Goal: Task Accomplishment & Management: Use online tool/utility

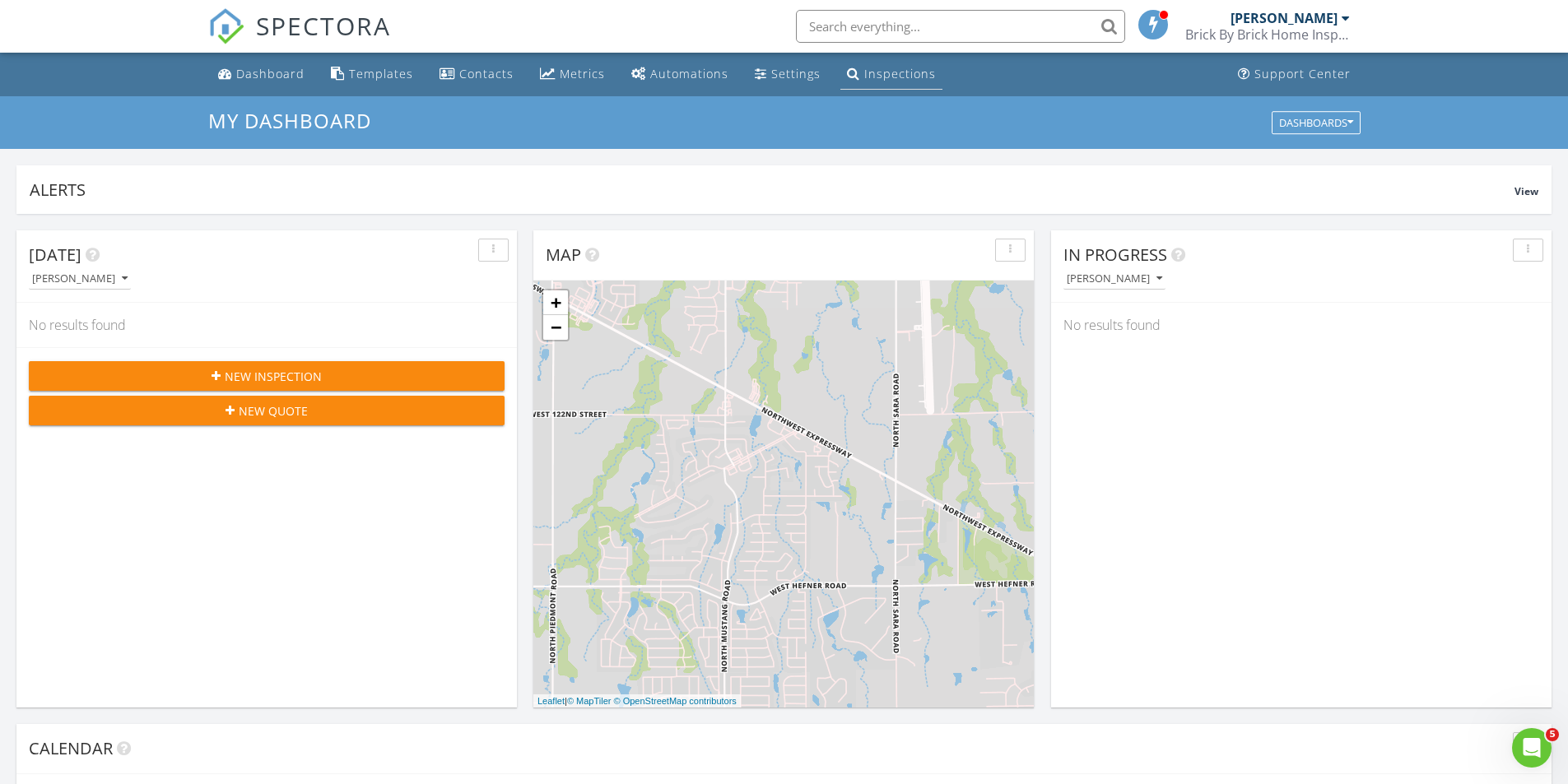
click at [882, 64] on link "Inspections" at bounding box center [891, 74] width 102 height 30
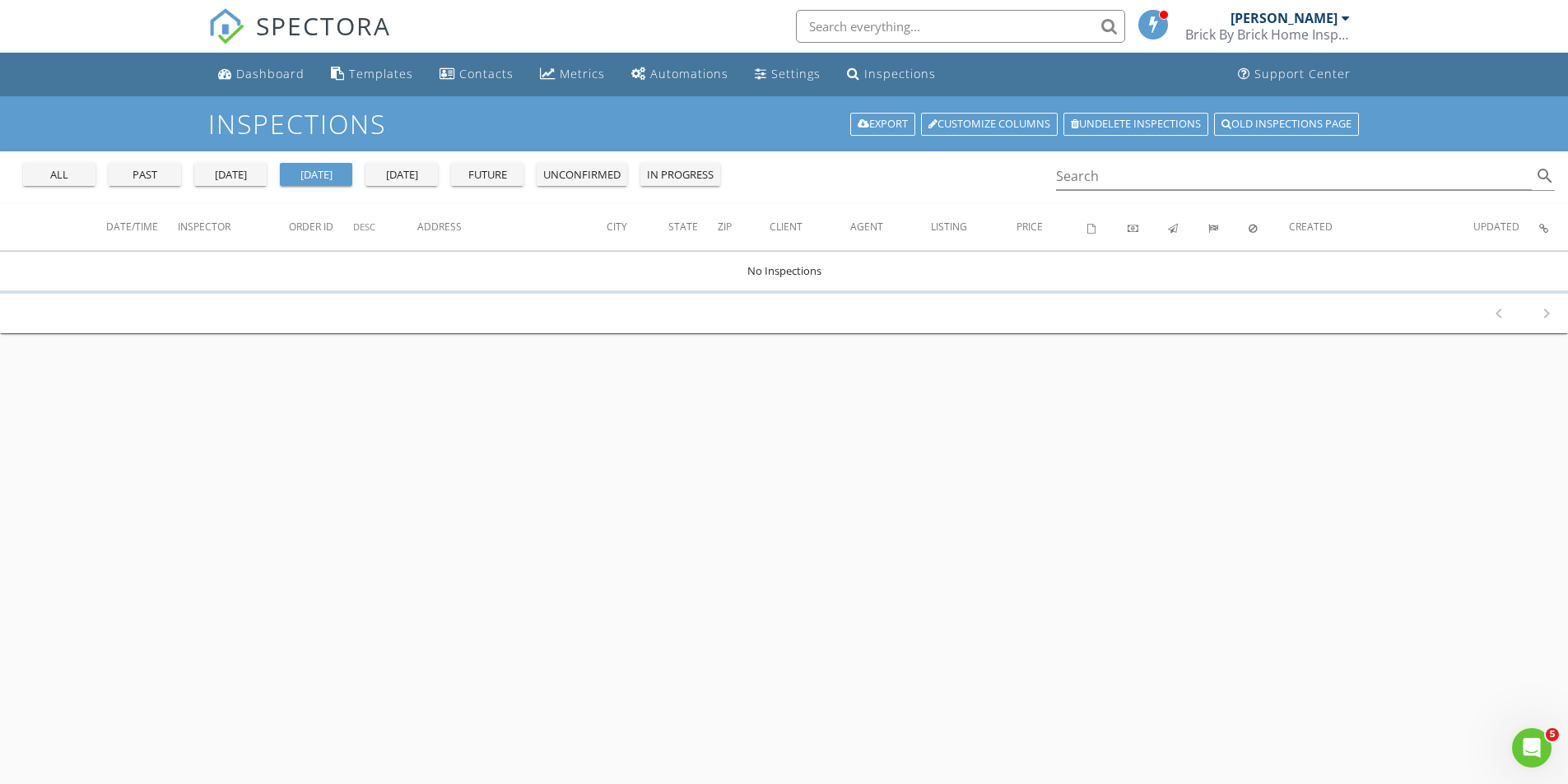
click at [72, 178] on div "all" at bounding box center [59, 175] width 59 height 17
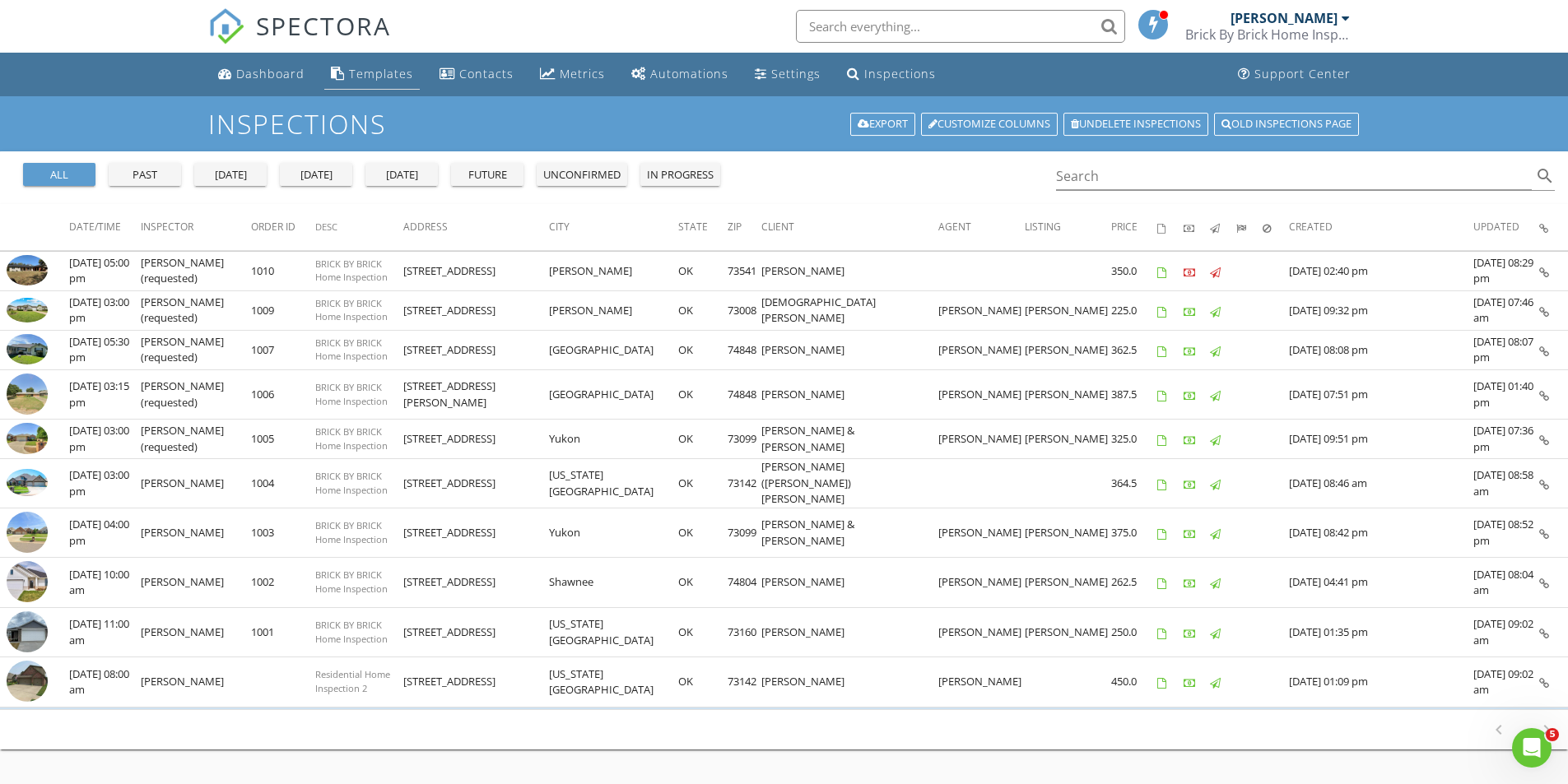
click at [382, 74] on div "Templates" at bounding box center [382, 74] width 64 height 16
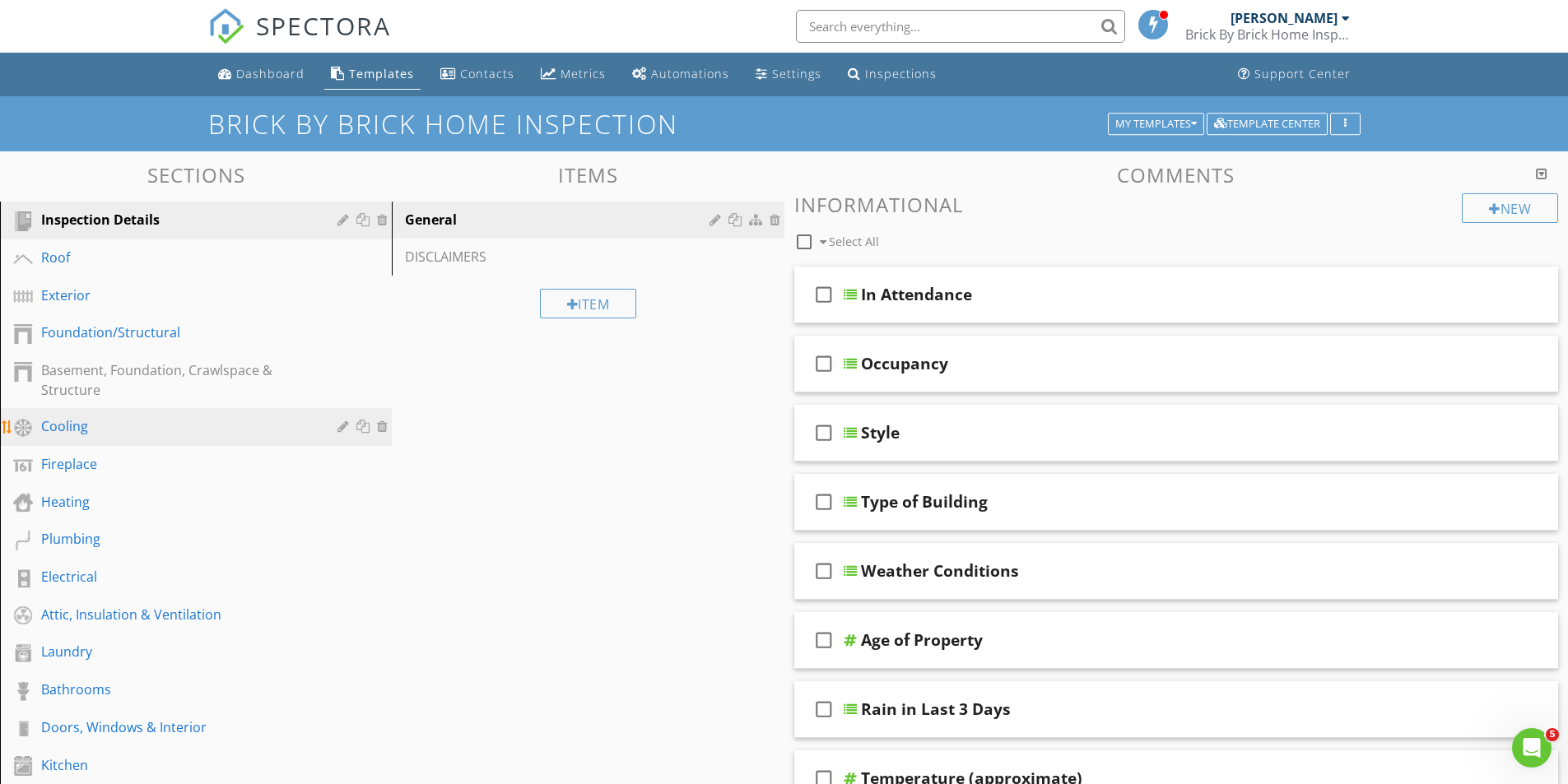
click at [70, 426] on div "Cooling" at bounding box center [177, 426] width 273 height 20
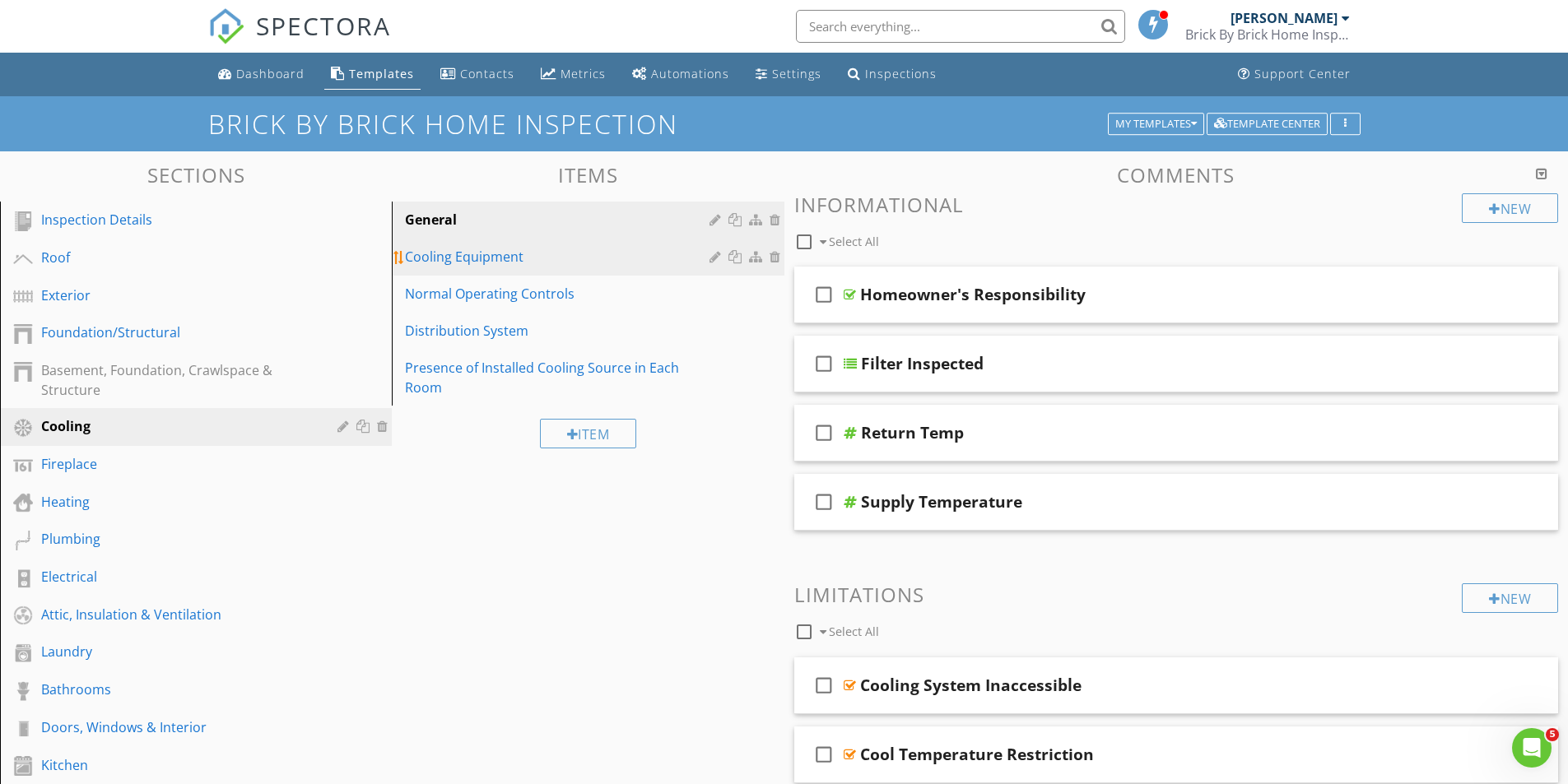
click at [479, 255] on div "Cooling Equipment" at bounding box center [559, 256] width 308 height 20
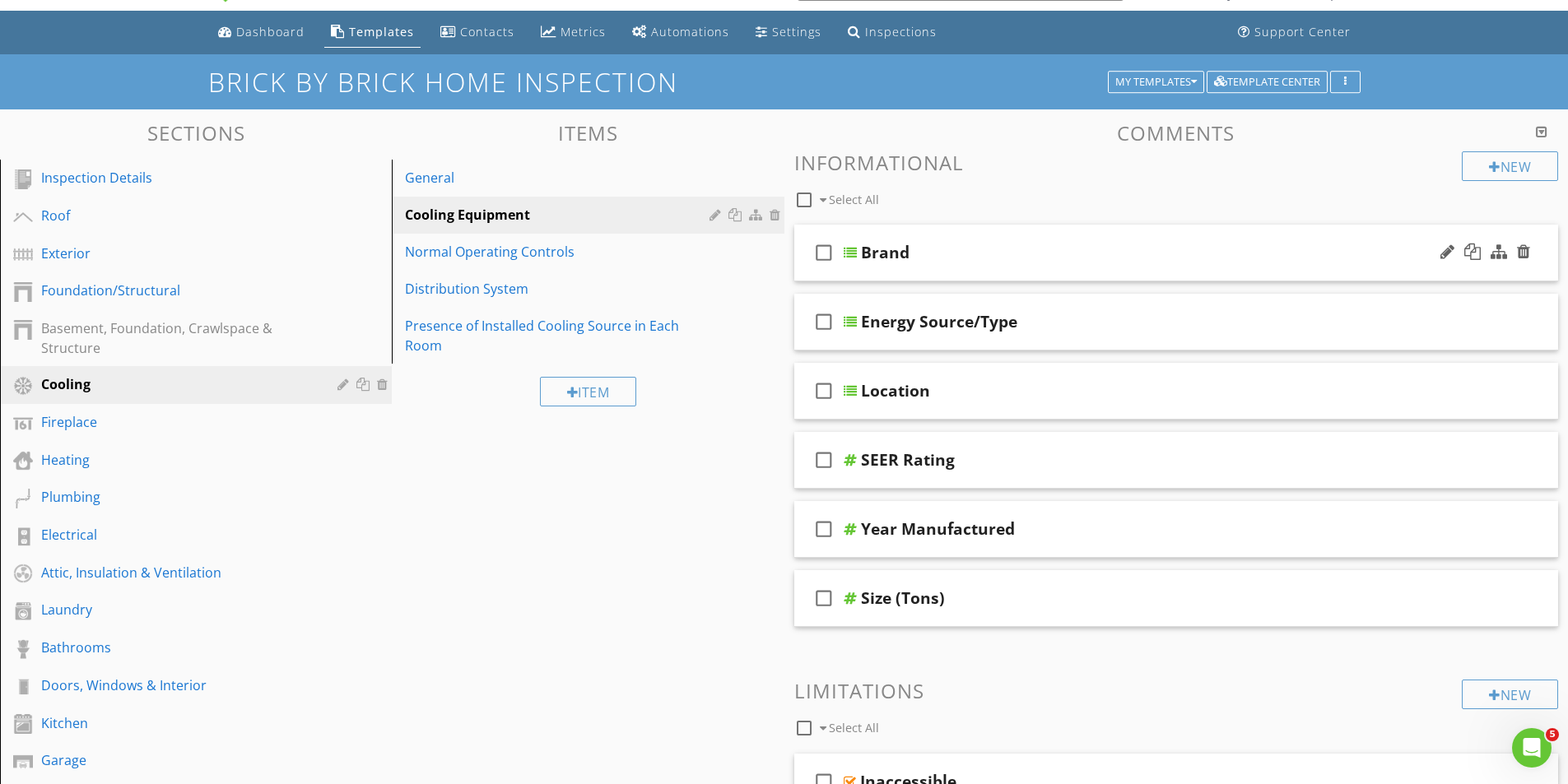
scroll to position [82, 0]
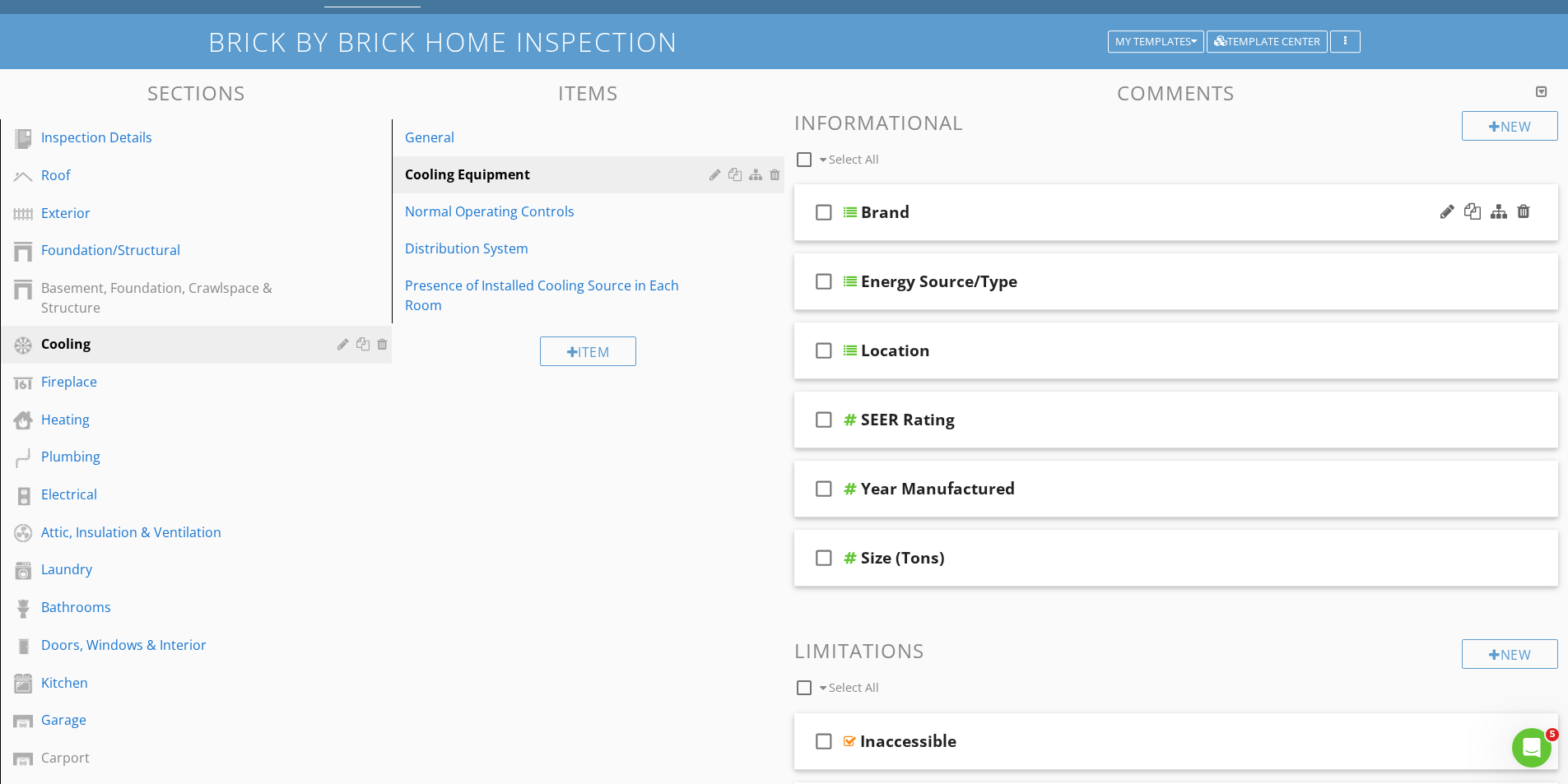
click at [848, 213] on div at bounding box center [849, 212] width 13 height 13
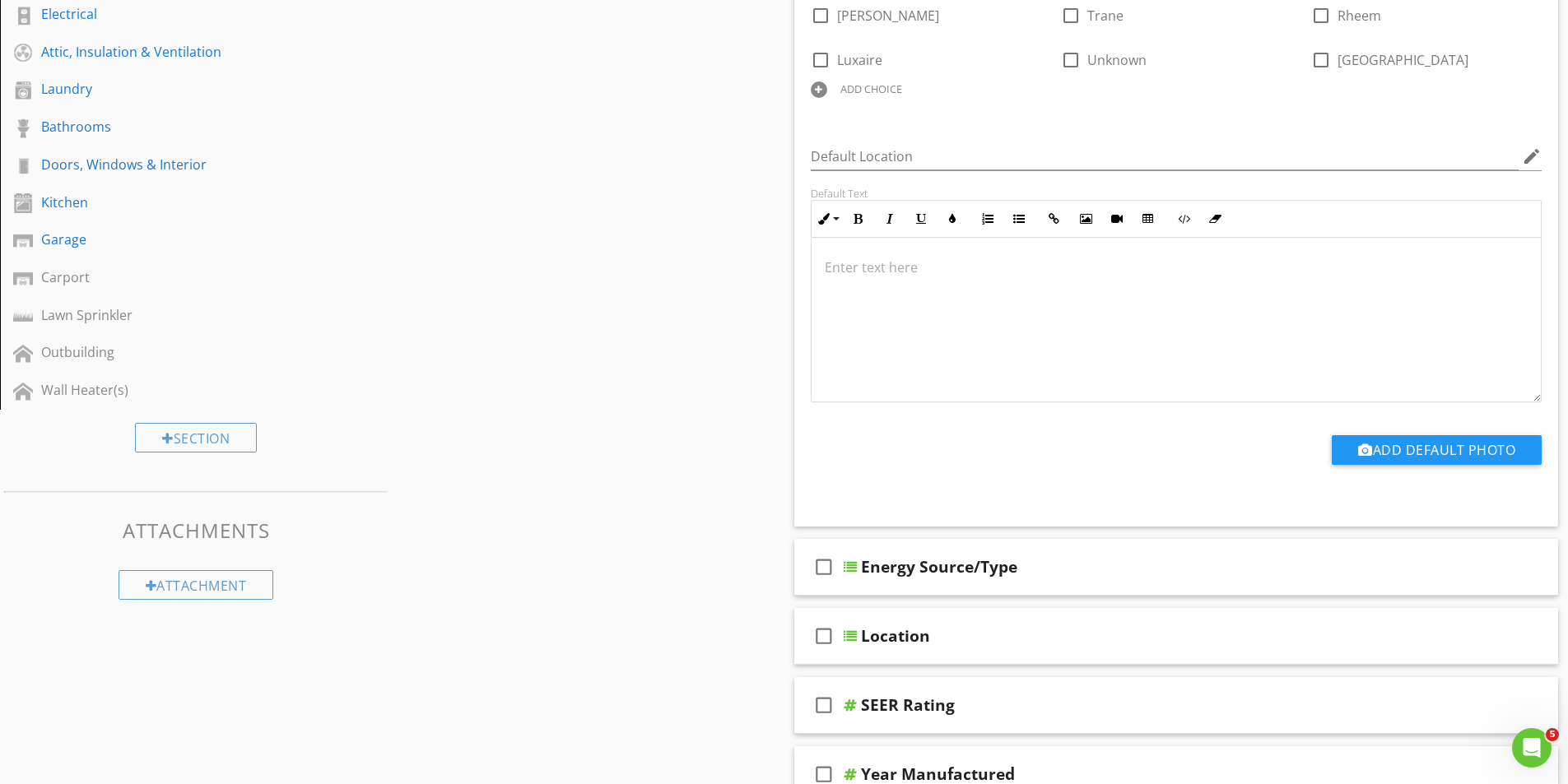
scroll to position [576, 0]
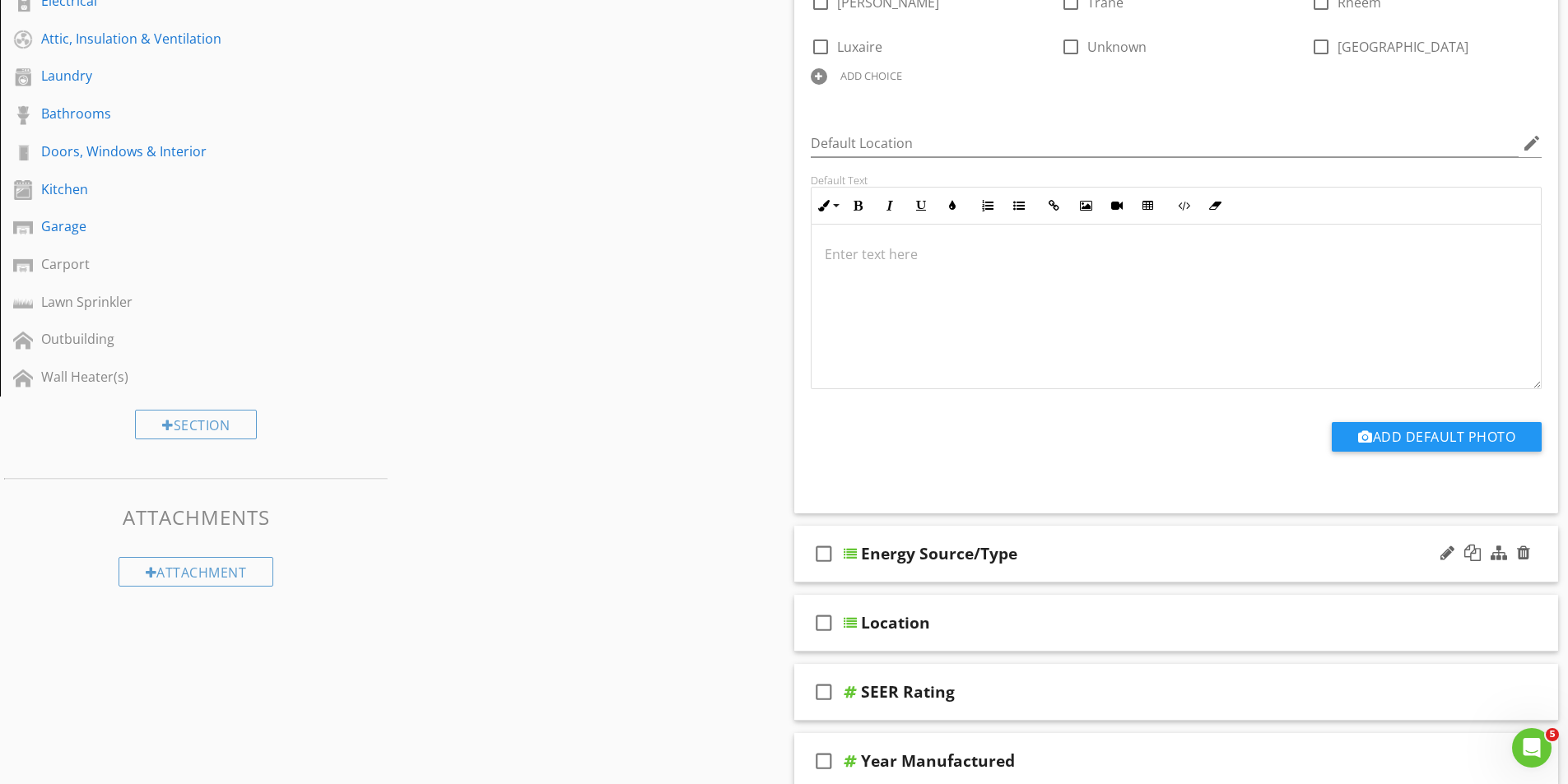
click at [853, 549] on div at bounding box center [849, 553] width 13 height 13
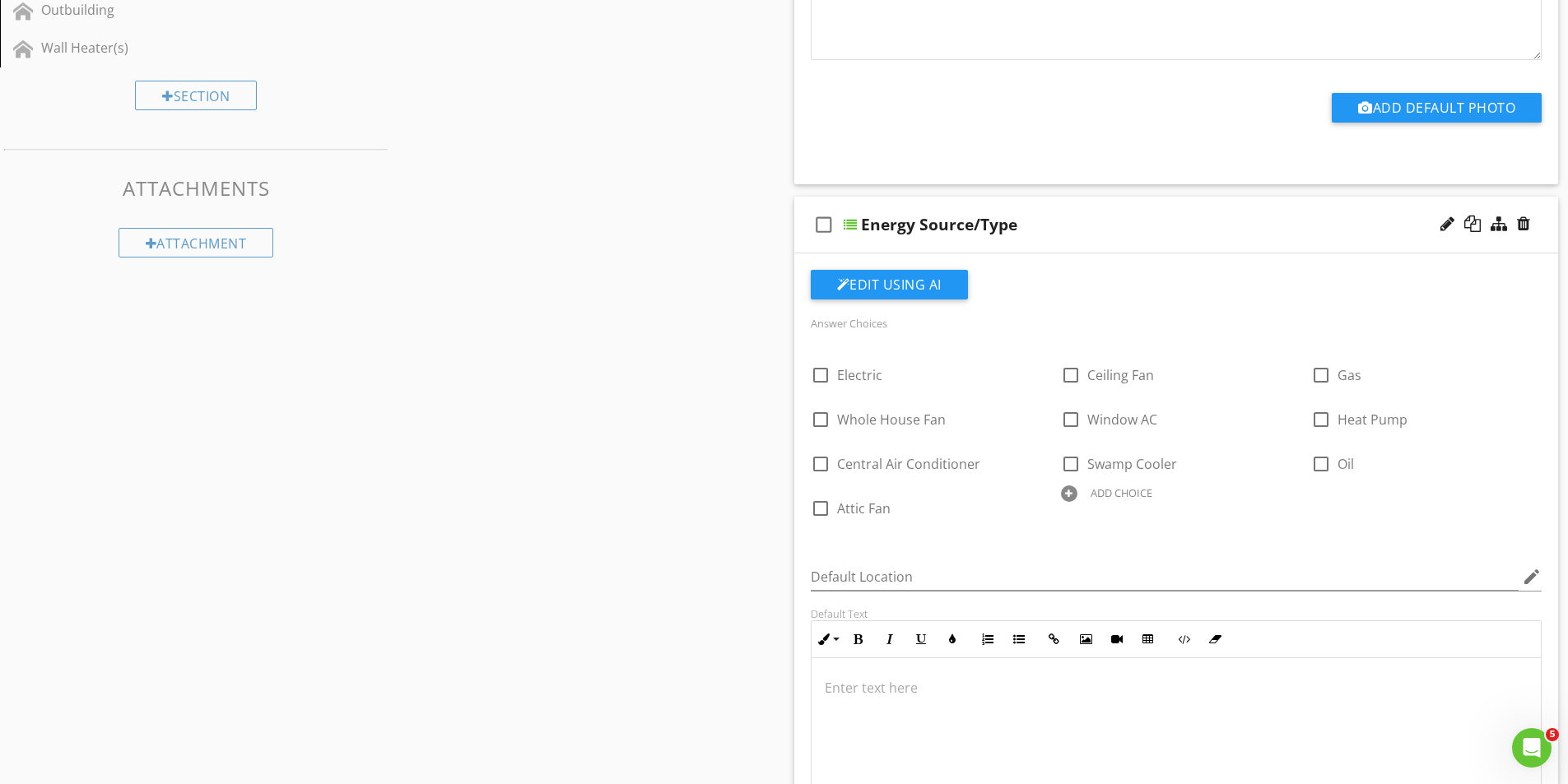
scroll to position [1482, 0]
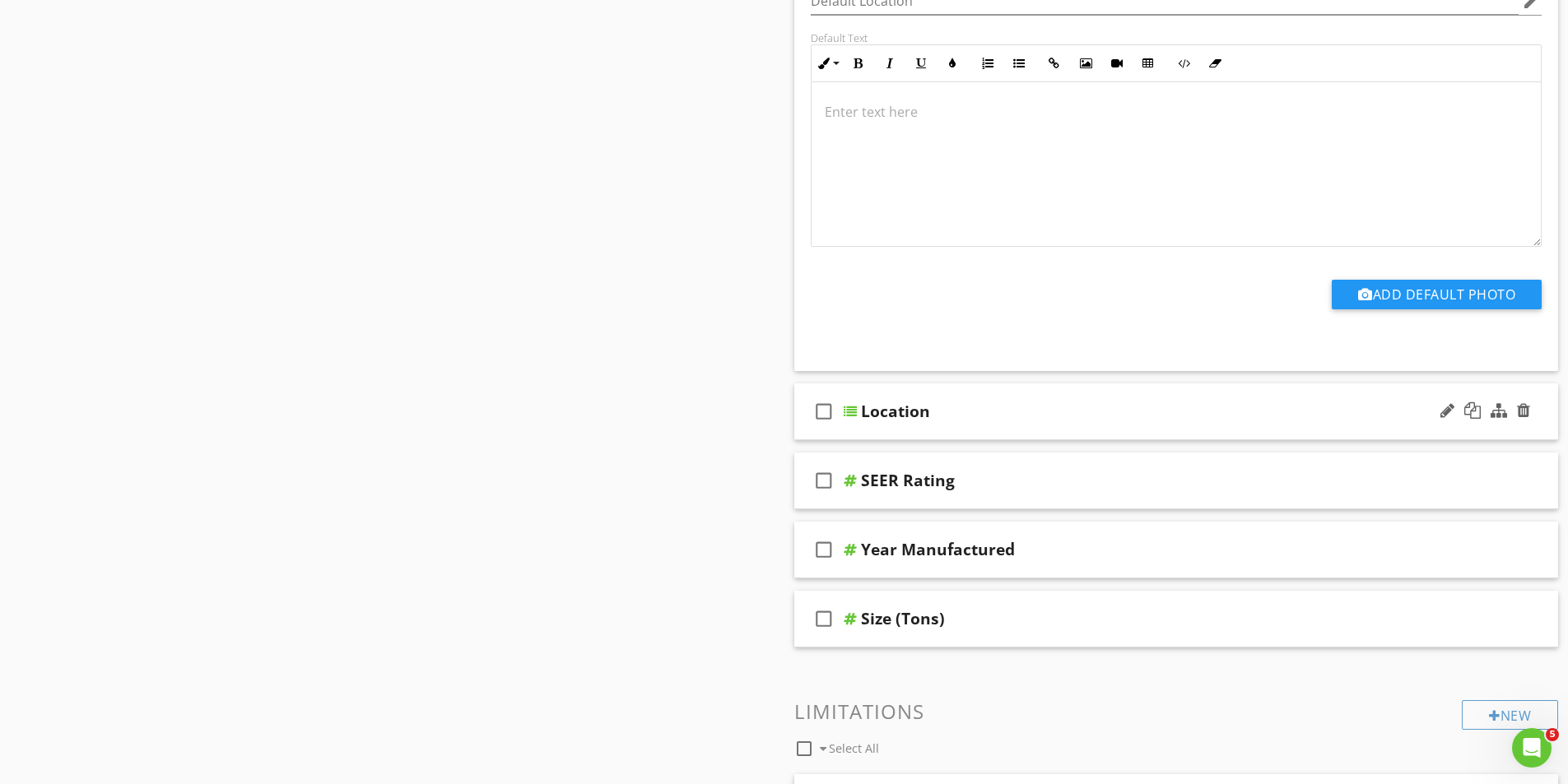
click at [858, 411] on div "check_box_outline_blank Location" at bounding box center [1177, 411] width 765 height 57
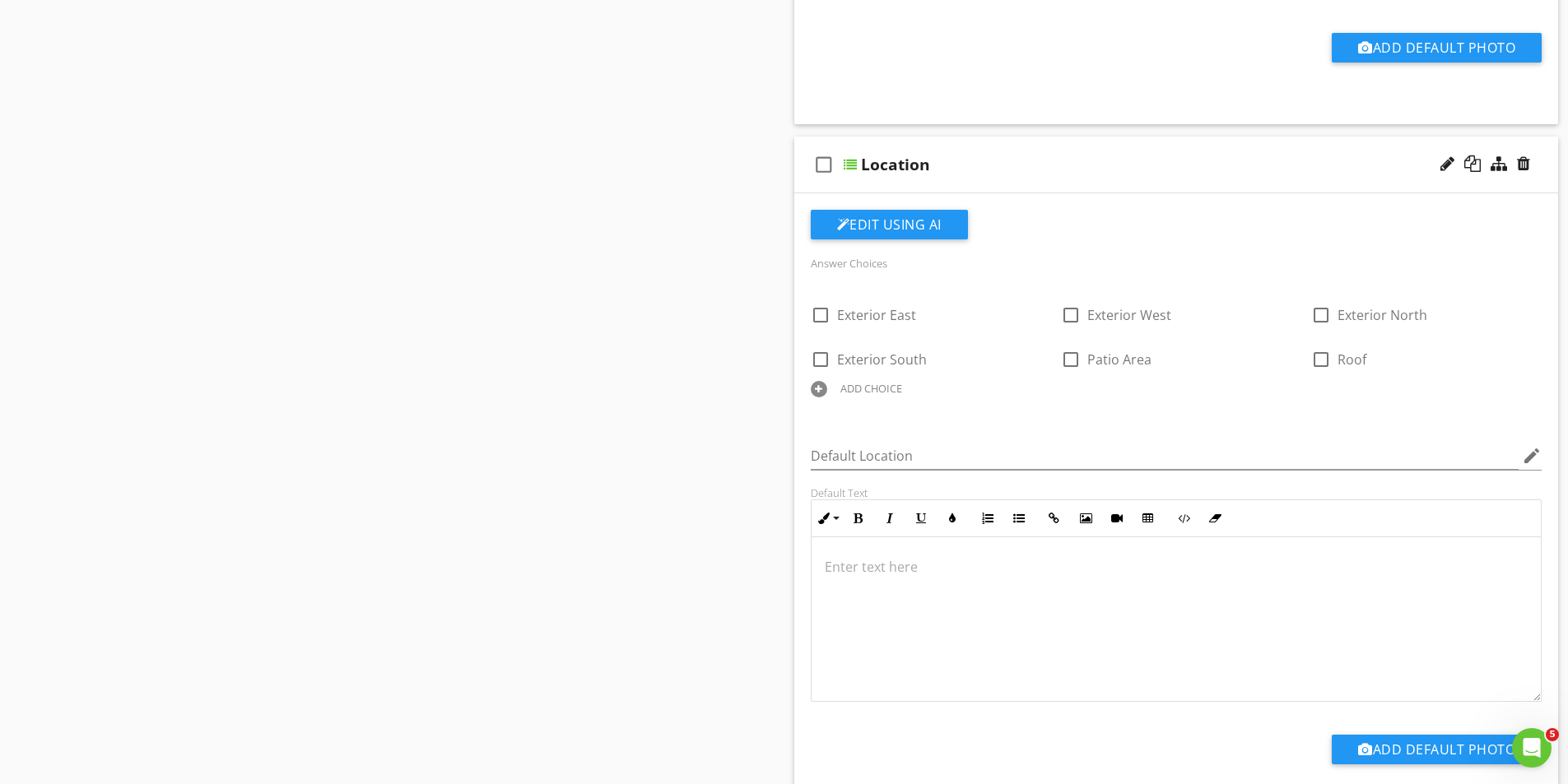
scroll to position [2222, 0]
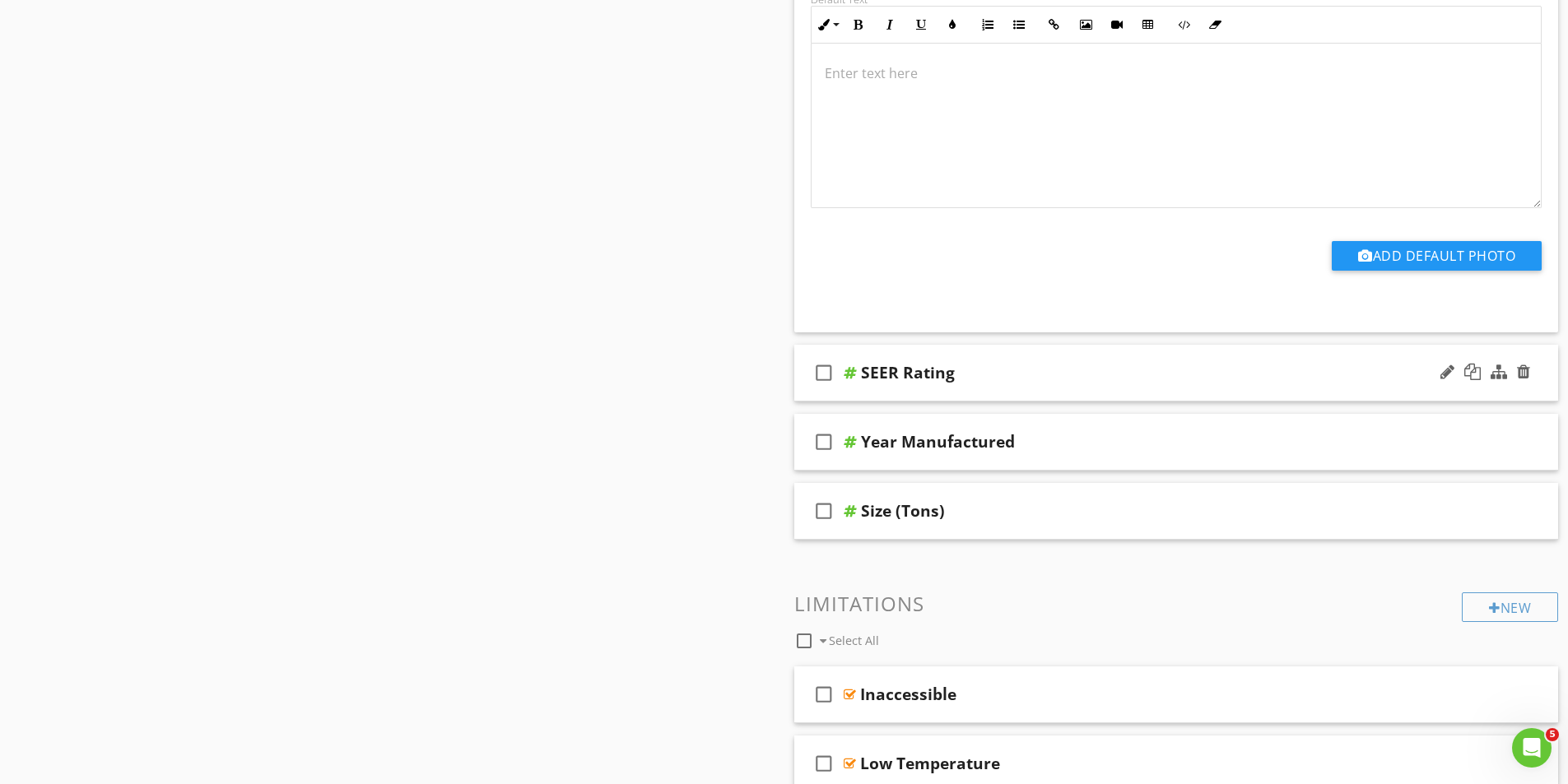
click at [846, 370] on div at bounding box center [849, 372] width 13 height 13
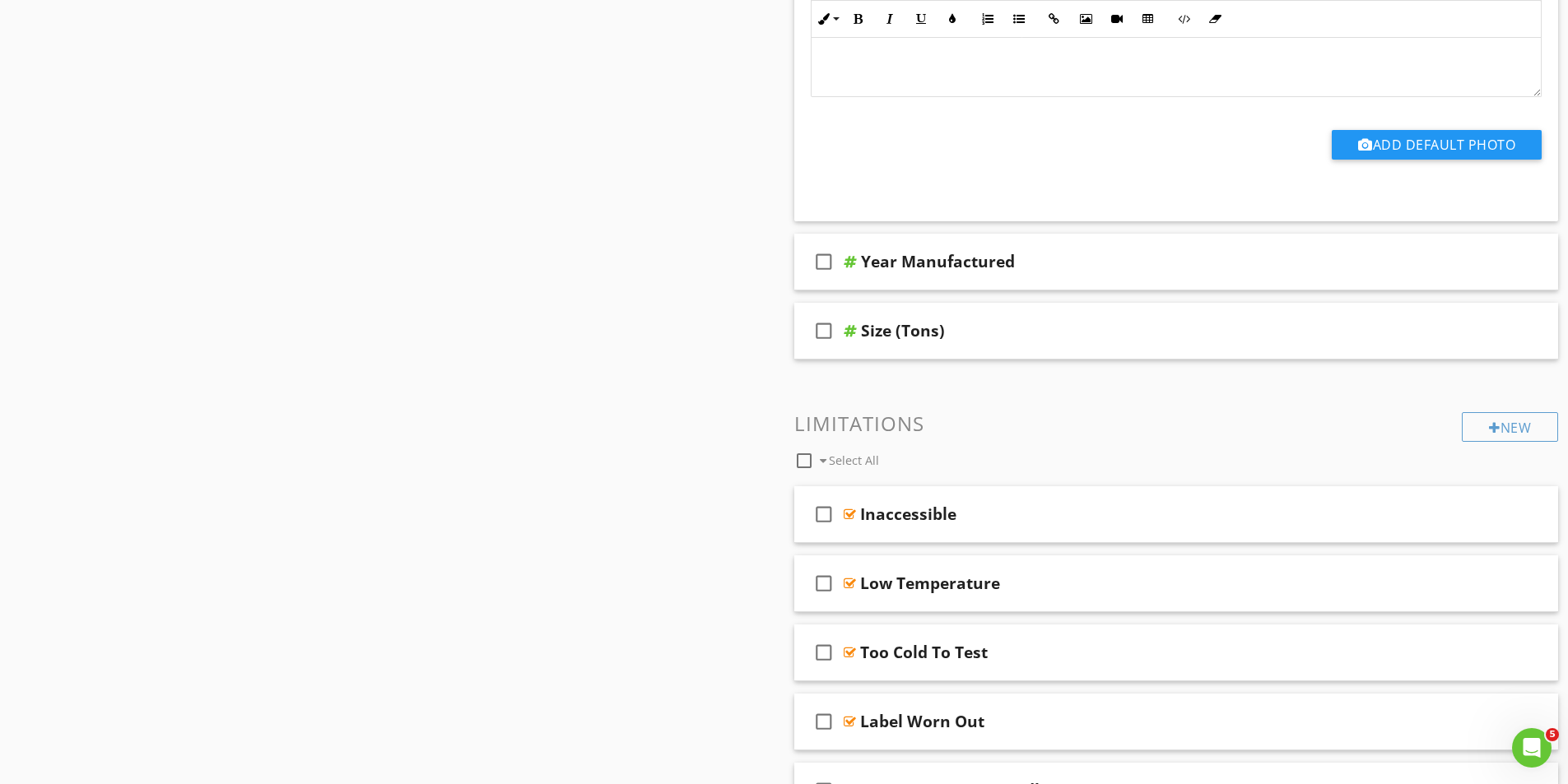
scroll to position [3045, 0]
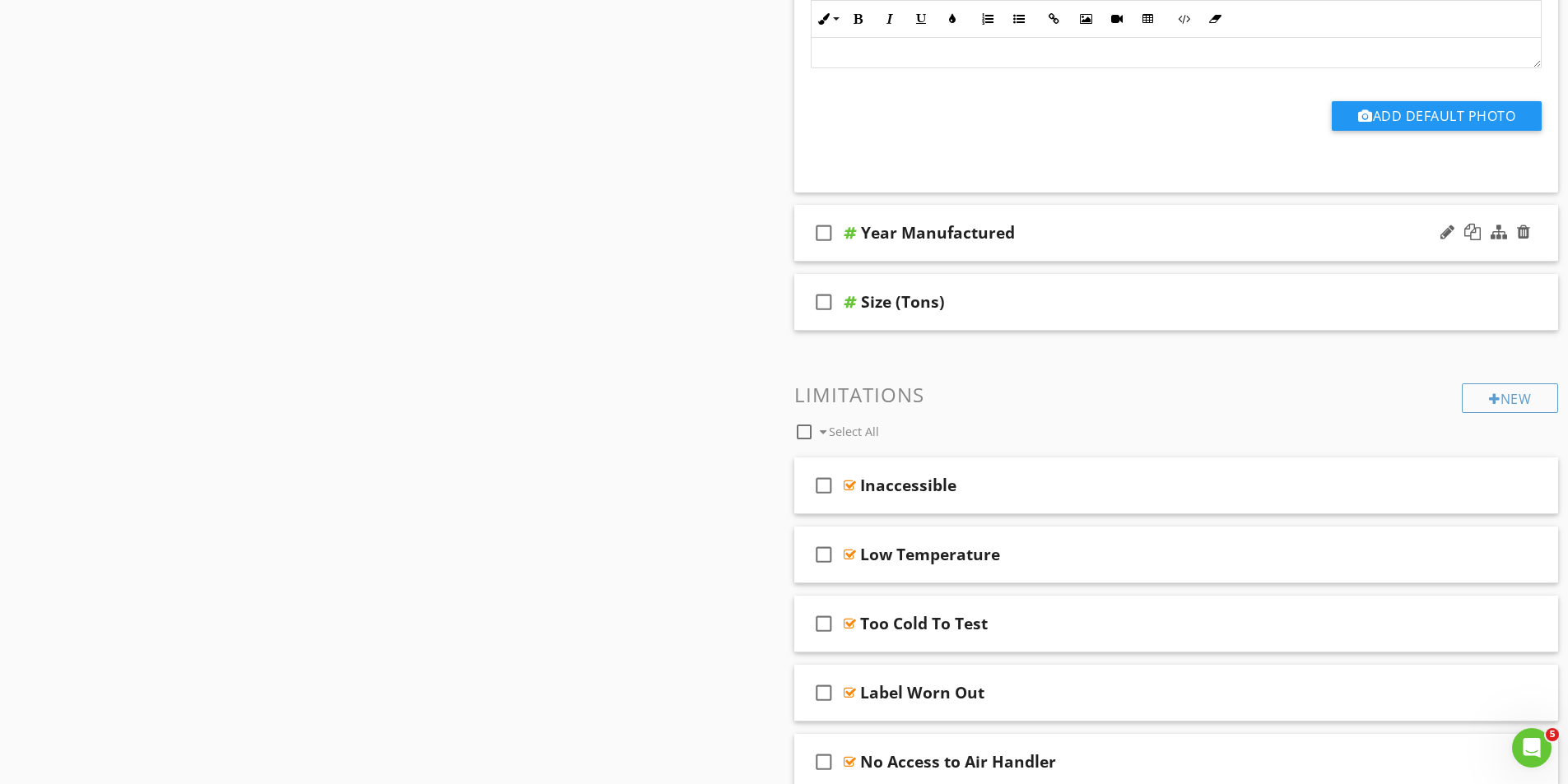
click at [844, 234] on div at bounding box center [849, 233] width 13 height 13
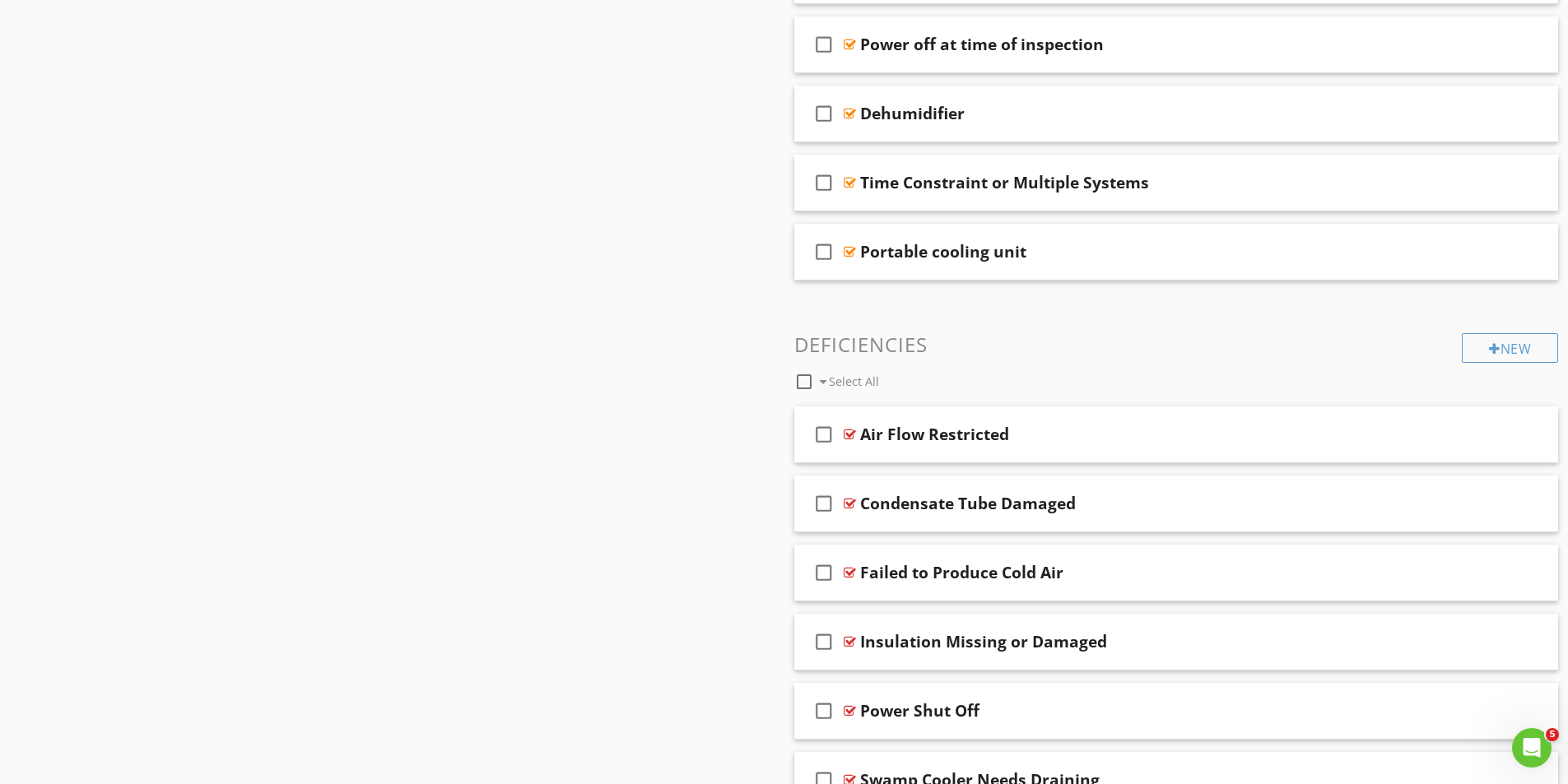
scroll to position [4504, 0]
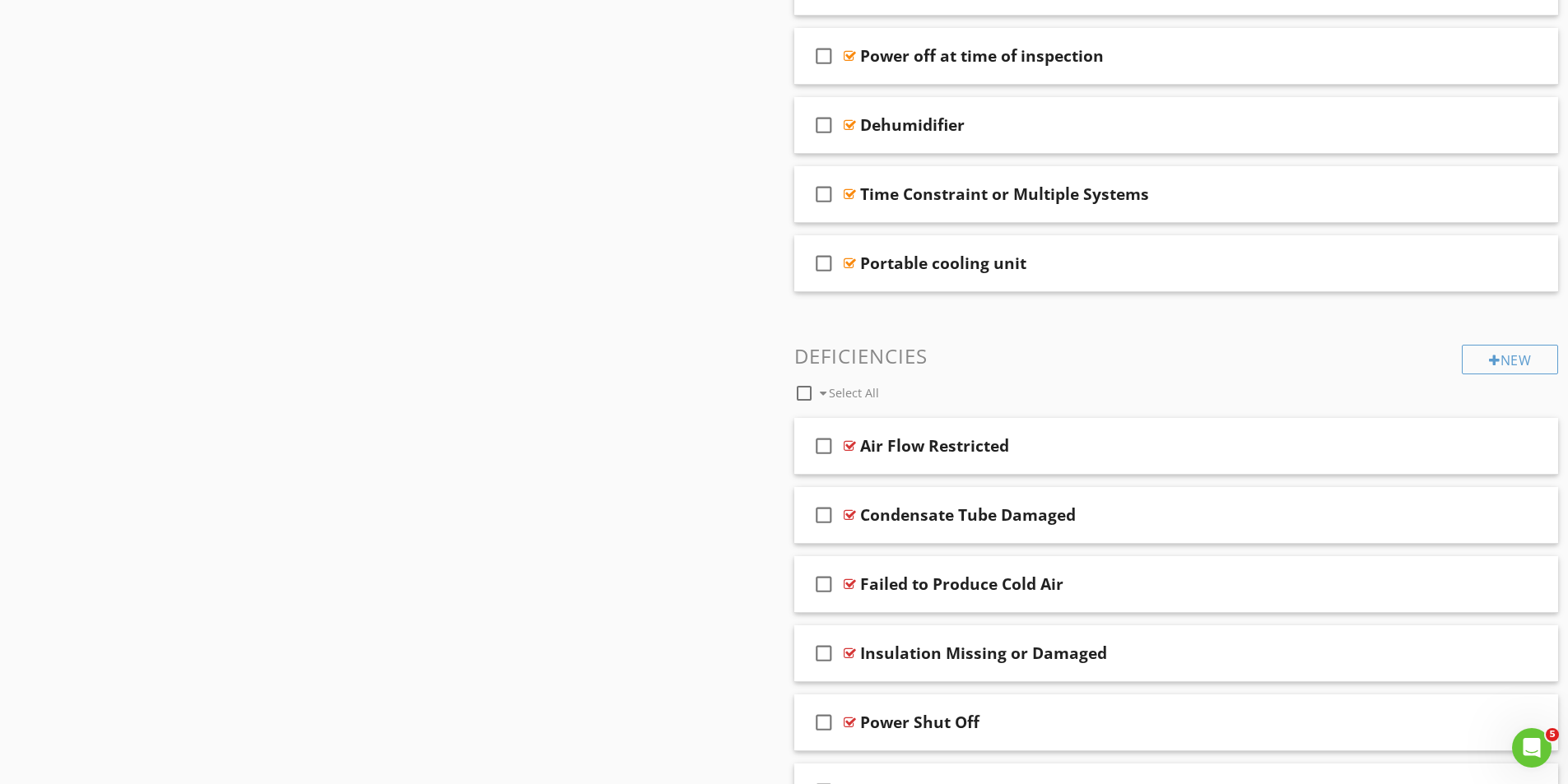
click at [821, 392] on span at bounding box center [823, 393] width 7 height 11
click at [821, 393] on span at bounding box center [823, 393] width 7 height 11
checkbox input "false"
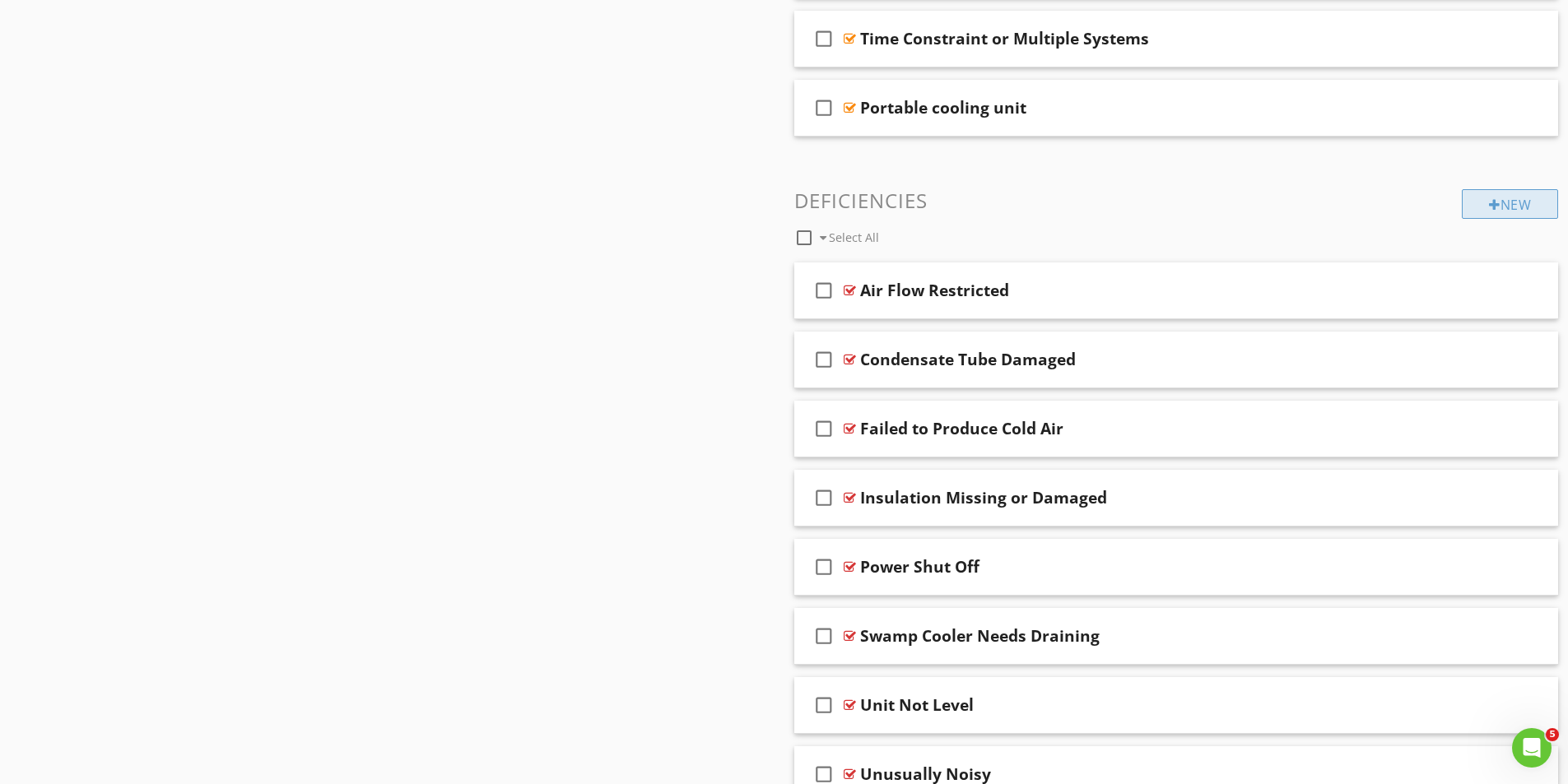
scroll to position [4667, 0]
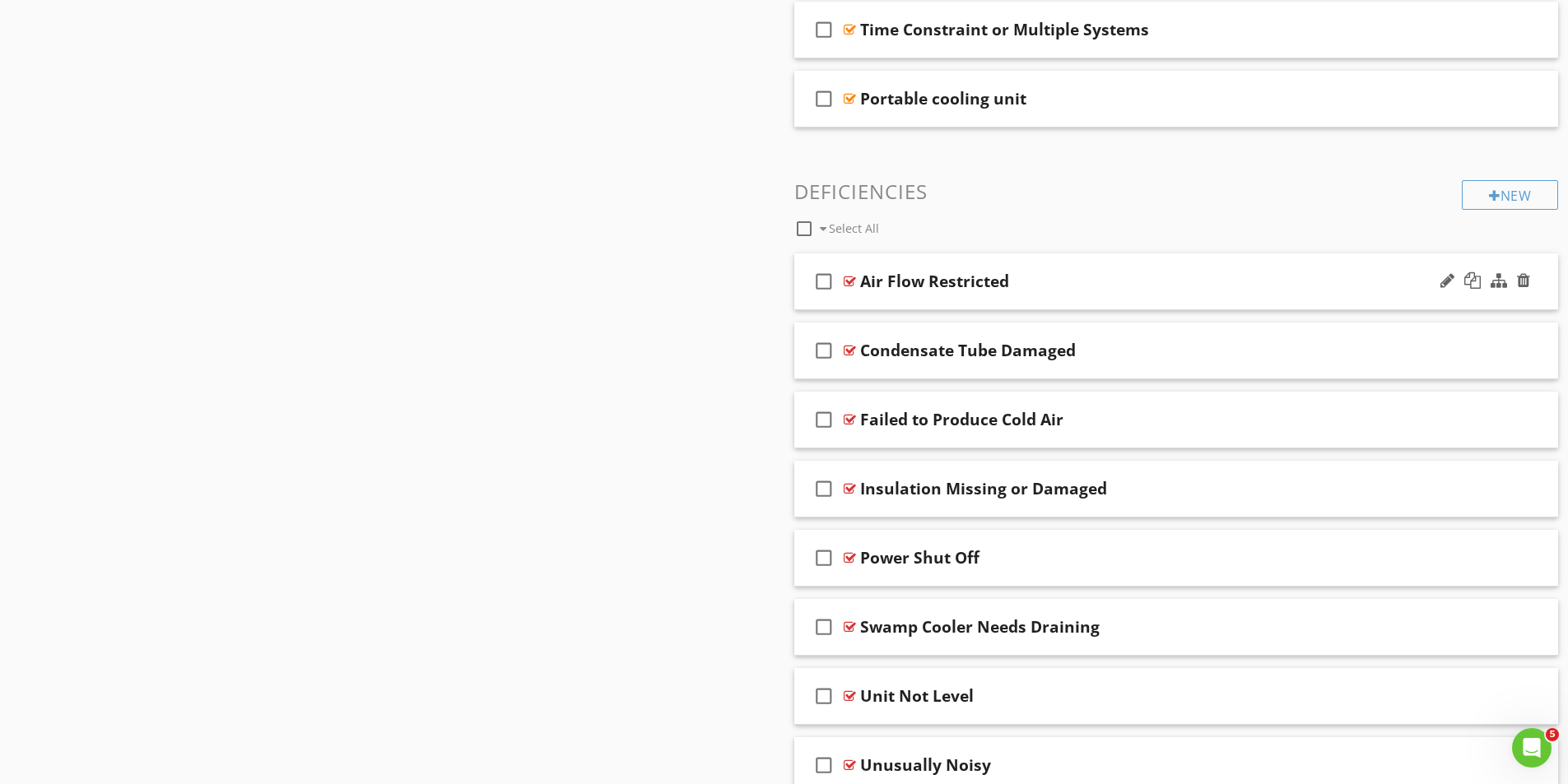
click at [844, 280] on div at bounding box center [849, 281] width 12 height 13
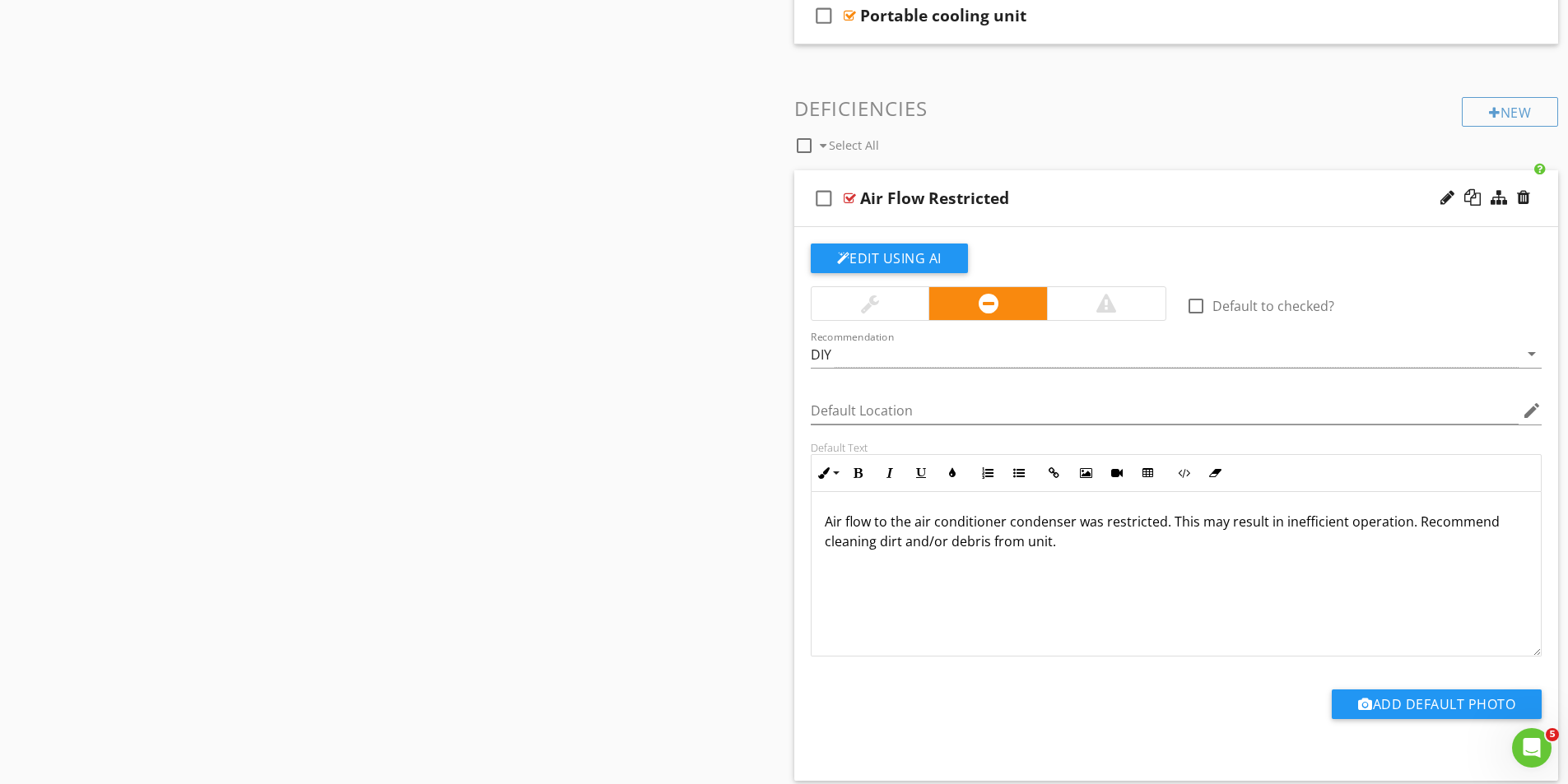
scroll to position [4750, 0]
click at [900, 311] on div at bounding box center [870, 305] width 118 height 33
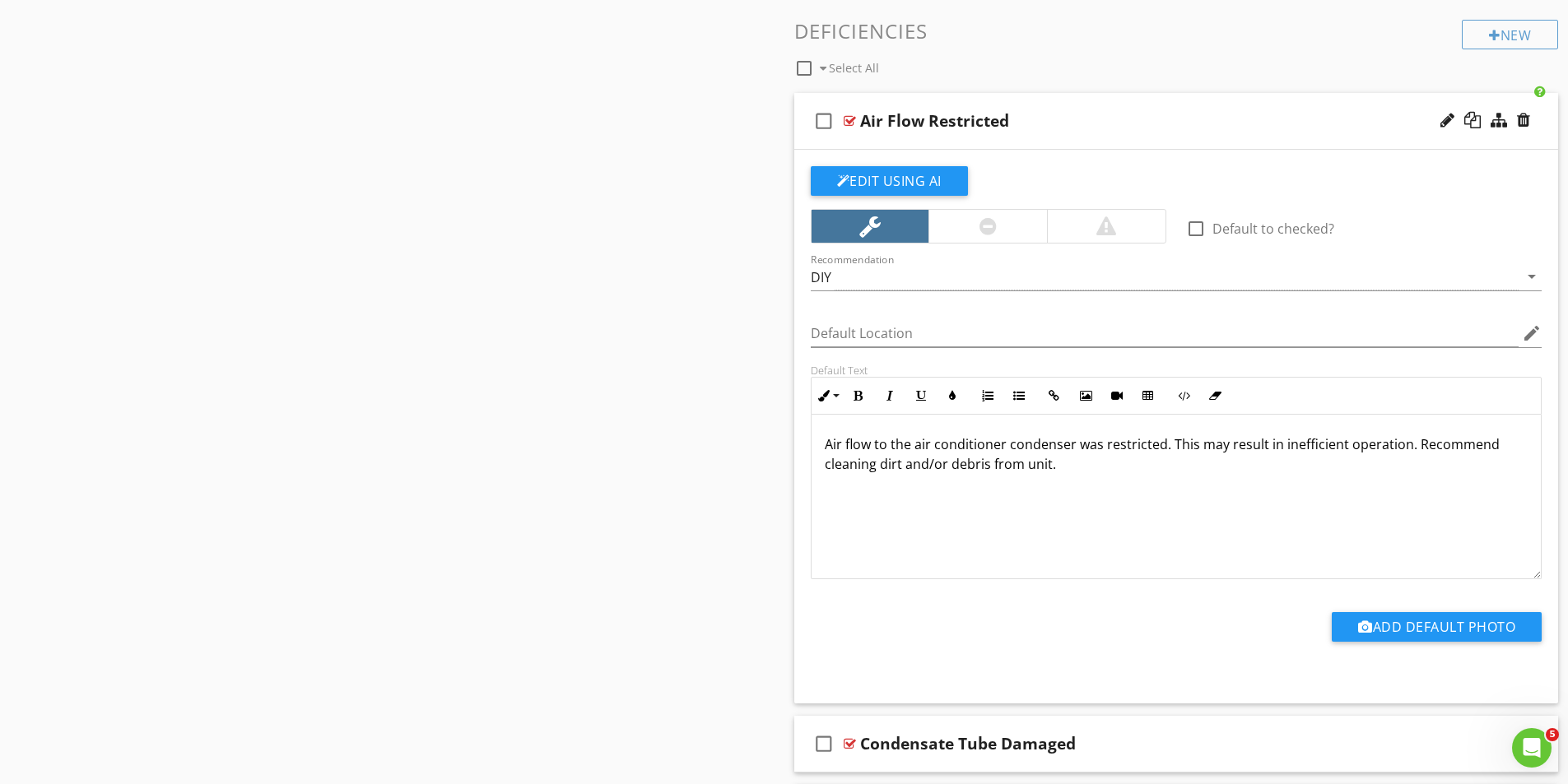
scroll to position [5244, 0]
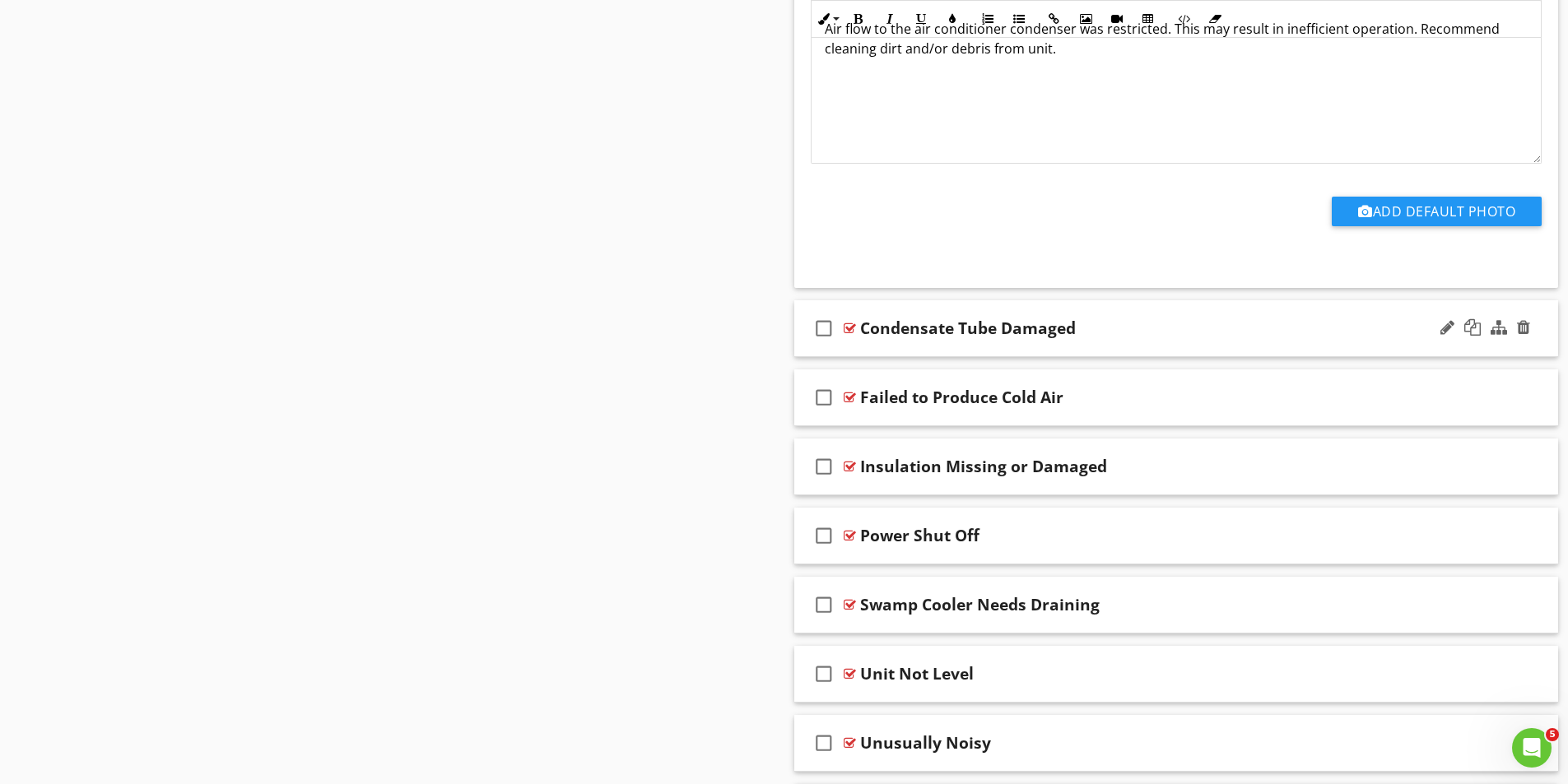
click at [850, 329] on div at bounding box center [849, 328] width 12 height 13
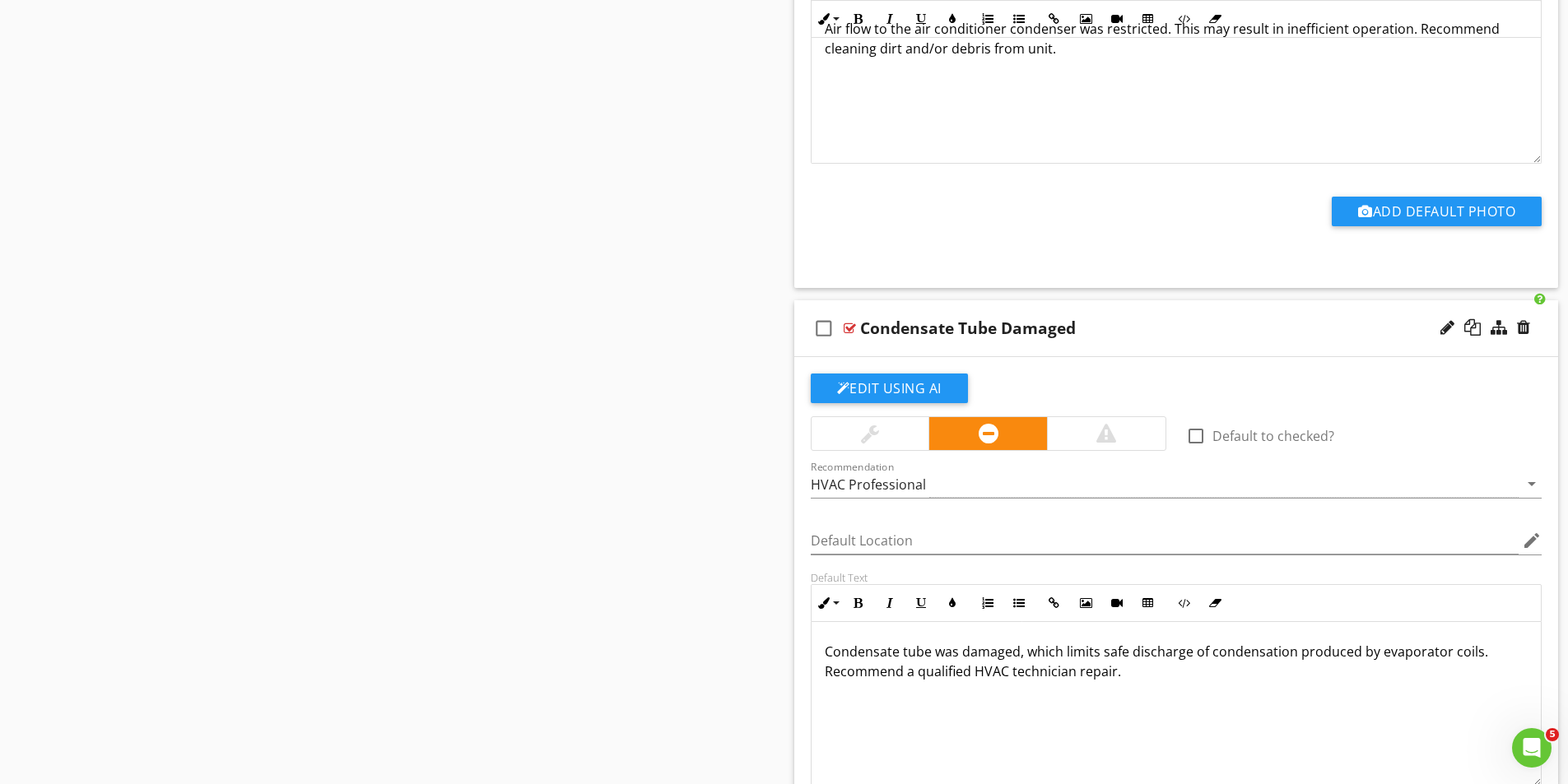
scroll to position [5655, 0]
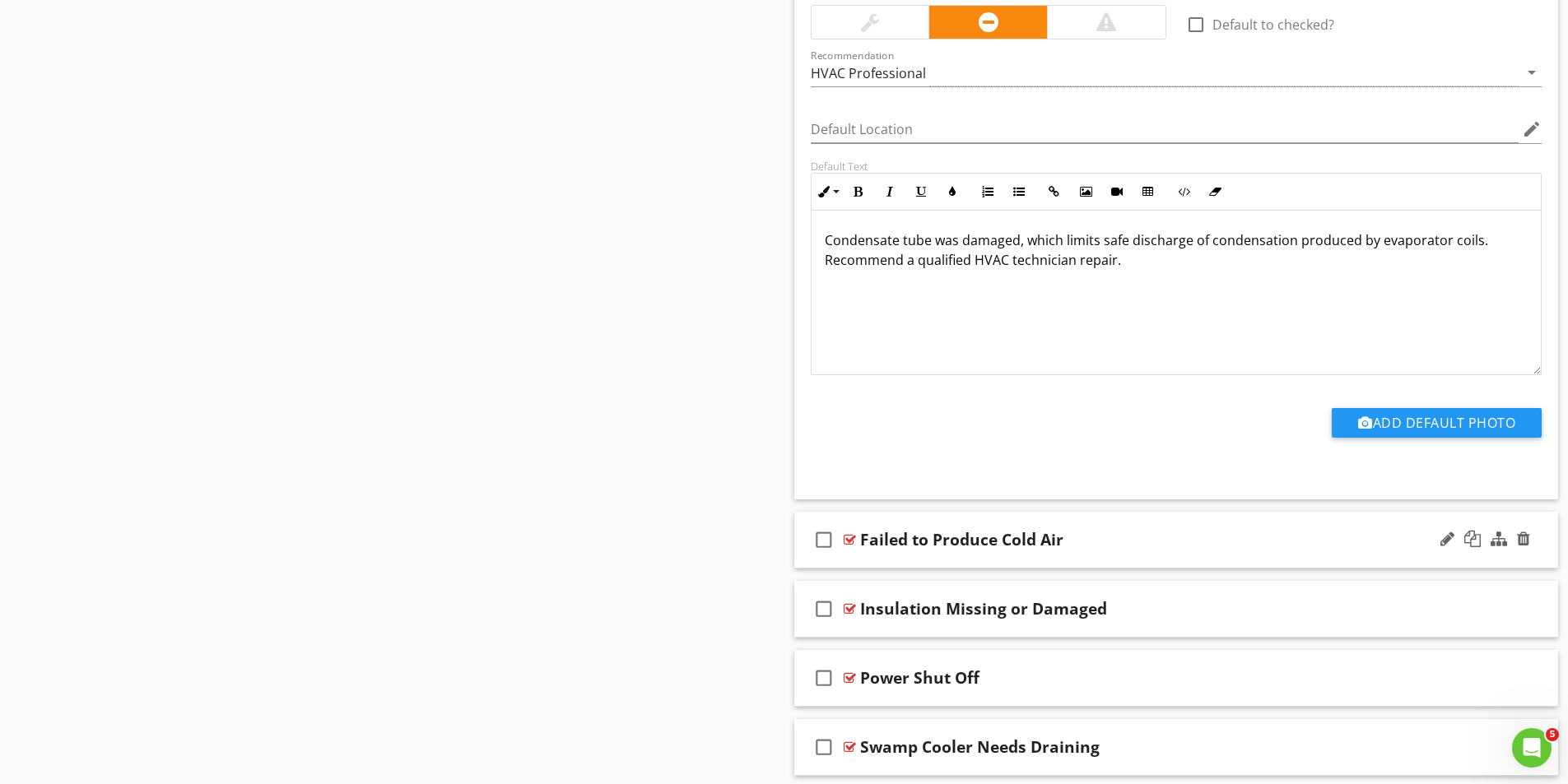
click at [853, 542] on div at bounding box center [849, 539] width 12 height 13
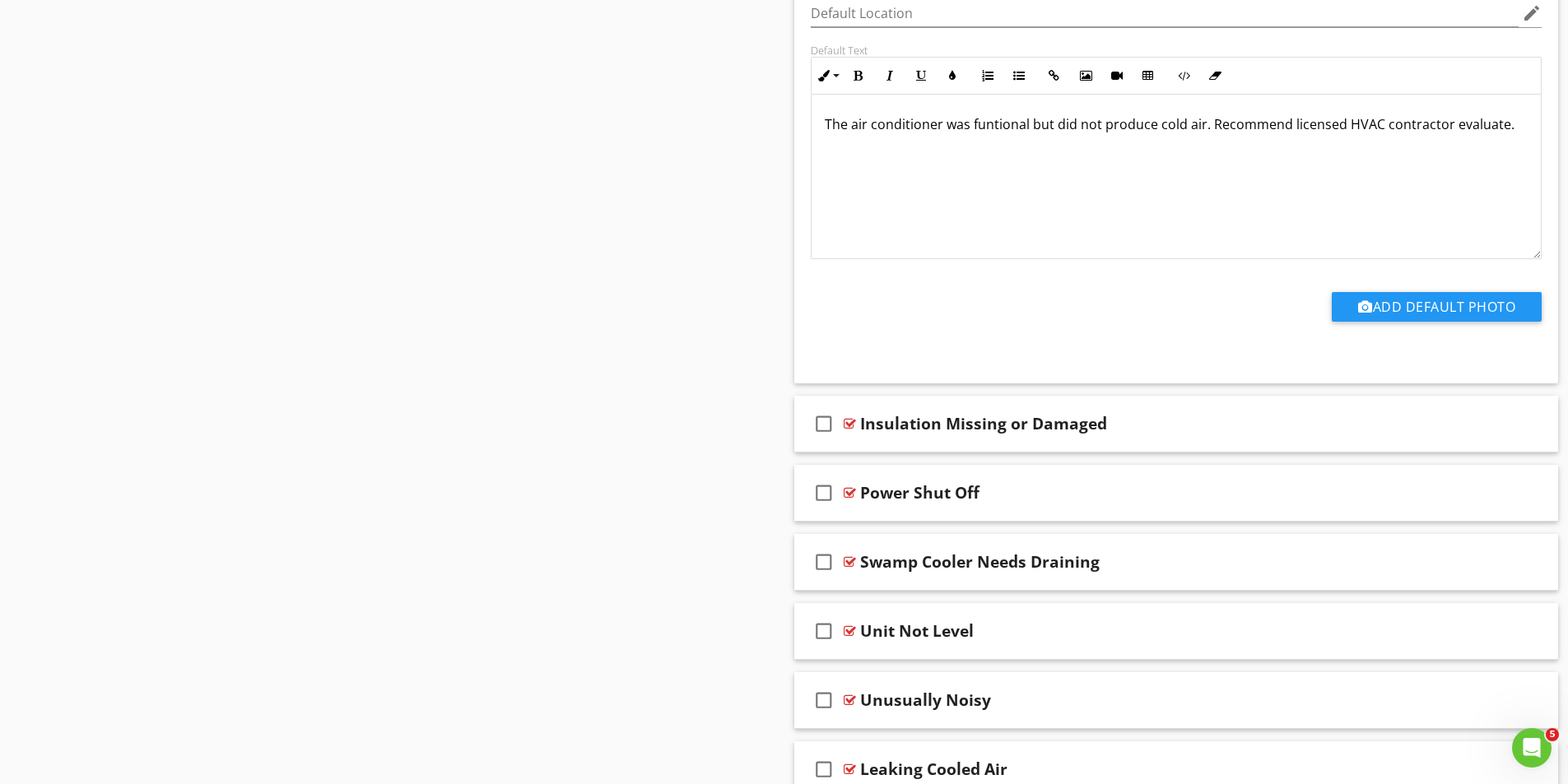
scroll to position [6478, 0]
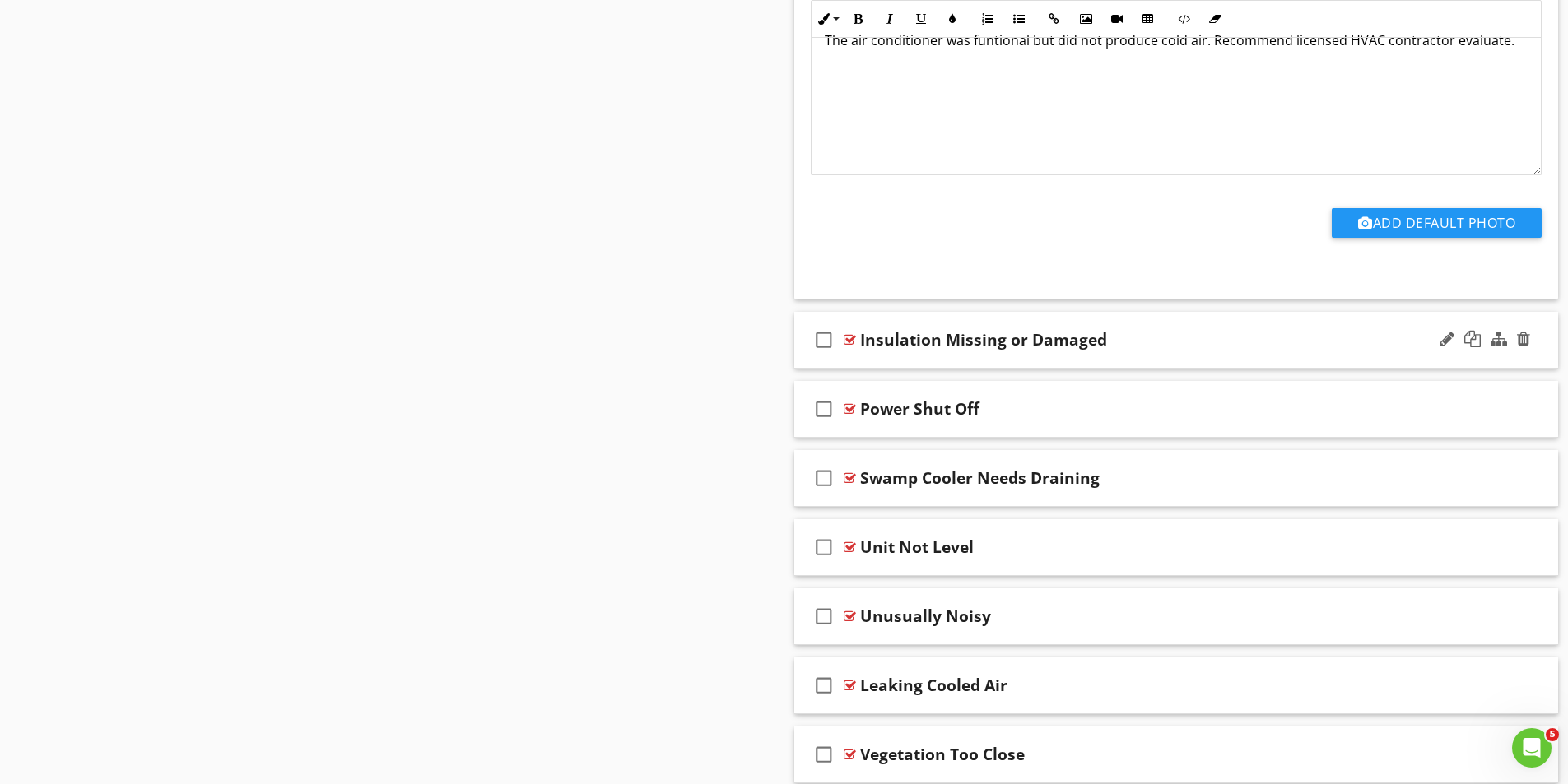
click at [855, 334] on div "check_box_outline_blank Insulation Missing or Damaged" at bounding box center [1177, 340] width 765 height 57
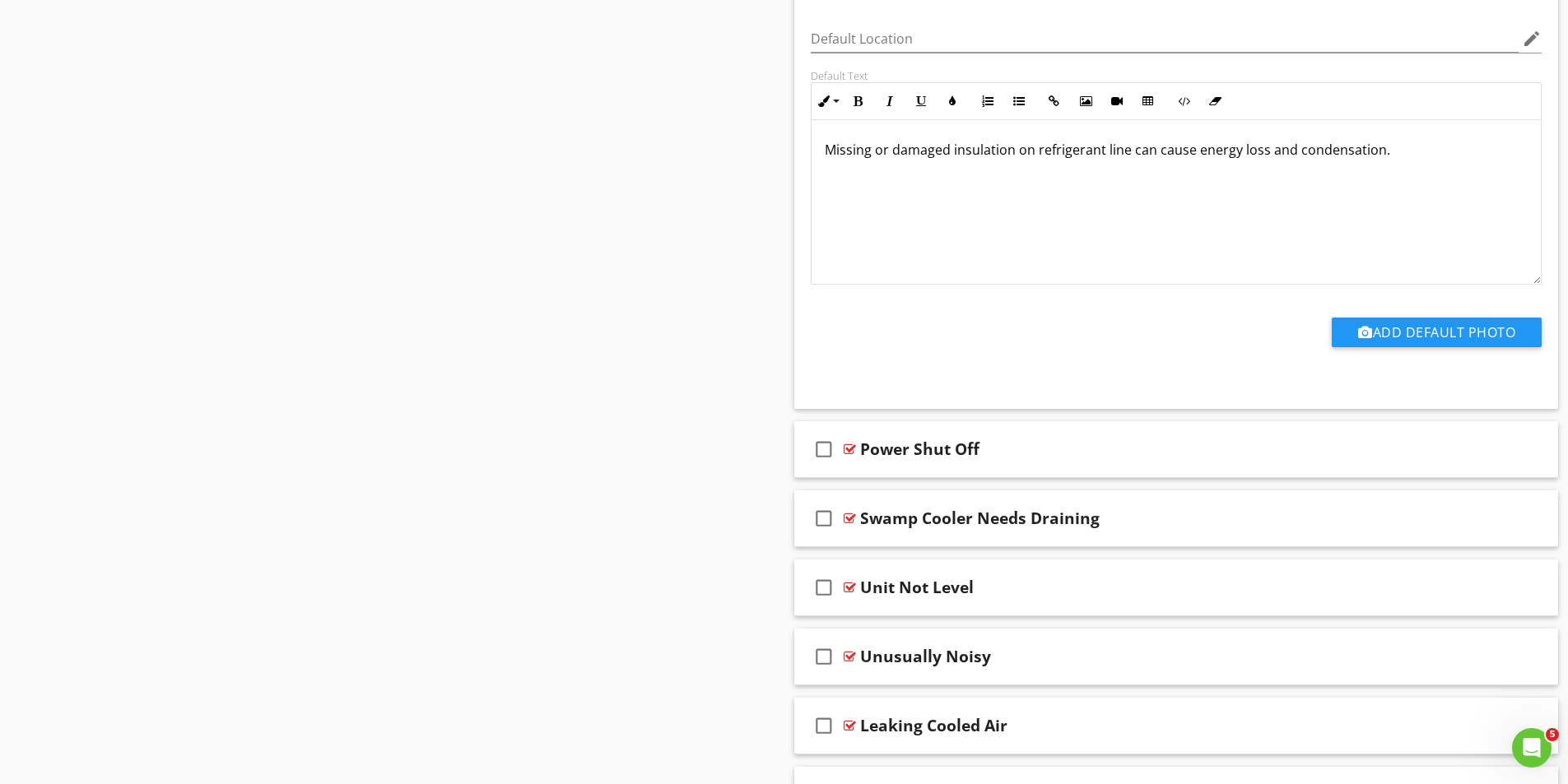
scroll to position [7054, 0]
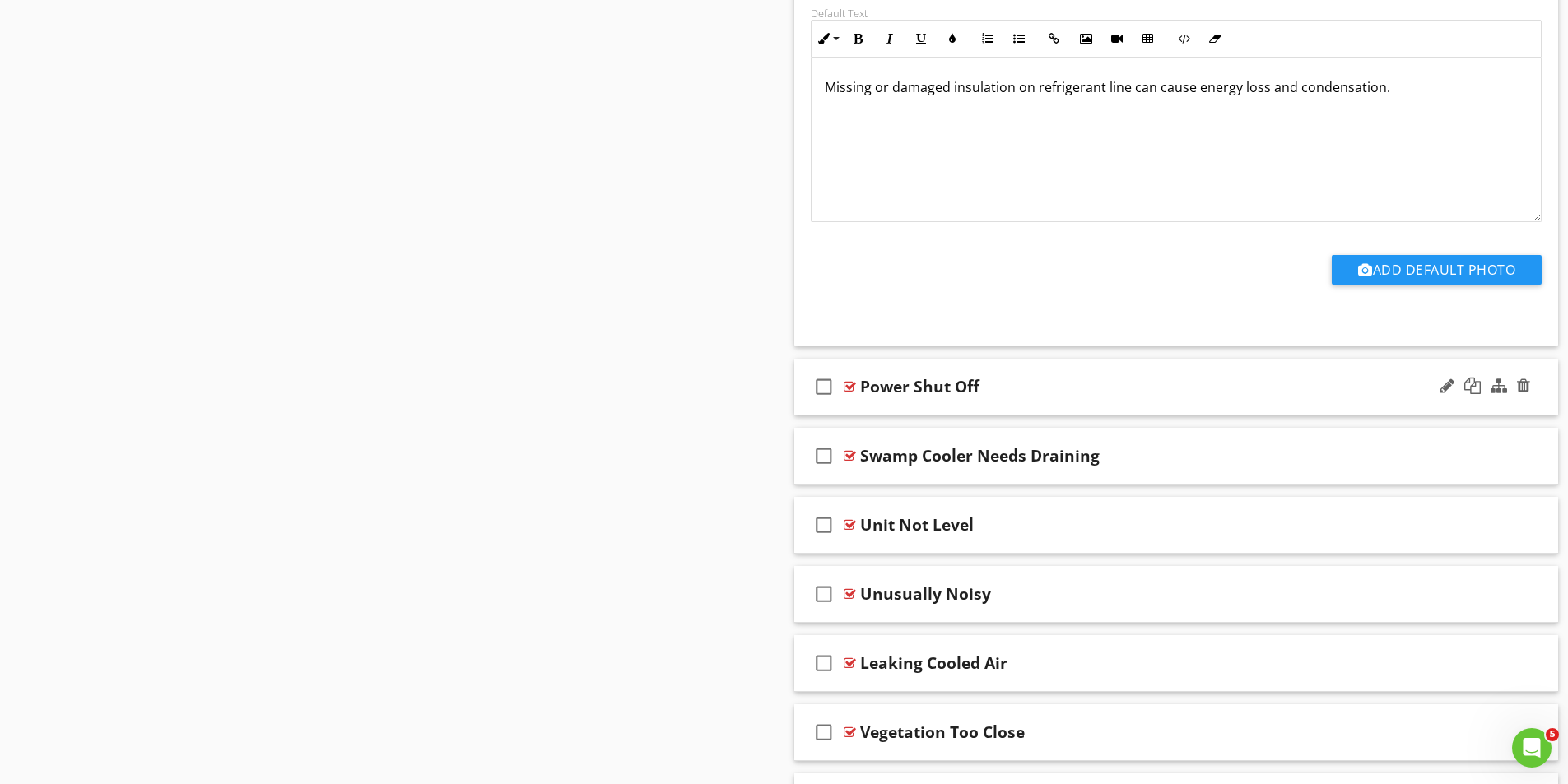
click at [847, 388] on div at bounding box center [849, 386] width 12 height 13
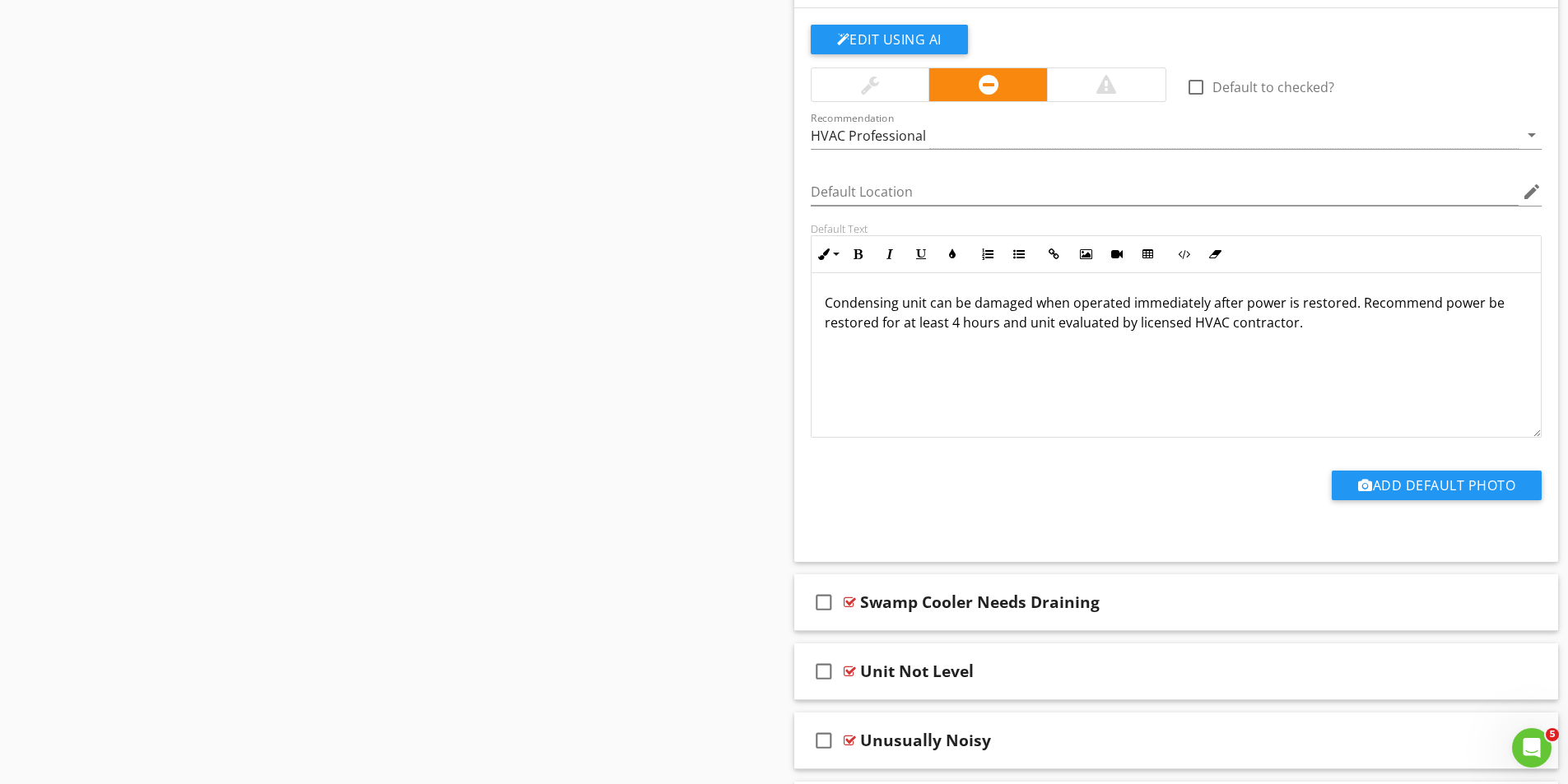
scroll to position [7466, 0]
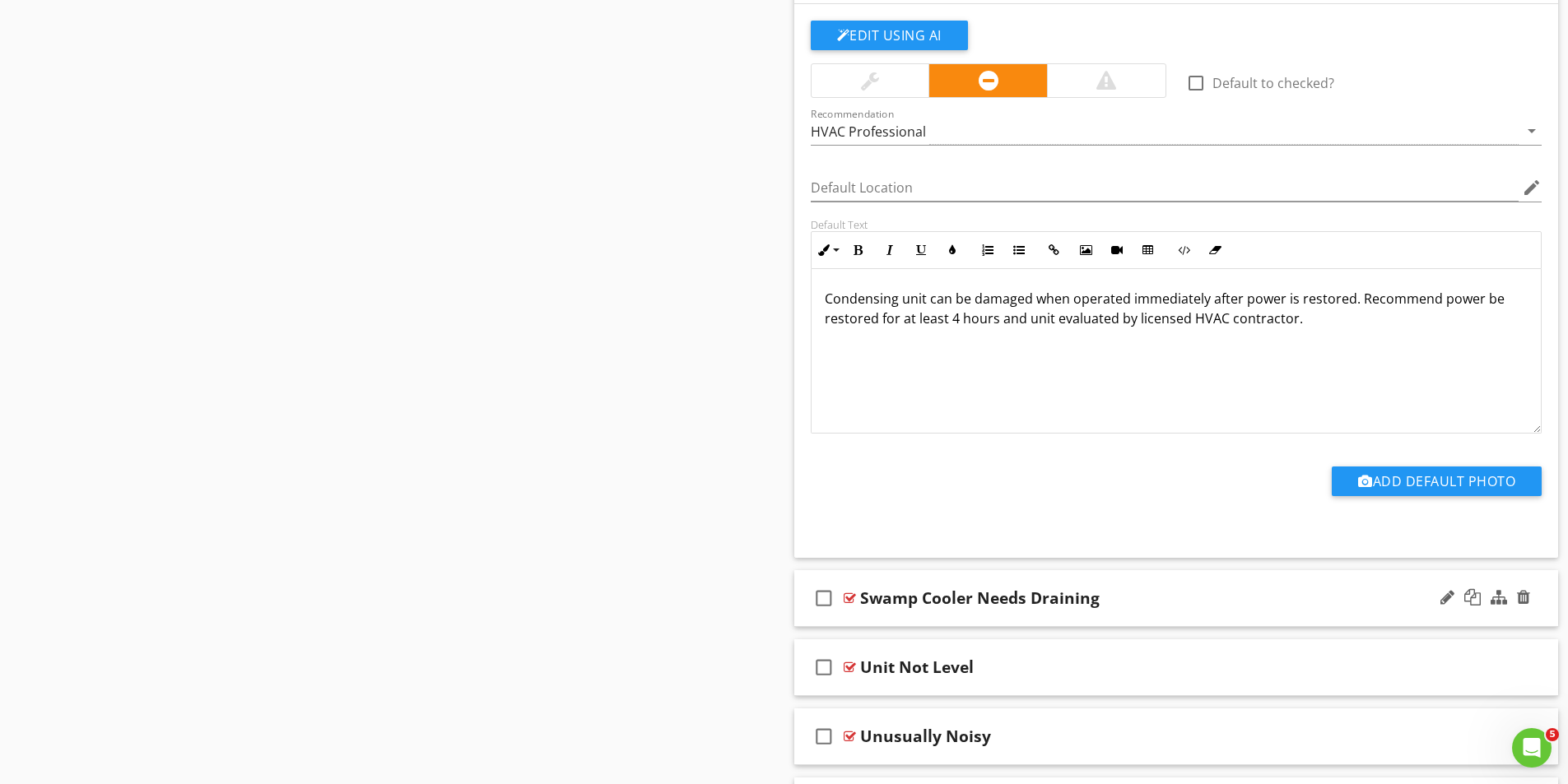
click at [848, 597] on div at bounding box center [849, 598] width 12 height 13
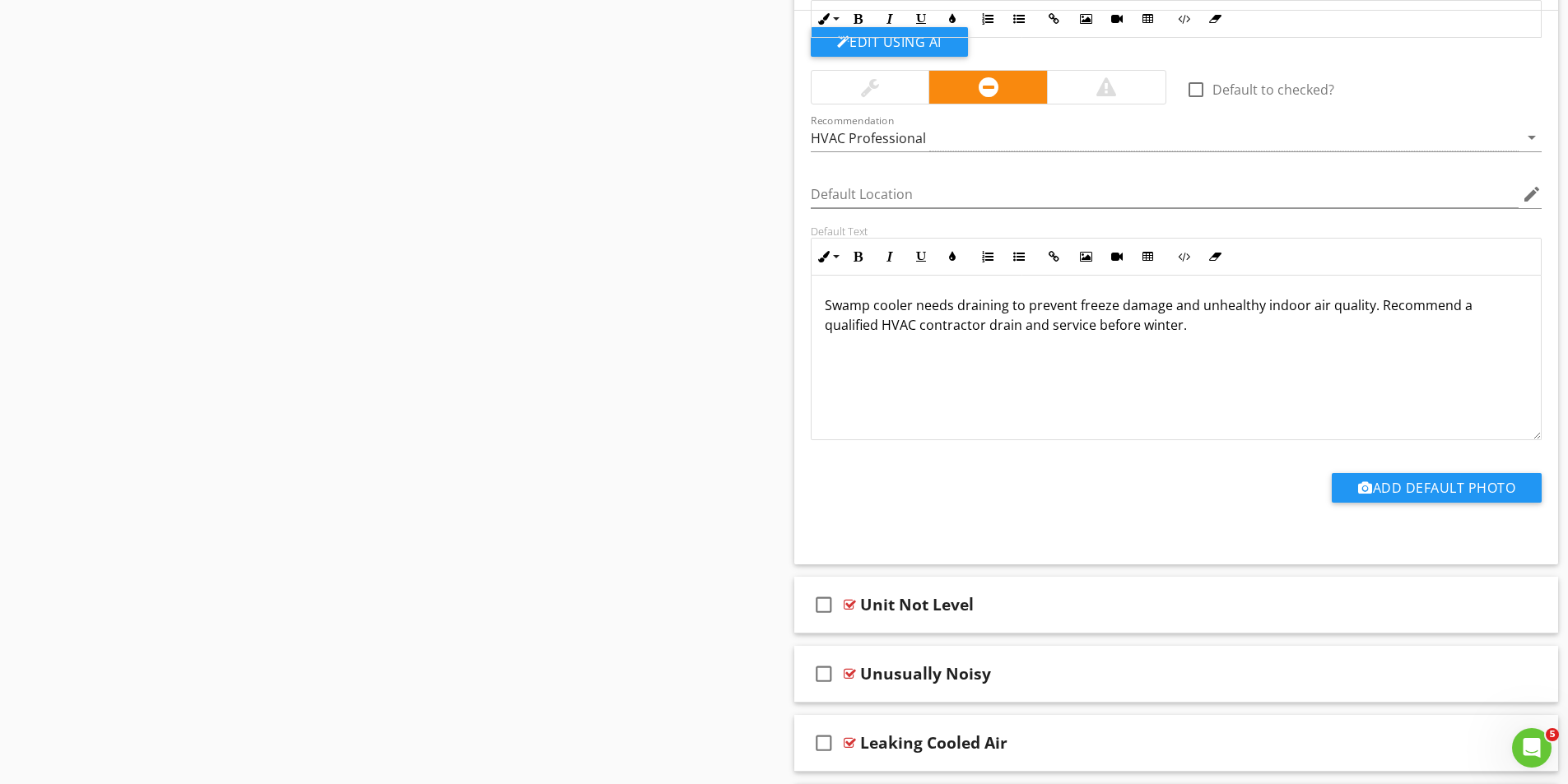
scroll to position [8207, 0]
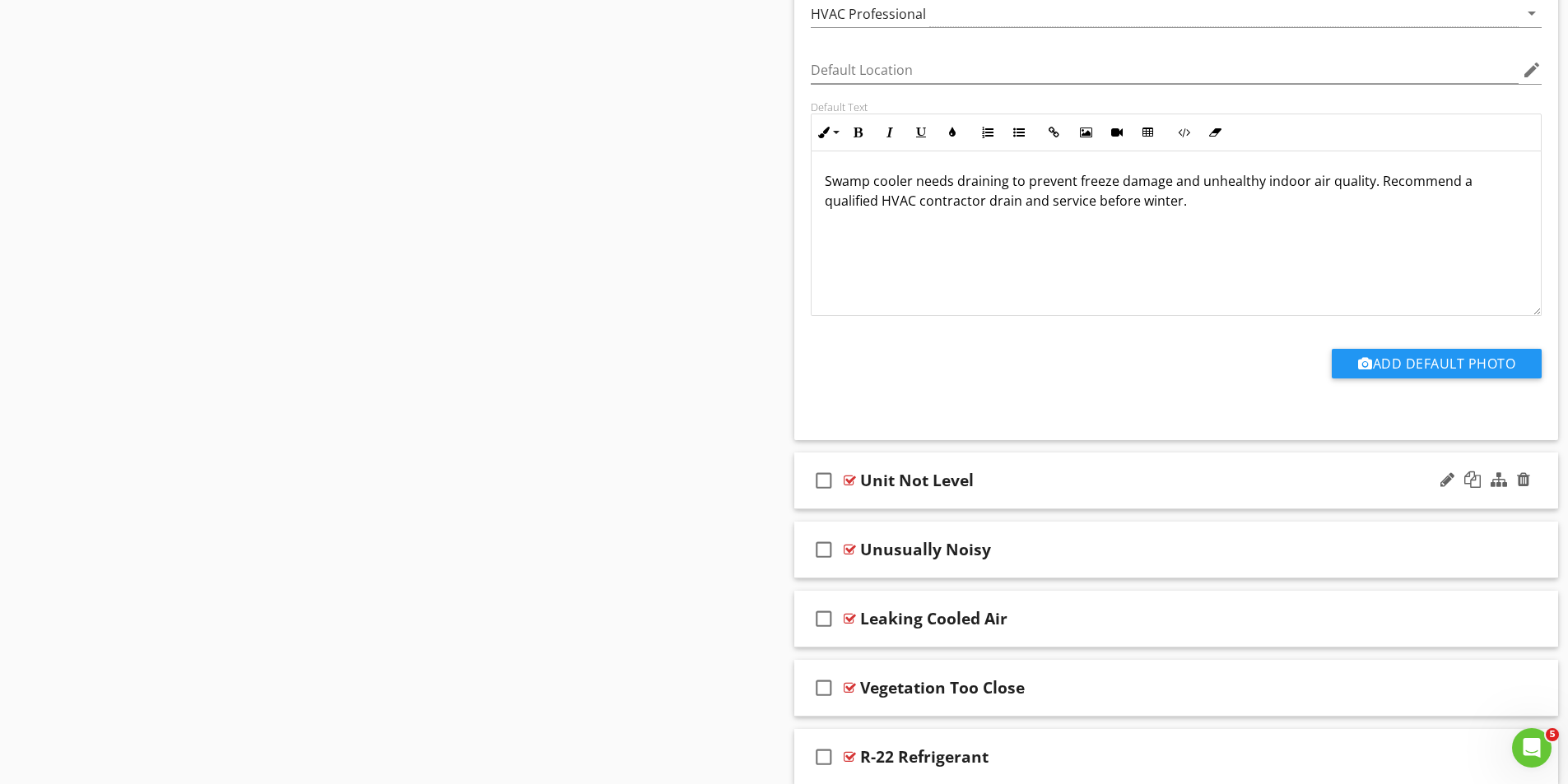
click at [850, 483] on div at bounding box center [849, 480] width 12 height 13
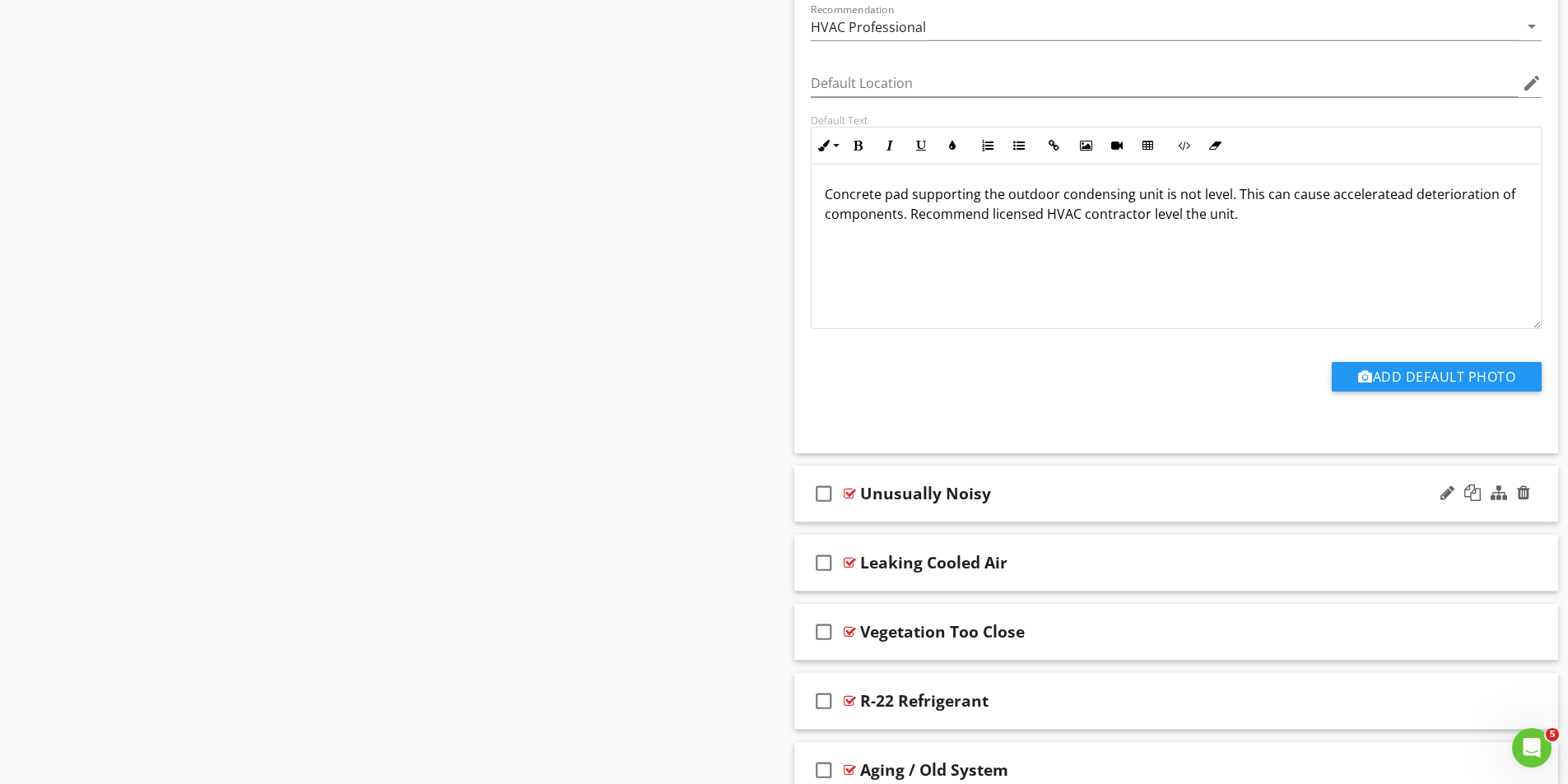
scroll to position [8865, 0]
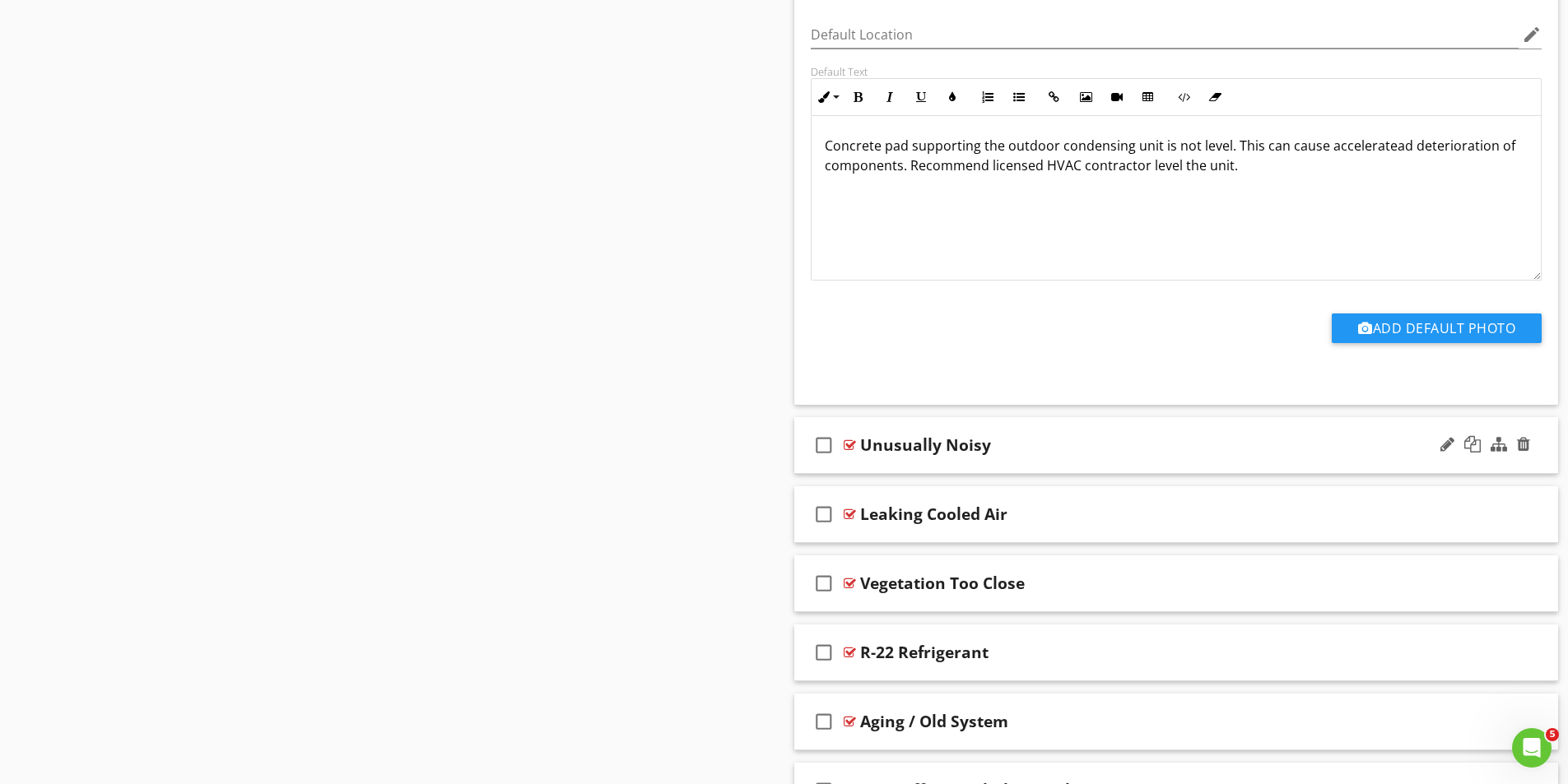
click at [858, 446] on div "check_box_outline_blank Unusually Noisy" at bounding box center [1177, 445] width 765 height 57
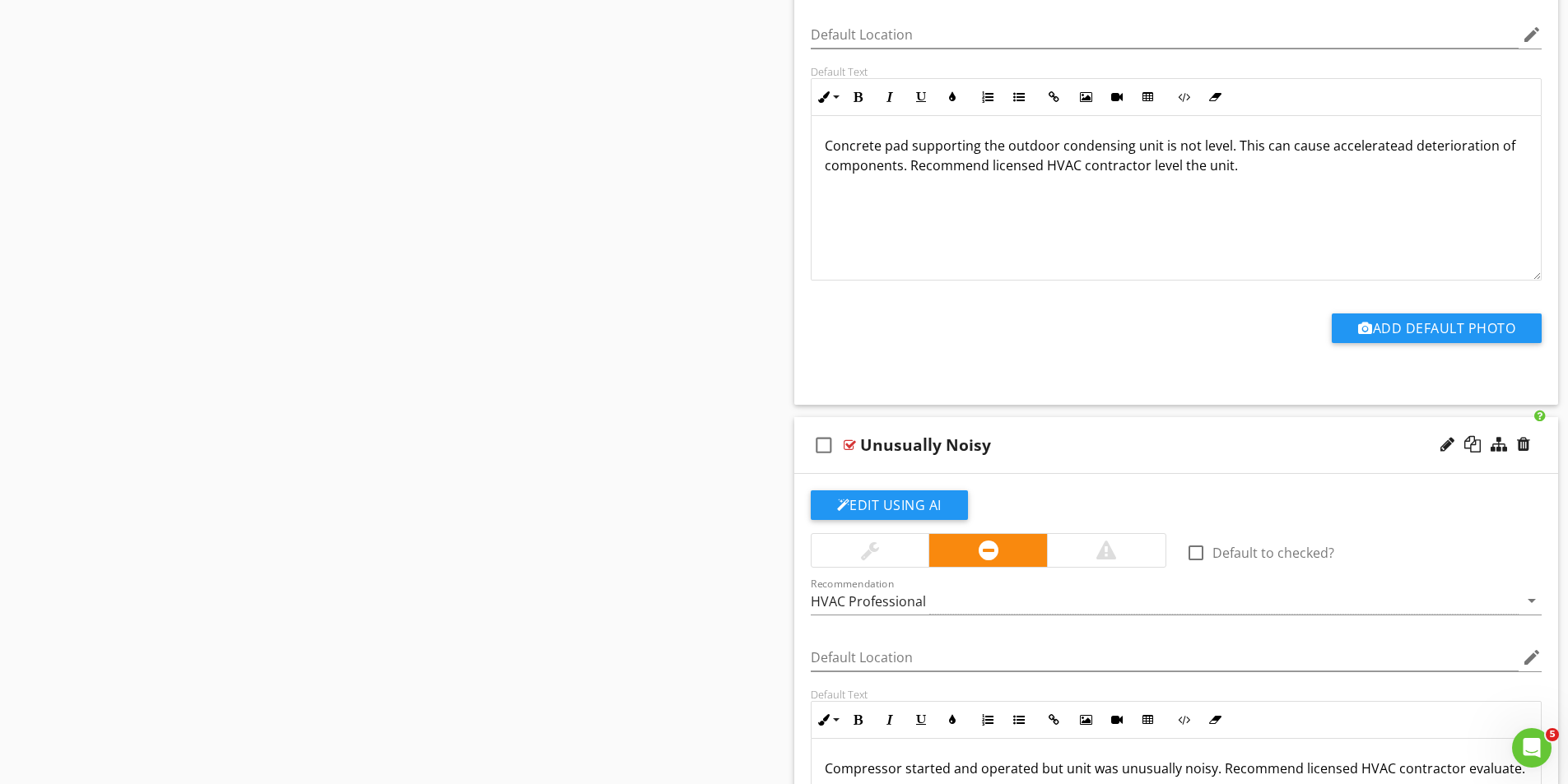
scroll to position [9276, 0]
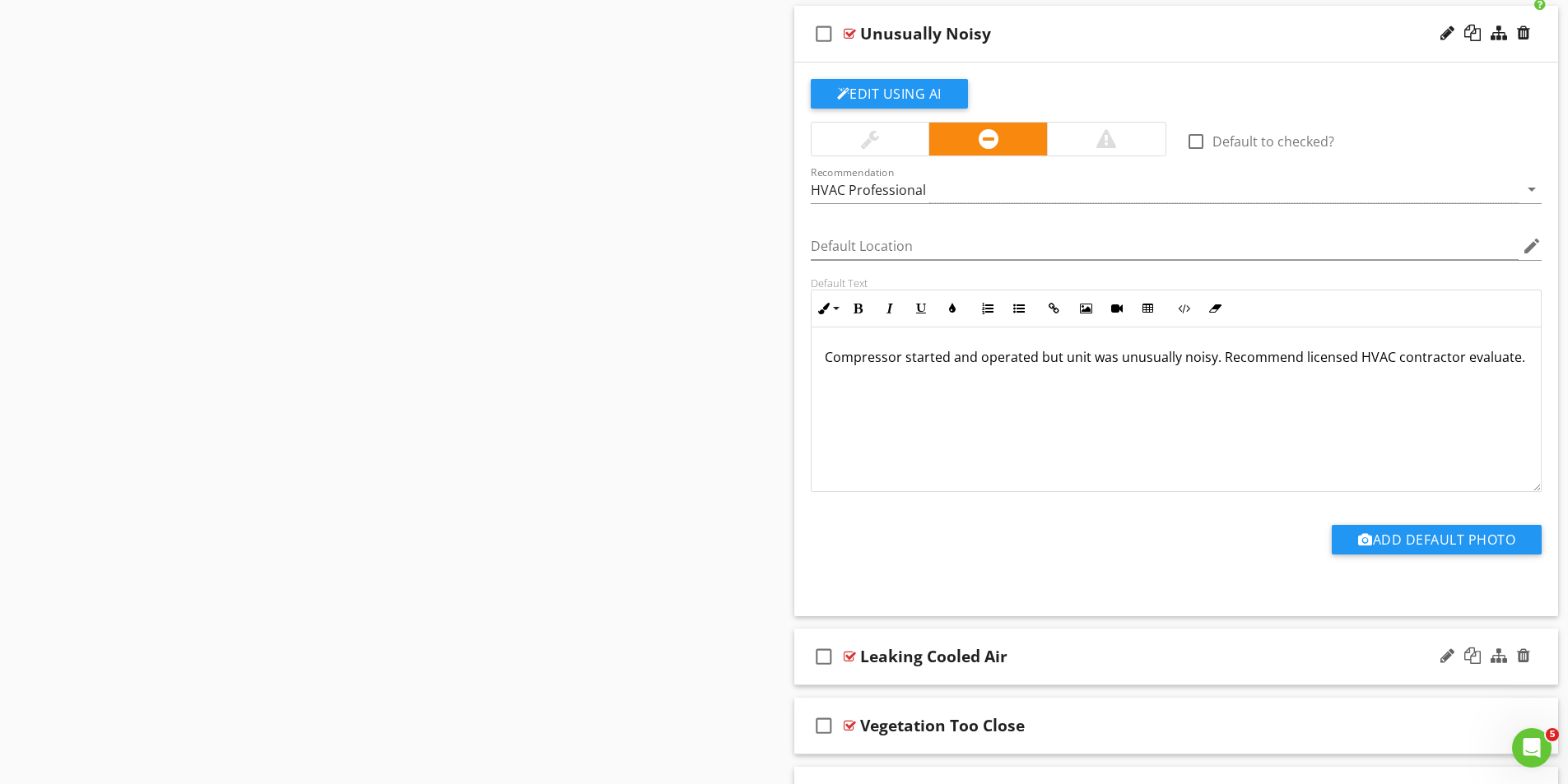
click at [847, 650] on div "check_box_outline_blank Leaking Cooled Air" at bounding box center [1177, 657] width 765 height 57
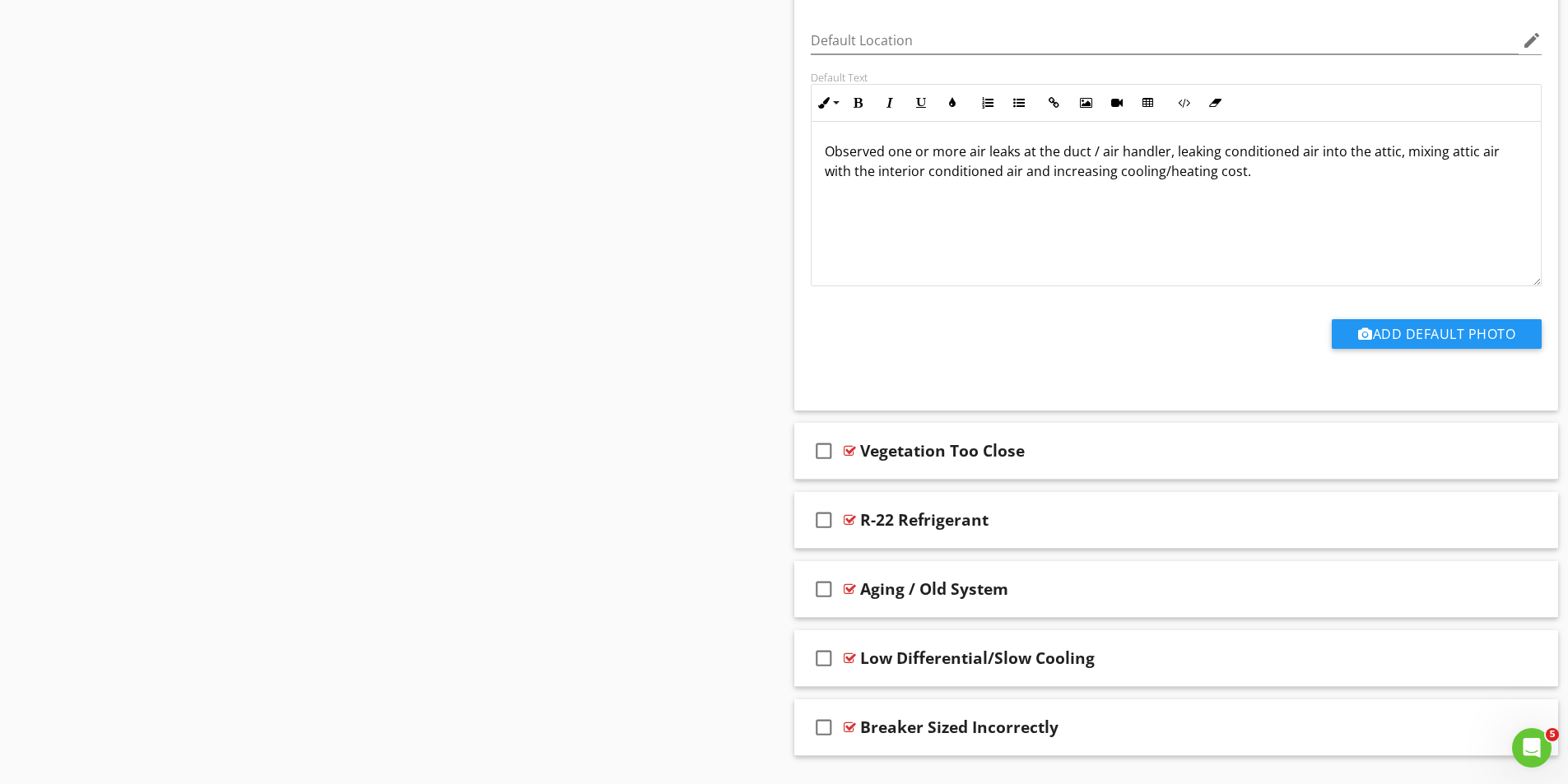
scroll to position [10147, 0]
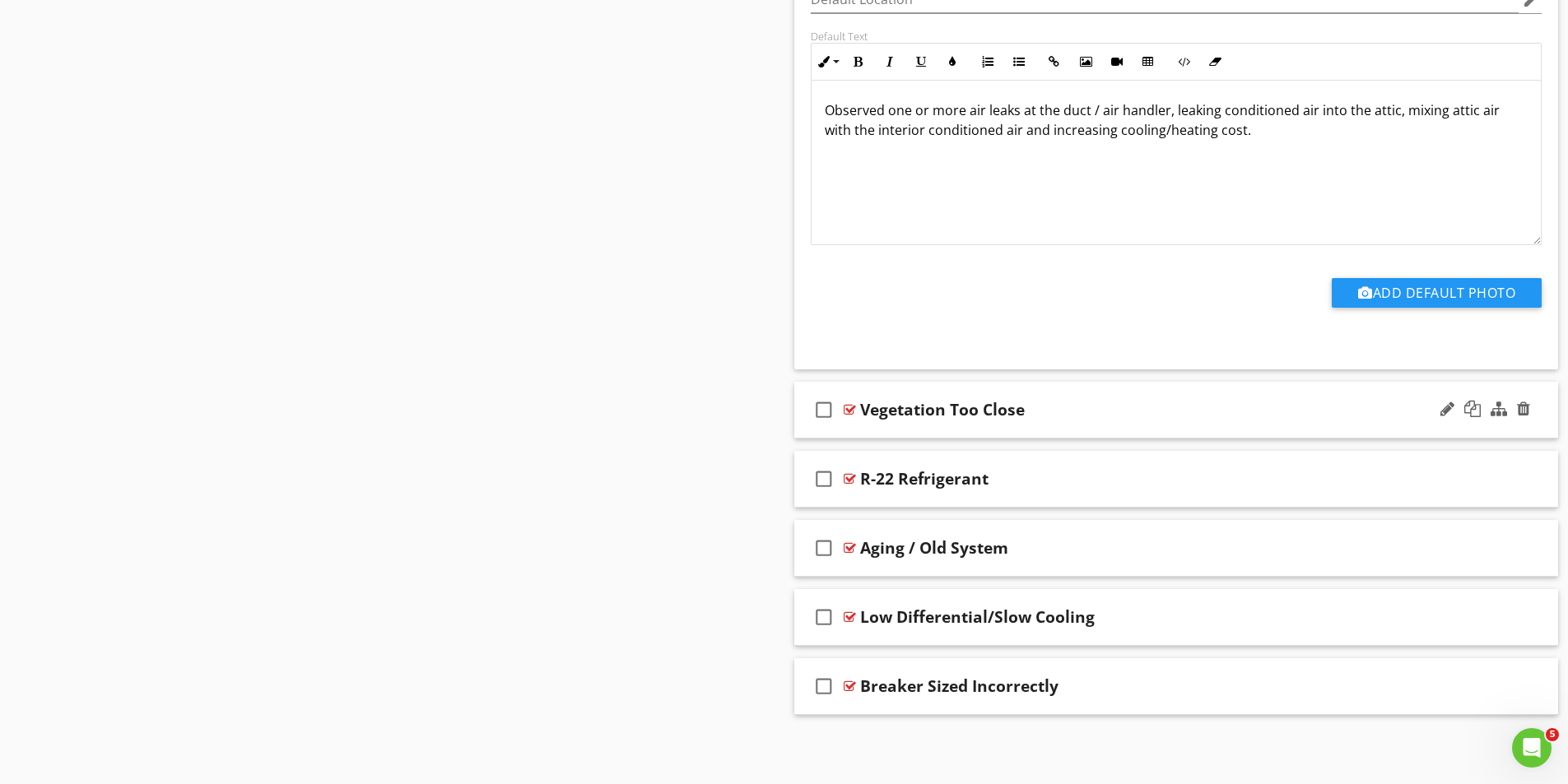
click at [849, 403] on div at bounding box center [849, 409] width 12 height 13
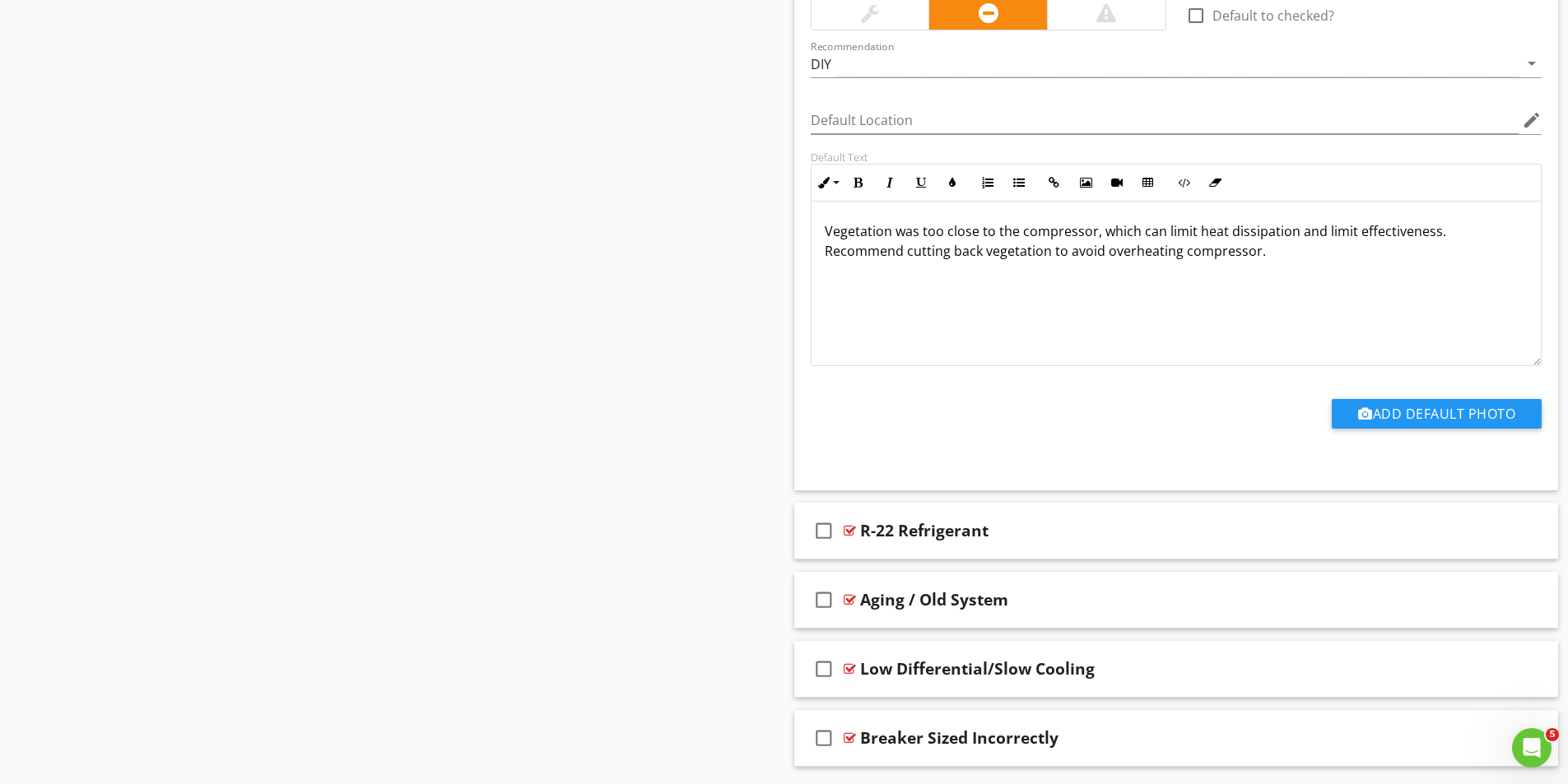
scroll to position [10700, 0]
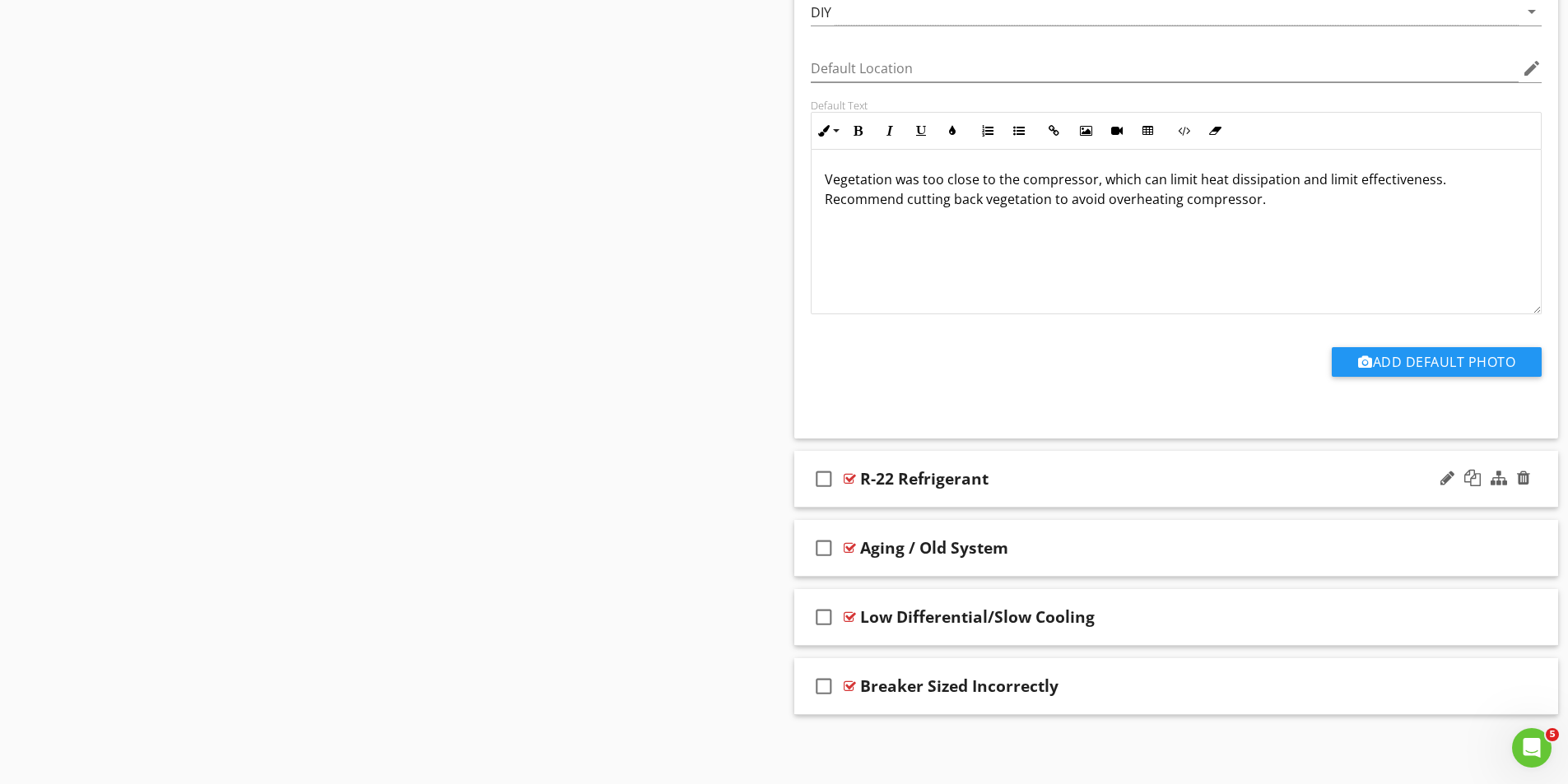
click at [855, 483] on div at bounding box center [849, 478] width 12 height 13
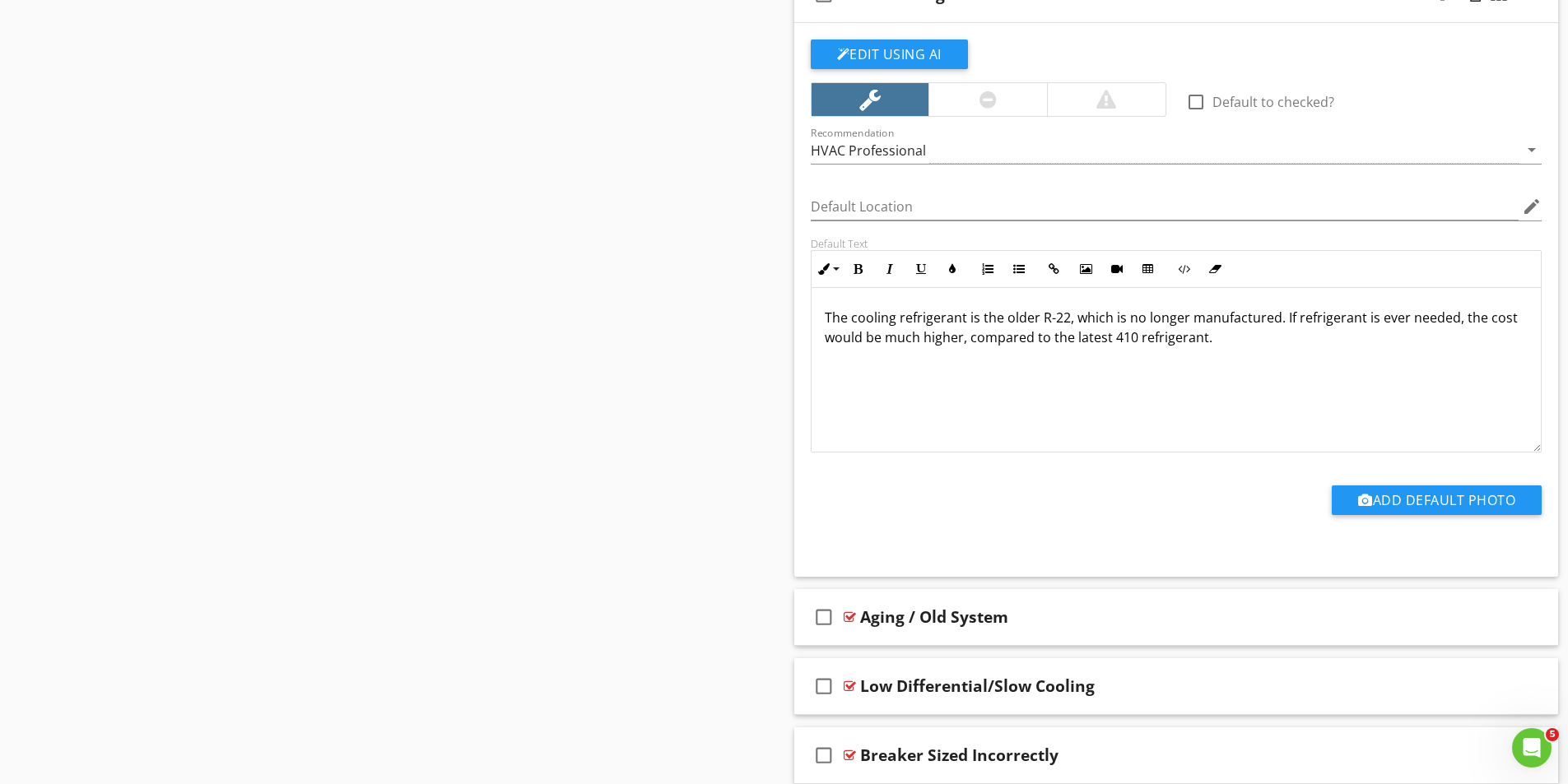
scroll to position [11254, 0]
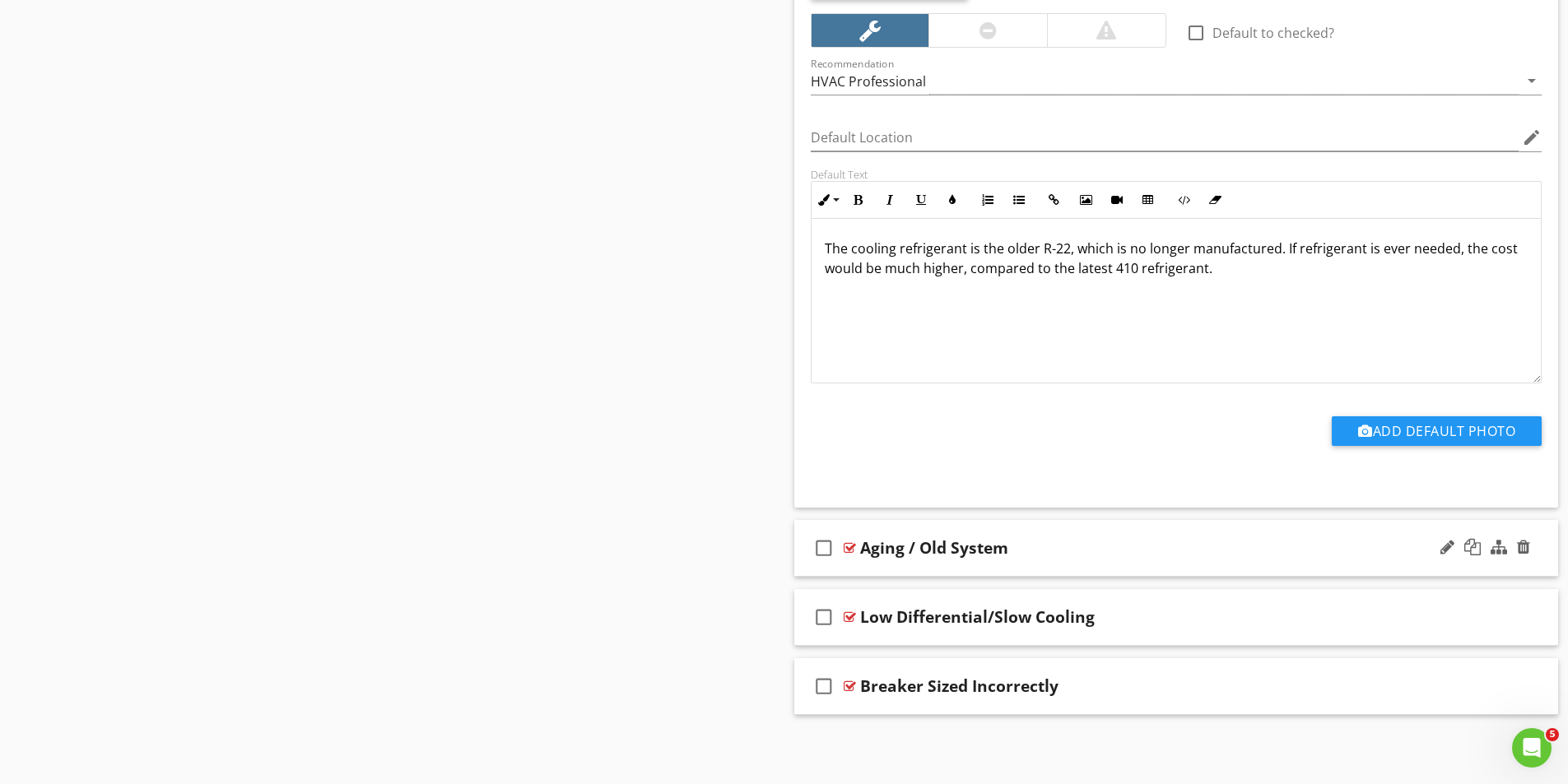
click at [850, 548] on div at bounding box center [849, 548] width 12 height 13
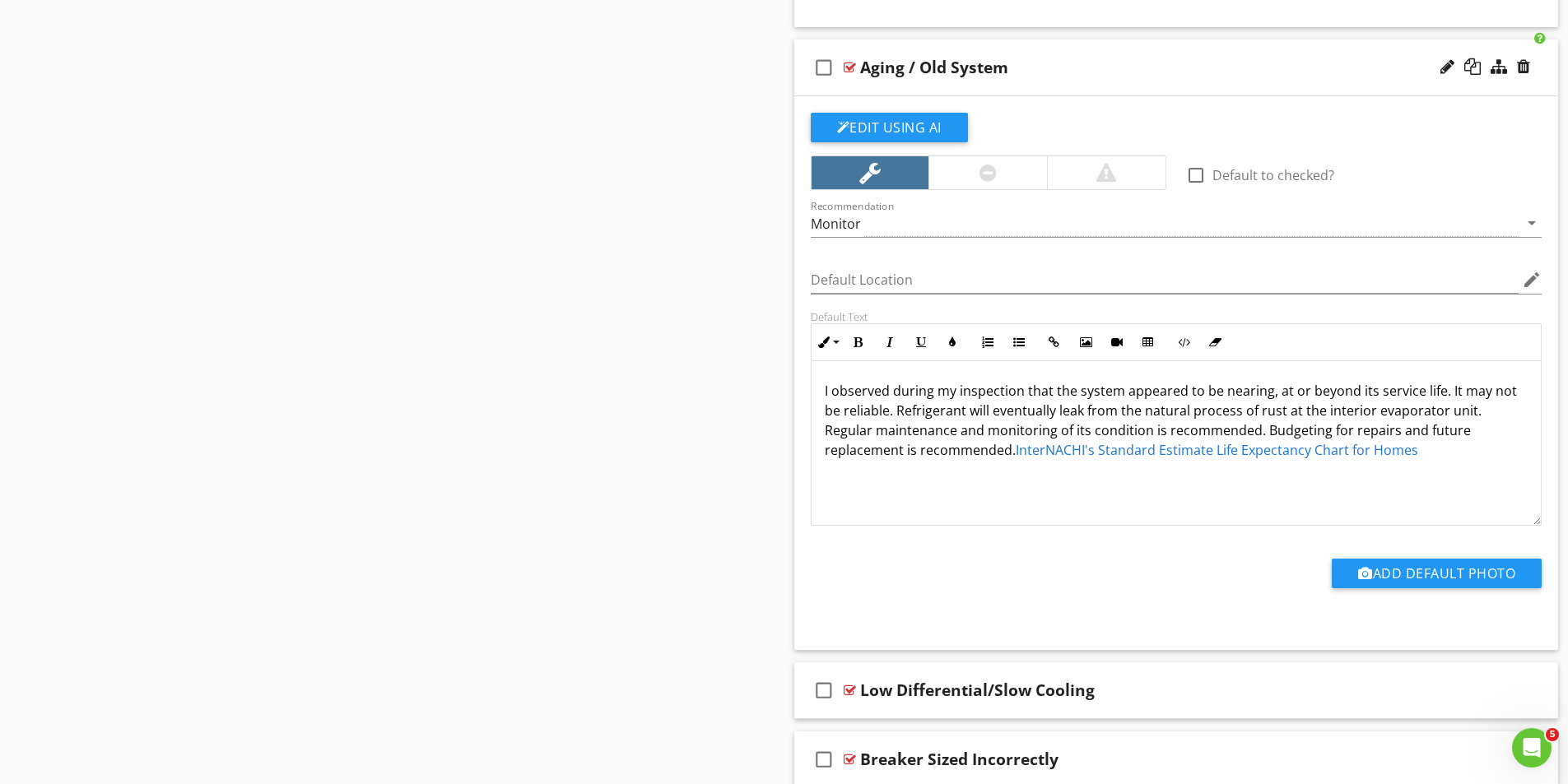
scroll to position [11808, 0]
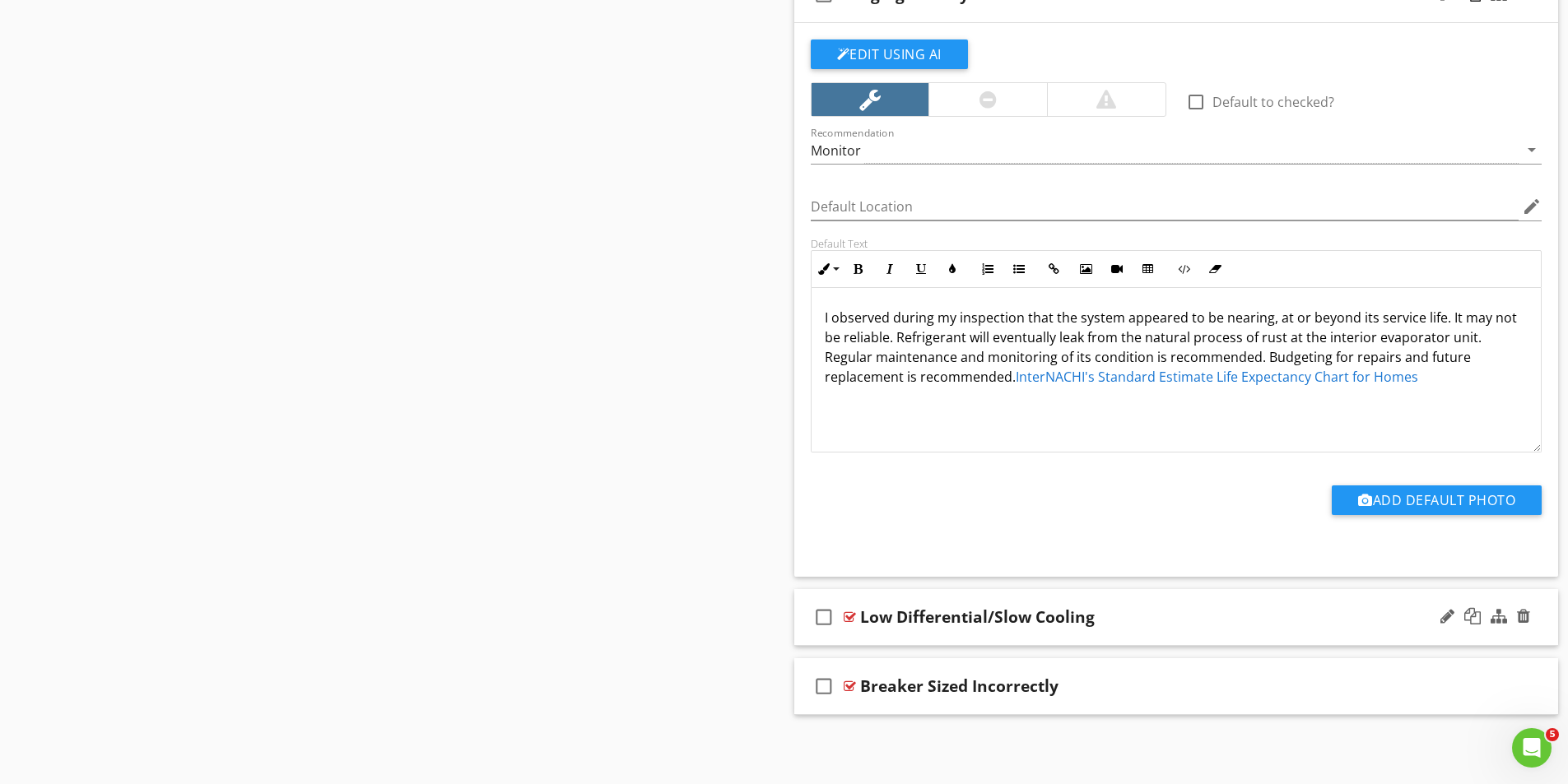
click at [841, 619] on div "check_box_outline_blank" at bounding box center [828, 617] width 33 height 39
click at [831, 616] on icon "check_box" at bounding box center [824, 617] width 26 height 39
click at [851, 614] on div at bounding box center [849, 617] width 12 height 13
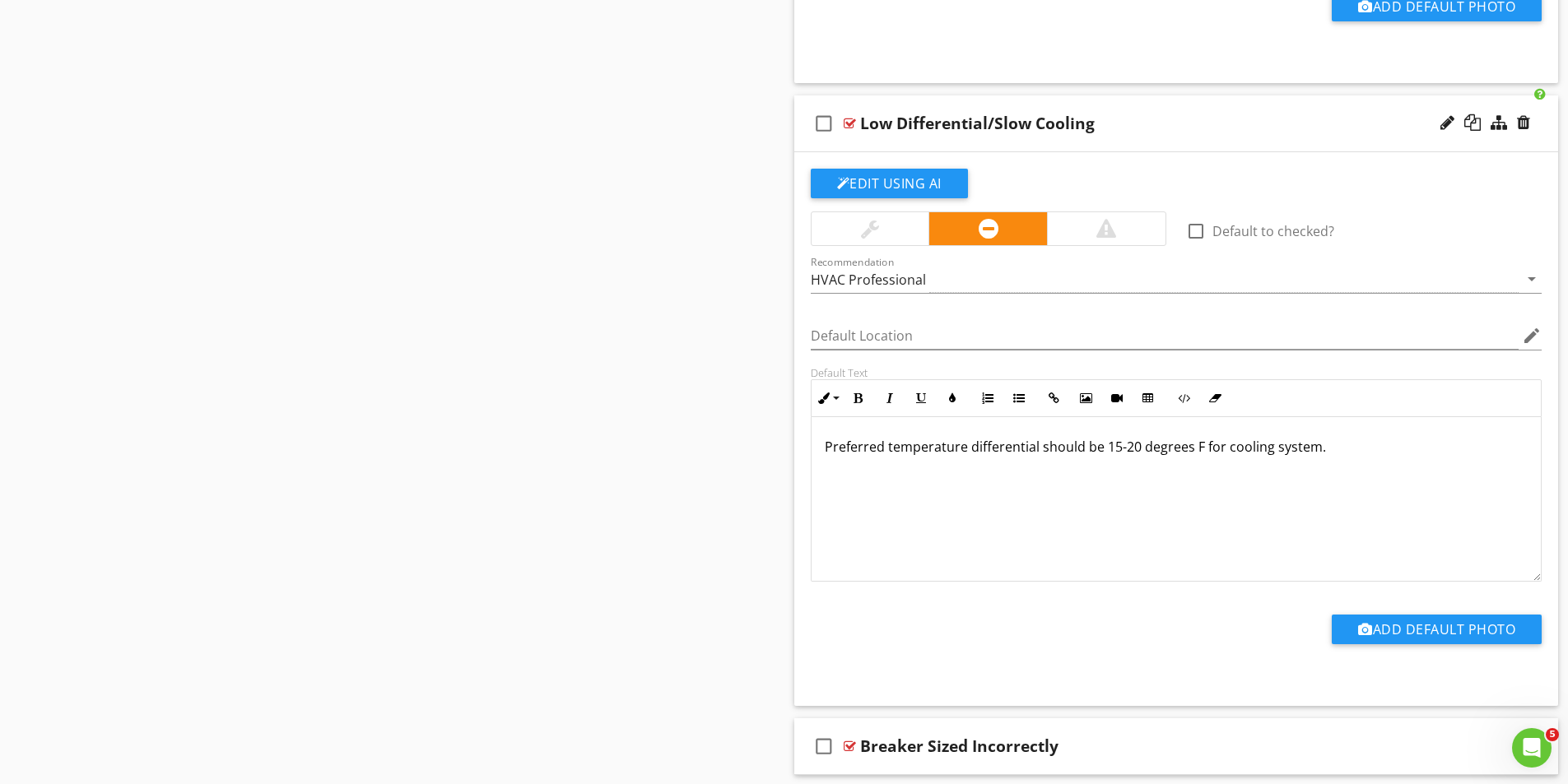
scroll to position [12362, 0]
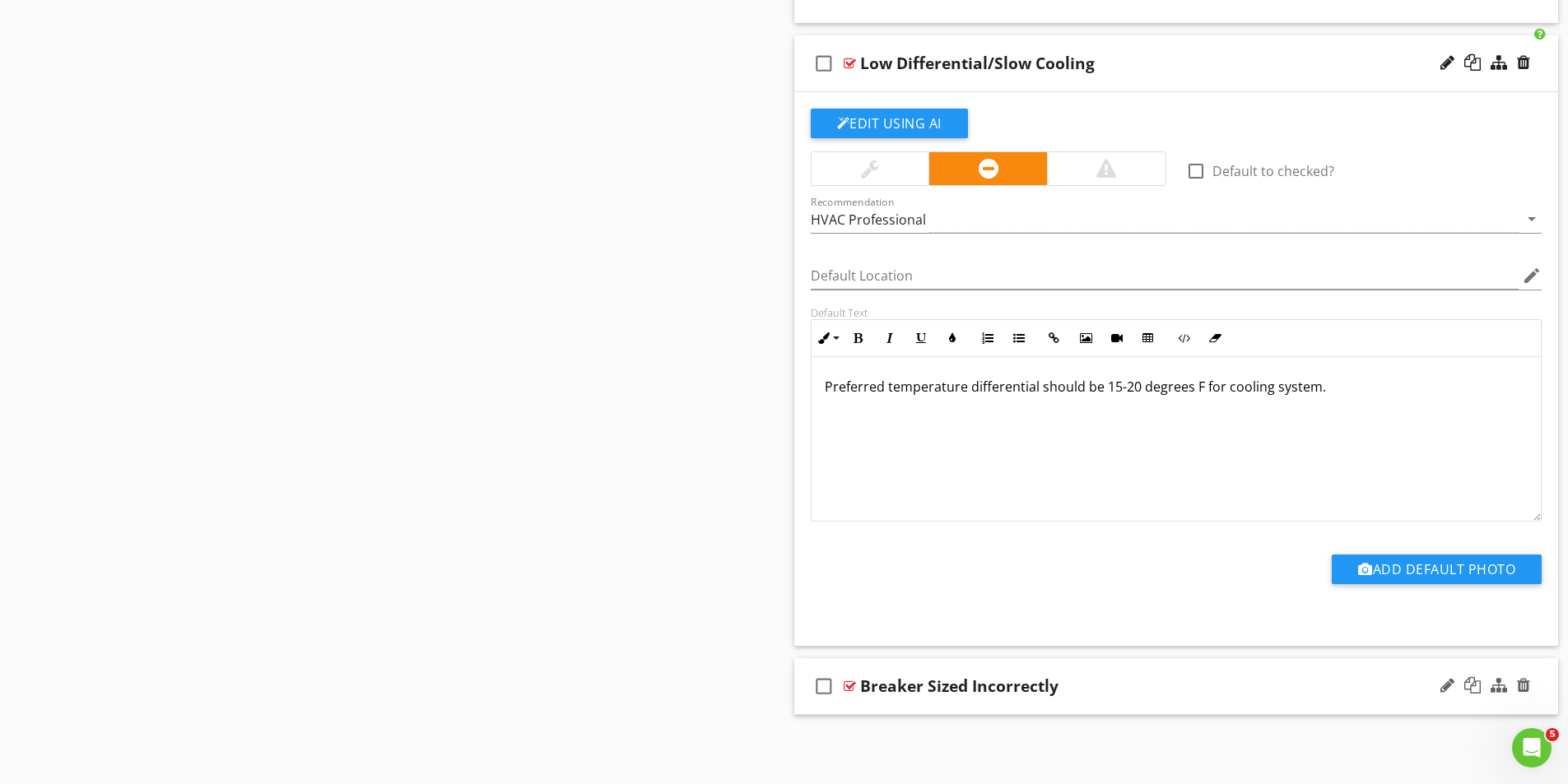
click at [847, 684] on div at bounding box center [849, 686] width 12 height 13
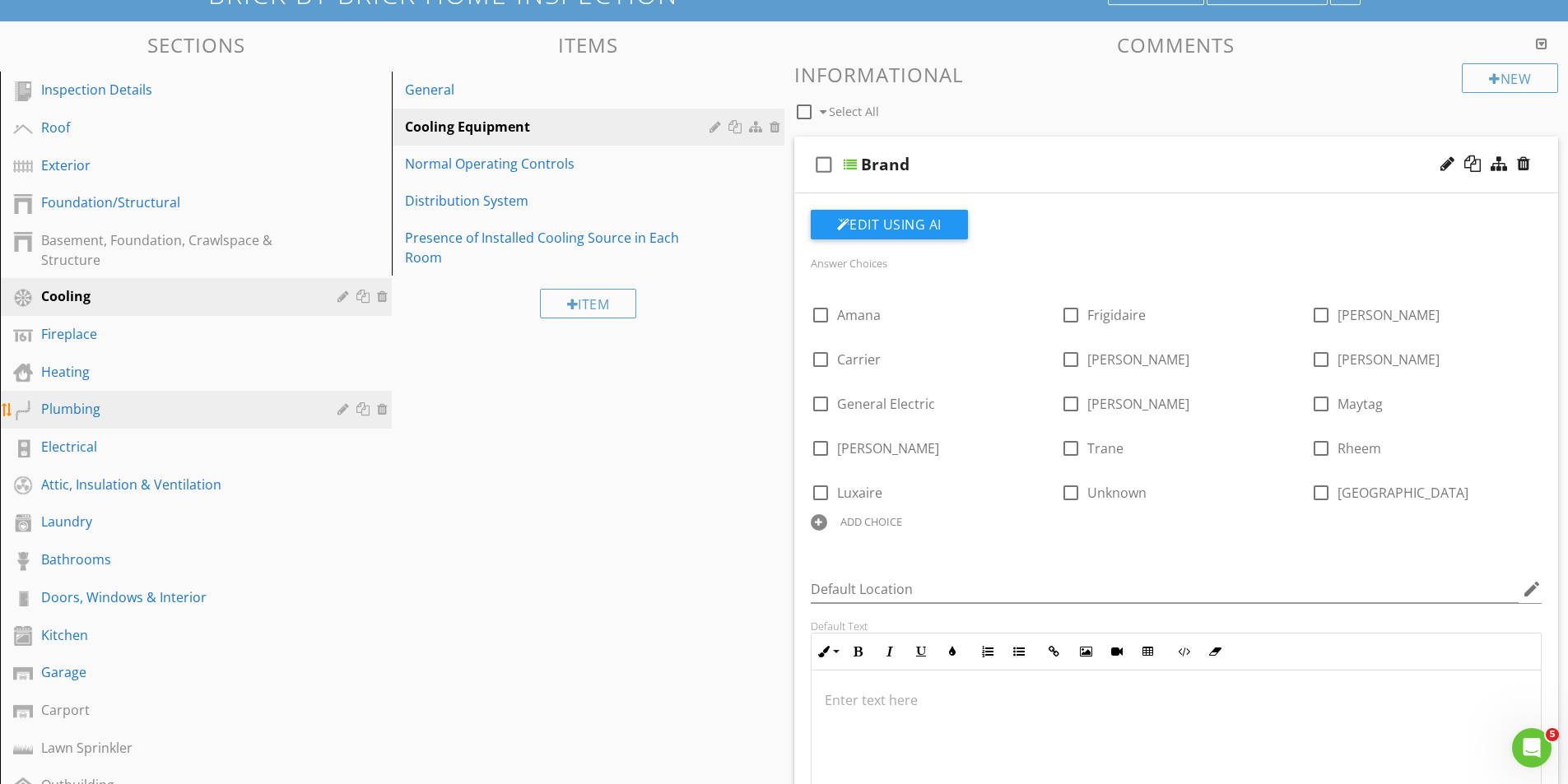
scroll to position [99, 0]
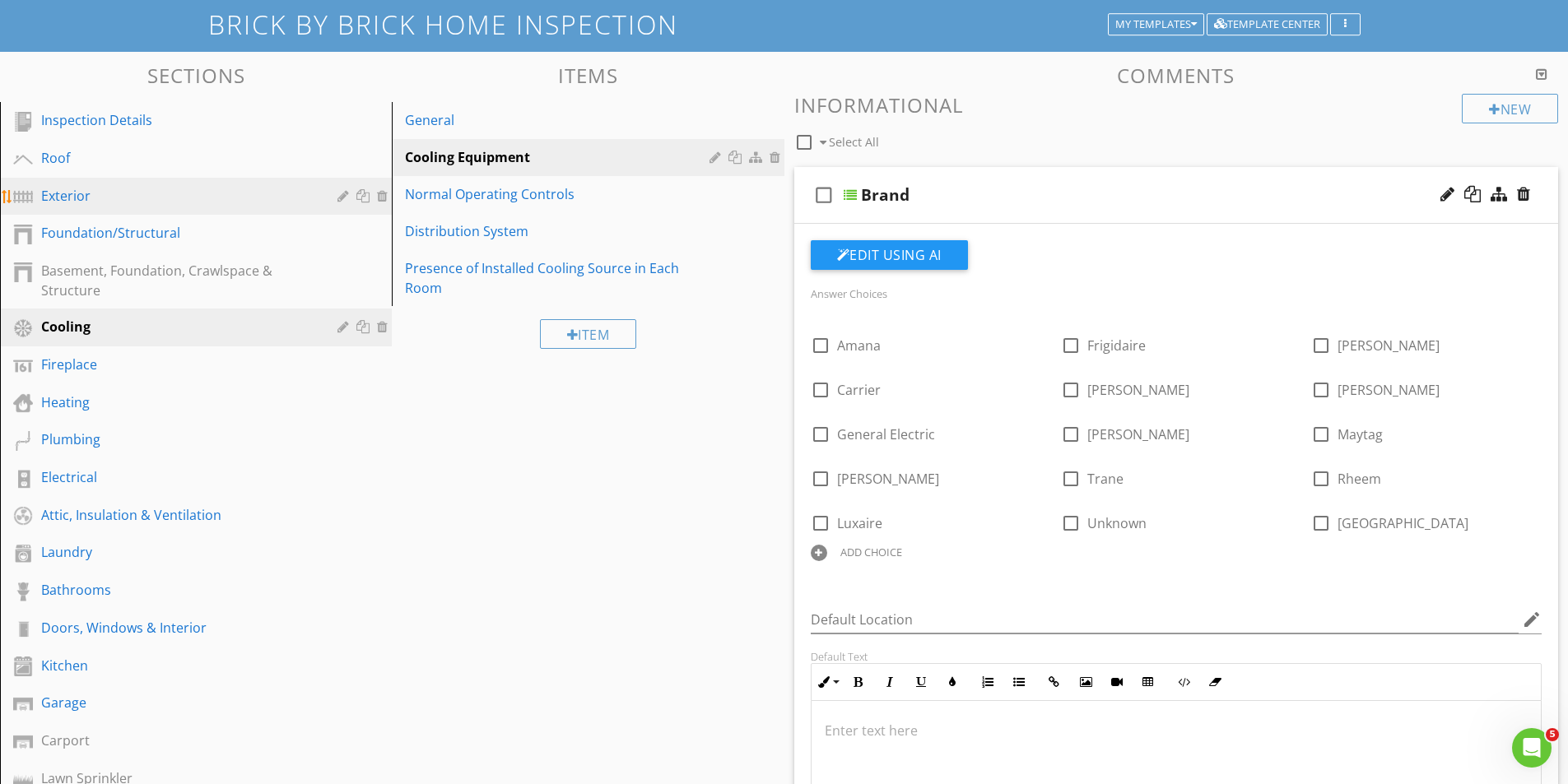
click at [58, 198] on div "Exterior" at bounding box center [177, 196] width 273 height 20
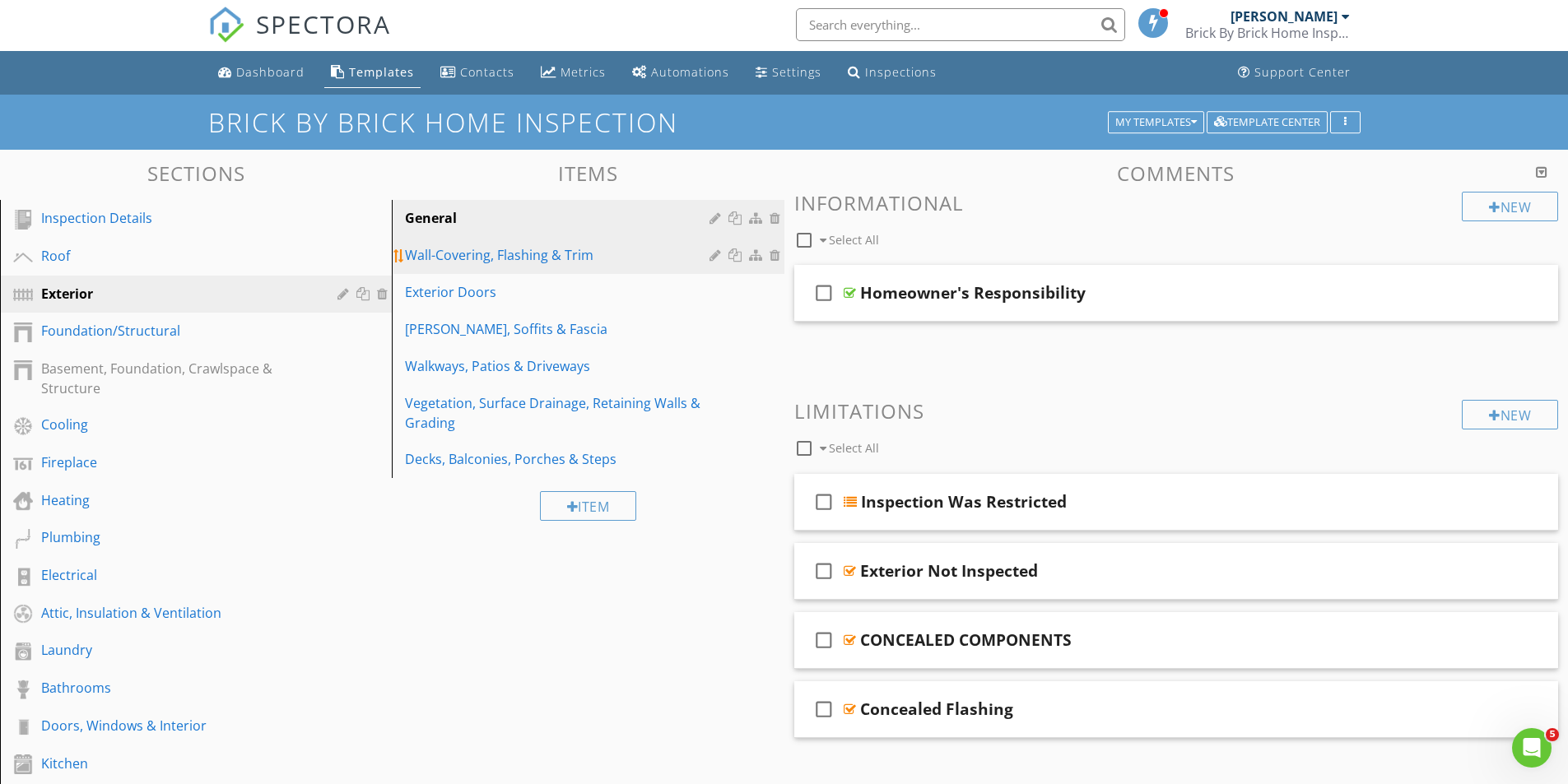
scroll to position [0, 0]
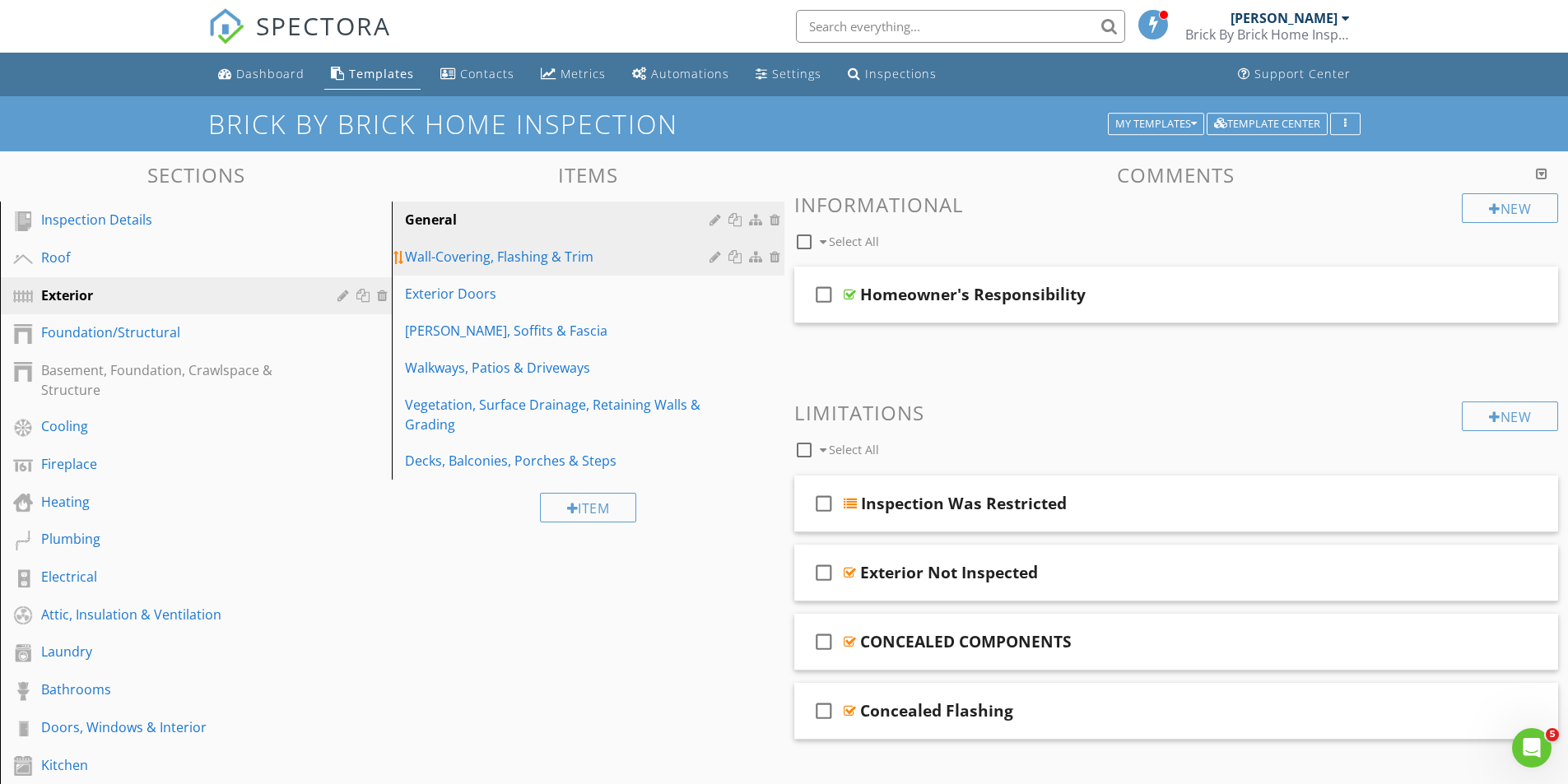
click at [506, 258] on div "Wall-Covering, Flashing & Trim" at bounding box center [559, 256] width 308 height 20
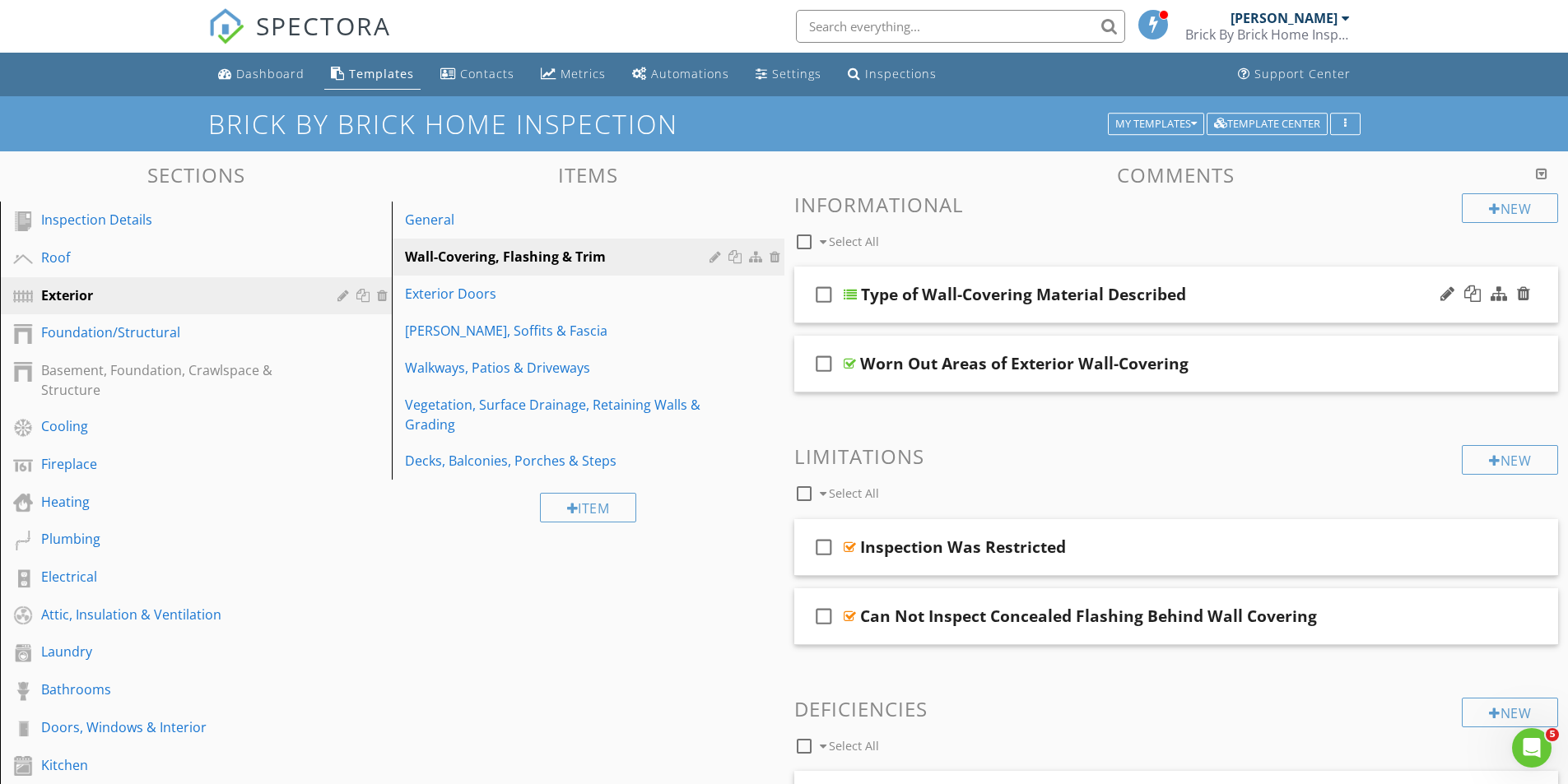
click at [854, 293] on div at bounding box center [849, 294] width 13 height 13
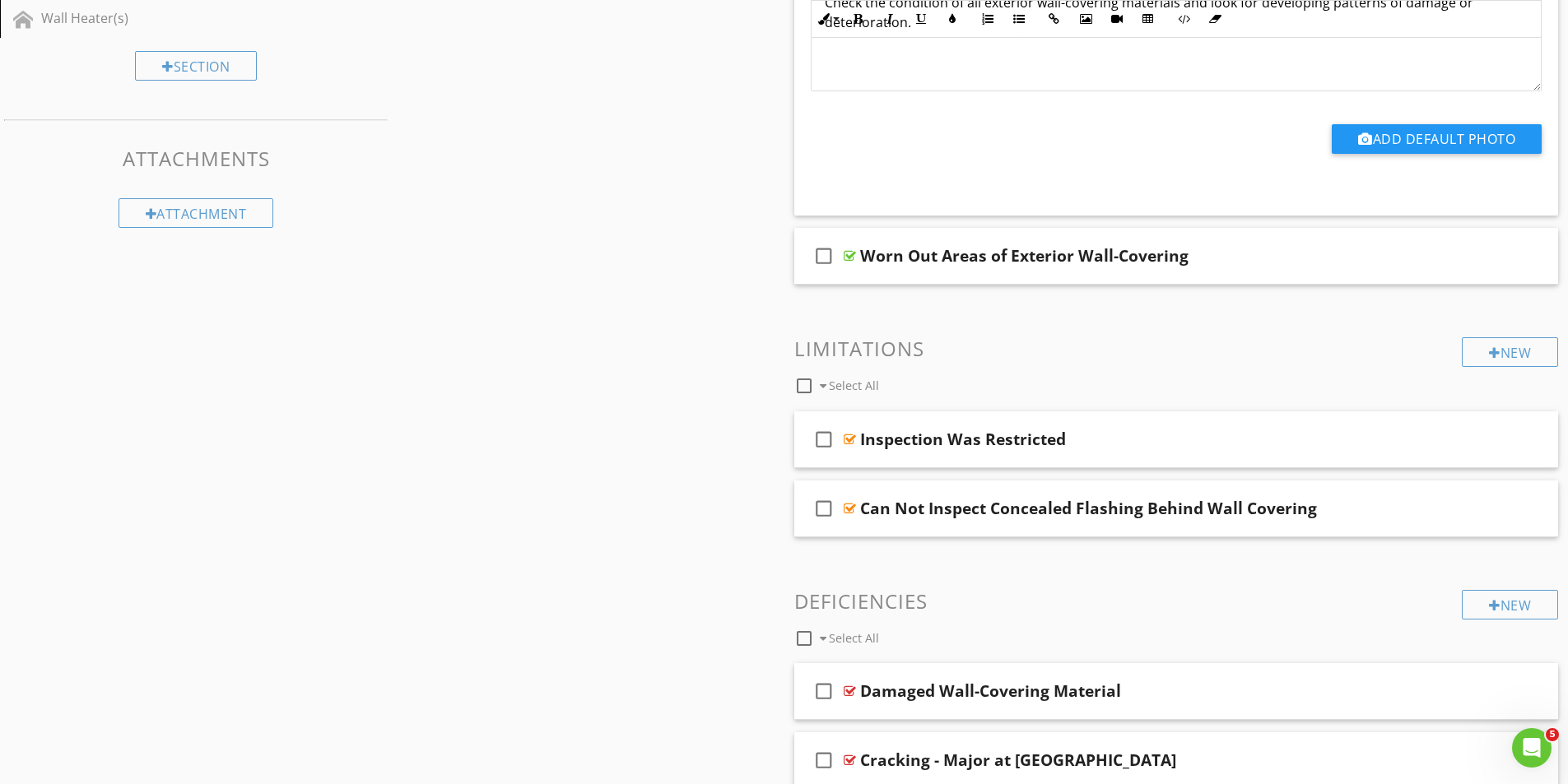
scroll to position [988, 0]
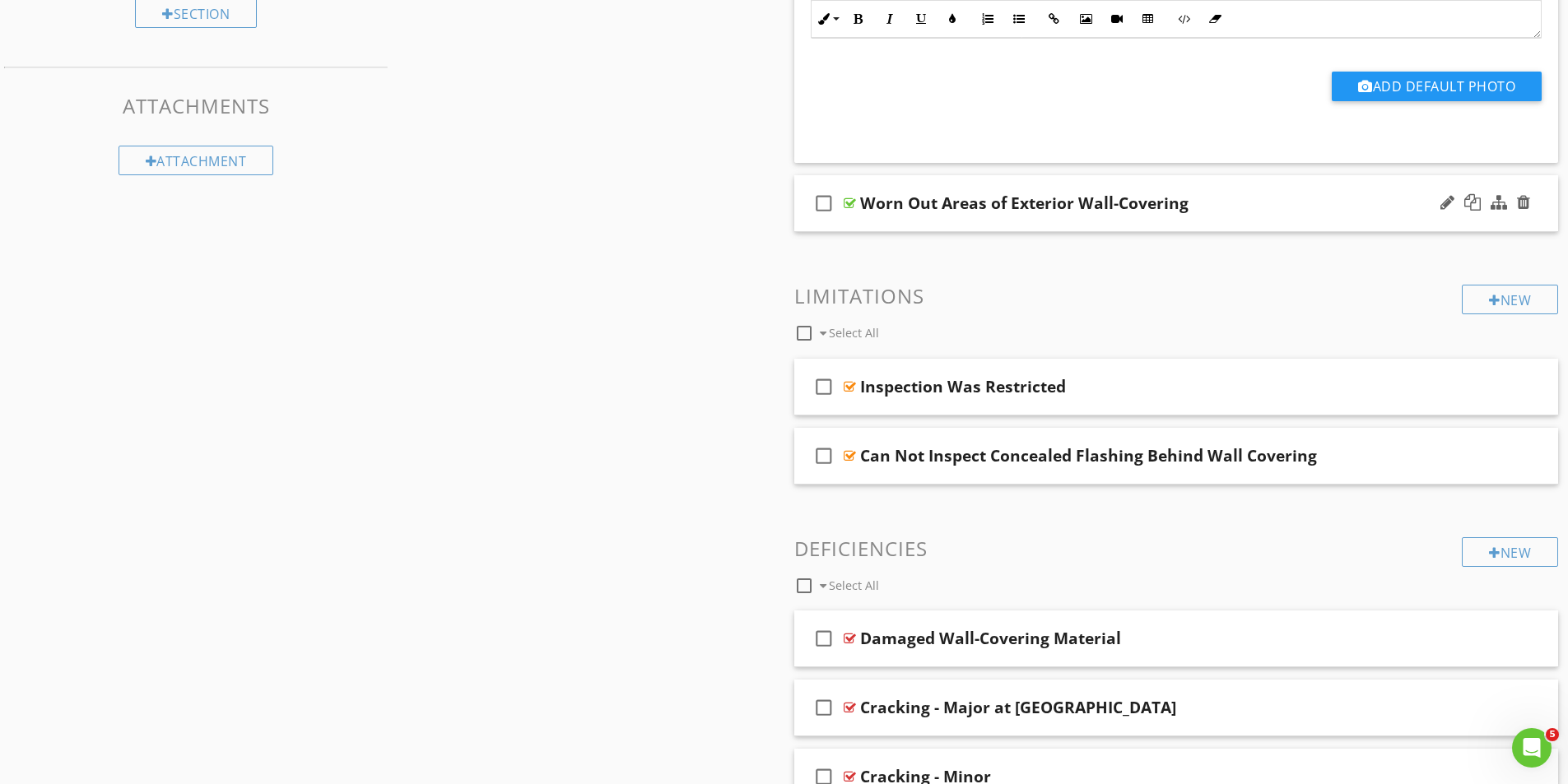
click at [854, 205] on div at bounding box center [849, 203] width 12 height 13
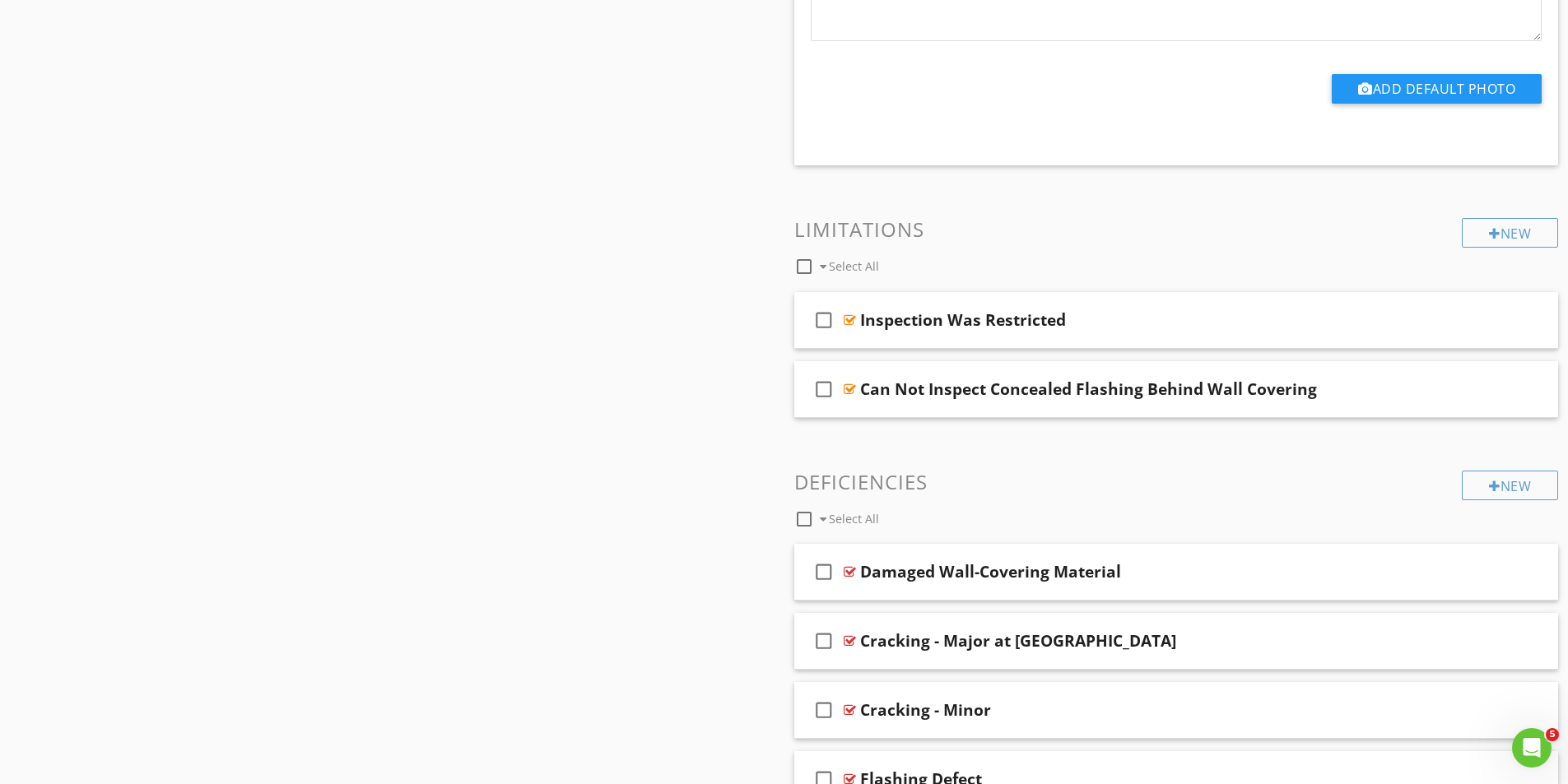
scroll to position [1564, 0]
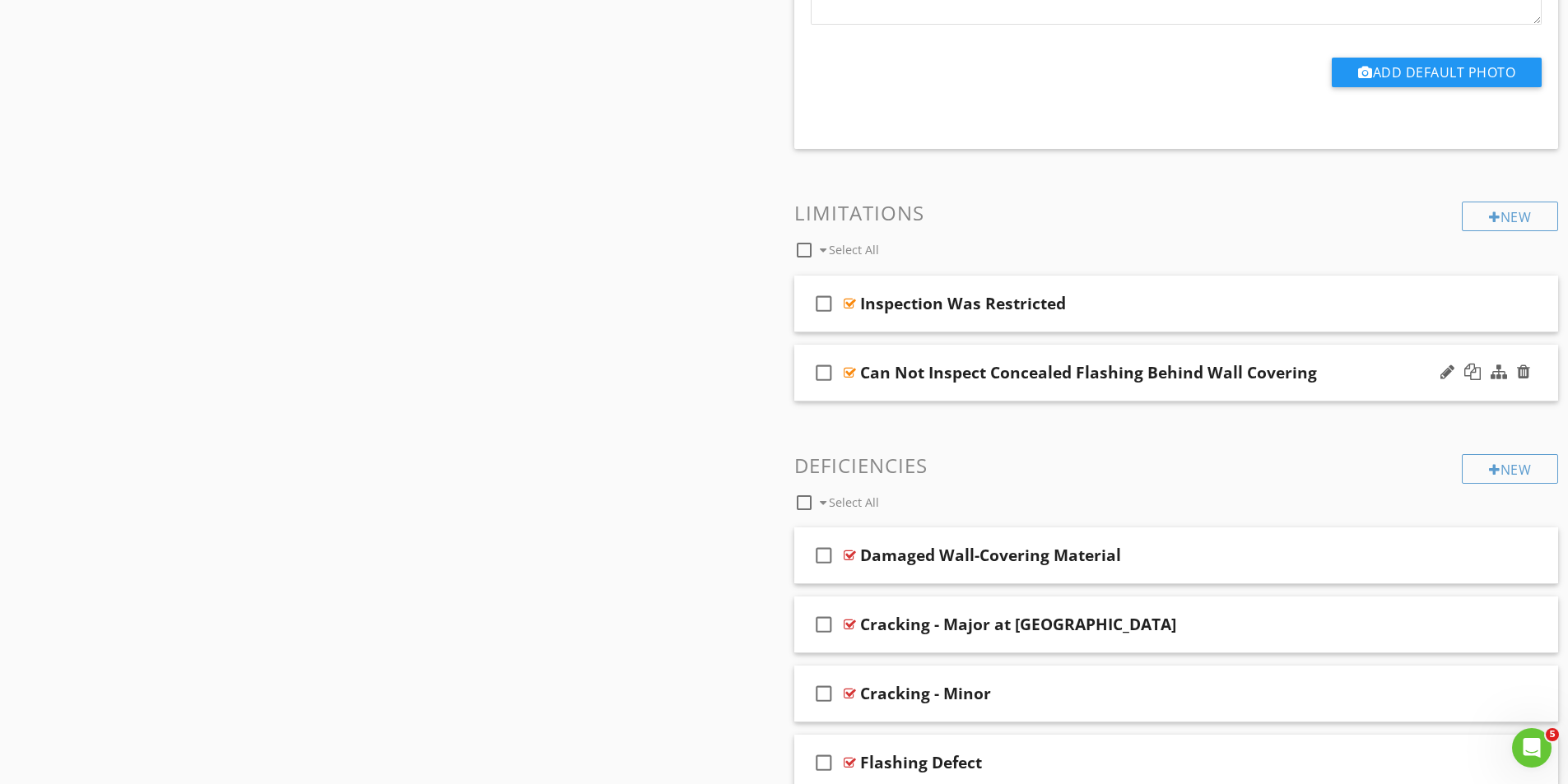
click at [852, 370] on div at bounding box center [849, 372] width 12 height 13
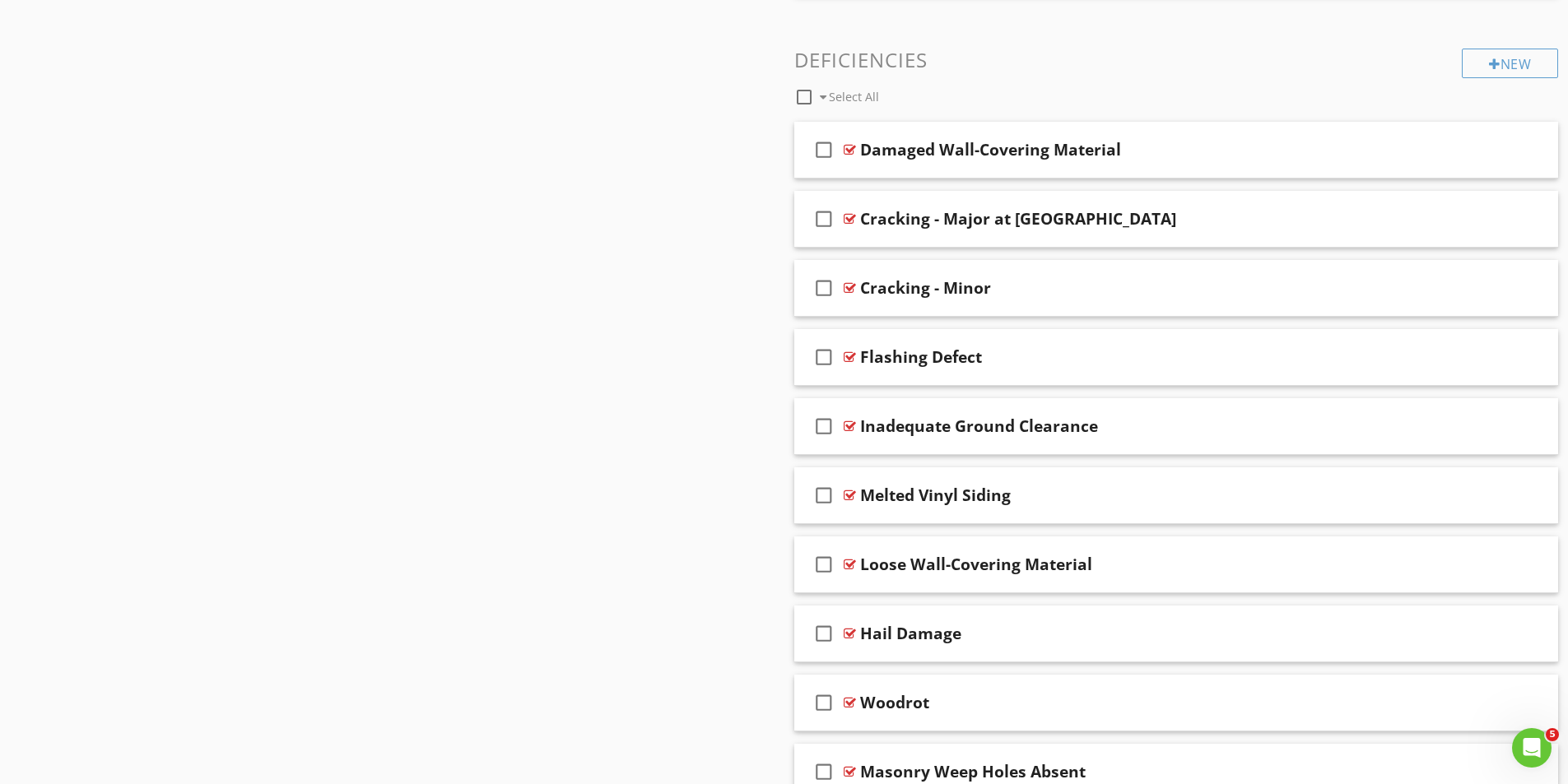
scroll to position [2469, 0]
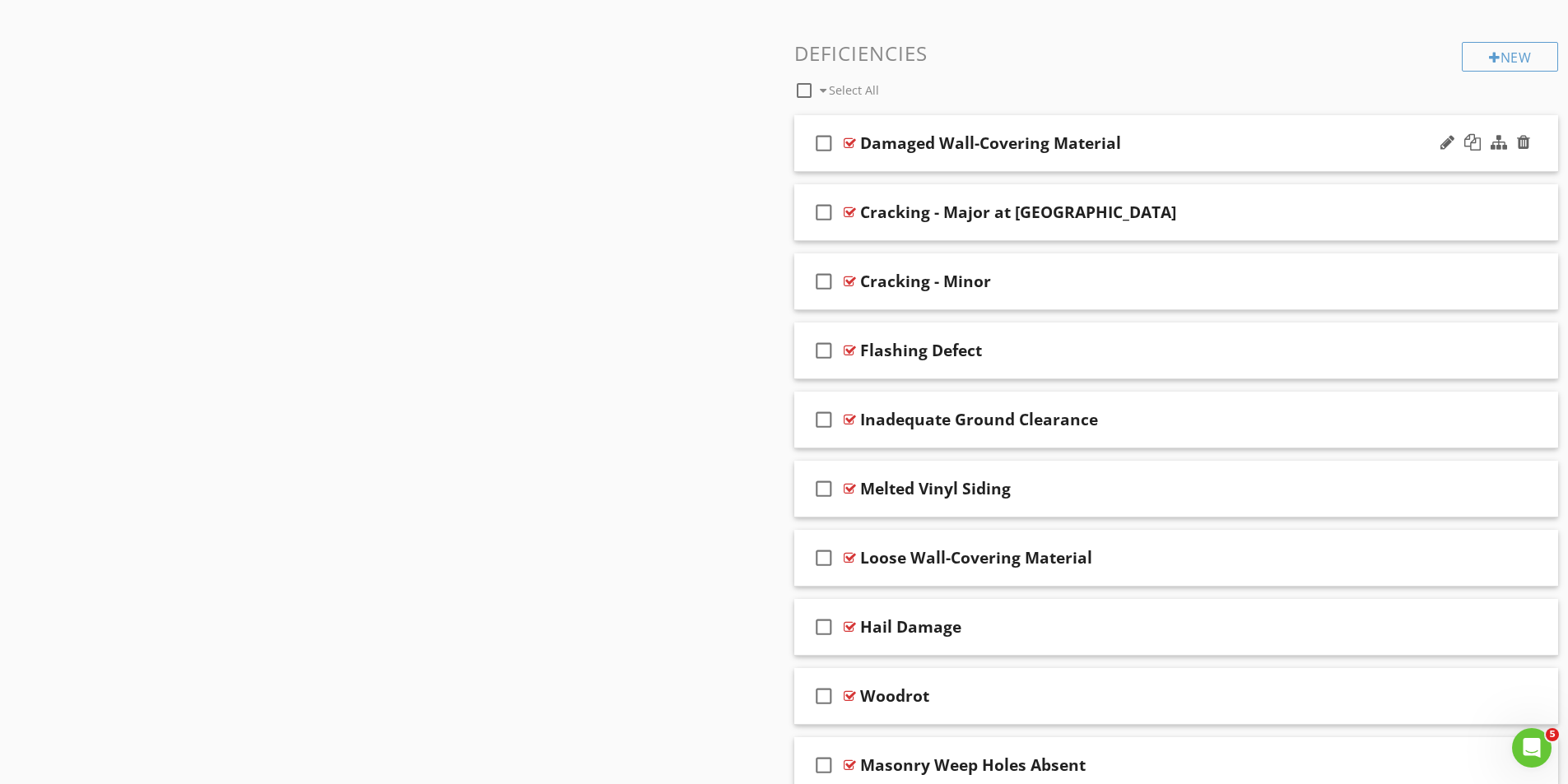
click at [849, 141] on div at bounding box center [849, 143] width 12 height 13
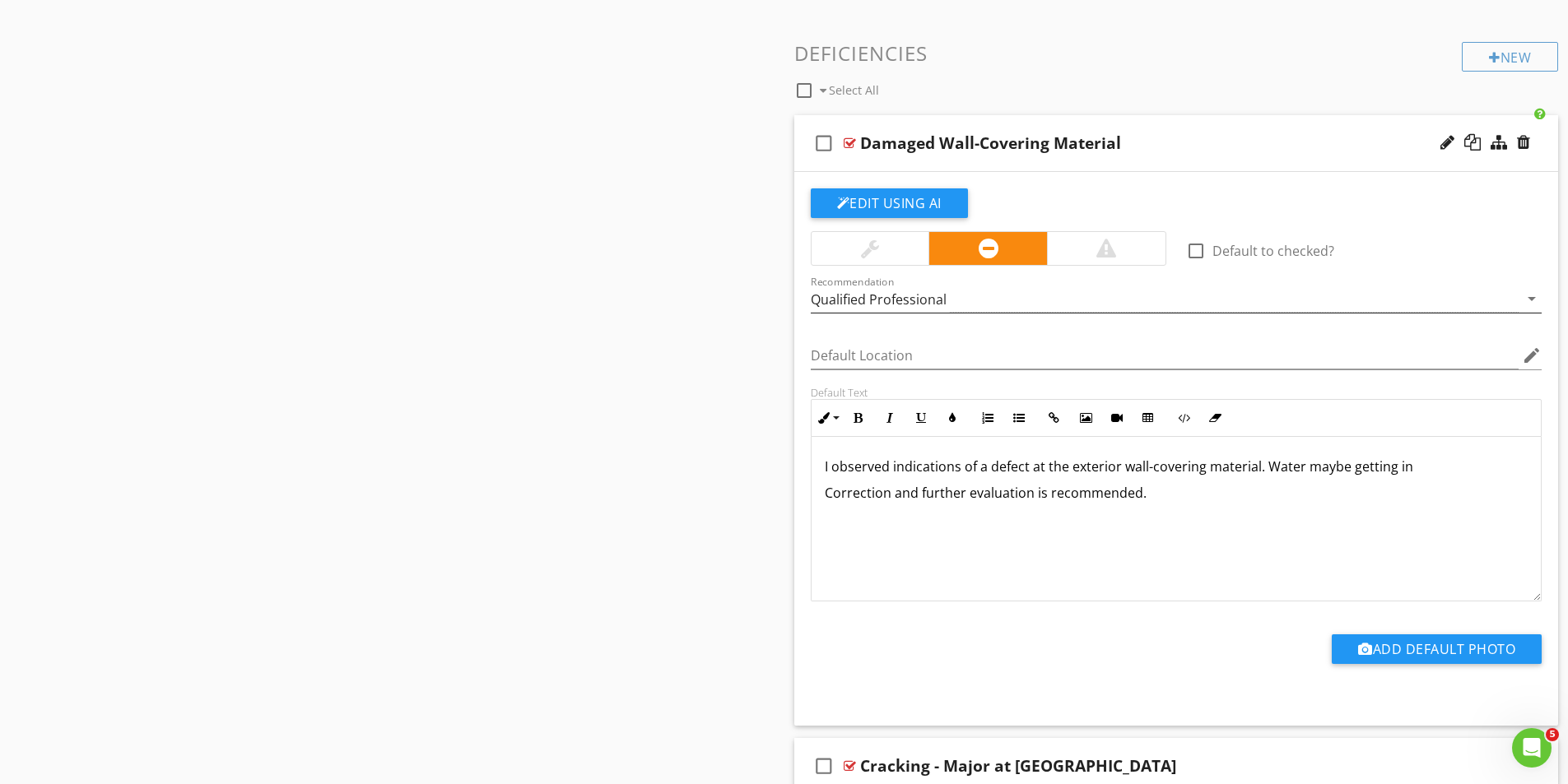
click at [990, 298] on div "Qualified Professional" at bounding box center [1165, 299] width 708 height 27
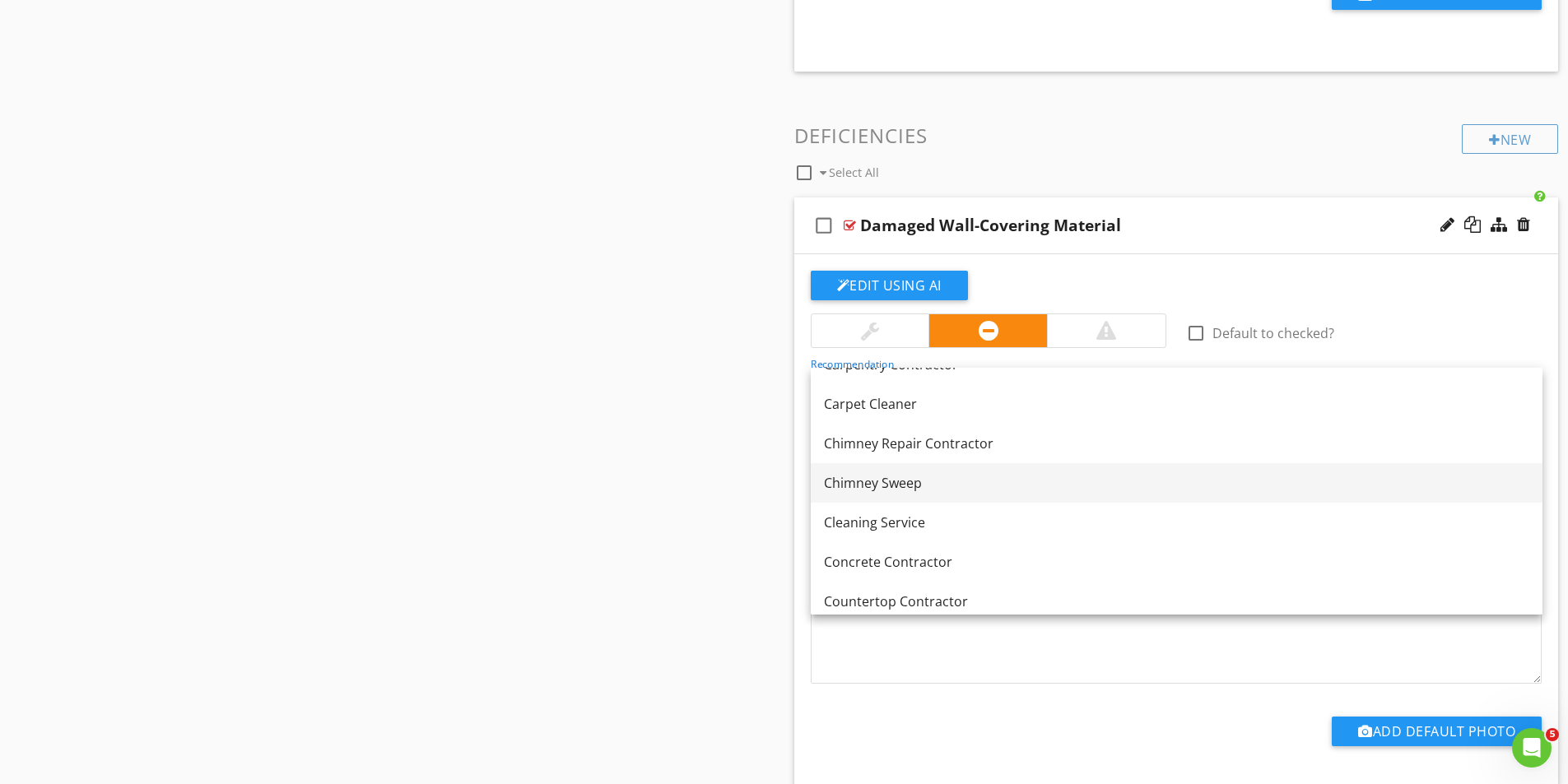
scroll to position [247, 0]
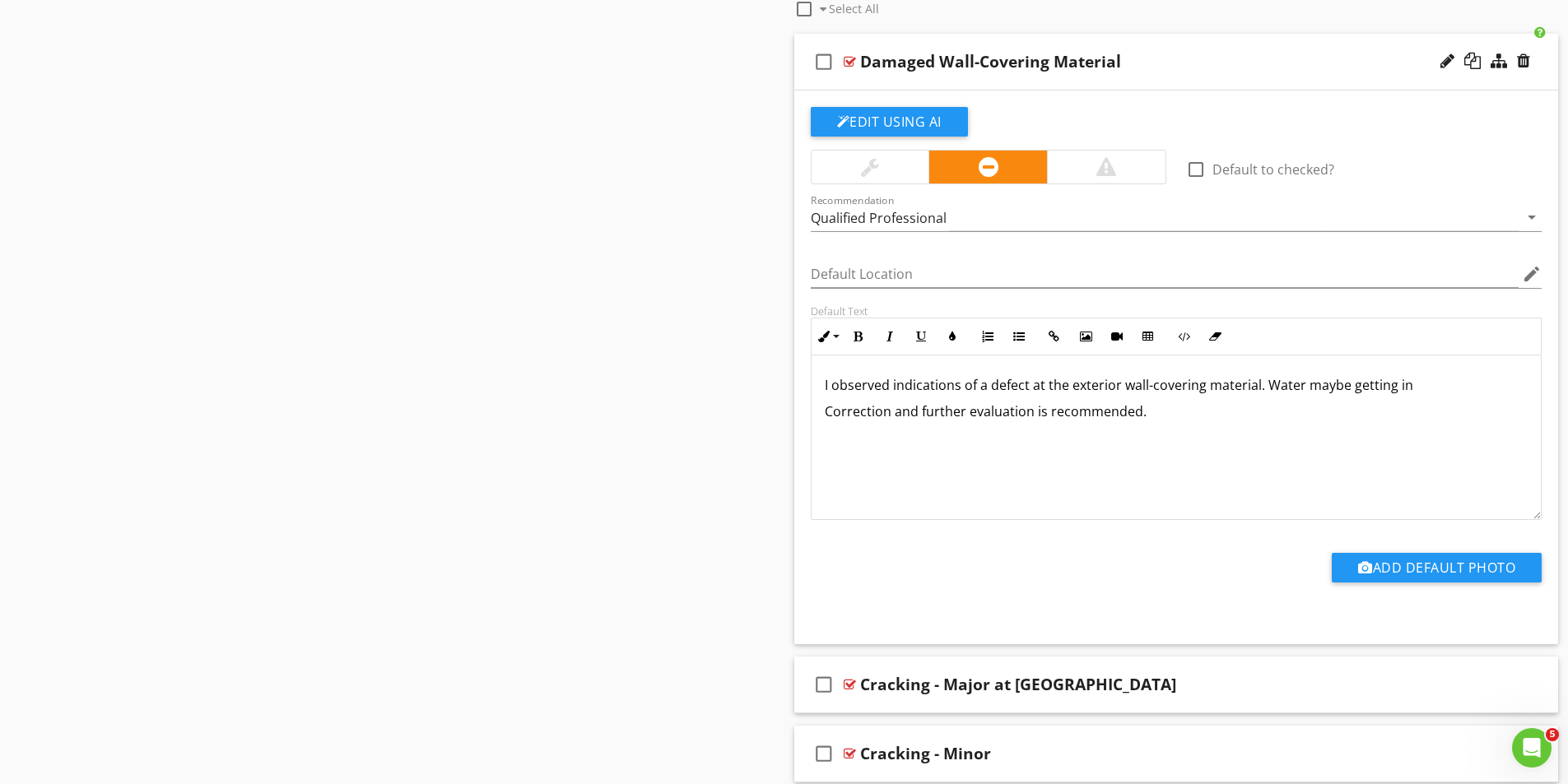
scroll to position [2551, 0]
click at [987, 220] on div "Qualified Professional" at bounding box center [1165, 216] width 708 height 27
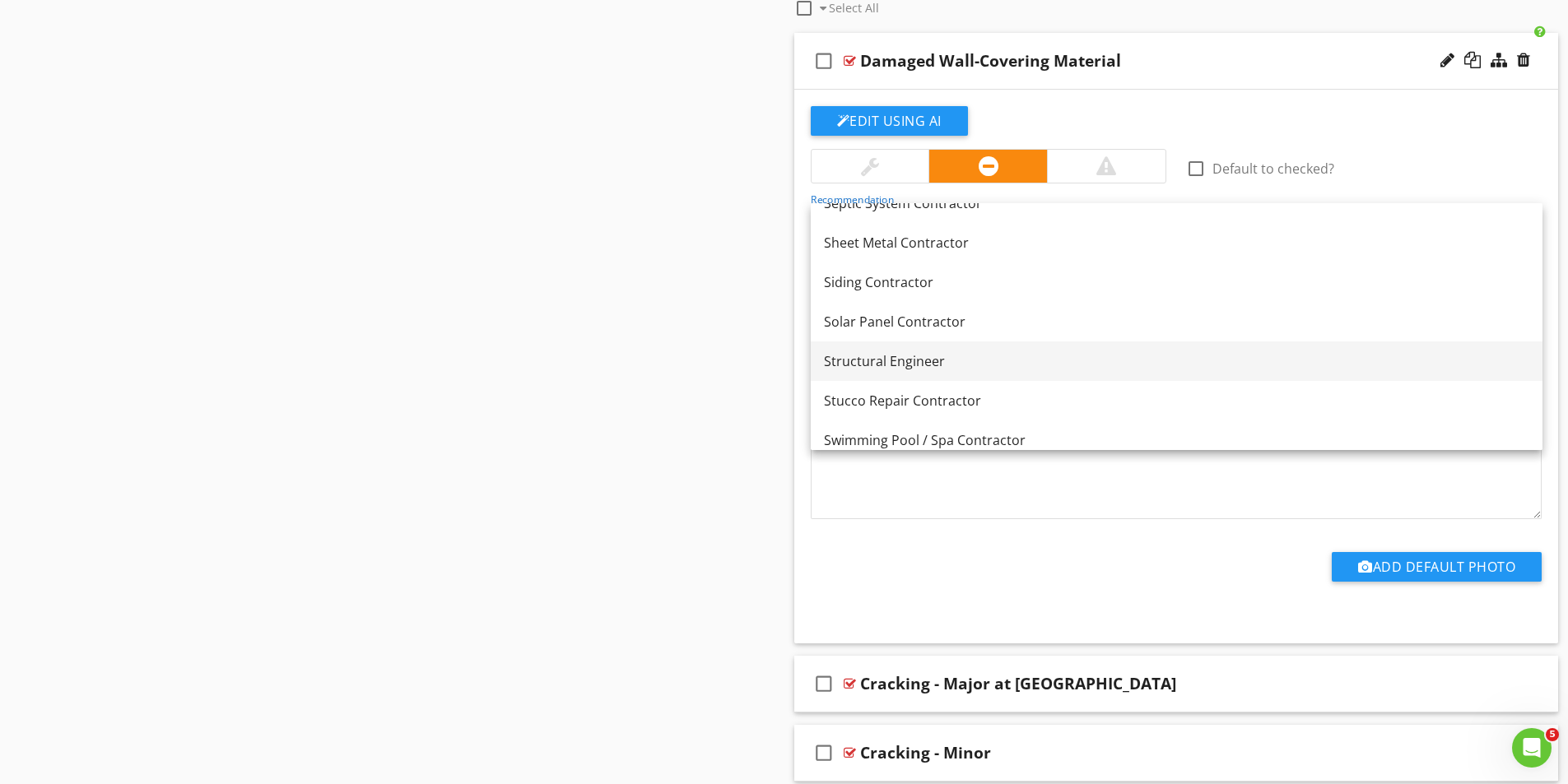
scroll to position [1952, 0]
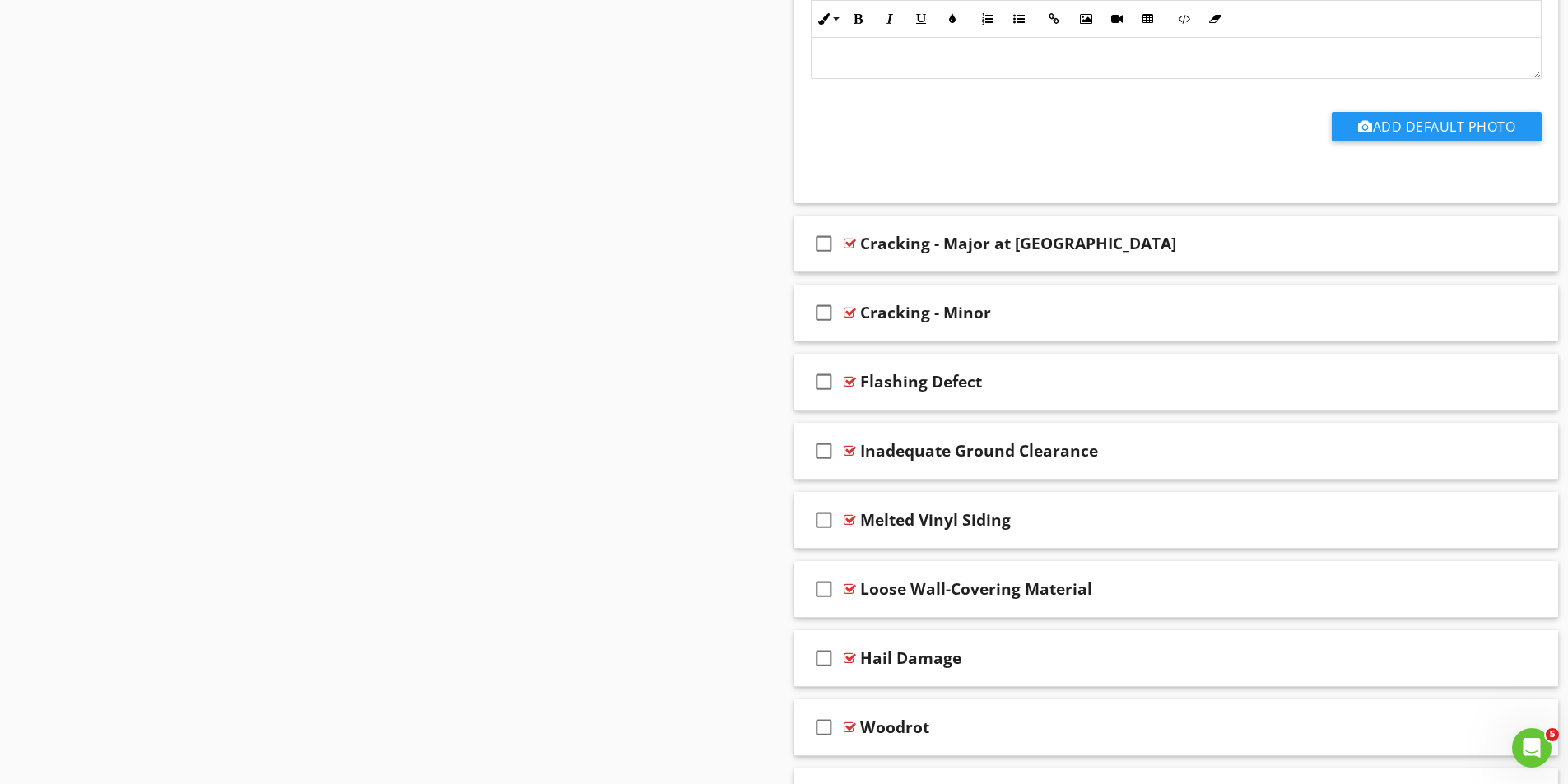
scroll to position [3045, 0]
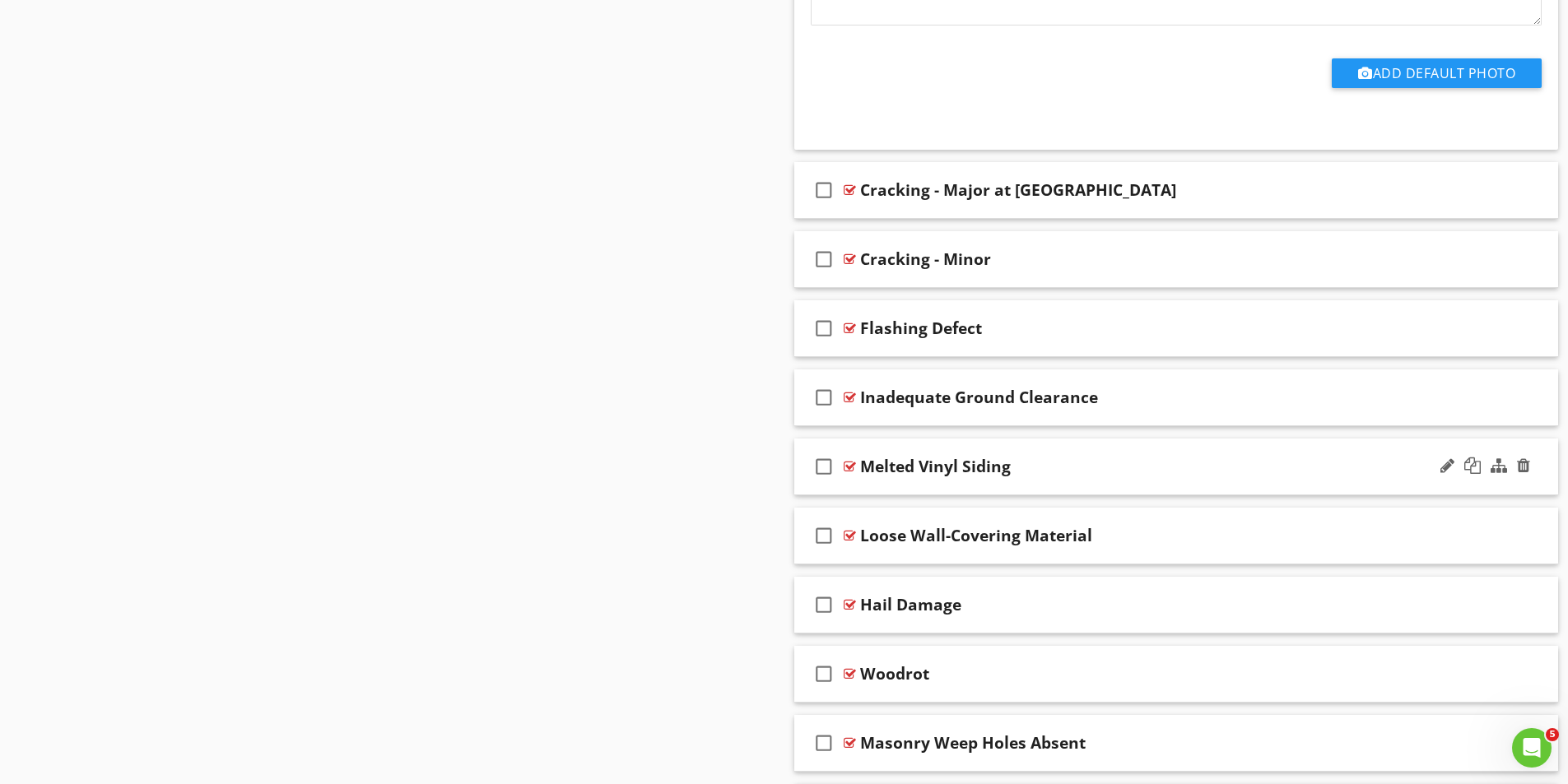
click at [850, 466] on div at bounding box center [849, 466] width 12 height 13
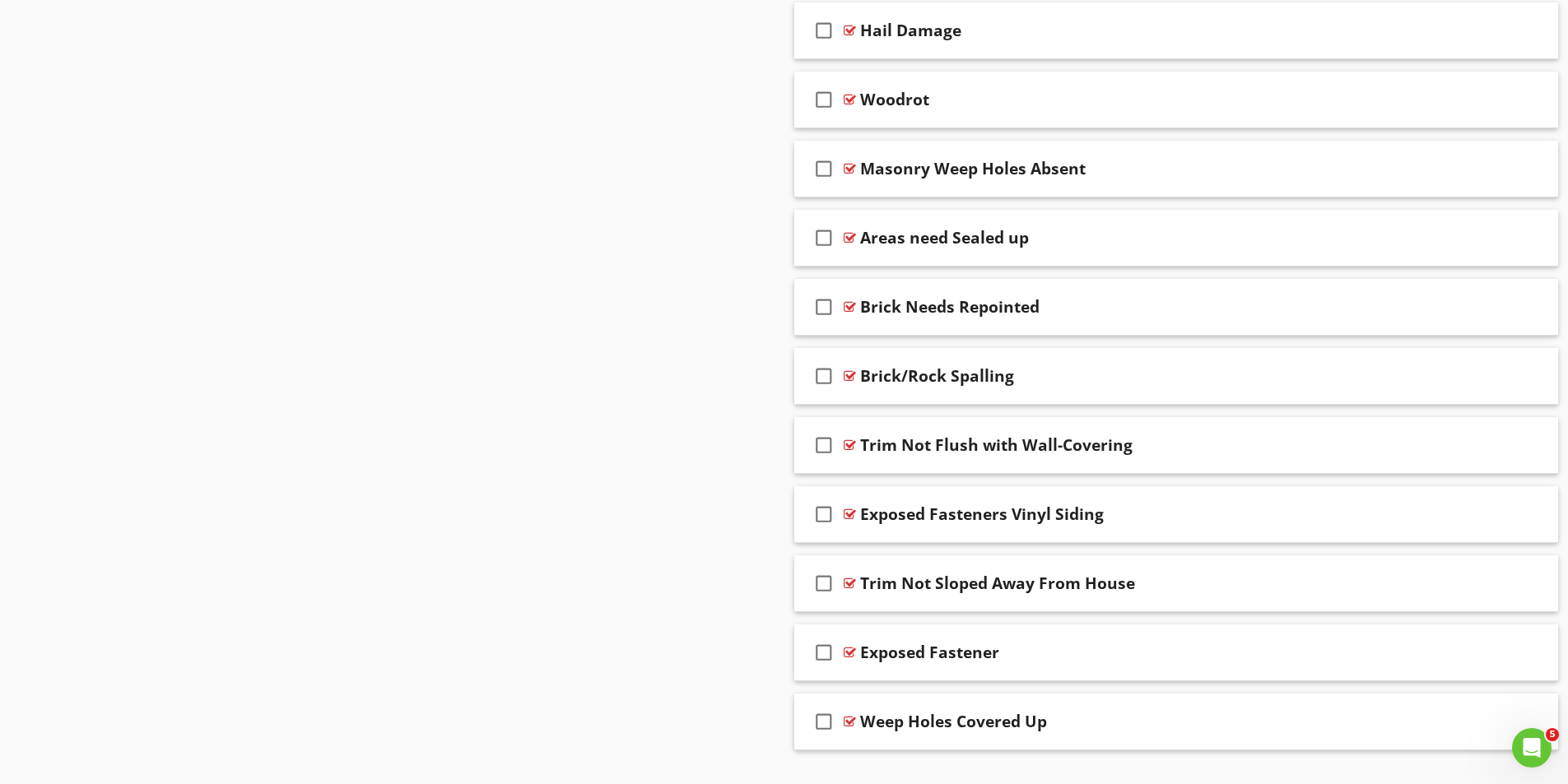
scroll to position [4208, 0]
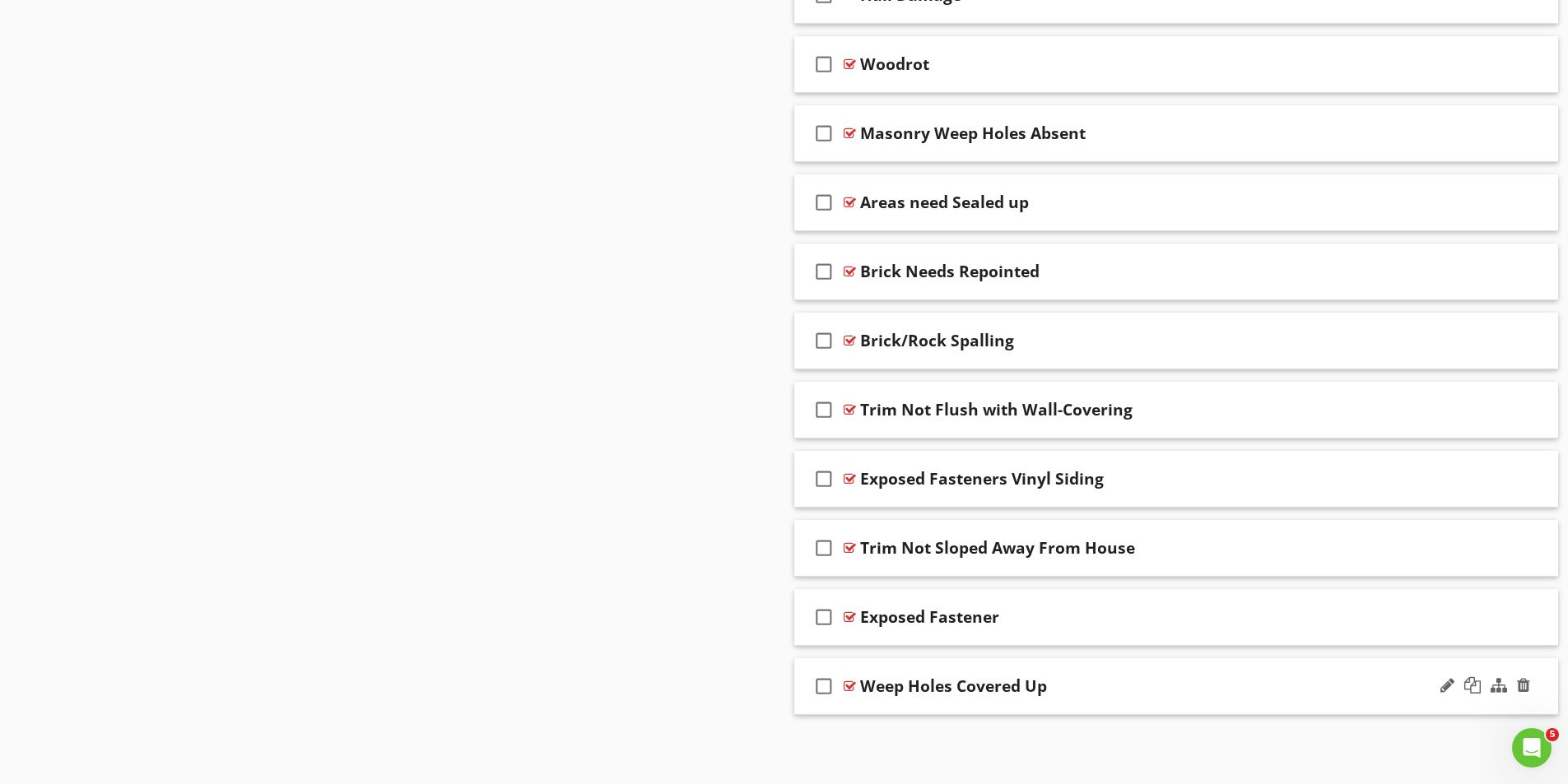
click at [847, 691] on div at bounding box center [849, 686] width 12 height 13
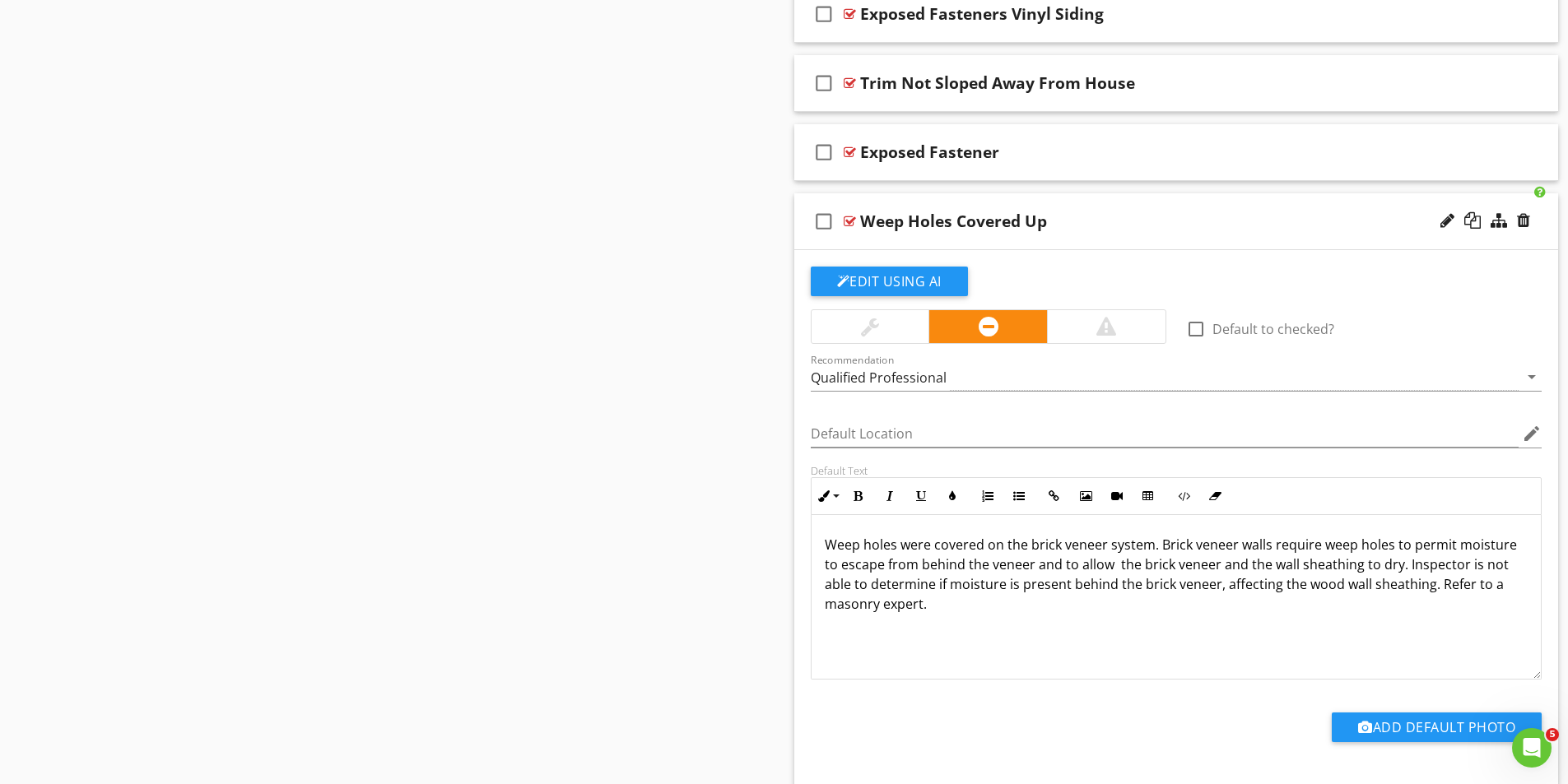
scroll to position [4702, 0]
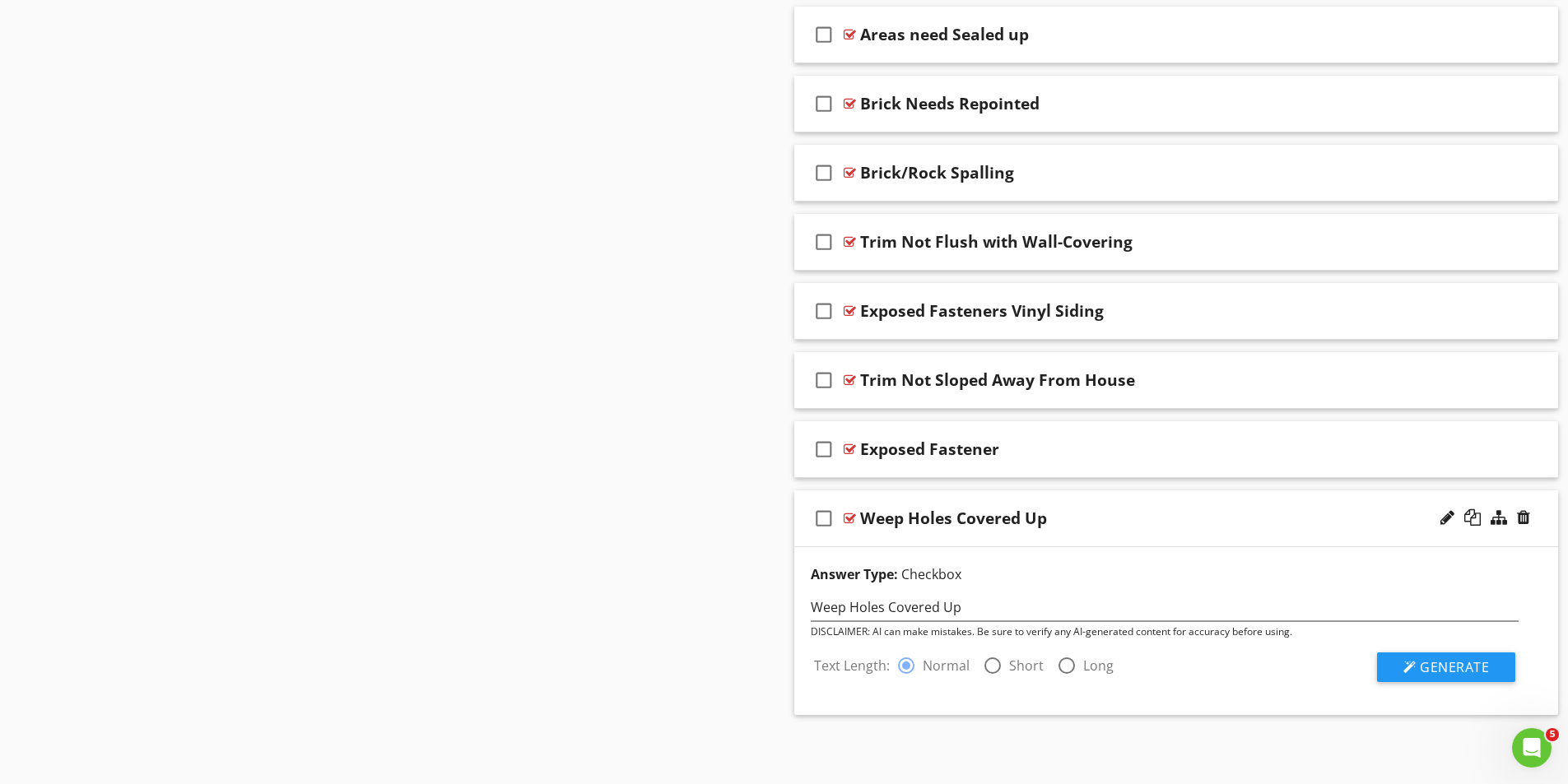
scroll to position [4376, 0]
click at [1456, 666] on span "Generate" at bounding box center [1454, 667] width 69 height 18
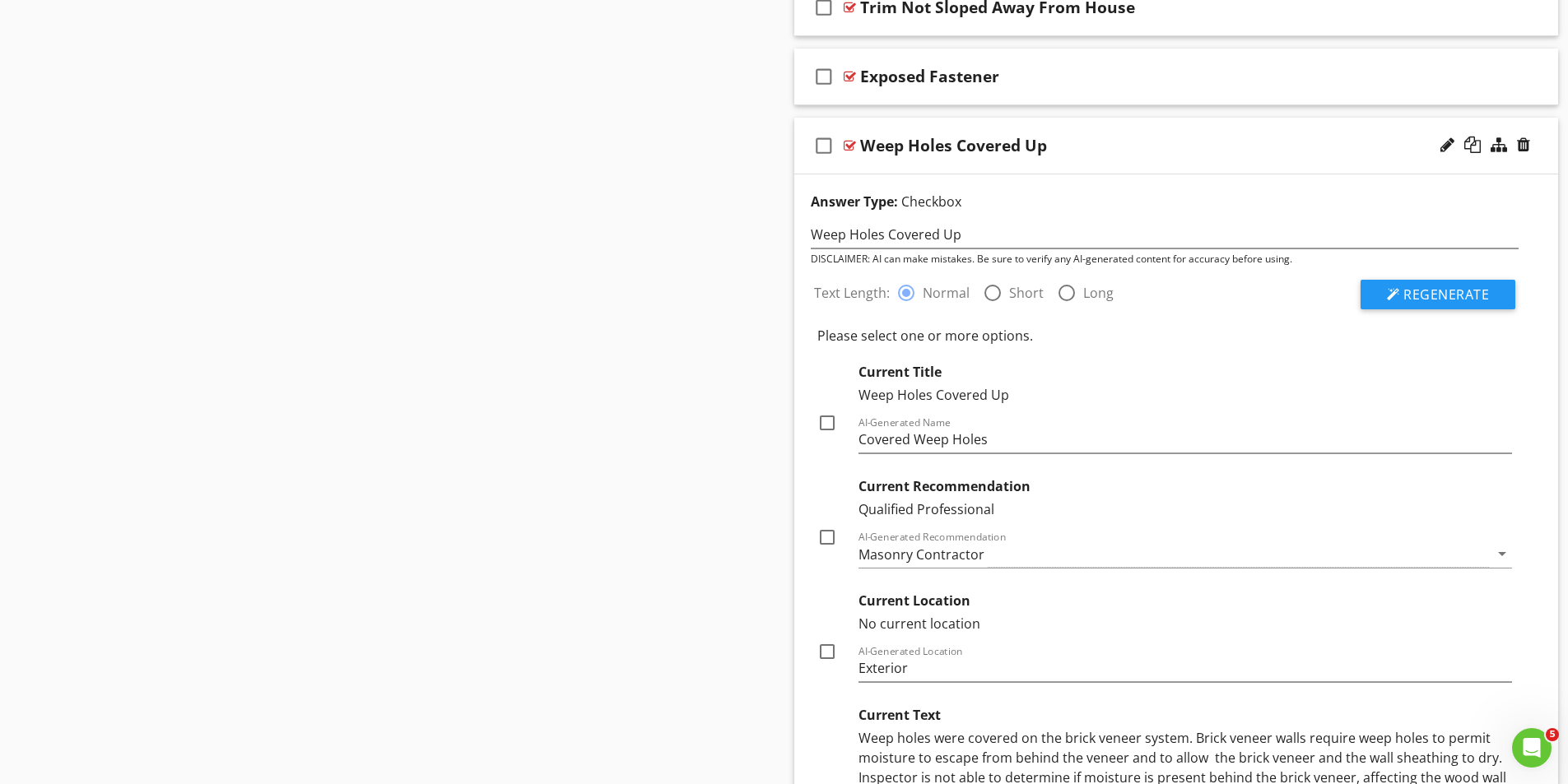
scroll to position [4788, 0]
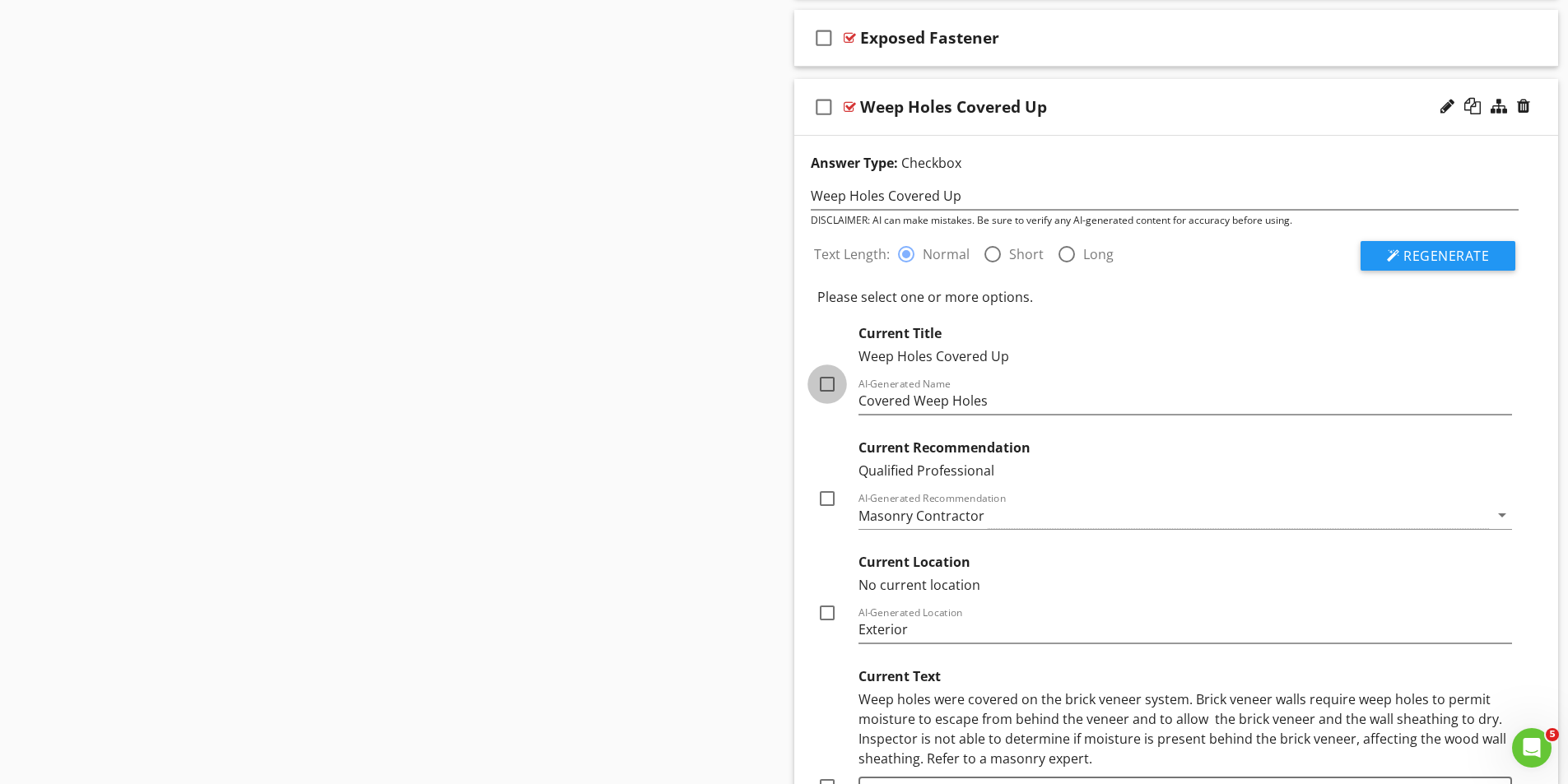
click at [825, 378] on div at bounding box center [827, 384] width 28 height 28
checkbox input "true"
click at [829, 497] on div at bounding box center [827, 498] width 28 height 28
checkbox input "true"
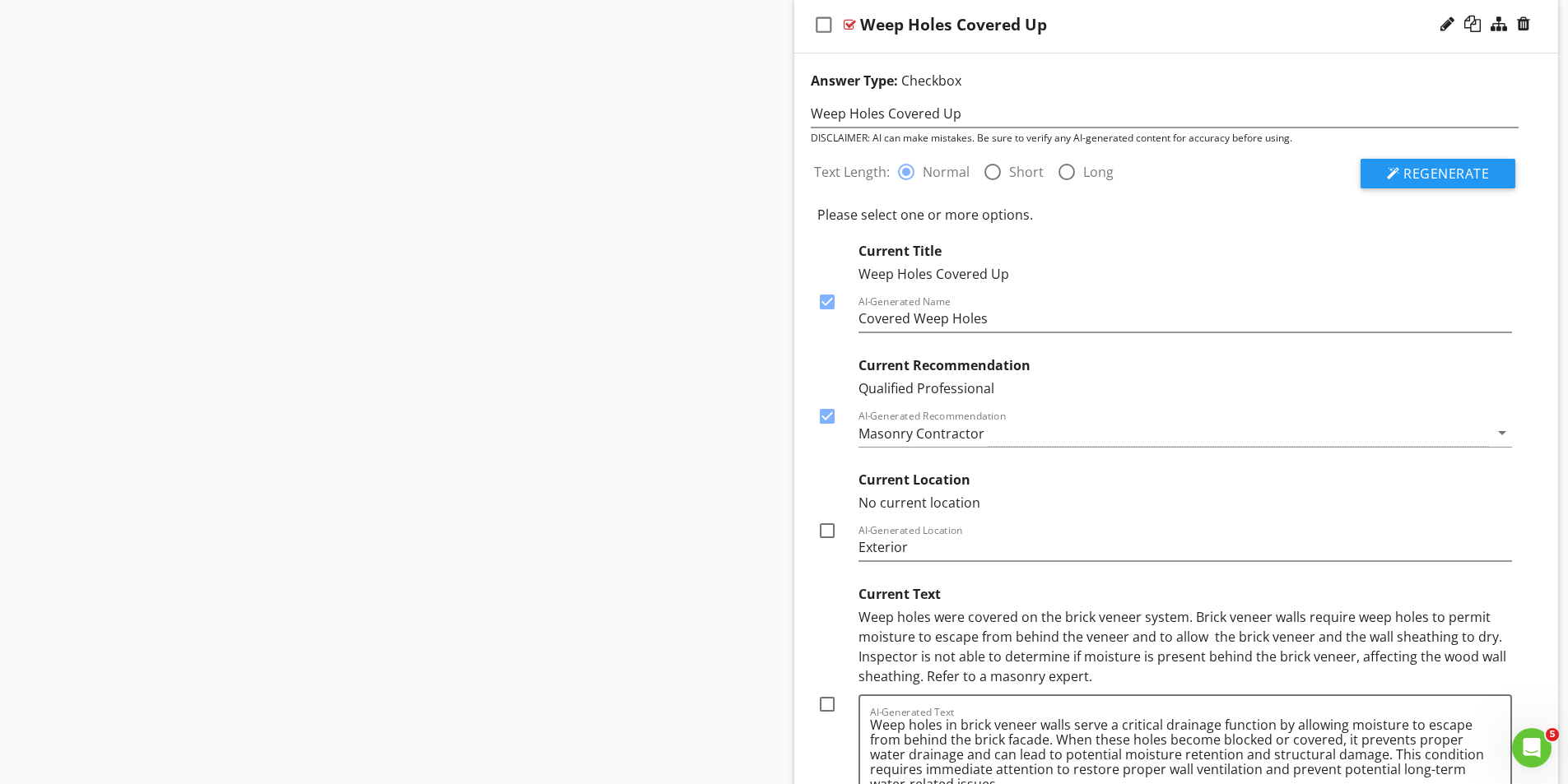
click at [828, 529] on div at bounding box center [827, 531] width 28 height 28
checkbox input "true"
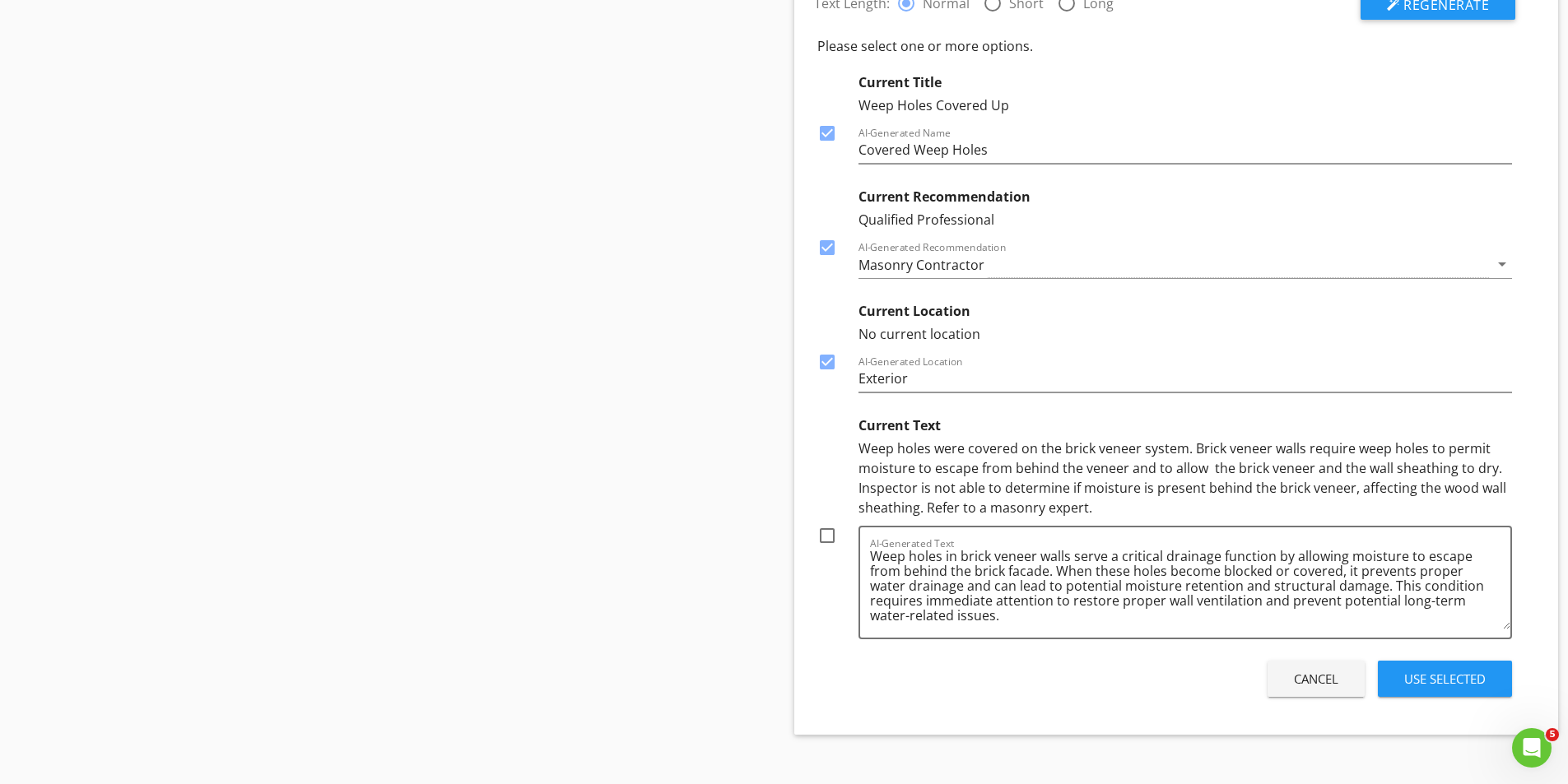
scroll to position [5059, 0]
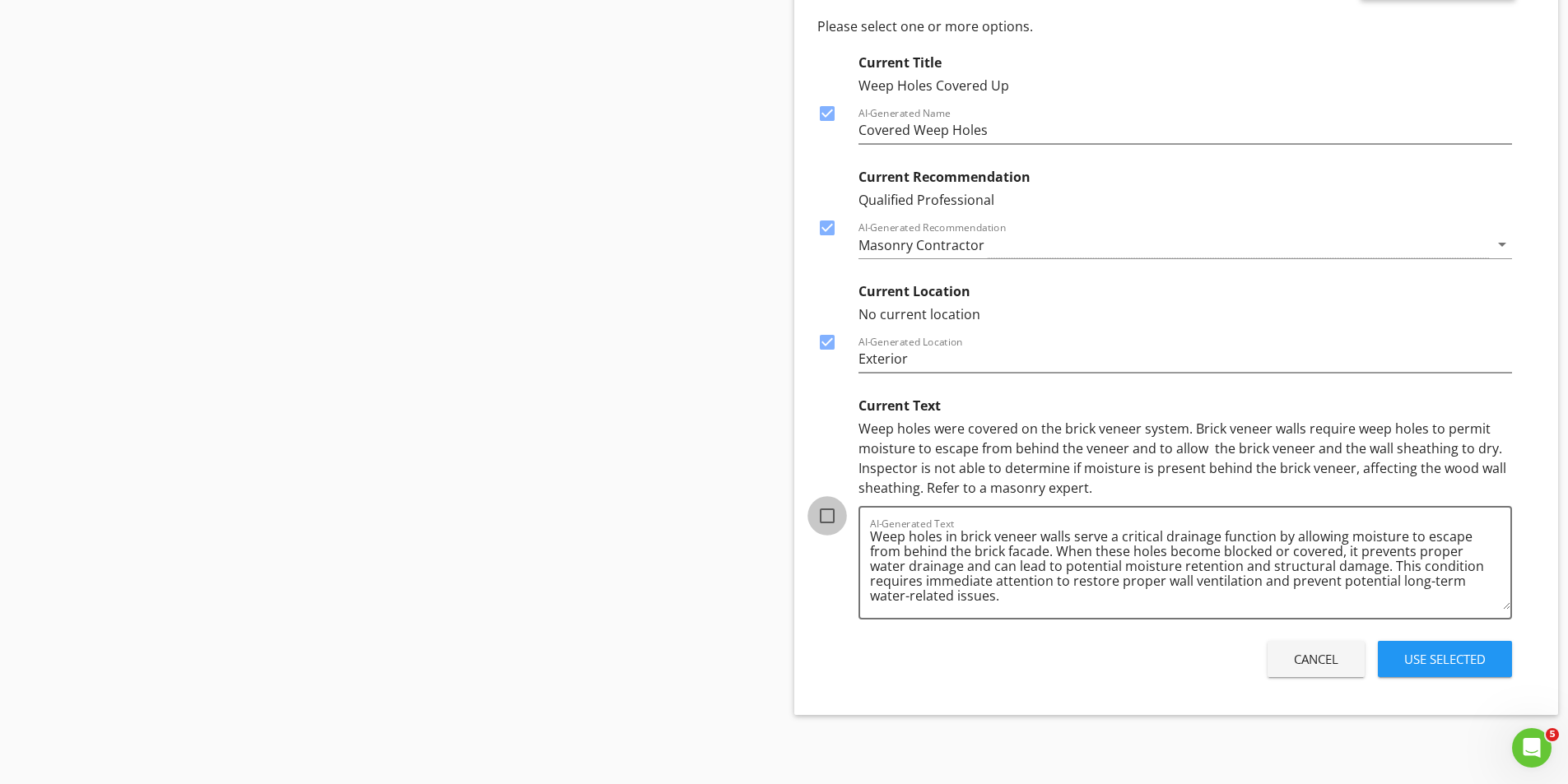
click at [828, 512] on div at bounding box center [827, 516] width 28 height 28
checkbox input "true"
click at [1444, 666] on div "Use Selected" at bounding box center [1445, 659] width 82 height 19
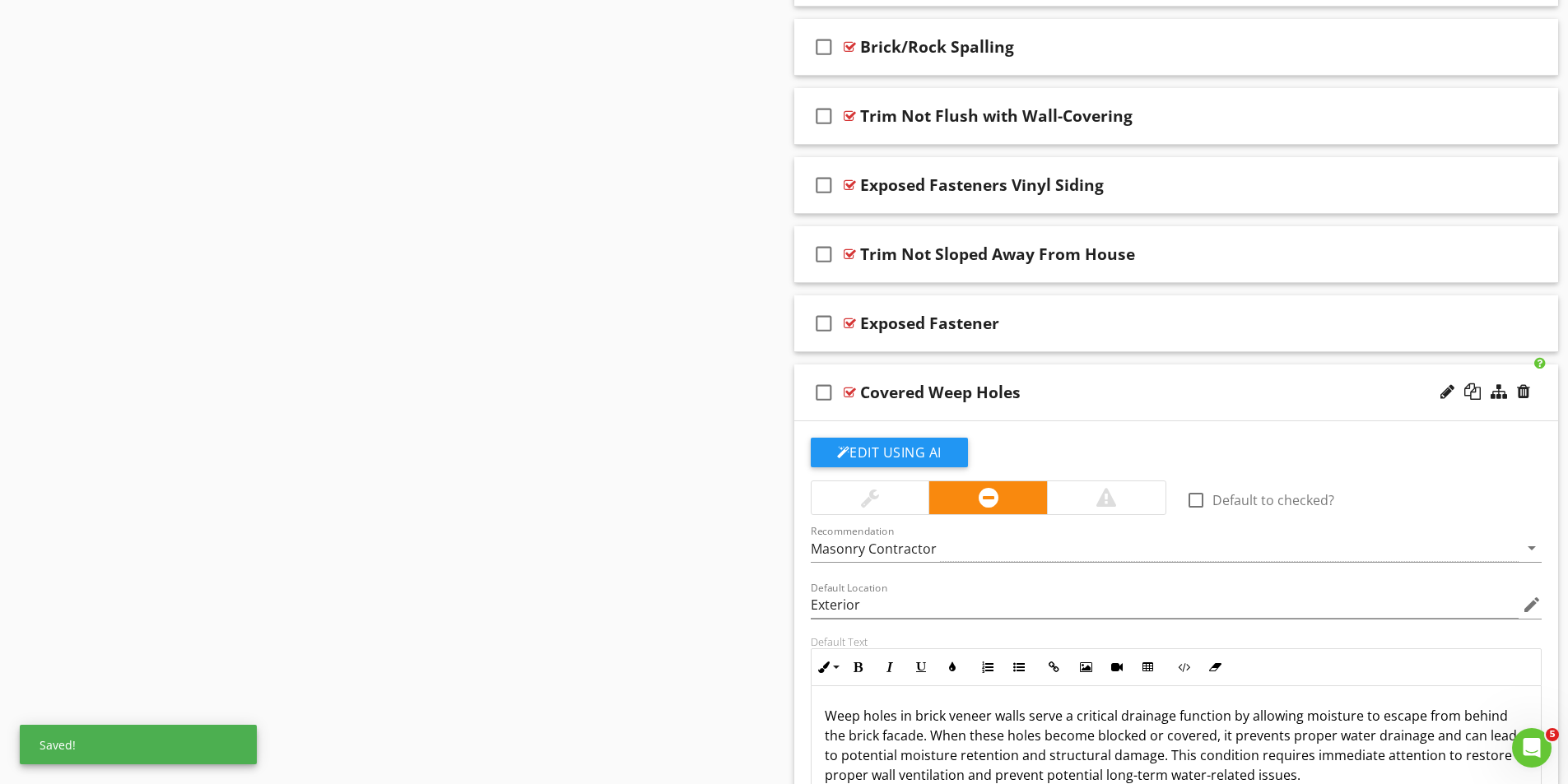
scroll to position [4444, 0]
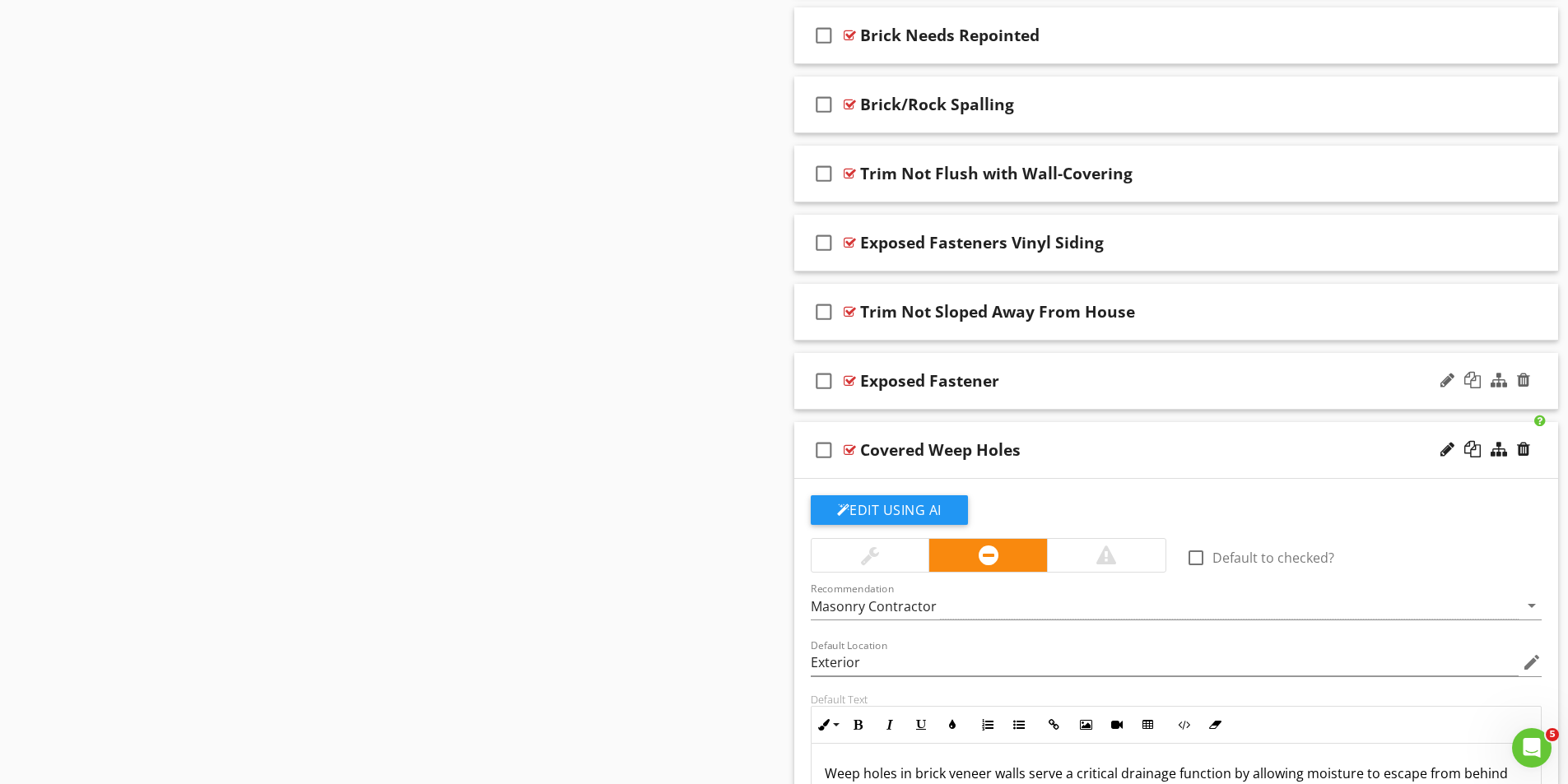
click at [850, 377] on div at bounding box center [849, 381] width 12 height 13
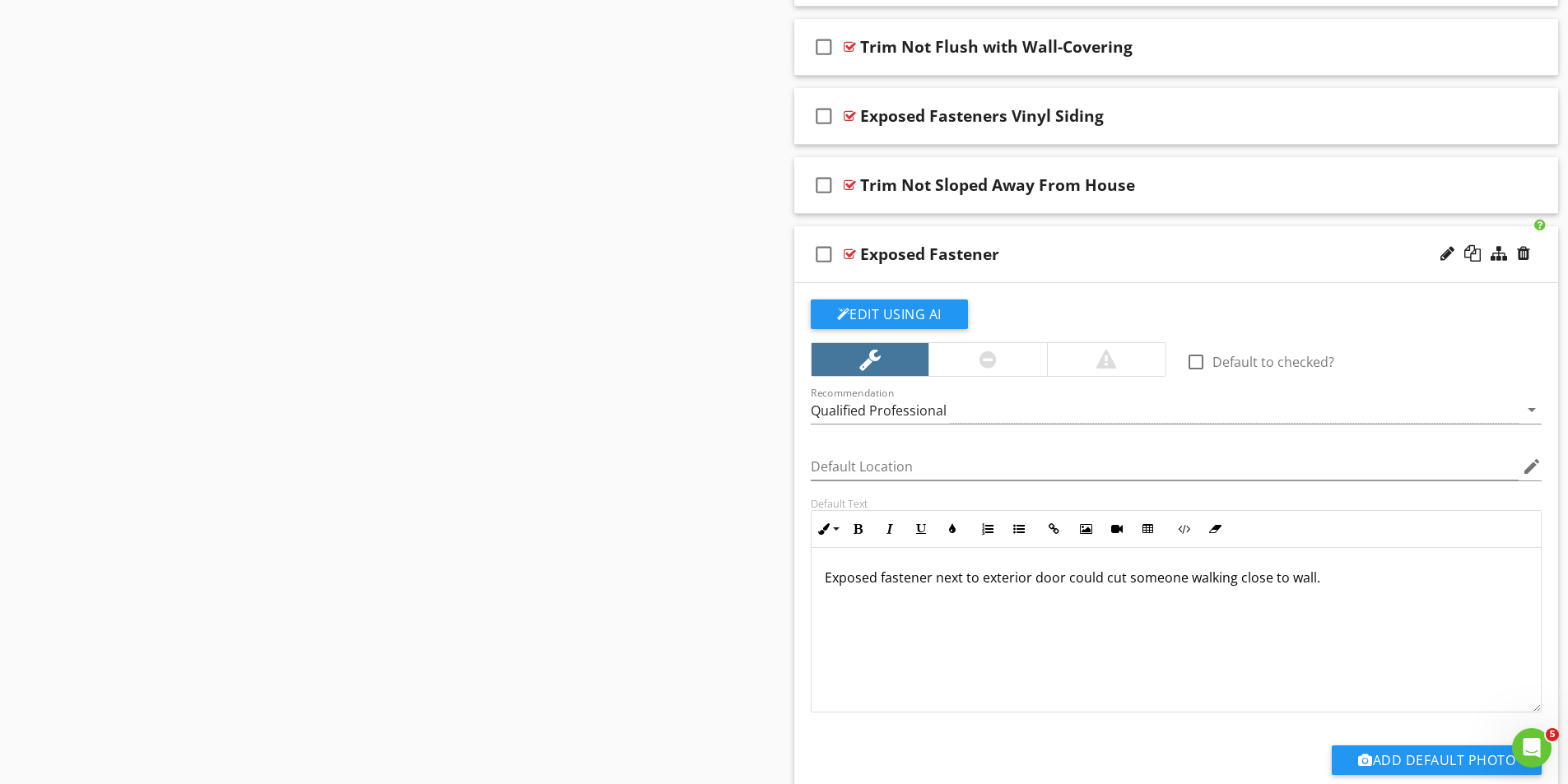
scroll to position [4609, 0]
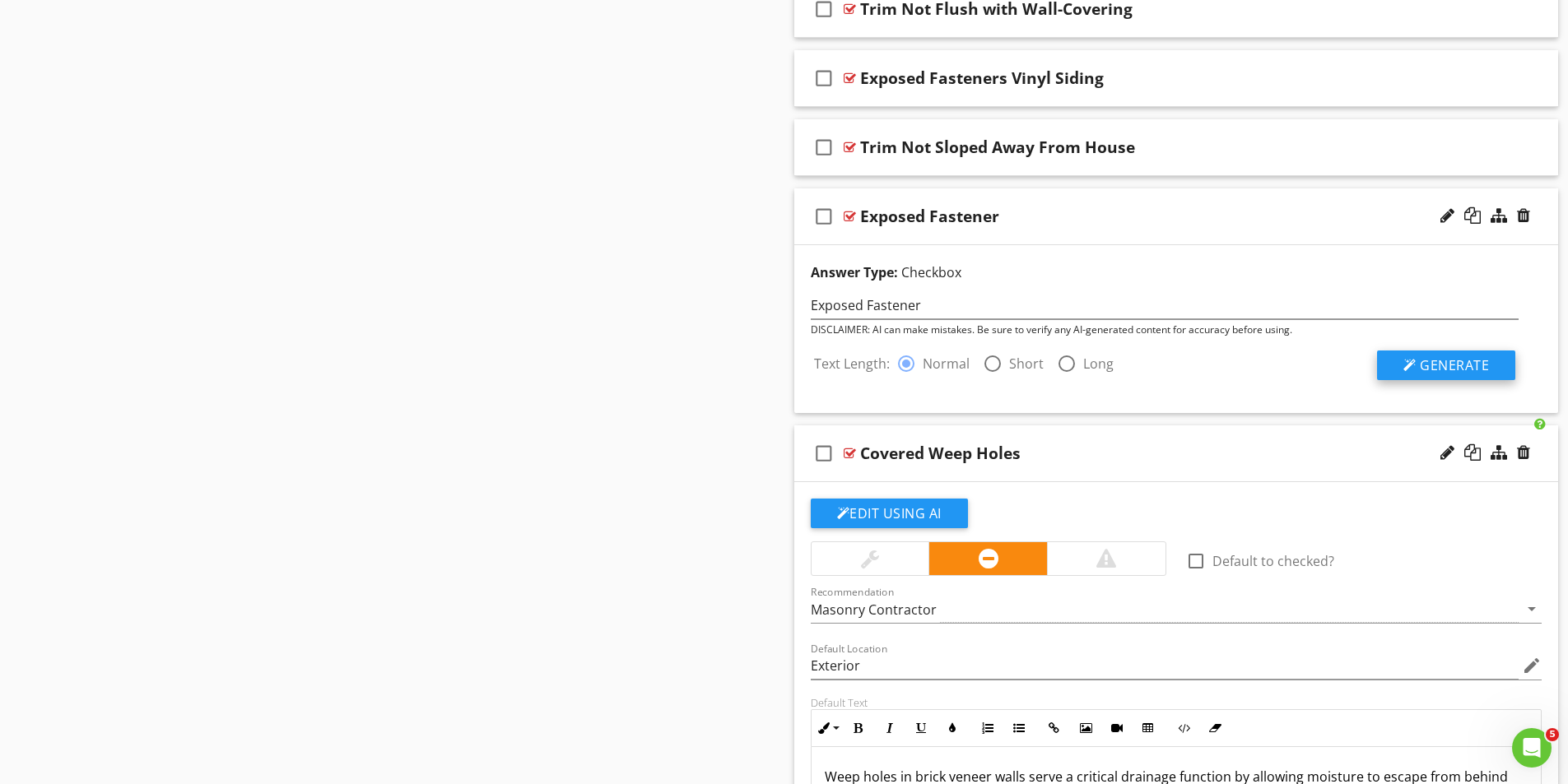
click at [1437, 367] on span "Generate" at bounding box center [1454, 365] width 69 height 18
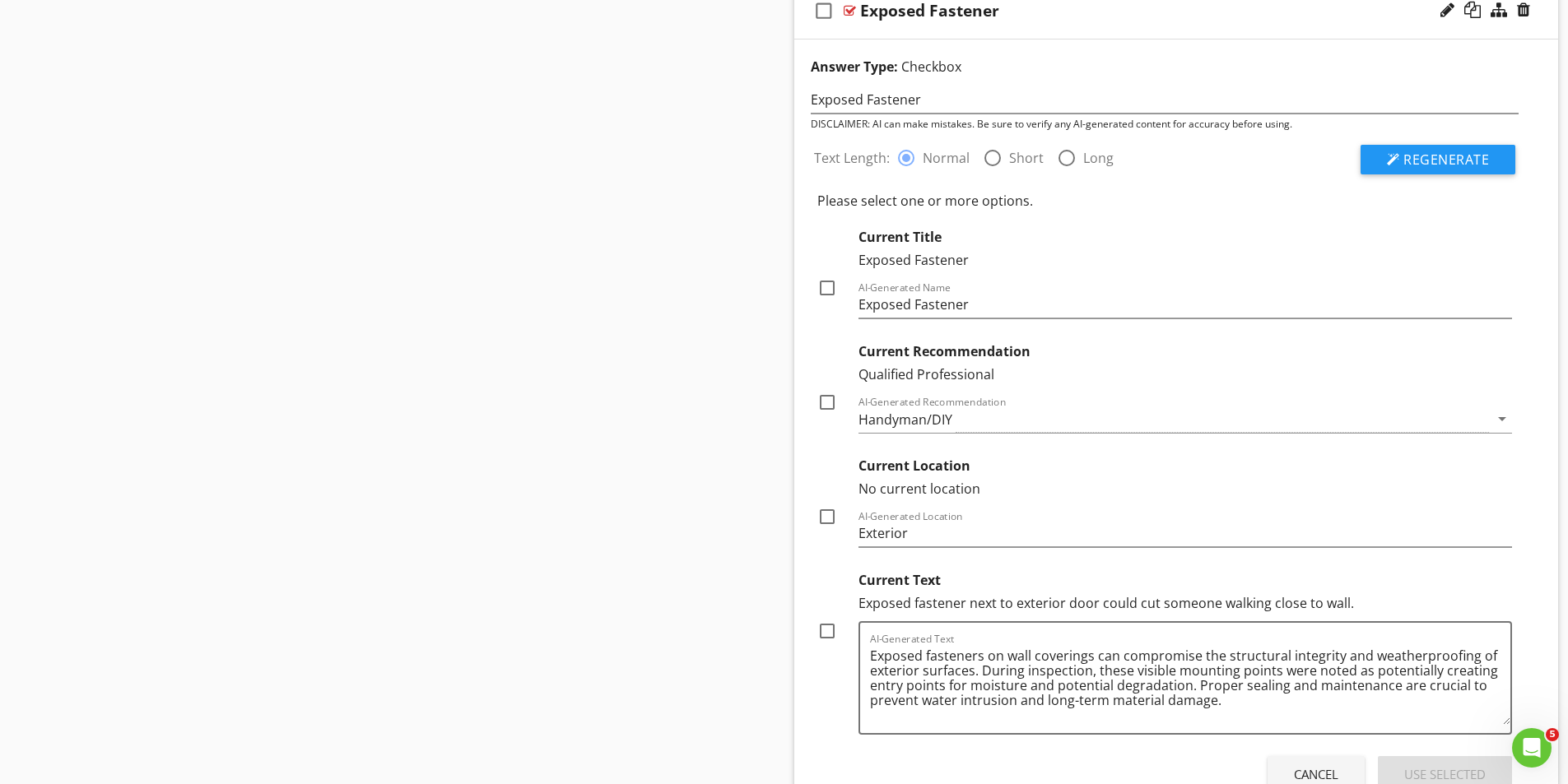
scroll to position [4856, 0]
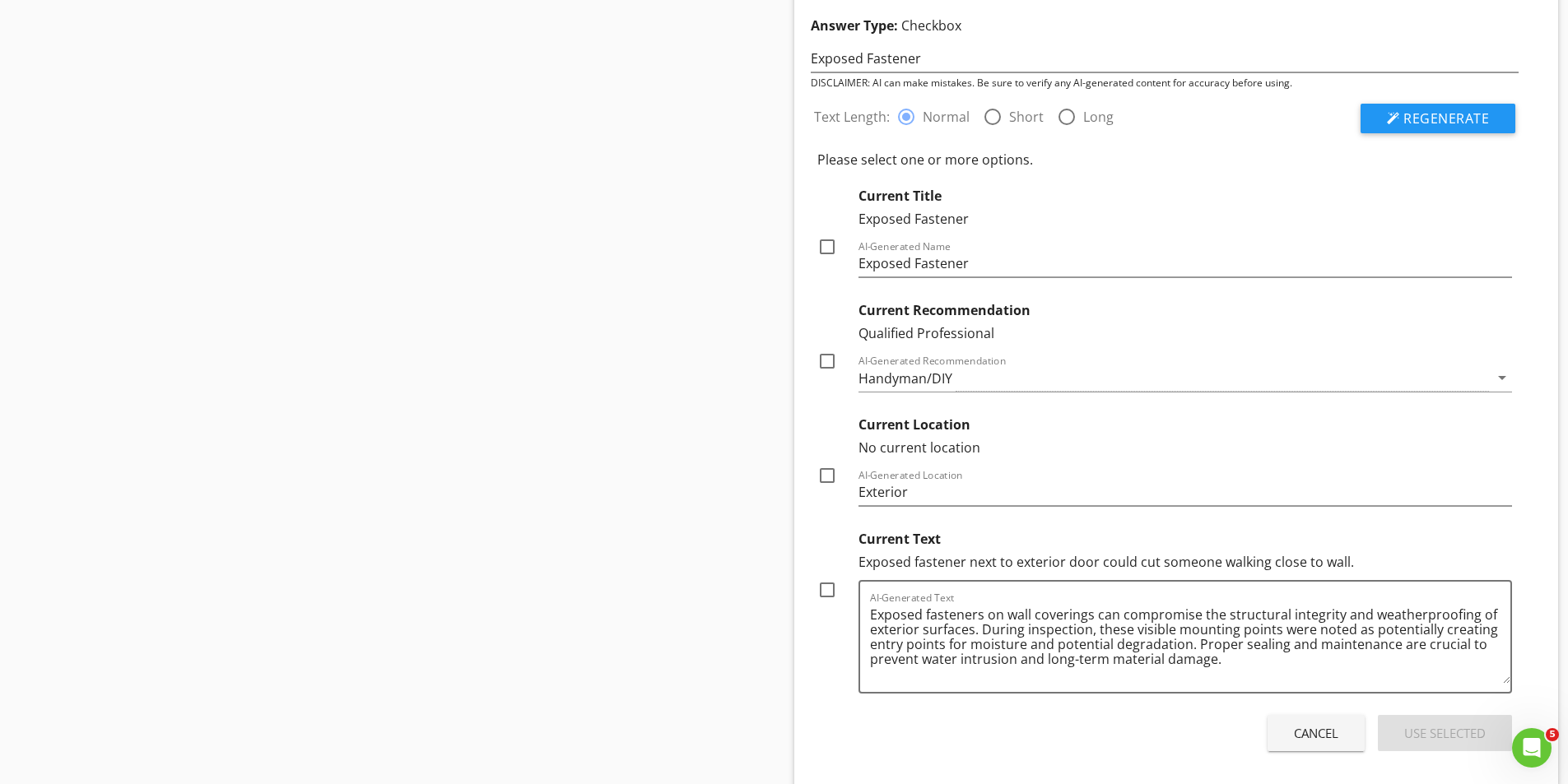
click at [1315, 733] on div "Cancel" at bounding box center [1315, 733] width 44 height 19
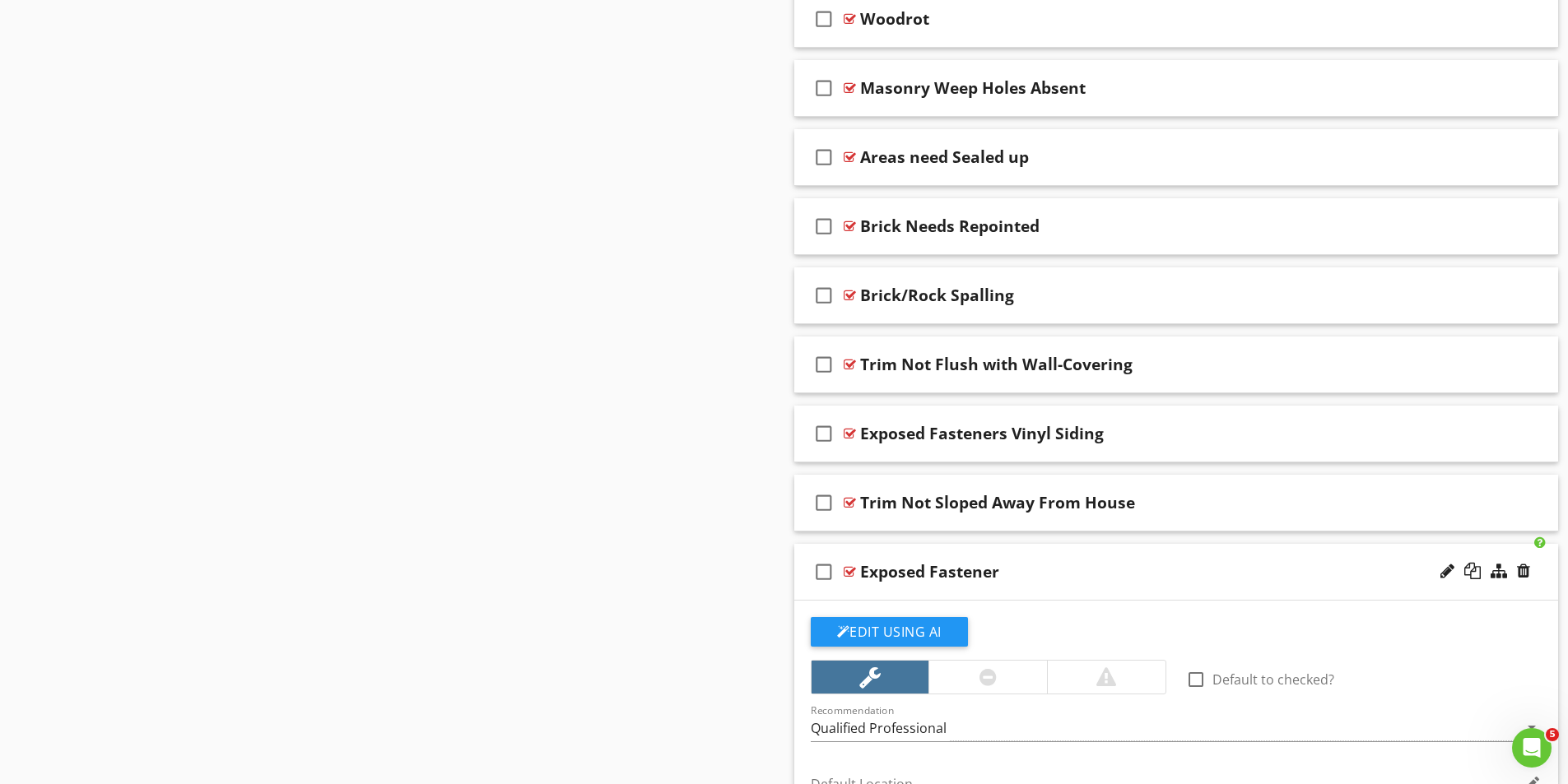
scroll to position [4198, 0]
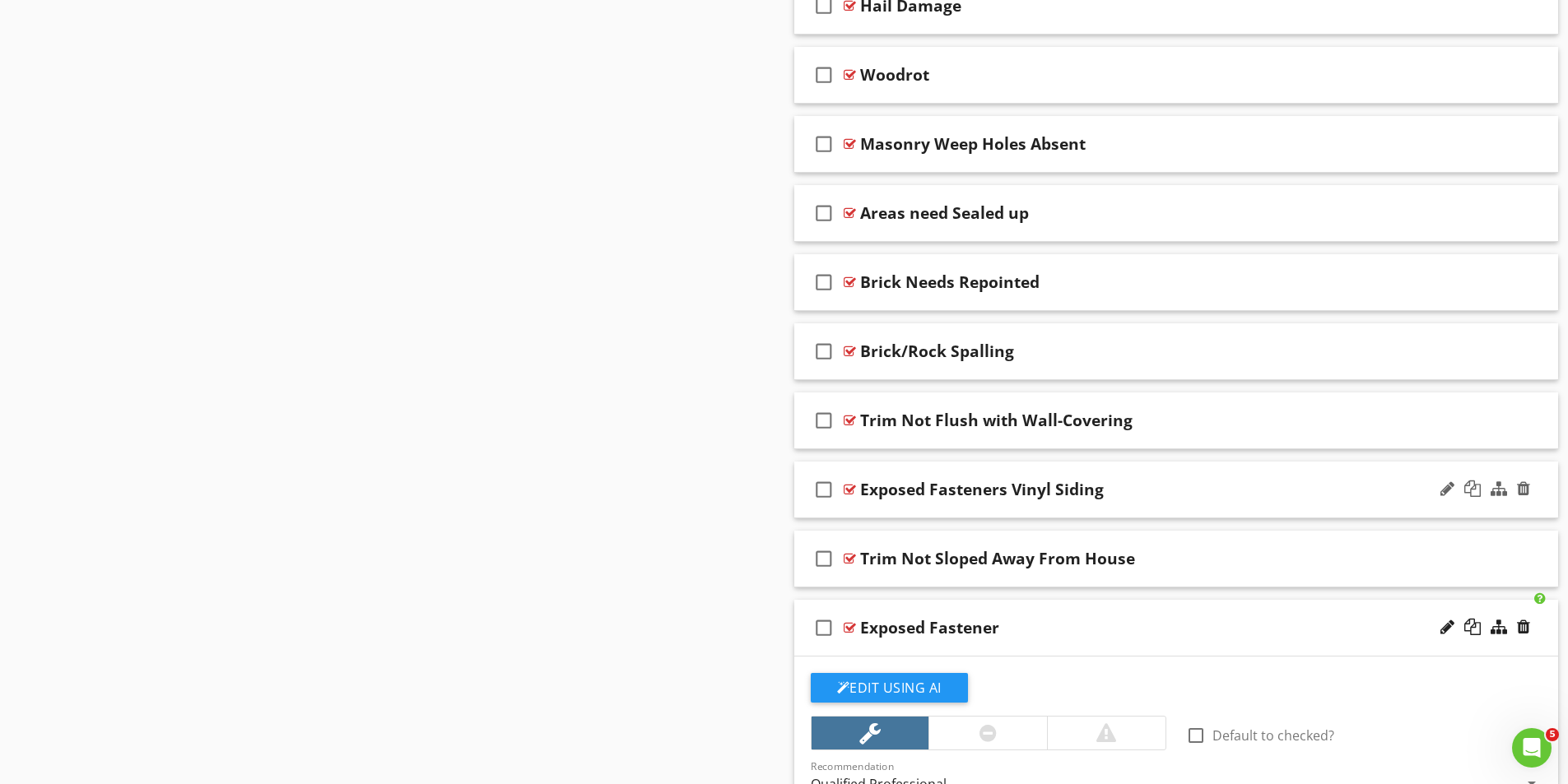
click at [849, 490] on div at bounding box center [849, 490] width 12 height 13
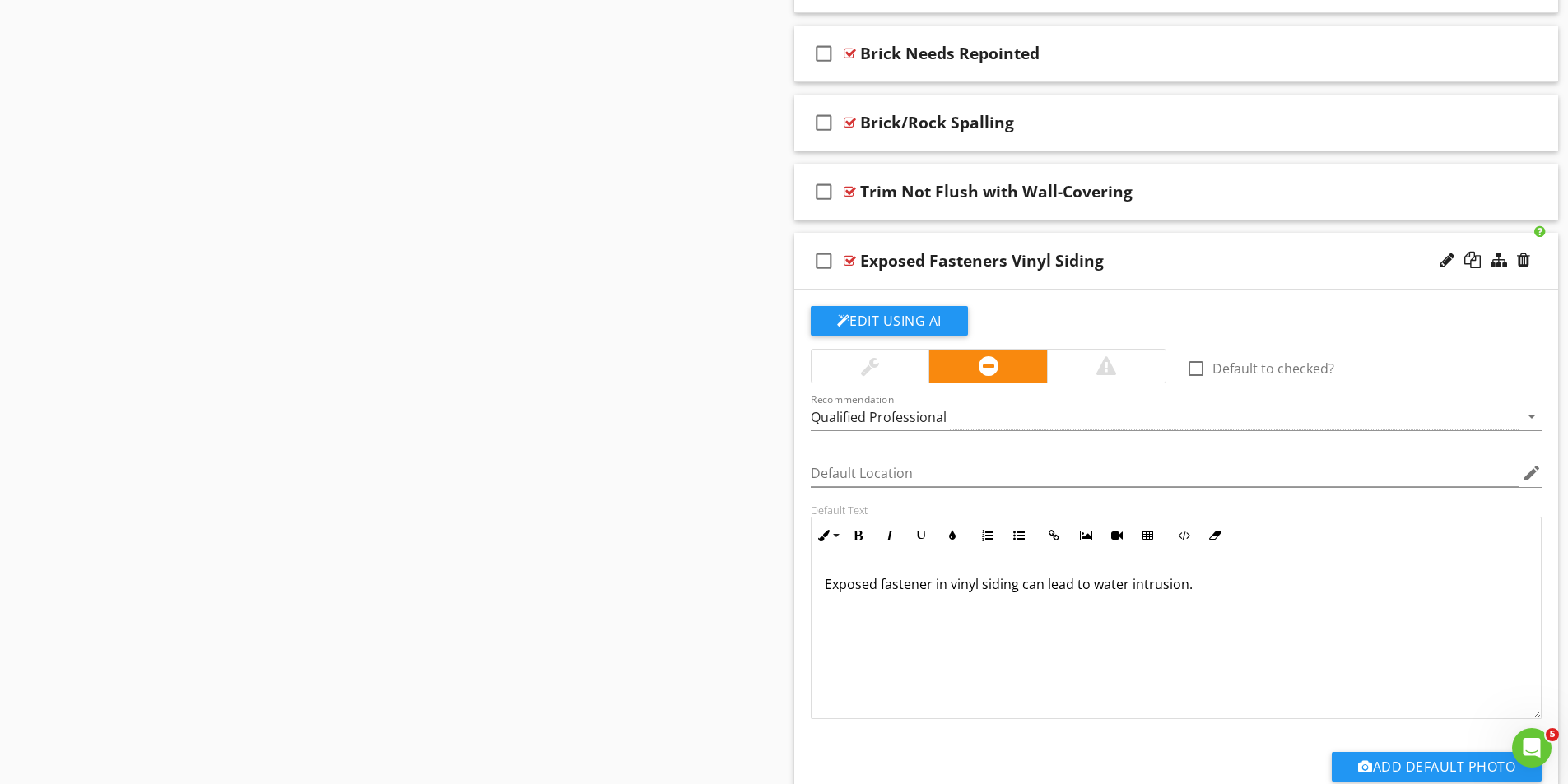
scroll to position [4444, 0]
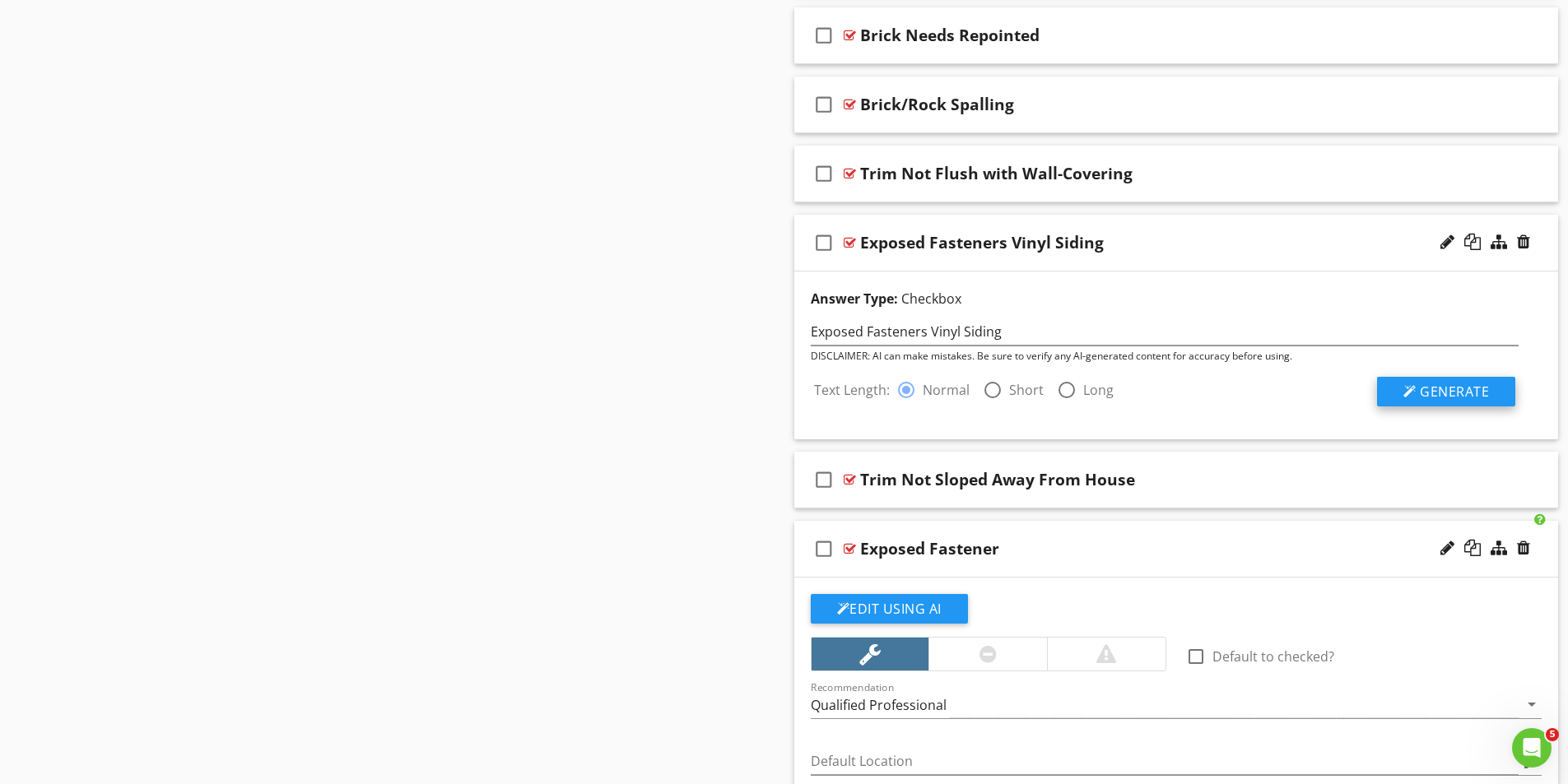
click at [1451, 395] on span "Generate" at bounding box center [1454, 391] width 69 height 18
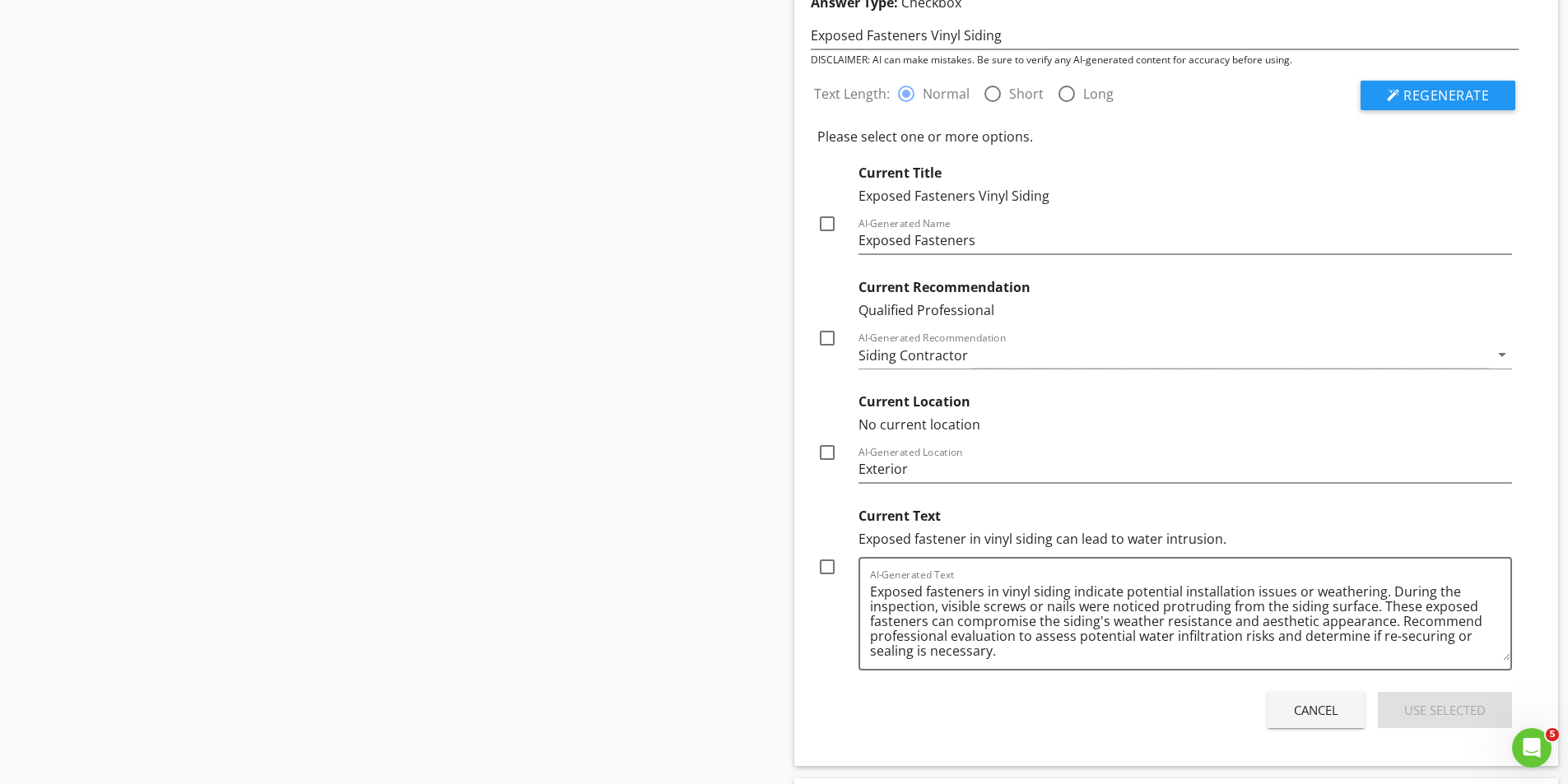
scroll to position [4774, 0]
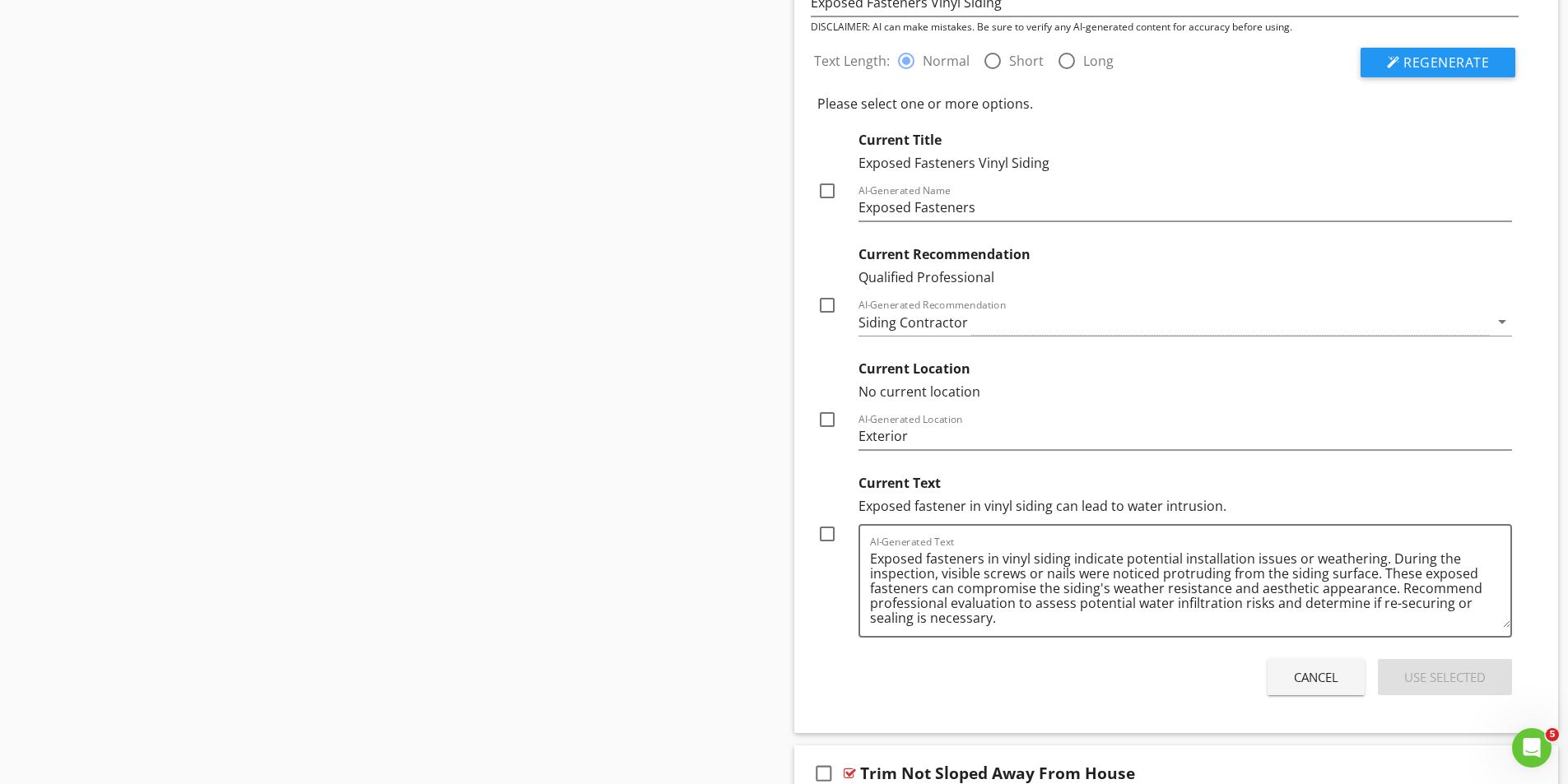
click at [827, 192] on div at bounding box center [827, 191] width 28 height 28
checkbox input "true"
click at [828, 306] on div at bounding box center [827, 305] width 28 height 28
checkbox input "true"
click at [828, 418] on div at bounding box center [827, 420] width 28 height 28
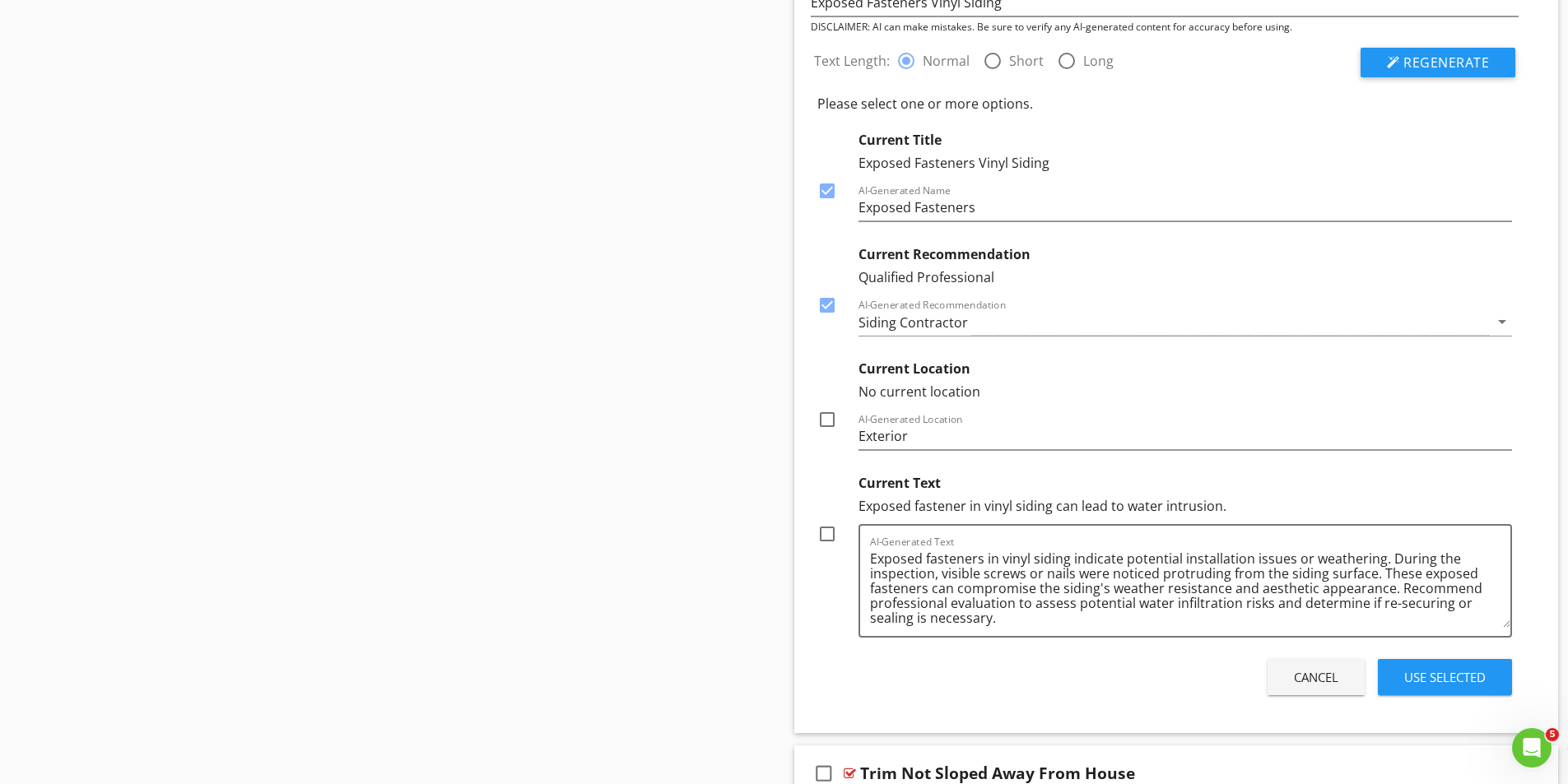
checkbox input "true"
click at [826, 531] on div at bounding box center [827, 534] width 28 height 28
checkbox input "true"
click at [1451, 666] on button "Use Selected" at bounding box center [1444, 678] width 134 height 37
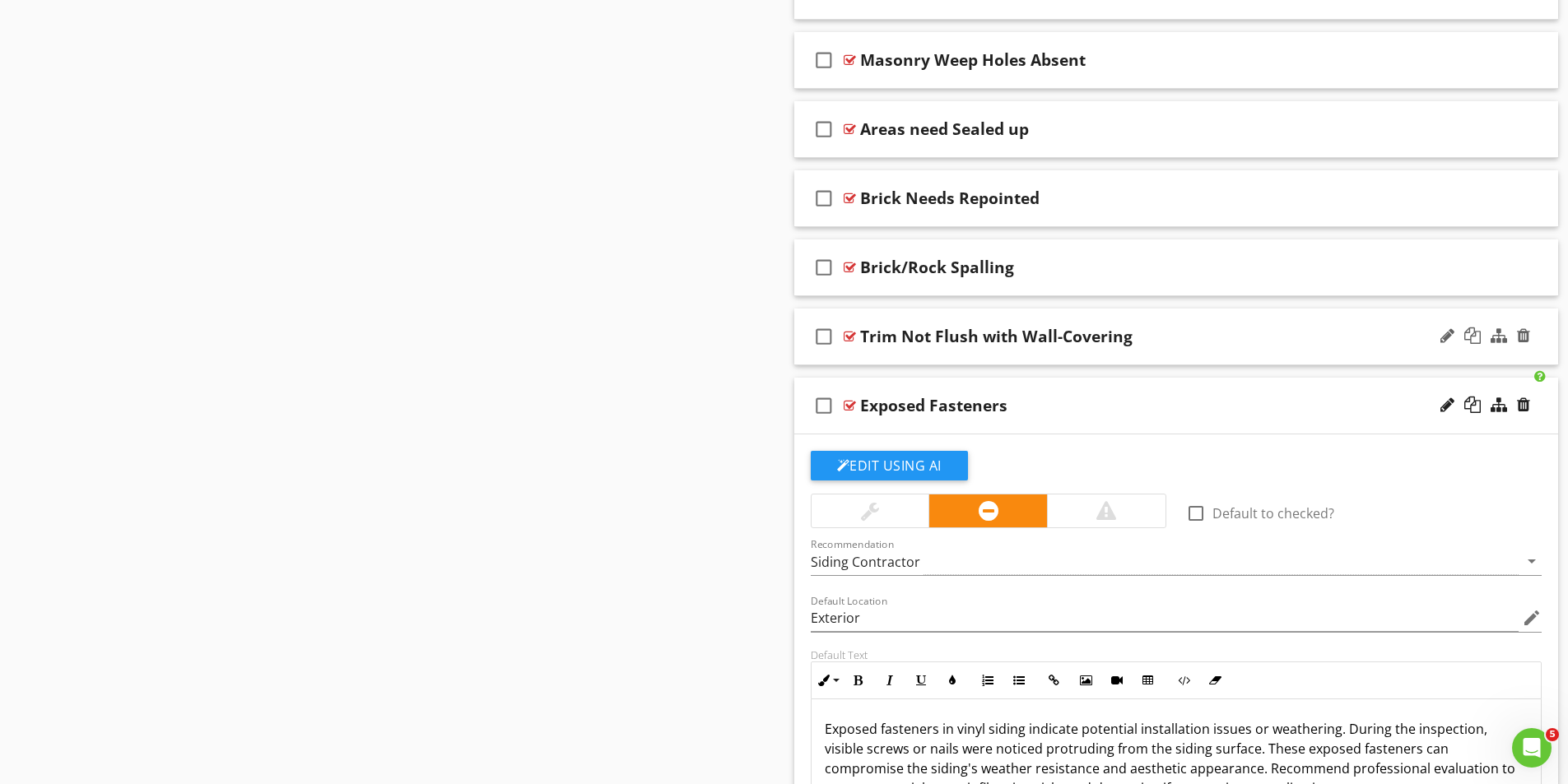
scroll to position [4281, 0]
click at [844, 334] on div at bounding box center [849, 338] width 12 height 13
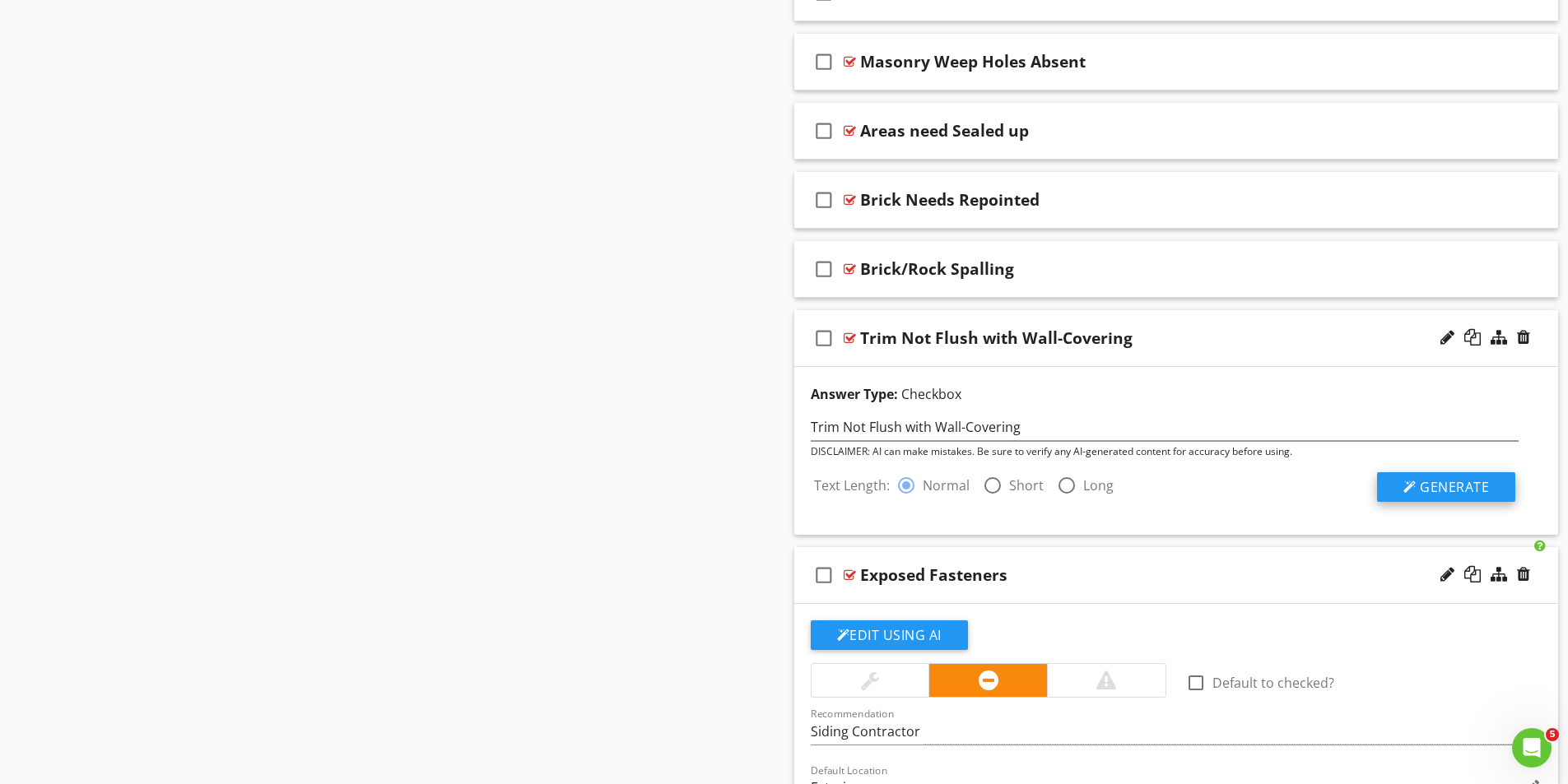
click at [1471, 493] on span "Generate" at bounding box center [1454, 487] width 69 height 18
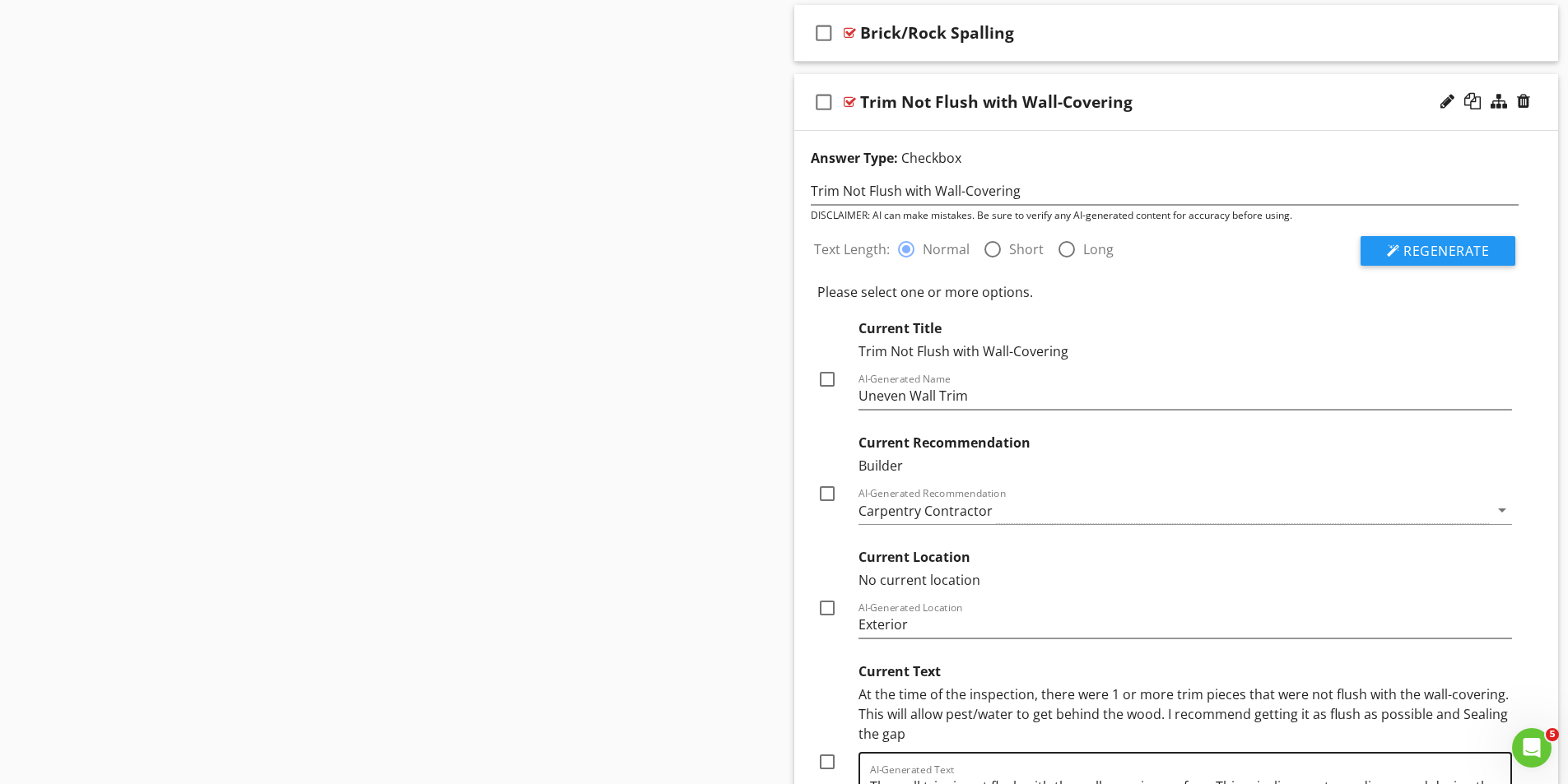
scroll to position [4774, 0]
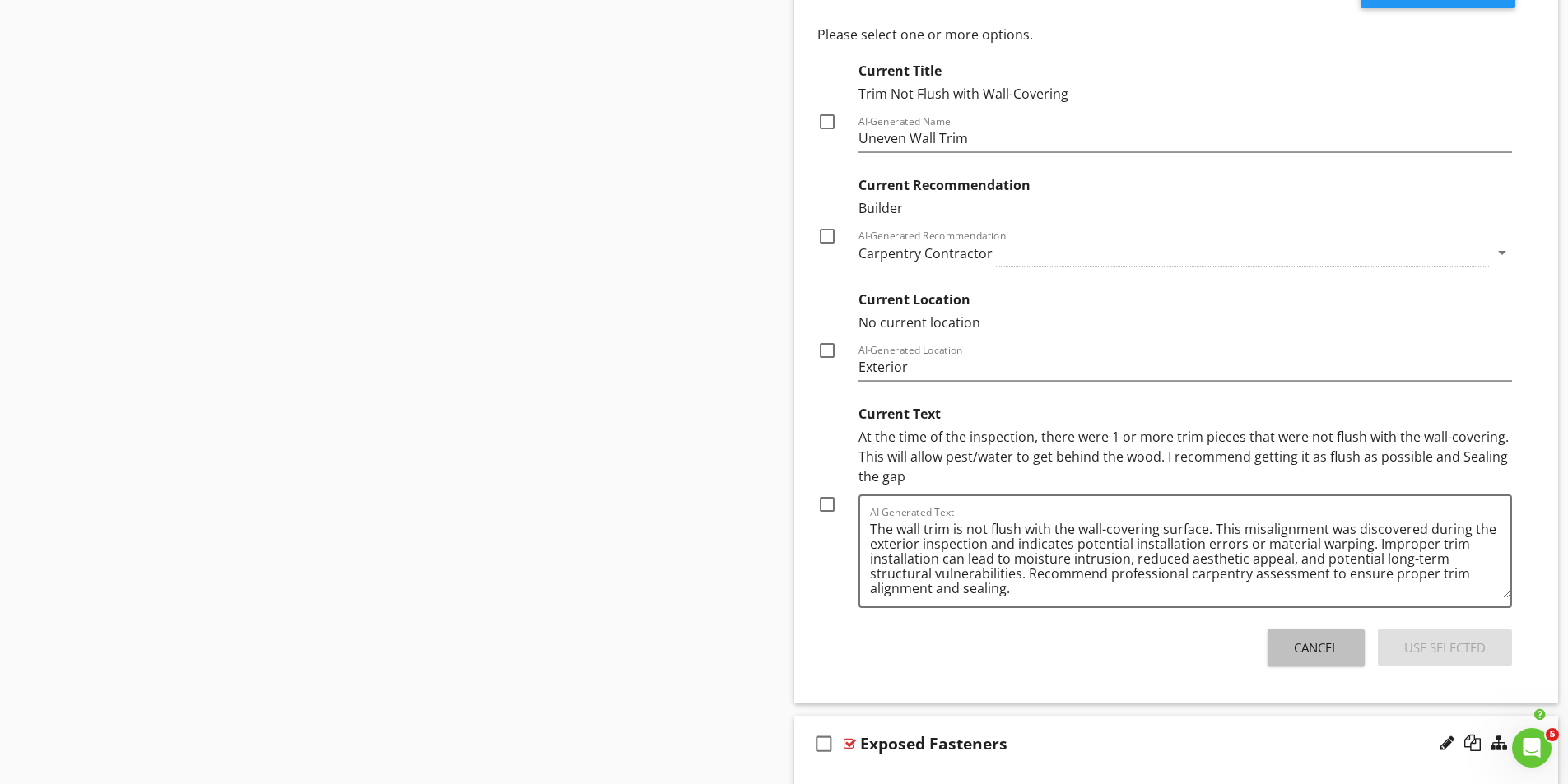
click at [1323, 652] on div "Cancel" at bounding box center [1315, 648] width 44 height 19
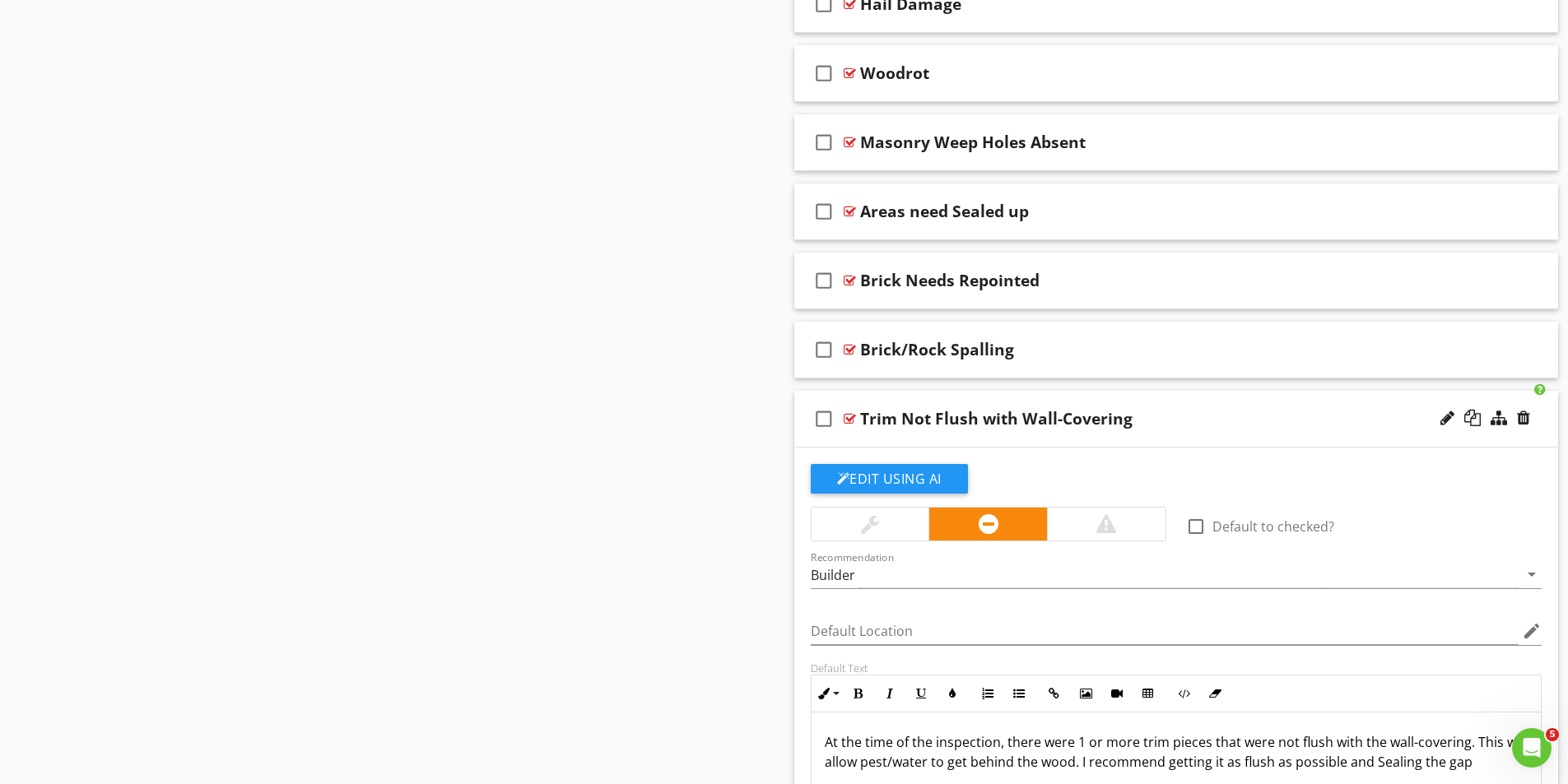
scroll to position [4198, 0]
click at [848, 350] on div at bounding box center [849, 351] width 12 height 13
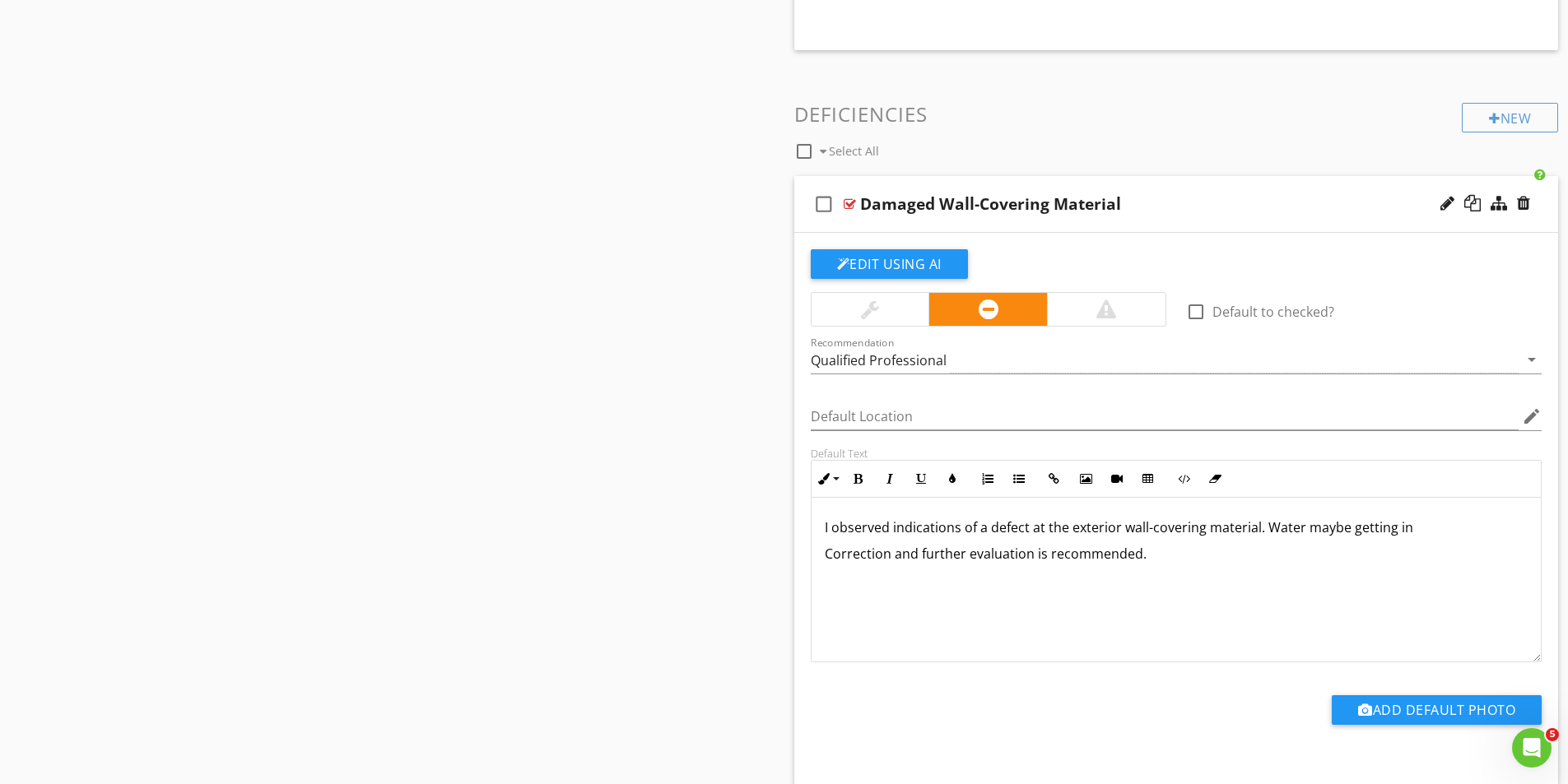
scroll to position [2388, 0]
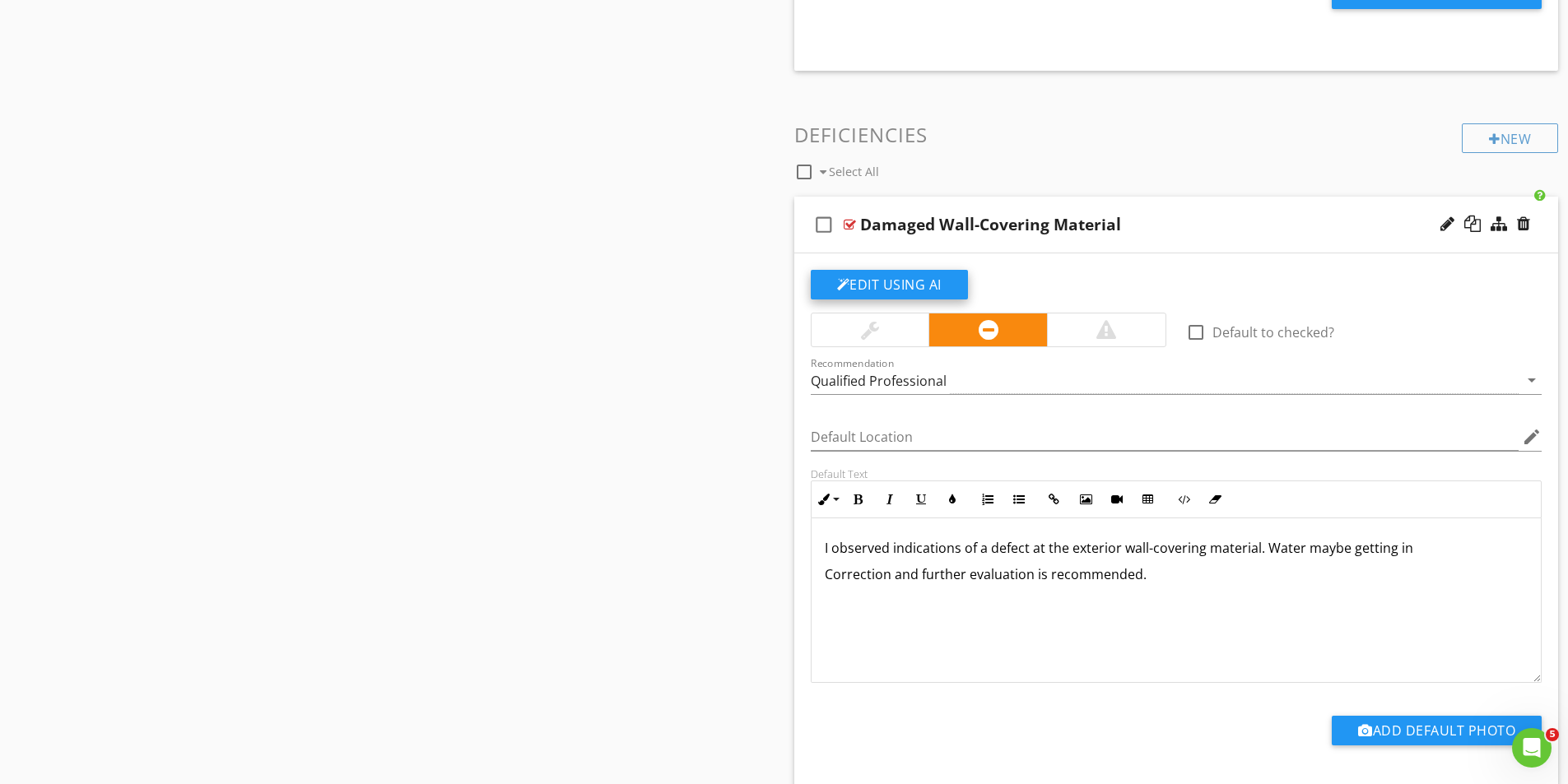
click at [891, 280] on button "Edit Using AI" at bounding box center [889, 285] width 157 height 30
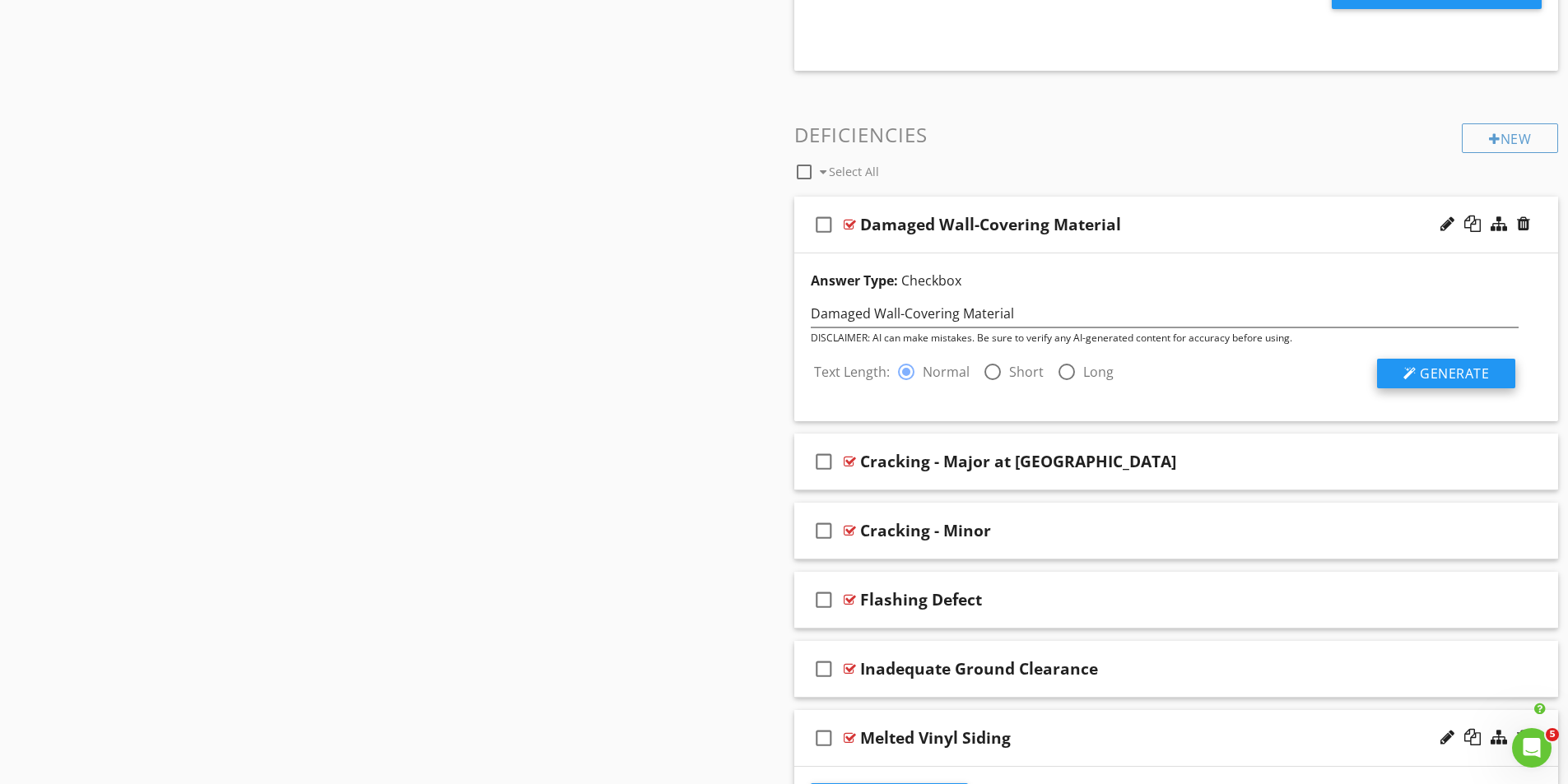
click at [1443, 375] on span "Generate" at bounding box center [1454, 374] width 69 height 18
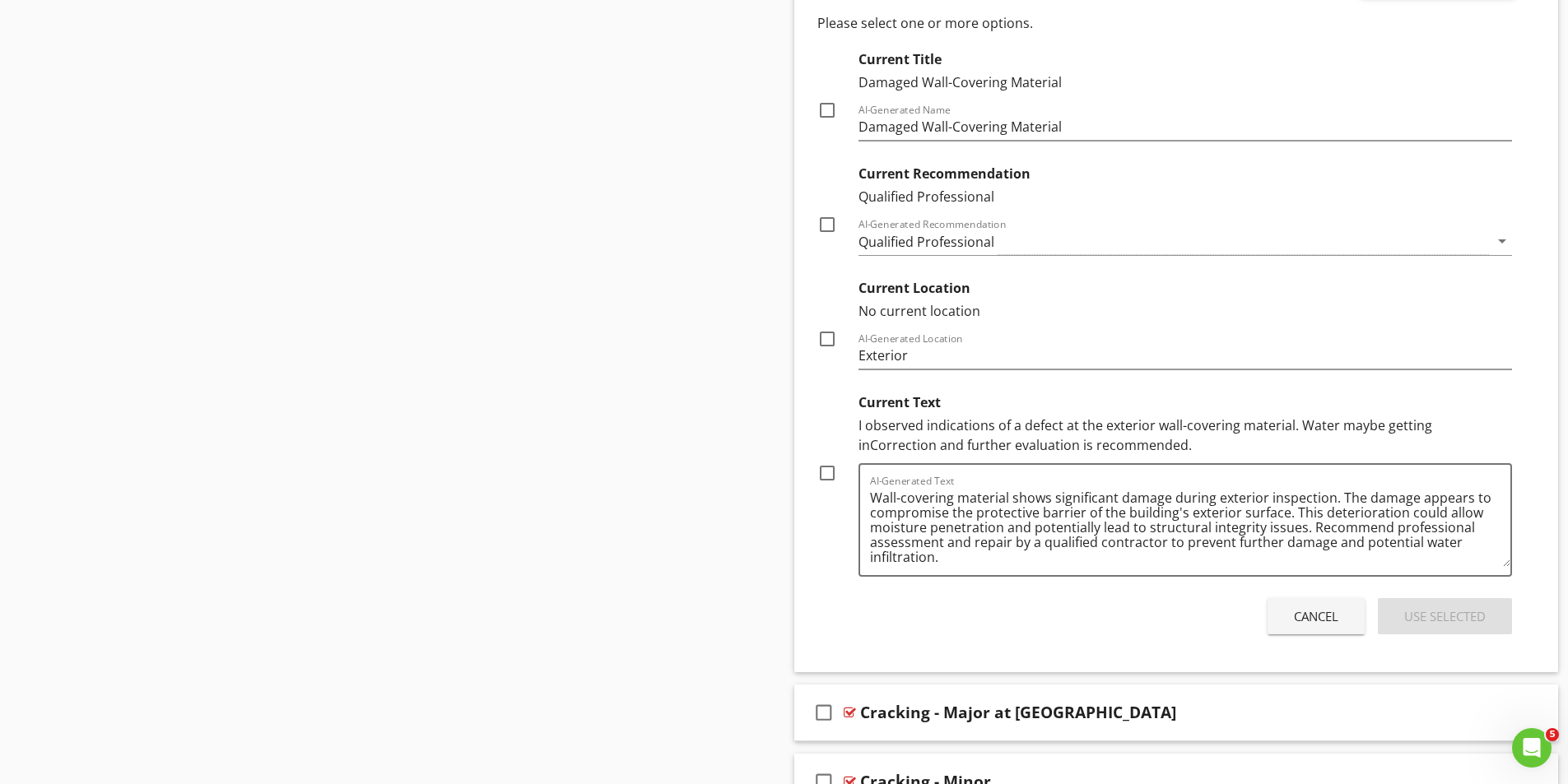
scroll to position [2799, 0]
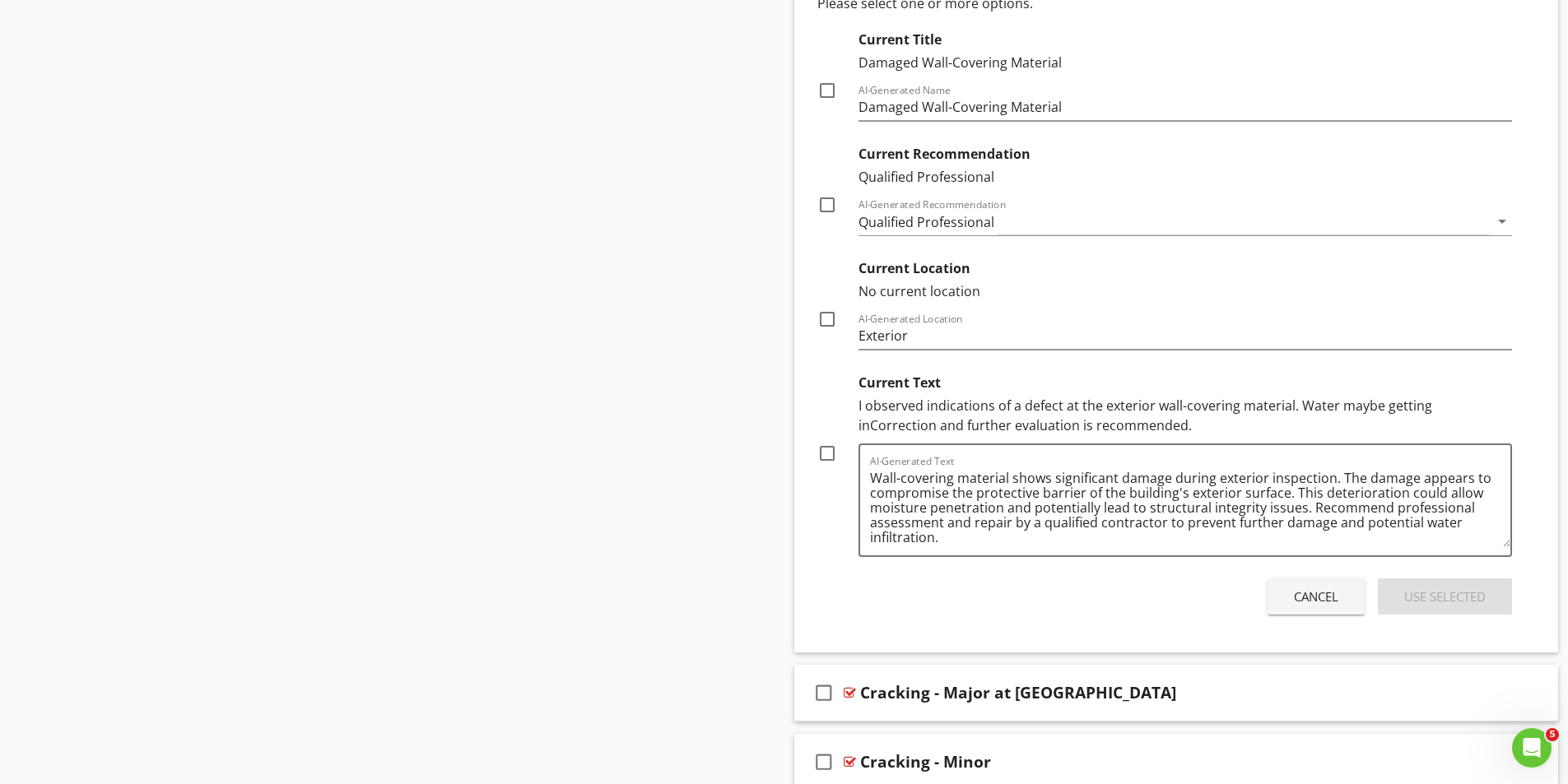
click at [826, 451] on div at bounding box center [827, 453] width 28 height 28
checkbox input "true"
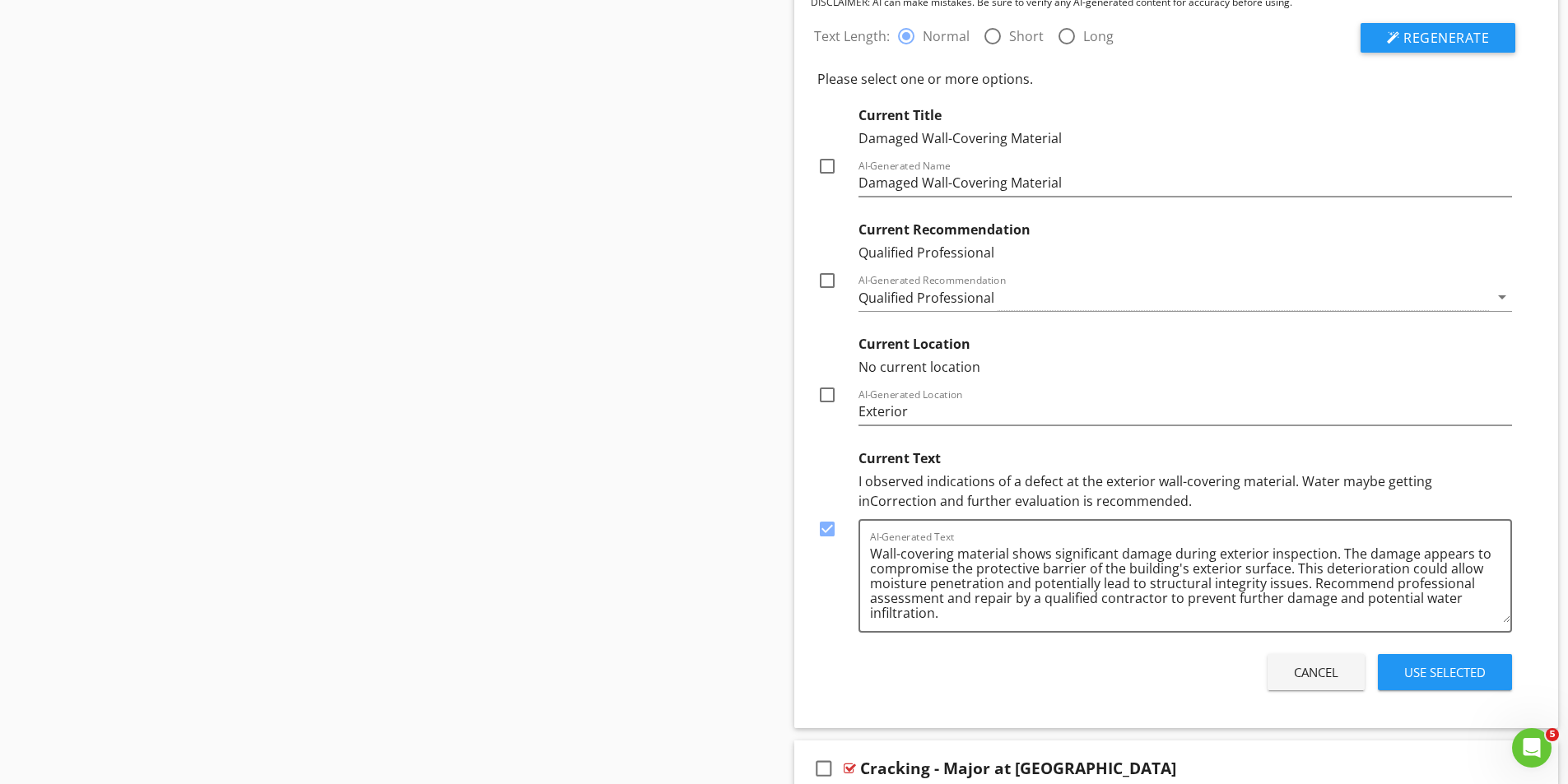
scroll to position [2717, 0]
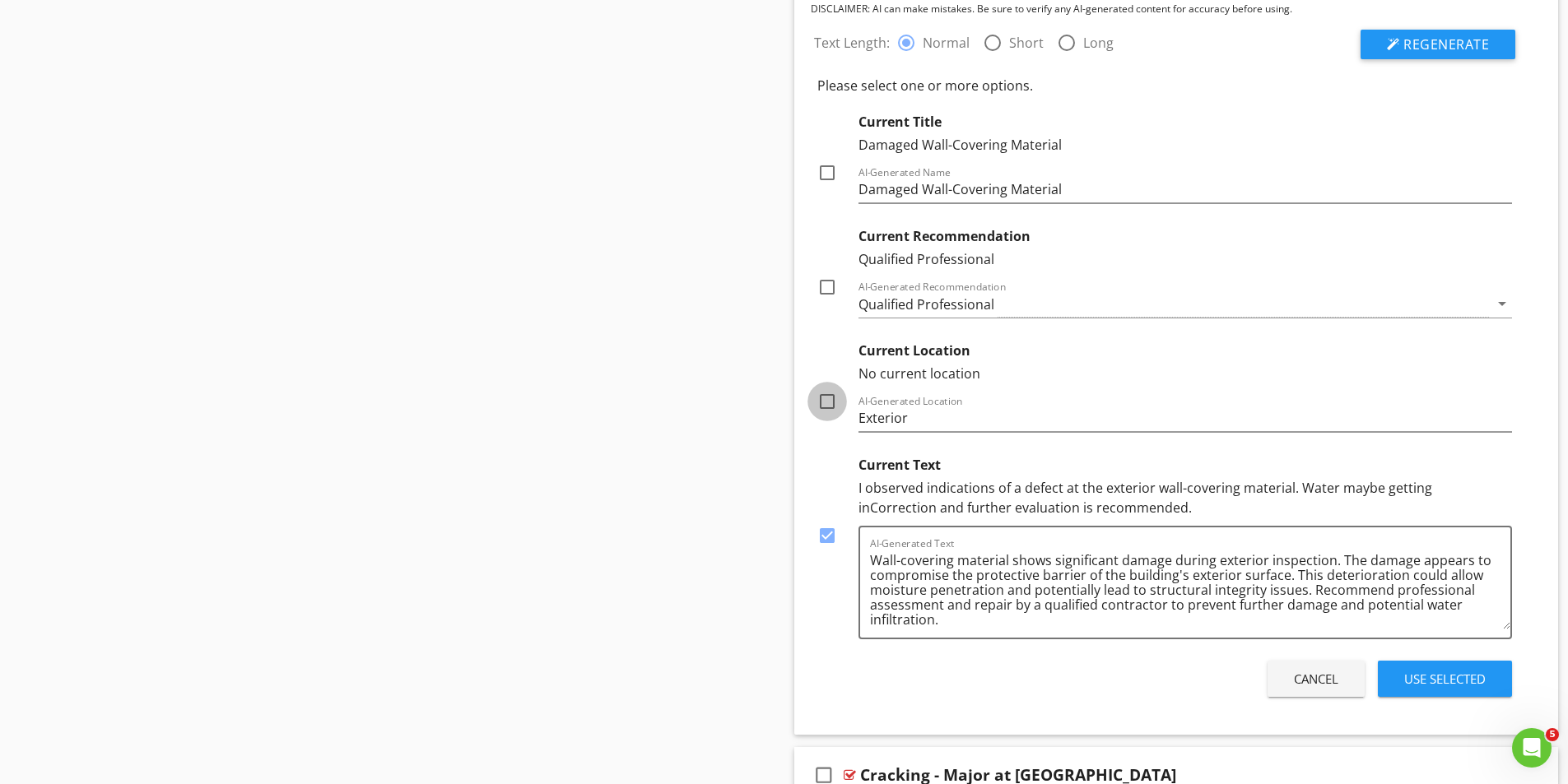
click at [827, 404] on div at bounding box center [827, 402] width 28 height 28
checkbox input "true"
click at [1442, 675] on div "Use Selected" at bounding box center [1445, 679] width 82 height 19
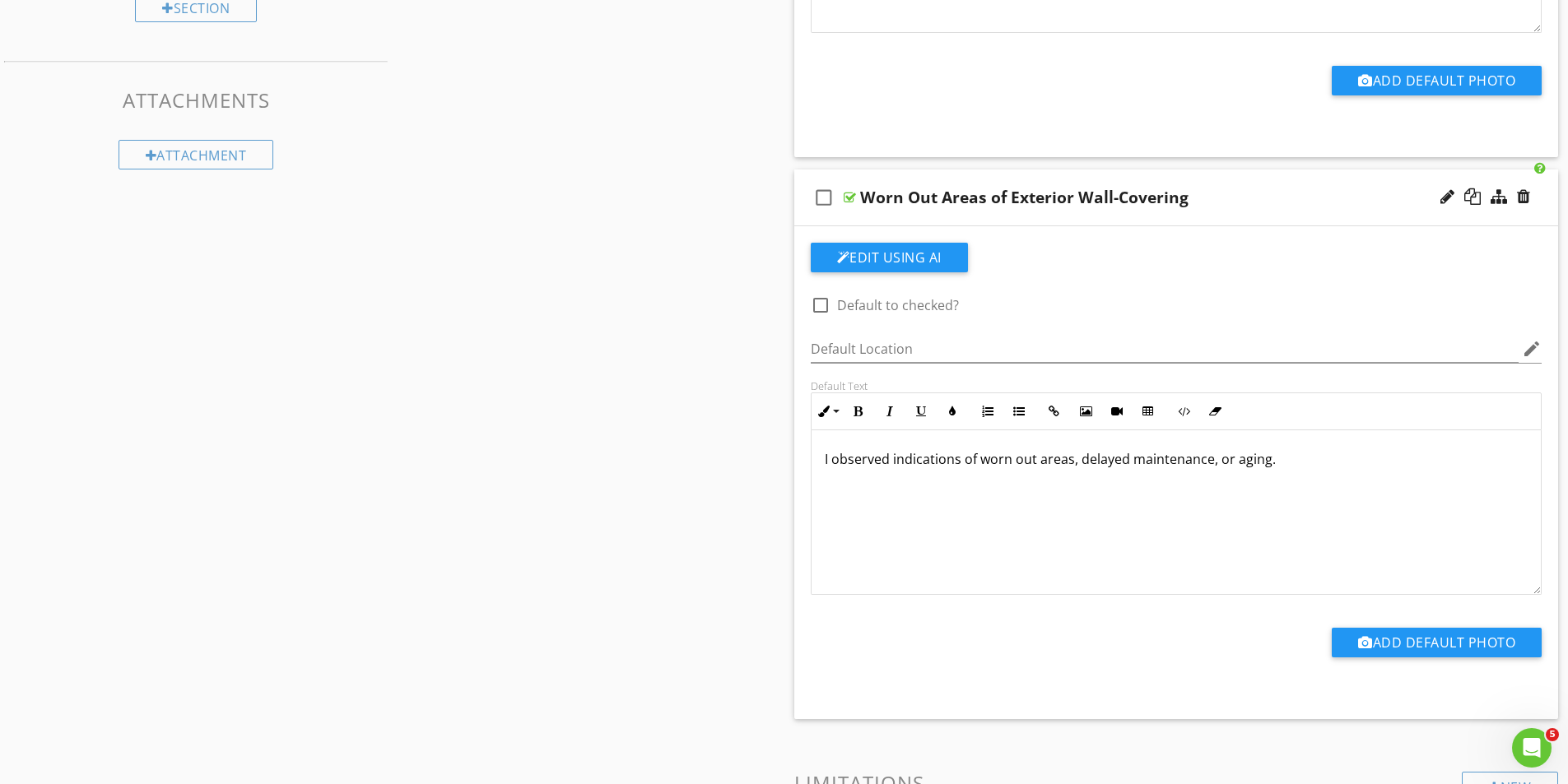
scroll to position [989, 0]
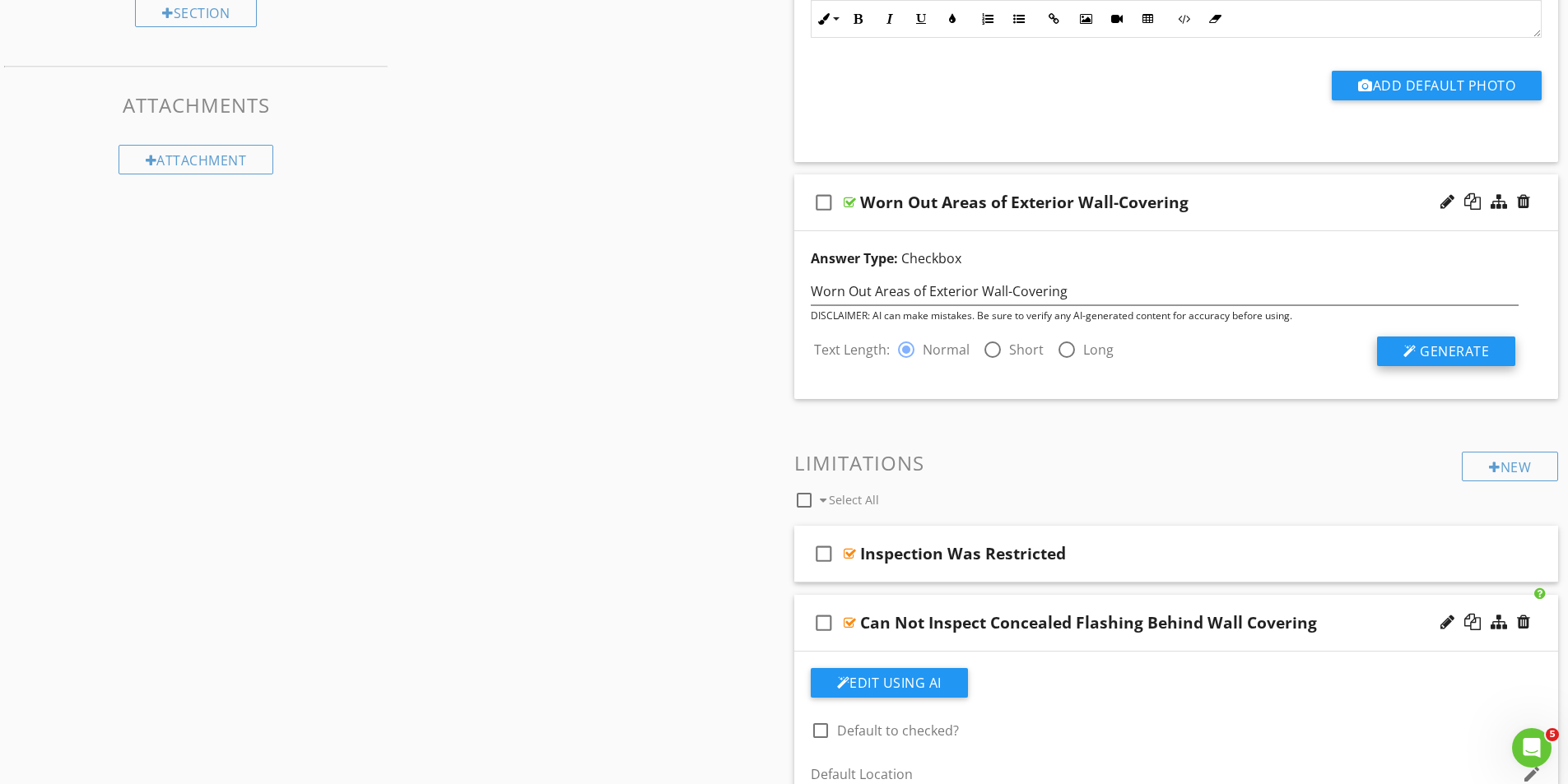
click at [1462, 355] on span "Generate" at bounding box center [1454, 351] width 69 height 18
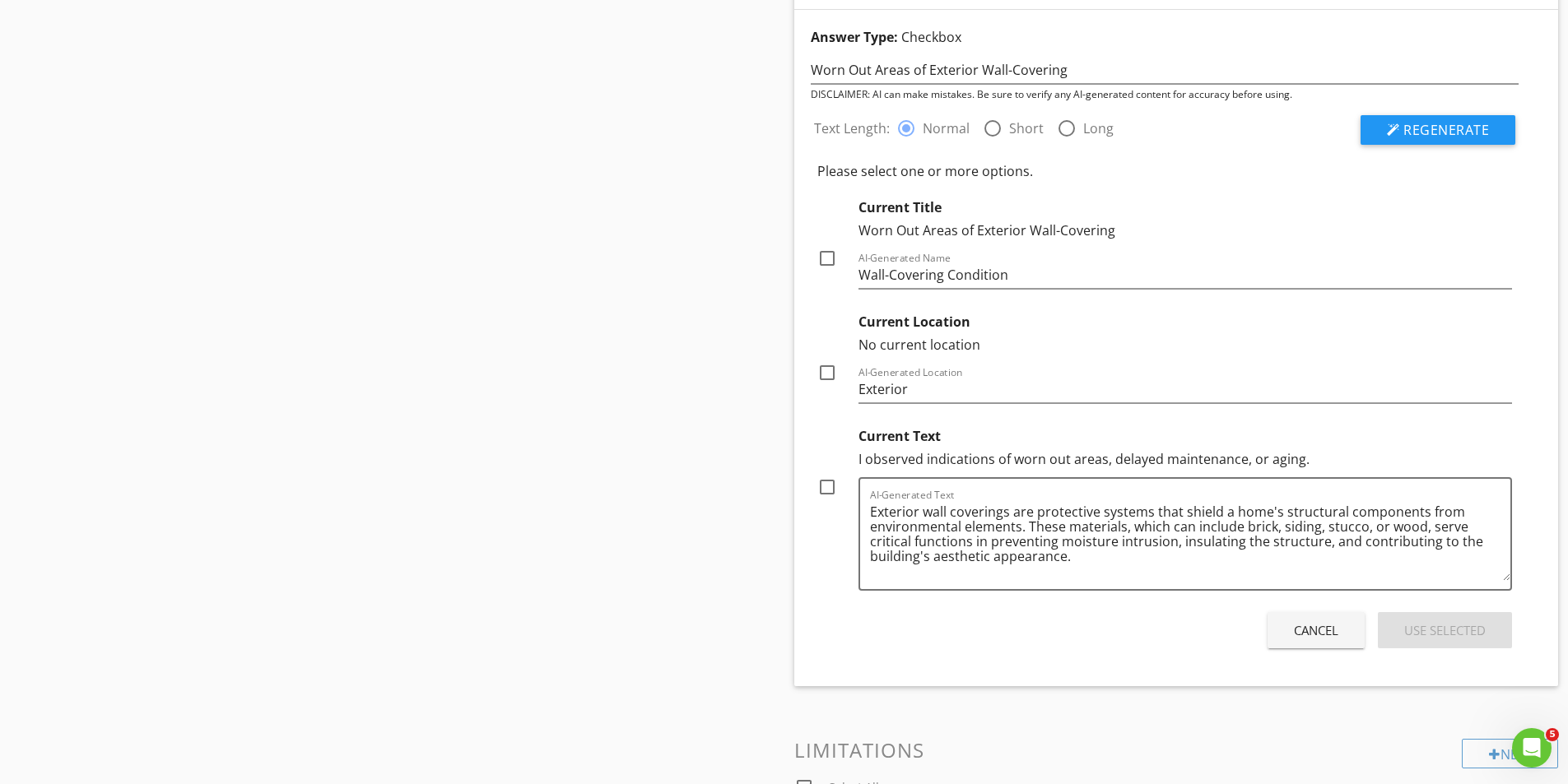
scroll to position [1235, 0]
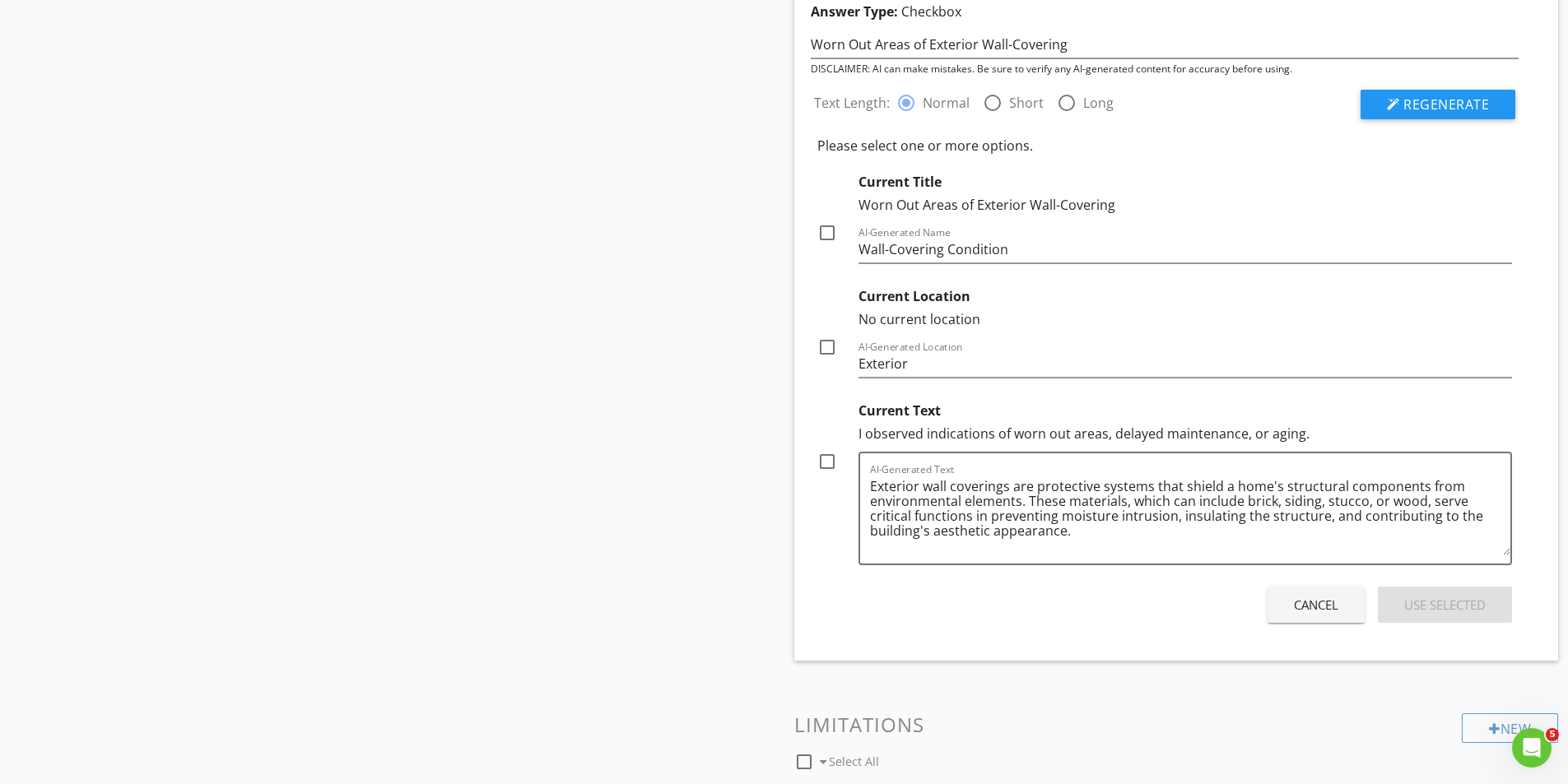
click at [828, 459] on div at bounding box center [827, 462] width 28 height 28
checkbox input "true"
click at [824, 356] on div at bounding box center [827, 348] width 28 height 28
checkbox input "true"
click at [829, 232] on div at bounding box center [827, 233] width 28 height 28
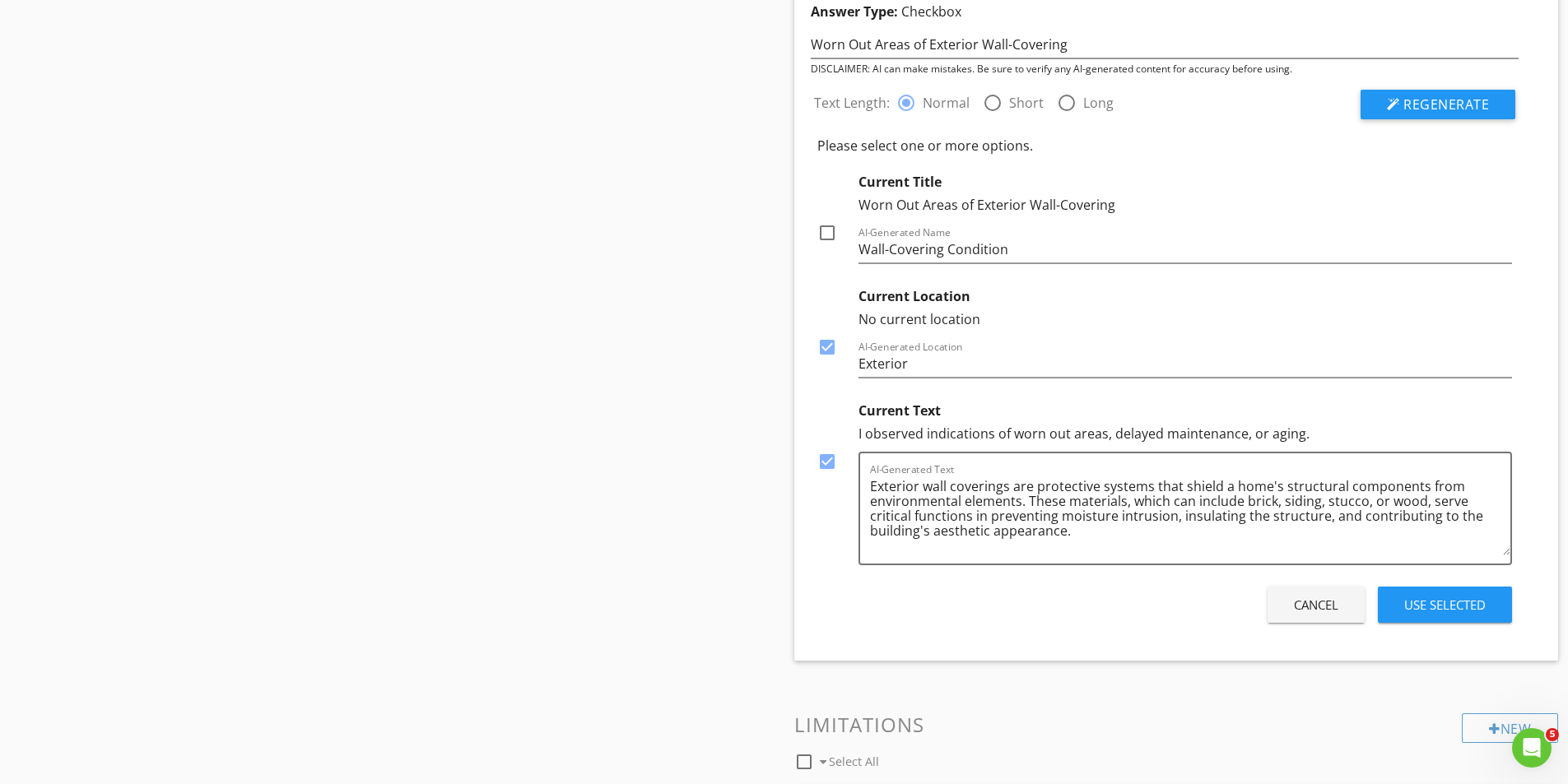
checkbox input "true"
drag, startPoint x: 1452, startPoint y: 606, endPoint x: 1383, endPoint y: 540, distance: 95.5
click at [1454, 606] on div "Use Selected" at bounding box center [1445, 605] width 82 height 19
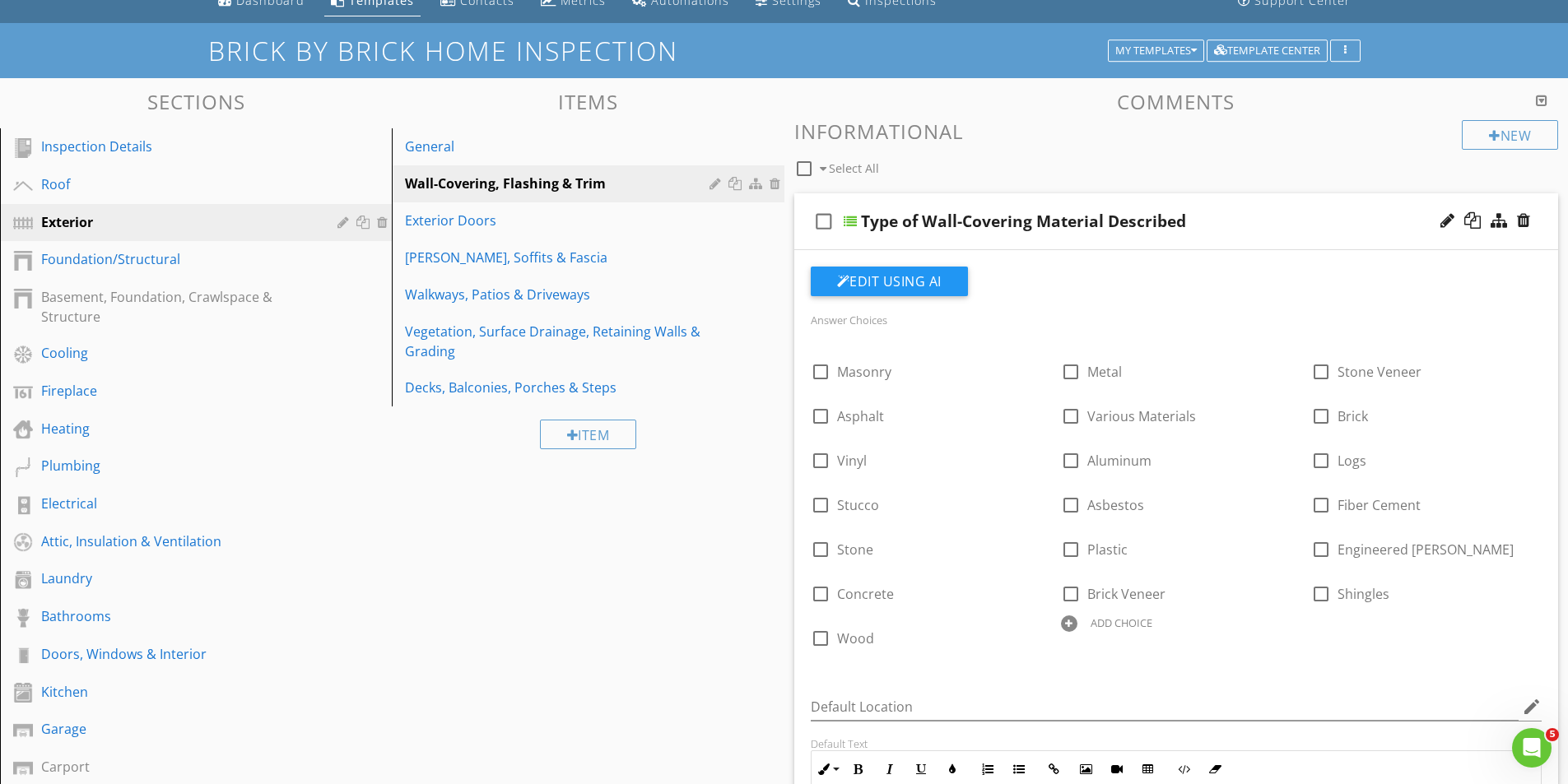
scroll to position [0, 0]
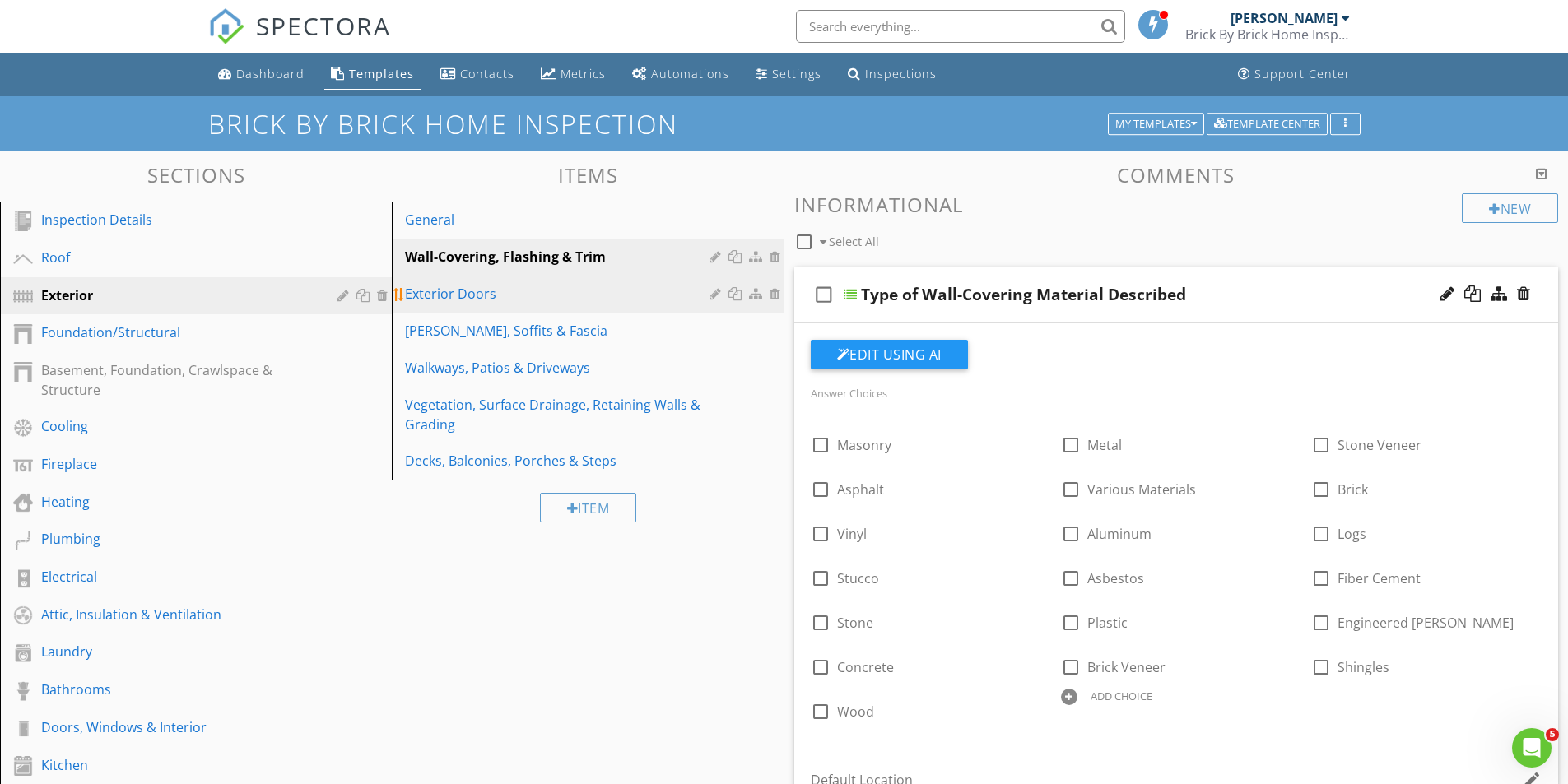
click at [466, 294] on div "Exterior Doors" at bounding box center [559, 294] width 308 height 20
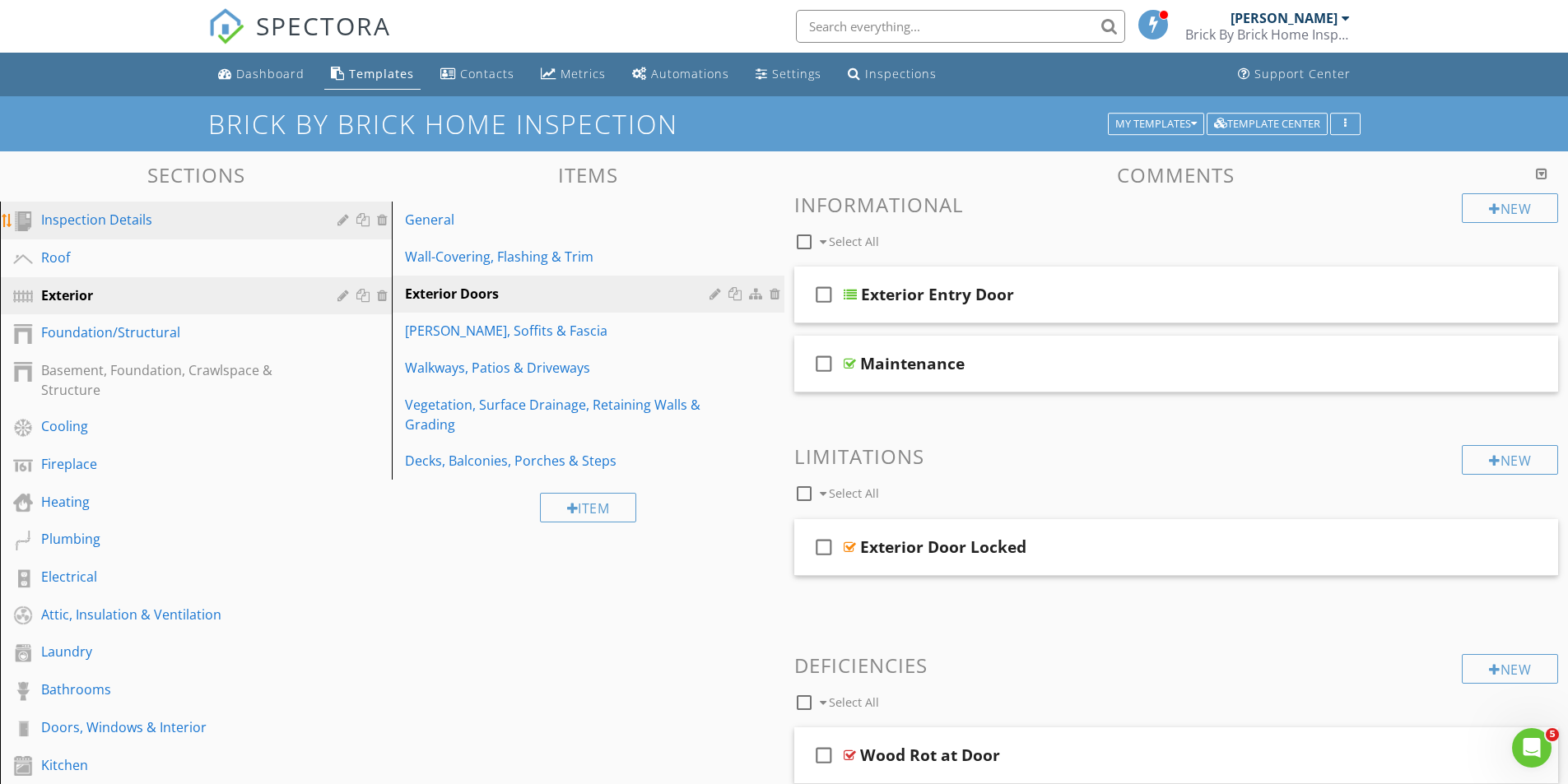
click at [103, 213] on div "Inspection Details" at bounding box center [177, 220] width 273 height 20
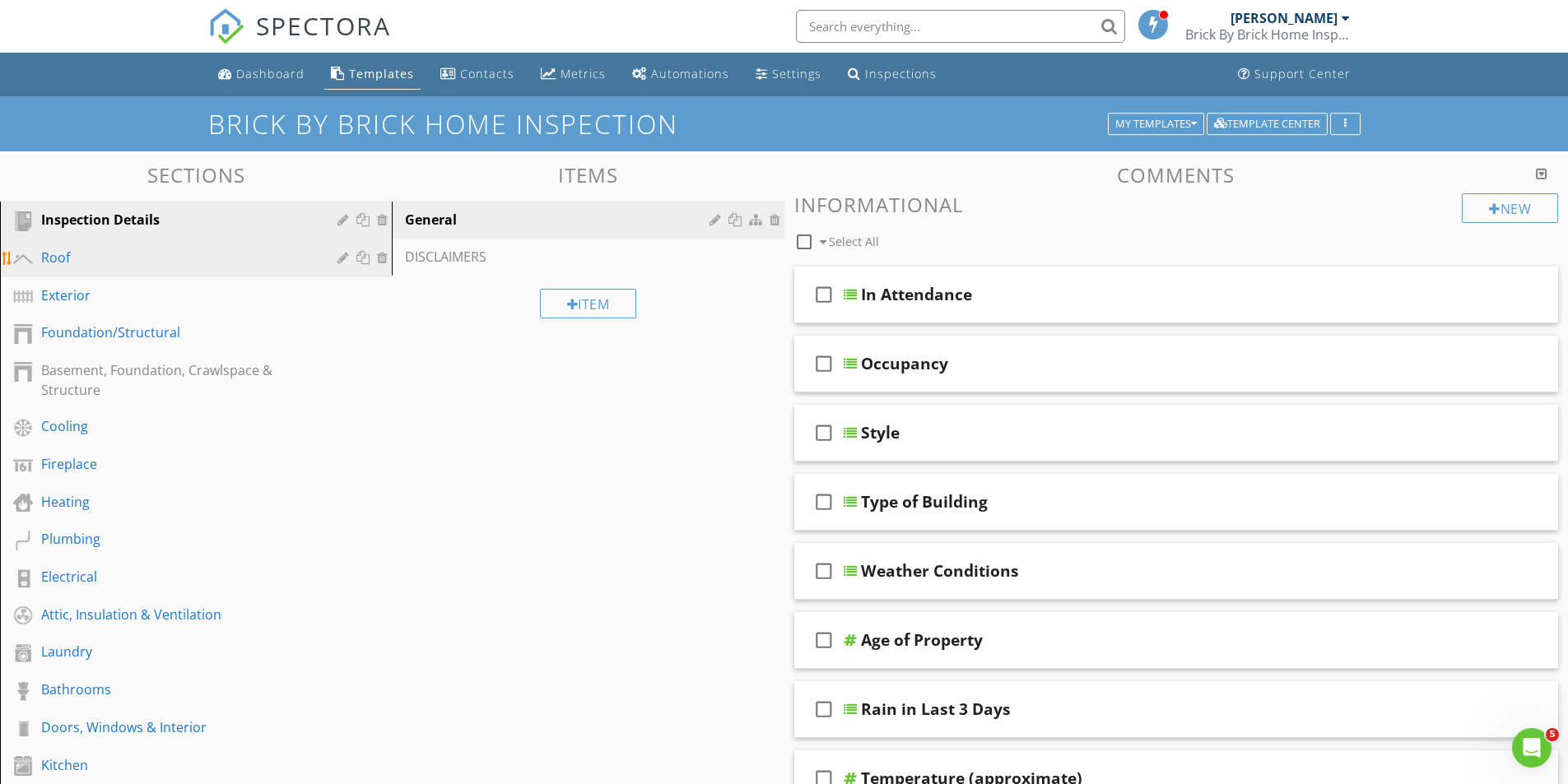
click at [52, 255] on div "Roof" at bounding box center [177, 257] width 273 height 20
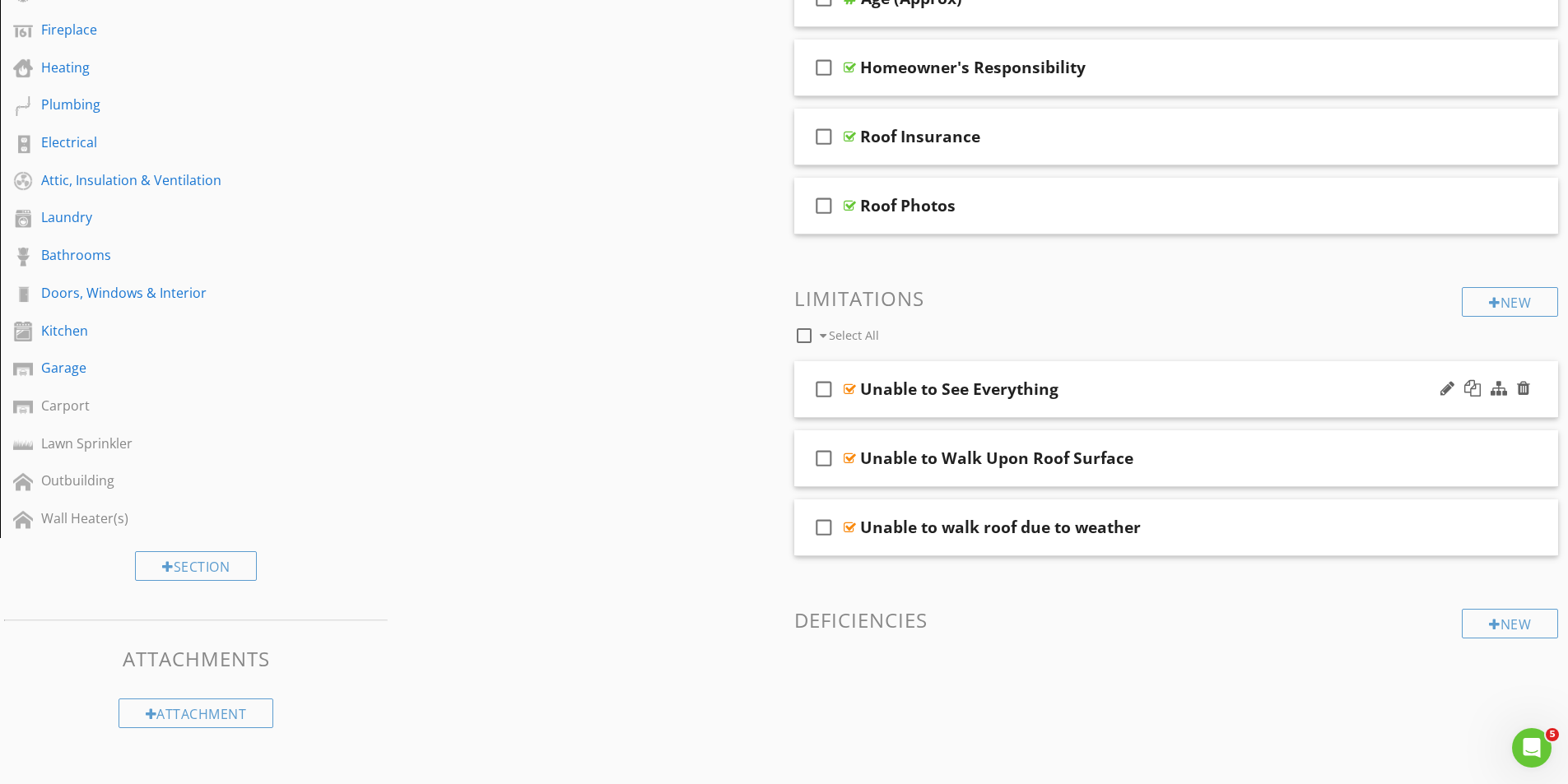
scroll to position [446, 0]
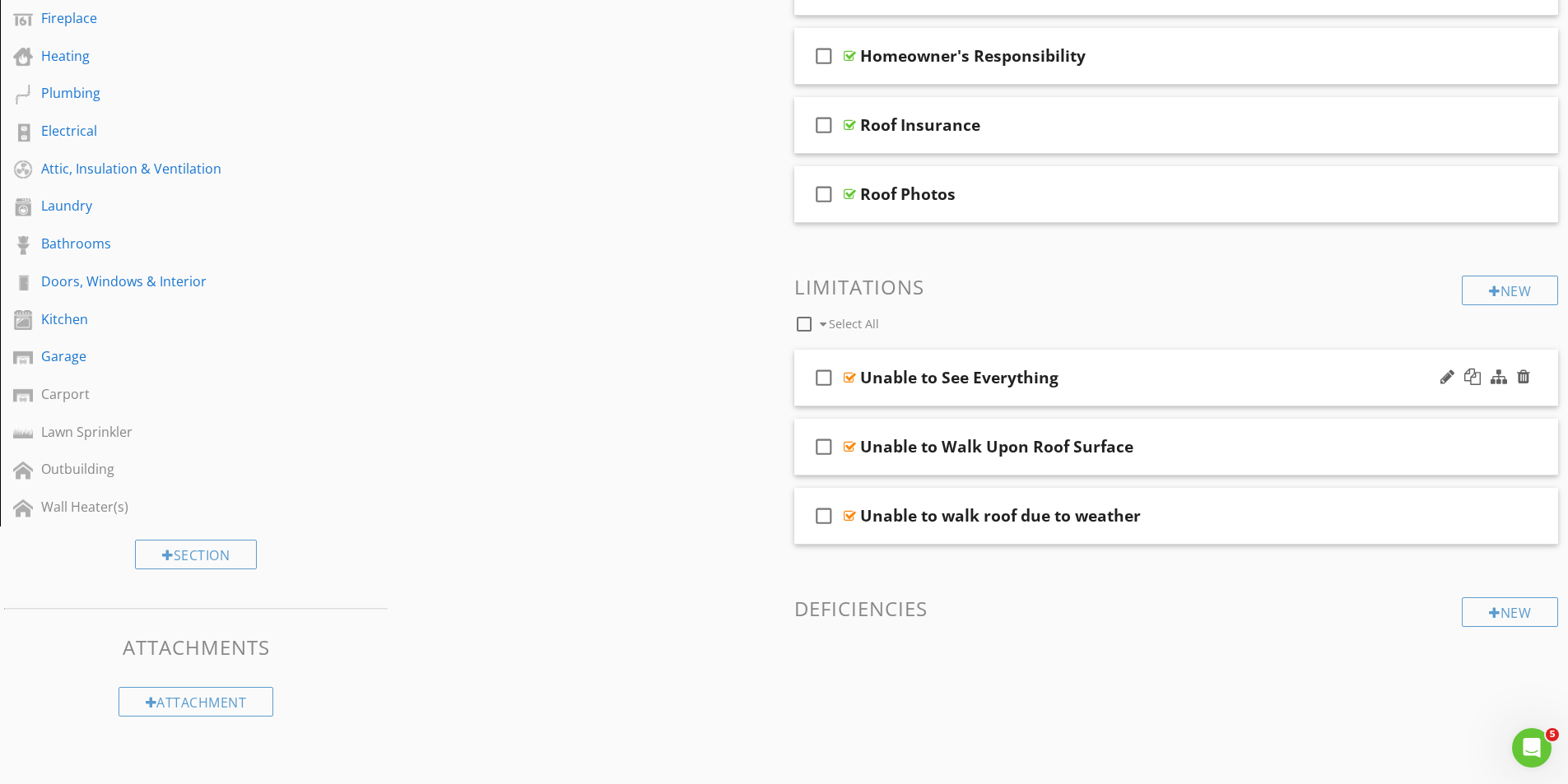
click at [853, 376] on div at bounding box center [849, 377] width 12 height 13
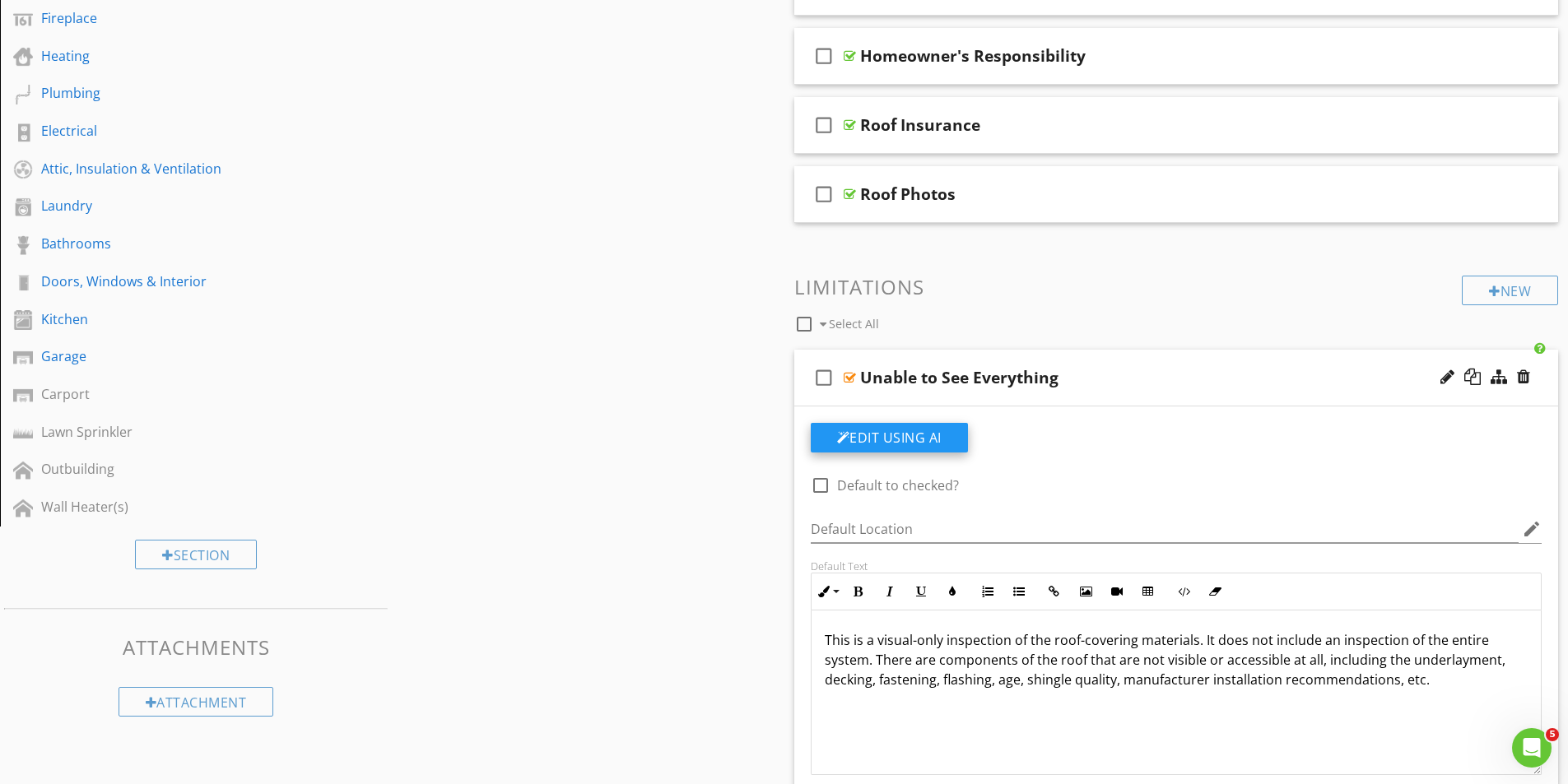
click at [917, 430] on button "Edit Using AI" at bounding box center [889, 438] width 157 height 30
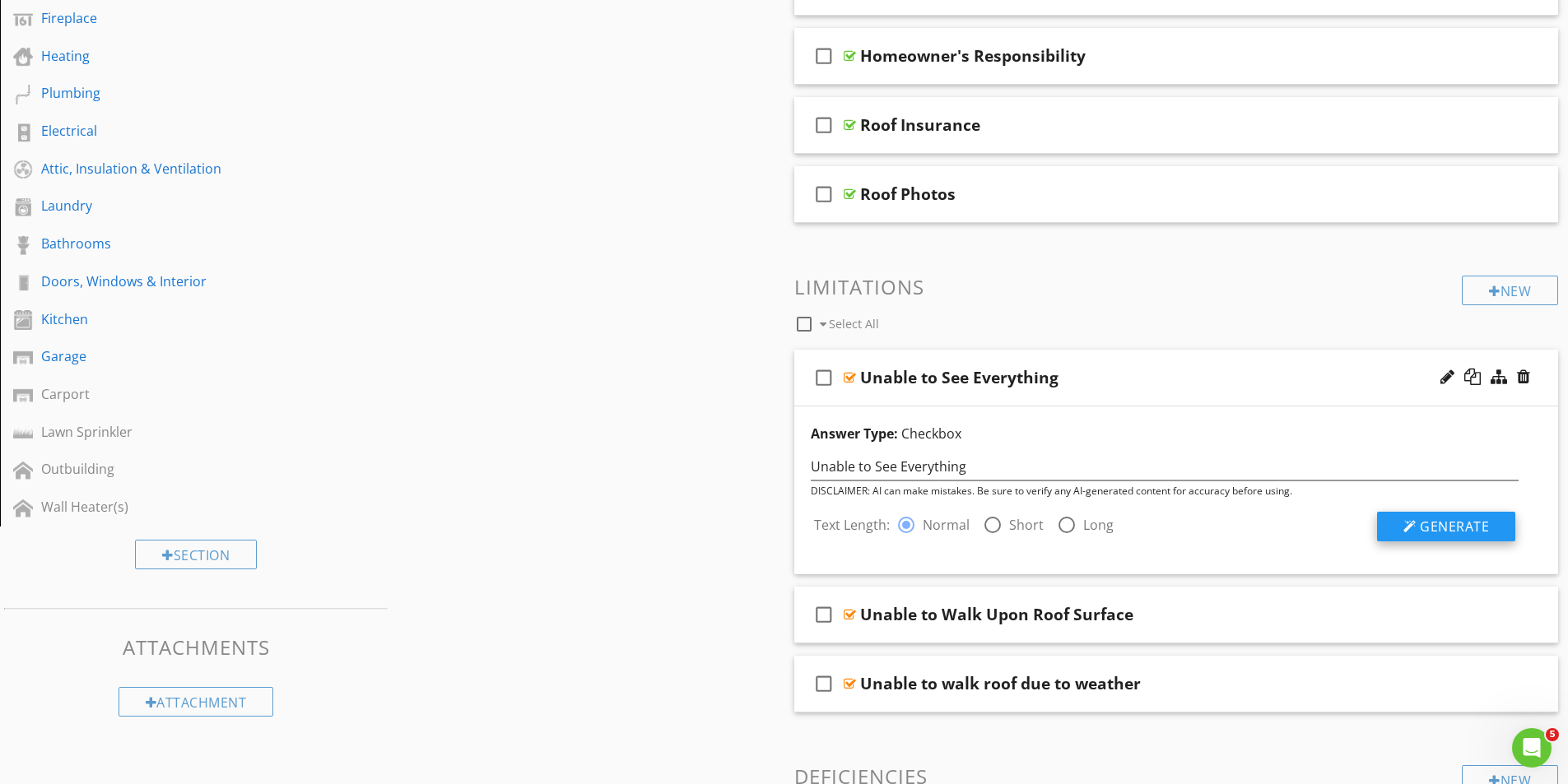
click at [1453, 529] on span "Generate" at bounding box center [1454, 526] width 69 height 18
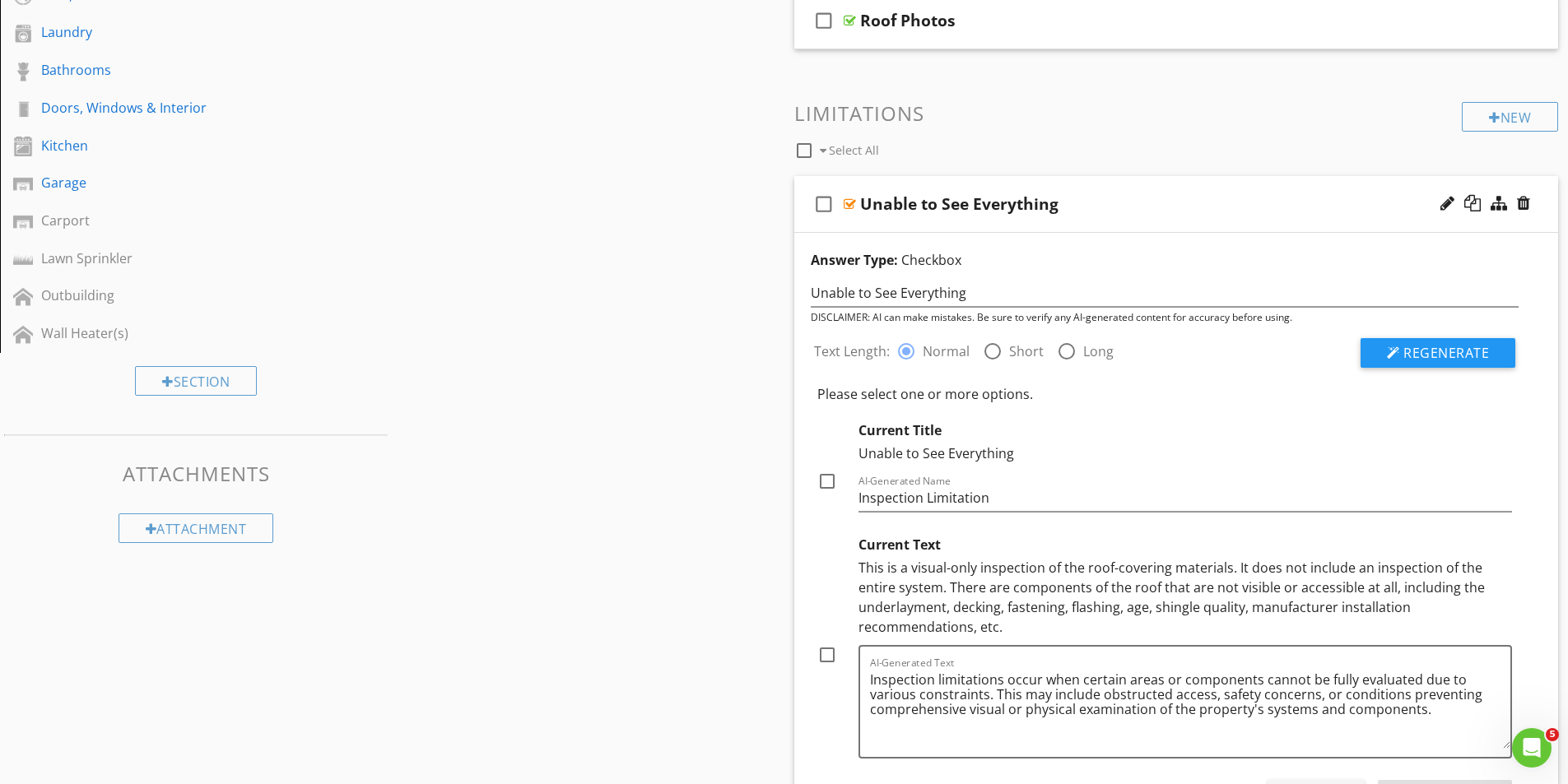
scroll to position [693, 0]
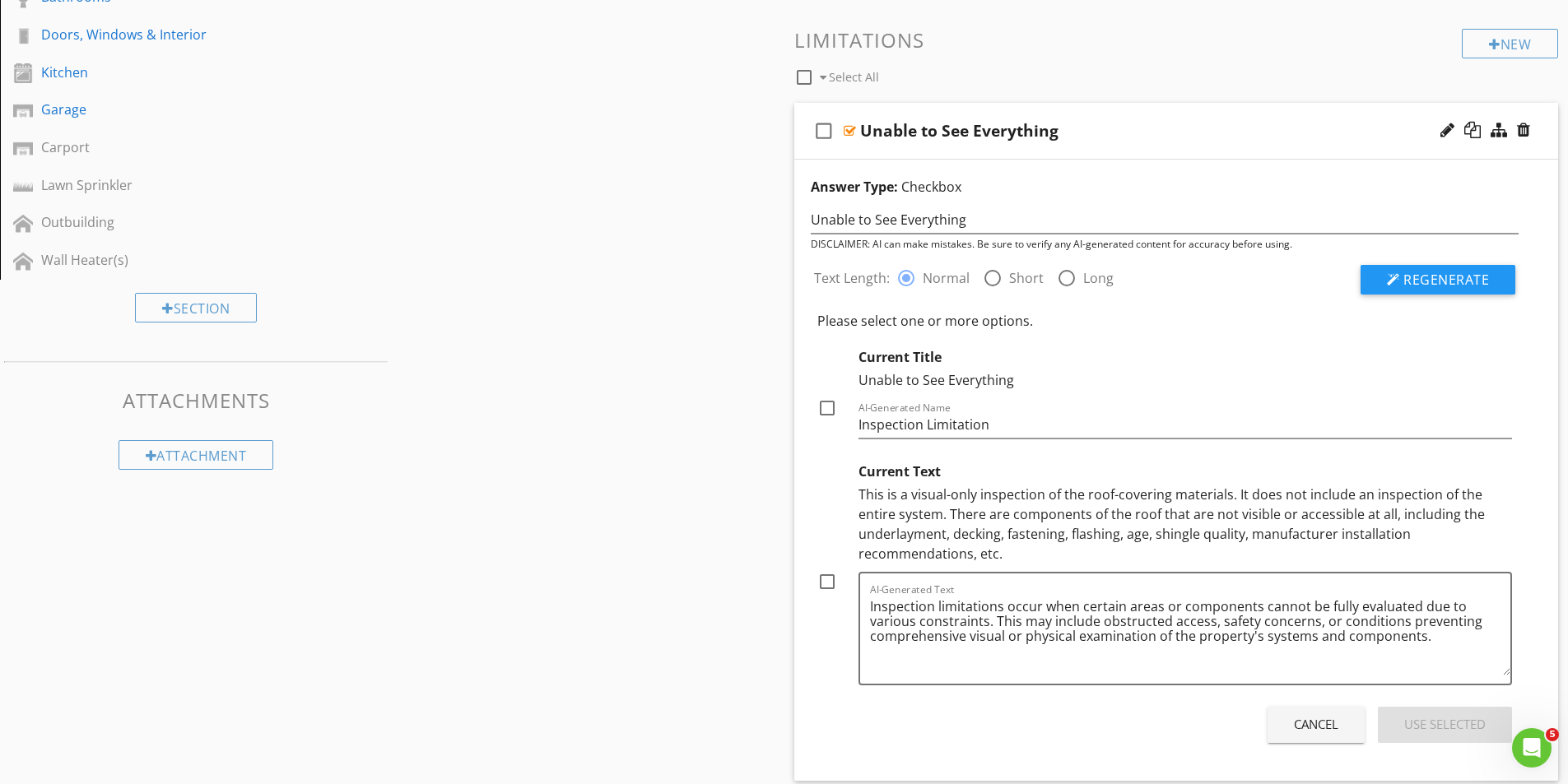
click at [1320, 728] on div "Cancel" at bounding box center [1315, 725] width 44 height 19
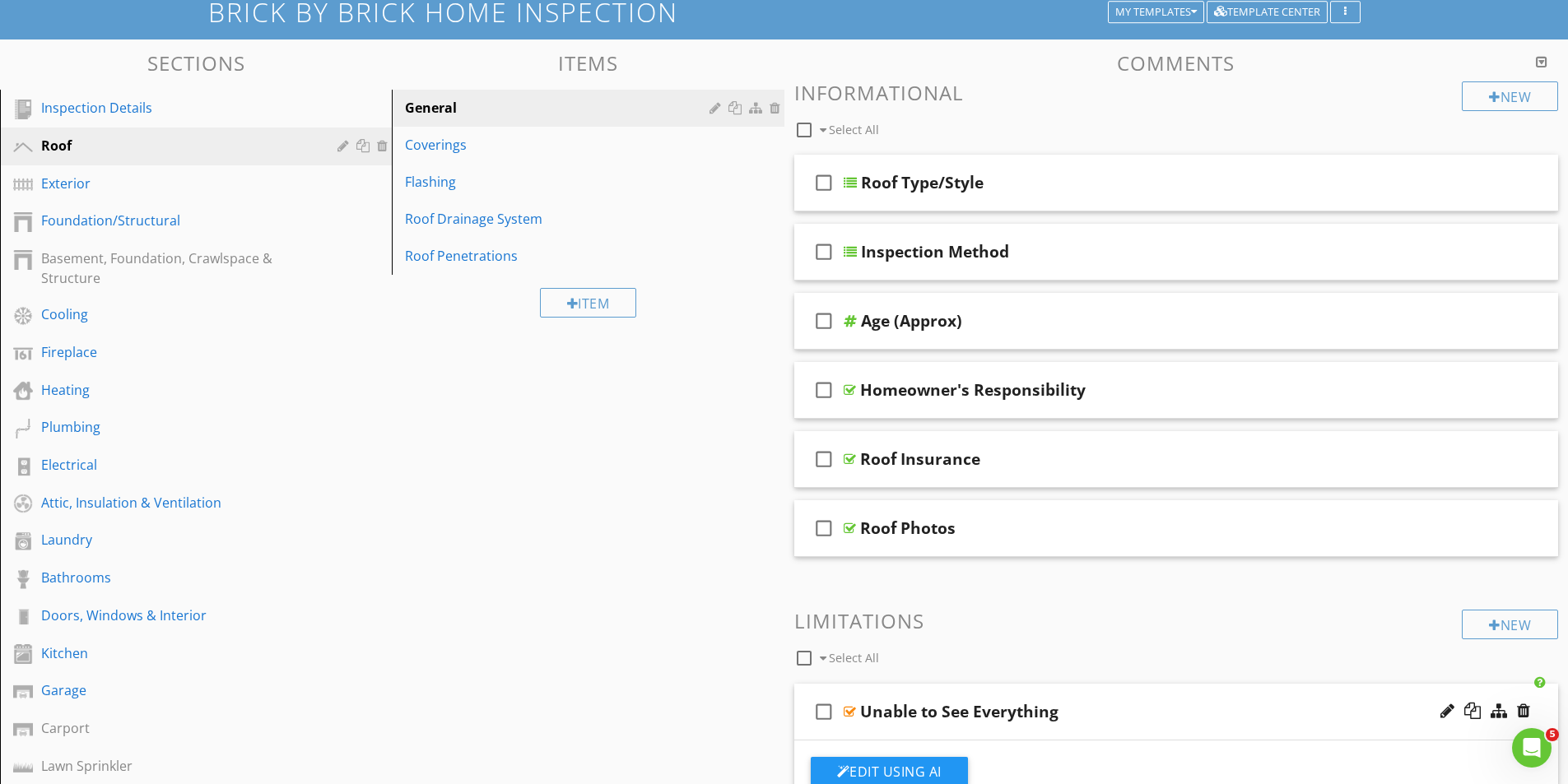
scroll to position [0, 0]
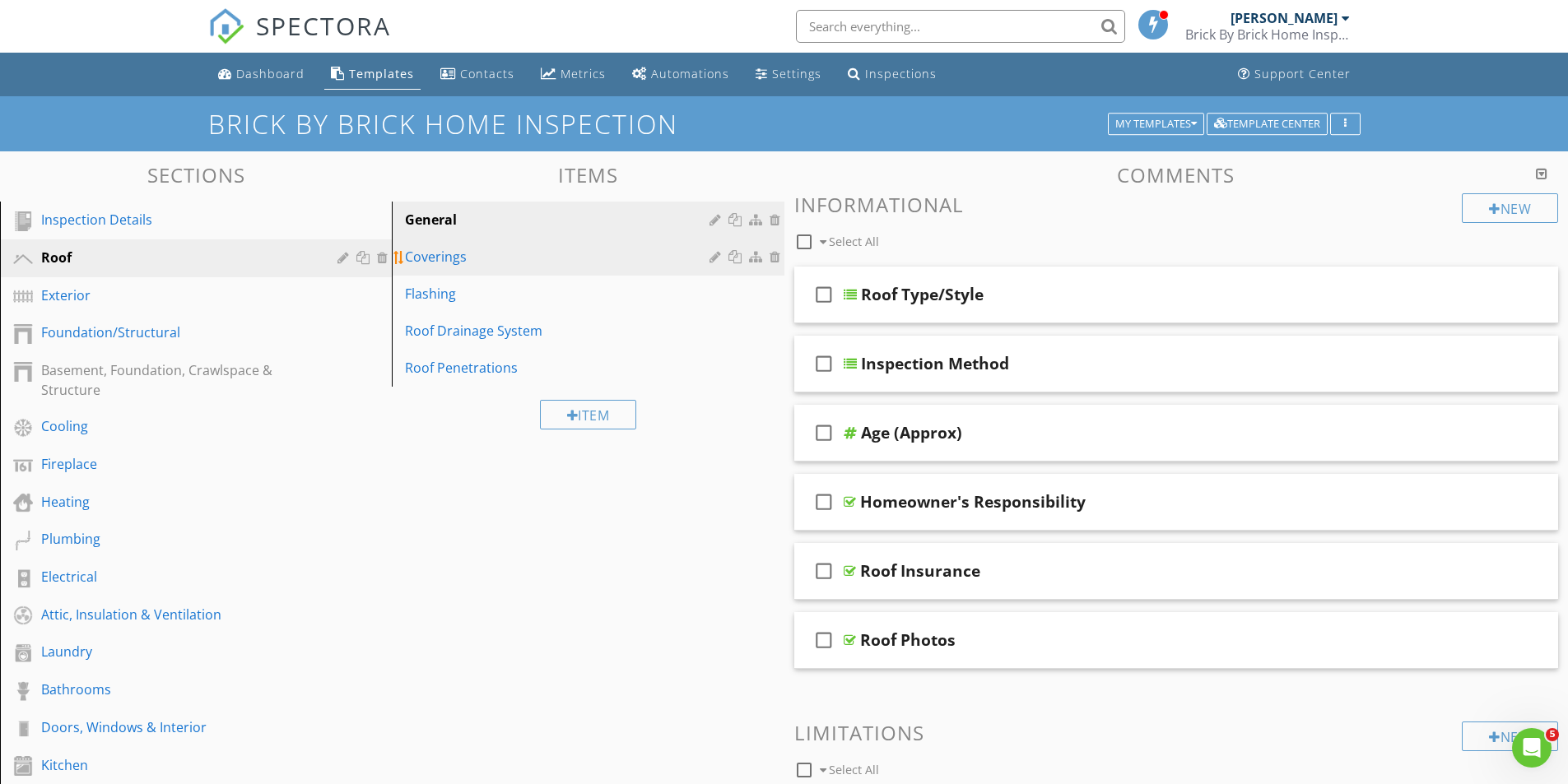
click at [441, 255] on div "Coverings" at bounding box center [559, 256] width 308 height 20
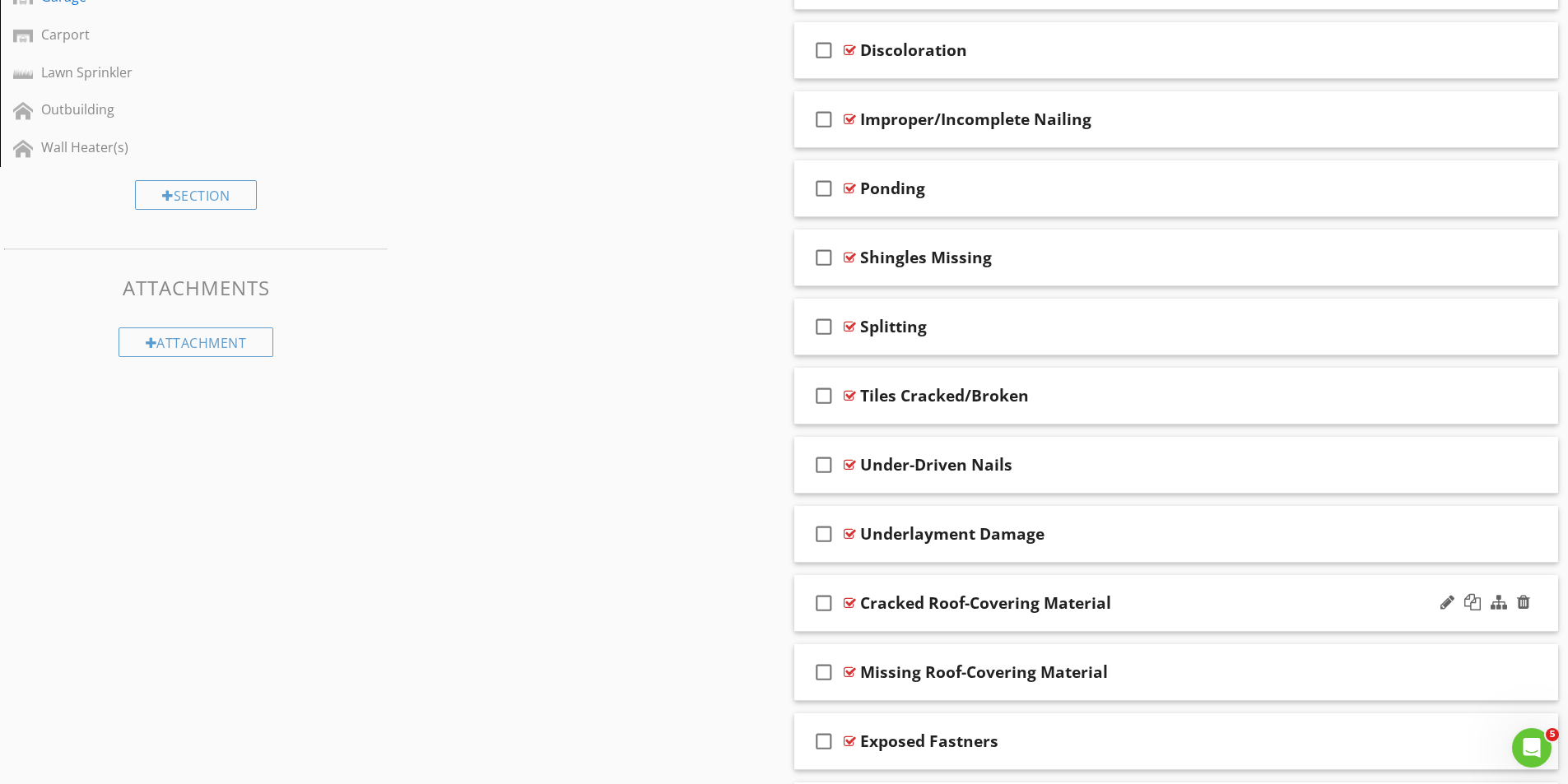
scroll to position [1131, 0]
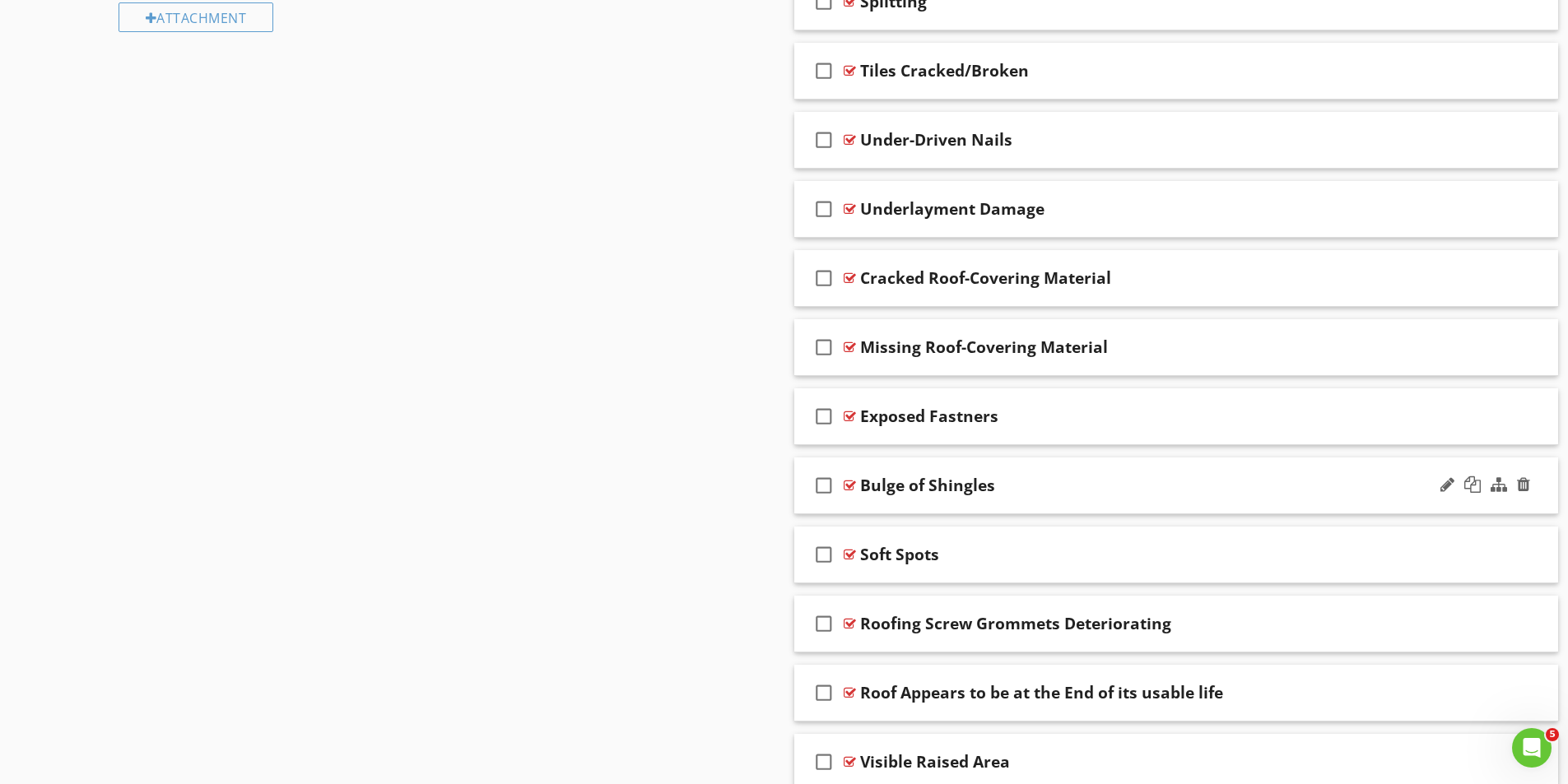
click at [909, 483] on div "Bulge of Shingles" at bounding box center [927, 485] width 135 height 20
click at [845, 483] on div at bounding box center [849, 485] width 12 height 13
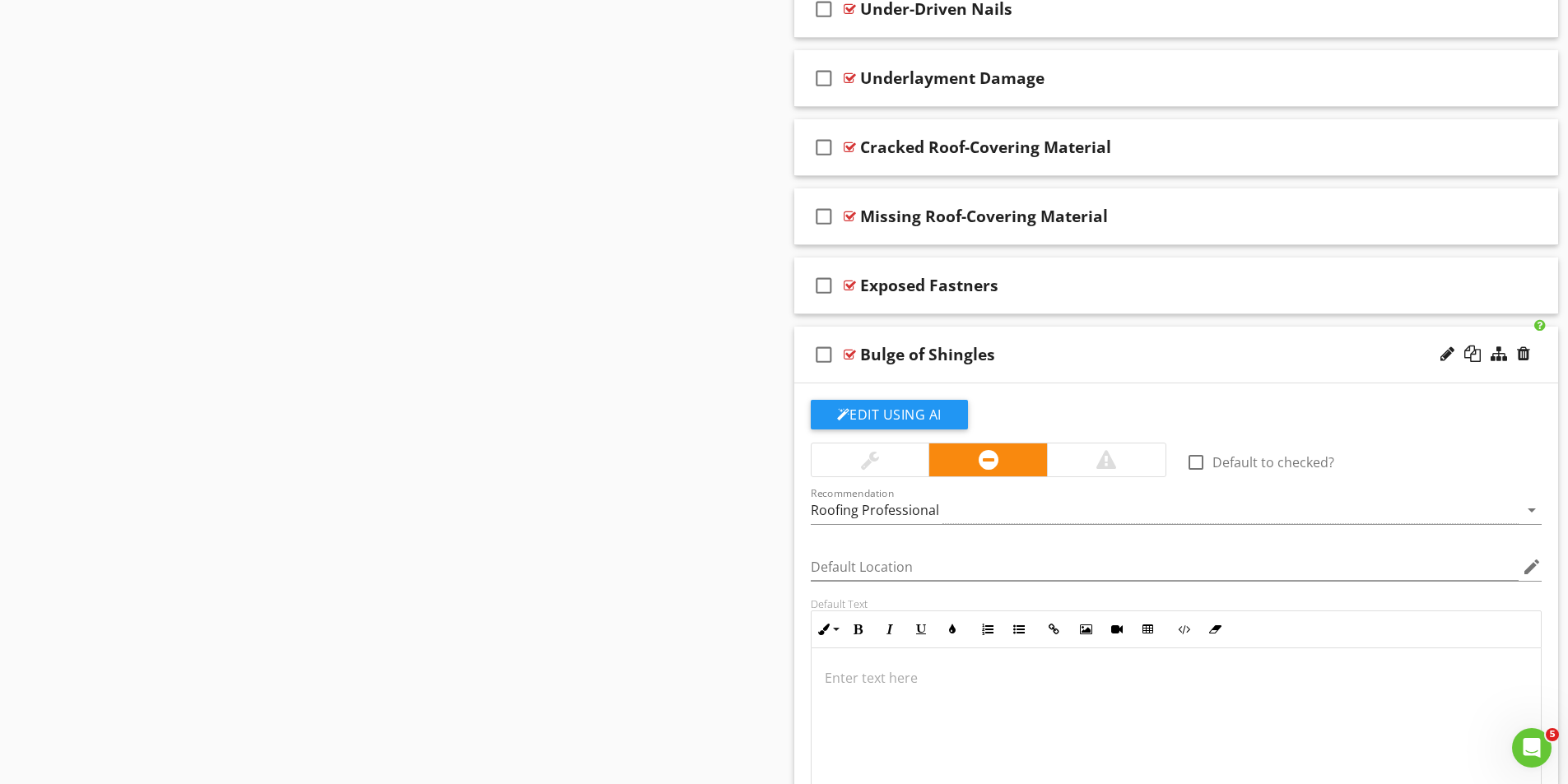
scroll to position [1295, 0]
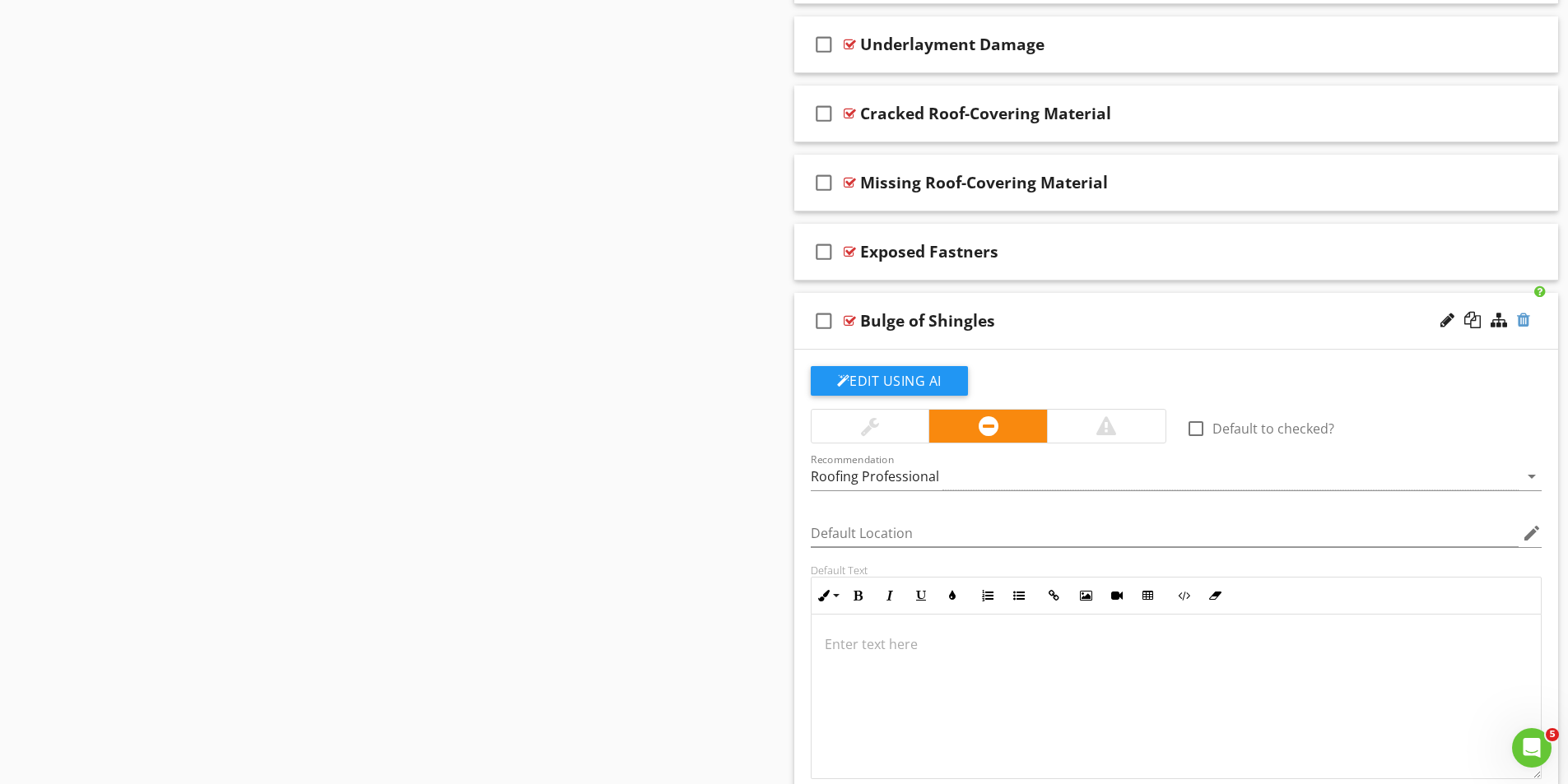
click at [1524, 315] on div at bounding box center [1523, 320] width 13 height 17
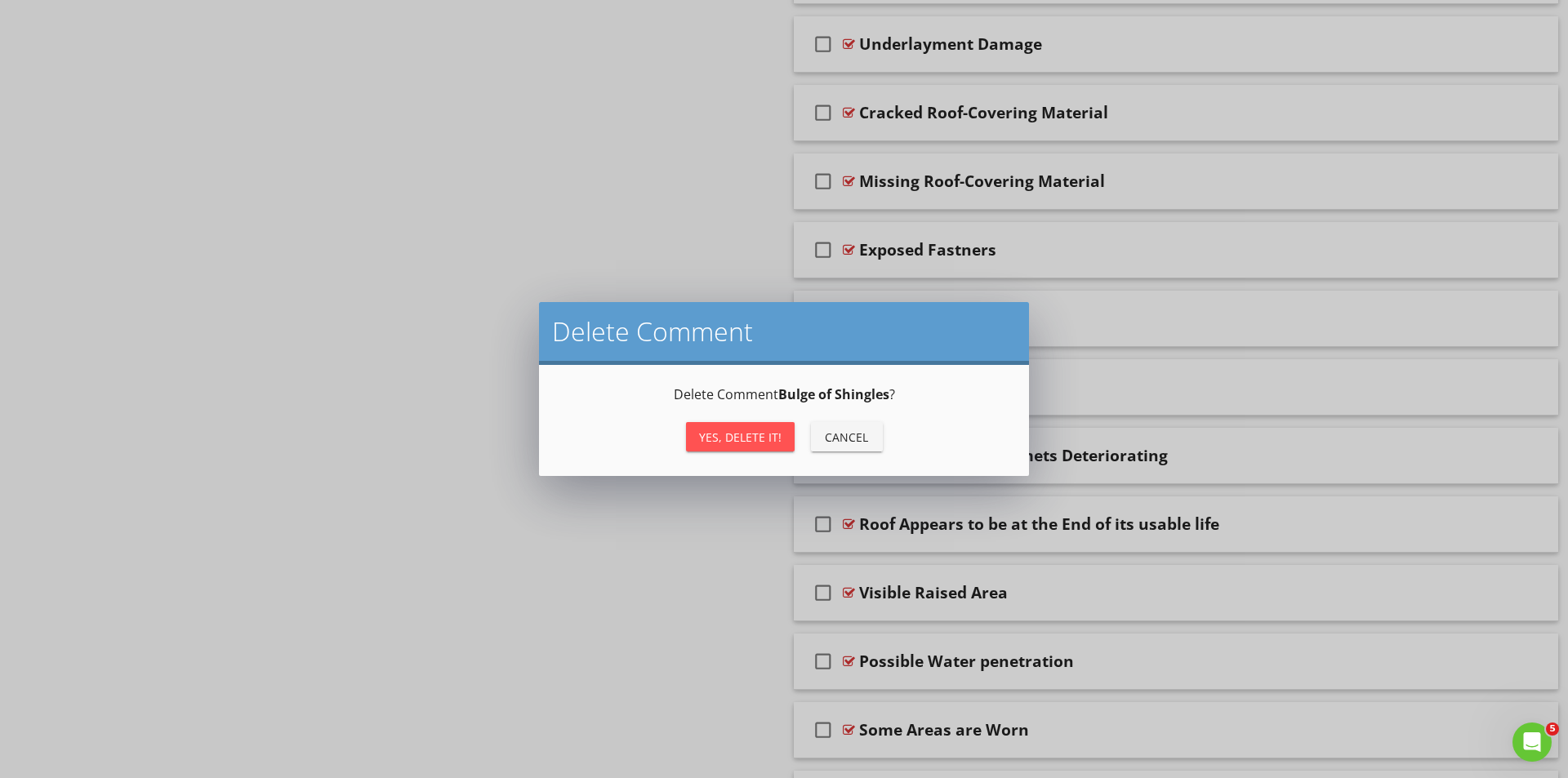
click at [731, 427] on button "Yes, Delete it!" at bounding box center [741, 437] width 109 height 29
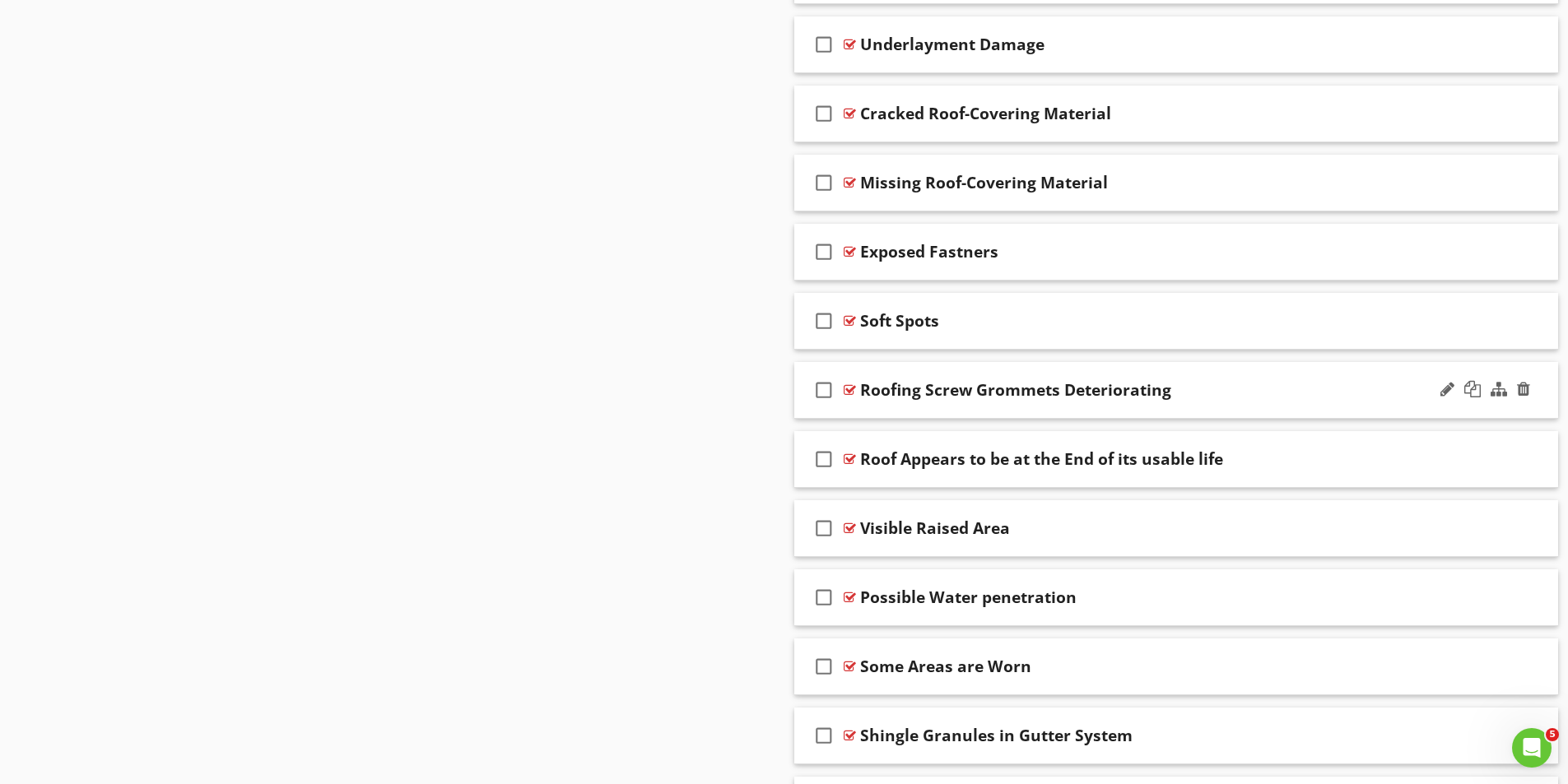
click at [851, 384] on div at bounding box center [849, 389] width 12 height 13
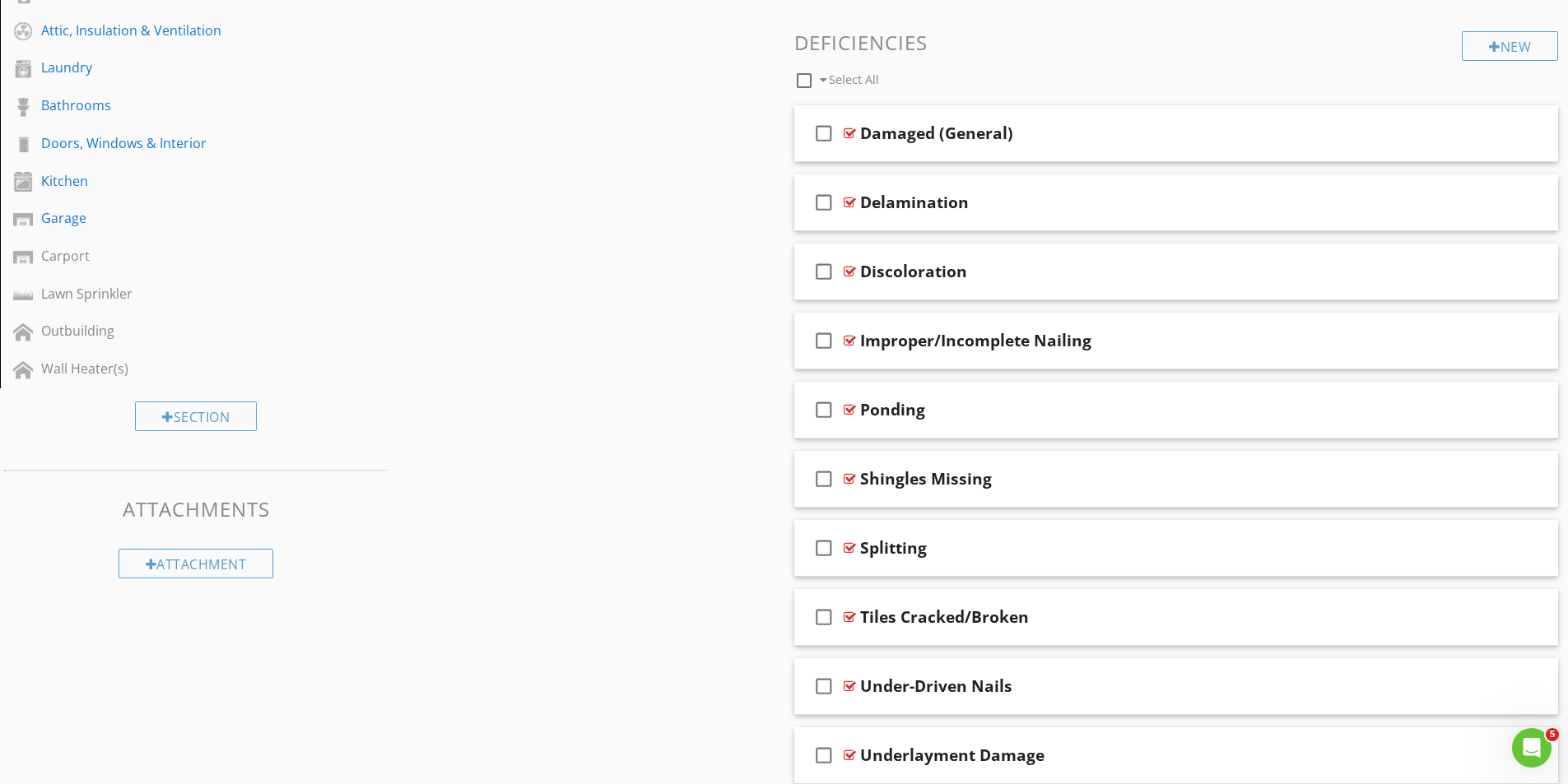
scroll to position [555, 0]
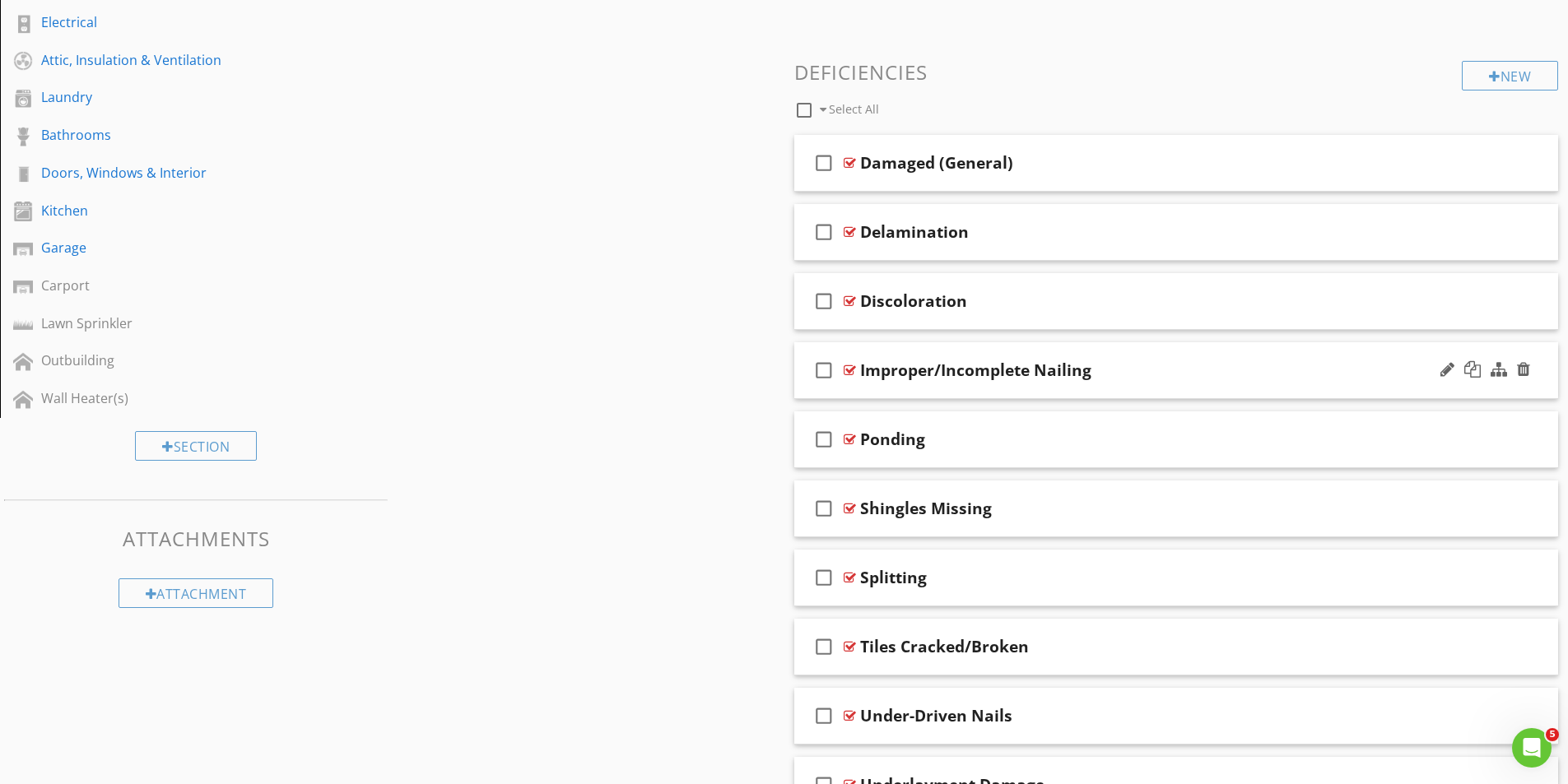
click at [852, 365] on div at bounding box center [849, 370] width 12 height 13
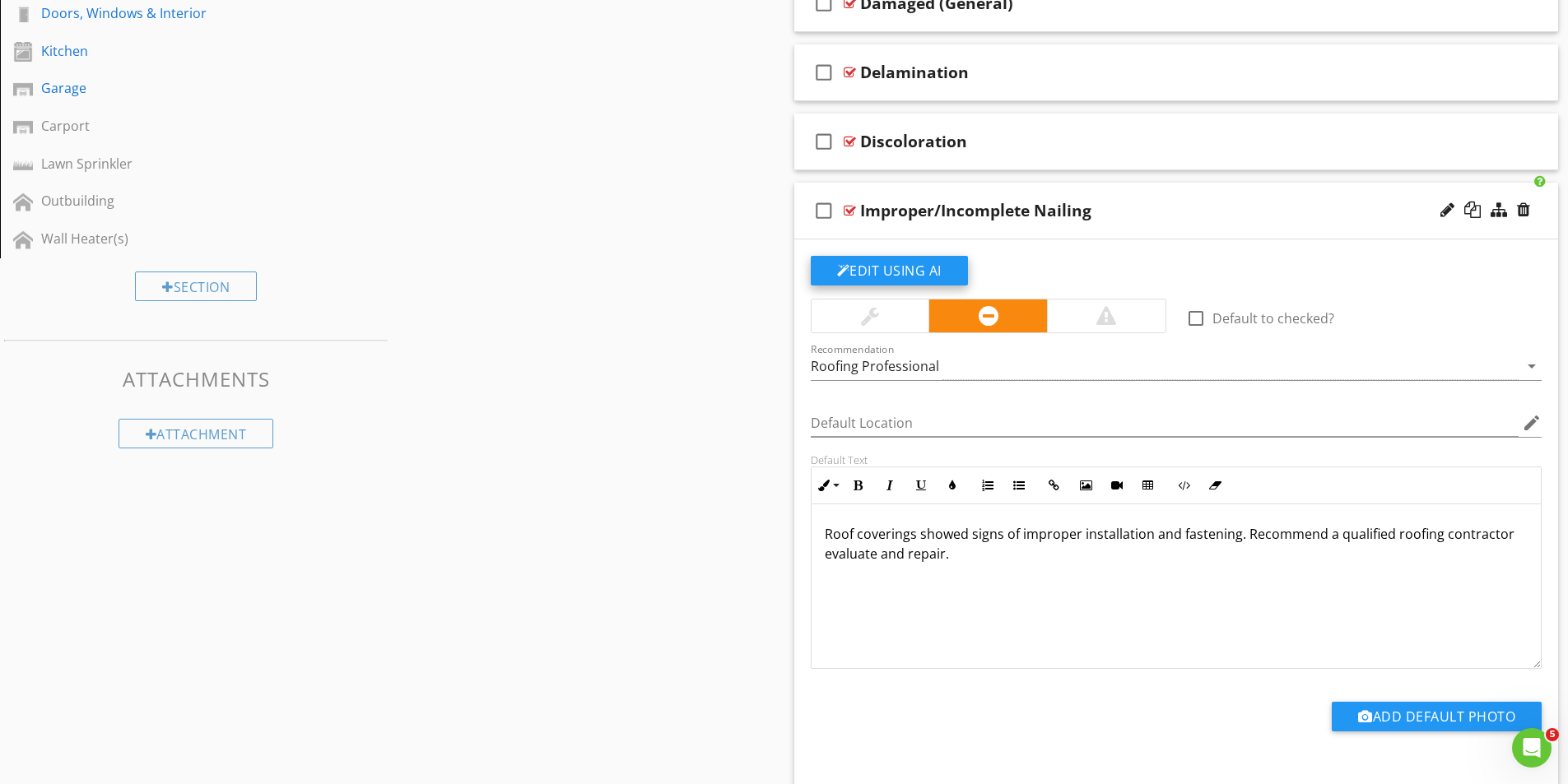
scroll to position [720, 0]
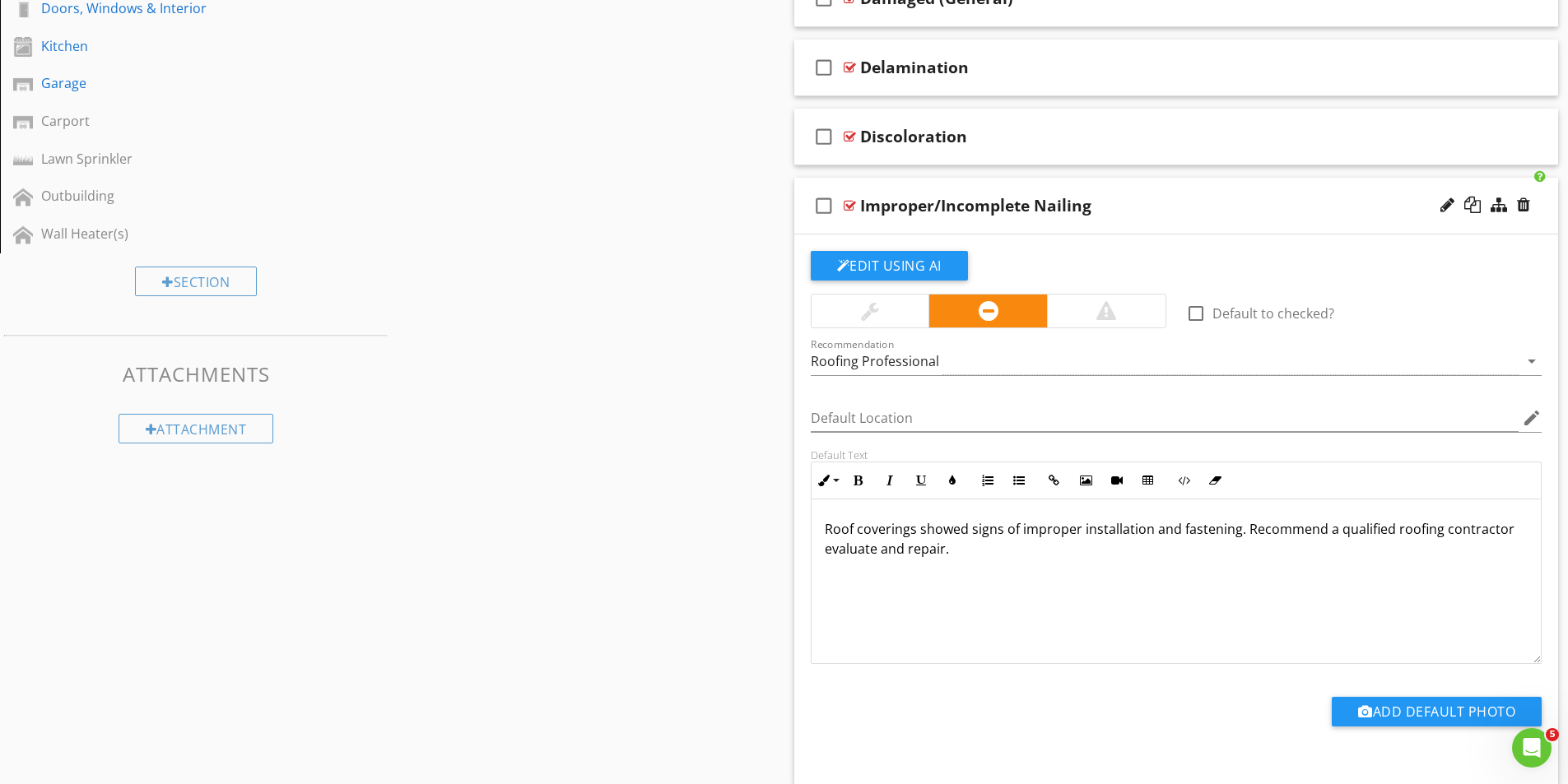
click at [855, 203] on div at bounding box center [849, 206] width 12 height 13
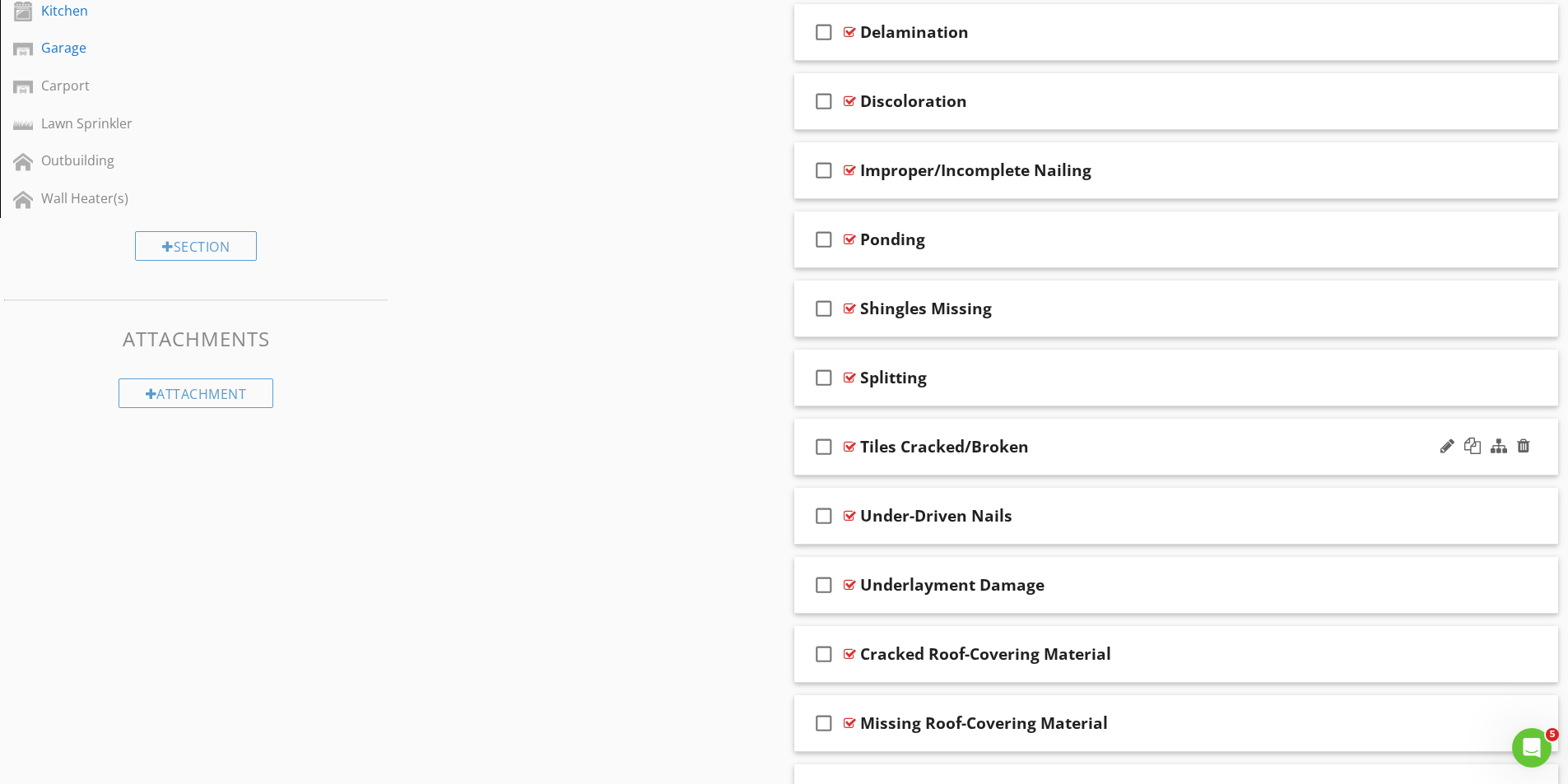
scroll to position [884, 0]
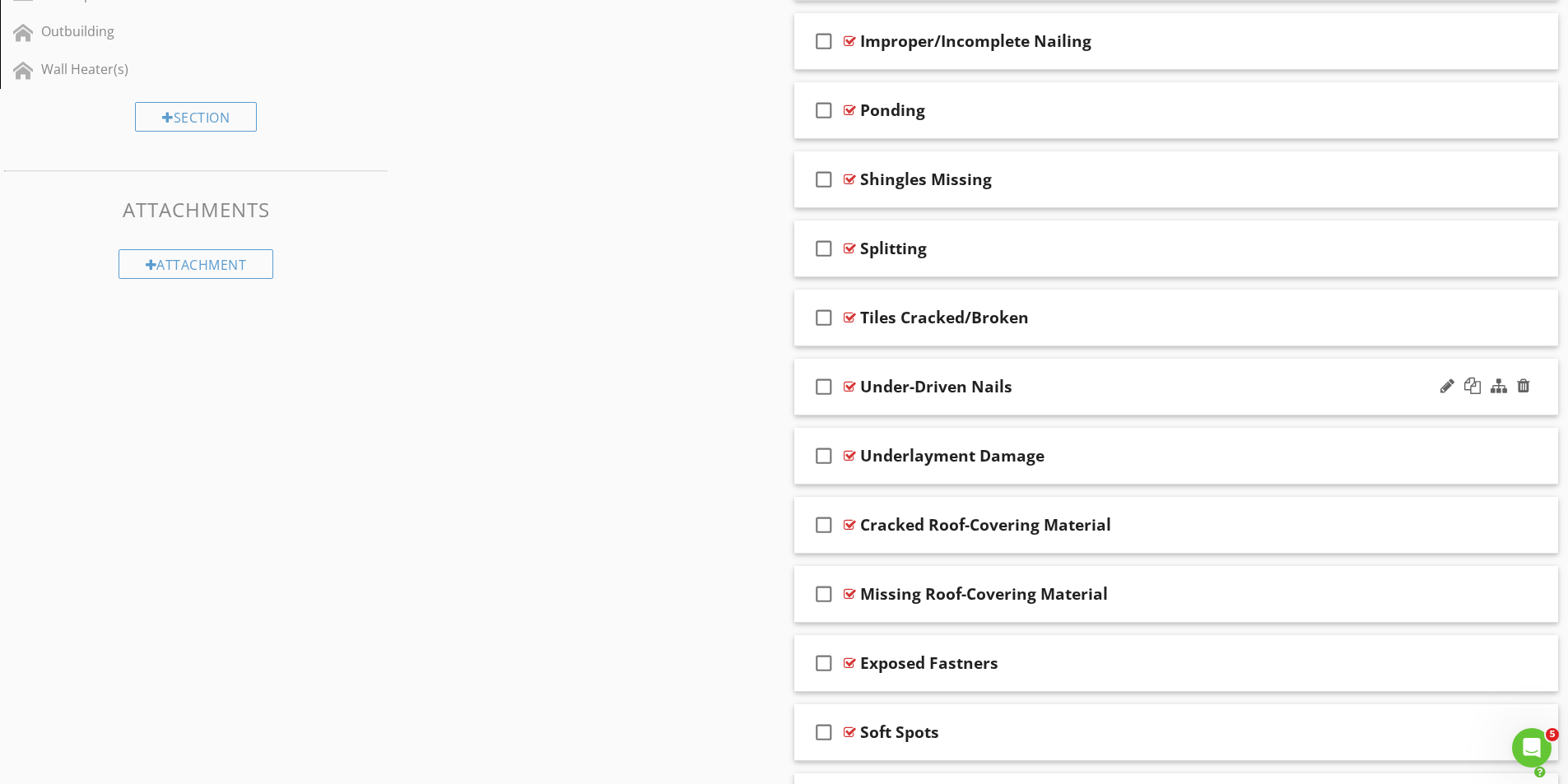
click at [850, 384] on div at bounding box center [849, 386] width 12 height 13
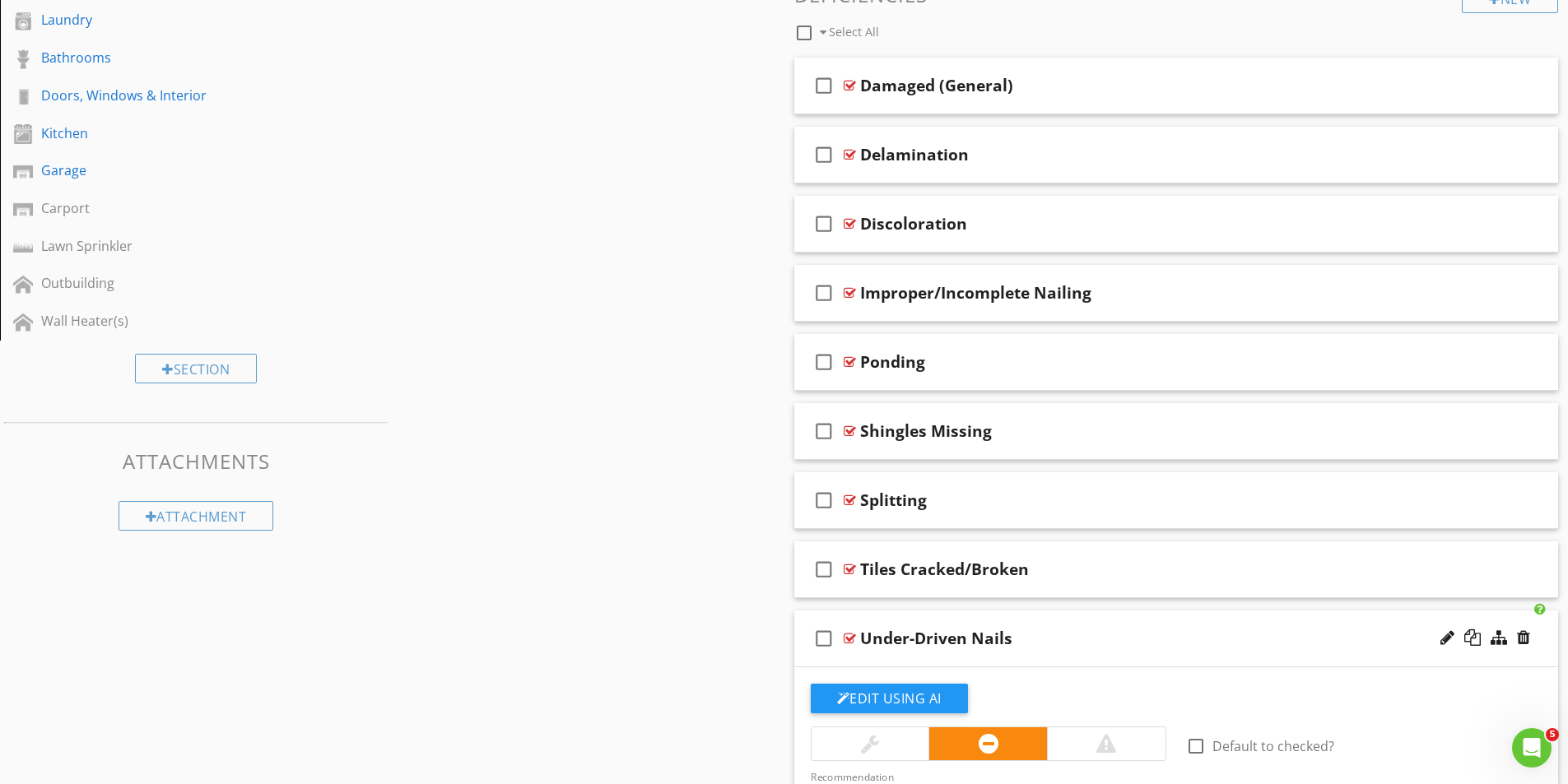
scroll to position [555, 0]
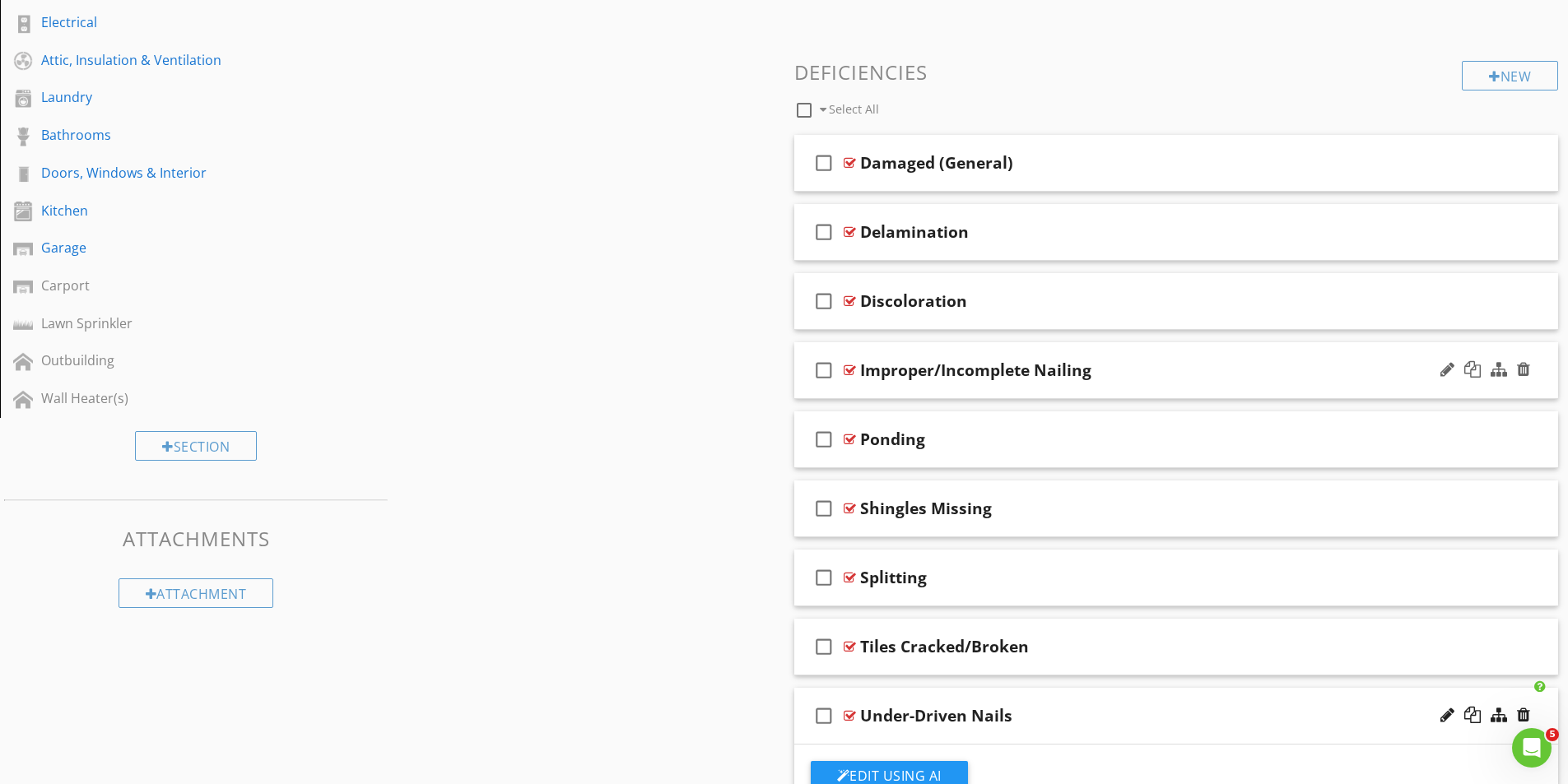
click at [850, 367] on div at bounding box center [849, 370] width 12 height 13
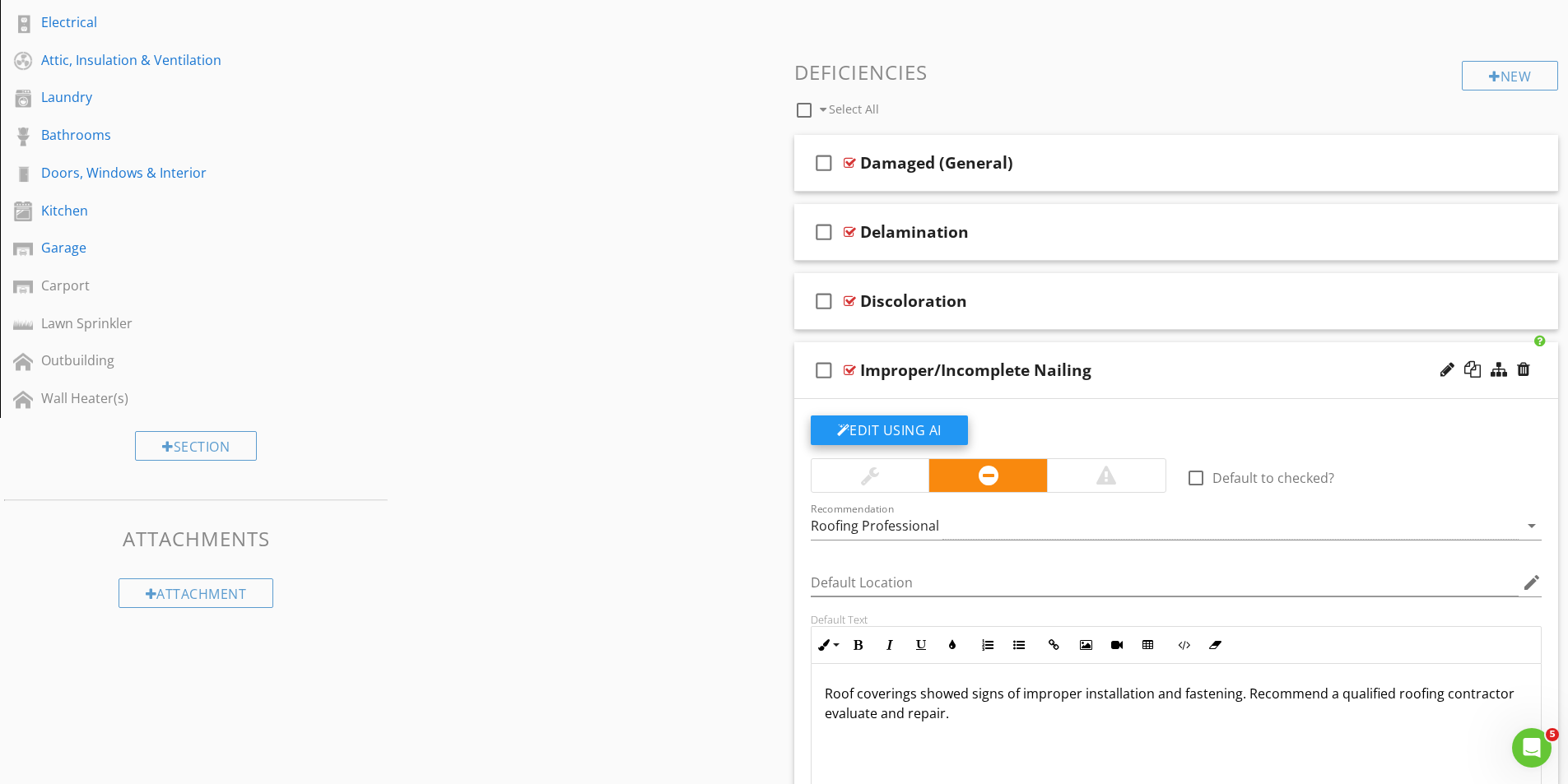
click at [898, 426] on button "Edit Using AI" at bounding box center [889, 430] width 157 height 30
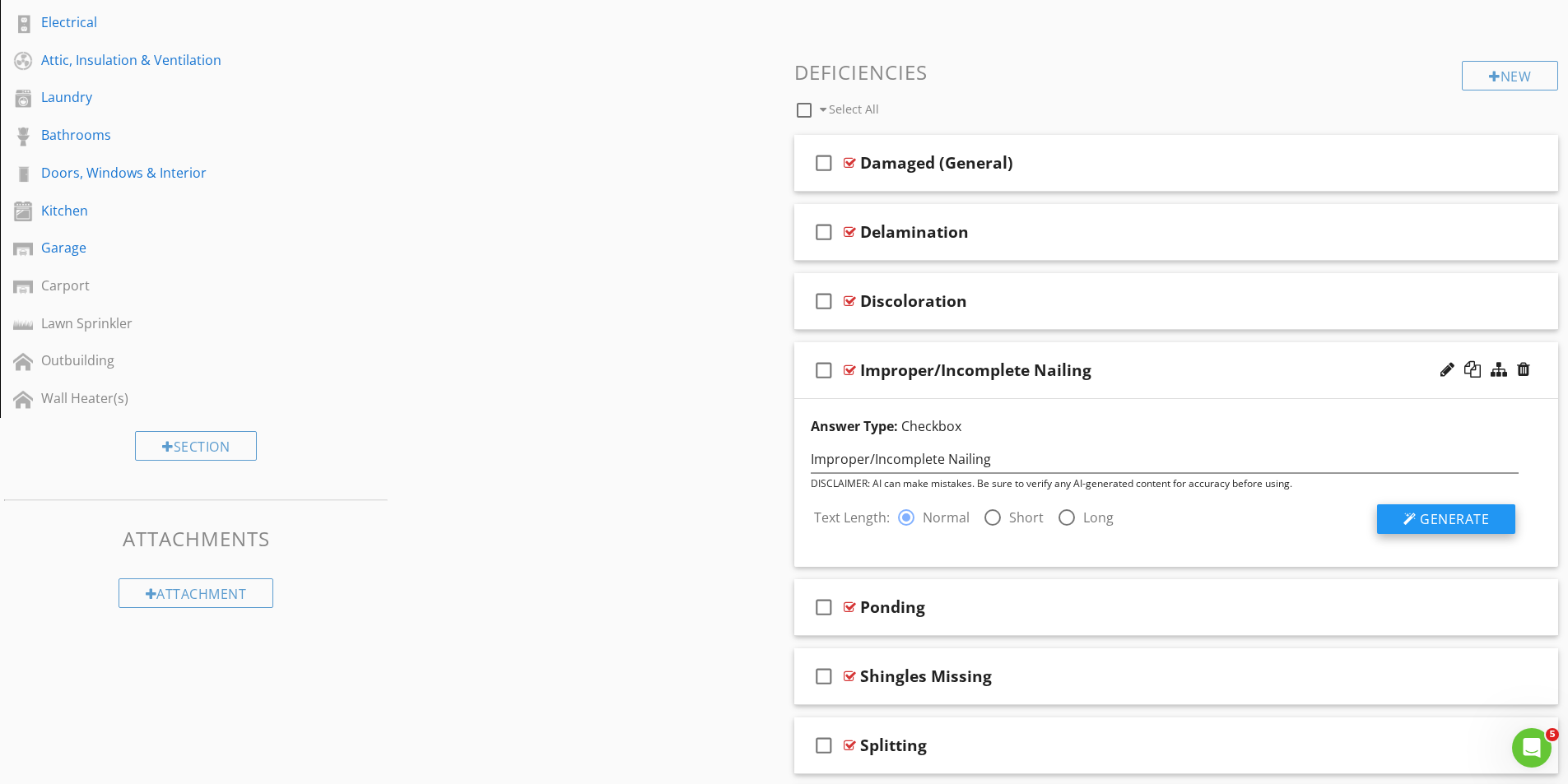
click at [1447, 526] on span "Generate" at bounding box center [1454, 519] width 69 height 18
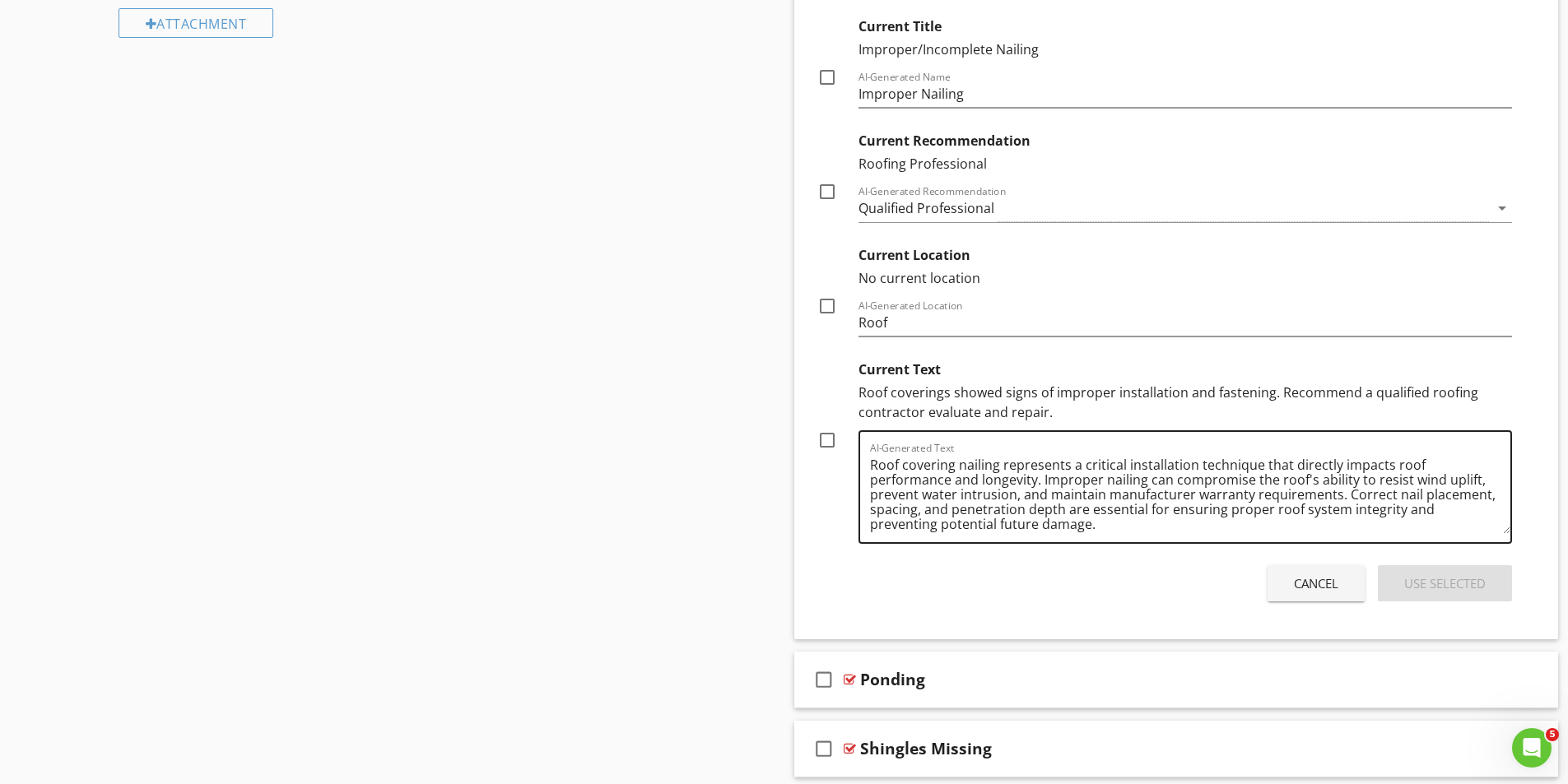
scroll to position [1131, 0]
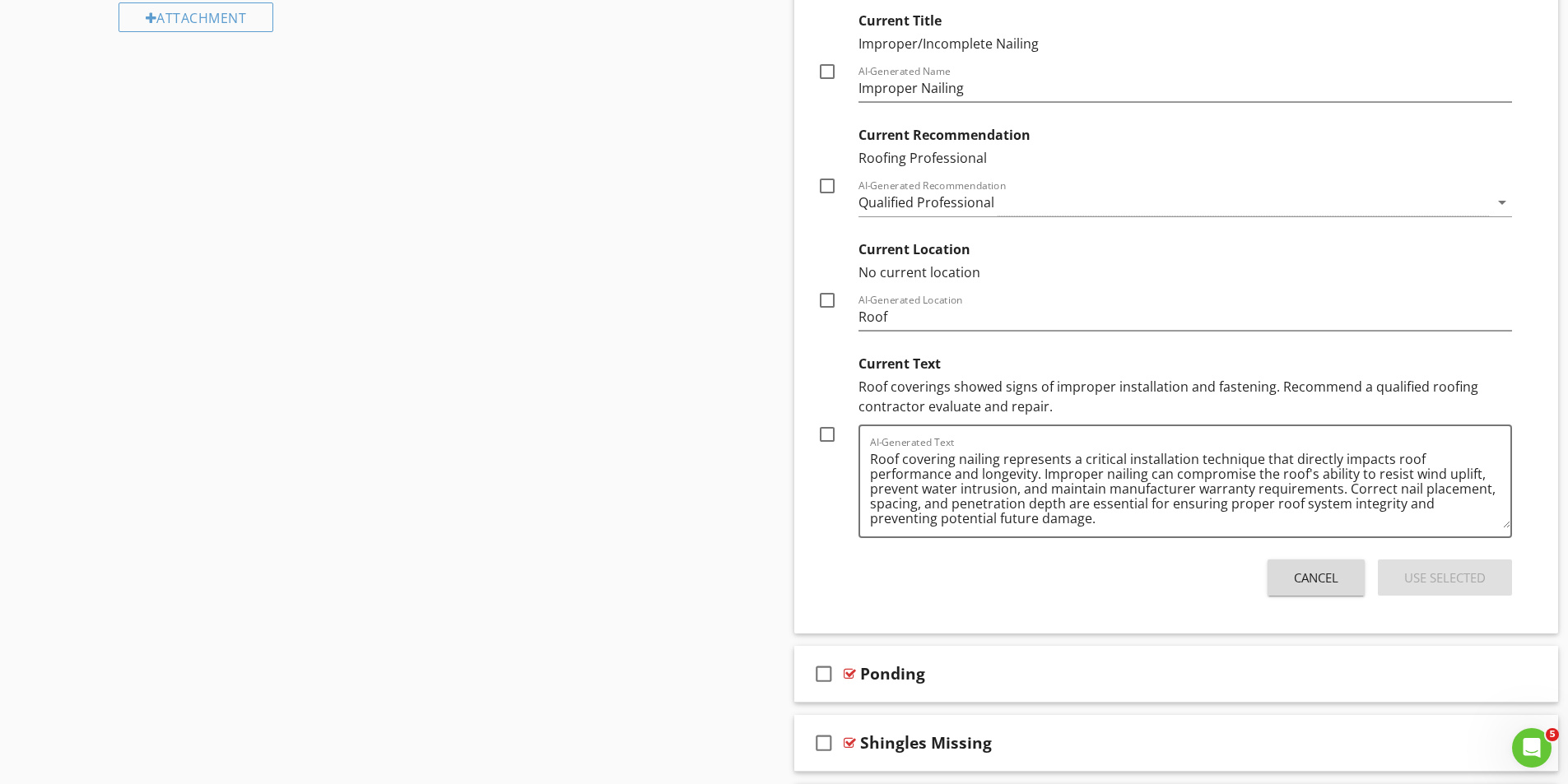
click at [1300, 579] on div "Cancel" at bounding box center [1315, 578] width 44 height 19
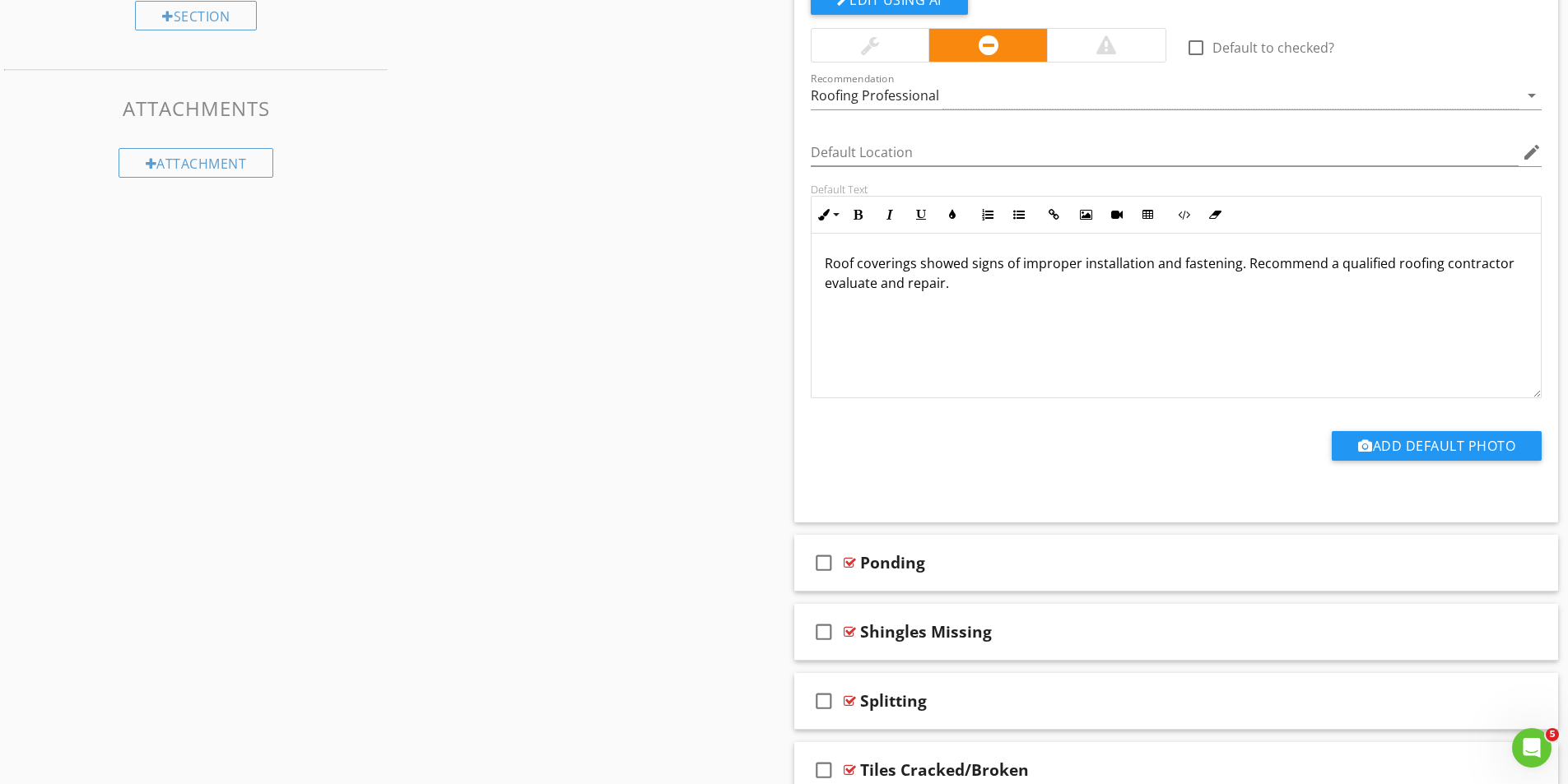
scroll to position [801, 0]
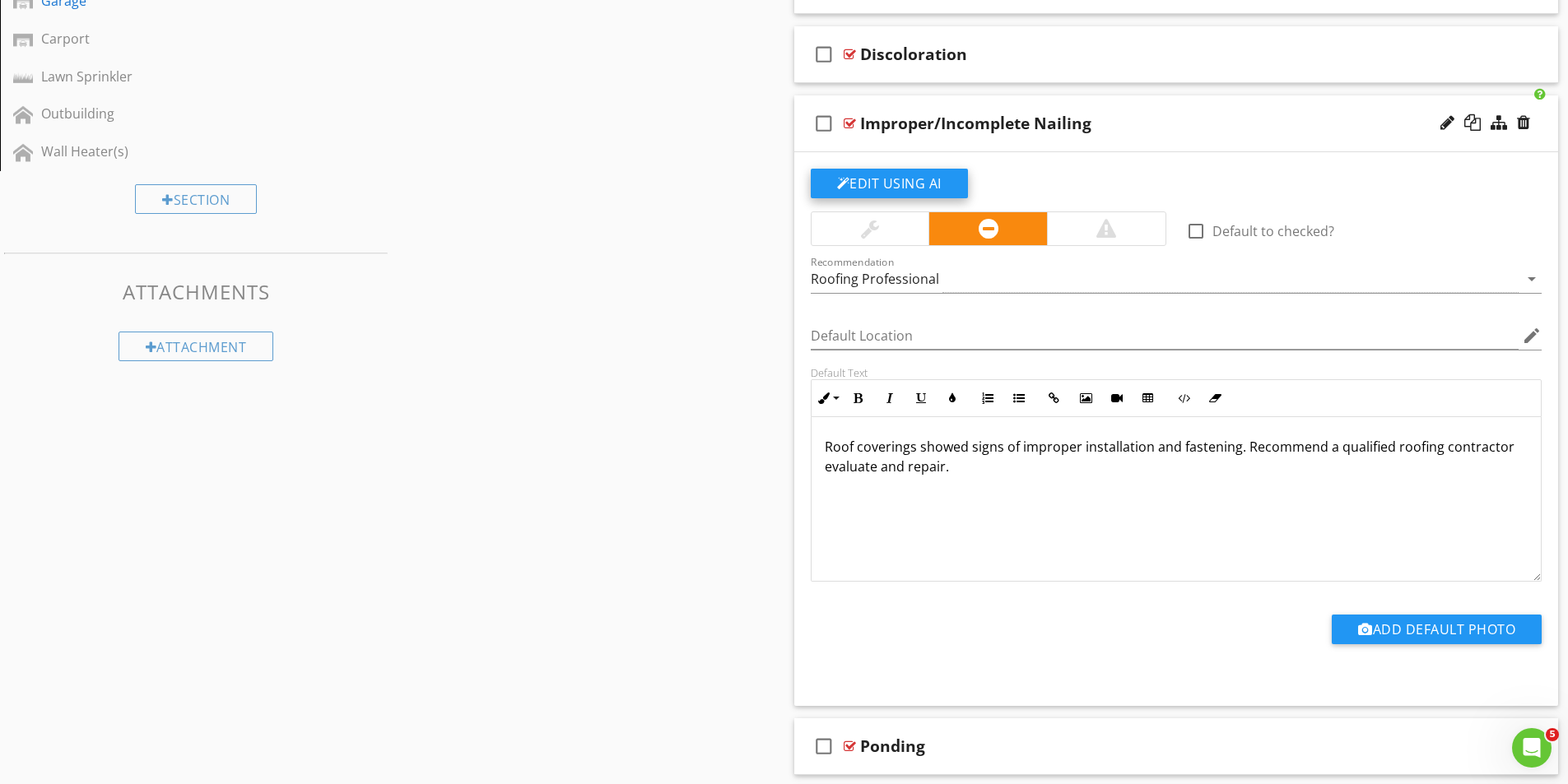
click at [893, 173] on button "Edit Using AI" at bounding box center [889, 184] width 157 height 30
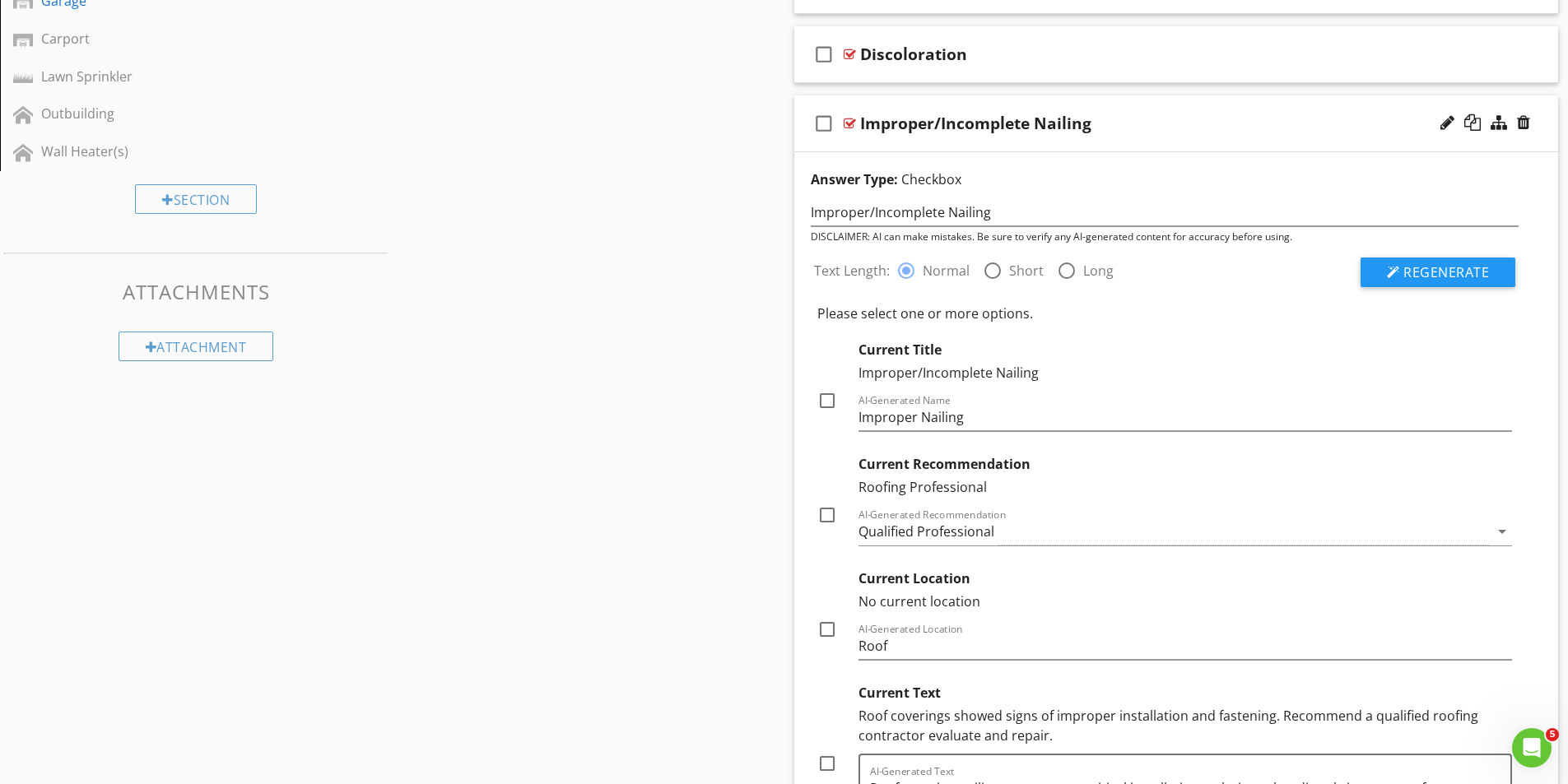
click at [990, 266] on div at bounding box center [992, 271] width 28 height 28
radio input "false"
radio input "true"
click at [1432, 273] on span "Regenerate" at bounding box center [1446, 272] width 85 height 18
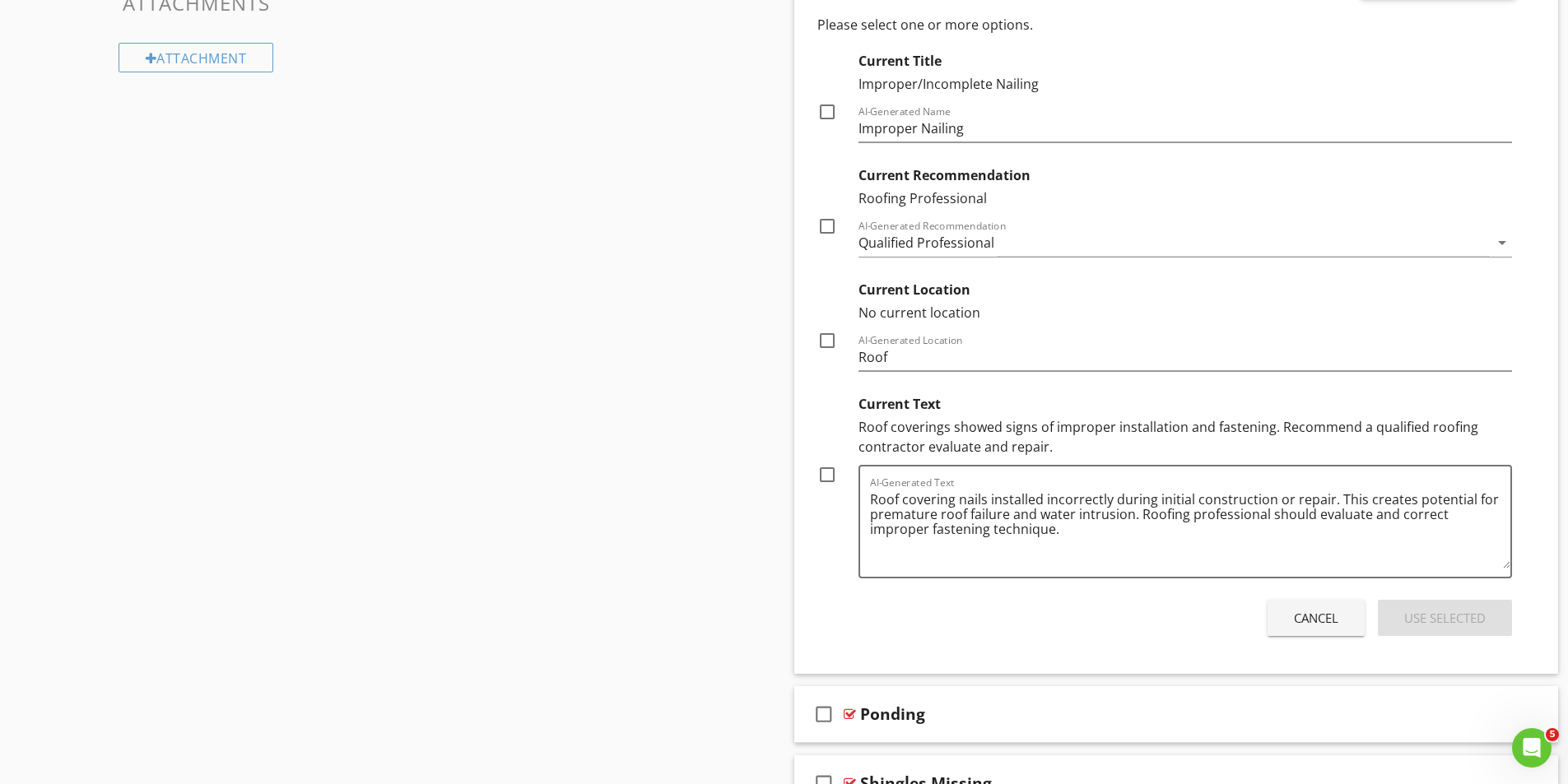
scroll to position [1131, 0]
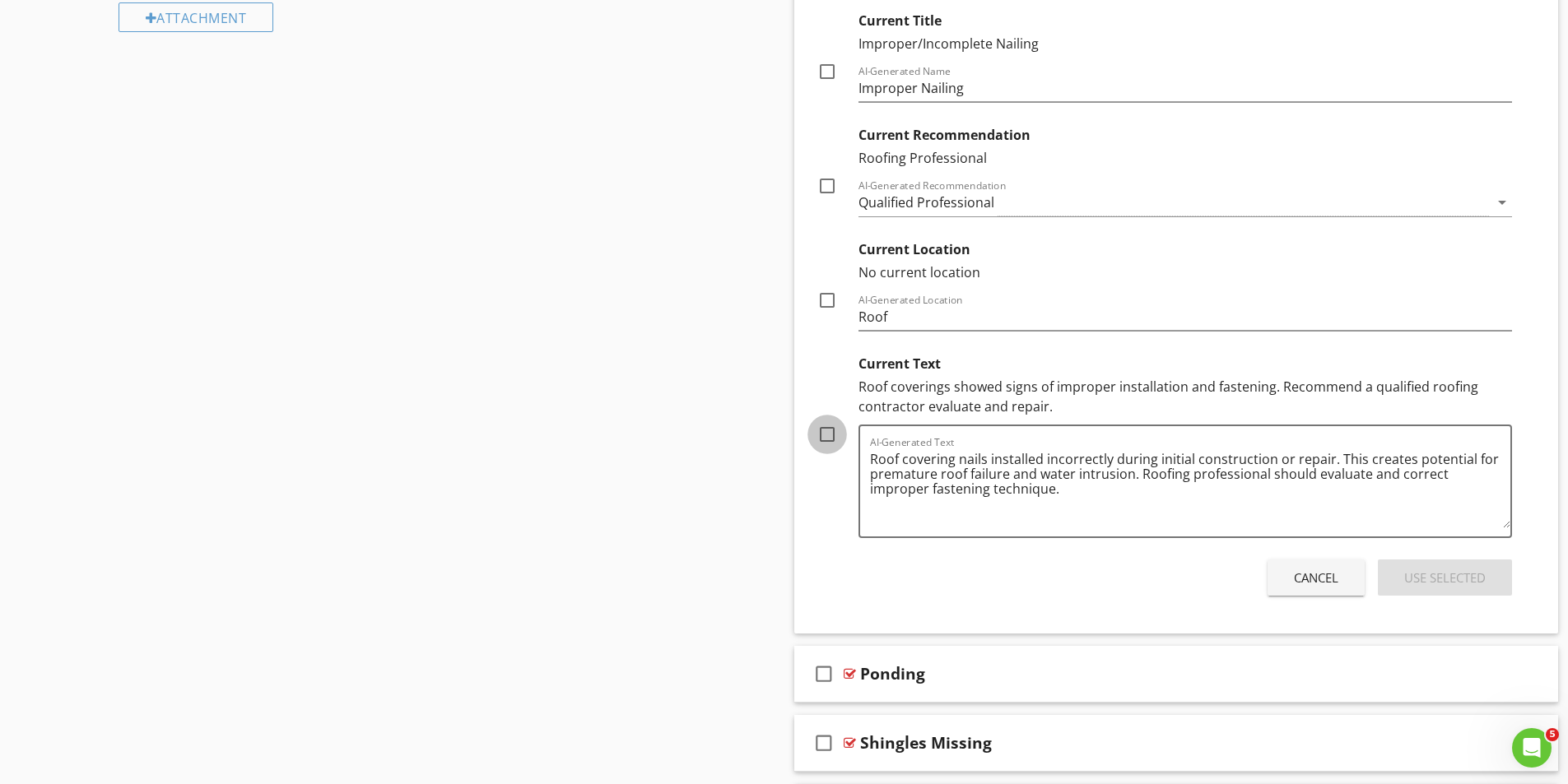
click at [825, 432] on div at bounding box center [827, 435] width 28 height 28
checkbox input "true"
click at [828, 302] on div at bounding box center [827, 301] width 28 height 28
checkbox input "true"
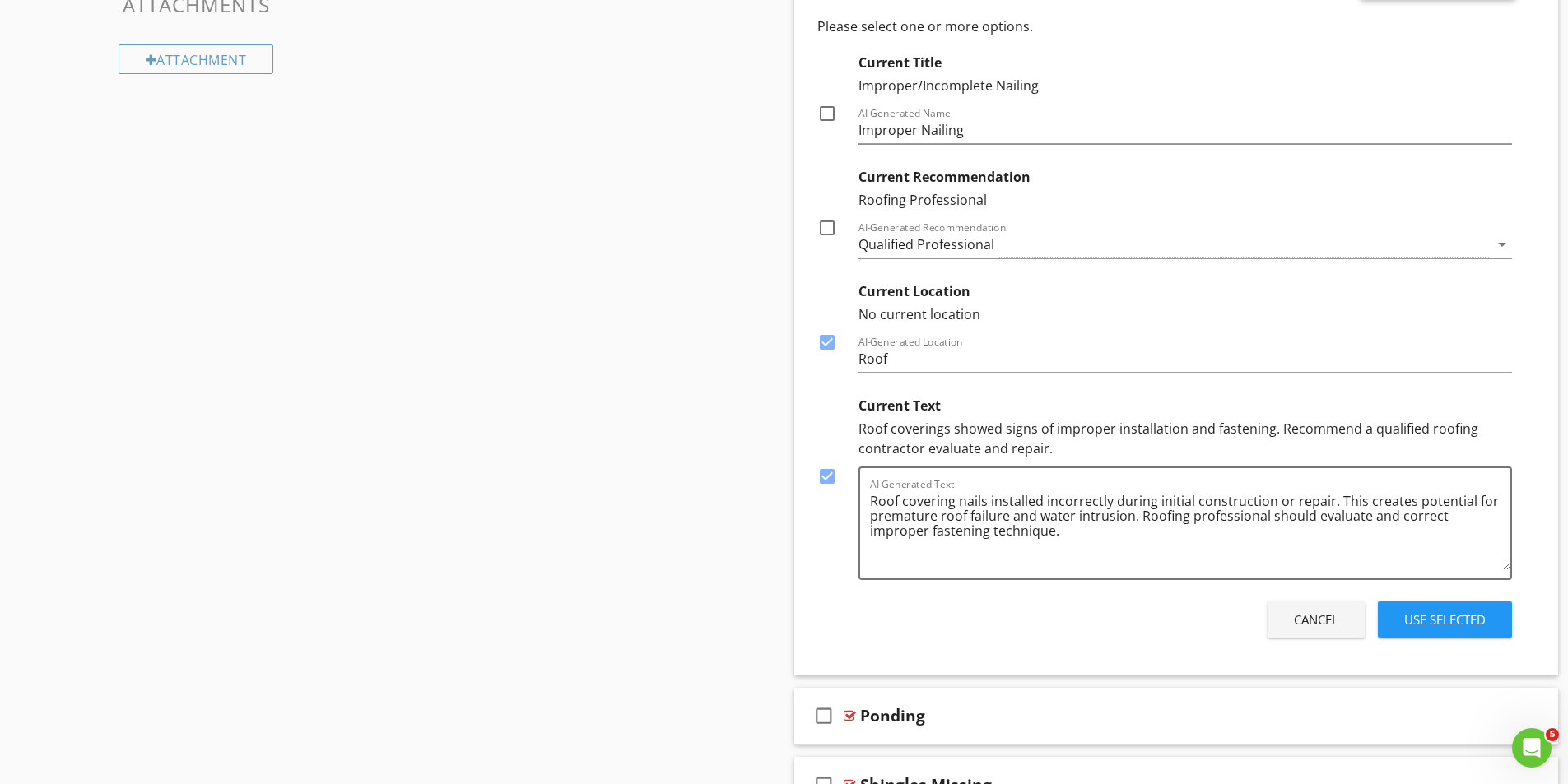
scroll to position [1049, 0]
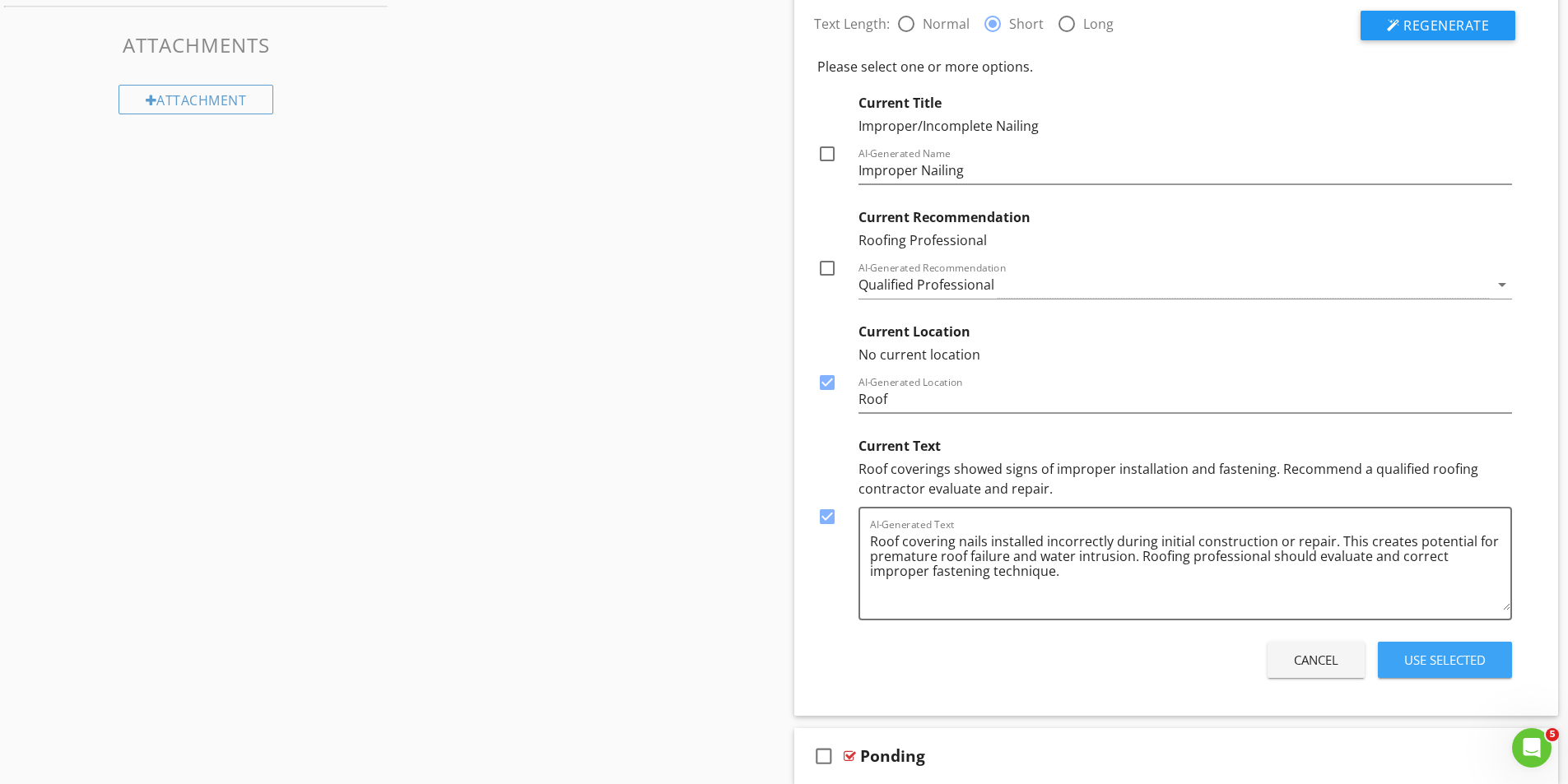
click at [1451, 655] on div "Use Selected" at bounding box center [1445, 660] width 82 height 19
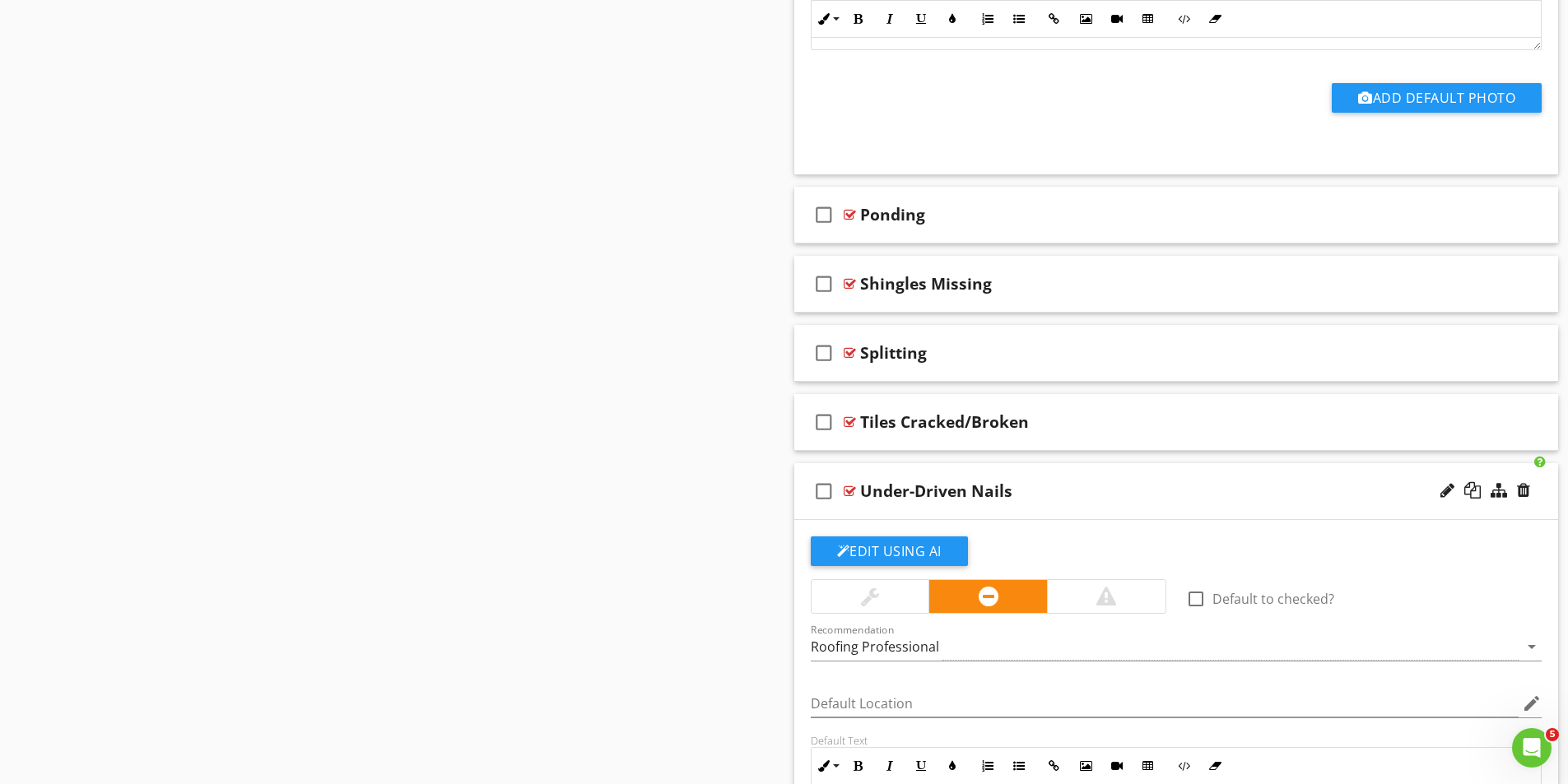
scroll to position [1377, 0]
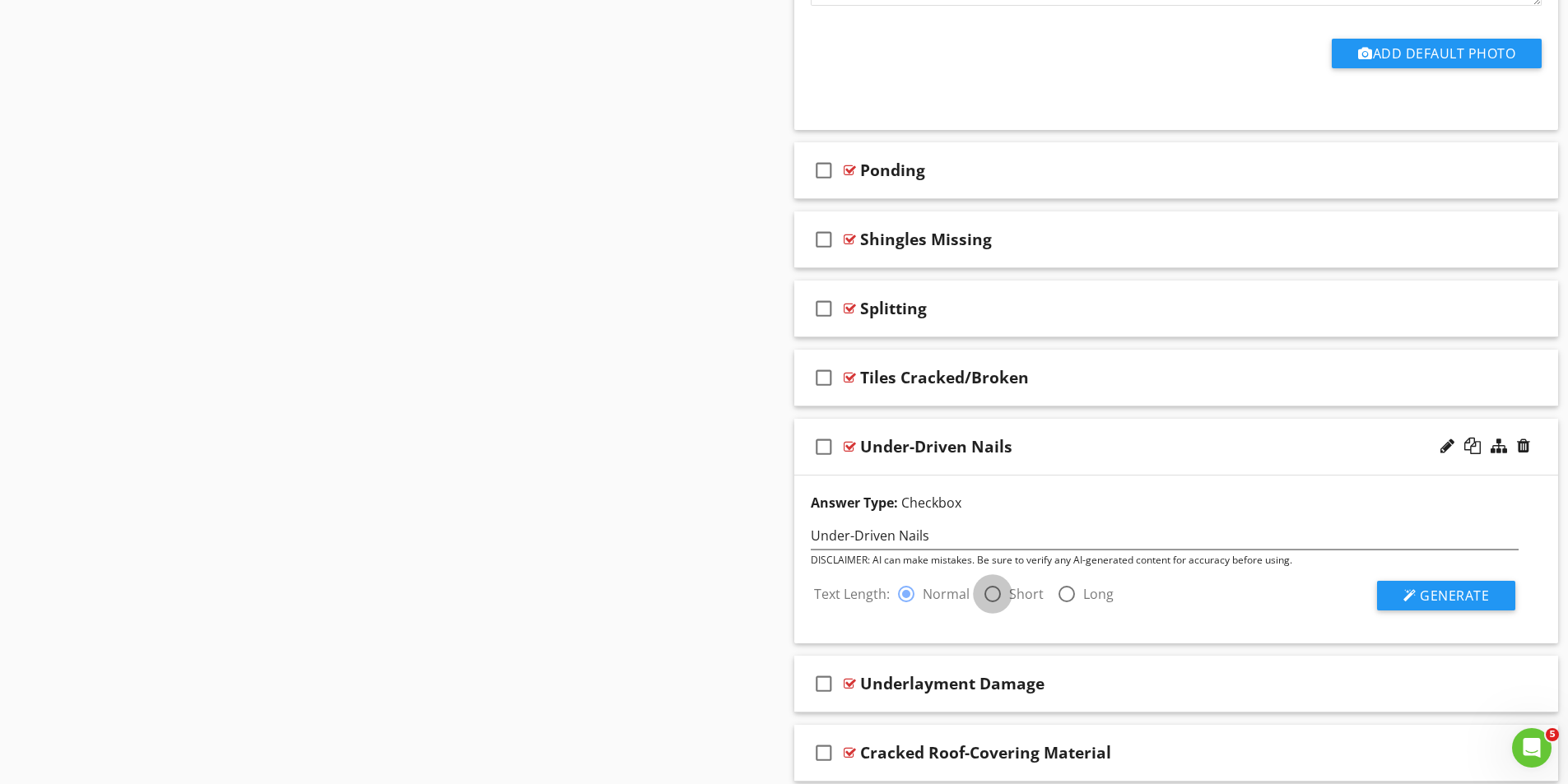
click at [997, 603] on div at bounding box center [992, 594] width 28 height 28
radio input "false"
radio input "true"
click at [1436, 593] on span "Generate" at bounding box center [1454, 596] width 69 height 18
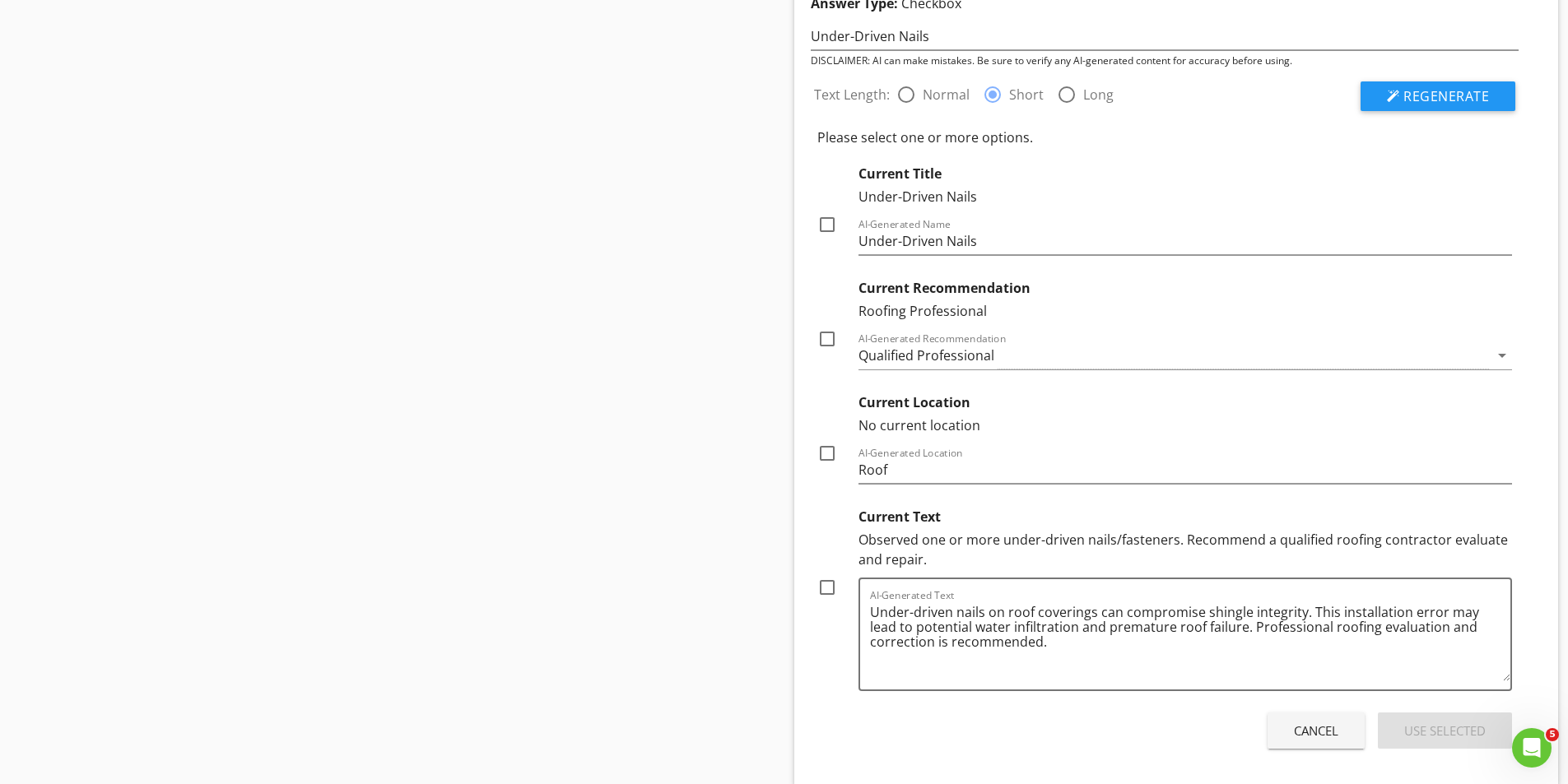
scroll to position [1954, 0]
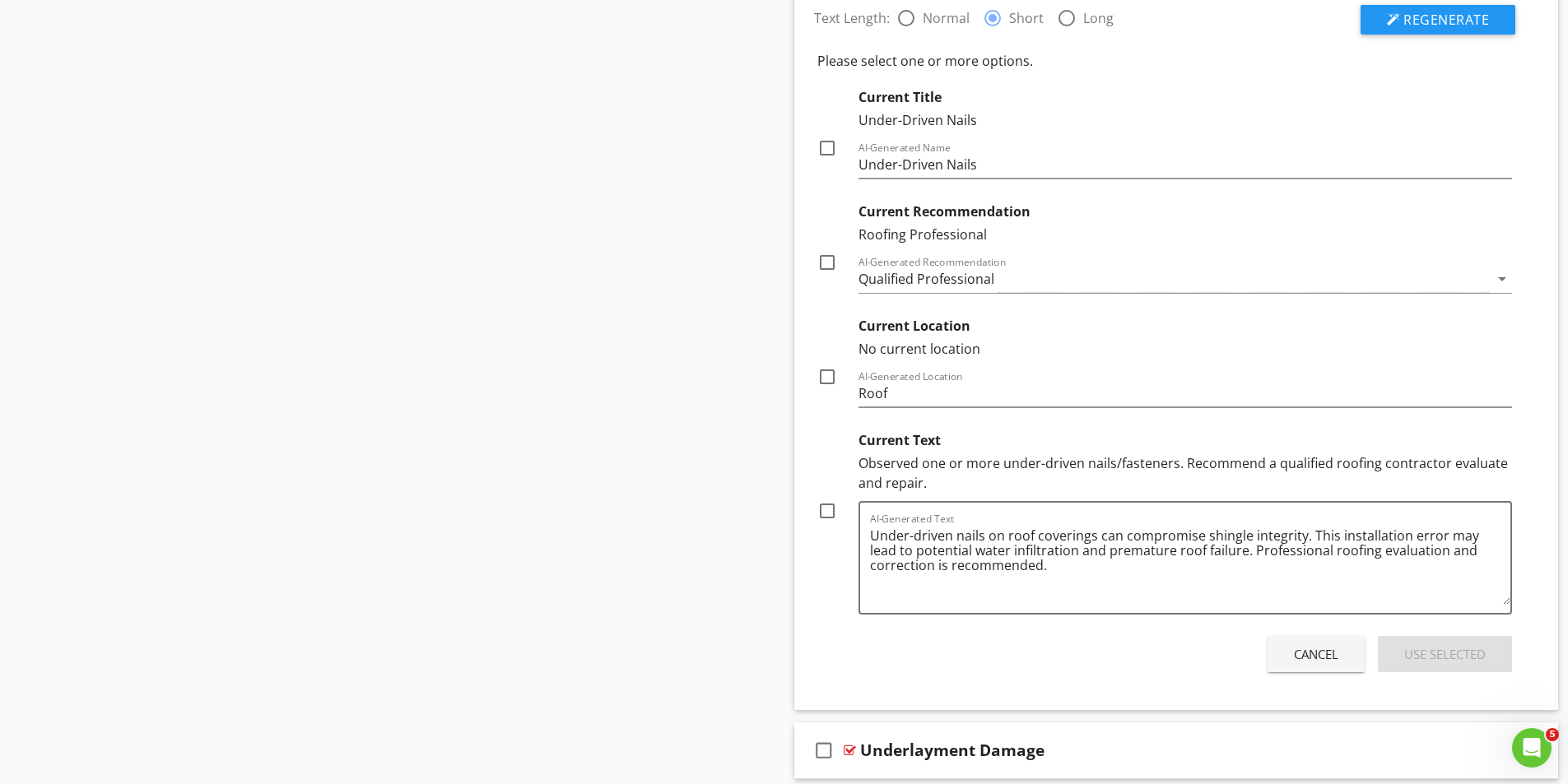
click at [824, 511] on div at bounding box center [827, 511] width 28 height 28
checkbox input "true"
click at [821, 377] on div at bounding box center [827, 377] width 28 height 28
checkbox input "true"
click at [1447, 655] on div "Use Selected" at bounding box center [1445, 655] width 82 height 19
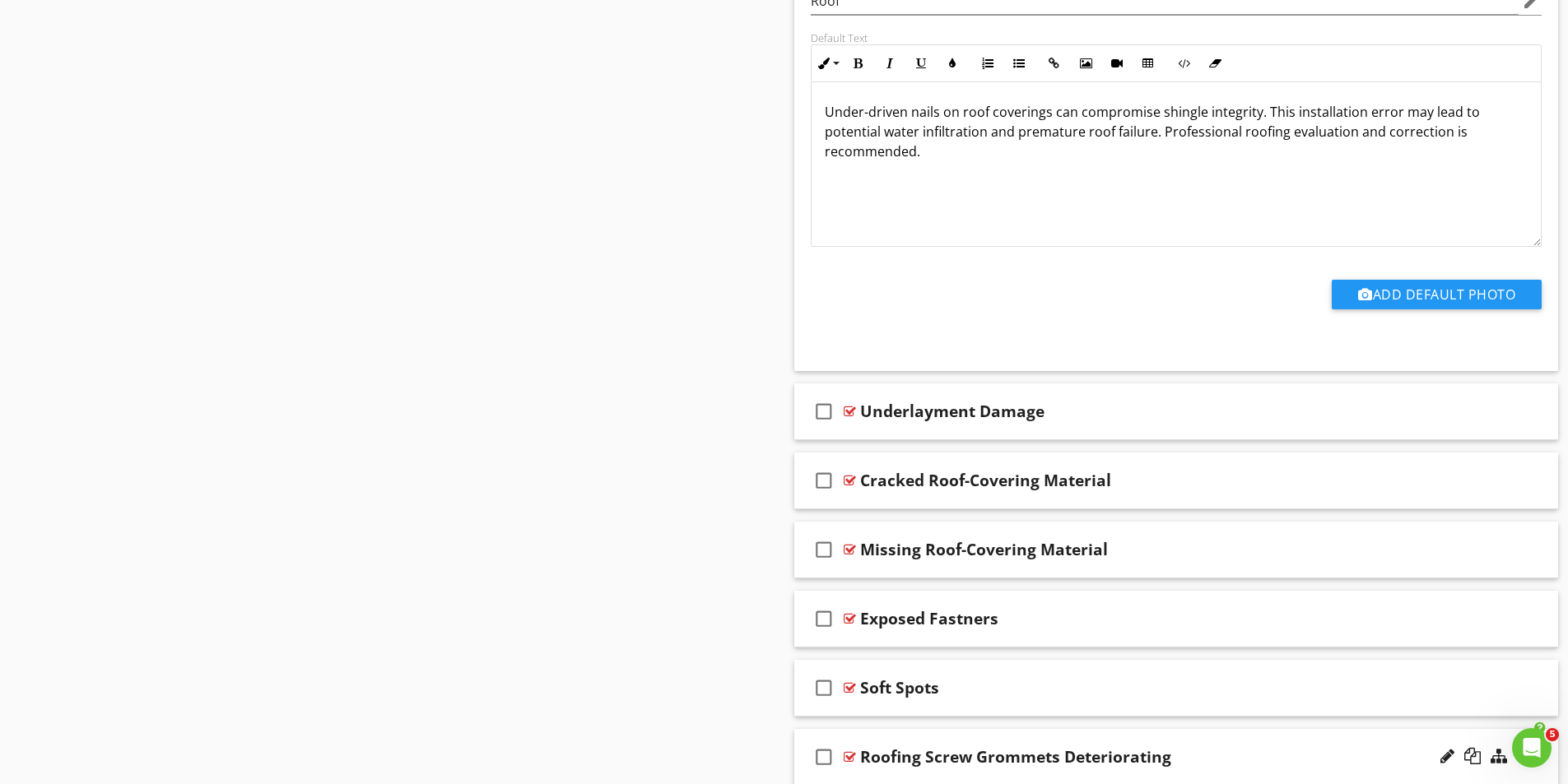
scroll to position [2200, 0]
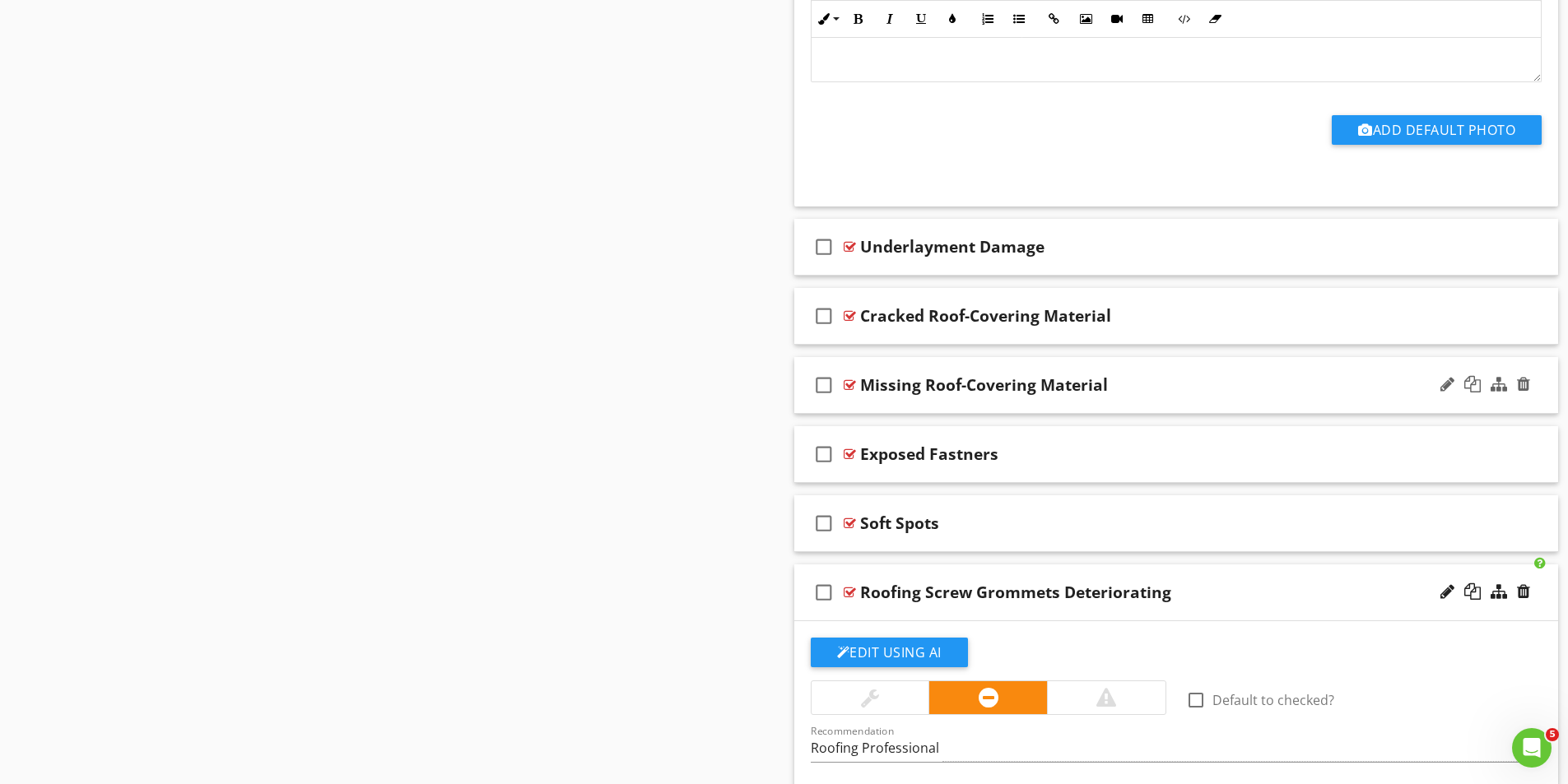
click at [848, 384] on div at bounding box center [849, 385] width 12 height 13
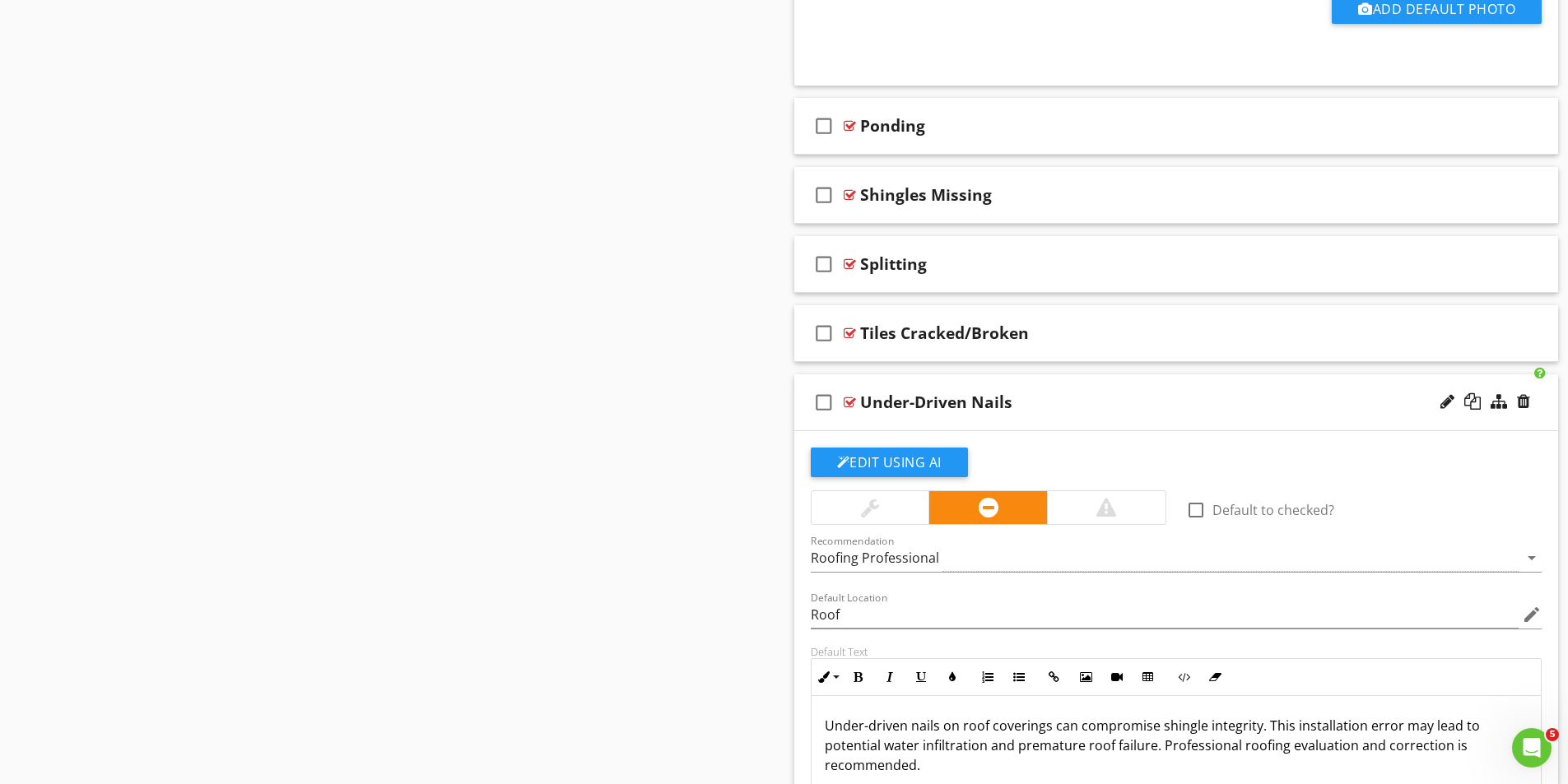
scroll to position [1377, 0]
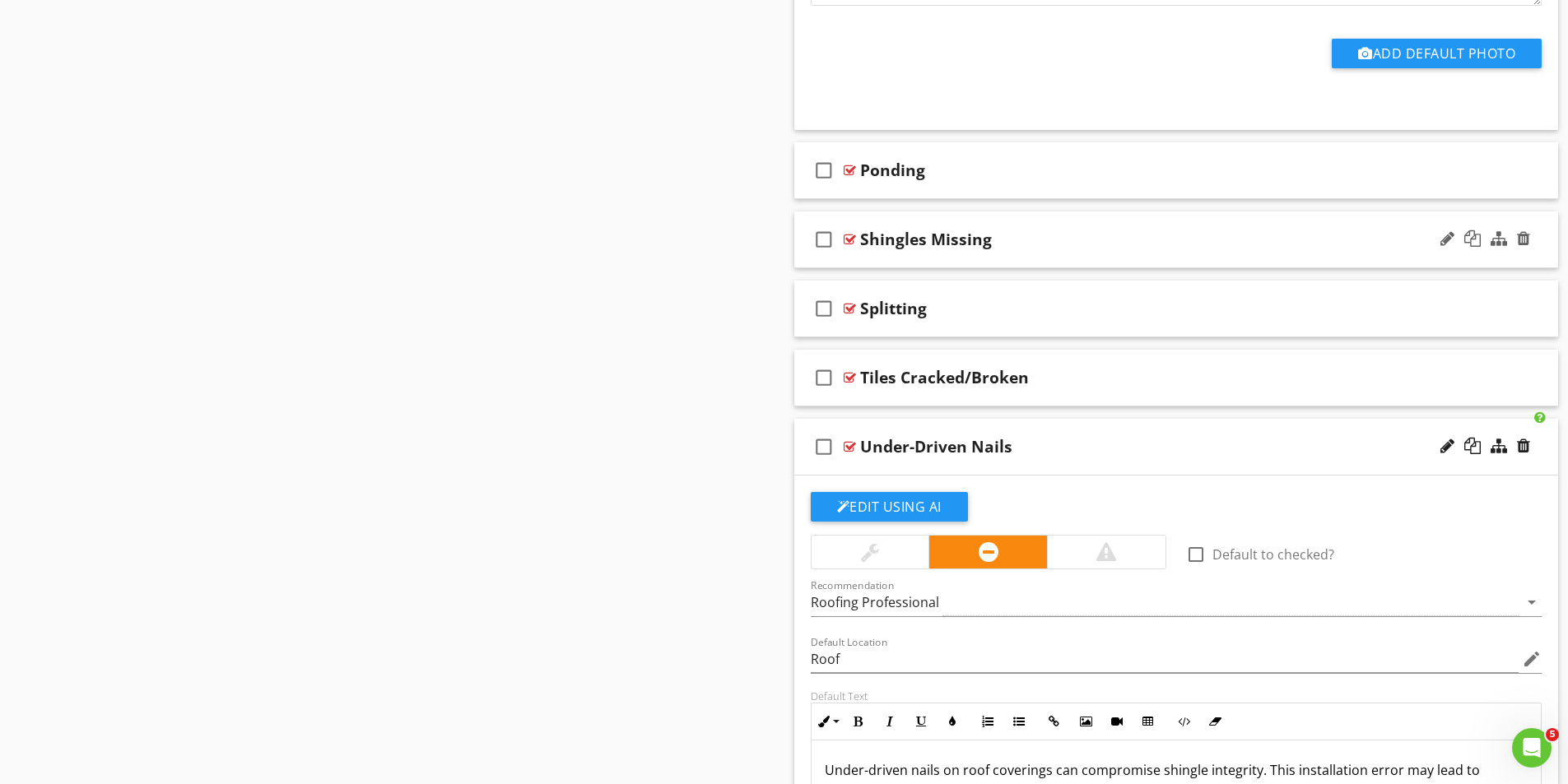
click at [846, 240] on div at bounding box center [849, 239] width 12 height 13
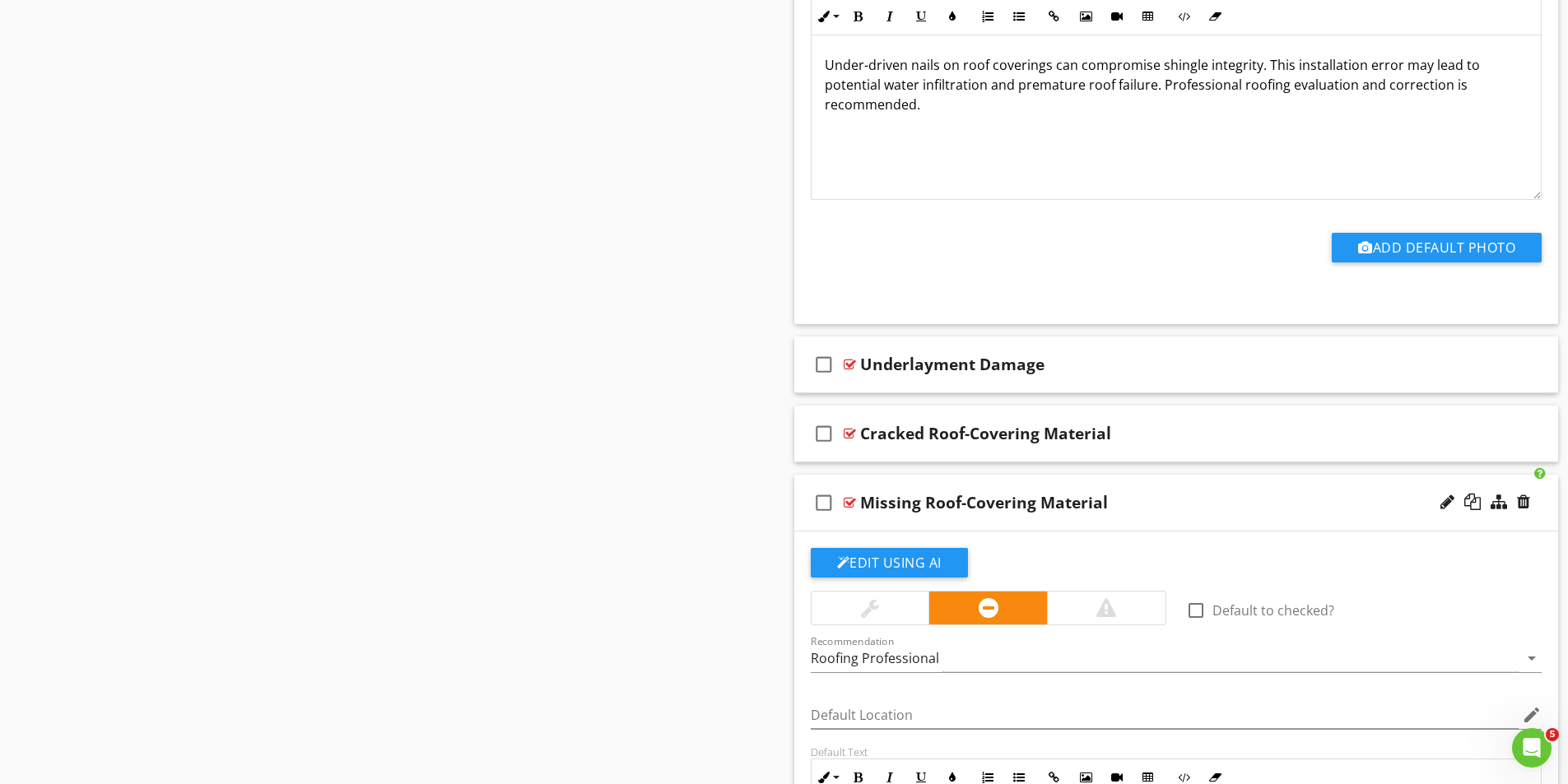
scroll to position [2859, 0]
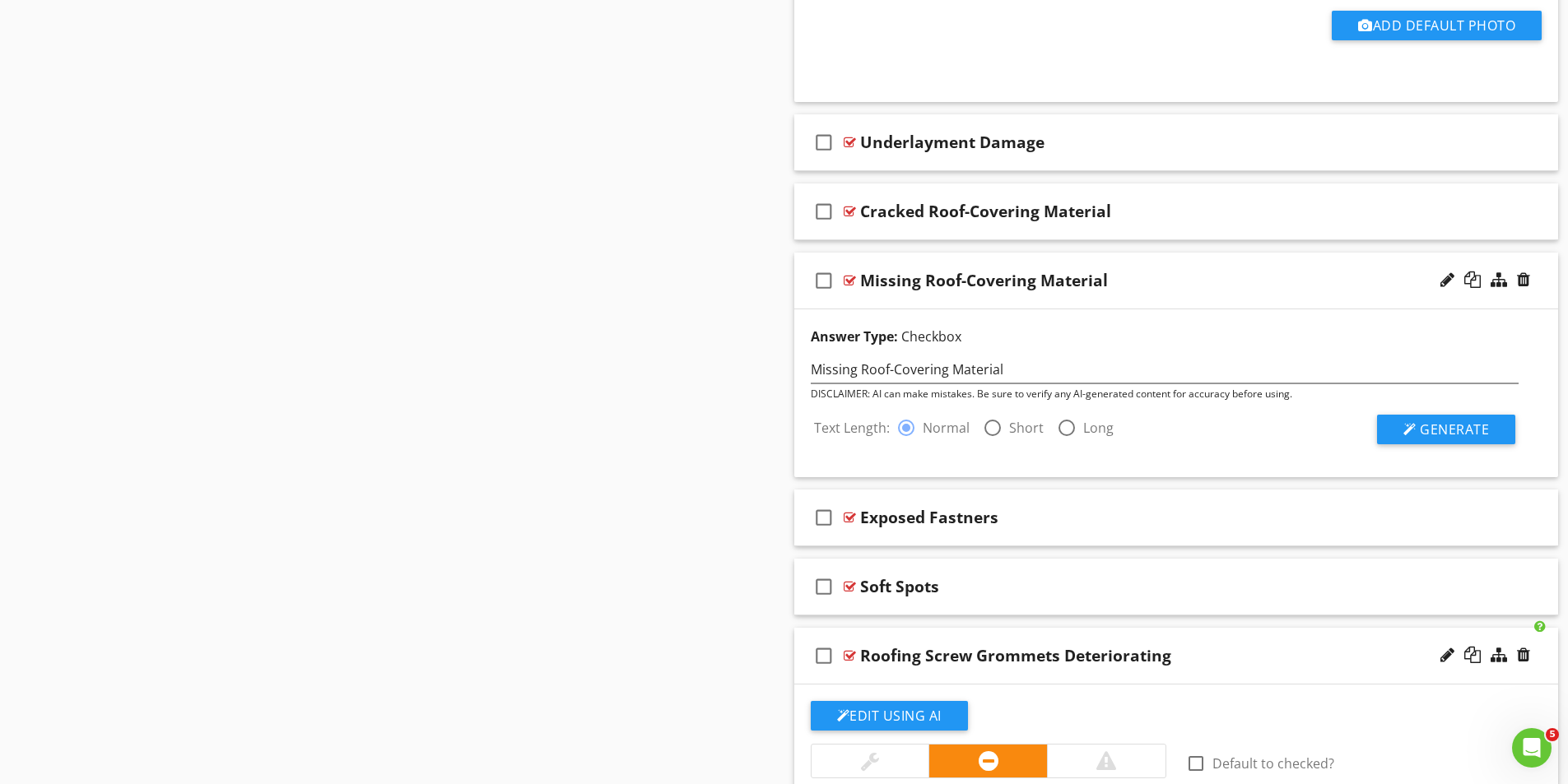
click at [990, 426] on div at bounding box center [992, 428] width 28 height 28
radio input "false"
radio input "true"
click at [1450, 421] on span "Generate" at bounding box center [1454, 429] width 69 height 18
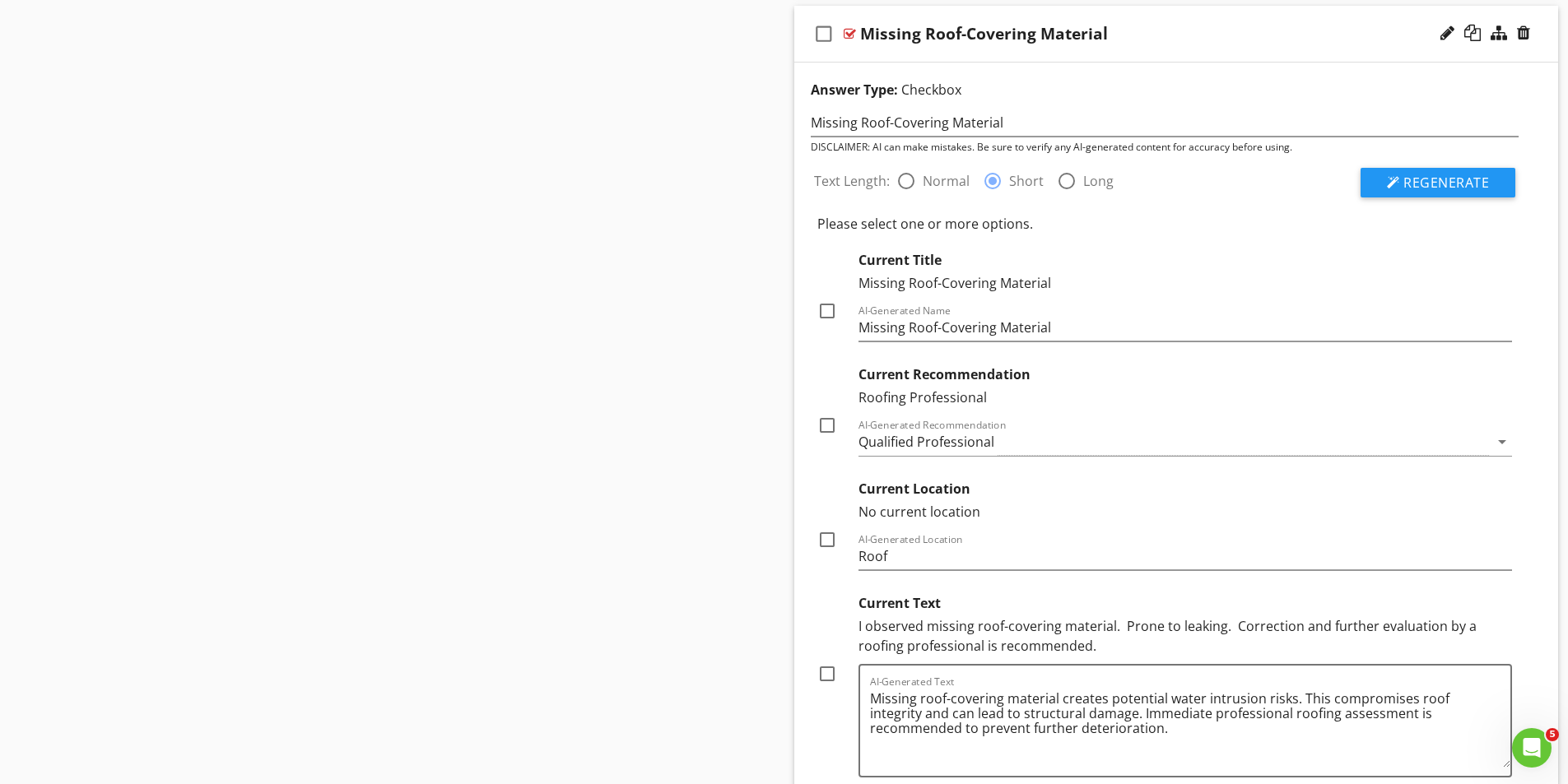
scroll to position [3188, 0]
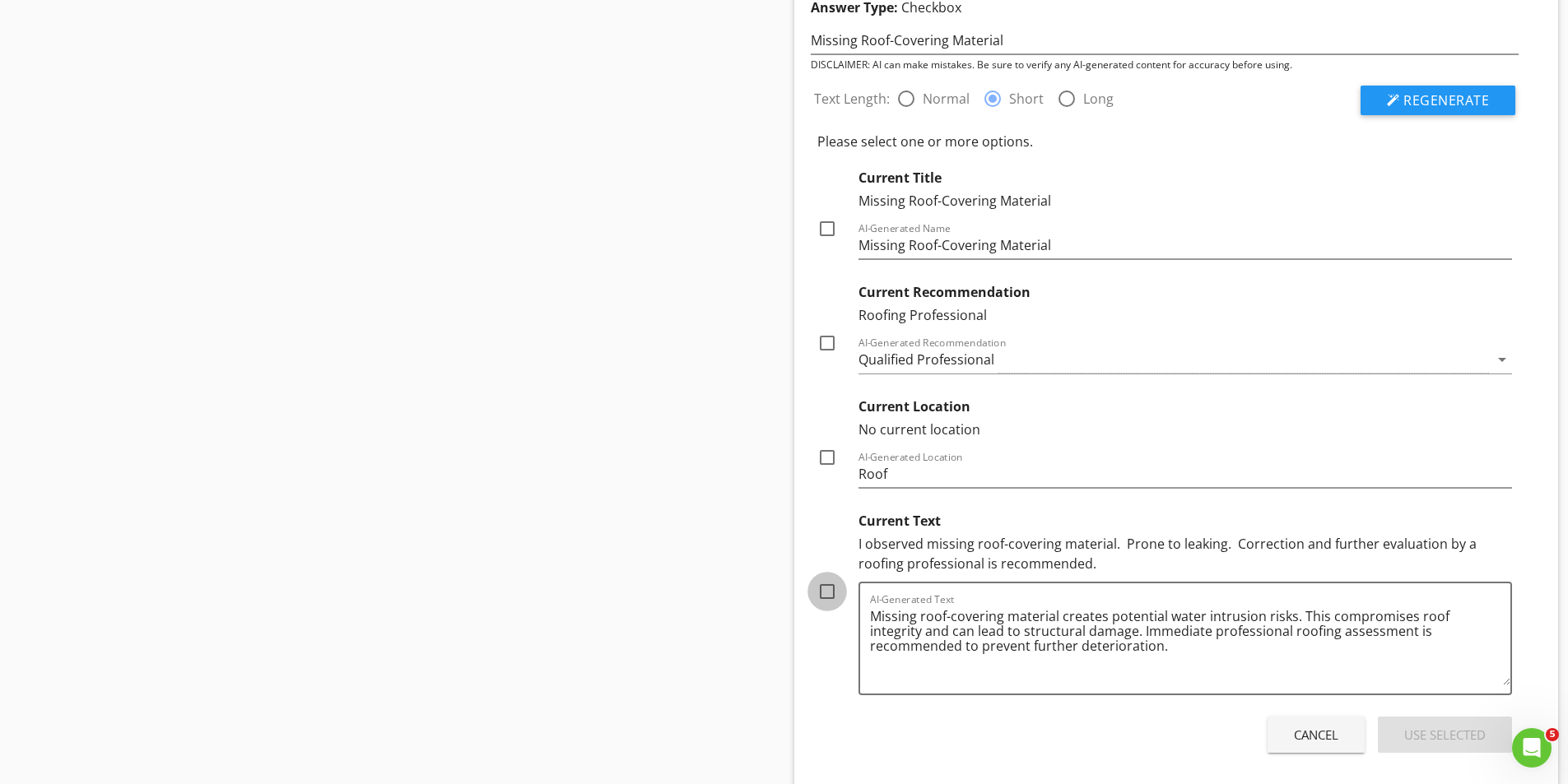
click at [827, 587] on div at bounding box center [827, 591] width 28 height 28
checkbox input "true"
click at [827, 459] on div at bounding box center [827, 457] width 28 height 28
checkbox input "true"
click at [1430, 730] on div "Use Selected" at bounding box center [1445, 735] width 82 height 19
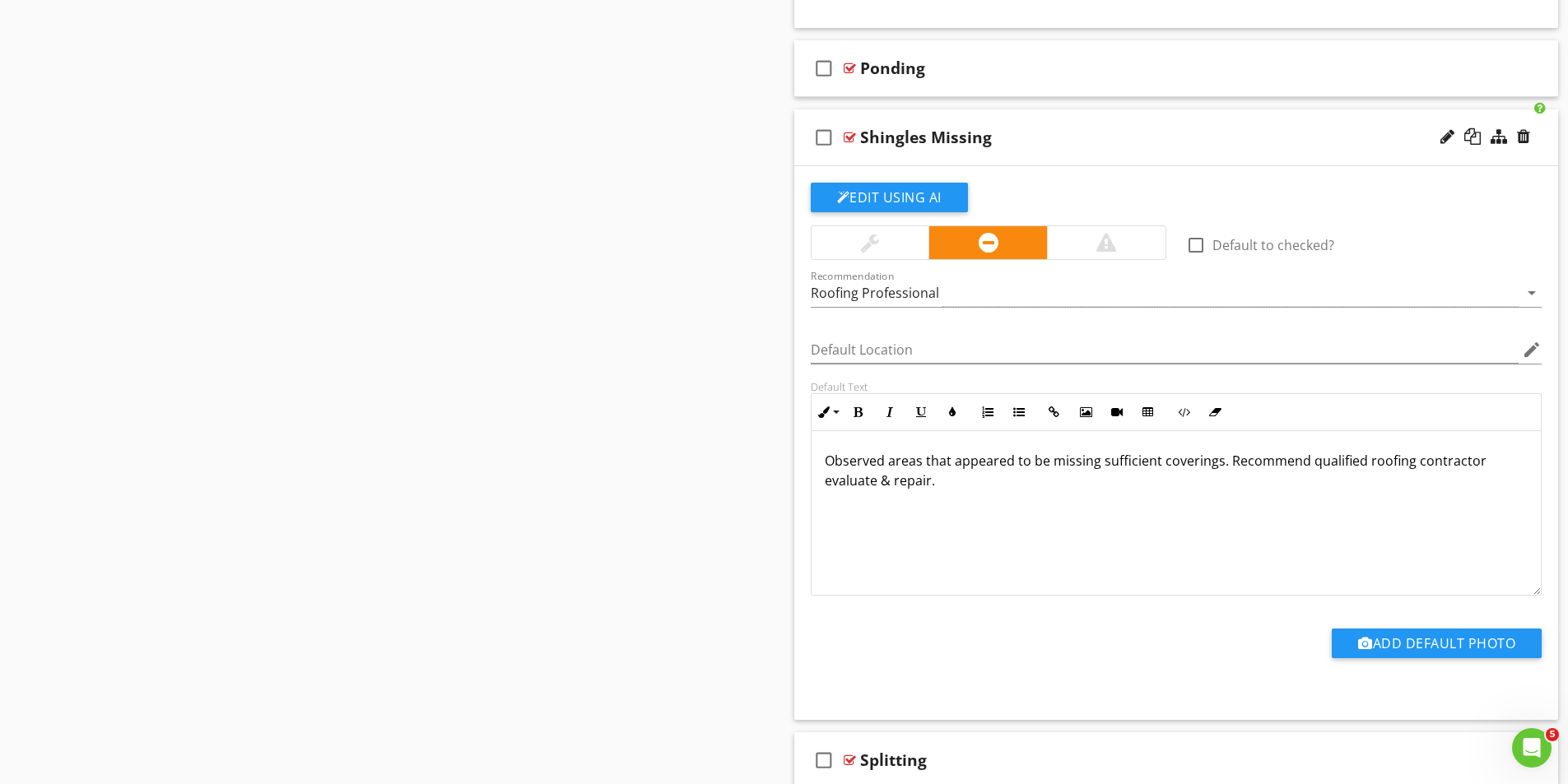
scroll to position [1460, 0]
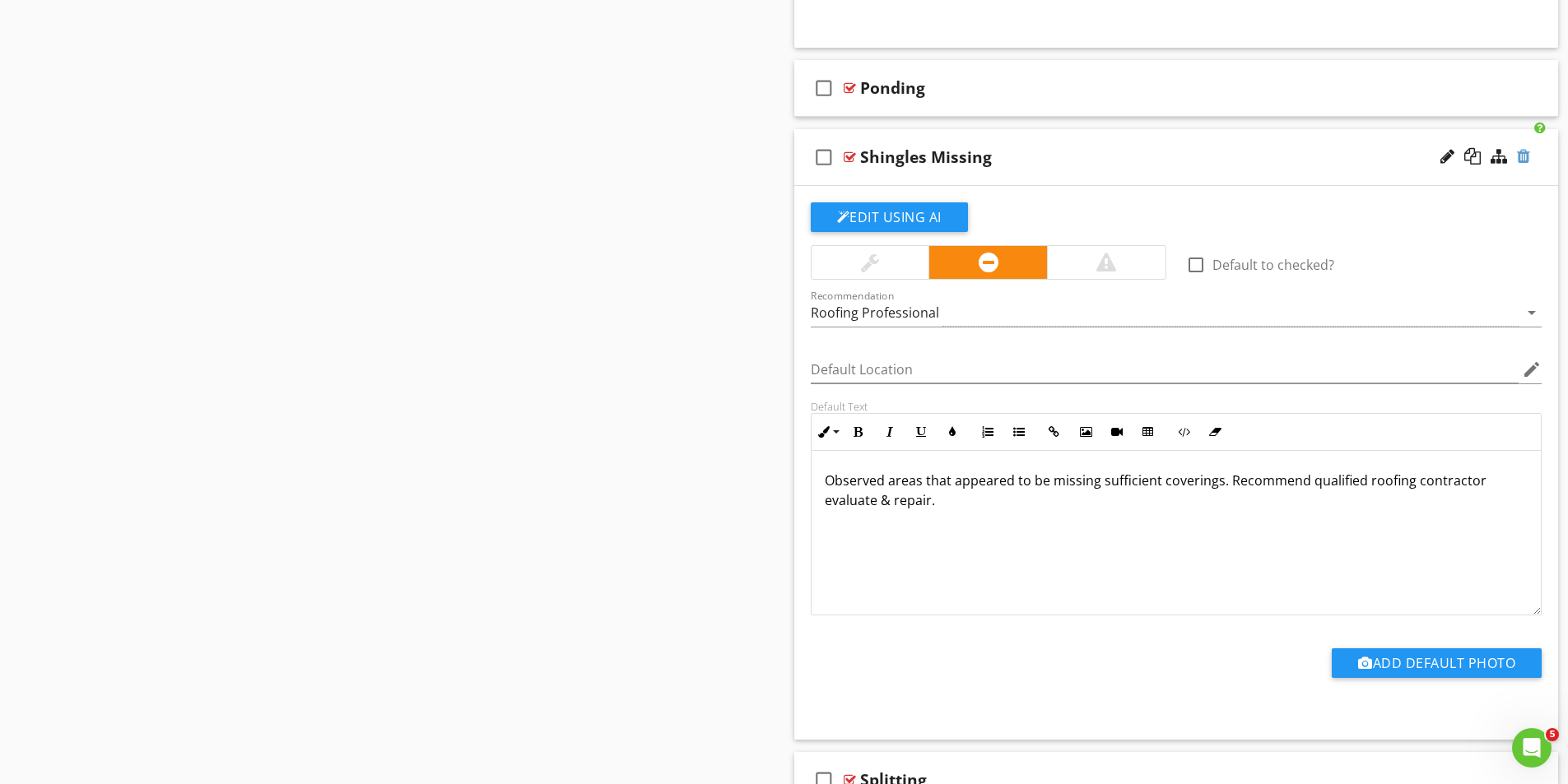
click at [1521, 155] on div at bounding box center [1523, 156] width 13 height 17
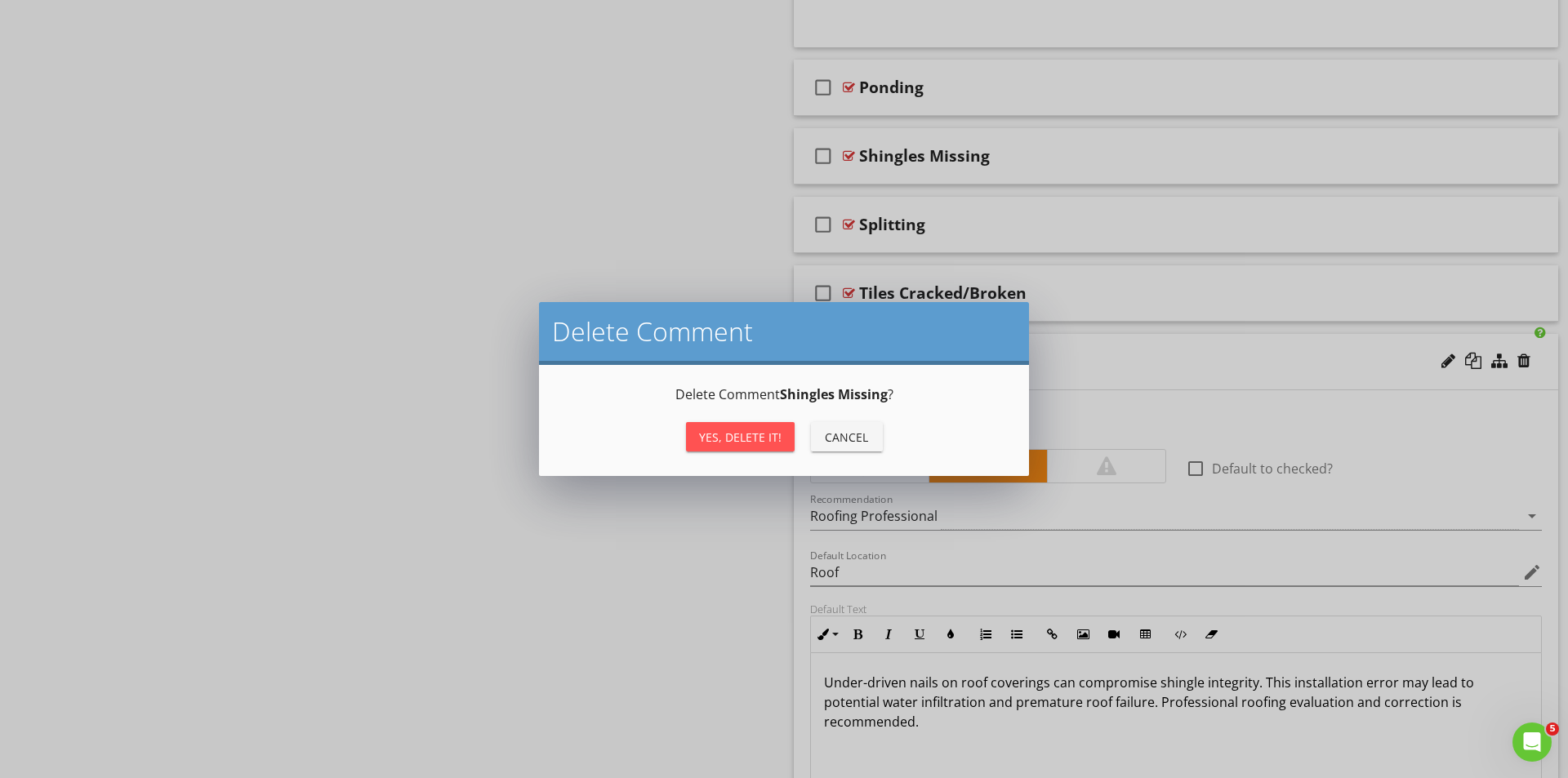
click at [743, 441] on div "Yes, Delete it!" at bounding box center [740, 437] width 82 height 17
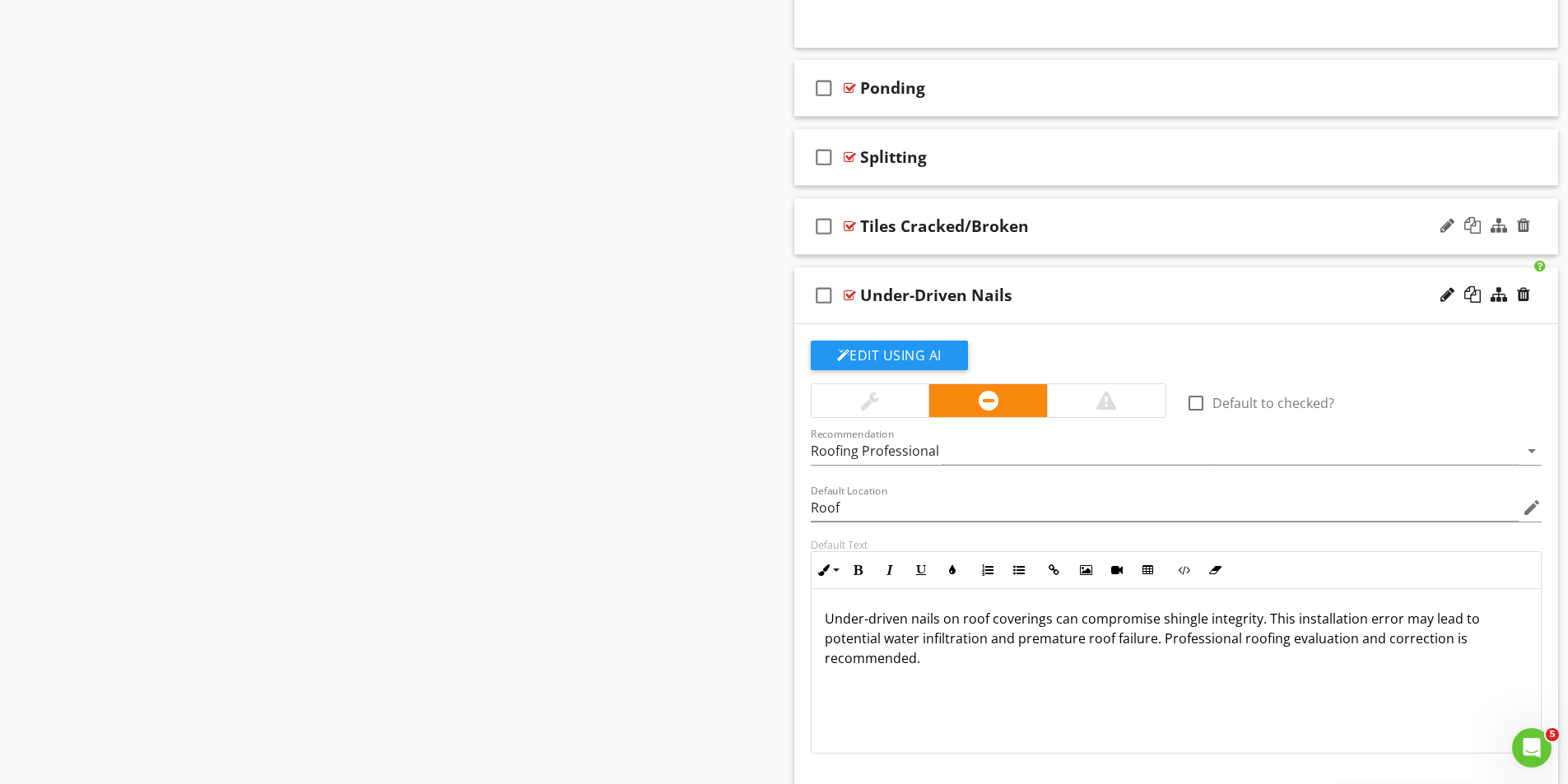
click at [855, 226] on div at bounding box center [849, 226] width 12 height 13
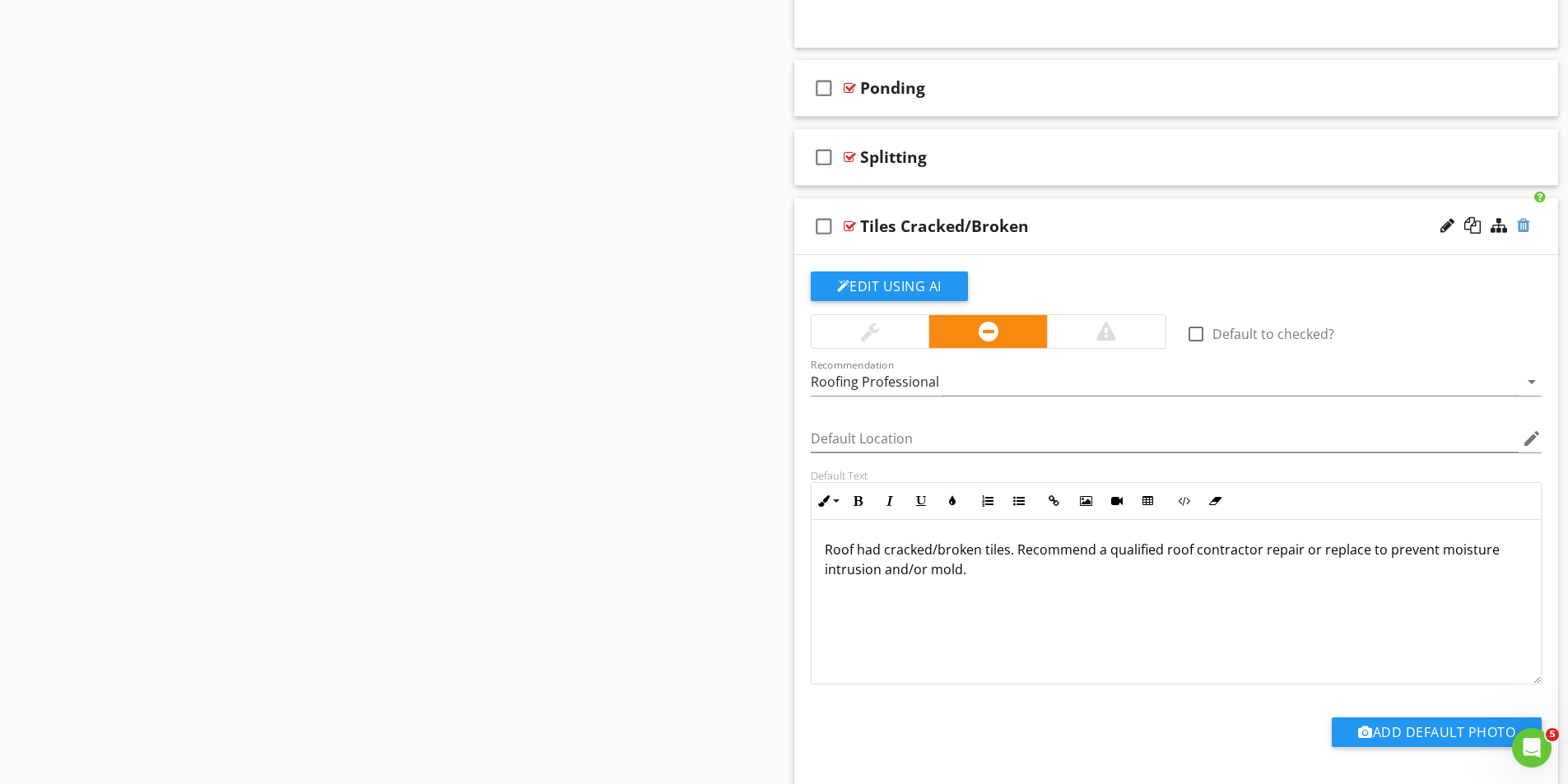
click at [1524, 224] on div at bounding box center [1523, 225] width 13 height 17
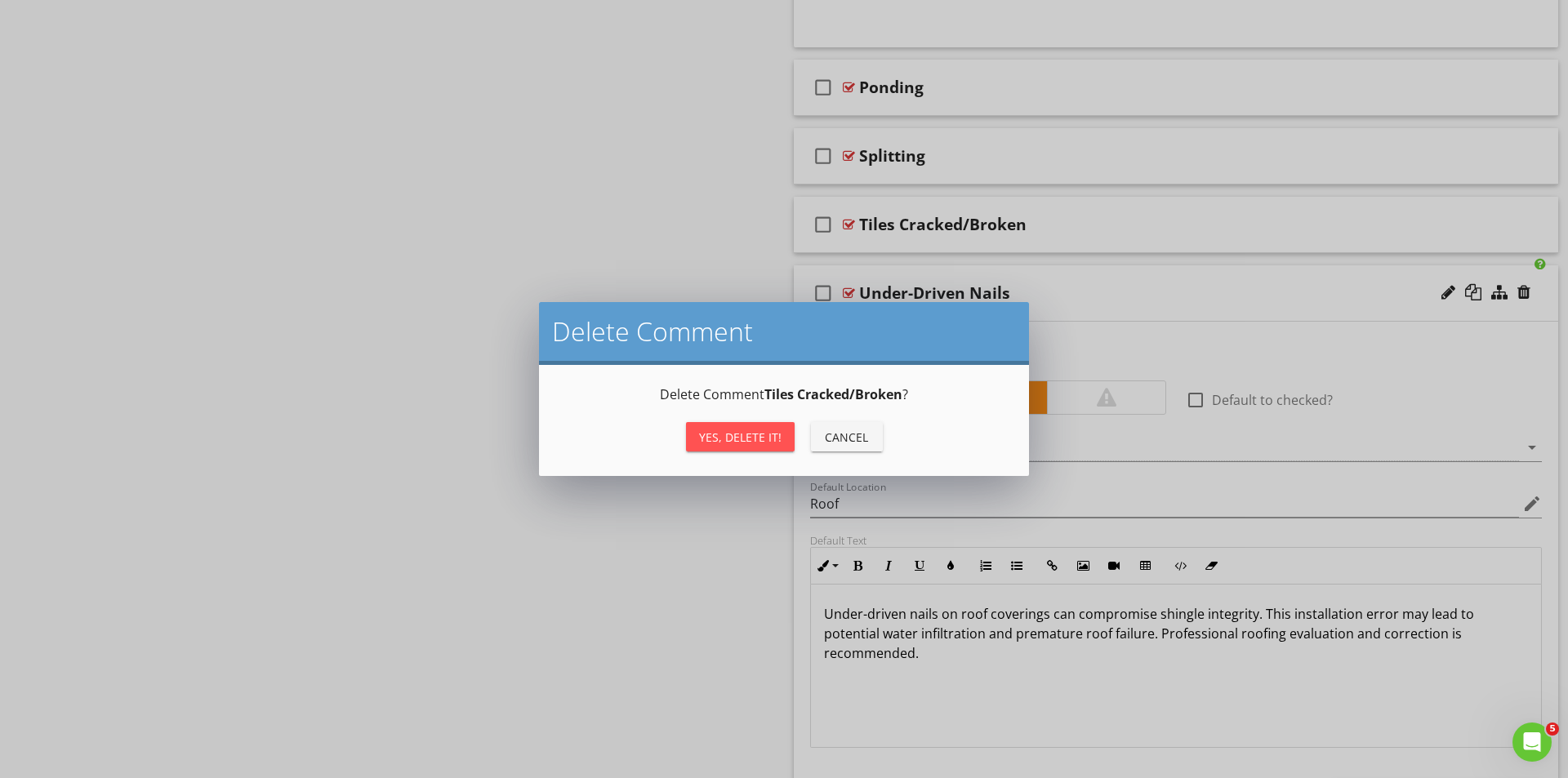
click at [743, 436] on div "Yes, Delete it!" at bounding box center [740, 437] width 82 height 17
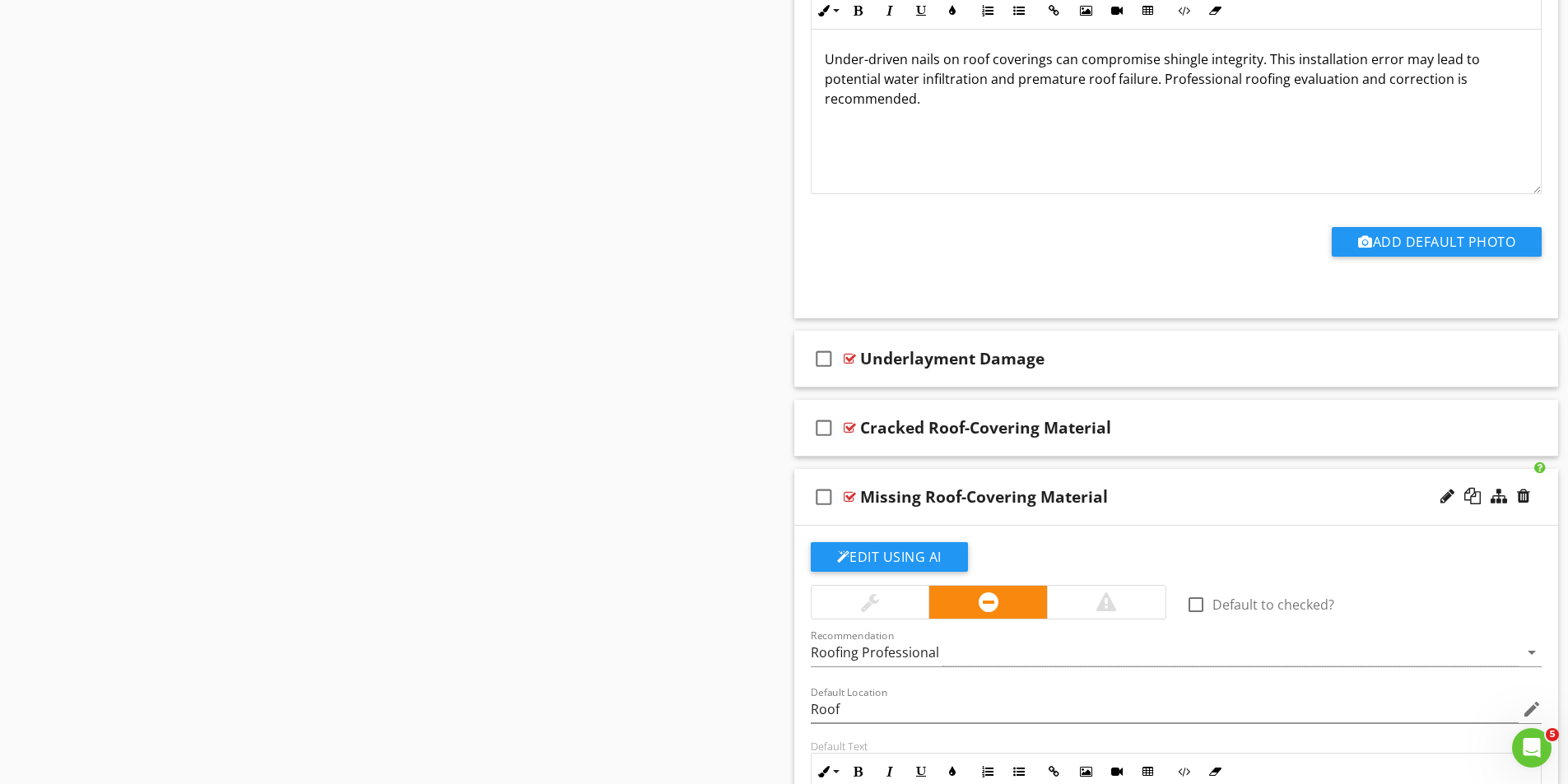
scroll to position [2036, 0]
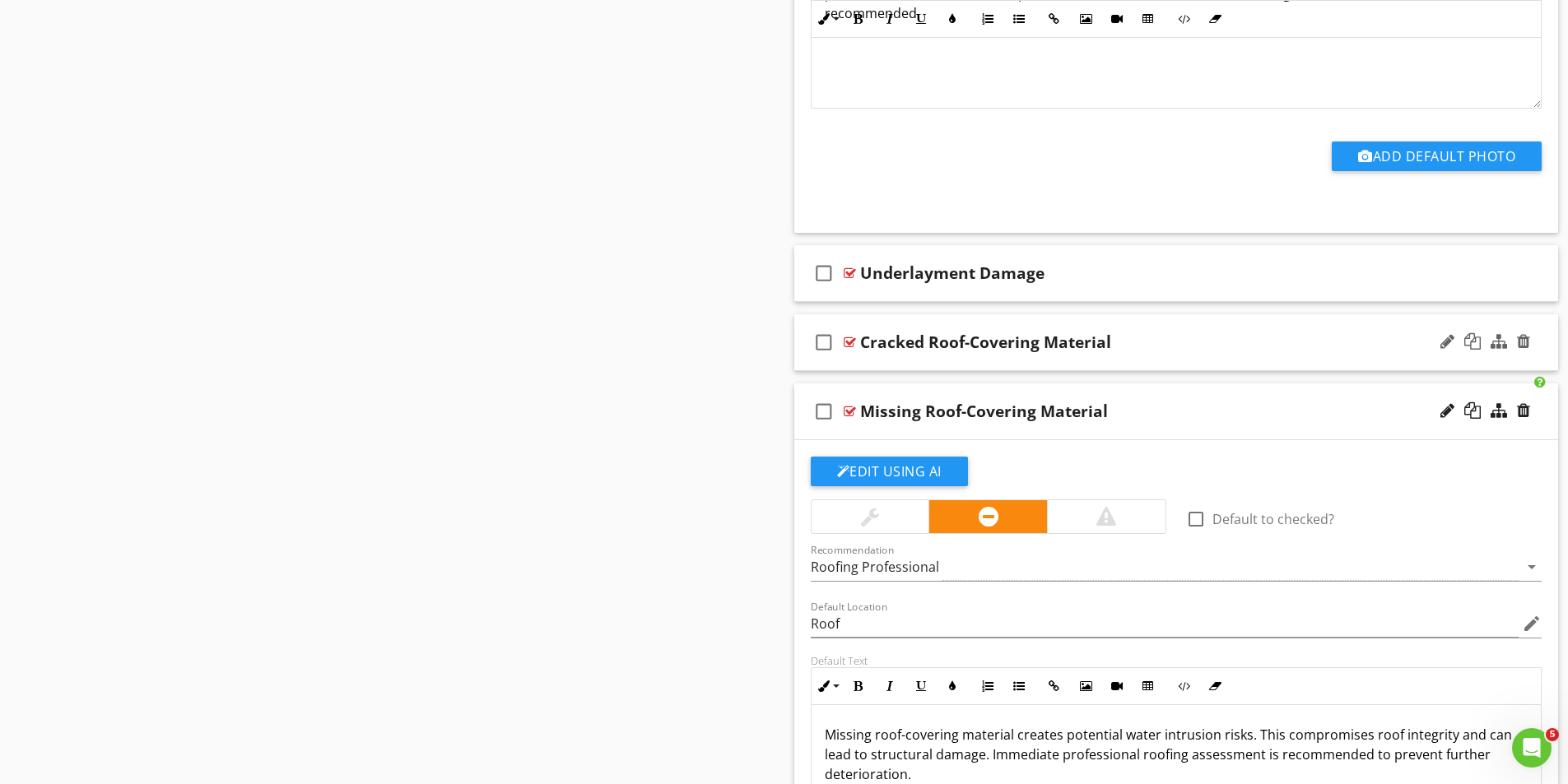
click at [850, 342] on div at bounding box center [849, 341] width 12 height 13
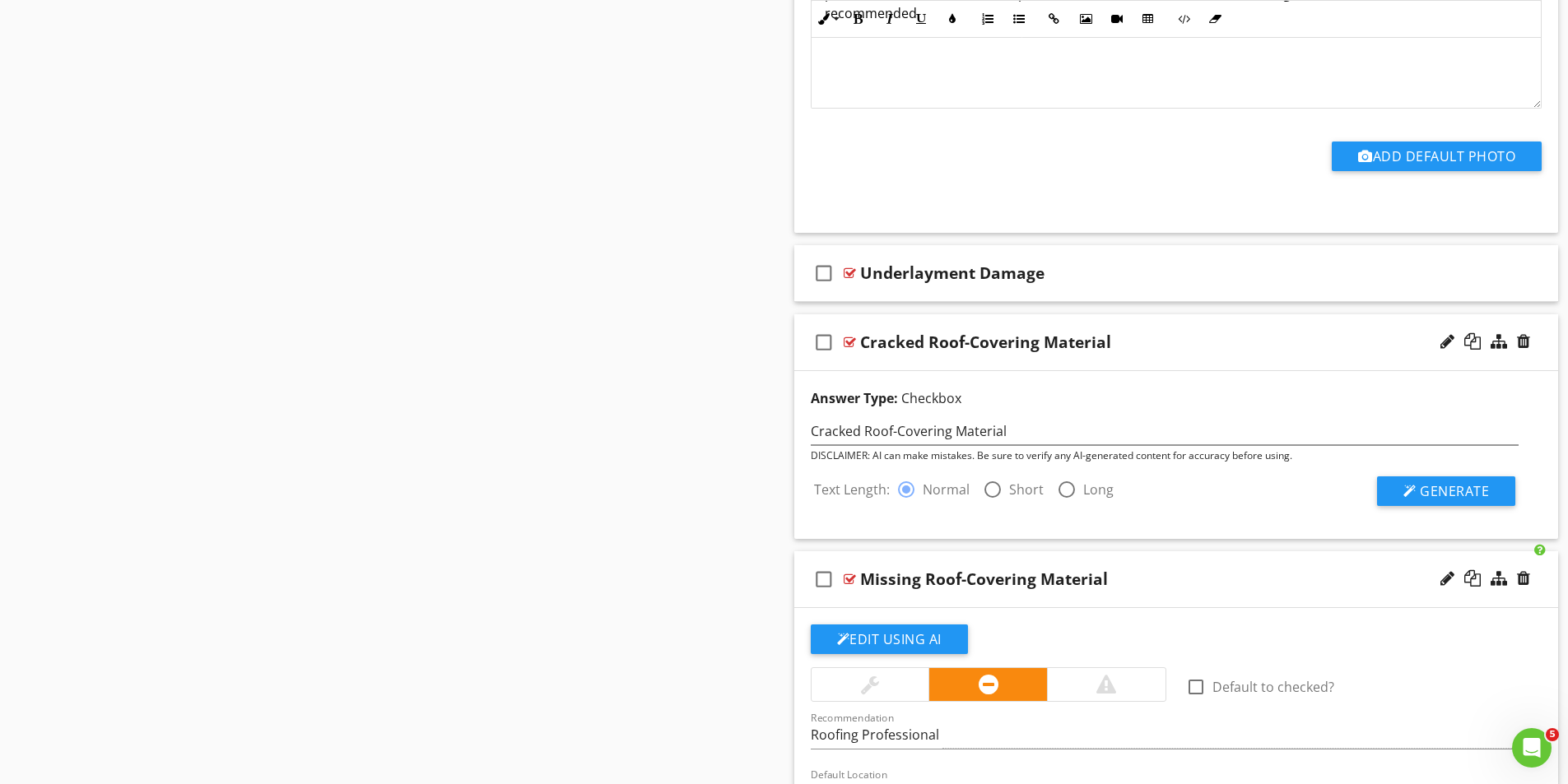
click at [1004, 488] on div at bounding box center [992, 490] width 28 height 28
radio input "false"
radio input "true"
click at [1493, 490] on button "Generate" at bounding box center [1446, 491] width 139 height 30
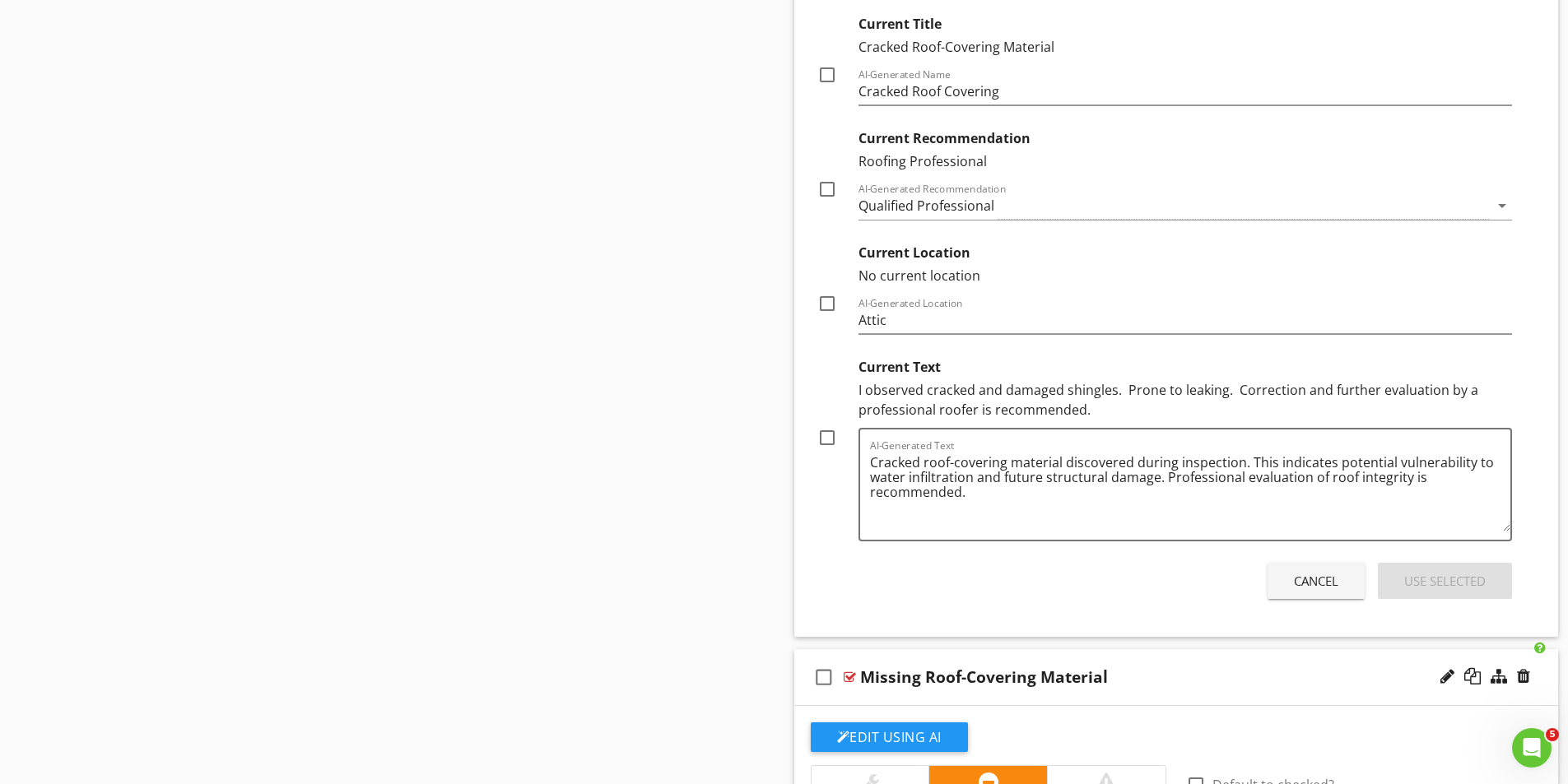
scroll to position [2612, 0]
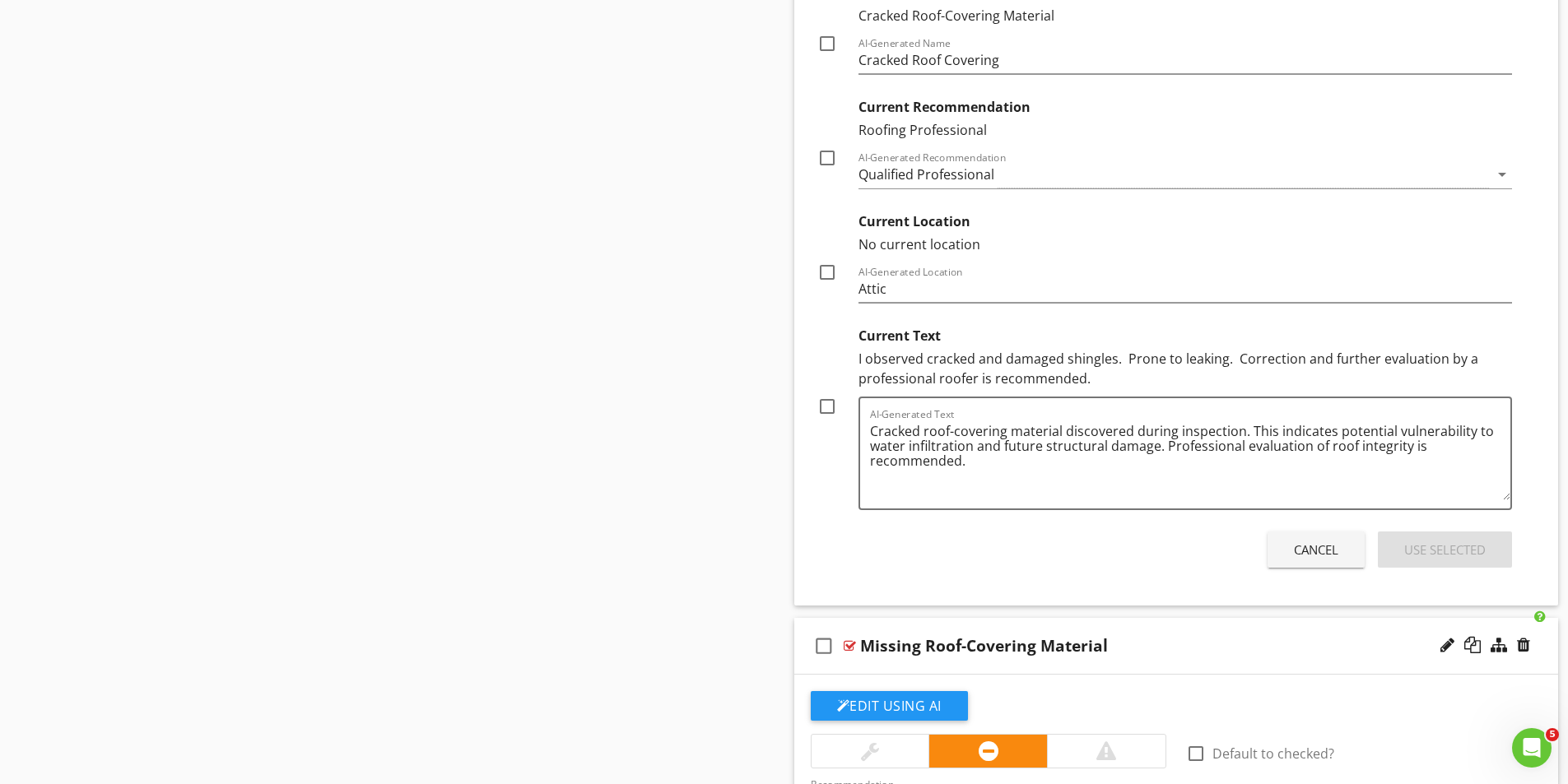
click at [1341, 558] on button "Cancel" at bounding box center [1315, 550] width 97 height 37
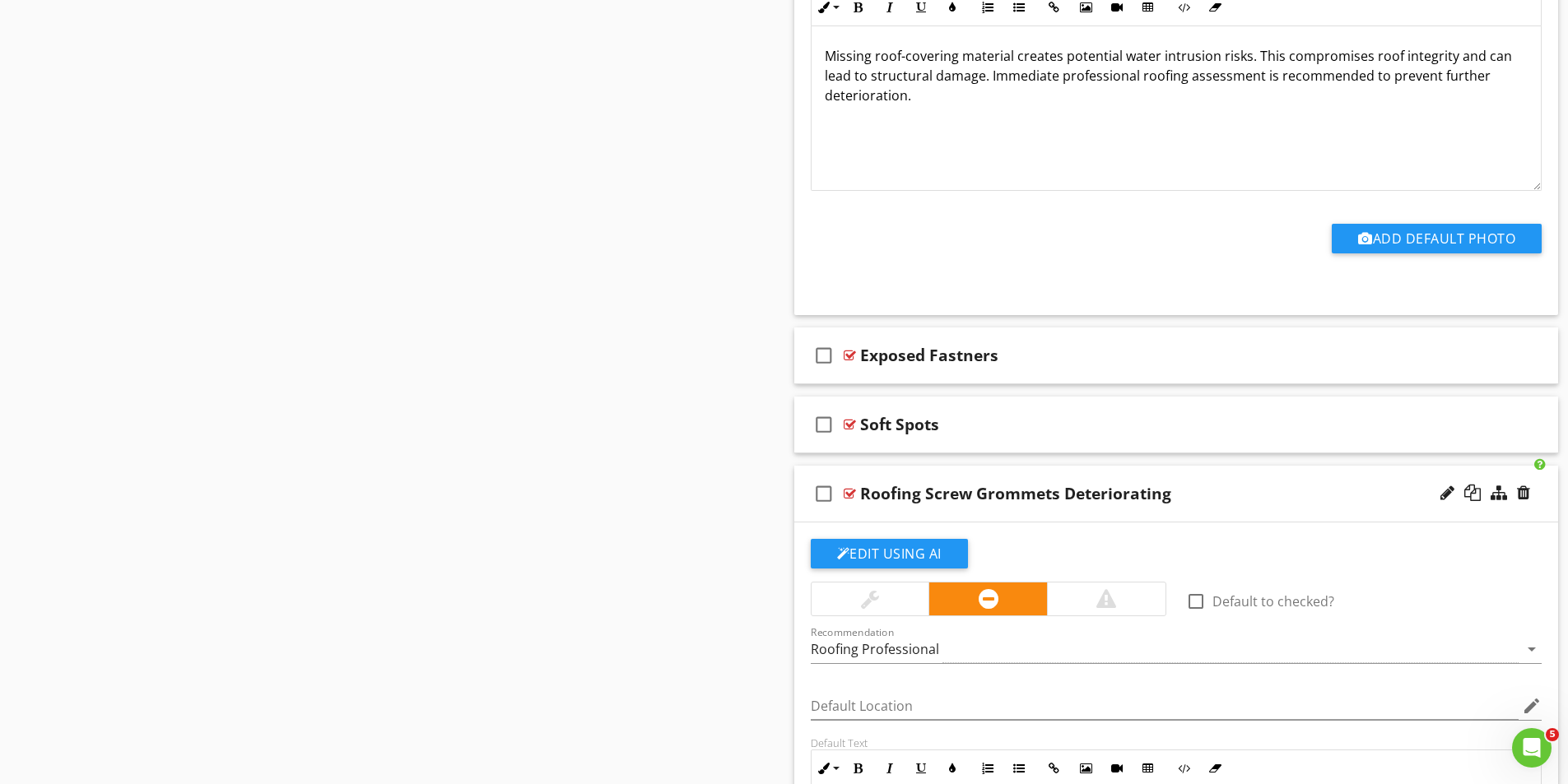
scroll to position [3353, 0]
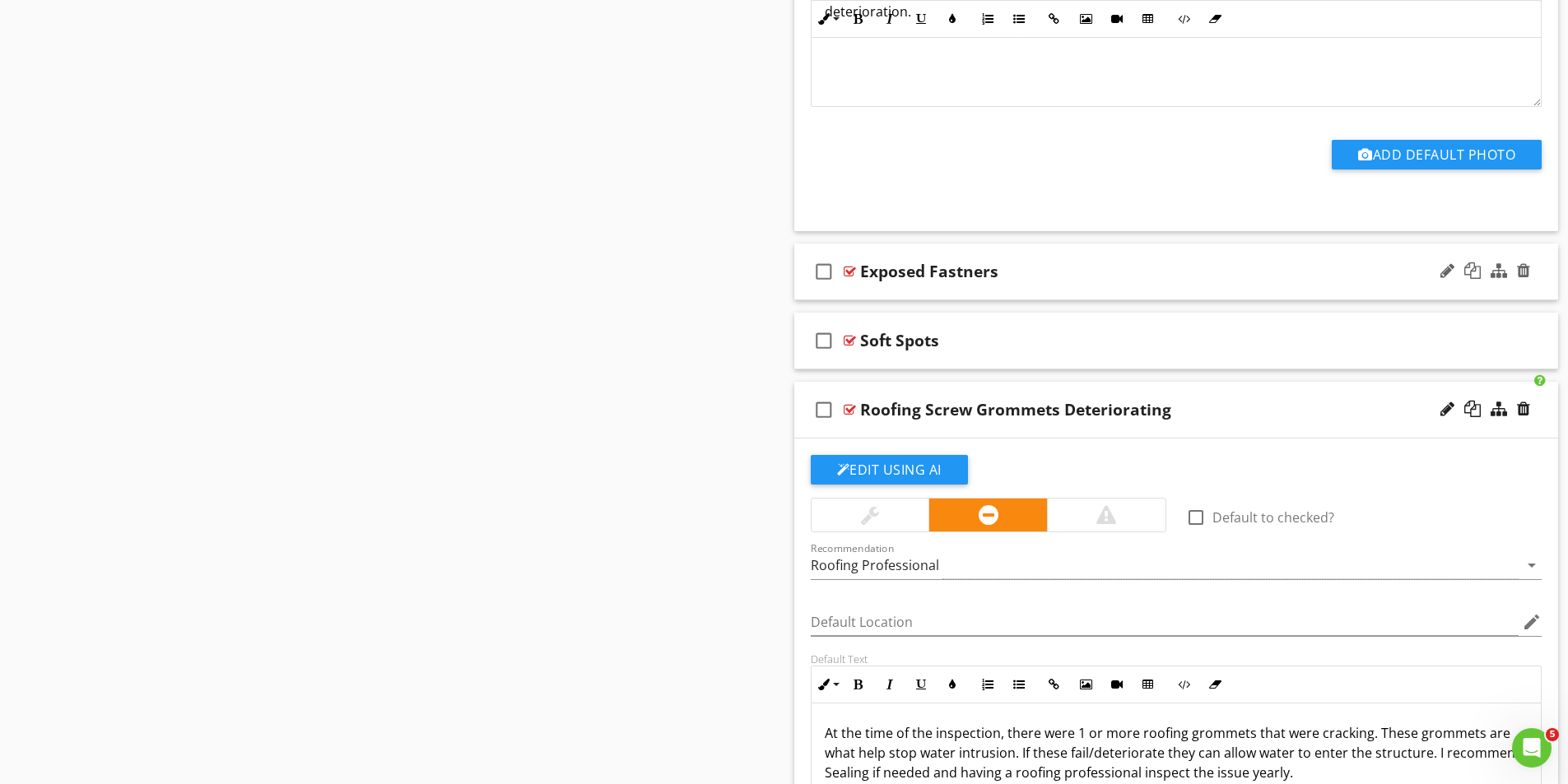
click at [848, 271] on div at bounding box center [849, 271] width 12 height 13
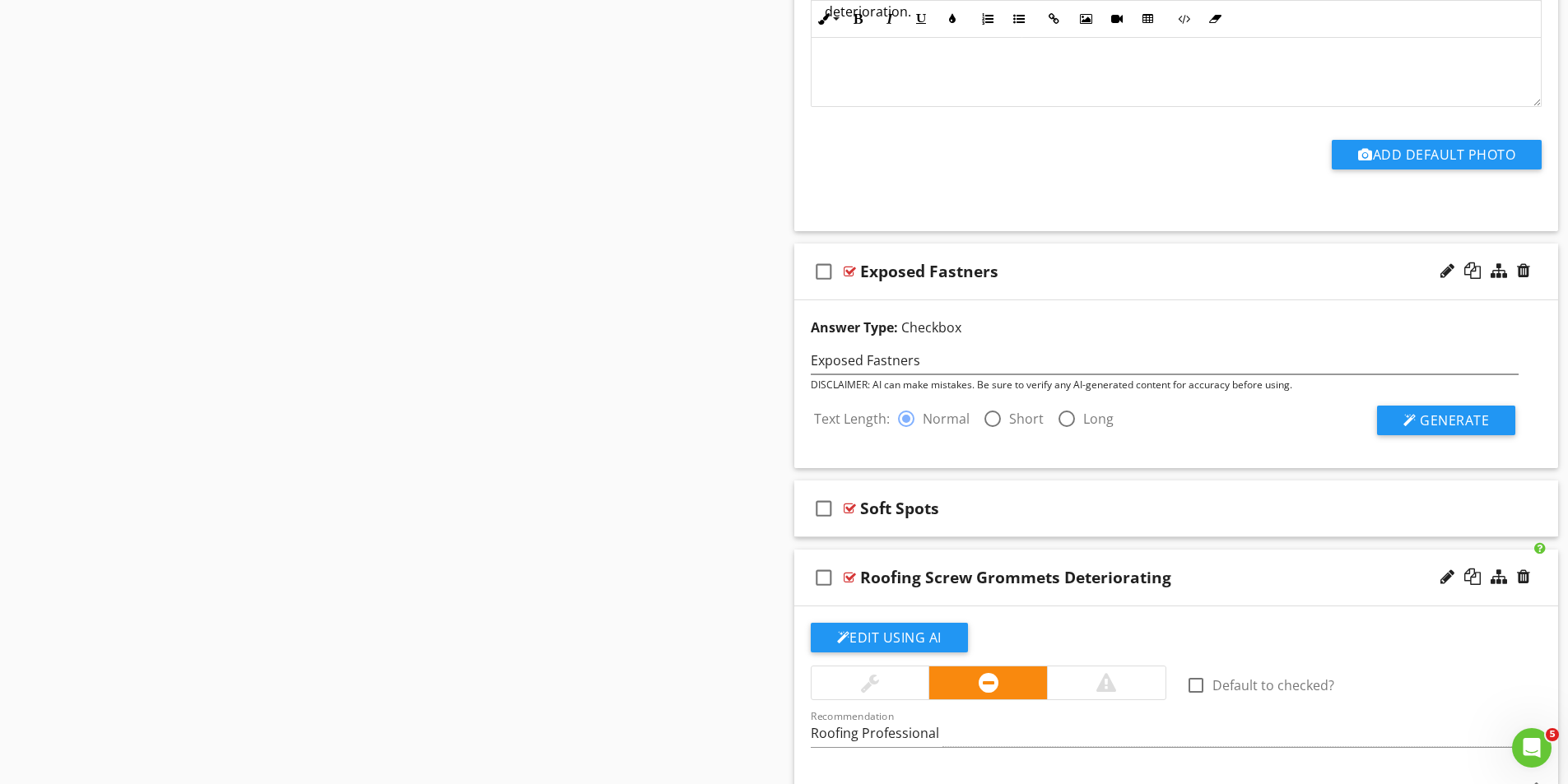
click at [990, 422] on div at bounding box center [992, 419] width 28 height 28
radio input "false"
radio input "true"
click at [1449, 426] on span "Generate" at bounding box center [1454, 420] width 69 height 18
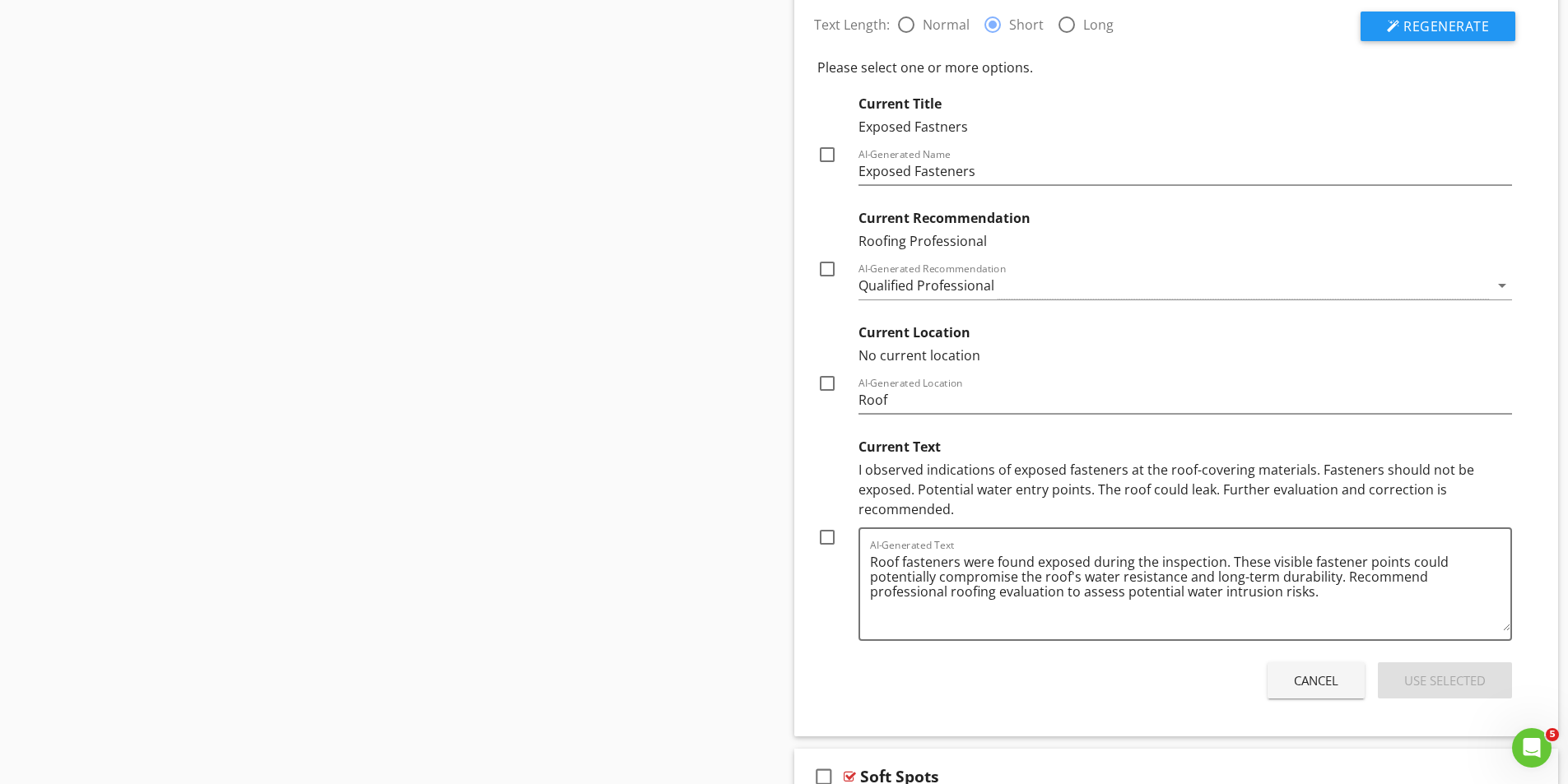
scroll to position [3764, 0]
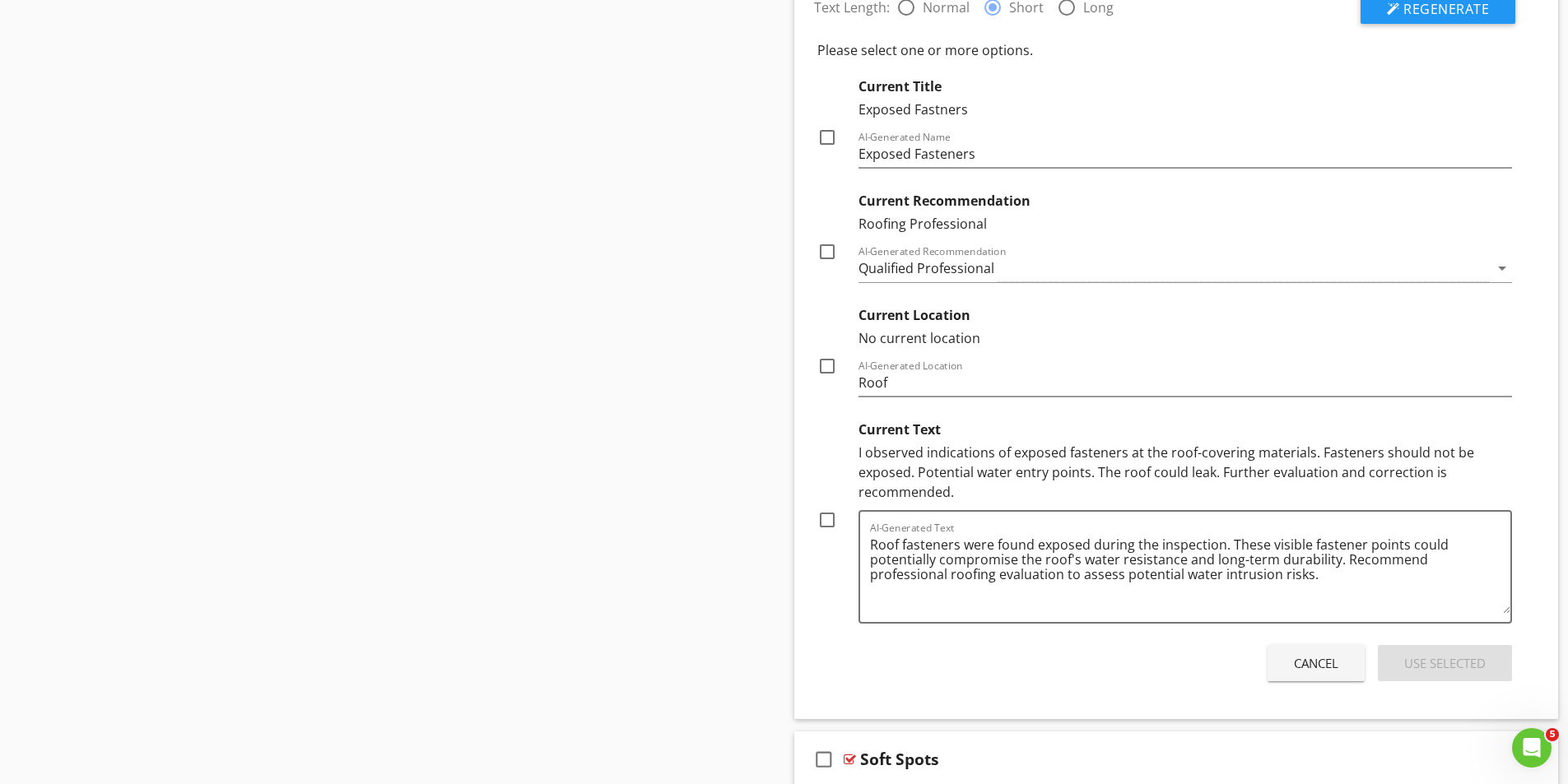
click at [828, 515] on div at bounding box center [827, 520] width 28 height 28
checkbox input "true"
click at [829, 364] on div at bounding box center [827, 366] width 28 height 28
checkbox input "true"
click at [1448, 659] on div "Use Selected" at bounding box center [1445, 664] width 82 height 19
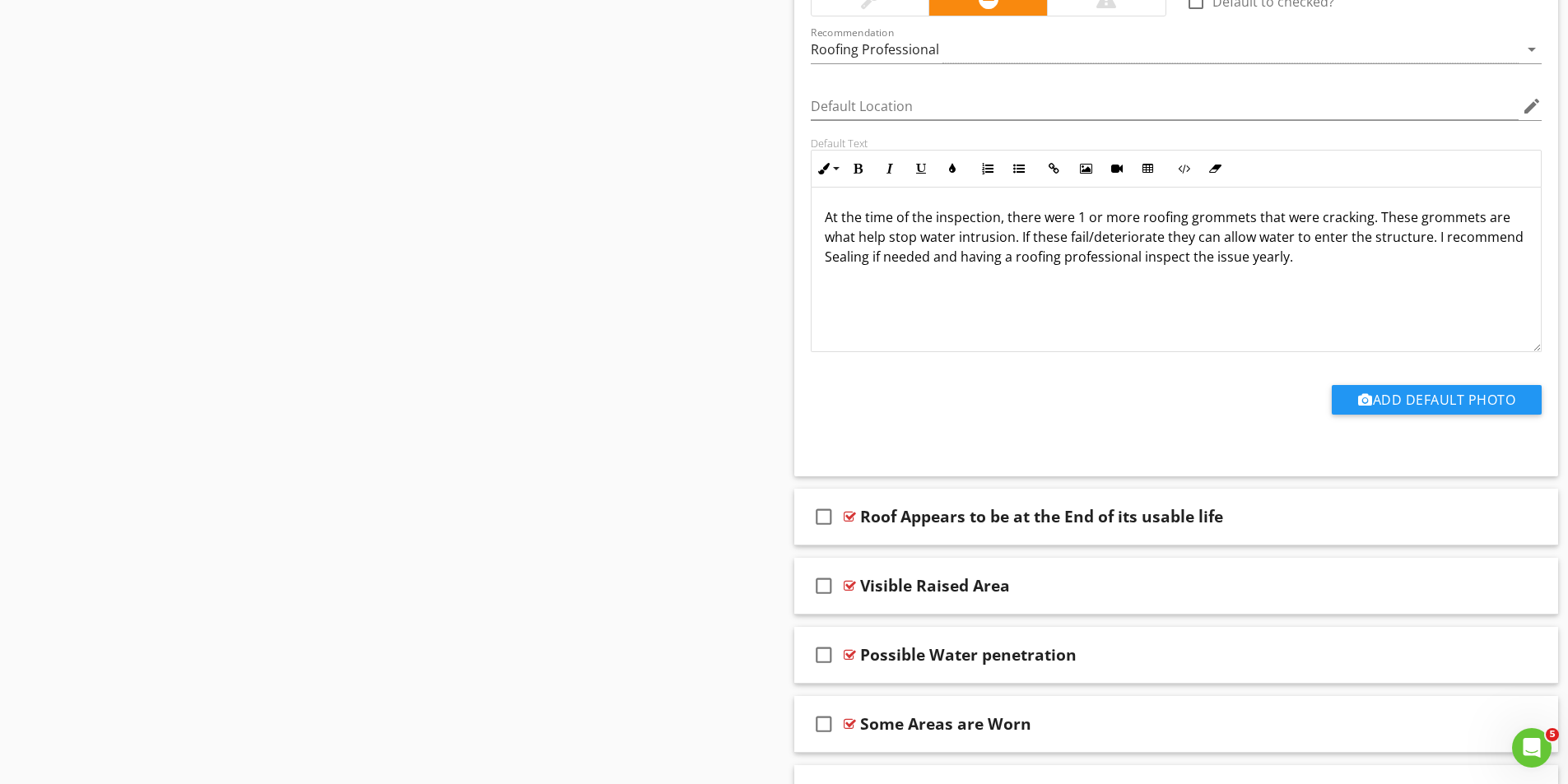
scroll to position [4505, 0]
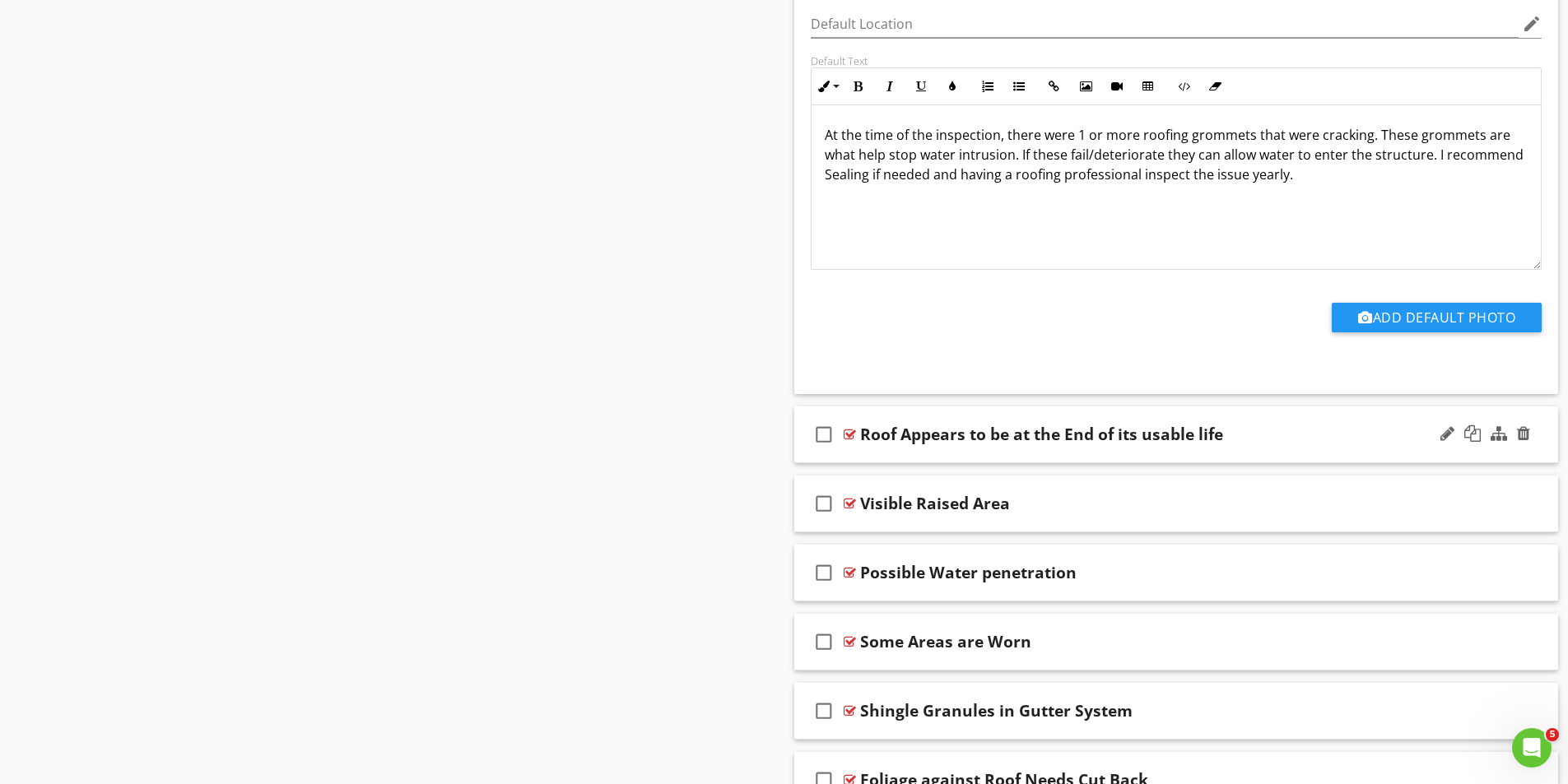
click at [847, 431] on div at bounding box center [849, 434] width 12 height 13
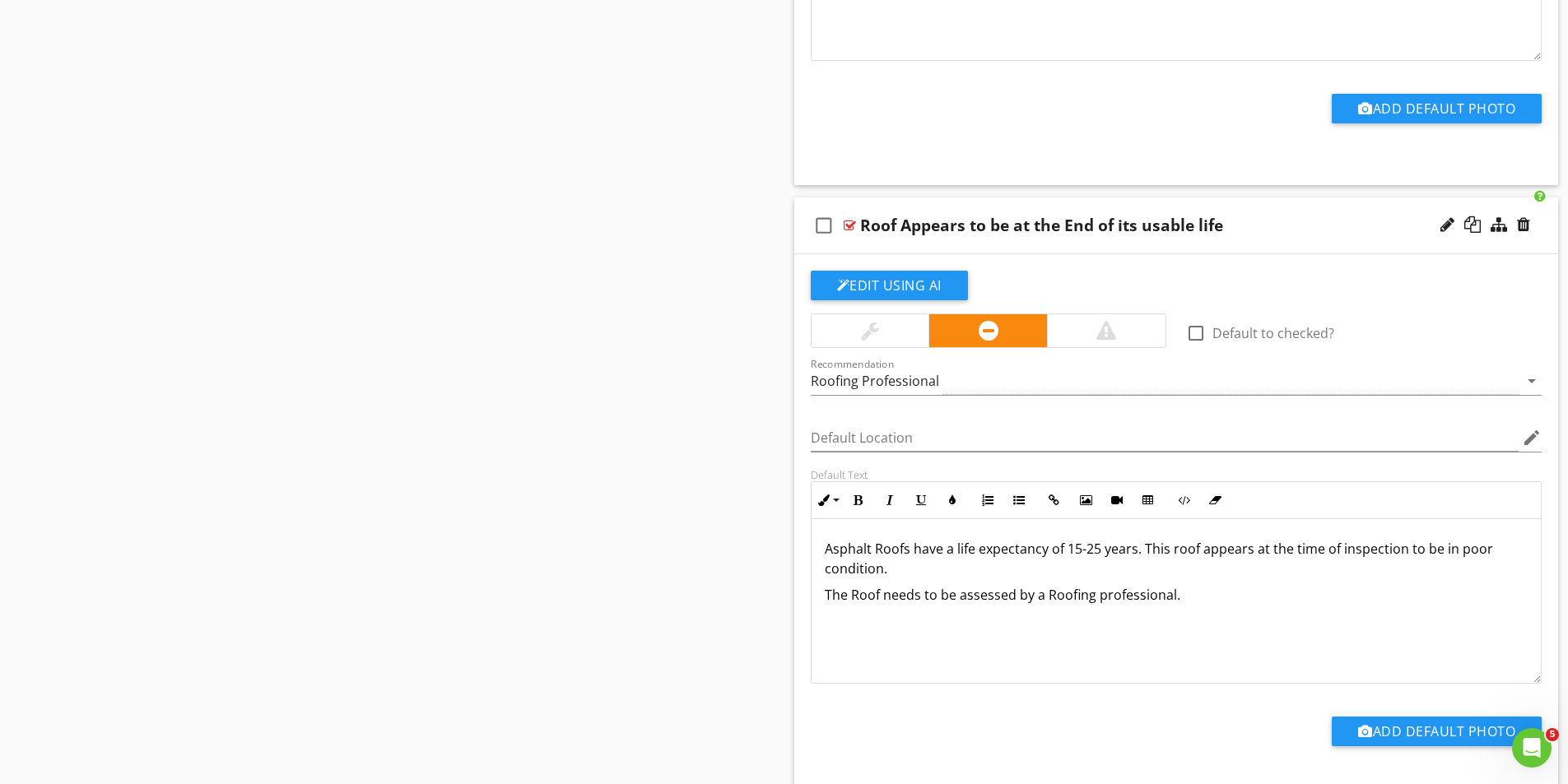
scroll to position [4834, 0]
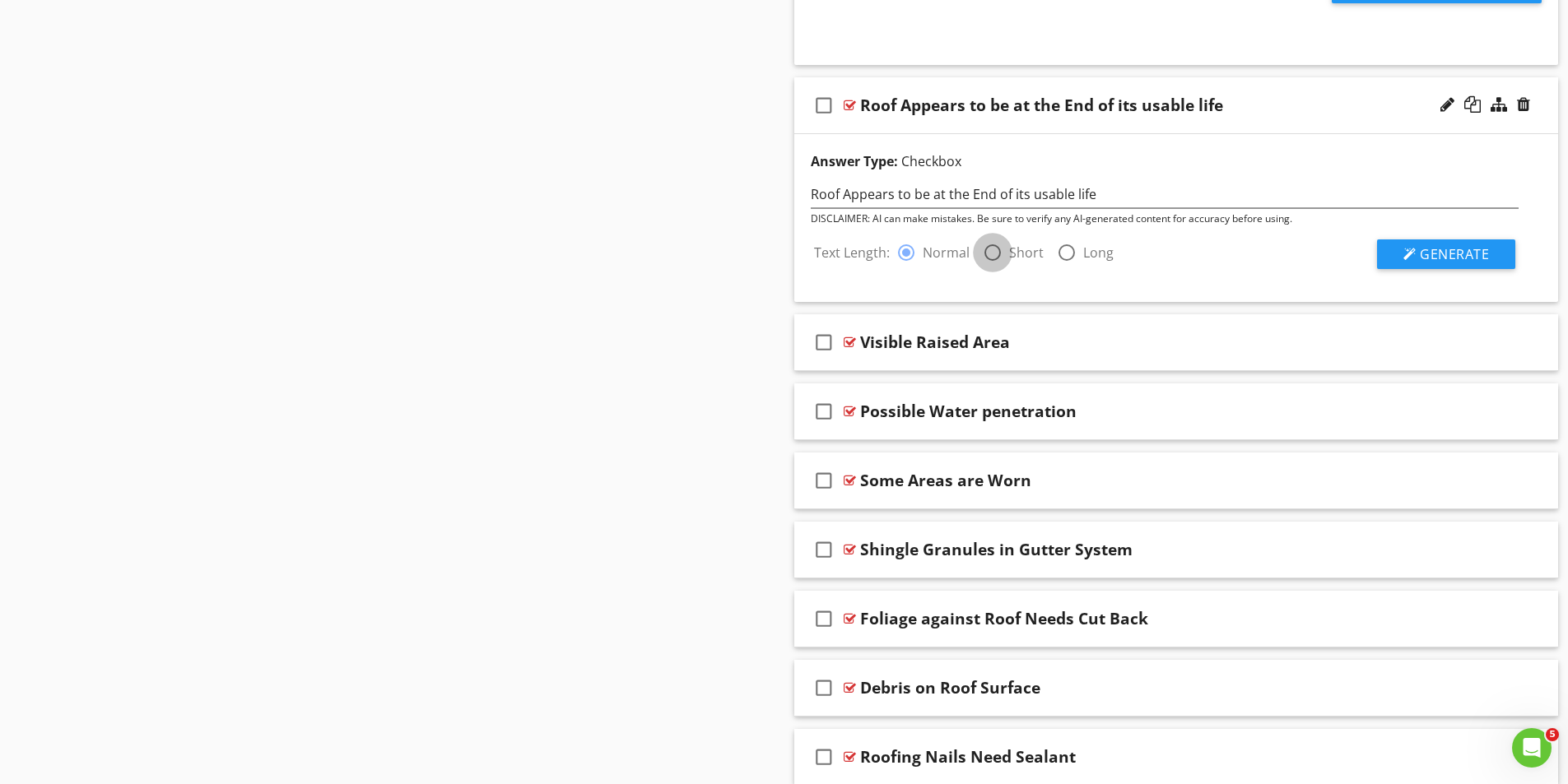
drag, startPoint x: 988, startPoint y: 253, endPoint x: 1276, endPoint y: 280, distance: 289.3
click at [989, 253] on div at bounding box center [992, 253] width 28 height 28
radio input "false"
radio input "true"
click at [1467, 248] on span "Generate" at bounding box center [1454, 254] width 69 height 18
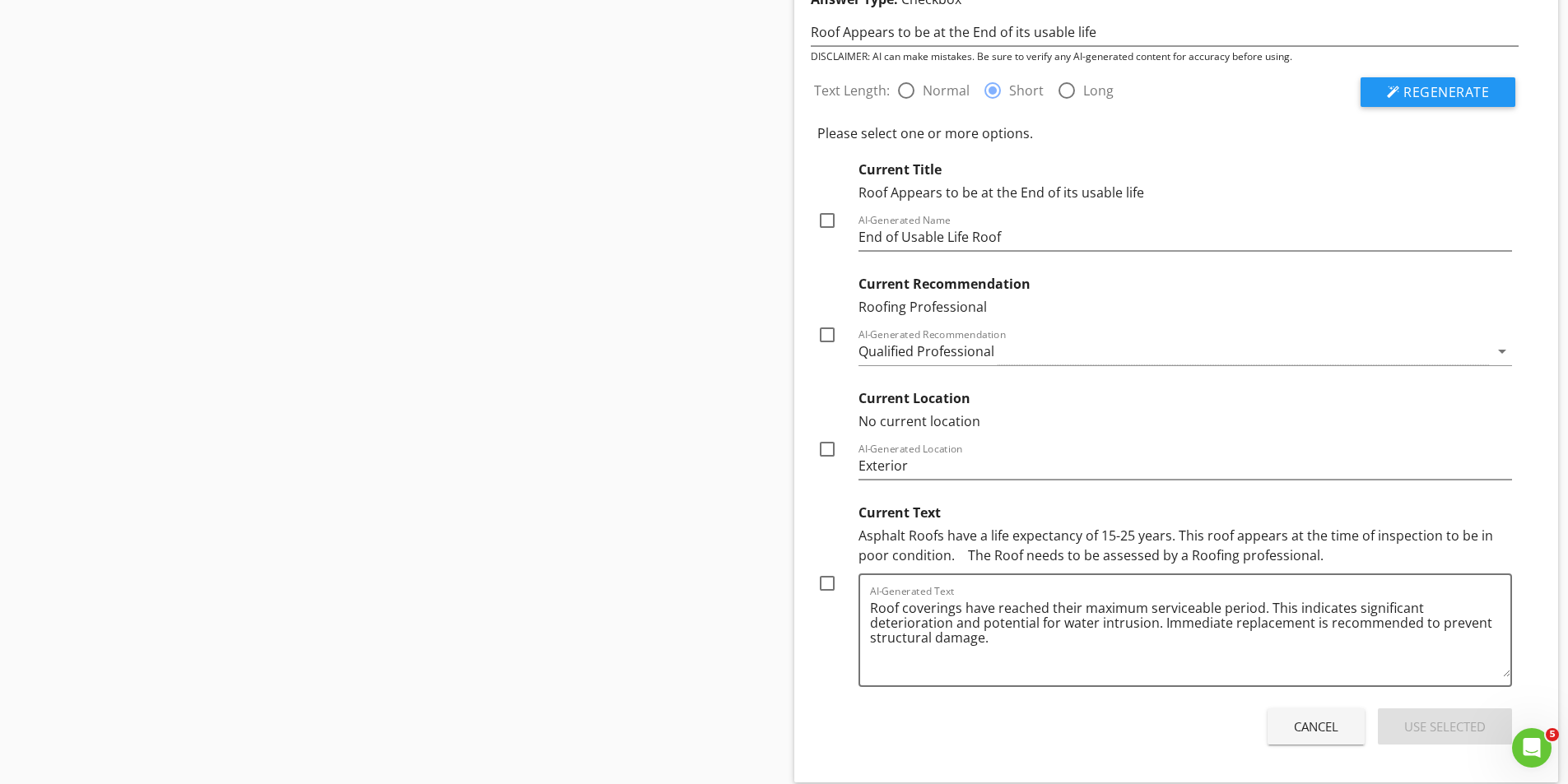
scroll to position [4998, 0]
click at [900, 85] on div at bounding box center [906, 88] width 28 height 28
radio input "true"
click at [1437, 95] on span "Regenerate" at bounding box center [1446, 90] width 85 height 18
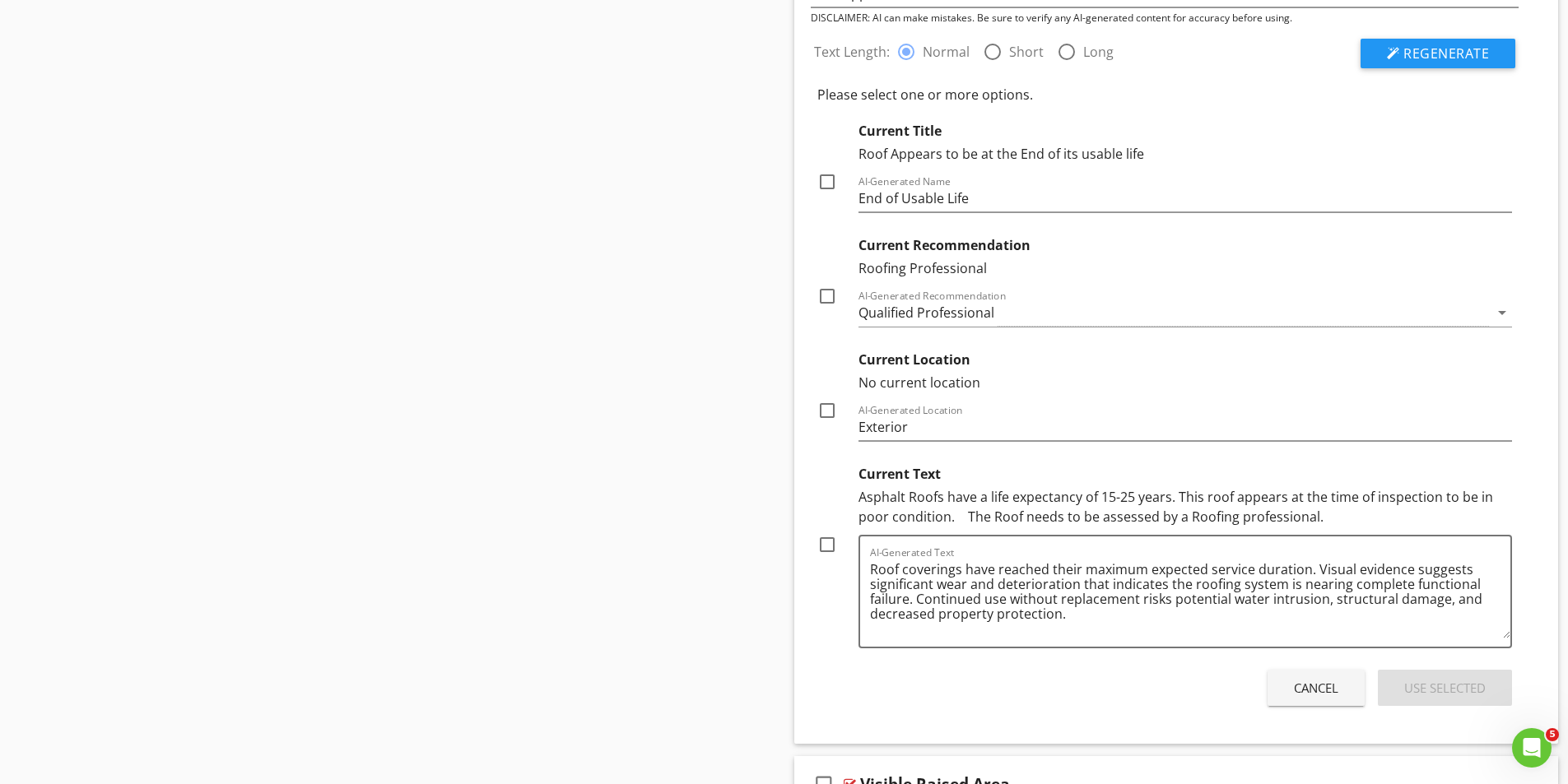
scroll to position [5081, 0]
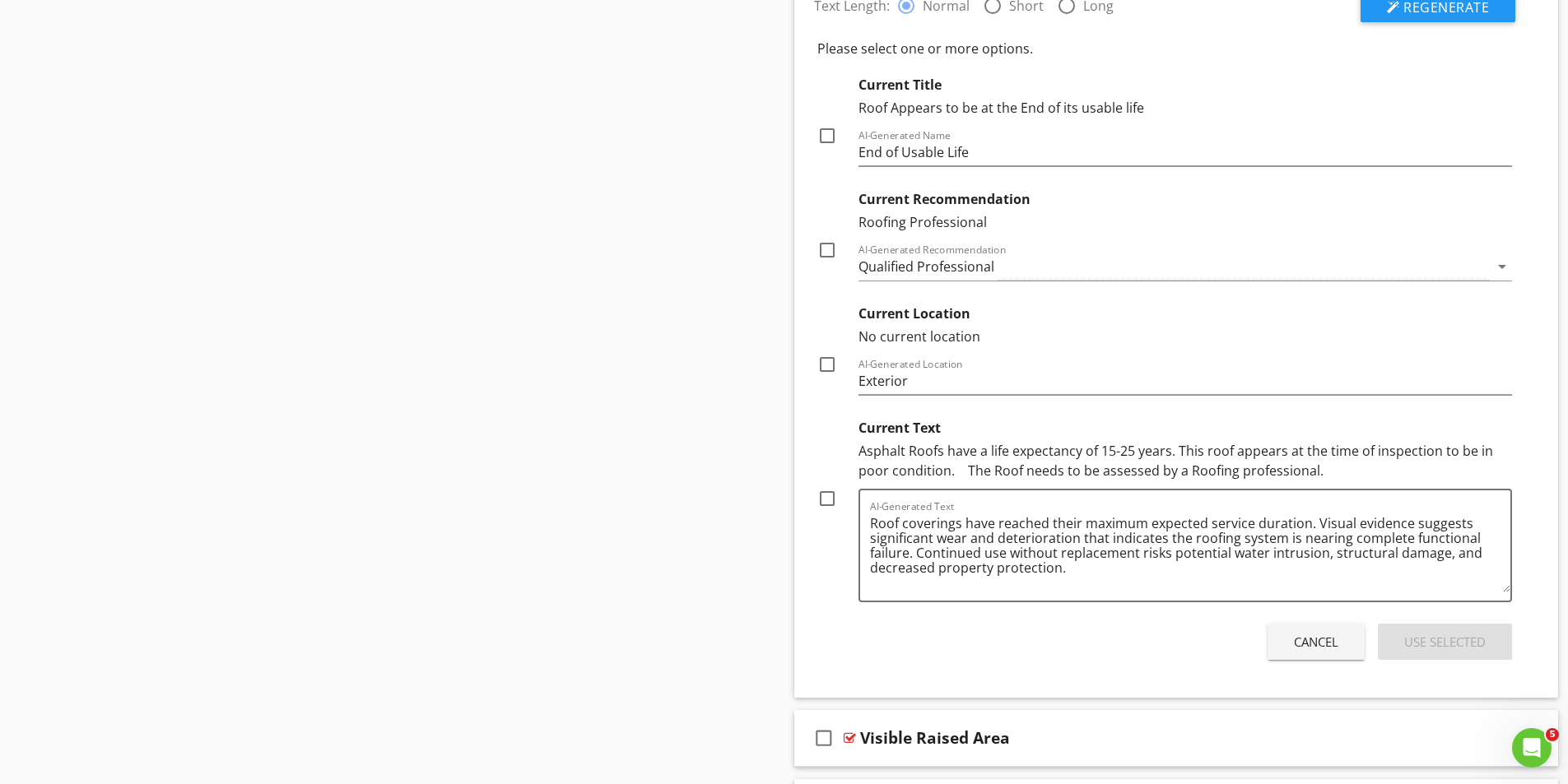
click at [1322, 648] on div "Cancel" at bounding box center [1315, 642] width 44 height 19
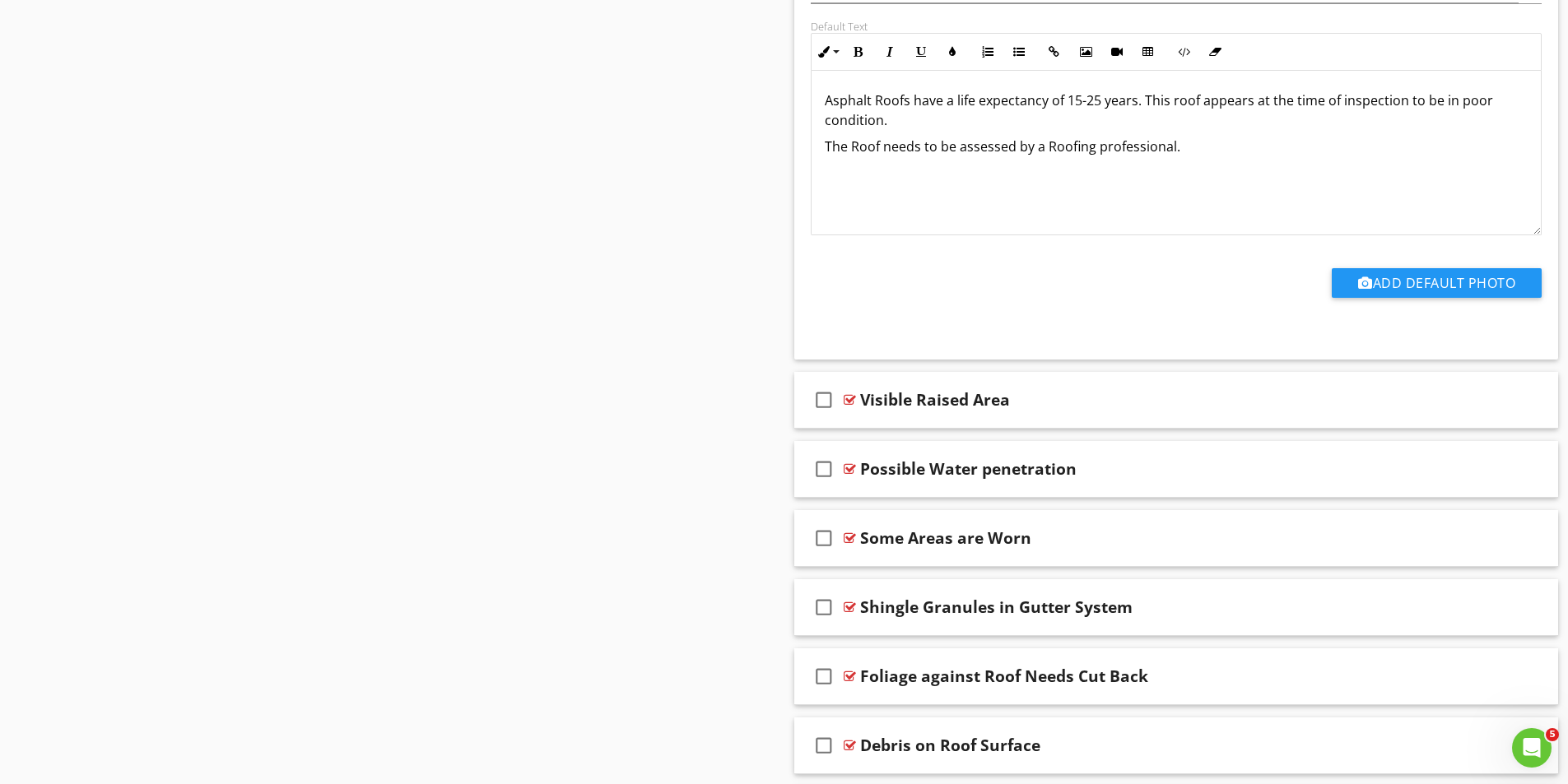
scroll to position [5163, 0]
click at [849, 399] on div at bounding box center [849, 399] width 12 height 13
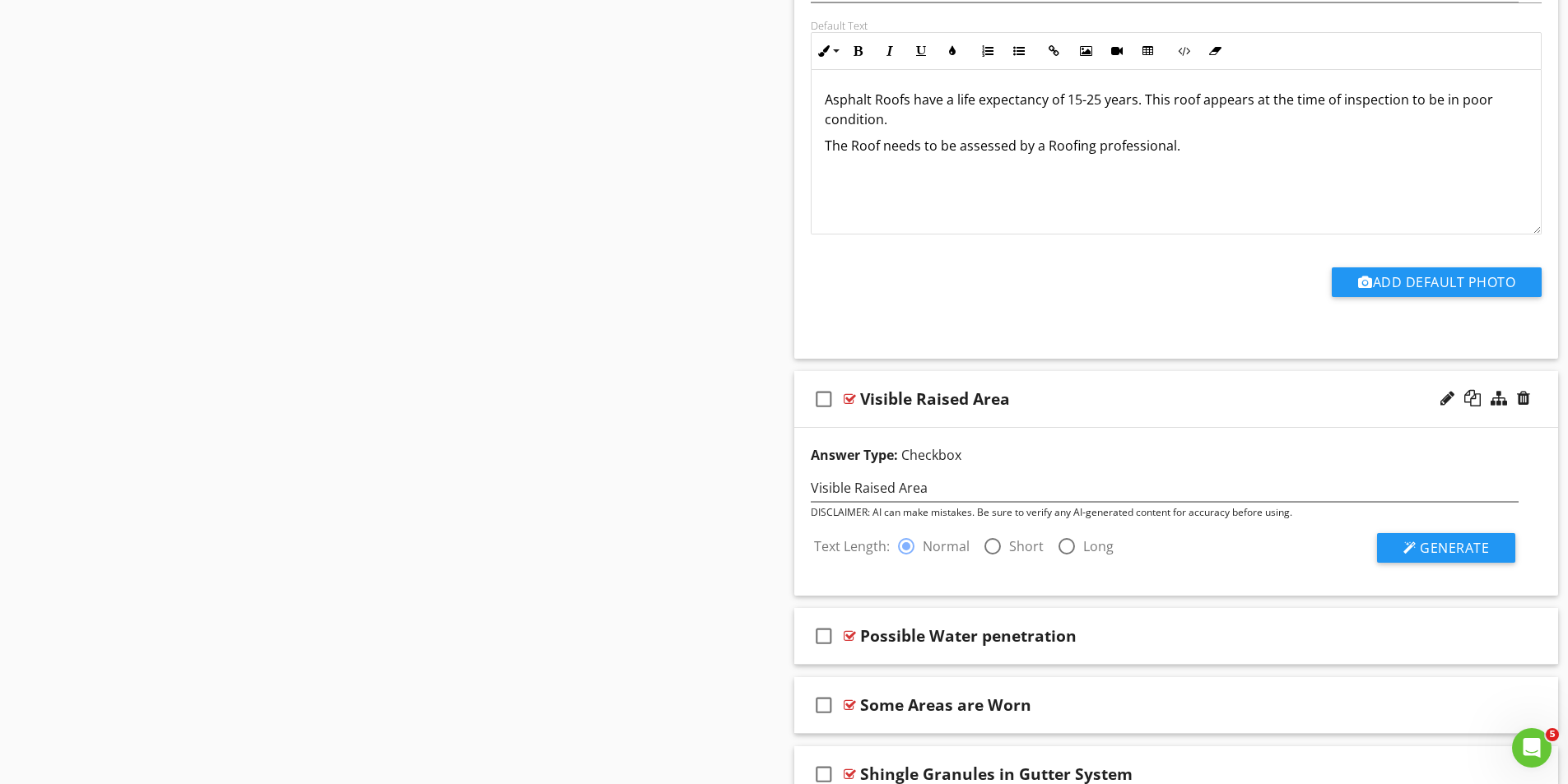
click at [996, 544] on div at bounding box center [992, 546] width 28 height 28
radio input "false"
radio input "true"
click at [1454, 546] on span "Generate" at bounding box center [1454, 548] width 69 height 18
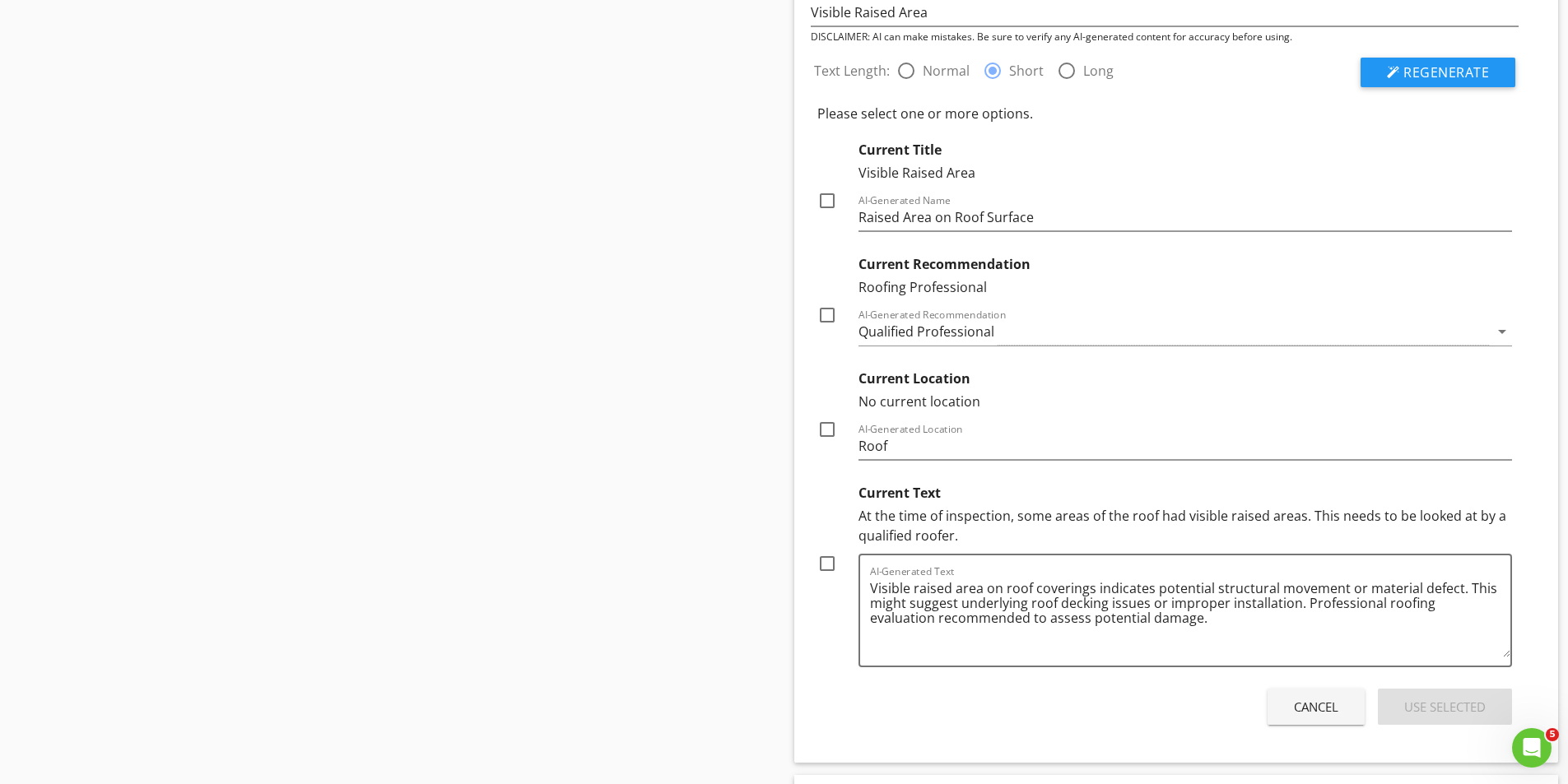
scroll to position [5657, 0]
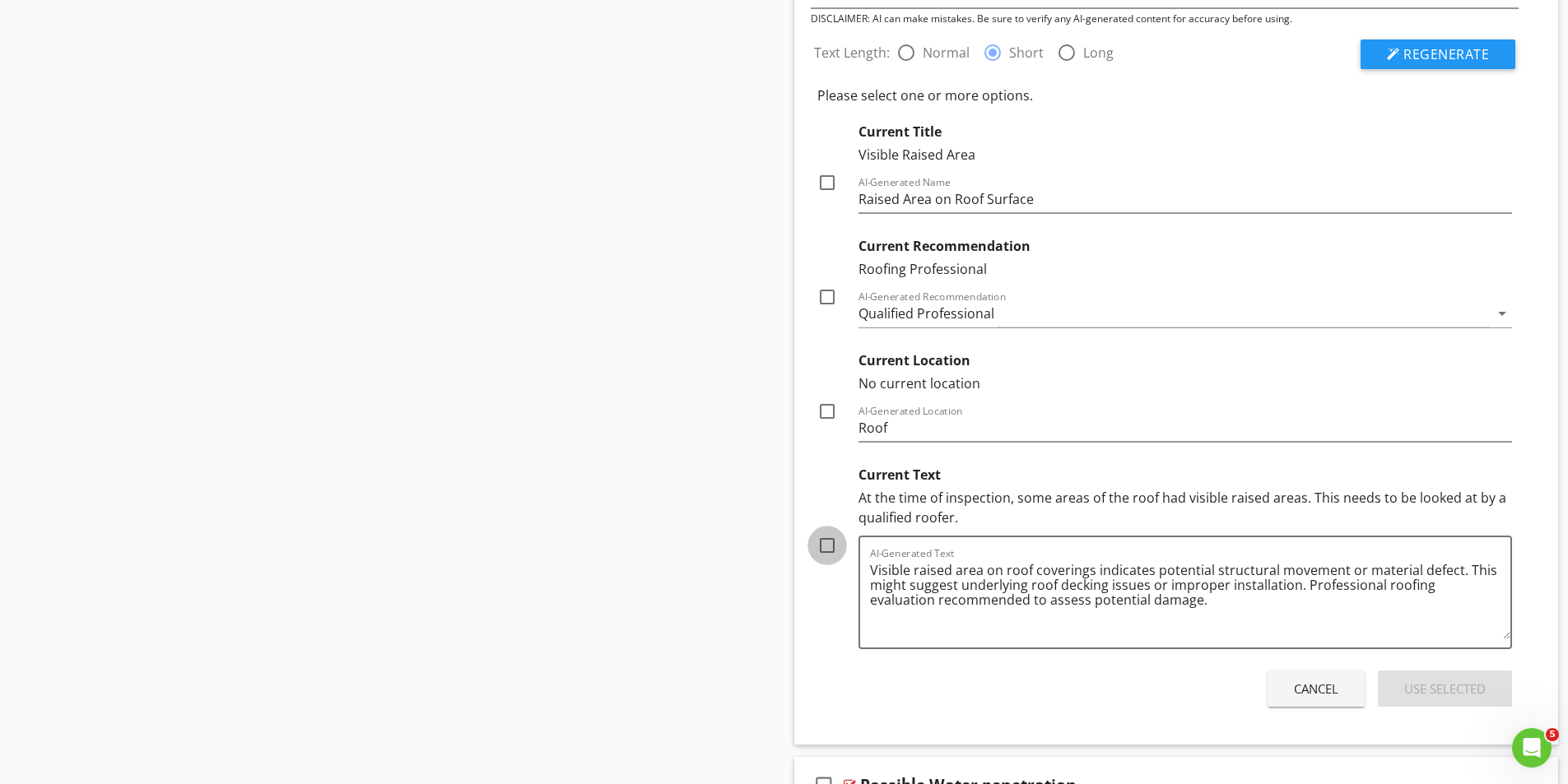
click at [827, 544] on div at bounding box center [827, 545] width 28 height 28
checkbox input "true"
click at [826, 412] on div at bounding box center [827, 411] width 28 height 28
checkbox input "true"
click at [820, 186] on div at bounding box center [827, 183] width 28 height 28
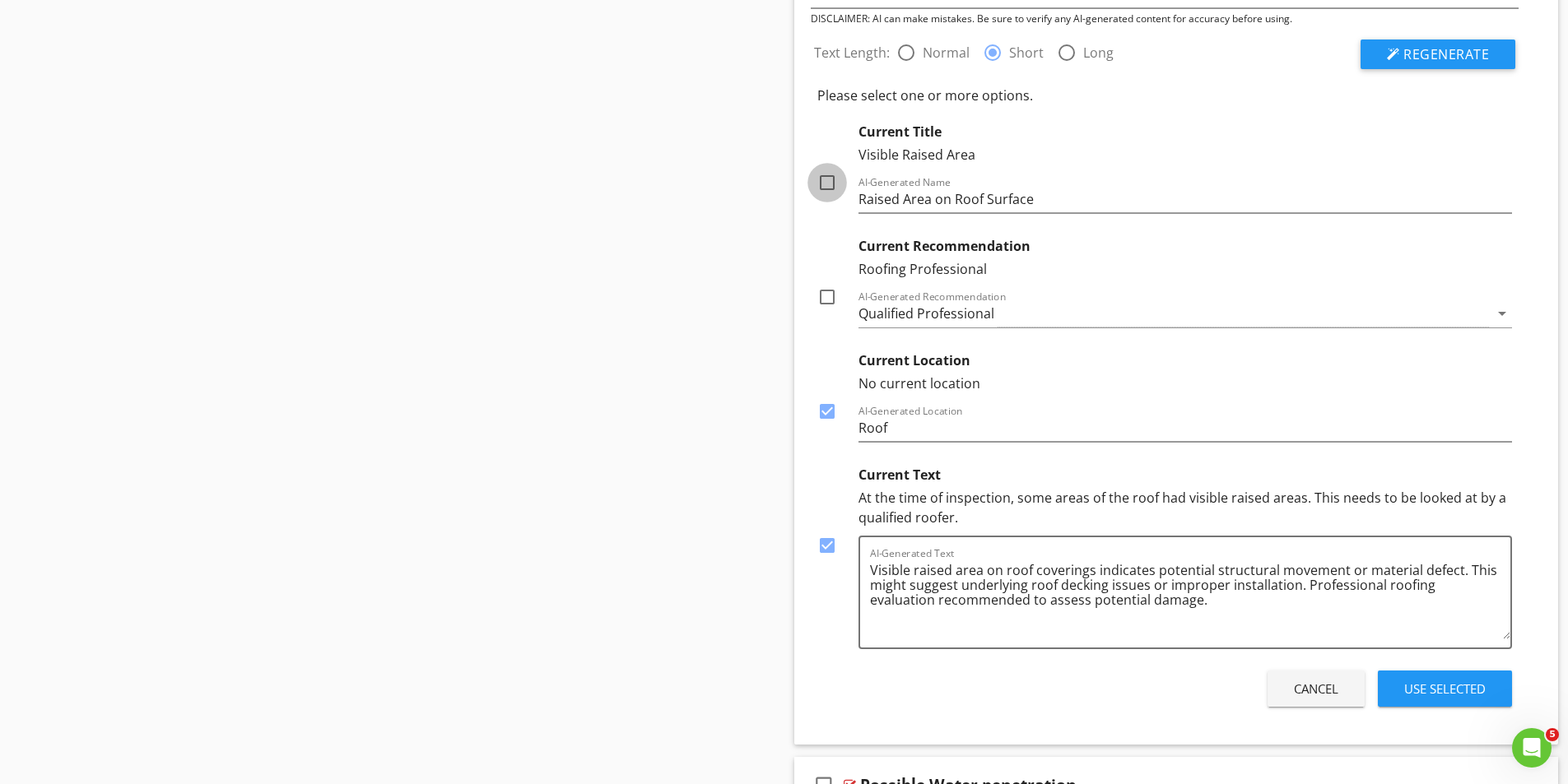
checkbox input "true"
drag, startPoint x: 1456, startPoint y: 686, endPoint x: 1441, endPoint y: 671, distance: 21.2
click at [1458, 686] on div "Use Selected" at bounding box center [1445, 689] width 82 height 19
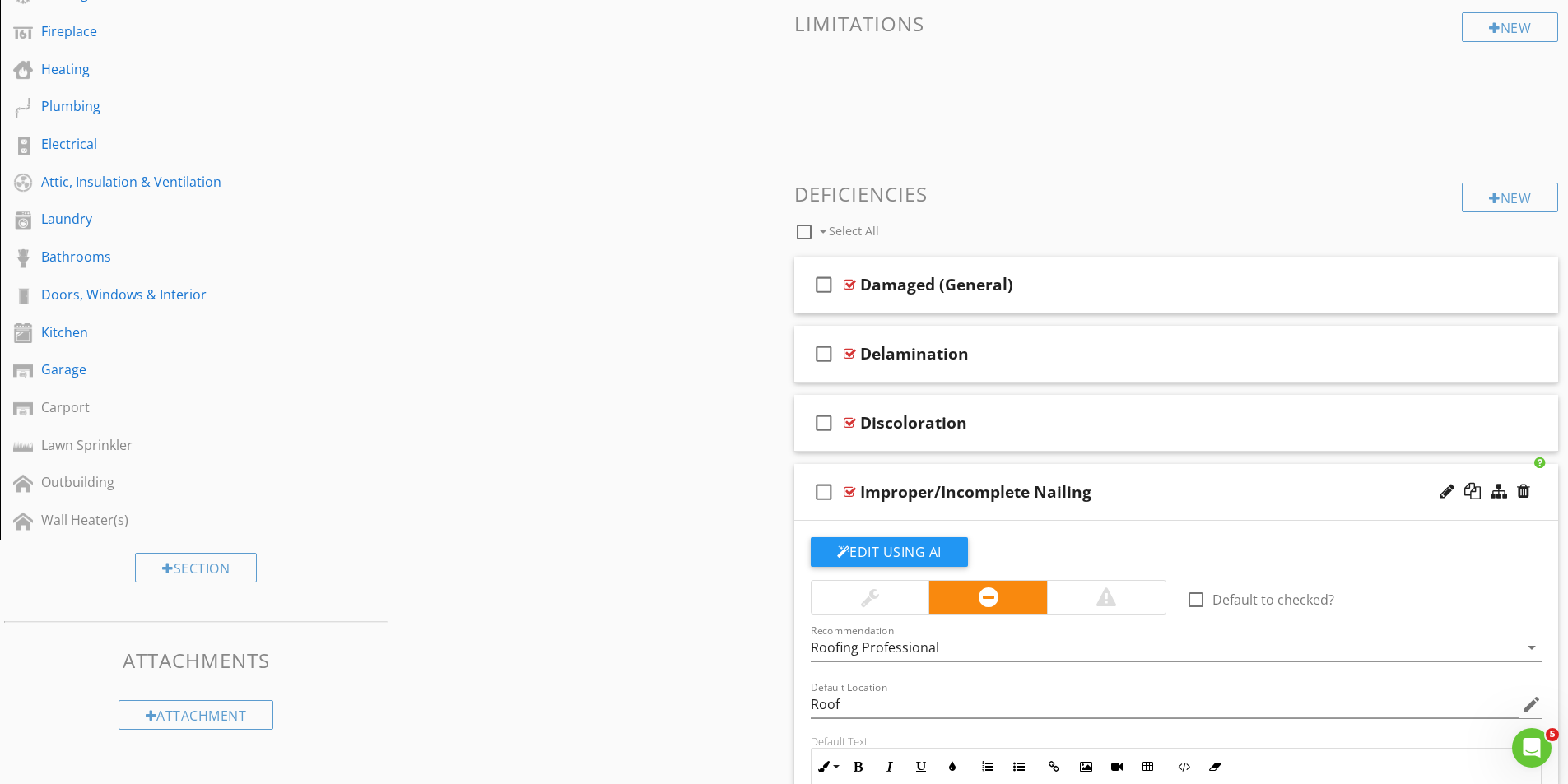
scroll to position [472, 0]
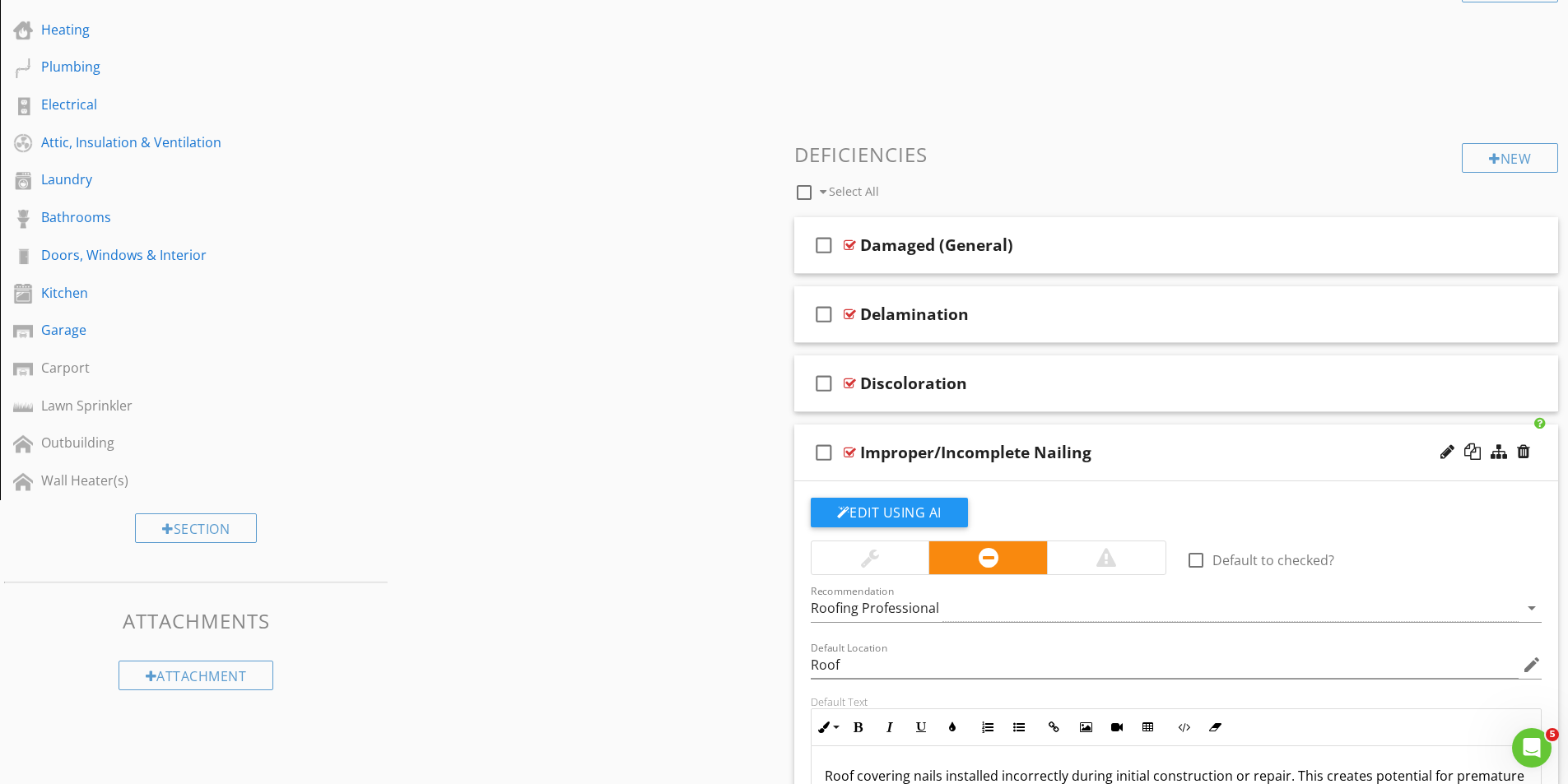
click at [848, 452] on div at bounding box center [849, 452] width 12 height 13
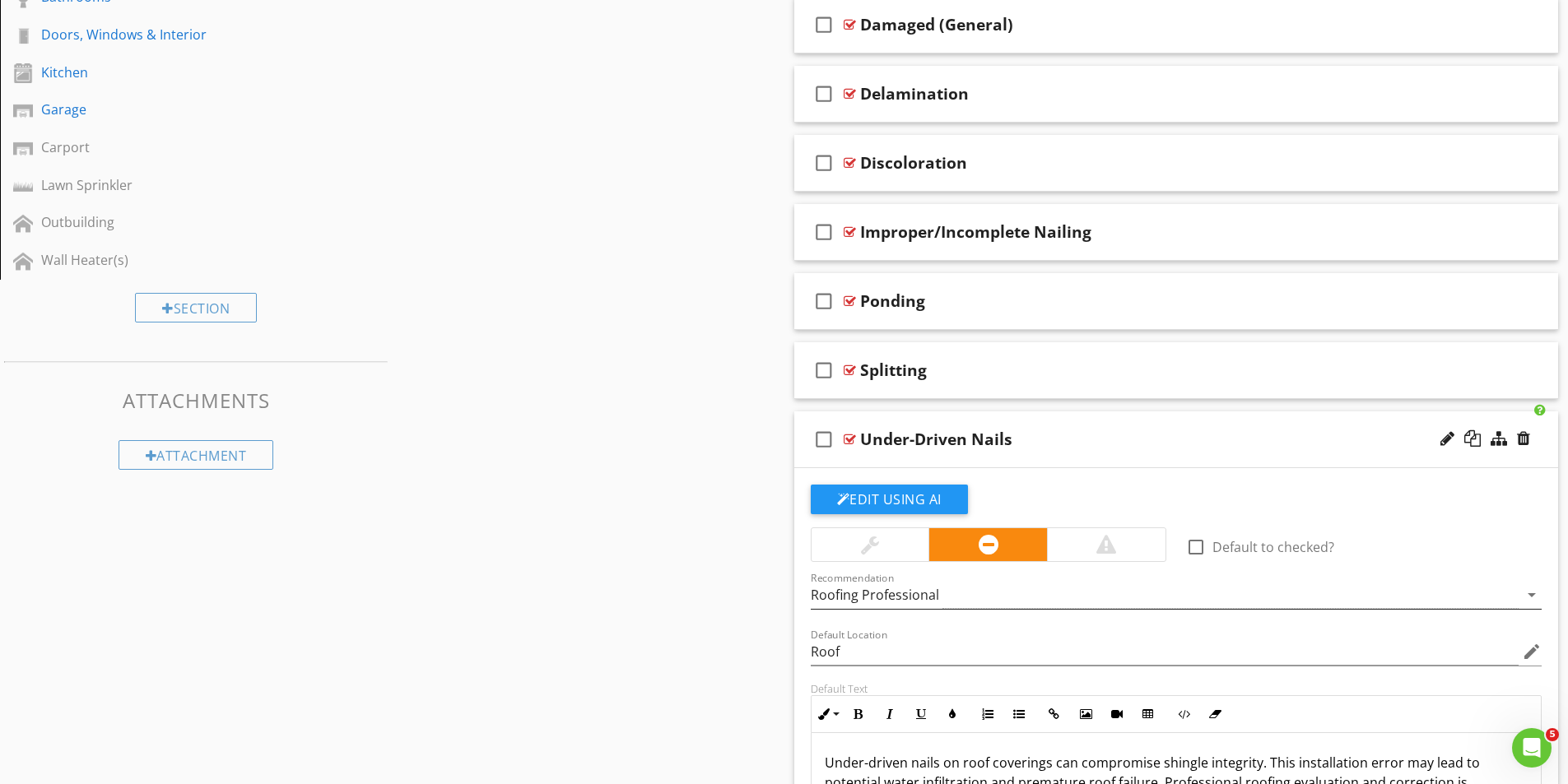
scroll to position [801, 0]
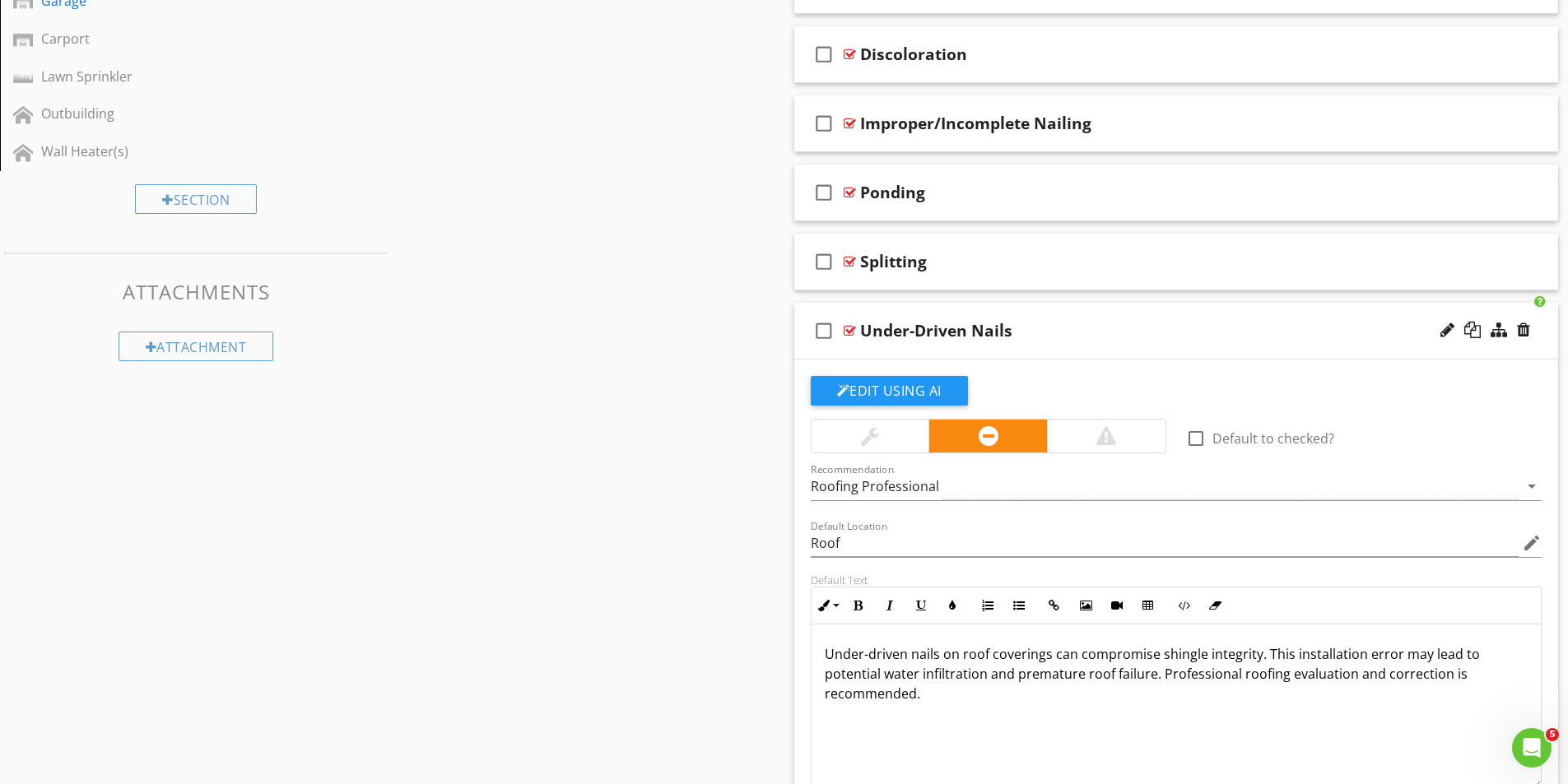
click at [848, 335] on div at bounding box center [849, 330] width 12 height 13
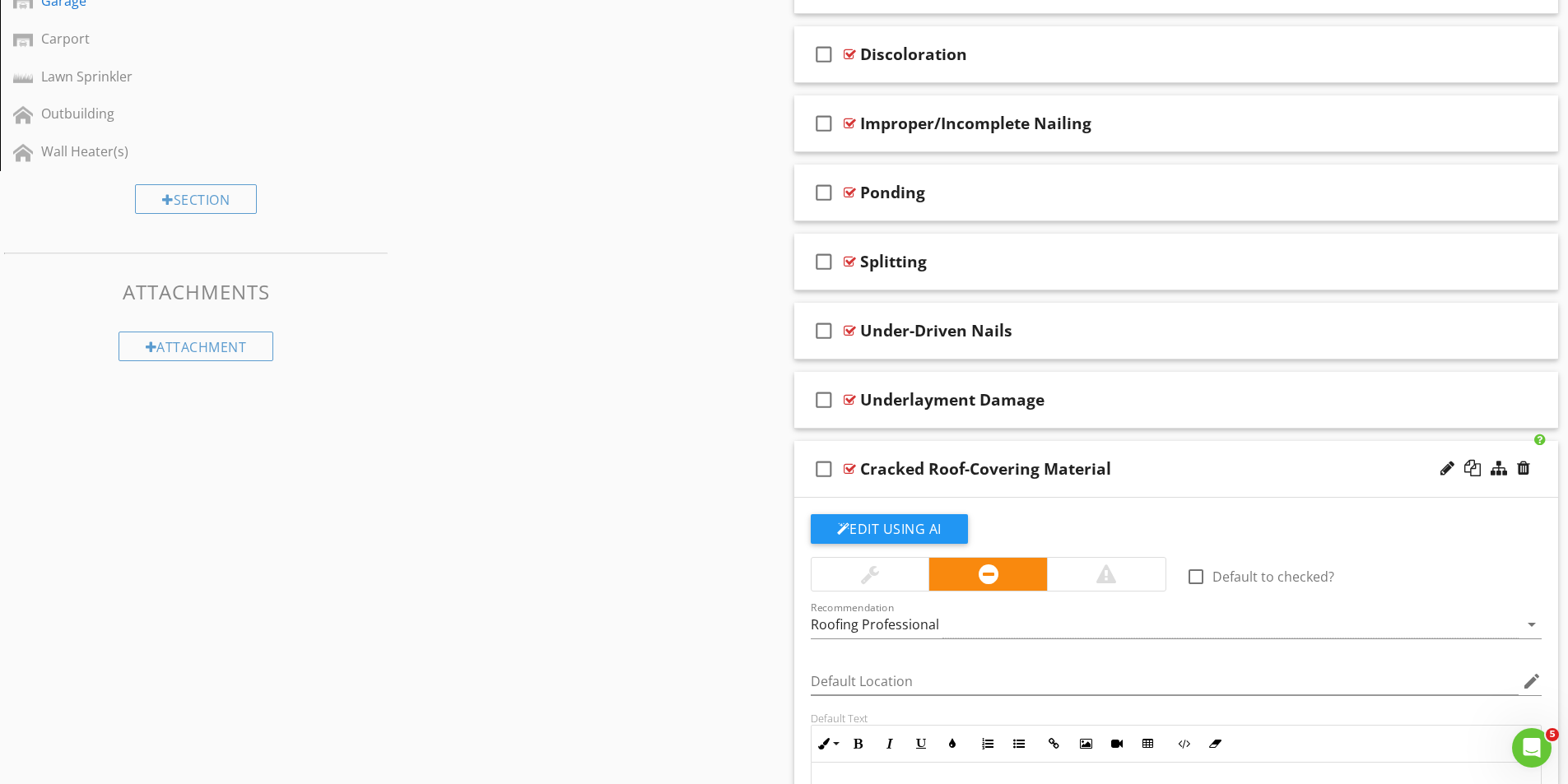
click at [848, 467] on div at bounding box center [849, 469] width 12 height 13
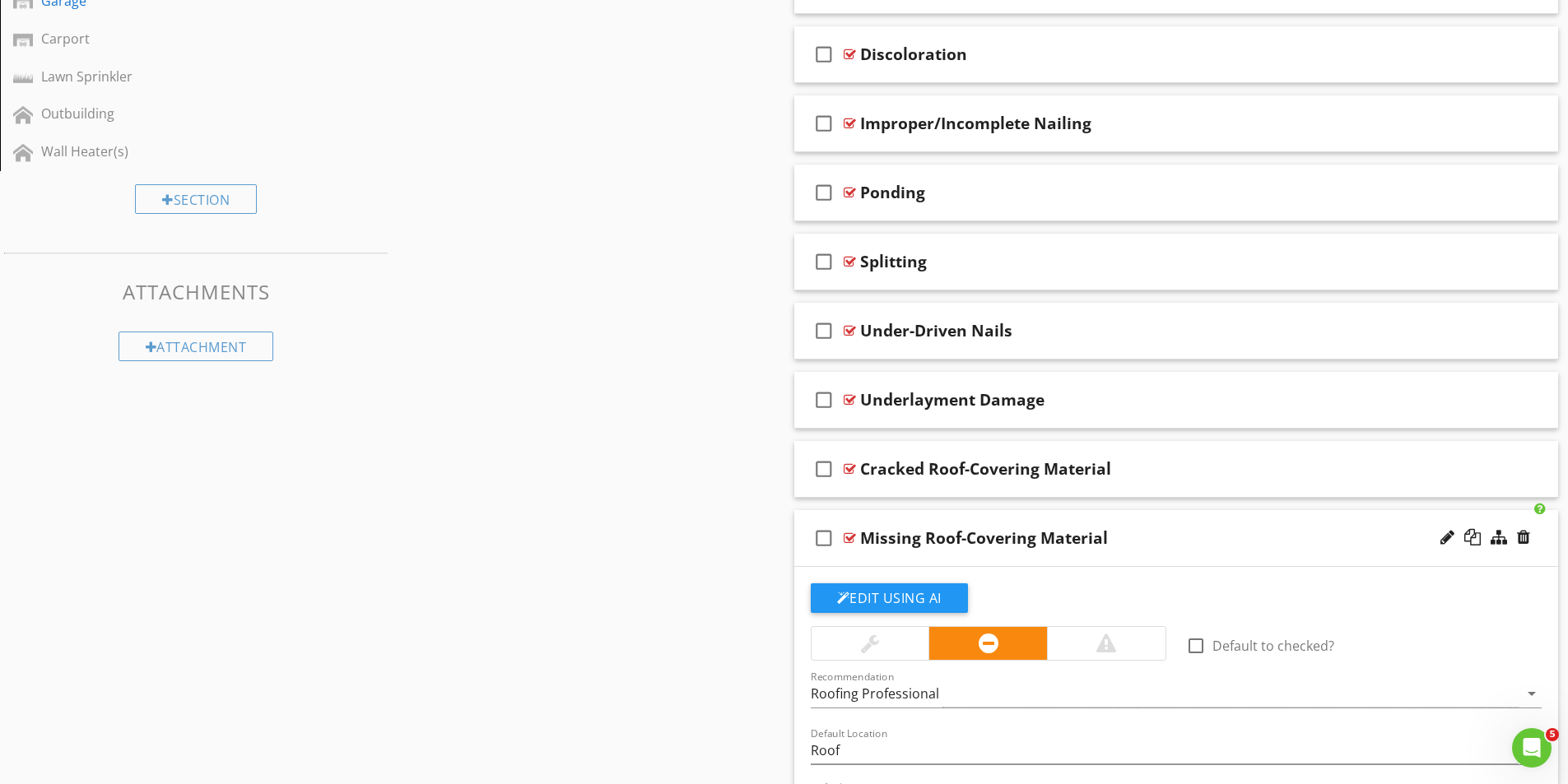
click at [849, 537] on div at bounding box center [849, 537] width 12 height 13
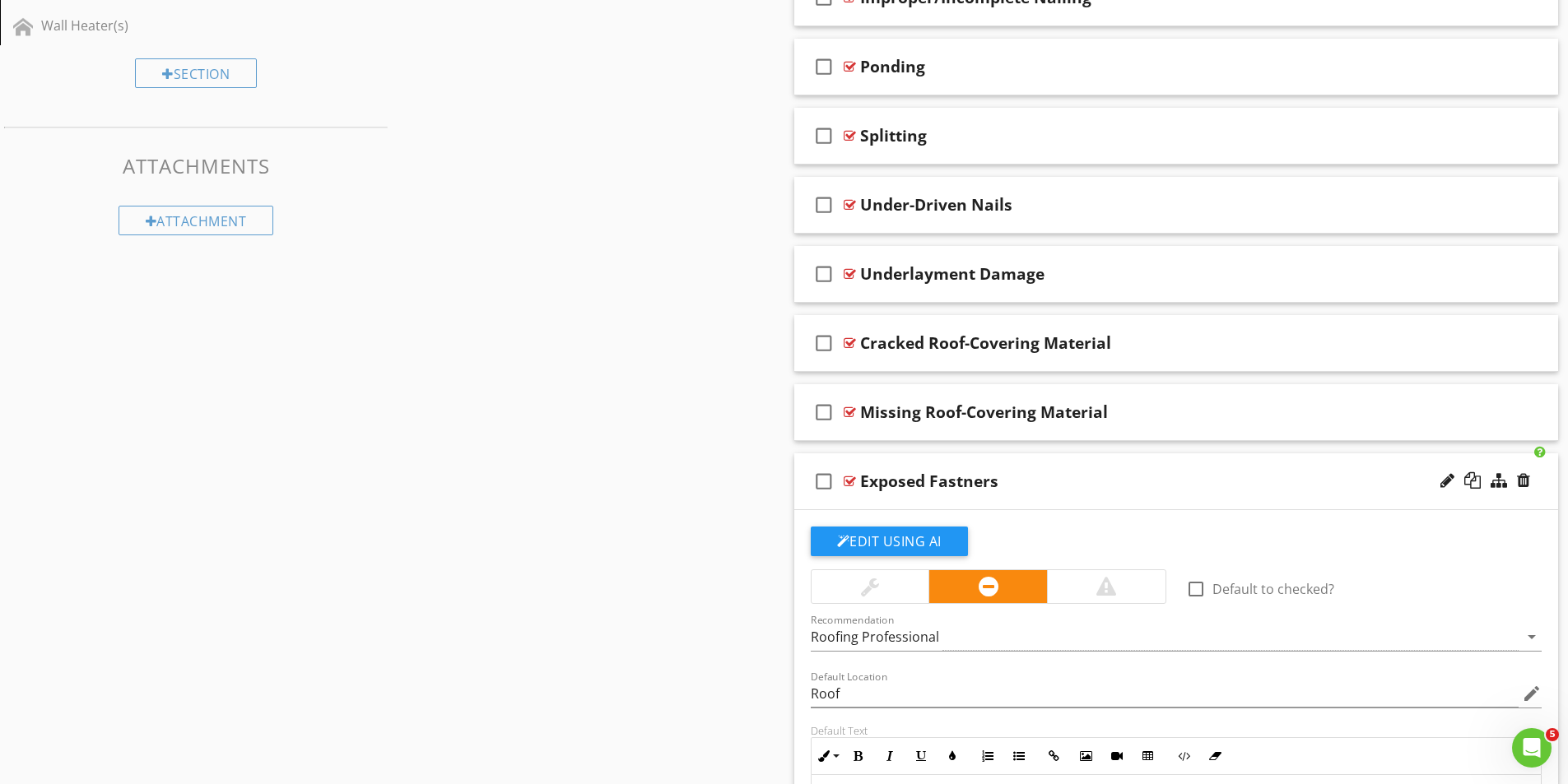
scroll to position [966, 0]
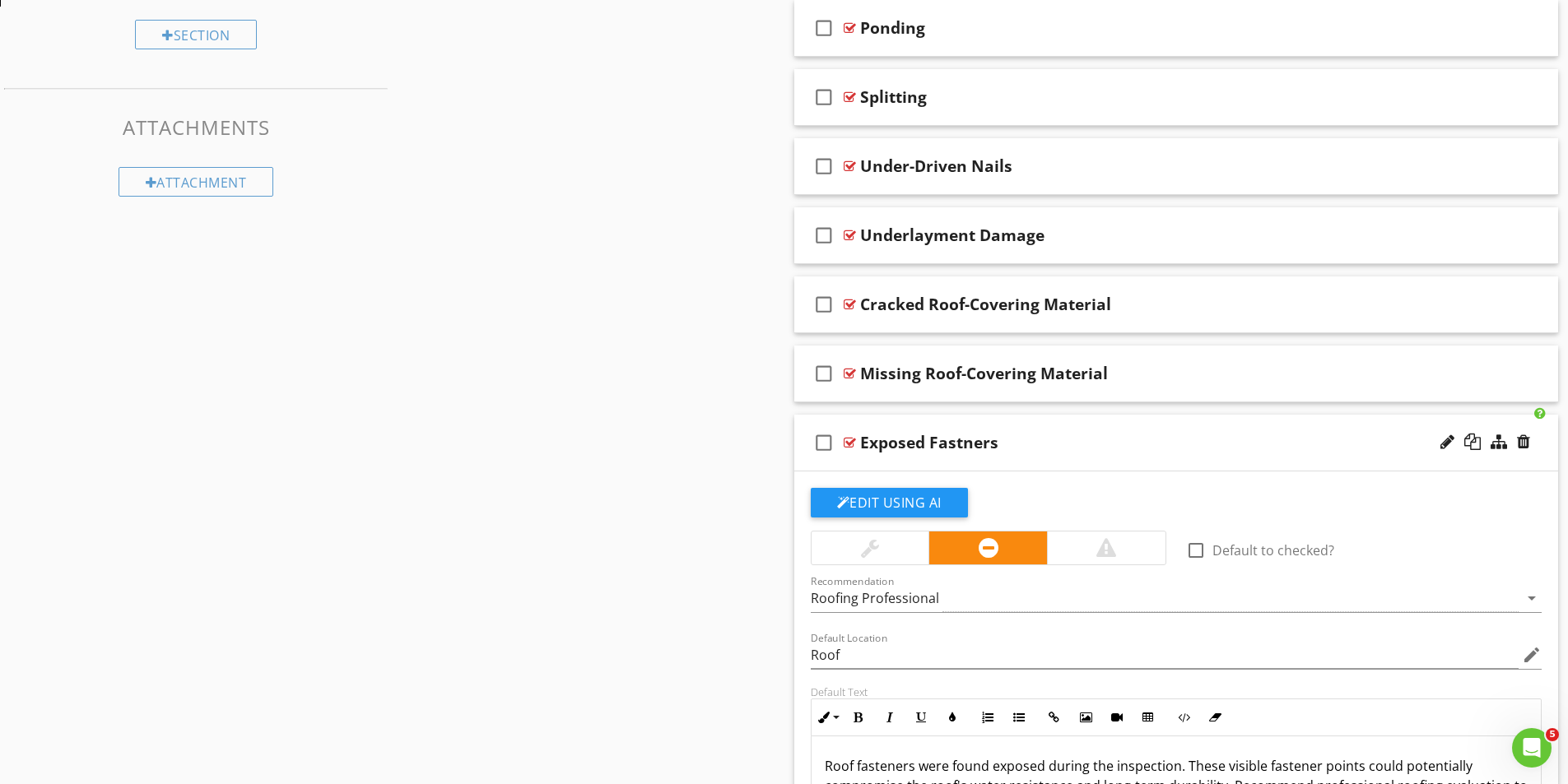
click at [855, 443] on div at bounding box center [849, 443] width 12 height 13
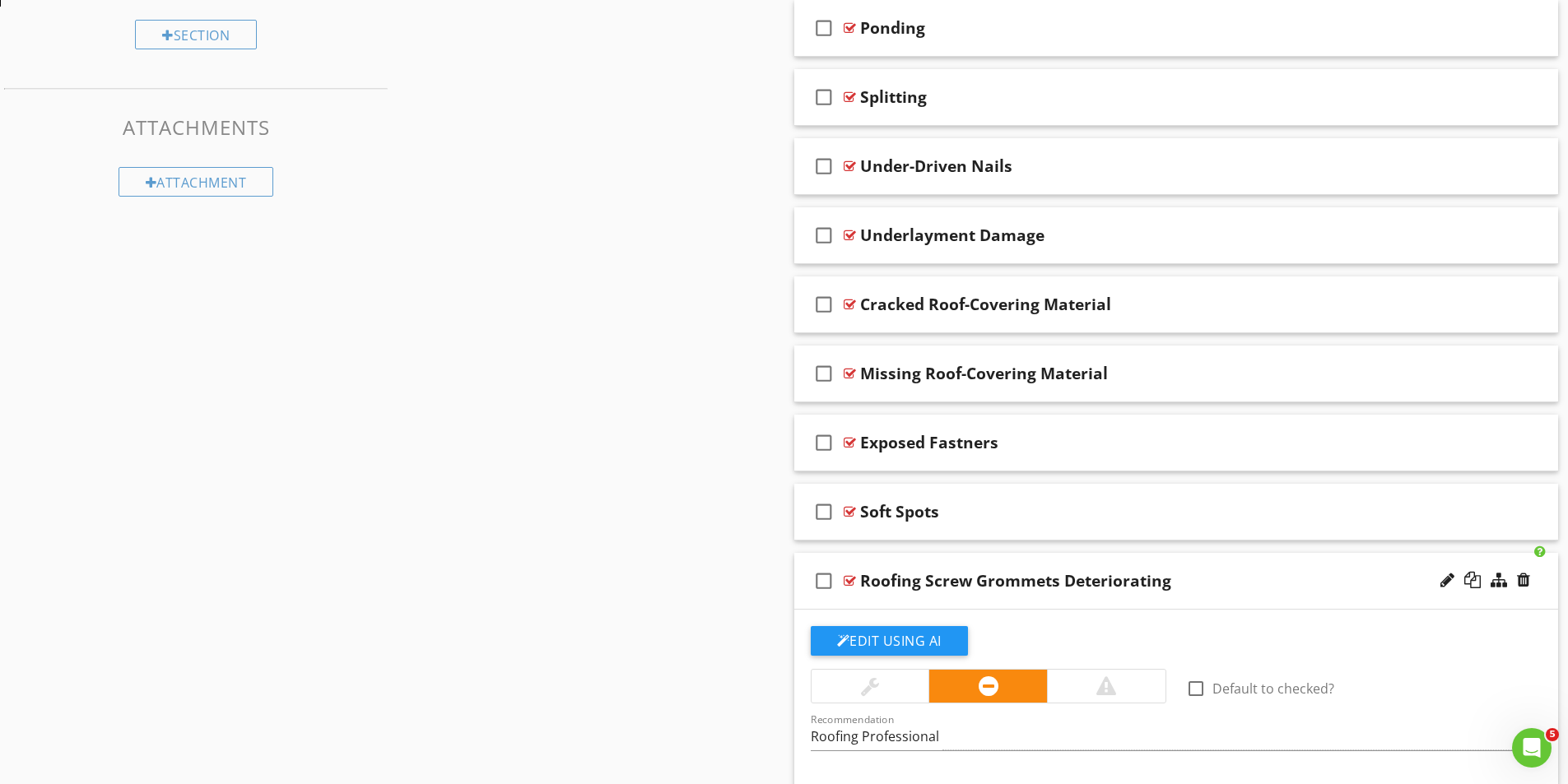
click at [849, 580] on div at bounding box center [849, 580] width 12 height 13
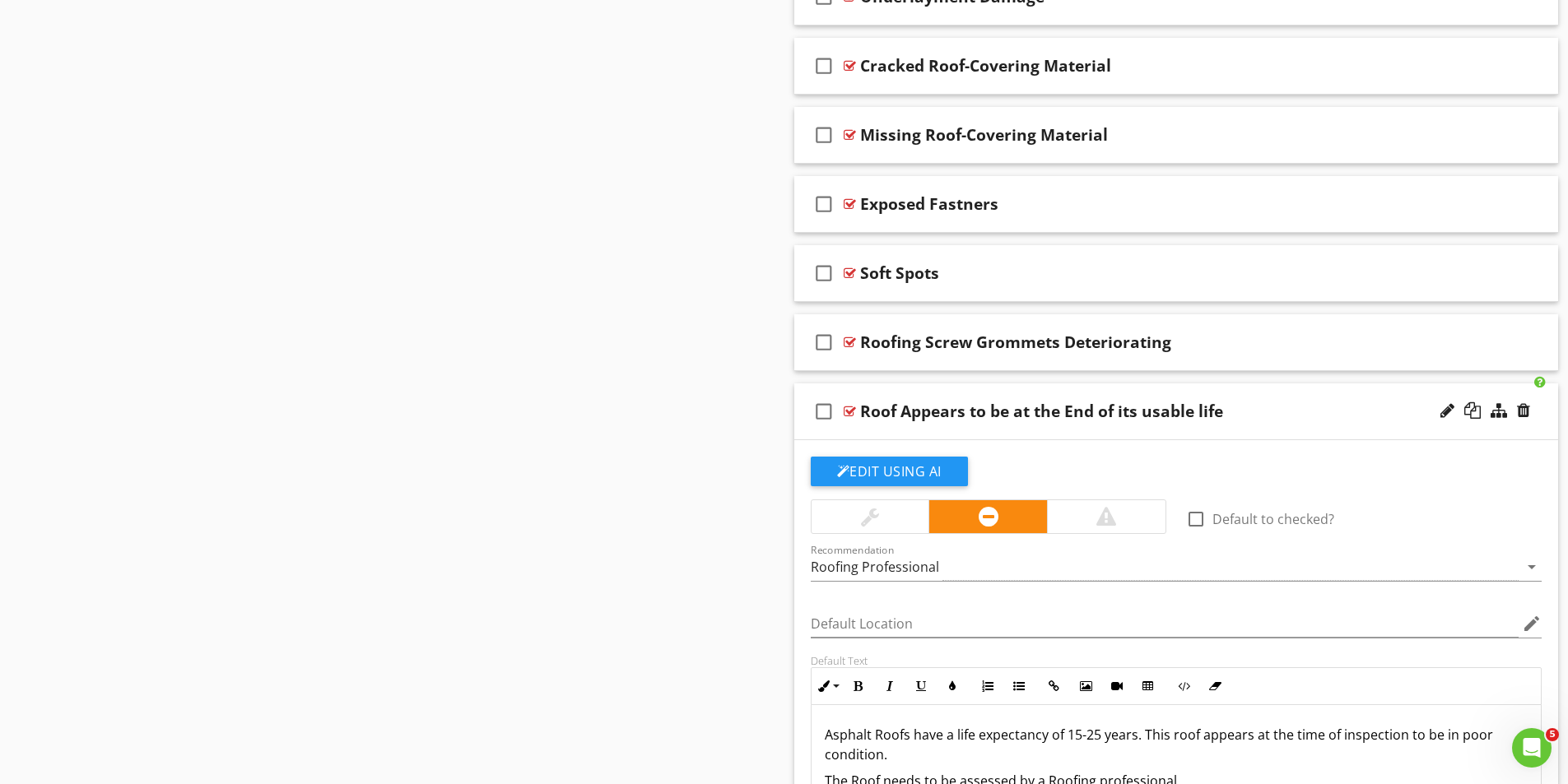
scroll to position [1213, 0]
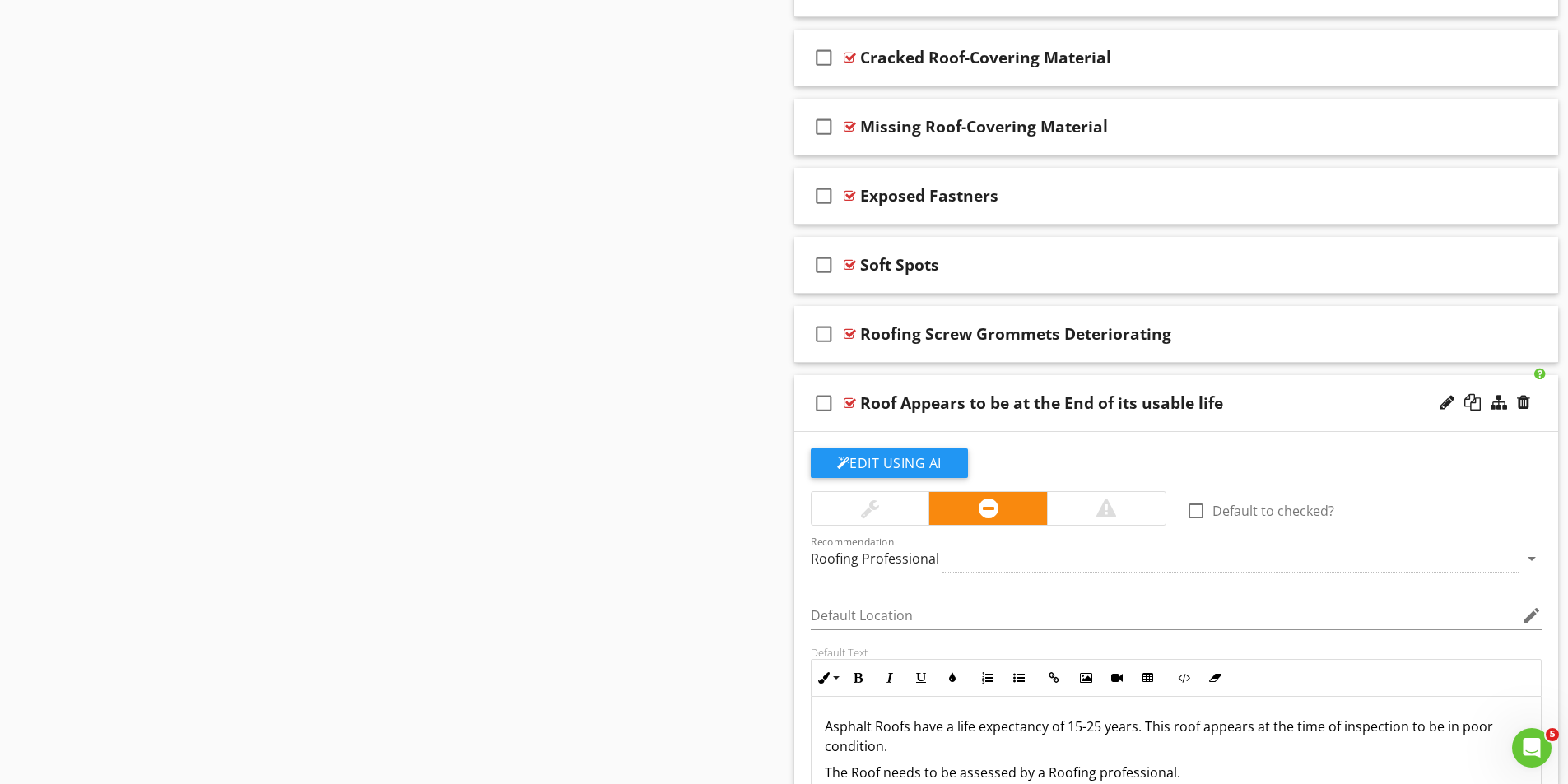
click at [854, 403] on div at bounding box center [849, 402] width 12 height 13
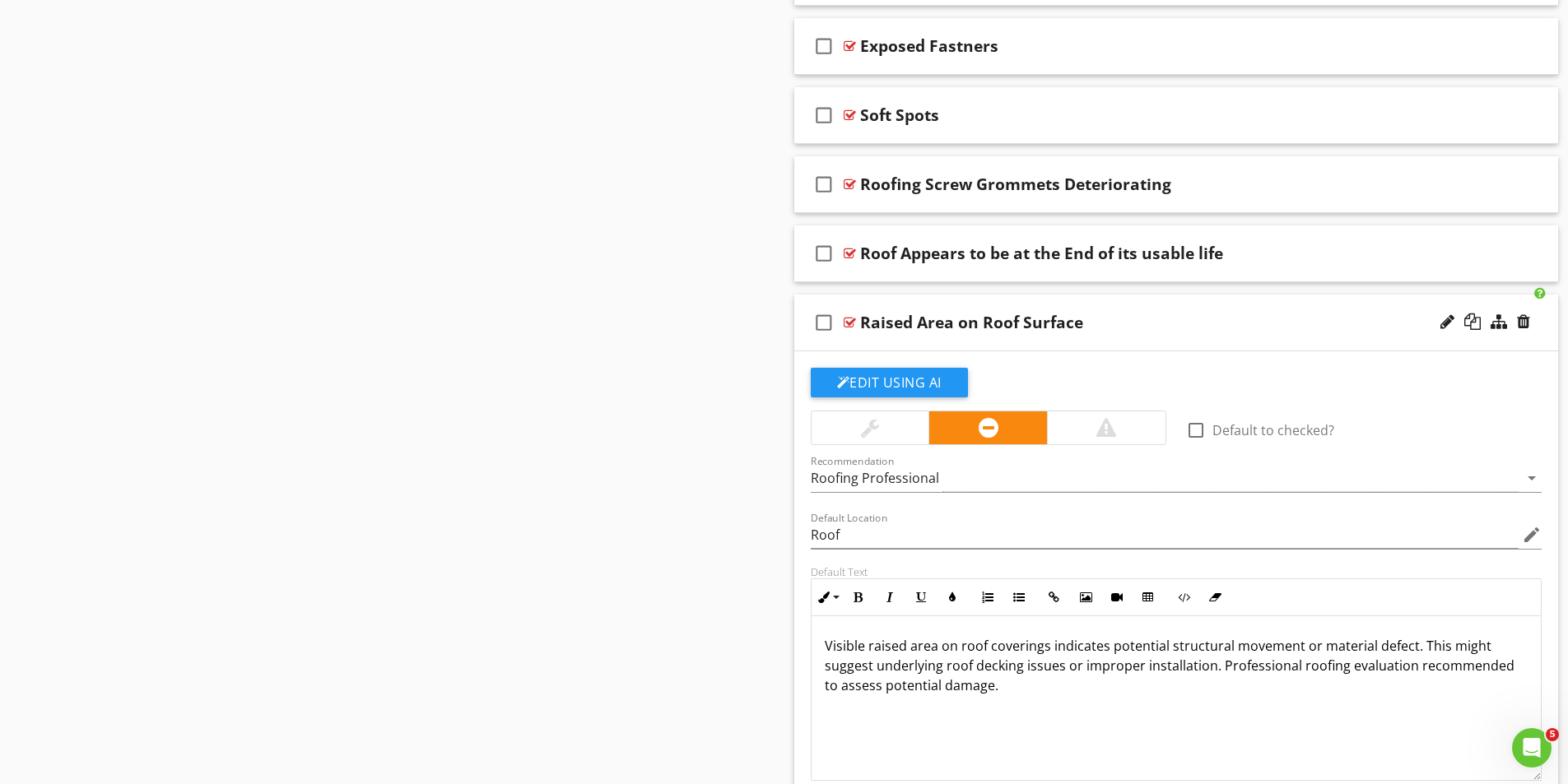
scroll to position [1377, 0]
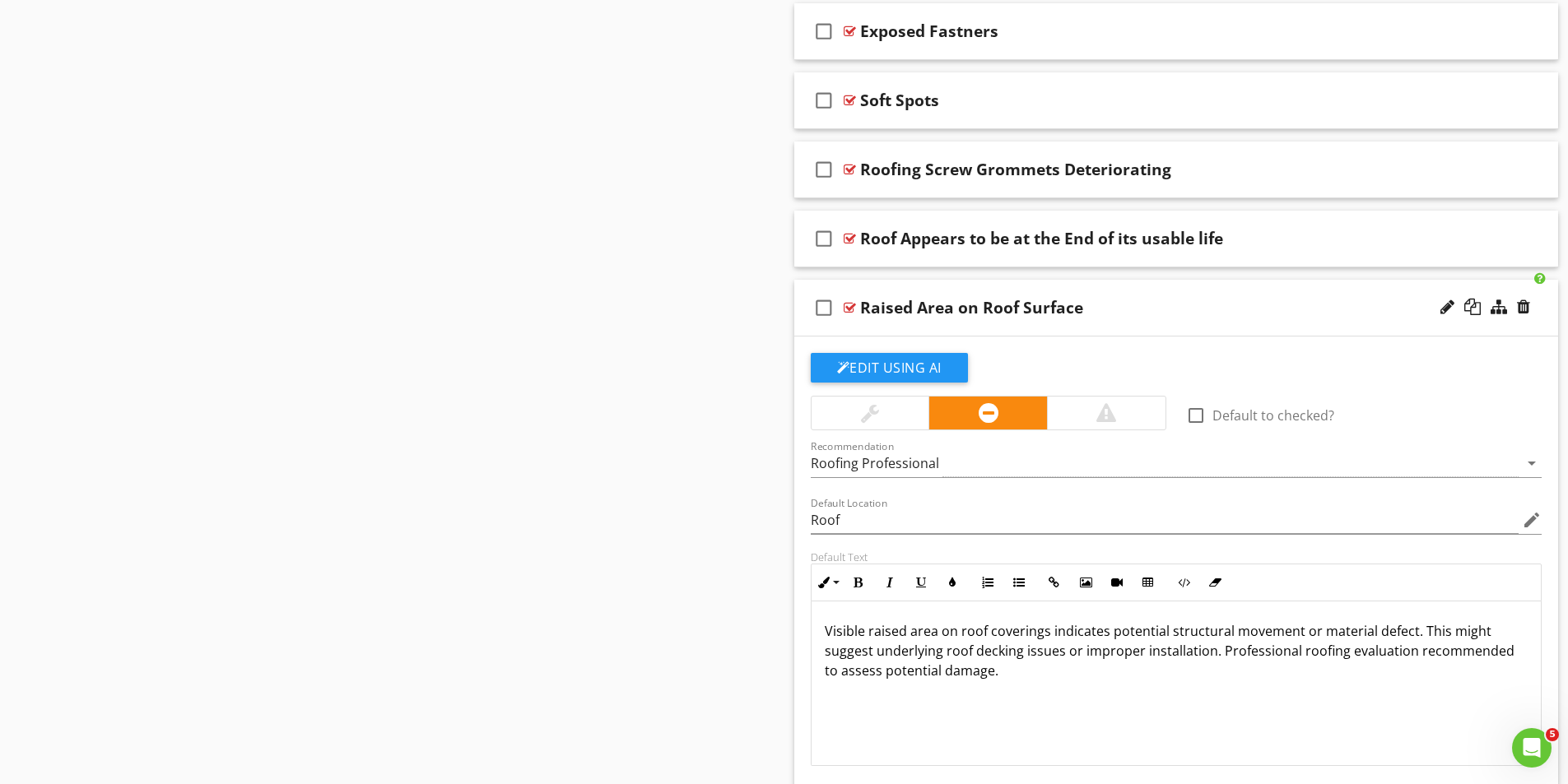
click at [848, 305] on div at bounding box center [849, 308] width 12 height 13
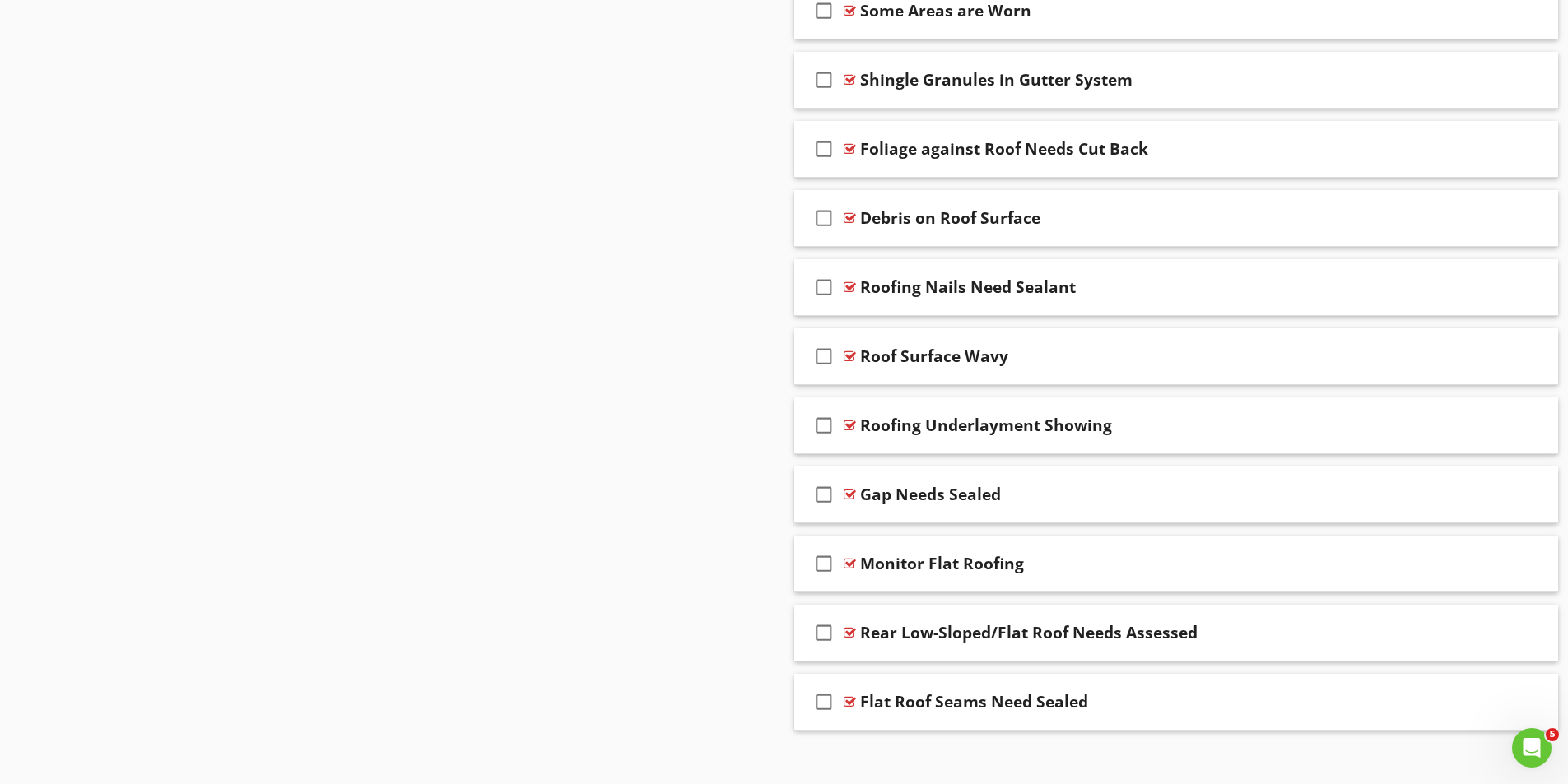
scroll to position [1828, 0]
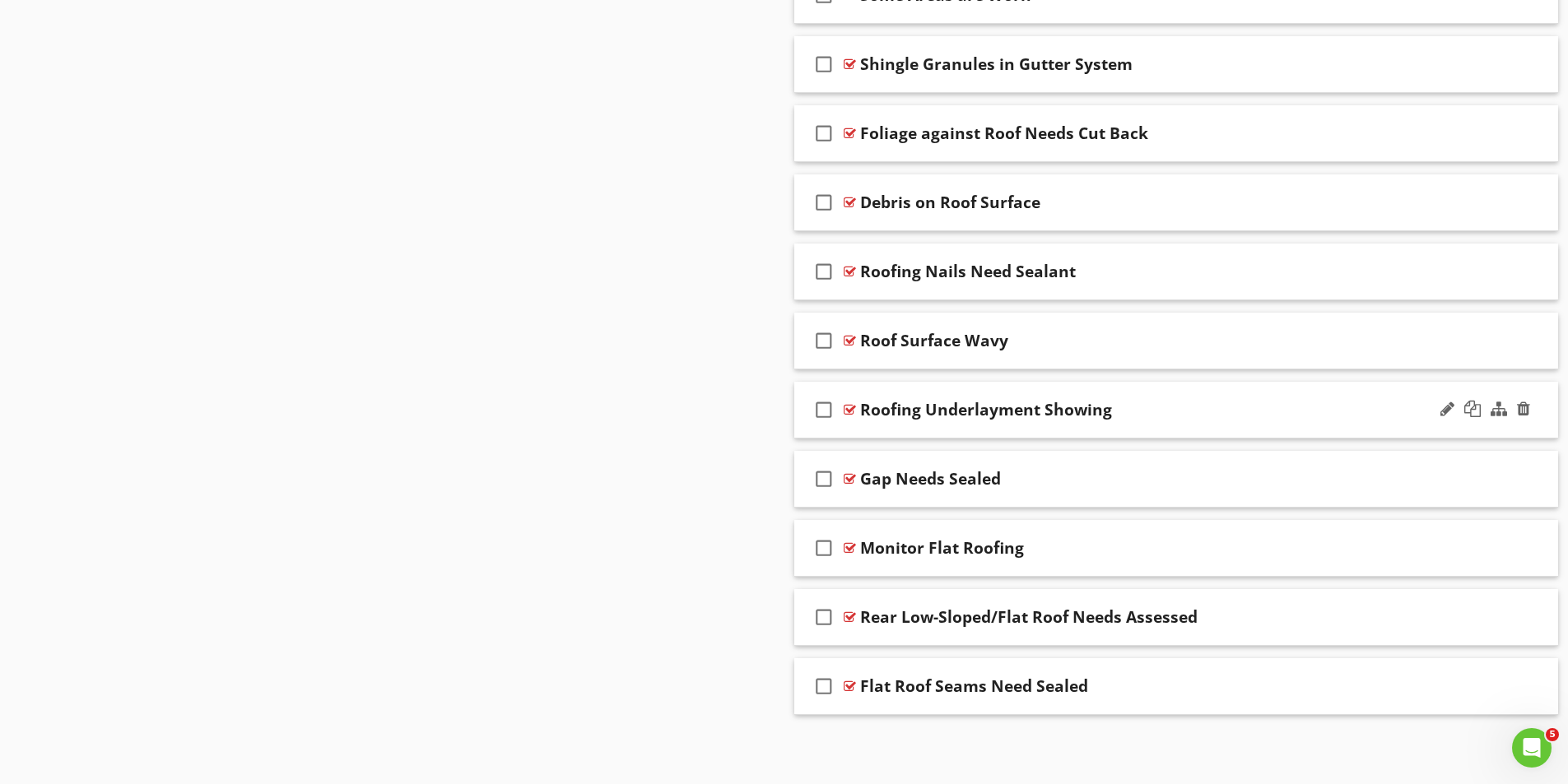
click at [848, 408] on div at bounding box center [849, 409] width 12 height 13
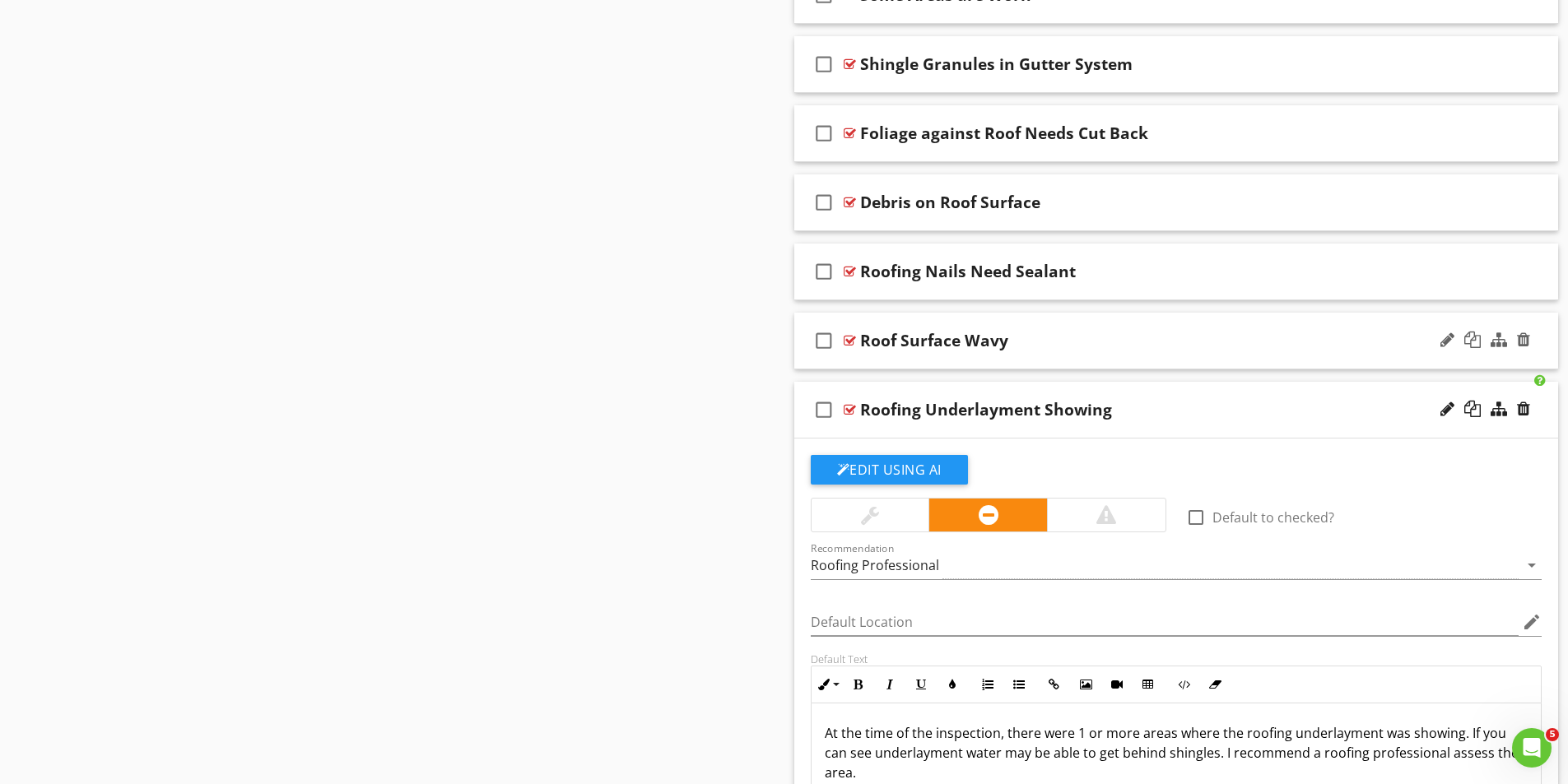
click at [855, 335] on div at bounding box center [849, 341] width 12 height 13
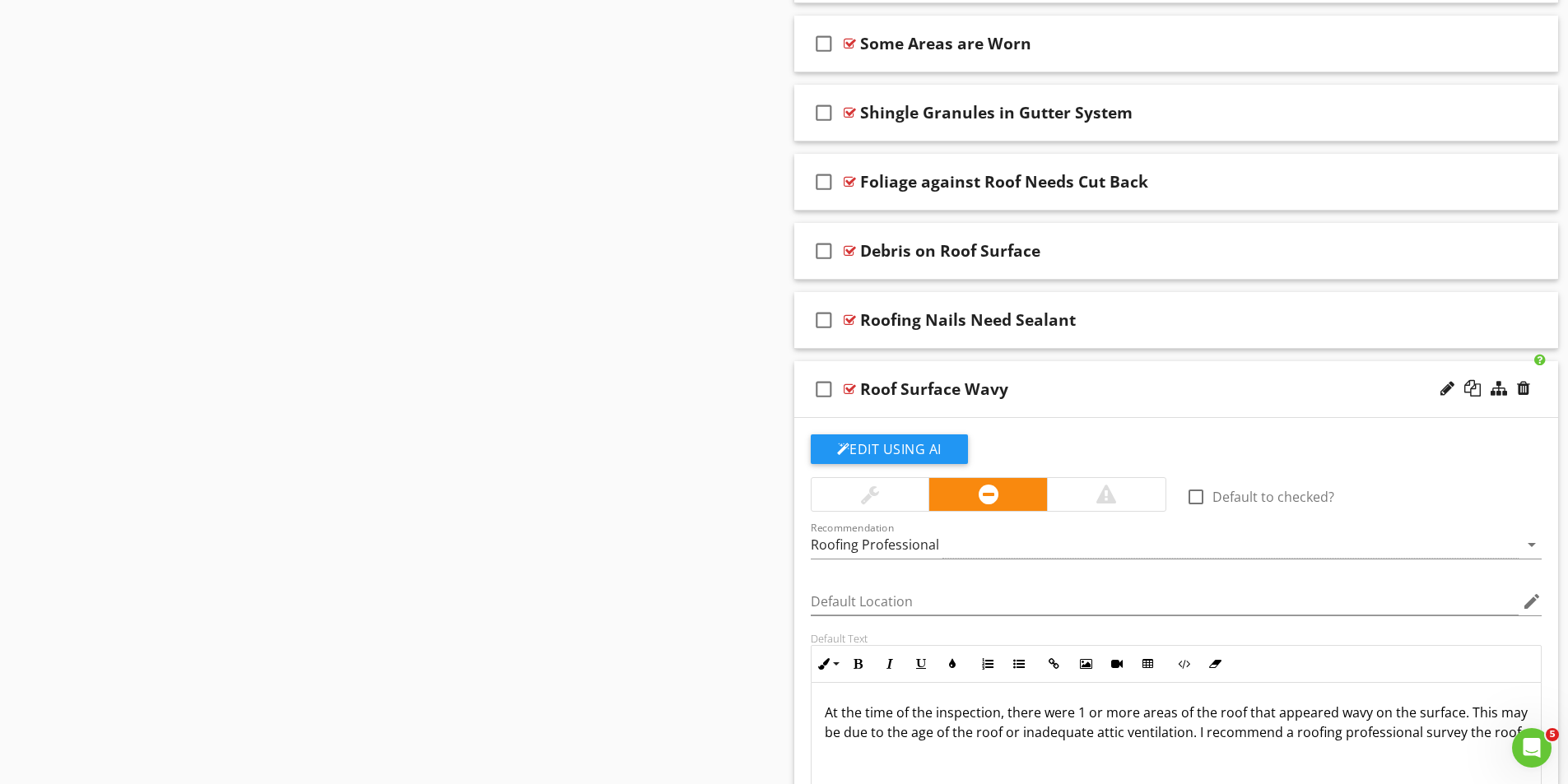
scroll to position [1582, 0]
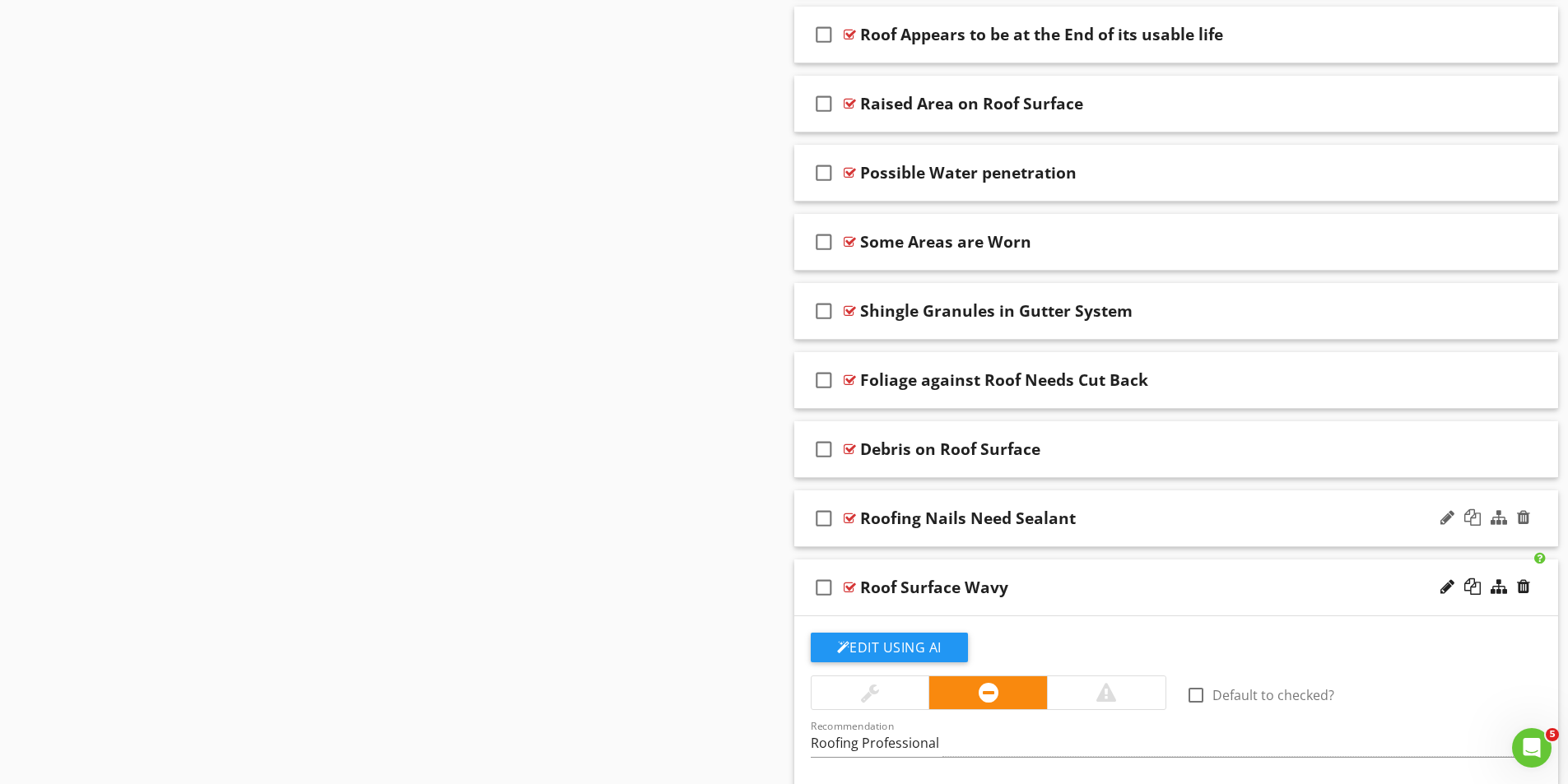
click at [849, 517] on div at bounding box center [849, 518] width 12 height 13
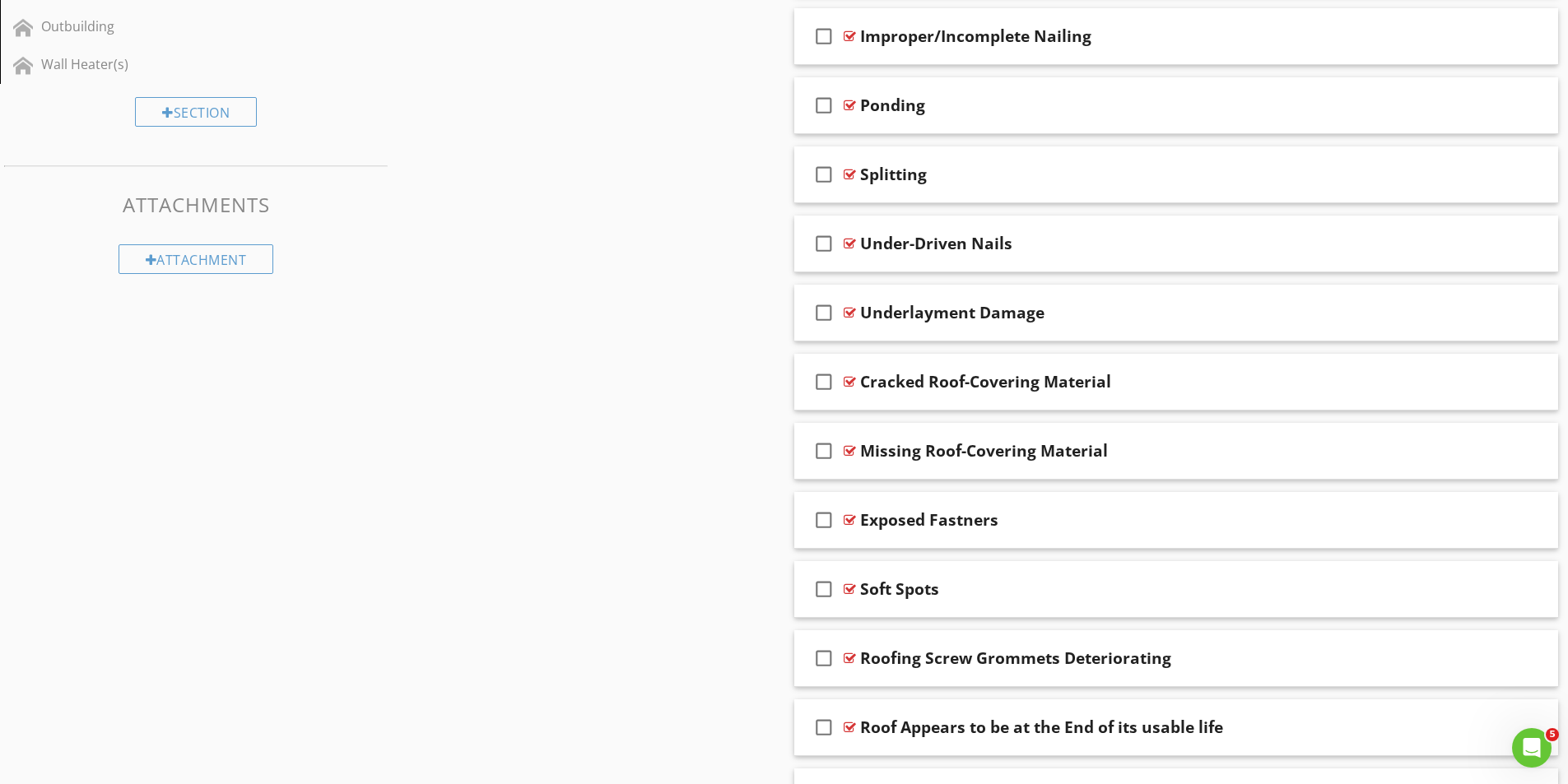
scroll to position [1005, 0]
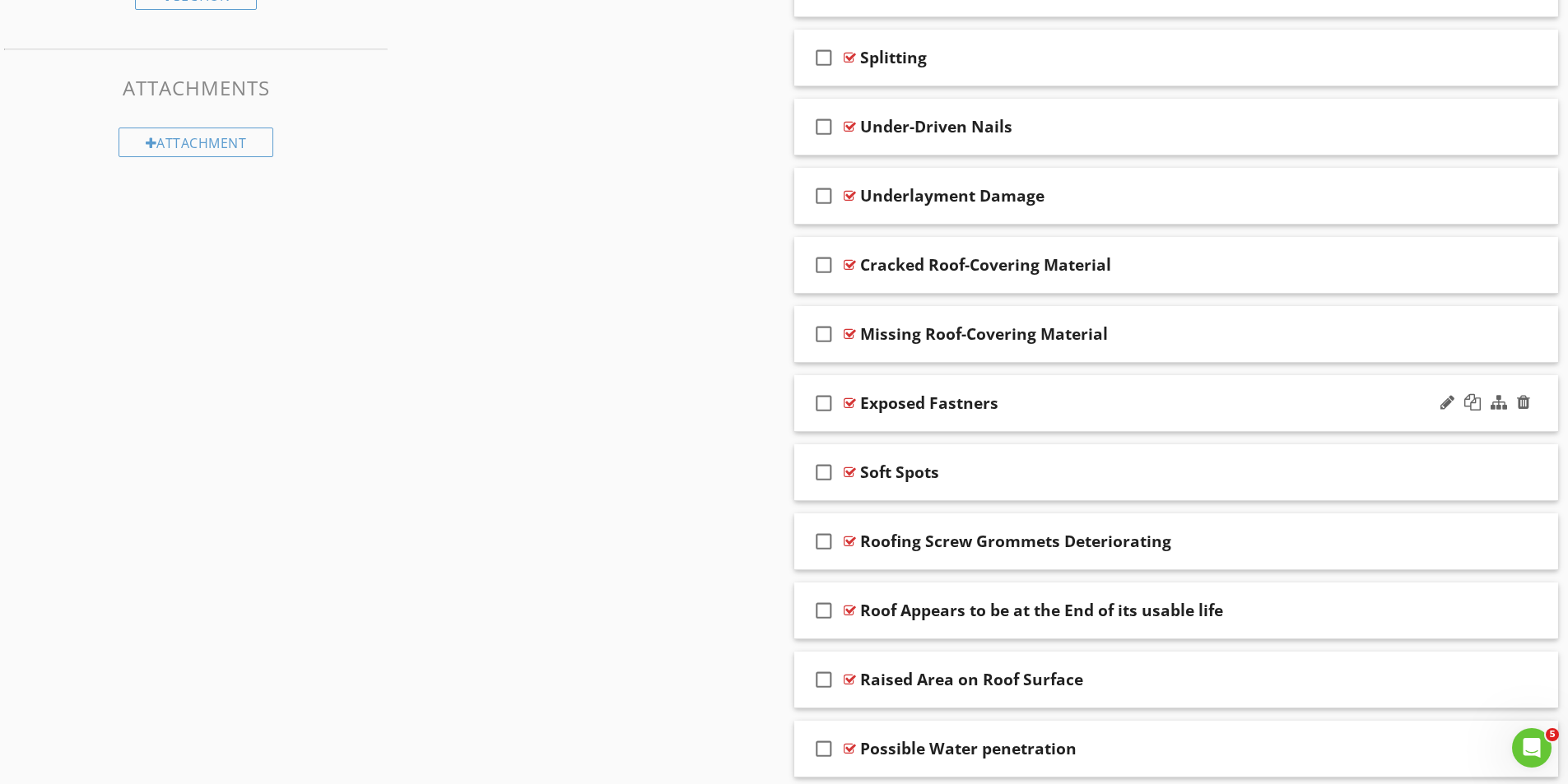
click at [848, 402] on div at bounding box center [849, 402] width 12 height 13
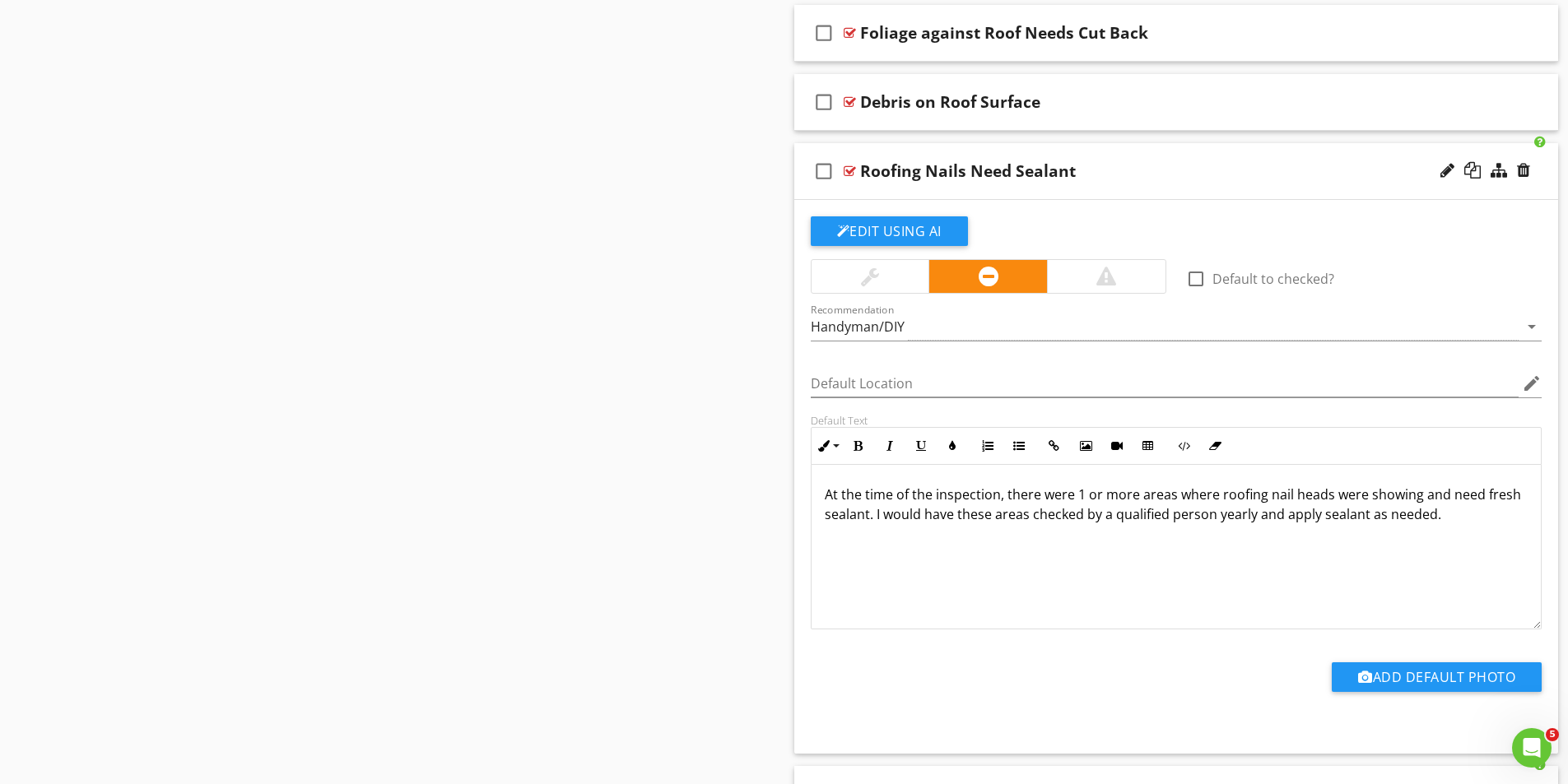
scroll to position [2487, 0]
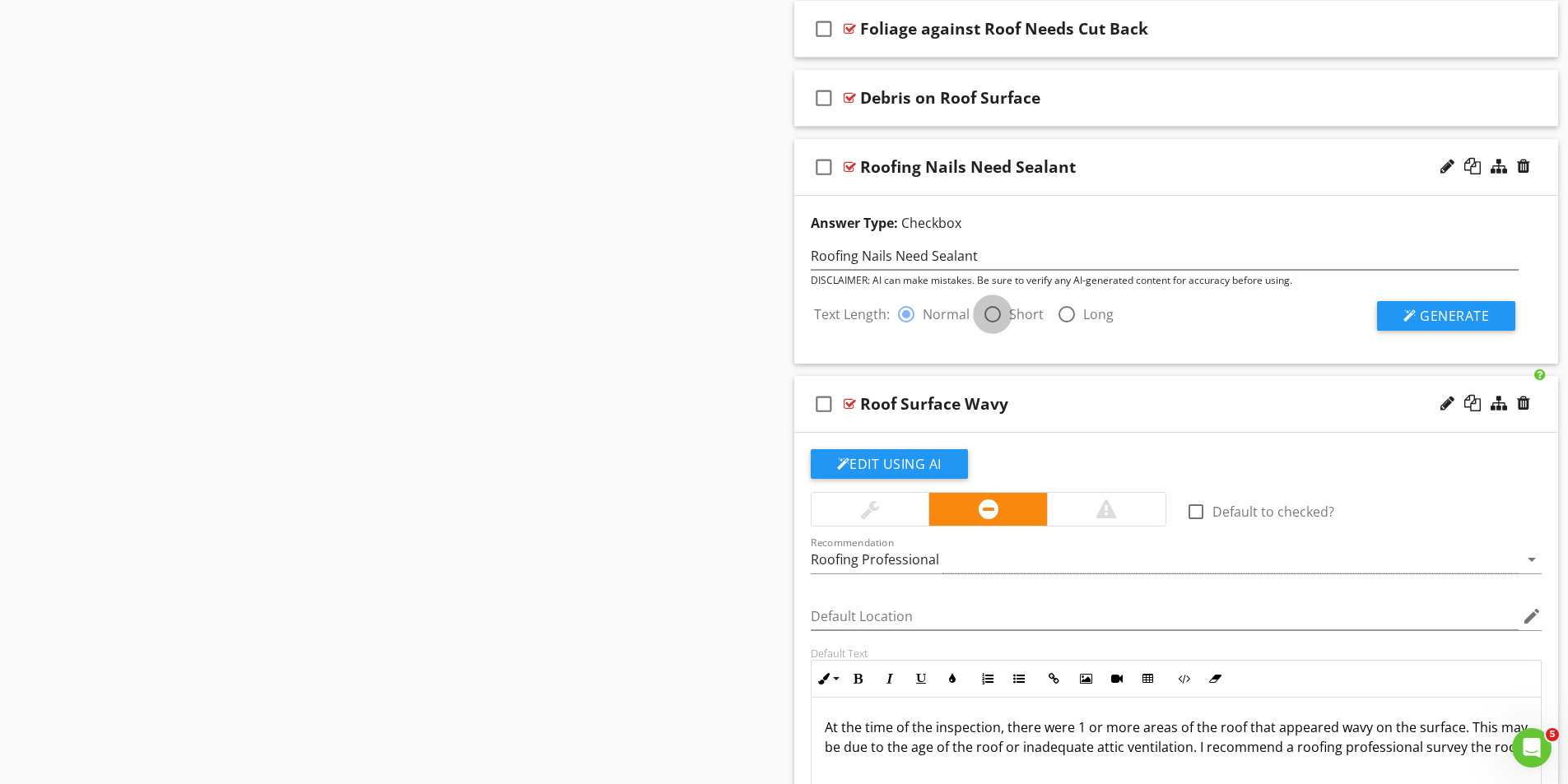
drag, startPoint x: 983, startPoint y: 315, endPoint x: 1352, endPoint y: 318, distance: 369.0
click at [984, 315] on div at bounding box center [992, 314] width 28 height 28
radio input "false"
radio input "true"
click at [1438, 320] on span "Generate" at bounding box center [1454, 315] width 69 height 18
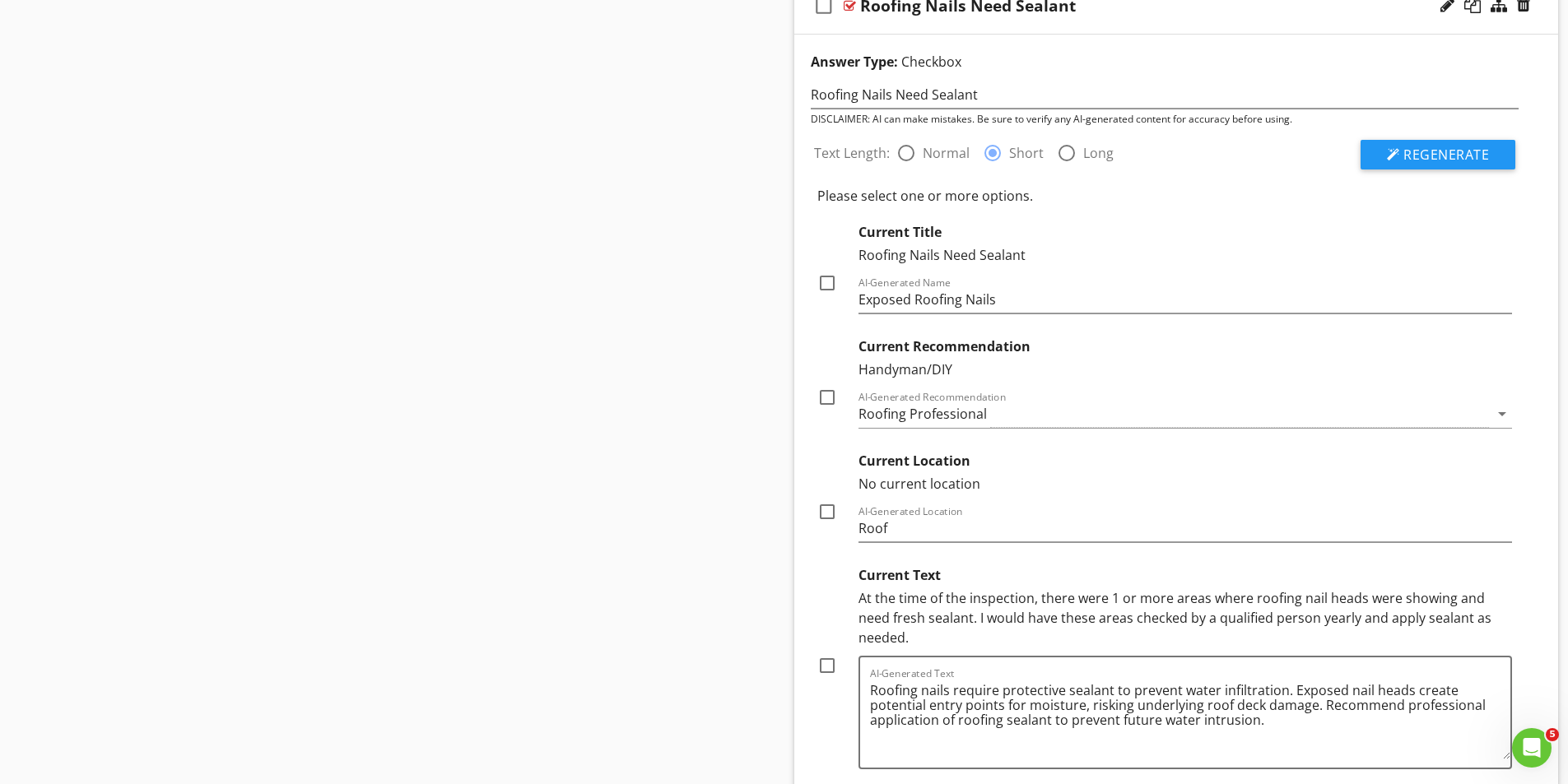
scroll to position [2652, 0]
click at [829, 393] on div at bounding box center [827, 394] width 28 height 28
checkbox input "true"
drag, startPoint x: 826, startPoint y: 506, endPoint x: 819, endPoint y: 526, distance: 21.2
click at [826, 505] on div at bounding box center [827, 509] width 28 height 28
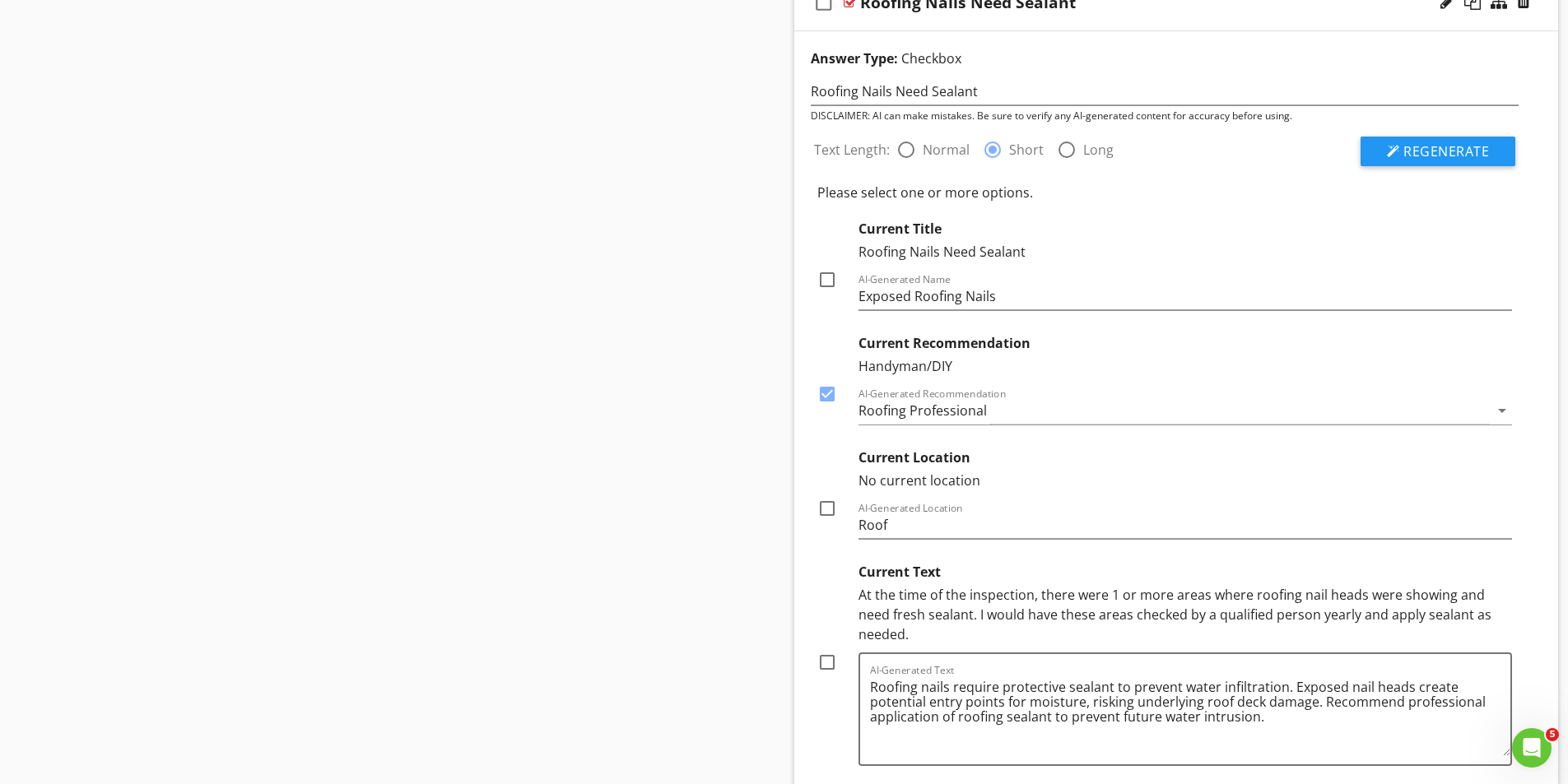
checkbox input "true"
drag, startPoint x: 819, startPoint y: 640, endPoint x: 829, endPoint y: 629, distance: 14.9
click at [822, 648] on div at bounding box center [827, 662] width 28 height 28
checkbox input "true"
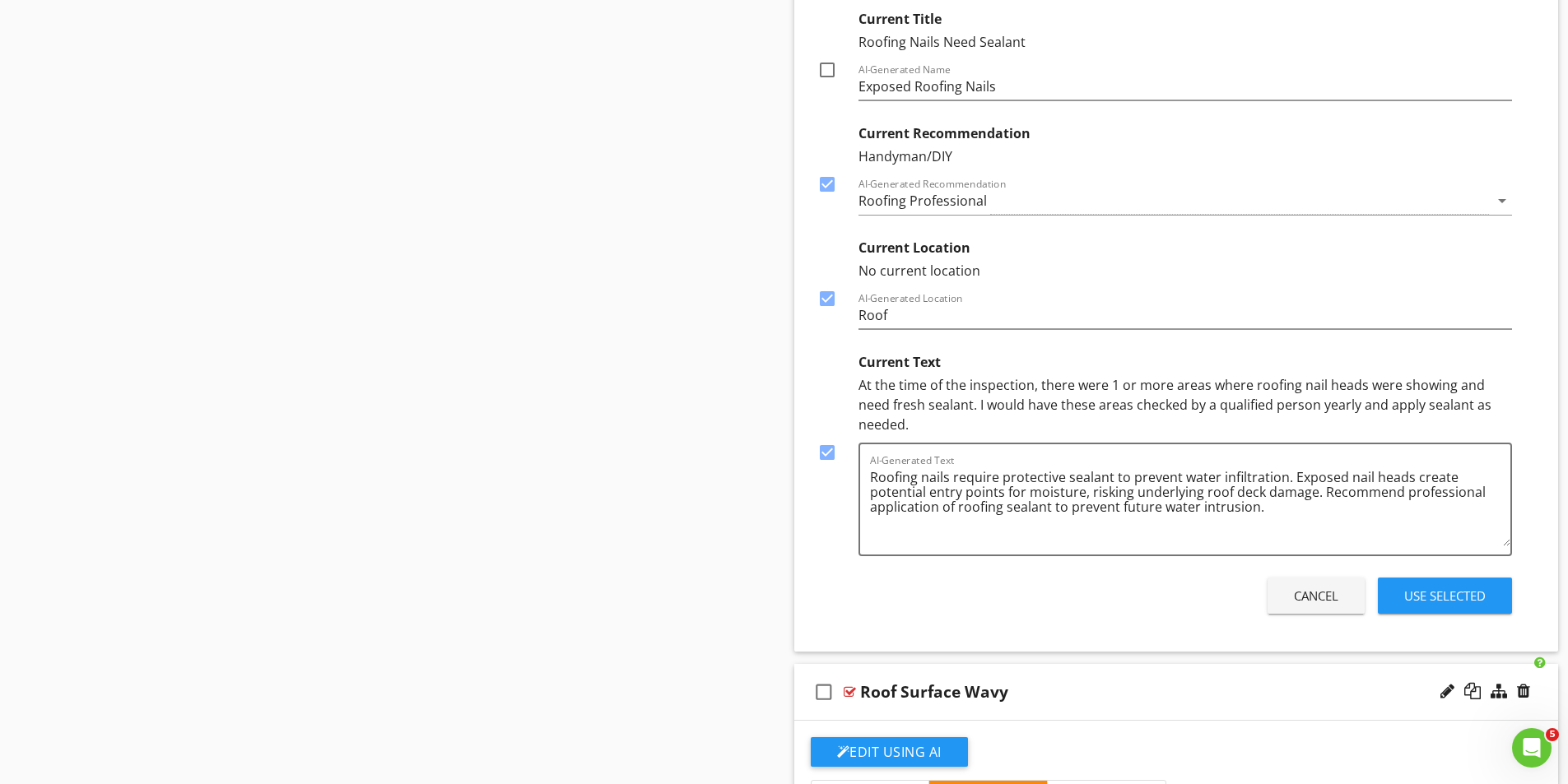
scroll to position [2898, 0]
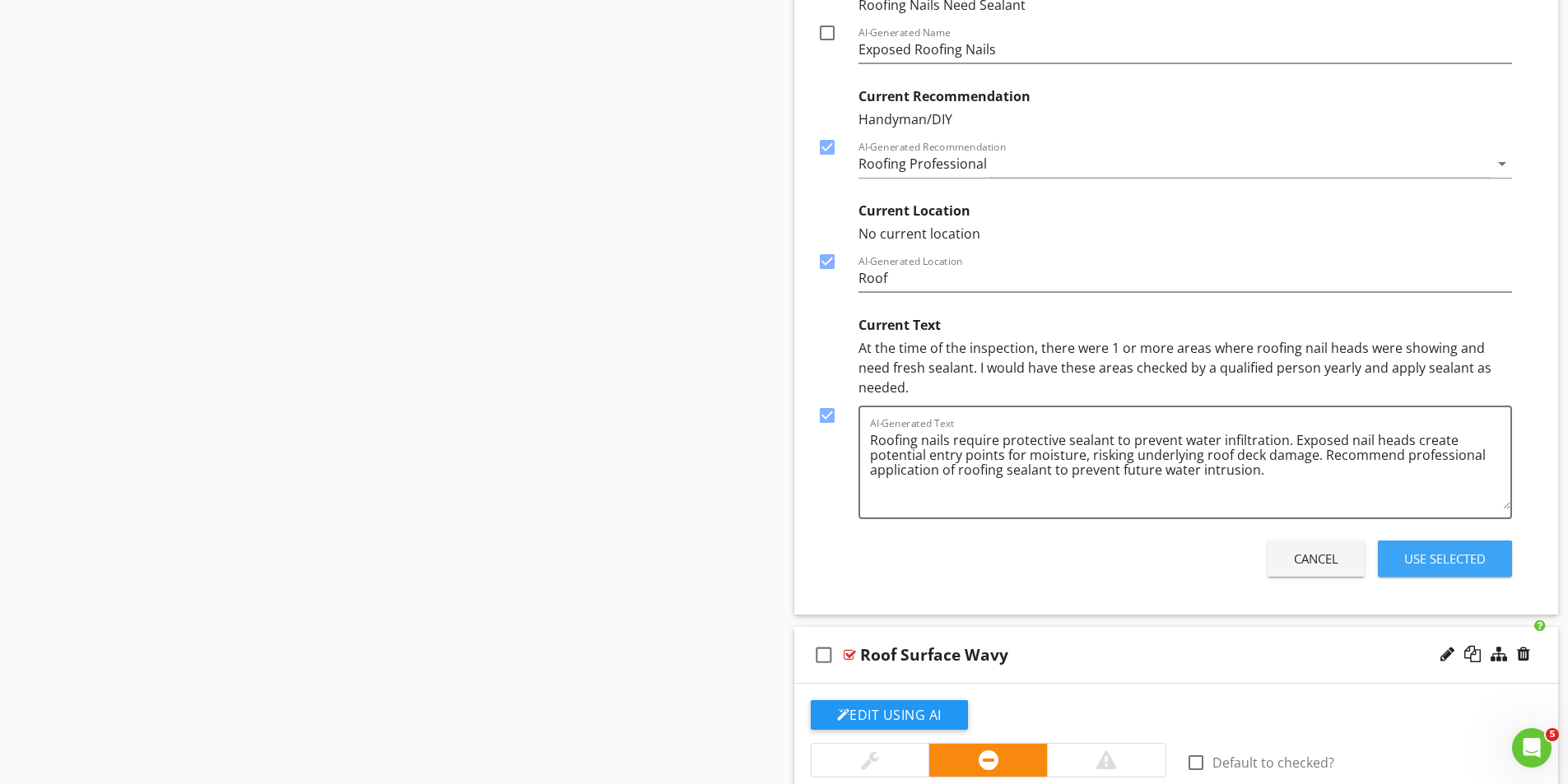
click at [1448, 550] on div "Use Selected" at bounding box center [1445, 559] width 82 height 19
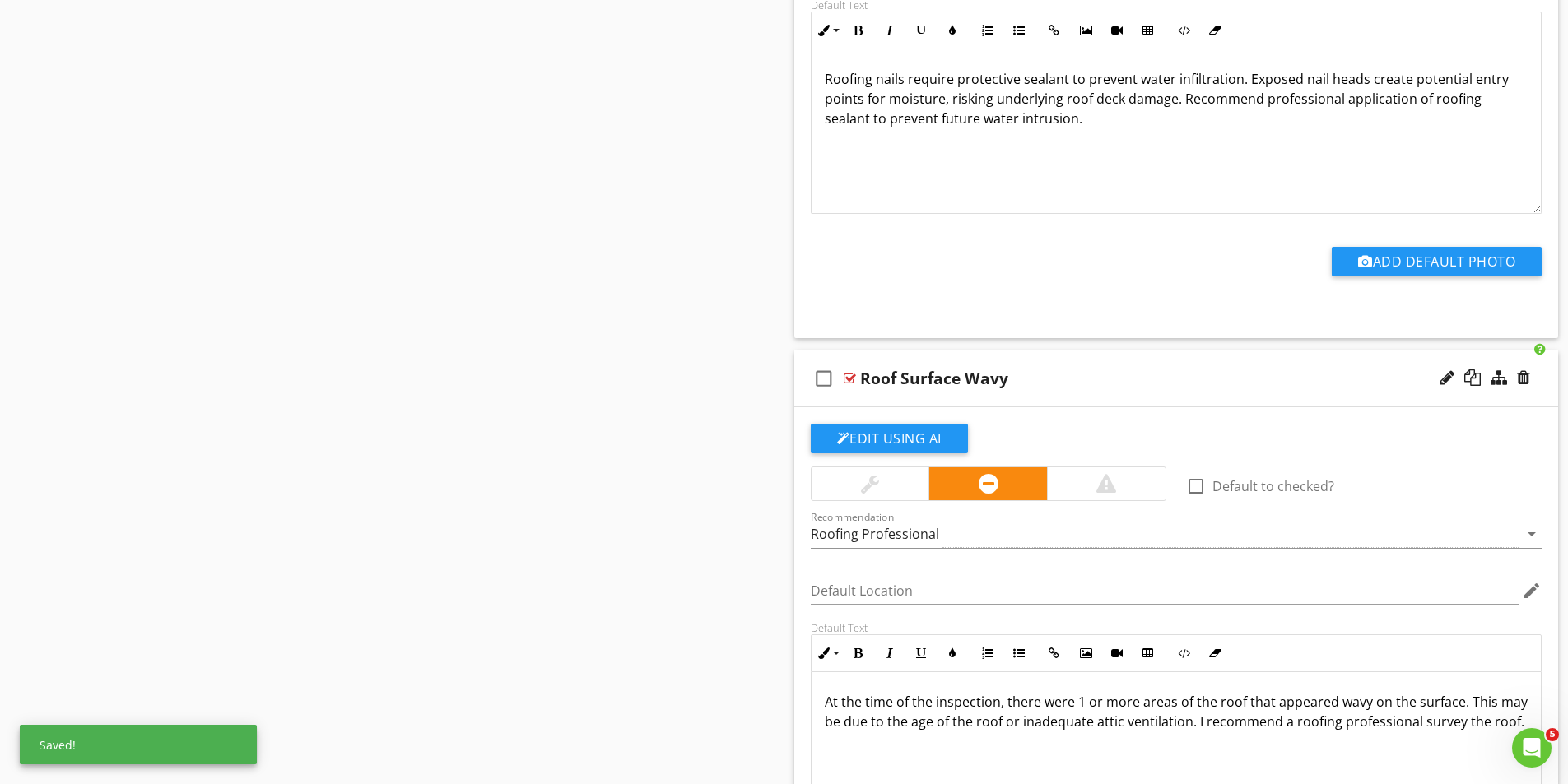
click at [857, 380] on div "check_box_outline_blank Roof Surface Wavy" at bounding box center [1177, 378] width 765 height 57
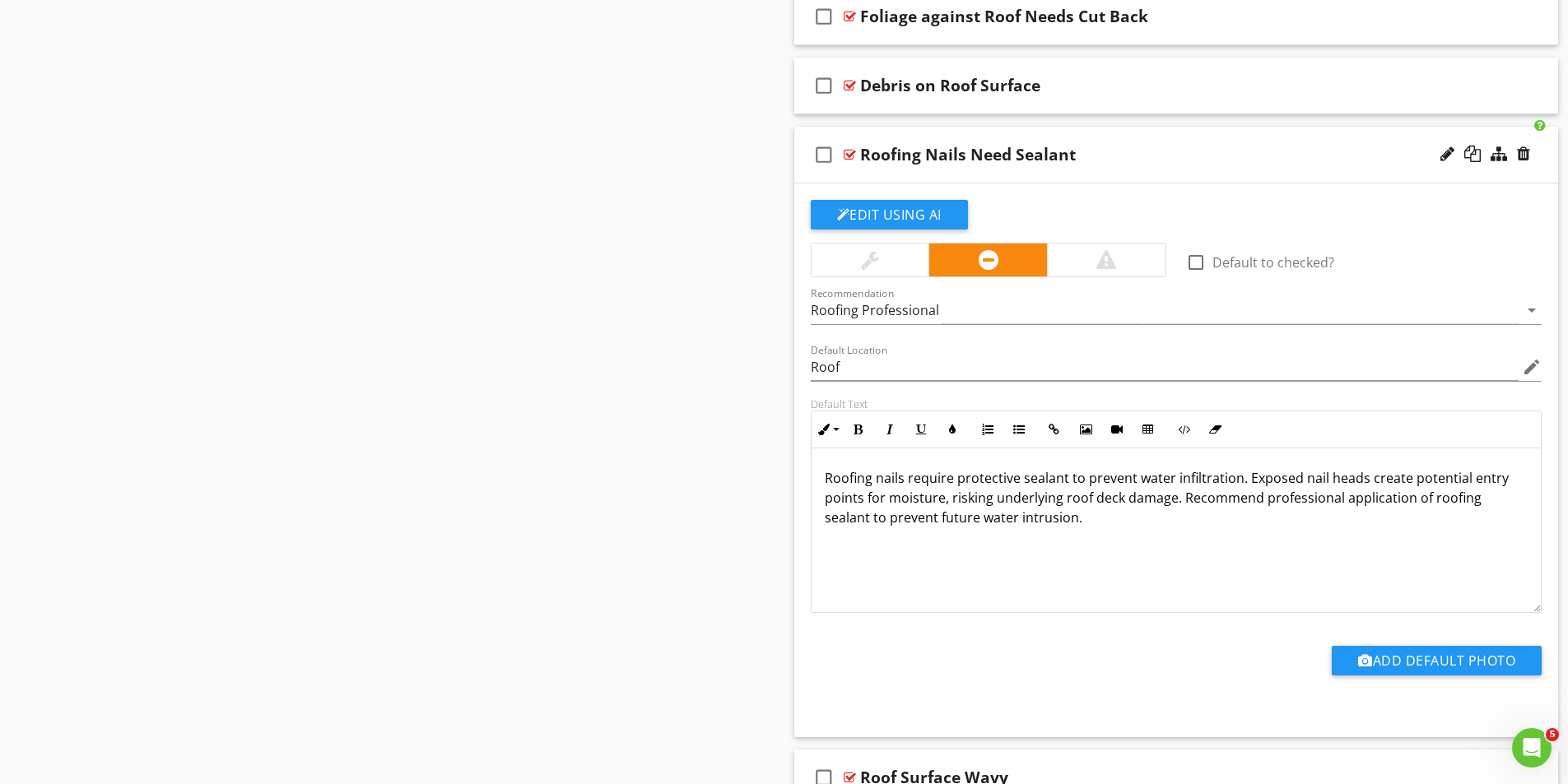
scroll to position [2487, 0]
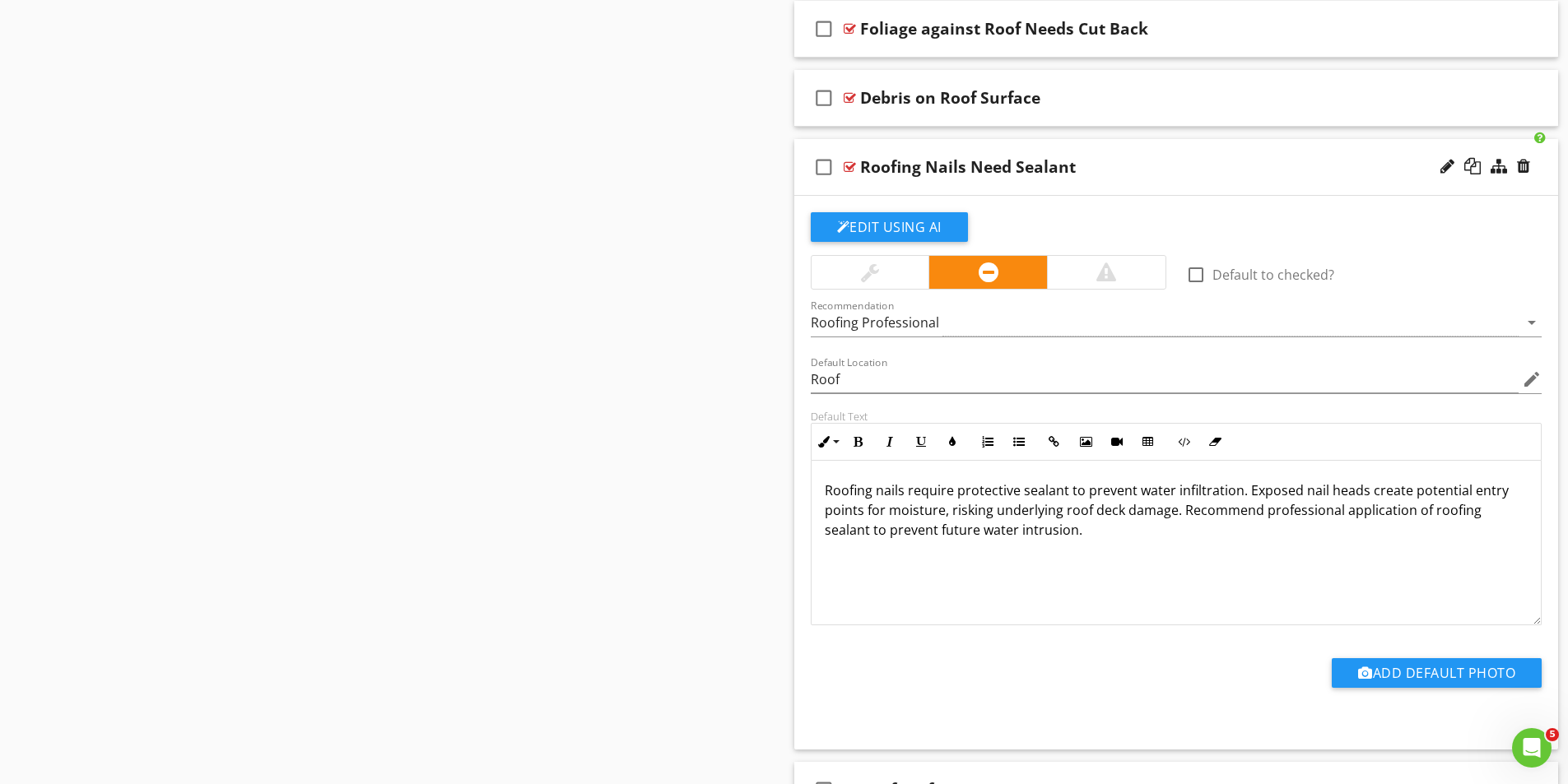
click at [848, 163] on div at bounding box center [849, 166] width 12 height 13
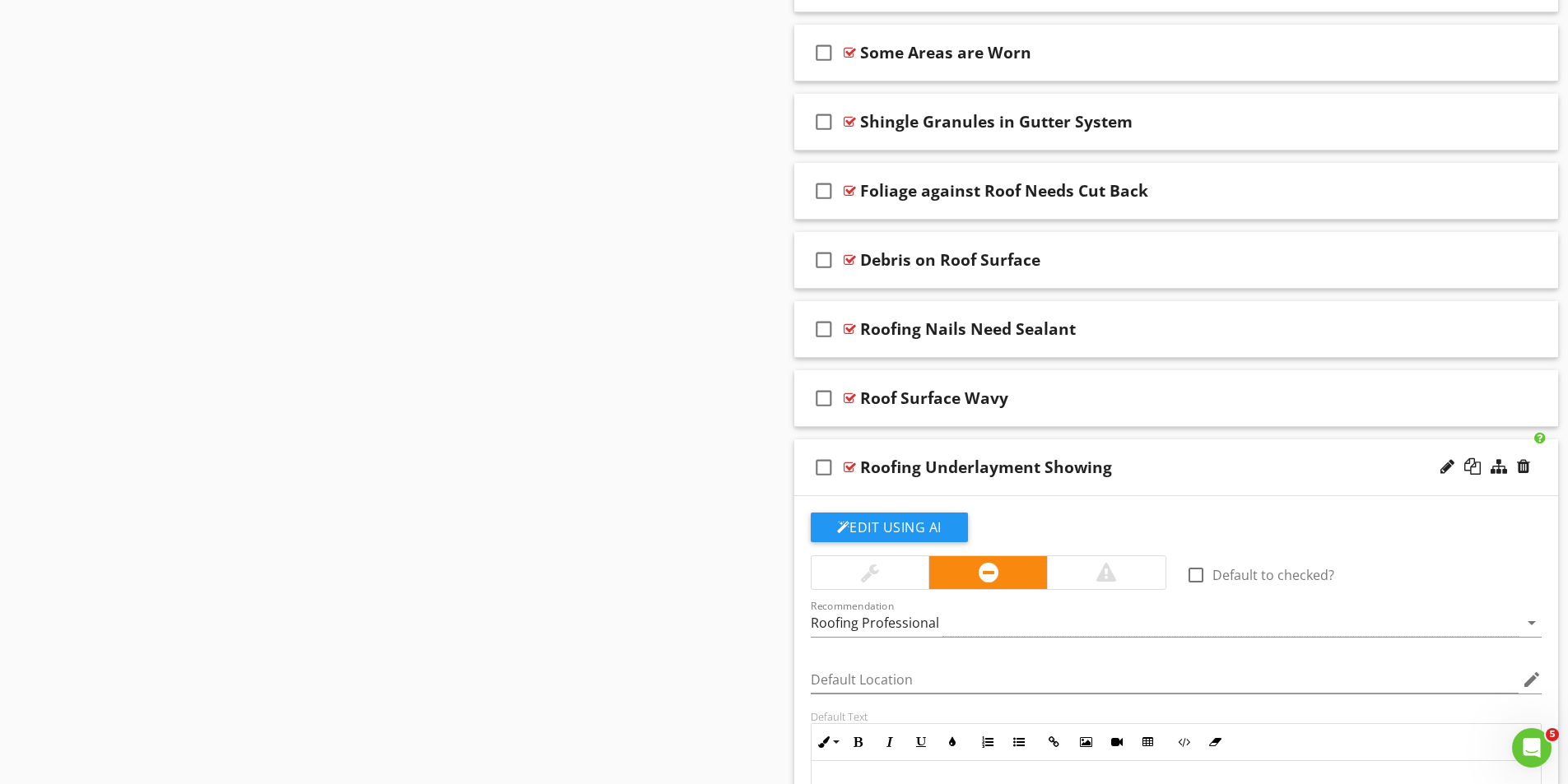
scroll to position [2322, 0]
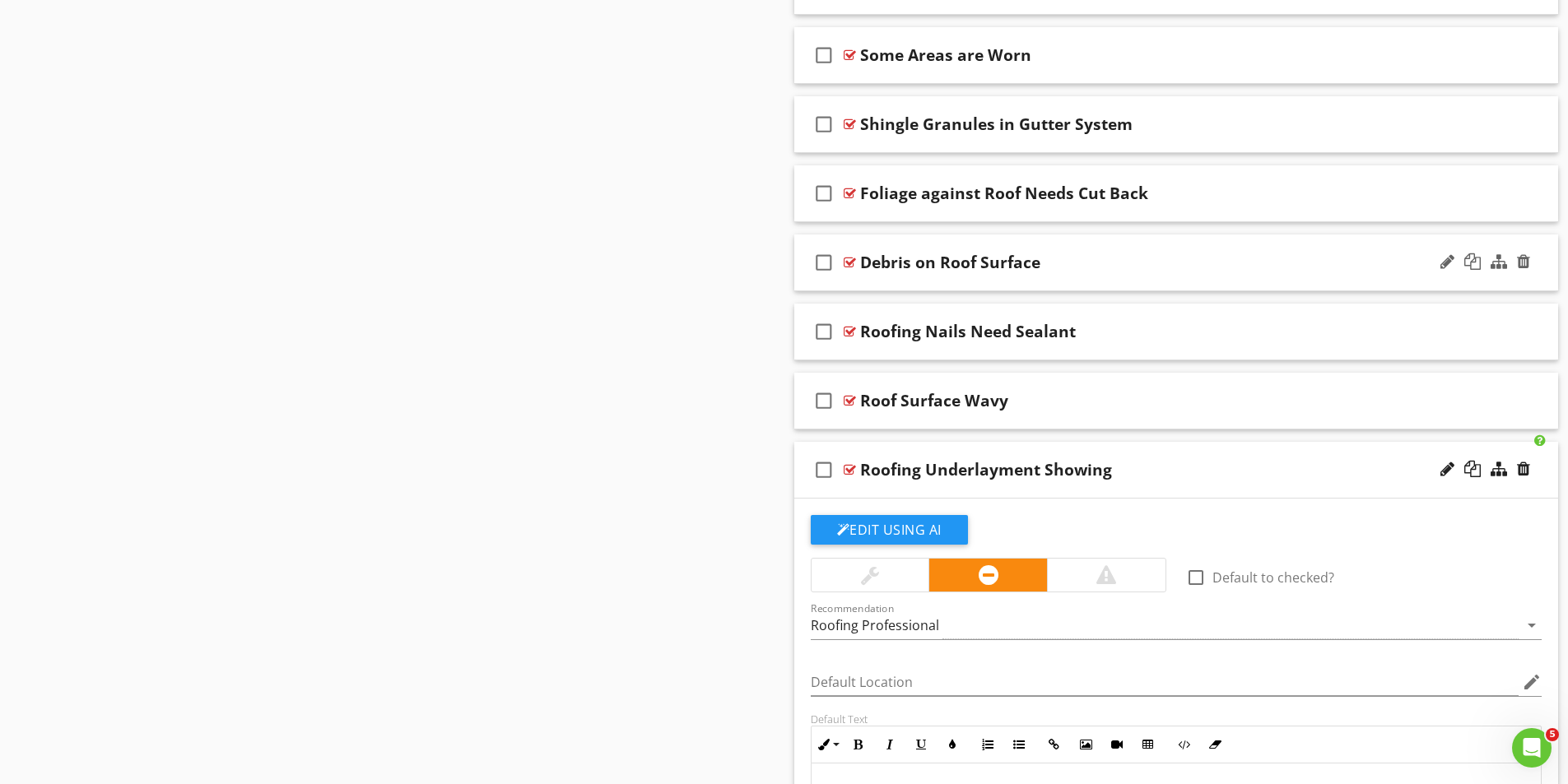
click at [848, 260] on div at bounding box center [849, 262] width 12 height 13
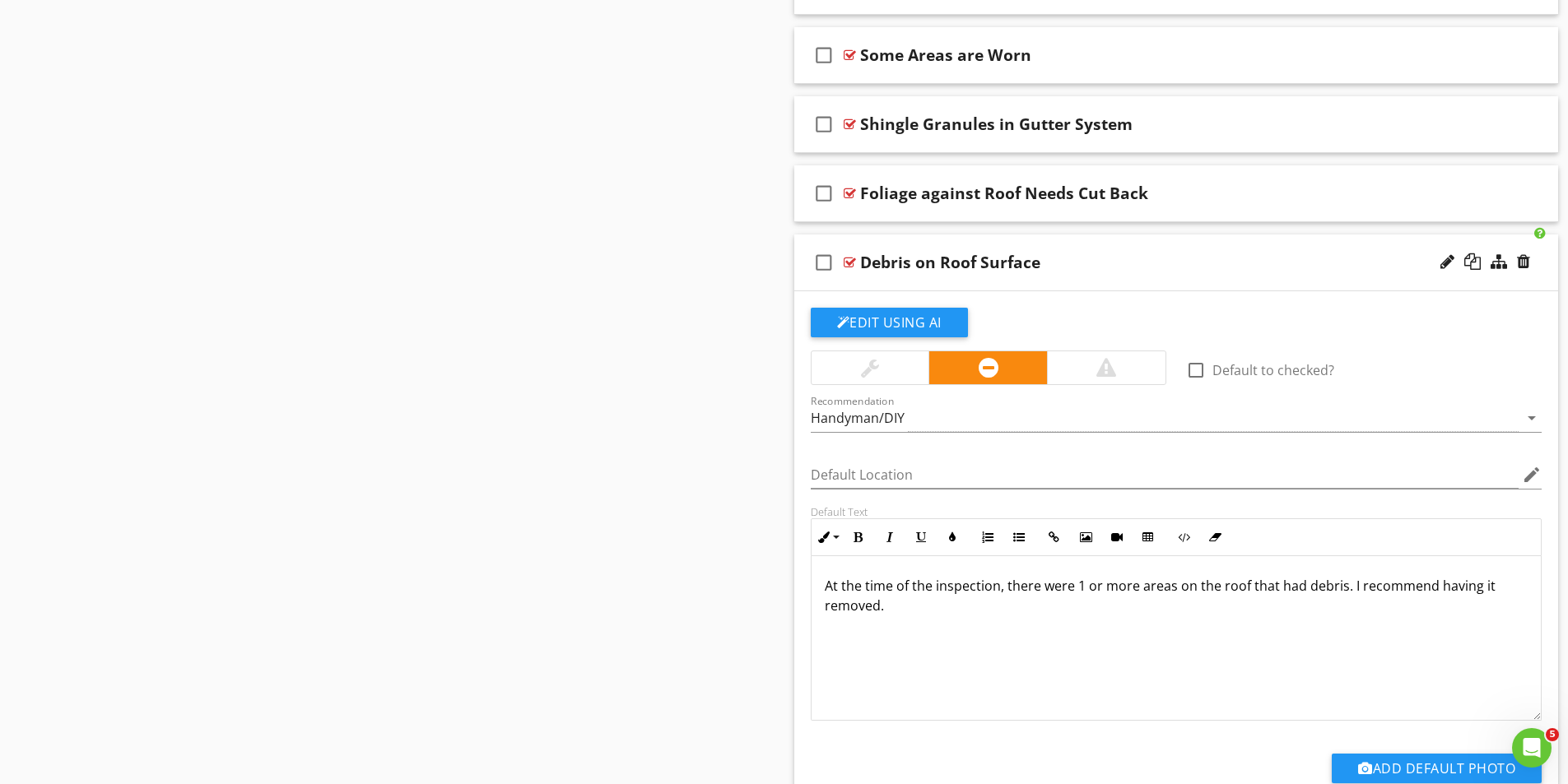
click at [848, 260] on div at bounding box center [849, 262] width 12 height 13
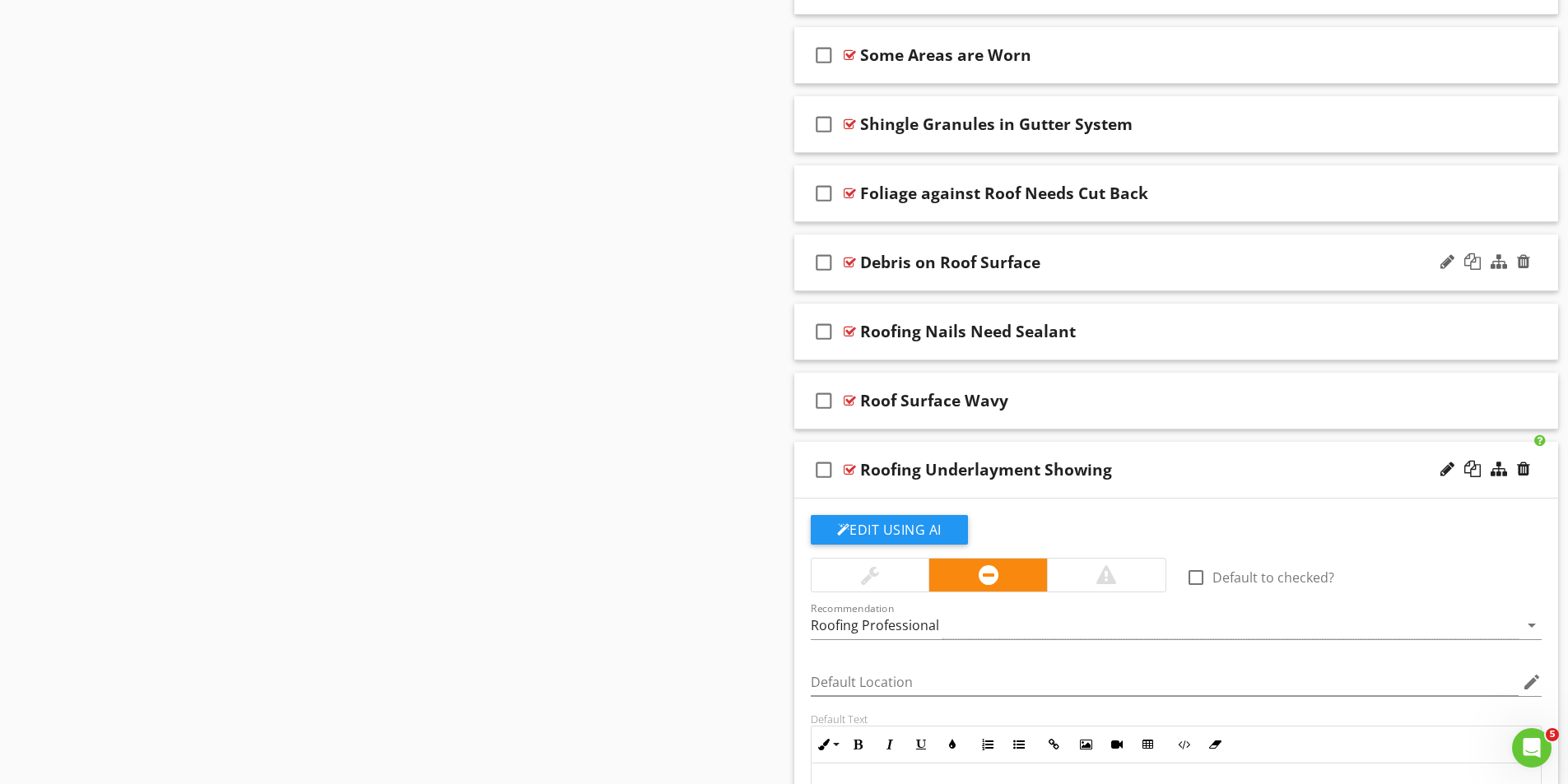
click at [855, 260] on div at bounding box center [849, 262] width 12 height 13
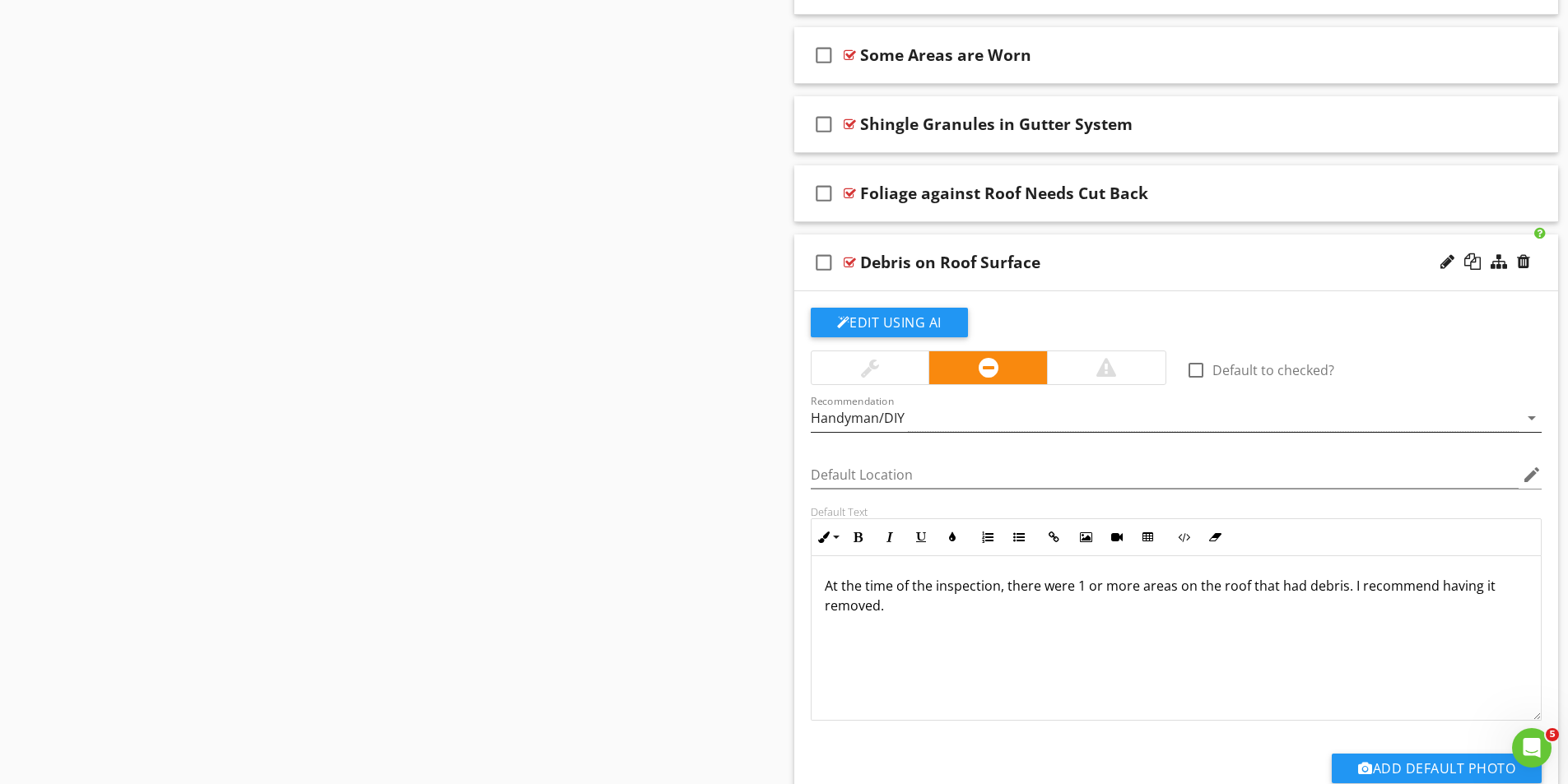
click at [945, 416] on div "Handyman/DIY" at bounding box center [1165, 418] width 708 height 27
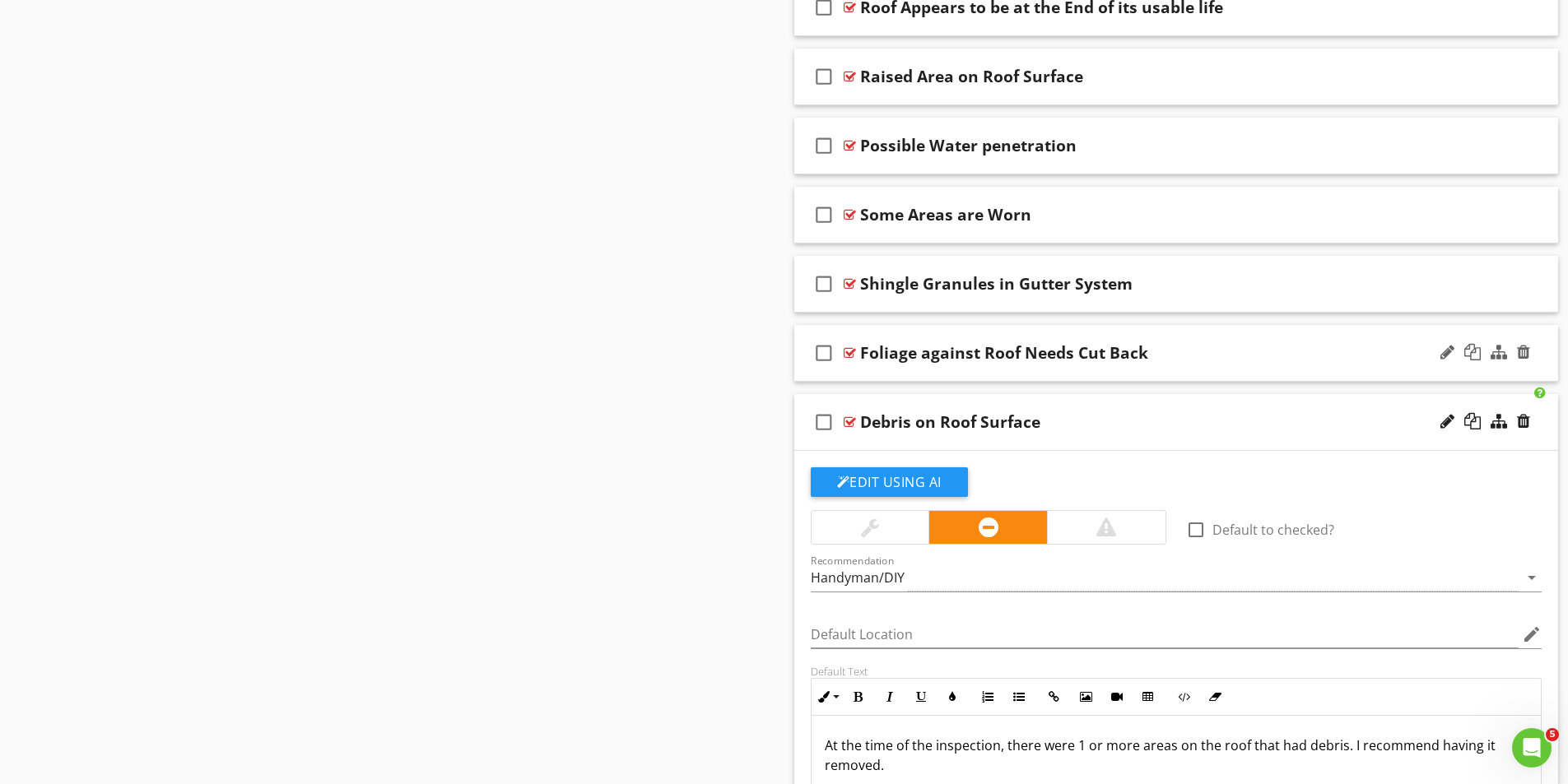
scroll to position [2158, 0]
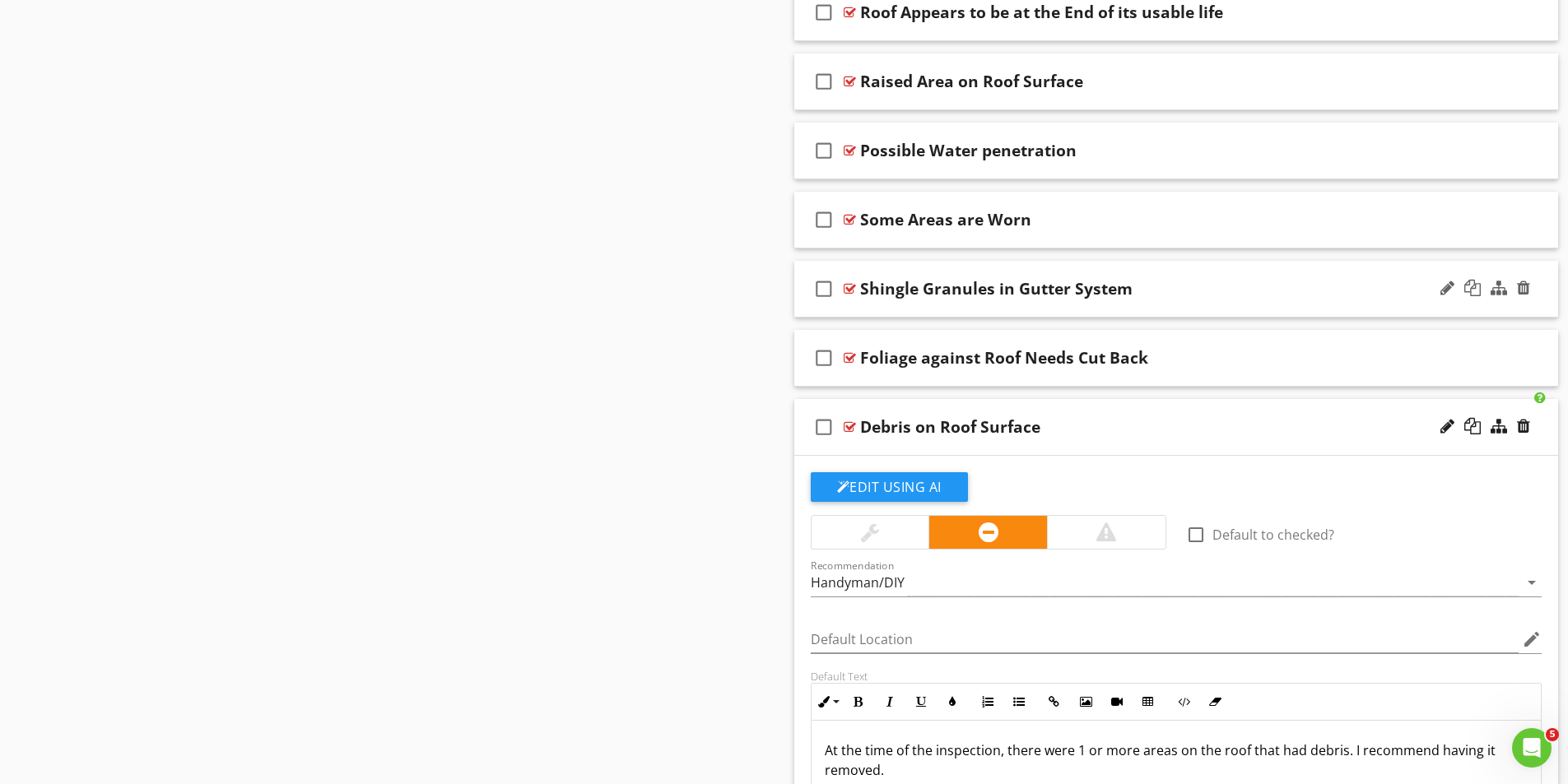
click at [852, 286] on div at bounding box center [849, 288] width 12 height 13
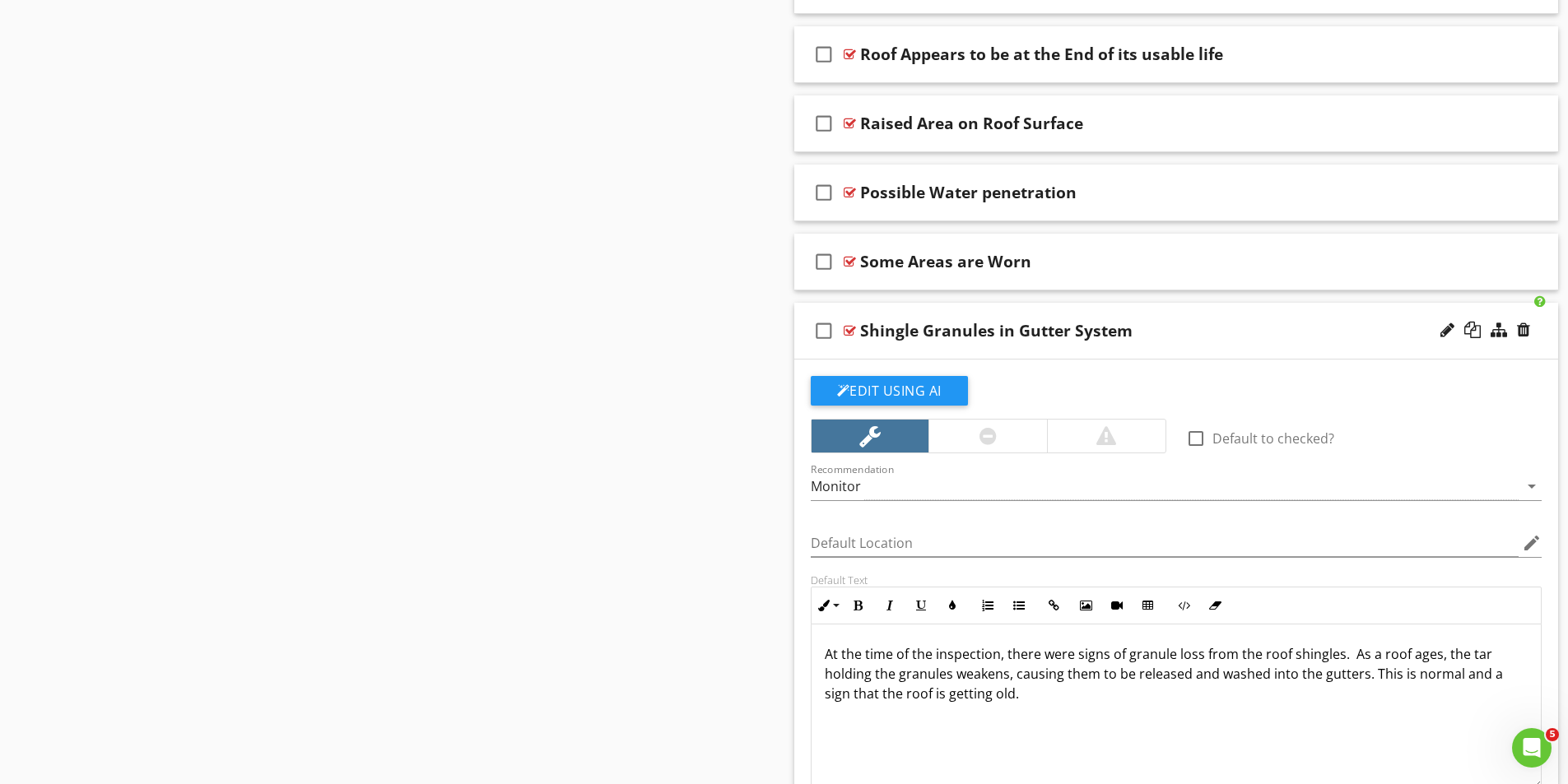
scroll to position [2076, 0]
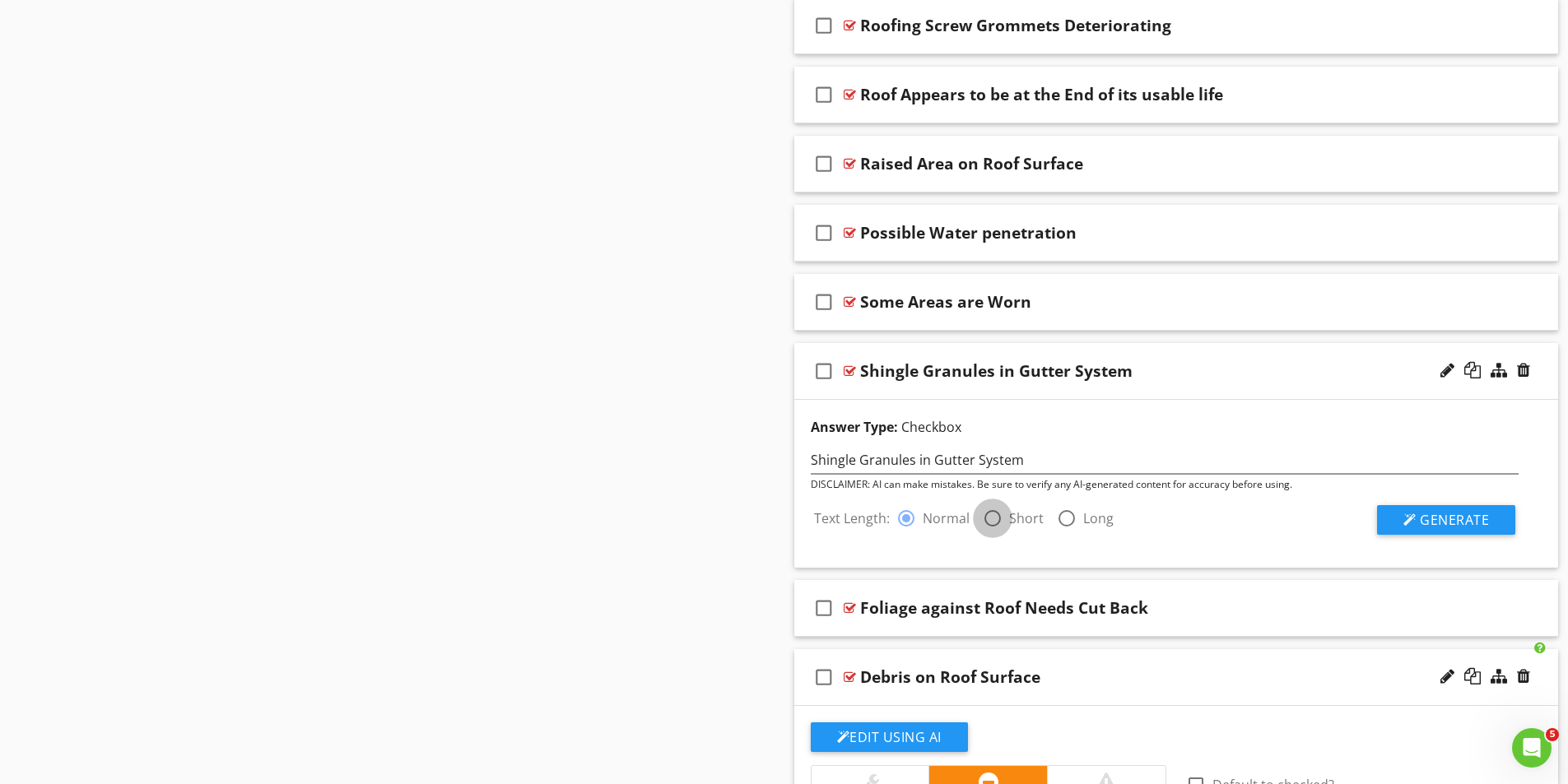
click at [984, 514] on div at bounding box center [992, 518] width 28 height 28
radio input "false"
radio input "true"
click at [1428, 524] on span "Generate" at bounding box center [1454, 520] width 69 height 18
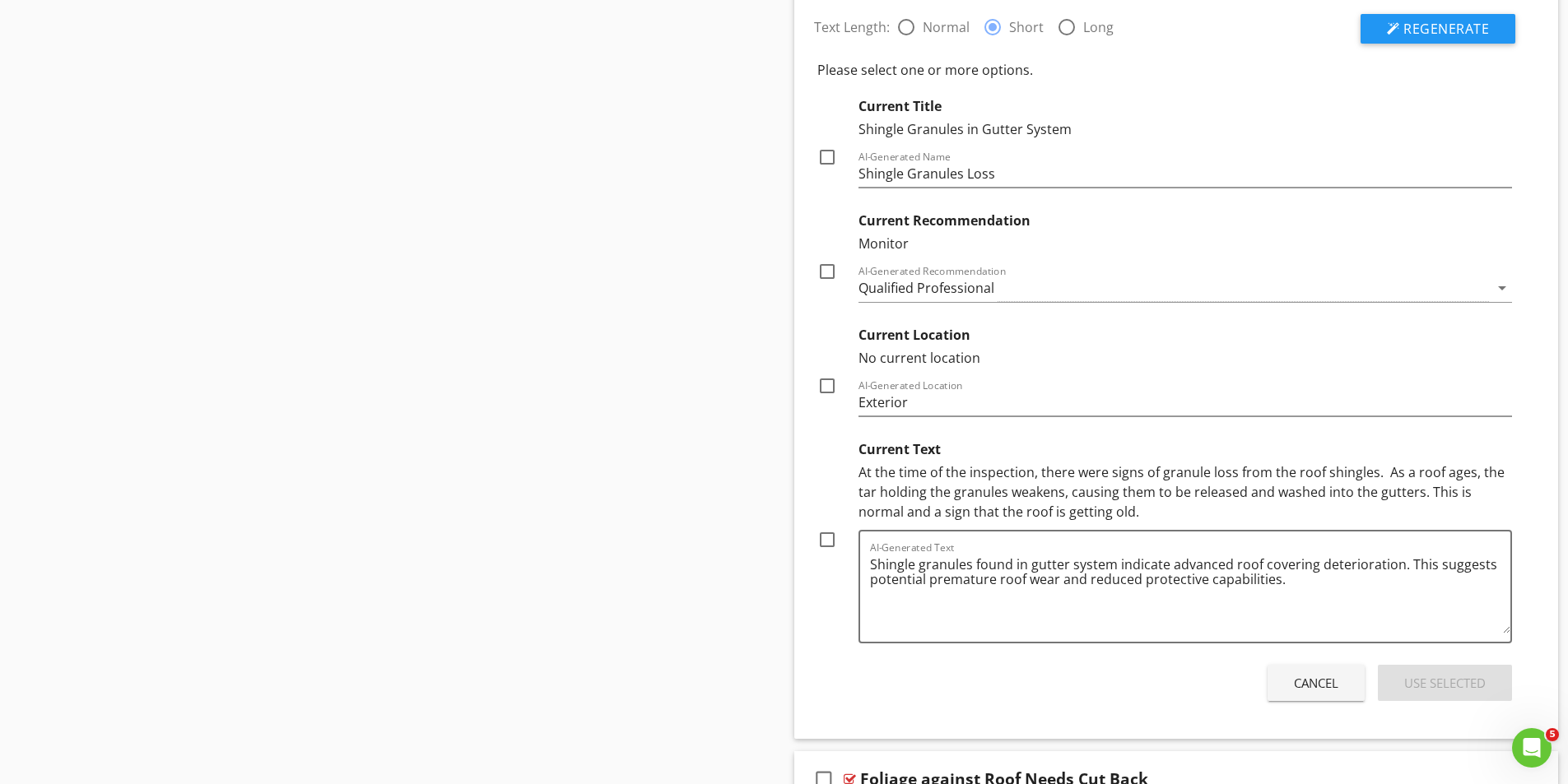
scroll to position [2569, 0]
drag, startPoint x: 1325, startPoint y: 686, endPoint x: 1320, endPoint y: 678, distance: 9.4
click at [1325, 685] on div "Cancel" at bounding box center [1315, 681] width 44 height 19
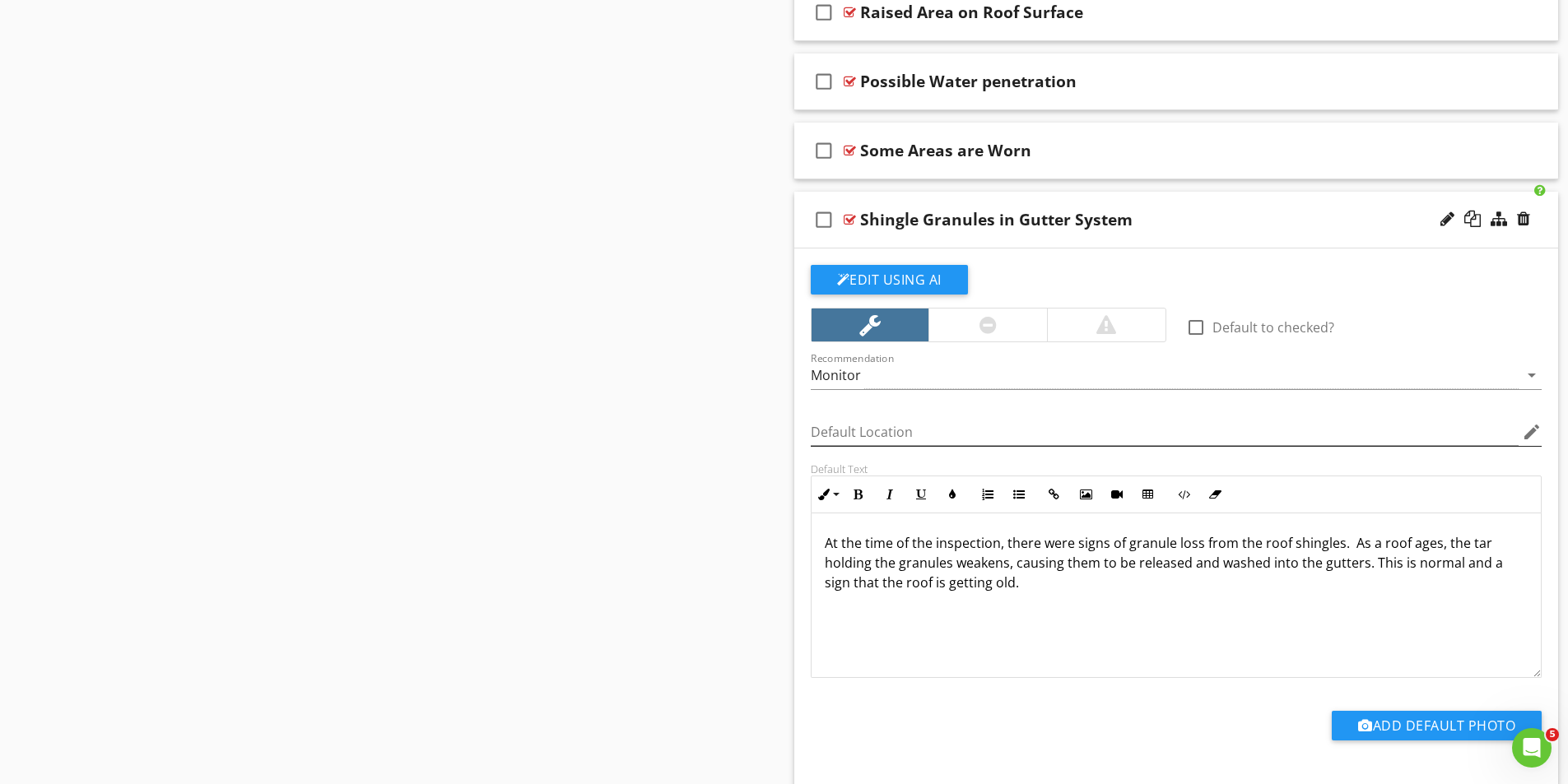
scroll to position [2158, 0]
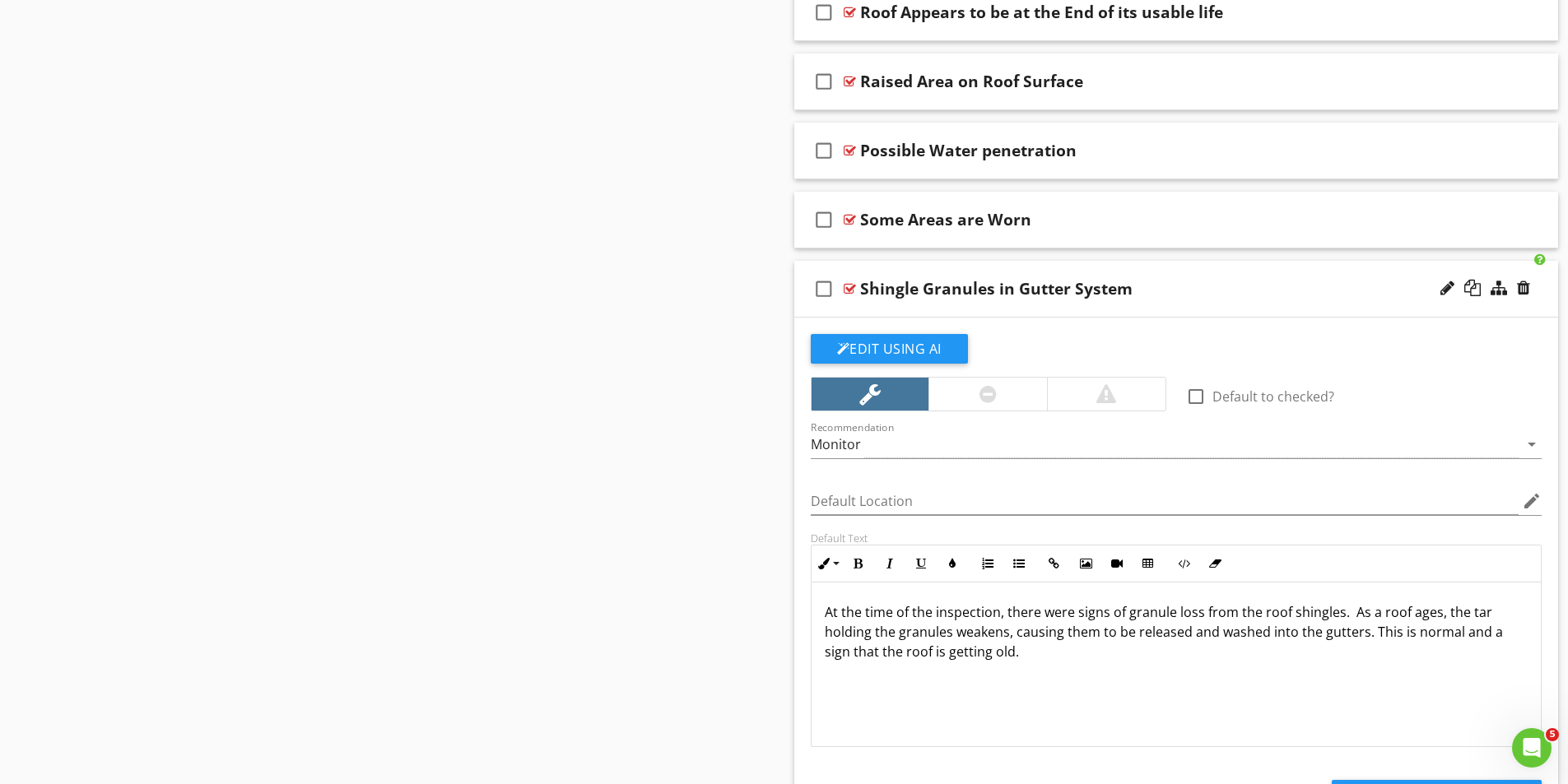
click at [846, 288] on div at bounding box center [849, 288] width 12 height 13
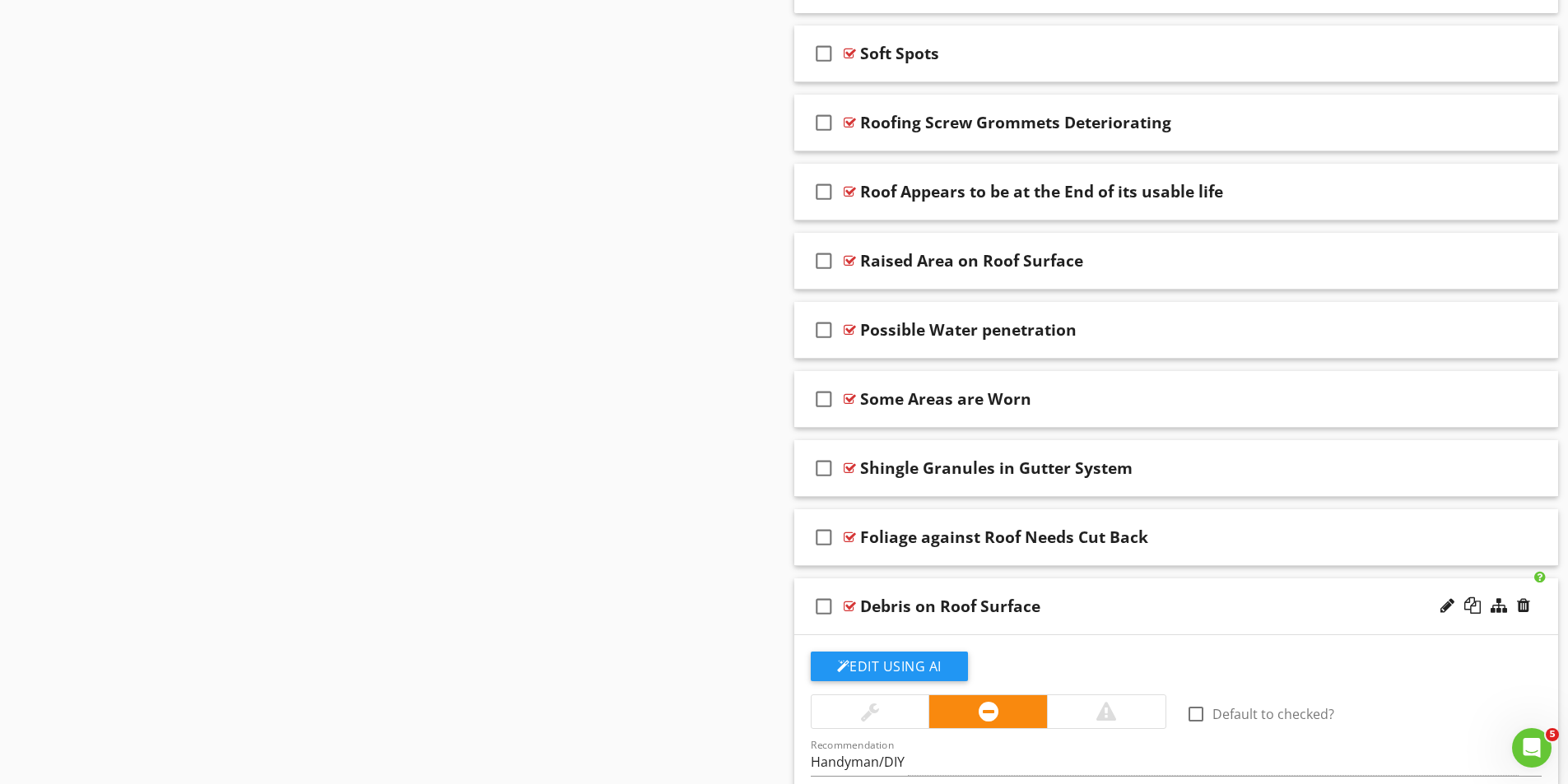
scroll to position [1927, 0]
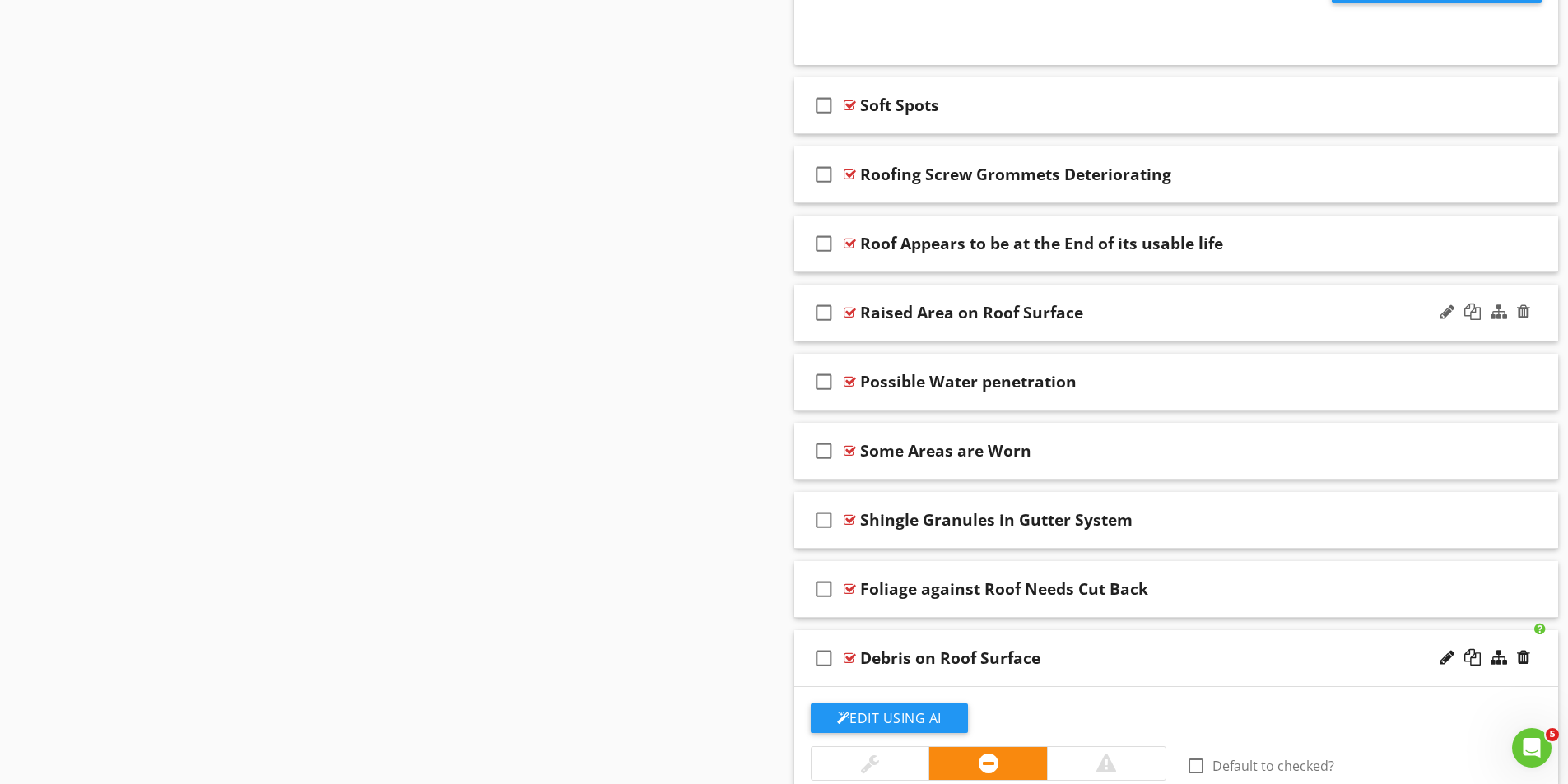
click at [855, 314] on div at bounding box center [849, 312] width 12 height 13
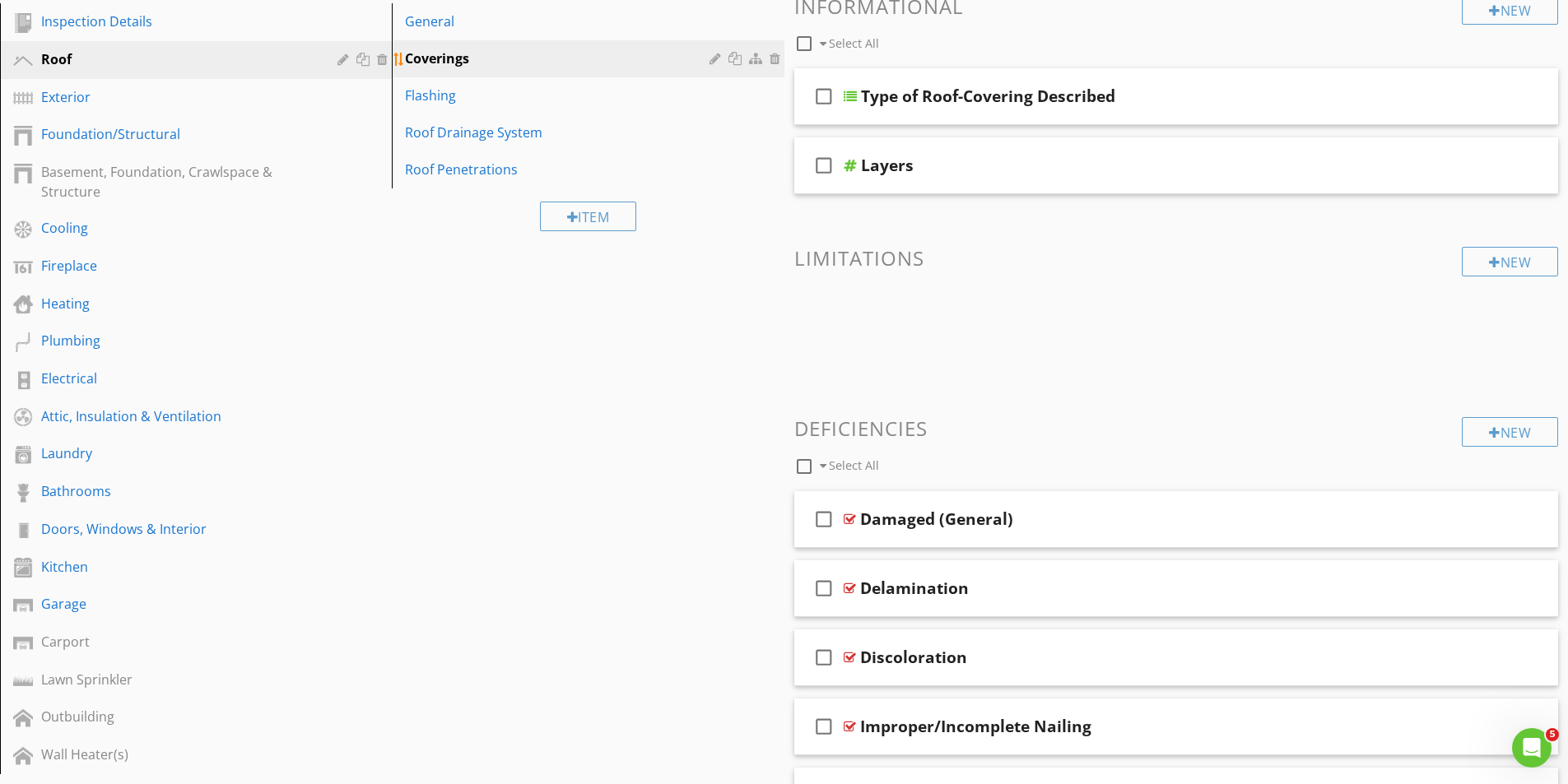
scroll to position [116, 0]
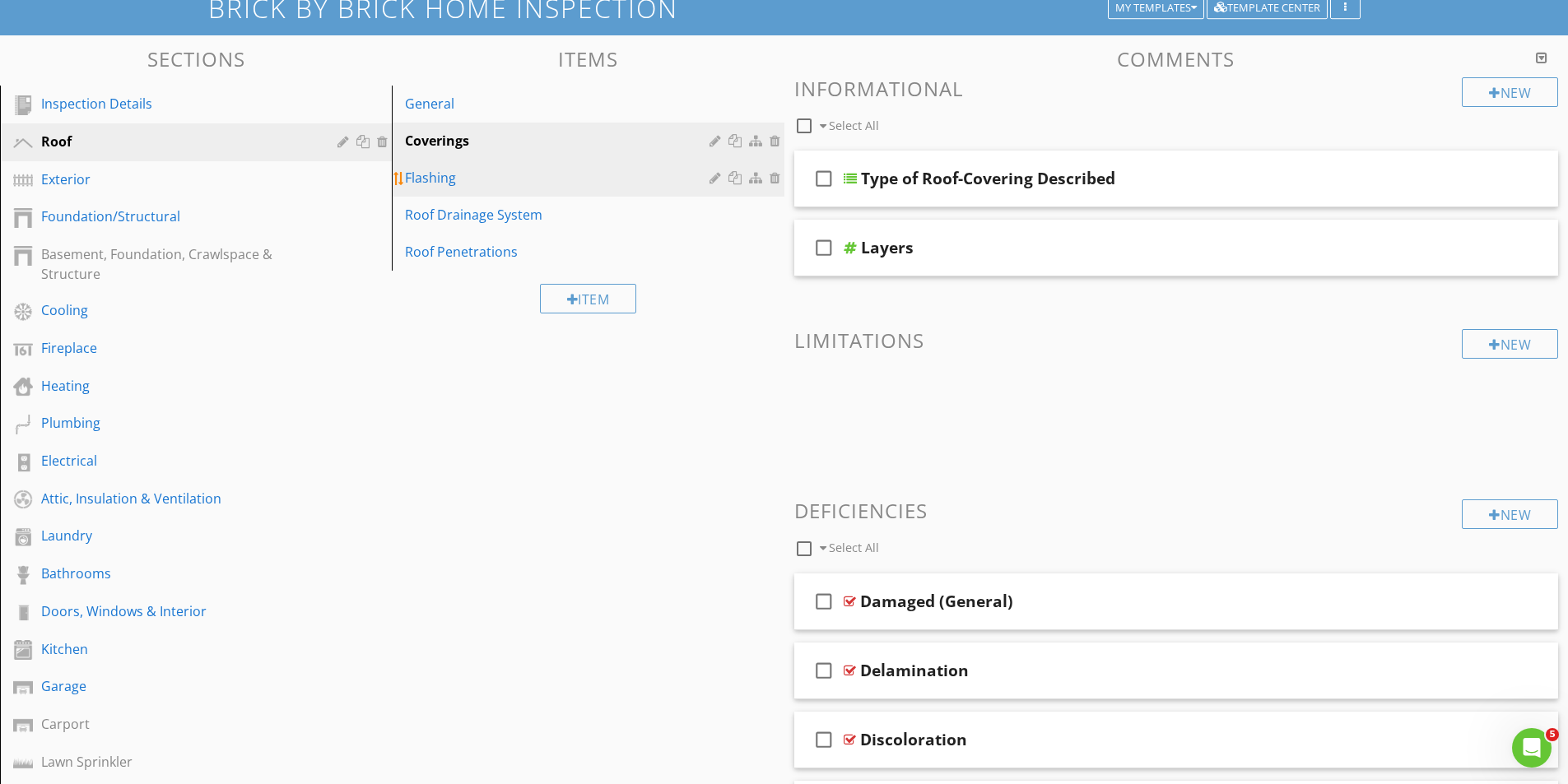
click at [432, 172] on div "Flashing" at bounding box center [559, 178] width 308 height 20
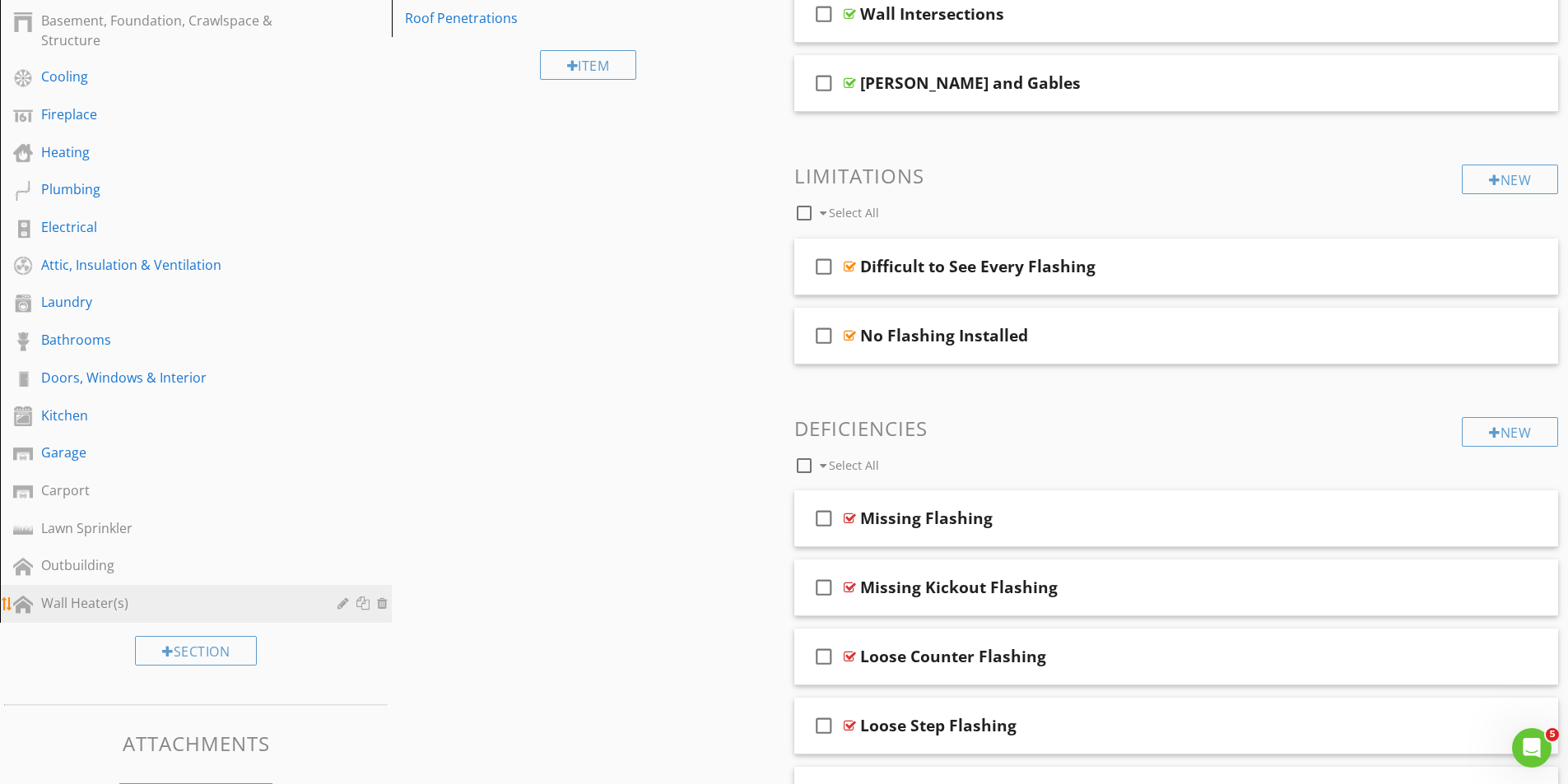
scroll to position [0, 0]
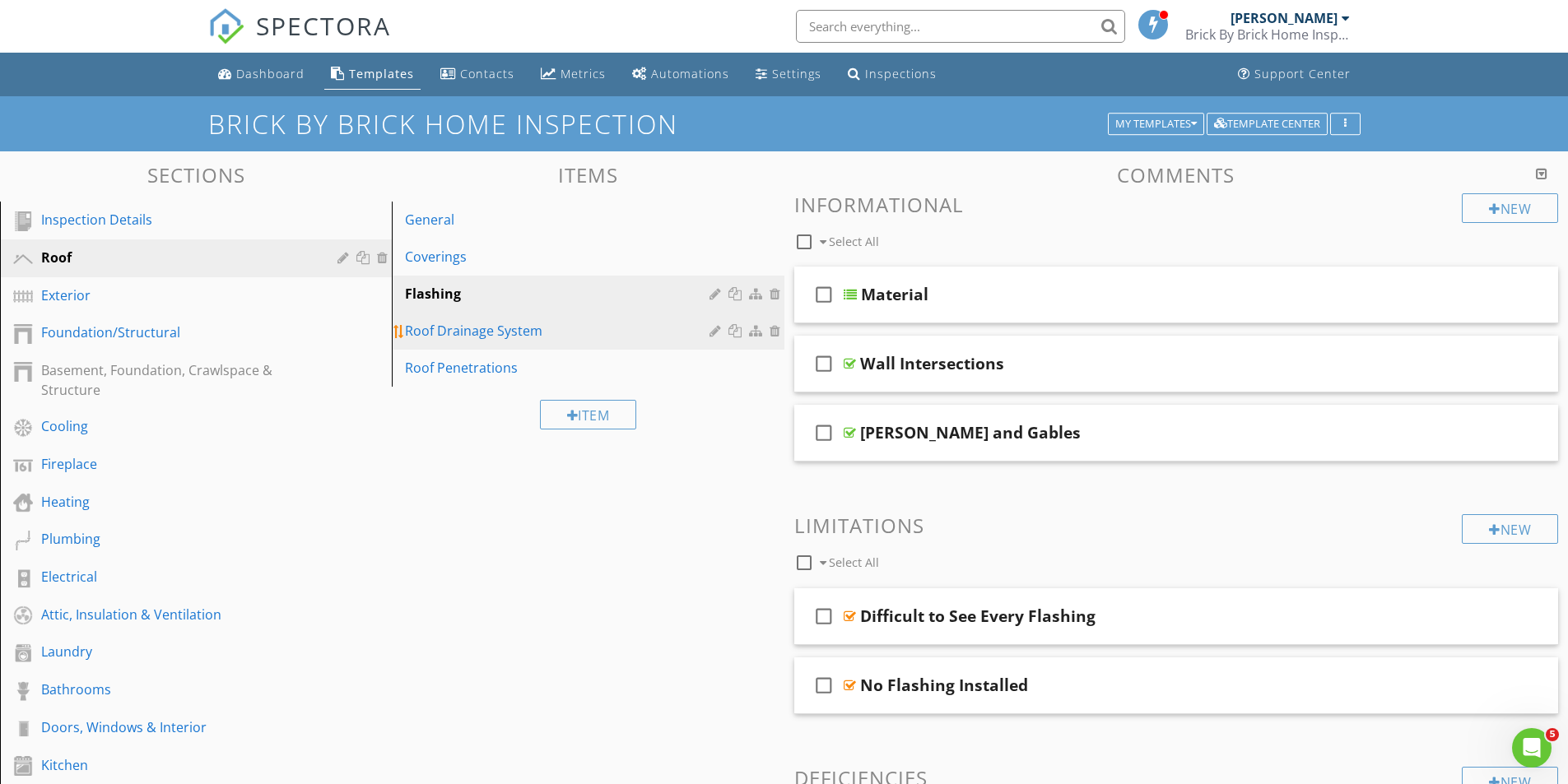
click at [458, 332] on div "Roof Drainage System" at bounding box center [559, 330] width 308 height 20
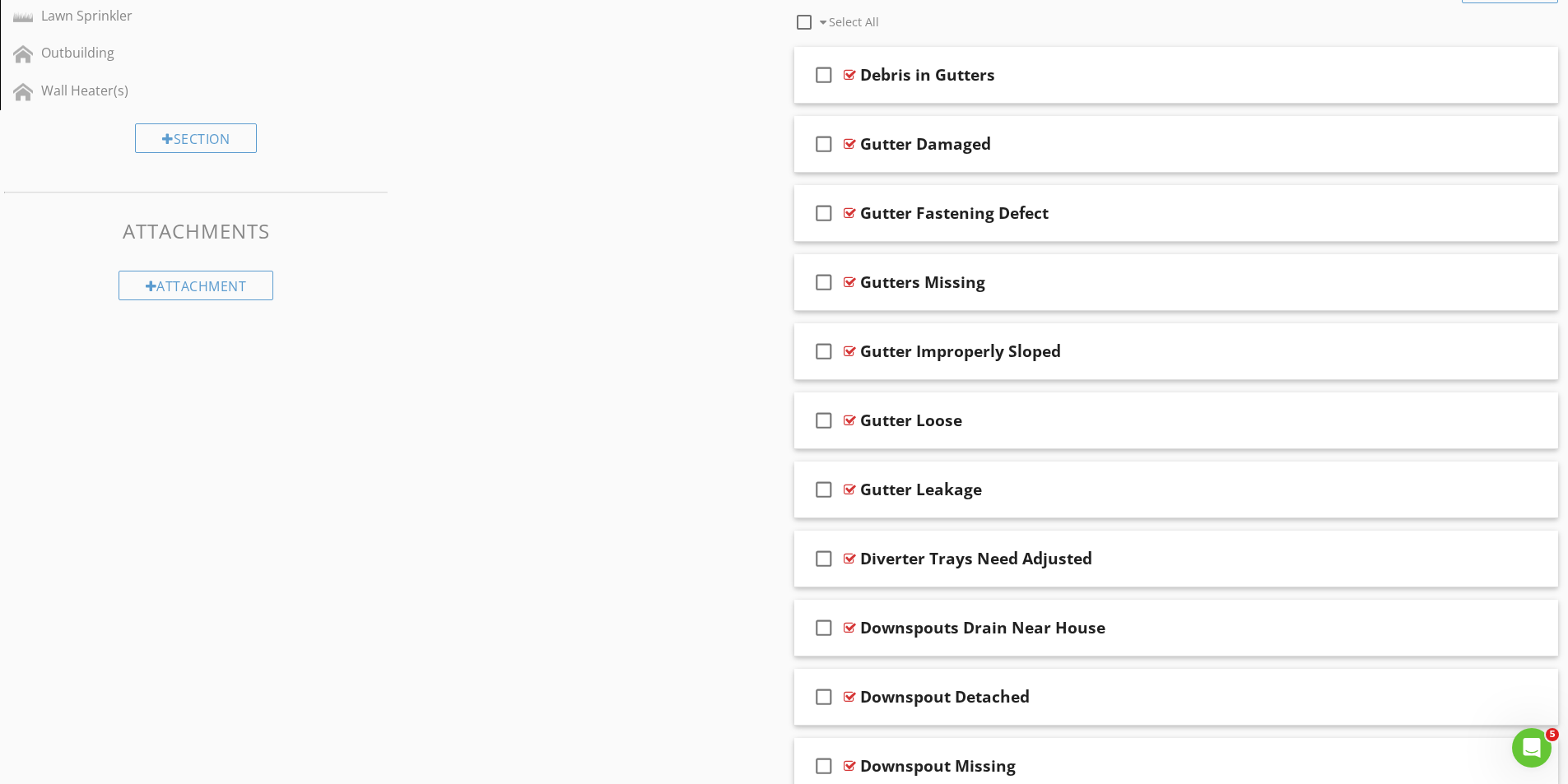
scroll to position [943, 0]
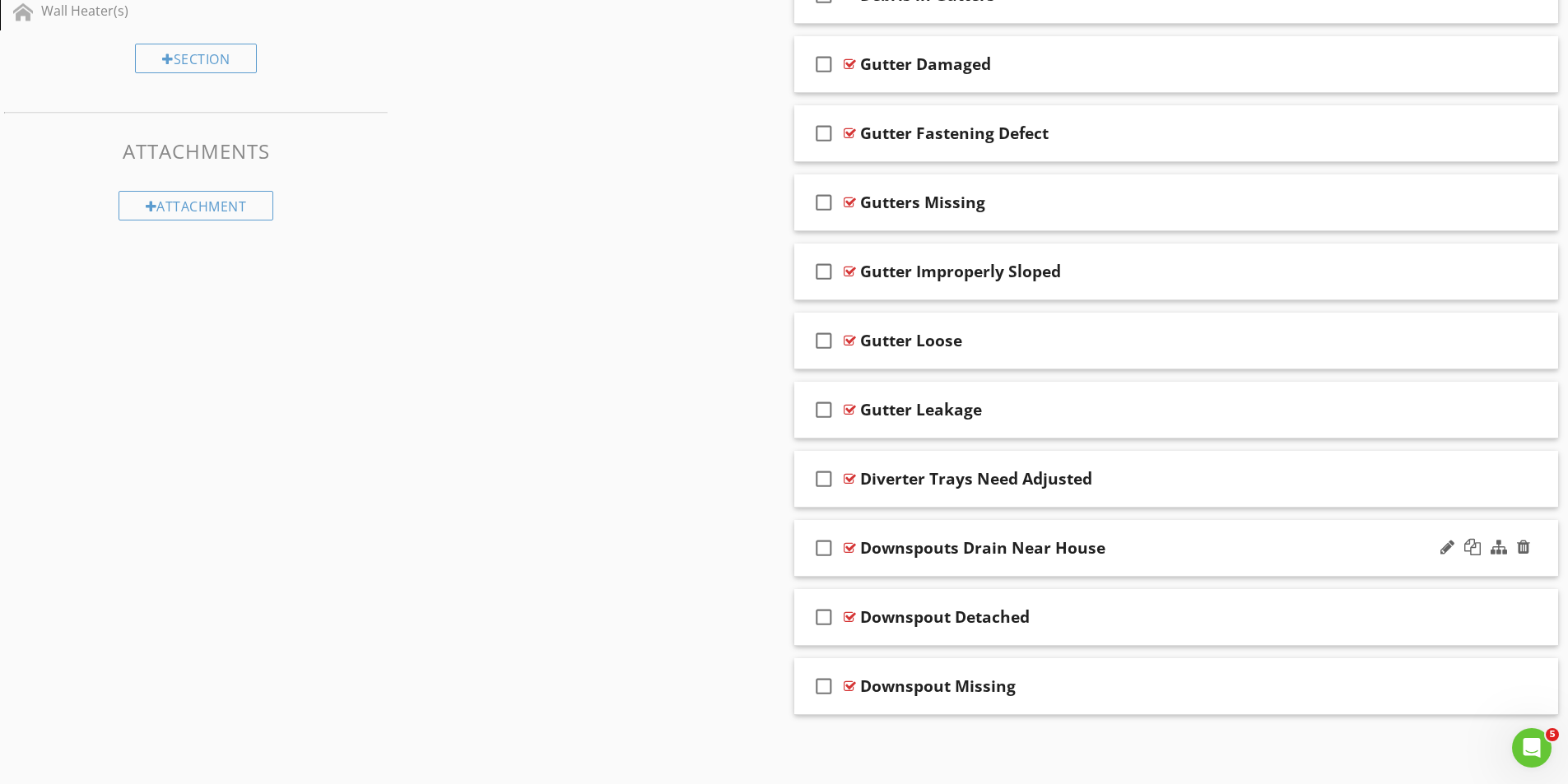
click at [848, 547] on div at bounding box center [849, 548] width 12 height 13
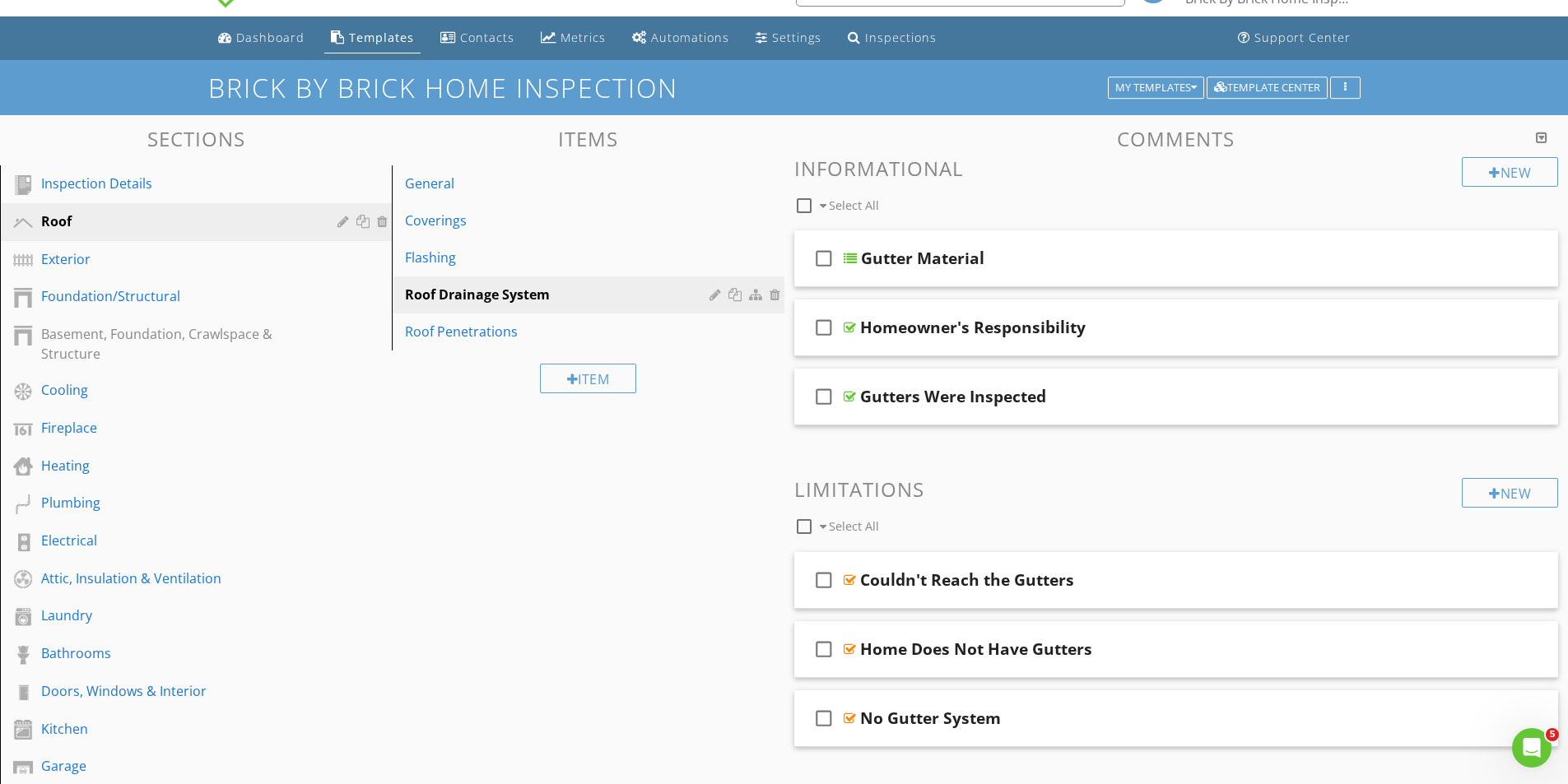
scroll to position [0, 0]
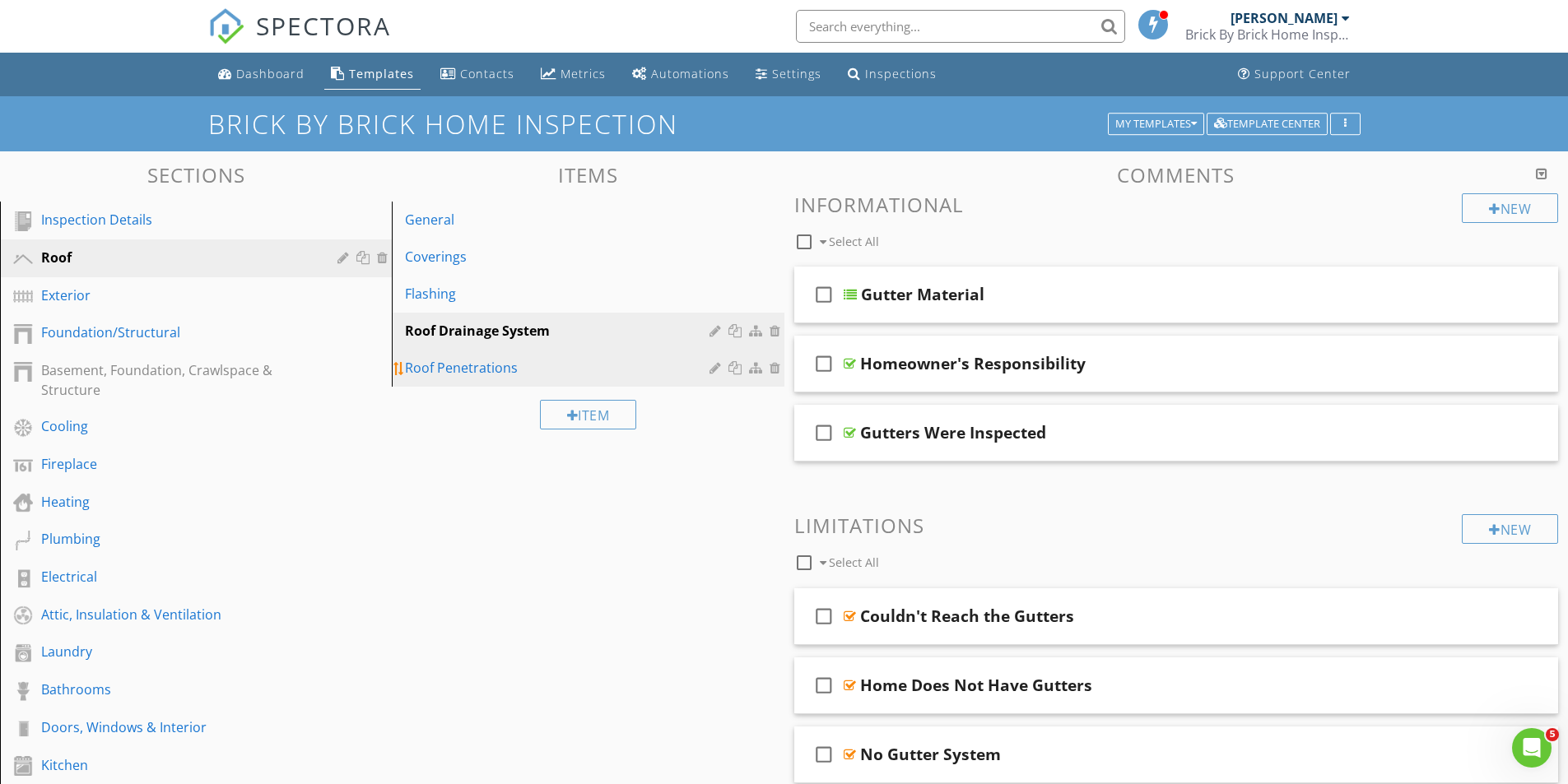
click at [454, 369] on div "Roof Penetrations" at bounding box center [559, 368] width 308 height 20
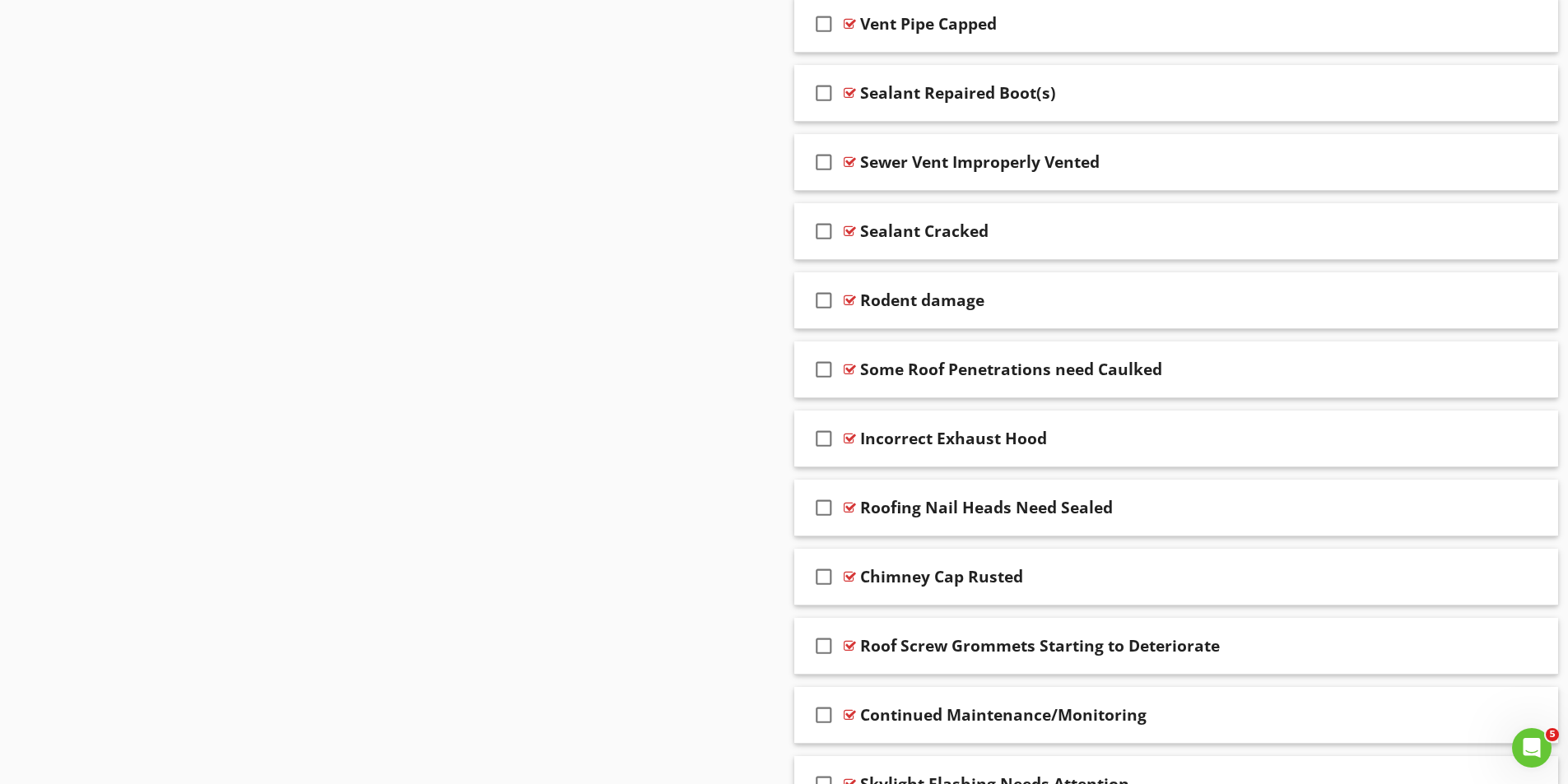
scroll to position [3776, 0]
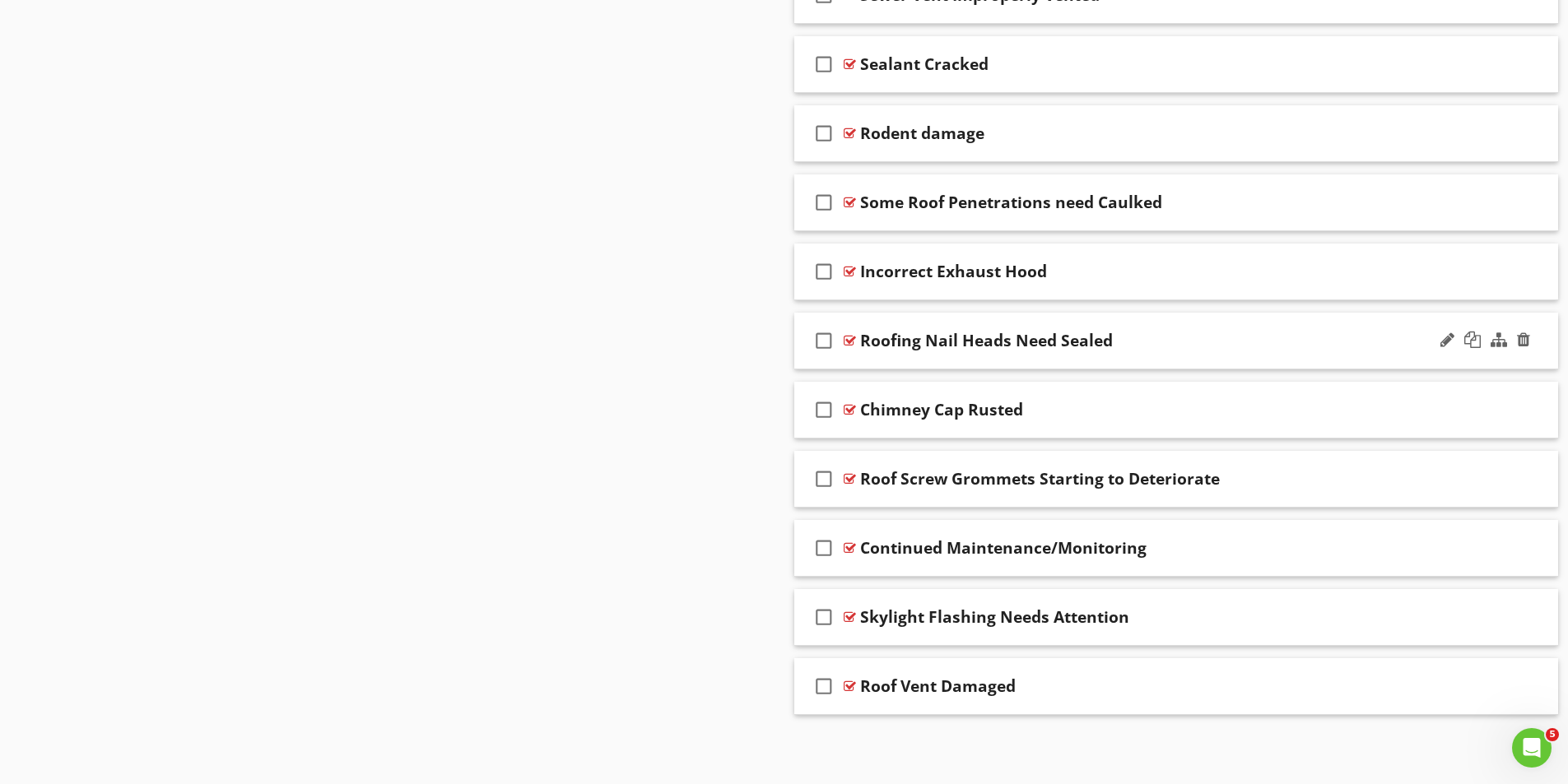
click at [850, 336] on div at bounding box center [849, 341] width 12 height 13
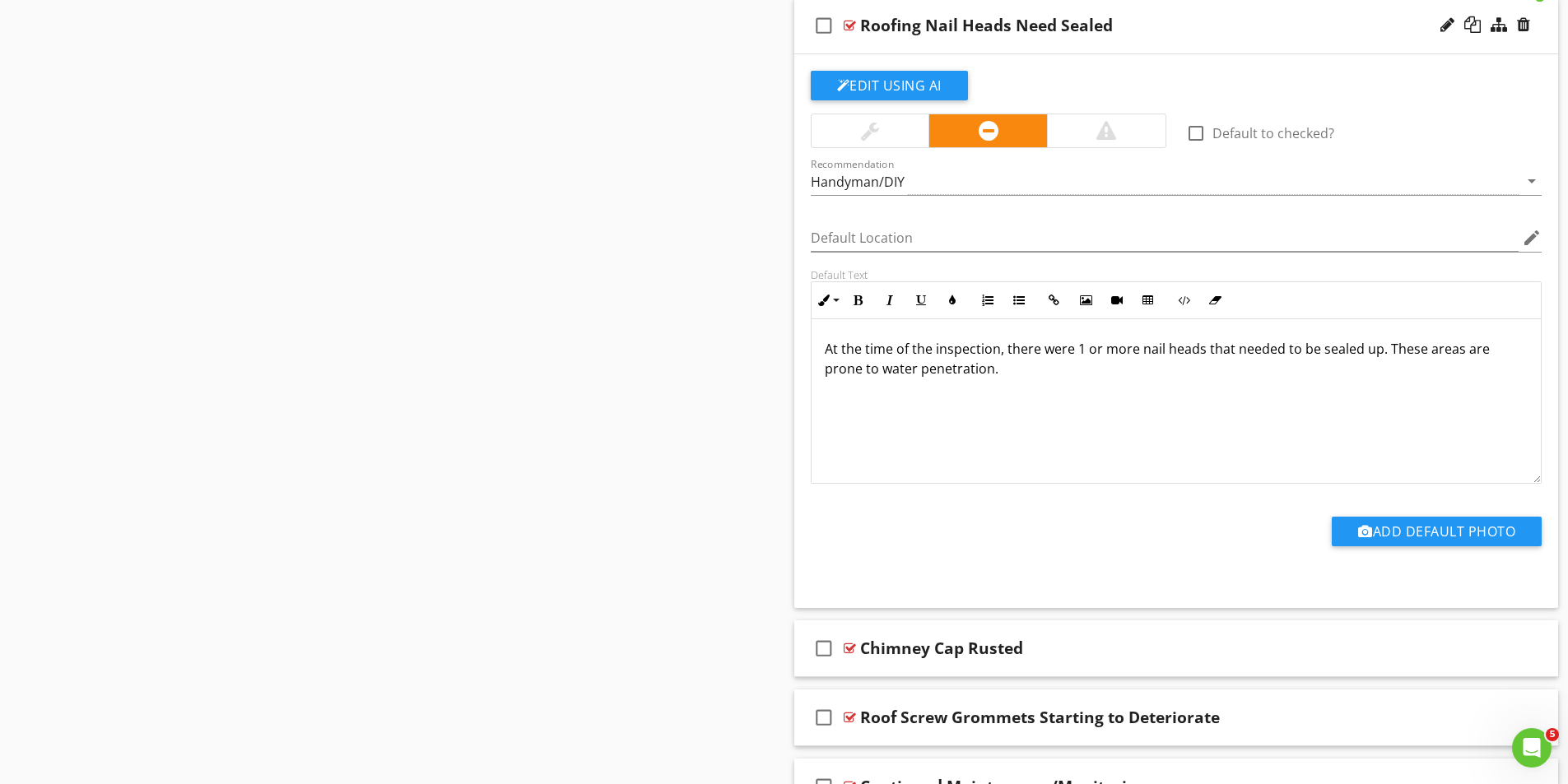
scroll to position [3754, 0]
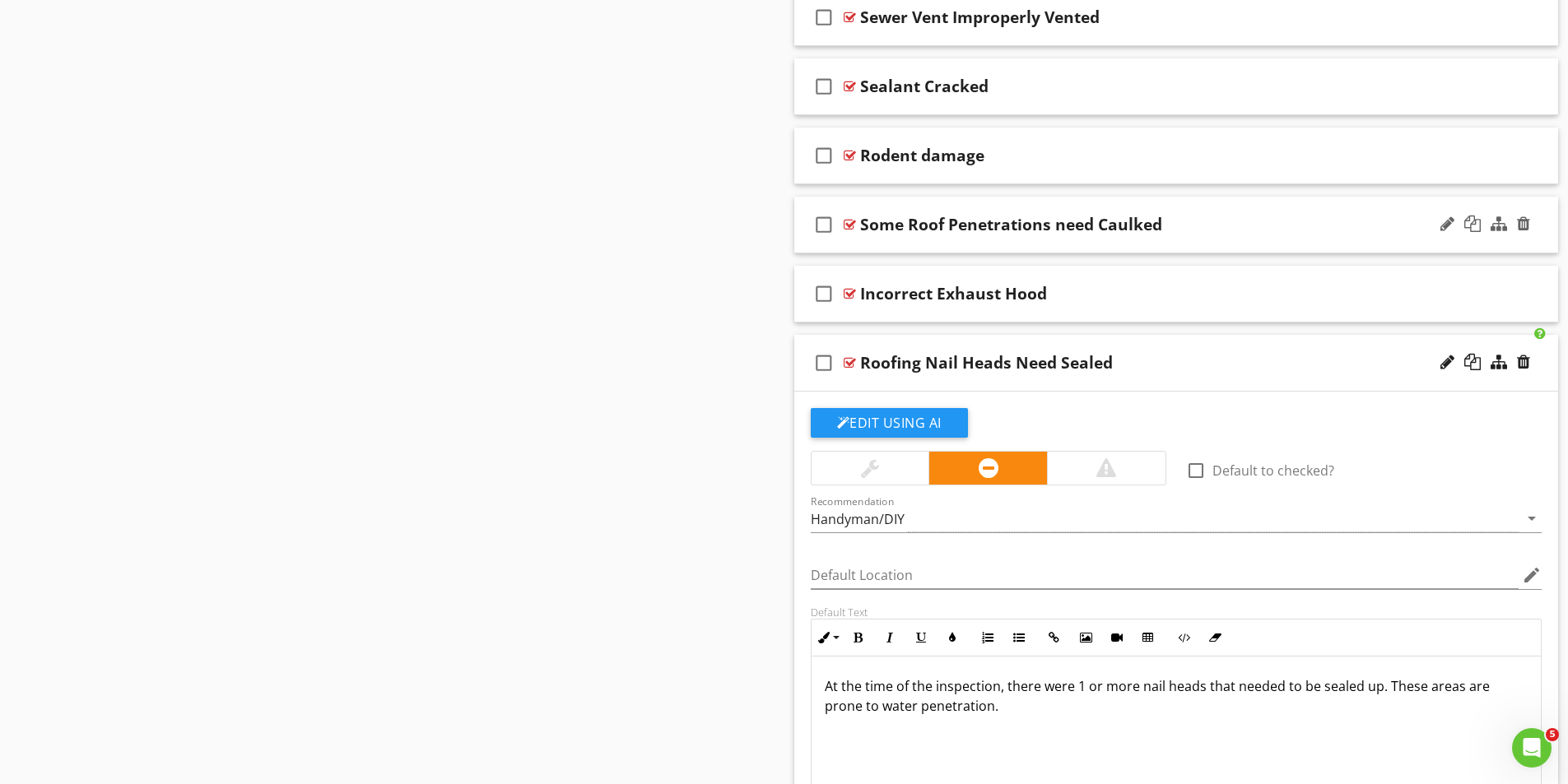
click at [852, 220] on div at bounding box center [849, 224] width 12 height 13
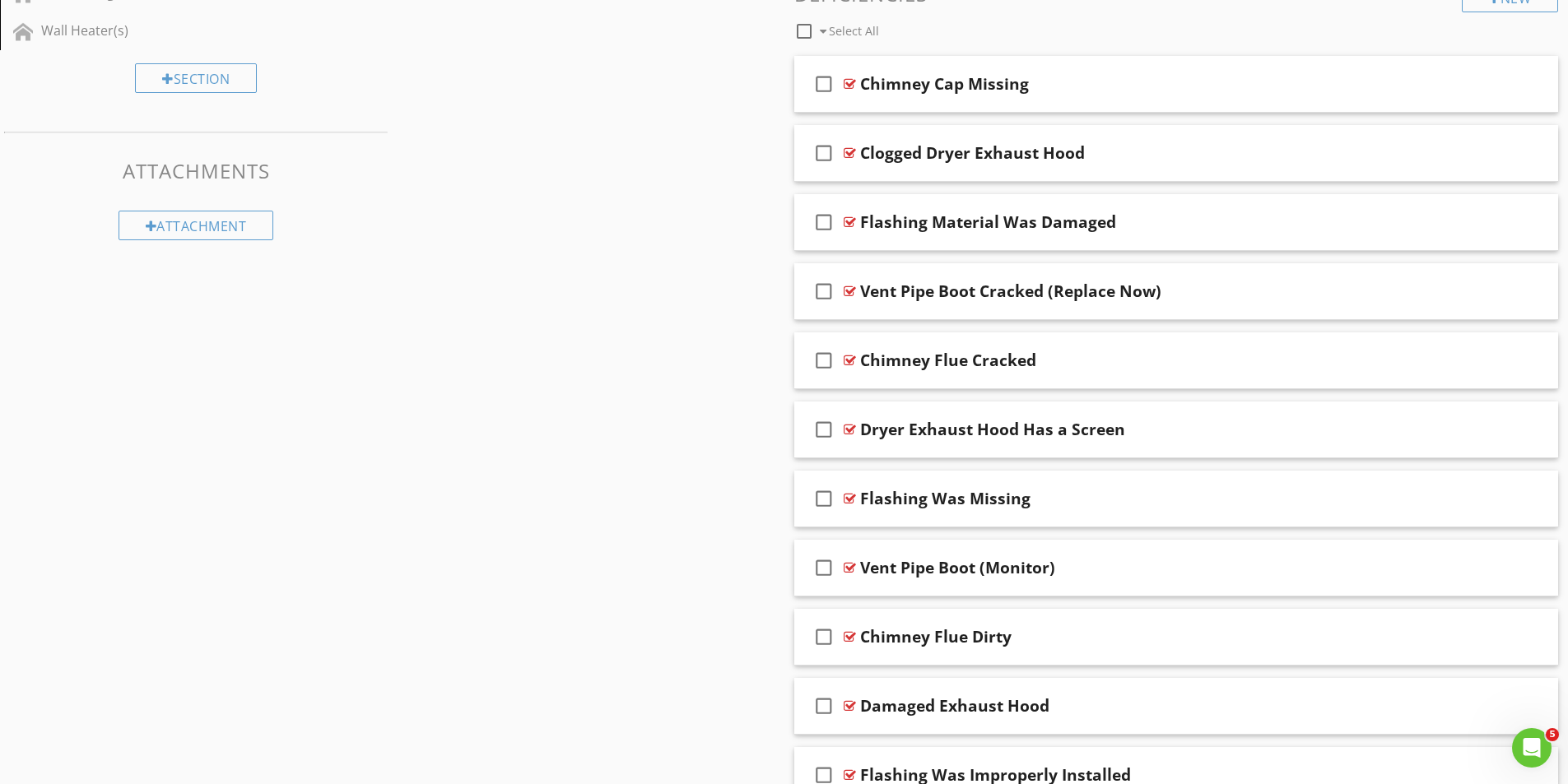
scroll to position [874, 0]
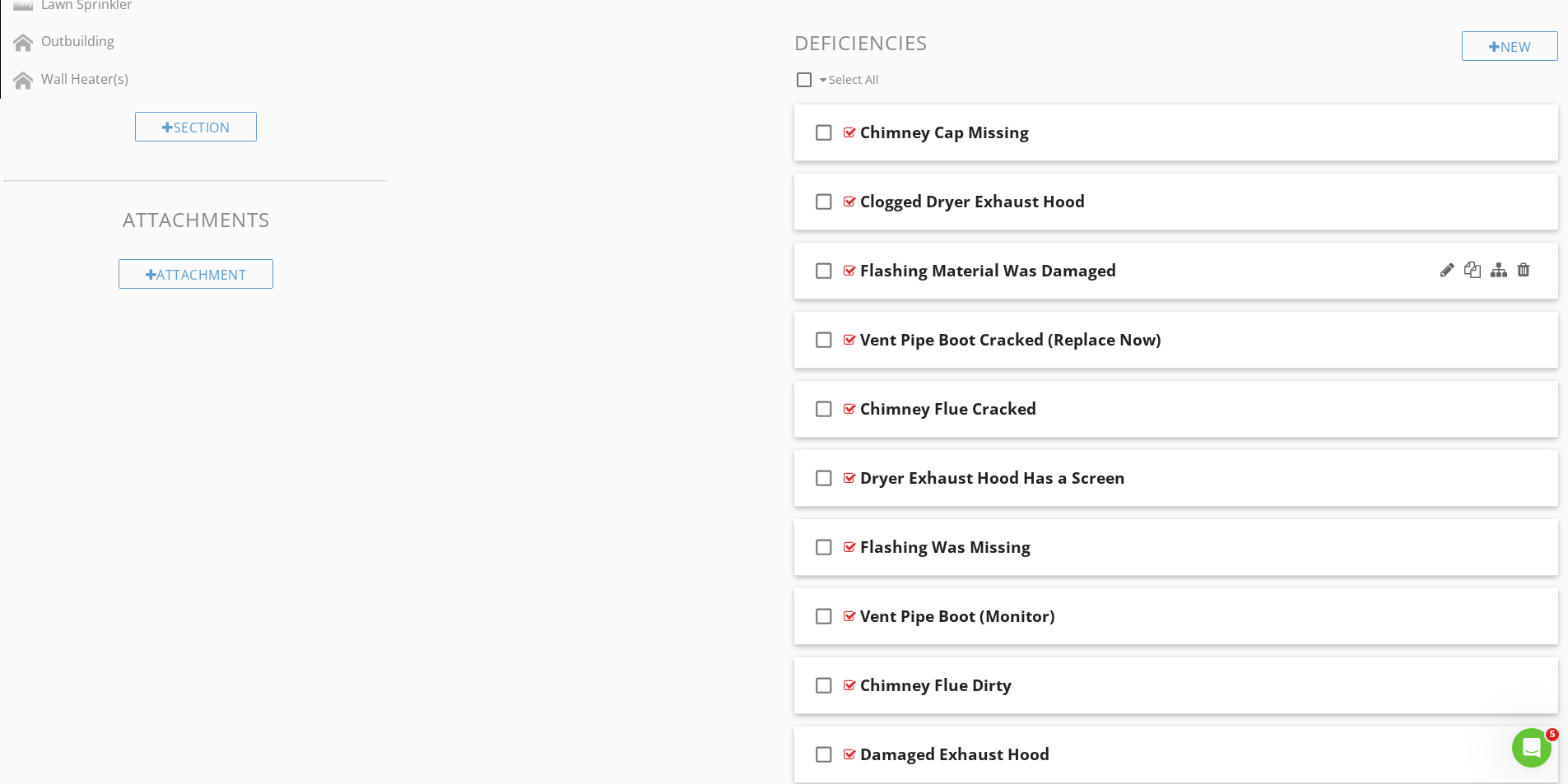
click at [850, 266] on div at bounding box center [849, 270] width 12 height 13
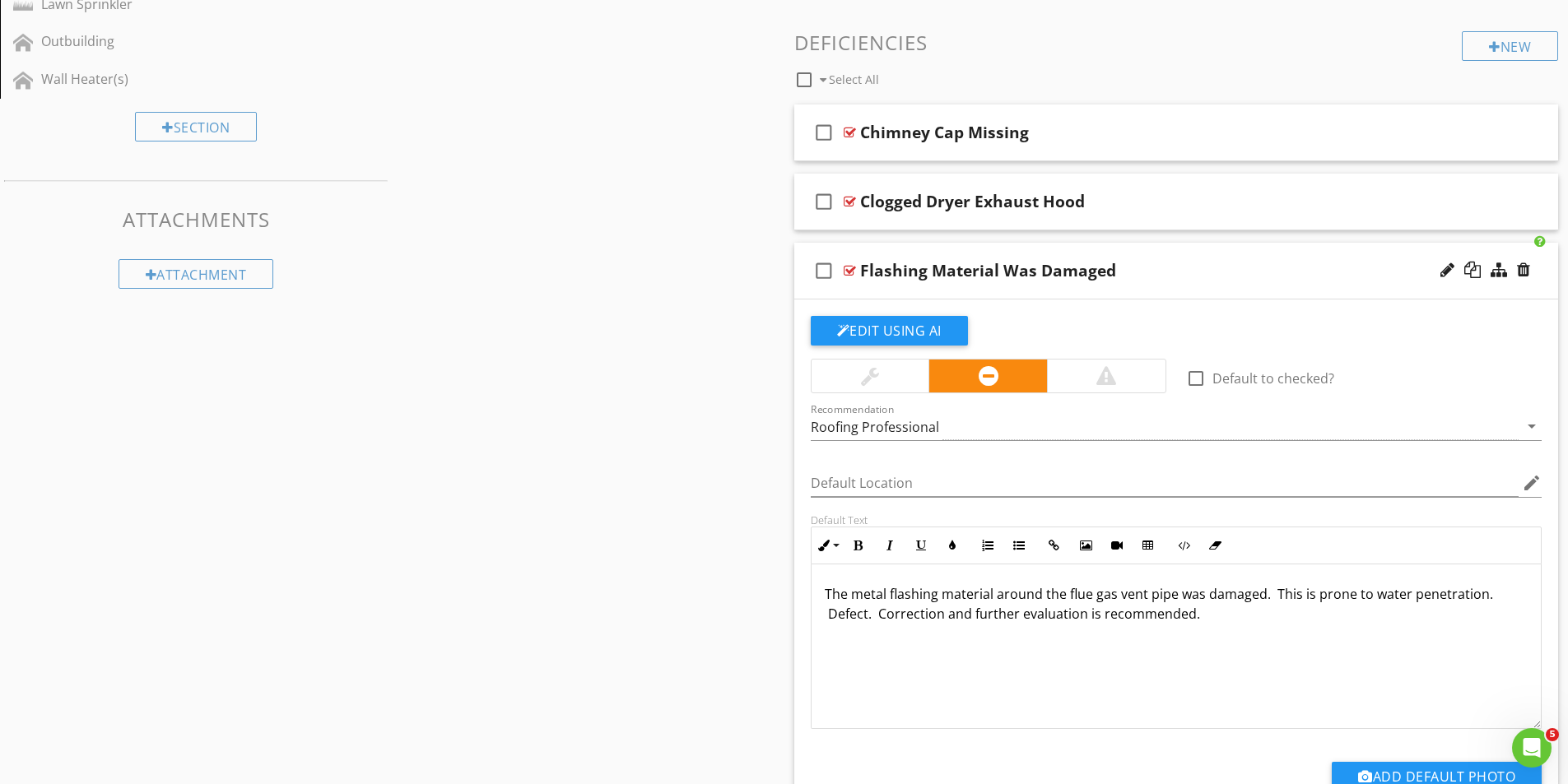
click at [855, 267] on div at bounding box center [849, 270] width 12 height 13
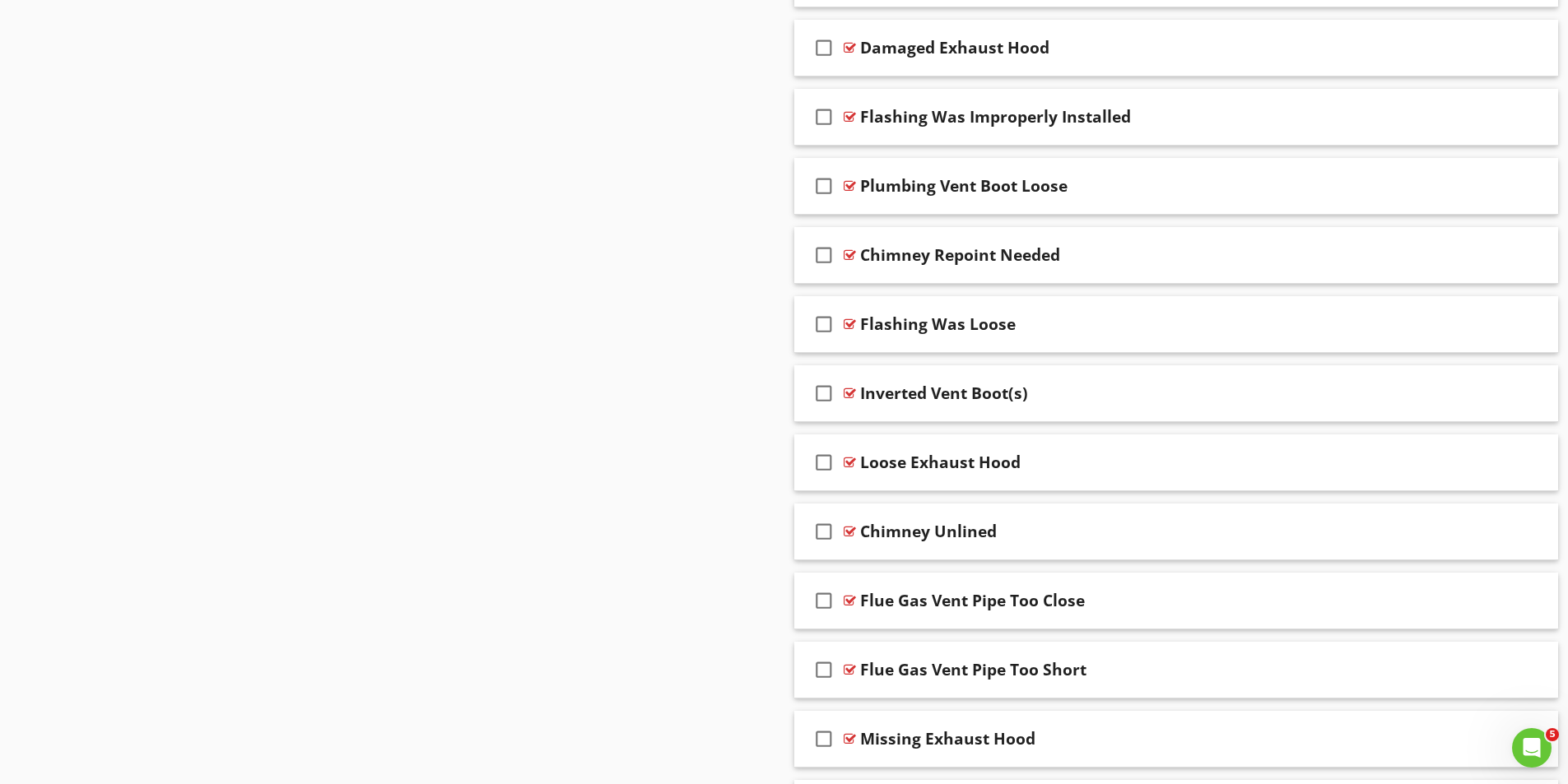
scroll to position [1615, 0]
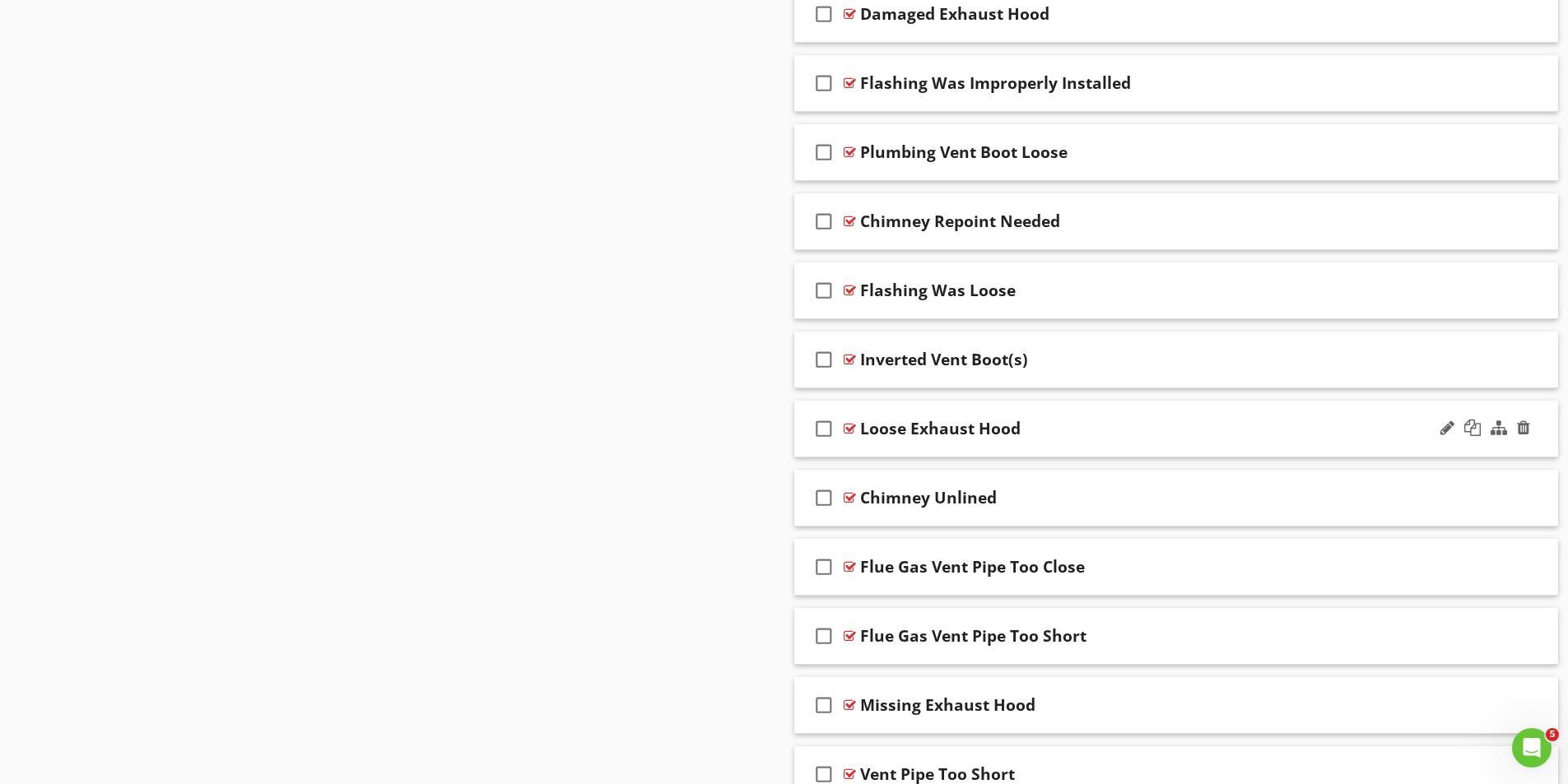
click at [849, 427] on div at bounding box center [849, 429] width 12 height 13
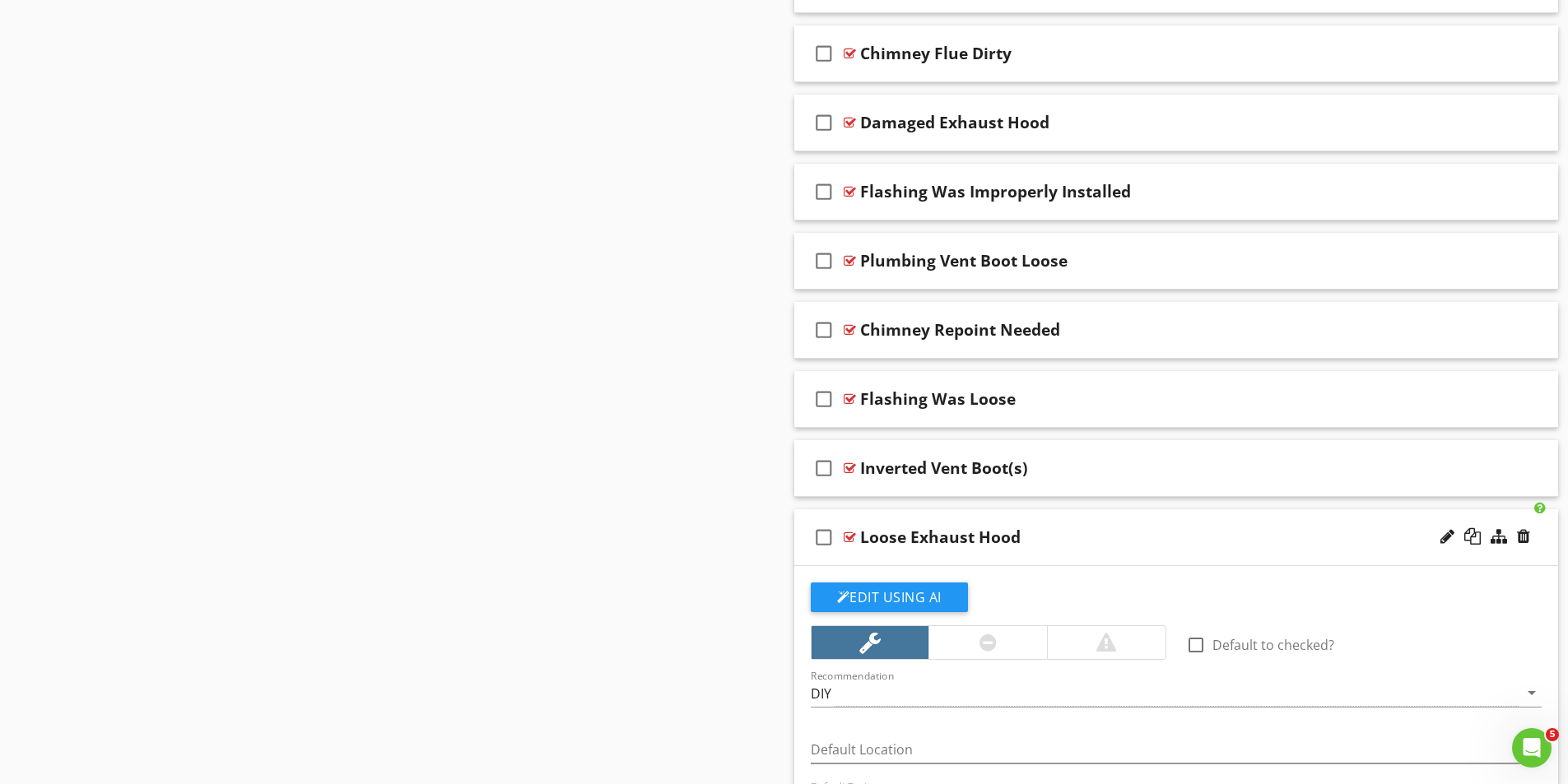
scroll to position [1532, 0]
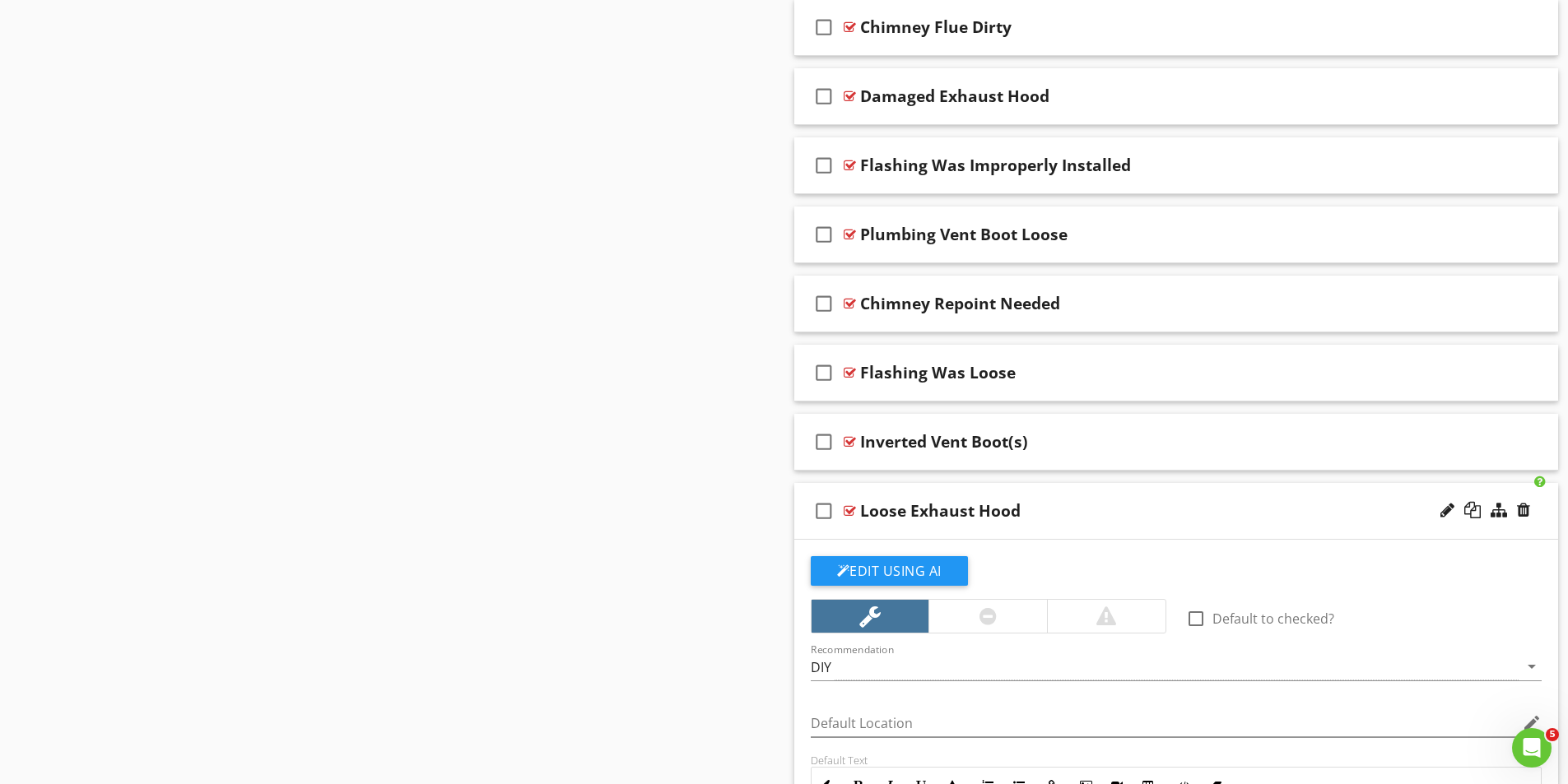
click at [854, 511] on div at bounding box center [849, 510] width 12 height 13
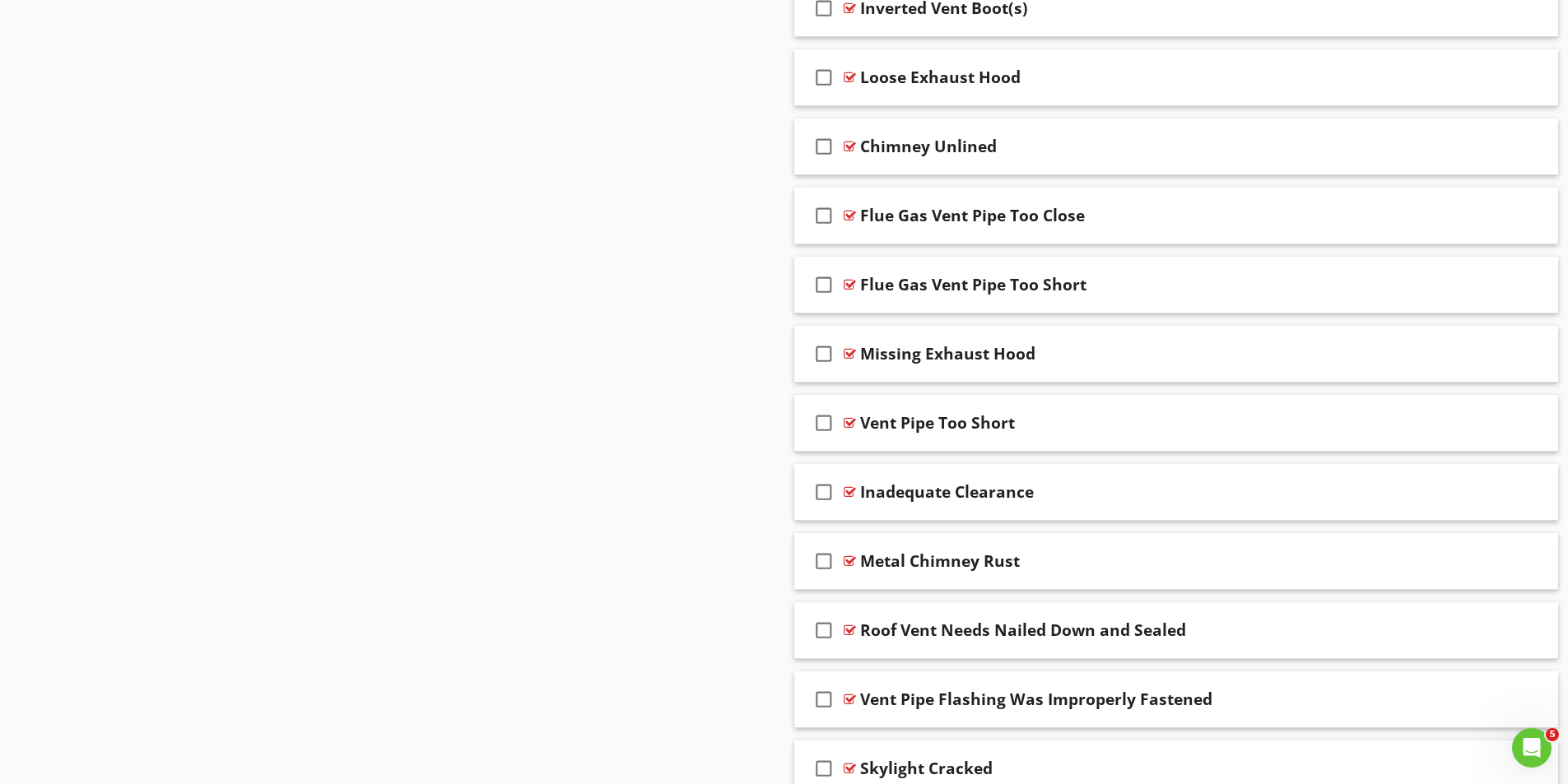
scroll to position [2026, 0]
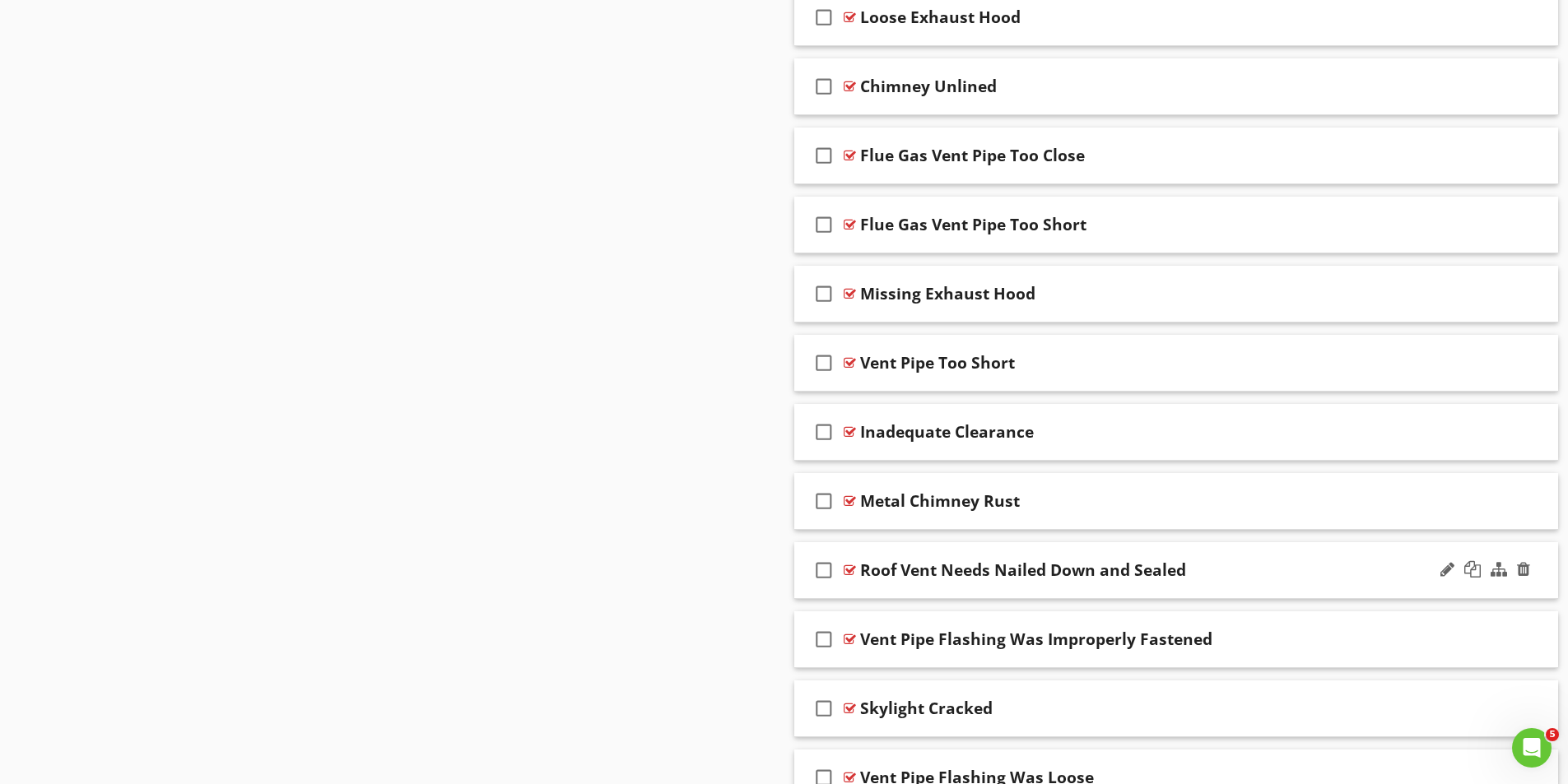
click at [848, 570] on div at bounding box center [849, 570] width 12 height 13
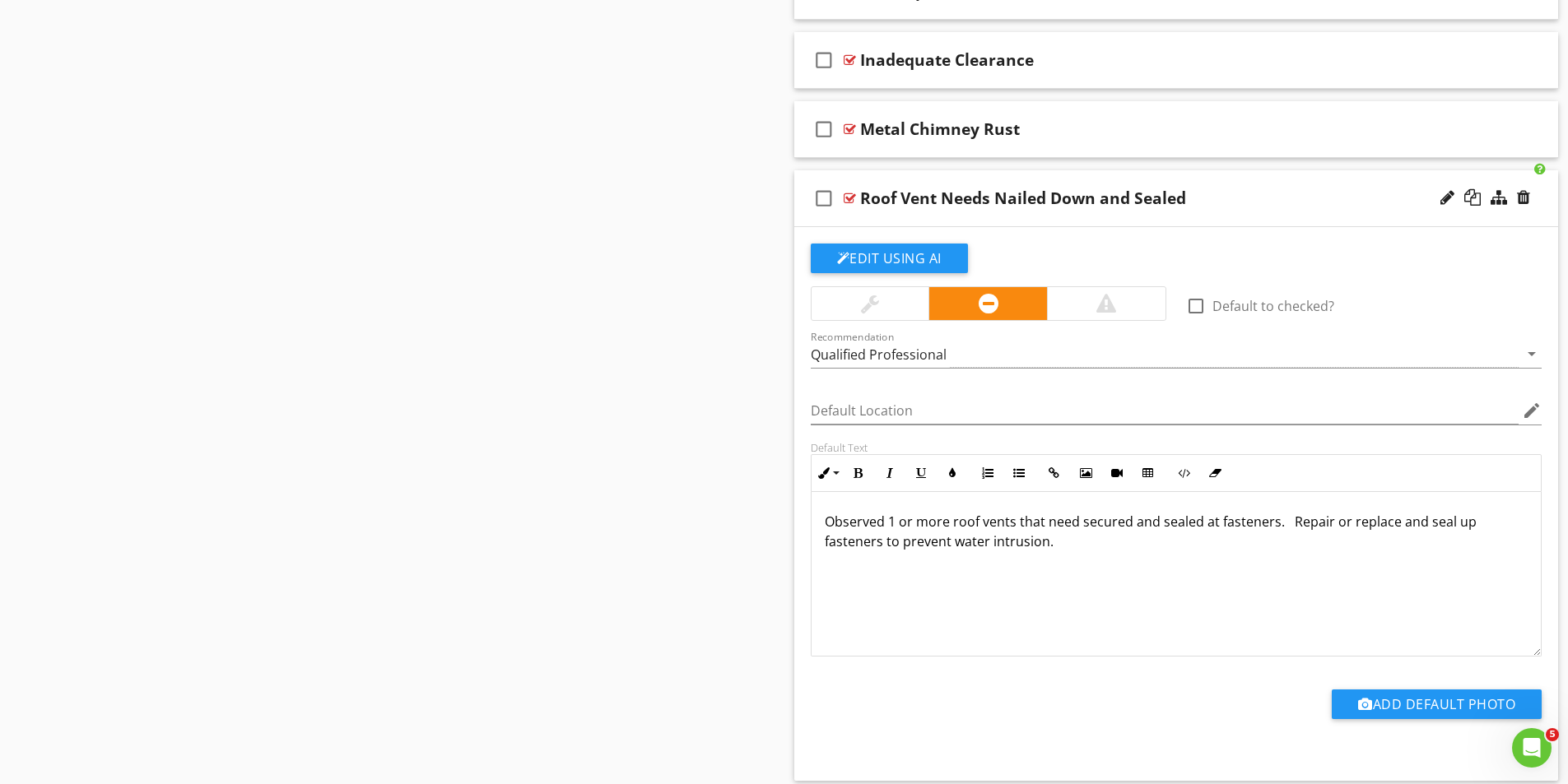
scroll to position [2437, 0]
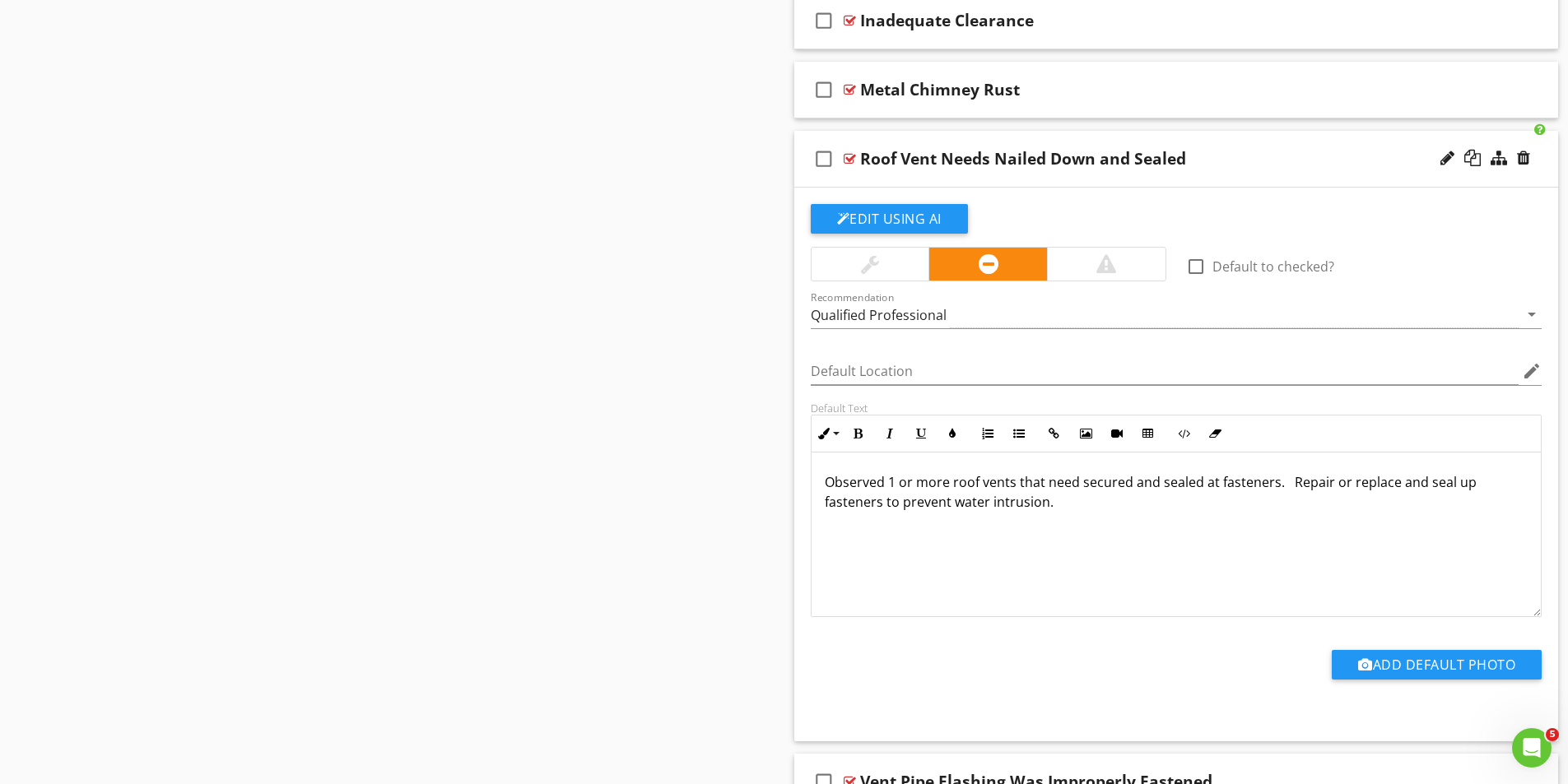
click at [851, 155] on div at bounding box center [849, 159] width 12 height 13
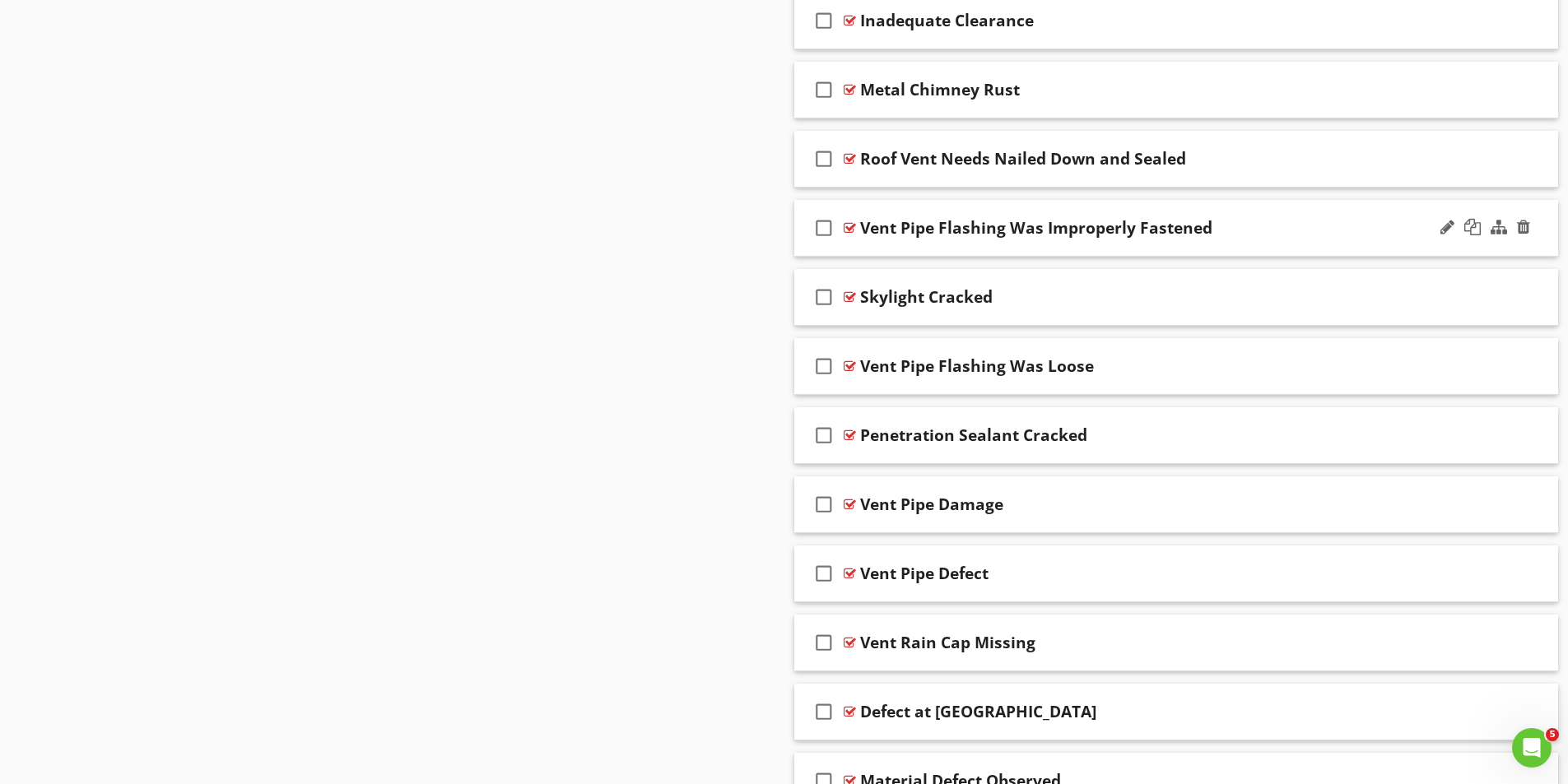
click at [849, 225] on div at bounding box center [849, 227] width 12 height 13
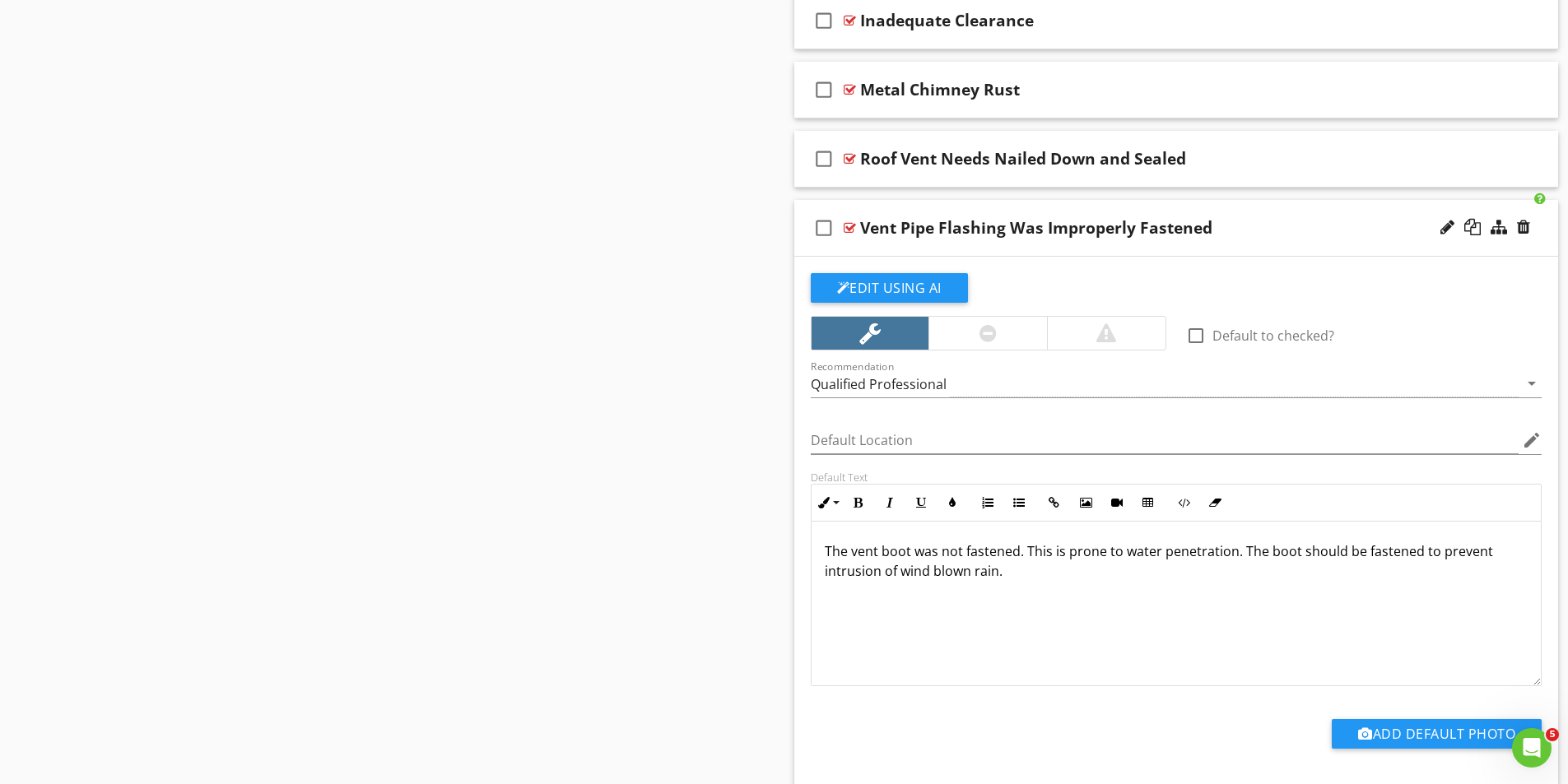
click at [848, 224] on div at bounding box center [849, 227] width 12 height 13
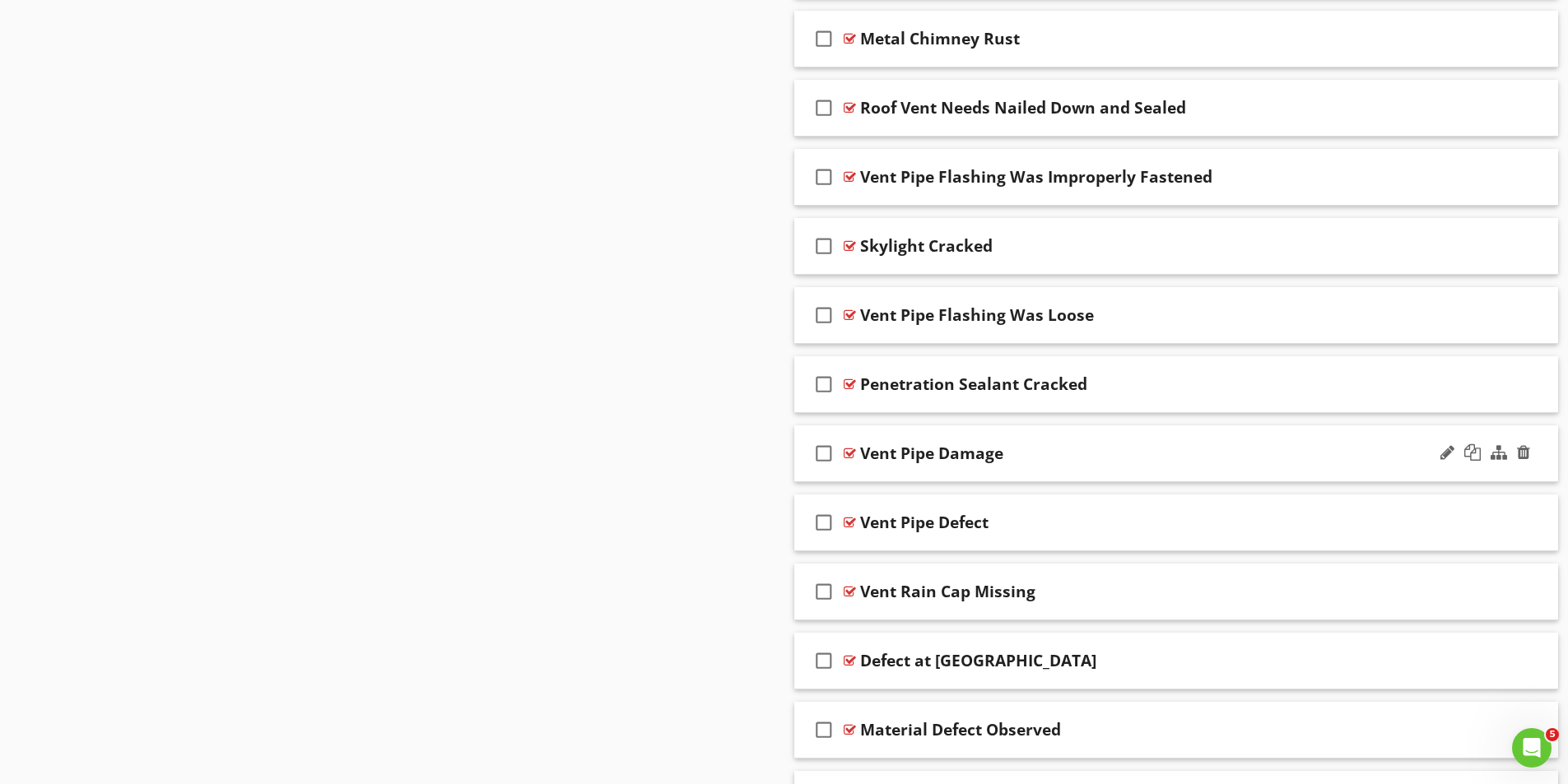
scroll to position [2520, 0]
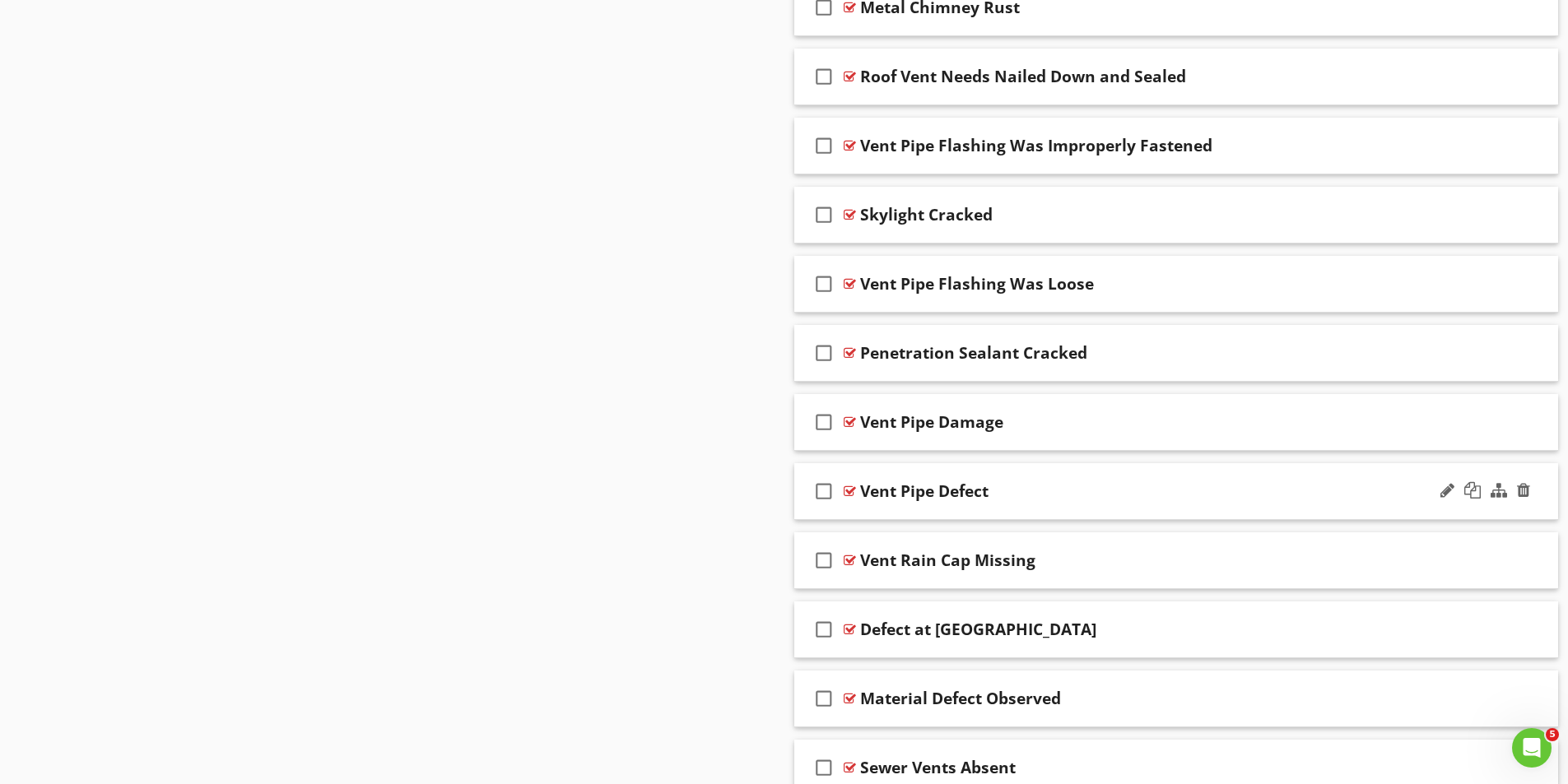
click at [849, 489] on div at bounding box center [849, 490] width 12 height 13
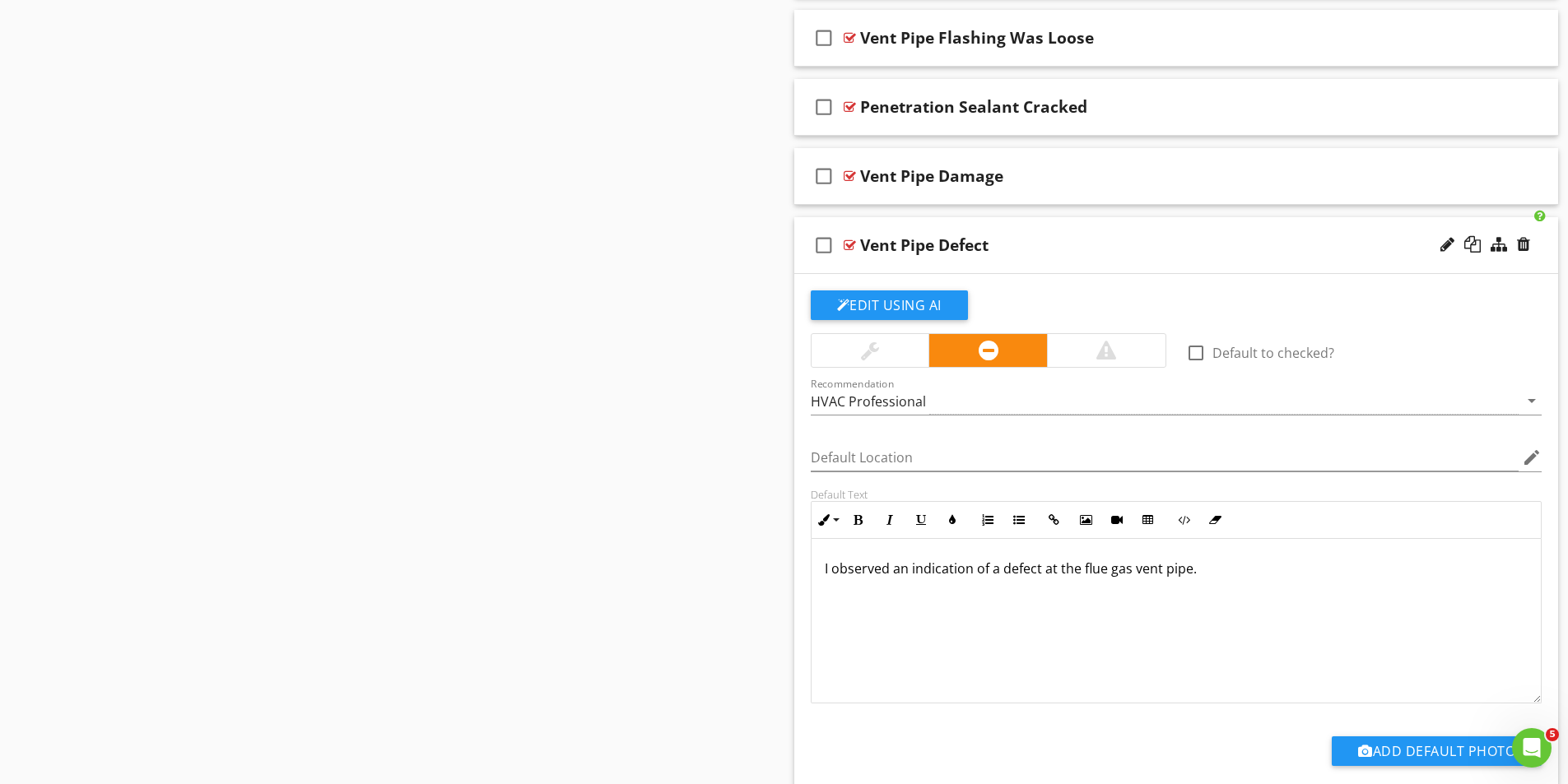
scroll to position [2849, 0]
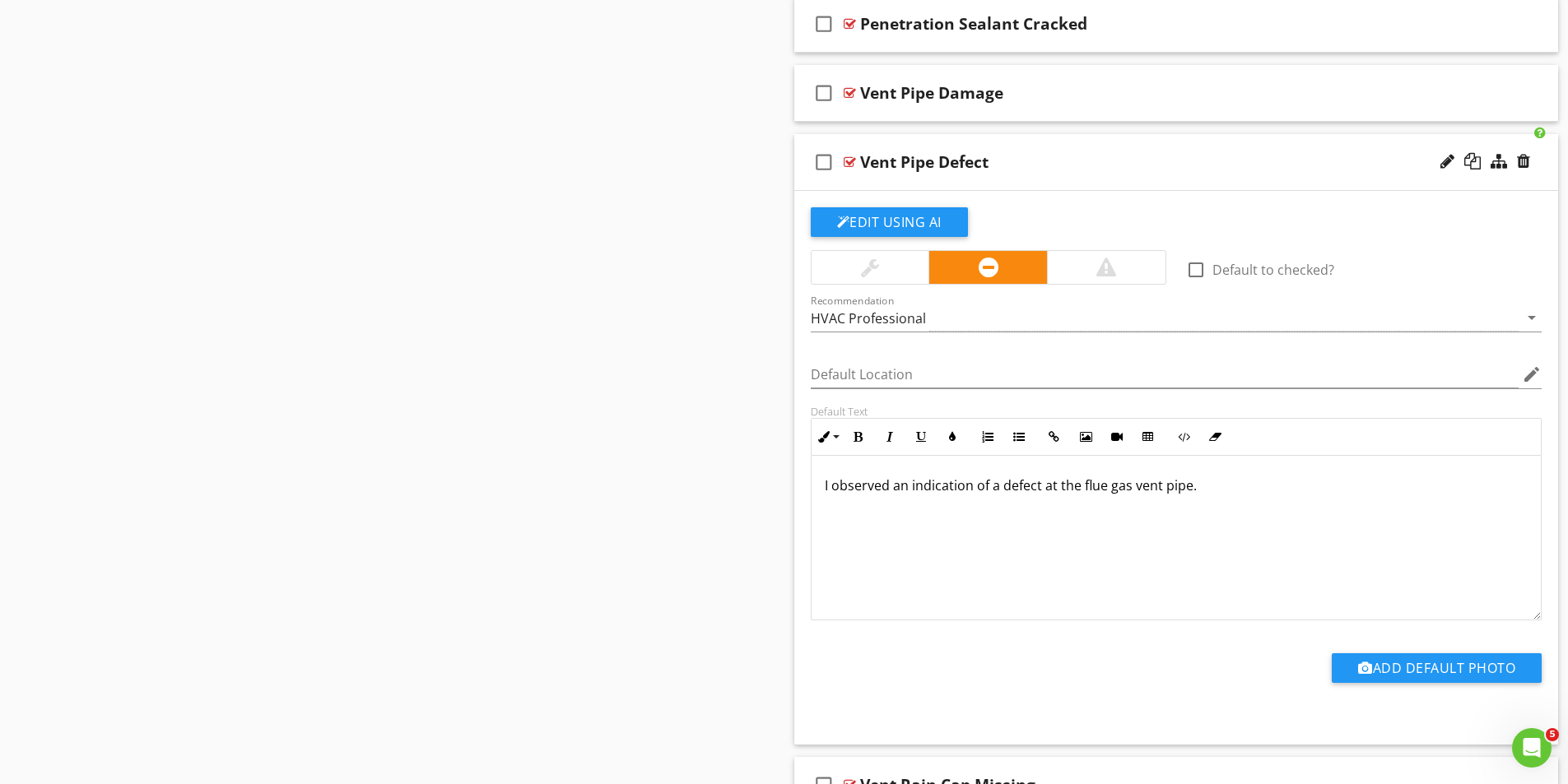
click at [853, 164] on div at bounding box center [849, 162] width 12 height 13
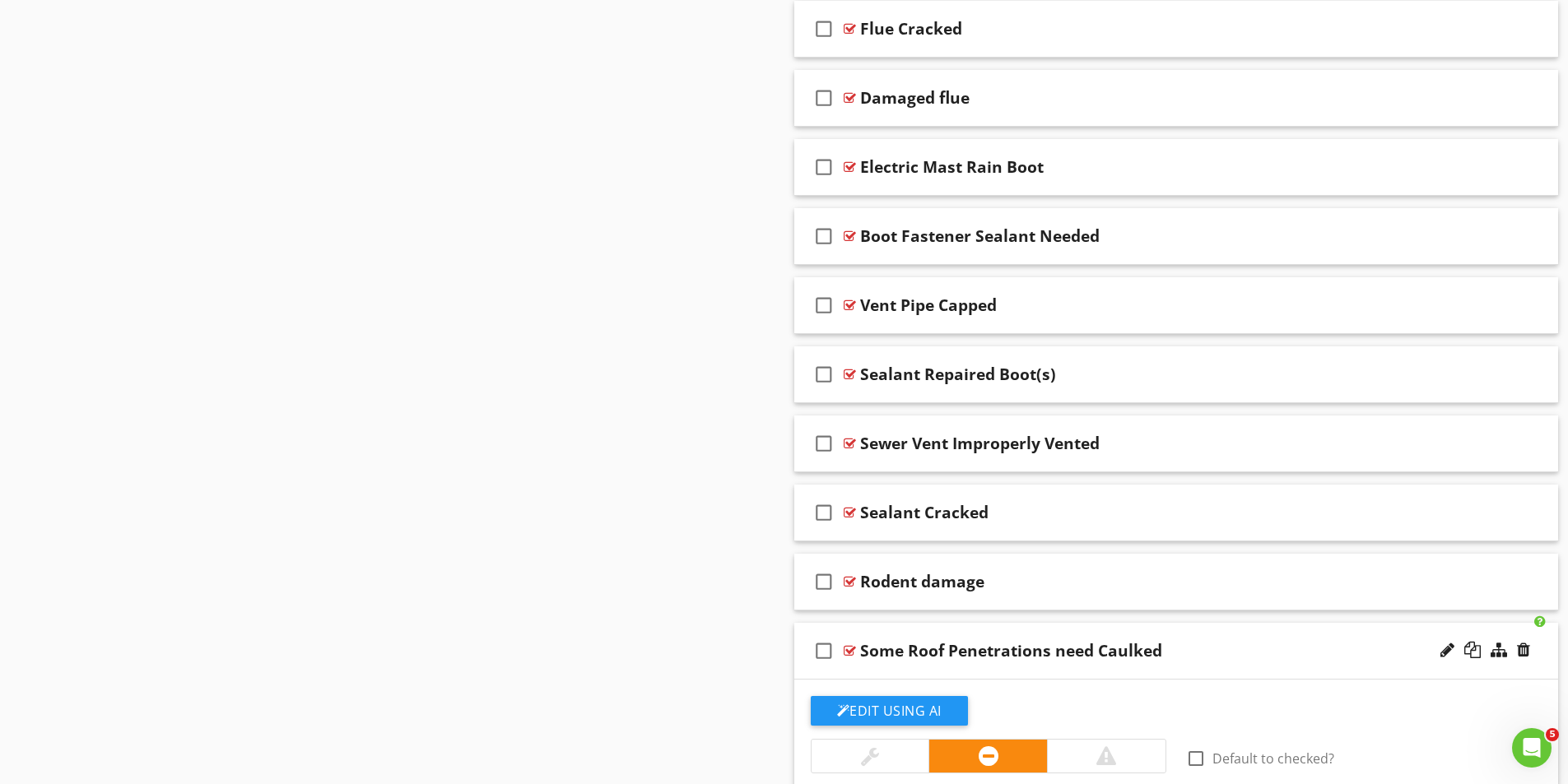
scroll to position [3342, 0]
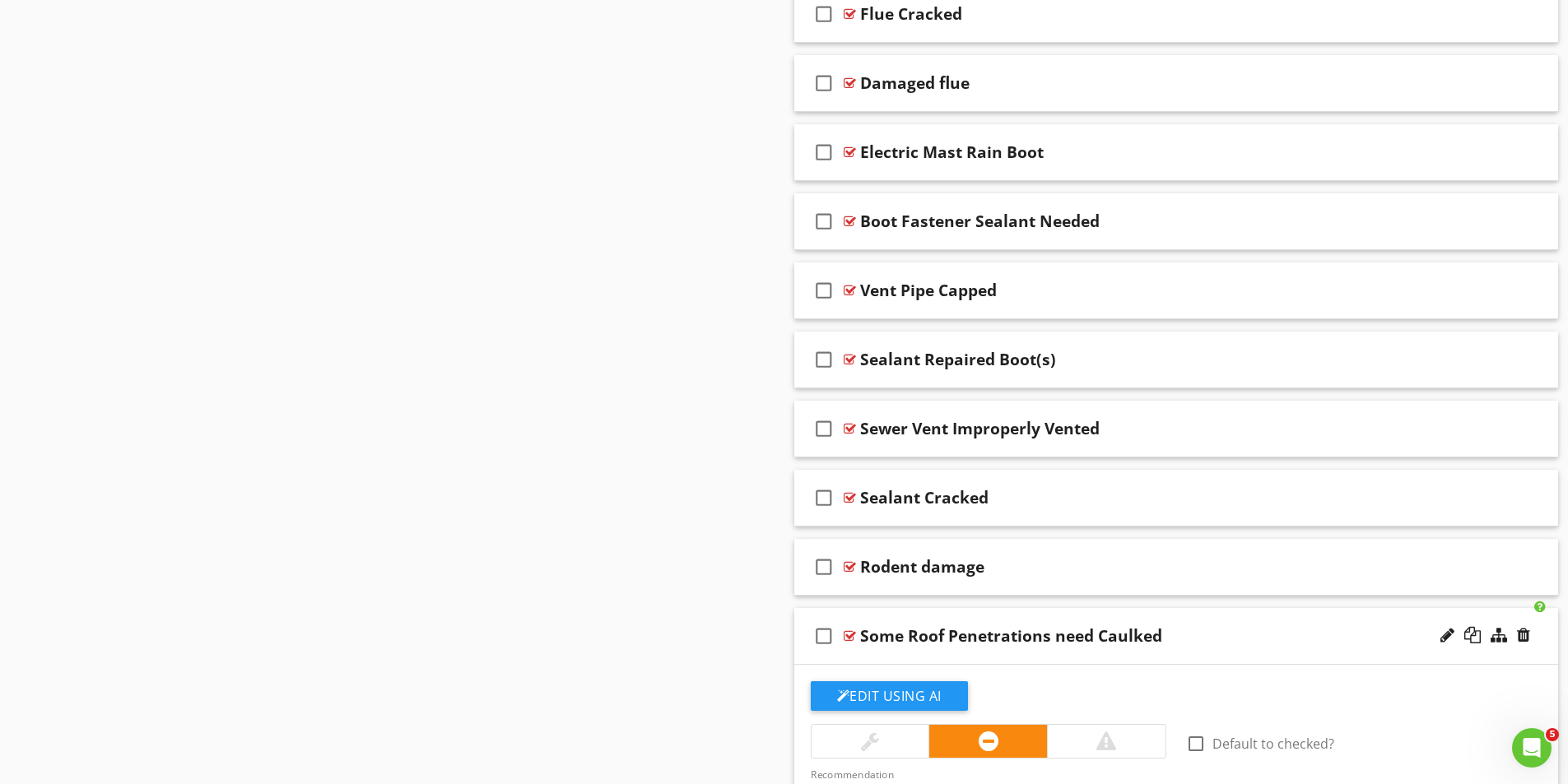
click at [848, 632] on div at bounding box center [849, 636] width 12 height 13
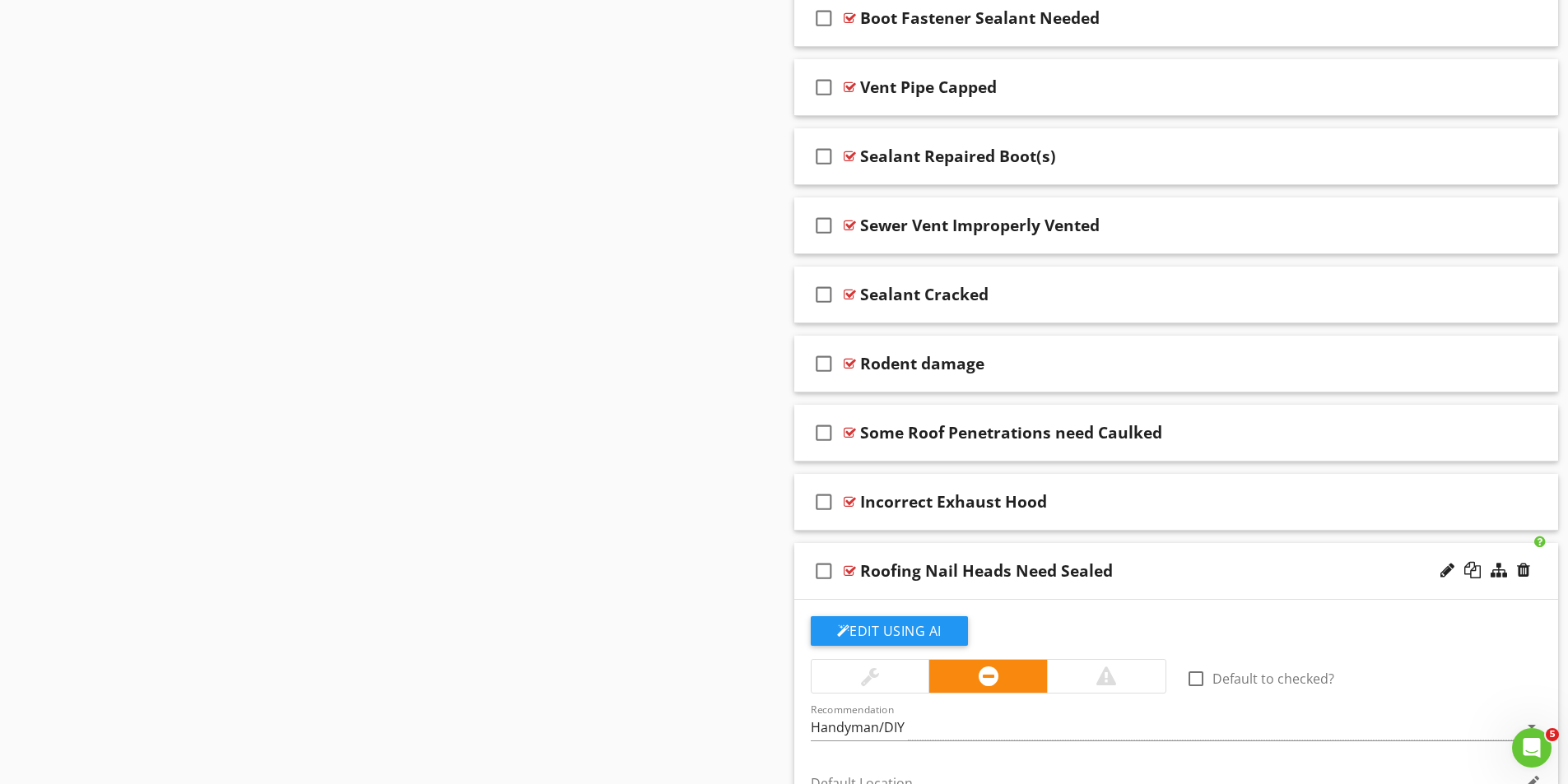
scroll to position [3590, 0]
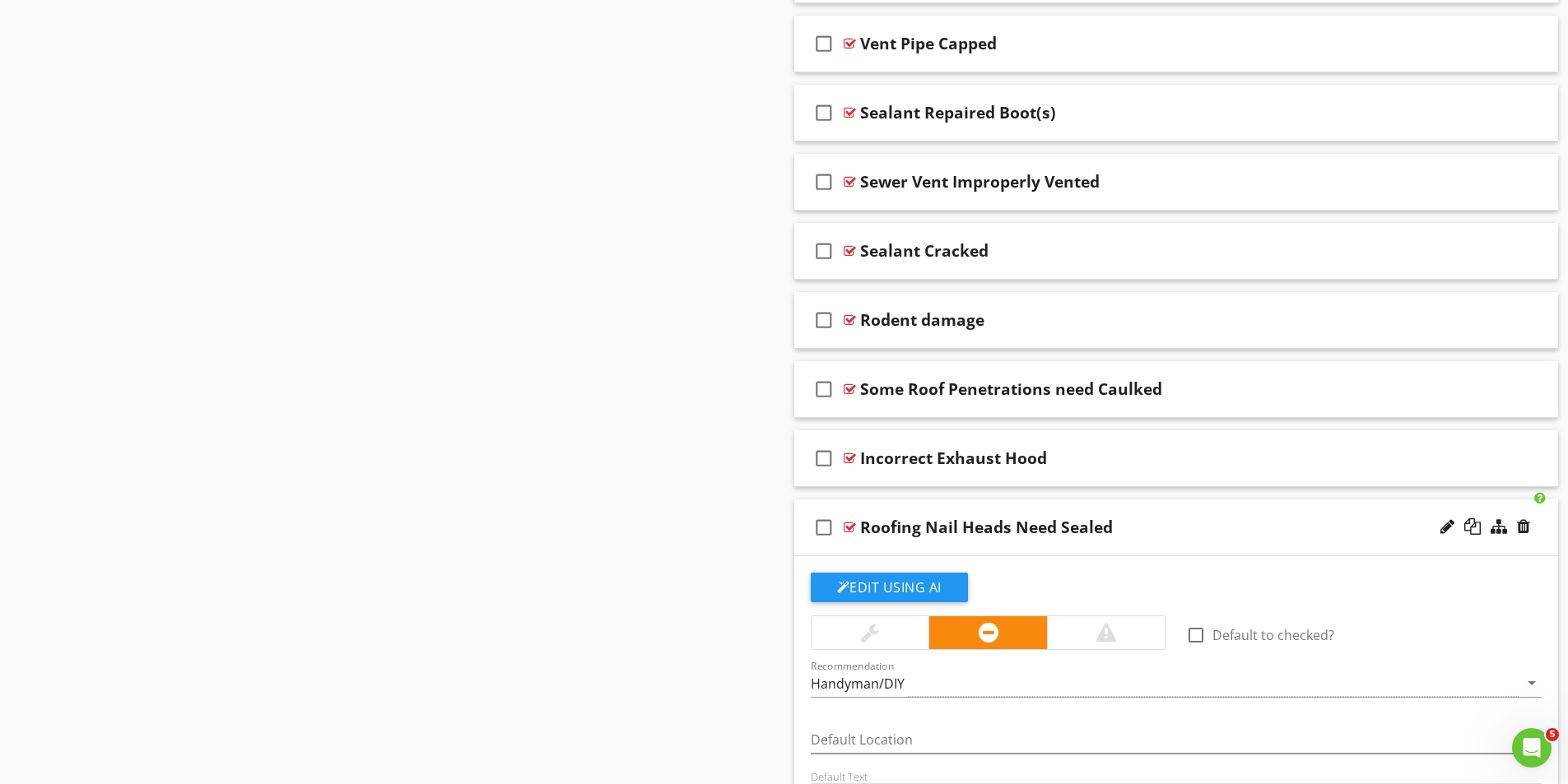
click at [852, 526] on div at bounding box center [849, 527] width 12 height 13
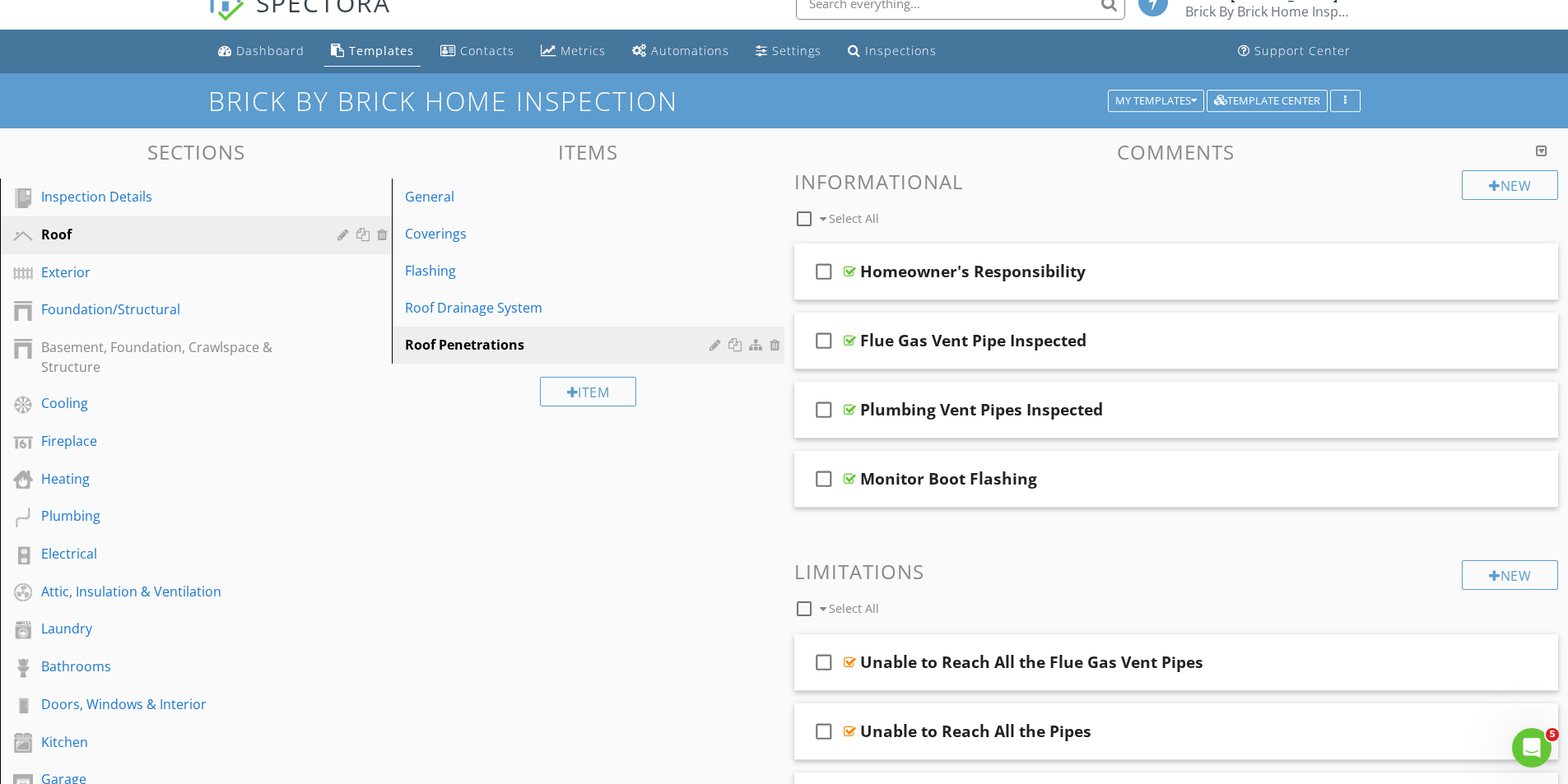
scroll to position [0, 0]
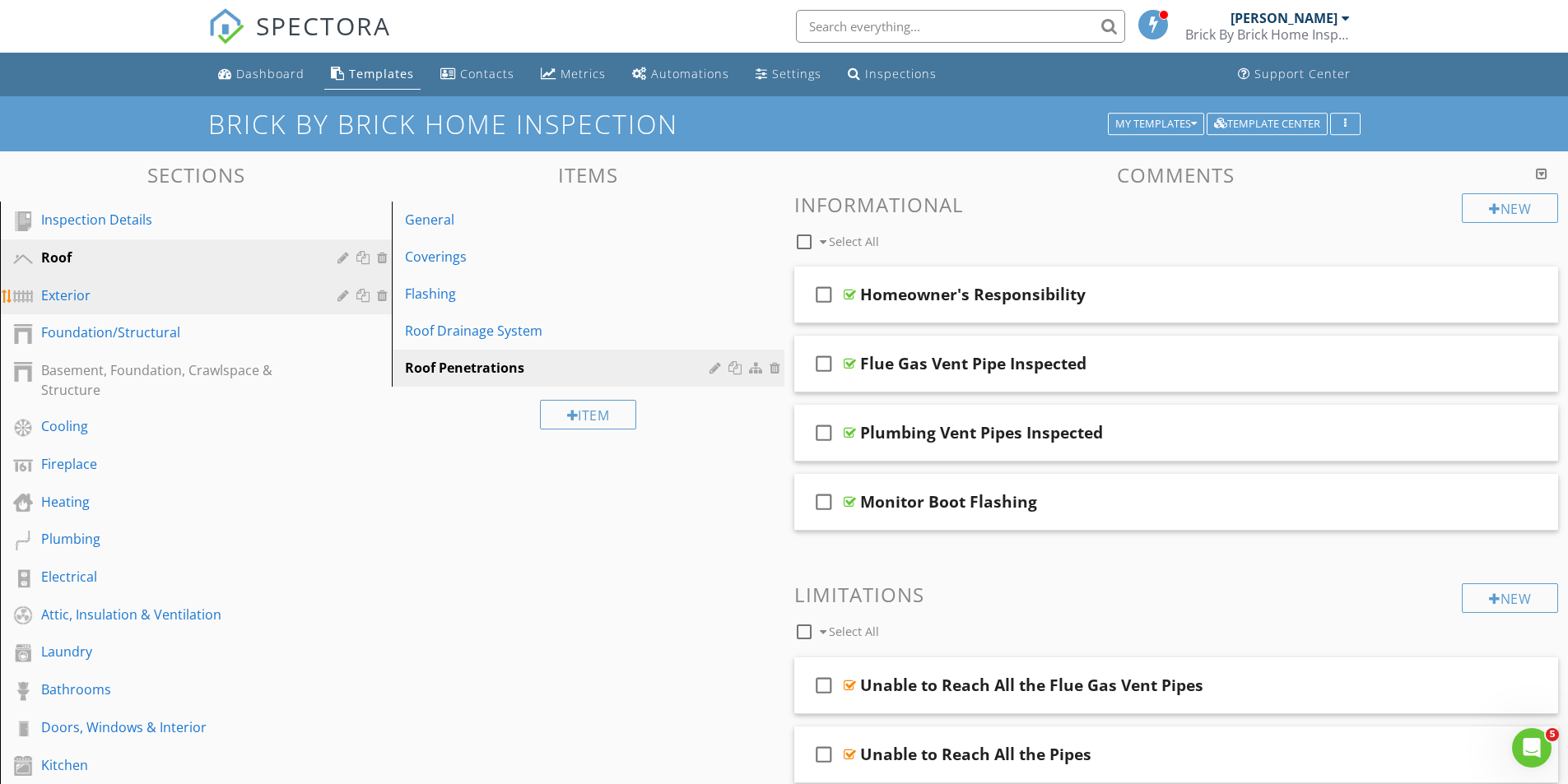
click at [60, 294] on div "Exterior" at bounding box center [177, 295] width 273 height 20
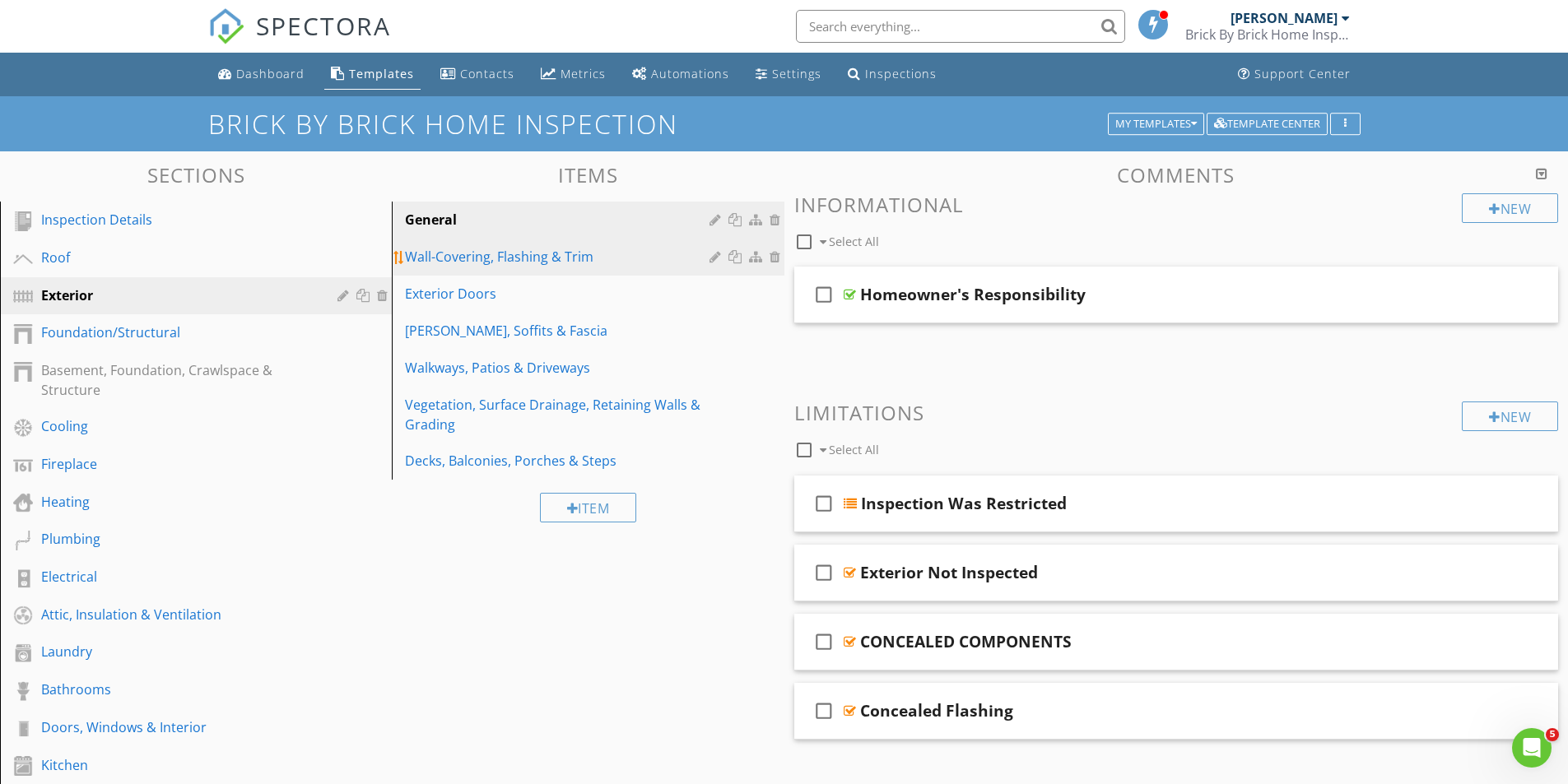
click at [480, 260] on div "Wall-Covering, Flashing & Trim" at bounding box center [559, 256] width 308 height 20
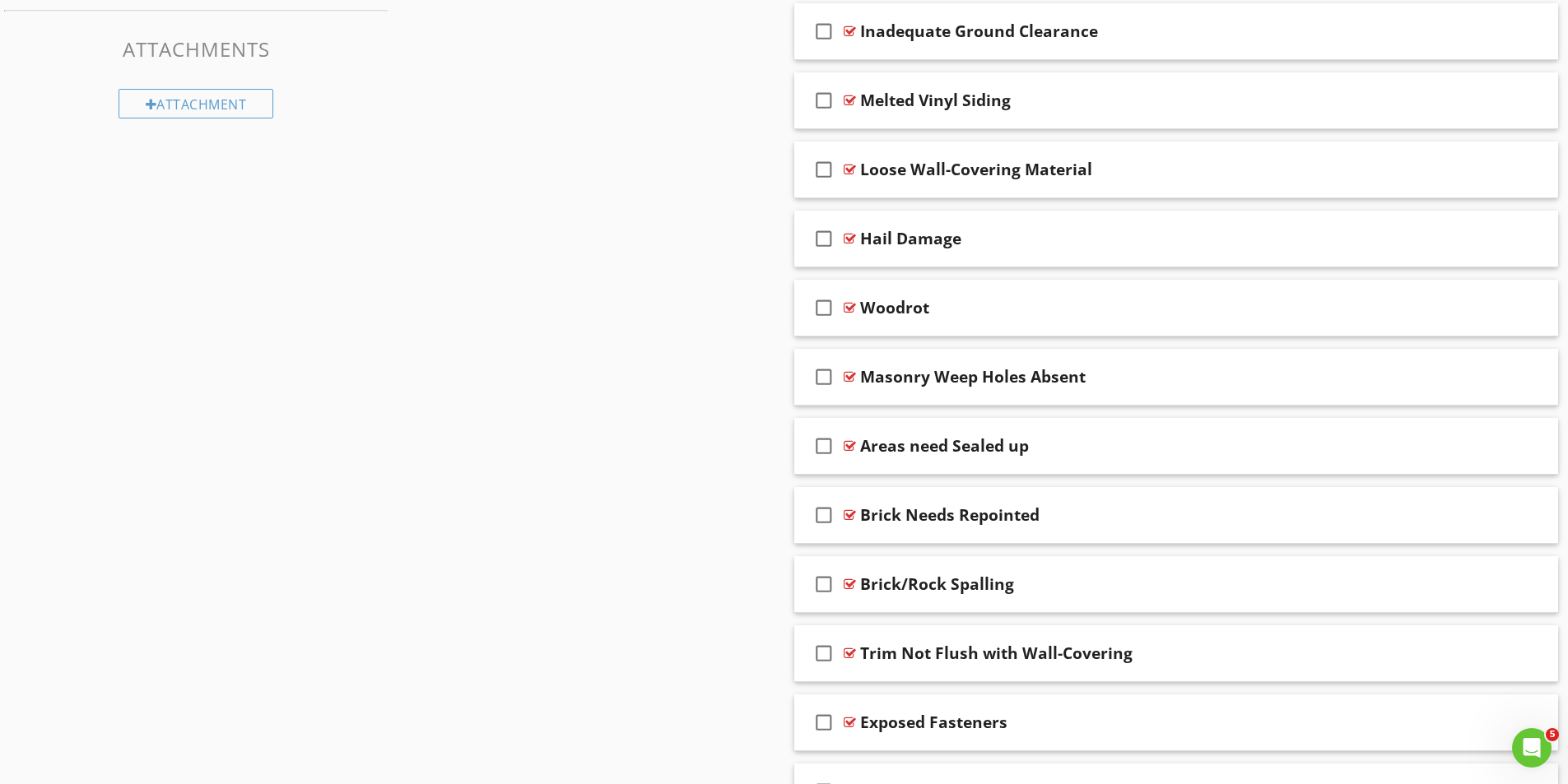
scroll to position [1288, 0]
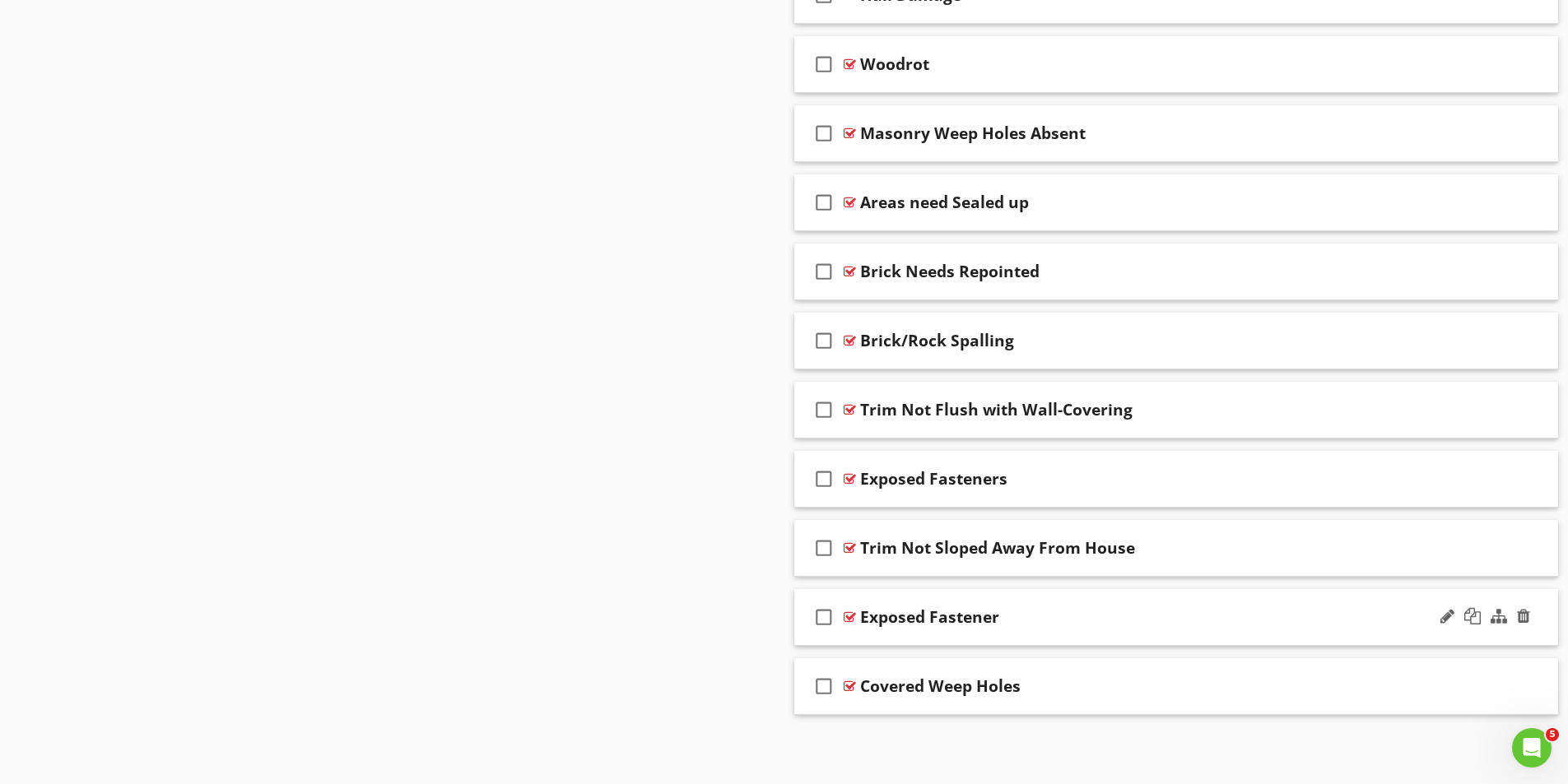
click at [850, 614] on div at bounding box center [849, 617] width 12 height 13
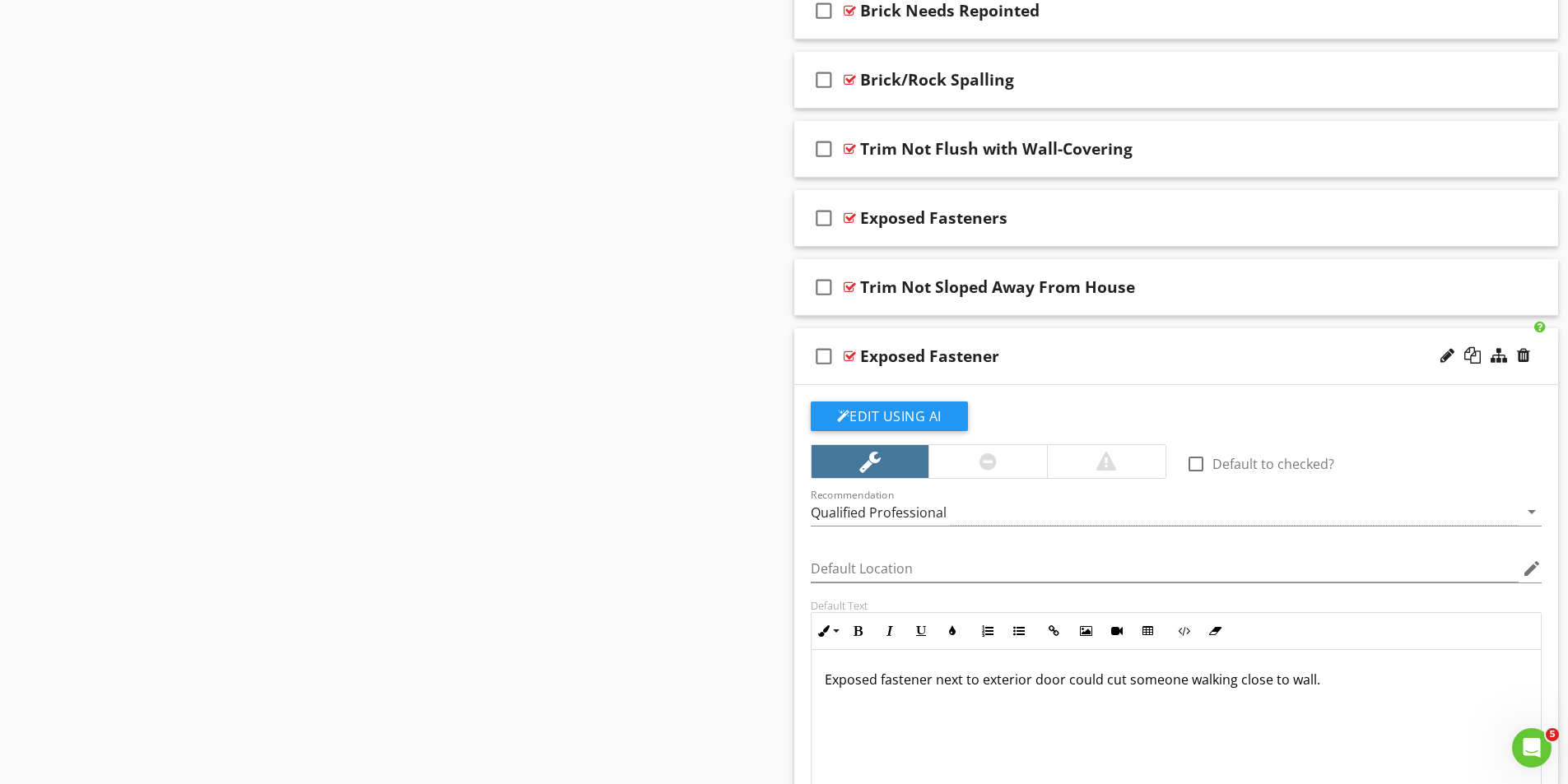
scroll to position [1452, 0]
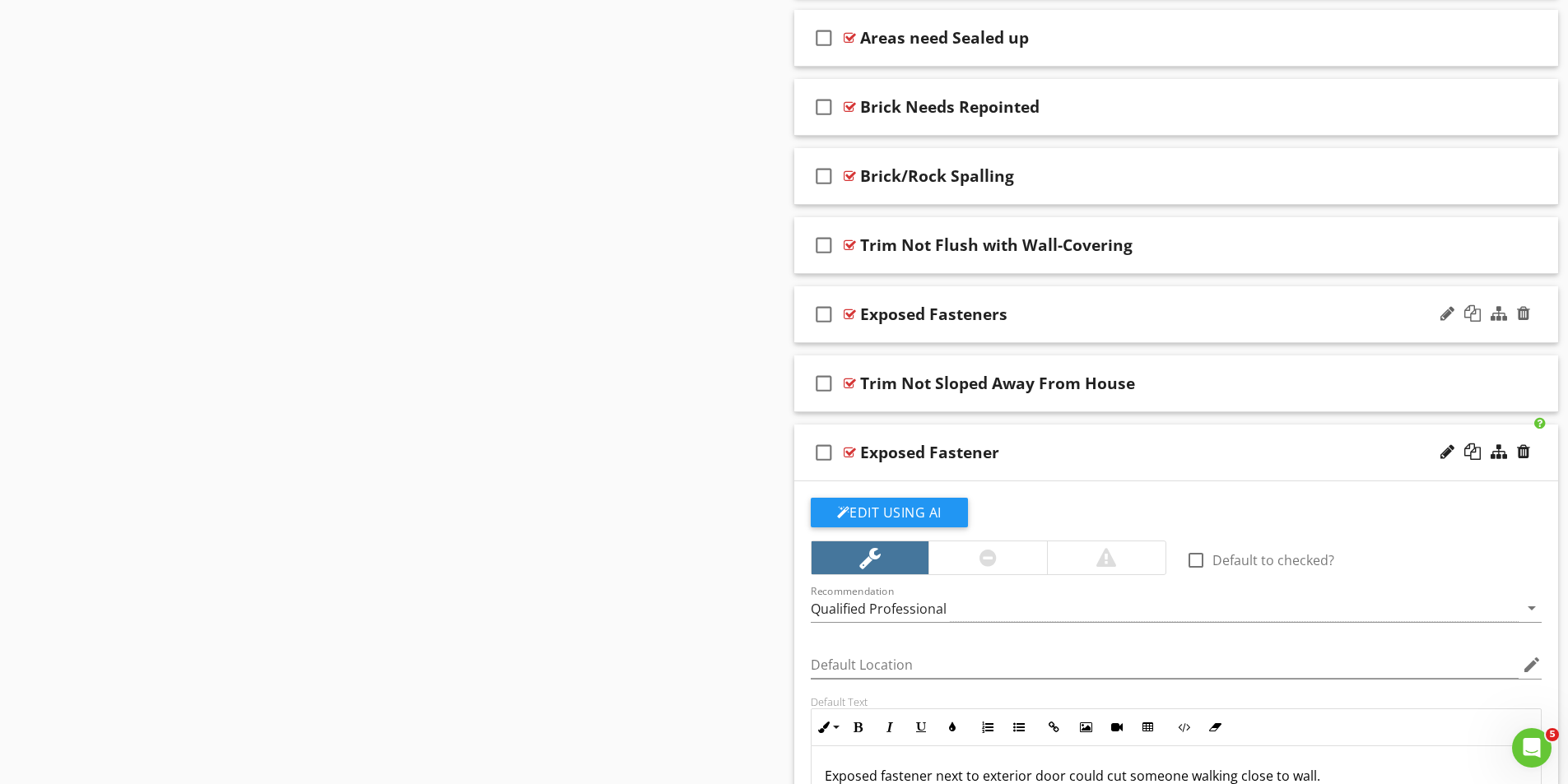
click at [851, 313] on div at bounding box center [849, 314] width 12 height 13
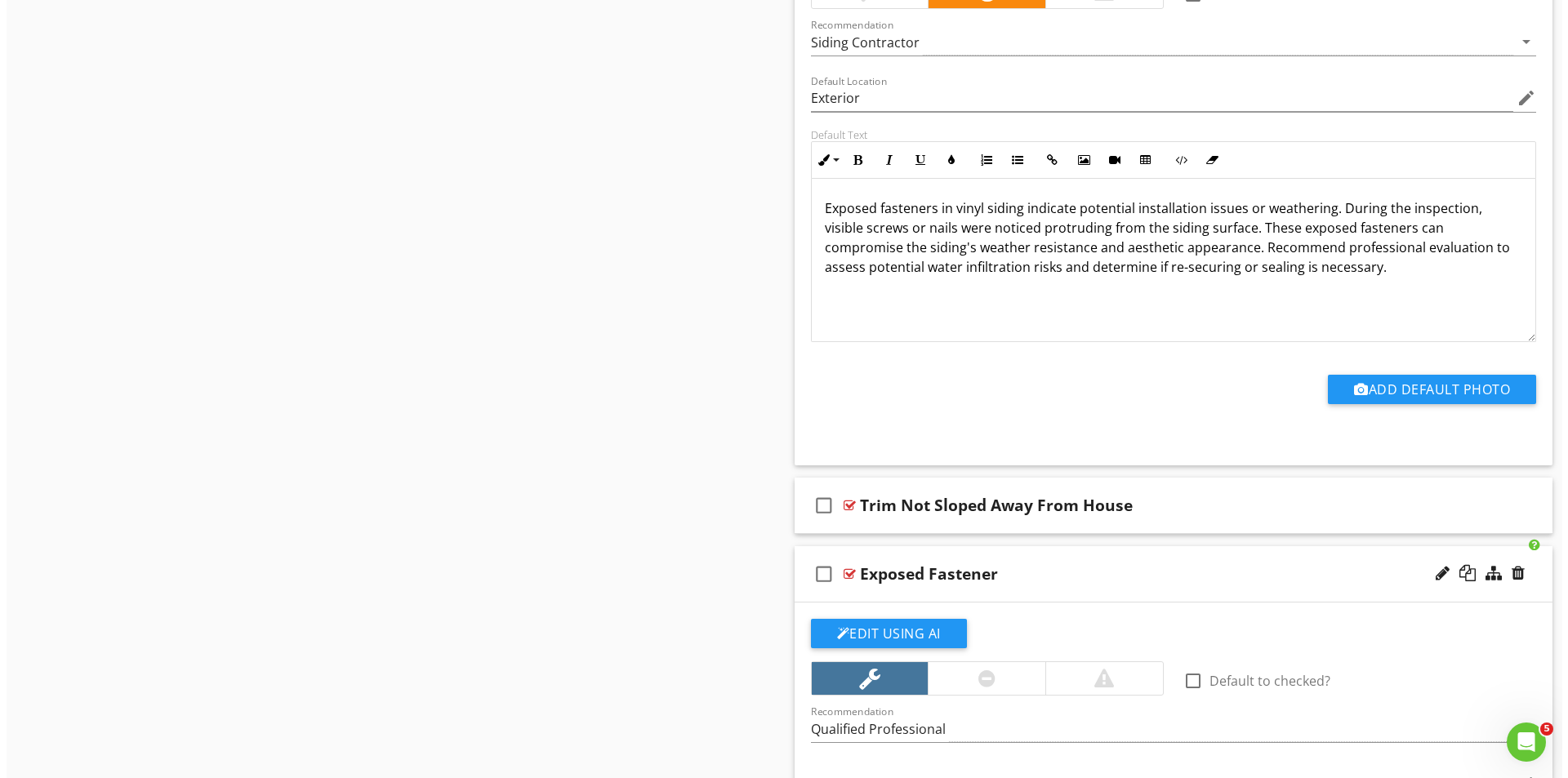
scroll to position [1931, 0]
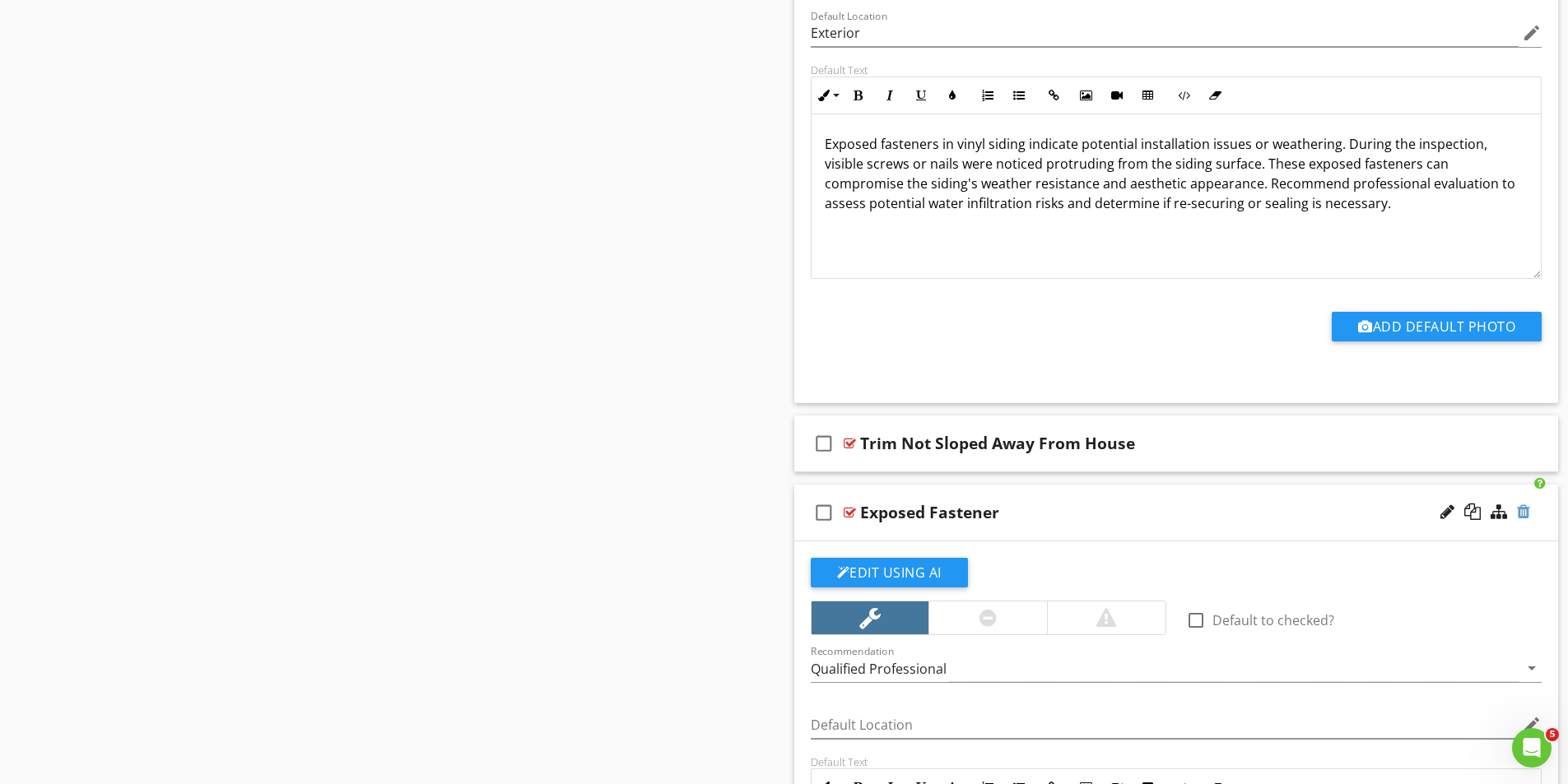
click at [1522, 517] on div at bounding box center [1523, 511] width 13 height 17
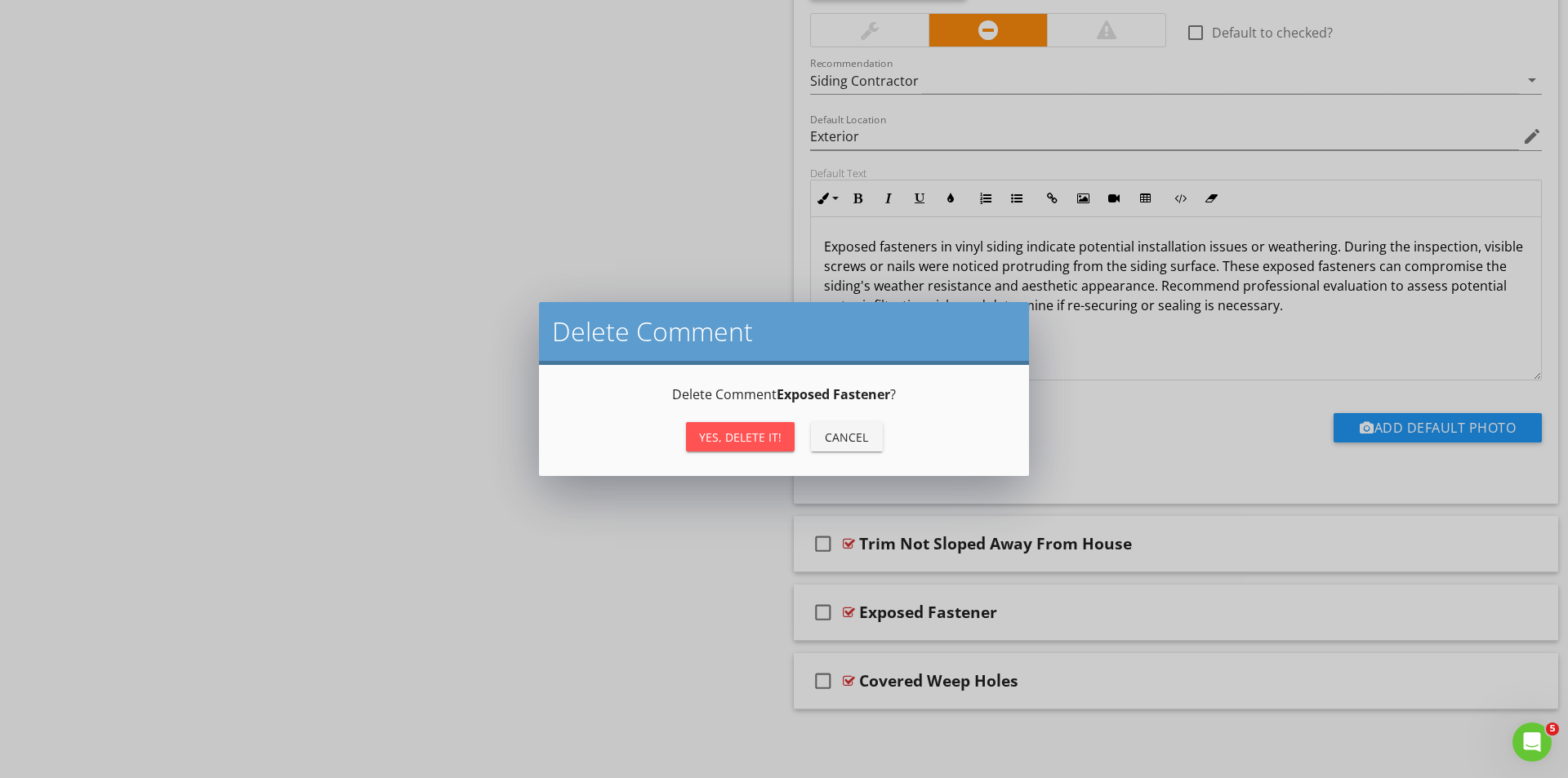
click at [755, 432] on div "Yes, Delete it!" at bounding box center [740, 437] width 82 height 17
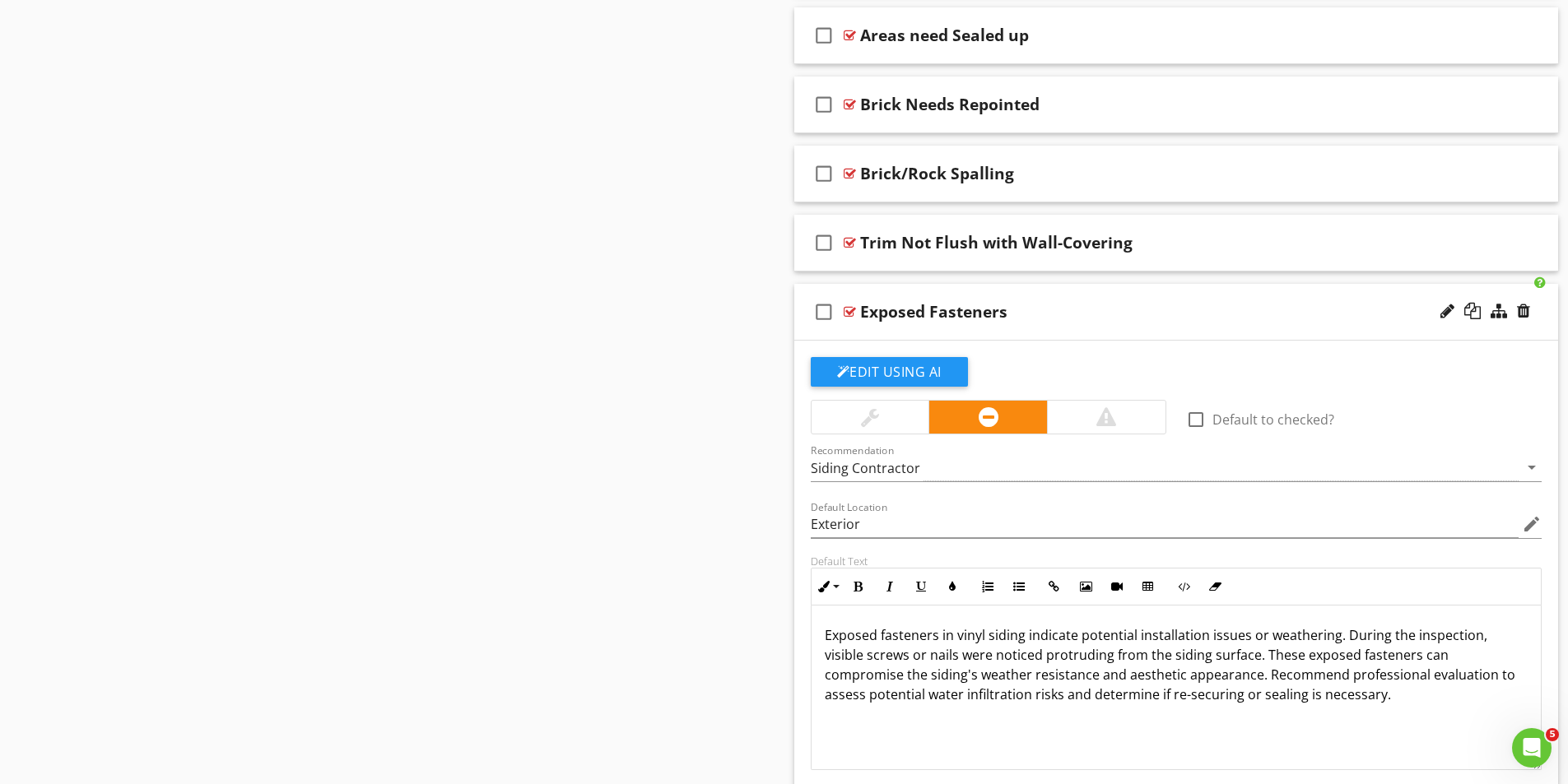
scroll to position [1443, 0]
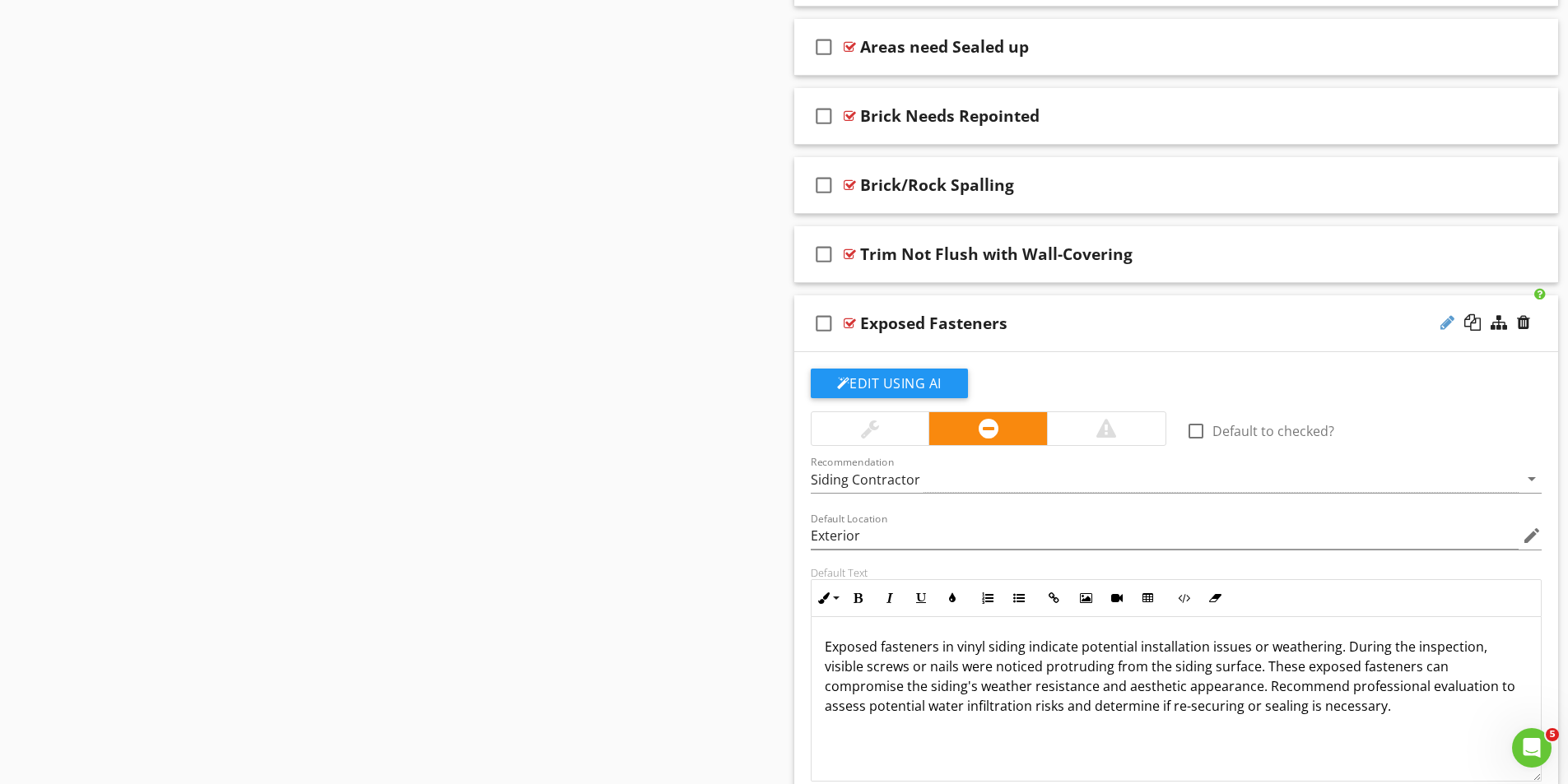
click at [1444, 327] on div at bounding box center [1447, 322] width 14 height 17
type input "Exposed Fasteners-Vinyl Siding"
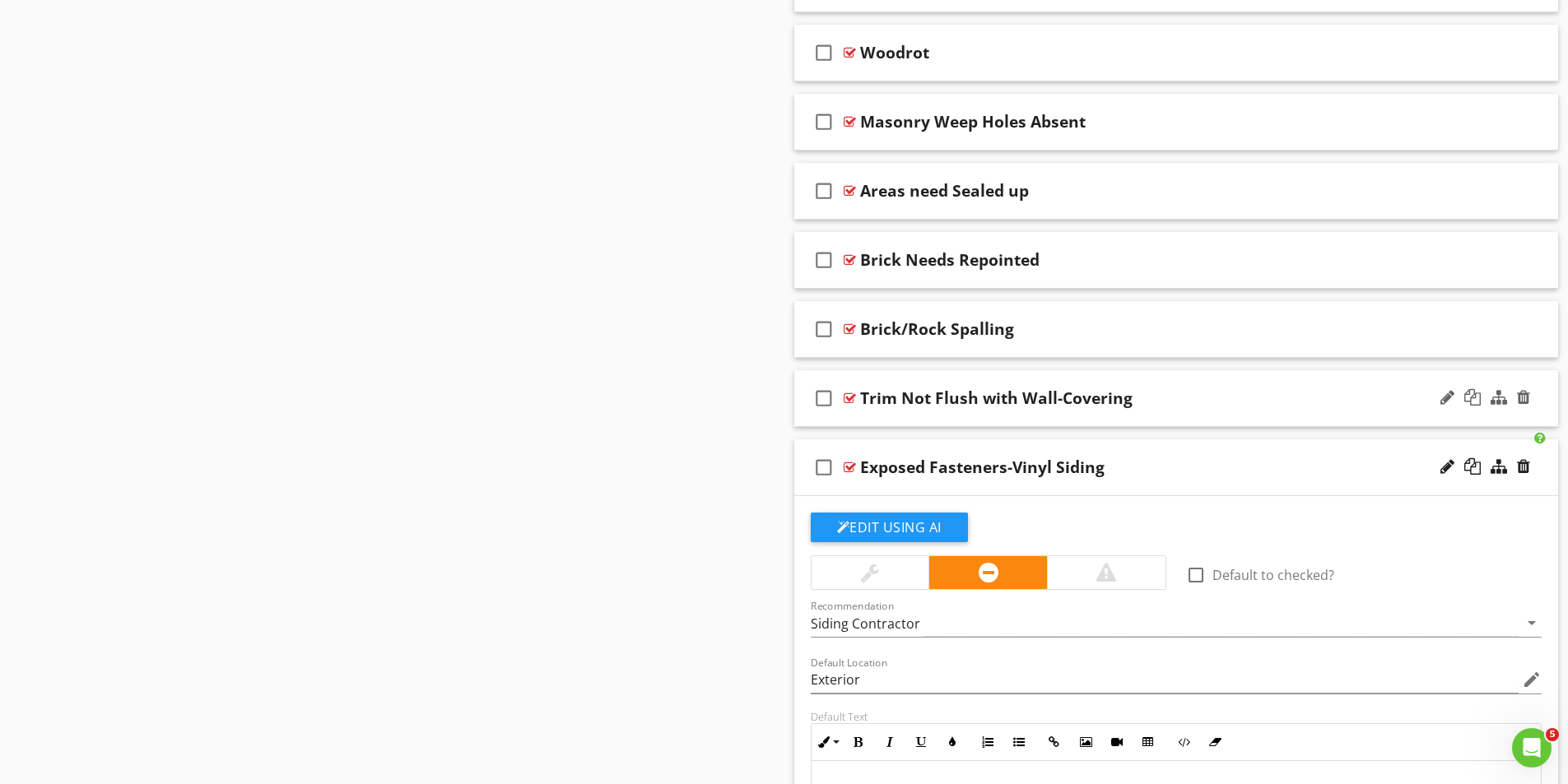
scroll to position [1279, 0]
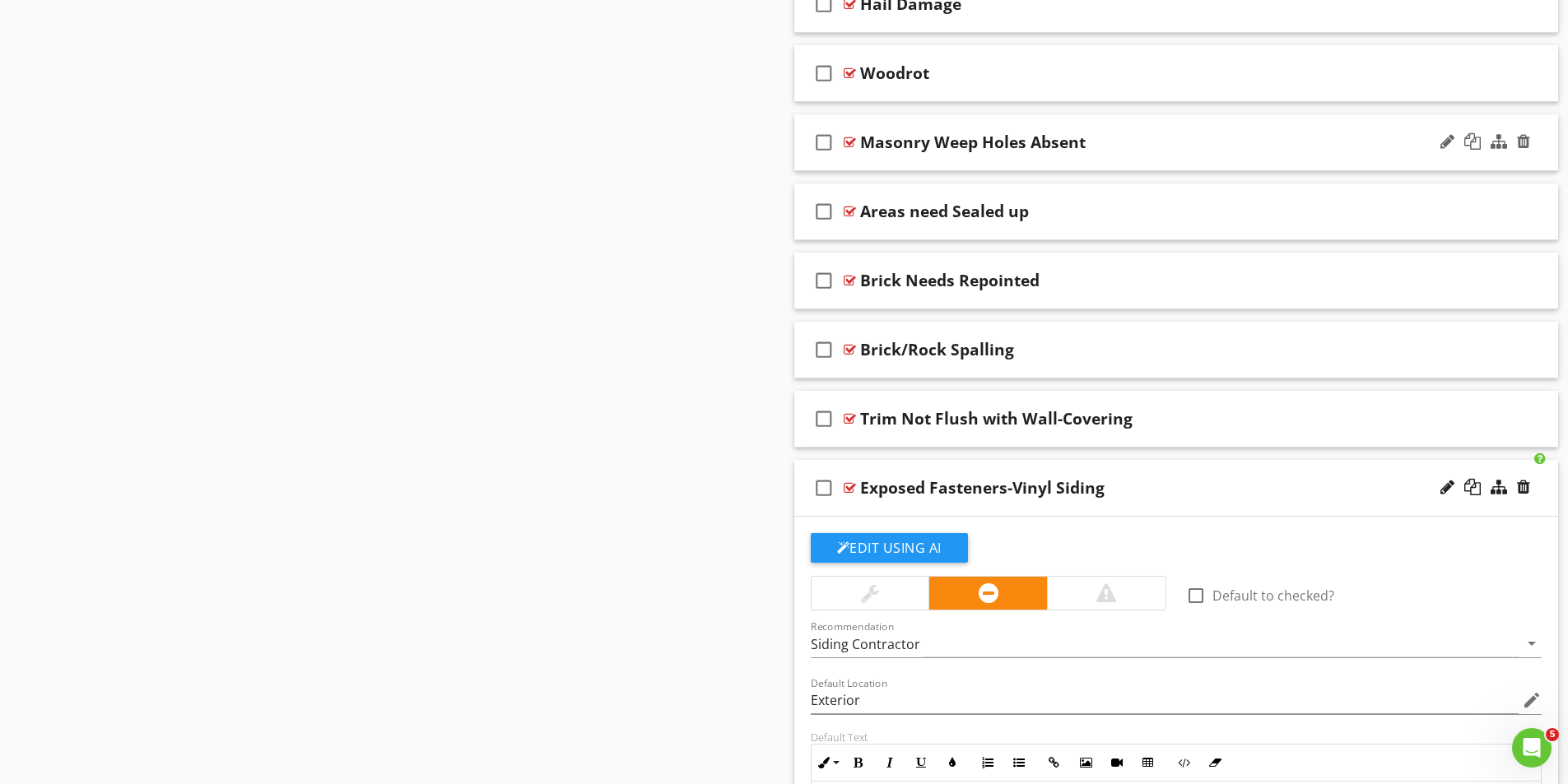
click at [848, 140] on div at bounding box center [849, 142] width 12 height 13
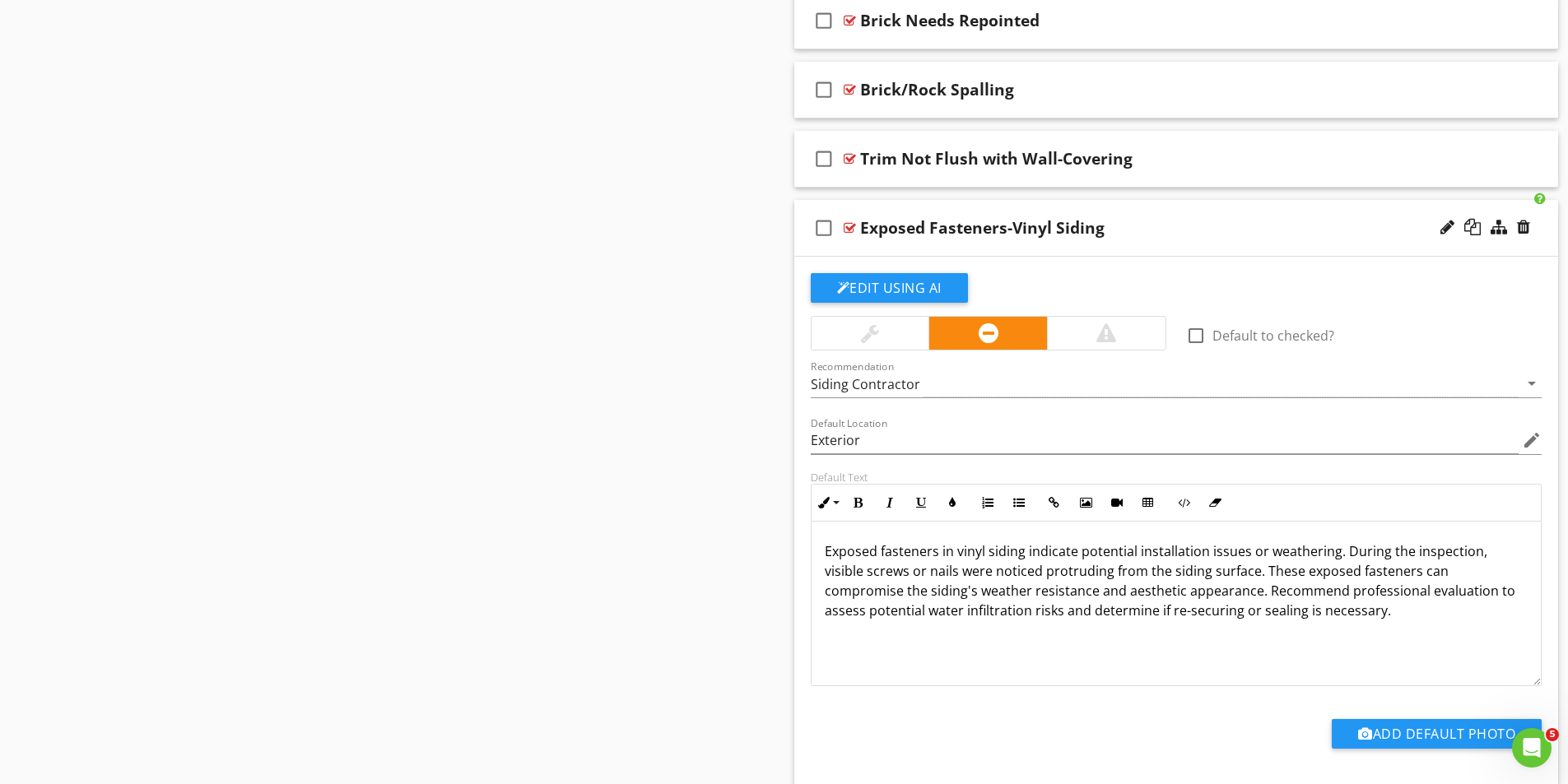
scroll to position [2500, 0]
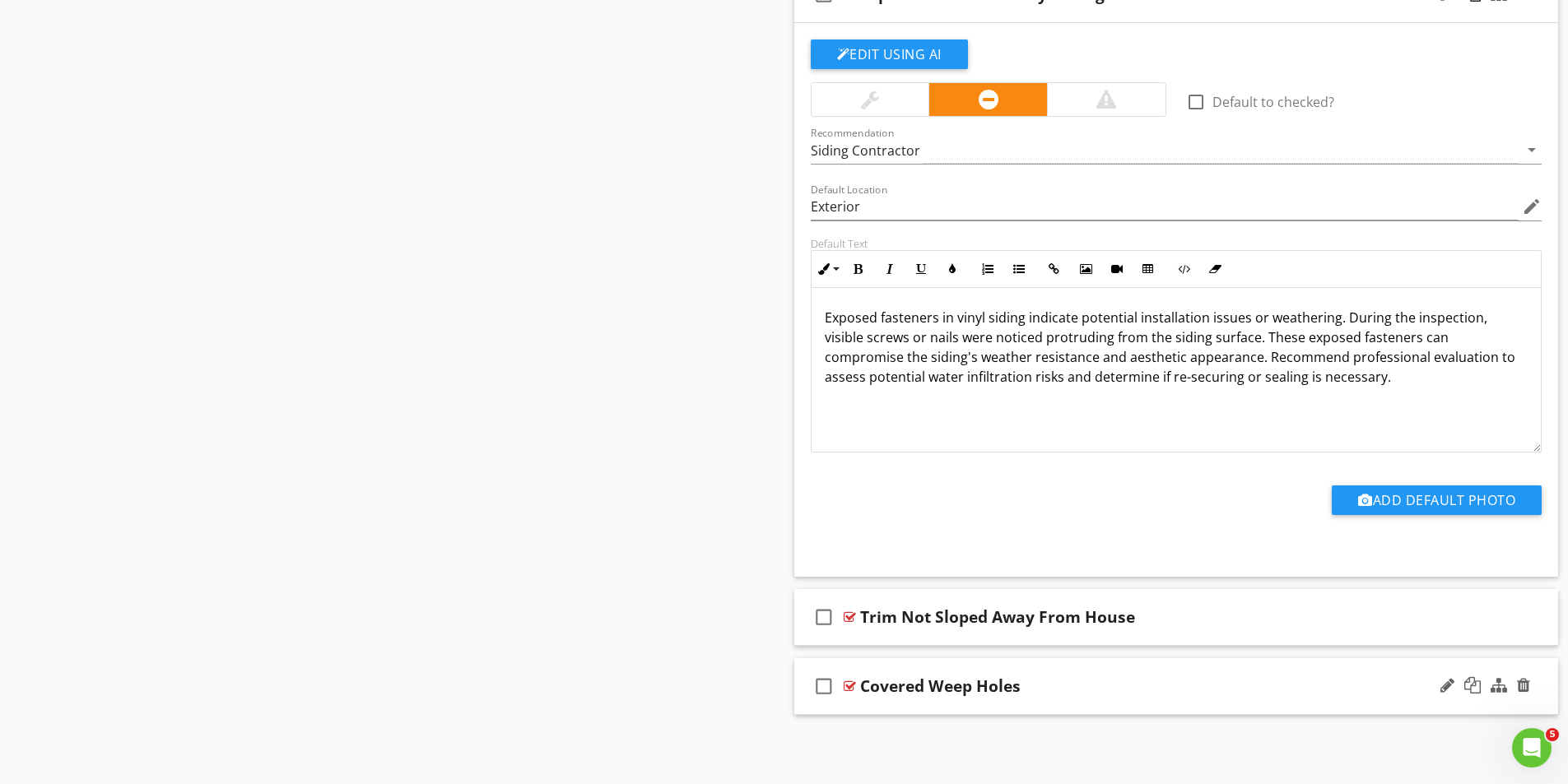
click at [851, 682] on div at bounding box center [849, 686] width 12 height 13
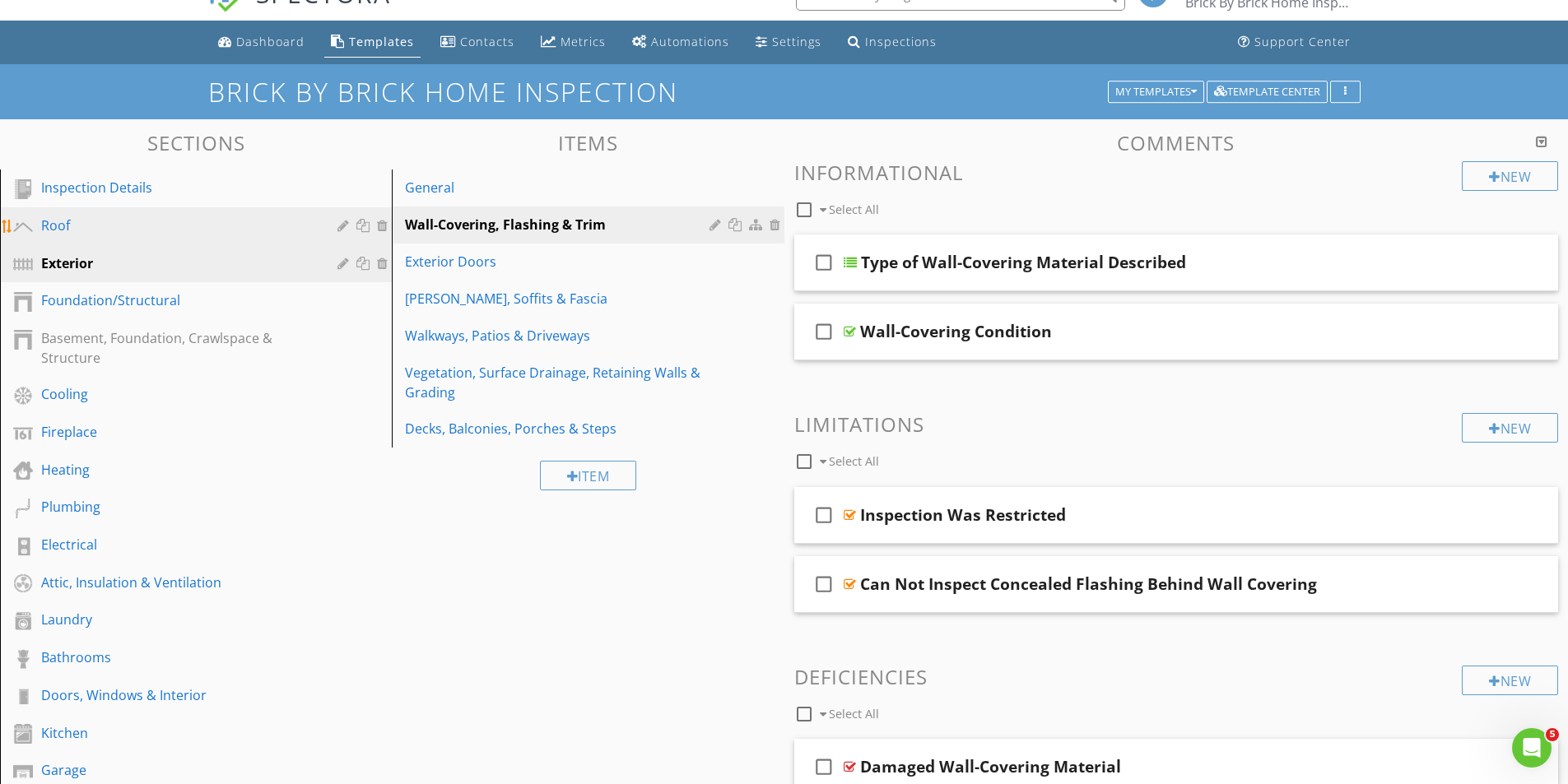
scroll to position [31, 0]
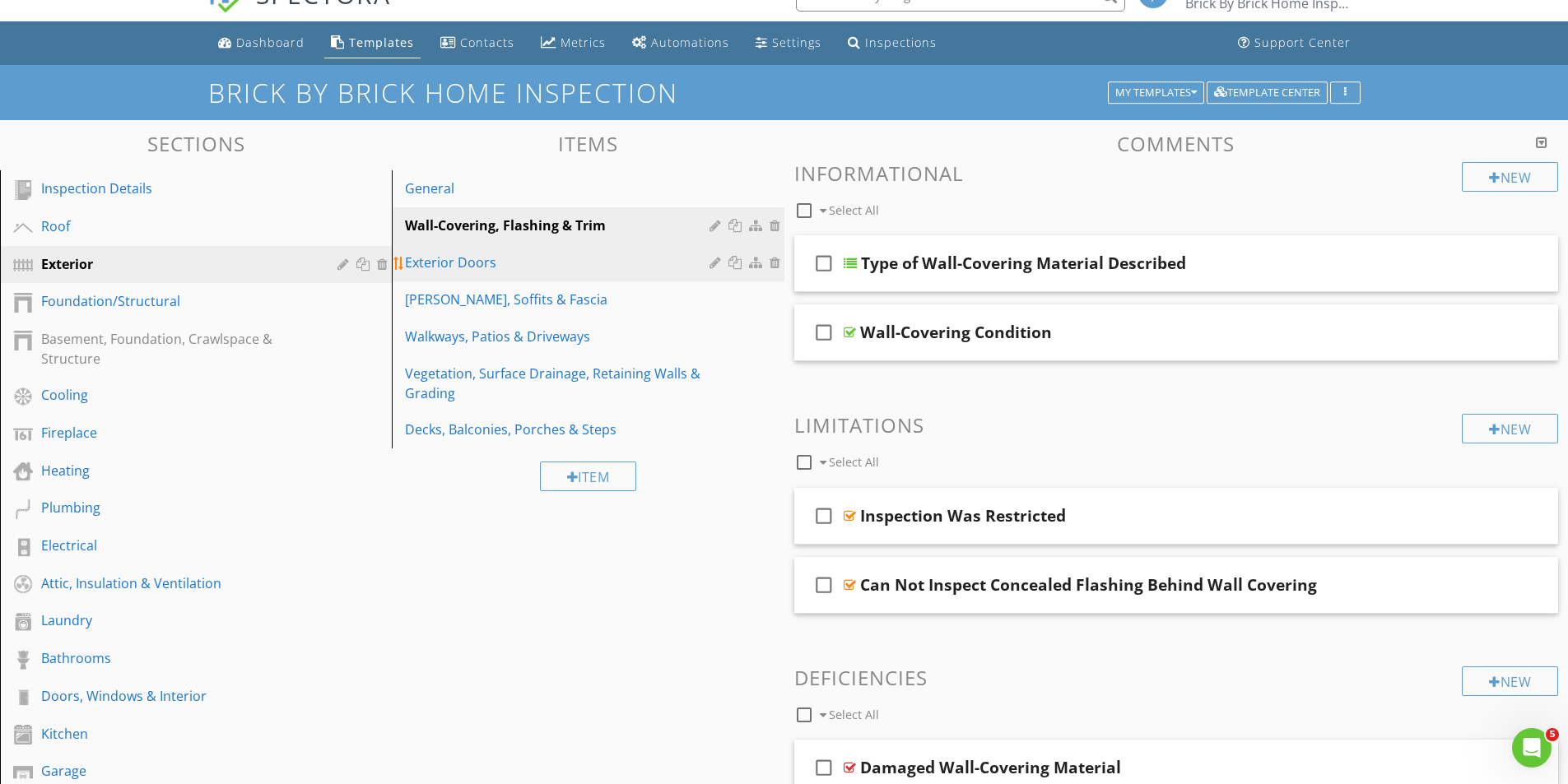
click at [454, 262] on div "Exterior Doors" at bounding box center [559, 262] width 308 height 20
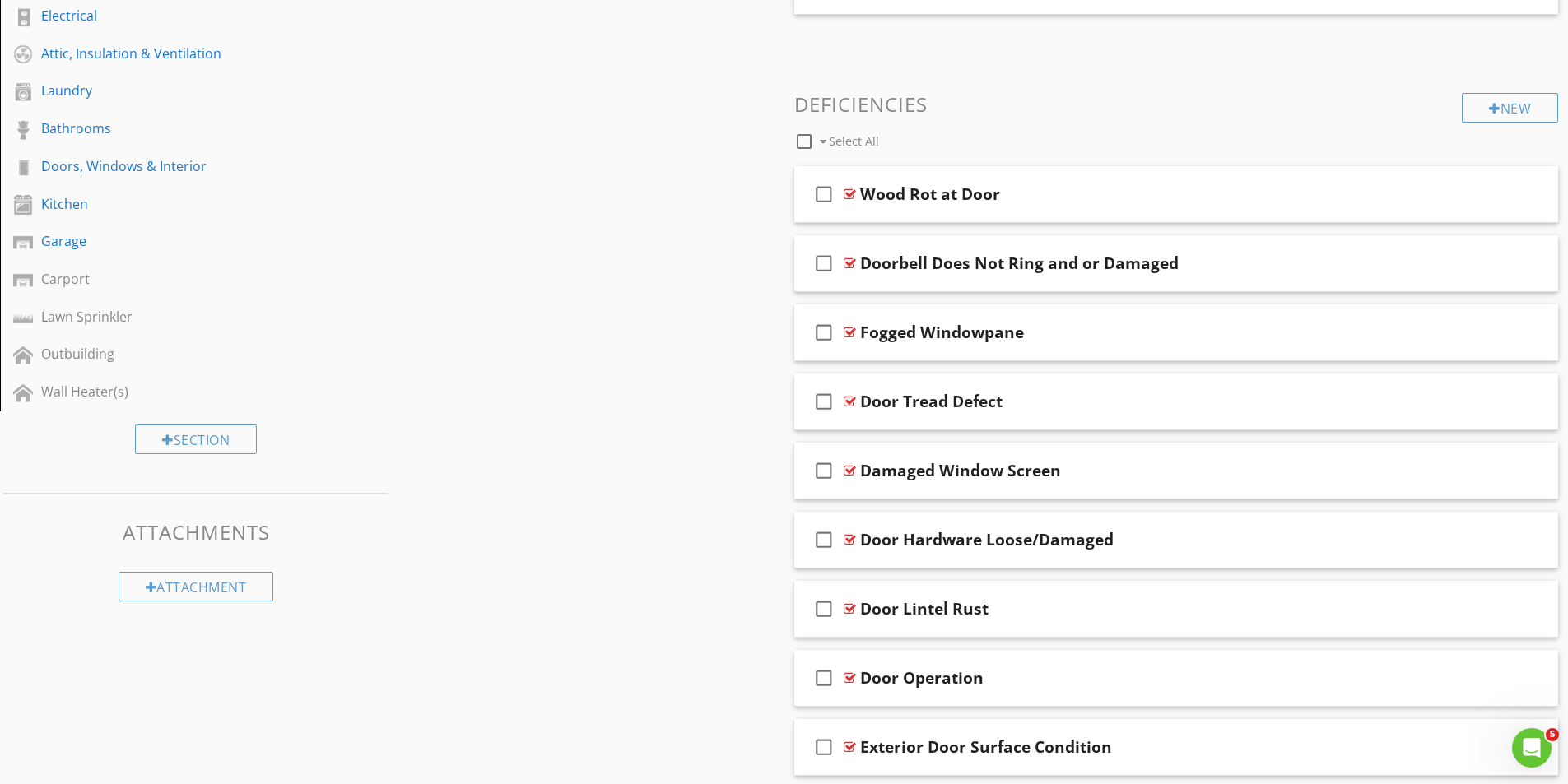
scroll to position [690, 0]
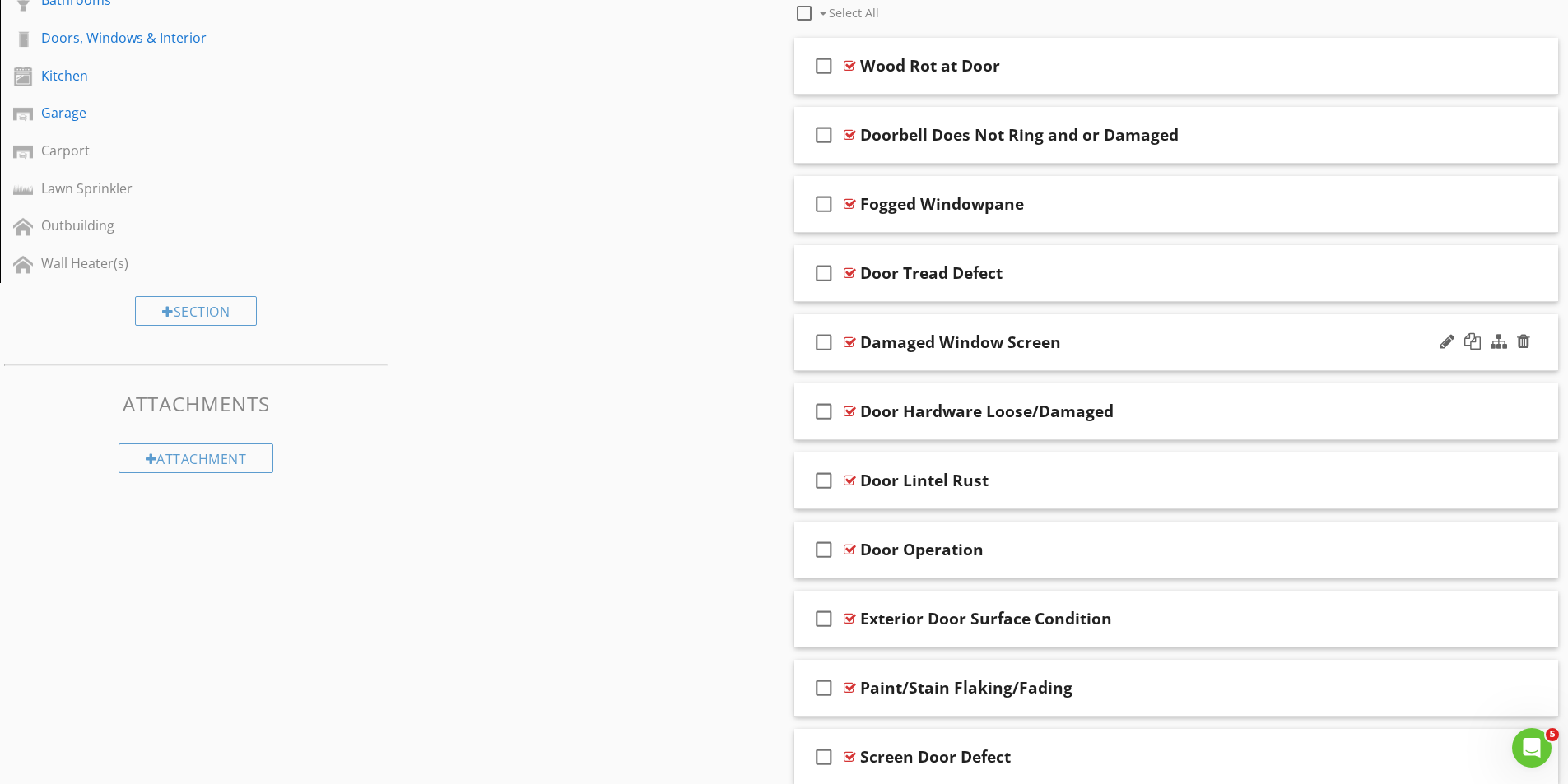
click at [851, 342] on div at bounding box center [849, 341] width 12 height 13
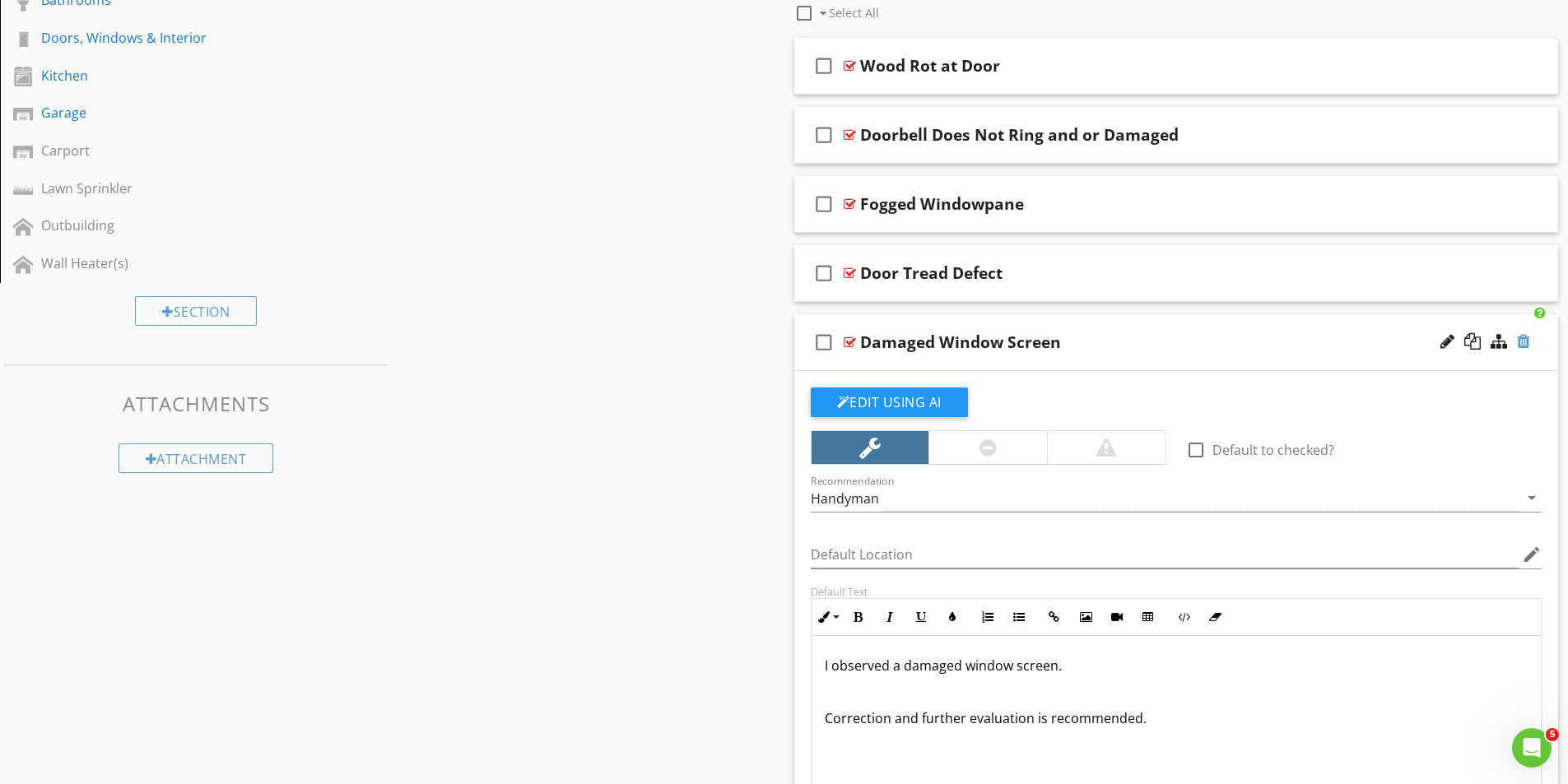
click at [1526, 341] on div at bounding box center [1523, 341] width 13 height 17
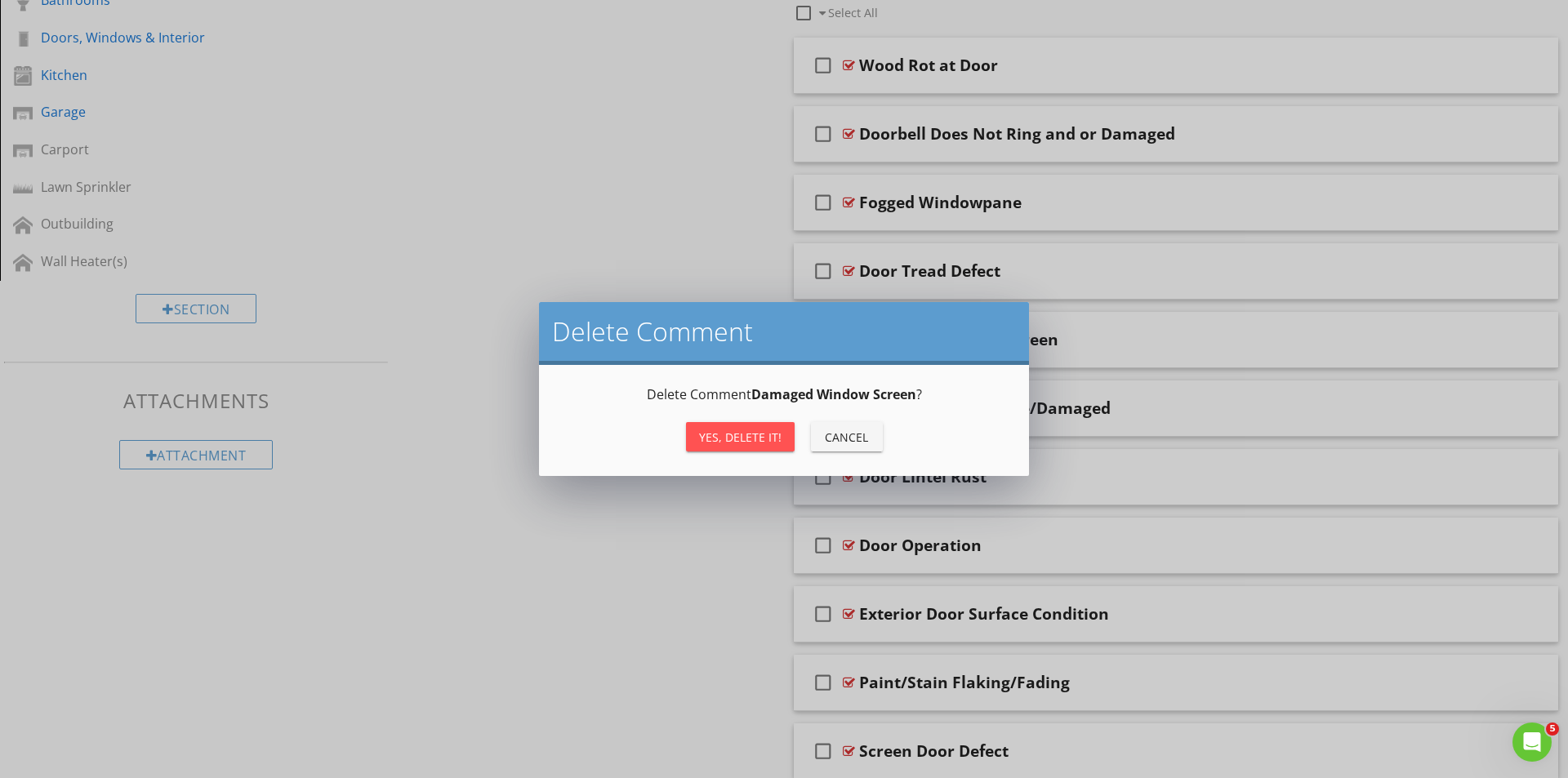
click at [749, 434] on div "Yes, Delete it!" at bounding box center [740, 437] width 82 height 17
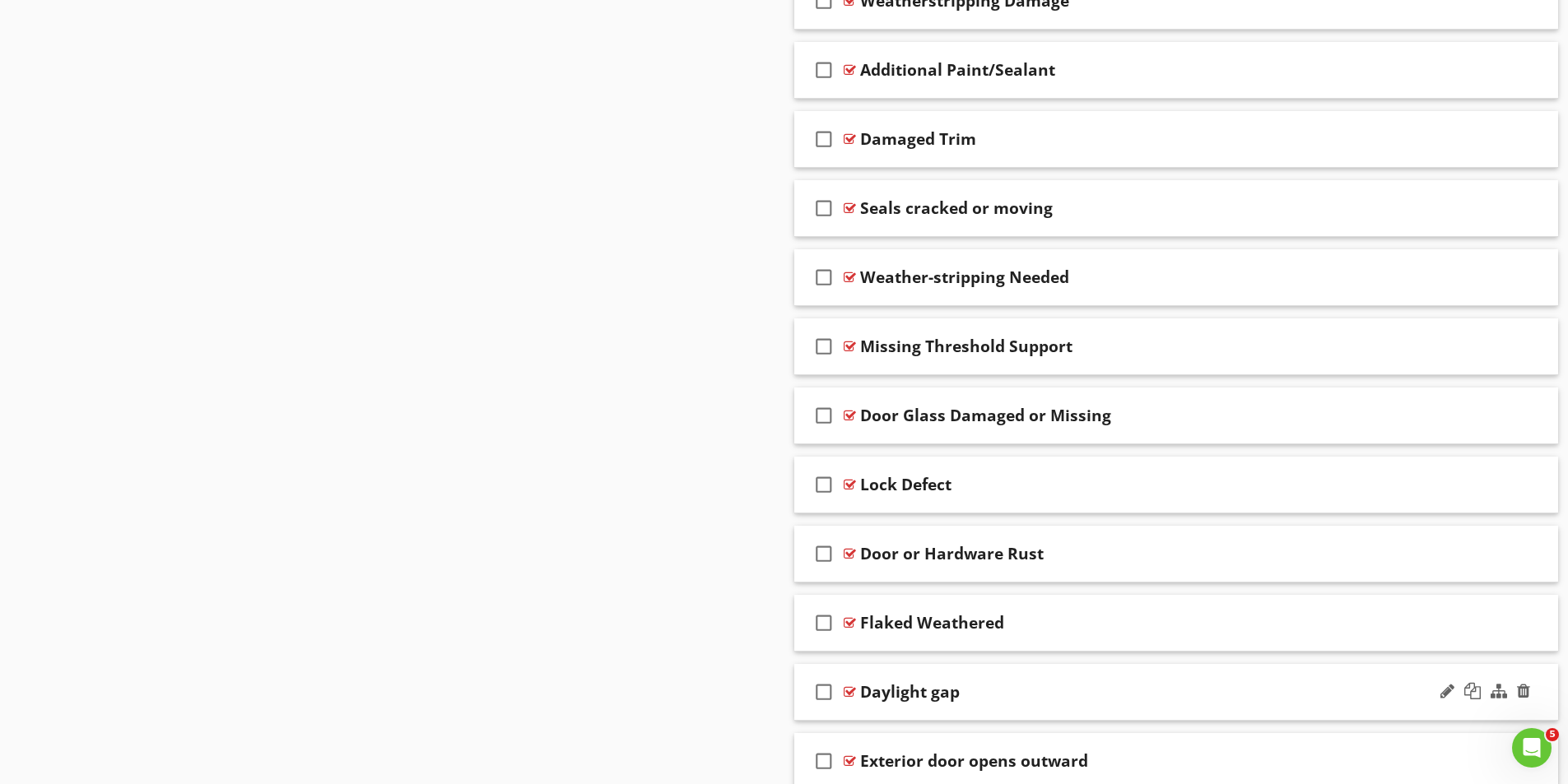
scroll to position [2189, 0]
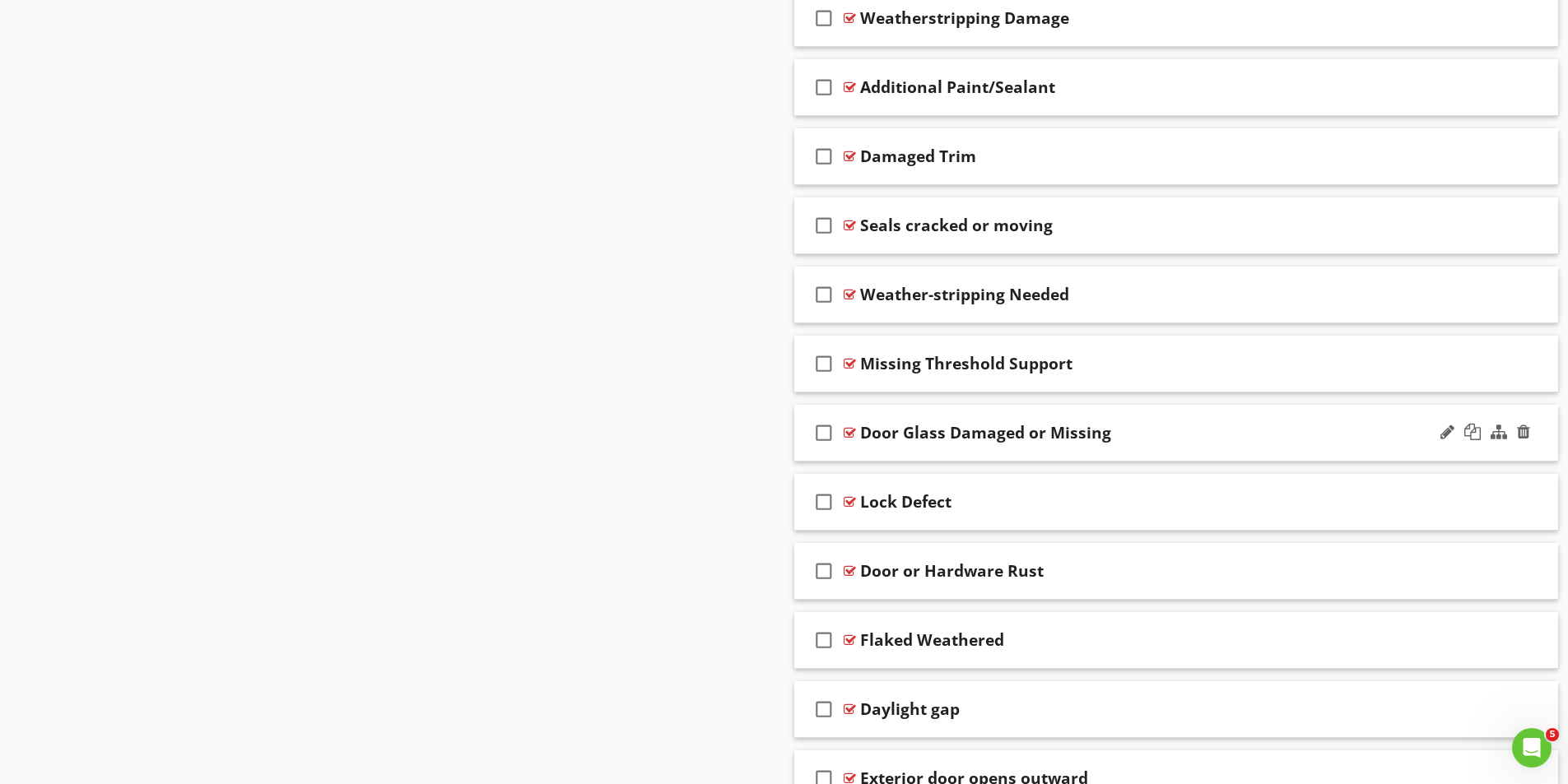
click at [882, 431] on div "Door Glass Damaged or Missing" at bounding box center [985, 433] width 251 height 20
click at [848, 433] on div at bounding box center [849, 432] width 12 height 13
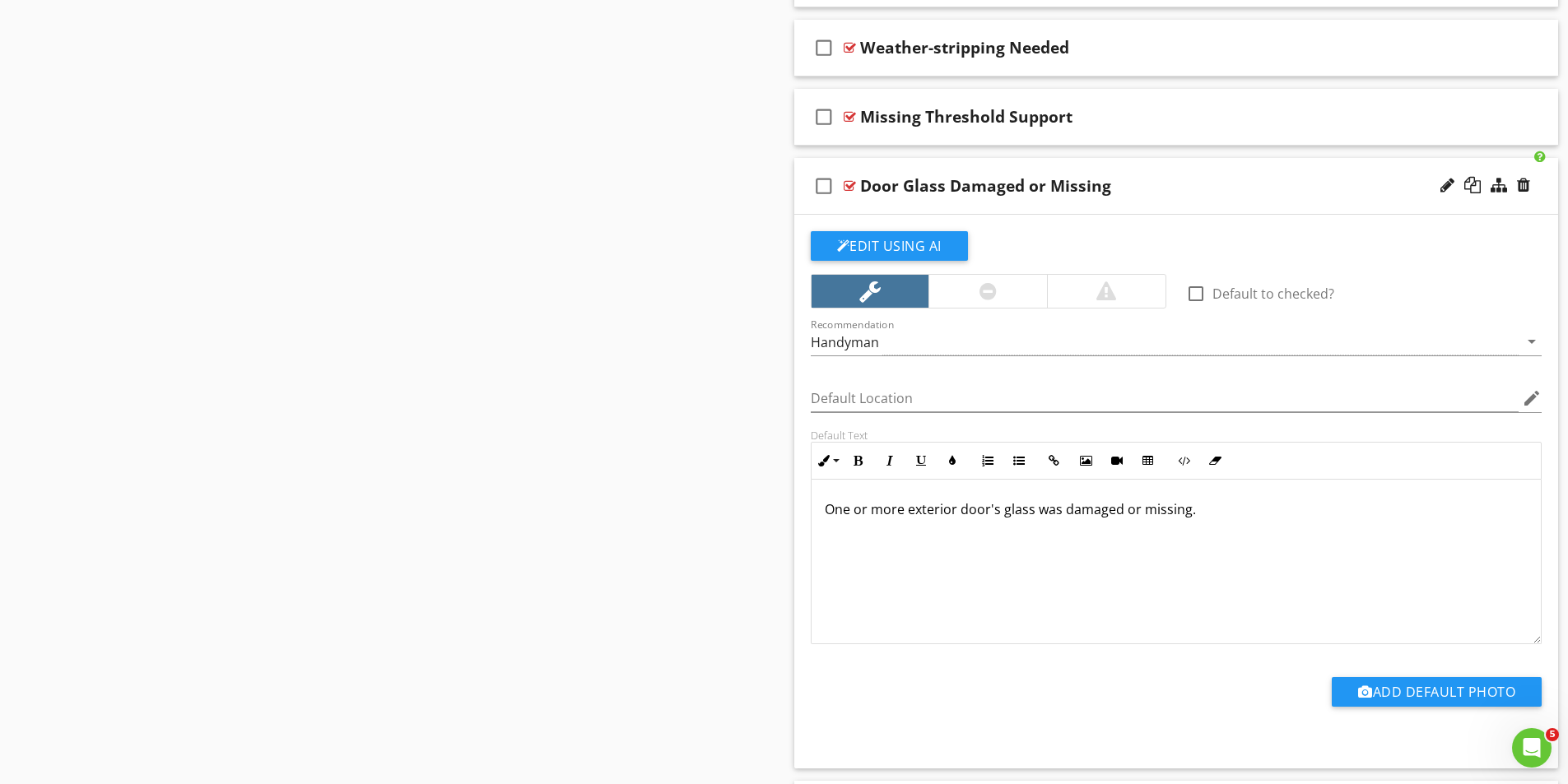
scroll to position [1, 0]
click at [852, 186] on div at bounding box center [849, 186] width 12 height 13
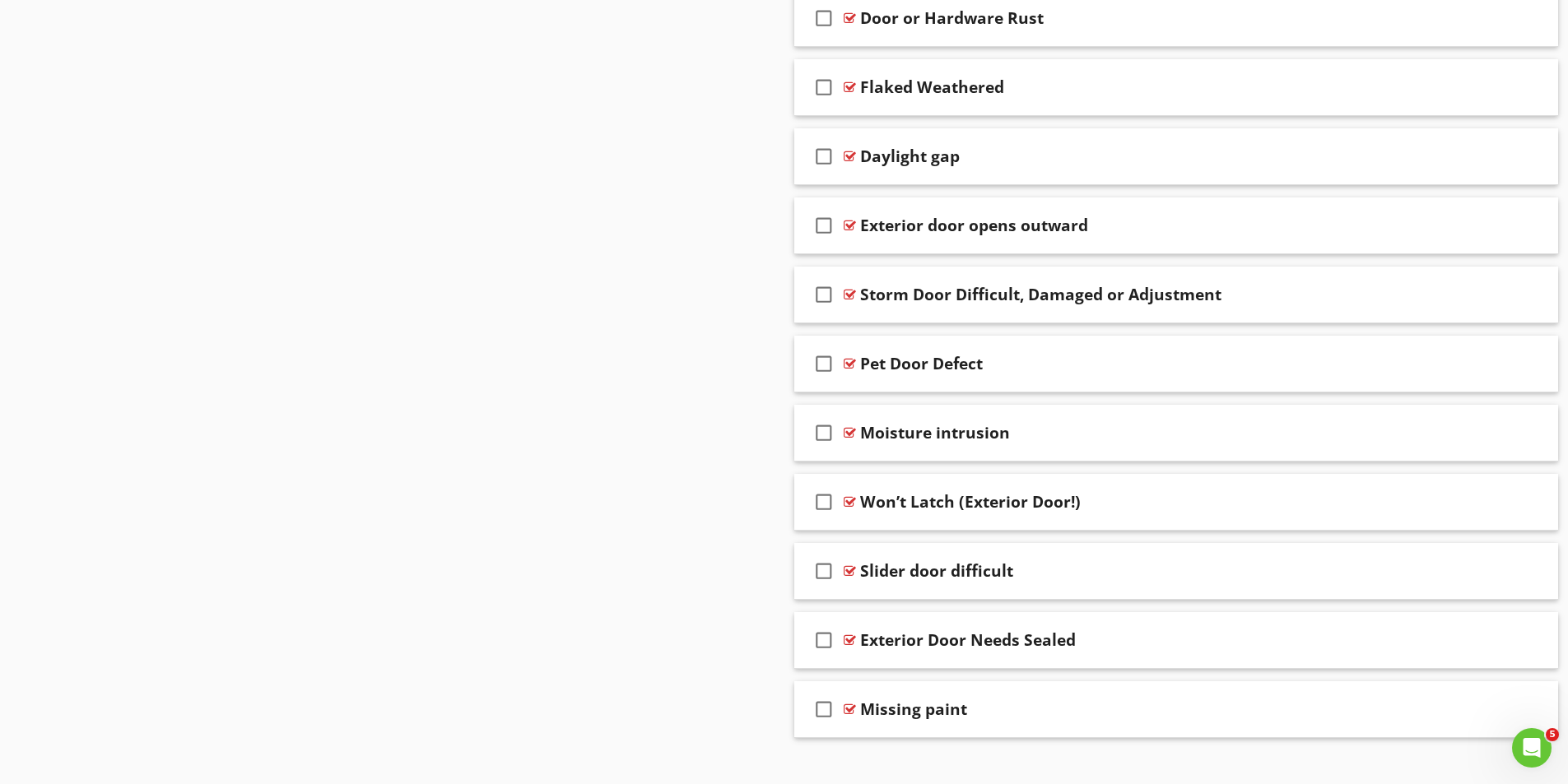
scroll to position [2765, 0]
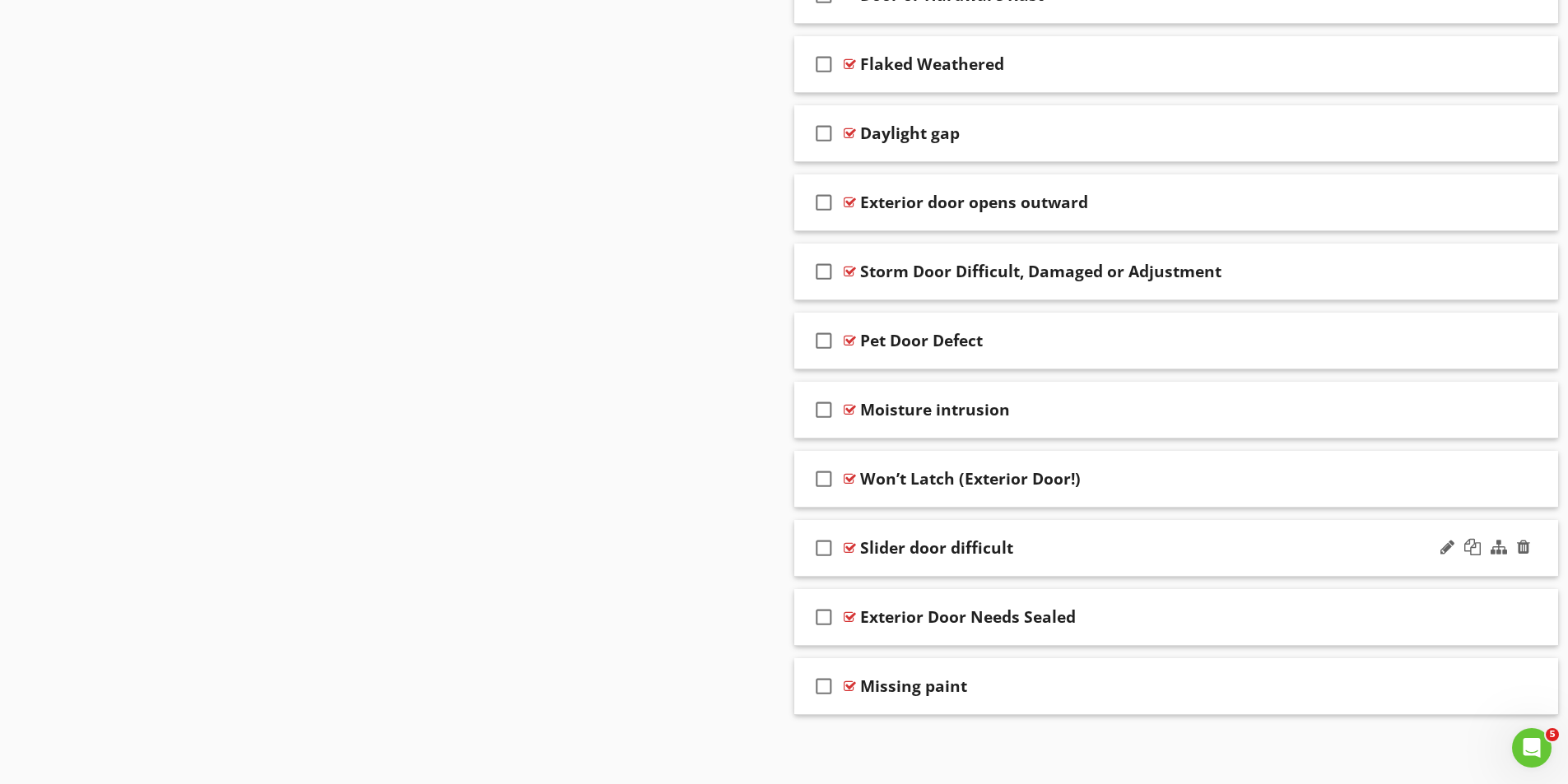
click at [848, 549] on div at bounding box center [849, 548] width 12 height 13
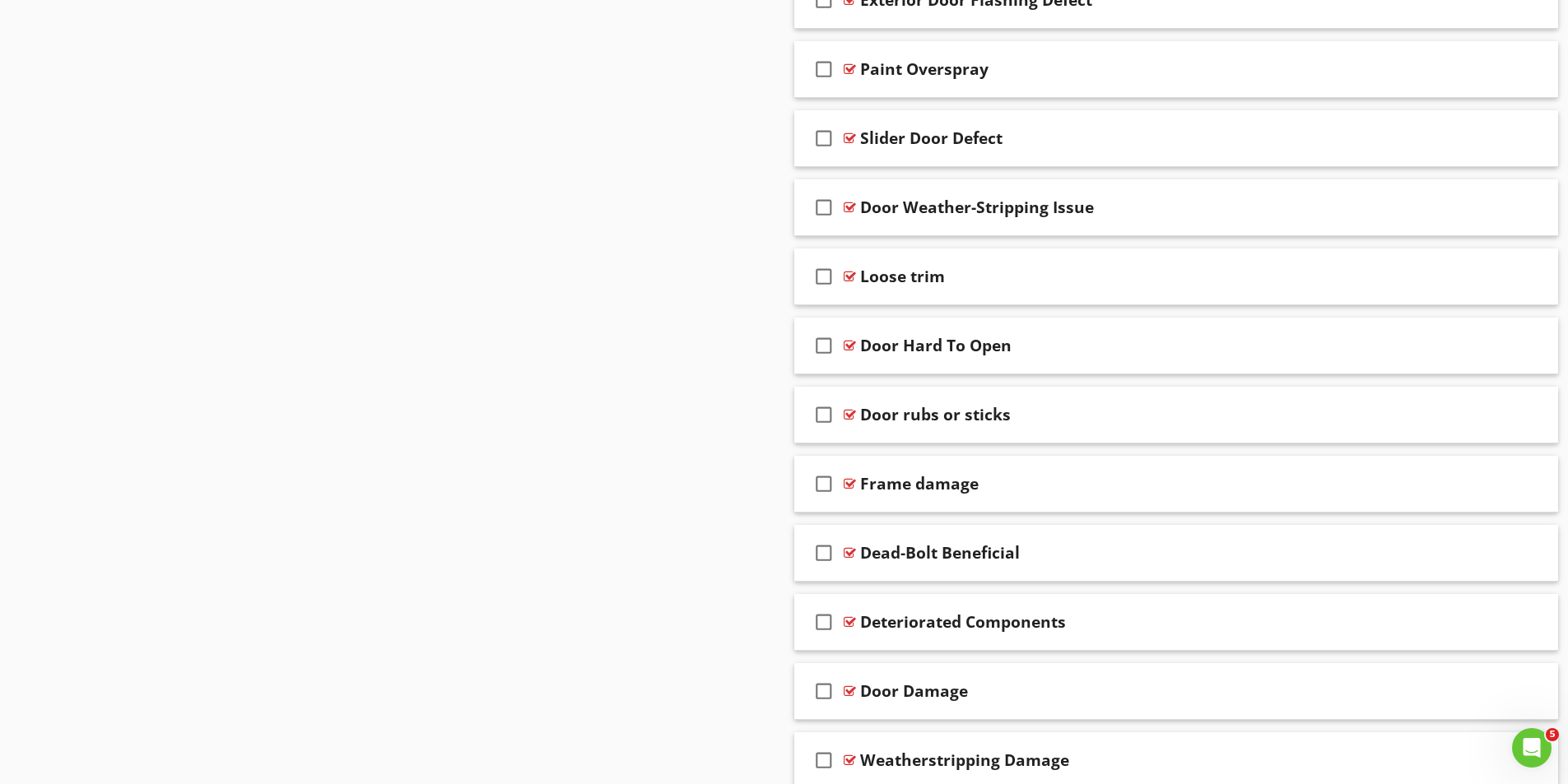
scroll to position [1366, 0]
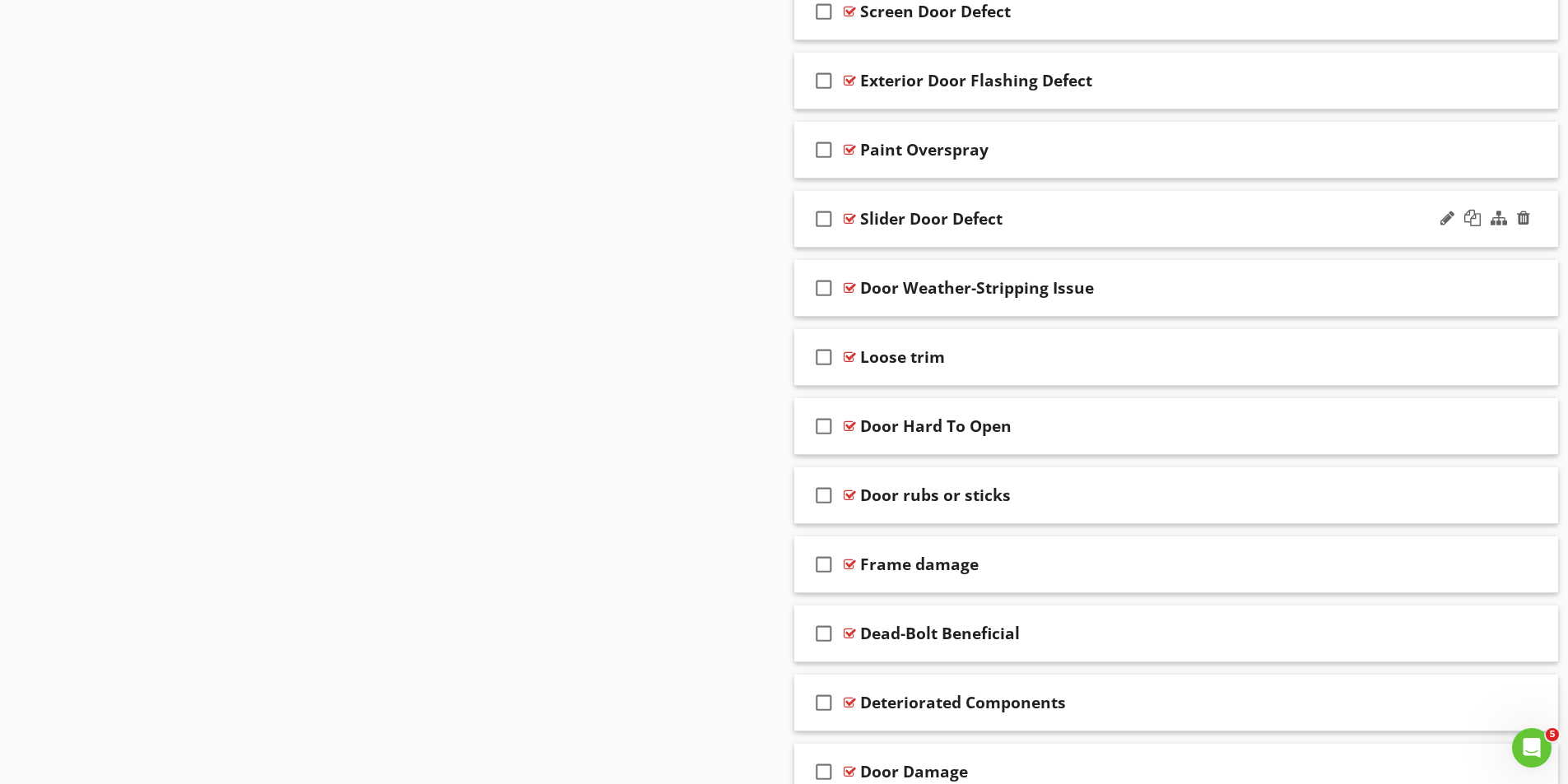
click at [850, 213] on div at bounding box center [849, 219] width 12 height 13
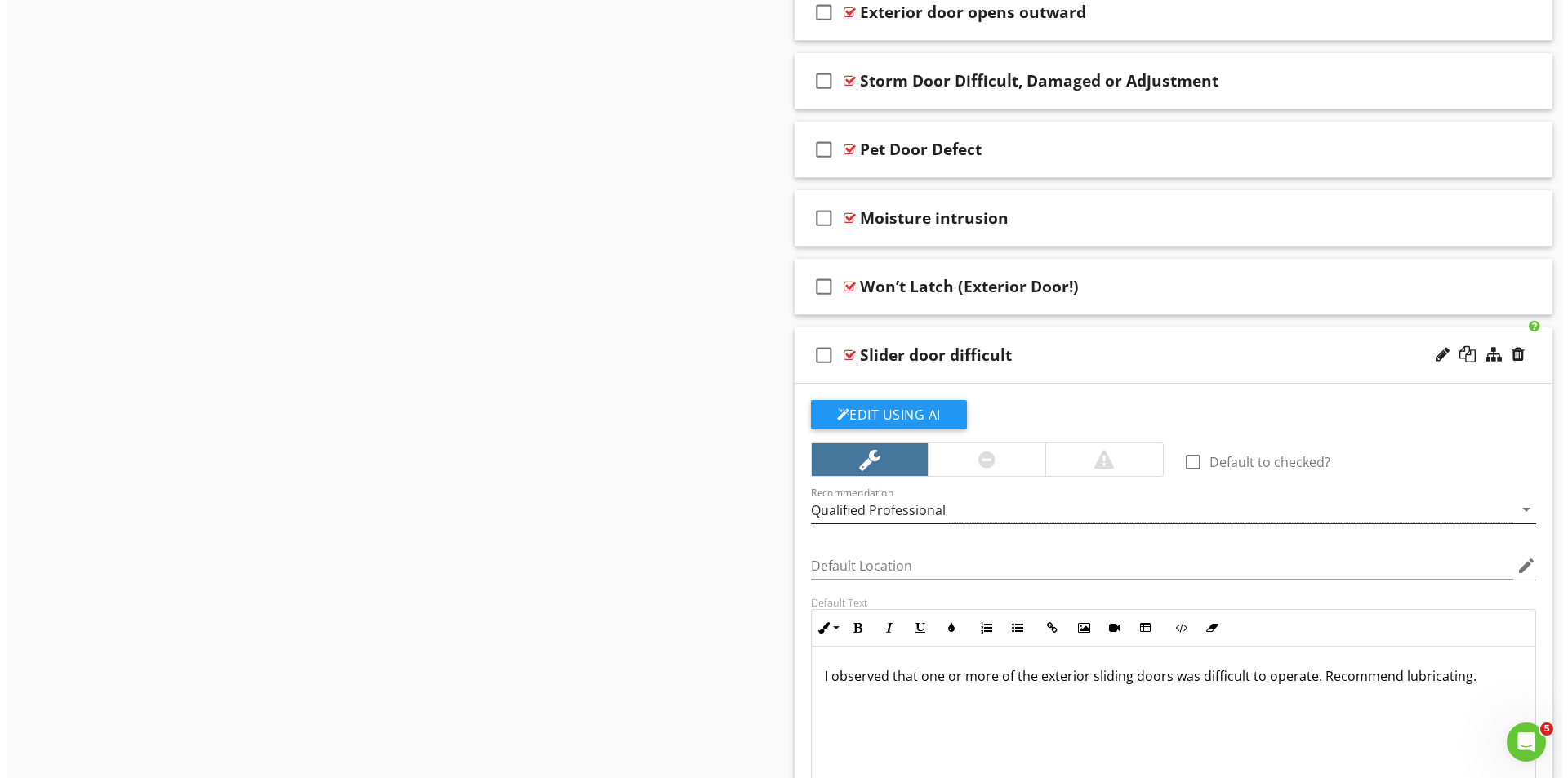
scroll to position [3561, 0]
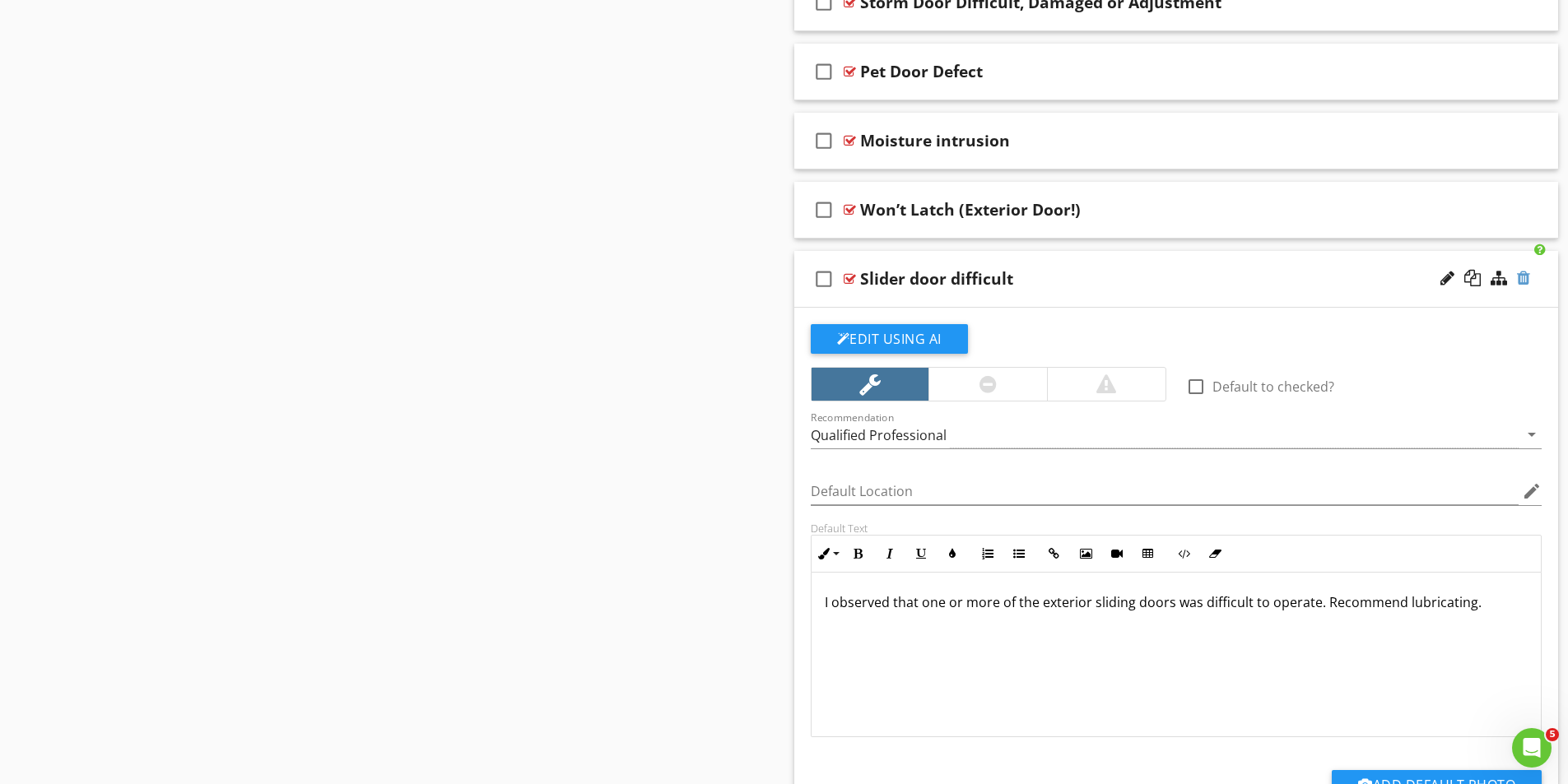
click at [1524, 279] on div at bounding box center [1523, 278] width 13 height 17
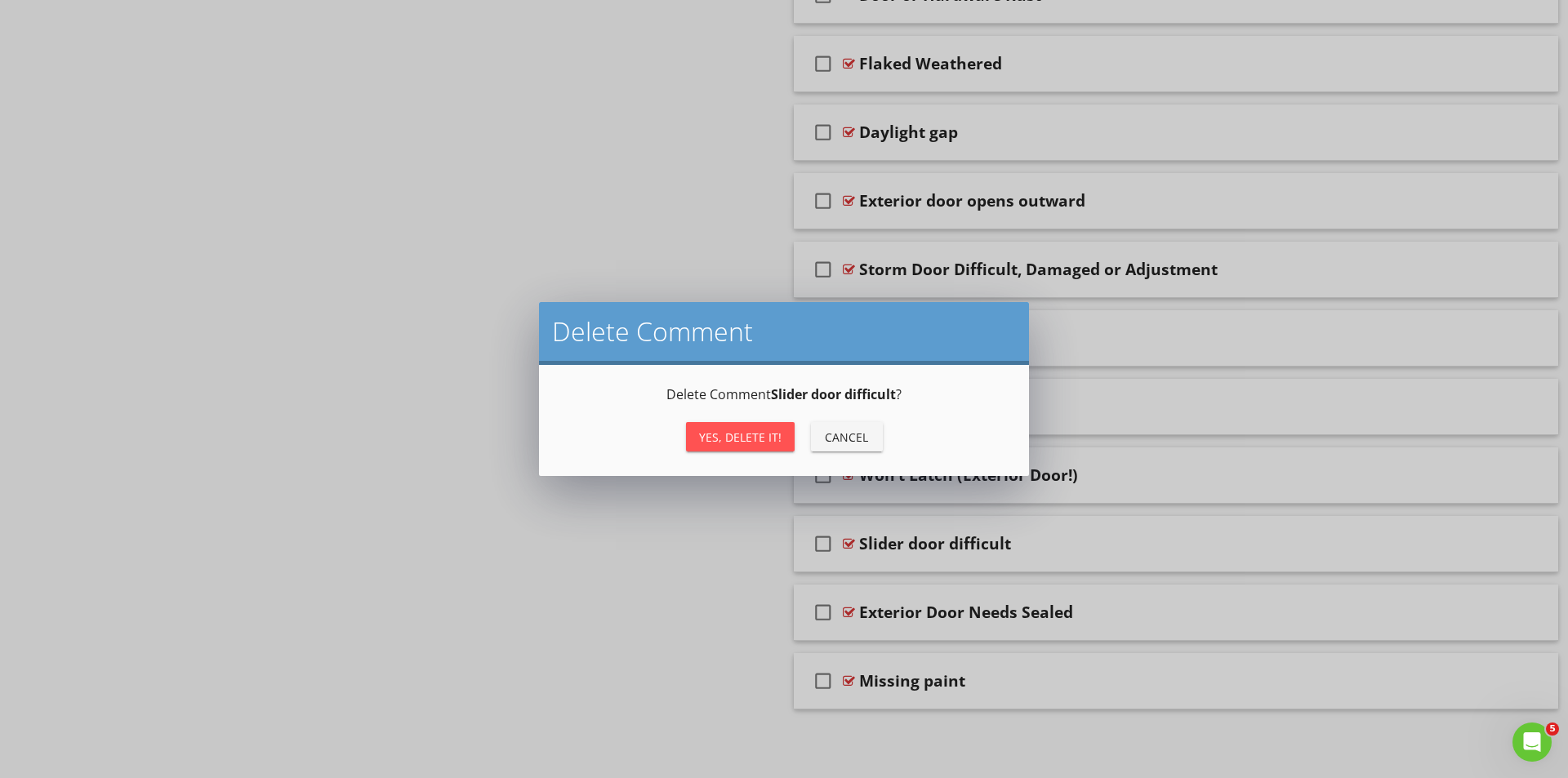
click at [730, 436] on div "Yes, Delete it!" at bounding box center [740, 437] width 82 height 17
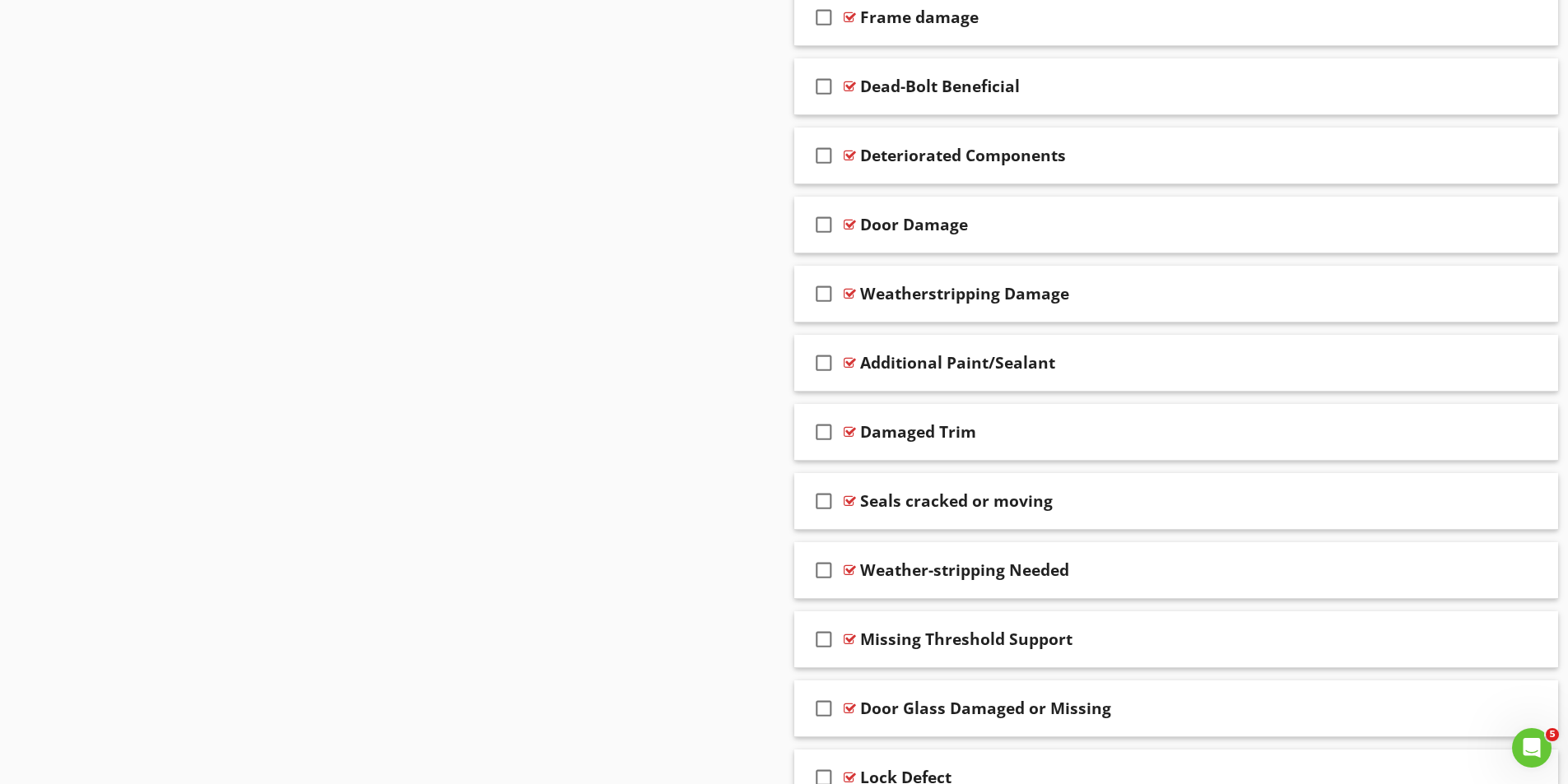
scroll to position [2427, 0]
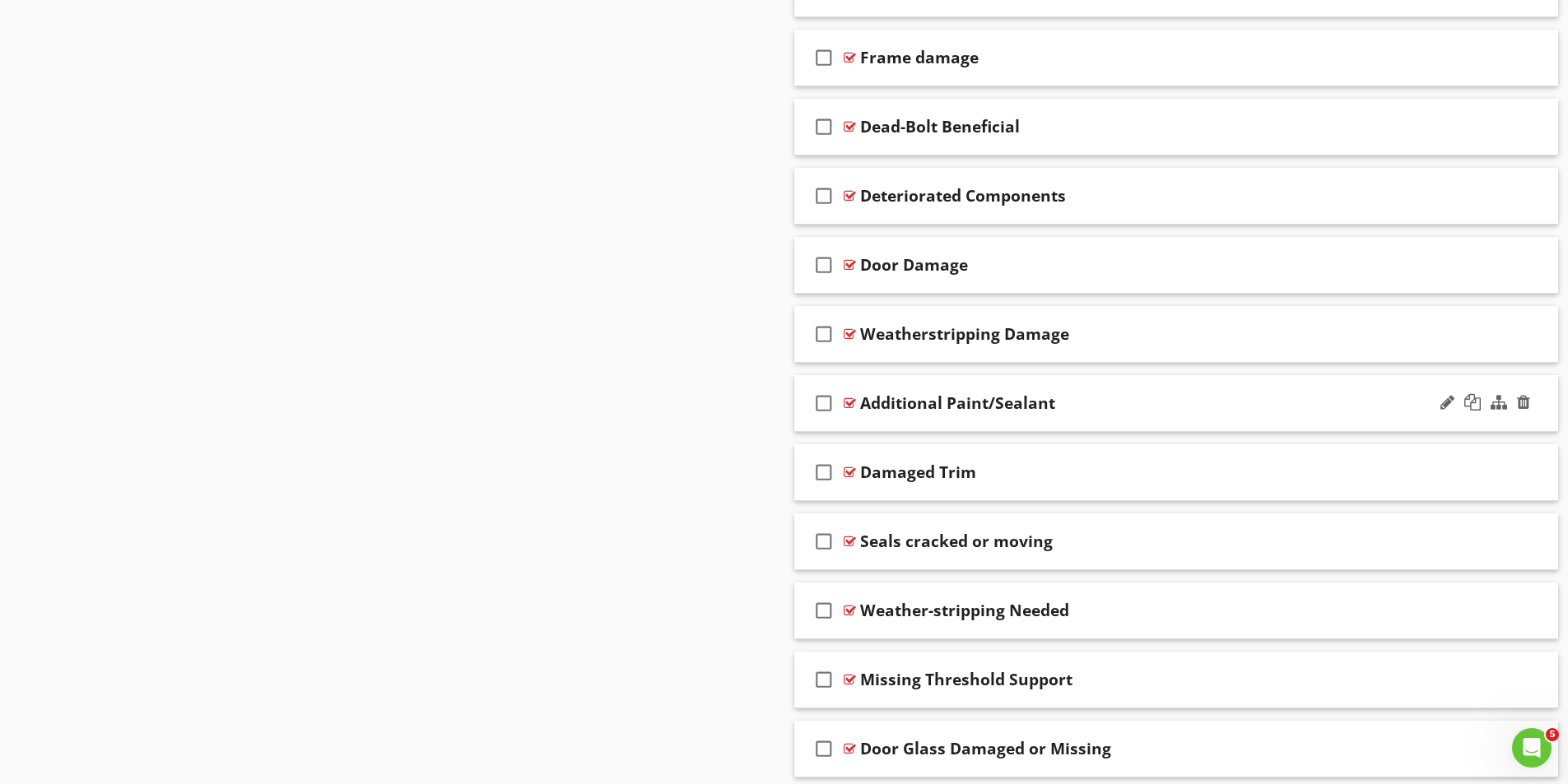
click at [848, 403] on div at bounding box center [849, 402] width 12 height 13
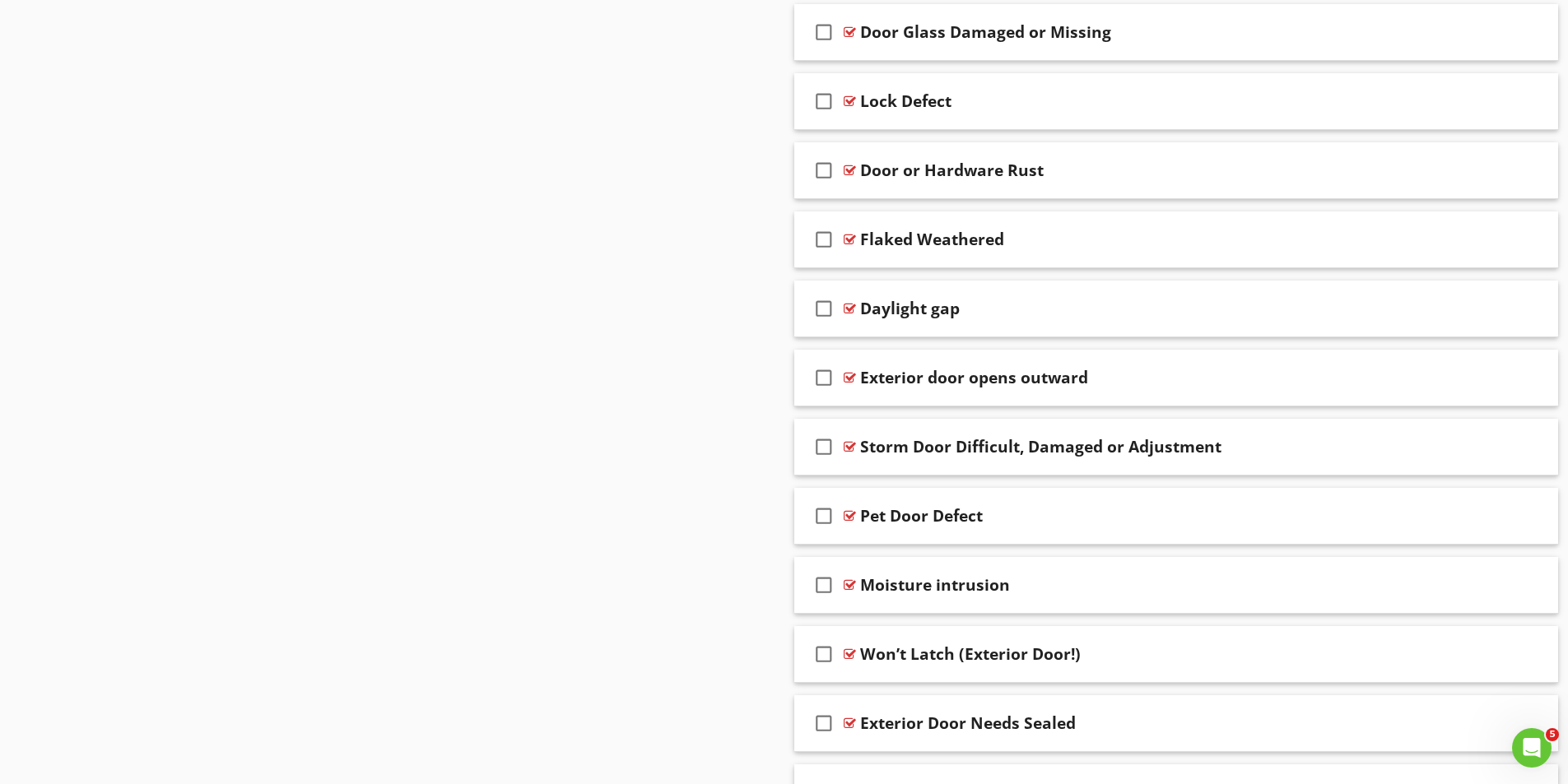
scroll to position [3804, 0]
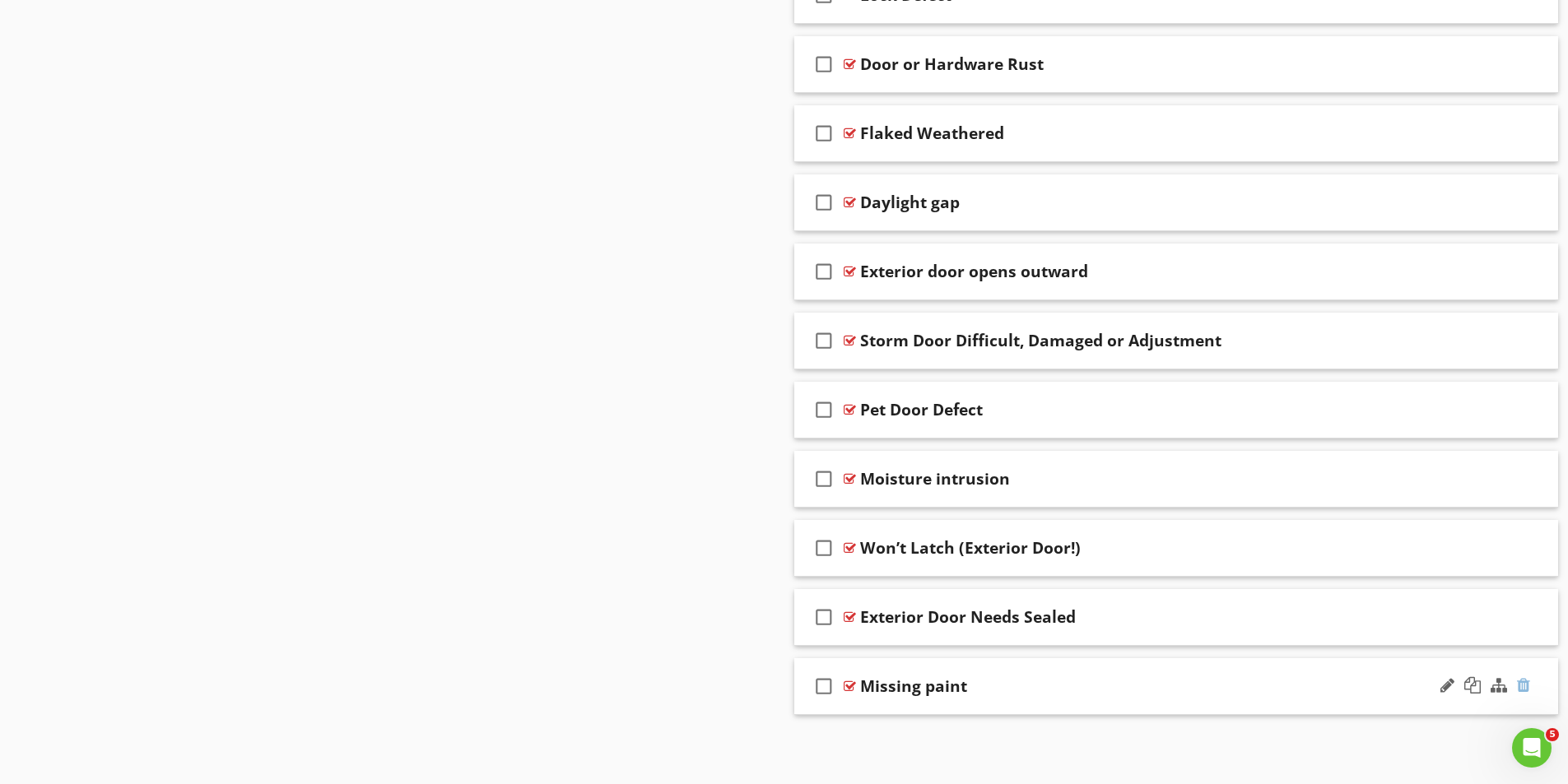
click at [1527, 683] on div at bounding box center [1523, 686] width 13 height 17
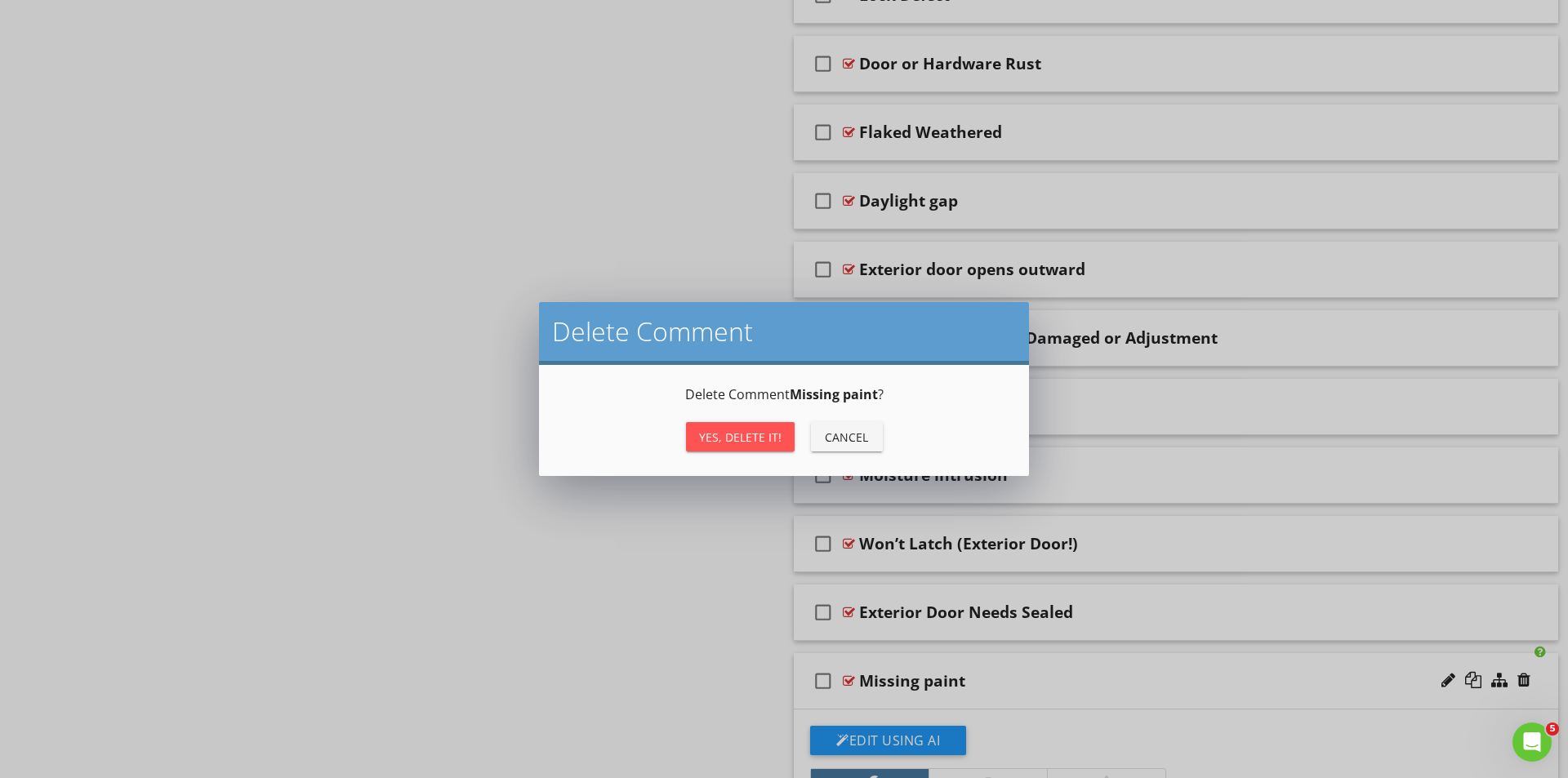
click at [757, 445] on div "Yes, Delete it!" at bounding box center [740, 437] width 82 height 17
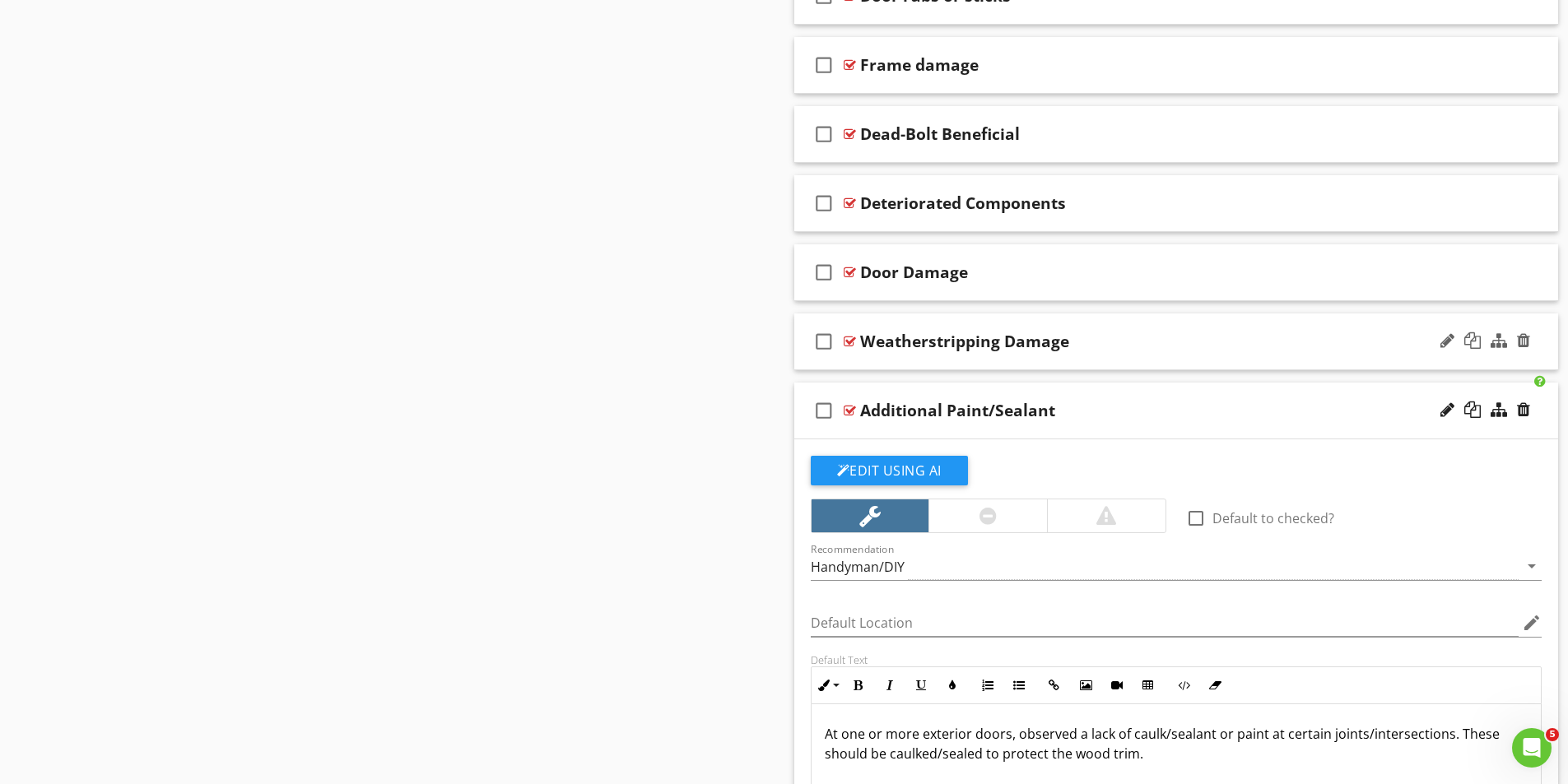
scroll to position [2420, 0]
click at [853, 409] on div at bounding box center [849, 409] width 12 height 13
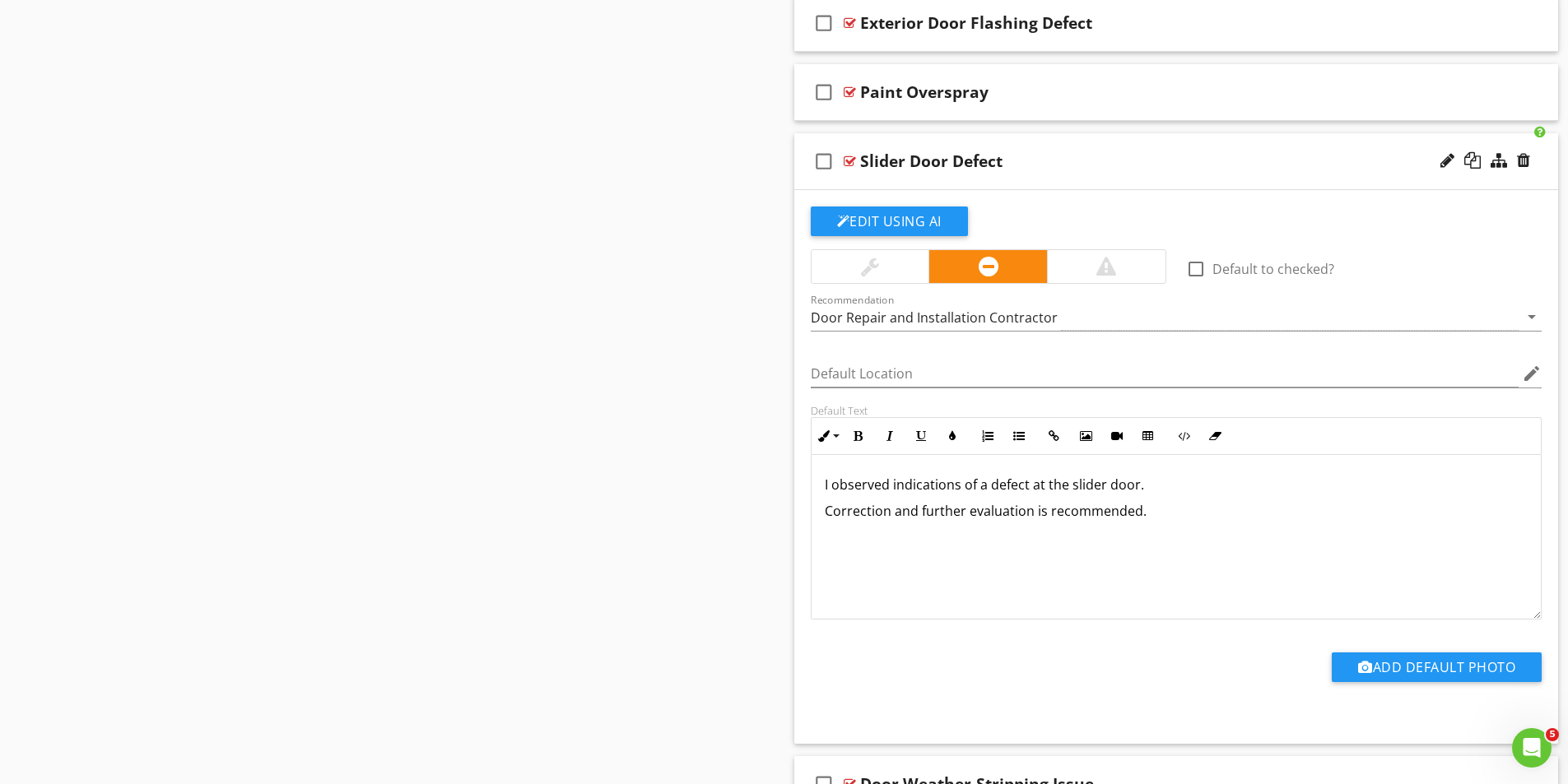
scroll to position [1350, 0]
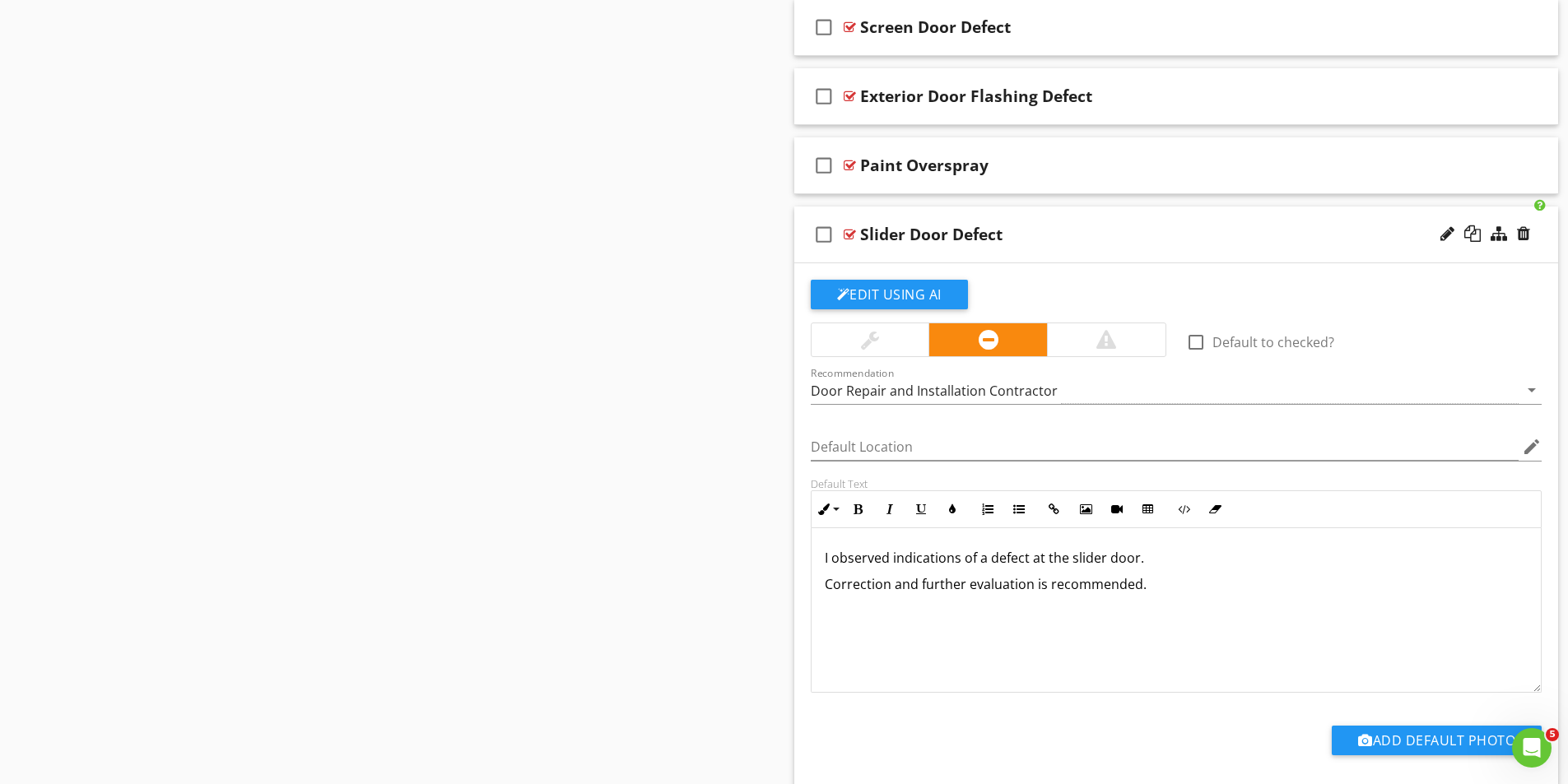
click at [853, 234] on div at bounding box center [849, 234] width 12 height 13
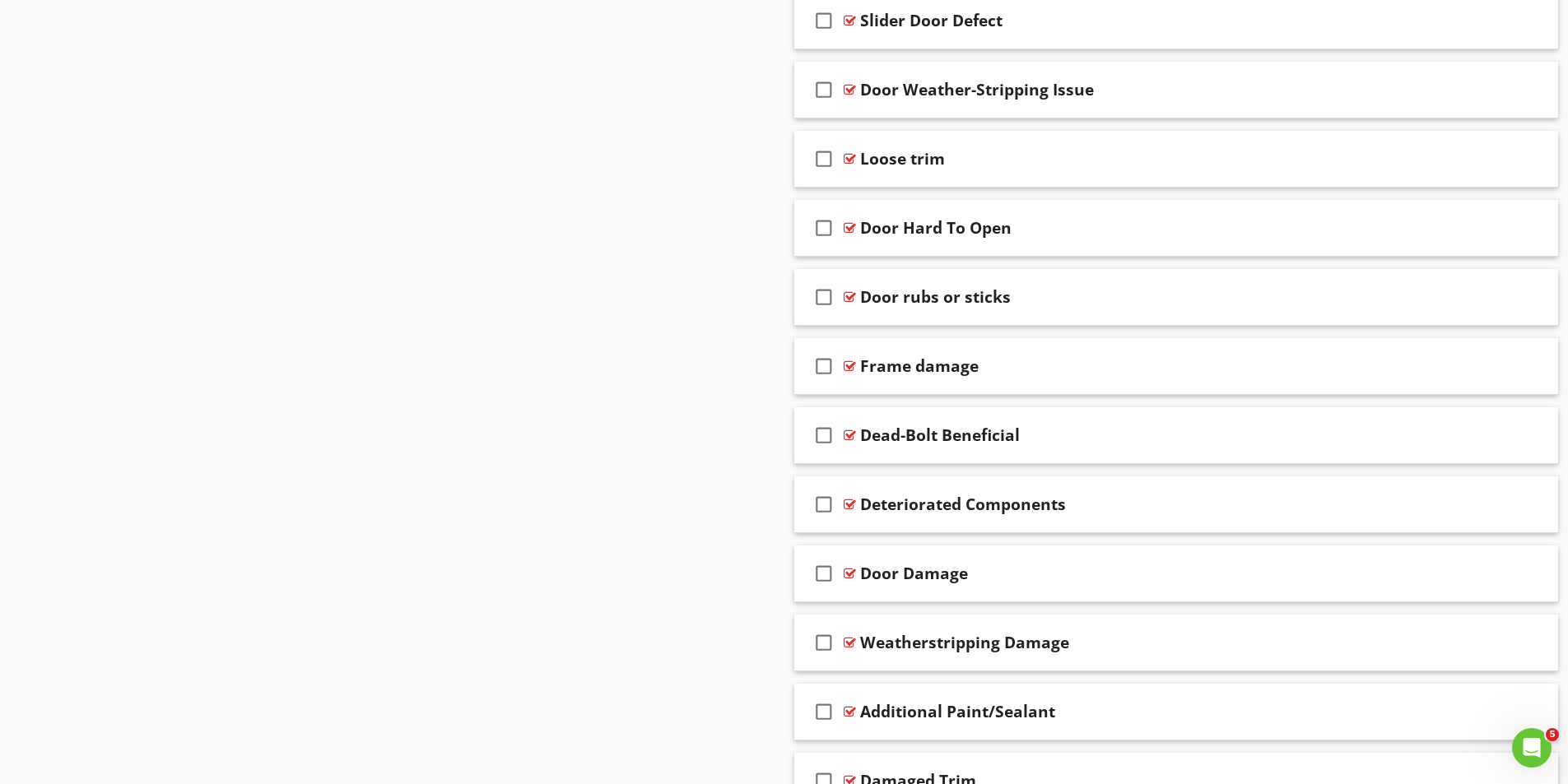
scroll to position [1598, 0]
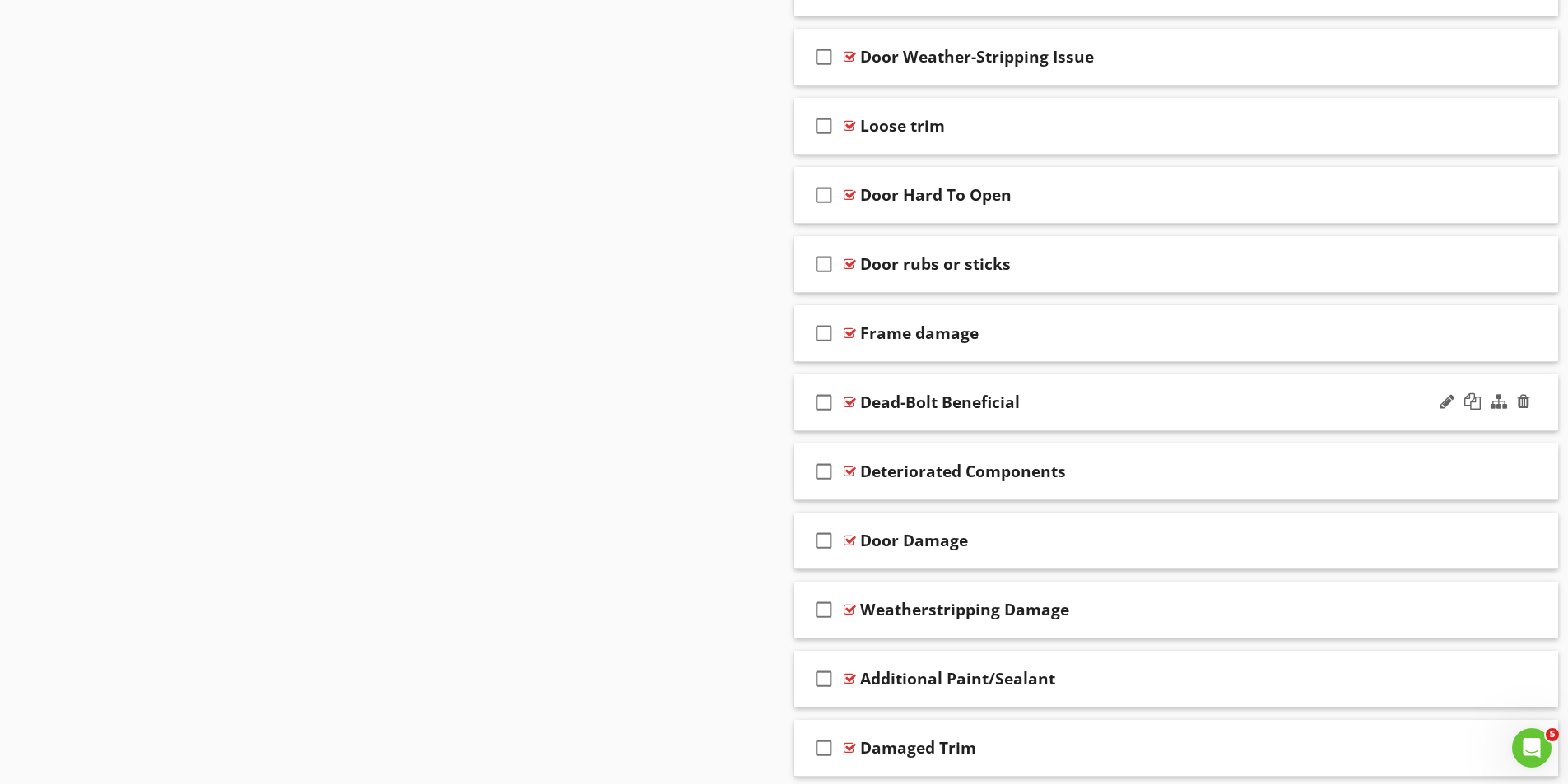
click at [849, 401] on div at bounding box center [849, 402] width 12 height 13
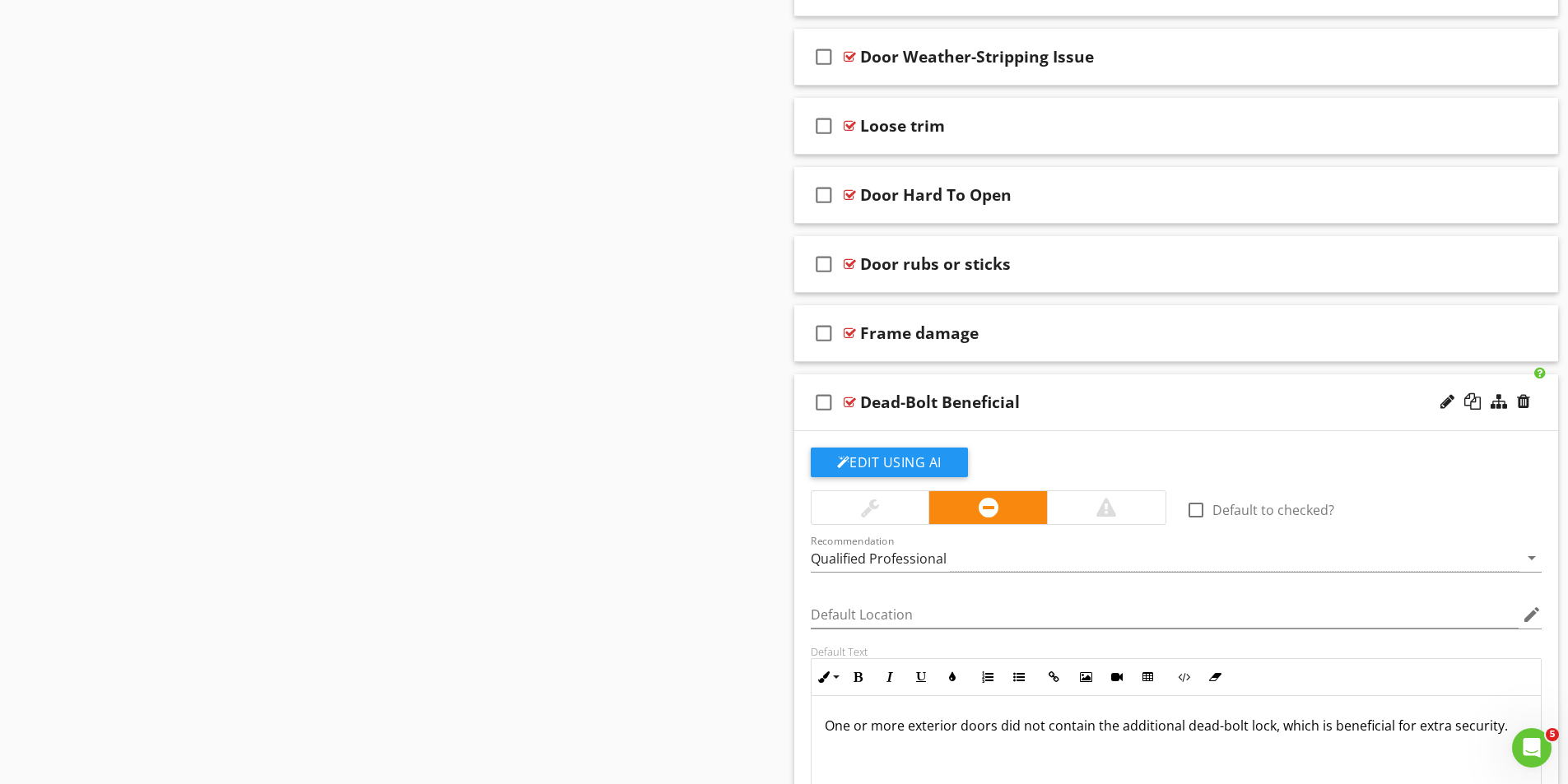
click at [850, 402] on div at bounding box center [849, 402] width 12 height 13
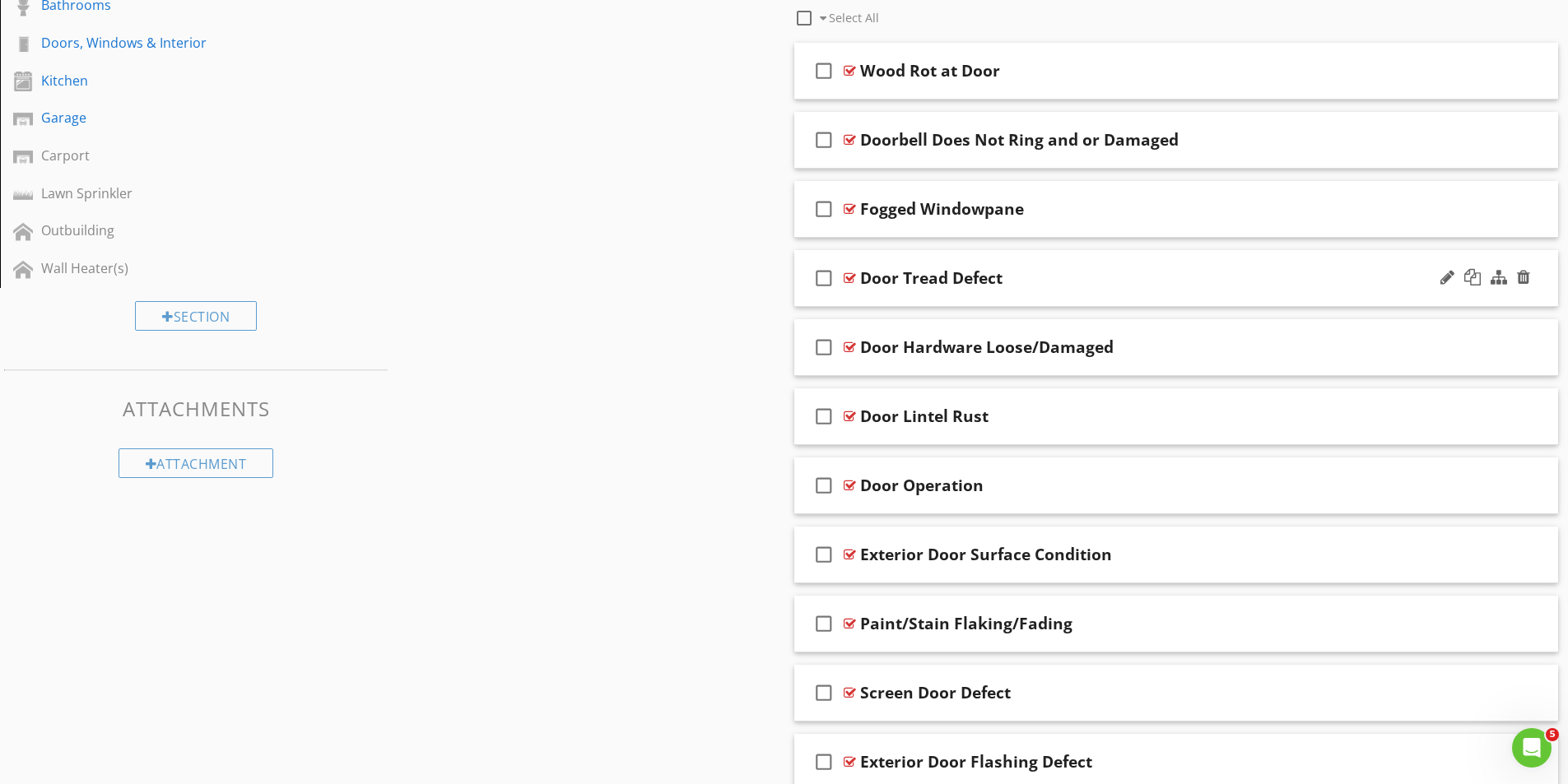
scroll to position [693, 0]
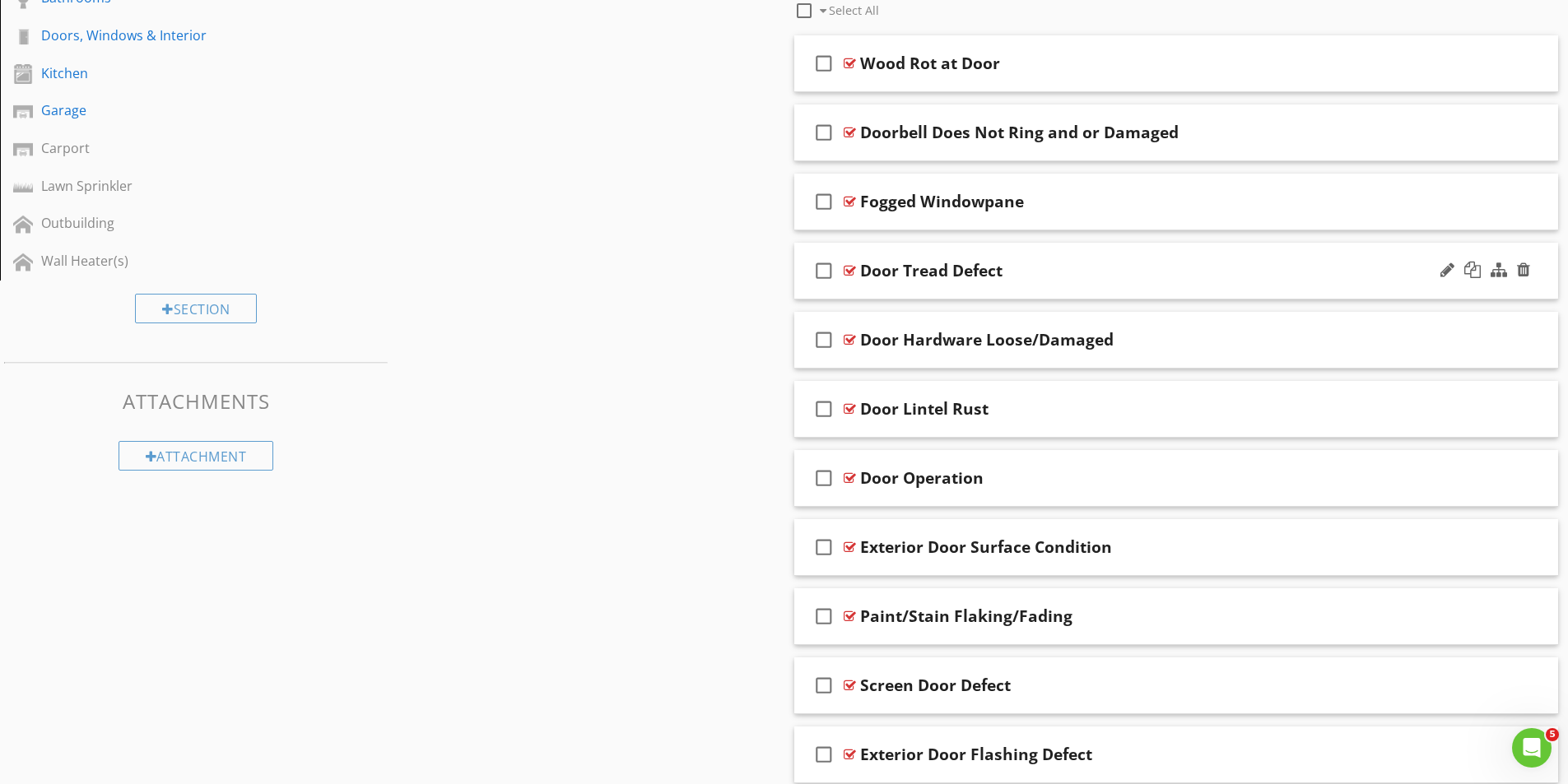
click at [852, 267] on div at bounding box center [849, 270] width 12 height 13
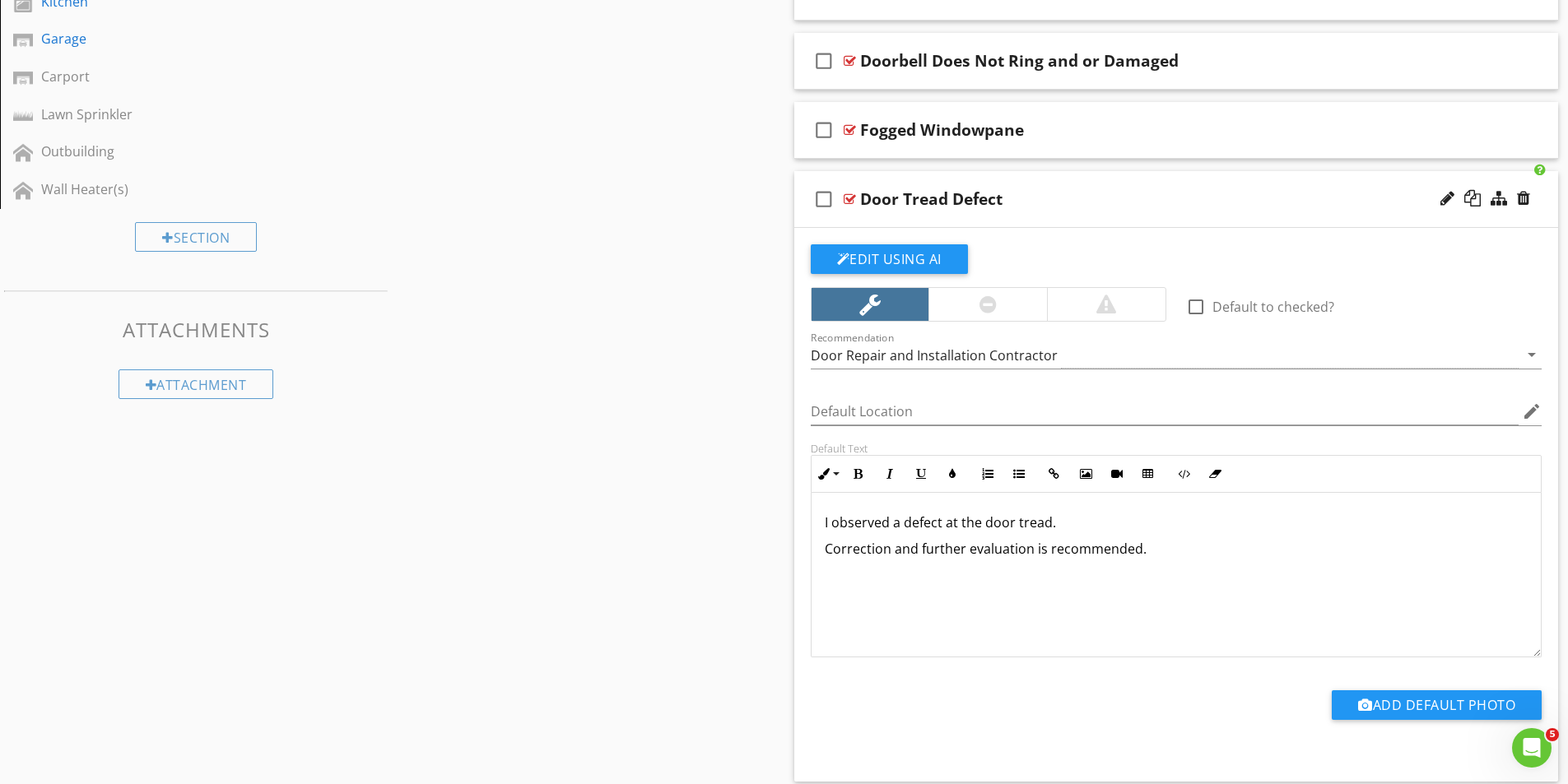
scroll to position [774, 0]
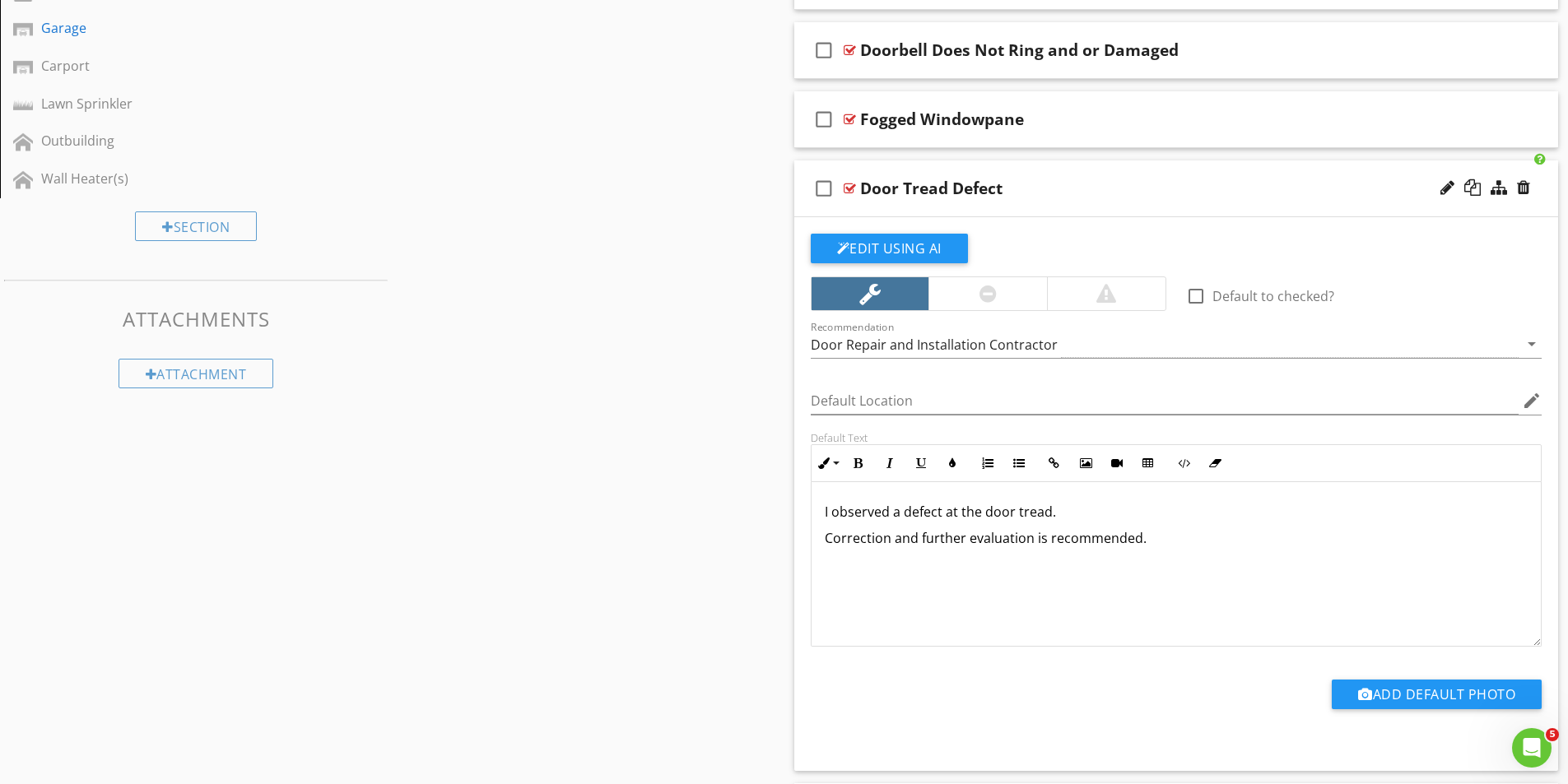
click at [853, 187] on div at bounding box center [849, 188] width 12 height 13
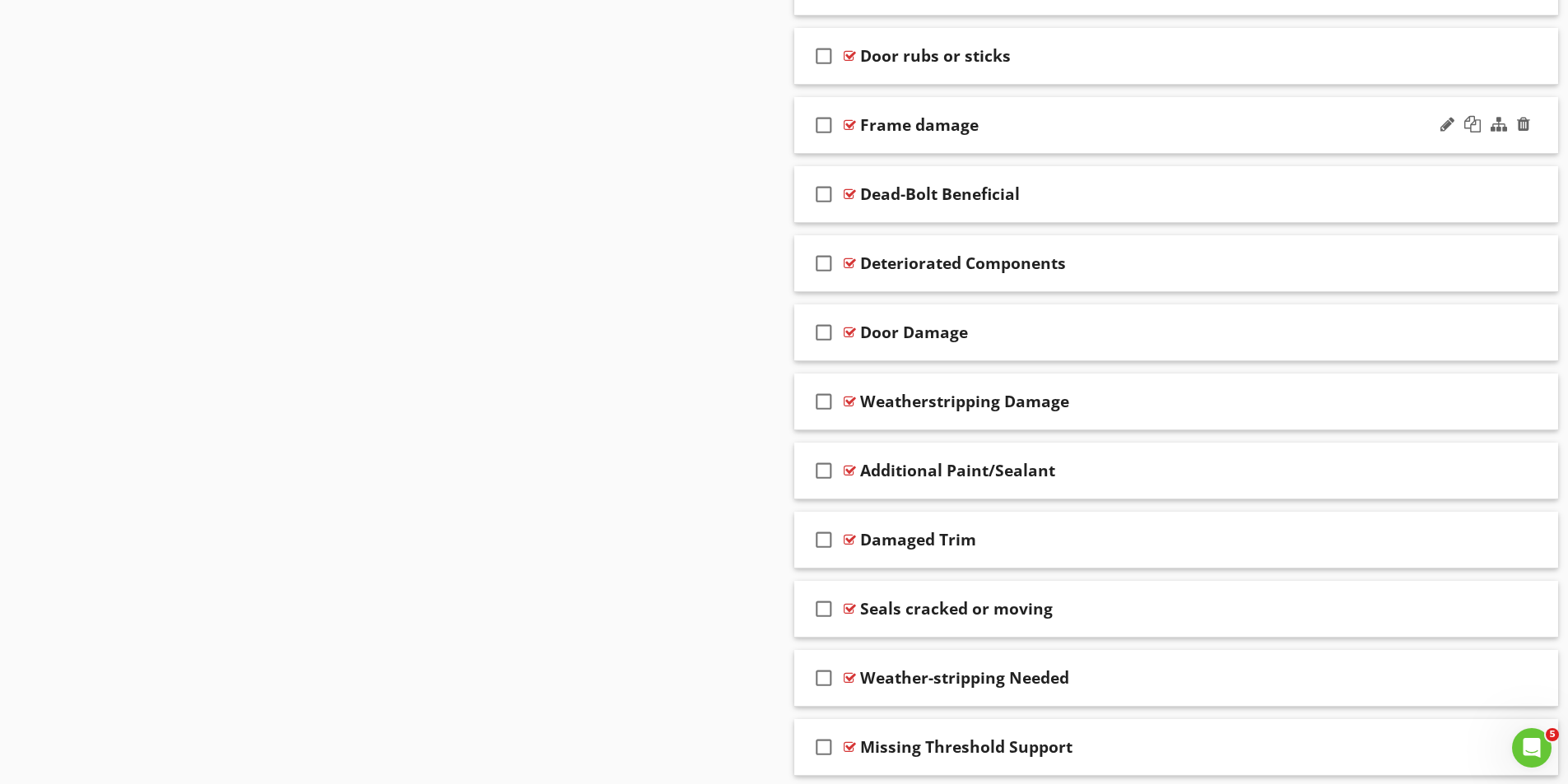
scroll to position [1844, 0]
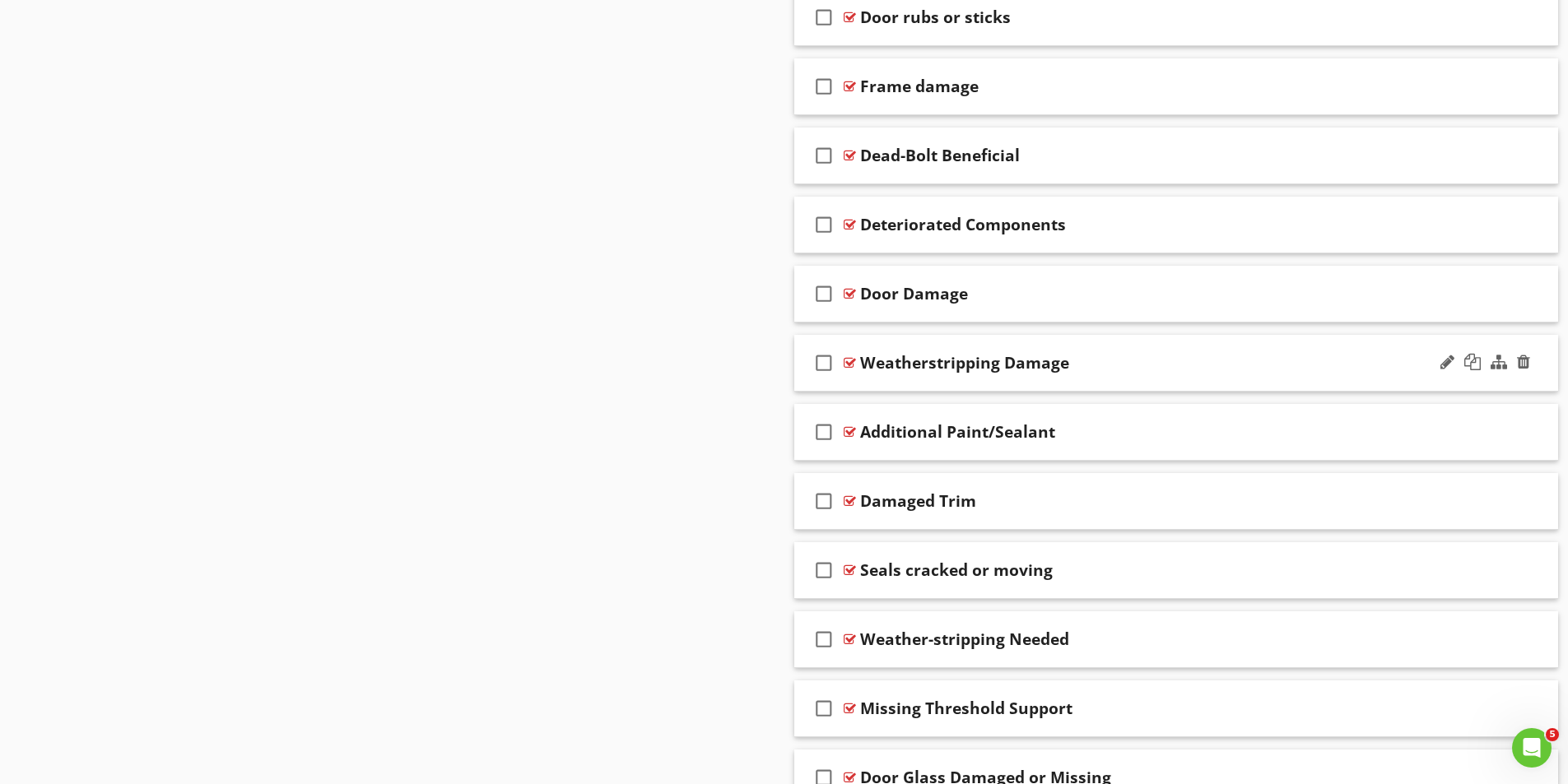
click at [848, 359] on div at bounding box center [849, 362] width 12 height 13
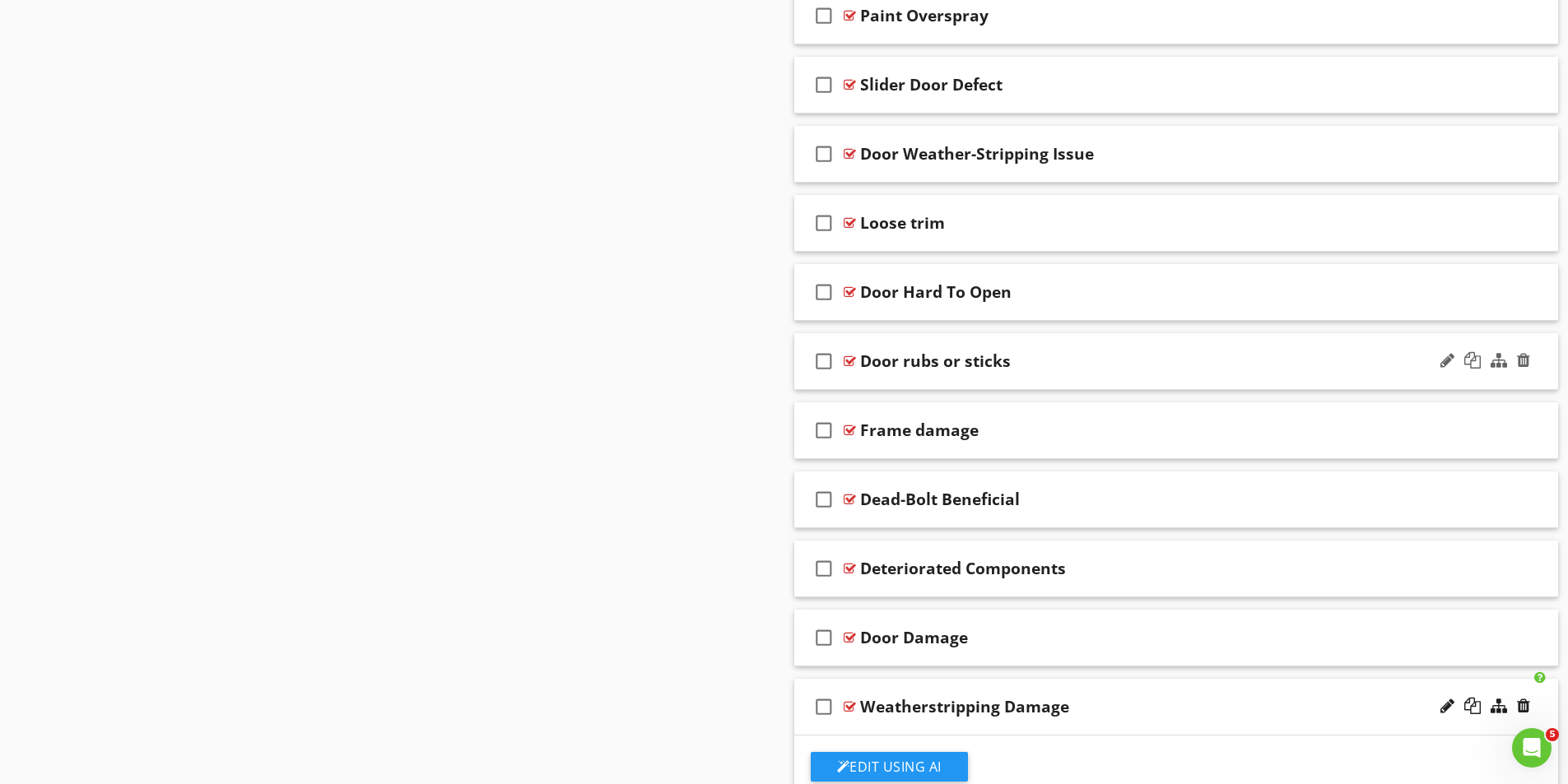
scroll to position [1433, 0]
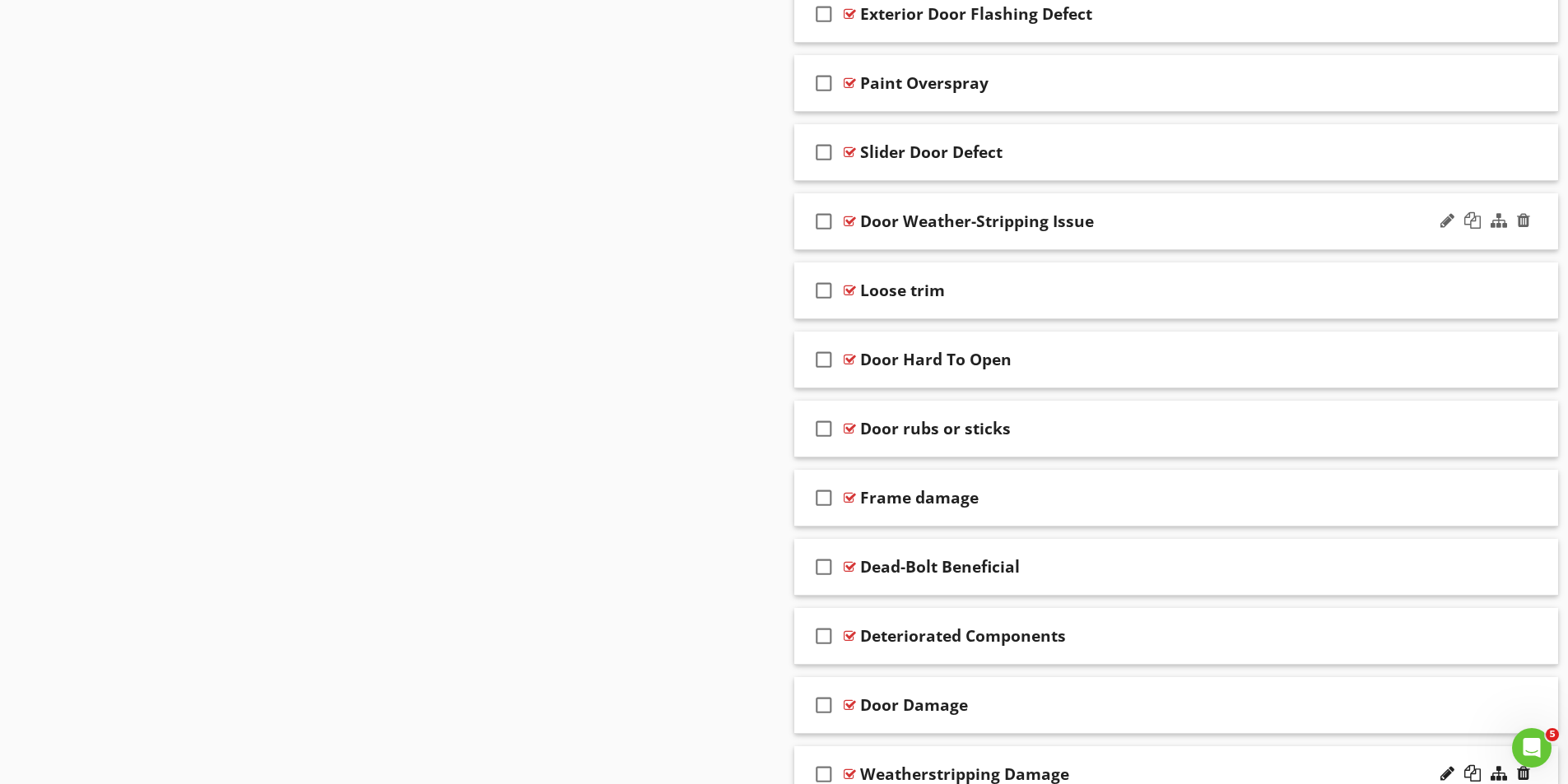
click at [856, 220] on div "check_box_outline_blank Door Weather-Stripping Issue" at bounding box center [1177, 221] width 765 height 57
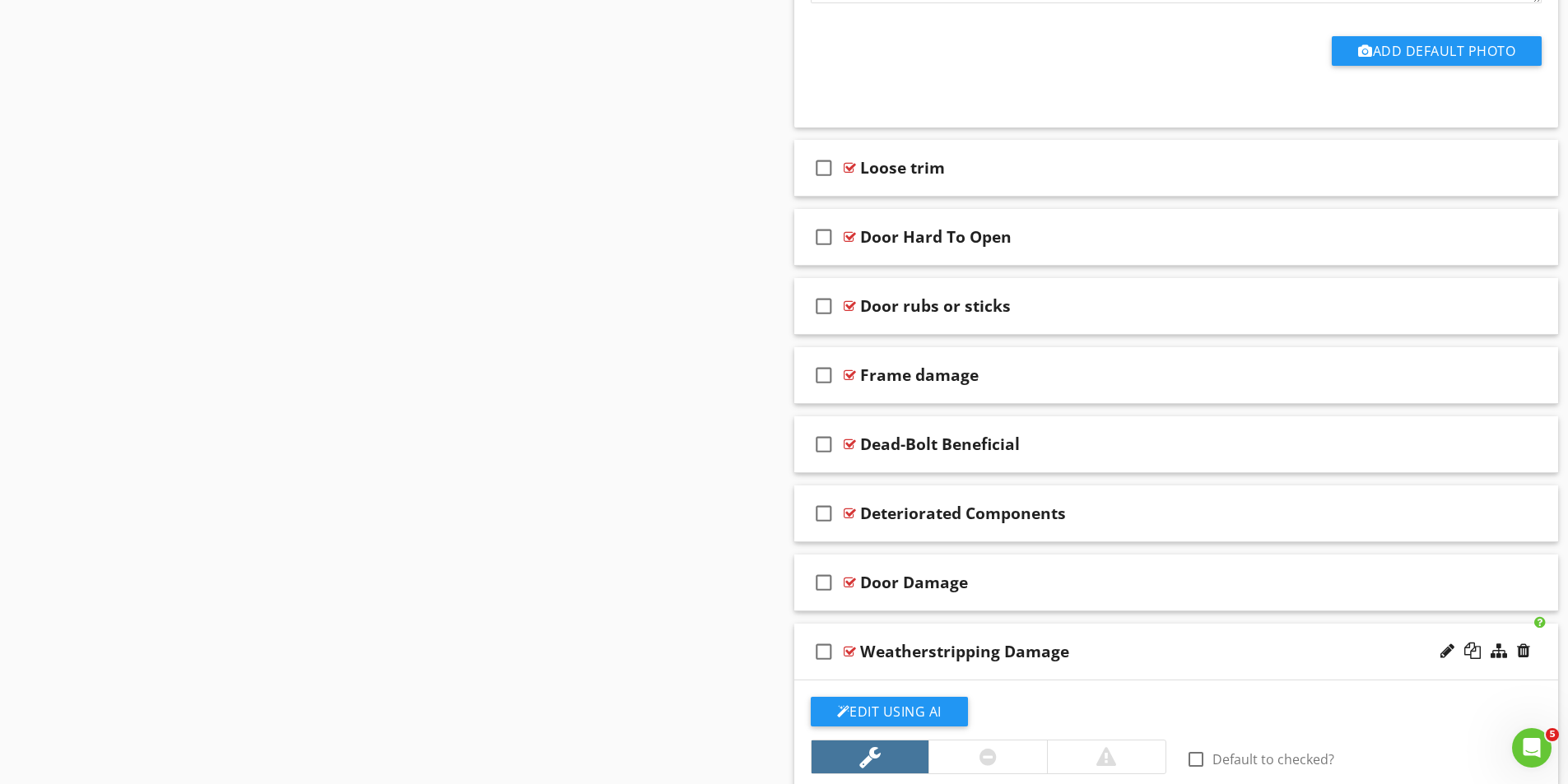
scroll to position [2338, 0]
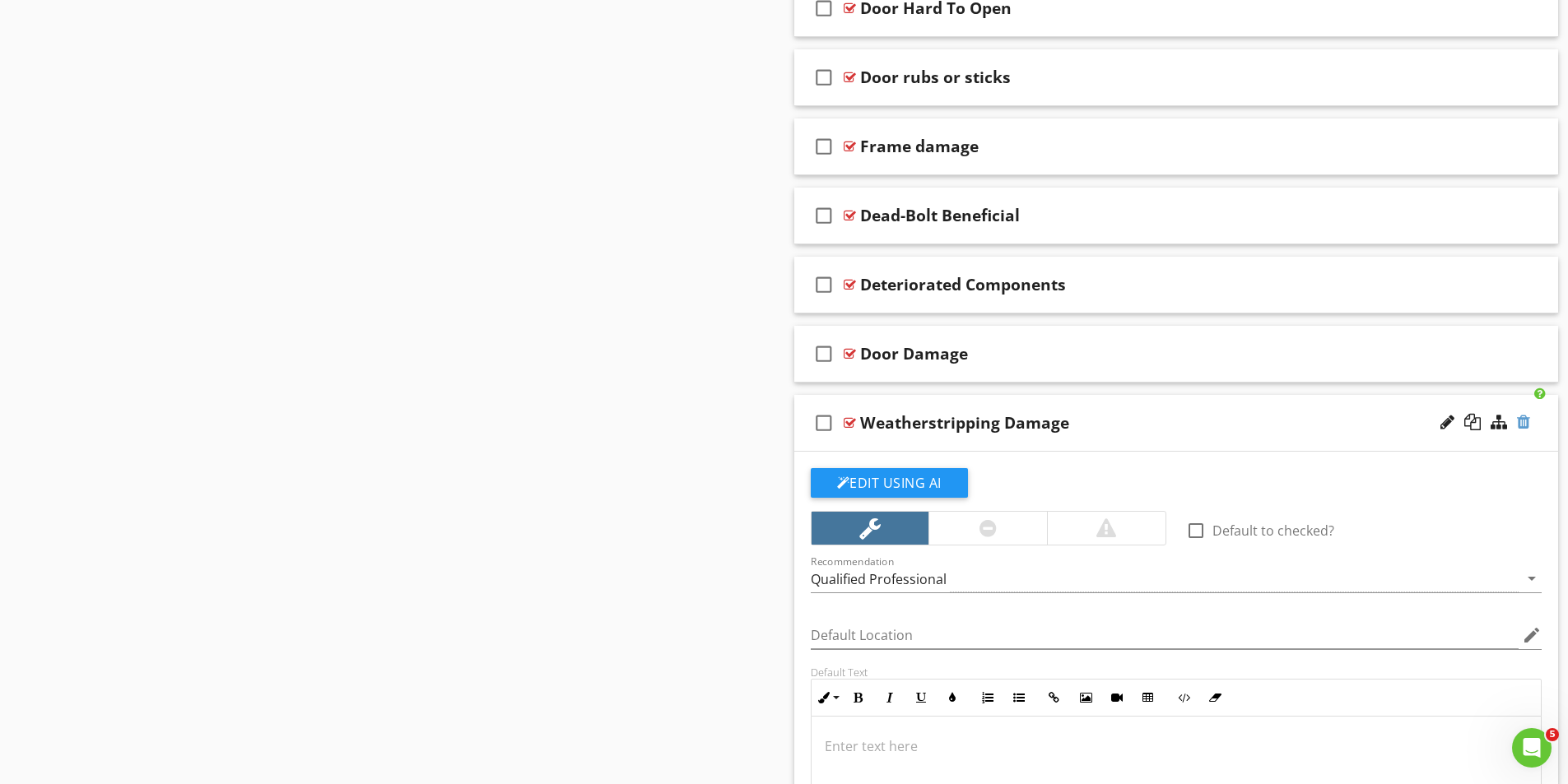
click at [1521, 419] on div at bounding box center [1523, 422] width 13 height 17
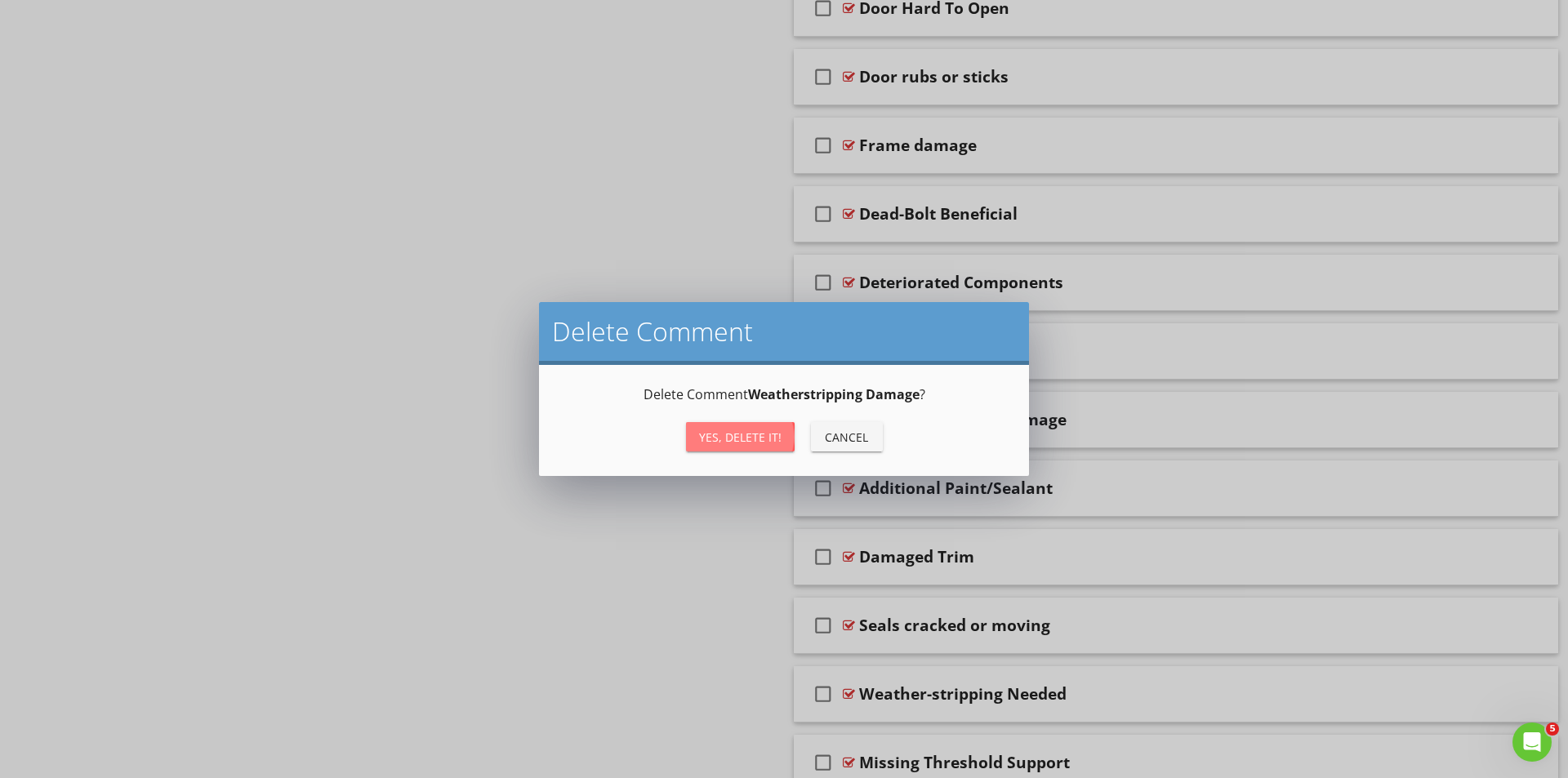
click at [756, 436] on div "Yes, Delete it!" at bounding box center [740, 437] width 82 height 17
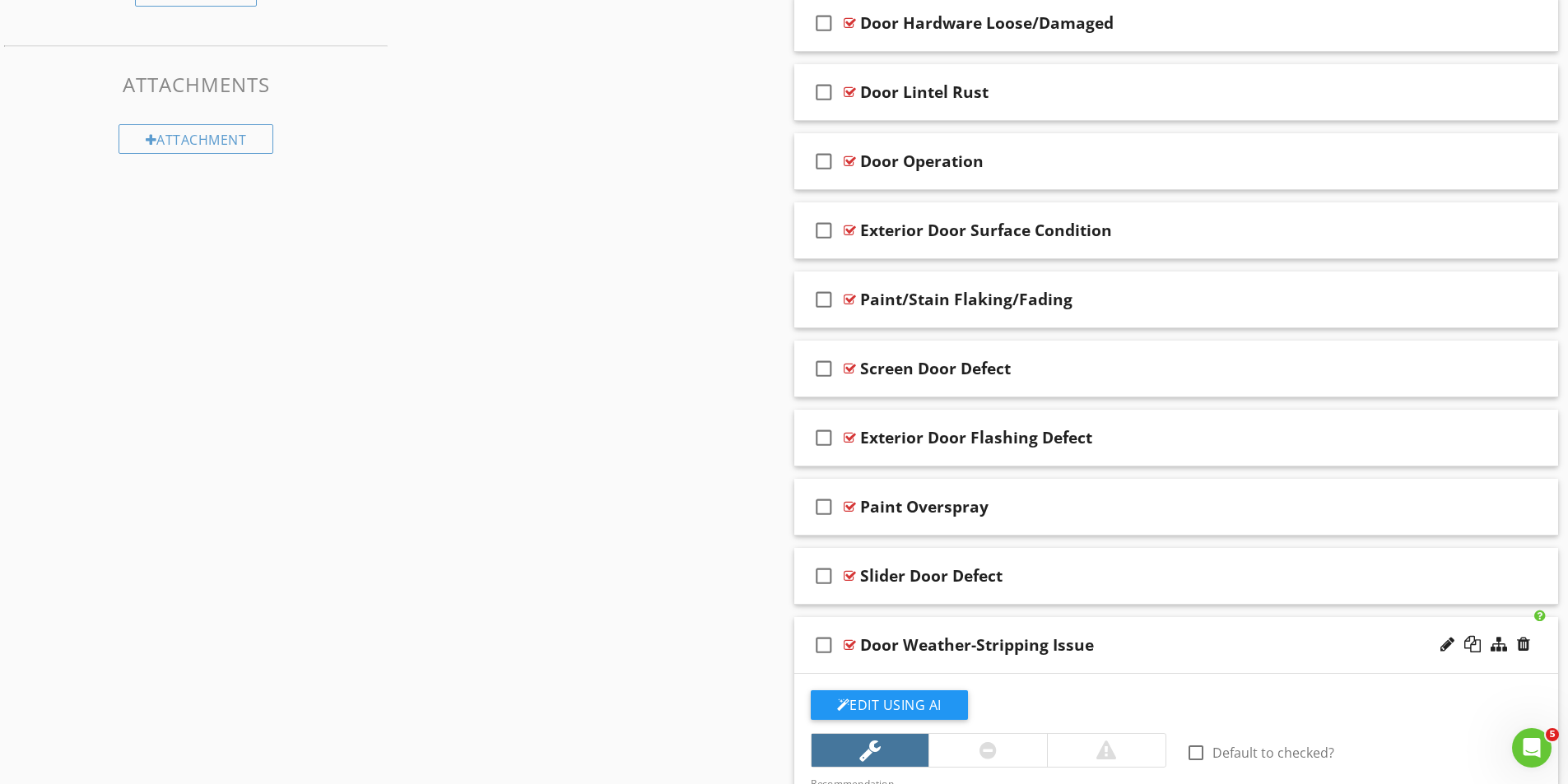
scroll to position [1021, 0]
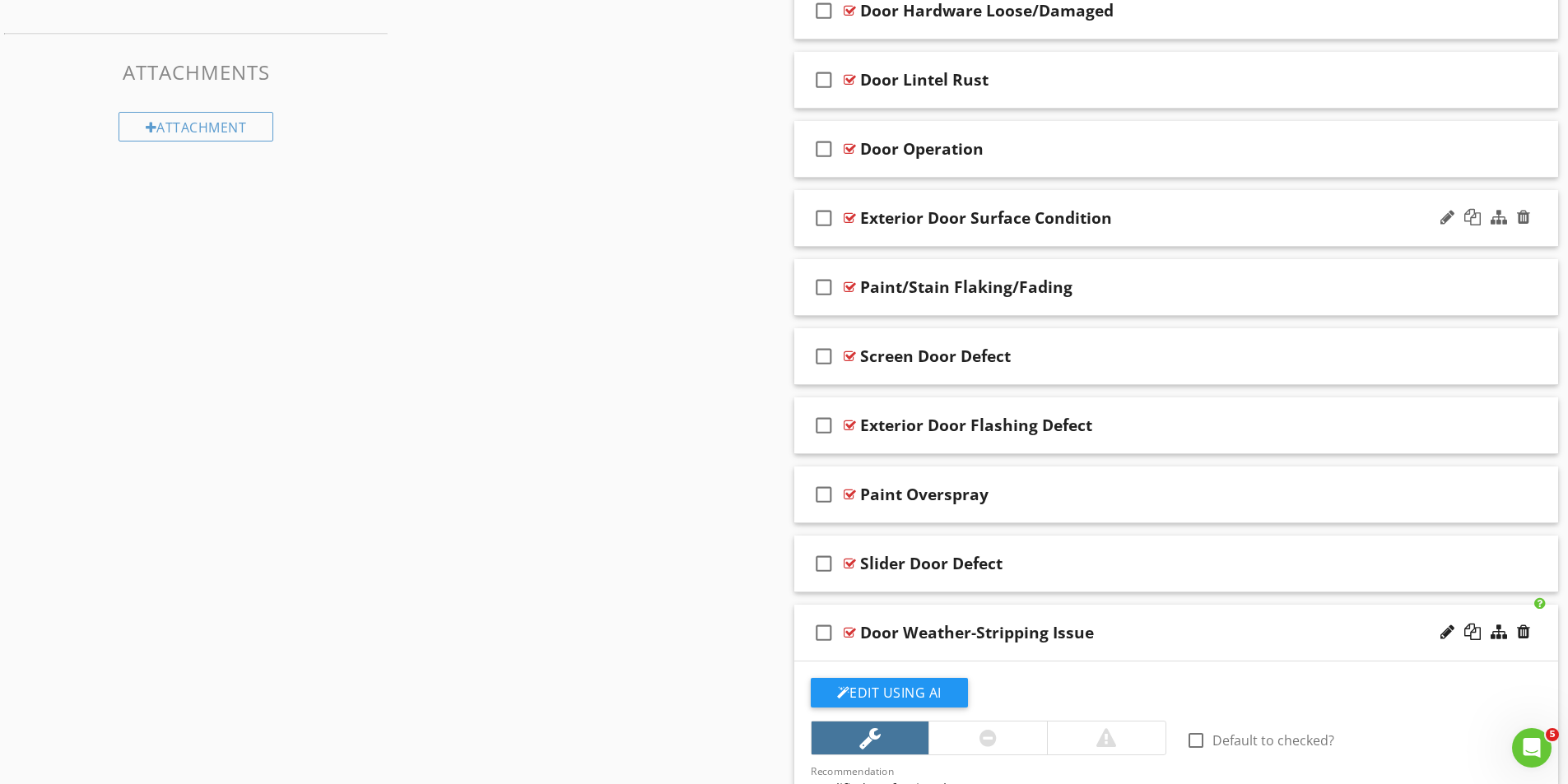
click at [848, 217] on div at bounding box center [849, 218] width 12 height 13
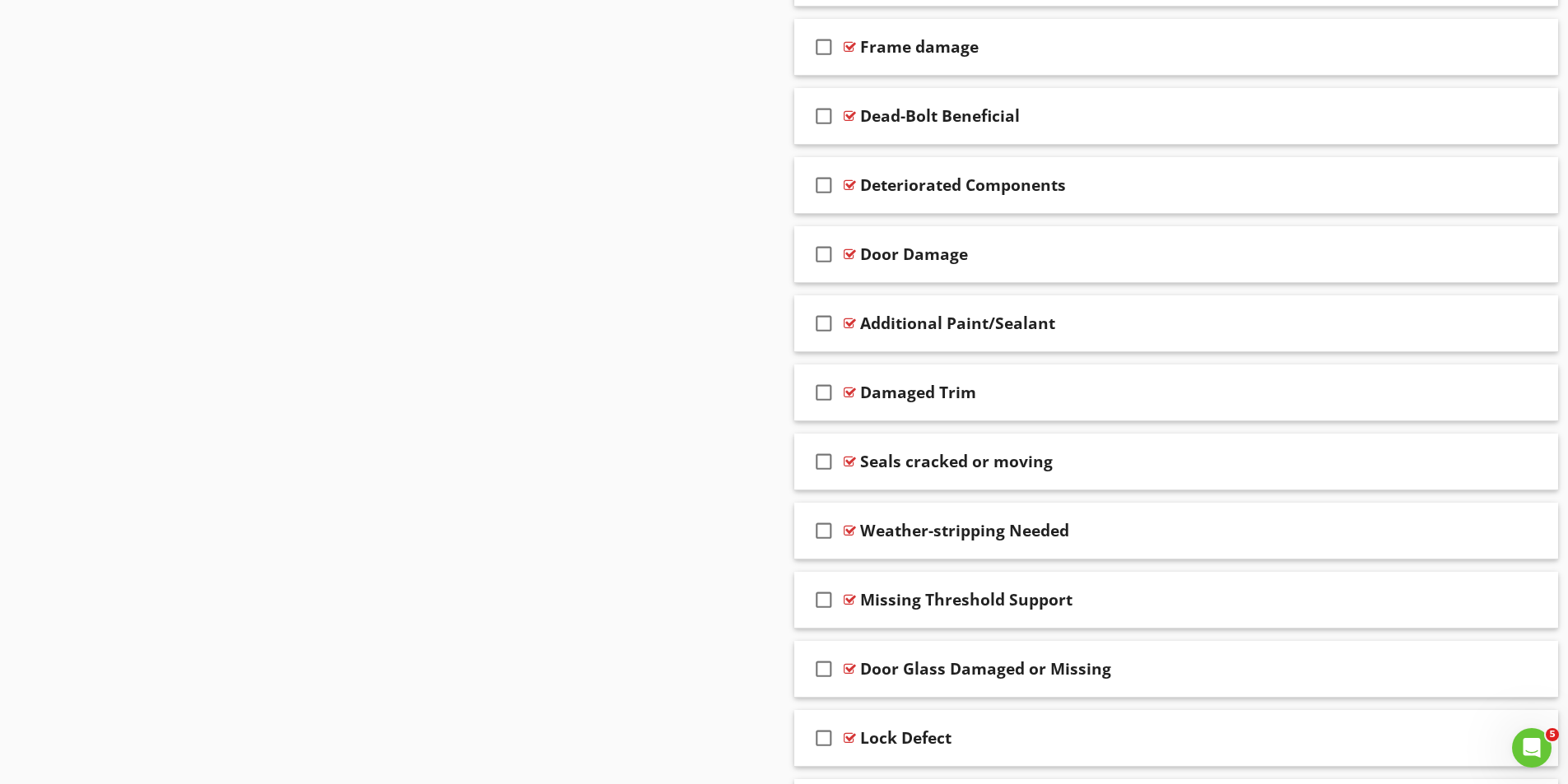
scroll to position [2997, 0]
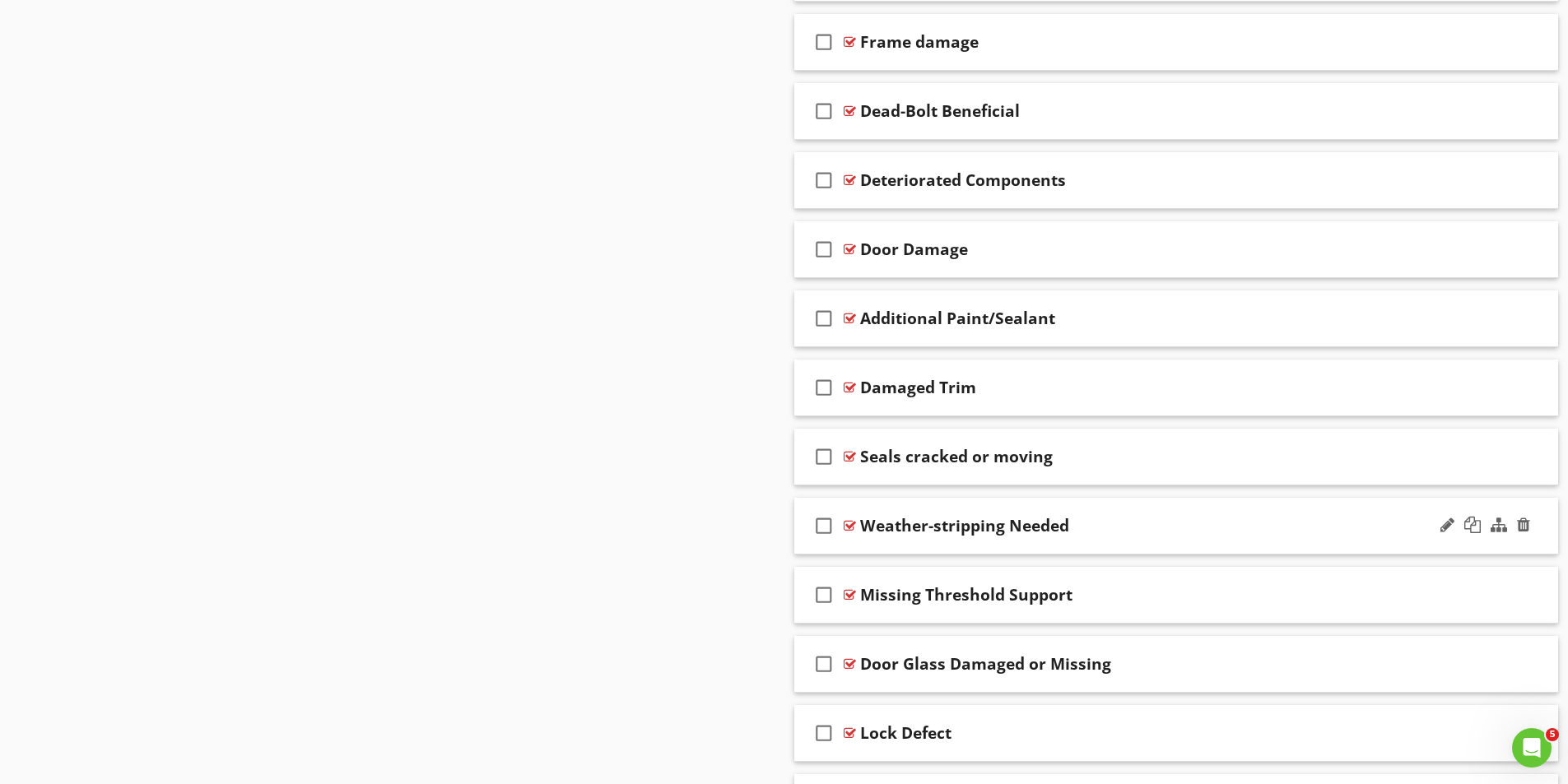
click at [855, 524] on div at bounding box center [849, 525] width 12 height 13
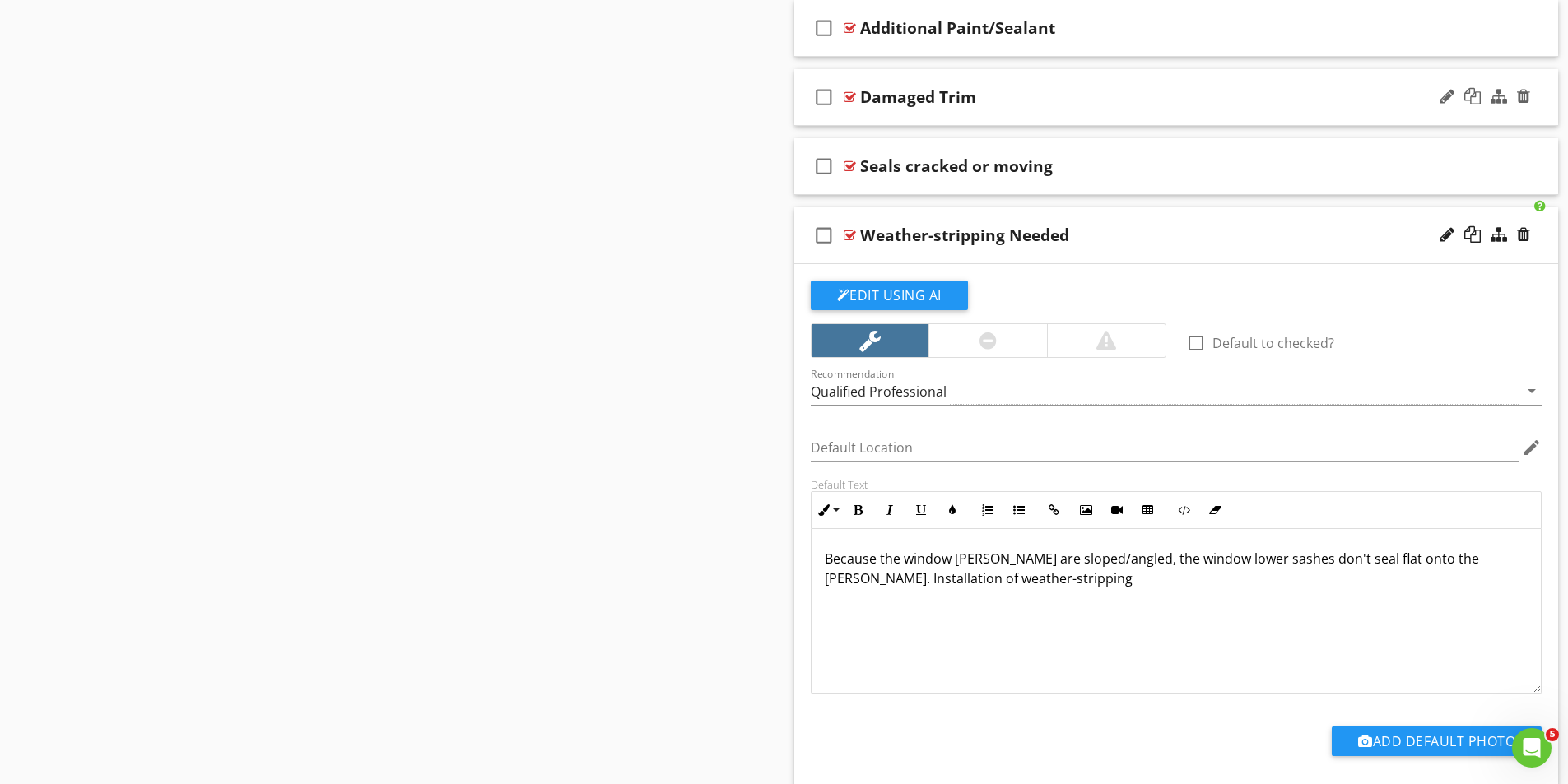
scroll to position [3079, 0]
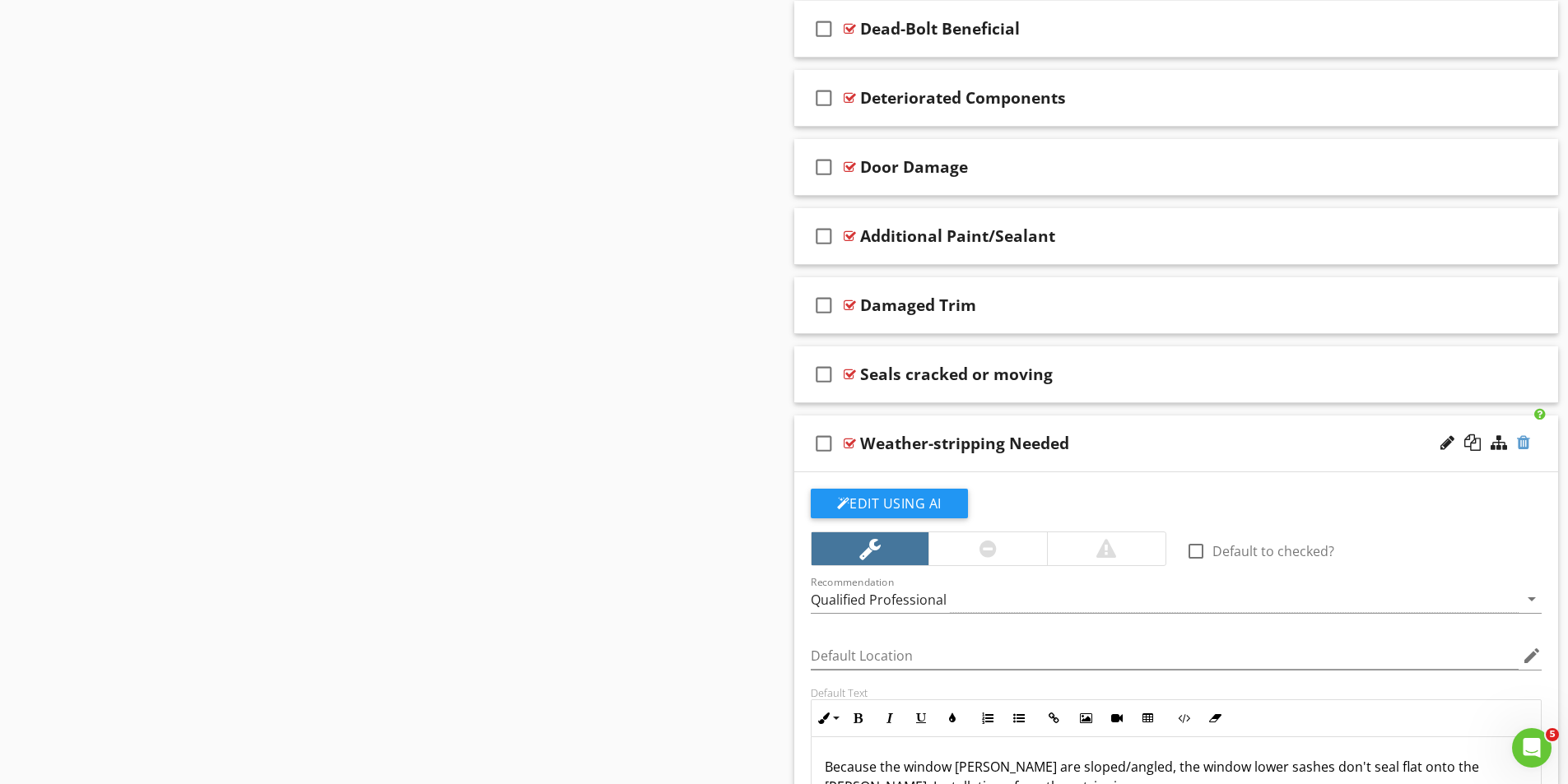
click at [1526, 443] on div at bounding box center [1523, 443] width 13 height 17
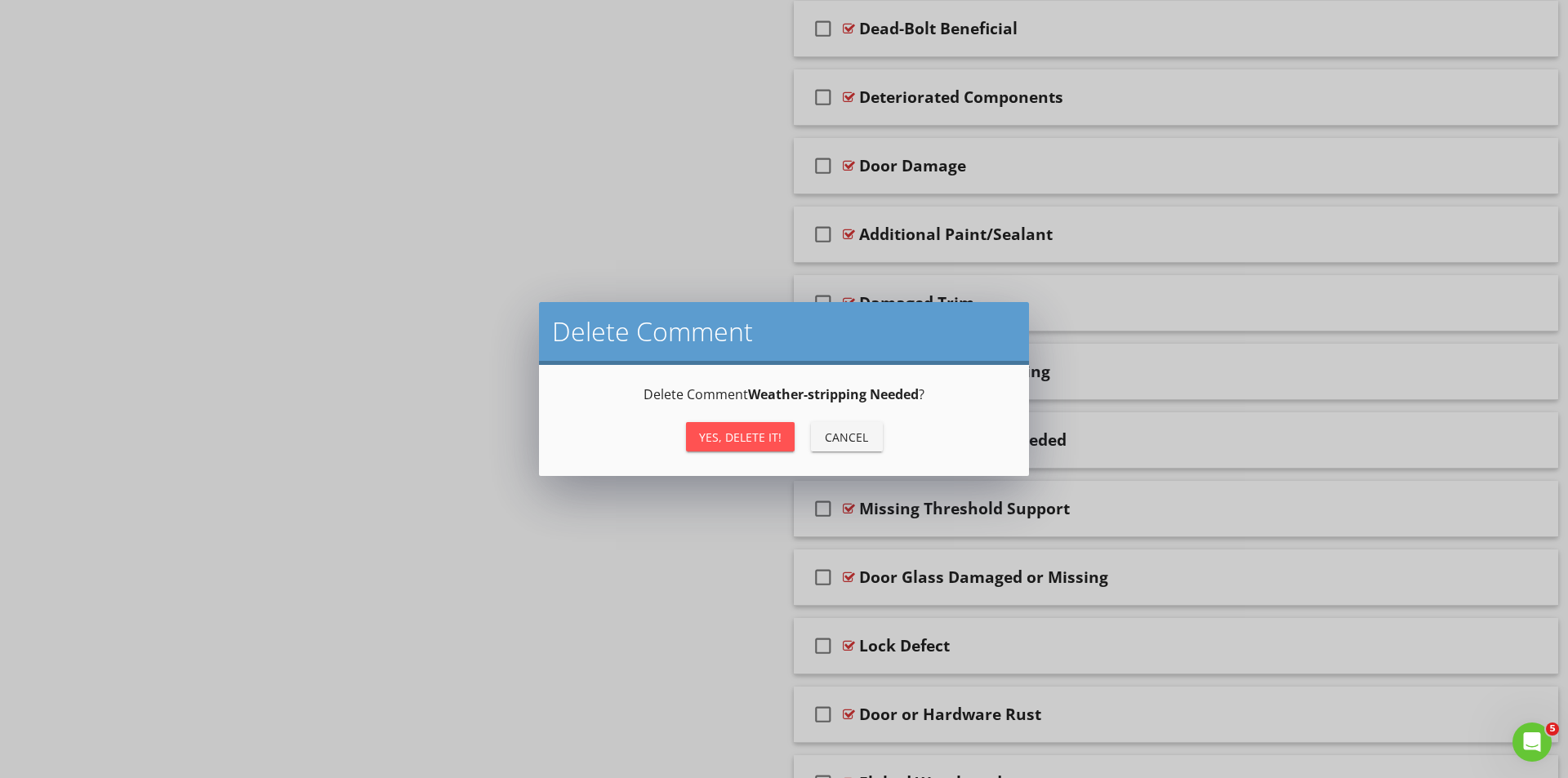
click at [756, 431] on div "Yes, Delete it!" at bounding box center [740, 437] width 82 height 17
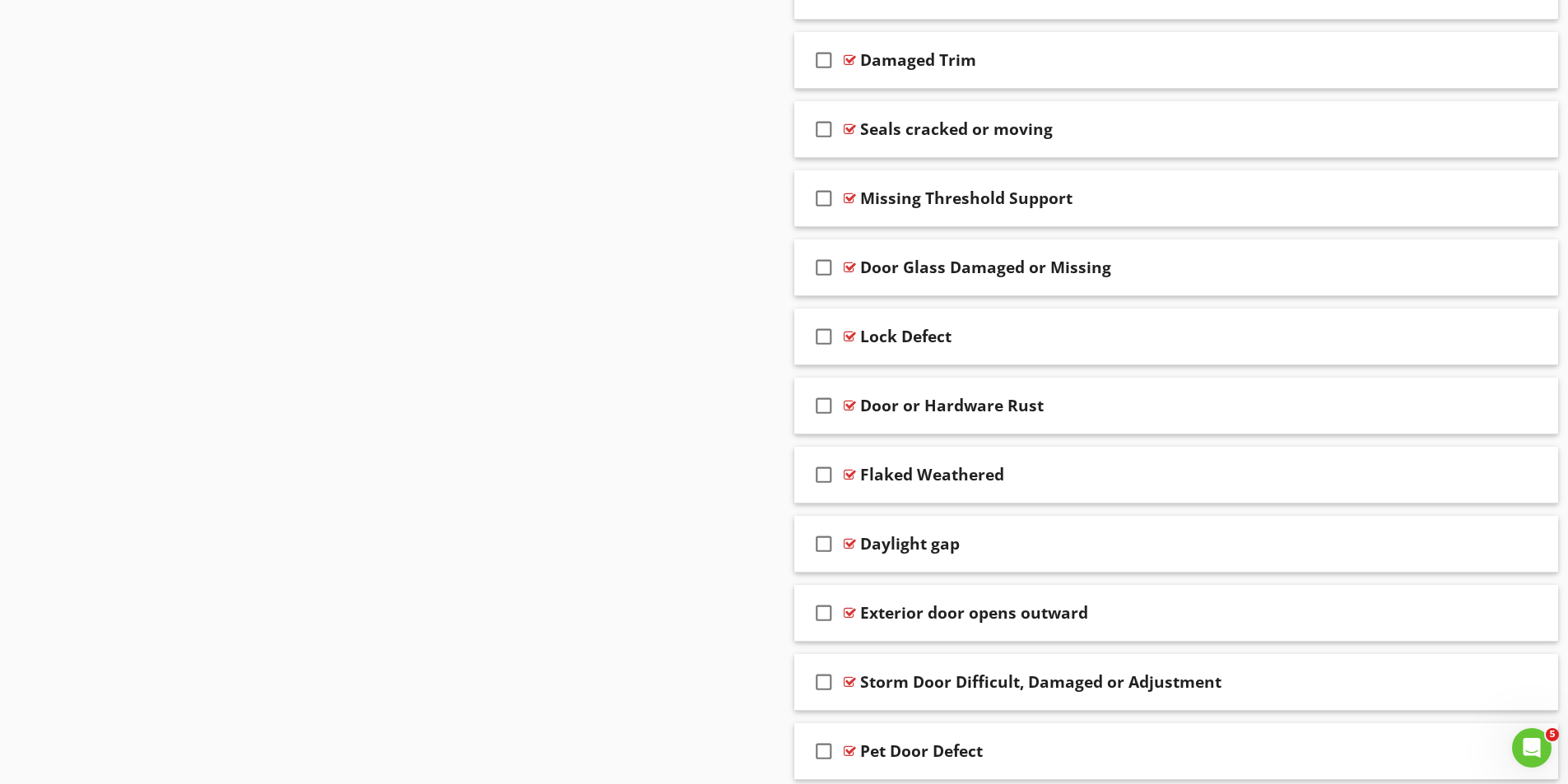
scroll to position [3326, 0]
click at [852, 473] on div at bounding box center [849, 473] width 12 height 13
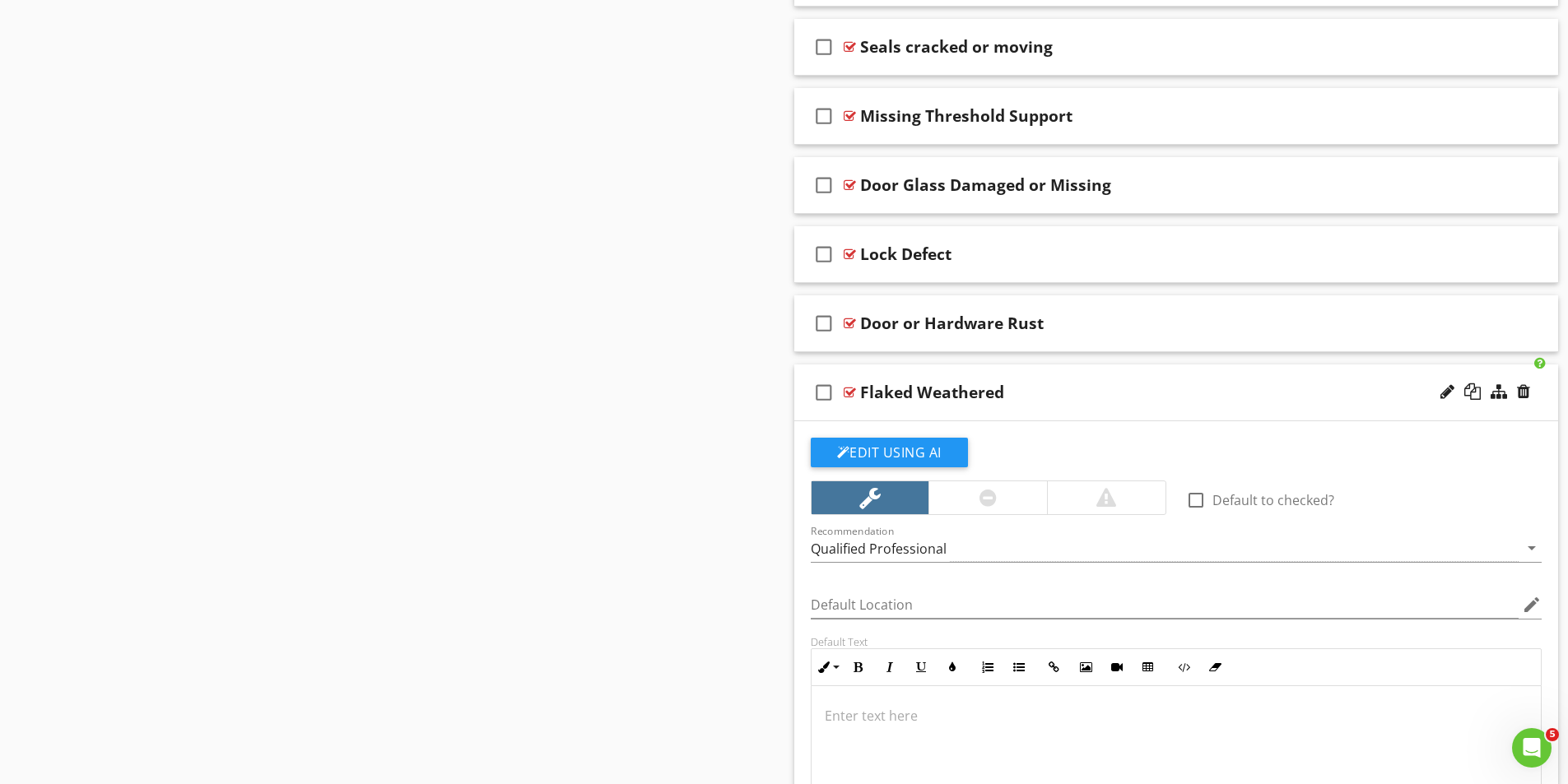
scroll to position [3408, 0]
click at [1526, 393] on div at bounding box center [1523, 389] width 13 height 17
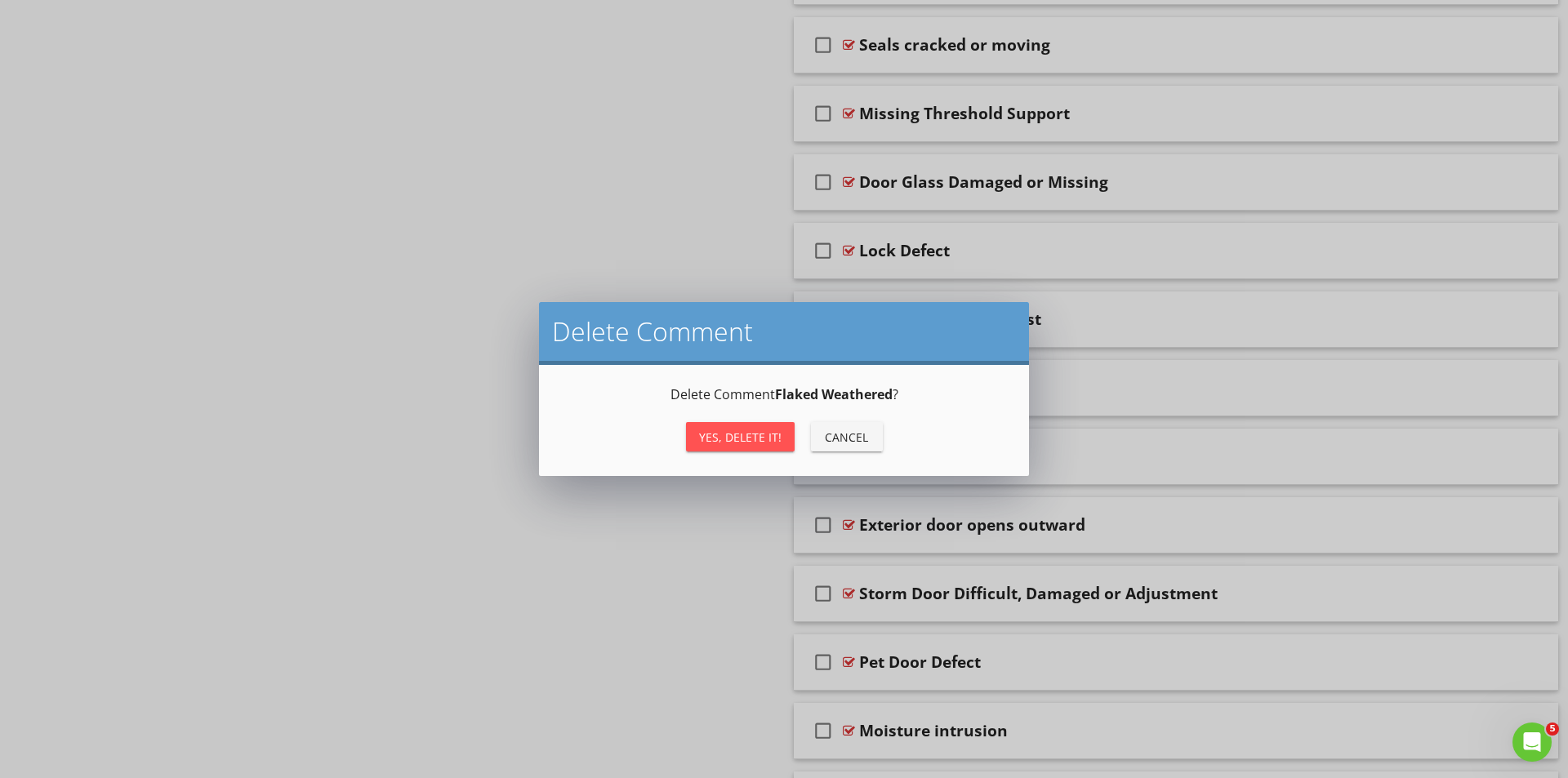
click at [745, 435] on div "Yes, Delete it!" at bounding box center [740, 437] width 82 height 17
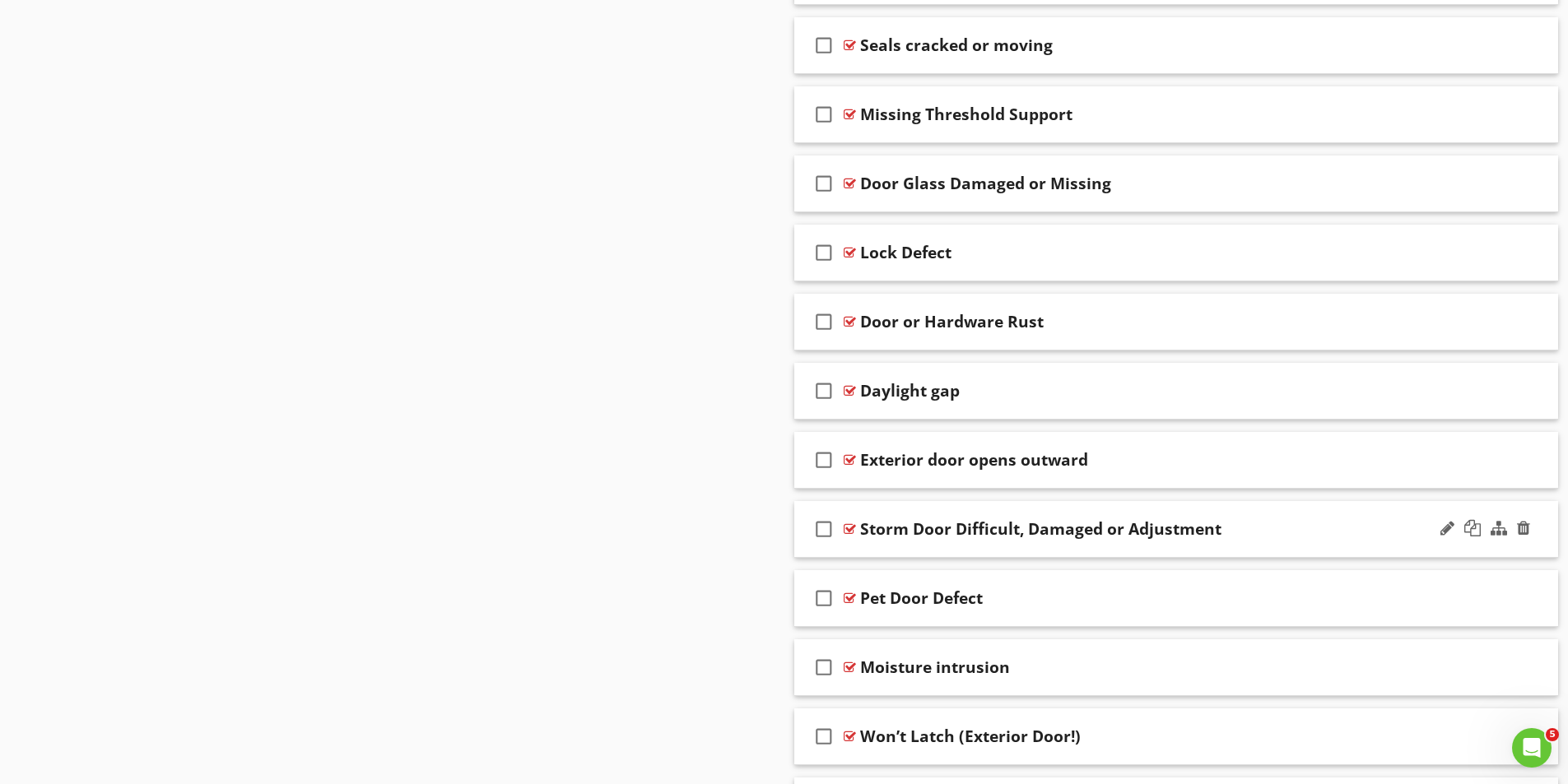
click at [851, 528] on div at bounding box center [849, 529] width 12 height 13
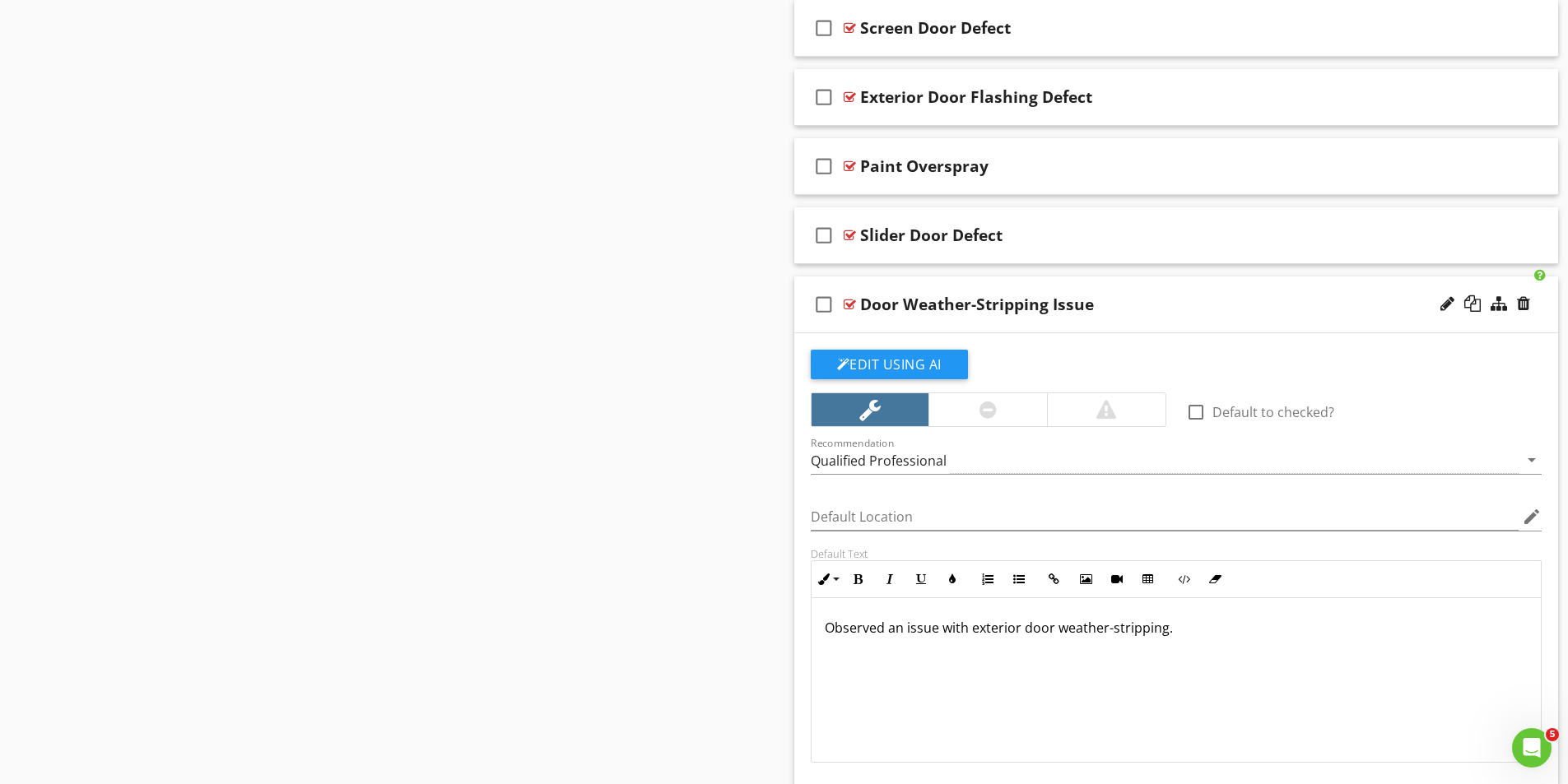
scroll to position [1859, 0]
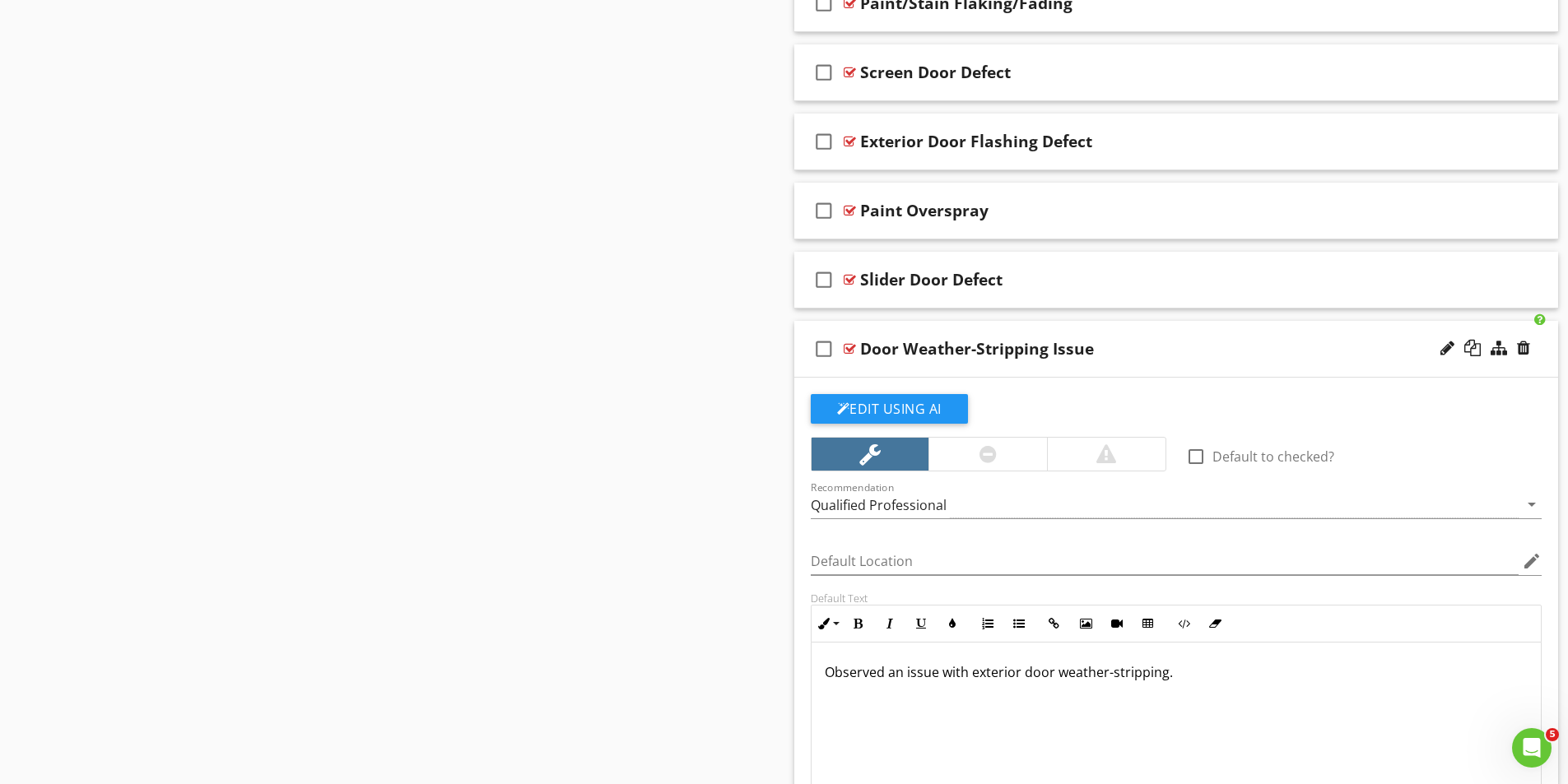
click at [849, 345] on div at bounding box center [849, 348] width 12 height 13
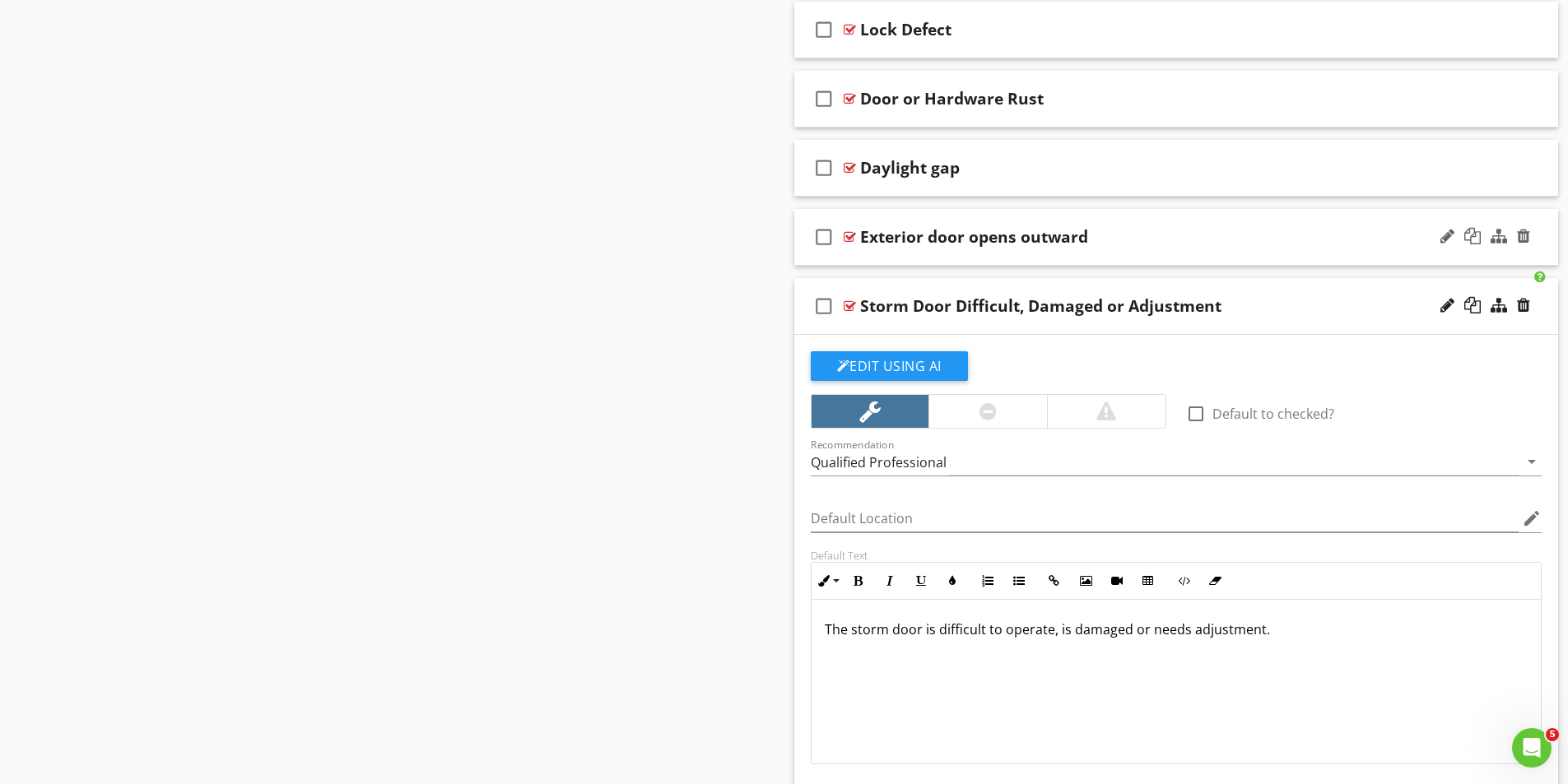
scroll to position [3011, 0]
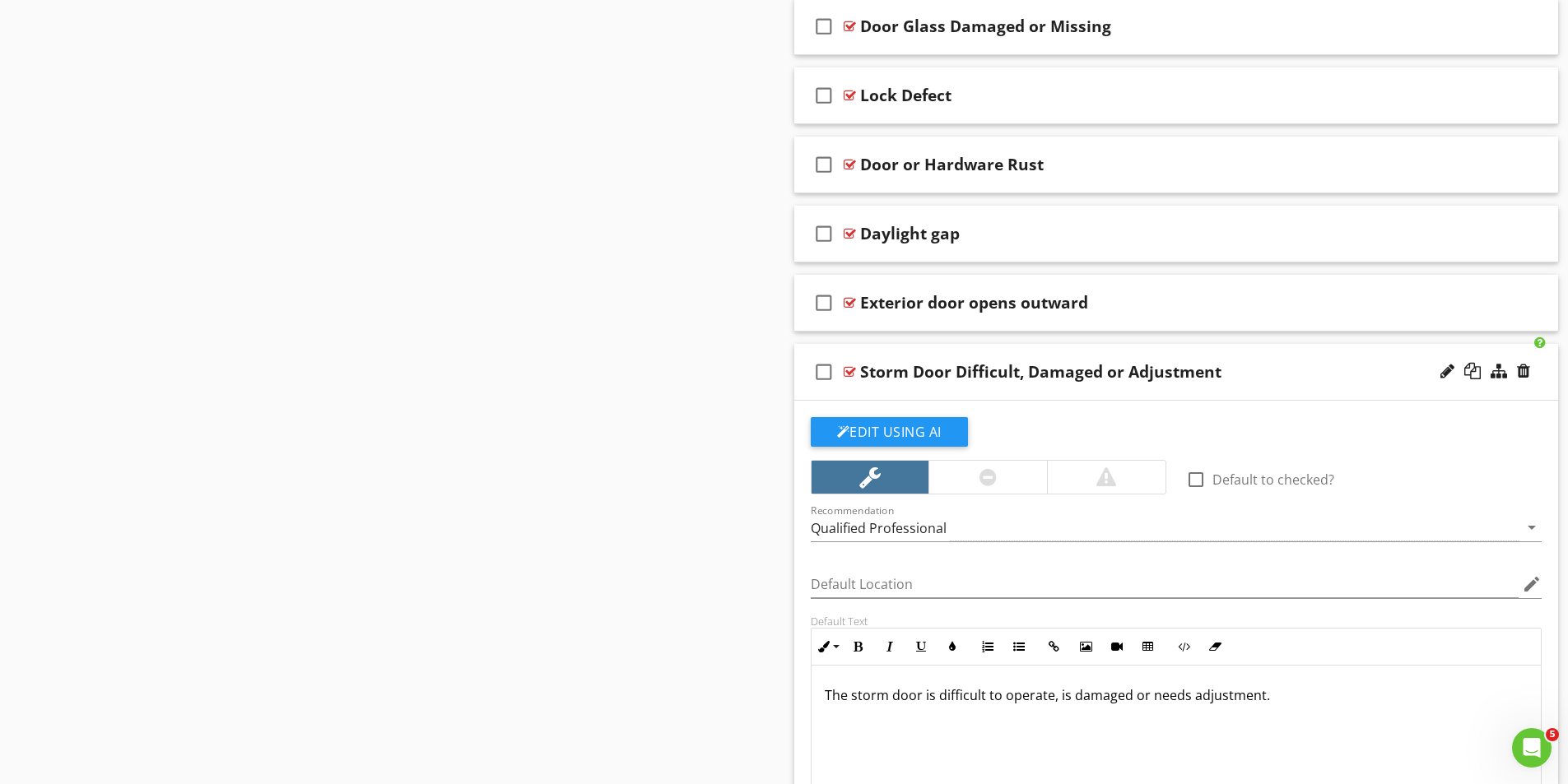
click at [848, 370] on div at bounding box center [849, 371] width 12 height 13
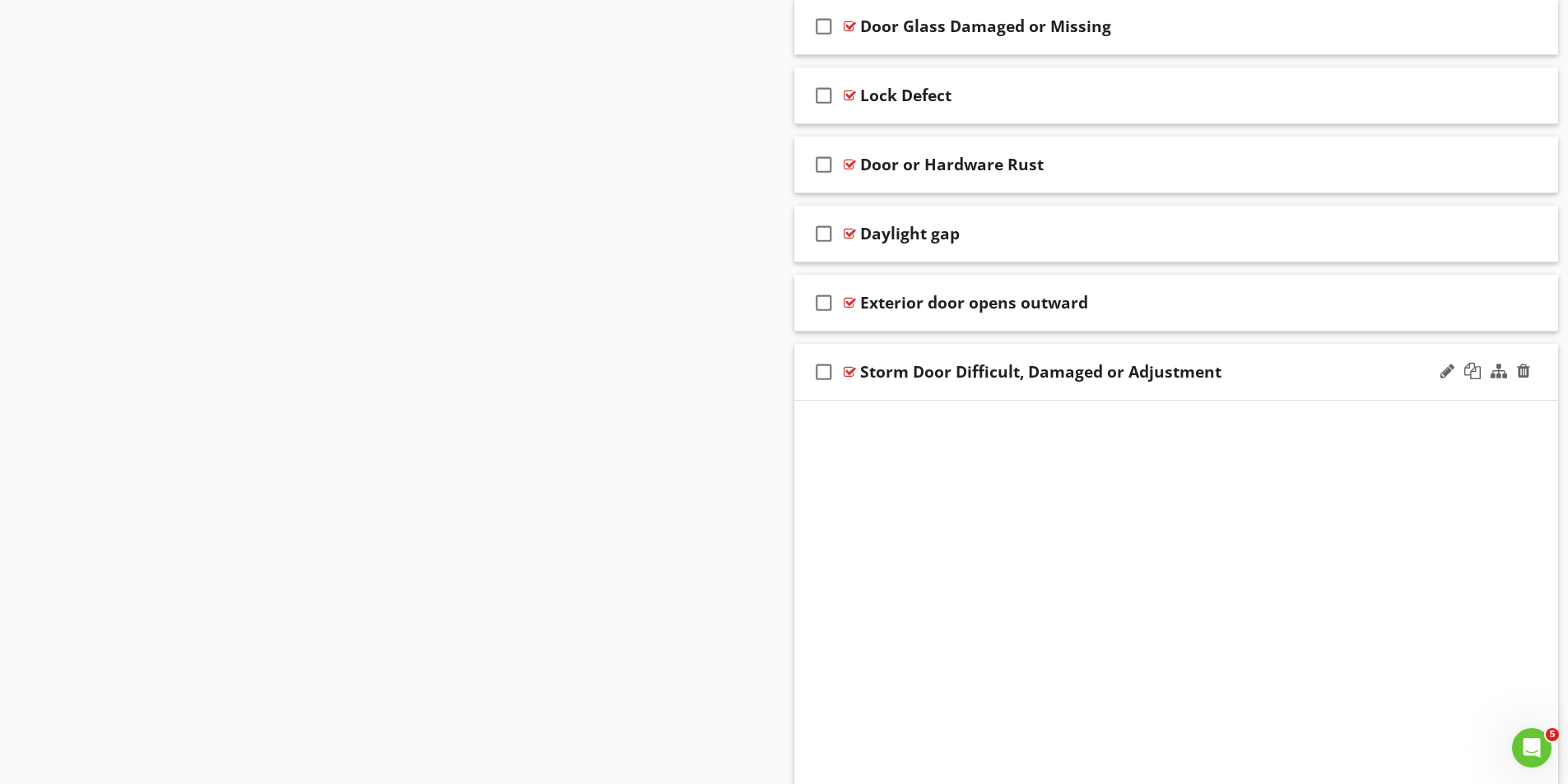
scroll to position [2973, 0]
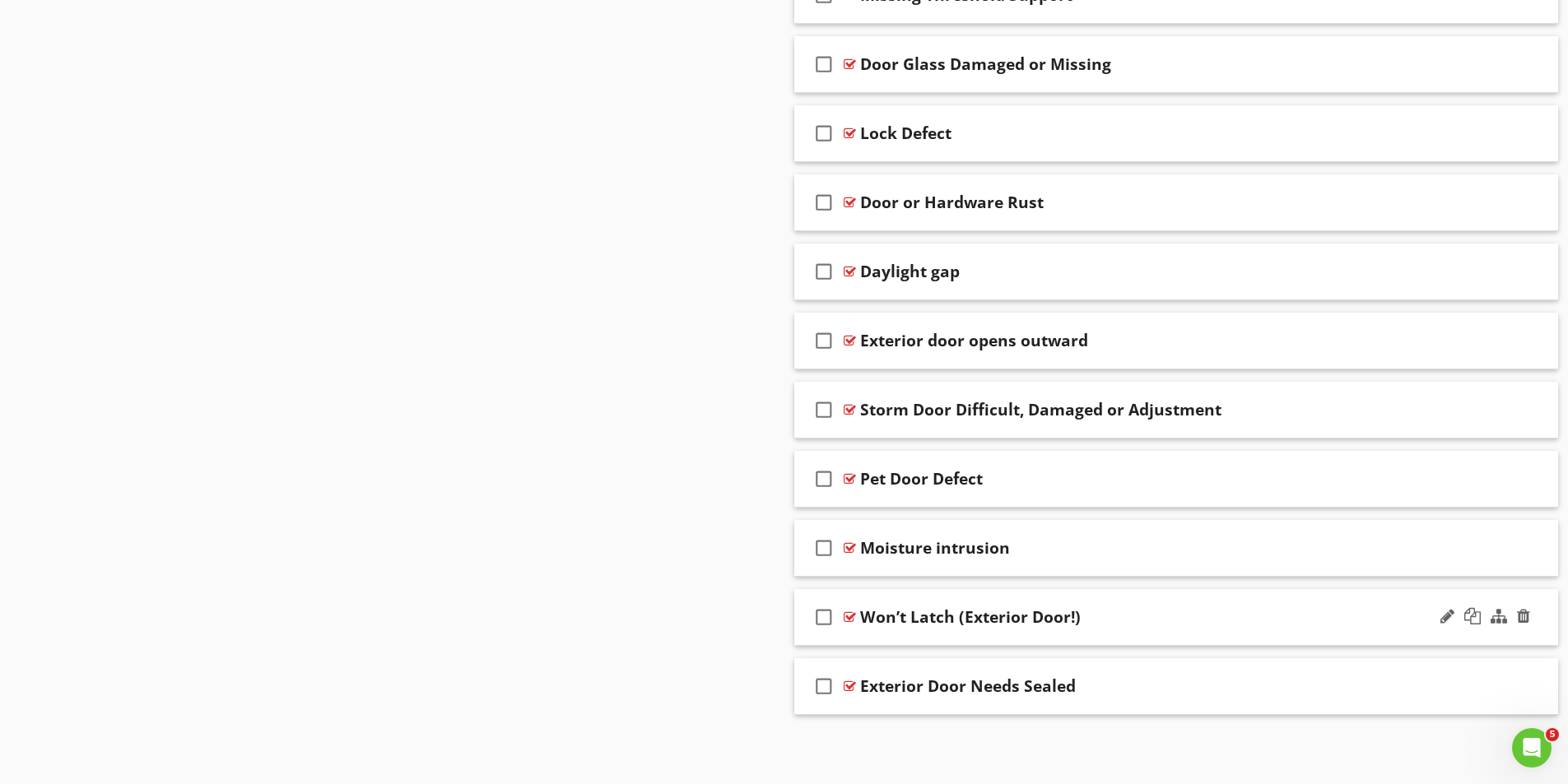
click at [851, 617] on div at bounding box center [849, 617] width 12 height 13
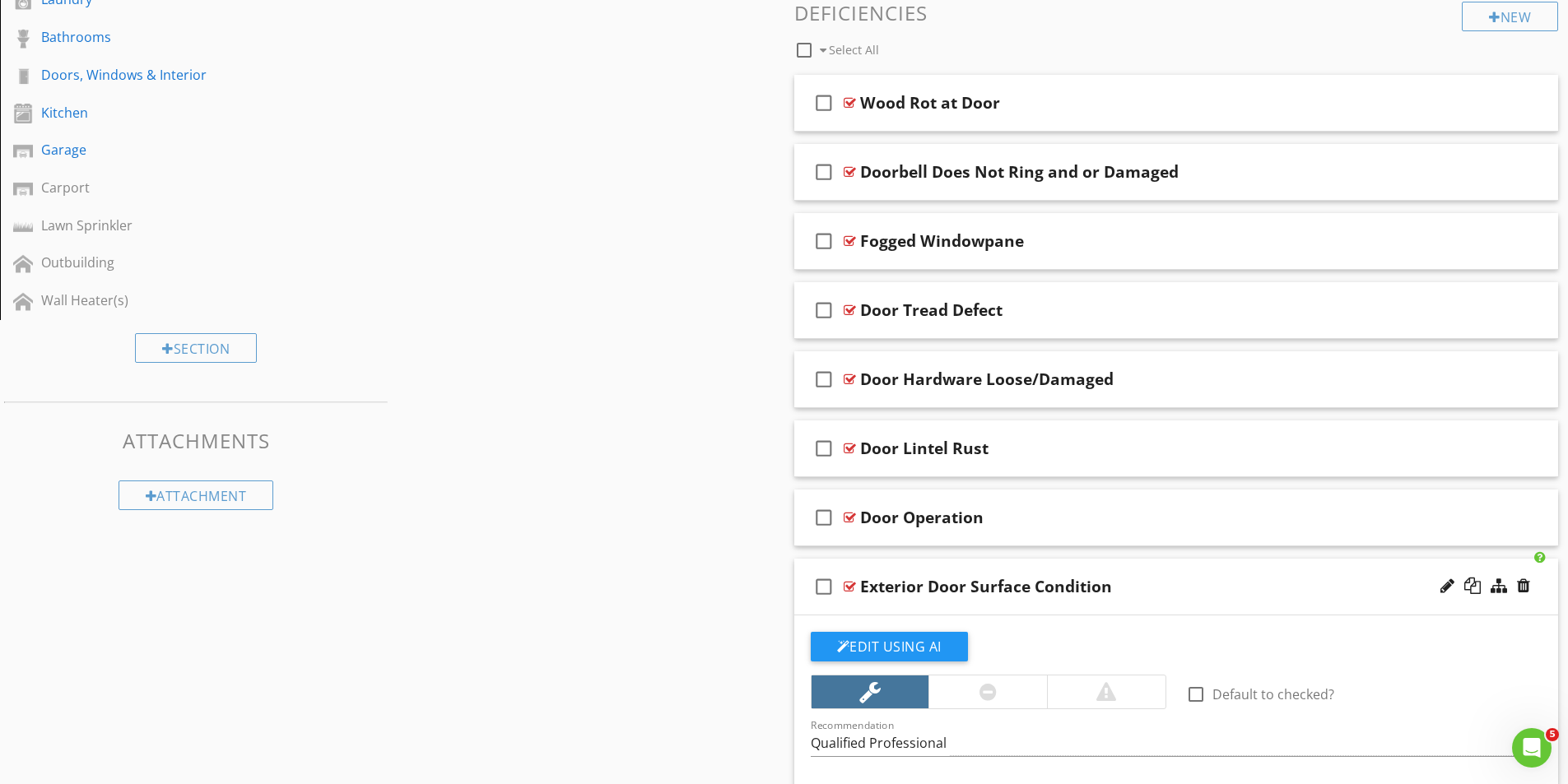
scroll to position [564, 0]
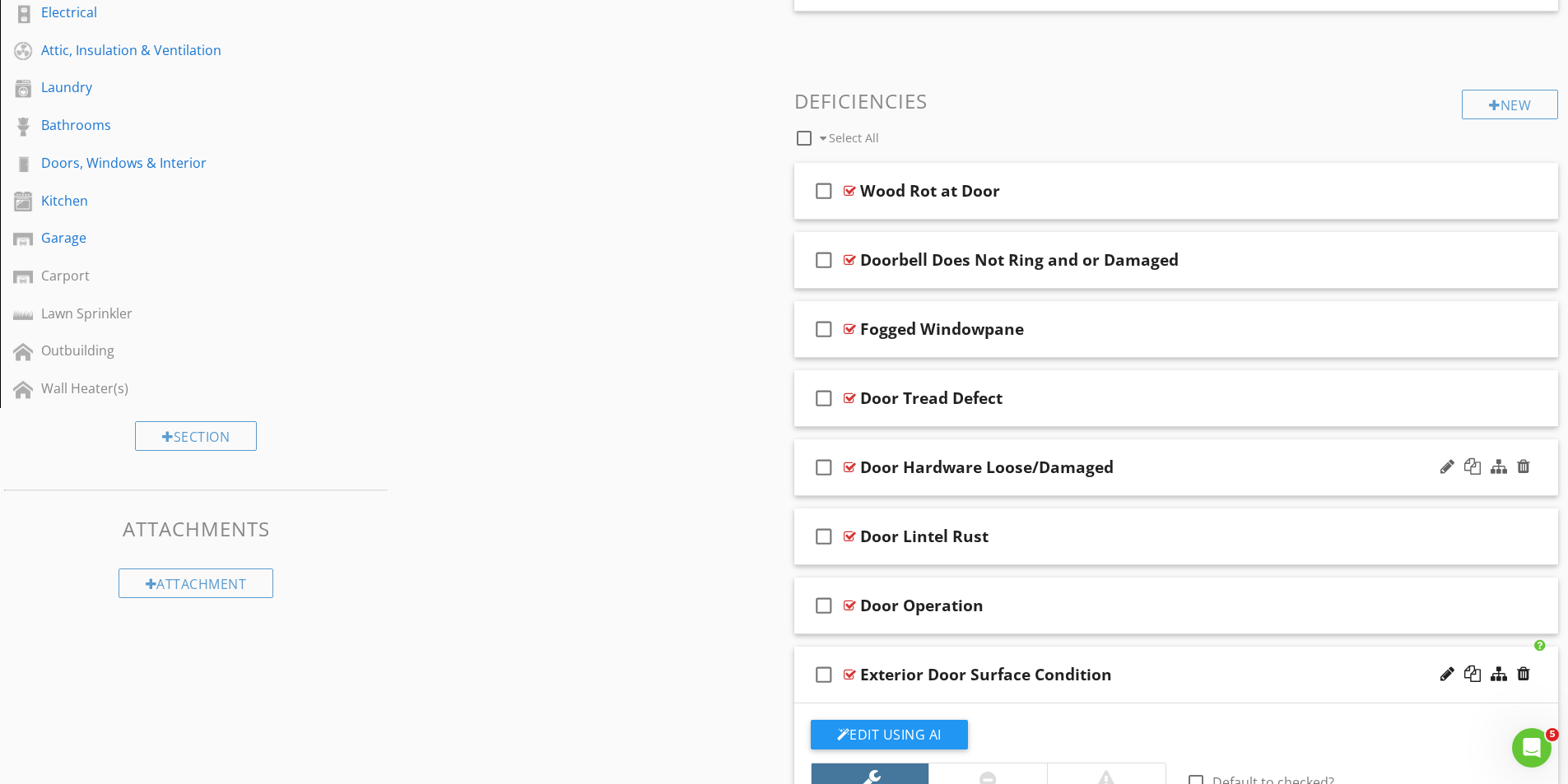
click at [853, 467] on div at bounding box center [849, 467] width 12 height 13
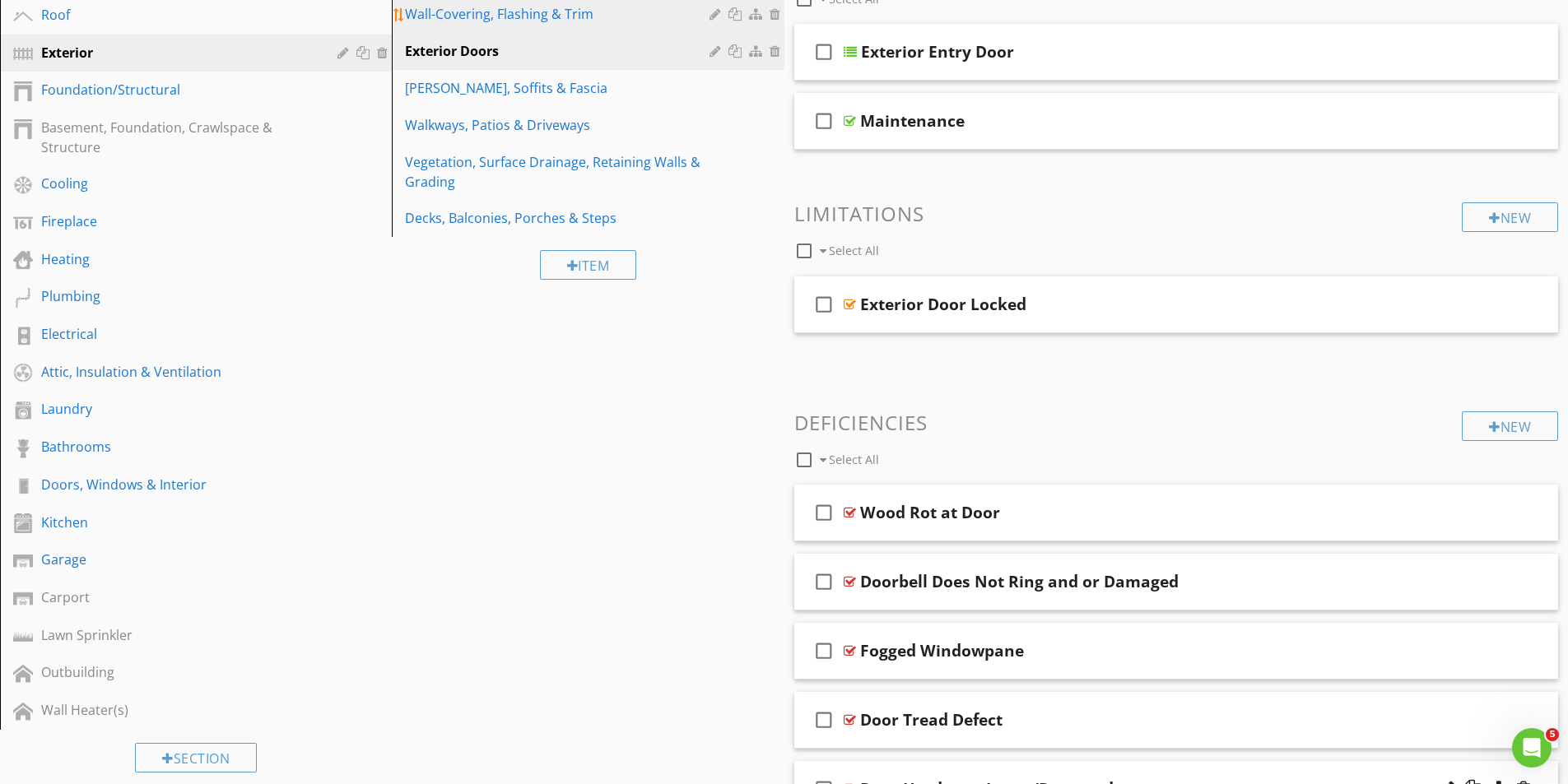
scroll to position [0, 0]
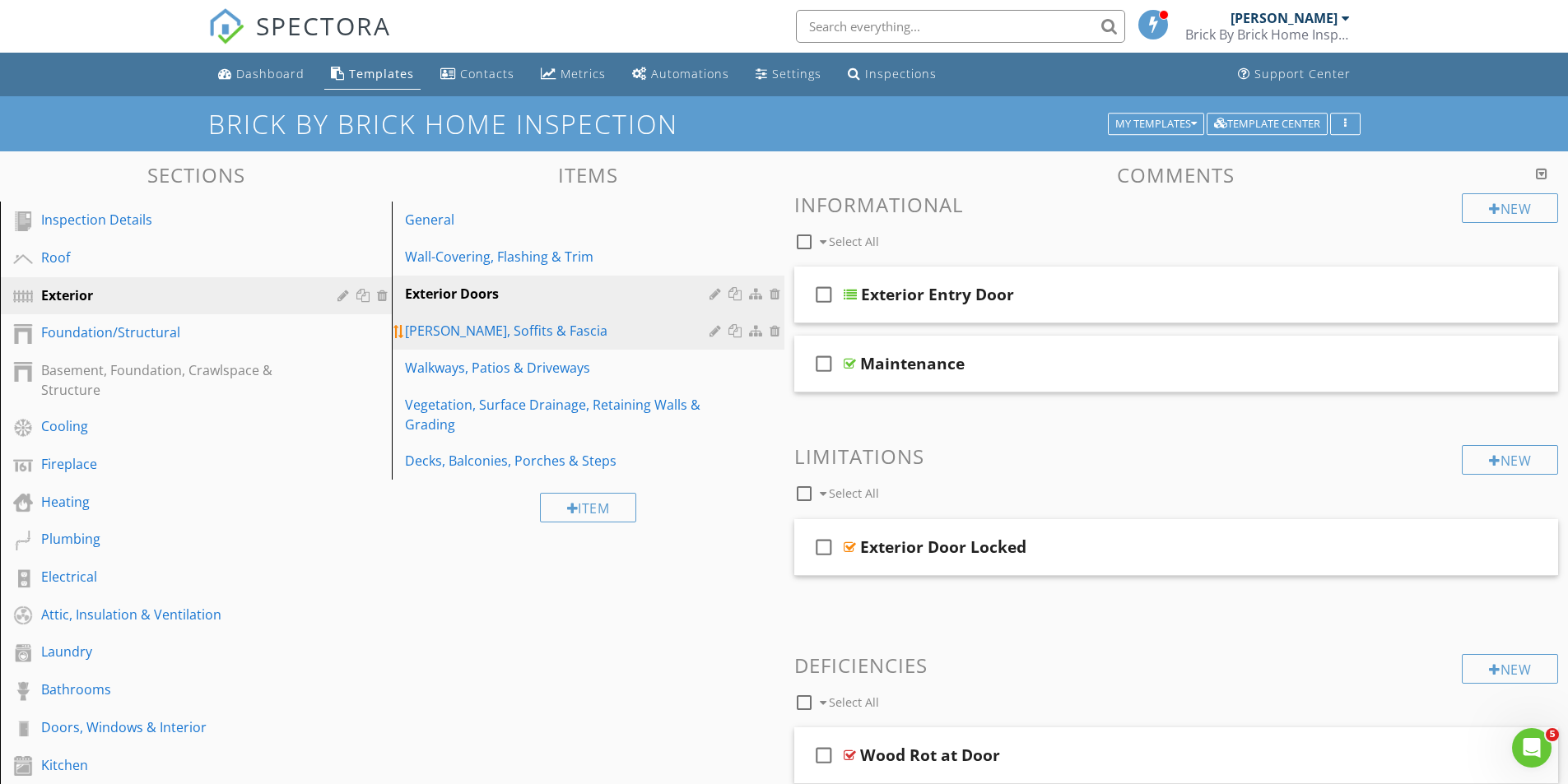
click at [446, 325] on div "[PERSON_NAME], Soffits & Fascia" at bounding box center [559, 330] width 308 height 20
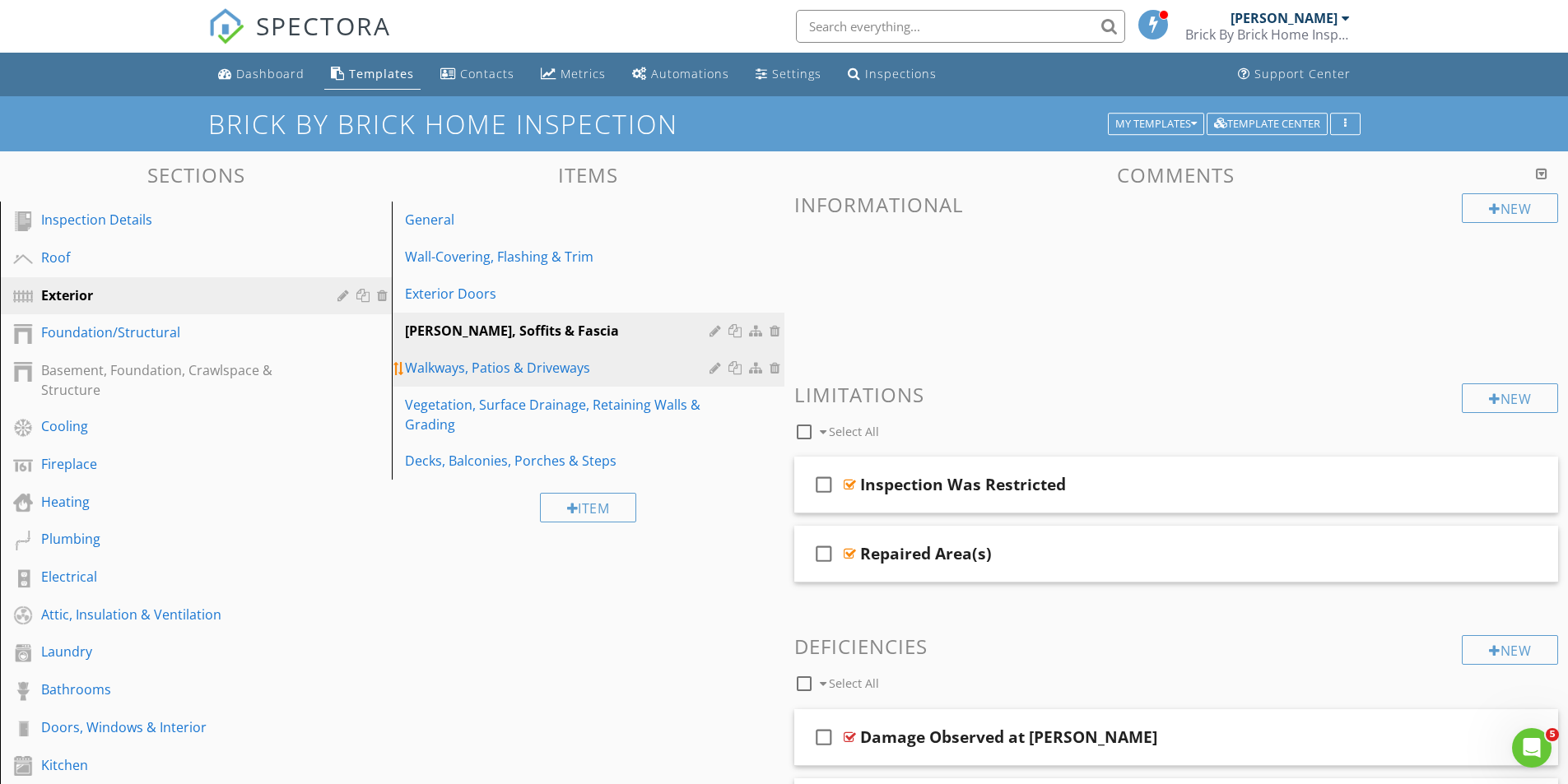
click at [481, 365] on div "Walkways, Patios & Driveways" at bounding box center [559, 368] width 308 height 20
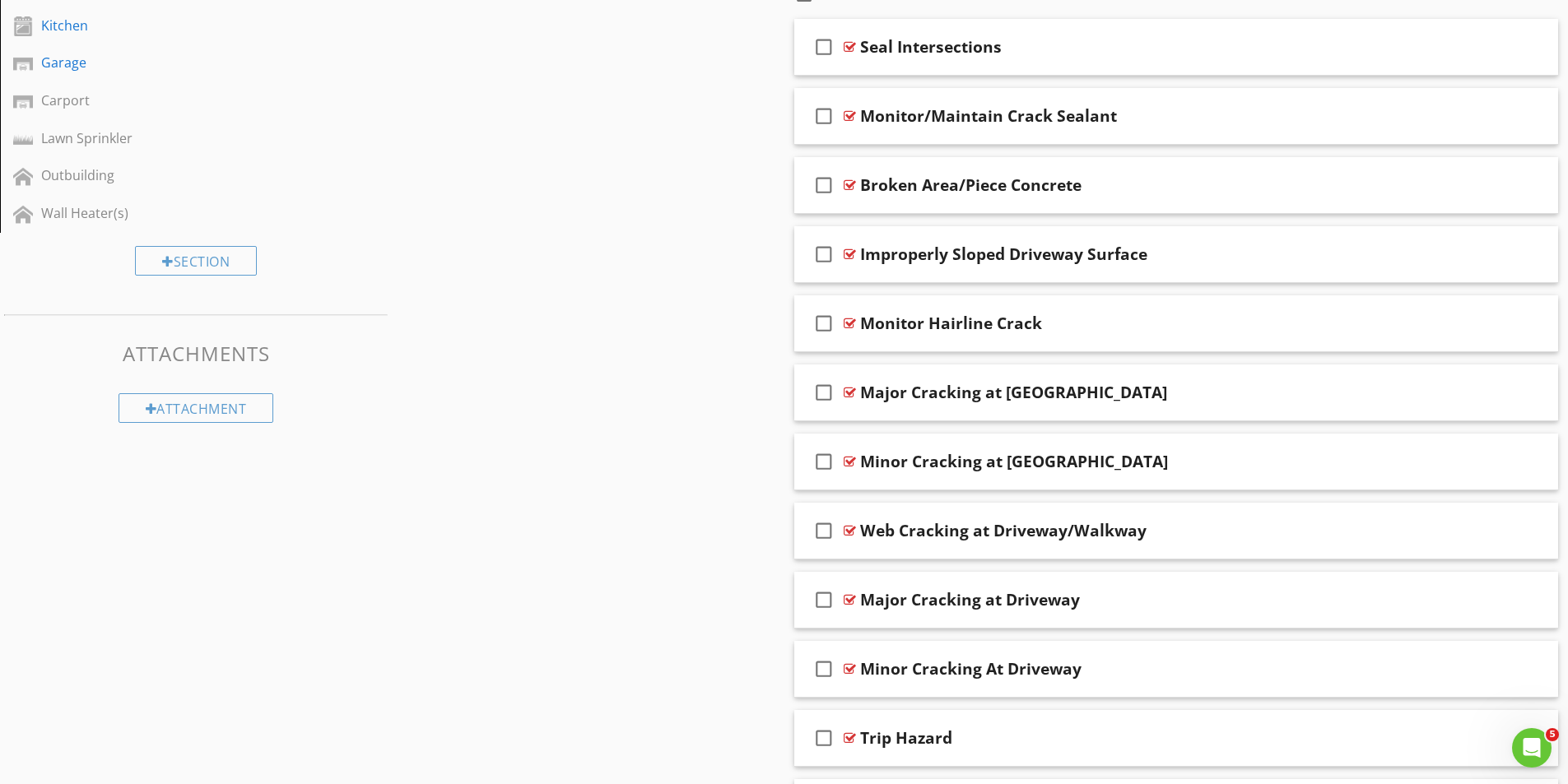
scroll to position [740, 0]
click at [855, 390] on div at bounding box center [849, 391] width 12 height 13
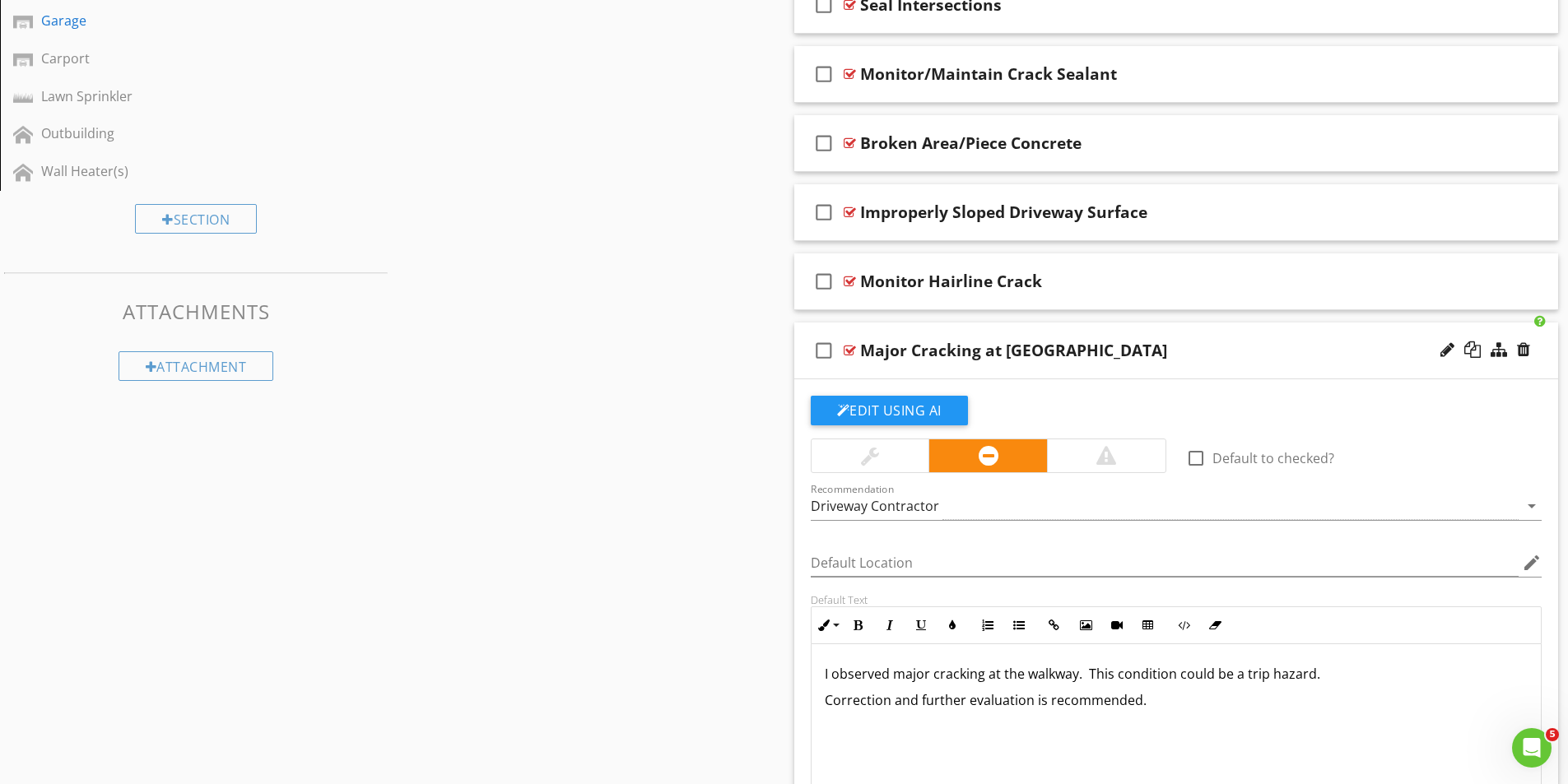
scroll to position [1070, 0]
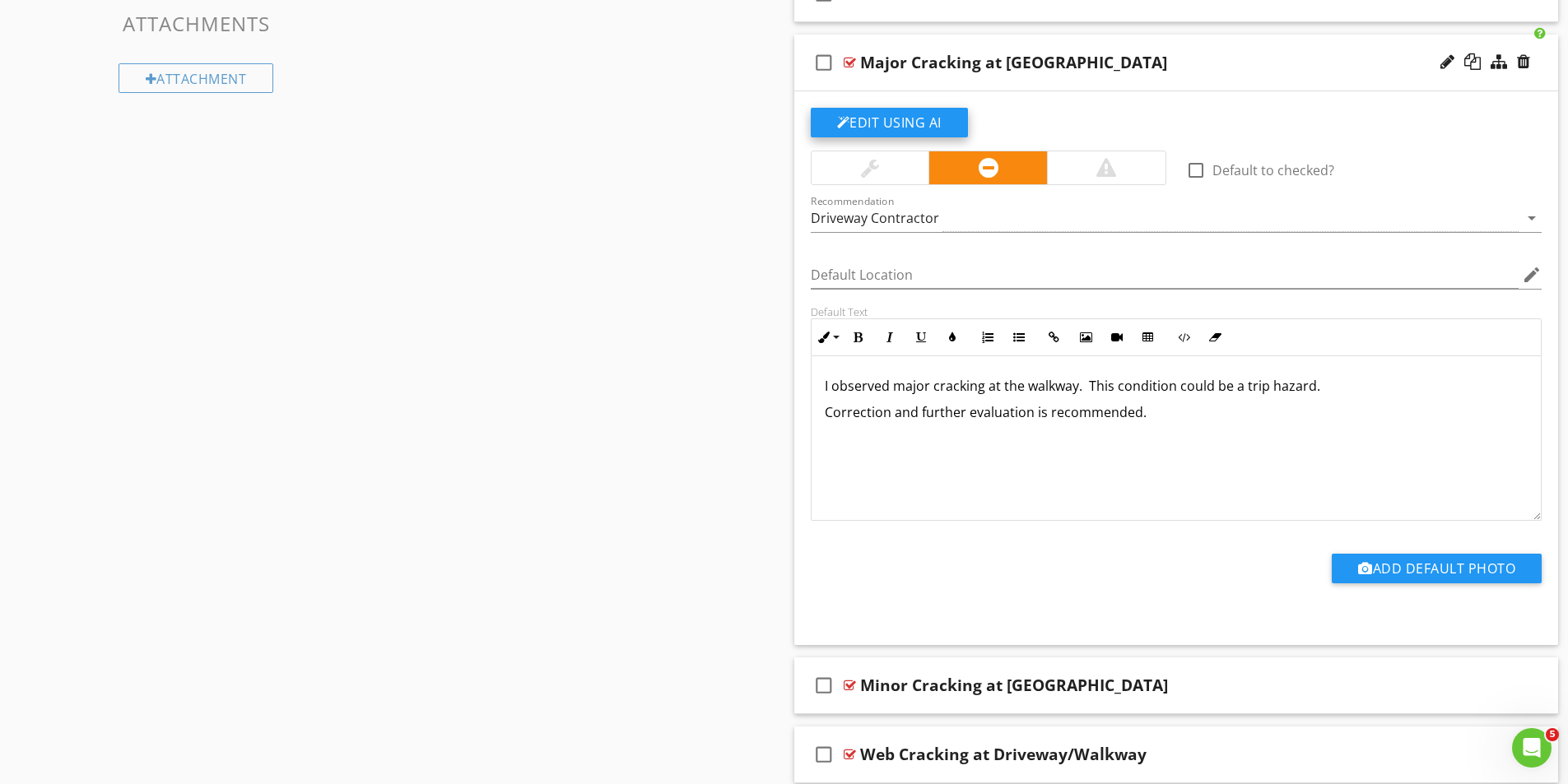
click at [937, 120] on button "Edit Using AI" at bounding box center [889, 123] width 157 height 30
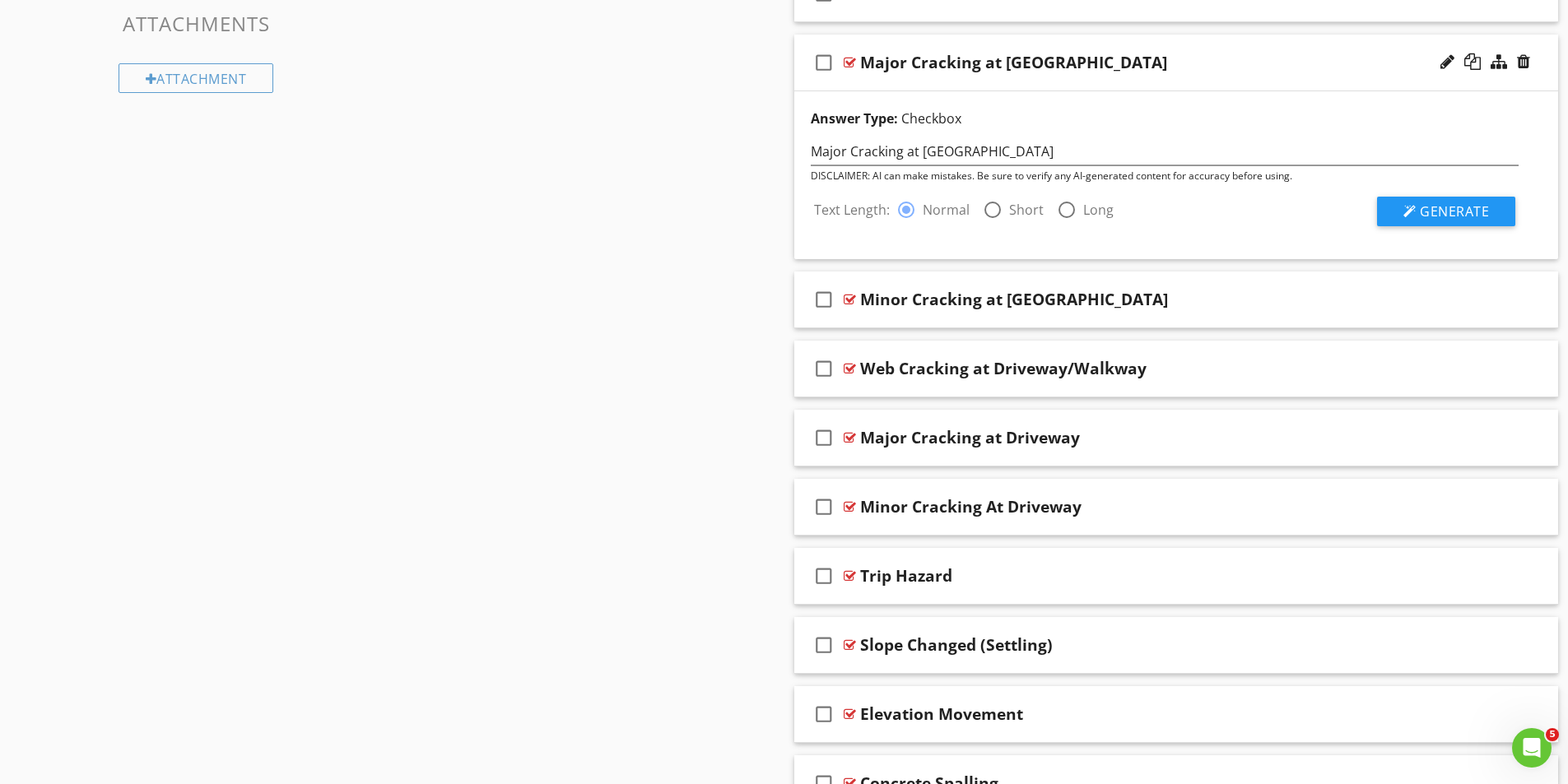
click at [990, 206] on div at bounding box center [992, 210] width 28 height 28
radio input "false"
radio input "true"
click at [1442, 211] on span "Generate" at bounding box center [1454, 211] width 69 height 18
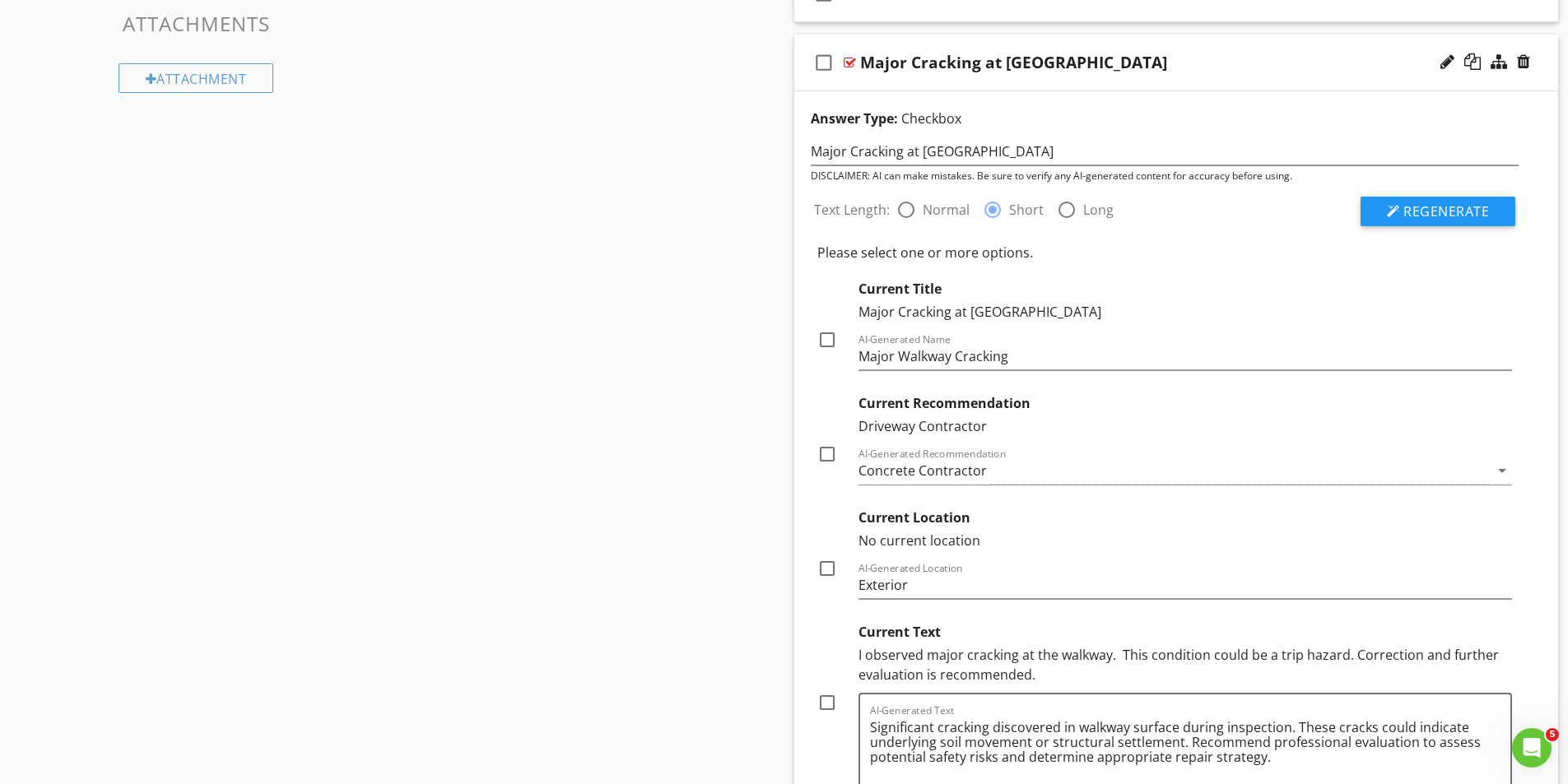
click at [828, 450] on div at bounding box center [827, 454] width 28 height 28
checkbox input "true"
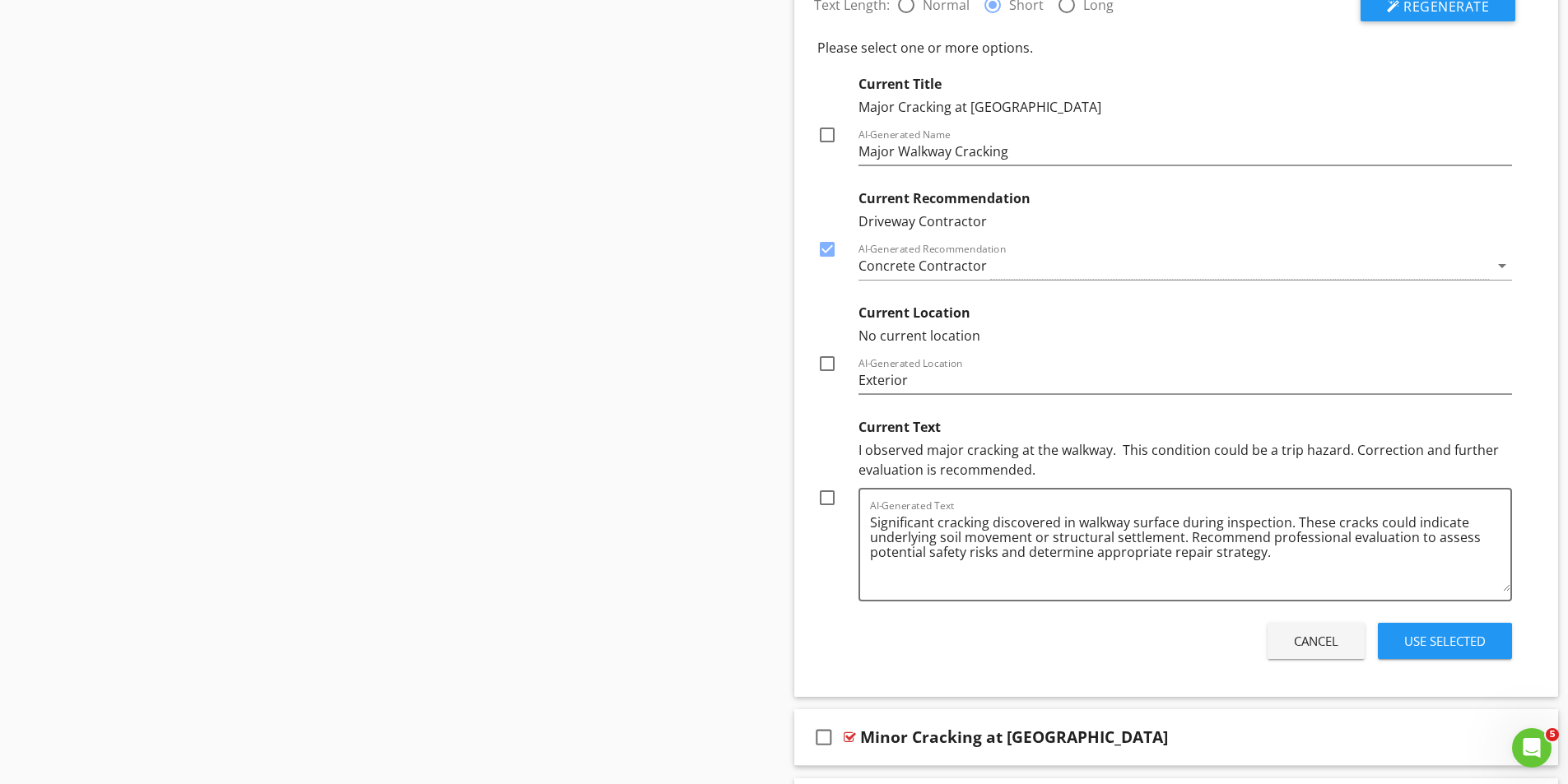
scroll to position [1234, 0]
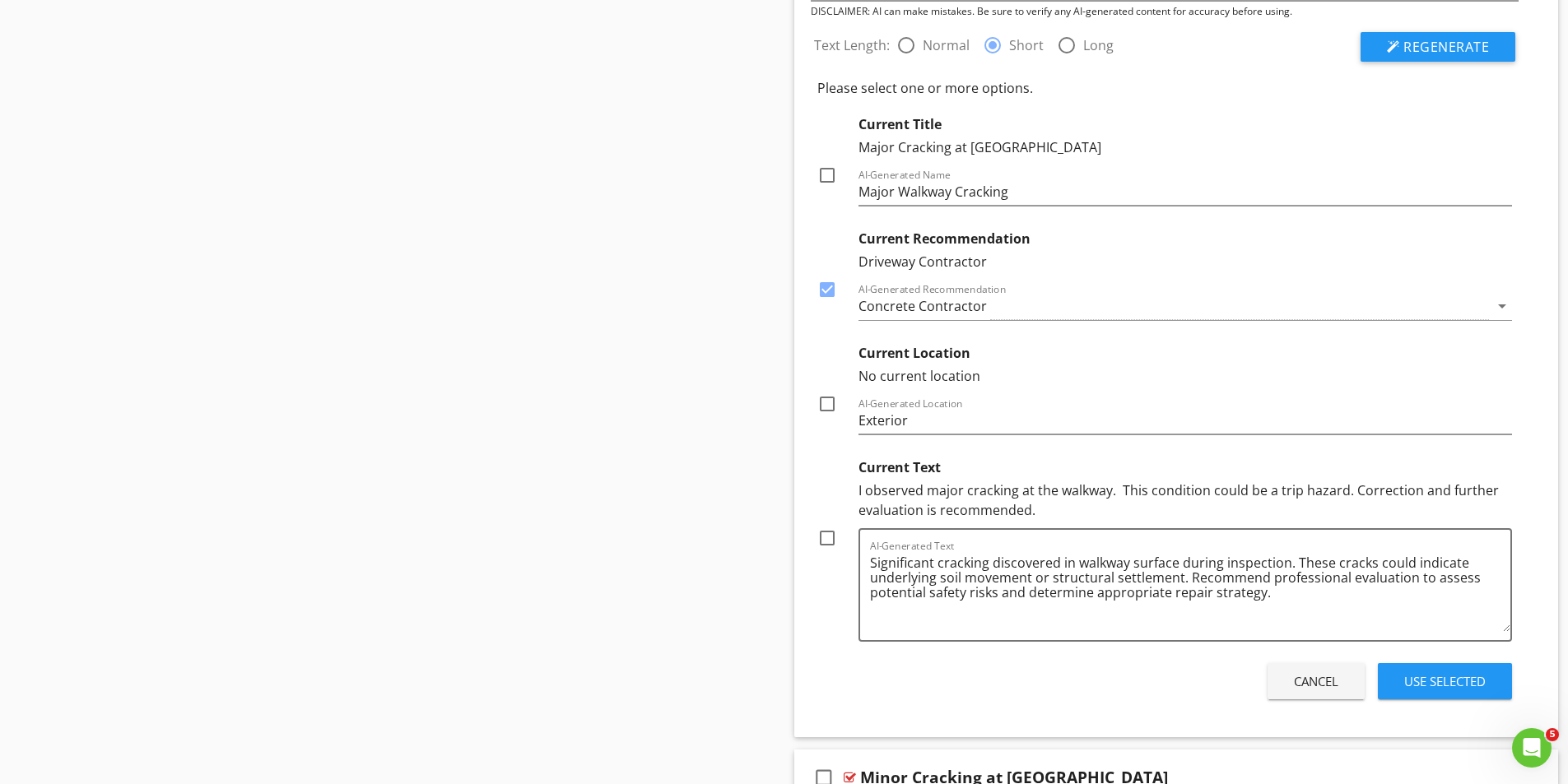
click at [829, 402] on div at bounding box center [827, 404] width 28 height 28
checkbox input "true"
click at [1436, 679] on div "Use Selected" at bounding box center [1445, 682] width 82 height 19
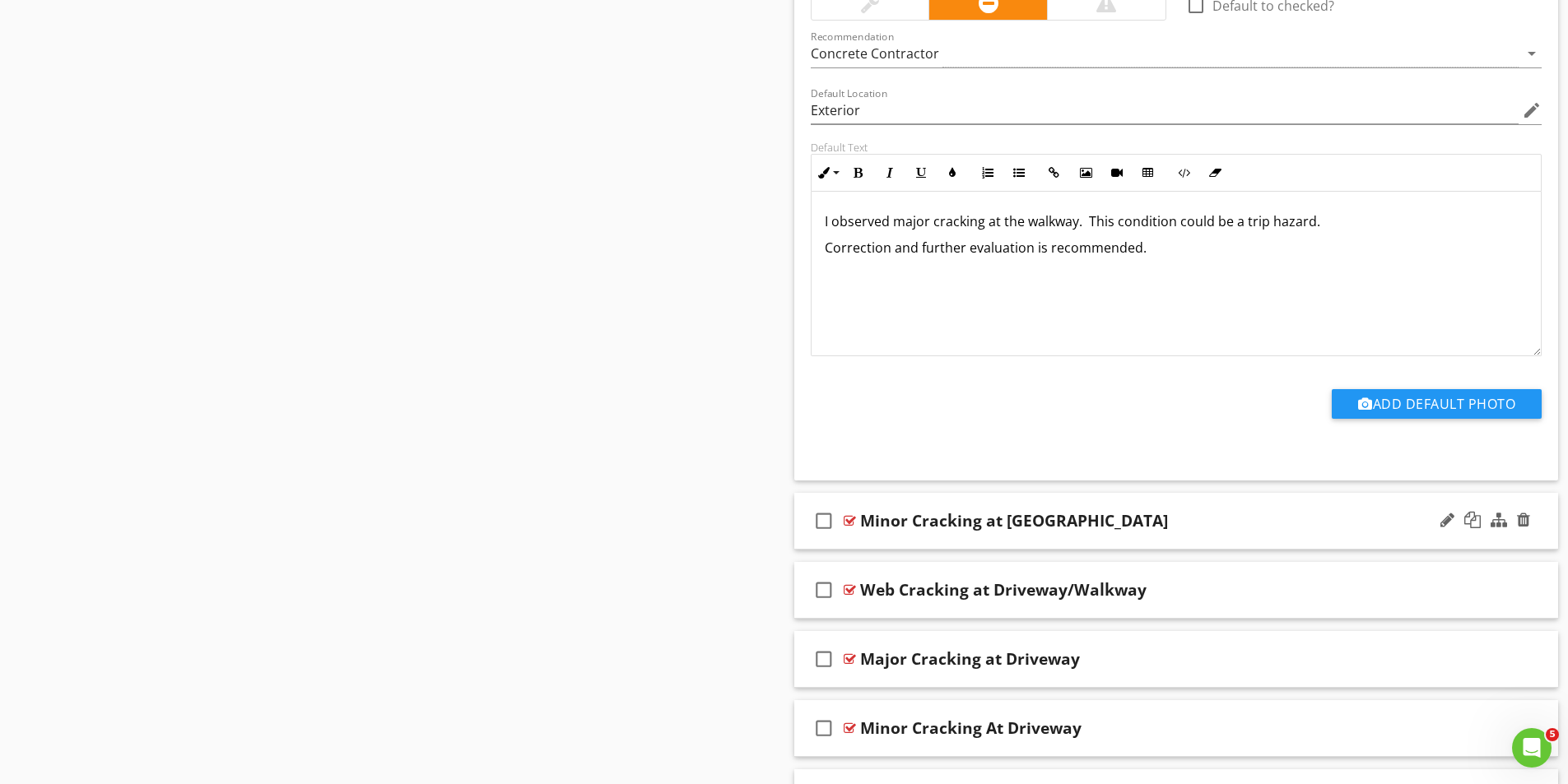
click at [853, 519] on div at bounding box center [849, 520] width 12 height 13
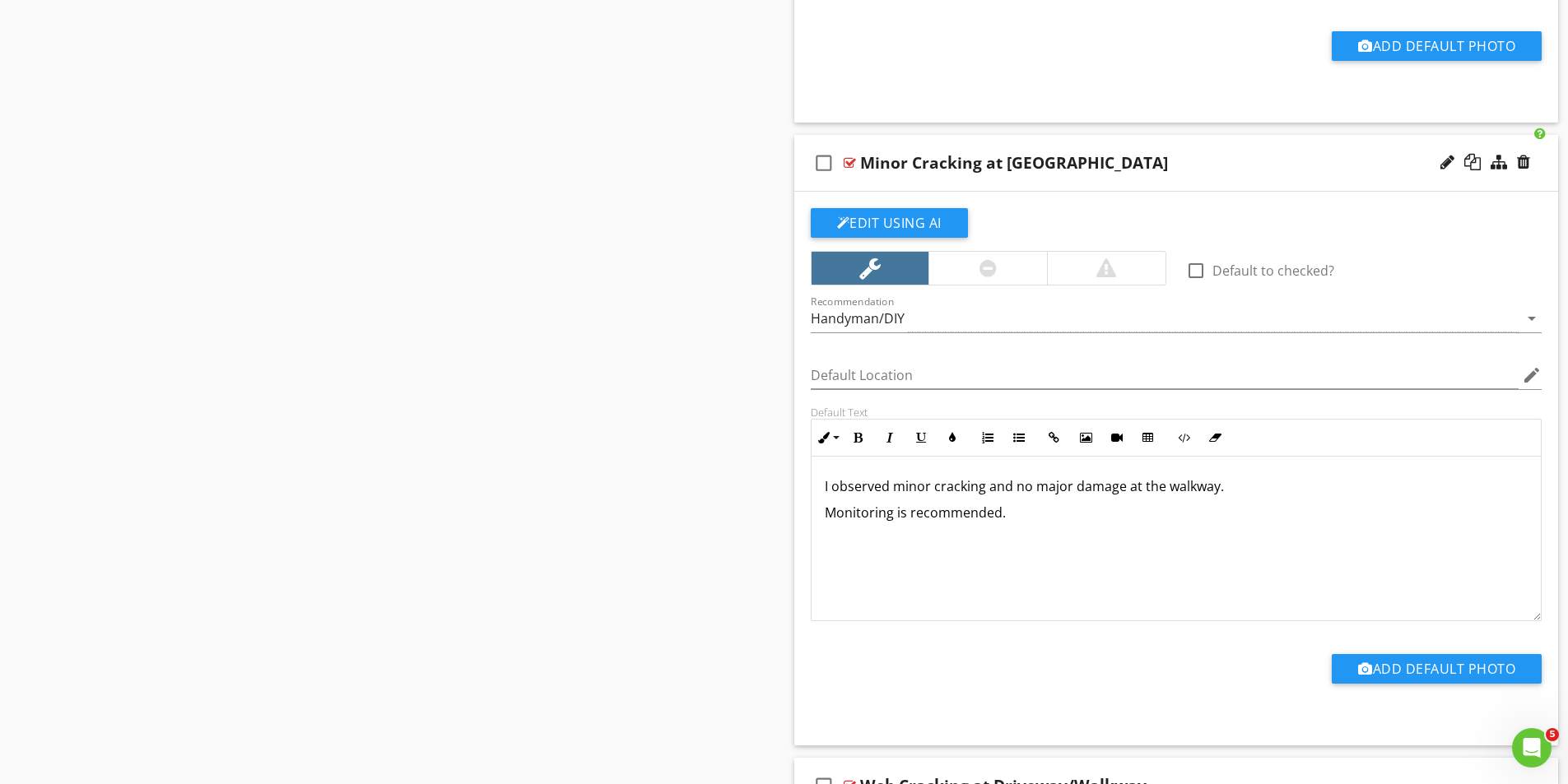
scroll to position [1646, 0]
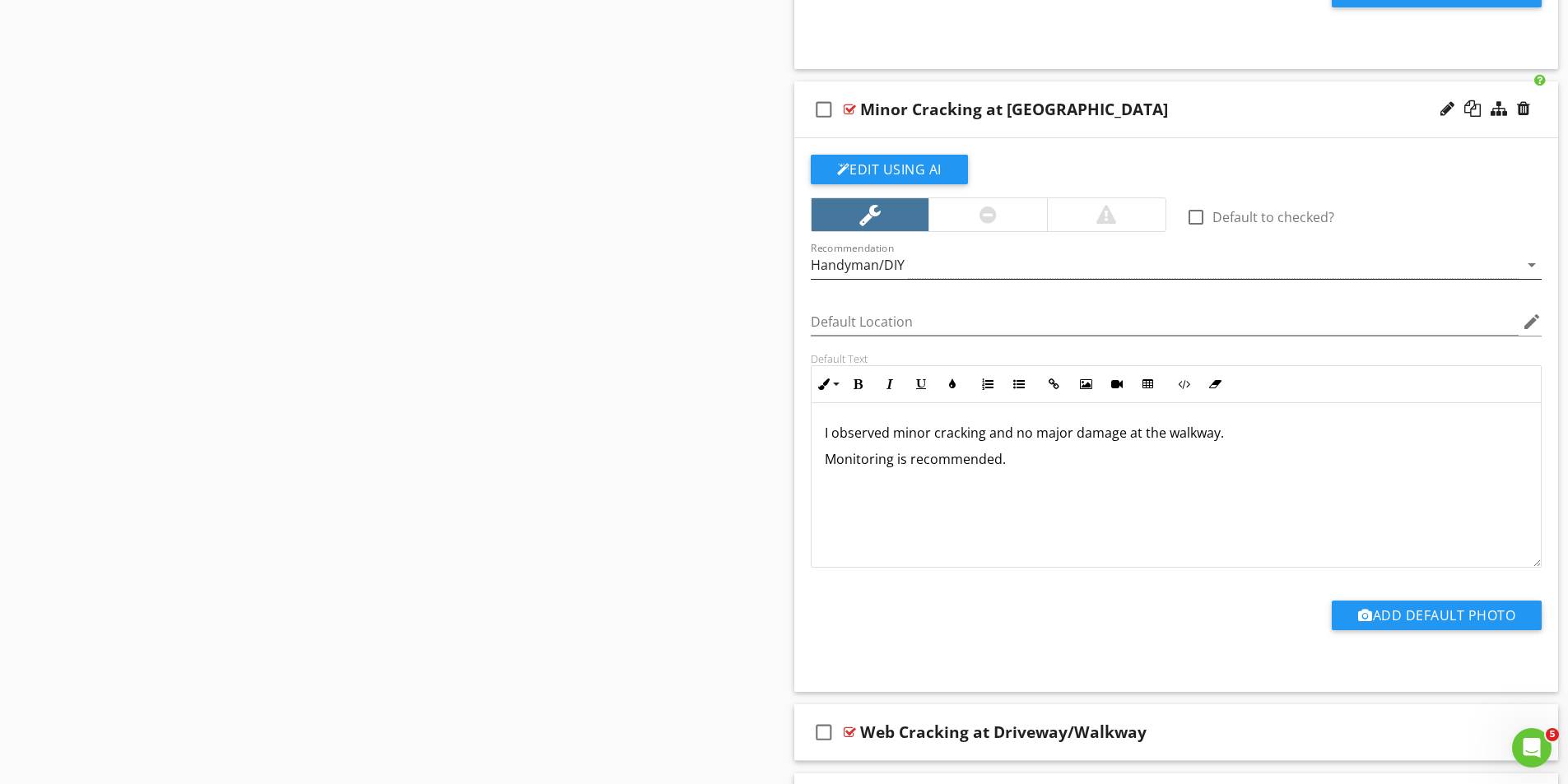
click at [909, 260] on div "Handyman/DIY" at bounding box center [1165, 265] width 708 height 27
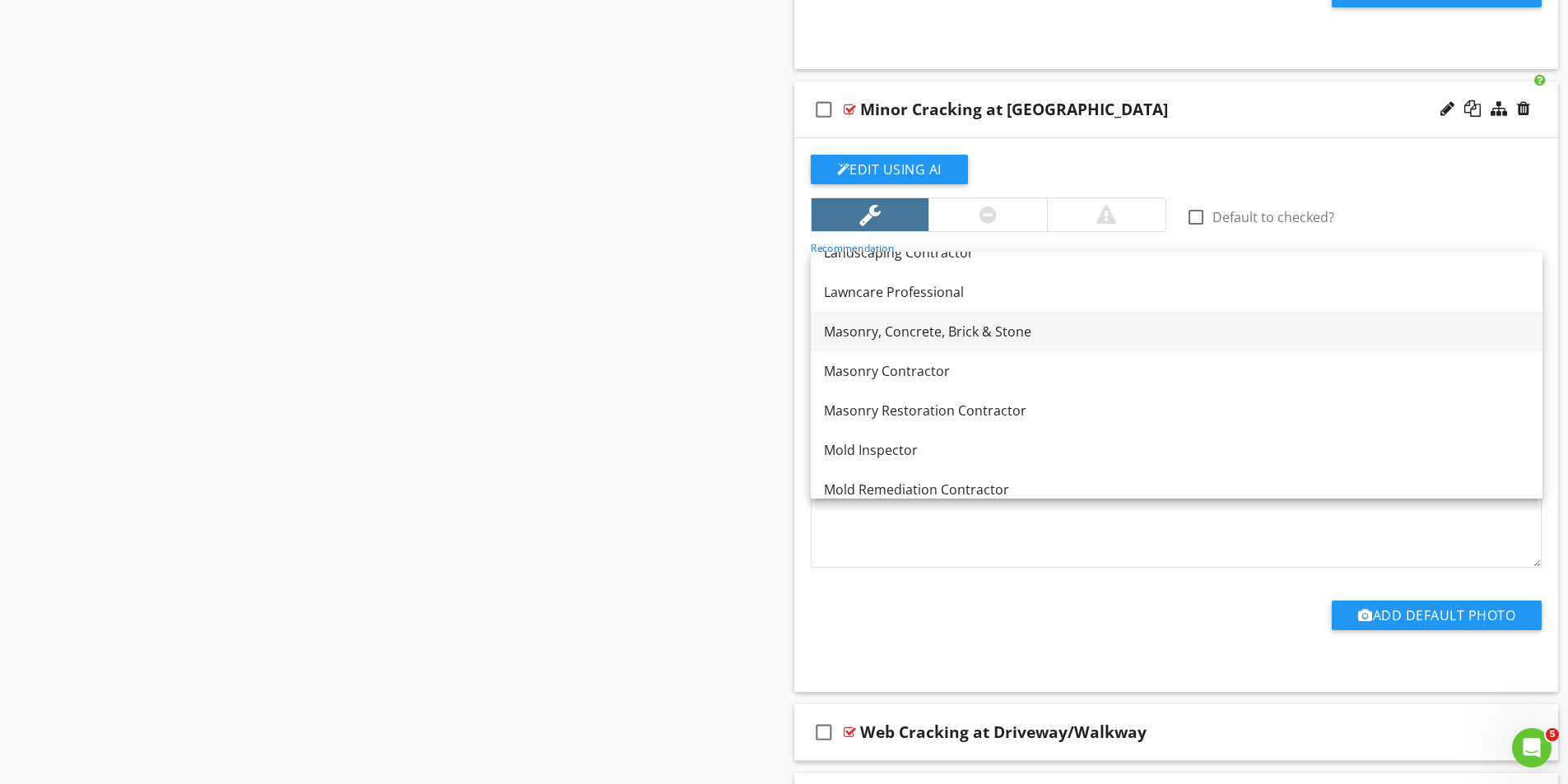
scroll to position [1482, 0]
click at [863, 446] on div "Monitor" at bounding box center [1177, 449] width 706 height 20
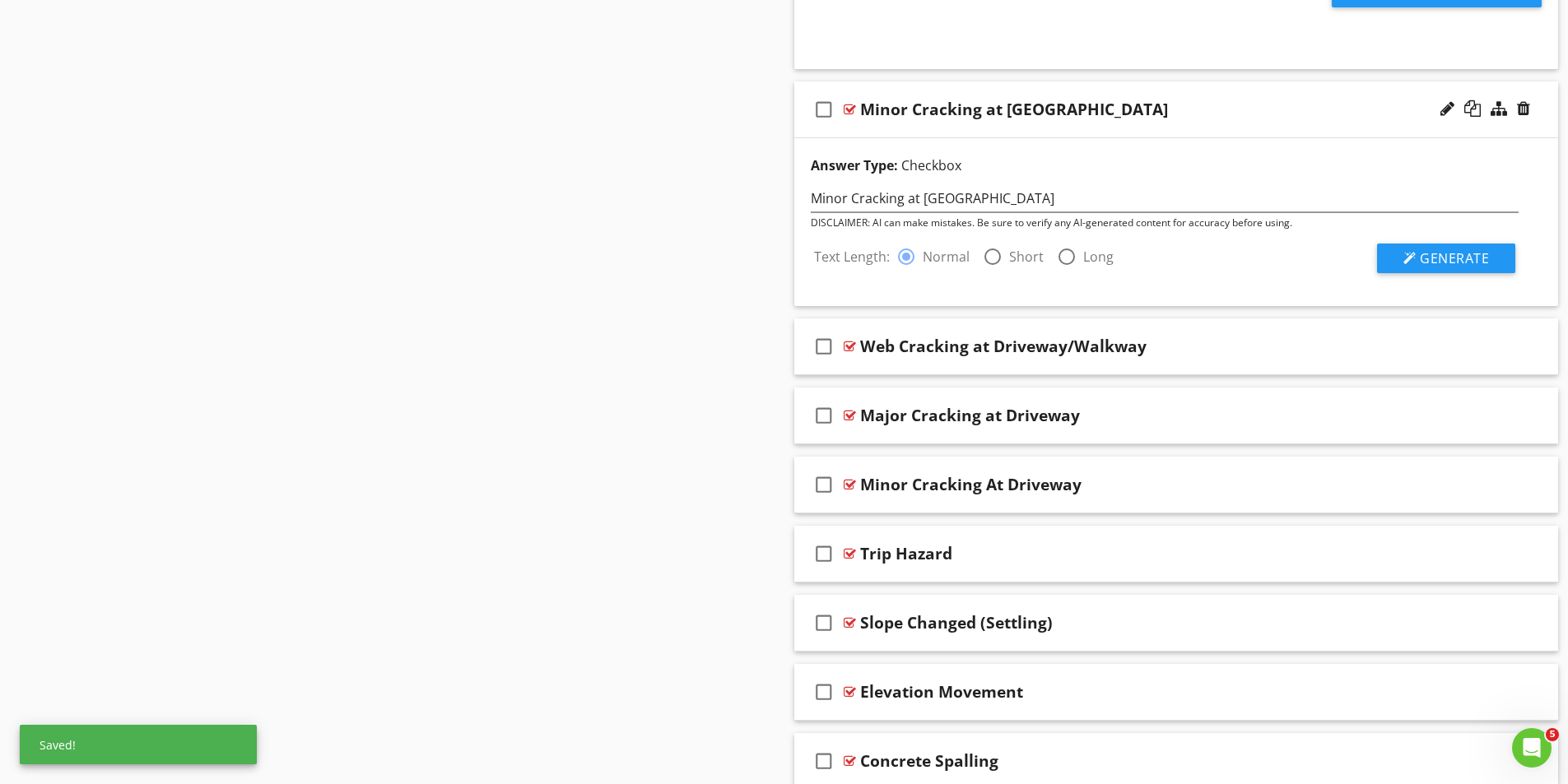
click at [996, 254] on div at bounding box center [992, 257] width 28 height 28
radio input "false"
radio input "true"
click at [1444, 258] on span "Generate" at bounding box center [1454, 258] width 69 height 18
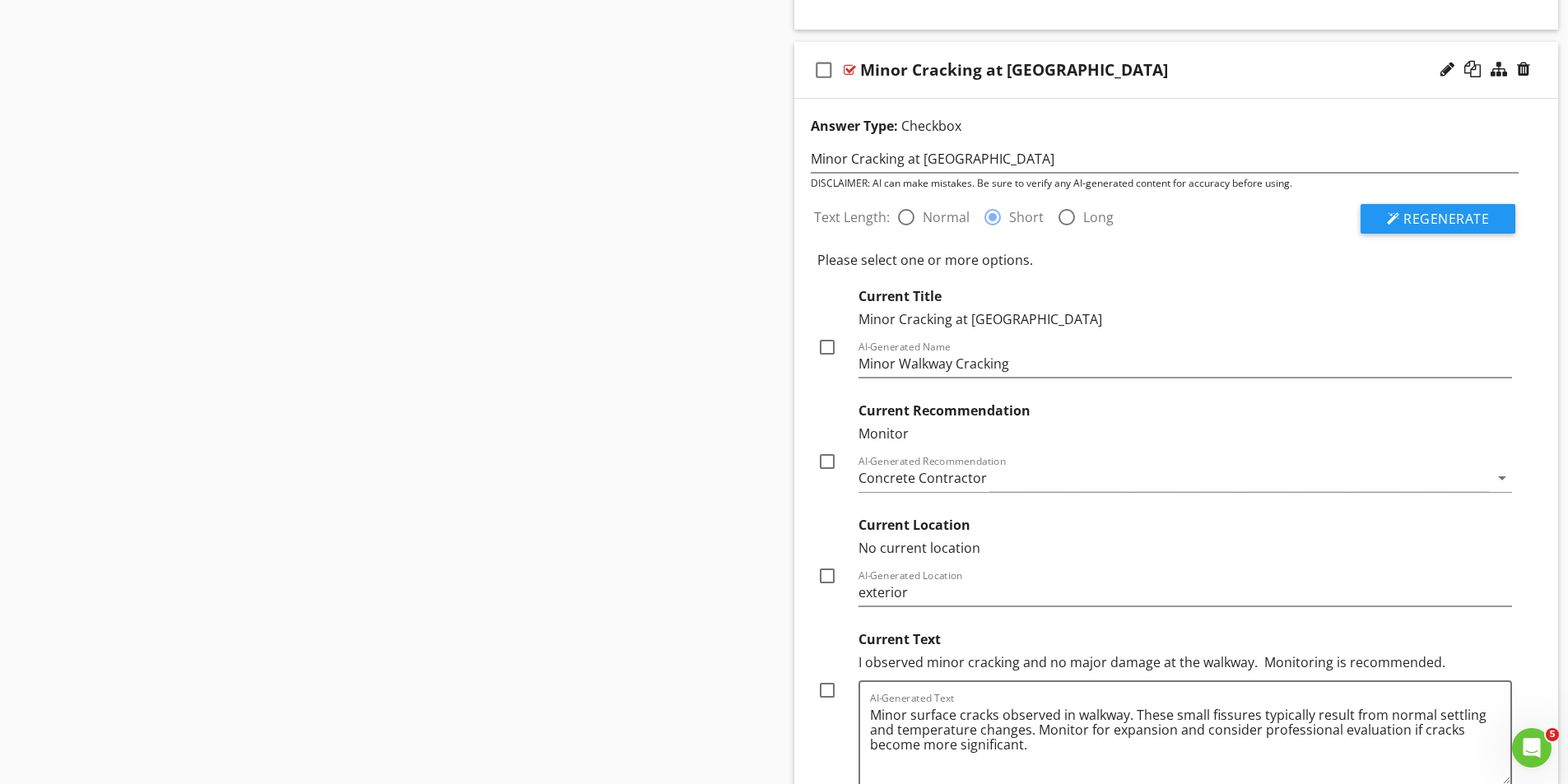
scroll to position [1810, 0]
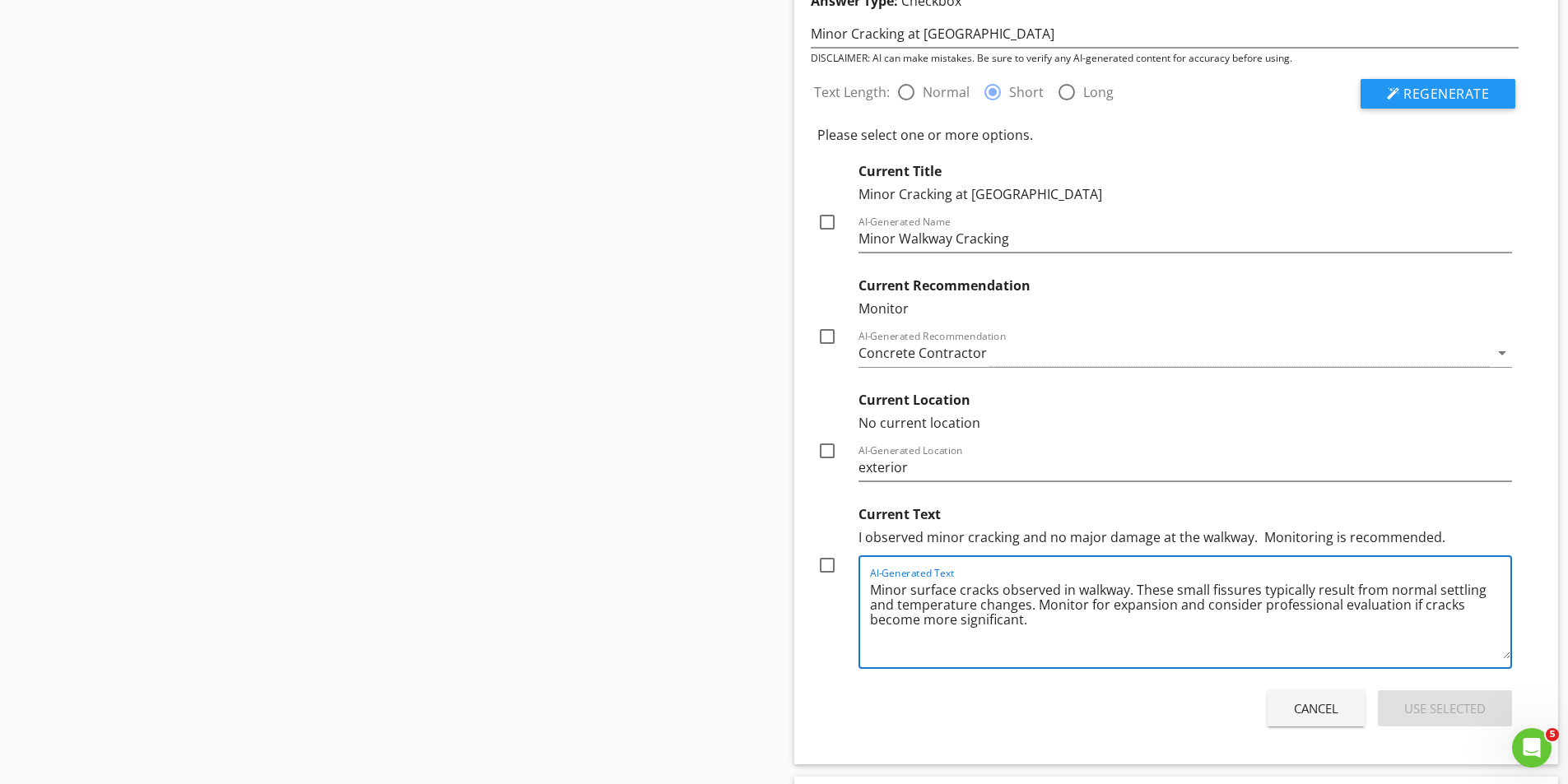
drag, startPoint x: 1255, startPoint y: 586, endPoint x: 1210, endPoint y: 585, distance: 45.0
click at [1210, 585] on textarea "Minor surface cracks observed in walkway. These small fissures typically result…" at bounding box center [1191, 618] width 641 height 82
type textarea "Minor surface cracks observed in walkway. These small cracks typically result f…"
click at [825, 559] on div at bounding box center [827, 565] width 28 height 28
checkbox input "true"
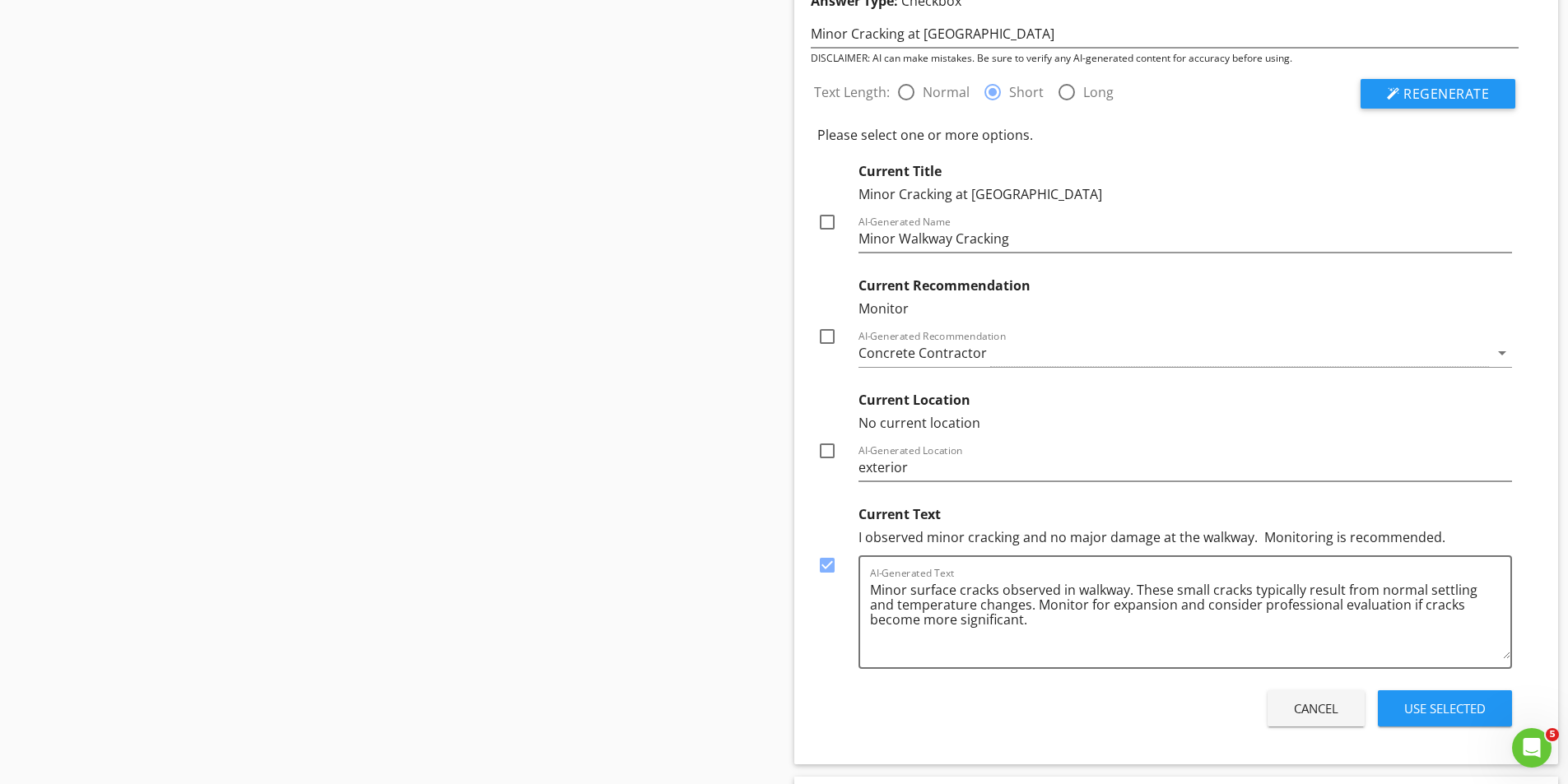
click at [828, 335] on div at bounding box center [827, 336] width 28 height 28
checkbox input "true"
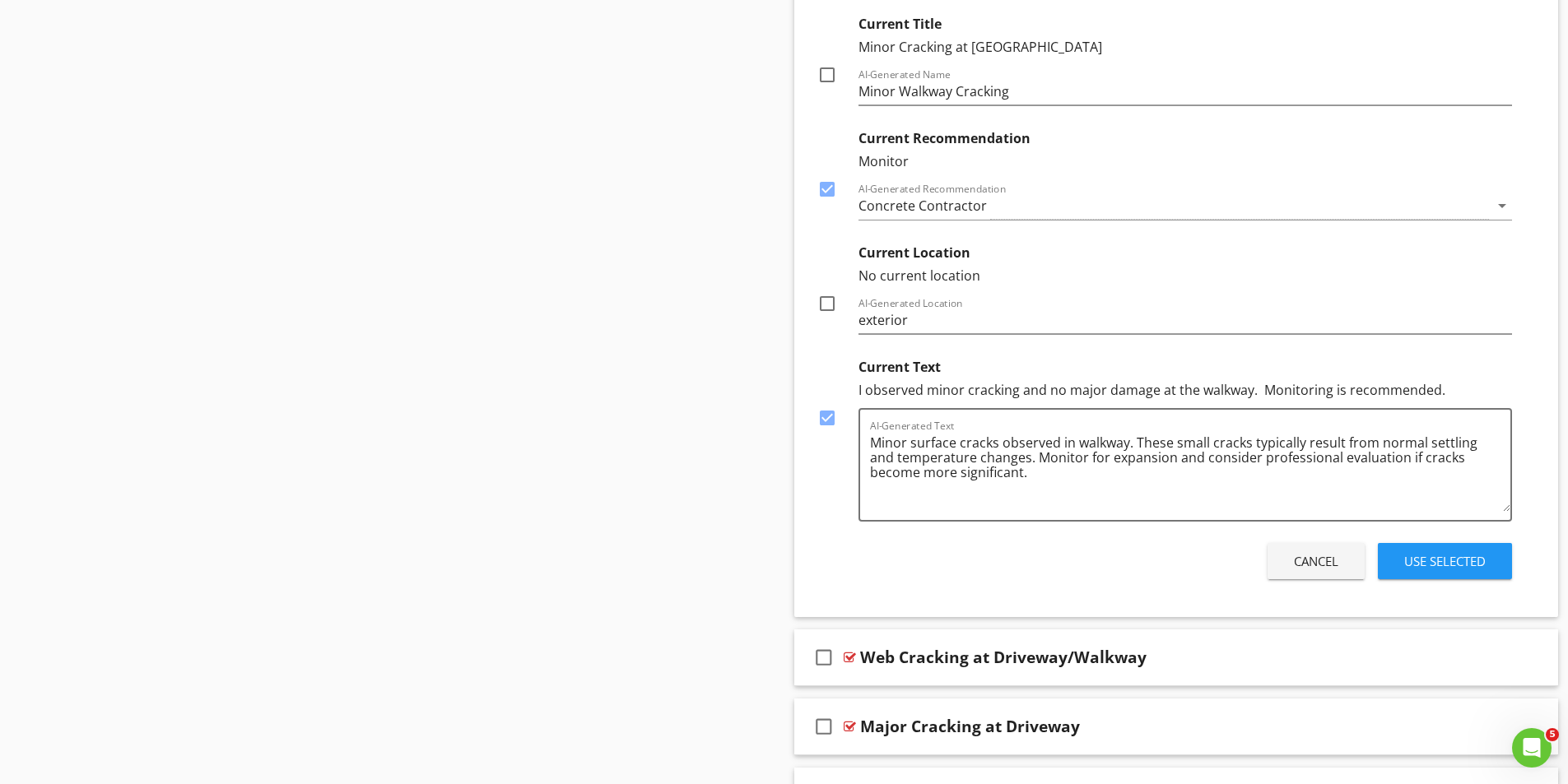
scroll to position [1975, 0]
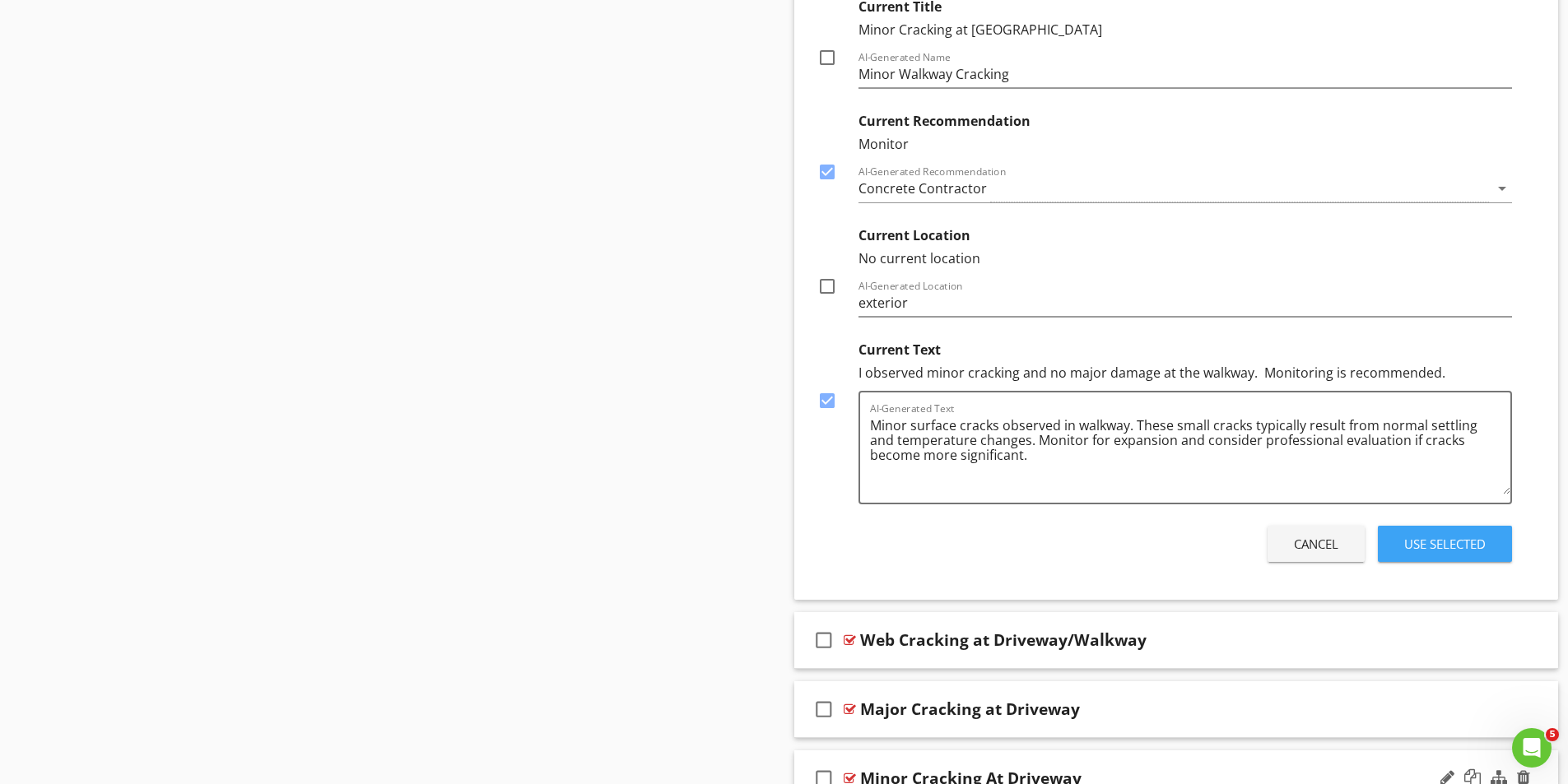
click at [1456, 544] on div "Use Selected" at bounding box center [1445, 544] width 82 height 19
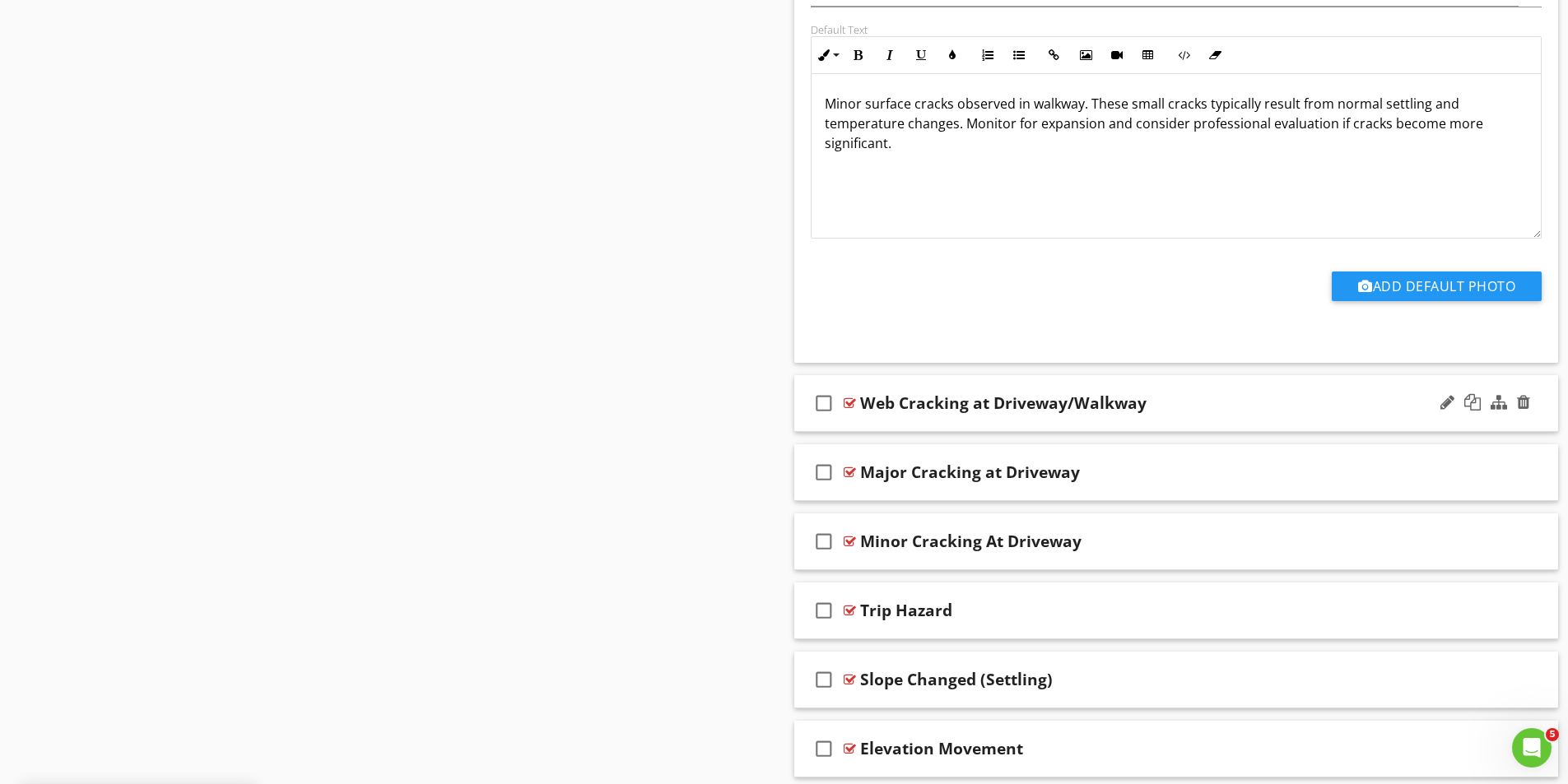
click at [847, 403] on div at bounding box center [849, 402] width 12 height 13
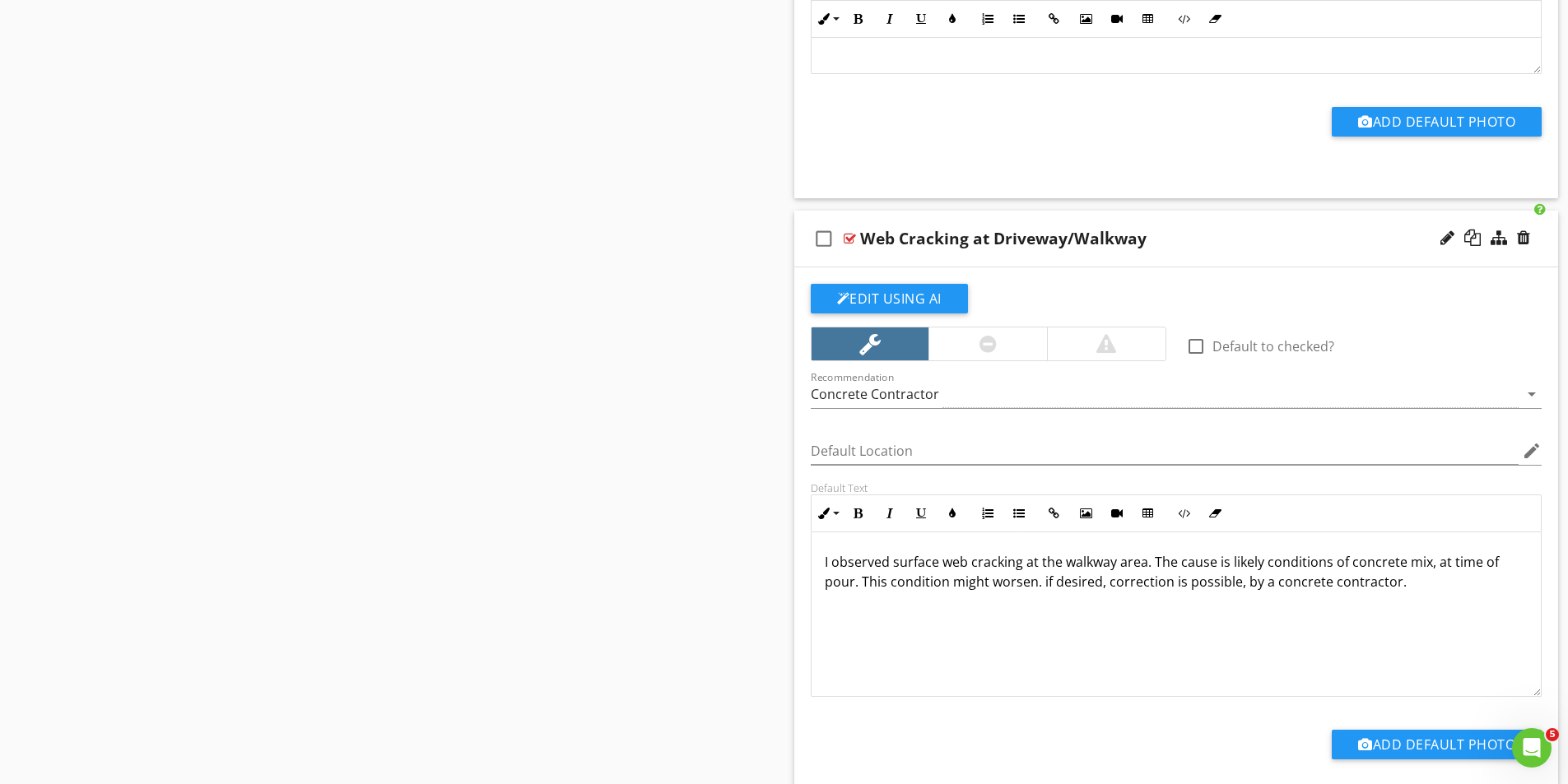
scroll to position [2633, 0]
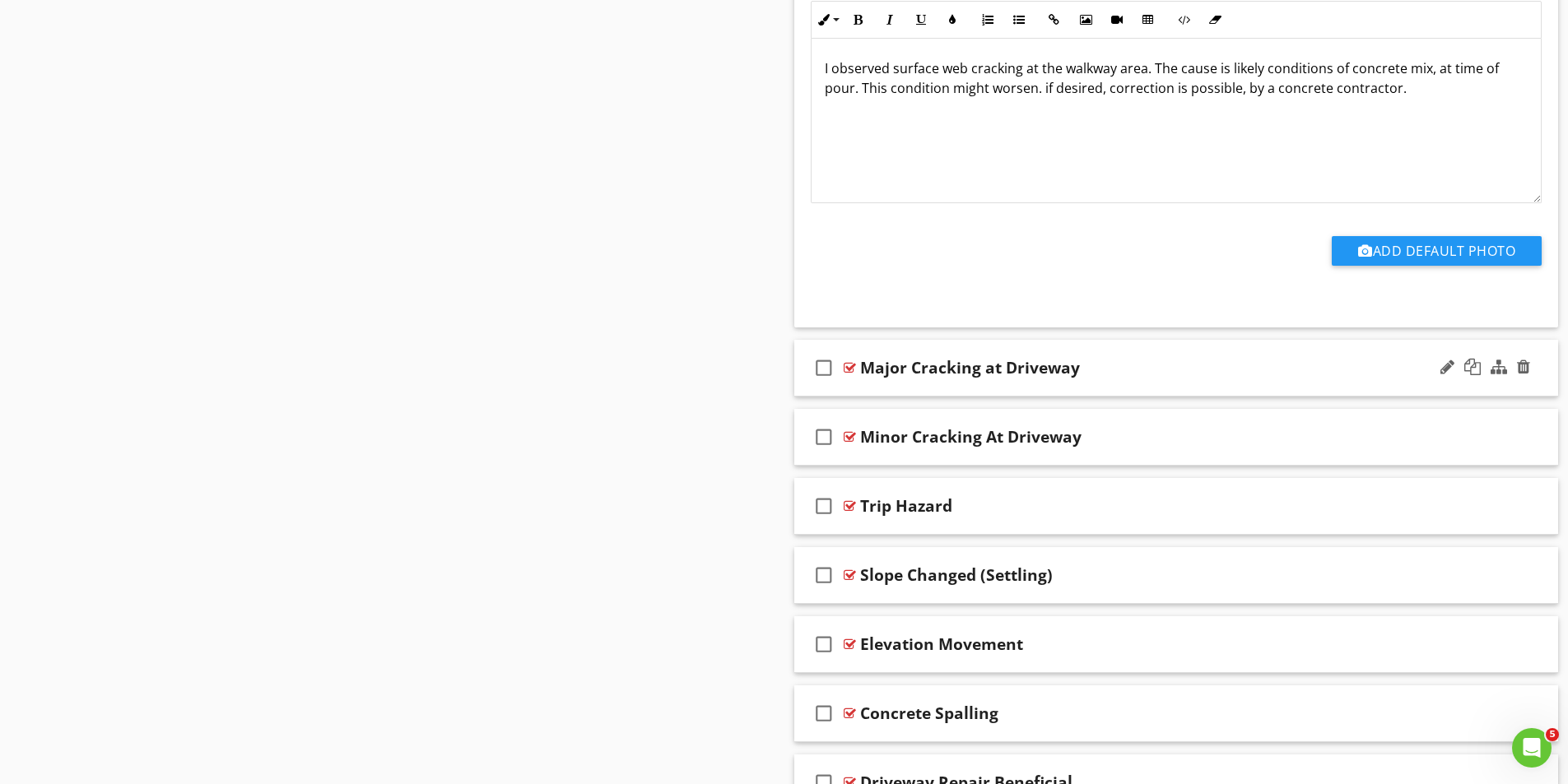
click at [851, 366] on div at bounding box center [849, 368] width 12 height 13
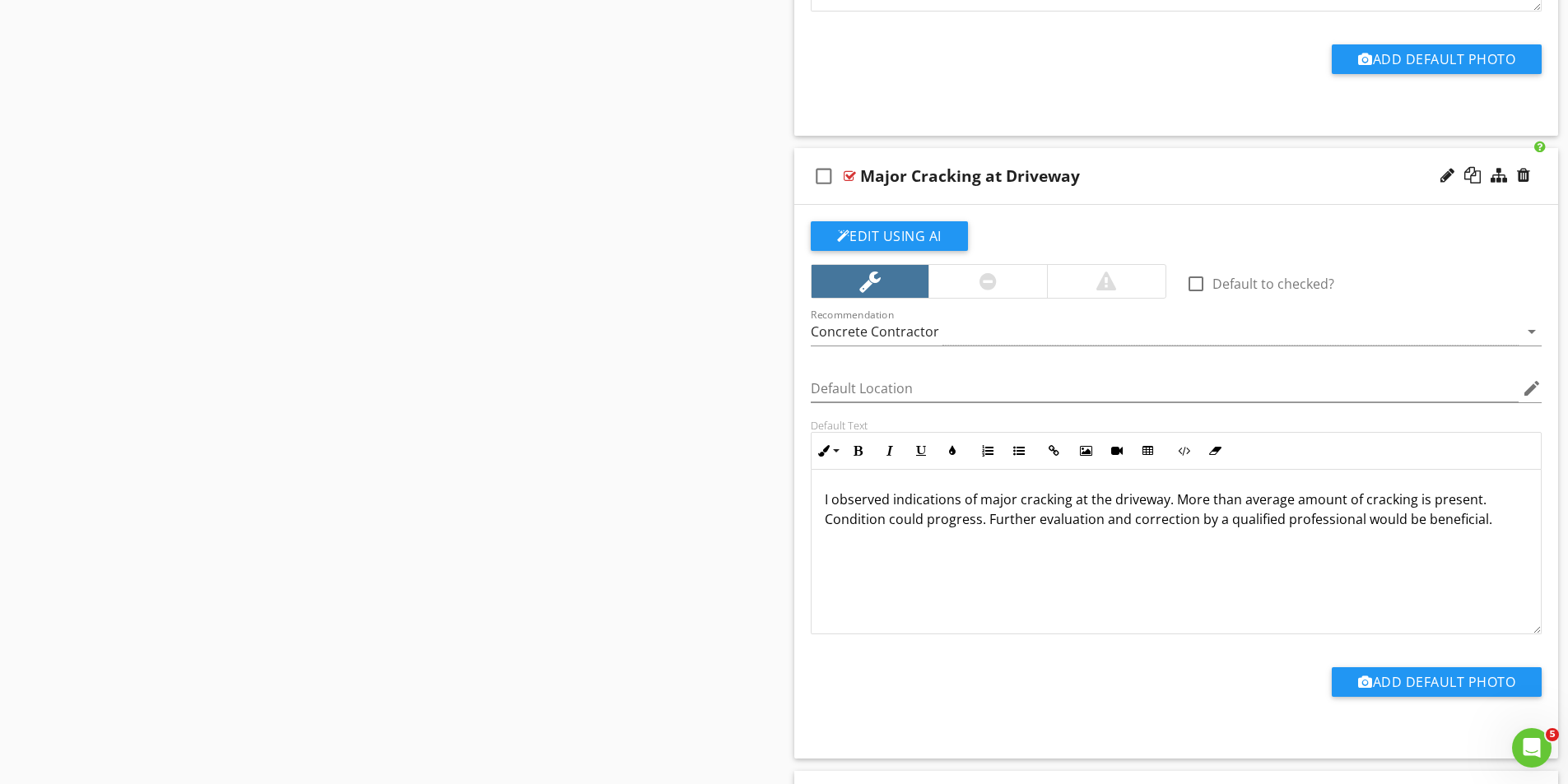
scroll to position [2963, 0]
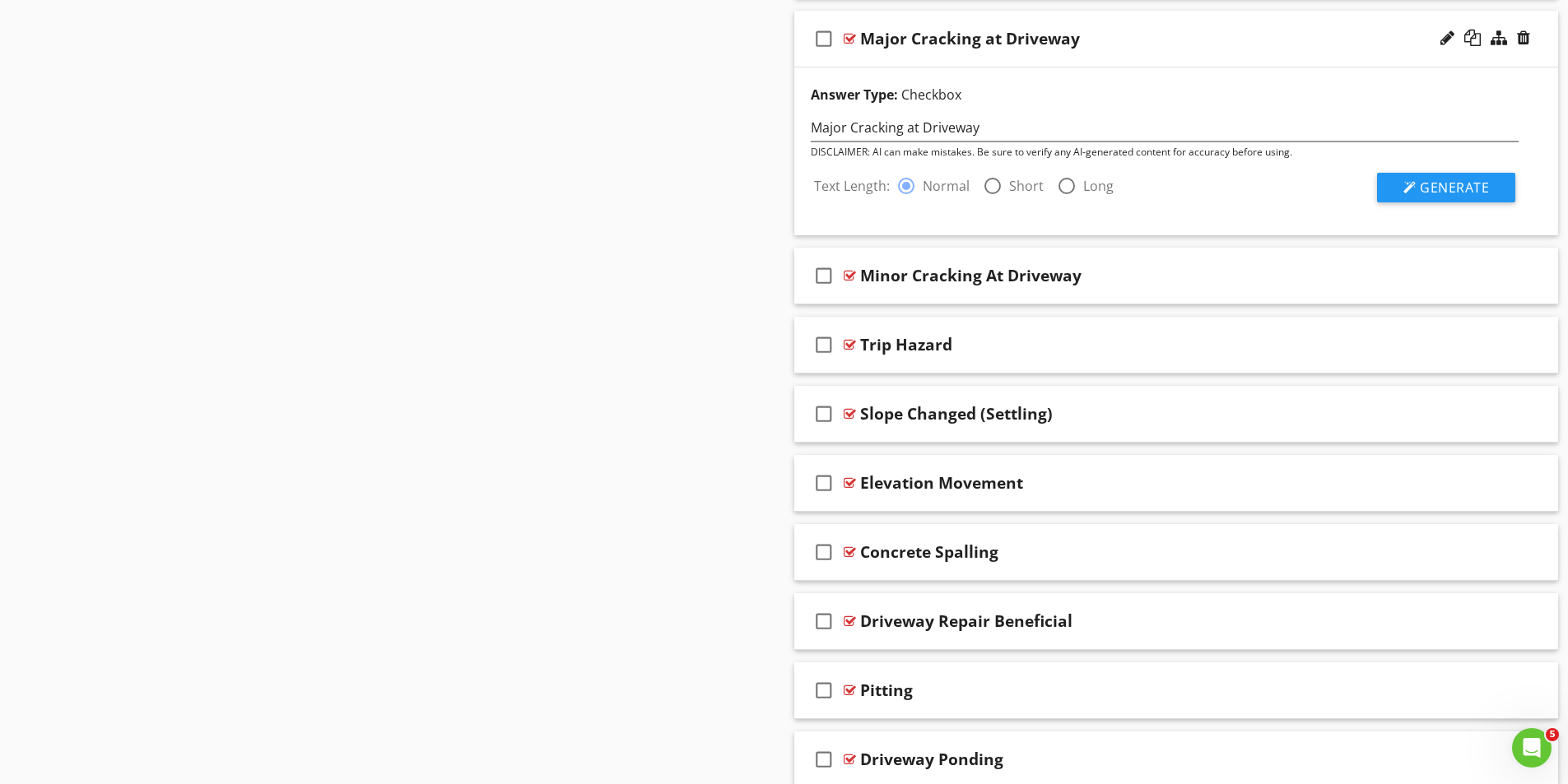
drag, startPoint x: 990, startPoint y: 182, endPoint x: 1103, endPoint y: 207, distance: 115.7
click at [990, 183] on div at bounding box center [992, 186] width 28 height 28
radio input "false"
radio input "true"
click at [1440, 182] on span "Generate" at bounding box center [1454, 187] width 69 height 18
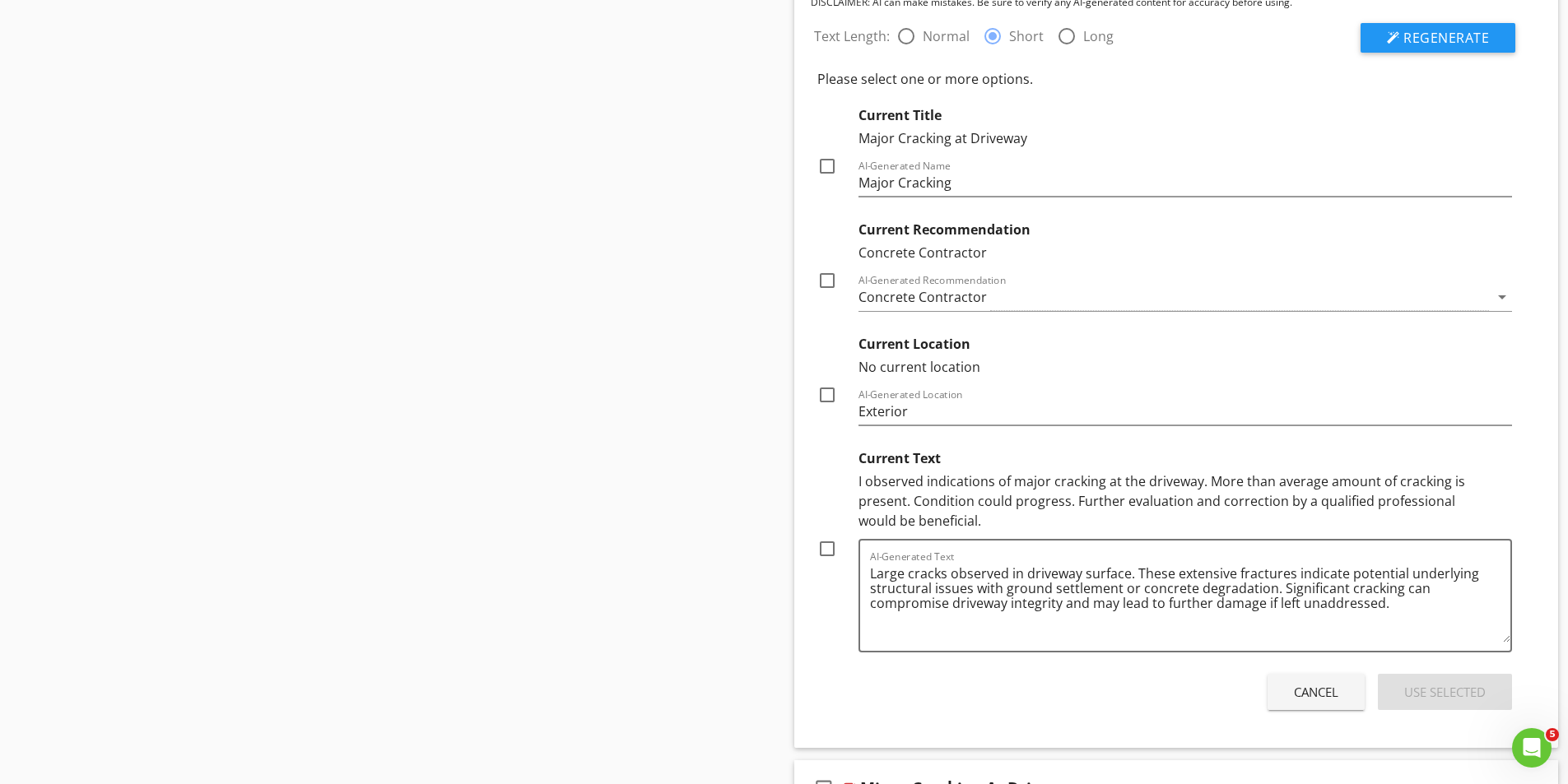
scroll to position [3127, 0]
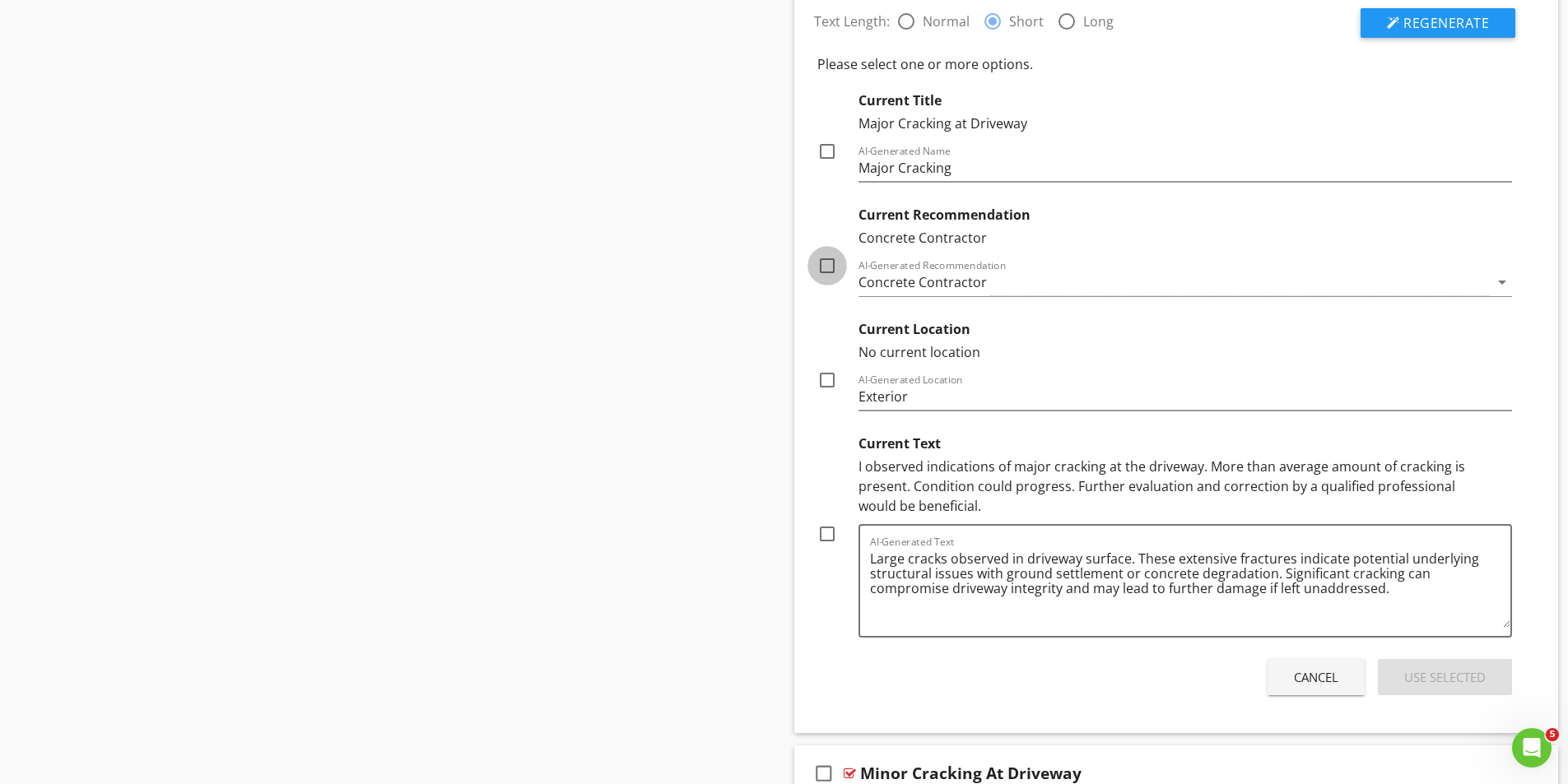
click at [829, 265] on div at bounding box center [827, 266] width 28 height 28
checkbox input "true"
click at [829, 533] on div at bounding box center [827, 534] width 28 height 28
checkbox input "true"
click at [827, 381] on div at bounding box center [827, 380] width 28 height 28
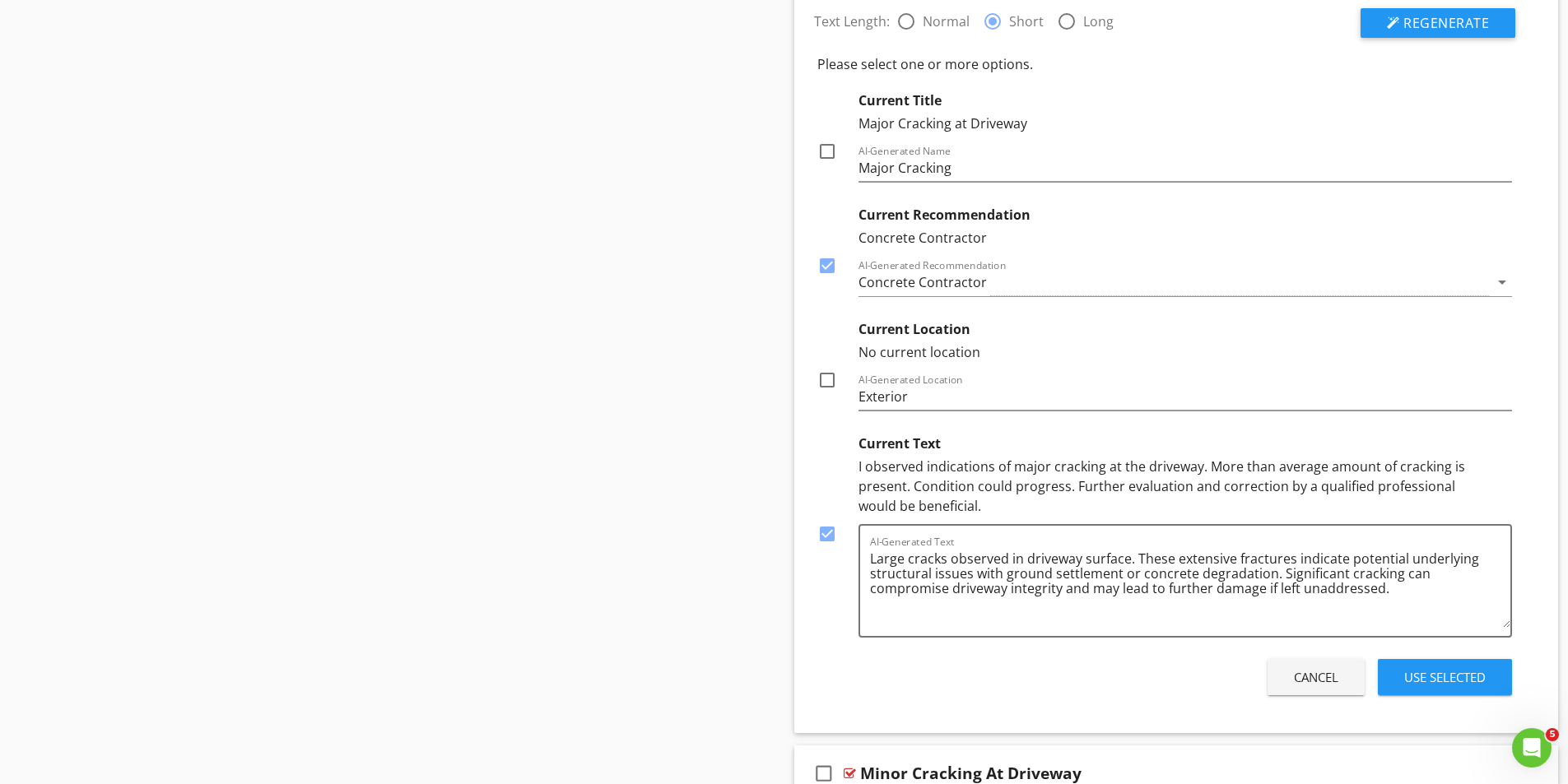
checkbox input "true"
click at [1446, 682] on div "Use Selected" at bounding box center [1445, 678] width 82 height 19
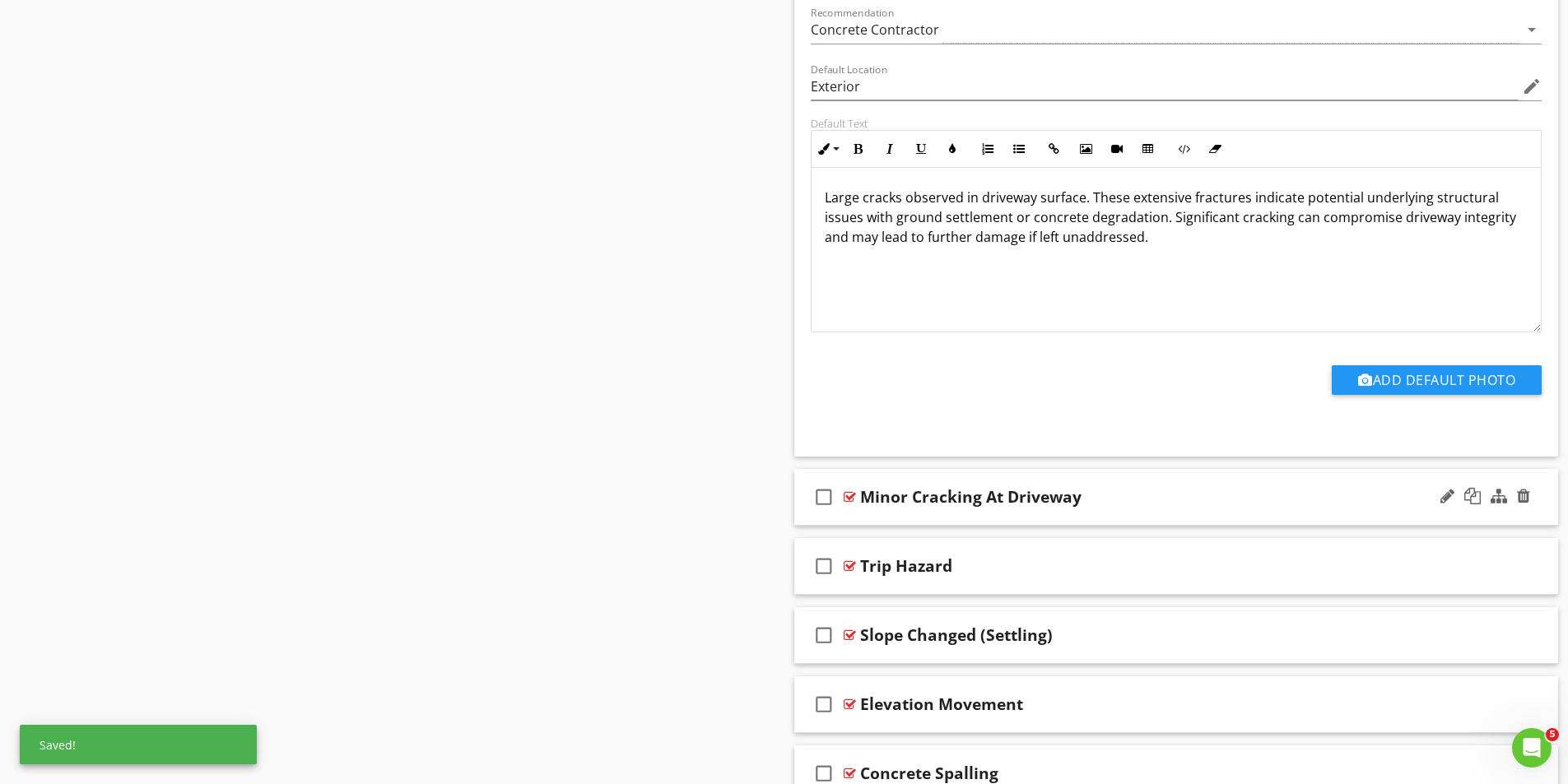
click at [848, 496] on div at bounding box center [849, 497] width 12 height 13
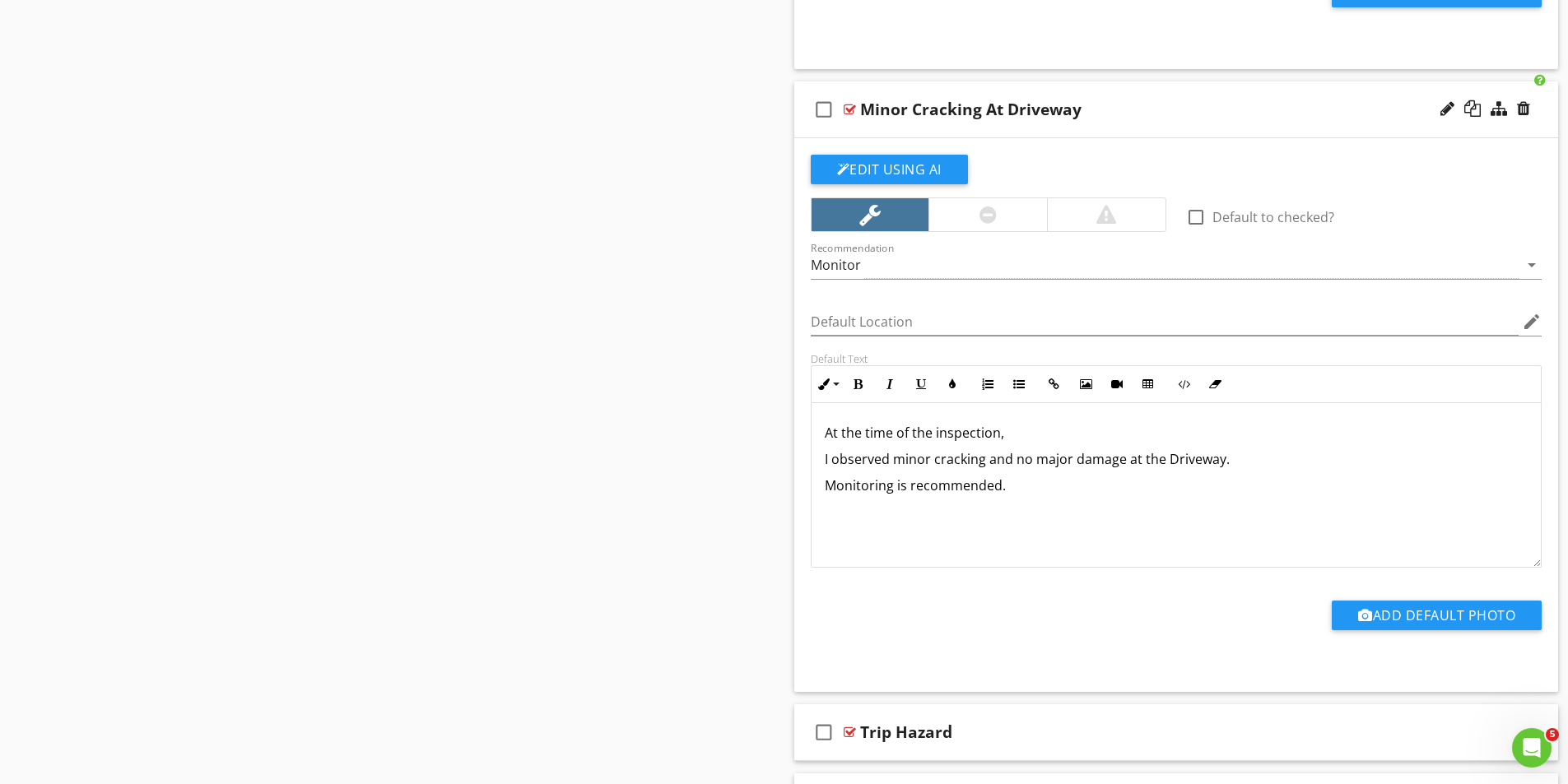
scroll to position [3538, 0]
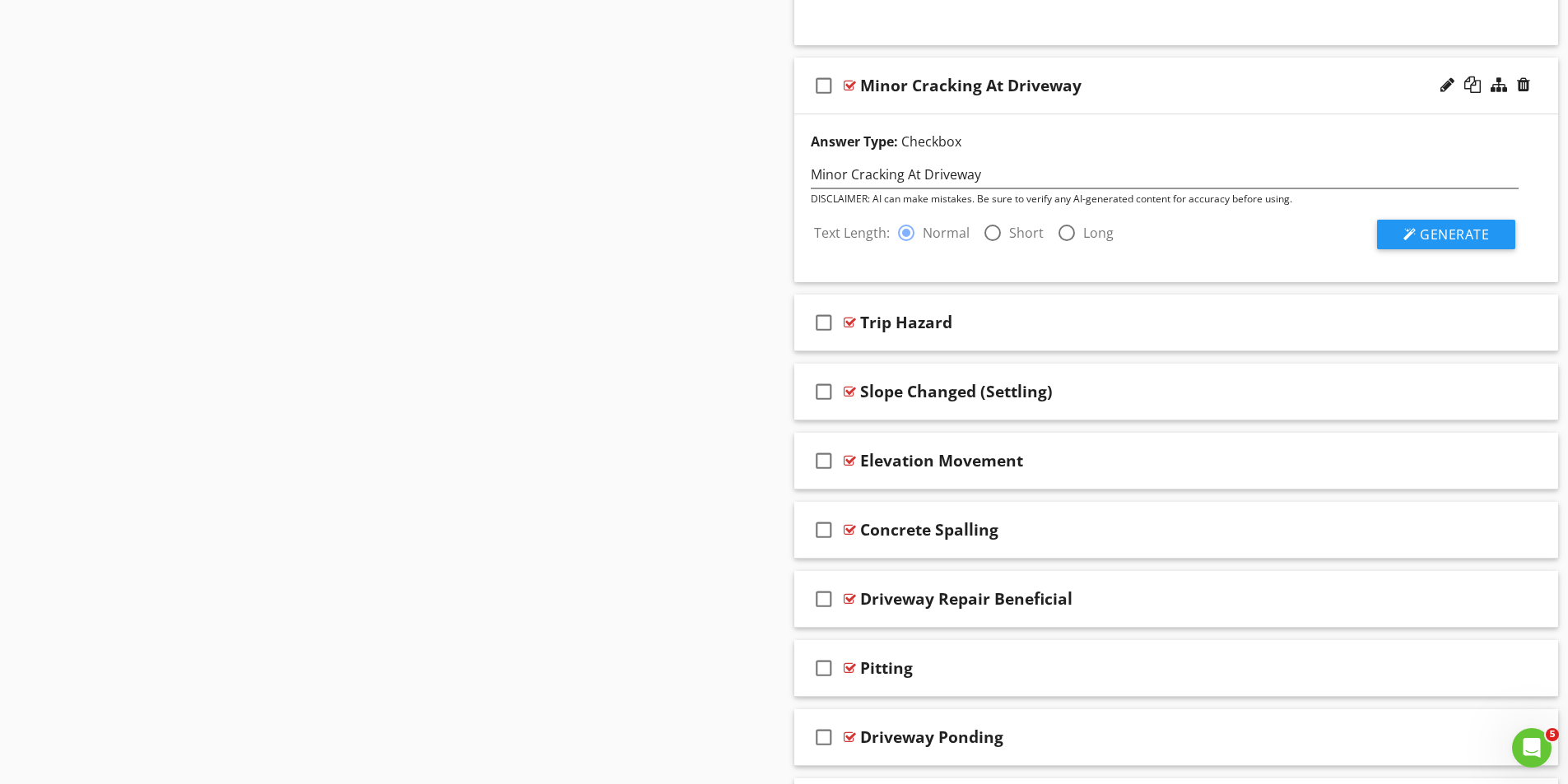
click at [993, 231] on div at bounding box center [992, 233] width 28 height 28
radio input "false"
radio input "true"
click at [1485, 236] on span "Generate" at bounding box center [1454, 234] width 69 height 18
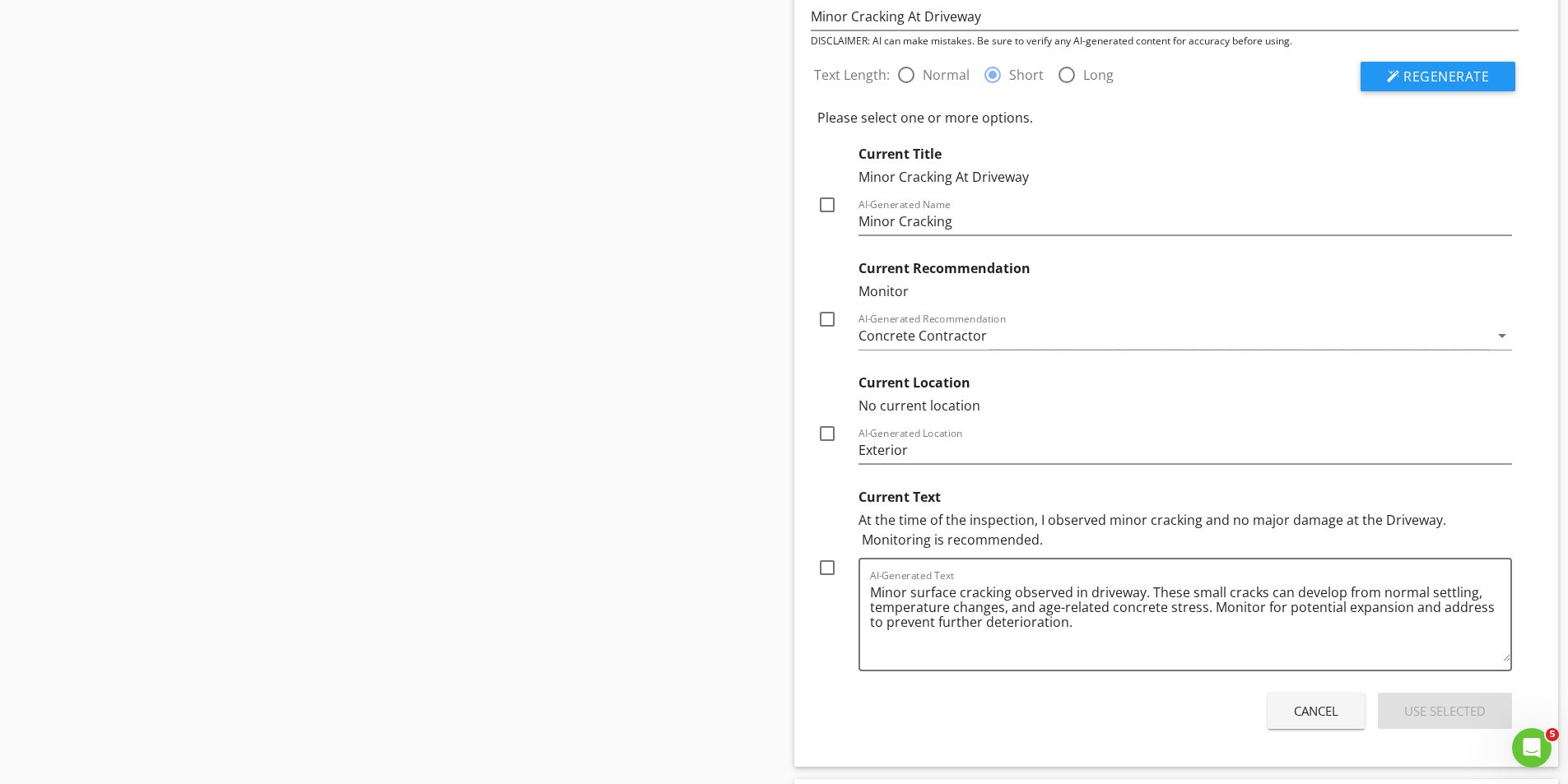
scroll to position [3703, 0]
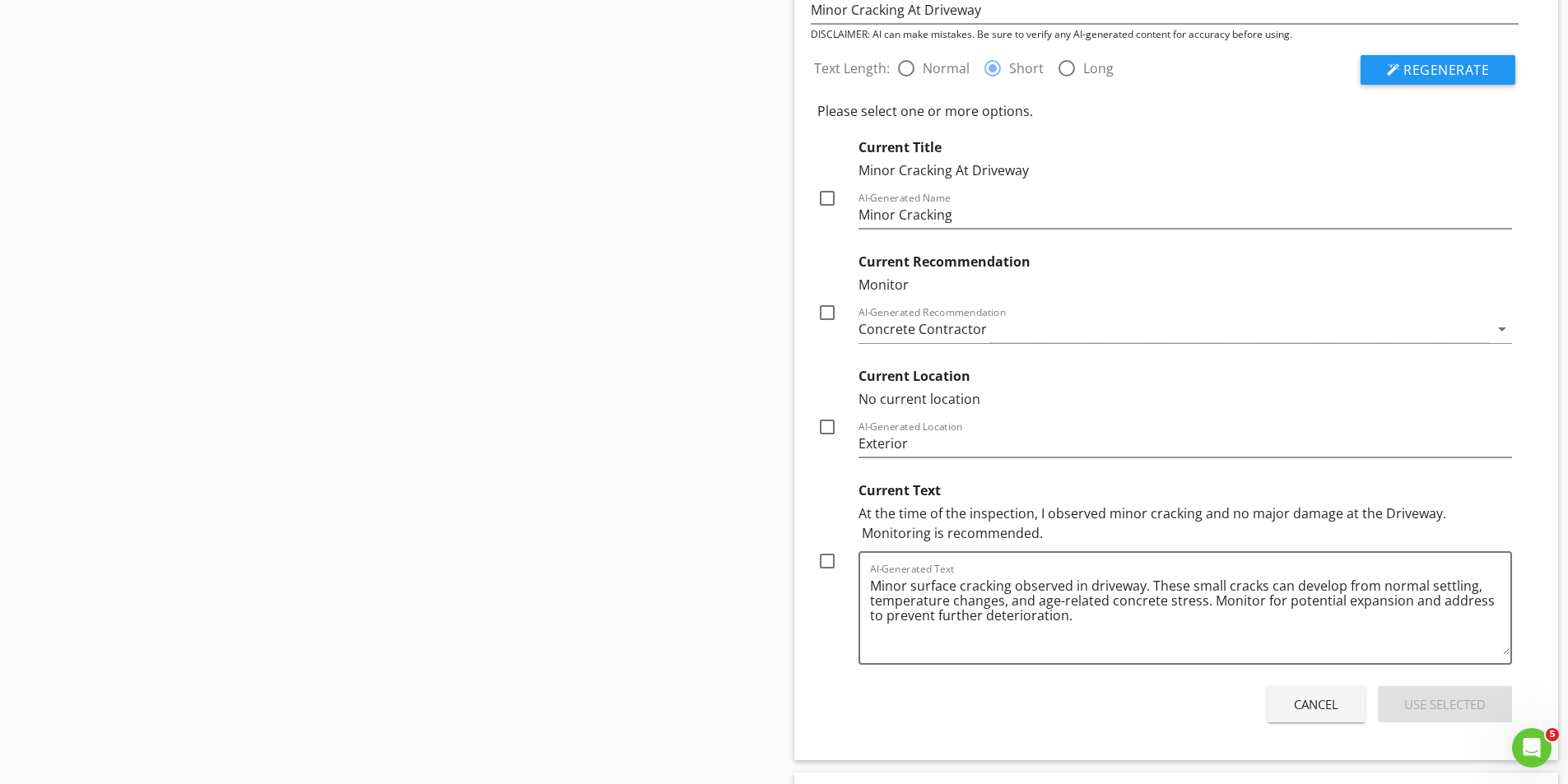
click at [823, 559] on div at bounding box center [827, 561] width 28 height 28
checkbox input "true"
click at [823, 424] on div at bounding box center [827, 427] width 28 height 28
checkbox input "true"
click at [1450, 704] on div "Use Selected" at bounding box center [1445, 705] width 82 height 19
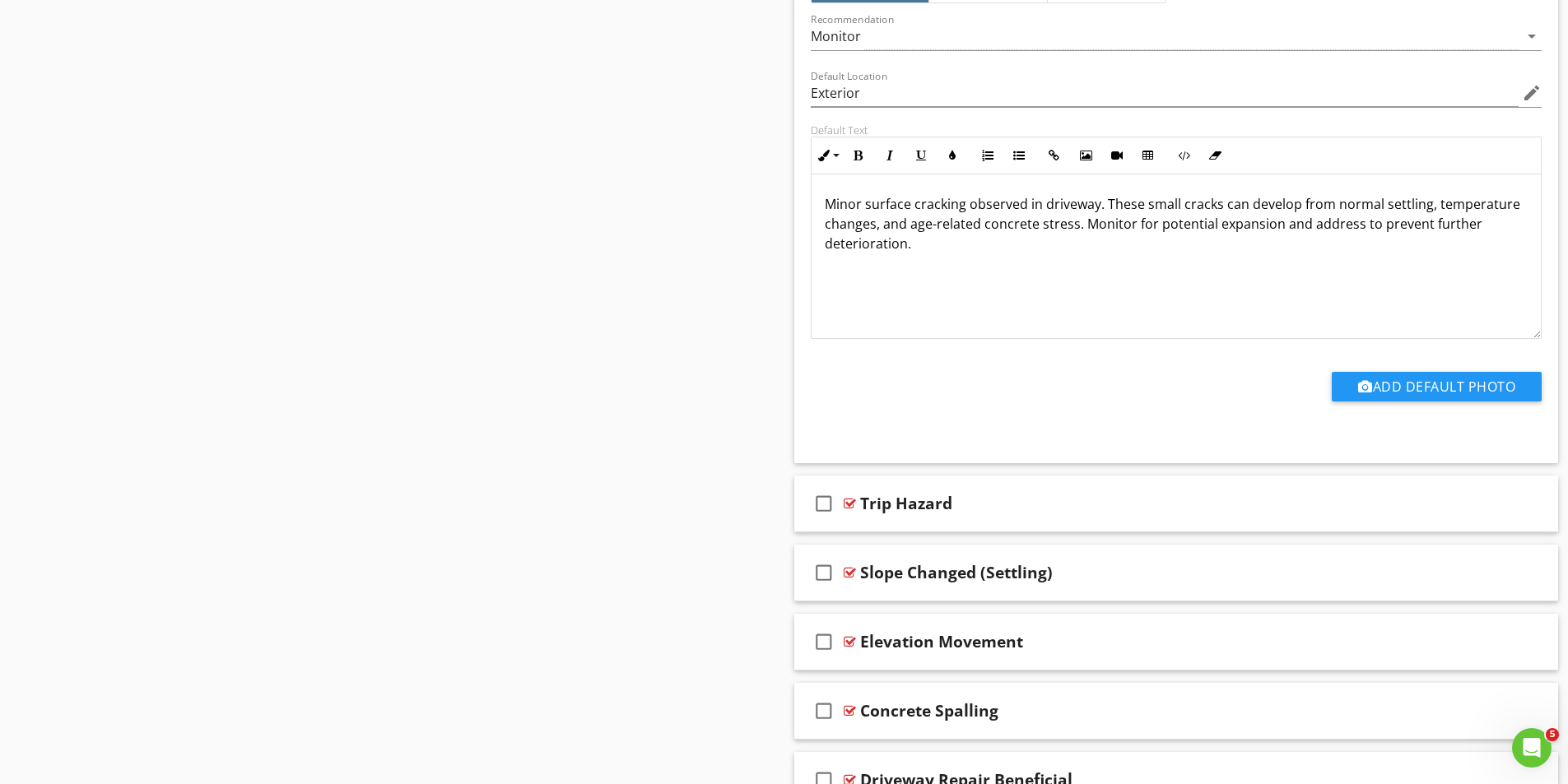
scroll to position [3950, 0]
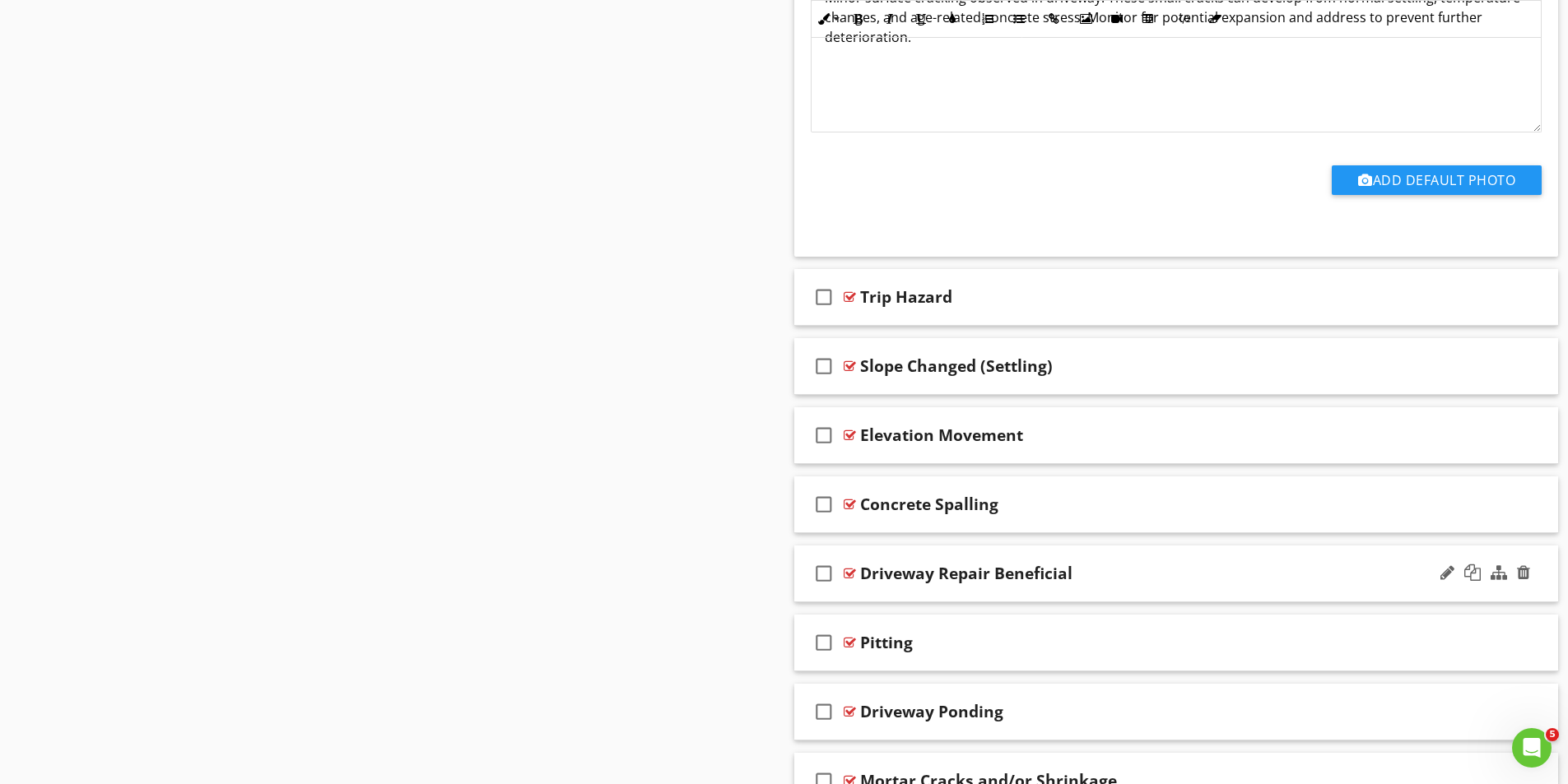
click at [850, 570] on div at bounding box center [849, 573] width 12 height 13
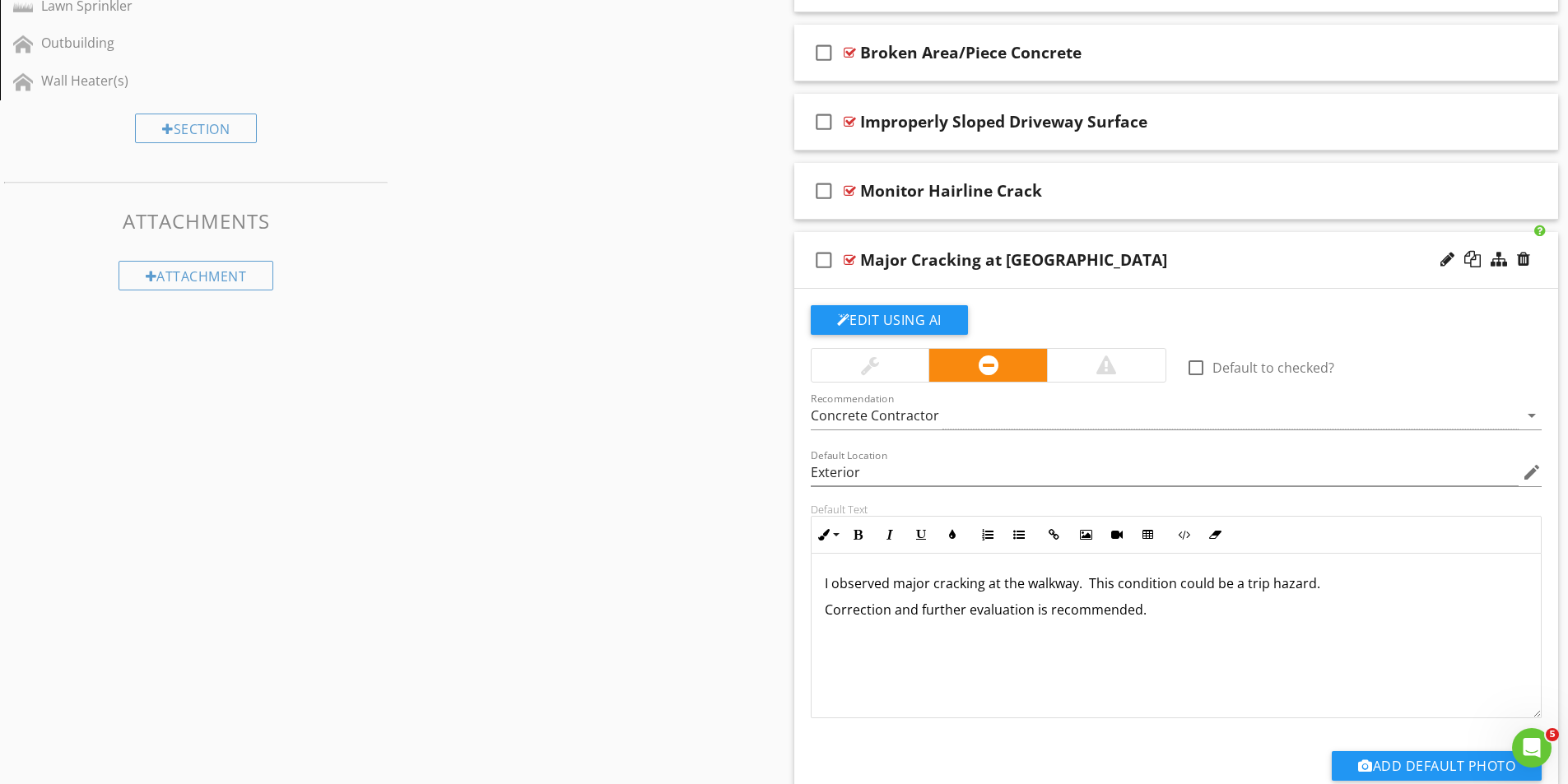
scroll to position [132, 0]
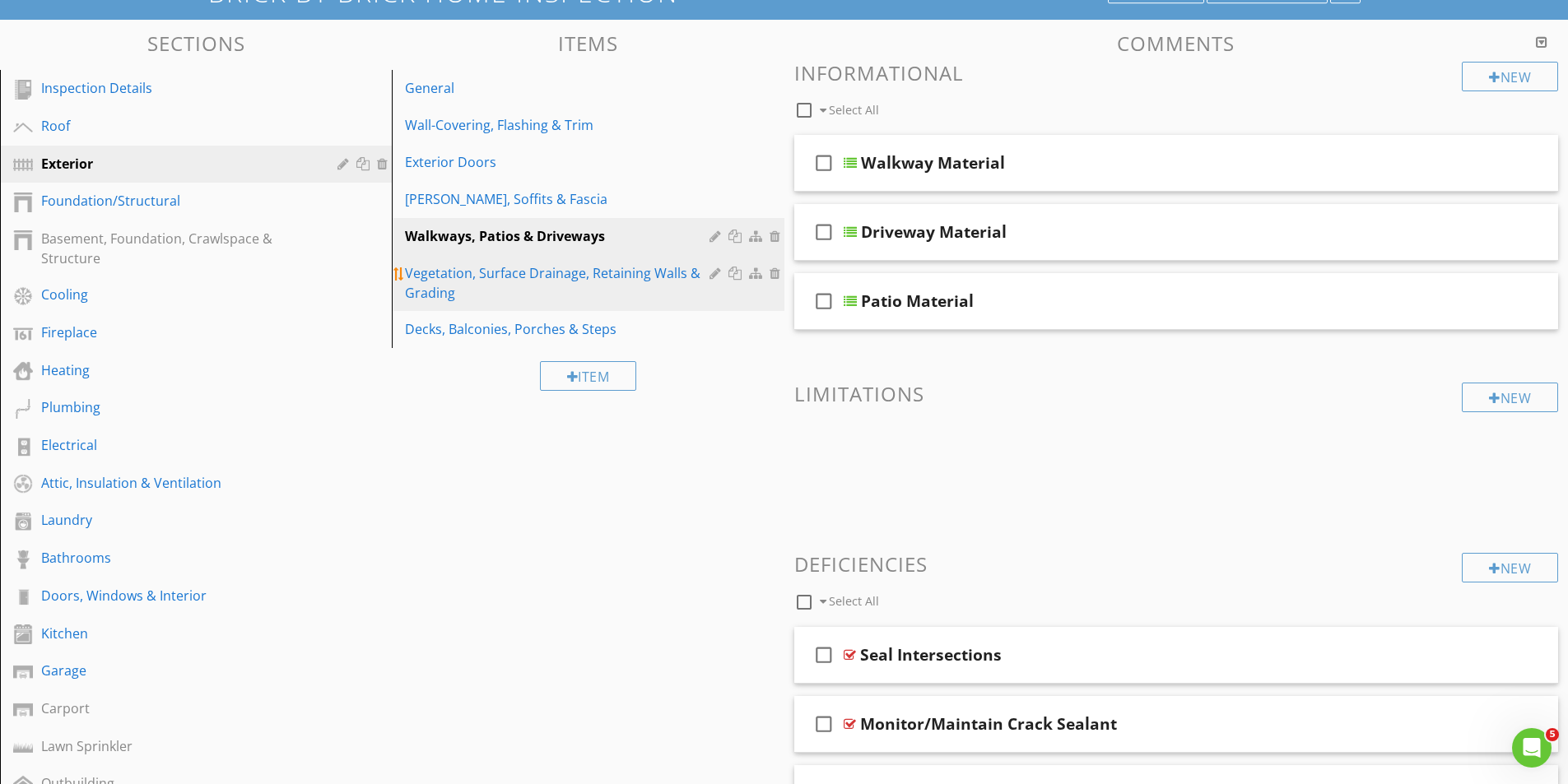
click at [457, 275] on div "Vegetation, Surface Drainage, Retaining Walls & Grading" at bounding box center [559, 282] width 308 height 39
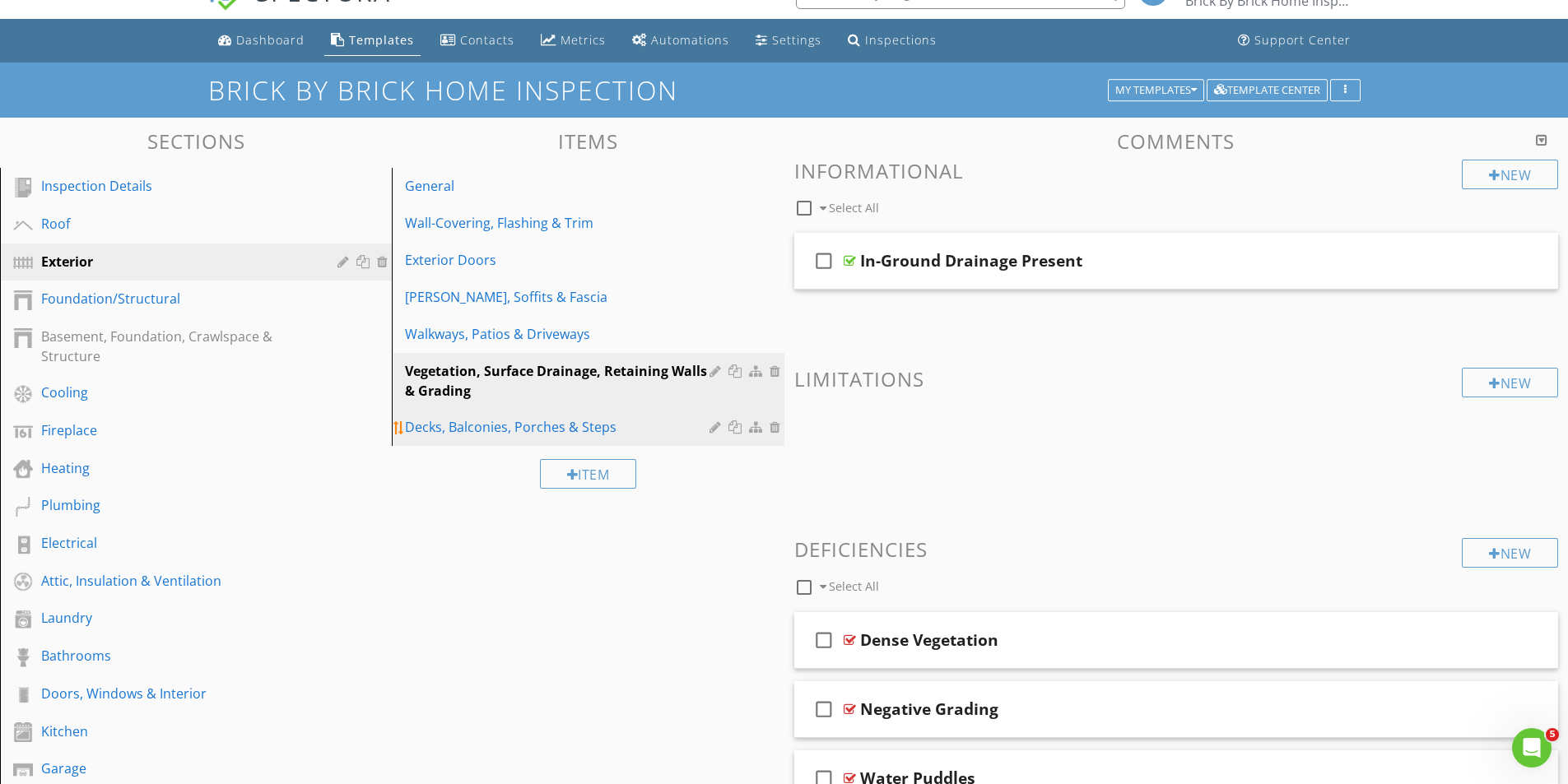
scroll to position [21, 0]
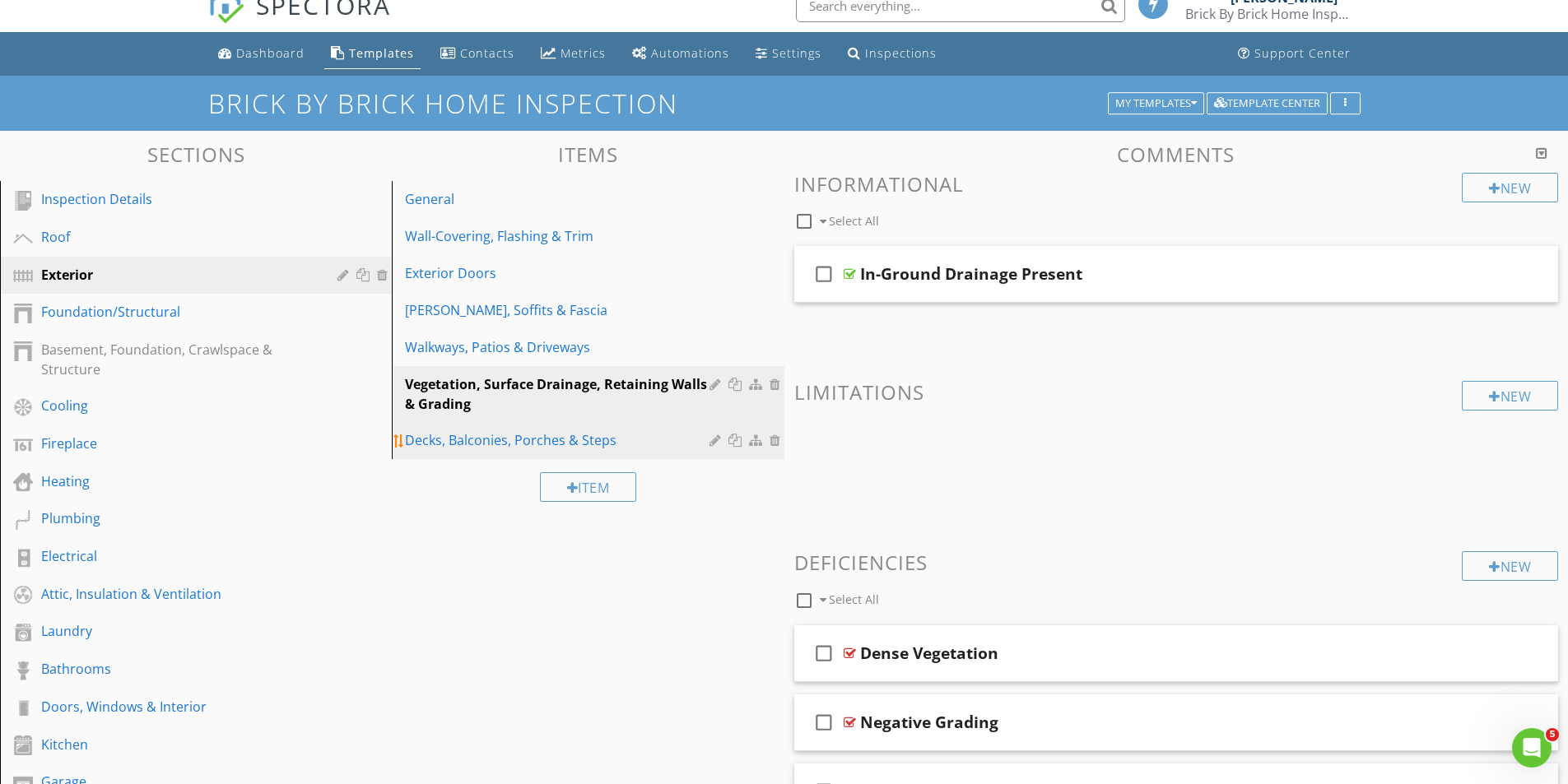
click at [458, 448] on div "Decks, Balconies, Porches & Steps" at bounding box center [559, 440] width 308 height 20
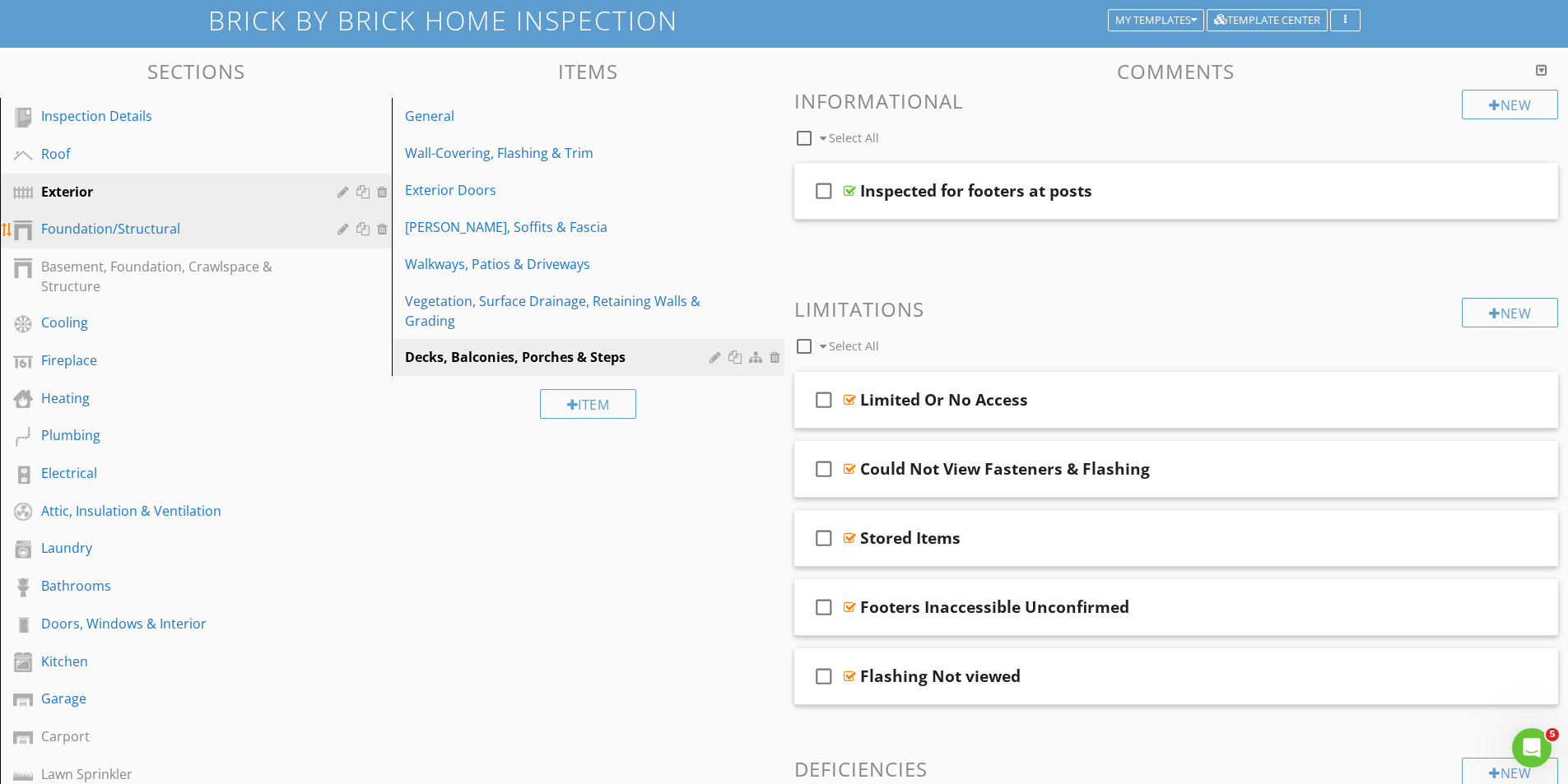
scroll to position [103, 0]
click at [105, 231] on div "Foundation/Structural" at bounding box center [177, 229] width 273 height 20
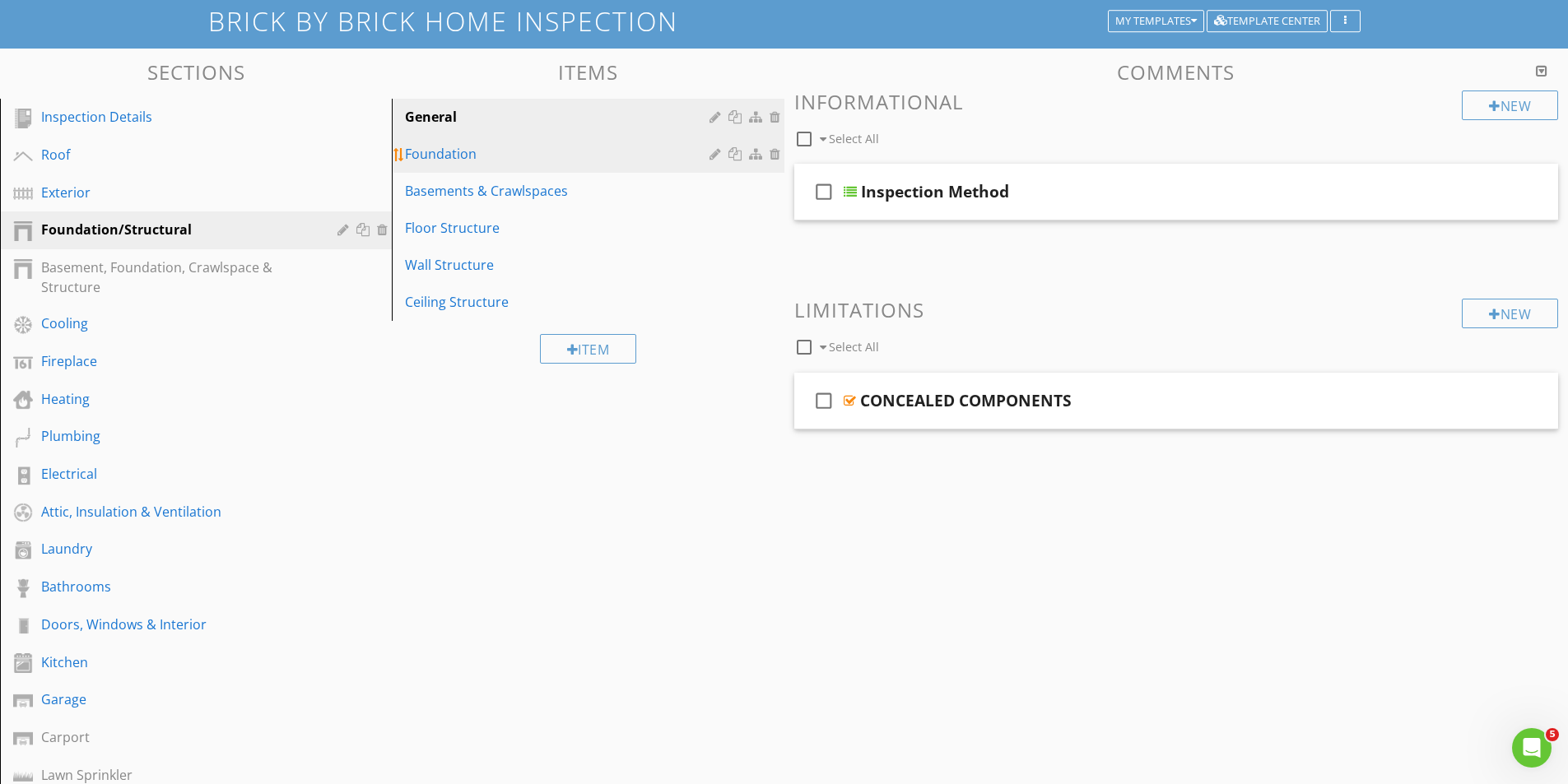
click at [432, 153] on div "Foundation" at bounding box center [559, 153] width 308 height 20
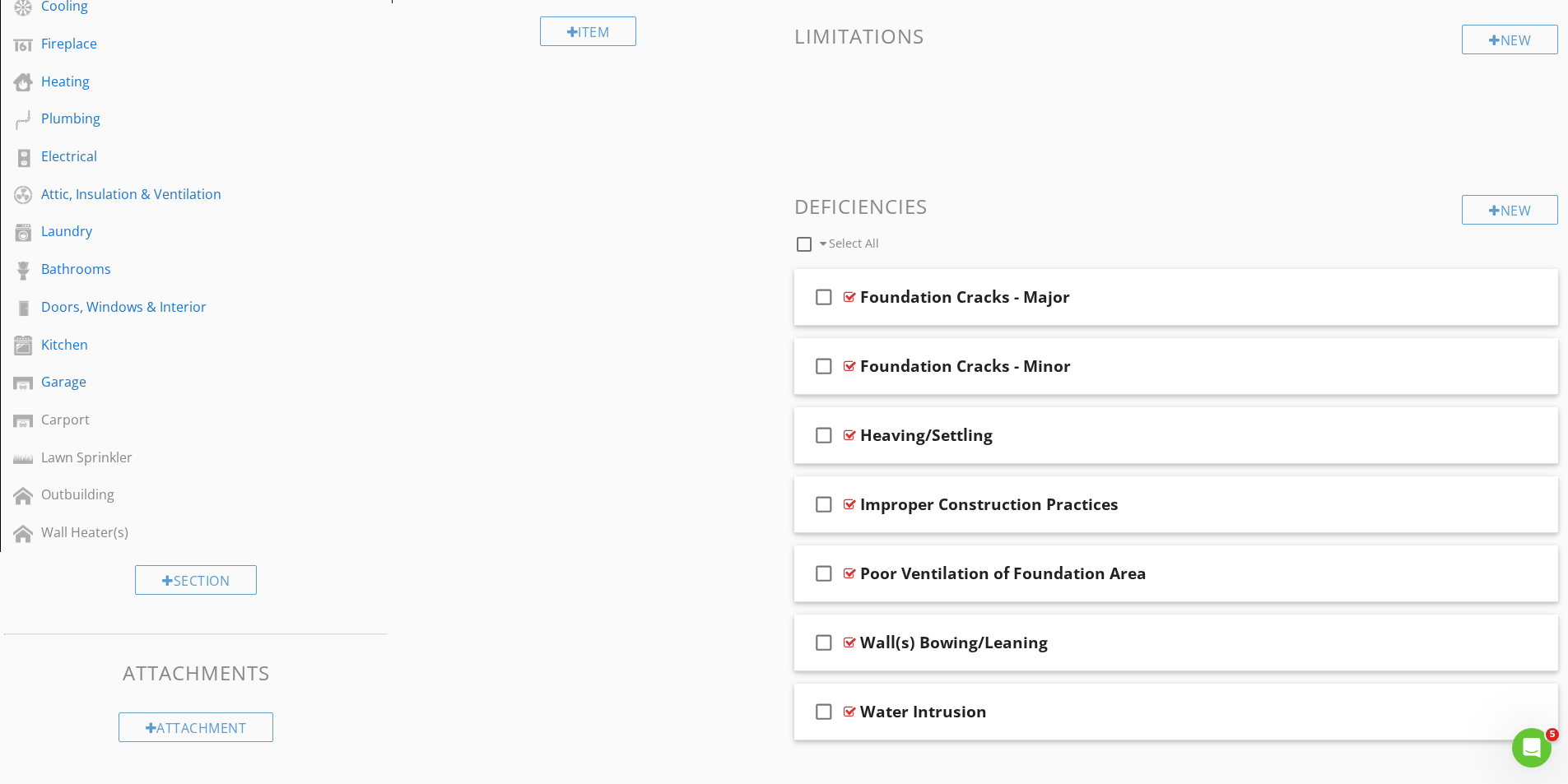
scroll to position [446, 0]
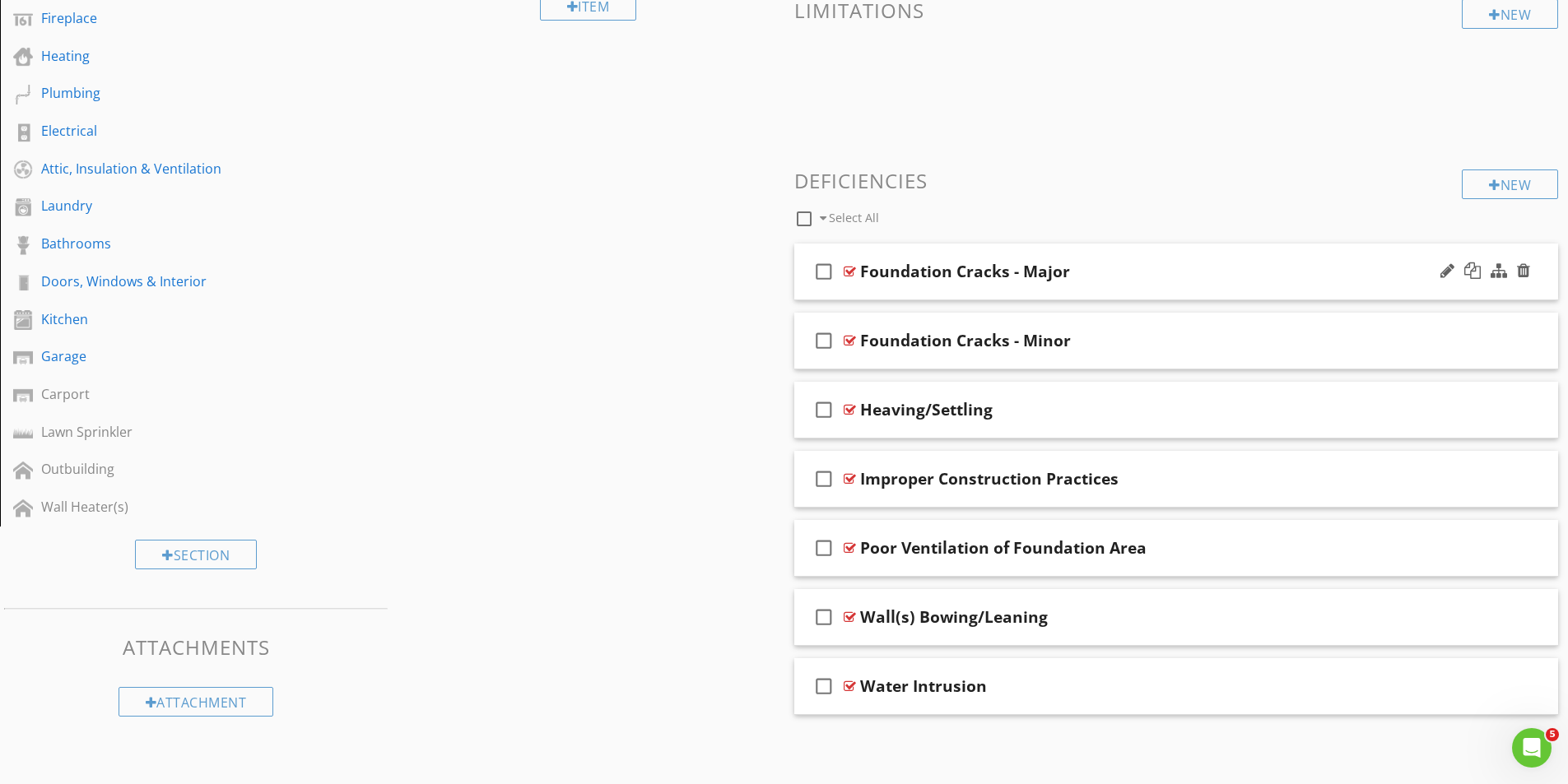
click at [848, 274] on div at bounding box center [849, 271] width 12 height 13
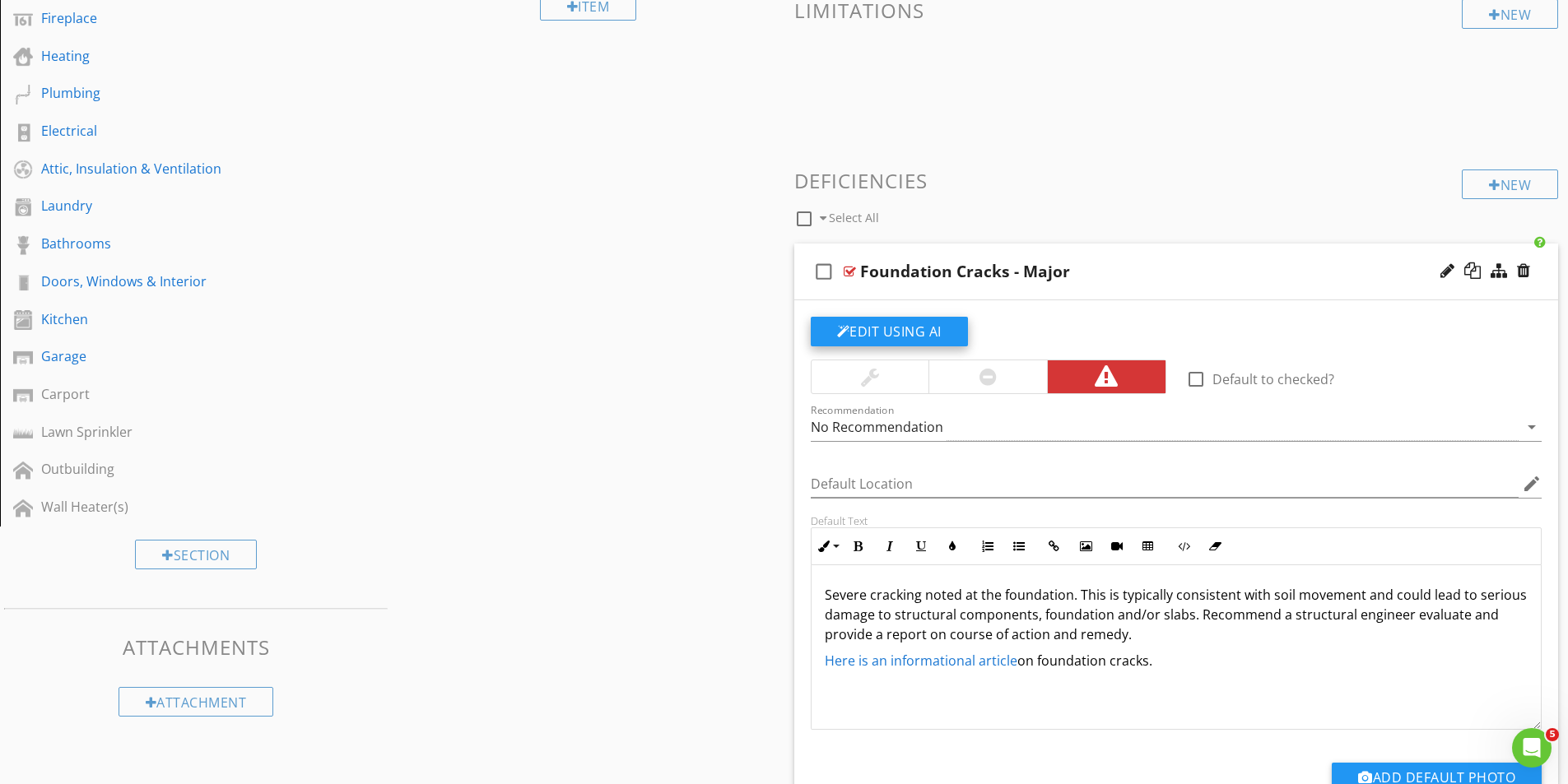
click at [913, 331] on button "Edit Using AI" at bounding box center [889, 332] width 157 height 30
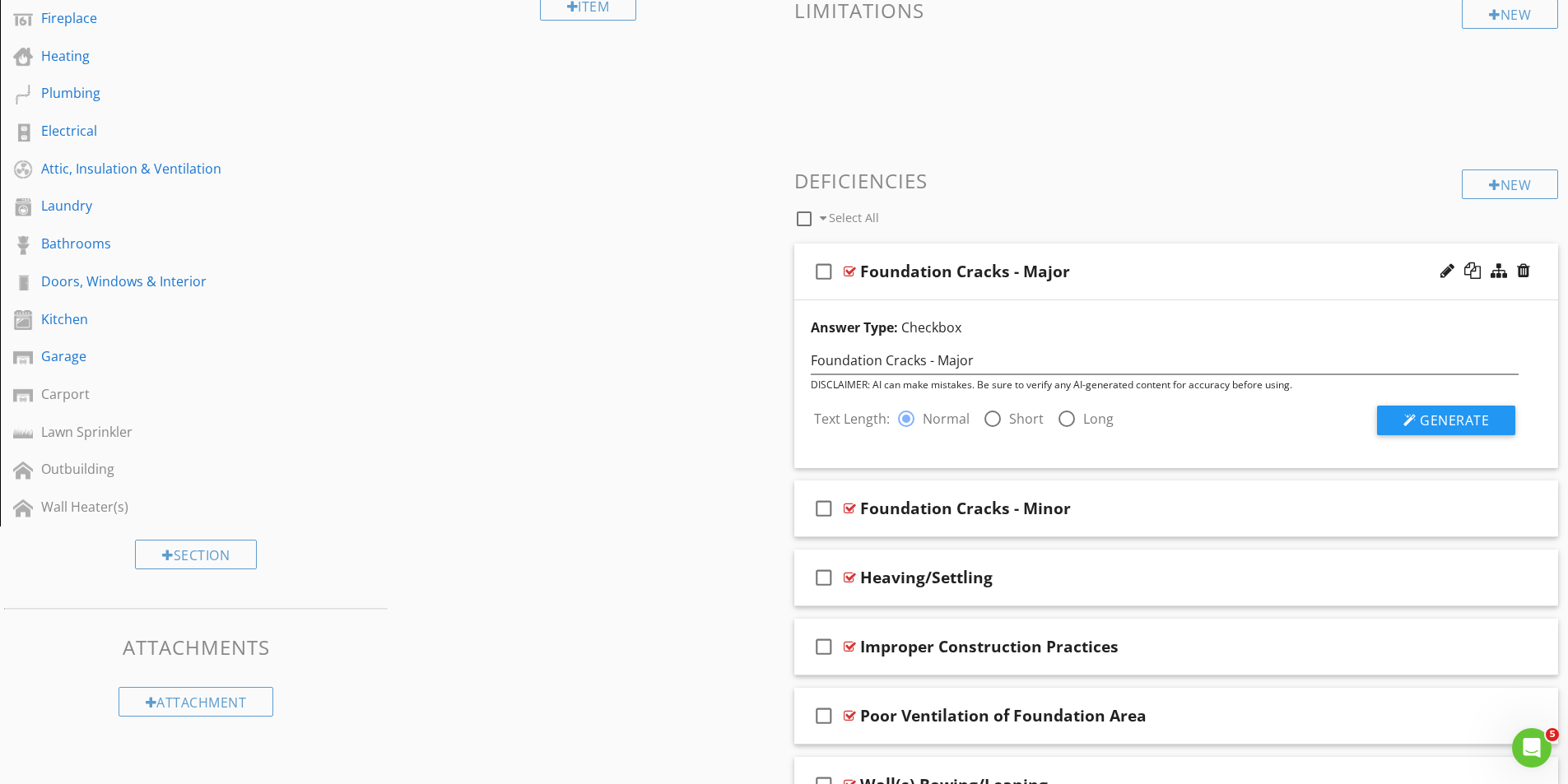
click at [993, 421] on div at bounding box center [992, 419] width 28 height 28
radio input "false"
radio input "true"
click at [1464, 418] on span "Generate" at bounding box center [1454, 420] width 69 height 18
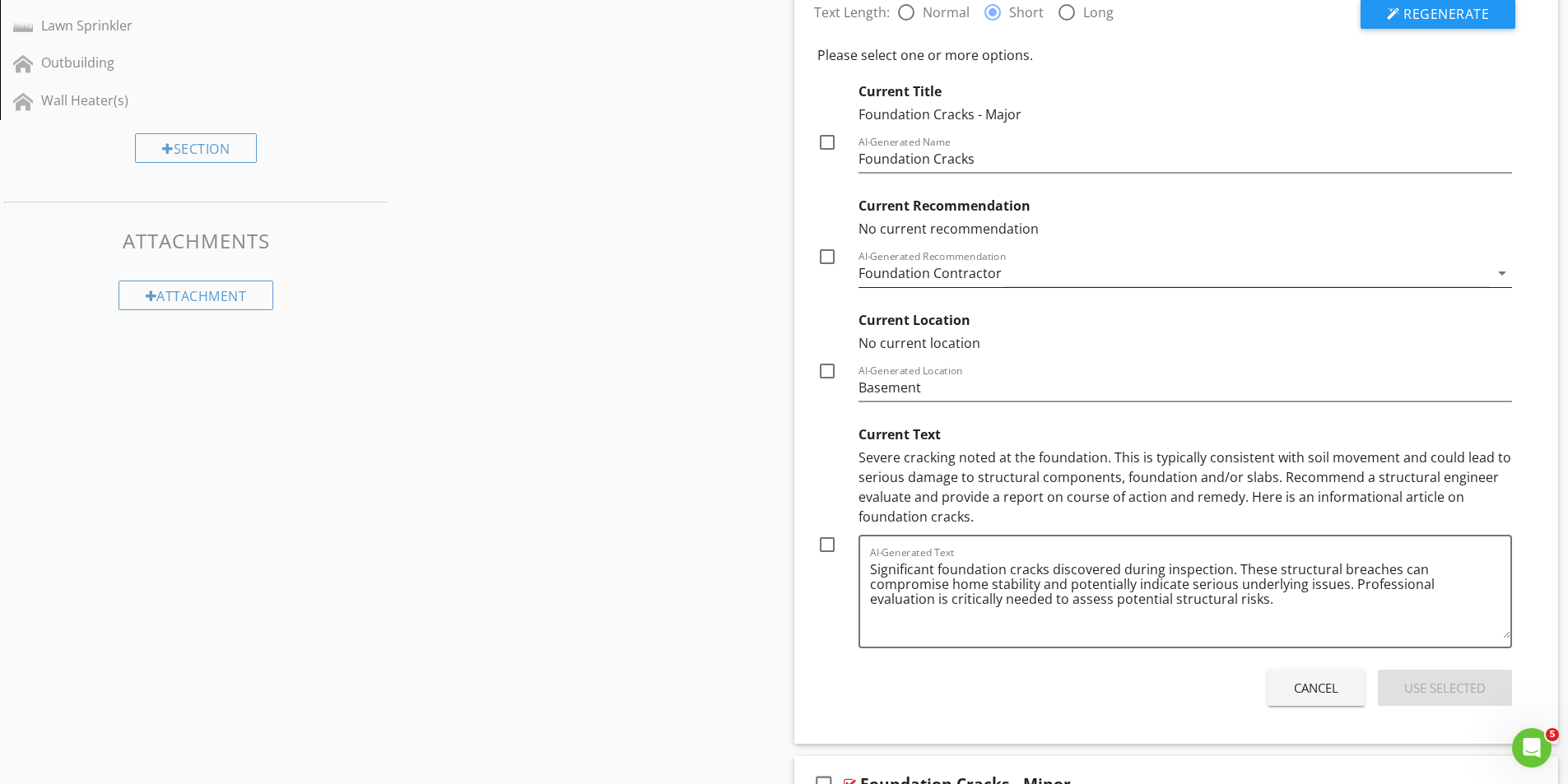
scroll to position [857, 0]
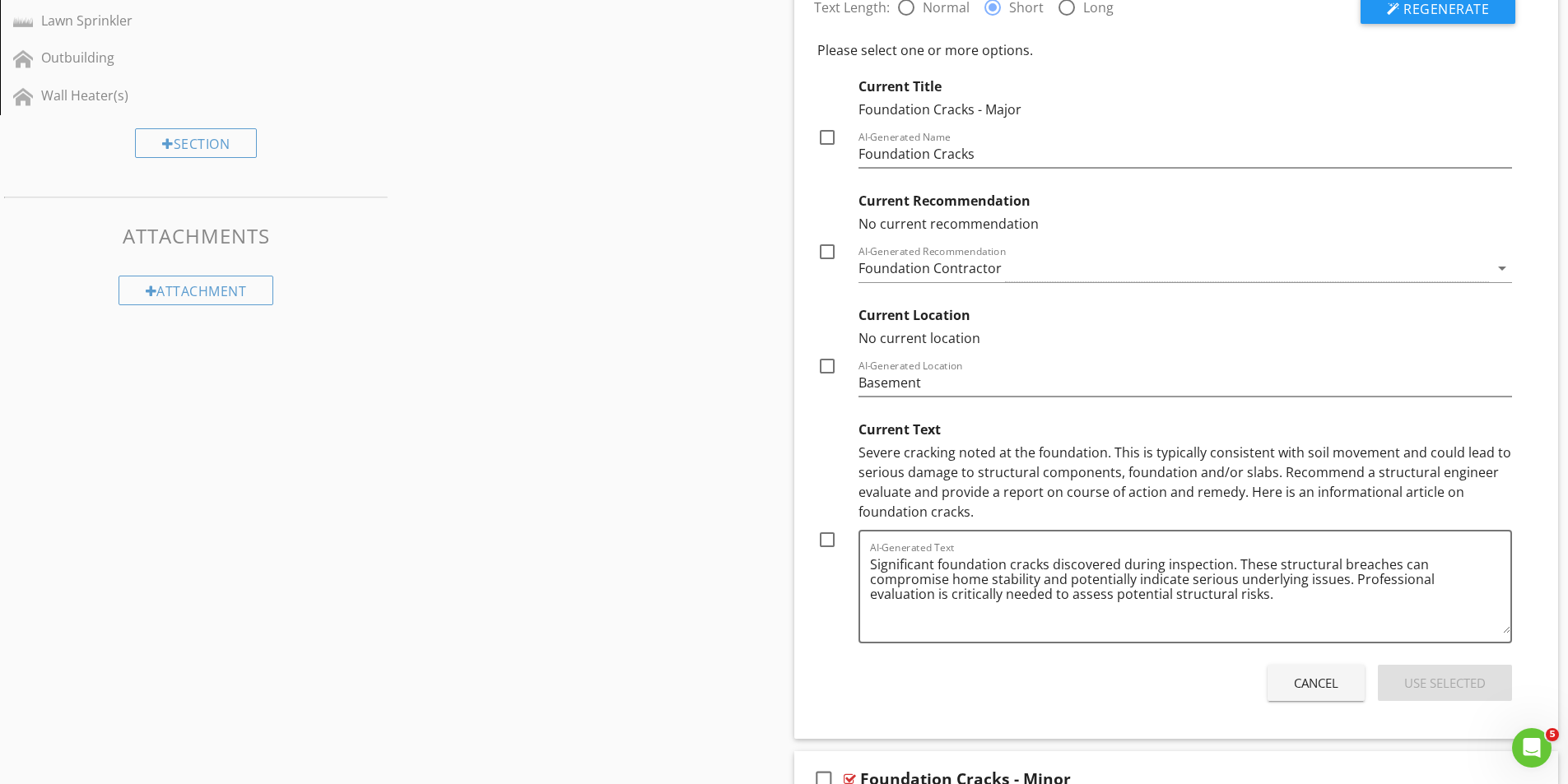
click at [827, 253] on div at bounding box center [827, 252] width 28 height 28
checkbox input "true"
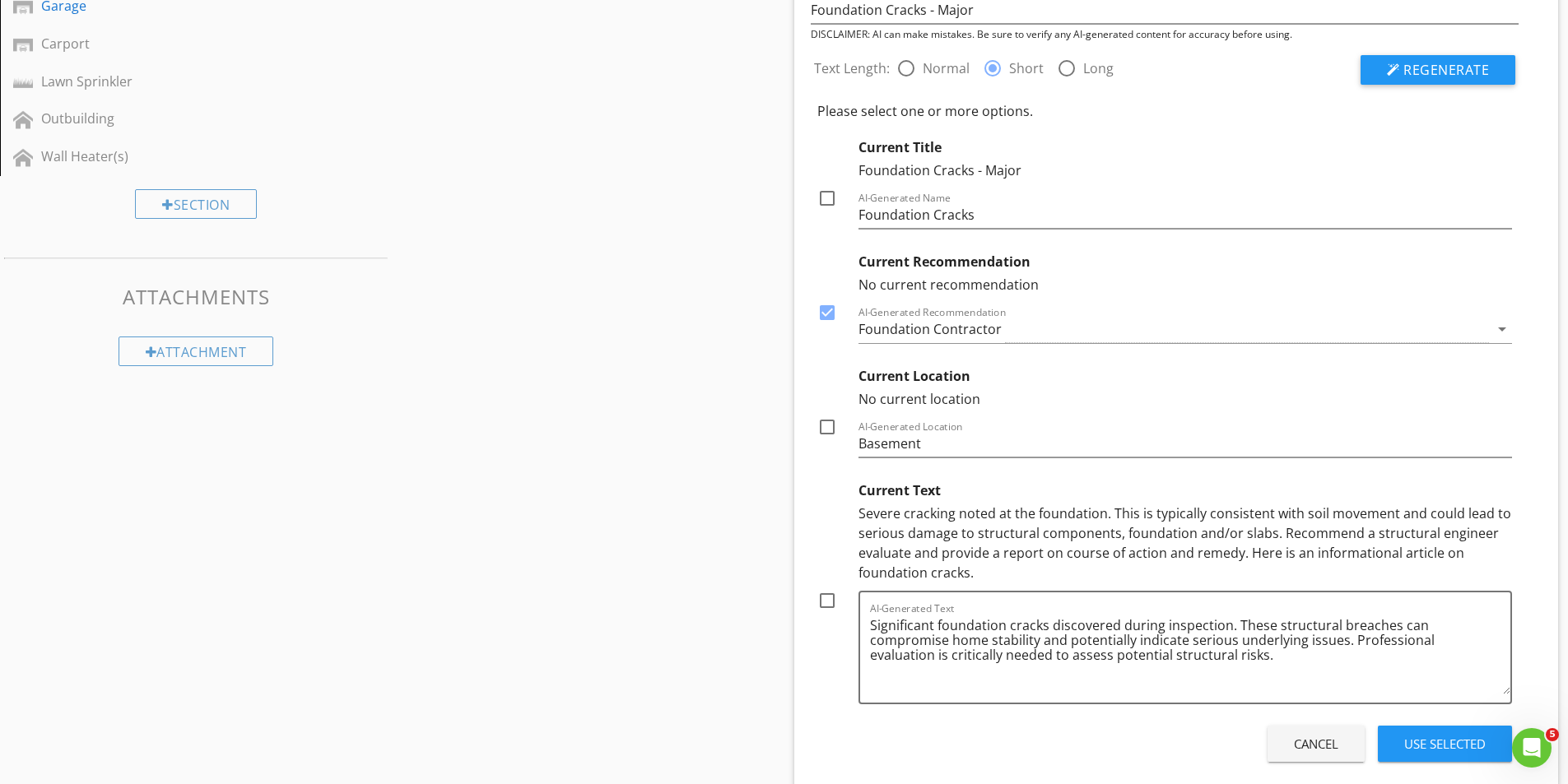
scroll to position [775, 0]
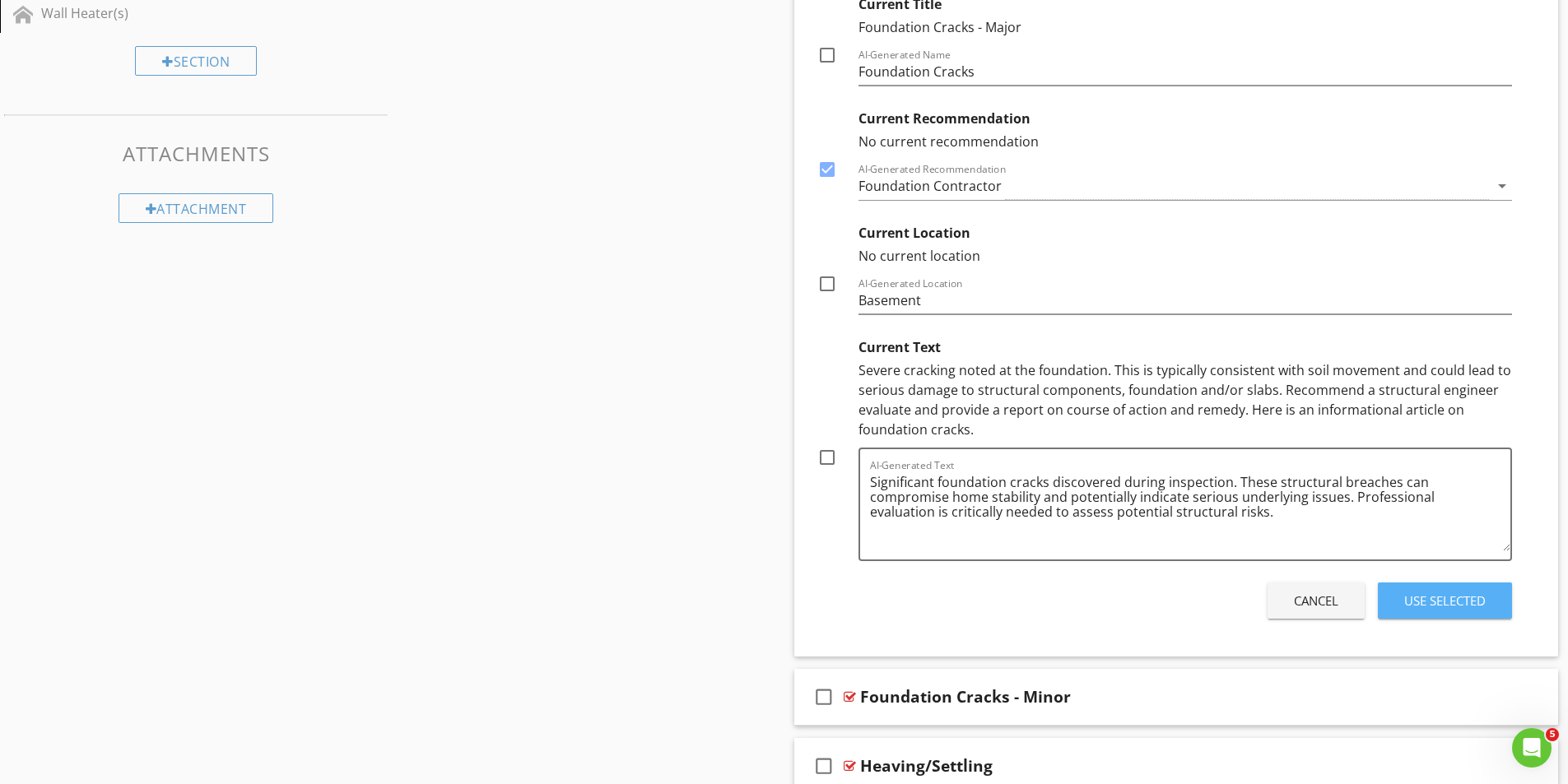
click at [1456, 604] on div "Use Selected" at bounding box center [1445, 601] width 82 height 19
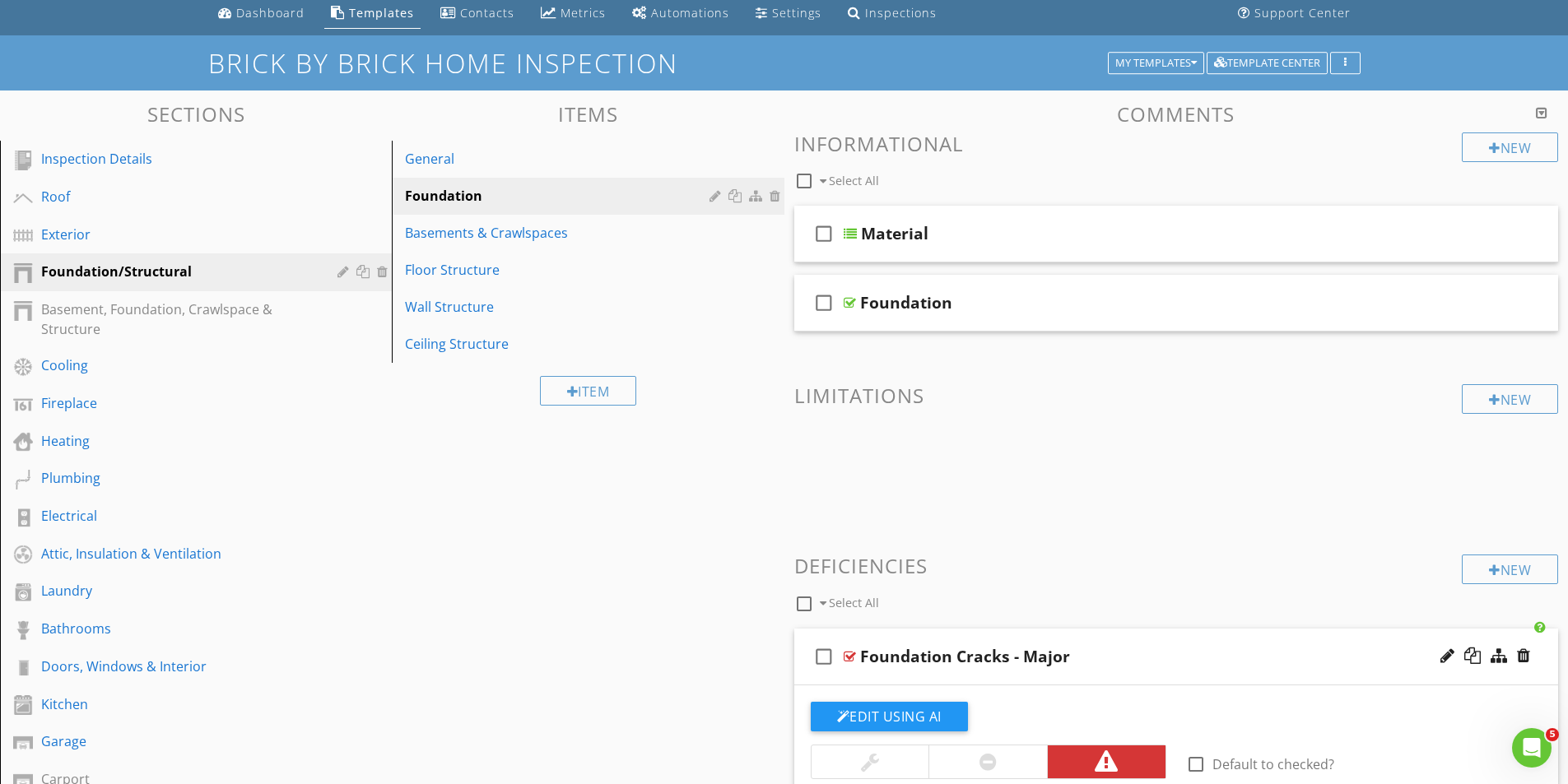
scroll to position [12, 0]
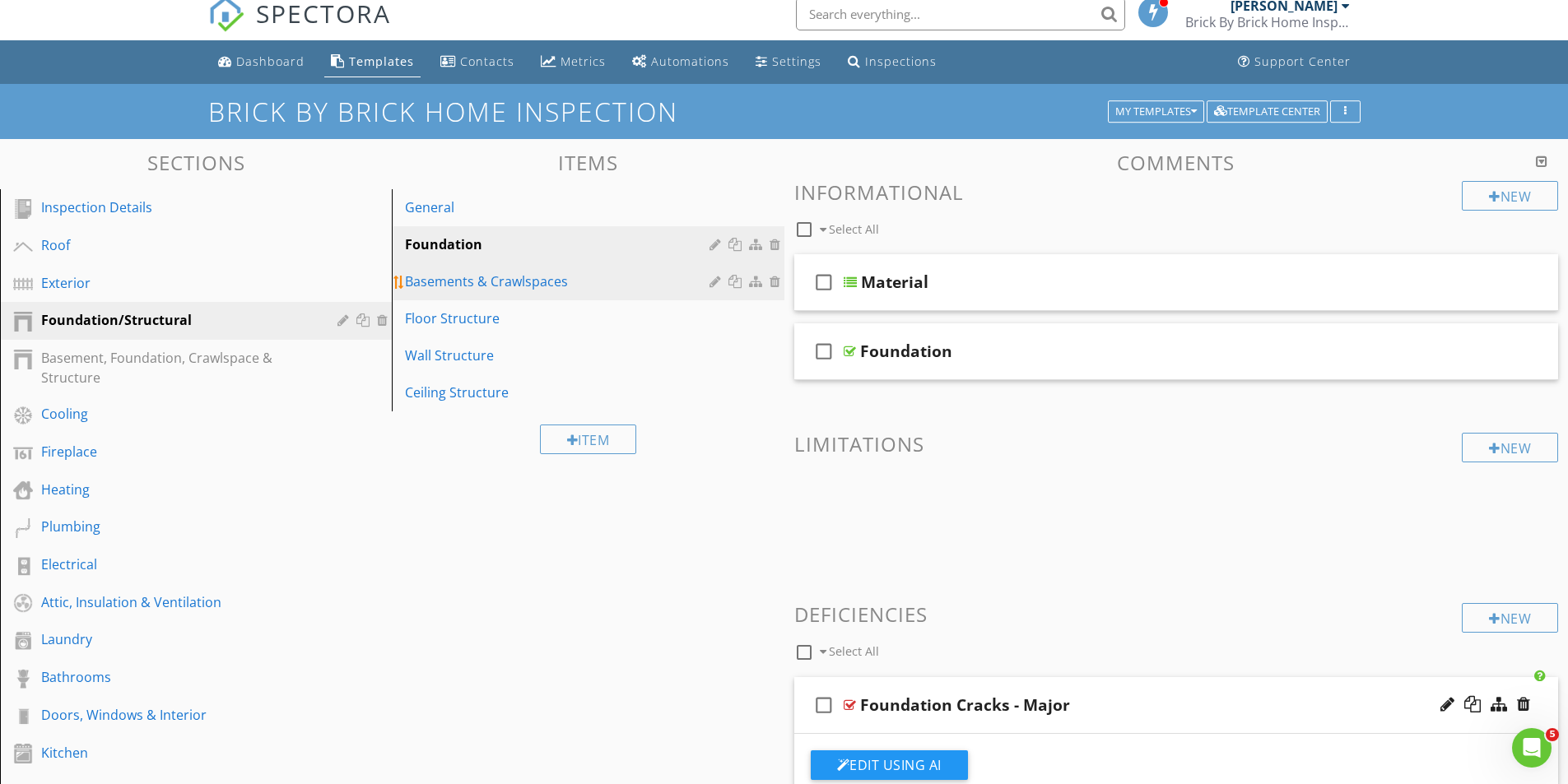
click at [468, 280] on div "Basements & Crawlspaces" at bounding box center [559, 281] width 308 height 20
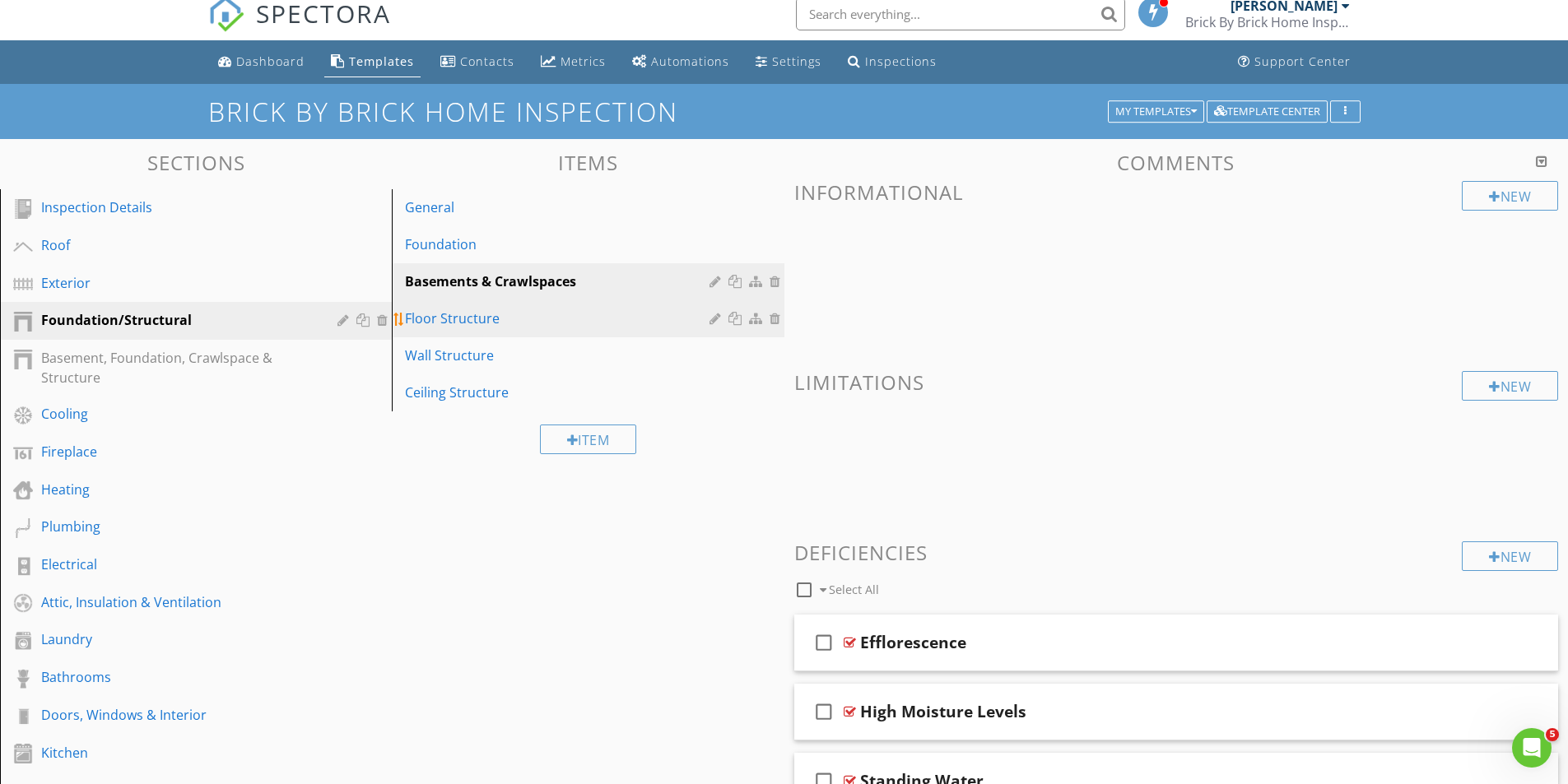
click at [444, 320] on div "Floor Structure" at bounding box center [559, 318] width 308 height 20
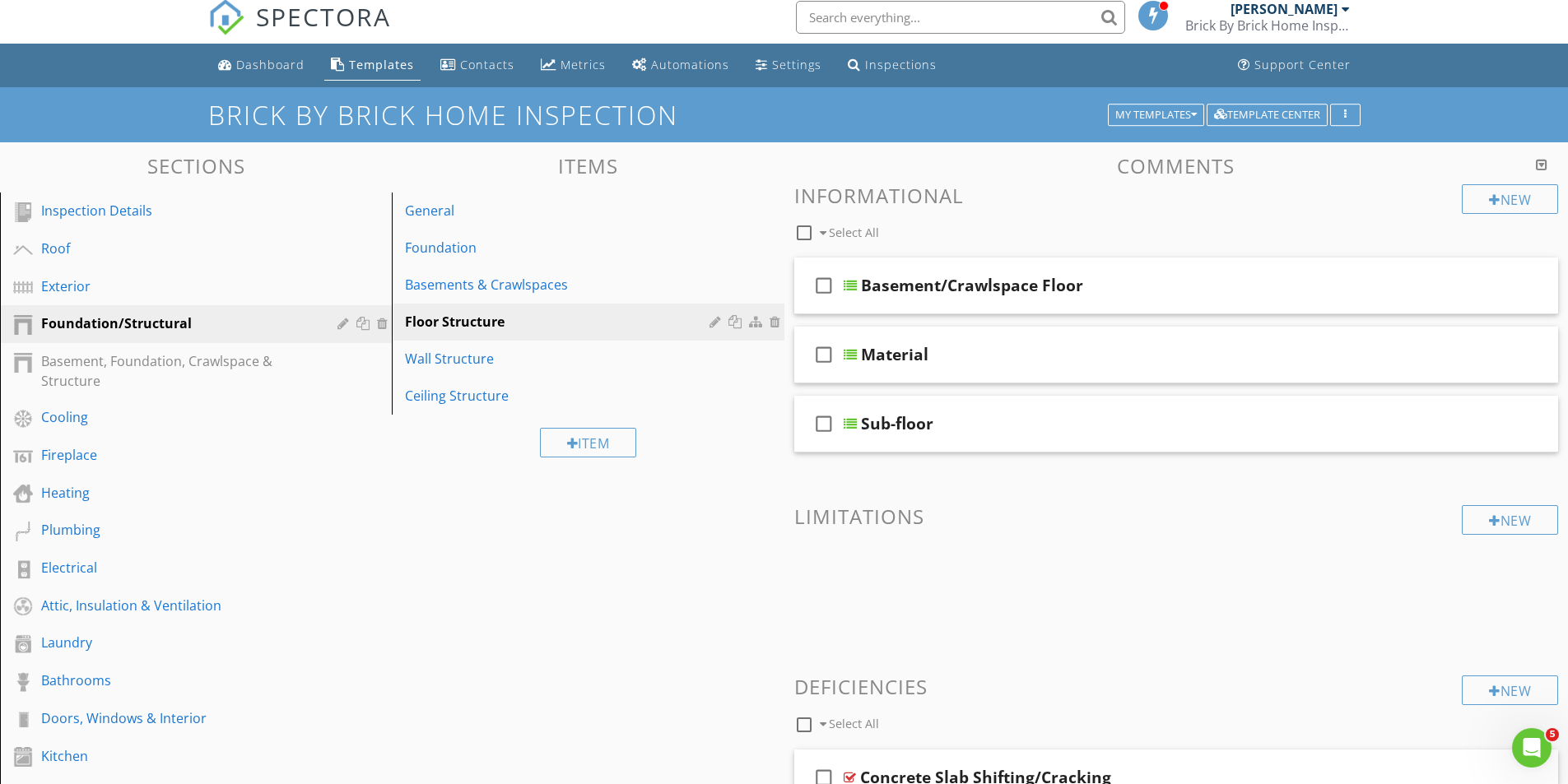
scroll to position [0, 0]
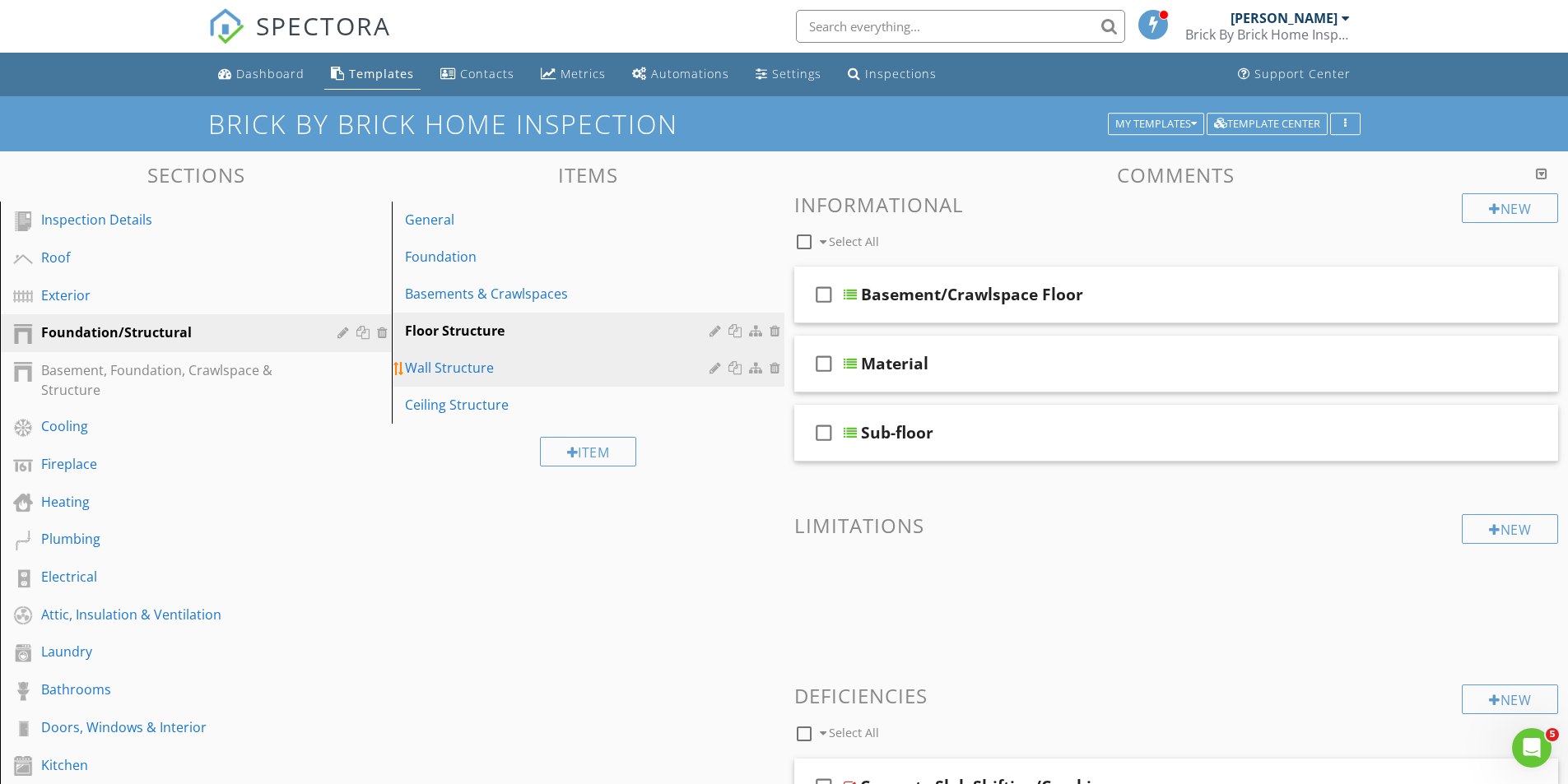
click at [456, 365] on div "Wall Structure" at bounding box center [559, 368] width 308 height 20
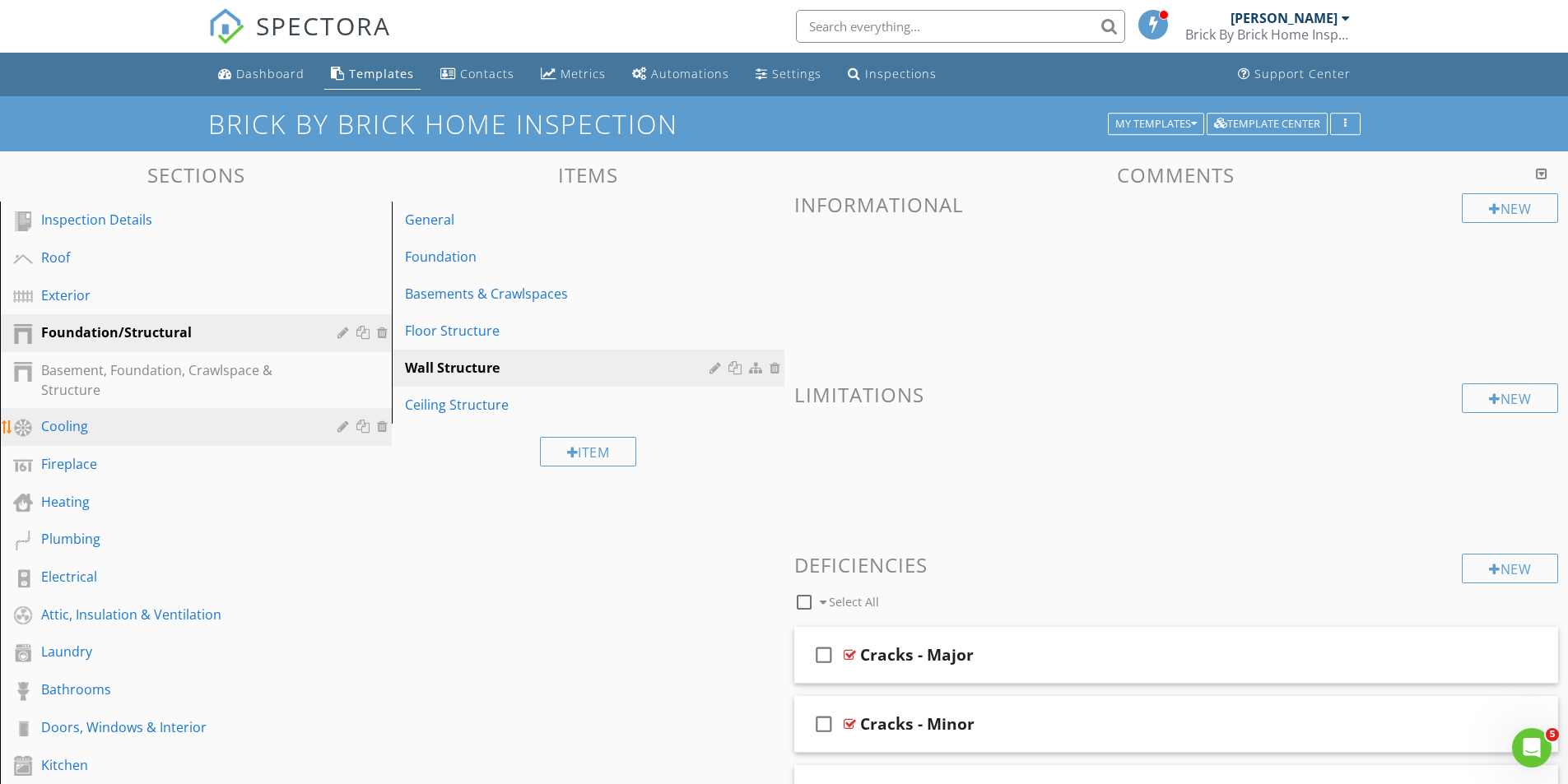
click at [60, 424] on div "Cooling" at bounding box center [177, 426] width 273 height 20
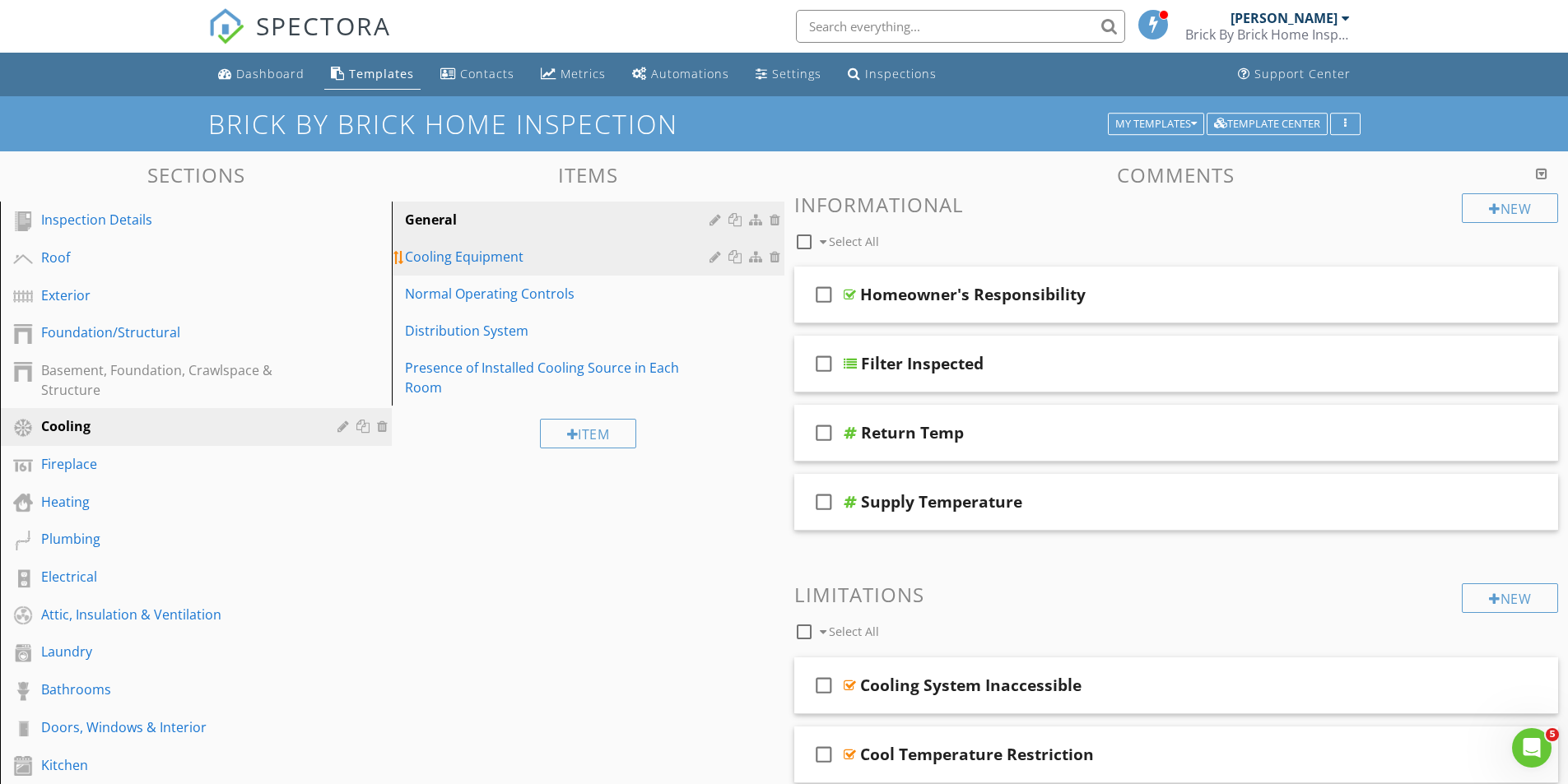
click at [465, 255] on div "Cooling Equipment" at bounding box center [559, 256] width 308 height 20
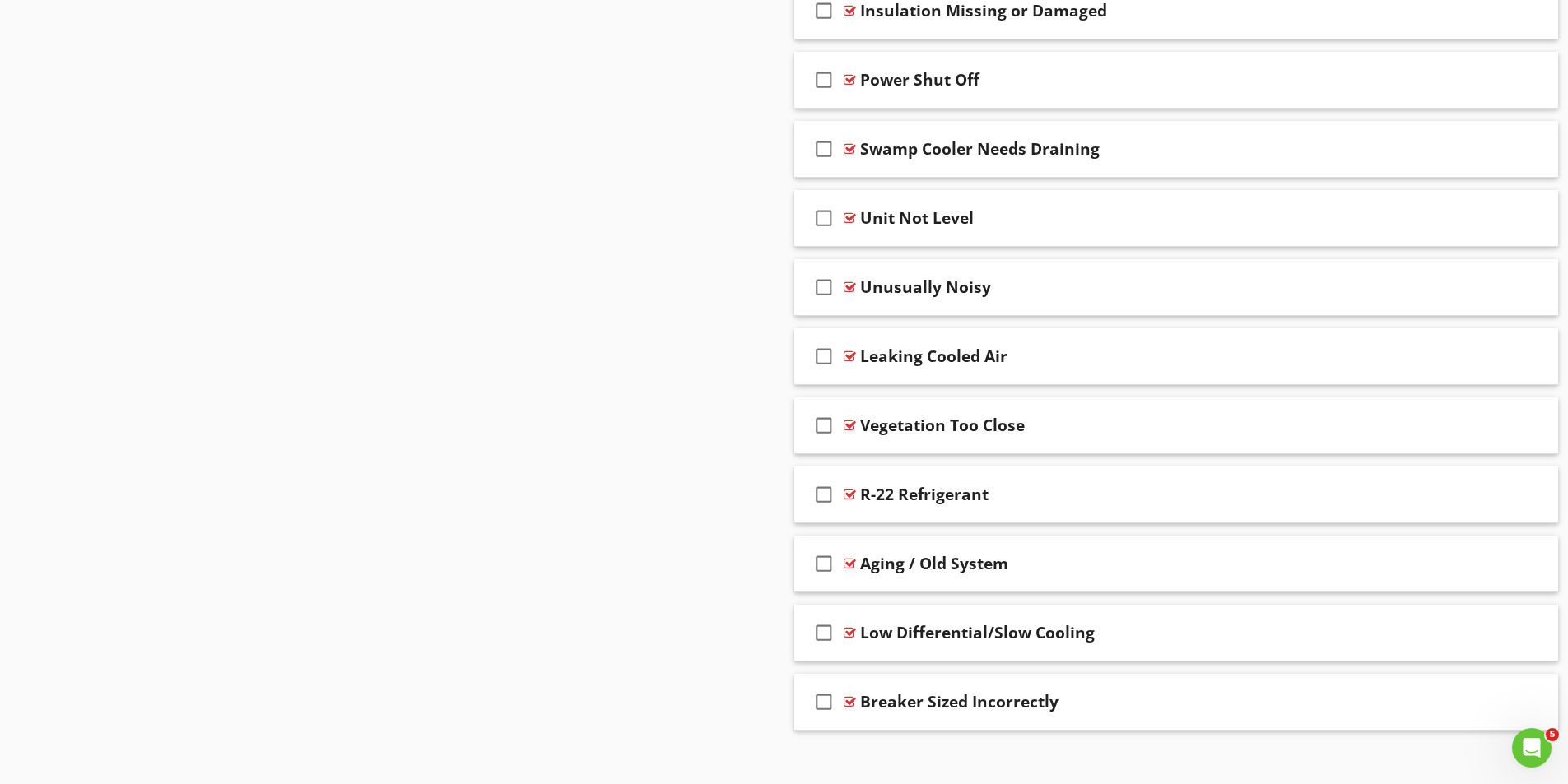
scroll to position [1841, 0]
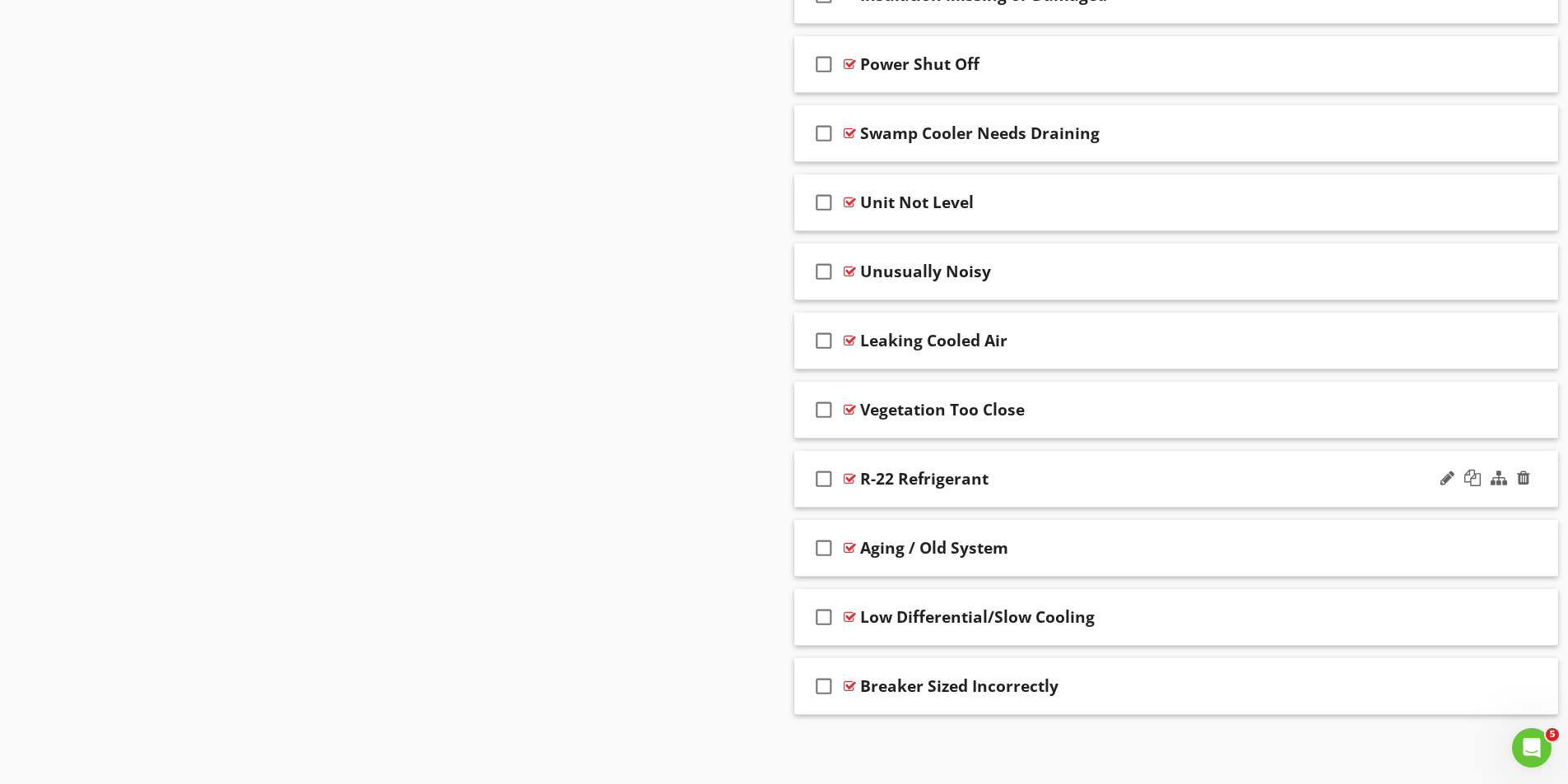
click at [850, 476] on div at bounding box center [849, 478] width 12 height 13
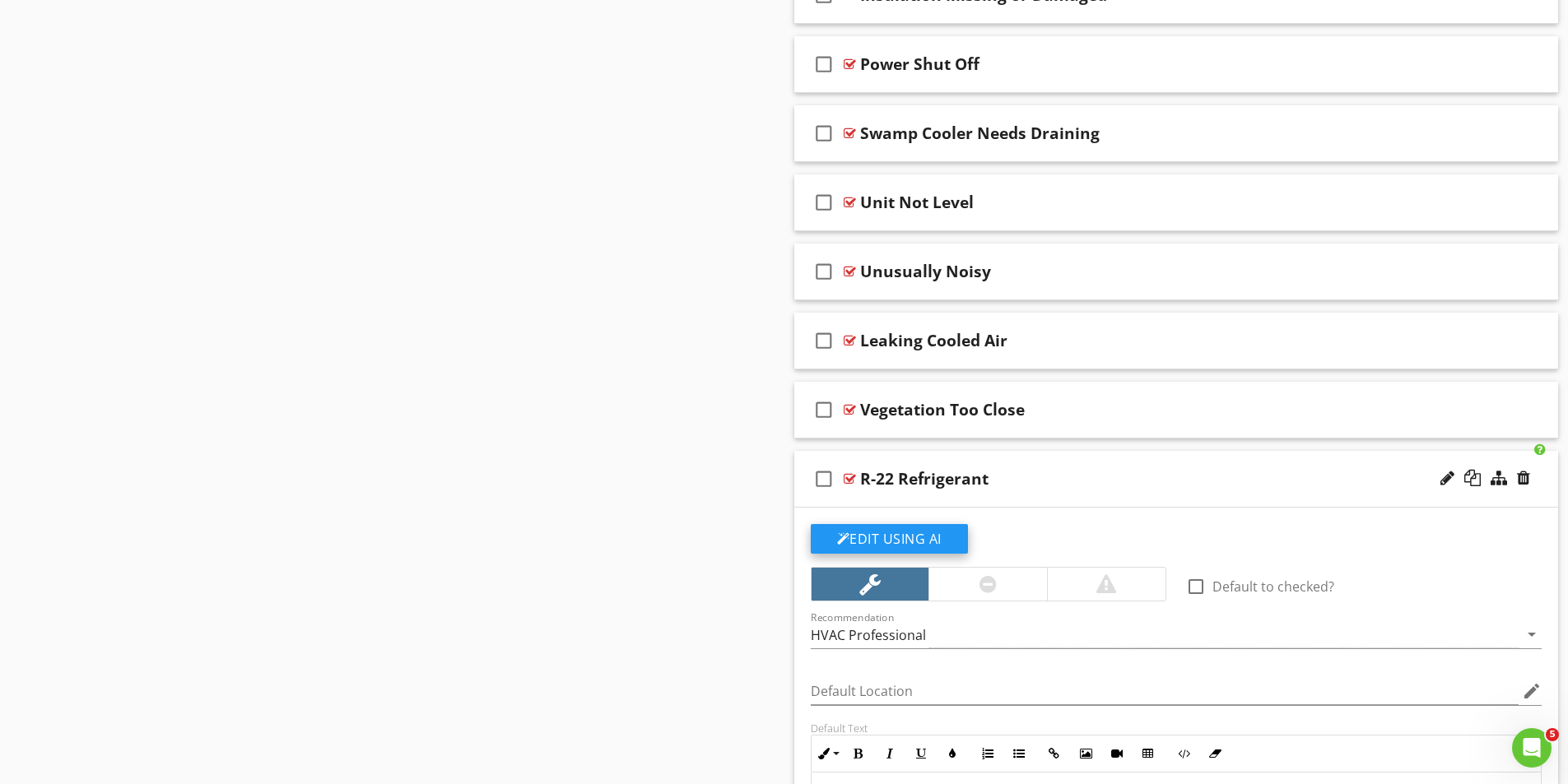
click at [917, 531] on button "Edit Using AI" at bounding box center [889, 539] width 157 height 30
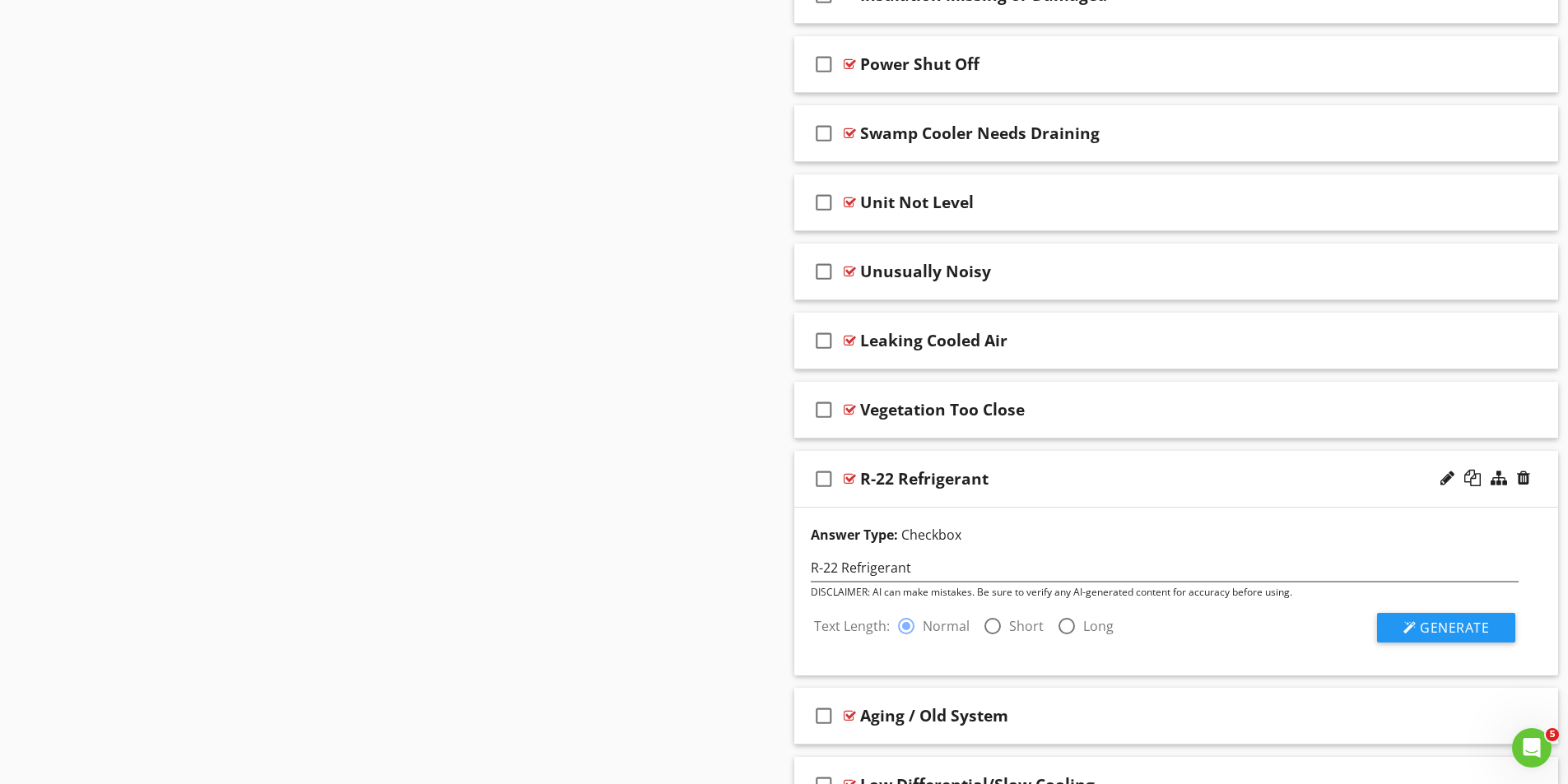
drag, startPoint x: 990, startPoint y: 622, endPoint x: 1296, endPoint y: 662, distance: 308.6
click at [990, 622] on div at bounding box center [992, 626] width 28 height 28
radio input "false"
radio input "true"
click at [1435, 626] on span "Generate" at bounding box center [1454, 627] width 69 height 18
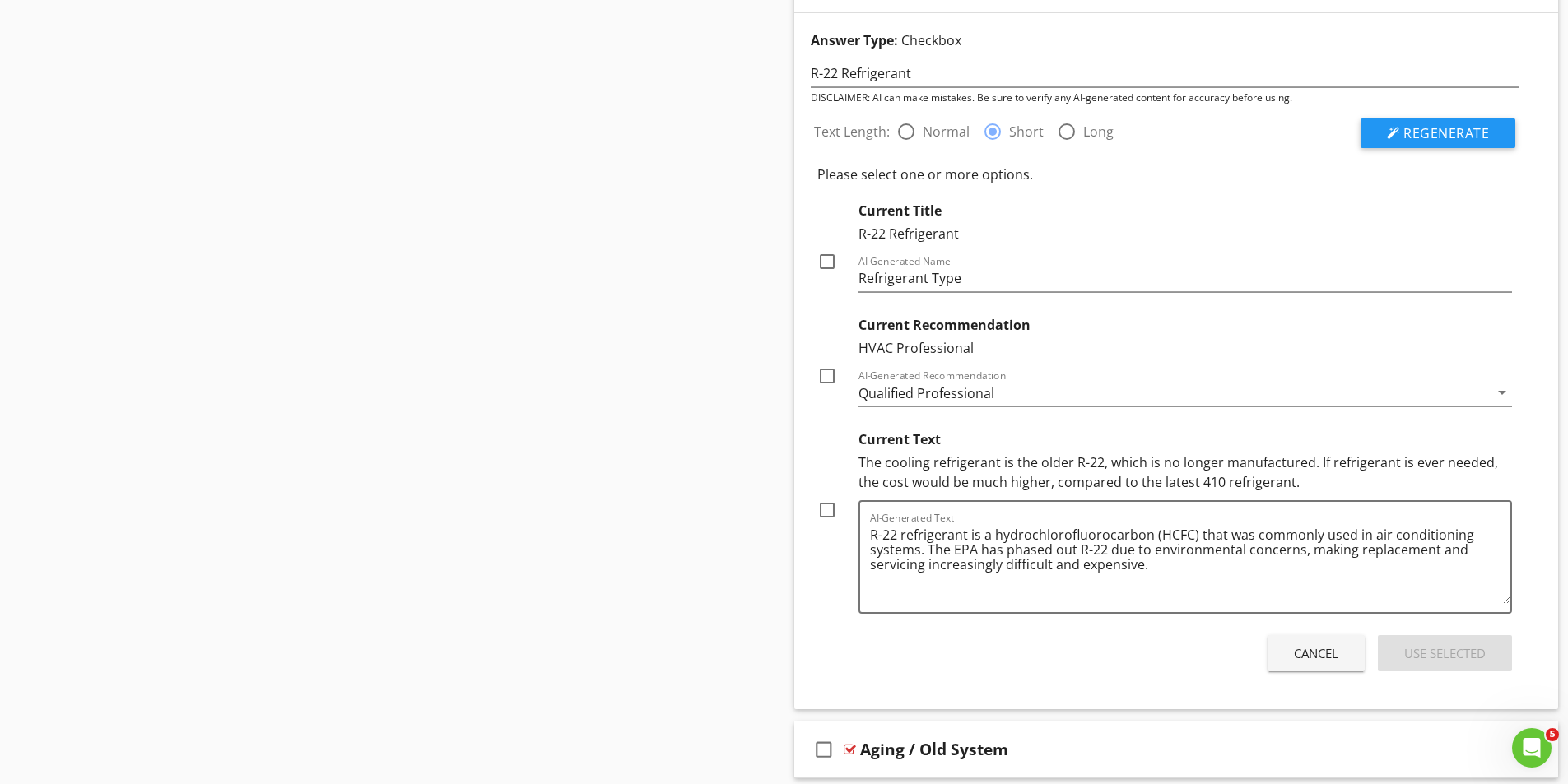
scroll to position [2416, 0]
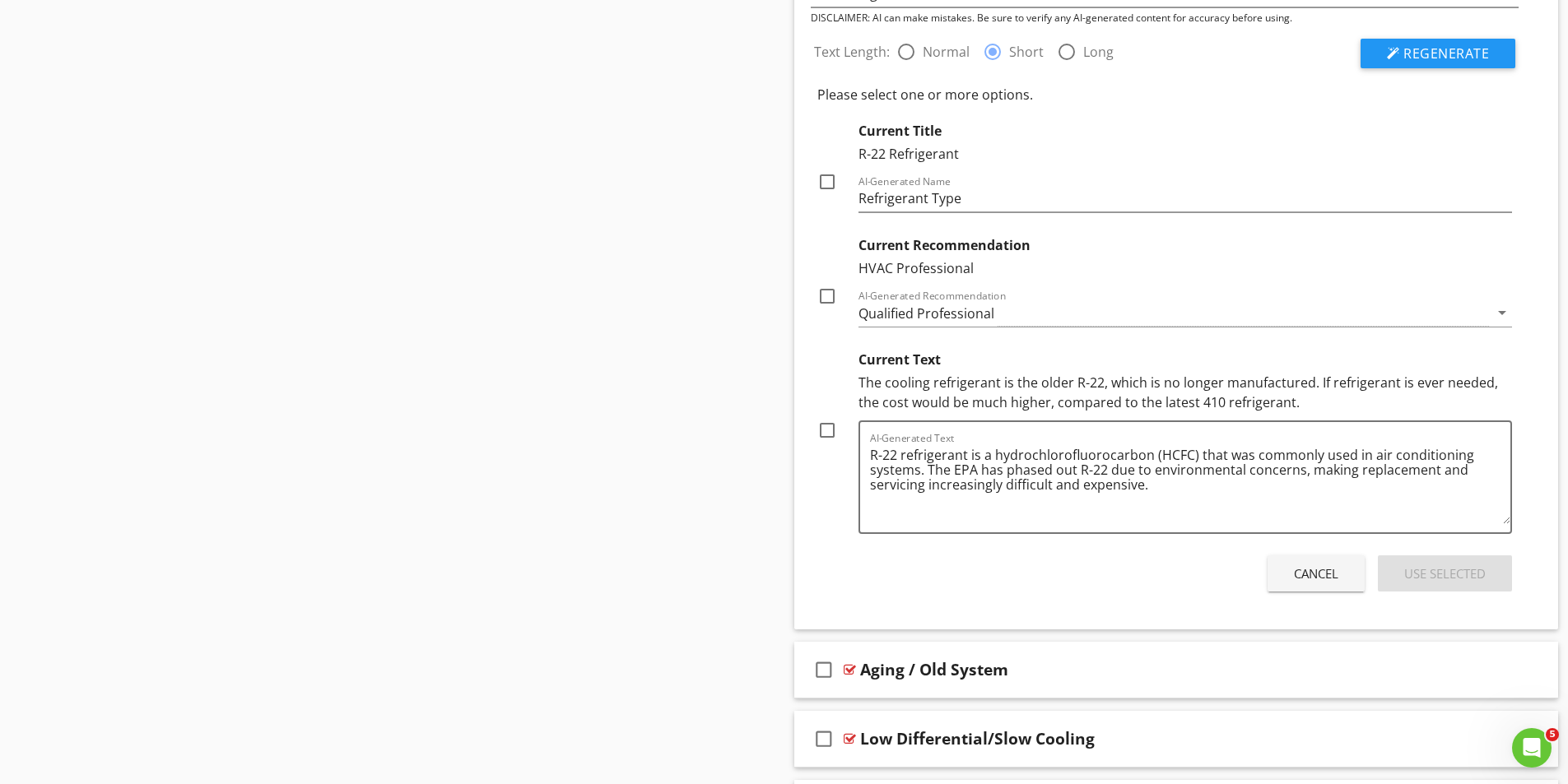
click at [1312, 571] on div "Cancel" at bounding box center [1315, 574] width 44 height 19
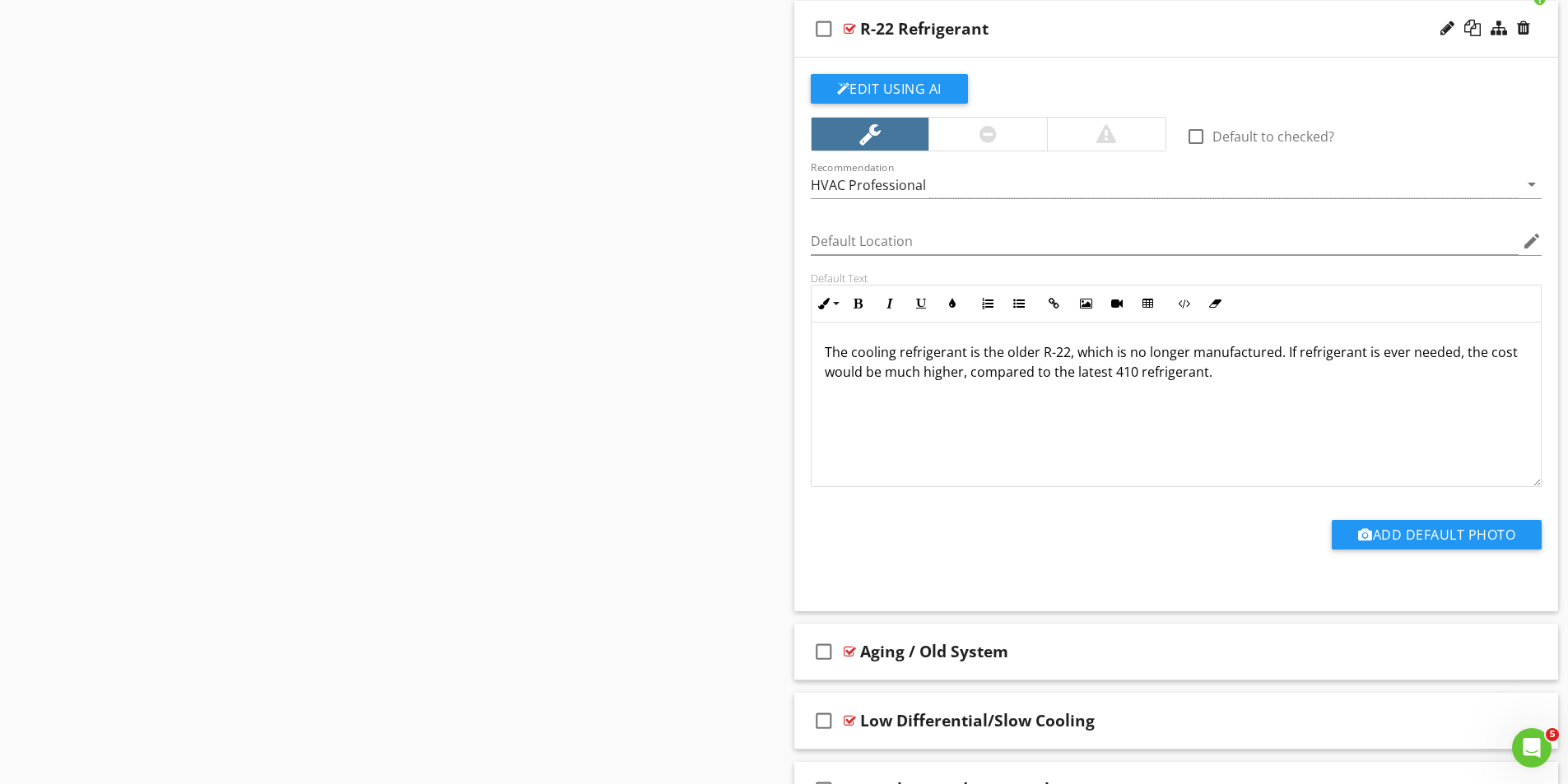
scroll to position [2395, 0]
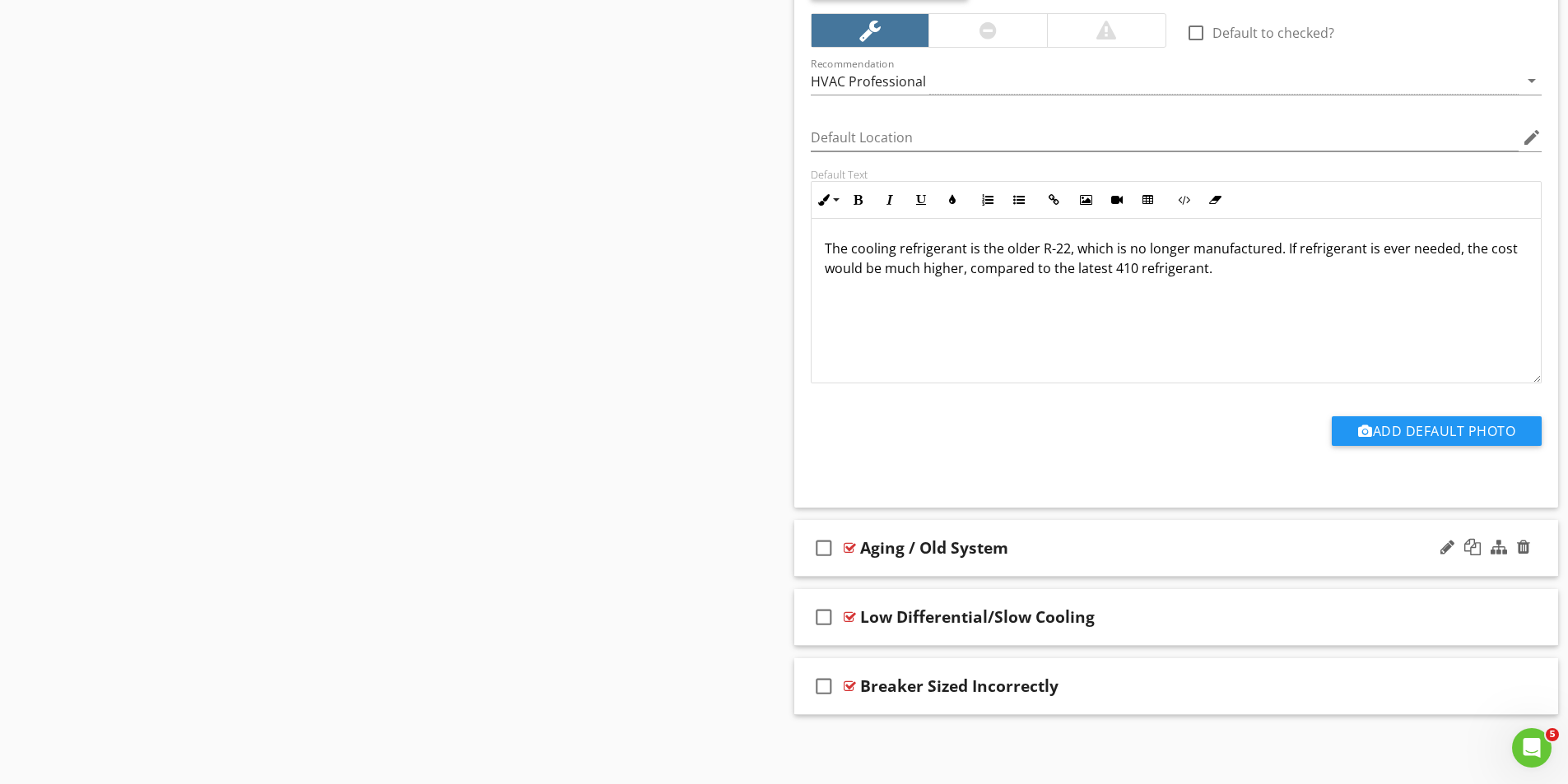
click at [850, 544] on div at bounding box center [849, 548] width 12 height 13
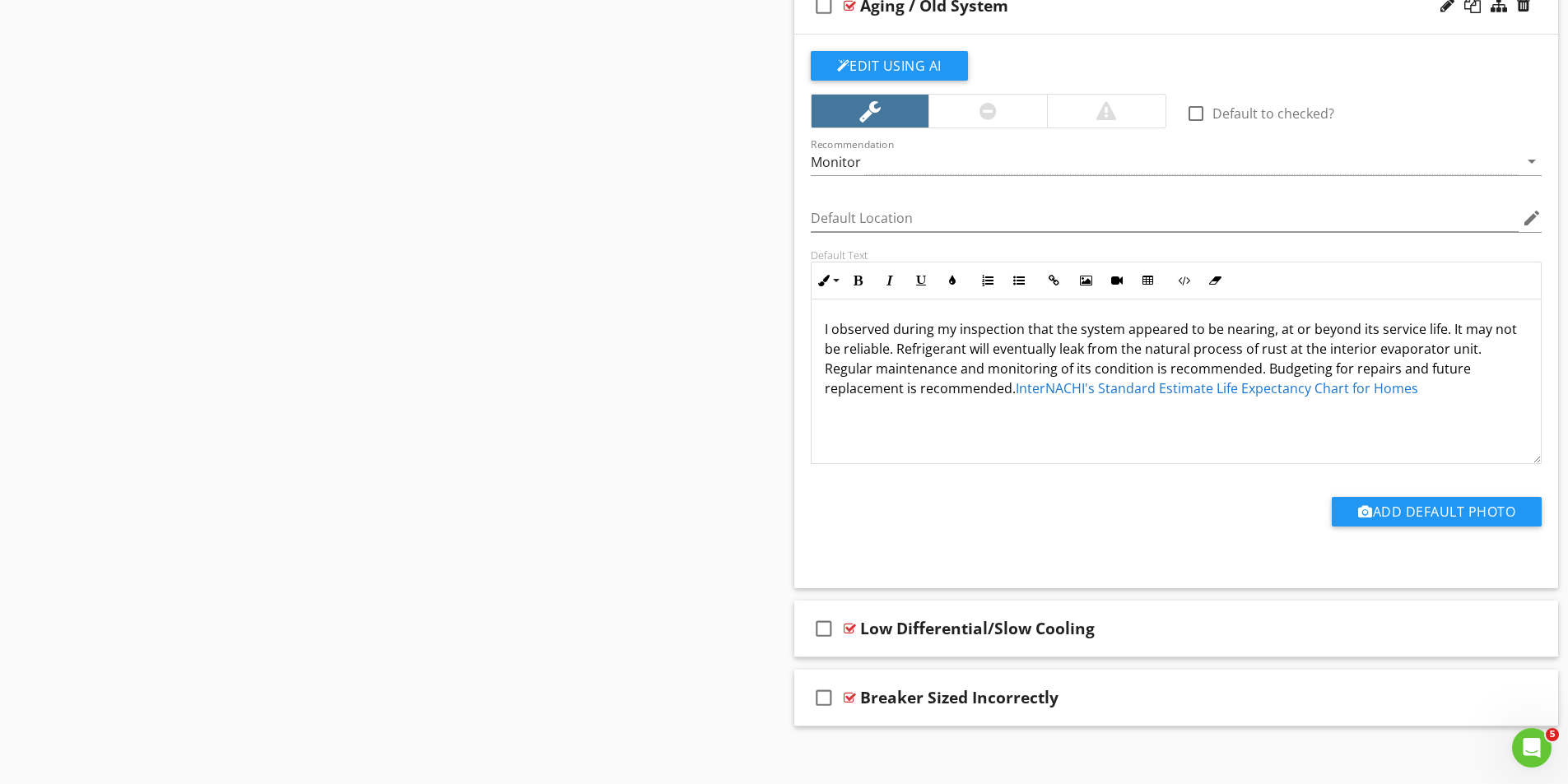
scroll to position [2949, 0]
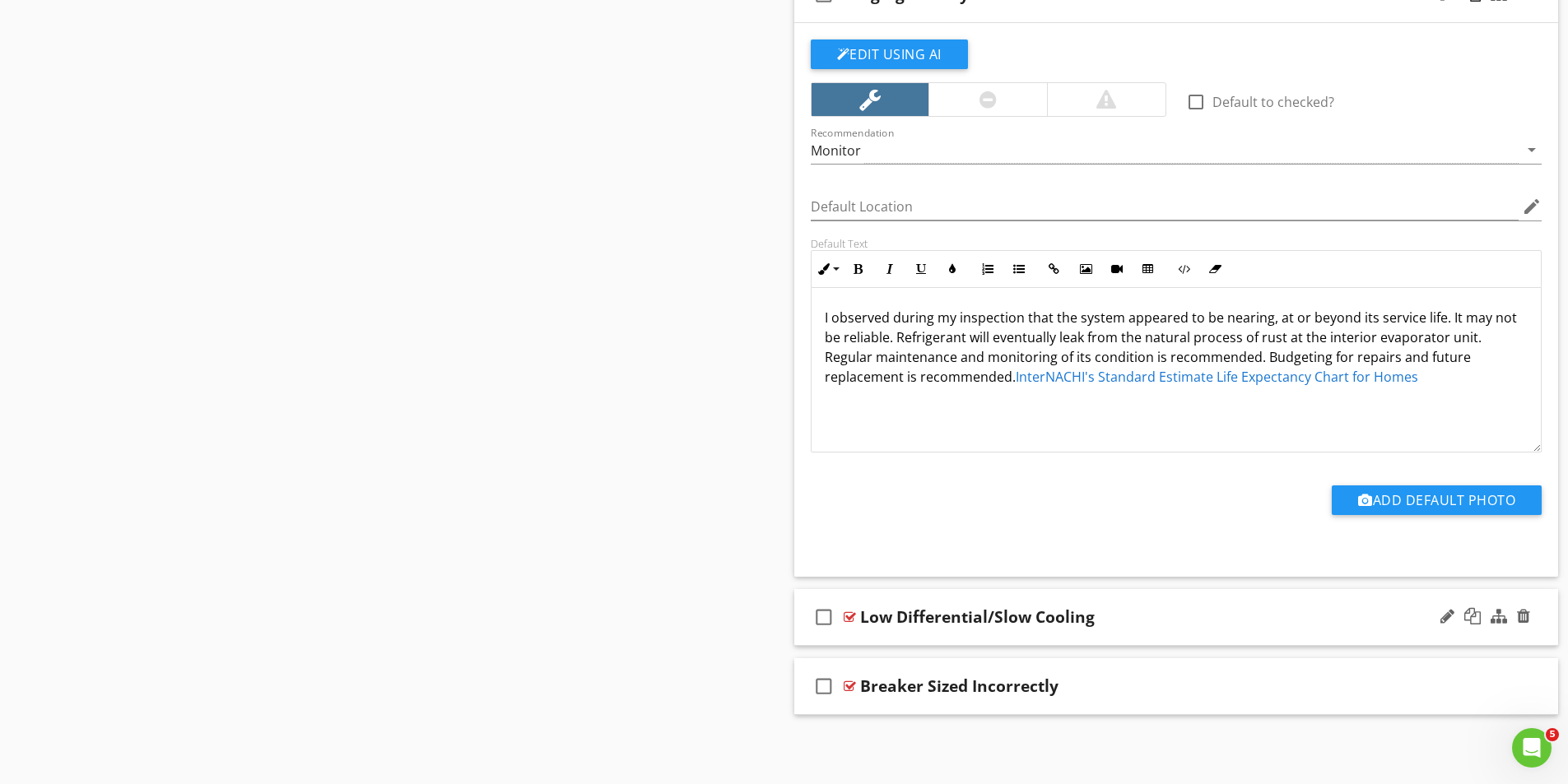
click at [855, 613] on div at bounding box center [849, 617] width 12 height 13
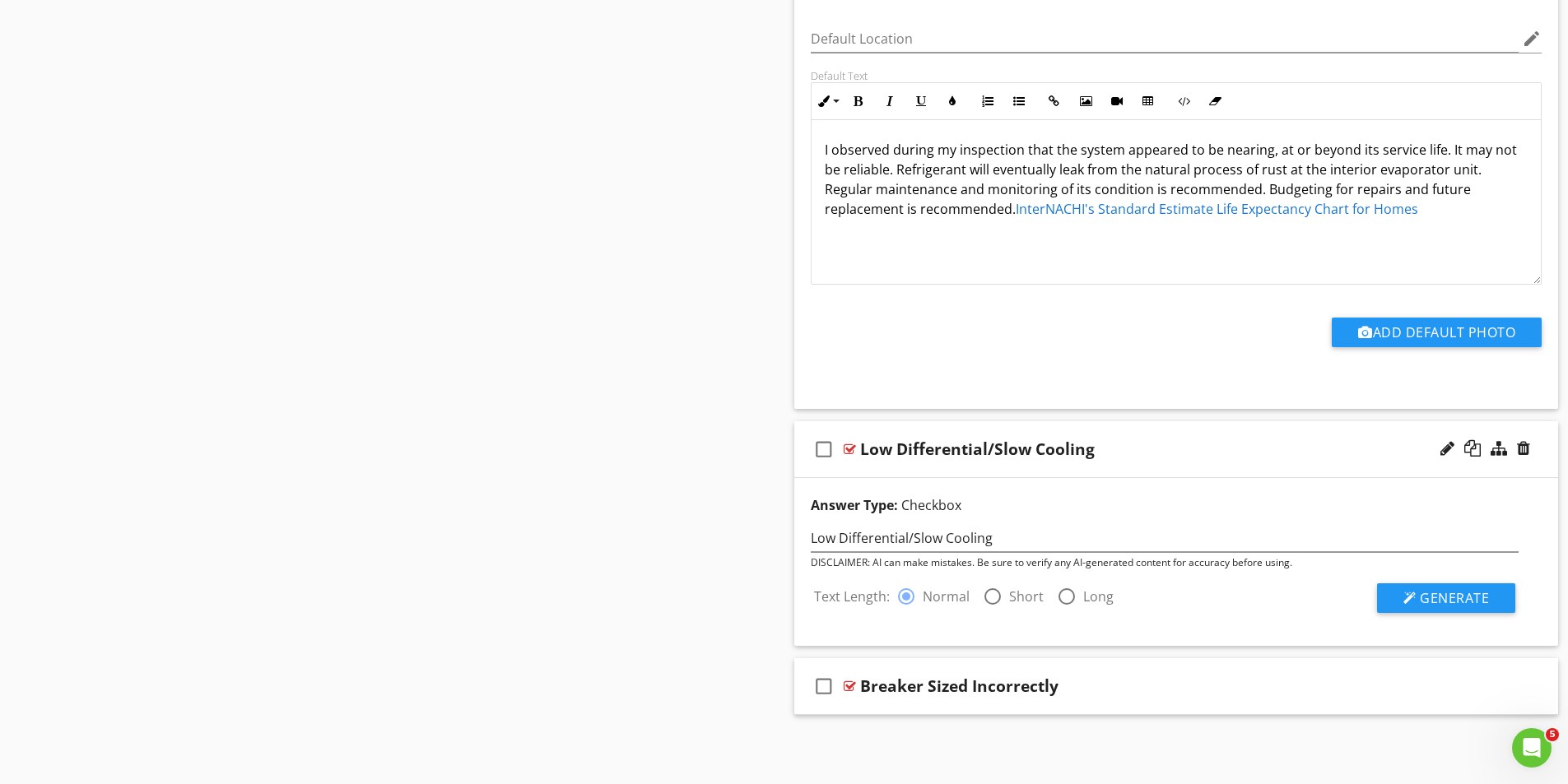
scroll to position [3117, 0]
click at [1108, 596] on div "Text Length: radio_button_checked Normal radio_button_unchecked Short radio_but…" at bounding box center [970, 597] width 313 height 20
click at [992, 598] on div at bounding box center [992, 597] width 28 height 28
radio input "false"
radio input "true"
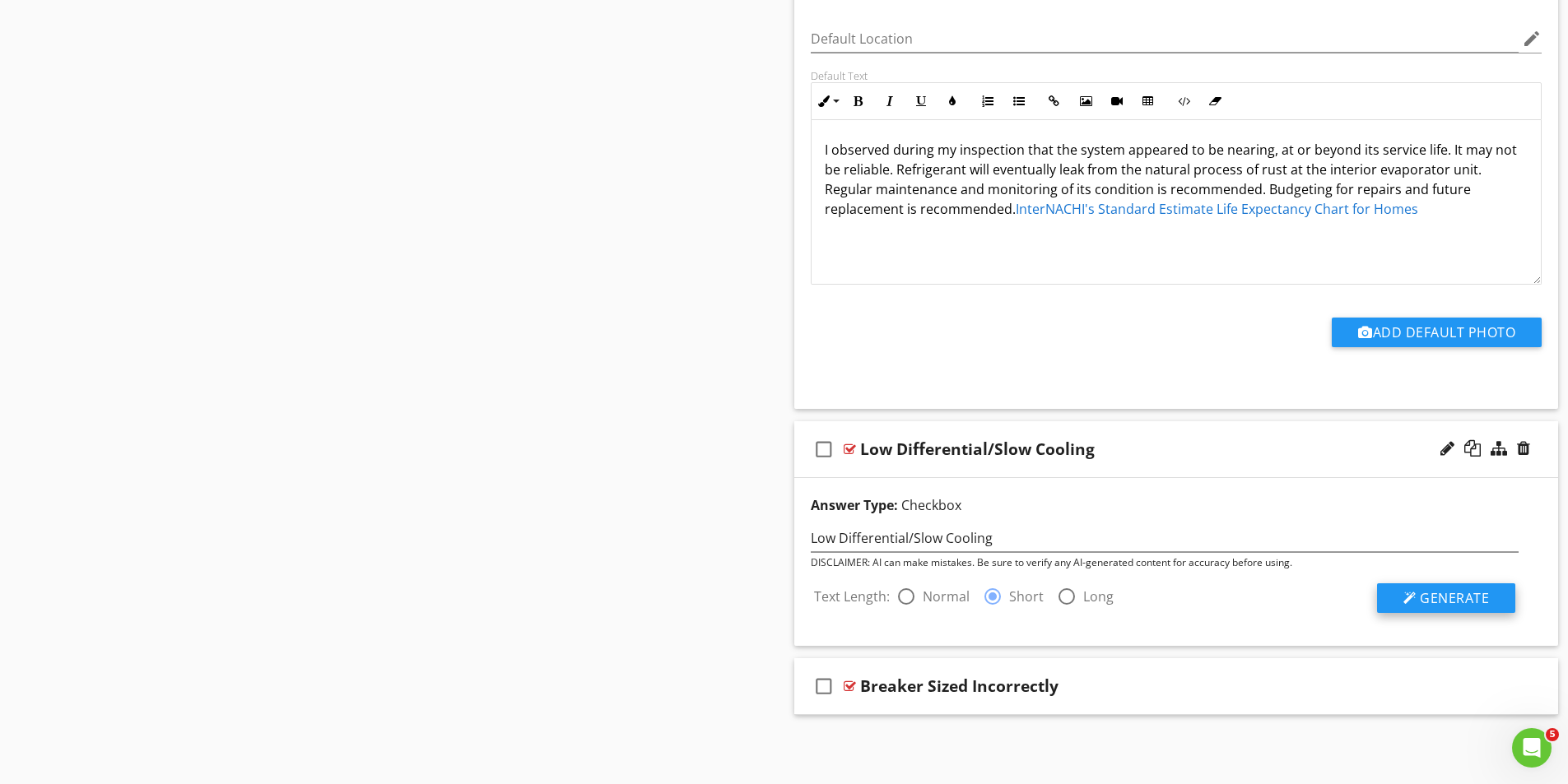
click at [1425, 598] on span "Generate" at bounding box center [1454, 598] width 69 height 18
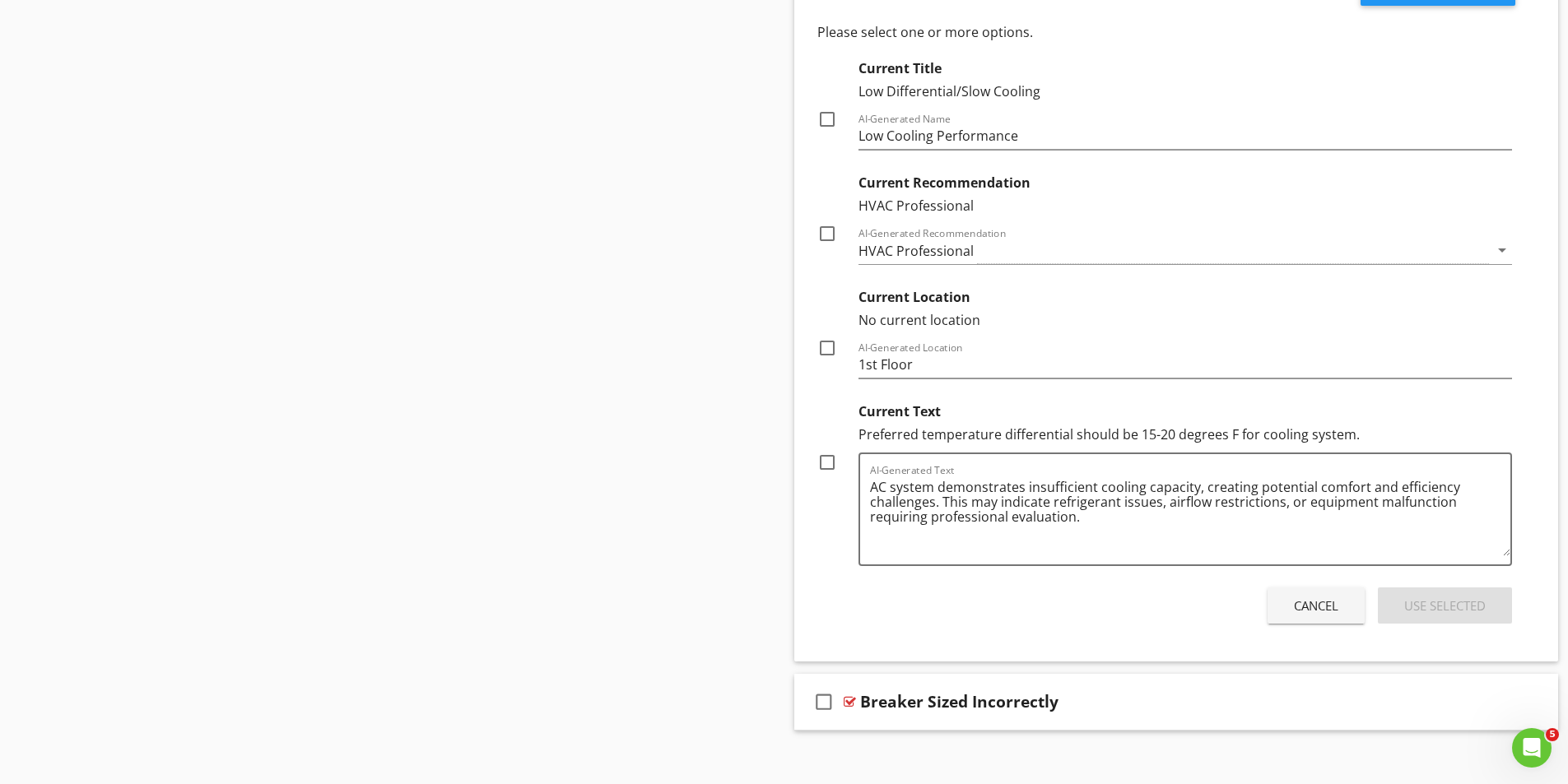
scroll to position [3740, 0]
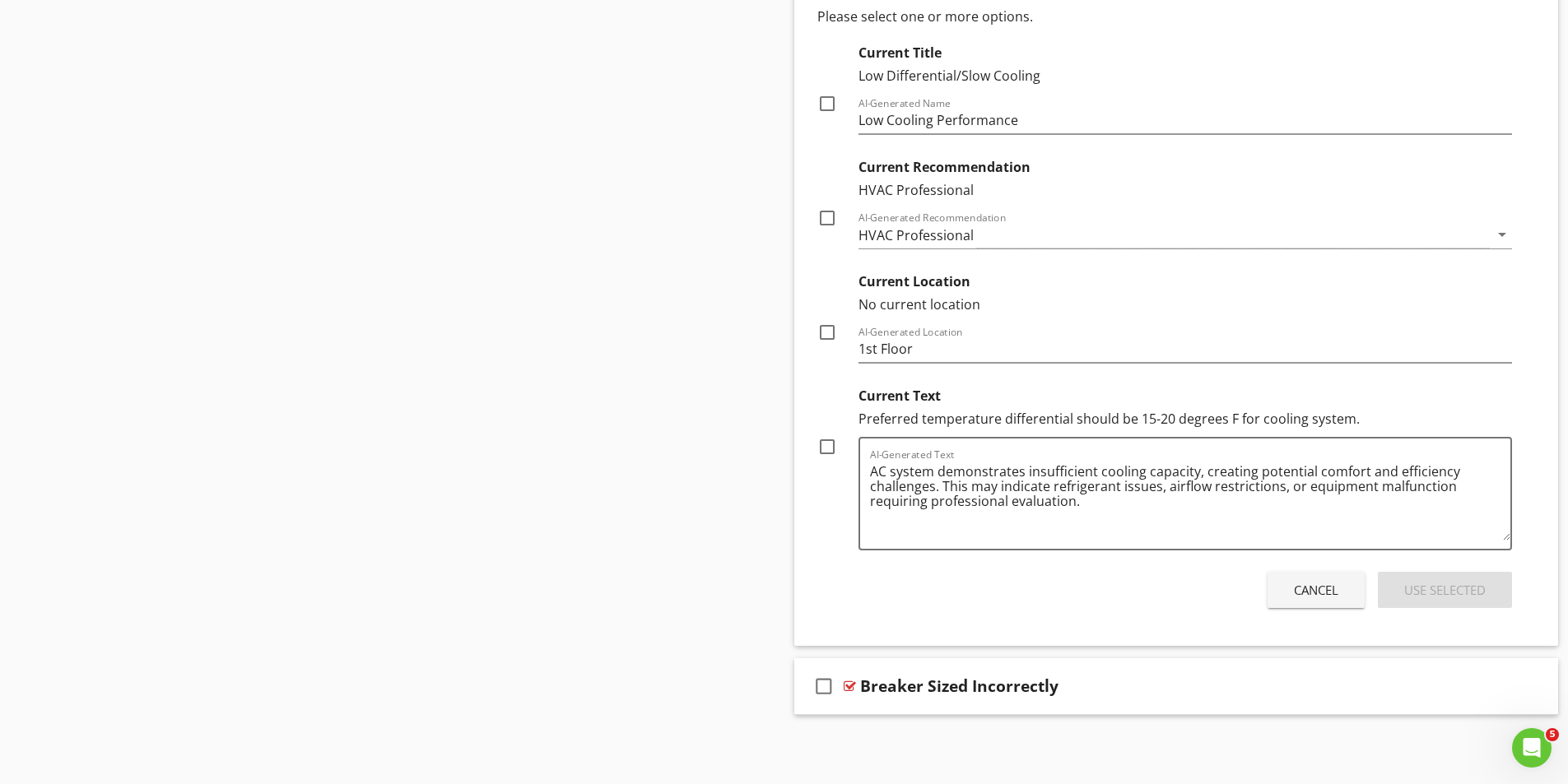
drag, startPoint x: 858, startPoint y: 418, endPoint x: 1355, endPoint y: 428, distance: 497.1
click at [1355, 428] on div "Preferred temperature differential should be 15-20 degrees F for cooling system." at bounding box center [1185, 419] width 654 height 20
copy div "Preferred temperature differential should be 15-20 degrees F for cooling system."
click at [1103, 502] on textarea "AC system demonstrates insufficient cooling capacity, creating potential comfor…" at bounding box center [1191, 499] width 641 height 82
paste textarea "Preferred temperature differential should be 15-20 degrees F for cooling system."
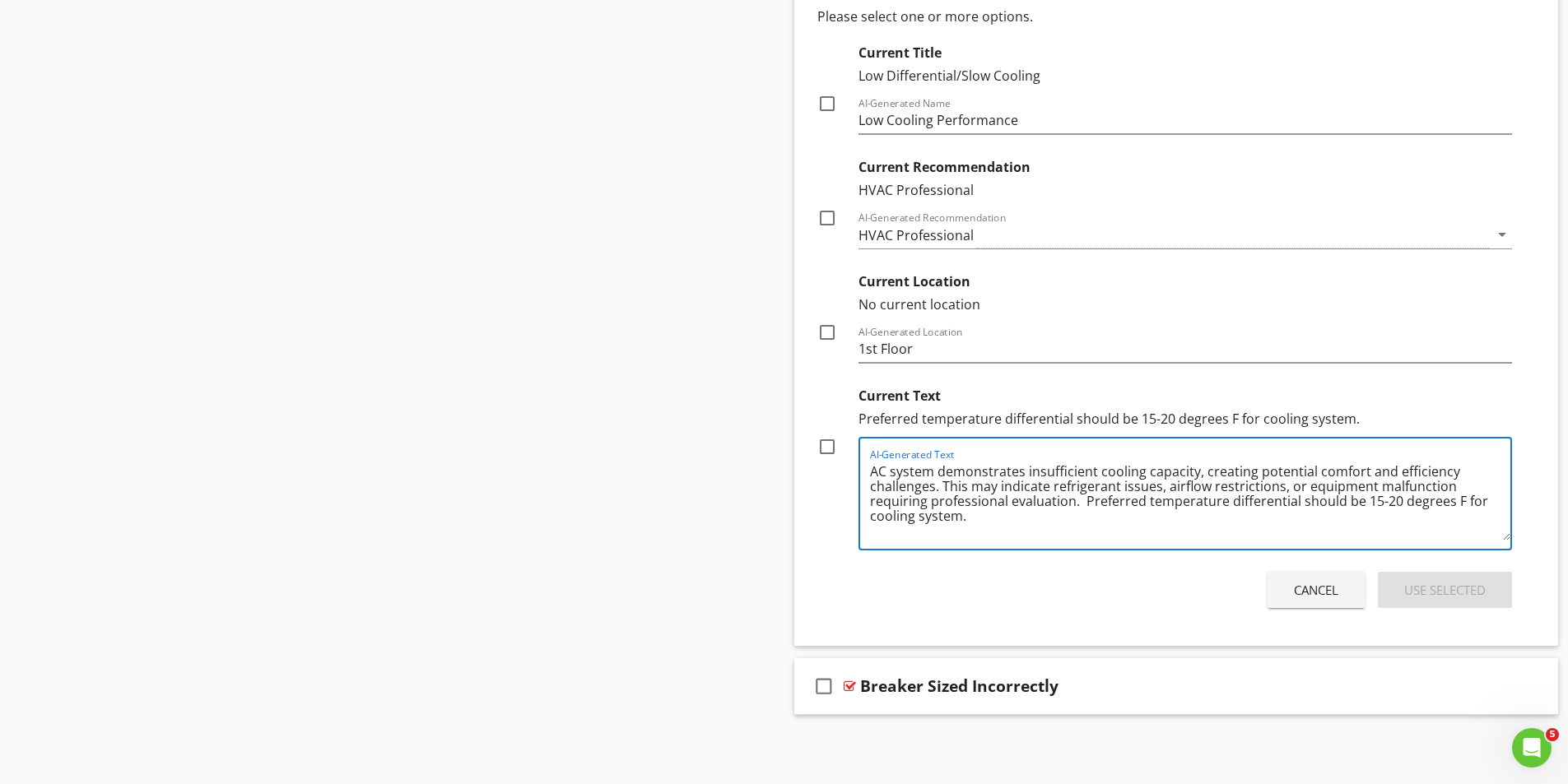
type textarea "AC system demonstrates insufficient cooling capacity, creating potential comfor…"
click at [822, 447] on div at bounding box center [827, 447] width 28 height 28
checkbox input "true"
click at [1451, 590] on div "Use Selected" at bounding box center [1445, 591] width 82 height 19
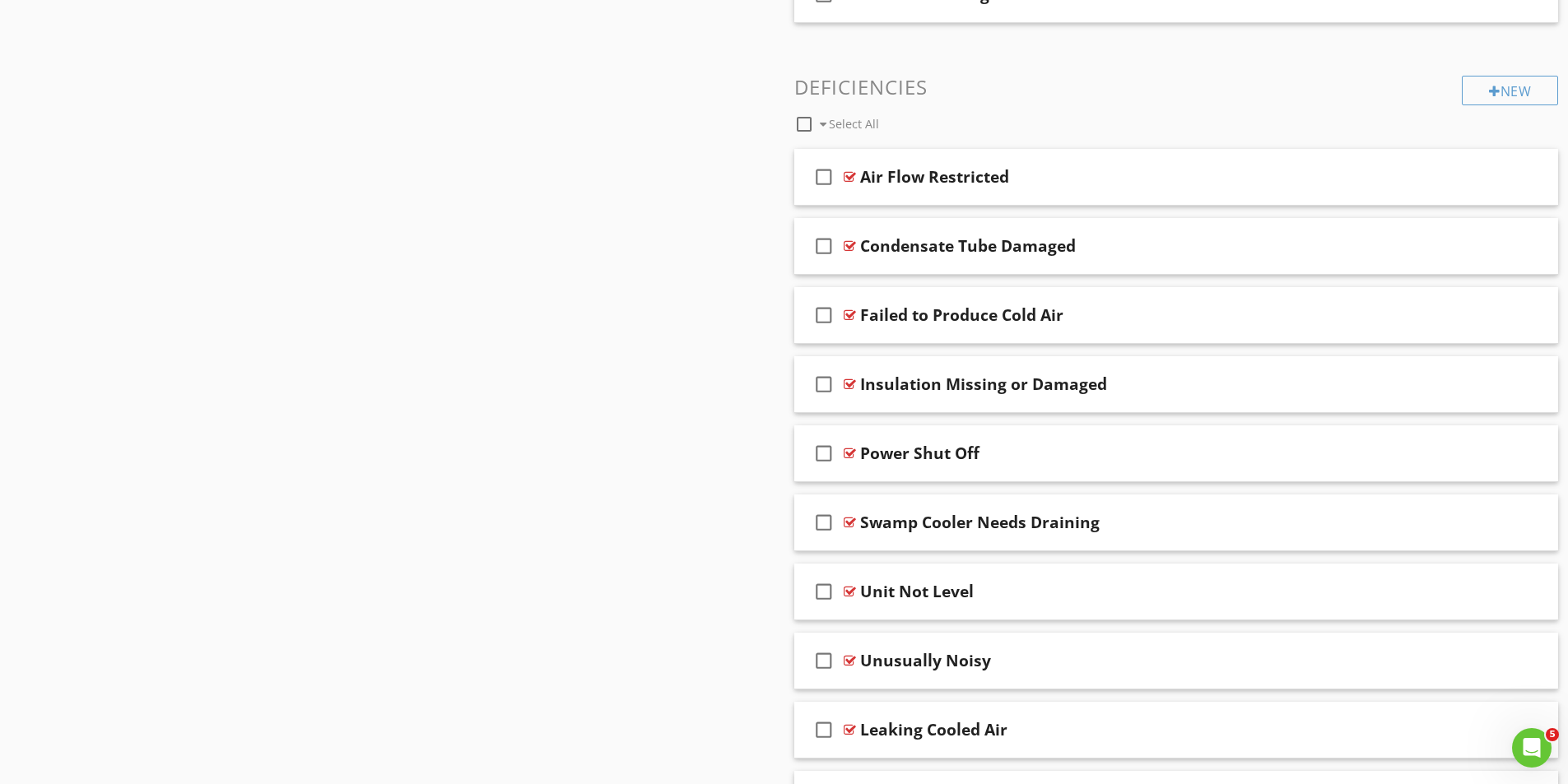
scroll to position [1445, 0]
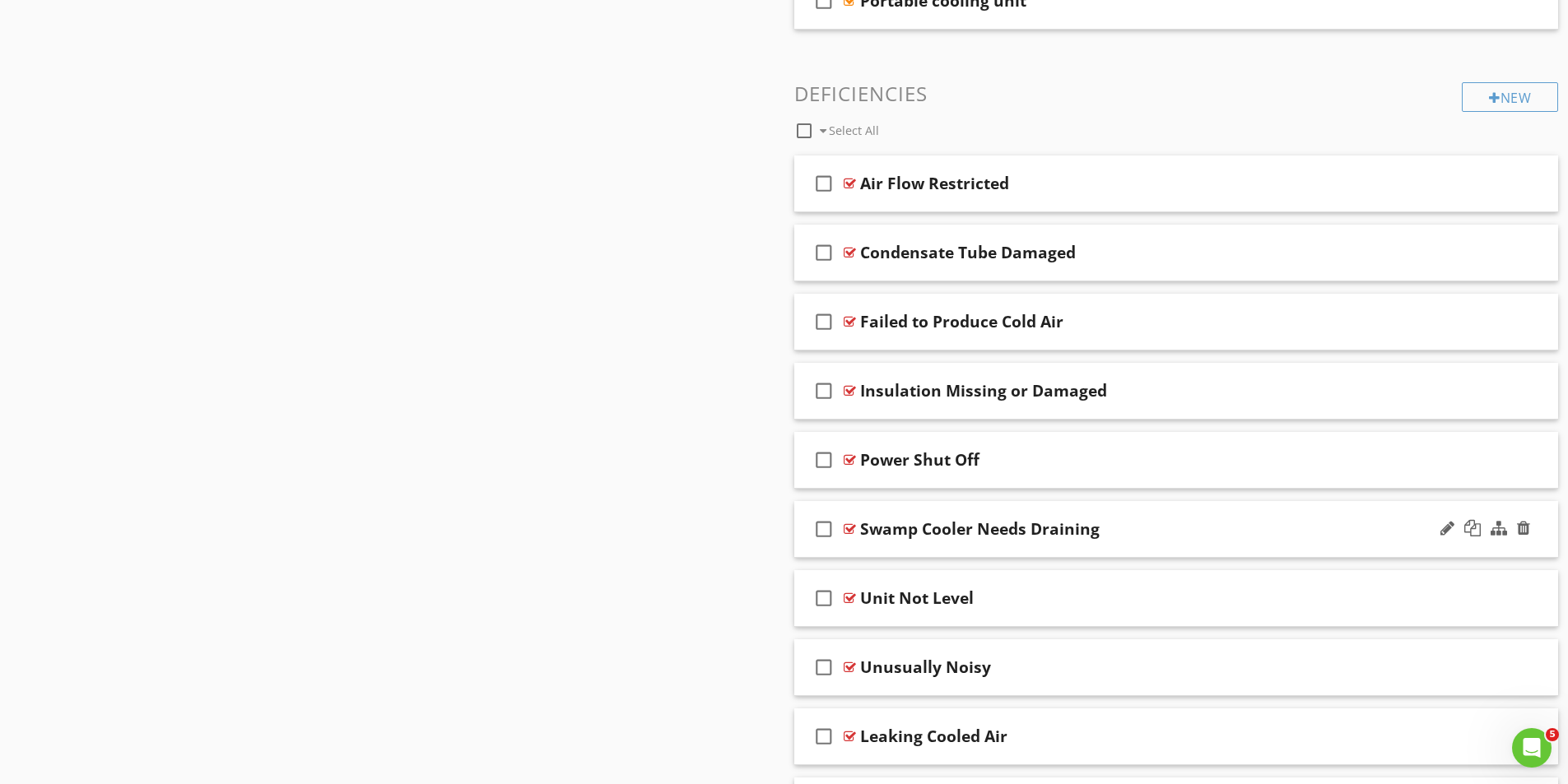
click at [852, 530] on div at bounding box center [849, 529] width 12 height 13
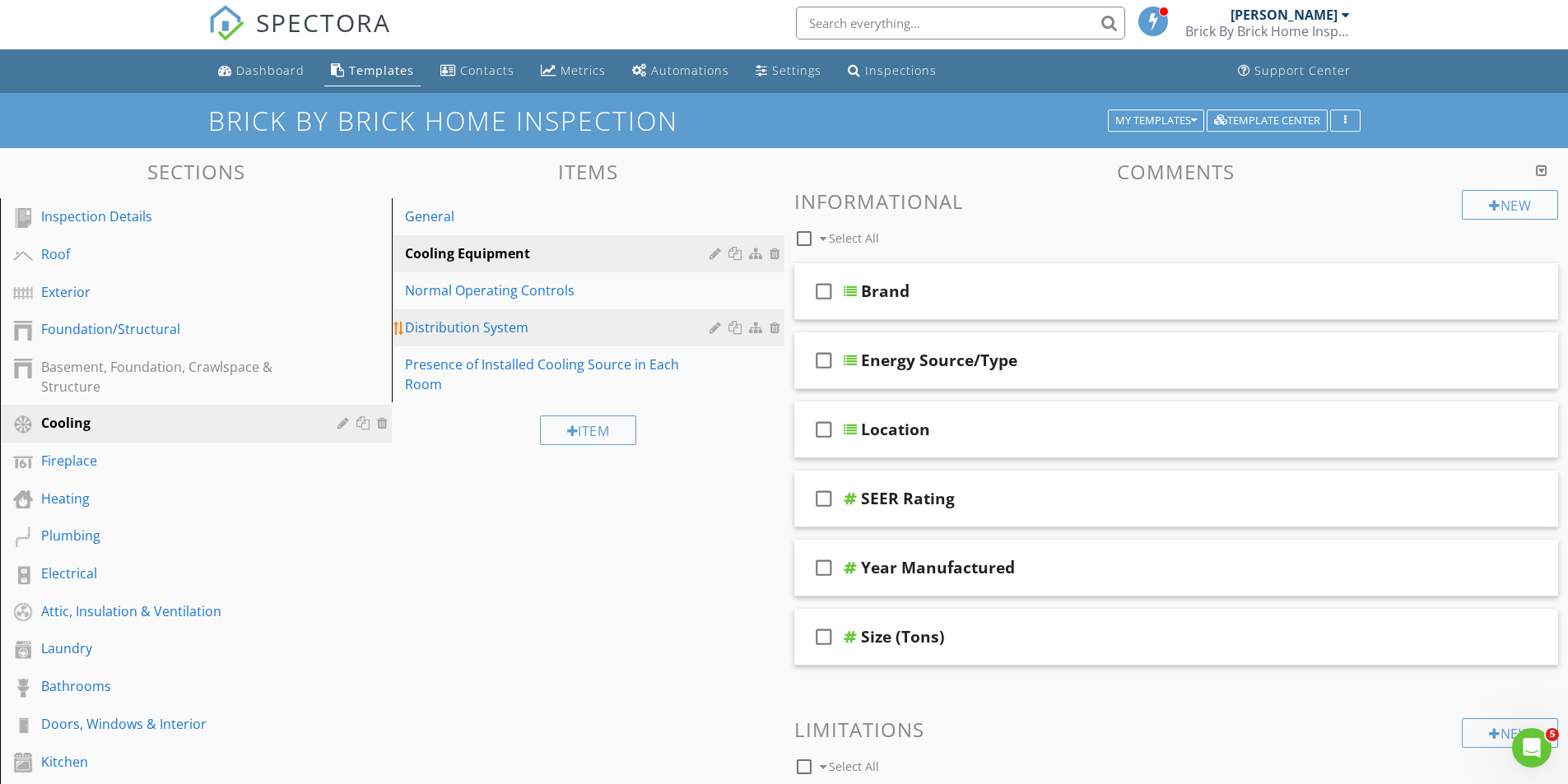
scroll to position [0, 0]
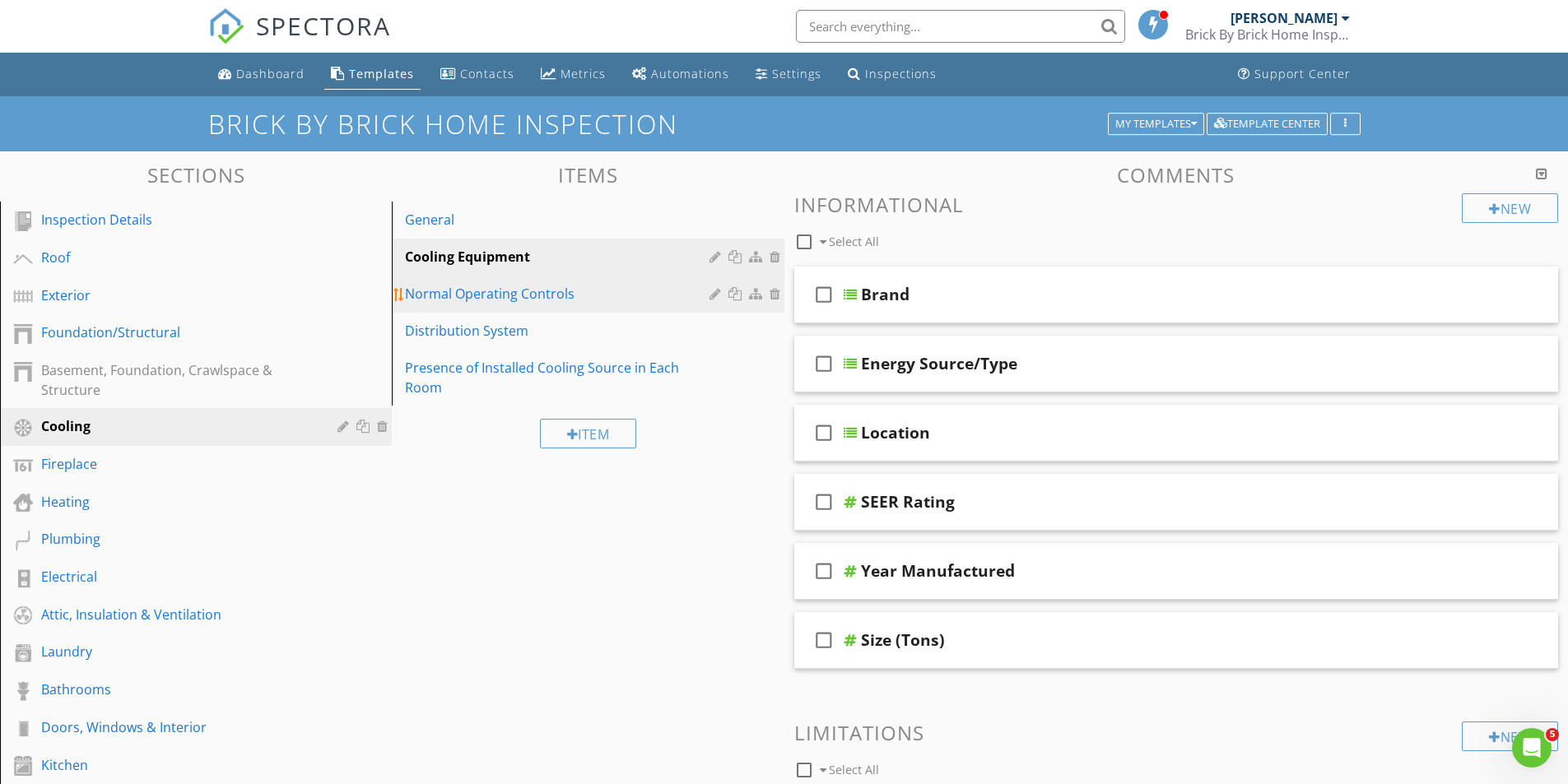
click at [474, 289] on div "Normal Operating Controls" at bounding box center [559, 294] width 308 height 20
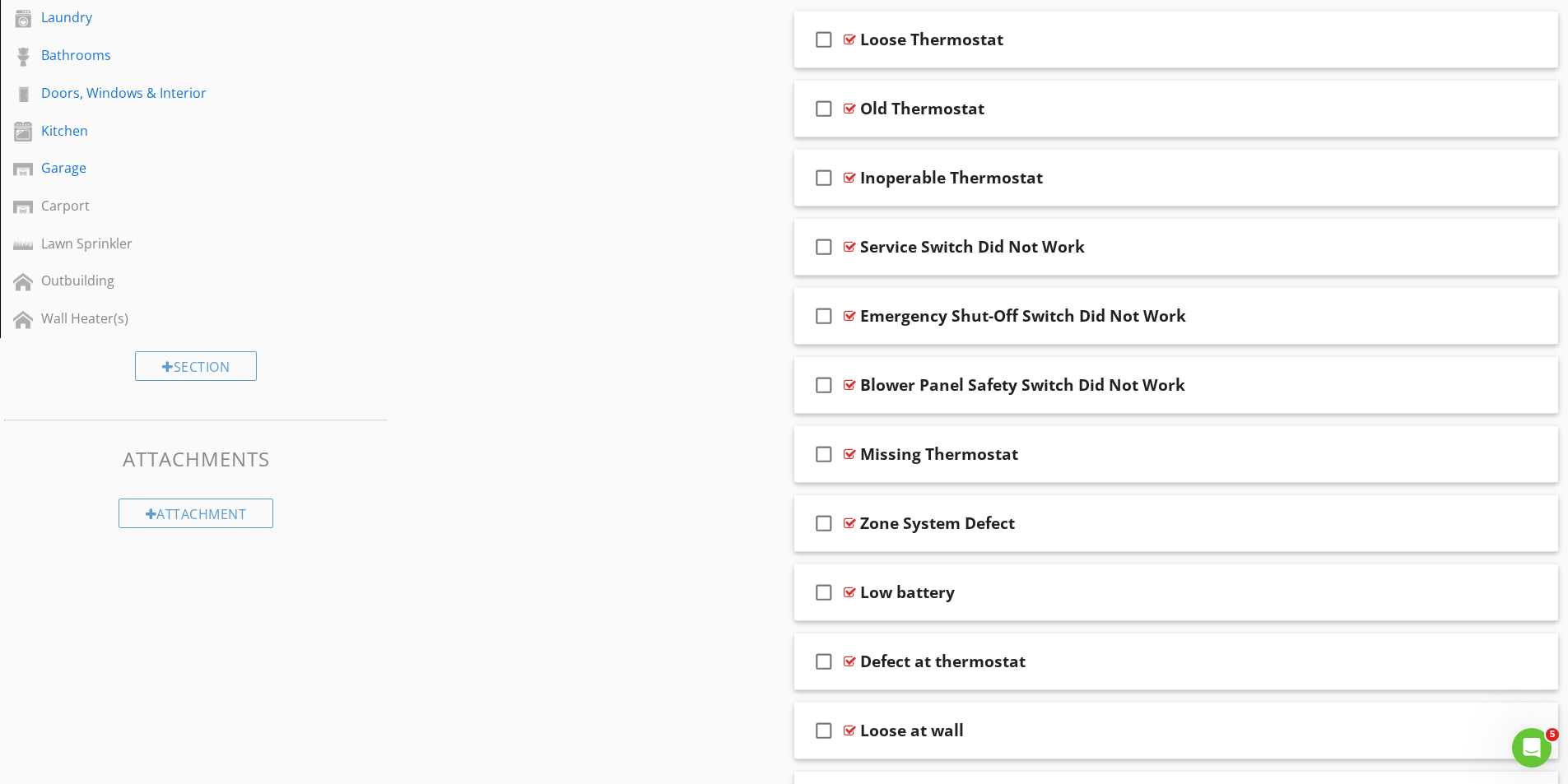
scroll to position [584, 0]
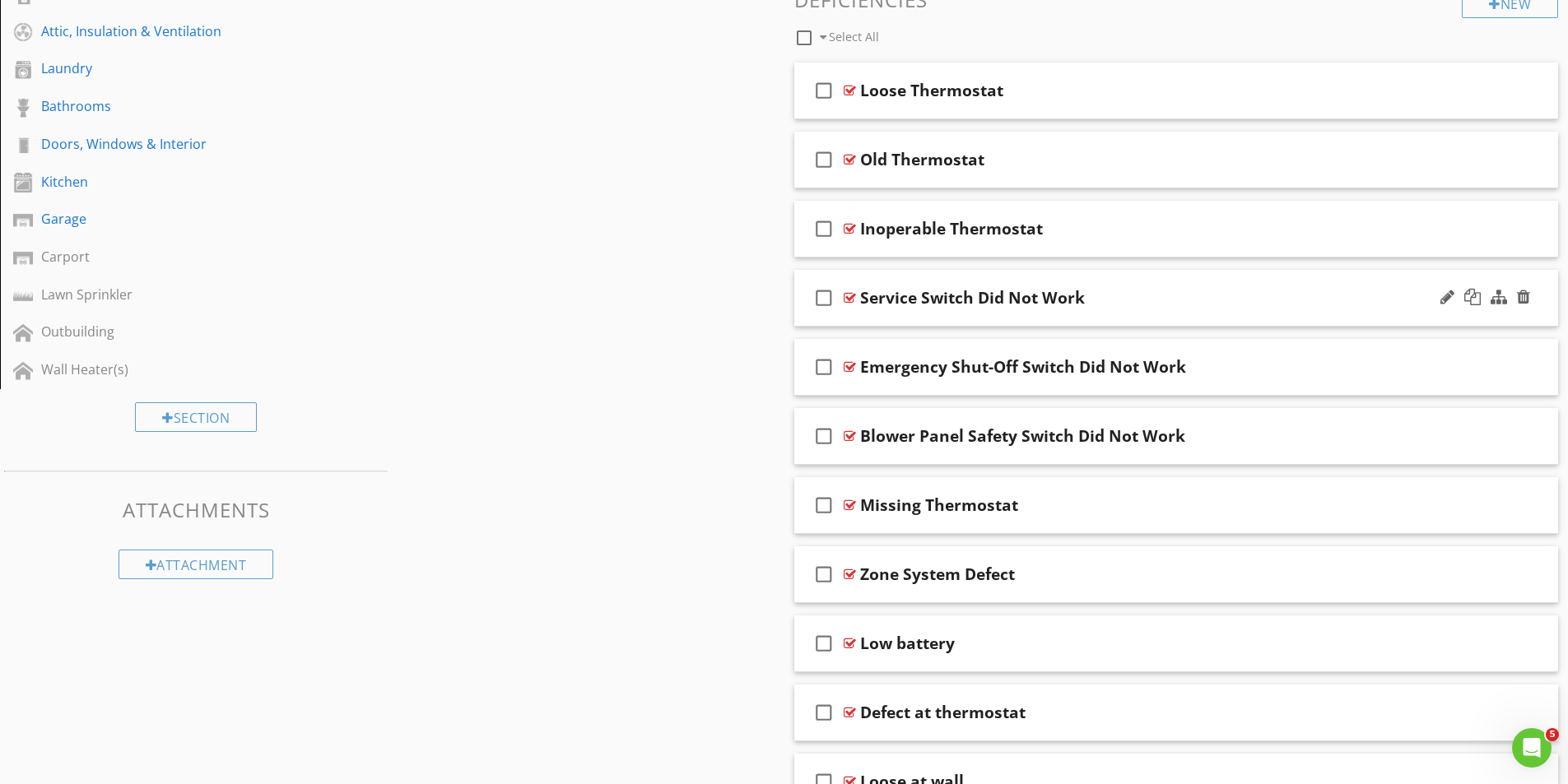
click at [848, 295] on div at bounding box center [849, 297] width 12 height 13
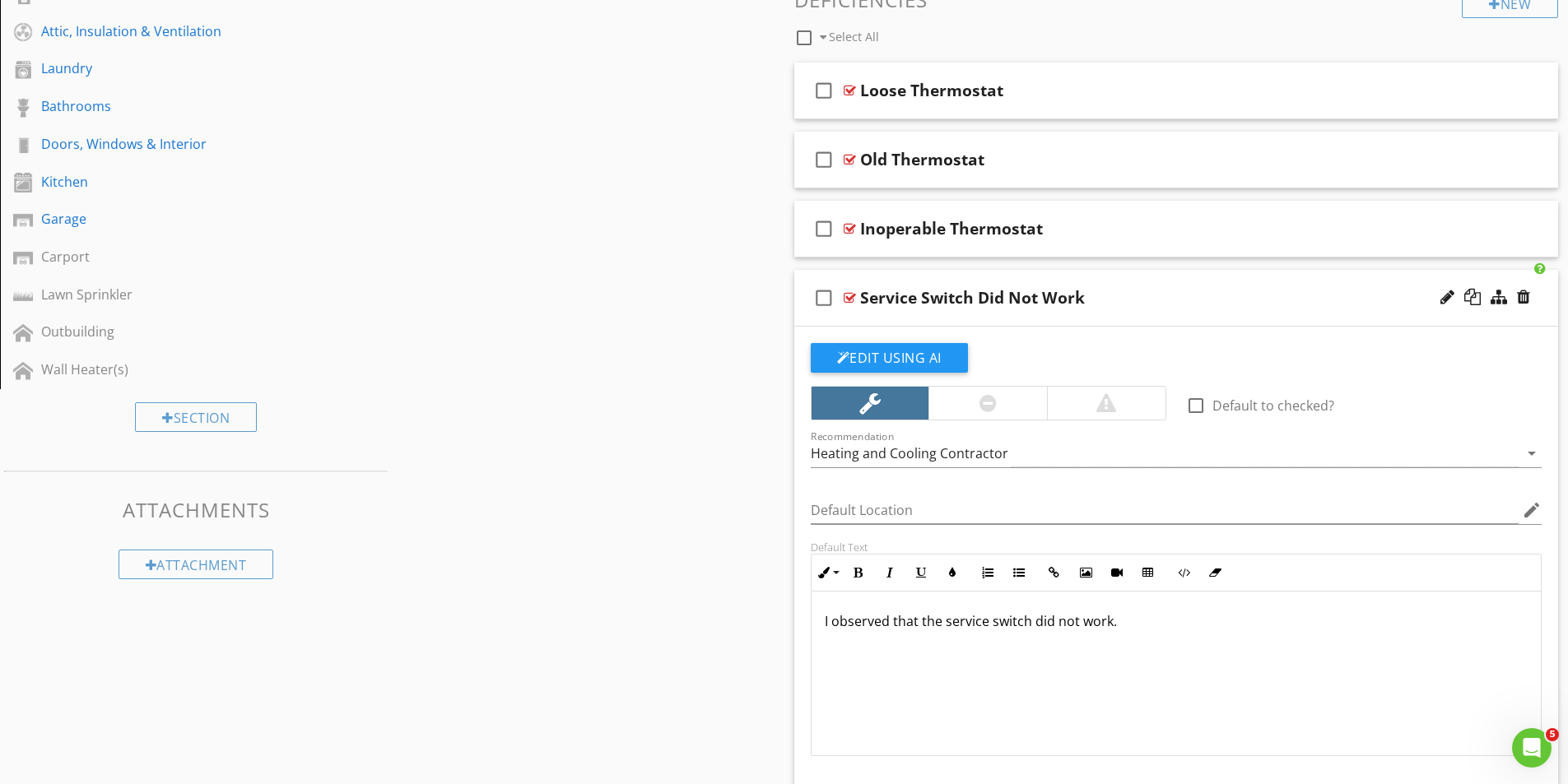
click at [848, 292] on div at bounding box center [849, 297] width 12 height 13
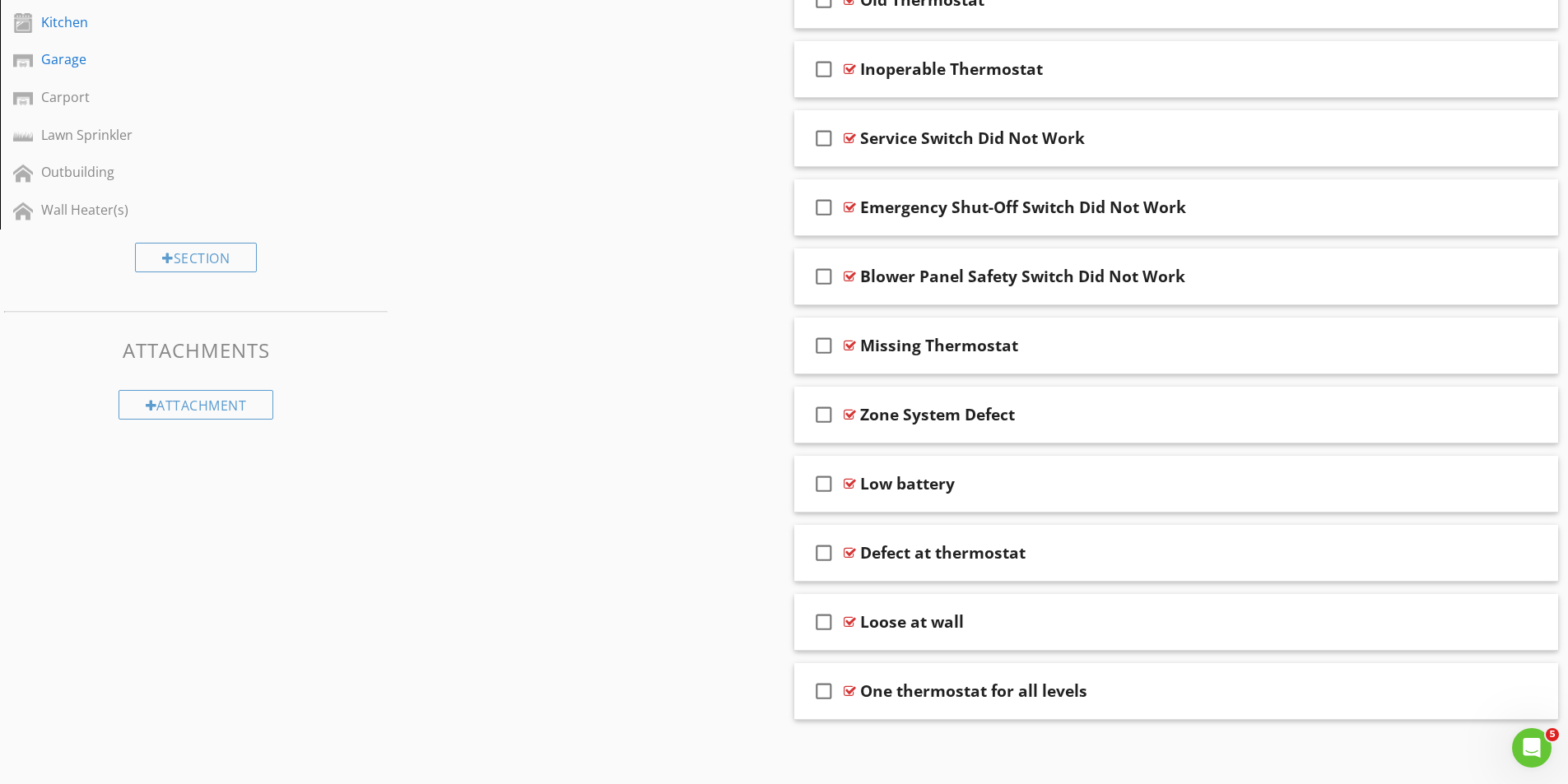
scroll to position [748, 0]
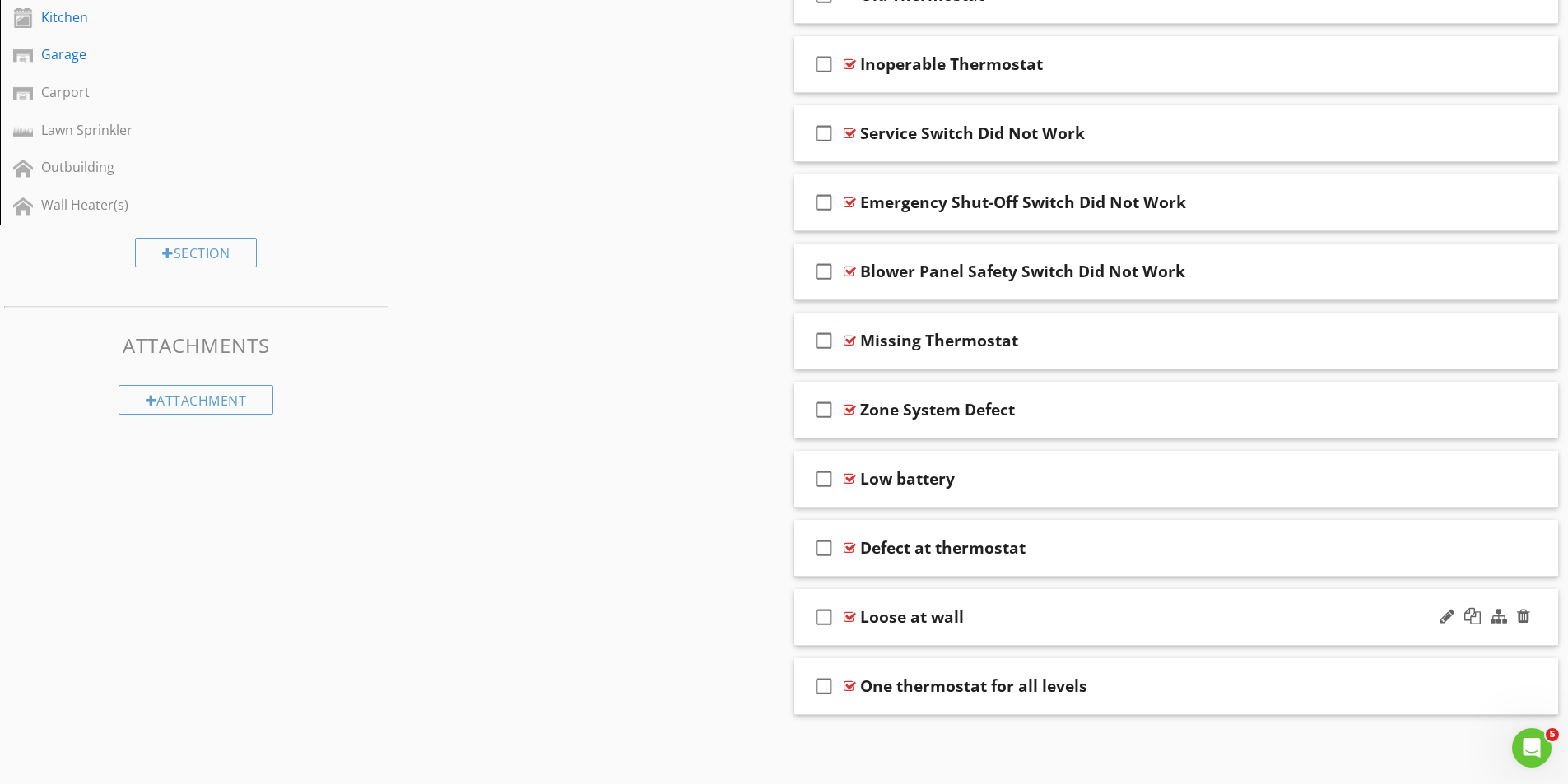
click at [851, 611] on div at bounding box center [849, 617] width 12 height 13
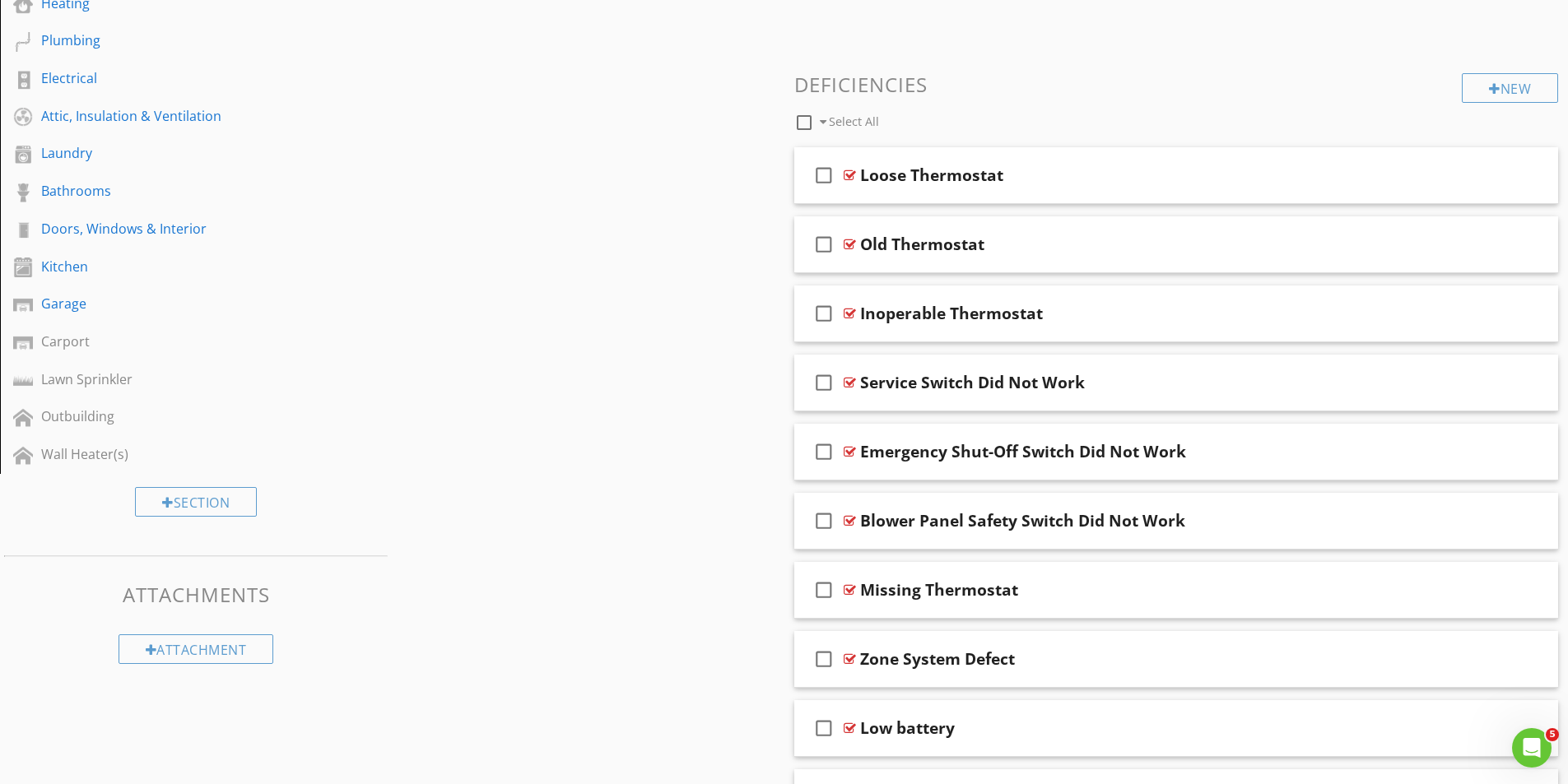
scroll to position [501, 0]
click at [849, 172] on div at bounding box center [849, 172] width 12 height 13
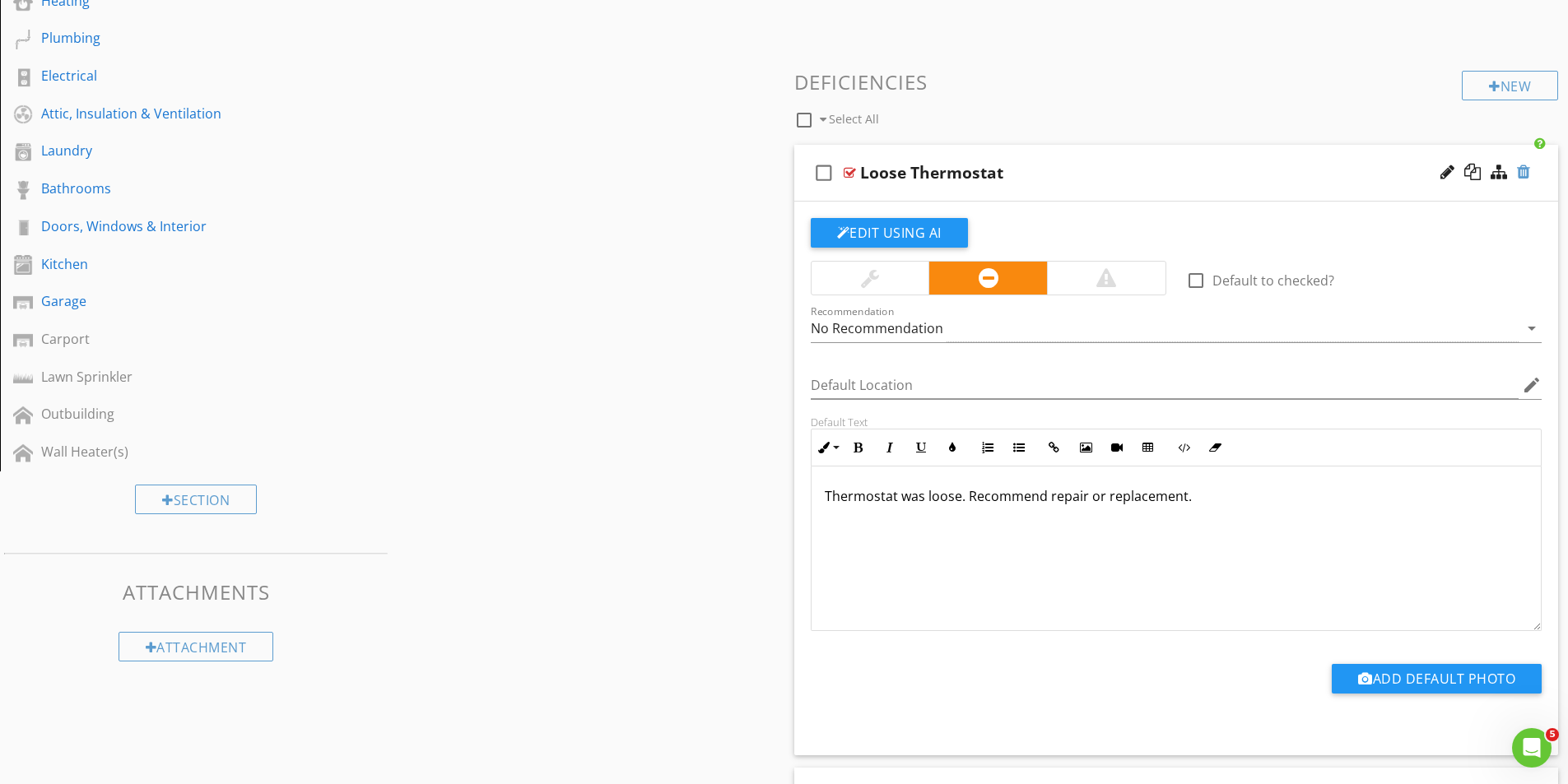
click at [1523, 172] on div at bounding box center [1523, 172] width 13 height 17
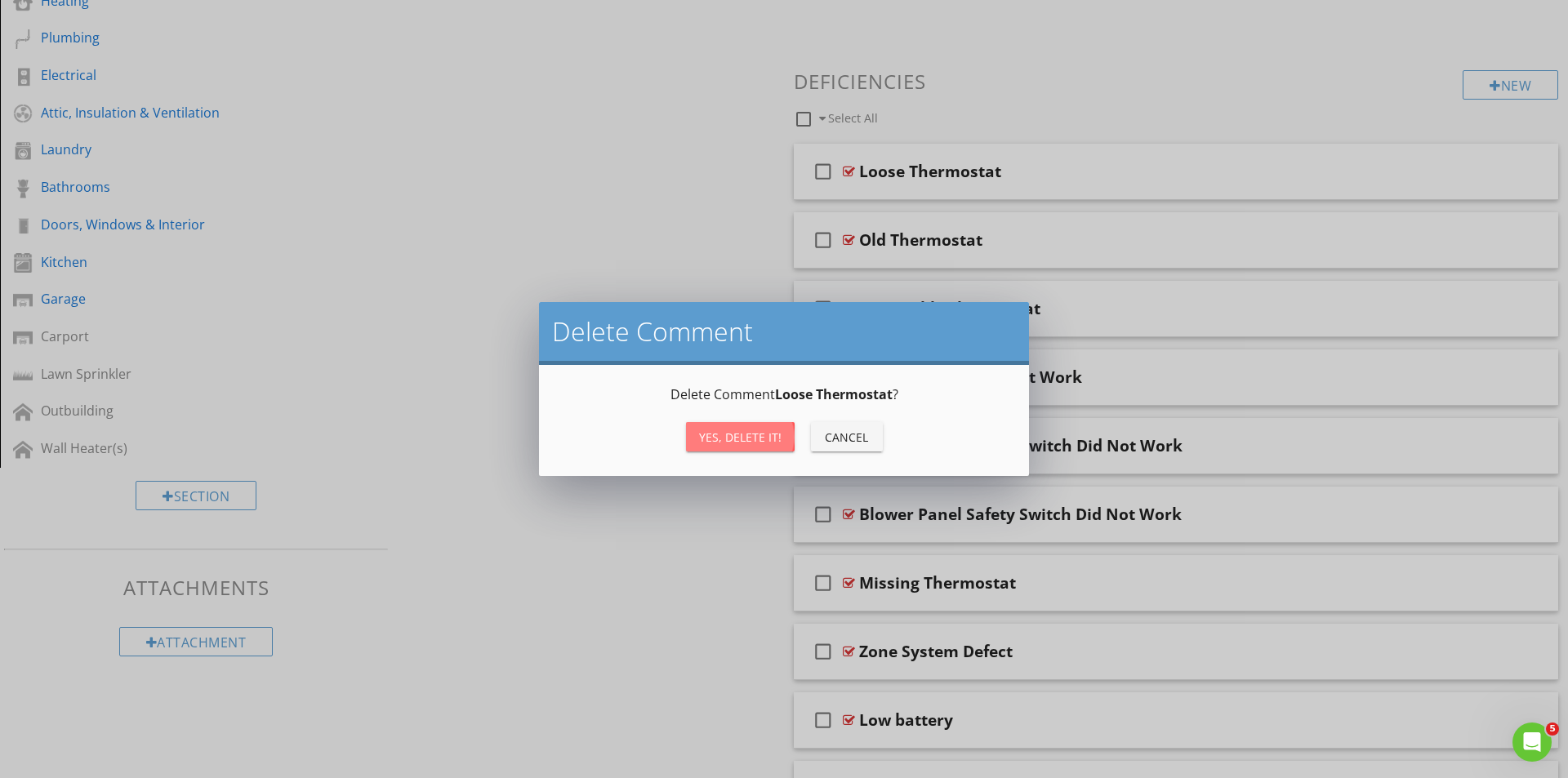
click at [732, 430] on div "Yes, Delete it!" at bounding box center [740, 437] width 82 height 17
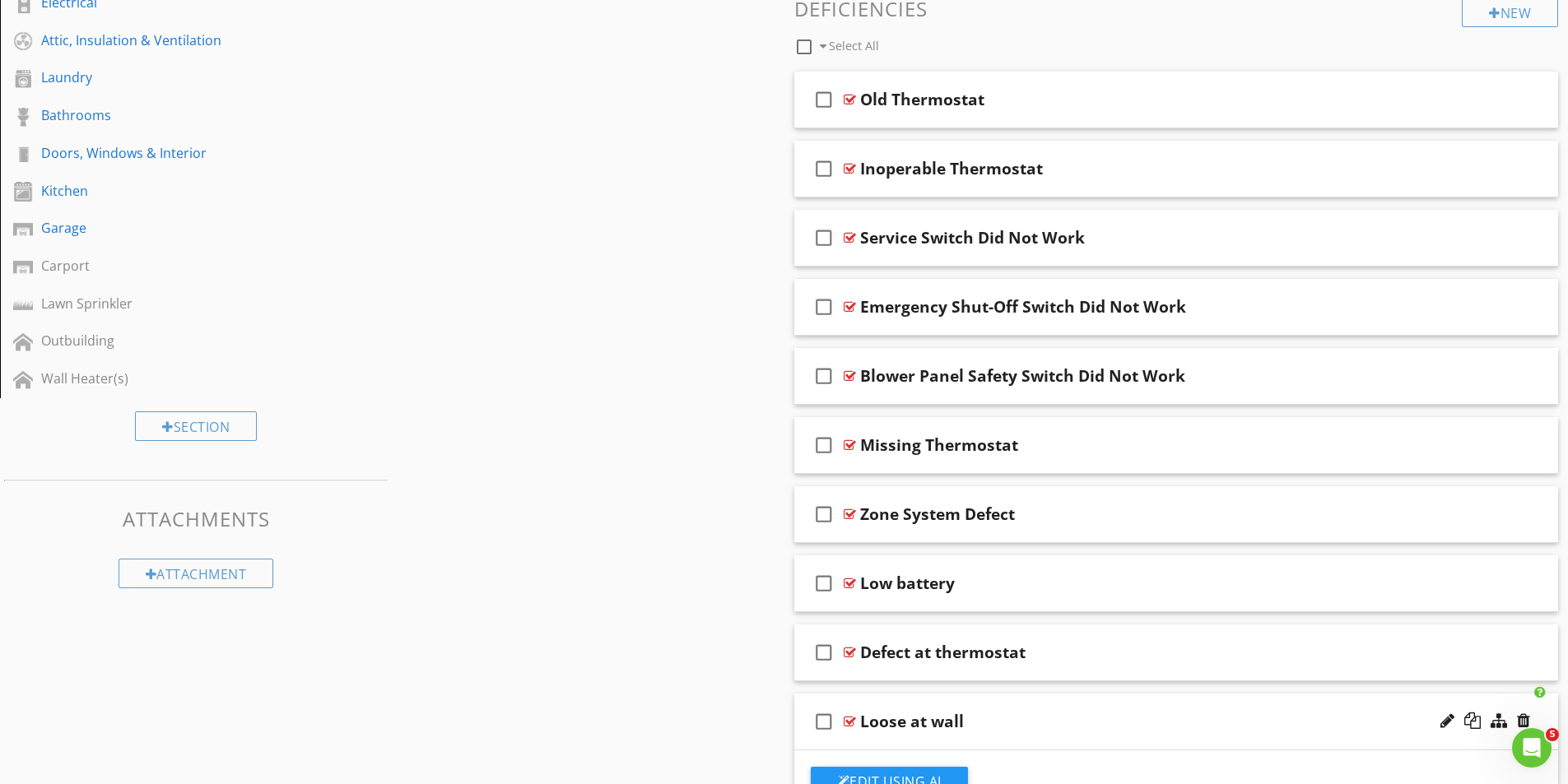
scroll to position [0, 0]
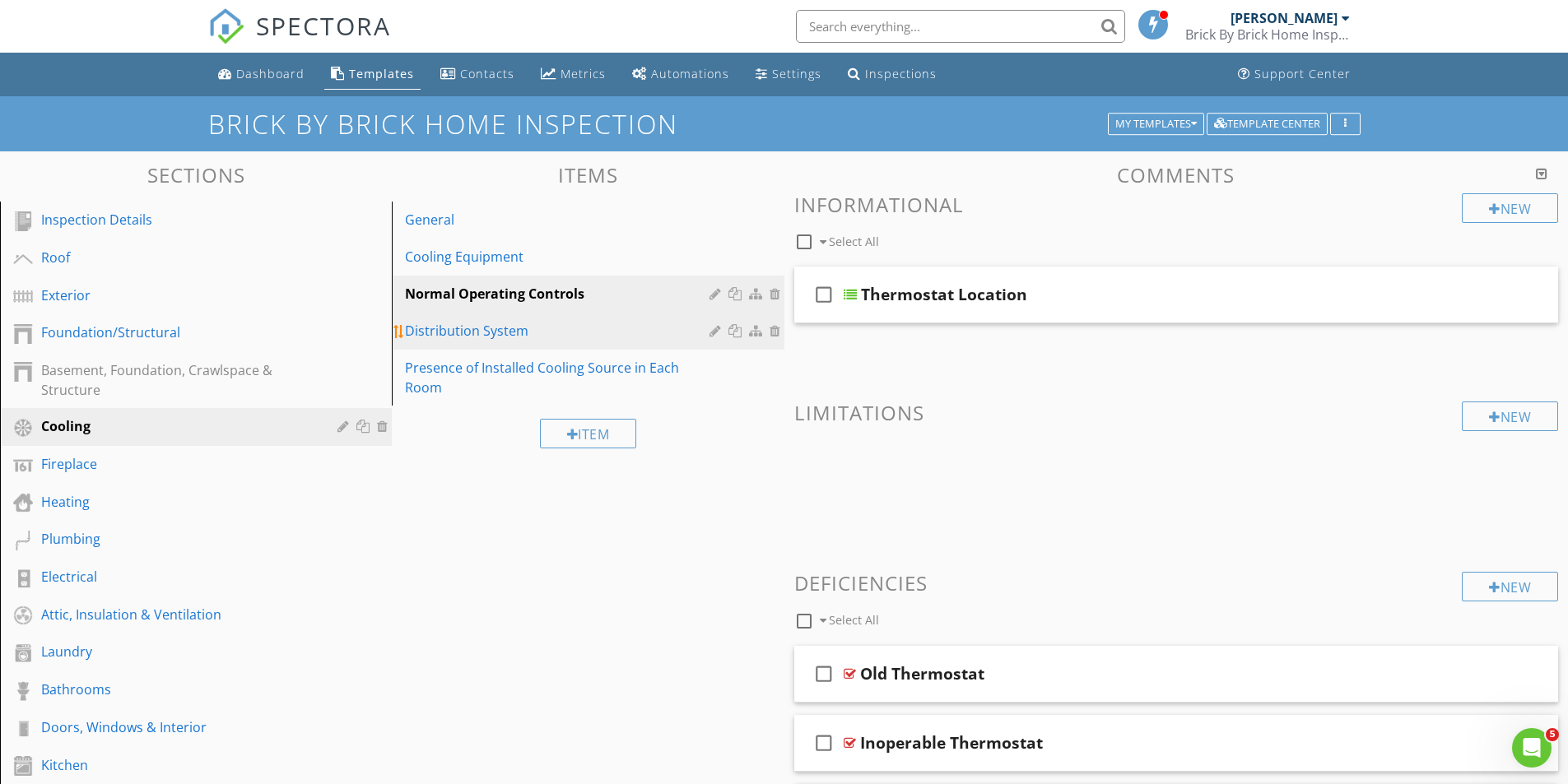
click at [458, 328] on div "Distribution System" at bounding box center [559, 330] width 308 height 20
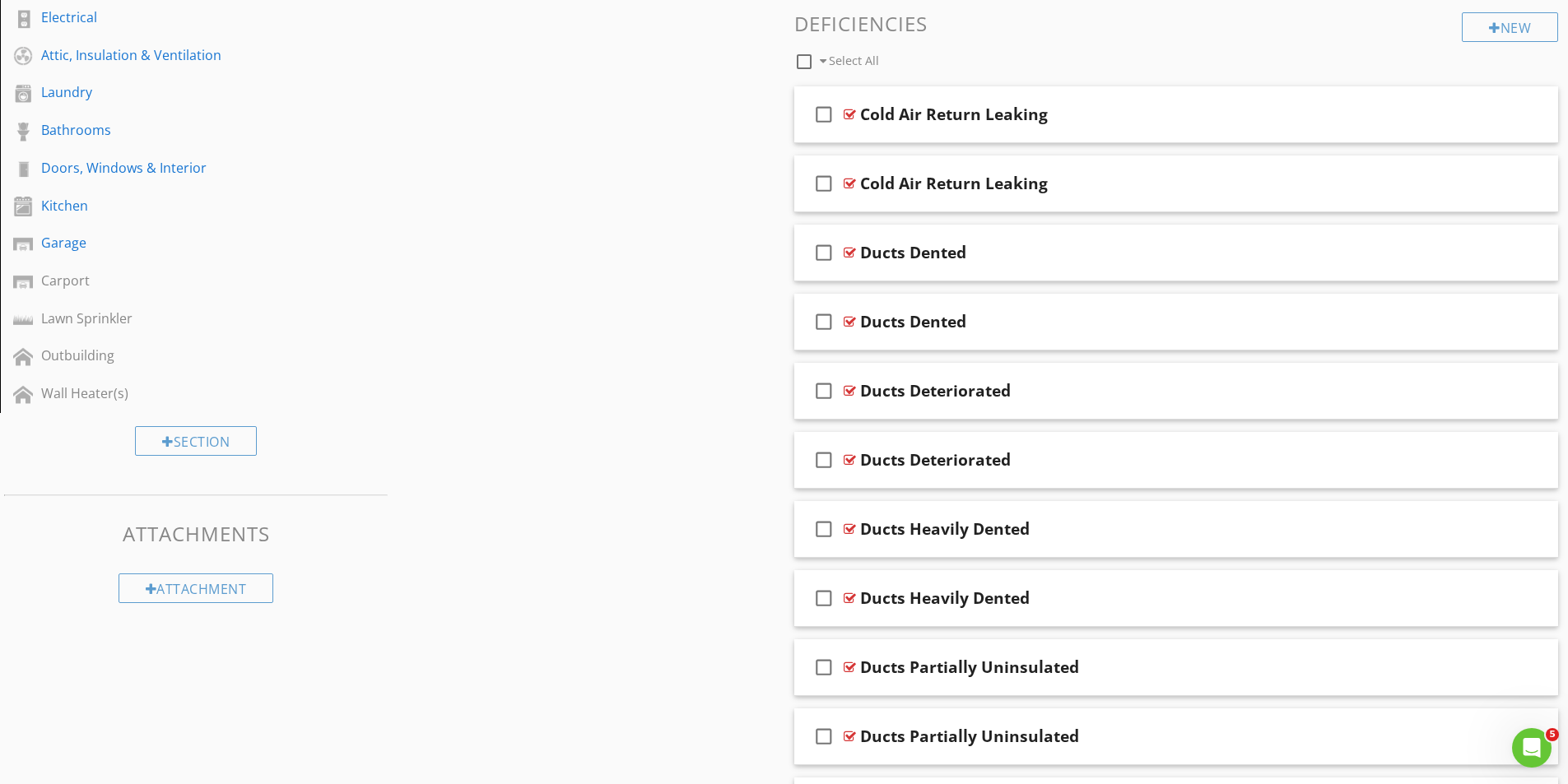
scroll to position [576, 0]
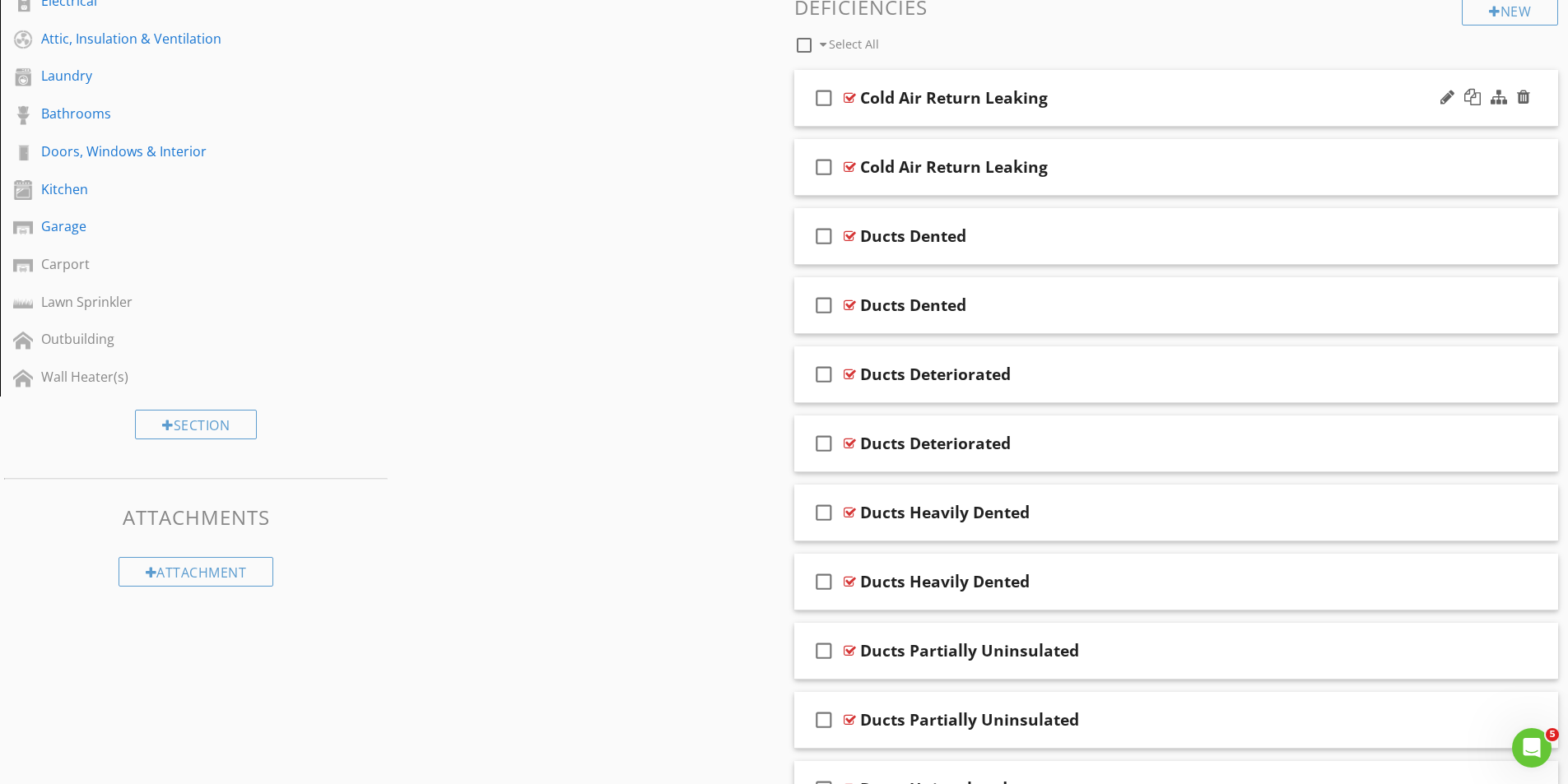
click at [849, 98] on div at bounding box center [849, 98] width 12 height 13
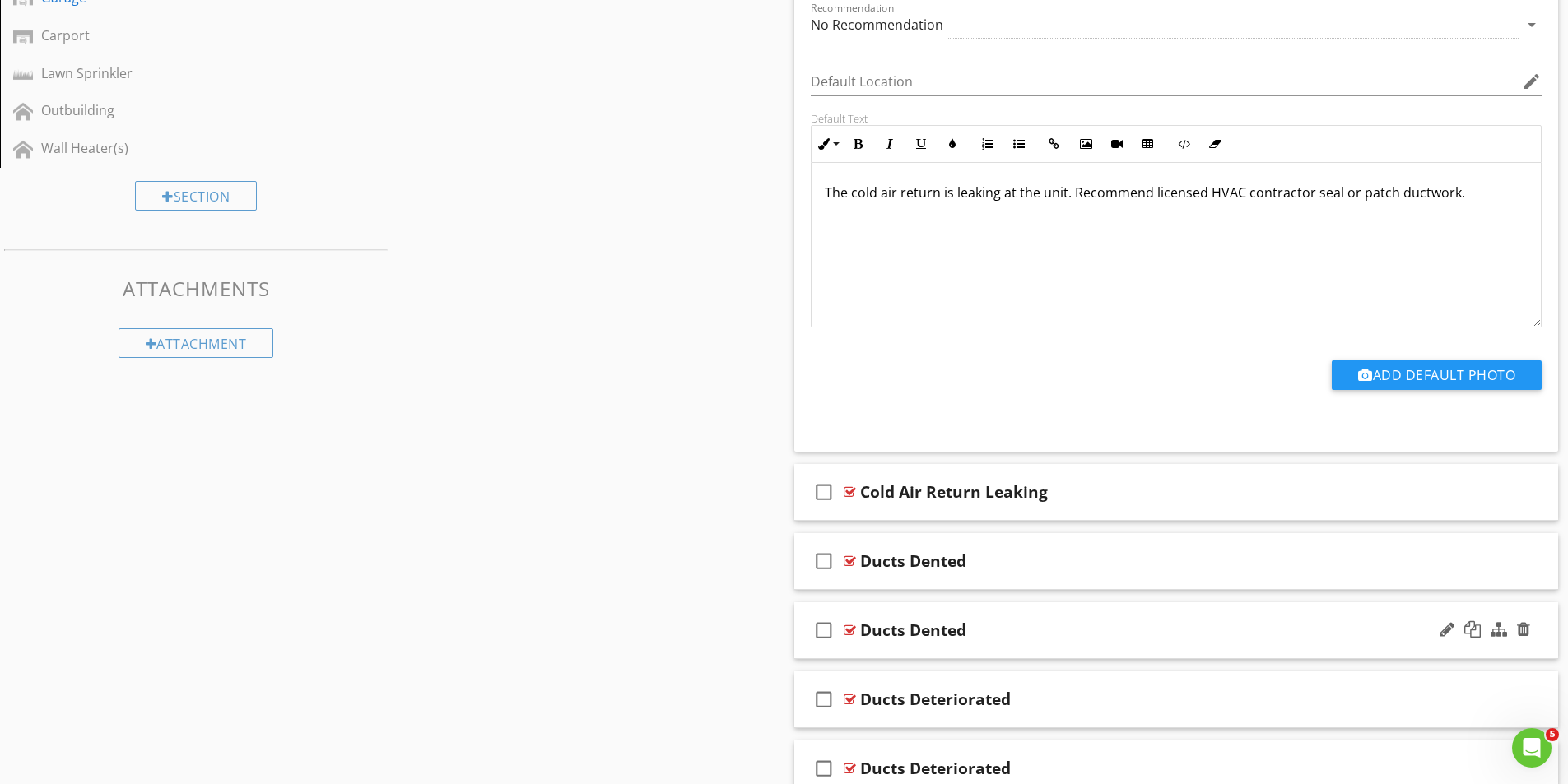
scroll to position [823, 0]
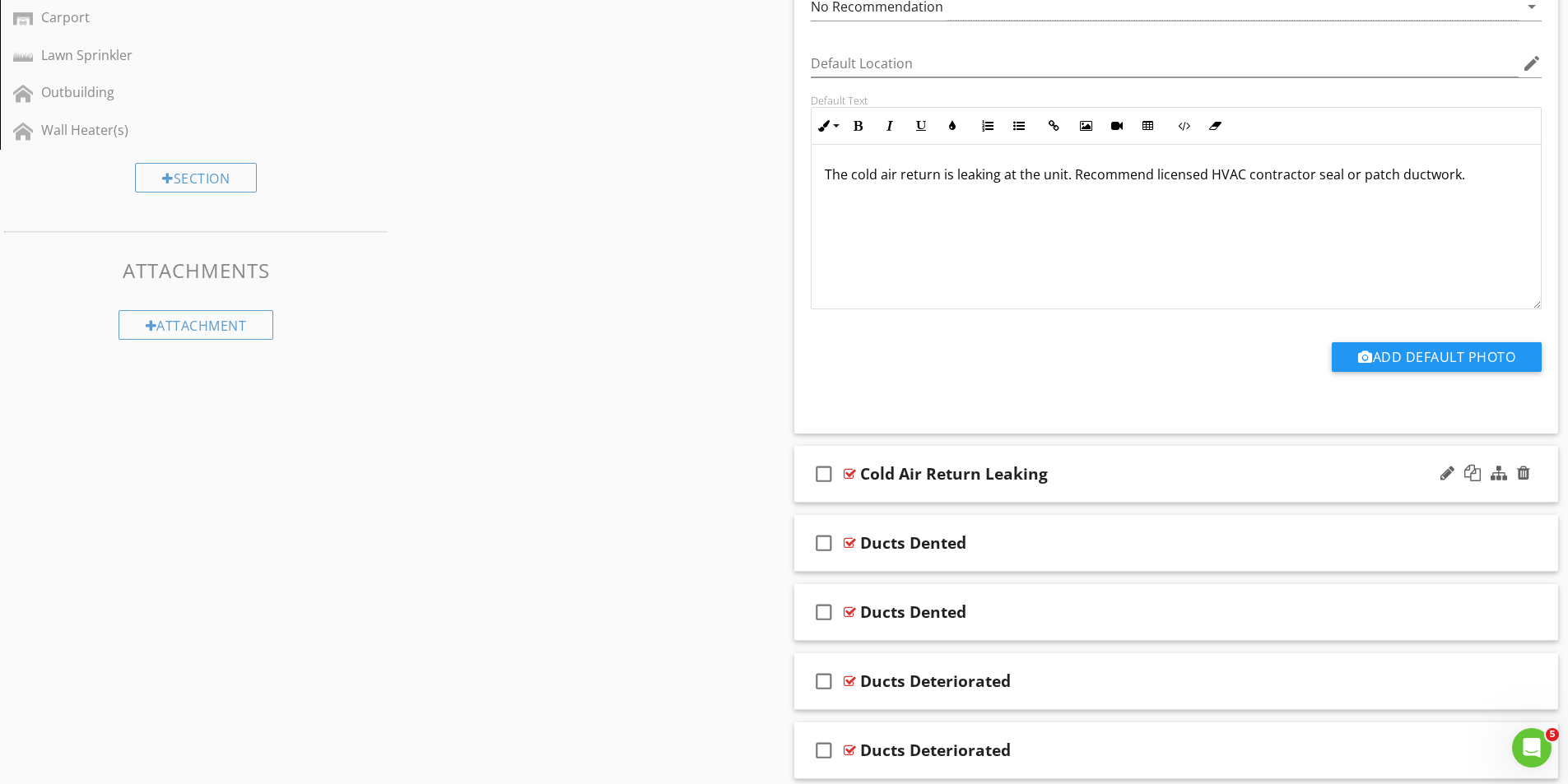
click at [852, 474] on div at bounding box center [849, 474] width 12 height 13
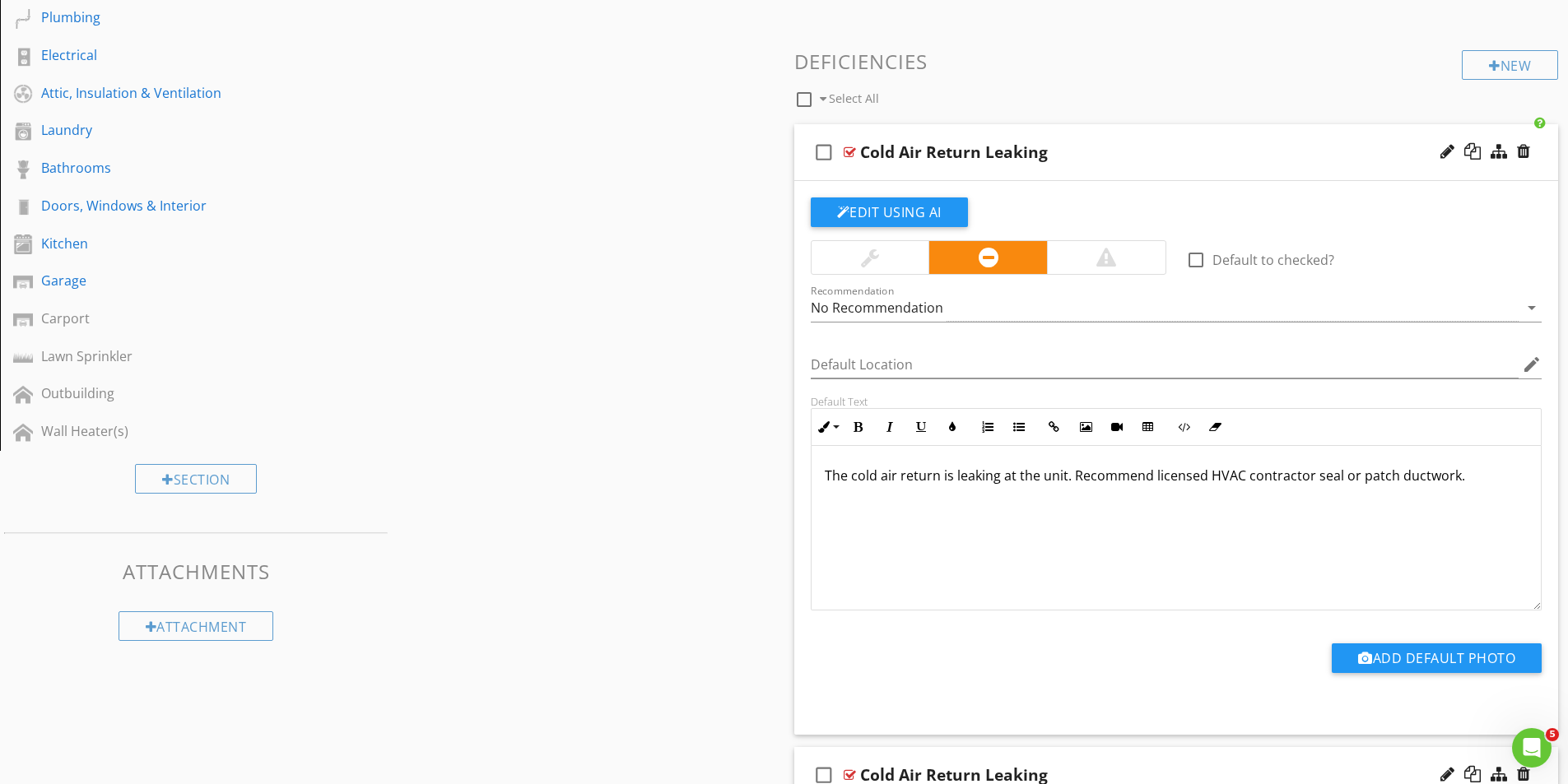
scroll to position [494, 0]
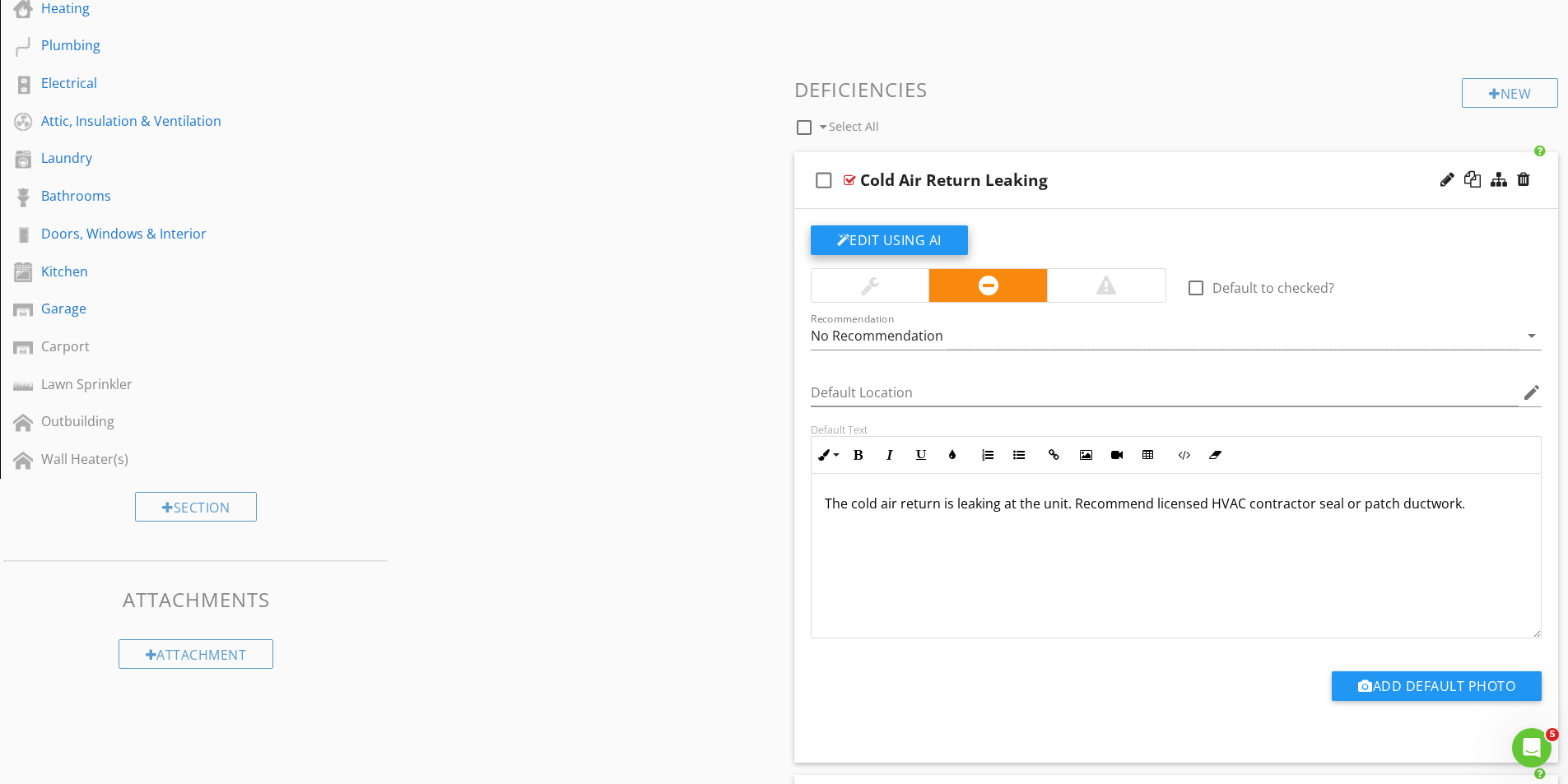
click at [924, 239] on button "Edit Using AI" at bounding box center [889, 240] width 157 height 30
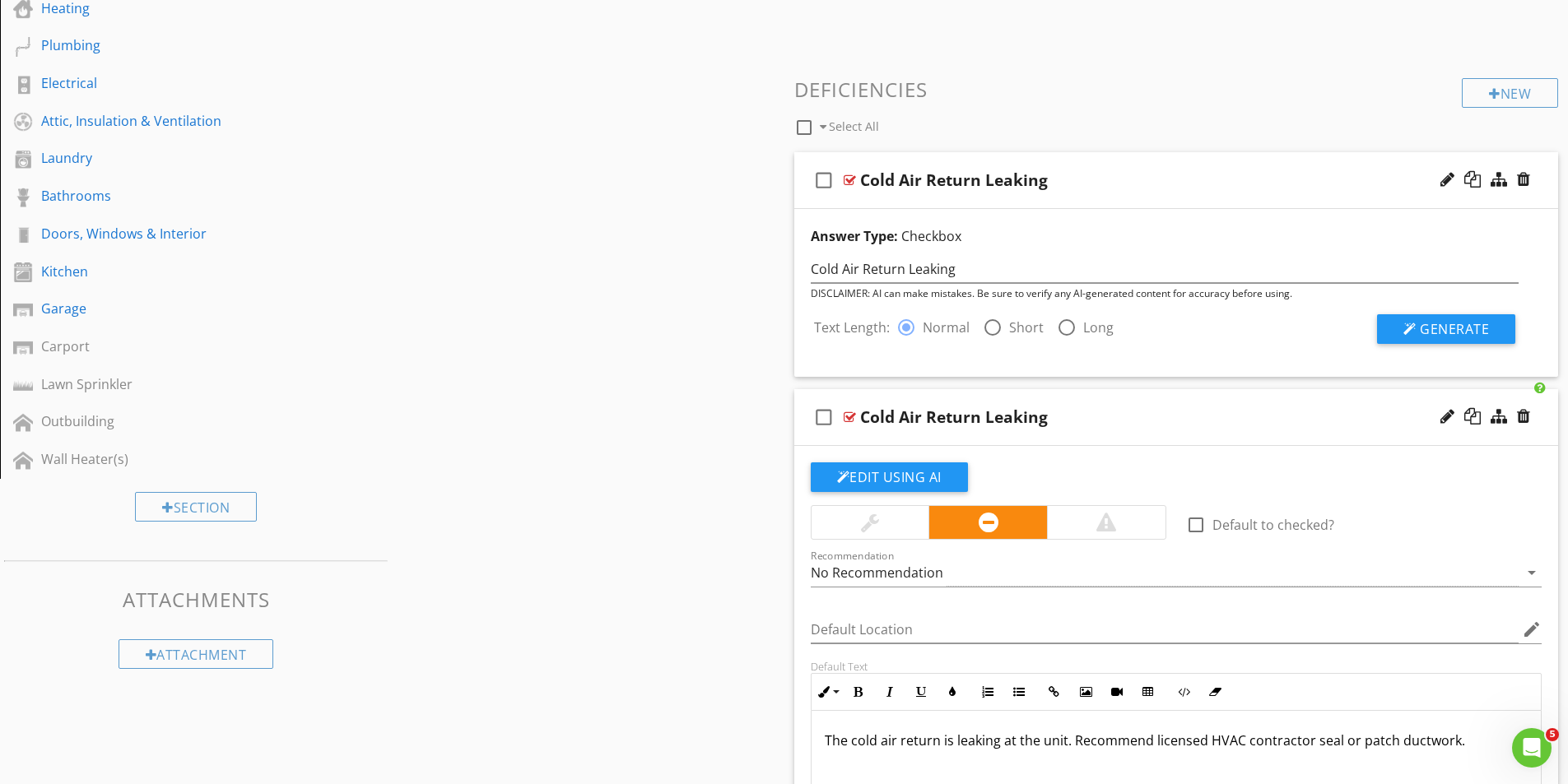
click at [996, 325] on div at bounding box center [992, 328] width 28 height 28
radio input "false"
radio input "true"
click at [1479, 330] on span "Generate" at bounding box center [1454, 328] width 69 height 18
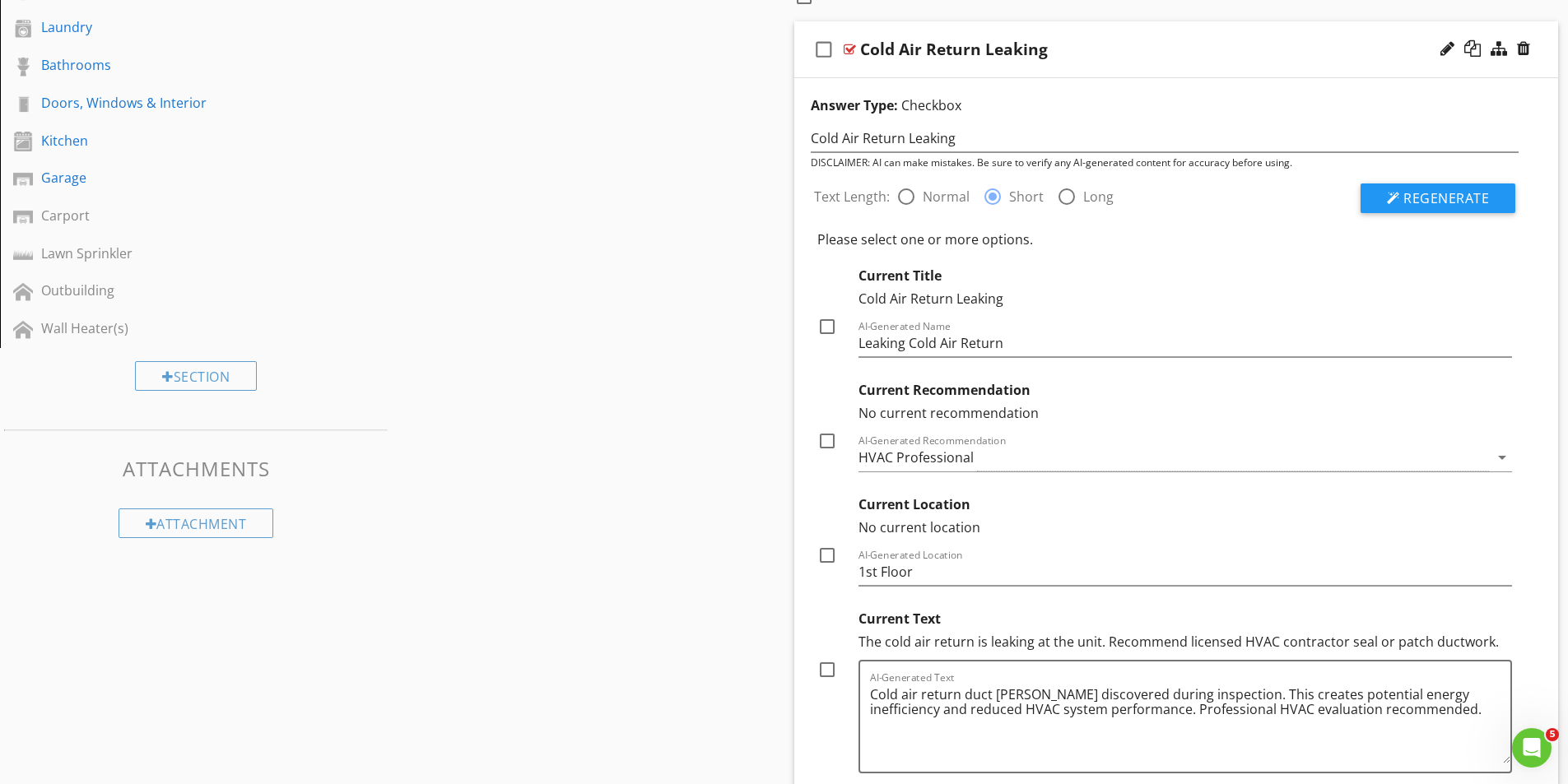
scroll to position [659, 0]
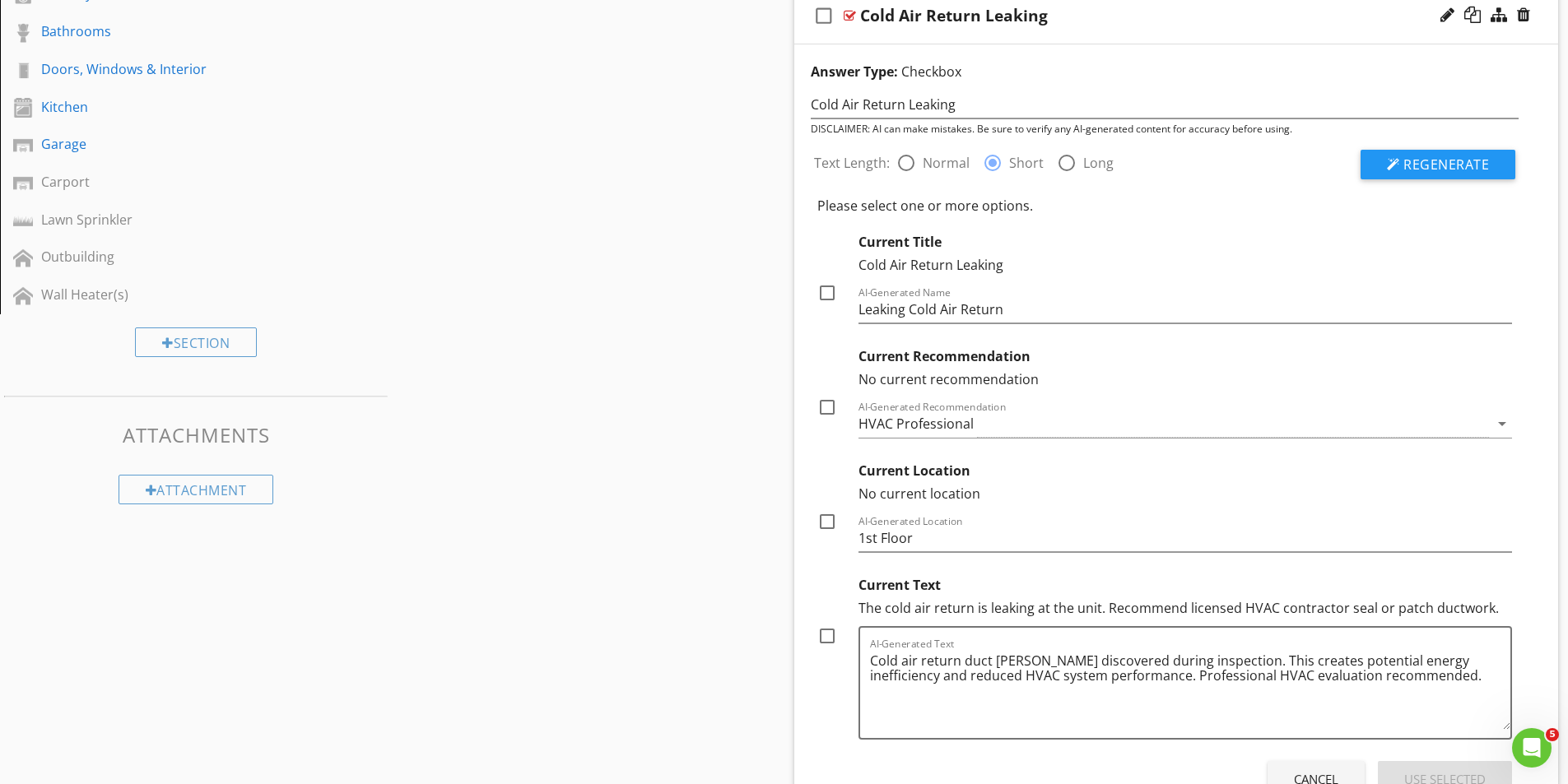
click at [834, 405] on div at bounding box center [827, 408] width 28 height 28
checkbox input "true"
click at [832, 292] on div at bounding box center [827, 293] width 28 height 28
checkbox input "true"
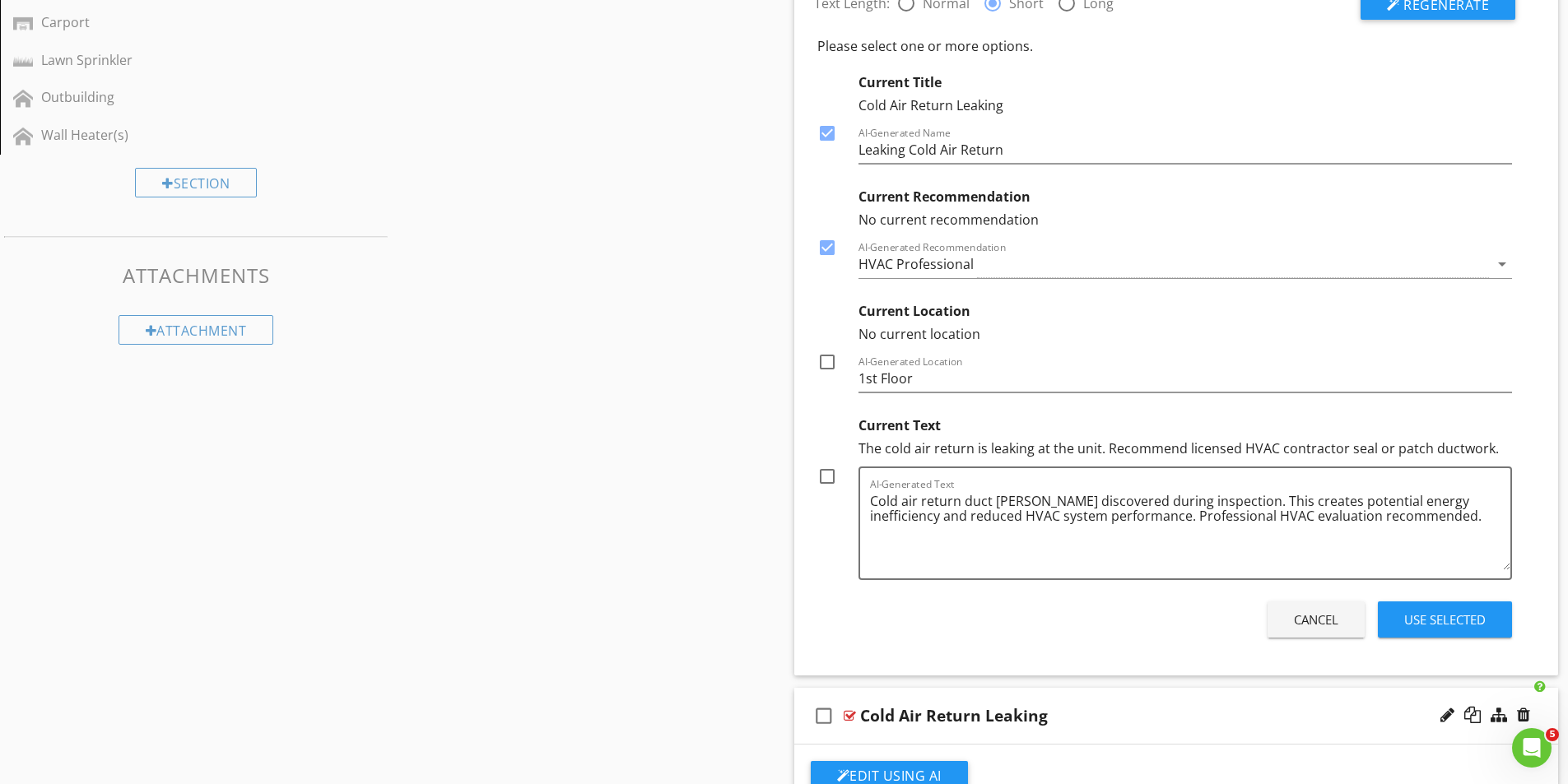
scroll to position [823, 0]
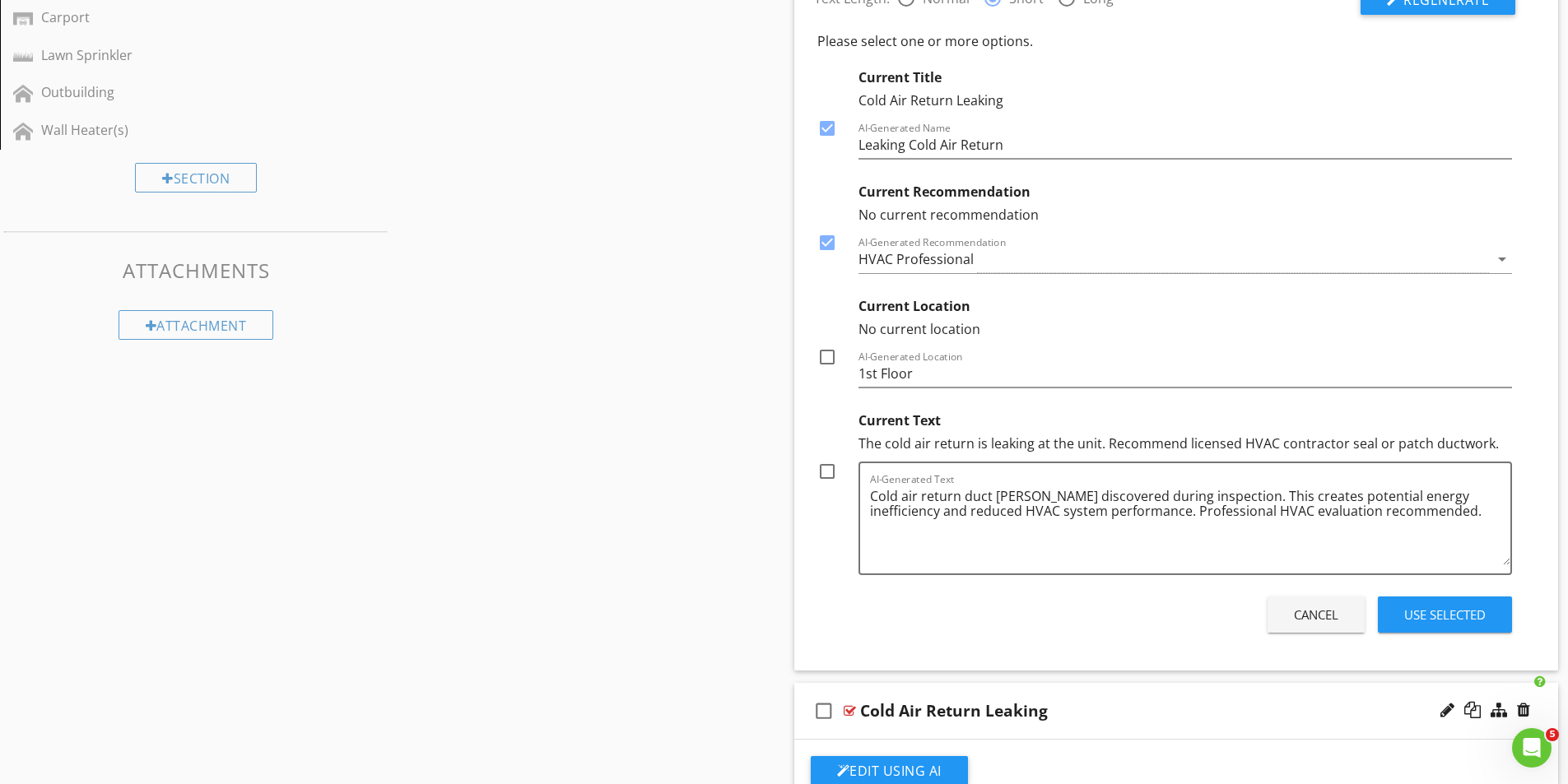
click at [828, 470] on div at bounding box center [827, 471] width 28 height 28
checkbox input "true"
click at [1454, 617] on div "Use Selected" at bounding box center [1445, 615] width 82 height 19
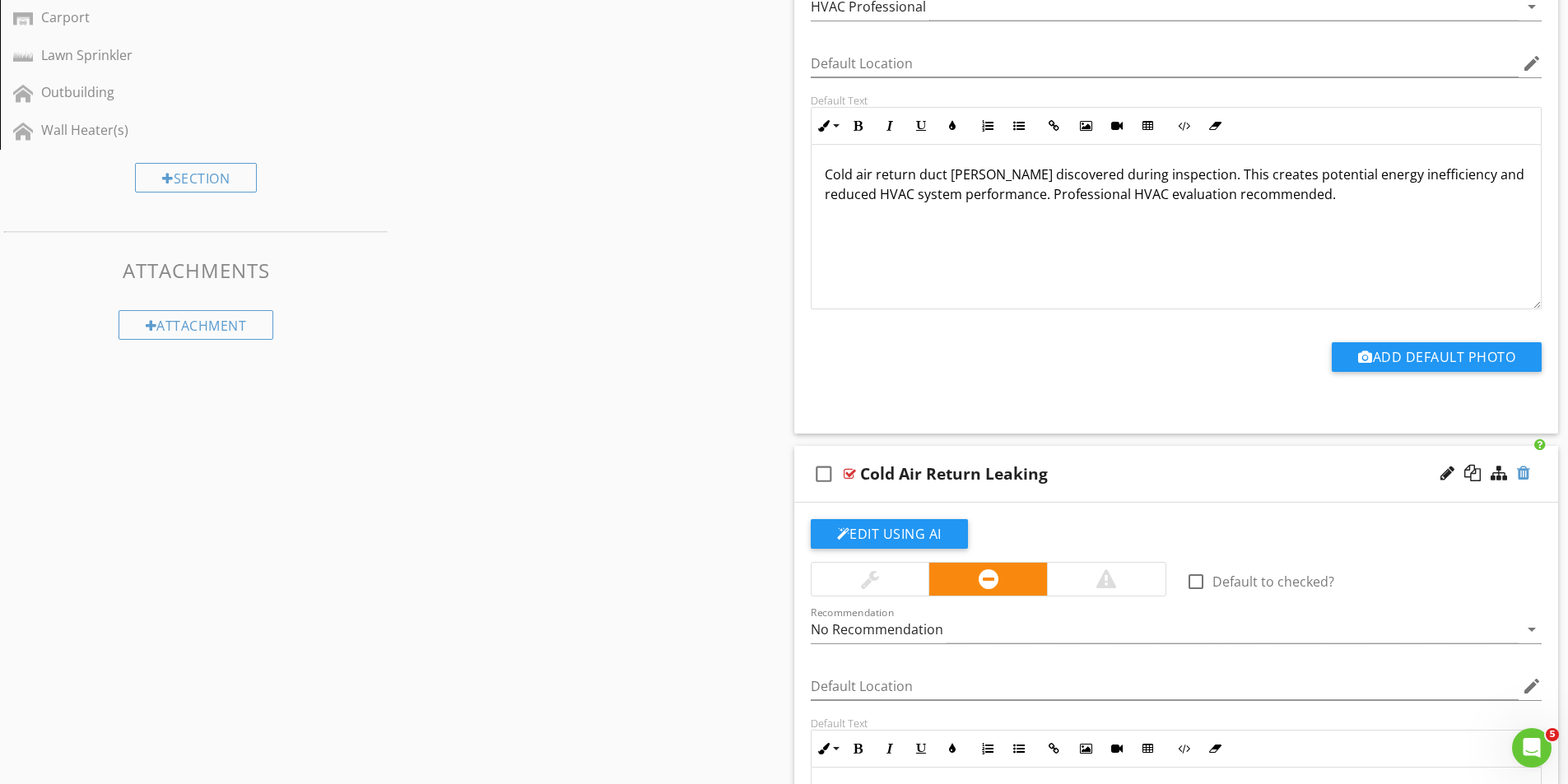
click at [1527, 477] on div at bounding box center [1523, 473] width 13 height 17
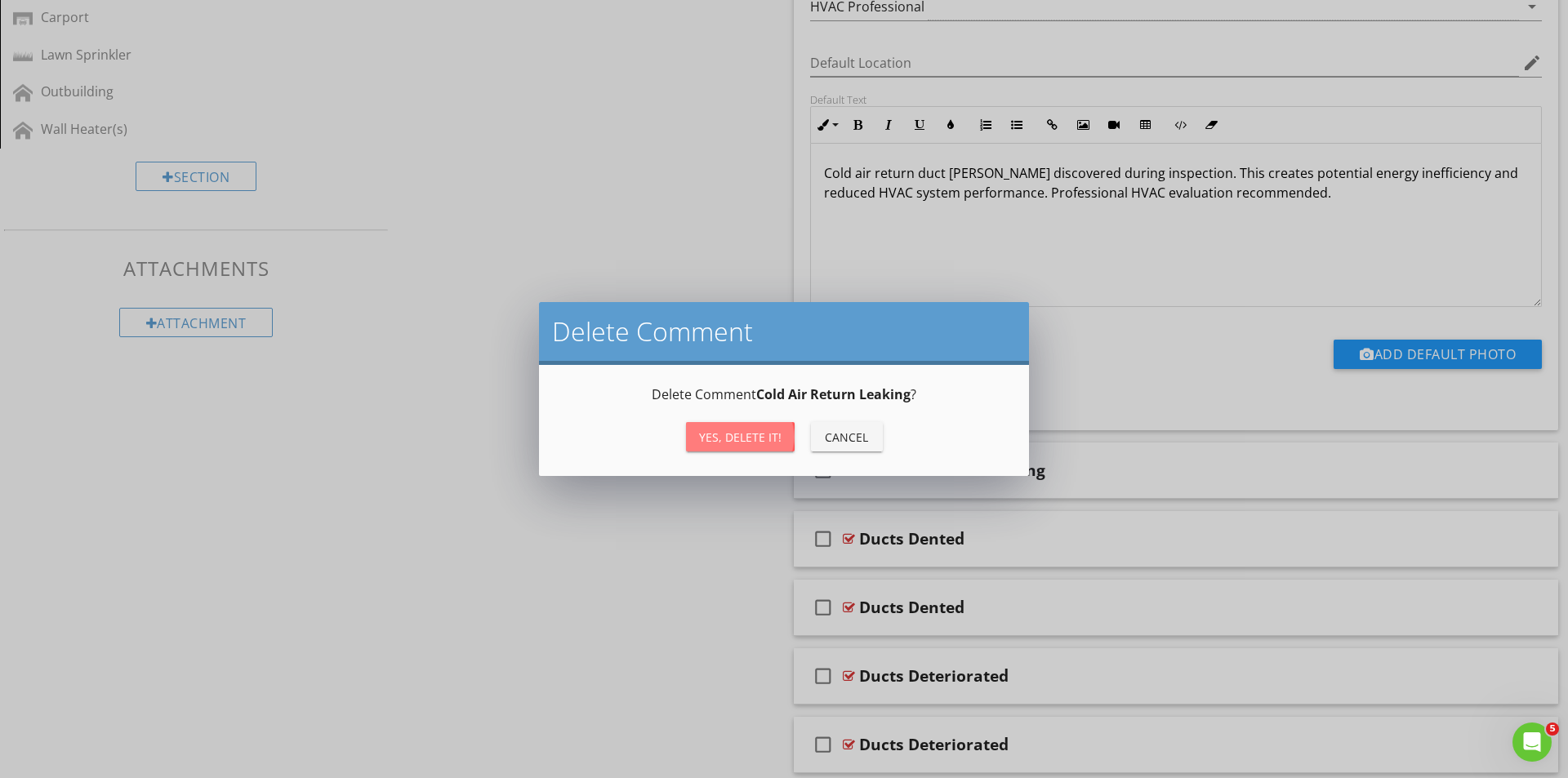
click at [734, 439] on div "Yes, Delete it!" at bounding box center [740, 437] width 82 height 17
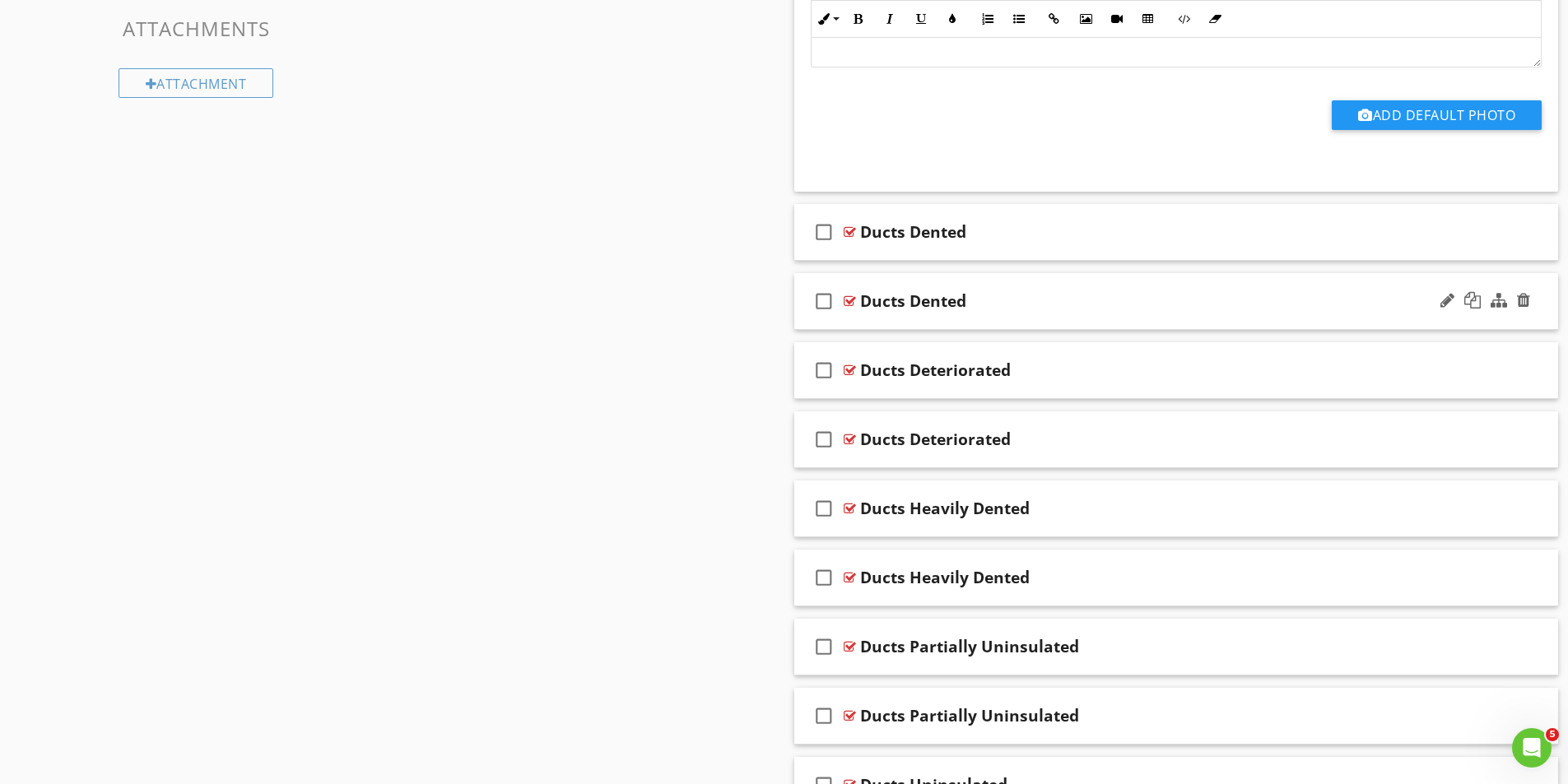
scroll to position [1070, 0]
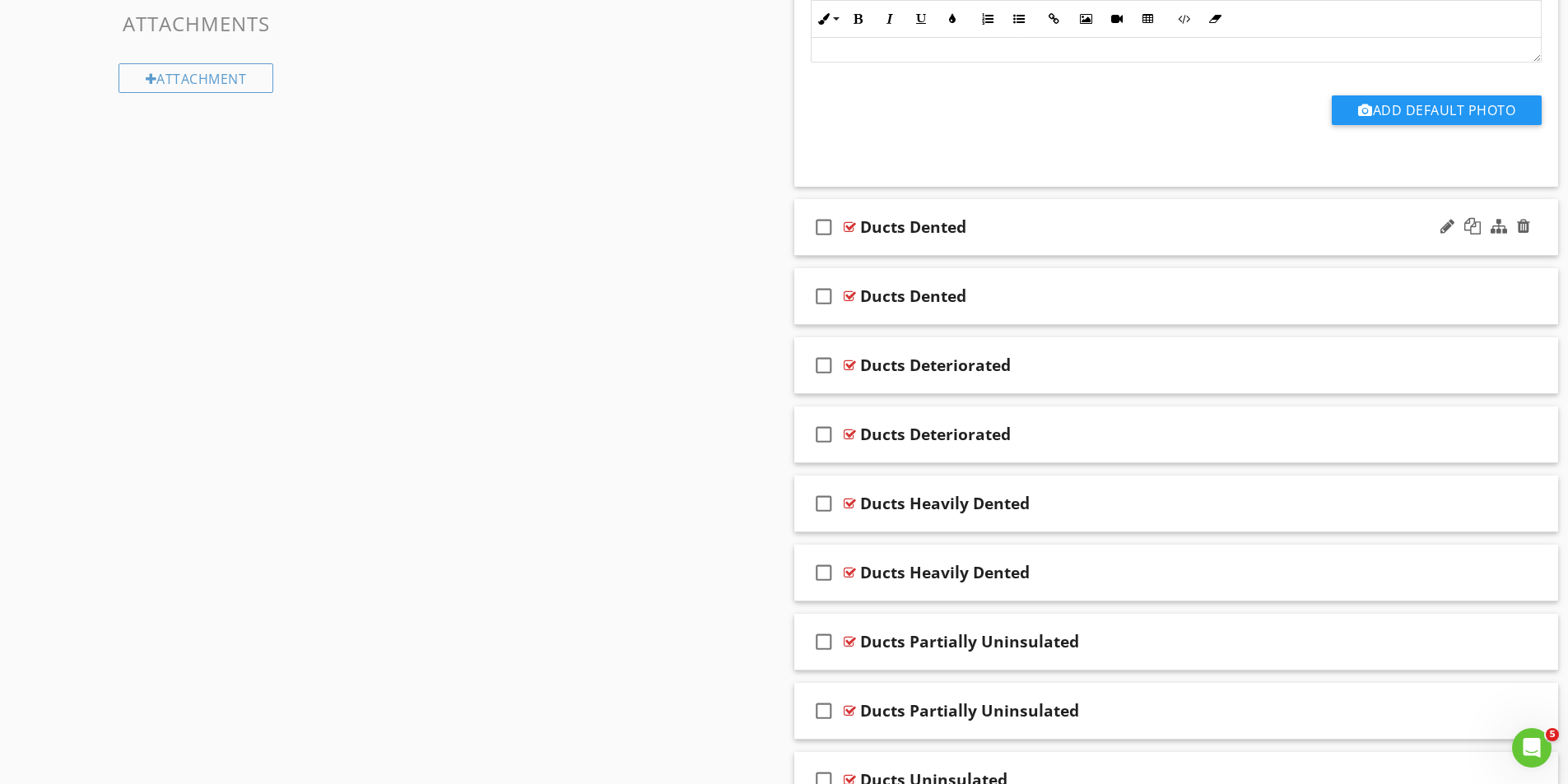
click at [854, 227] on div at bounding box center [849, 226] width 12 height 13
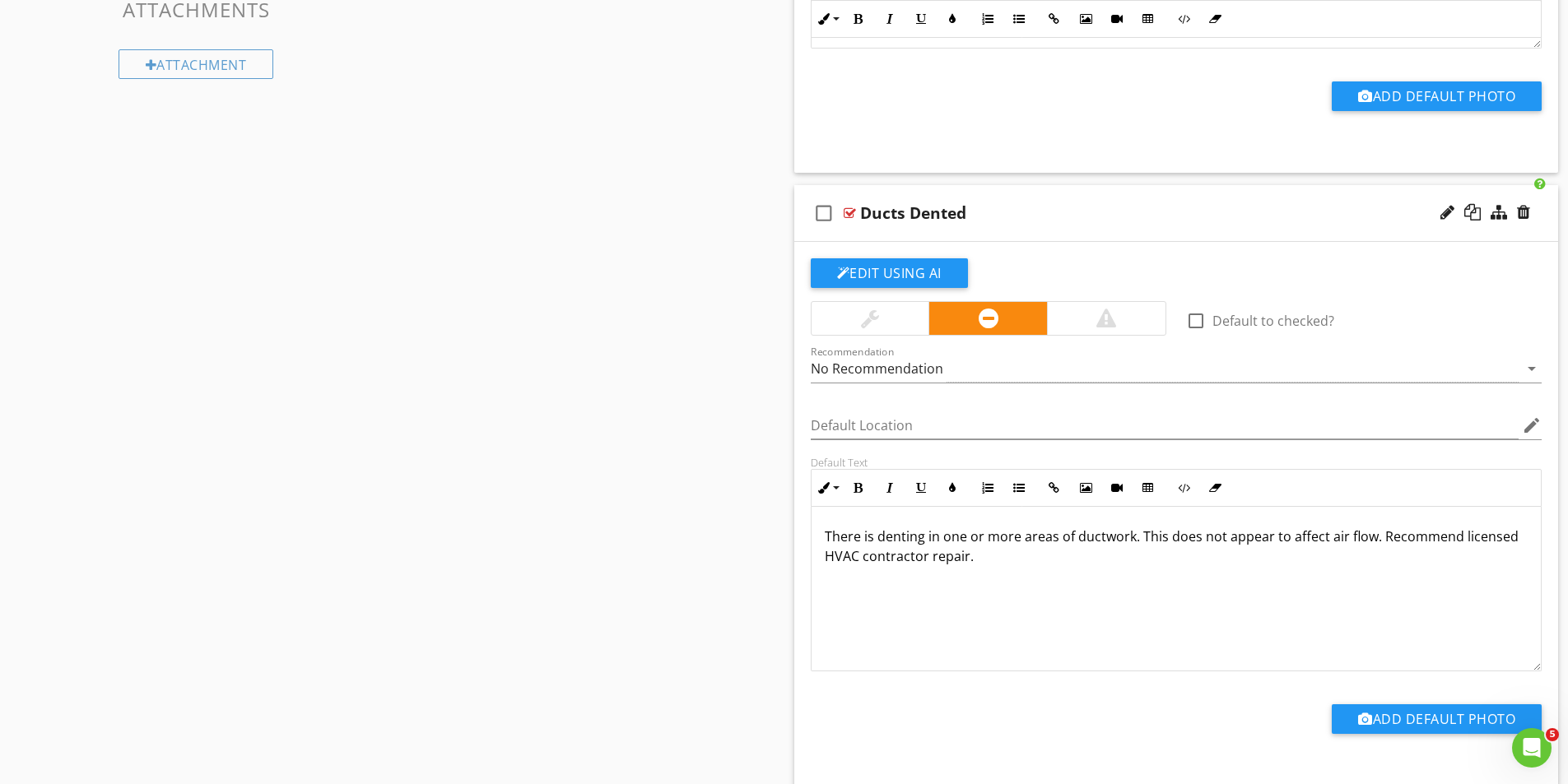
scroll to position [1399, 0]
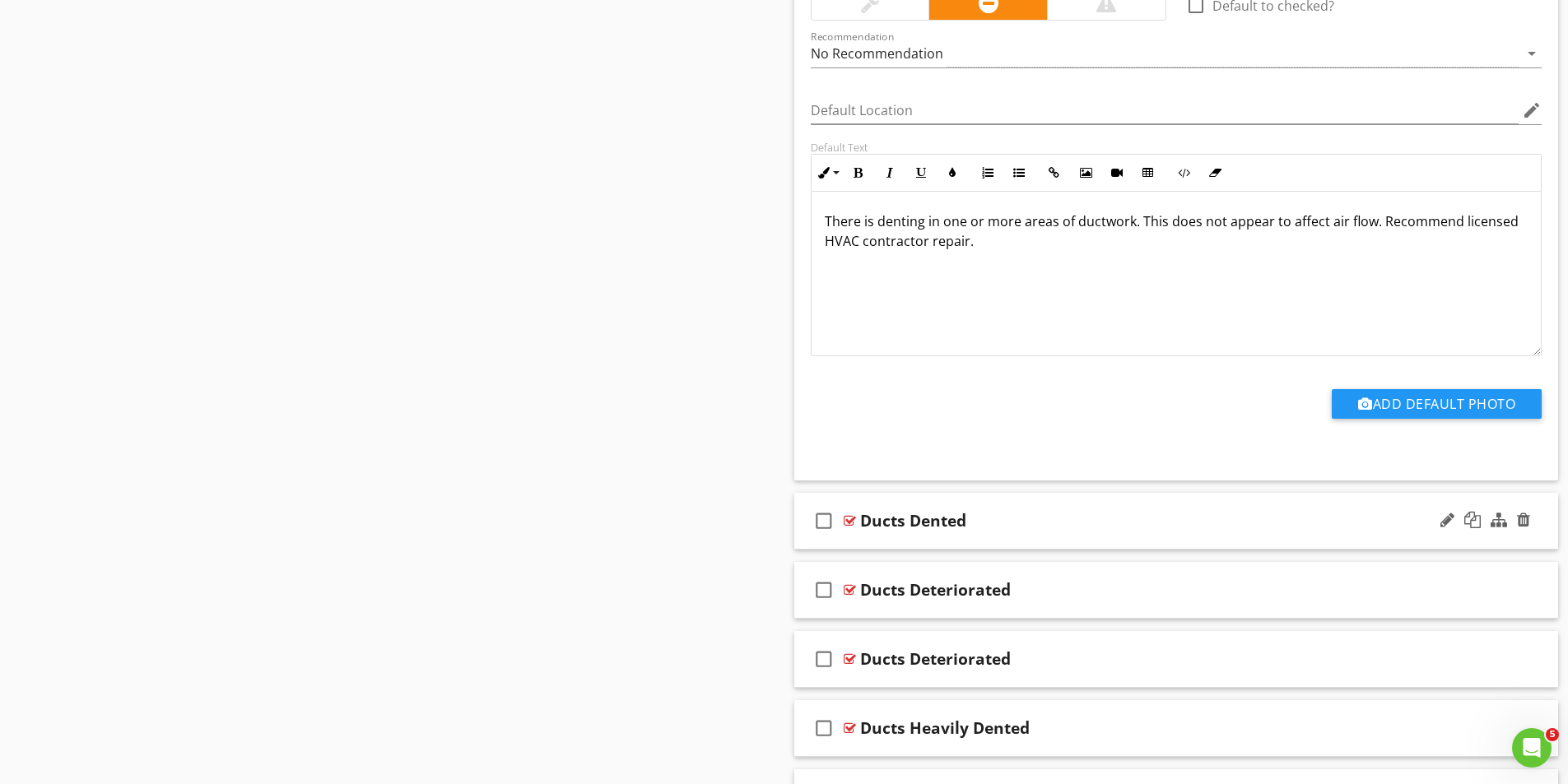
click at [846, 519] on div at bounding box center [849, 520] width 12 height 13
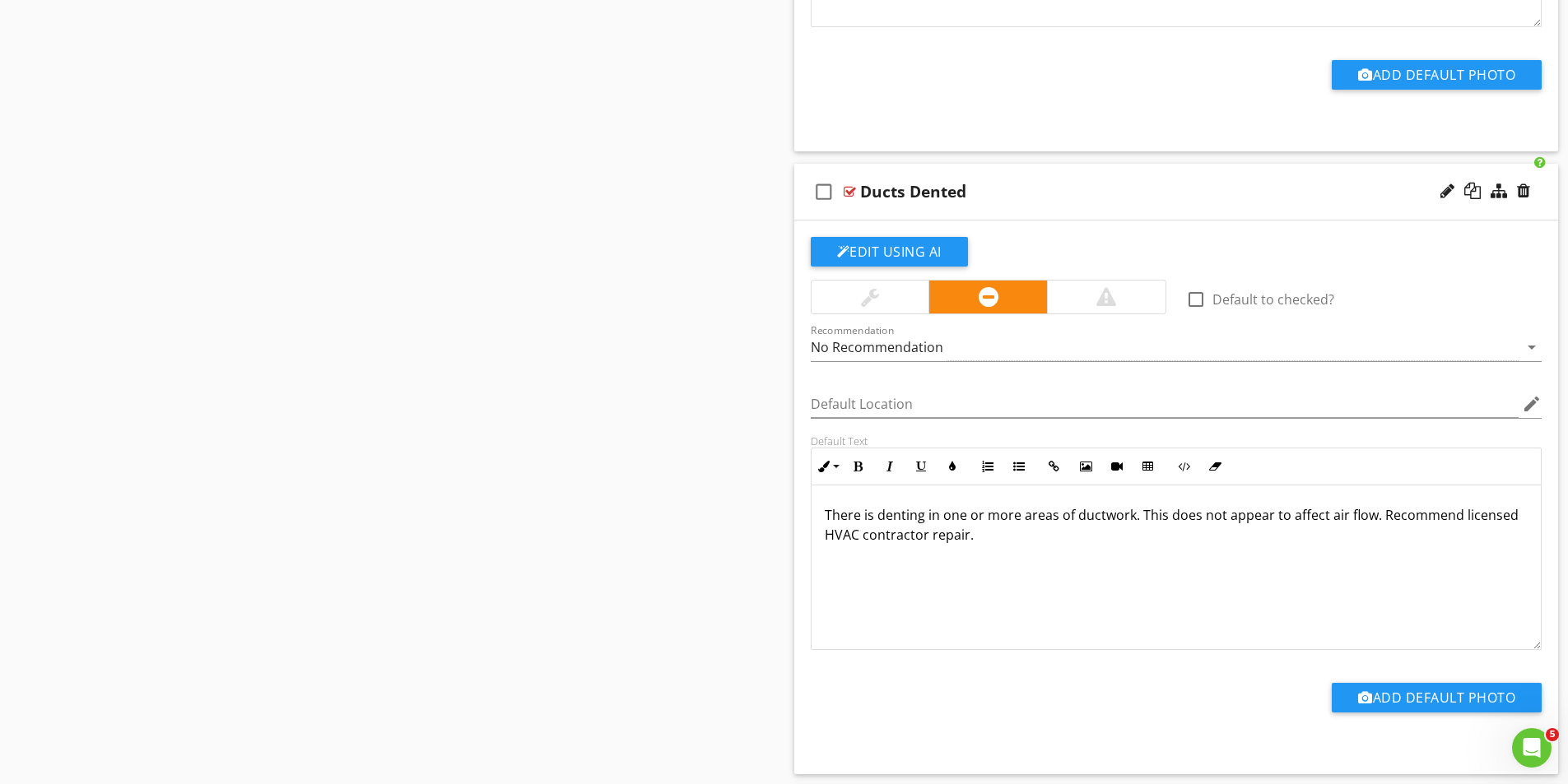
scroll to position [1152, 0]
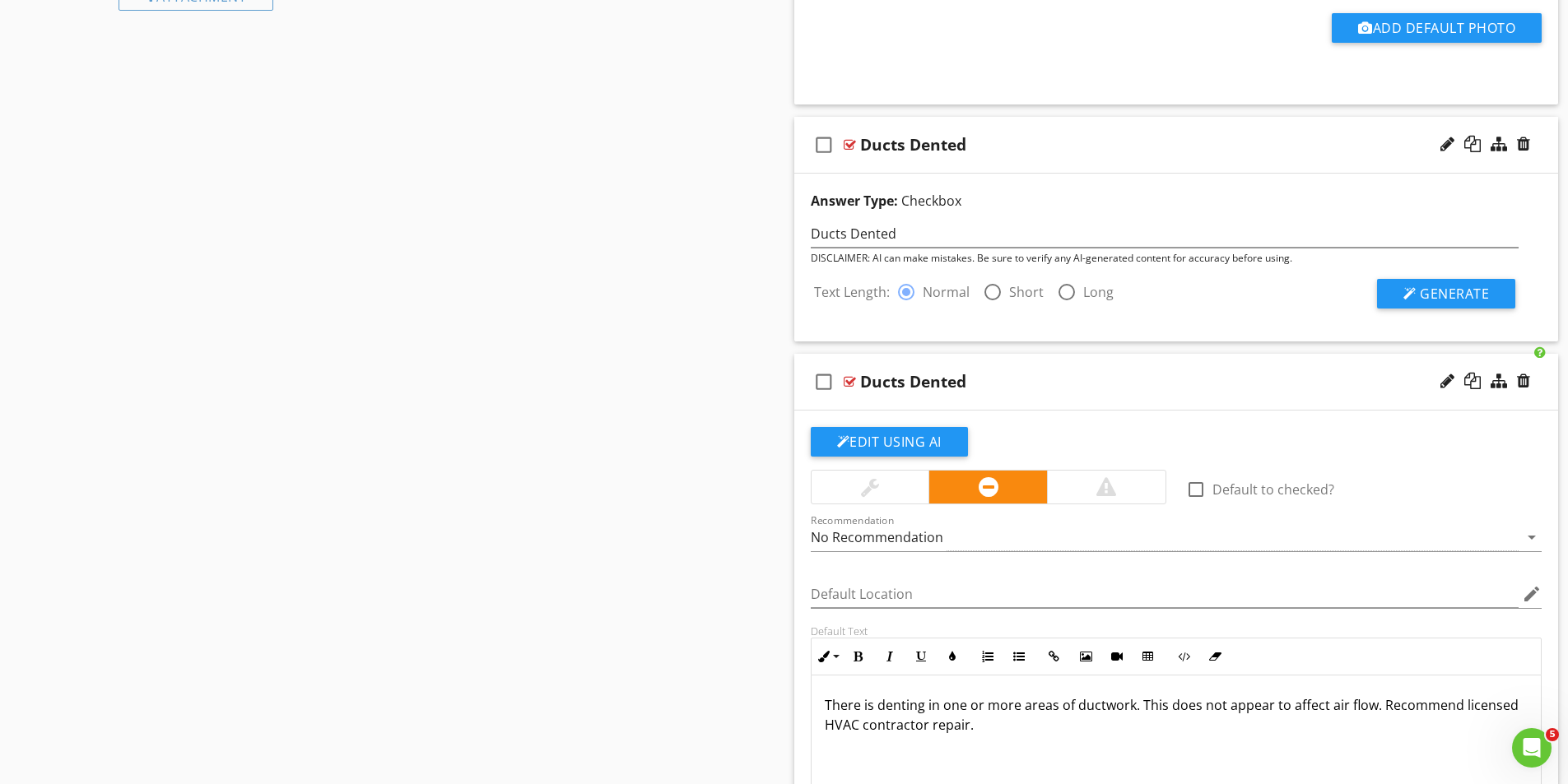
click at [1010, 294] on label "Short" at bounding box center [1026, 292] width 35 height 17
radio input "false"
radio input "true"
click at [1439, 289] on span "Generate" at bounding box center [1454, 294] width 69 height 18
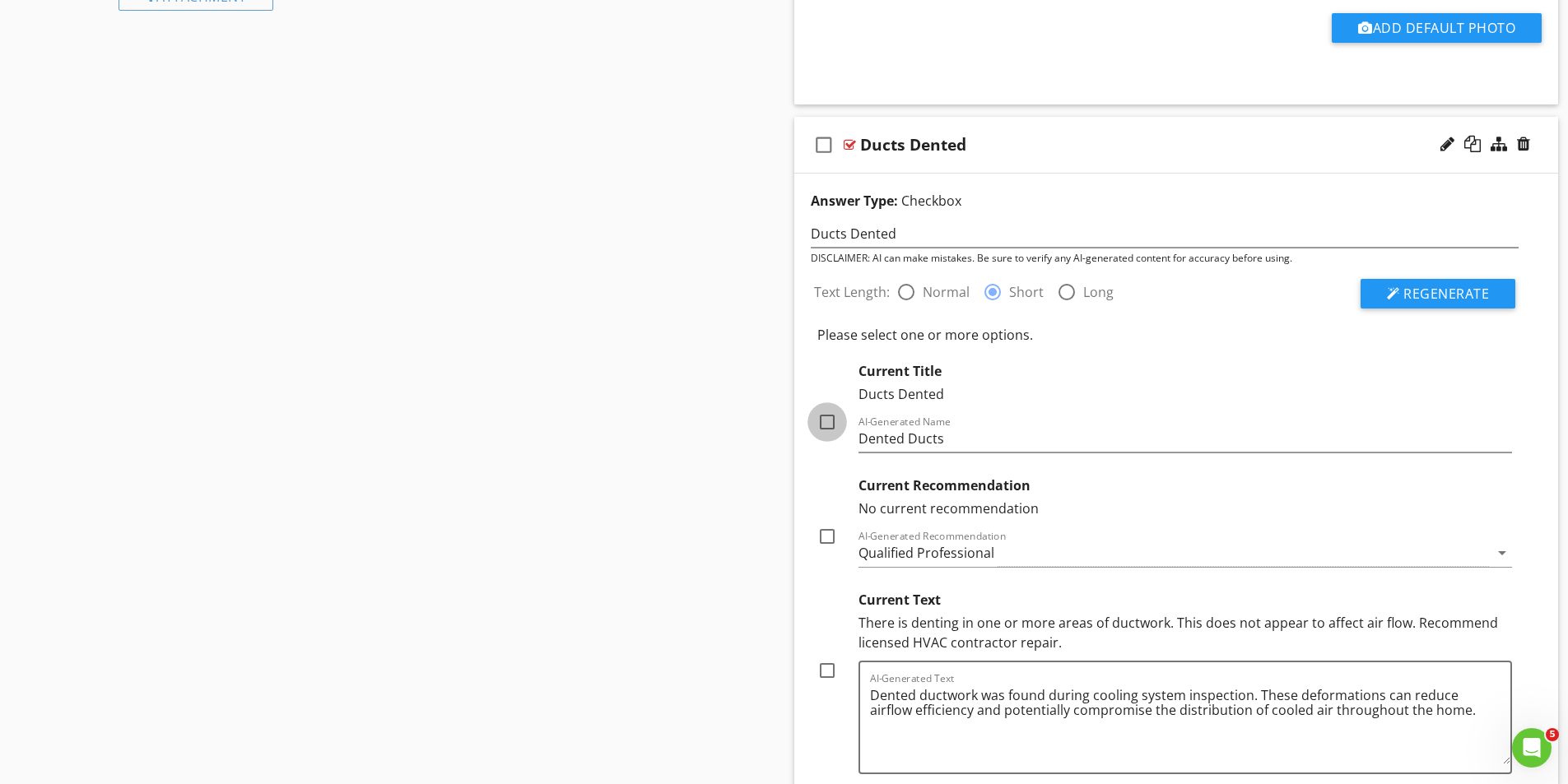
click at [826, 418] on div at bounding box center [827, 422] width 28 height 28
checkbox input "true"
click at [1009, 551] on div "Qualified Professional" at bounding box center [1173, 553] width 632 height 27
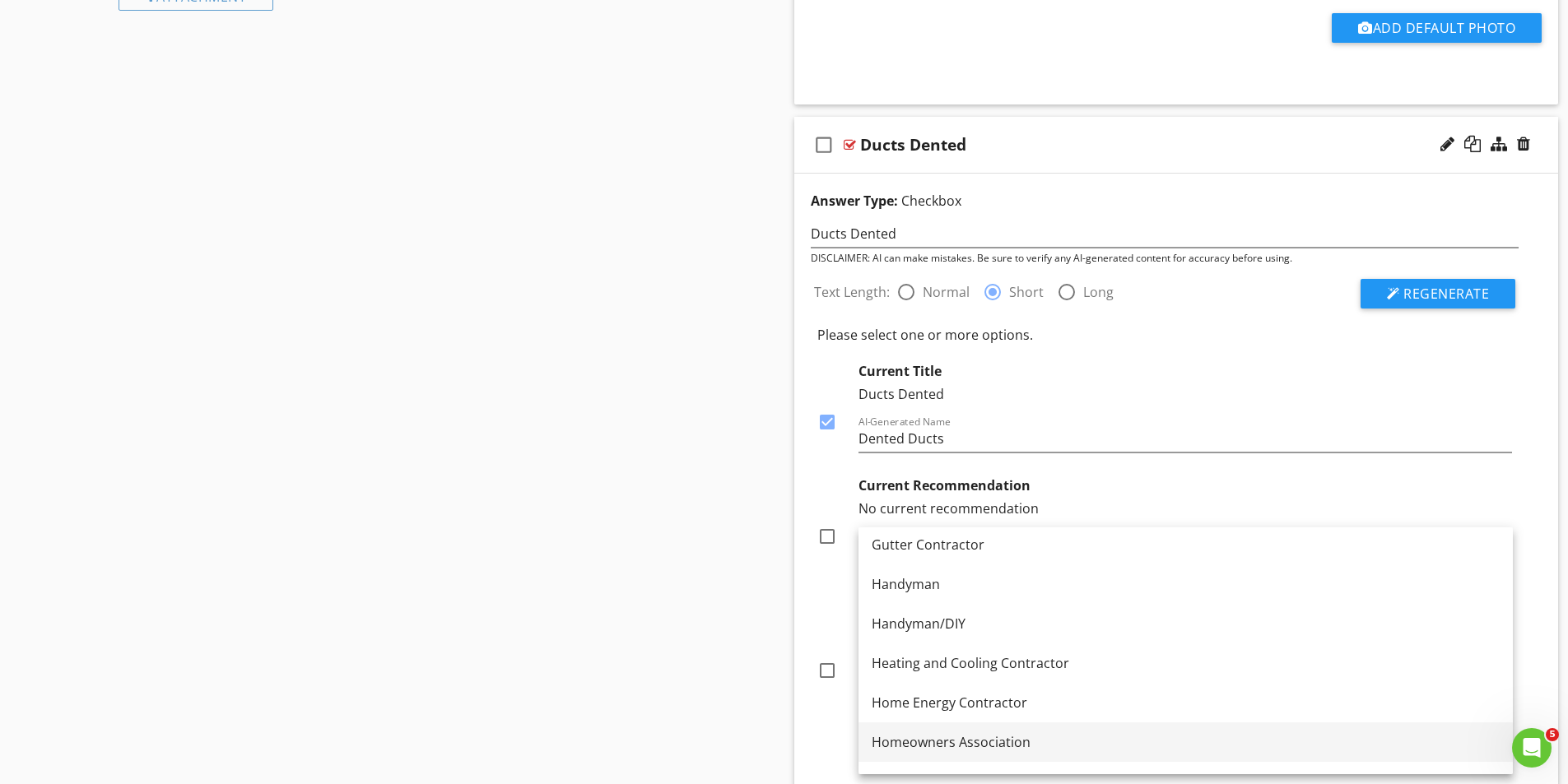
scroll to position [1070, 0]
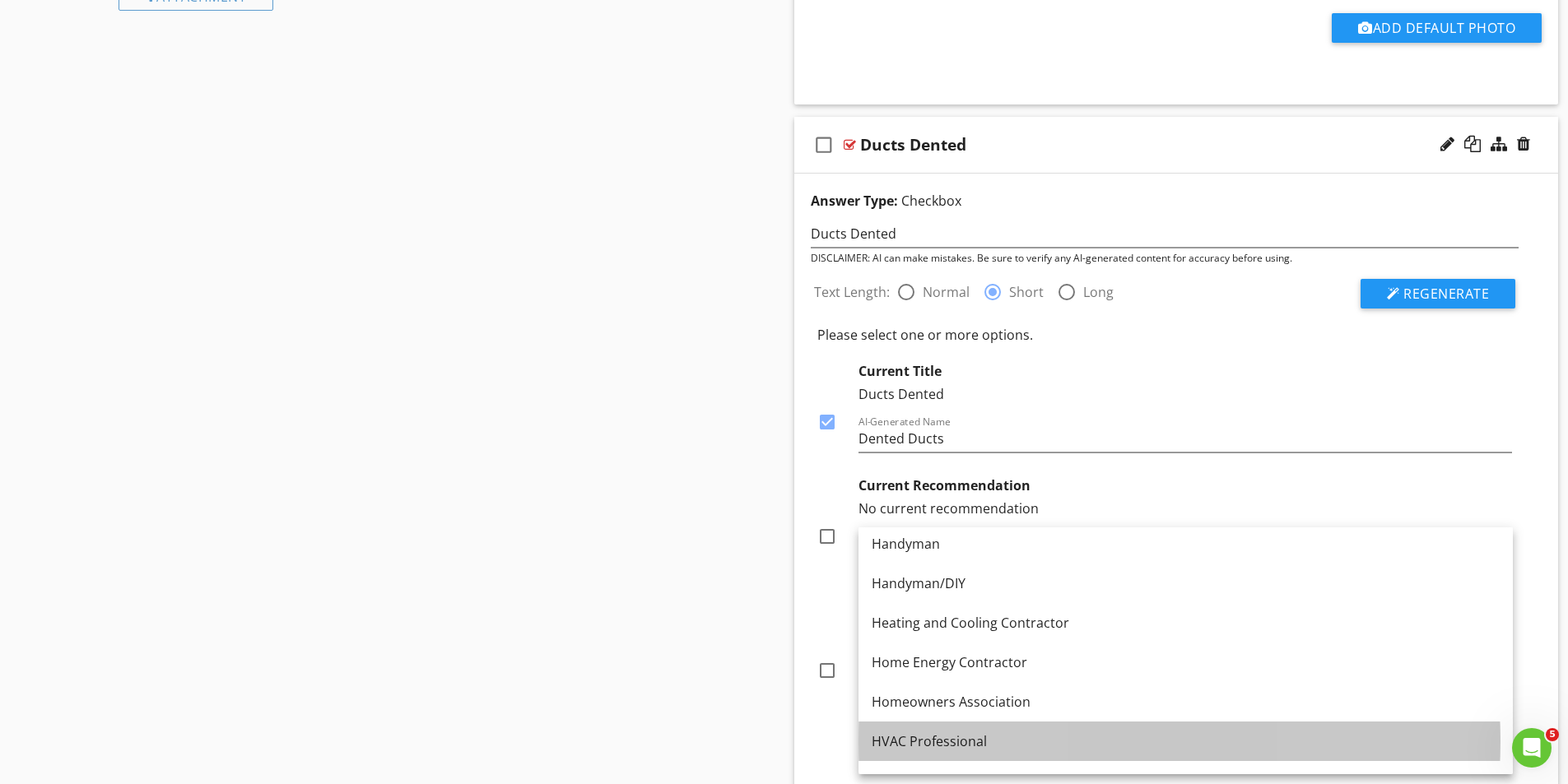
click at [925, 735] on div "HVAC Professional" at bounding box center [1185, 741] width 628 height 20
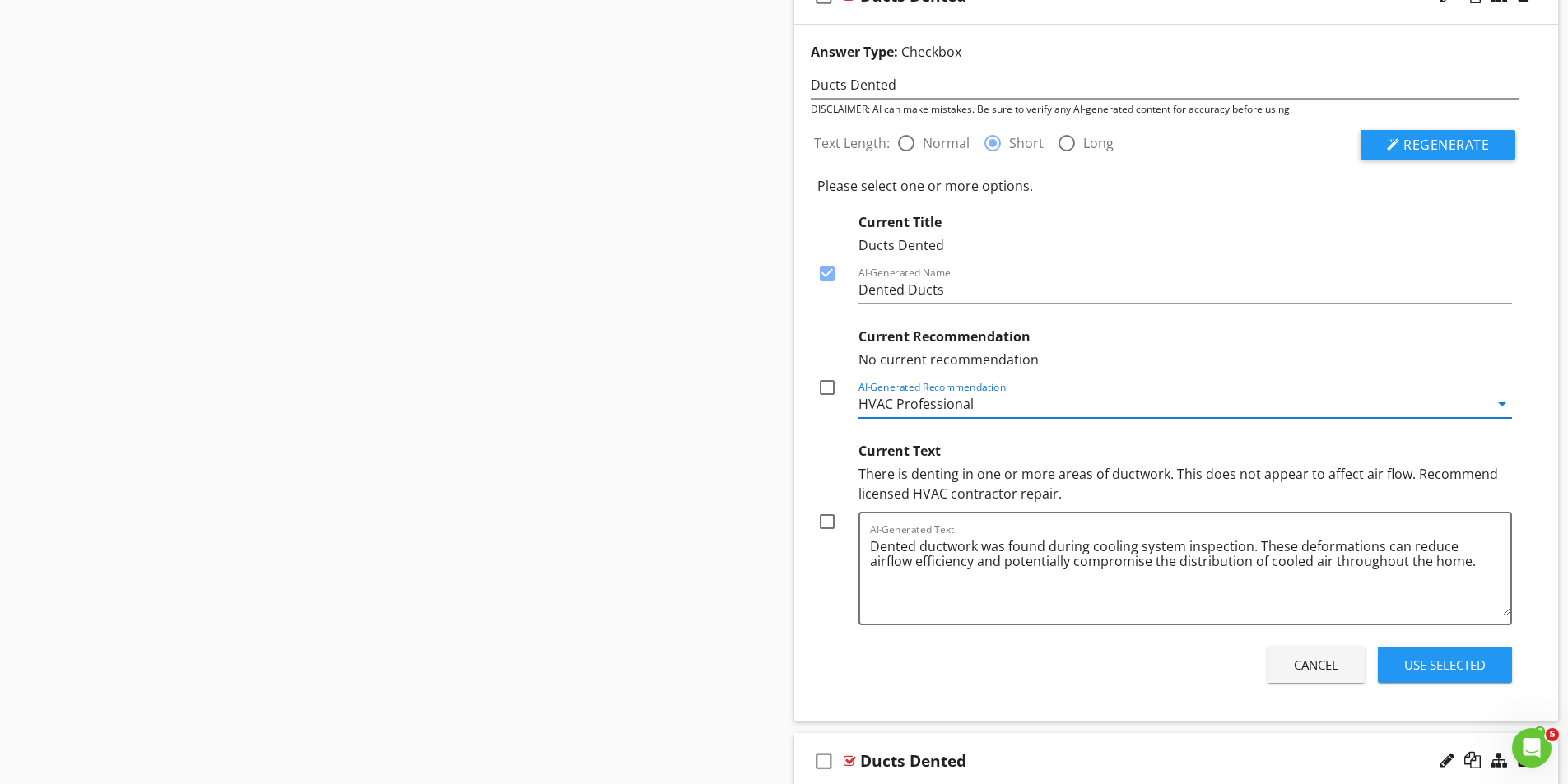
scroll to position [1317, 0]
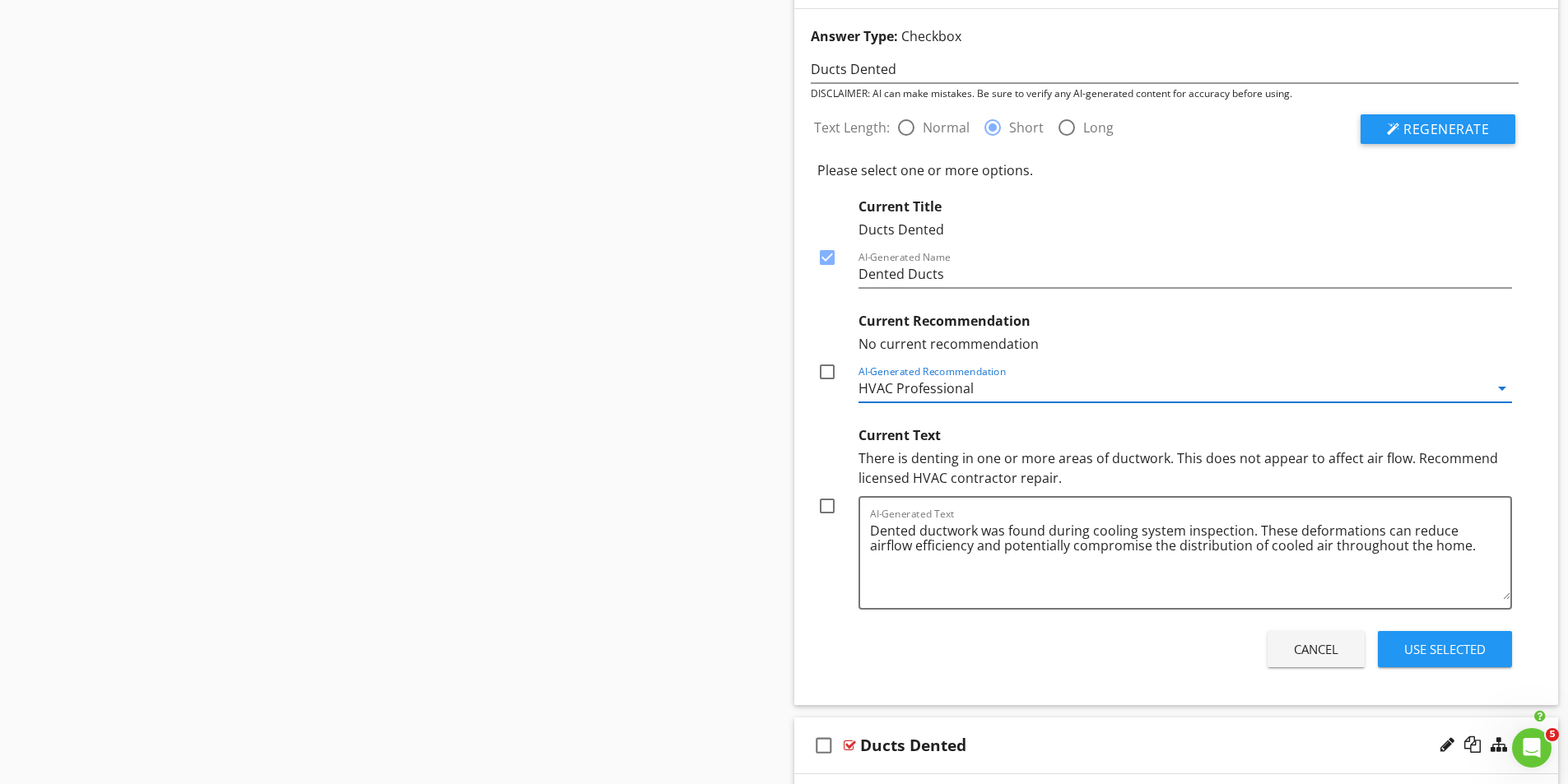
click at [832, 507] on div at bounding box center [827, 506] width 28 height 28
checkbox input "true"
click at [1443, 653] on div "Use Selected" at bounding box center [1445, 650] width 82 height 19
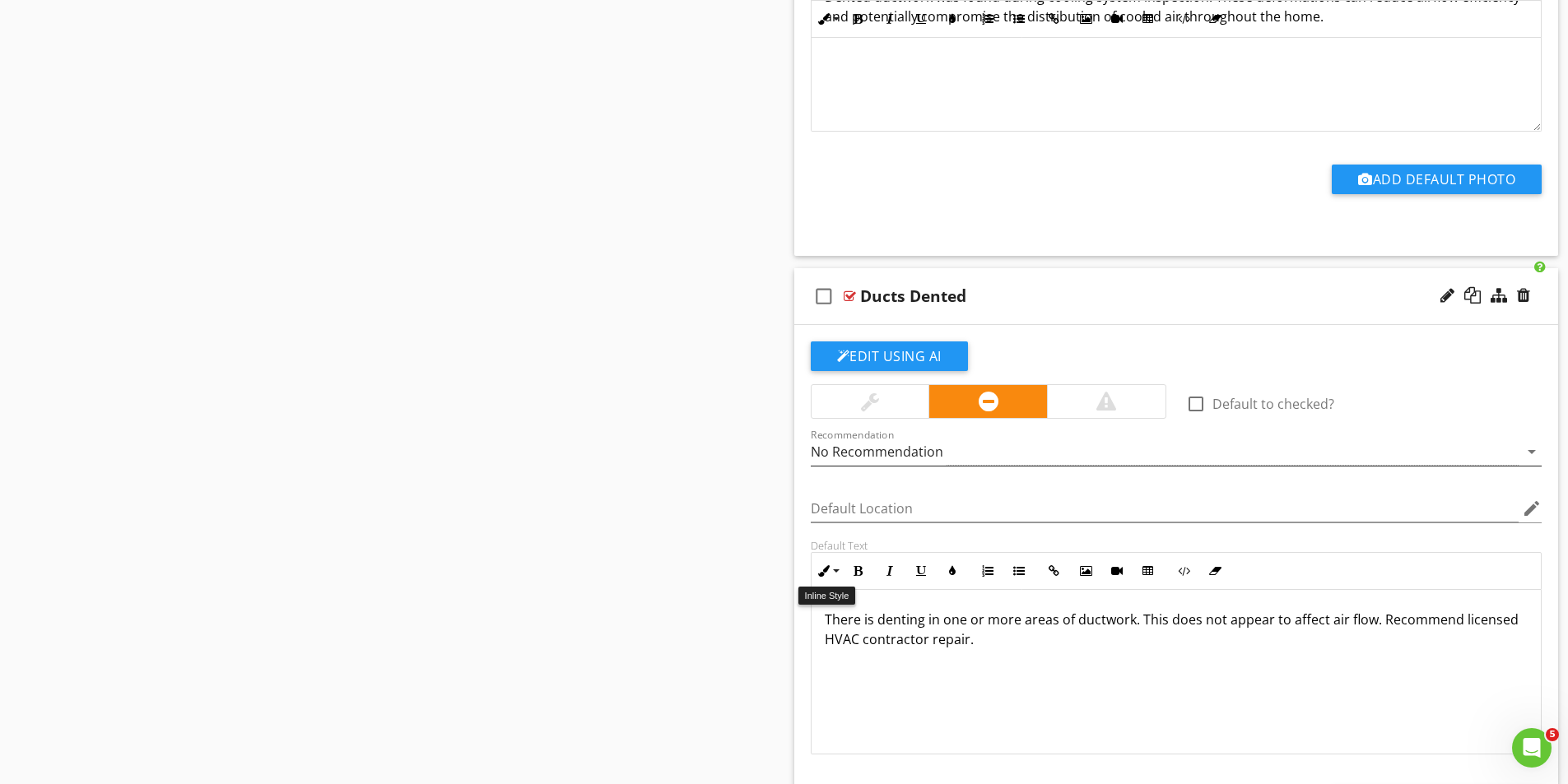
scroll to position [1646, 0]
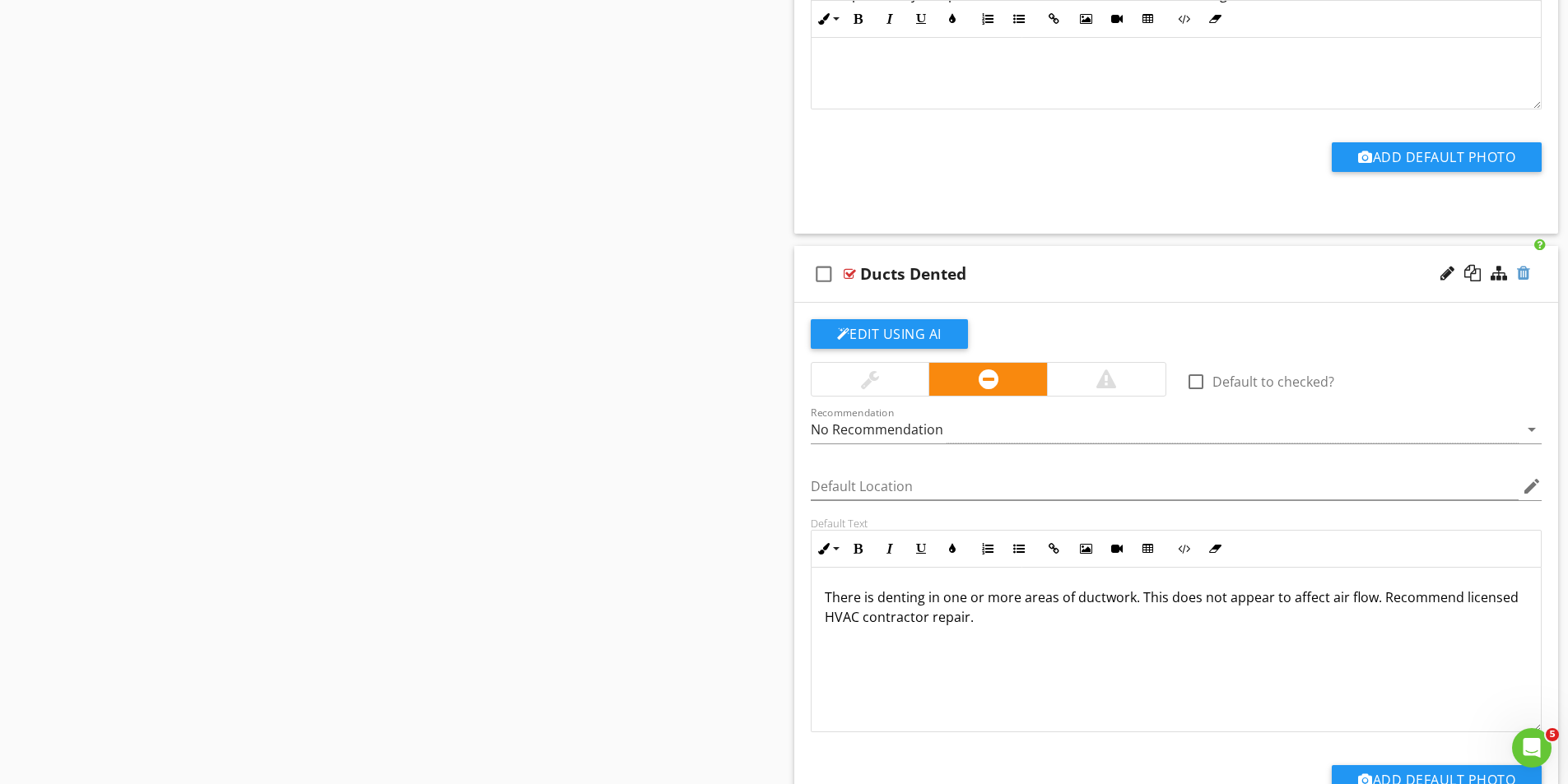
click at [1524, 275] on div at bounding box center [1523, 273] width 13 height 17
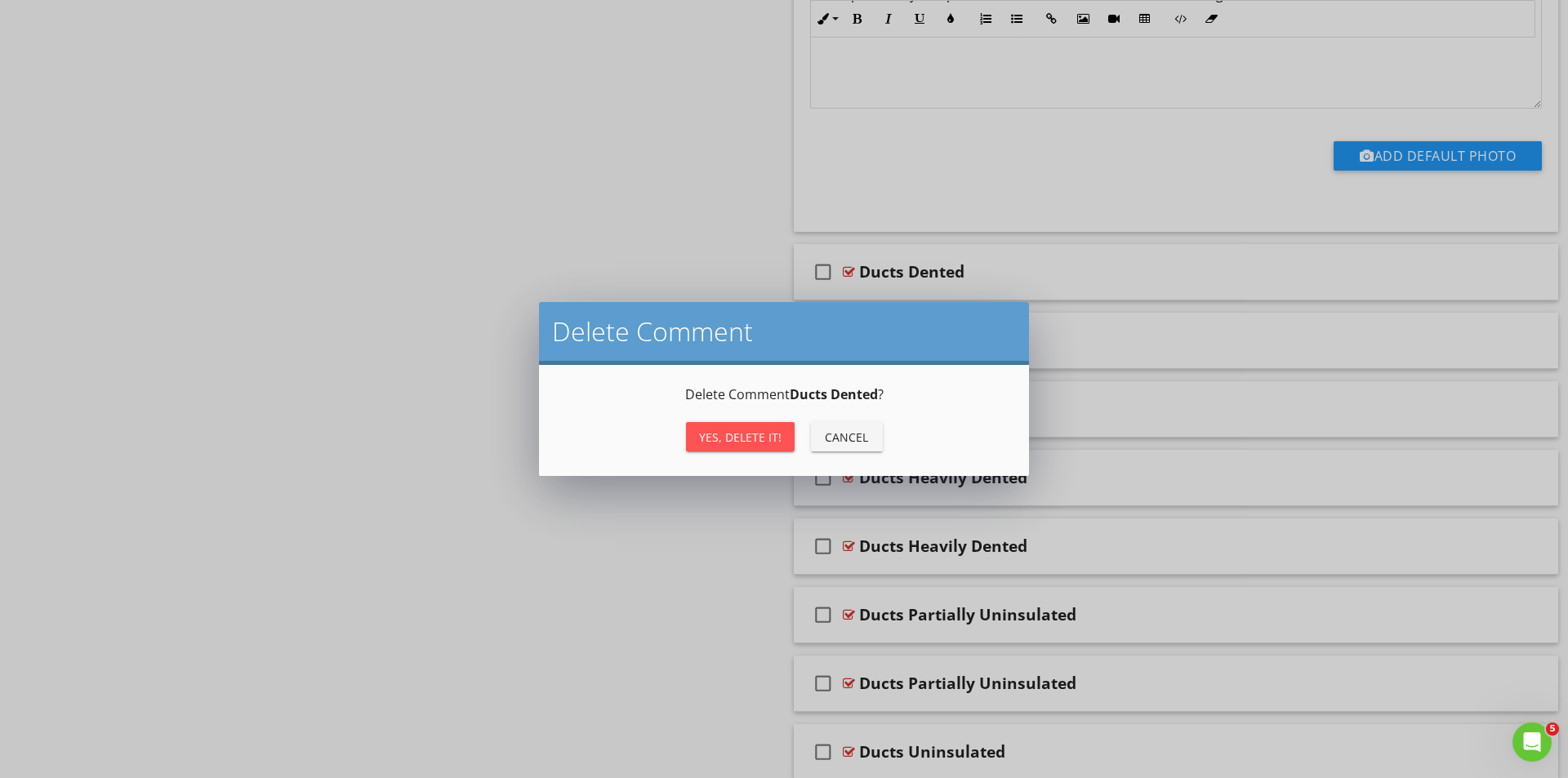
click at [741, 439] on div "Yes, Delete it!" at bounding box center [740, 437] width 82 height 17
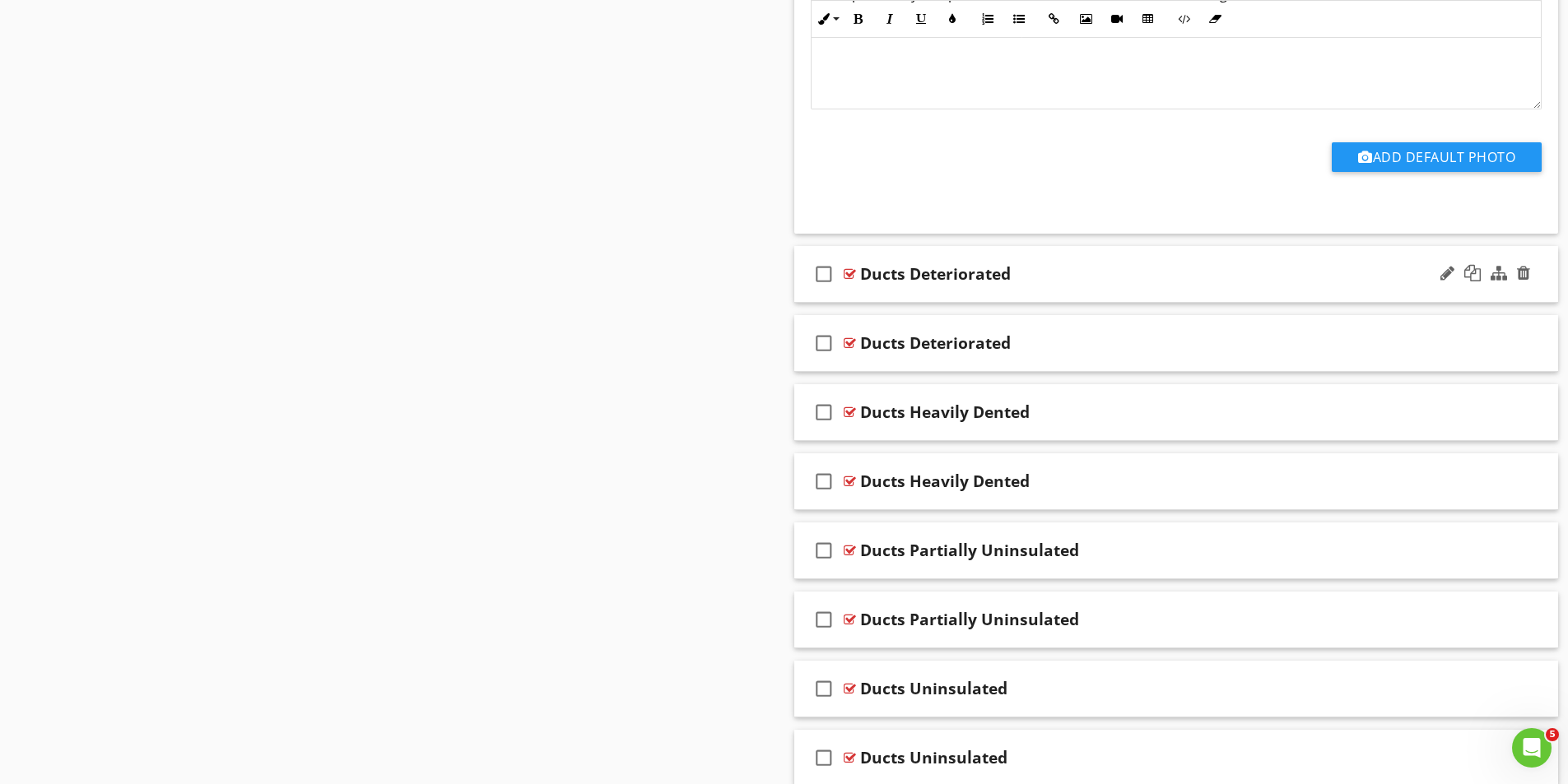
click at [852, 271] on div at bounding box center [849, 274] width 12 height 13
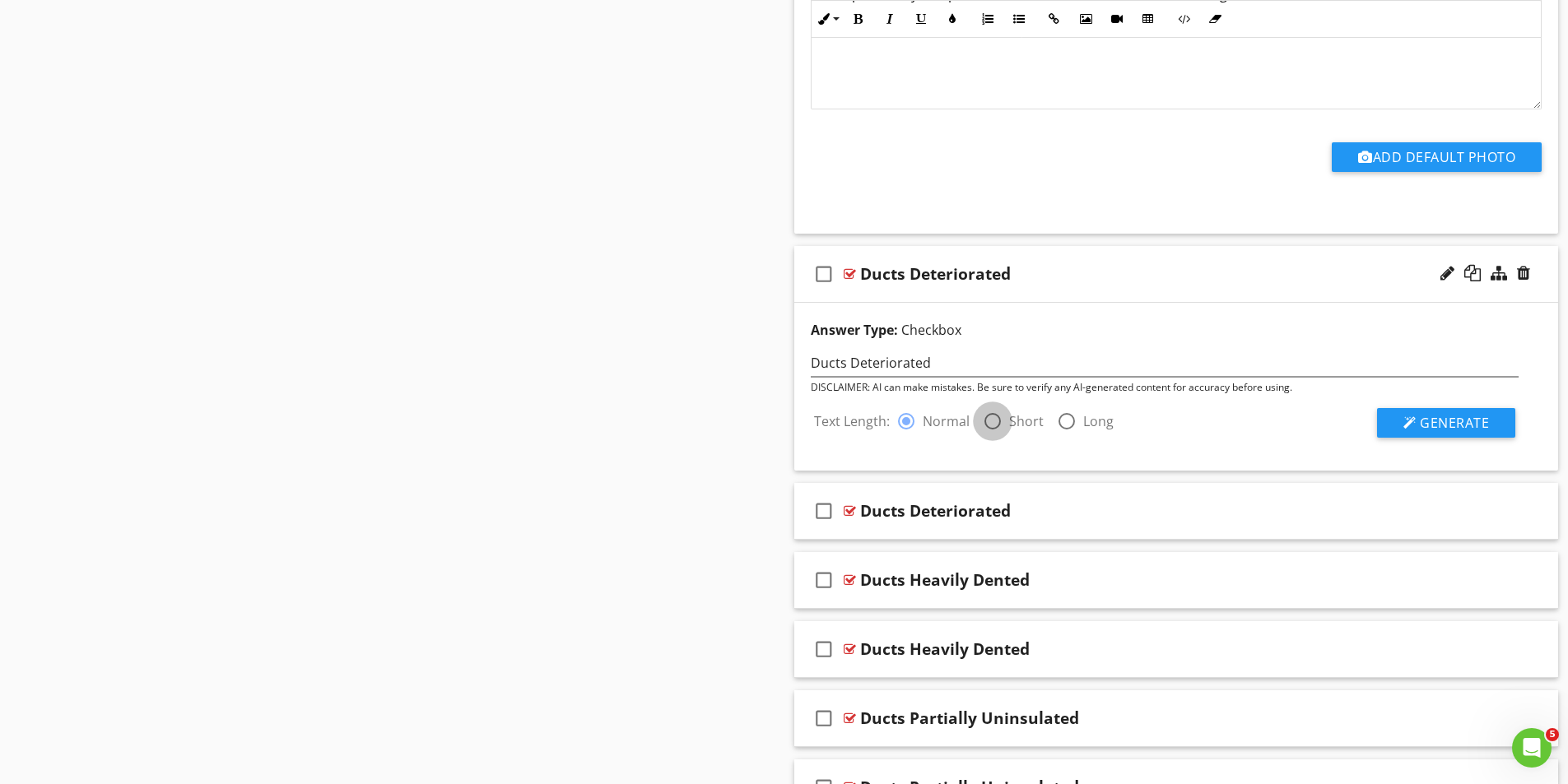
click at [996, 422] on div at bounding box center [992, 422] width 28 height 28
radio input "false"
radio input "true"
click at [1426, 426] on span "Generate" at bounding box center [1454, 422] width 69 height 18
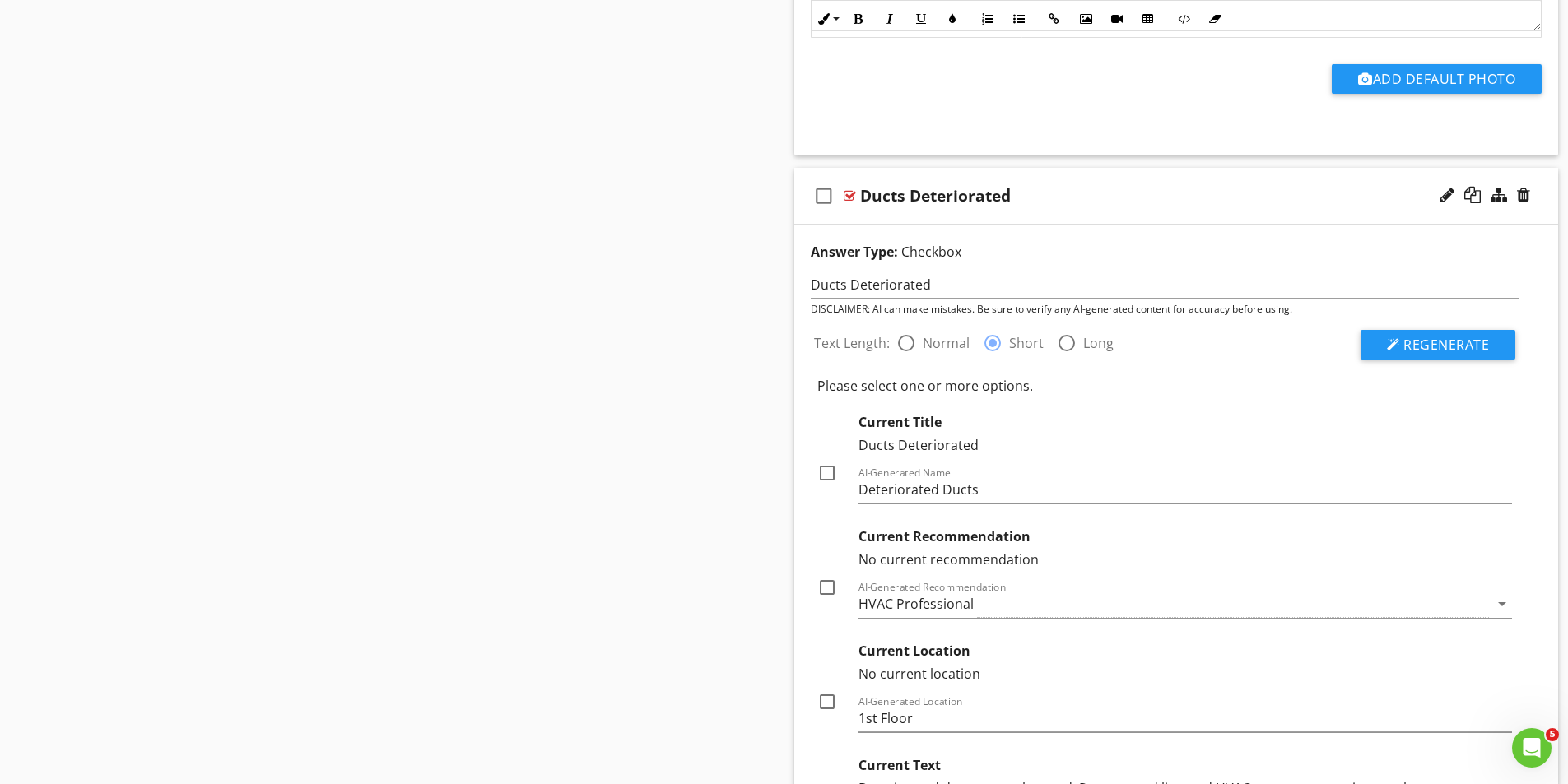
scroll to position [1728, 0]
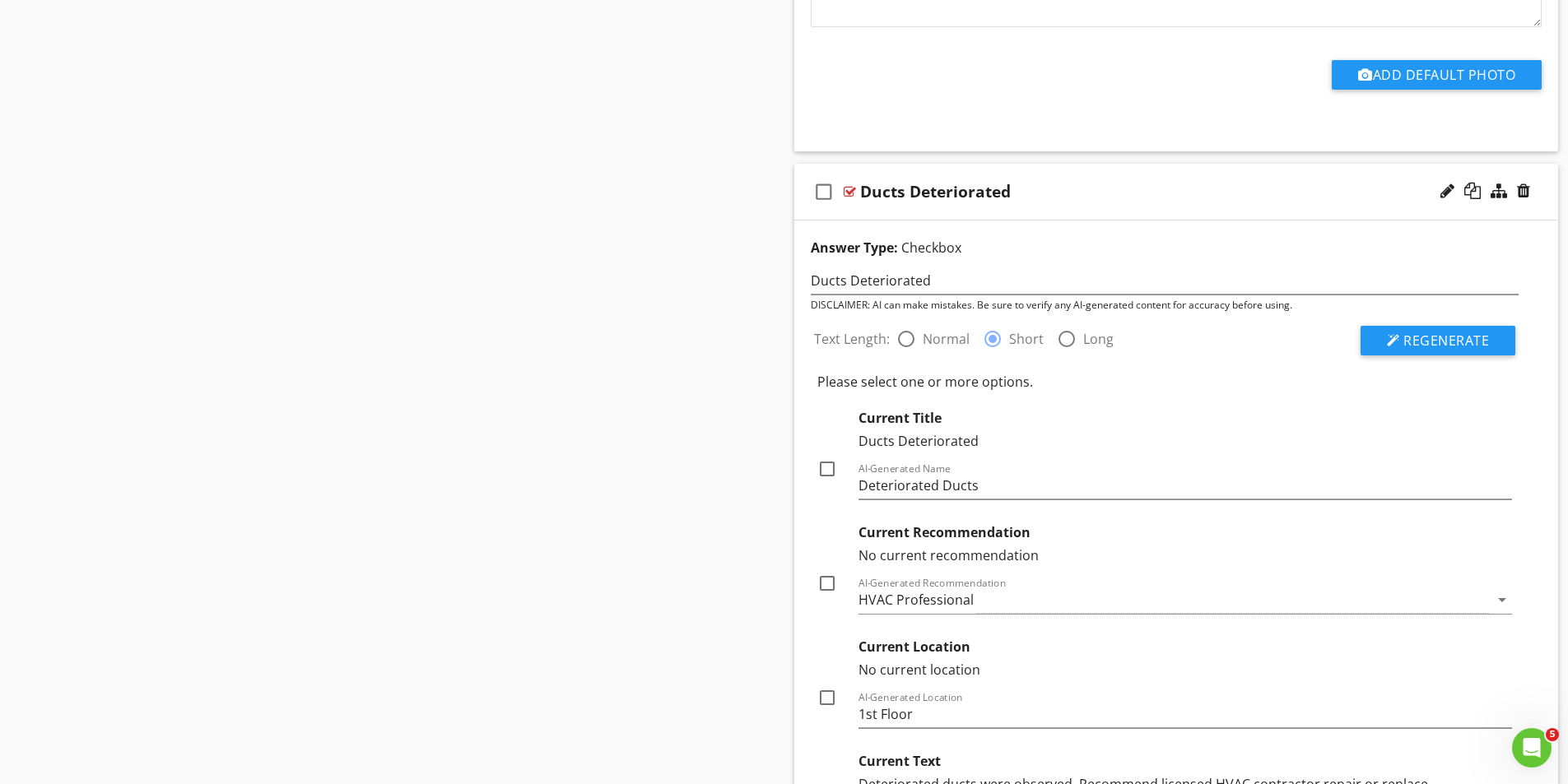
click at [826, 469] on div at bounding box center [827, 469] width 28 height 28
checkbox input "true"
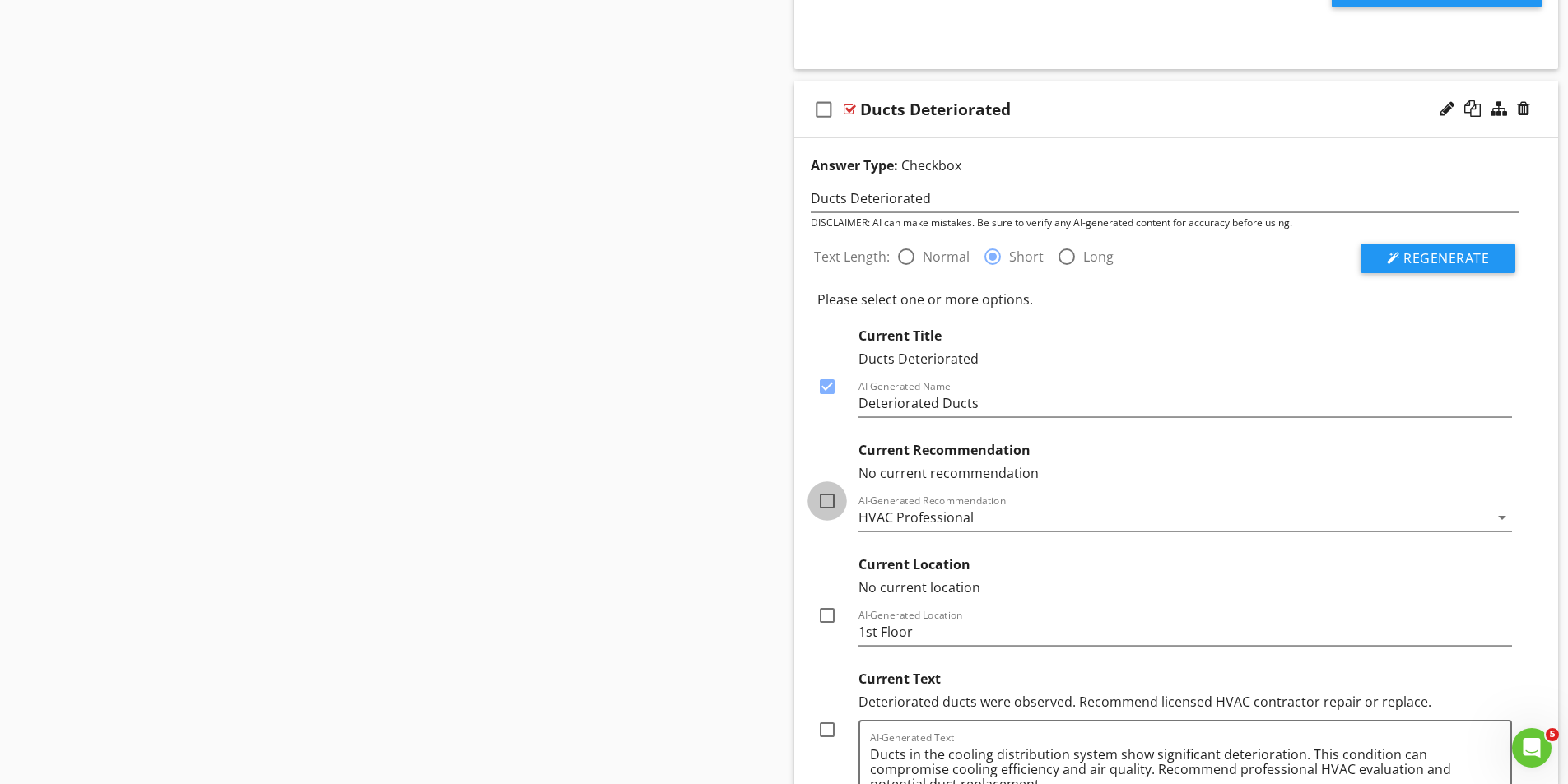
click at [828, 498] on div at bounding box center [827, 501] width 28 height 28
checkbox input "true"
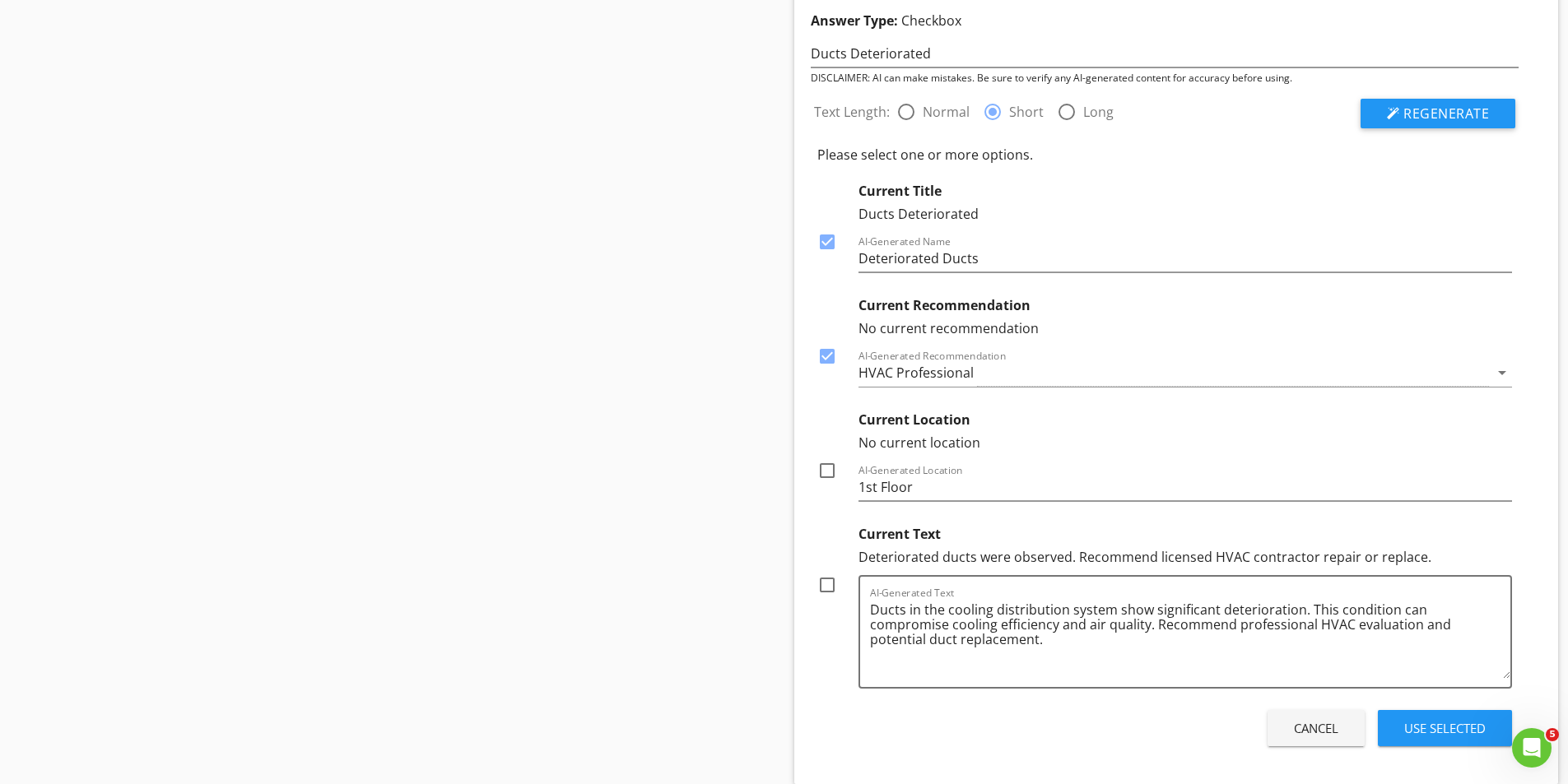
scroll to position [1975, 0]
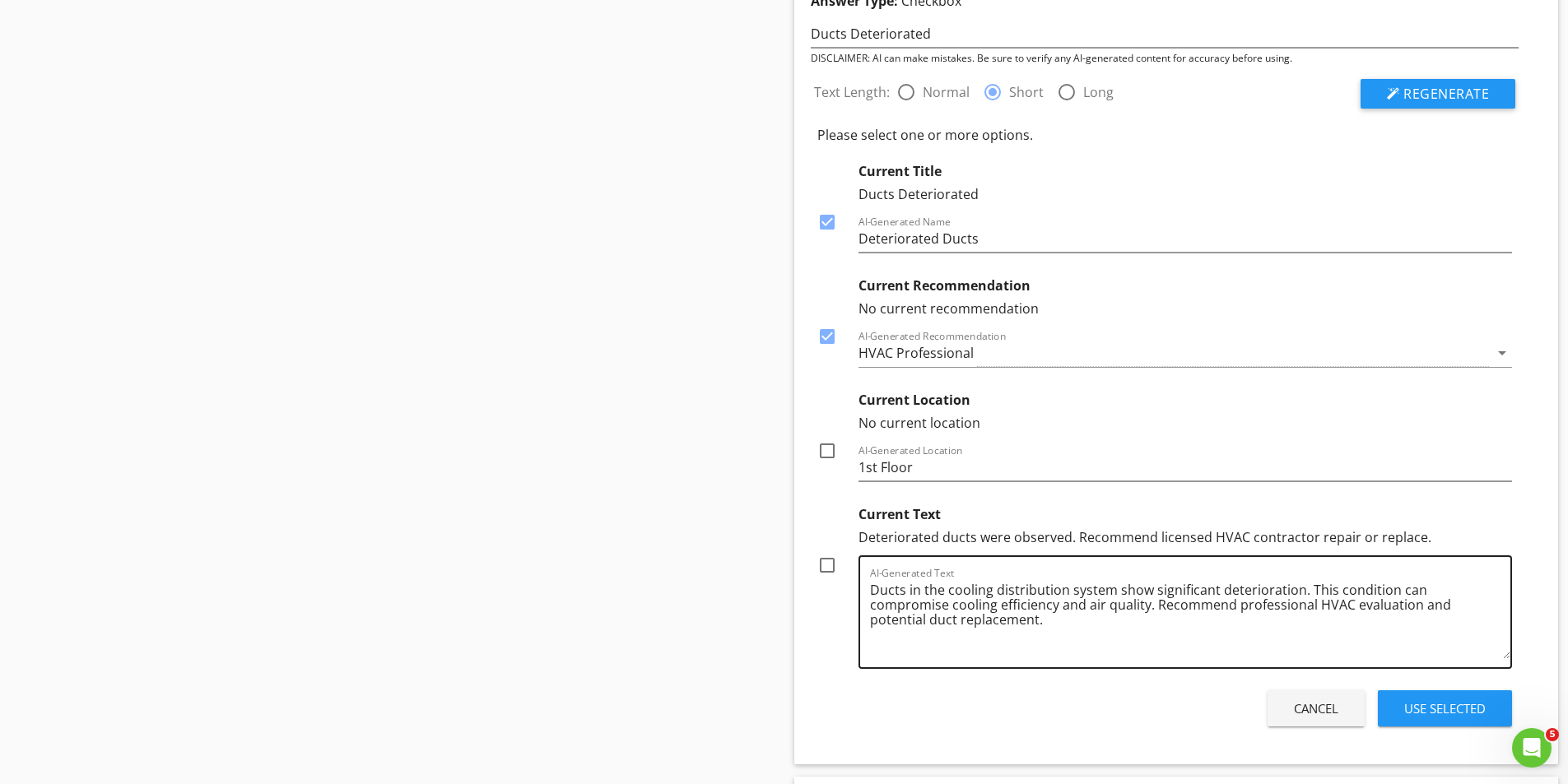
drag, startPoint x: 828, startPoint y: 561, endPoint x: 871, endPoint y: 586, distance: 49.7
click at [829, 561] on div at bounding box center [827, 565] width 28 height 28
checkbox input "true"
click at [1467, 706] on div "Use Selected" at bounding box center [1445, 709] width 82 height 19
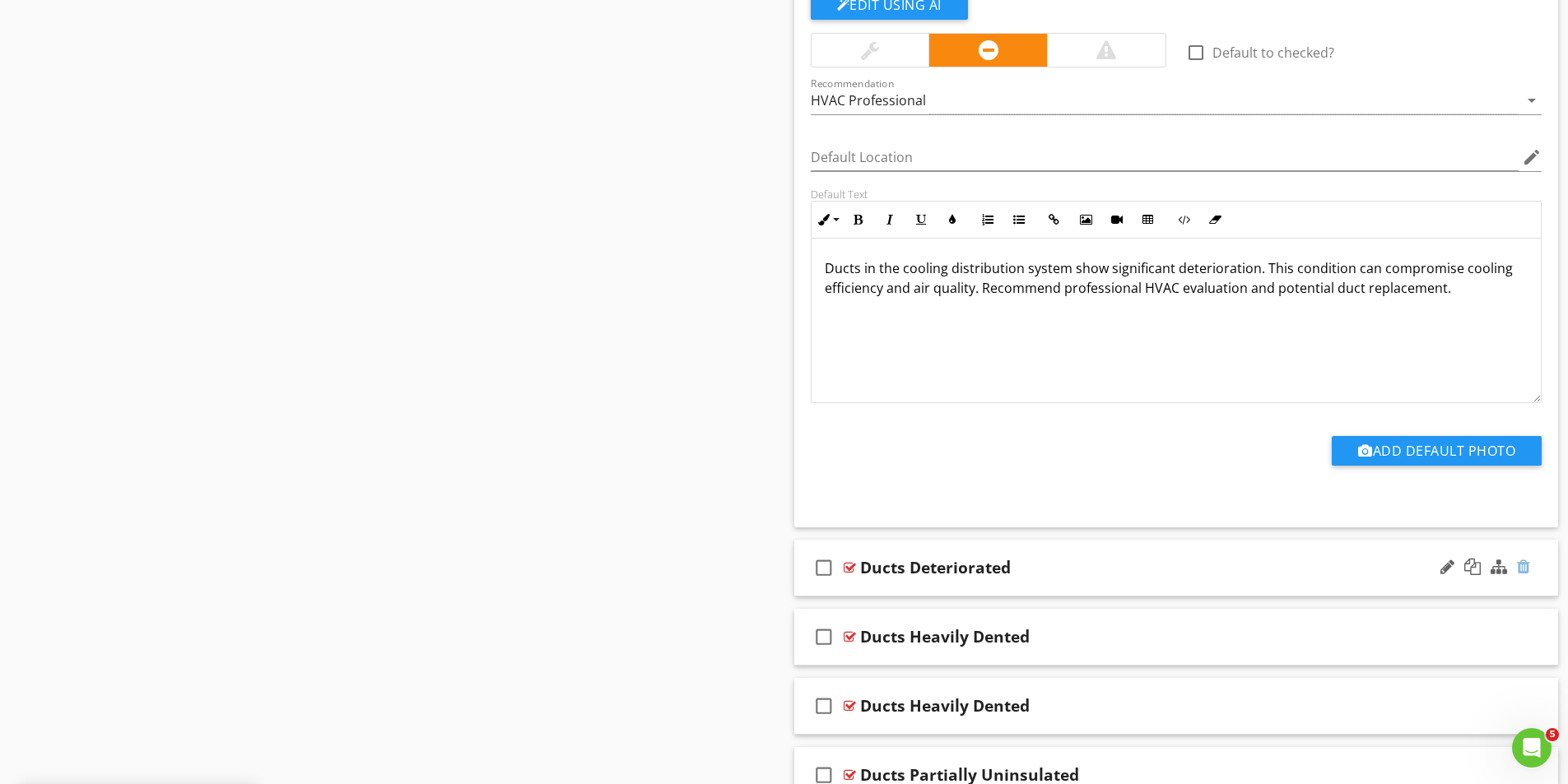
click at [1525, 564] on div at bounding box center [1523, 566] width 13 height 17
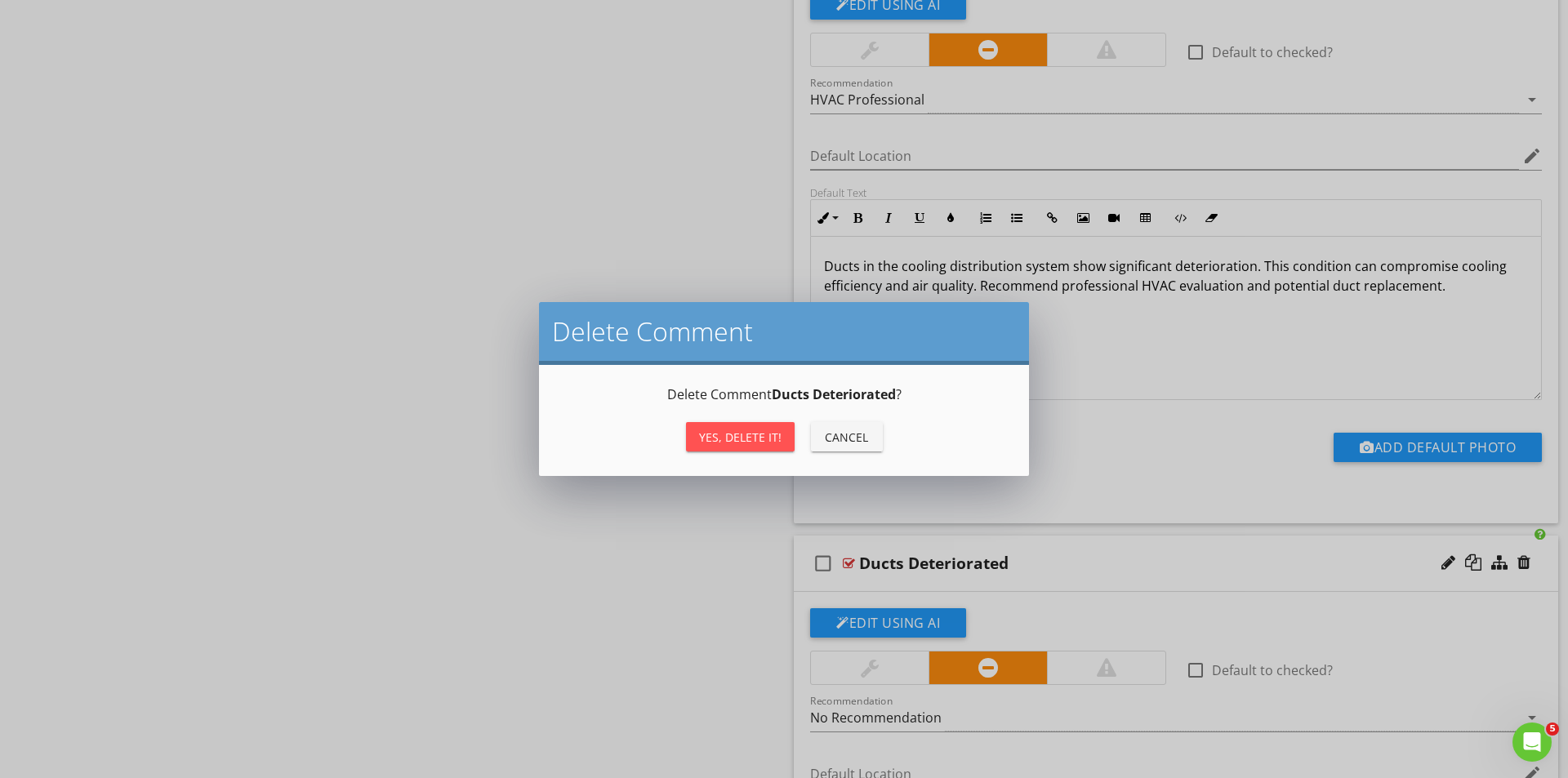
click at [752, 435] on div "Yes, Delete it!" at bounding box center [740, 437] width 82 height 17
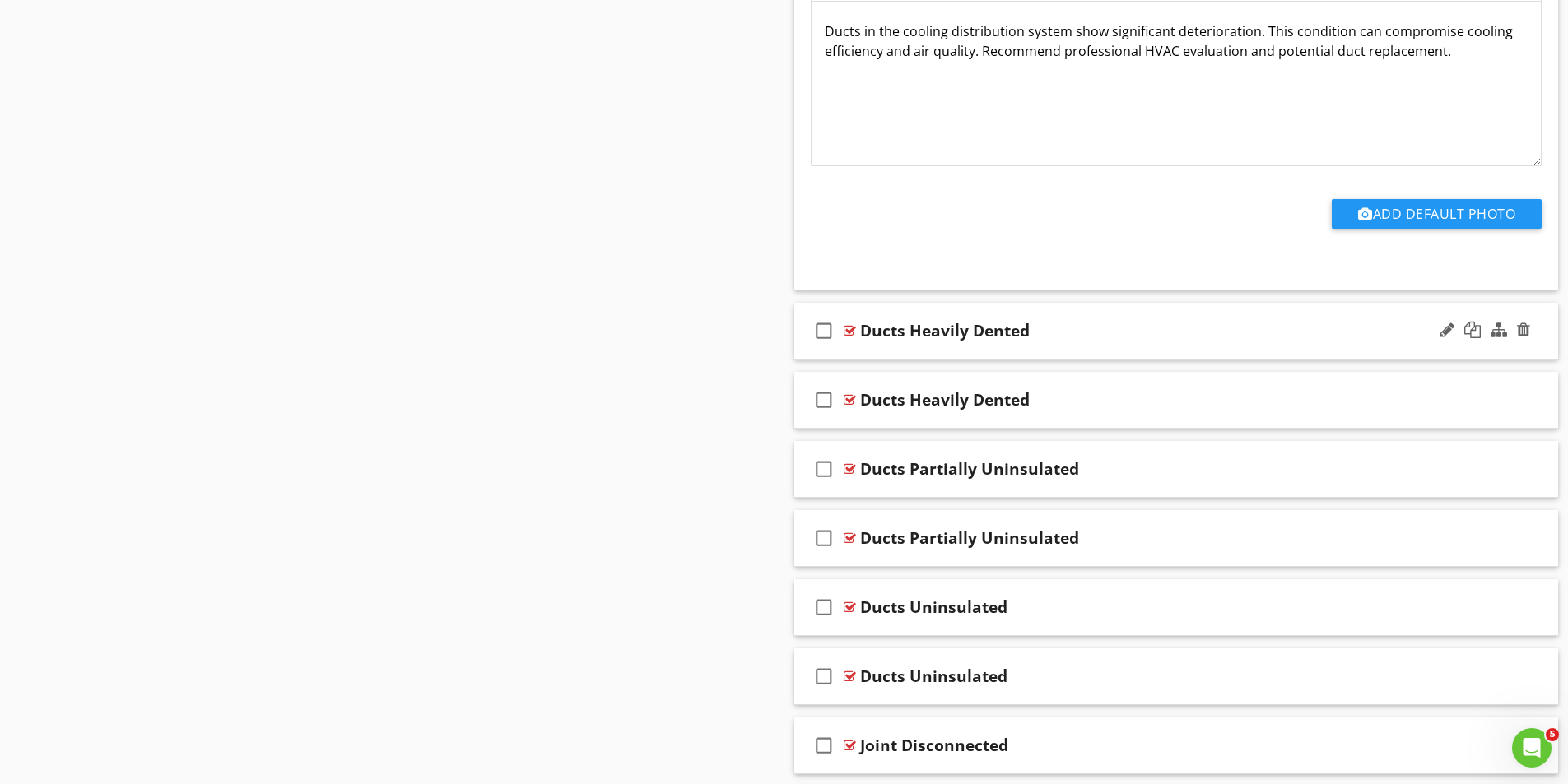
scroll to position [2123, 0]
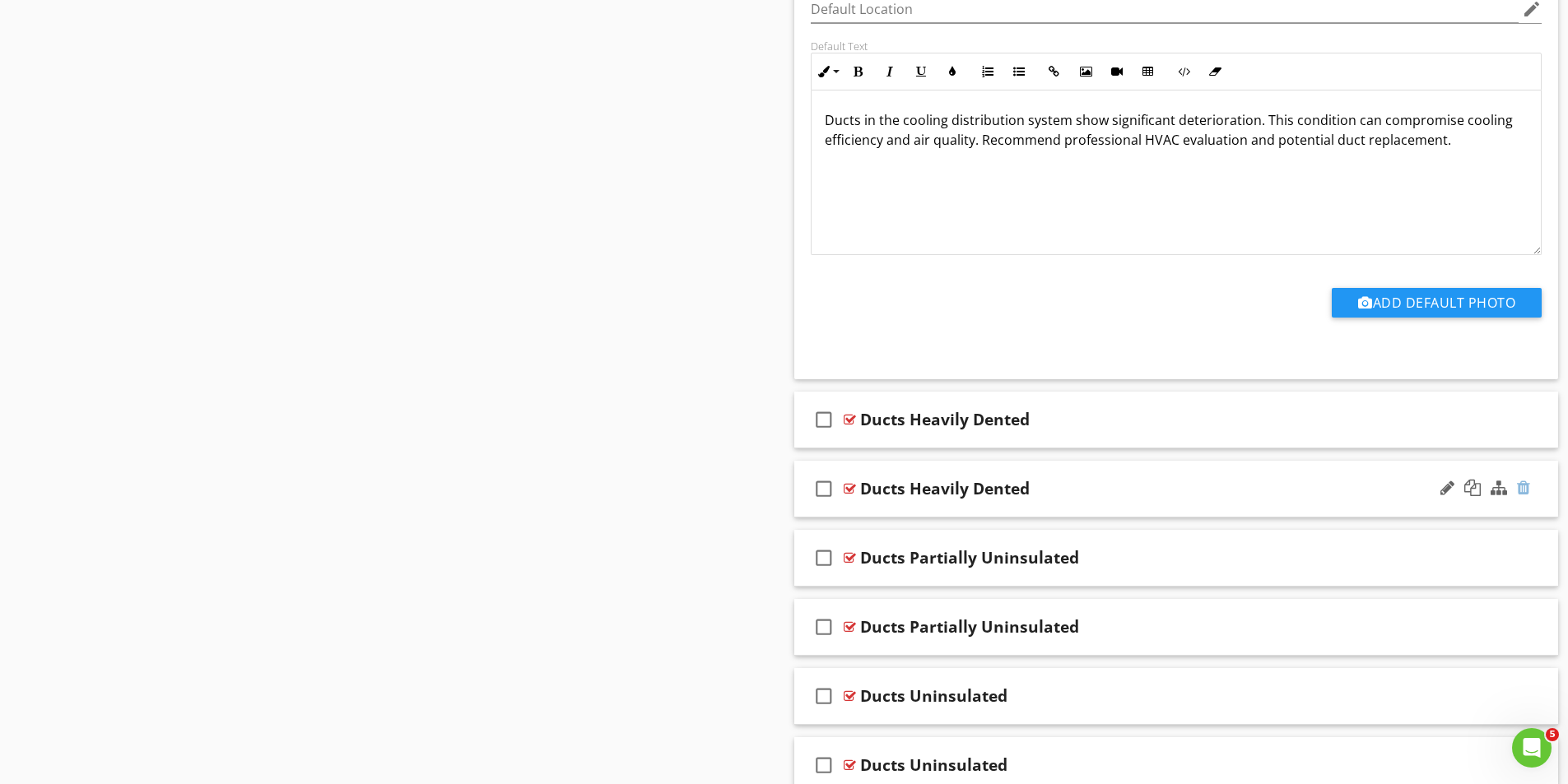
click at [1521, 484] on div at bounding box center [1523, 488] width 13 height 17
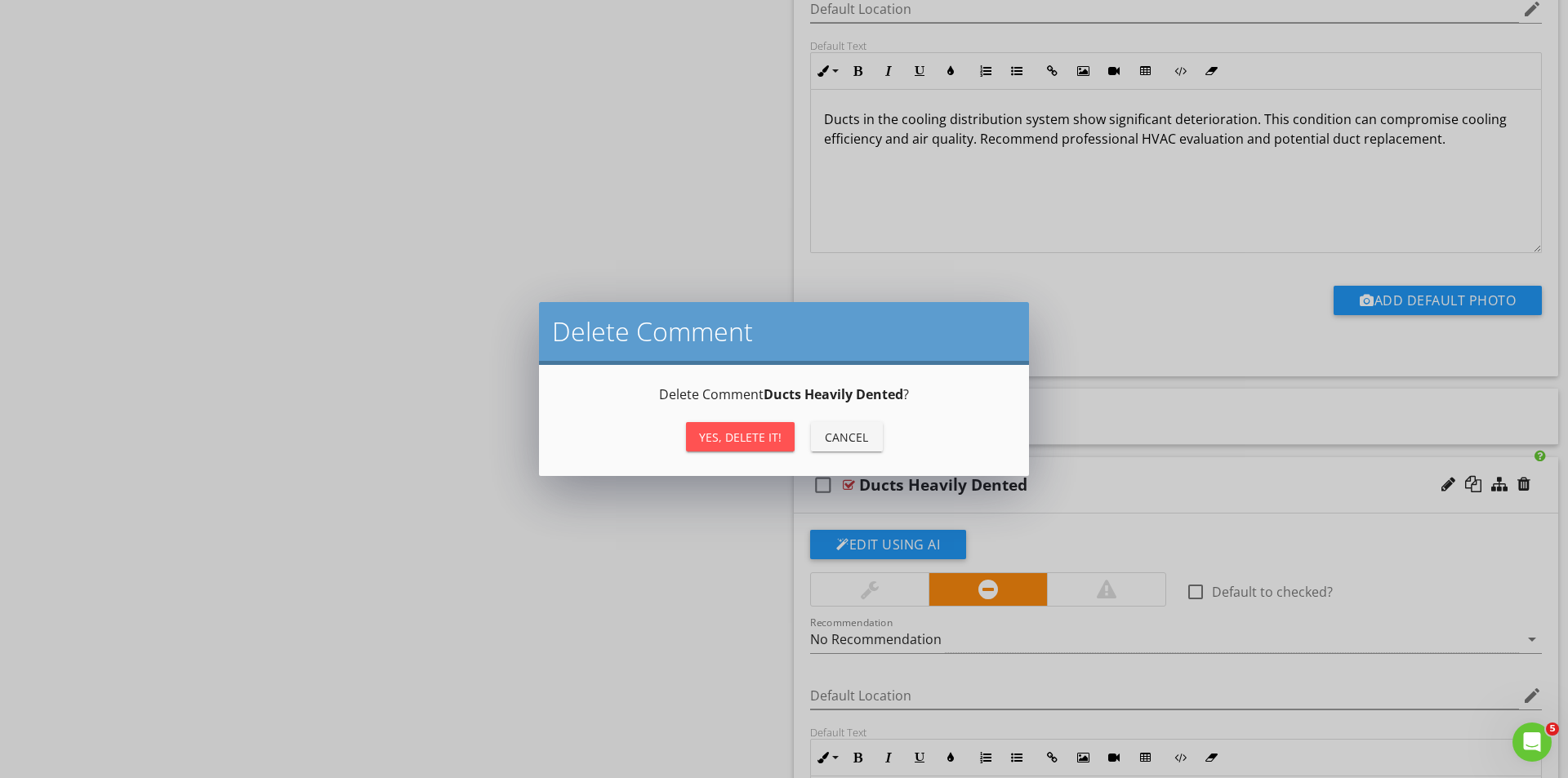
click at [745, 434] on div "Yes, Delete it!" at bounding box center [740, 437] width 82 height 17
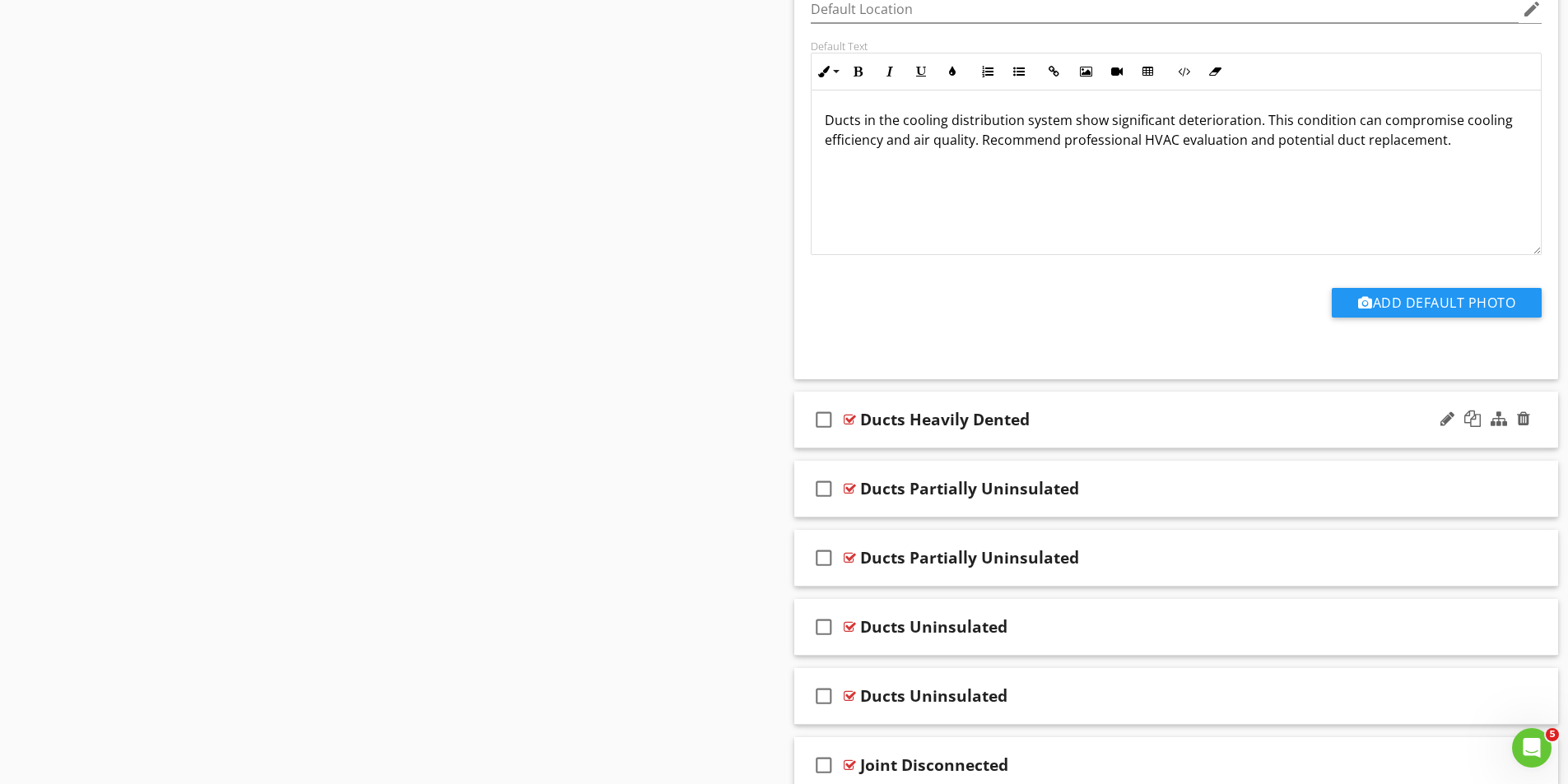
click at [846, 420] on div at bounding box center [849, 419] width 12 height 13
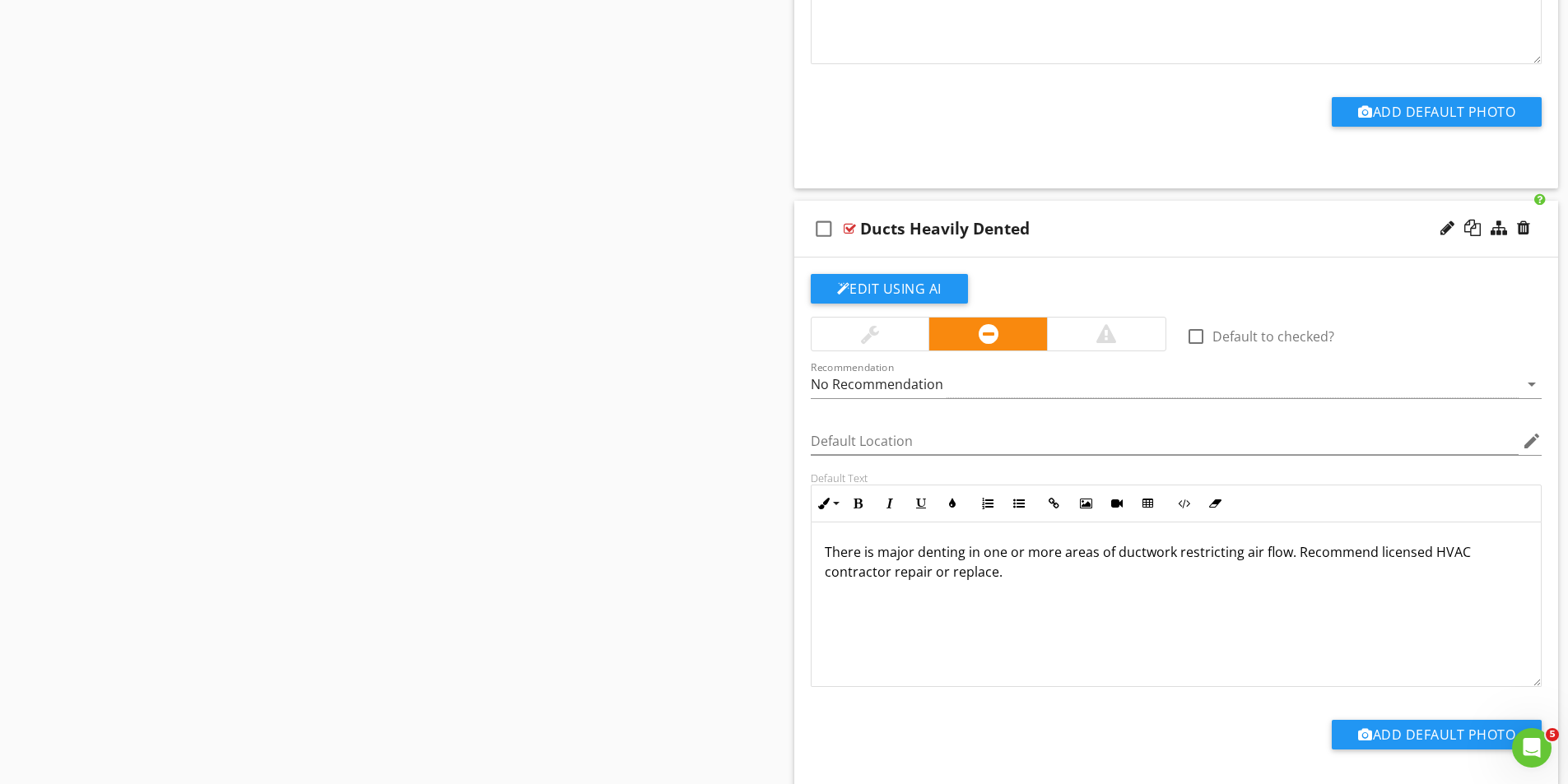
scroll to position [2370, 0]
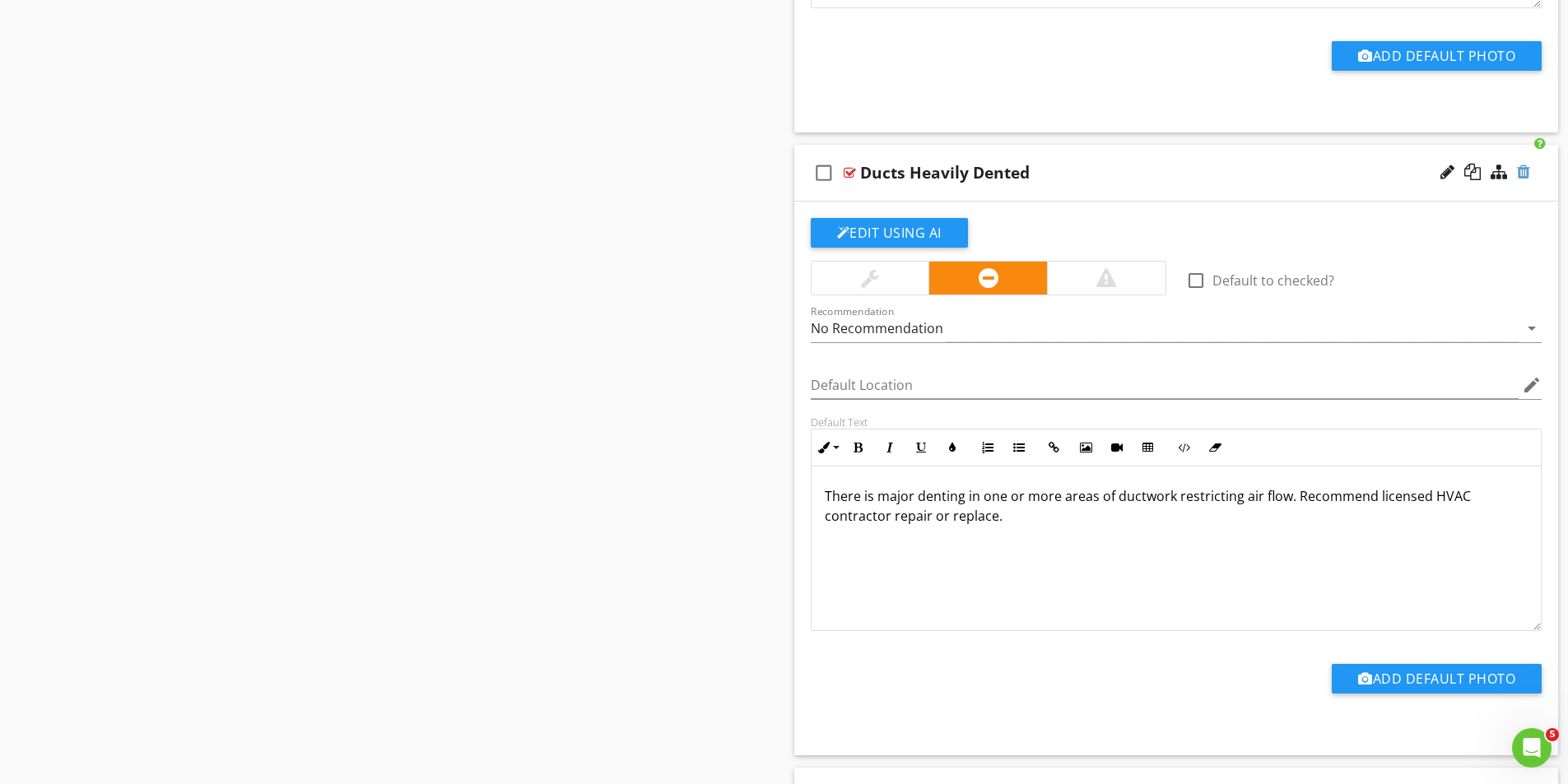
click at [1524, 174] on div at bounding box center [1523, 172] width 13 height 17
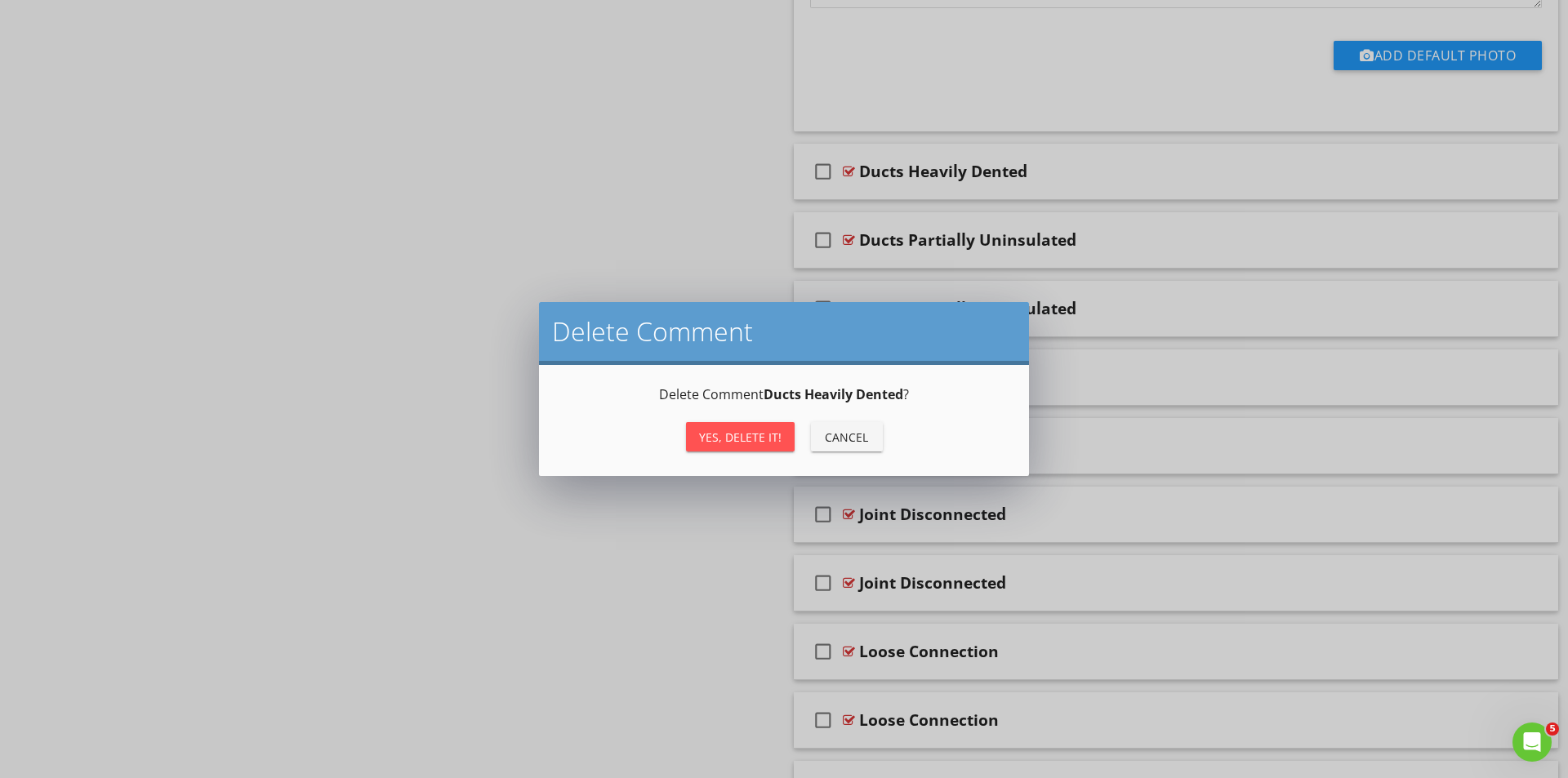
click at [763, 436] on div "Yes, Delete it!" at bounding box center [740, 437] width 82 height 17
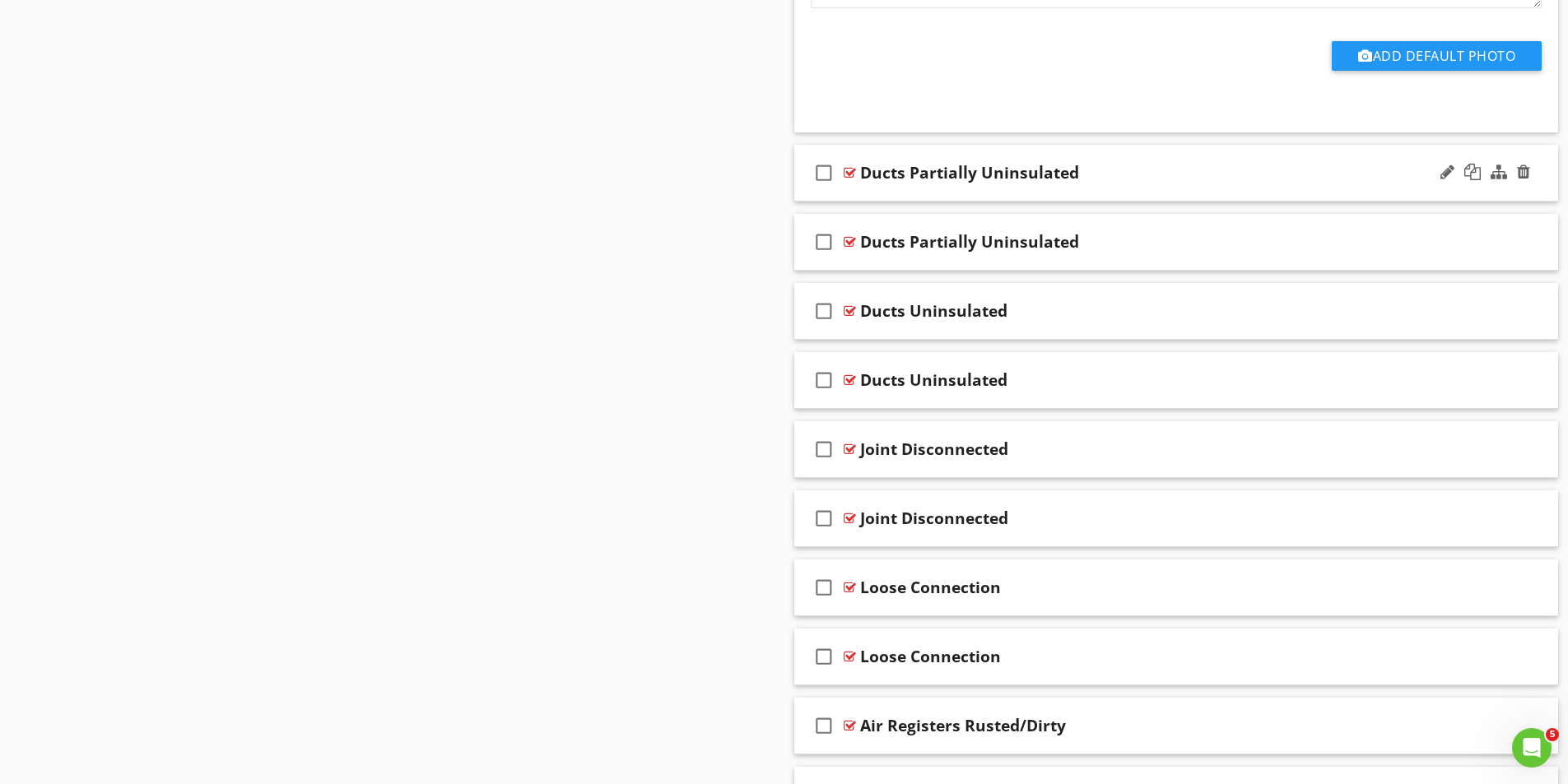
click at [852, 172] on div at bounding box center [849, 172] width 12 height 13
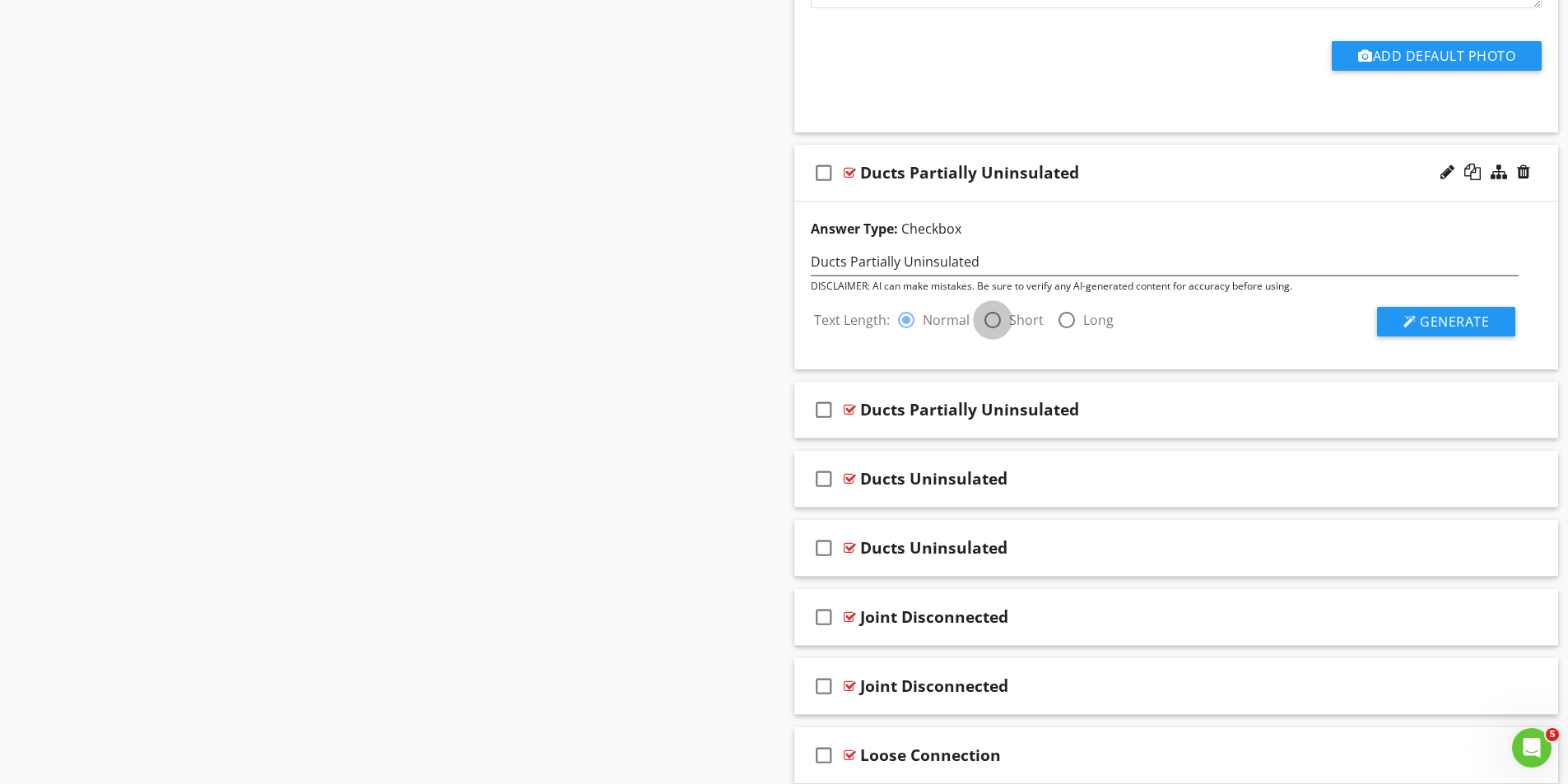
click at [992, 314] on div at bounding box center [992, 320] width 28 height 28
radio input "false"
radio input "true"
click at [1440, 327] on span "Generate" at bounding box center [1454, 321] width 69 height 18
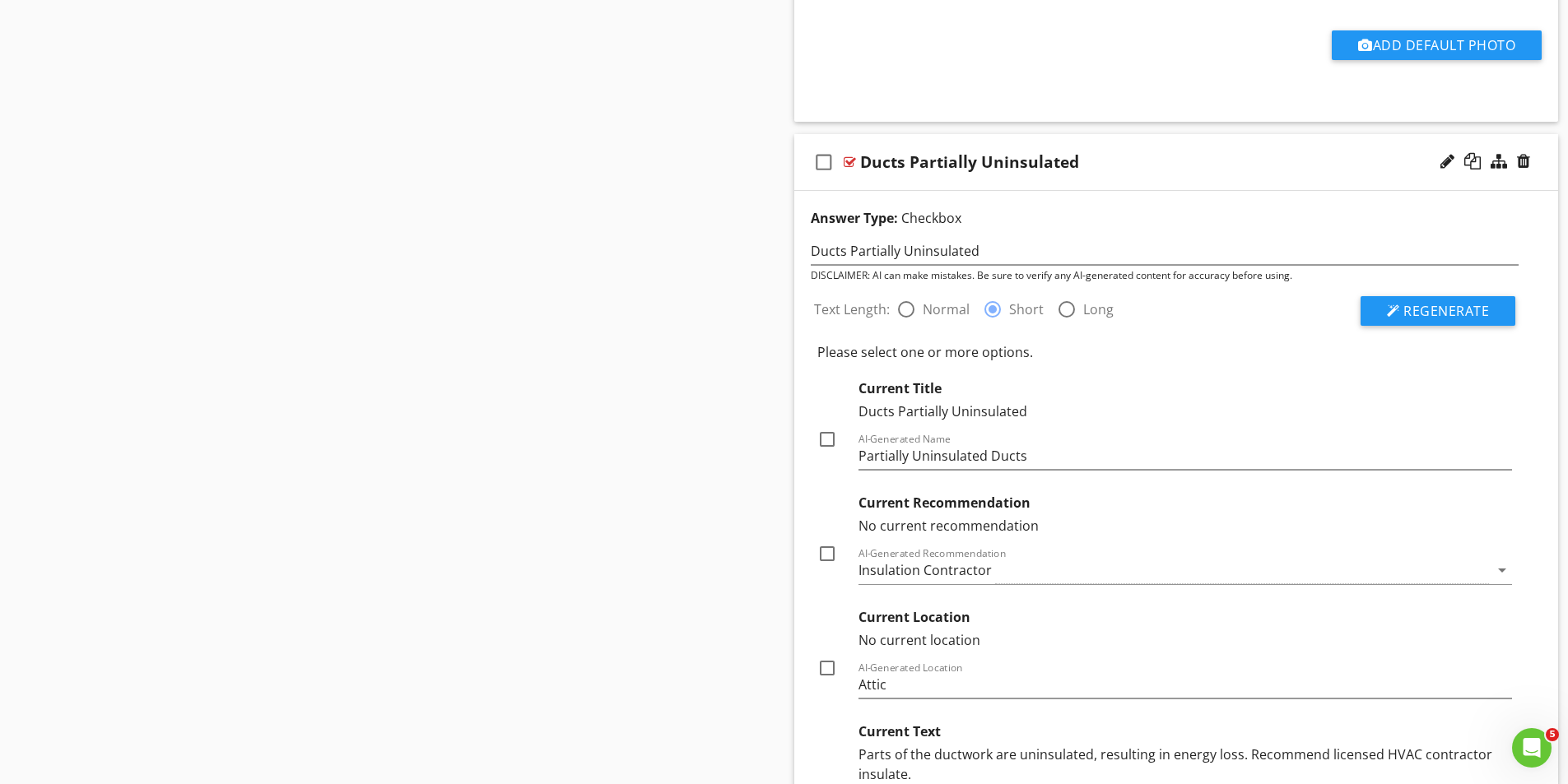
scroll to position [2452, 0]
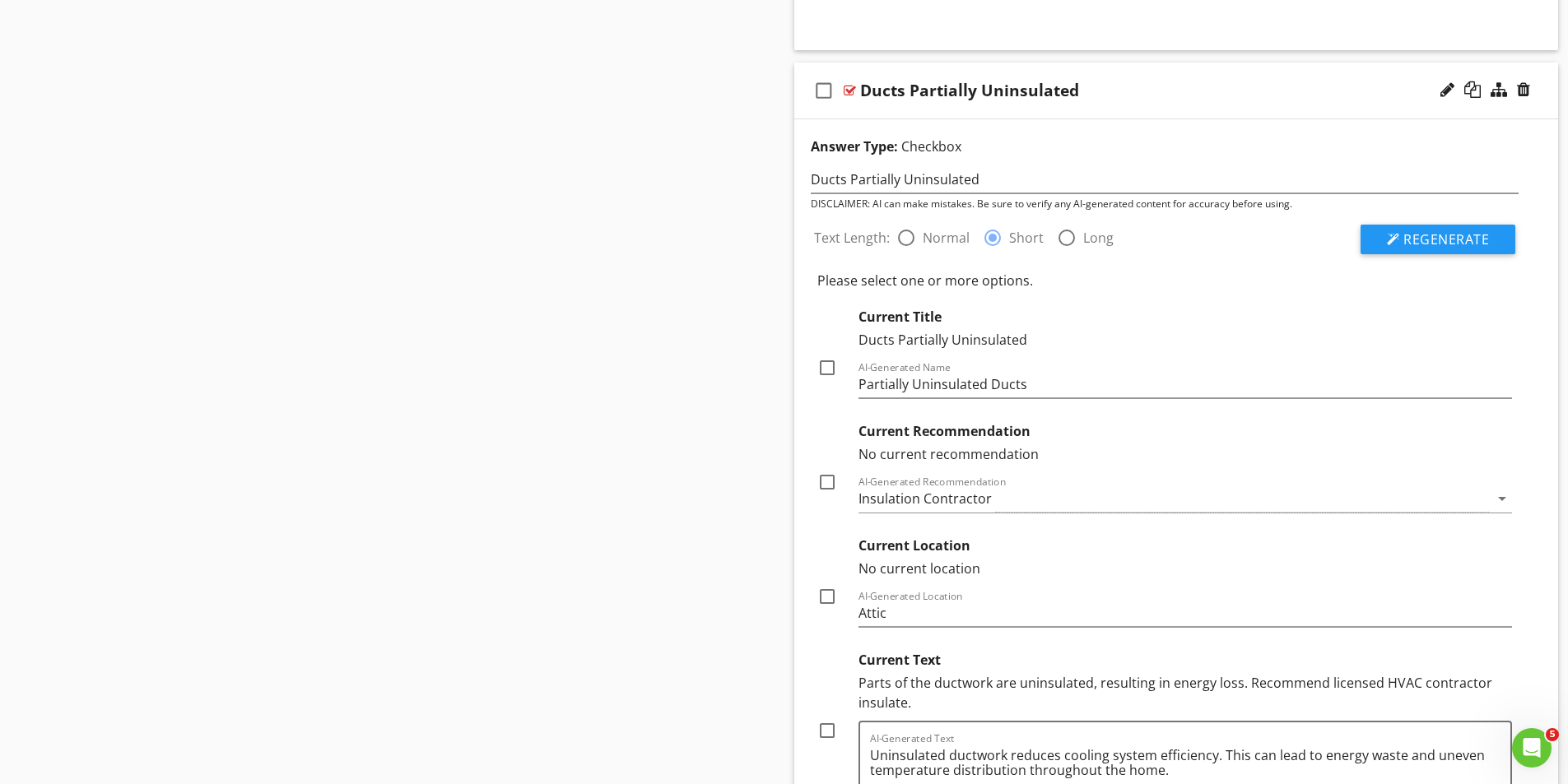
click at [829, 368] on div at bounding box center [827, 368] width 28 height 28
checkbox input "true"
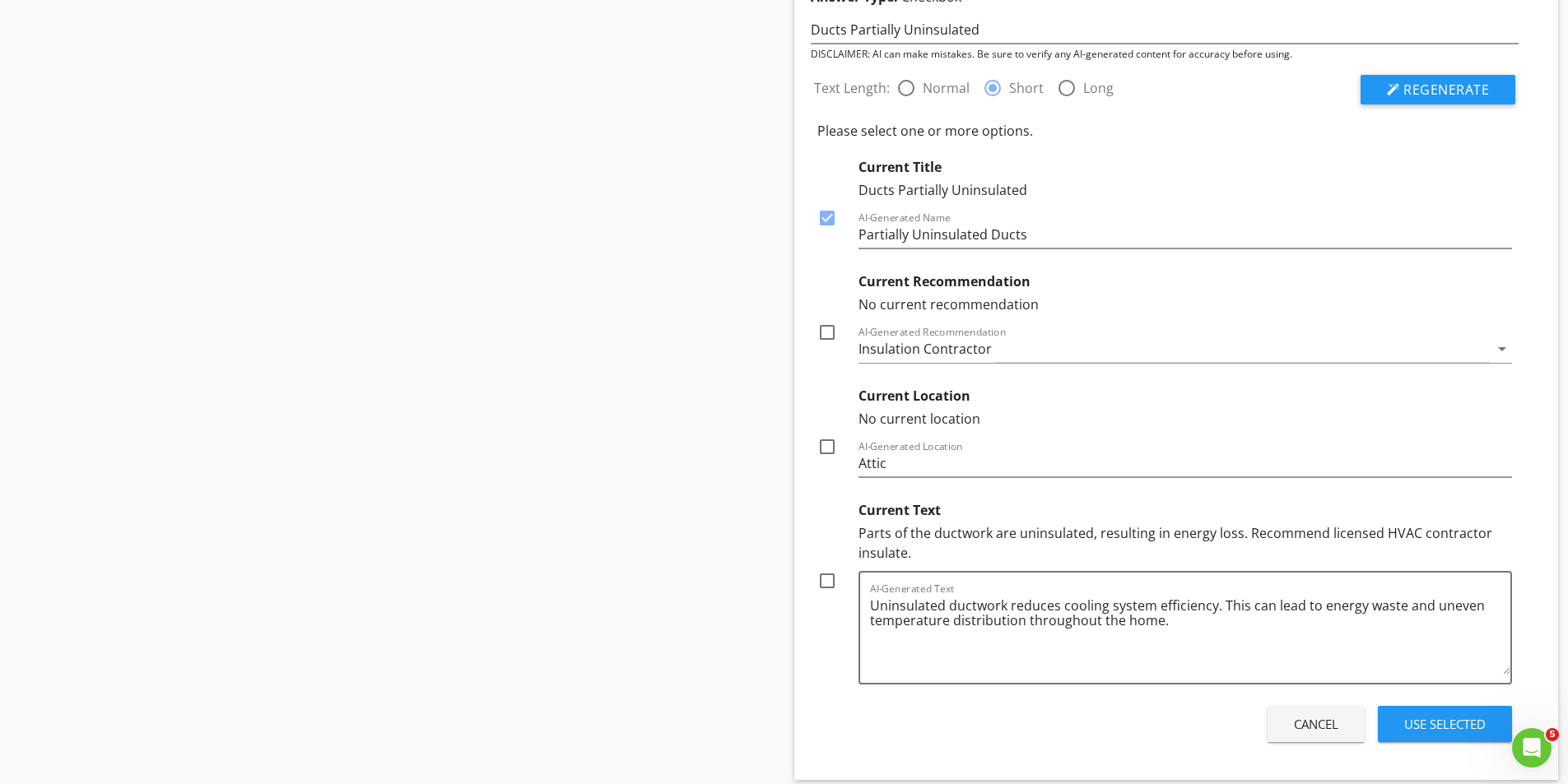
scroll to position [2617, 0]
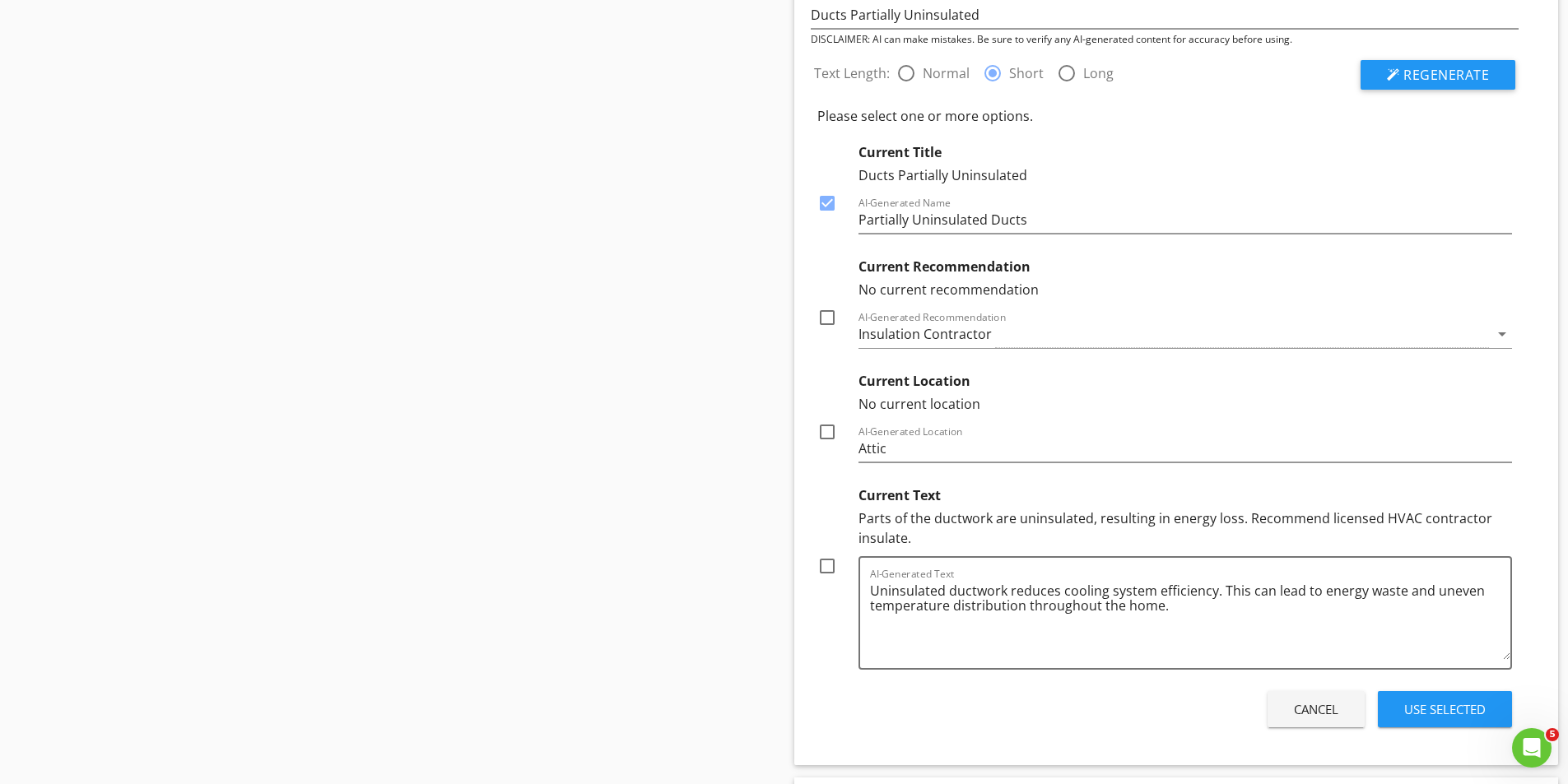
drag, startPoint x: 1504, startPoint y: 335, endPoint x: 1497, endPoint y: 329, distance: 9.2
click at [1504, 334] on icon "arrow_drop_down" at bounding box center [1502, 334] width 20 height 20
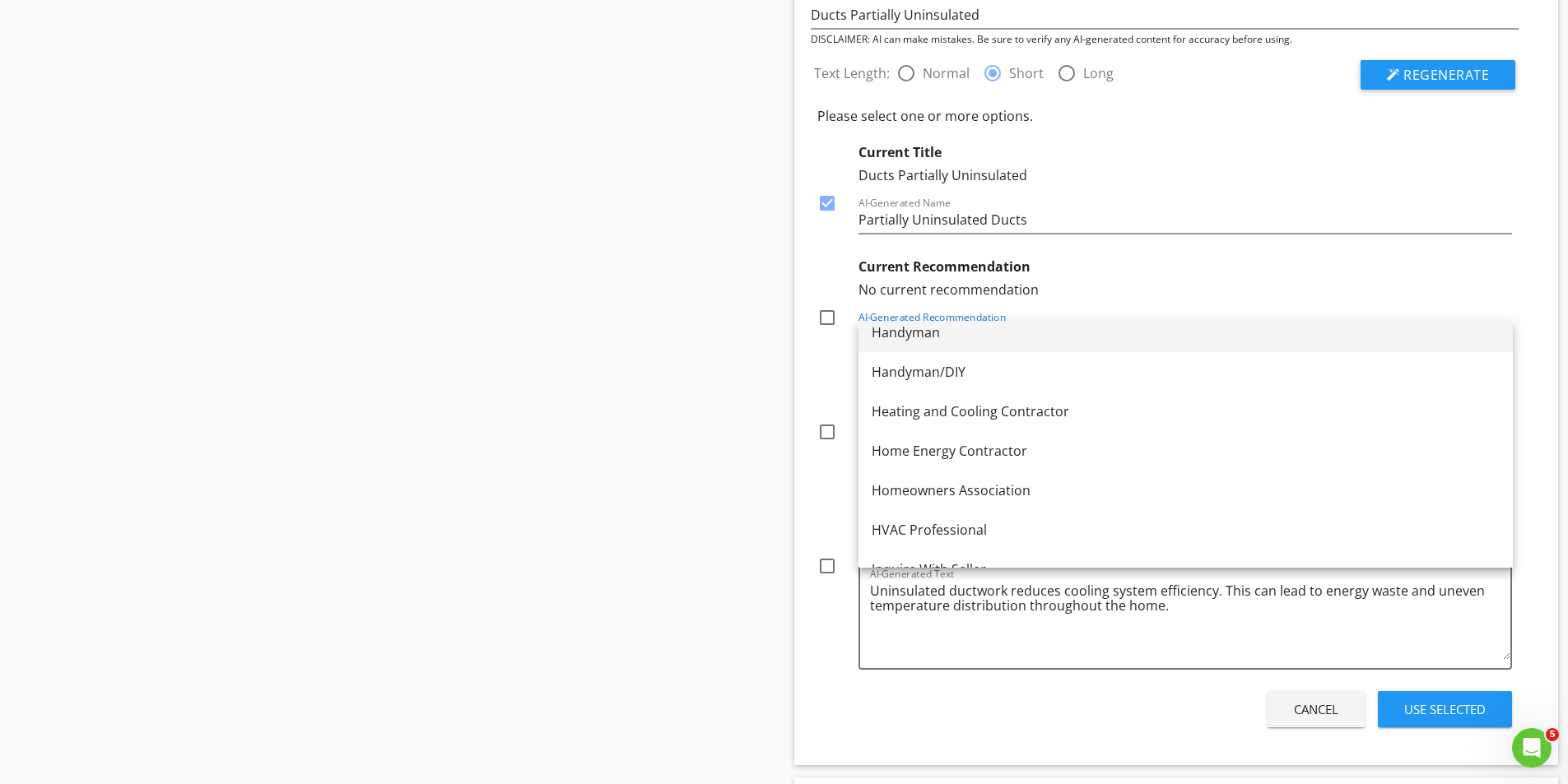
scroll to position [1152, 0]
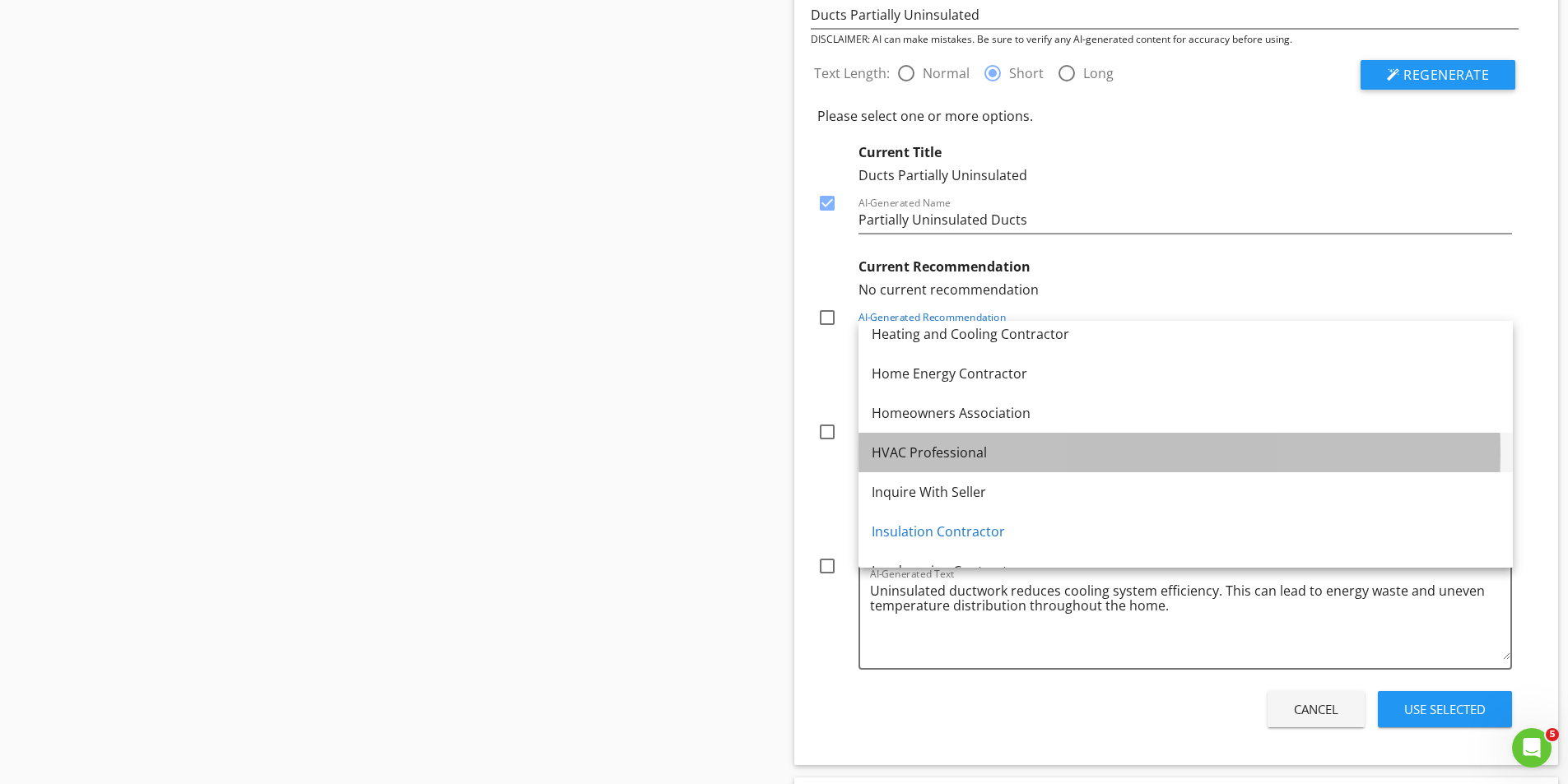
click at [921, 452] on div "HVAC Professional" at bounding box center [1185, 452] width 628 height 20
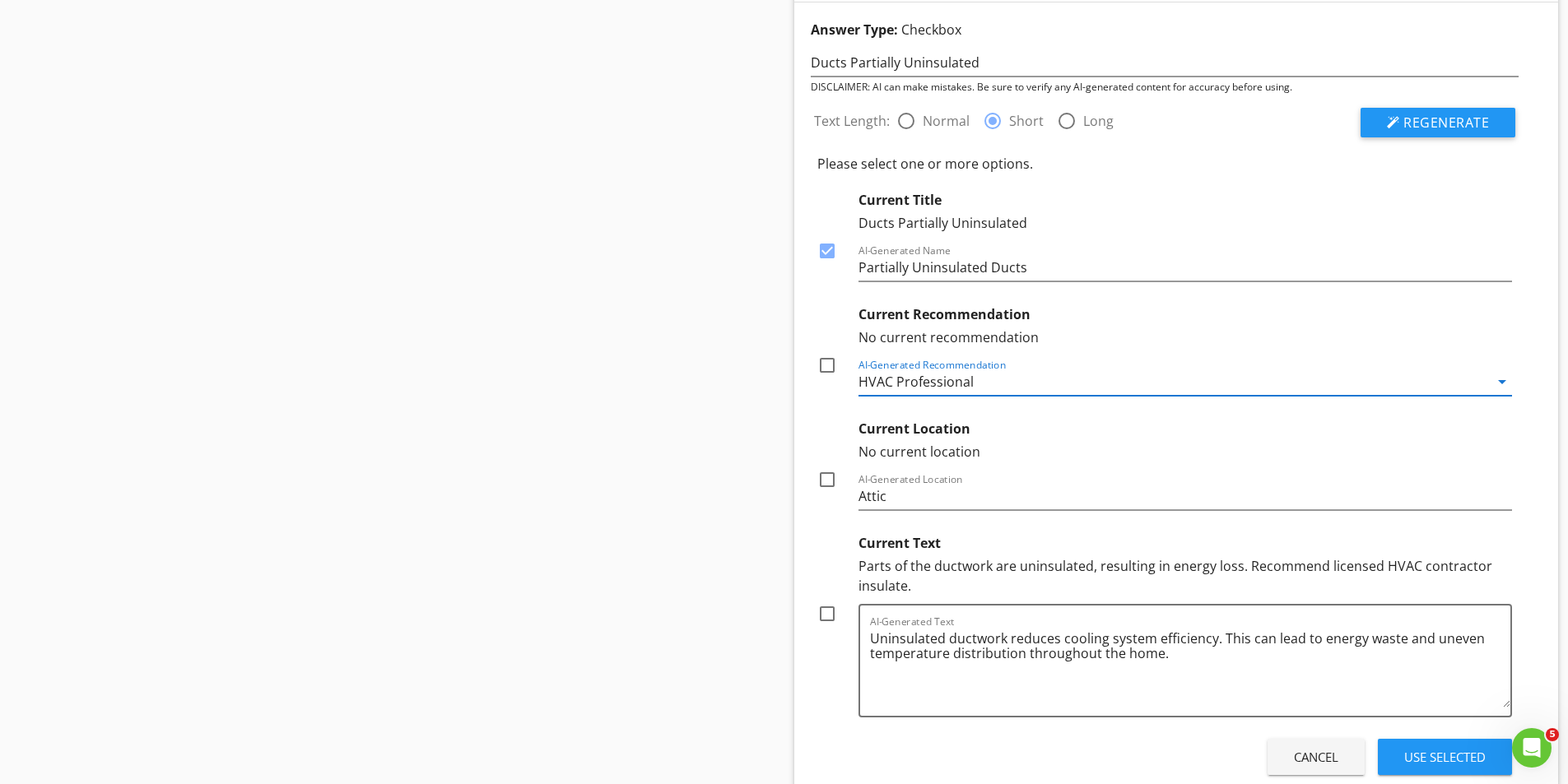
scroll to position [2370, 0]
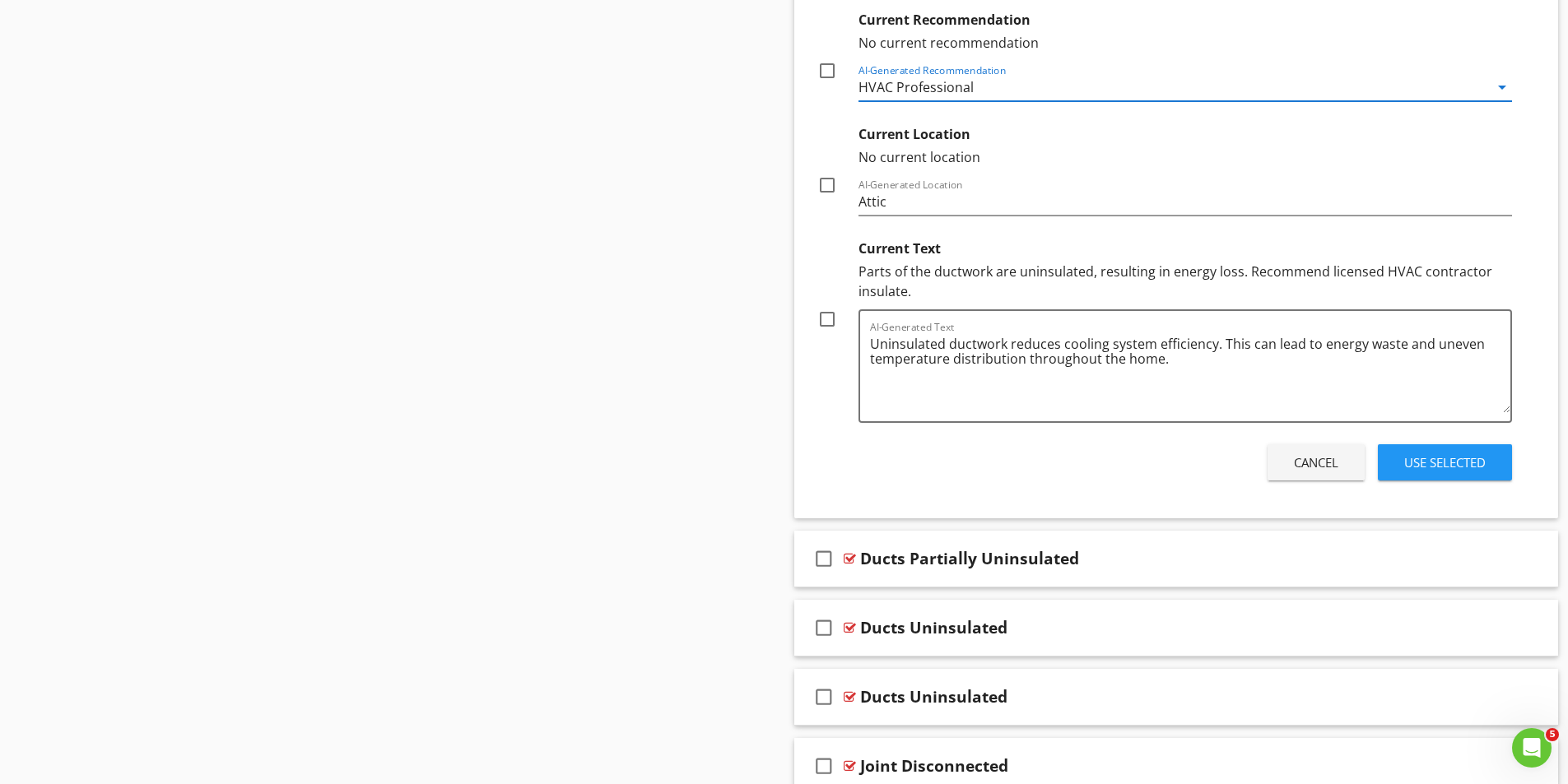
click at [1458, 464] on div "Use Selected" at bounding box center [1445, 463] width 82 height 19
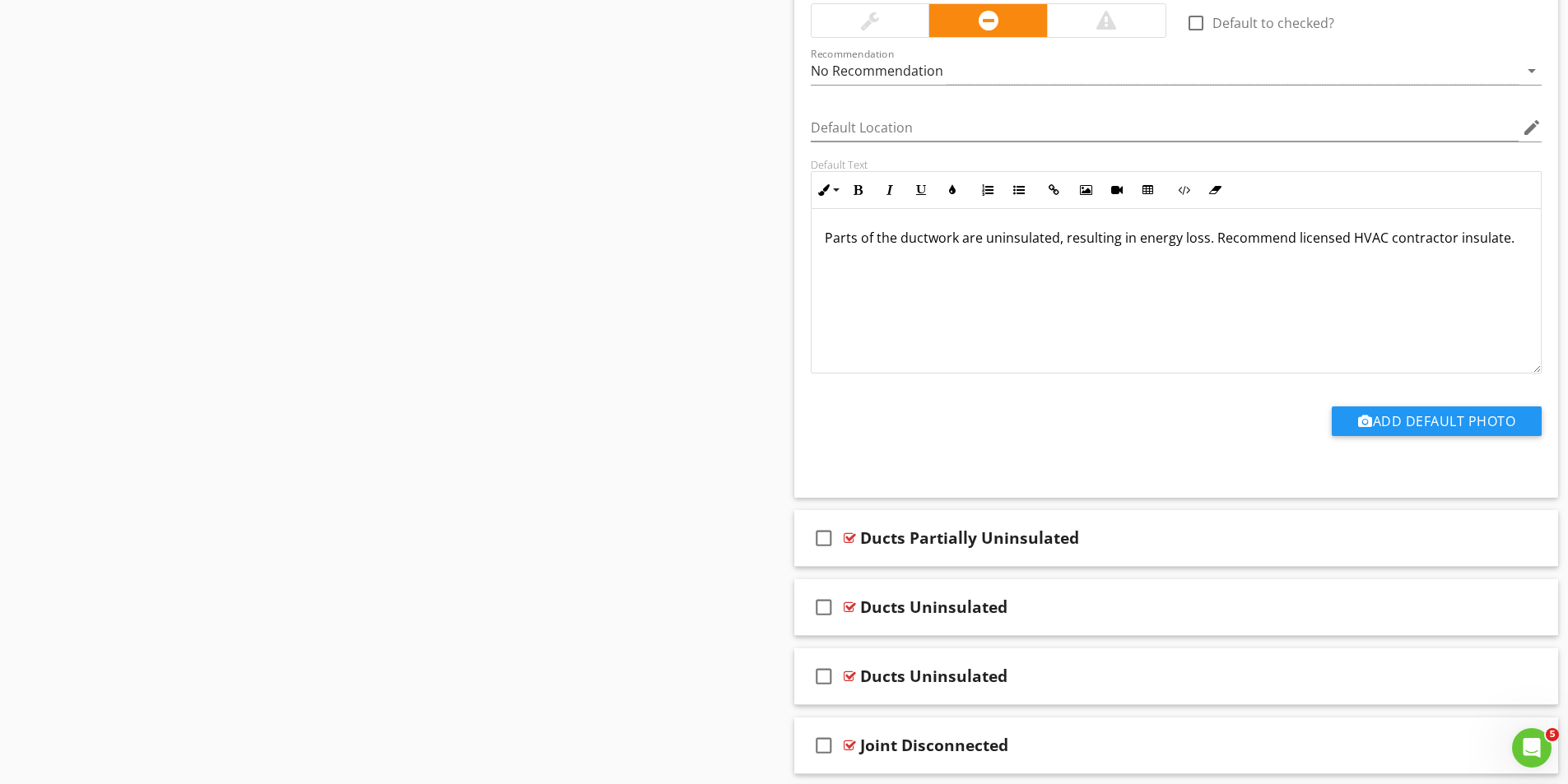
scroll to position [2632, 0]
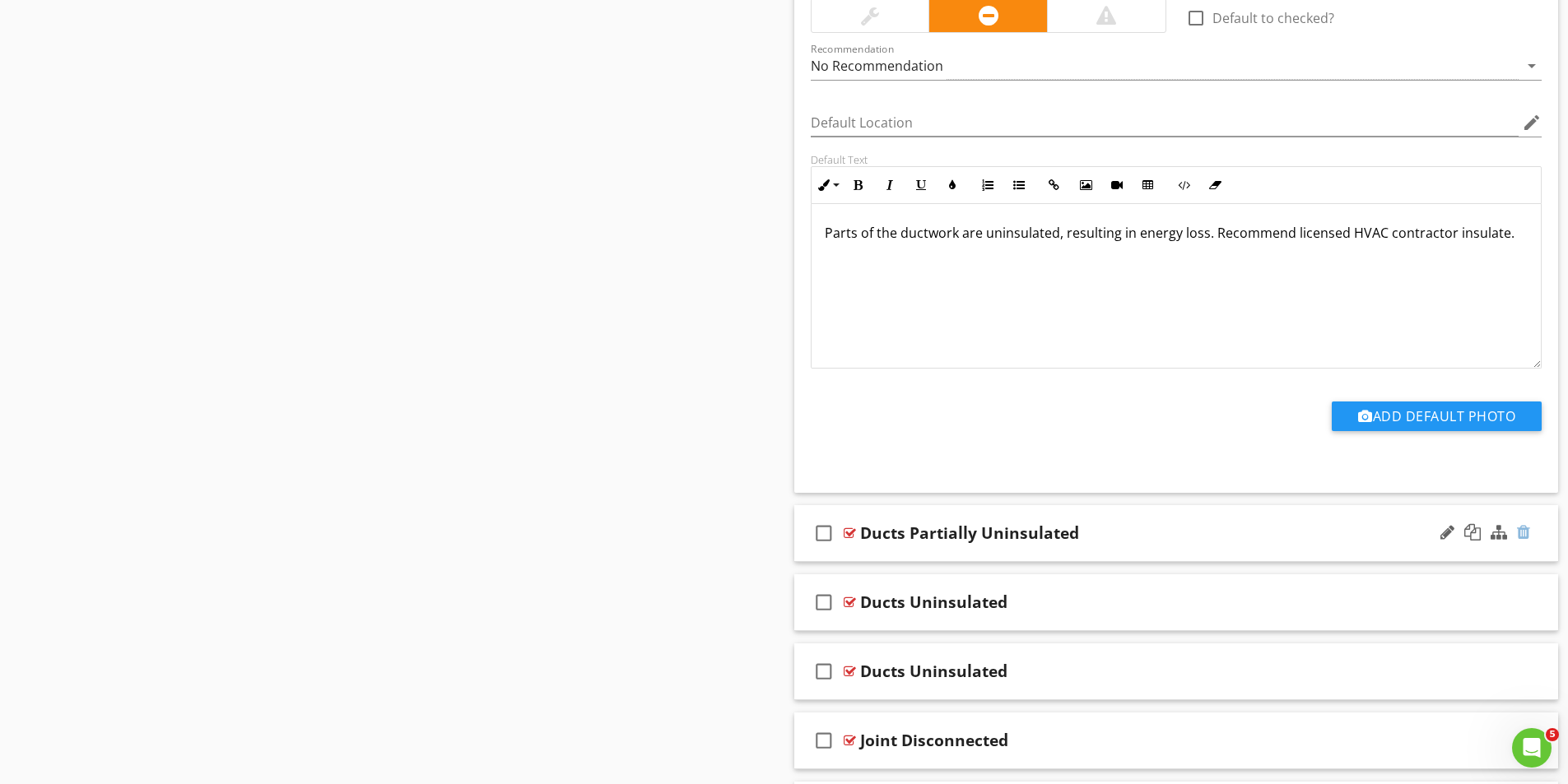
click at [1526, 532] on div at bounding box center [1523, 532] width 13 height 17
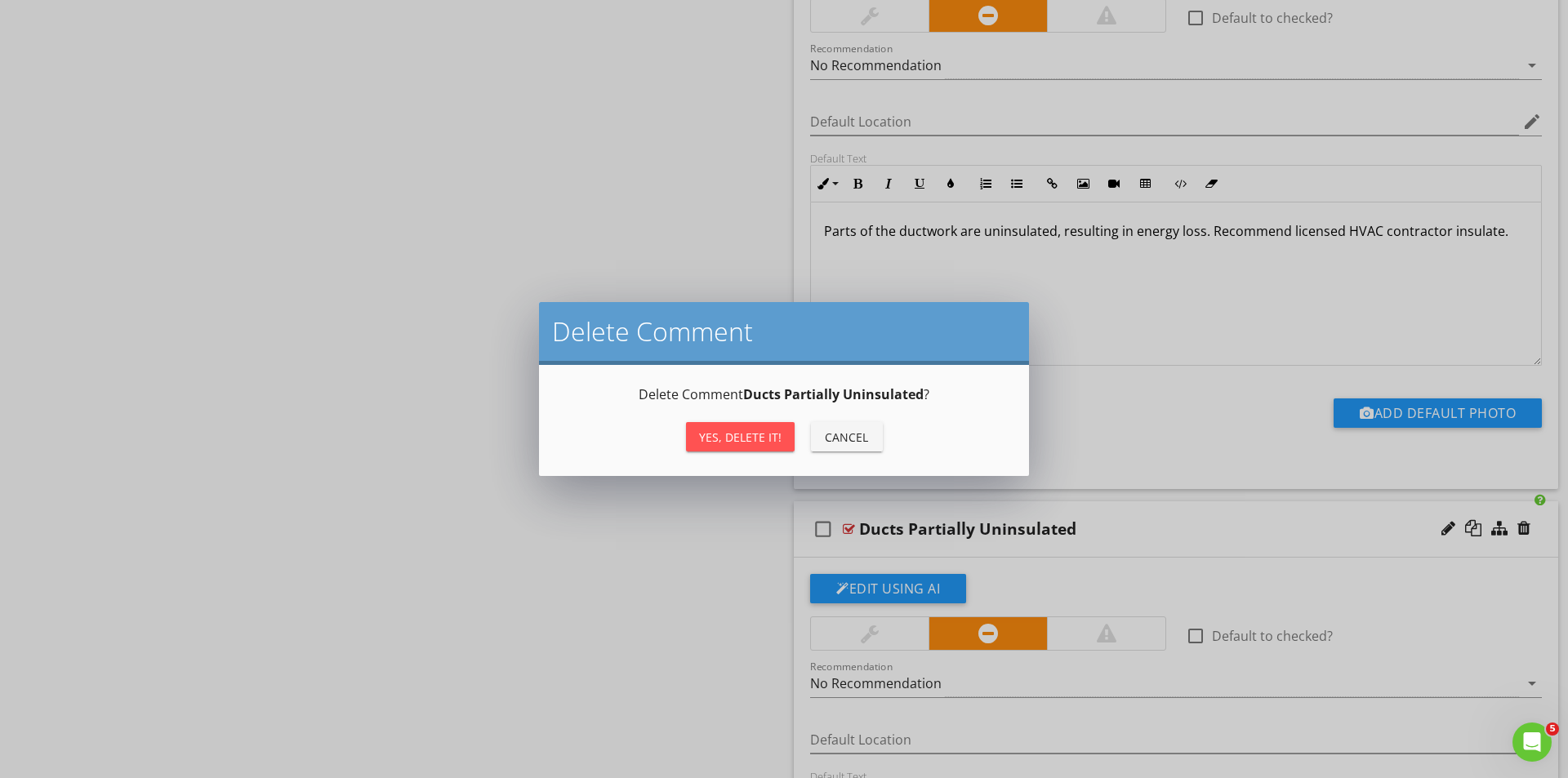
click at [734, 435] on div "Yes, Delete it!" at bounding box center [740, 437] width 82 height 17
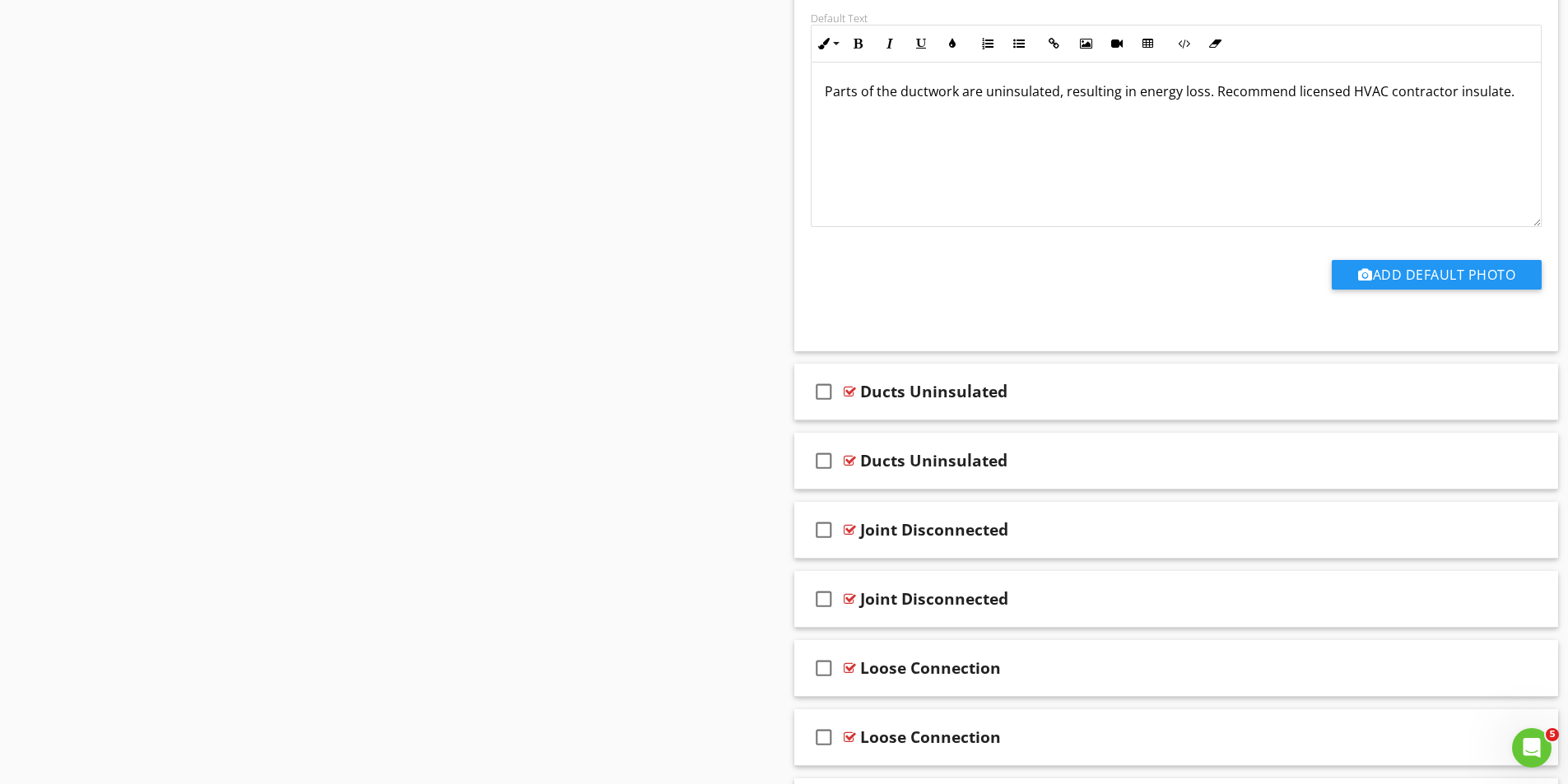
scroll to position [2797, 0]
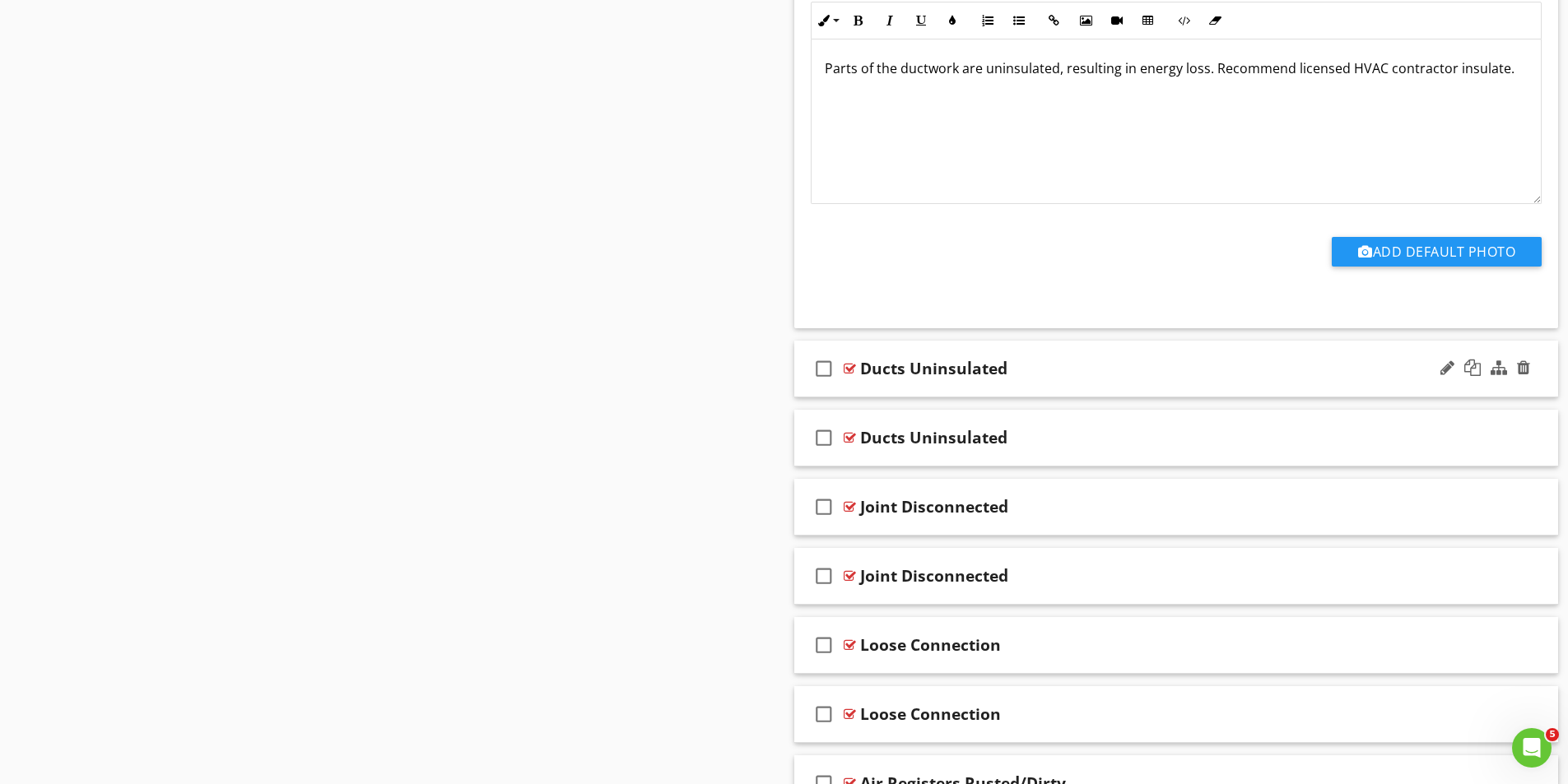
click at [849, 366] on div at bounding box center [849, 368] width 12 height 13
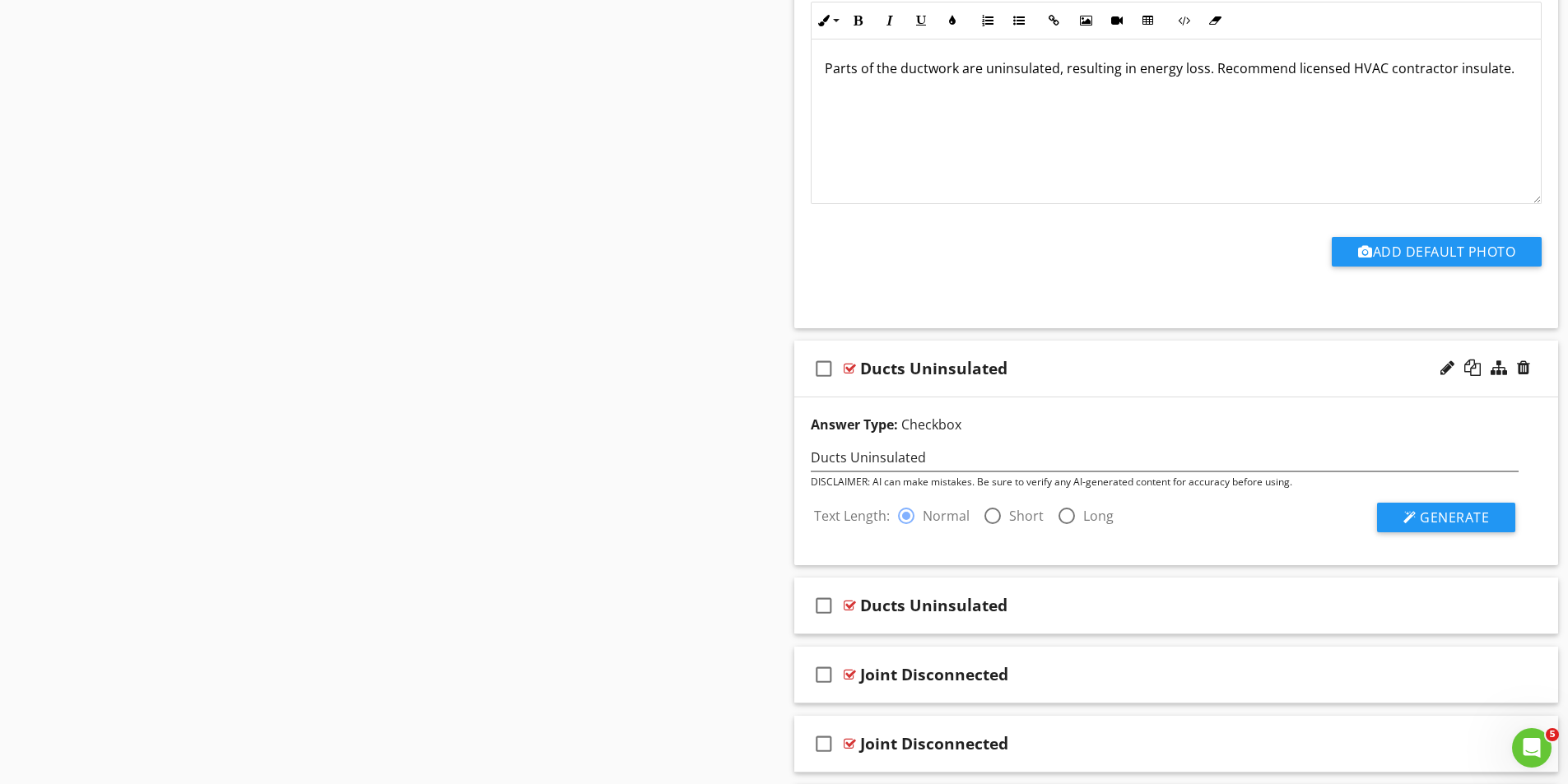
click at [995, 518] on div at bounding box center [992, 516] width 28 height 28
radio input "false"
radio input "true"
click at [1458, 519] on span "Generate" at bounding box center [1454, 517] width 69 height 18
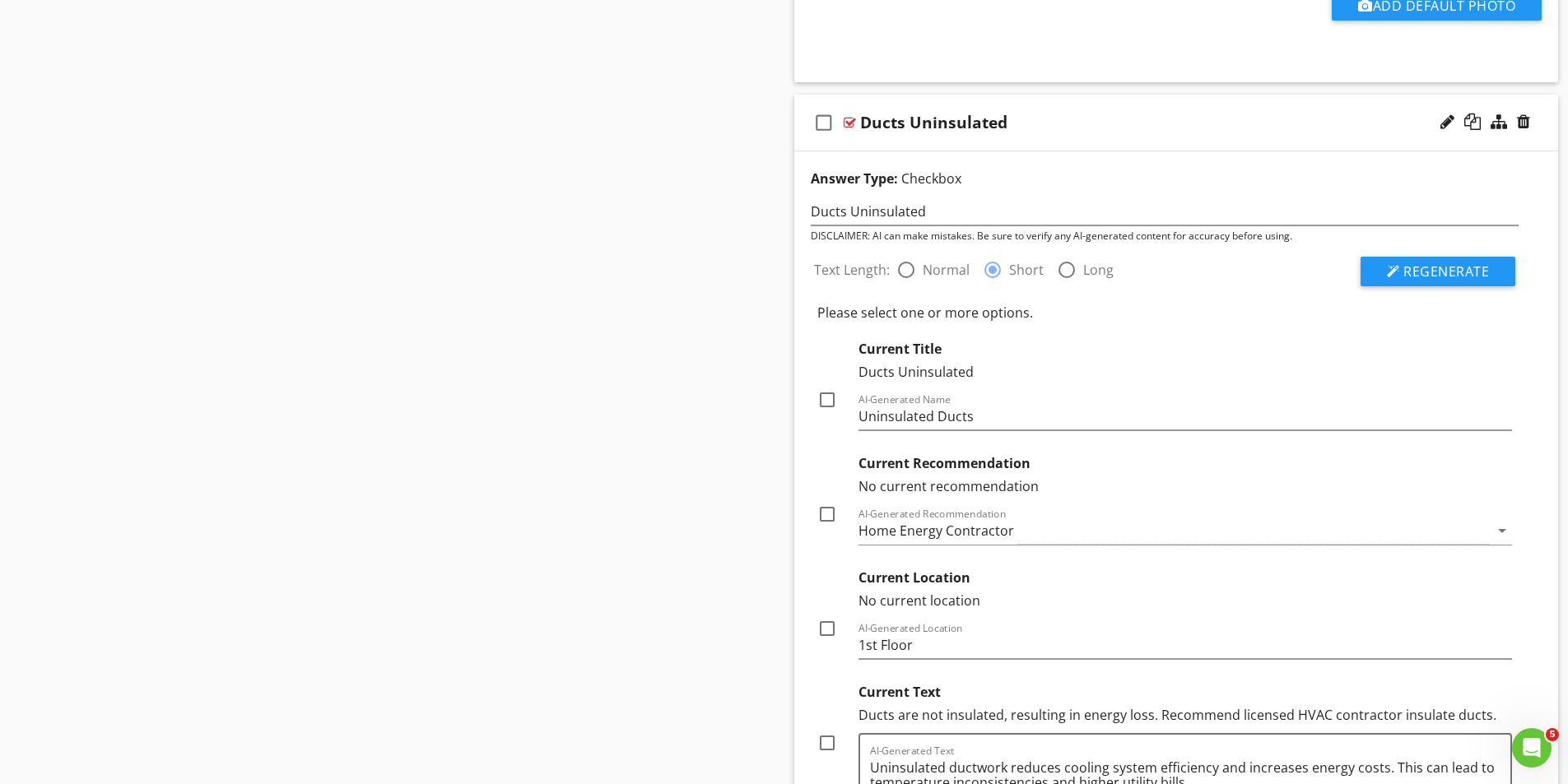
scroll to position [3045, 0]
click at [823, 398] on div at bounding box center [827, 399] width 28 height 28
checkbox input "true"
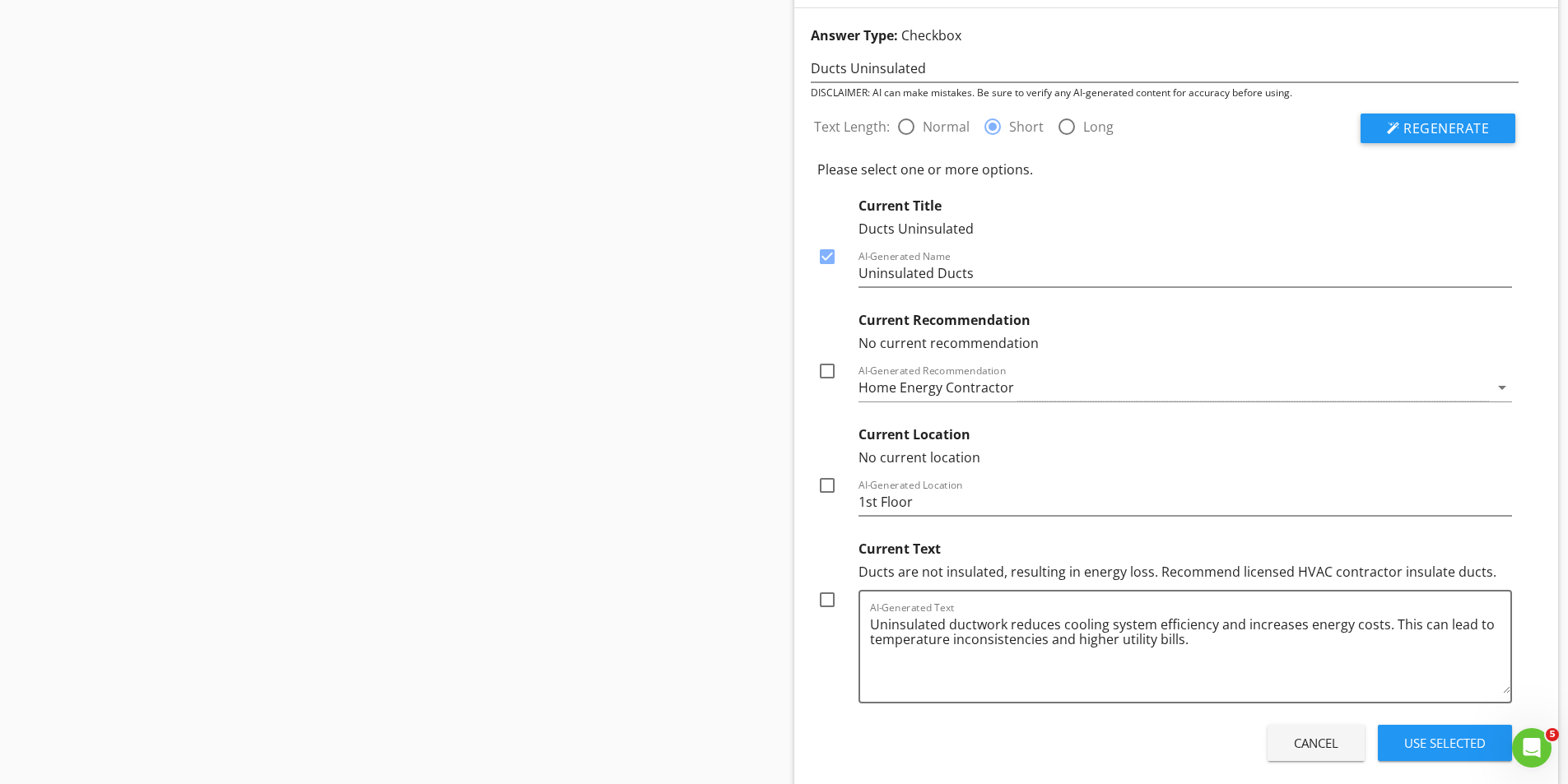
scroll to position [3208, 0]
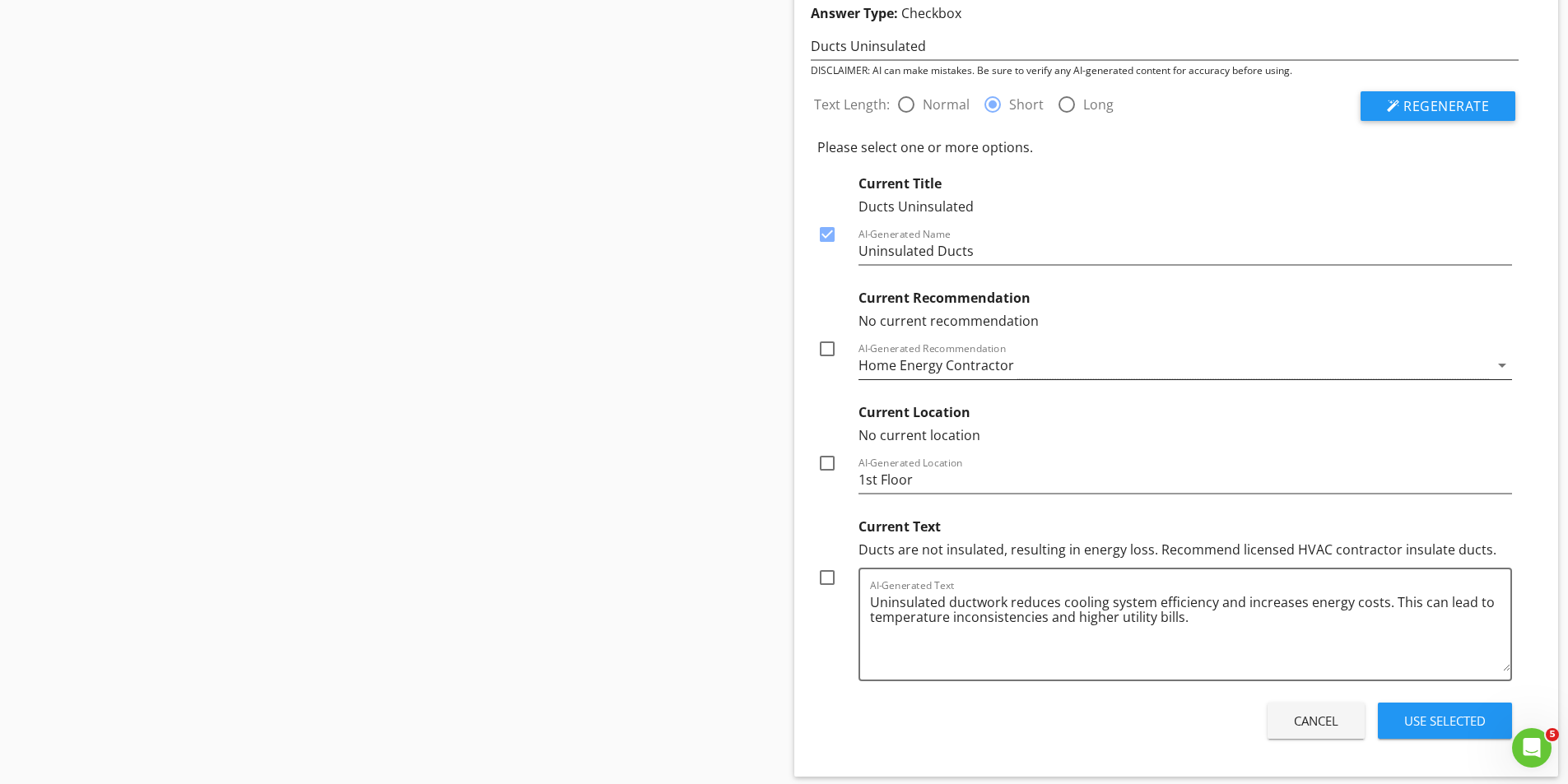
click at [1333, 362] on div "Home Energy Contractor" at bounding box center [1173, 365] width 632 height 27
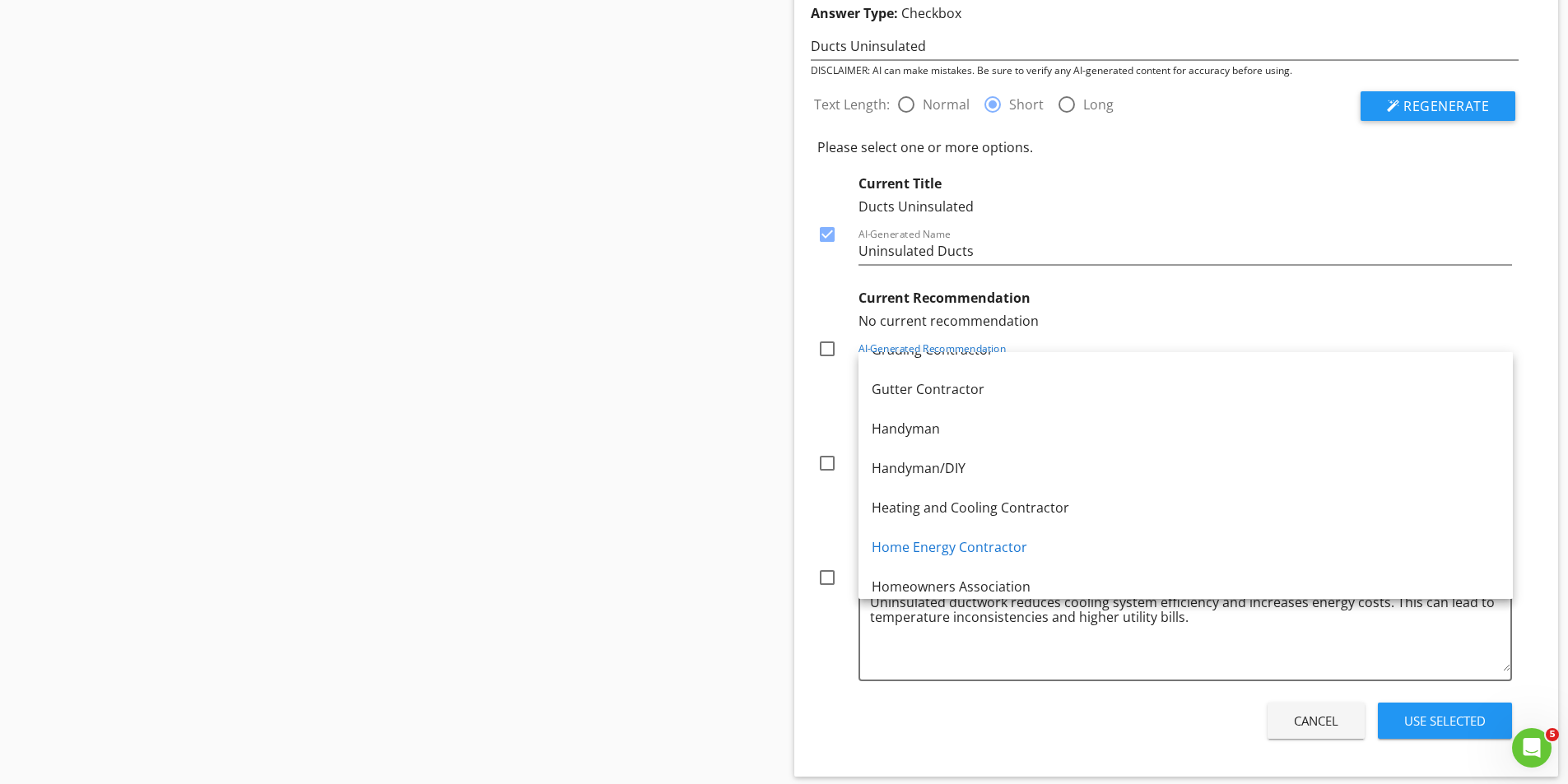
scroll to position [1070, 0]
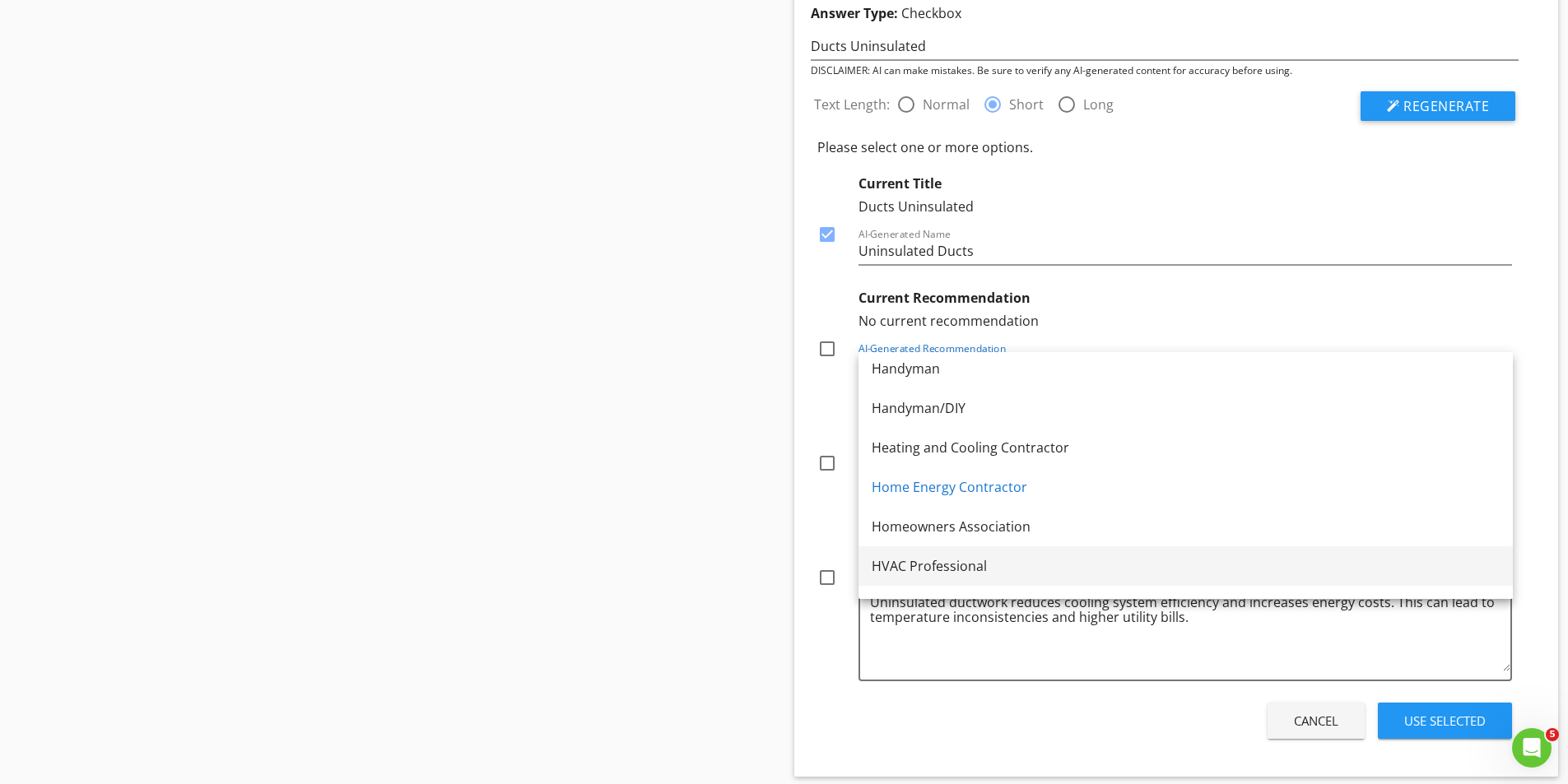
click at [925, 567] on div "HVAC Professional" at bounding box center [1185, 566] width 628 height 20
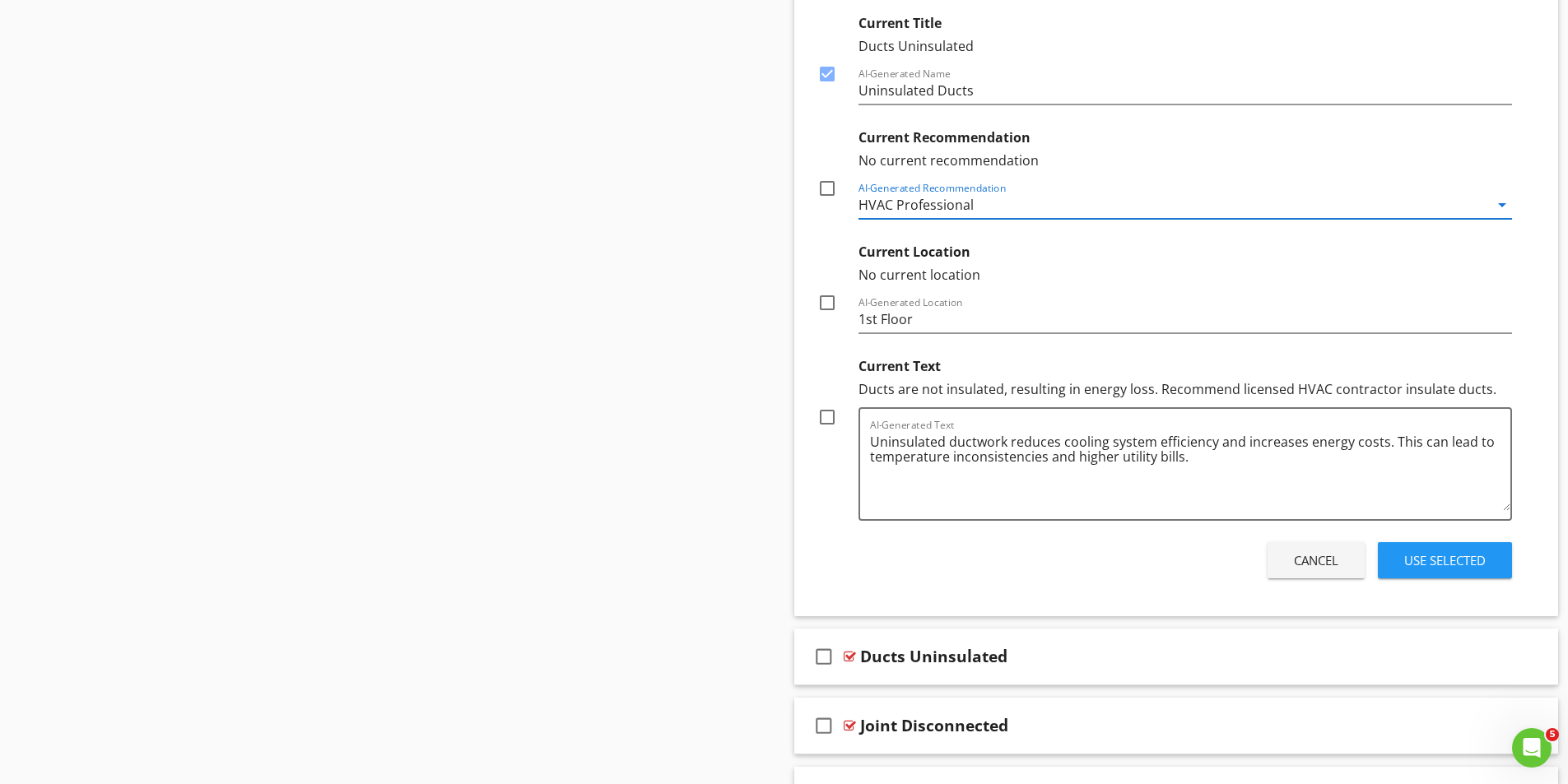
scroll to position [3373, 0]
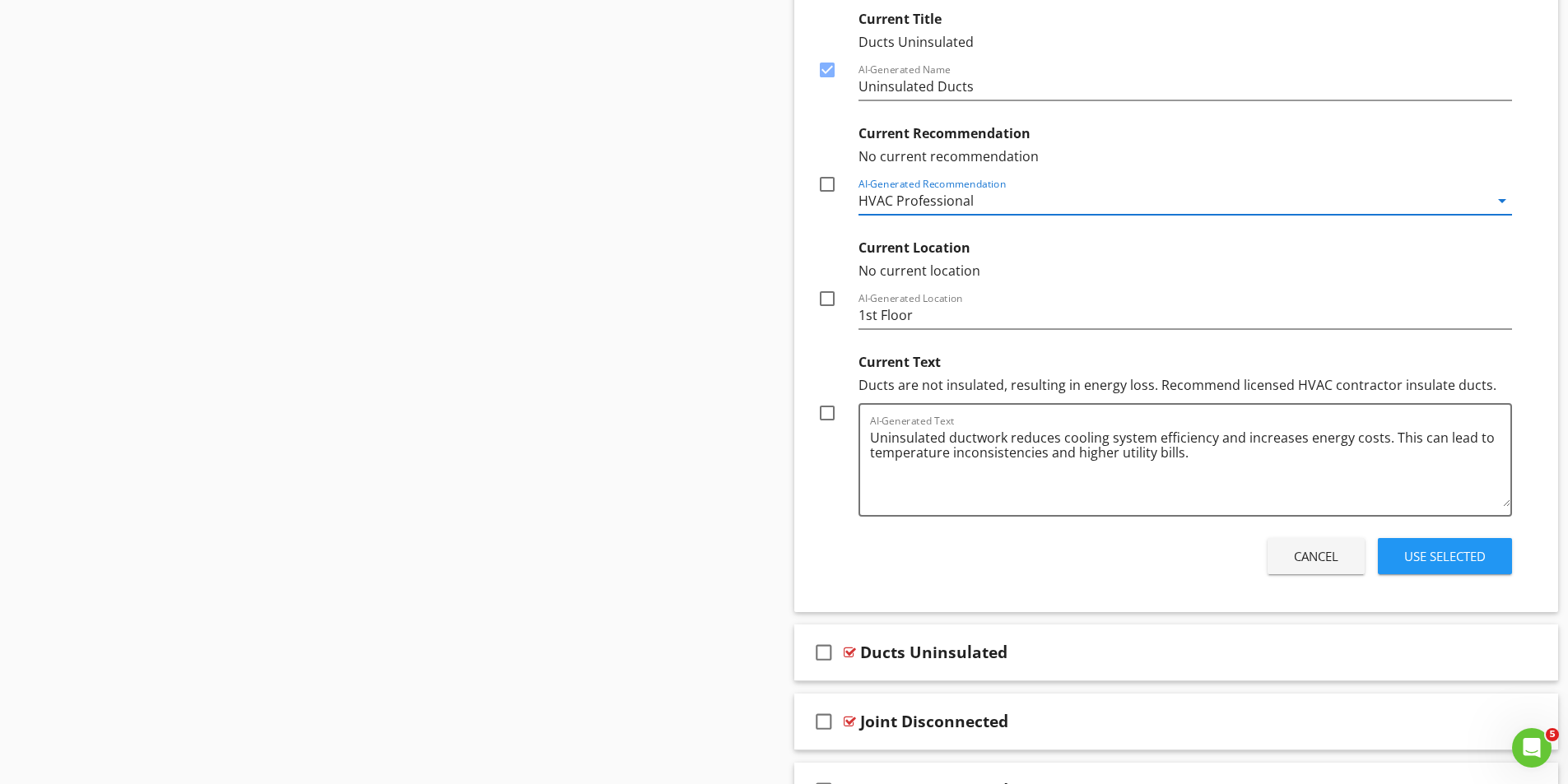
click at [1450, 558] on div "Use Selected" at bounding box center [1445, 557] width 82 height 19
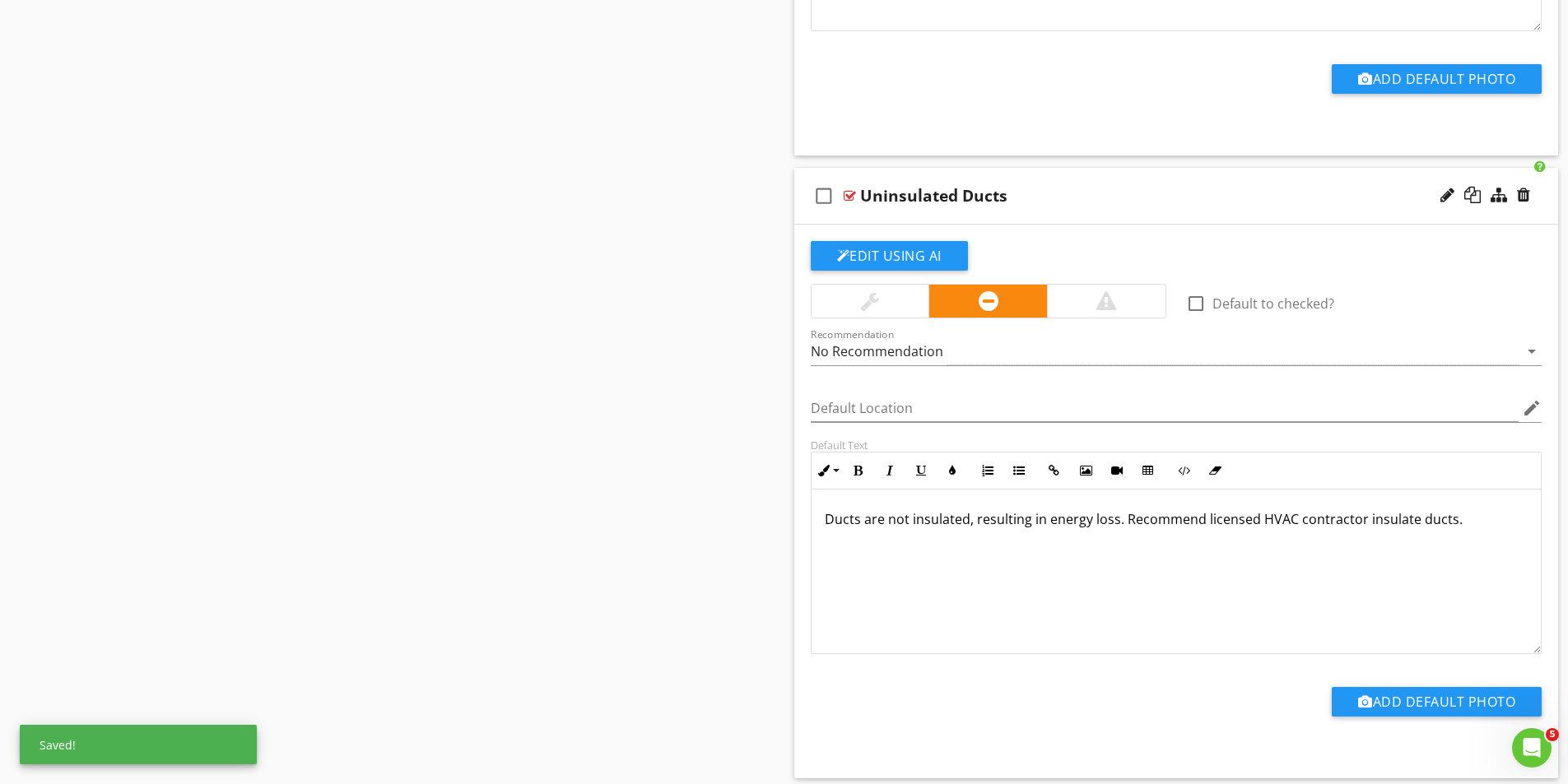
scroll to position [2953, 0]
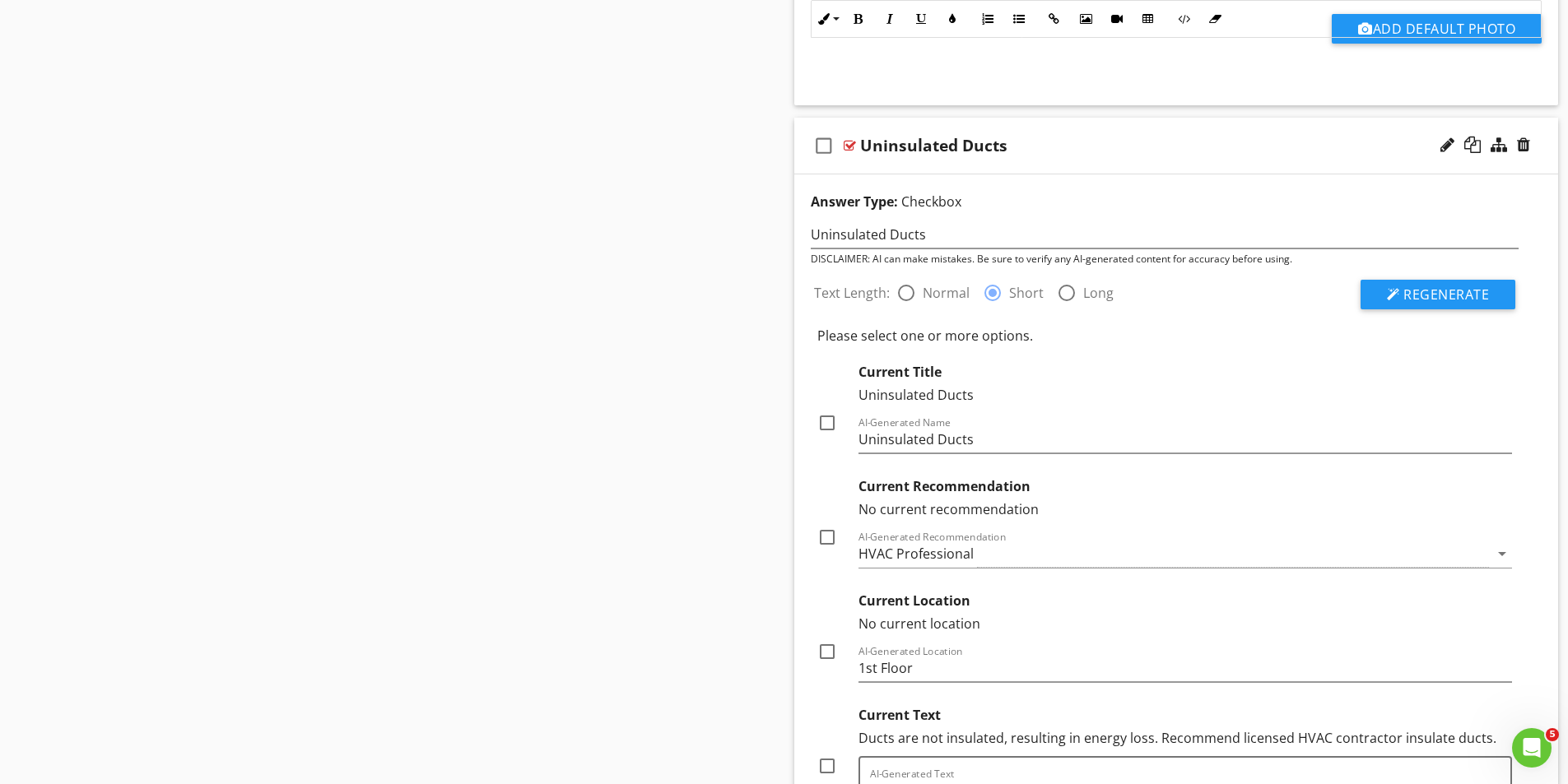
scroll to position [3282, 0]
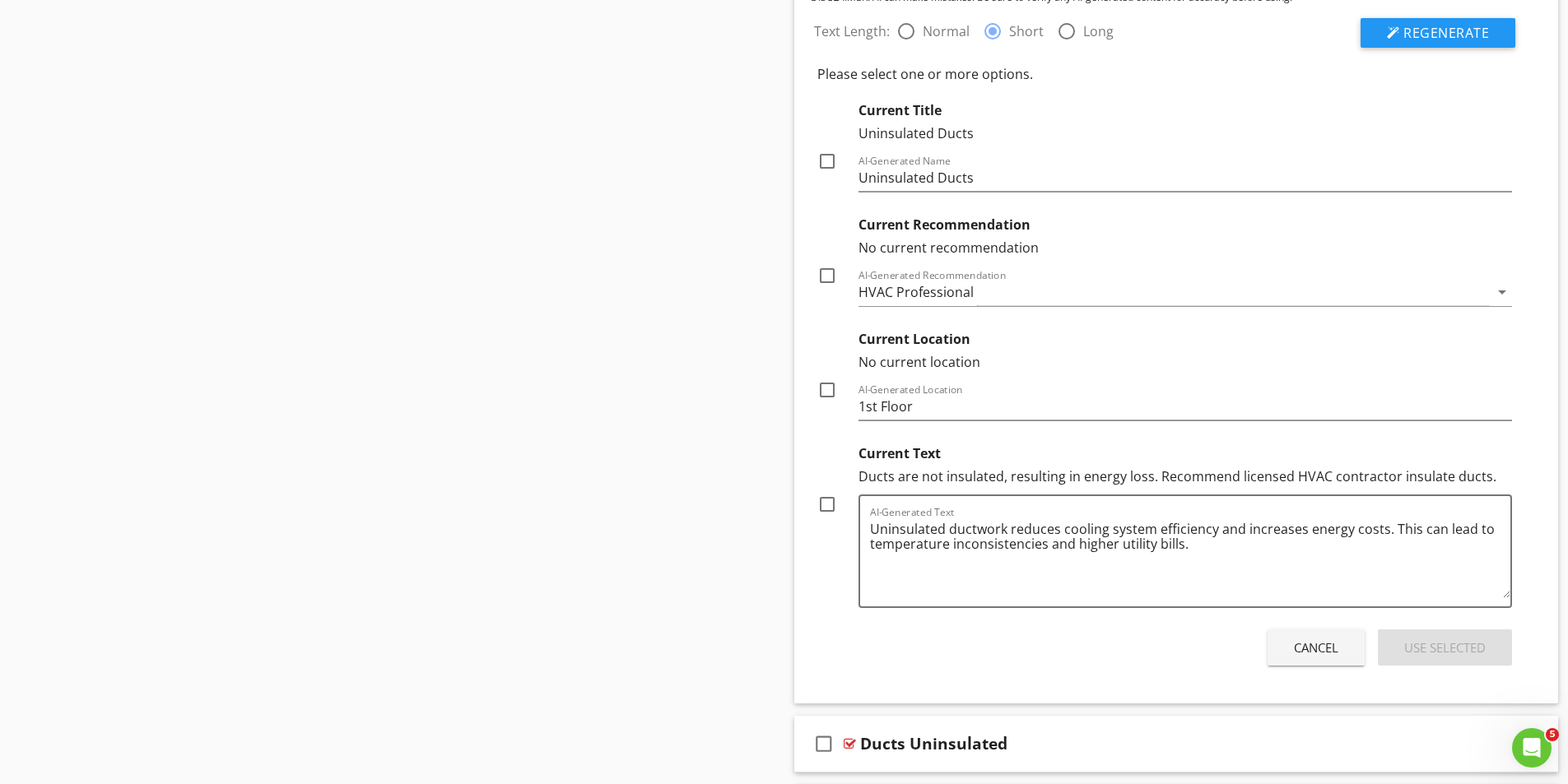
click at [827, 500] on div at bounding box center [827, 504] width 28 height 28
checkbox input "true"
click at [827, 275] on div at bounding box center [827, 275] width 28 height 28
checkbox input "true"
drag, startPoint x: 823, startPoint y: 164, endPoint x: 875, endPoint y: 199, distance: 62.7
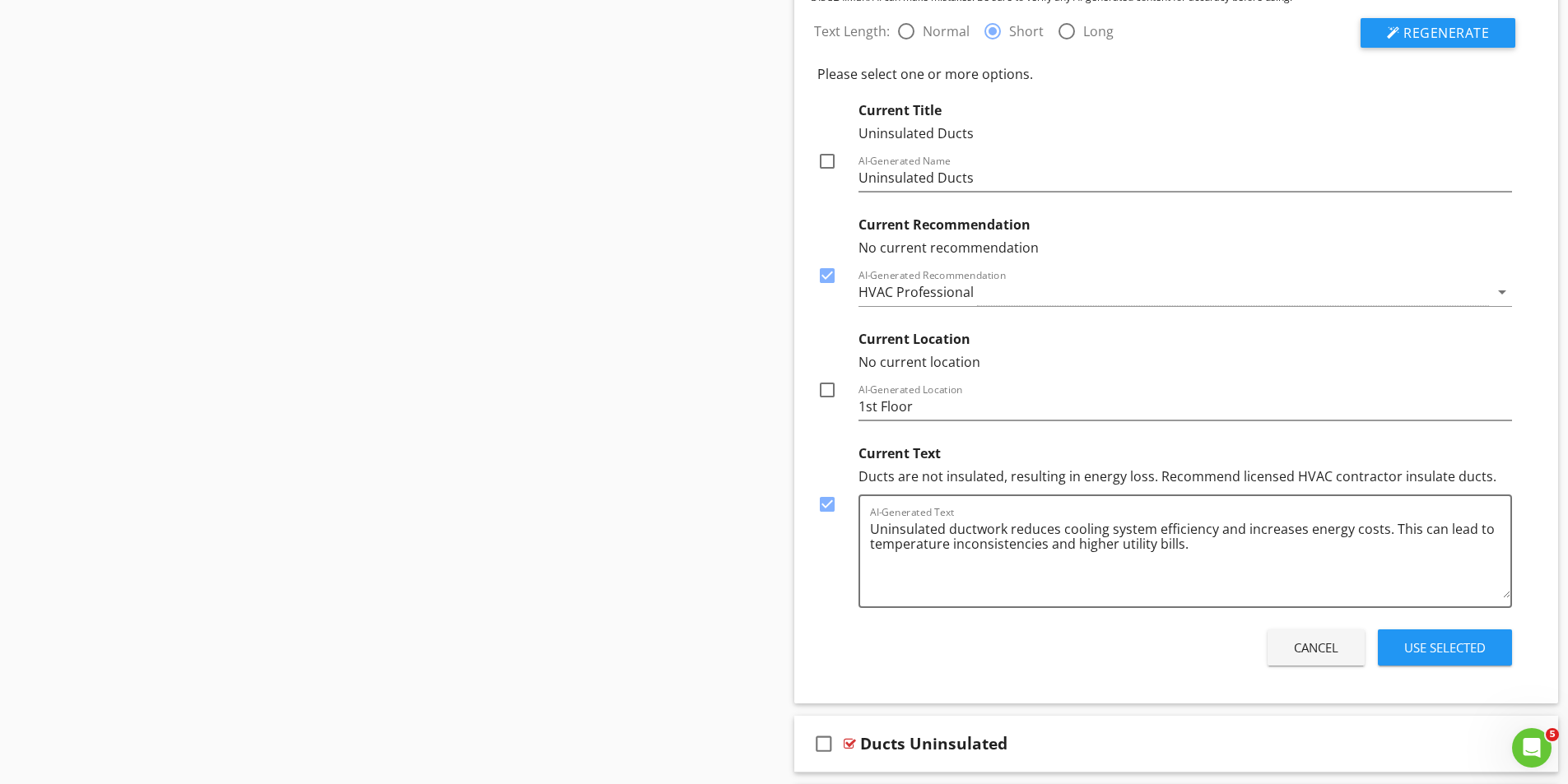
click at [825, 163] on div at bounding box center [827, 161] width 28 height 28
checkbox input "true"
click at [1460, 645] on div "Use Selected" at bounding box center [1445, 648] width 82 height 19
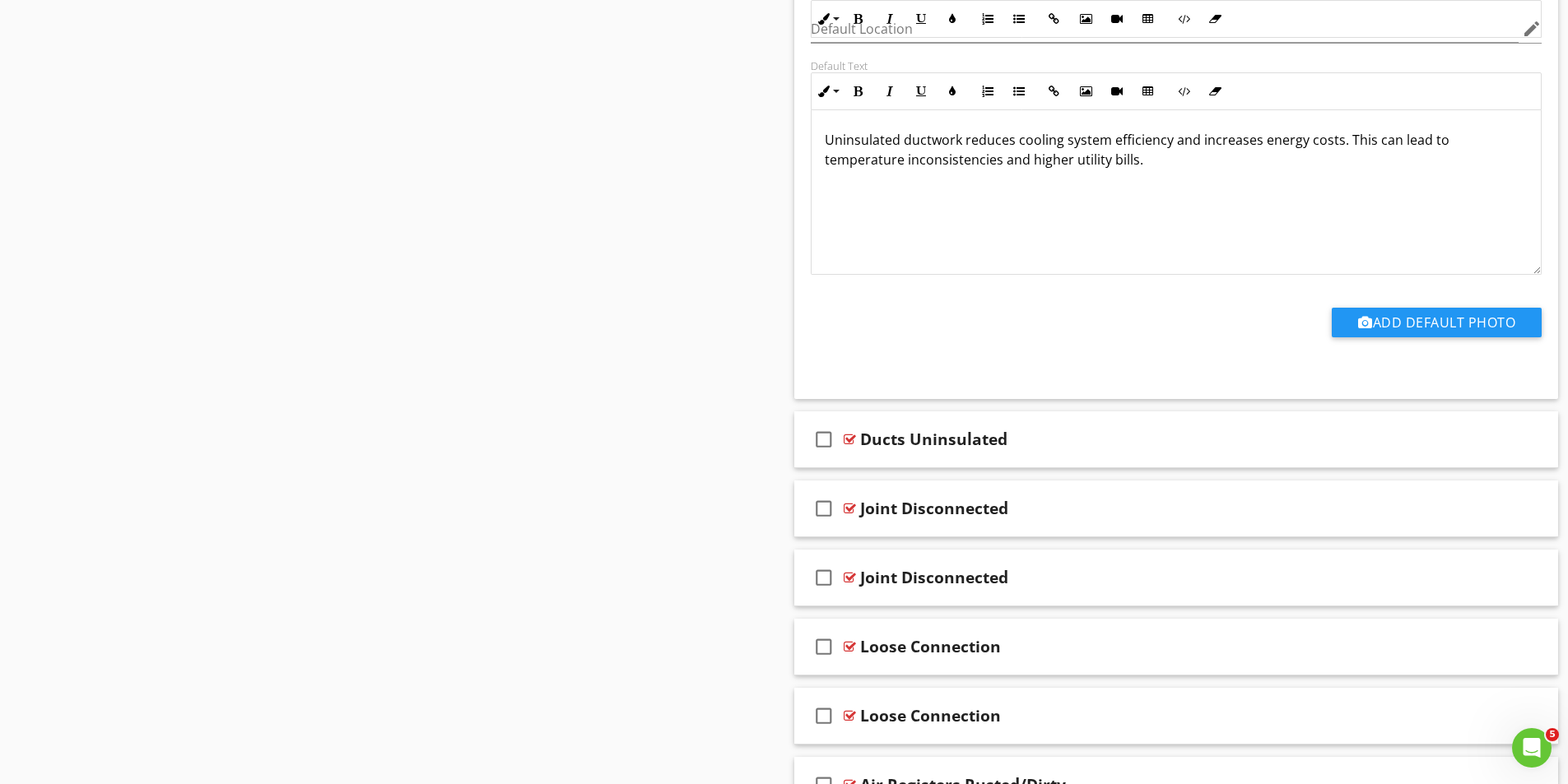
scroll to position [3364, 0]
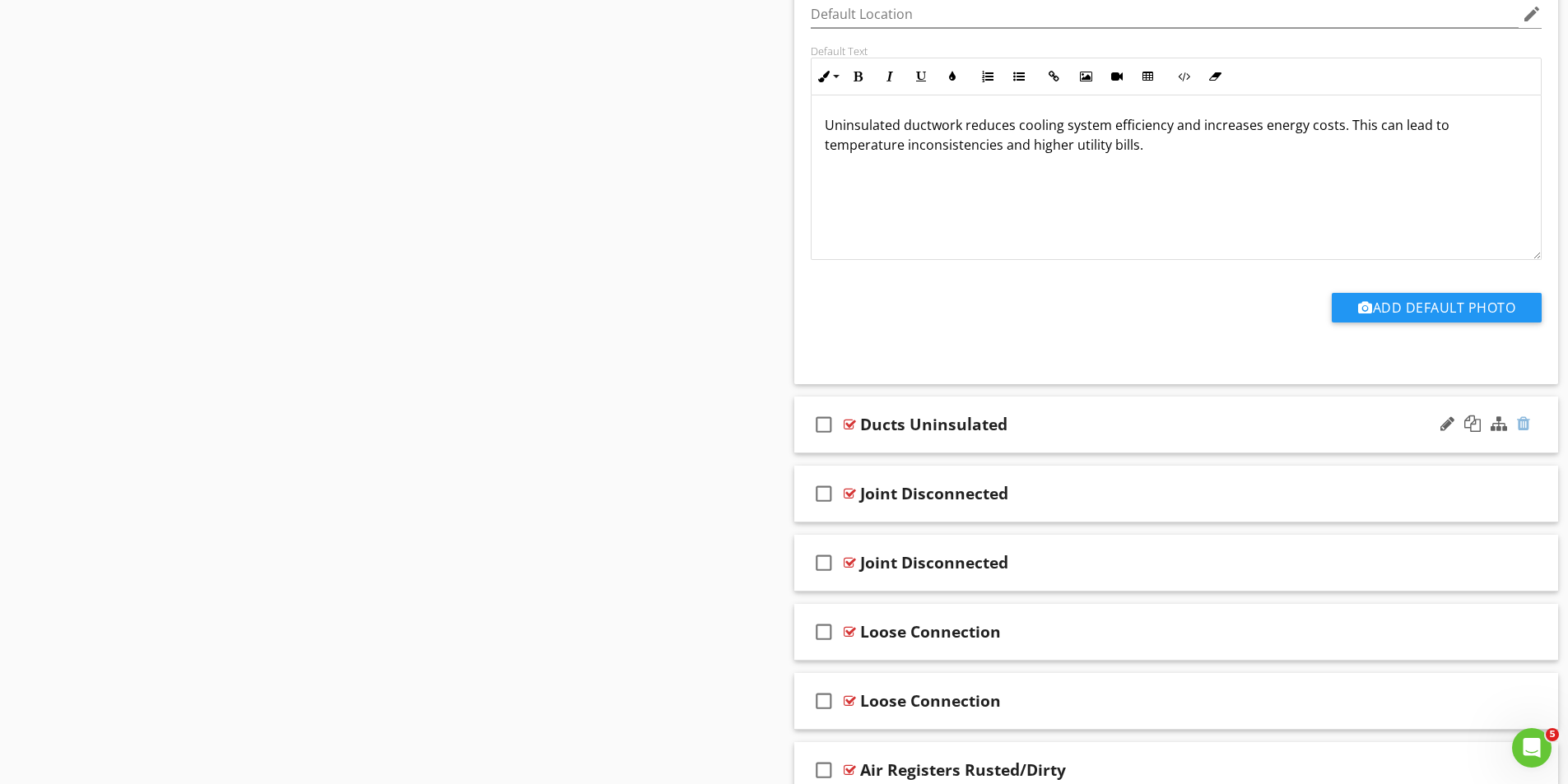
click at [1522, 421] on div at bounding box center [1523, 423] width 13 height 17
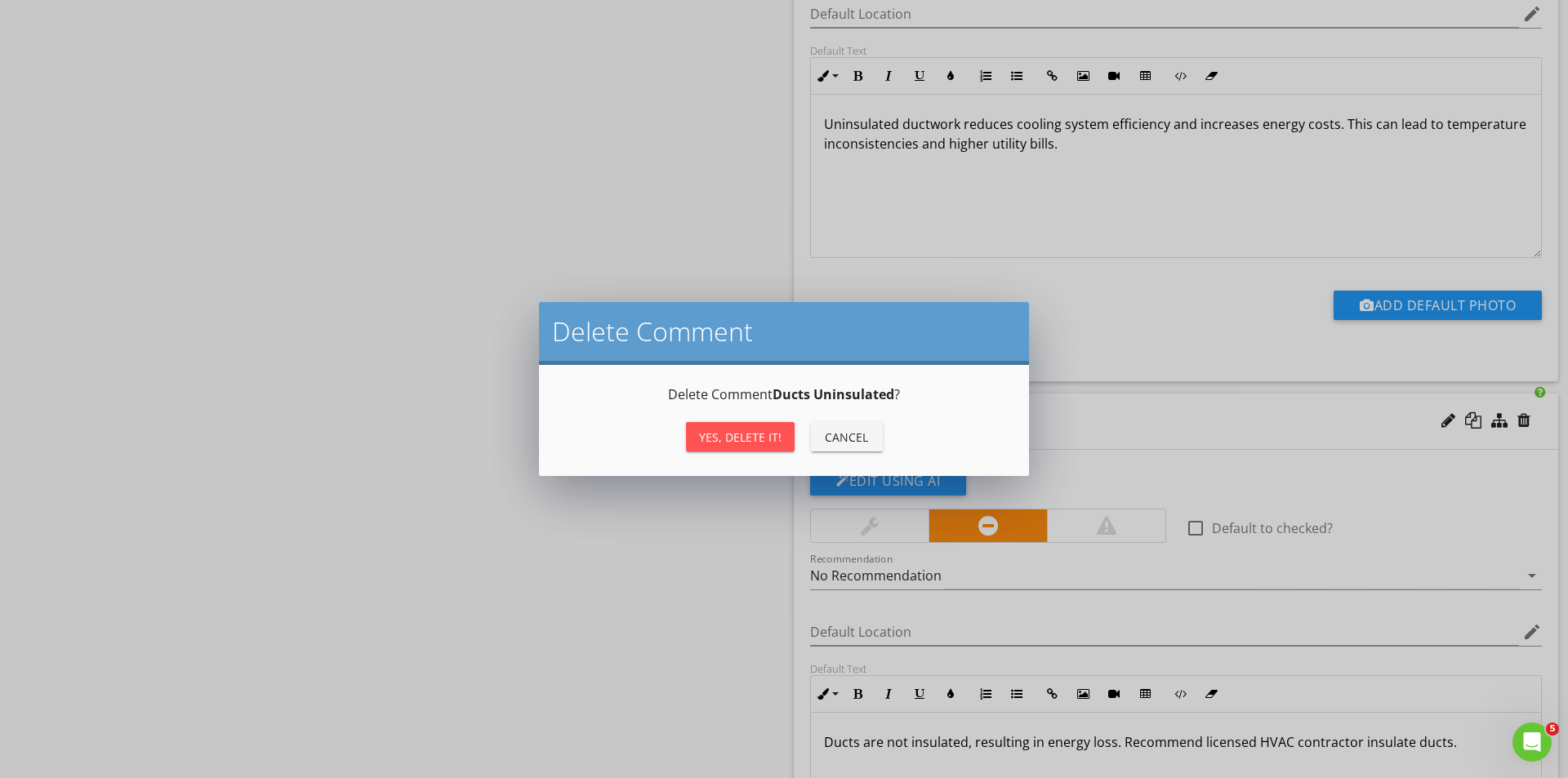
click at [733, 437] on div "Yes, Delete it!" at bounding box center [740, 437] width 82 height 17
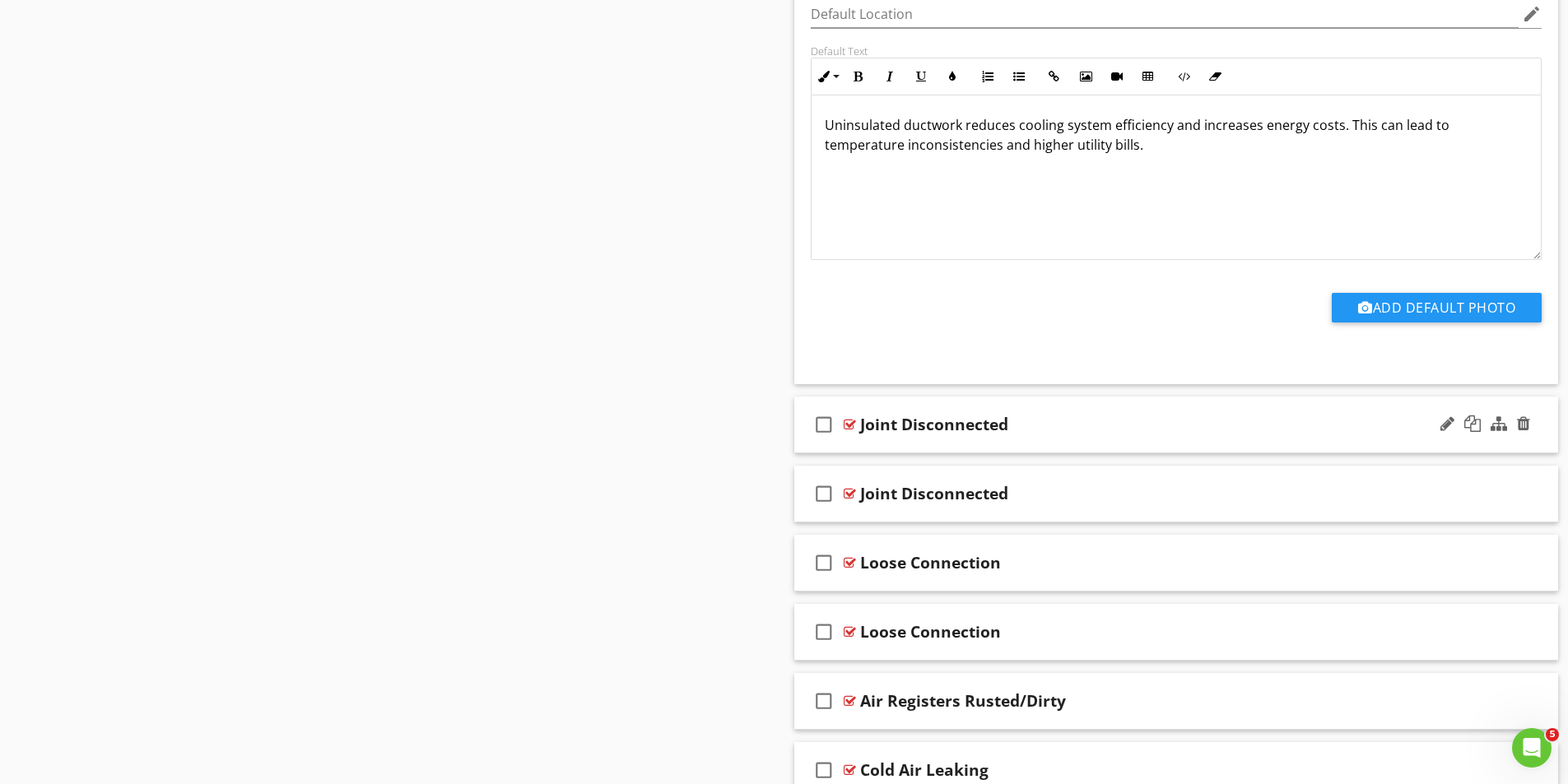
click at [848, 423] on div at bounding box center [849, 424] width 12 height 13
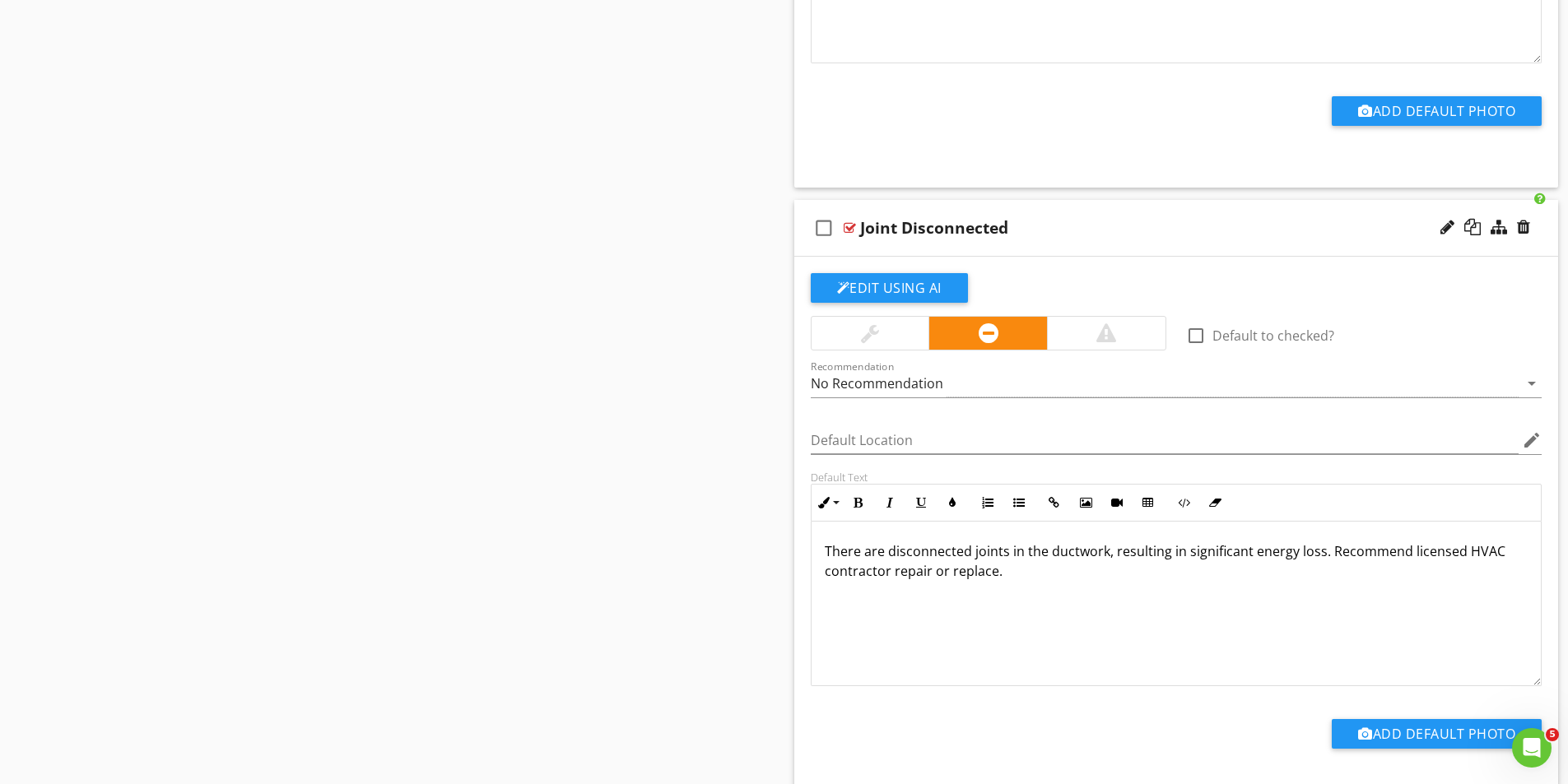
scroll to position [3611, 0]
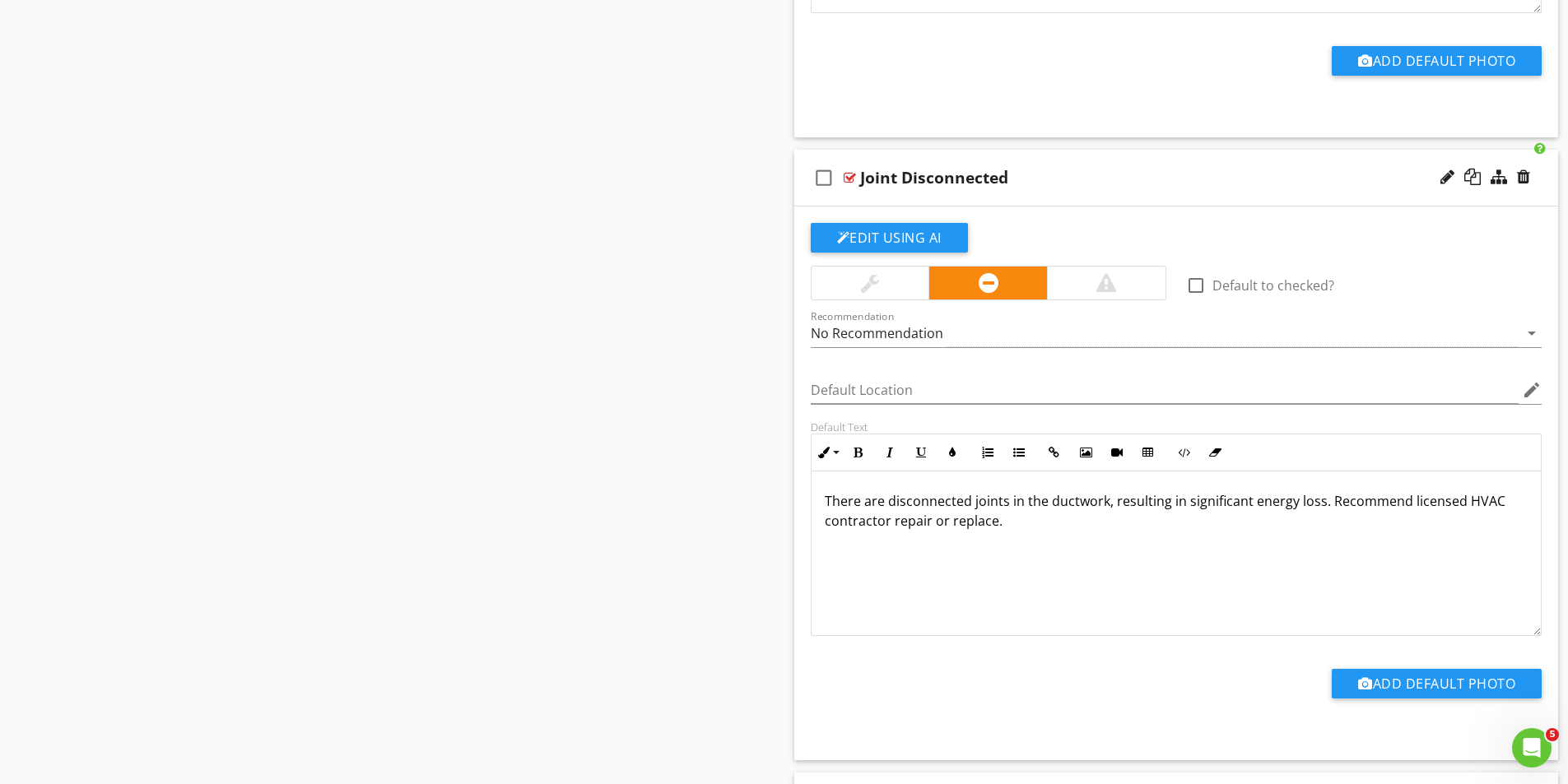
click at [970, 333] on div "No Recommendation" at bounding box center [1165, 333] width 708 height 27
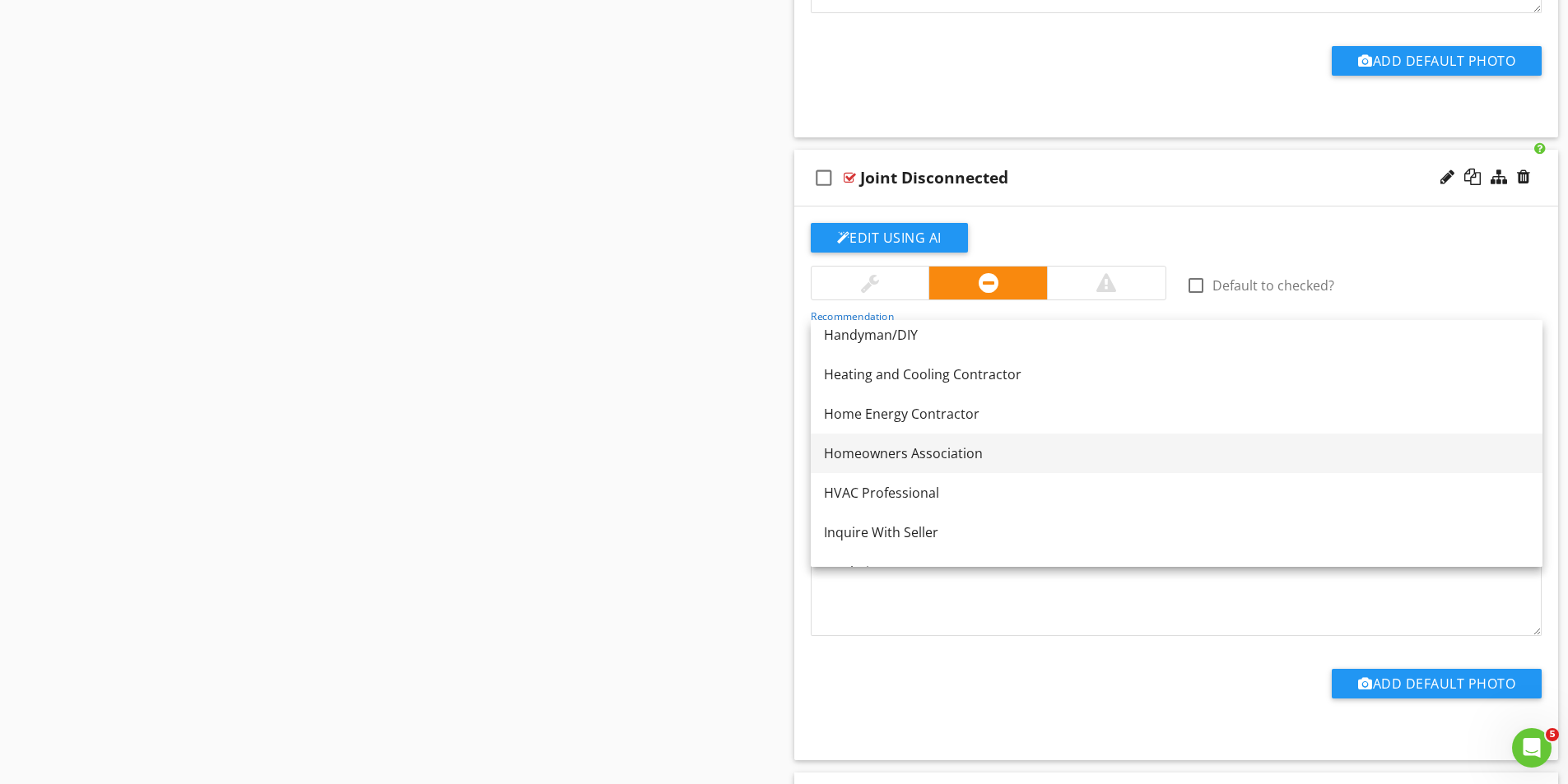
scroll to position [1152, 0]
click at [901, 452] on div "HVAC Professional" at bounding box center [1177, 451] width 706 height 20
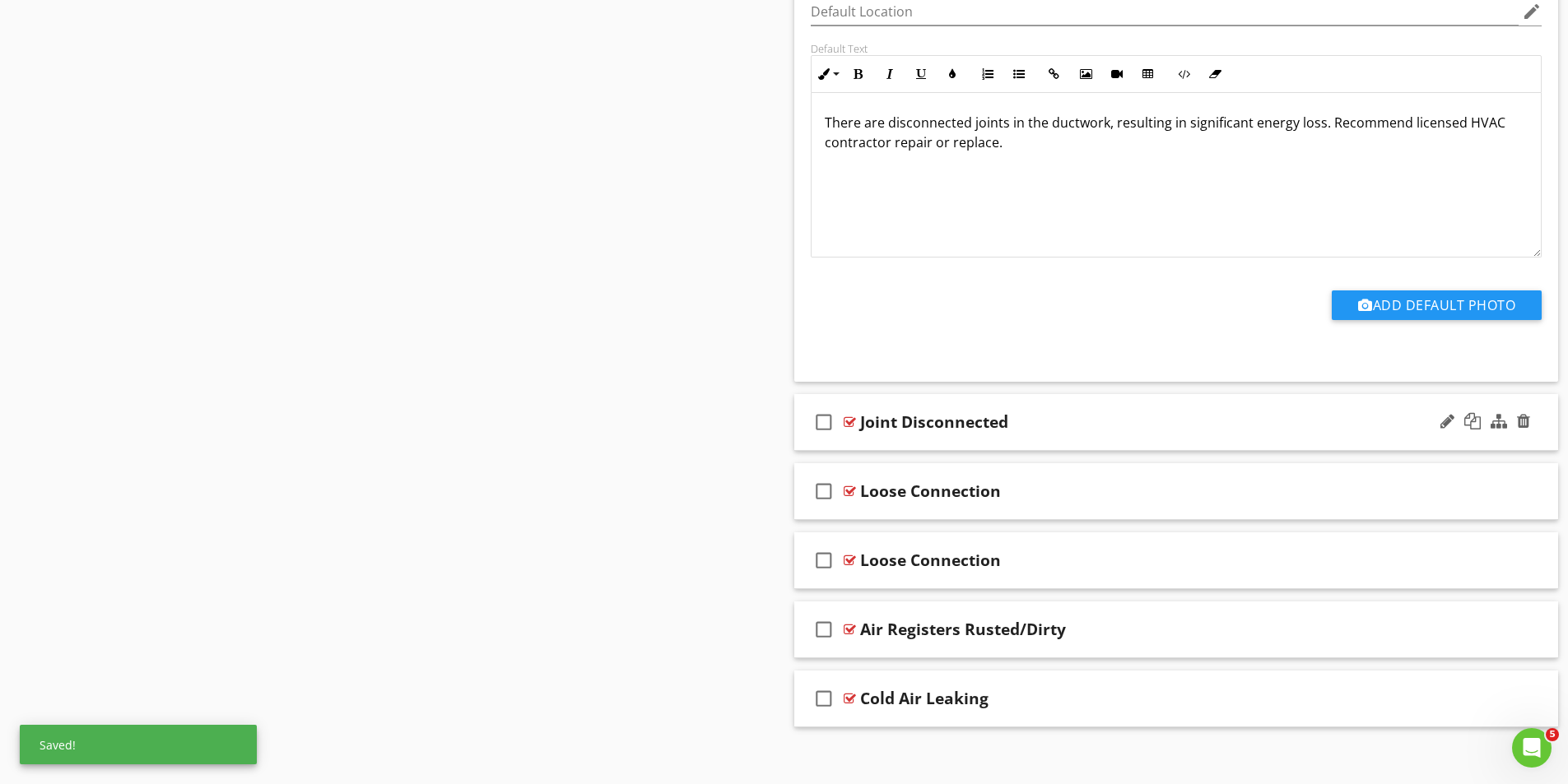
scroll to position [4002, 0]
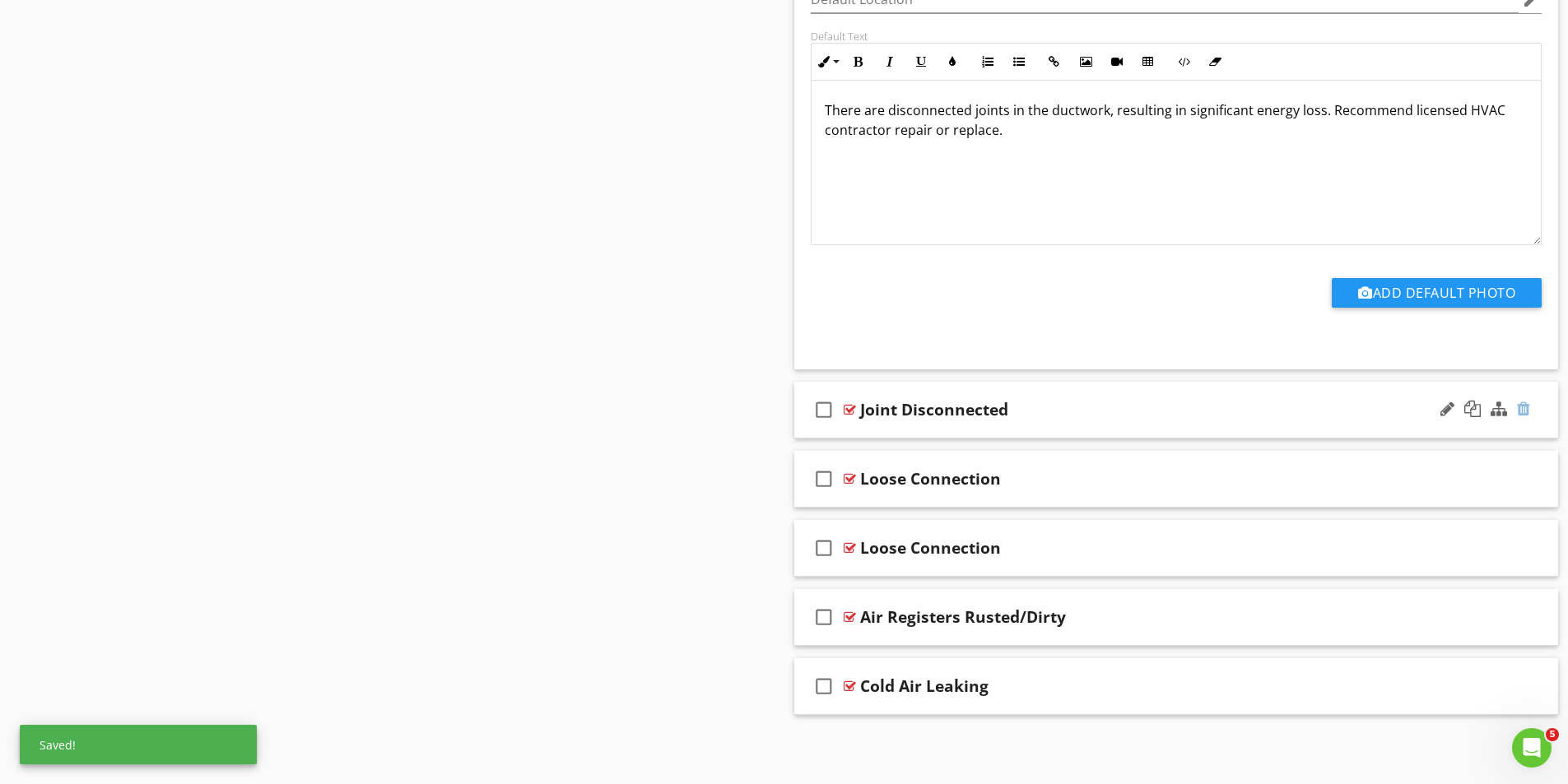
click at [1526, 408] on div at bounding box center [1523, 409] width 13 height 17
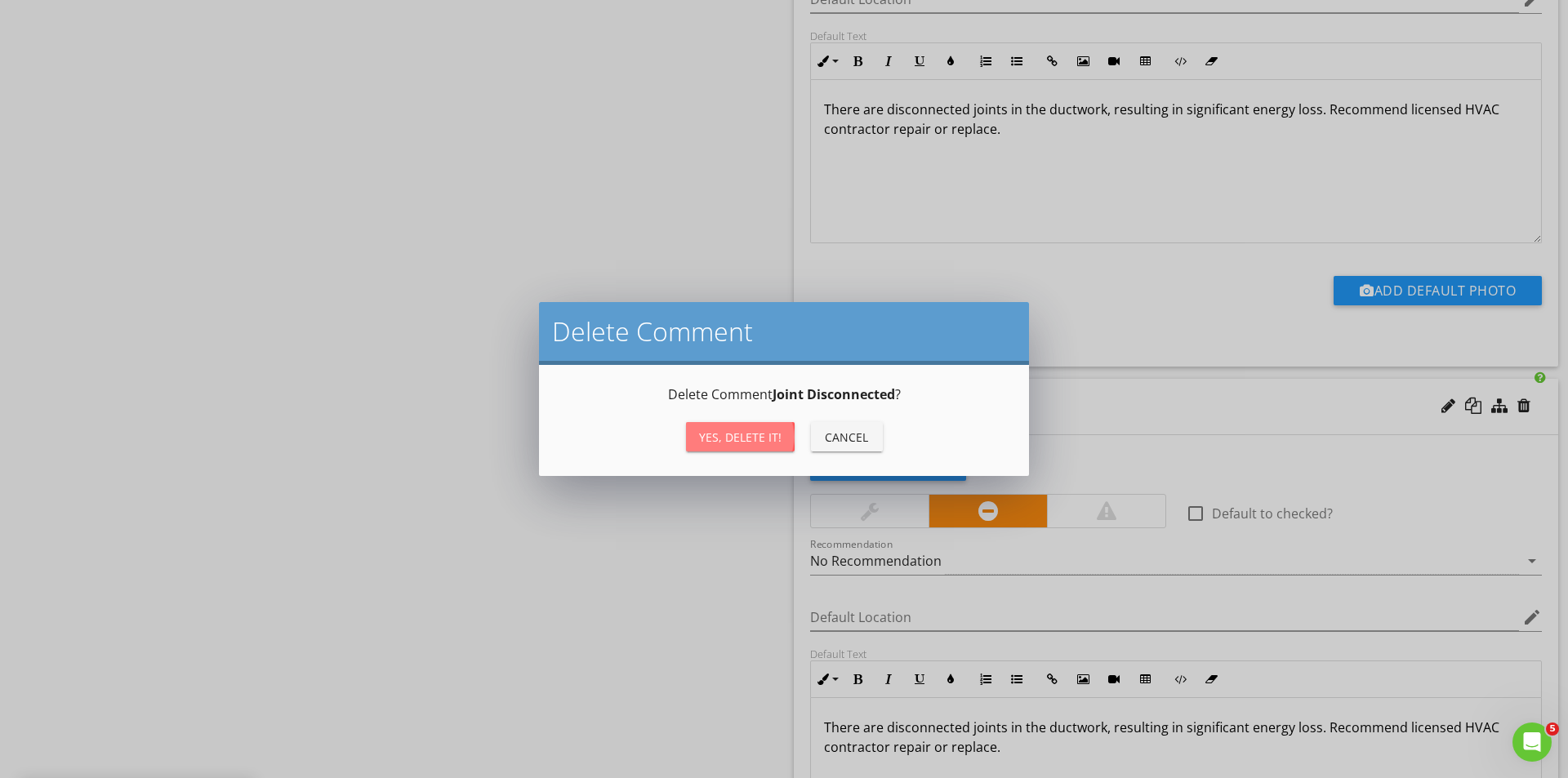
click at [750, 437] on div "Yes, Delete it!" at bounding box center [740, 437] width 82 height 17
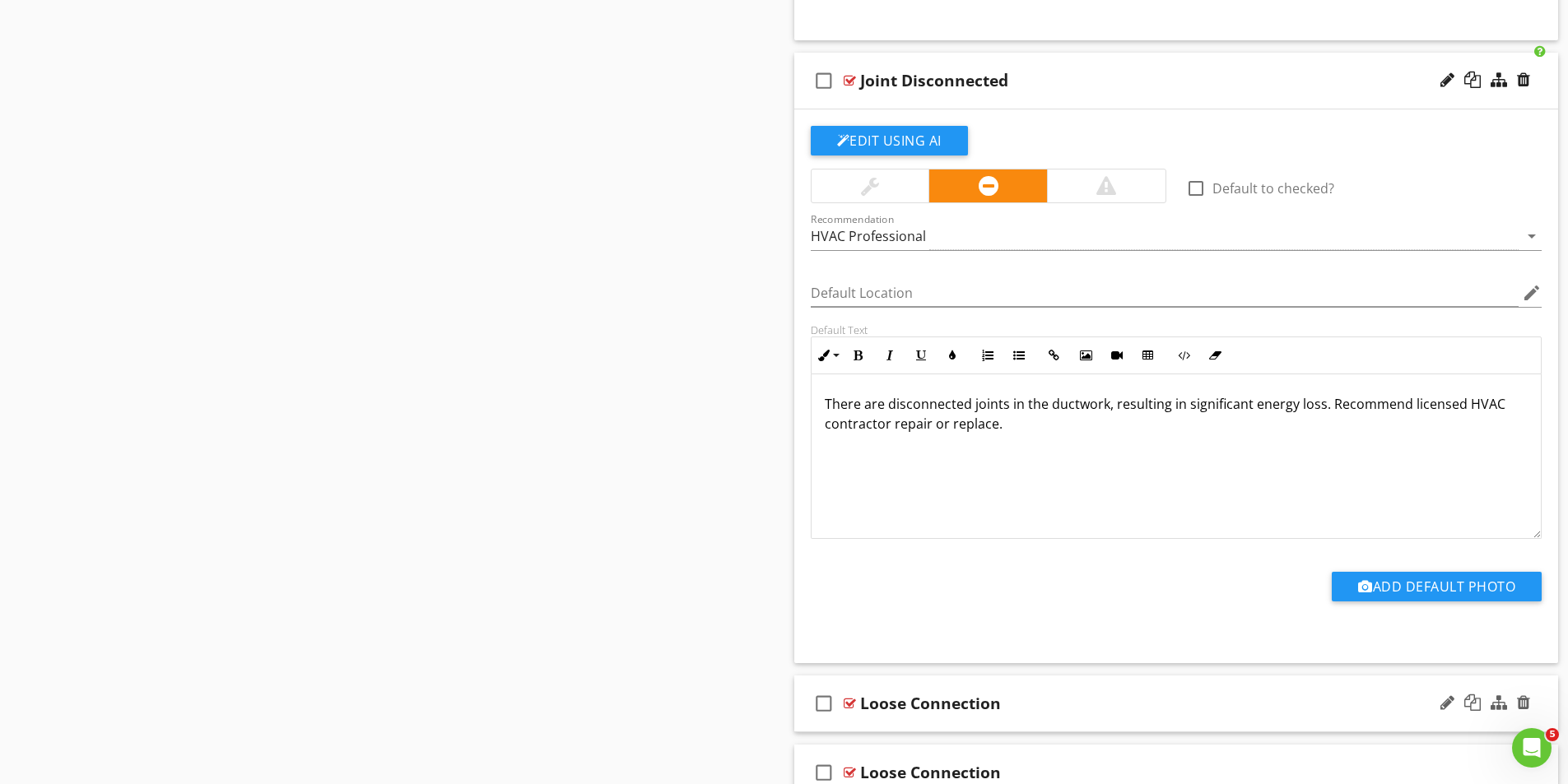
scroll to position [3933, 0]
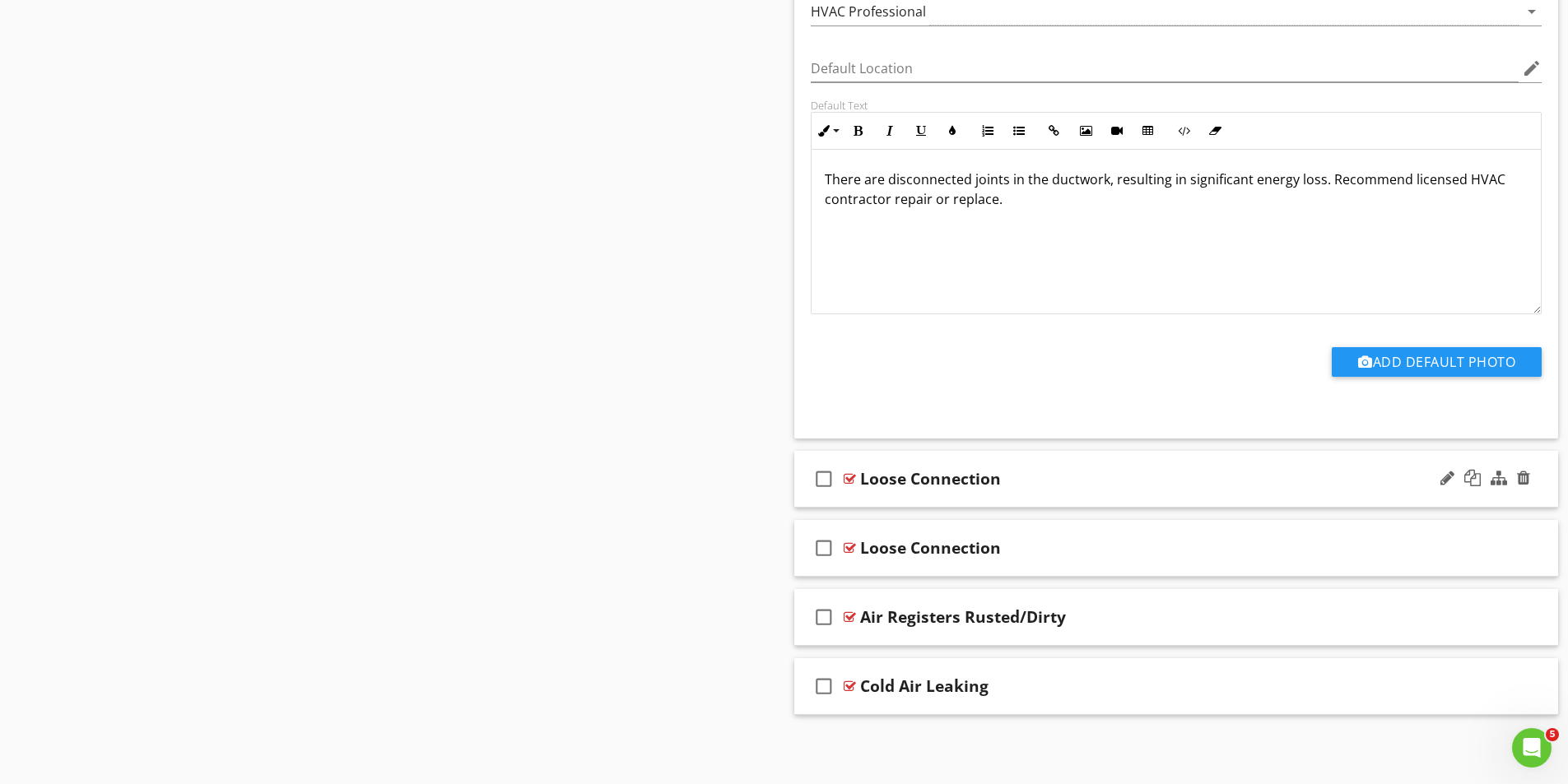
click at [850, 480] on div at bounding box center [849, 478] width 12 height 13
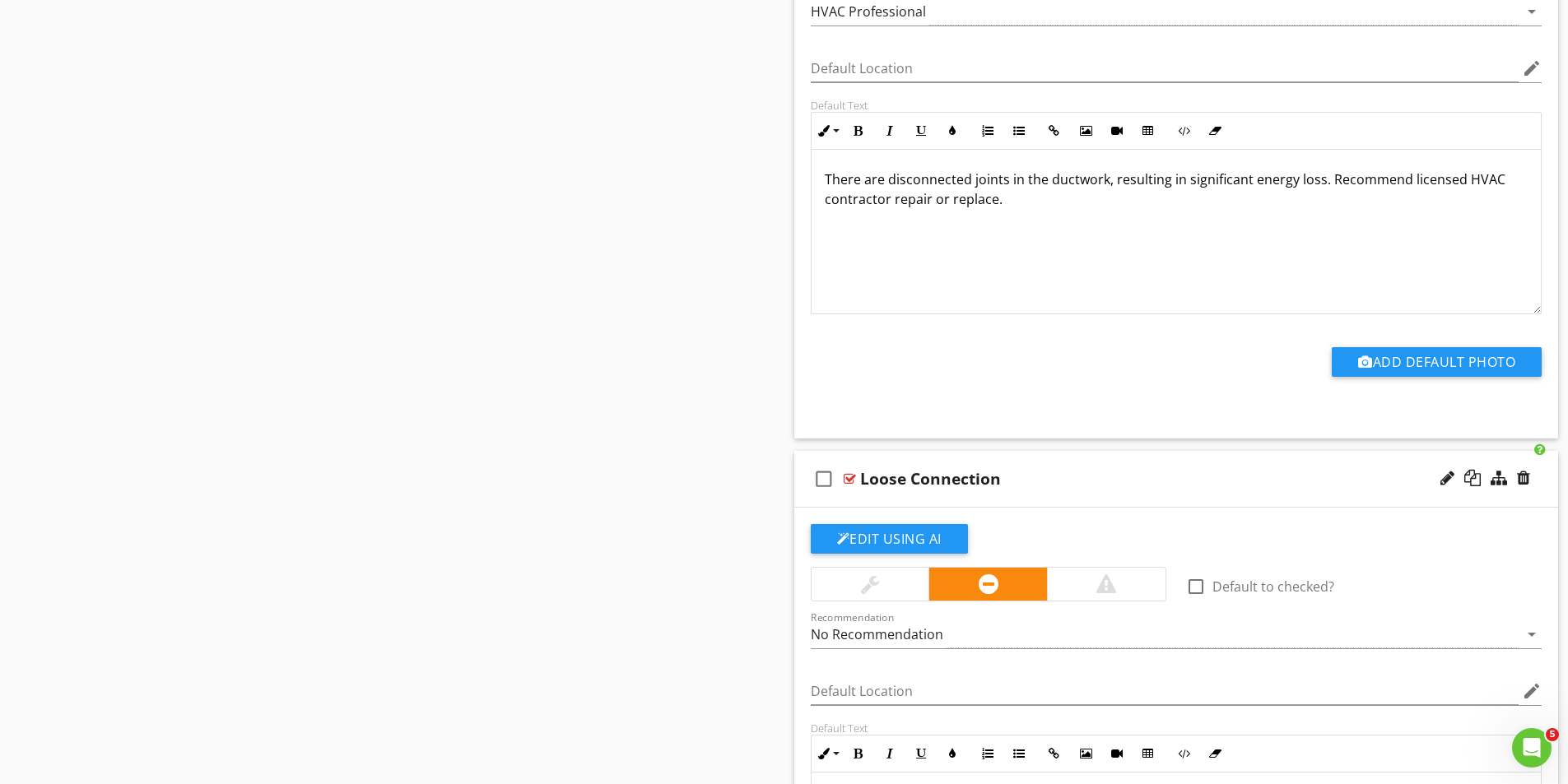
scroll to position [4015, 0]
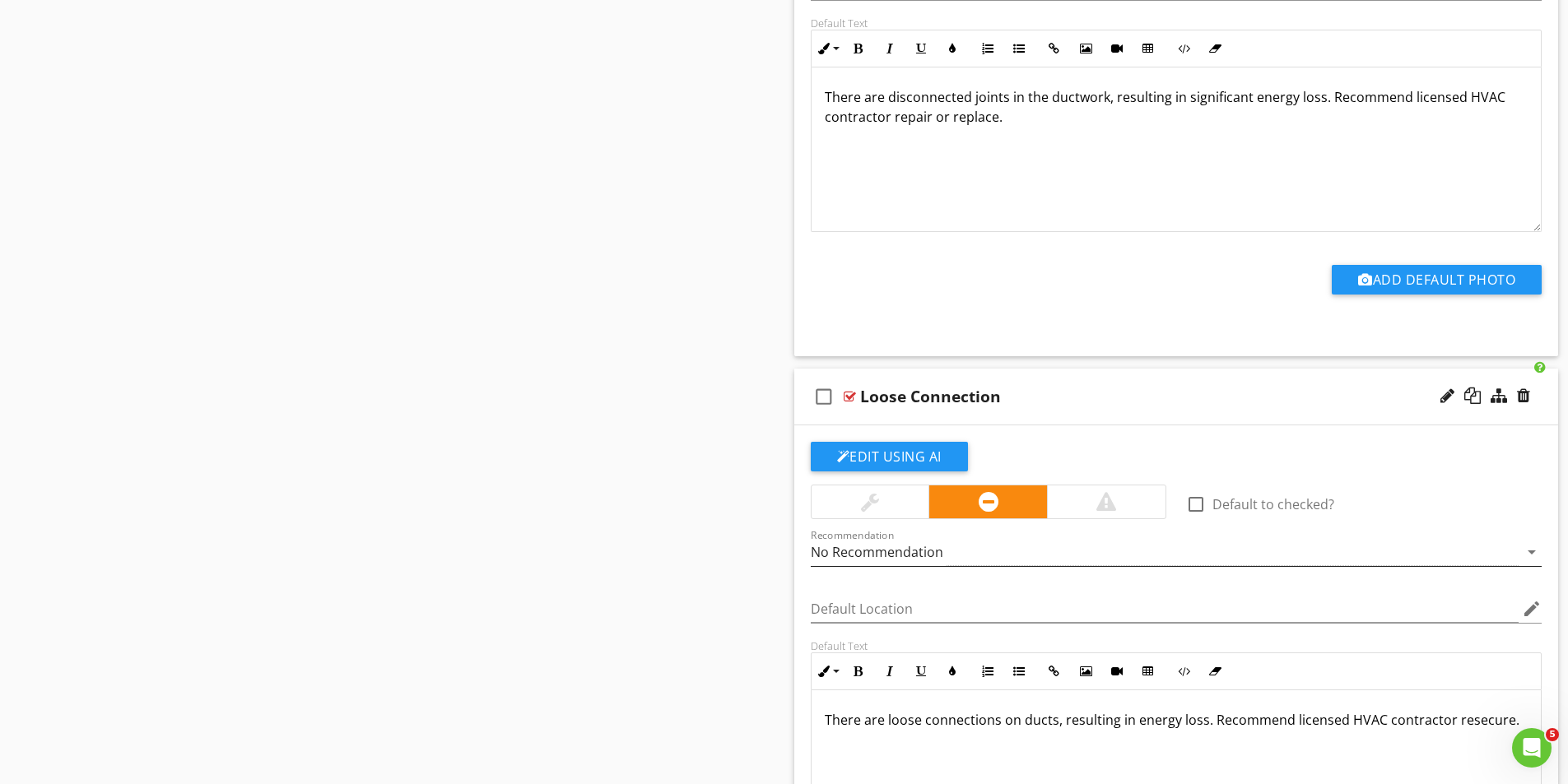
click at [922, 549] on div "No Recommendation" at bounding box center [877, 551] width 132 height 15
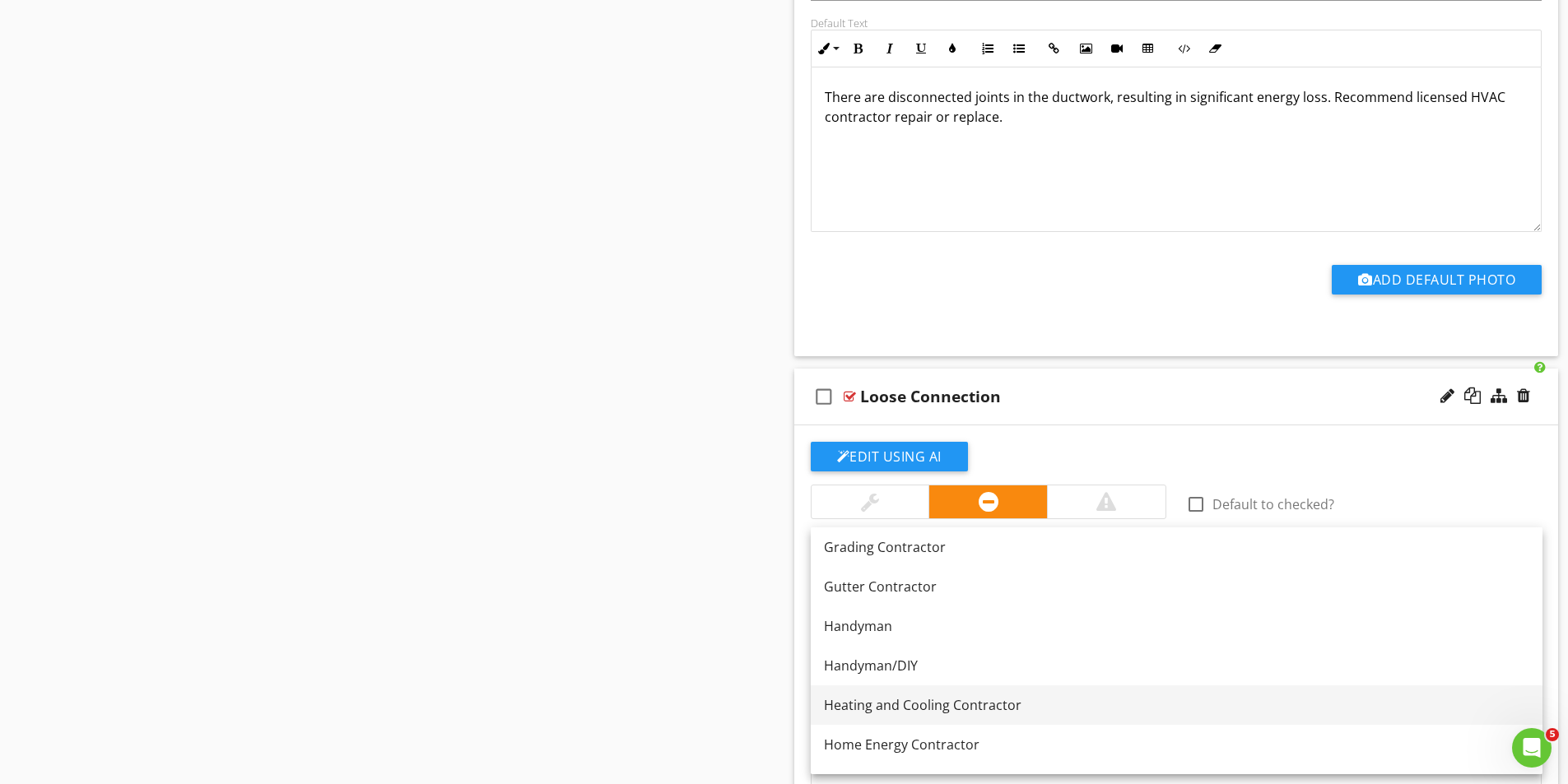
scroll to position [1070, 0]
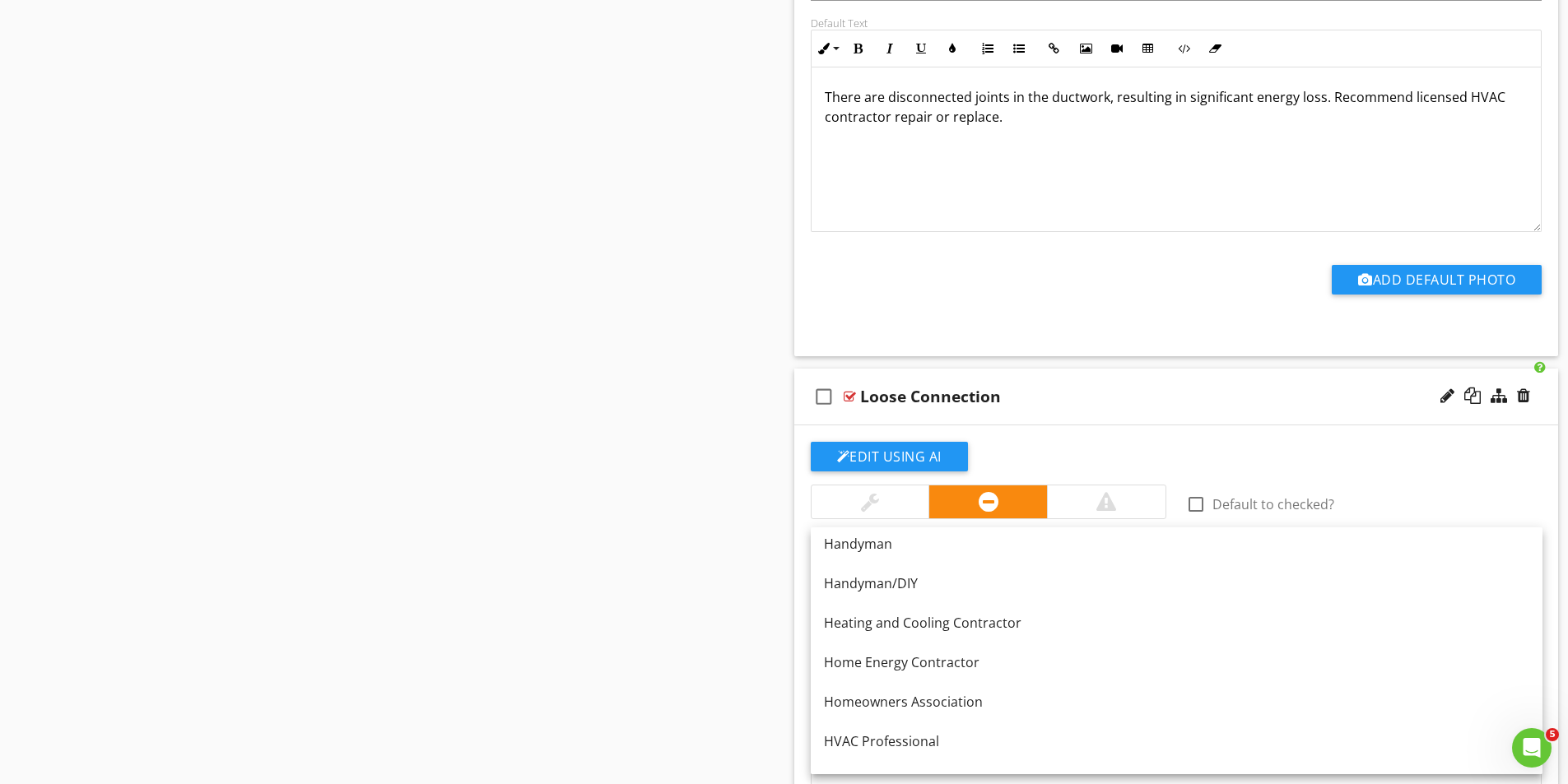
click at [882, 740] on div "HVAC Professional" at bounding box center [1177, 741] width 706 height 20
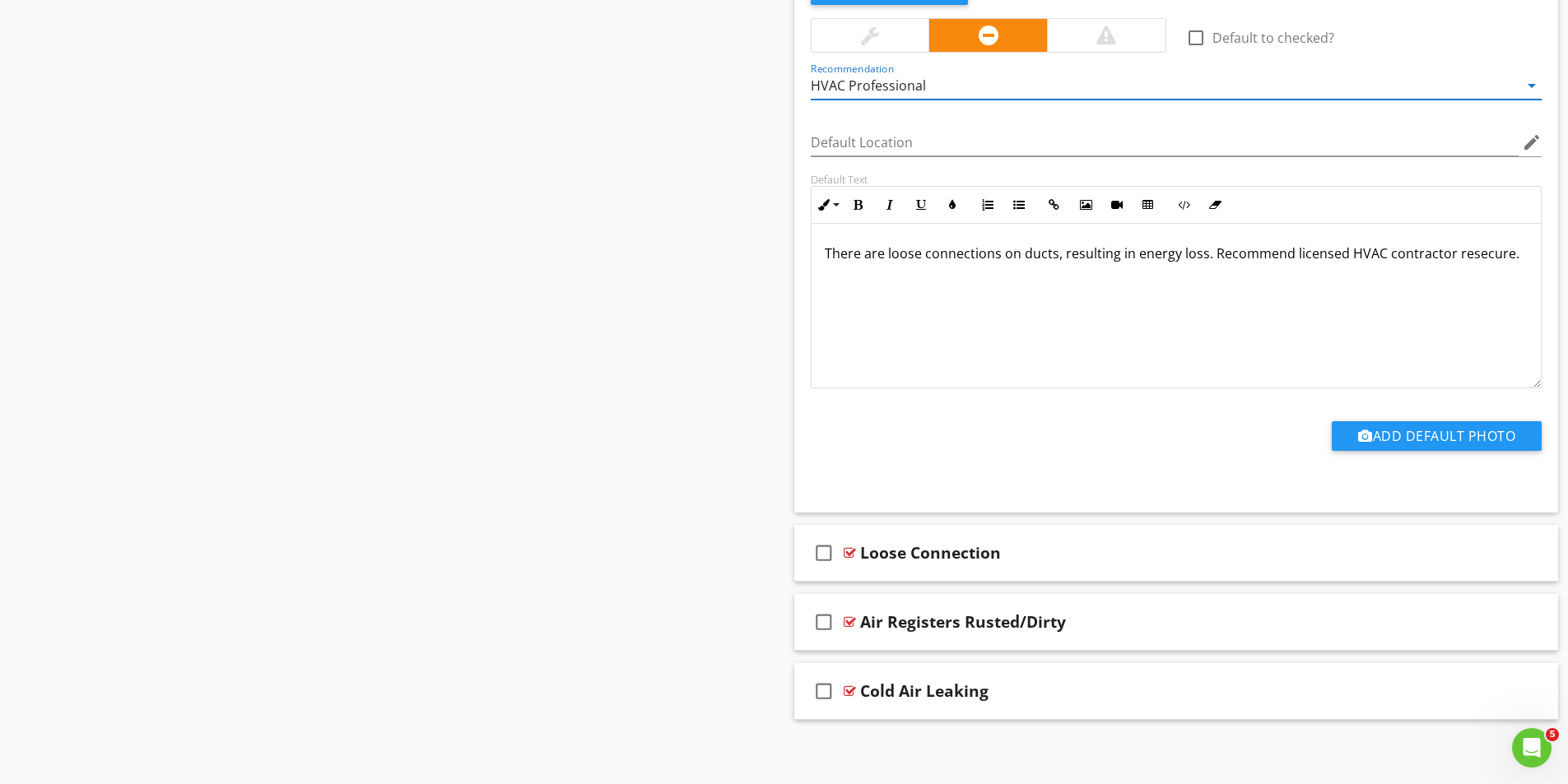
scroll to position [4487, 0]
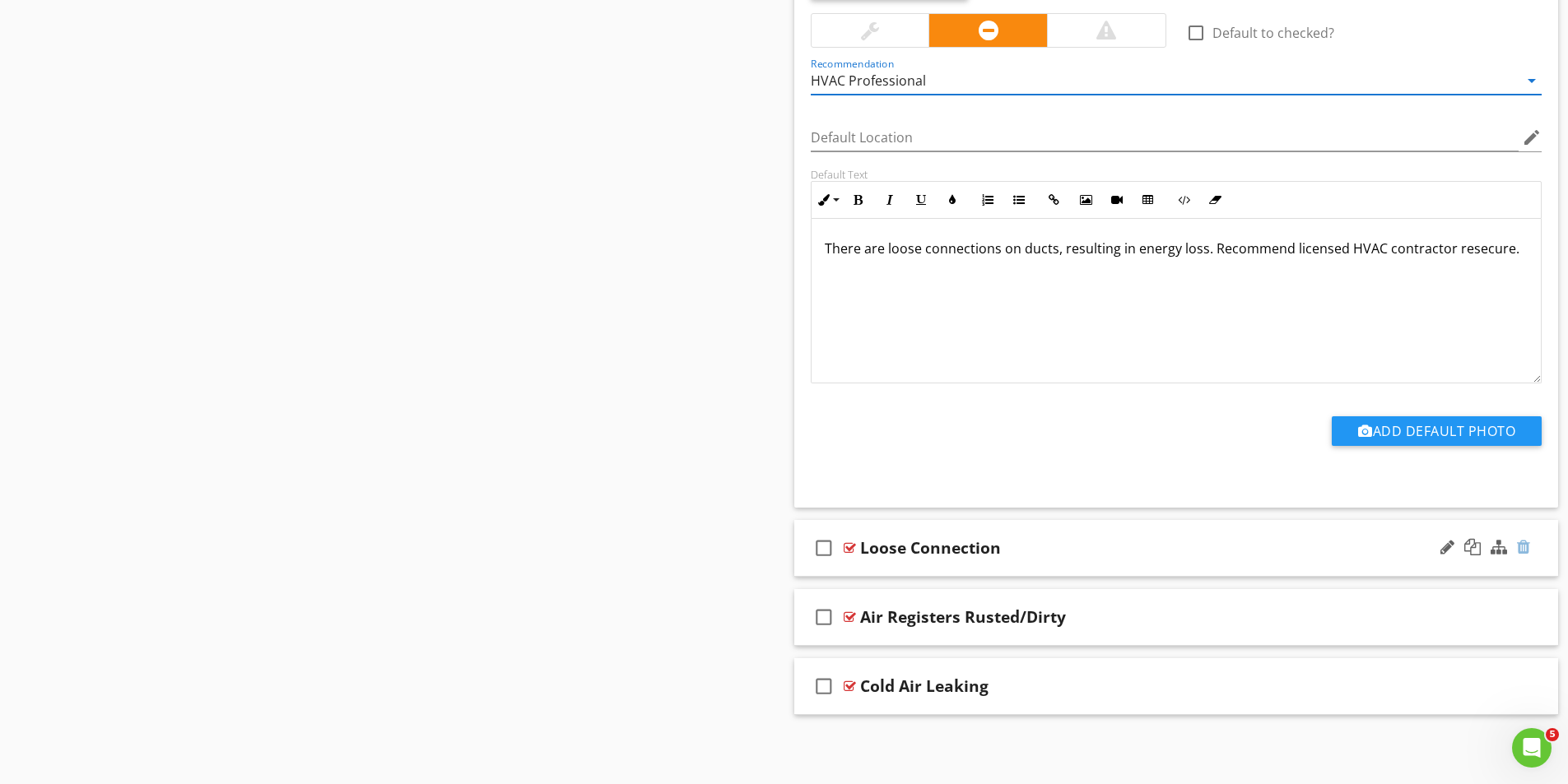
click at [1525, 548] on div at bounding box center [1523, 547] width 13 height 17
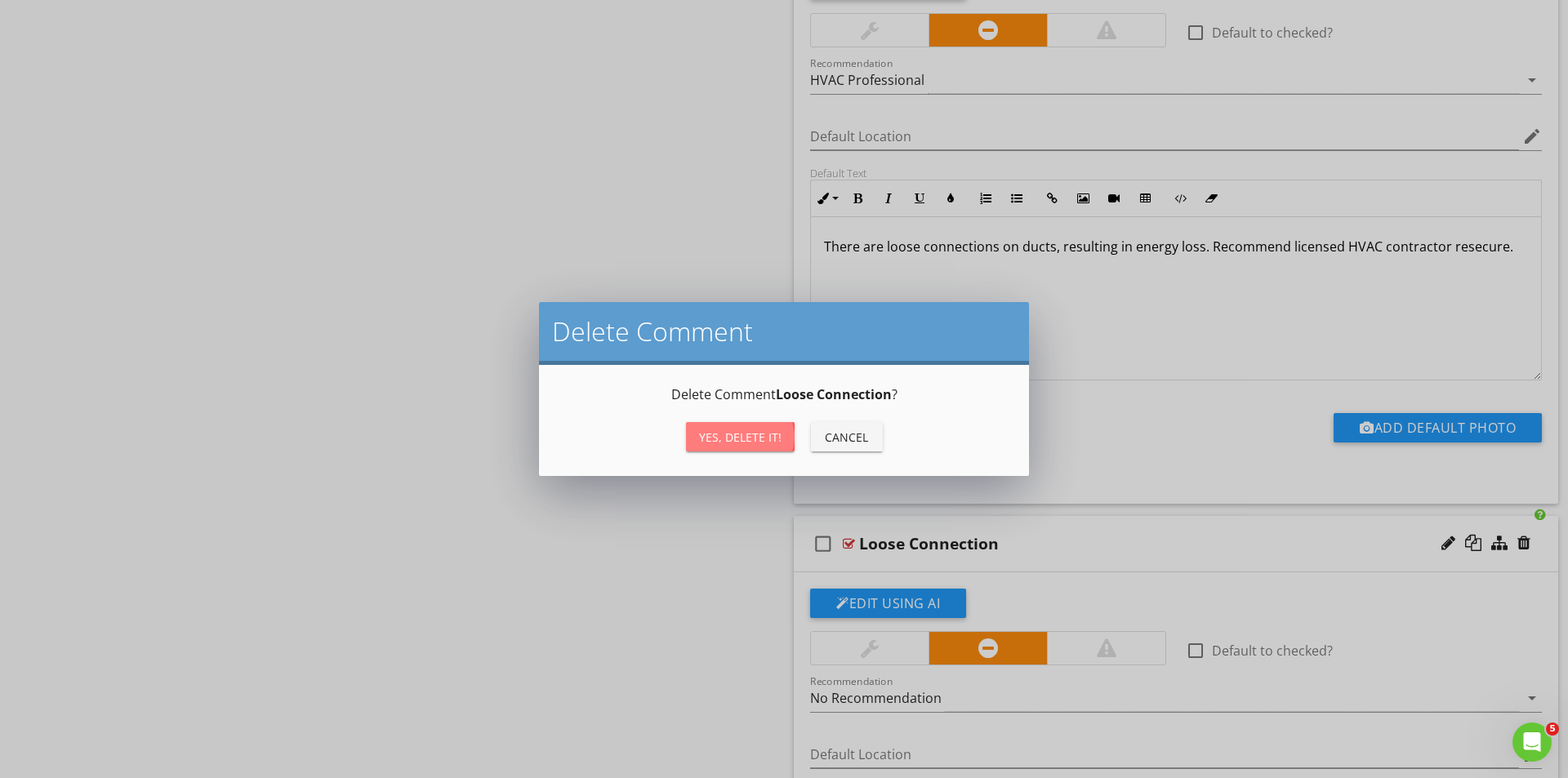
click at [731, 433] on div "Yes, Delete it!" at bounding box center [740, 437] width 82 height 17
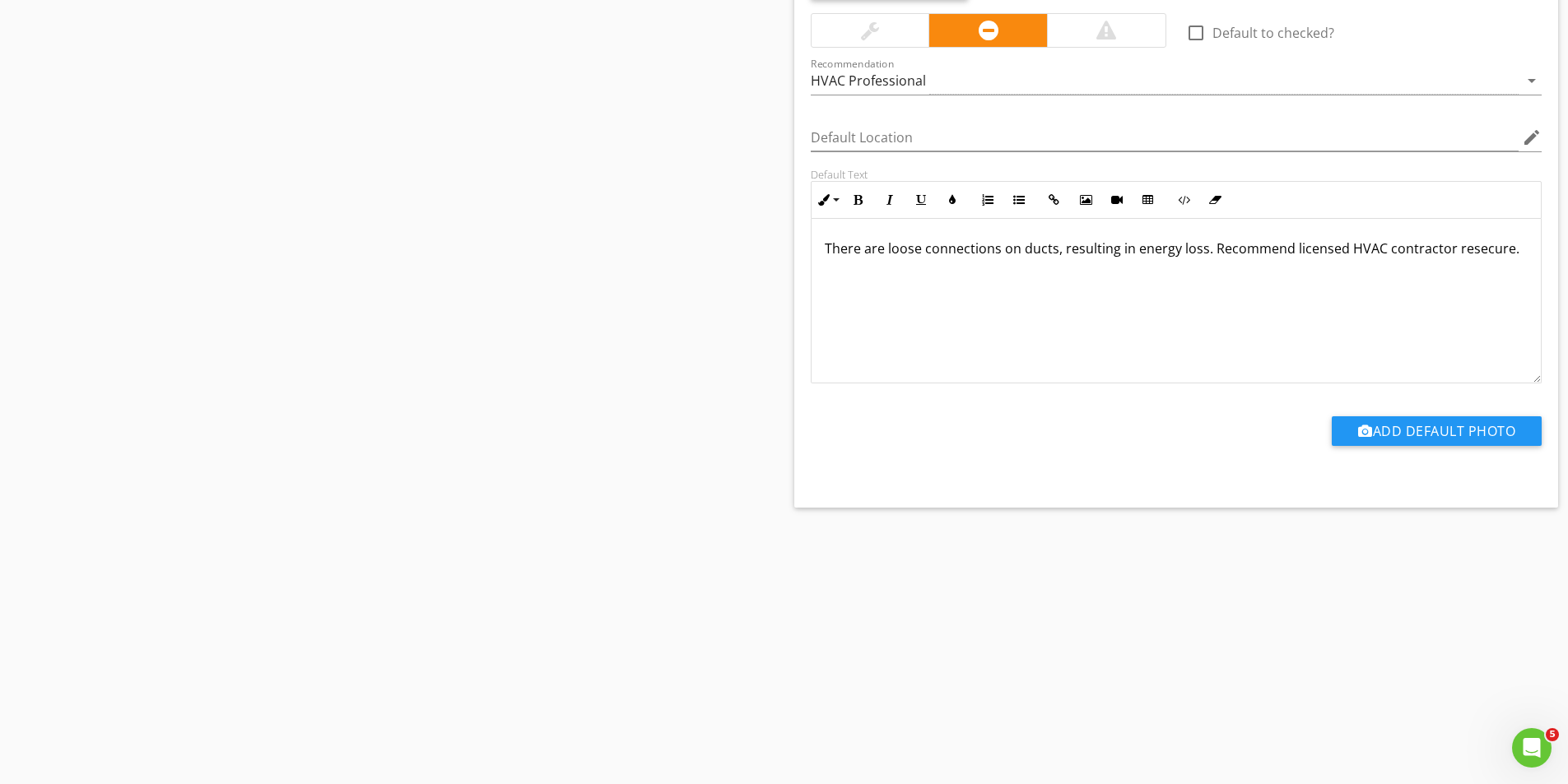
scroll to position [4417, 0]
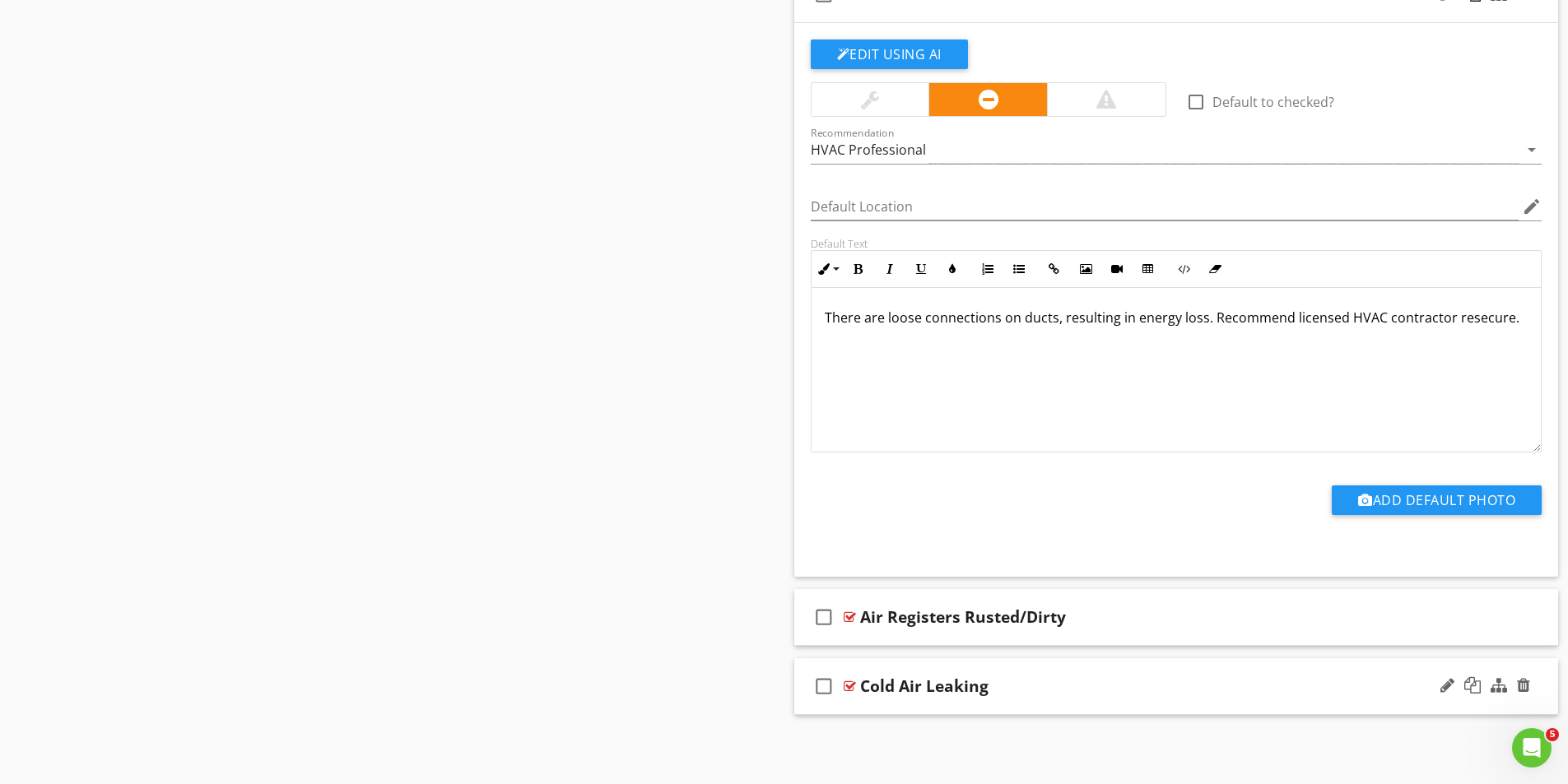
click at [849, 686] on div at bounding box center [849, 686] width 12 height 13
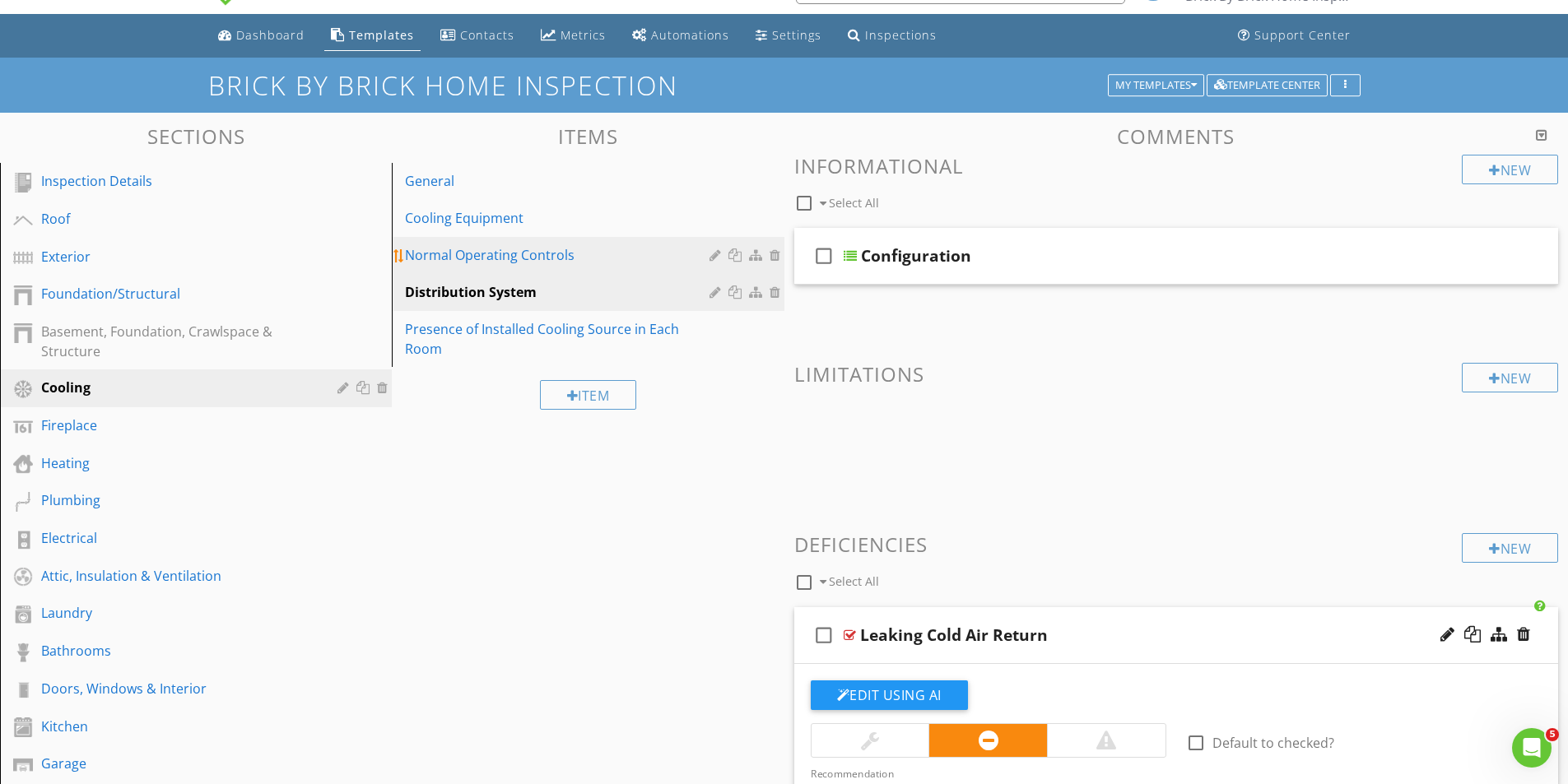
scroll to position [0, 0]
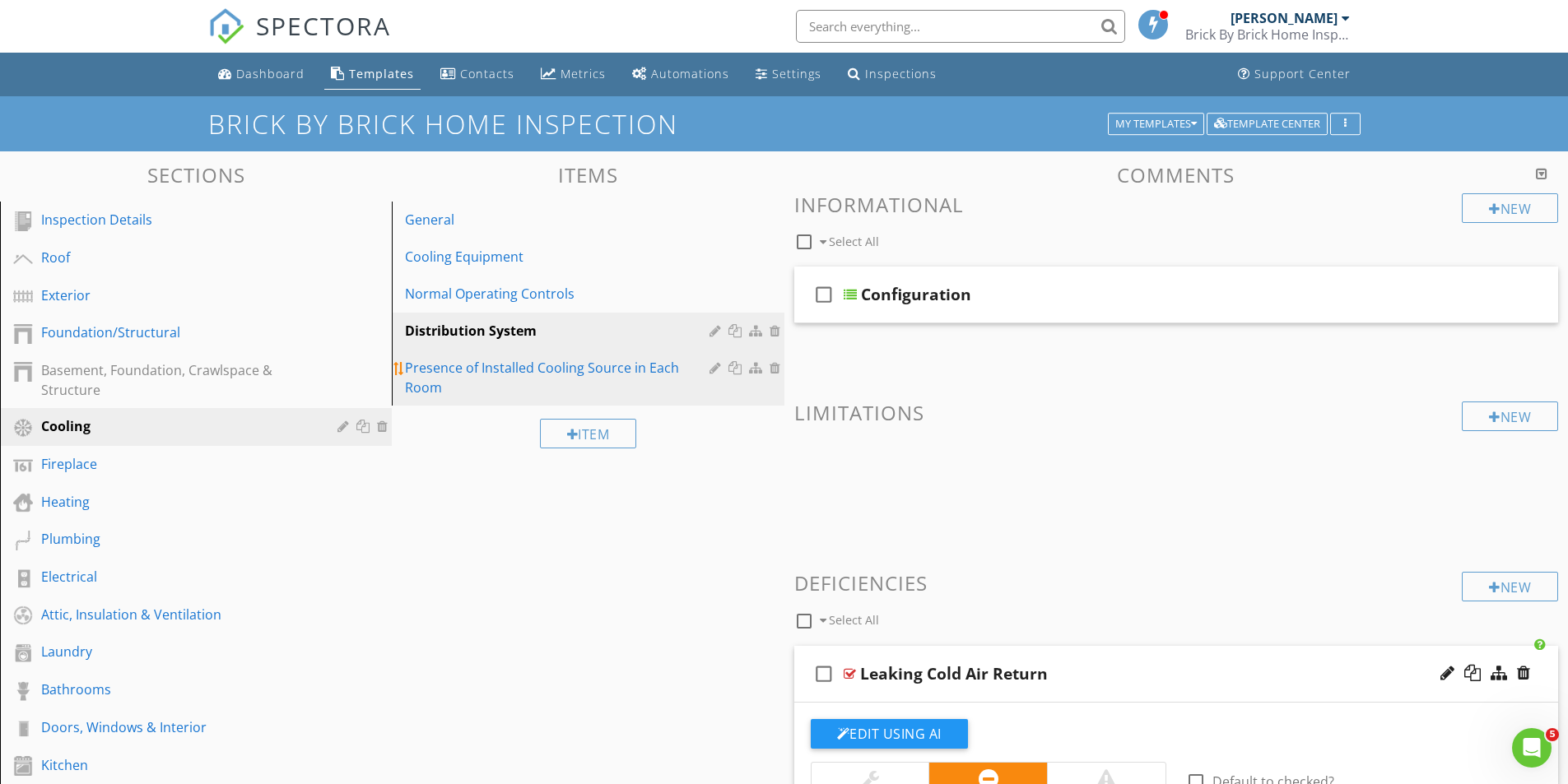
click at [459, 365] on div "Presence of Installed Cooling Source in Each Room" at bounding box center [559, 377] width 308 height 39
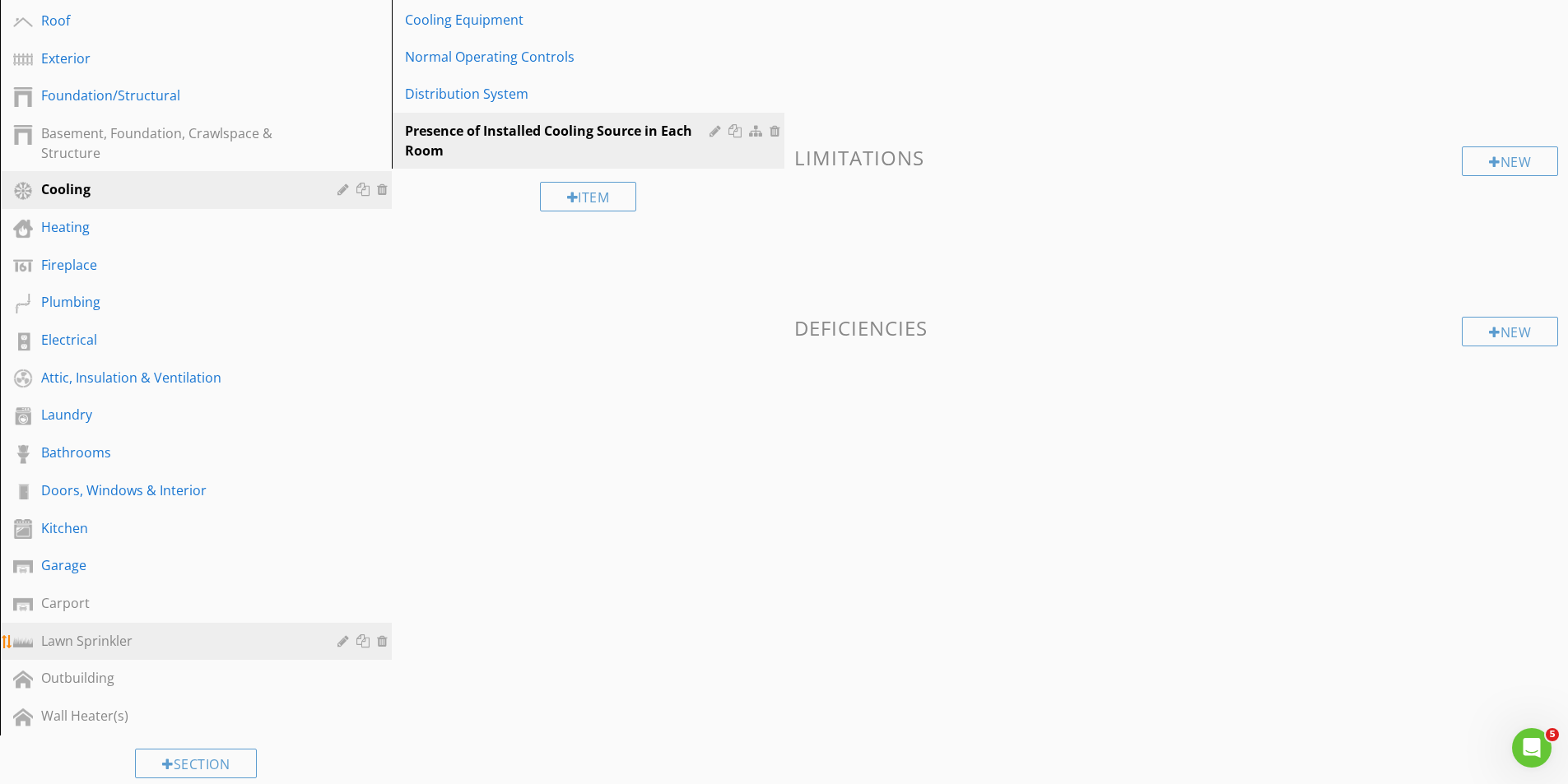
scroll to position [247, 0]
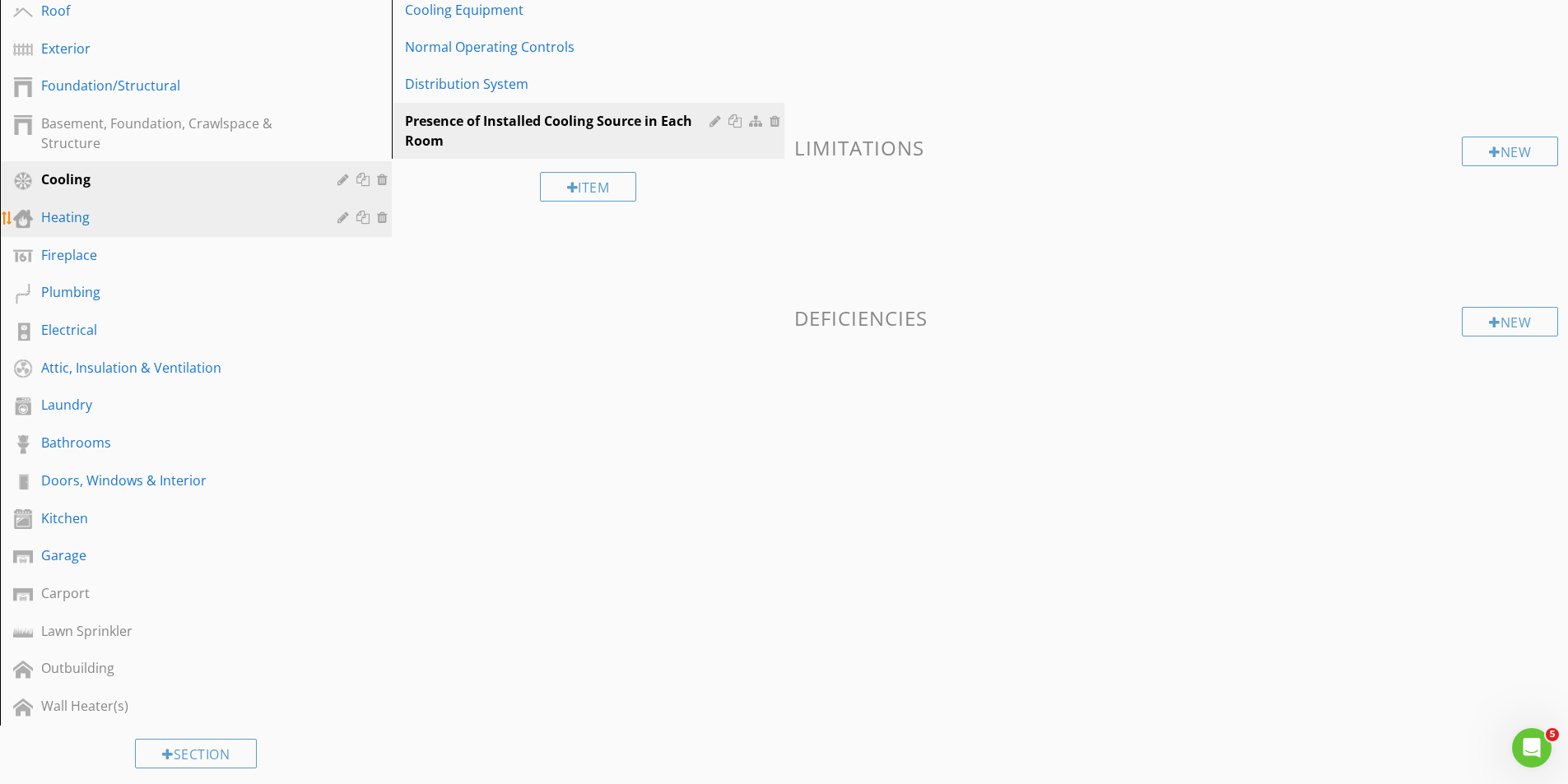
click at [58, 218] on div "Heating" at bounding box center [177, 217] width 273 height 20
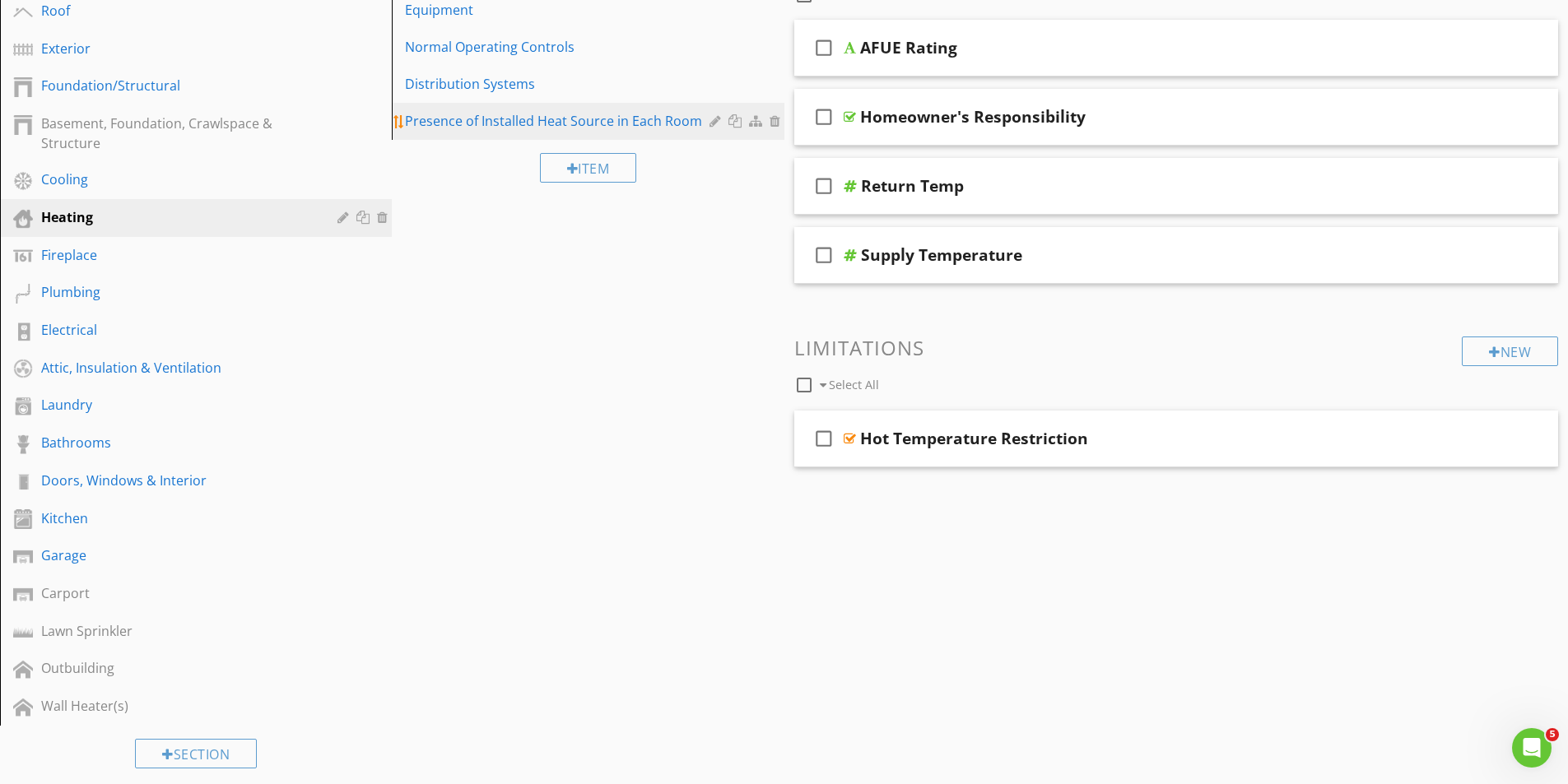
scroll to position [0, 0]
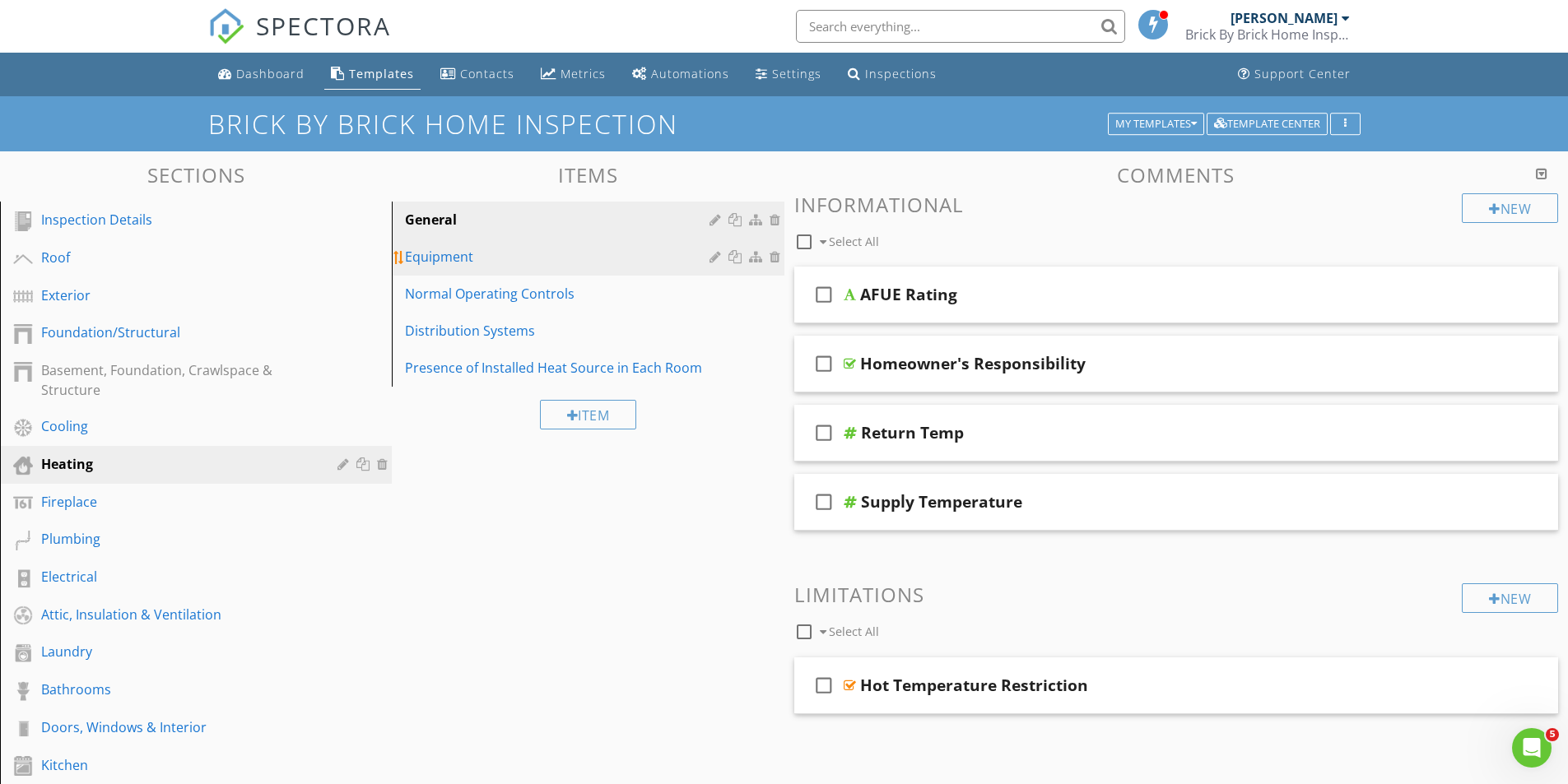
click at [451, 257] on div "Equipment" at bounding box center [559, 256] width 308 height 20
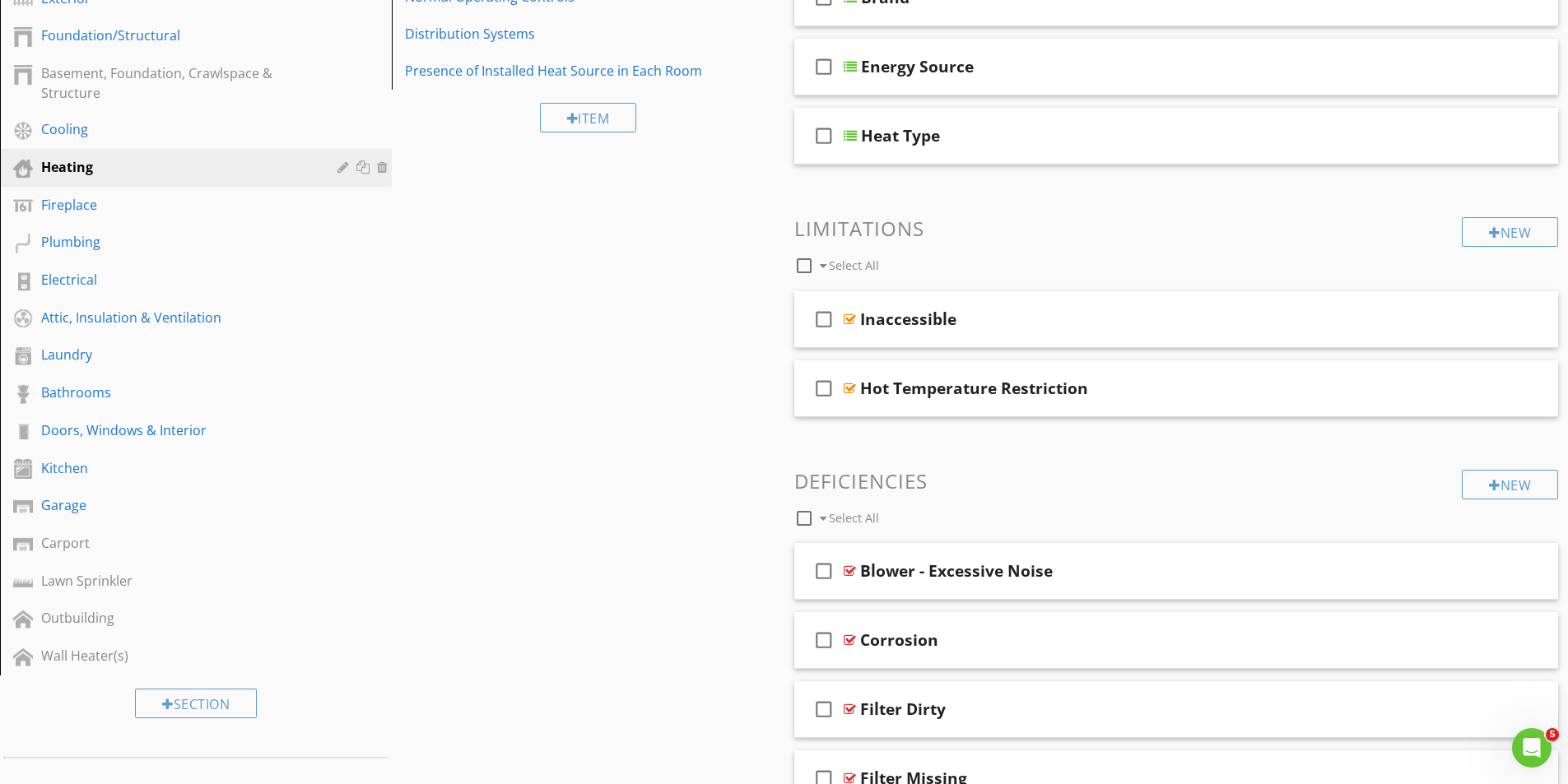
scroll to position [159, 0]
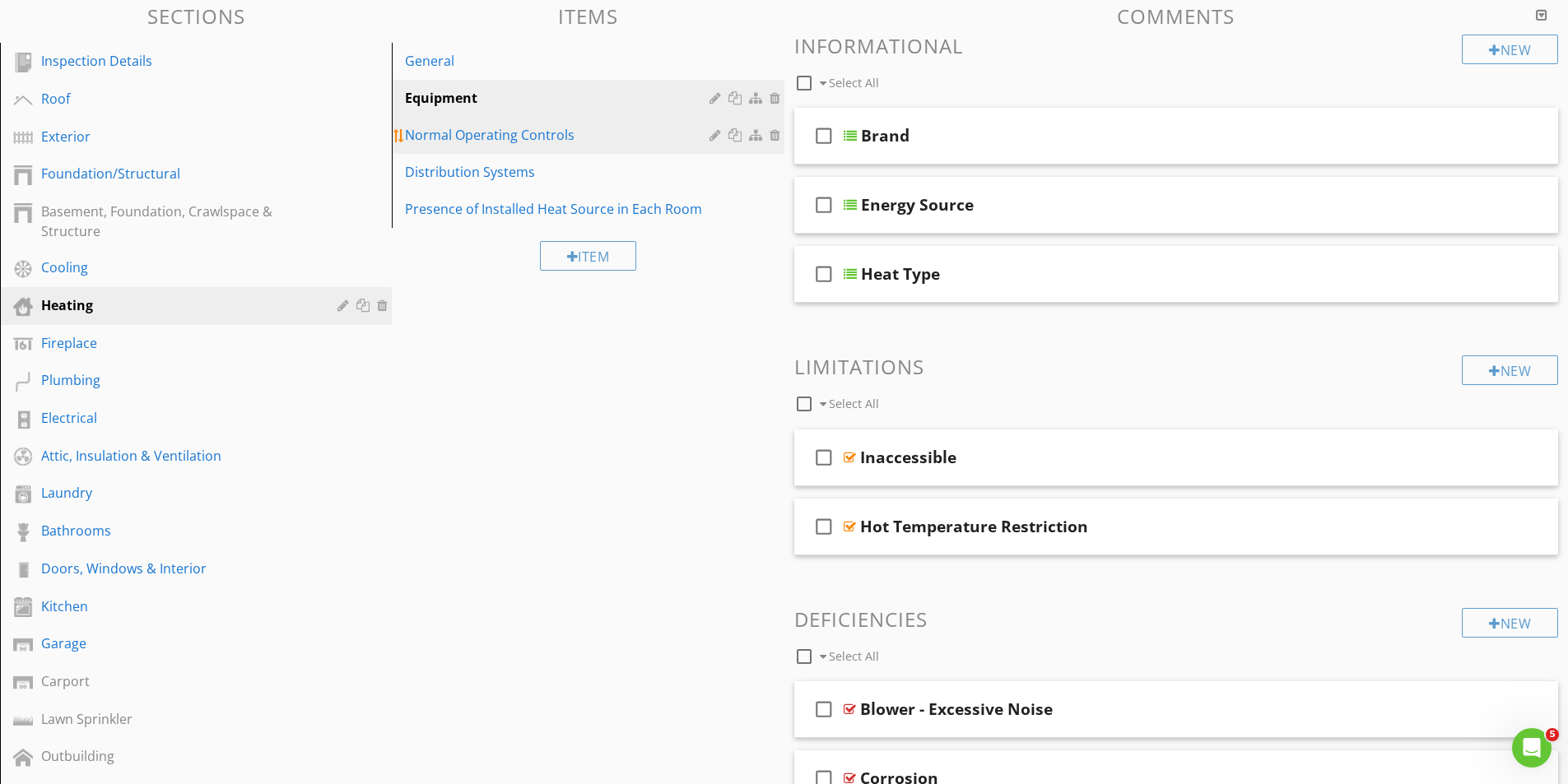
click at [476, 132] on div "Normal Operating Controls" at bounding box center [559, 135] width 308 height 20
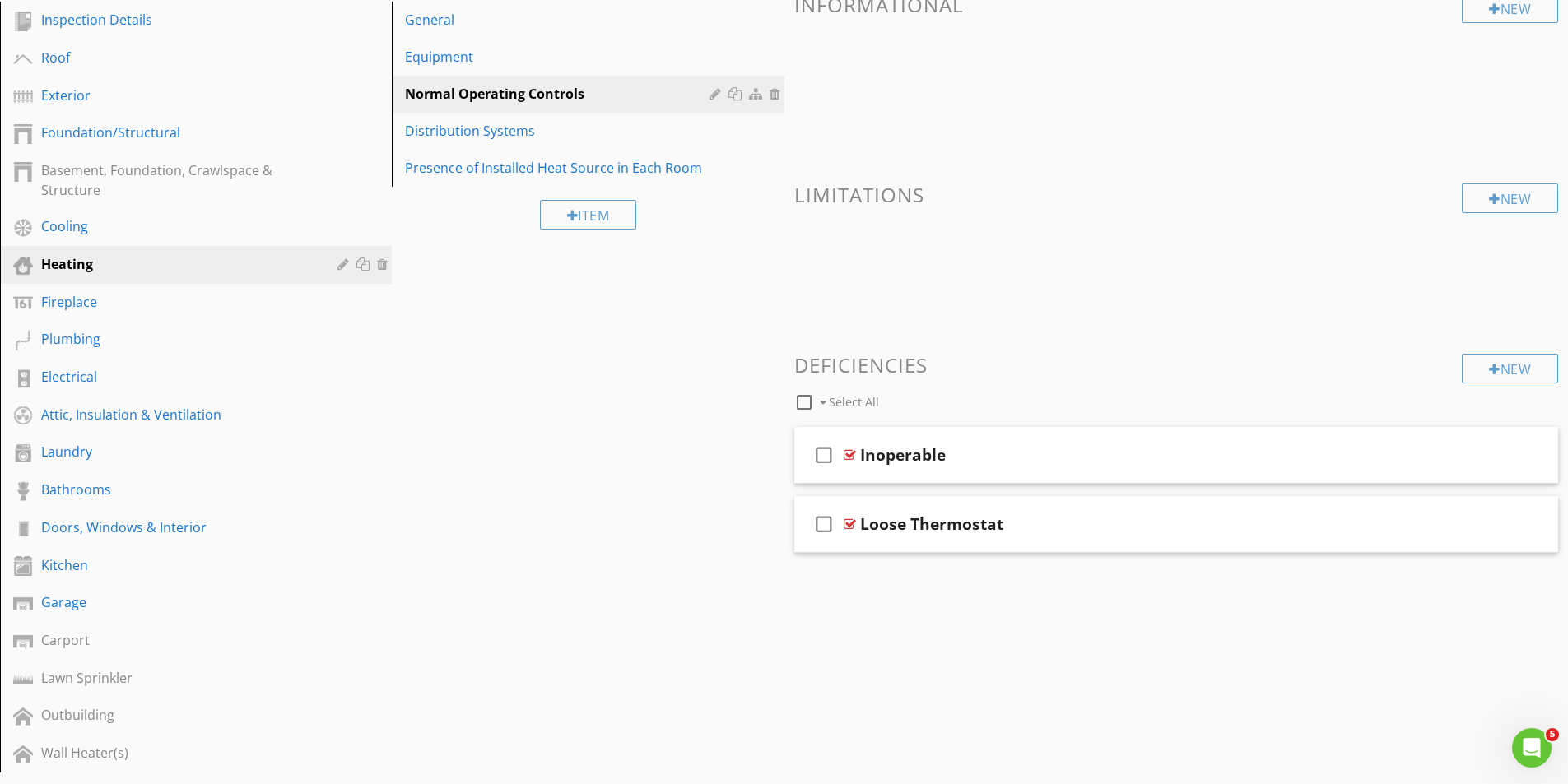
scroll to position [241, 0]
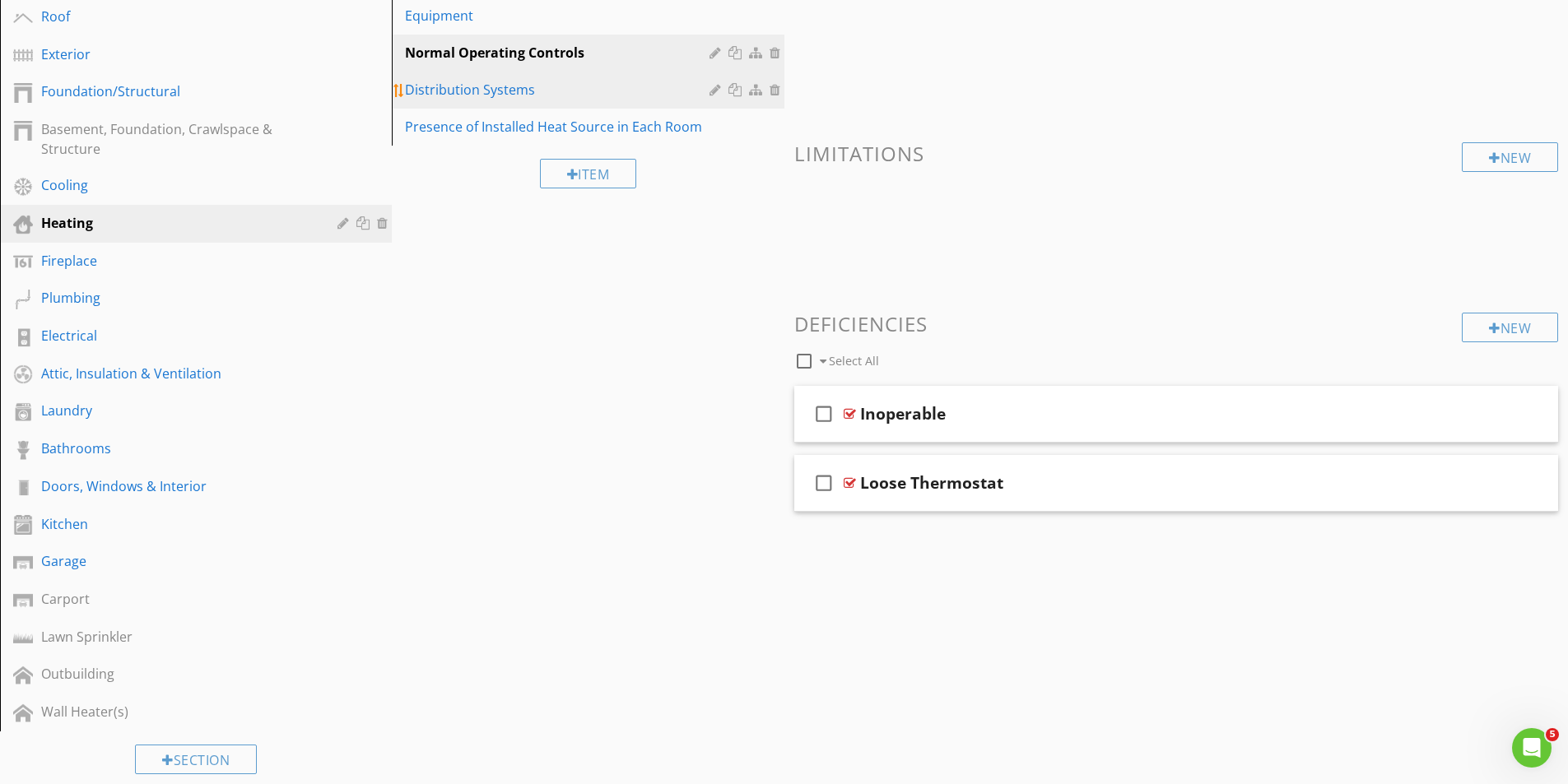
click at [481, 90] on div "Distribution Systems" at bounding box center [559, 90] width 308 height 20
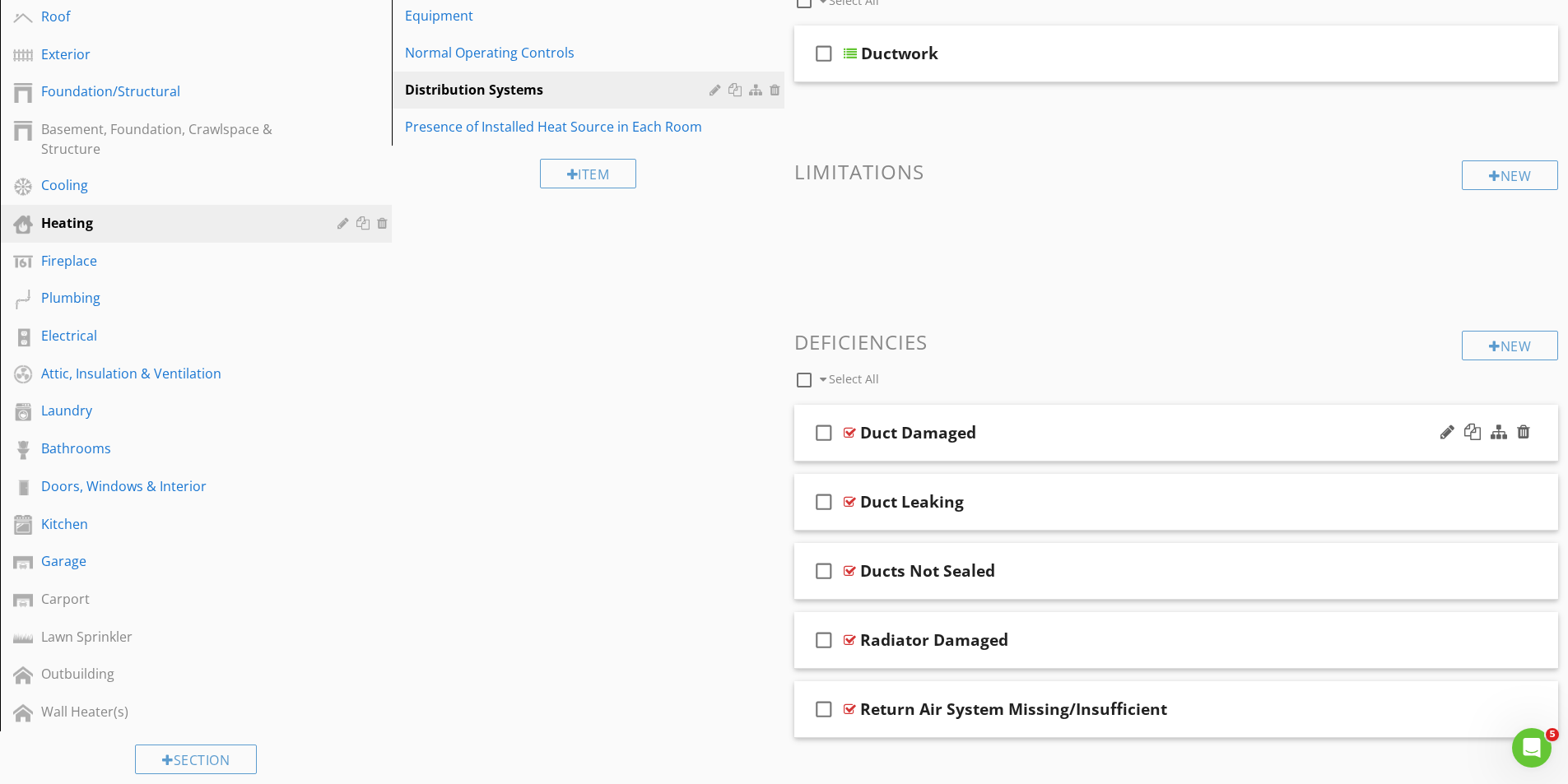
click at [850, 436] on div at bounding box center [849, 432] width 12 height 13
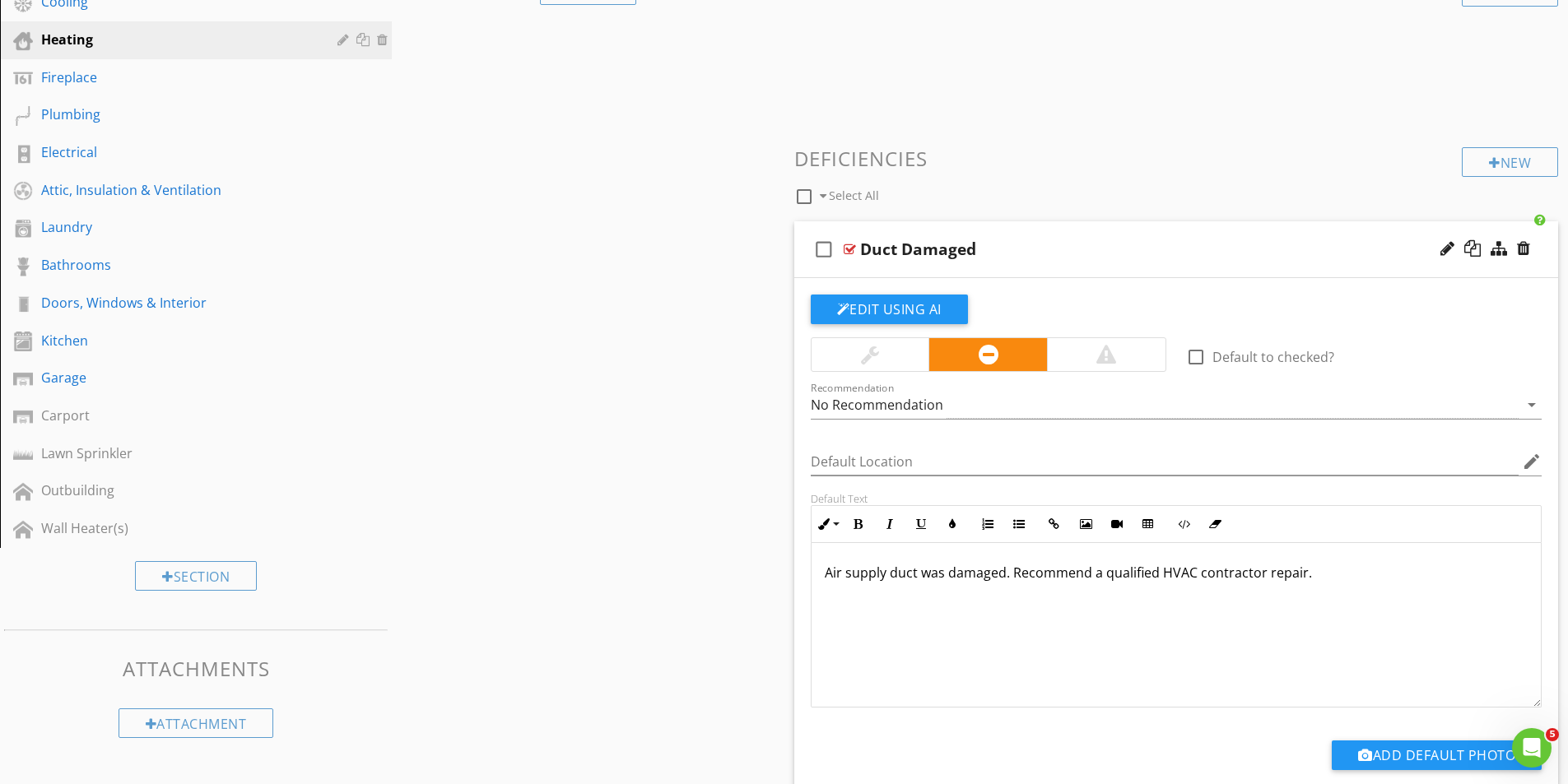
scroll to position [488, 0]
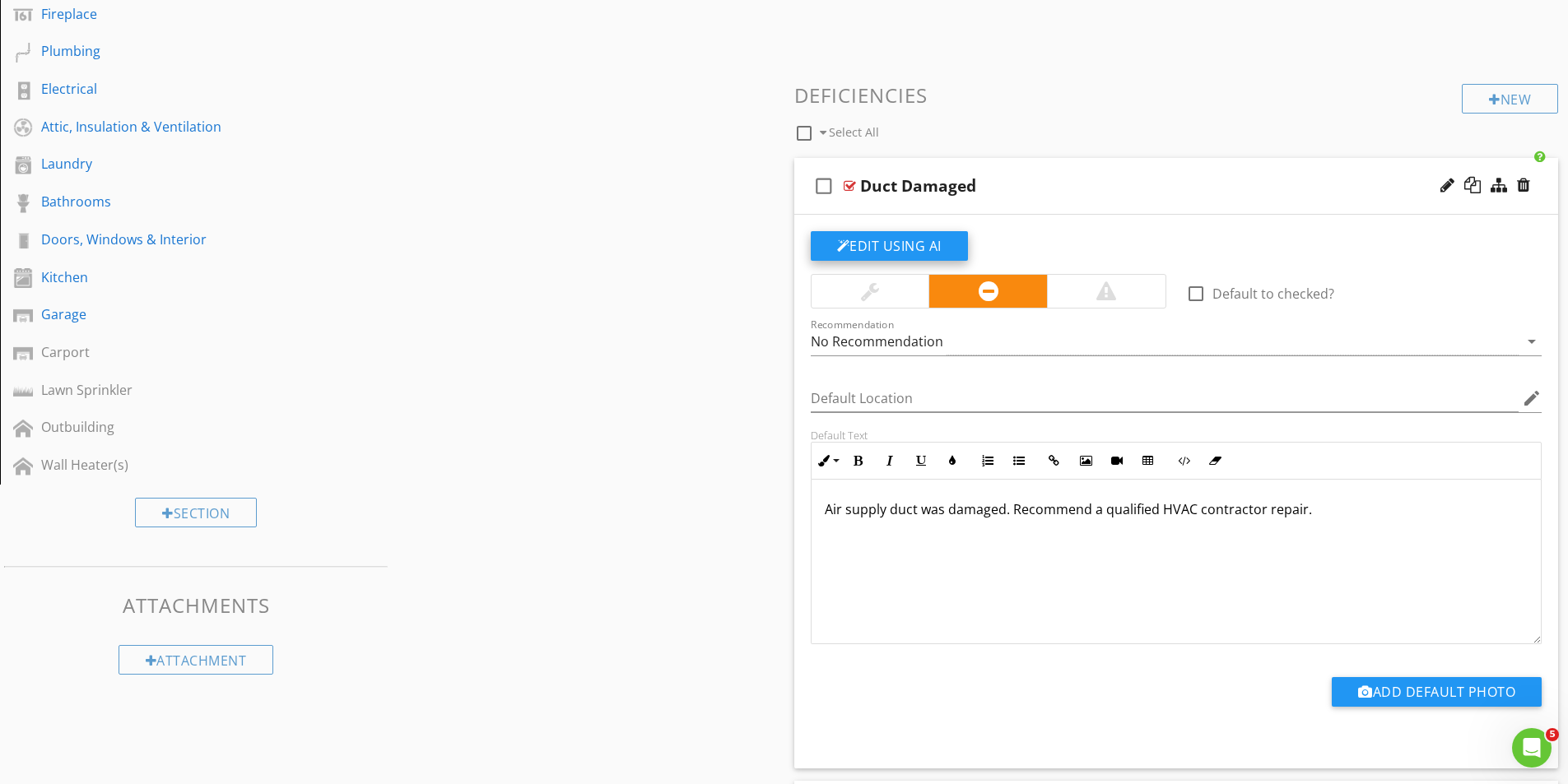
click at [928, 246] on button "Edit Using AI" at bounding box center [889, 246] width 157 height 30
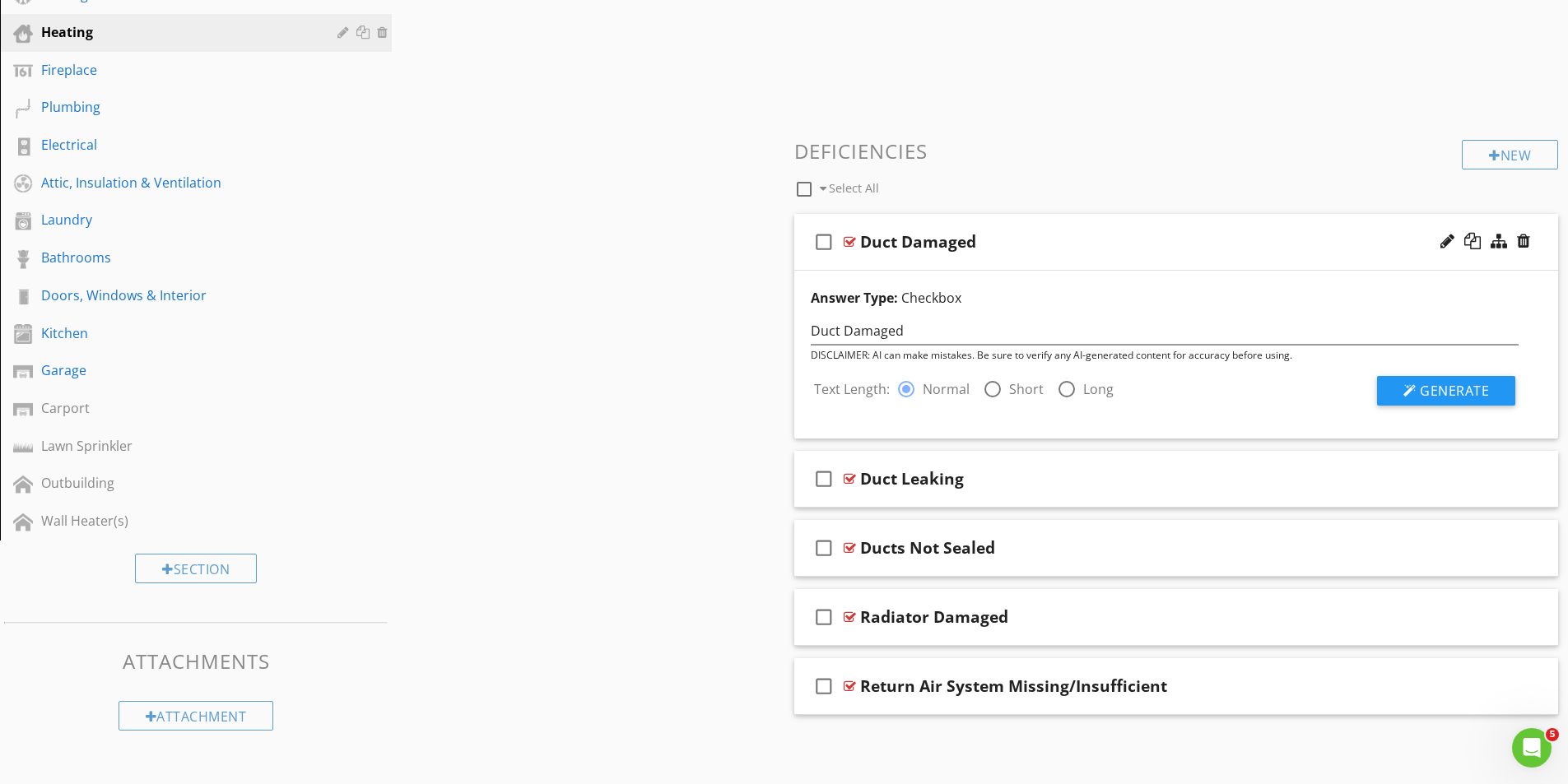
click at [995, 385] on div at bounding box center [992, 389] width 28 height 28
radio input "false"
radio input "true"
click at [1434, 390] on span "Generate" at bounding box center [1454, 390] width 69 height 18
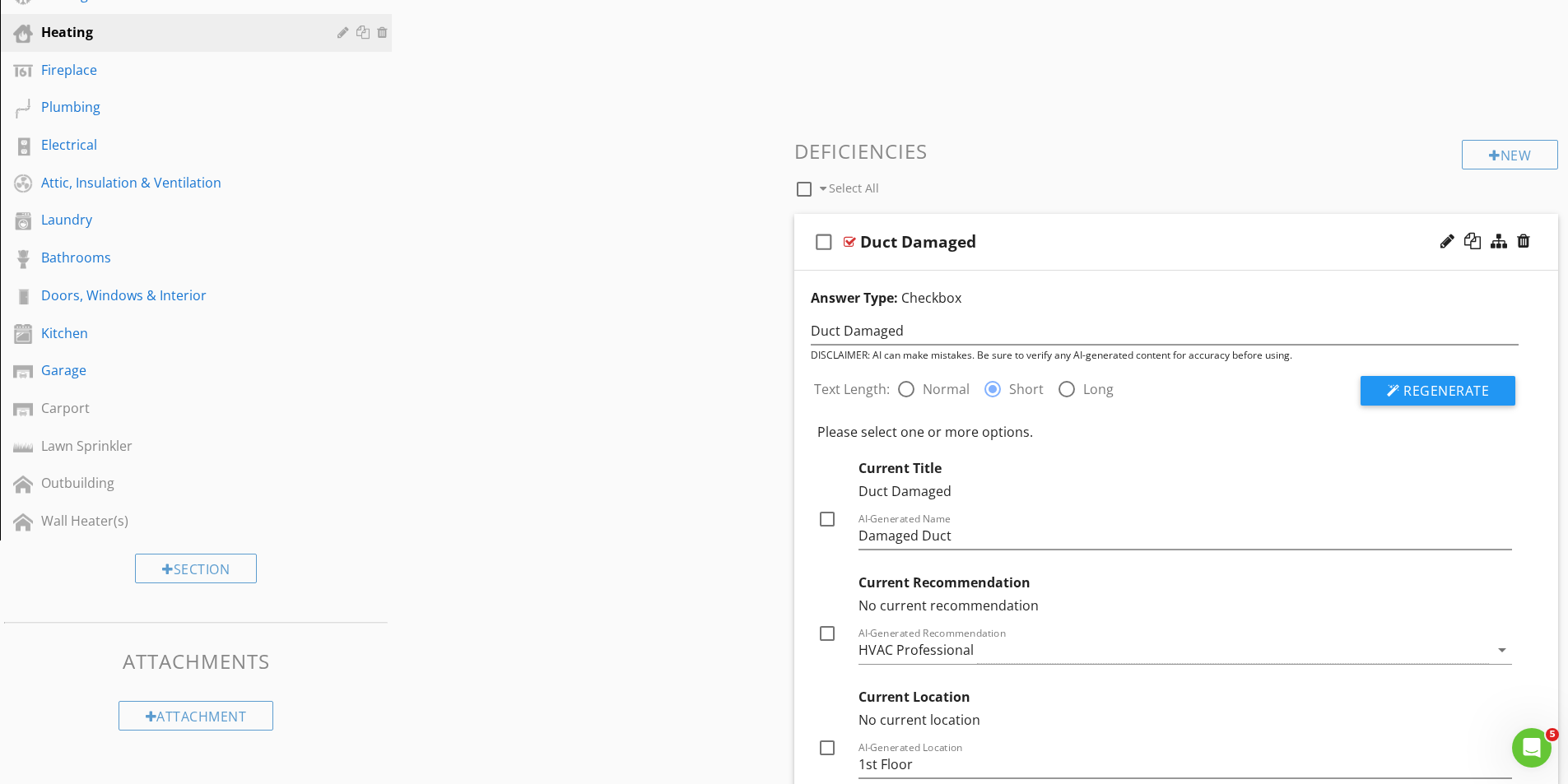
click at [828, 627] on div at bounding box center [827, 633] width 28 height 28
checkbox input "true"
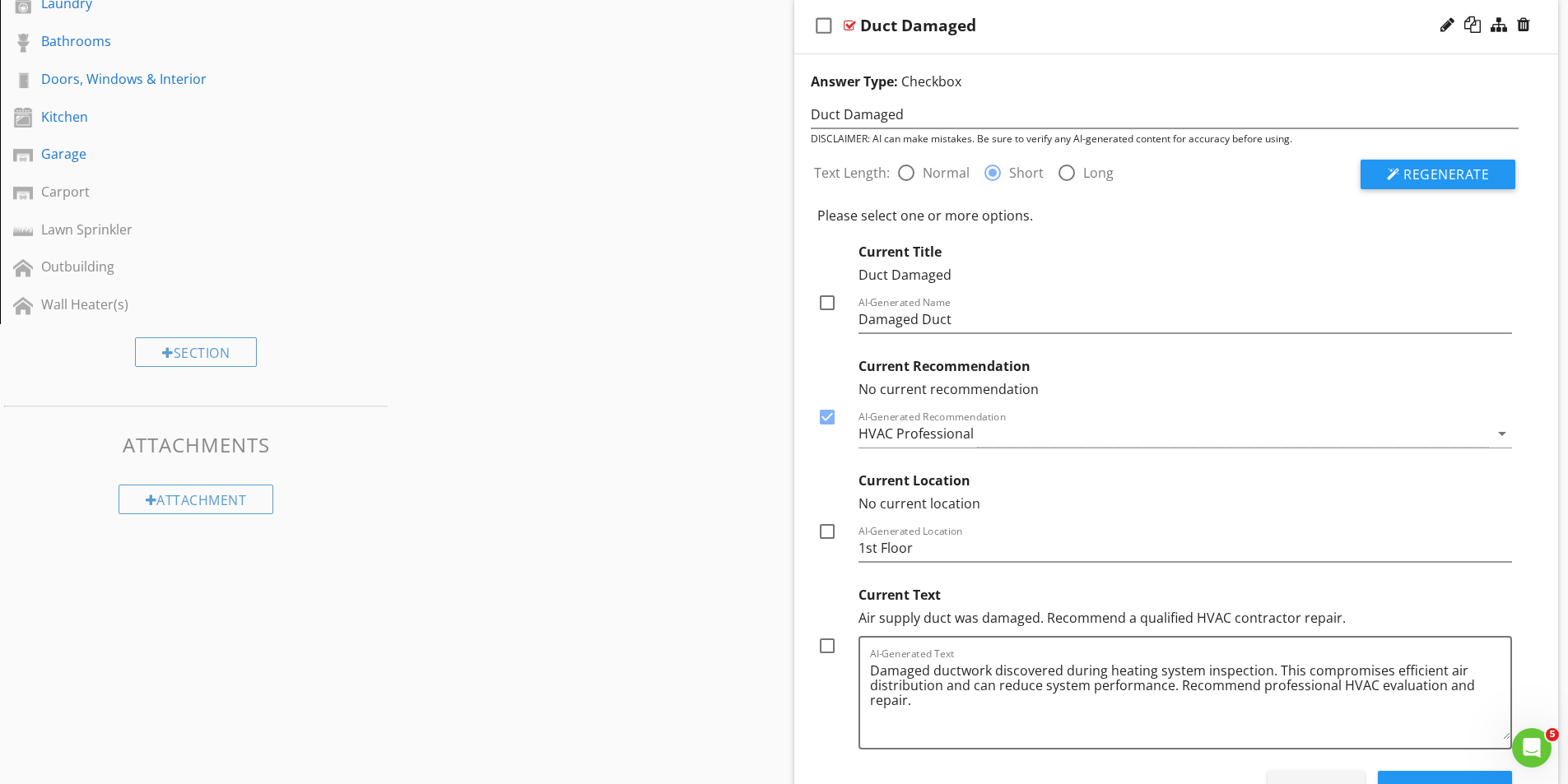
scroll to position [679, 0]
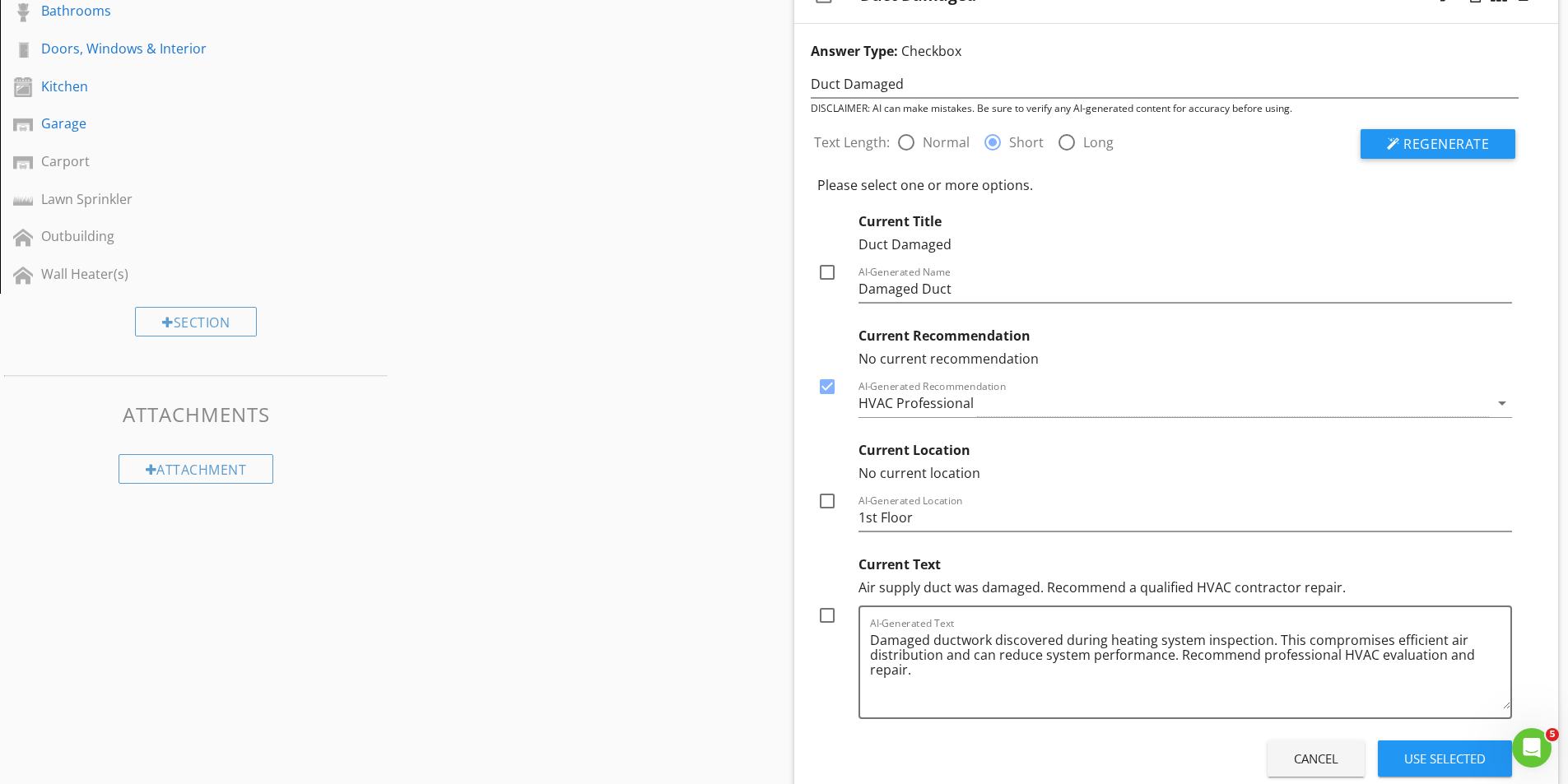
click at [822, 270] on div at bounding box center [827, 273] width 28 height 28
checkbox input "true"
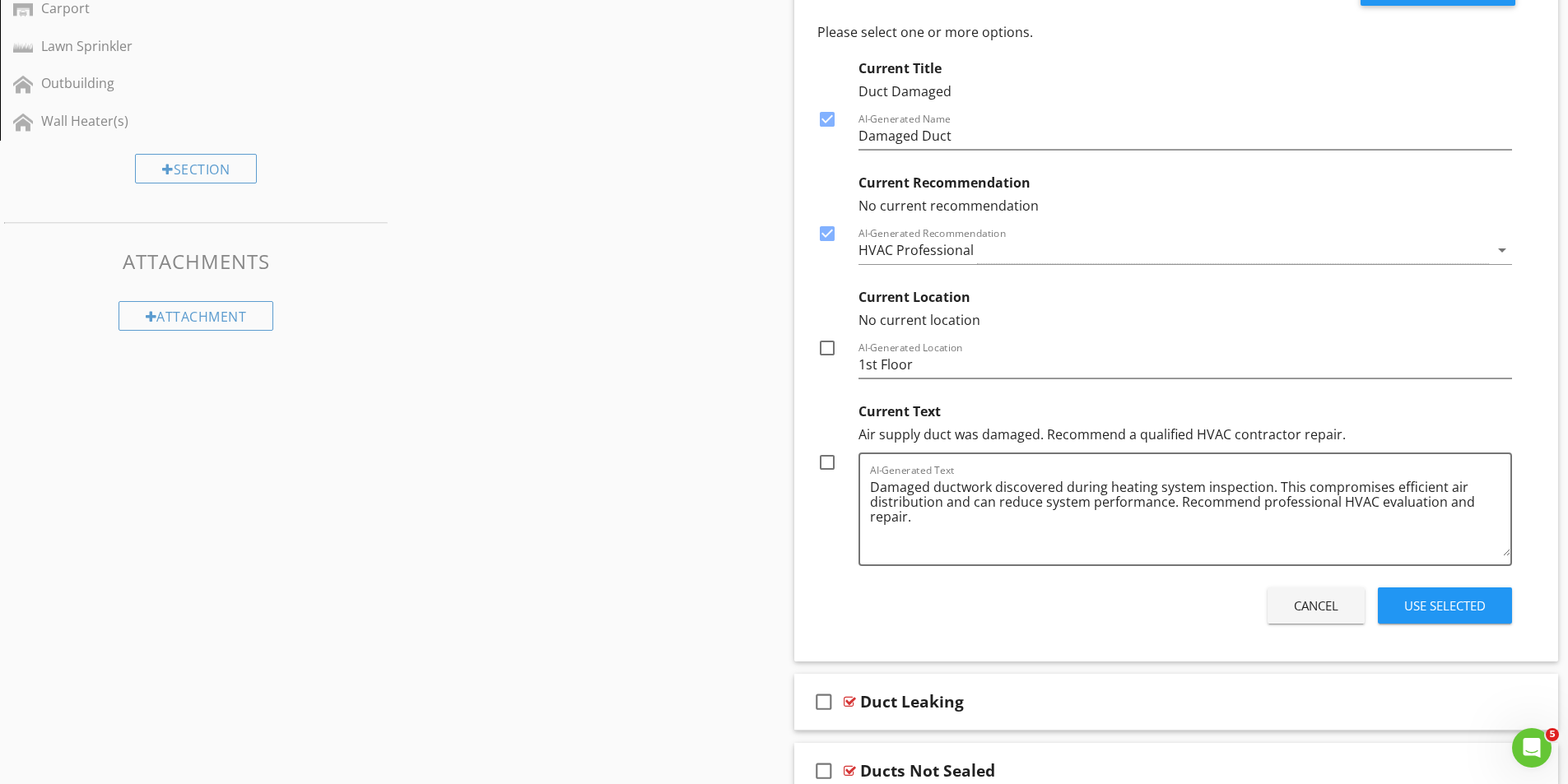
scroll to position [843, 0]
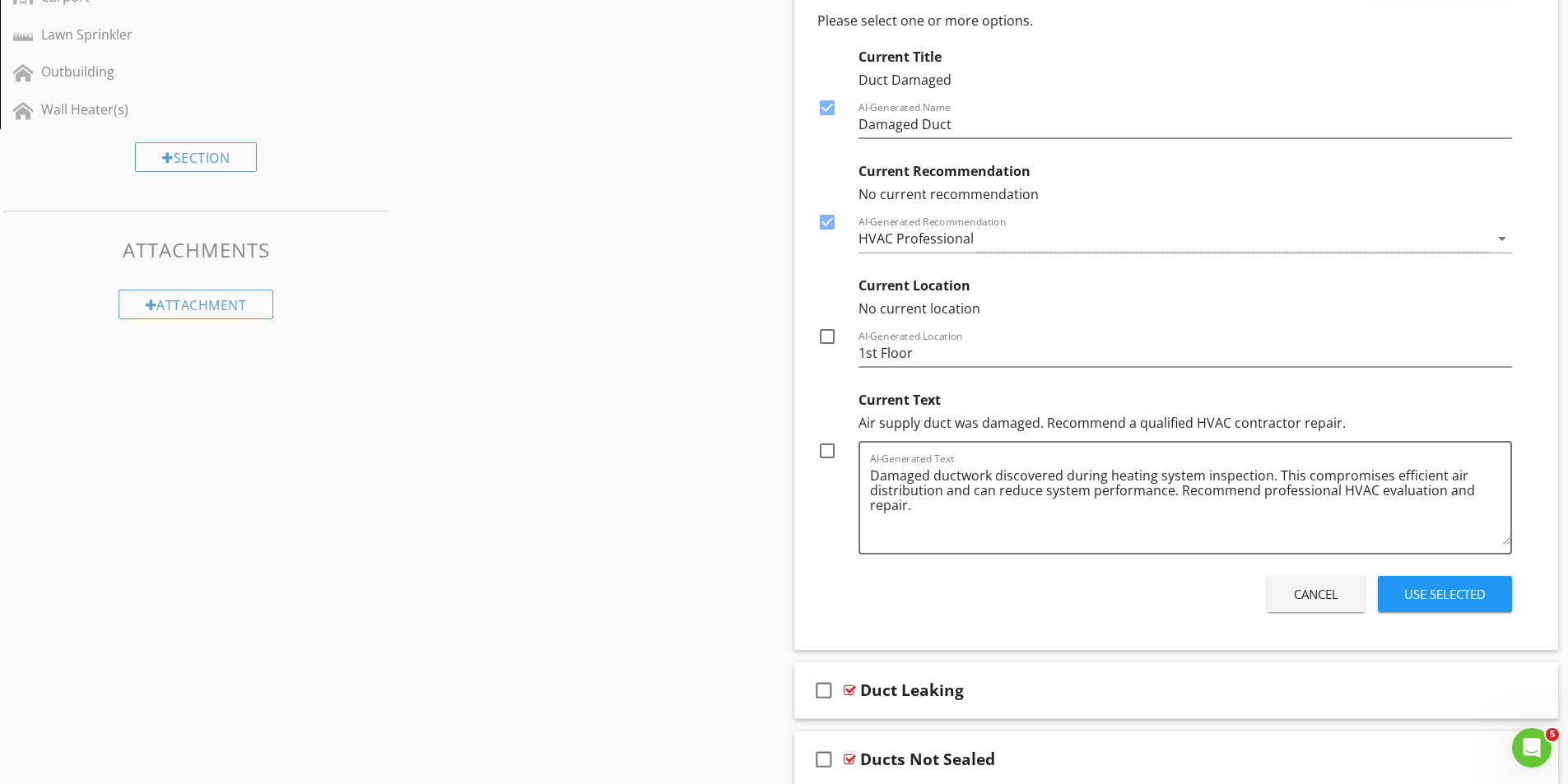
click at [828, 449] on div at bounding box center [827, 451] width 28 height 28
checkbox input "true"
click at [1443, 590] on div "Use Selected" at bounding box center [1445, 595] width 82 height 19
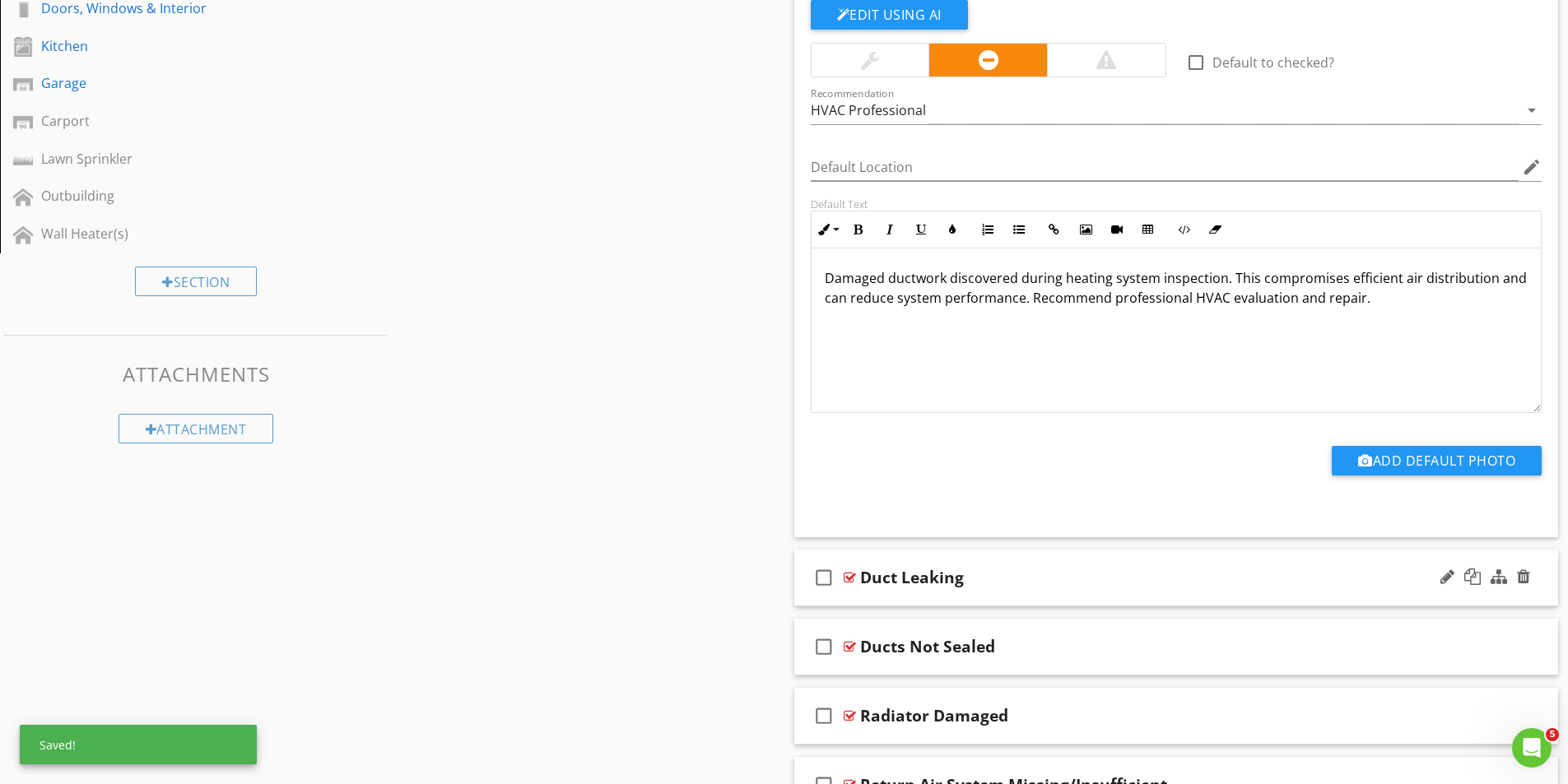
click at [852, 572] on div at bounding box center [849, 578] width 12 height 13
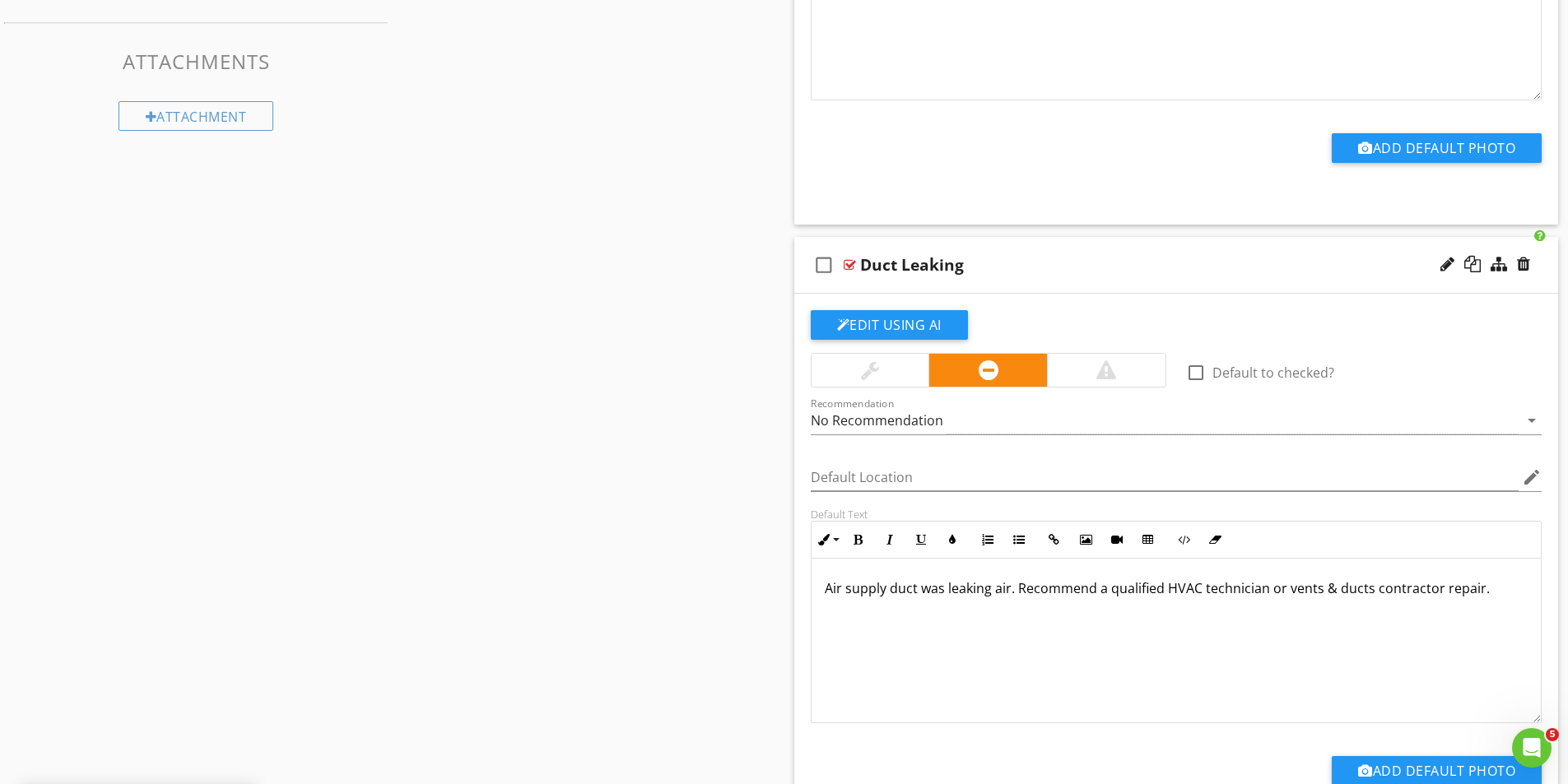
scroll to position [1049, 0]
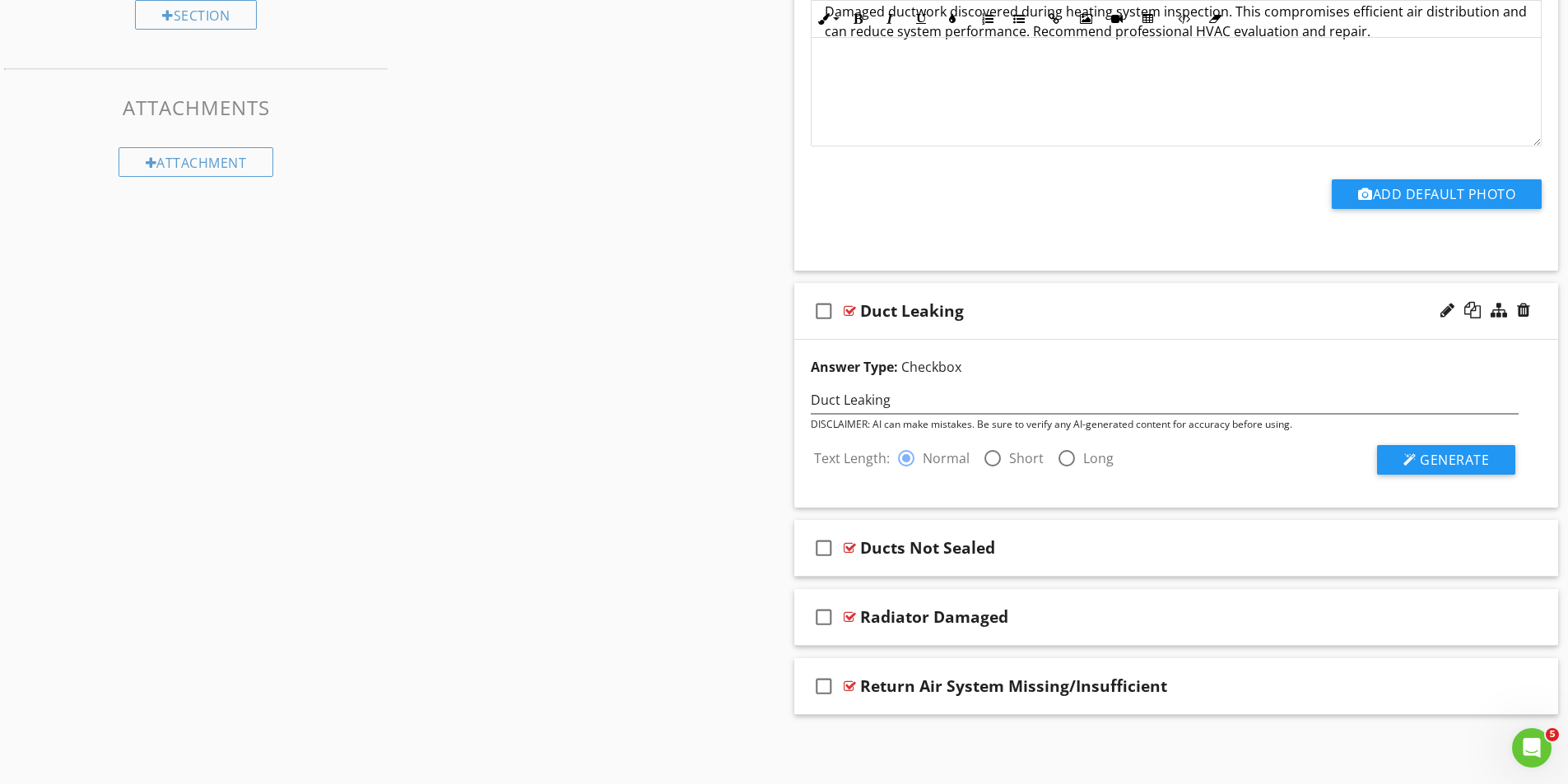
scroll to position [986, 0]
click at [995, 454] on div at bounding box center [992, 458] width 28 height 28
radio input "false"
radio input "true"
click at [1467, 461] on span "Generate" at bounding box center [1454, 460] width 69 height 18
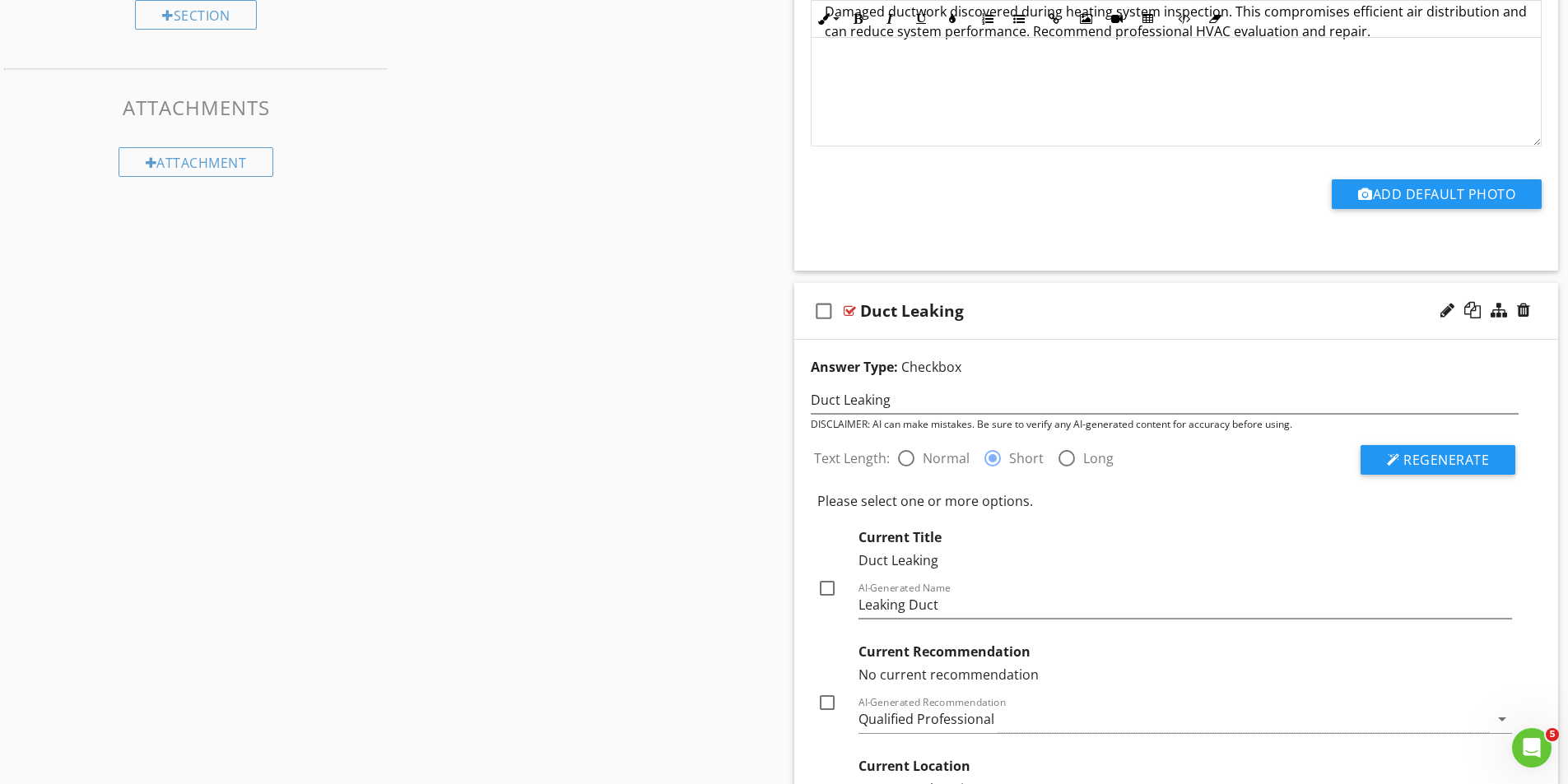
click at [830, 589] on div at bounding box center [827, 588] width 28 height 28
checkbox input "true"
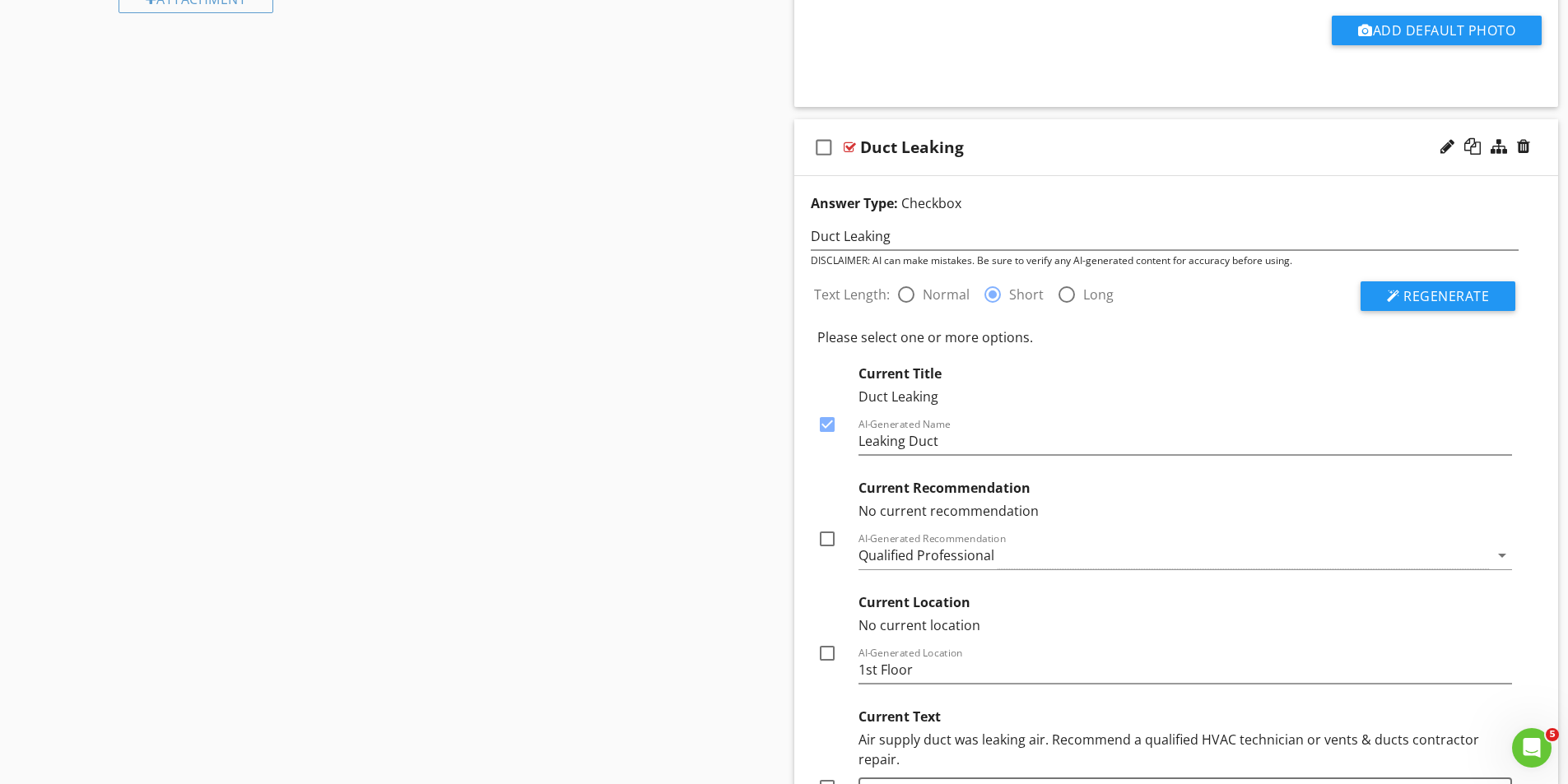
scroll to position [1233, 0]
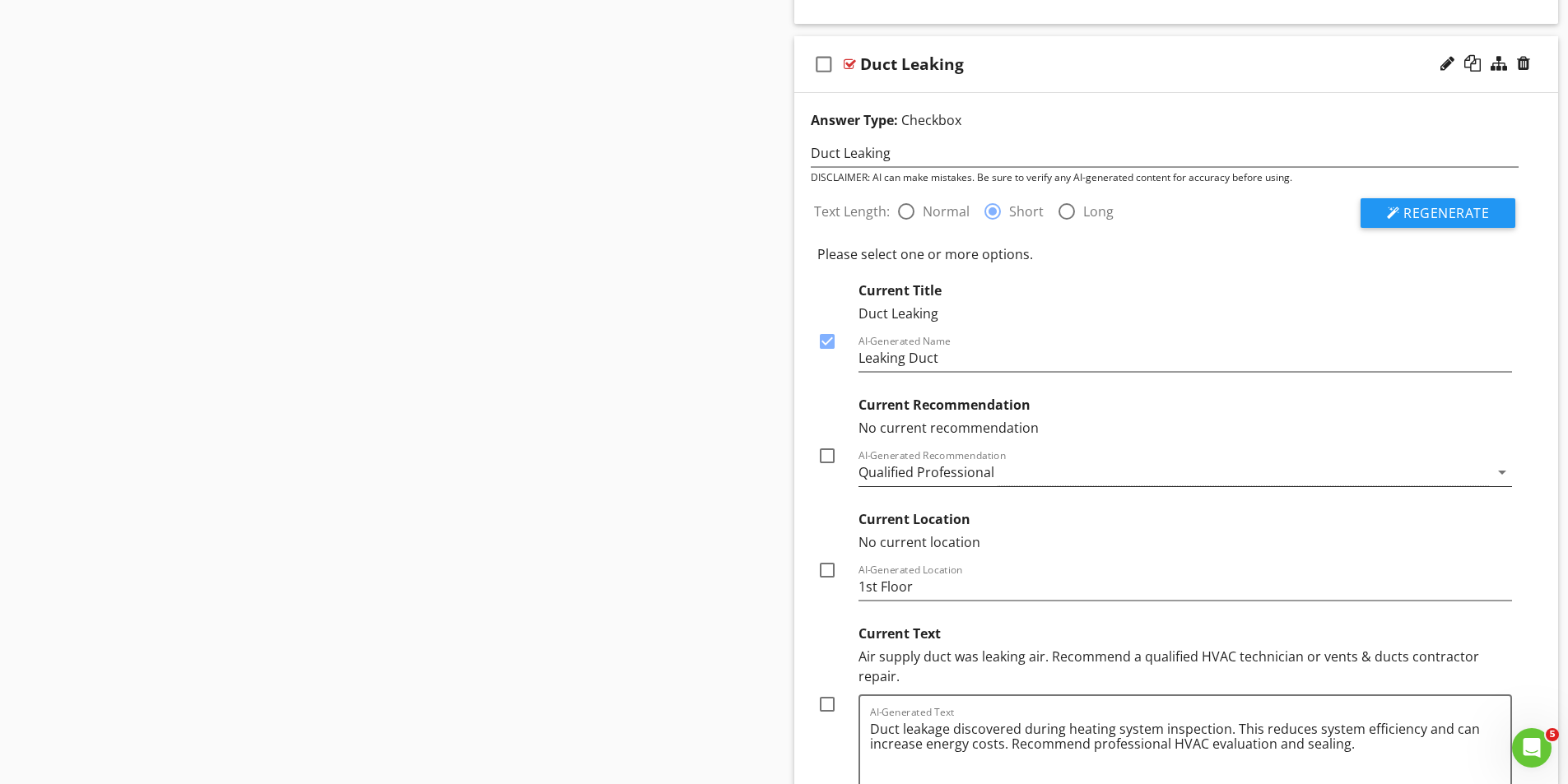
click at [1018, 470] on div "Qualified Professional" at bounding box center [1173, 472] width 632 height 27
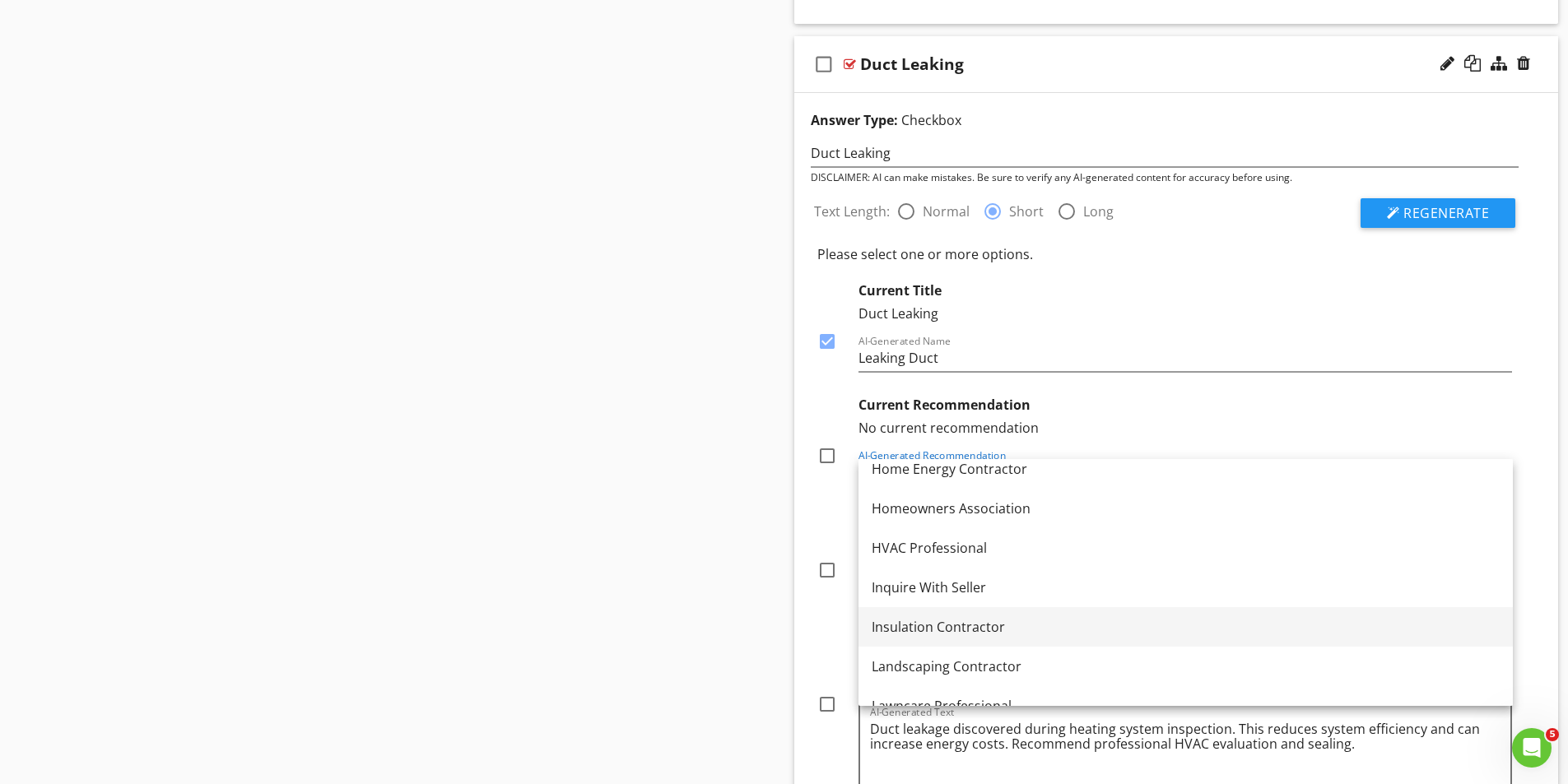
scroll to position [1201, 0]
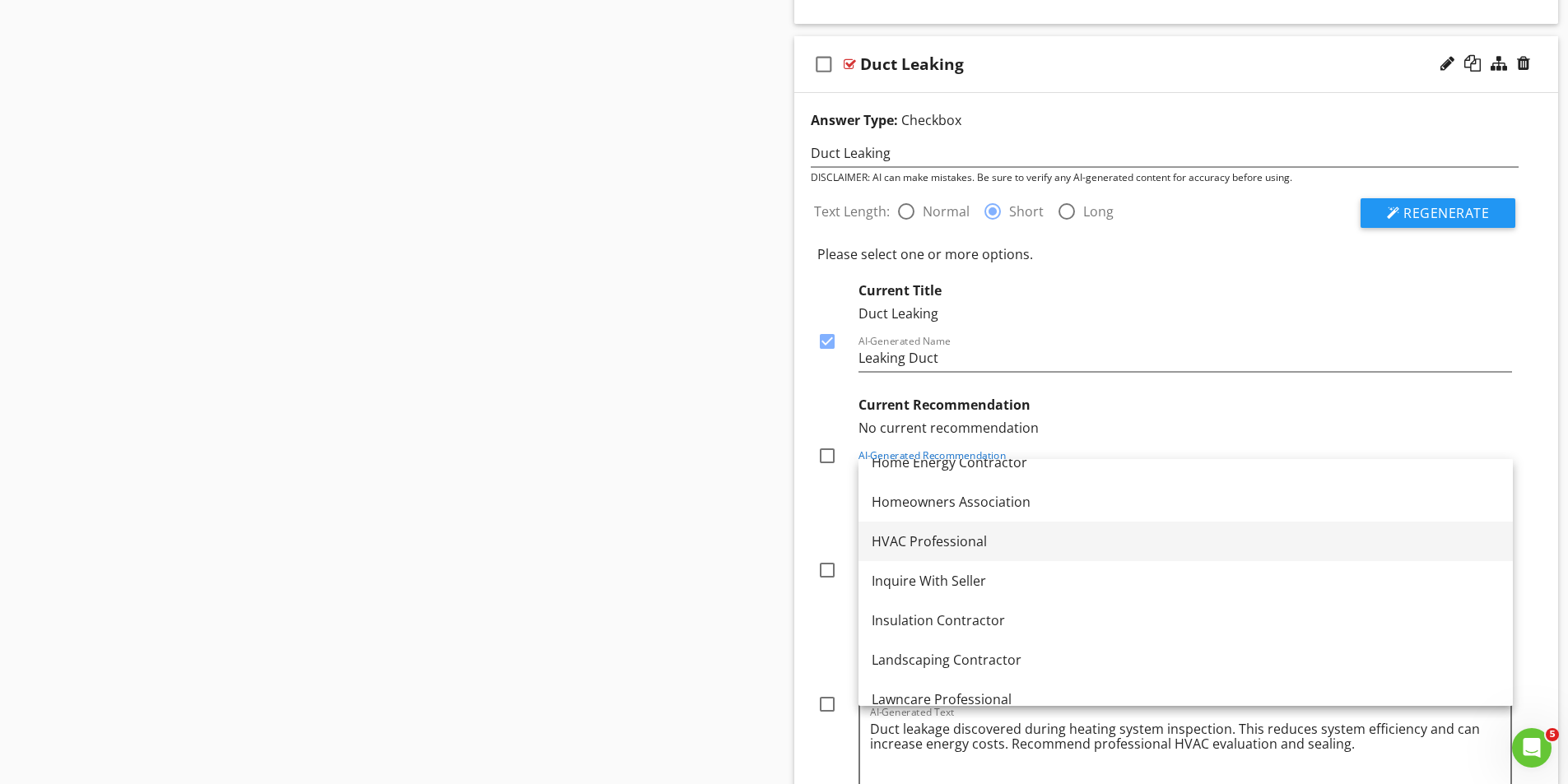
drag, startPoint x: 949, startPoint y: 548, endPoint x: 736, endPoint y: 572, distance: 214.3
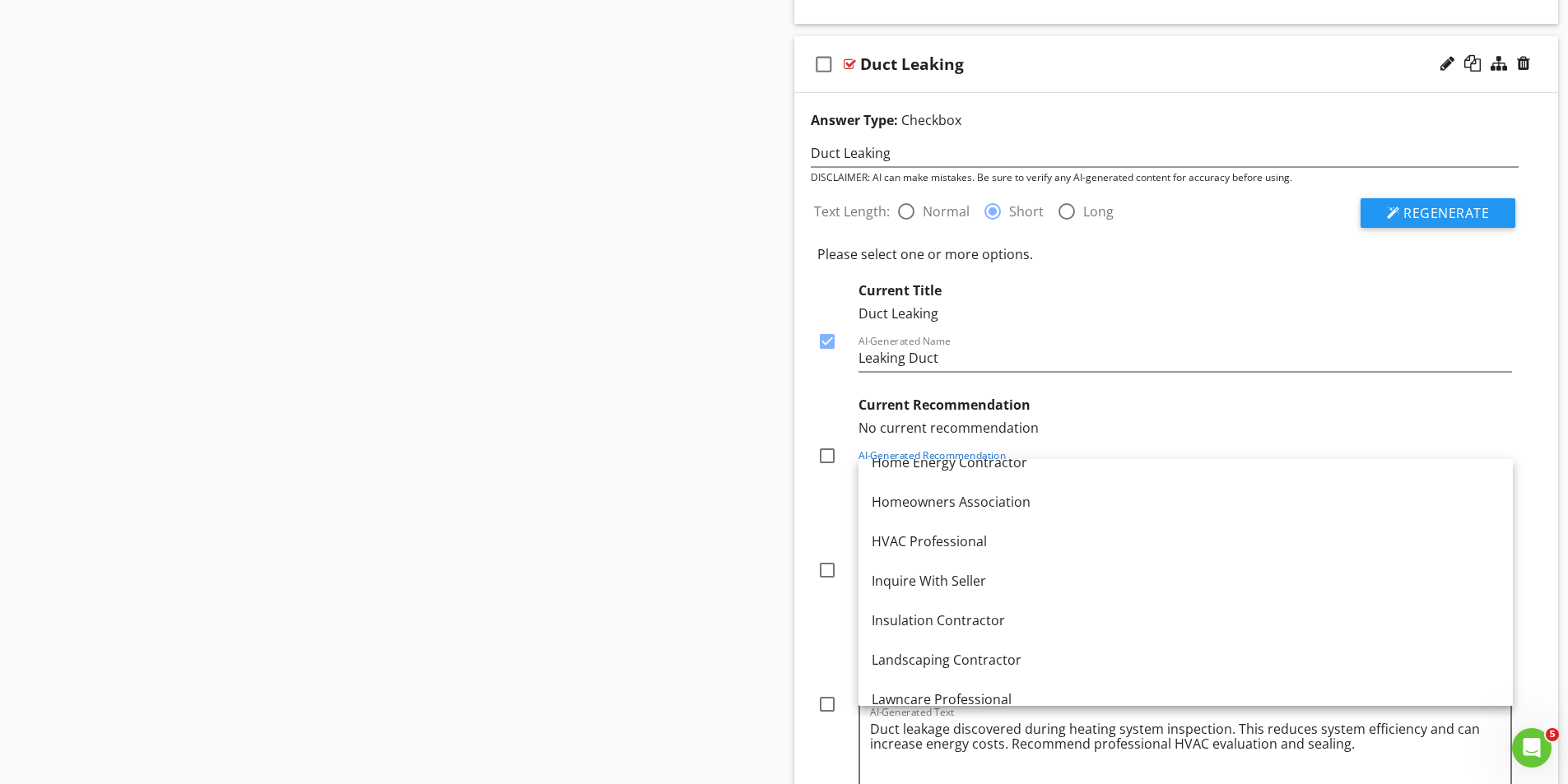
click at [949, 547] on div "HVAC Professional" at bounding box center [1185, 541] width 628 height 20
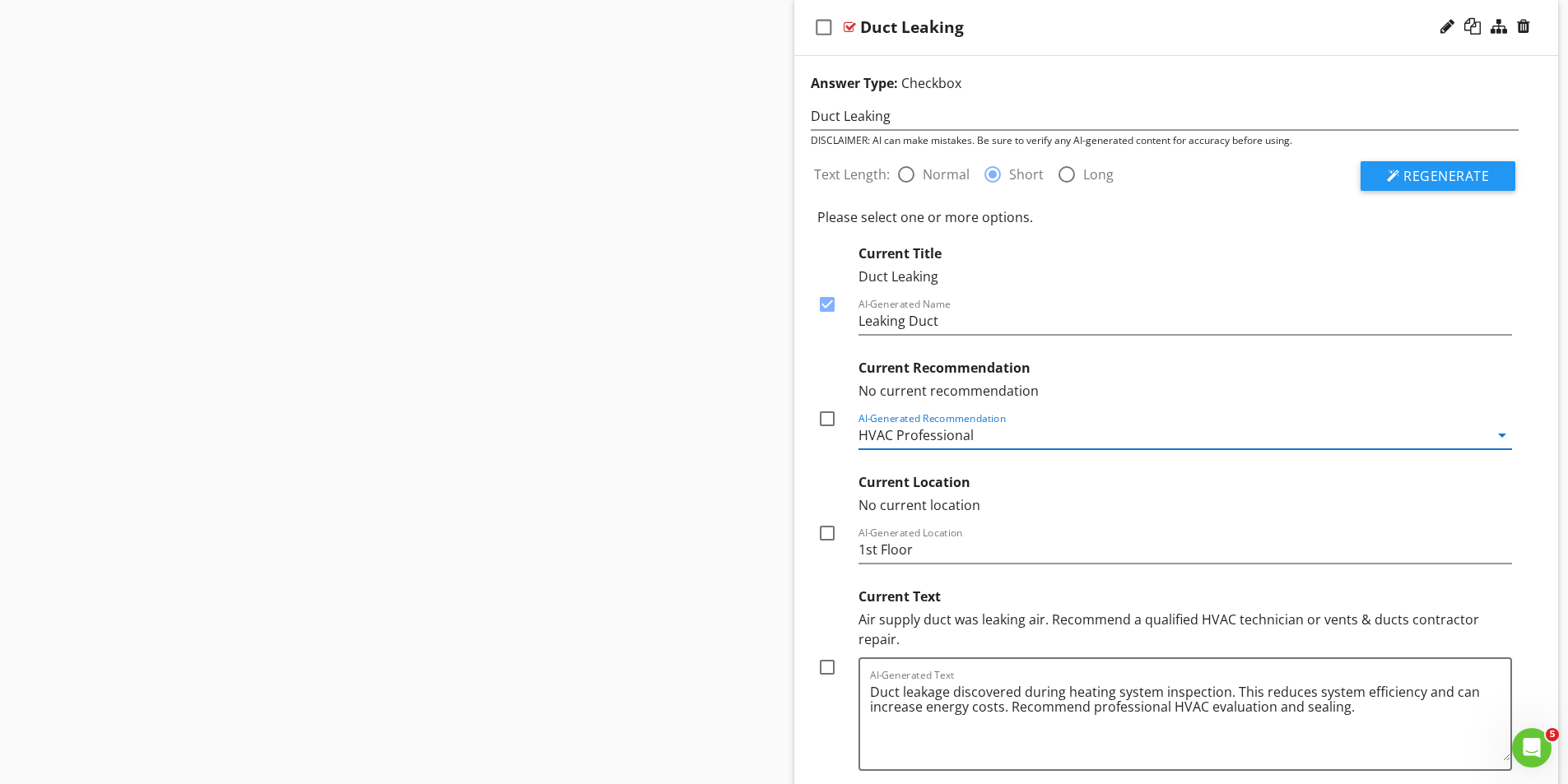
scroll to position [1397, 0]
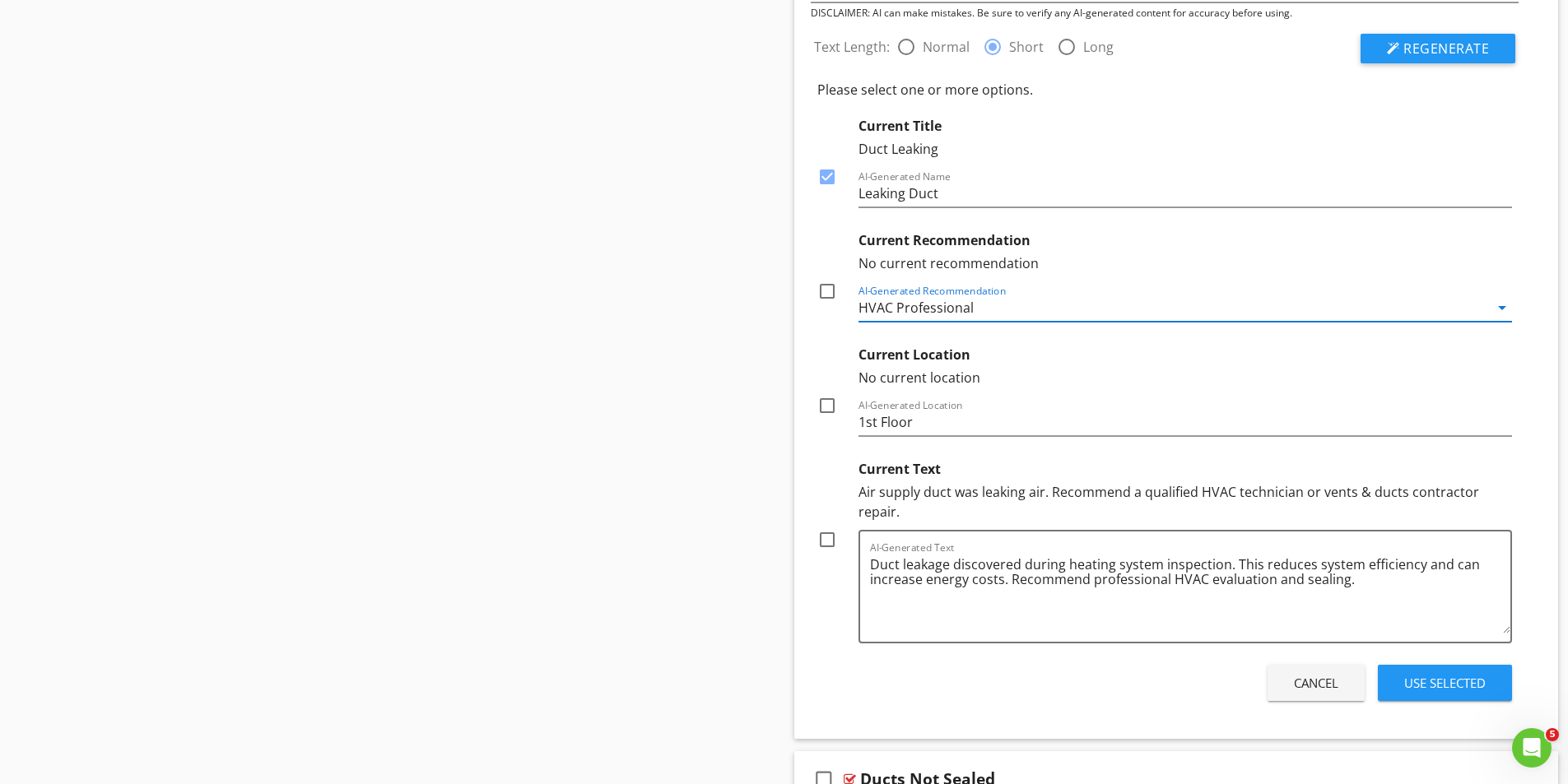
click at [827, 540] on div at bounding box center [827, 540] width 28 height 28
checkbox input "true"
click at [1449, 684] on div "Use Selected" at bounding box center [1445, 684] width 82 height 19
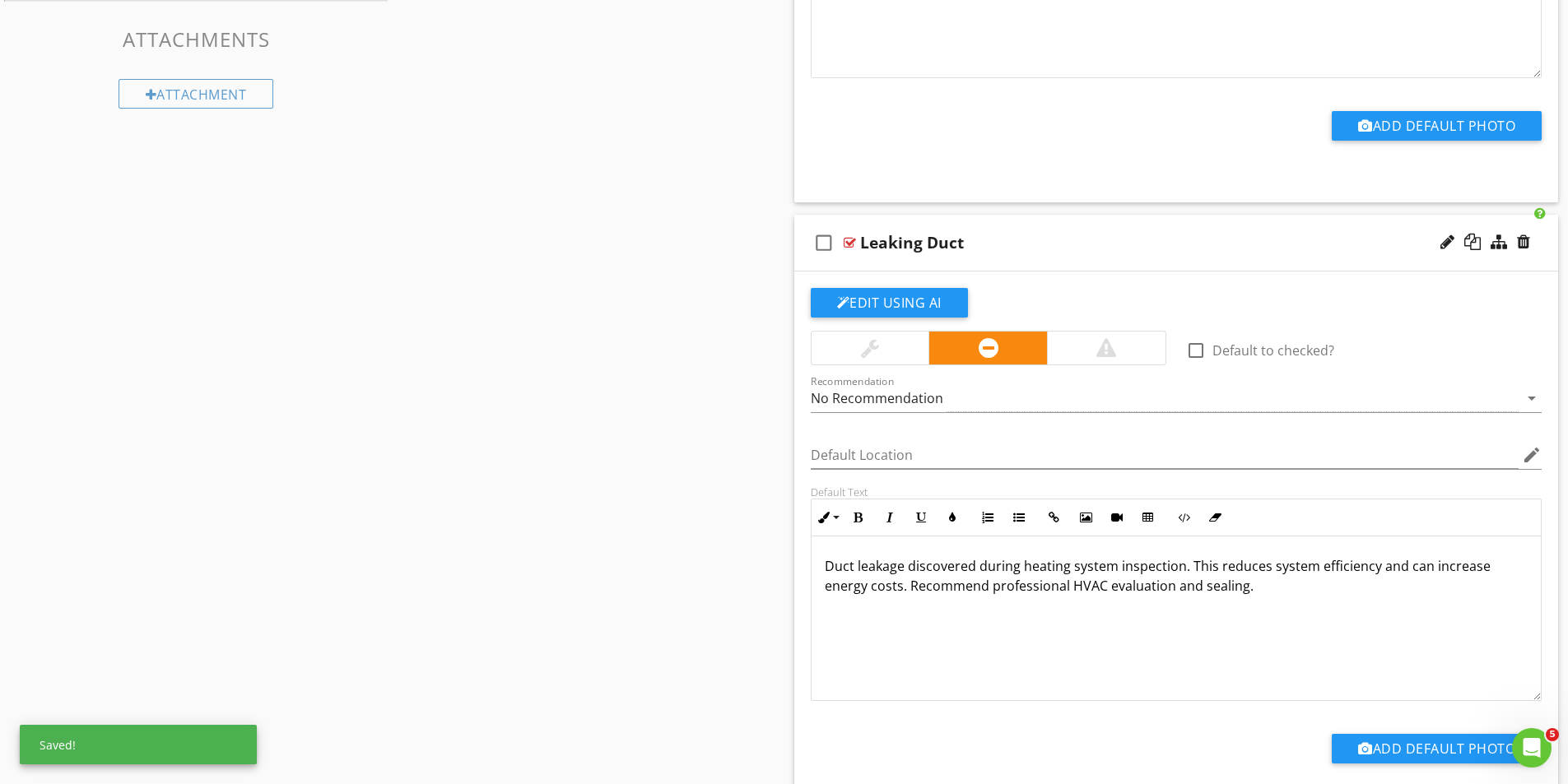
scroll to position [1372, 0]
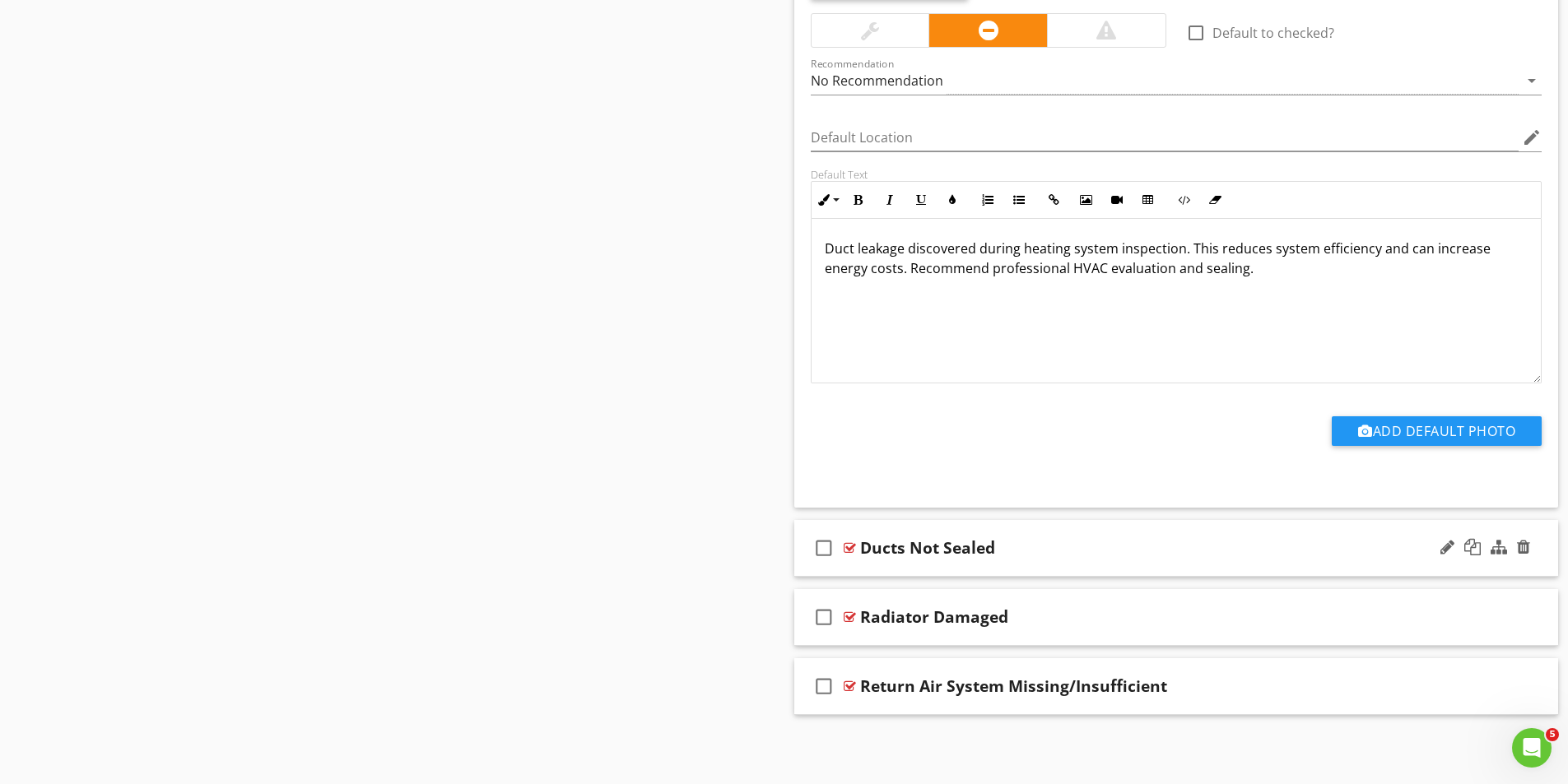
click at [848, 545] on div at bounding box center [849, 548] width 12 height 13
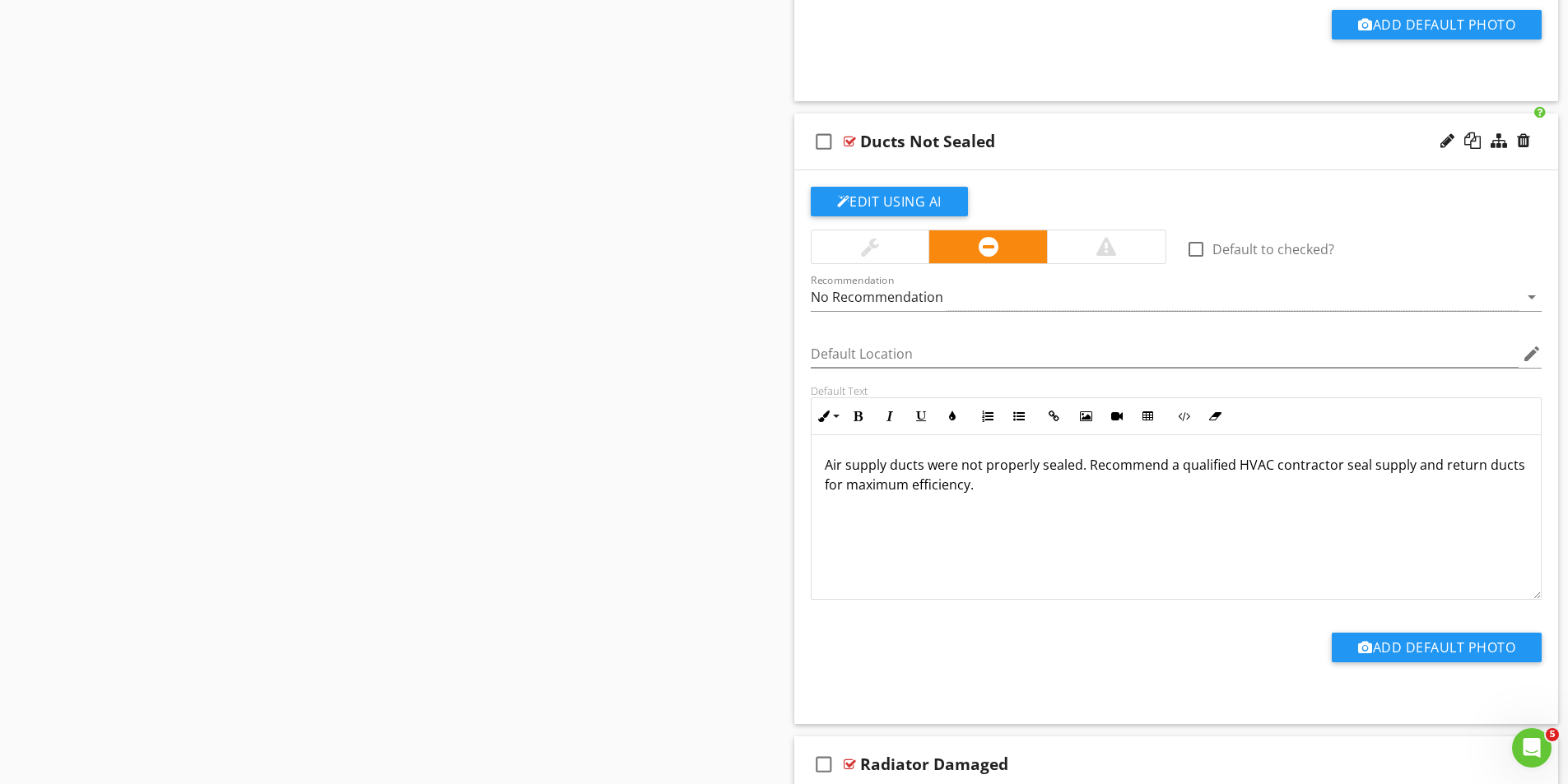
scroll to position [1783, 0]
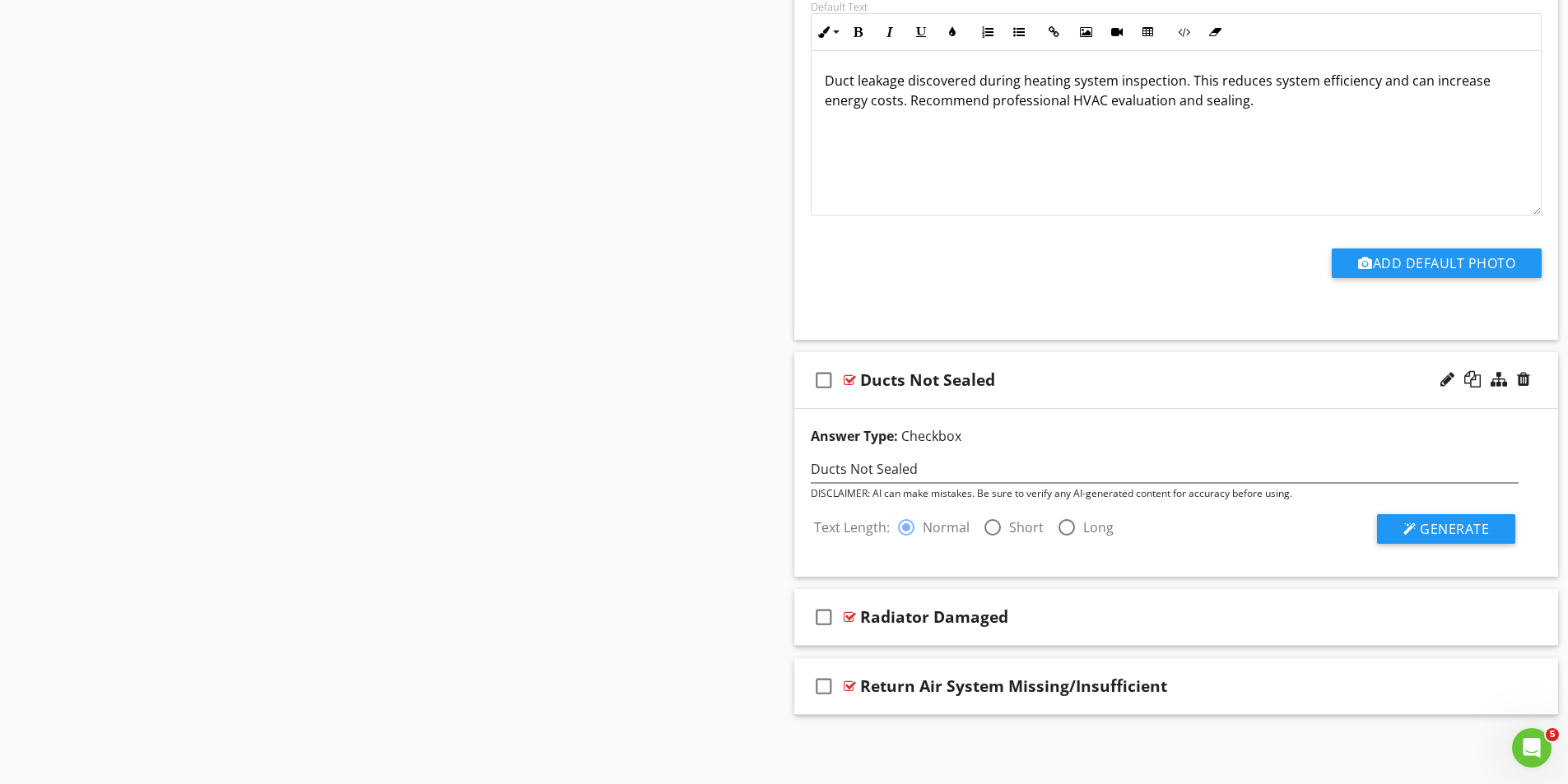
drag, startPoint x: 986, startPoint y: 521, endPoint x: 1172, endPoint y: 540, distance: 187.0
click at [987, 521] on div at bounding box center [992, 528] width 28 height 28
radio input "false"
radio input "true"
click at [1466, 525] on span "Generate" at bounding box center [1454, 529] width 69 height 18
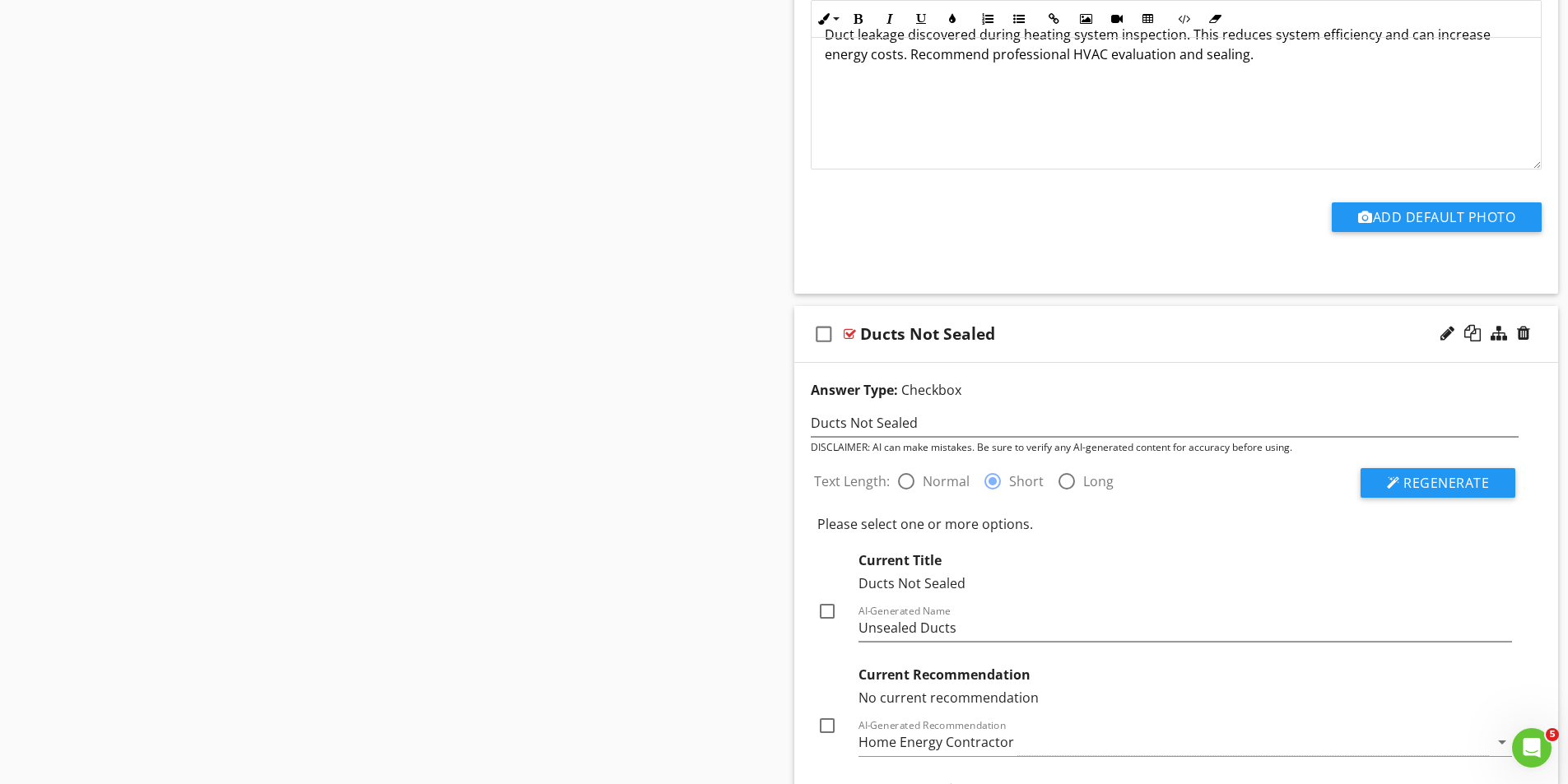
scroll to position [1705, 0]
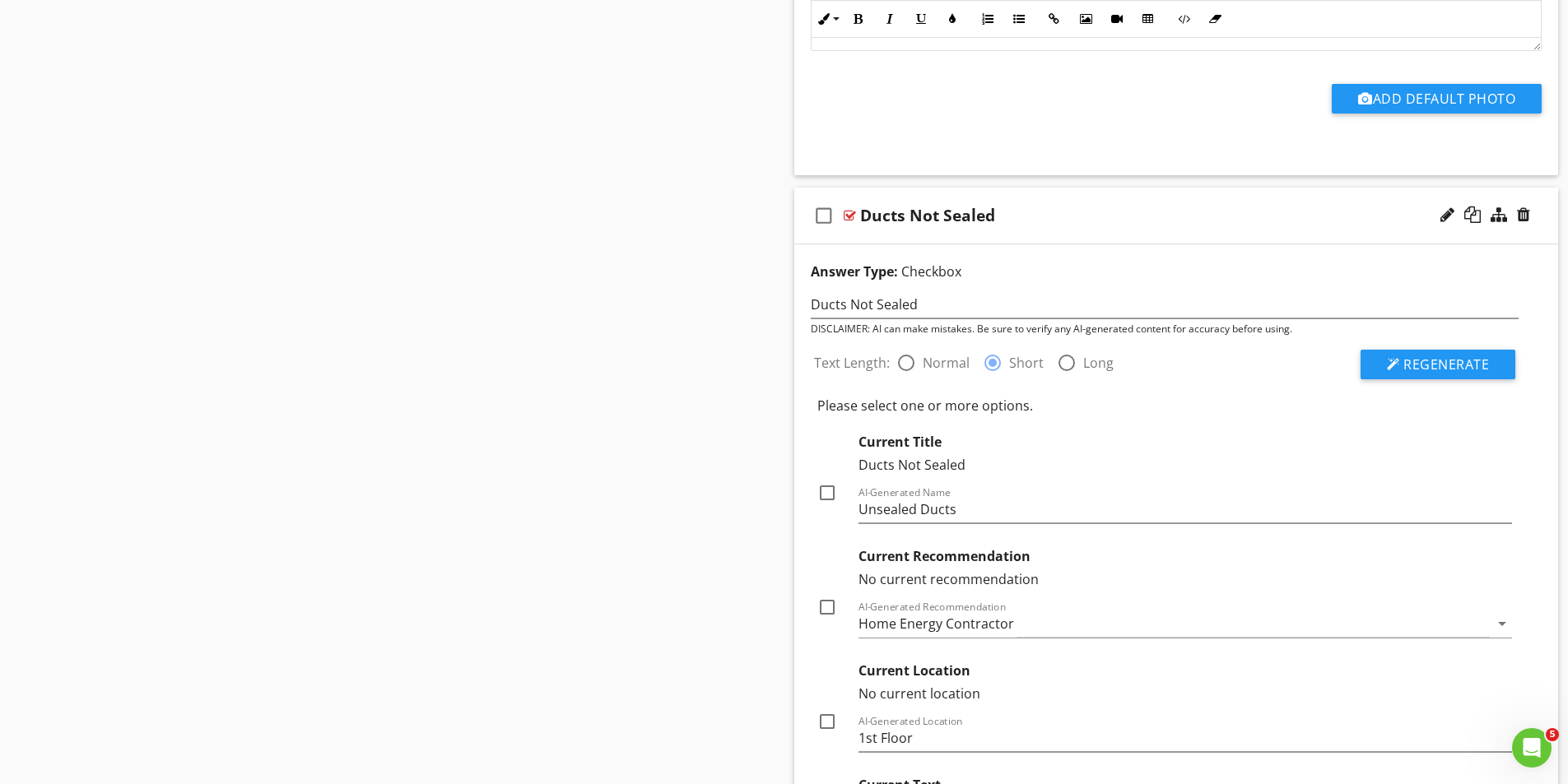
click at [822, 489] on div at bounding box center [827, 493] width 28 height 28
checkbox input "true"
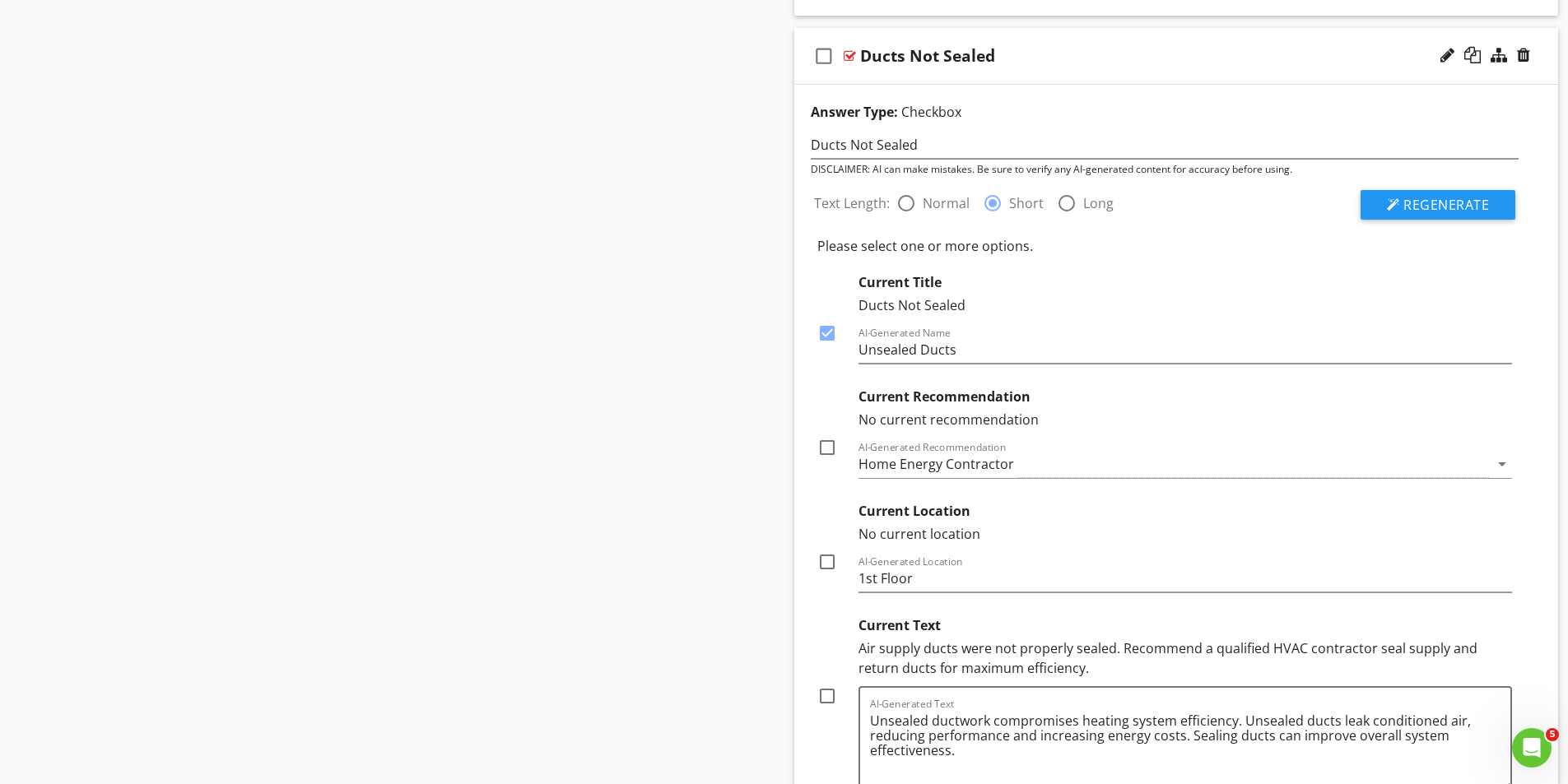
scroll to position [1951, 0]
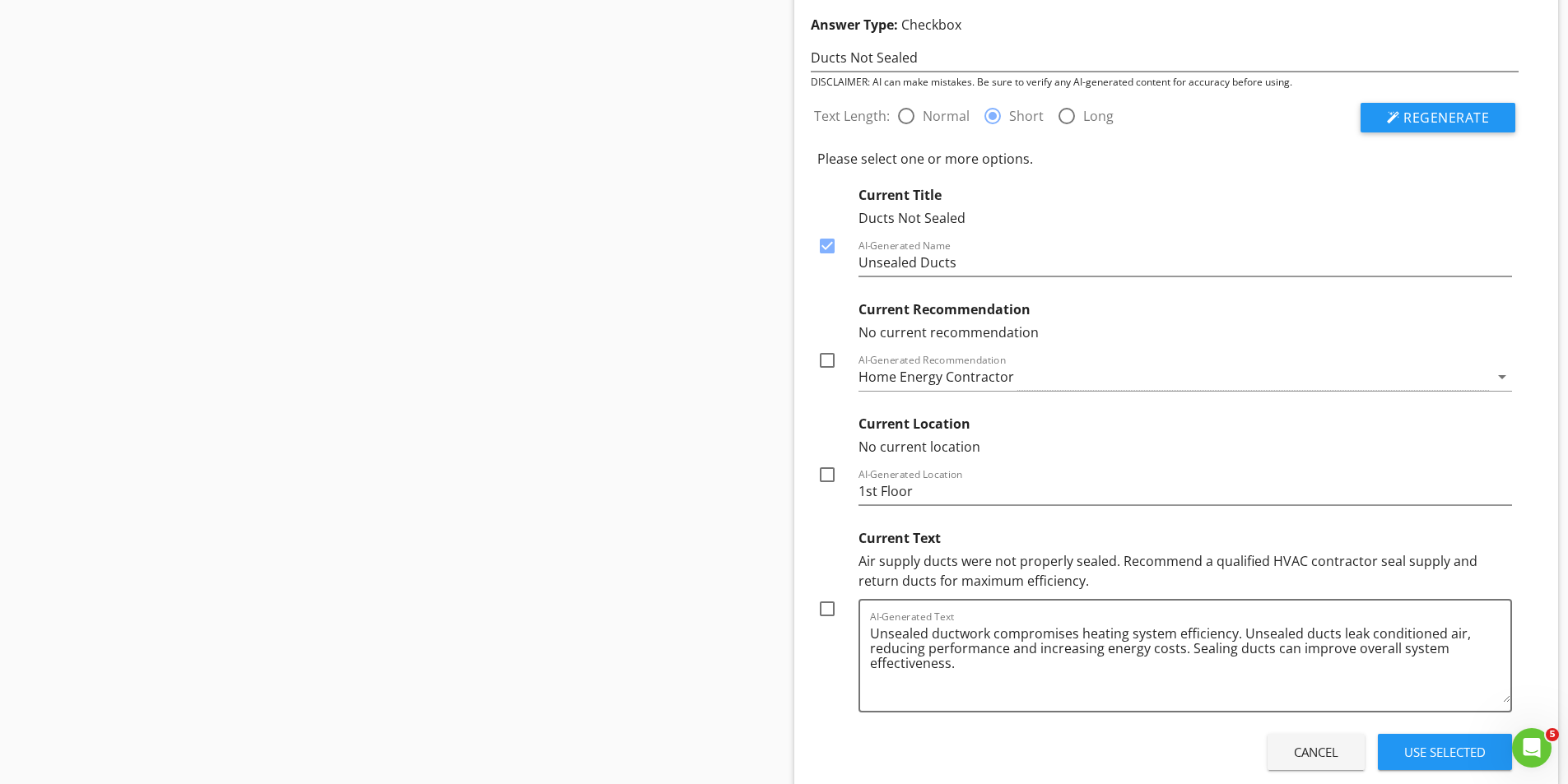
click at [1069, 368] on div "Home Energy Contractor" at bounding box center [1173, 377] width 632 height 27
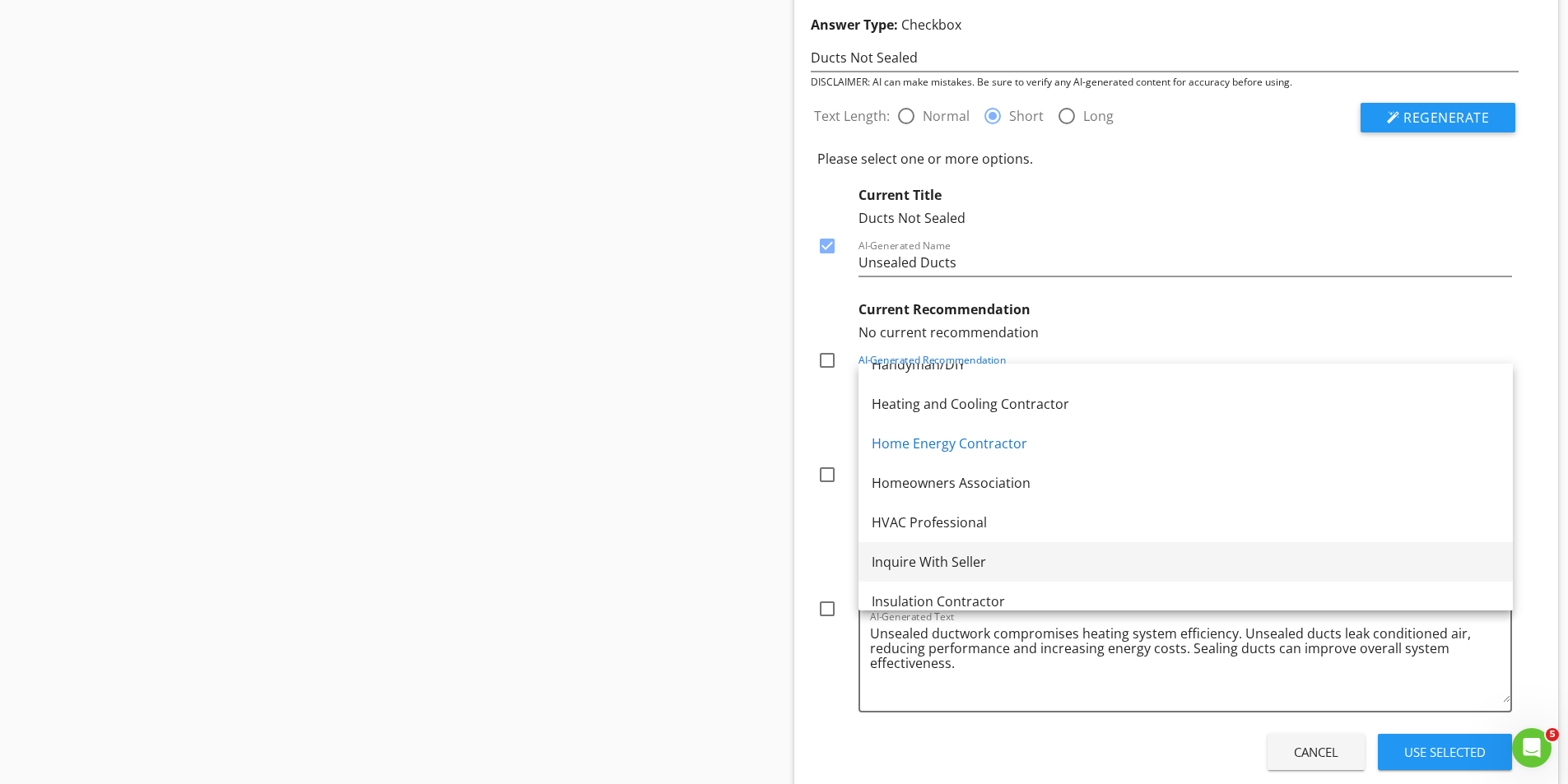
scroll to position [1152, 0]
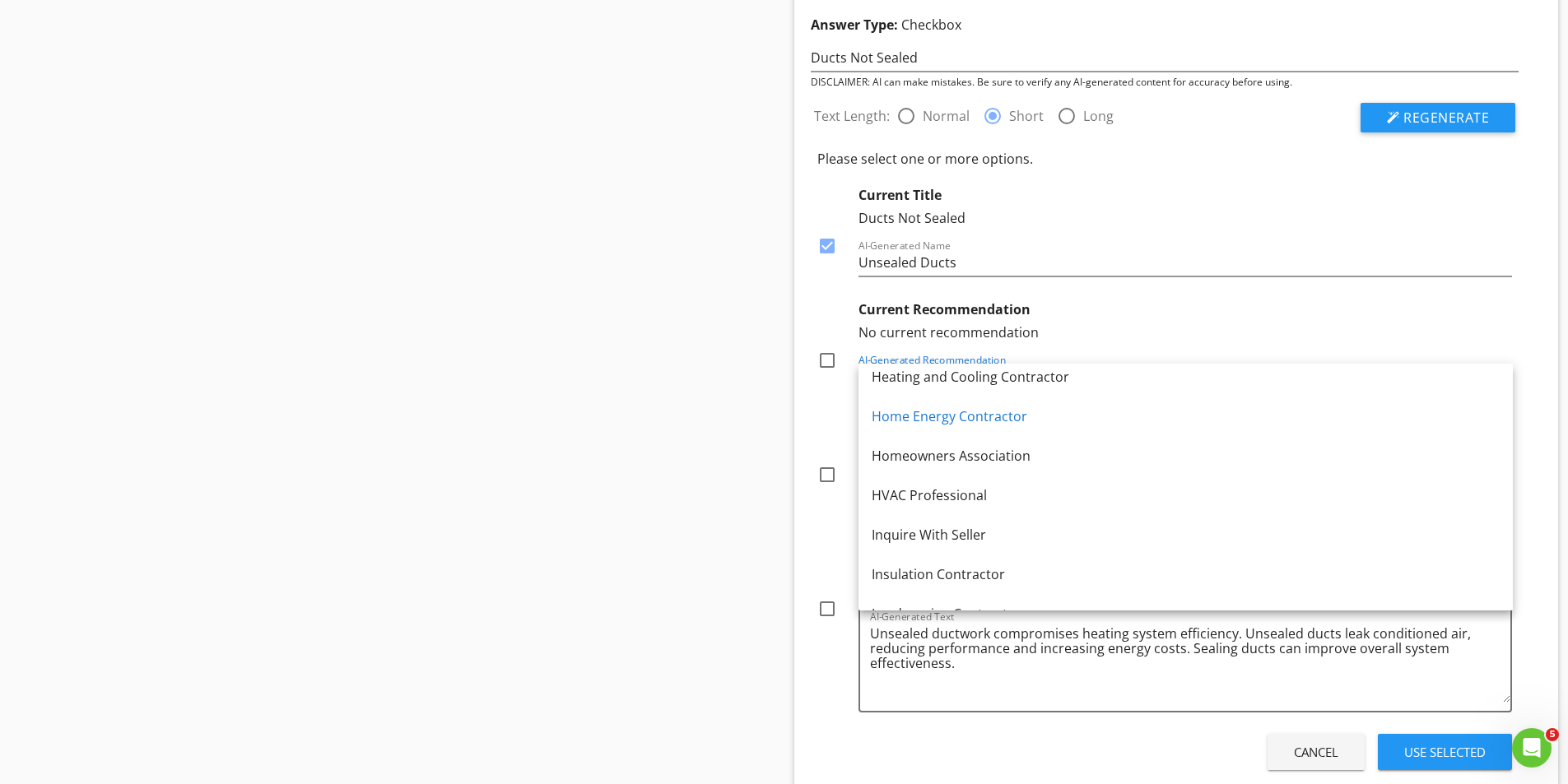
click at [930, 493] on div "HVAC Professional" at bounding box center [1185, 495] width 628 height 20
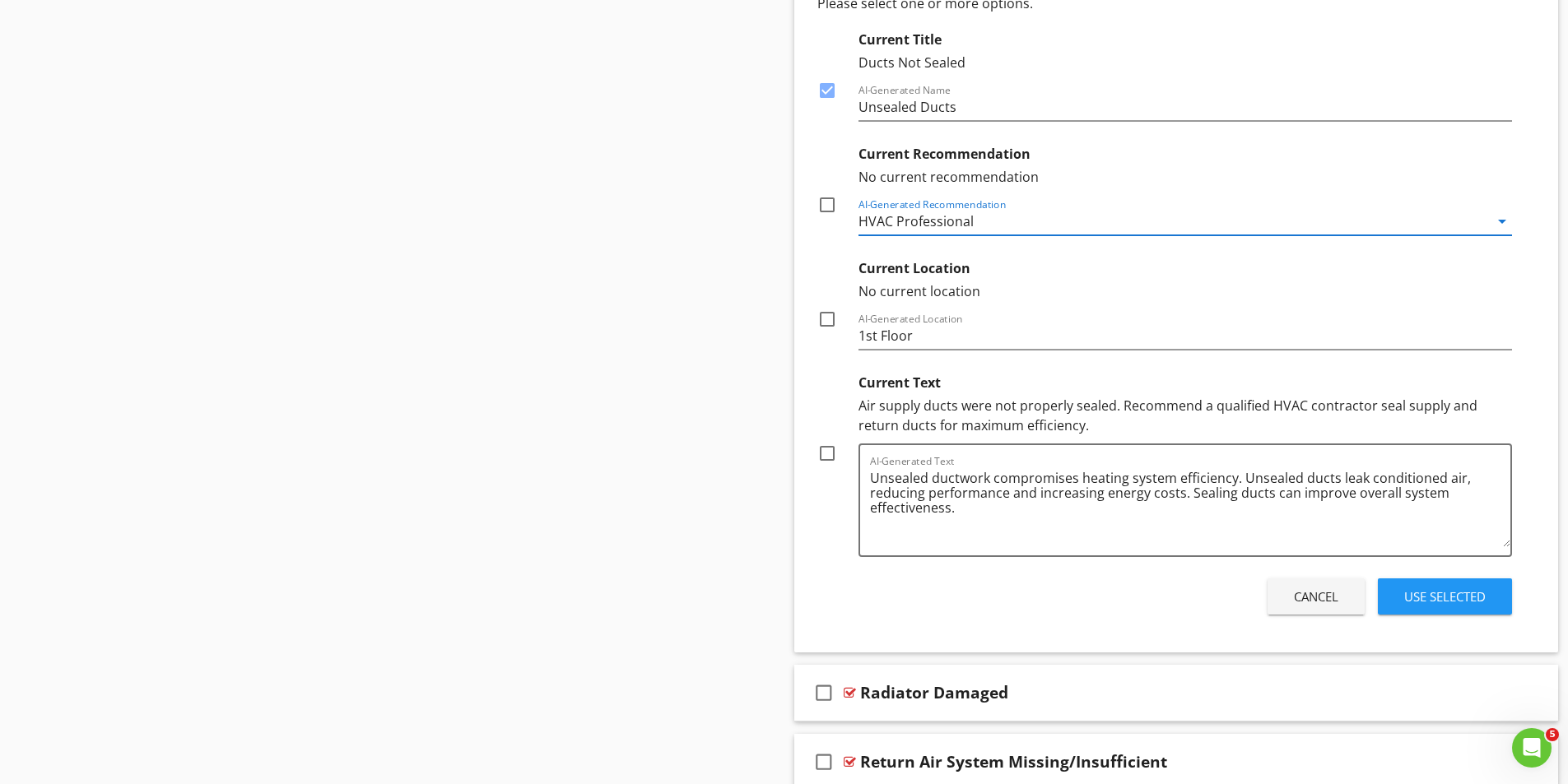
scroll to position [2116, 0]
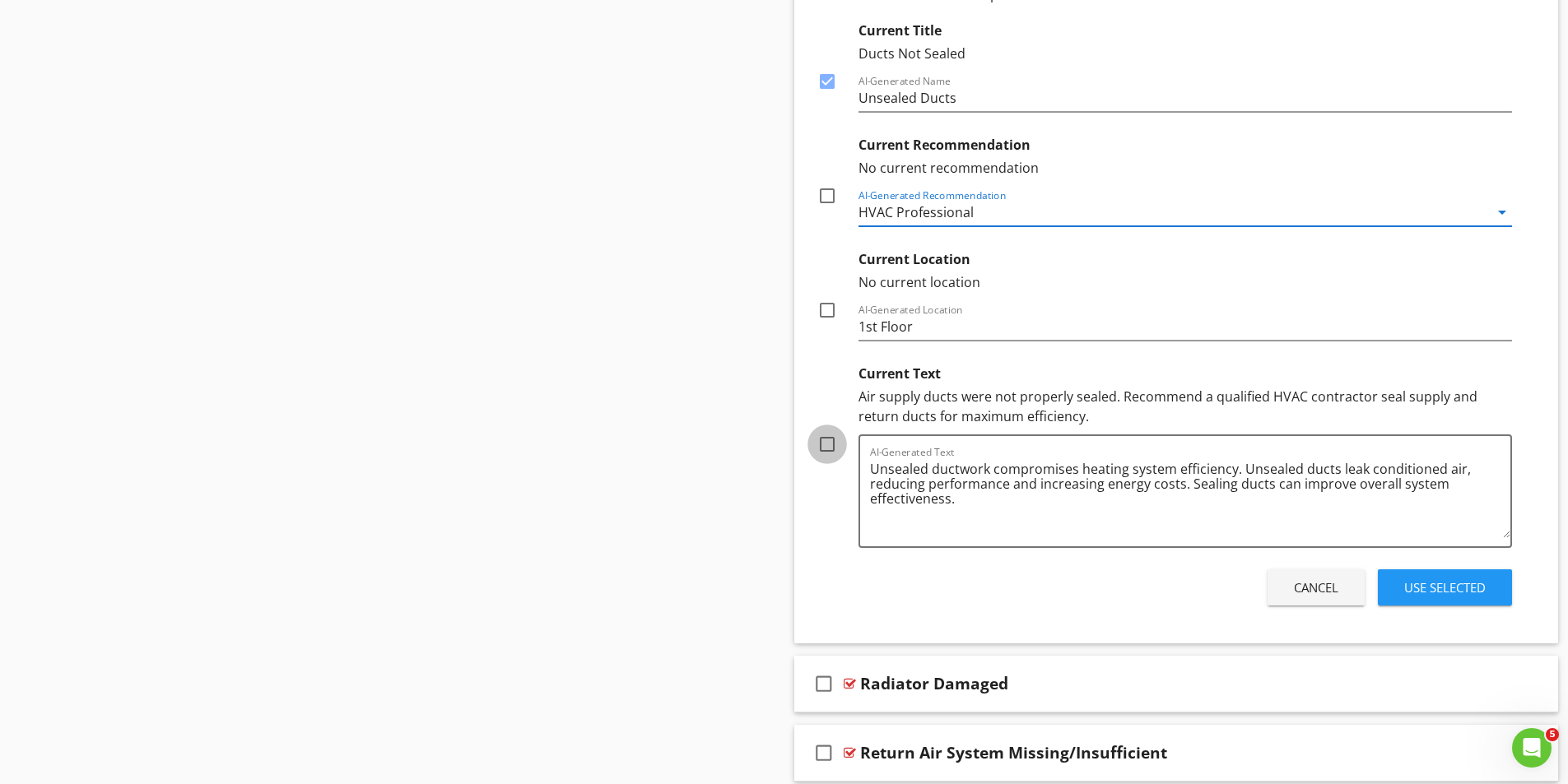
drag, startPoint x: 827, startPoint y: 444, endPoint x: 846, endPoint y: 446, distance: 19.1
click at [828, 442] on div at bounding box center [827, 444] width 28 height 28
checkbox input "true"
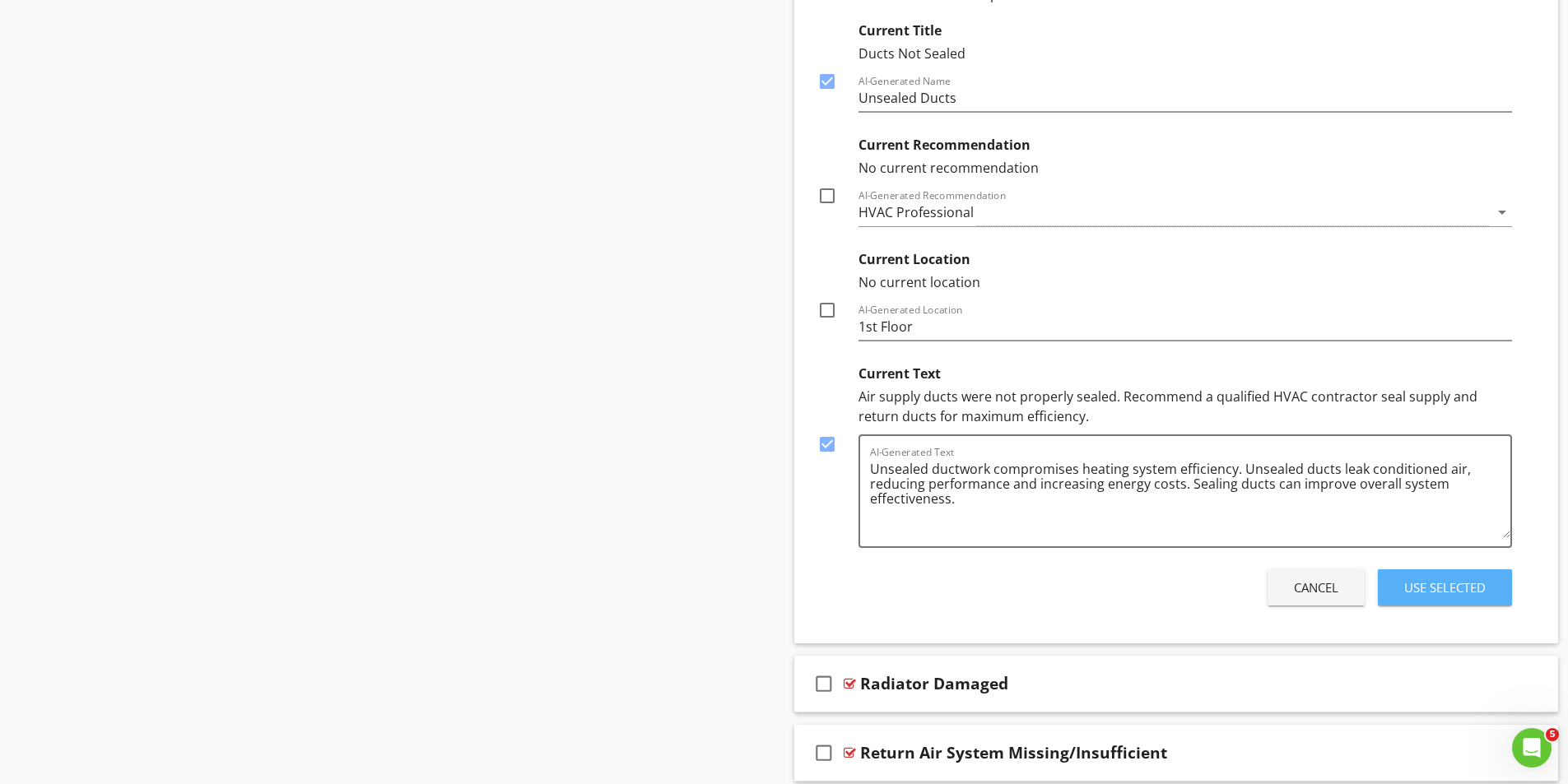
click at [1446, 585] on div "Use Selected" at bounding box center [1445, 588] width 82 height 19
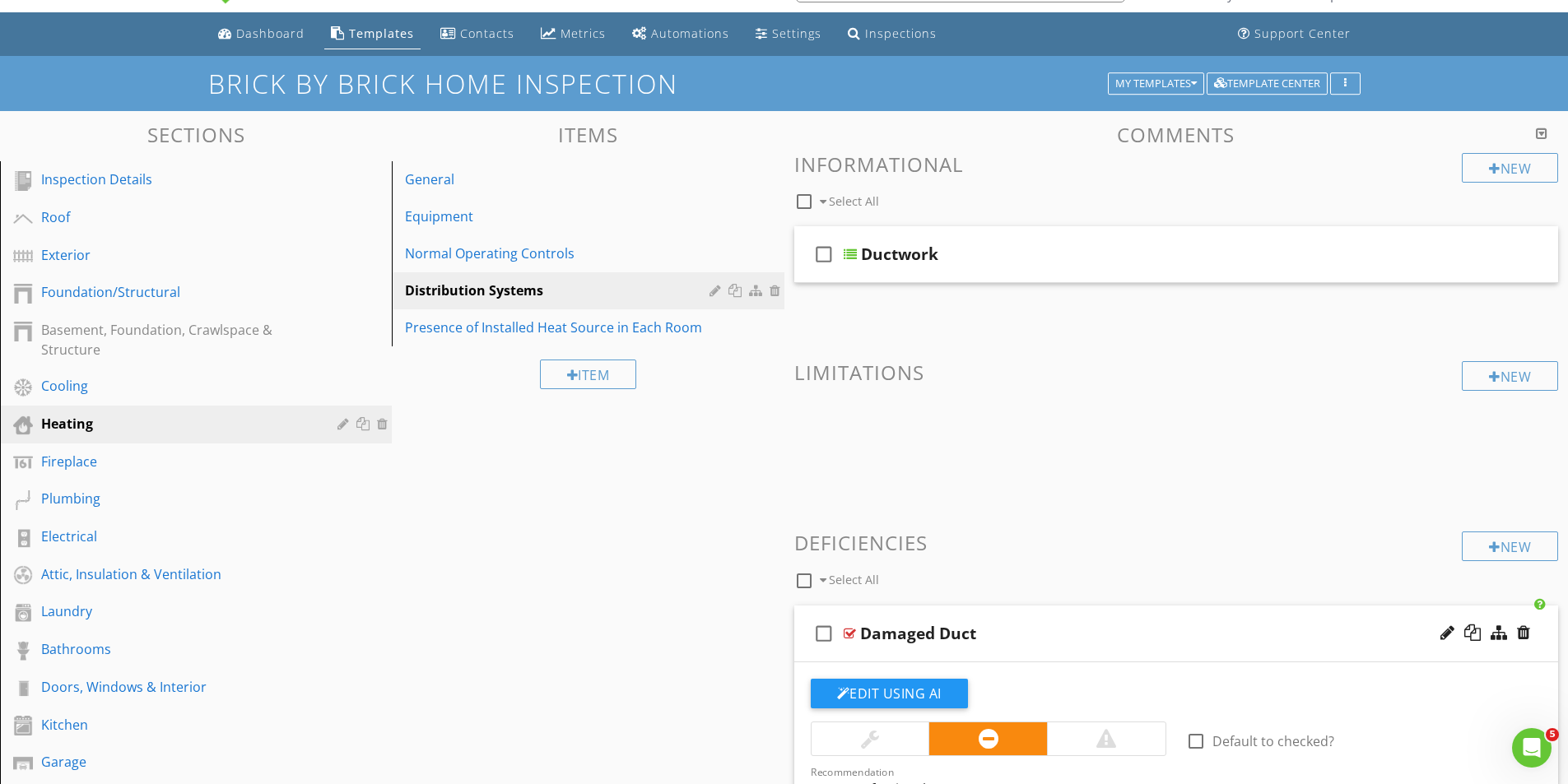
scroll to position [0, 0]
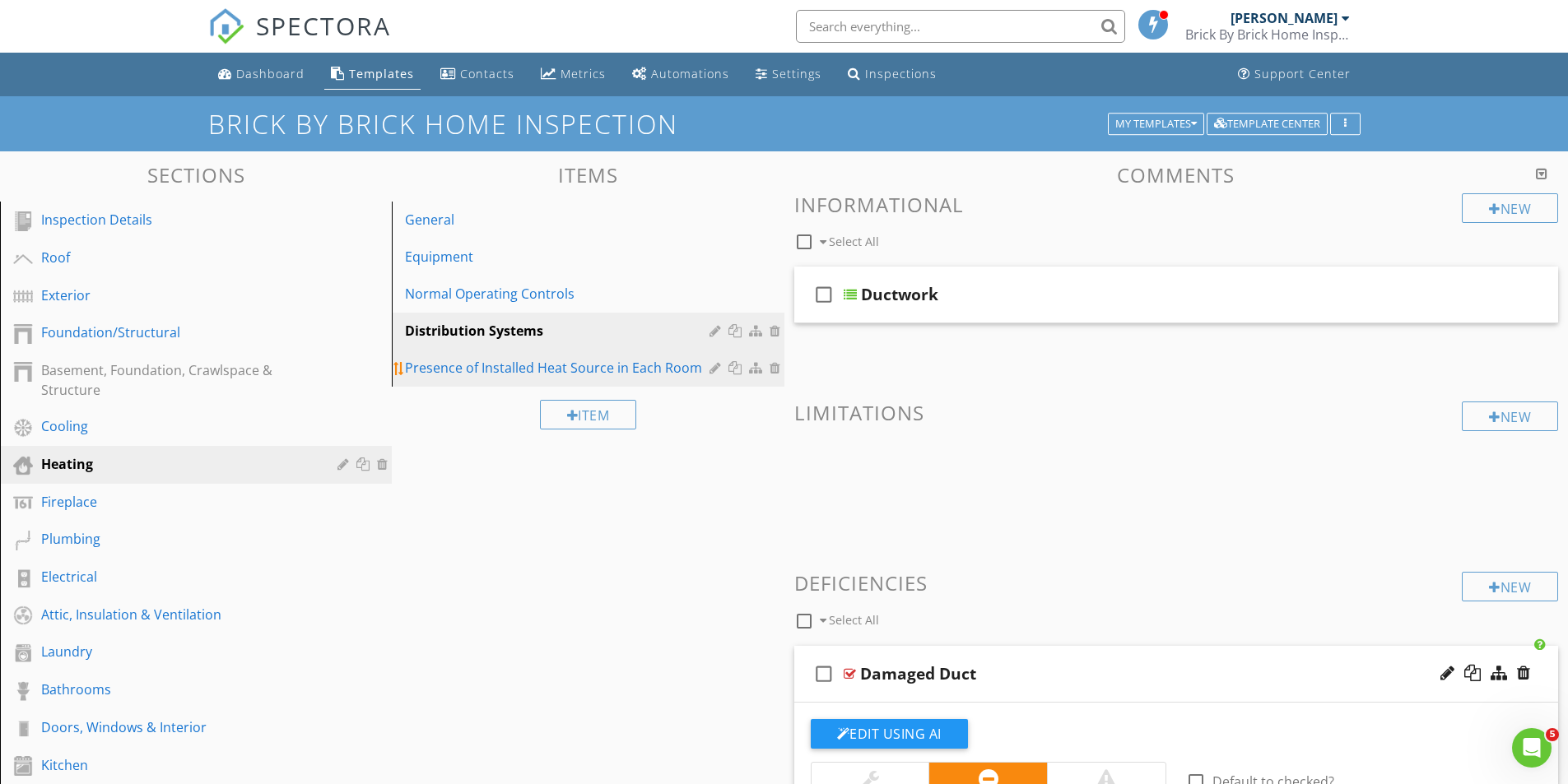
click at [468, 362] on div "Presence of Installed Heat Source in Each Room" at bounding box center [559, 368] width 308 height 20
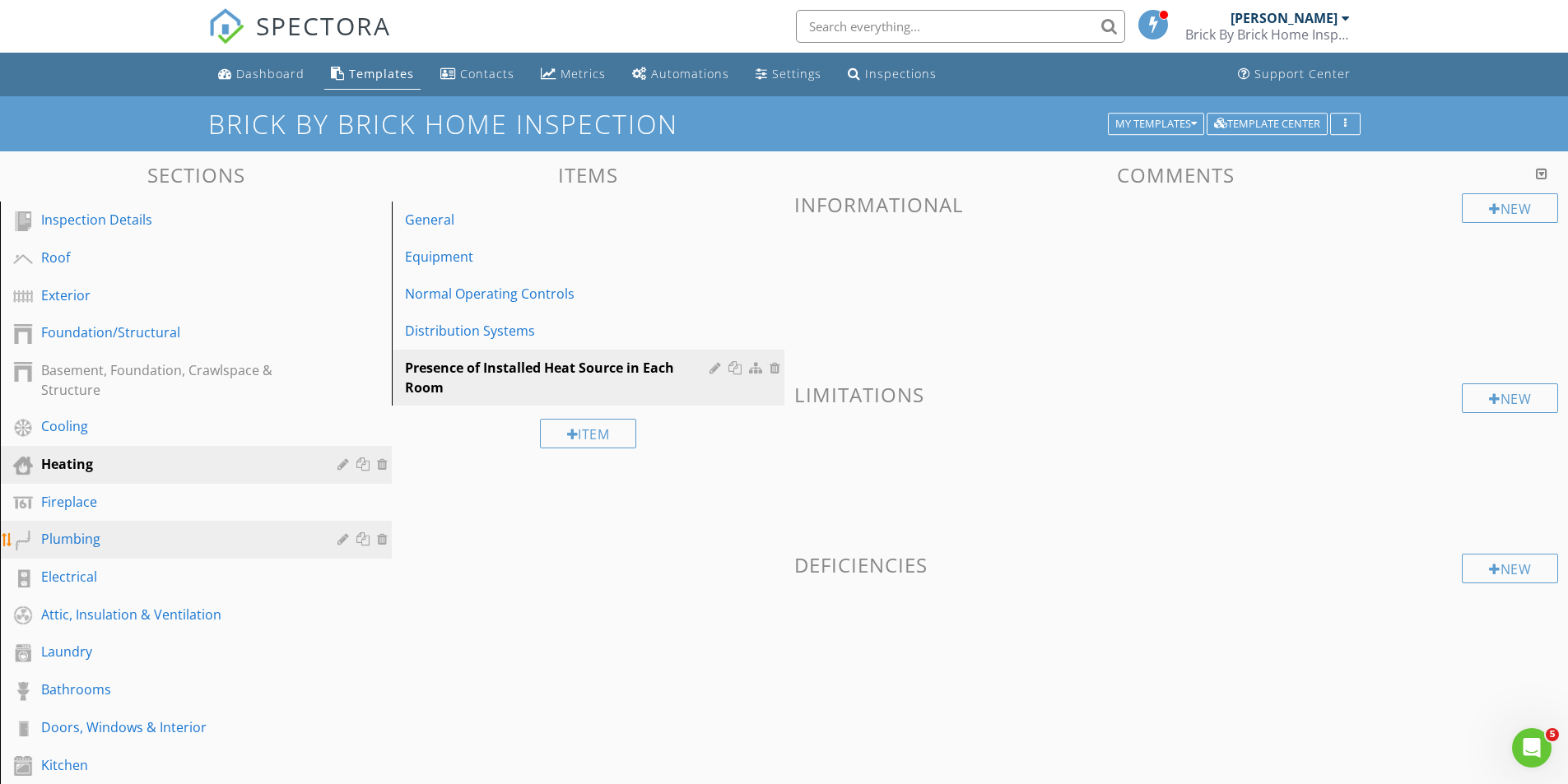
click at [67, 543] on div "Plumbing" at bounding box center [177, 538] width 273 height 20
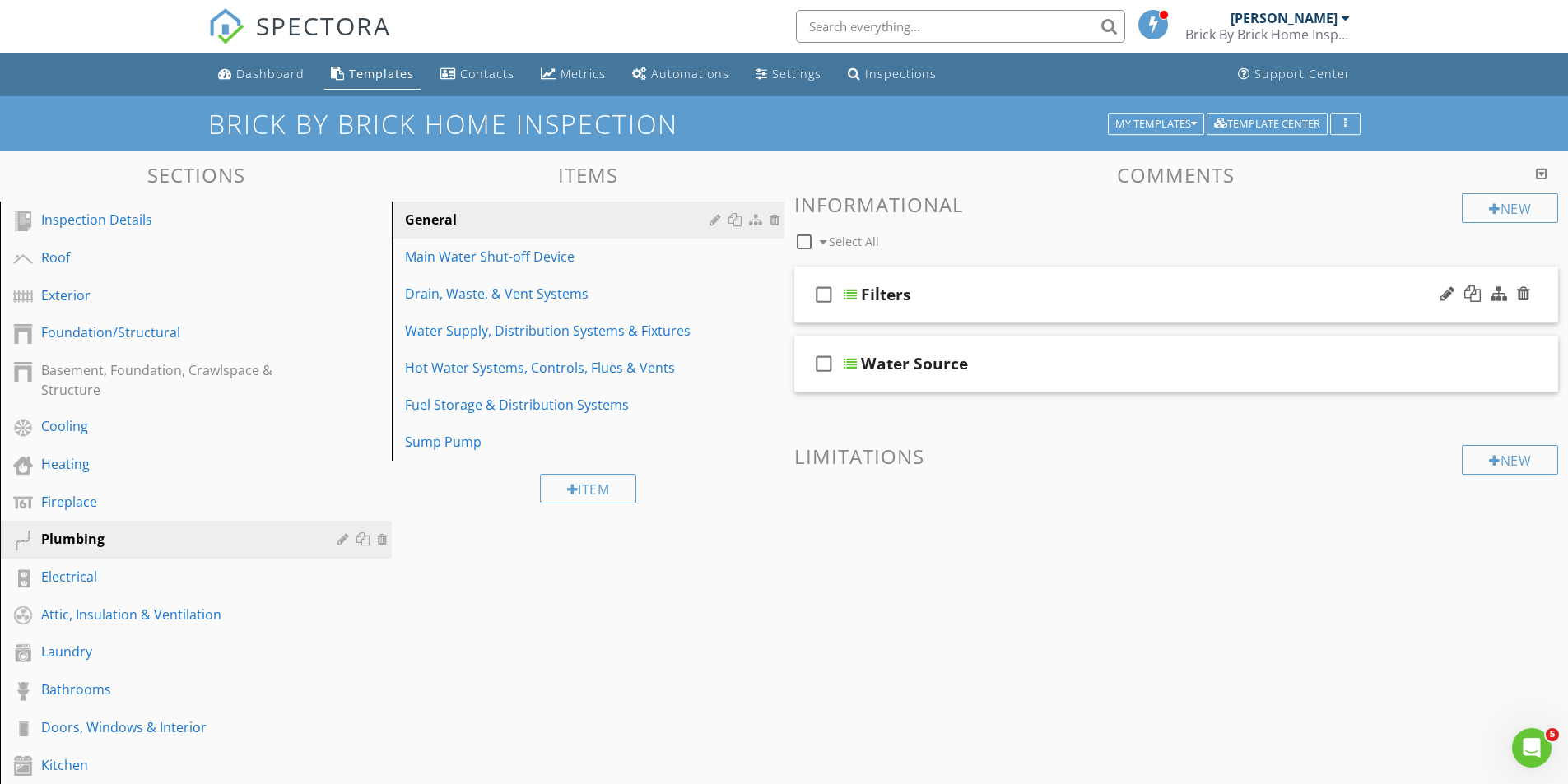
click at [856, 294] on div "check_box_outline_blank Filters" at bounding box center [1177, 294] width 765 height 57
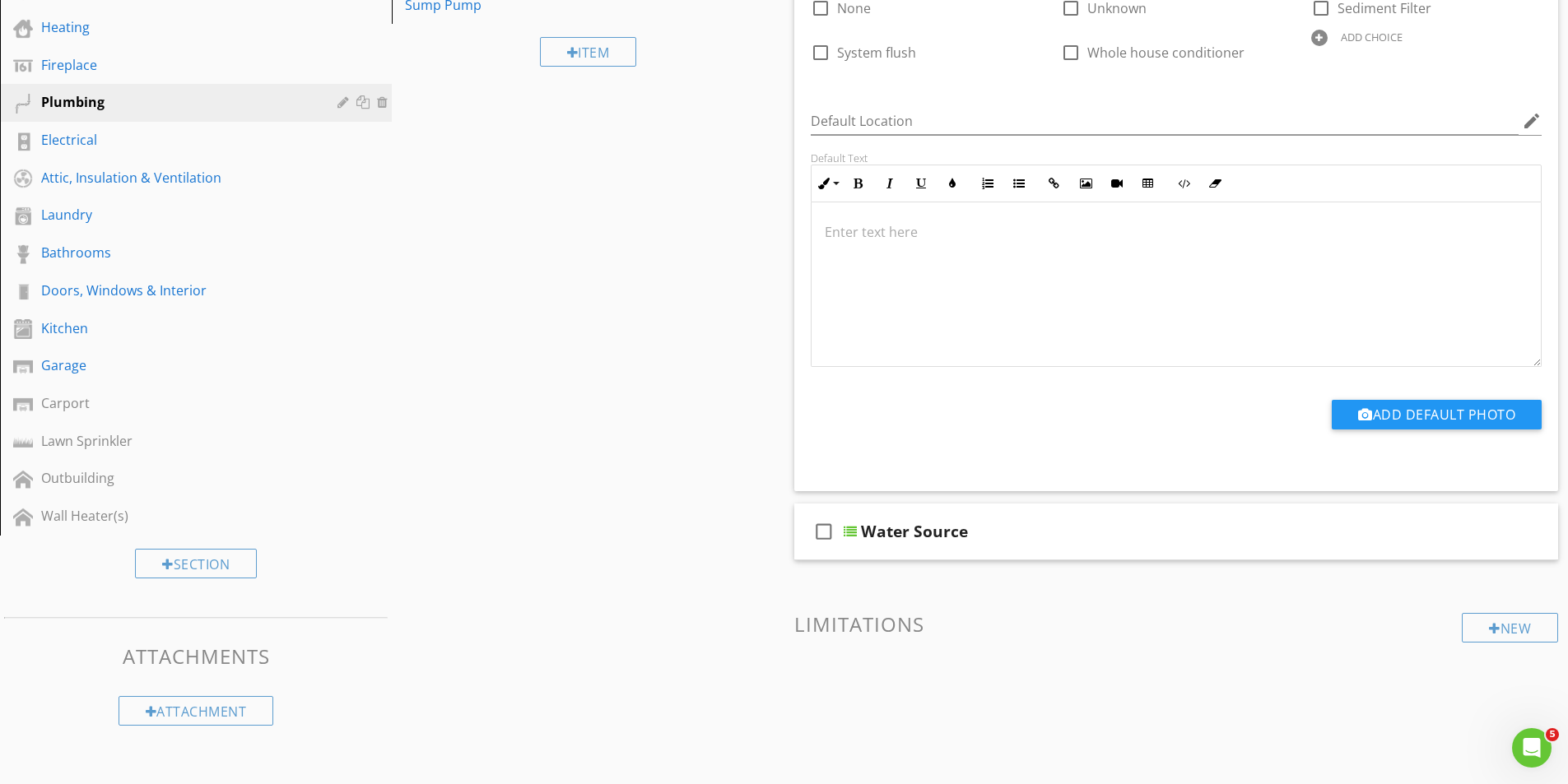
scroll to position [453, 0]
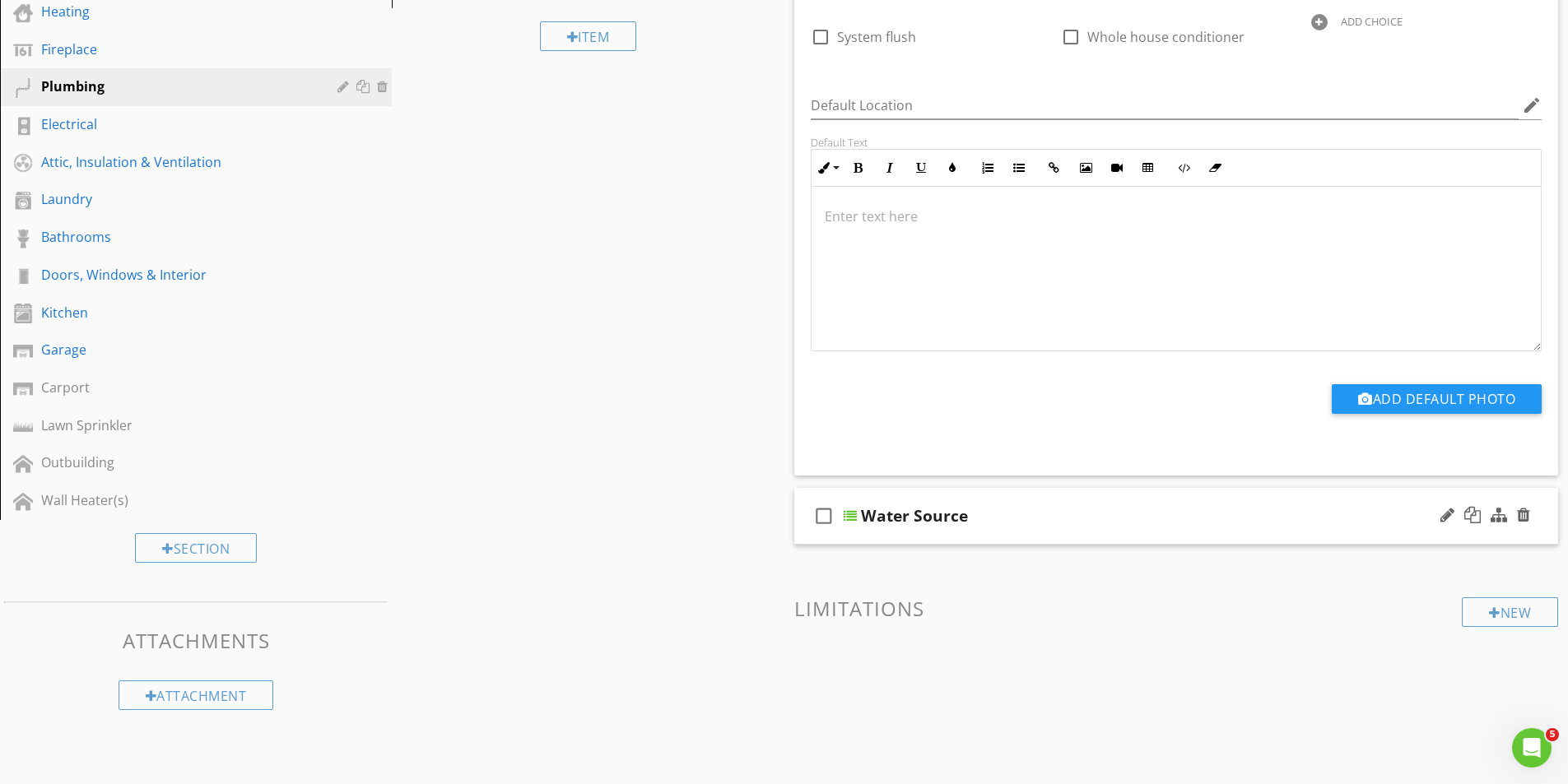
click at [855, 512] on div at bounding box center [849, 516] width 13 height 13
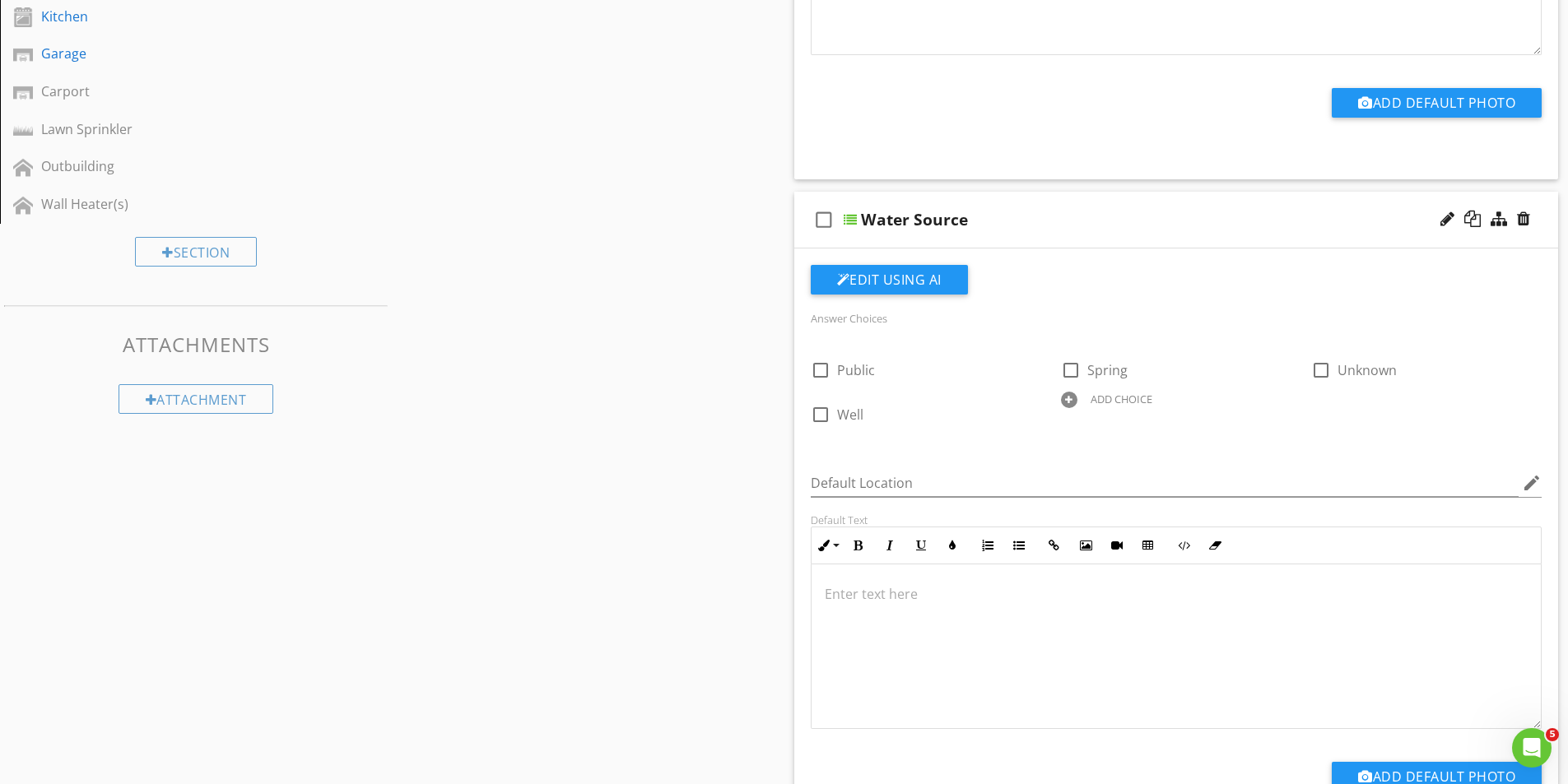
scroll to position [206, 0]
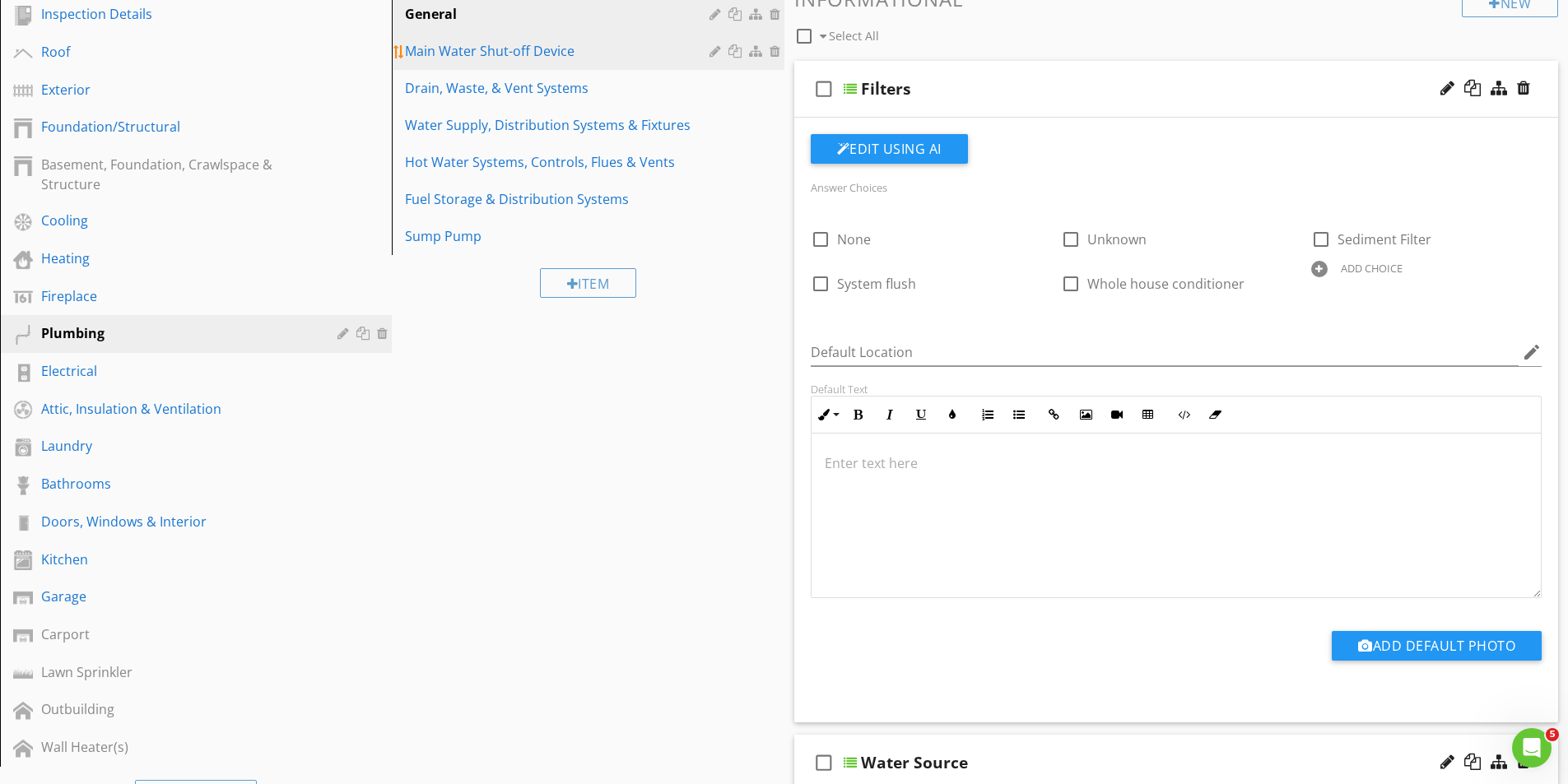
click at [480, 52] on div "Main Water Shut-off Device" at bounding box center [559, 51] width 308 height 20
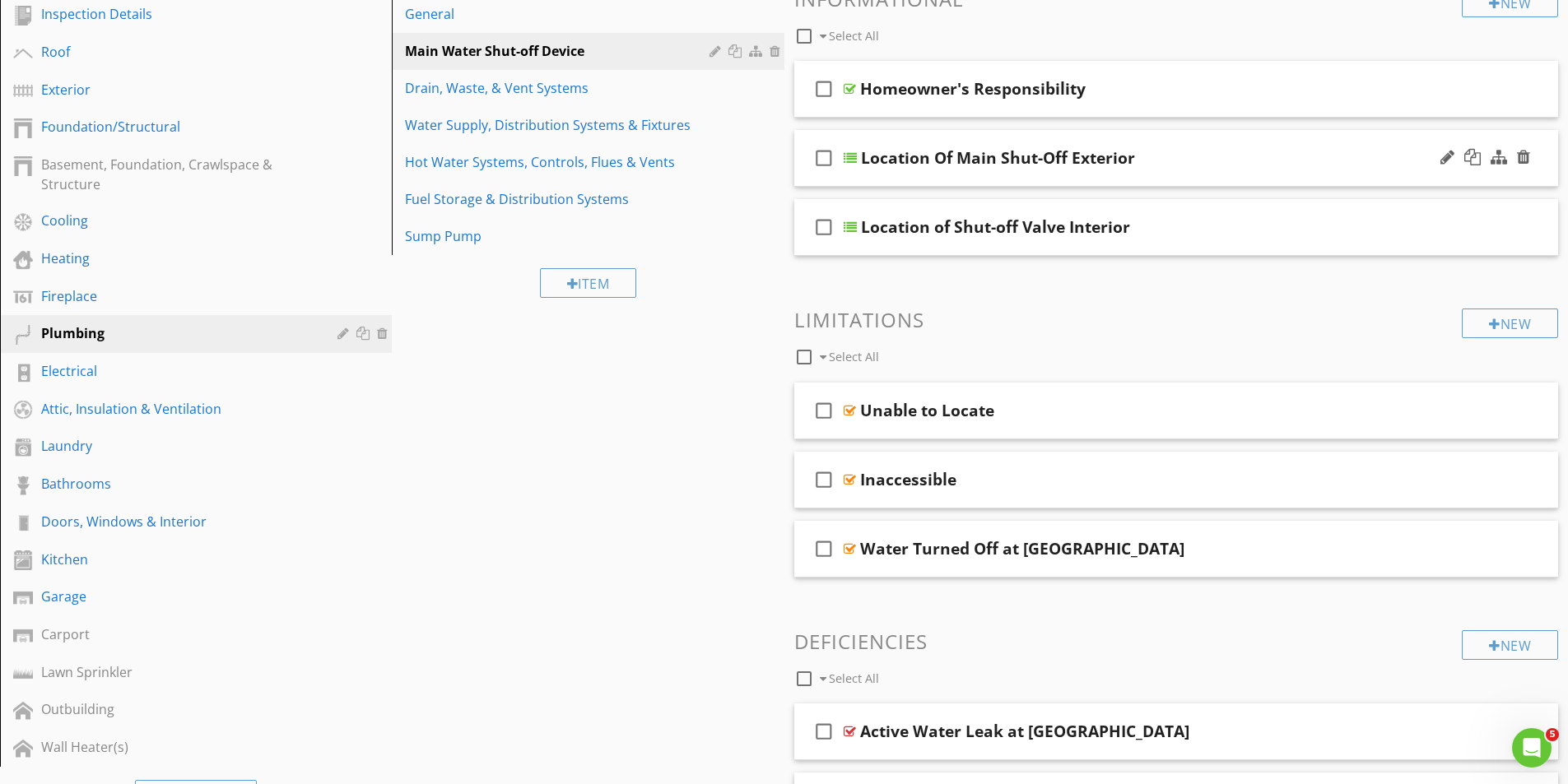
click at [853, 156] on div at bounding box center [849, 158] width 13 height 13
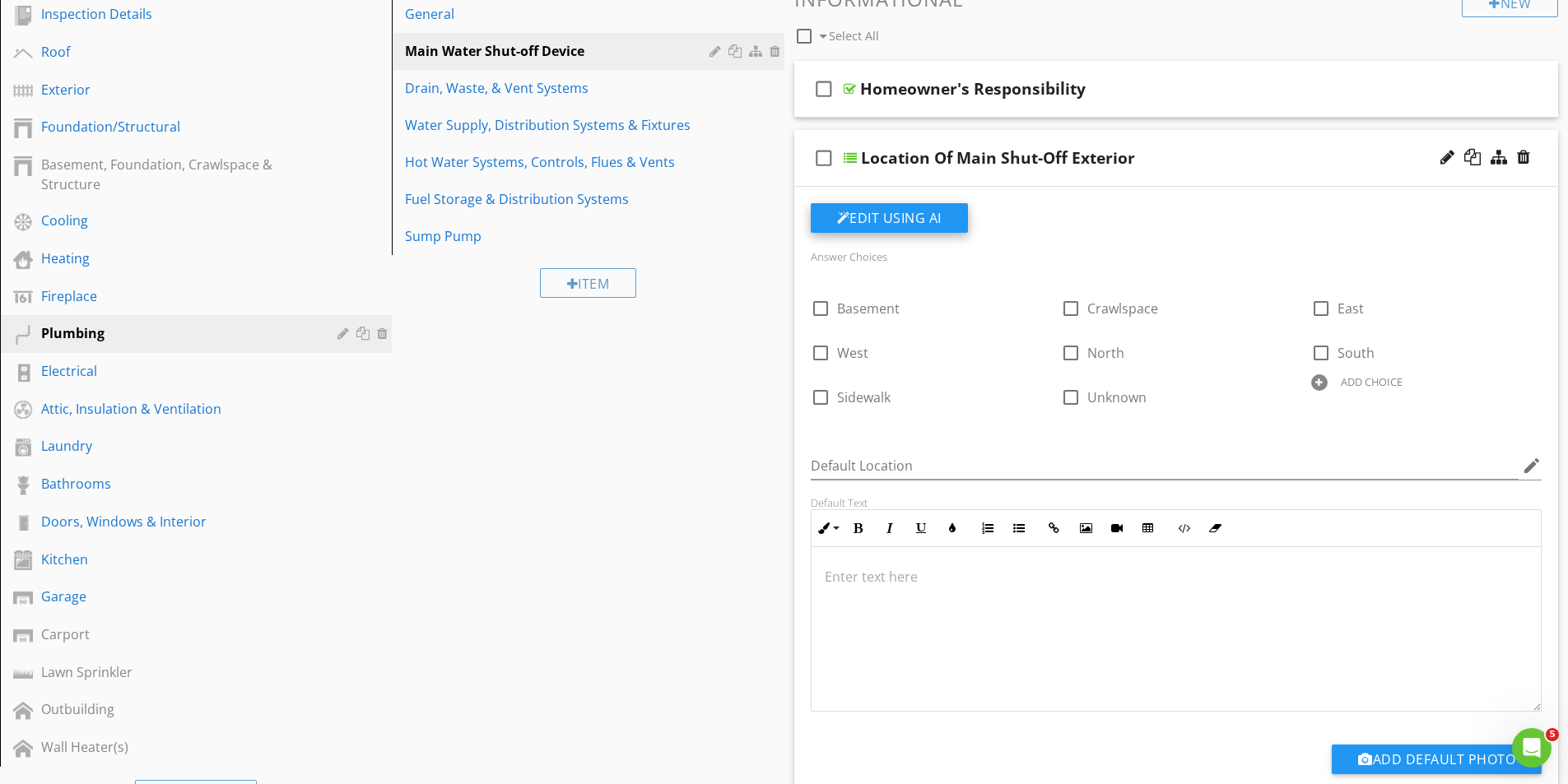
click at [885, 216] on button "Edit Using AI" at bounding box center [889, 218] width 157 height 30
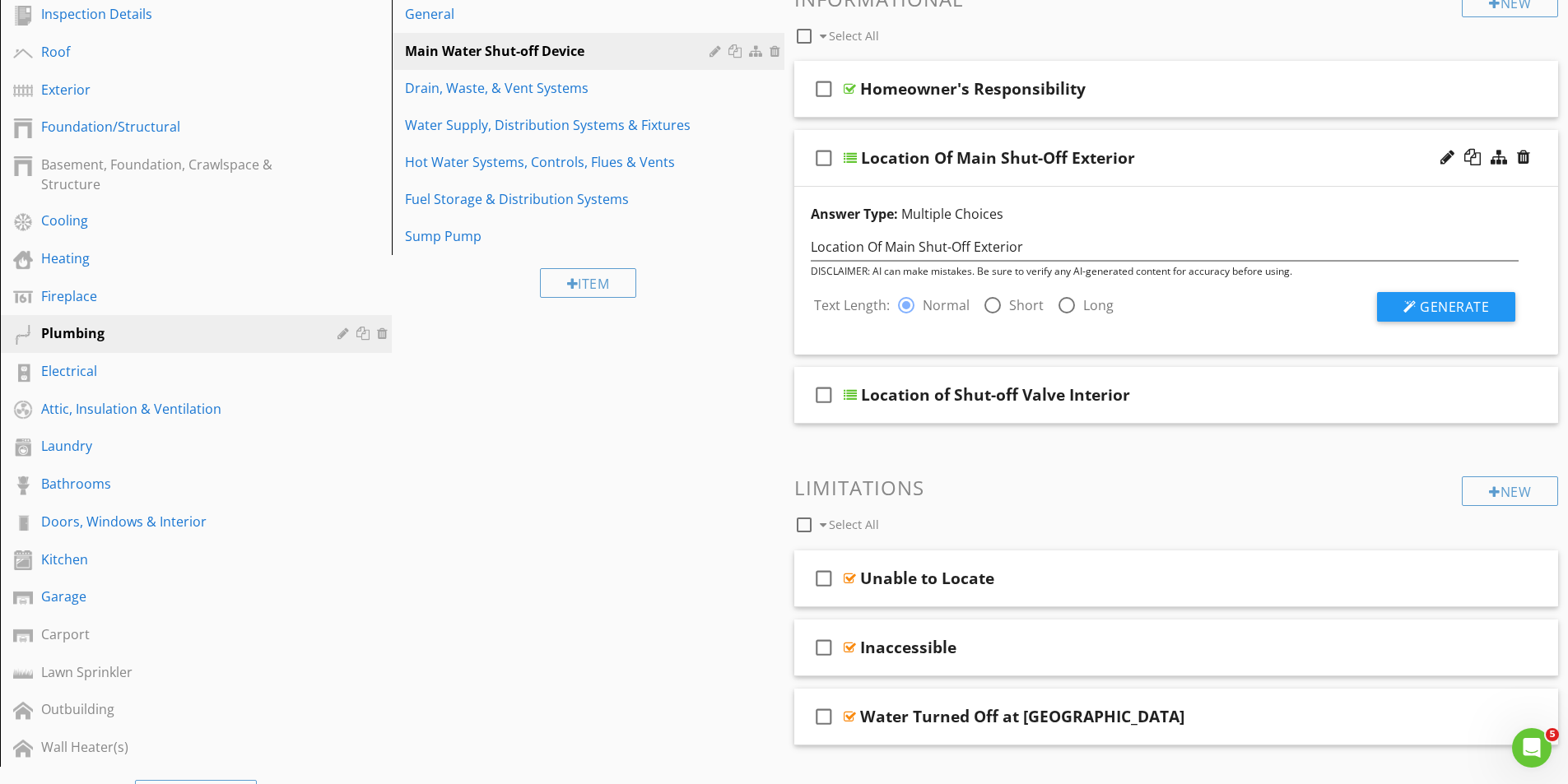
click at [989, 302] on div at bounding box center [992, 305] width 28 height 28
radio input "false"
radio input "true"
click at [1475, 306] on span "Generate" at bounding box center [1454, 307] width 69 height 18
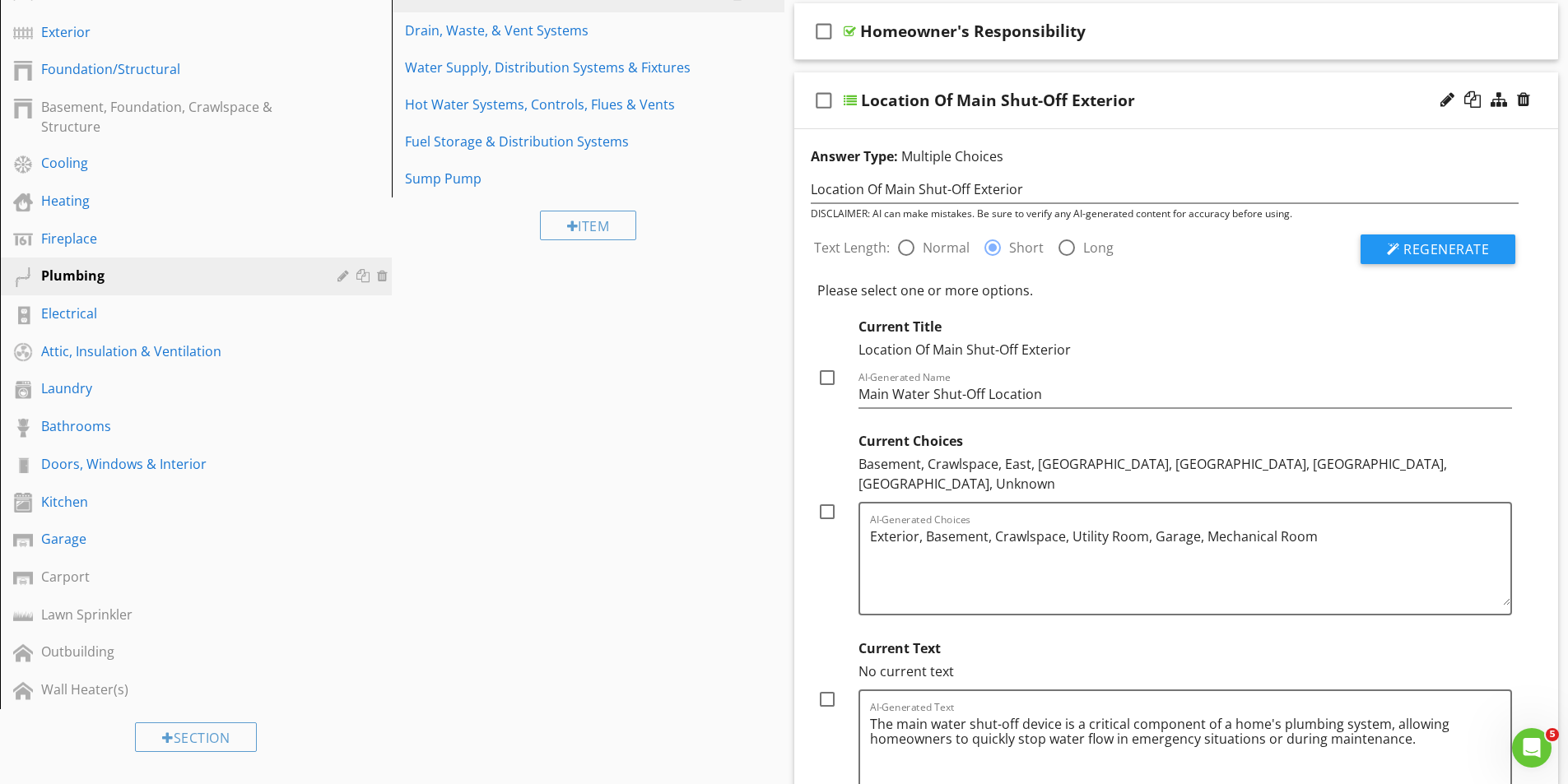
scroll to position [453, 0]
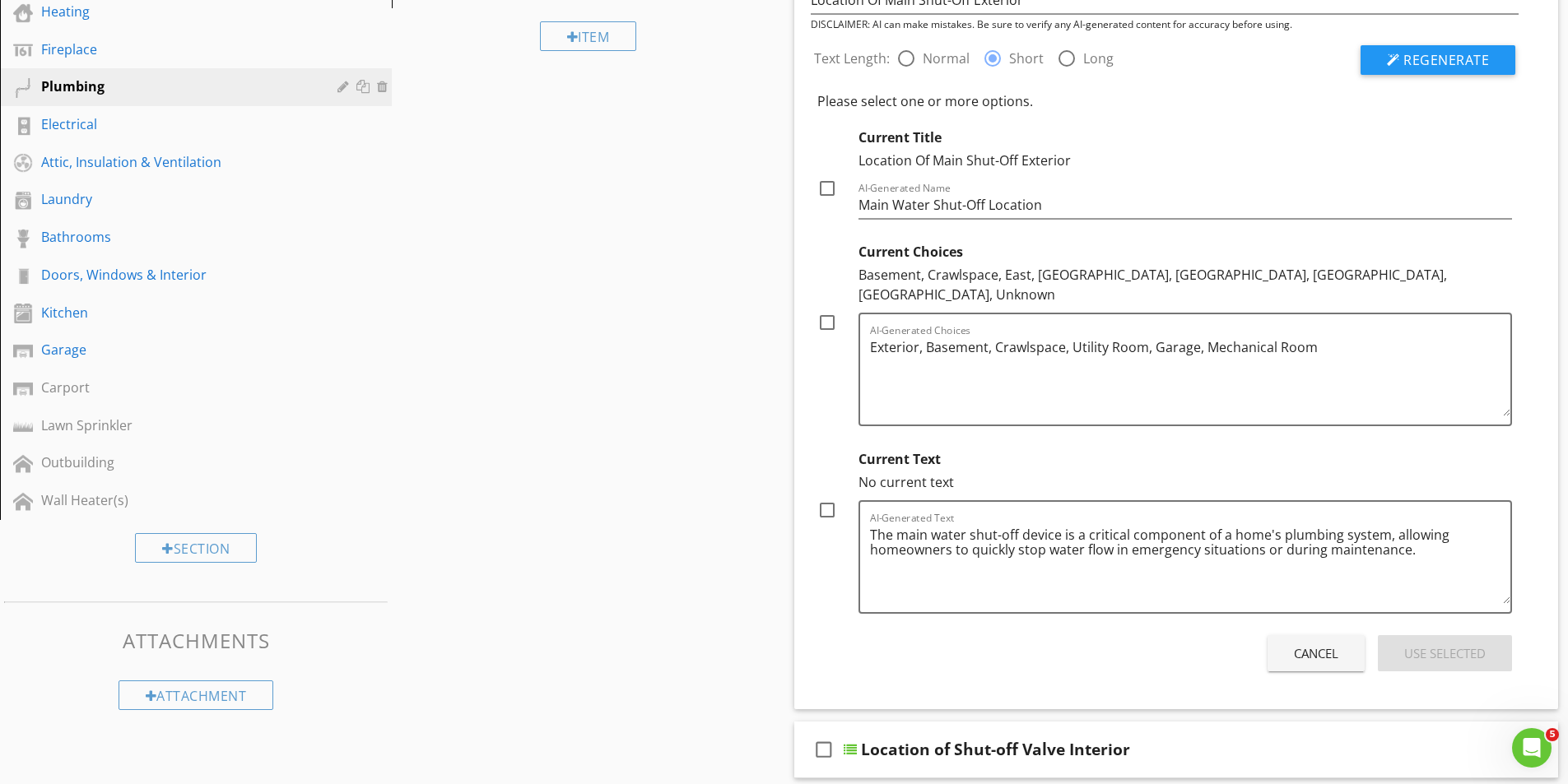
click at [1308, 645] on div "Cancel" at bounding box center [1315, 654] width 44 height 19
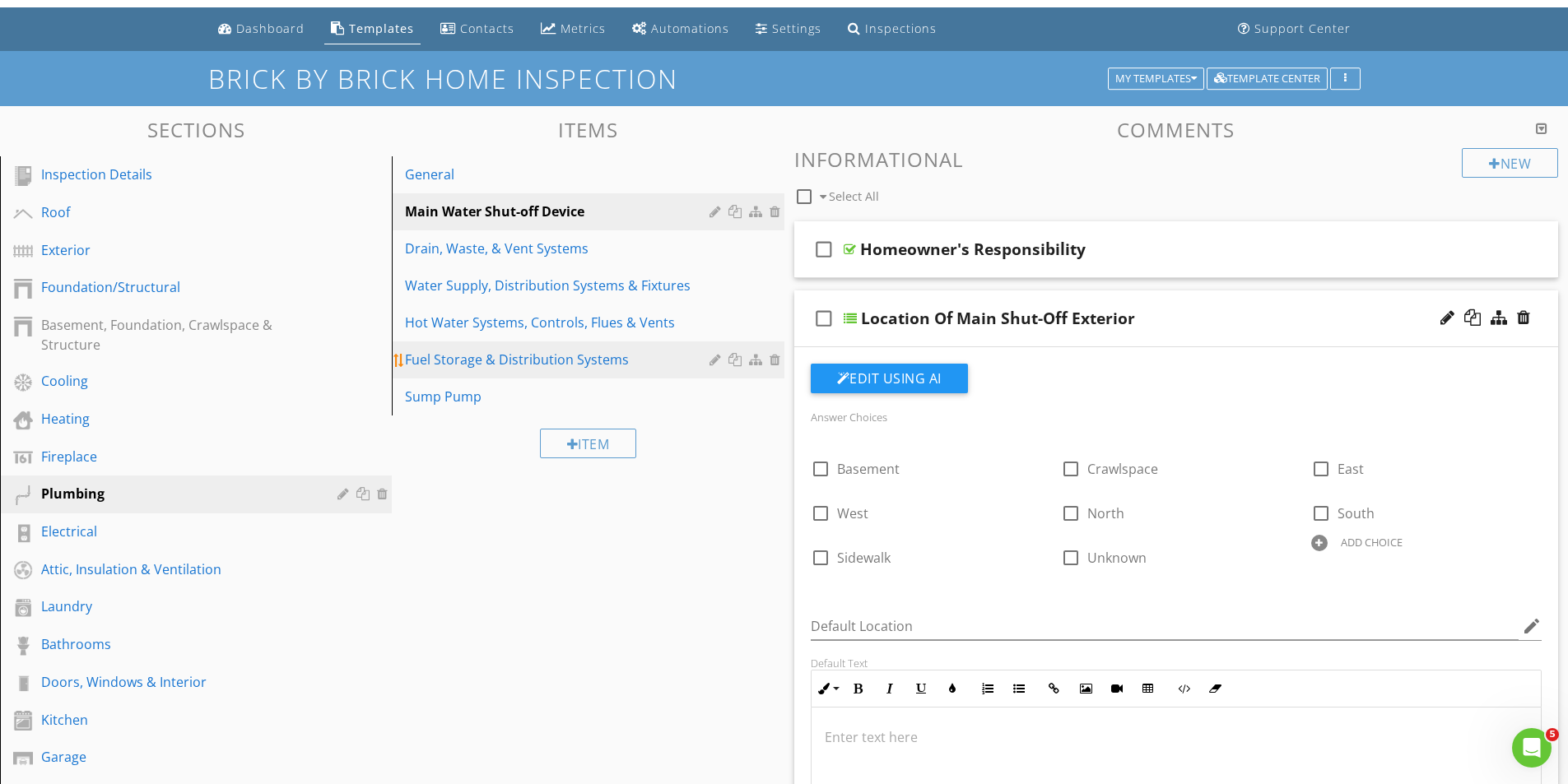
scroll to position [0, 0]
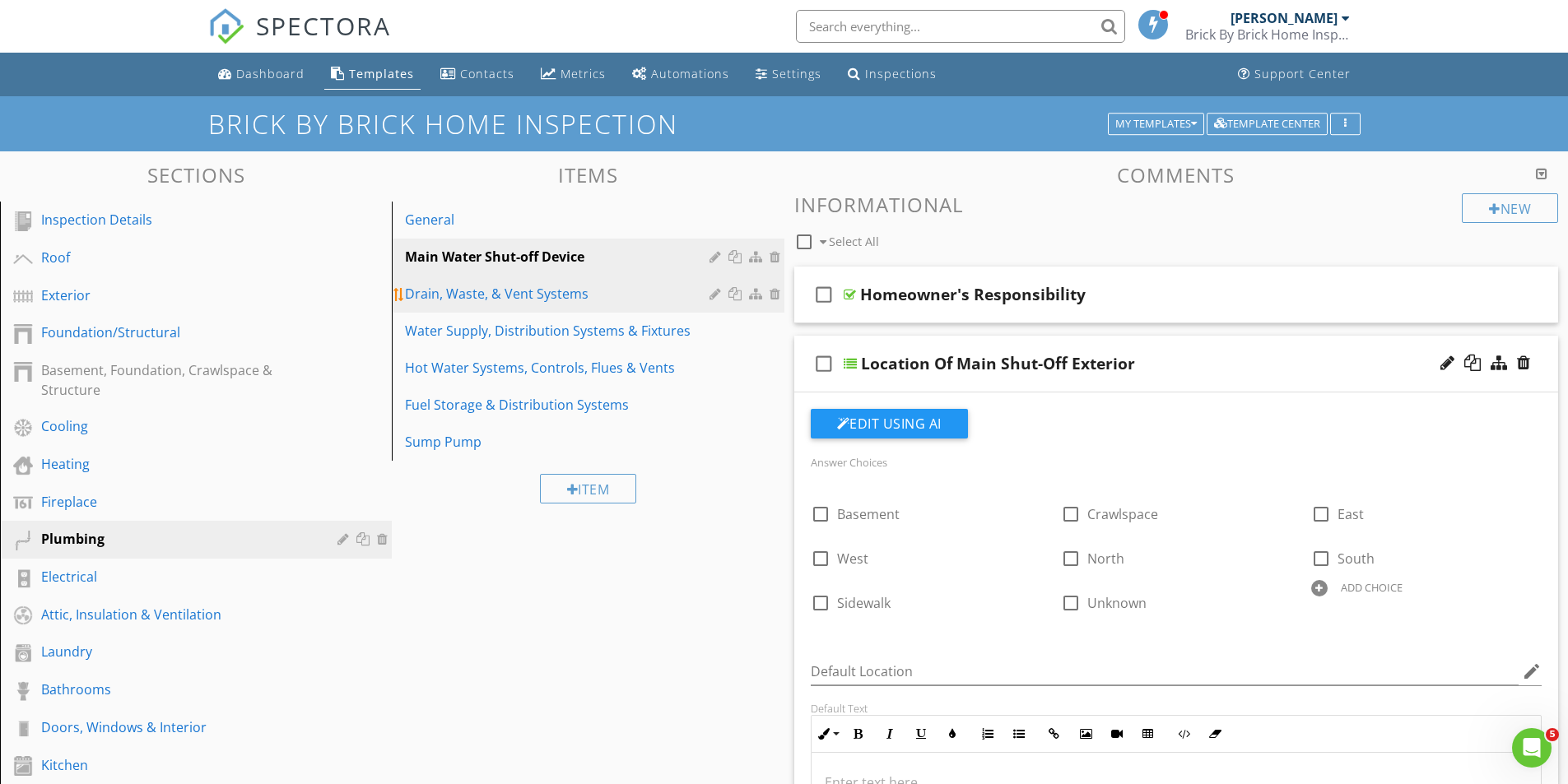
click at [477, 298] on div "Drain, Waste, & Vent Systems" at bounding box center [559, 294] width 308 height 20
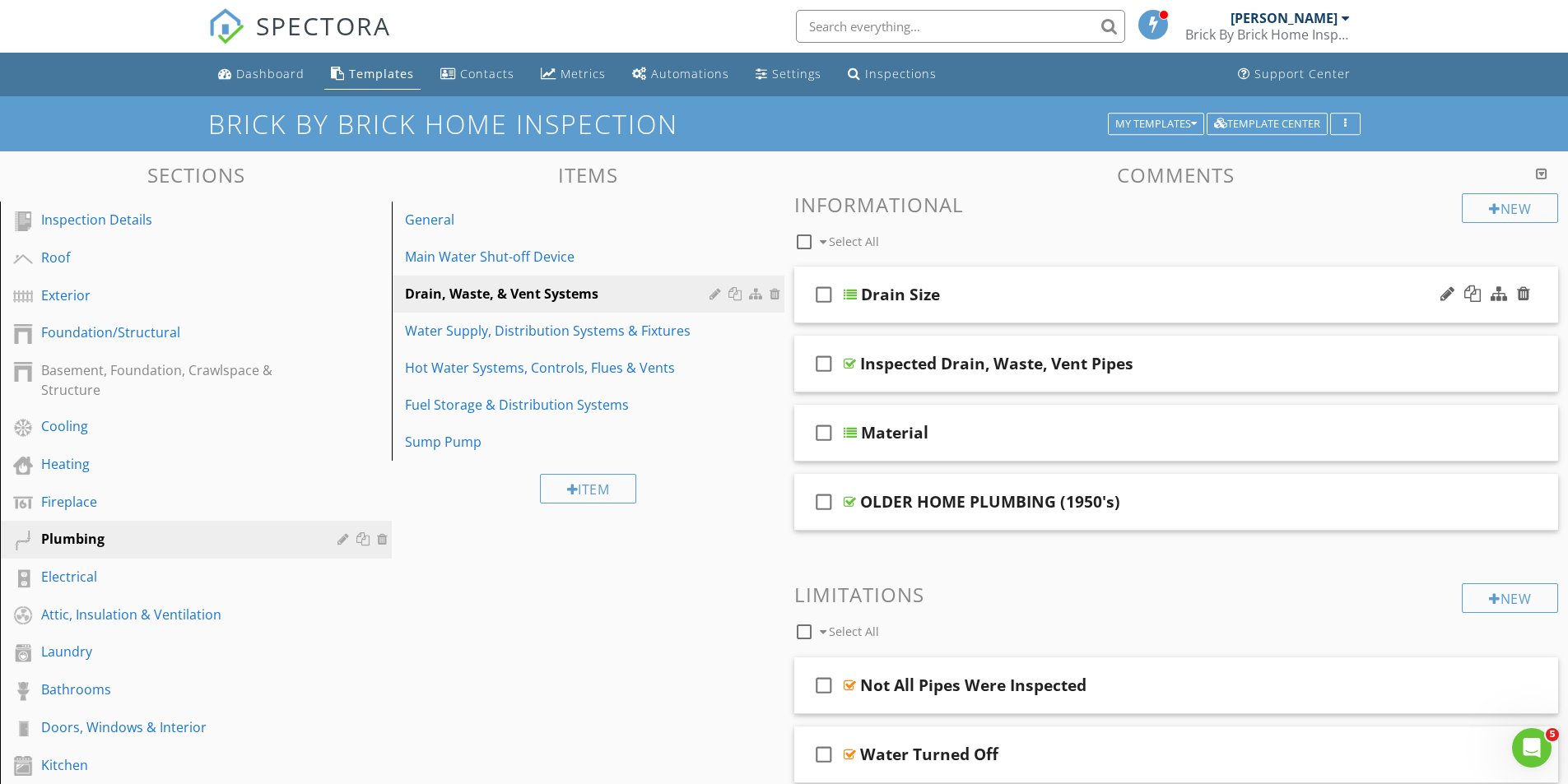
click at [845, 294] on div at bounding box center [849, 294] width 13 height 13
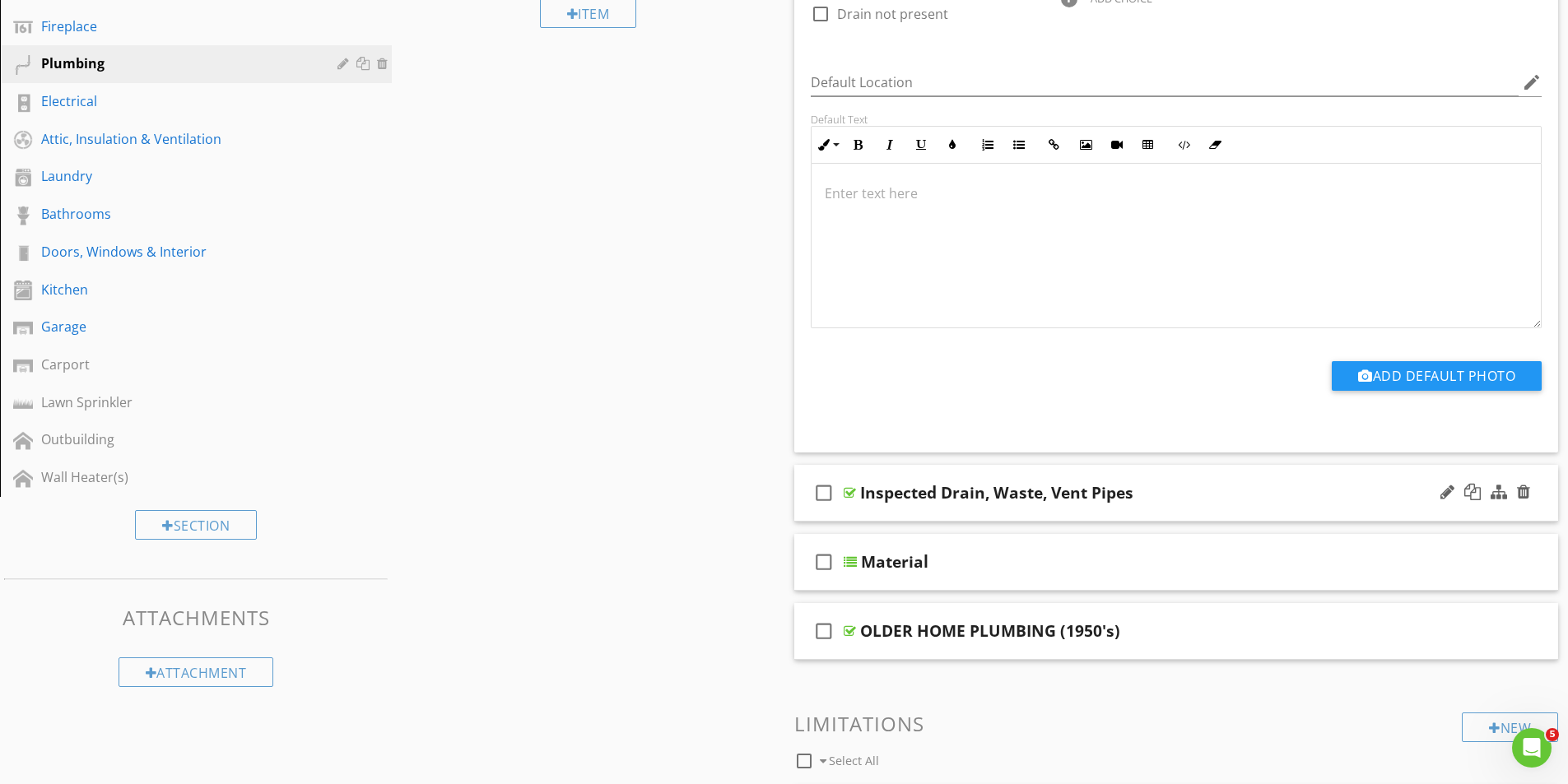
scroll to position [494, 0]
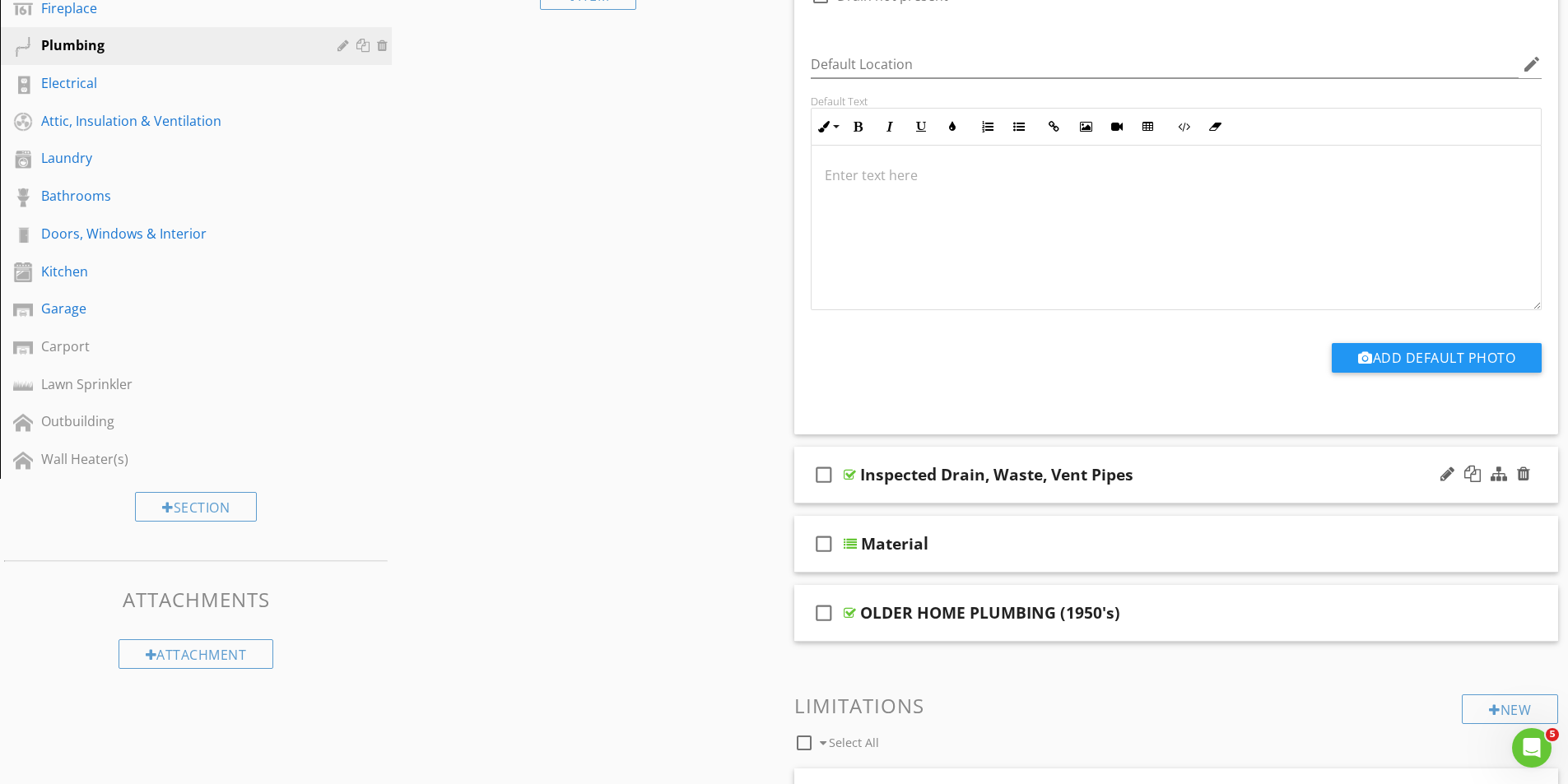
click at [853, 475] on div at bounding box center [849, 475] width 12 height 13
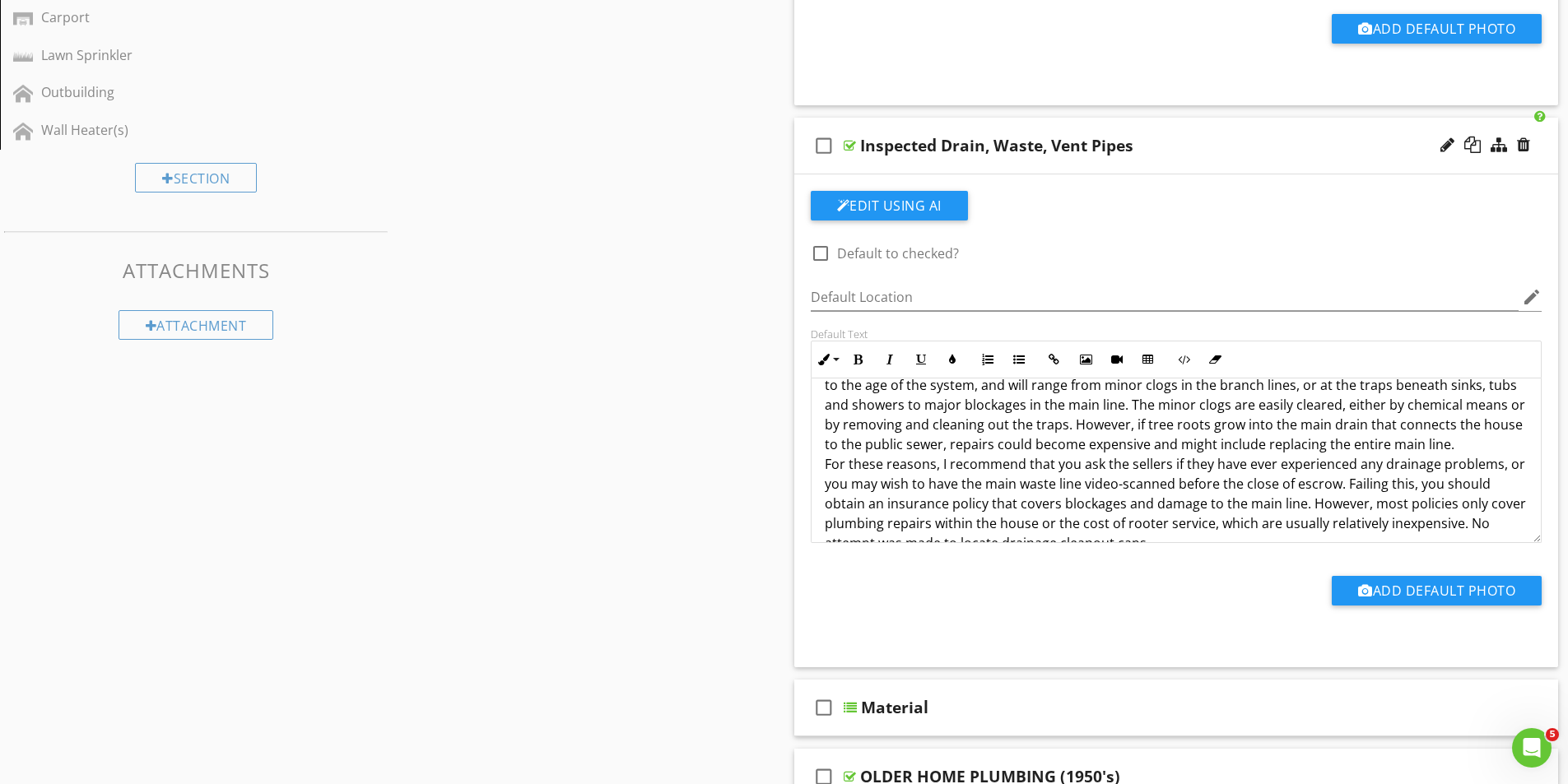
scroll to position [159, 0]
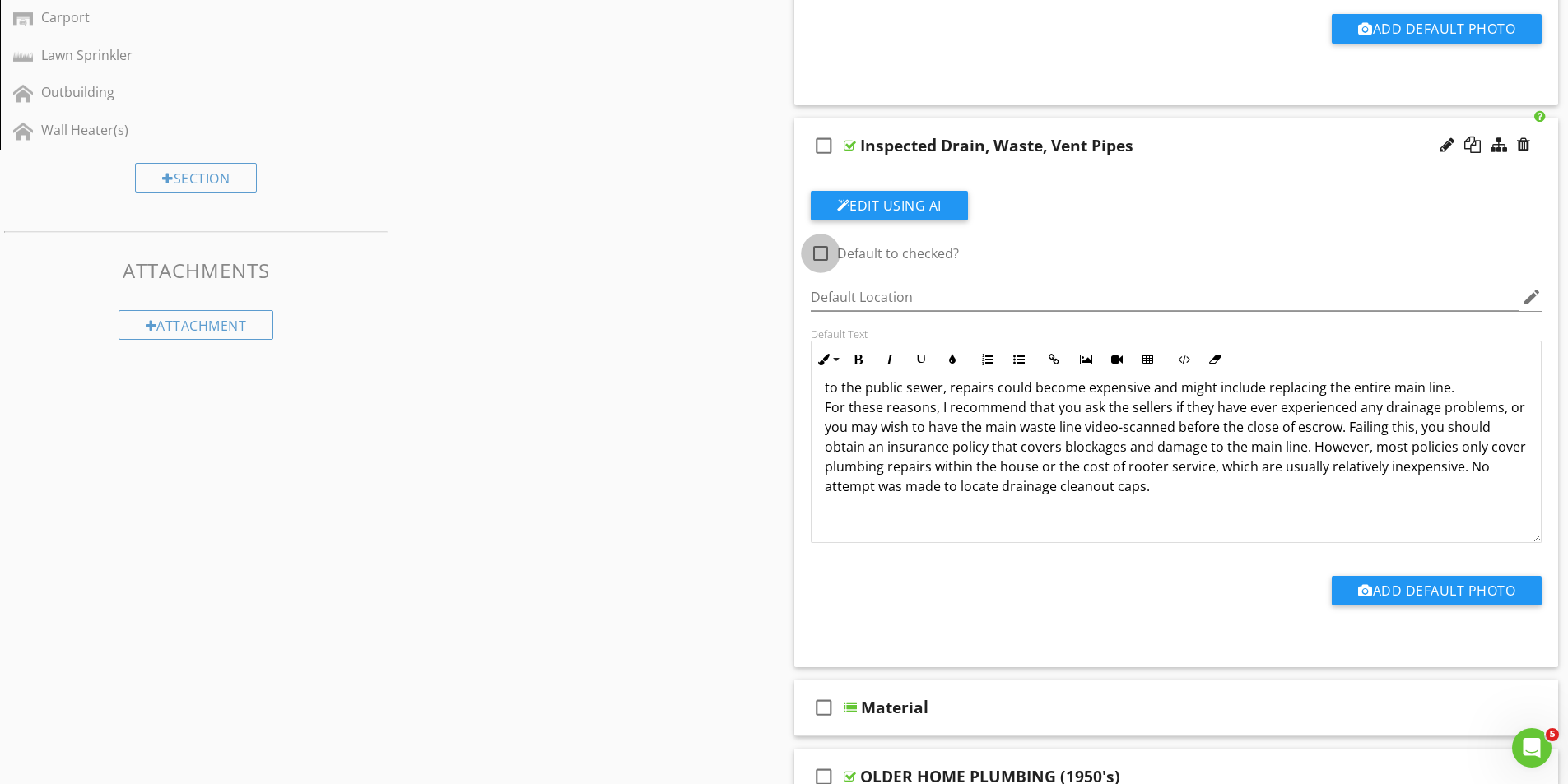
click at [821, 253] on div at bounding box center [821, 253] width 28 height 28
checkbox input "true"
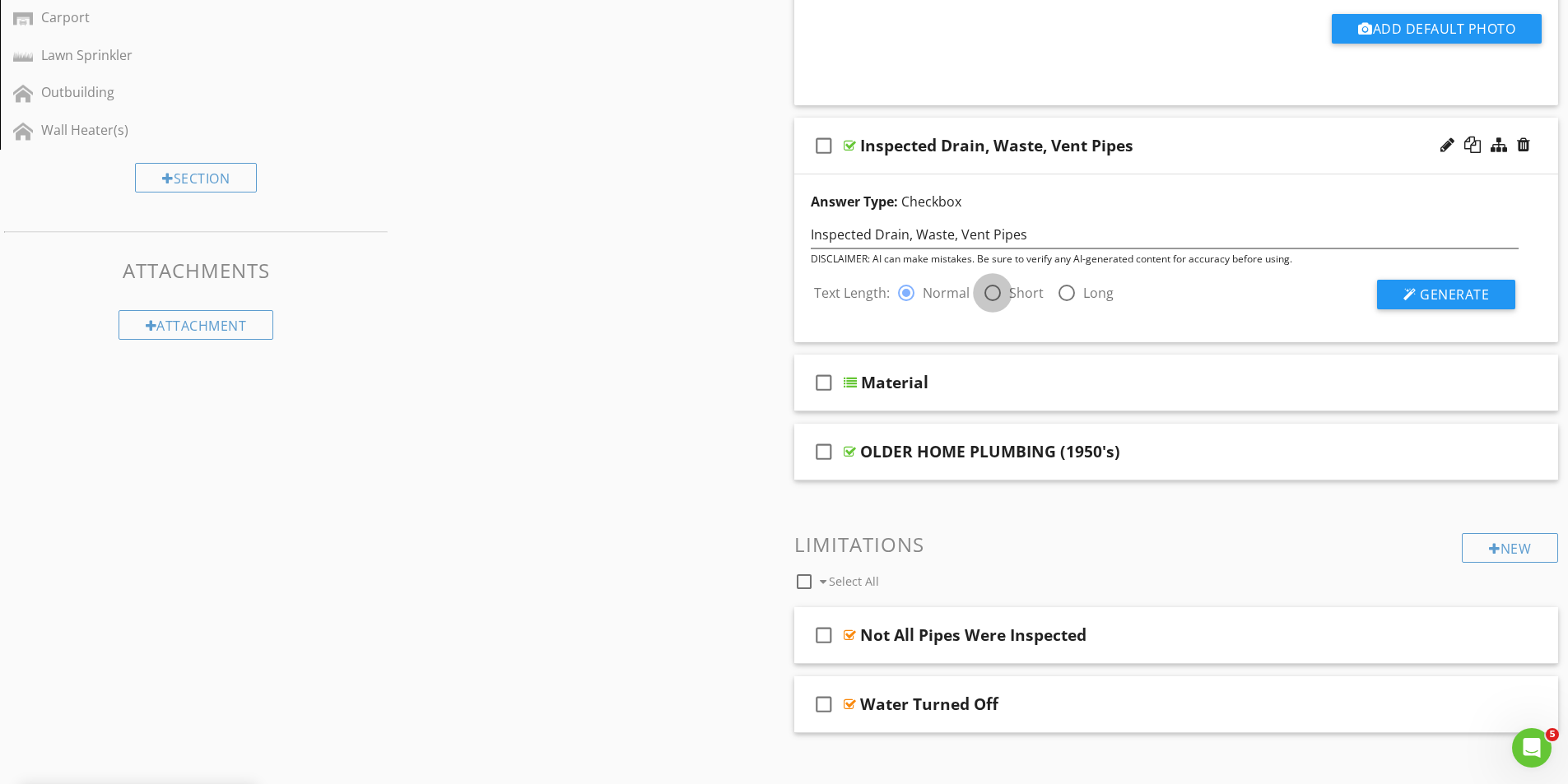
click at [991, 290] on div at bounding box center [992, 293] width 28 height 28
radio input "false"
radio input "true"
click at [1452, 293] on span "Generate" at bounding box center [1454, 294] width 69 height 18
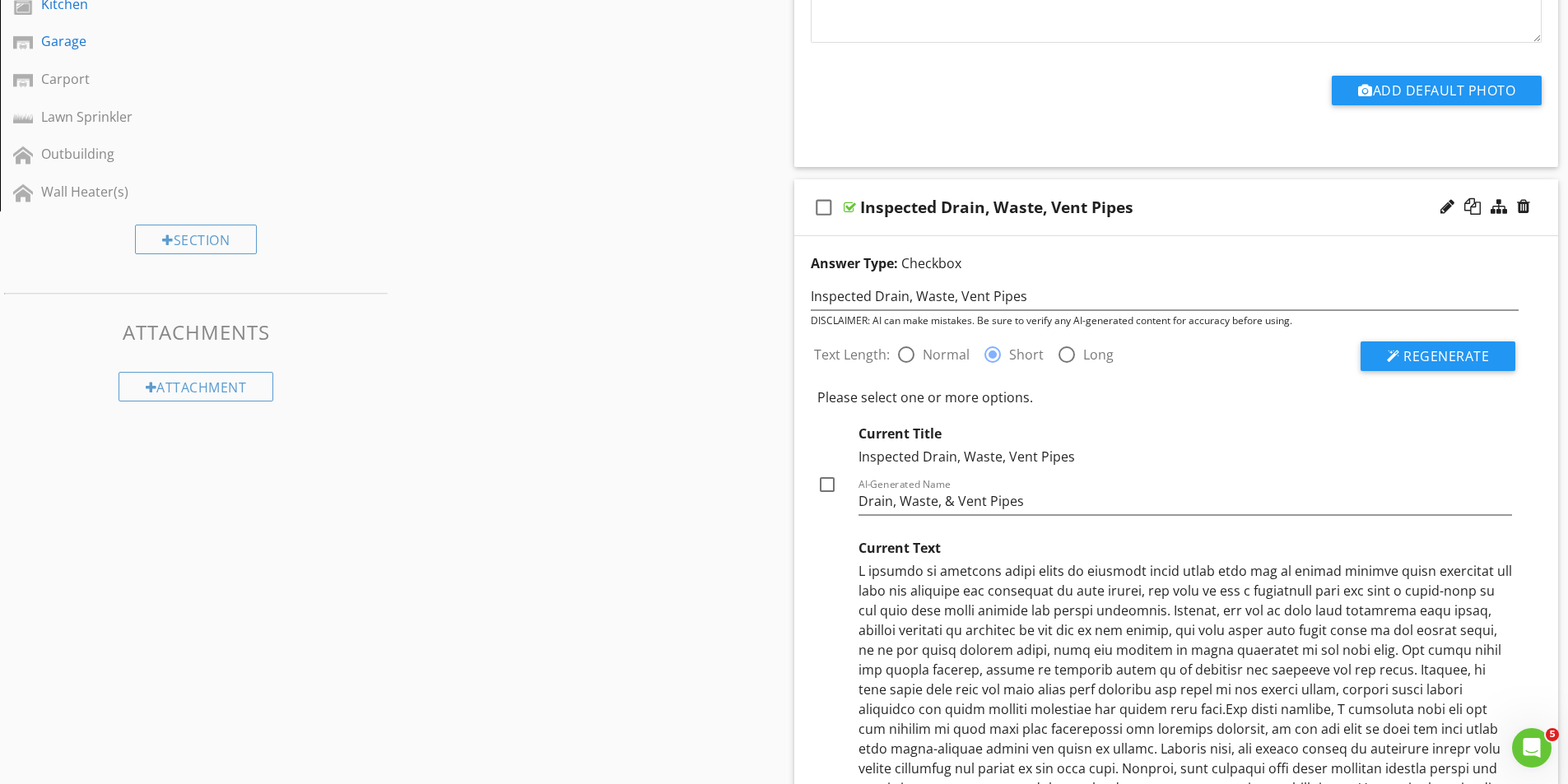
scroll to position [740, 0]
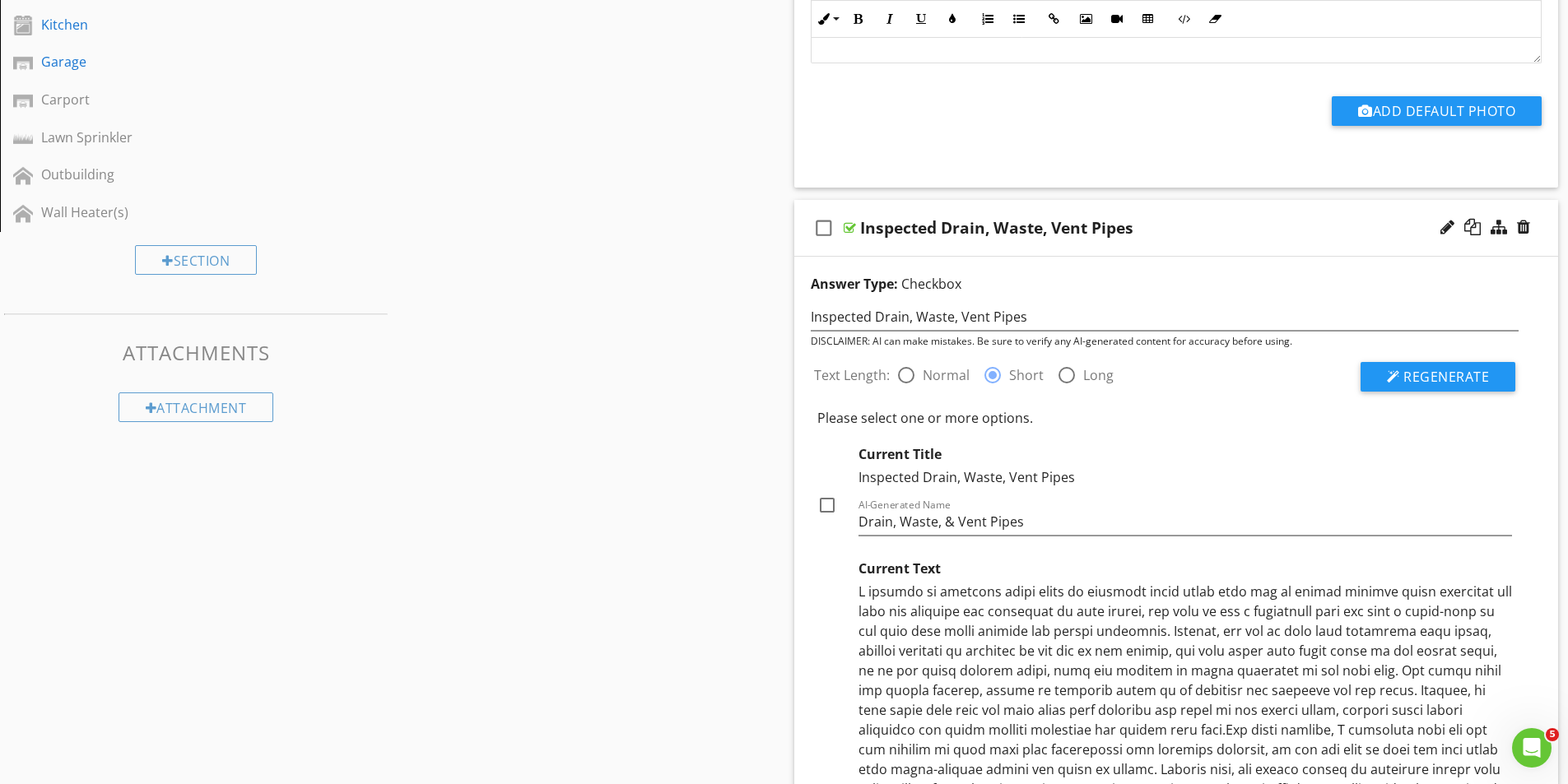
click at [900, 375] on div at bounding box center [906, 375] width 28 height 28
radio input "true"
click at [1421, 380] on span "Regenerate" at bounding box center [1446, 376] width 85 height 18
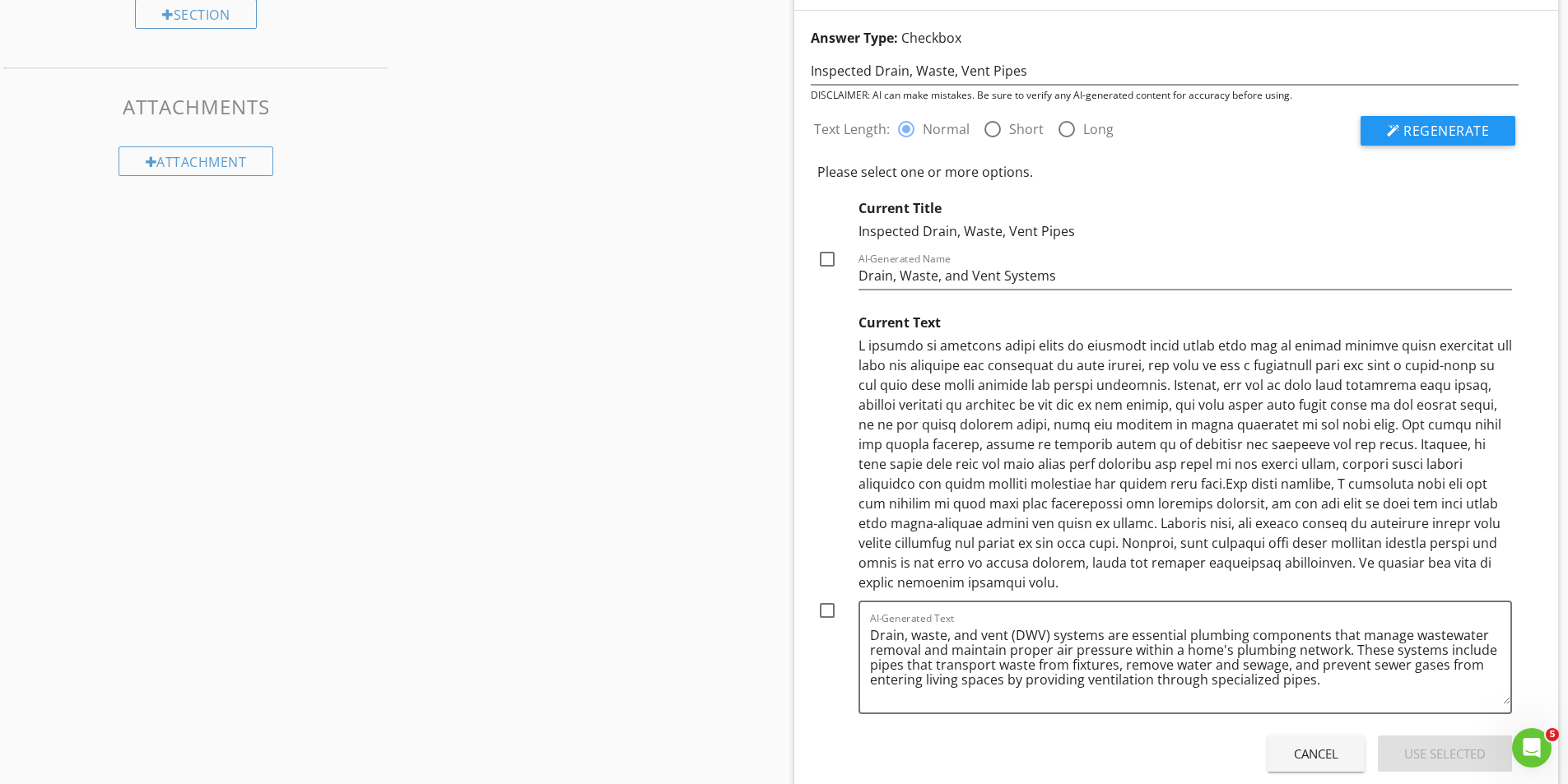
scroll to position [988, 0]
click at [1309, 748] on div "Cancel" at bounding box center [1315, 754] width 44 height 19
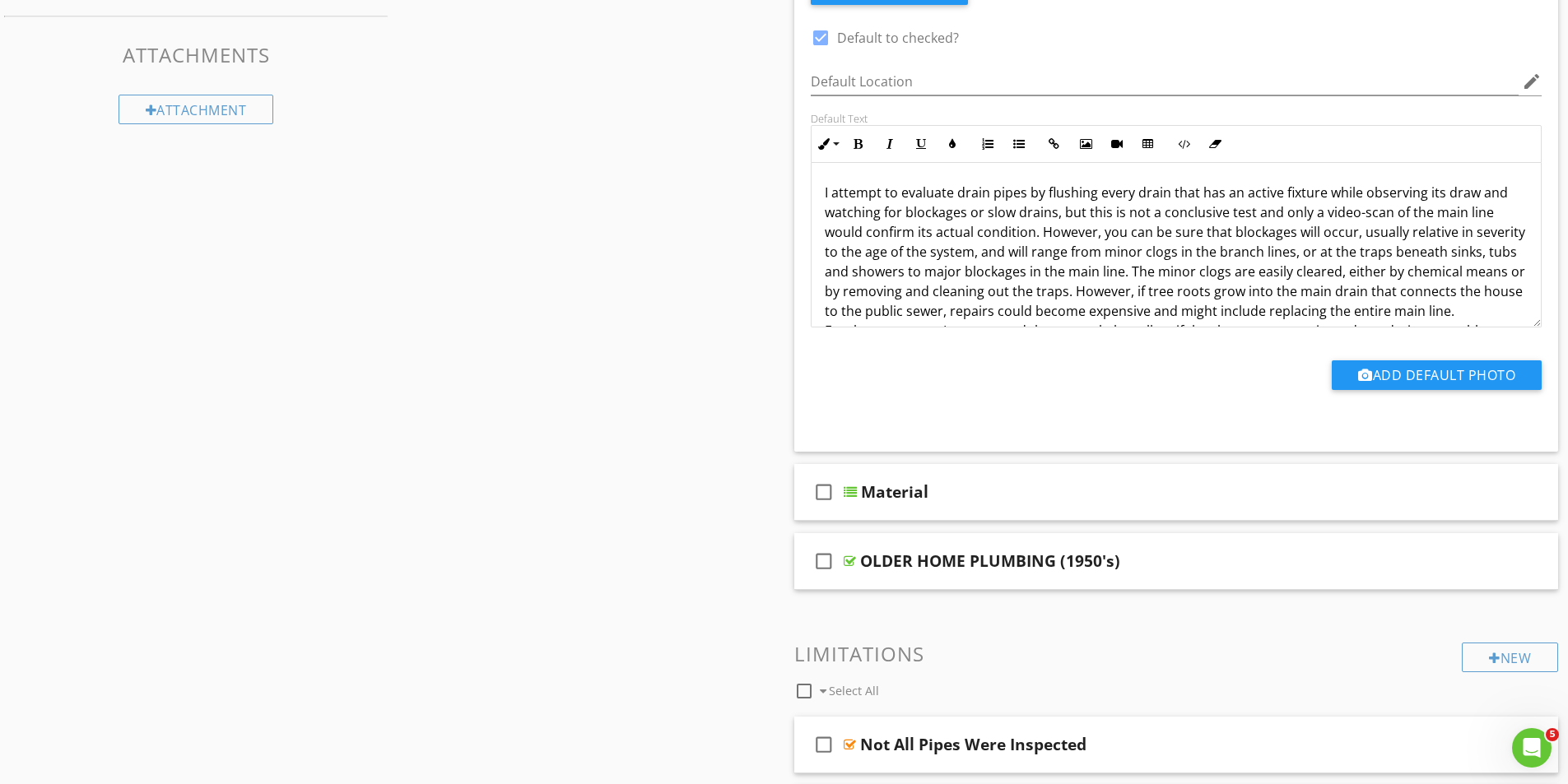
scroll to position [1234, 0]
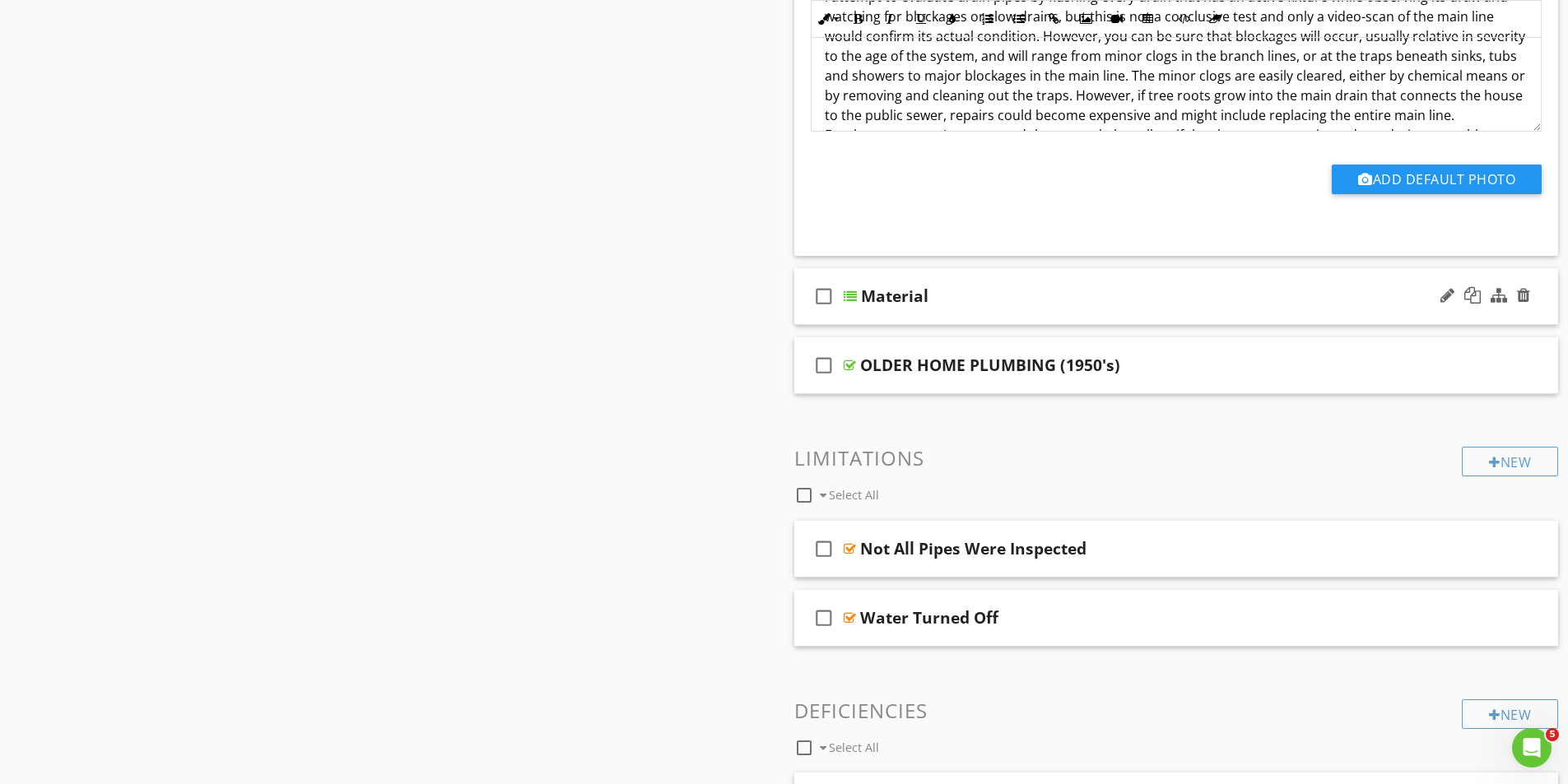
click at [848, 291] on div at bounding box center [849, 296] width 13 height 13
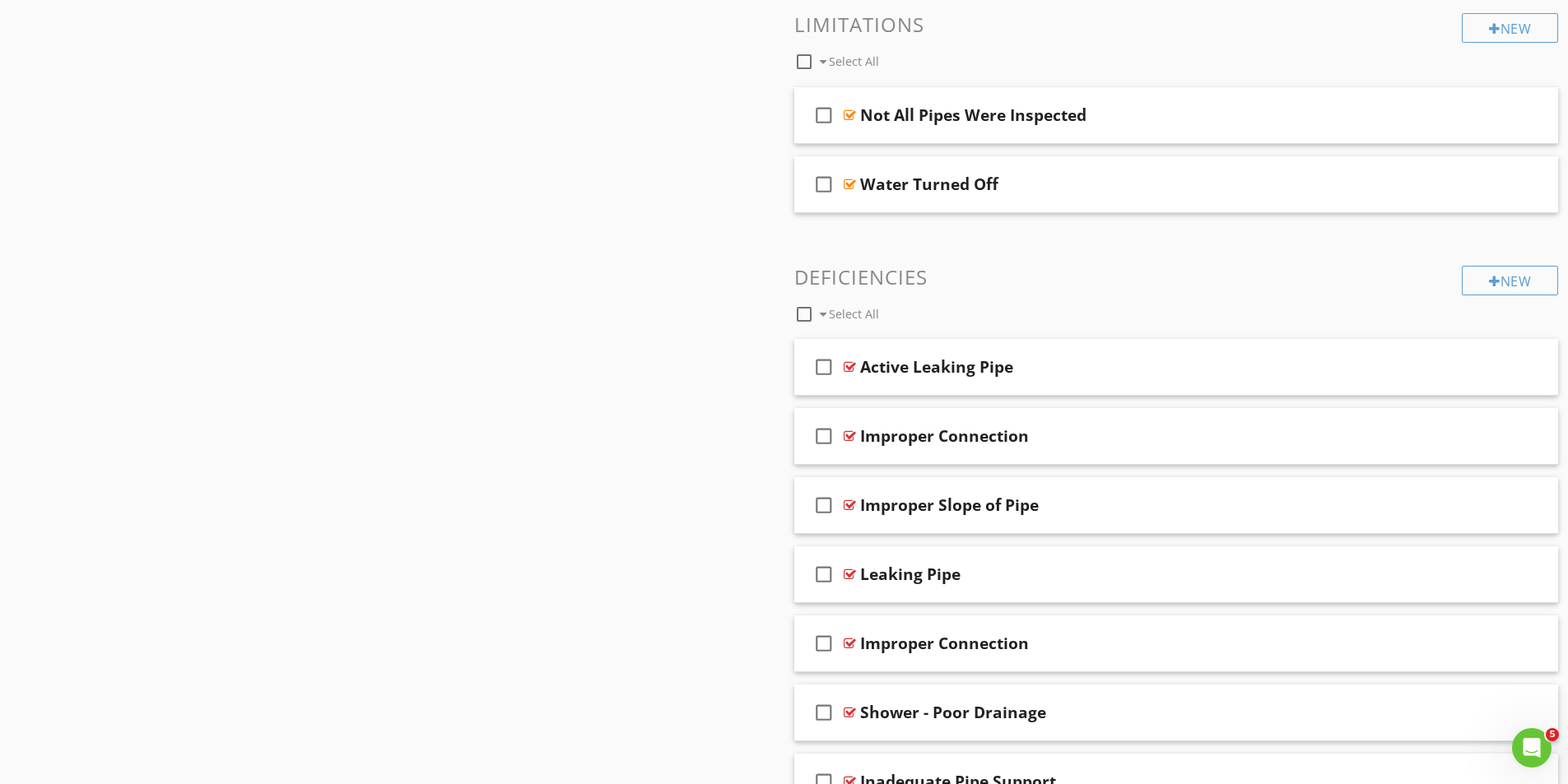
scroll to position [2469, 0]
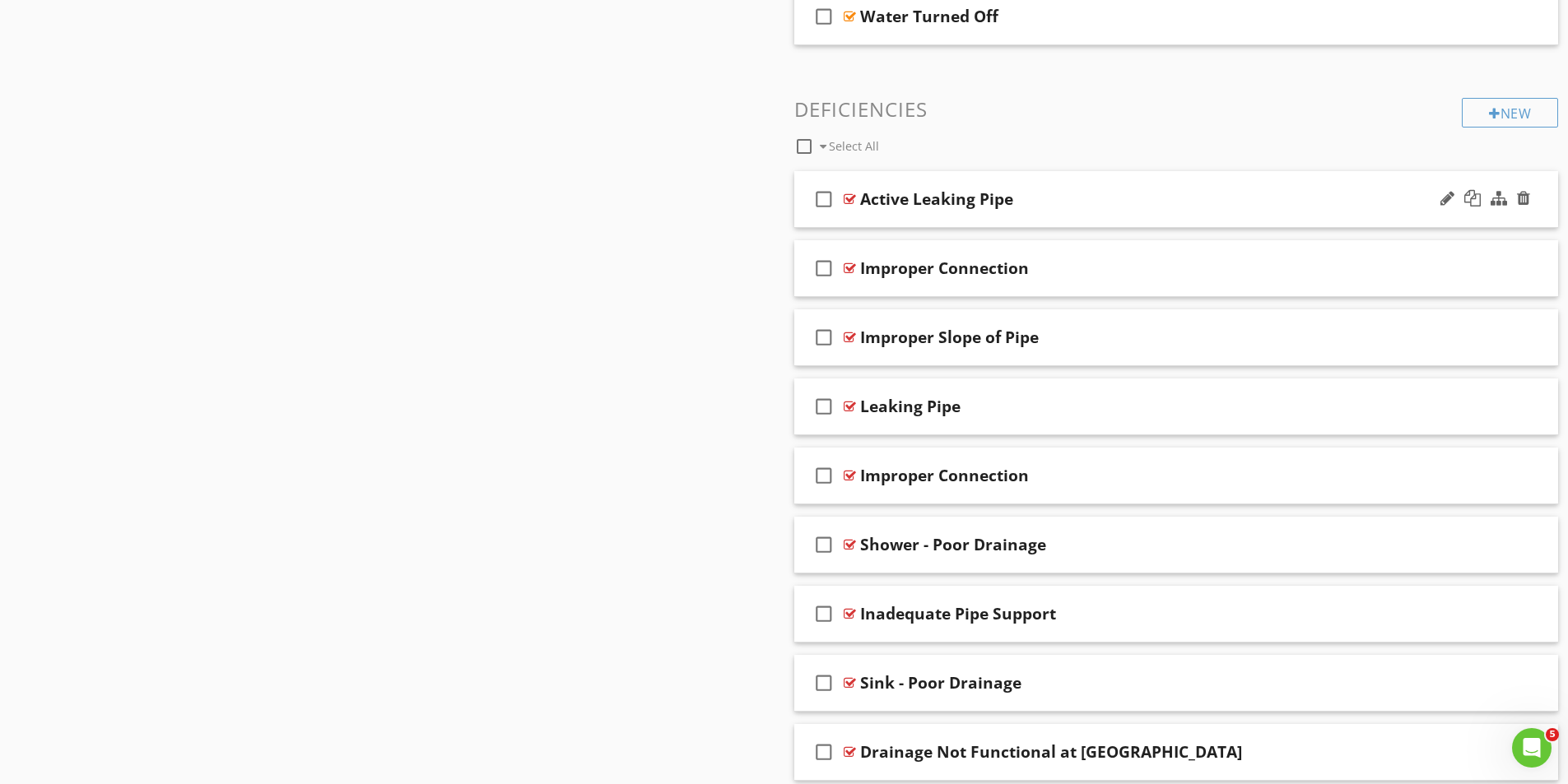
click at [851, 198] on div at bounding box center [849, 199] width 12 height 13
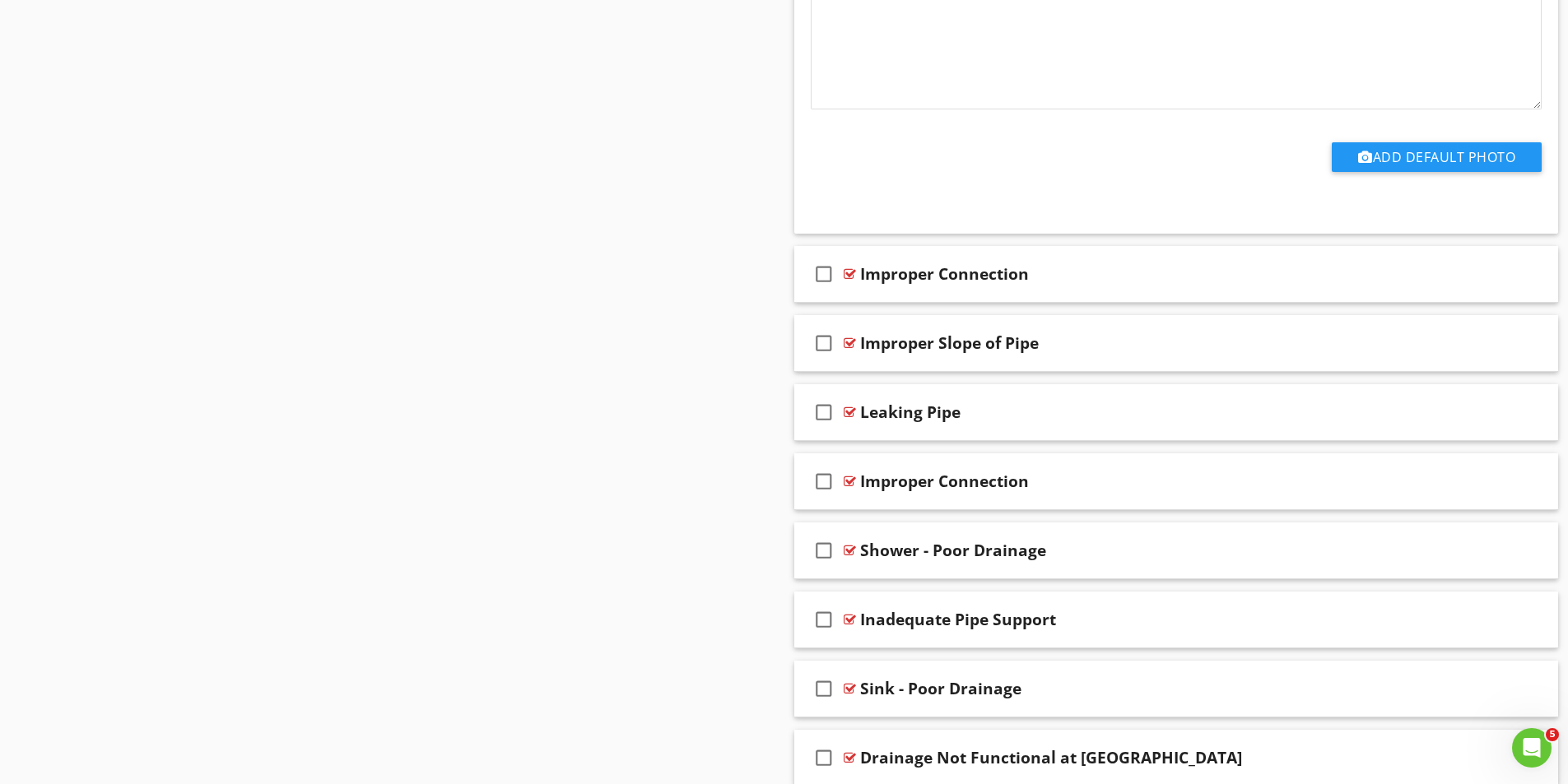
scroll to position [3127, 0]
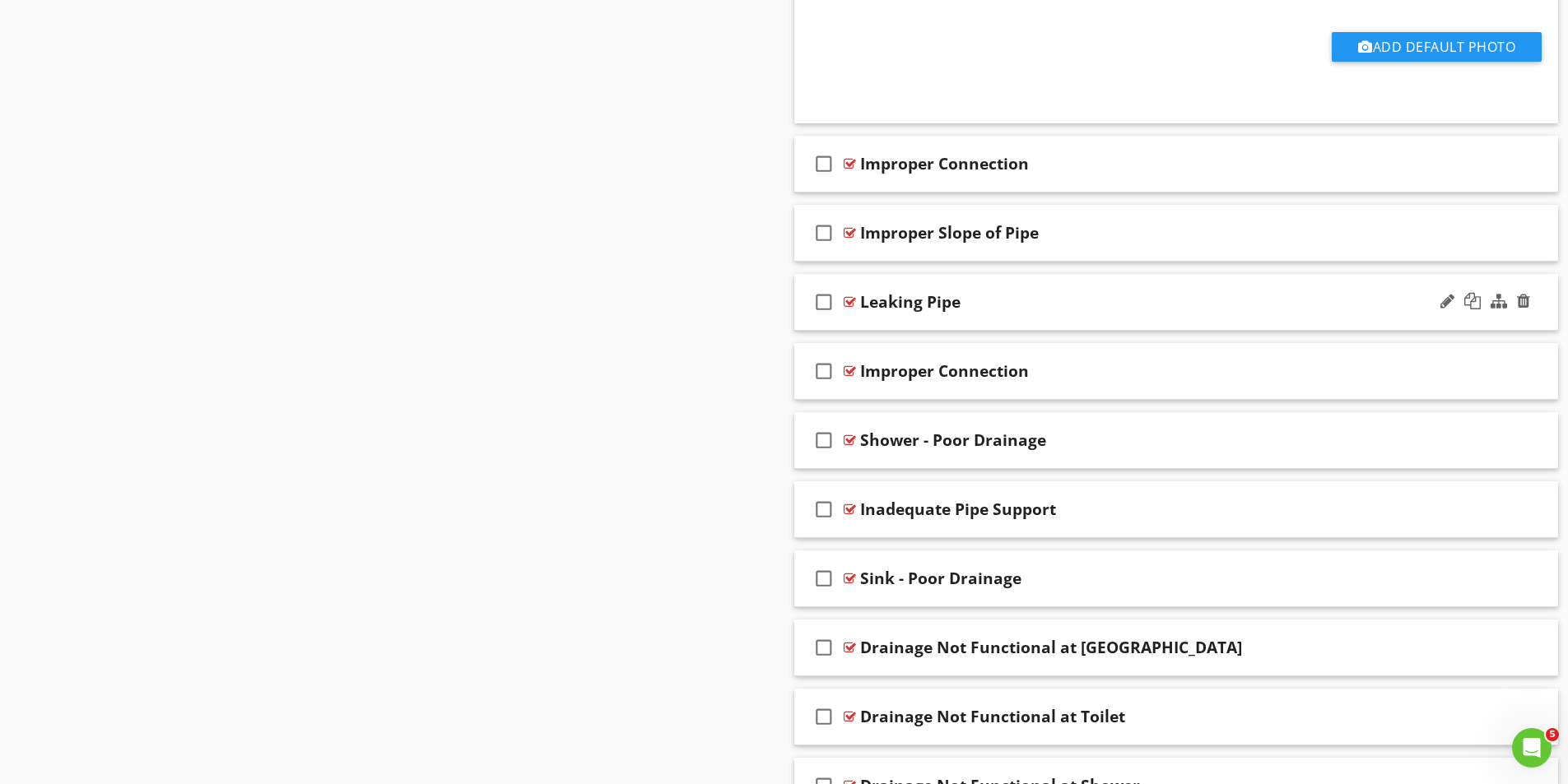
click at [848, 302] on div at bounding box center [849, 301] width 12 height 13
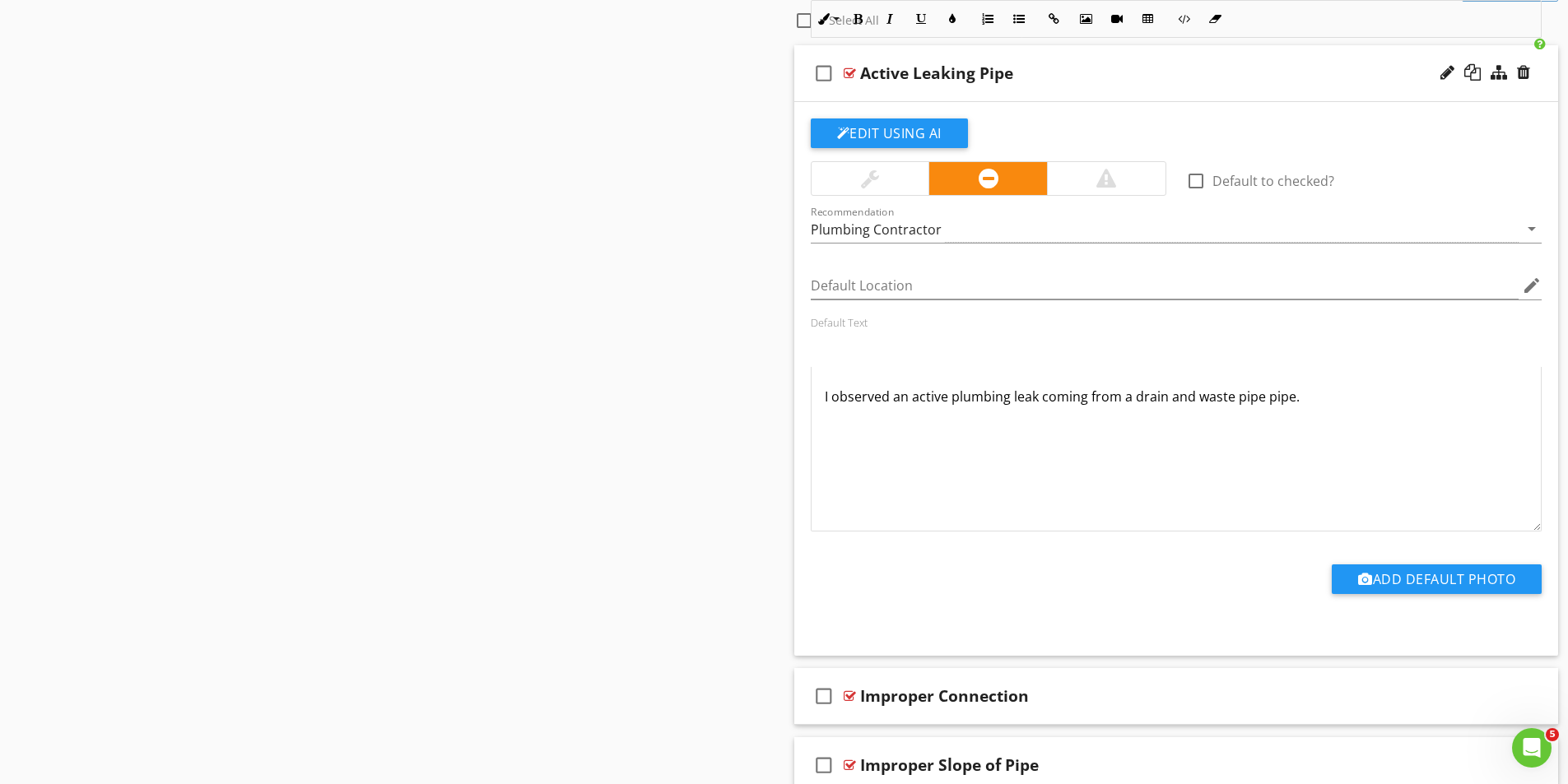
scroll to position [2469, 0]
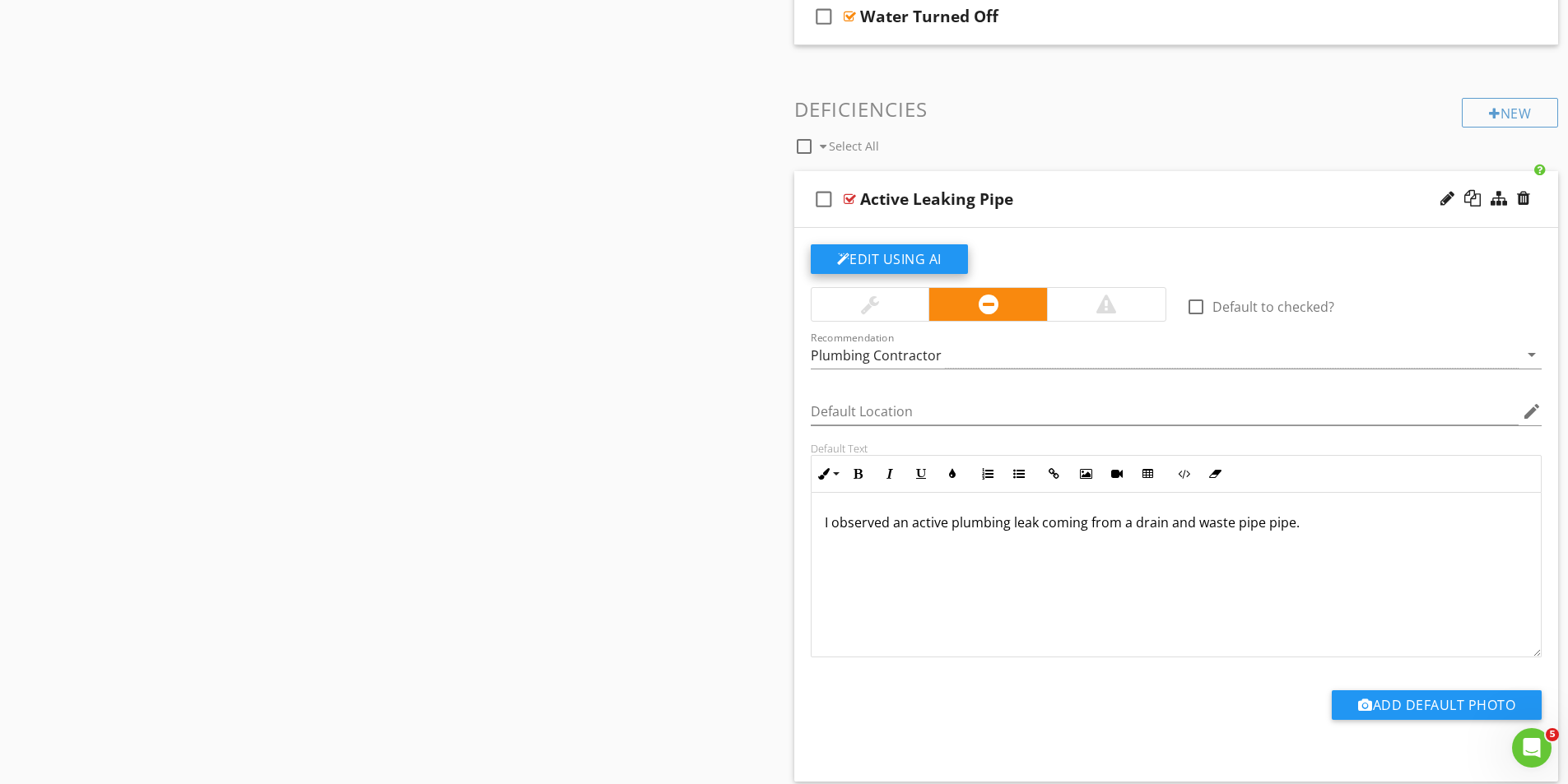
click at [930, 257] on button "Edit Using AI" at bounding box center [889, 260] width 157 height 30
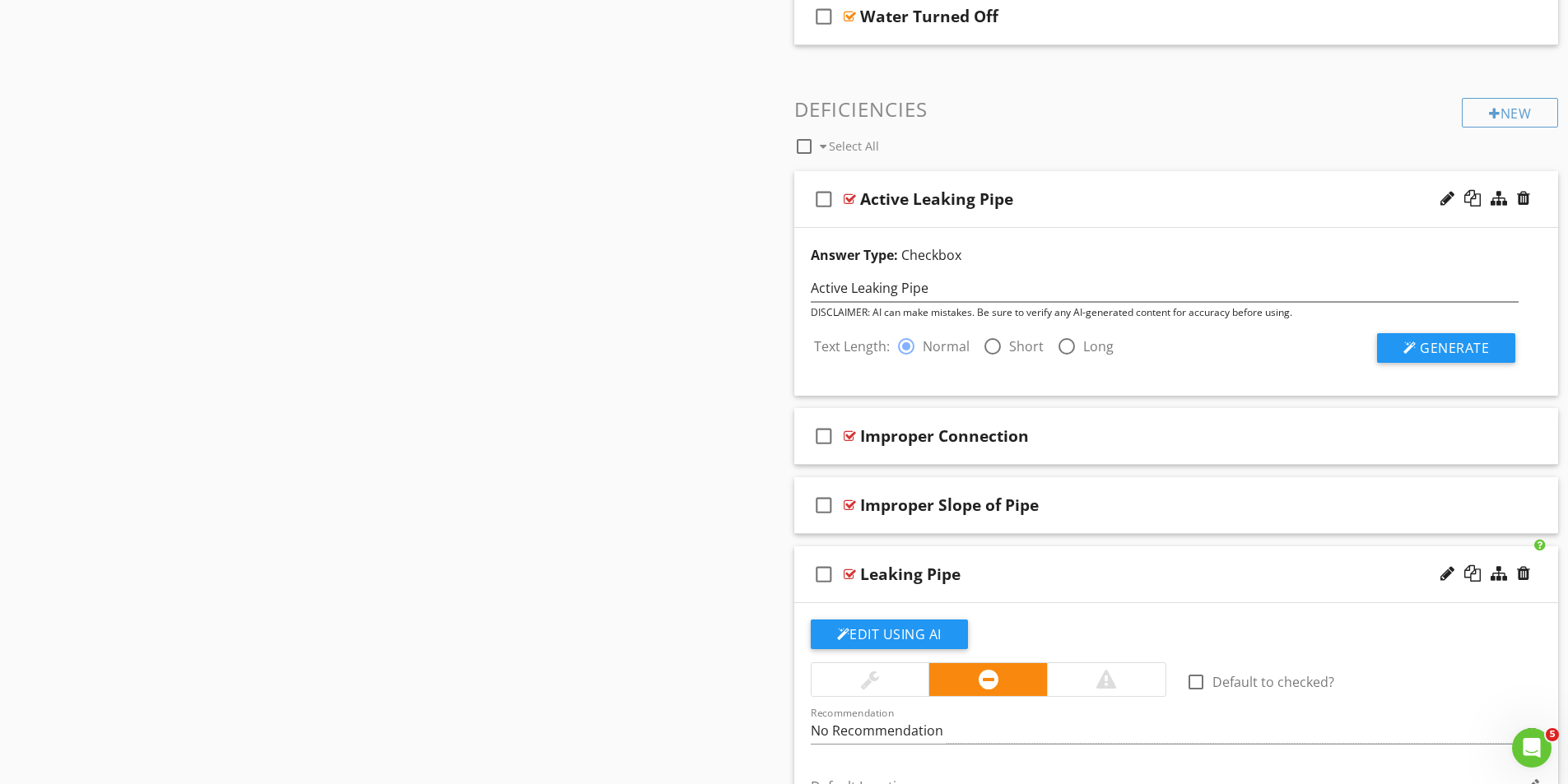
click at [990, 344] on div at bounding box center [992, 347] width 28 height 28
radio input "false"
radio input "true"
click at [1457, 348] on span "Generate" at bounding box center [1454, 348] width 69 height 18
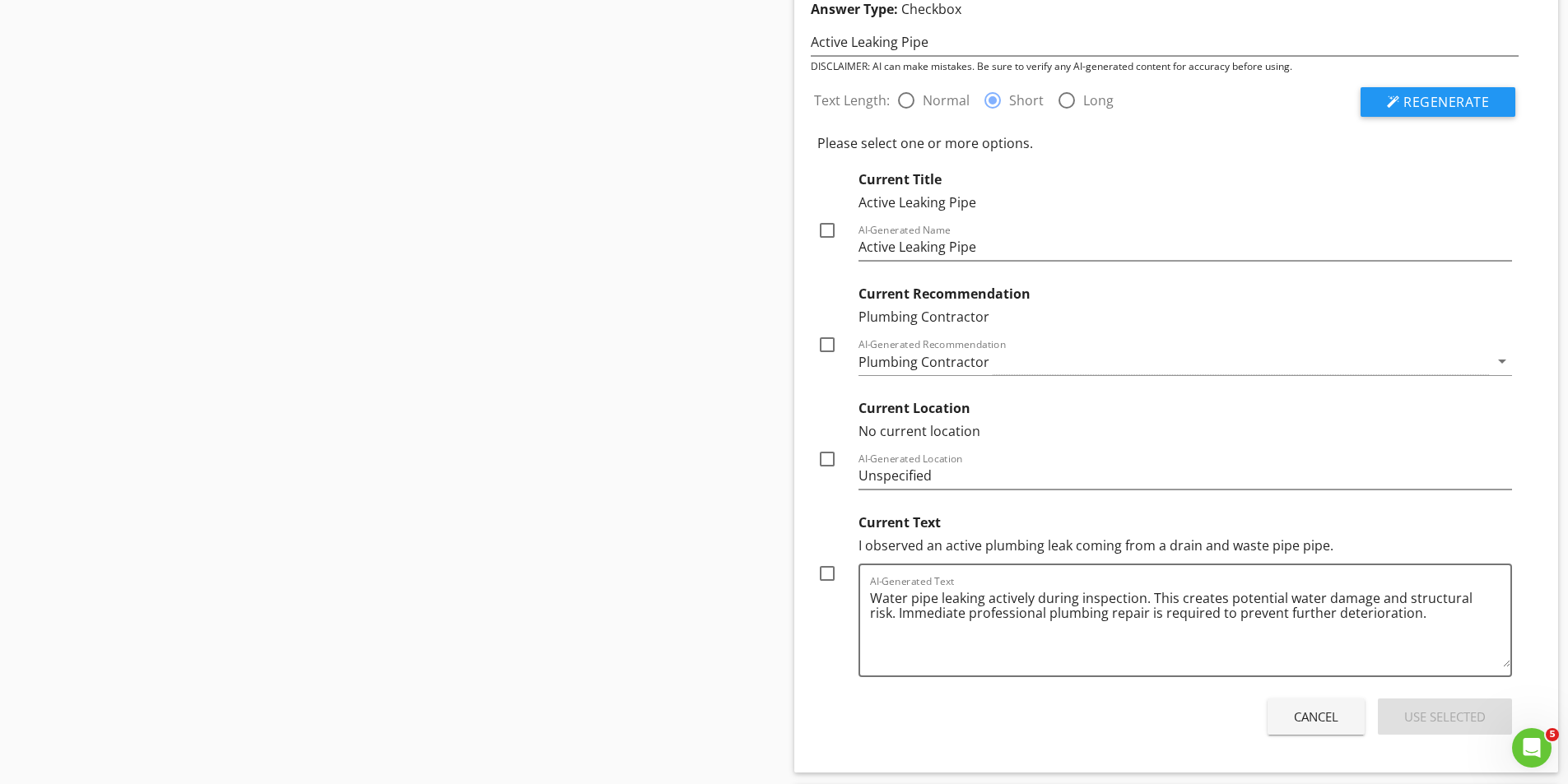
scroll to position [2716, 0]
click at [825, 575] on div at bounding box center [827, 572] width 28 height 28
checkbox input "true"
click at [1438, 713] on div "Use Selected" at bounding box center [1445, 717] width 82 height 19
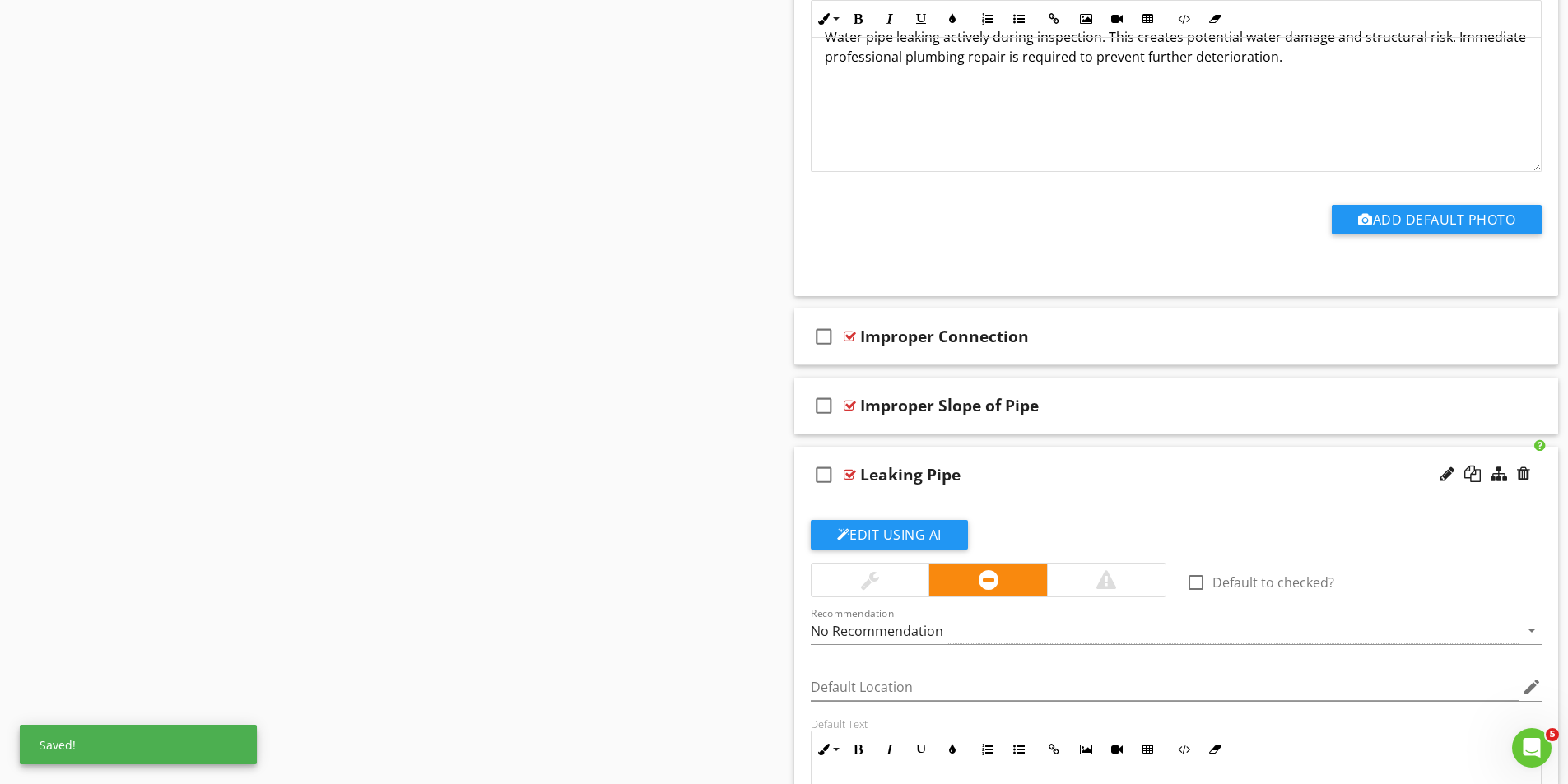
scroll to position [2963, 0]
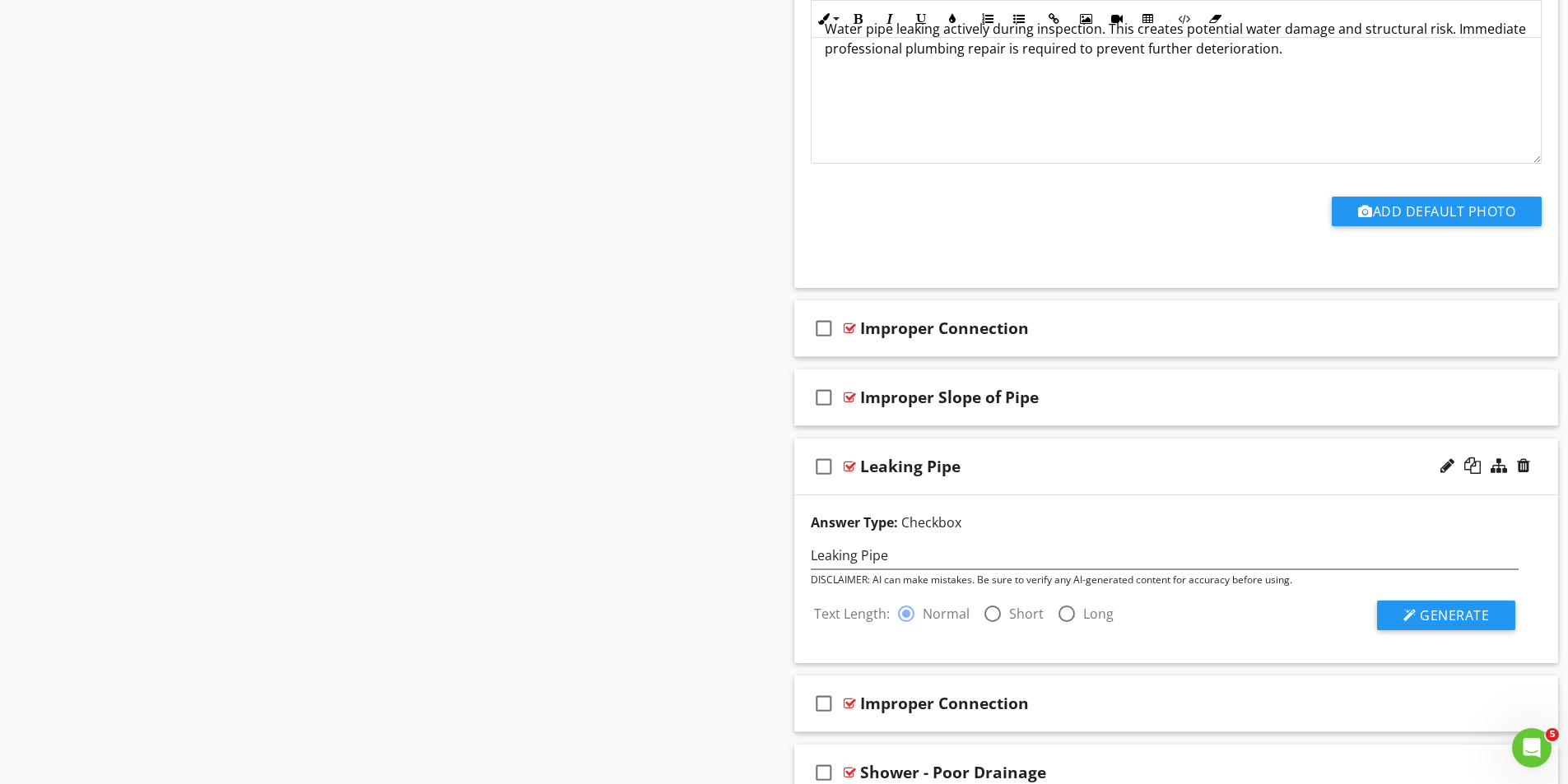
click at [997, 616] on div at bounding box center [992, 614] width 28 height 28
radio input "false"
radio input "true"
click at [1460, 612] on span "Generate" at bounding box center [1454, 615] width 69 height 18
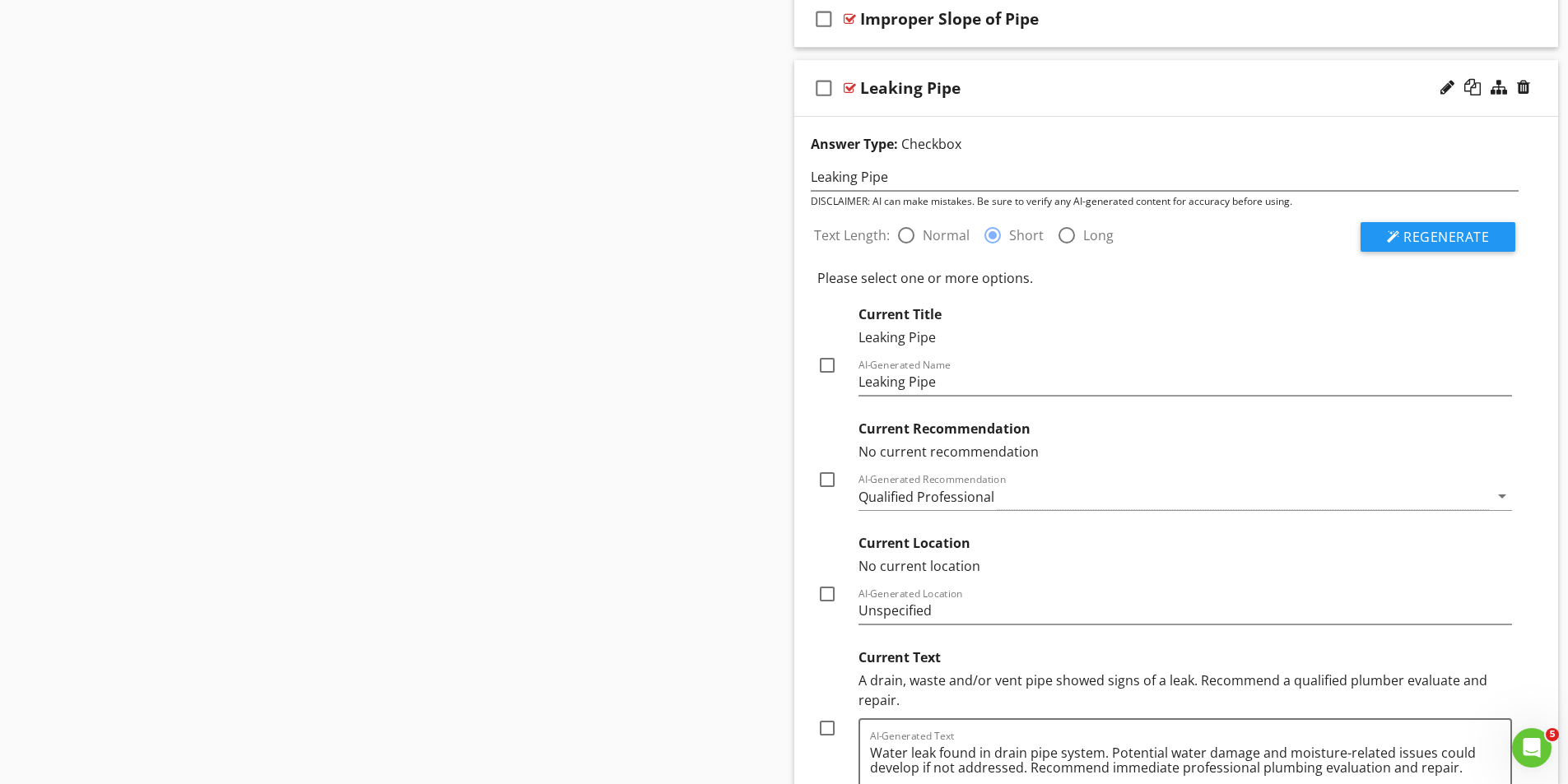
scroll to position [3374, 0]
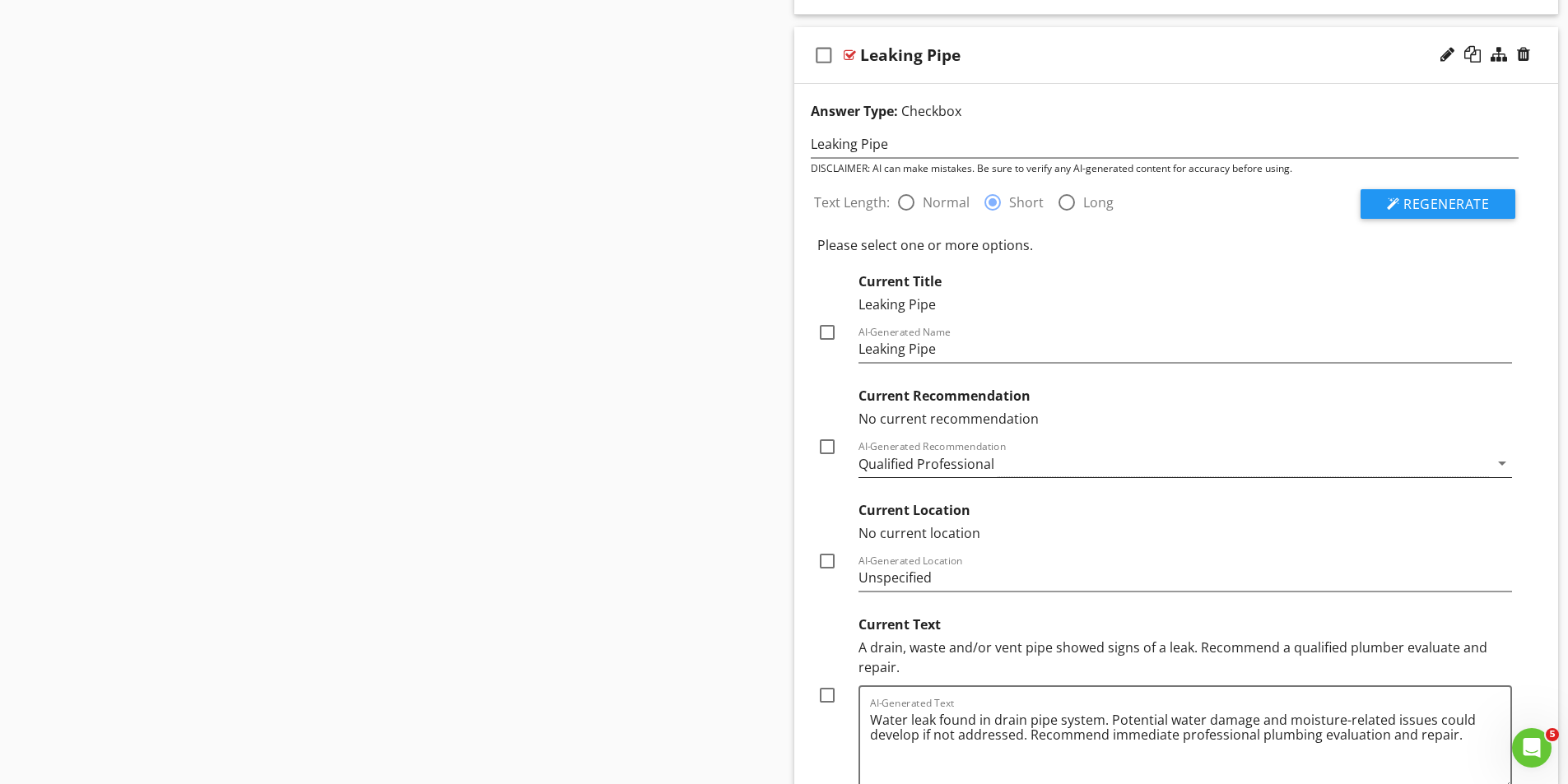
click at [1026, 463] on div "Qualified Professional" at bounding box center [1173, 463] width 632 height 27
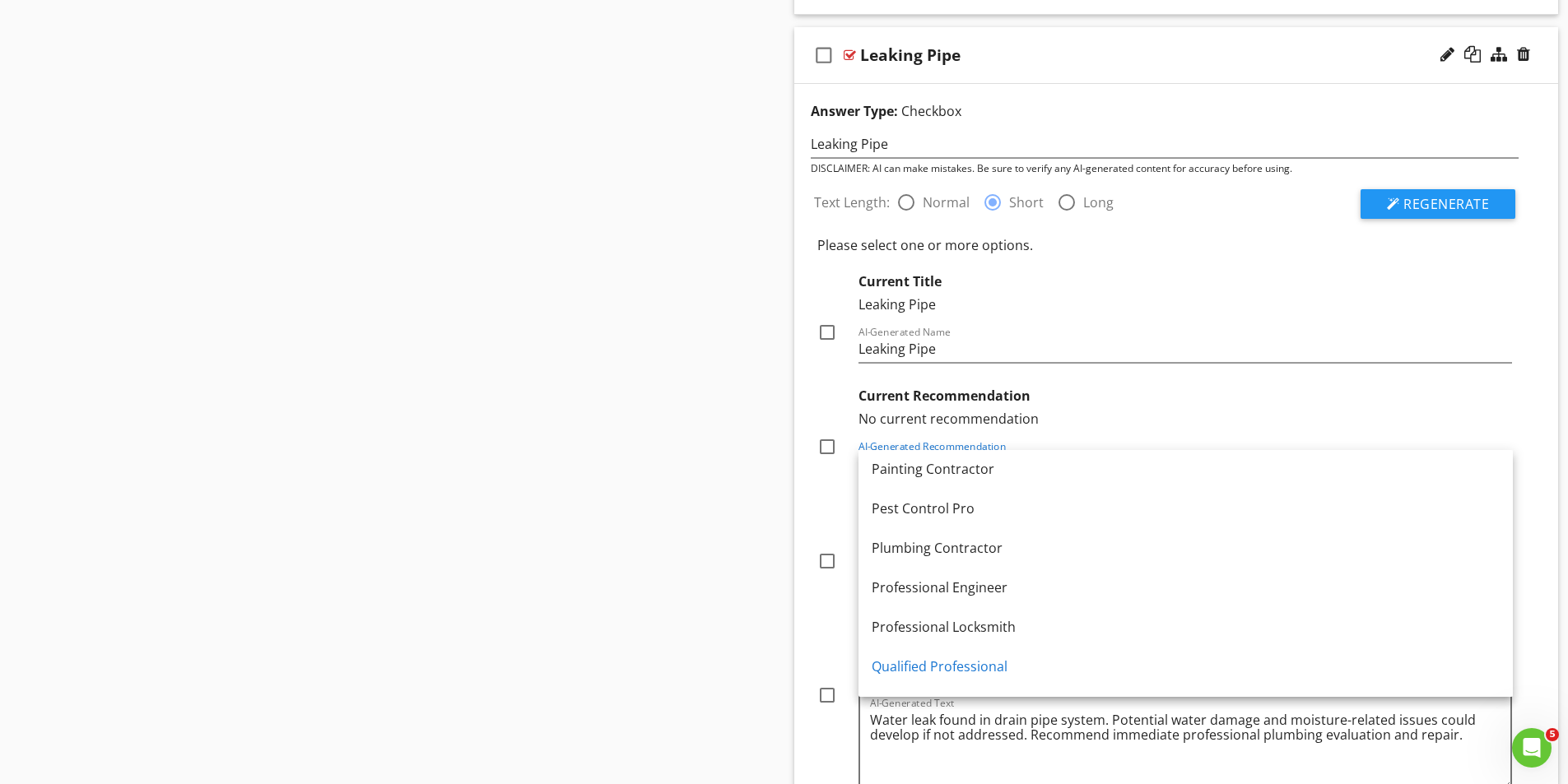
scroll to position [1728, 0]
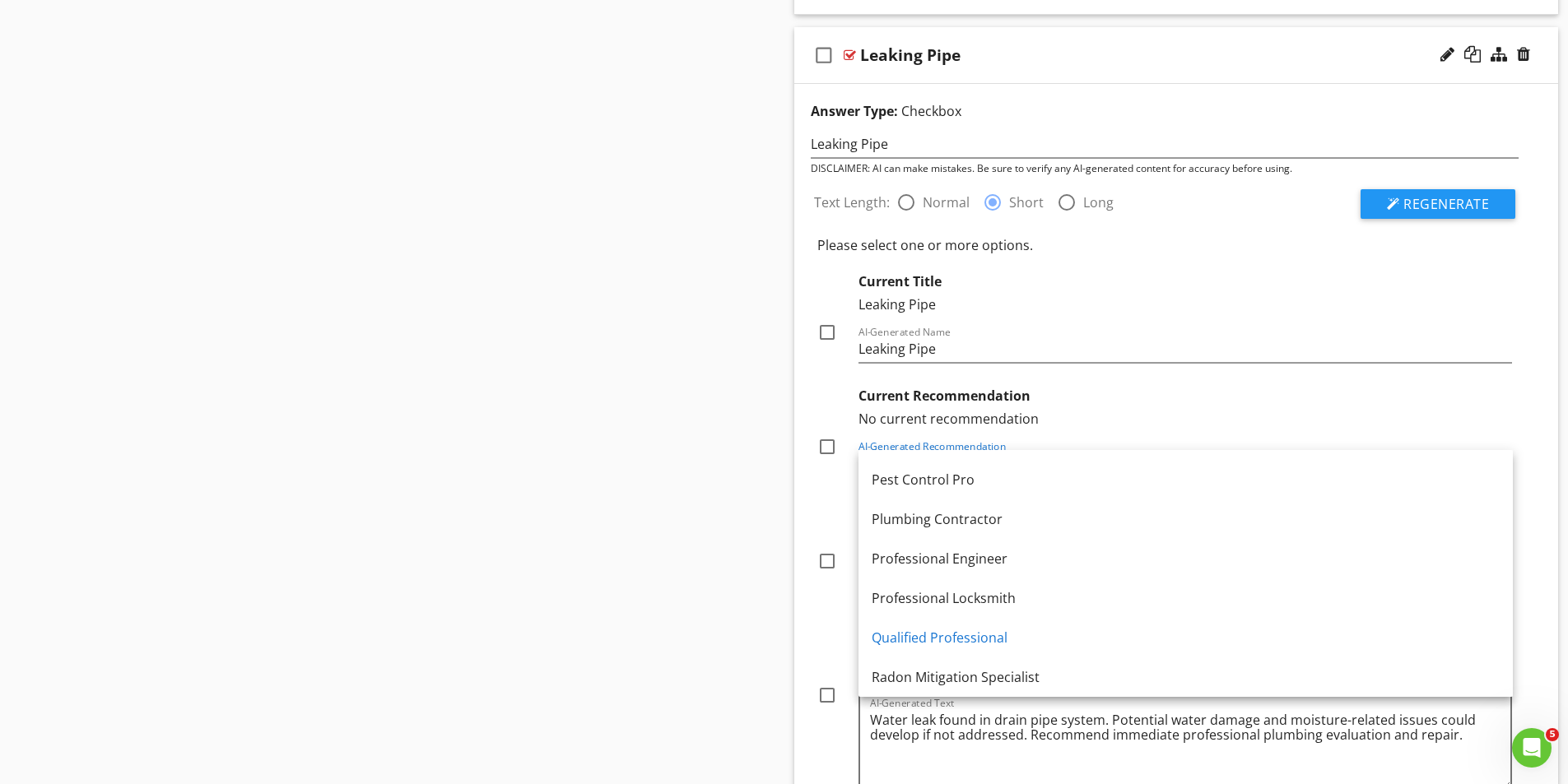
click at [916, 521] on div "Plumbing Contractor" at bounding box center [1185, 519] width 628 height 20
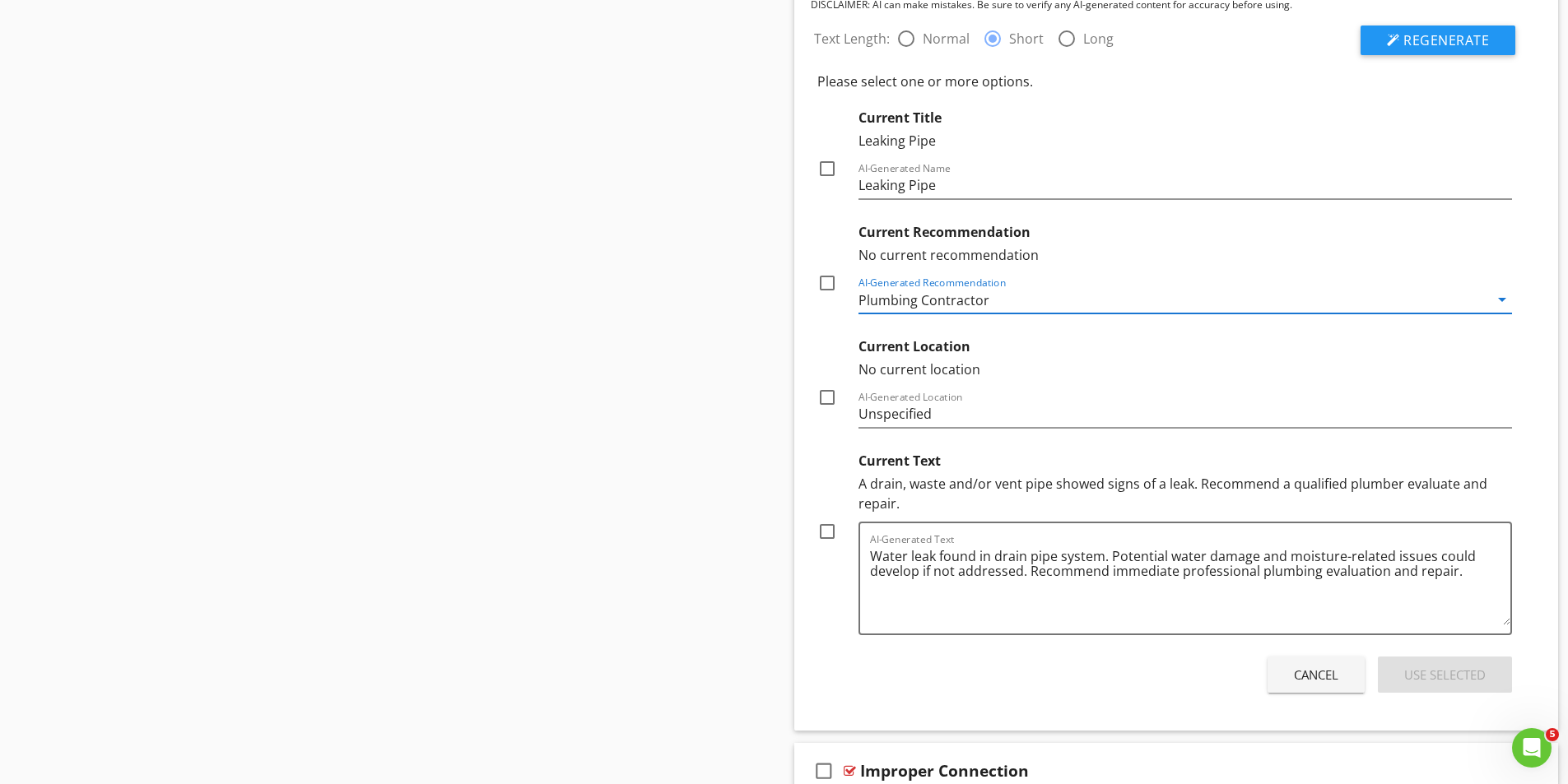
scroll to position [3538, 0]
click at [828, 531] on div at bounding box center [827, 531] width 28 height 28
checkbox input "true"
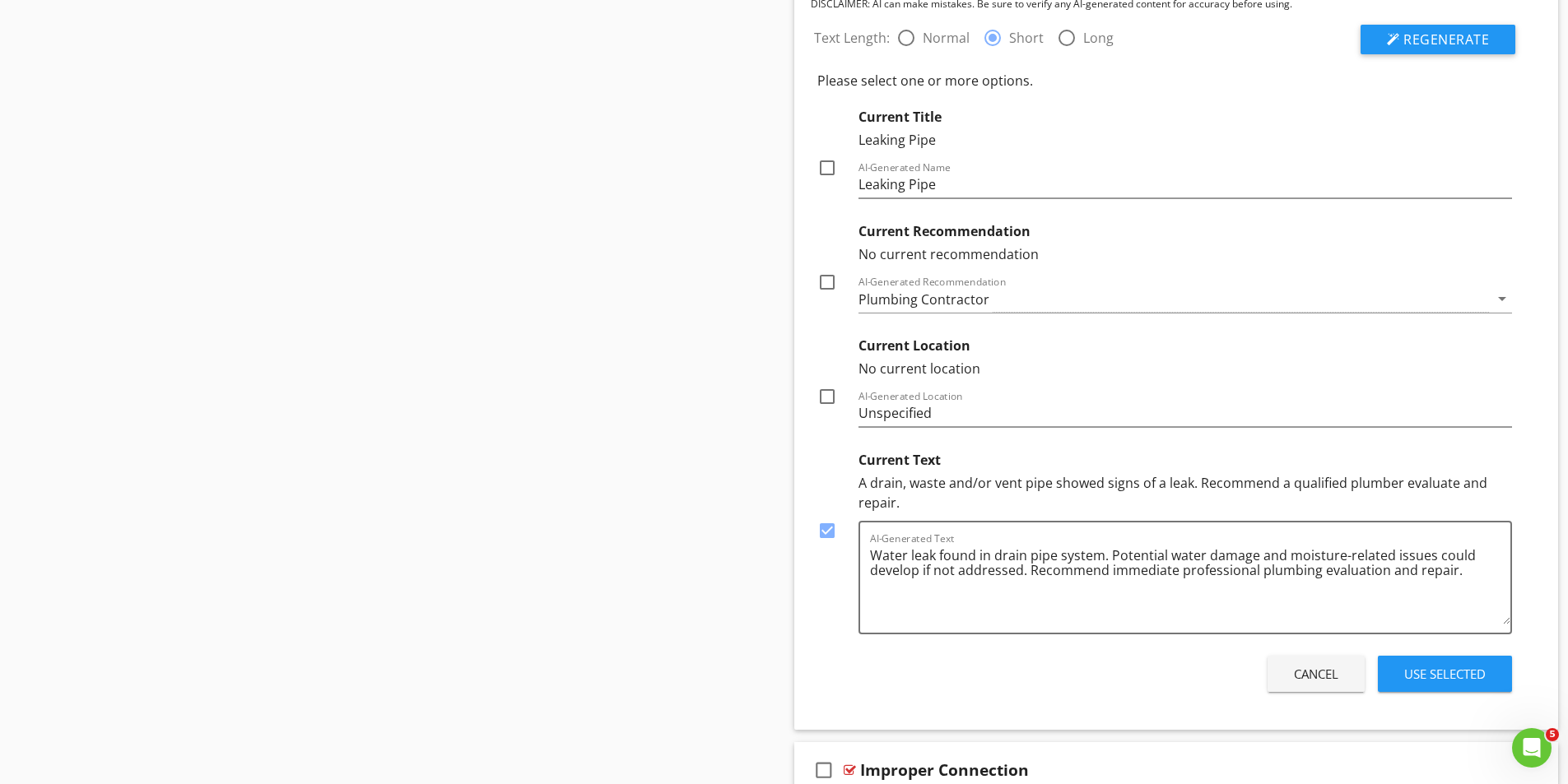
click at [825, 286] on div at bounding box center [827, 282] width 28 height 28
checkbox input "true"
click at [1458, 672] on div "Use Selected" at bounding box center [1445, 674] width 82 height 19
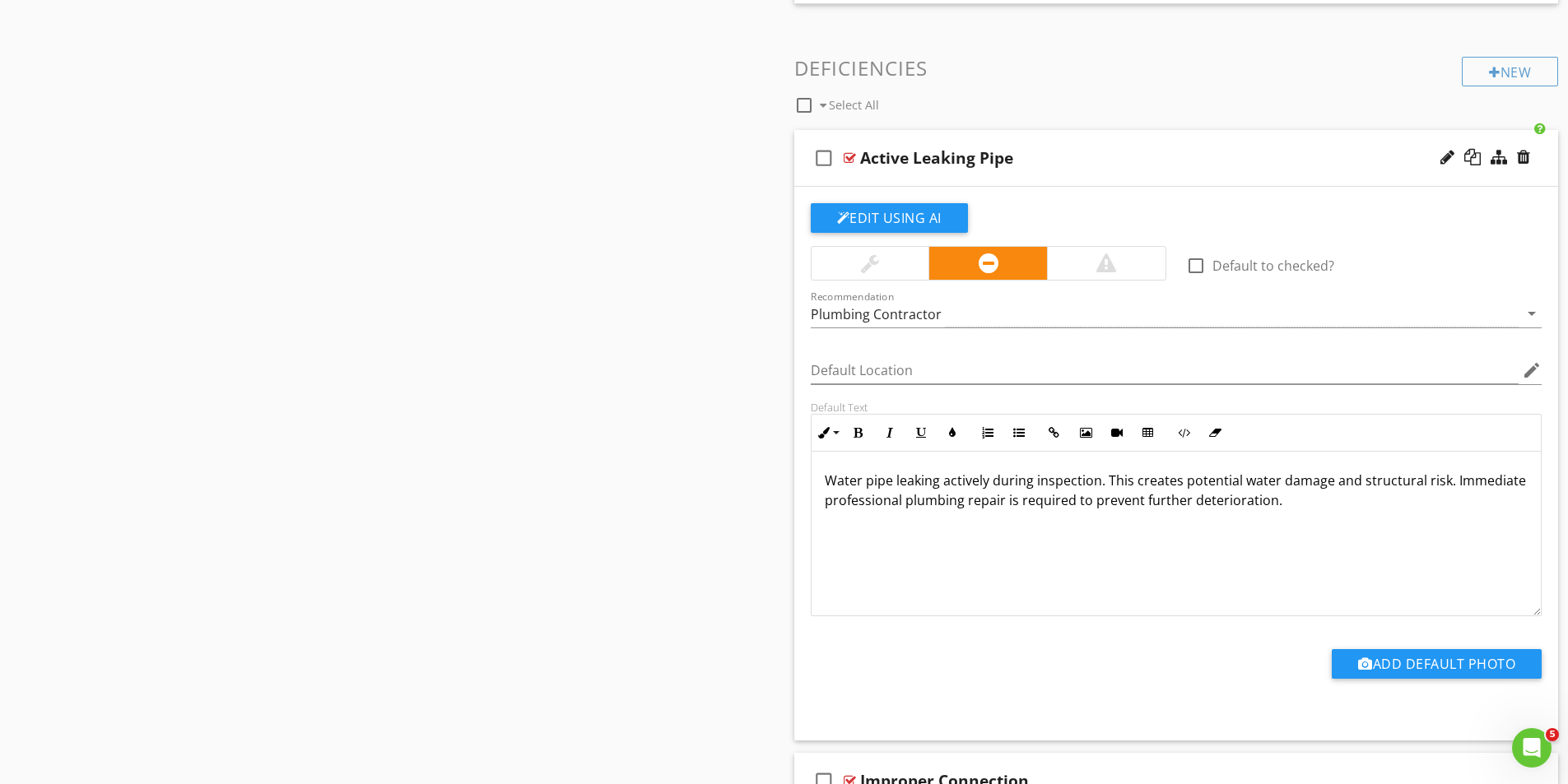
scroll to position [2469, 0]
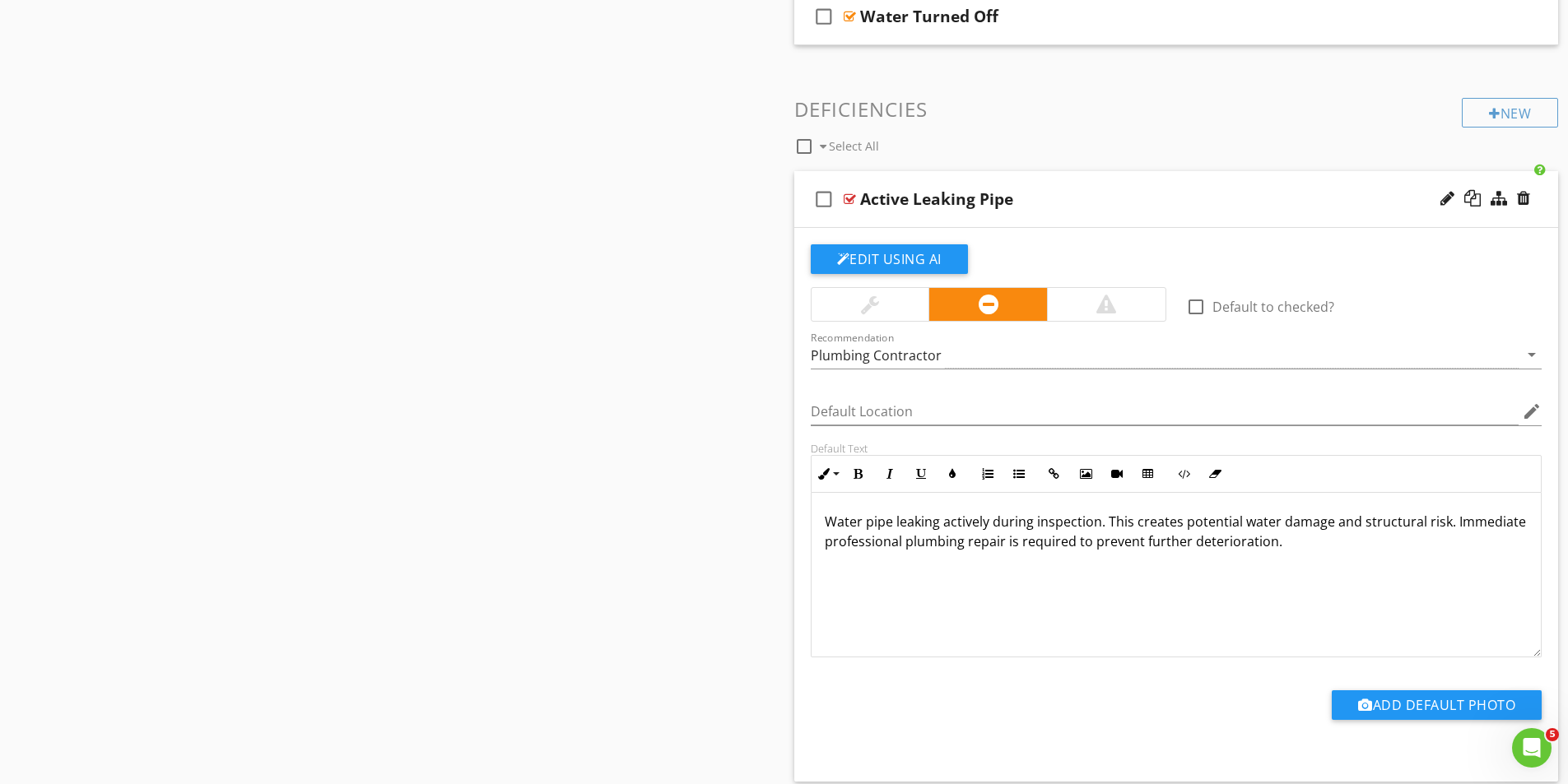
click at [850, 201] on div at bounding box center [849, 199] width 12 height 13
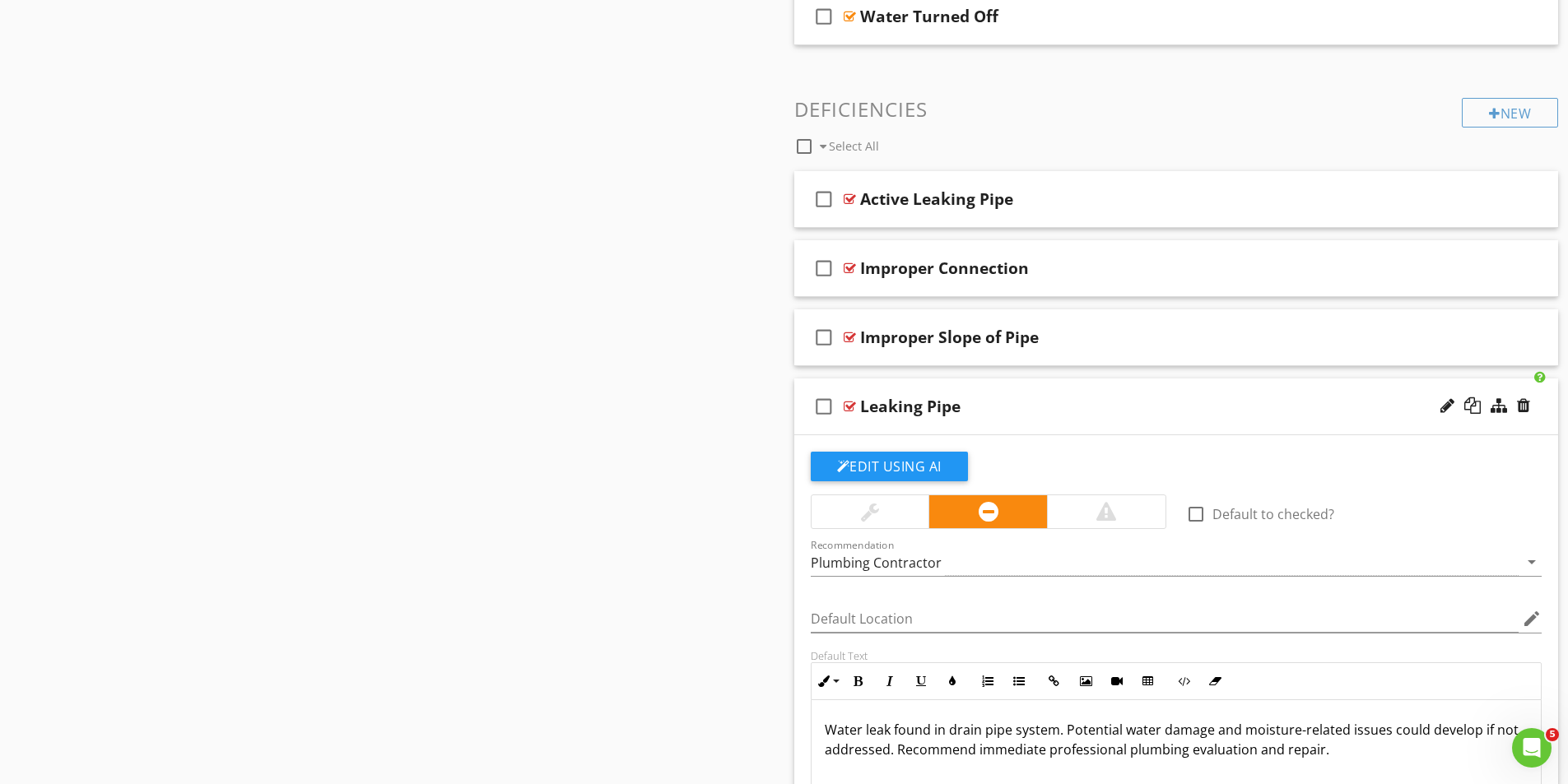
click at [851, 407] on div at bounding box center [849, 406] width 12 height 13
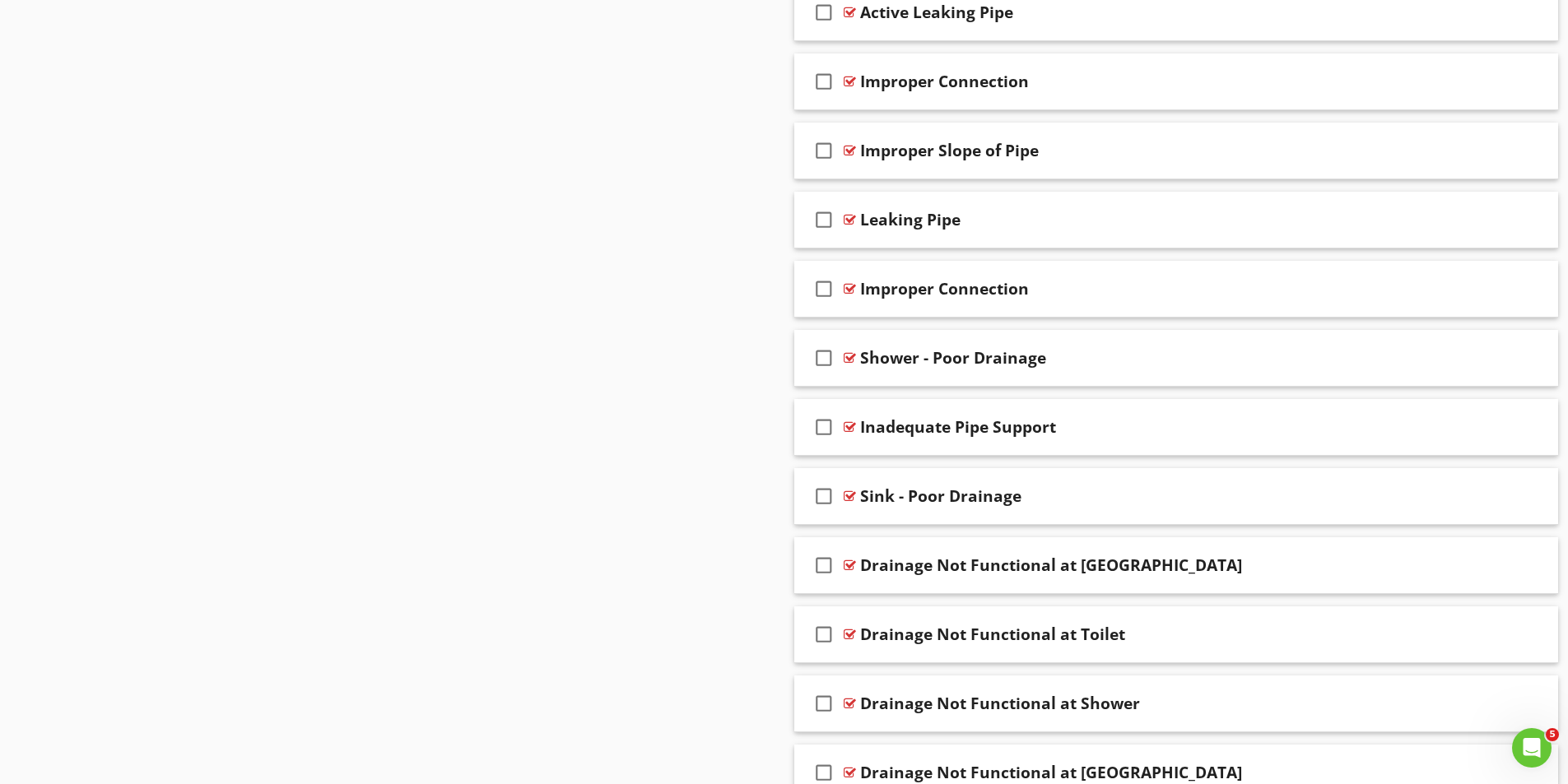
scroll to position [2716, 0]
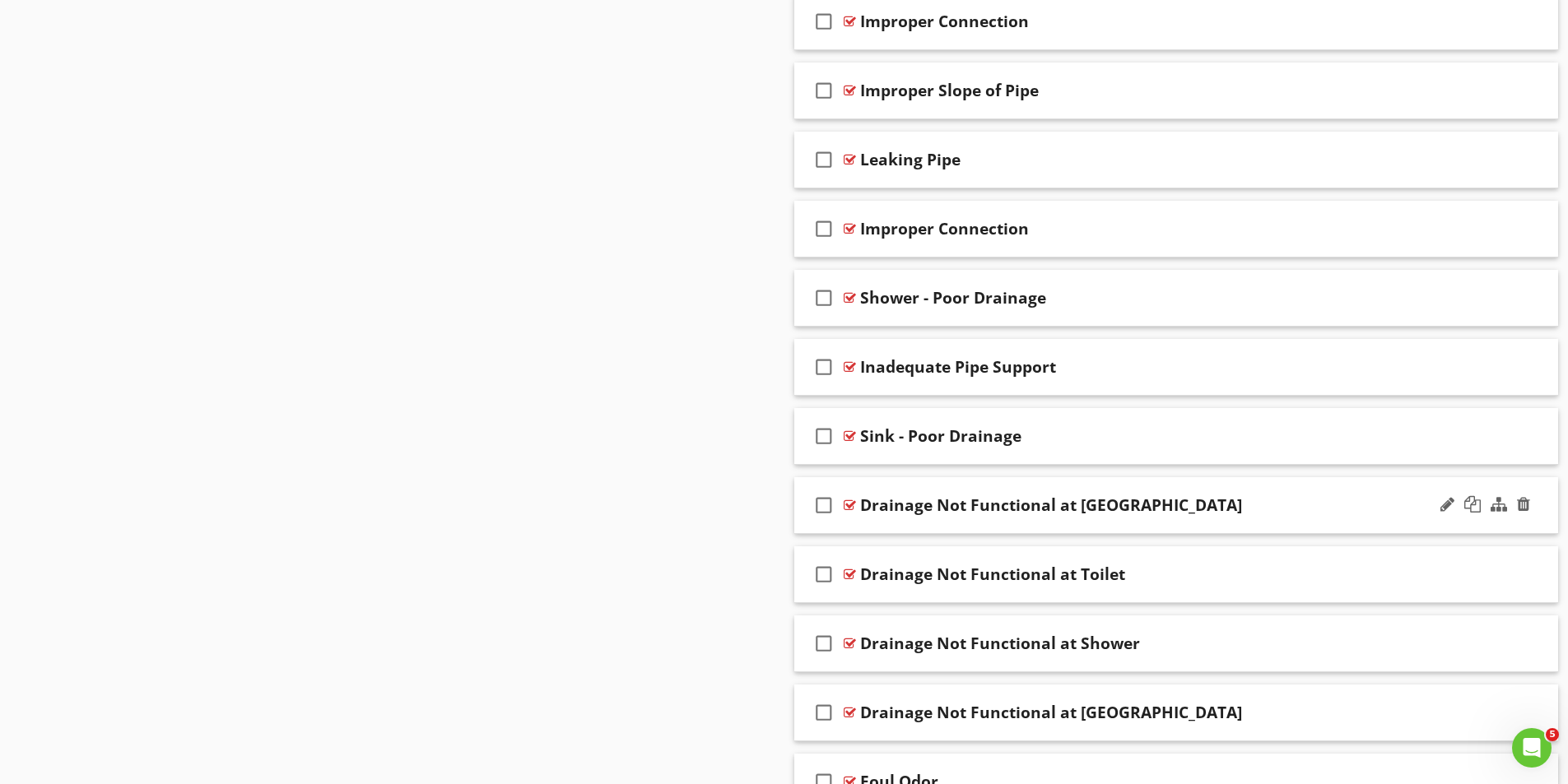
click at [848, 504] on div at bounding box center [849, 505] width 12 height 13
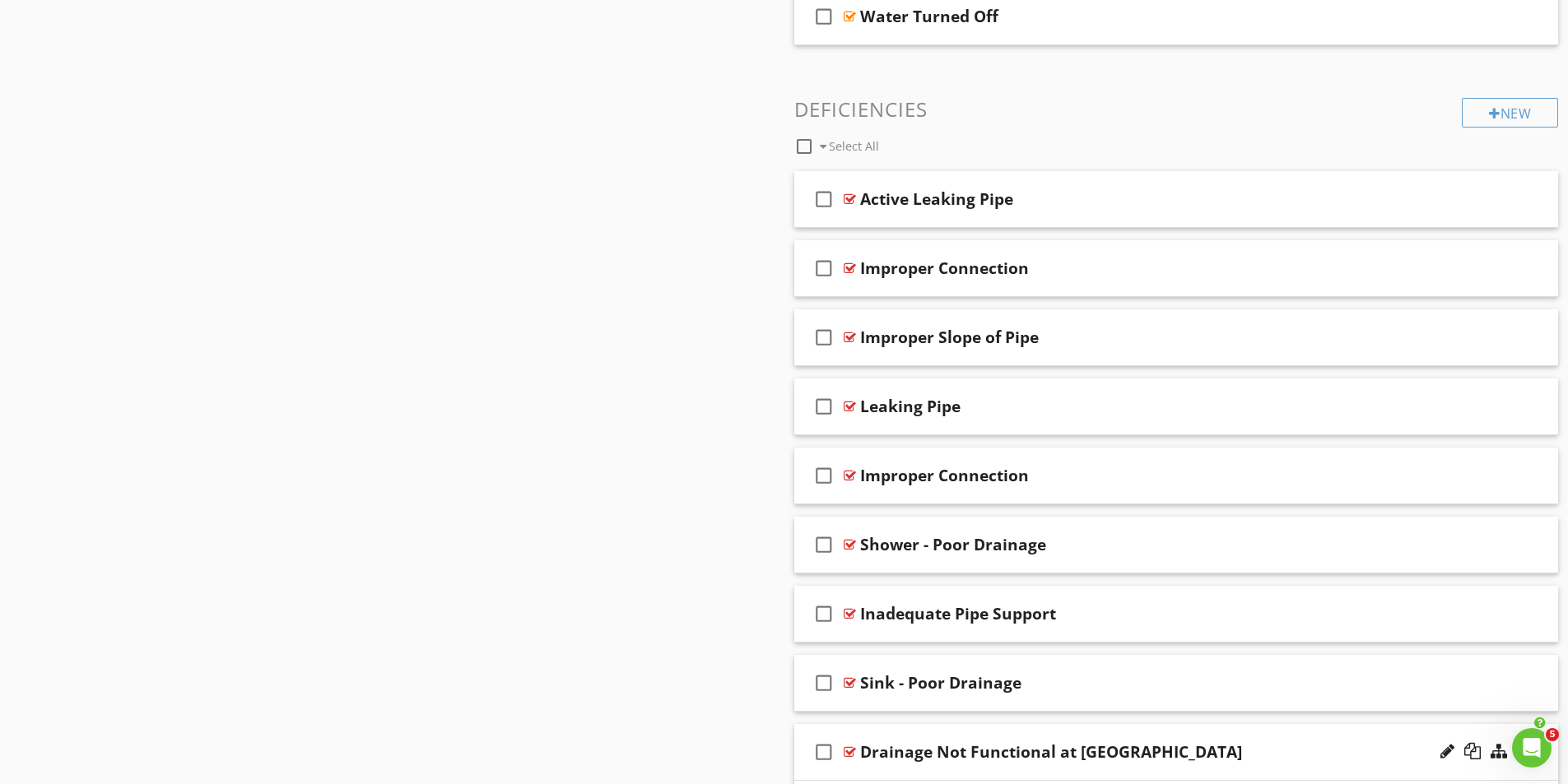
scroll to position [2551, 0]
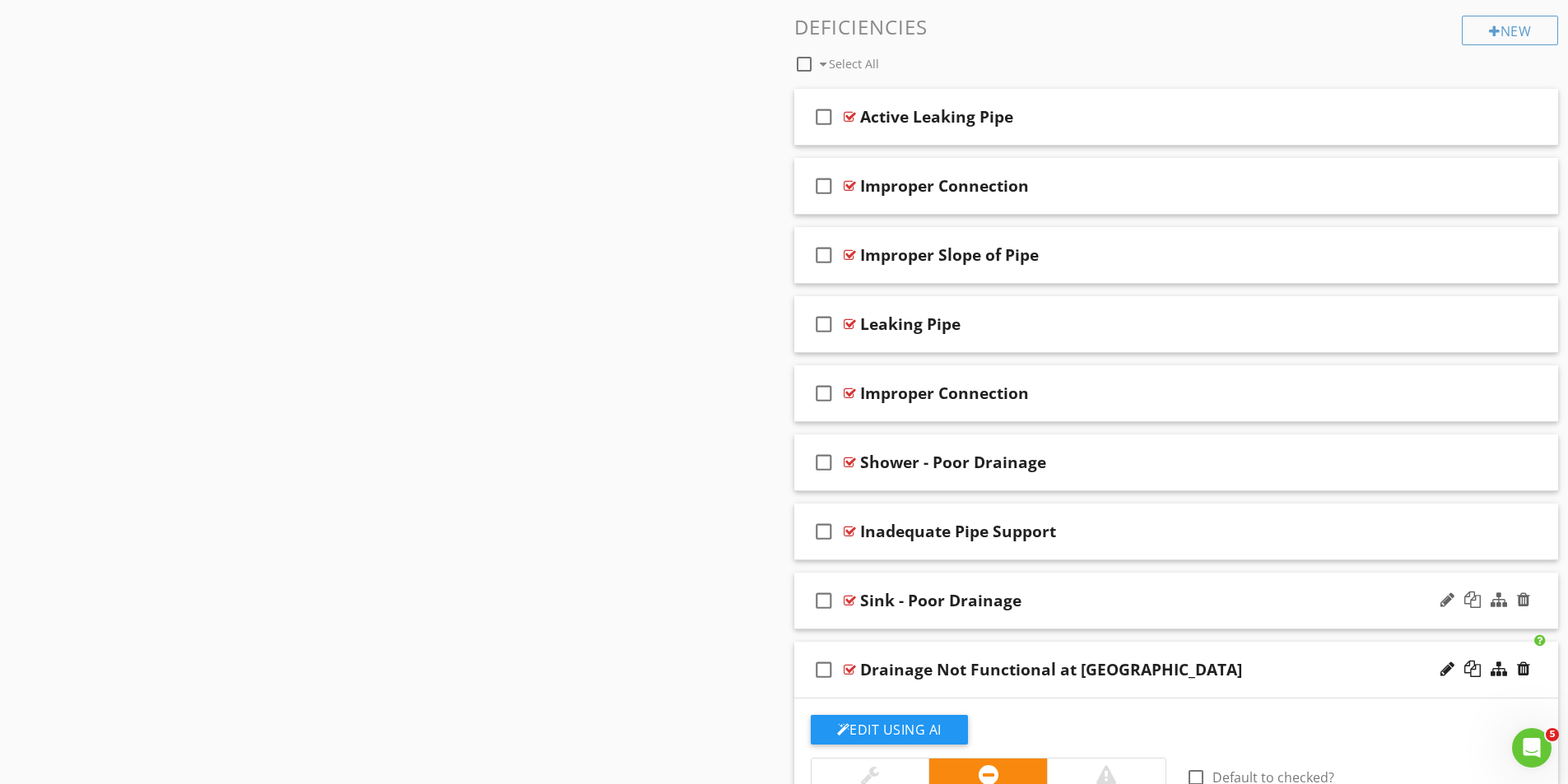
click at [845, 596] on div at bounding box center [849, 600] width 12 height 13
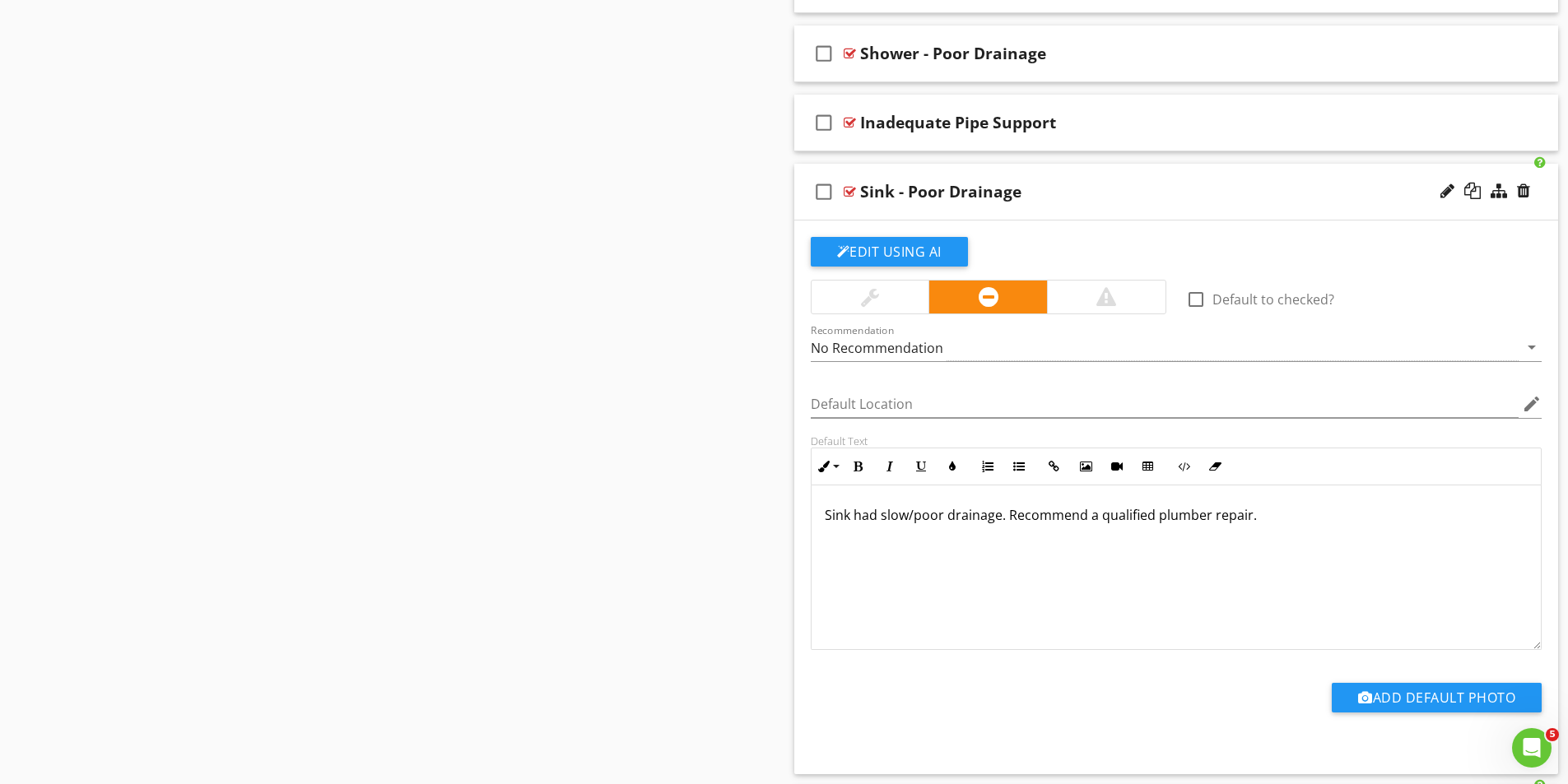
scroll to position [2963, 0]
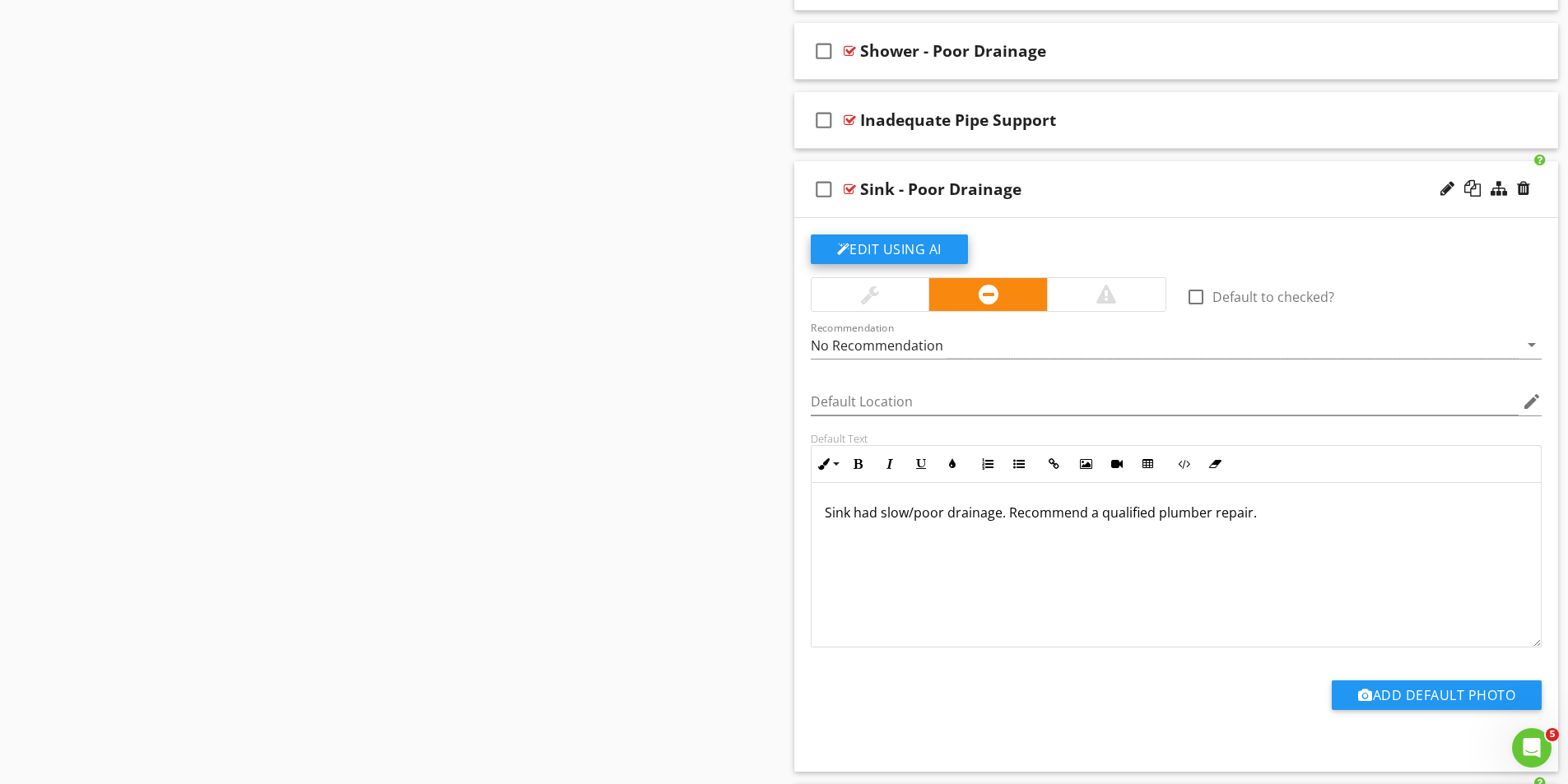
click at [884, 240] on button "Edit Using AI" at bounding box center [889, 249] width 157 height 30
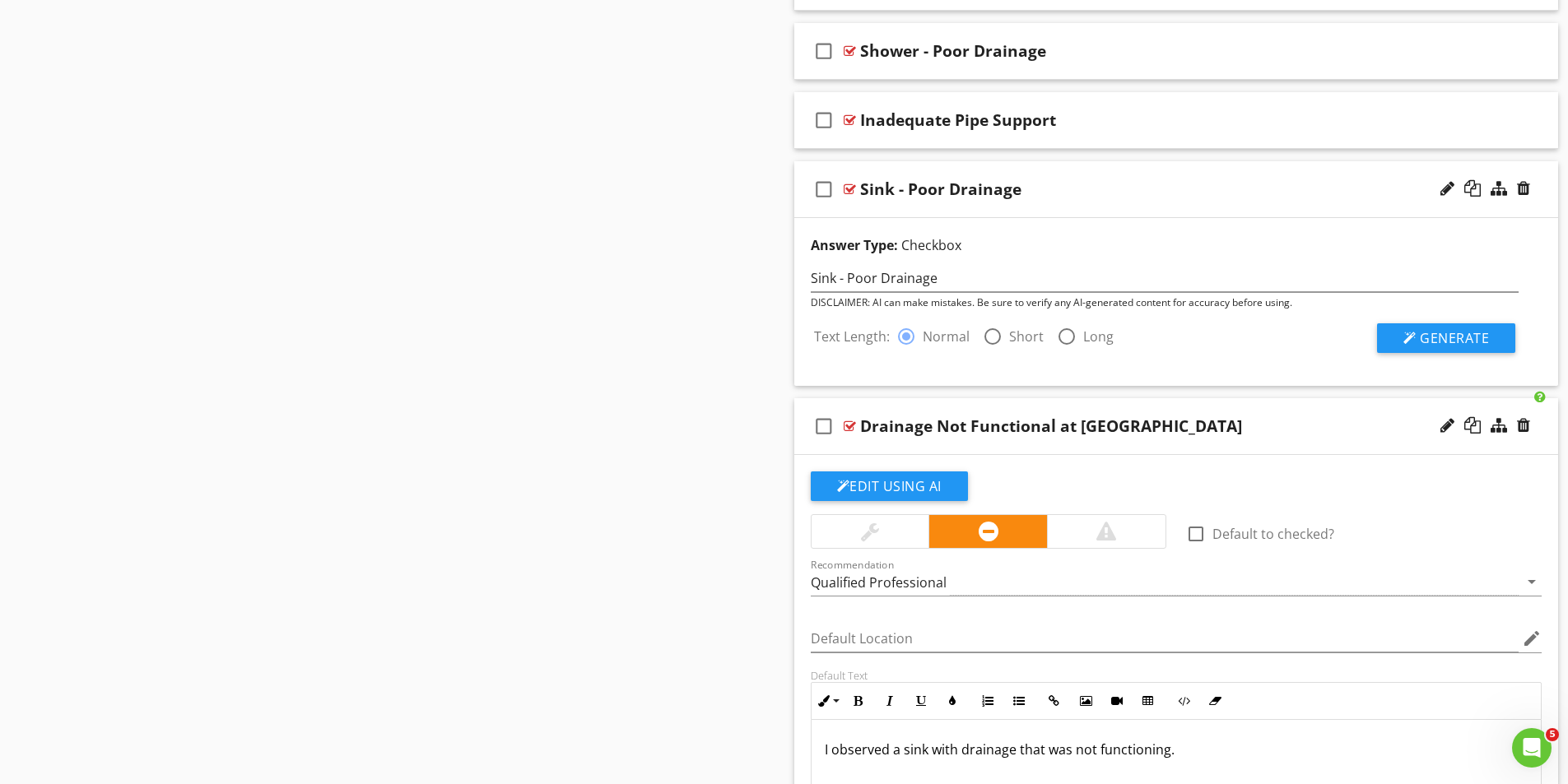
click at [1000, 337] on div at bounding box center [992, 336] width 28 height 28
radio input "false"
radio input "true"
click at [1473, 339] on span "Generate" at bounding box center [1454, 338] width 69 height 18
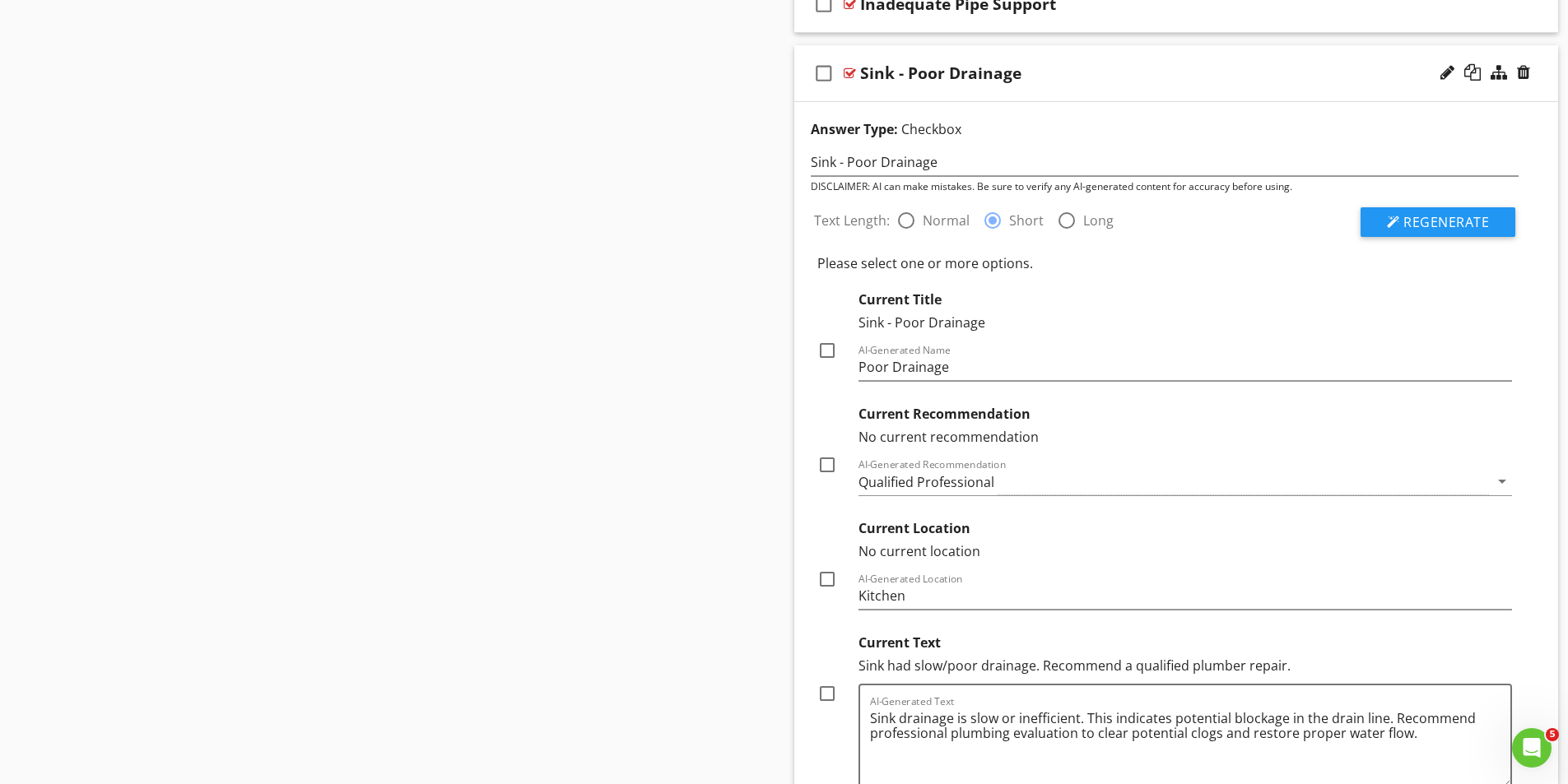
scroll to position [3127, 0]
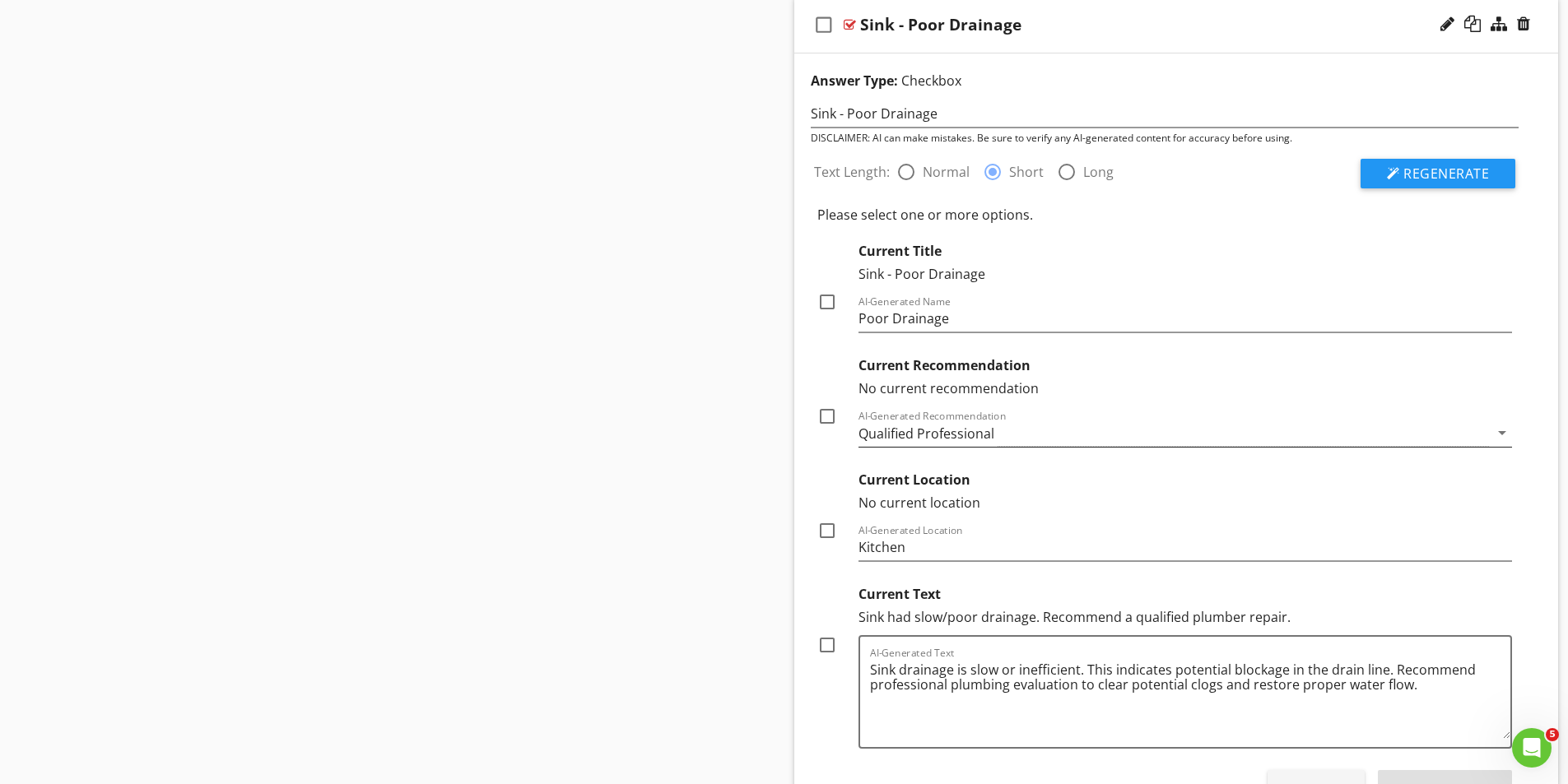
click at [1033, 431] on div "Qualified Professional" at bounding box center [1173, 433] width 632 height 27
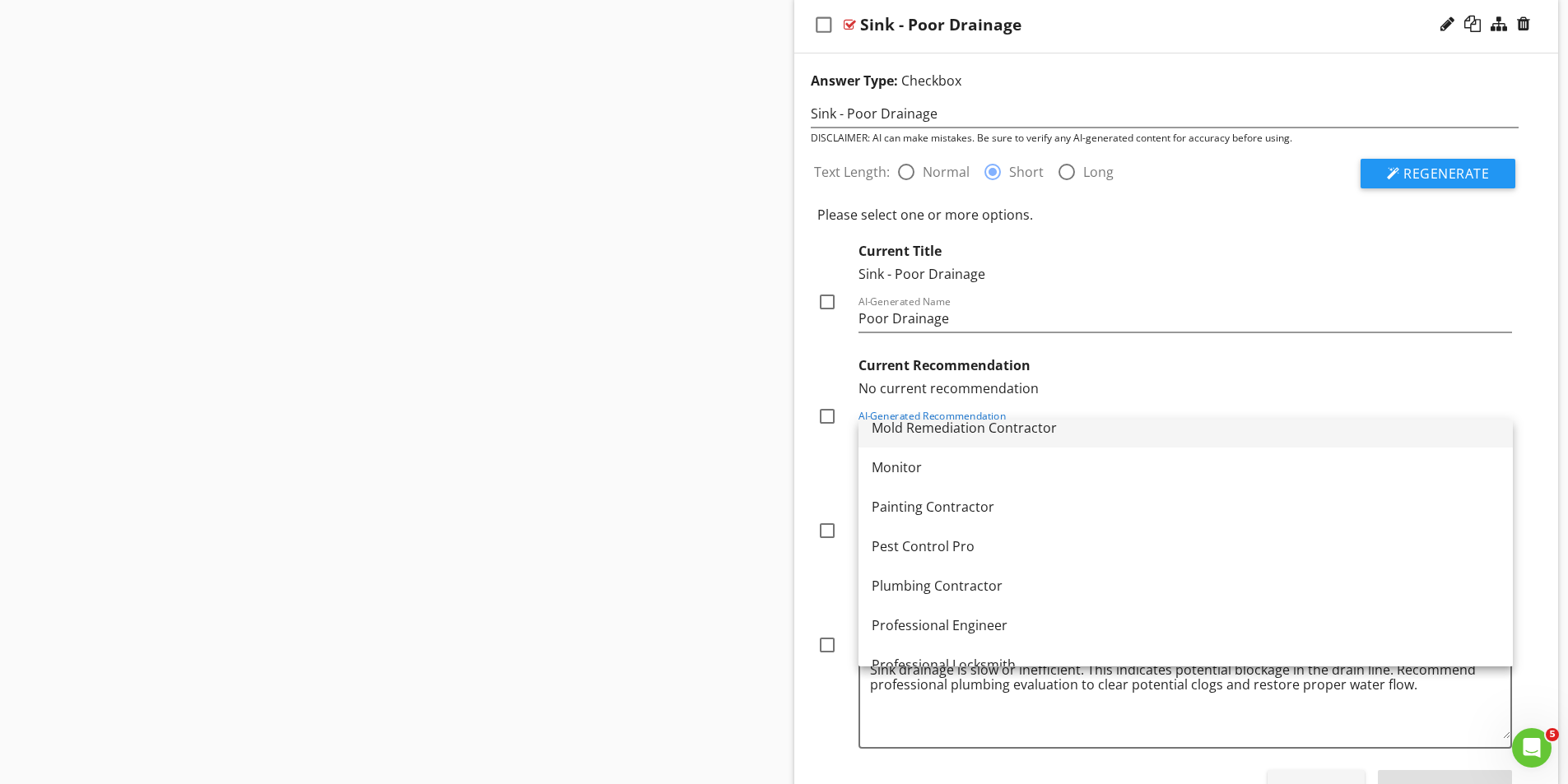
scroll to position [1646, 0]
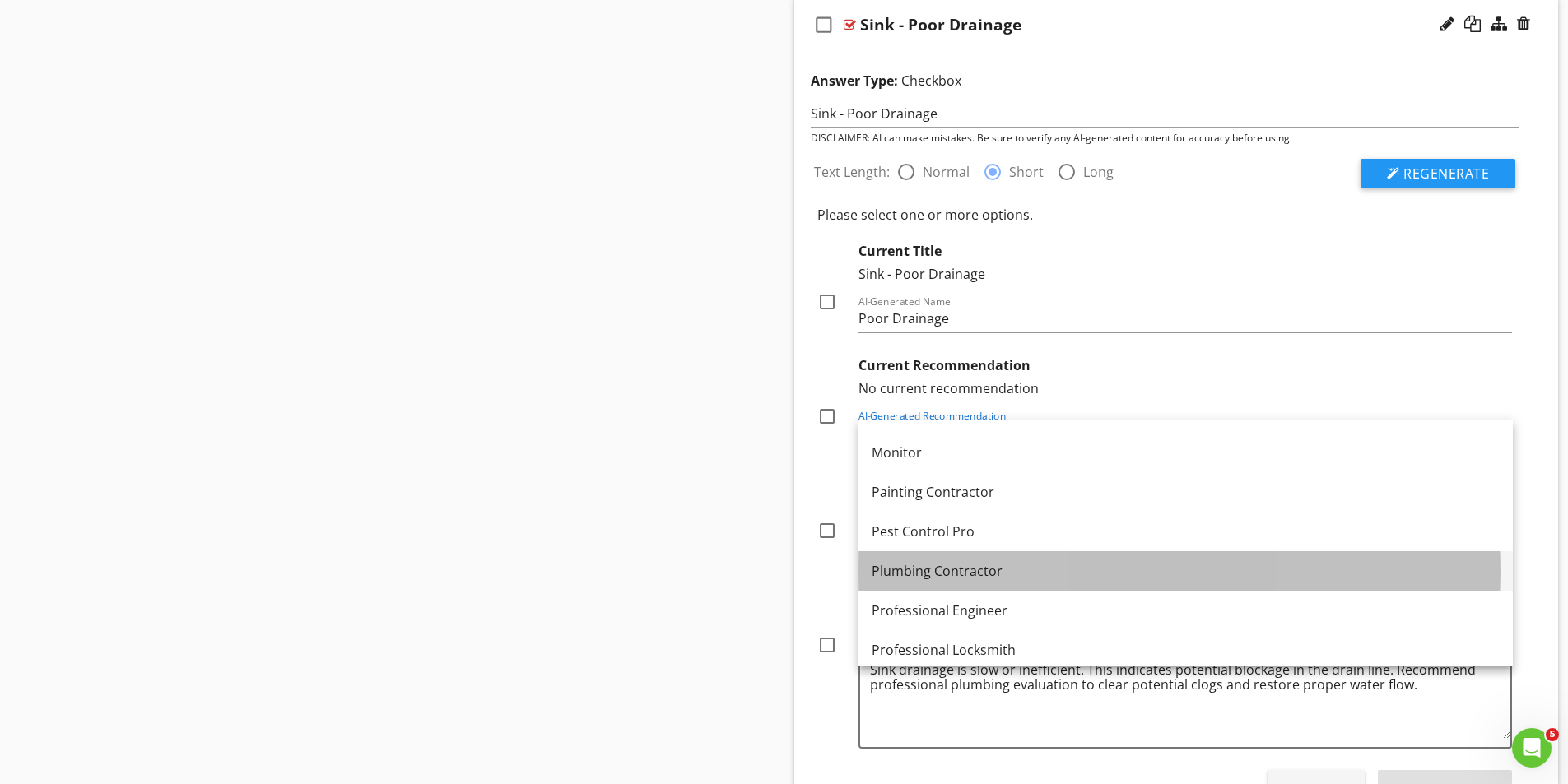
click at [939, 574] on div "Plumbing Contractor" at bounding box center [1185, 571] width 628 height 20
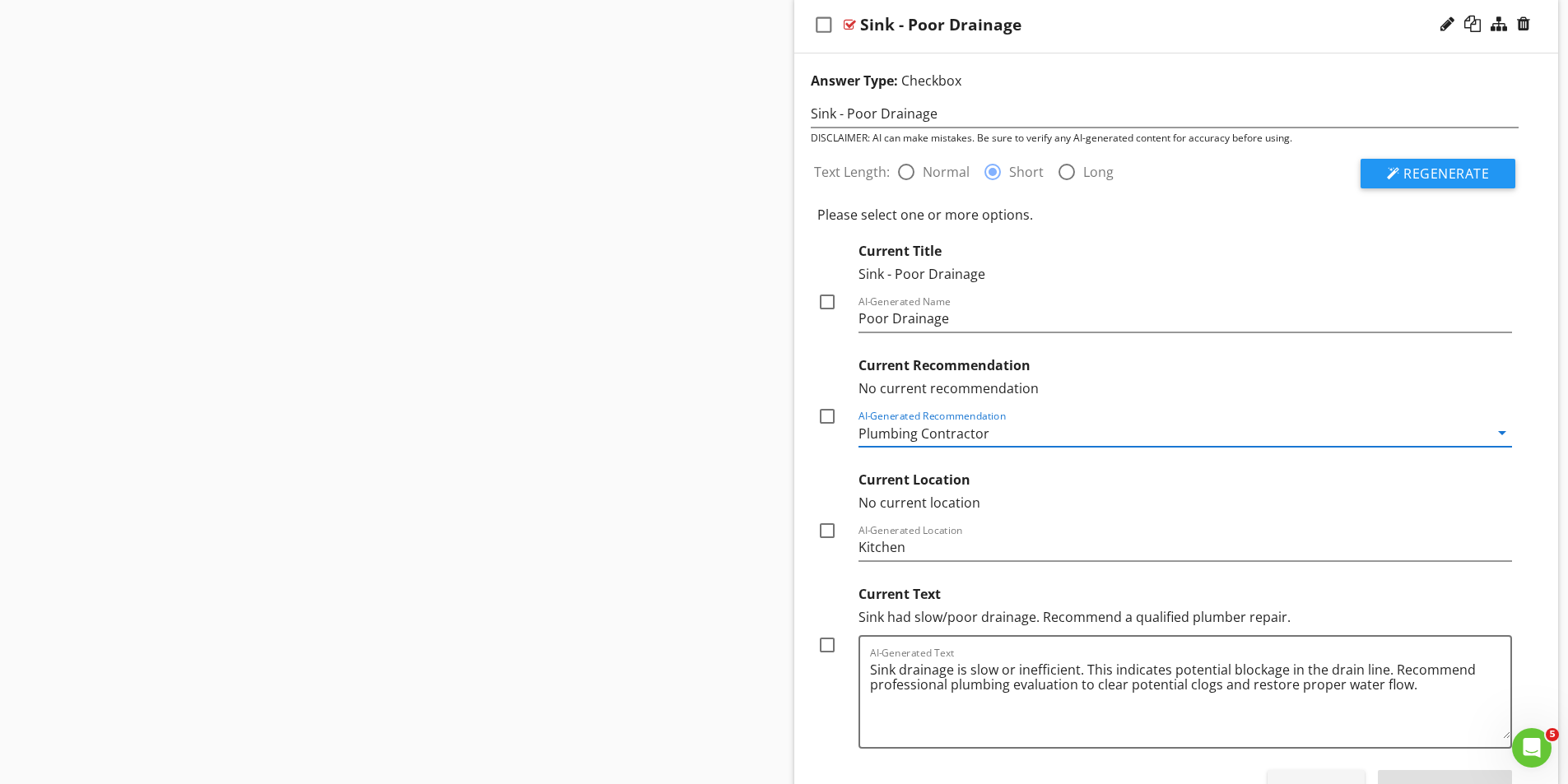
click at [823, 645] on div at bounding box center [827, 645] width 28 height 28
checkbox input "true"
click at [828, 416] on div at bounding box center [827, 416] width 28 height 28
checkbox input "true"
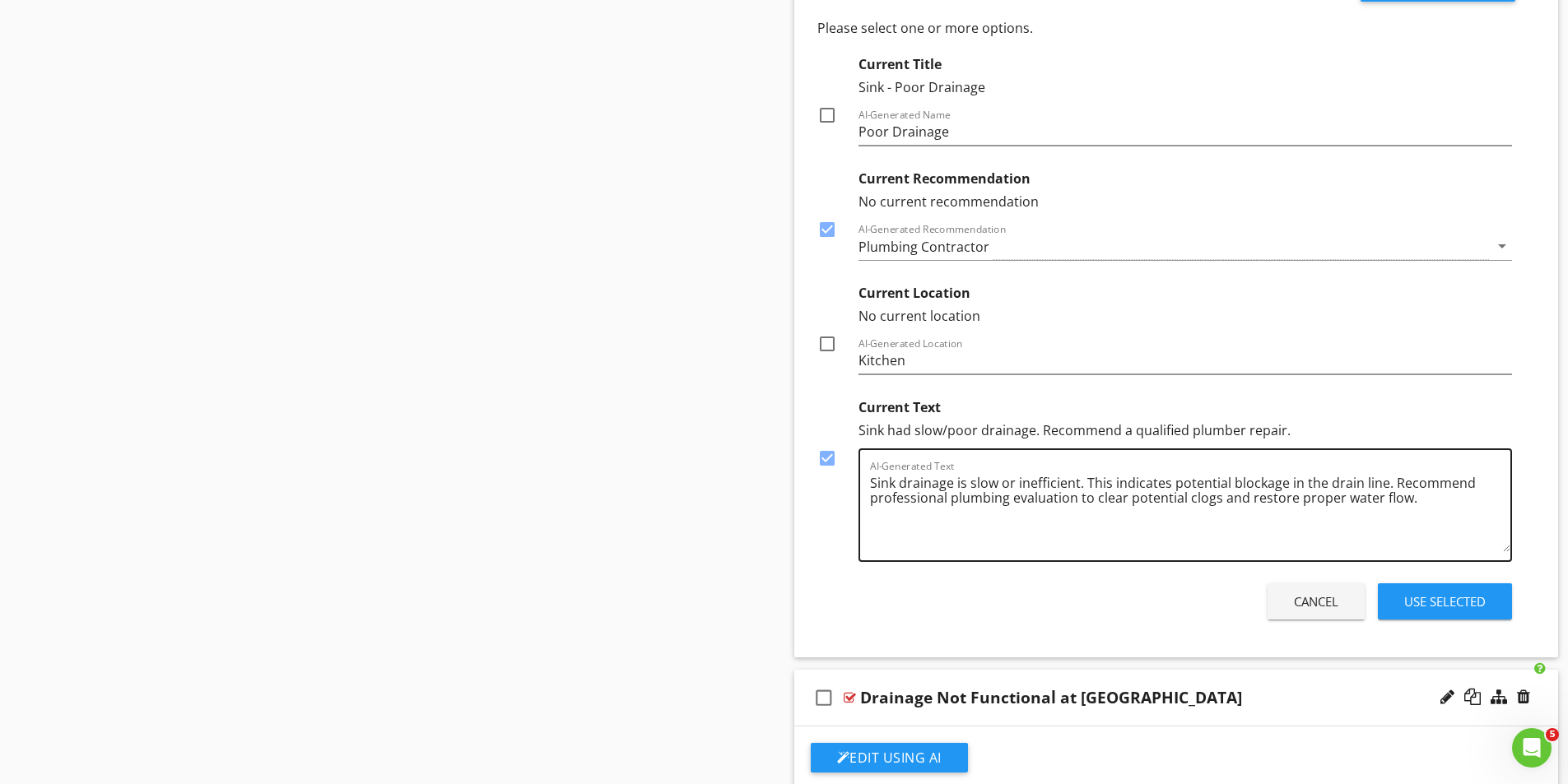
scroll to position [3374, 0]
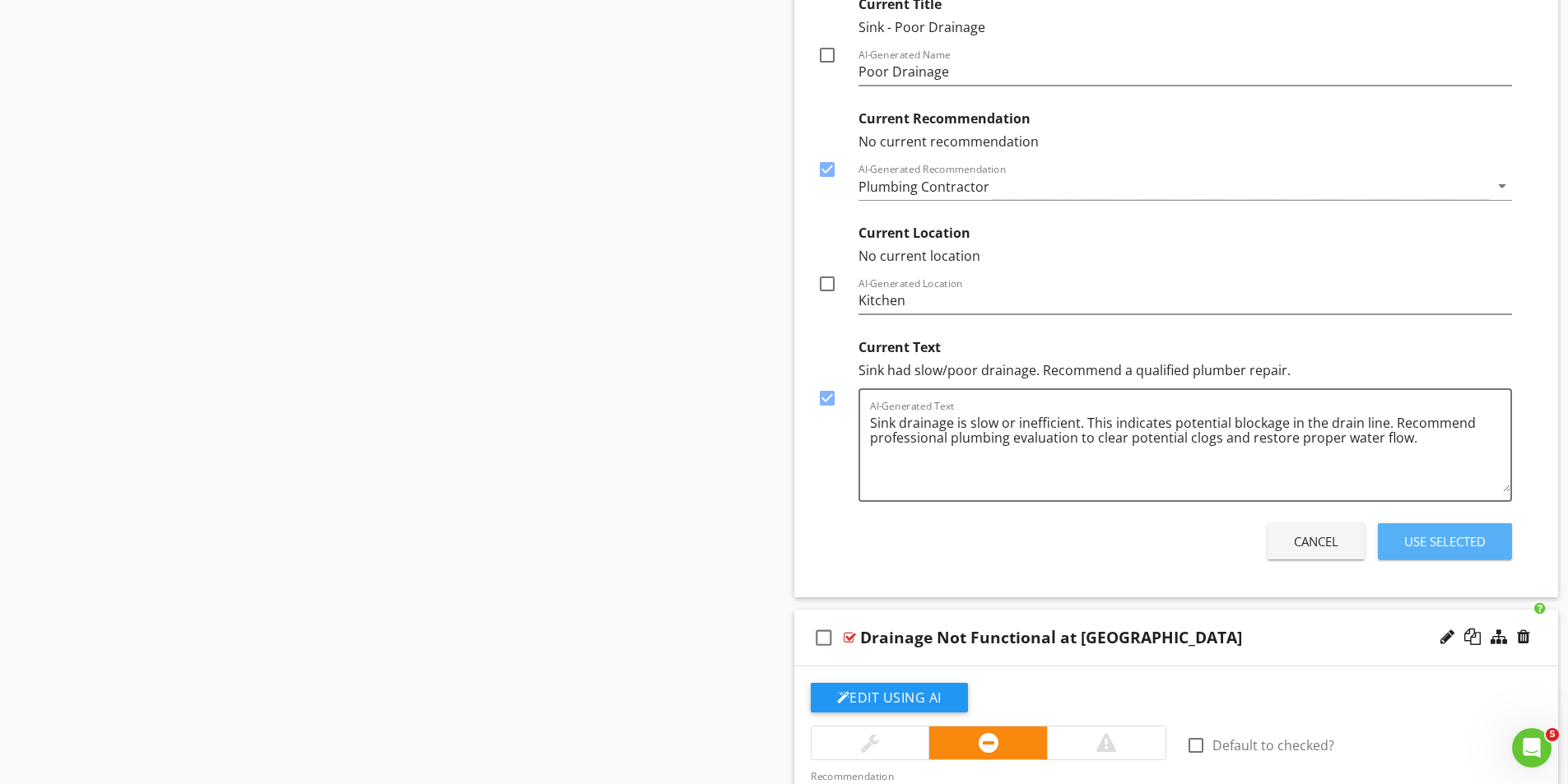
click at [1457, 541] on div "Use Selected" at bounding box center [1445, 542] width 82 height 19
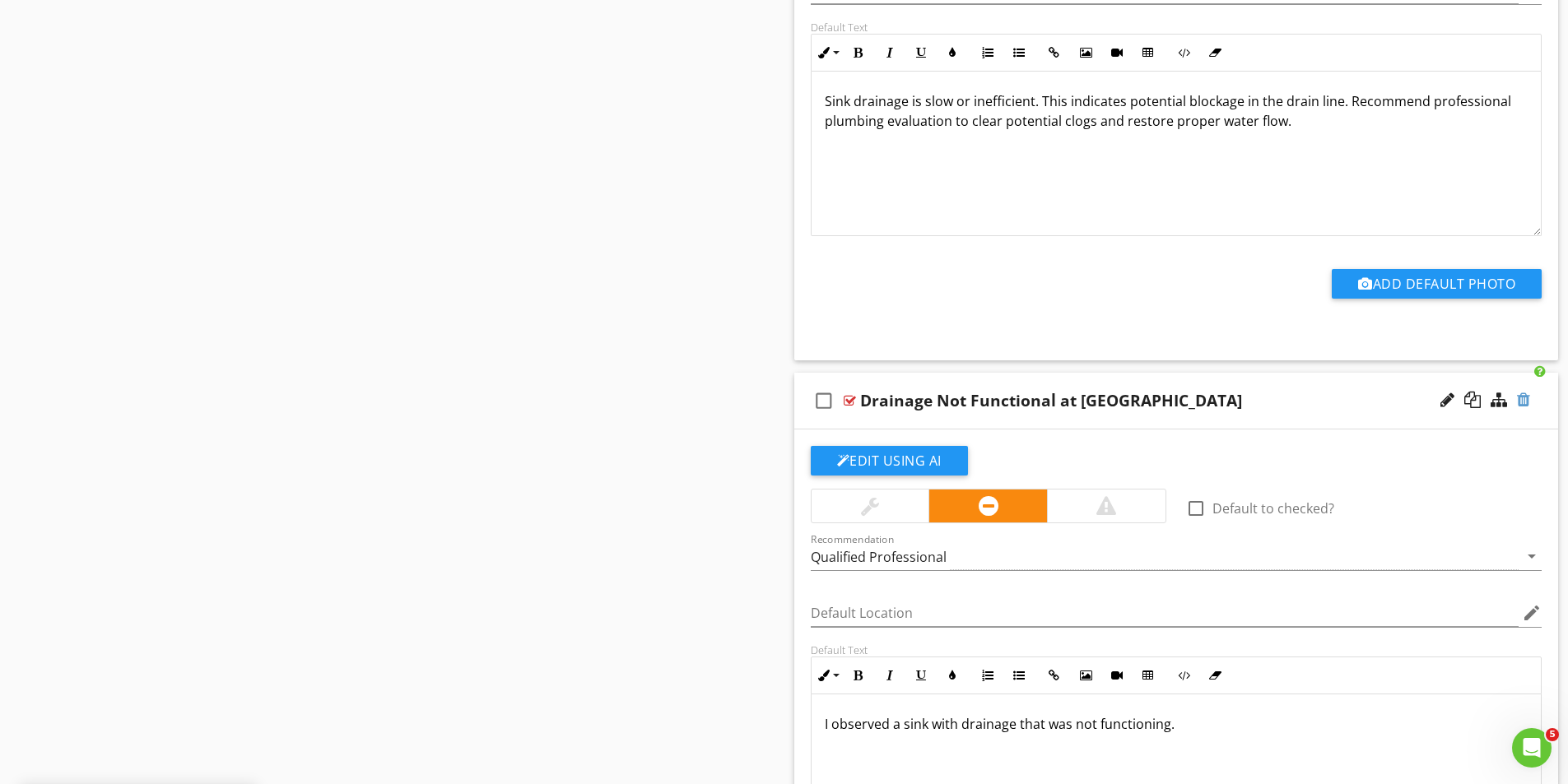
click at [1525, 398] on div at bounding box center [1523, 400] width 13 height 17
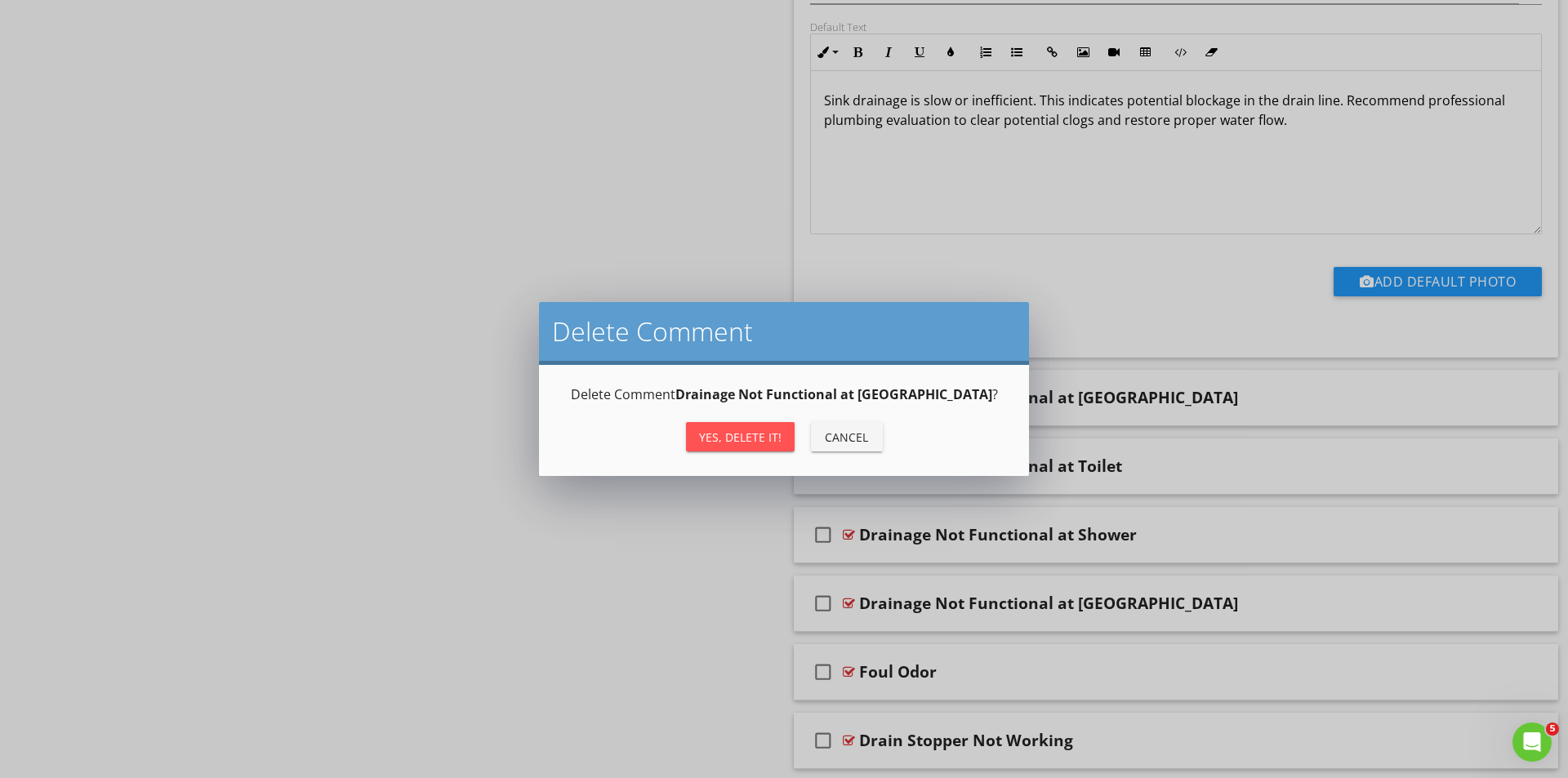
click at [735, 440] on div "Yes, Delete it!" at bounding box center [740, 437] width 82 height 17
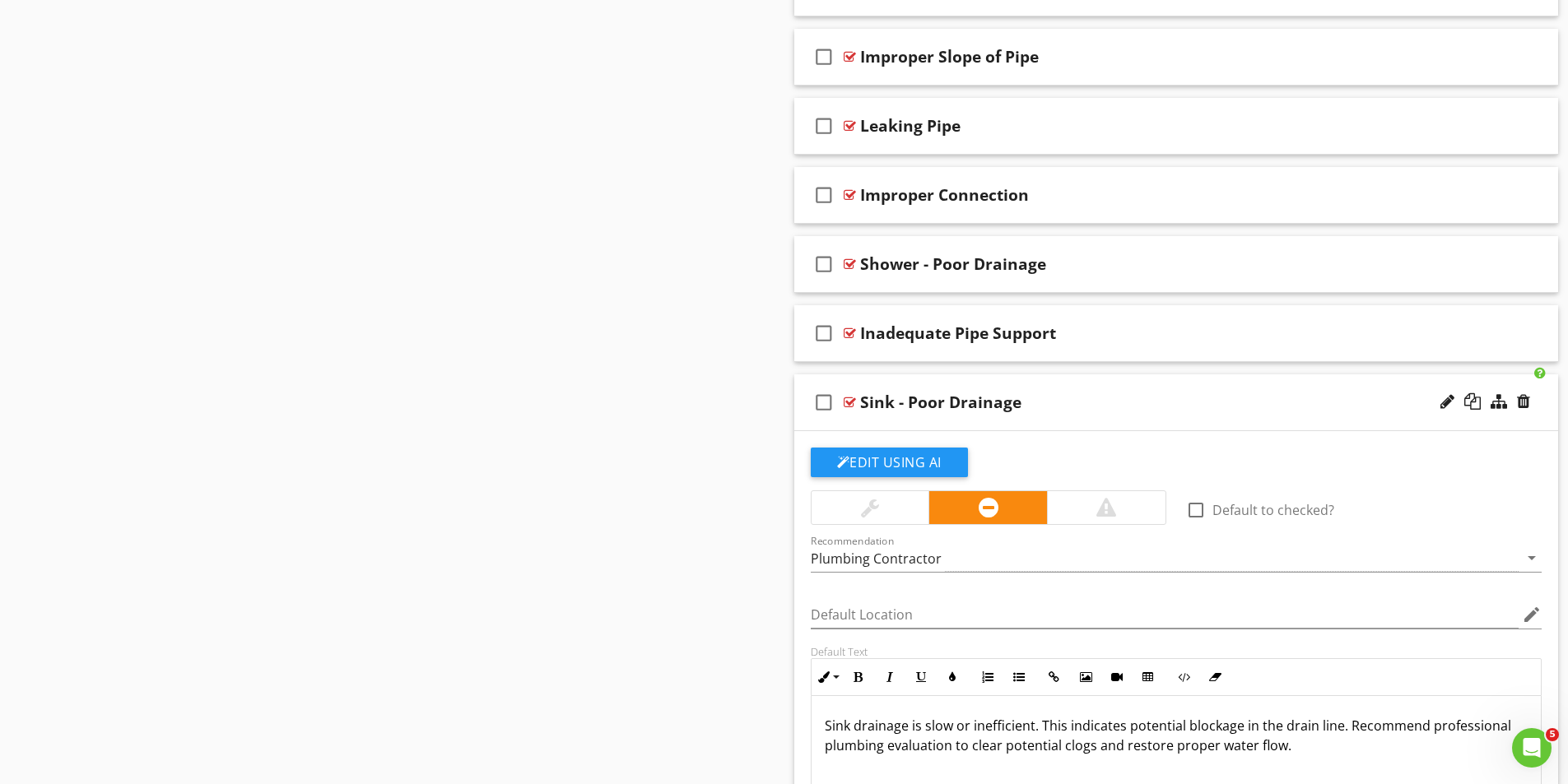
scroll to position [2707, 0]
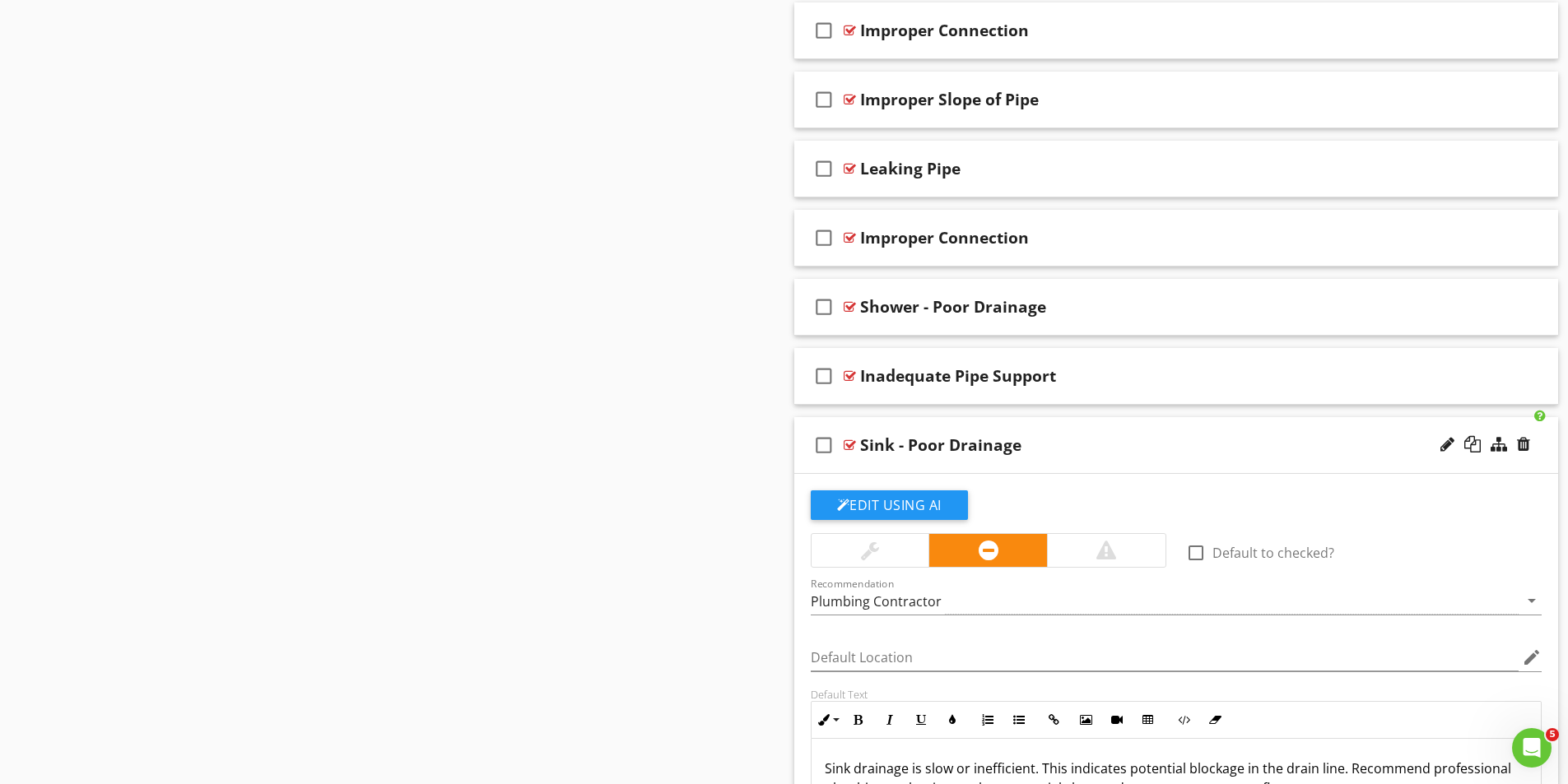
click at [855, 442] on div at bounding box center [849, 445] width 12 height 13
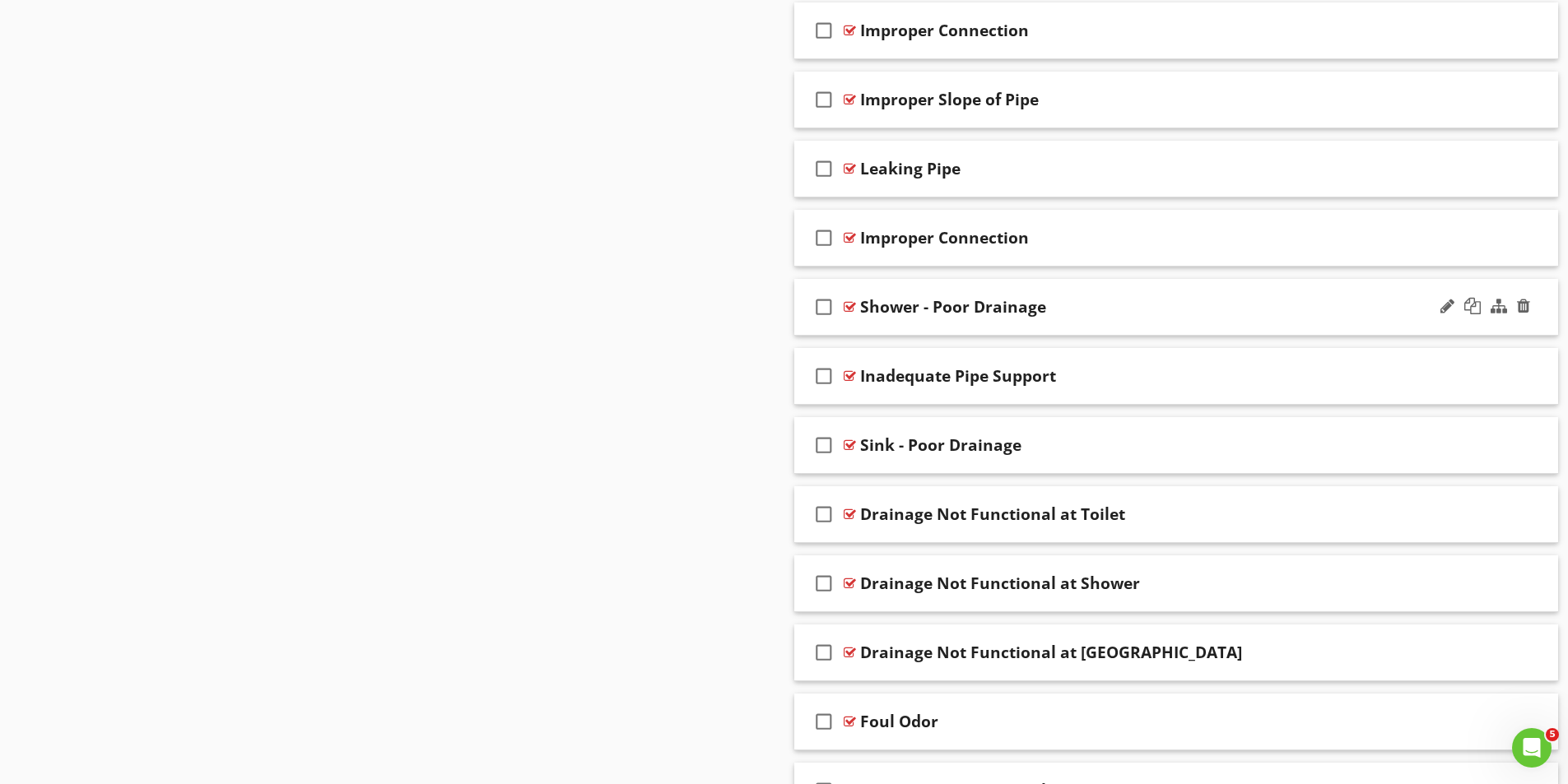
click at [848, 305] on div at bounding box center [849, 307] width 12 height 13
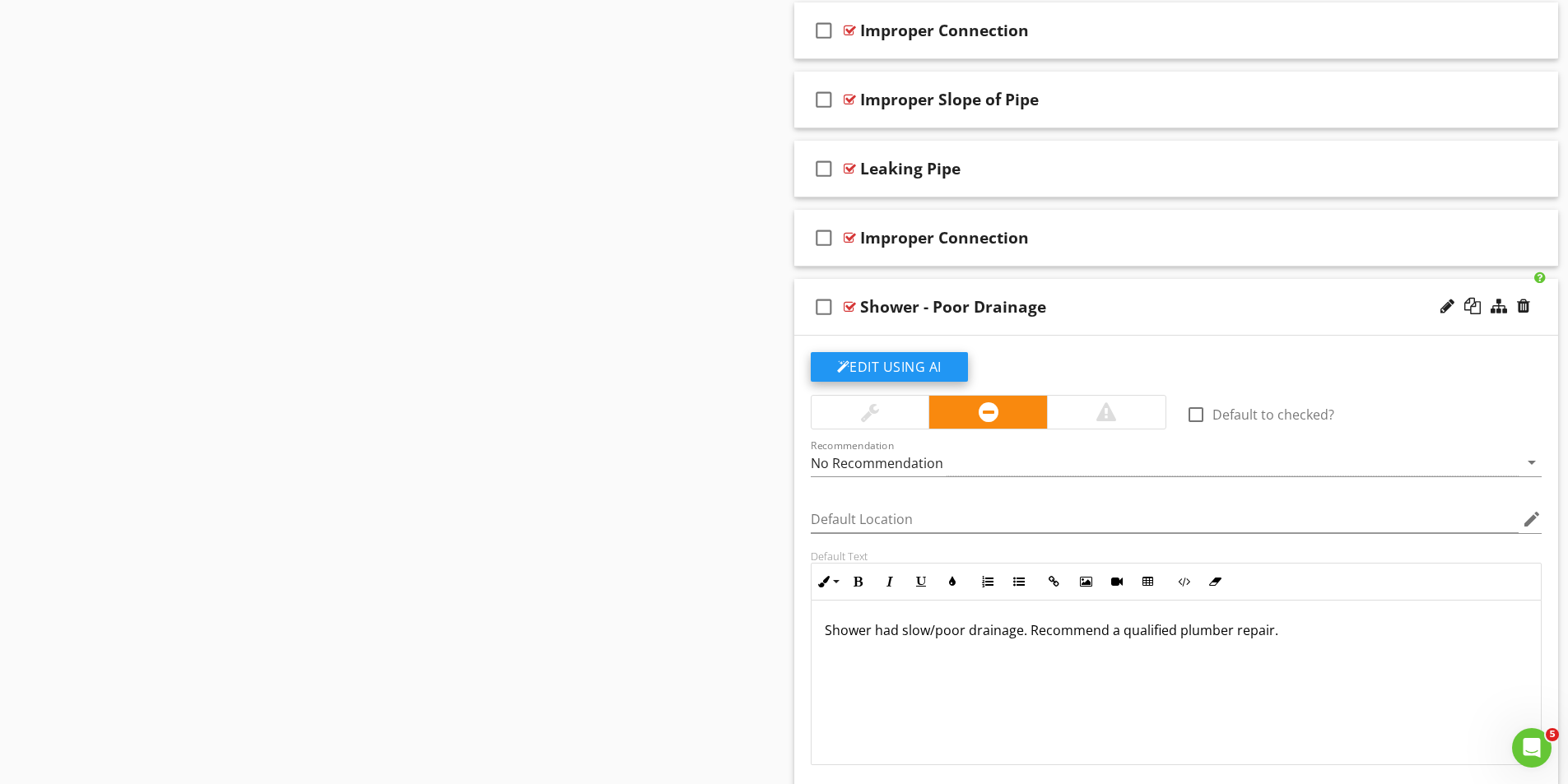
click at [886, 363] on button "Edit Using AI" at bounding box center [889, 367] width 157 height 30
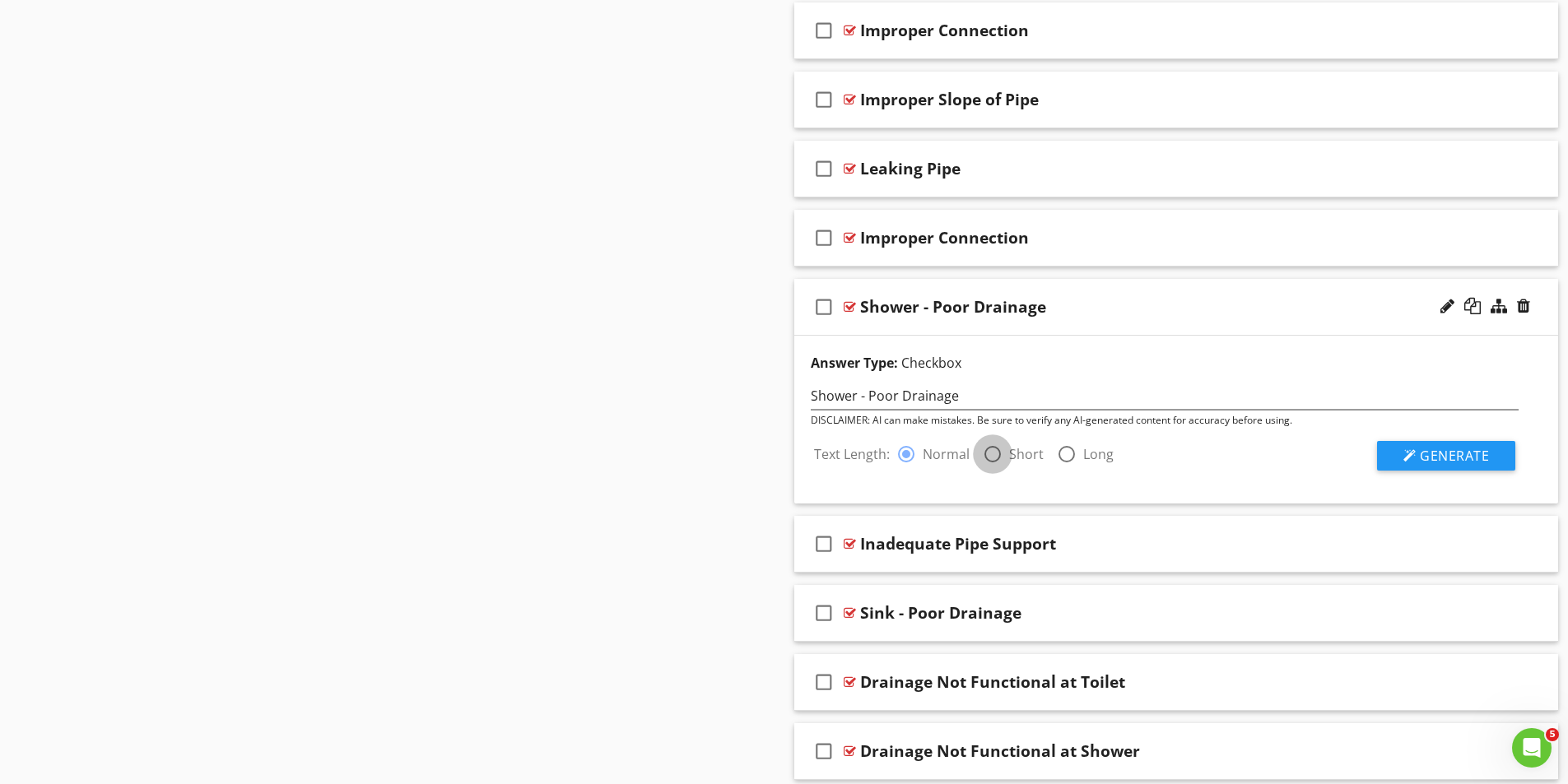
click at [990, 455] on div at bounding box center [992, 454] width 28 height 28
radio input "false"
radio input "true"
click at [1454, 454] on span "Generate" at bounding box center [1454, 456] width 69 height 18
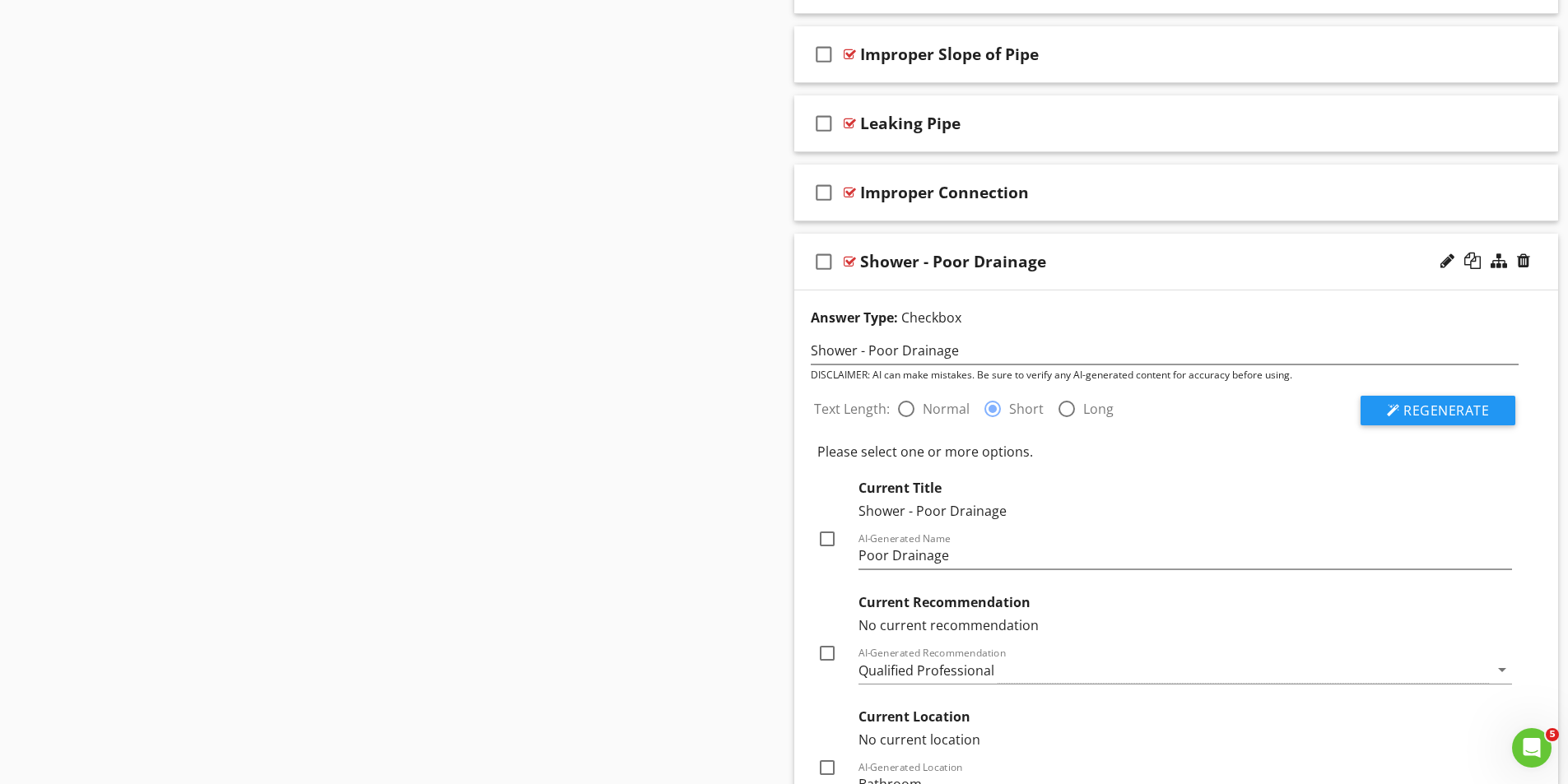
scroll to position [2871, 0]
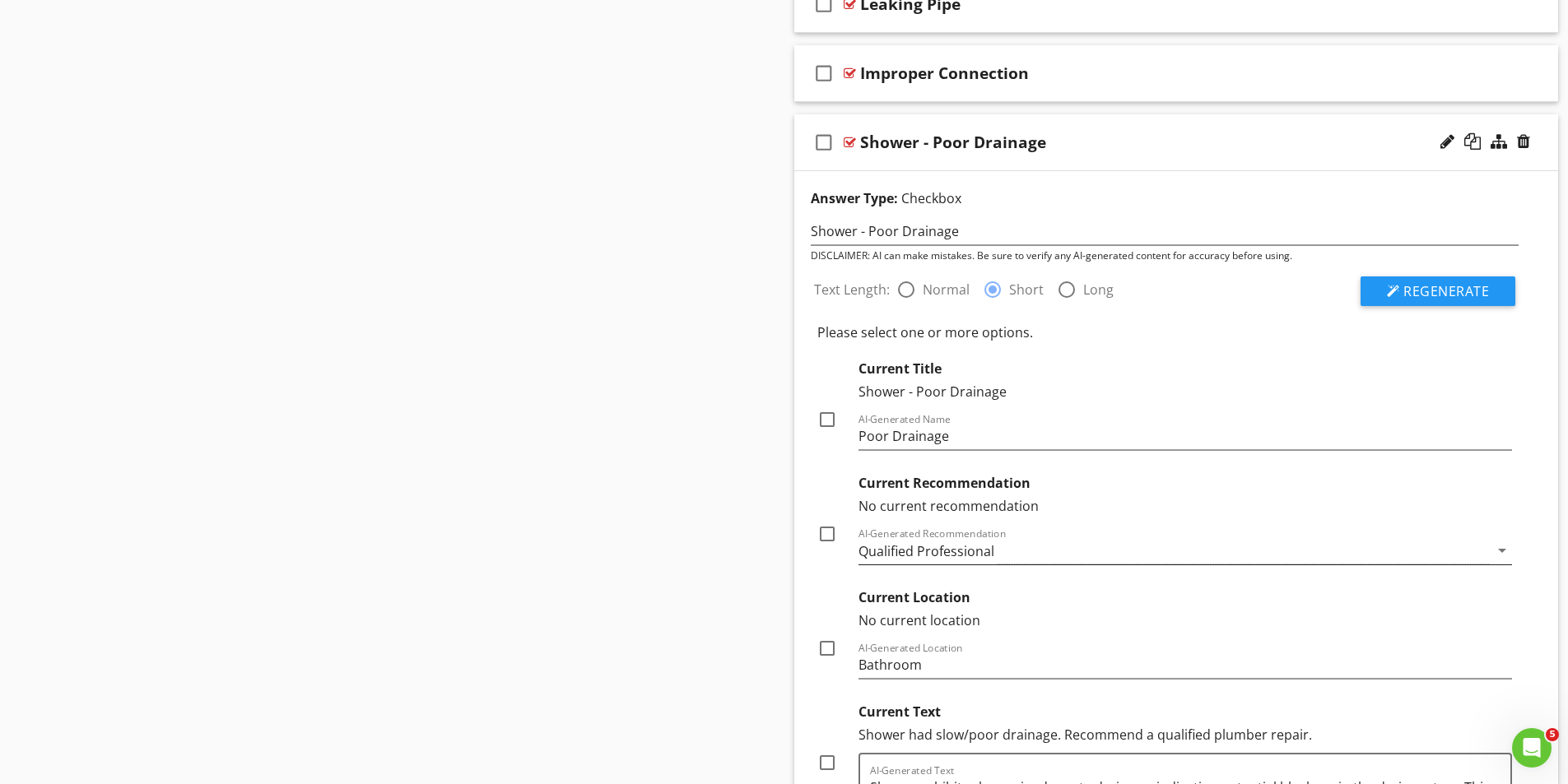
click at [1044, 553] on div "Qualified Professional" at bounding box center [1173, 551] width 632 height 27
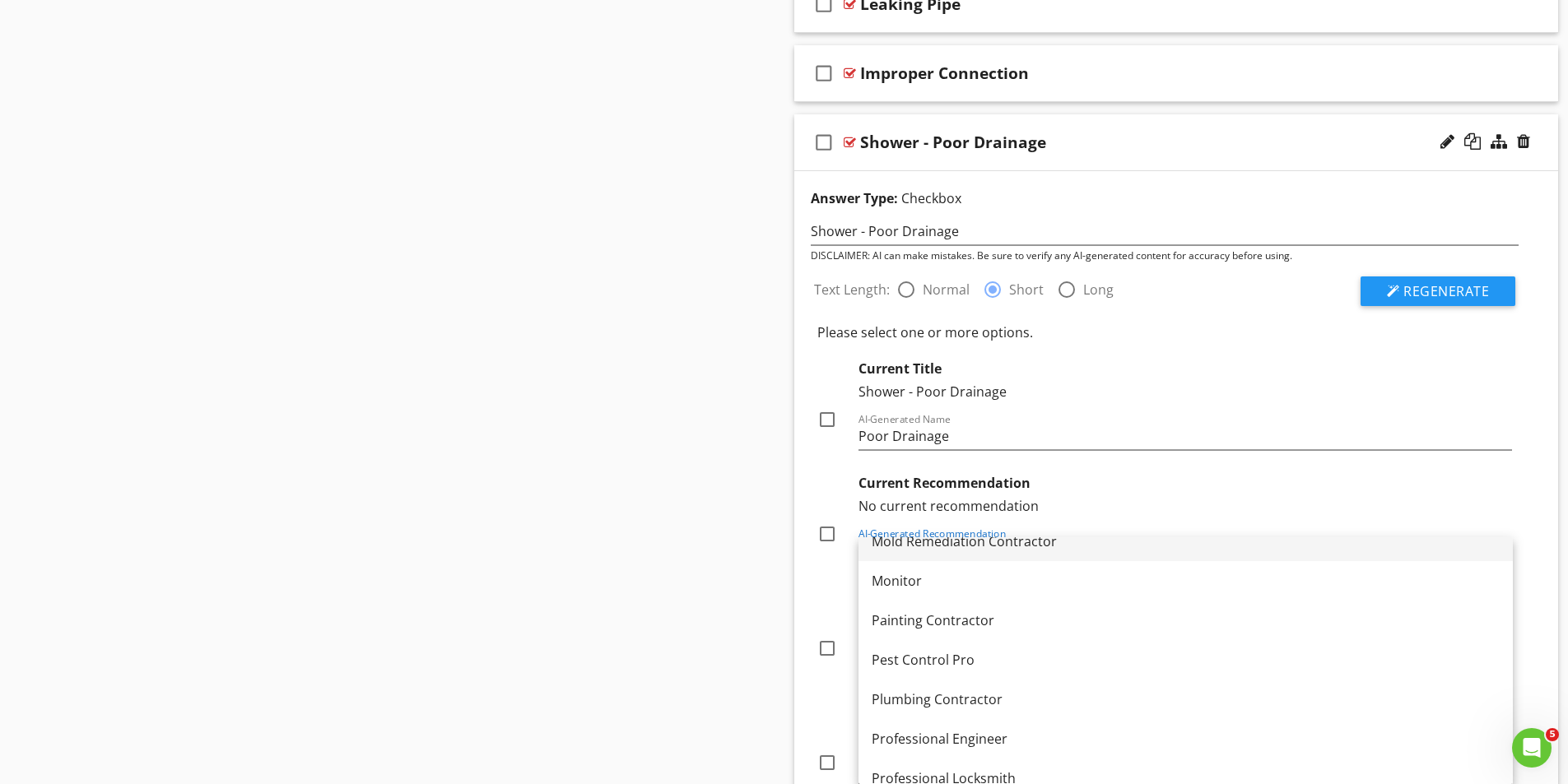
scroll to position [1662, 0]
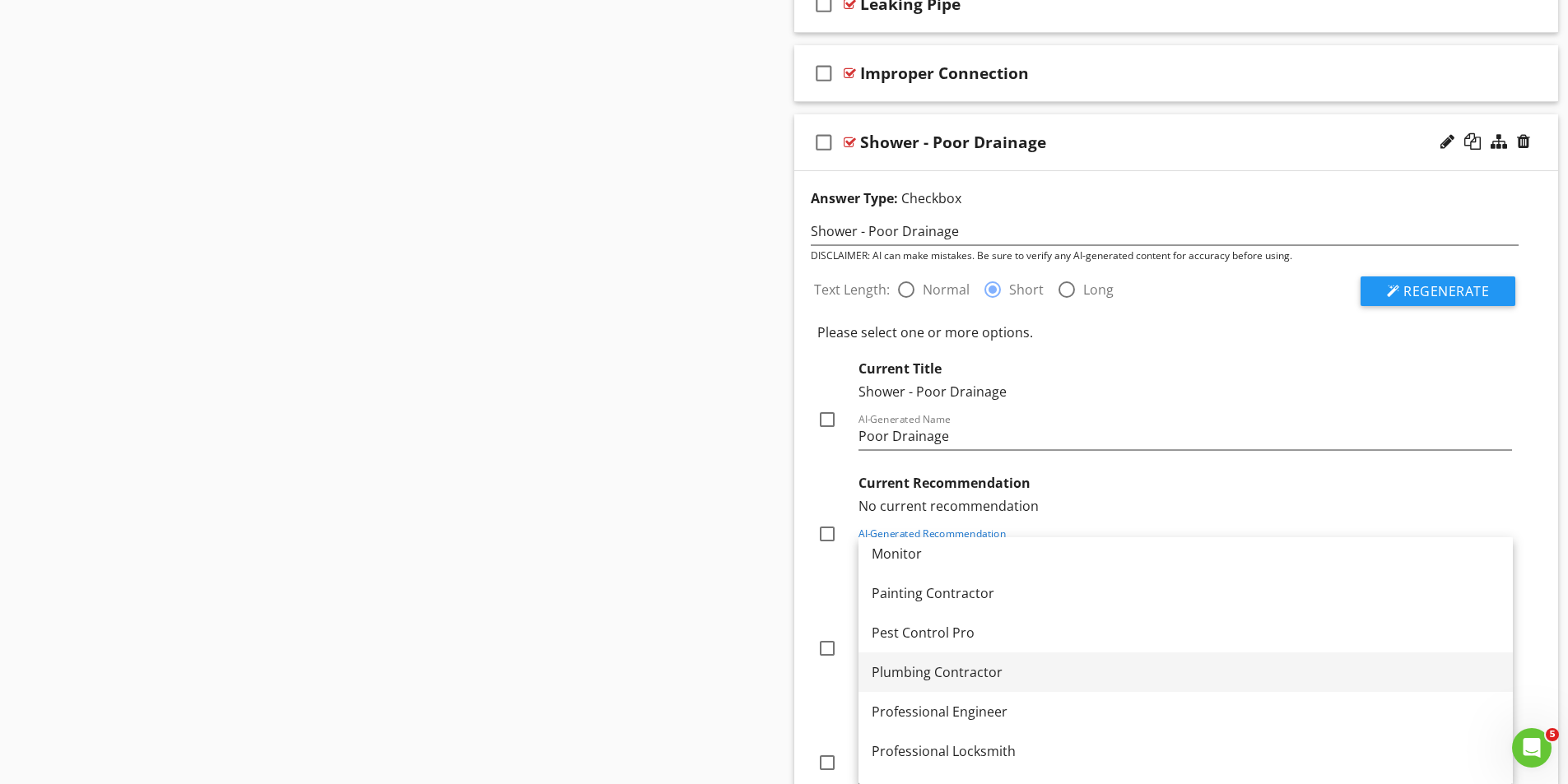
click at [939, 678] on div "Plumbing Contractor" at bounding box center [1185, 672] width 628 height 20
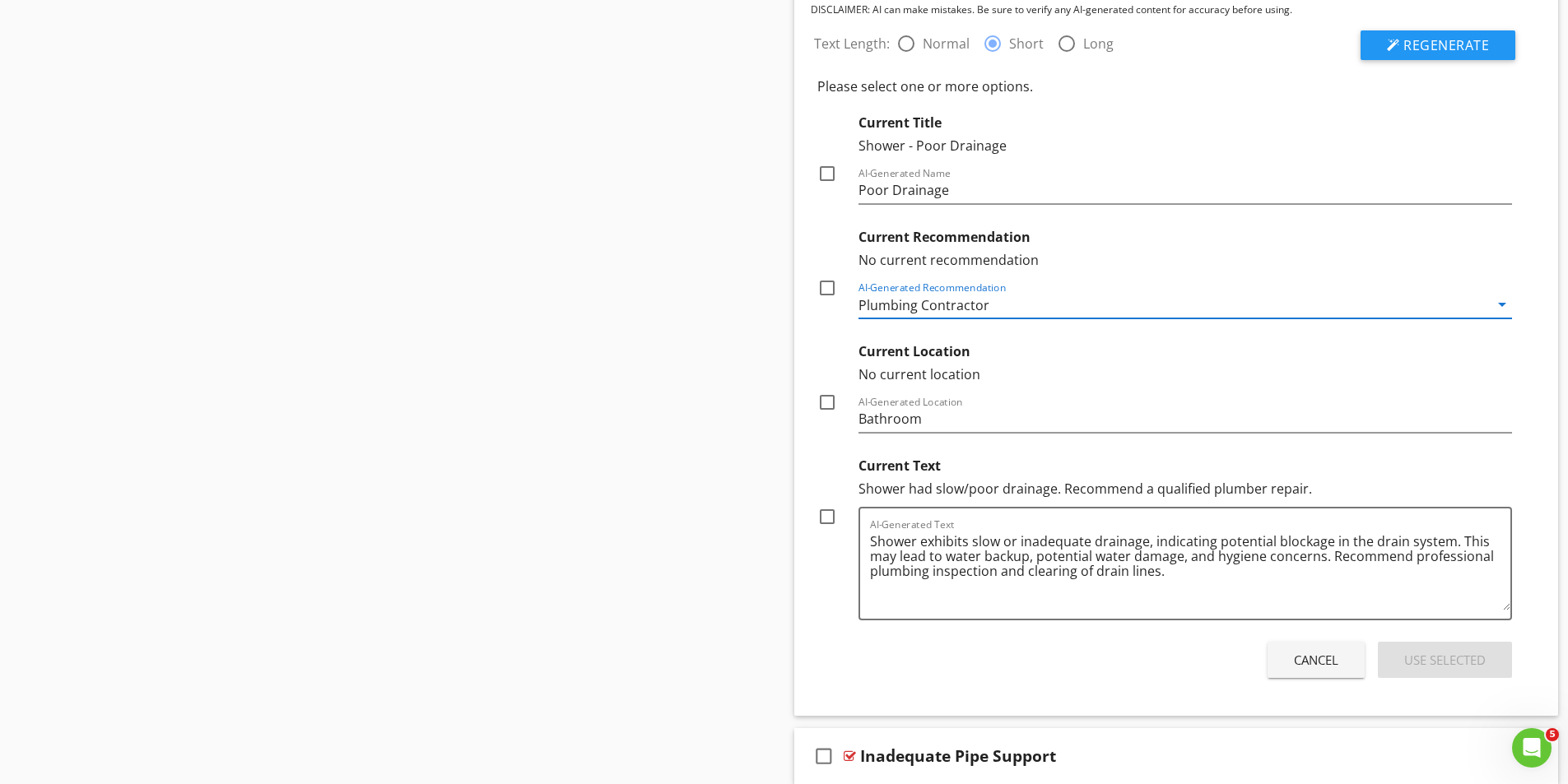
scroll to position [3119, 0]
click at [829, 513] on div at bounding box center [827, 516] width 28 height 28
checkbox input "true"
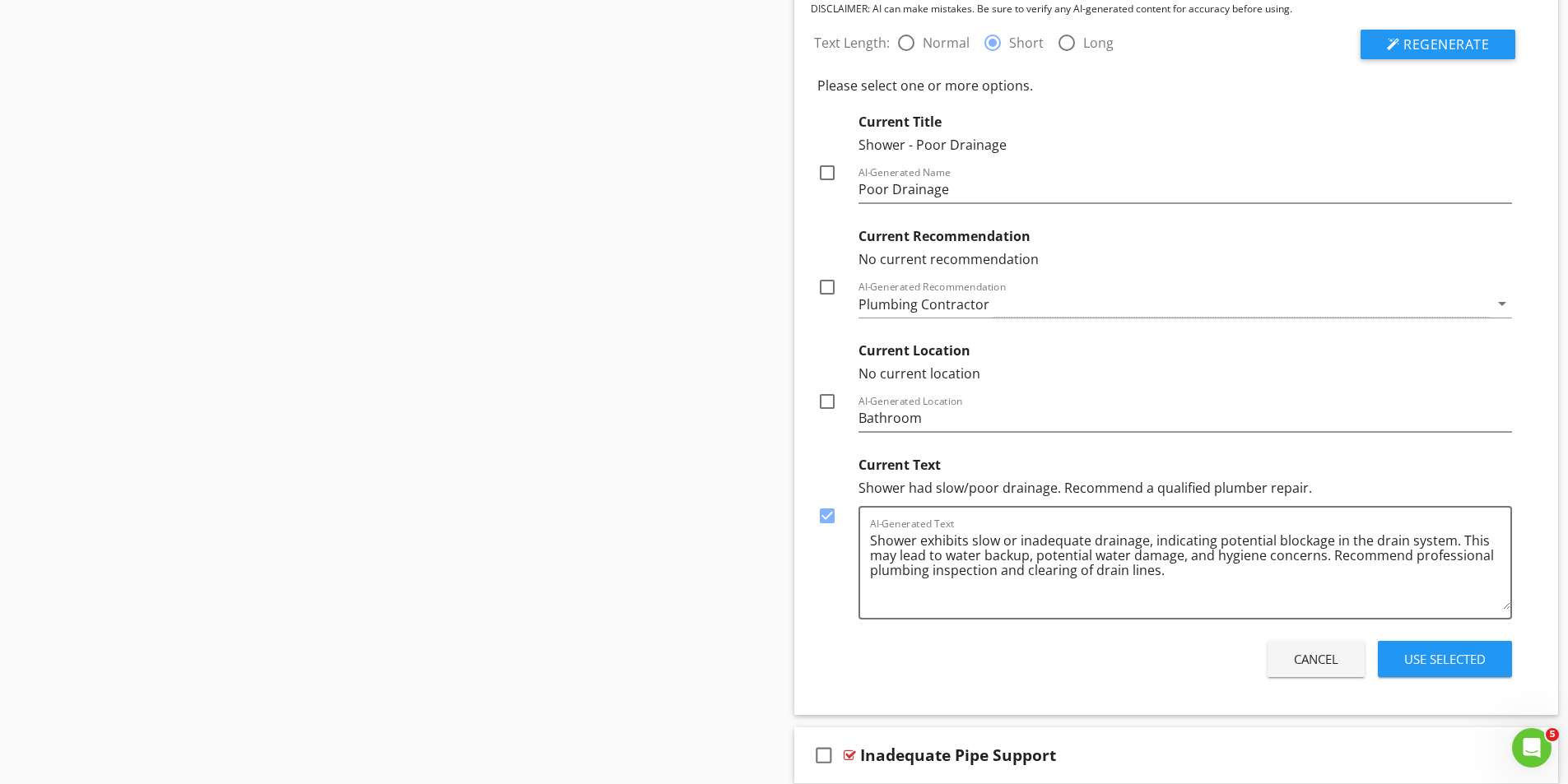
click at [823, 285] on div at bounding box center [827, 287] width 28 height 28
checkbox input "true"
click at [1442, 659] on div "Use Selected" at bounding box center [1445, 659] width 82 height 19
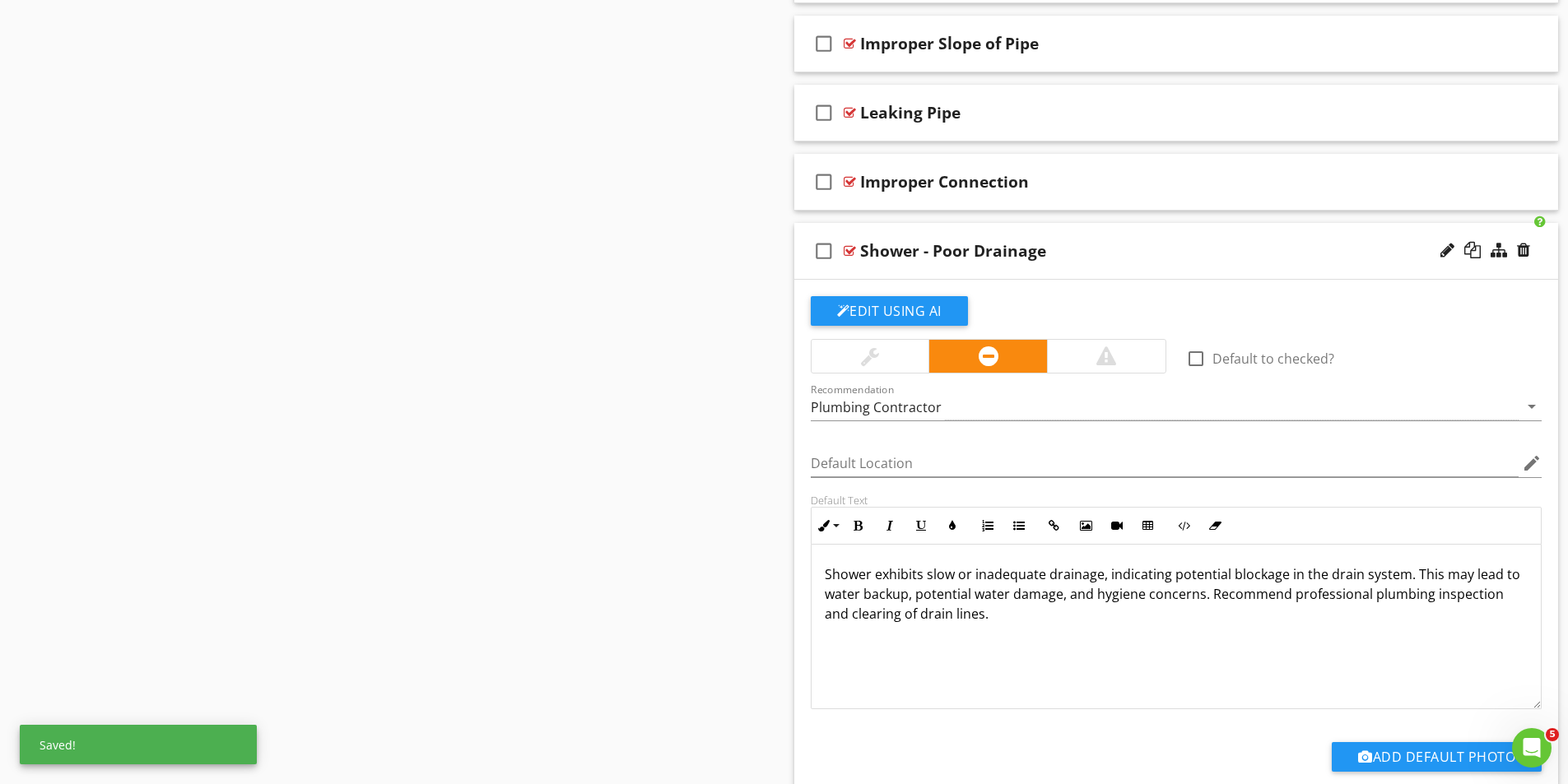
scroll to position [2718, 0]
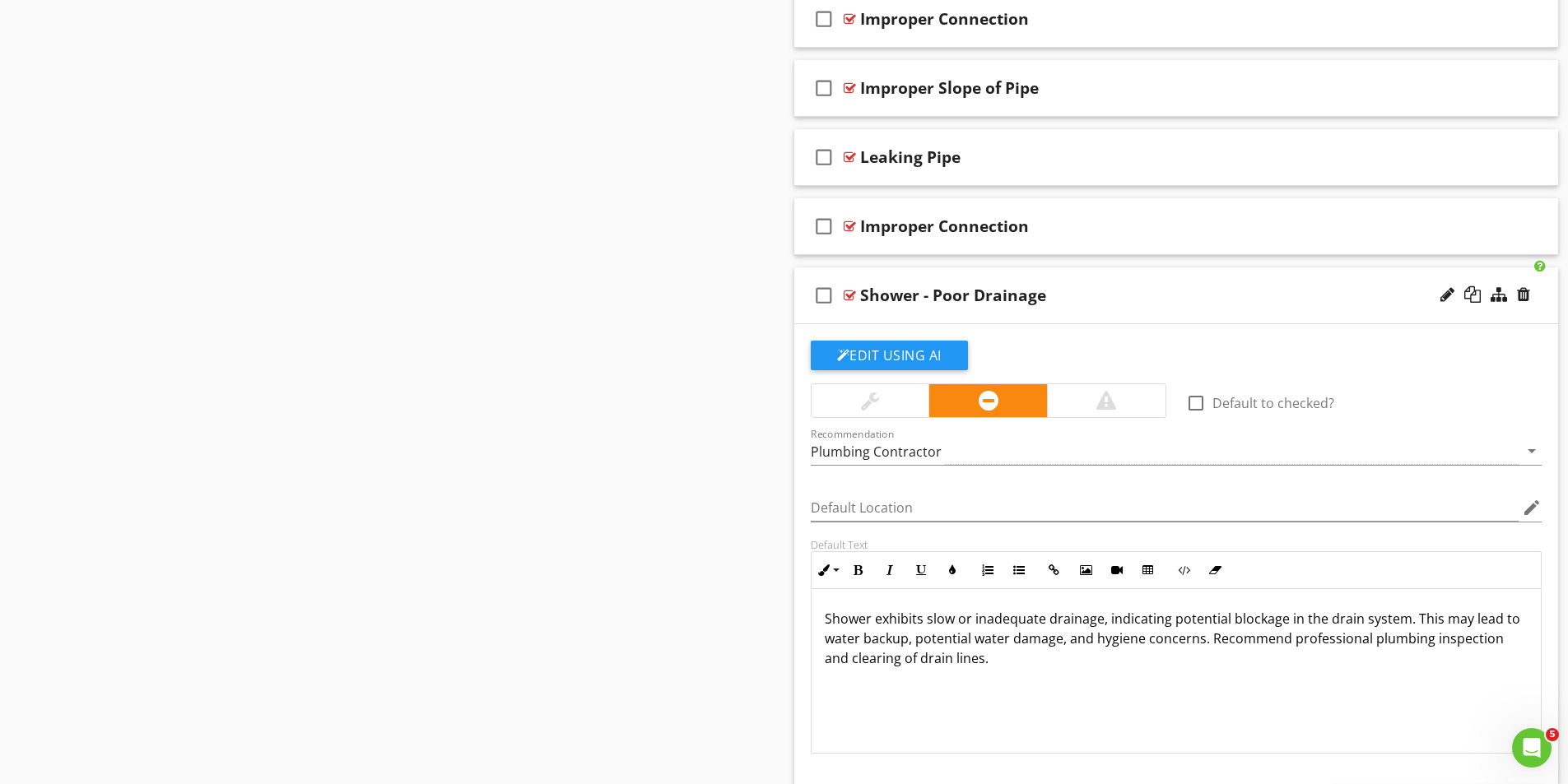
click at [843, 291] on div at bounding box center [849, 295] width 12 height 13
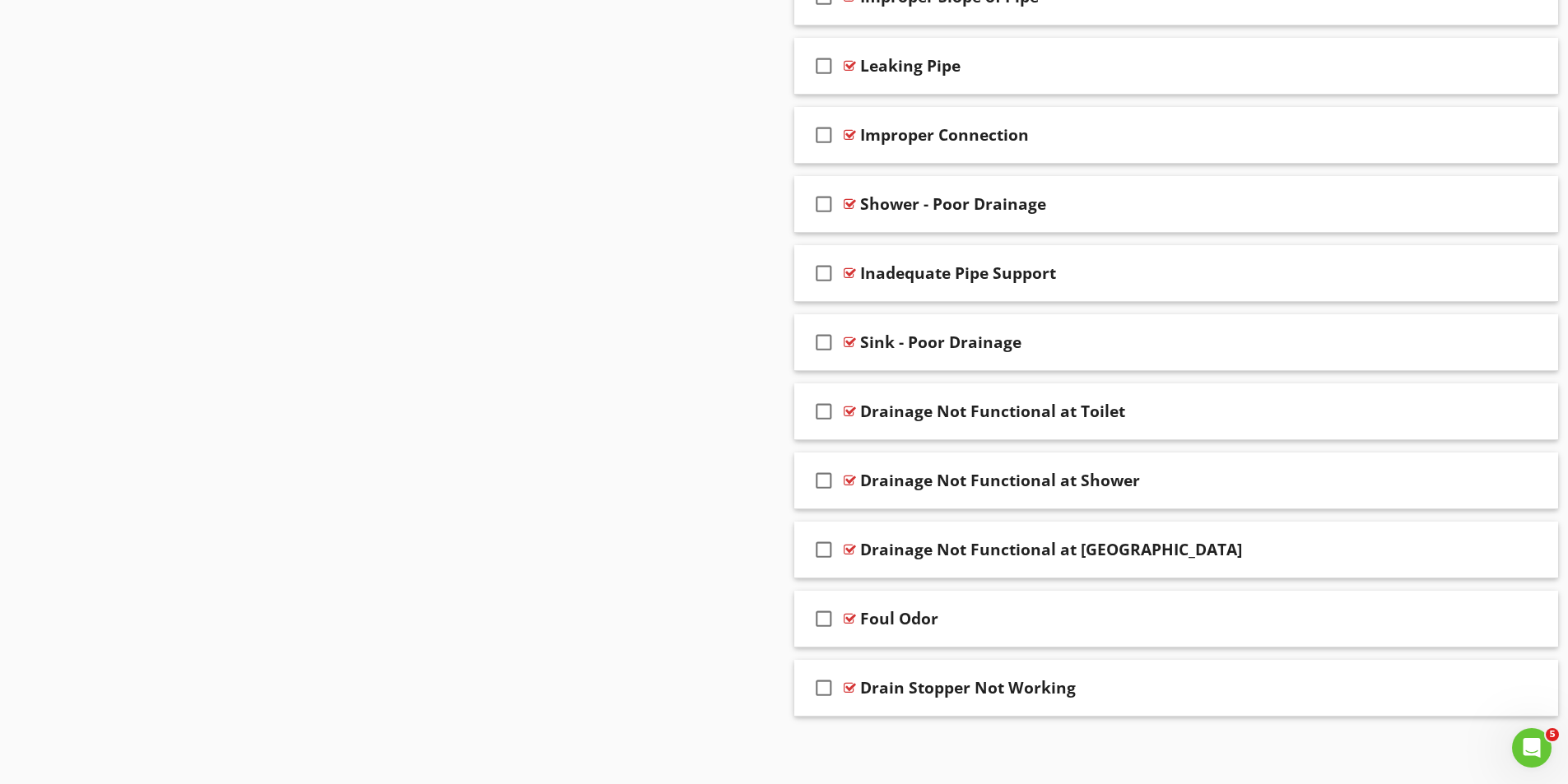
scroll to position [2811, 0]
click at [1527, 480] on div at bounding box center [1523, 477] width 13 height 17
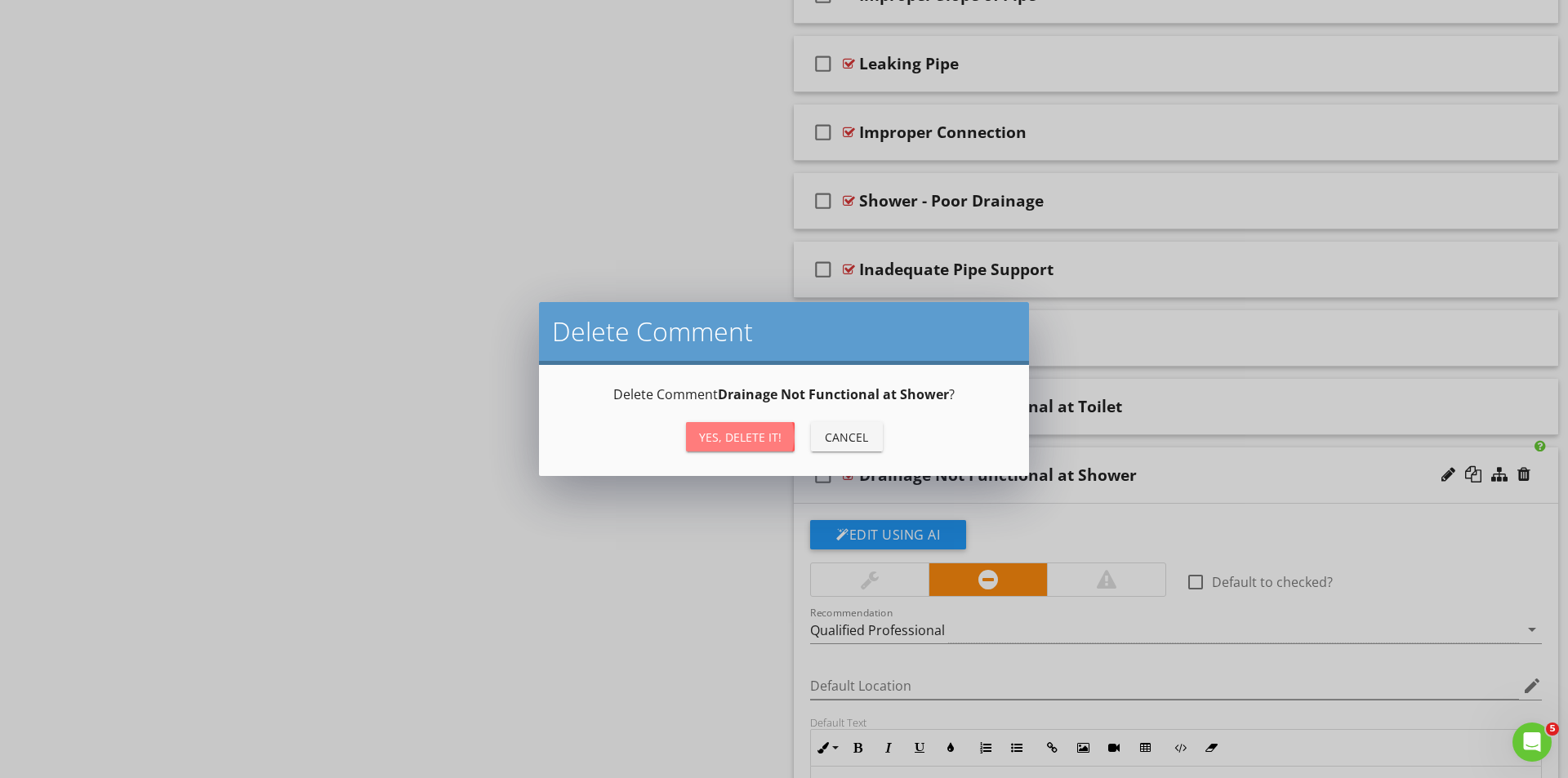
click at [755, 437] on div "Yes, Delete it!" at bounding box center [740, 437] width 82 height 17
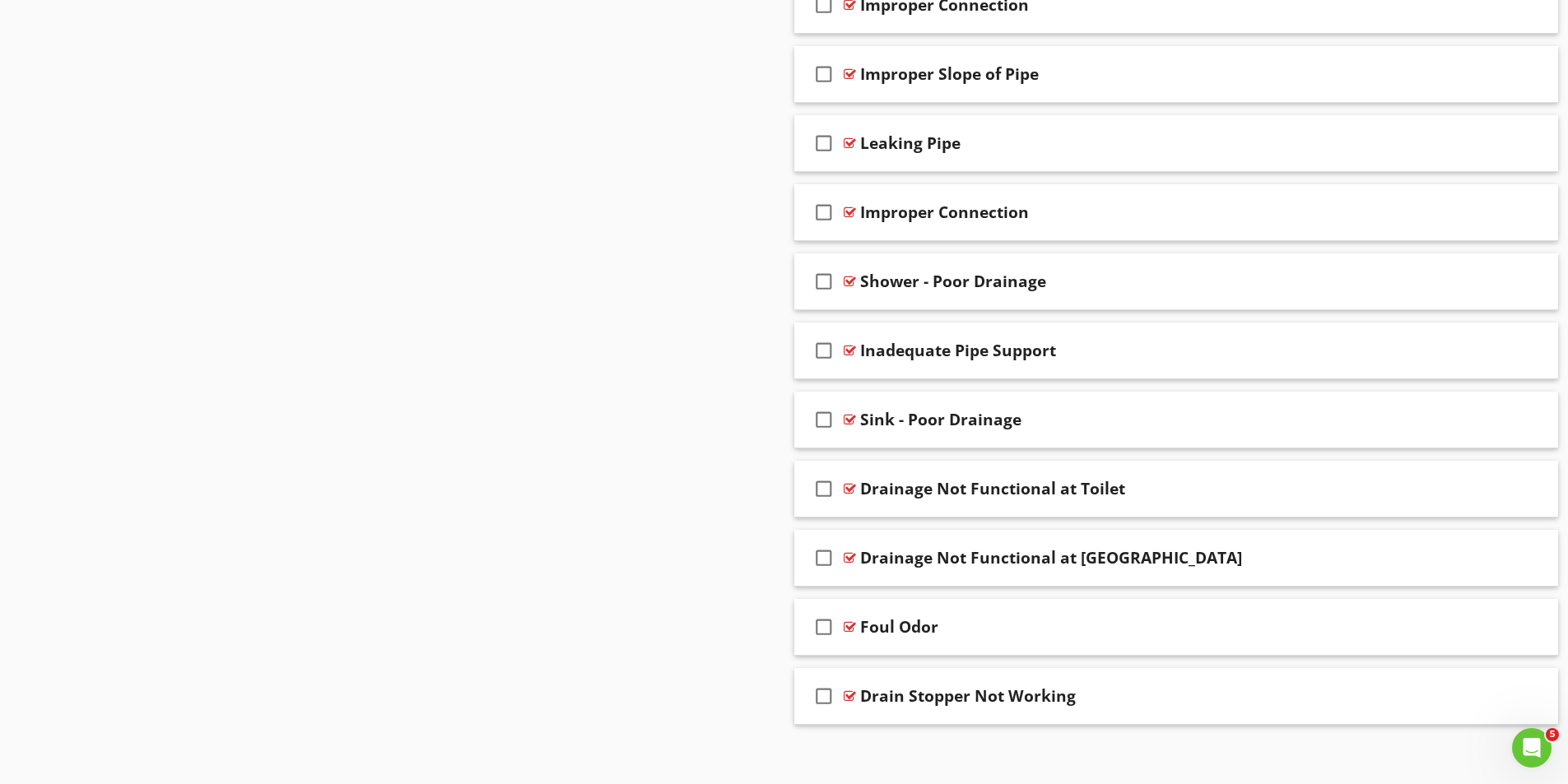
scroll to position [2742, 0]
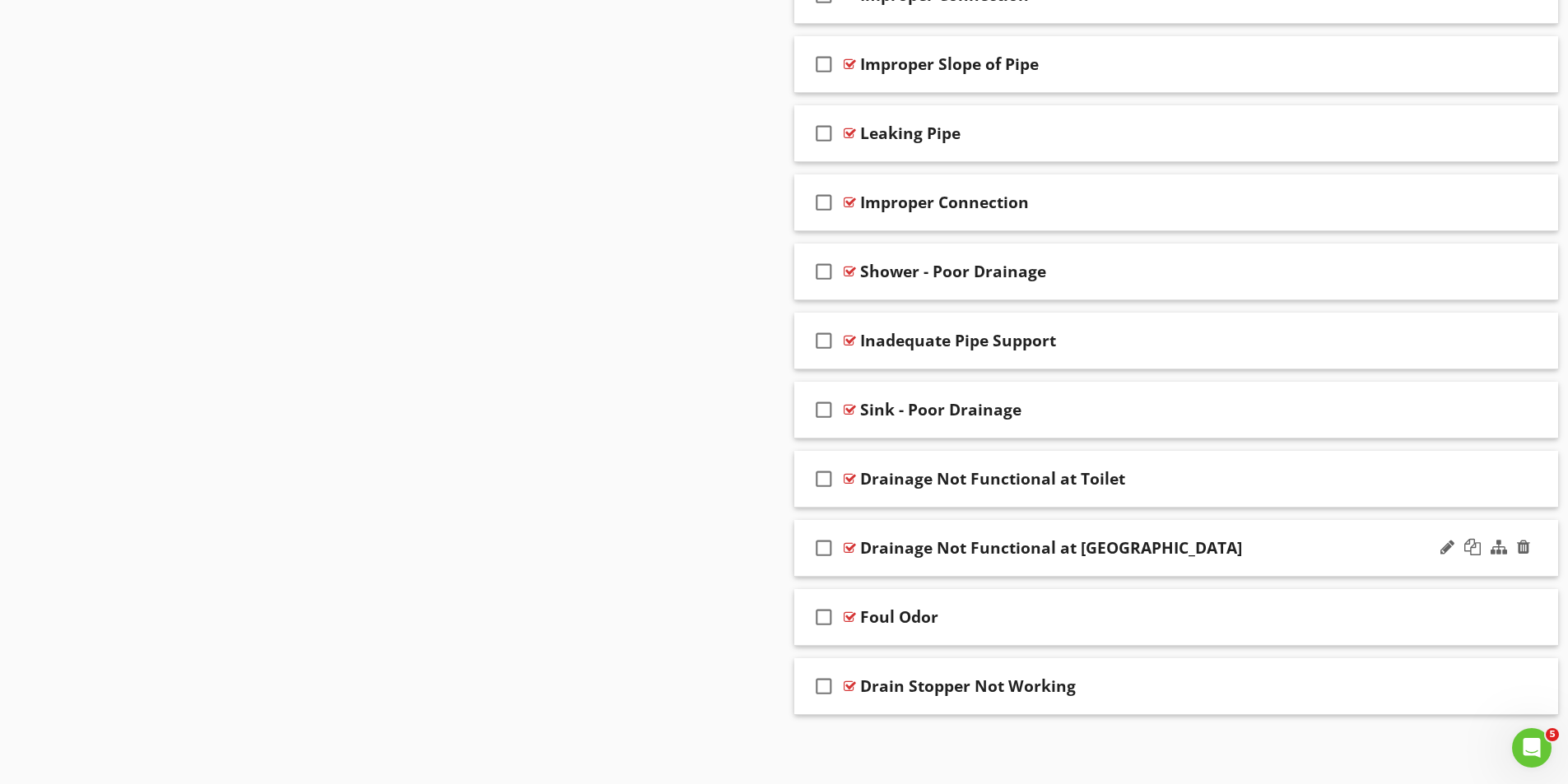
click at [850, 547] on div at bounding box center [849, 548] width 12 height 13
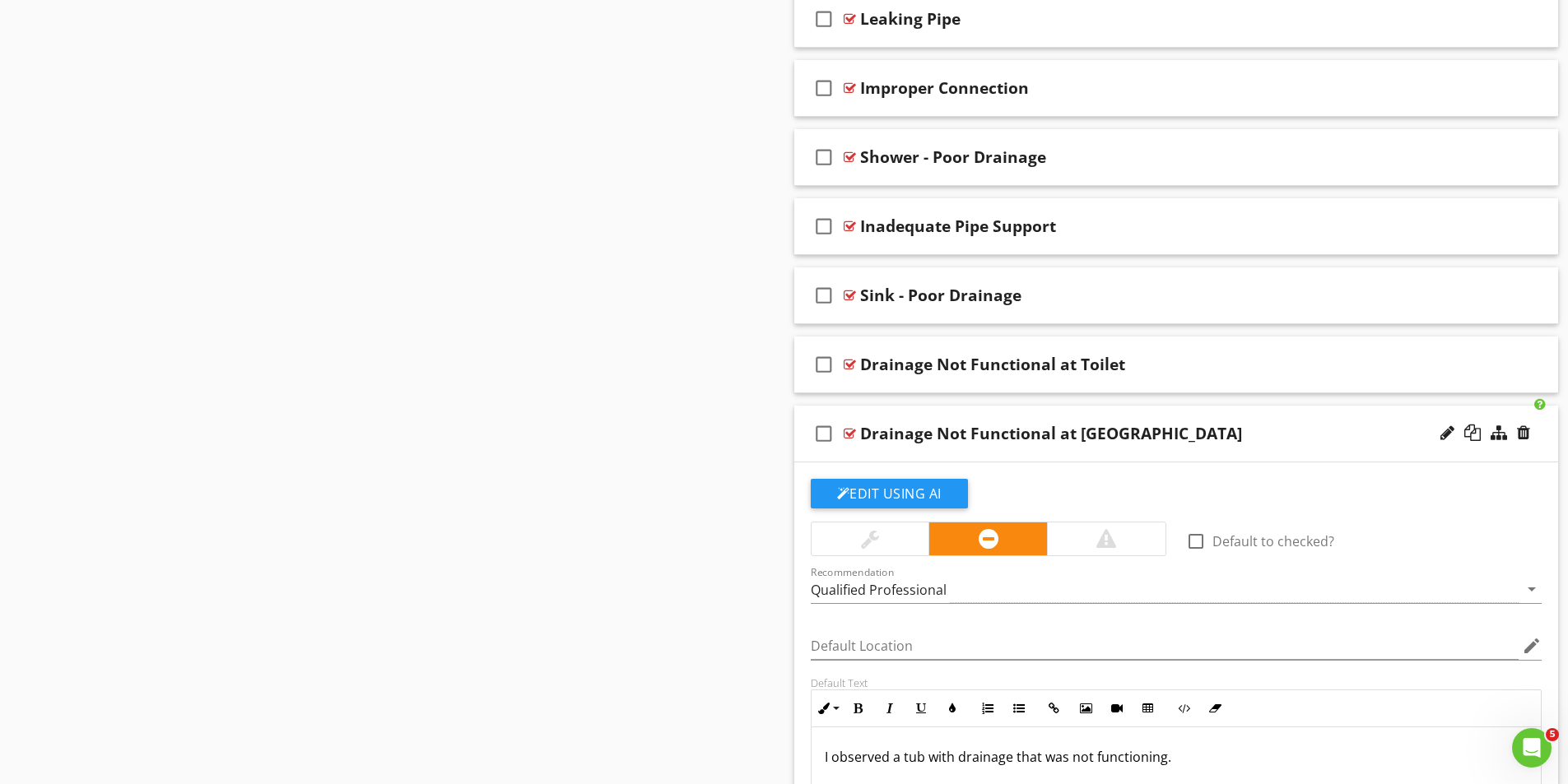
scroll to position [2907, 0]
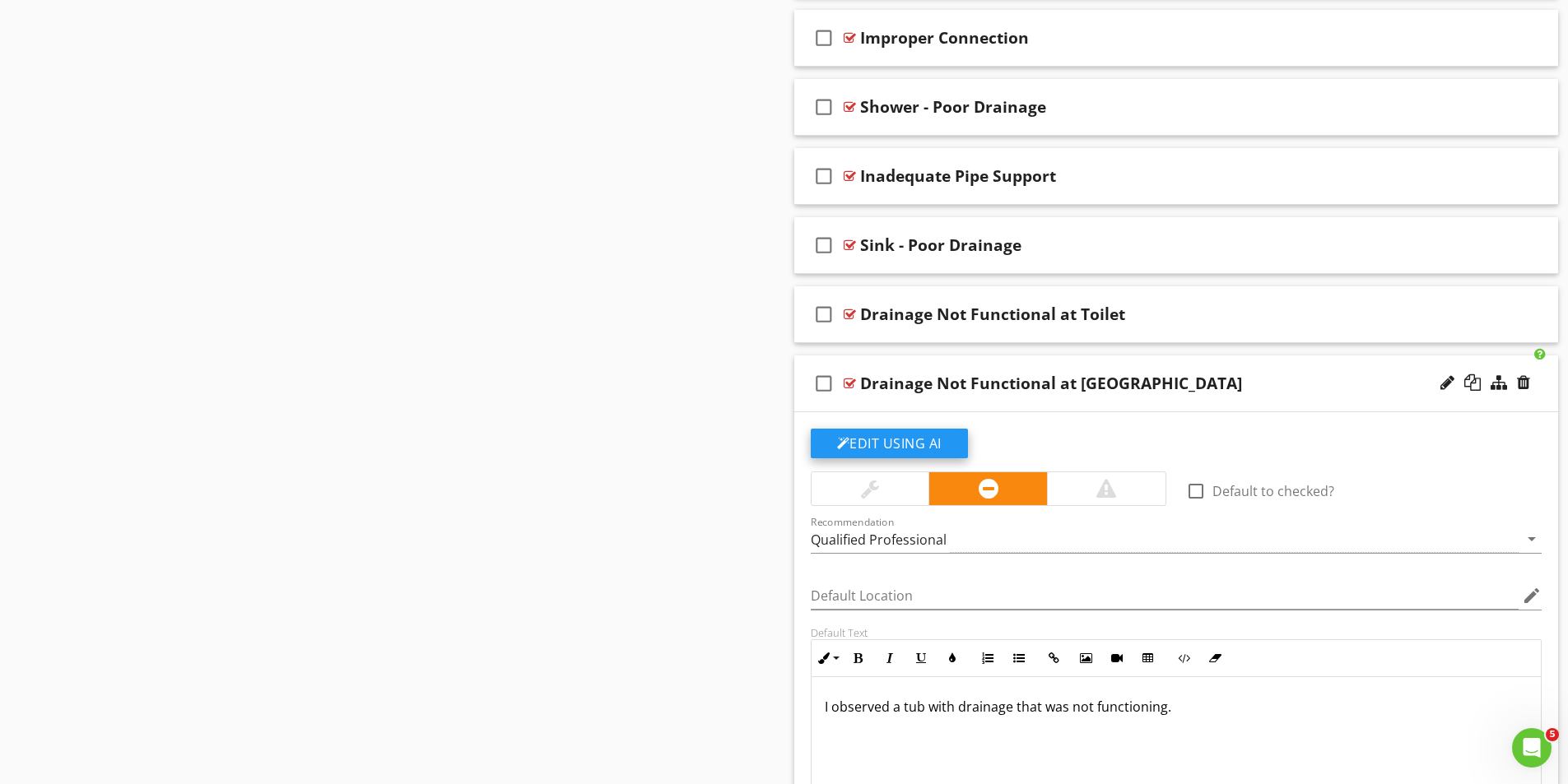
click at [891, 442] on button "Edit Using AI" at bounding box center [889, 443] width 157 height 30
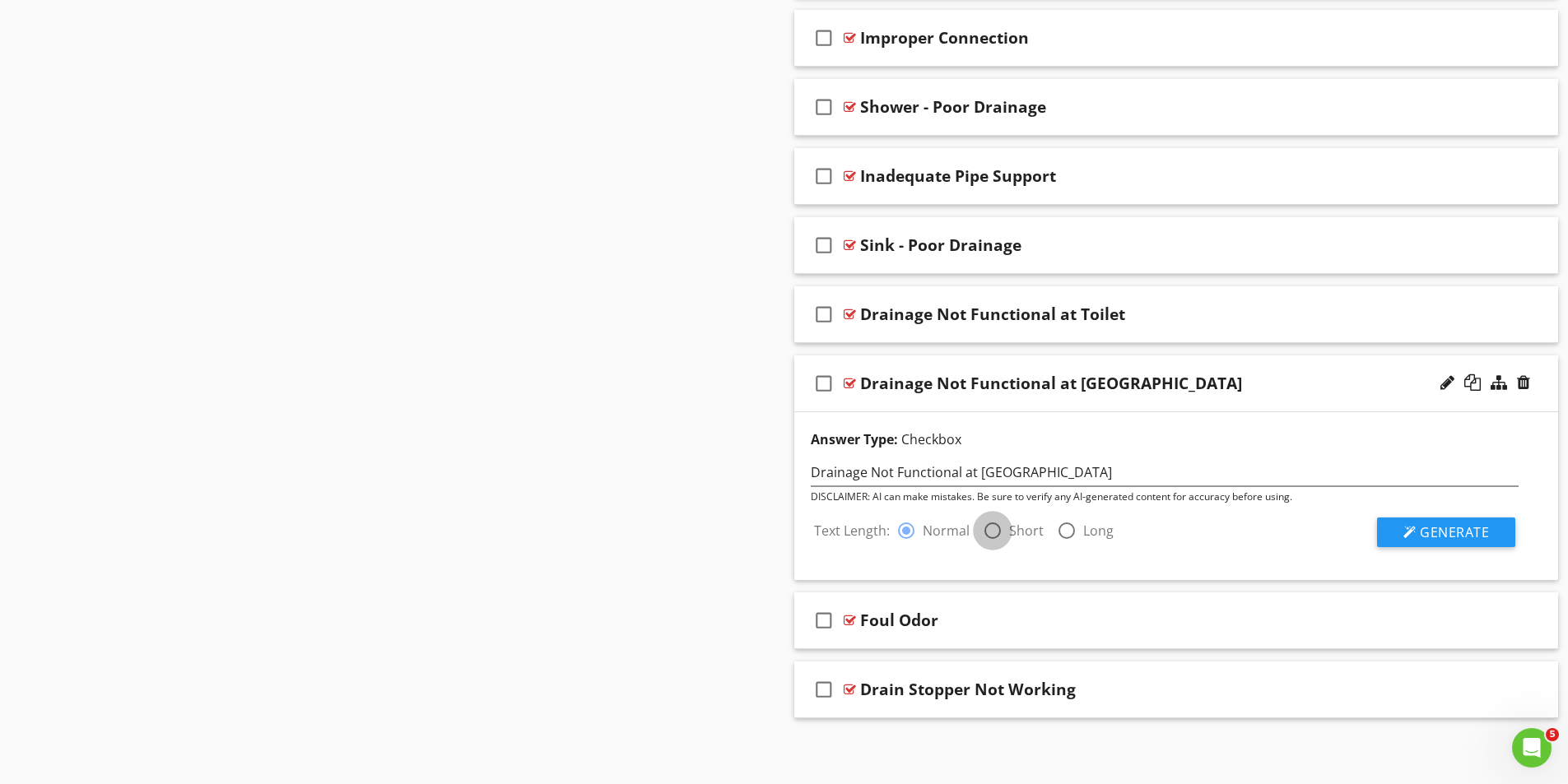
click at [992, 526] on div at bounding box center [992, 531] width 28 height 28
radio input "false"
radio input "true"
click at [1436, 537] on span "Generate" at bounding box center [1454, 532] width 69 height 18
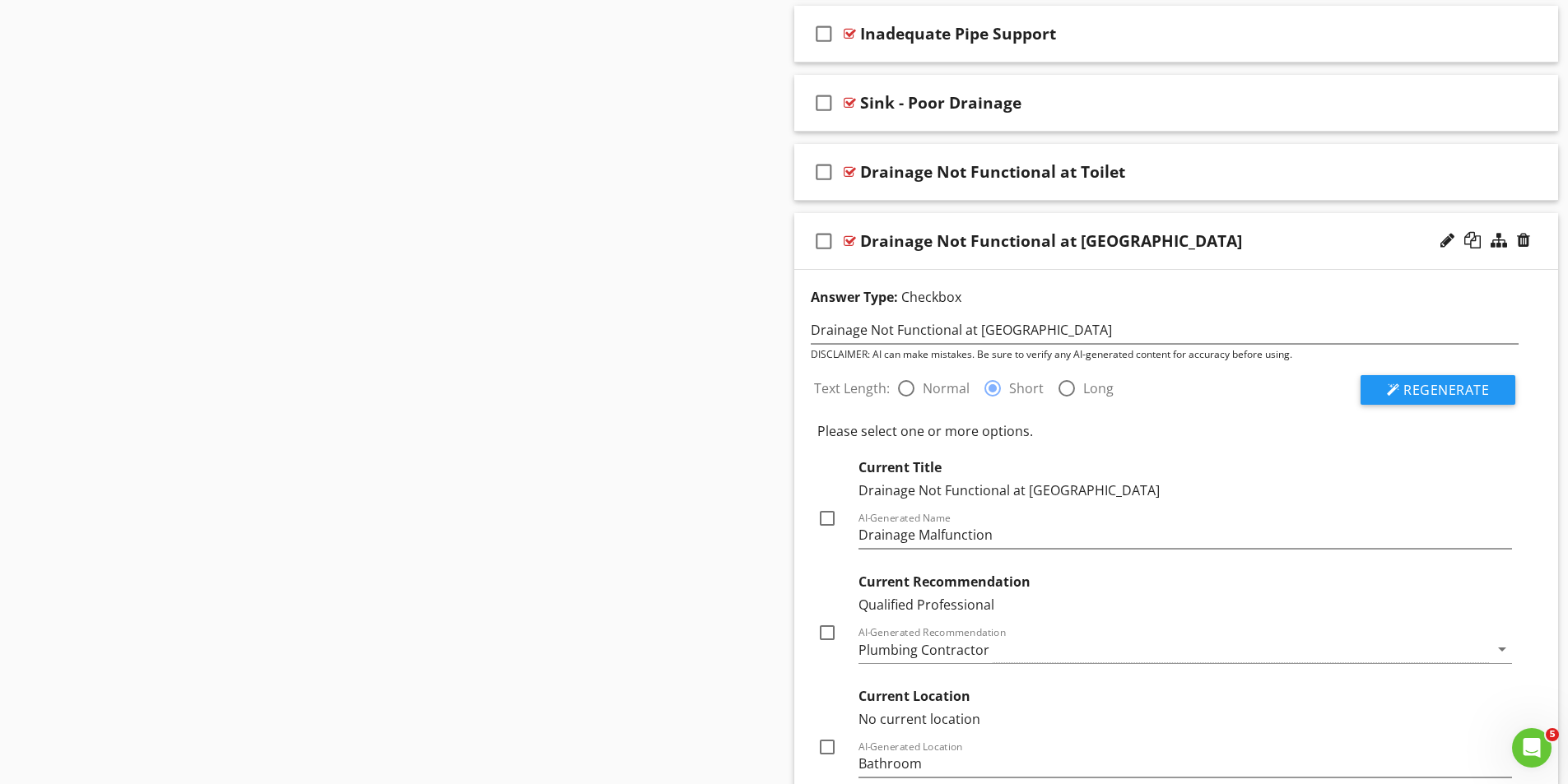
scroll to position [3072, 0]
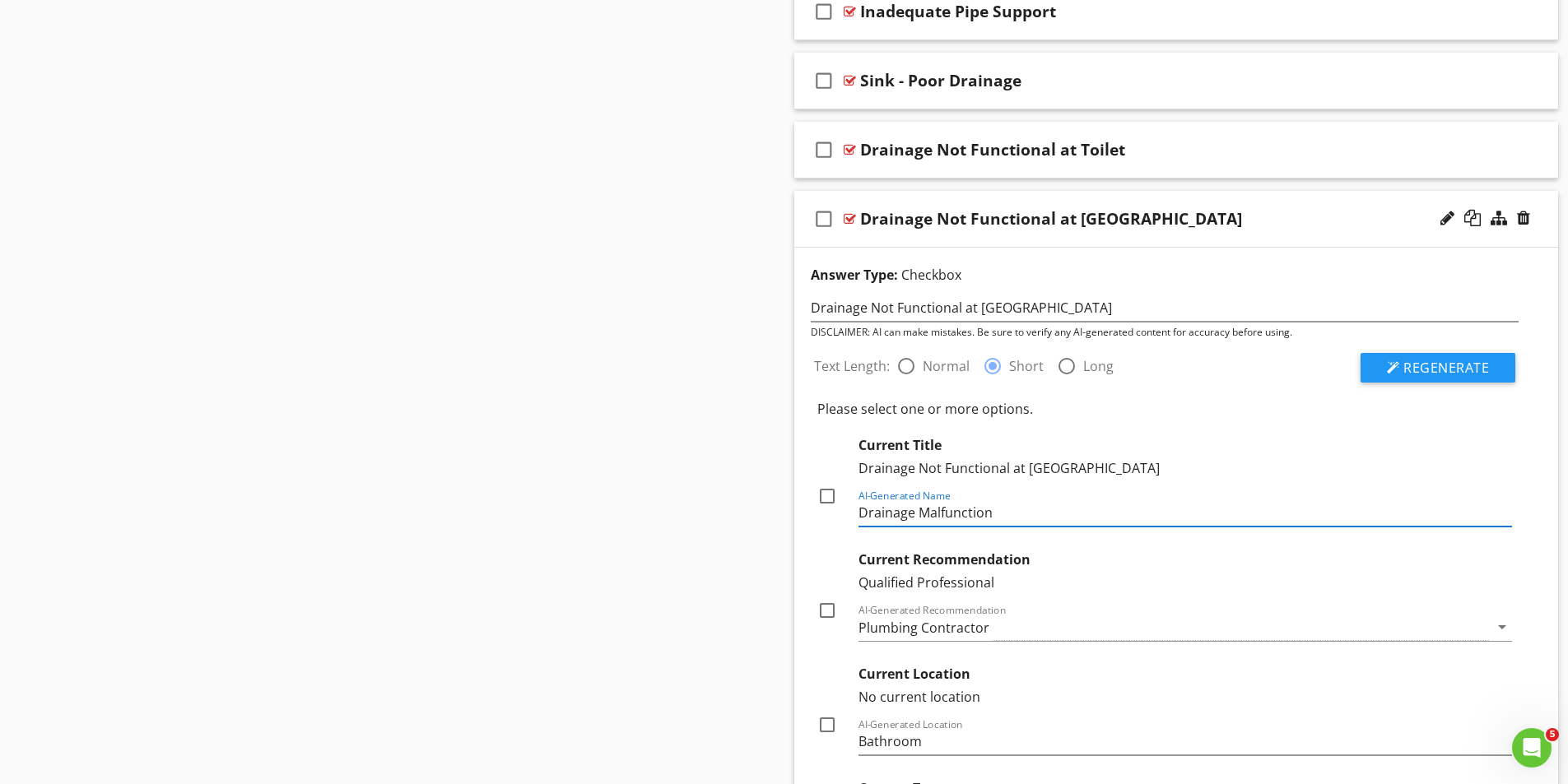
click at [1024, 517] on input "Drainage Malfunction" at bounding box center [1185, 512] width 654 height 27
type input "D"
type input "Tub-Poor Drainage"
click at [827, 608] on div at bounding box center [827, 611] width 28 height 28
checkbox input "true"
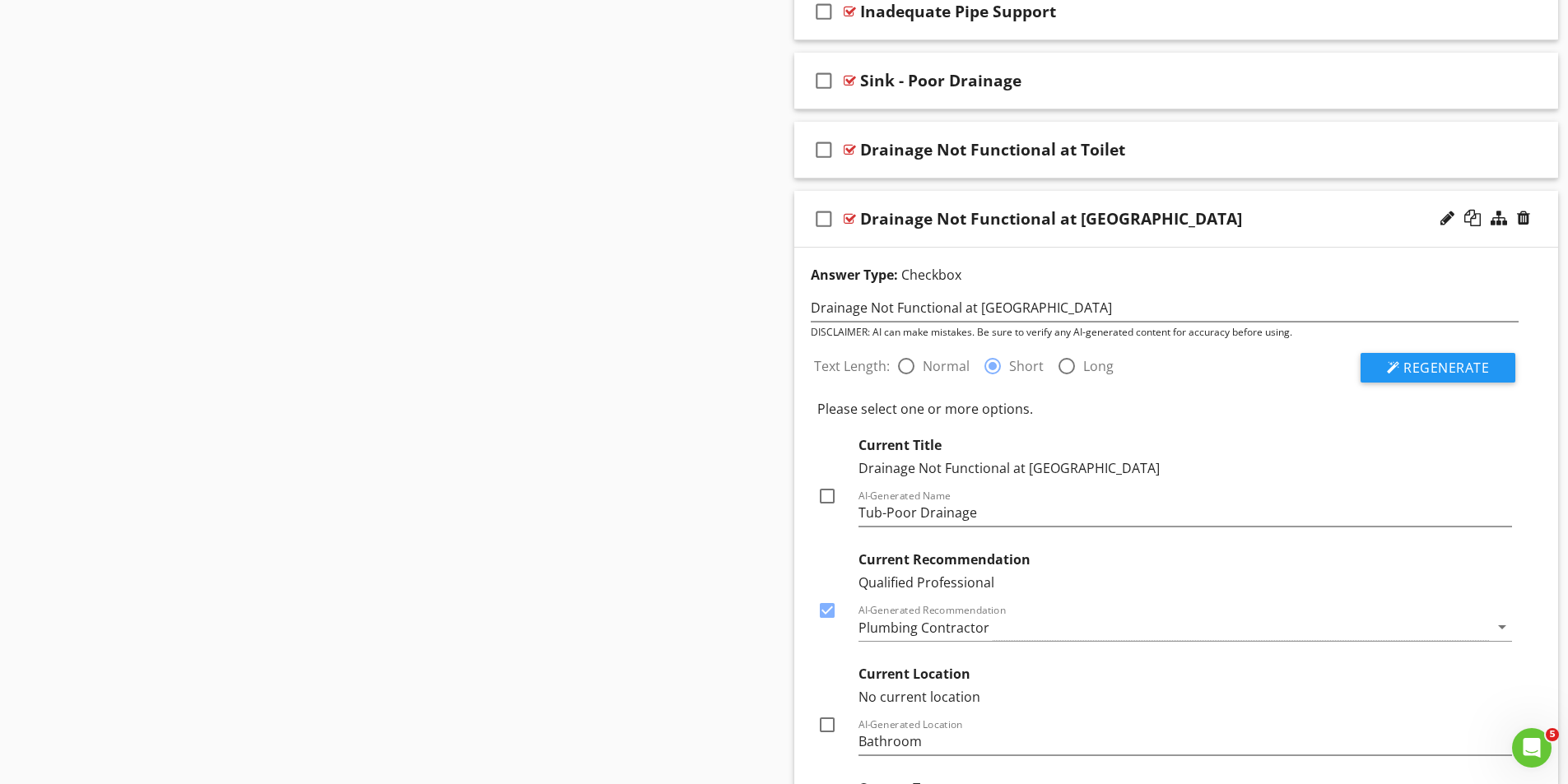
click at [826, 490] on div at bounding box center [827, 497] width 28 height 28
checkbox input "true"
click at [882, 512] on input "Tub-Poor Drainage" at bounding box center [1185, 512] width 654 height 27
click at [890, 512] on input "Tub -Poor Drainage" at bounding box center [1185, 512] width 654 height 27
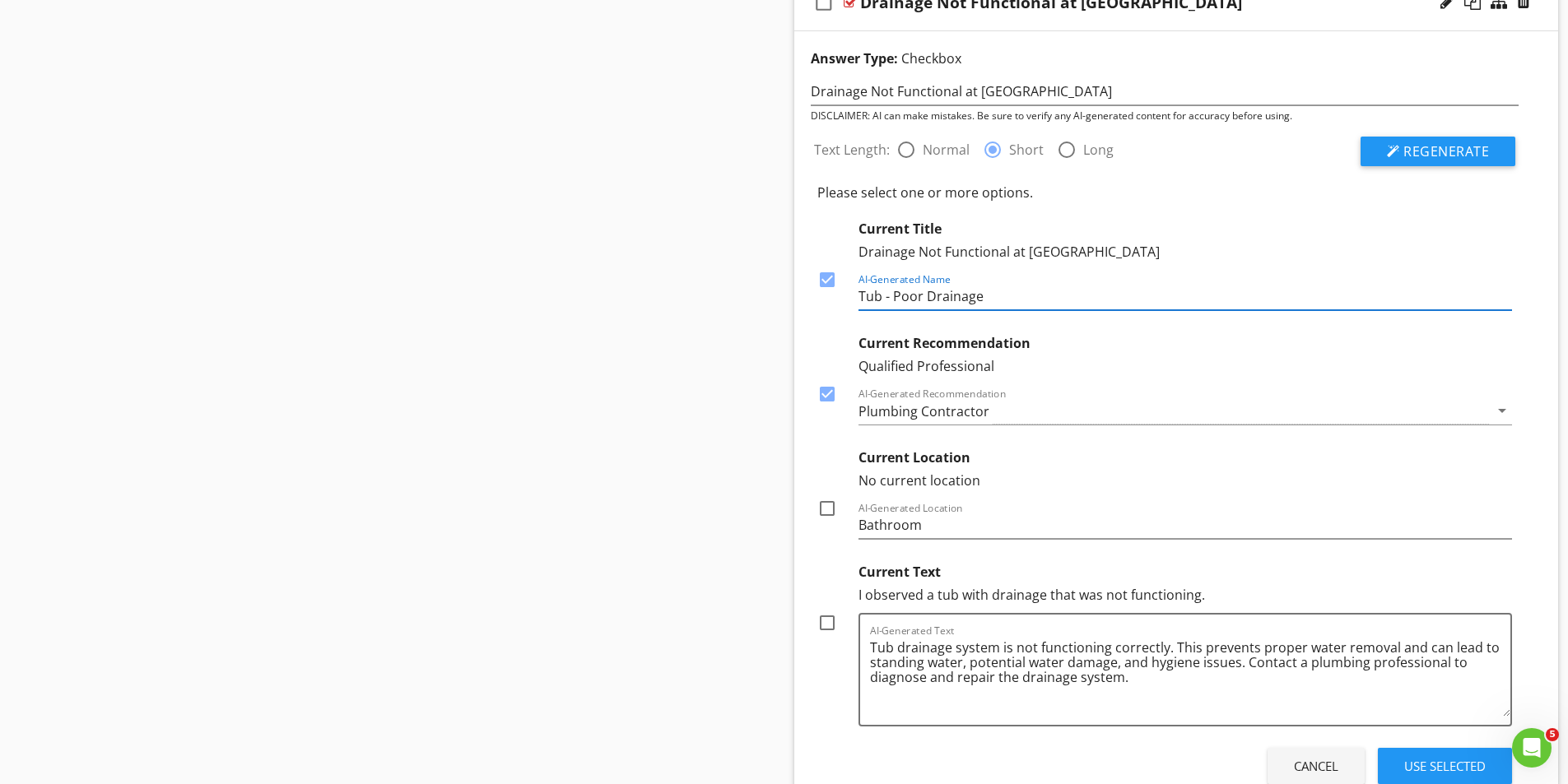
scroll to position [3401, 0]
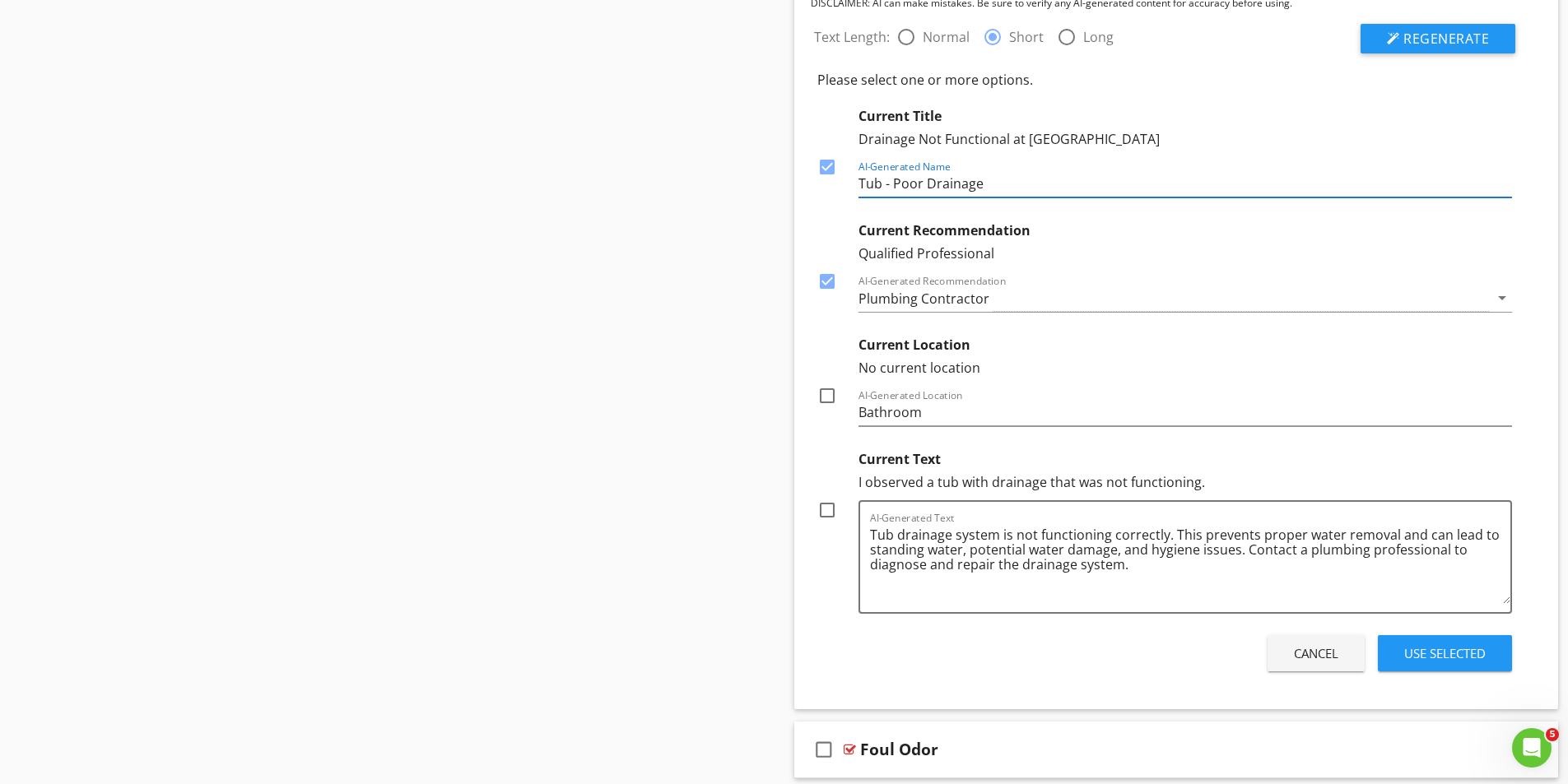
type input "Tub - Poor Drainage"
drag, startPoint x: 825, startPoint y: 504, endPoint x: 970, endPoint y: 544, distance: 150.4
click at [826, 504] on div at bounding box center [827, 510] width 28 height 28
checkbox input "true"
click at [1446, 653] on div "Use Selected" at bounding box center [1445, 654] width 82 height 19
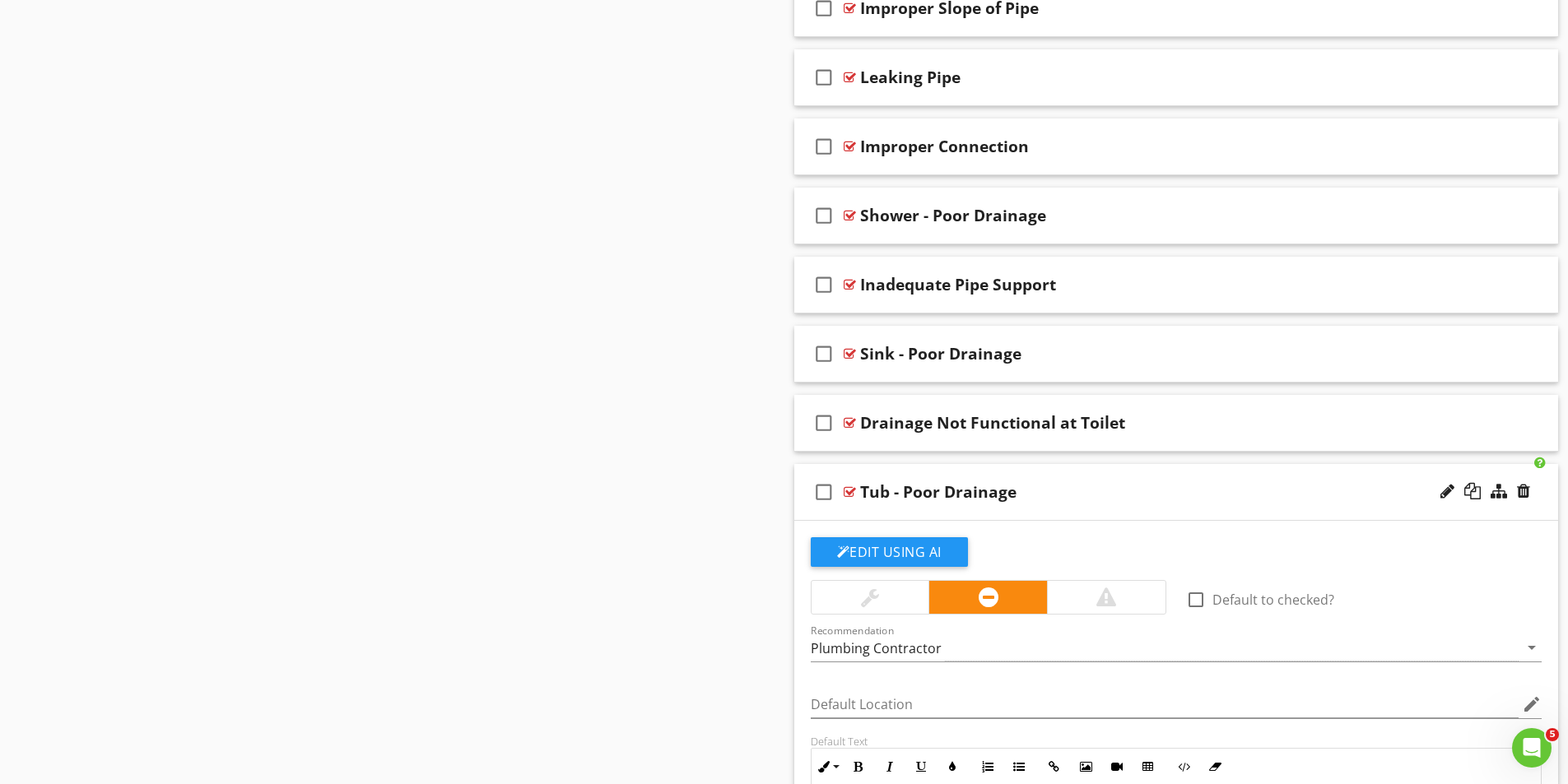
scroll to position [2720, 0]
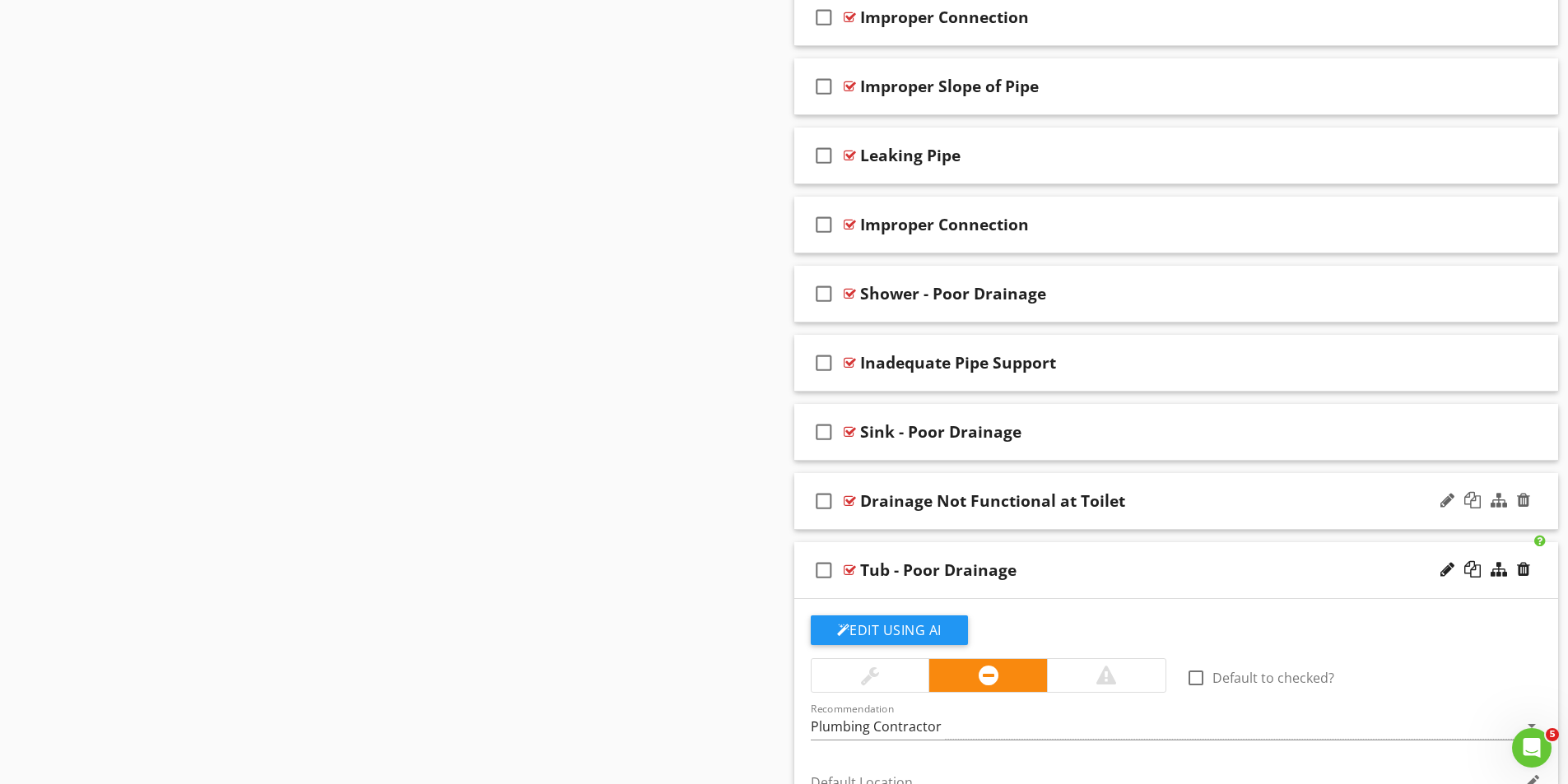
click at [848, 500] on div at bounding box center [849, 501] width 12 height 13
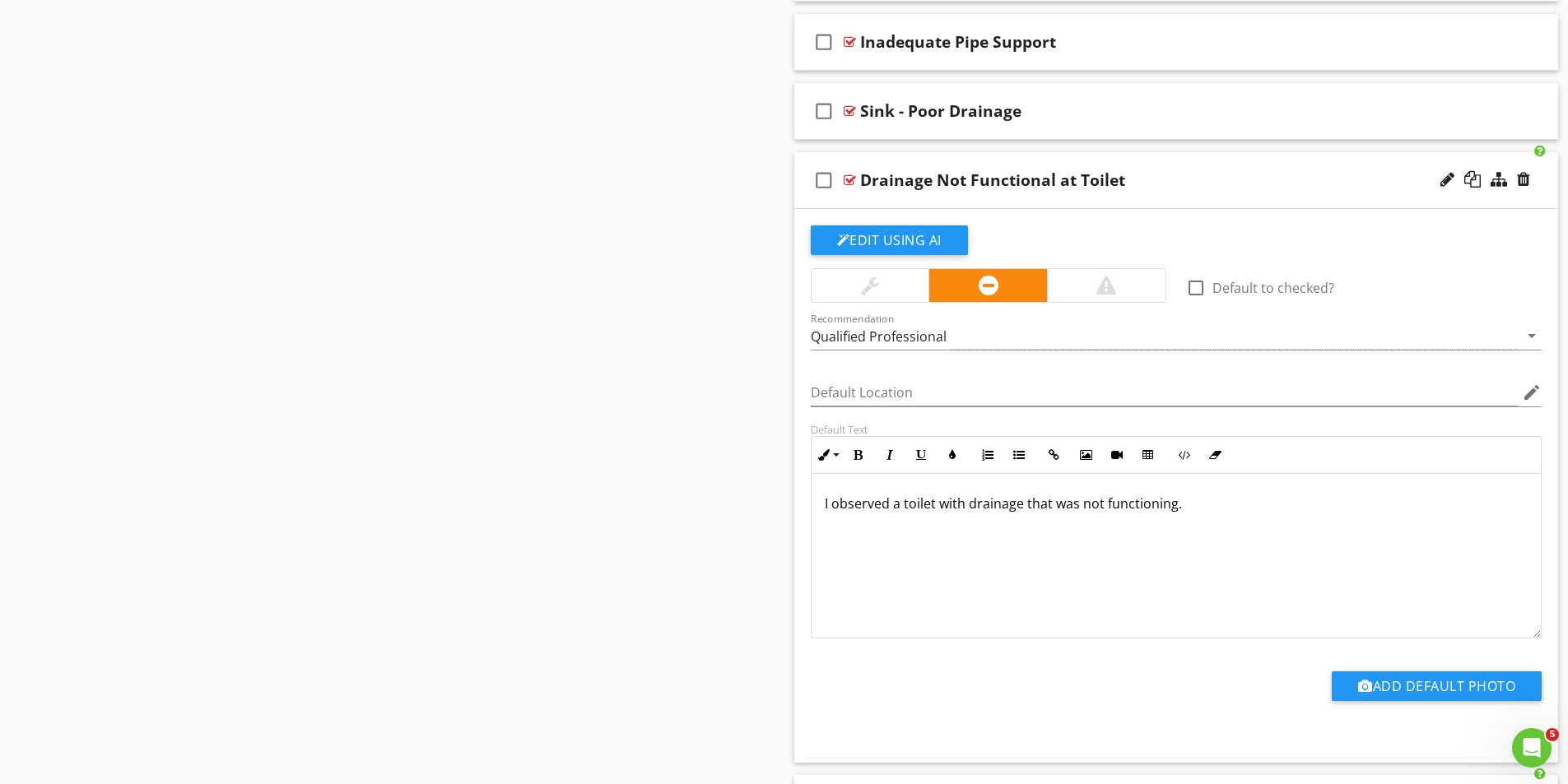
scroll to position [3049, 0]
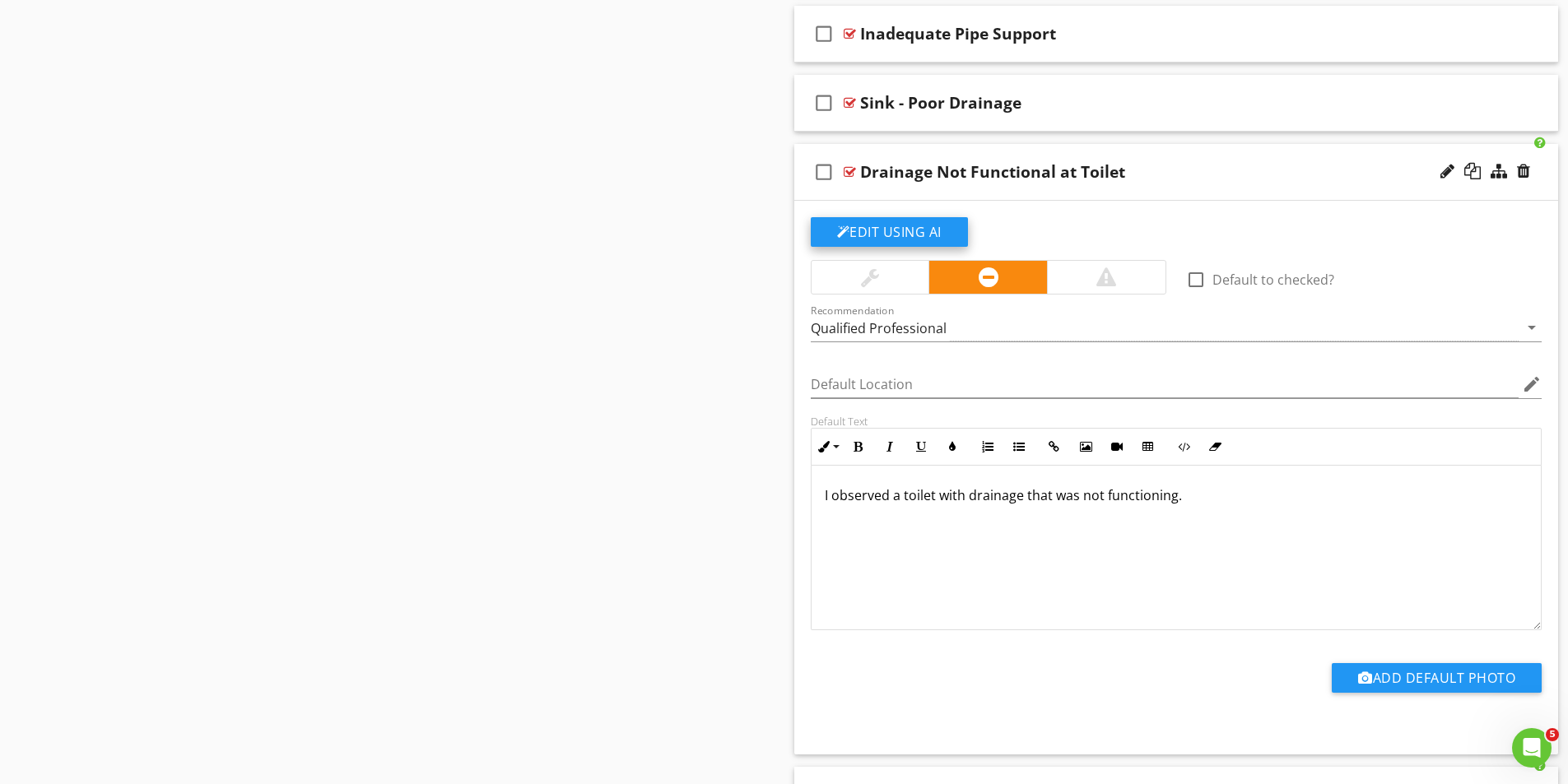
click at [910, 233] on button "Edit Using AI" at bounding box center [889, 232] width 157 height 30
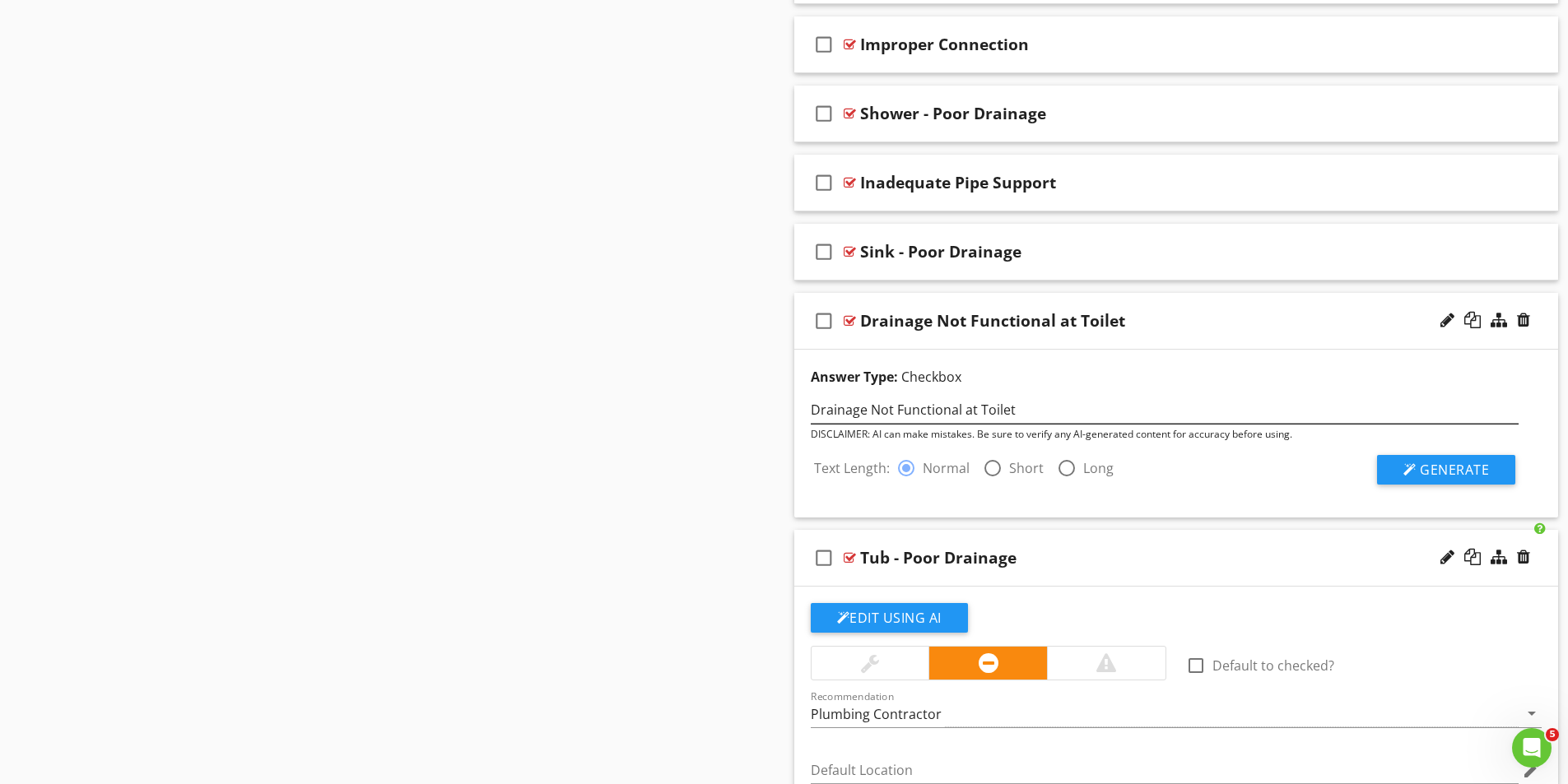
scroll to position [2884, 0]
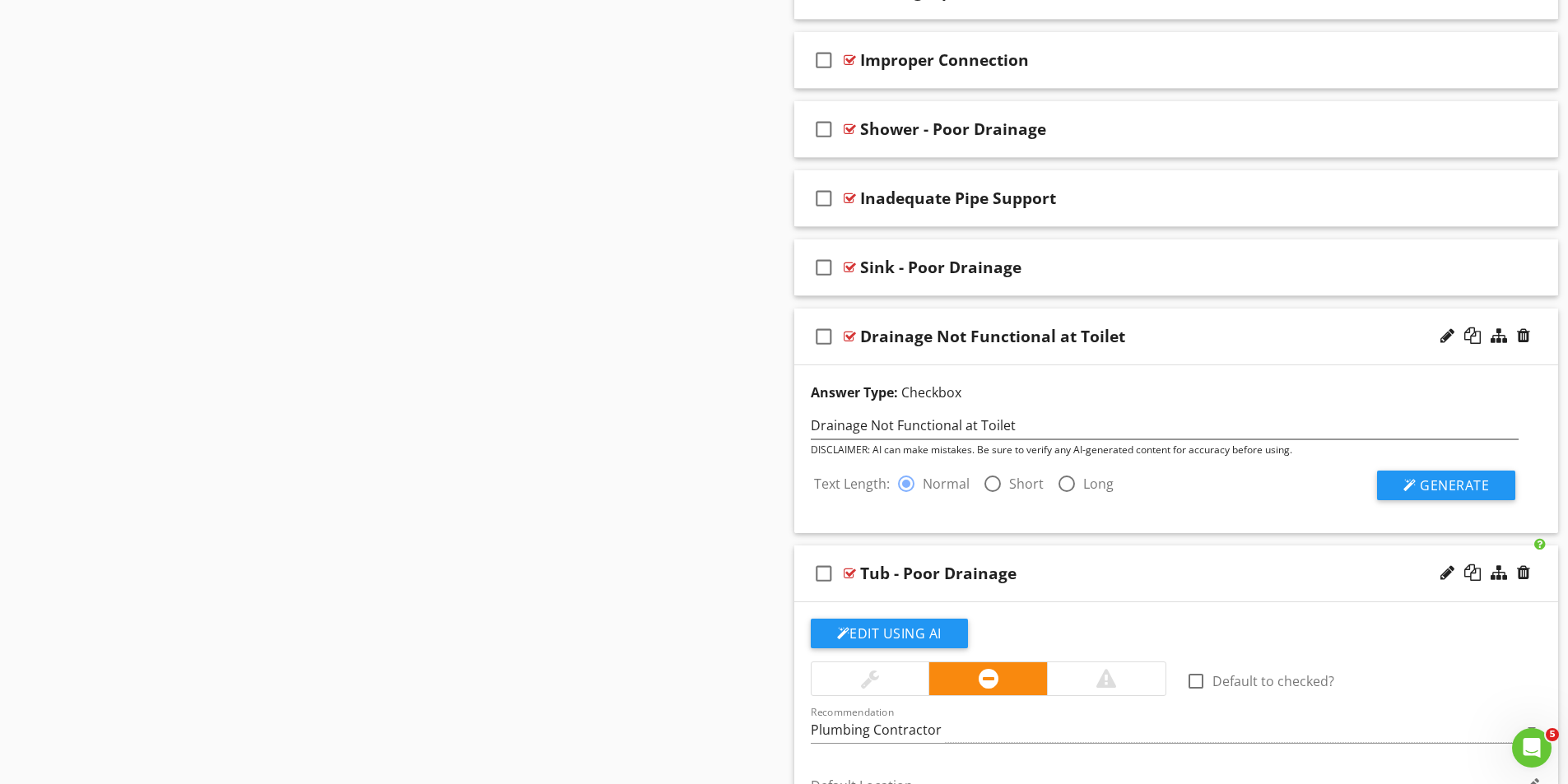
click at [987, 483] on div at bounding box center [992, 483] width 28 height 28
radio input "false"
radio input "true"
click at [1450, 490] on span "Generate" at bounding box center [1454, 485] width 69 height 18
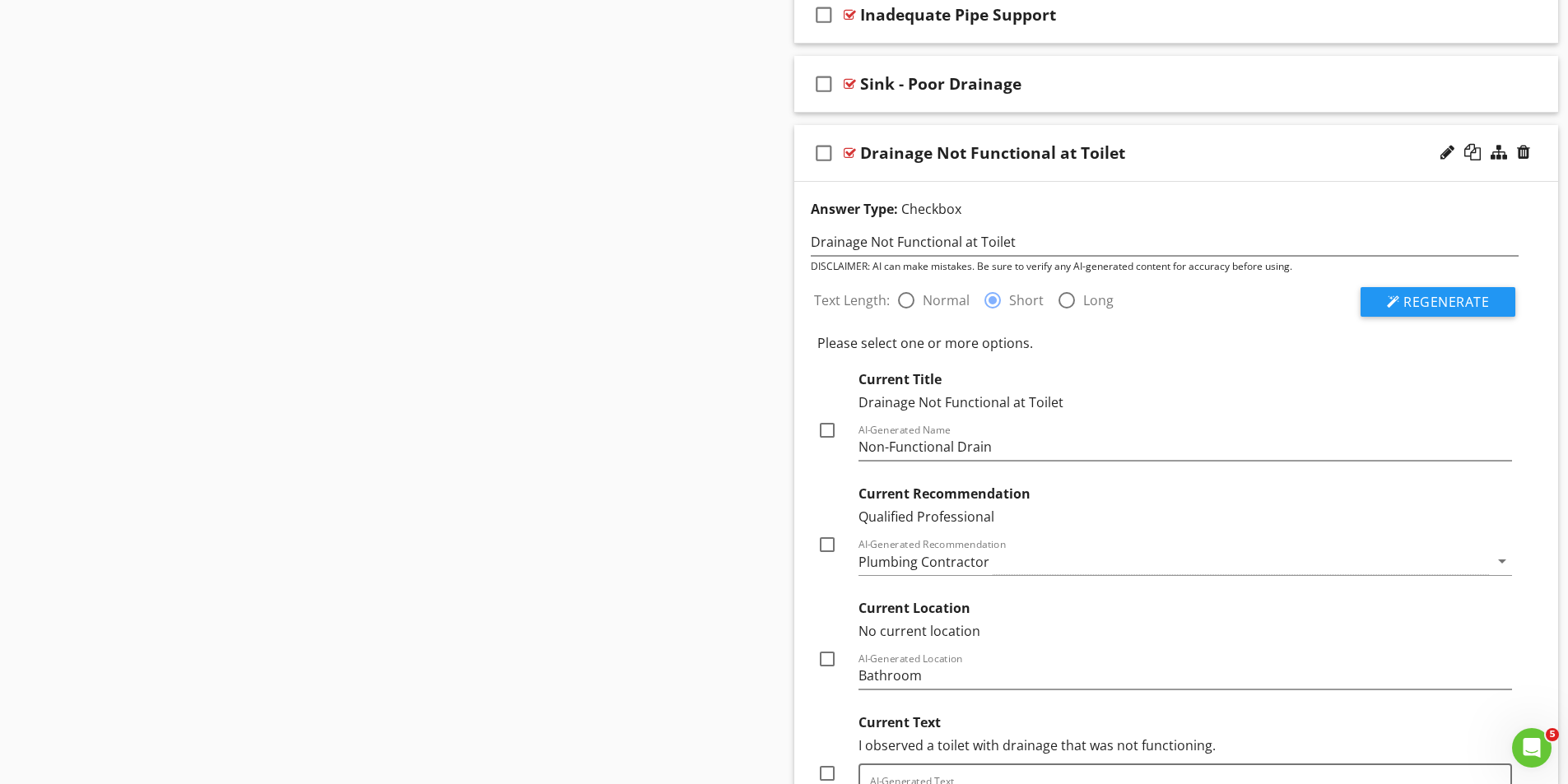
scroll to position [3132, 0]
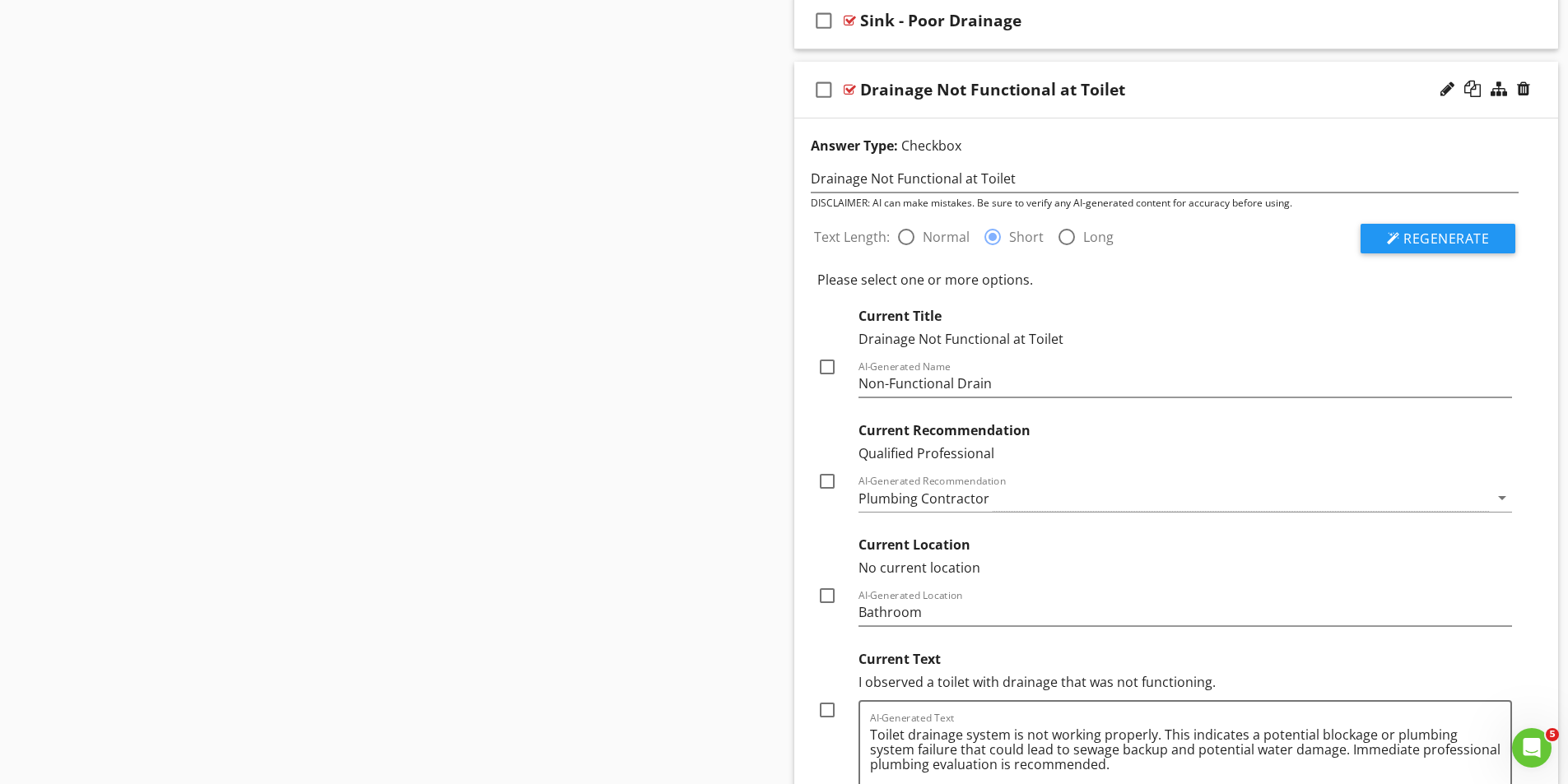
click at [822, 482] on div at bounding box center [827, 482] width 28 height 28
checkbox input "true"
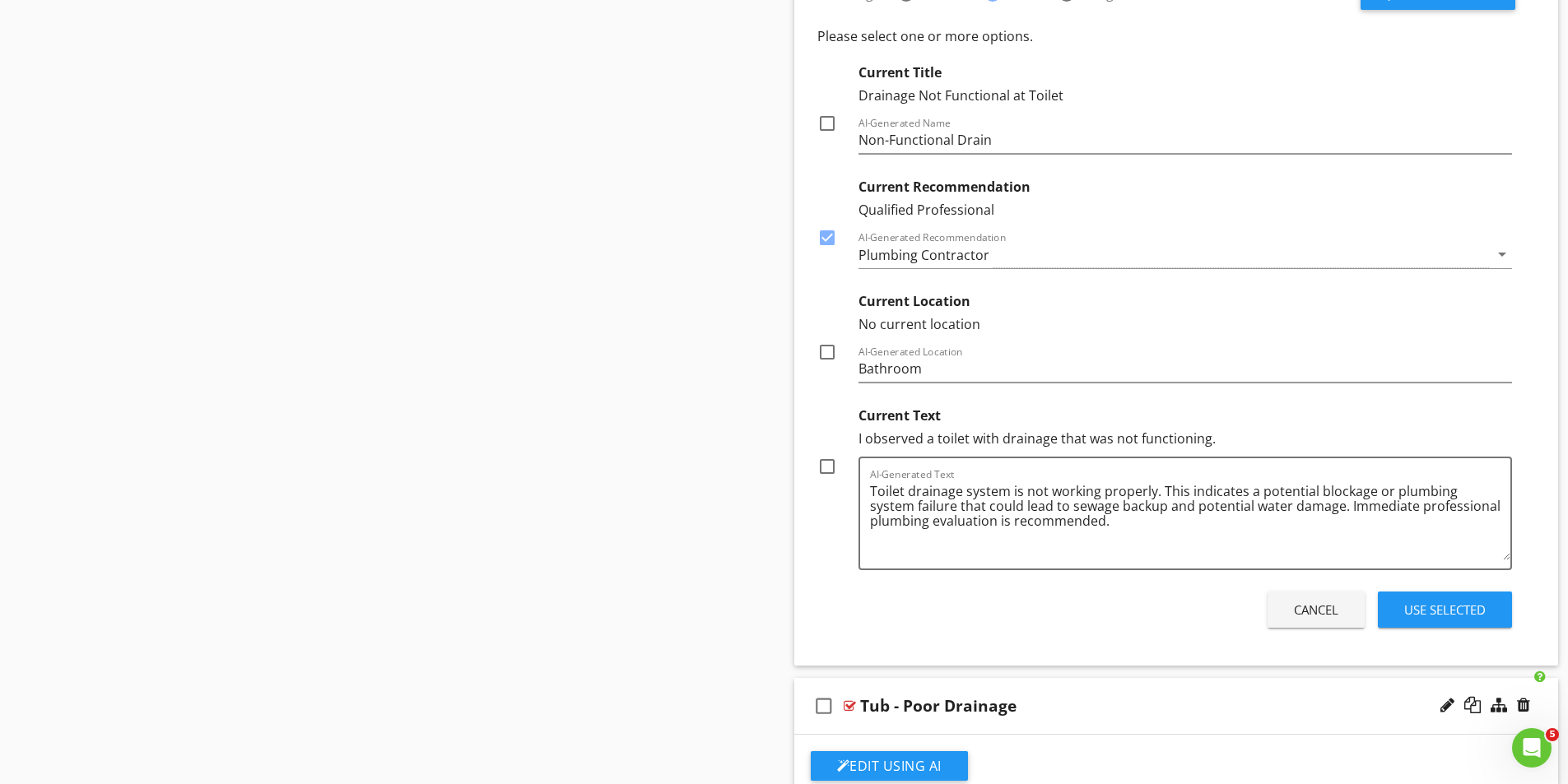
scroll to position [3378, 0]
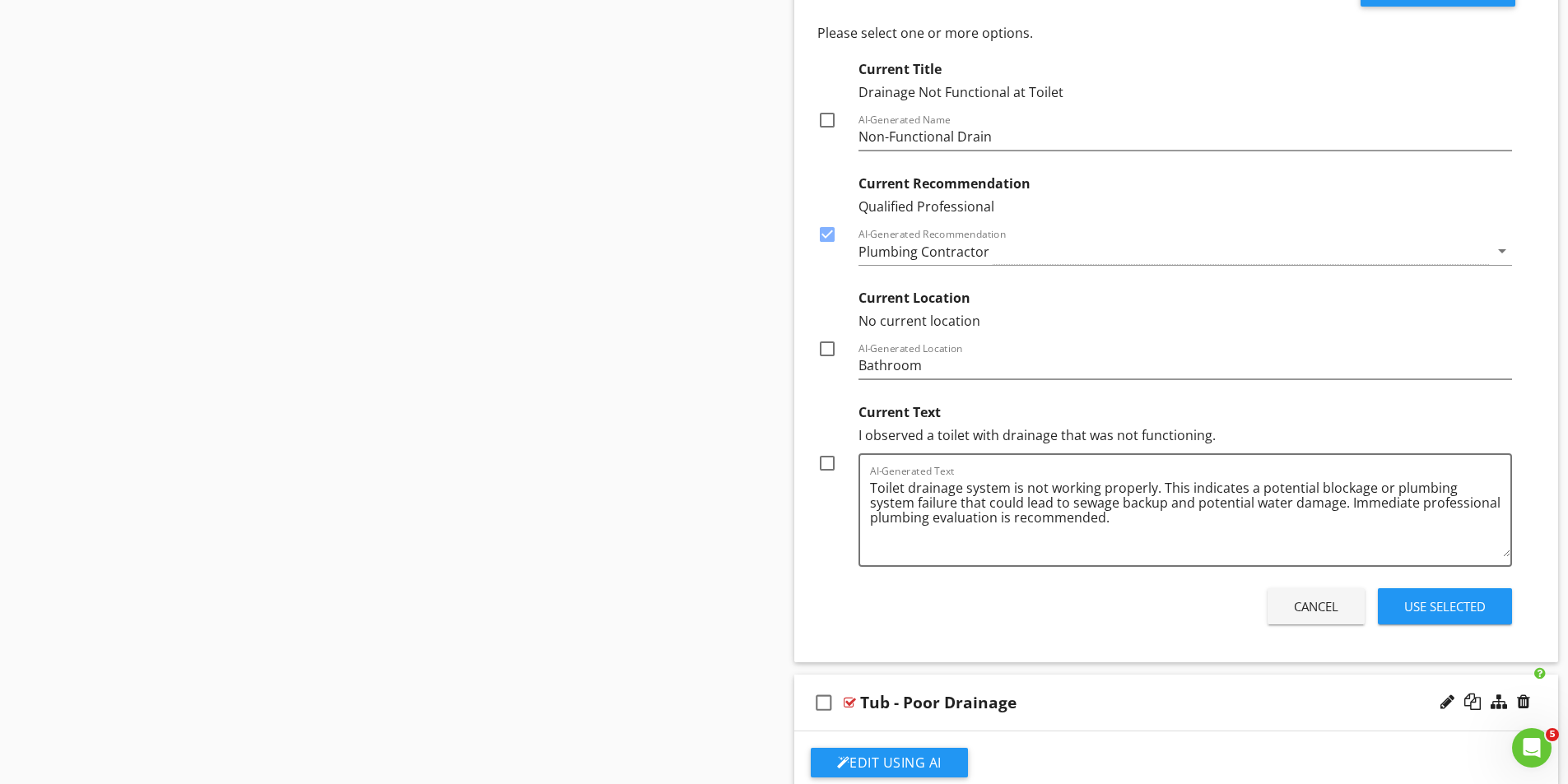
click at [831, 463] on div at bounding box center [827, 463] width 28 height 28
checkbox input "true"
click at [1462, 603] on div "Use Selected" at bounding box center [1445, 607] width 82 height 19
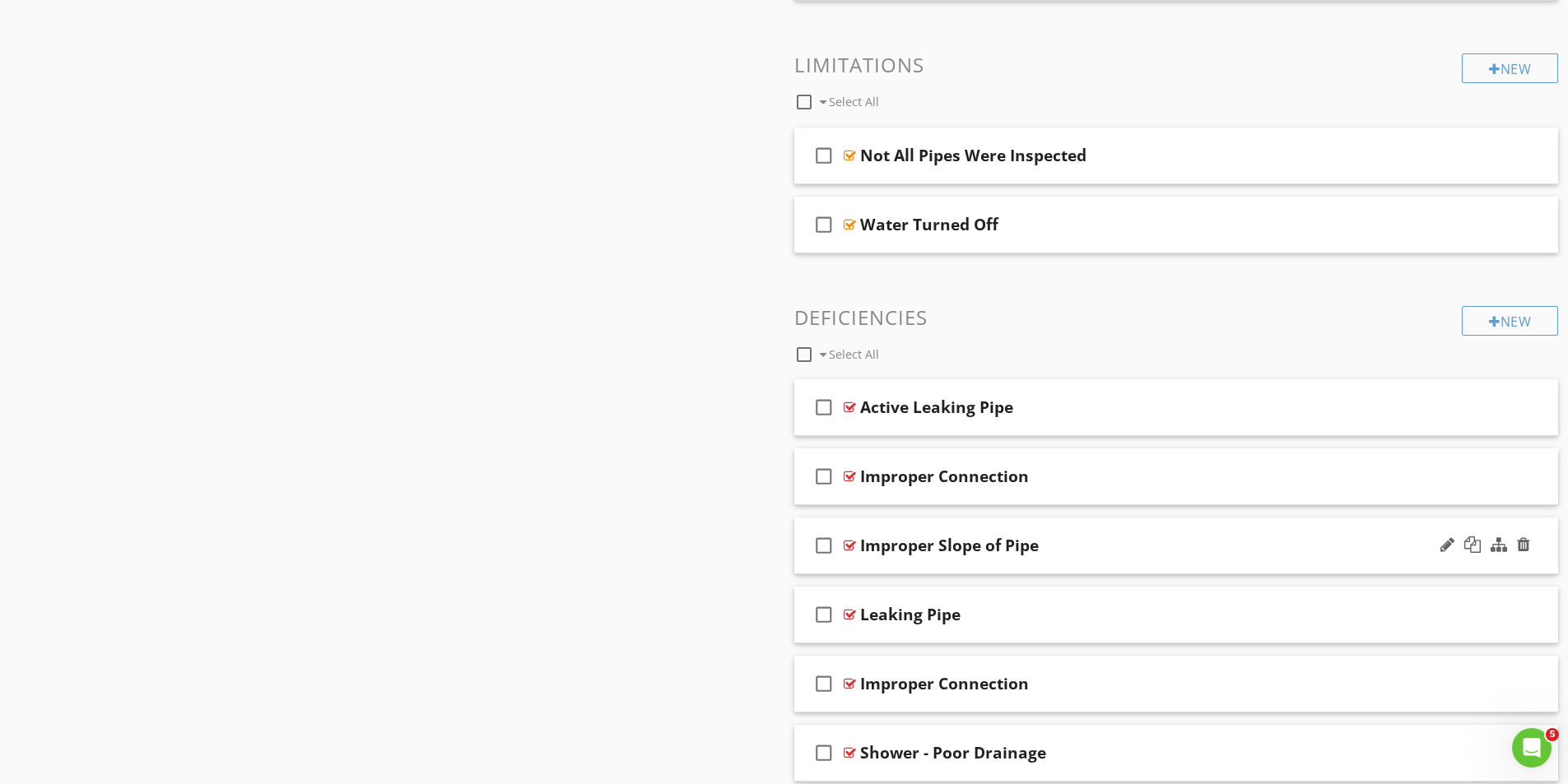
scroll to position [2308, 0]
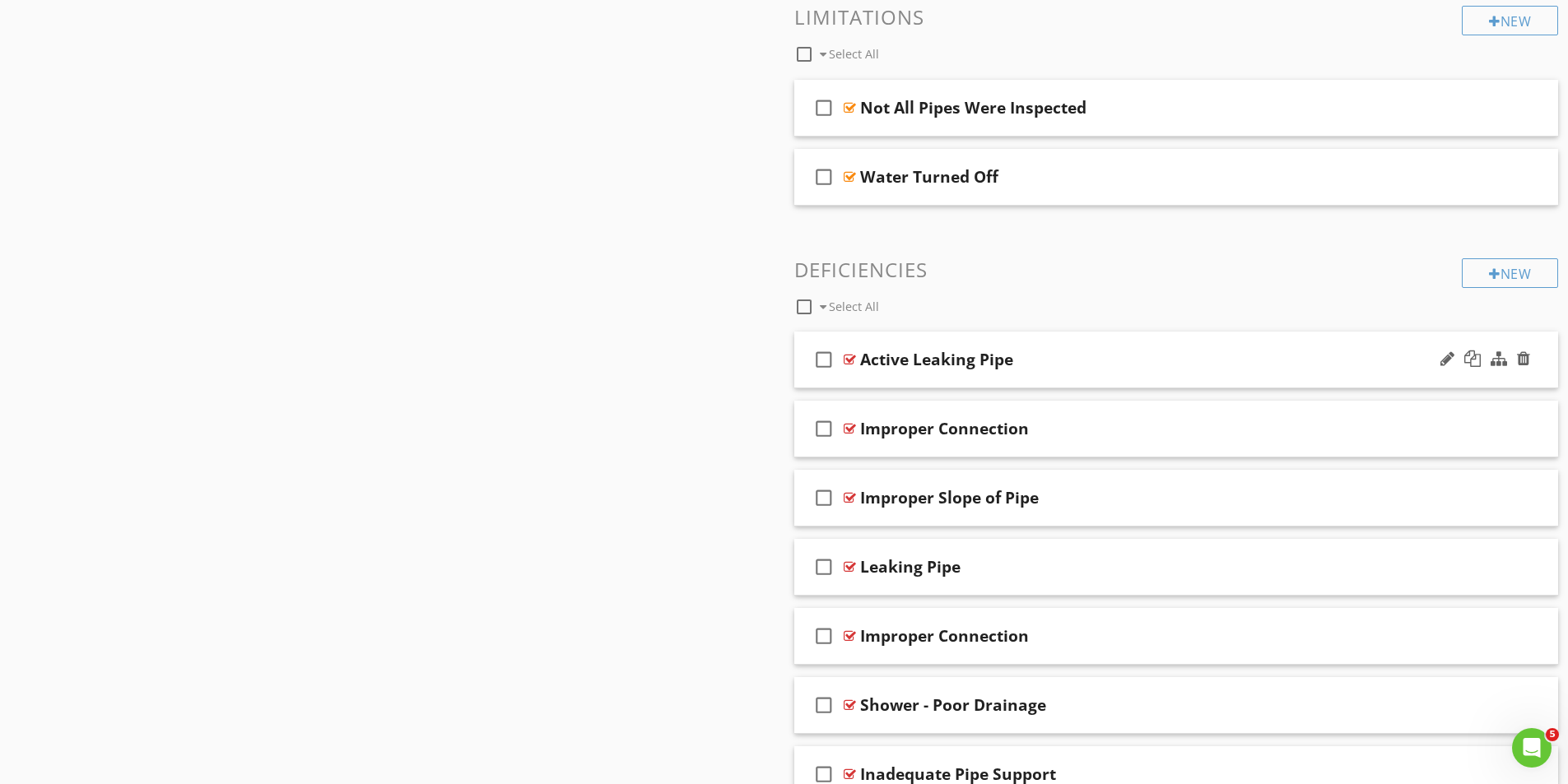
click at [846, 358] on div at bounding box center [849, 359] width 12 height 13
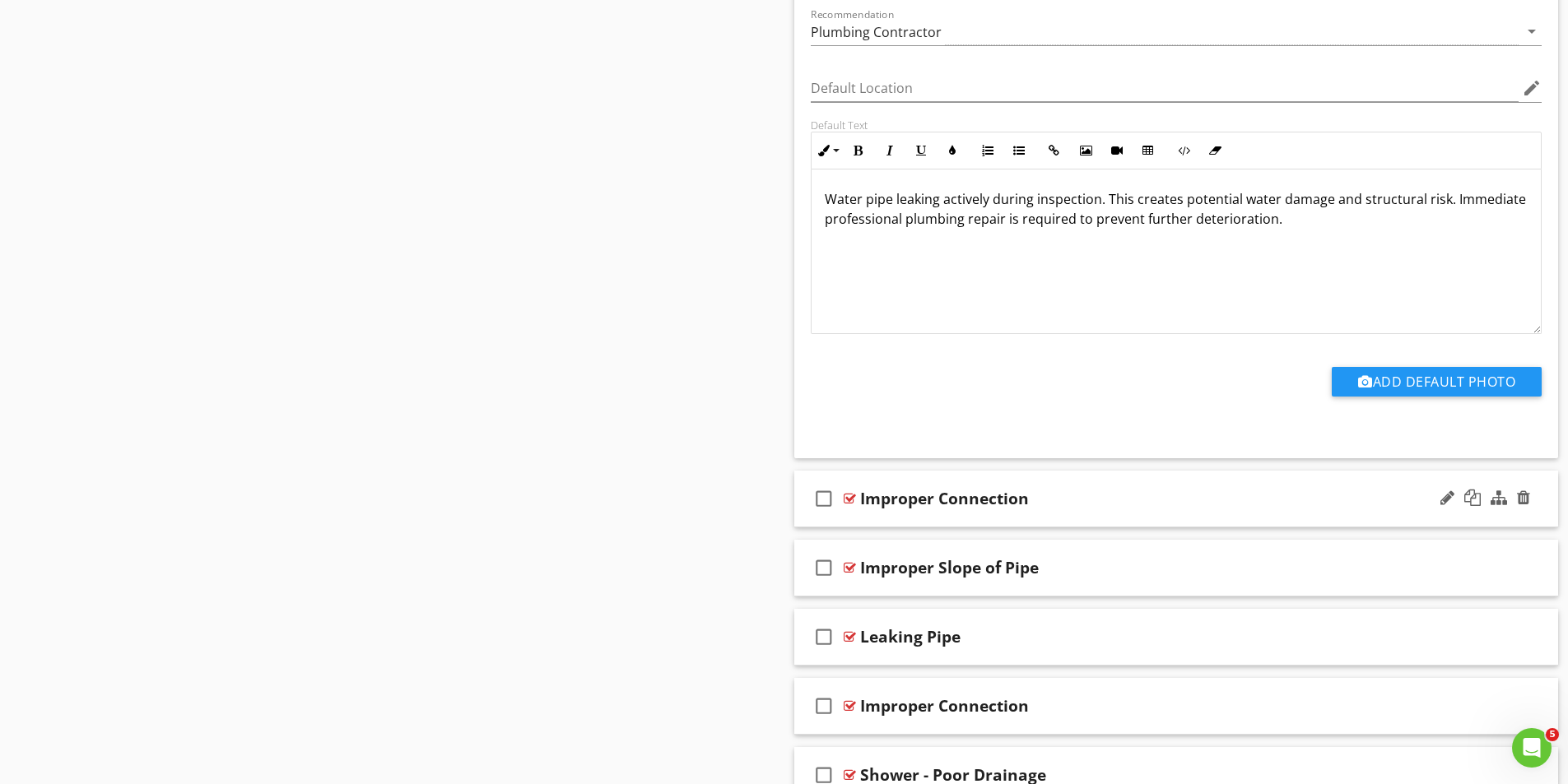
scroll to position [2802, 0]
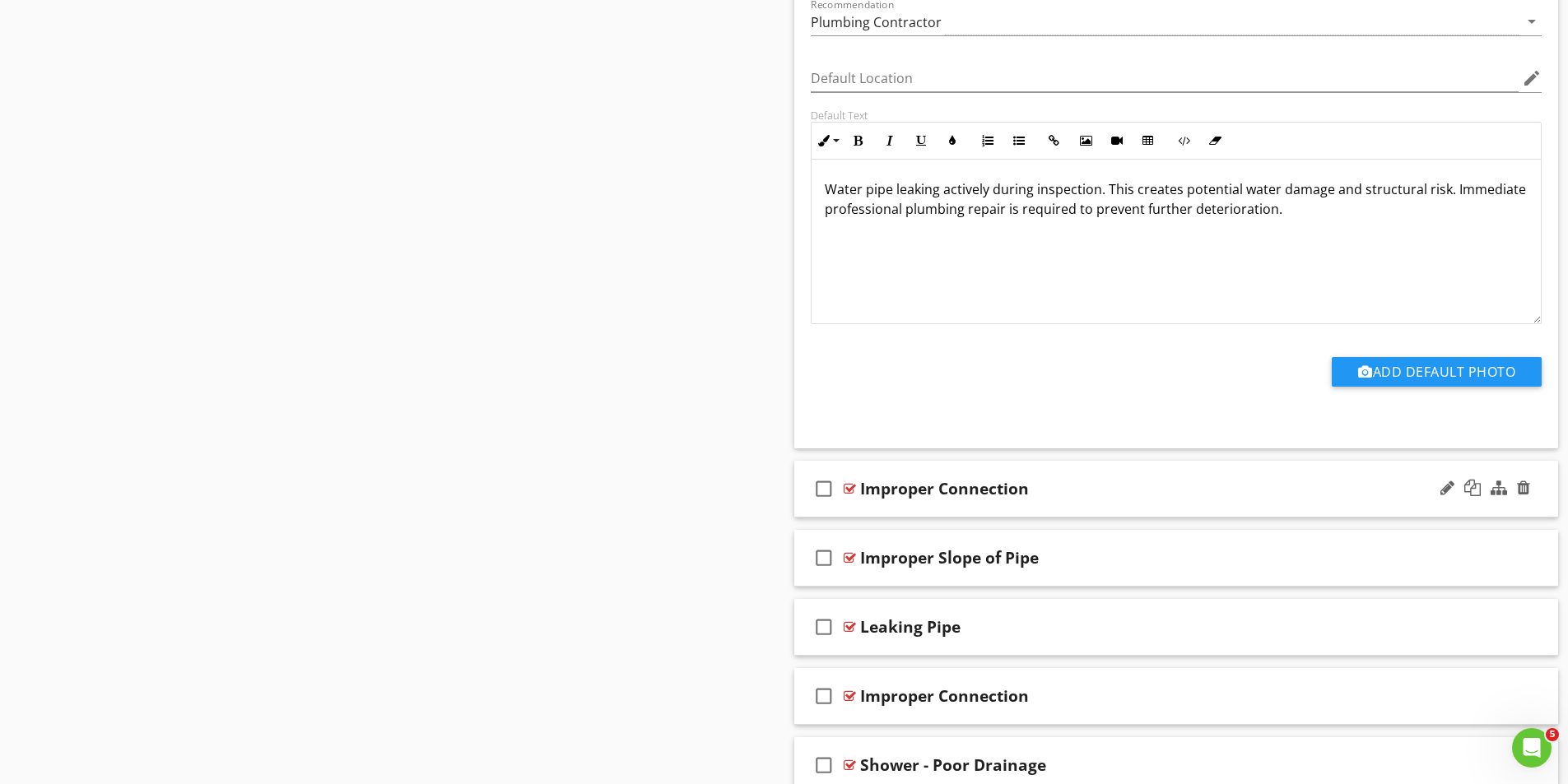
click at [845, 487] on div at bounding box center [849, 489] width 12 height 13
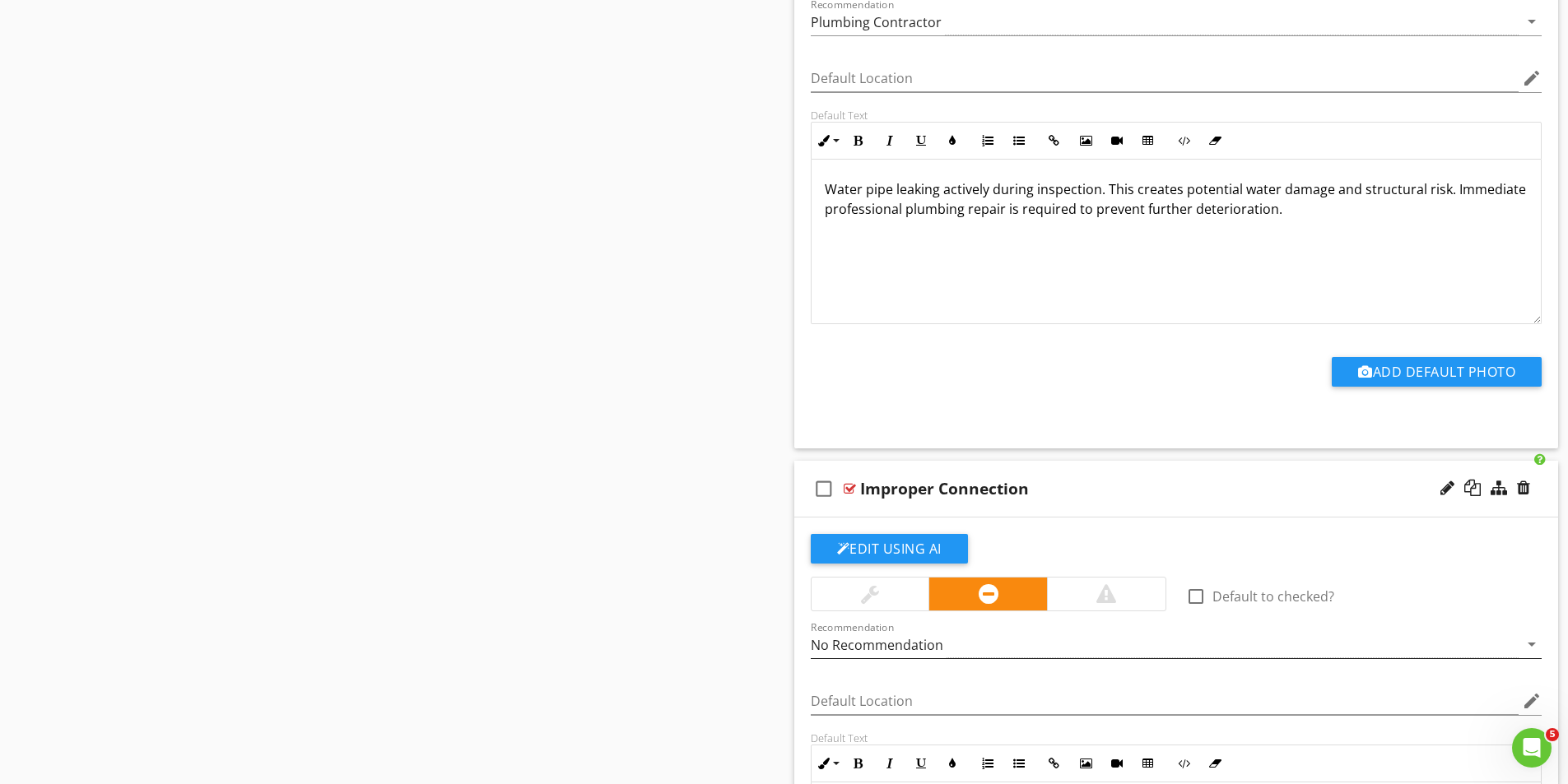
click at [910, 641] on div "No Recommendation" at bounding box center [877, 645] width 132 height 15
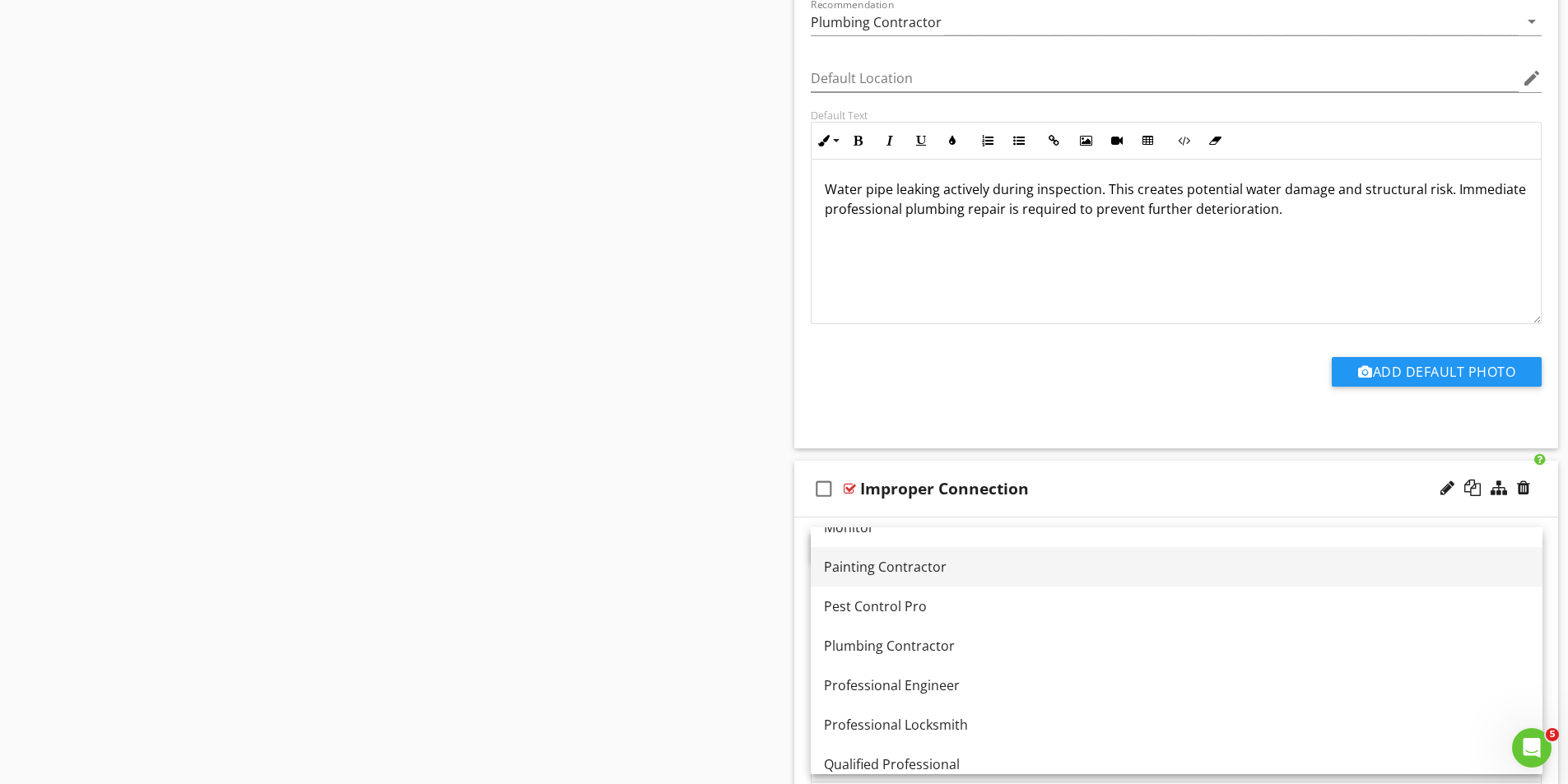
scroll to position [1695, 0]
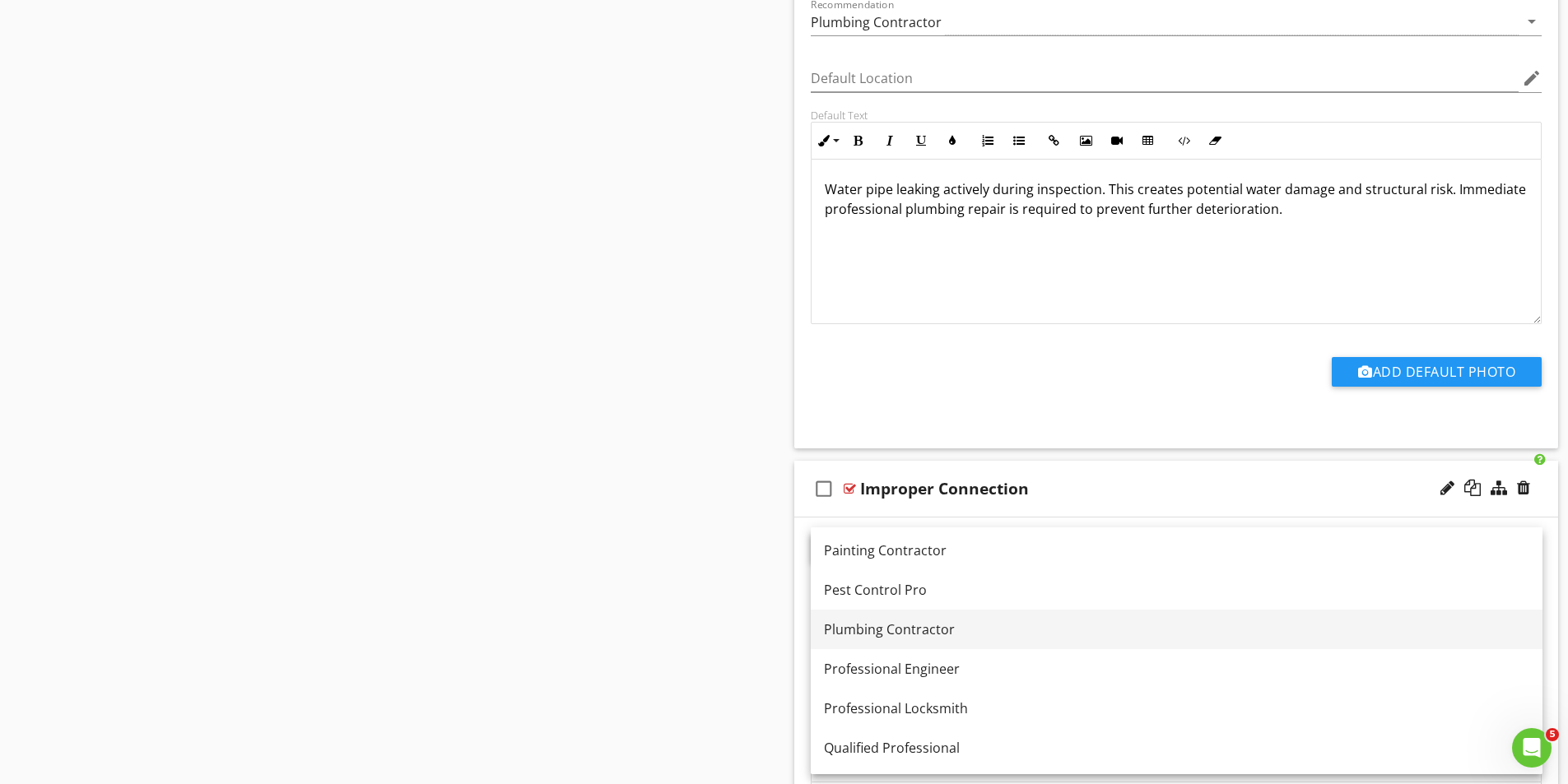
click at [871, 634] on div "Plumbing Contractor" at bounding box center [1177, 629] width 706 height 20
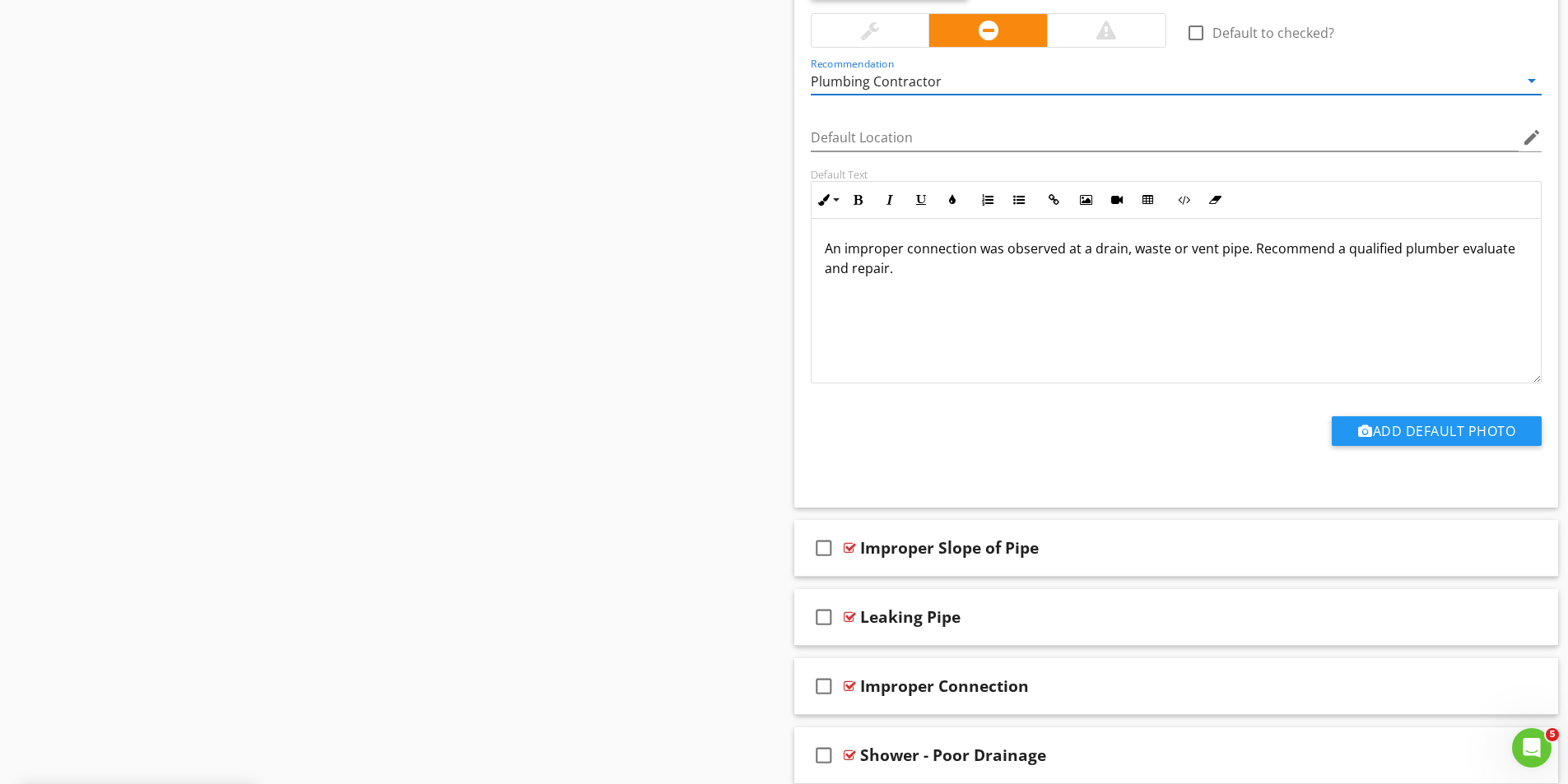
scroll to position [3461, 0]
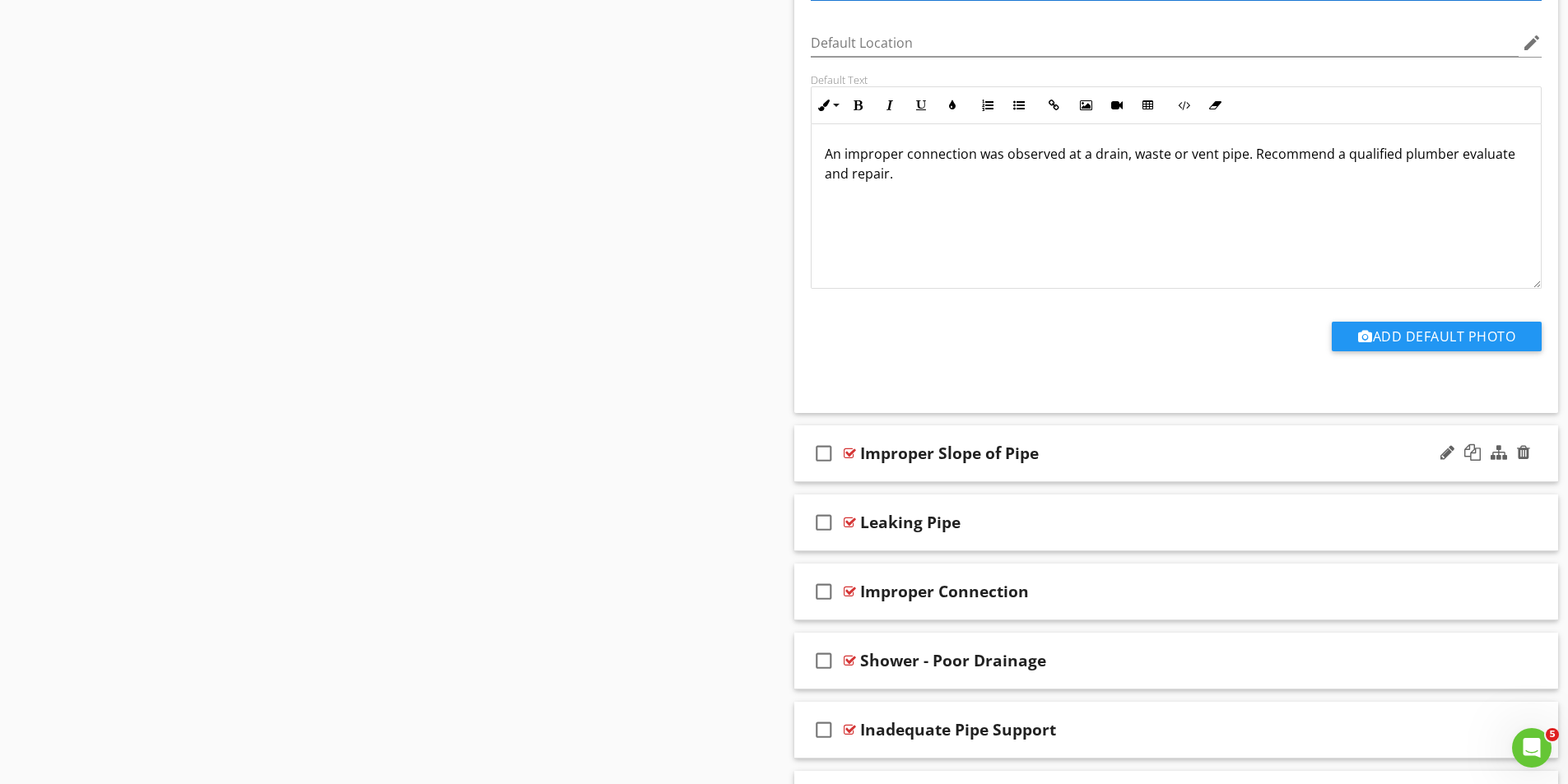
click at [849, 452] on div at bounding box center [849, 453] width 12 height 13
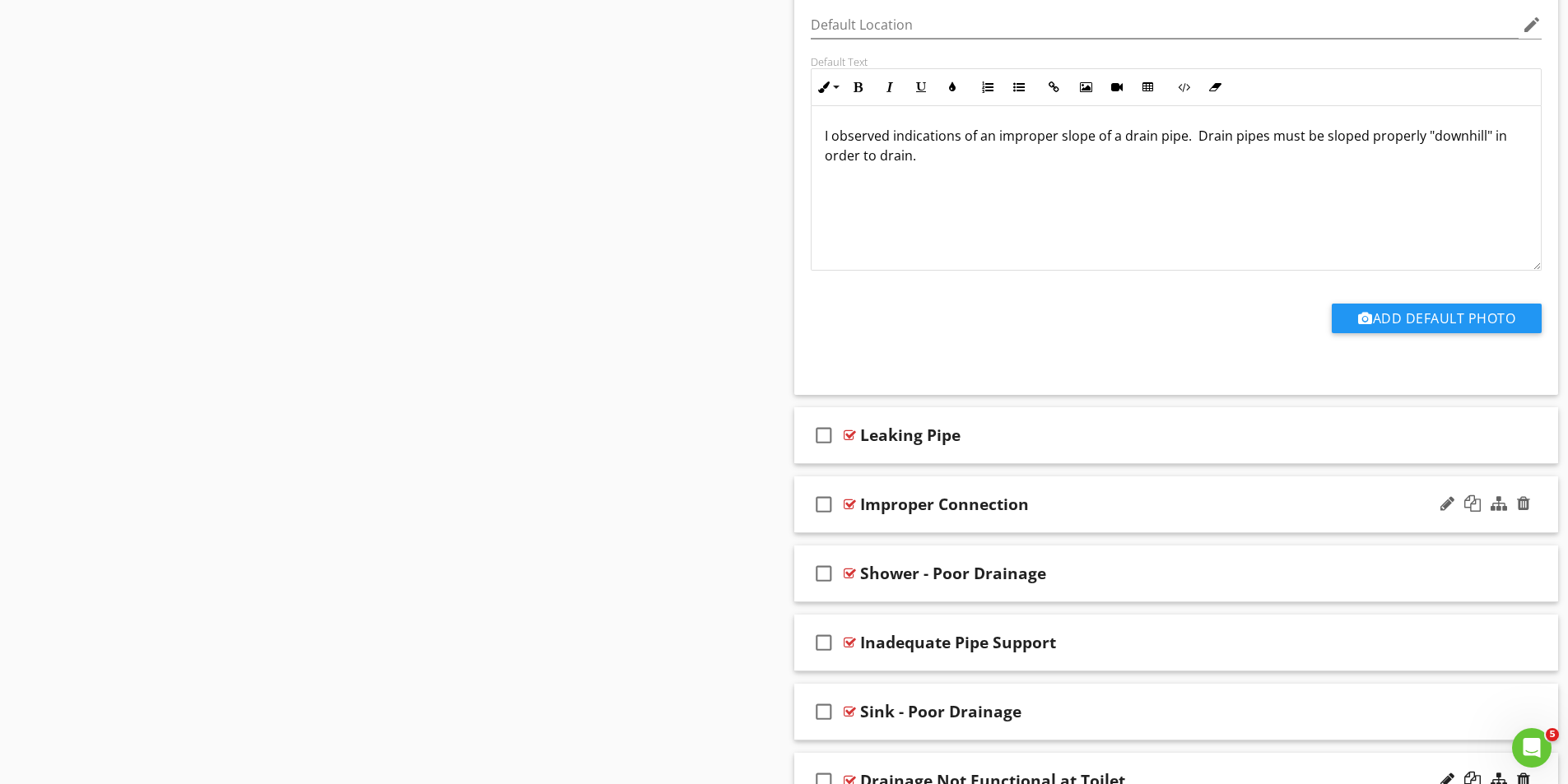
scroll to position [4119, 0]
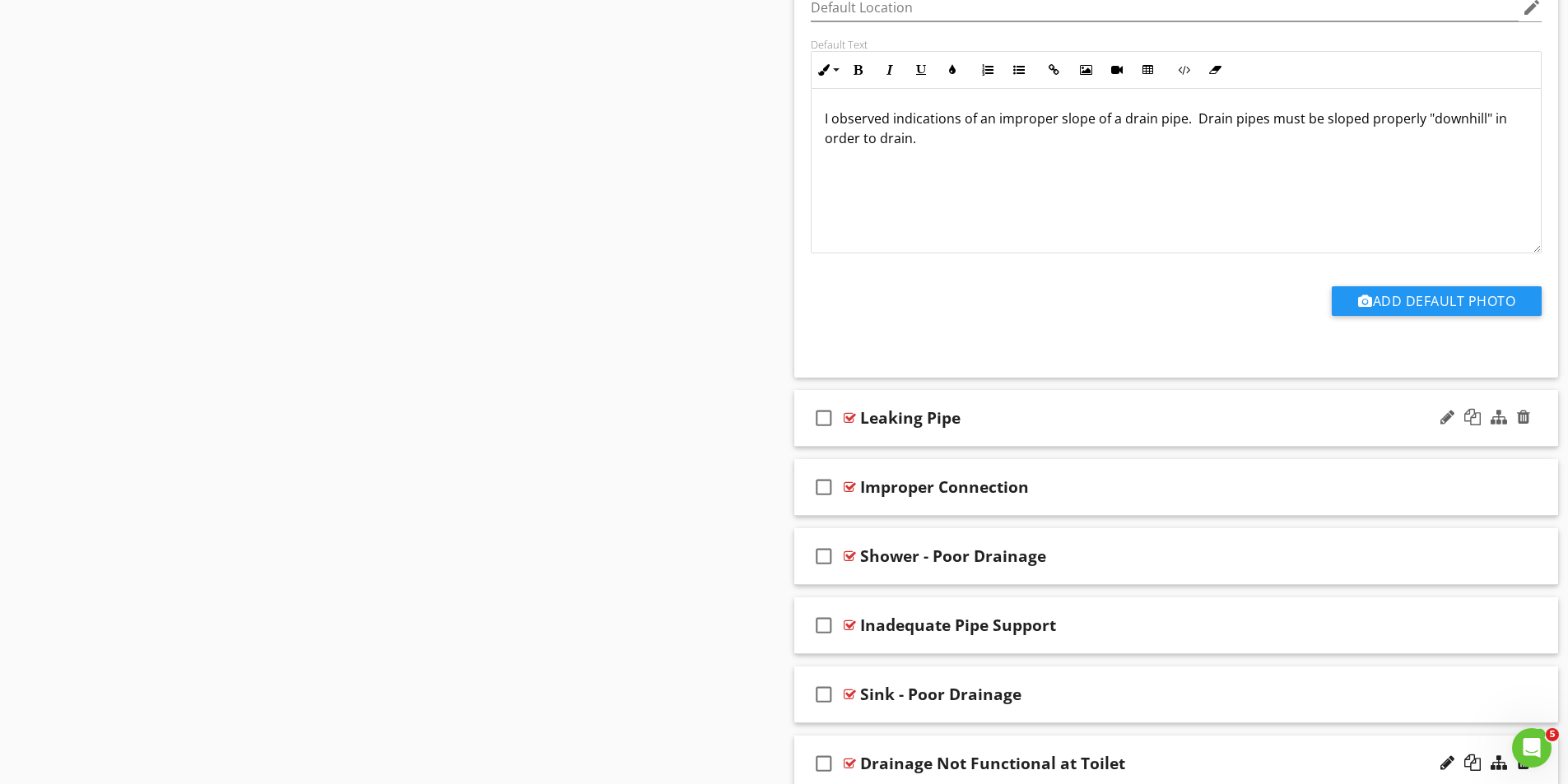
click at [849, 421] on div at bounding box center [849, 417] width 12 height 13
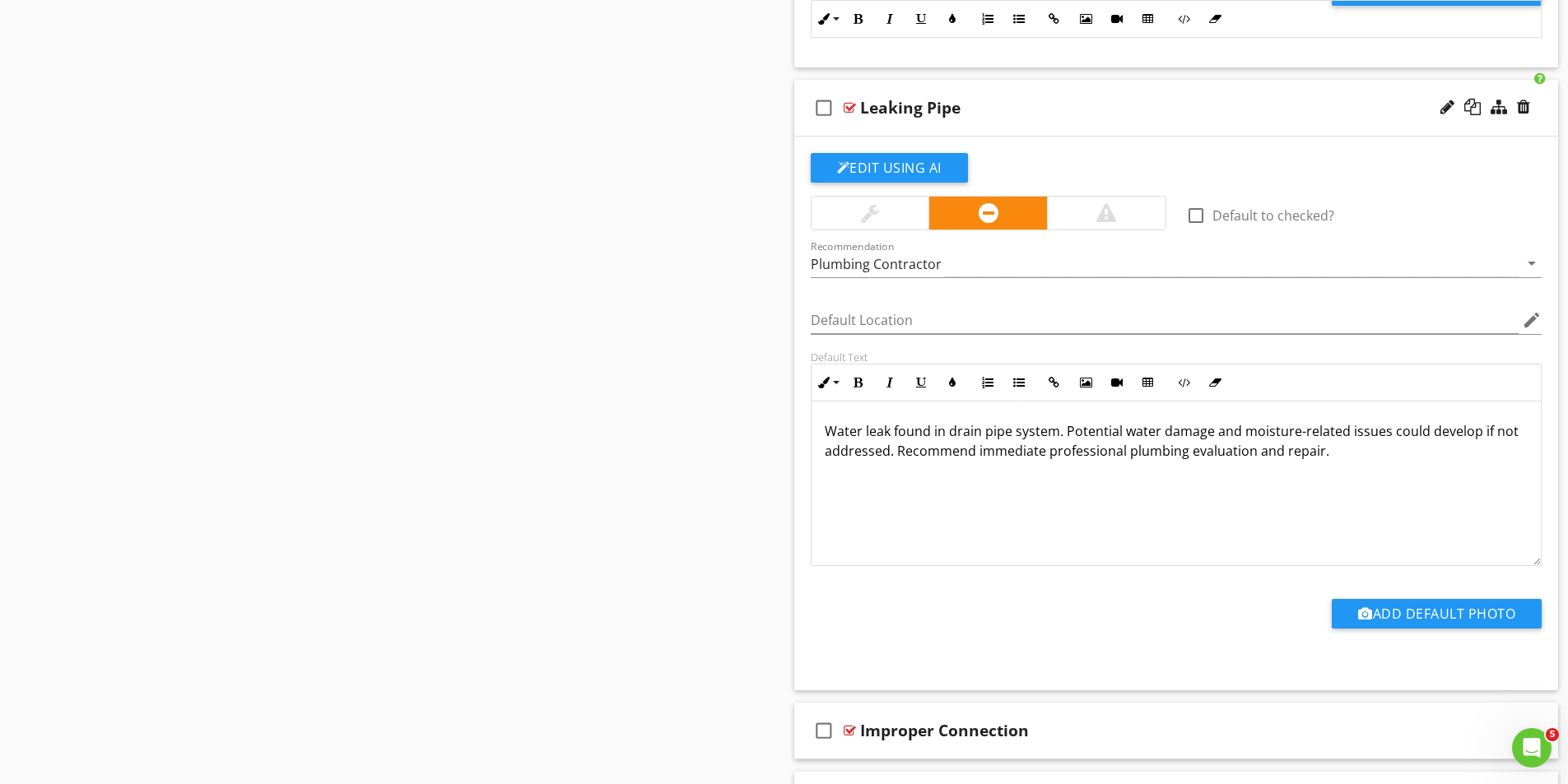
scroll to position [4531, 0]
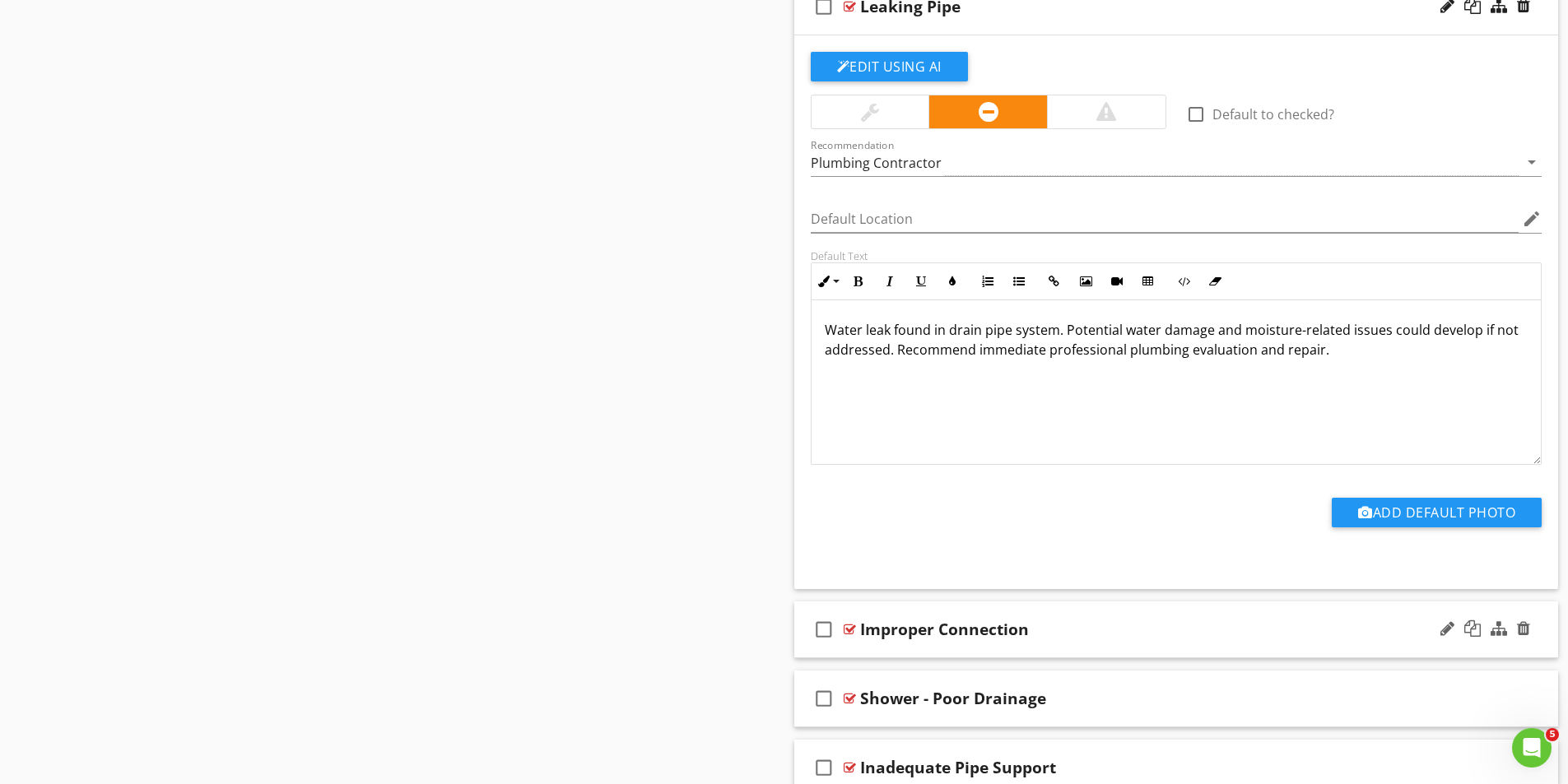
click at [851, 625] on div at bounding box center [849, 629] width 12 height 13
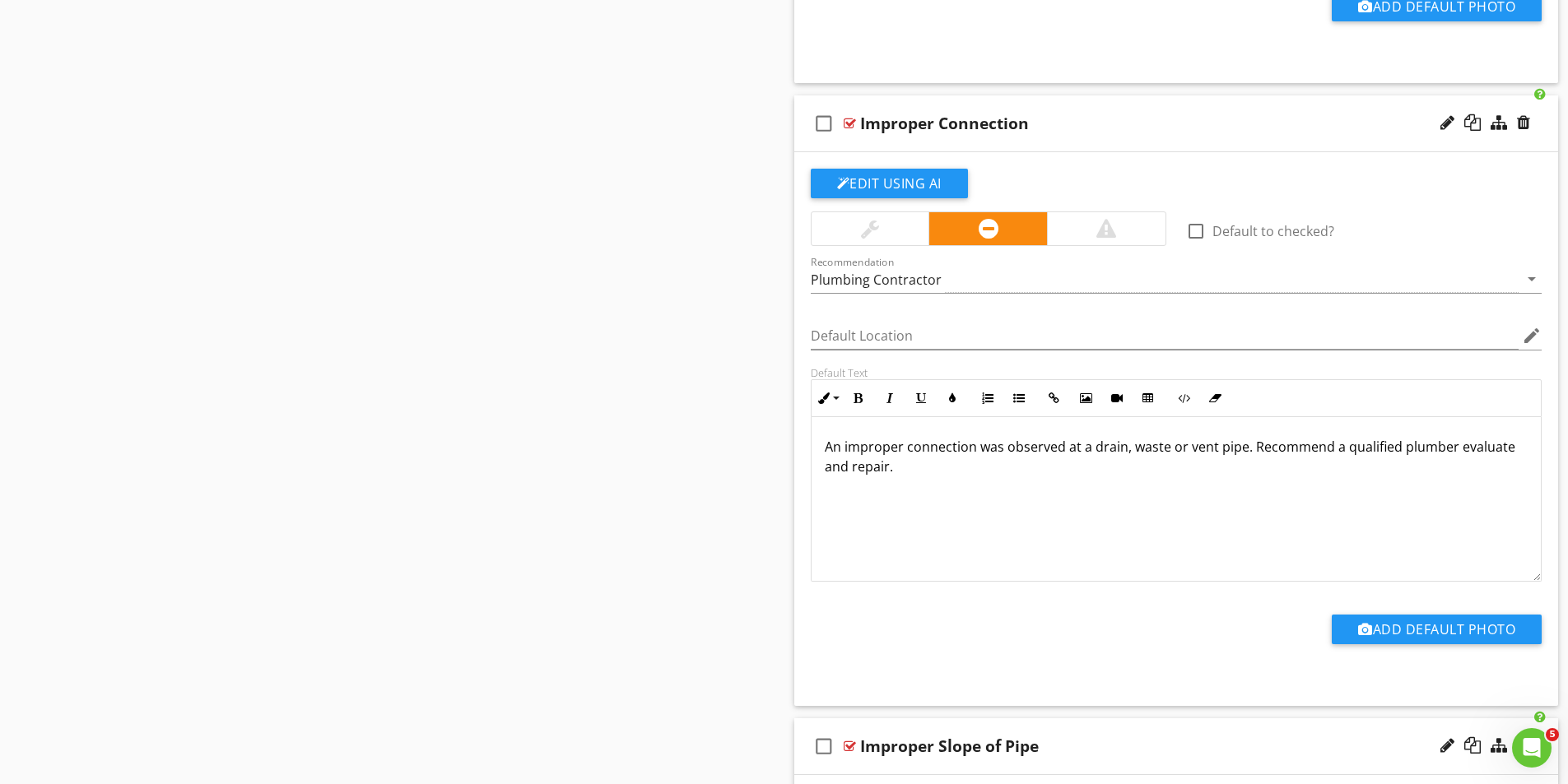
scroll to position [3049, 0]
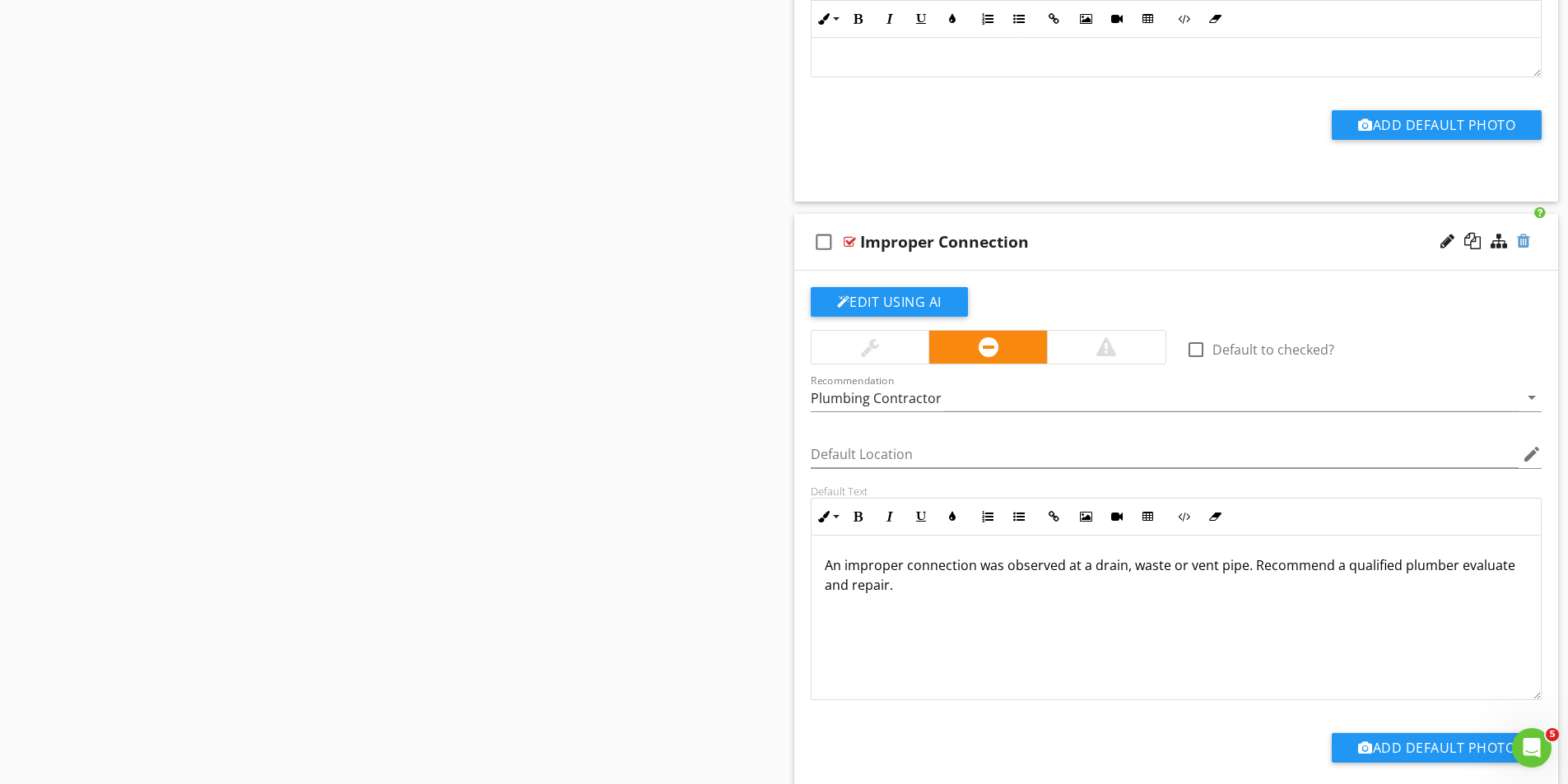
click at [1521, 240] on div at bounding box center [1523, 240] width 13 height 17
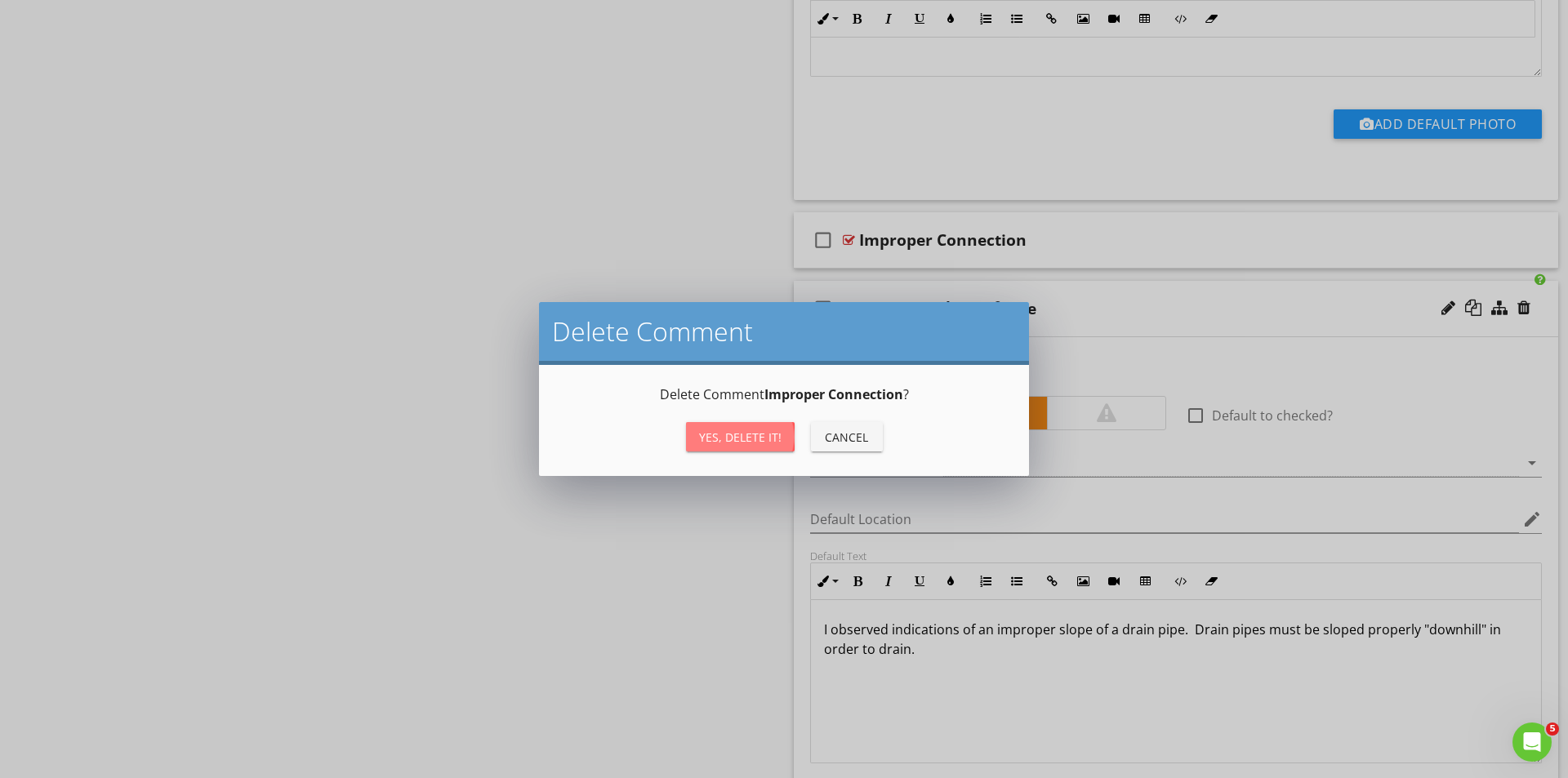
click at [736, 436] on div "Yes, Delete it!" at bounding box center [740, 437] width 82 height 17
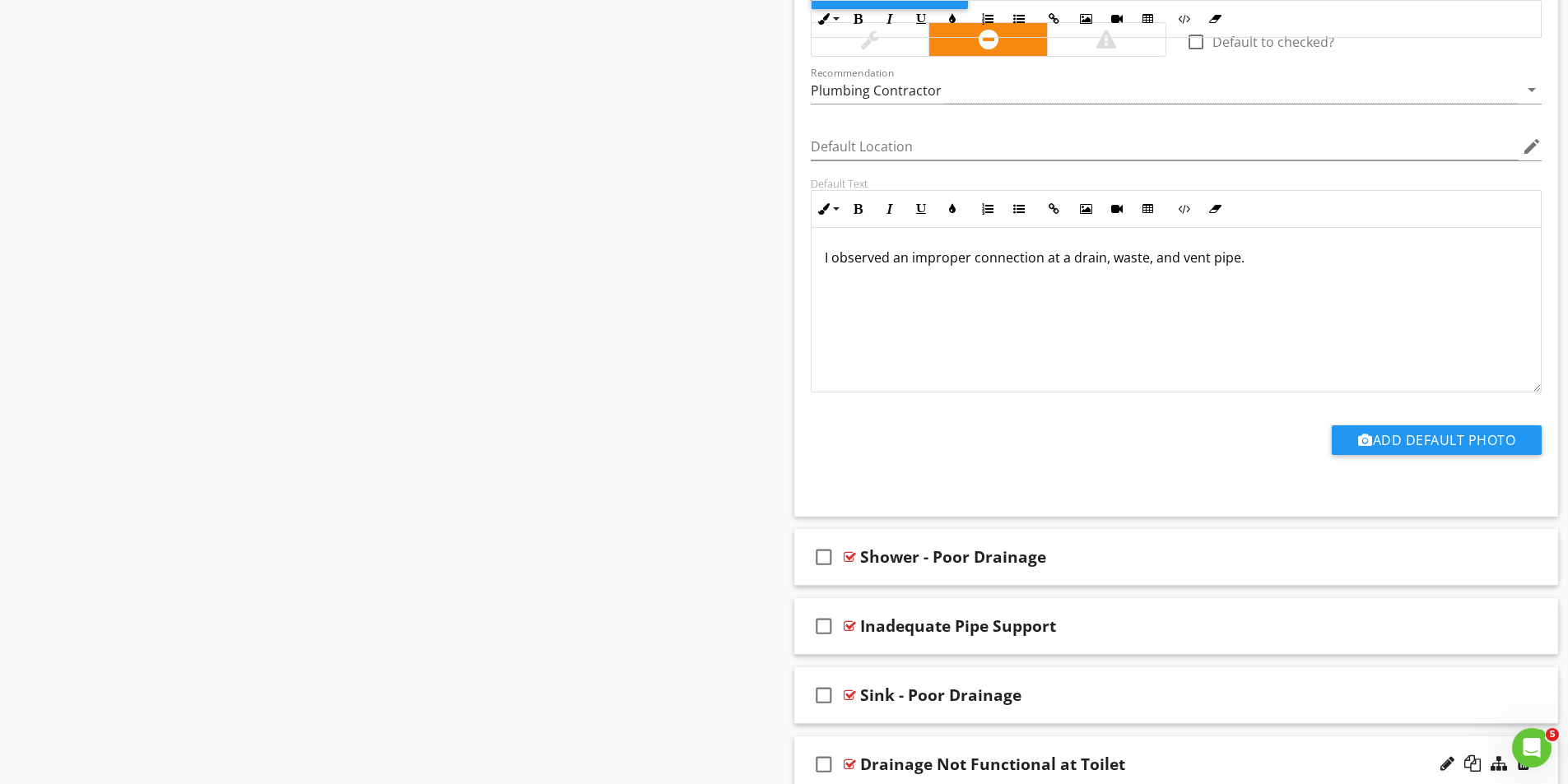
scroll to position [4613, 0]
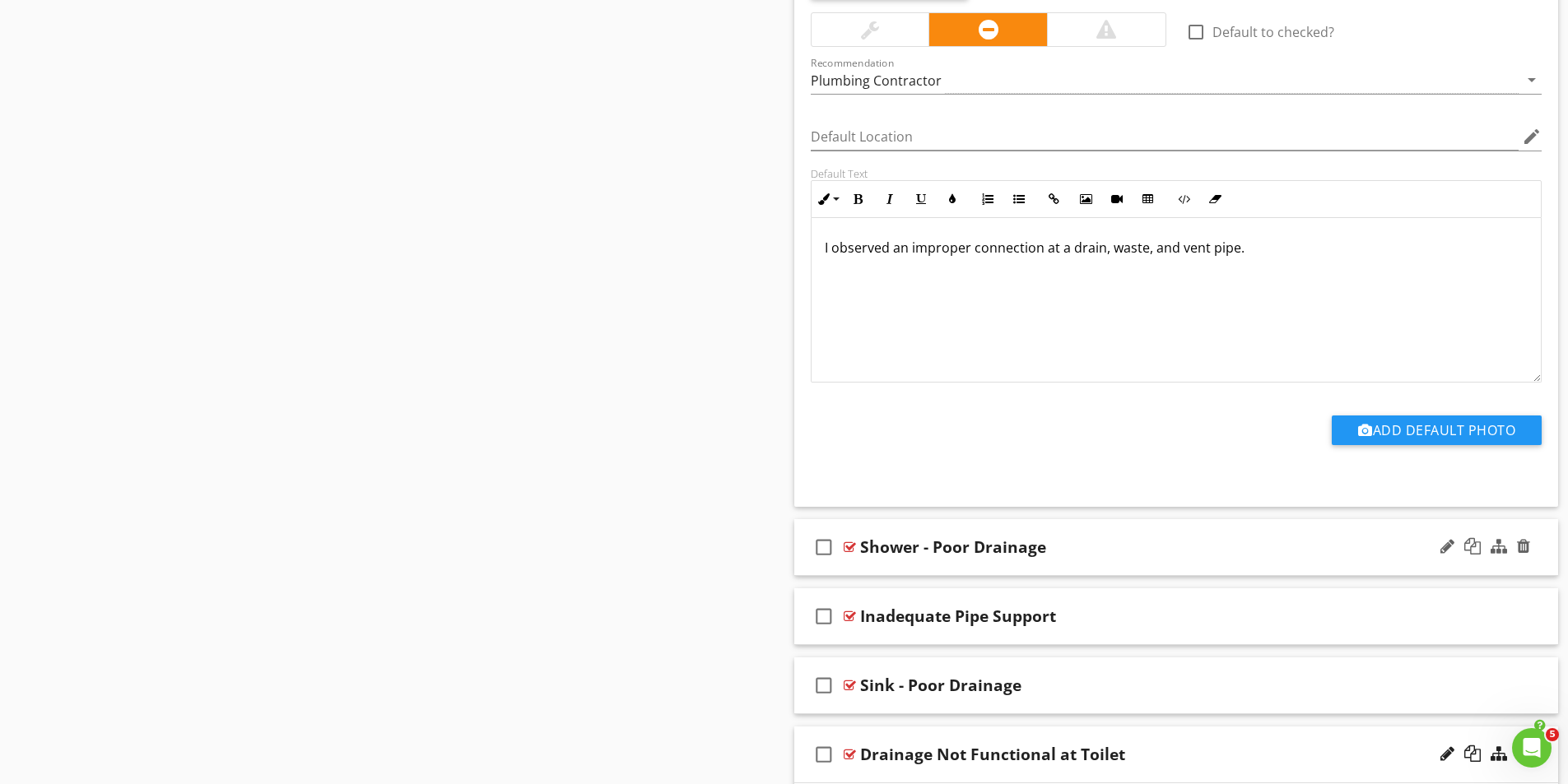
click at [853, 545] on div at bounding box center [849, 547] width 12 height 13
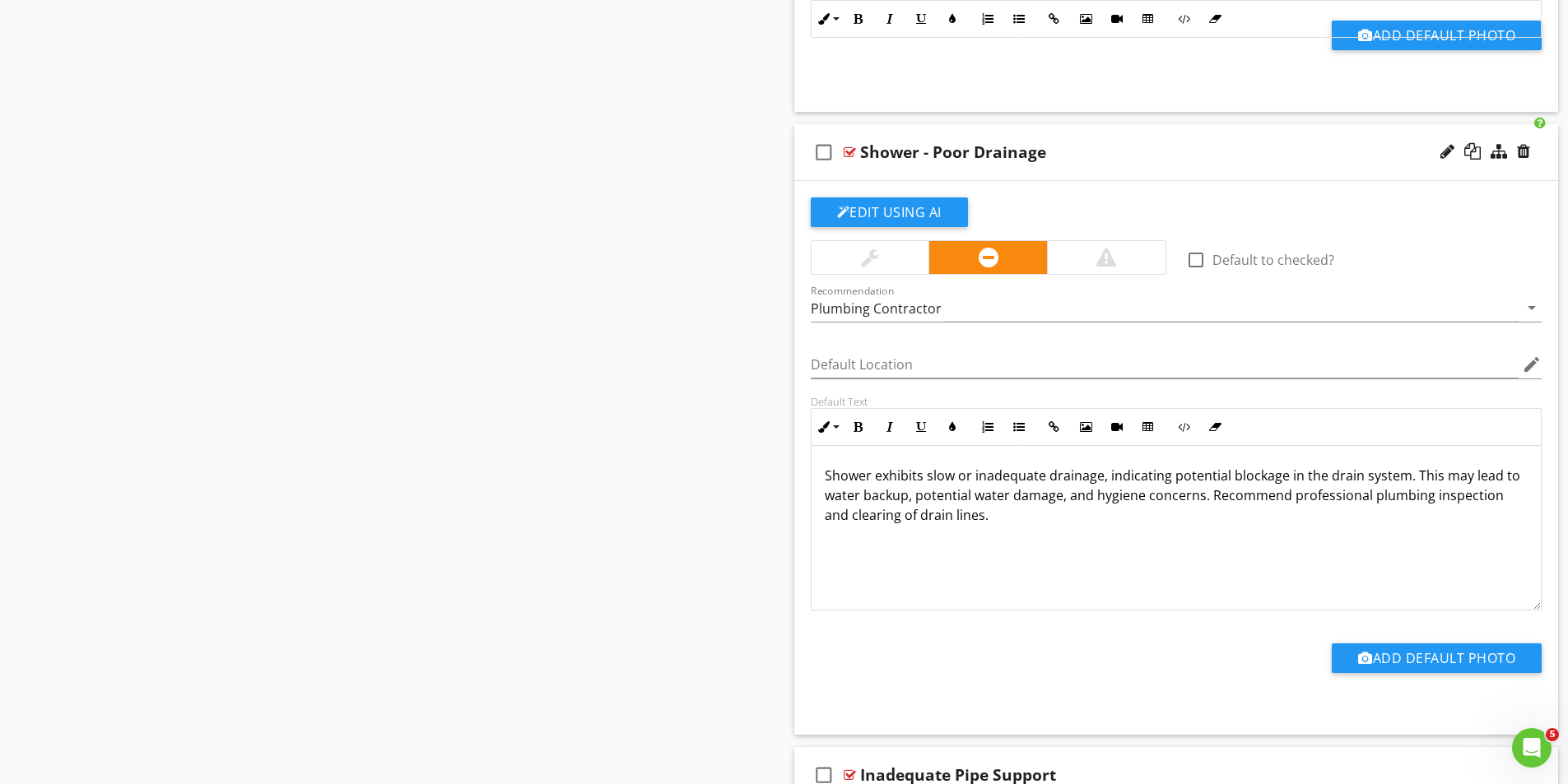
scroll to position [5106, 0]
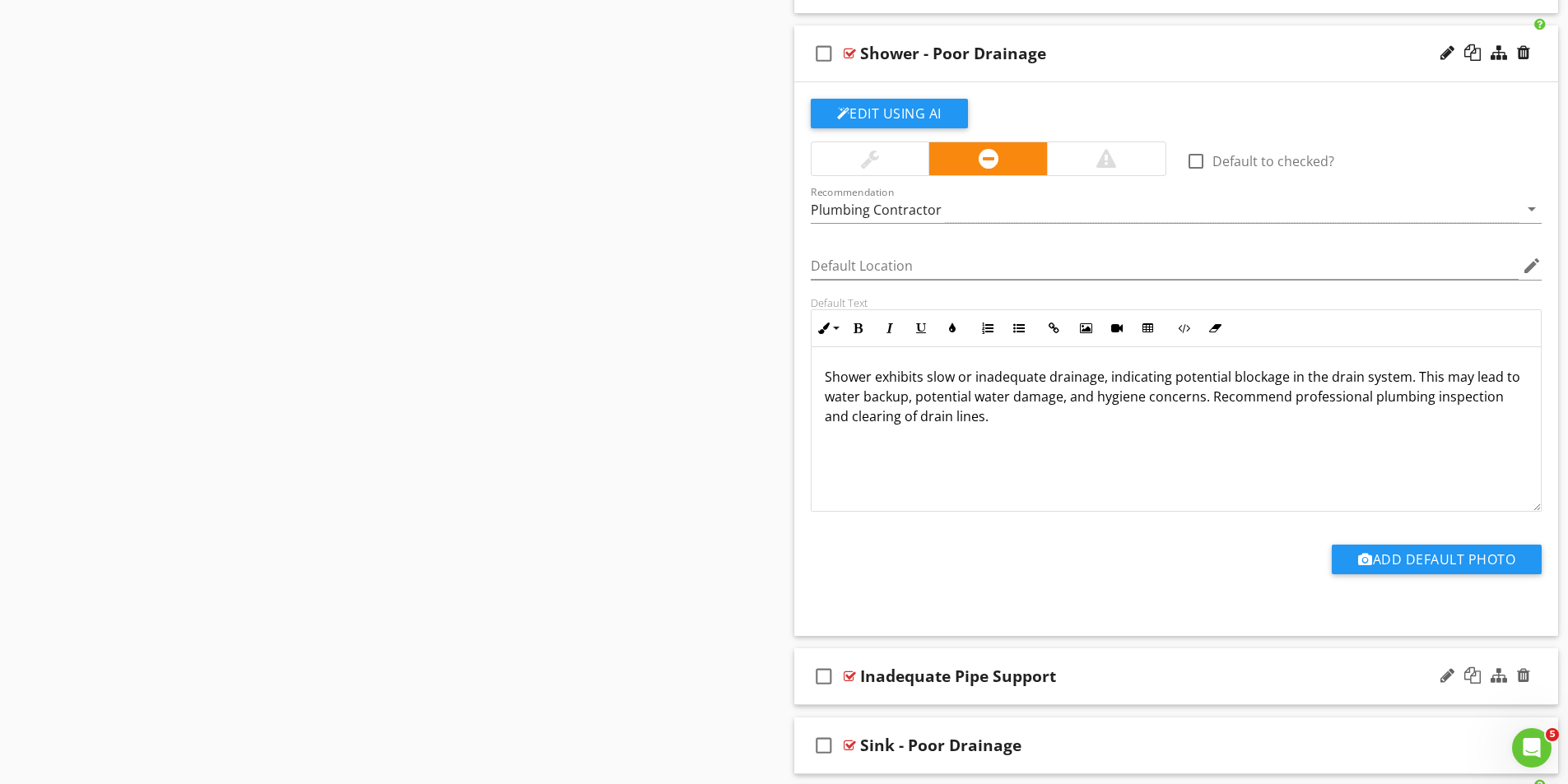
click at [845, 672] on div at bounding box center [849, 676] width 12 height 13
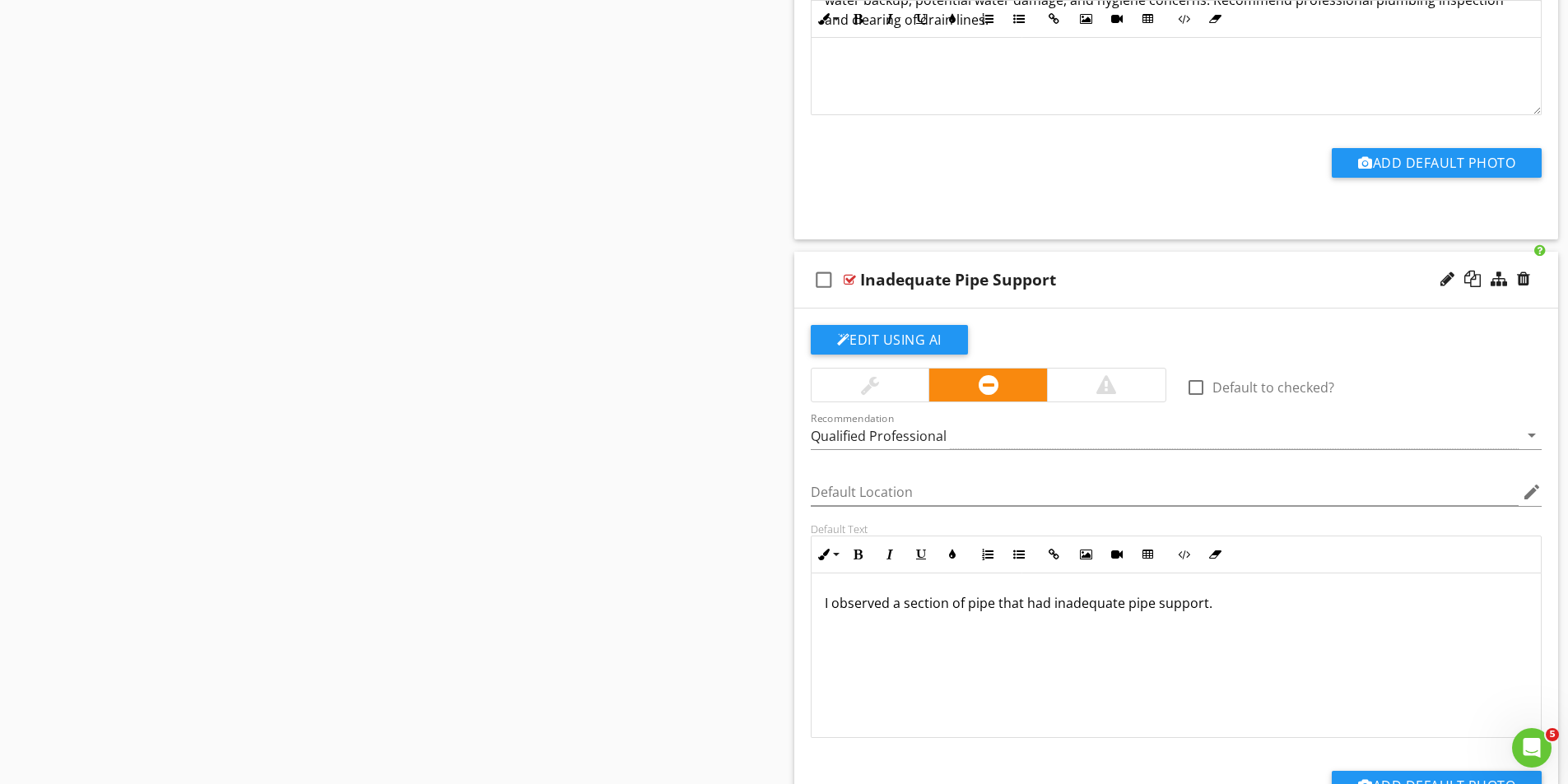
scroll to position [5518, 0]
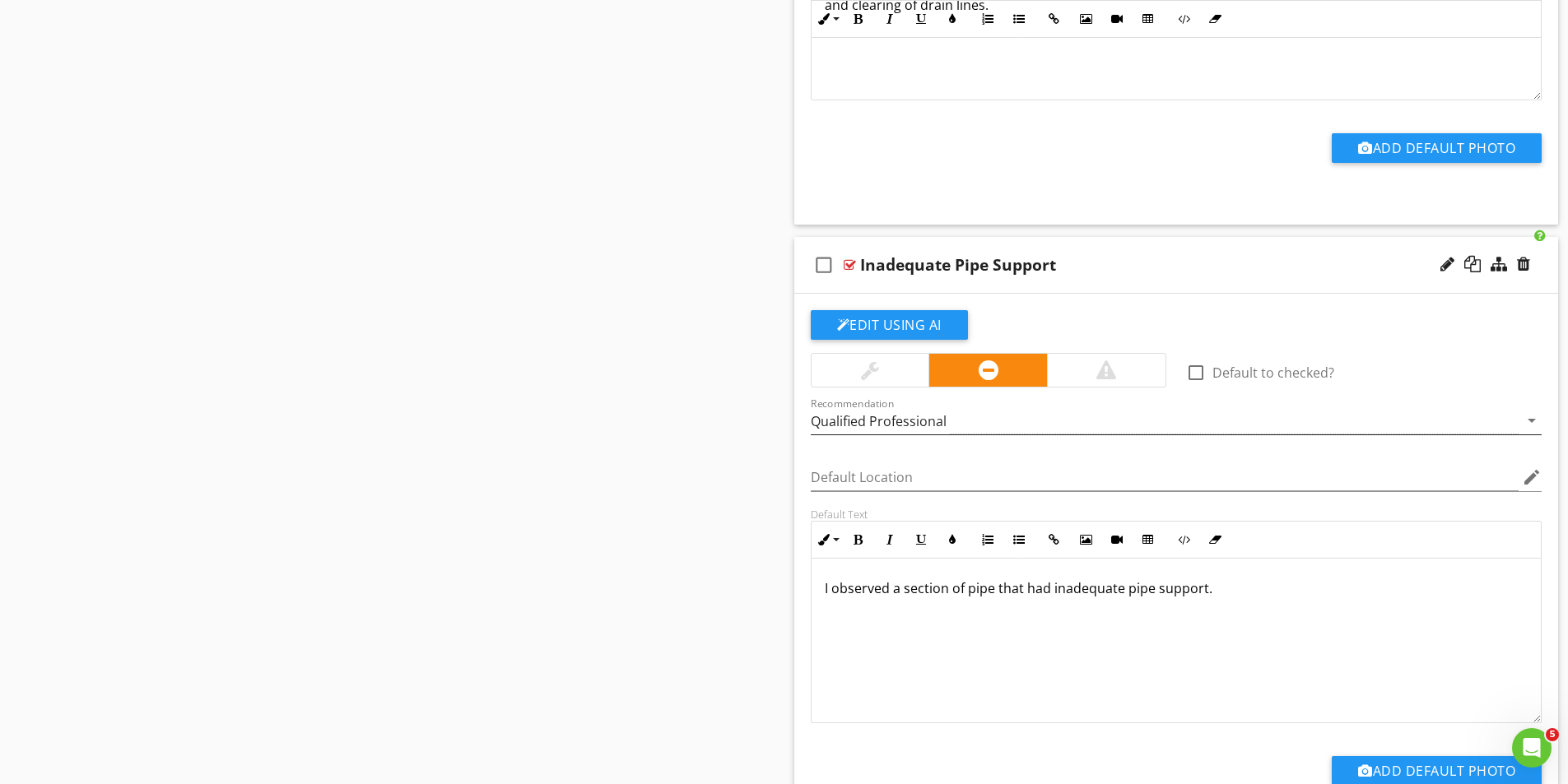
click at [965, 419] on div "Qualified Professional" at bounding box center [1165, 421] width 708 height 27
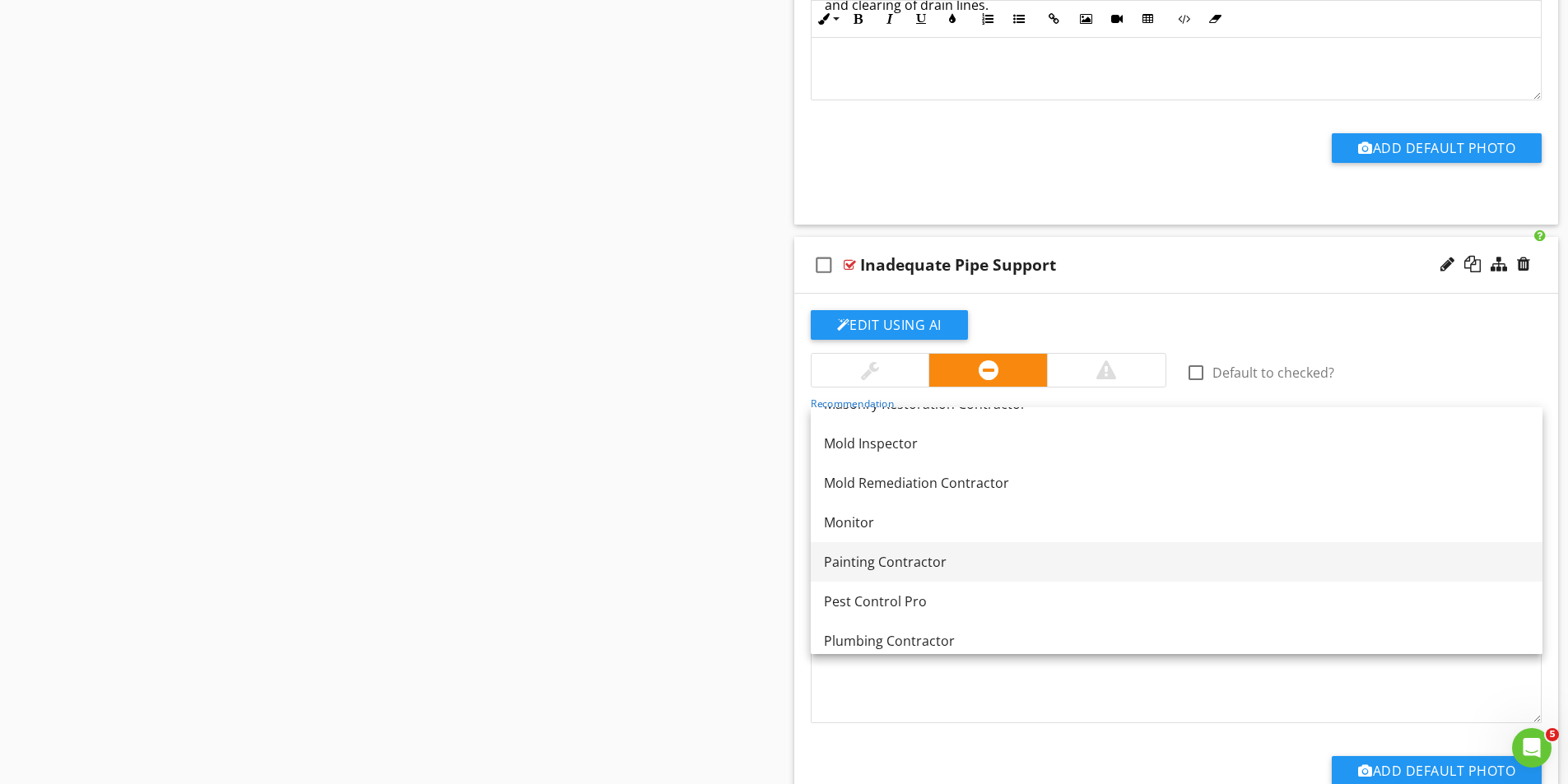
scroll to position [1646, 0]
click at [912, 554] on div "Plumbing Contractor" at bounding box center [1177, 558] width 706 height 20
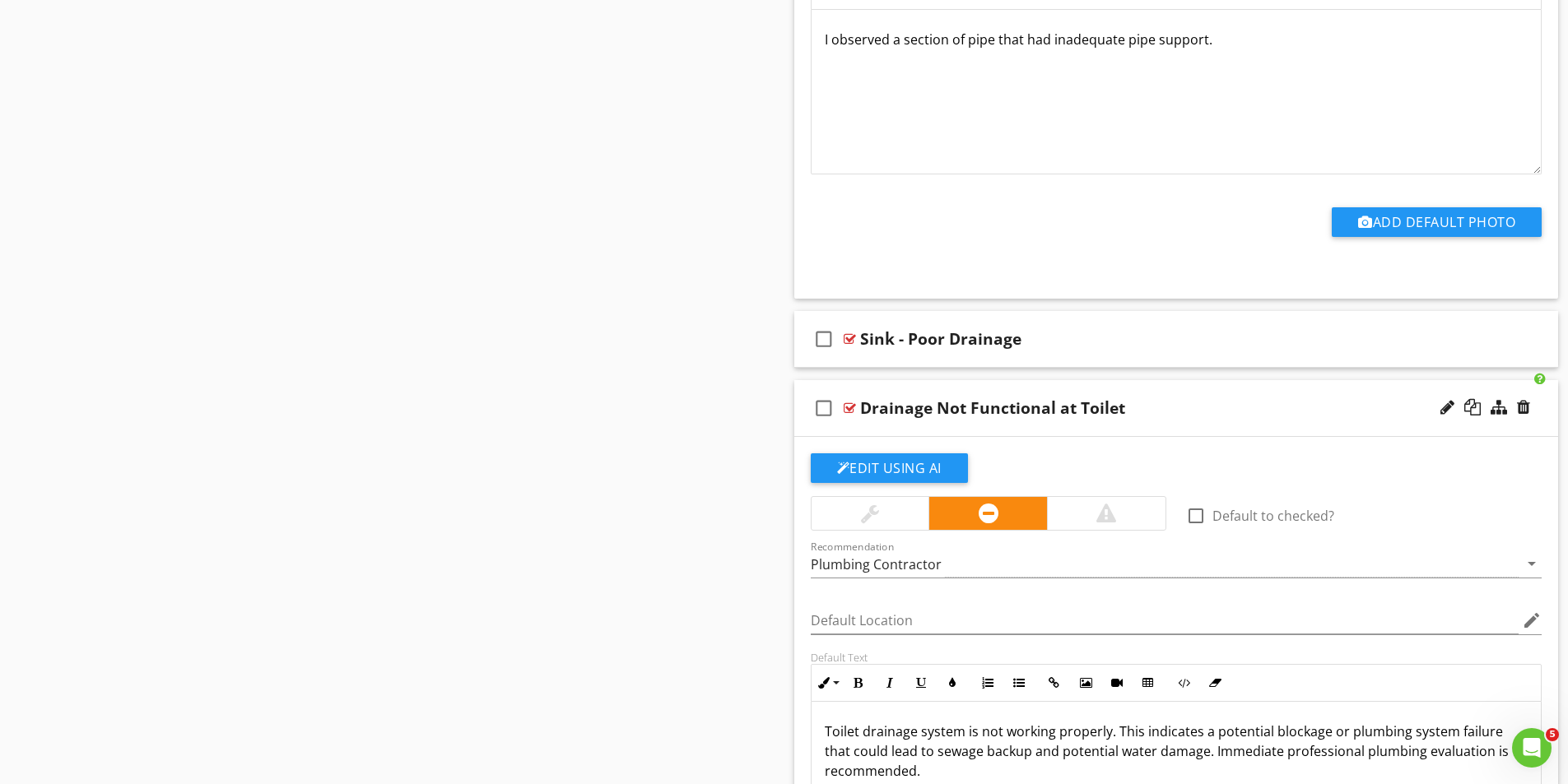
scroll to position [6094, 0]
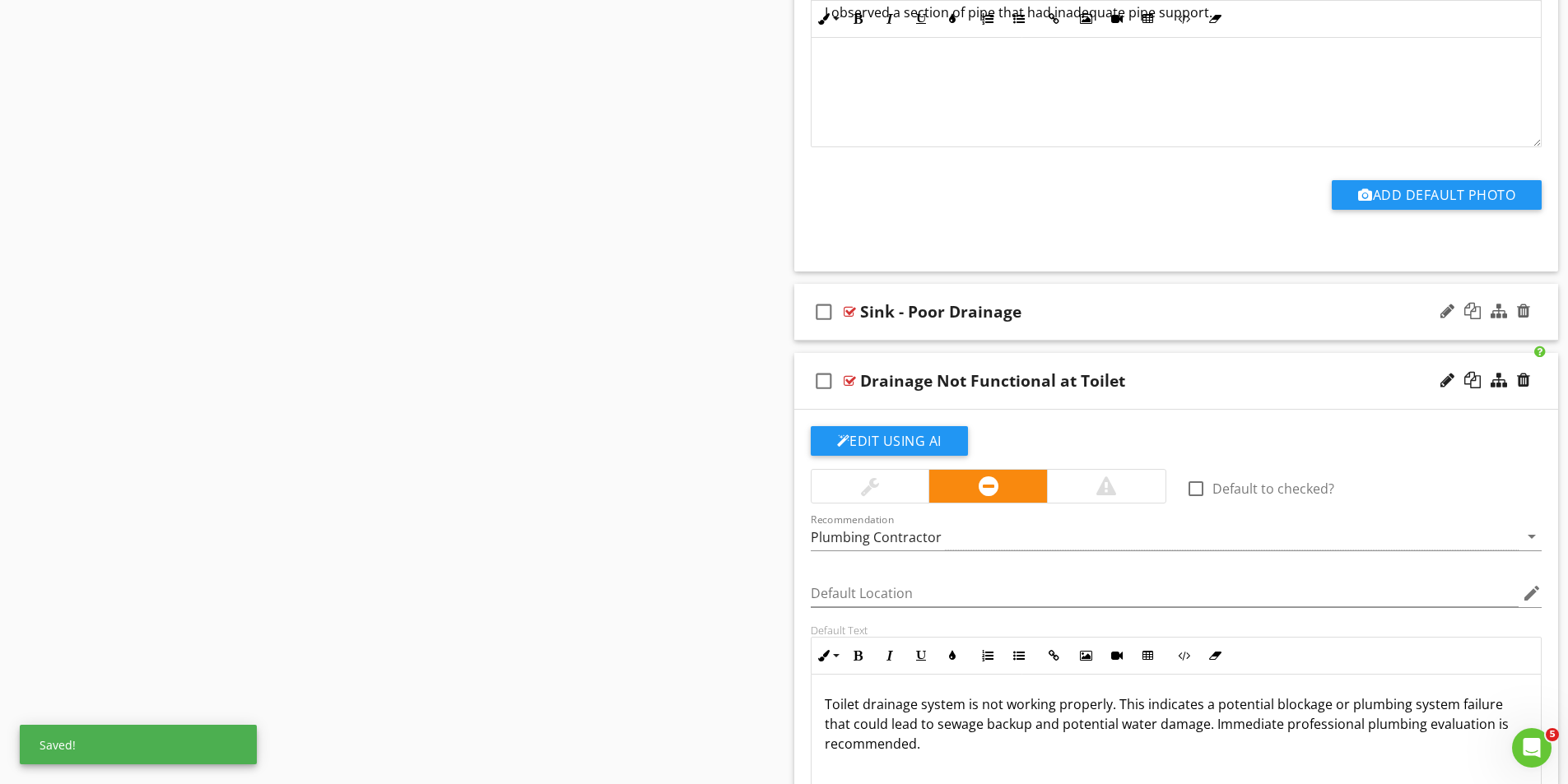
click at [850, 311] on div at bounding box center [849, 311] width 12 height 13
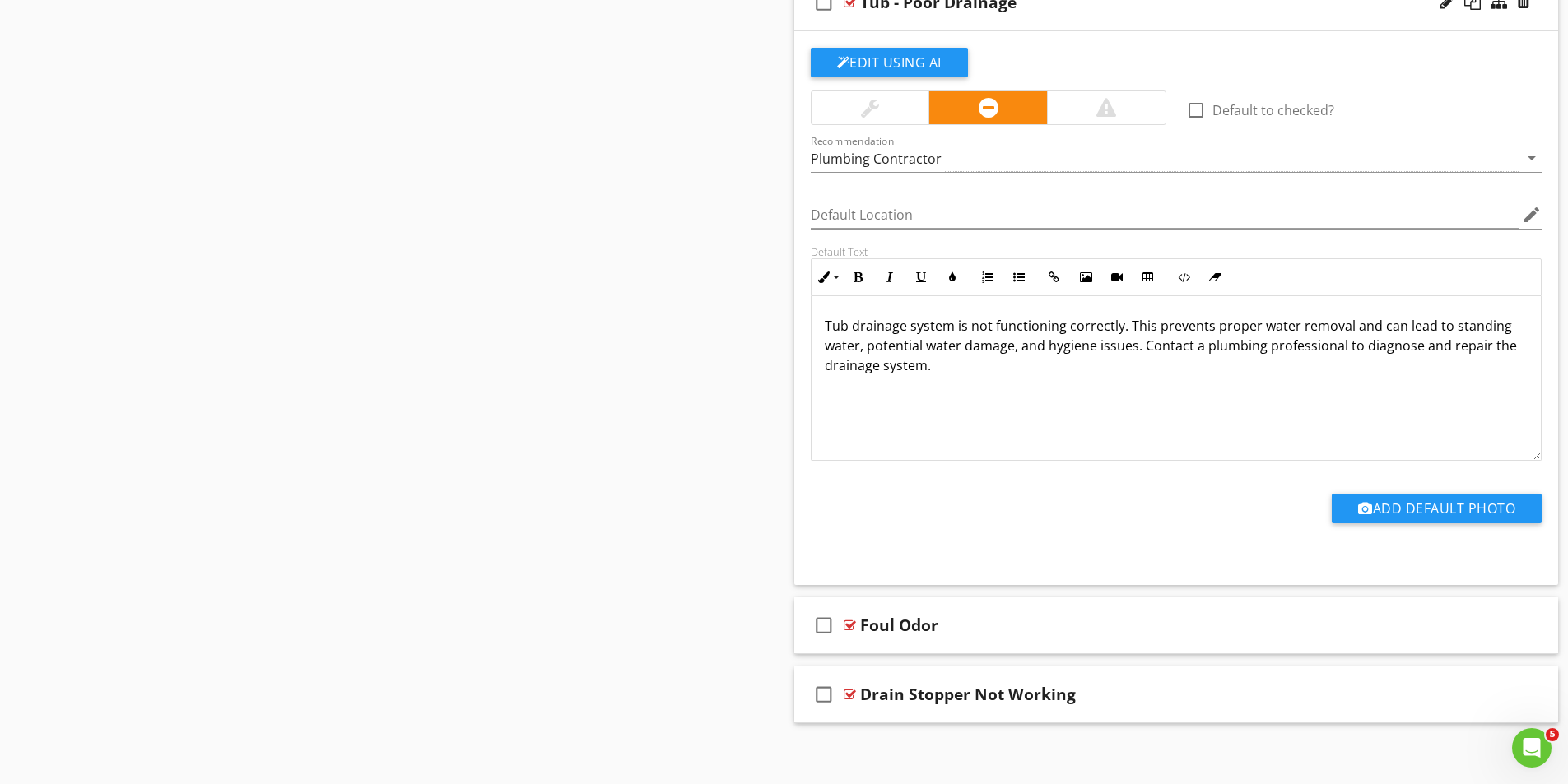
scroll to position [7658, 0]
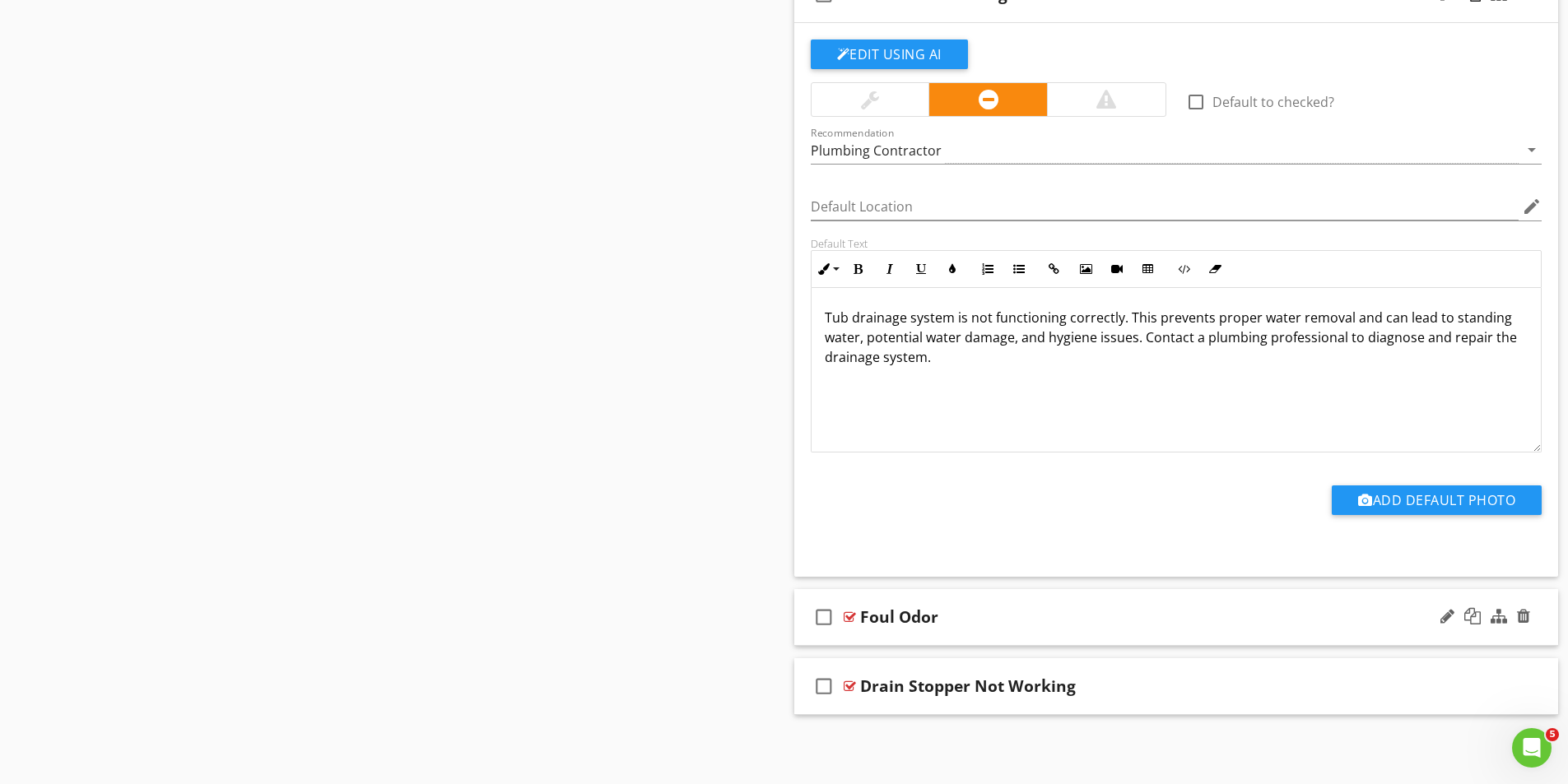
click at [850, 612] on div at bounding box center [849, 617] width 12 height 13
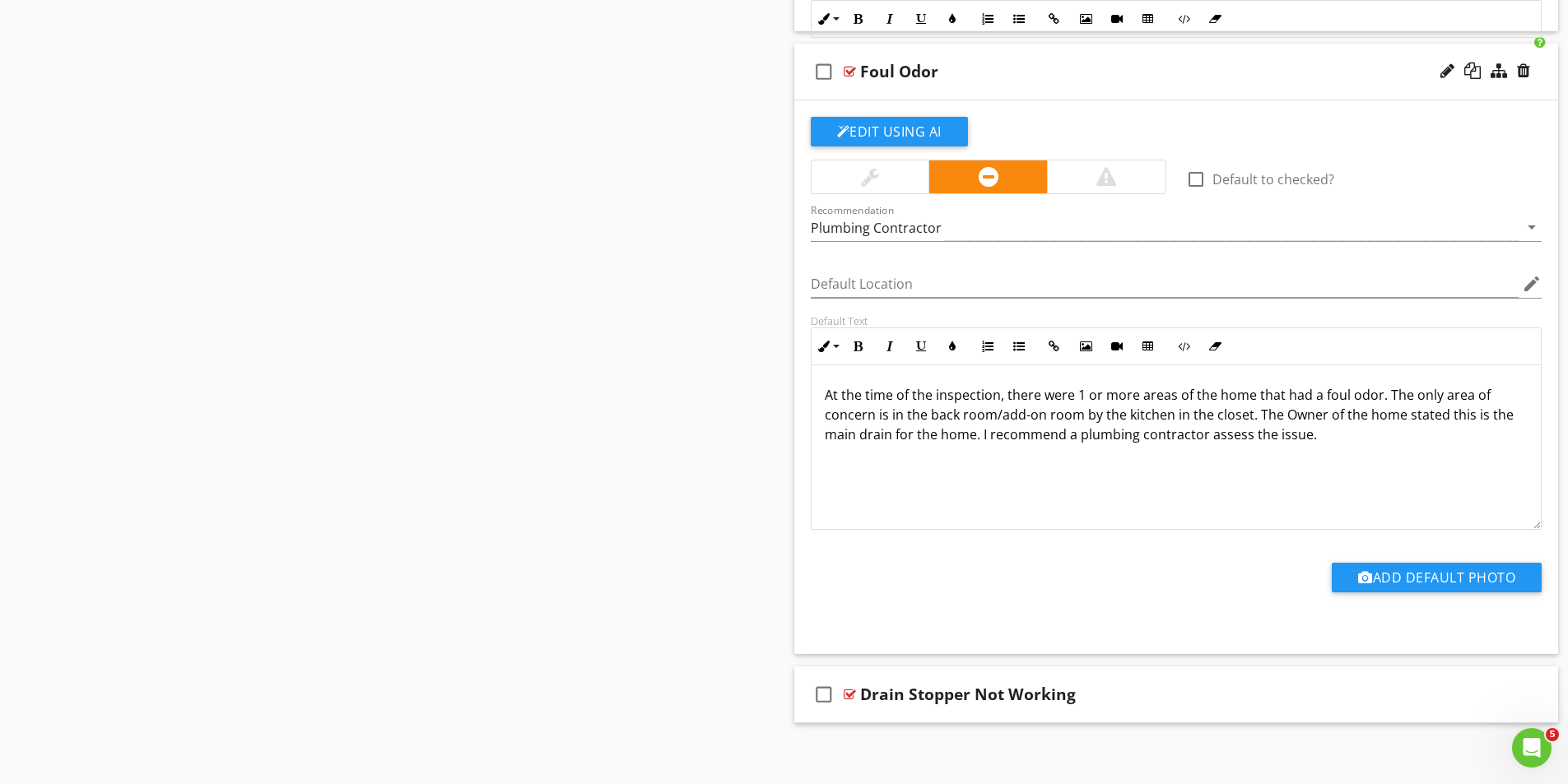
scroll to position [8211, 0]
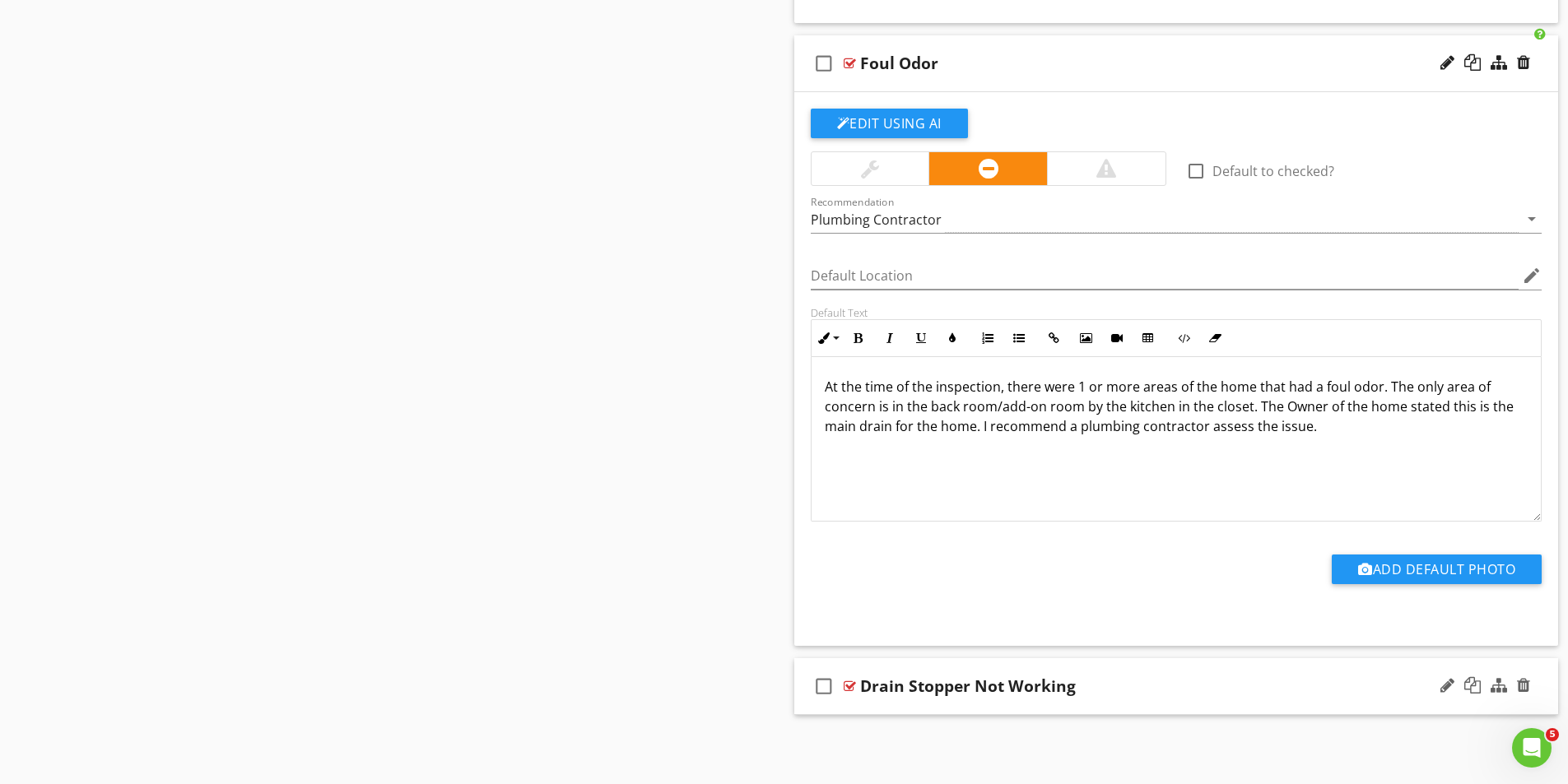
click at [849, 681] on div at bounding box center [849, 686] width 12 height 13
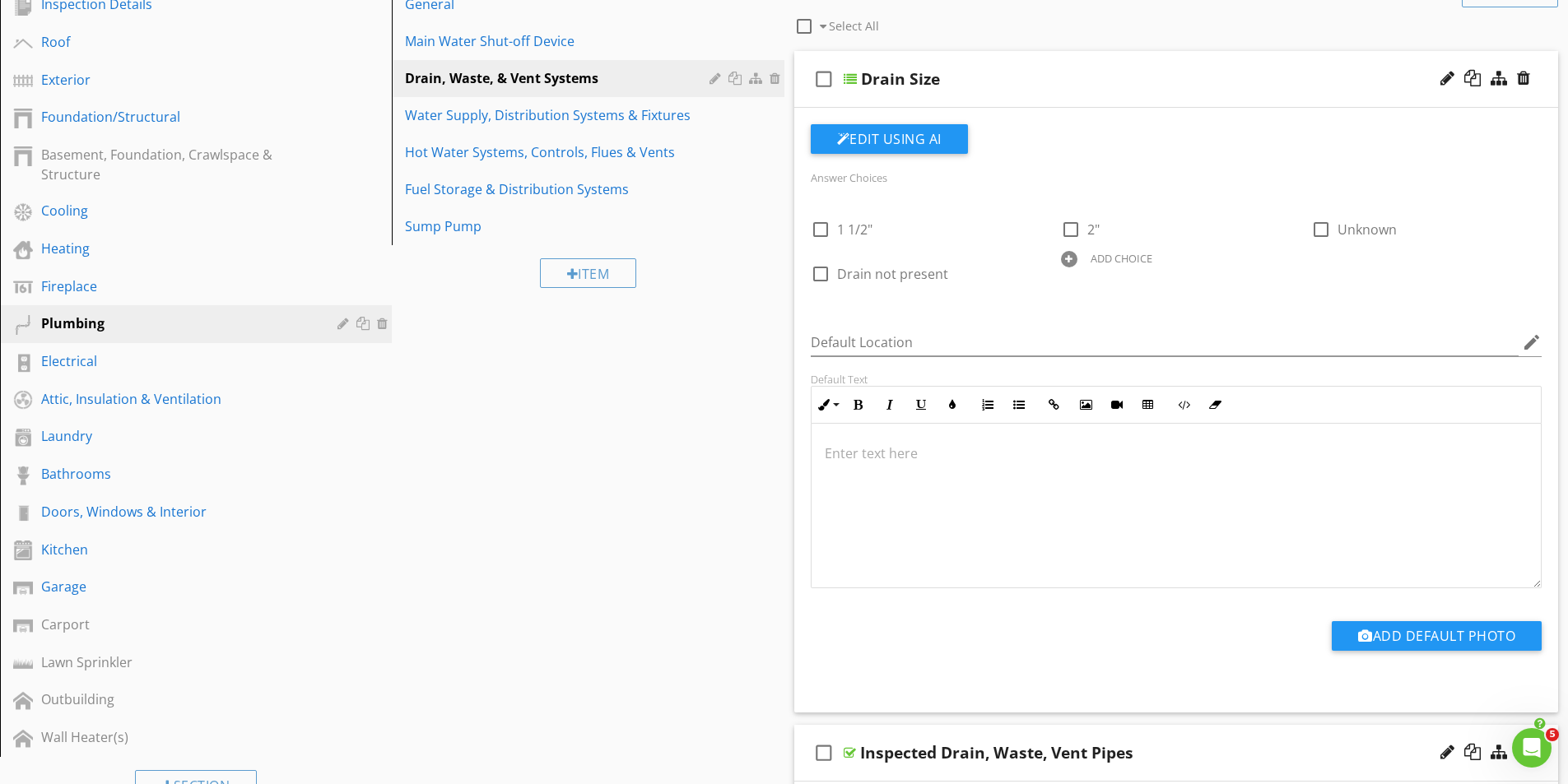
scroll to position [0, 0]
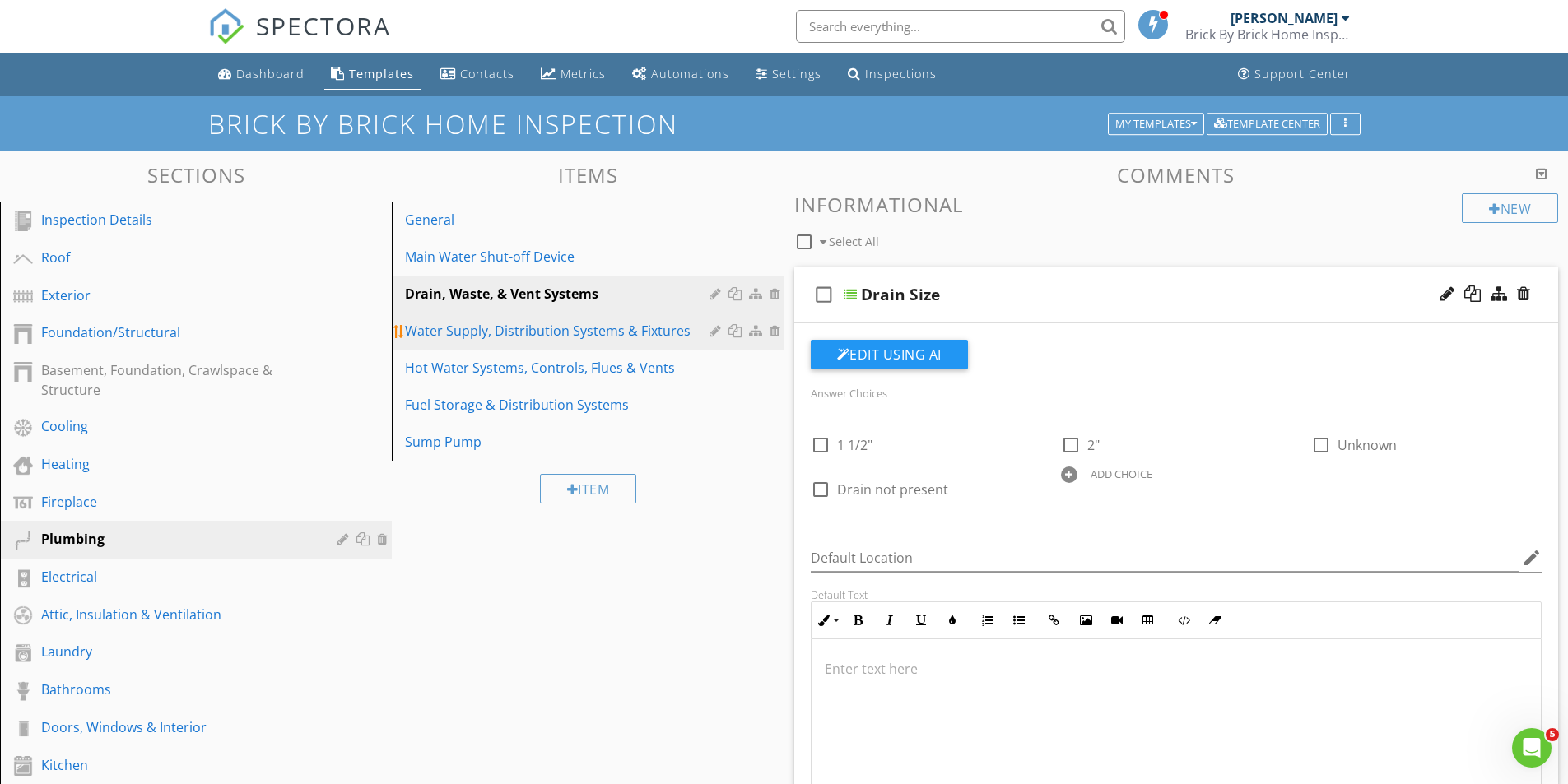
click at [474, 330] on div "Water Supply, Distribution Systems & Fixtures" at bounding box center [559, 330] width 308 height 20
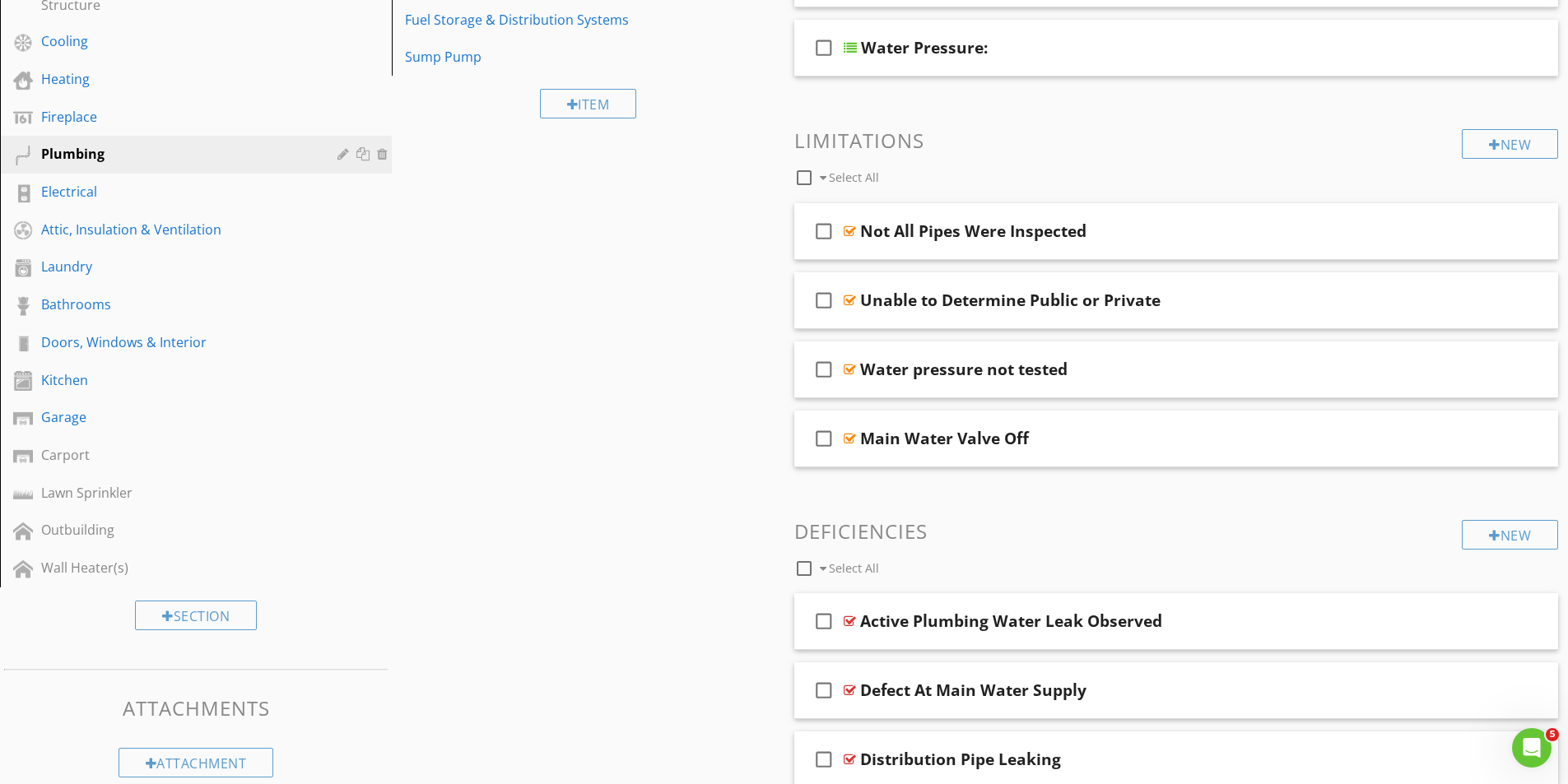
scroll to position [411, 0]
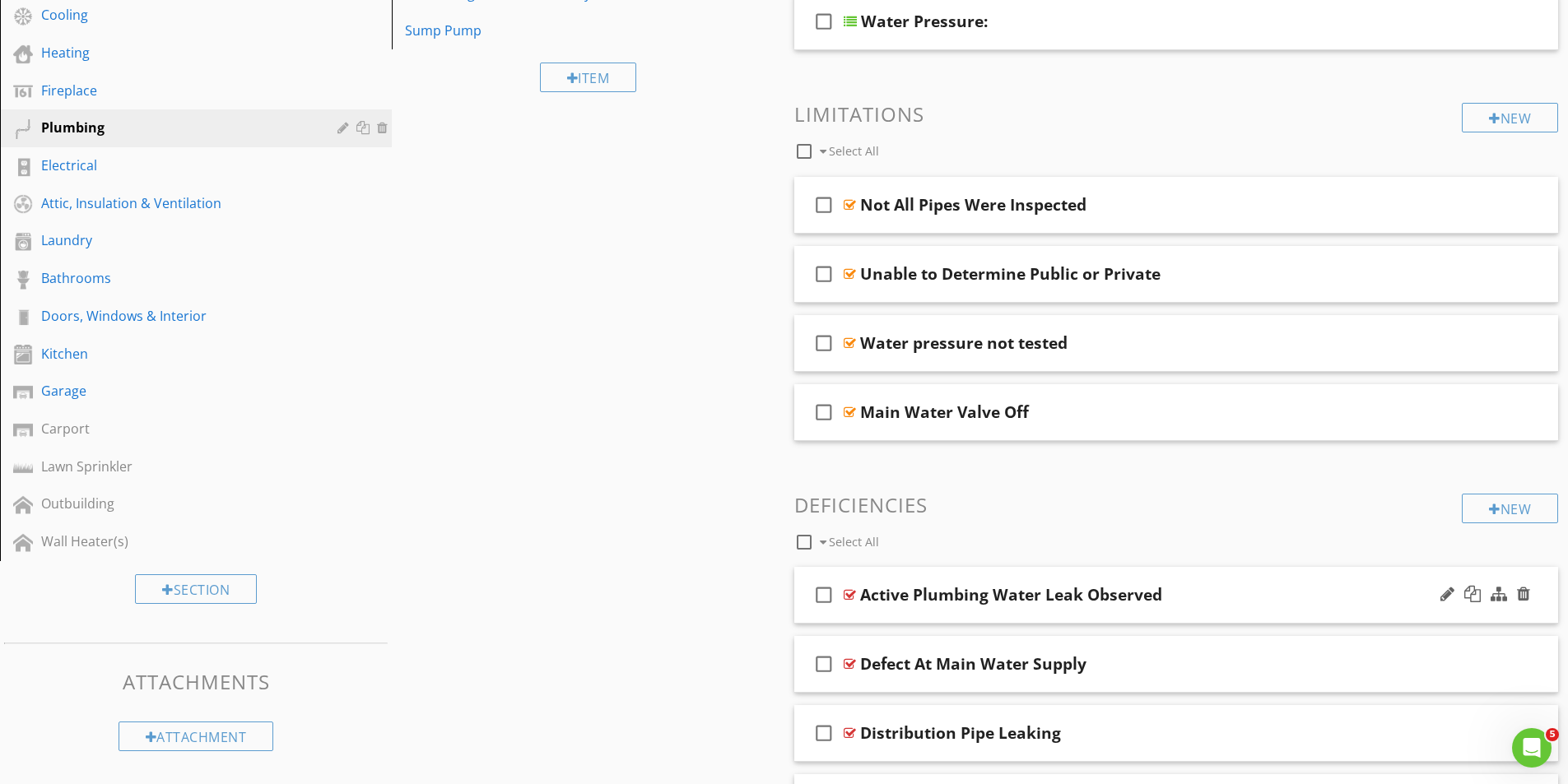
click at [850, 591] on div at bounding box center [849, 594] width 12 height 13
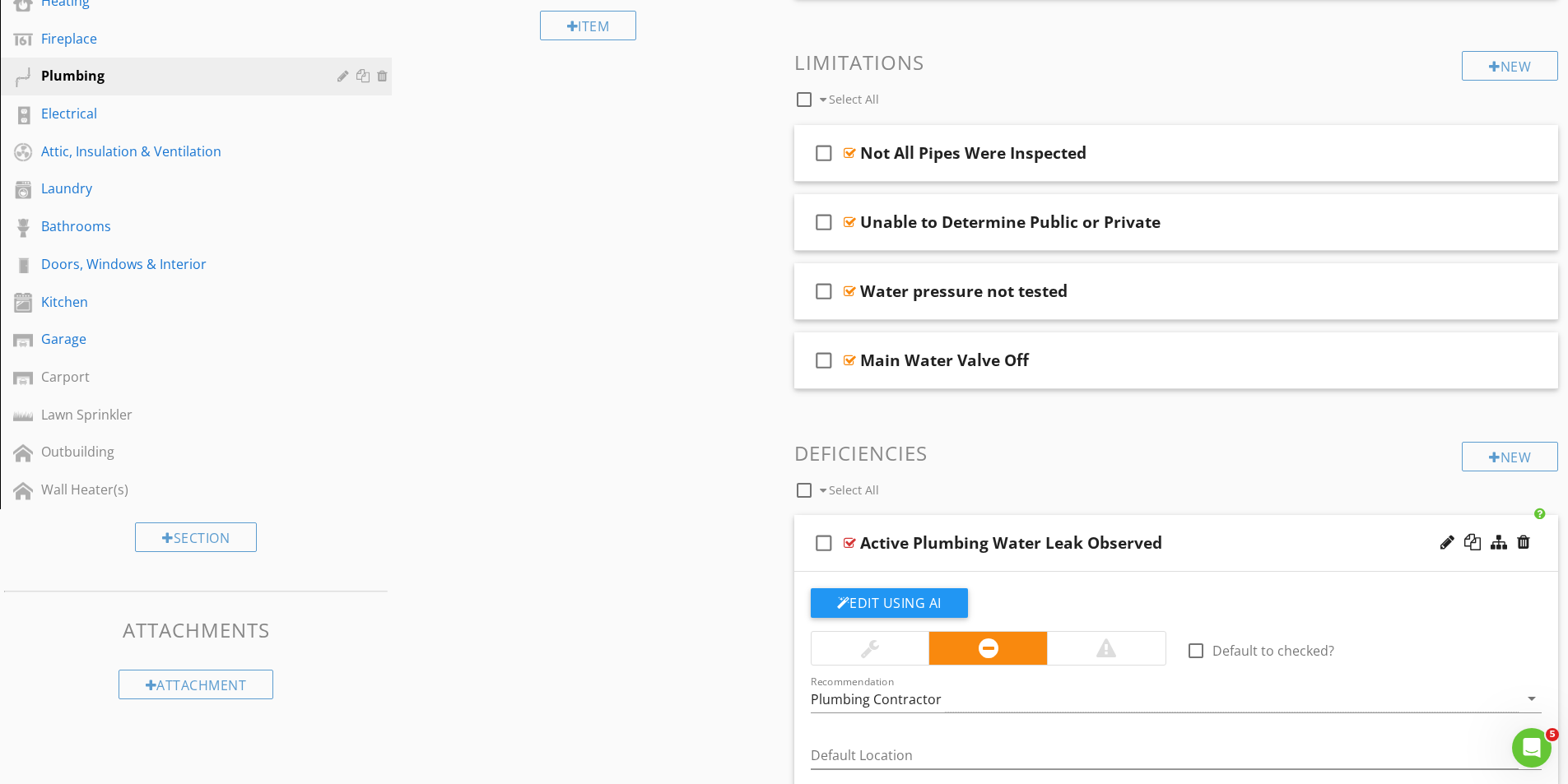
scroll to position [740, 0]
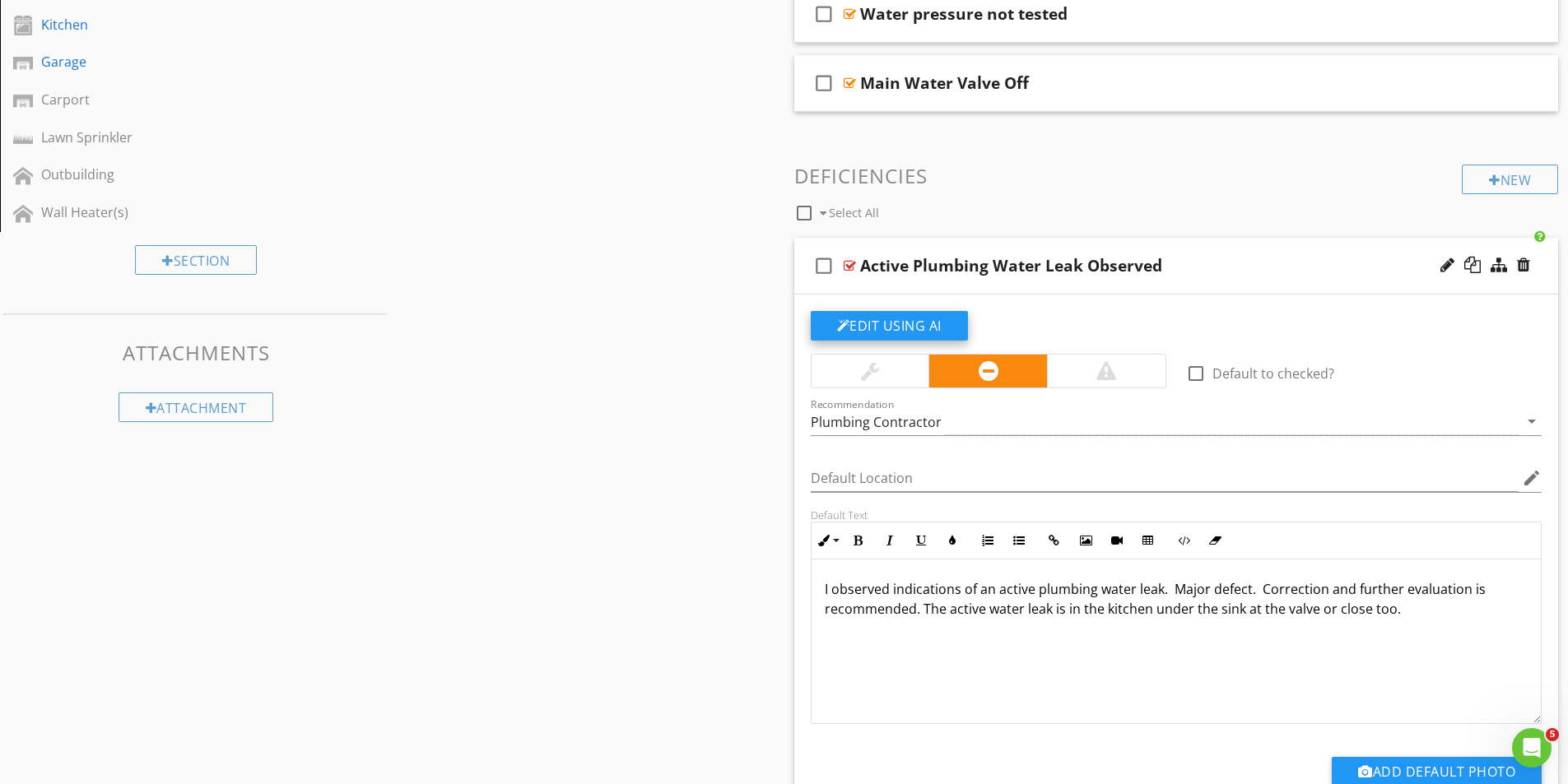
click at [930, 328] on button "Edit Using AI" at bounding box center [889, 326] width 157 height 30
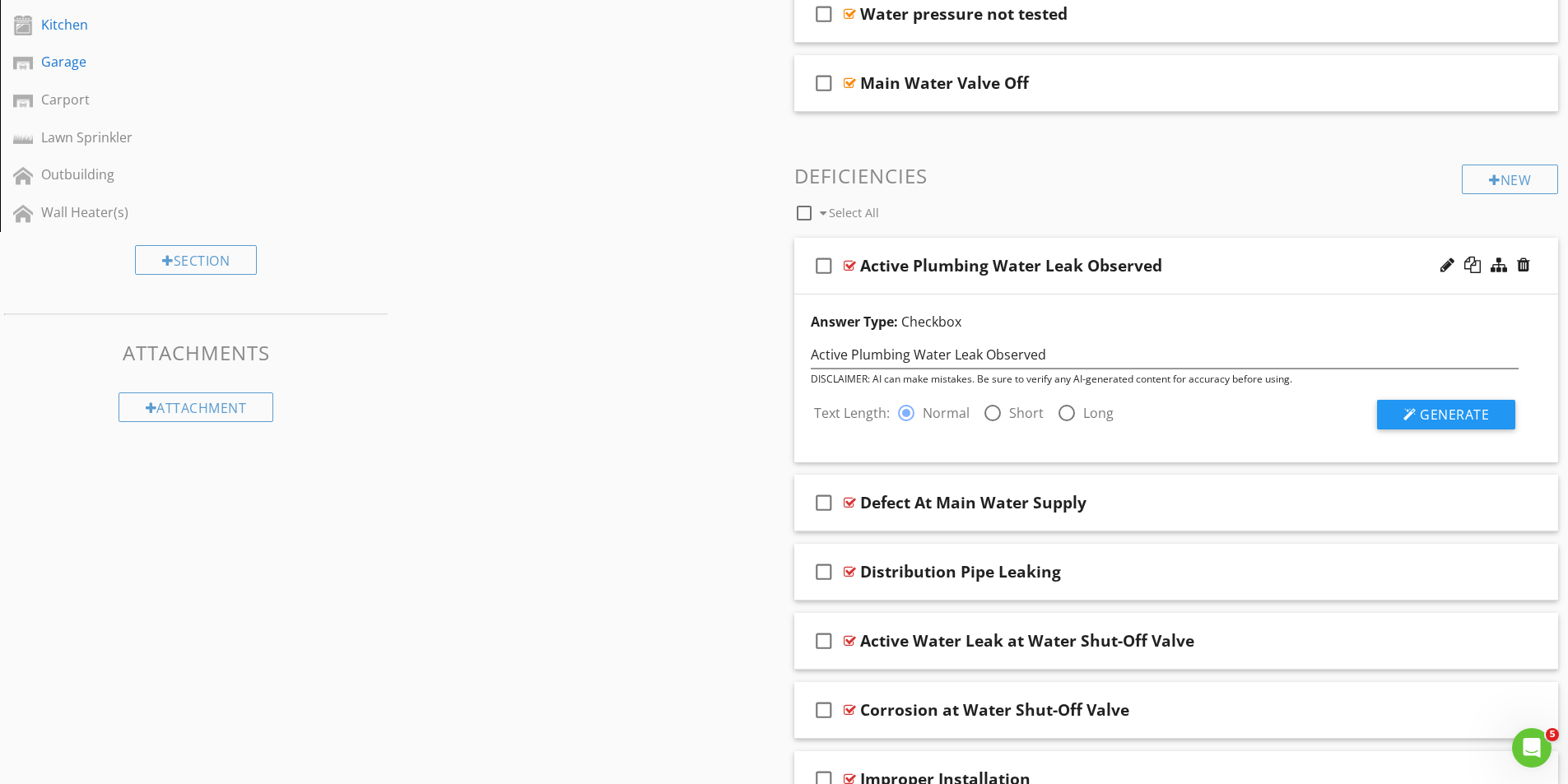
click at [996, 412] on div at bounding box center [992, 413] width 28 height 28
radio input "false"
radio input "true"
click at [1457, 413] on span "Generate" at bounding box center [1454, 415] width 69 height 18
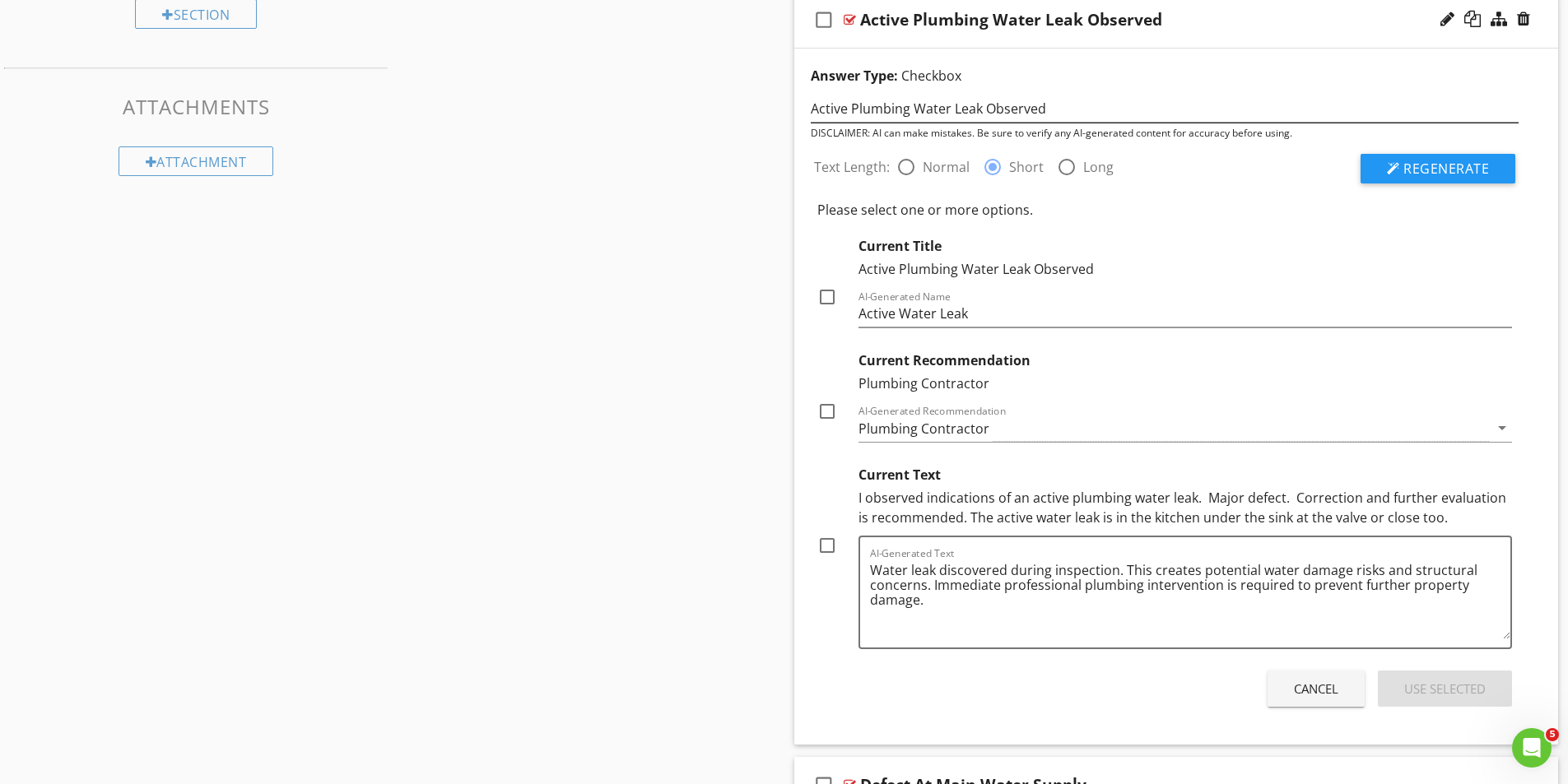
scroll to position [988, 0]
click at [824, 297] on div at bounding box center [827, 296] width 28 height 28
checkbox input "true"
click at [825, 411] on div at bounding box center [827, 410] width 28 height 28
checkbox input "true"
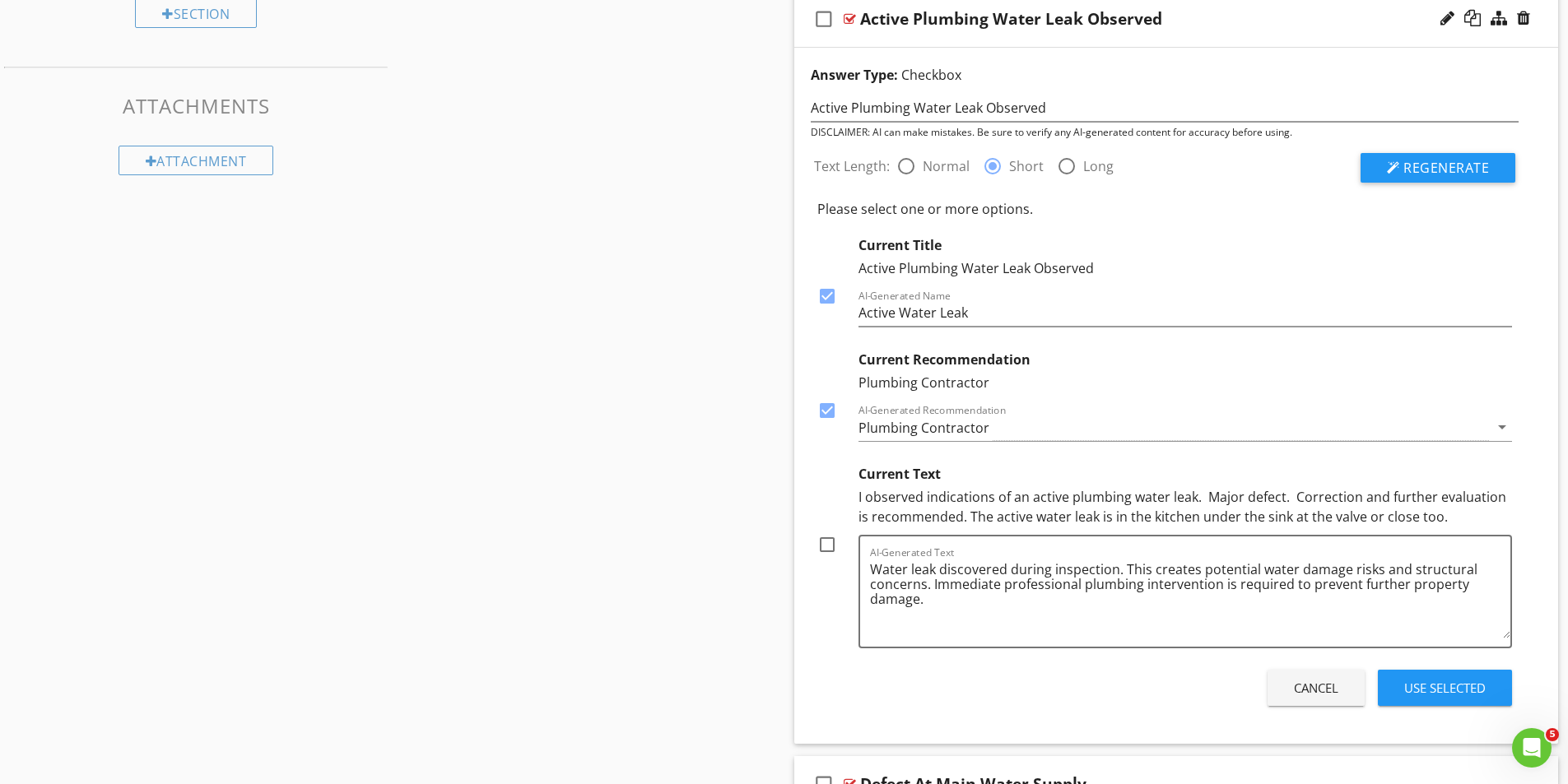
scroll to position [1070, 0]
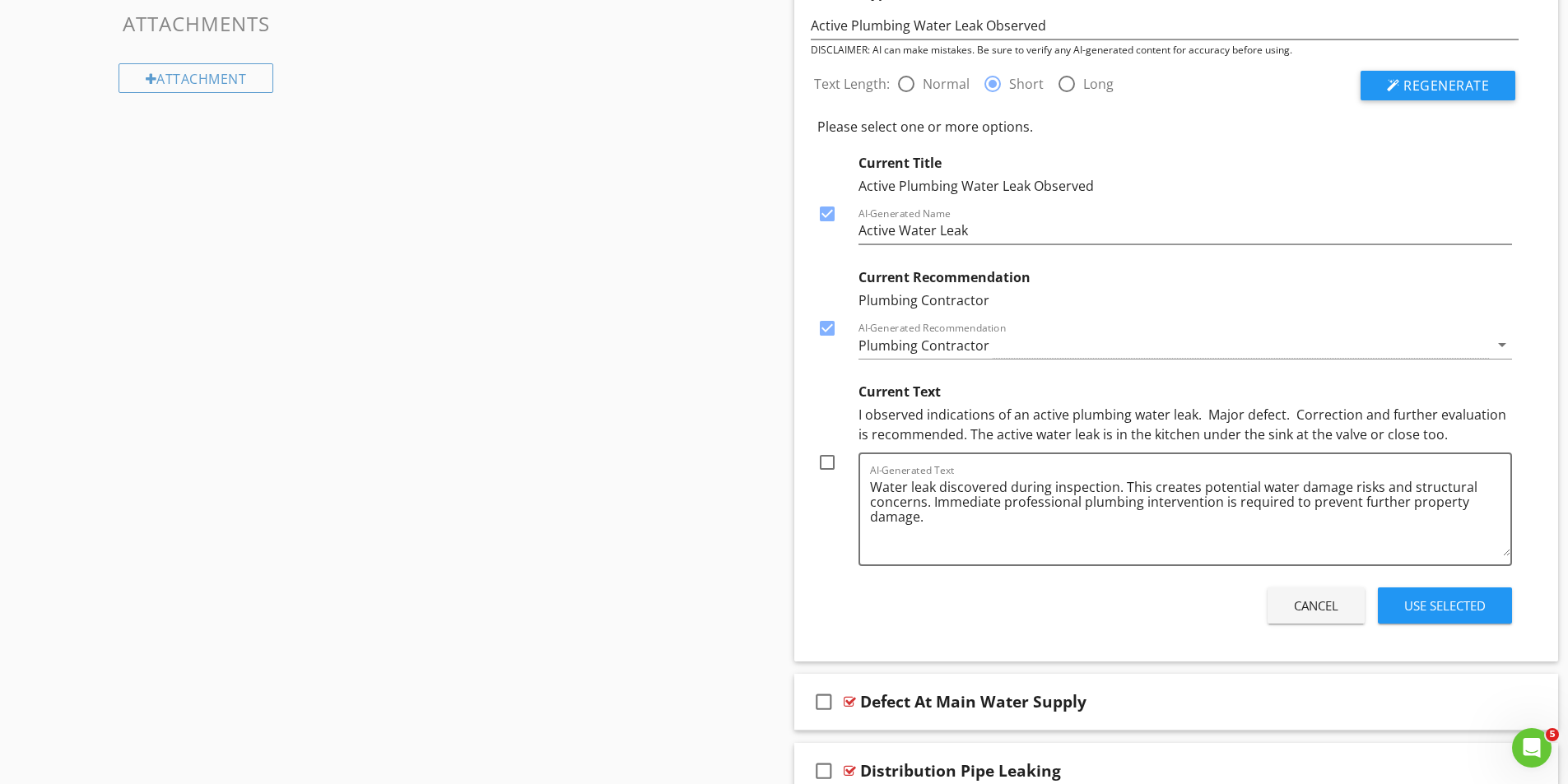
click at [829, 463] on div at bounding box center [827, 463] width 28 height 28
checkbox input "true"
click at [1451, 605] on div "Use Selected" at bounding box center [1445, 606] width 82 height 19
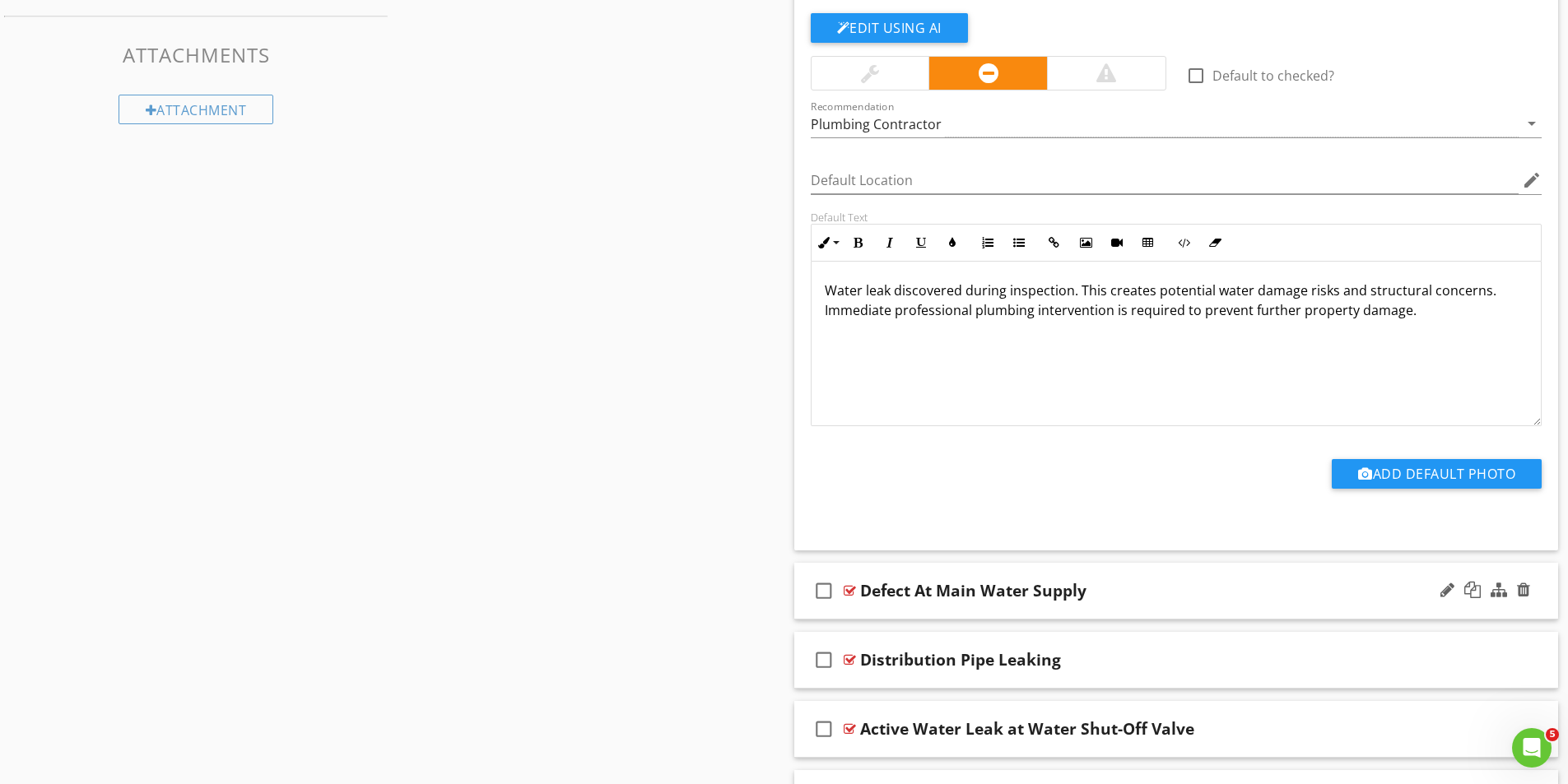
scroll to position [1121, 0]
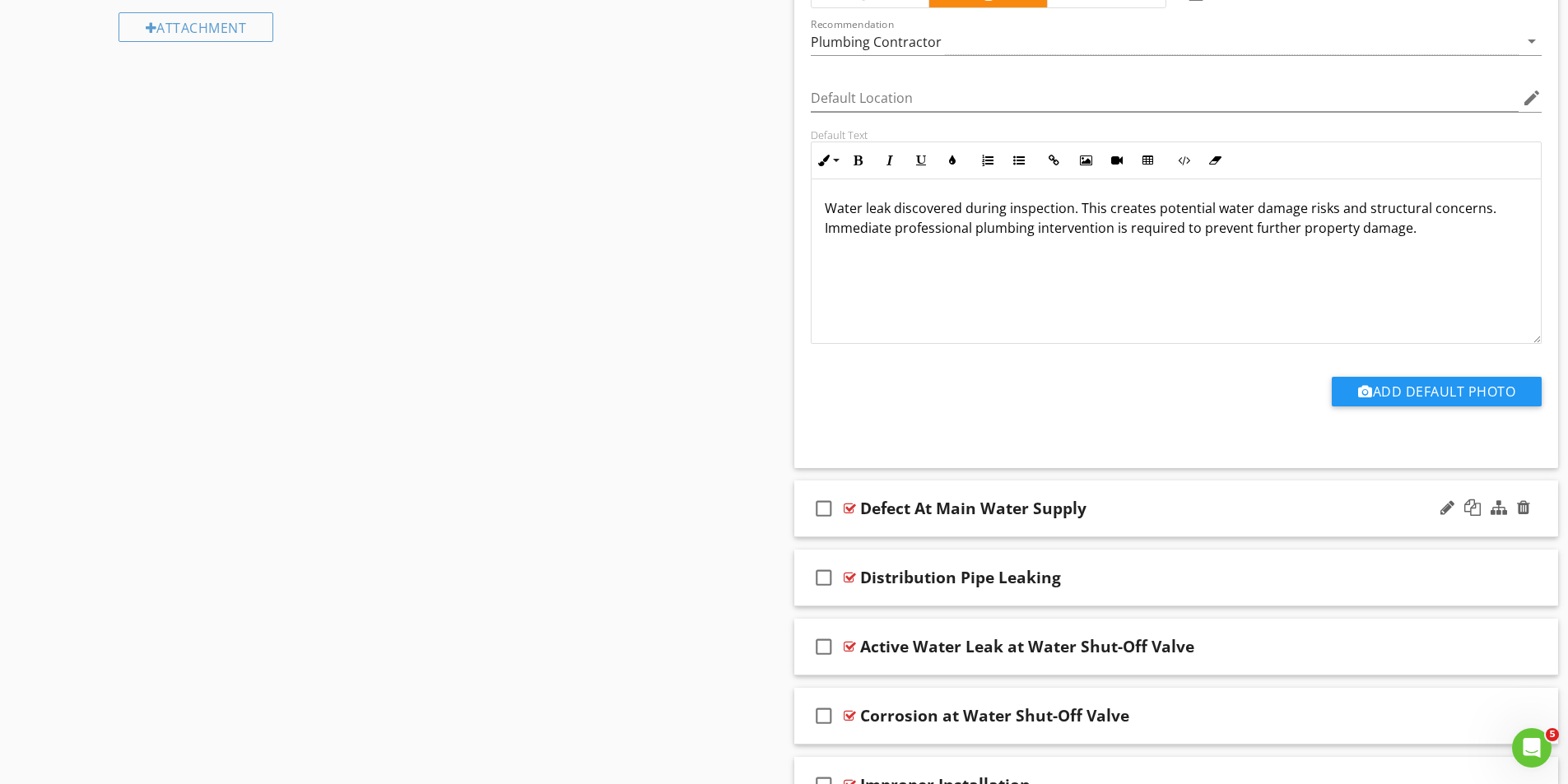
click at [846, 504] on div at bounding box center [849, 508] width 12 height 13
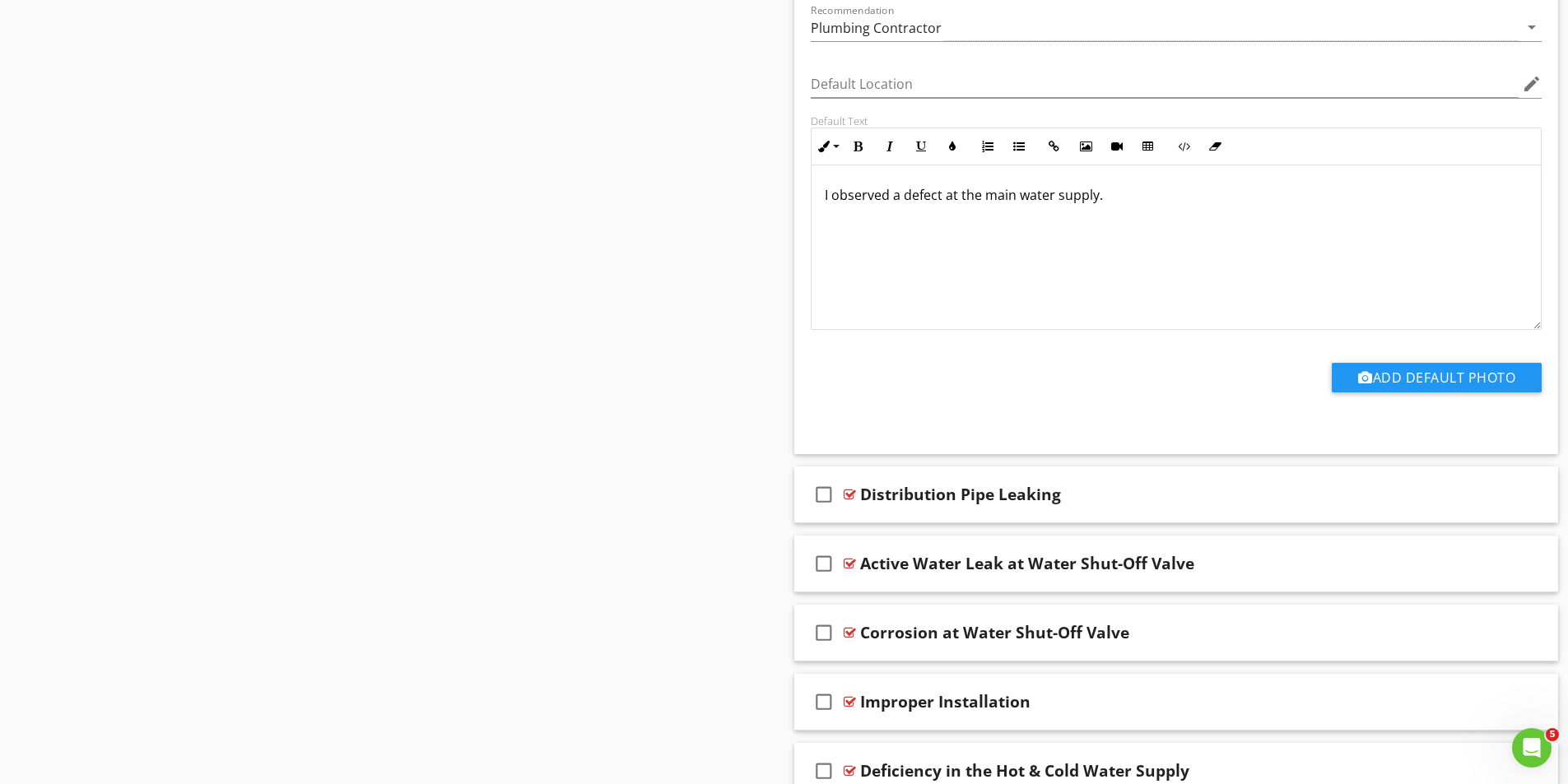
scroll to position [1780, 0]
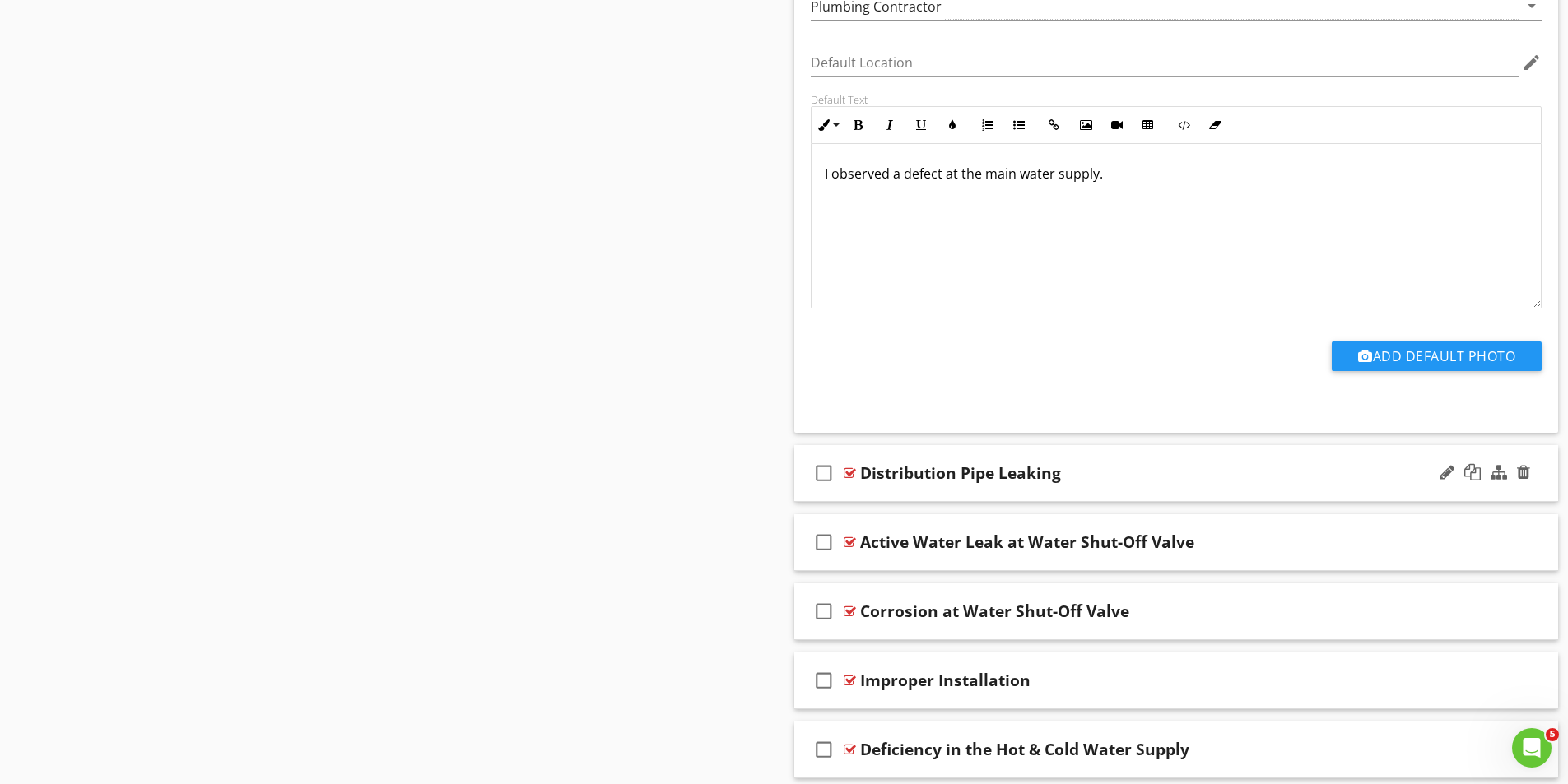
click at [850, 472] on div at bounding box center [849, 473] width 12 height 13
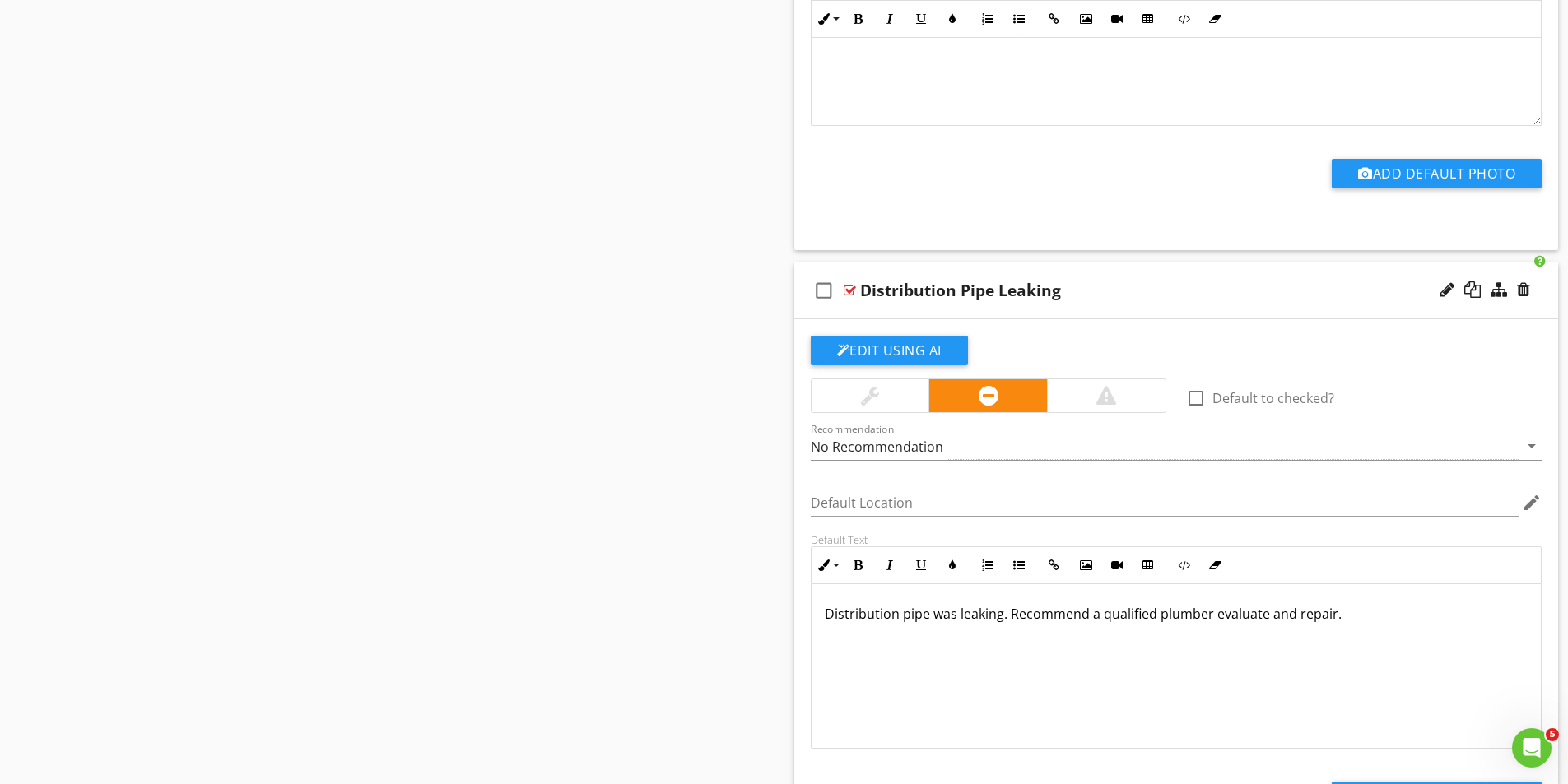
scroll to position [2026, 0]
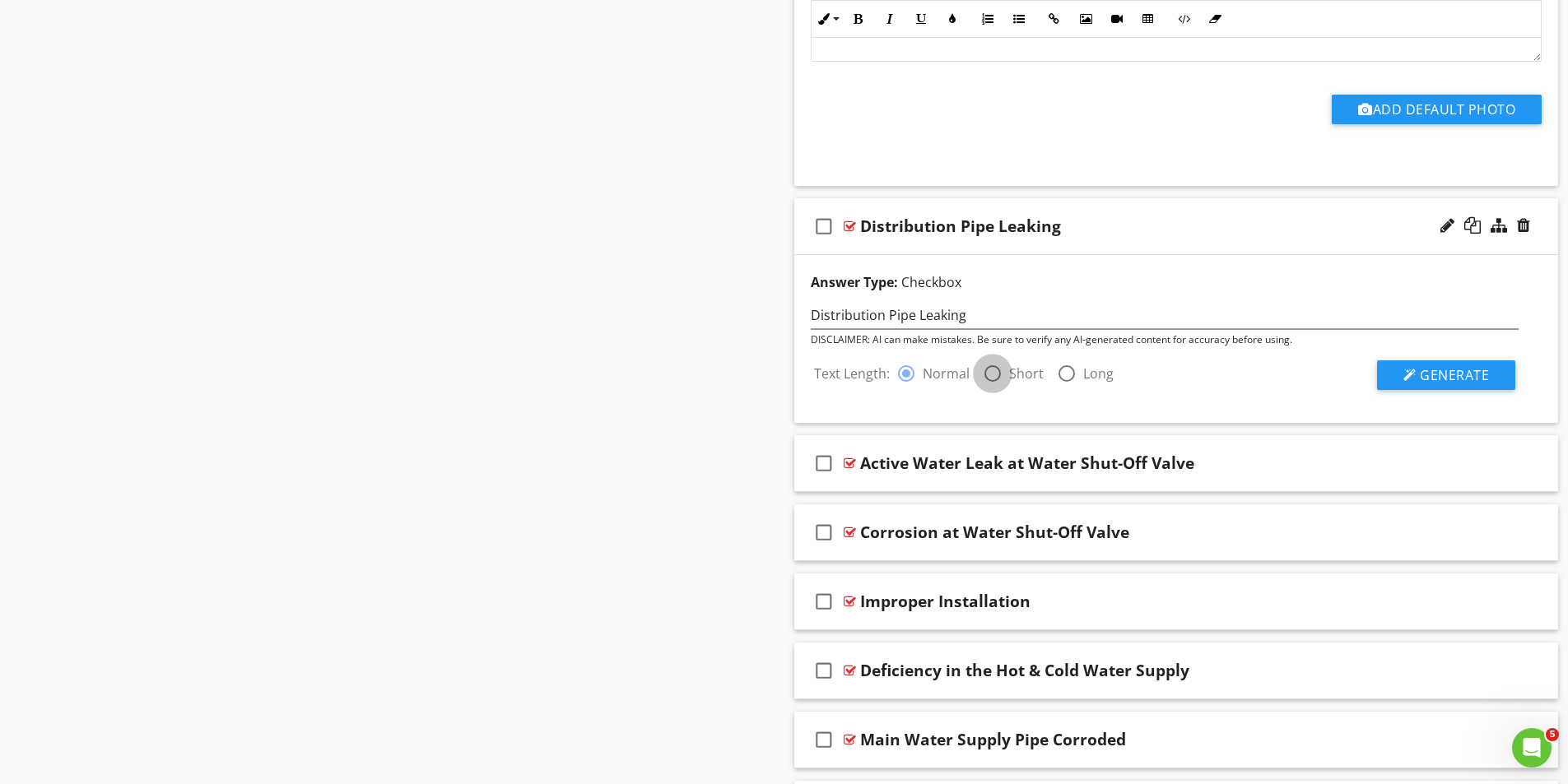
click at [994, 372] on div at bounding box center [992, 374] width 28 height 28
radio input "false"
radio input "true"
click at [1450, 381] on span "Generate" at bounding box center [1454, 375] width 69 height 18
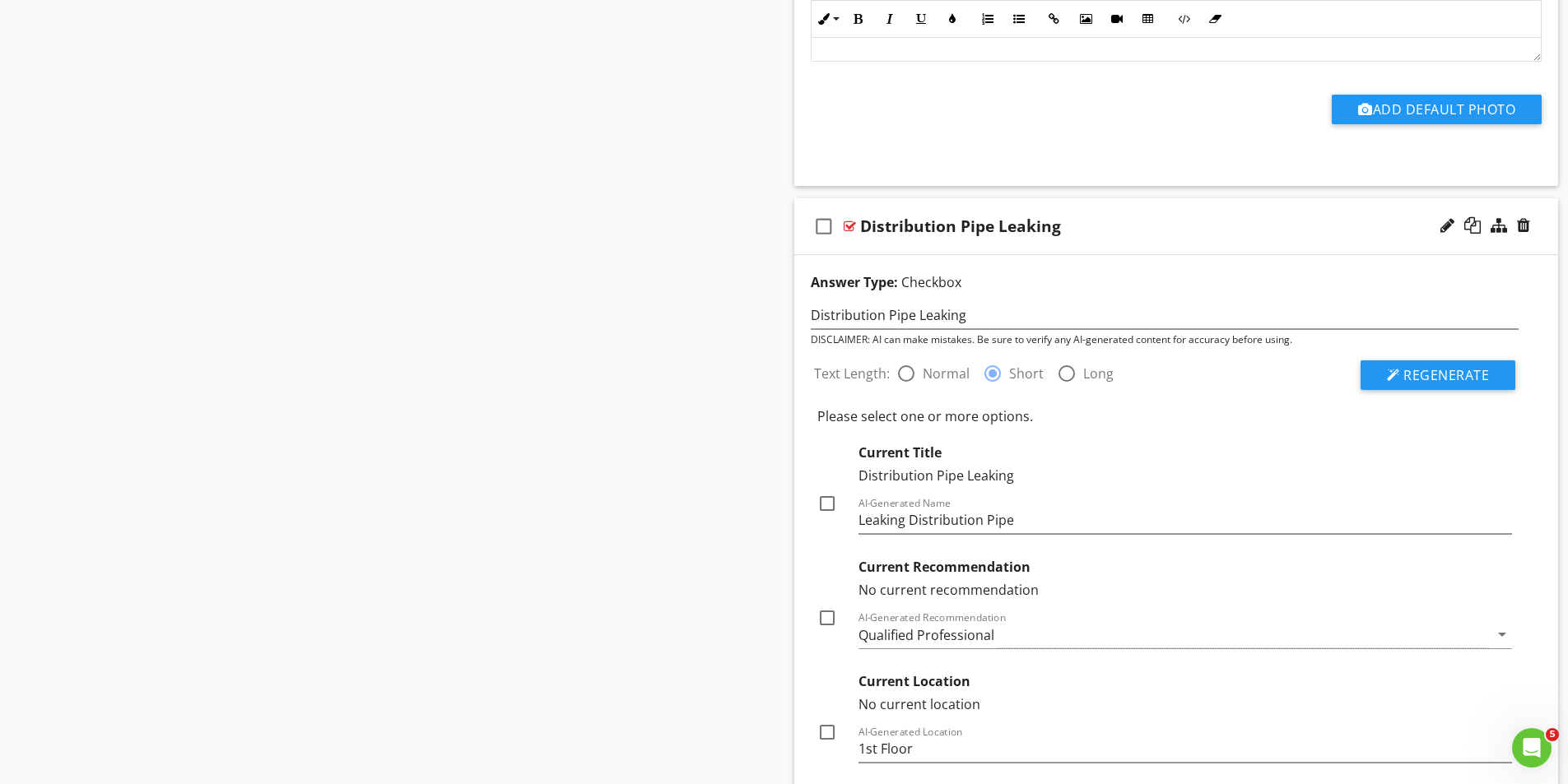
click at [828, 504] on div at bounding box center [827, 504] width 28 height 28
checkbox input "true"
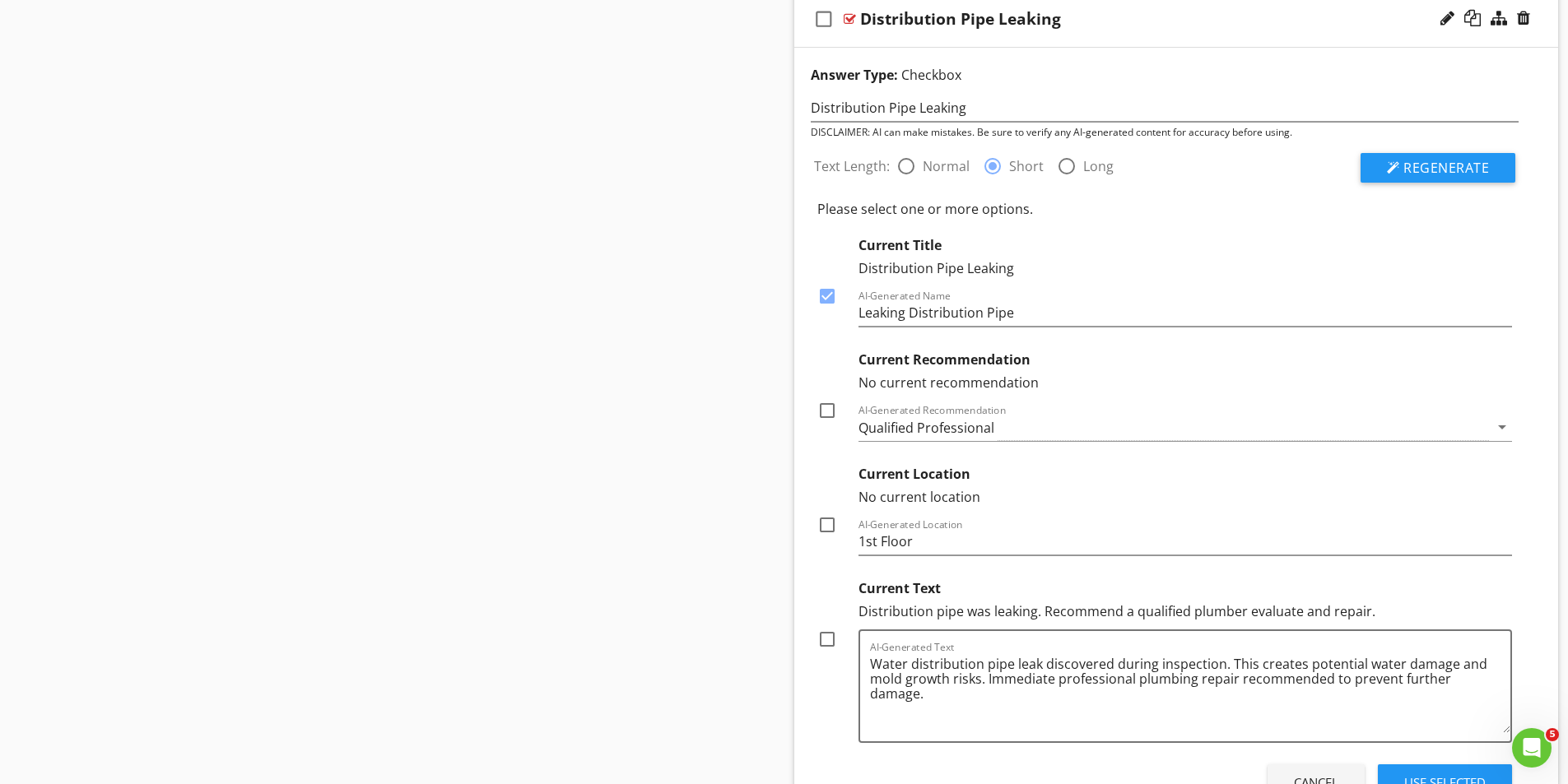
scroll to position [2273, 0]
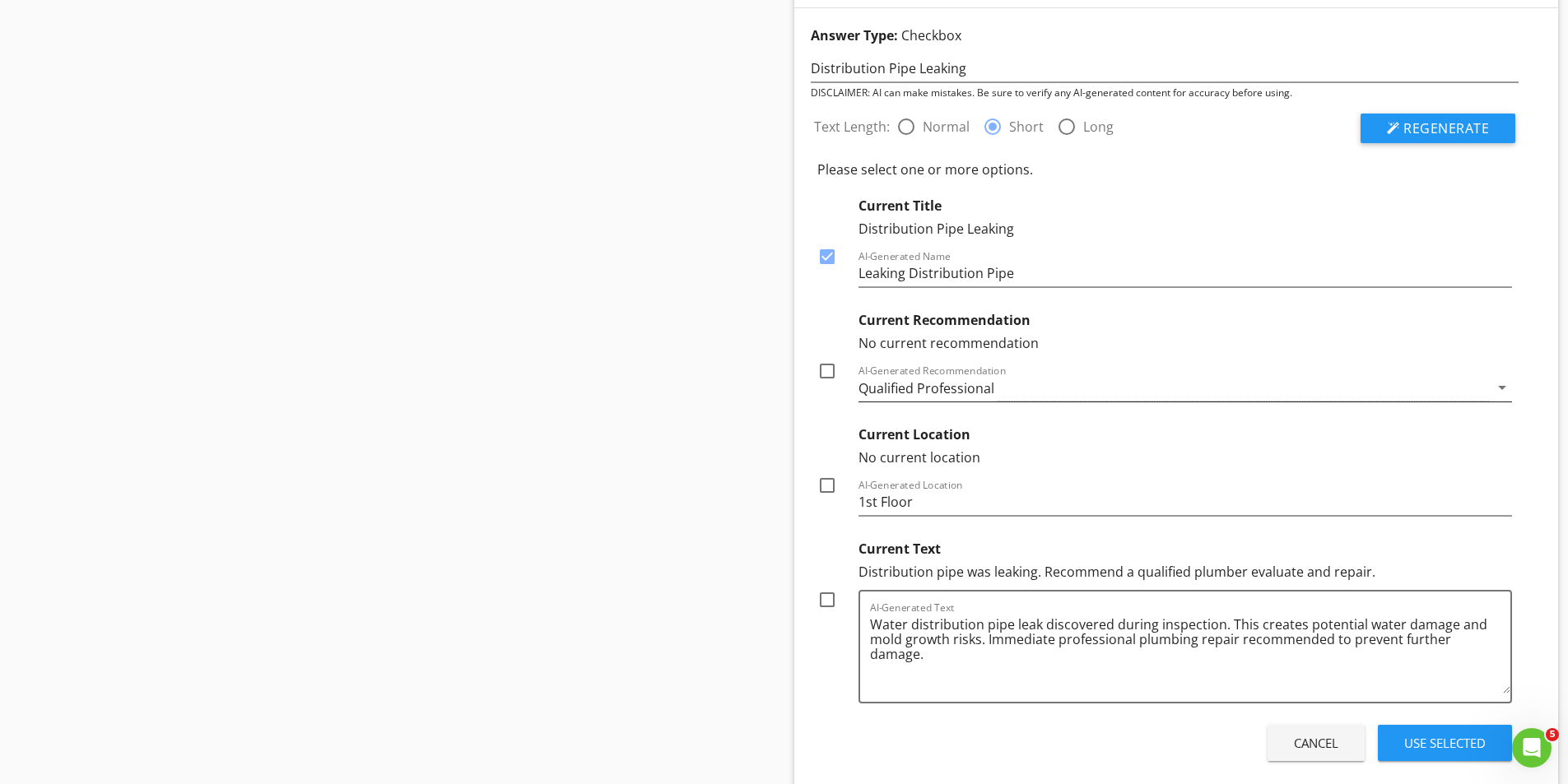
click at [983, 383] on div "Qualified Professional" at bounding box center [926, 388] width 136 height 15
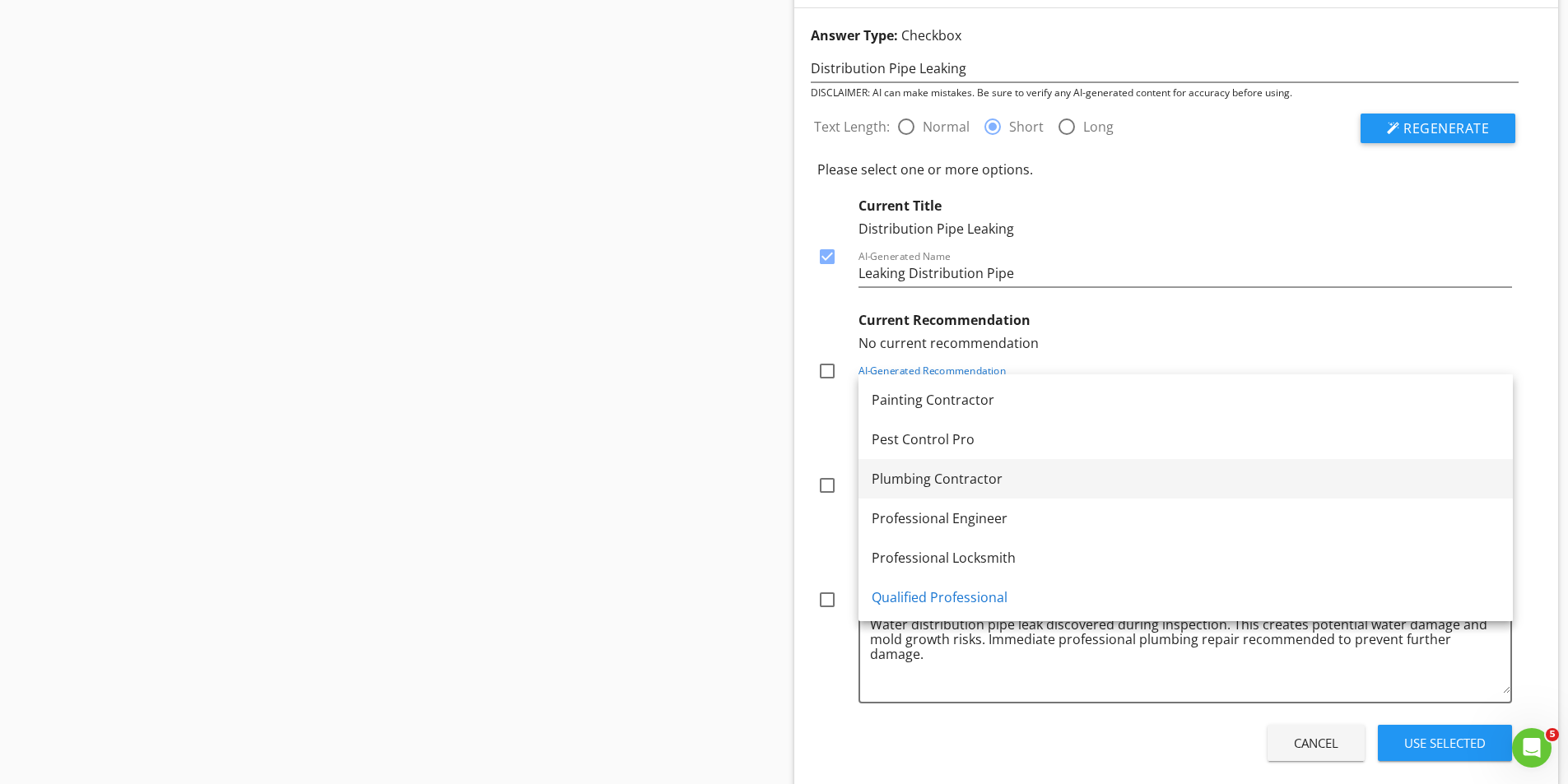
scroll to position [1695, 0]
click at [912, 467] on div "Plumbing Contractor" at bounding box center [1185, 476] width 628 height 20
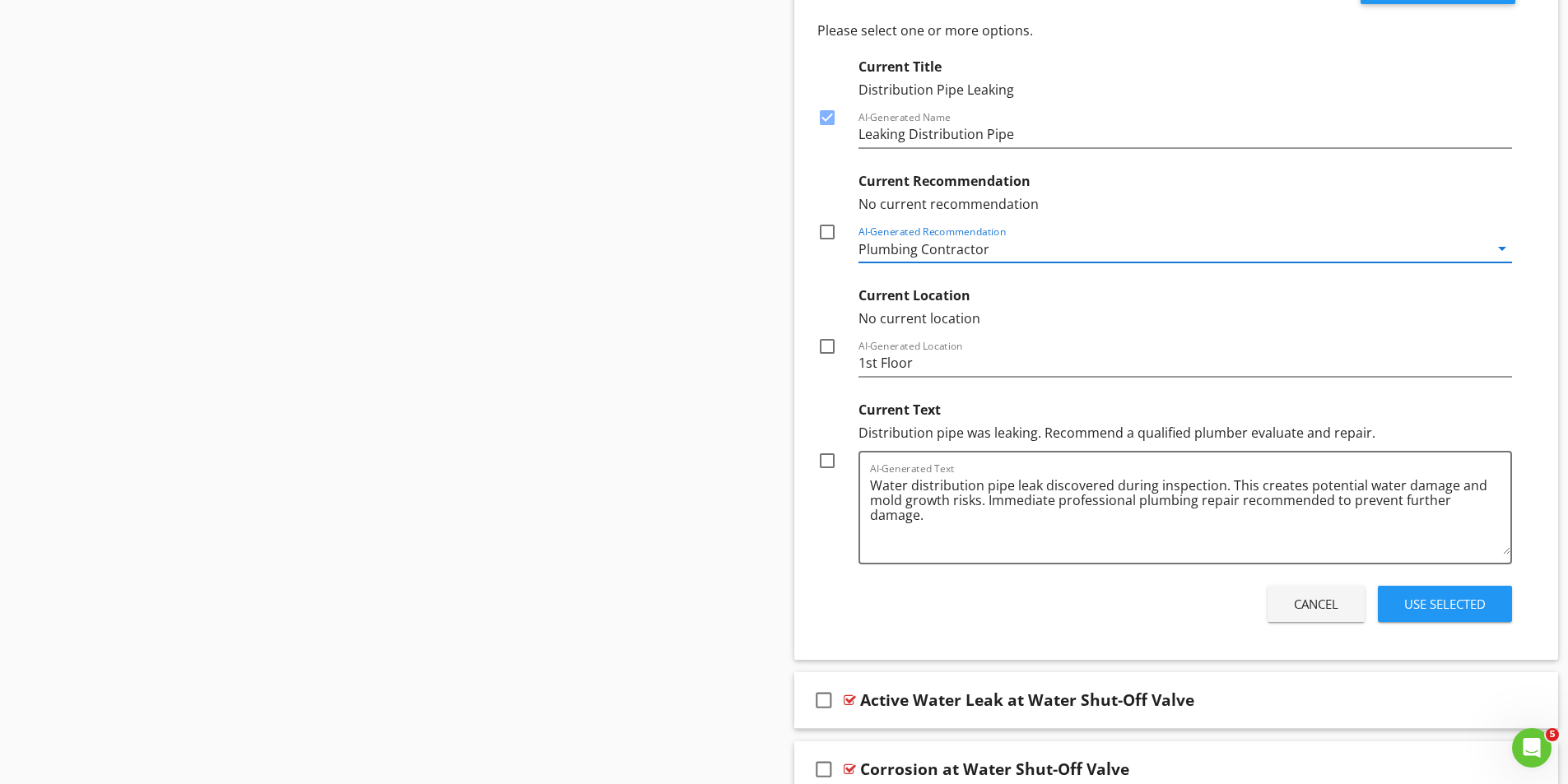
scroll to position [2437, 0]
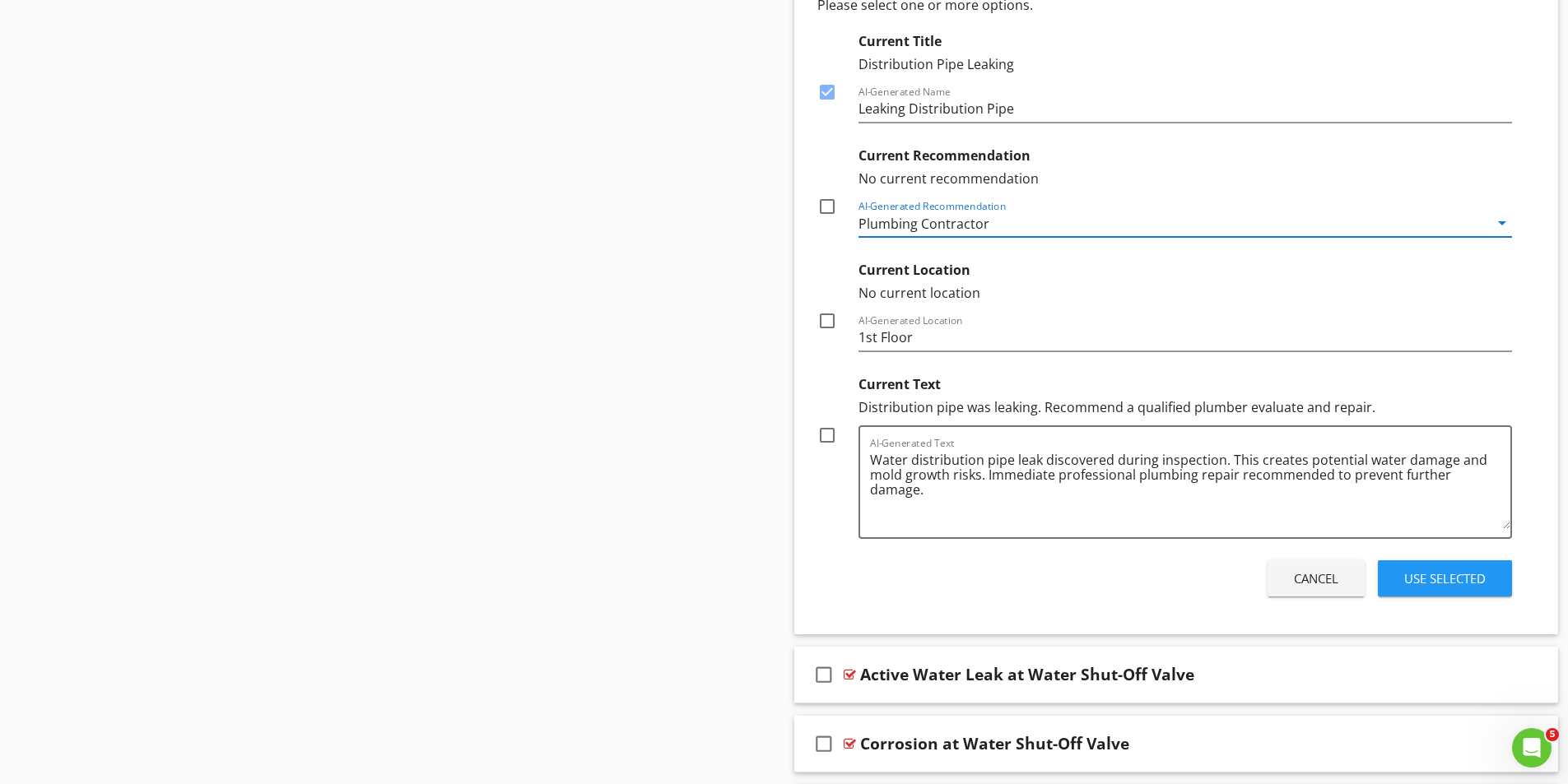
click at [831, 209] on div at bounding box center [827, 206] width 28 height 28
checkbox input "true"
click at [826, 433] on div at bounding box center [827, 436] width 28 height 28
checkbox input "true"
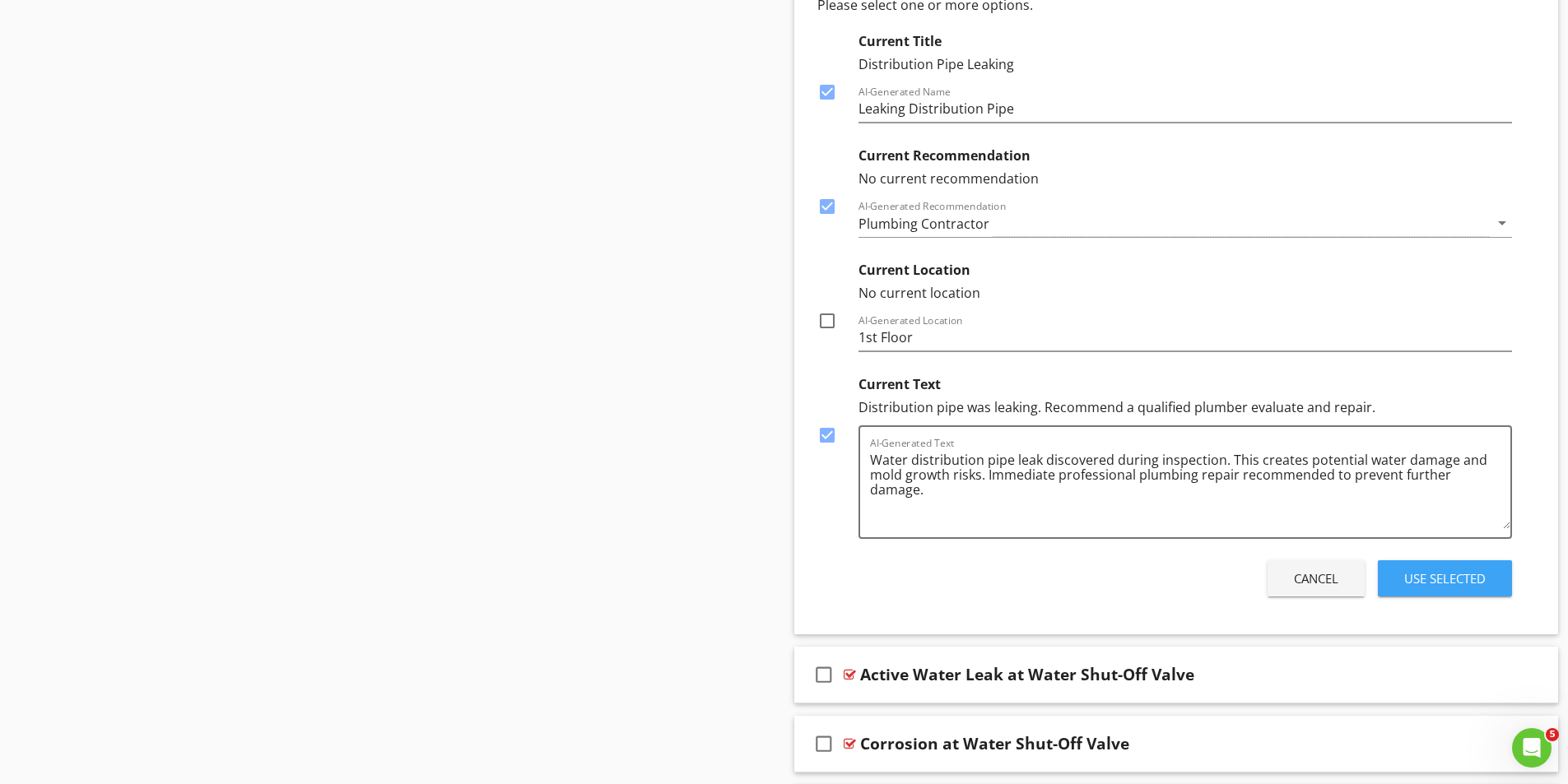
click at [1439, 579] on div "Use Selected" at bounding box center [1445, 579] width 82 height 19
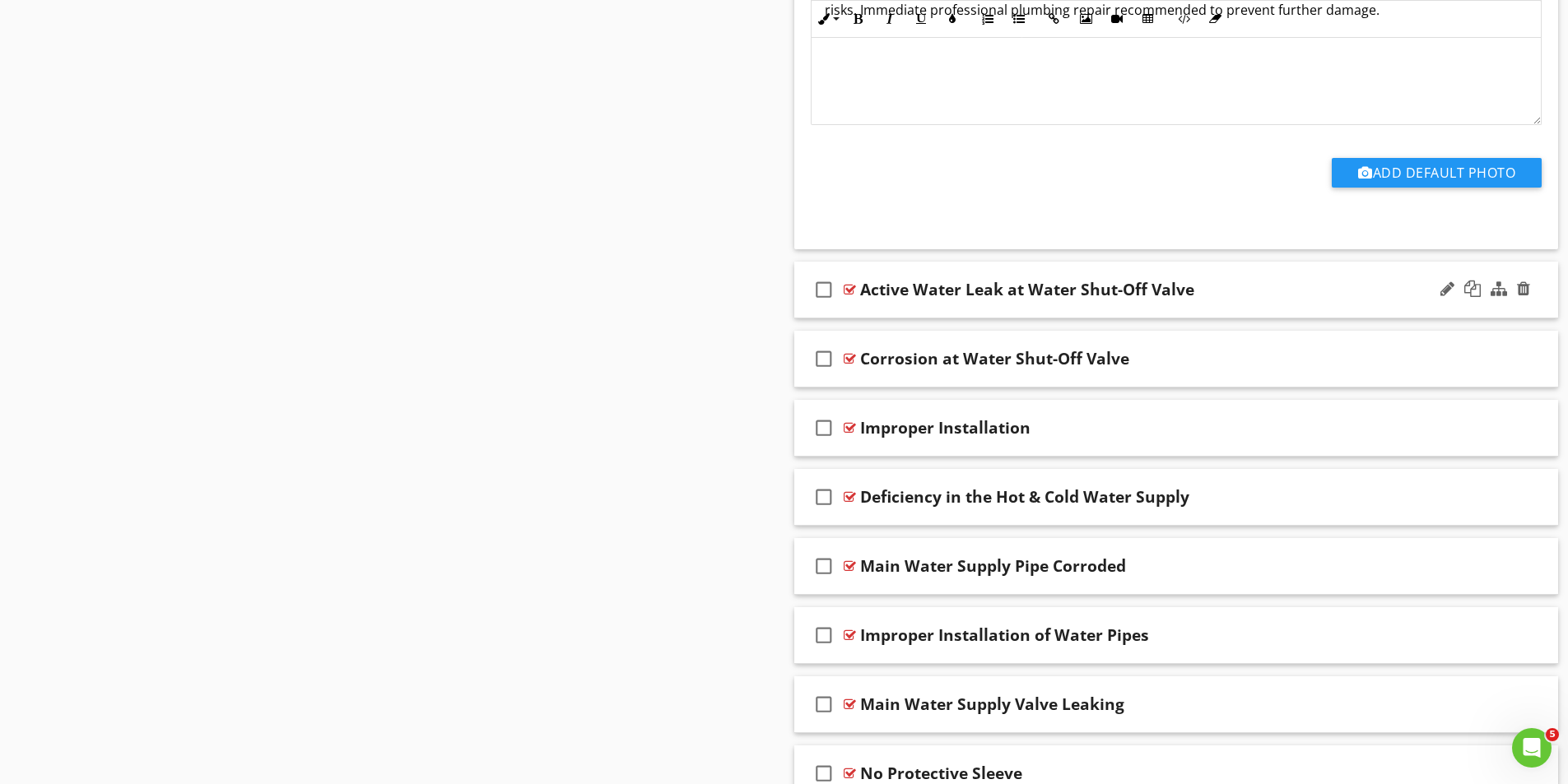
scroll to position [2602, 0]
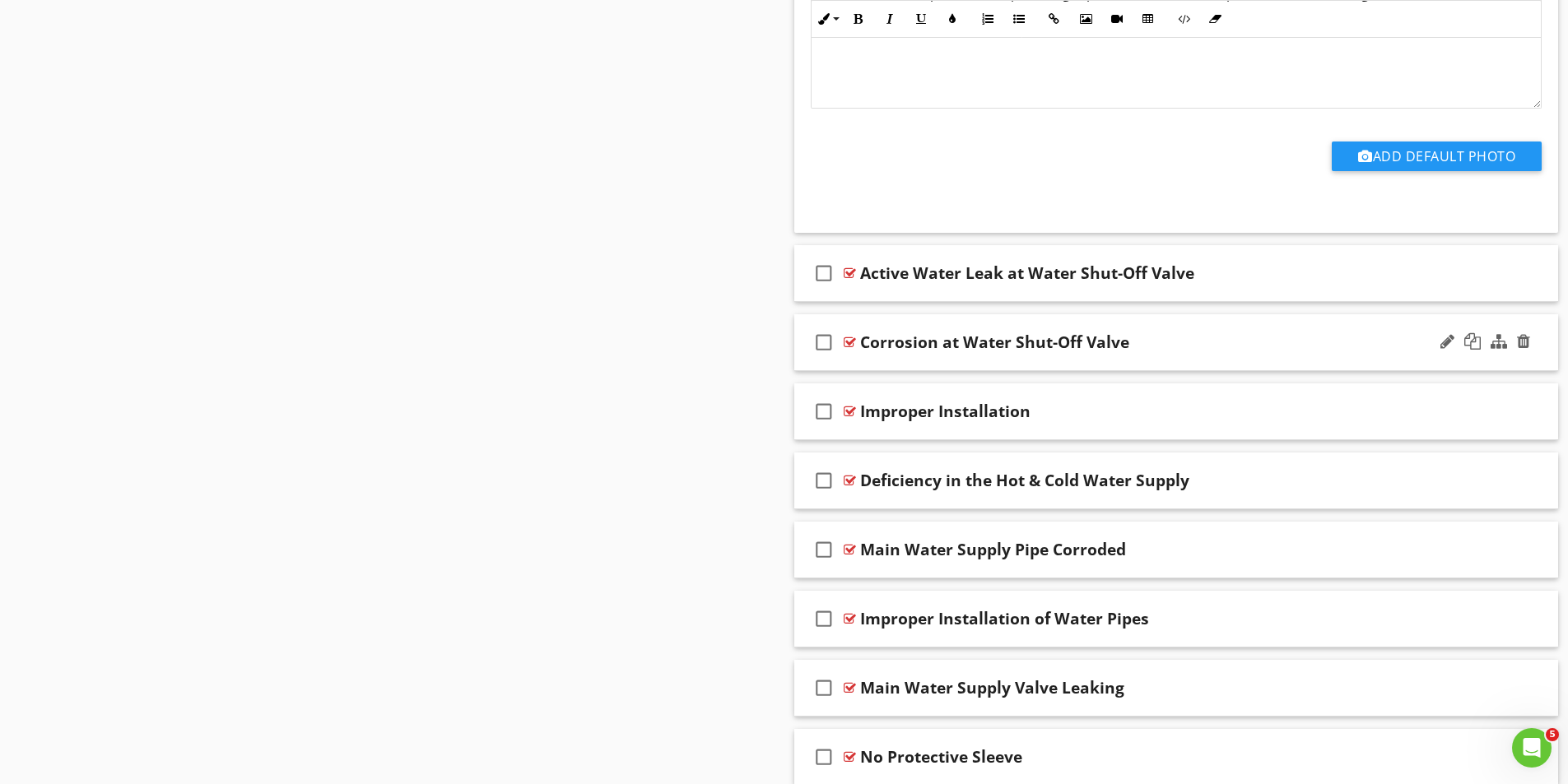
click at [852, 338] on div at bounding box center [849, 341] width 12 height 13
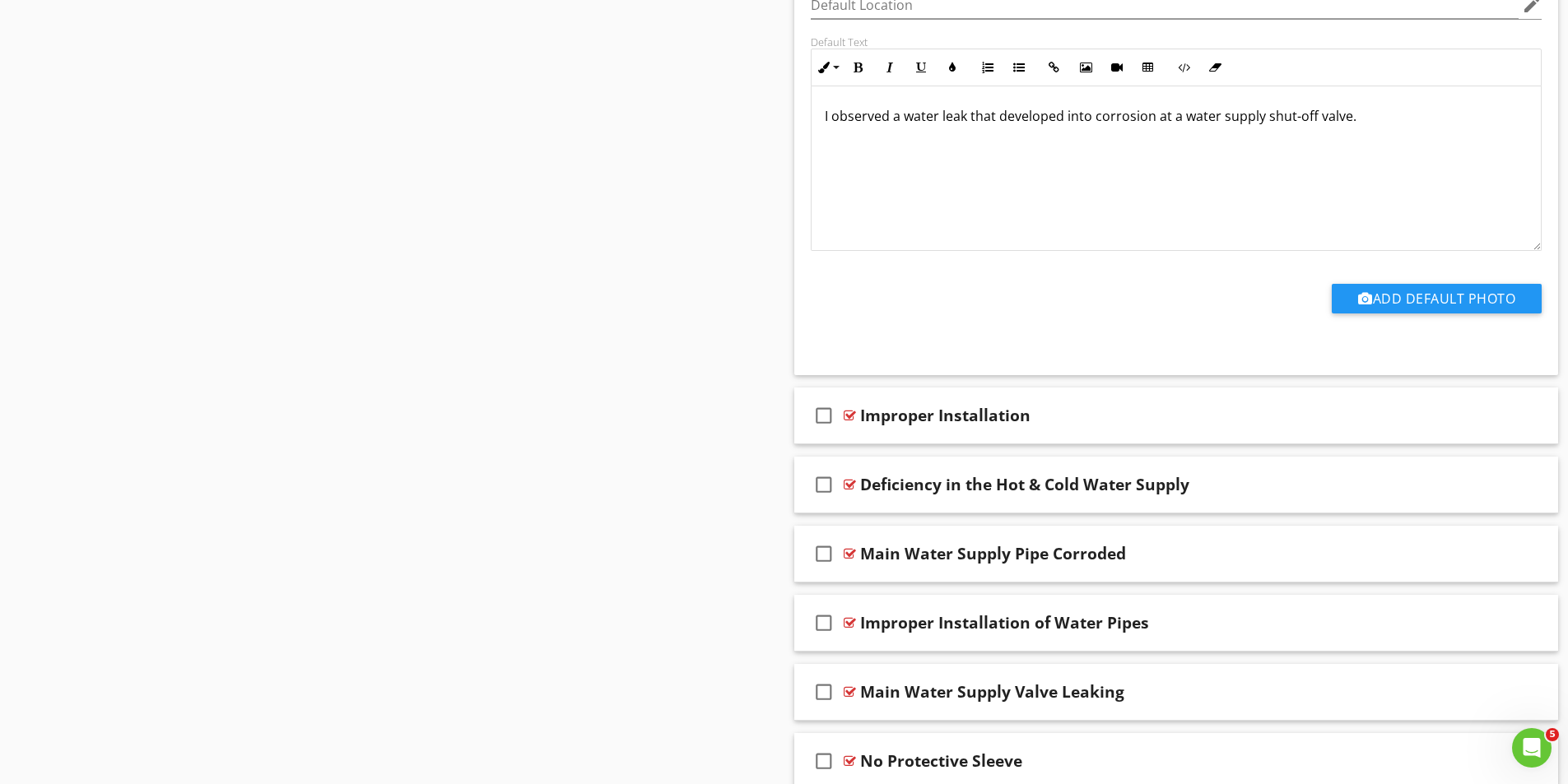
scroll to position [3179, 0]
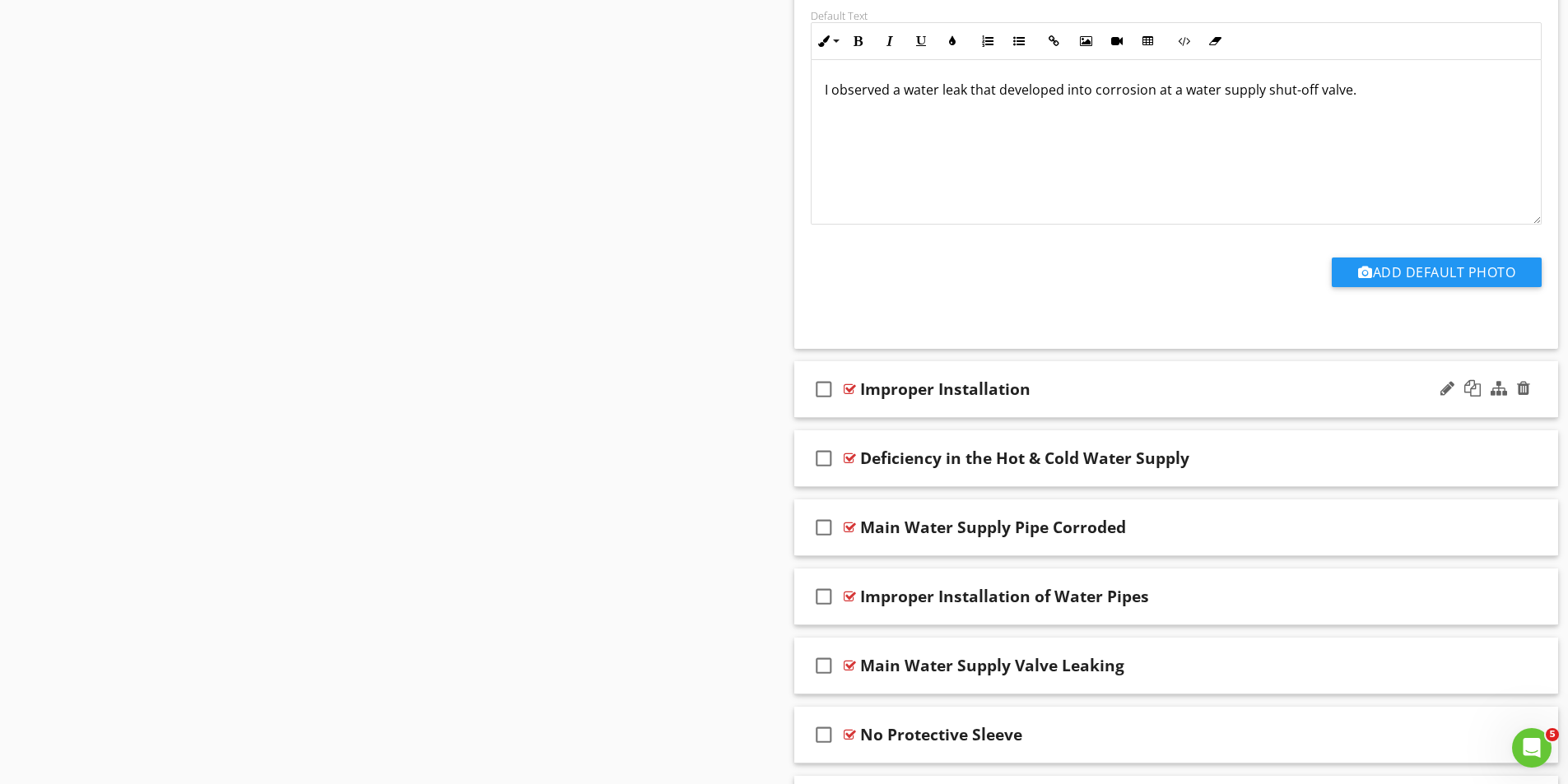
click at [848, 389] on div at bounding box center [849, 389] width 12 height 13
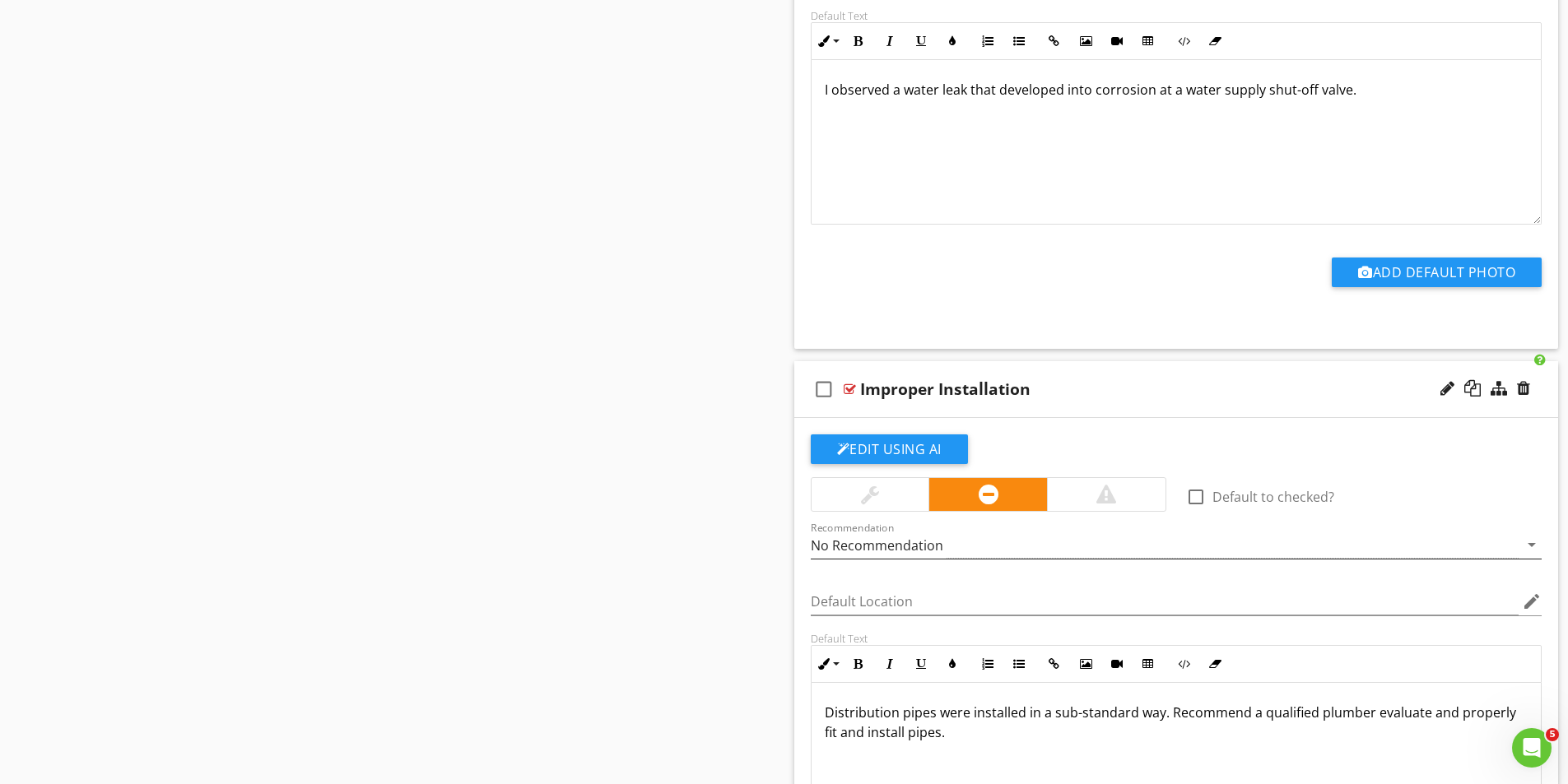
click at [960, 544] on div "No Recommendation" at bounding box center [1165, 544] width 708 height 27
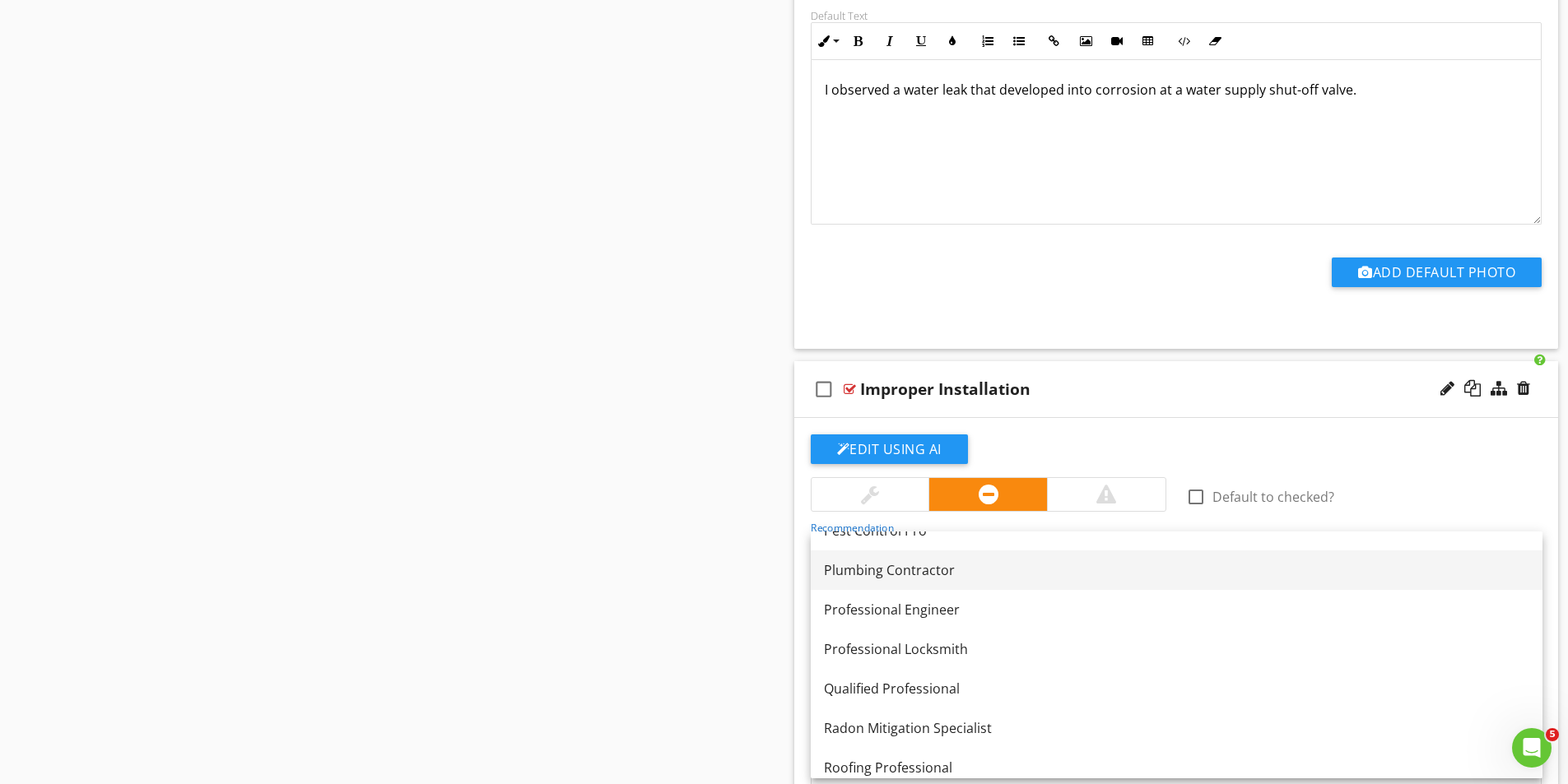
scroll to position [1778, 0]
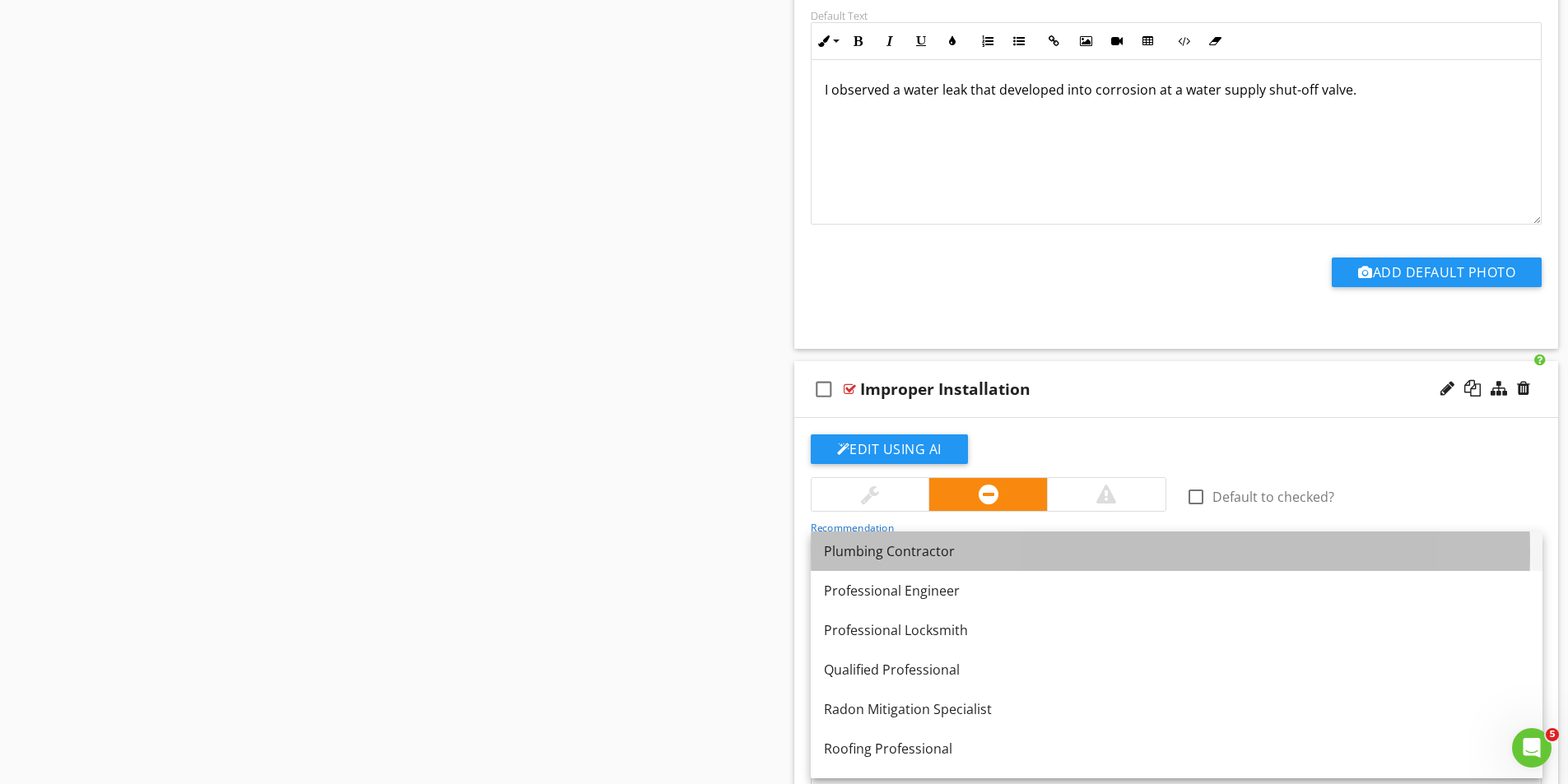
click at [878, 558] on div "Plumbing Contractor" at bounding box center [1177, 551] width 706 height 20
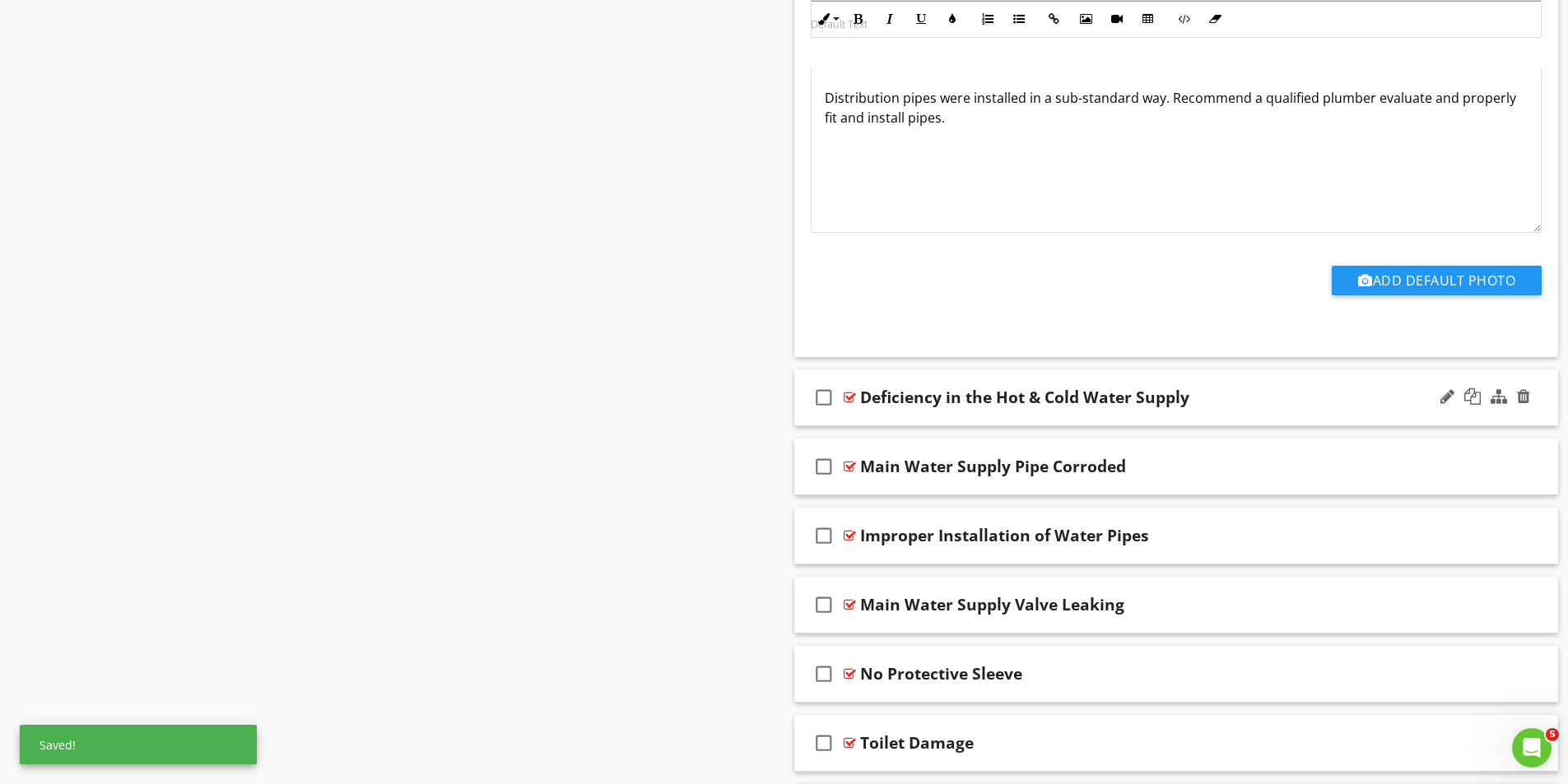
scroll to position [3836, 0]
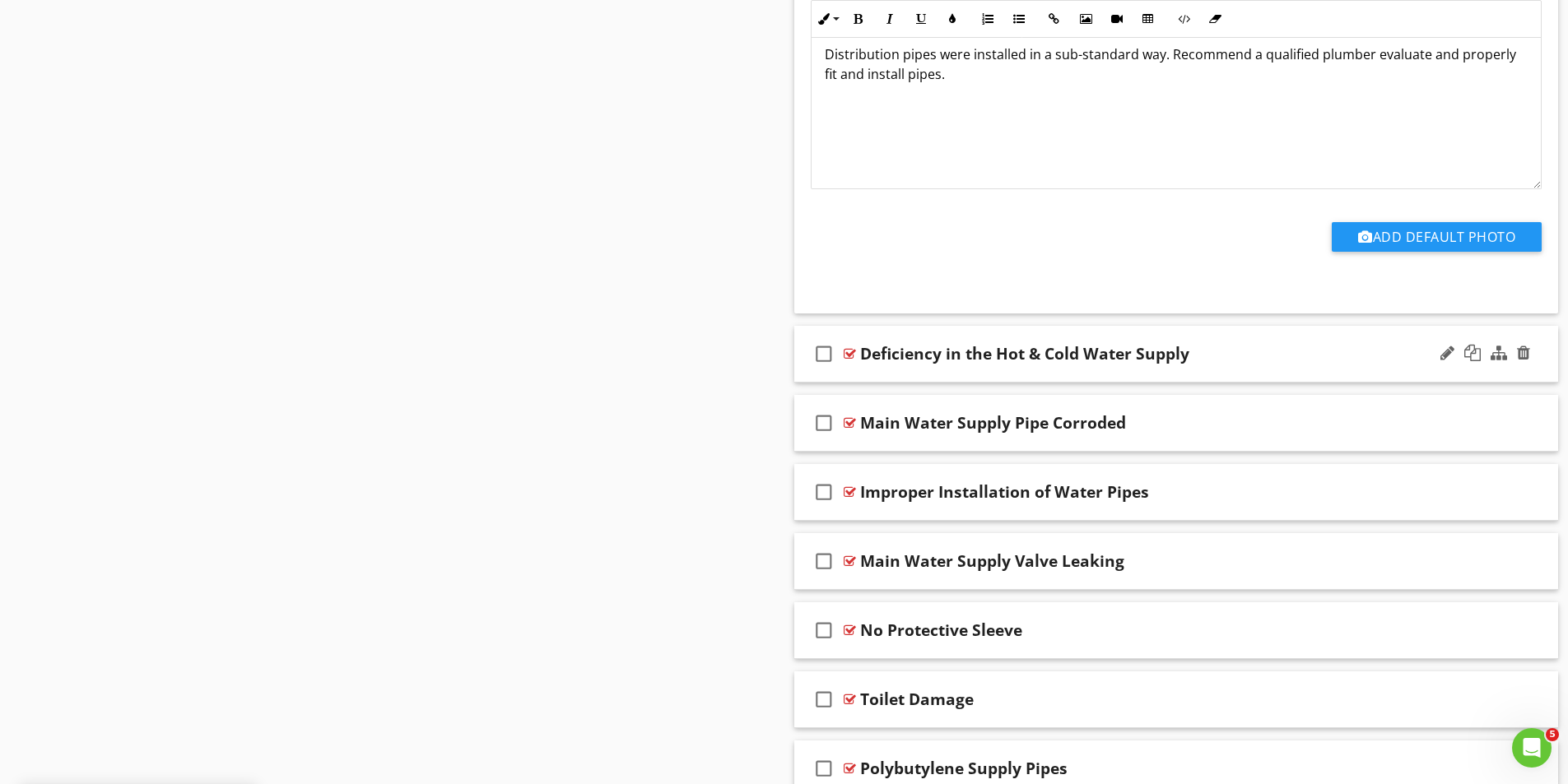
click at [857, 349] on div "check_box_outline_blank Deficiency in the Hot & Cold Water Supply" at bounding box center [1177, 354] width 765 height 57
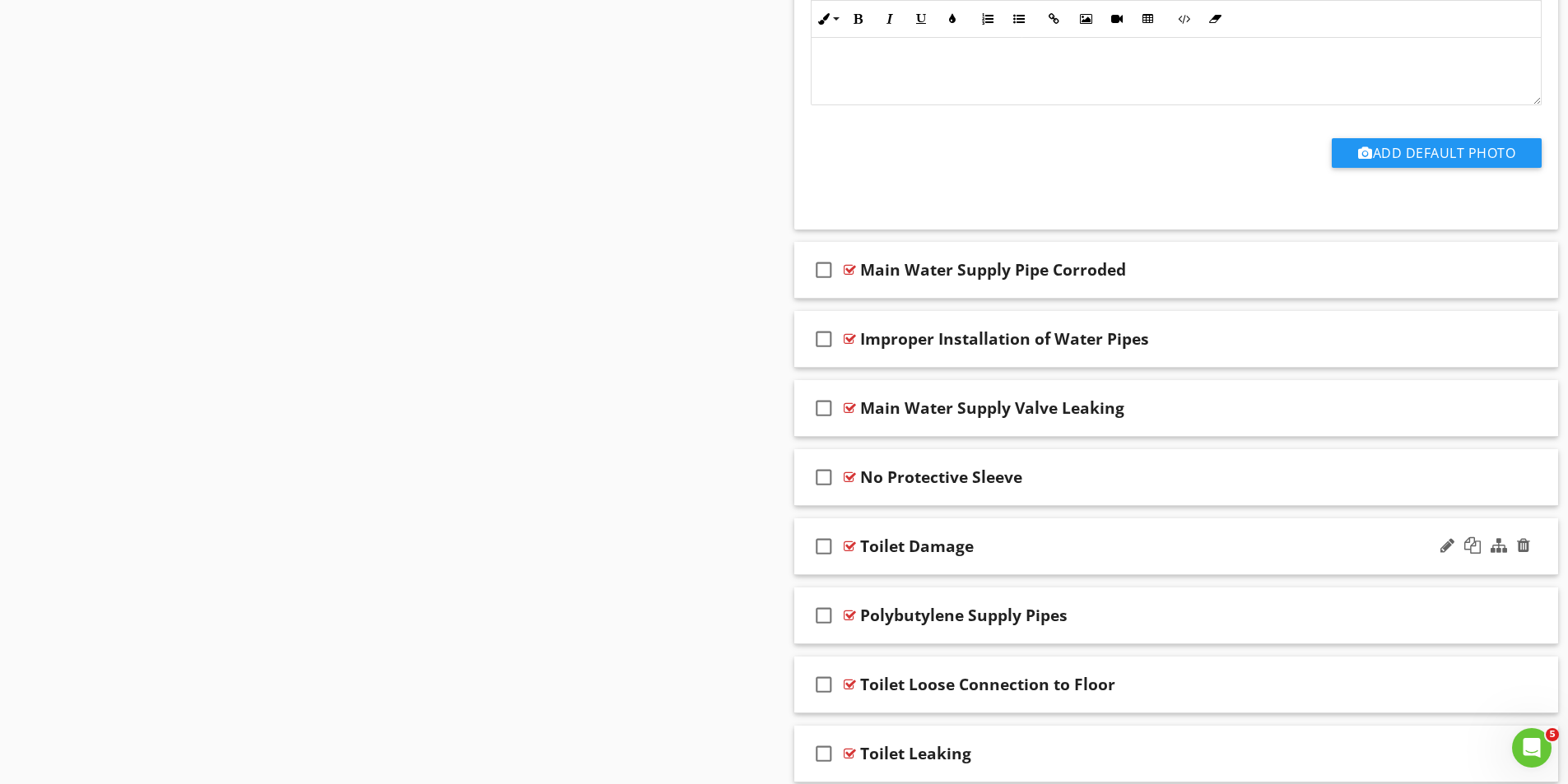
scroll to position [4578, 0]
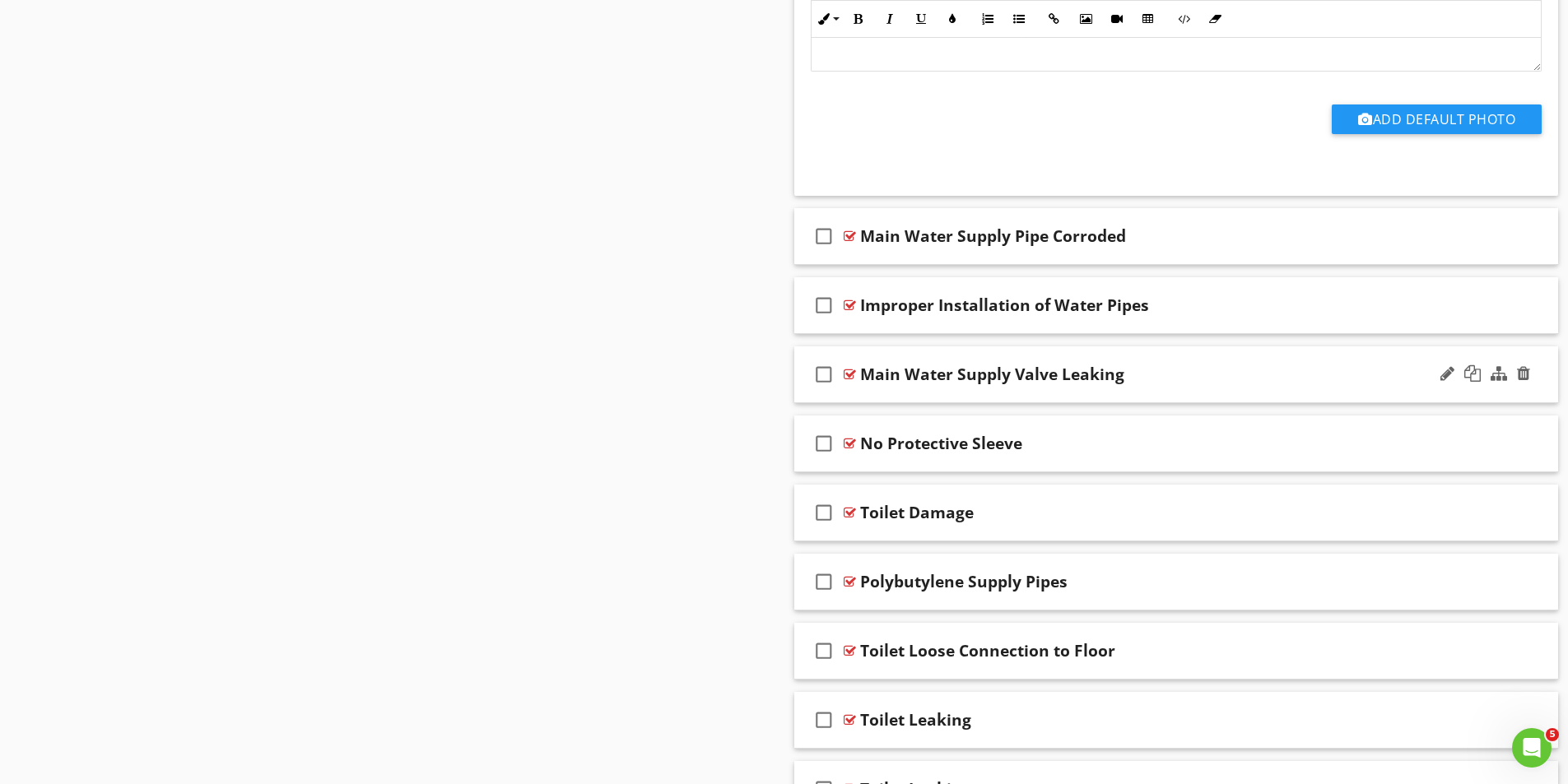
click at [855, 373] on div at bounding box center [849, 374] width 12 height 13
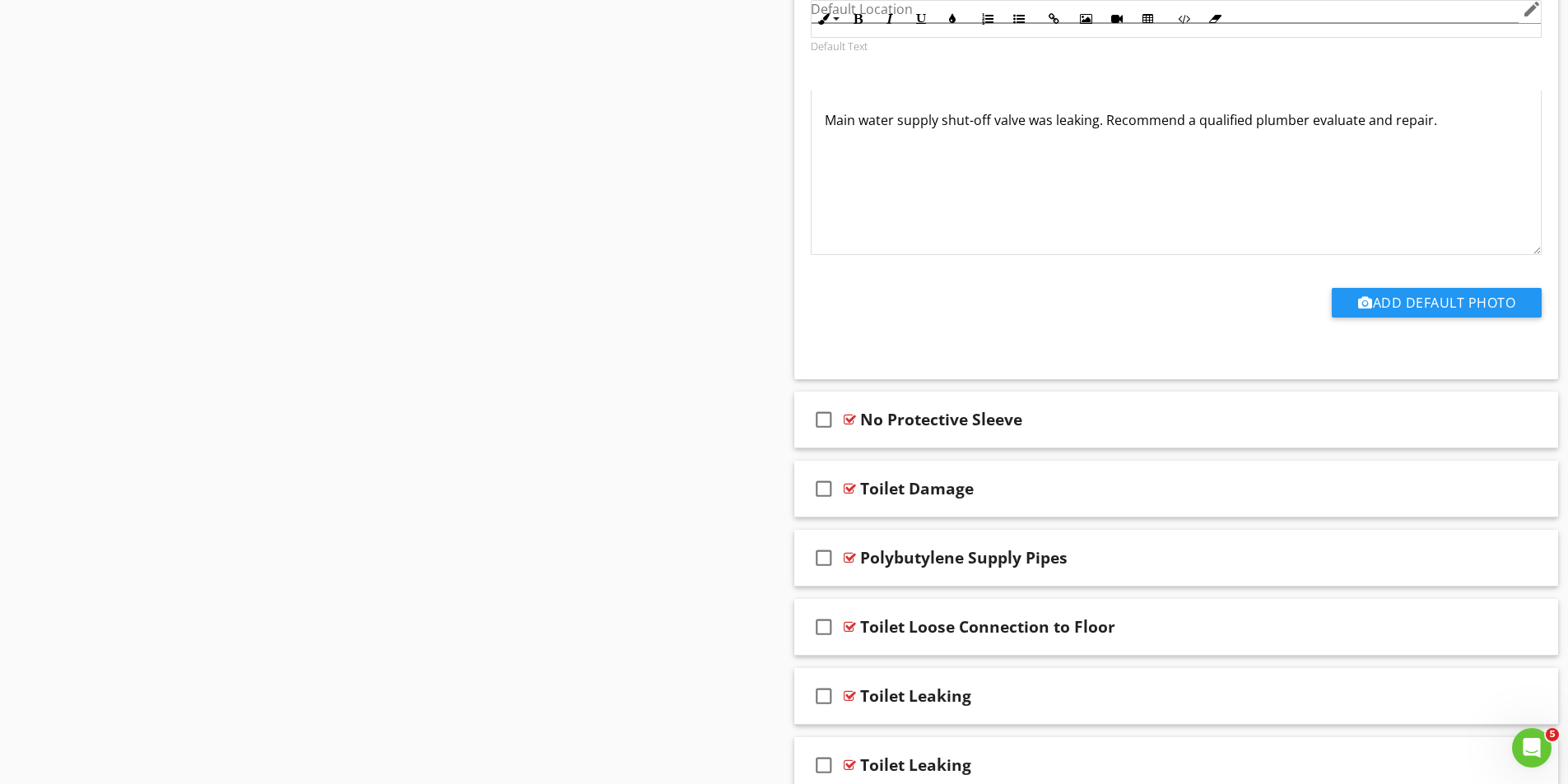
scroll to position [5235, 0]
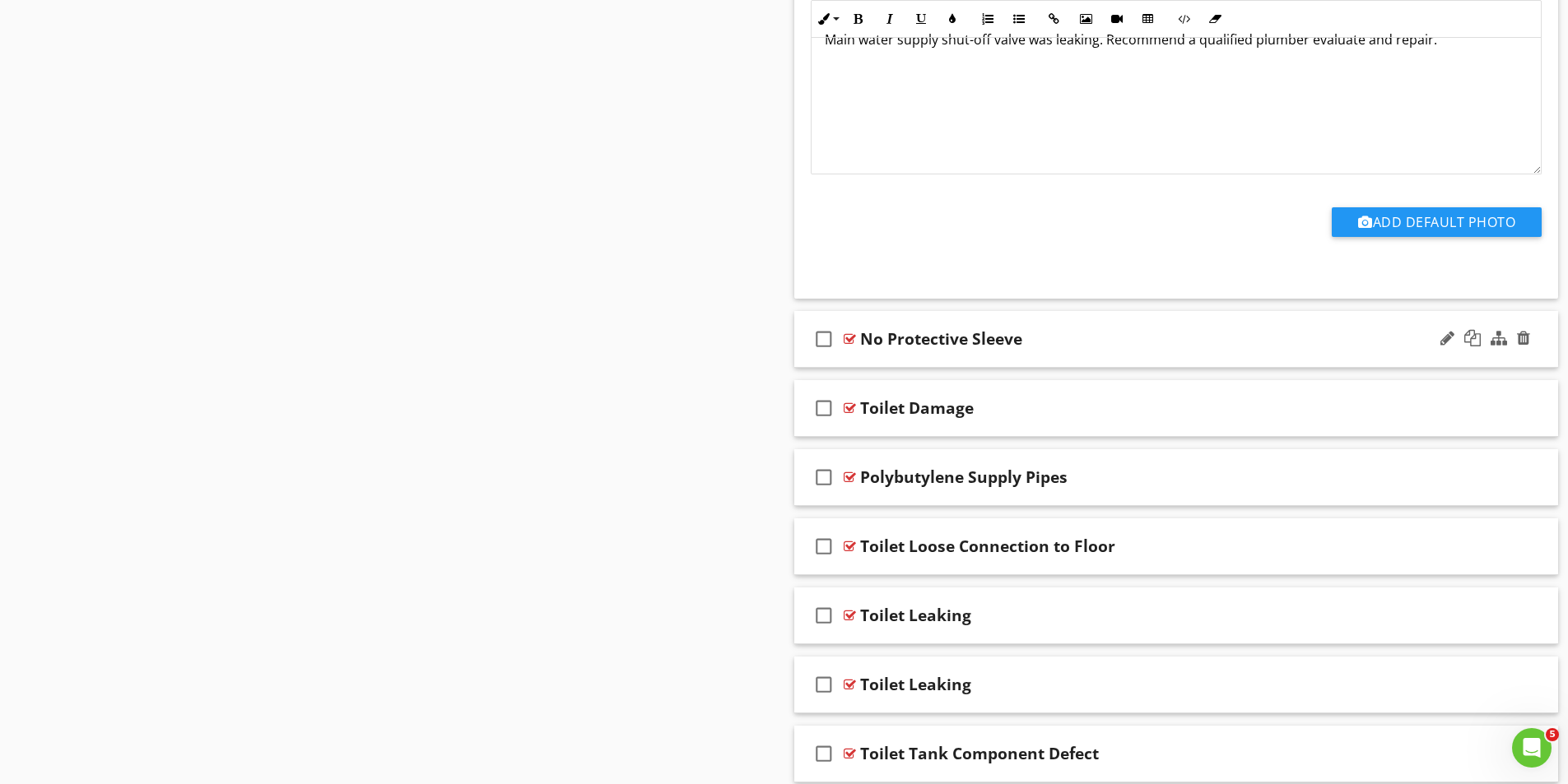
click at [851, 336] on div at bounding box center [849, 339] width 12 height 13
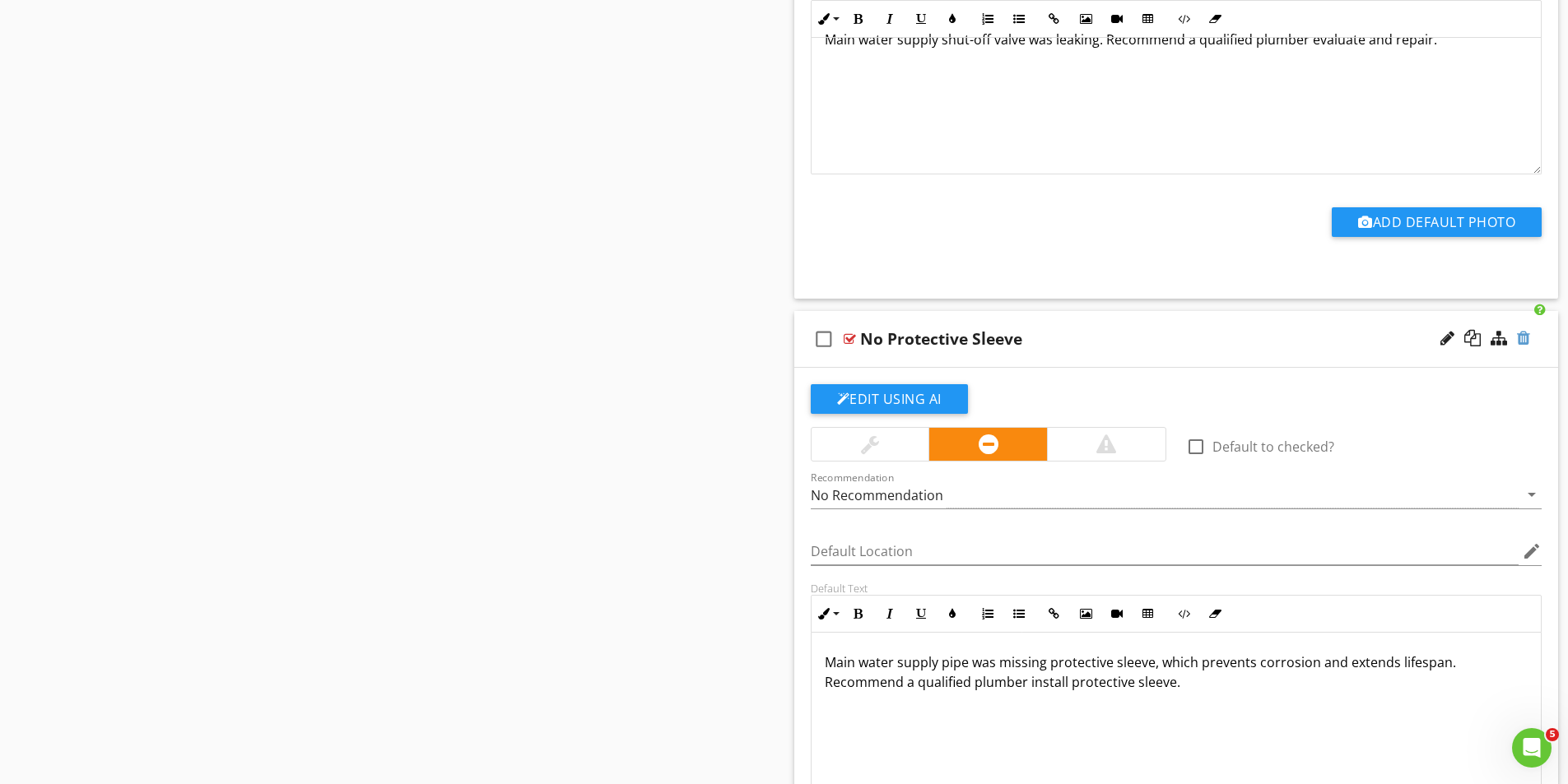
click at [1522, 338] on div at bounding box center [1523, 338] width 13 height 17
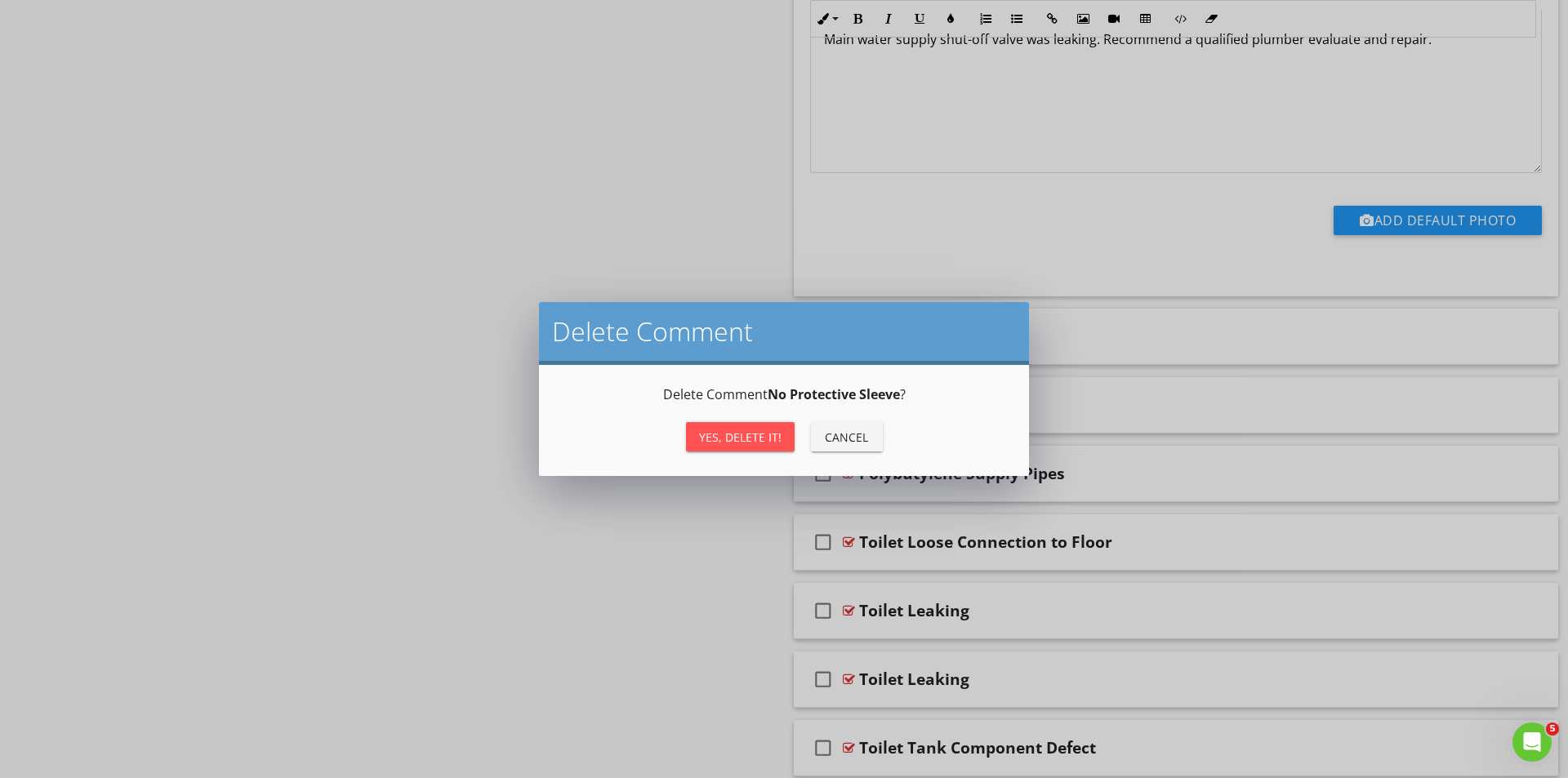
click at [752, 438] on div "Yes, Delete it!" at bounding box center [740, 437] width 82 height 17
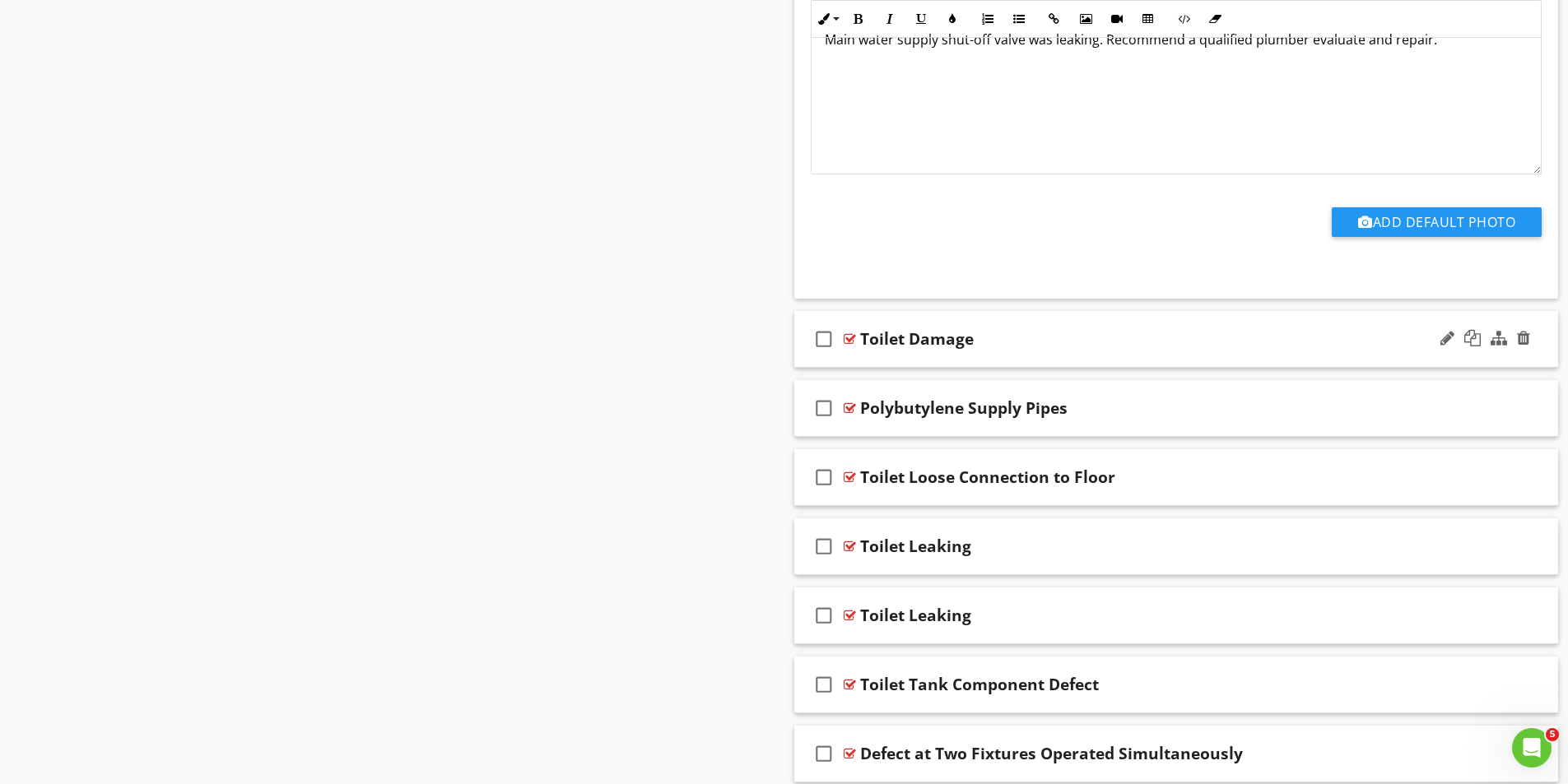
click at [849, 335] on div at bounding box center [849, 339] width 12 height 13
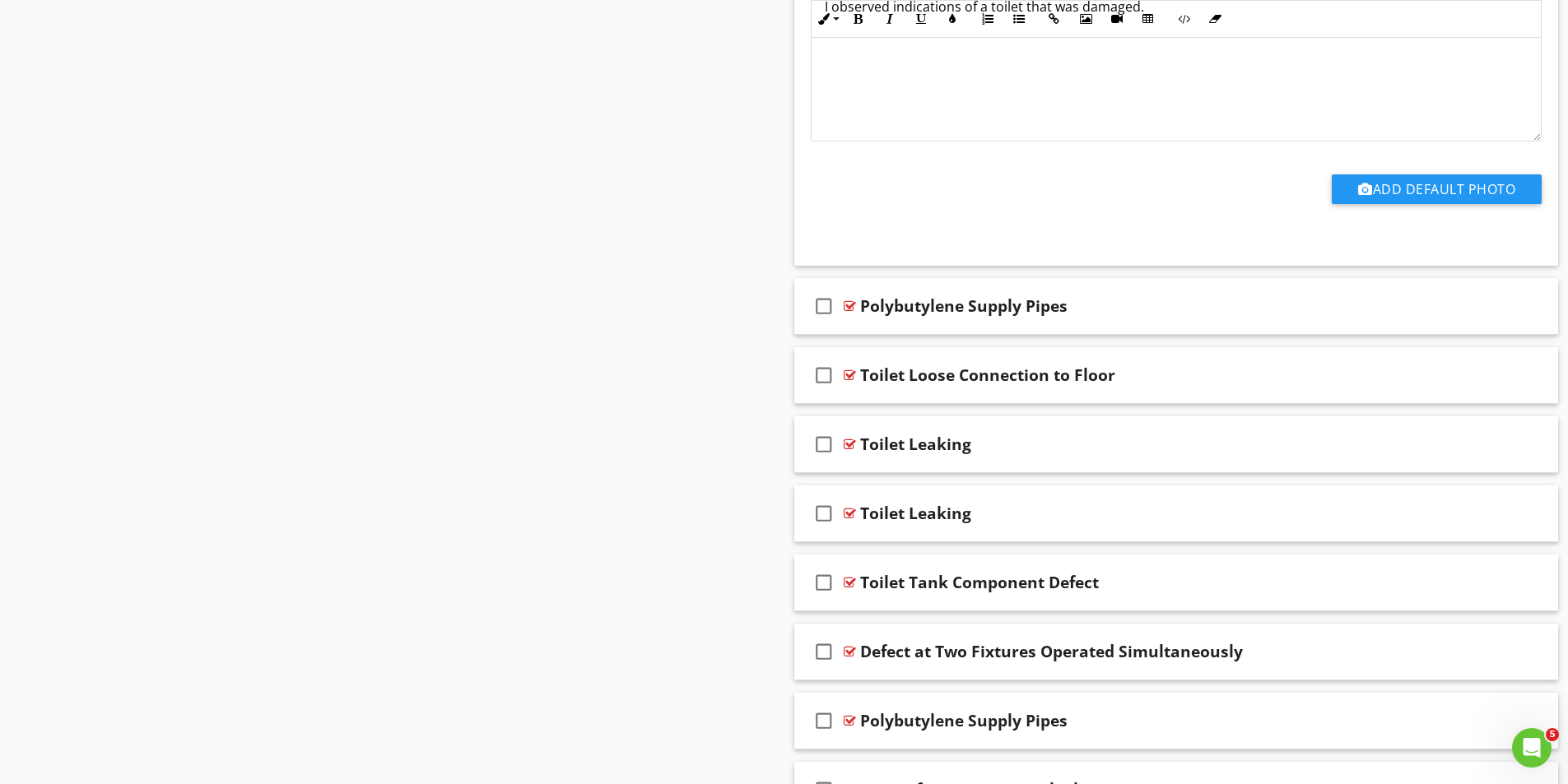
scroll to position [5894, 0]
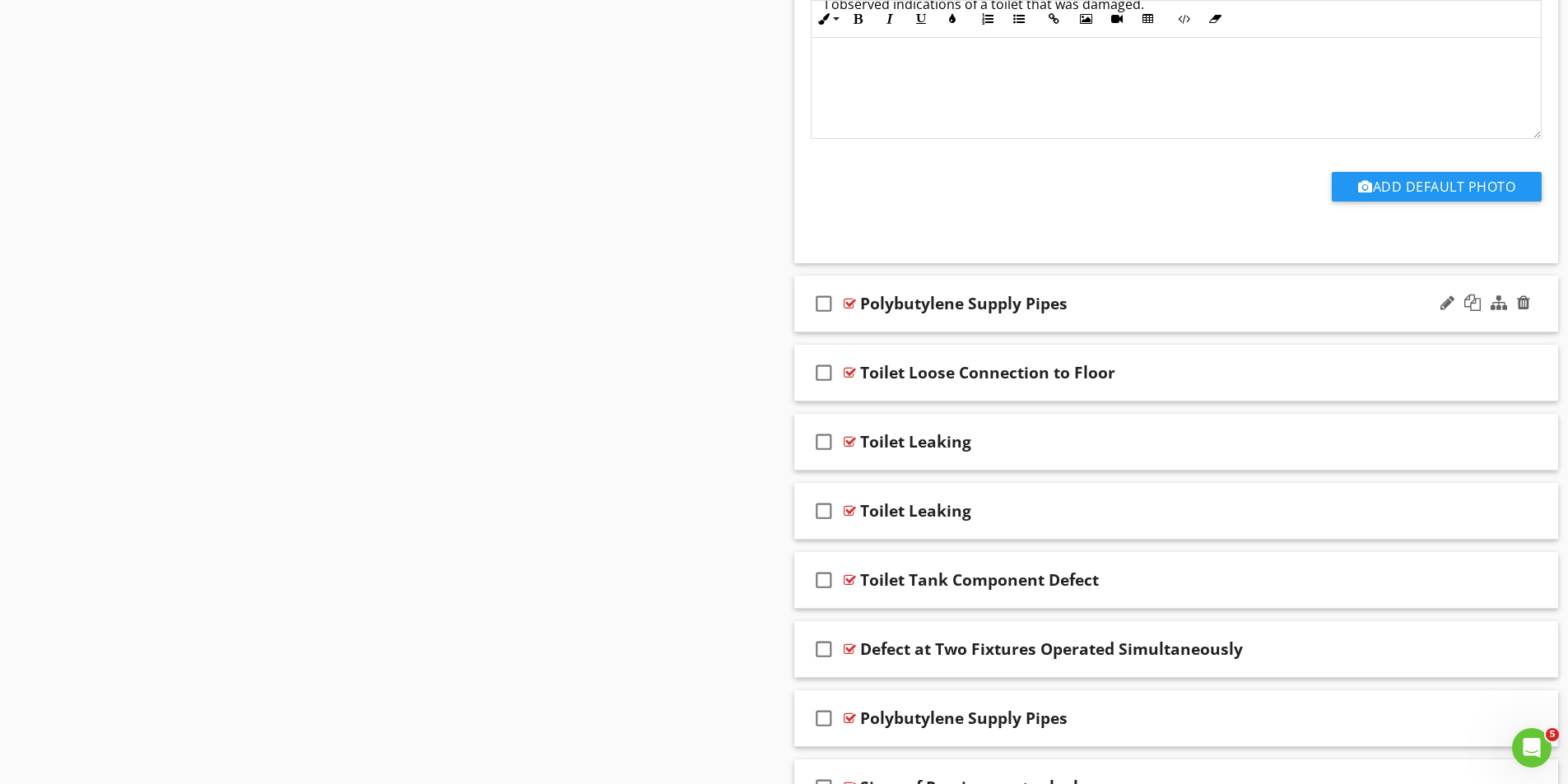
click at [851, 302] on div at bounding box center [849, 303] width 12 height 13
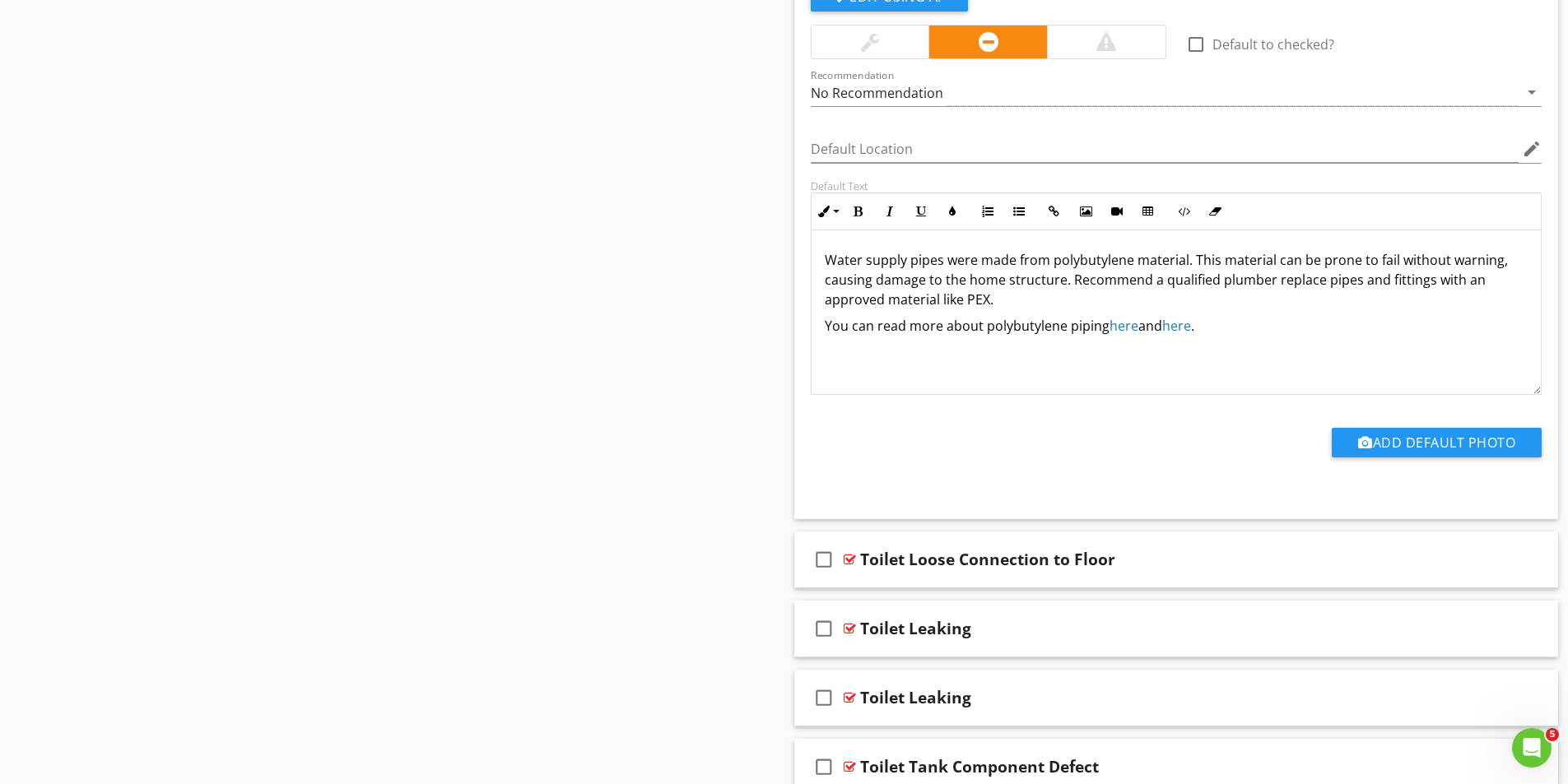
scroll to position [6306, 0]
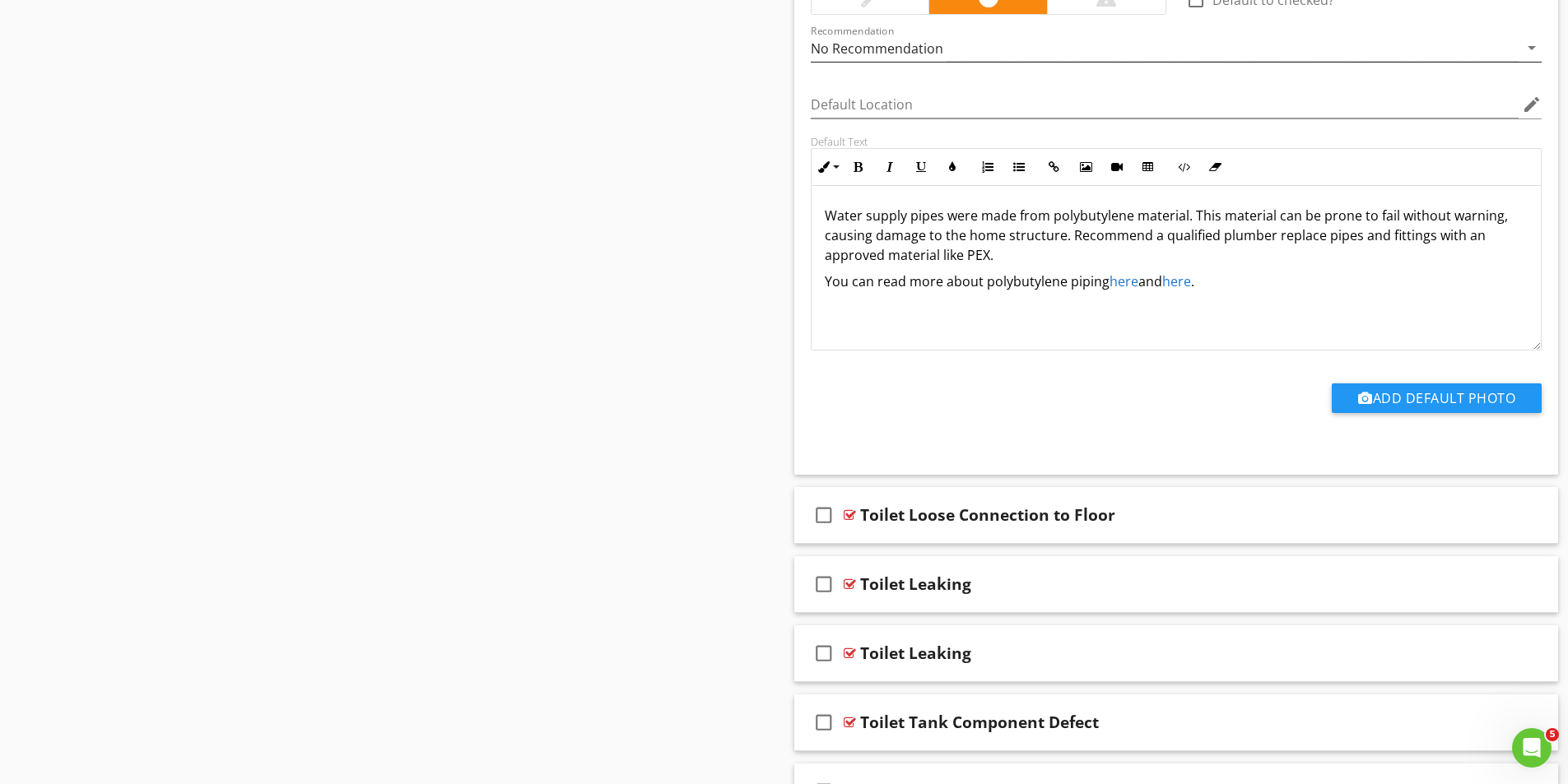
click at [950, 45] on div "No Recommendation" at bounding box center [1165, 48] width 708 height 27
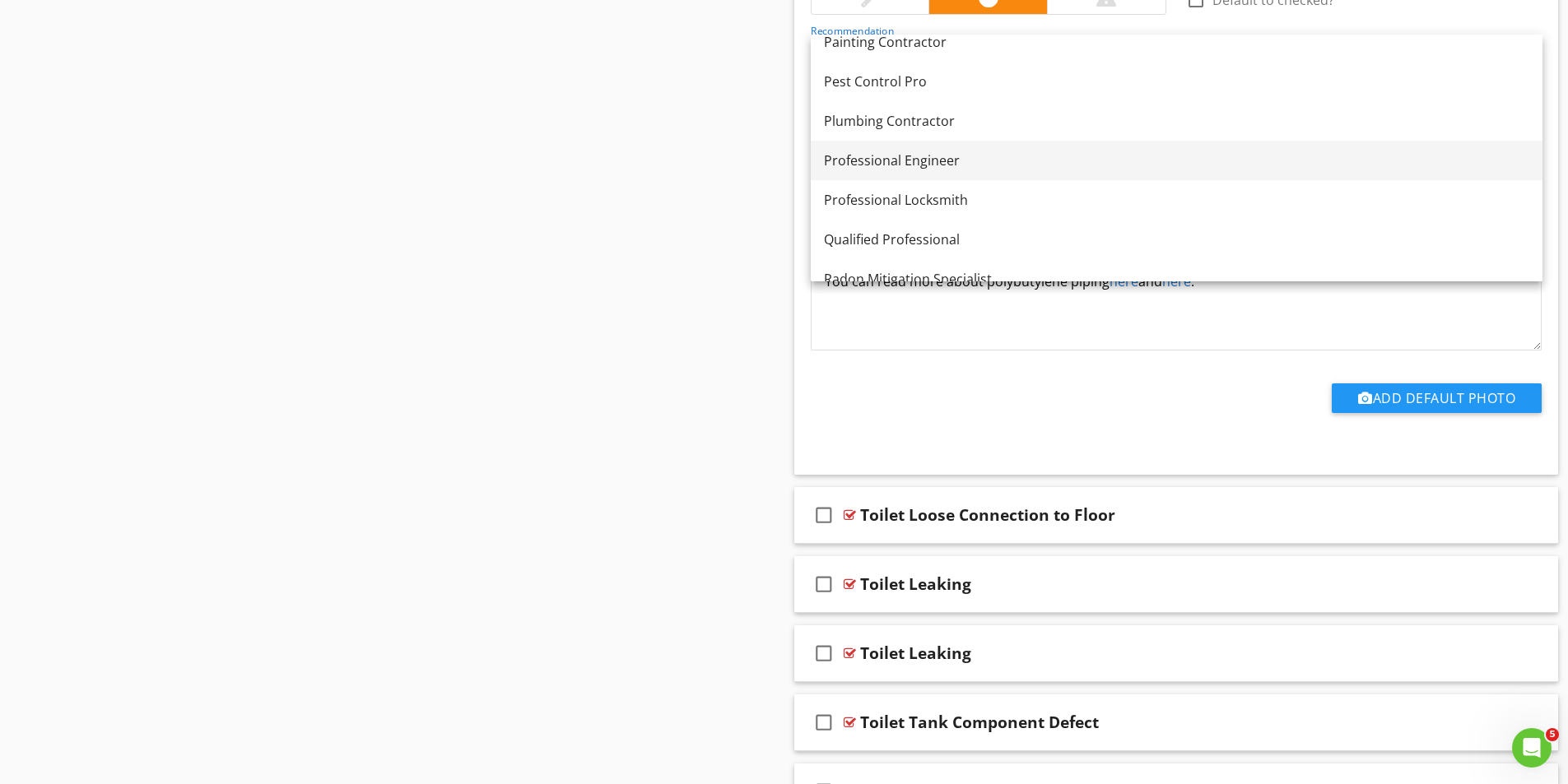
scroll to position [1662, 0]
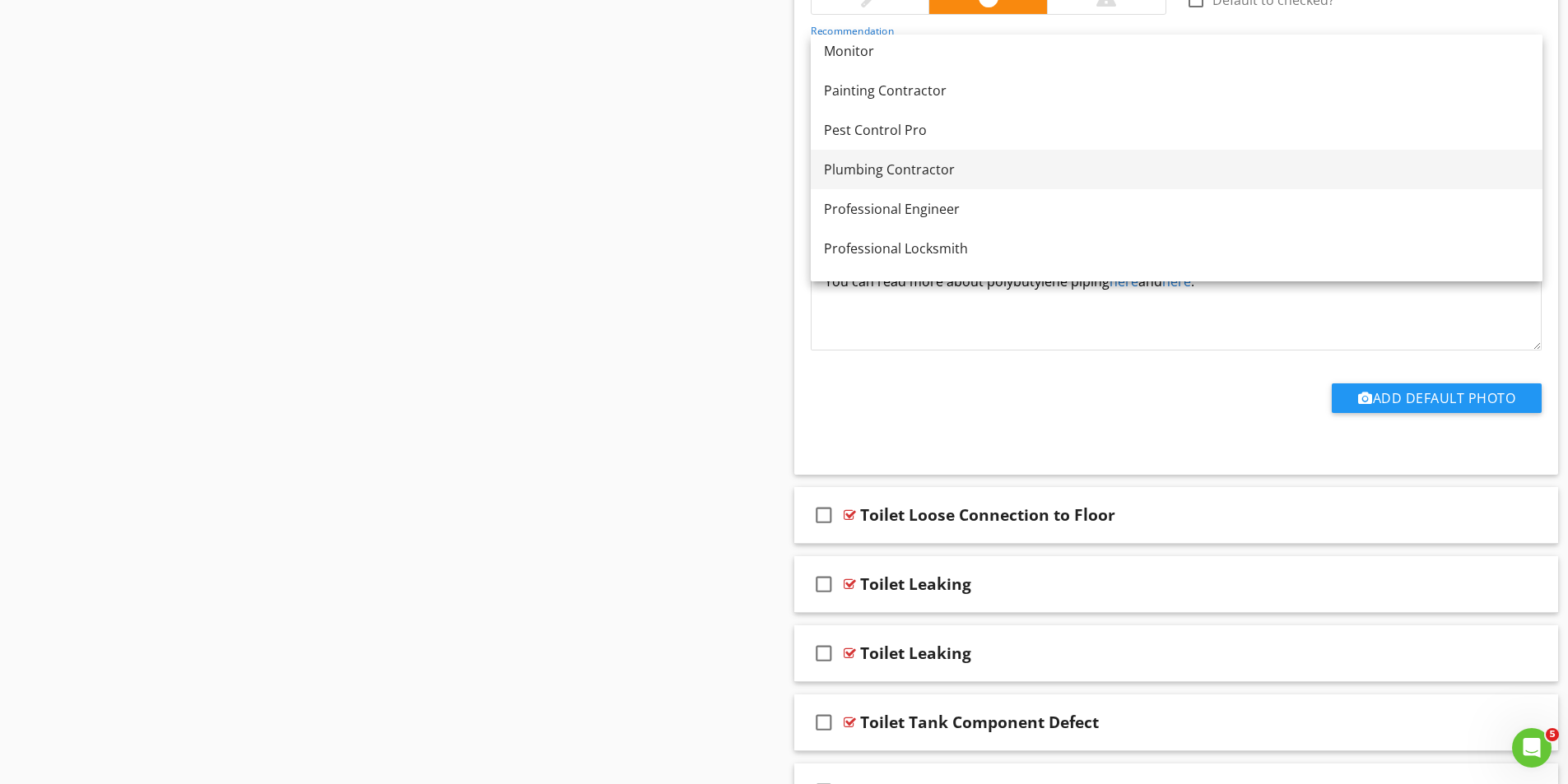
click at [895, 171] on div "Plumbing Contractor" at bounding box center [1177, 169] width 706 height 20
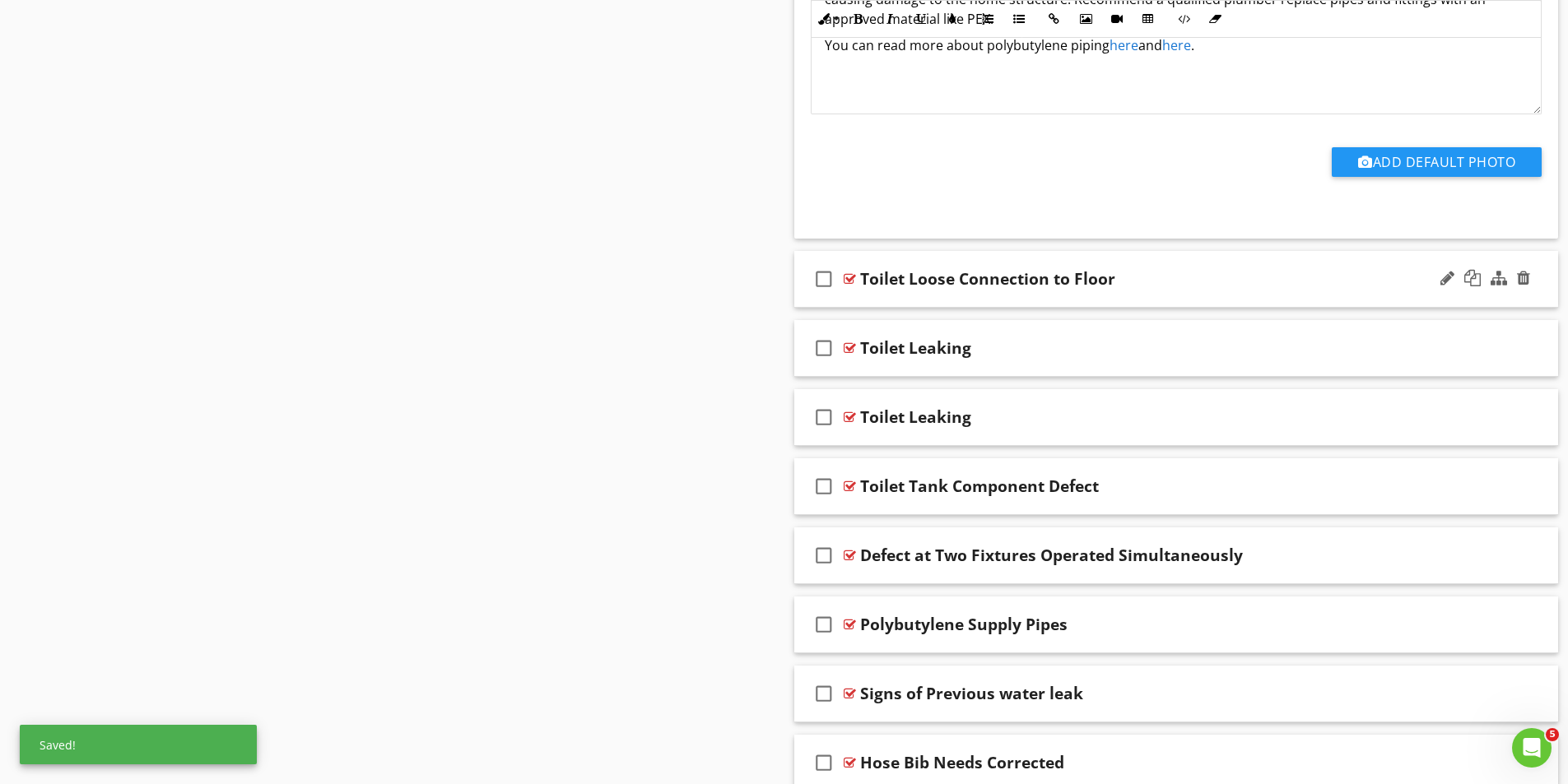
scroll to position [6552, 0]
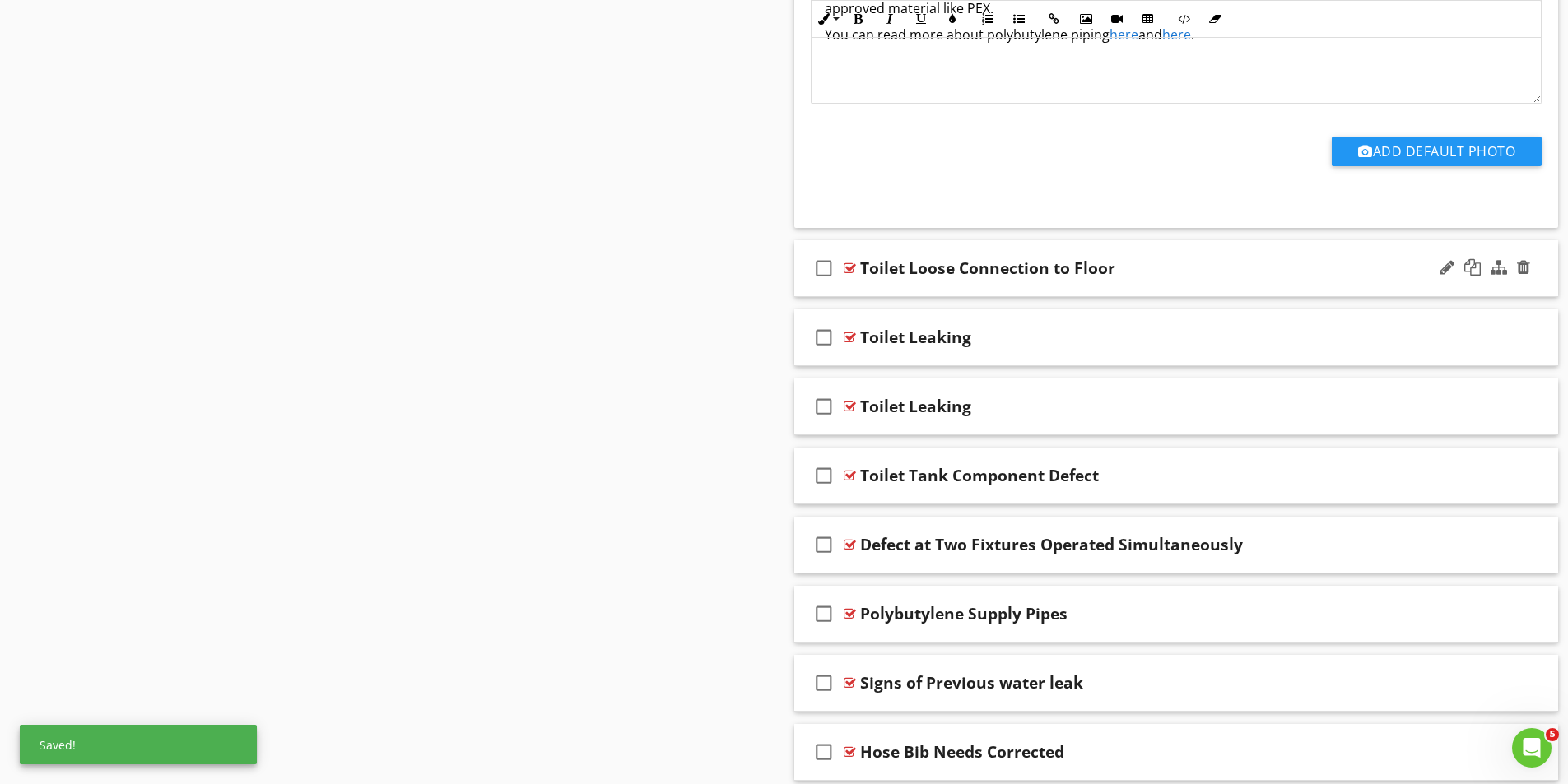
click at [855, 267] on div at bounding box center [849, 267] width 12 height 13
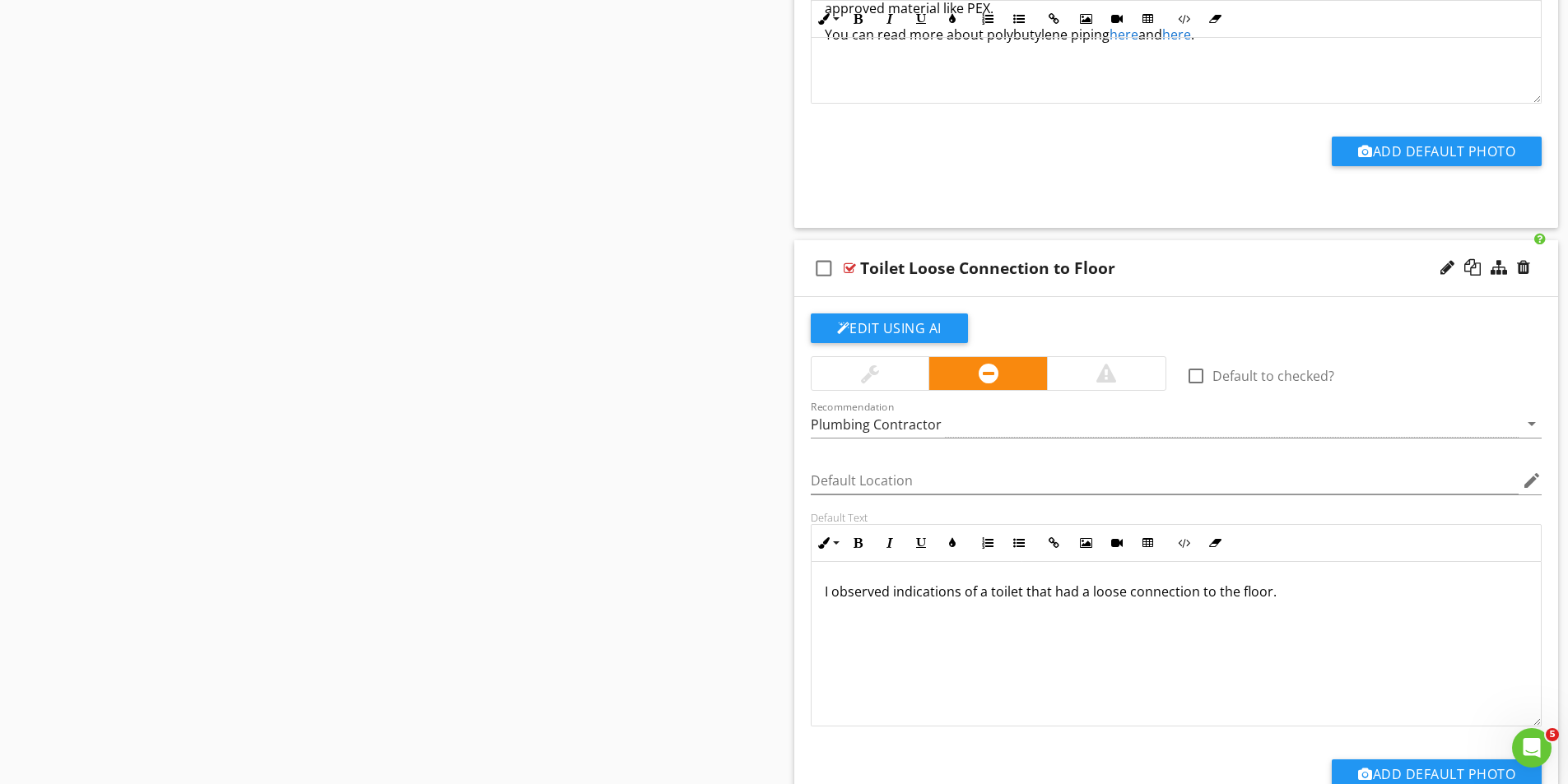
scroll to position [6634, 0]
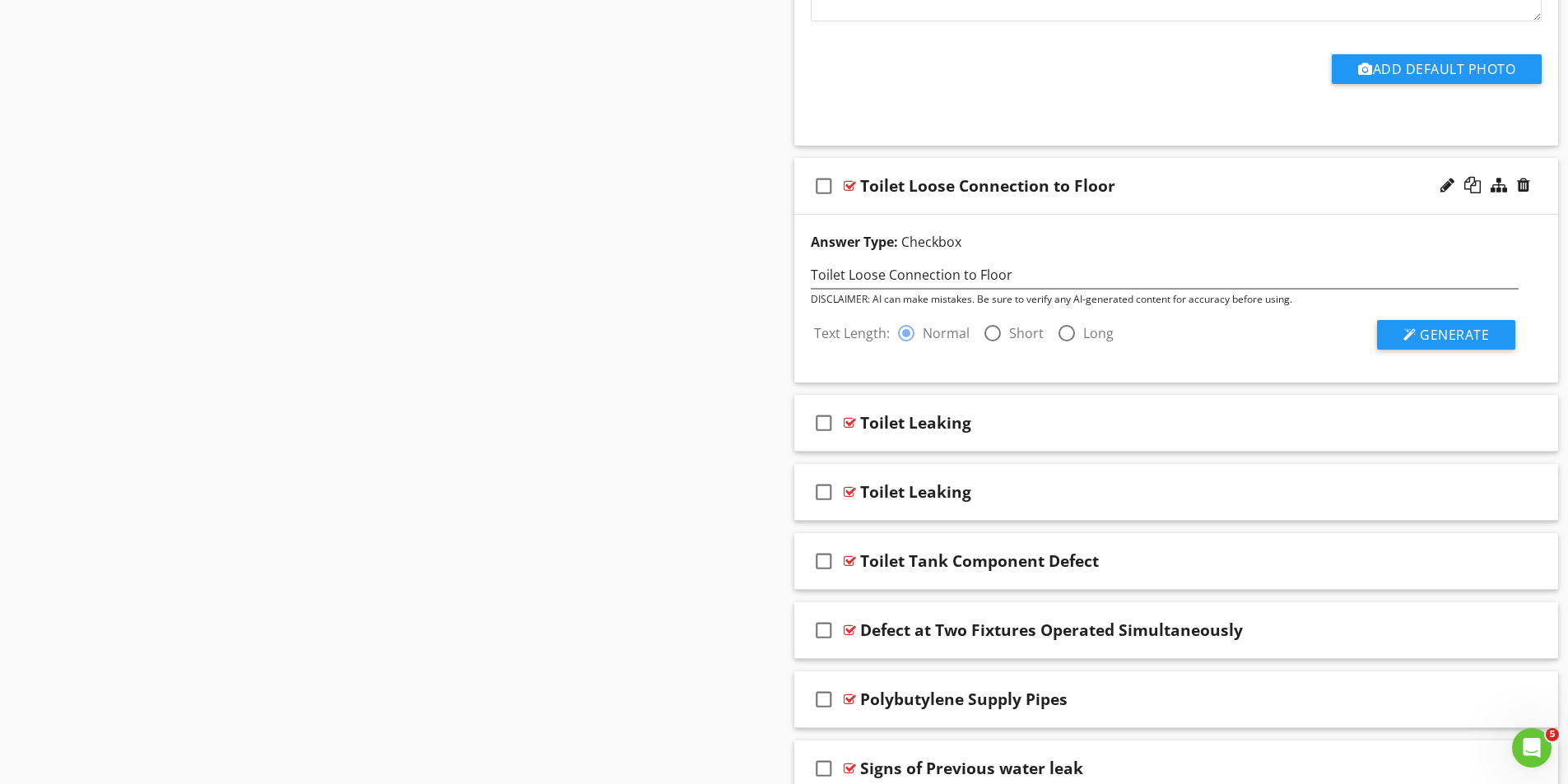
click at [997, 331] on div at bounding box center [992, 334] width 28 height 28
radio input "false"
radio input "true"
click at [1478, 332] on span "Generate" at bounding box center [1454, 335] width 69 height 18
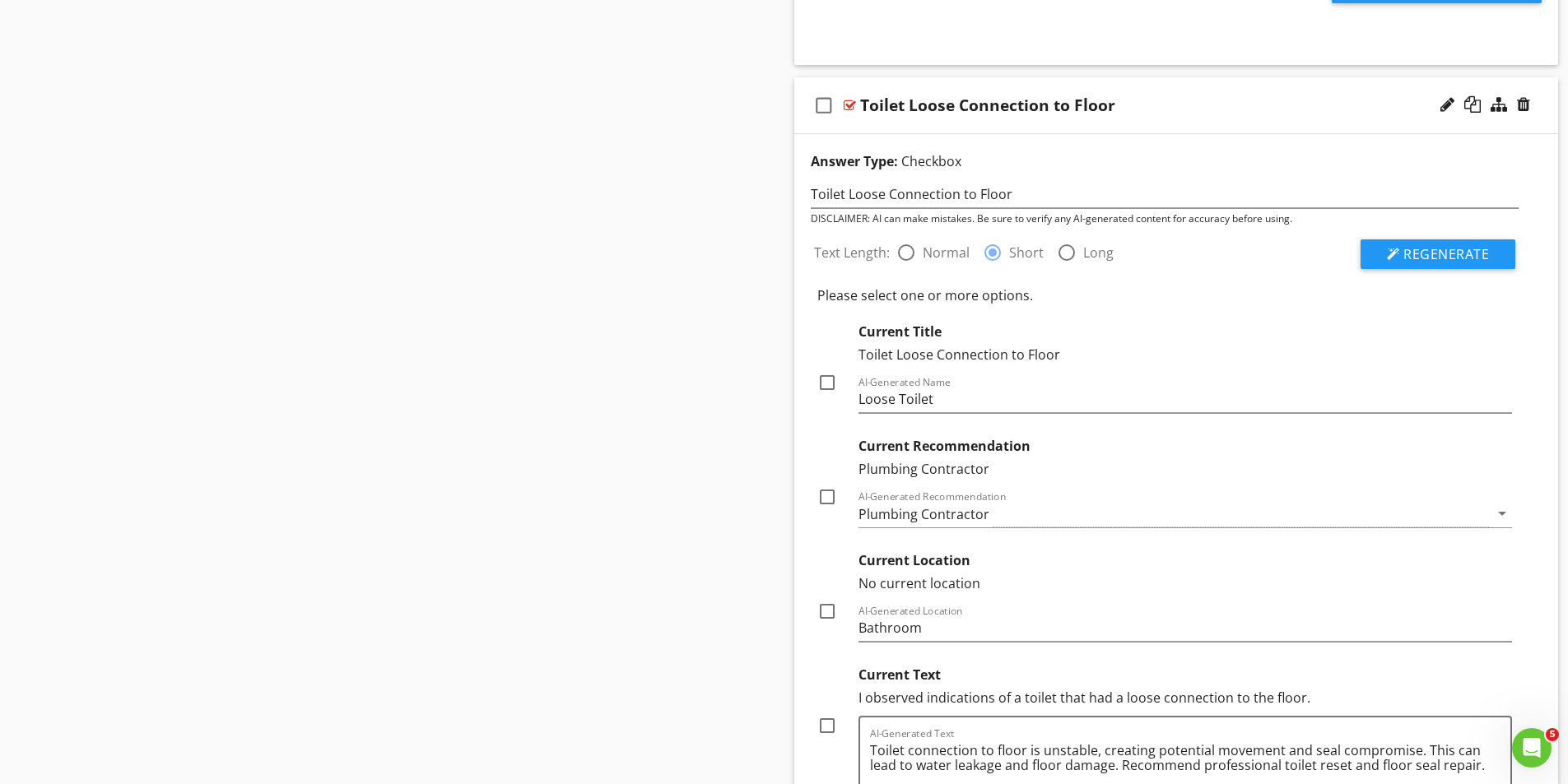
scroll to position [6717, 0]
click at [823, 383] on div at bounding box center [827, 381] width 28 height 28
checkbox input "true"
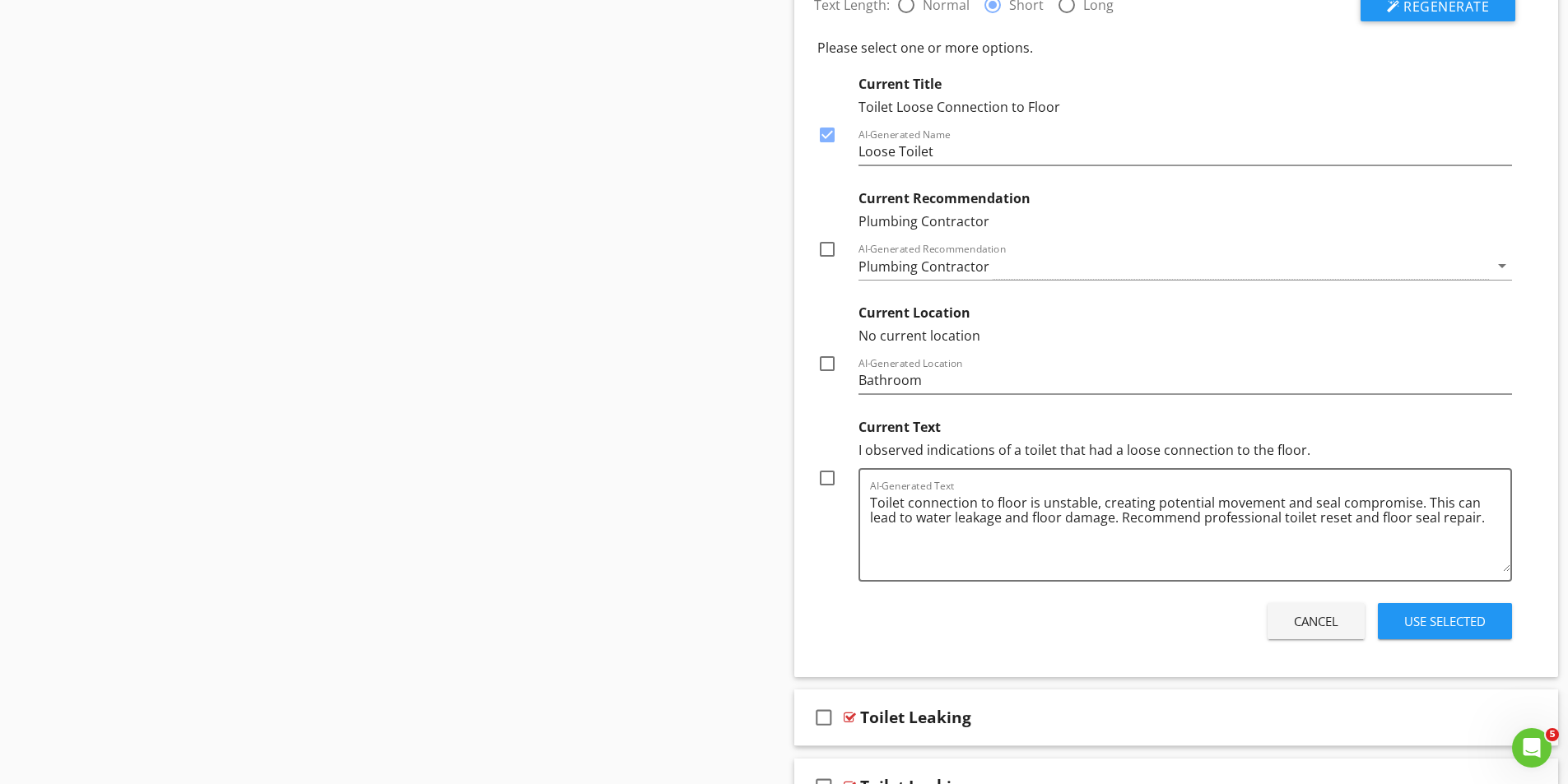
scroll to position [6964, 0]
drag, startPoint x: 826, startPoint y: 475, endPoint x: 1063, endPoint y: 524, distance: 242.0
click at [827, 475] on div at bounding box center [827, 477] width 28 height 28
checkbox input "true"
click at [1443, 620] on div "Use Selected" at bounding box center [1445, 621] width 82 height 19
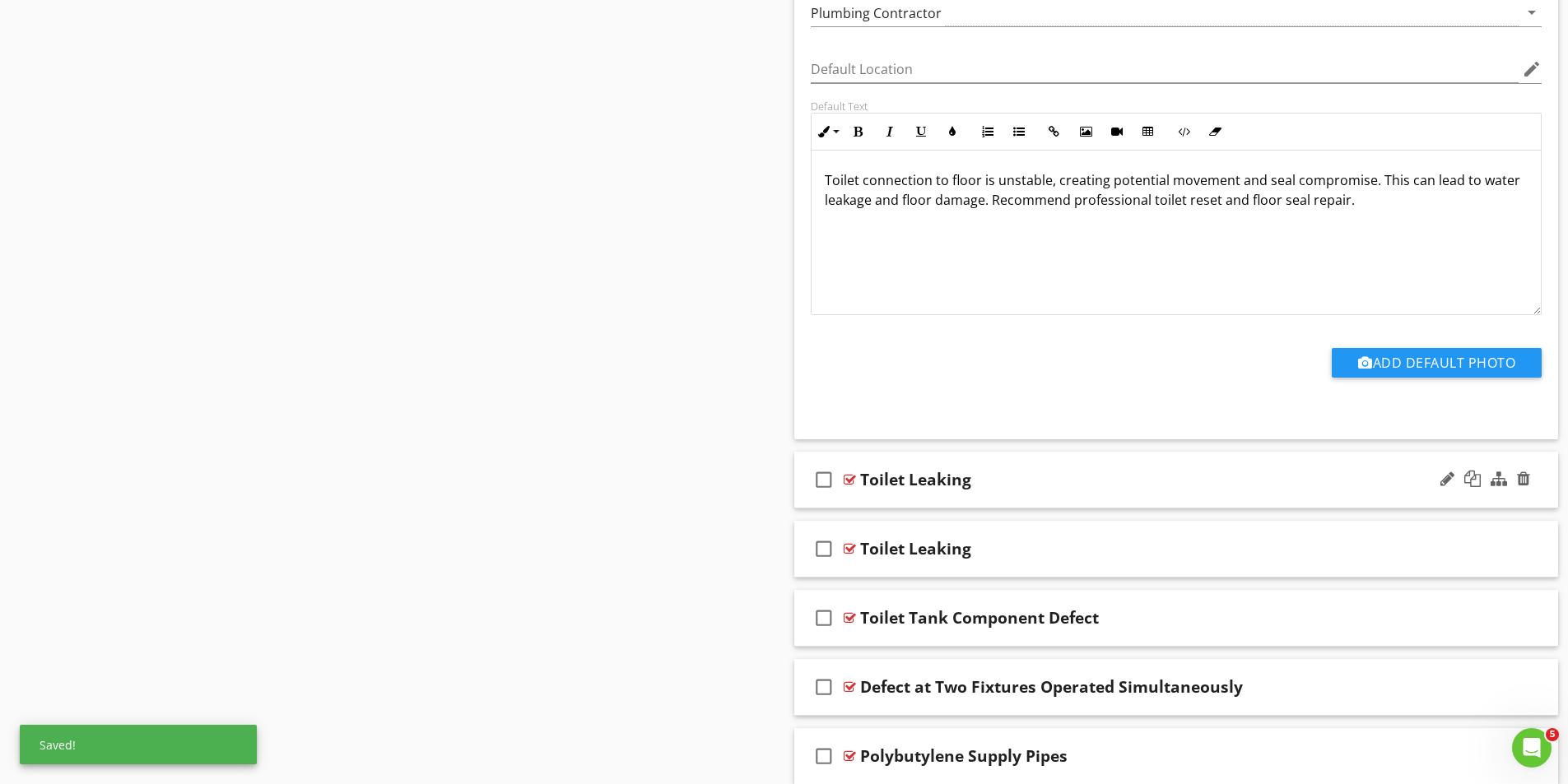
click at [851, 480] on div at bounding box center [849, 479] width 12 height 13
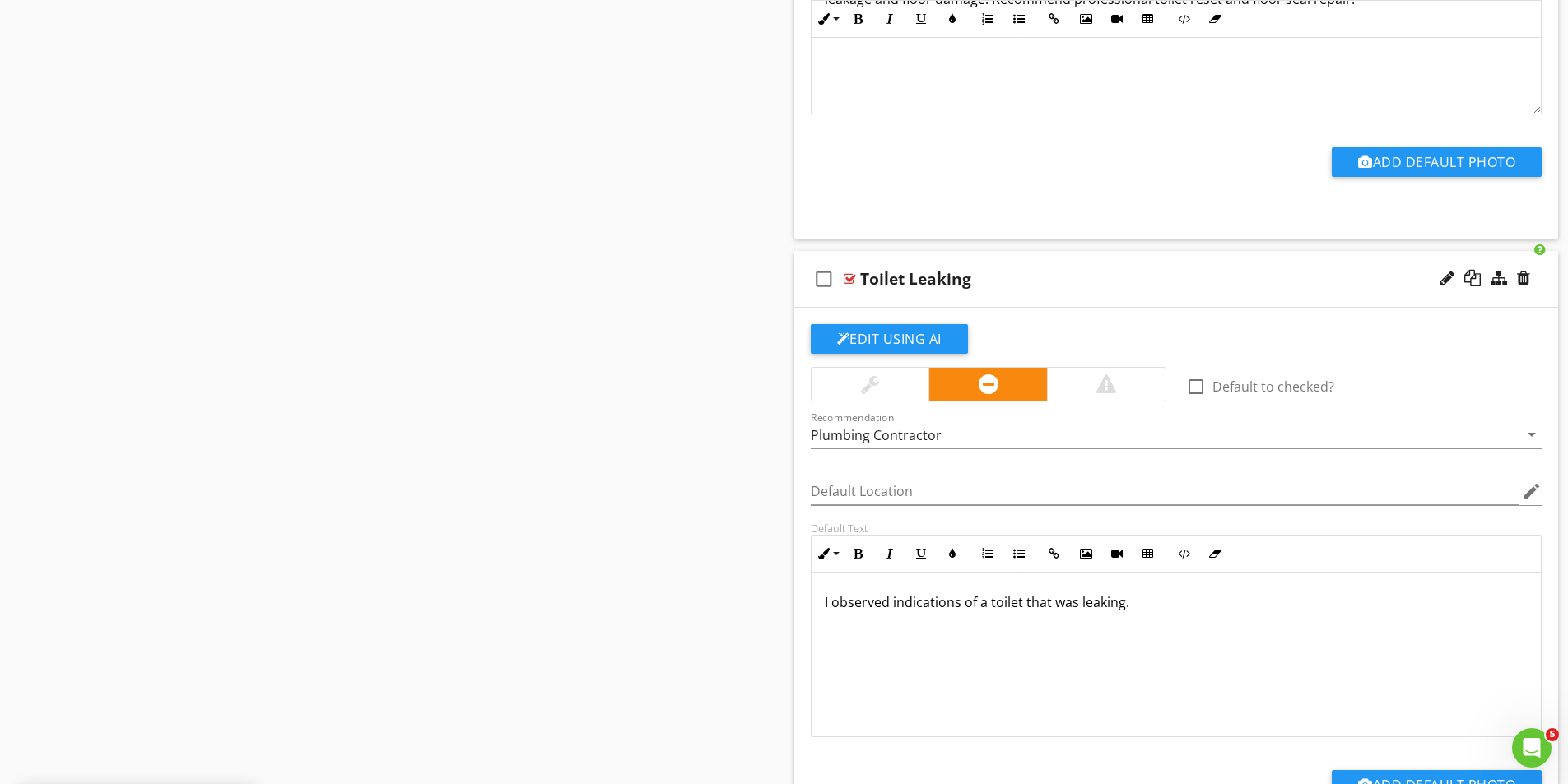
scroll to position [7211, 0]
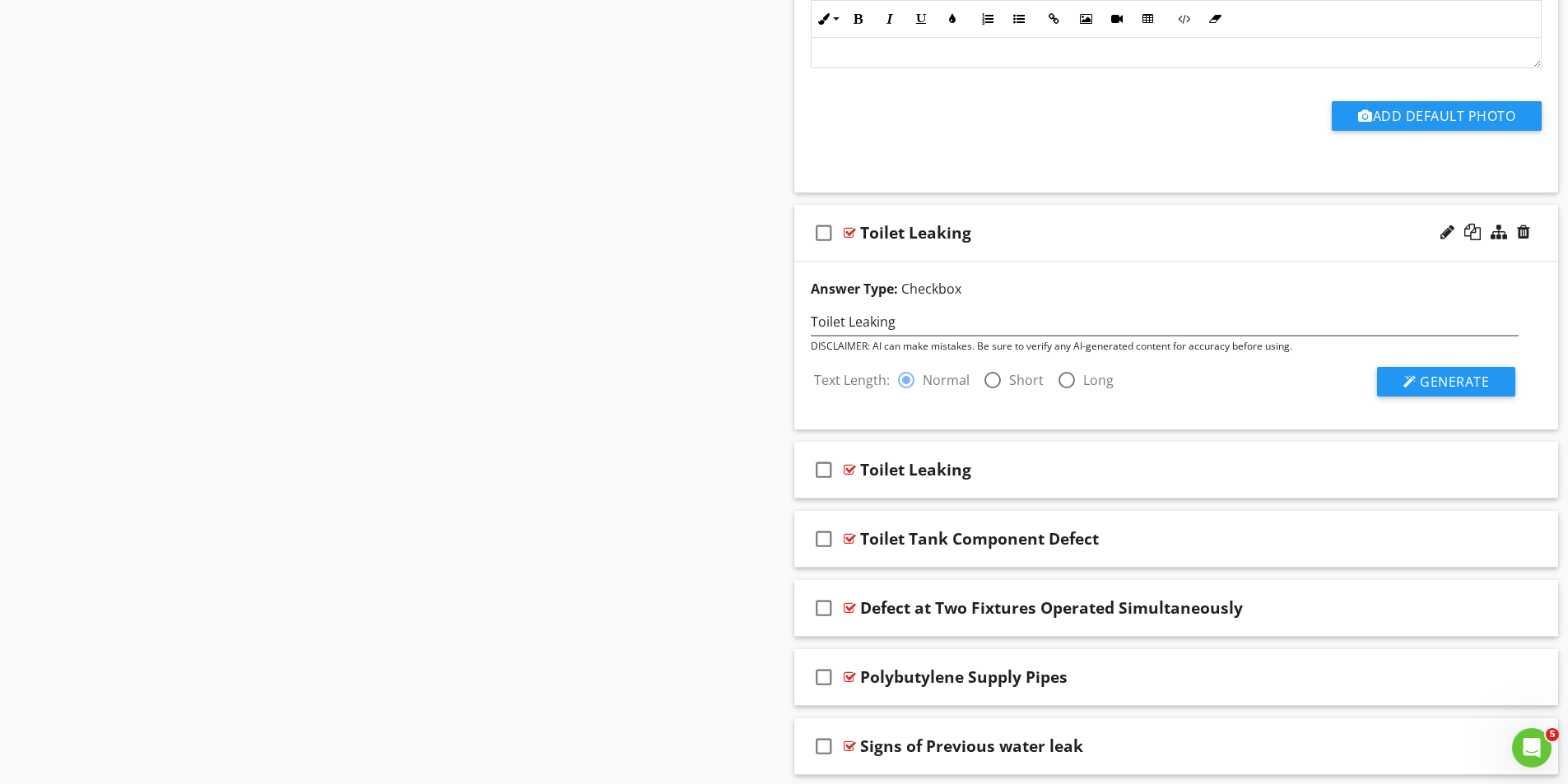
click at [980, 375] on div at bounding box center [992, 380] width 28 height 28
radio input "false"
radio input "true"
click at [1470, 384] on span "Generate" at bounding box center [1454, 382] width 69 height 18
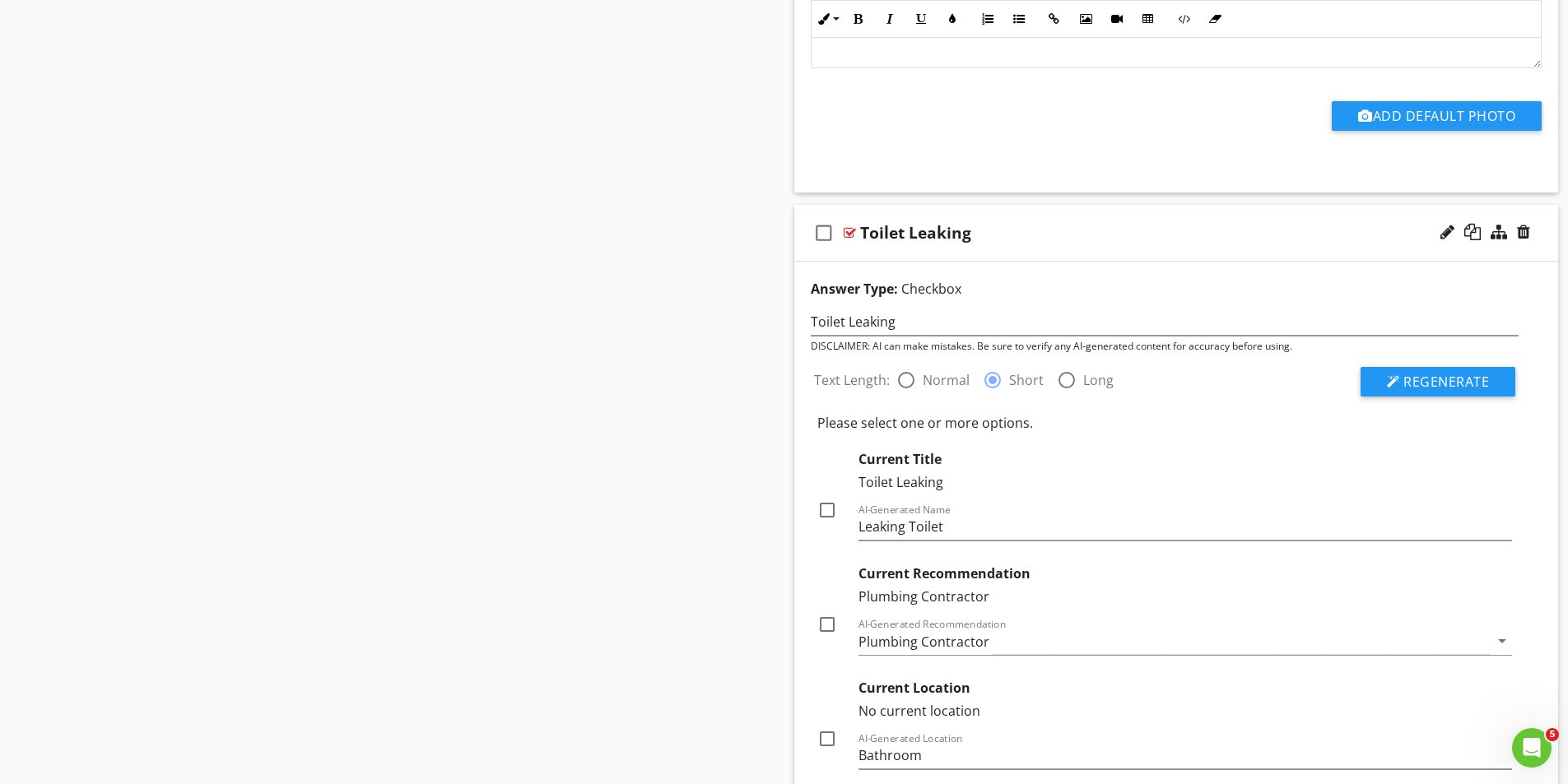
click at [830, 507] on div at bounding box center [827, 510] width 28 height 28
checkbox input "true"
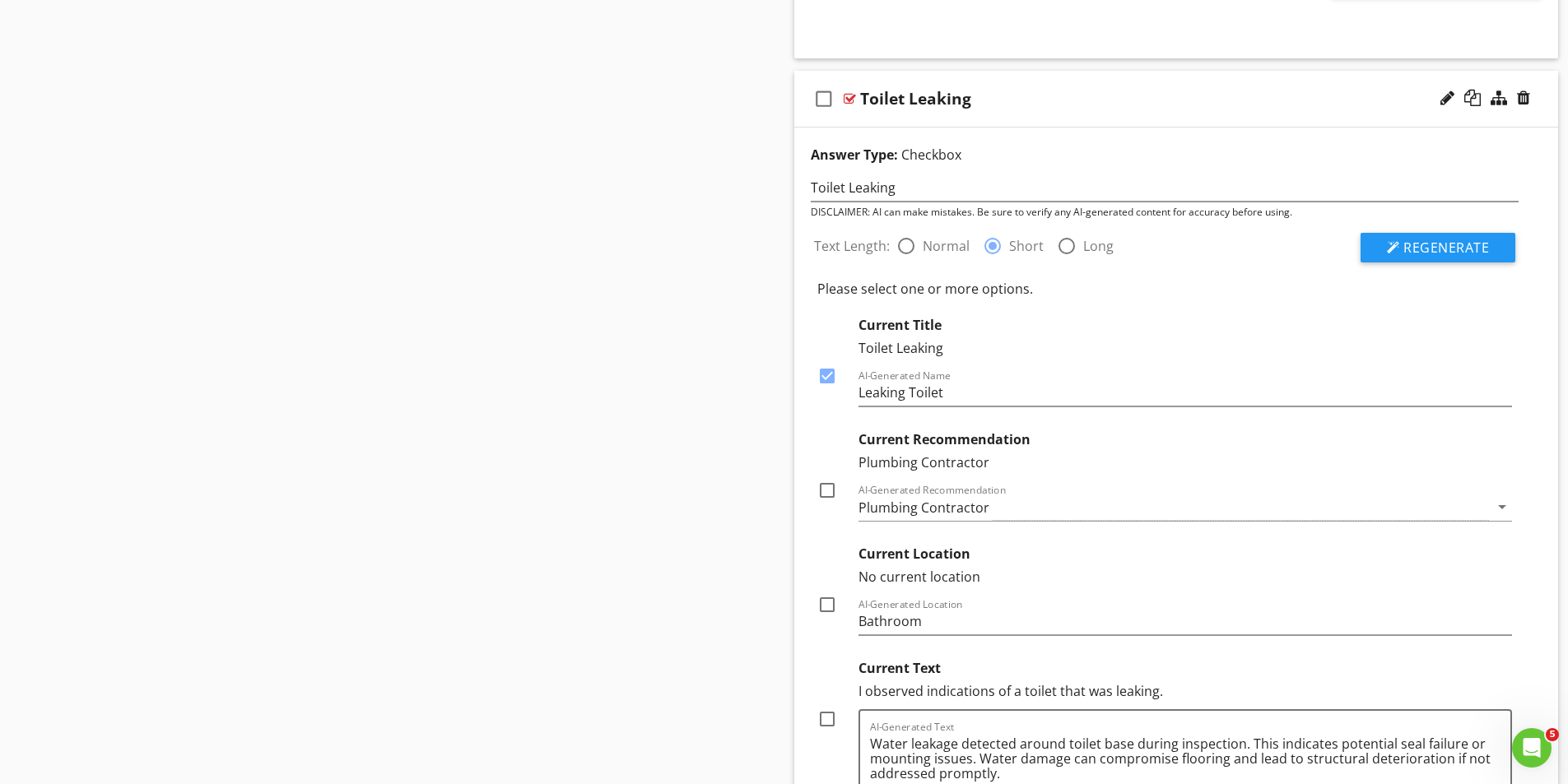
scroll to position [7376, 0]
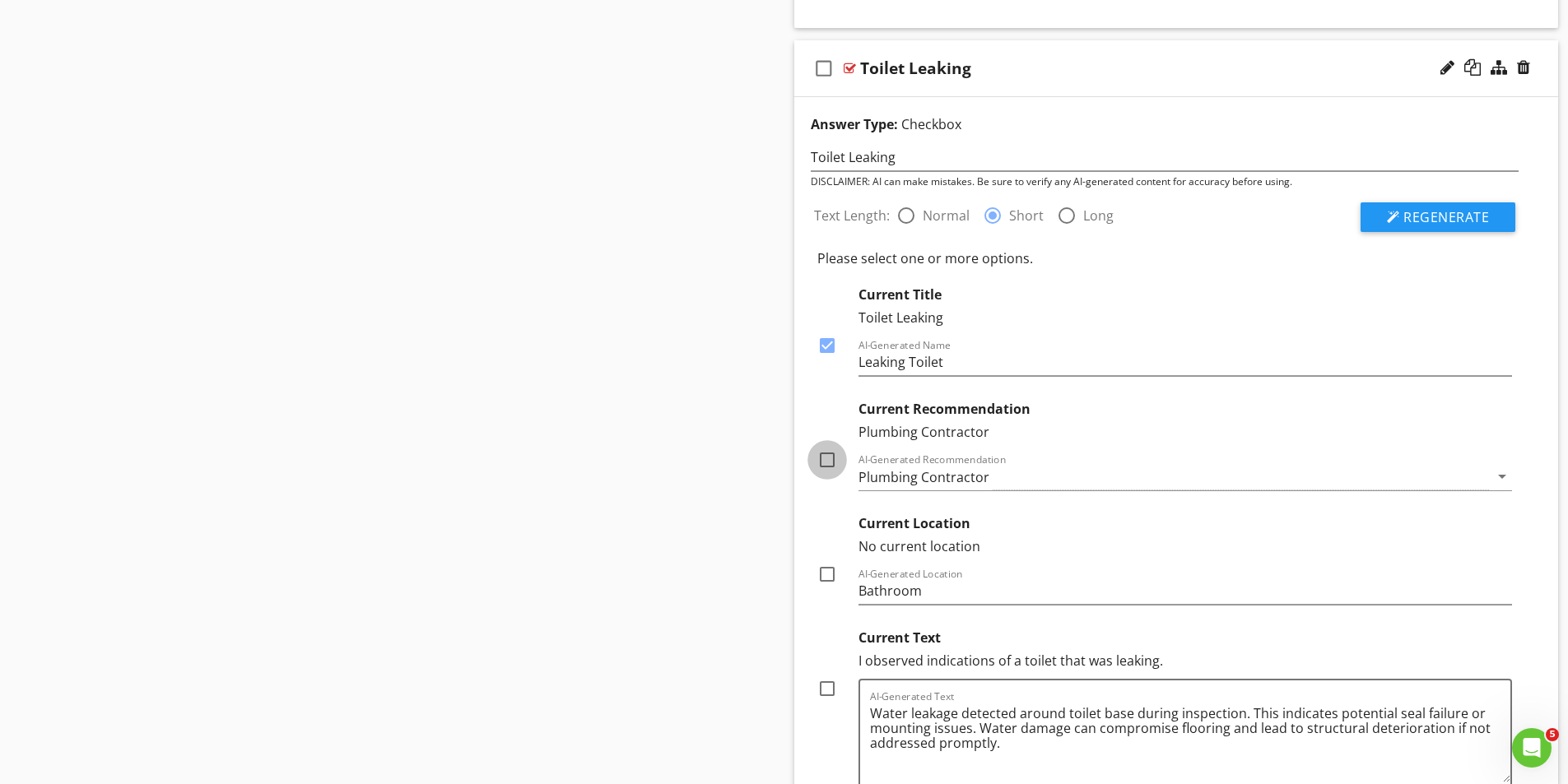
click at [827, 460] on div at bounding box center [827, 460] width 28 height 28
checkbox input "true"
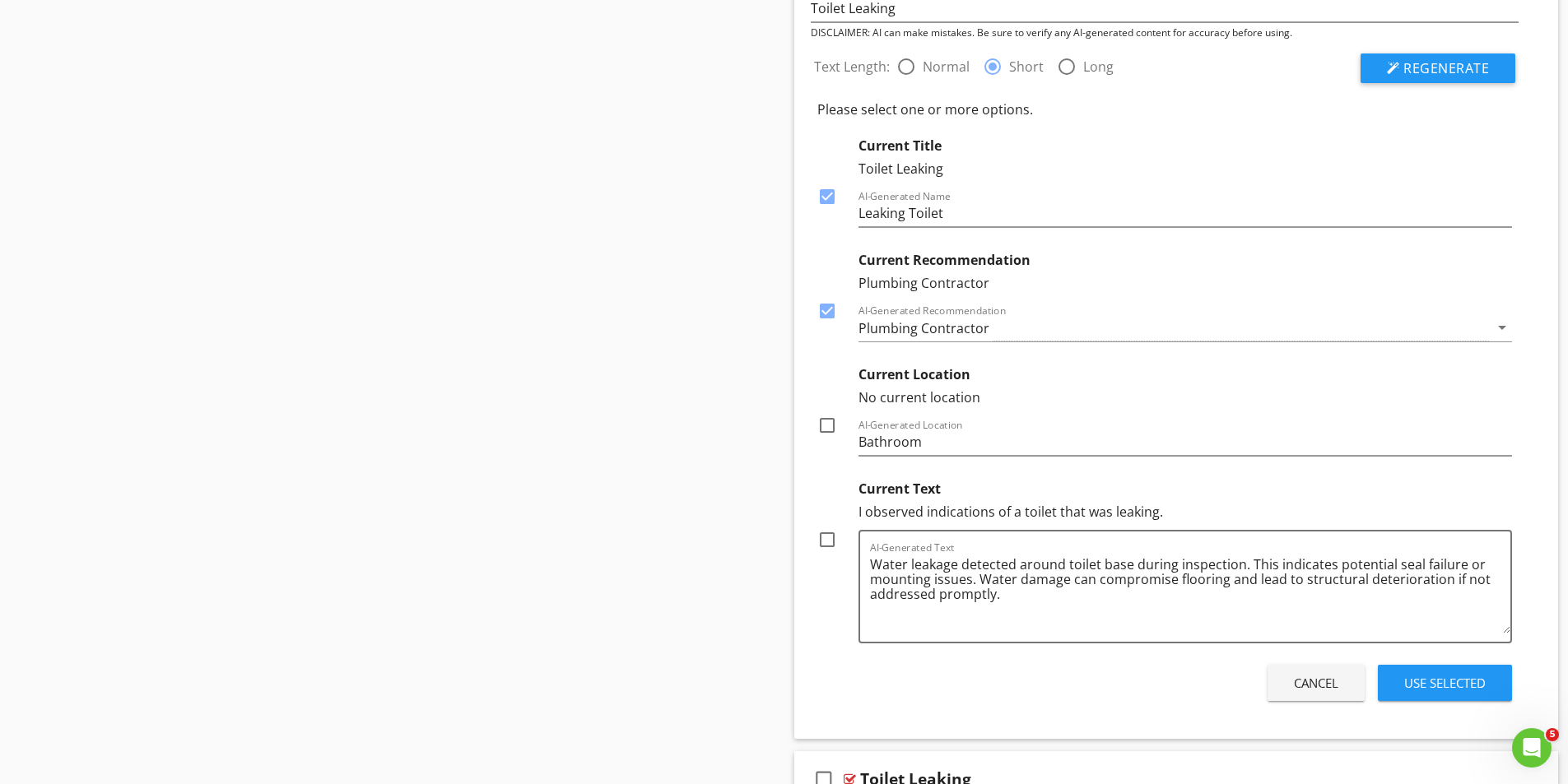
scroll to position [7540, 0]
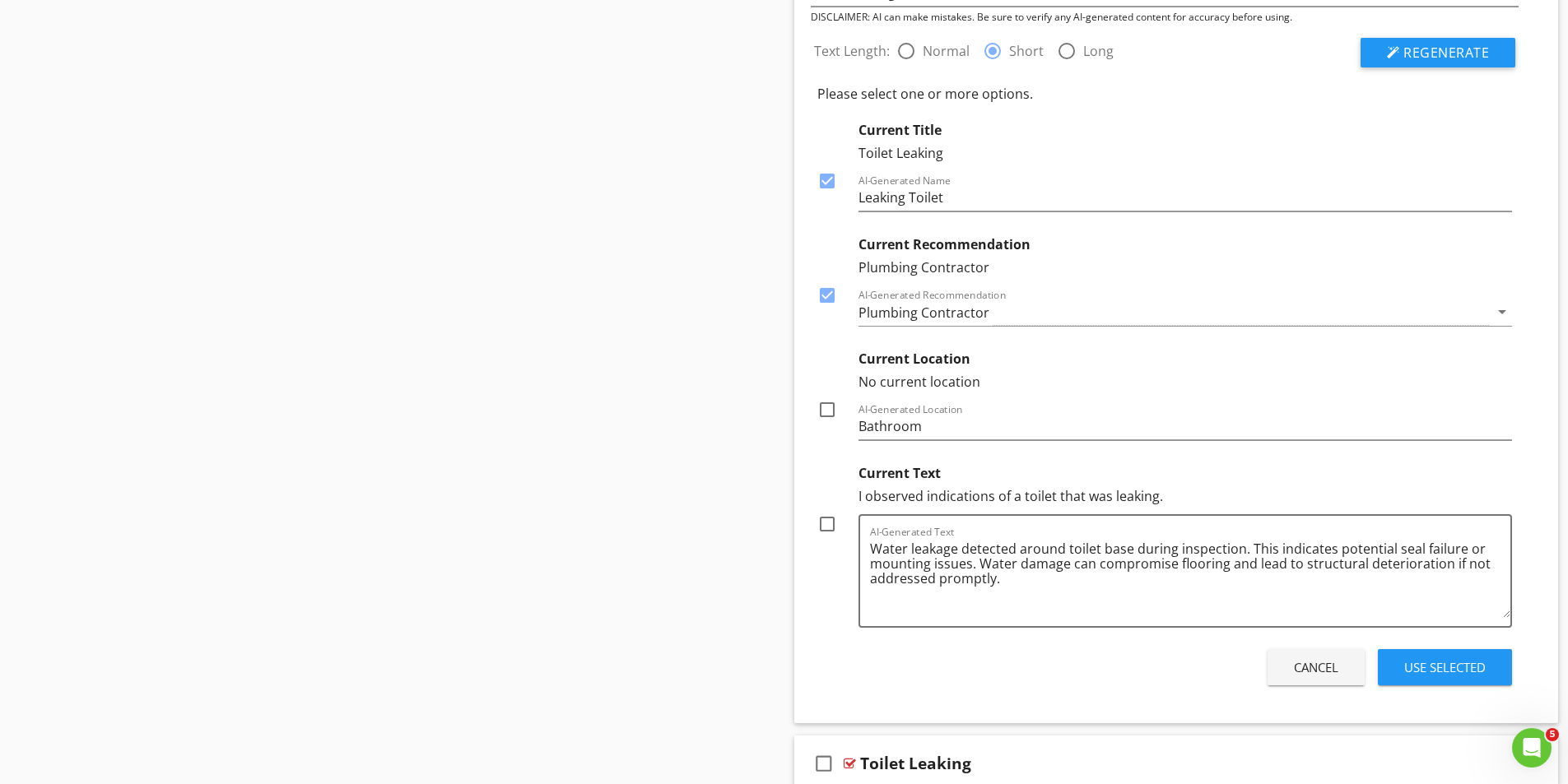
click at [831, 523] on div at bounding box center [827, 524] width 28 height 28
checkbox input "true"
click at [1446, 663] on div "Use Selected" at bounding box center [1445, 668] width 82 height 19
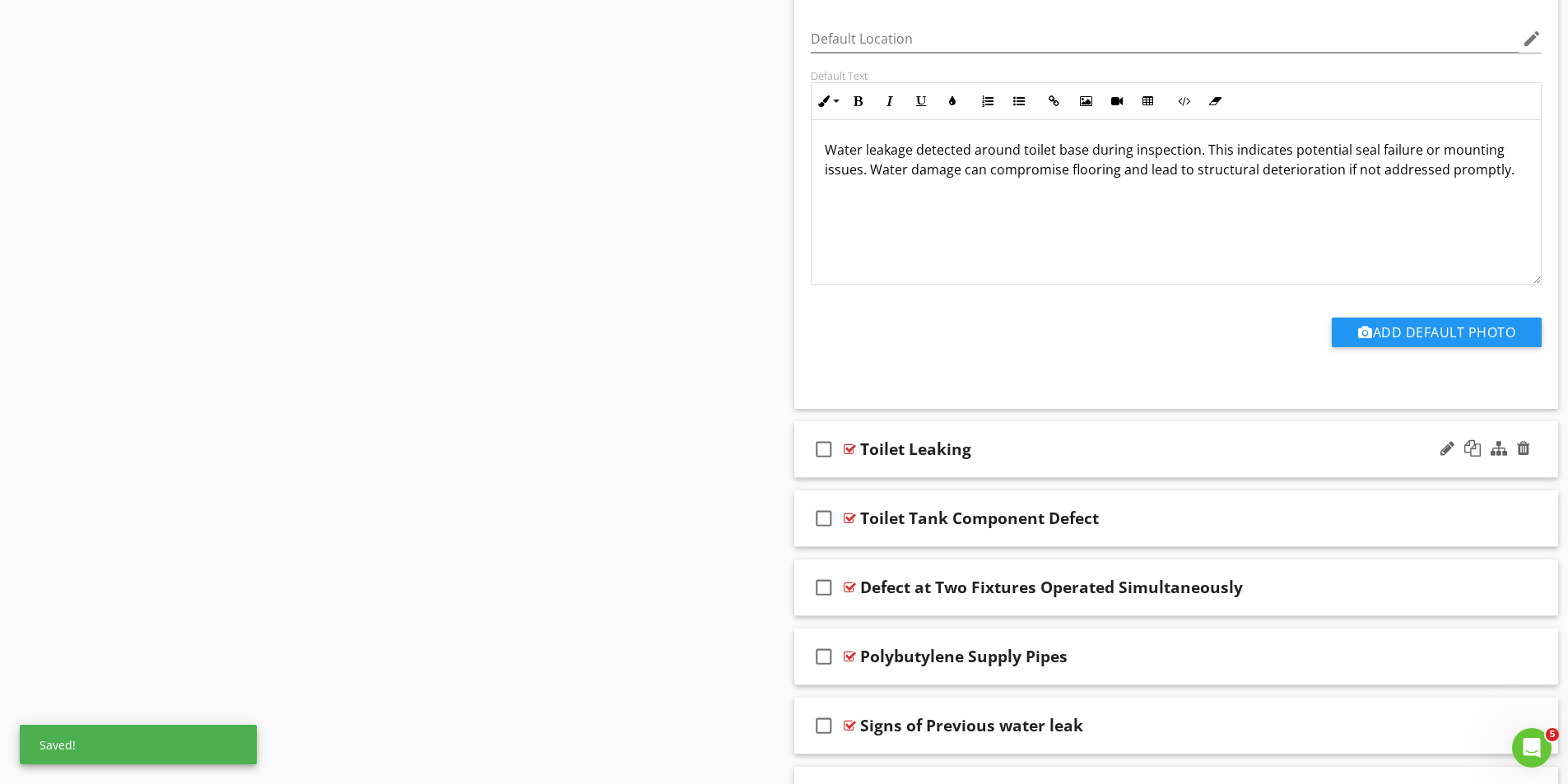
scroll to position [7622, 0]
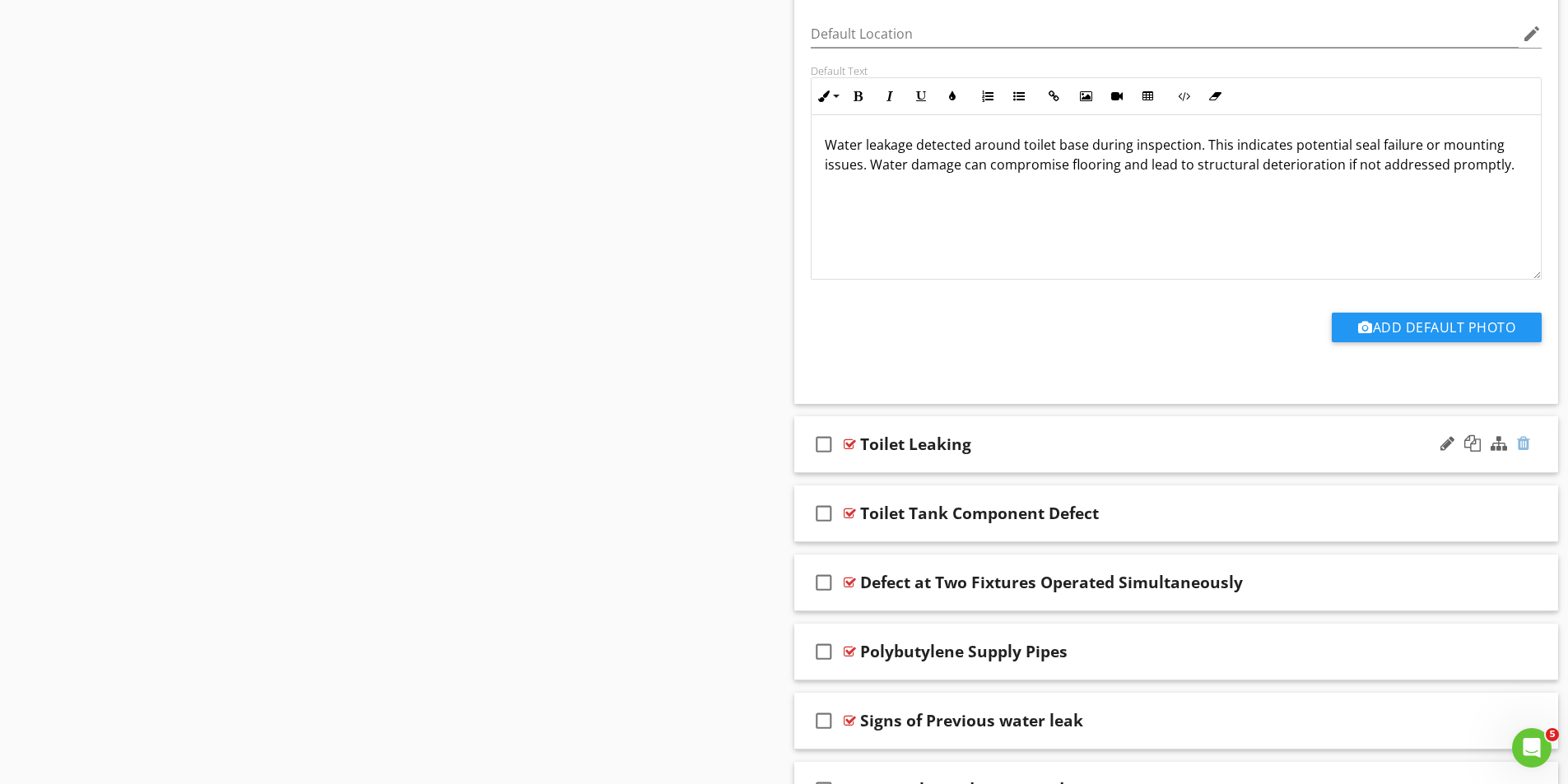
click at [1525, 442] on div at bounding box center [1523, 443] width 13 height 17
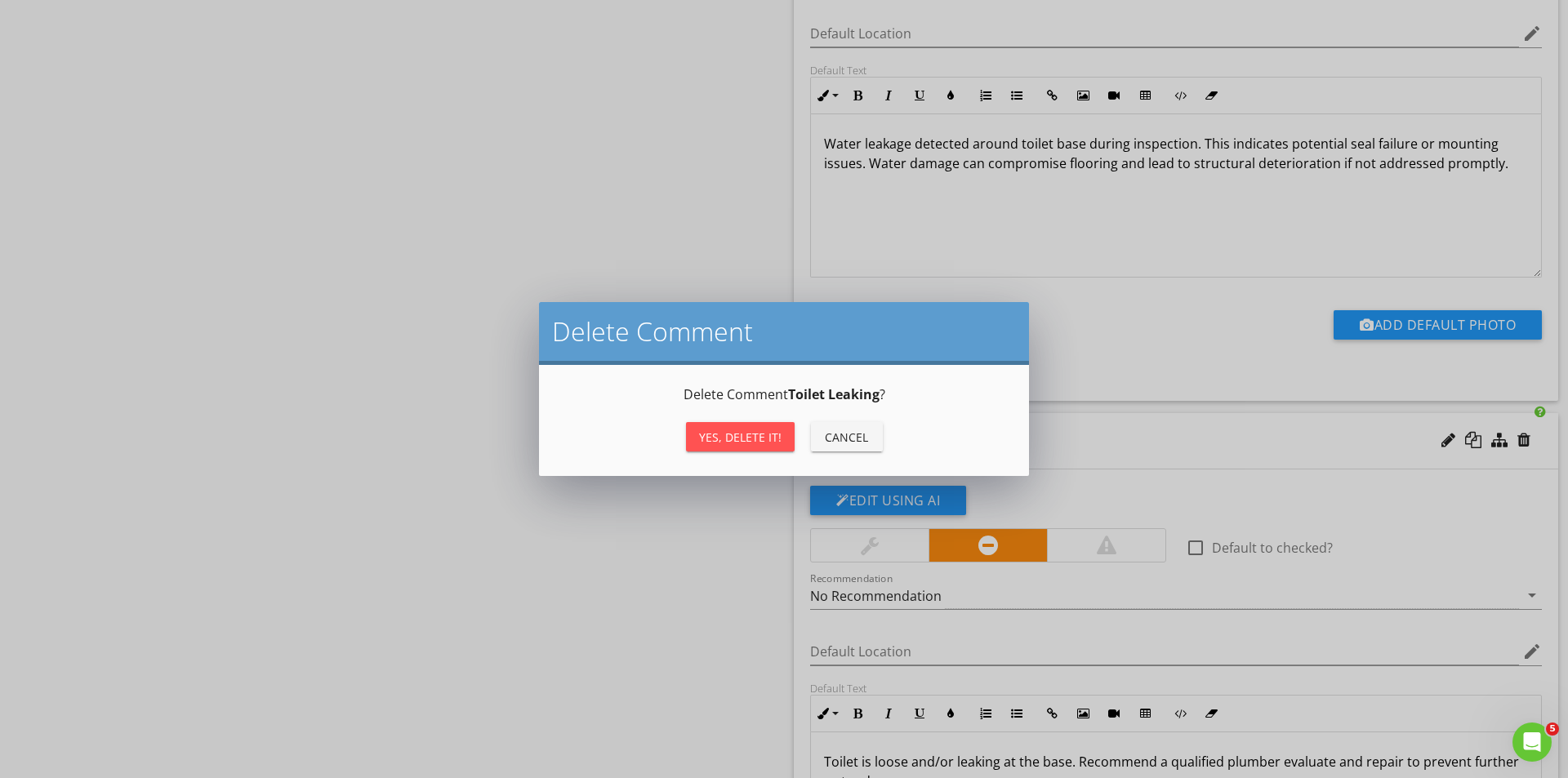
click at [768, 441] on div "Yes, Delete it!" at bounding box center [740, 437] width 82 height 17
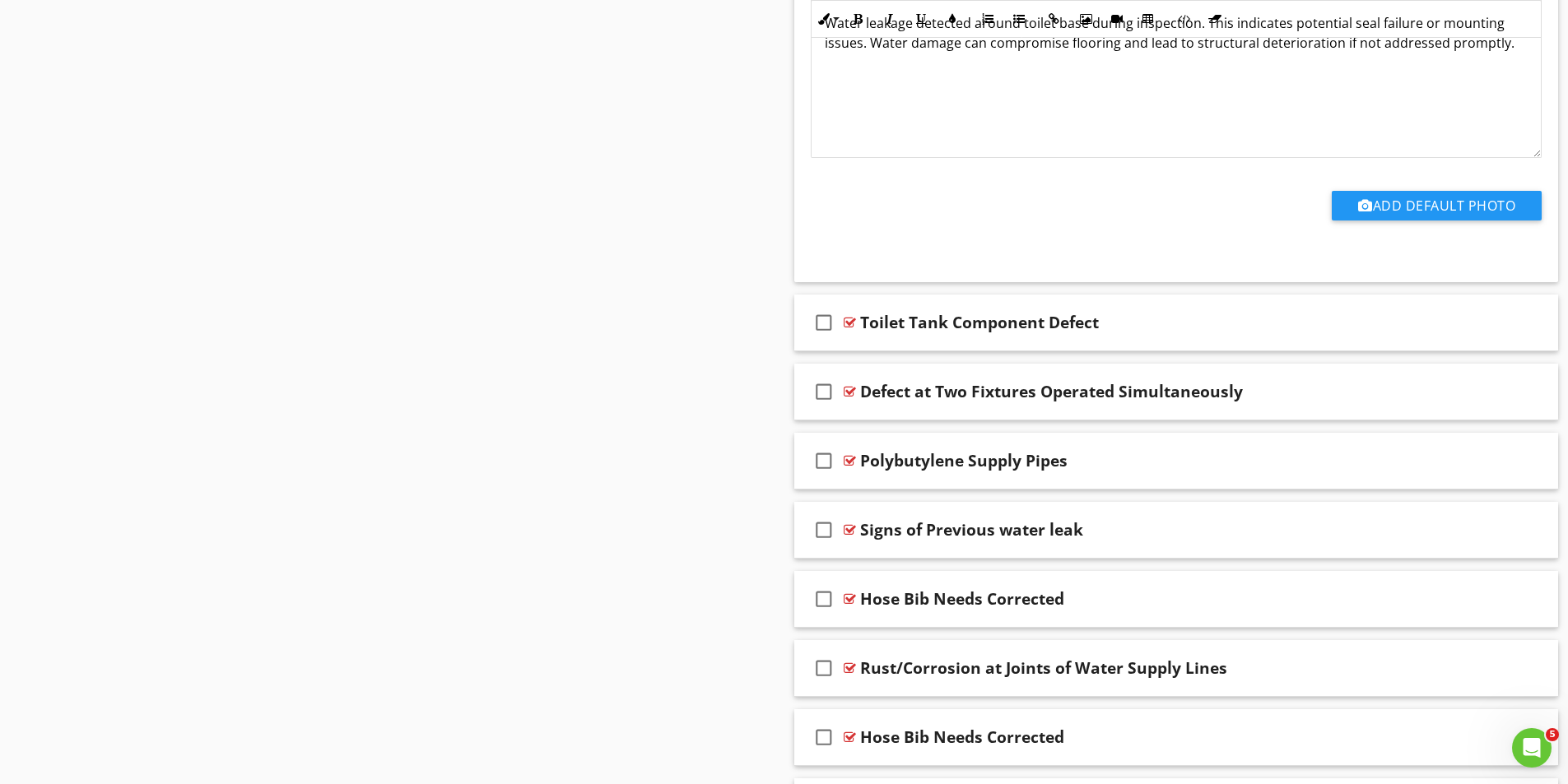
scroll to position [7787, 0]
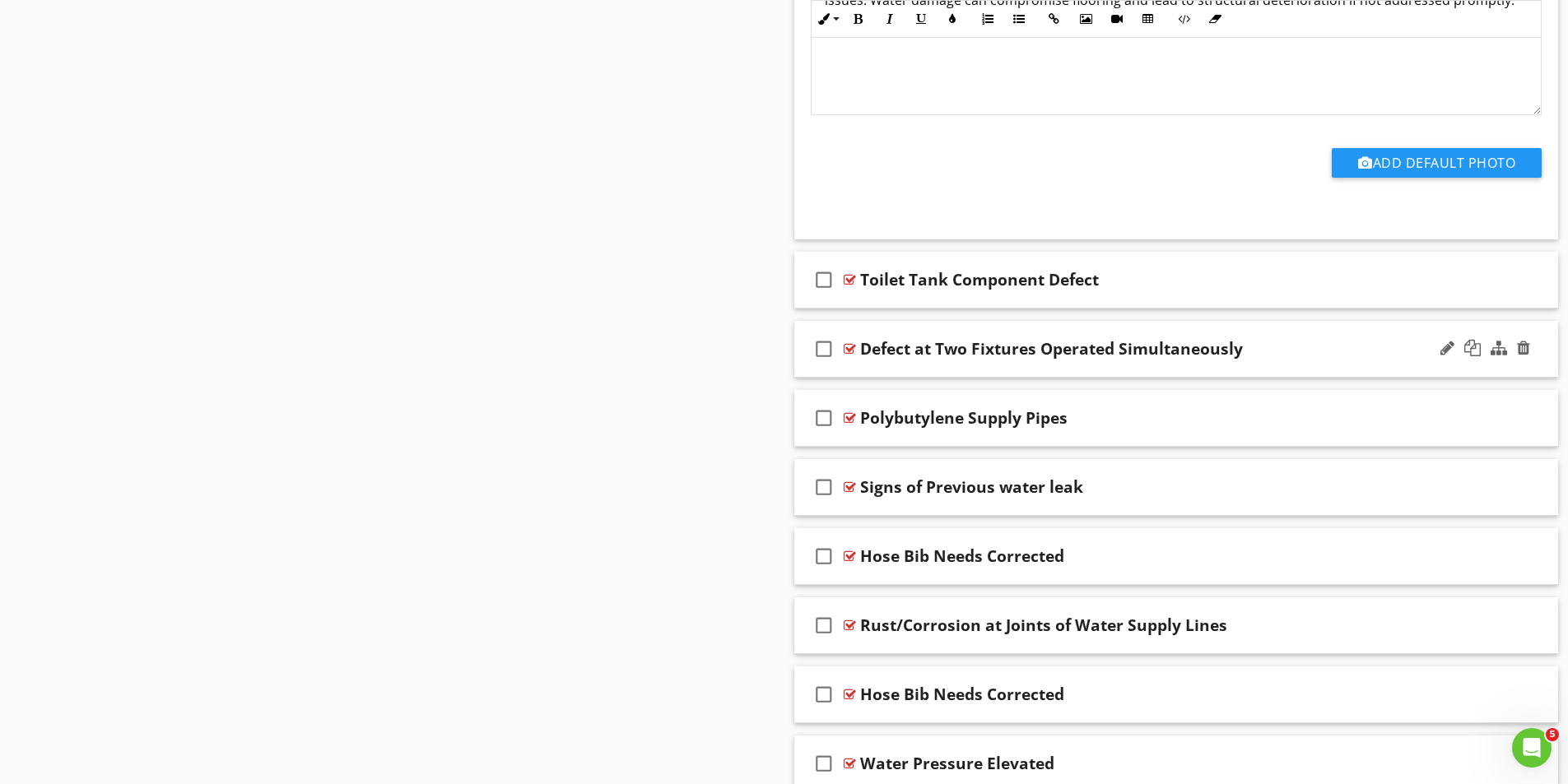
click at [843, 346] on div at bounding box center [849, 348] width 12 height 13
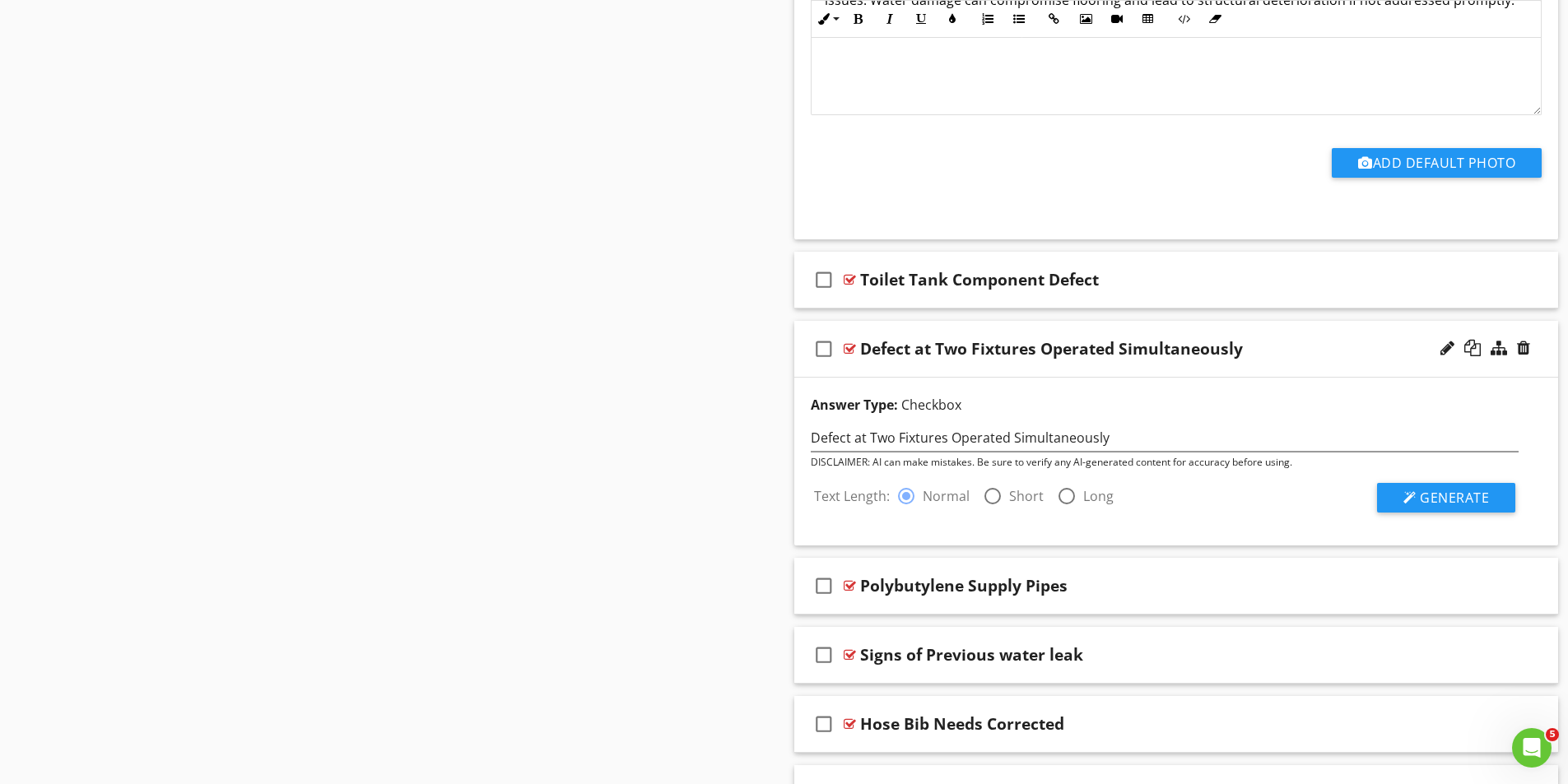
click at [992, 491] on div at bounding box center [992, 497] width 28 height 28
radio input "false"
radio input "true"
click at [1451, 499] on span "Generate" at bounding box center [1454, 497] width 69 height 18
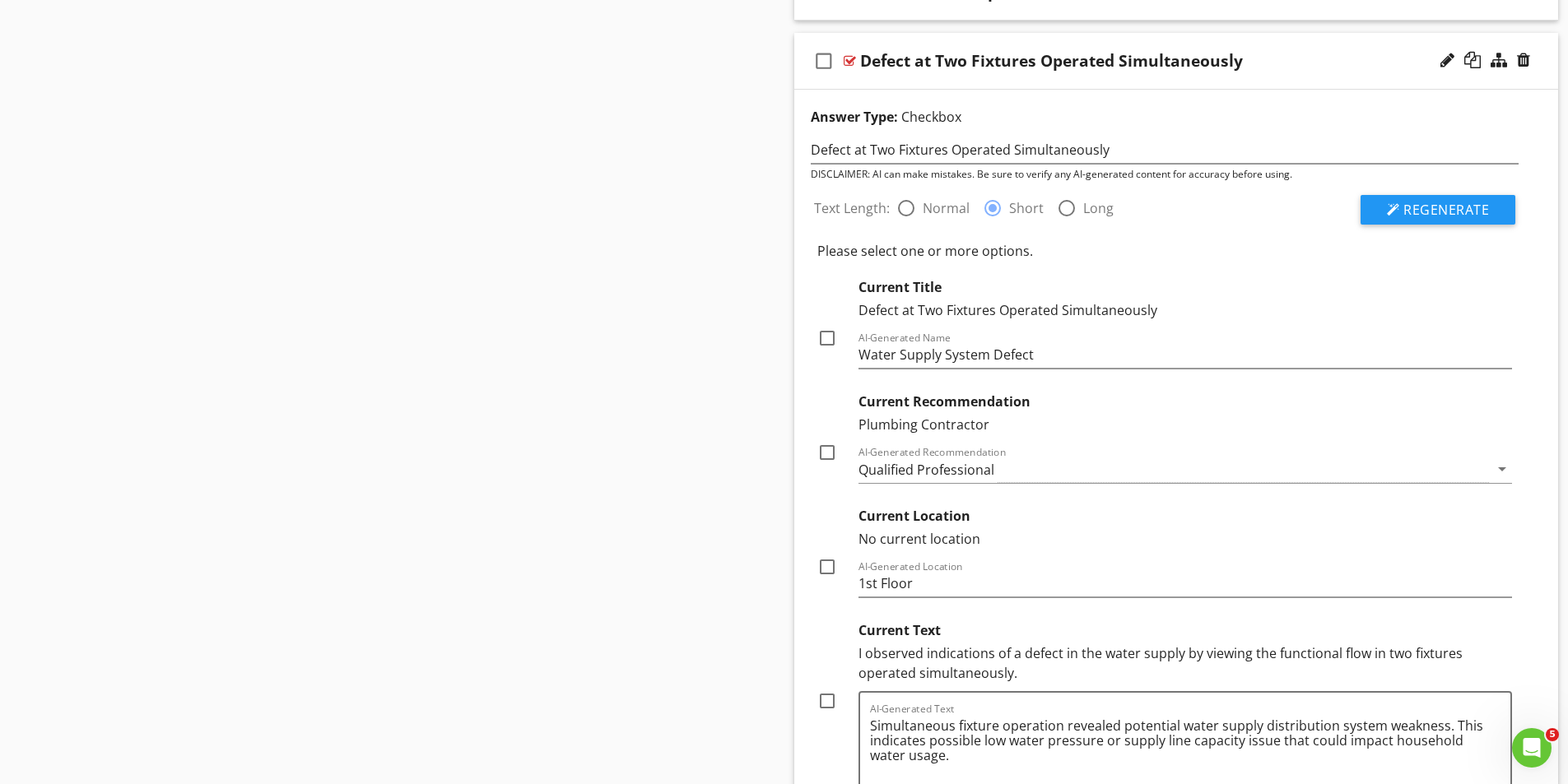
scroll to position [8116, 0]
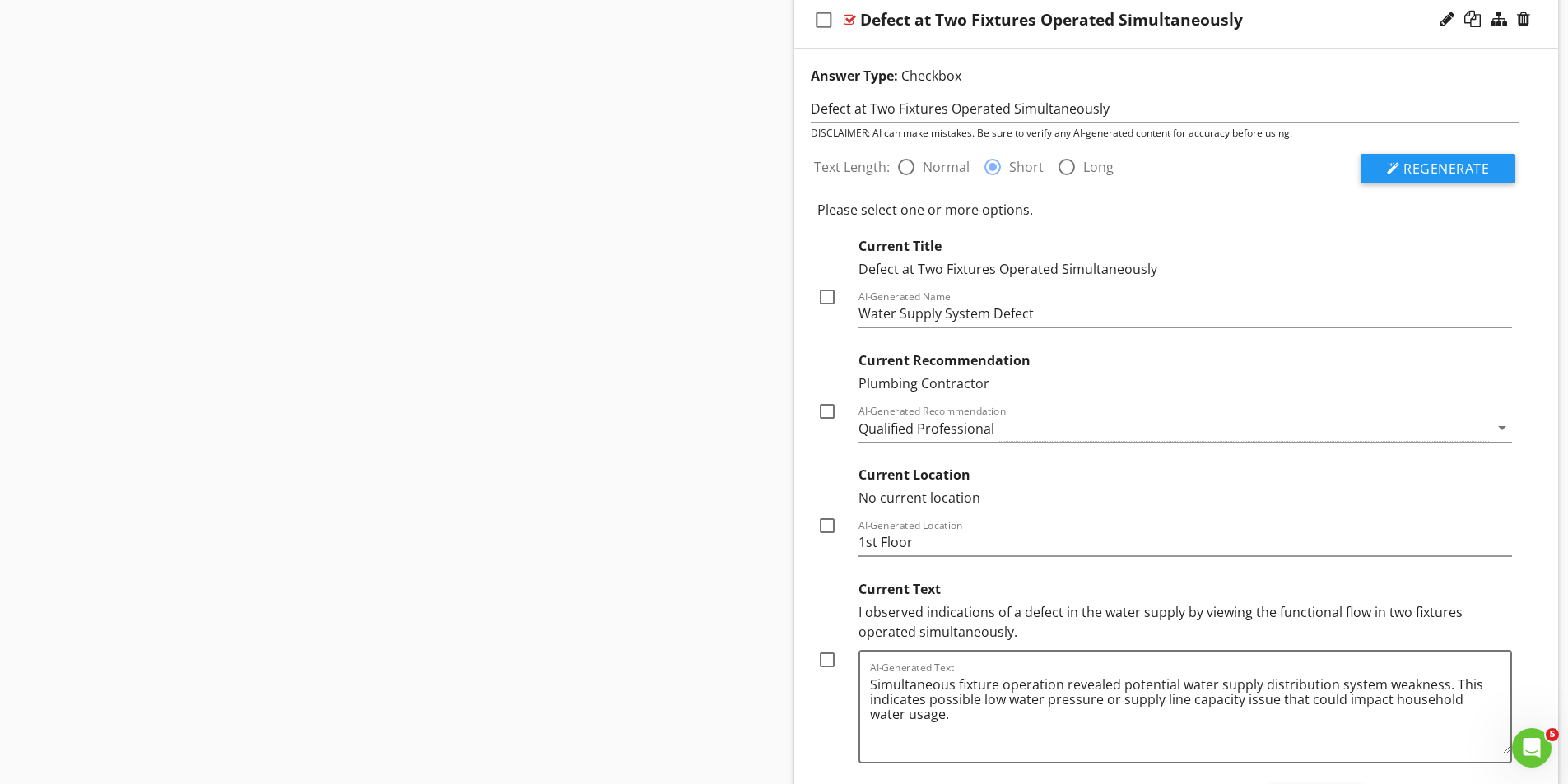
click at [827, 658] on div at bounding box center [827, 660] width 28 height 28
checkbox input "true"
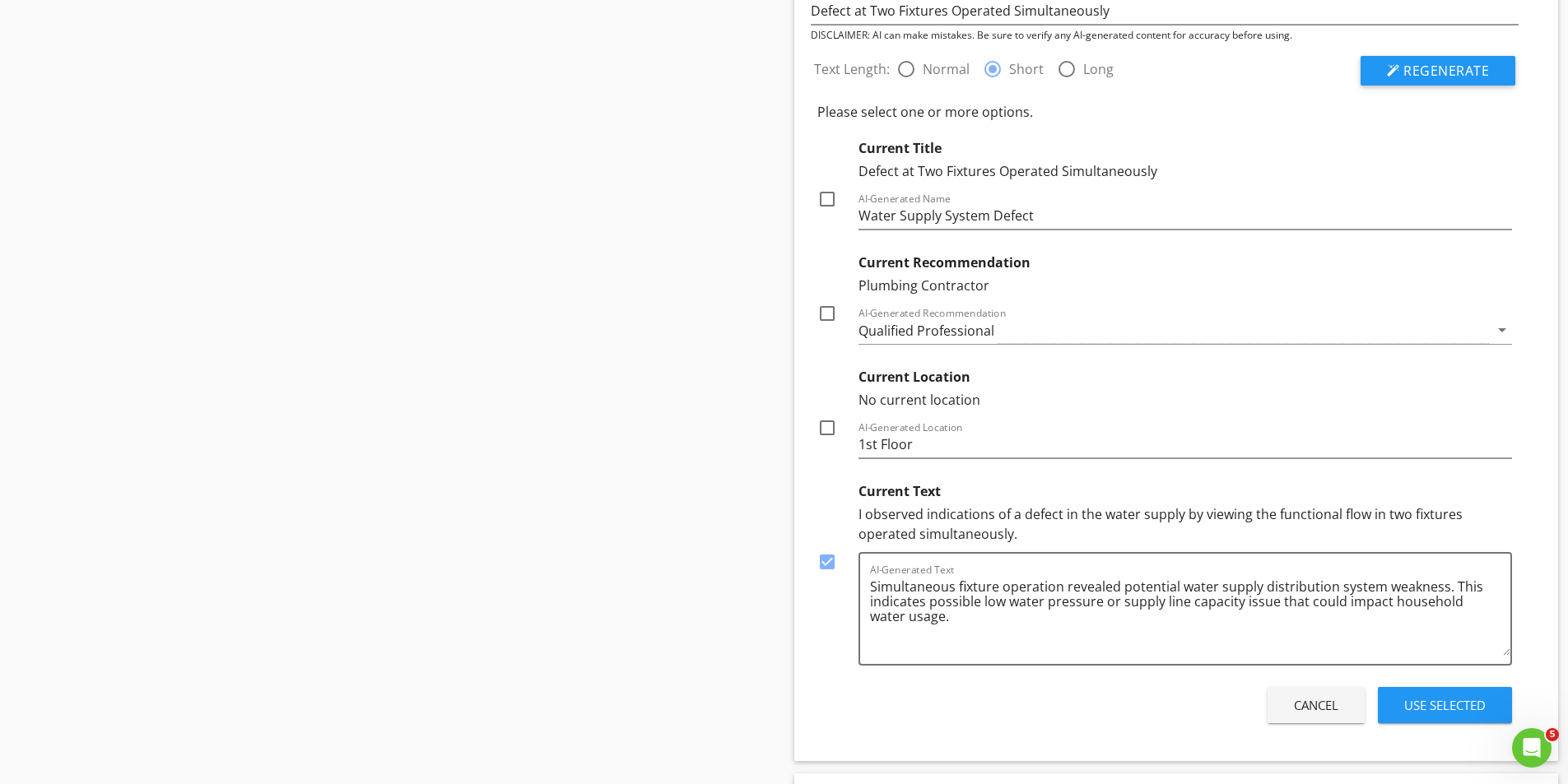
scroll to position [8281, 0]
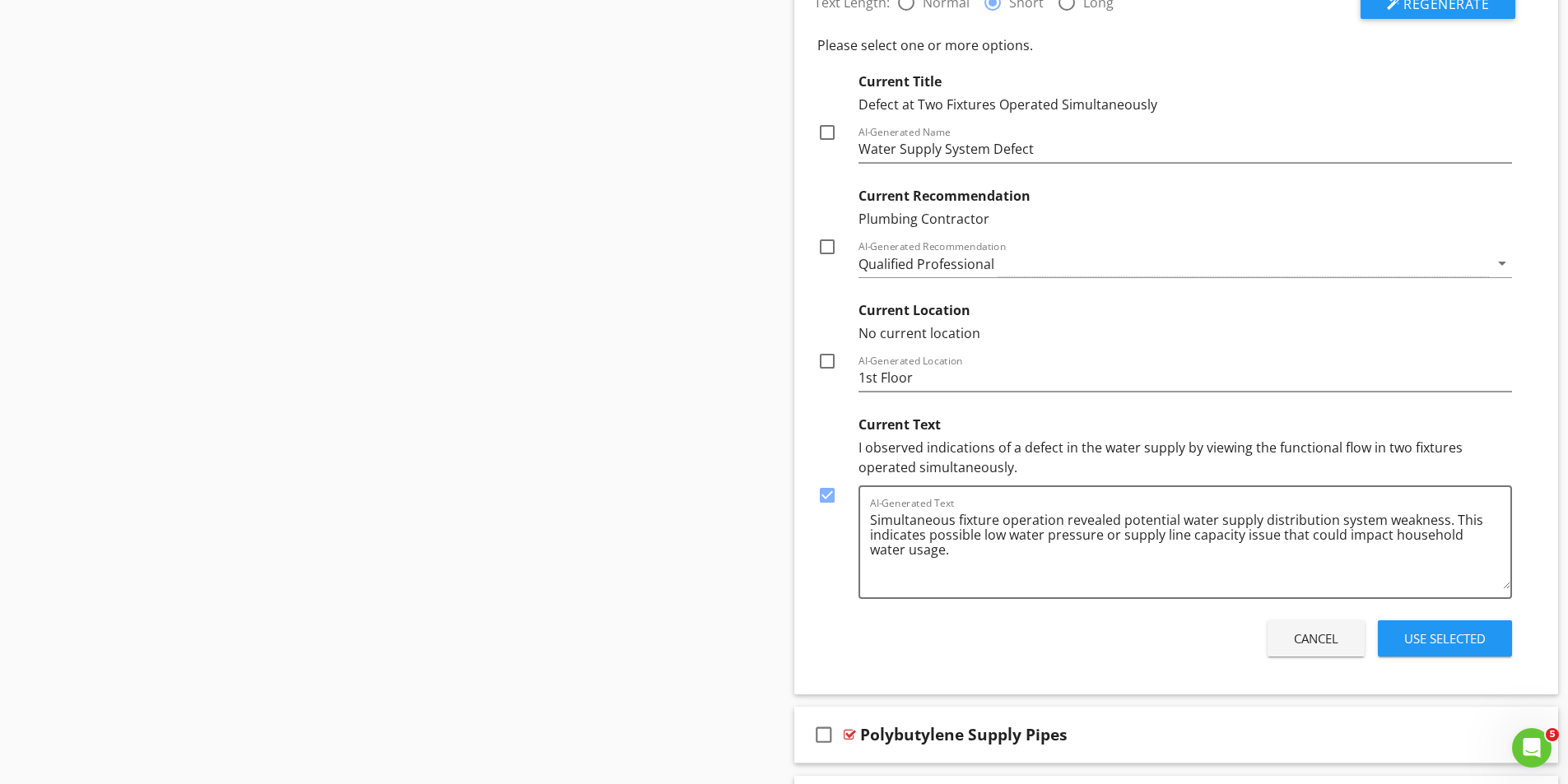
click at [1442, 640] on div "Use Selected" at bounding box center [1445, 639] width 82 height 19
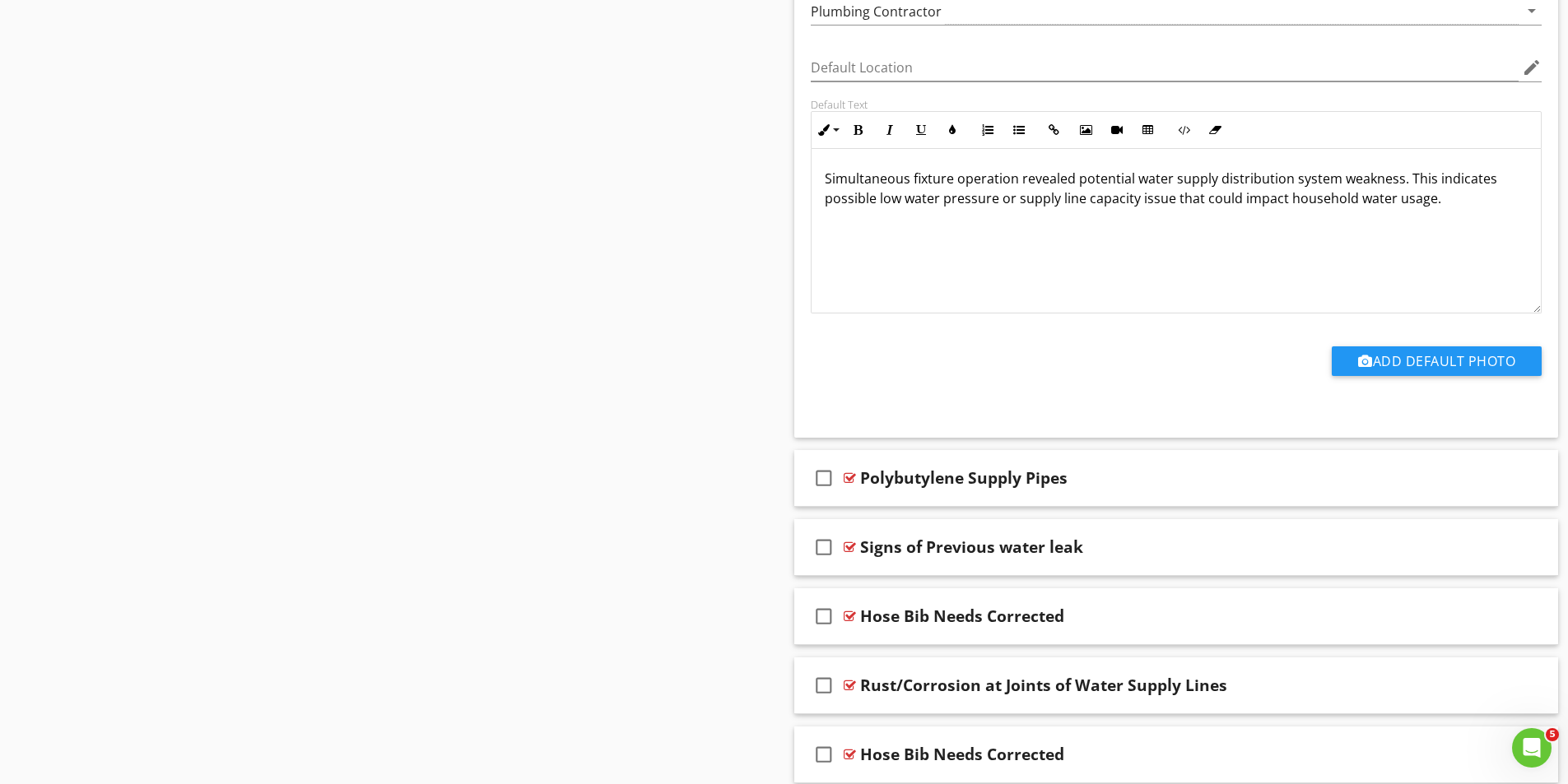
scroll to position [8239, 0]
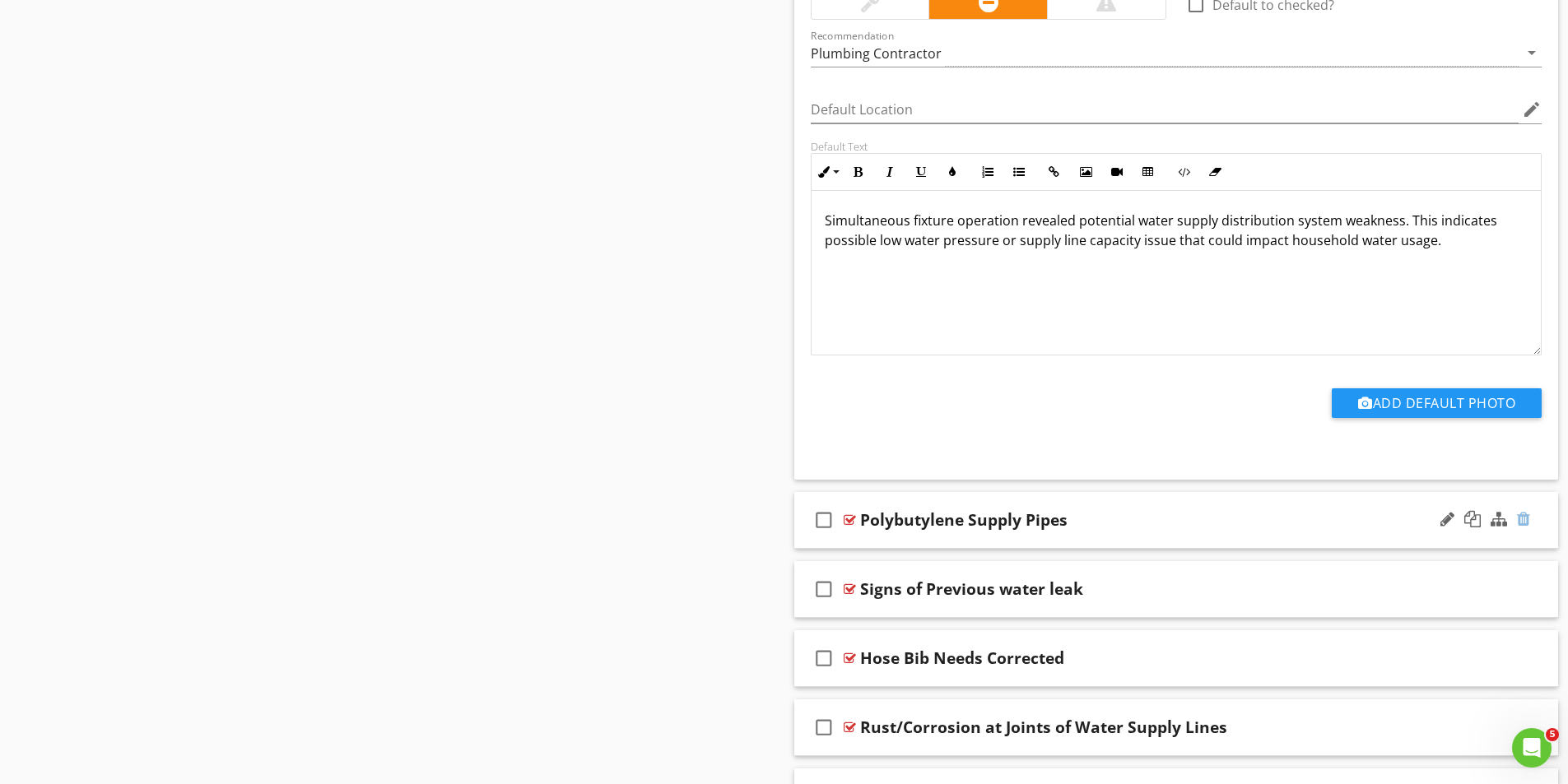
click at [1524, 519] on div at bounding box center [1523, 519] width 13 height 17
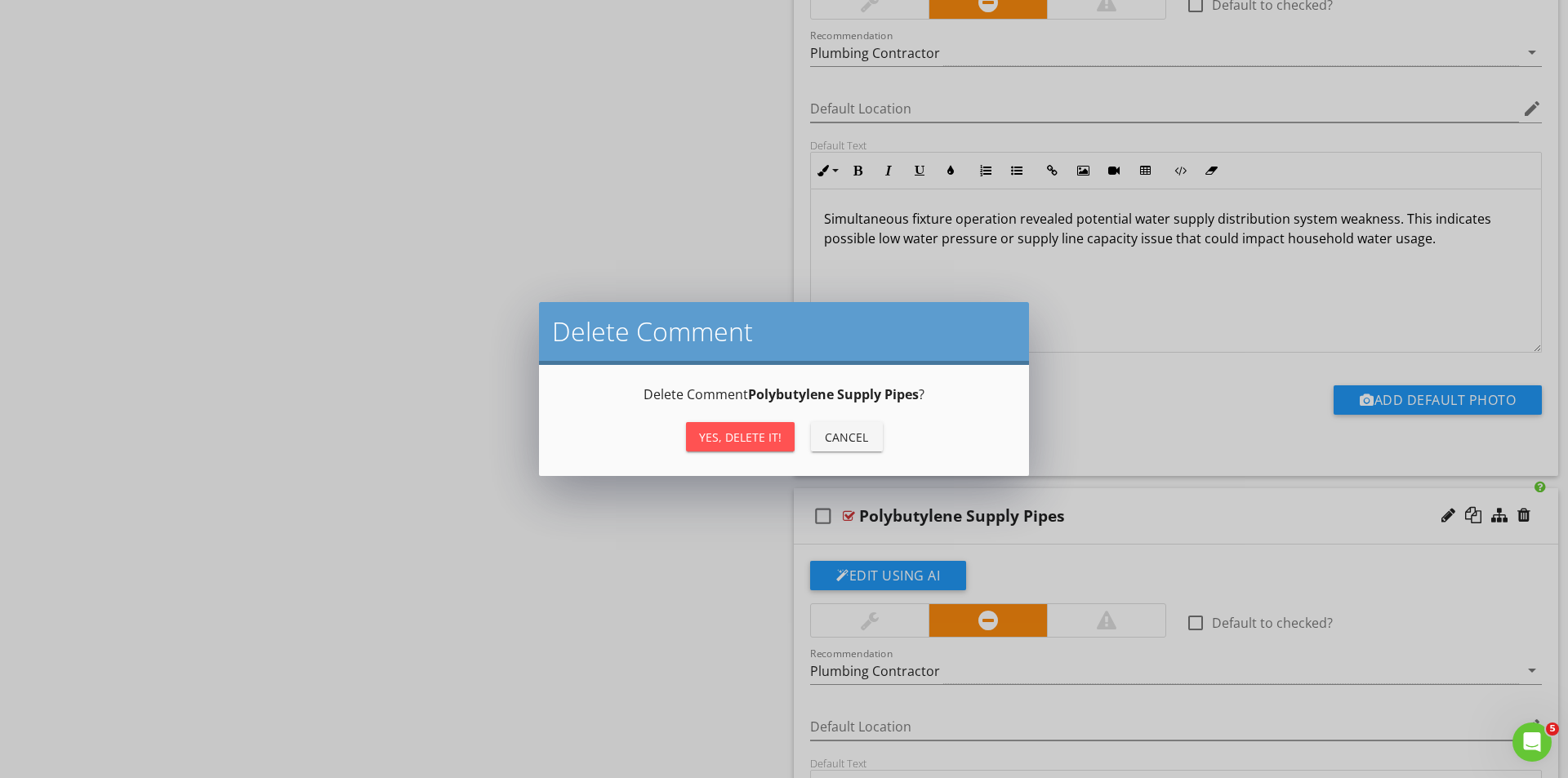
click at [729, 431] on div "Yes, Delete it!" at bounding box center [740, 437] width 82 height 17
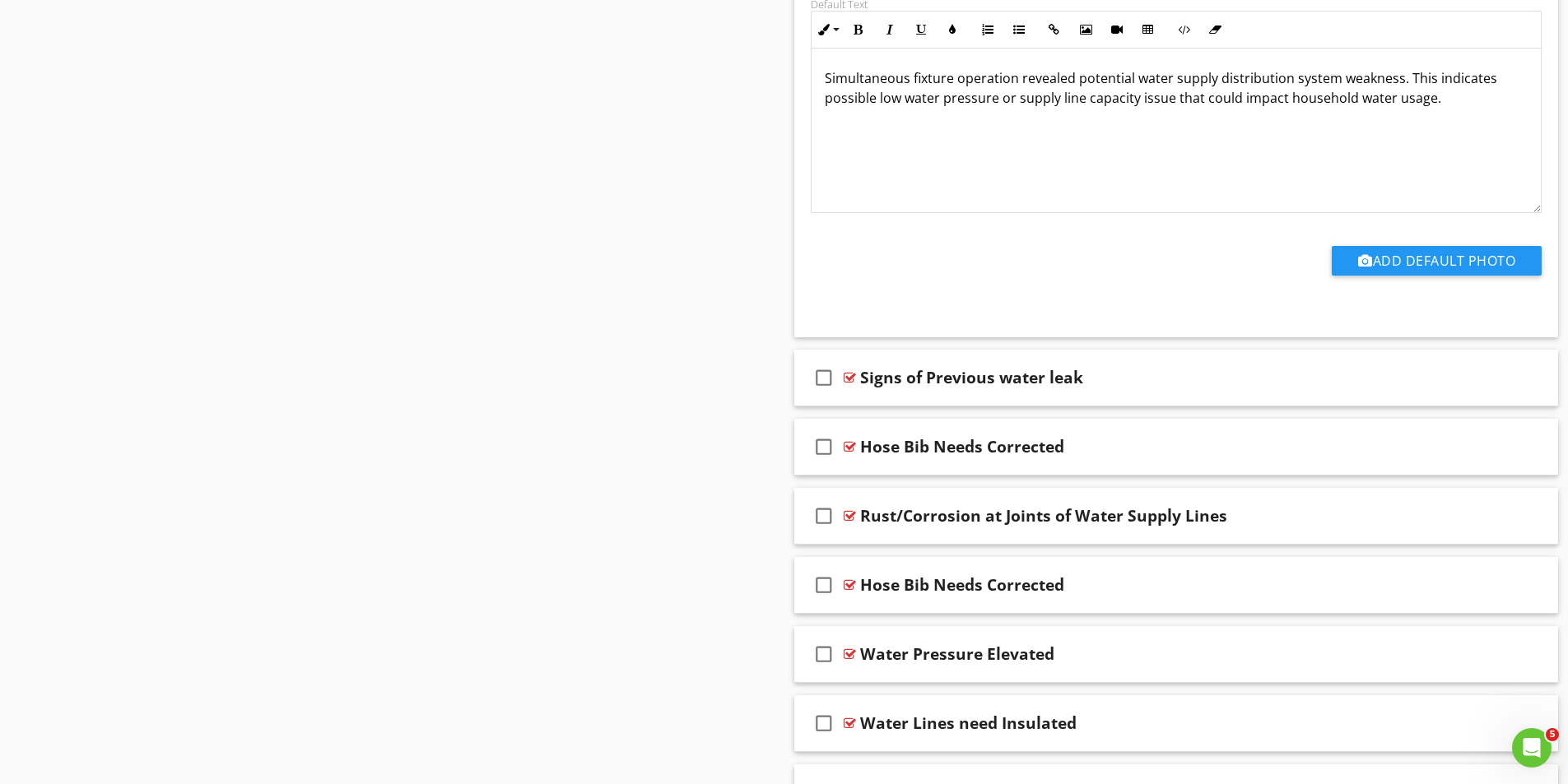
scroll to position [8404, 0]
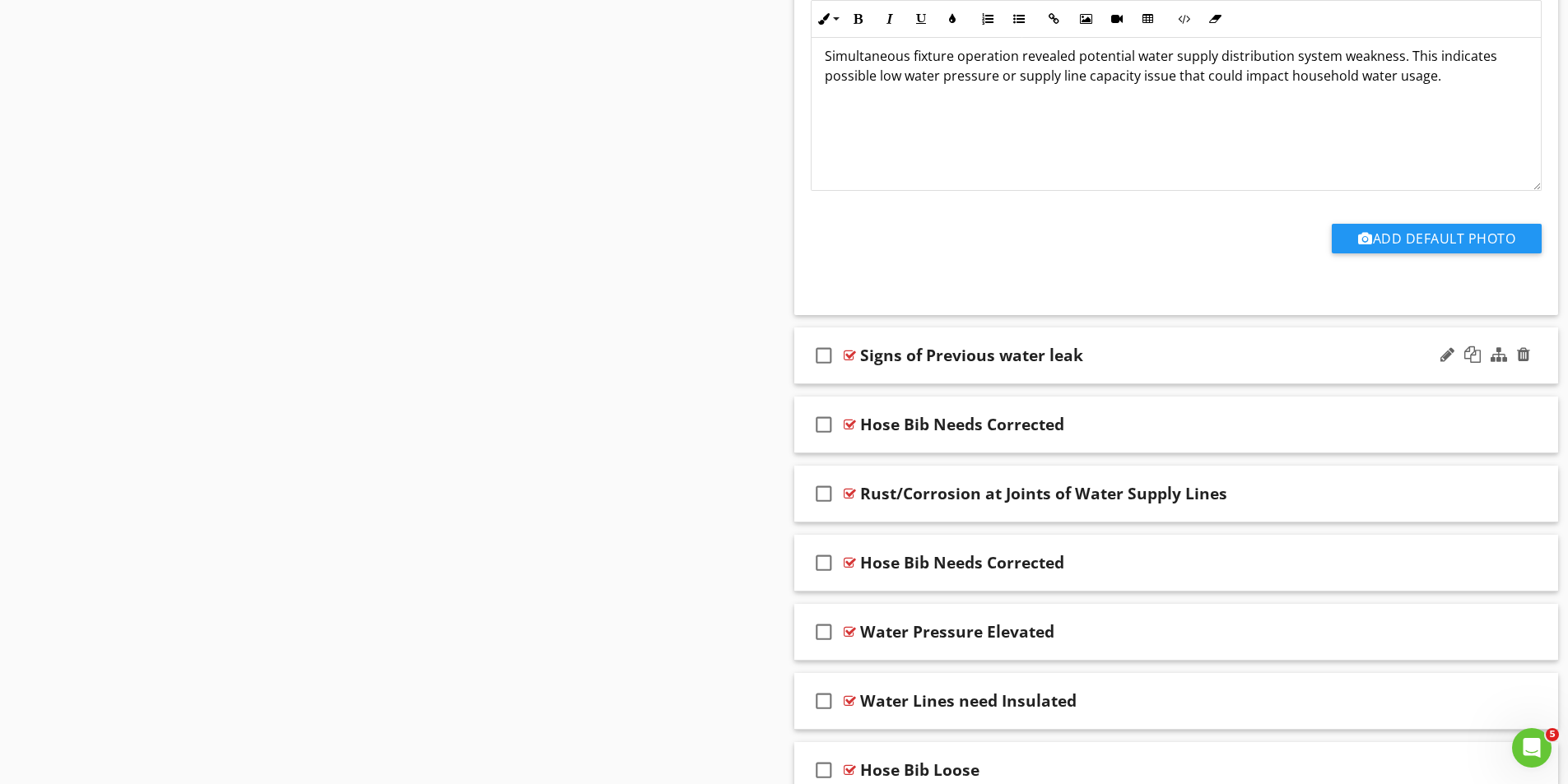
click at [851, 352] on div at bounding box center [849, 355] width 12 height 13
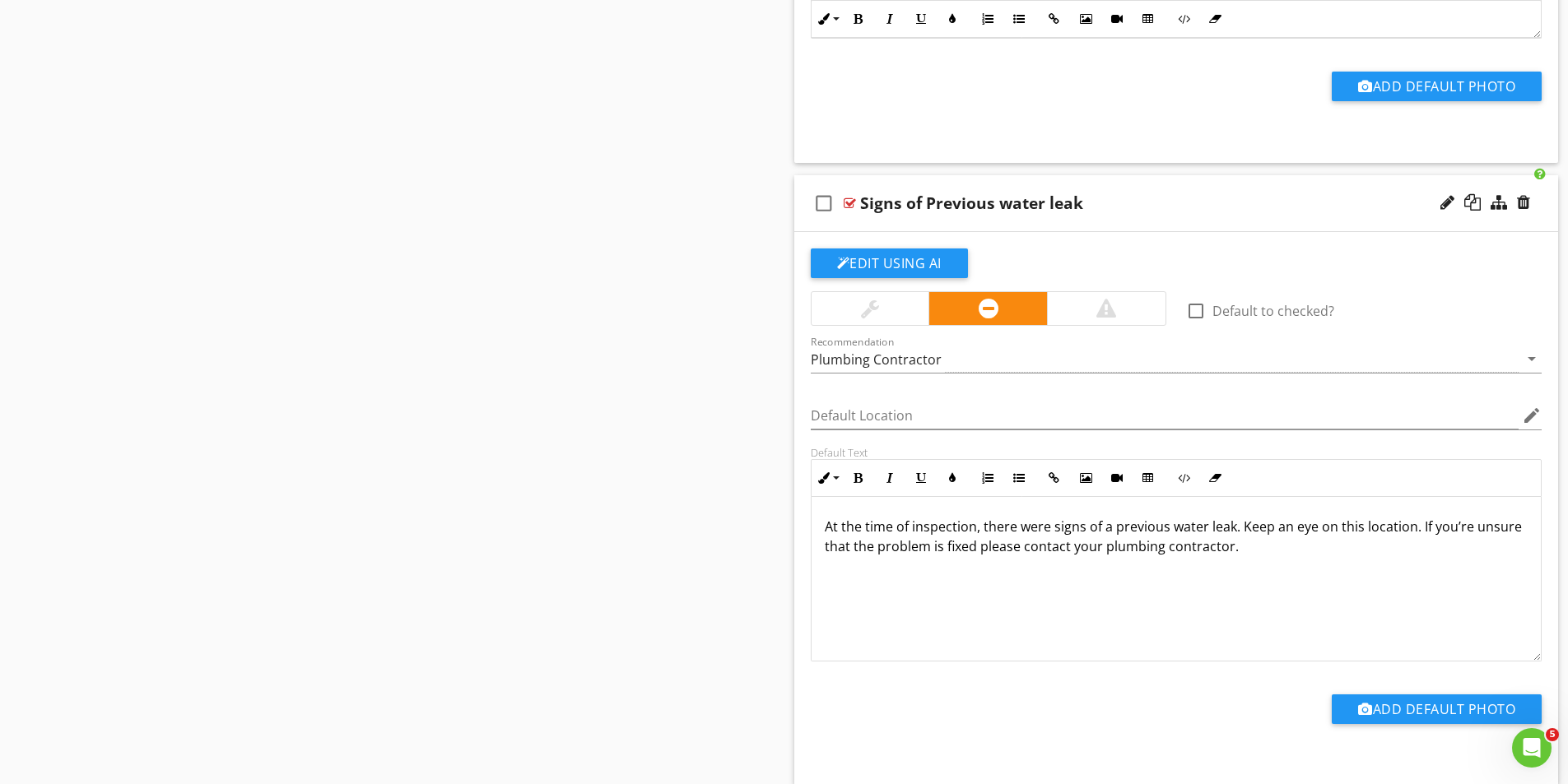
scroll to position [8568, 0]
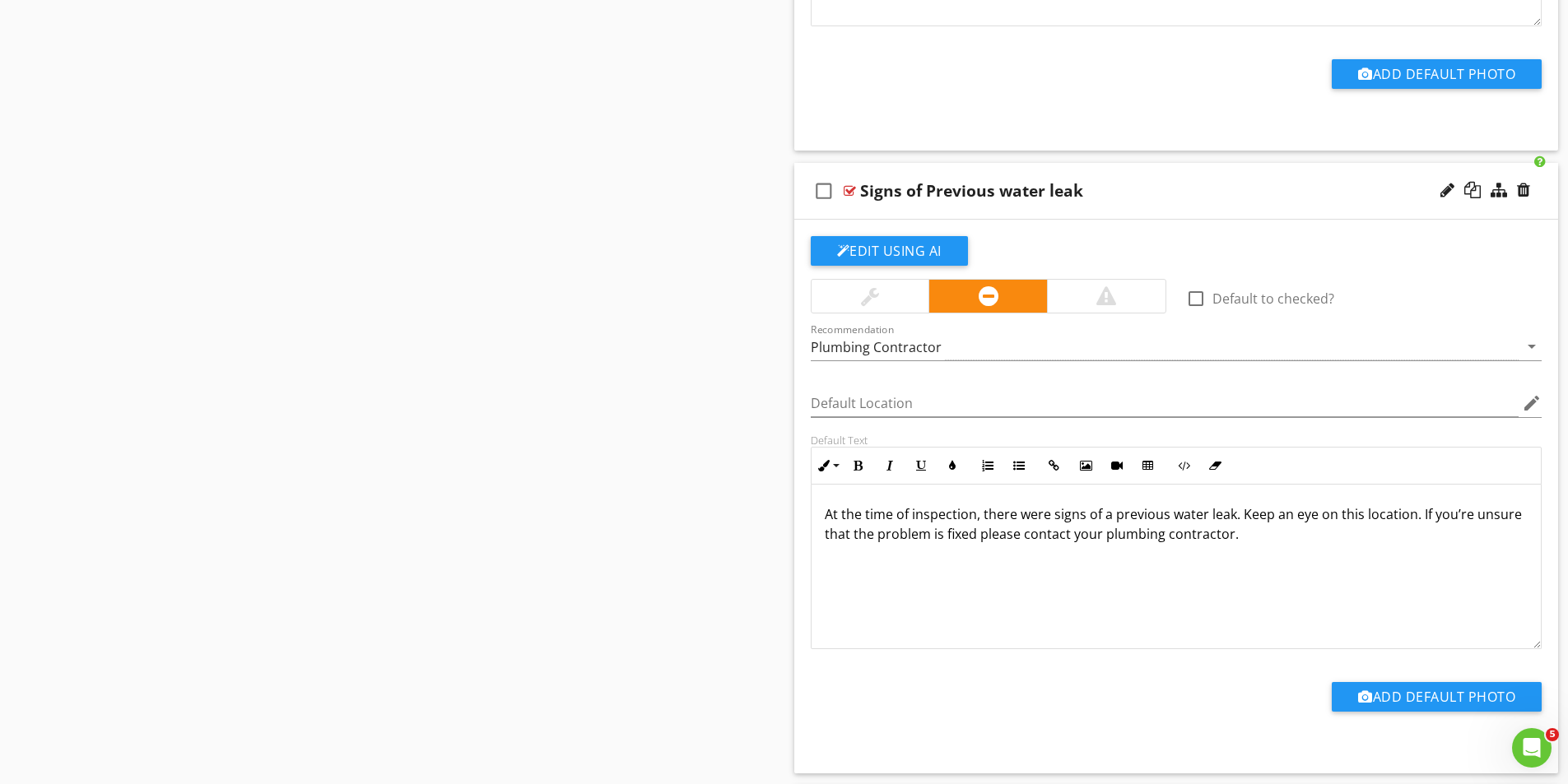
click at [879, 296] on div at bounding box center [870, 296] width 118 height 33
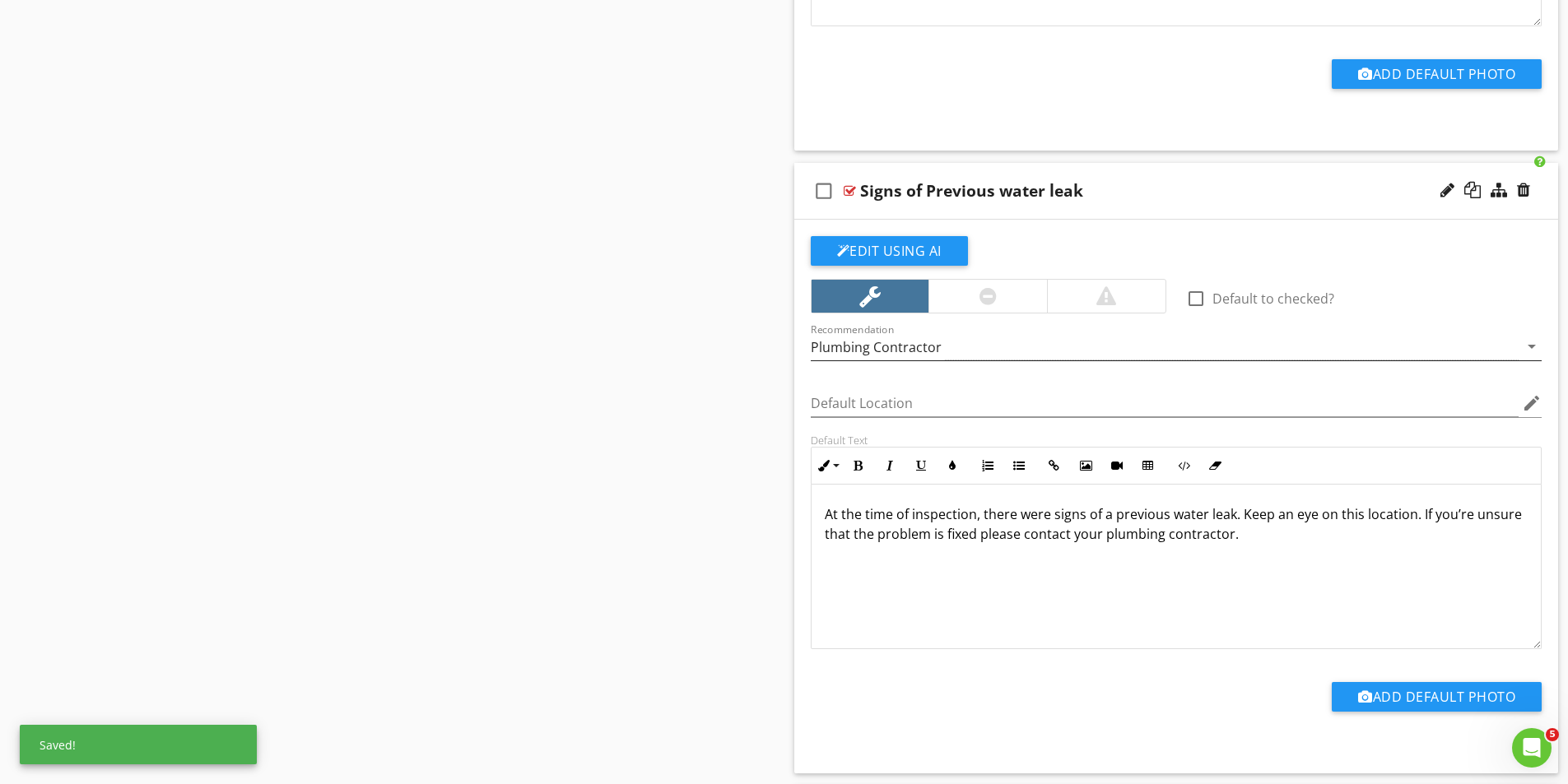
click at [957, 344] on div "Plumbing Contractor" at bounding box center [1165, 347] width 708 height 27
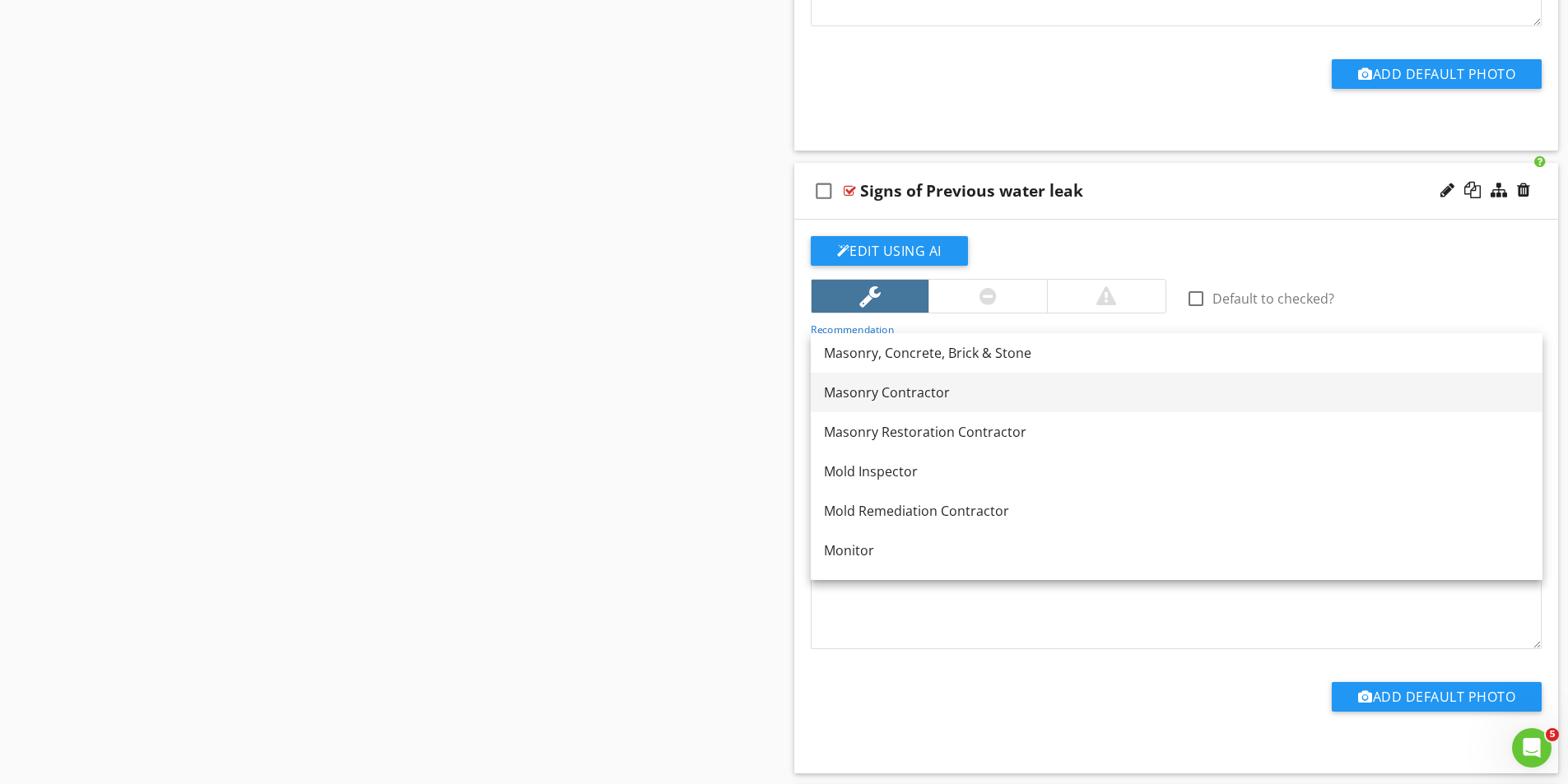
scroll to position [1482, 0]
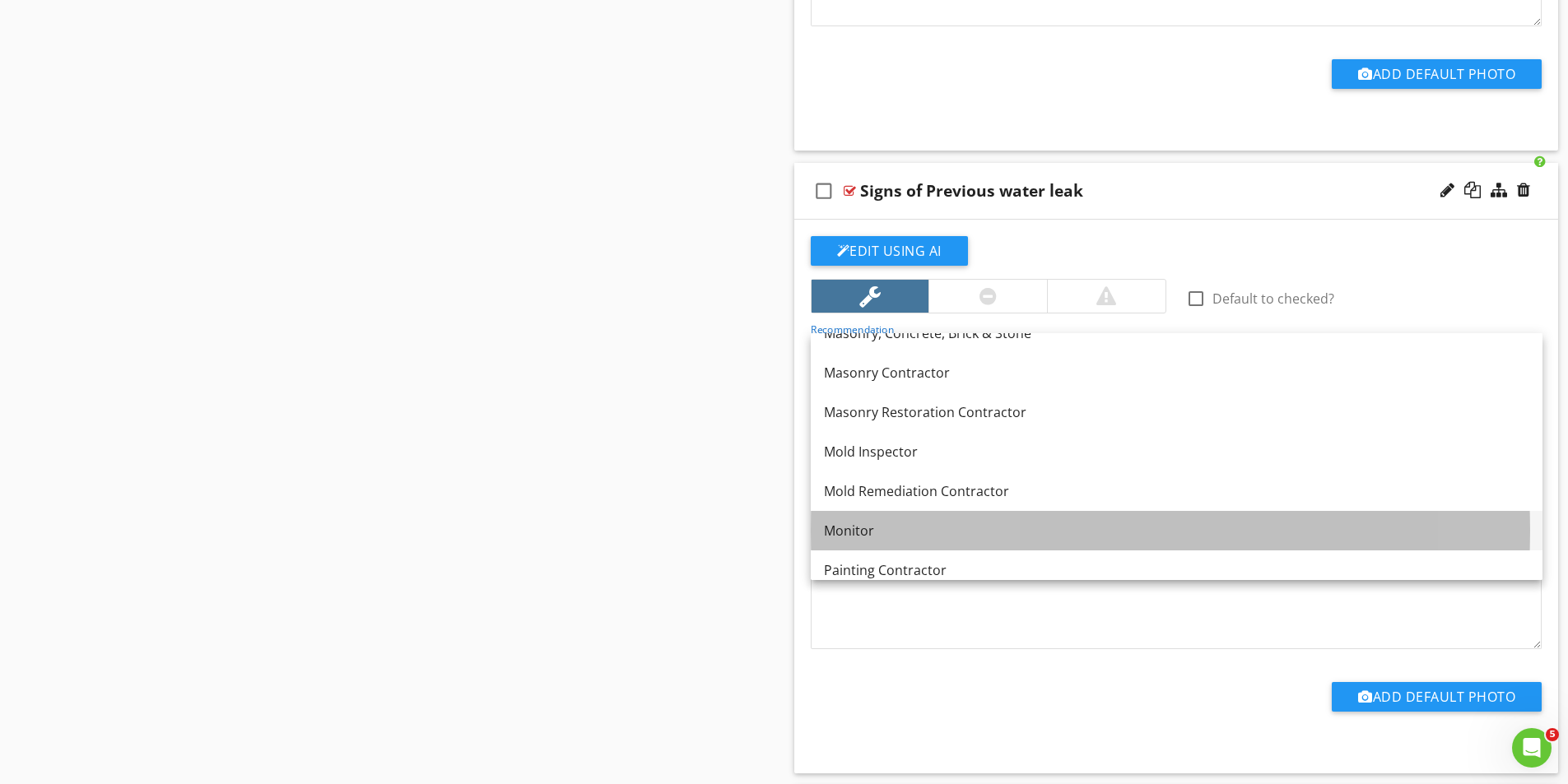
click at [864, 529] on div "Monitor" at bounding box center [1177, 531] width 706 height 20
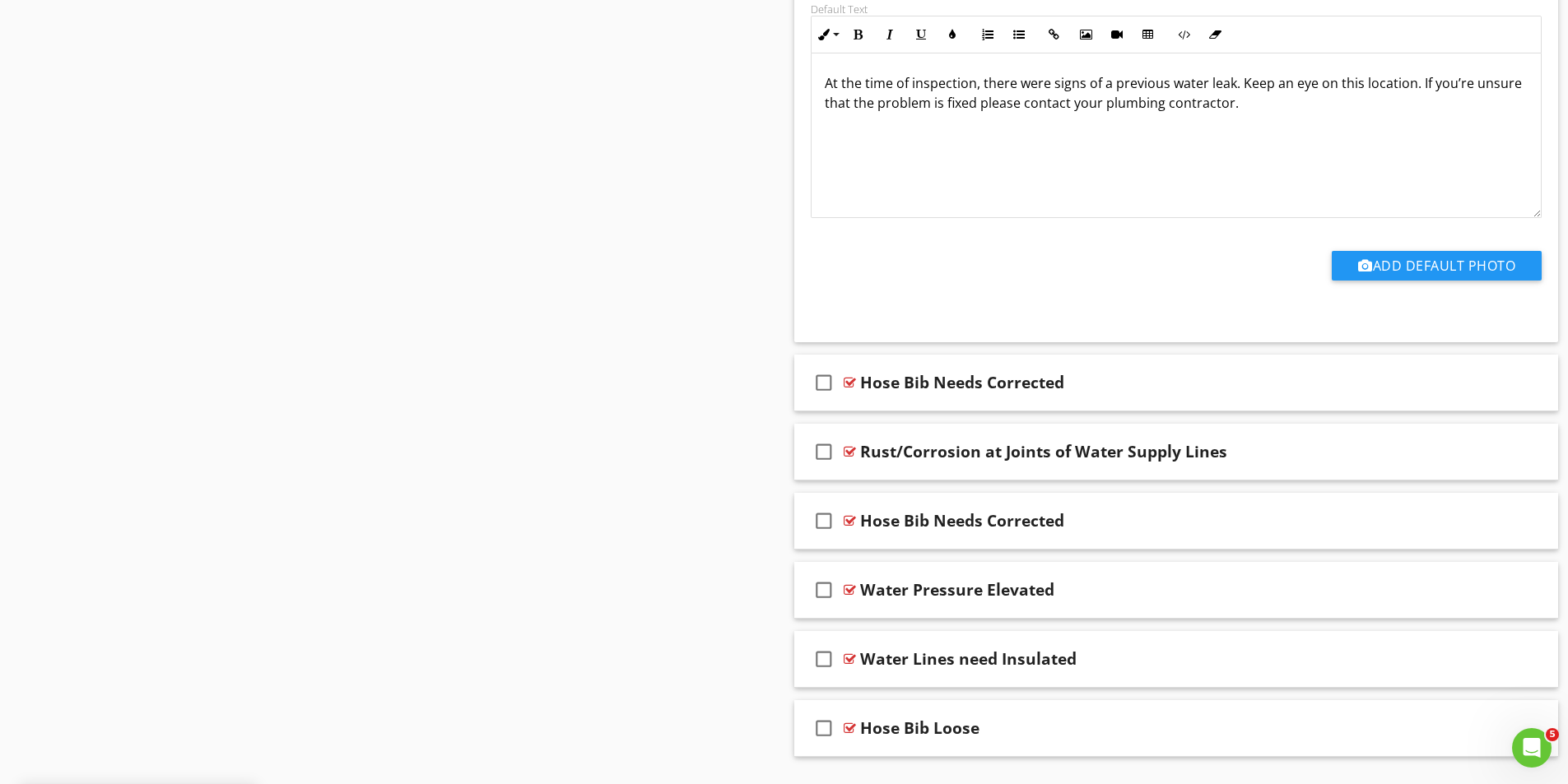
scroll to position [9041, 0]
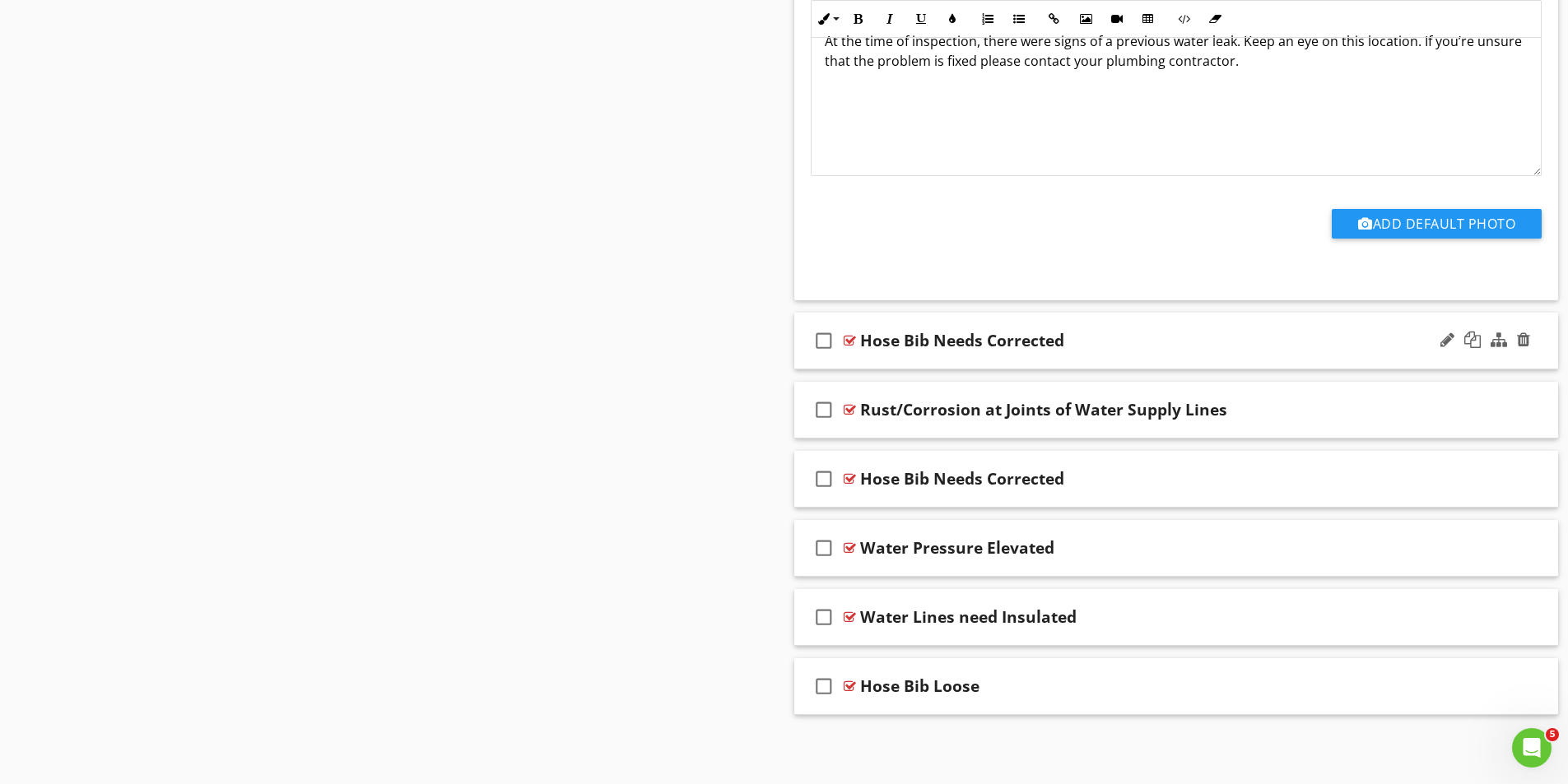
click at [849, 337] on div at bounding box center [849, 341] width 12 height 13
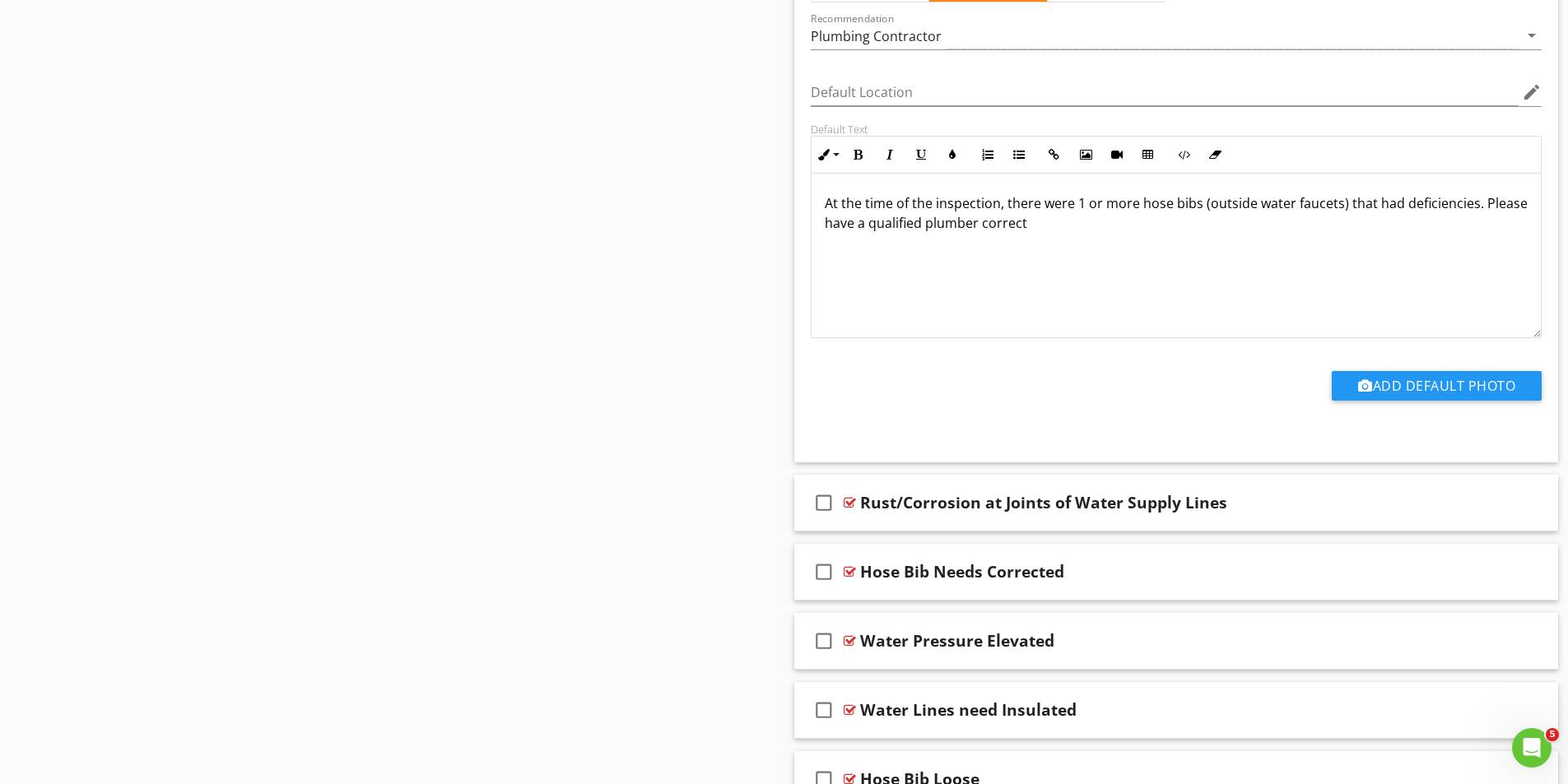
scroll to position [9595, 0]
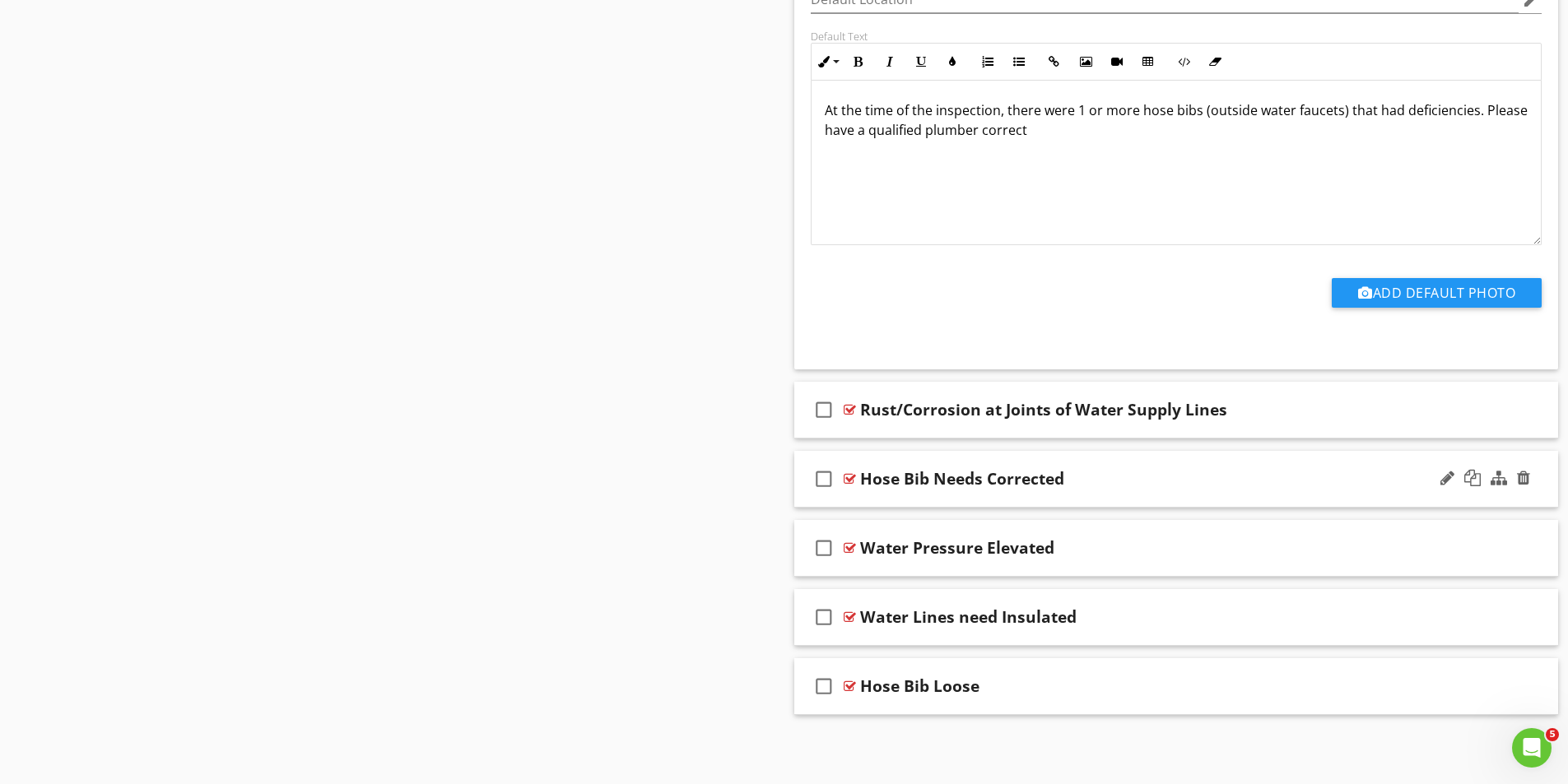
click at [848, 475] on div at bounding box center [849, 478] width 12 height 13
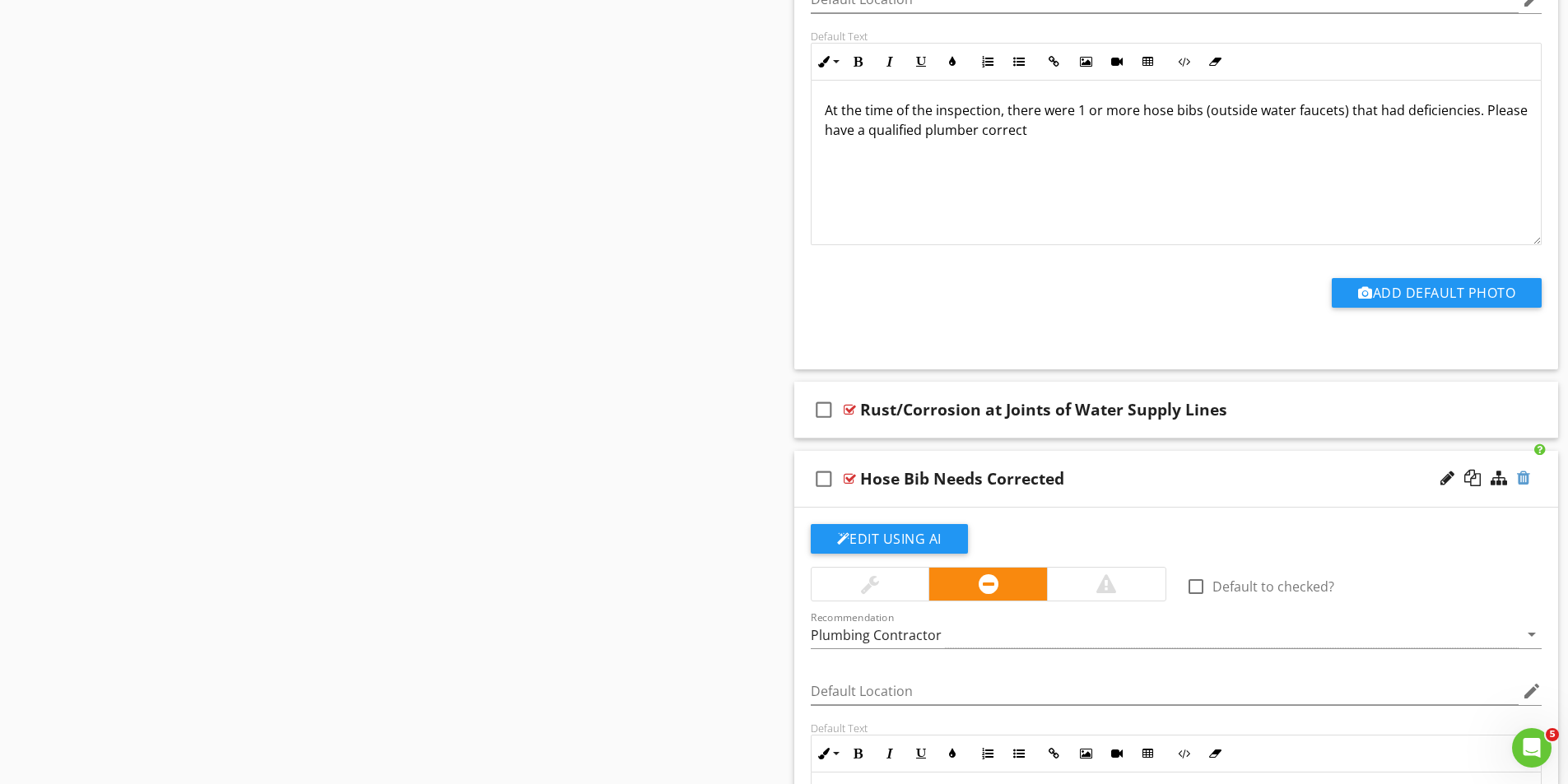
click at [1525, 478] on div at bounding box center [1523, 477] width 13 height 17
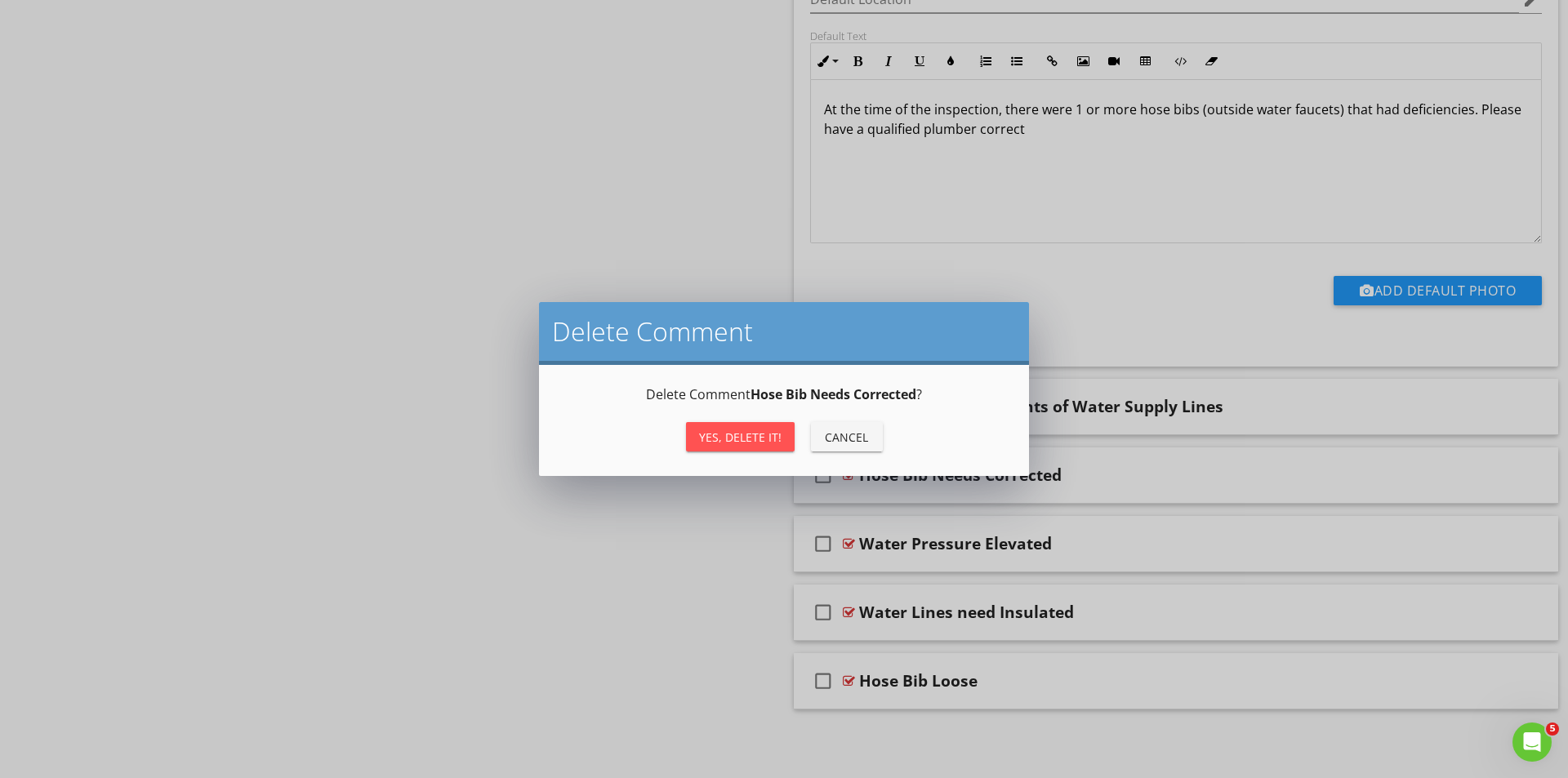
click at [762, 438] on div "Yes, Delete it!" at bounding box center [740, 437] width 82 height 17
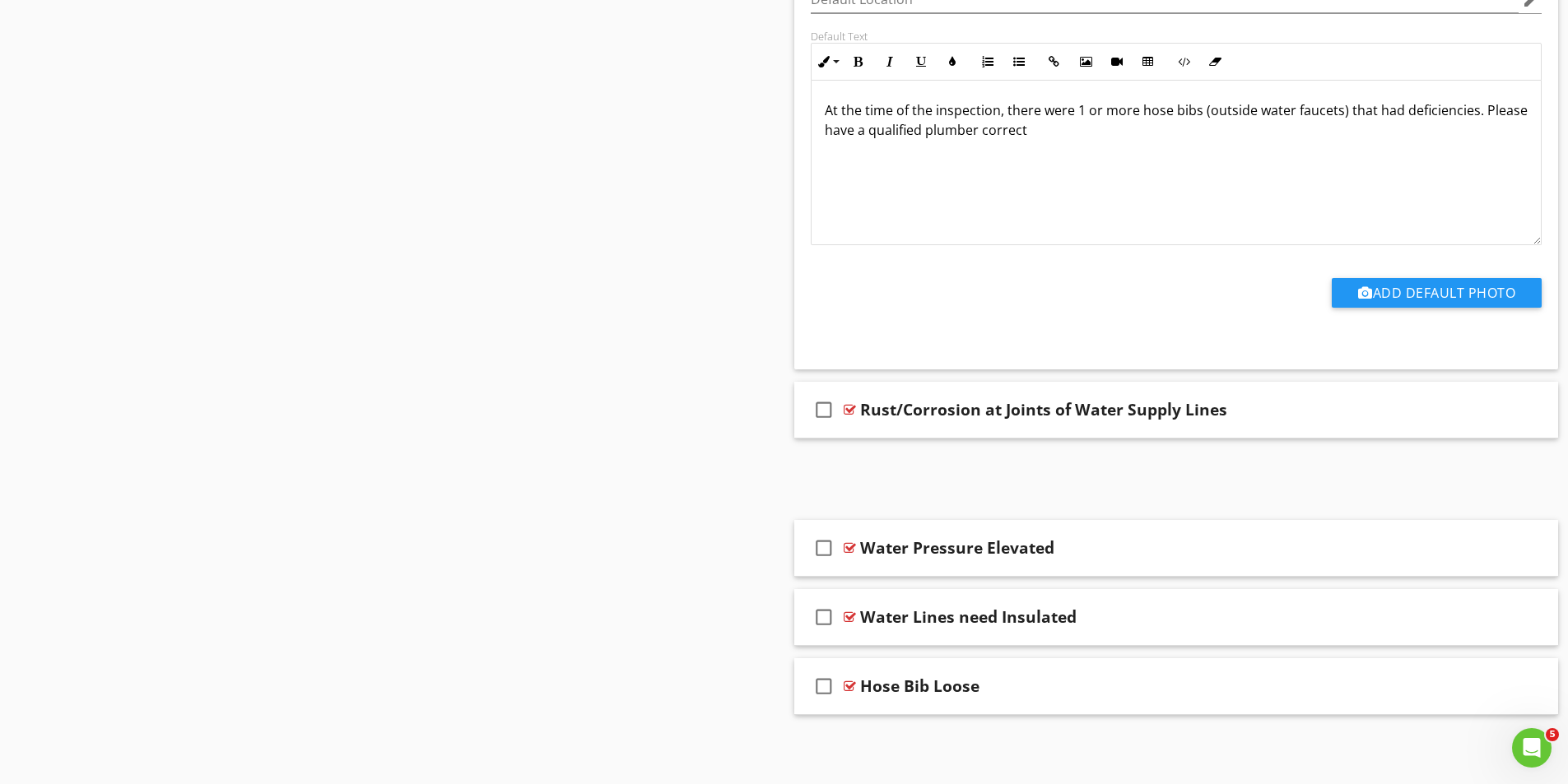
scroll to position [9526, 0]
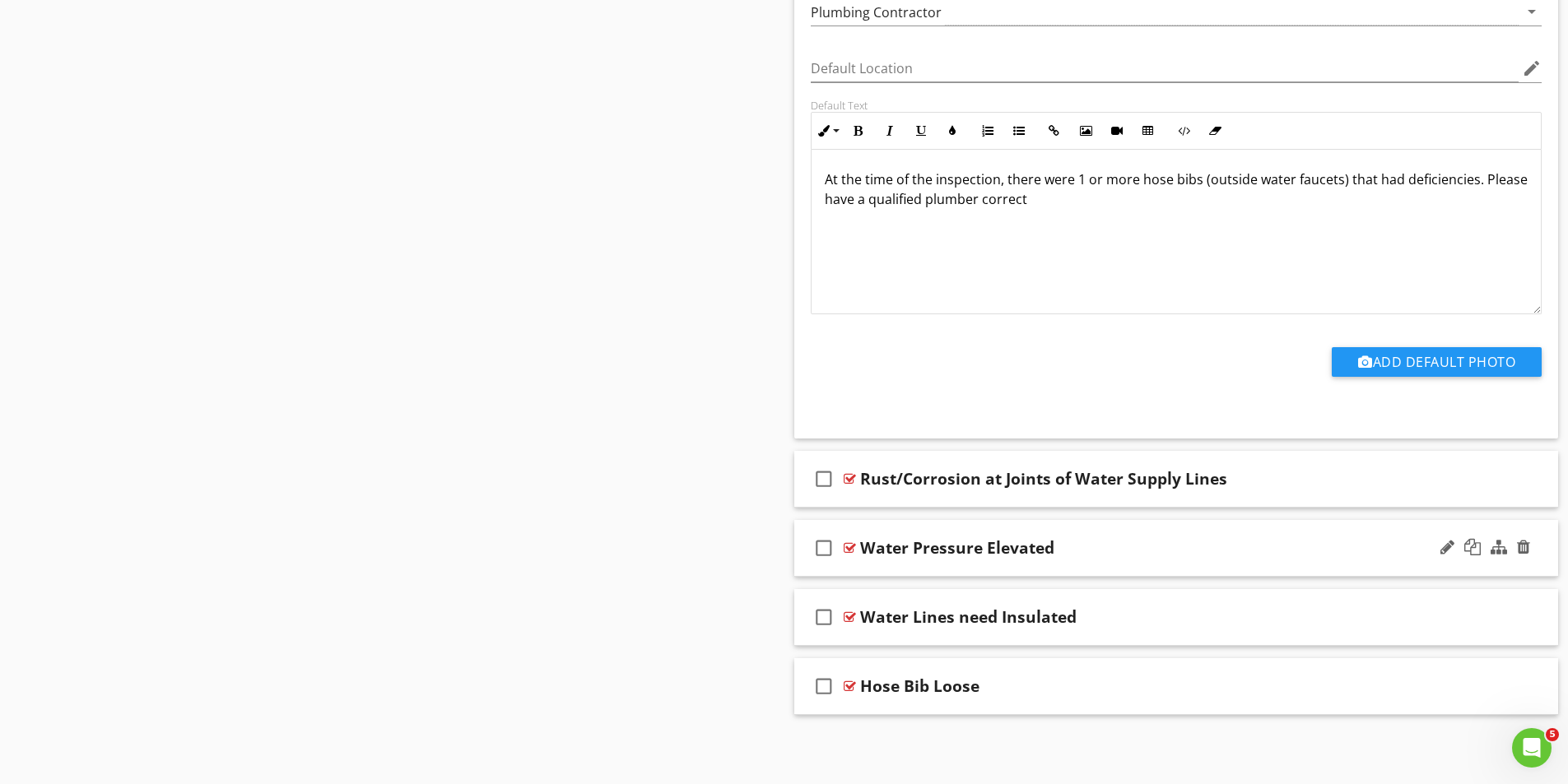
click at [848, 548] on div at bounding box center [849, 548] width 12 height 13
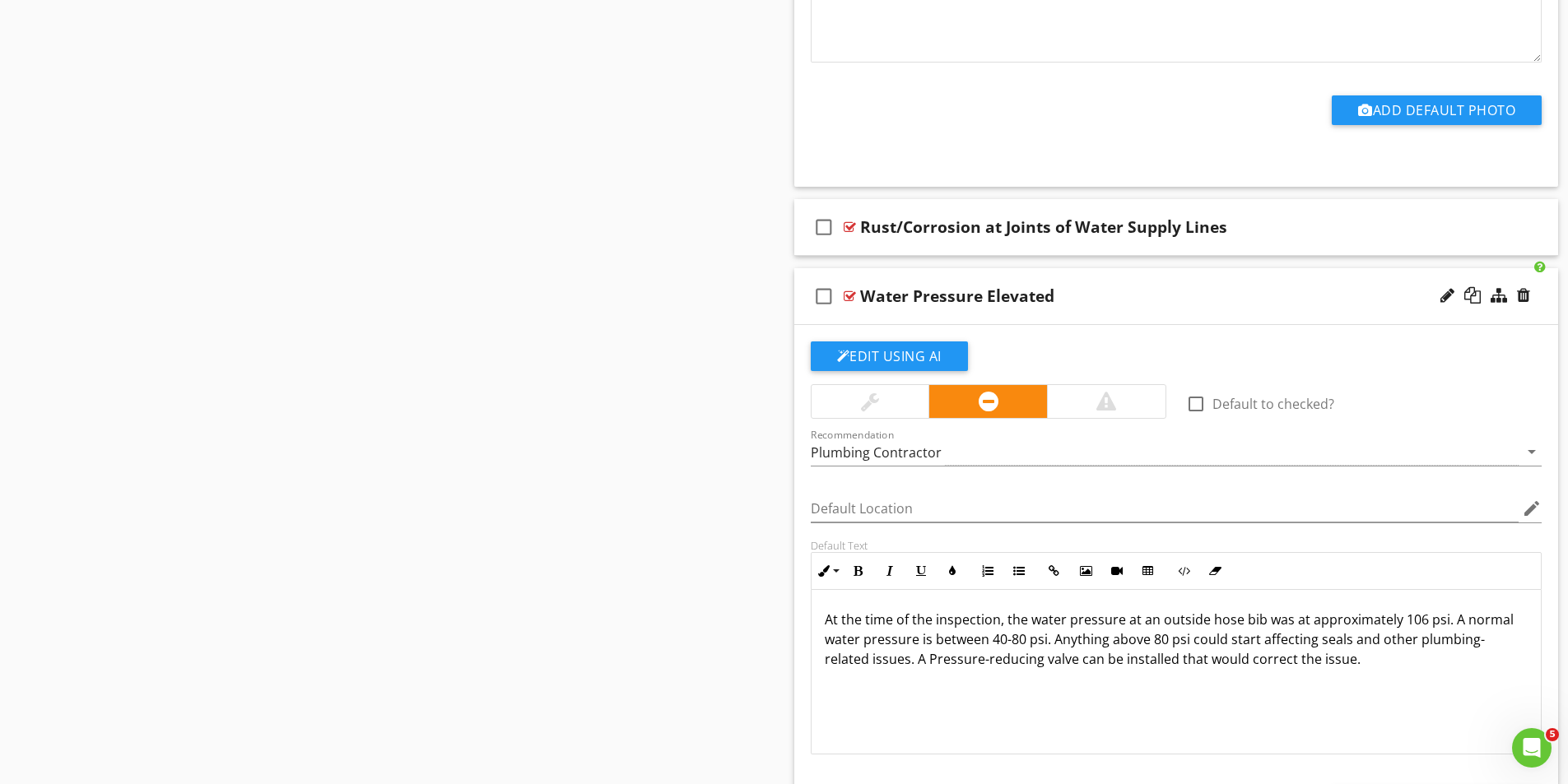
scroll to position [9842, 0]
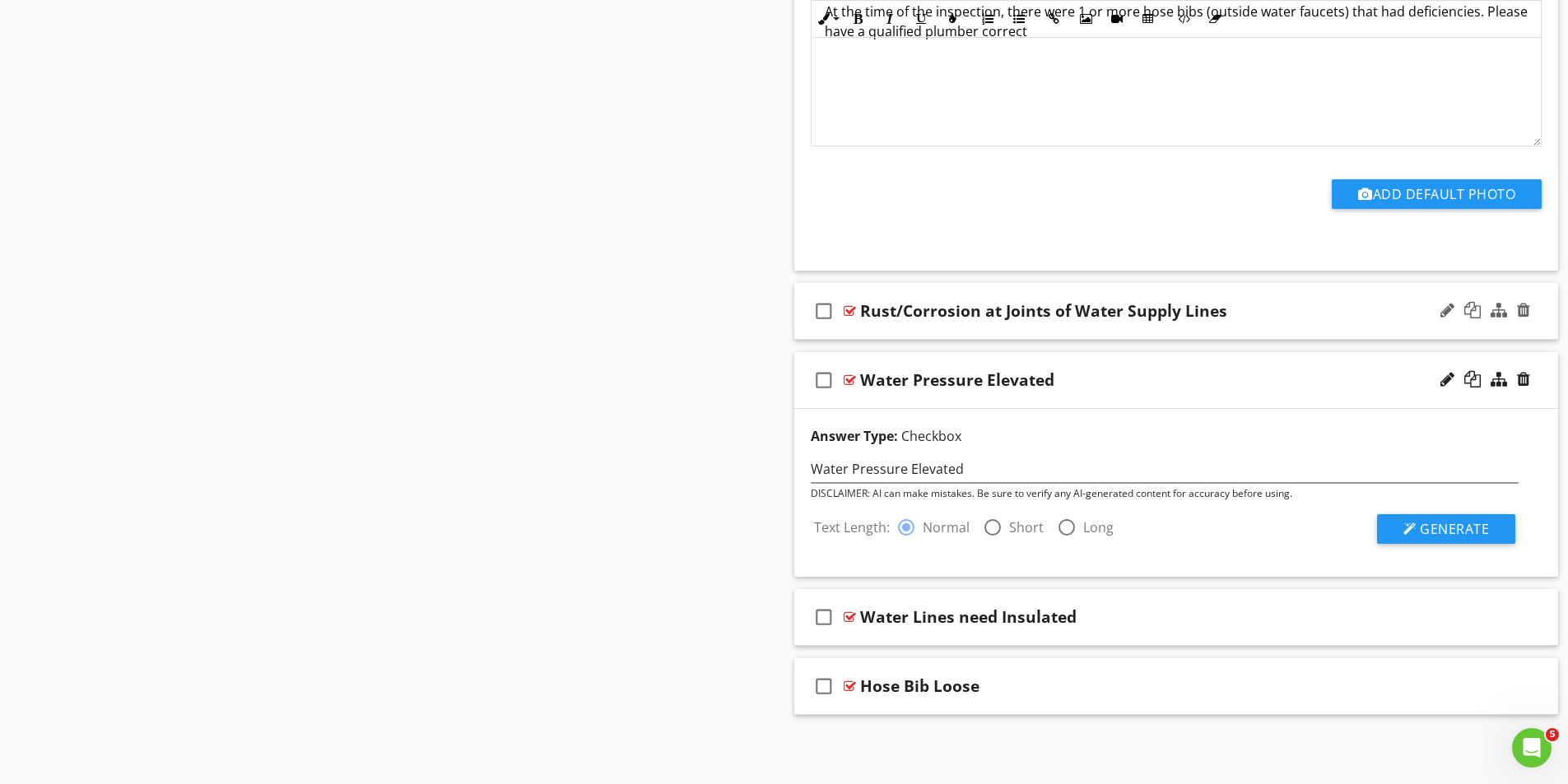
scroll to position [9694, 0]
drag, startPoint x: 992, startPoint y: 524, endPoint x: 1059, endPoint y: 537, distance: 68.2
click at [992, 523] on div at bounding box center [992, 528] width 28 height 28
radio input "false"
radio input "true"
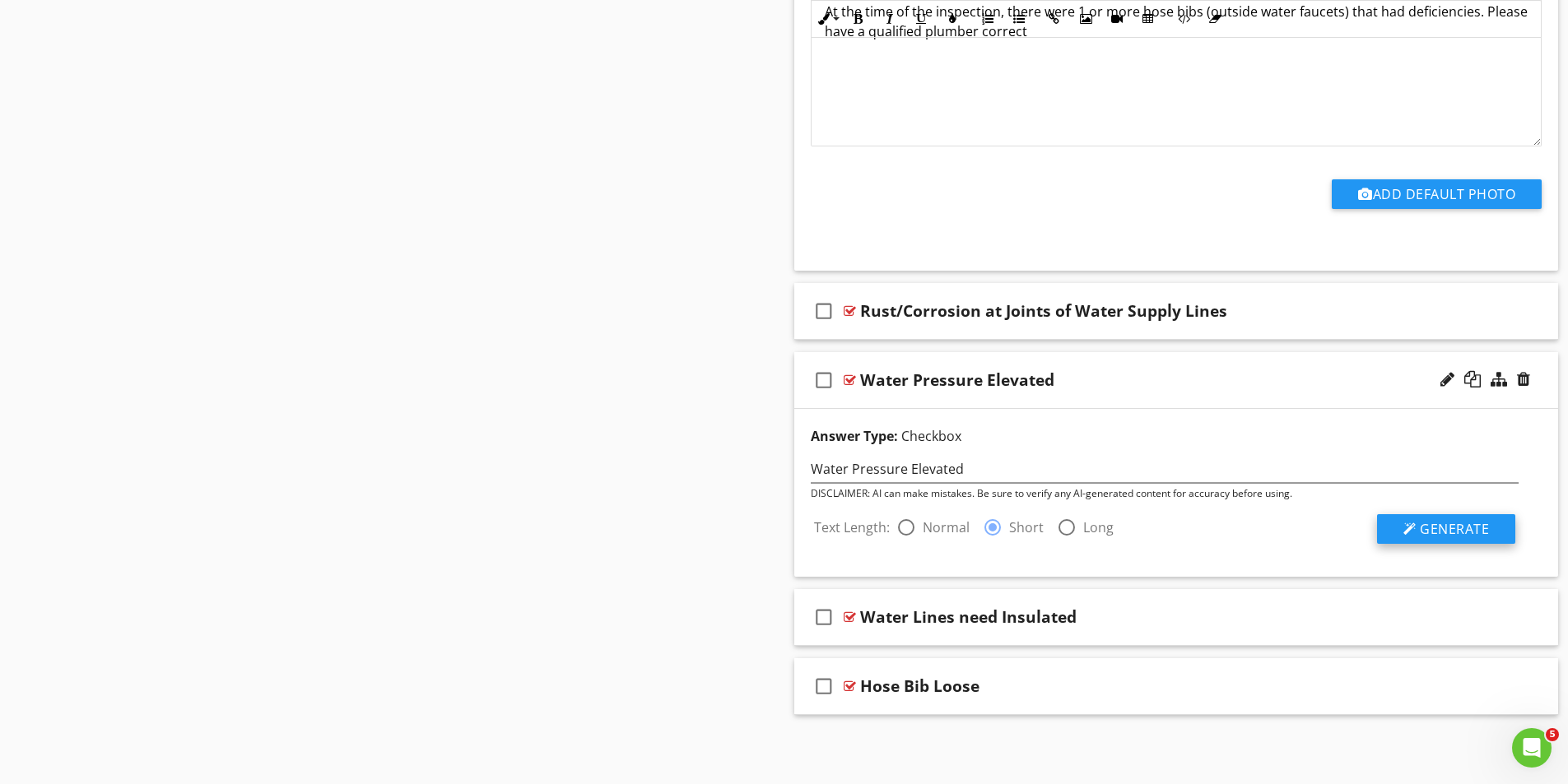
click at [1463, 529] on span "Generate" at bounding box center [1454, 529] width 69 height 18
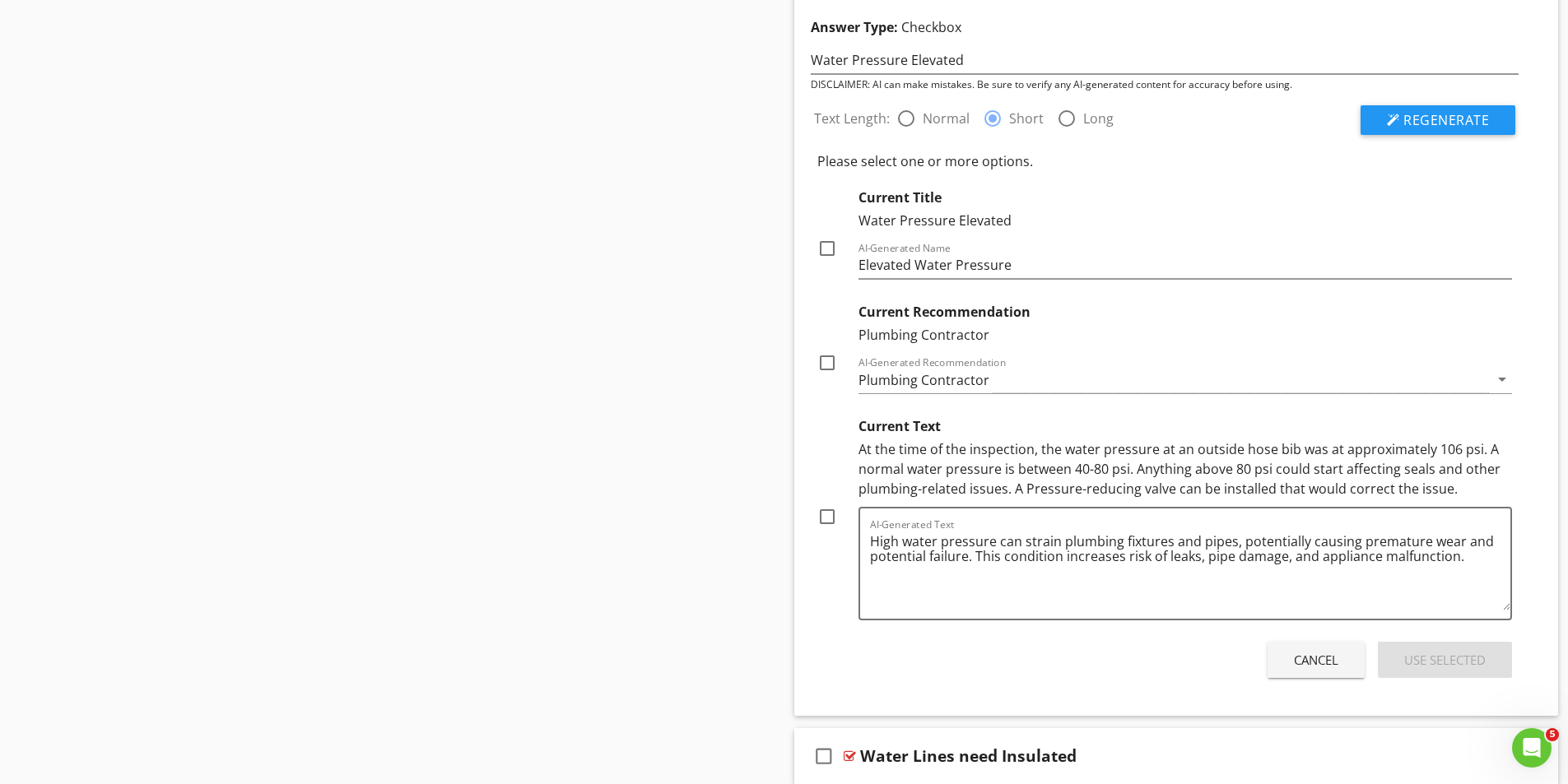
scroll to position [10105, 0]
click at [829, 358] on div at bounding box center [827, 361] width 28 height 28
checkbox input "true"
click at [826, 244] on div at bounding box center [827, 246] width 28 height 28
checkbox input "true"
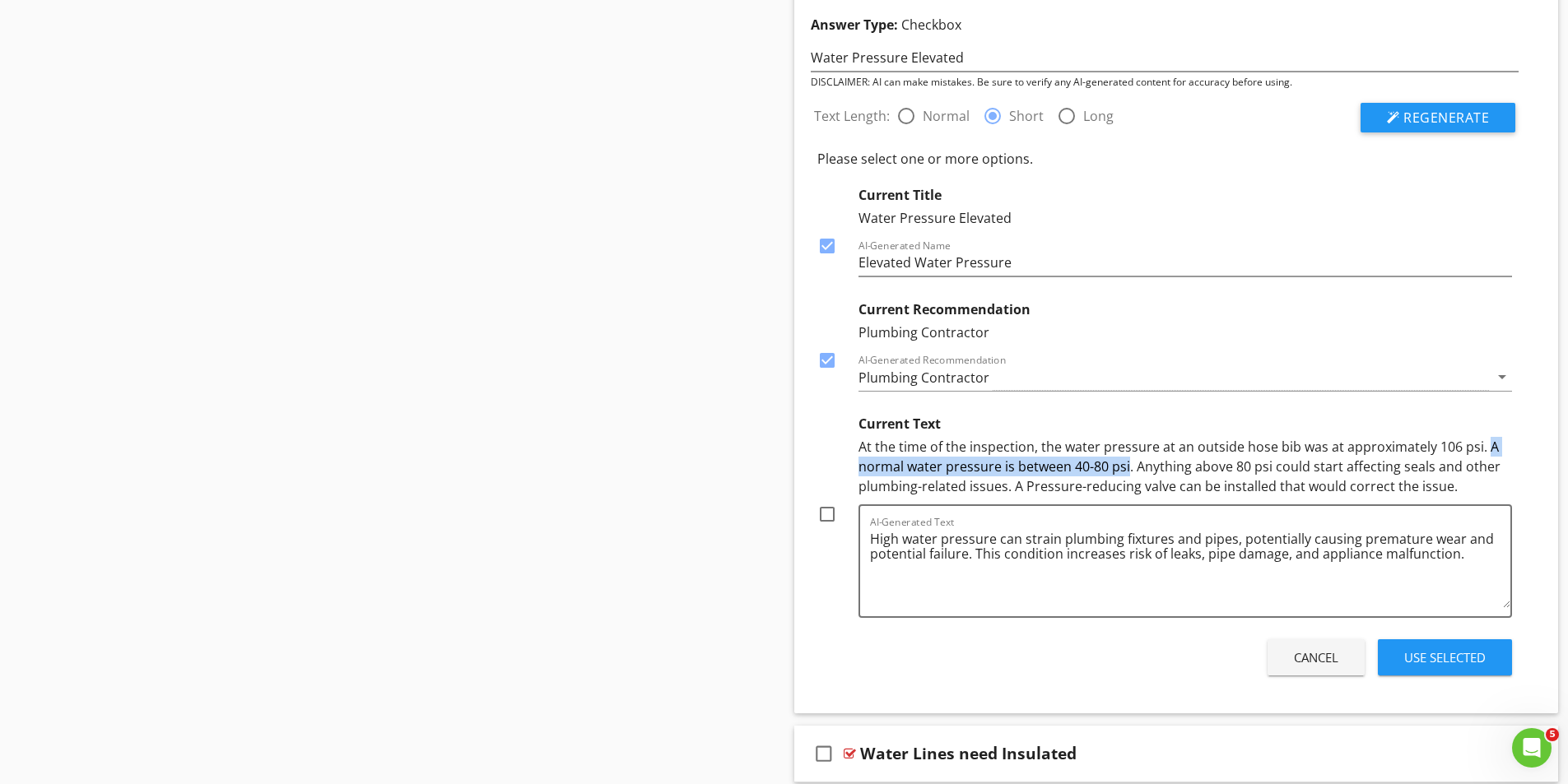
drag, startPoint x: 1482, startPoint y: 444, endPoint x: 1113, endPoint y: 463, distance: 369.5
click at [1127, 468] on div "At the time of the inspection, the water pressure at an outside hose bib was at…" at bounding box center [1185, 467] width 654 height 59
copy div "A normal water pressure is between 40-80 psi"
click at [1471, 558] on textarea "High water pressure can strain plumbing fixtures and pipes, potentially causing…" at bounding box center [1191, 567] width 641 height 82
paste textarea "A normal water pressure is between 40-80 psi"
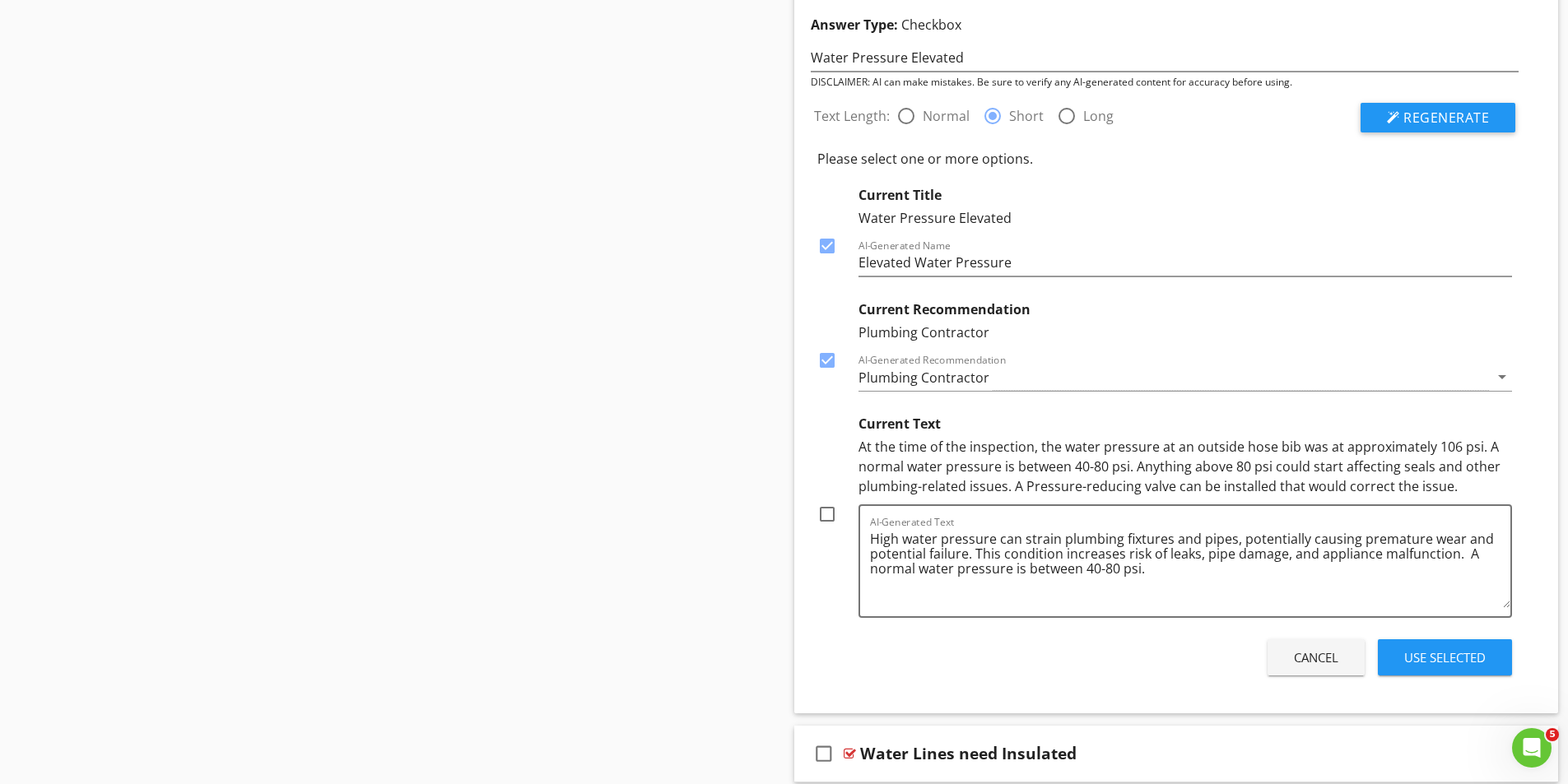
drag, startPoint x: 1013, startPoint y: 482, endPoint x: 1458, endPoint y: 485, distance: 445.0
click at [1464, 488] on div "At the time of the inspection, the water pressure at an outside hose bib was at…" at bounding box center [1185, 467] width 654 height 59
copy div "A Pressure-reducing valve can be installed that would correct the issue."
click at [1181, 571] on textarea "High water pressure can strain plumbing fixtures and pipes, potentially causing…" at bounding box center [1191, 567] width 641 height 82
paste textarea "A Pressure-reducing valve can be installed that would correct the issue."
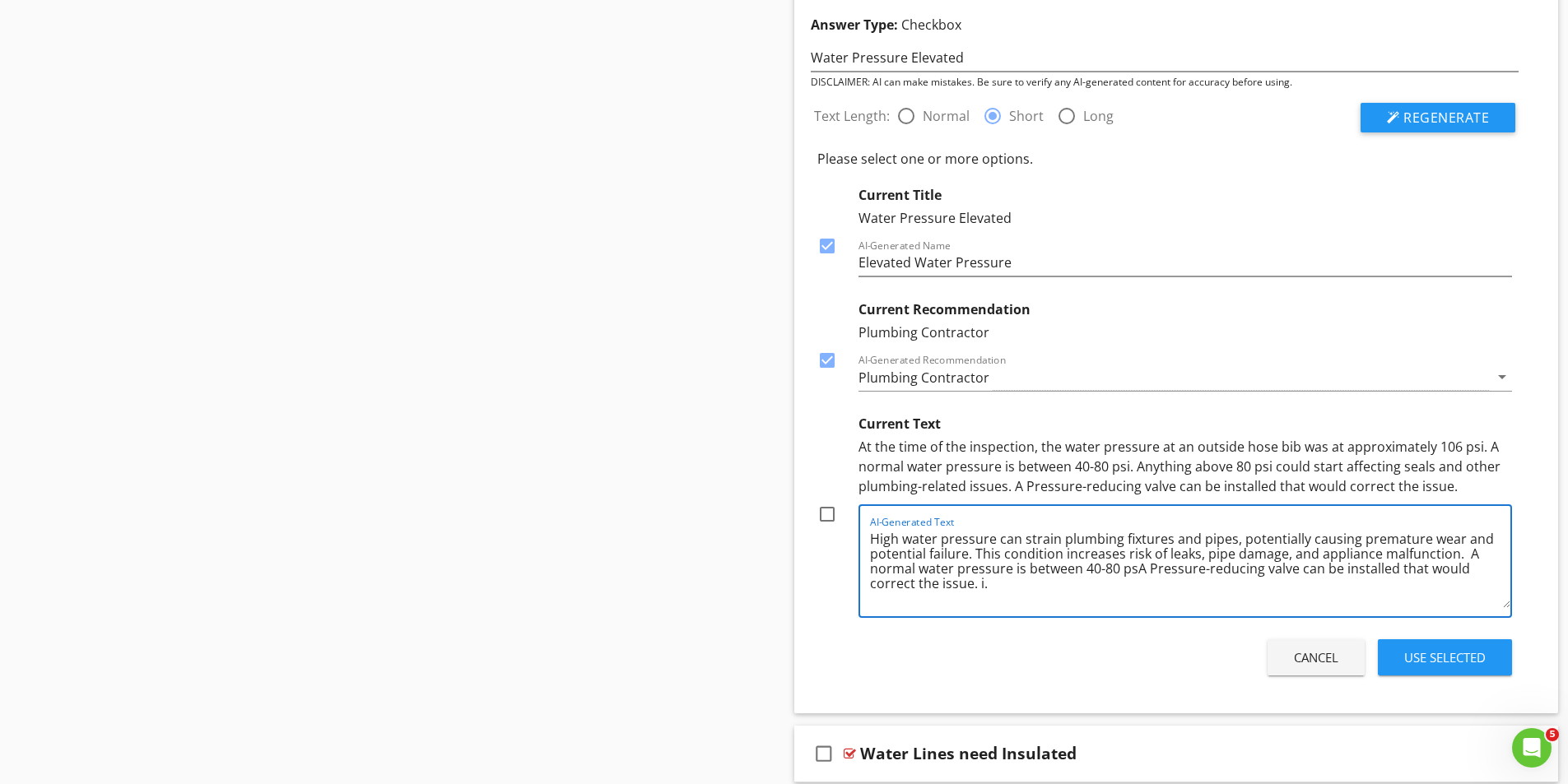
click at [1136, 565] on textarea "High water pressure can strain plumbing fixtures and pipes, potentially causing…" at bounding box center [1191, 567] width 641 height 82
click at [984, 580] on textarea "High water pressure can strain plumbing fixtures and pipes, potentially causing…" at bounding box center [1191, 567] width 641 height 82
type textarea "High water pressure can strain plumbing fixtures and pipes, potentially causing…"
click at [825, 511] on div at bounding box center [827, 514] width 28 height 28
checkbox input "true"
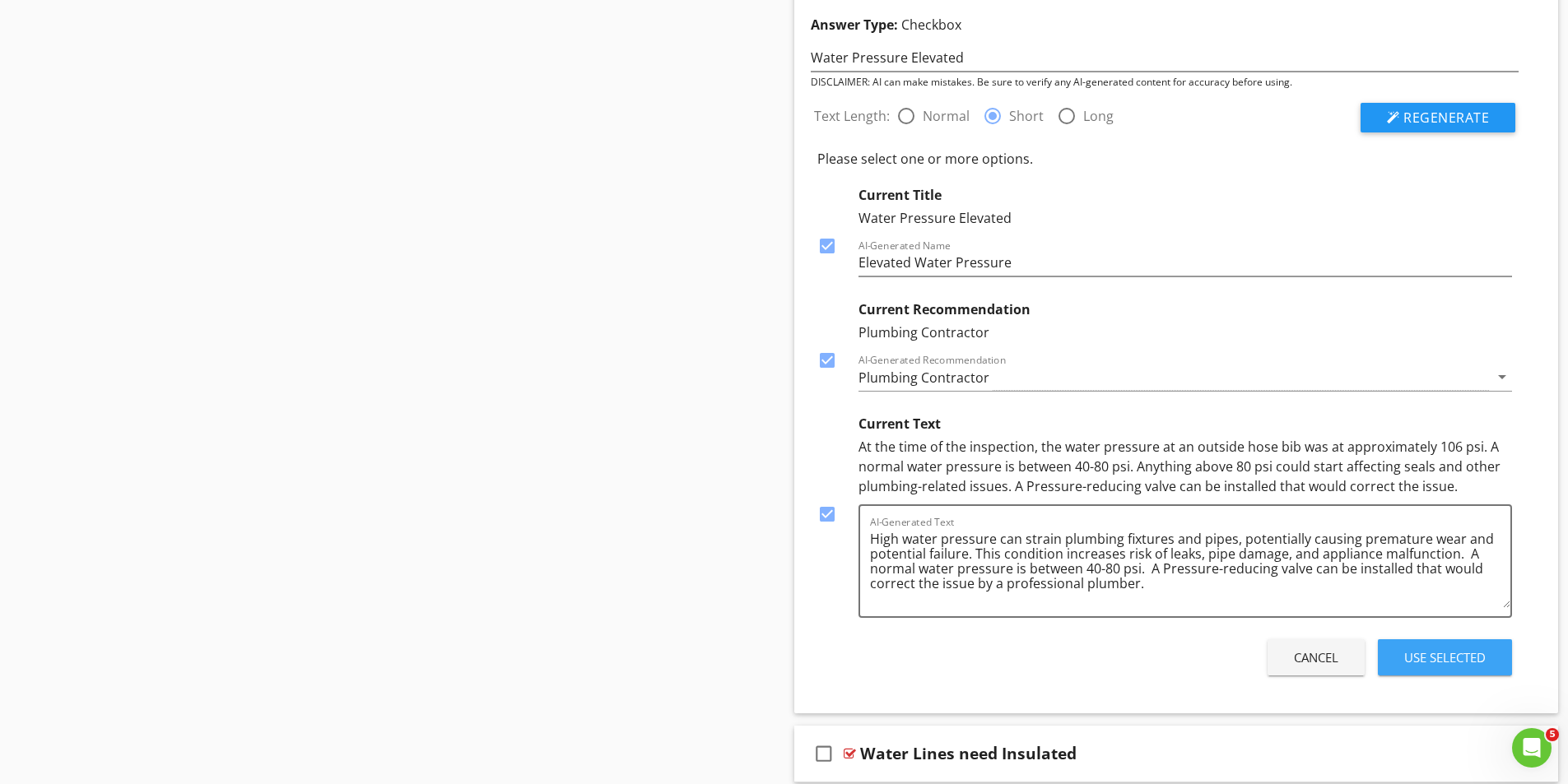
click at [1445, 659] on div "Use Selected" at bounding box center [1445, 658] width 82 height 19
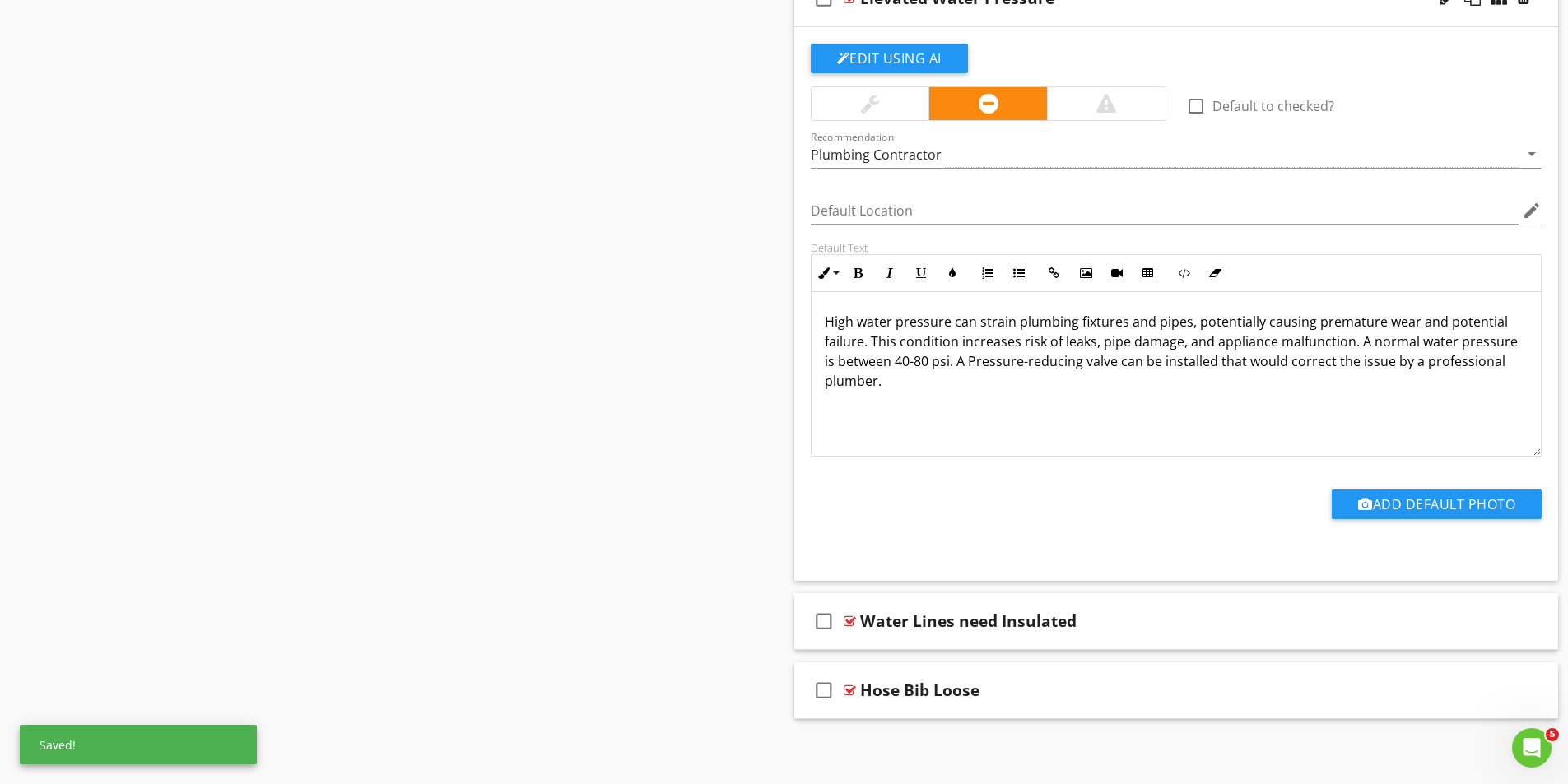
scroll to position [10080, 0]
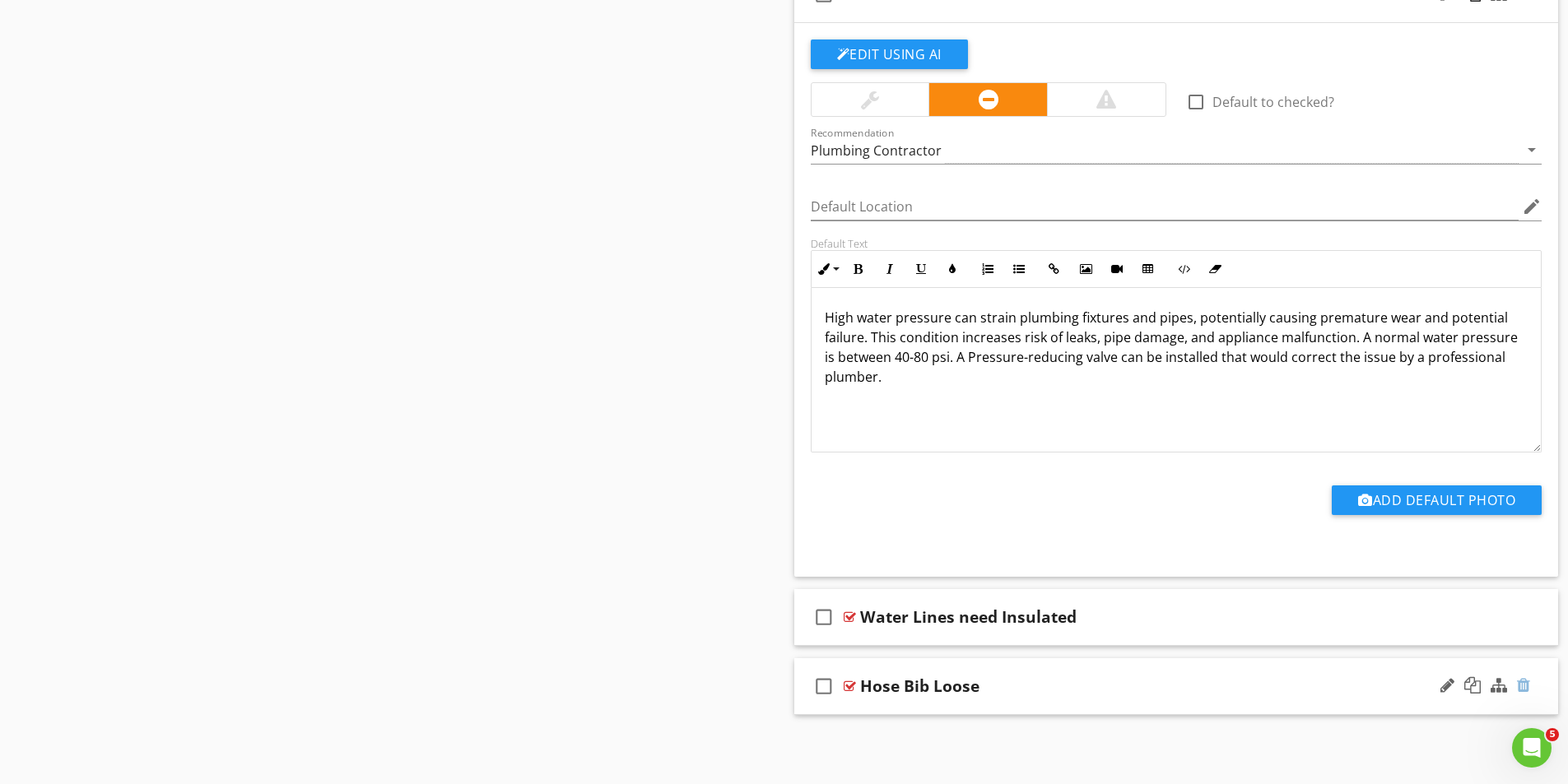
click at [1528, 685] on div at bounding box center [1523, 686] width 13 height 17
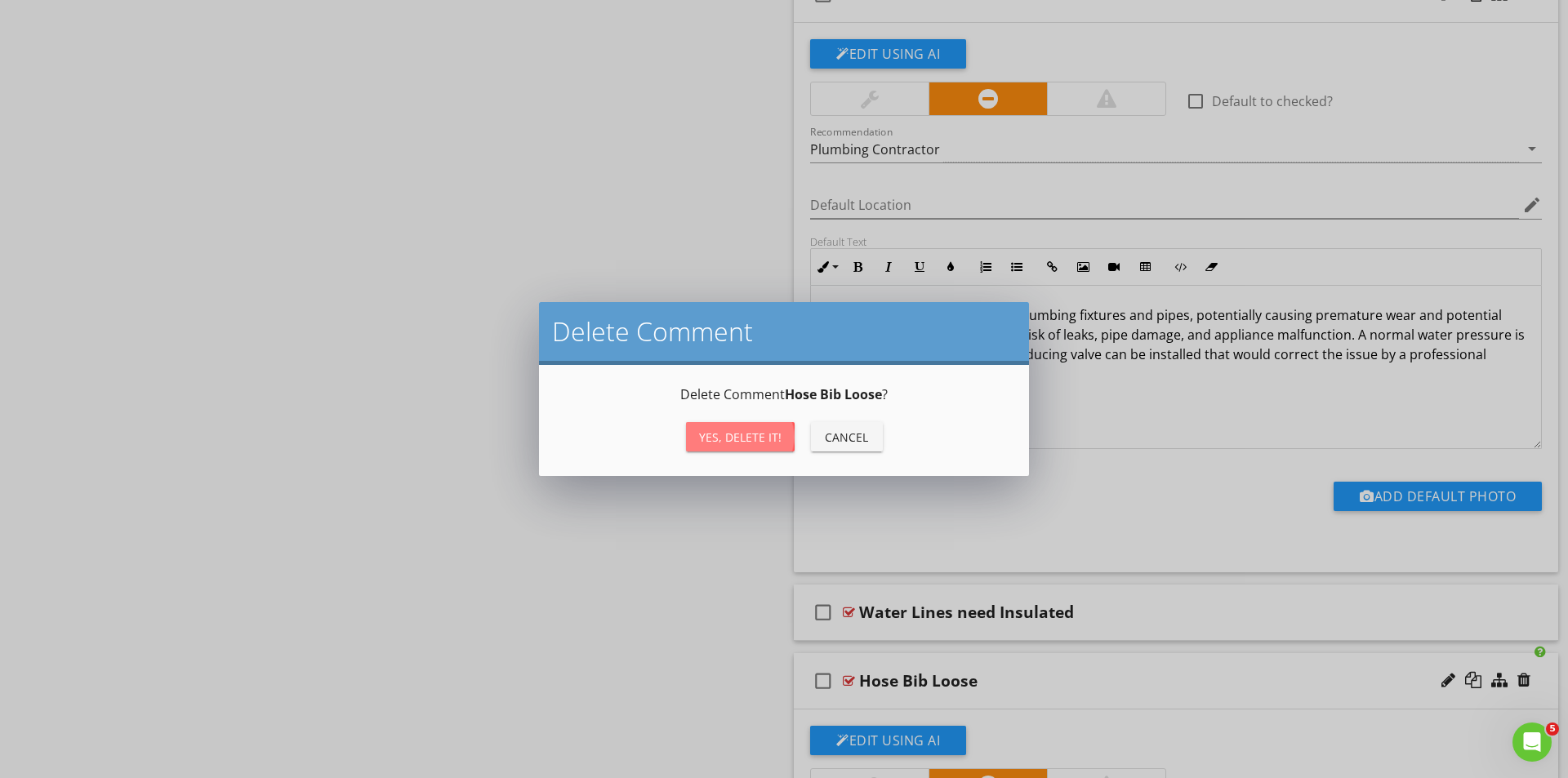
click at [745, 442] on div "Yes, Delete it!" at bounding box center [740, 437] width 82 height 17
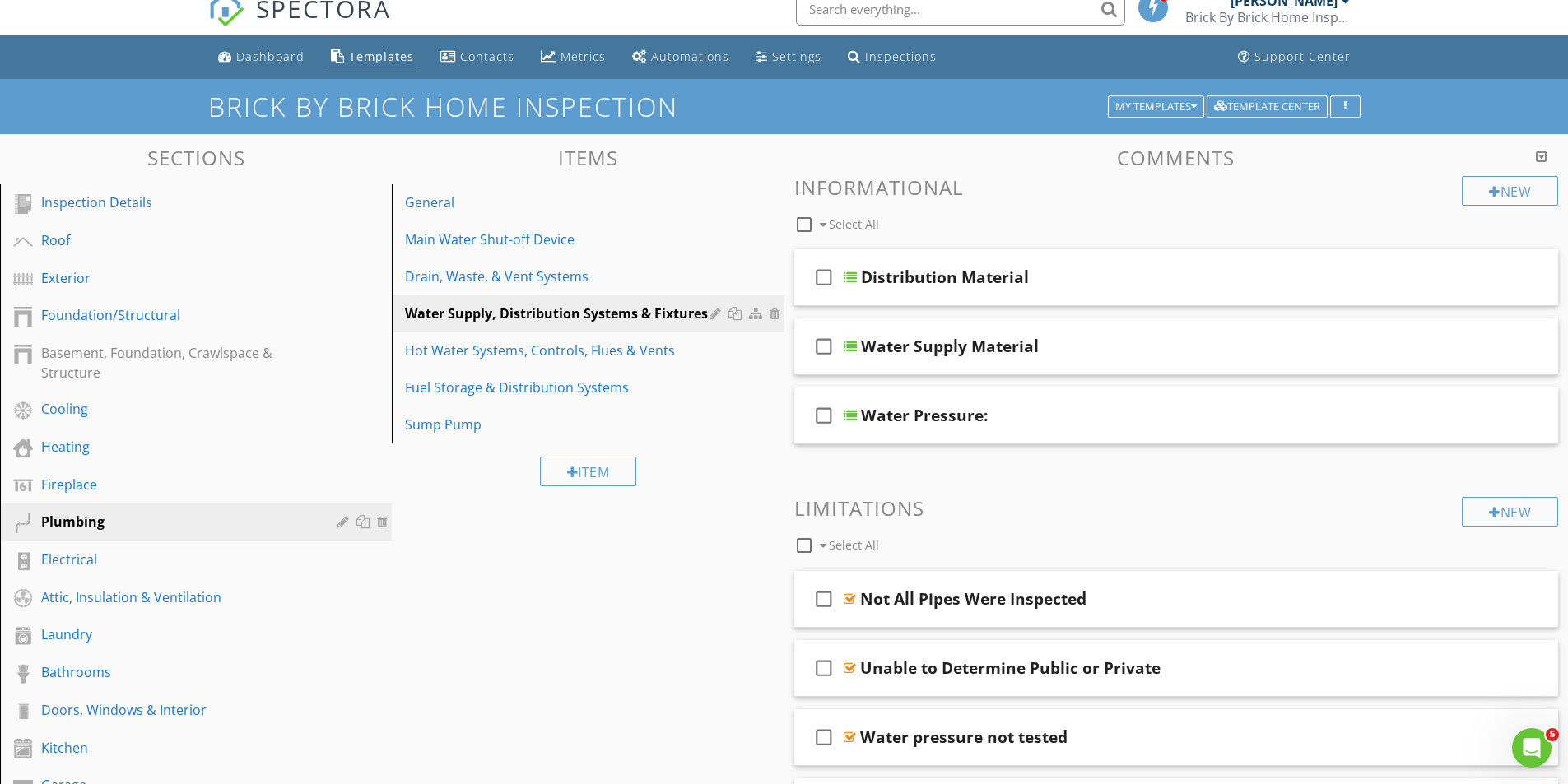
scroll to position [0, 0]
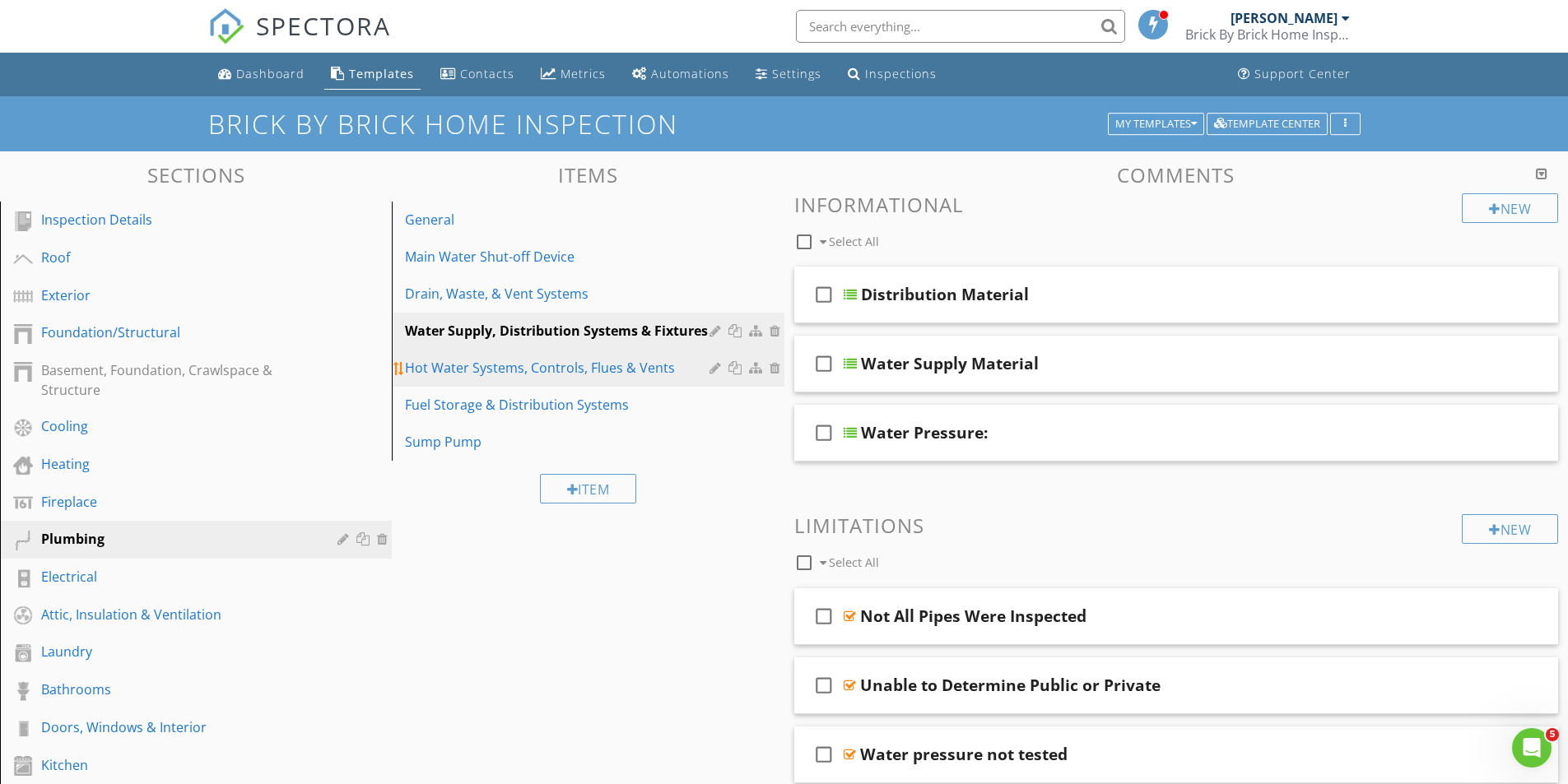
click at [486, 368] on div "Hot Water Systems, Controls, Flues & Vents" at bounding box center [559, 368] width 308 height 20
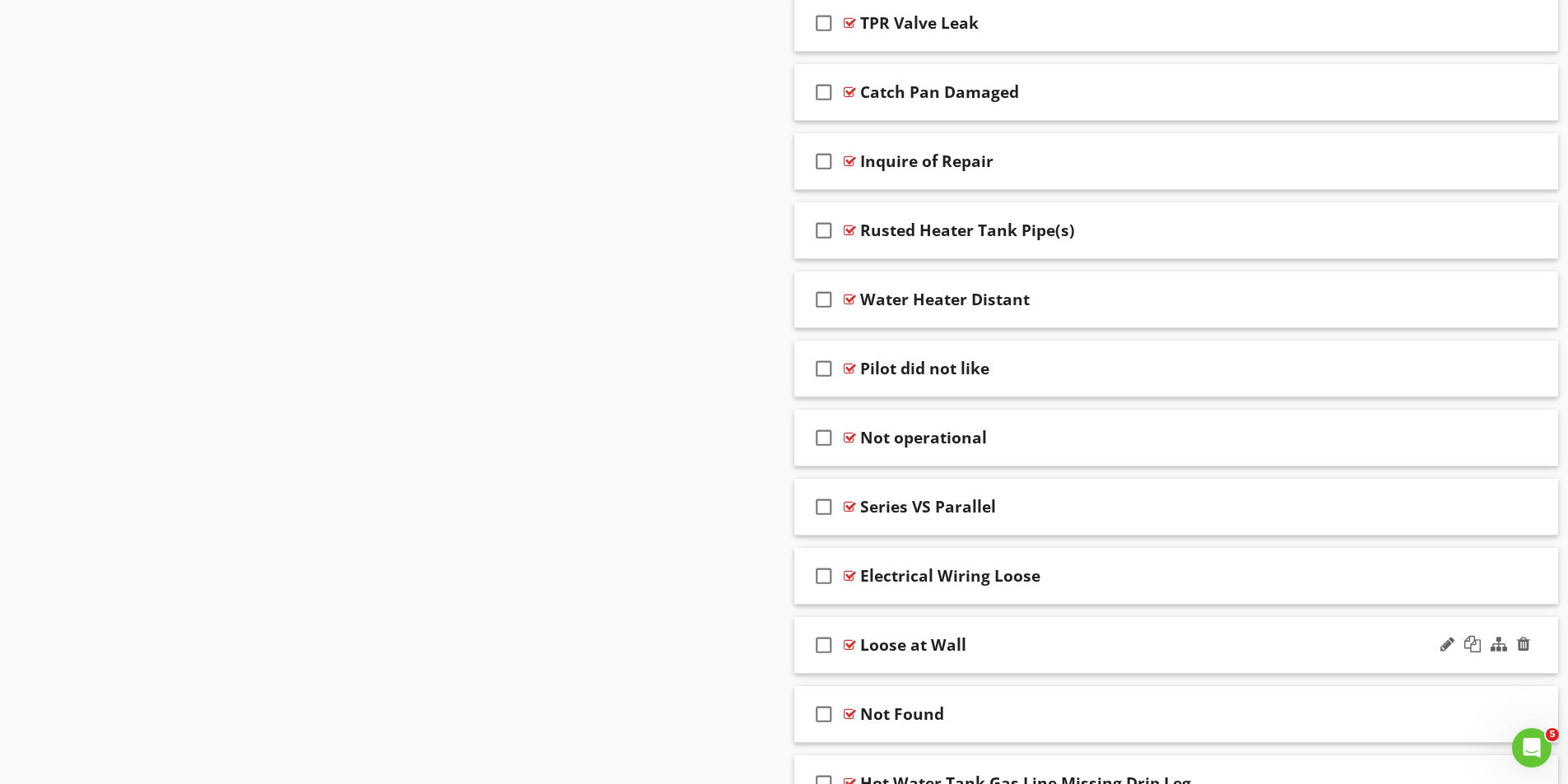
scroll to position [3447, 0]
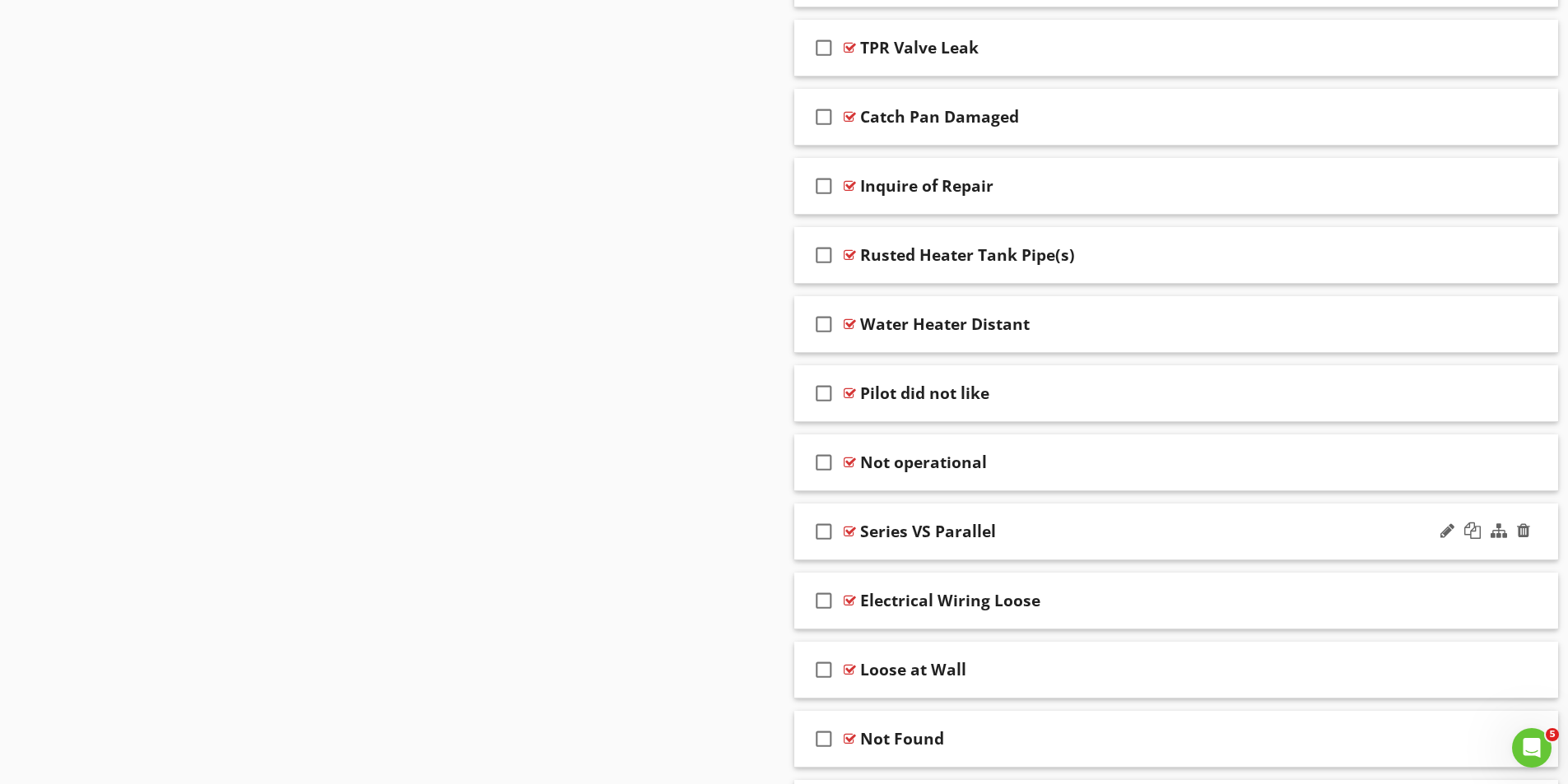
click at [867, 529] on div "Series VS Parallel" at bounding box center [928, 531] width 136 height 20
click at [849, 529] on div at bounding box center [849, 531] width 12 height 13
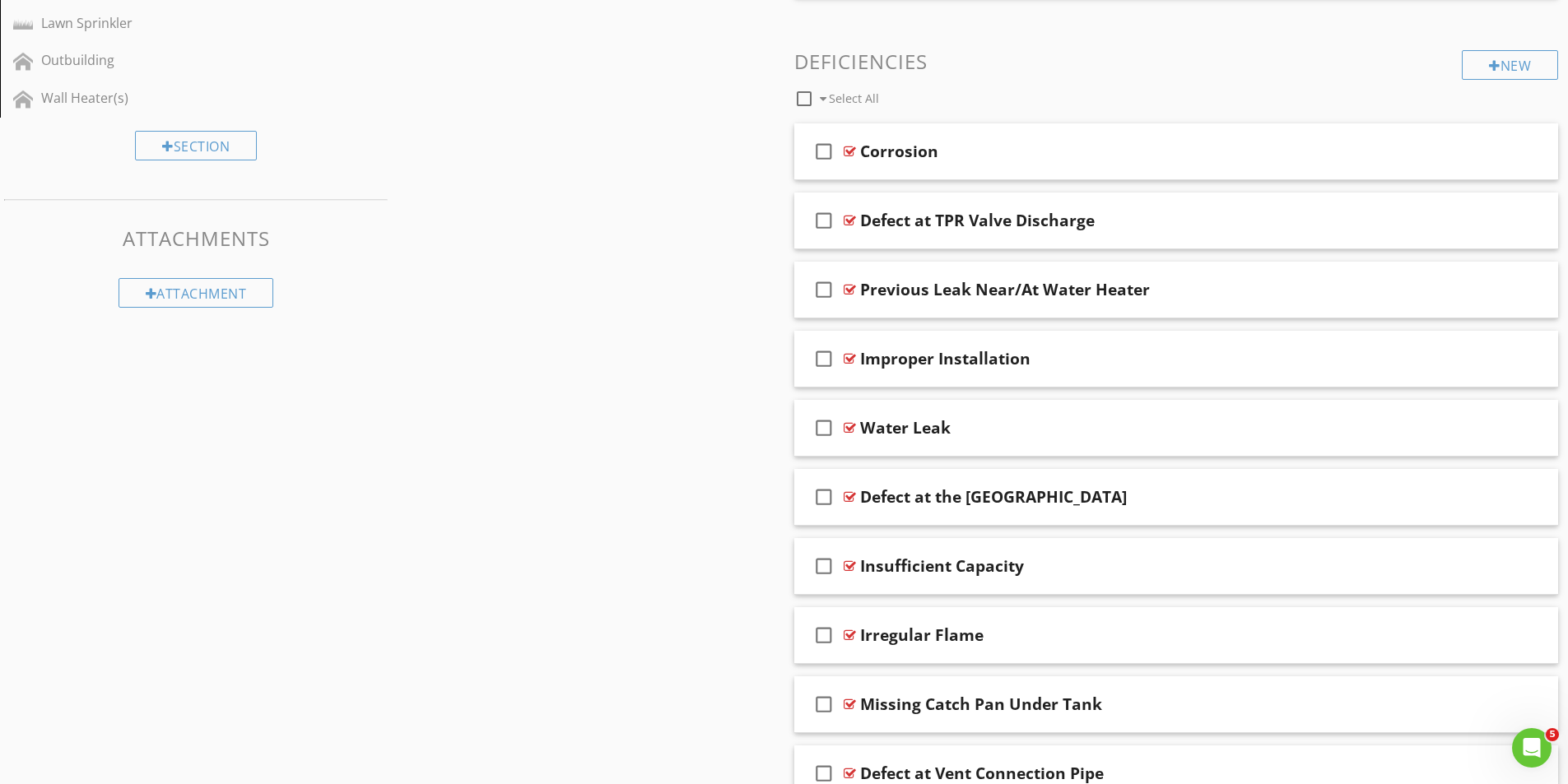
scroll to position [896, 0]
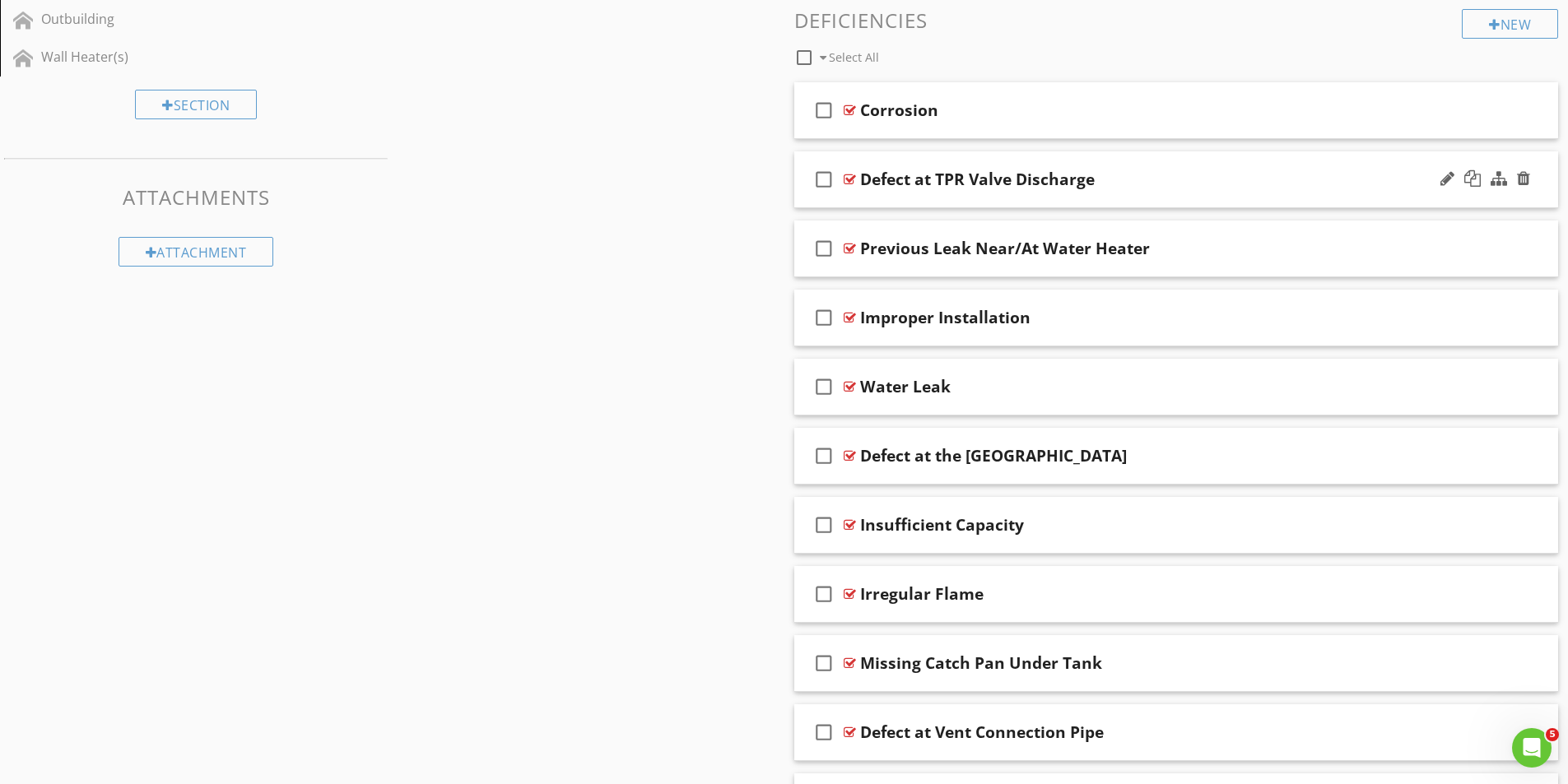
click at [848, 174] on div at bounding box center [849, 179] width 12 height 13
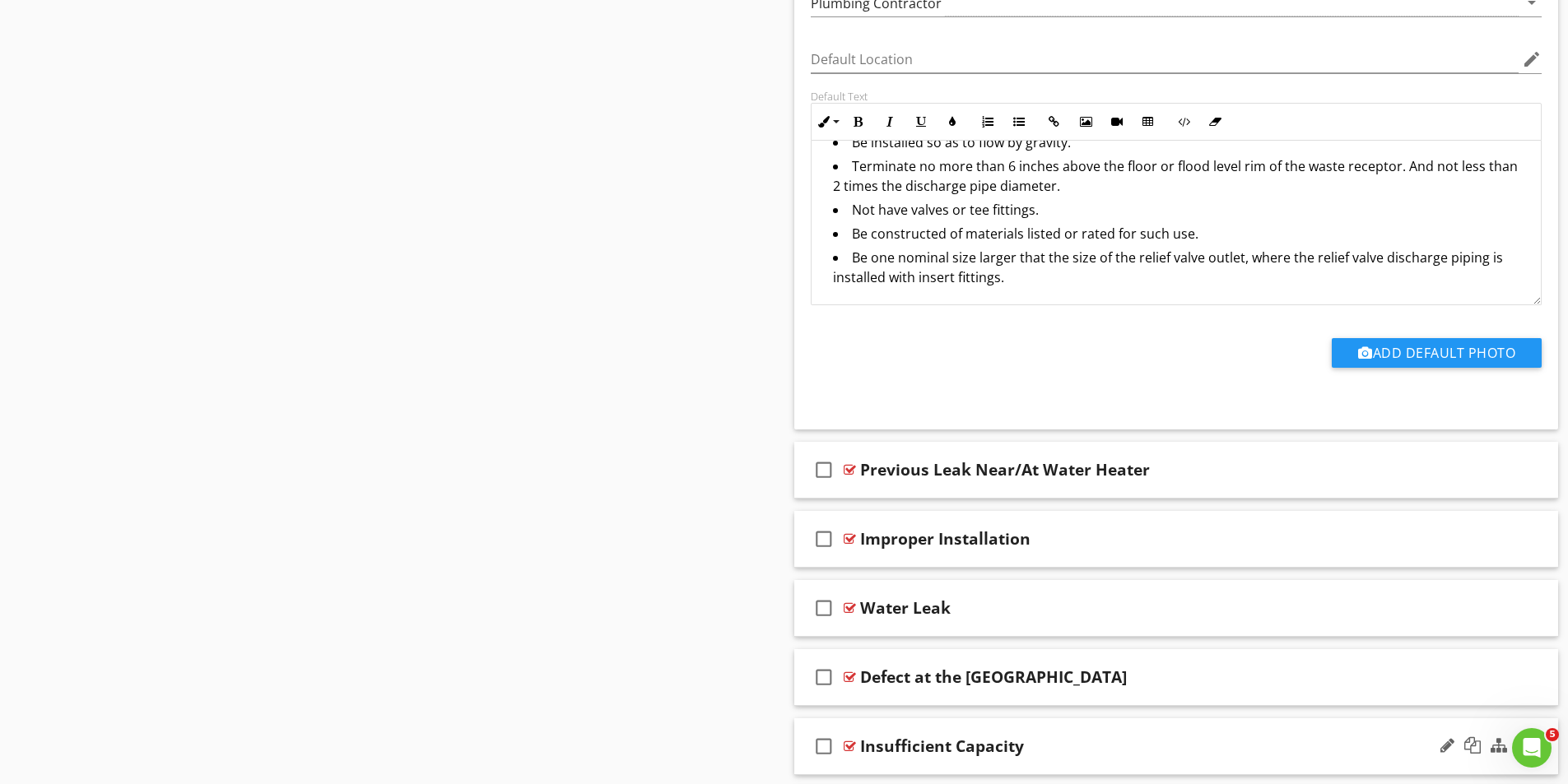
scroll to position [1308, 0]
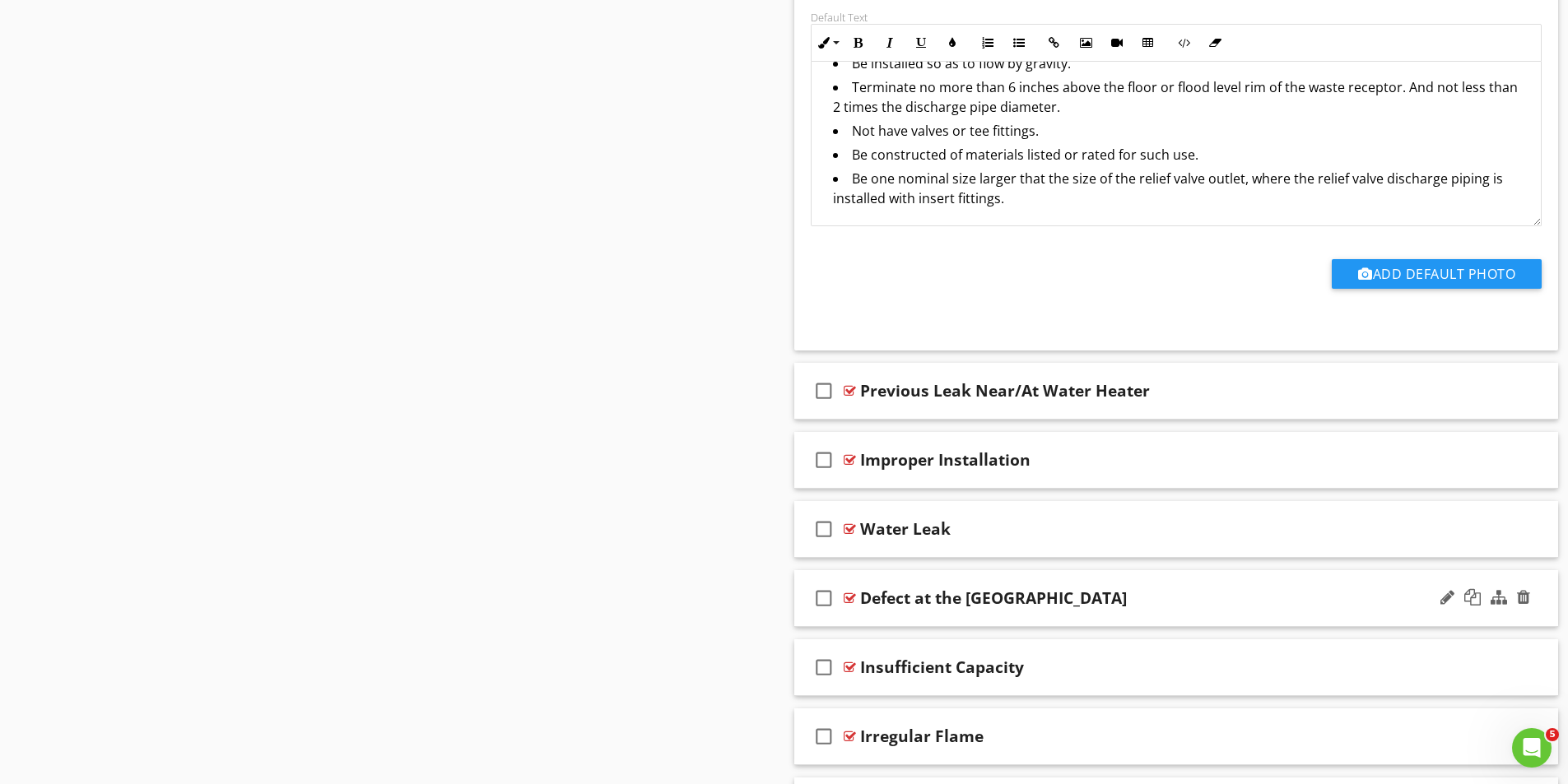
click at [850, 592] on div at bounding box center [849, 598] width 12 height 13
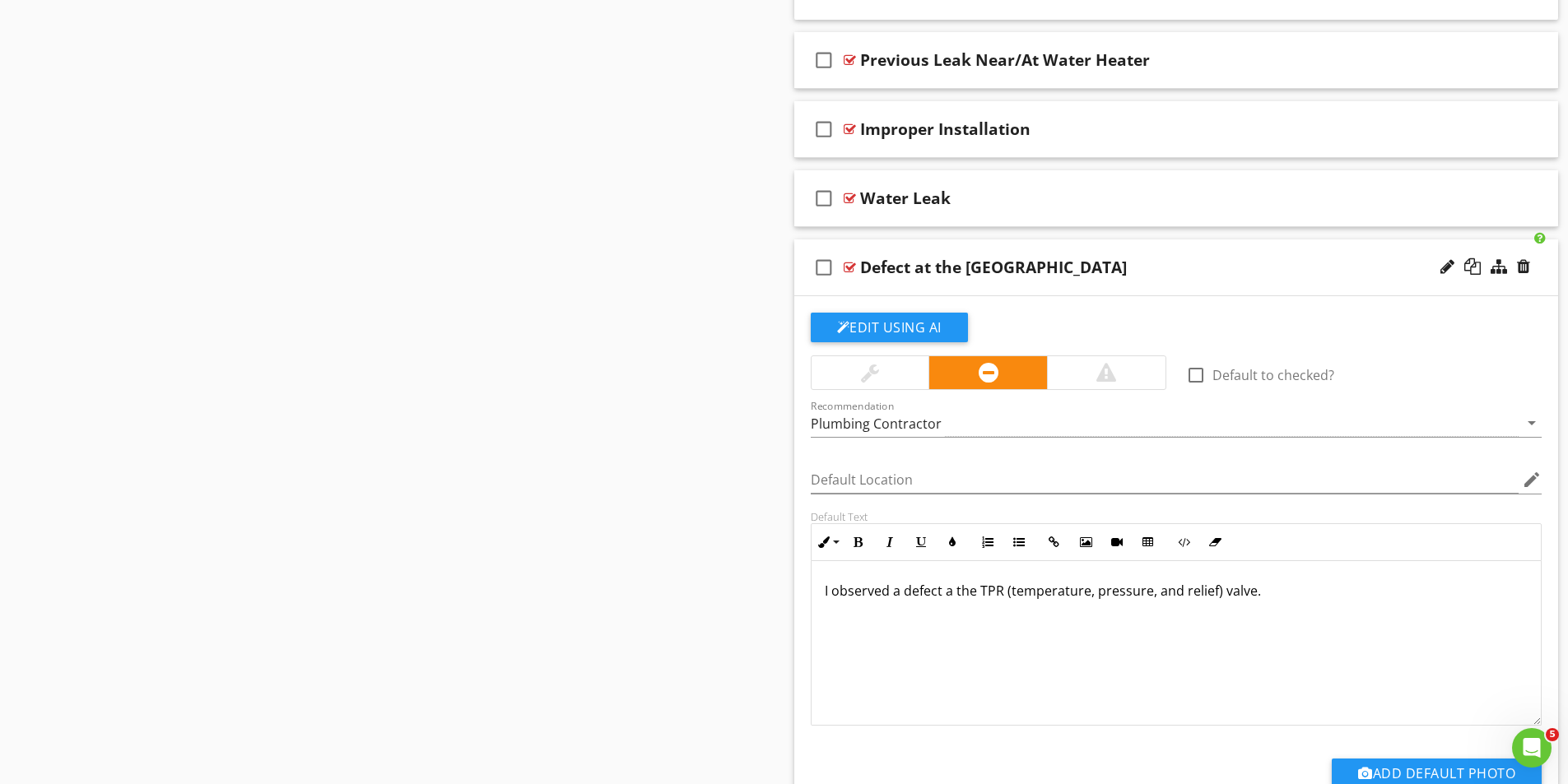
scroll to position [1555, 0]
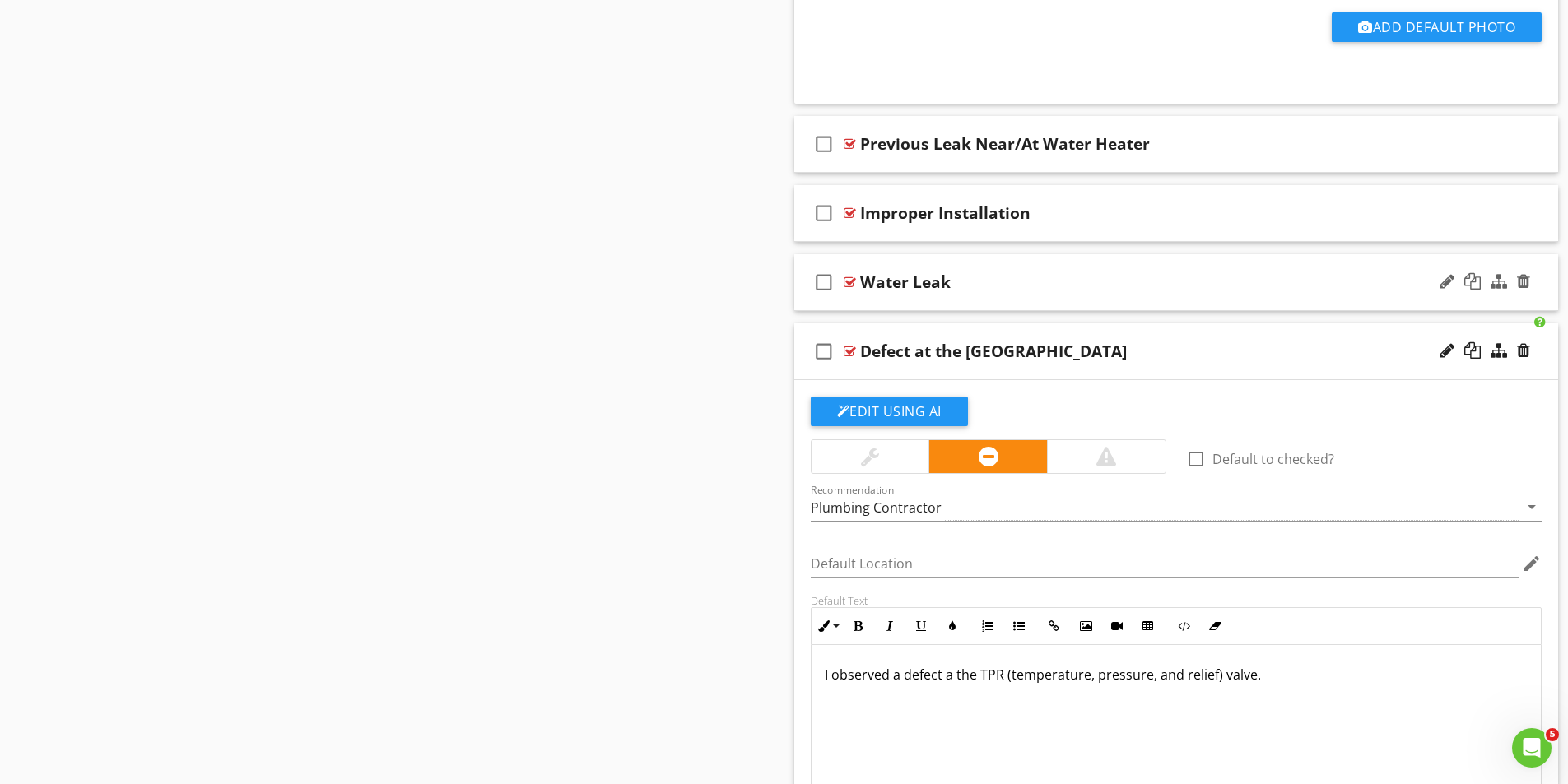
click at [848, 280] on div at bounding box center [849, 281] width 12 height 13
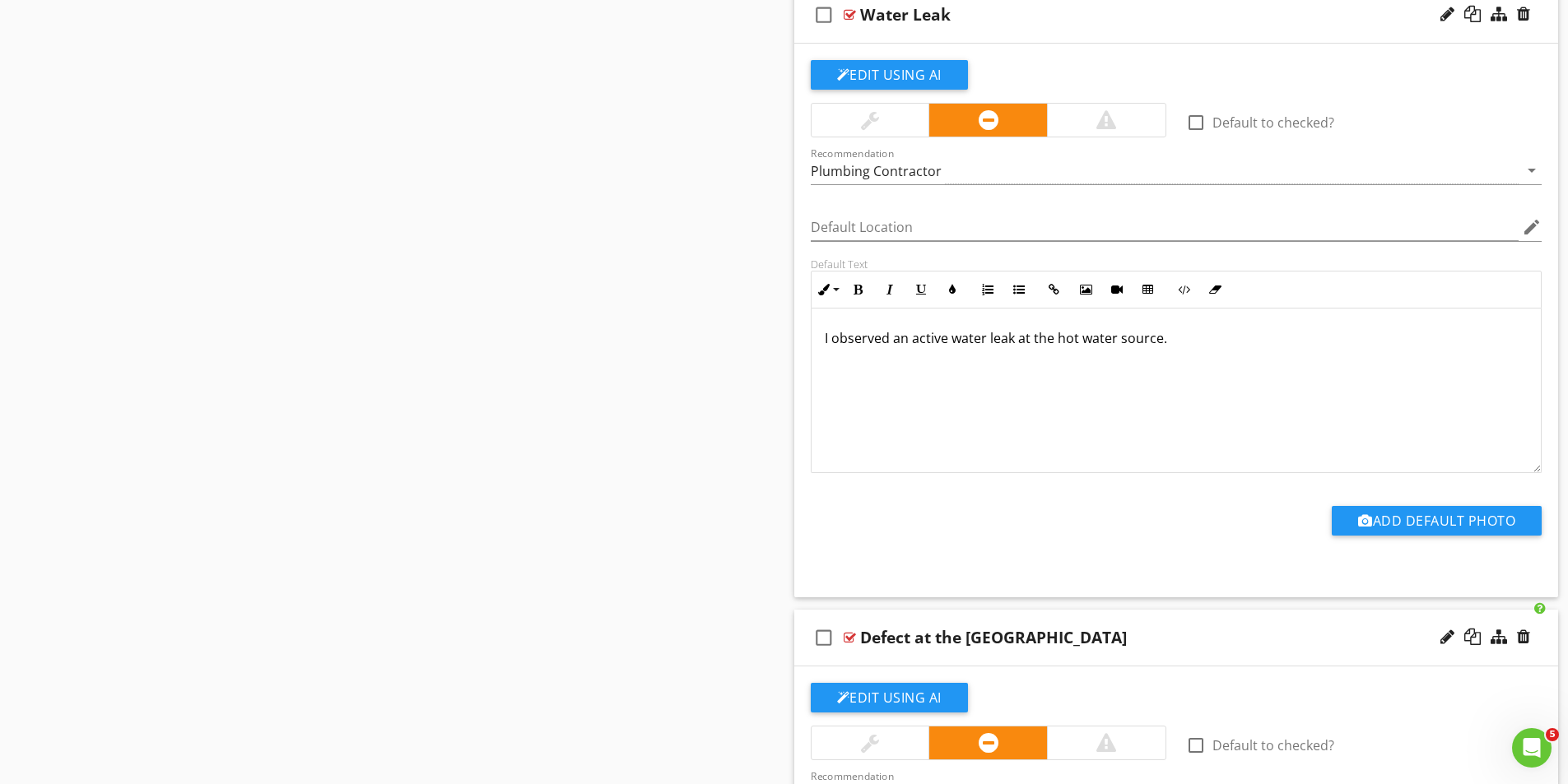
scroll to position [1801, 0]
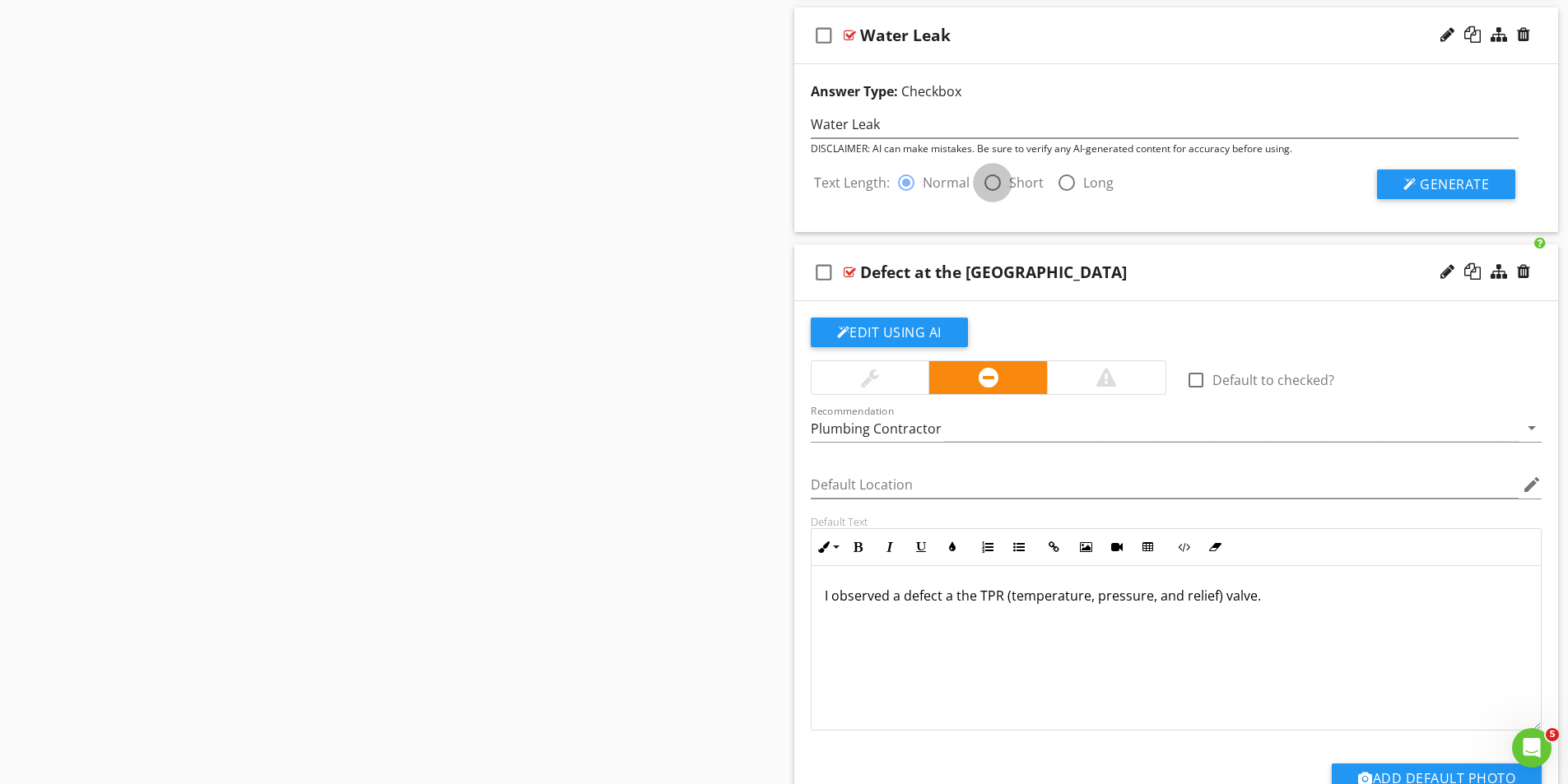
drag, startPoint x: 993, startPoint y: 186, endPoint x: 1259, endPoint y: 199, distance: 266.3
click at [993, 186] on div at bounding box center [992, 183] width 28 height 28
radio input "false"
radio input "true"
click at [1422, 180] on span "Generate" at bounding box center [1454, 184] width 69 height 18
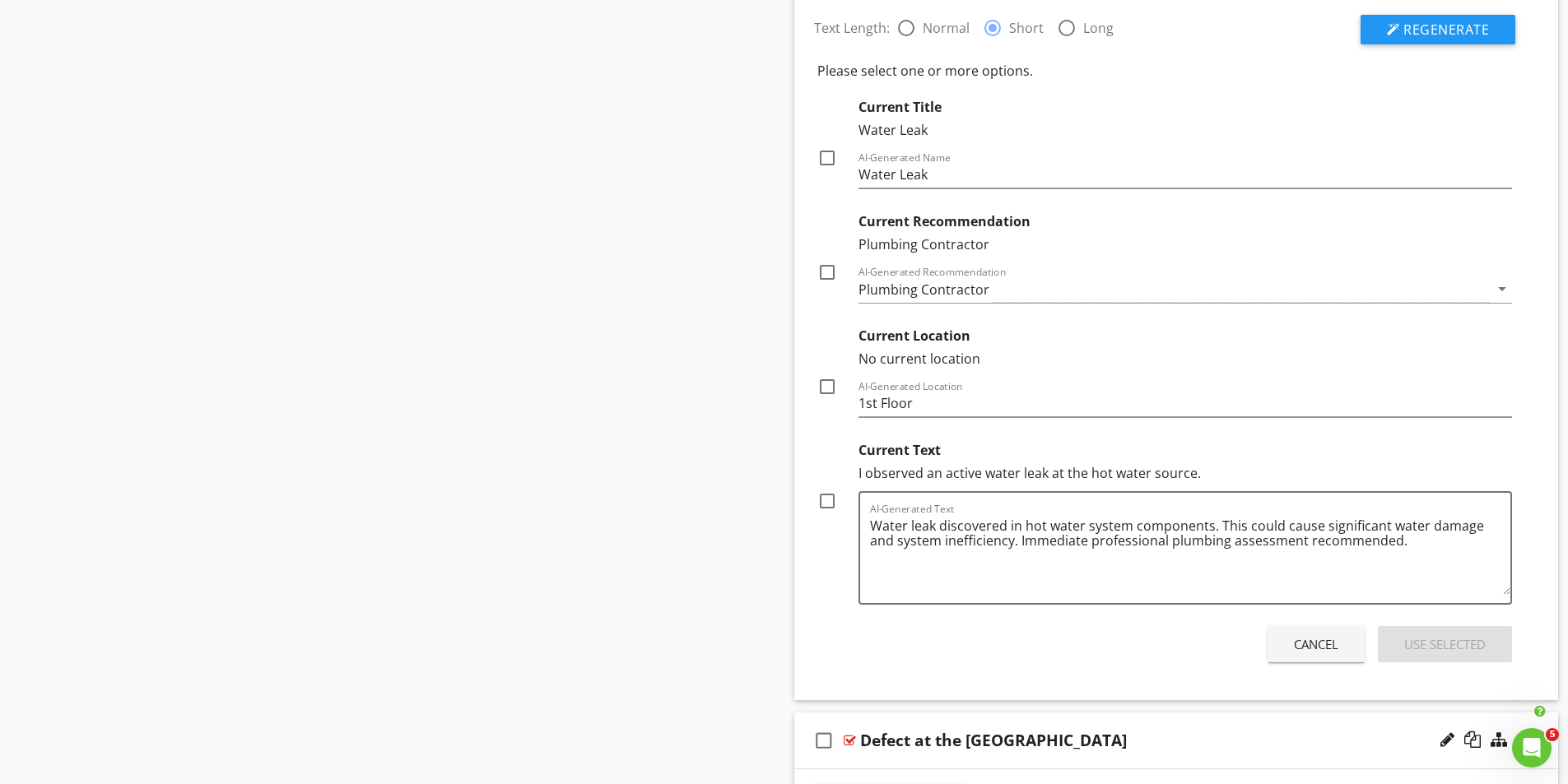
scroll to position [1966, 0]
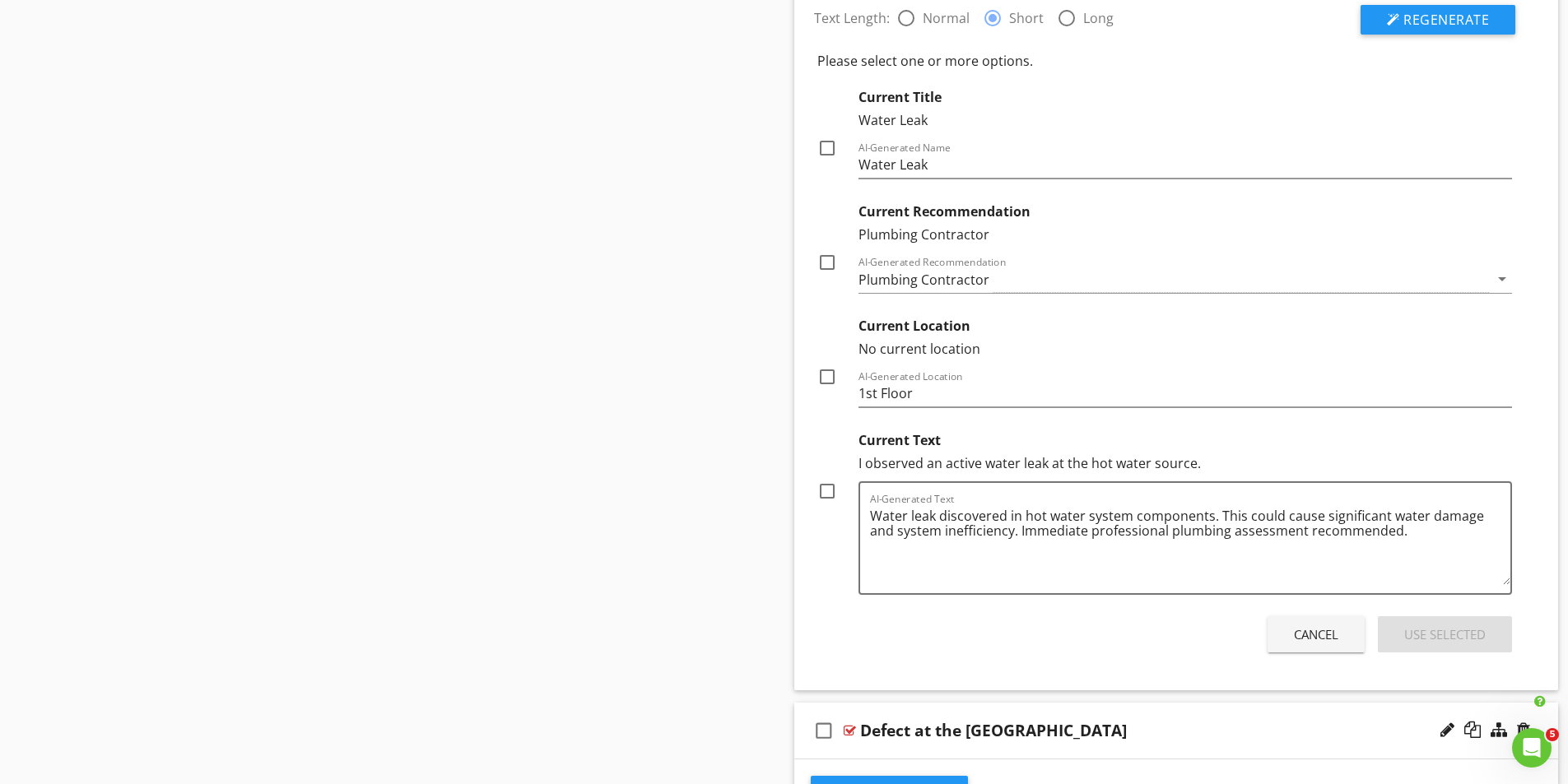
click at [828, 490] on div at bounding box center [827, 491] width 28 height 28
checkbox input "true"
click at [1448, 636] on div "Use Selected" at bounding box center [1445, 635] width 82 height 19
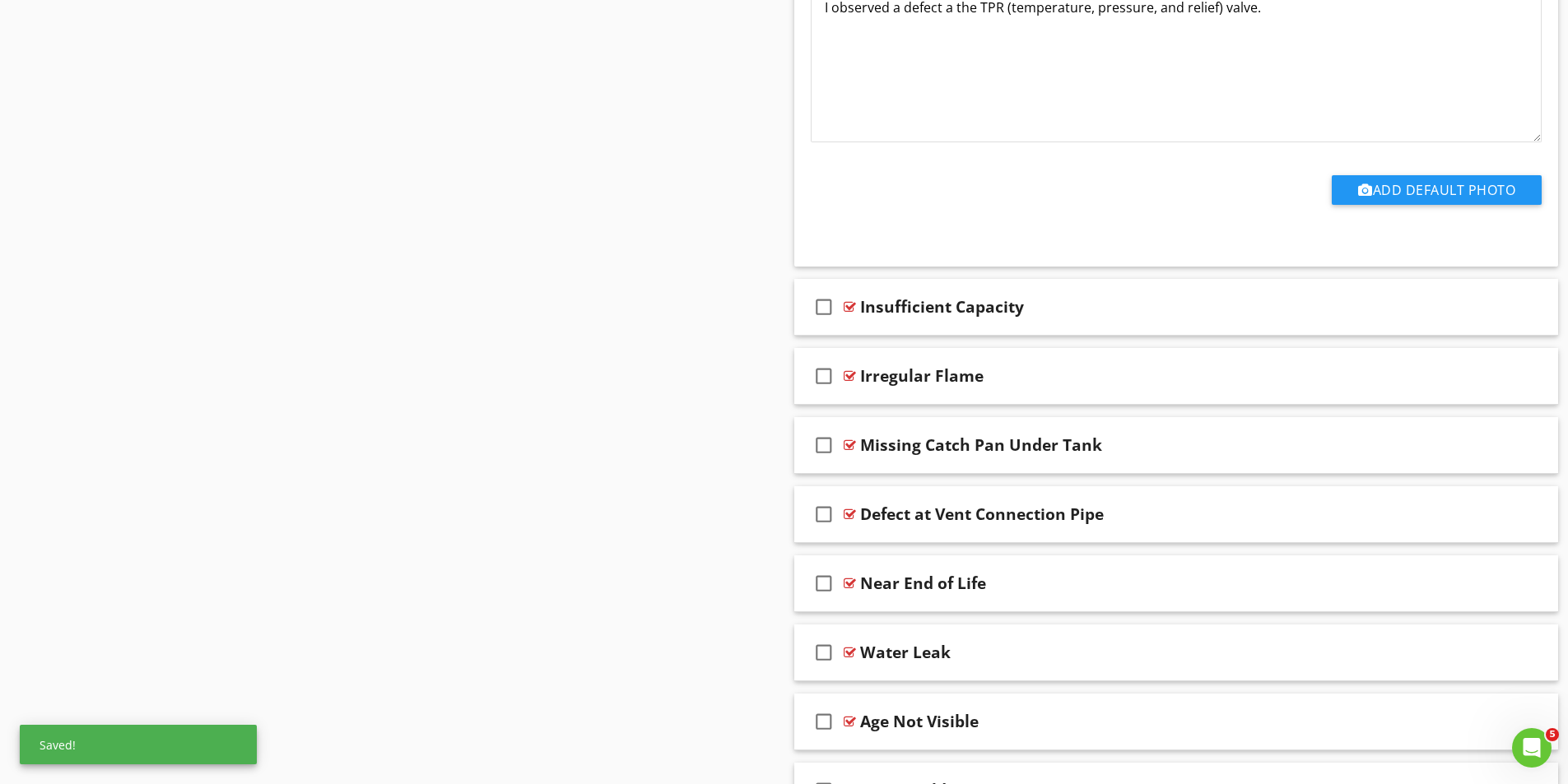
scroll to position [2789, 0]
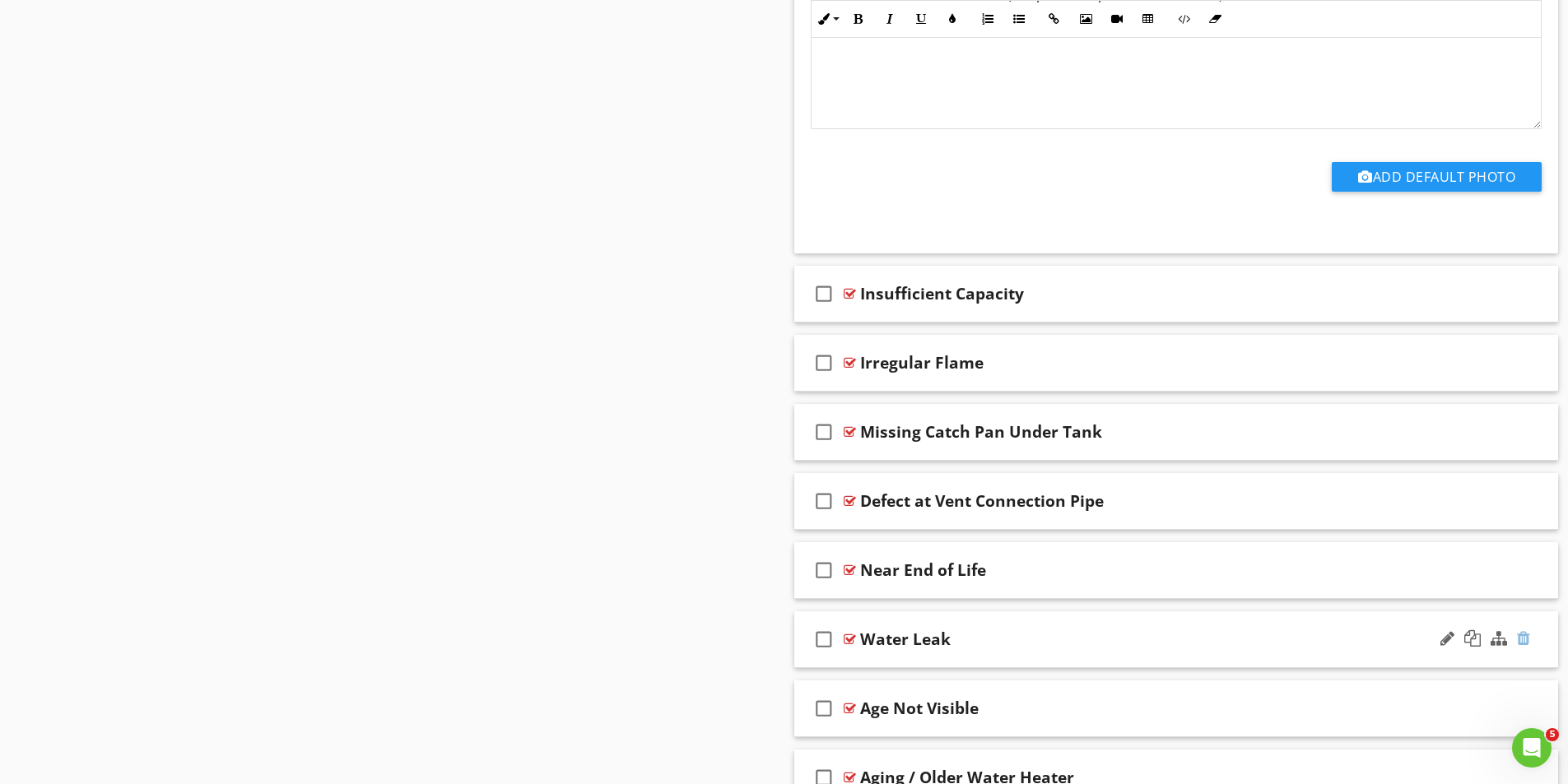
click at [1527, 644] on div at bounding box center [1523, 639] width 13 height 17
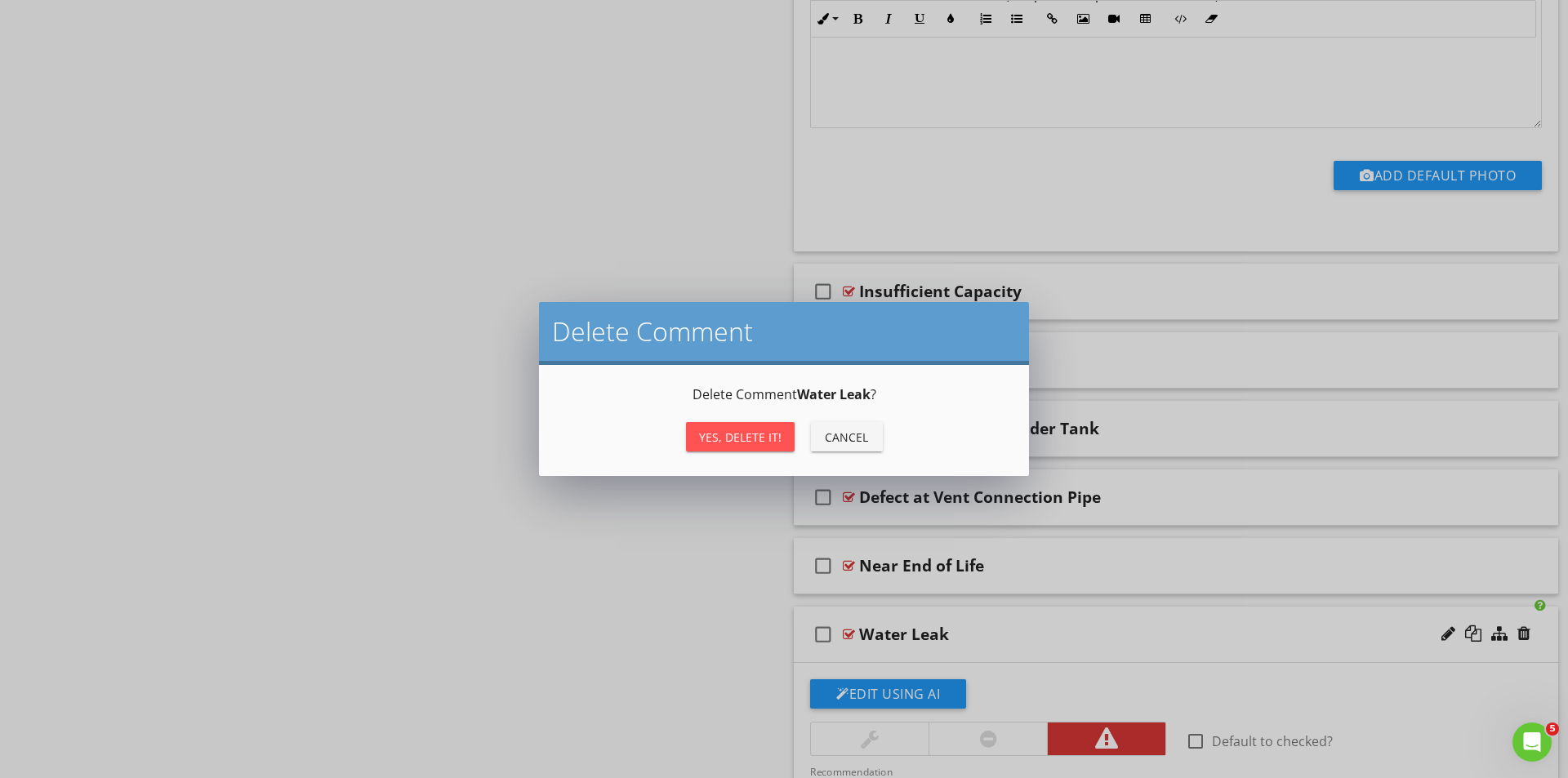
click at [763, 441] on div "Yes, Delete it!" at bounding box center [740, 437] width 82 height 17
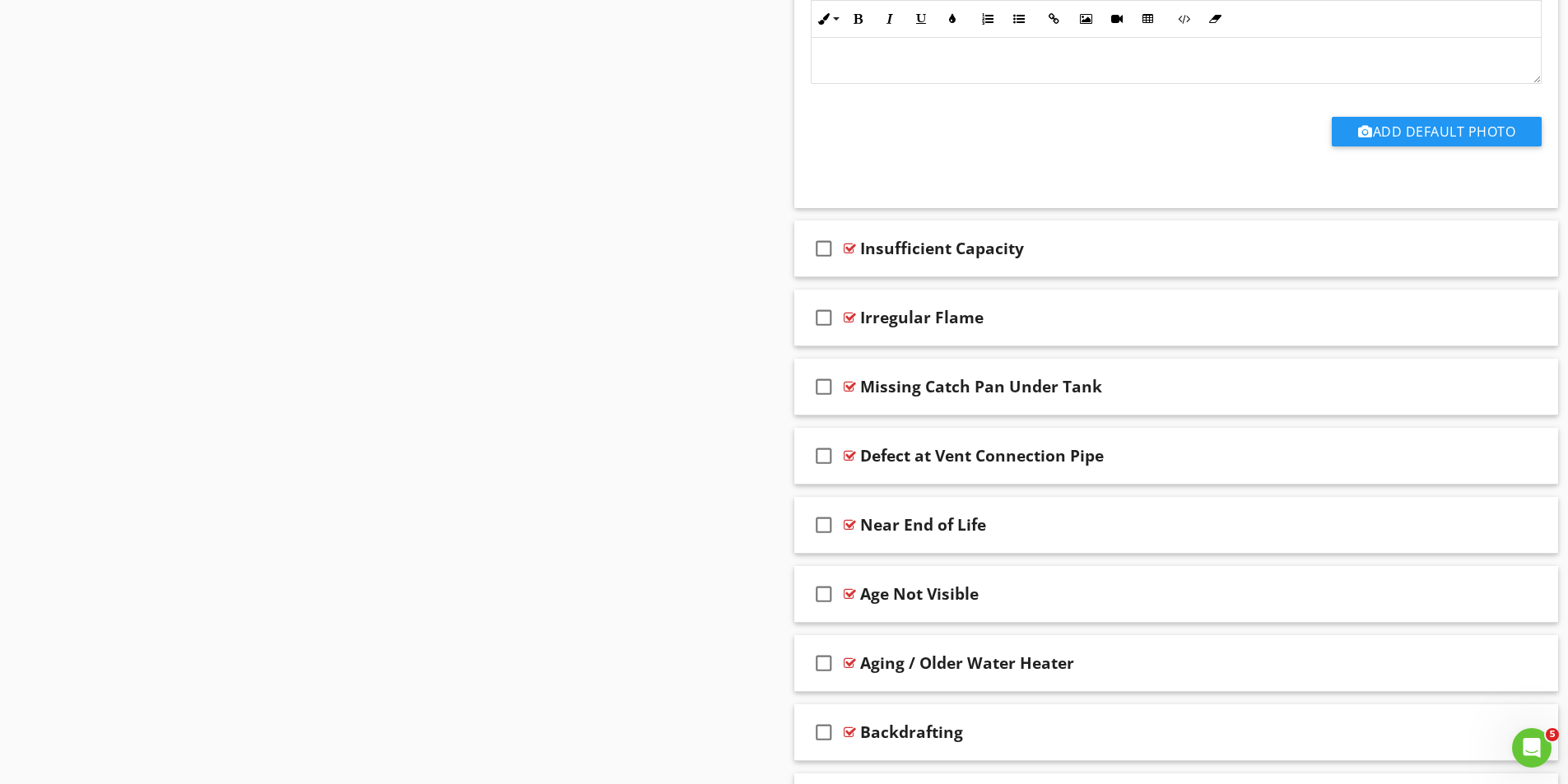
scroll to position [2954, 0]
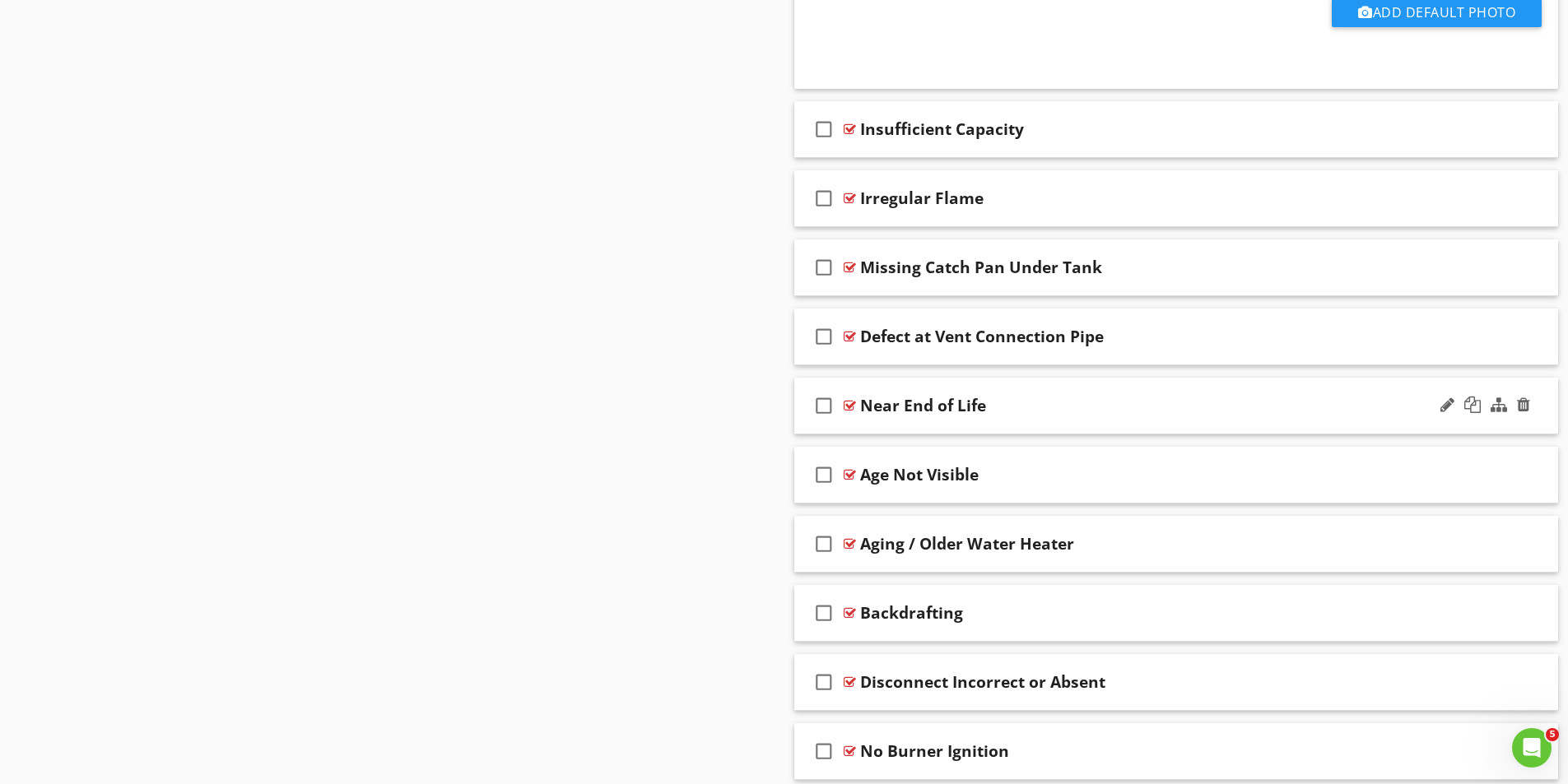
click at [852, 405] on div at bounding box center [849, 405] width 12 height 13
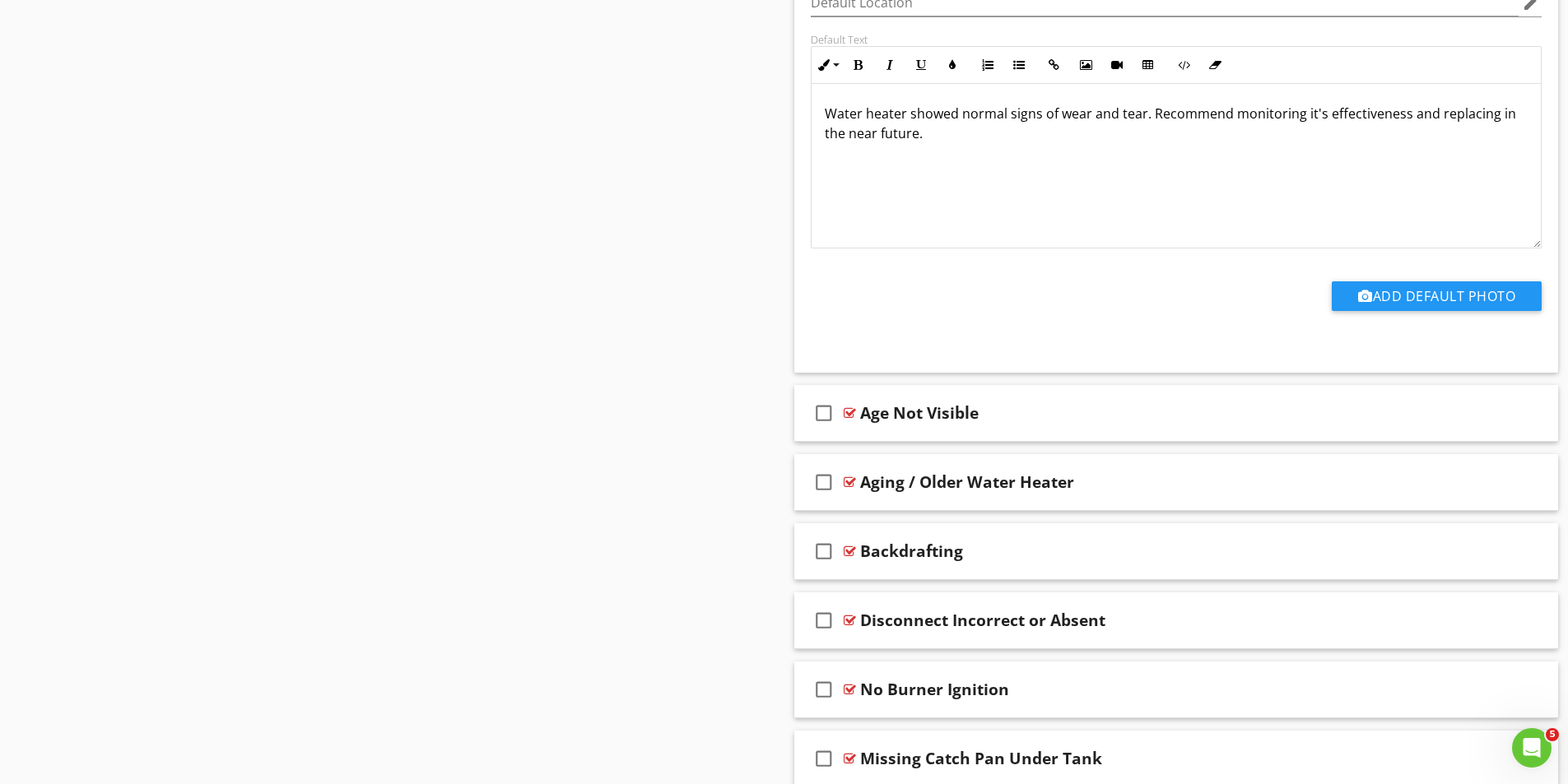
scroll to position [3694, 0]
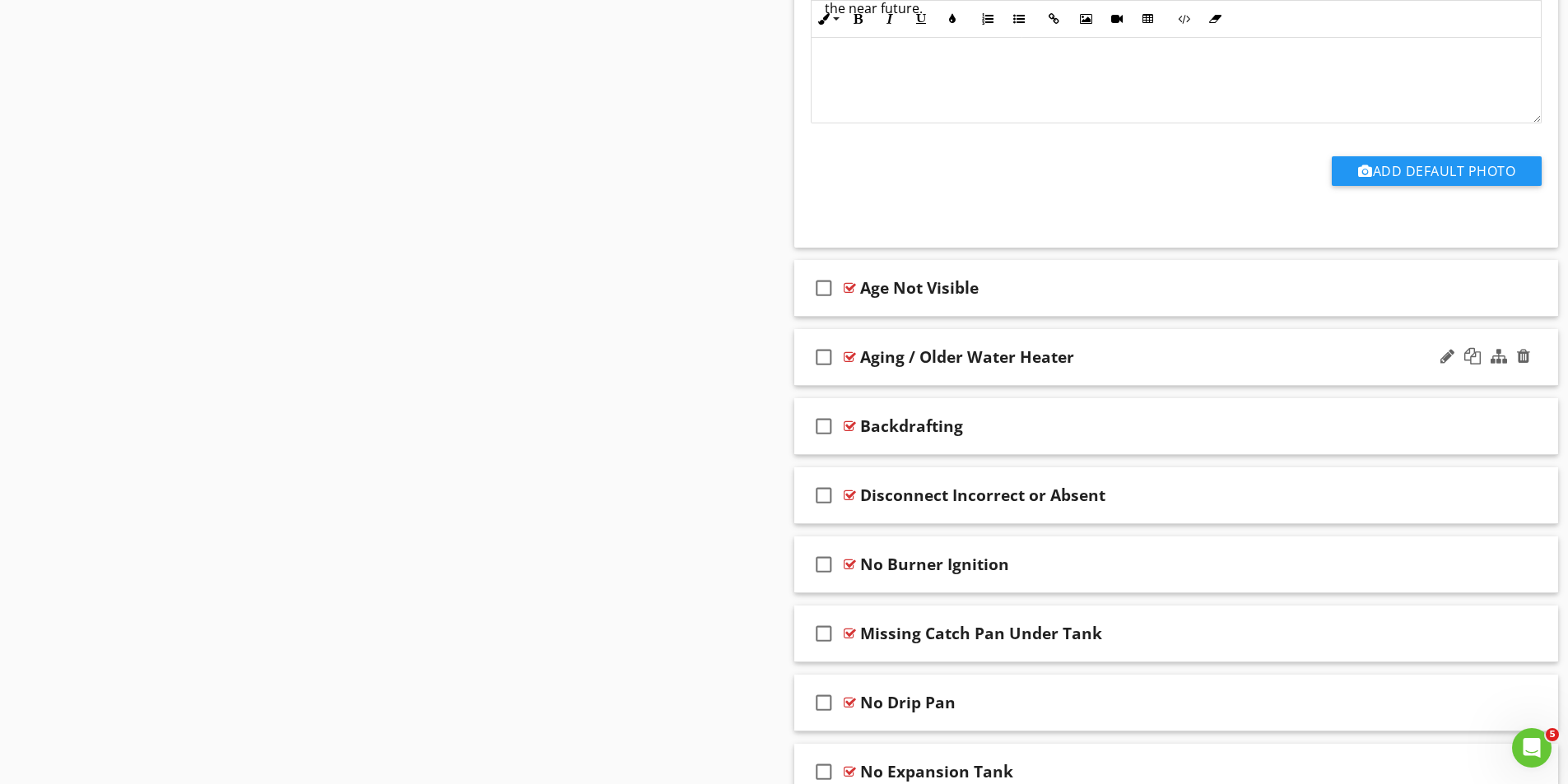
click at [851, 358] on div at bounding box center [849, 356] width 12 height 13
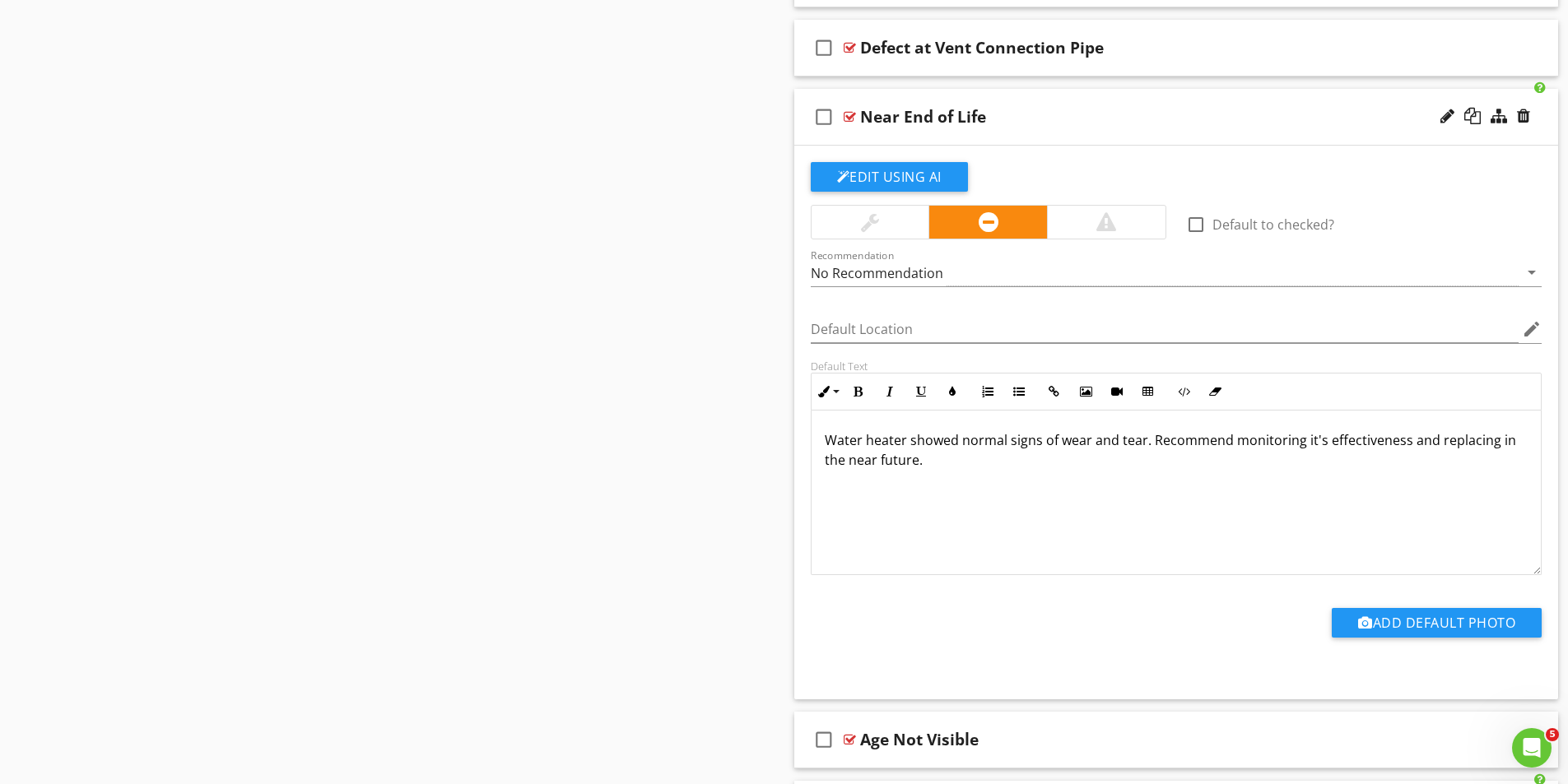
scroll to position [3200, 0]
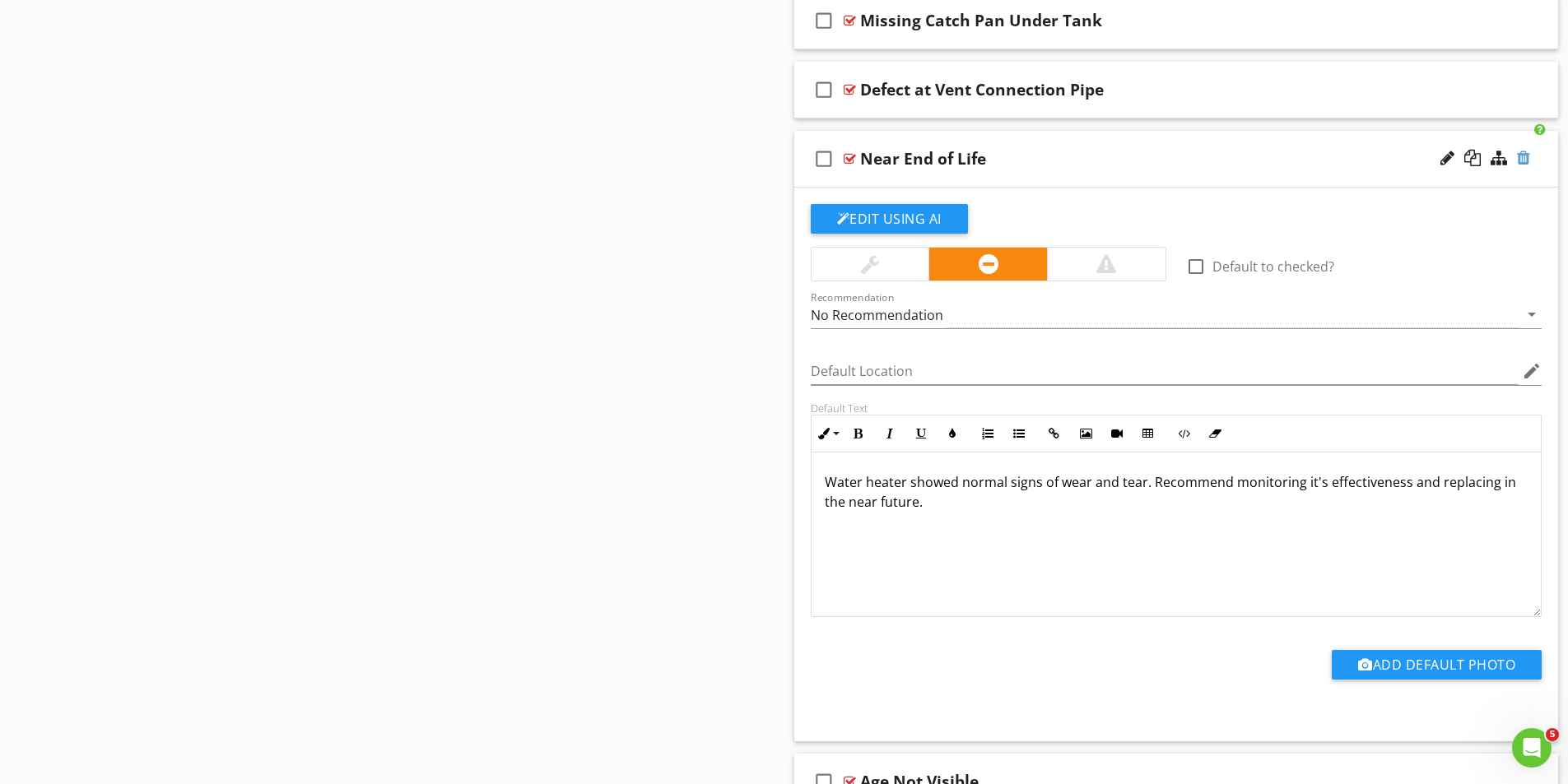
click at [1526, 156] on div at bounding box center [1523, 158] width 13 height 17
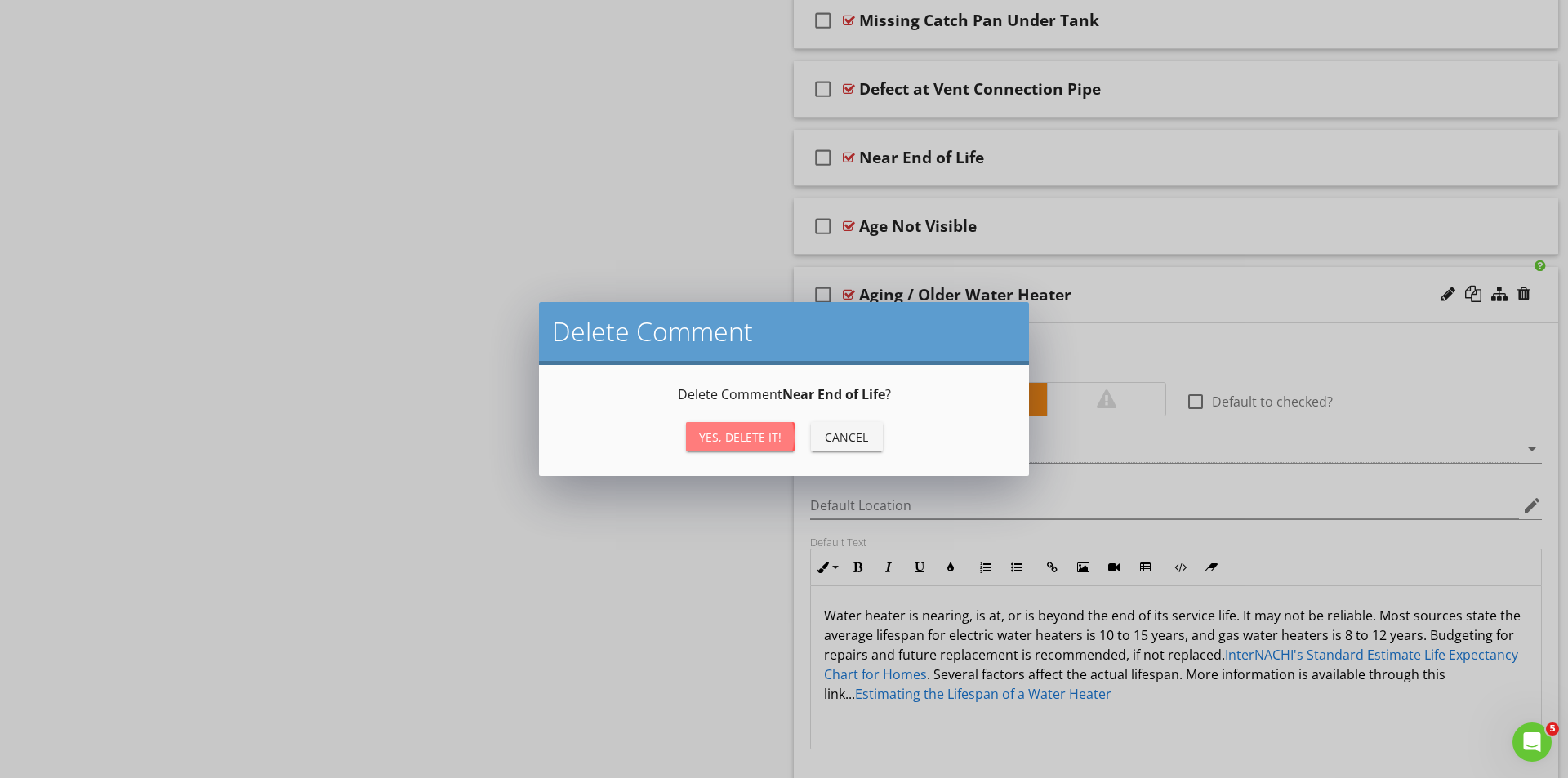
click at [757, 437] on div "Yes, Delete it!" at bounding box center [740, 437] width 82 height 17
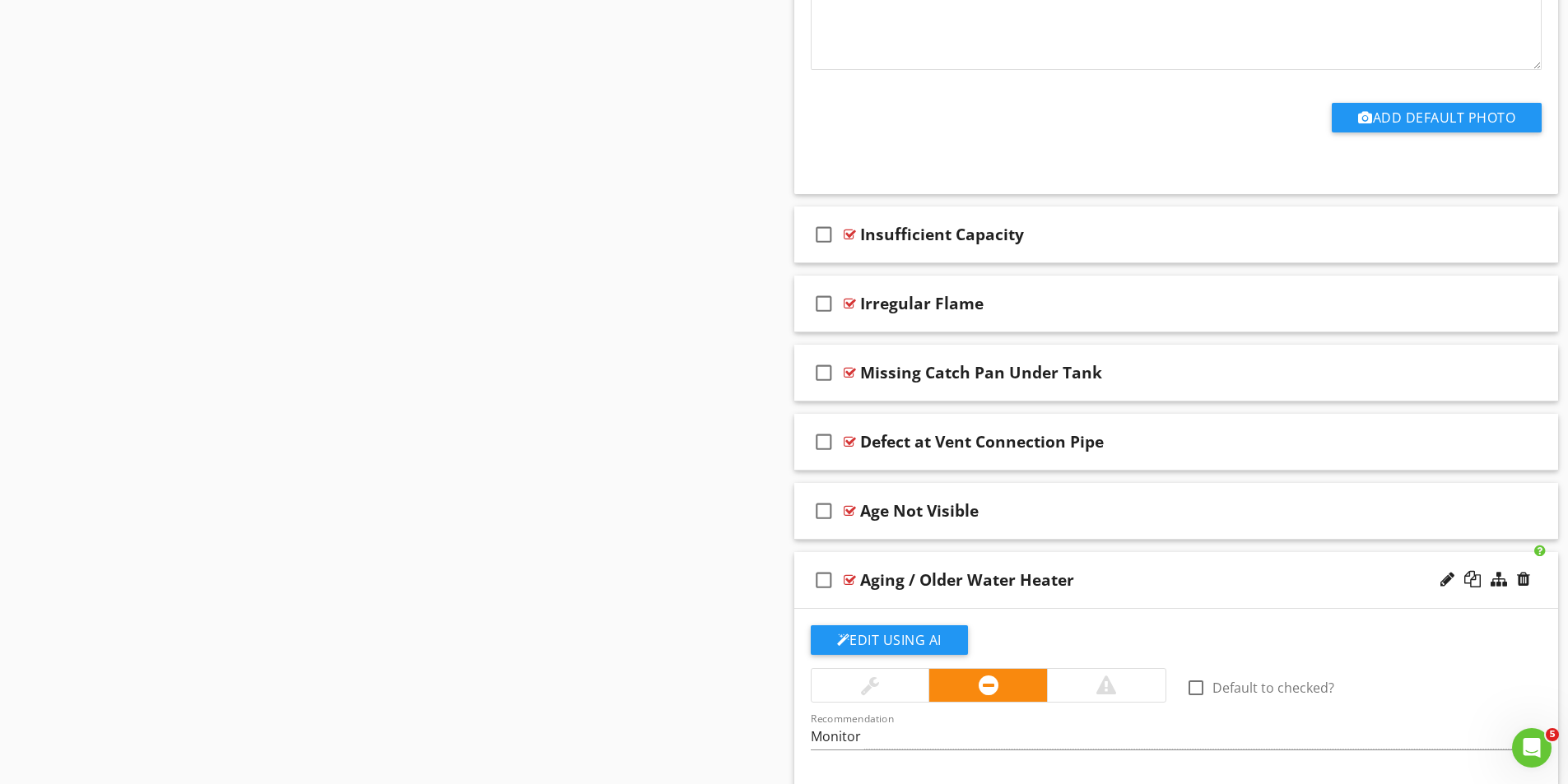
scroll to position [2871, 0]
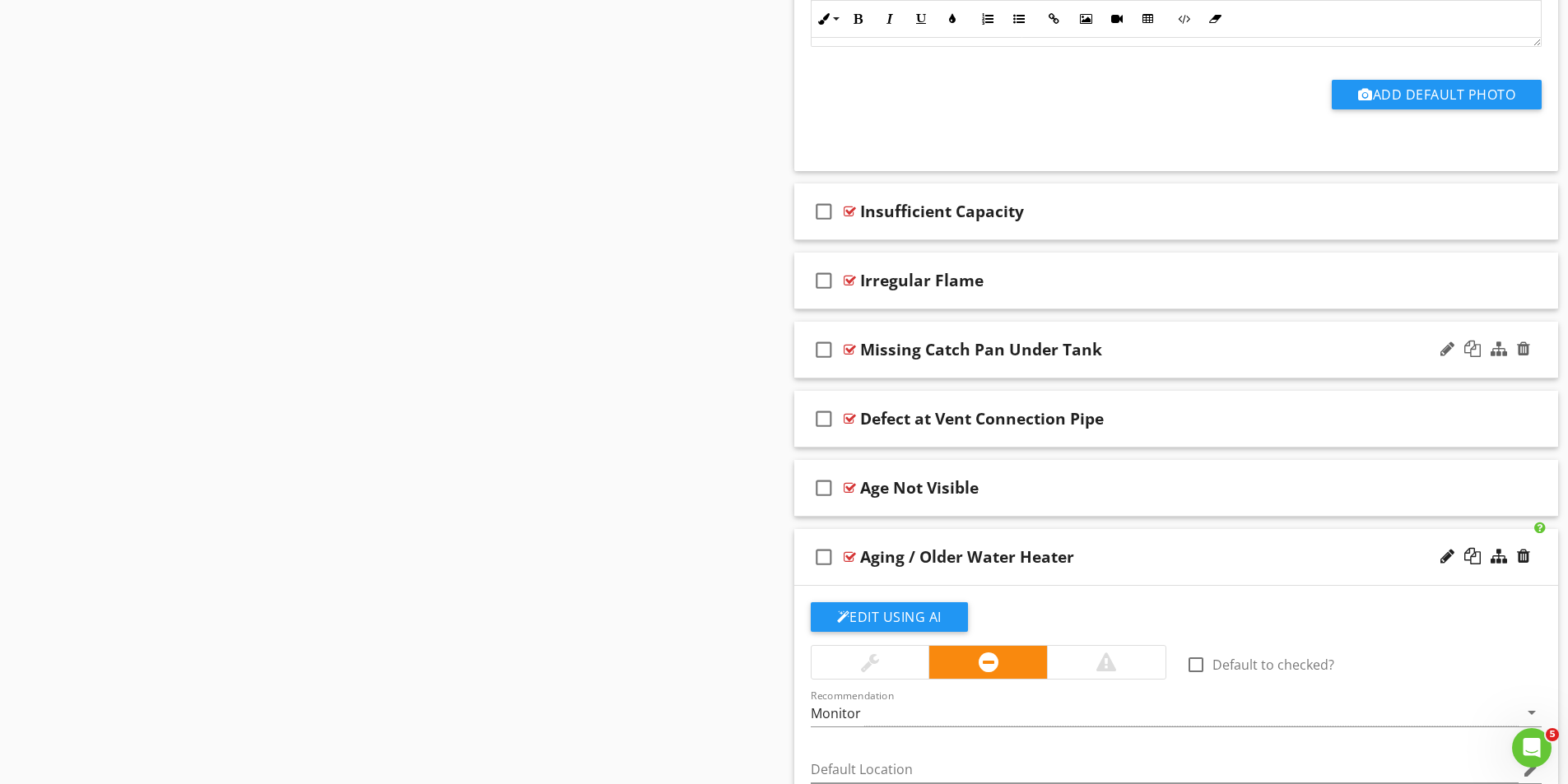
click at [848, 349] on div at bounding box center [849, 349] width 12 height 13
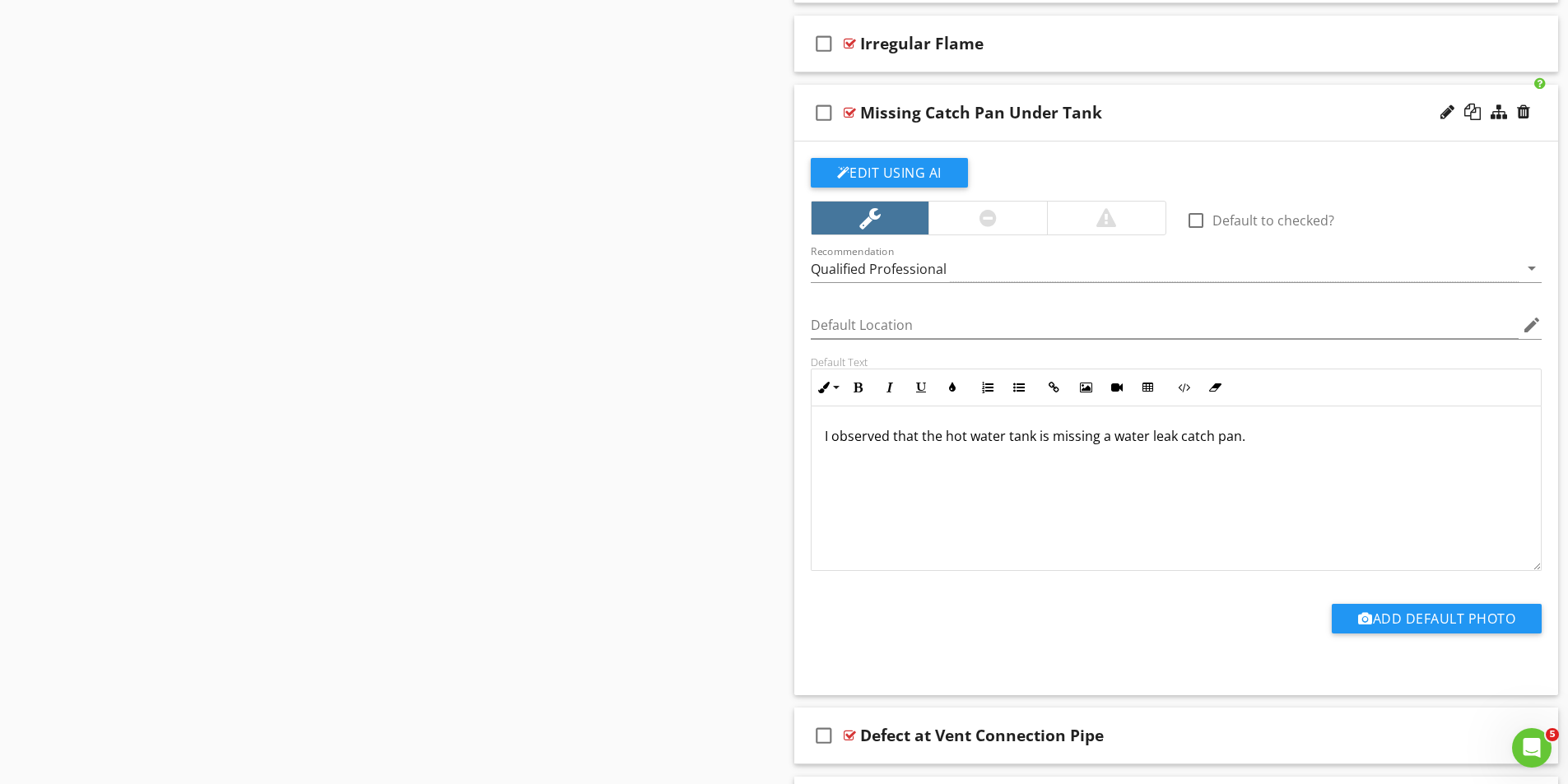
scroll to position [3119, 0]
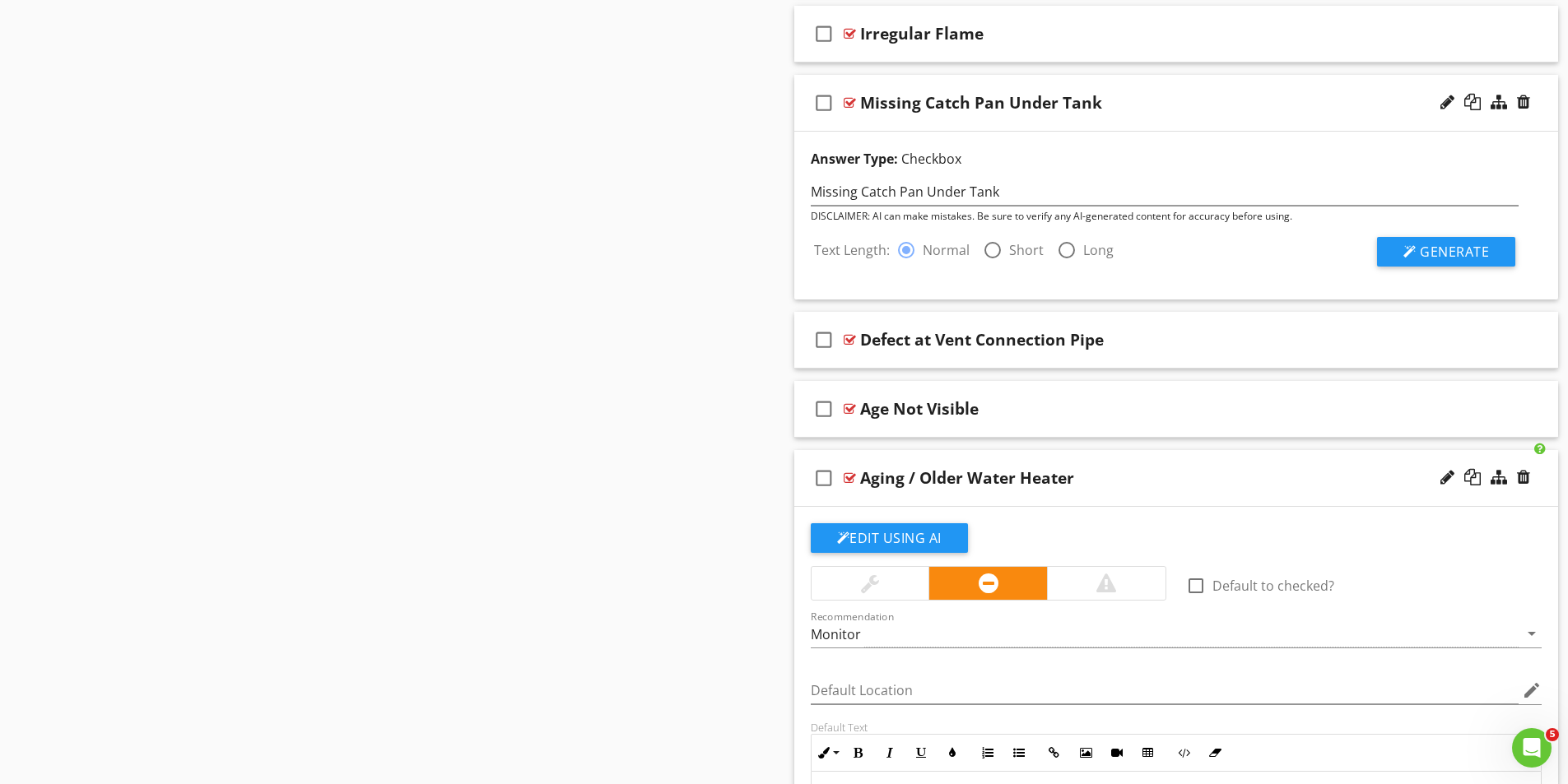
click at [988, 248] on div at bounding box center [992, 250] width 28 height 28
radio input "false"
radio input "true"
click at [1434, 247] on span "Generate" at bounding box center [1454, 252] width 69 height 18
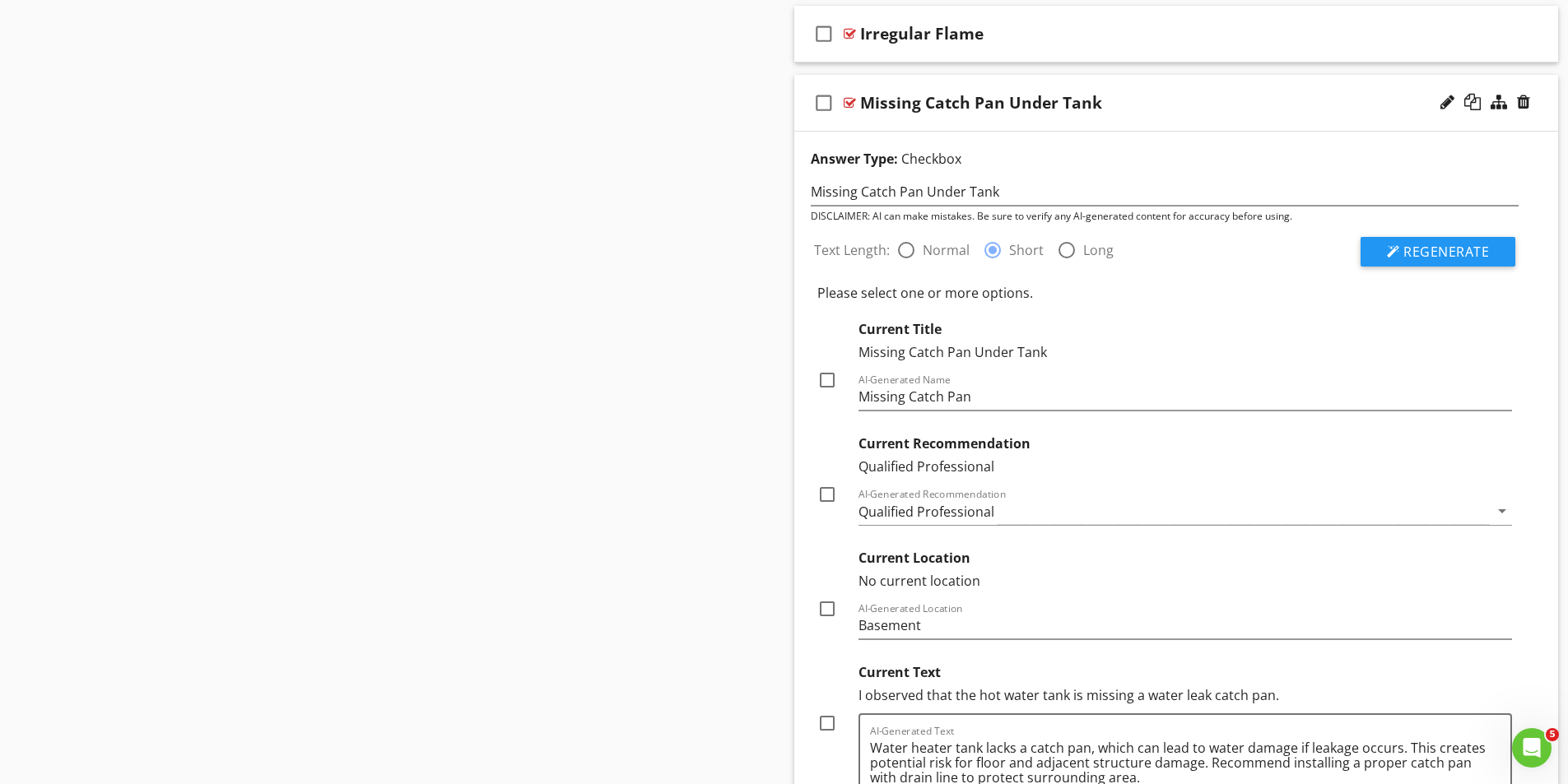
click at [826, 380] on div at bounding box center [827, 380] width 28 height 28
checkbox input "true"
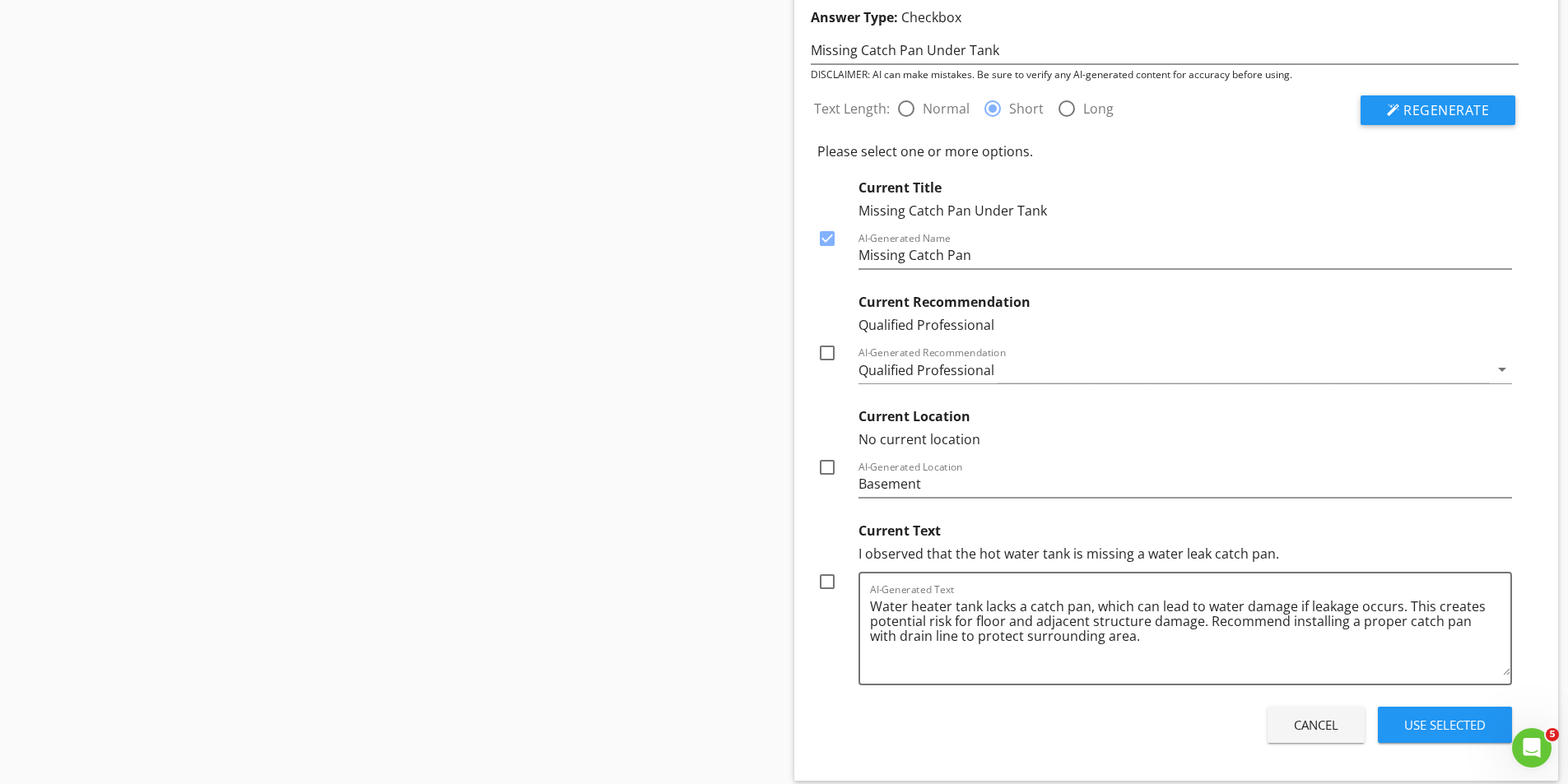
scroll to position [3283, 0]
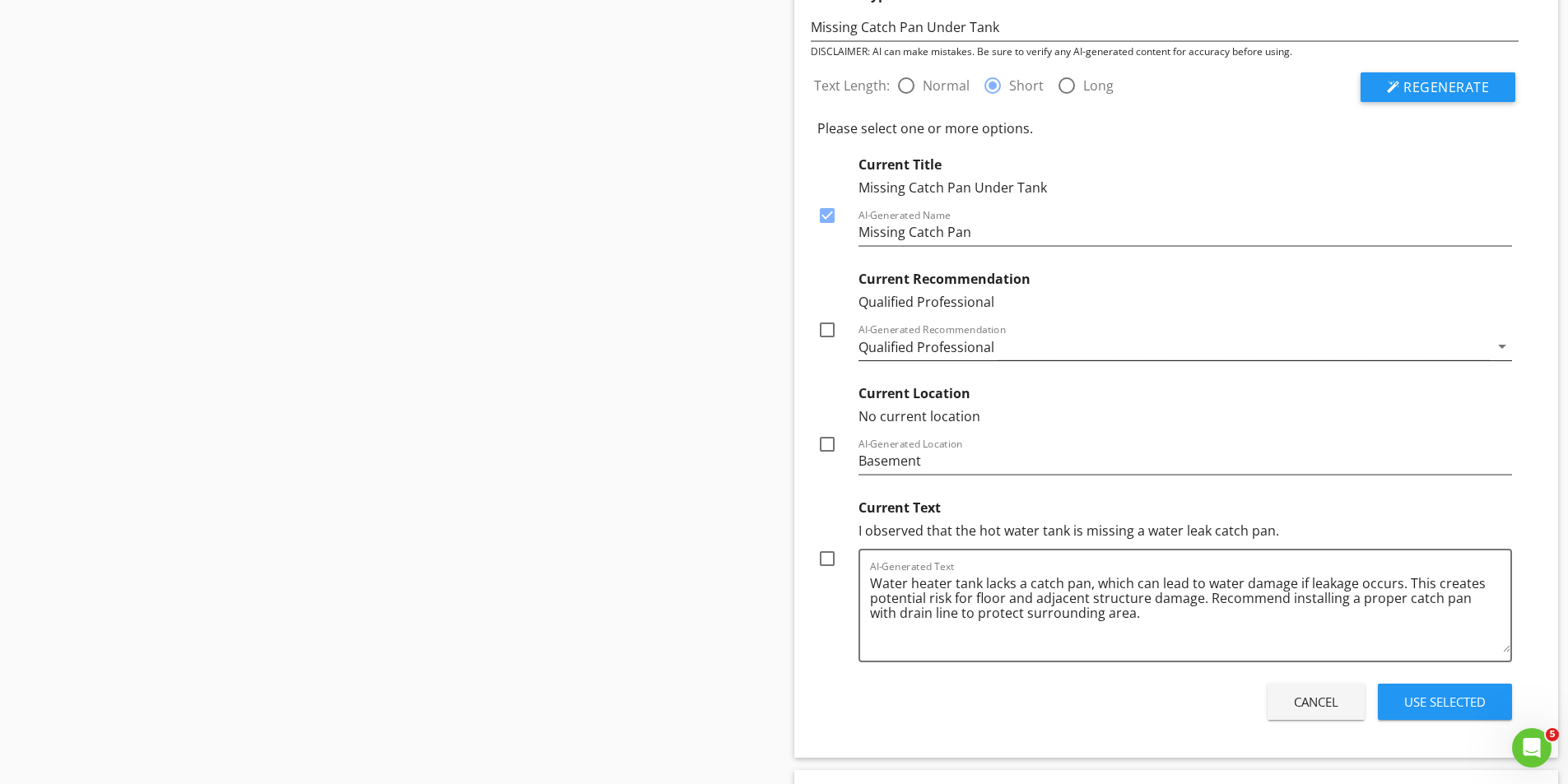
click at [1024, 345] on div "Qualified Professional" at bounding box center [1173, 347] width 632 height 27
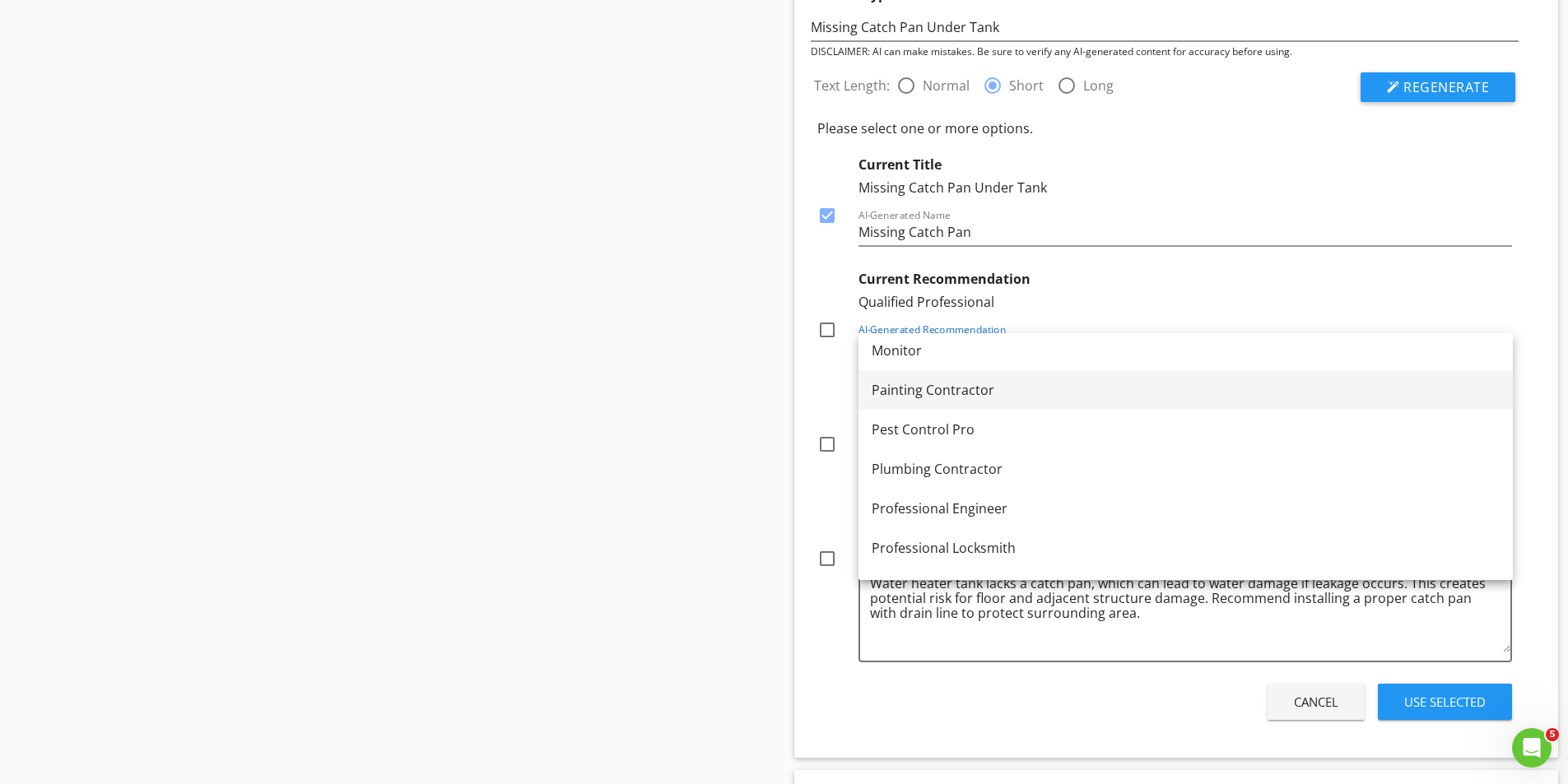
scroll to position [1662, 0]
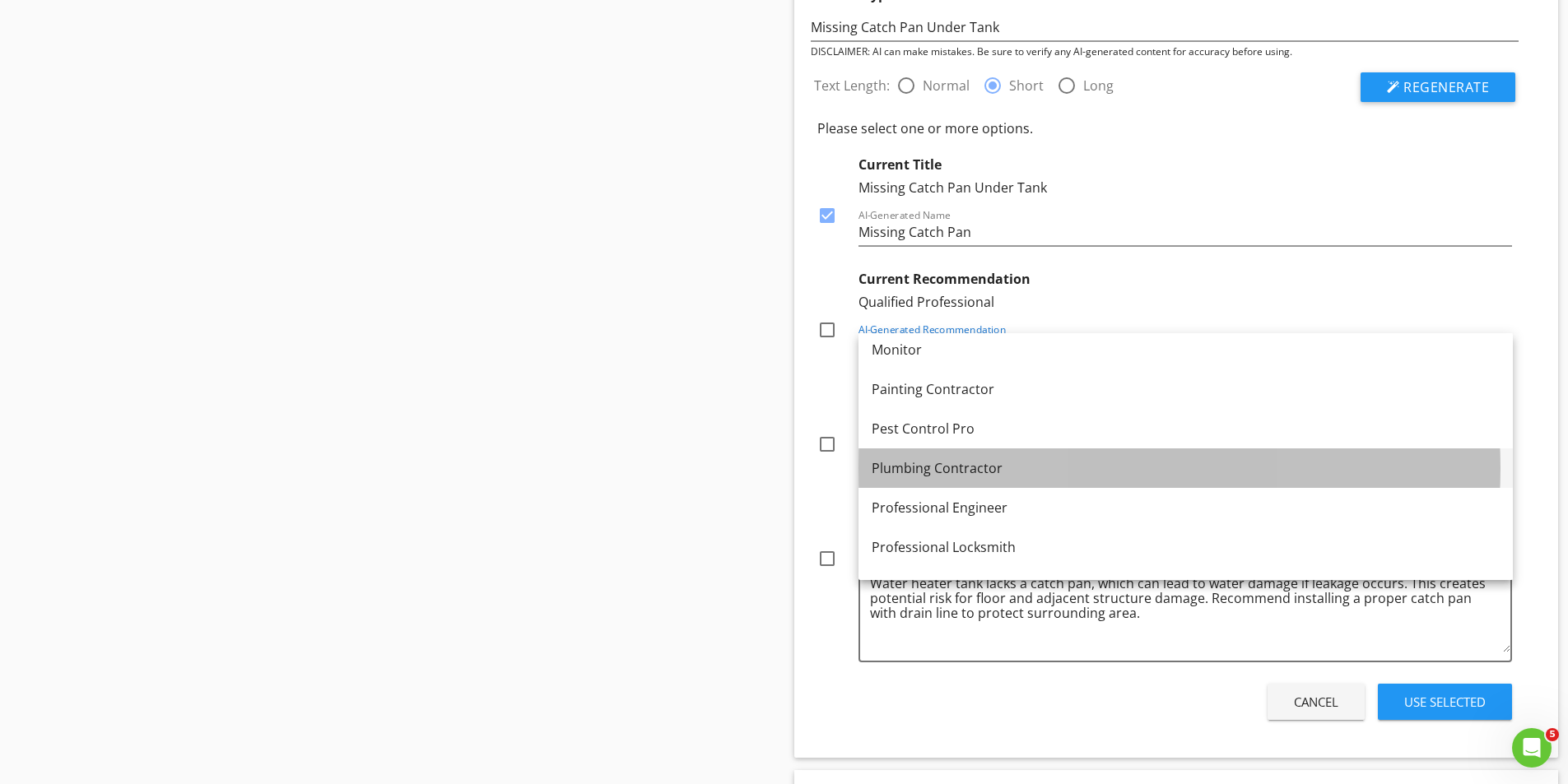
click at [934, 467] on div "Plumbing Contractor" at bounding box center [1185, 468] width 628 height 20
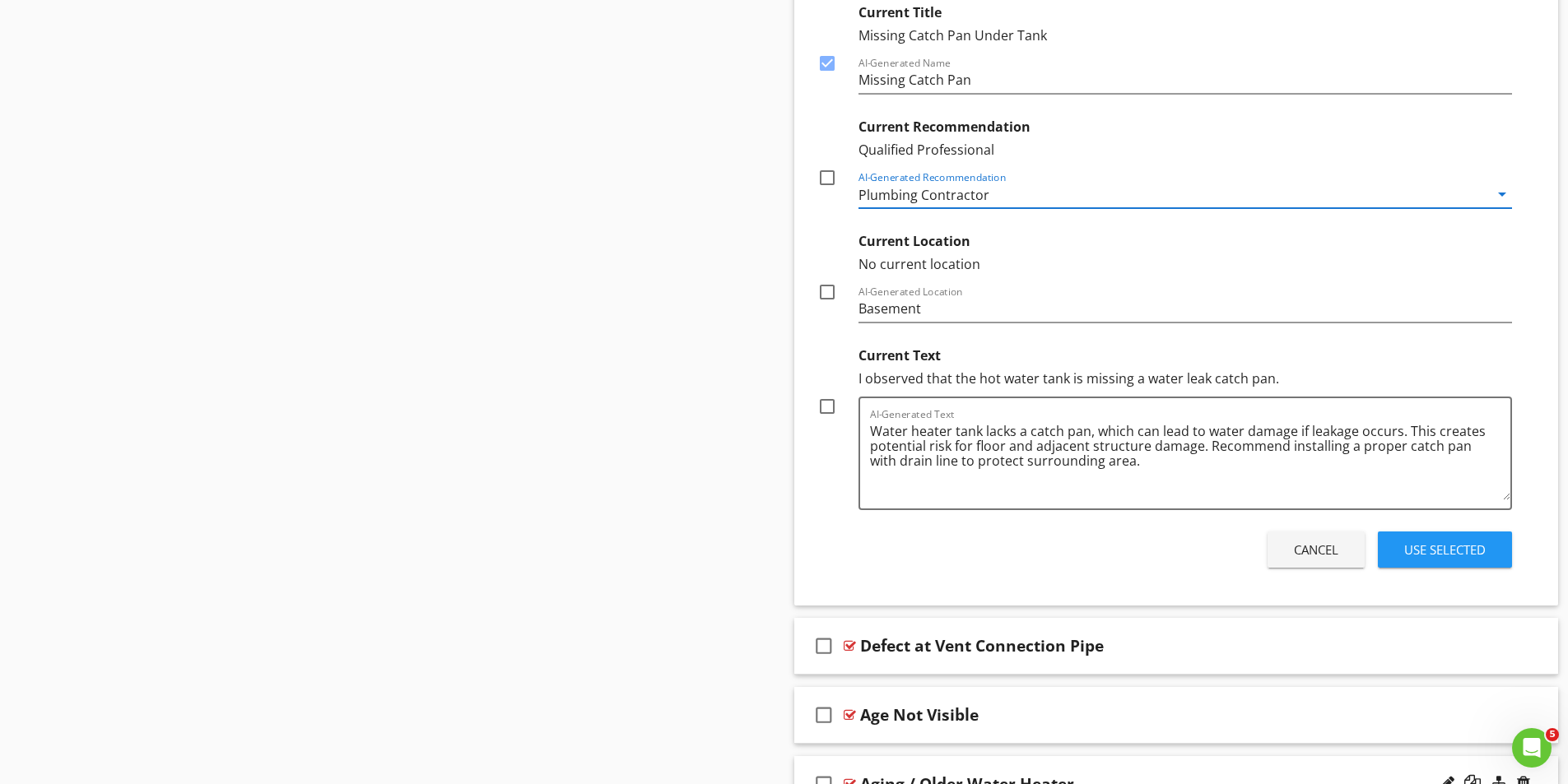
scroll to position [3447, 0]
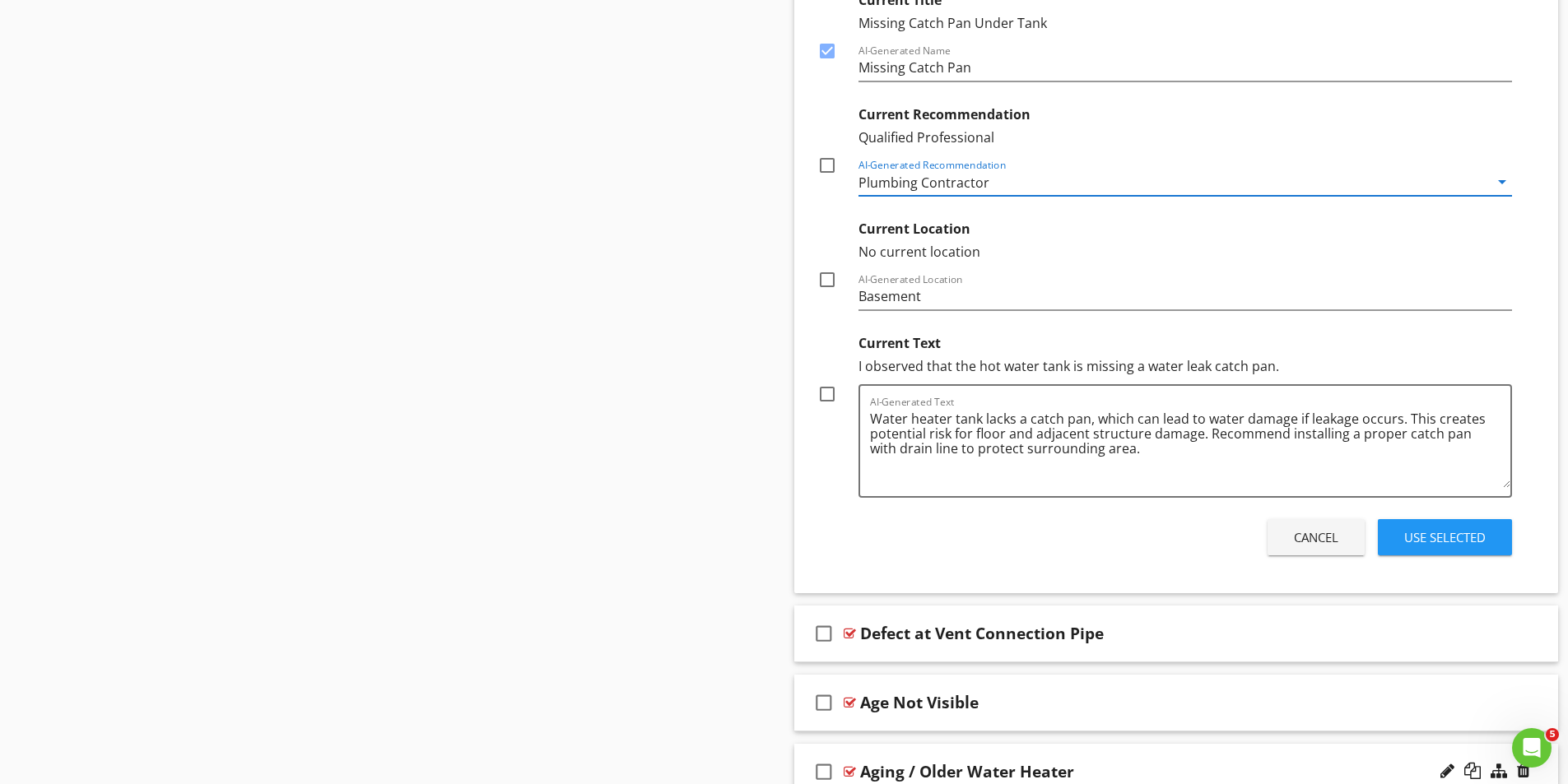
click at [824, 394] on div at bounding box center [827, 394] width 28 height 28
checkbox input "true"
click at [1473, 539] on div "Use Selected" at bounding box center [1445, 538] width 82 height 19
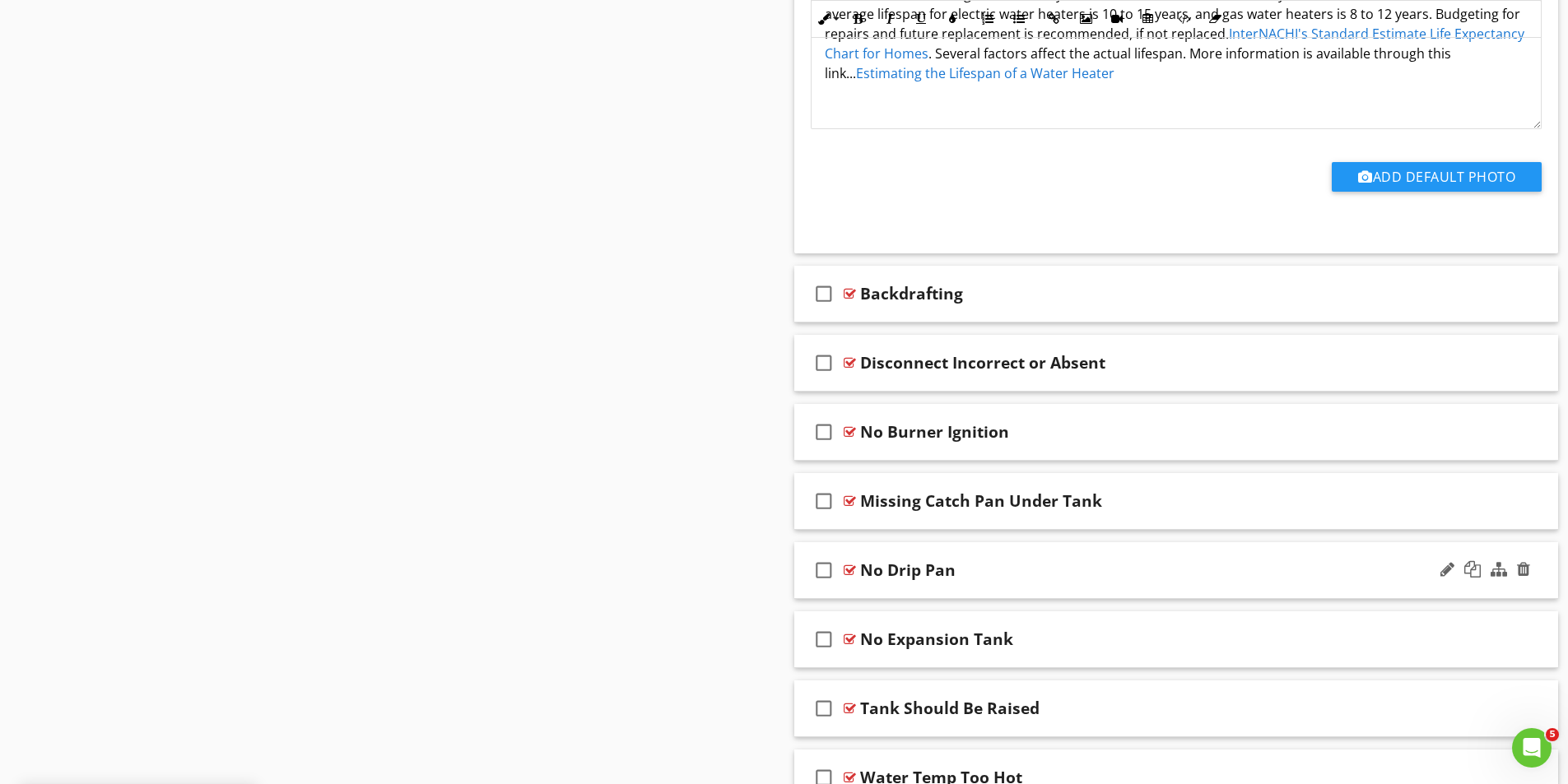
scroll to position [4353, 0]
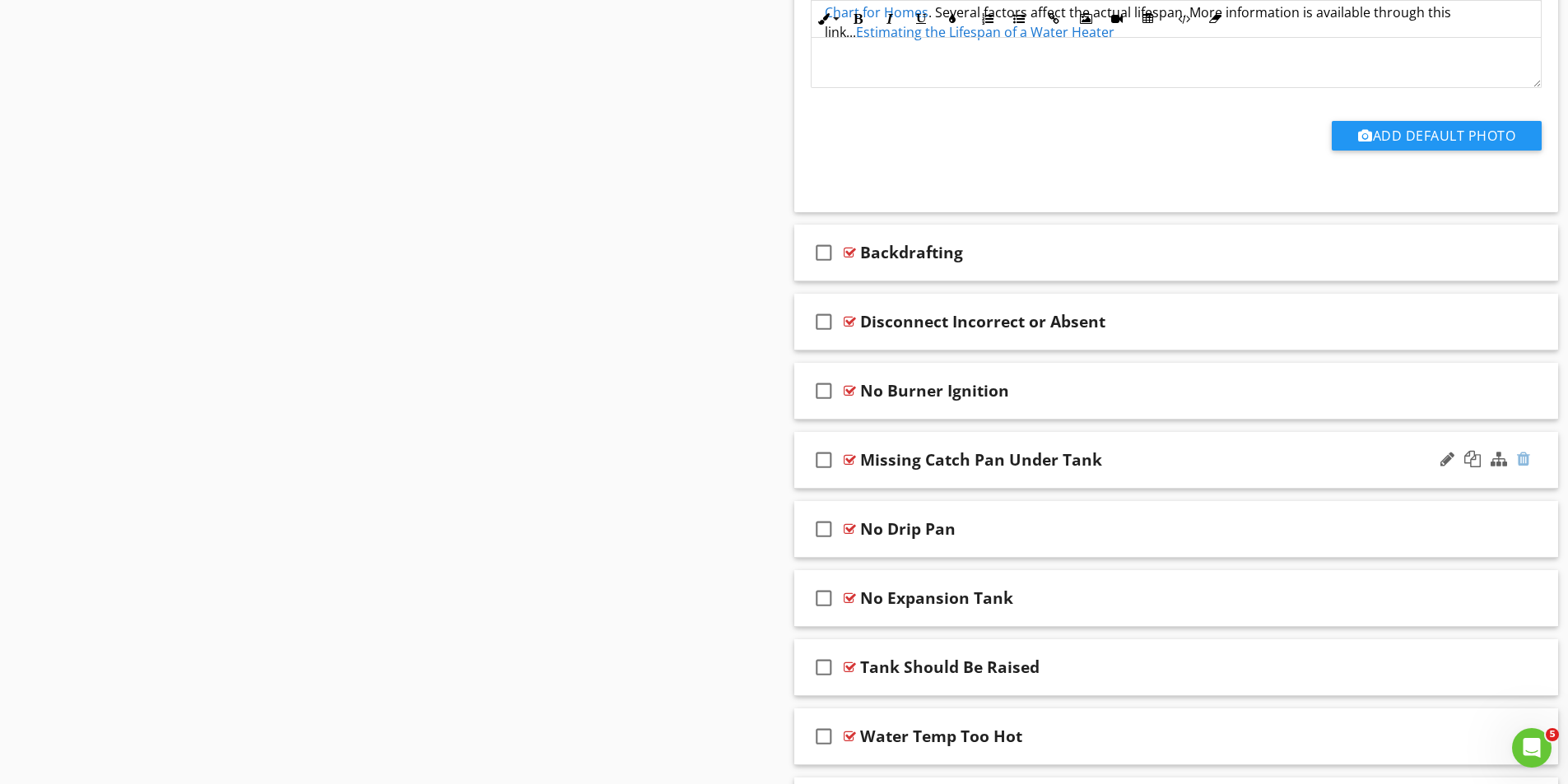
click at [1524, 459] on div at bounding box center [1523, 459] width 13 height 17
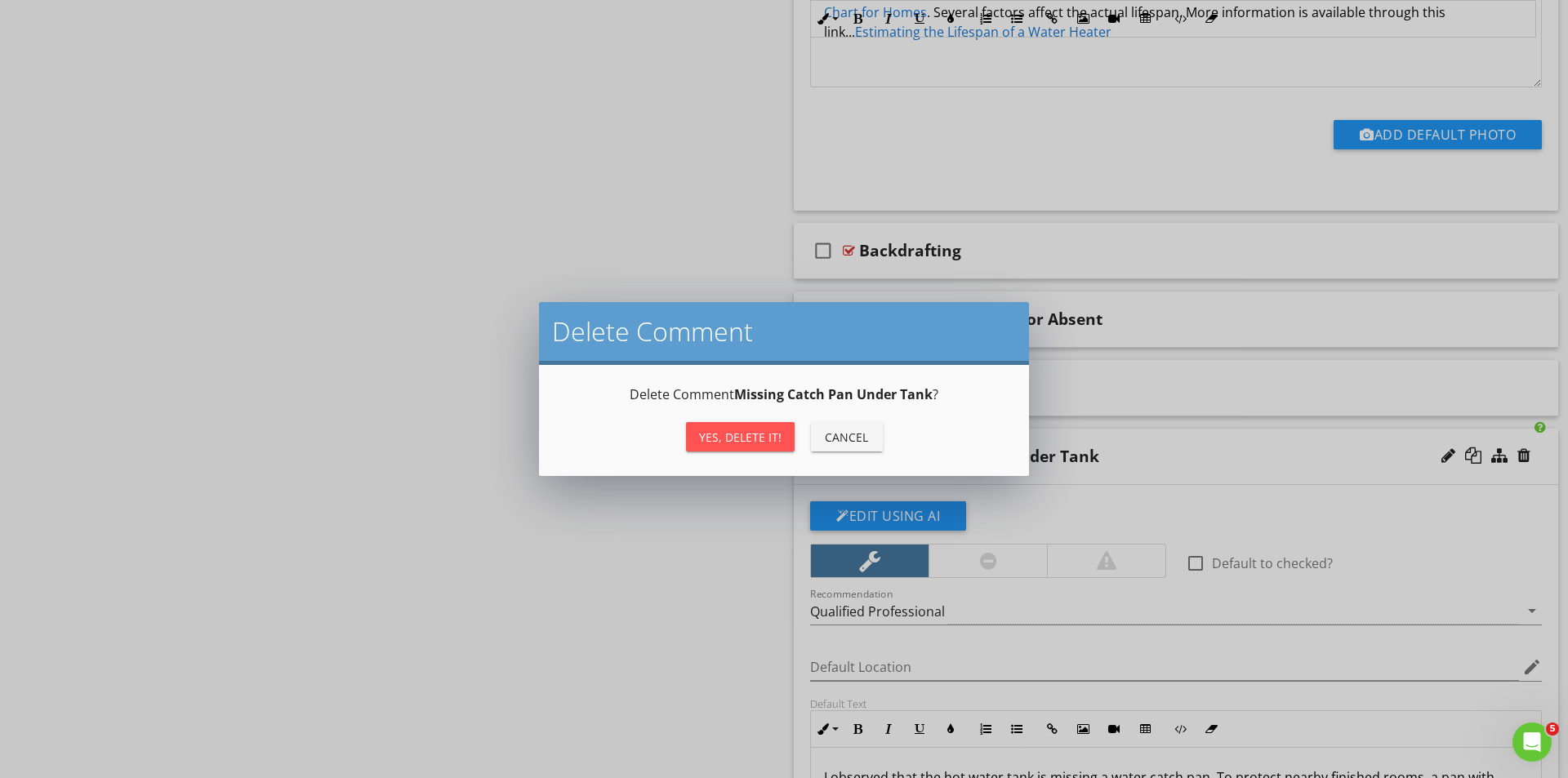
click at [756, 436] on div "Yes, Delete it!" at bounding box center [740, 437] width 82 height 17
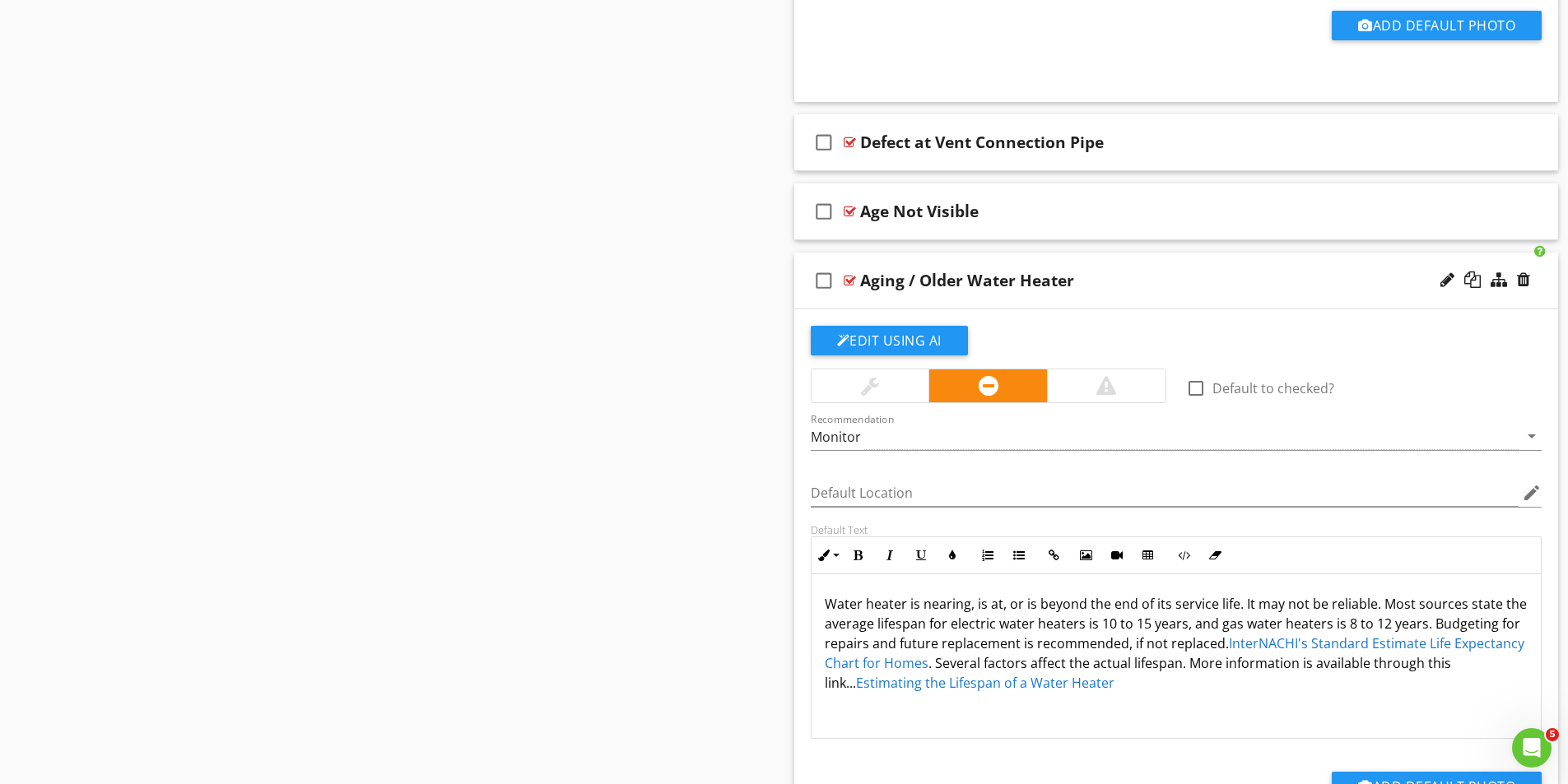
scroll to position [3694, 0]
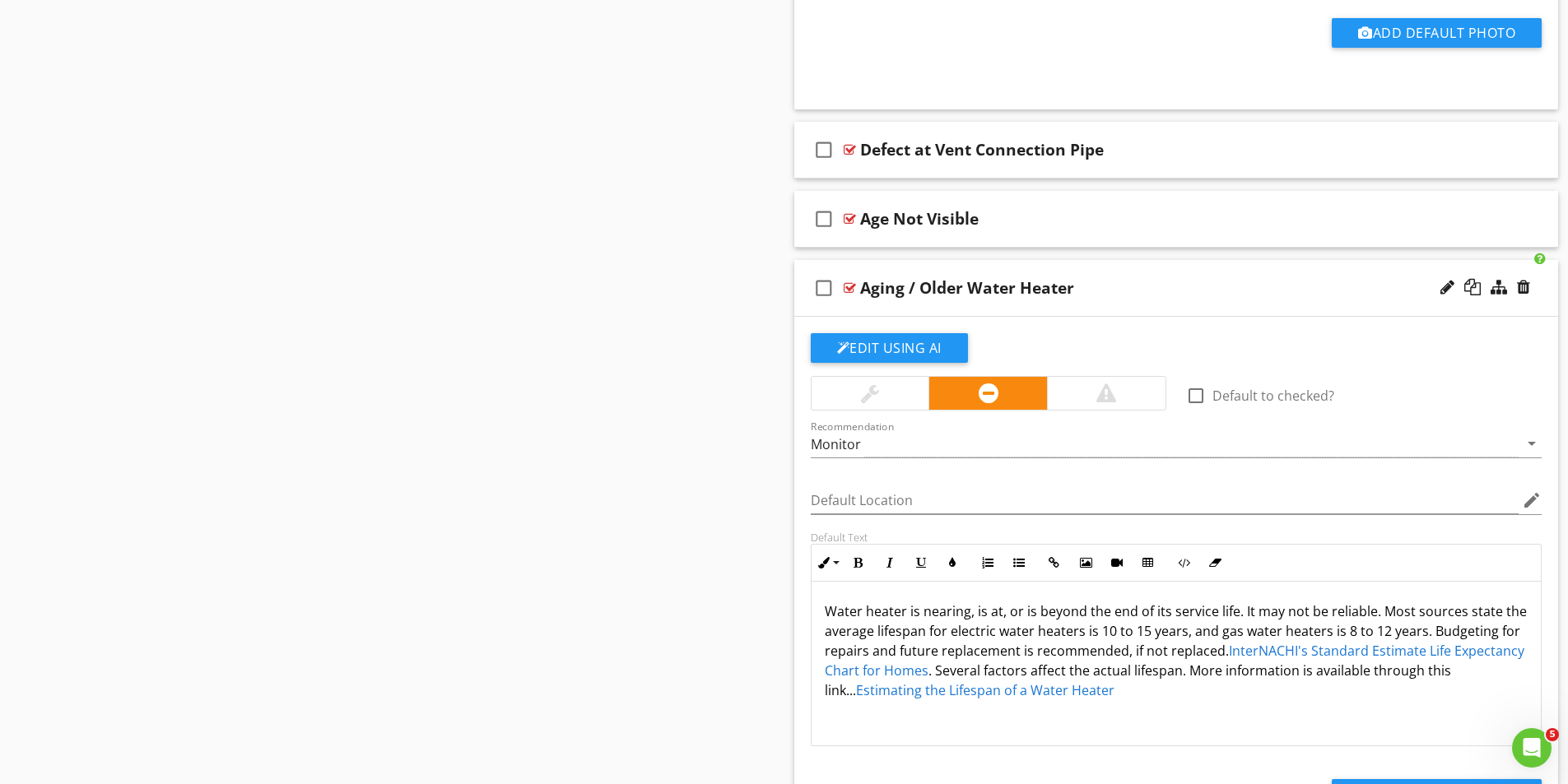
click at [850, 285] on div at bounding box center [849, 287] width 12 height 13
type textarea "<p>Water heater is nearing, is at, or is beyond the end of its service life. It…"
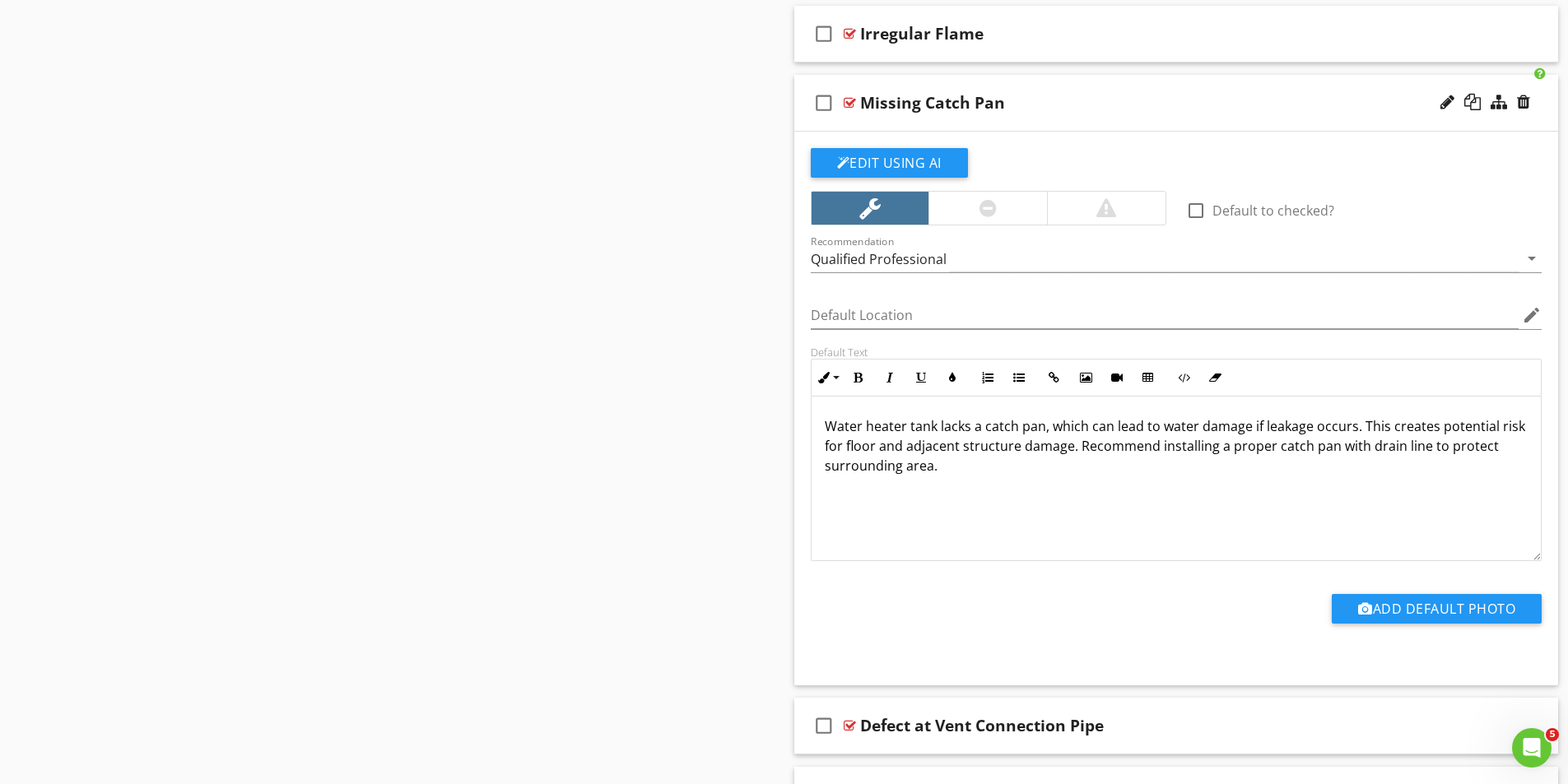
scroll to position [1, 0]
click at [849, 724] on div at bounding box center [849, 726] width 12 height 13
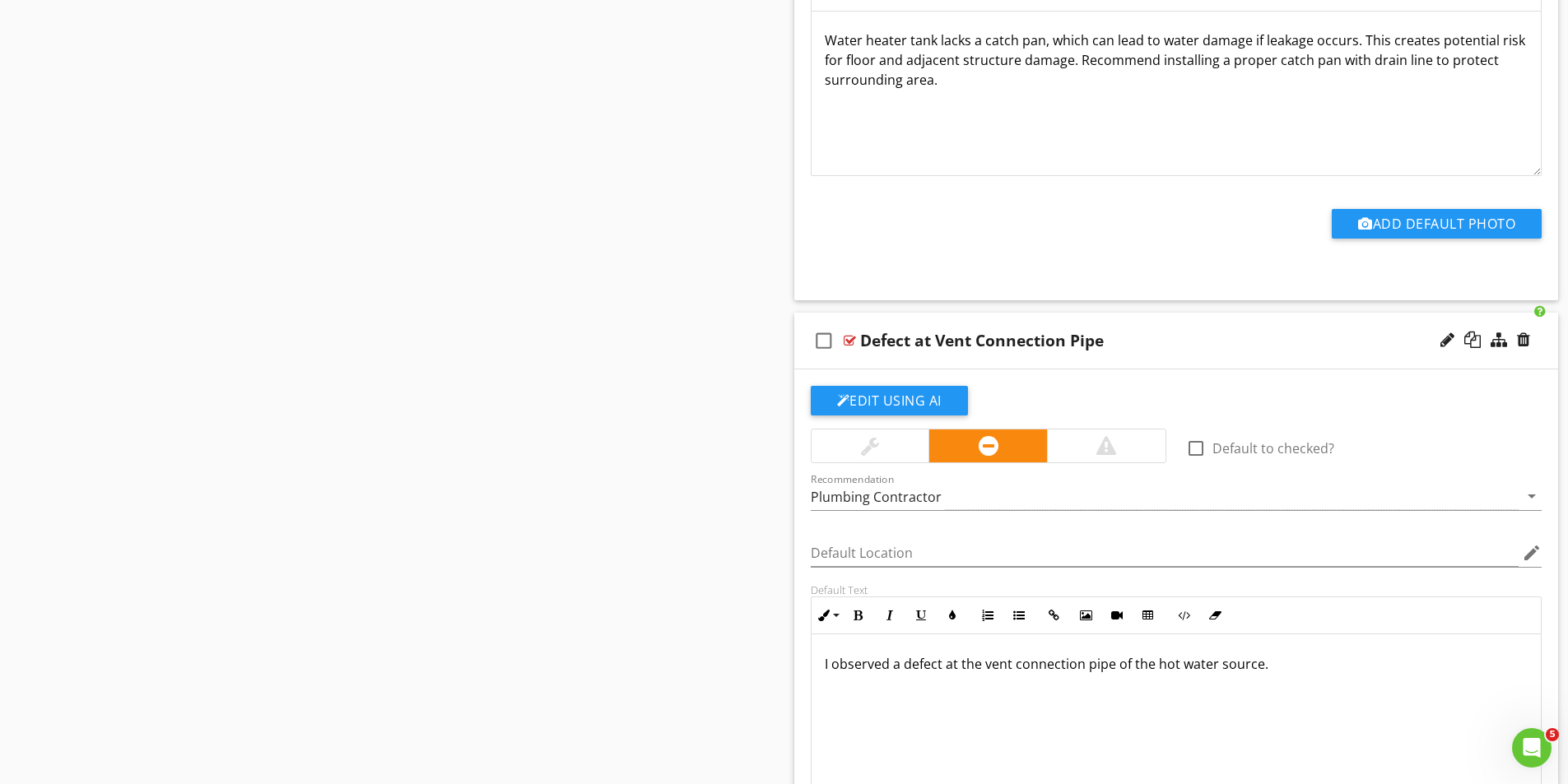
scroll to position [3530, 0]
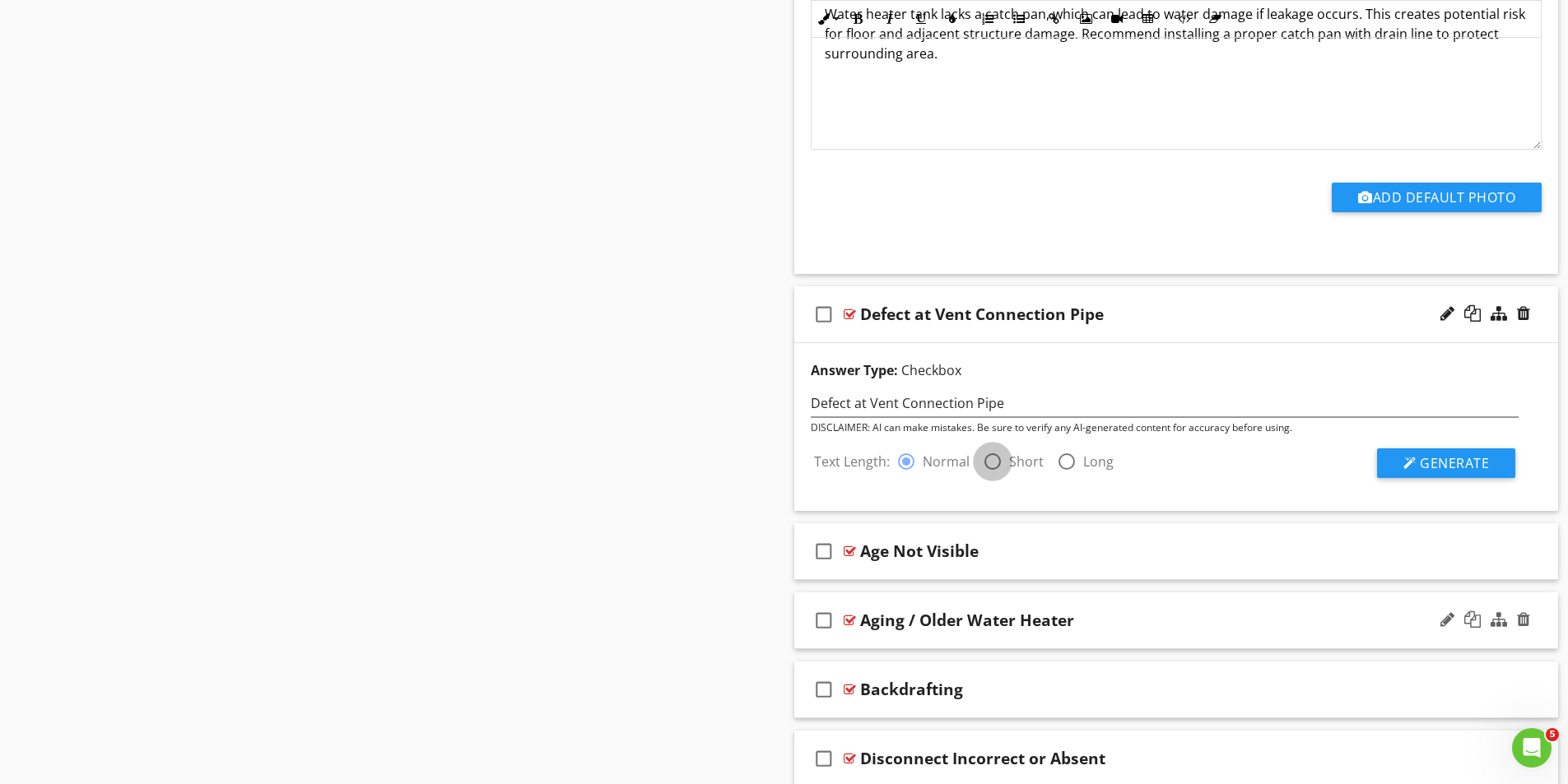
click at [997, 461] on div at bounding box center [992, 462] width 28 height 28
radio input "false"
radio input "true"
click at [1419, 461] on button "Generate" at bounding box center [1446, 463] width 139 height 30
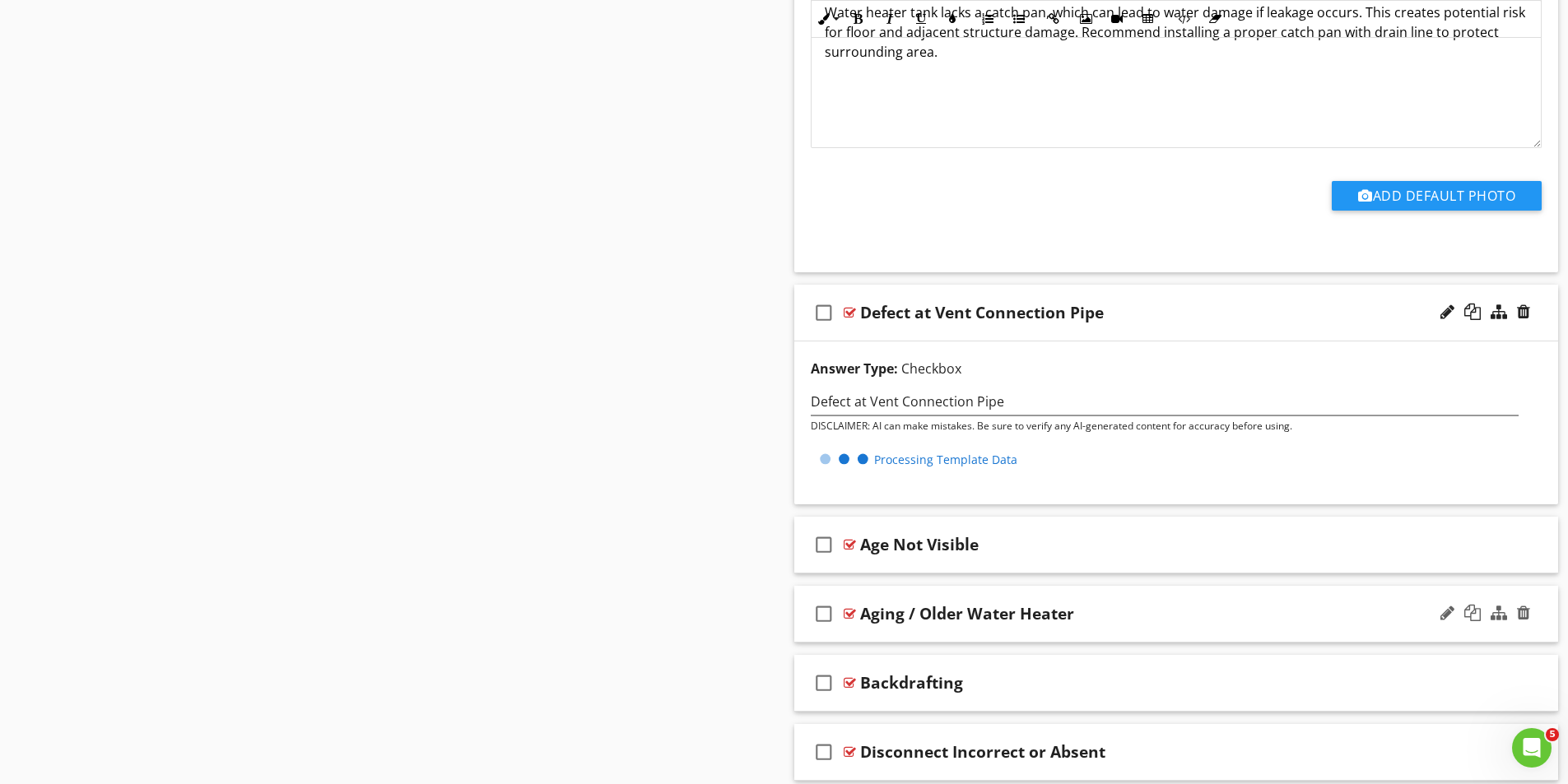
scroll to position [3859, 0]
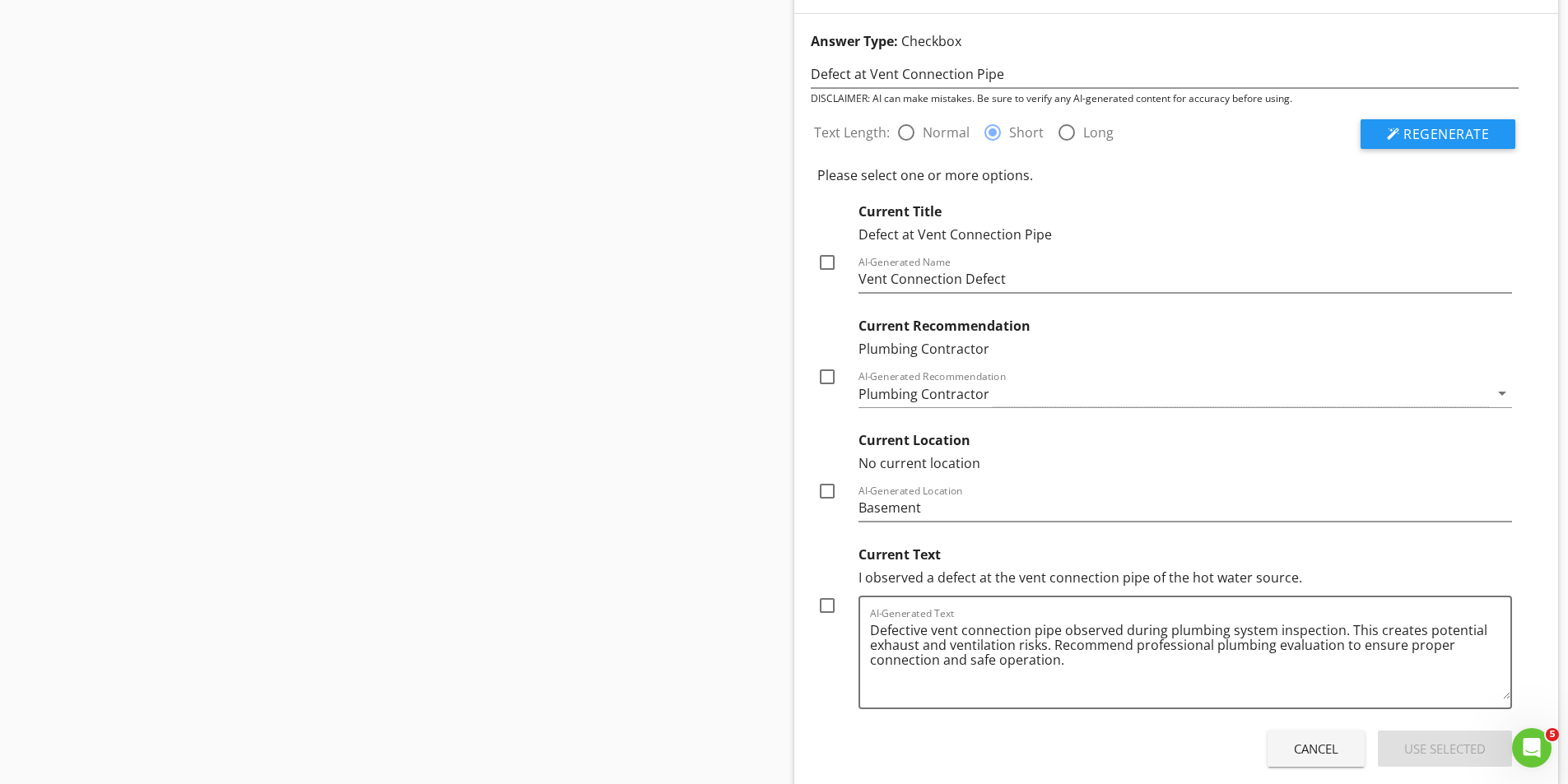
click at [827, 260] on div at bounding box center [827, 262] width 28 height 28
checkbox input "true"
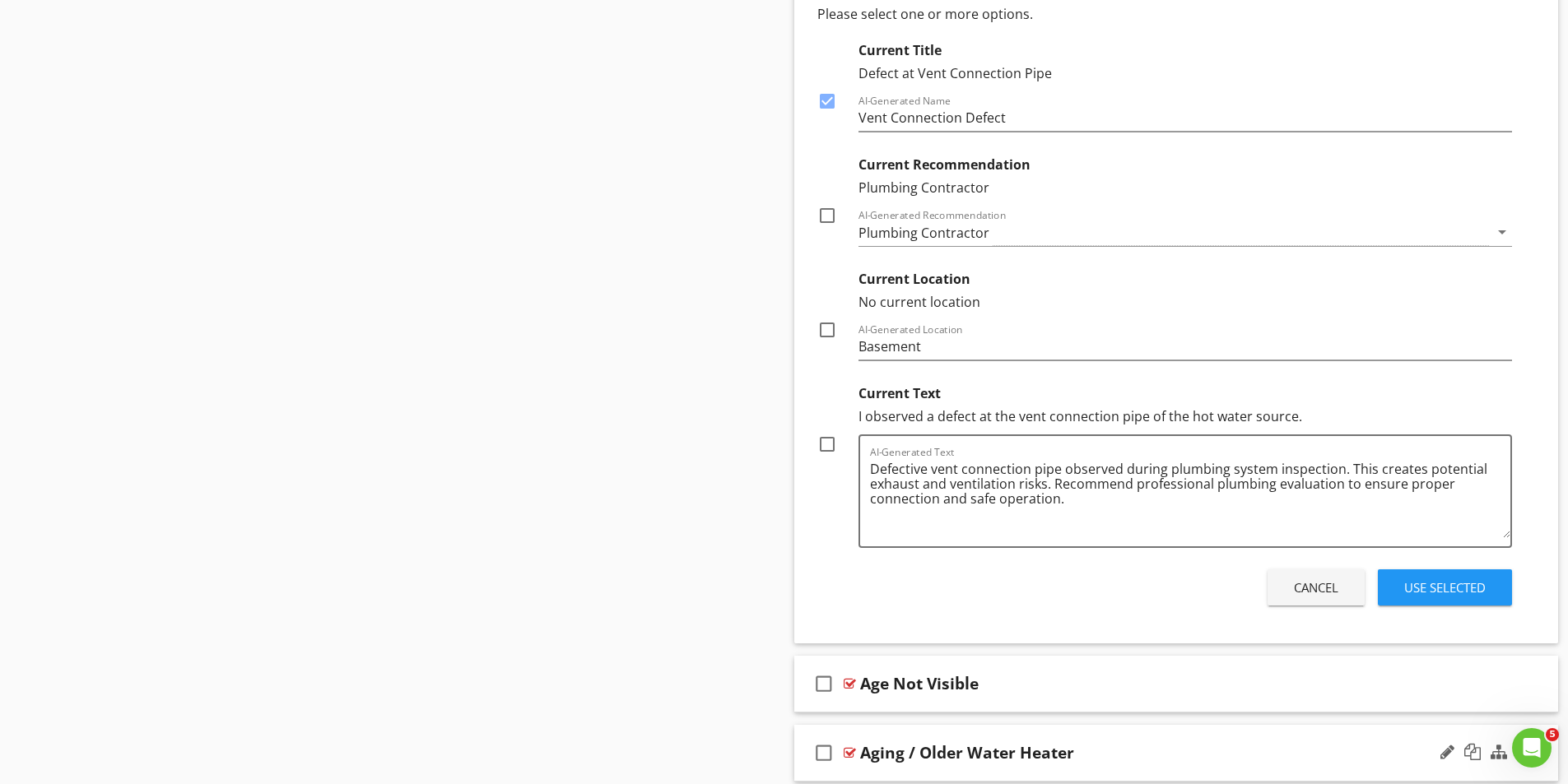
scroll to position [4024, 0]
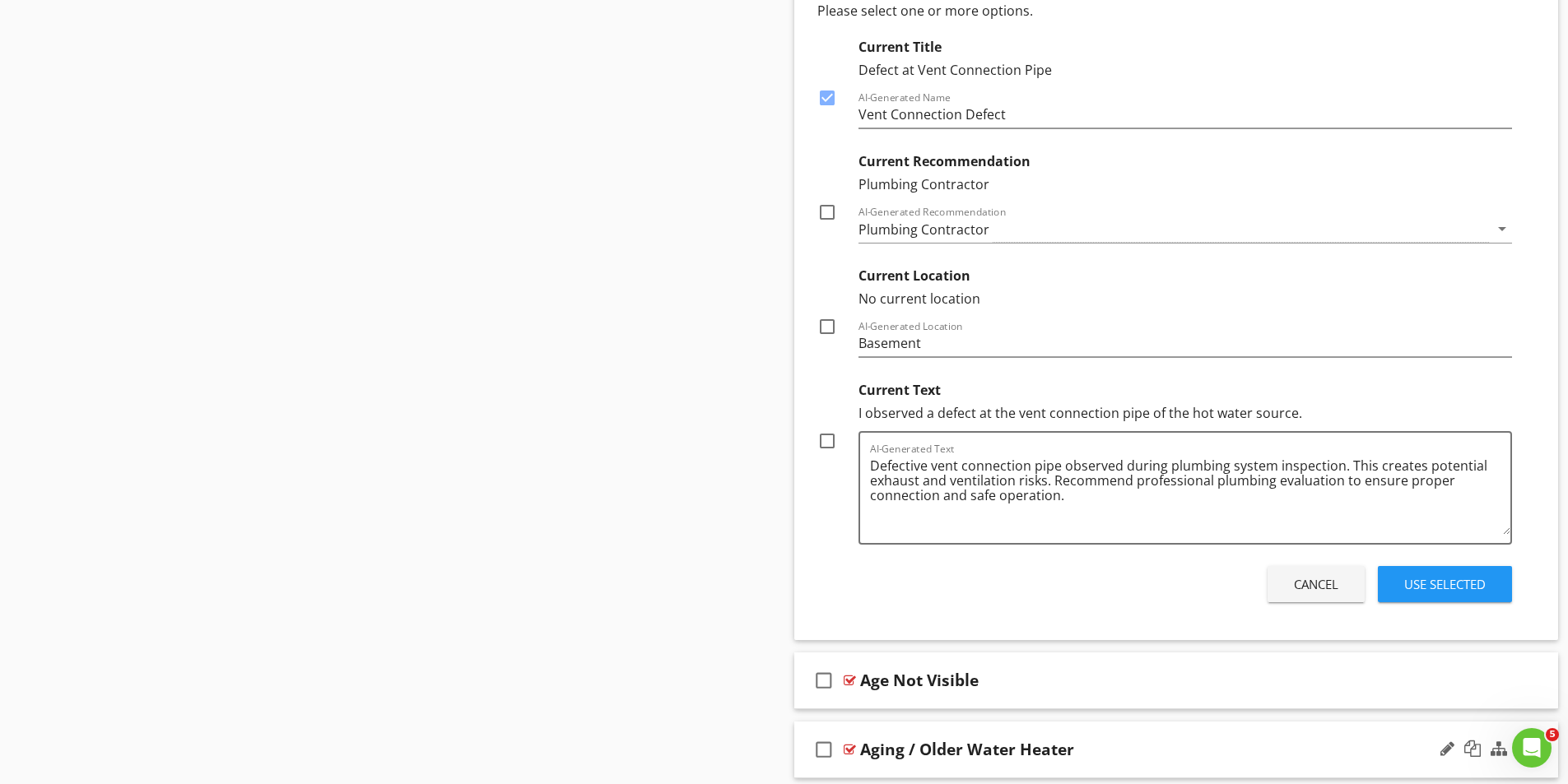
click at [828, 439] on div at bounding box center [827, 441] width 28 height 28
checkbox input "true"
click at [1451, 586] on div "Use Selected" at bounding box center [1445, 585] width 82 height 19
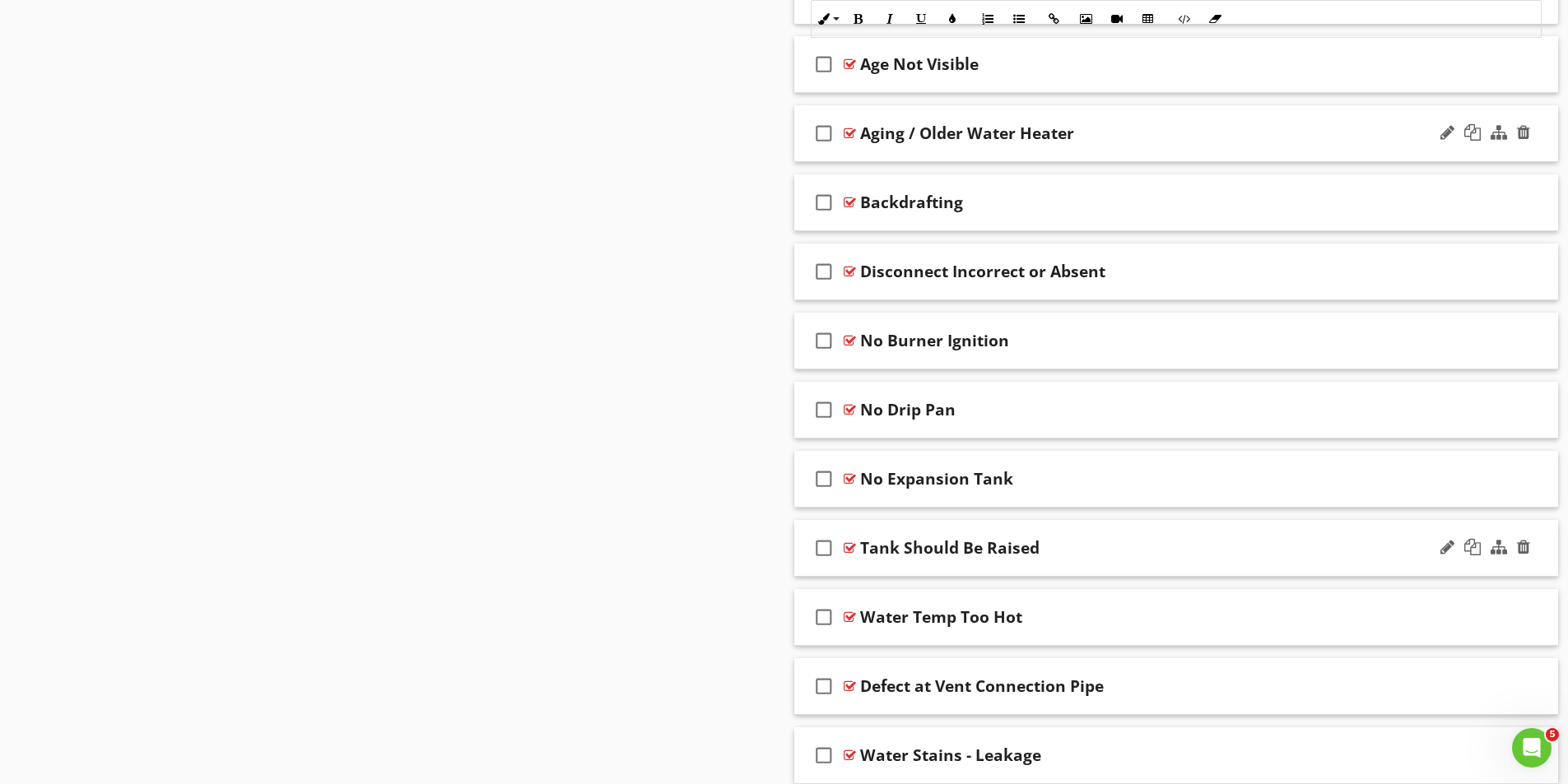
scroll to position [4435, 0]
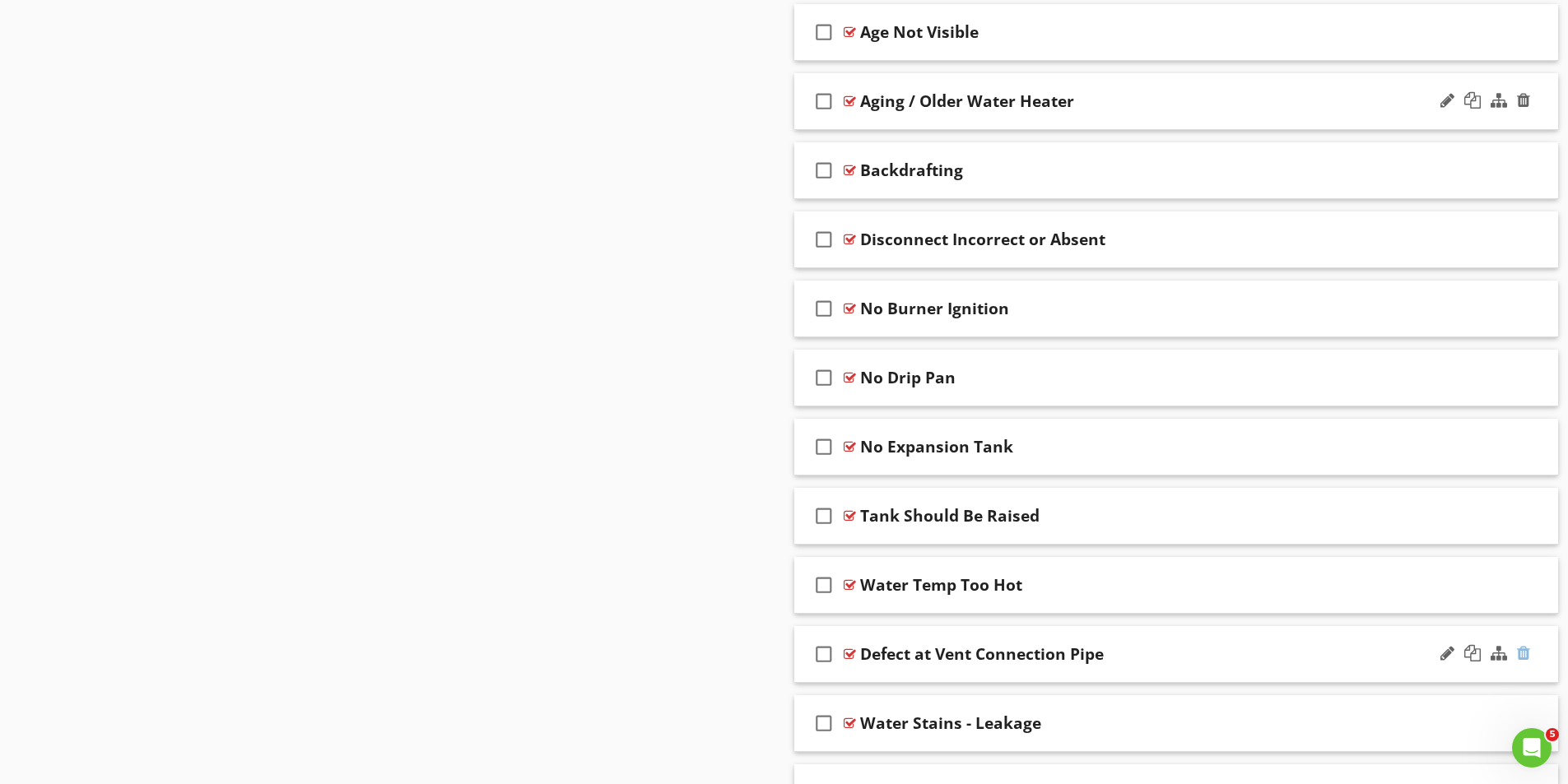
click at [1523, 651] on div at bounding box center [1523, 653] width 13 height 17
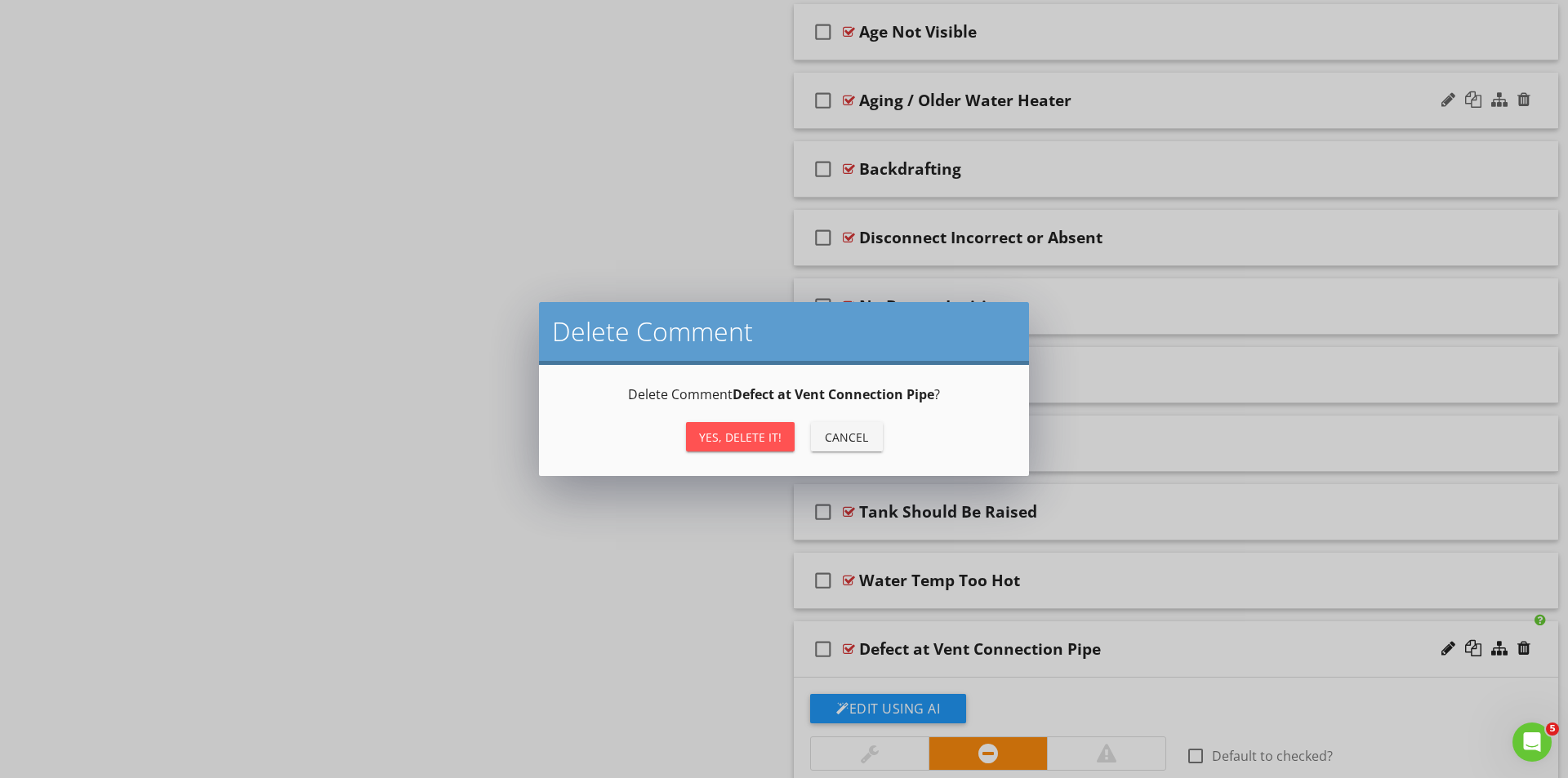
click at [745, 432] on div "Yes, Delete it!" at bounding box center [740, 437] width 82 height 17
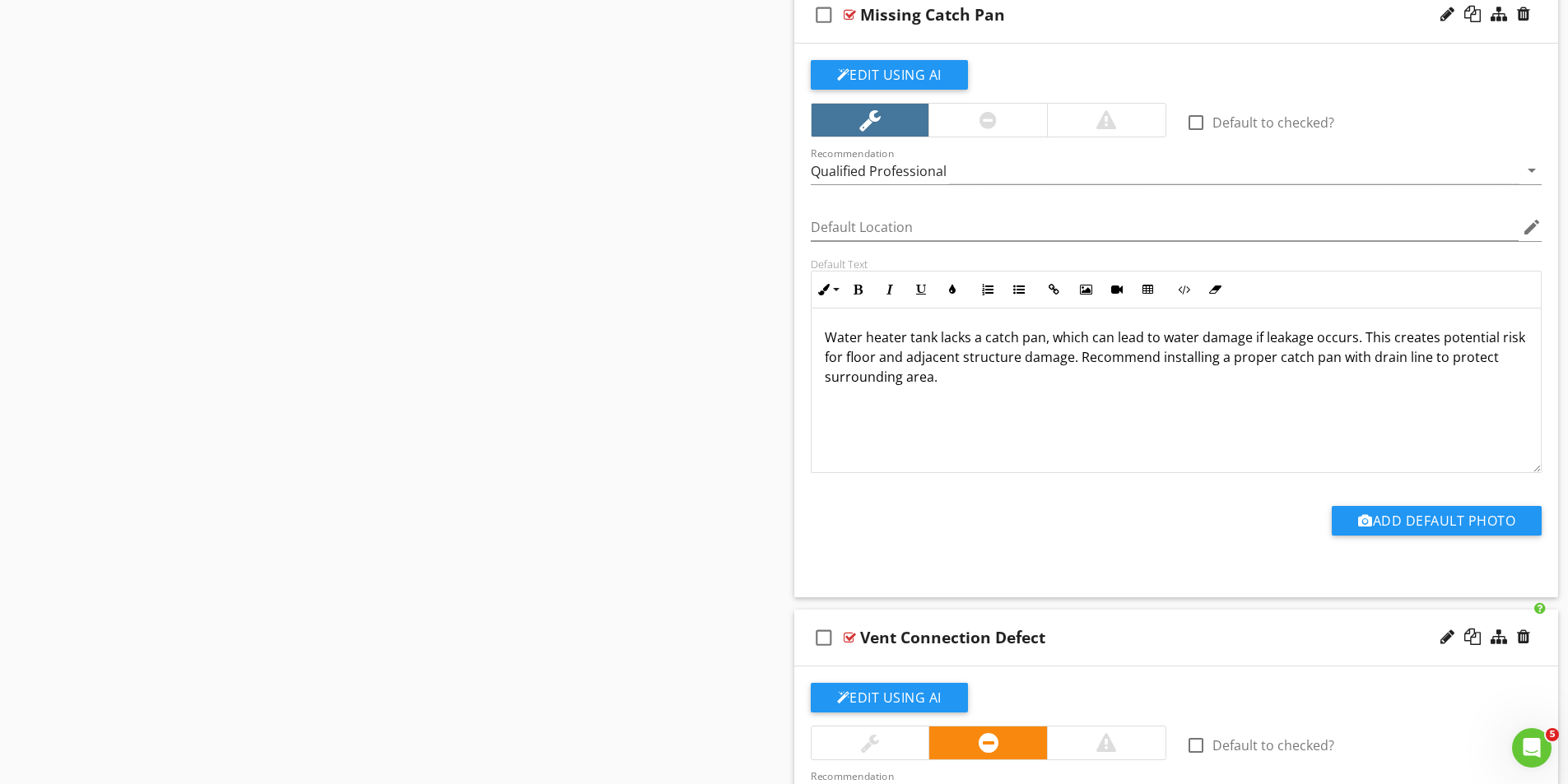
scroll to position [3200, 0]
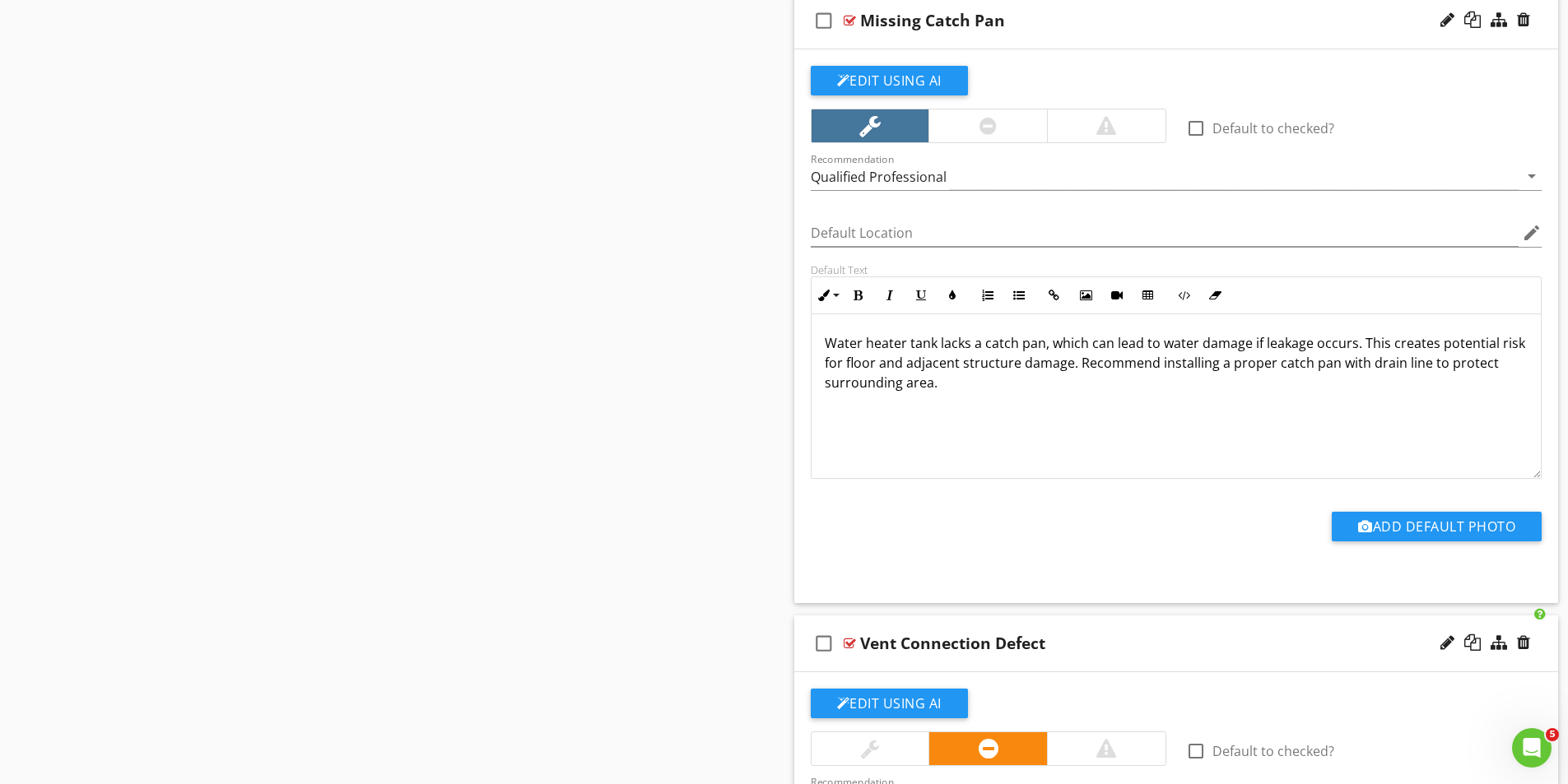
click at [848, 642] on div at bounding box center [849, 643] width 12 height 13
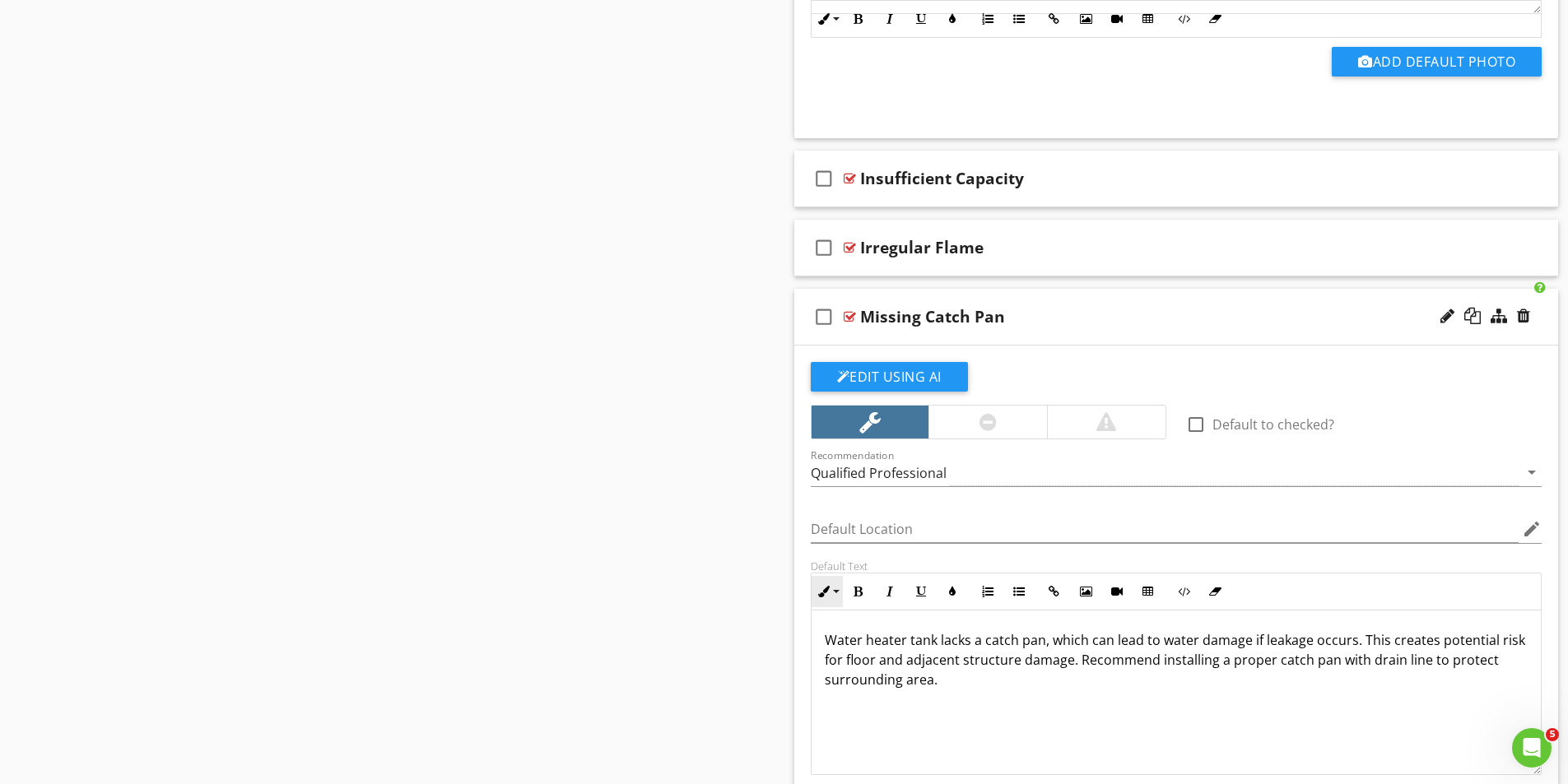
scroll to position [2871, 0]
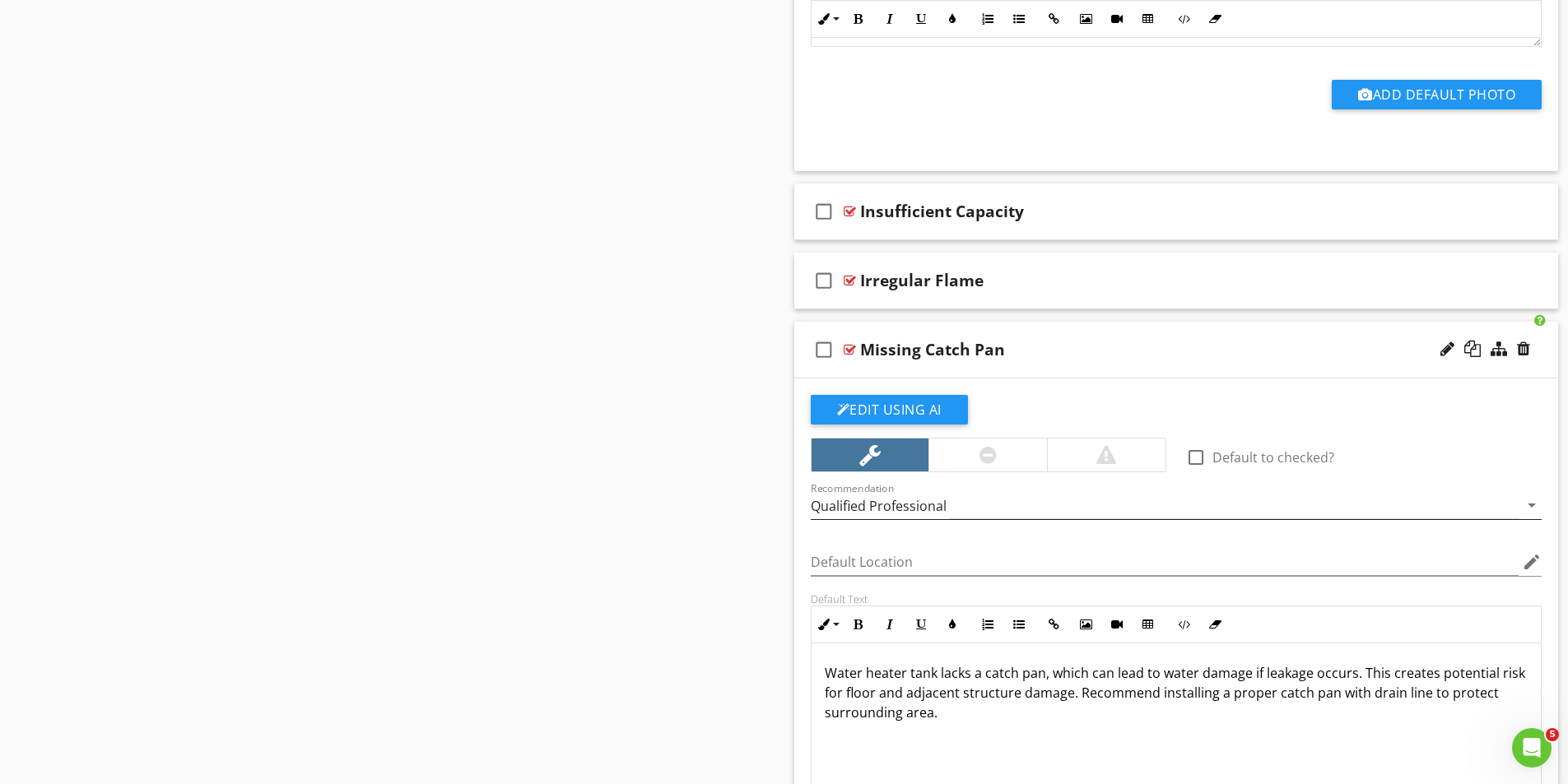
click at [959, 497] on div "Qualified Professional" at bounding box center [1165, 505] width 708 height 27
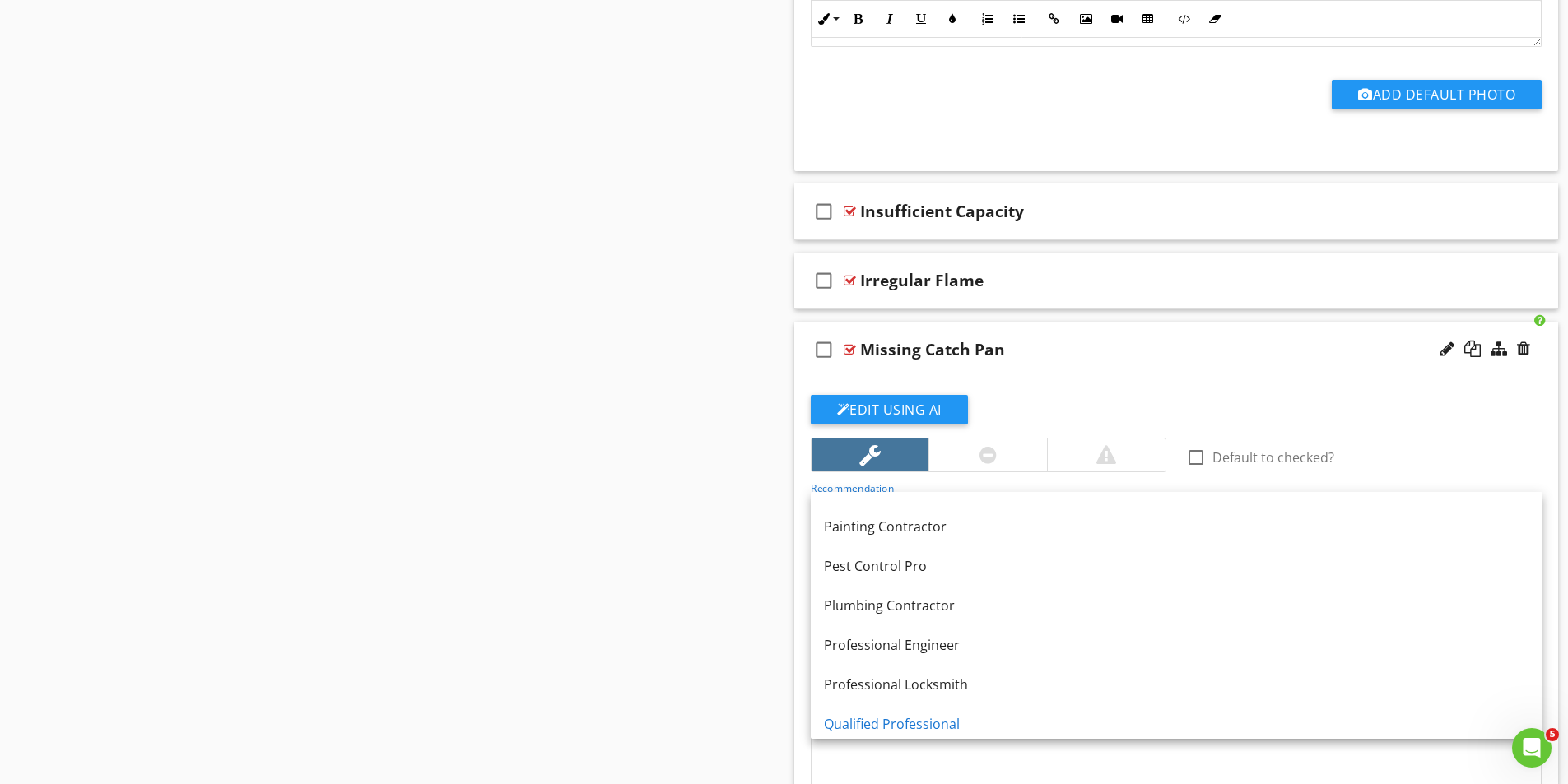
scroll to position [1728, 0]
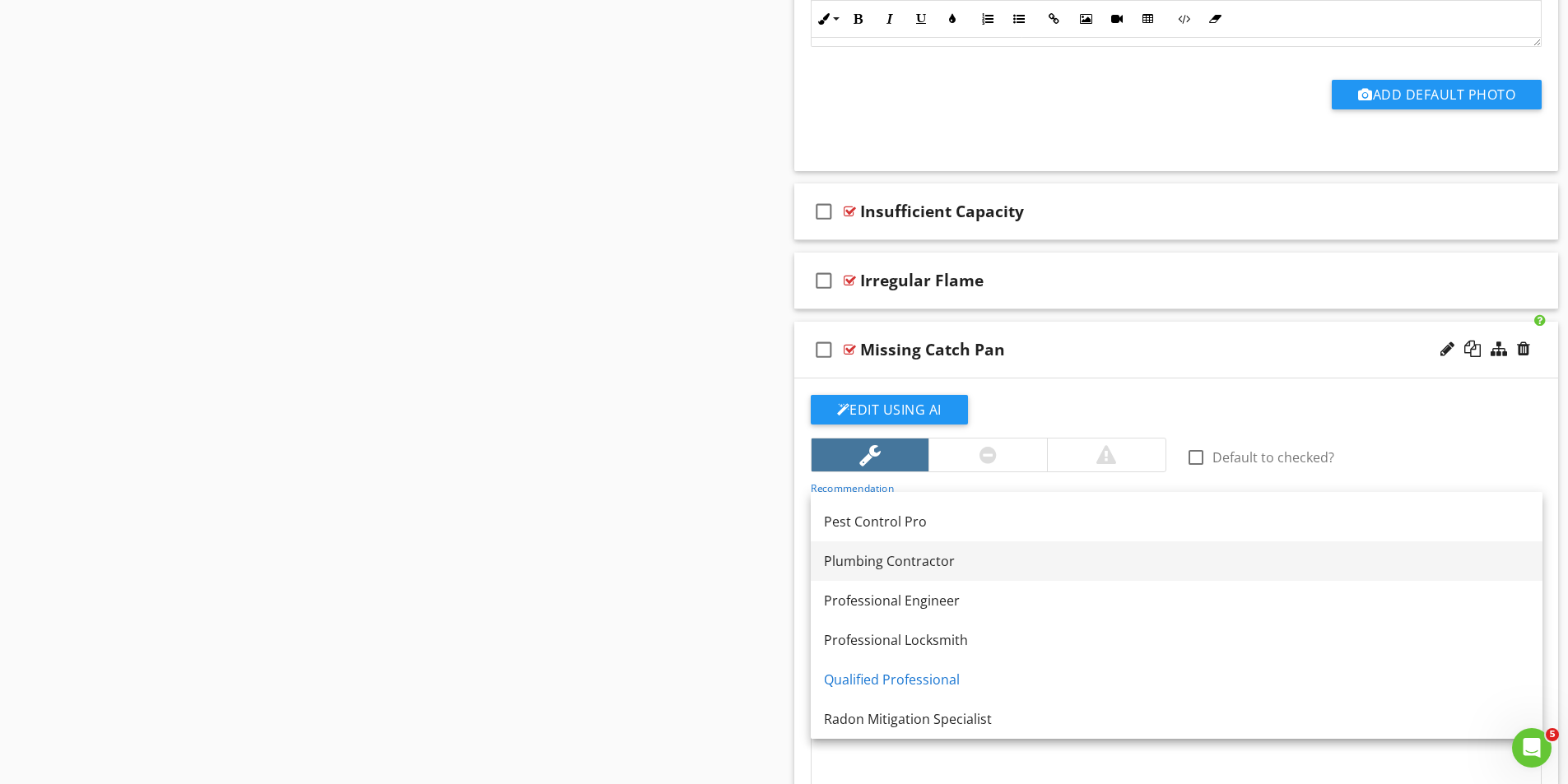
click at [869, 565] on div "Plumbing Contractor" at bounding box center [1177, 561] width 706 height 20
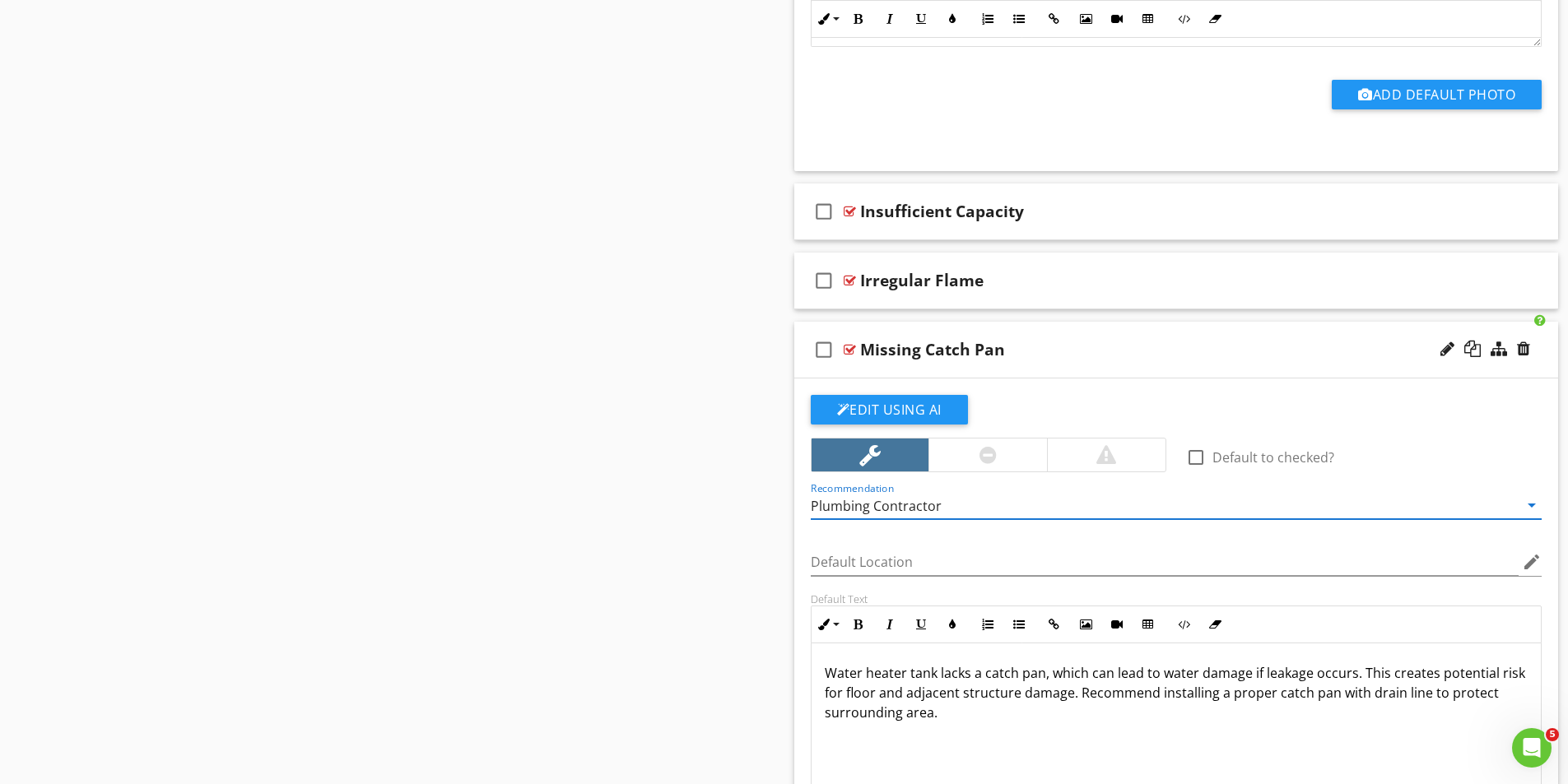
click at [623, 492] on div "Sections Inspection Details Roof Exterior Foundation/Structural Basement, Found…" at bounding box center [784, 723] width 1568 height 6886
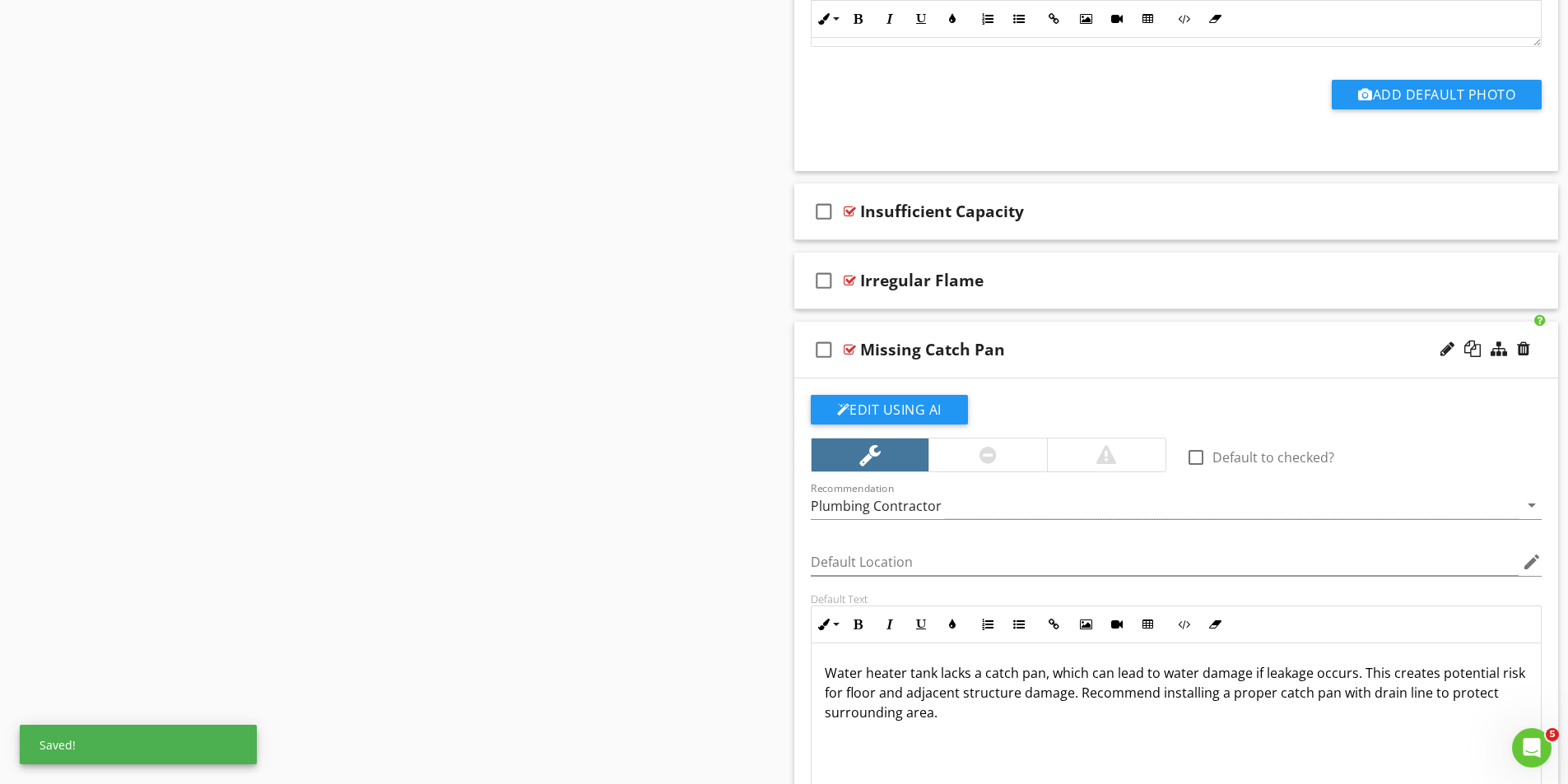
click at [847, 346] on div at bounding box center [849, 349] width 12 height 13
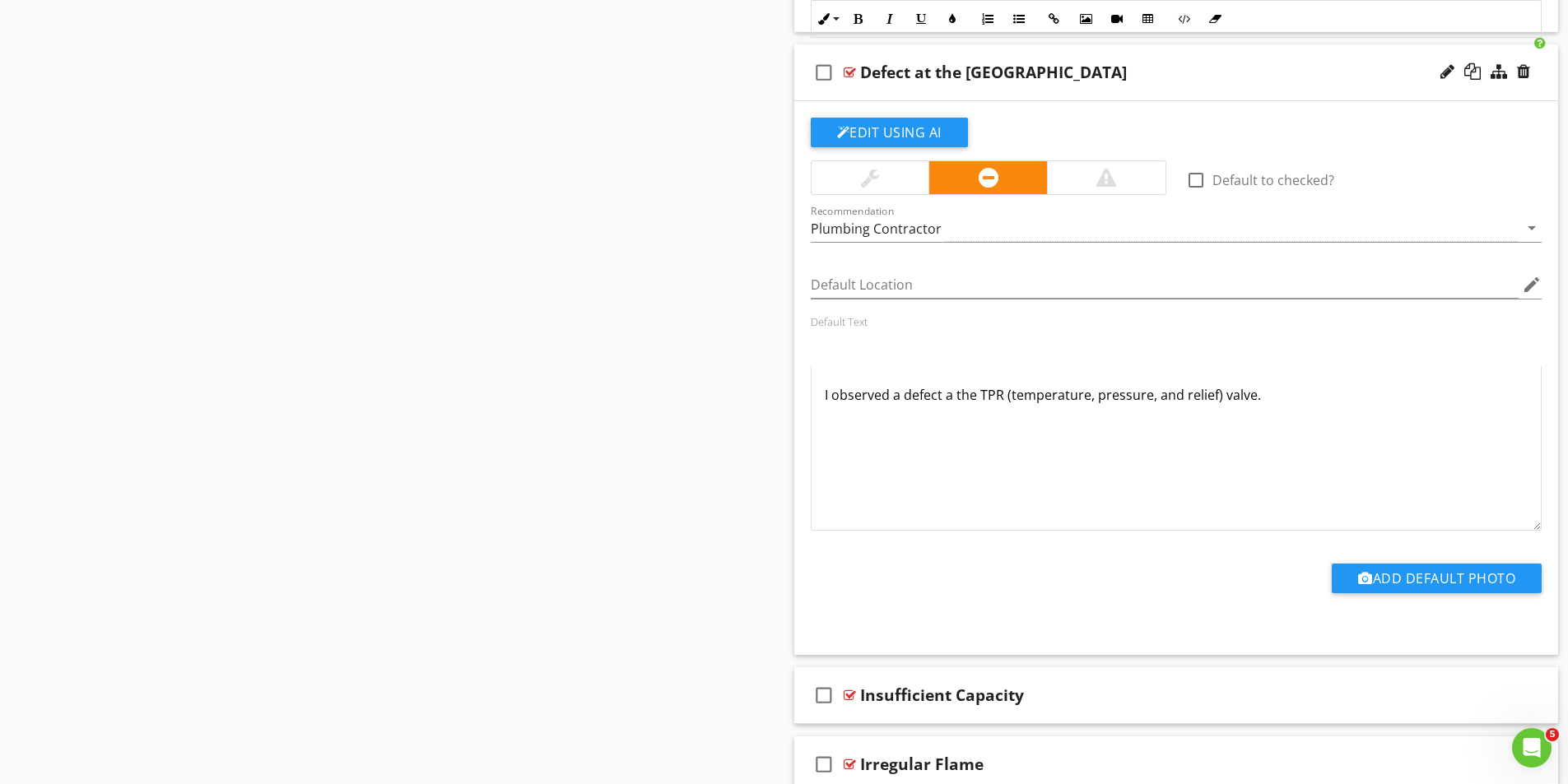
scroll to position [2295, 0]
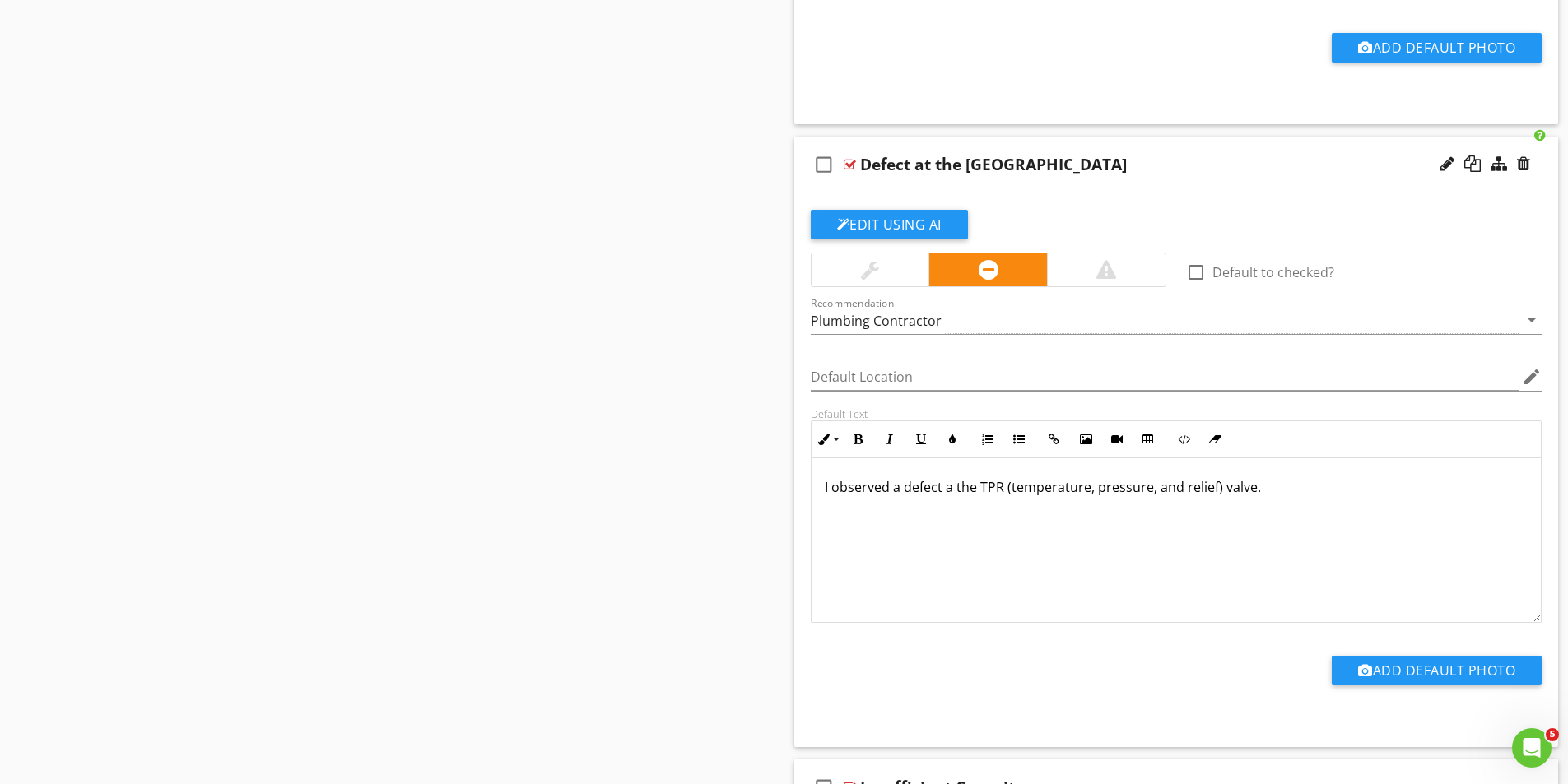
click at [853, 162] on div at bounding box center [849, 164] width 12 height 13
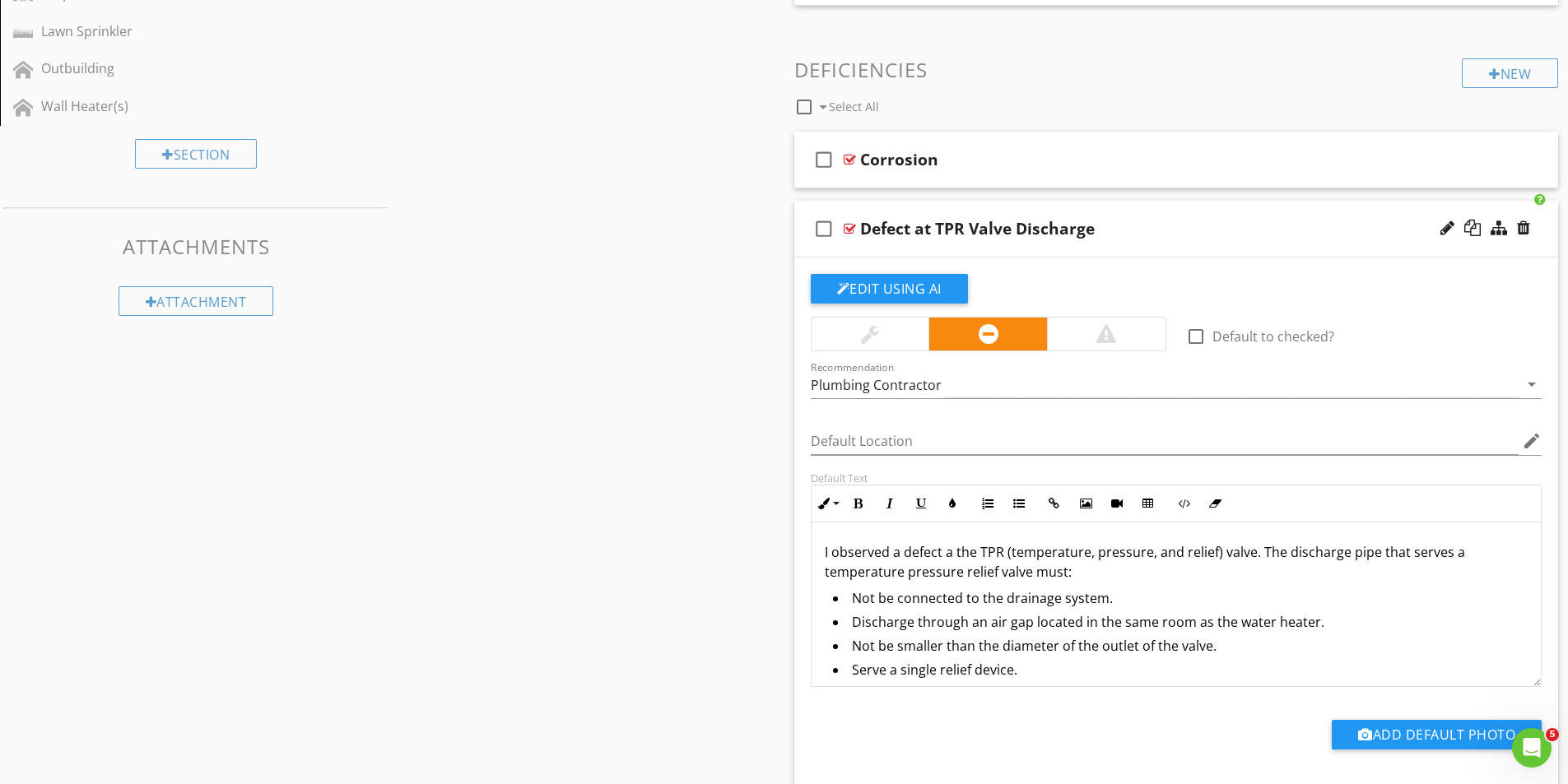
scroll to position [814, 0]
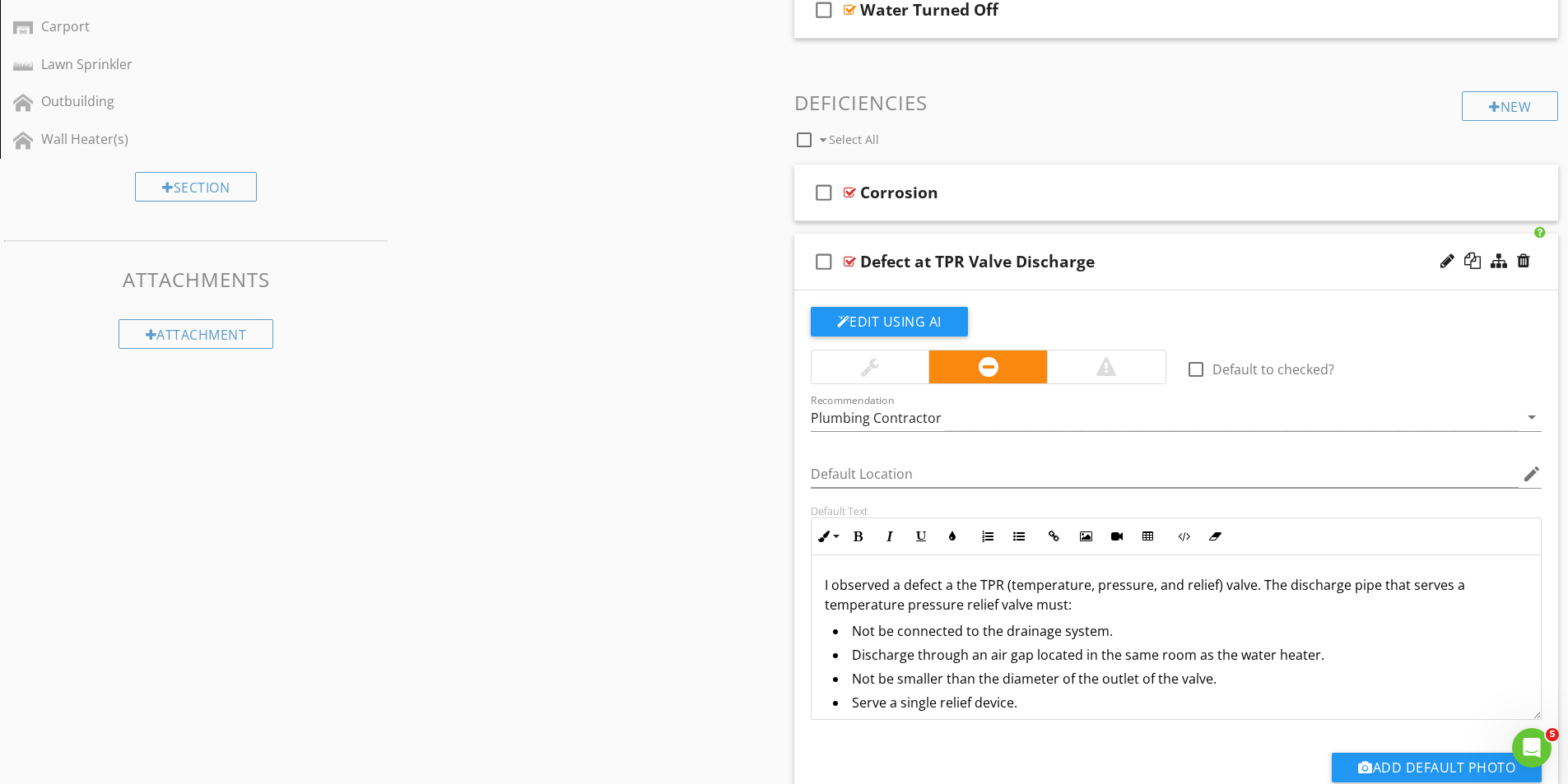
click at [851, 259] on div at bounding box center [849, 261] width 12 height 13
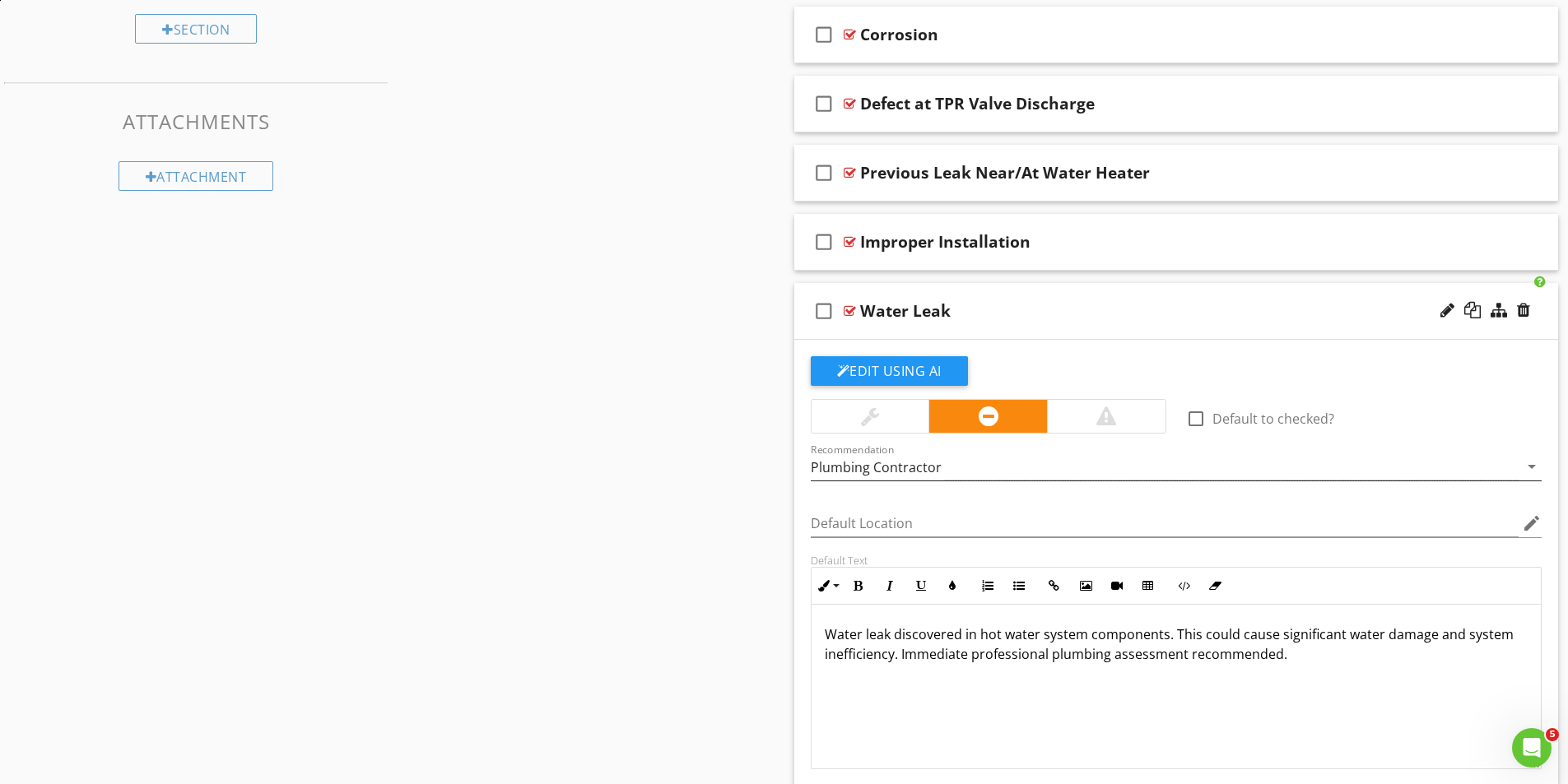
scroll to position [978, 0]
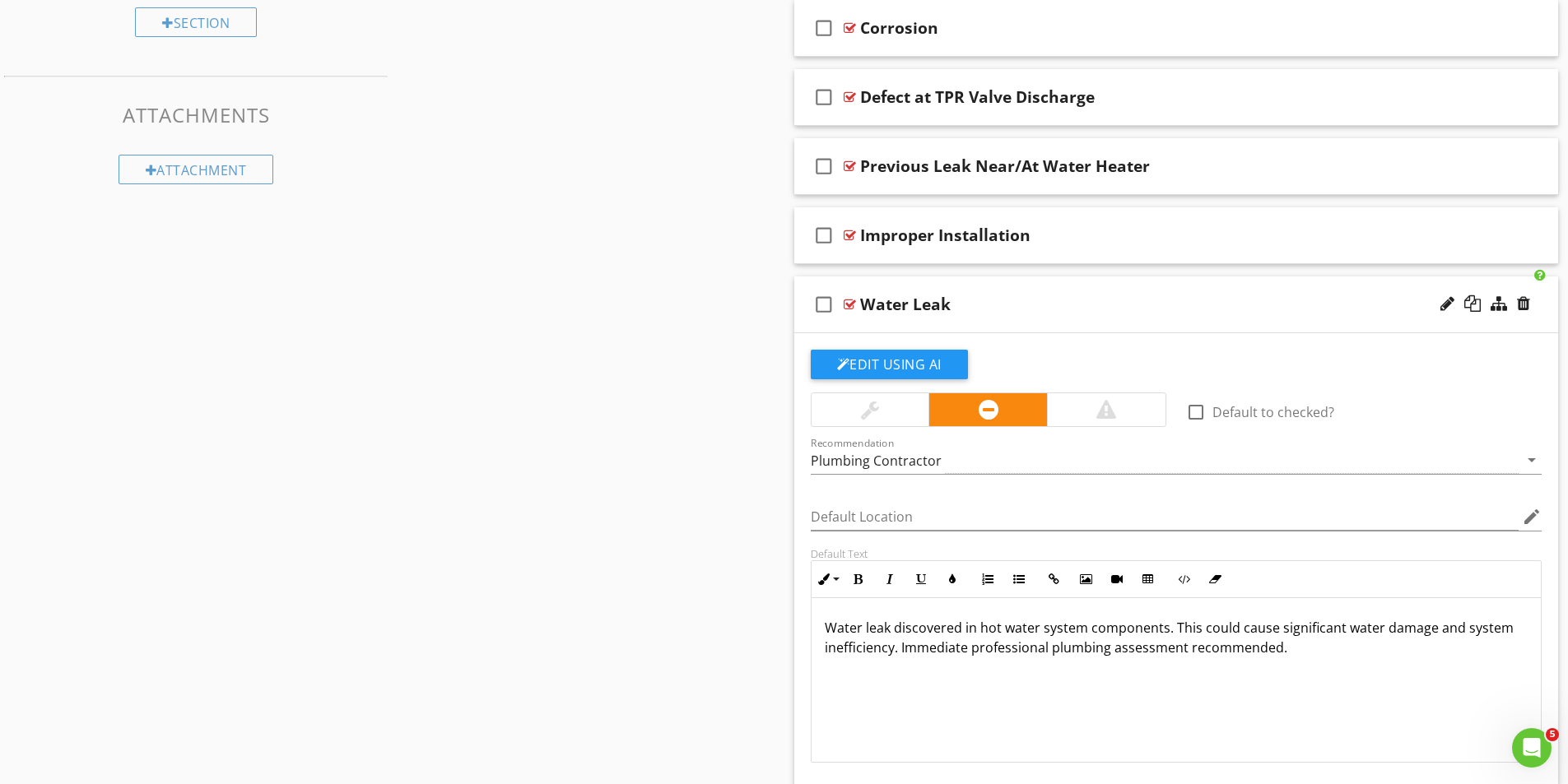
drag, startPoint x: 850, startPoint y: 301, endPoint x: 836, endPoint y: 309, distance: 16.1
click at [851, 301] on div at bounding box center [849, 304] width 12 height 13
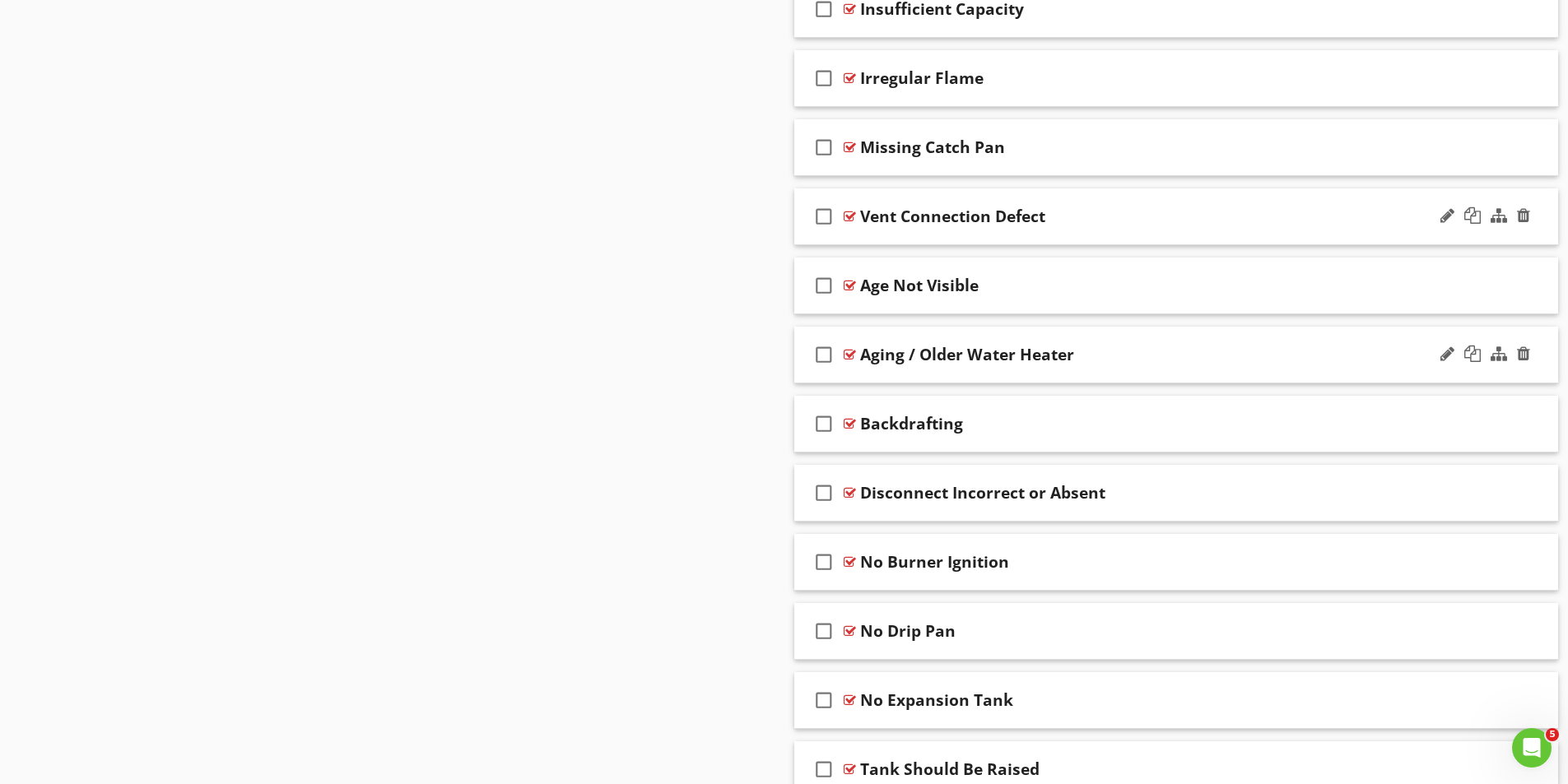
scroll to position [1472, 0]
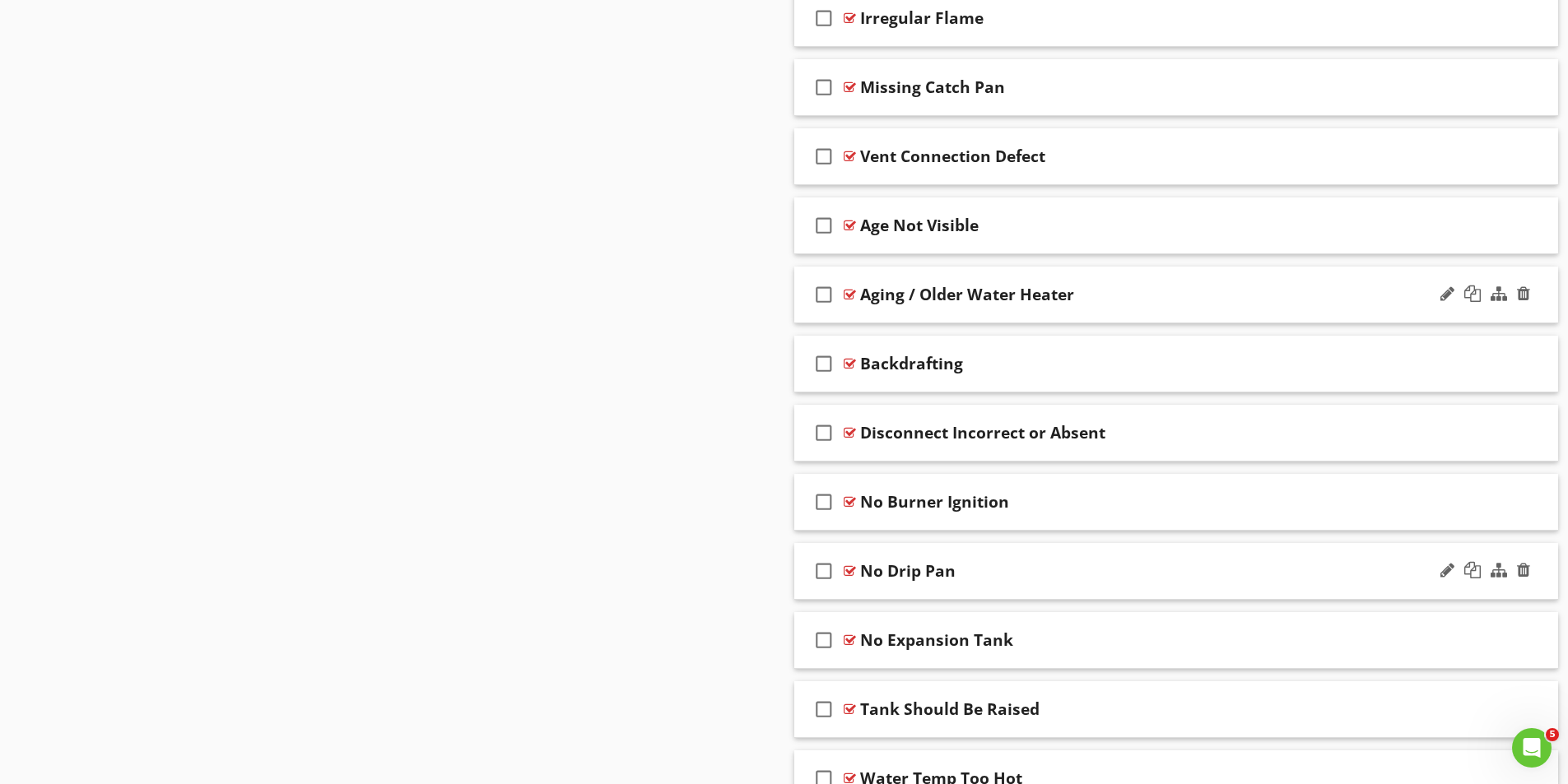
click at [846, 571] on div at bounding box center [849, 571] width 12 height 13
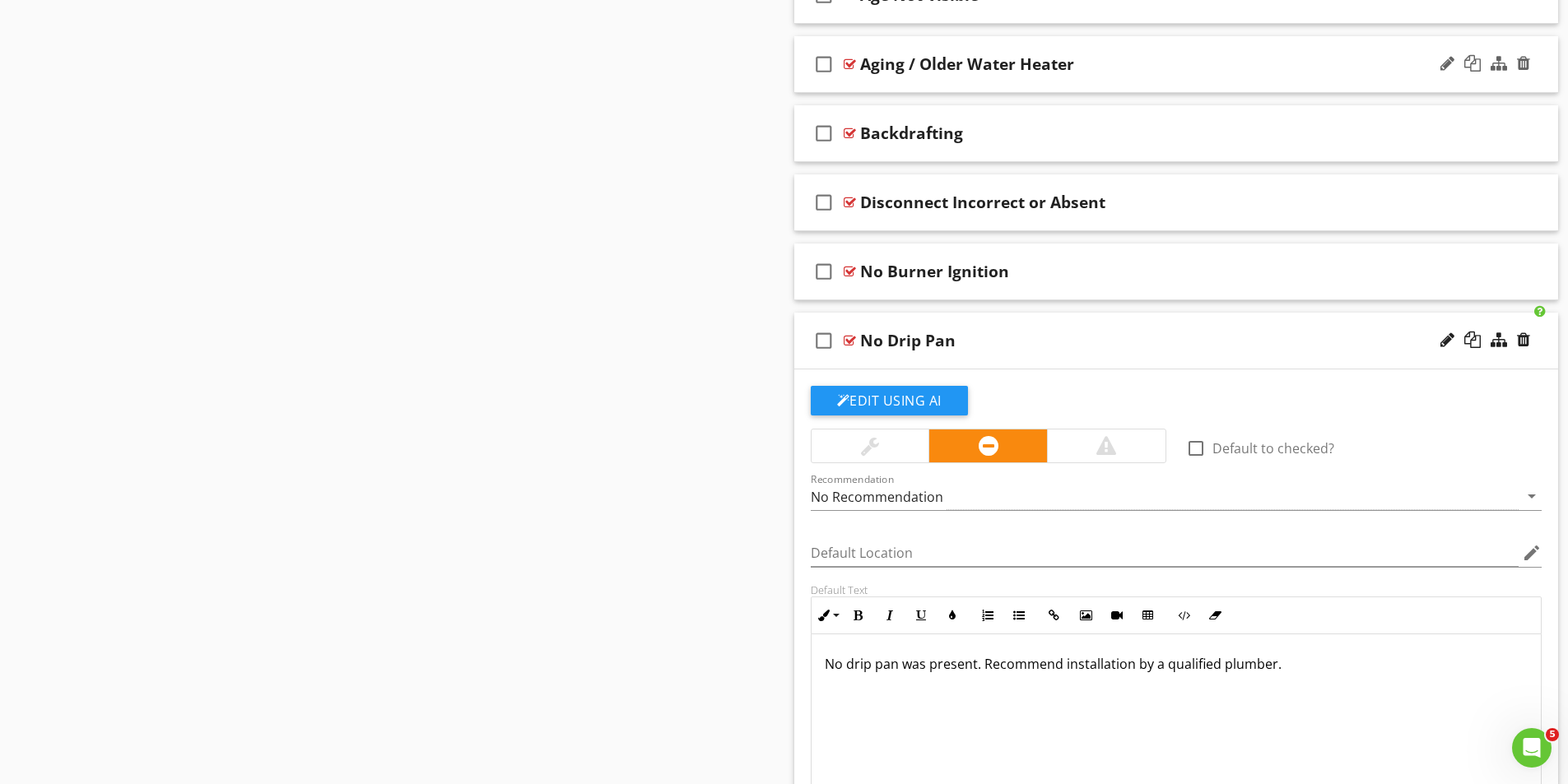
scroll to position [1720, 0]
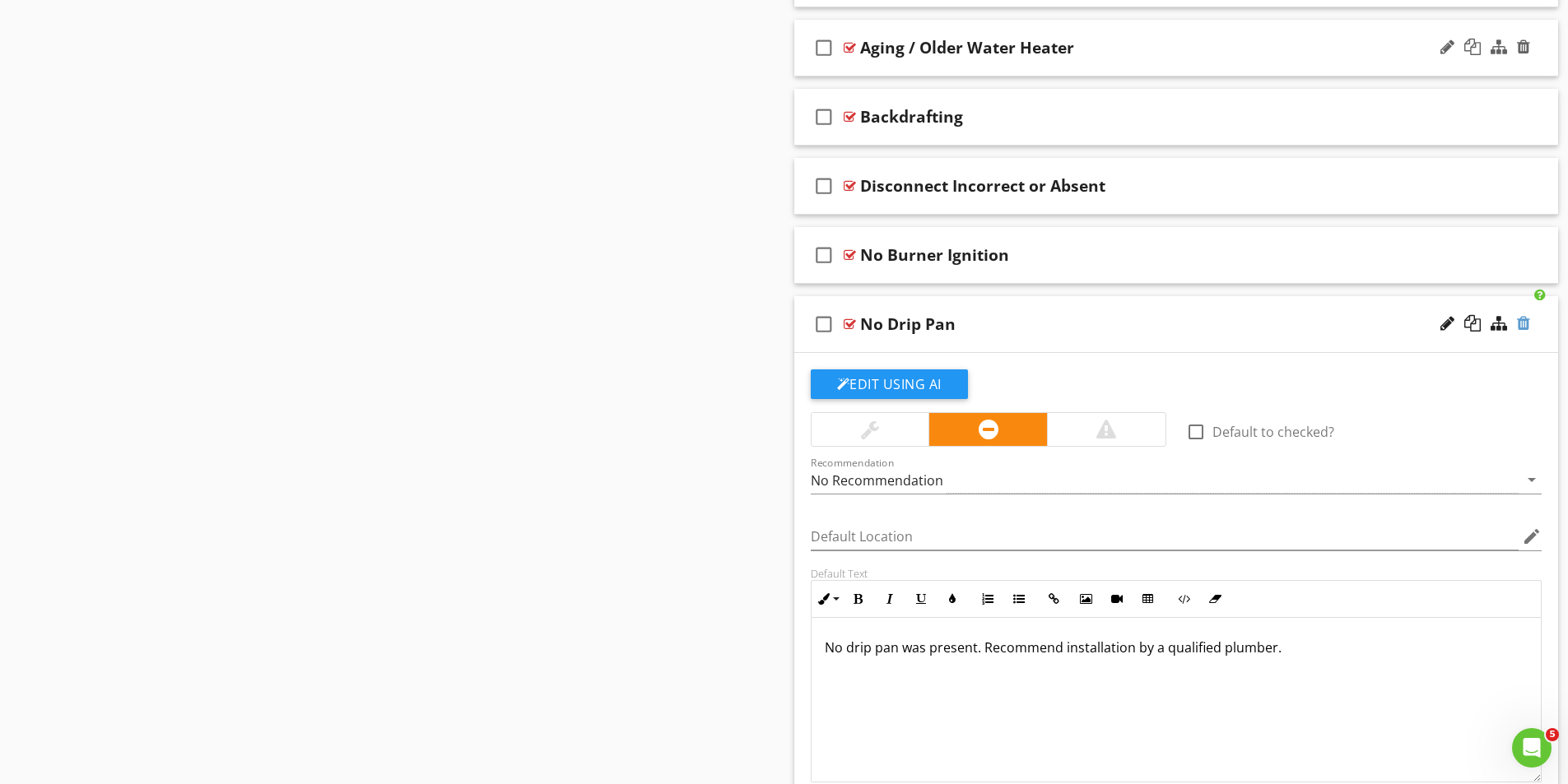
click at [1520, 319] on div at bounding box center [1523, 323] width 13 height 17
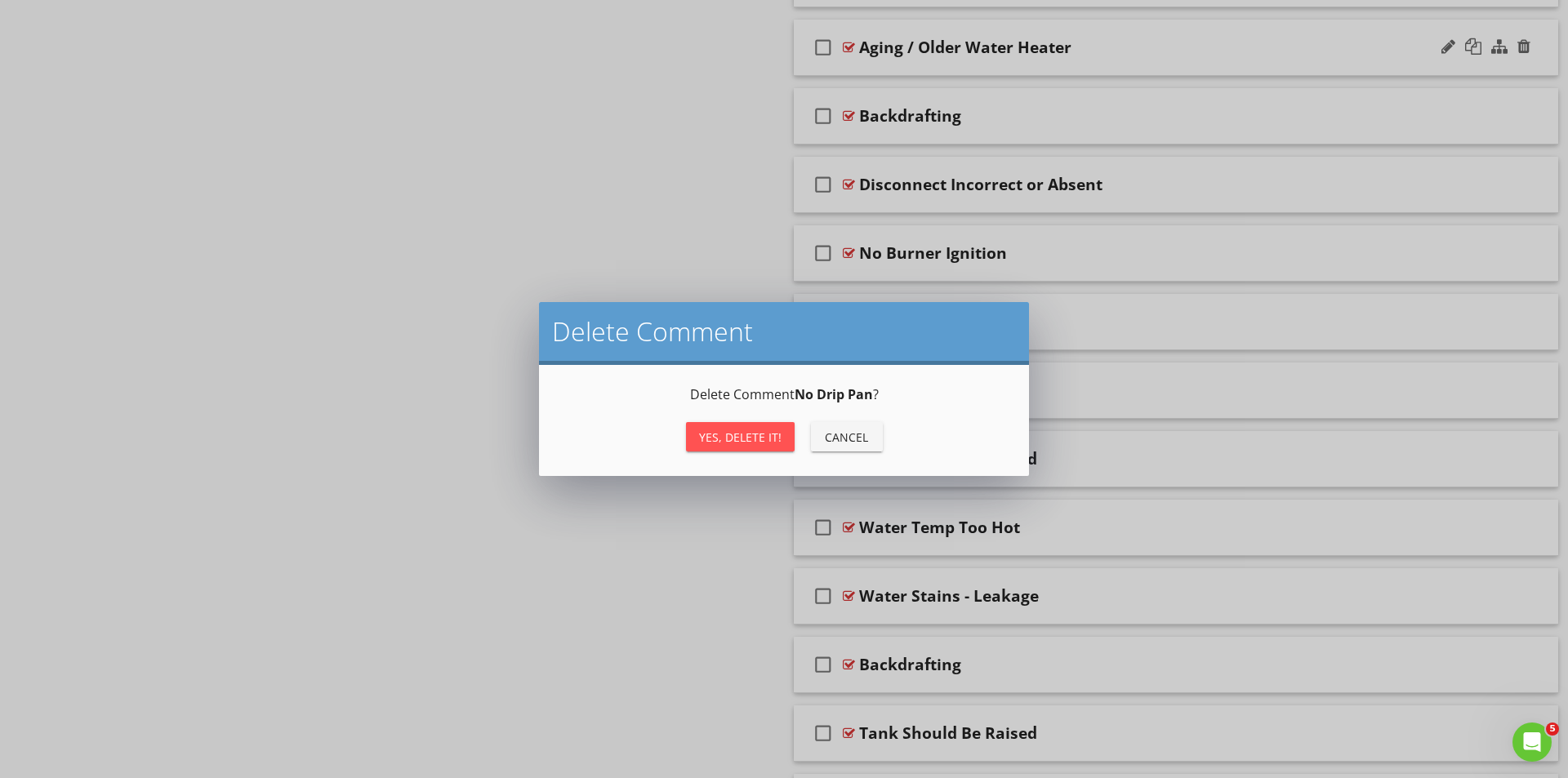
click at [755, 434] on div "Yes, Delete it!" at bounding box center [740, 437] width 82 height 17
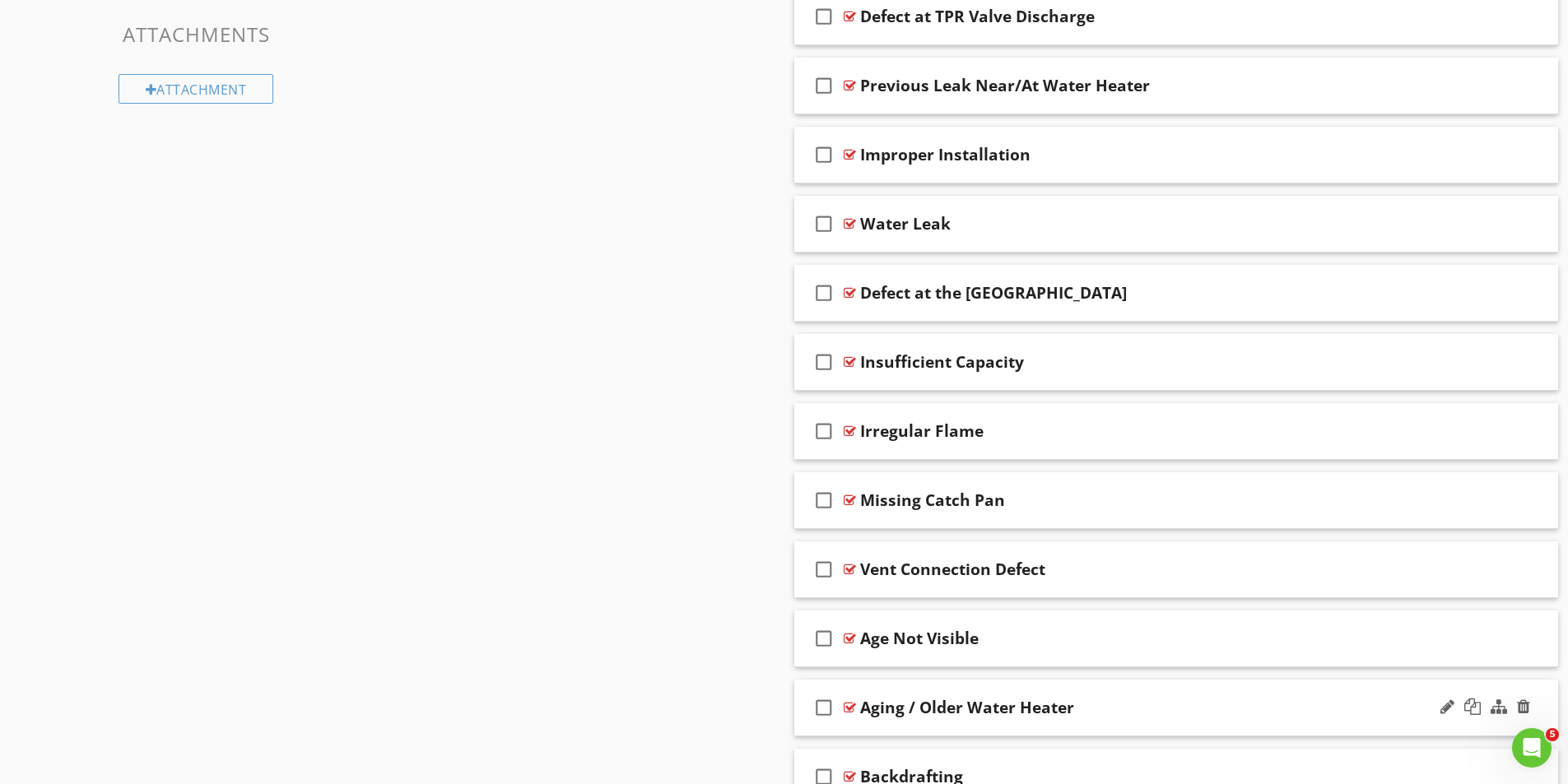
scroll to position [1308, 0]
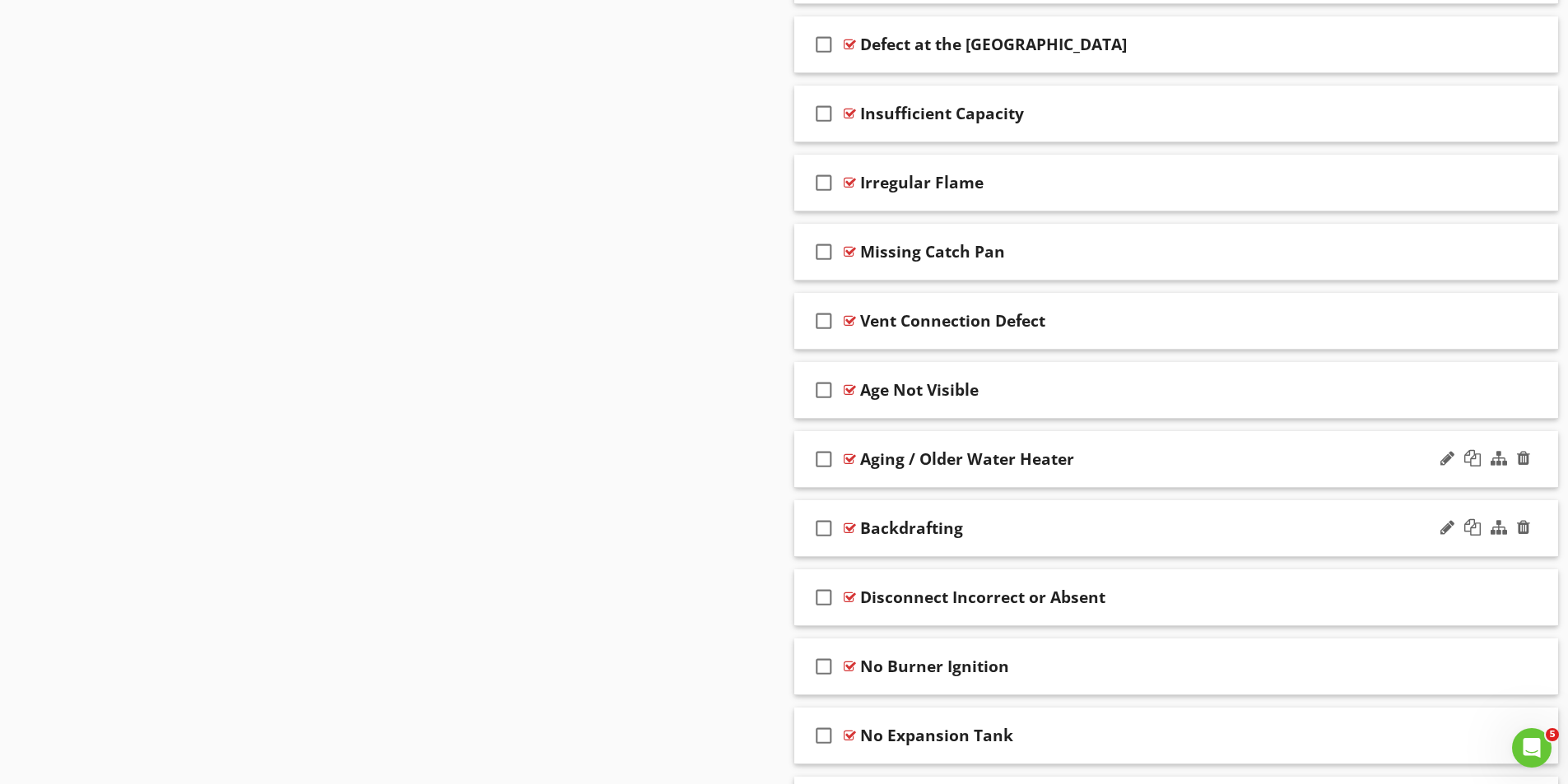
click at [852, 523] on div at bounding box center [849, 528] width 12 height 13
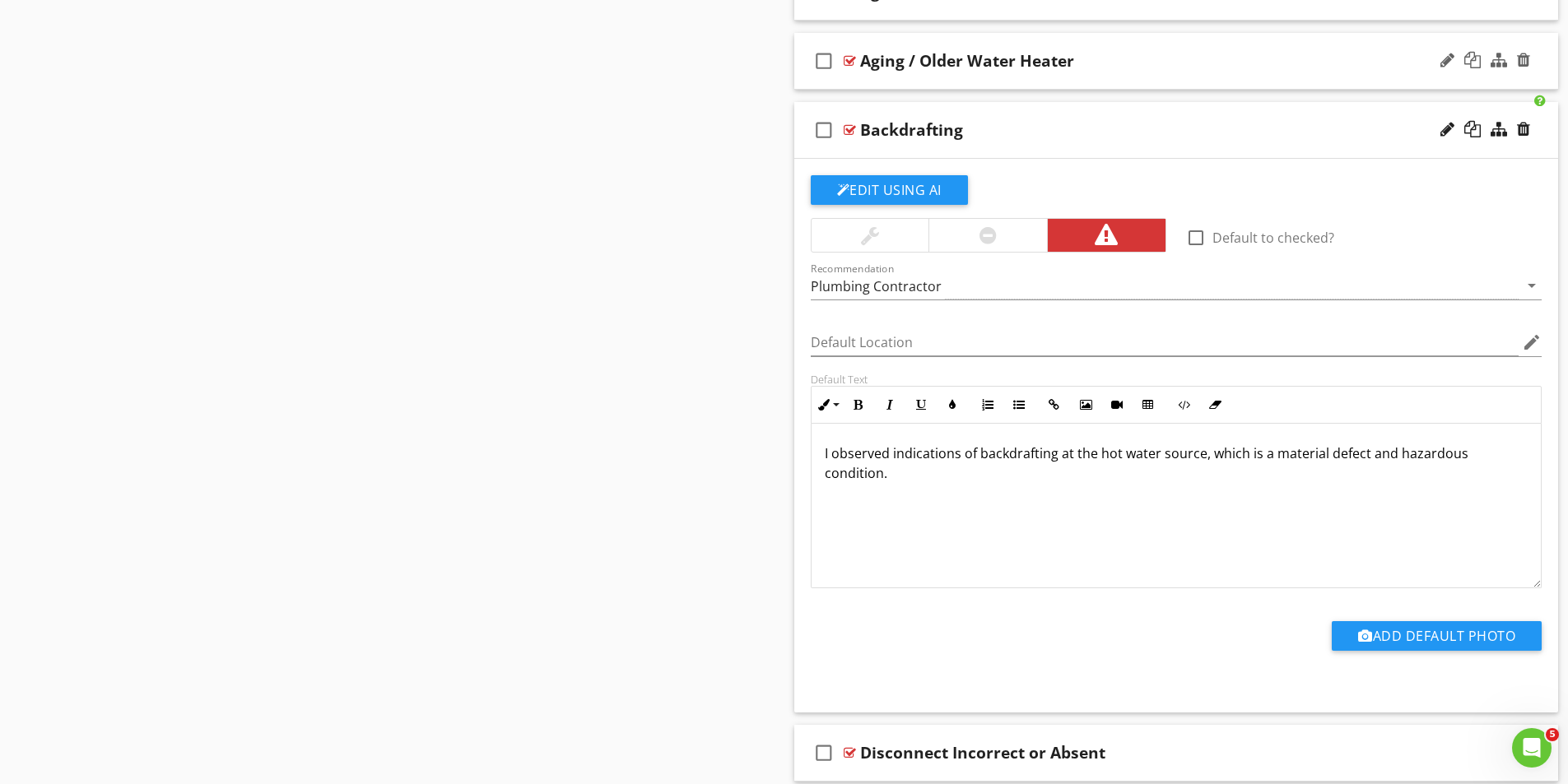
scroll to position [1720, 0]
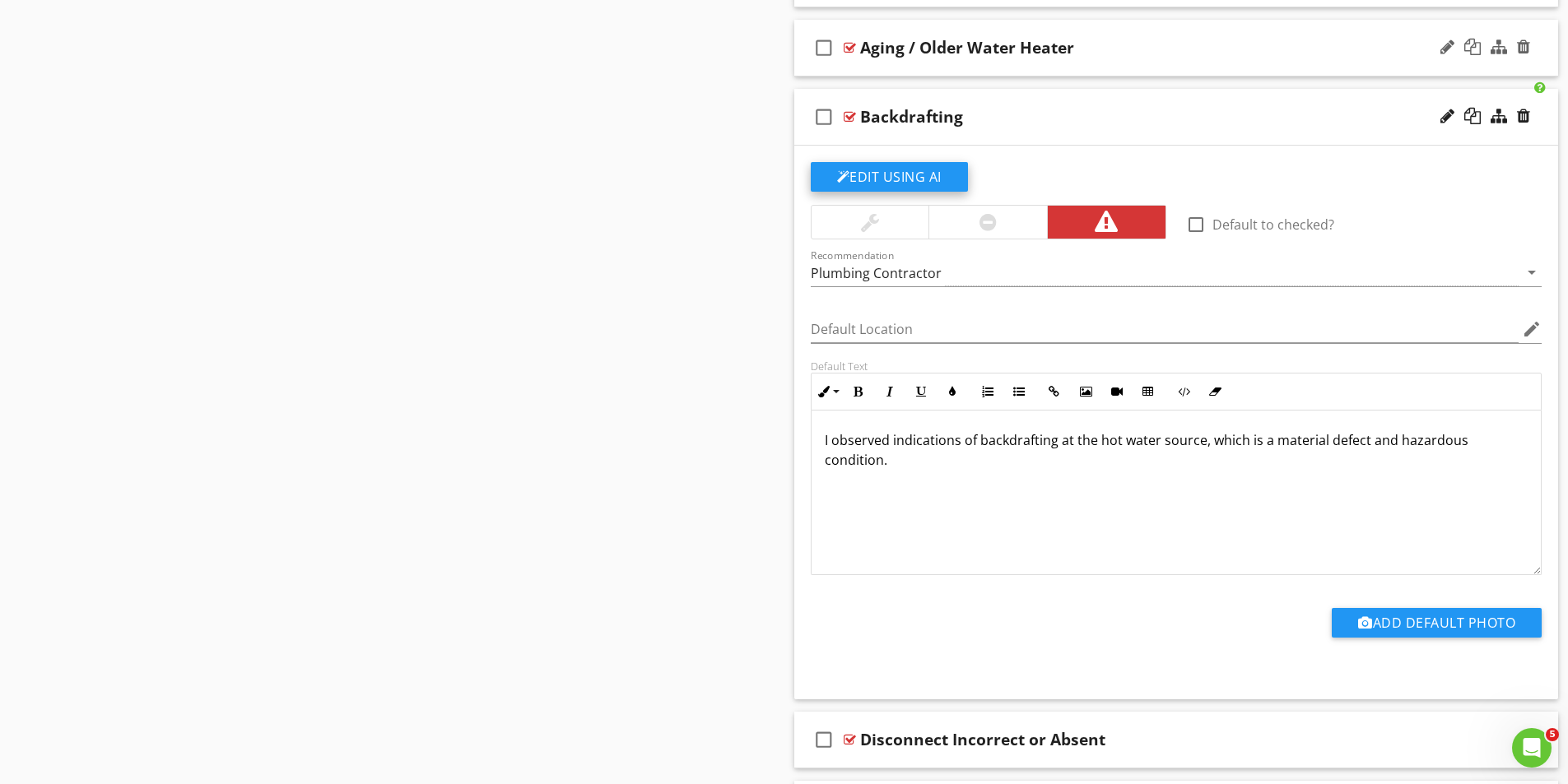
click at [902, 173] on button "Edit Using AI" at bounding box center [889, 177] width 157 height 30
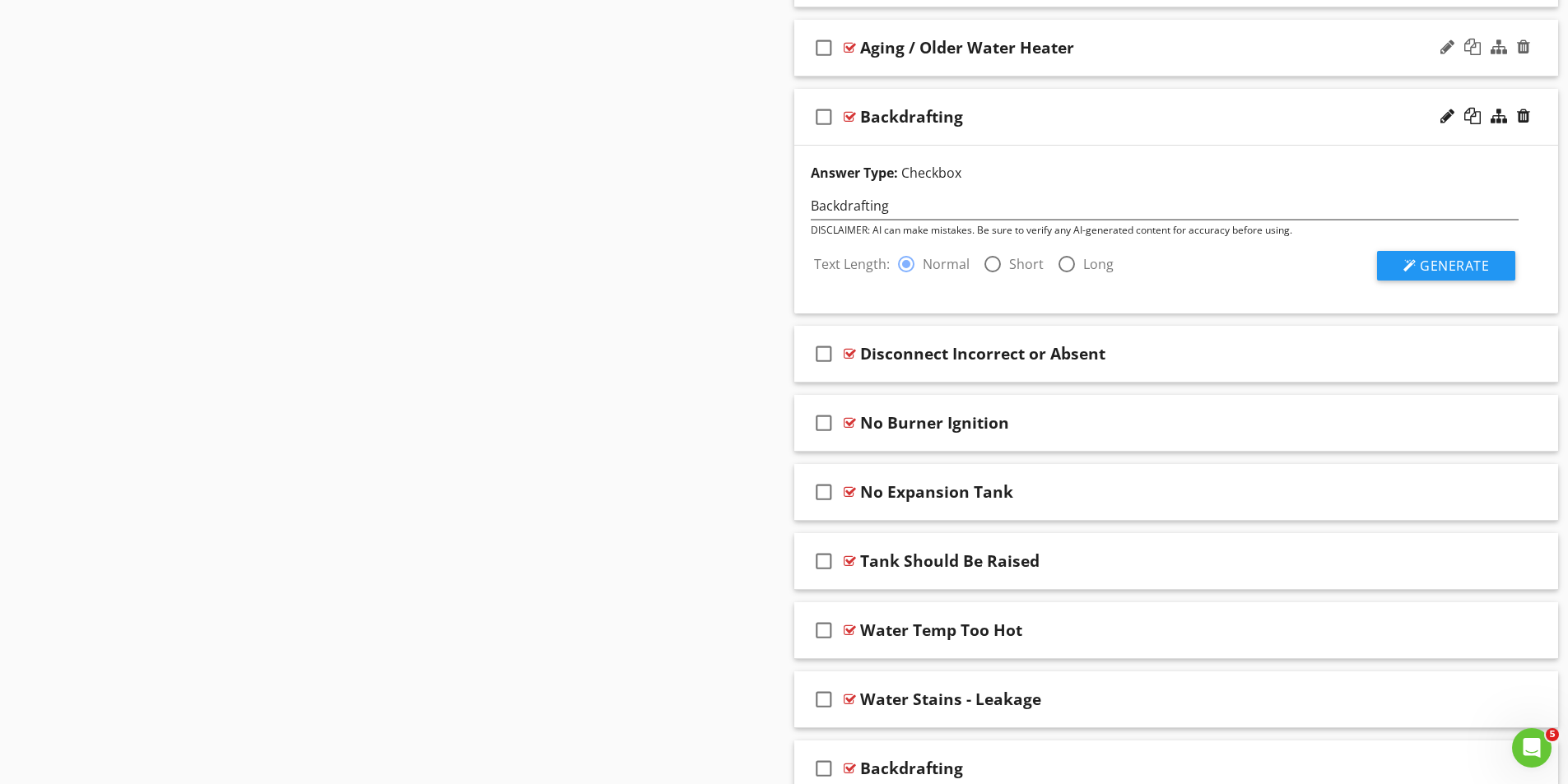
click at [990, 260] on div at bounding box center [992, 264] width 28 height 28
radio input "false"
radio input "true"
click at [1445, 264] on span "Generate" at bounding box center [1454, 266] width 69 height 18
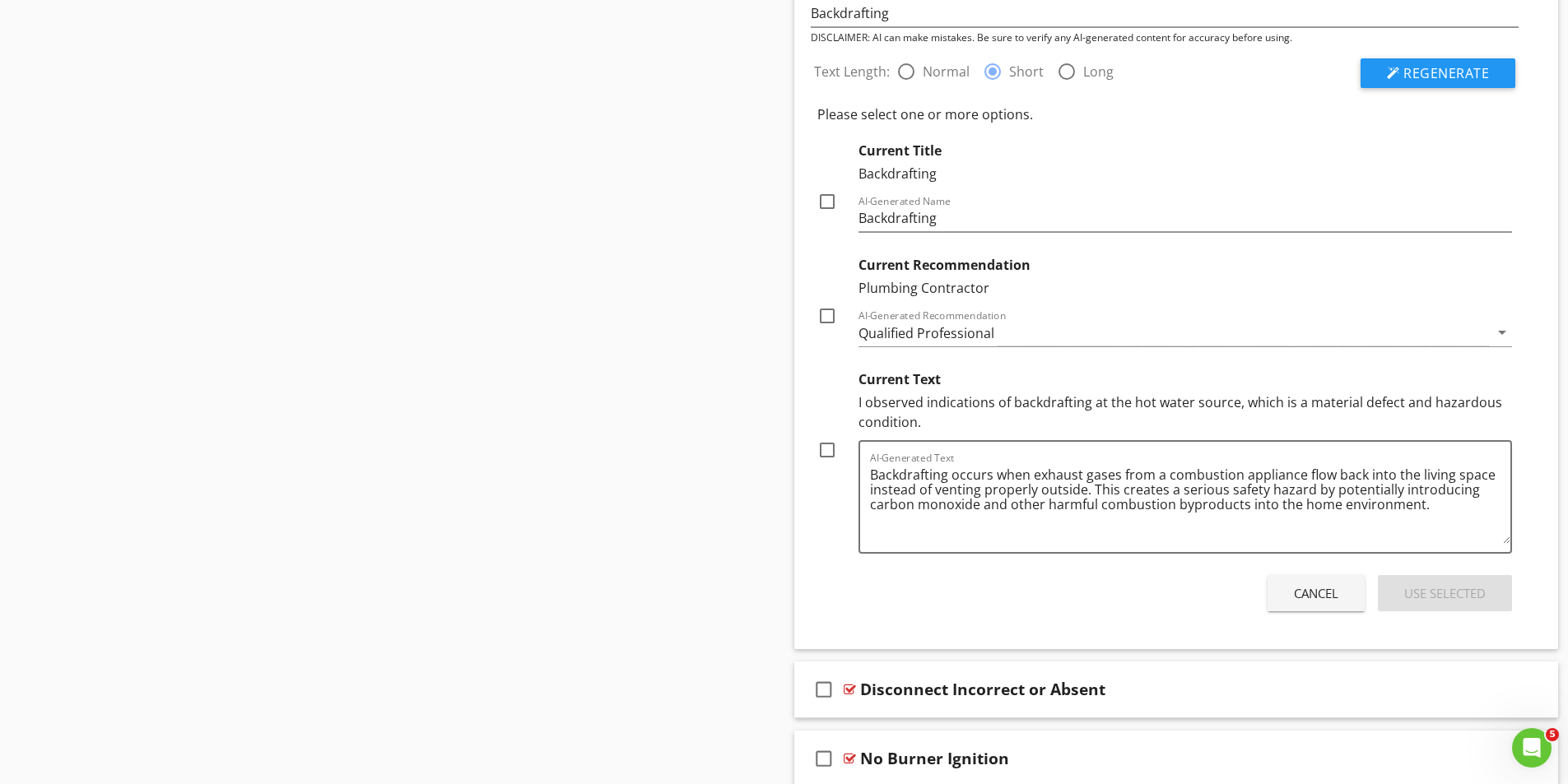
scroll to position [1966, 0]
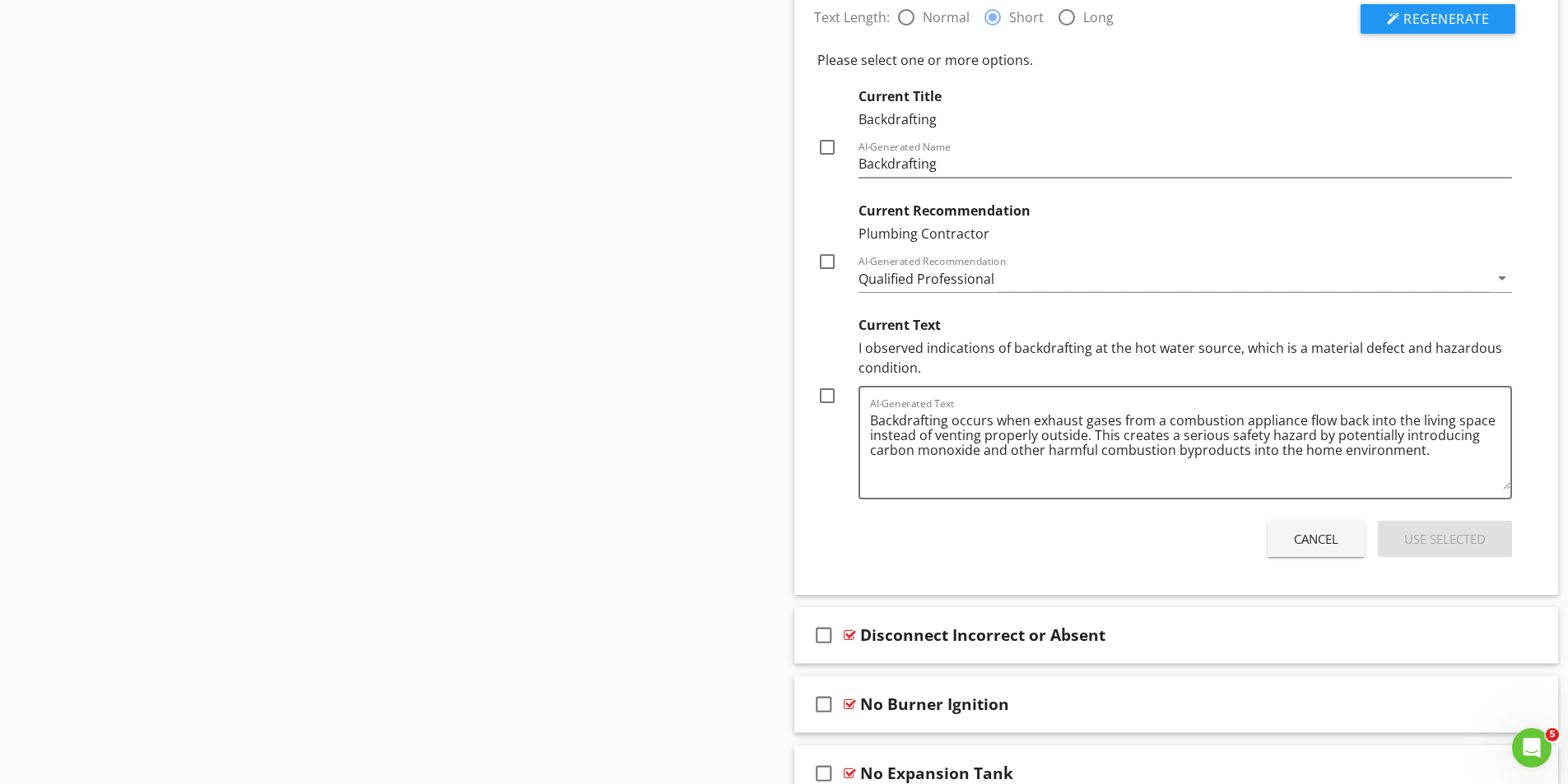
click at [829, 395] on div at bounding box center [827, 395] width 28 height 28
checkbox input "true"
click at [1444, 542] on div "Use Selected" at bounding box center [1445, 539] width 82 height 19
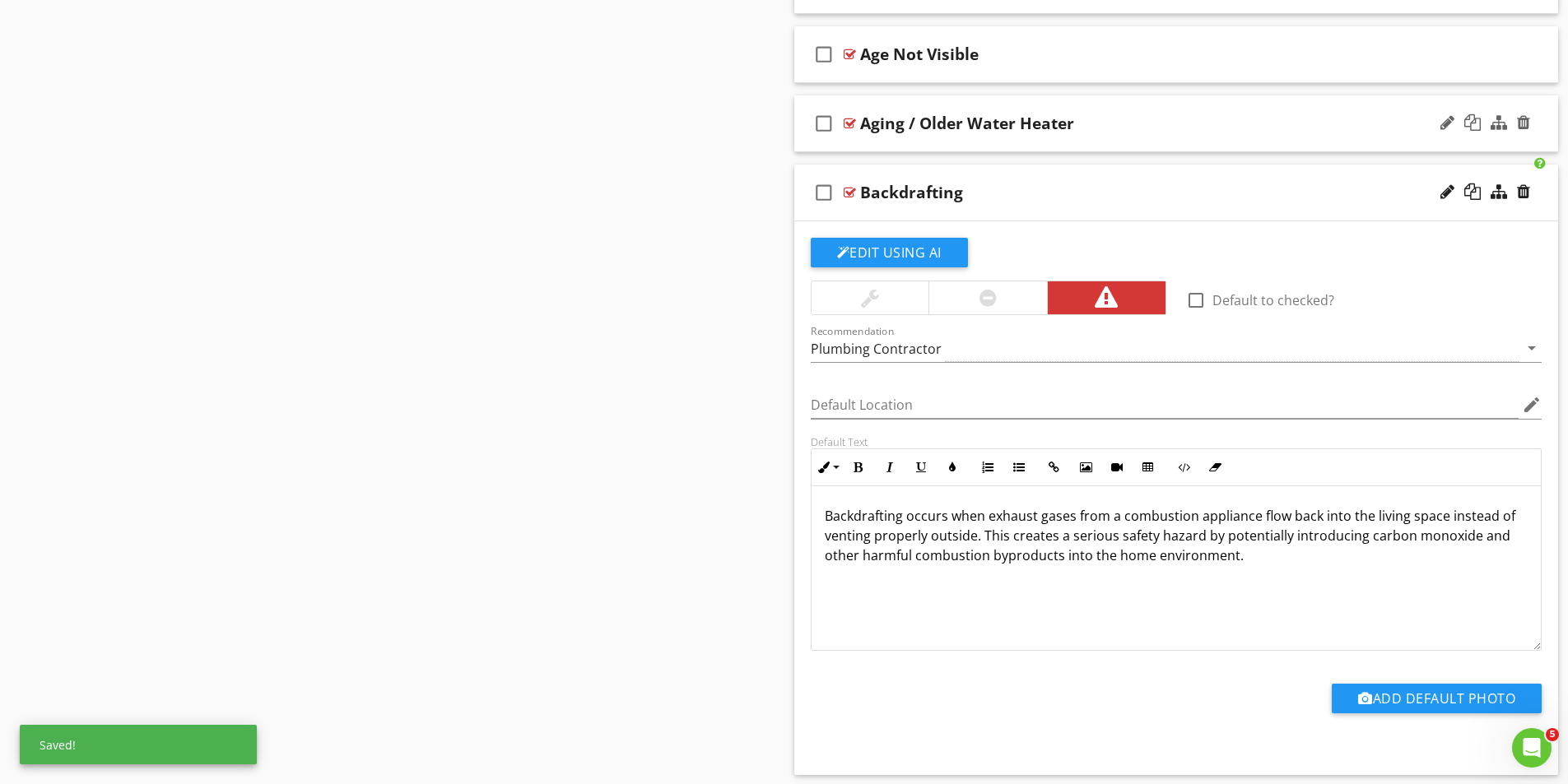
scroll to position [1637, 0]
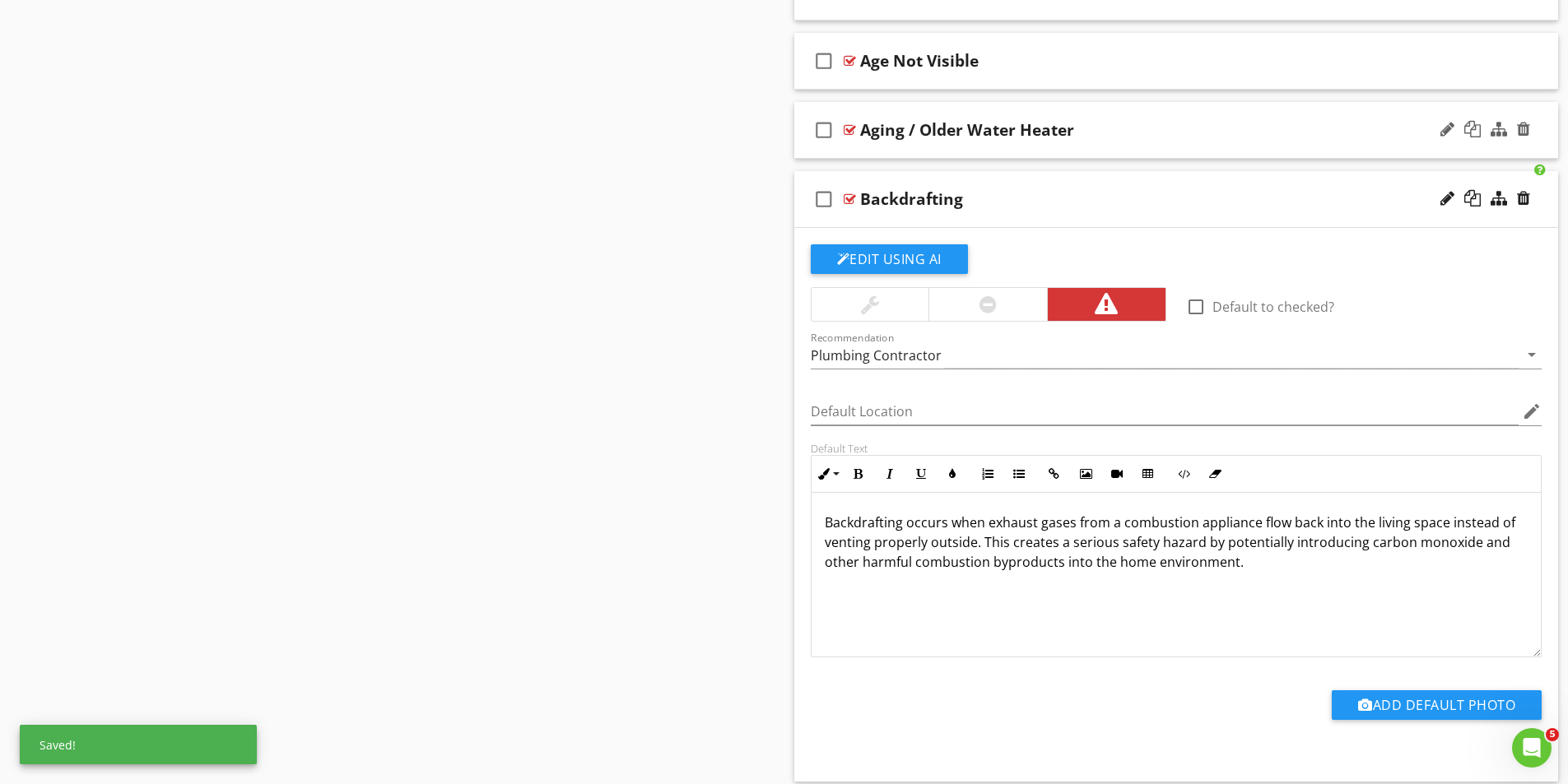
click at [850, 196] on div at bounding box center [849, 199] width 12 height 13
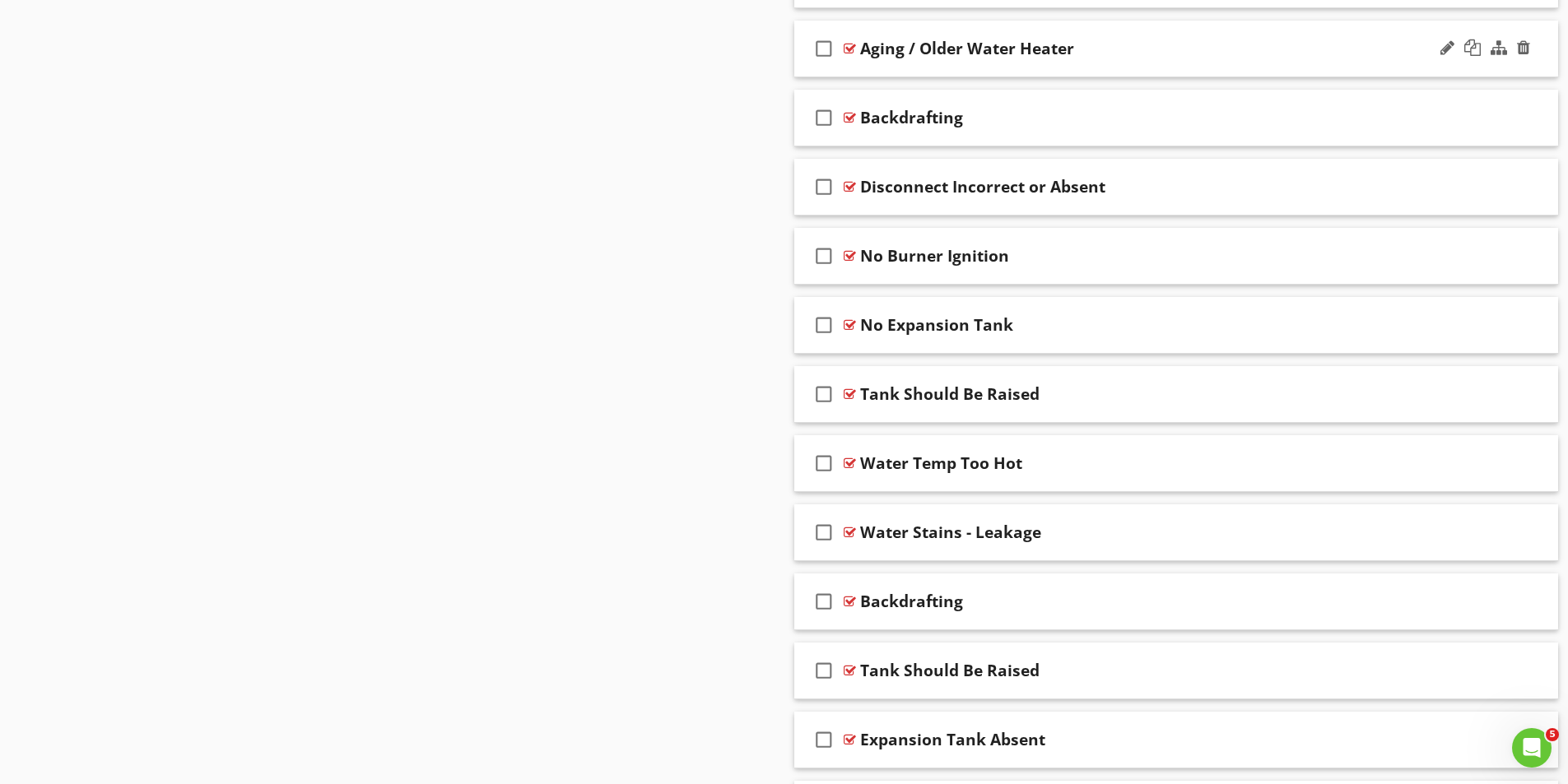
scroll to position [1720, 0]
click at [1526, 600] on div at bounding box center [1523, 599] width 13 height 17
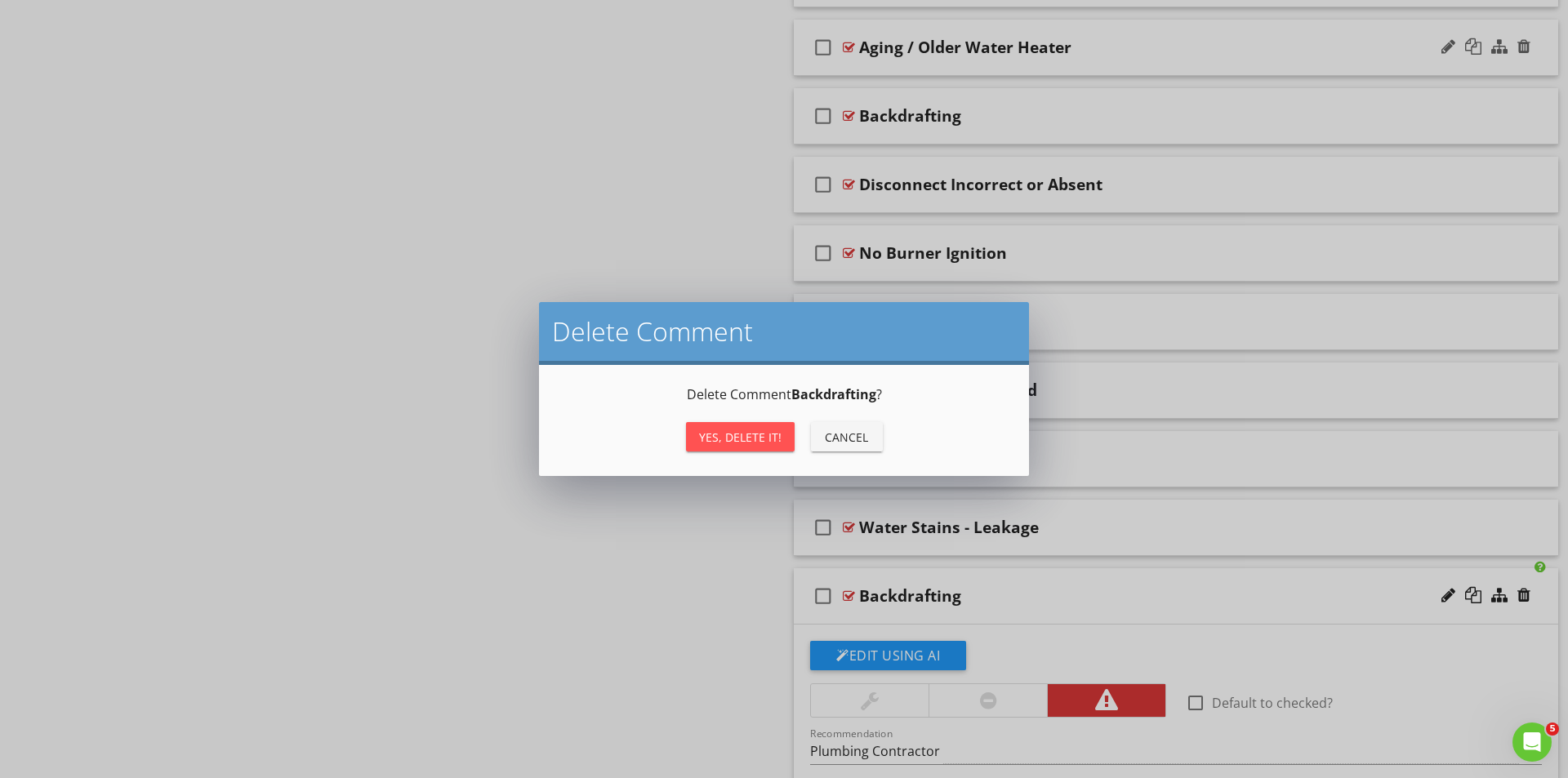
click at [736, 435] on div "Yes, Delete it!" at bounding box center [740, 437] width 82 height 17
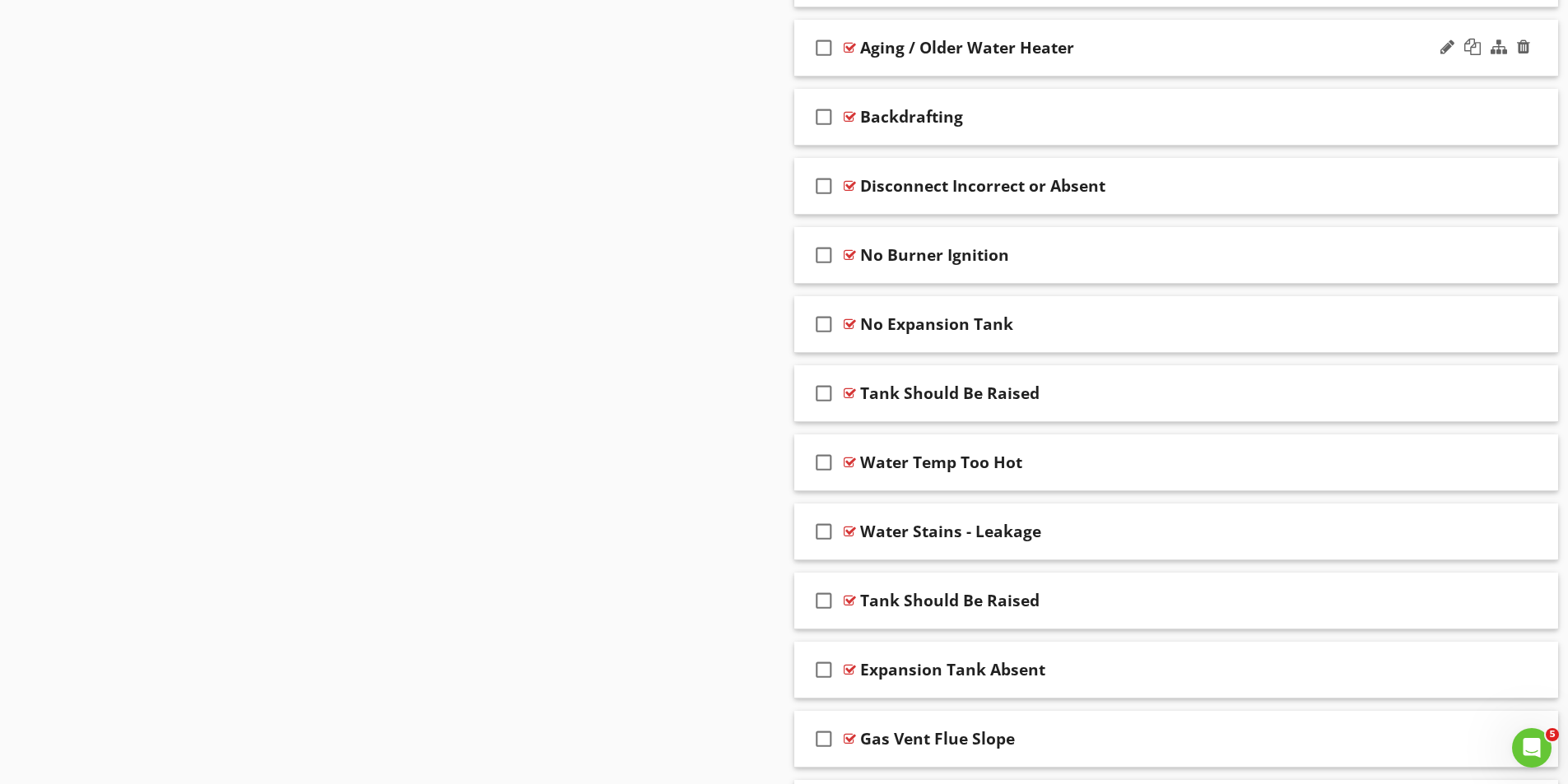
scroll to position [1637, 0]
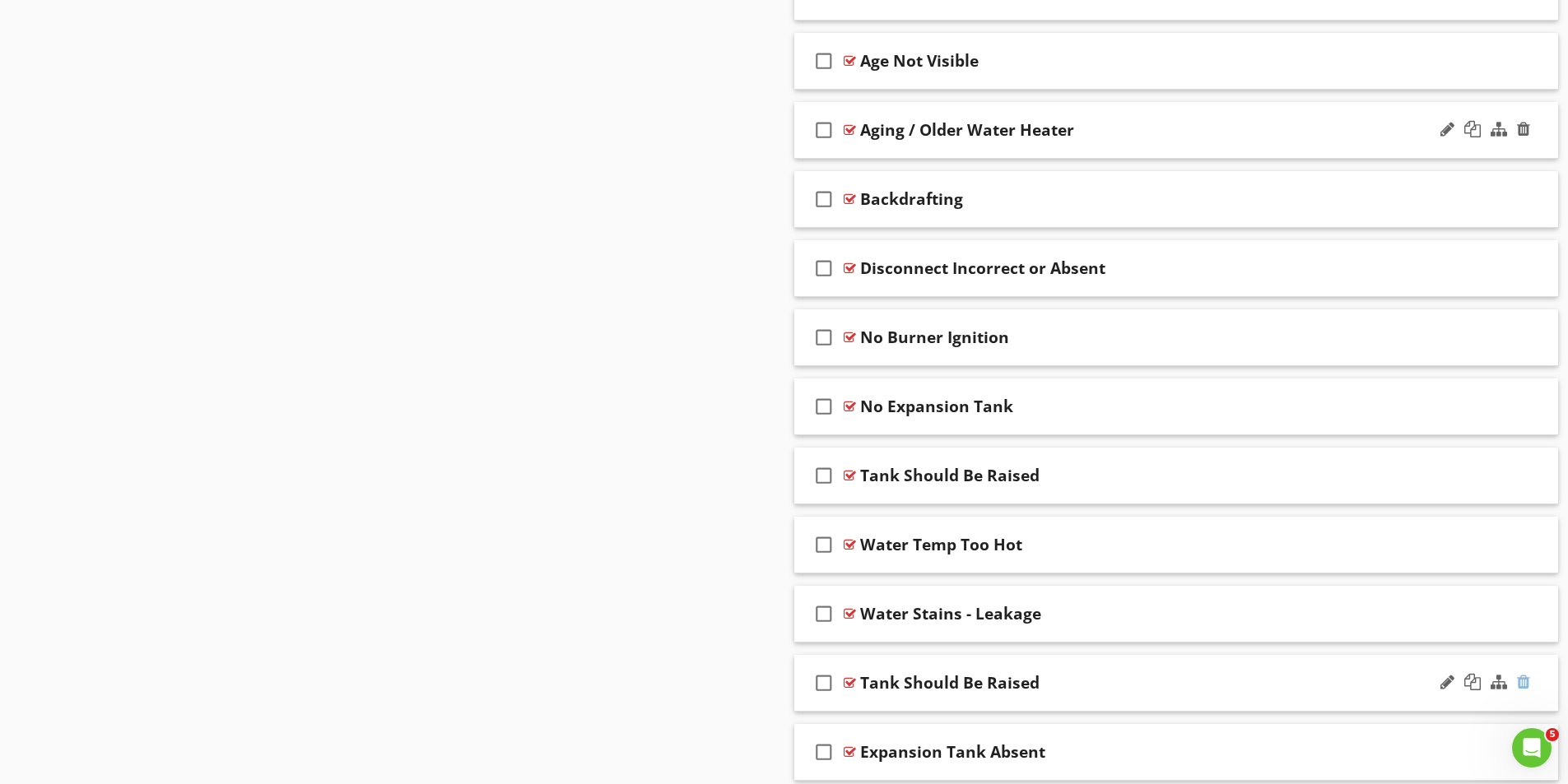
click at [1526, 683] on div at bounding box center [1523, 682] width 13 height 17
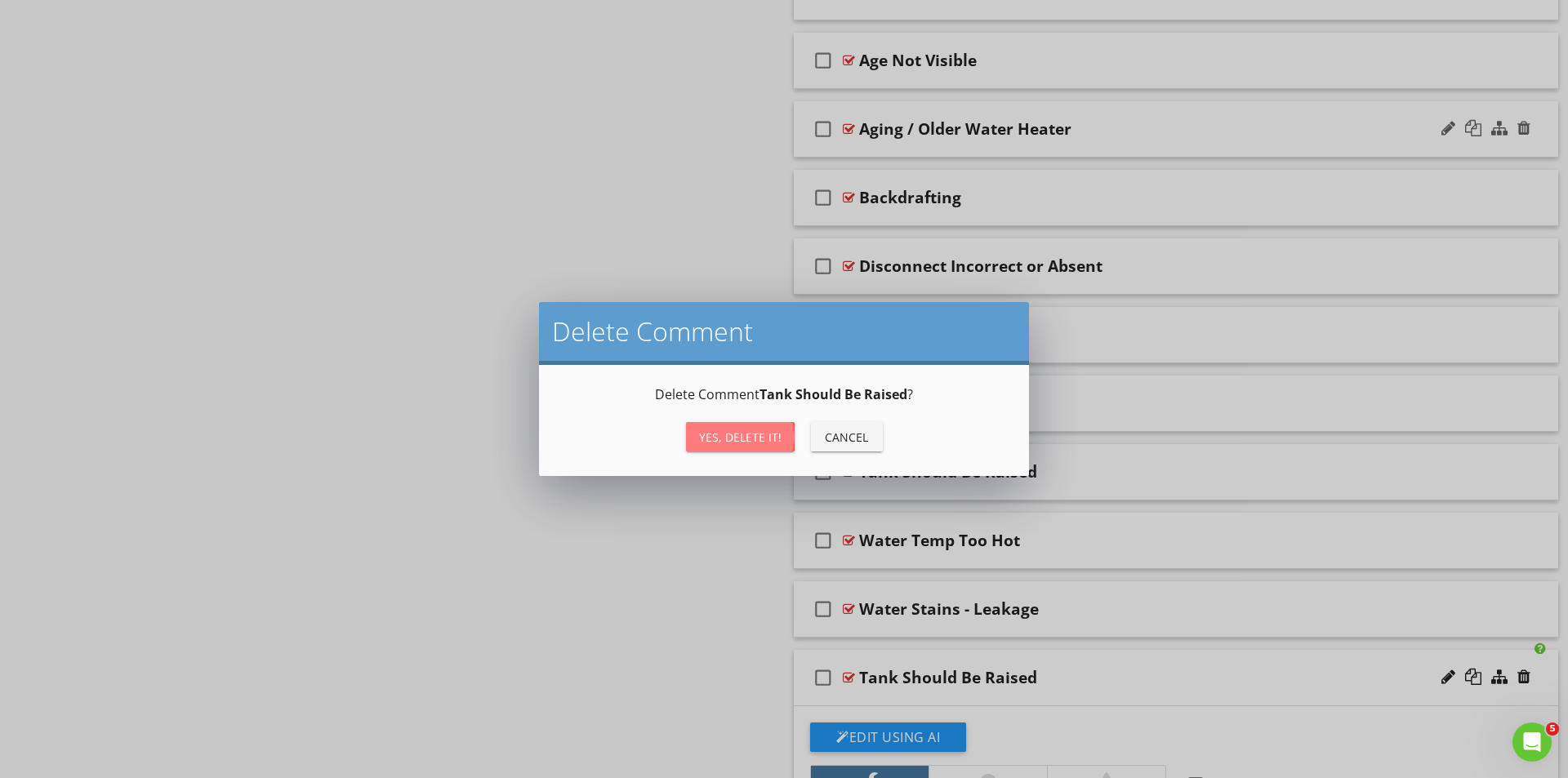
click at [748, 440] on div "Yes, Delete it!" at bounding box center [740, 437] width 82 height 17
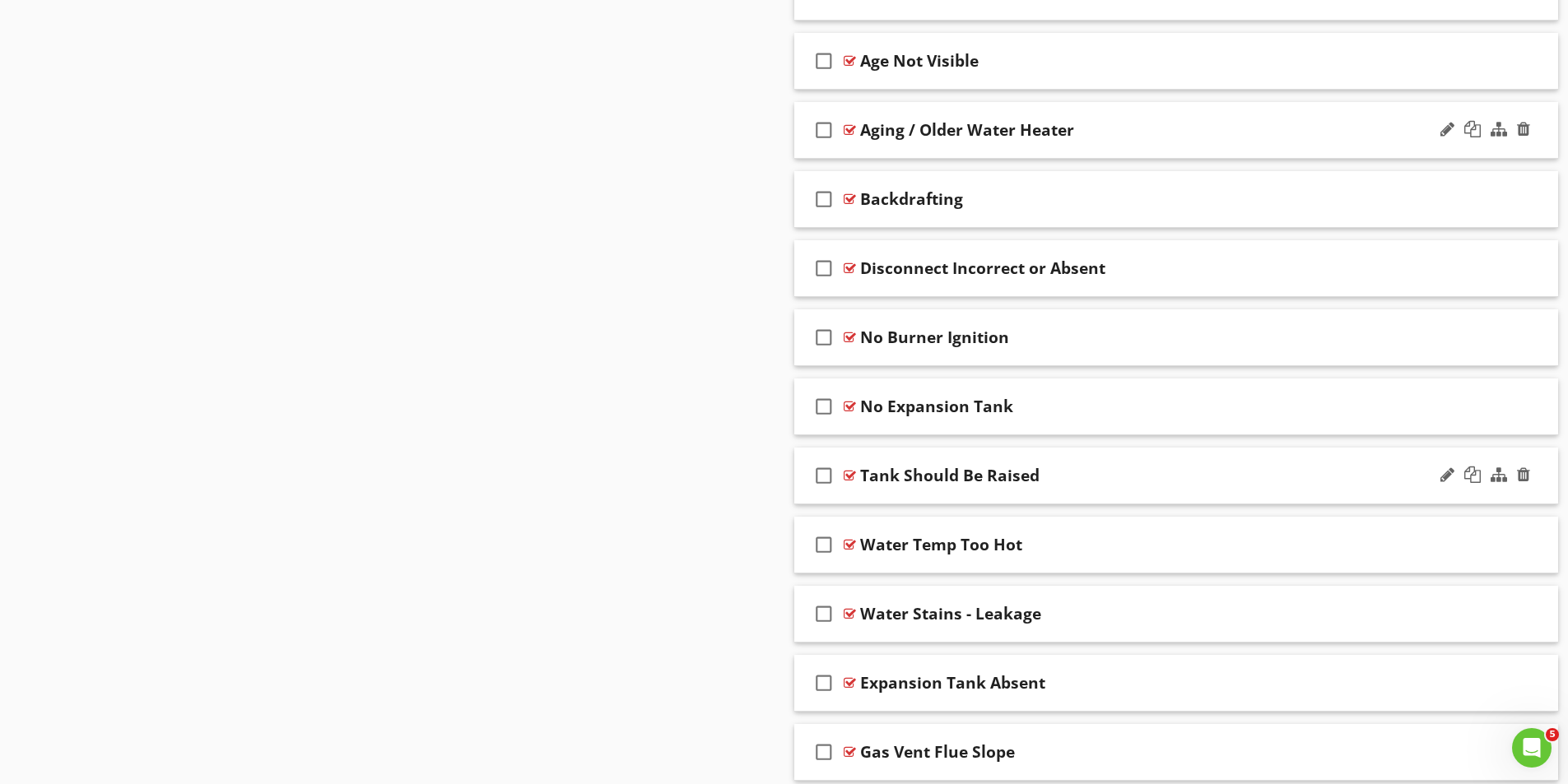
click at [849, 474] on div at bounding box center [849, 475] width 12 height 13
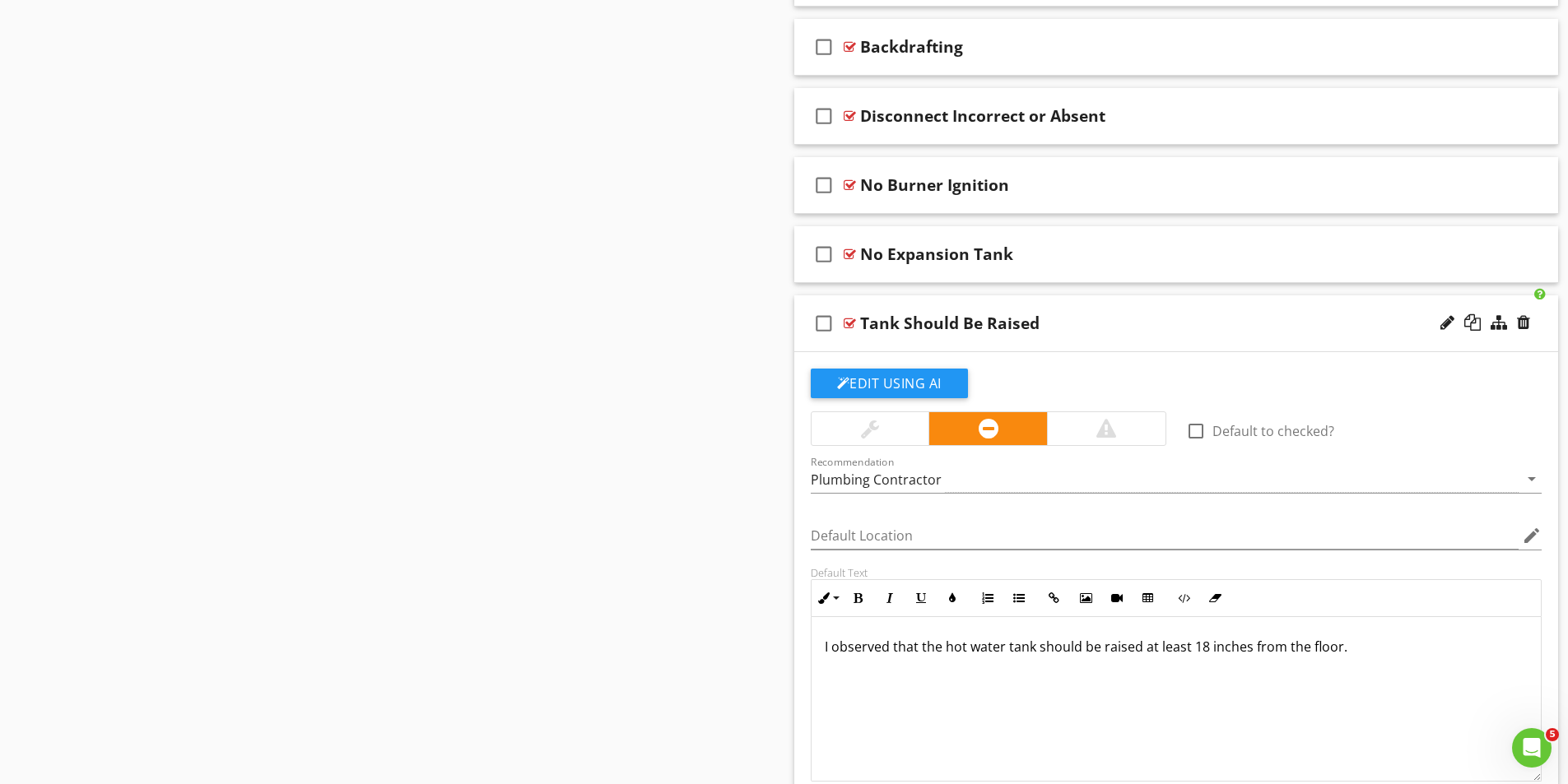
scroll to position [1801, 0]
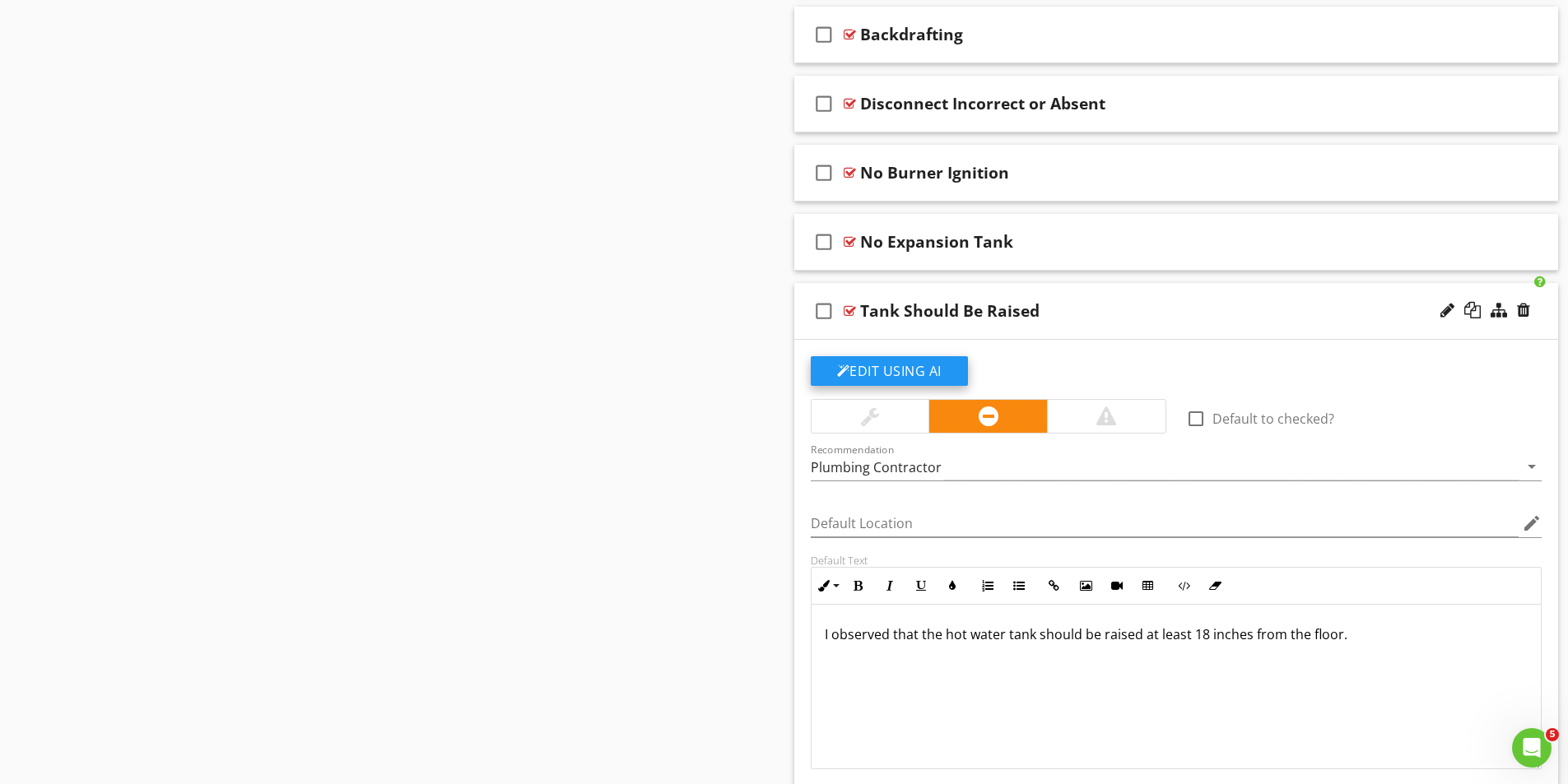
click at [913, 370] on button "Edit Using AI" at bounding box center [889, 371] width 157 height 30
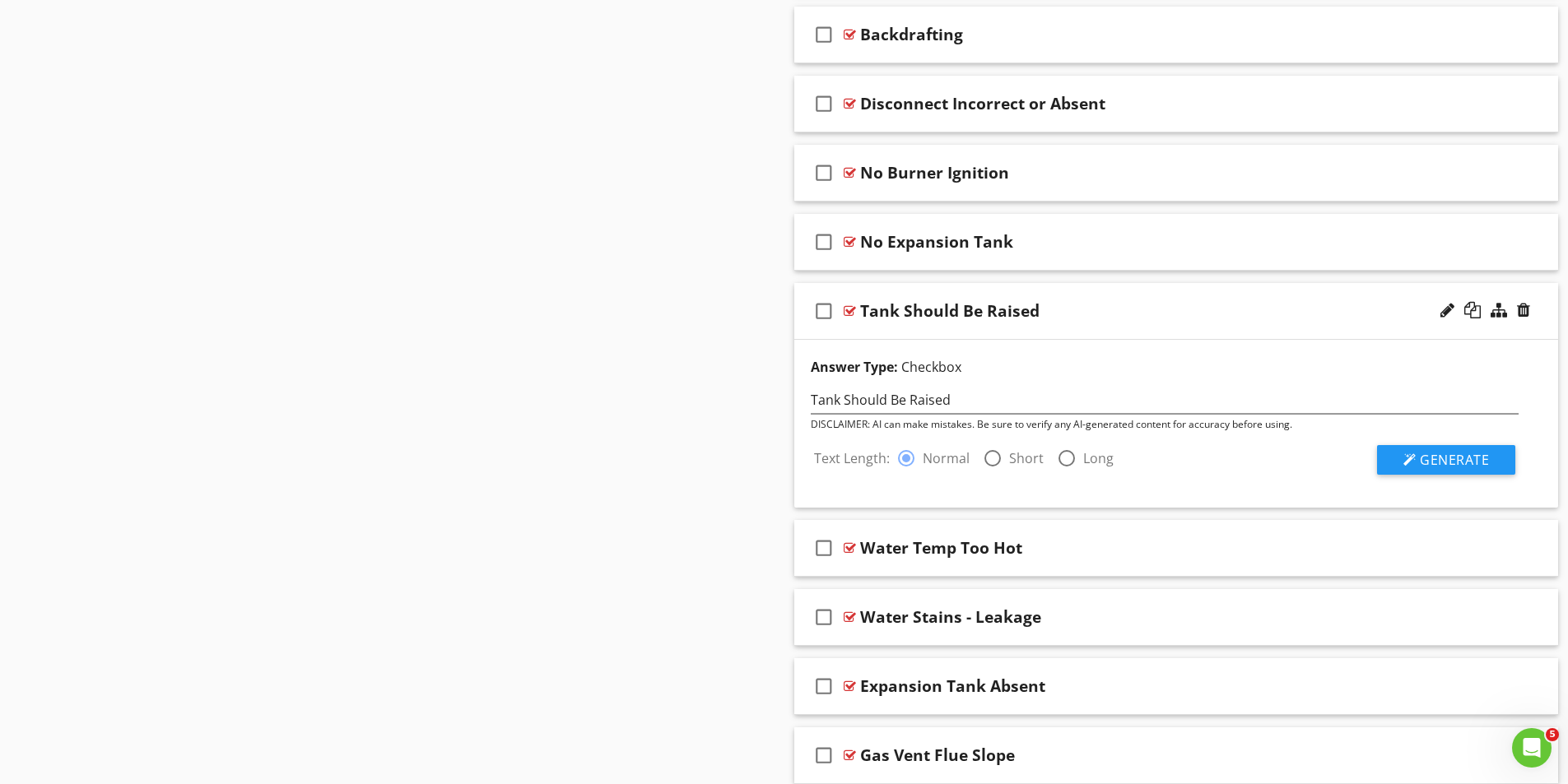
drag, startPoint x: 990, startPoint y: 456, endPoint x: 1250, endPoint y: 483, distance: 261.4
click at [990, 456] on div at bounding box center [992, 458] width 28 height 28
radio input "false"
radio input "true"
click at [1431, 457] on span "Generate" at bounding box center [1454, 460] width 69 height 18
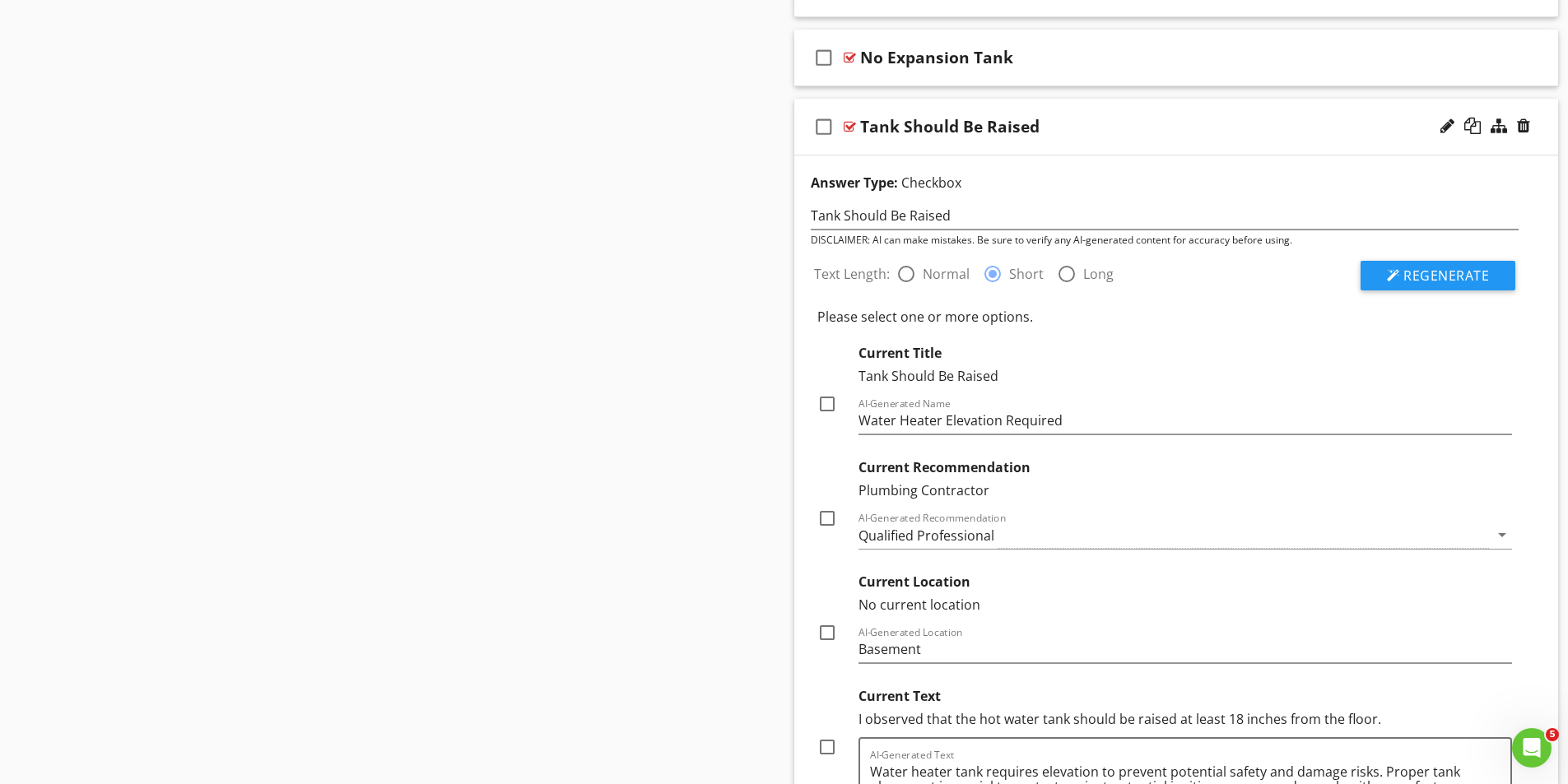
scroll to position [1966, 0]
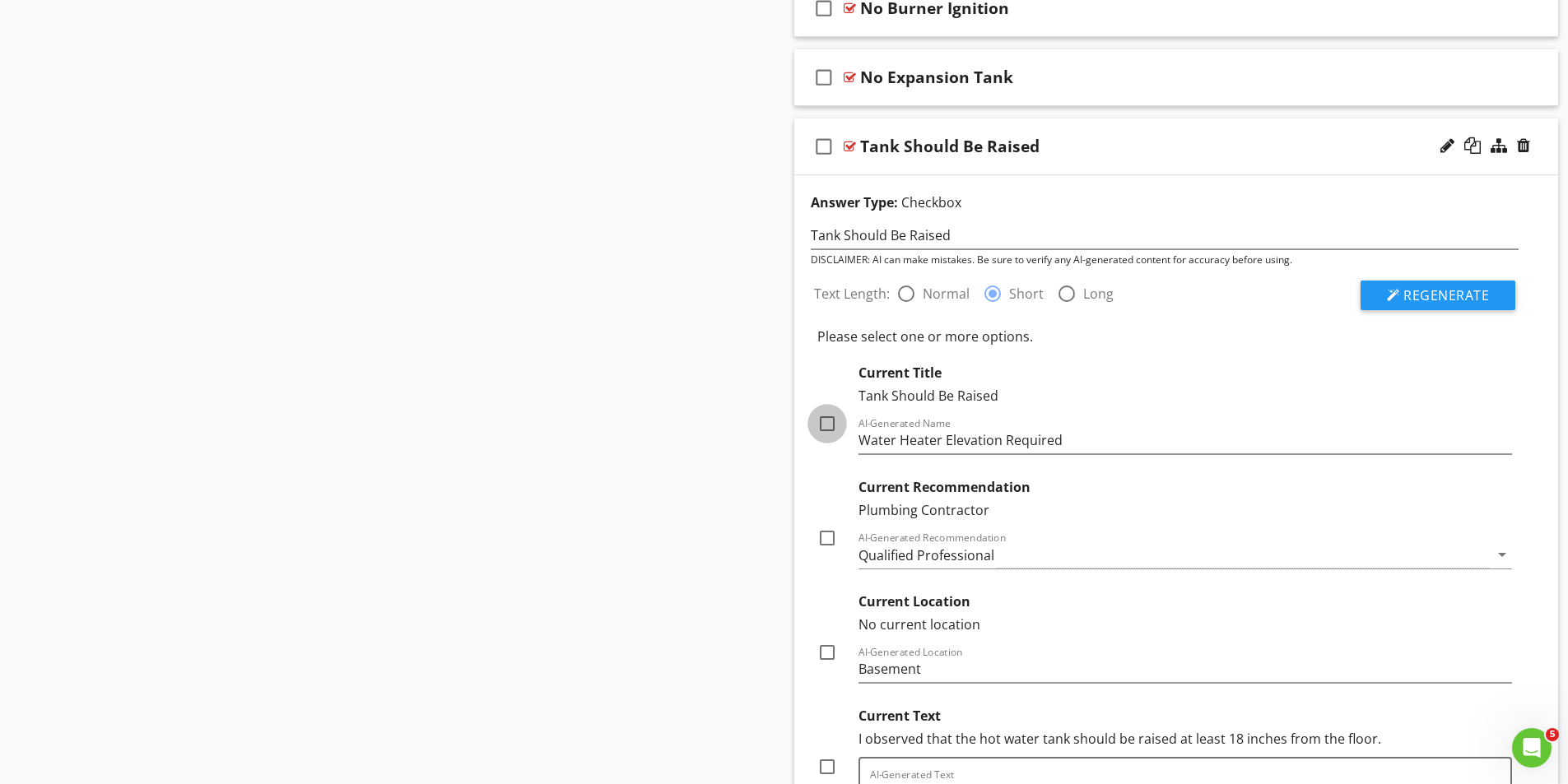
click at [828, 424] on div at bounding box center [827, 423] width 28 height 28
checkbox input "true"
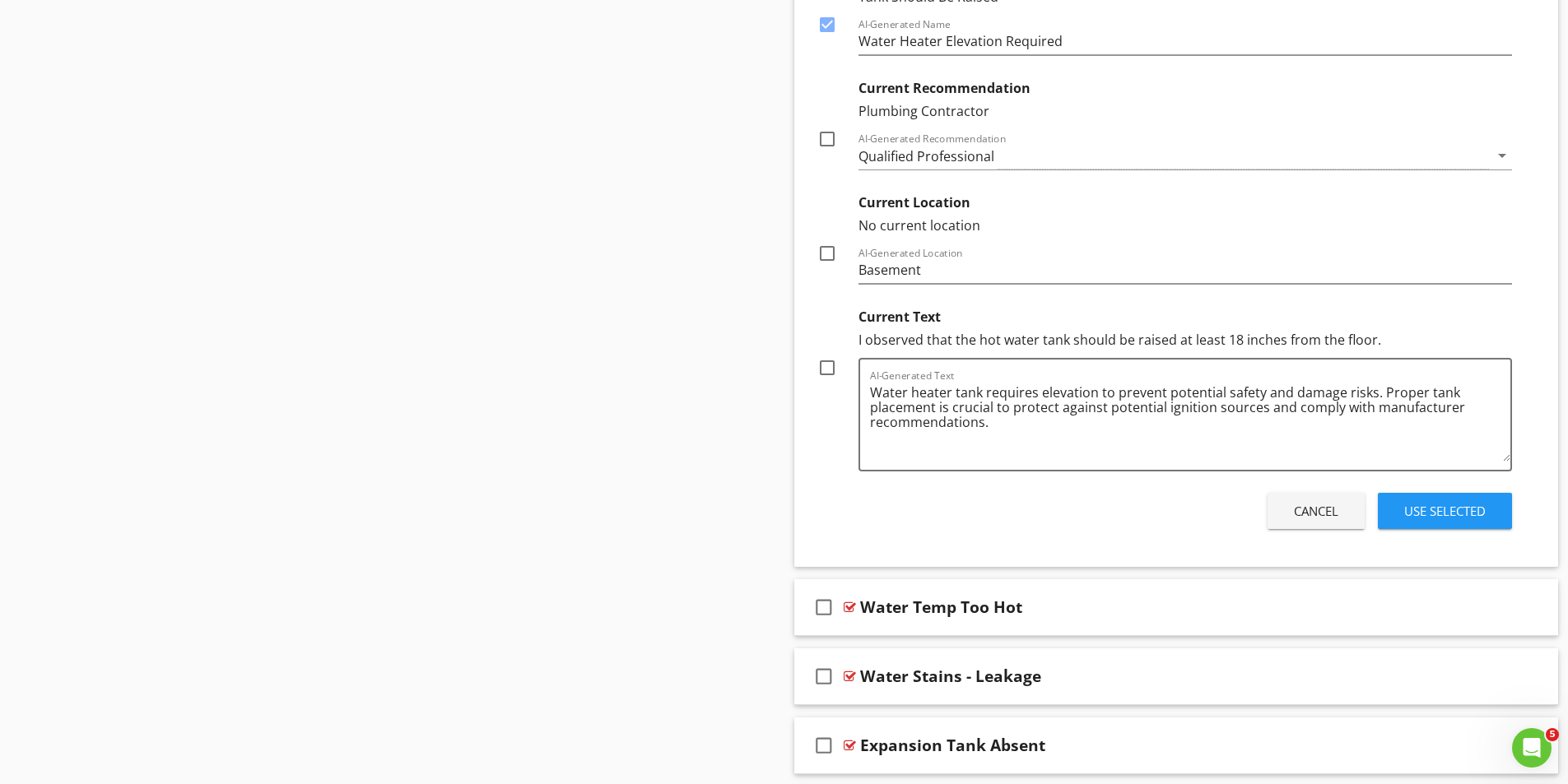
scroll to position [2377, 0]
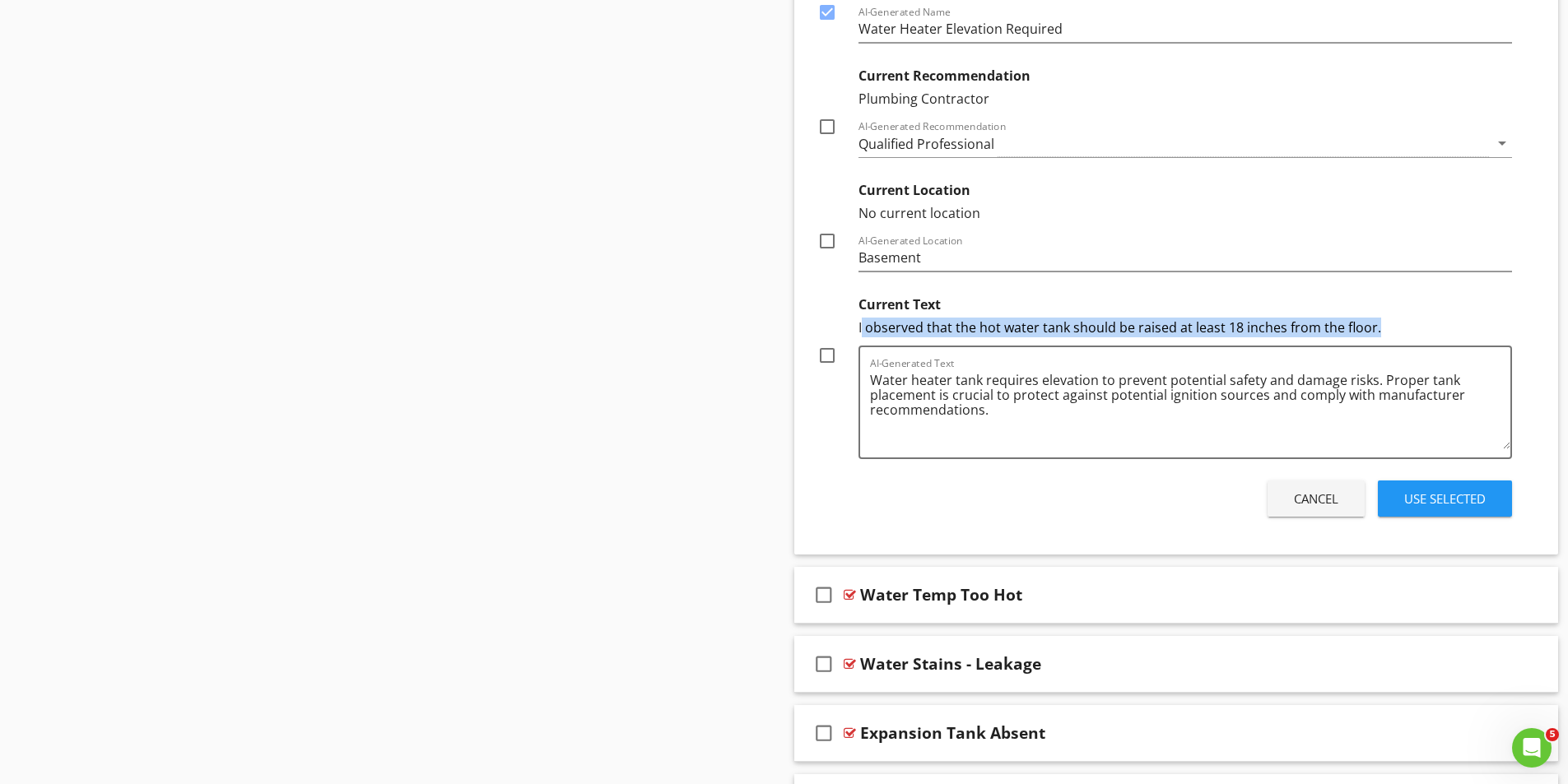
drag, startPoint x: 860, startPoint y: 326, endPoint x: 1378, endPoint y: 332, distance: 518.0
click at [1378, 332] on div "I observed that the hot water tank should be raised at least 18 inches from the…" at bounding box center [1185, 328] width 654 height 20
copy div "observed that the hot water tank should be raised at least 18 inches from the f…"
click at [1006, 416] on textarea "Water heater tank requires elevation to prevent potential safety and damage ris…" at bounding box center [1191, 408] width 641 height 82
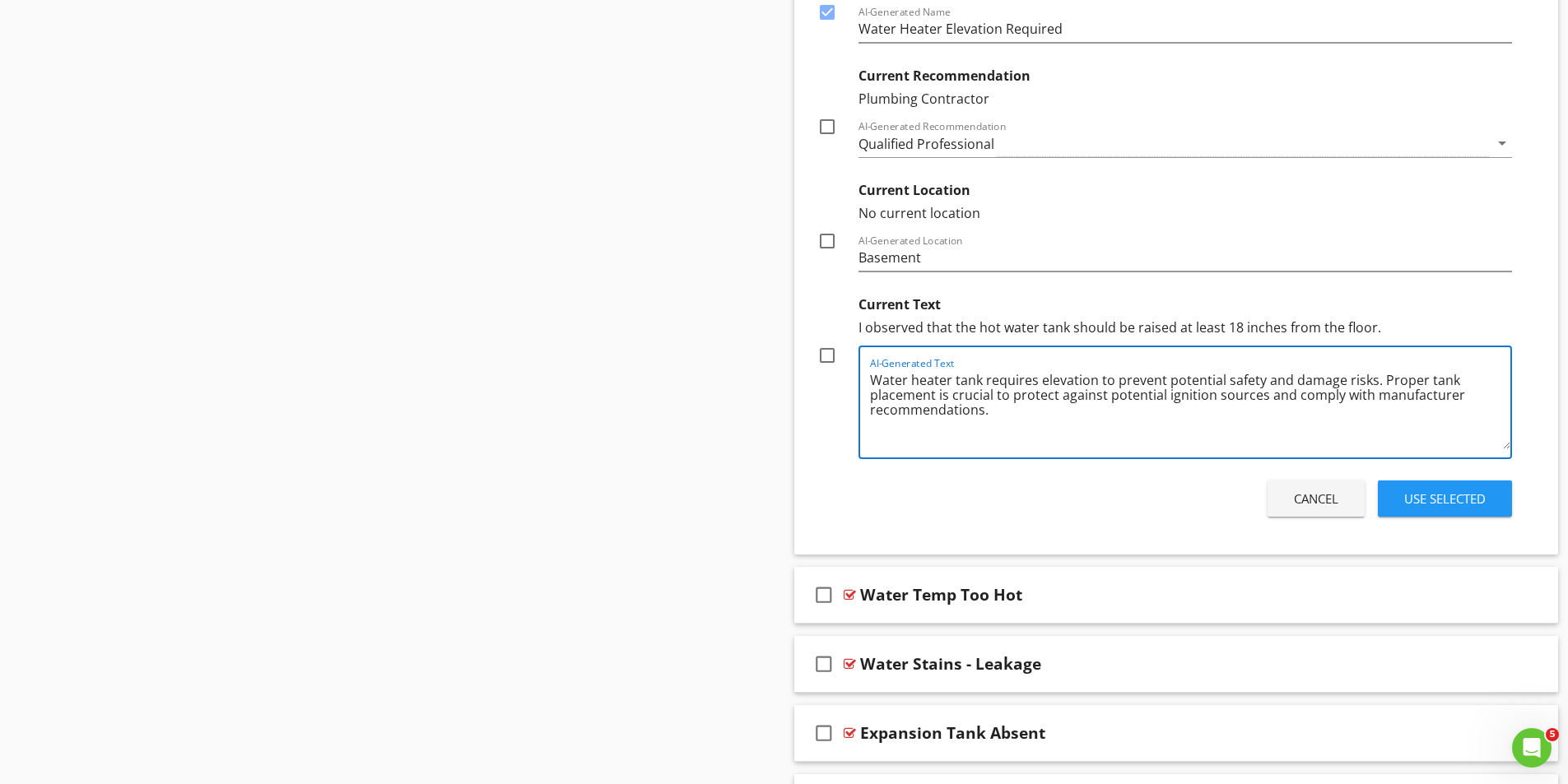
paste textarea "observed that the hot water tank should be raised at least 18 inches from the f…"
click at [997, 409] on textarea "Water heater tank requires elevation to prevent potential safety and damage ris…" at bounding box center [1191, 408] width 641 height 82
type textarea "Water heater tank requires elevation to prevent potential safety and damage ris…"
click at [828, 355] on div at bounding box center [827, 355] width 28 height 28
checkbox input "true"
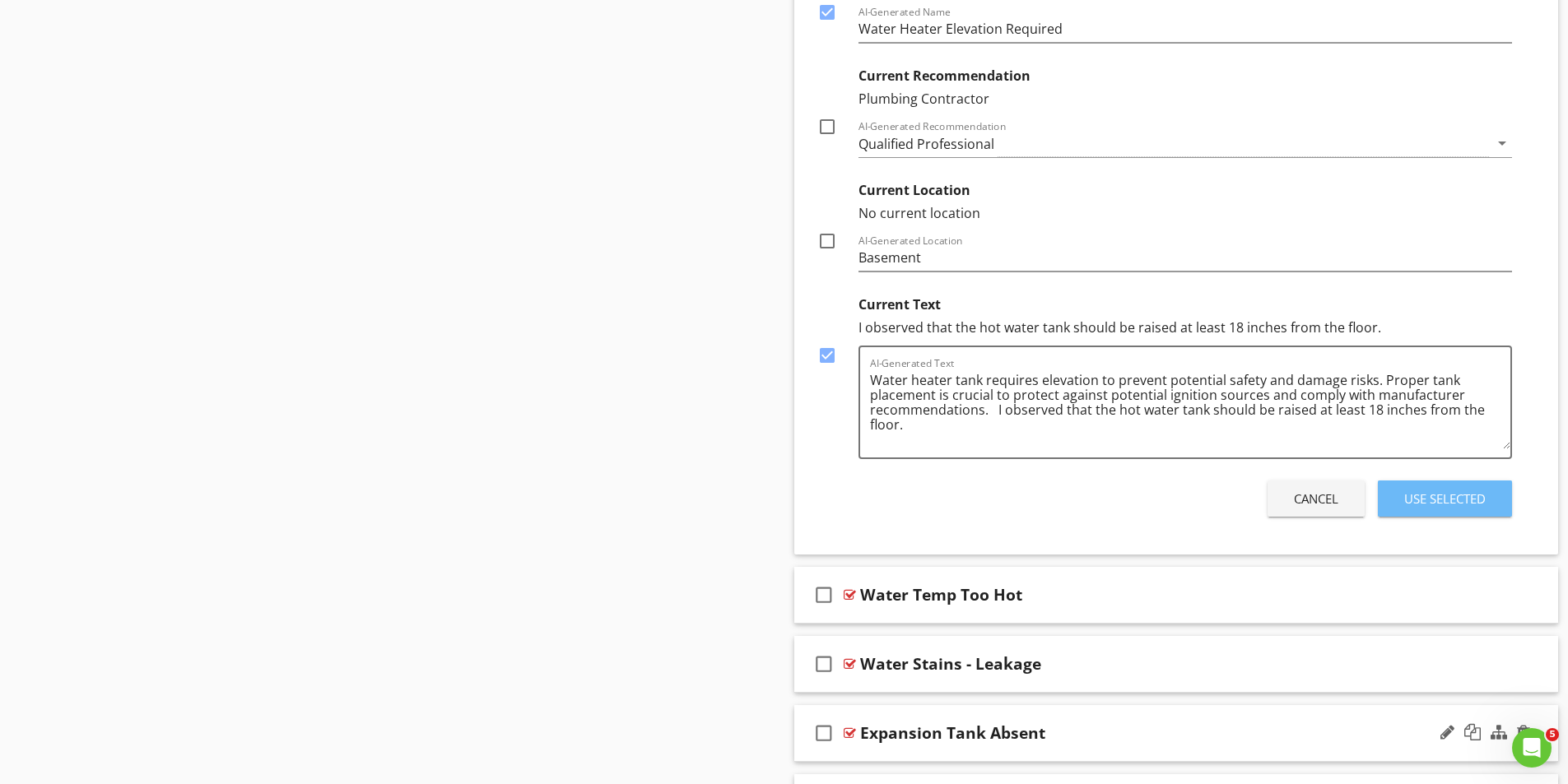
drag, startPoint x: 1439, startPoint y: 499, endPoint x: 1380, endPoint y: 470, distance: 65.7
click at [1439, 497] on div "Use Selected" at bounding box center [1445, 499] width 82 height 19
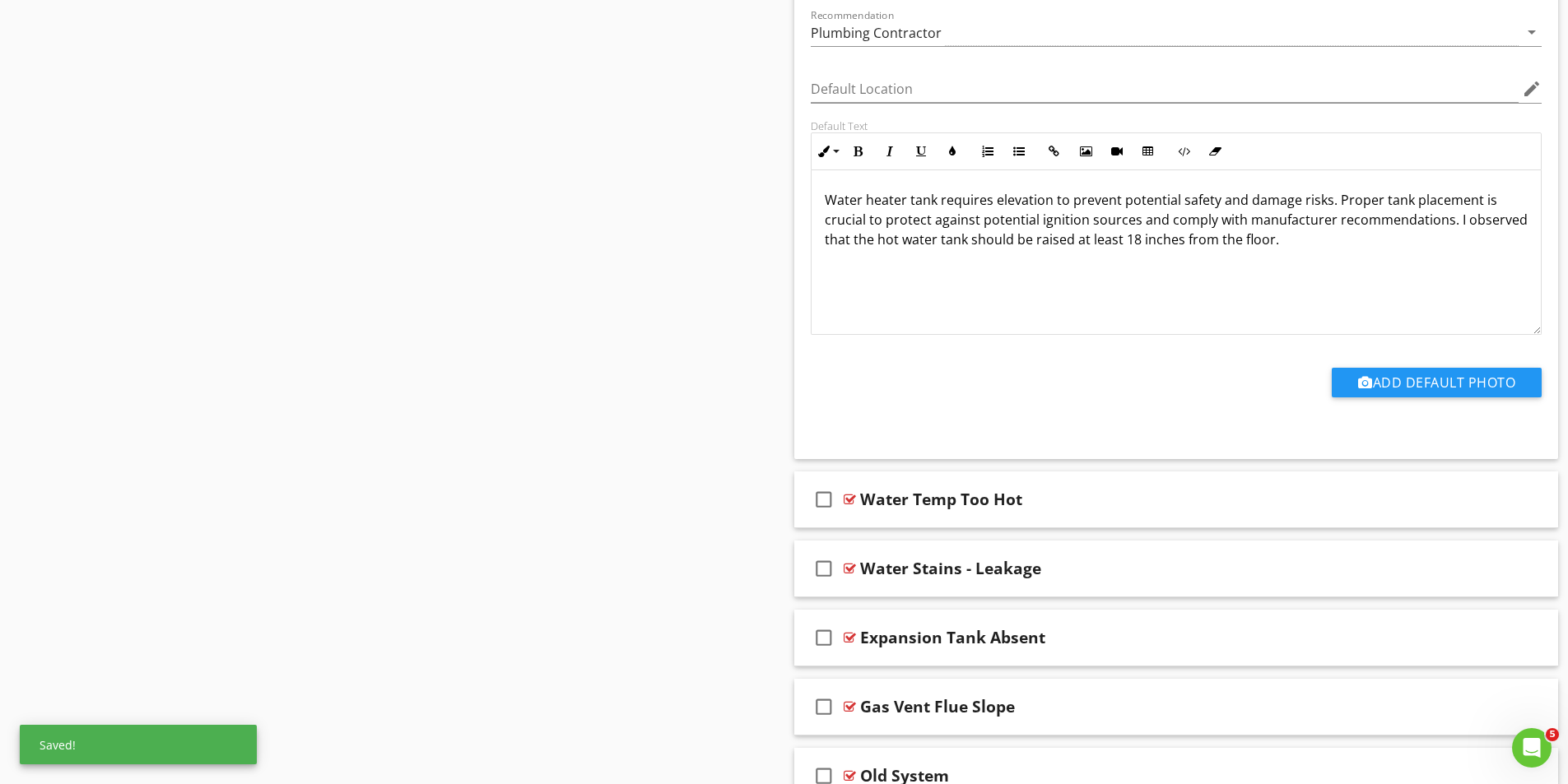
scroll to position [1966, 0]
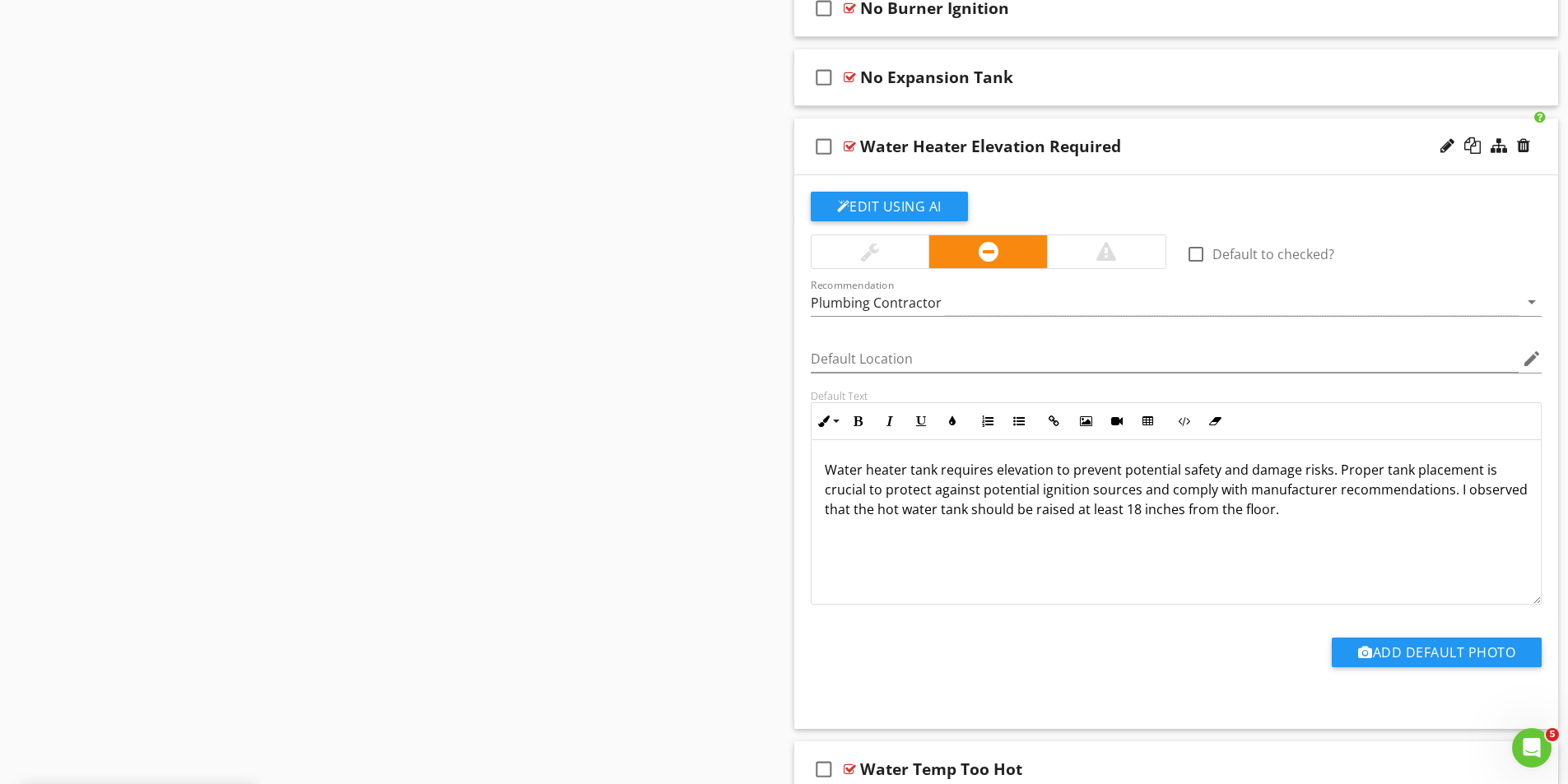
click at [847, 141] on div at bounding box center [849, 146] width 12 height 13
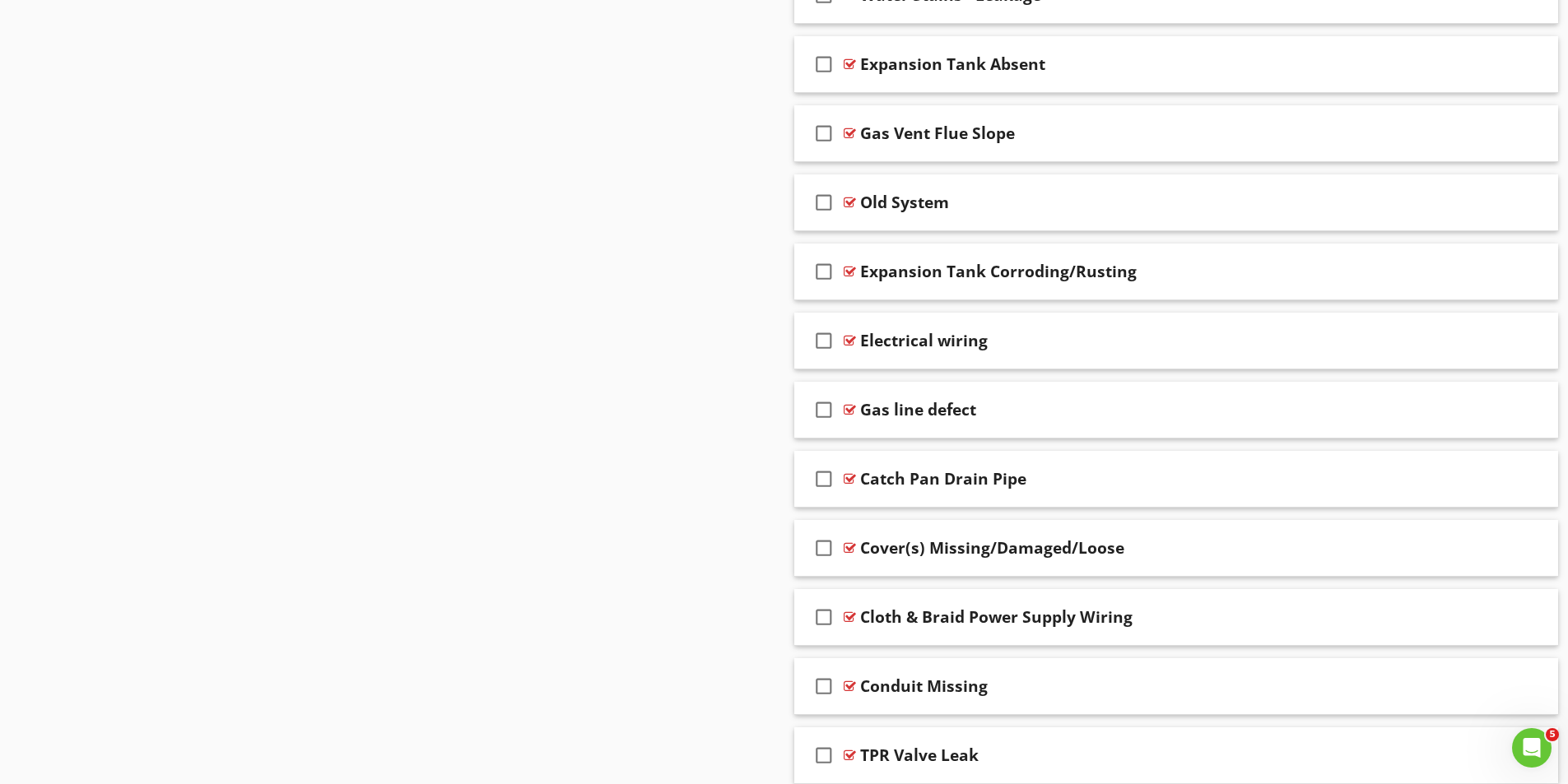
scroll to position [2295, 0]
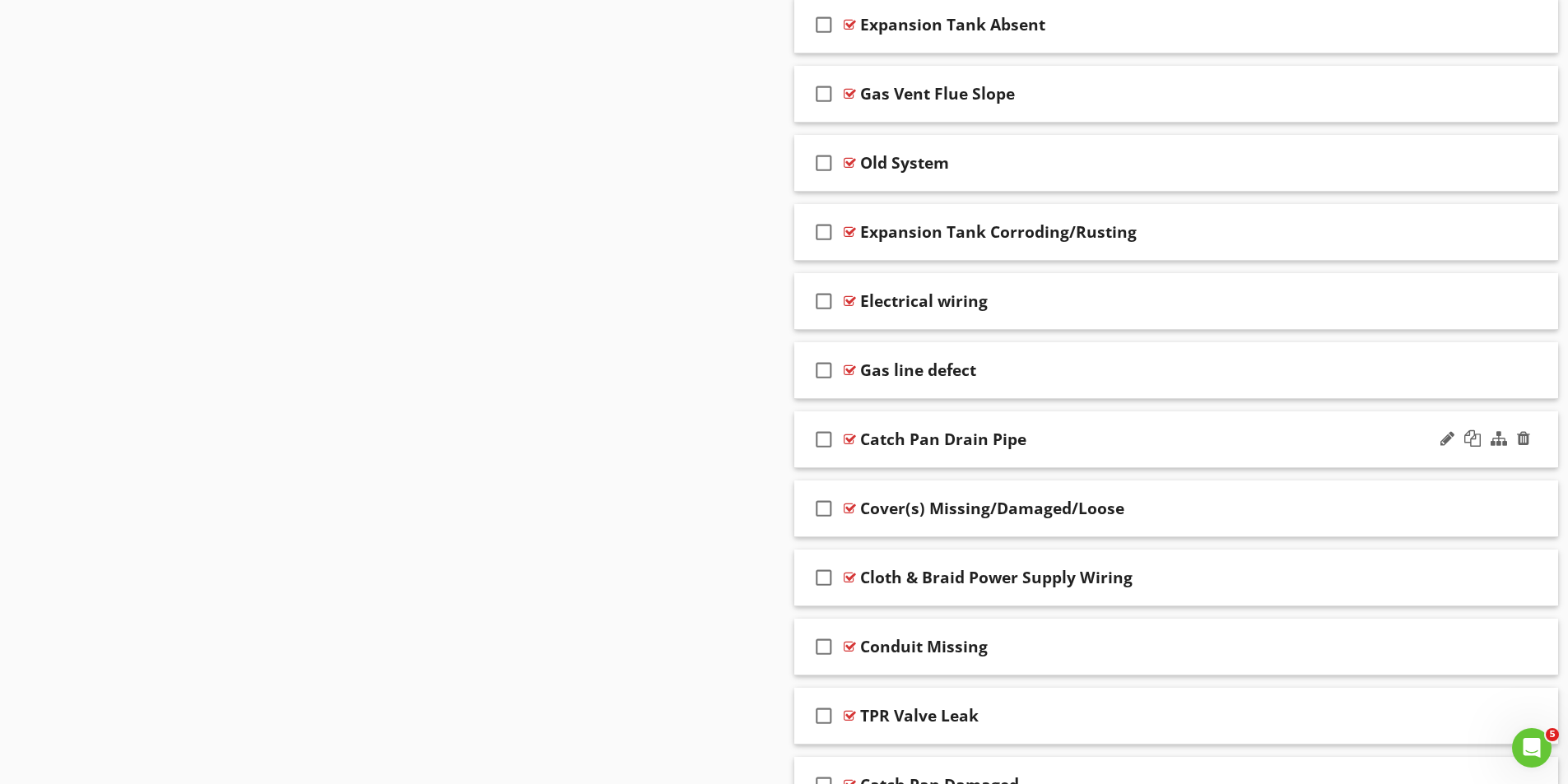
click at [849, 438] on div at bounding box center [849, 439] width 12 height 13
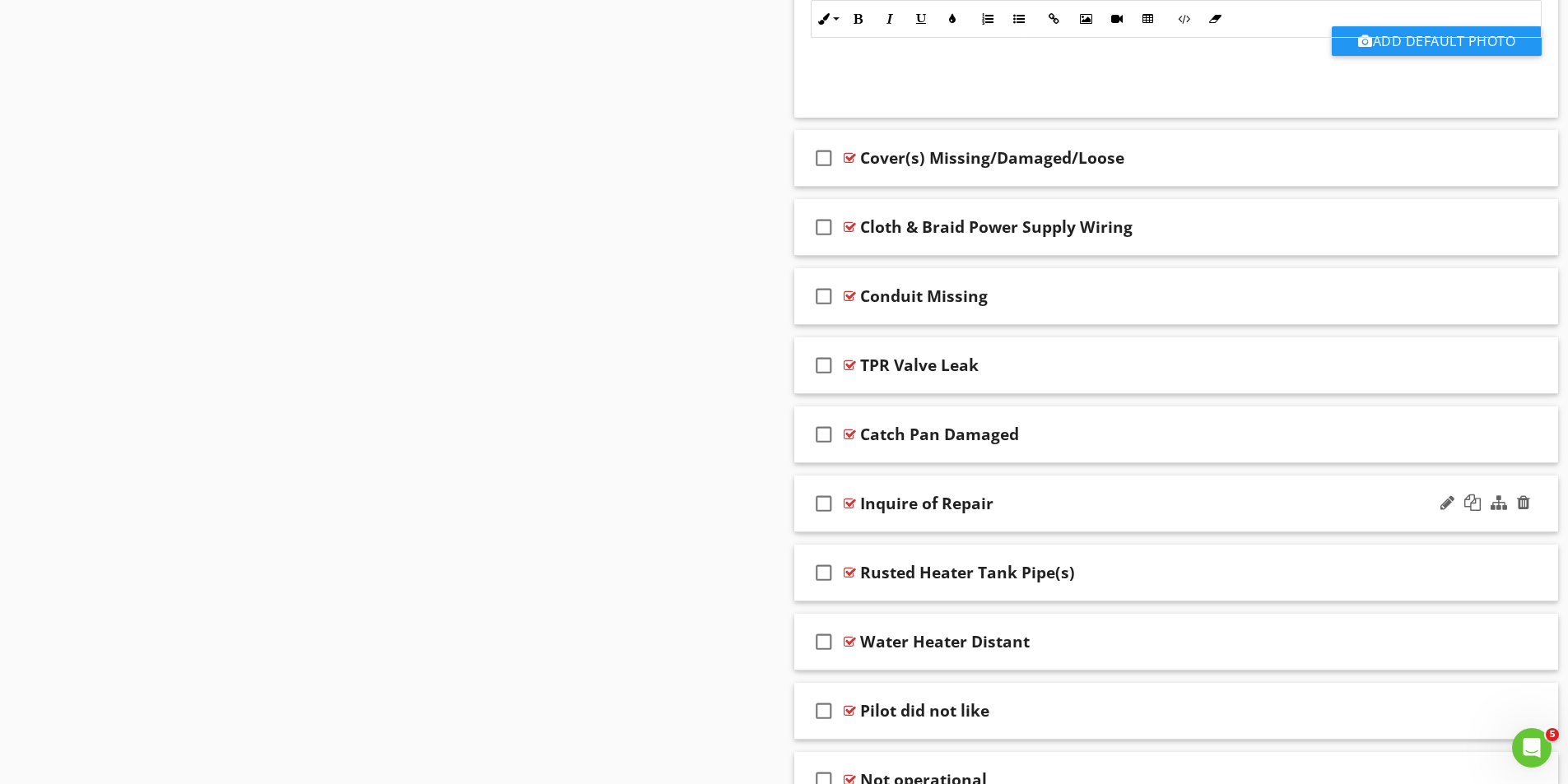
scroll to position [3200, 0]
click at [850, 431] on div at bounding box center [849, 433] width 12 height 13
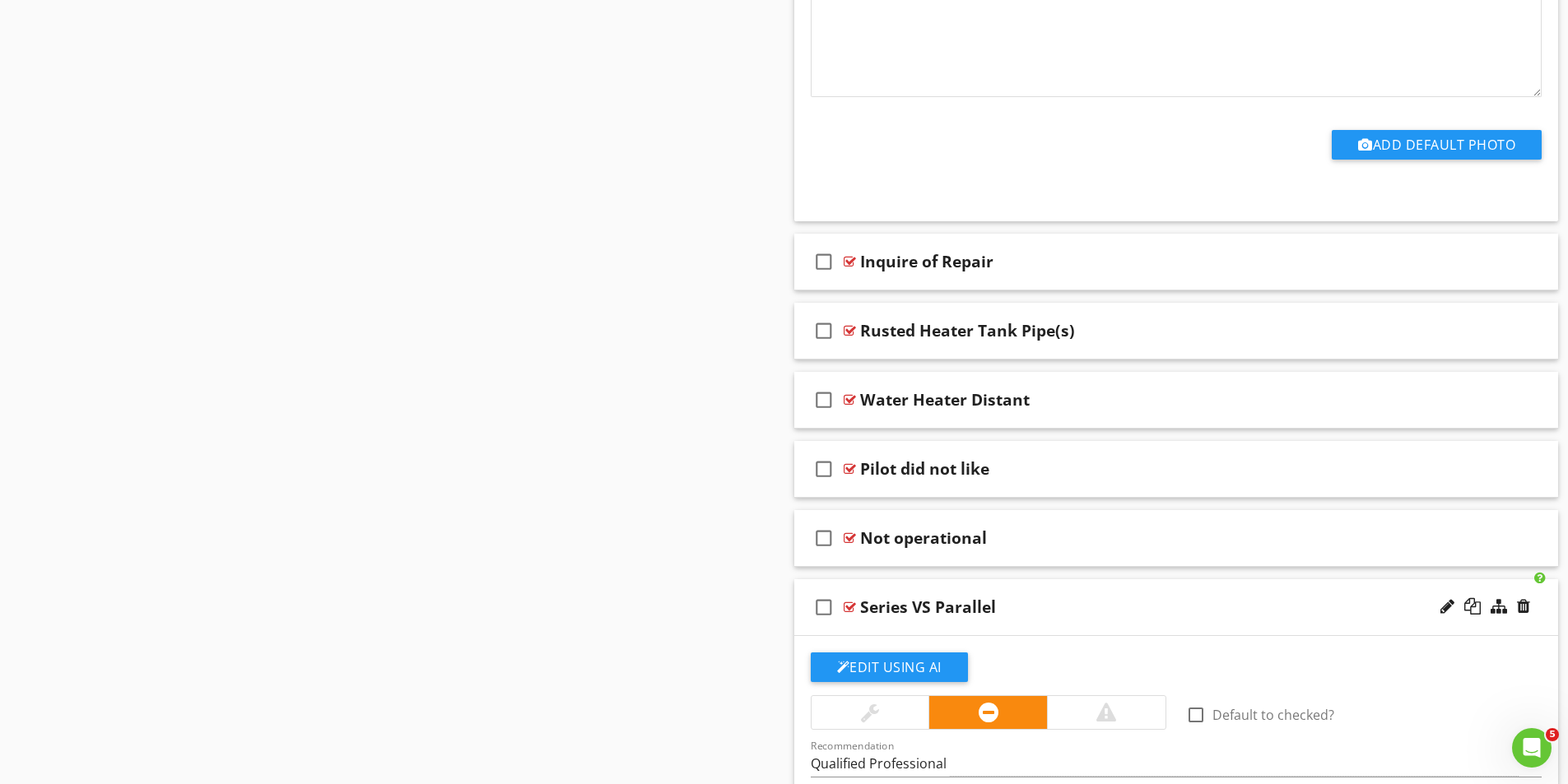
scroll to position [4024, 0]
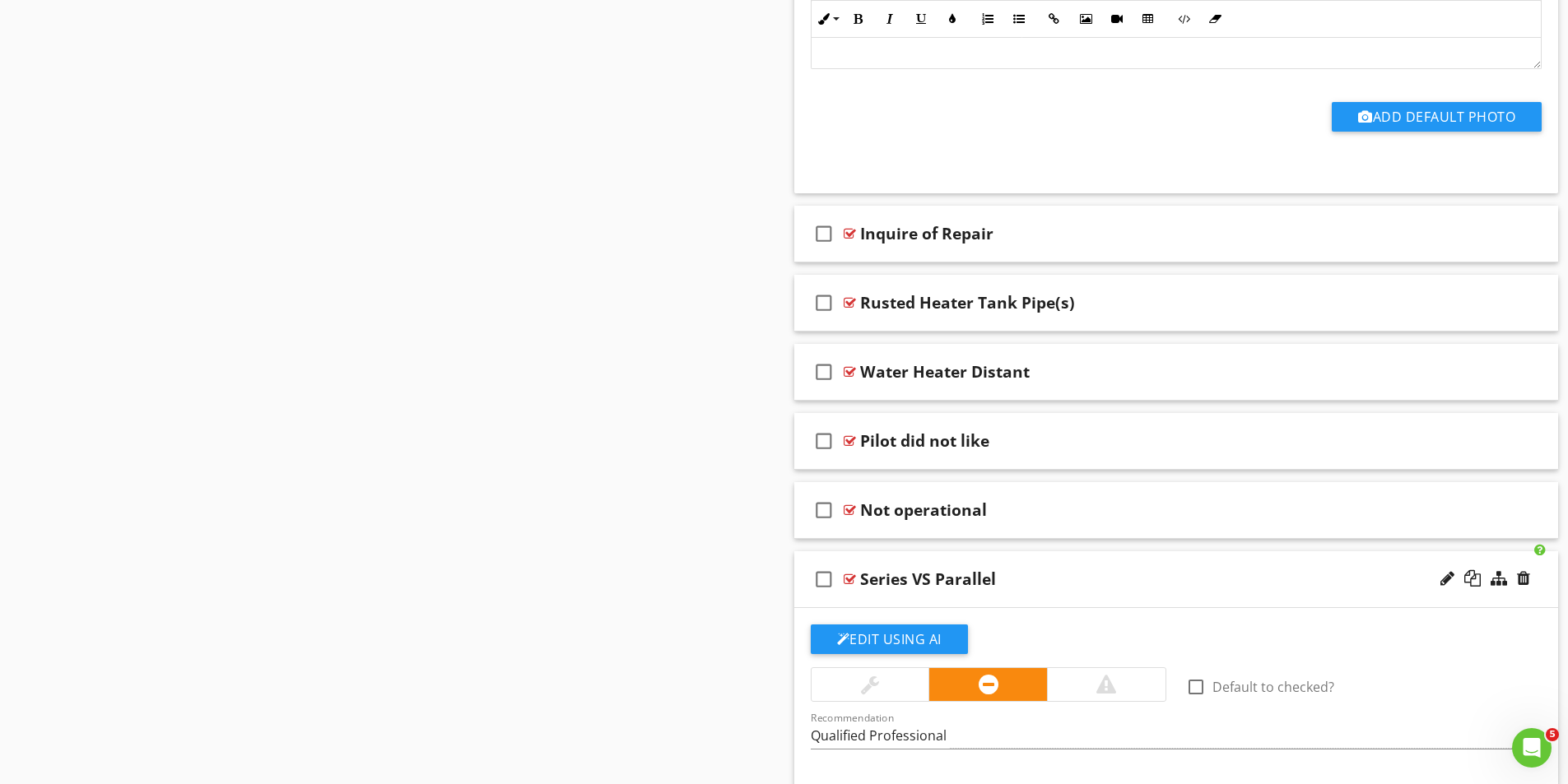
click at [849, 578] on div at bounding box center [849, 579] width 12 height 13
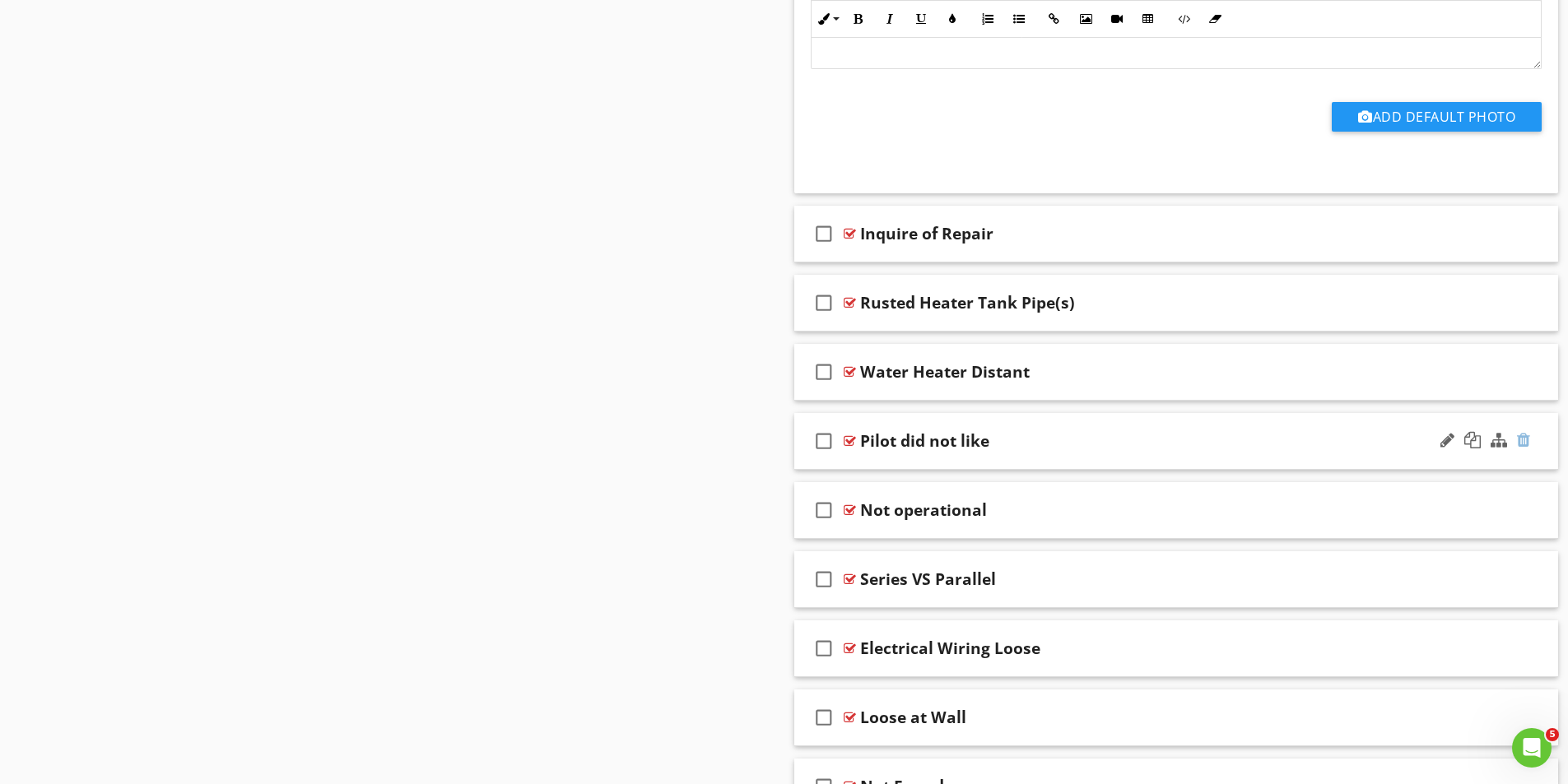
click at [1522, 442] on div at bounding box center [1523, 440] width 13 height 17
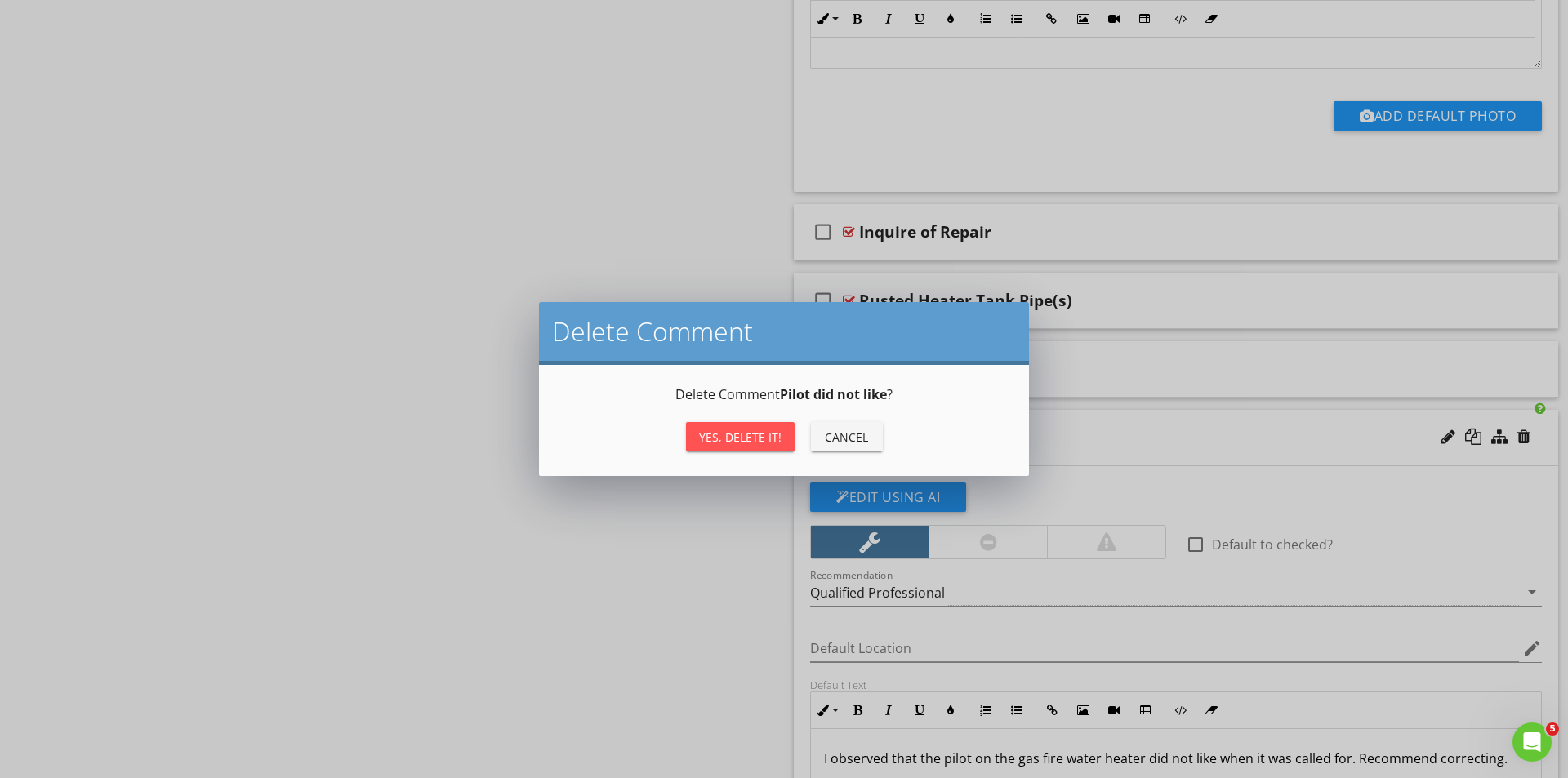
click at [765, 435] on div "Yes, Delete it!" at bounding box center [740, 437] width 82 height 17
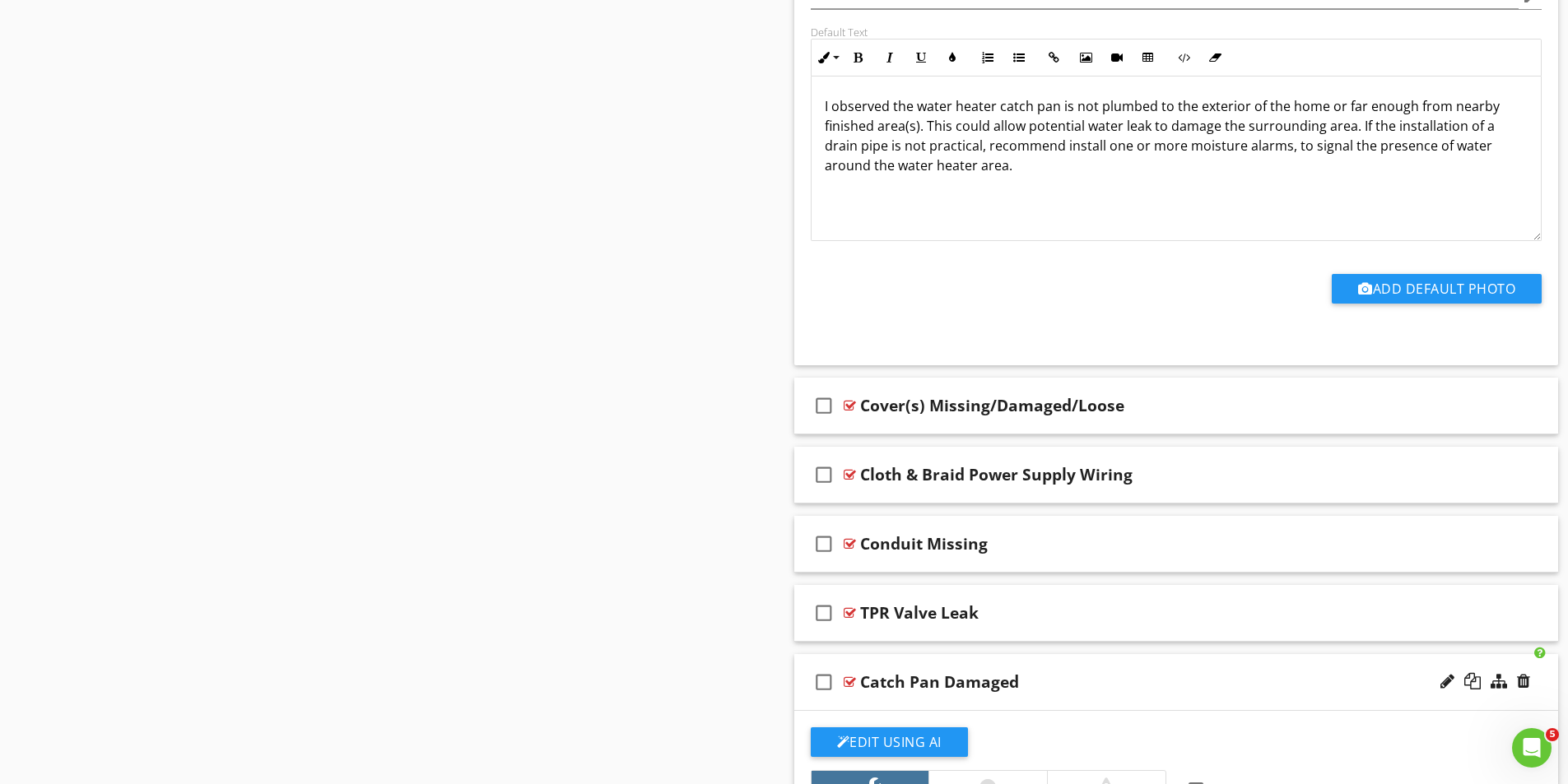
scroll to position [3261, 0]
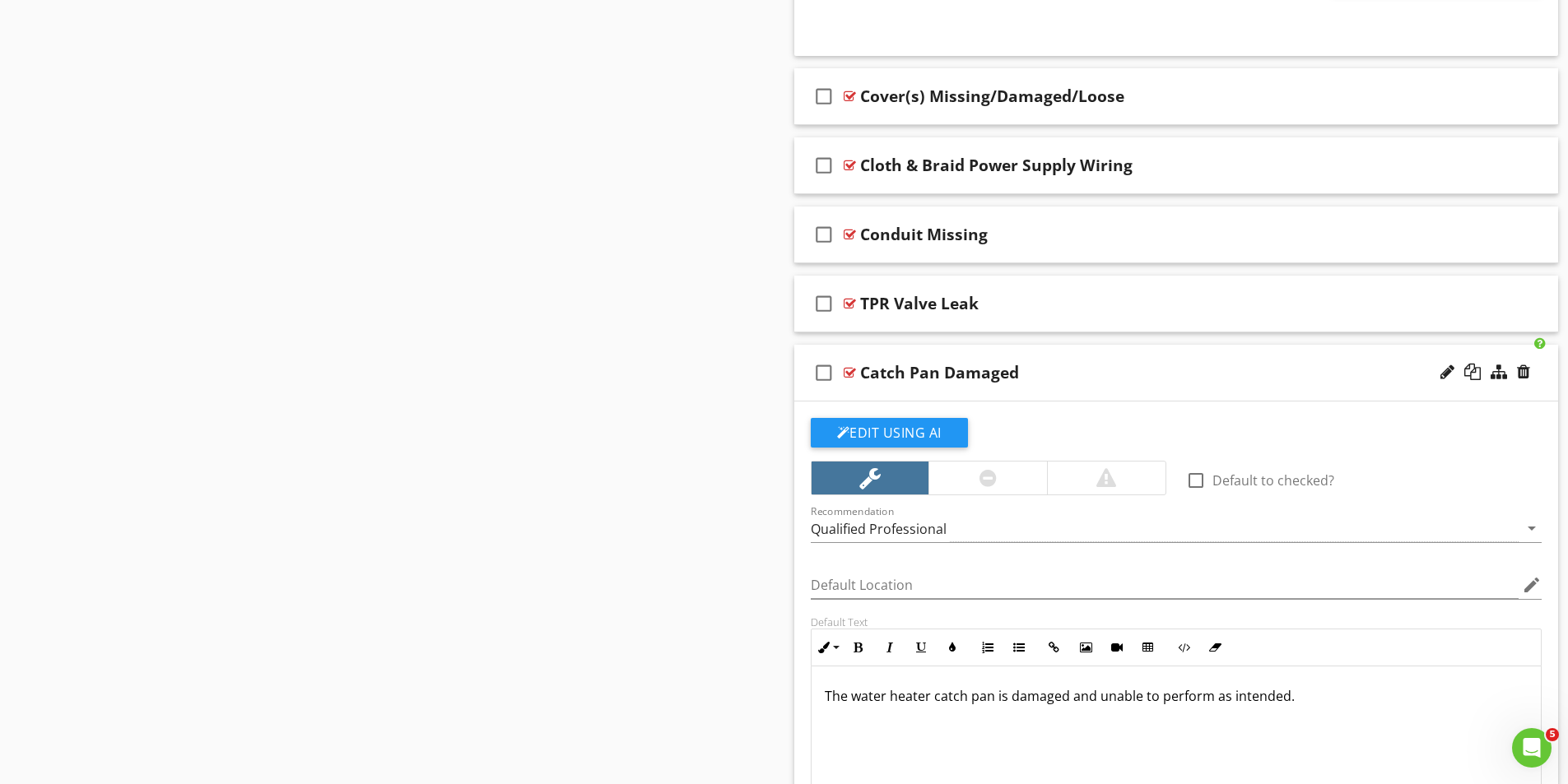
click at [852, 367] on div at bounding box center [849, 372] width 12 height 13
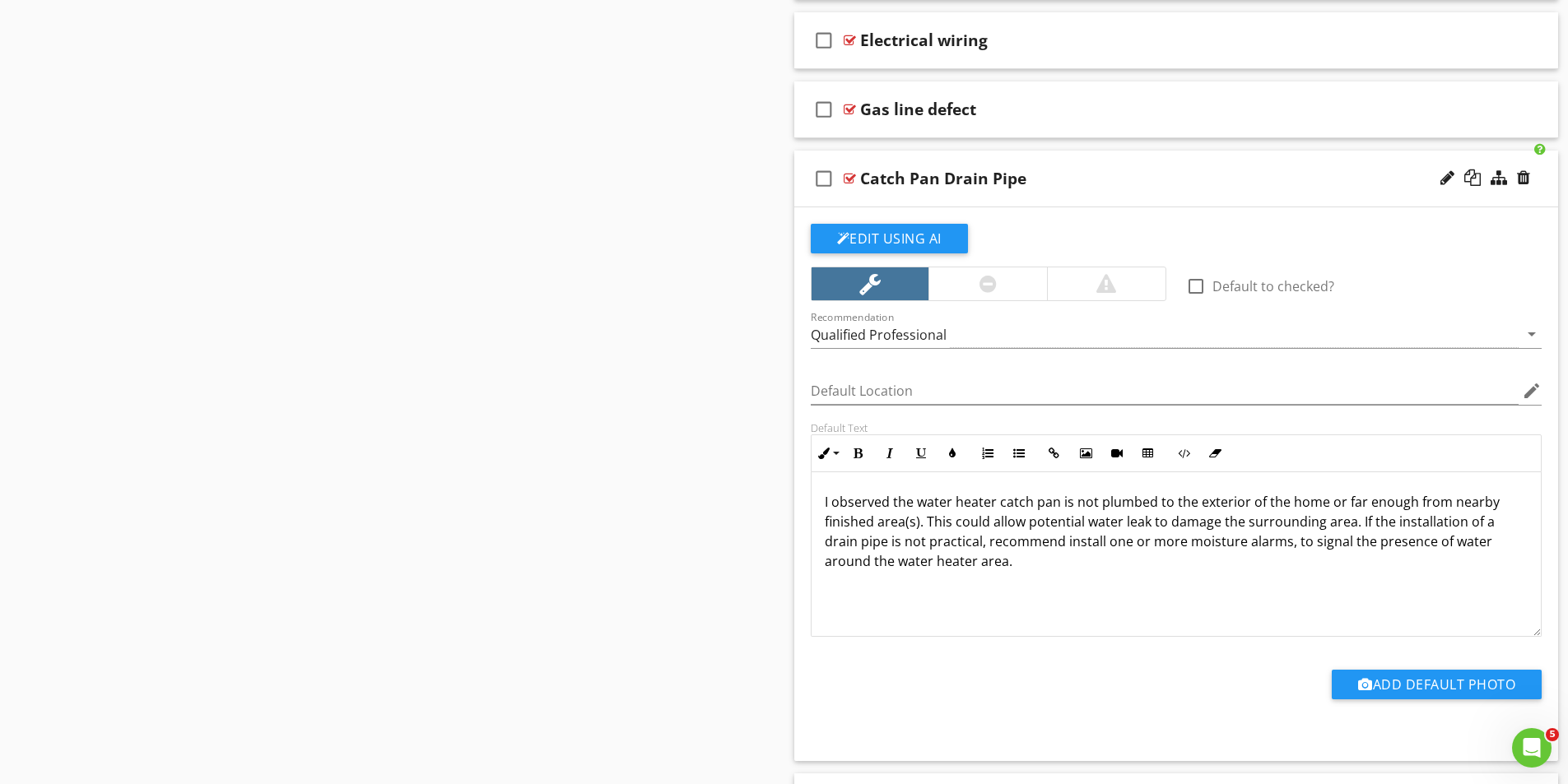
scroll to position [2521, 0]
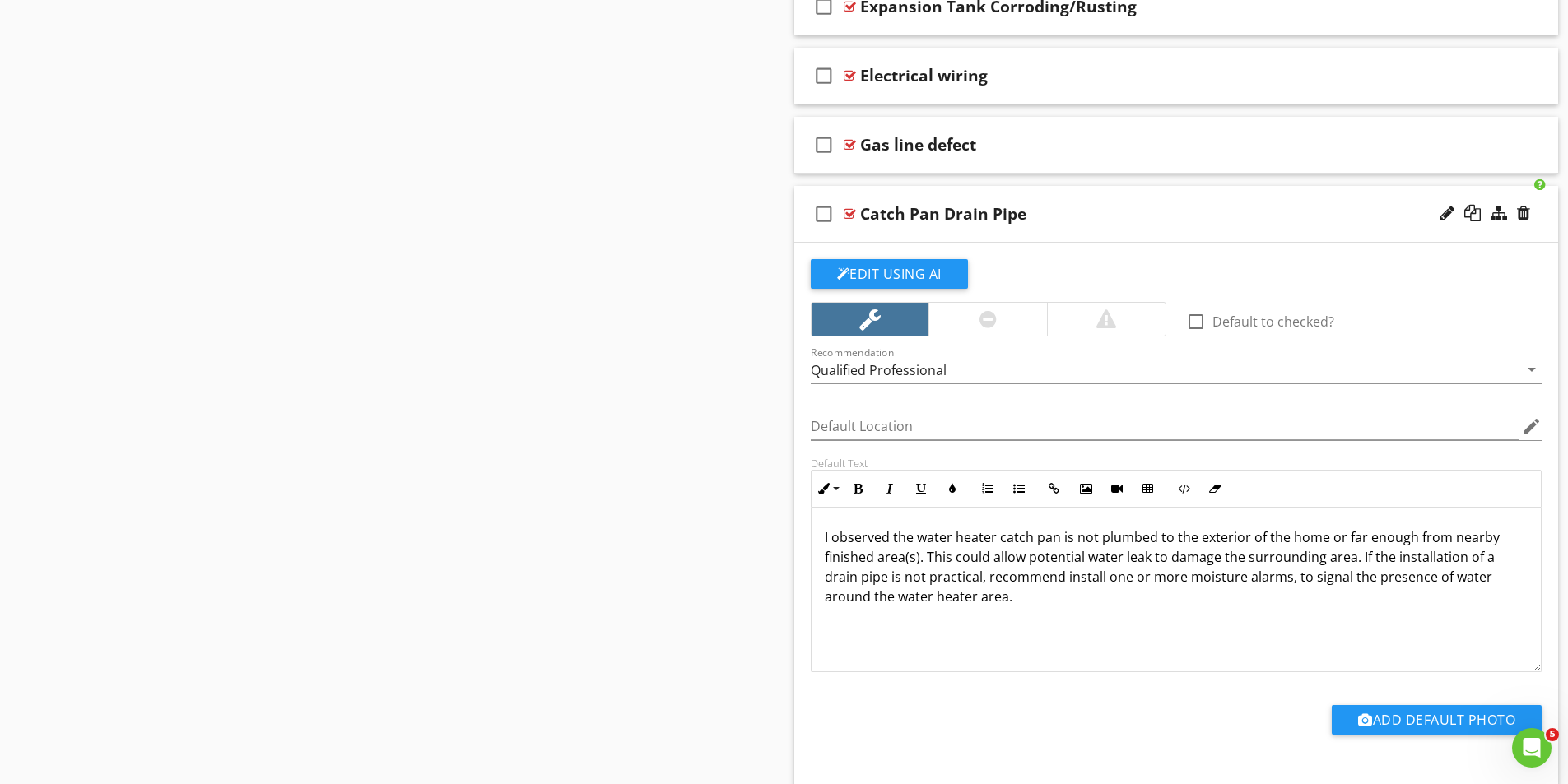
click at [854, 211] on div at bounding box center [849, 213] width 12 height 13
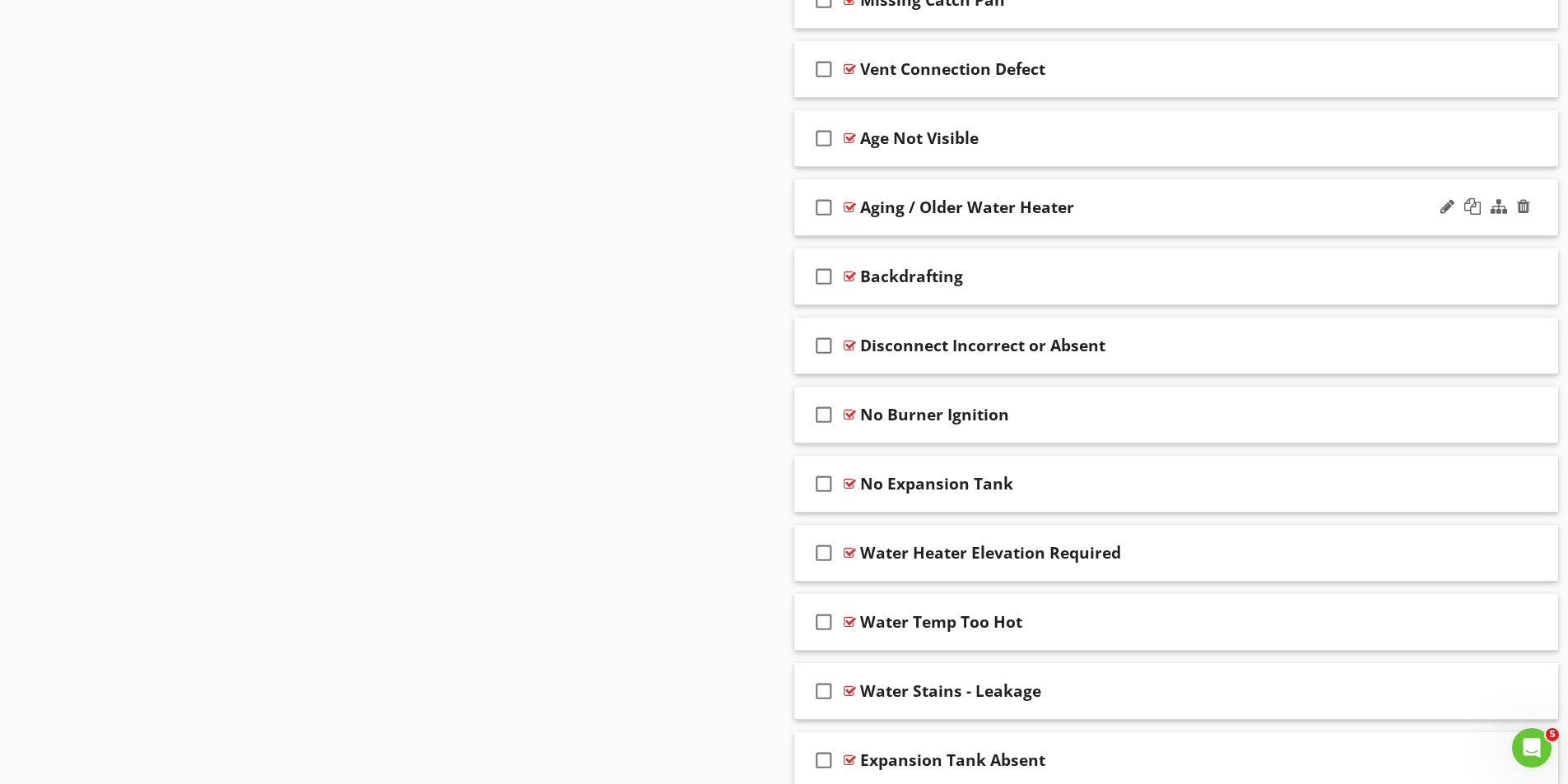
scroll to position [1616, 0]
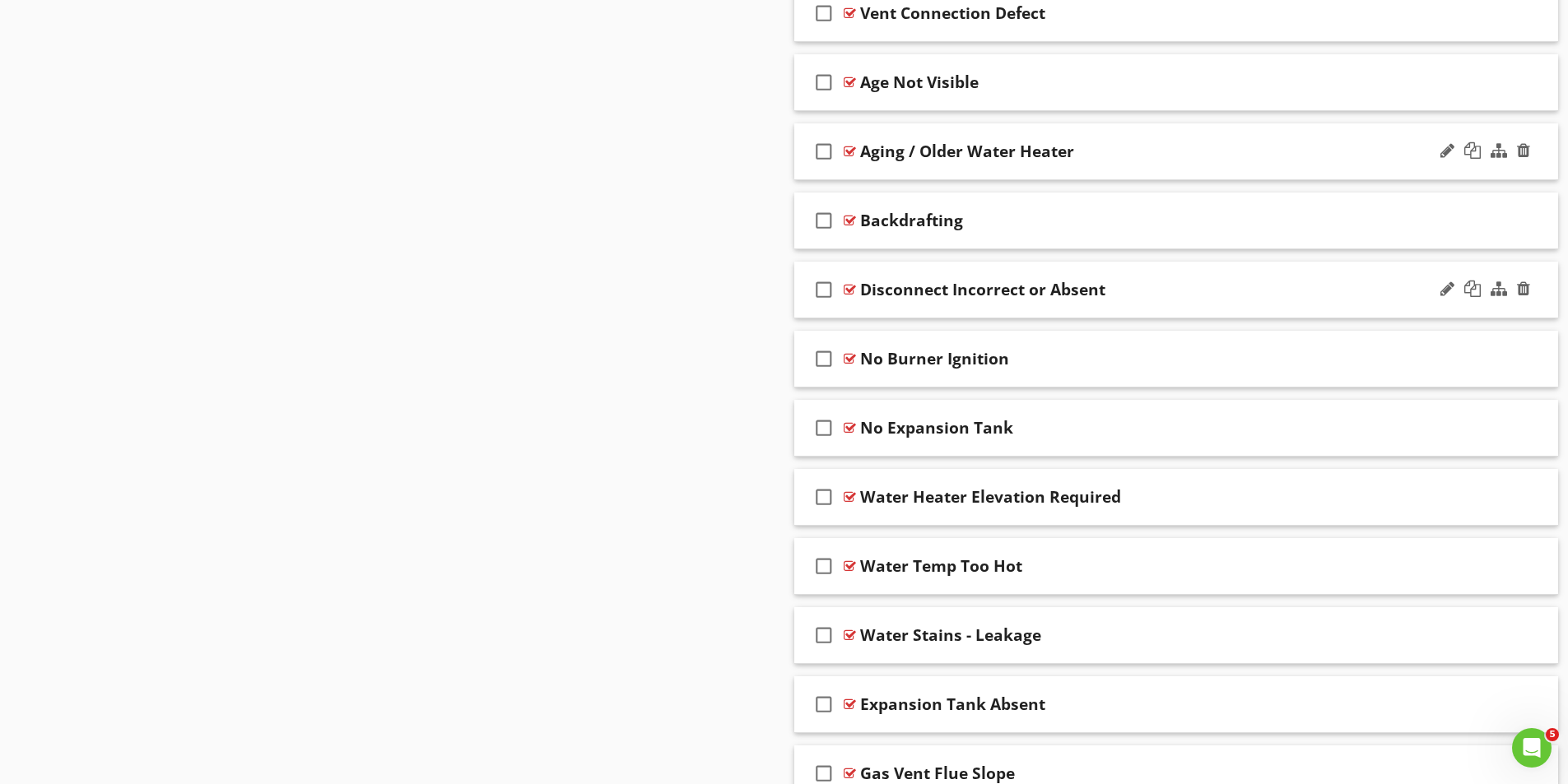
click at [848, 289] on div at bounding box center [849, 289] width 12 height 13
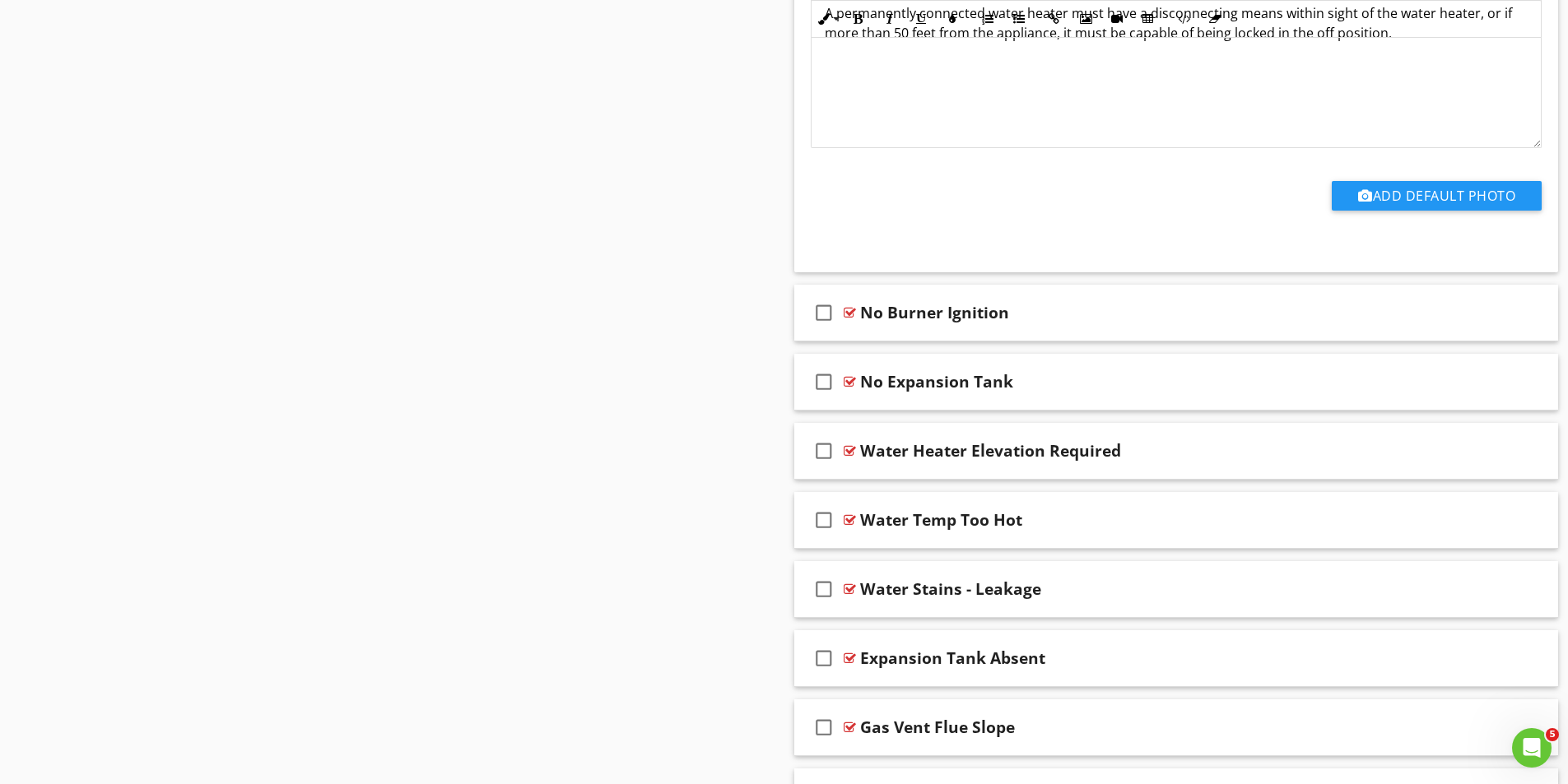
scroll to position [2192, 0]
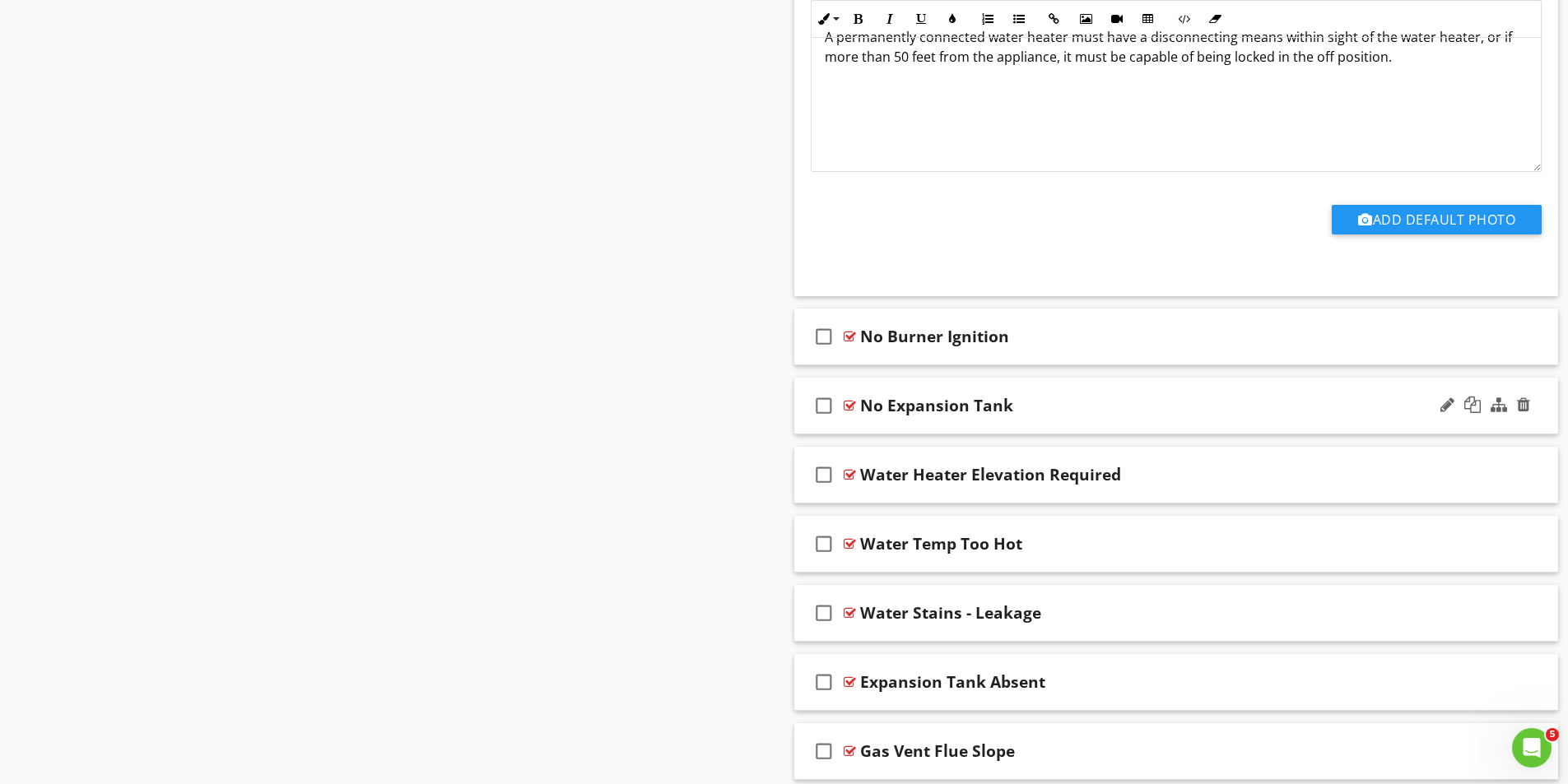
click at [848, 402] on div at bounding box center [849, 405] width 12 height 13
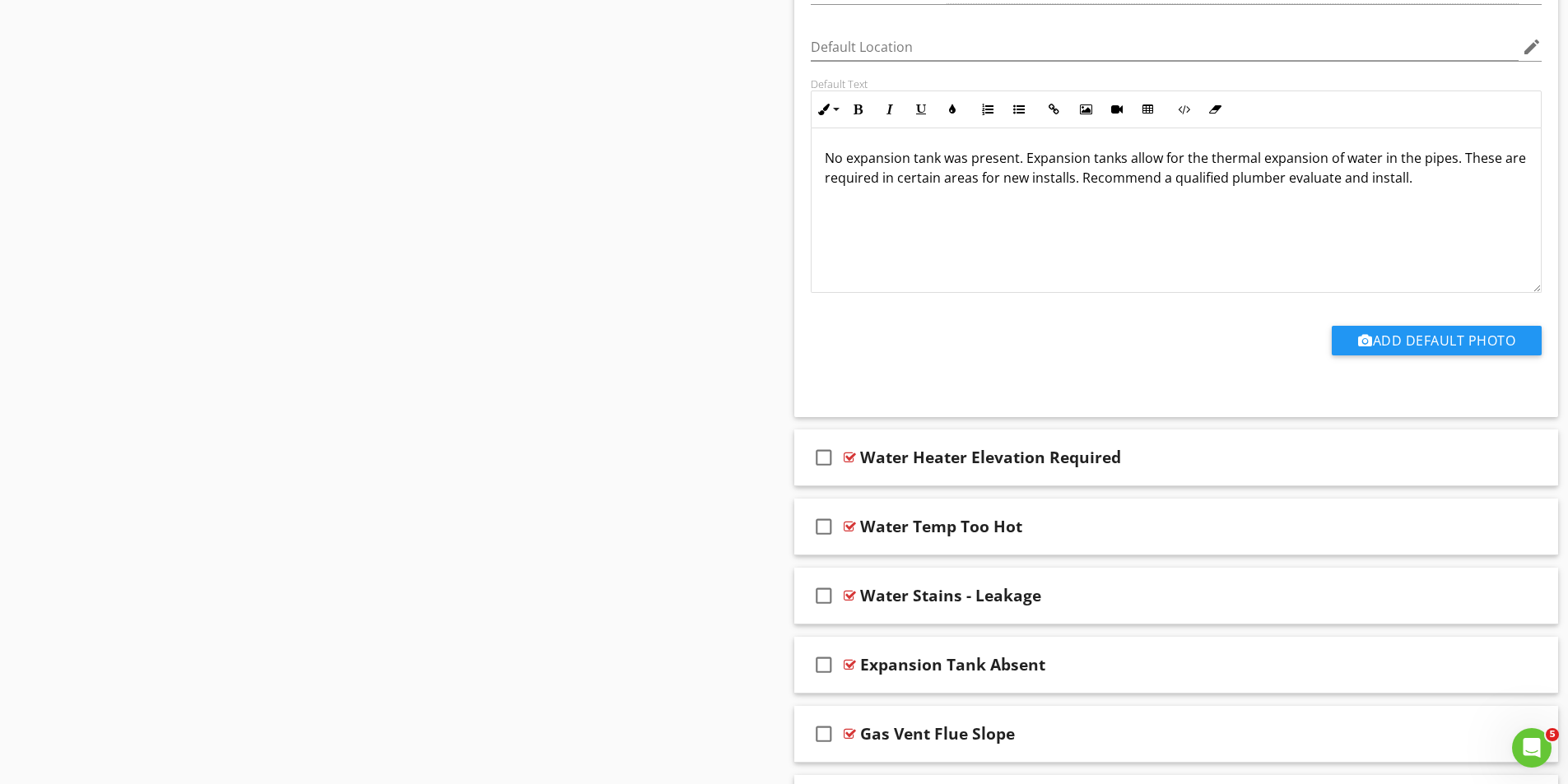
scroll to position [2768, 0]
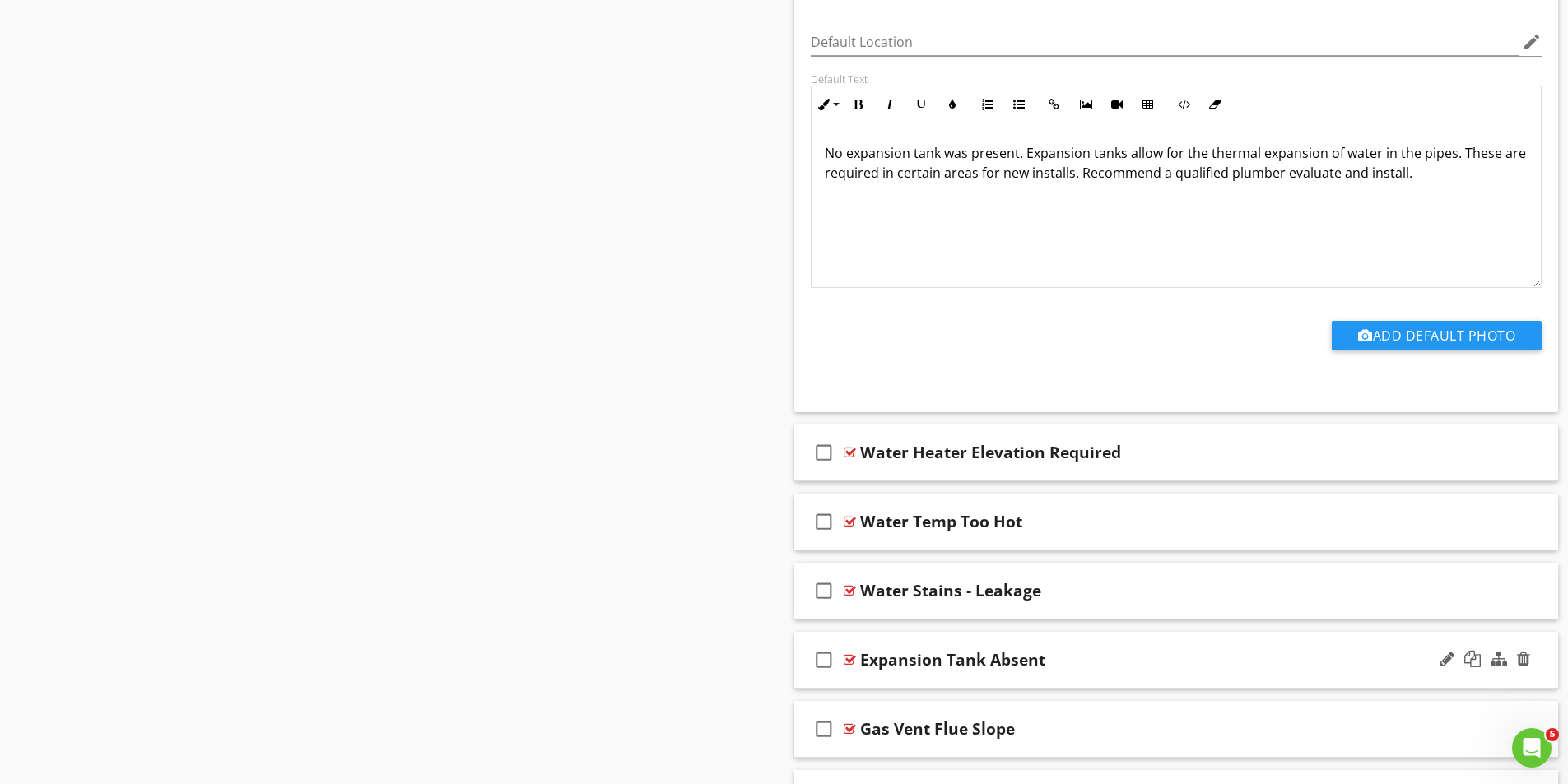
click at [851, 661] on div at bounding box center [849, 659] width 12 height 13
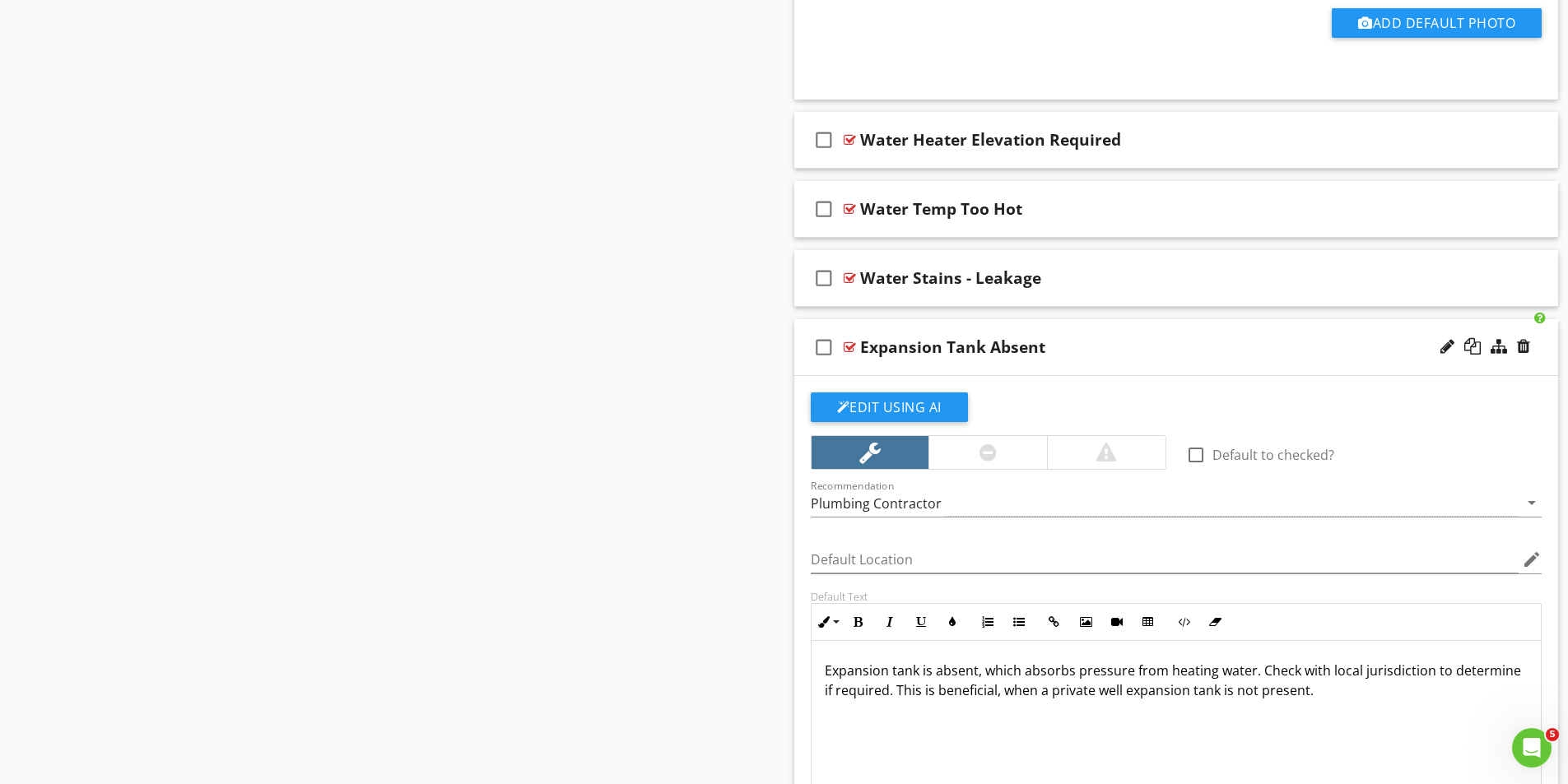
scroll to position [3097, 0]
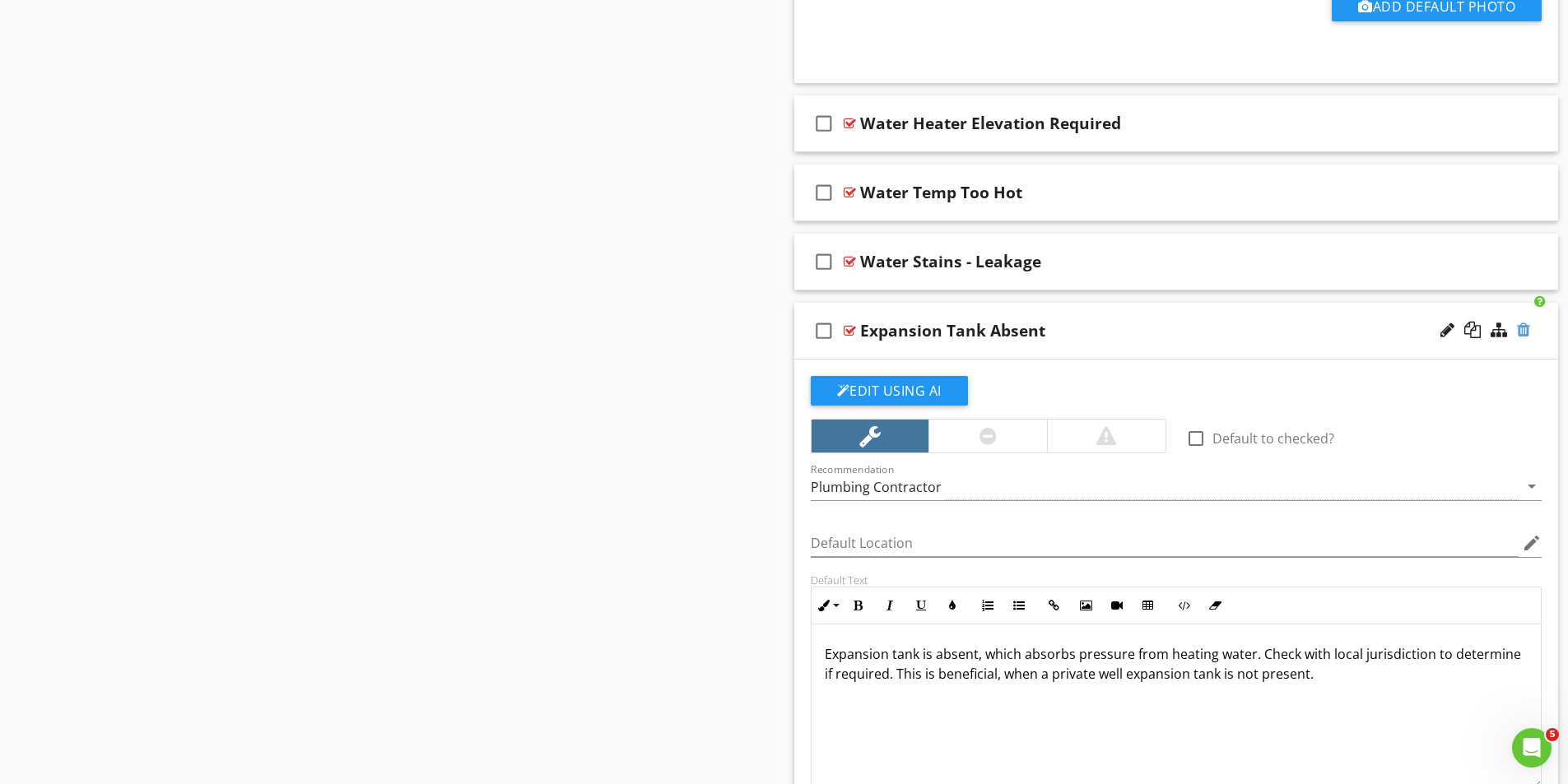
click at [1526, 330] on div at bounding box center [1523, 329] width 13 height 17
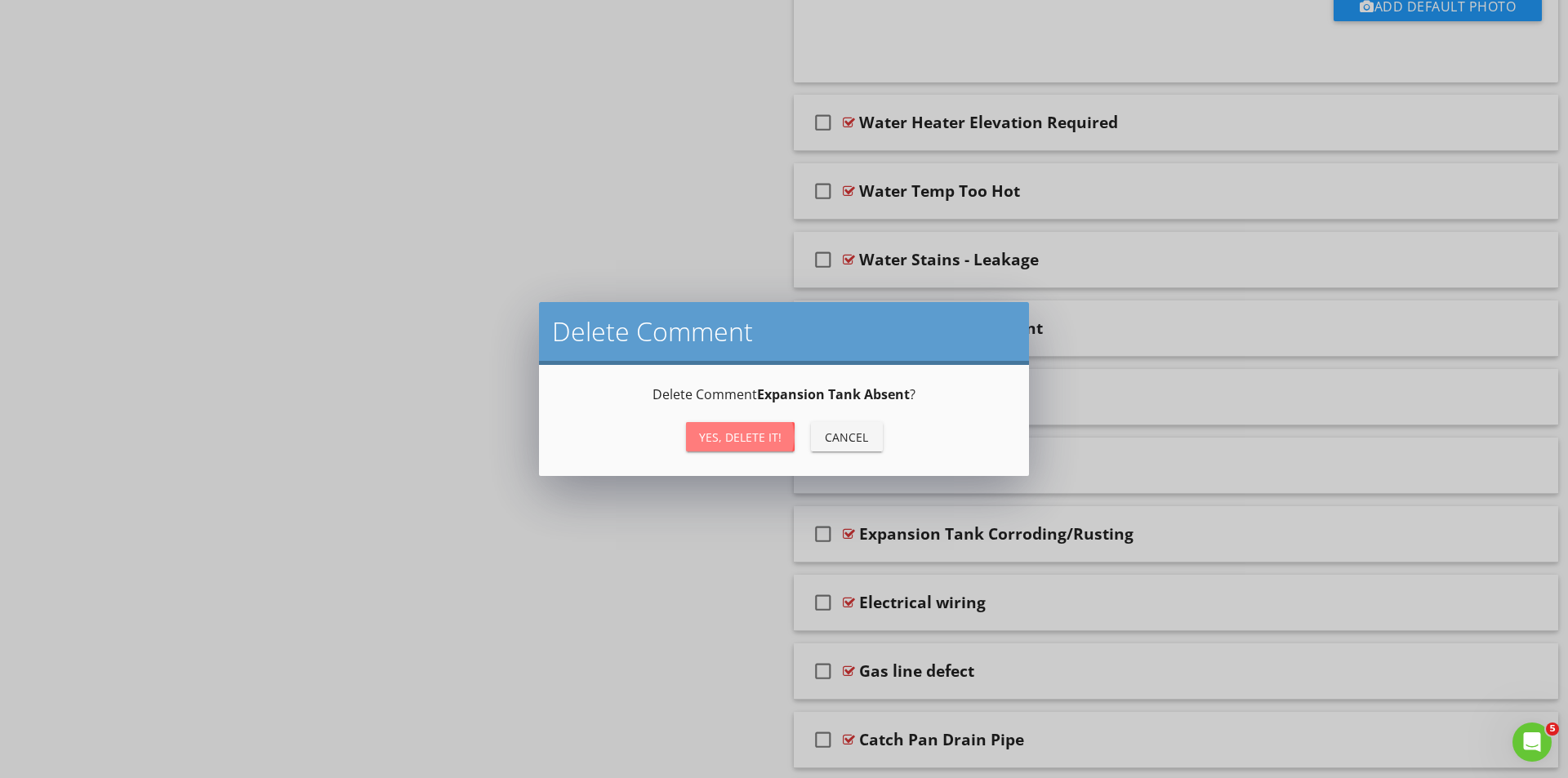
click at [761, 436] on div "Yes, Delete it!" at bounding box center [740, 437] width 82 height 17
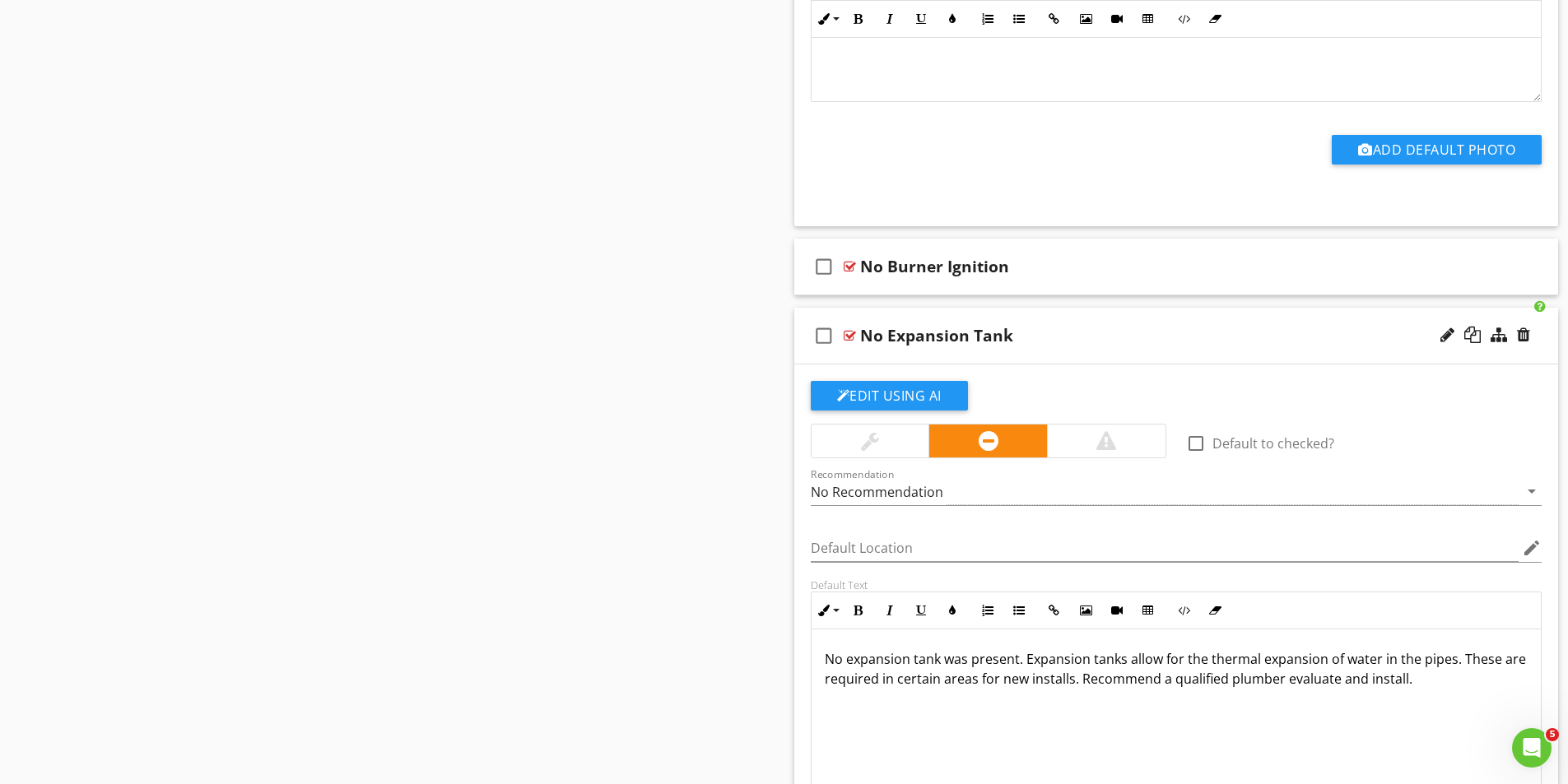
scroll to position [2192, 0]
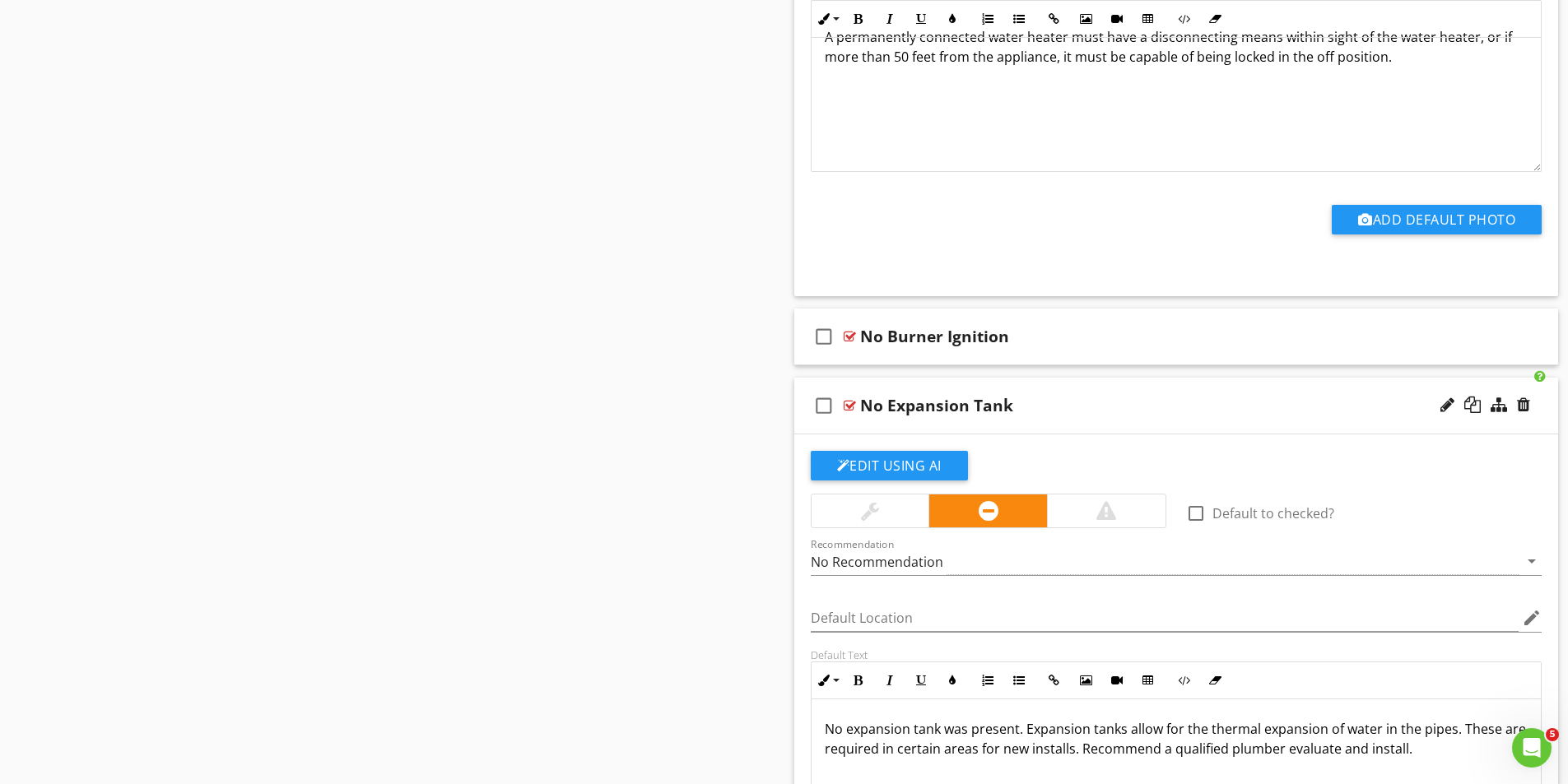
click at [850, 399] on div at bounding box center [849, 405] width 12 height 13
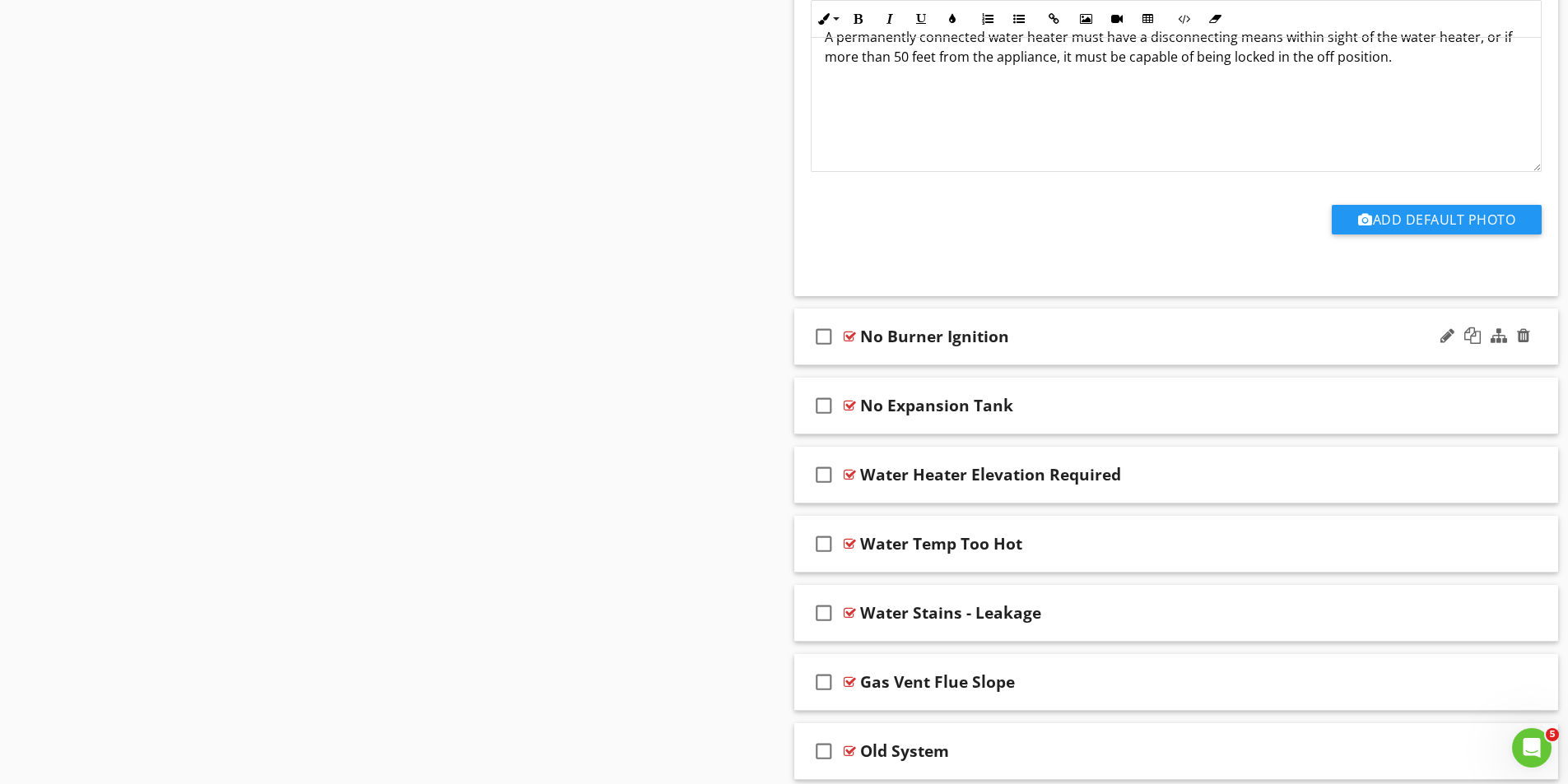
click at [852, 337] on div at bounding box center [849, 336] width 12 height 13
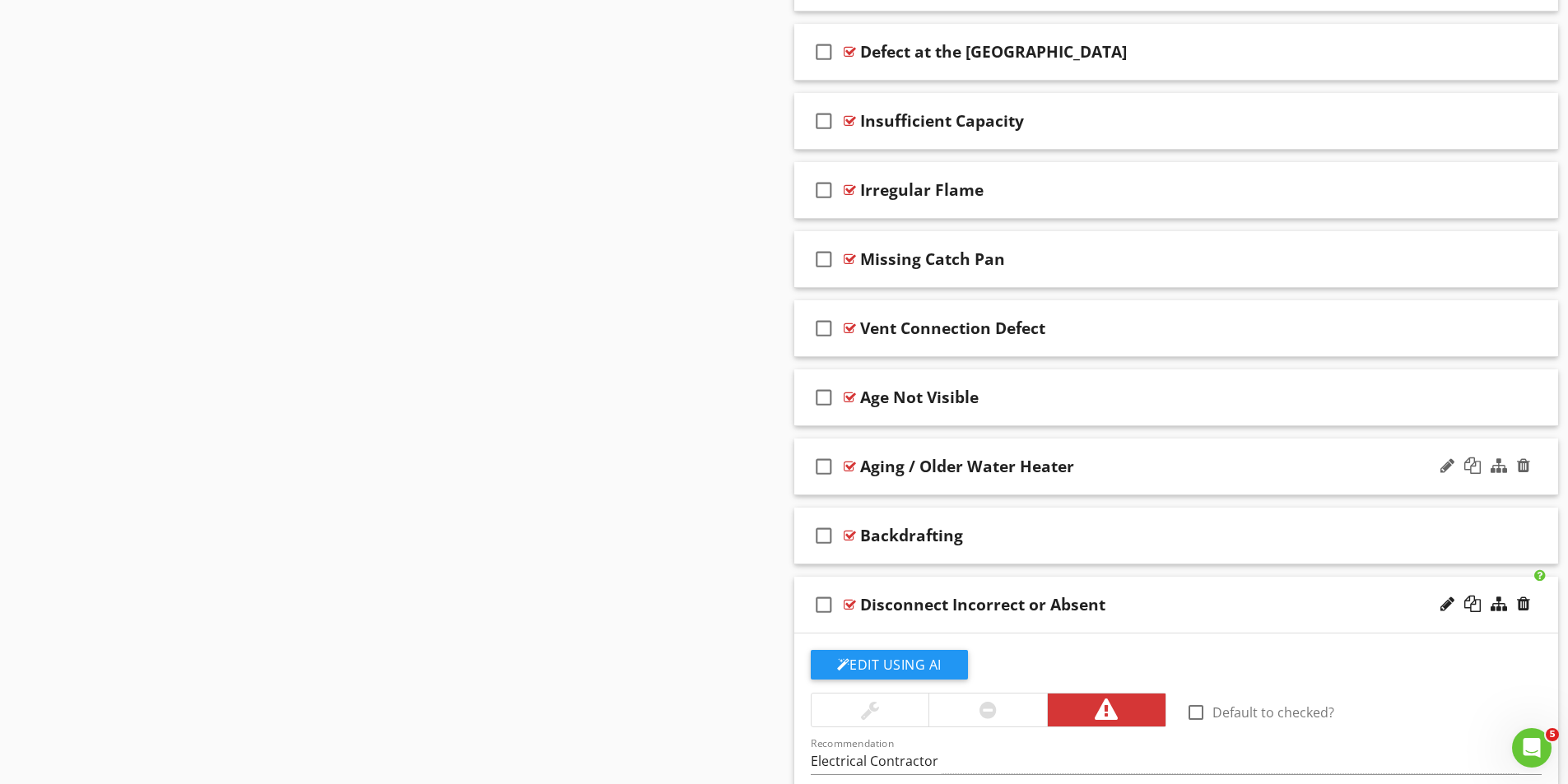
scroll to position [1369, 0]
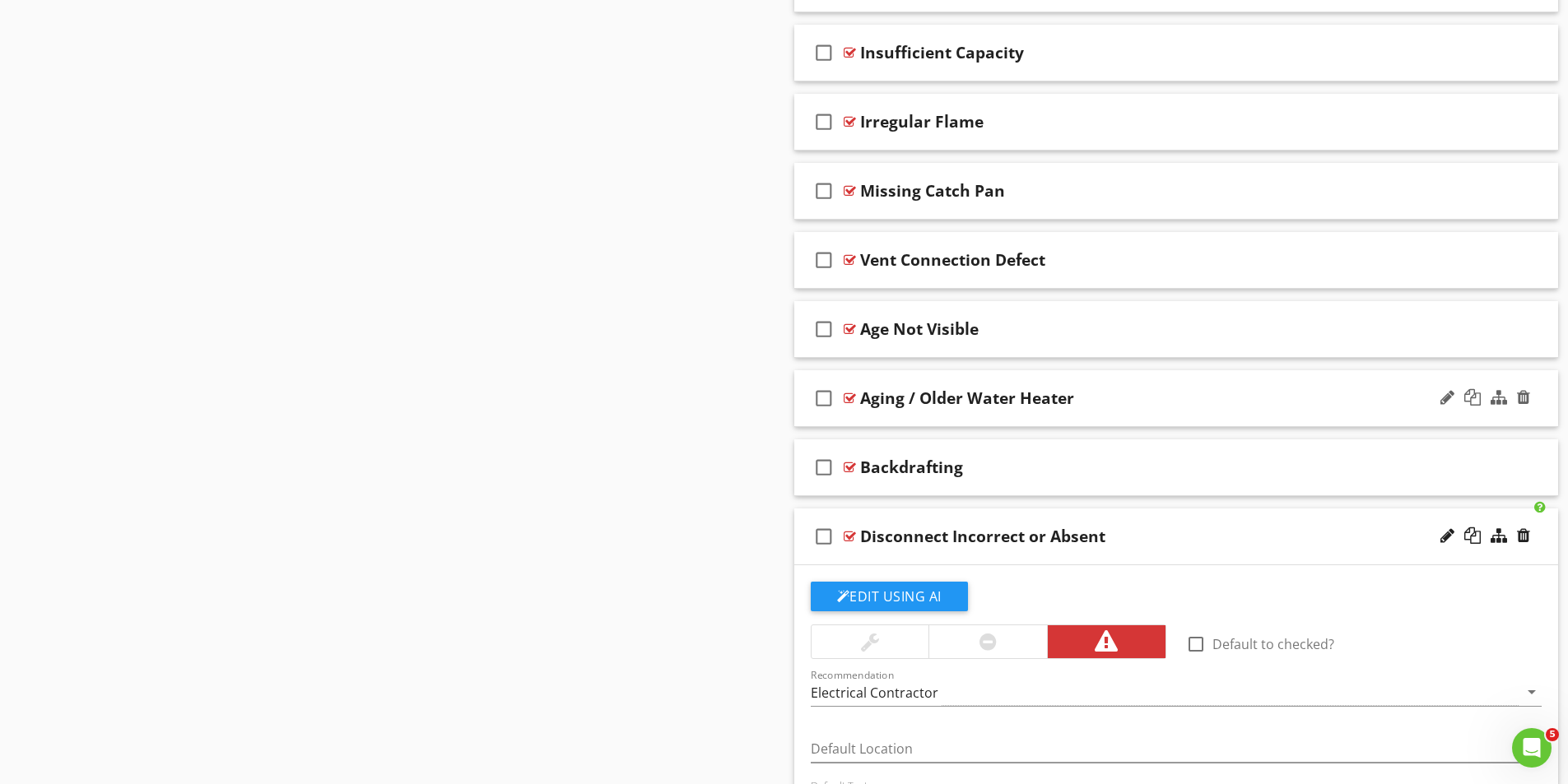
click at [850, 532] on div at bounding box center [849, 536] width 12 height 13
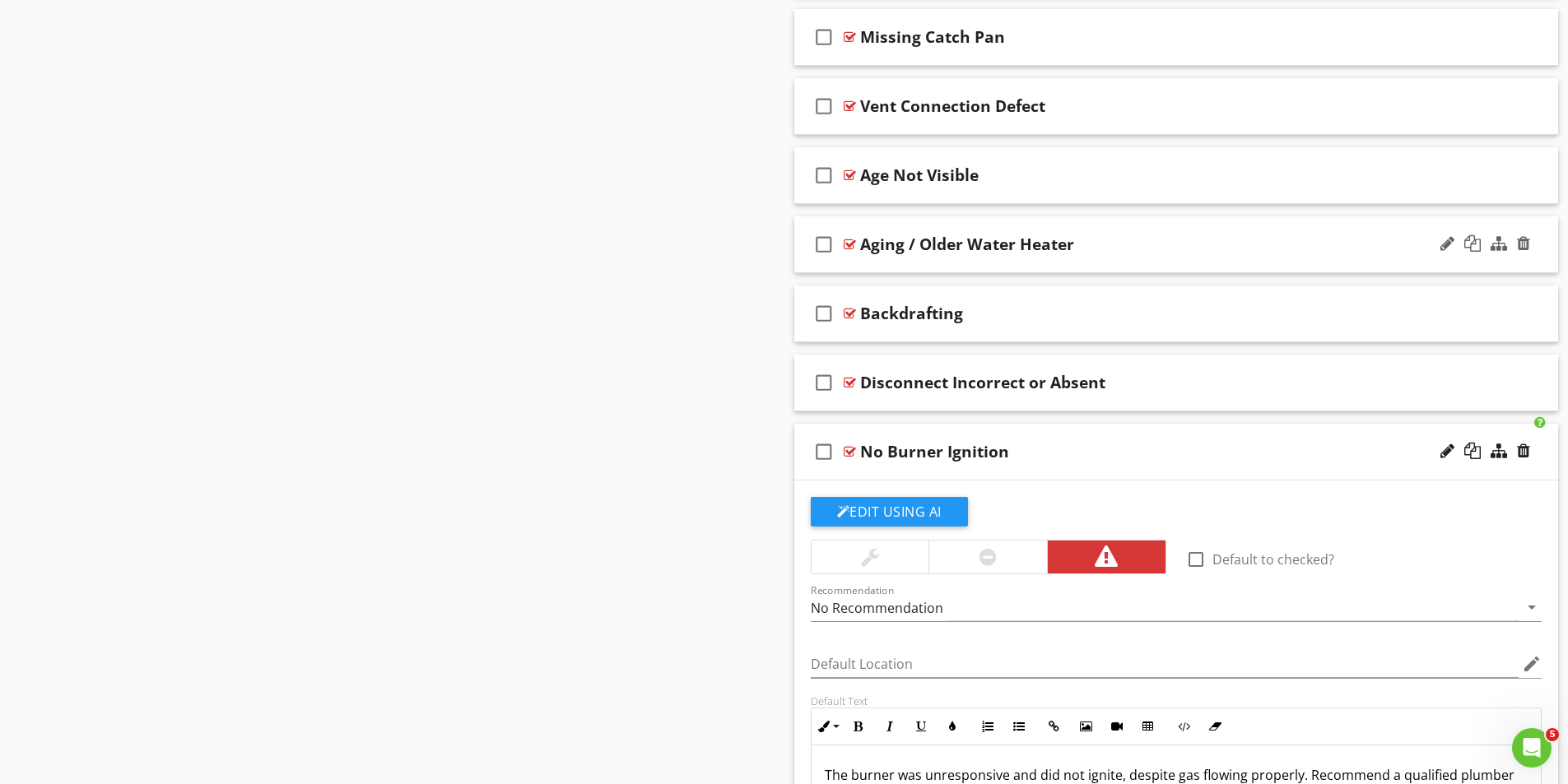
scroll to position [1533, 0]
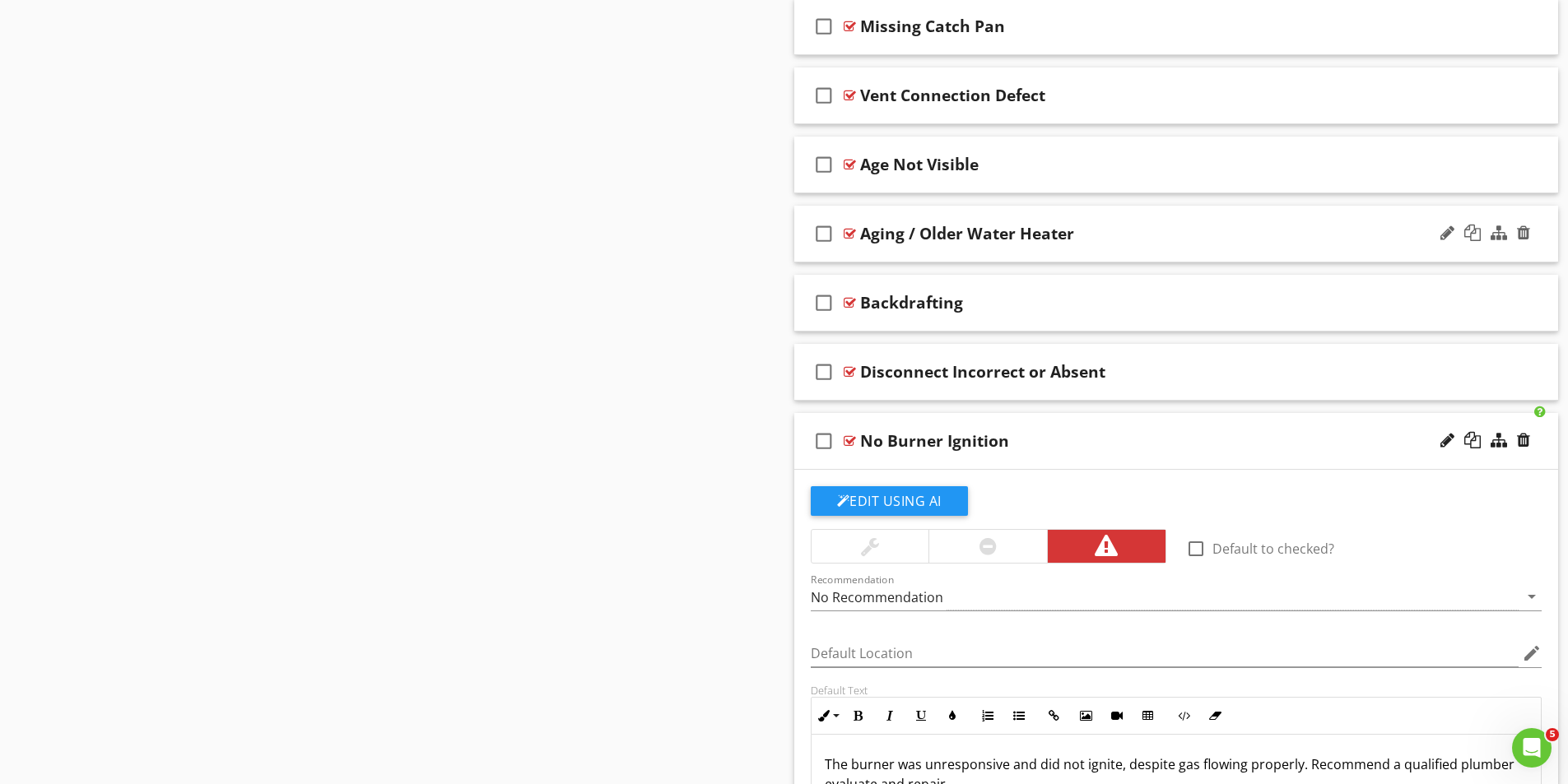
click at [851, 439] on div at bounding box center [849, 441] width 12 height 13
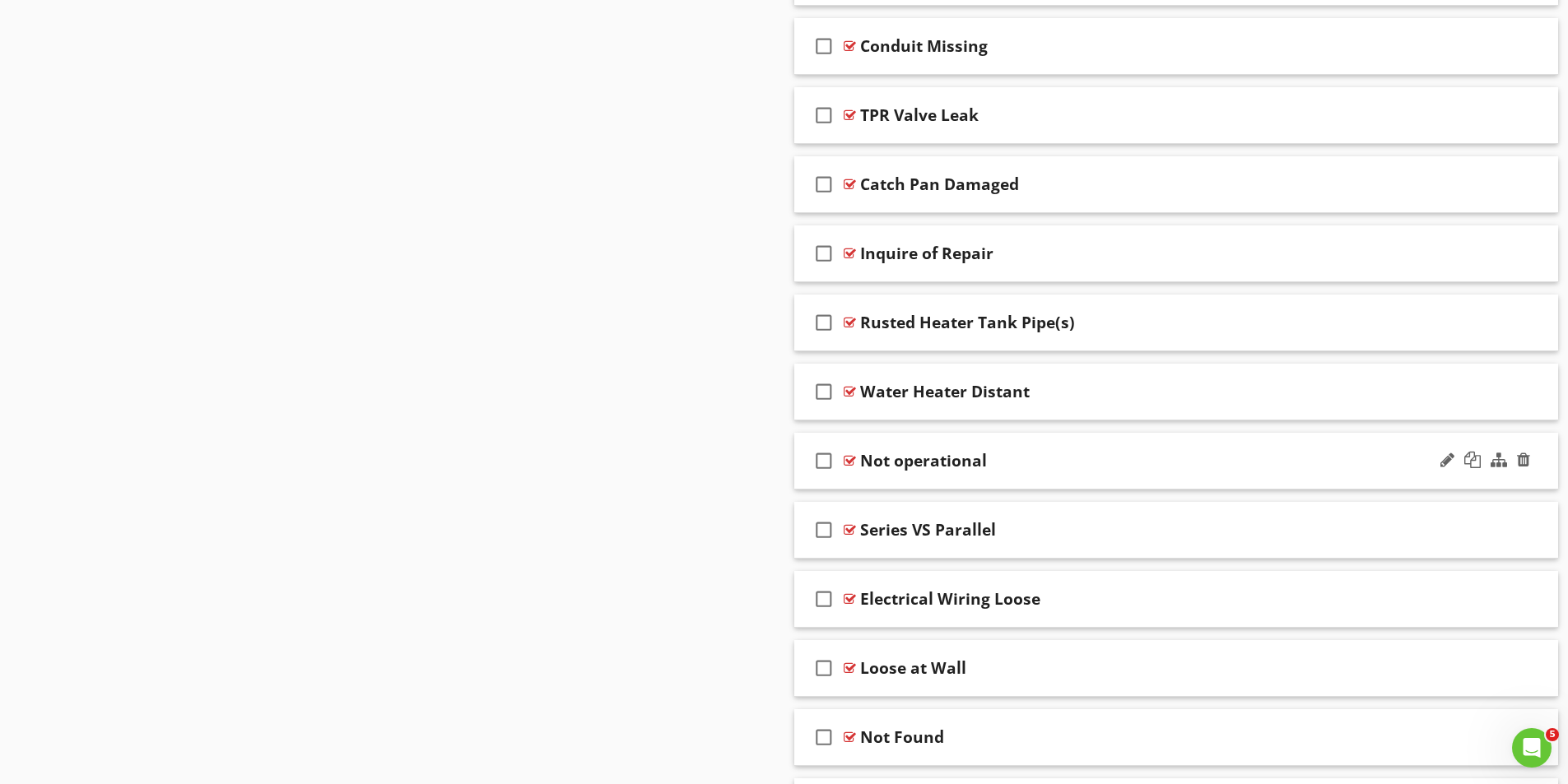
scroll to position [2850, 0]
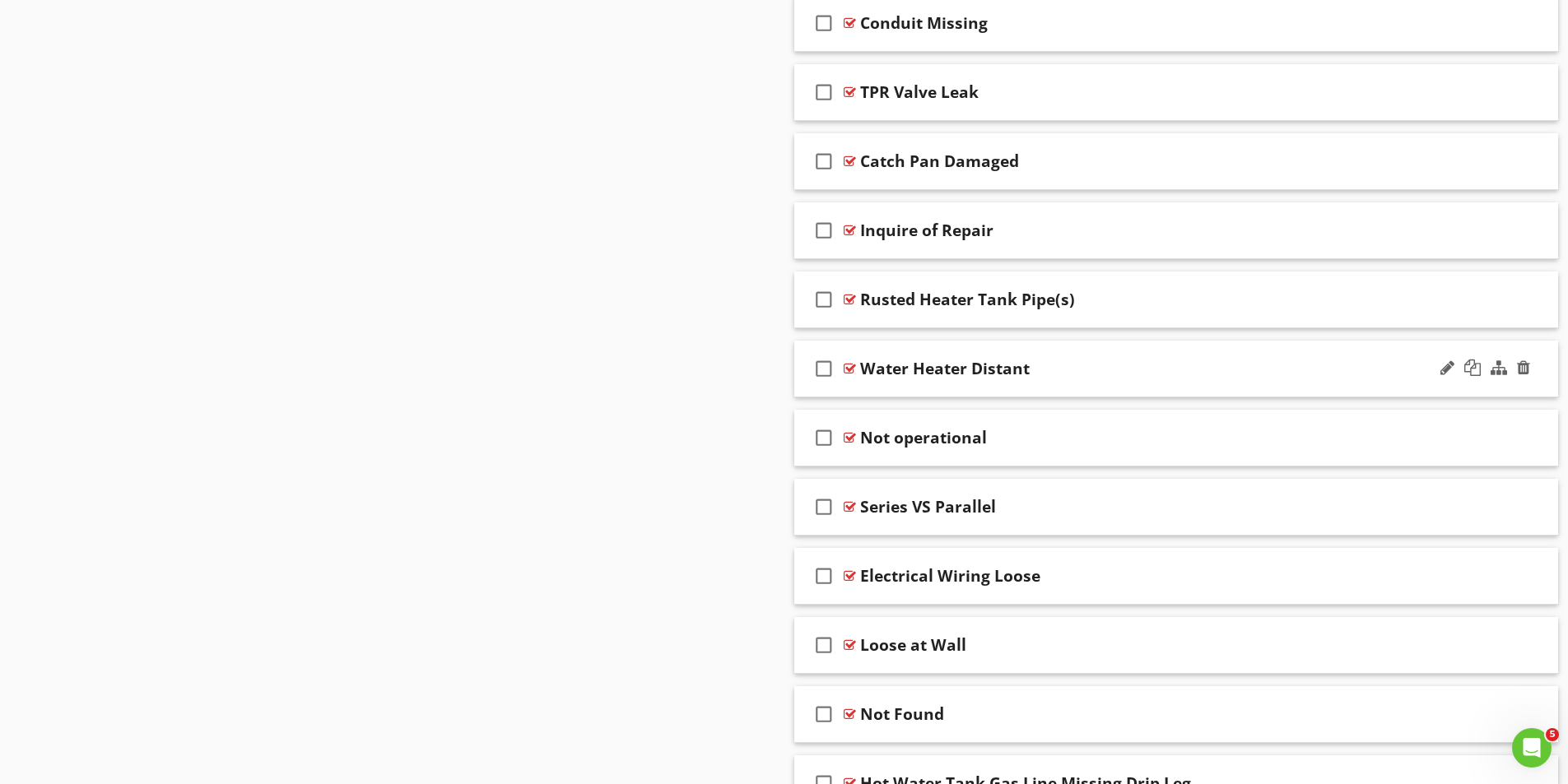
click at [849, 369] on div at bounding box center [849, 368] width 12 height 13
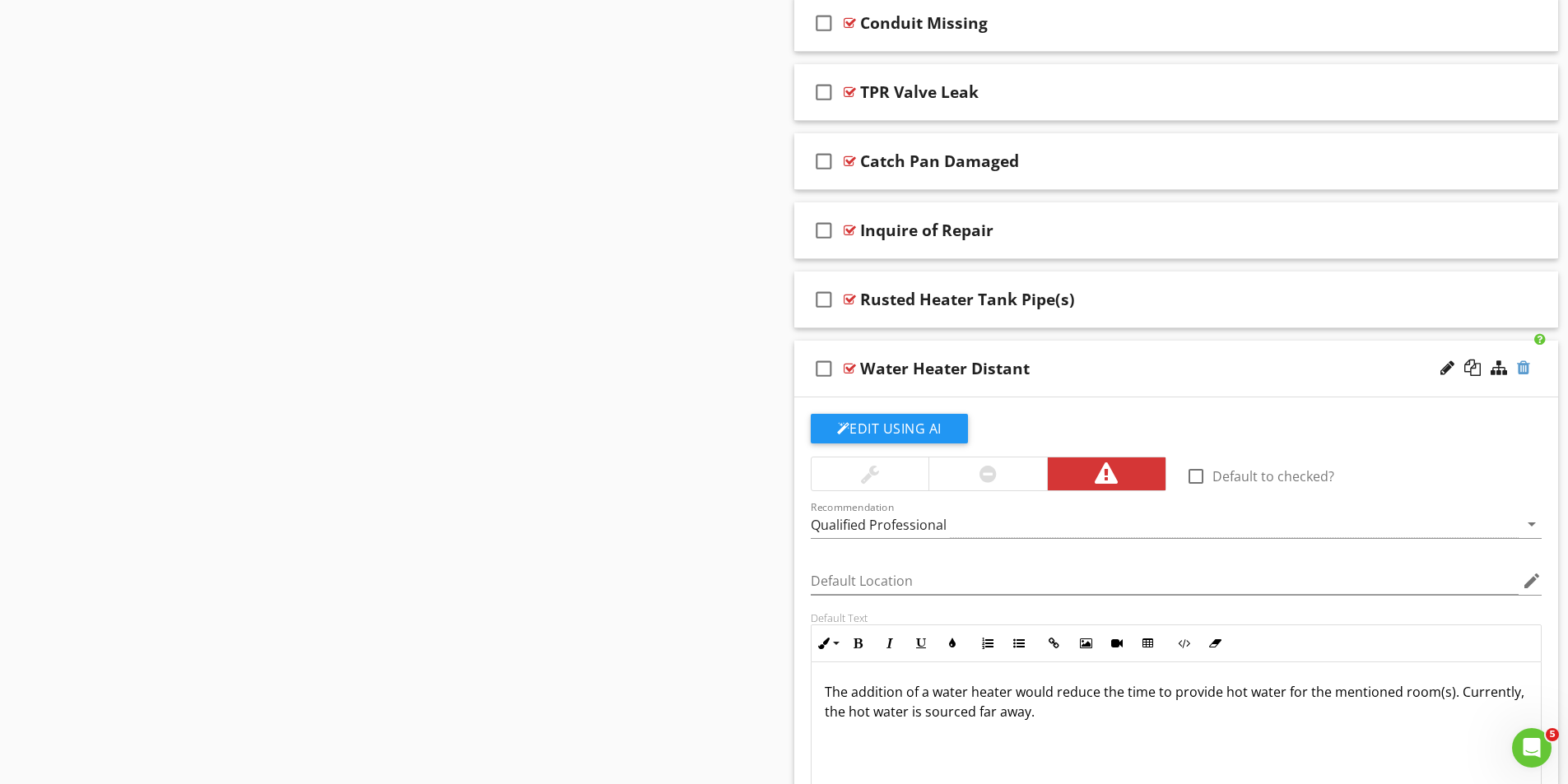
click at [1525, 366] on div at bounding box center [1523, 368] width 13 height 17
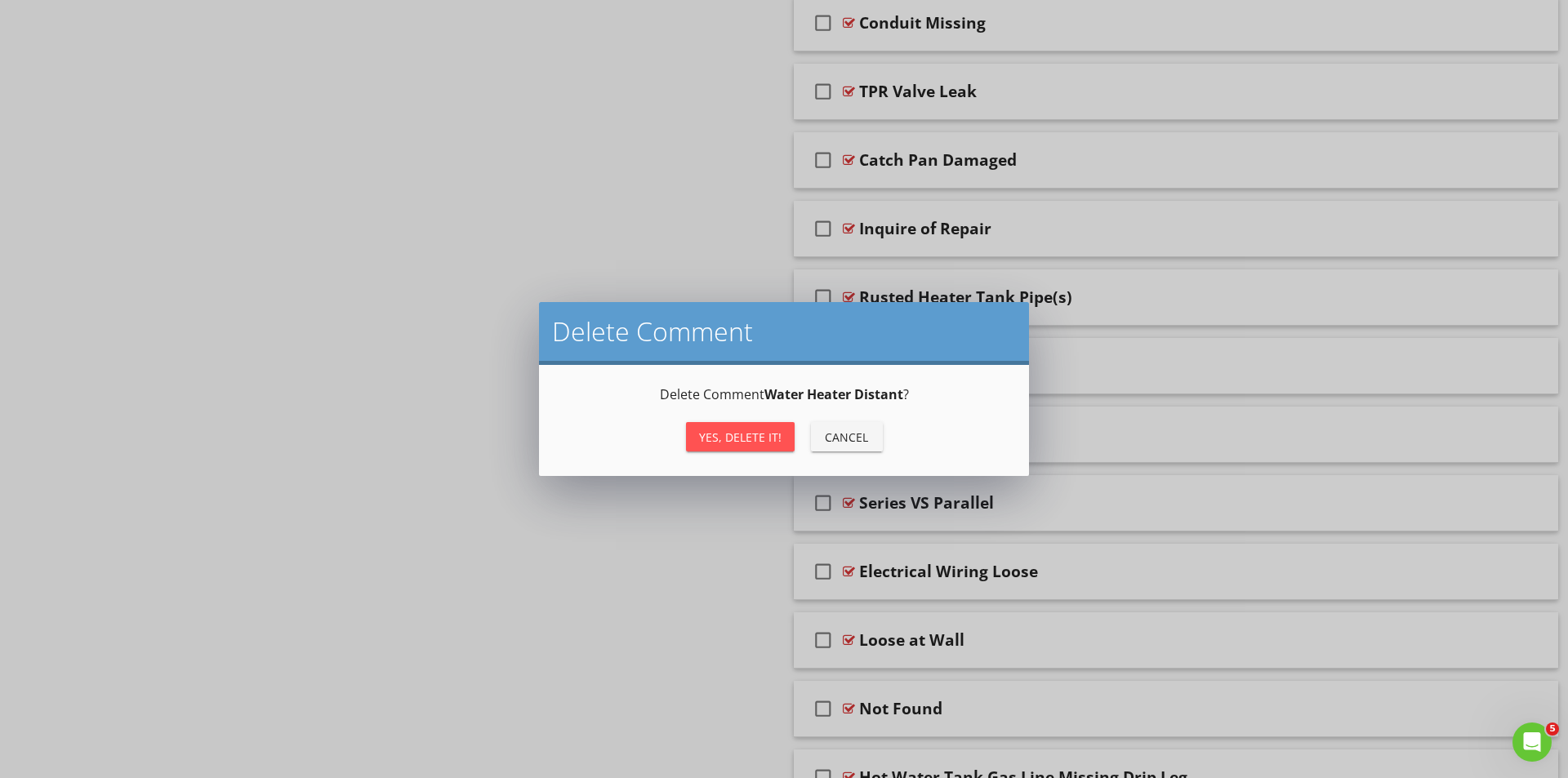
click at [756, 441] on div "Yes, Delete it!" at bounding box center [740, 437] width 82 height 17
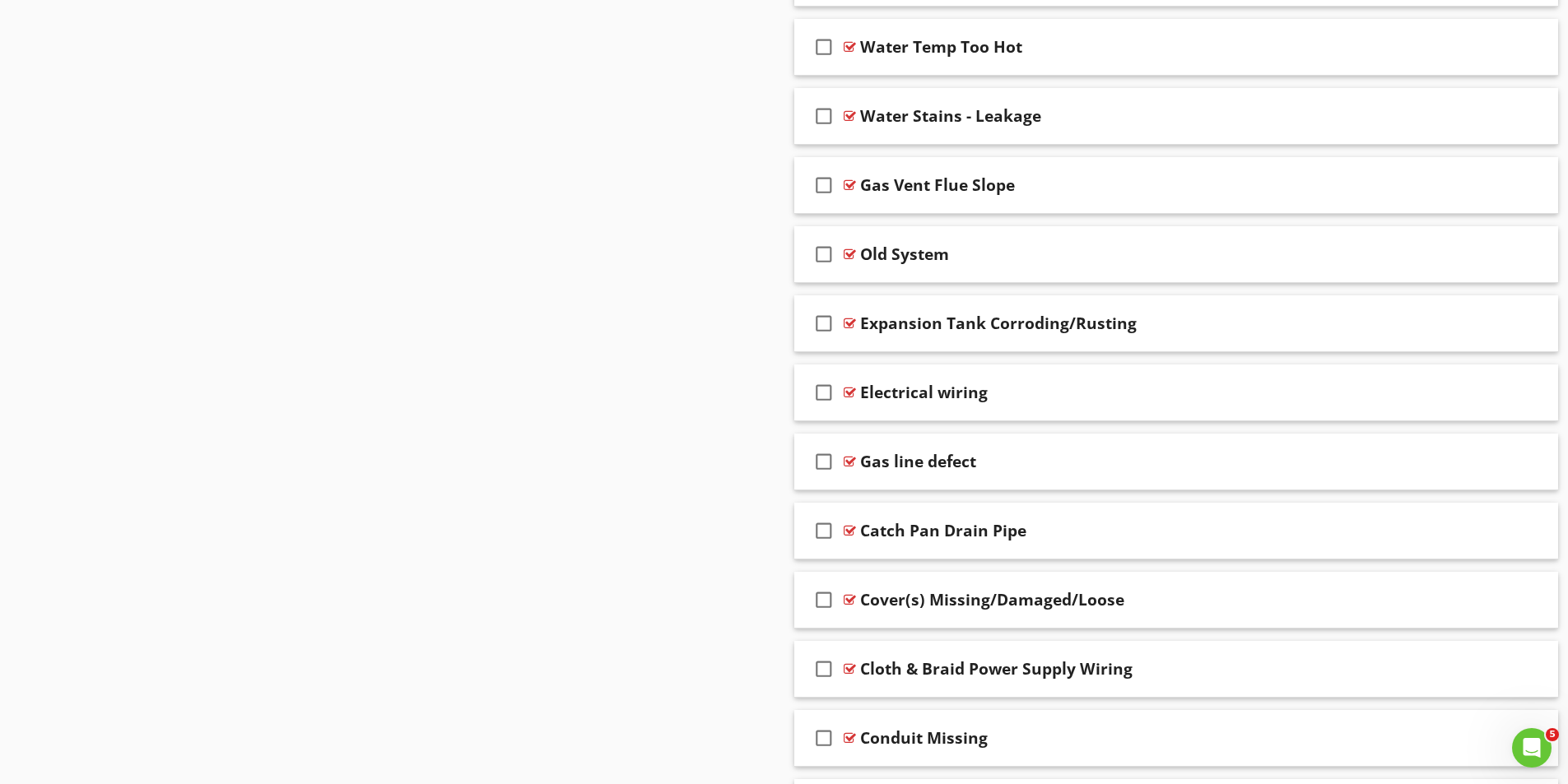
scroll to position [2098, 0]
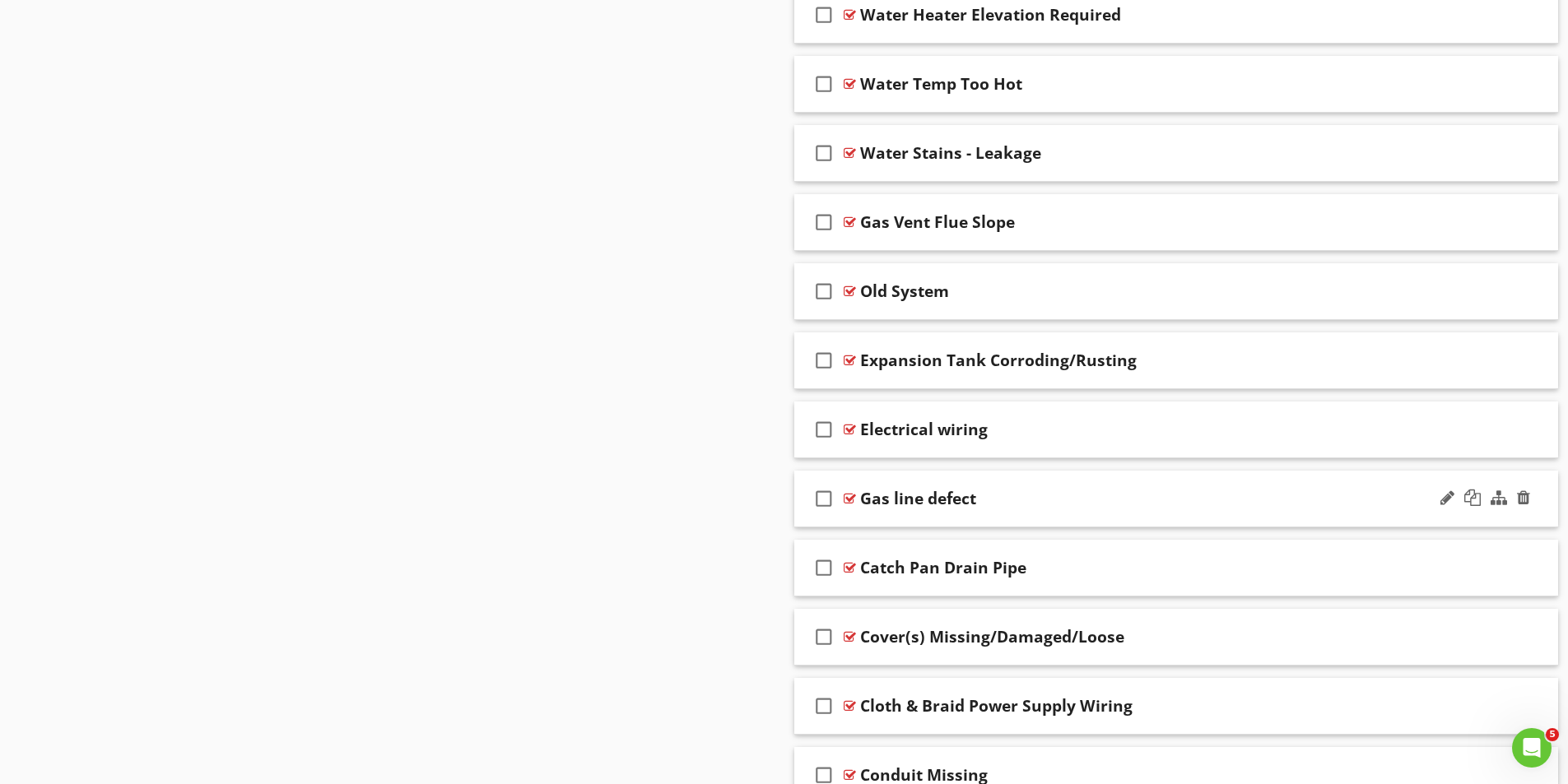
click at [852, 498] on div at bounding box center [849, 498] width 12 height 13
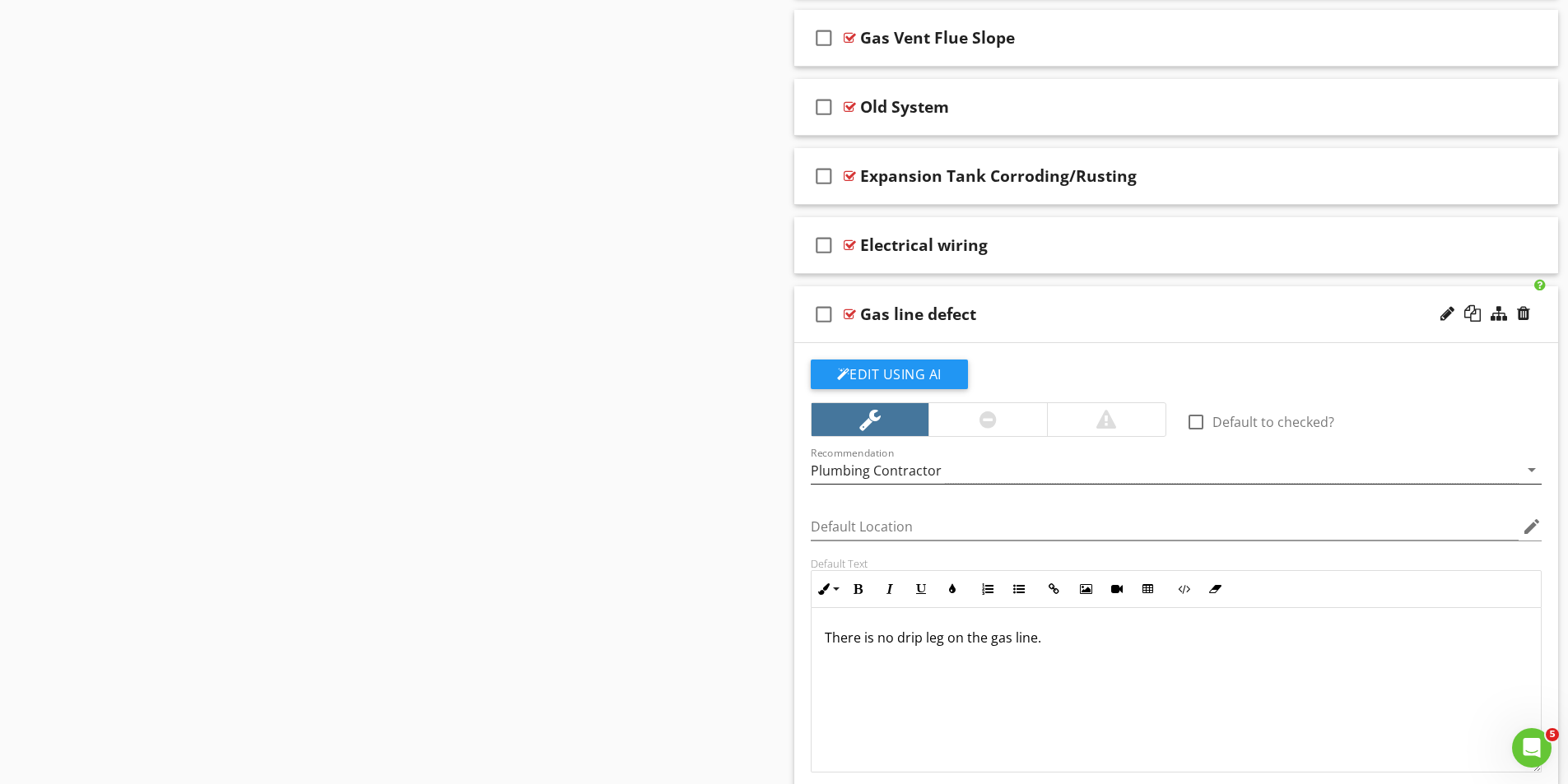
scroll to position [2345, 0]
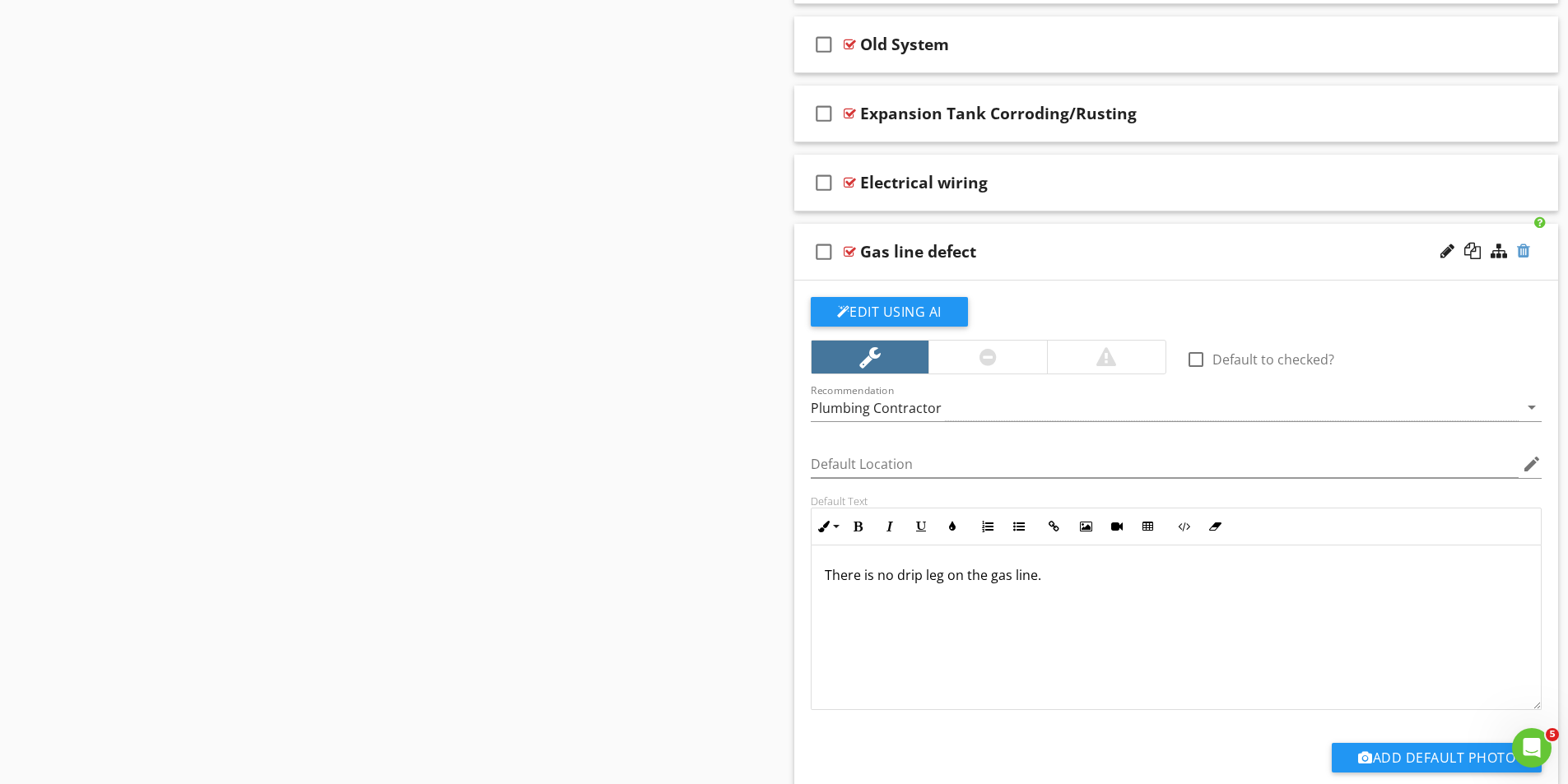
click at [1522, 249] on div at bounding box center [1523, 251] width 13 height 17
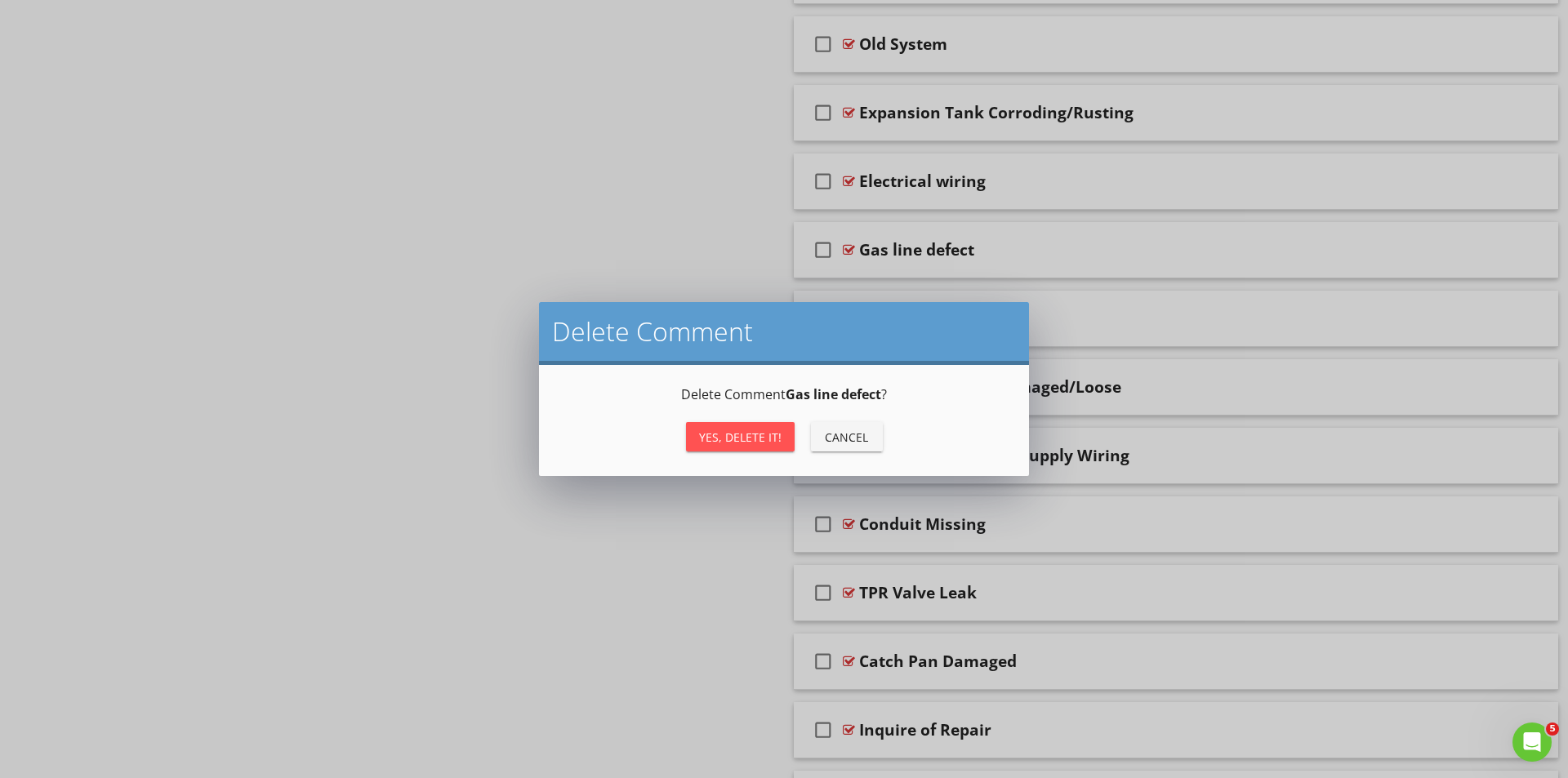
click at [750, 436] on div "Yes, Delete it!" at bounding box center [740, 437] width 82 height 17
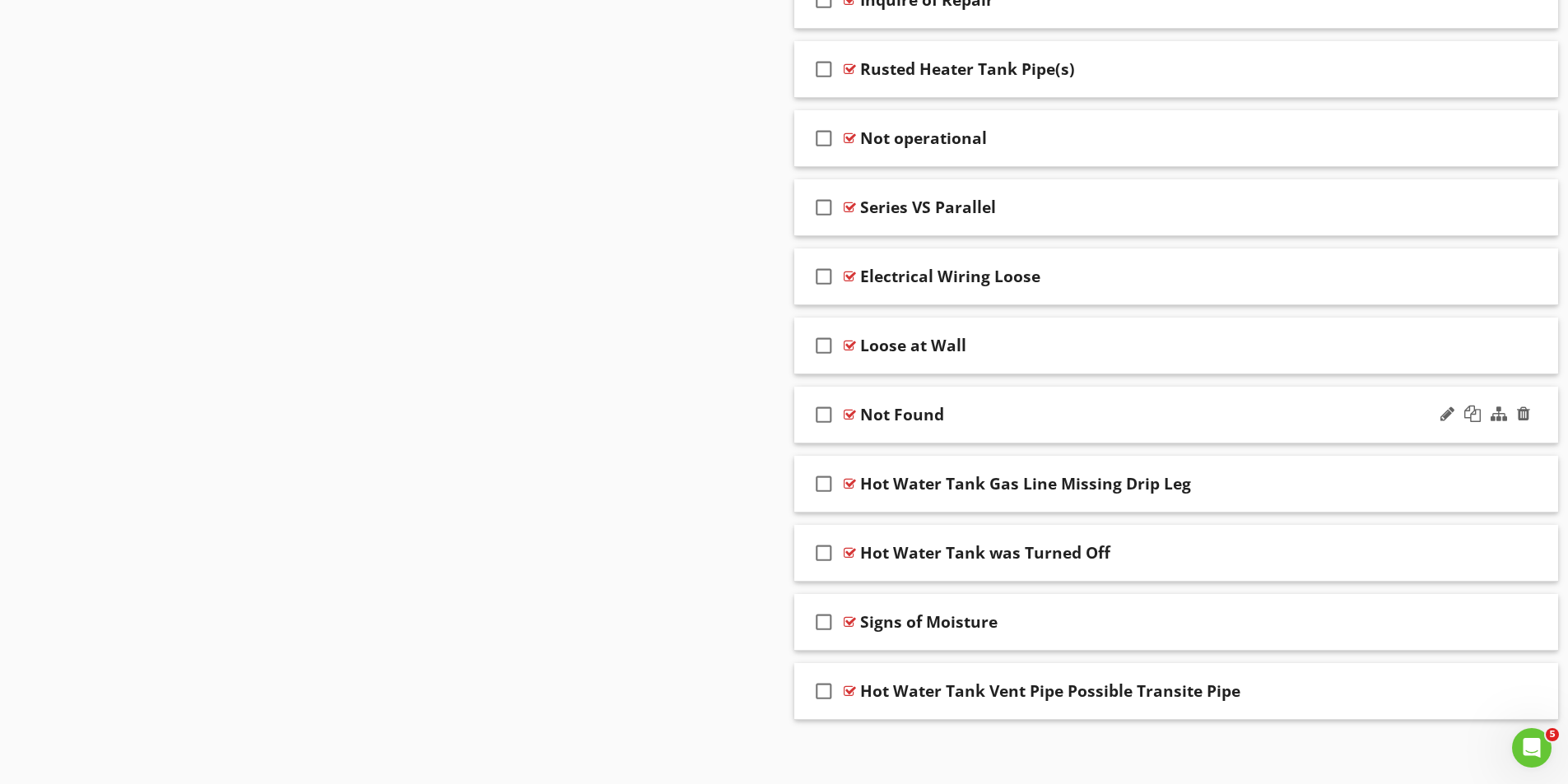
scroll to position [3016, 0]
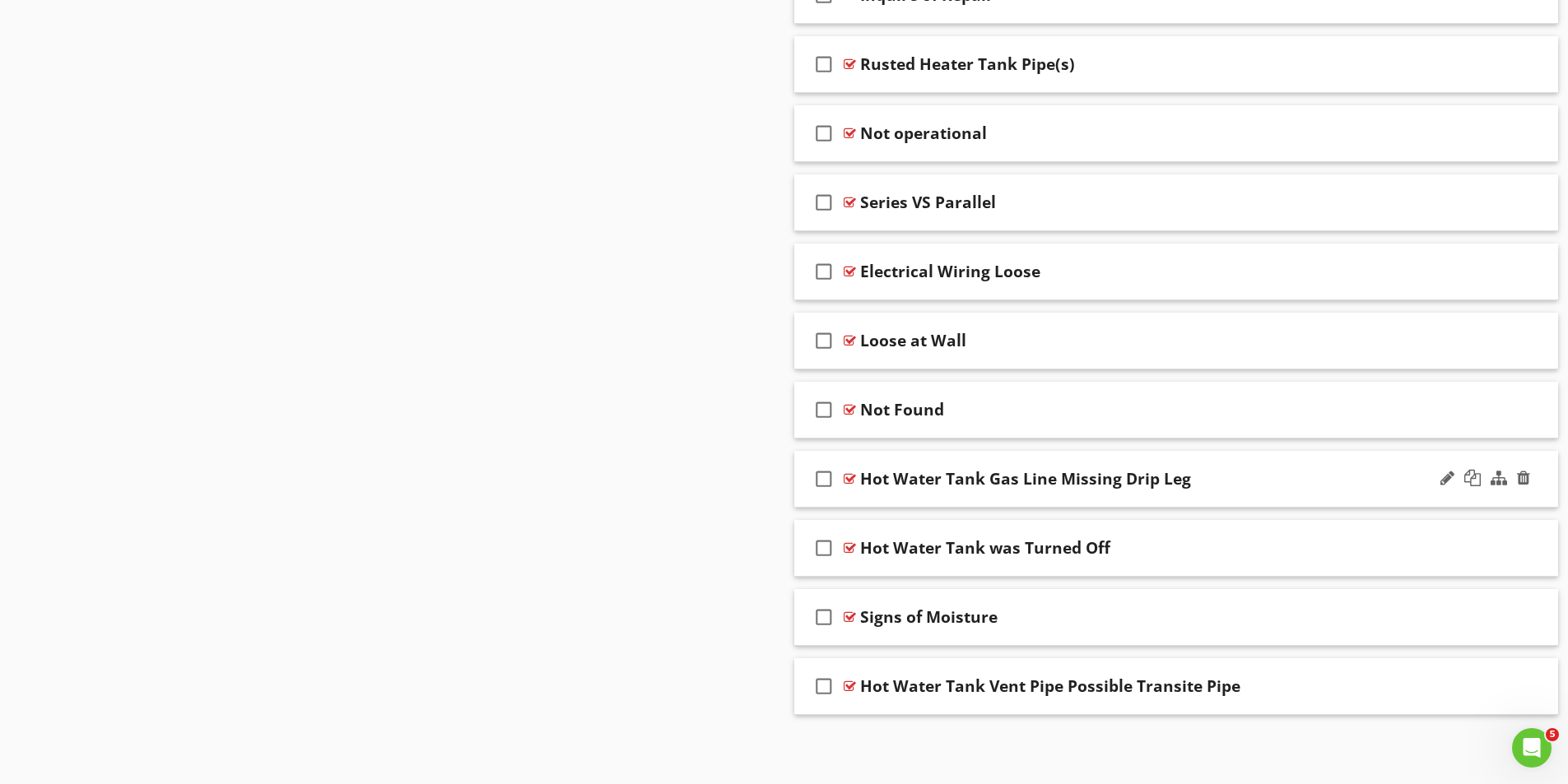
click at [847, 476] on div at bounding box center [849, 478] width 12 height 13
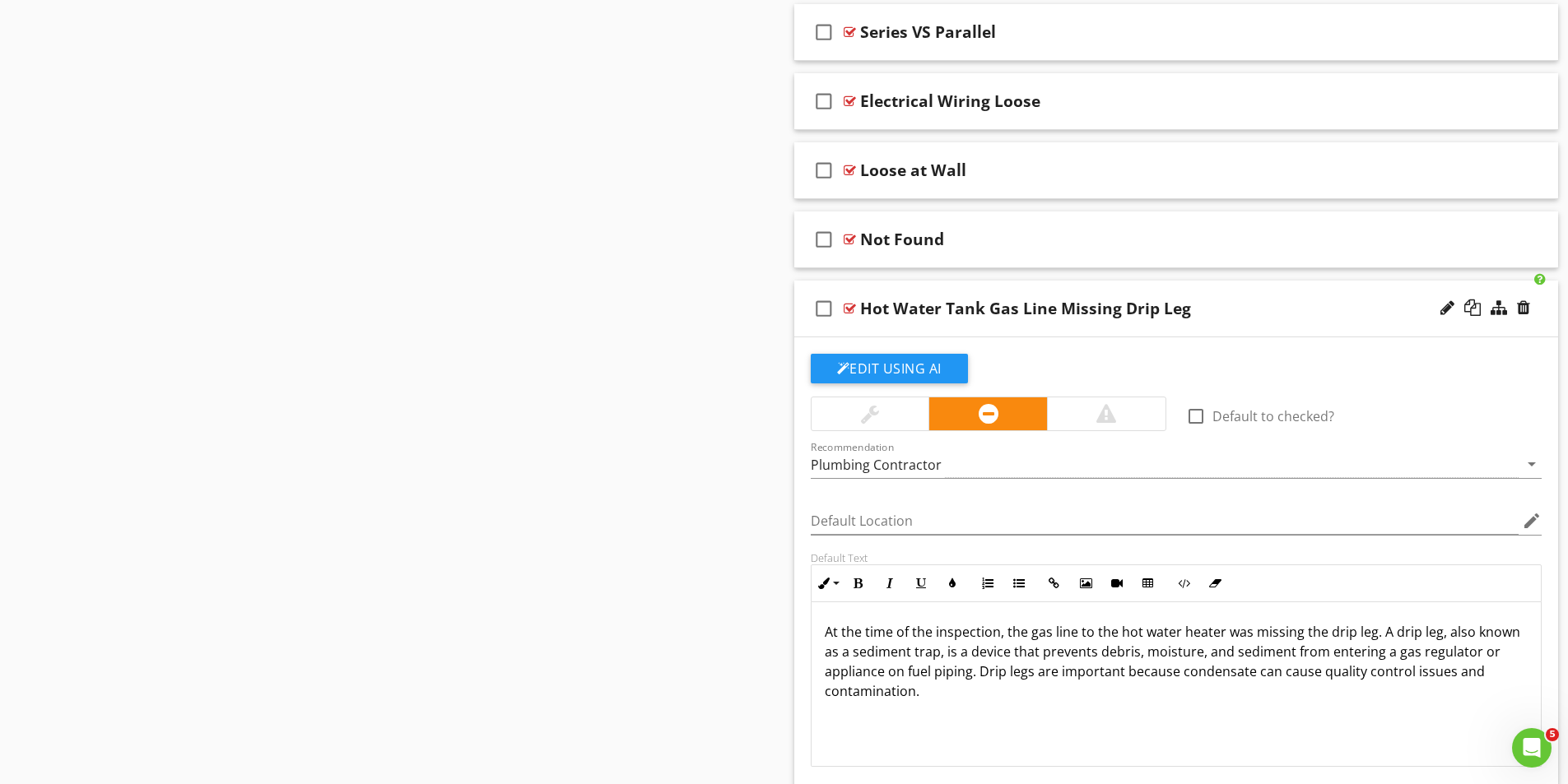
scroll to position [3099, 0]
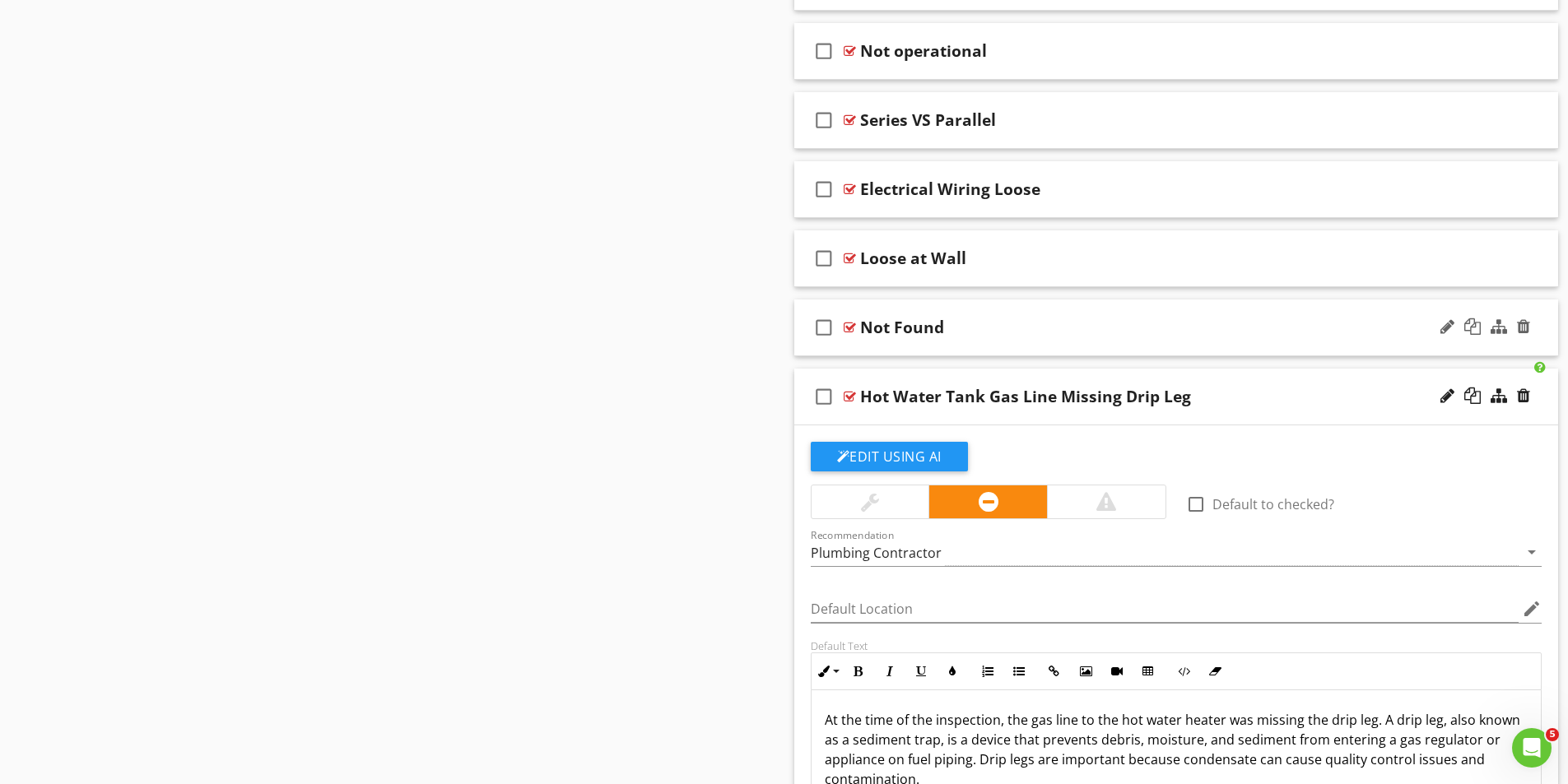
click at [850, 324] on div at bounding box center [849, 327] width 12 height 13
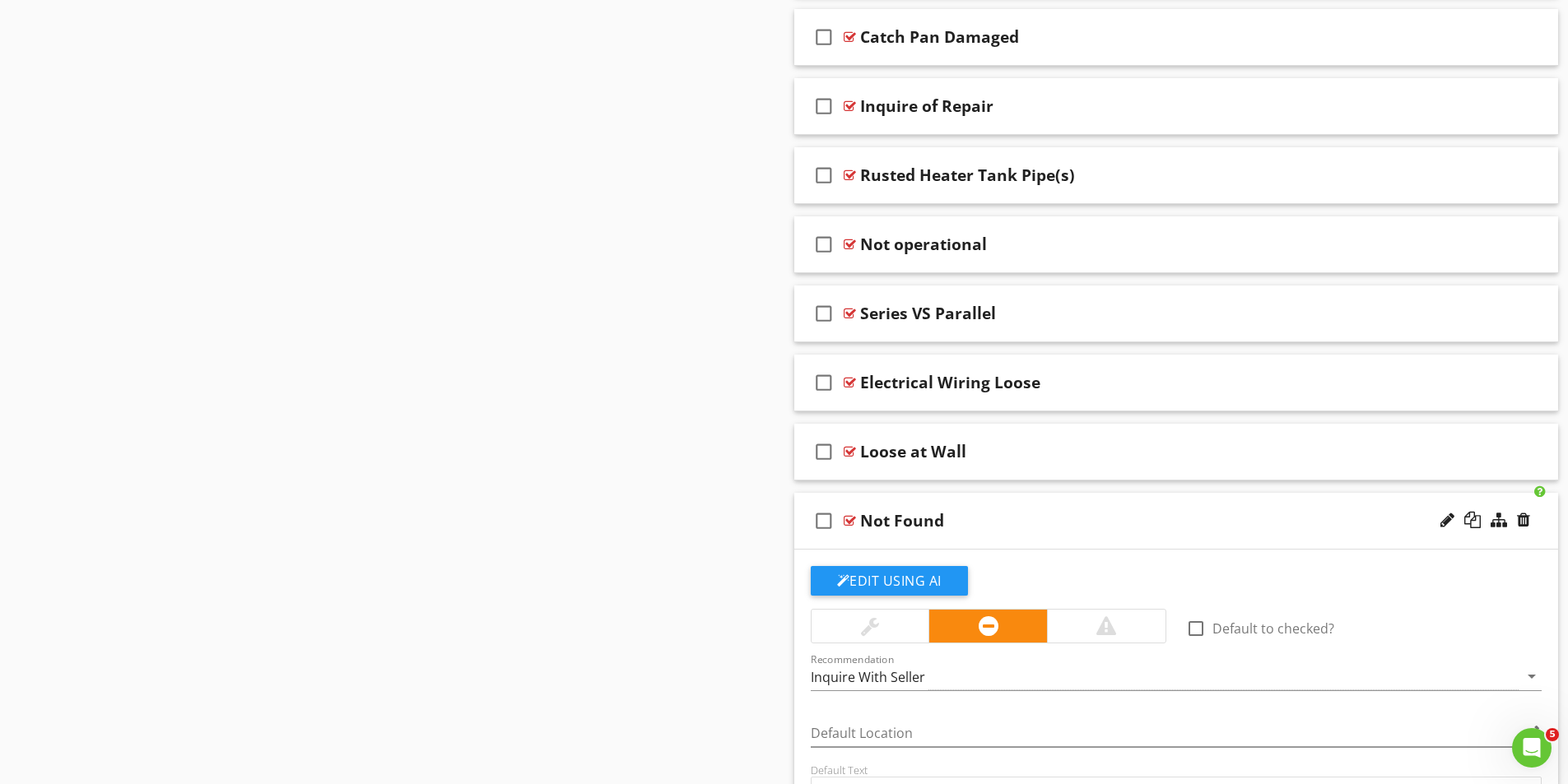
scroll to position [2889, 0]
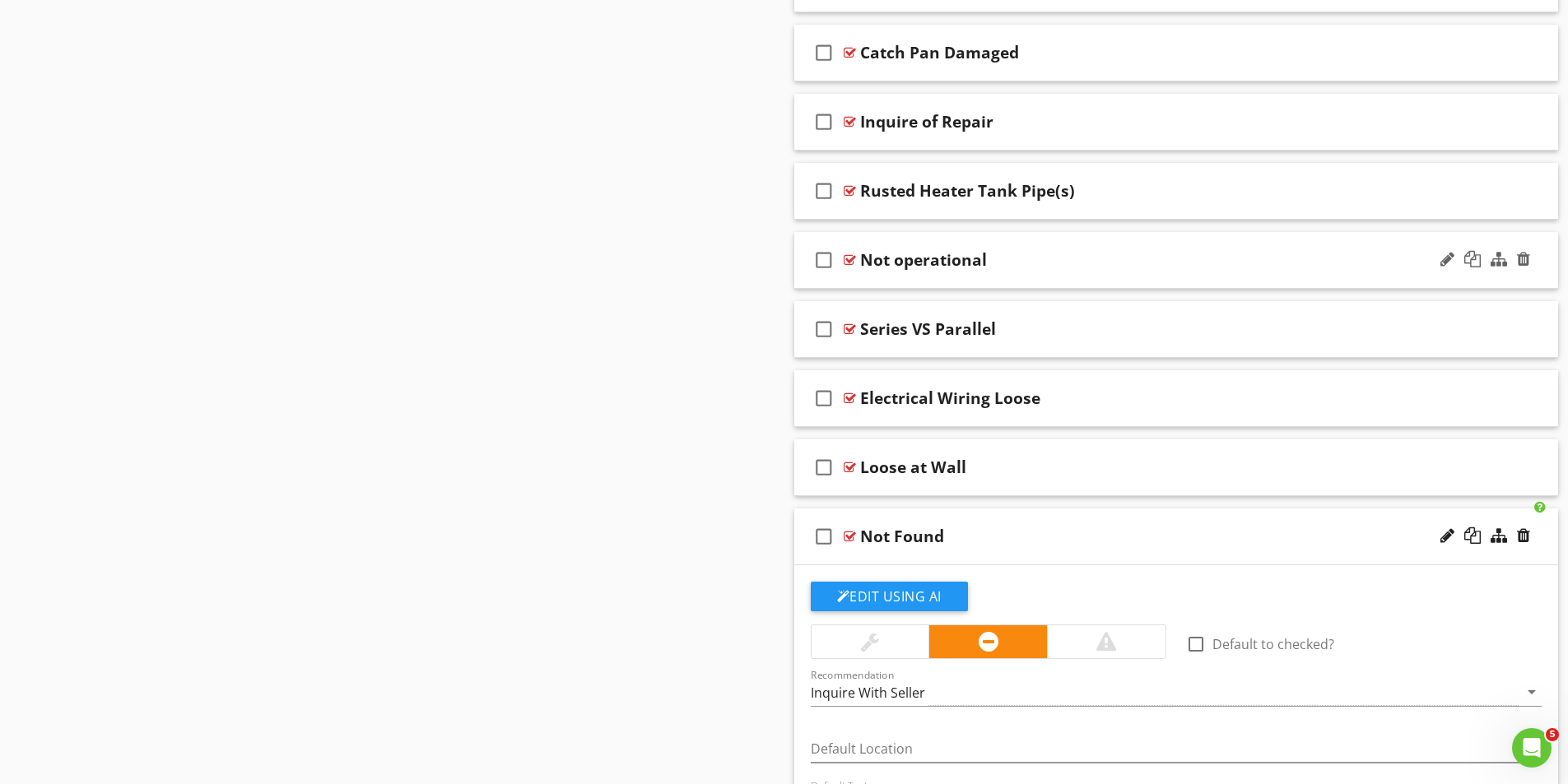
click at [848, 256] on div at bounding box center [849, 260] width 12 height 13
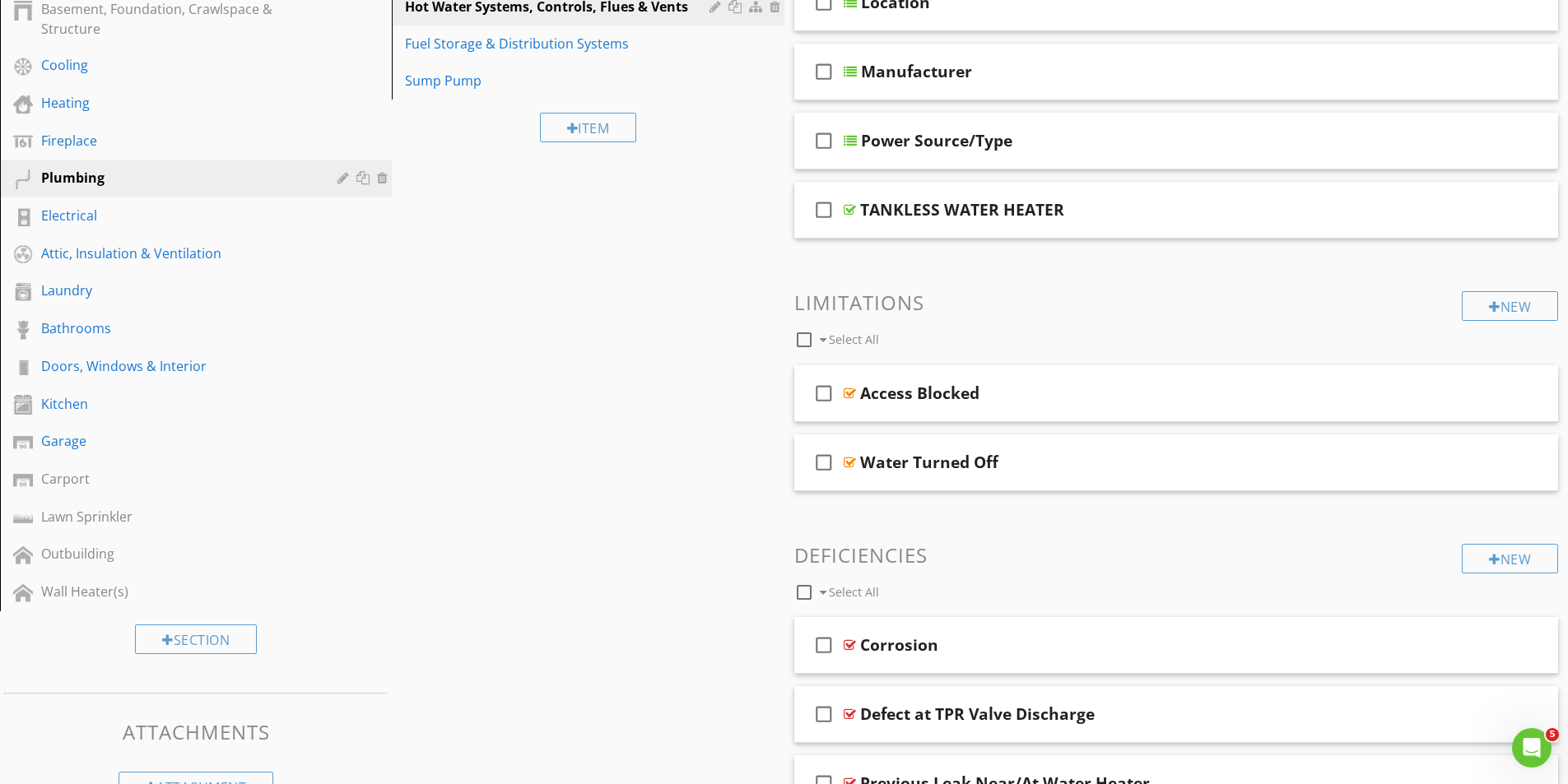
scroll to position [0, 0]
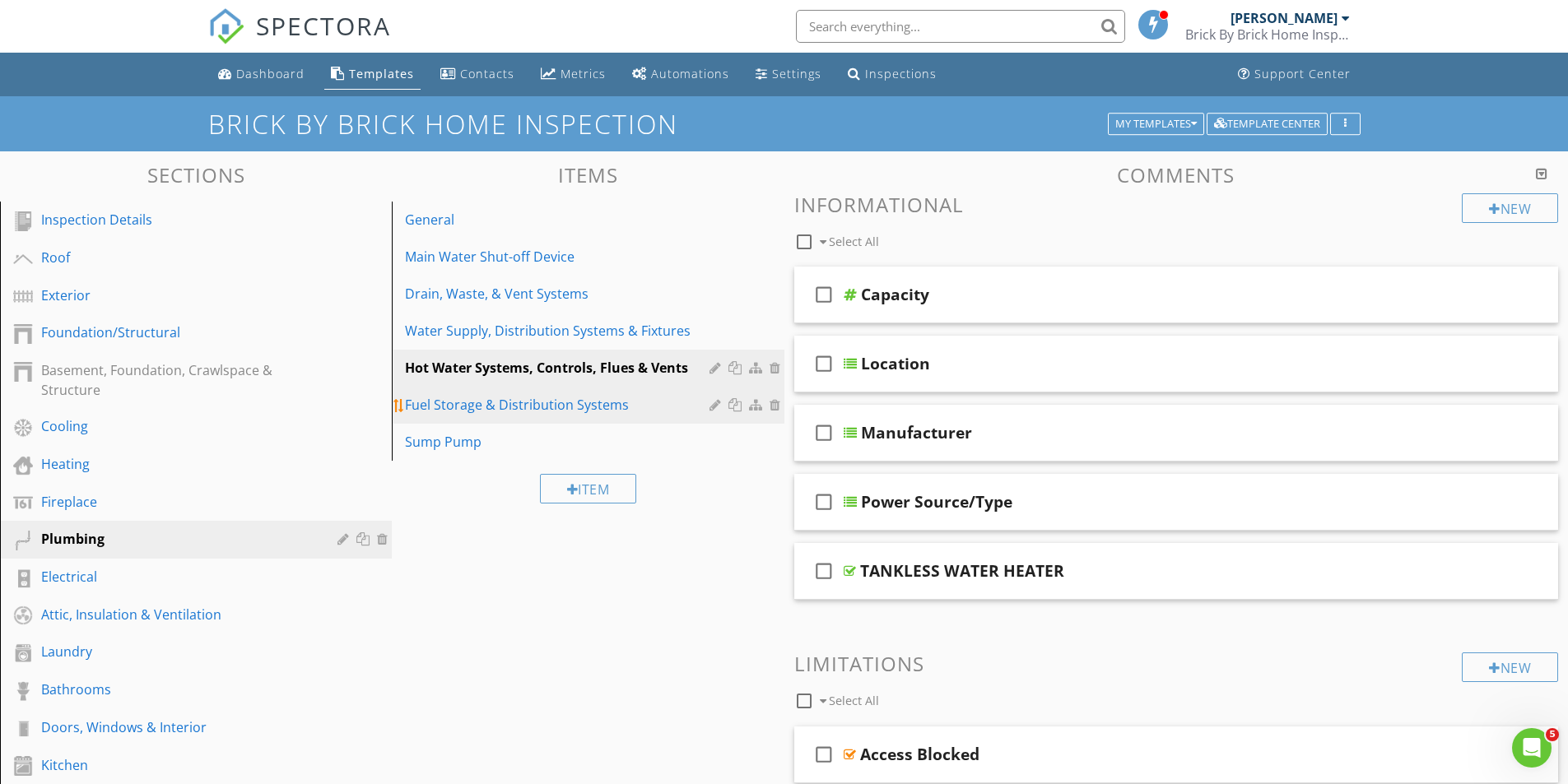
click at [478, 400] on div "Fuel Storage & Distribution Systems" at bounding box center [559, 404] width 308 height 20
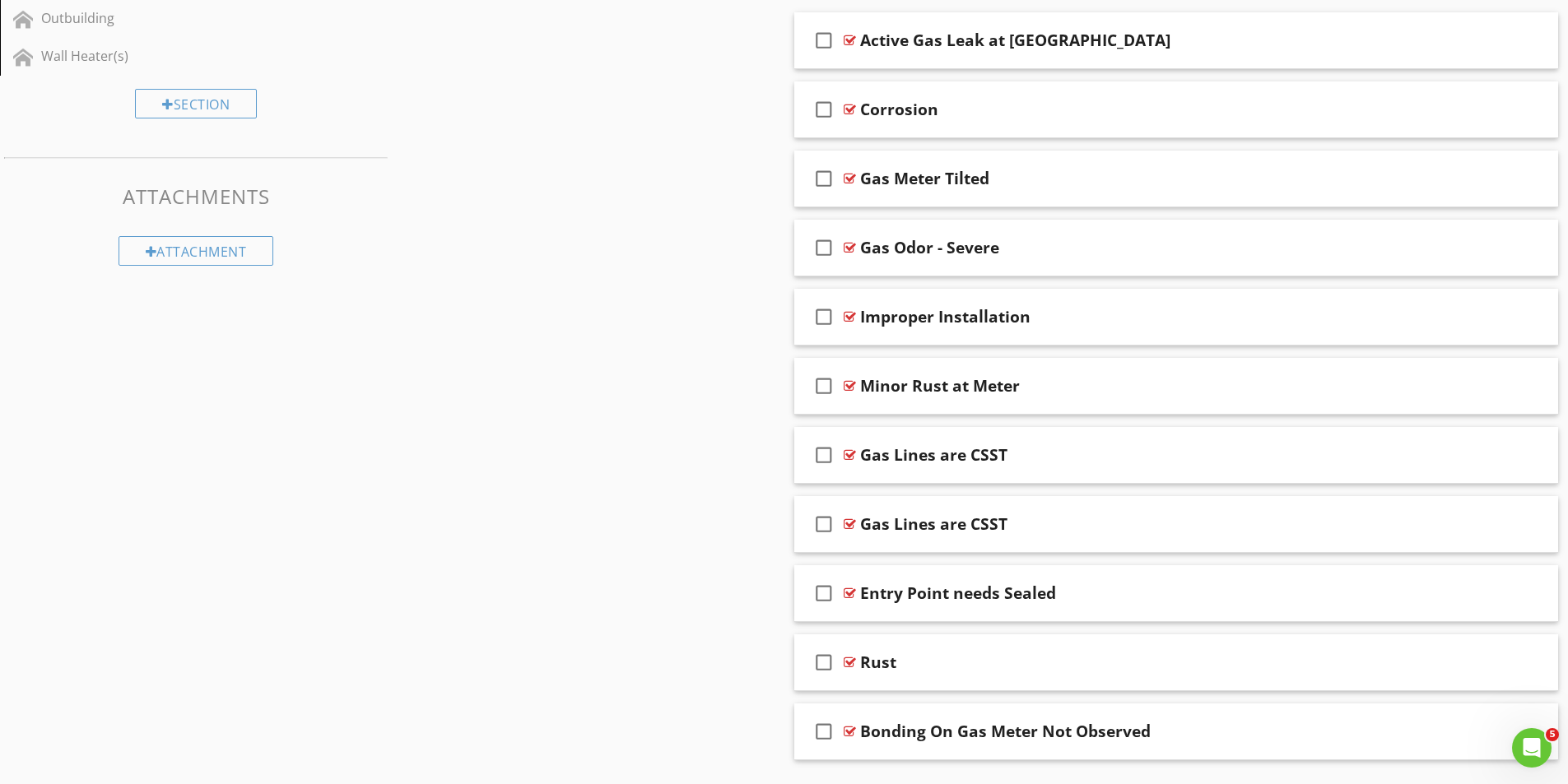
scroll to position [943, 0]
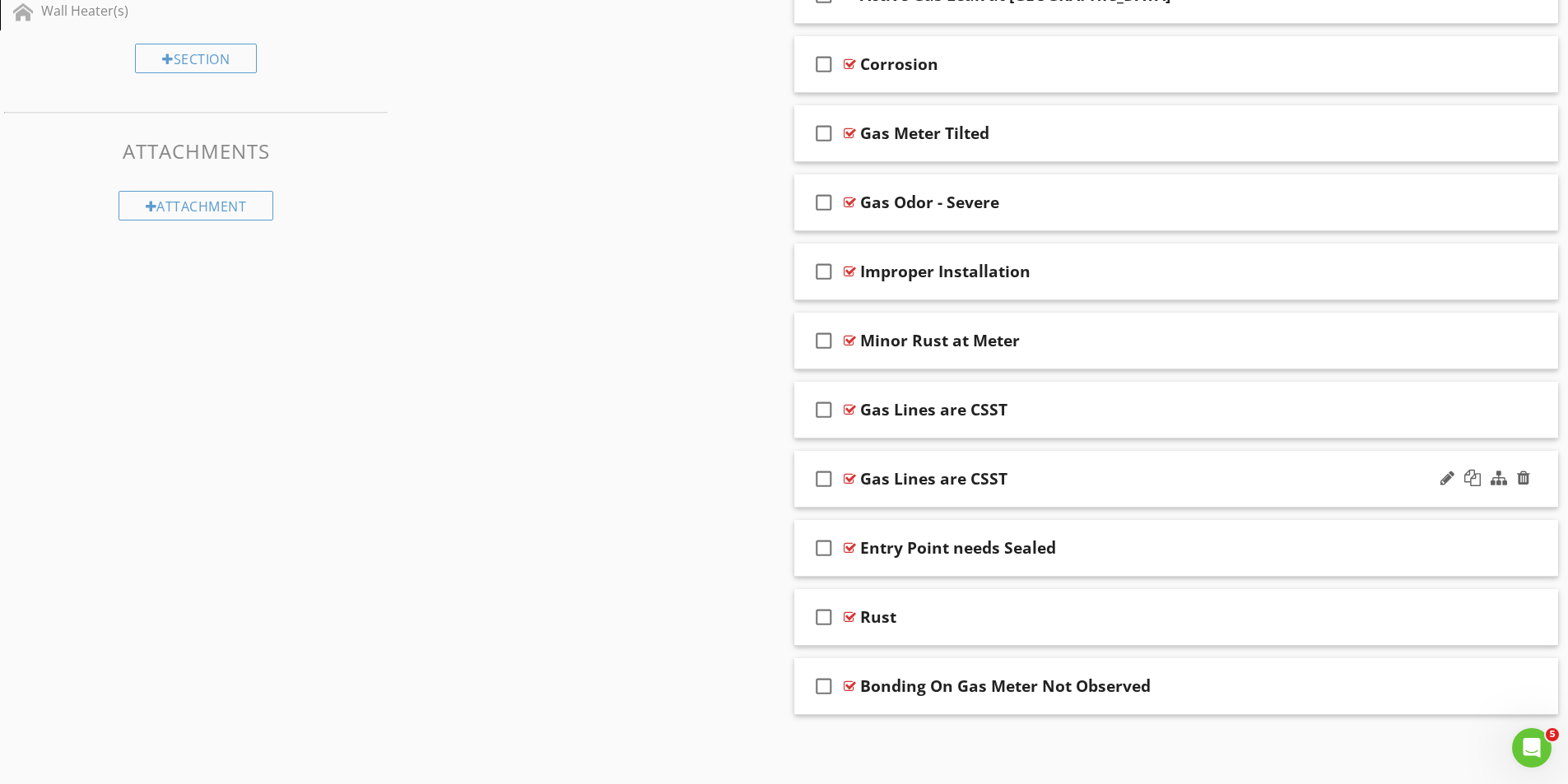
click at [848, 479] on div at bounding box center [849, 478] width 12 height 13
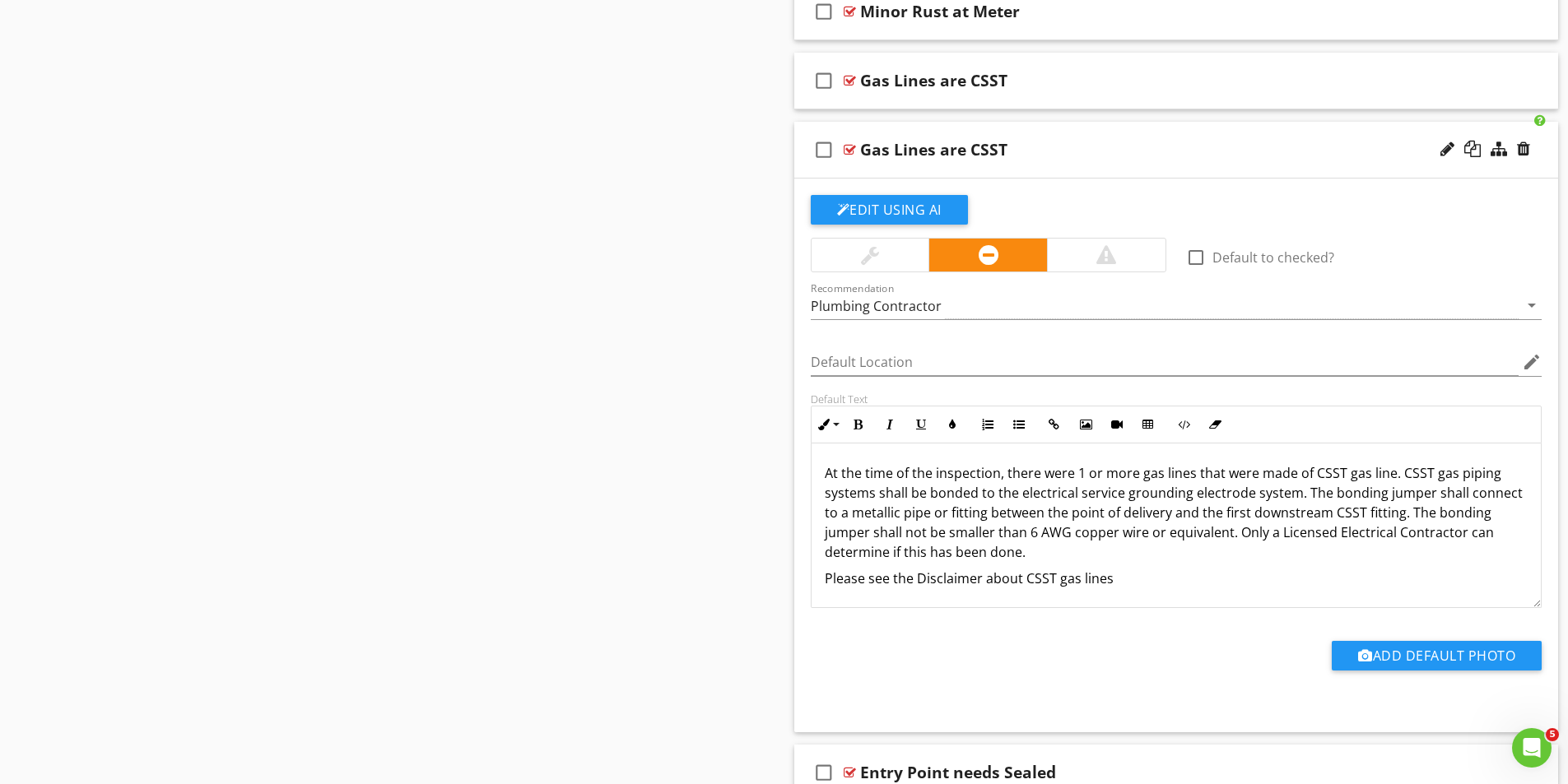
scroll to position [1, 0]
click at [851, 80] on div at bounding box center [849, 80] width 12 height 13
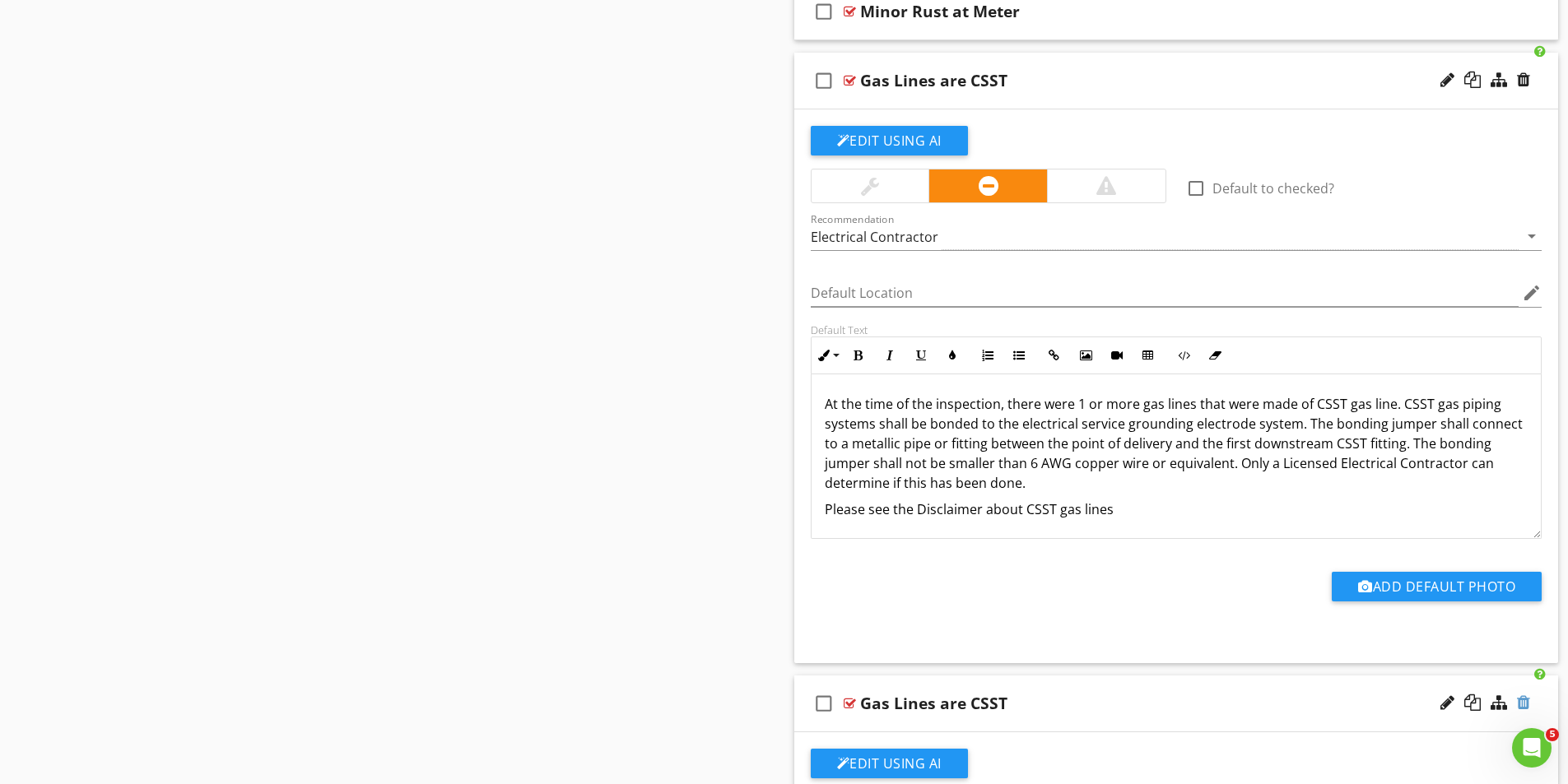
click at [1526, 705] on div at bounding box center [1523, 702] width 13 height 17
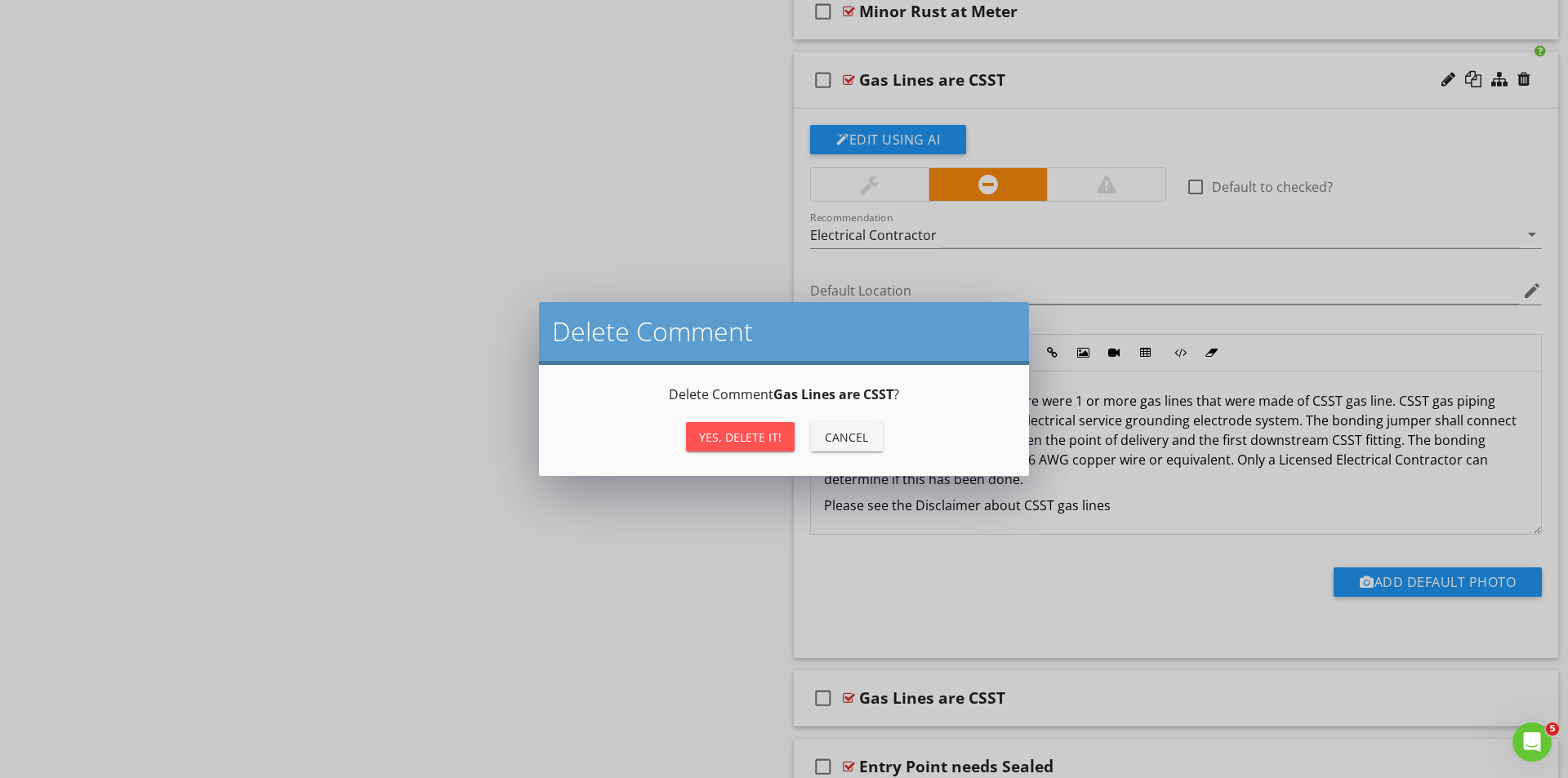
click at [728, 439] on div "Yes, Delete it!" at bounding box center [740, 437] width 82 height 17
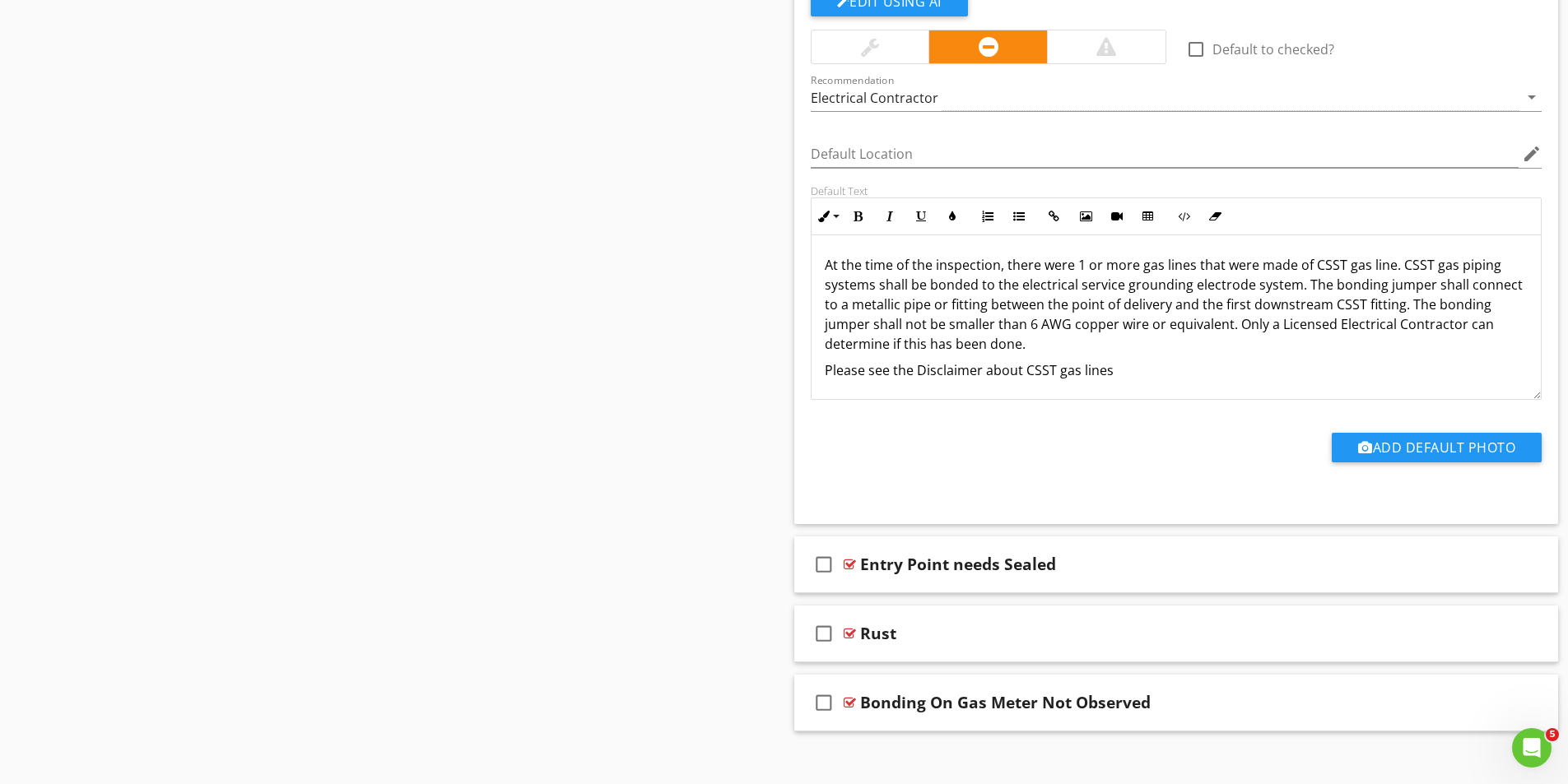
scroll to position [1427, 0]
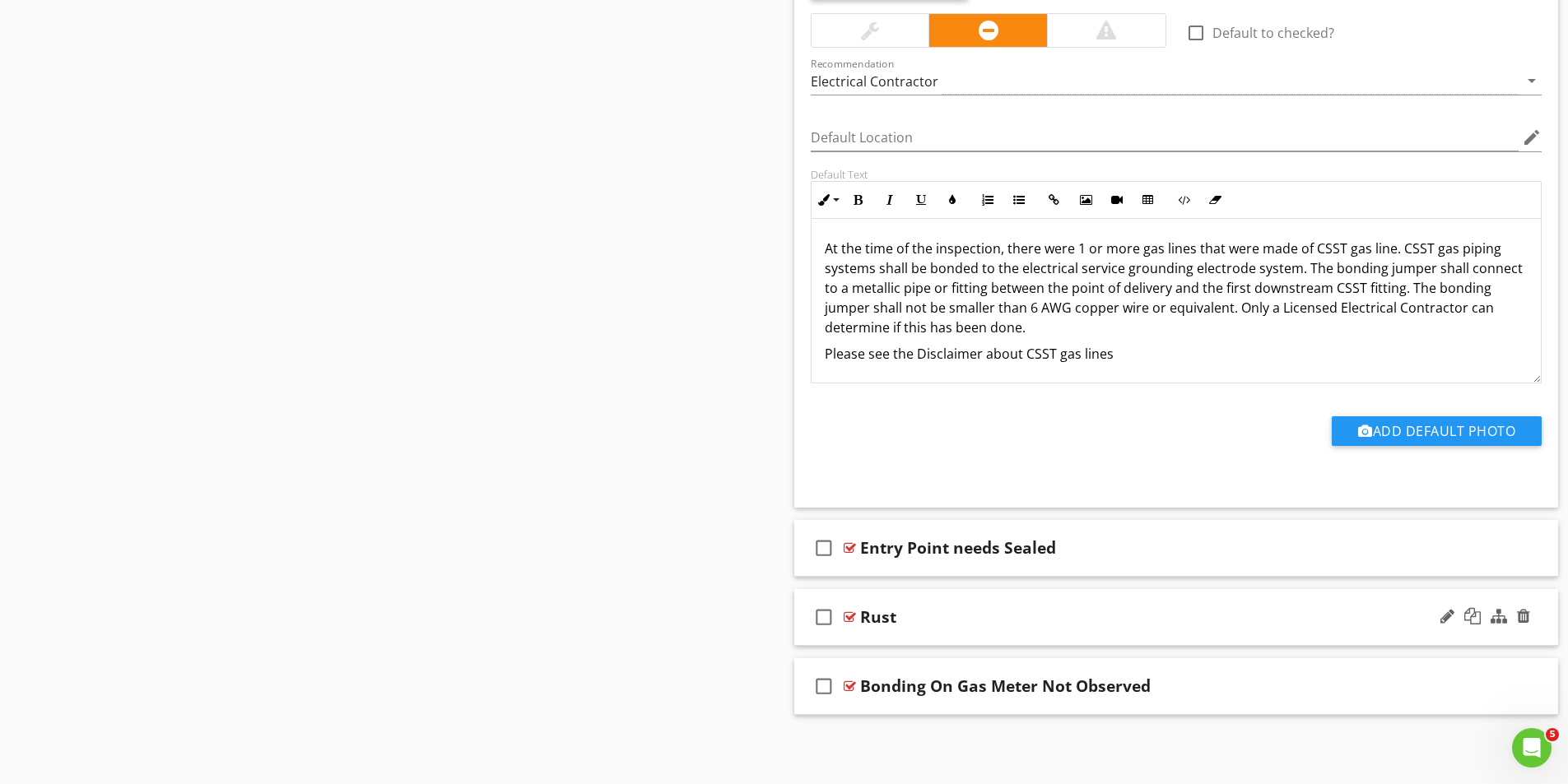
click at [845, 614] on div at bounding box center [849, 617] width 12 height 13
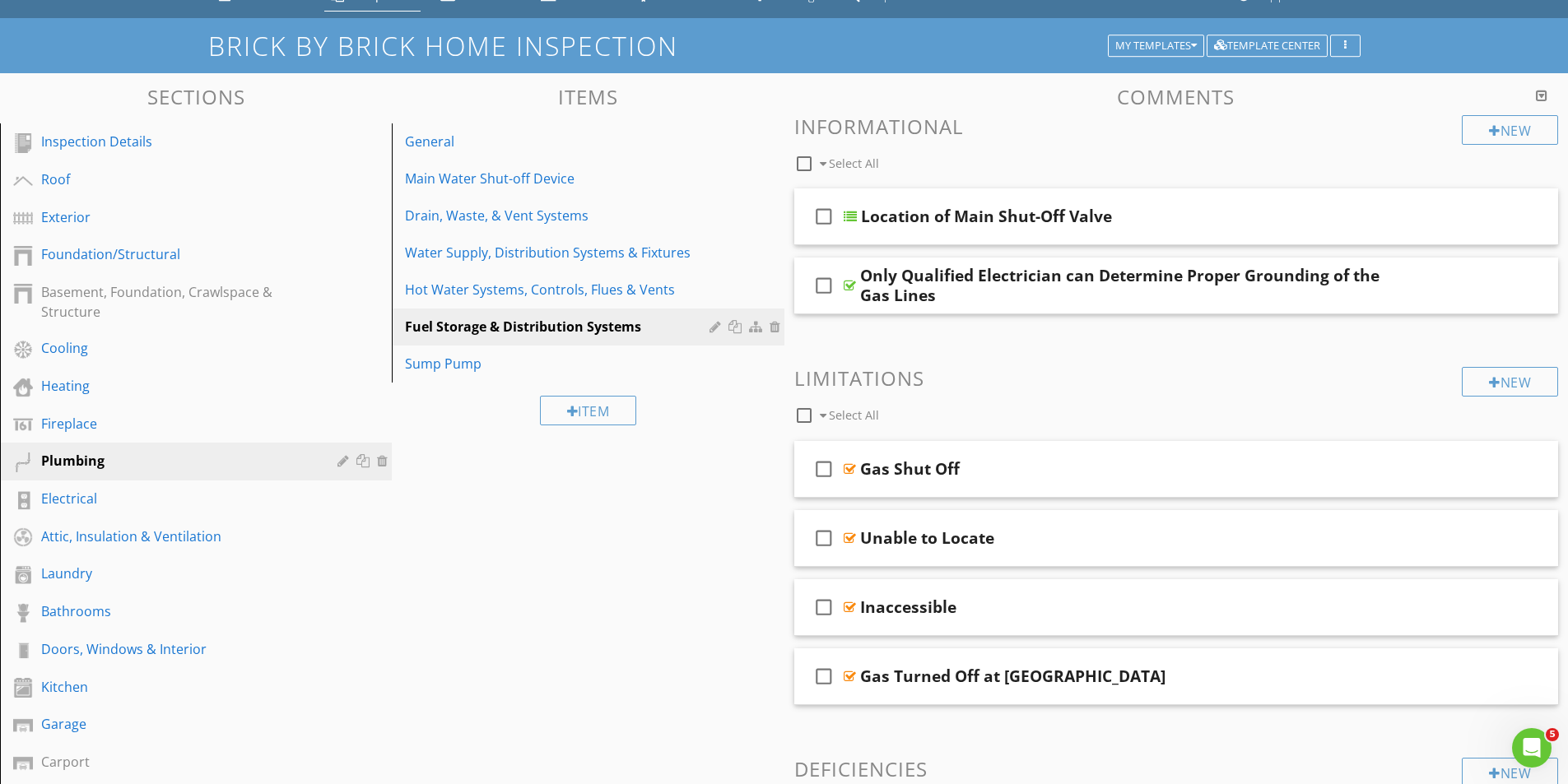
scroll to position [275, 0]
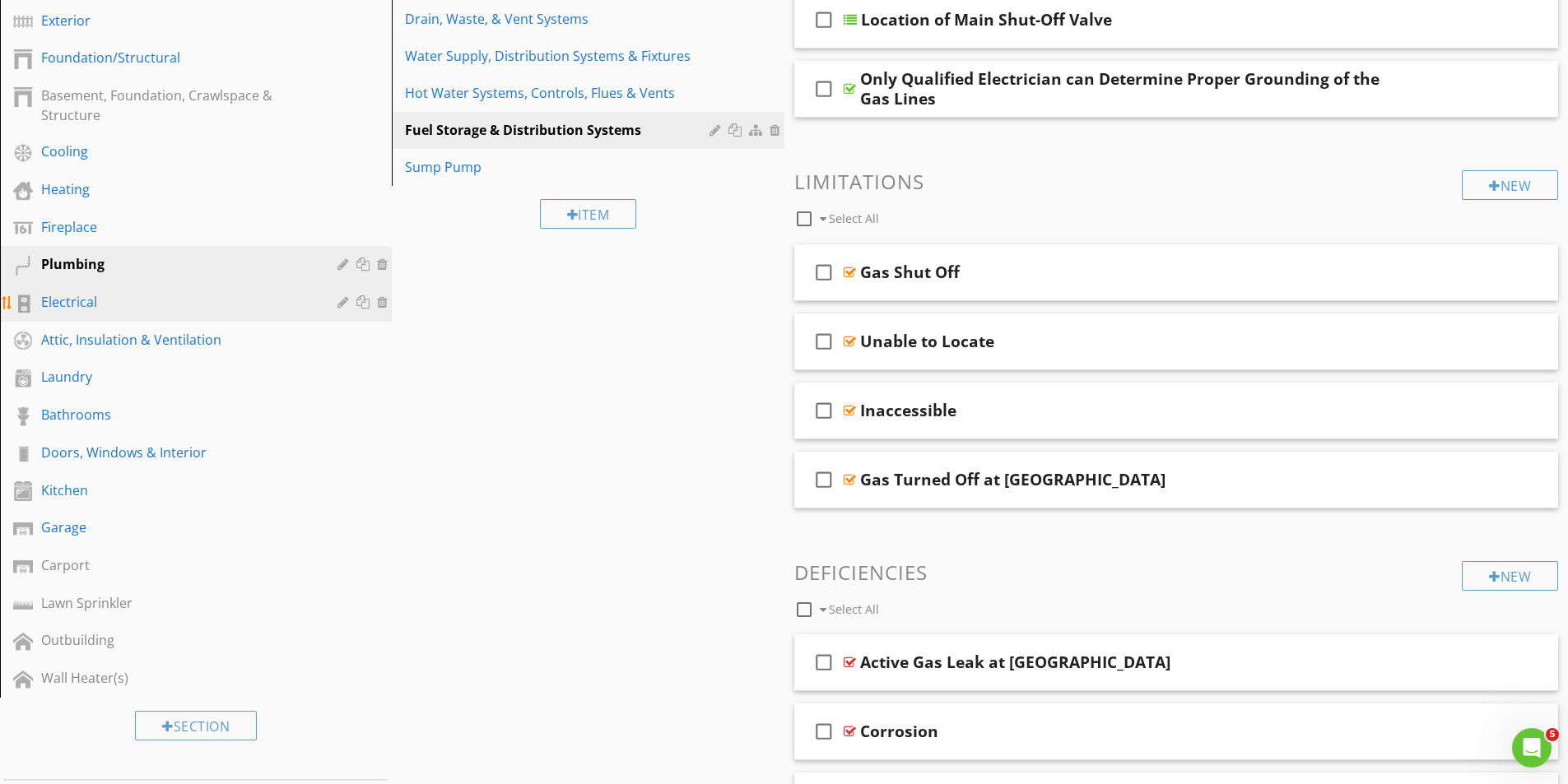
click at [84, 297] on div "Electrical" at bounding box center [177, 301] width 273 height 20
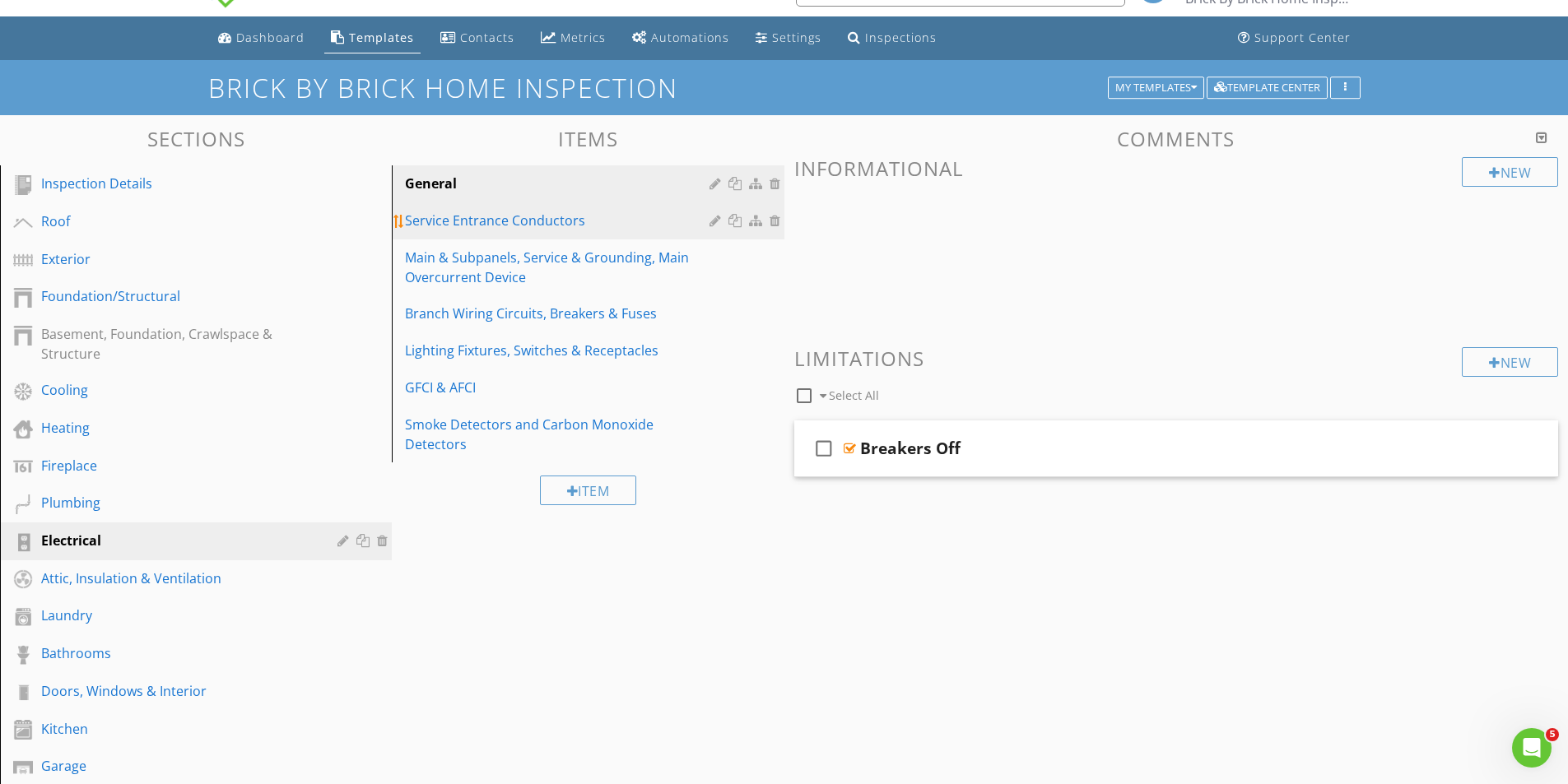
scroll to position [28, 0]
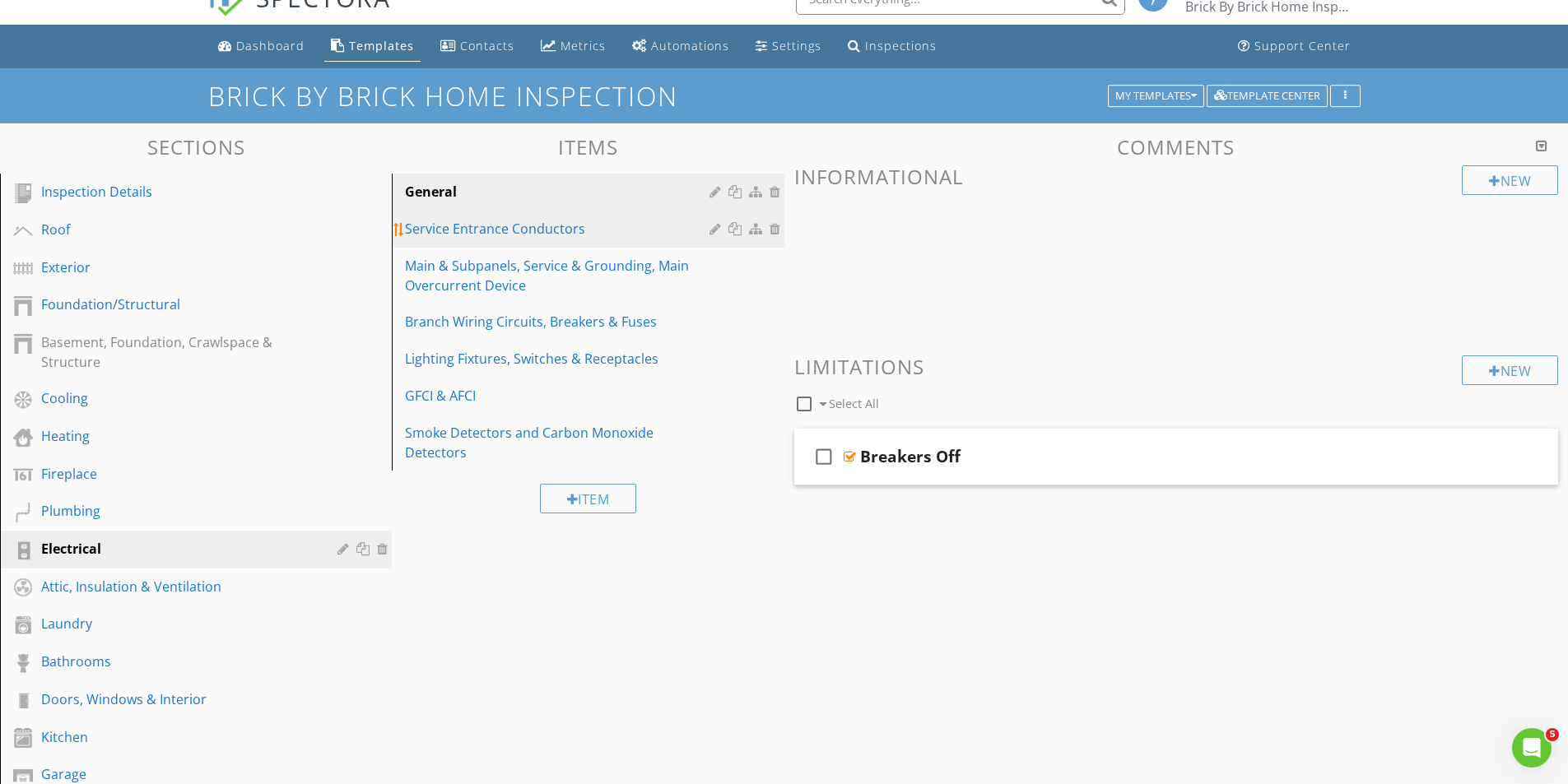
click at [482, 231] on div "Service Entrance Conductors" at bounding box center [559, 228] width 308 height 20
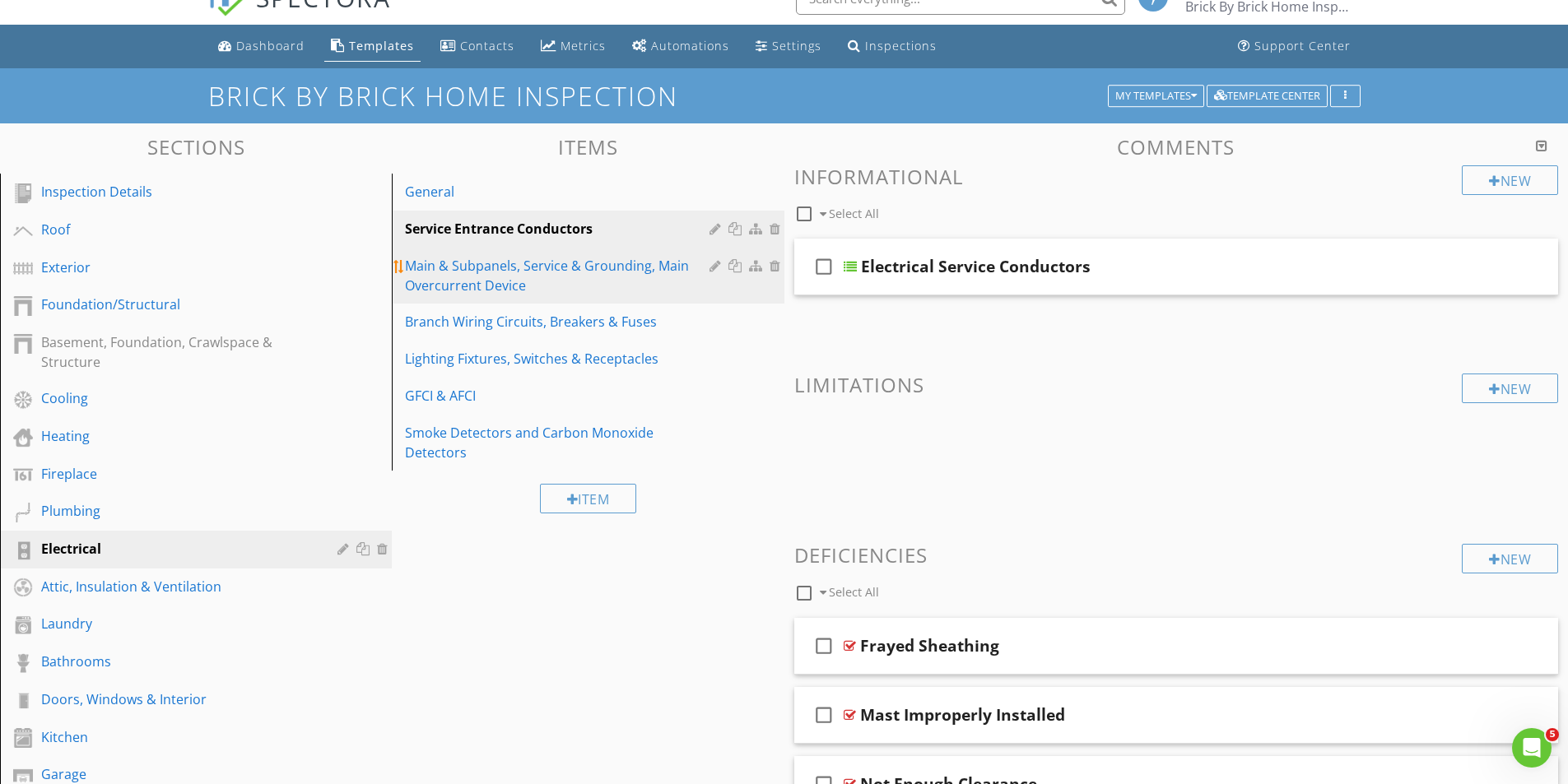
click at [459, 271] on div "Main & Subpanels, Service & Grounding, Main Overcurrent Device" at bounding box center [559, 275] width 308 height 39
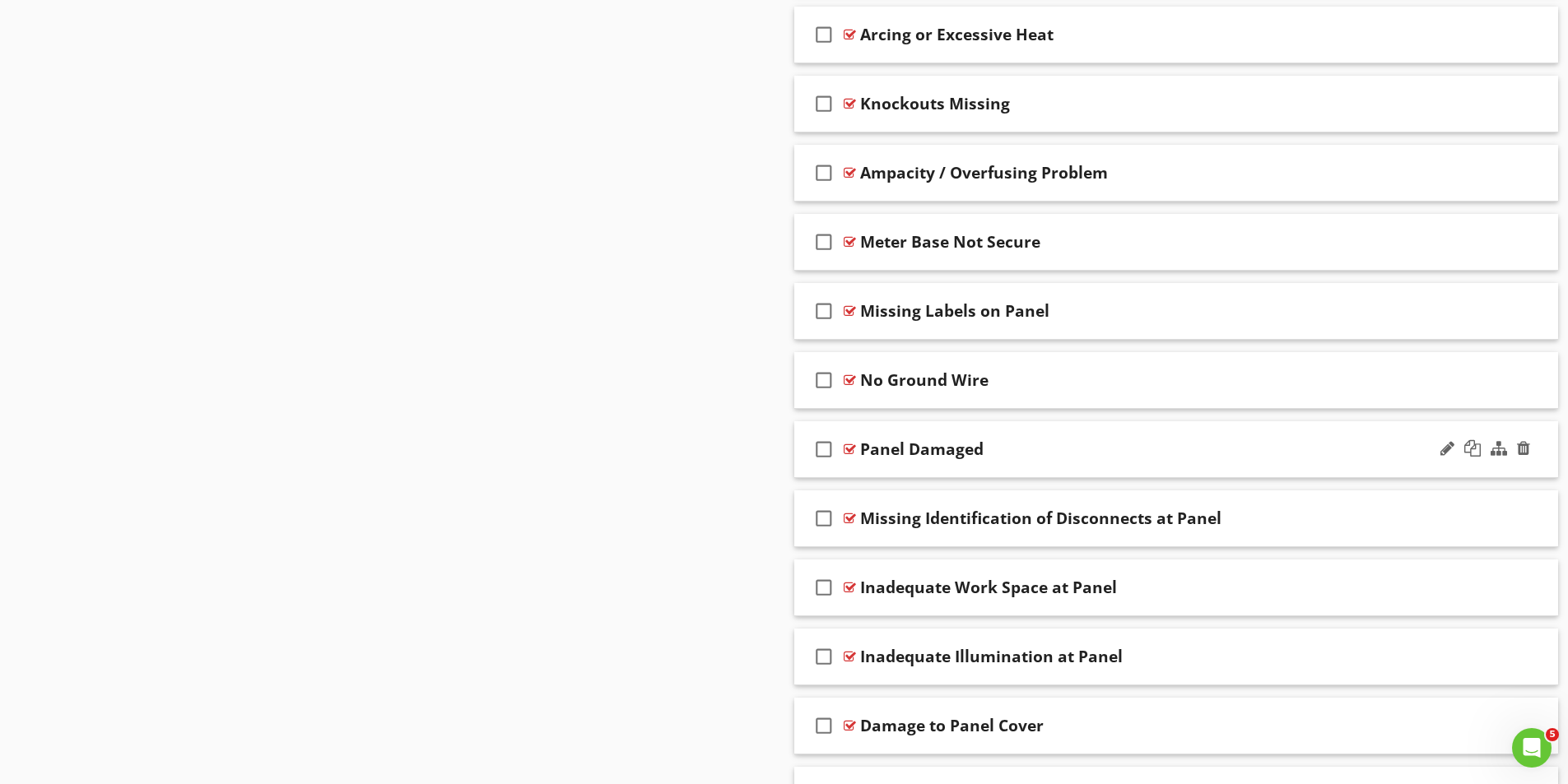
scroll to position [1686, 0]
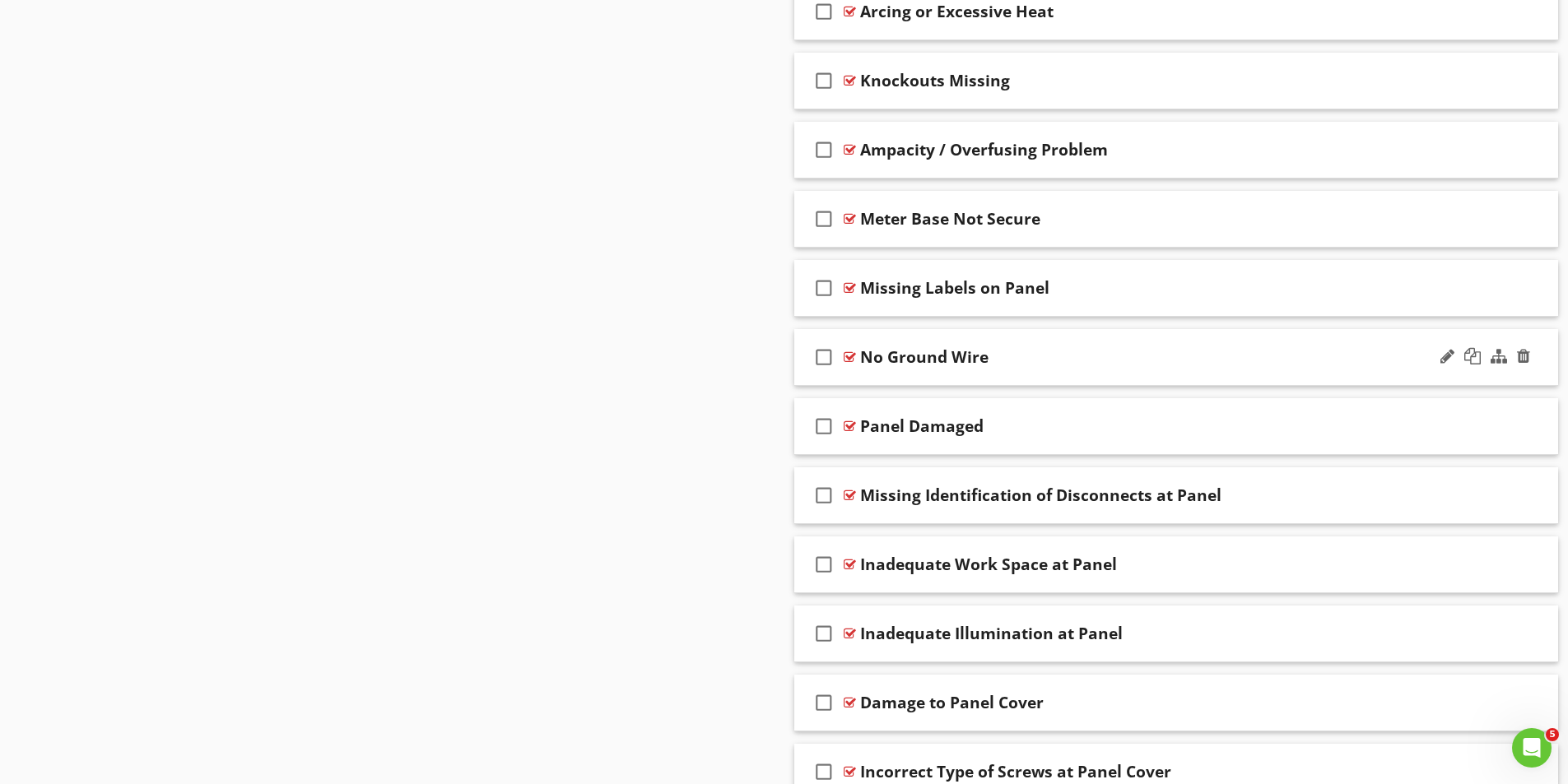
click at [853, 360] on div at bounding box center [849, 356] width 12 height 13
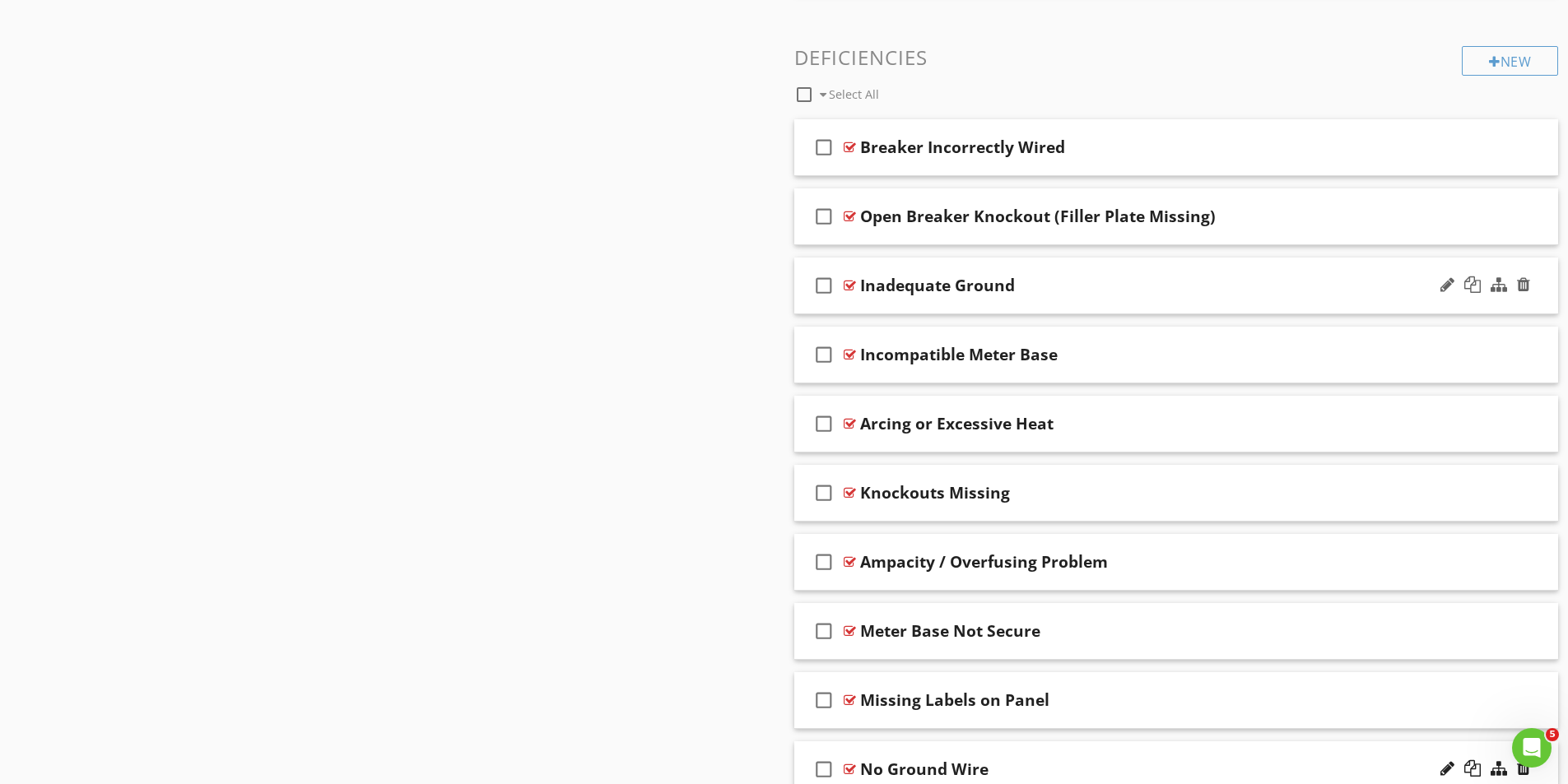
scroll to position [1274, 0]
click at [849, 283] on div at bounding box center [849, 284] width 12 height 13
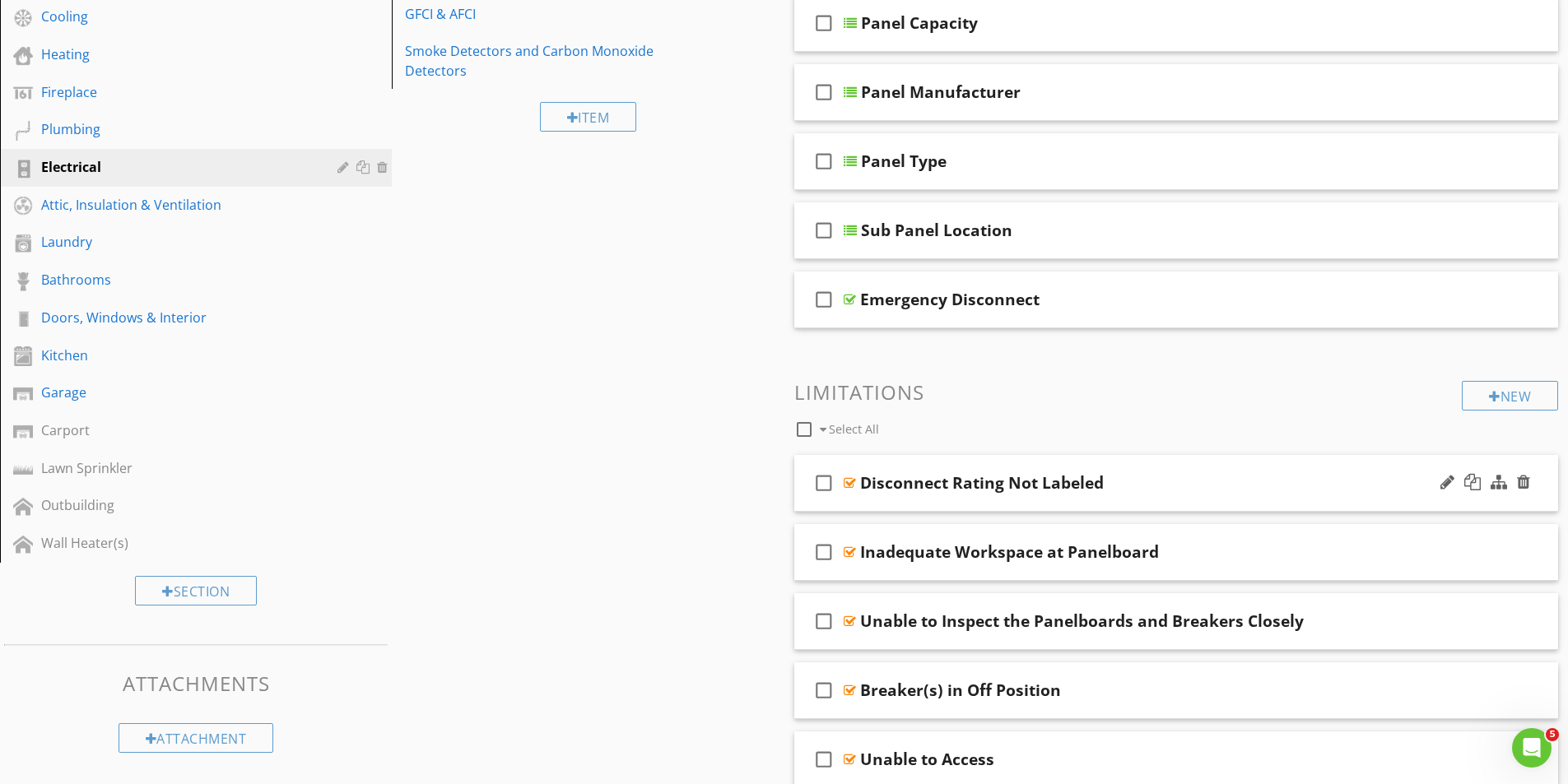
scroll to position [408, 0]
click at [850, 482] on div at bounding box center [849, 485] width 12 height 13
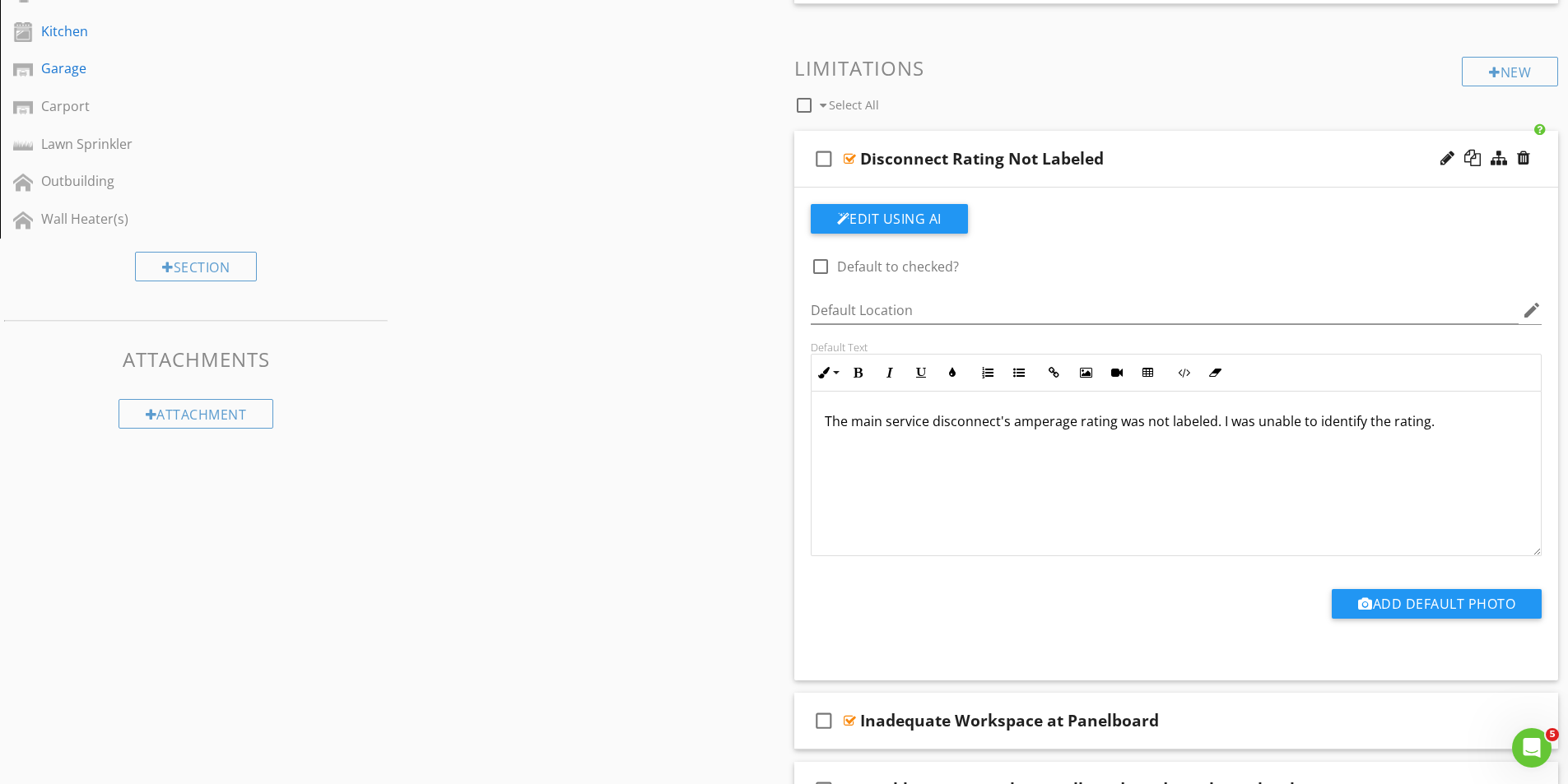
scroll to position [737, 0]
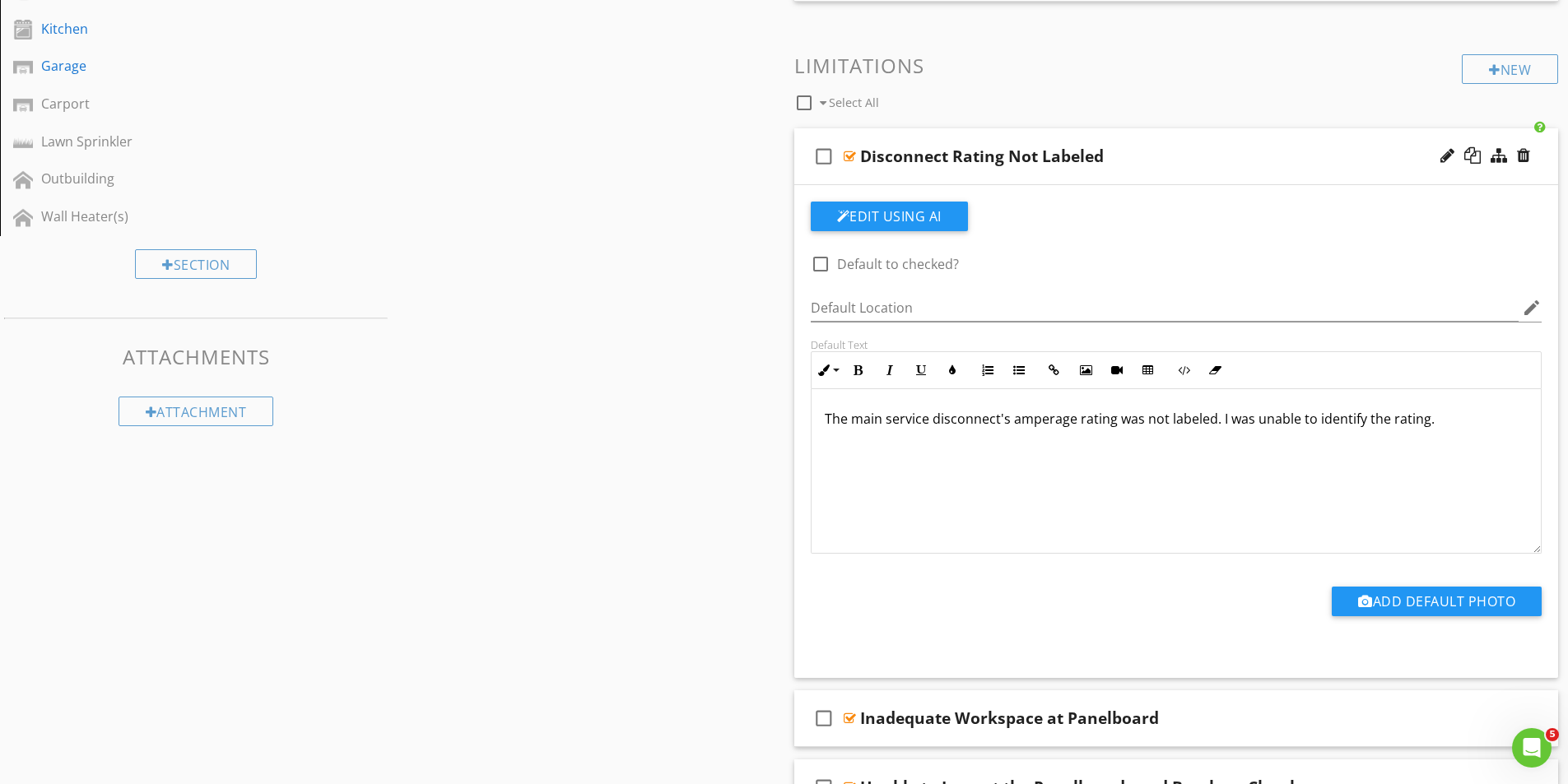
click at [851, 156] on div at bounding box center [849, 156] width 12 height 13
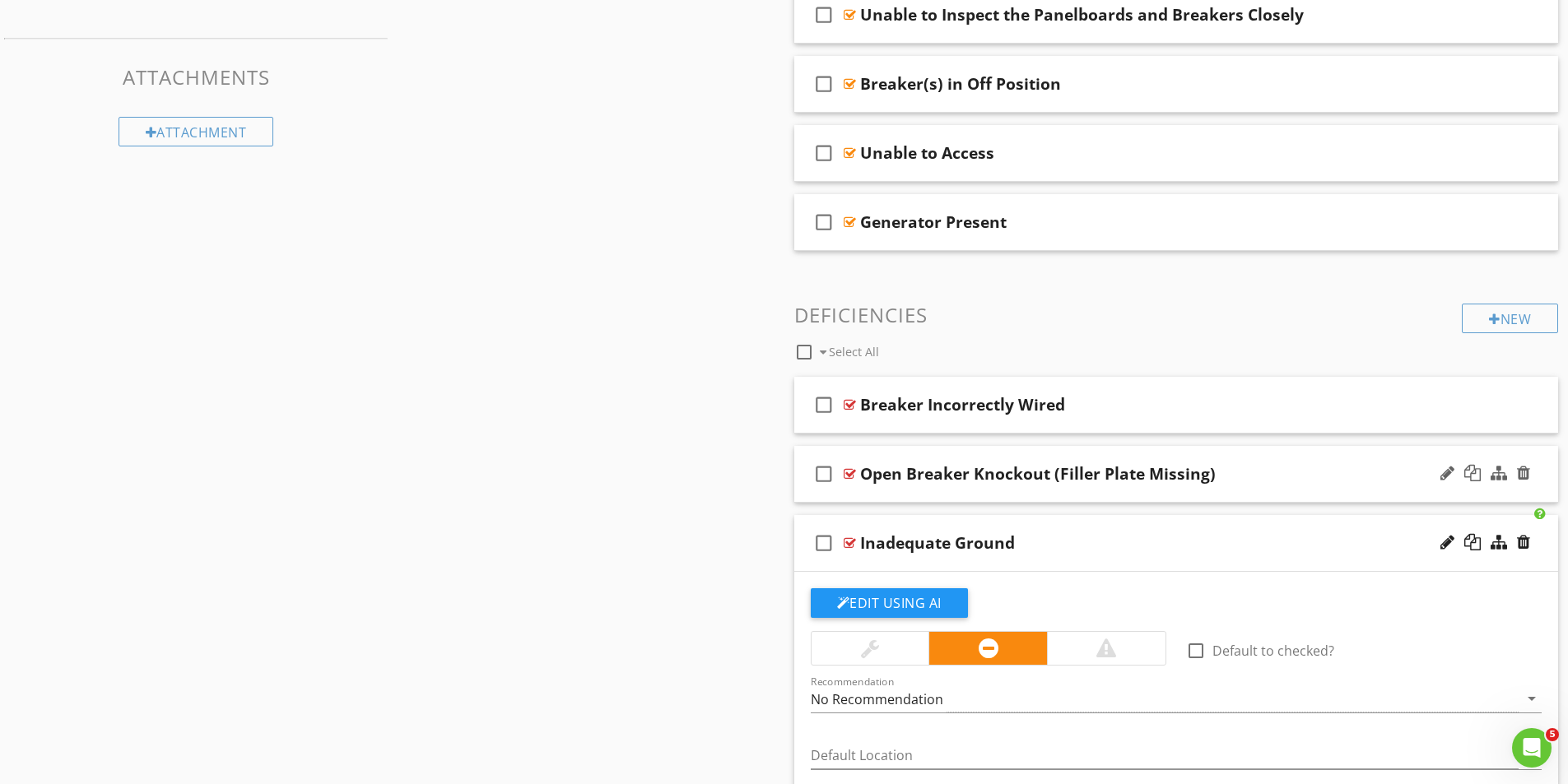
scroll to position [1065, 0]
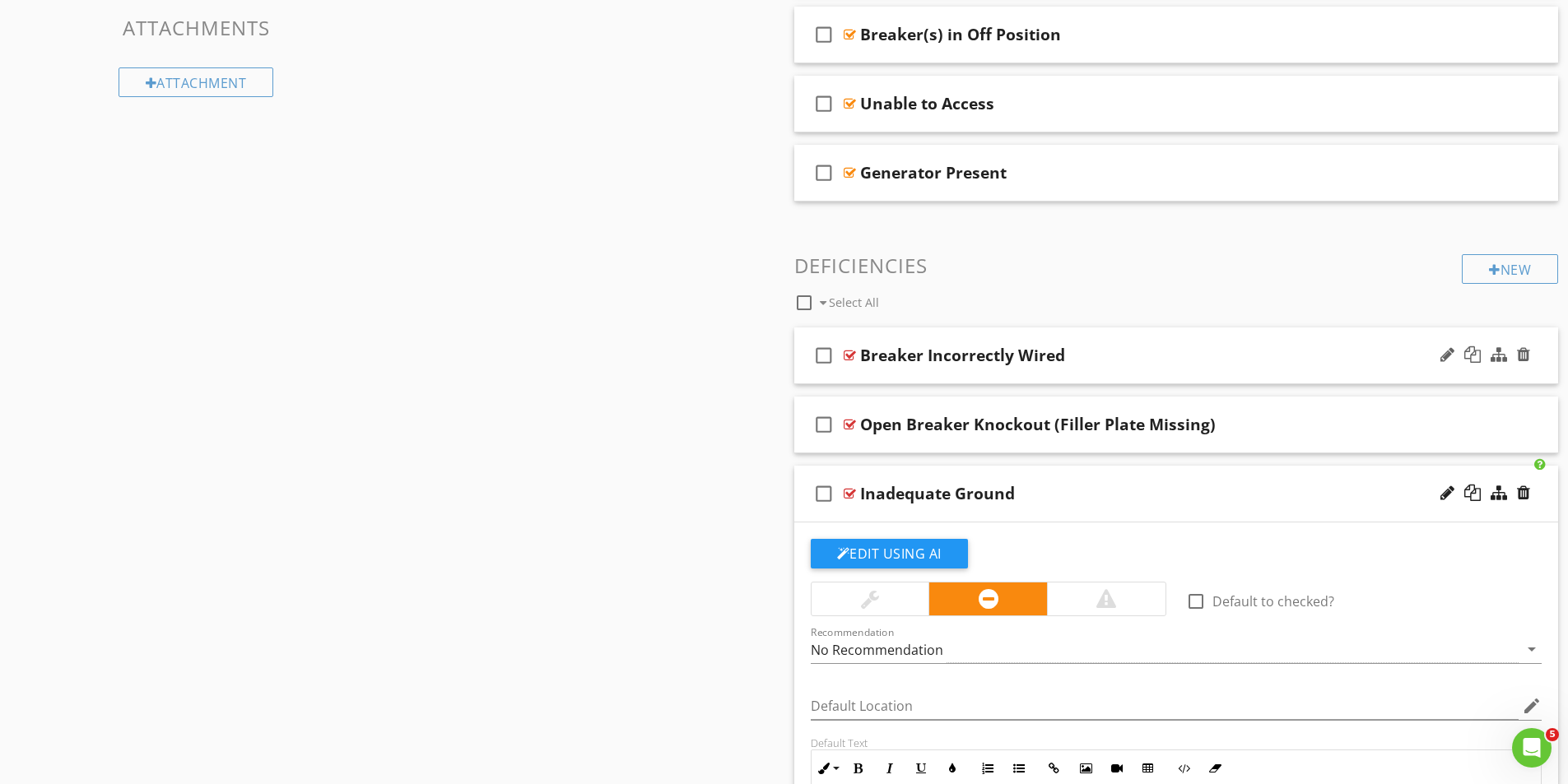
click at [854, 355] on div at bounding box center [849, 355] width 12 height 13
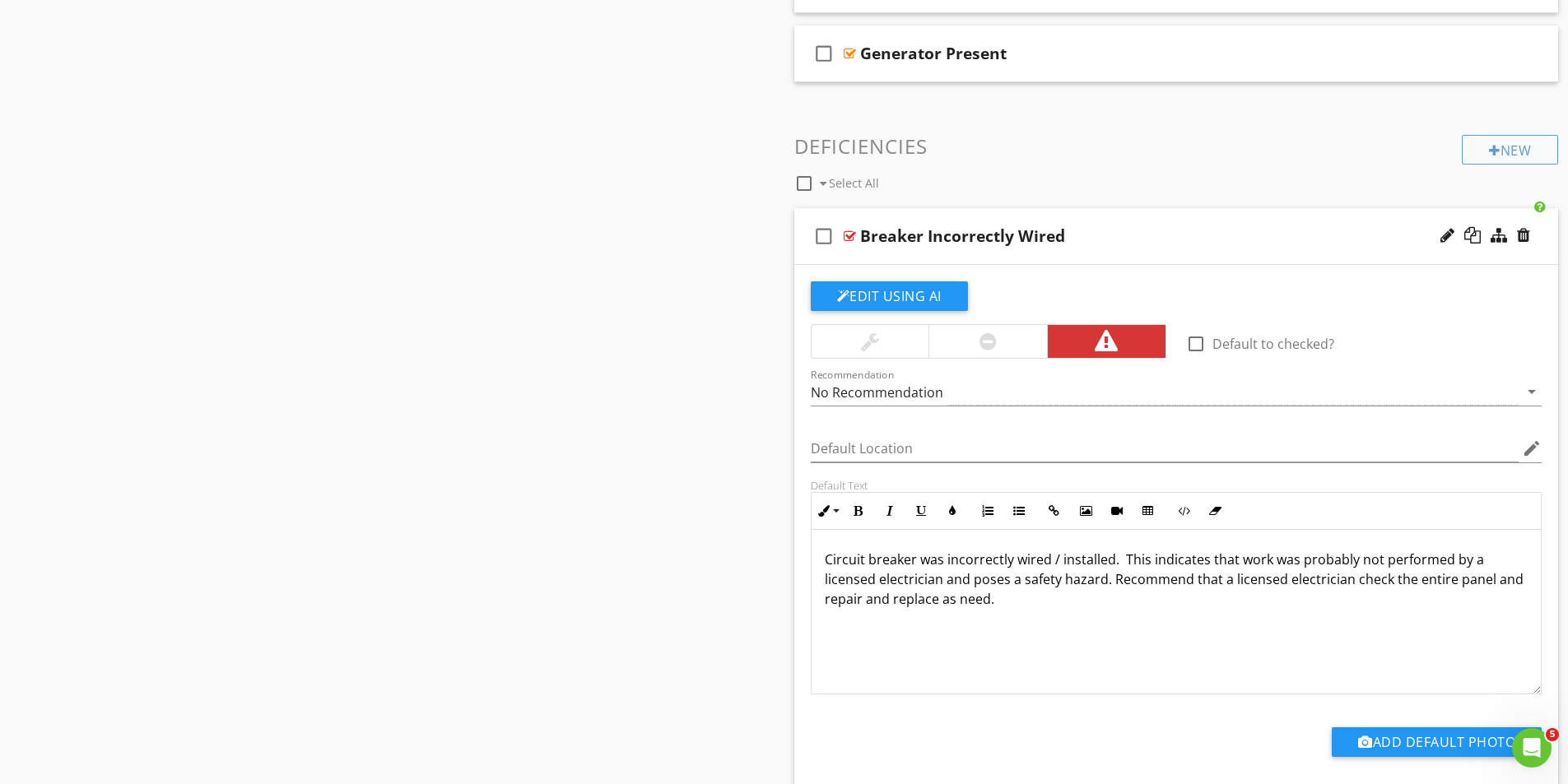
scroll to position [1230, 0]
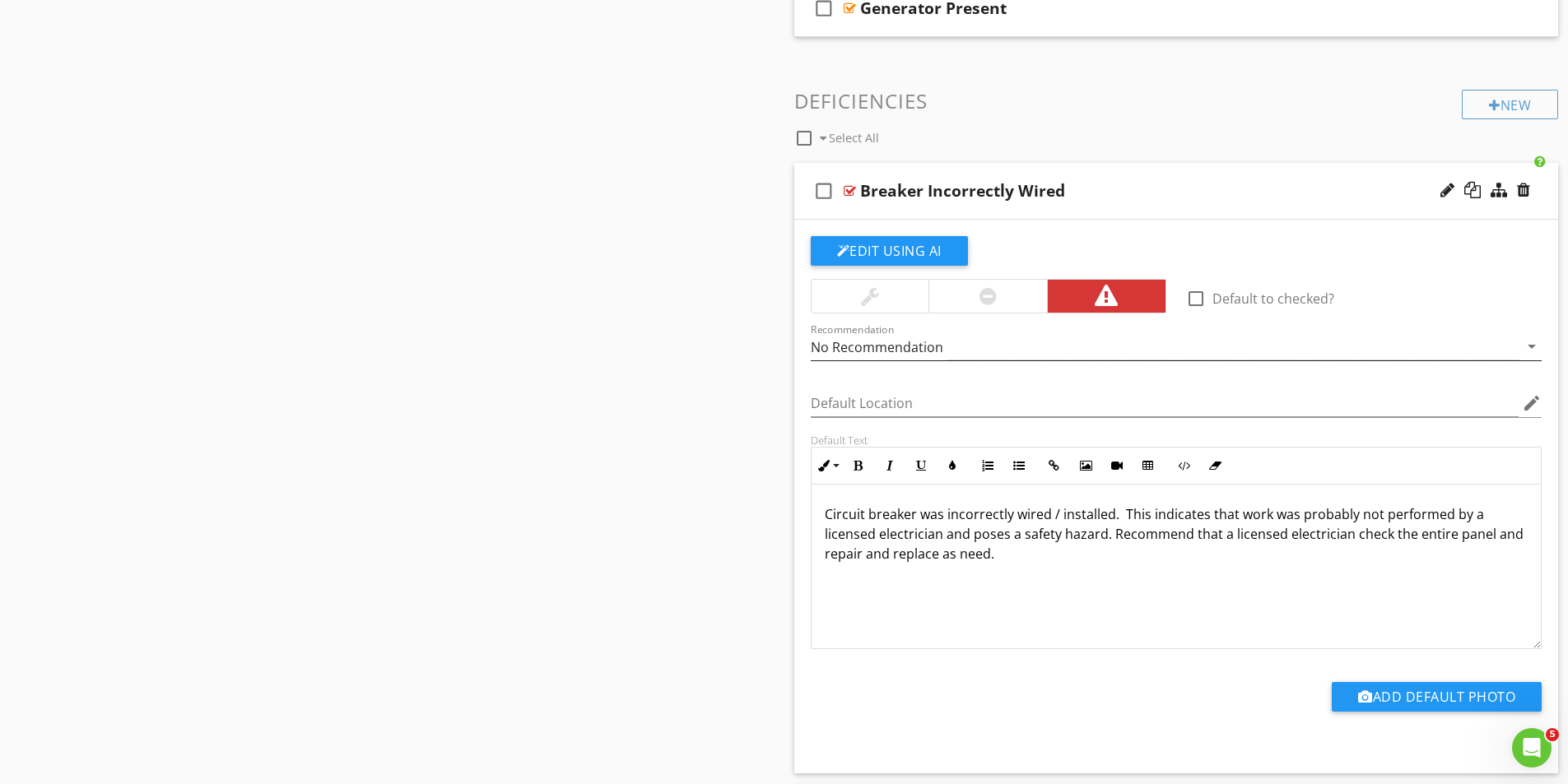
click at [951, 348] on div "No Recommendation" at bounding box center [1165, 347] width 708 height 27
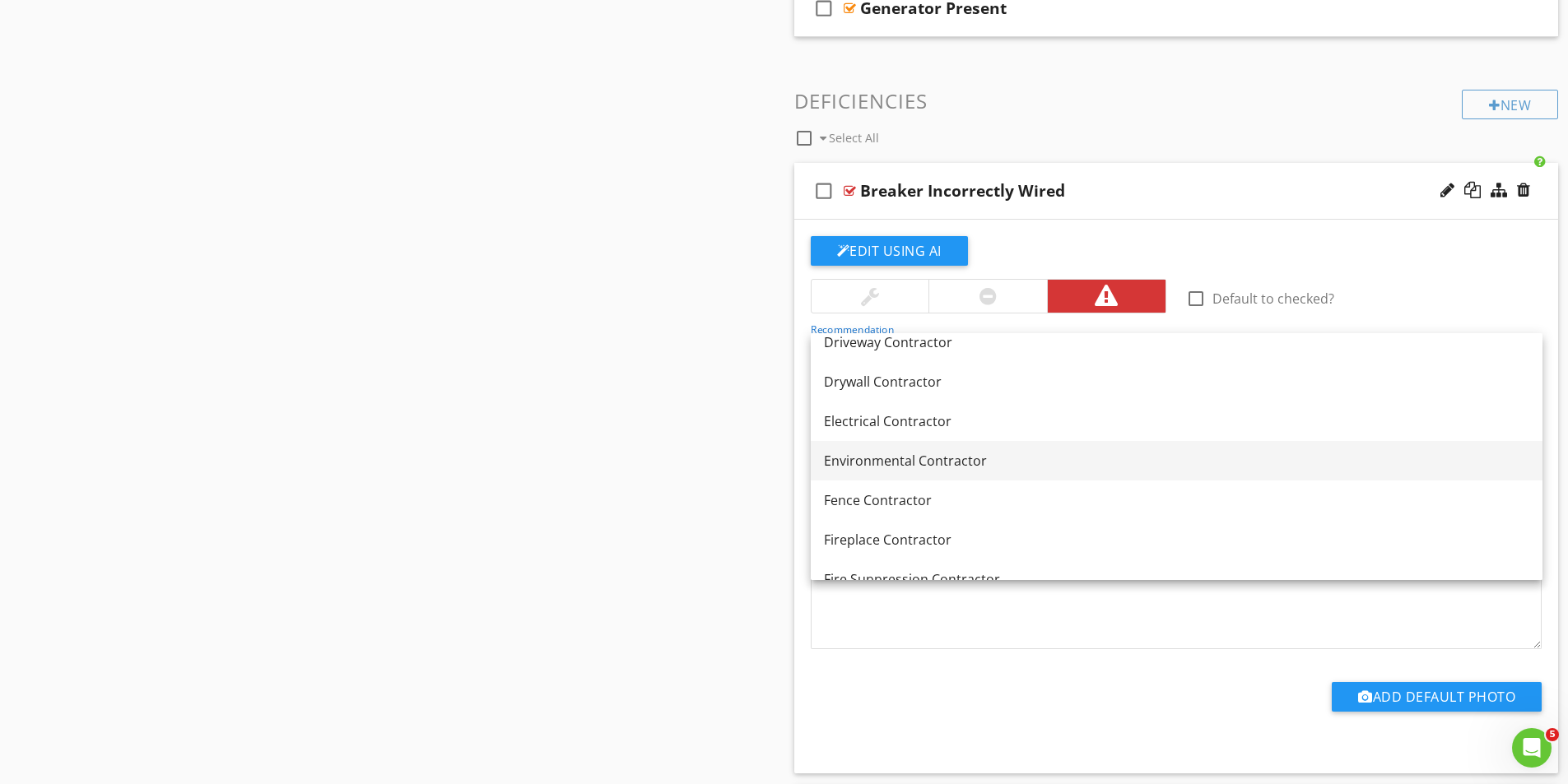
scroll to position [576, 0]
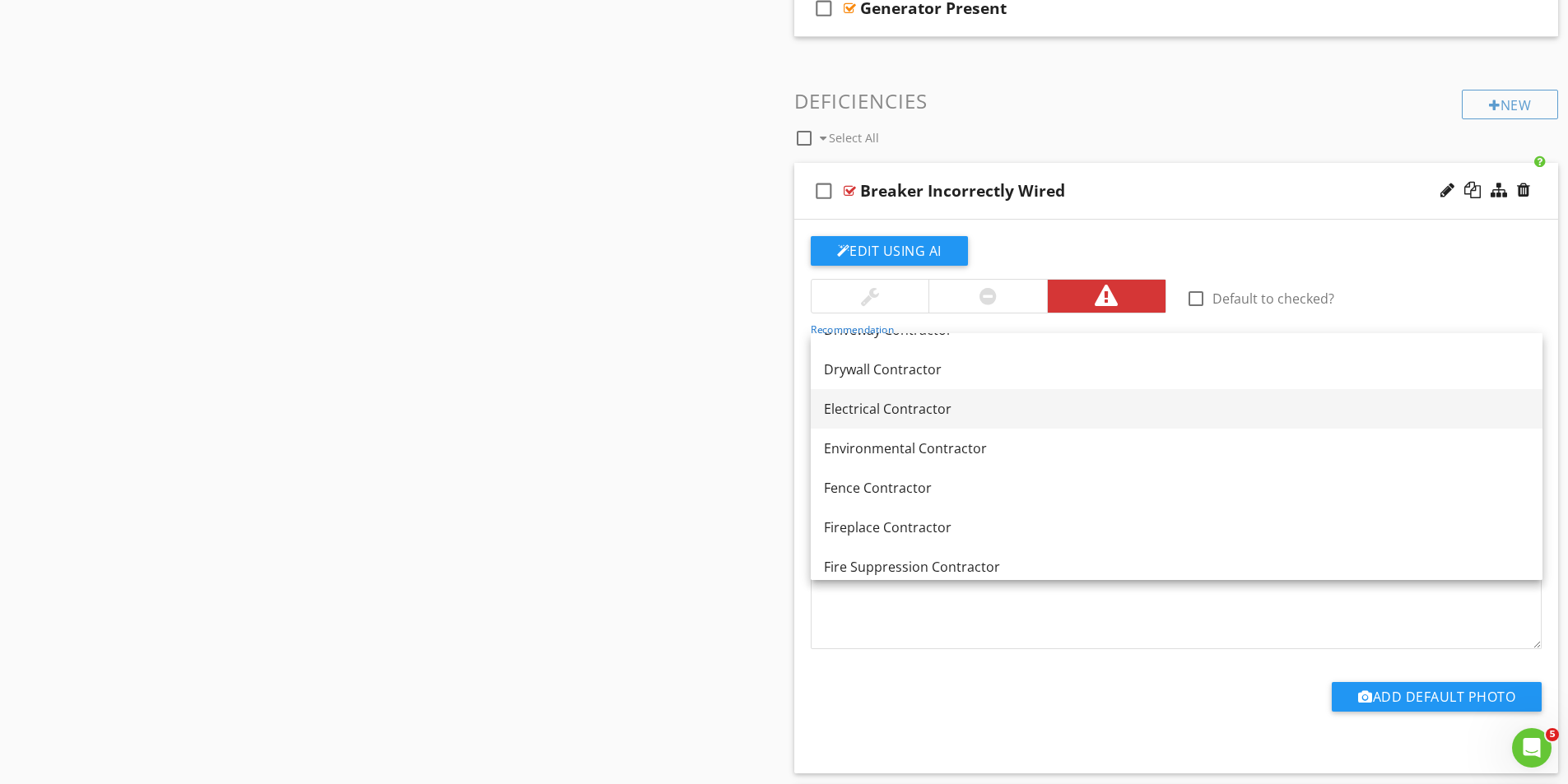
click at [913, 415] on div "Electrical Contractor" at bounding box center [1177, 409] width 706 height 20
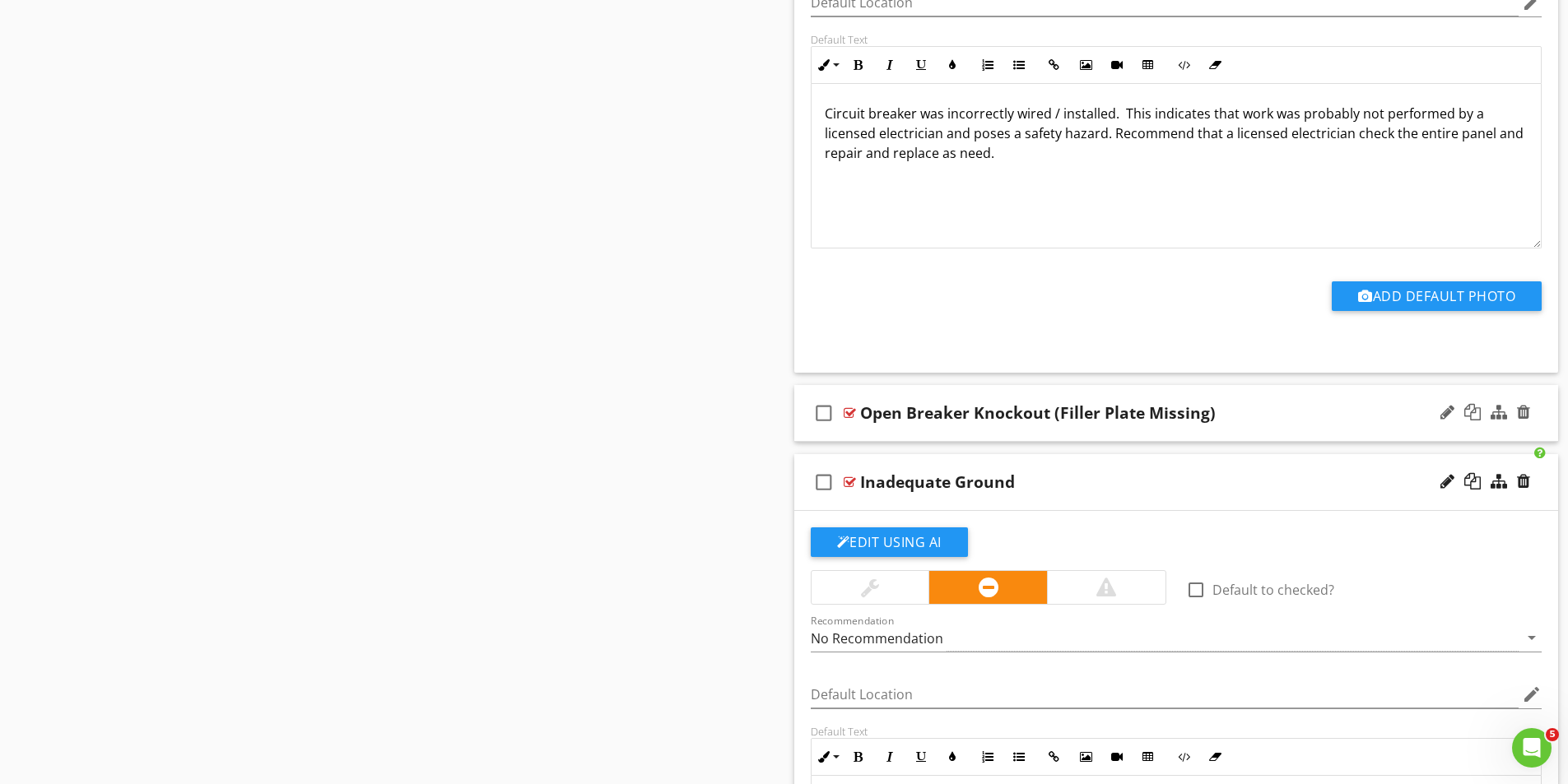
scroll to position [1642, 0]
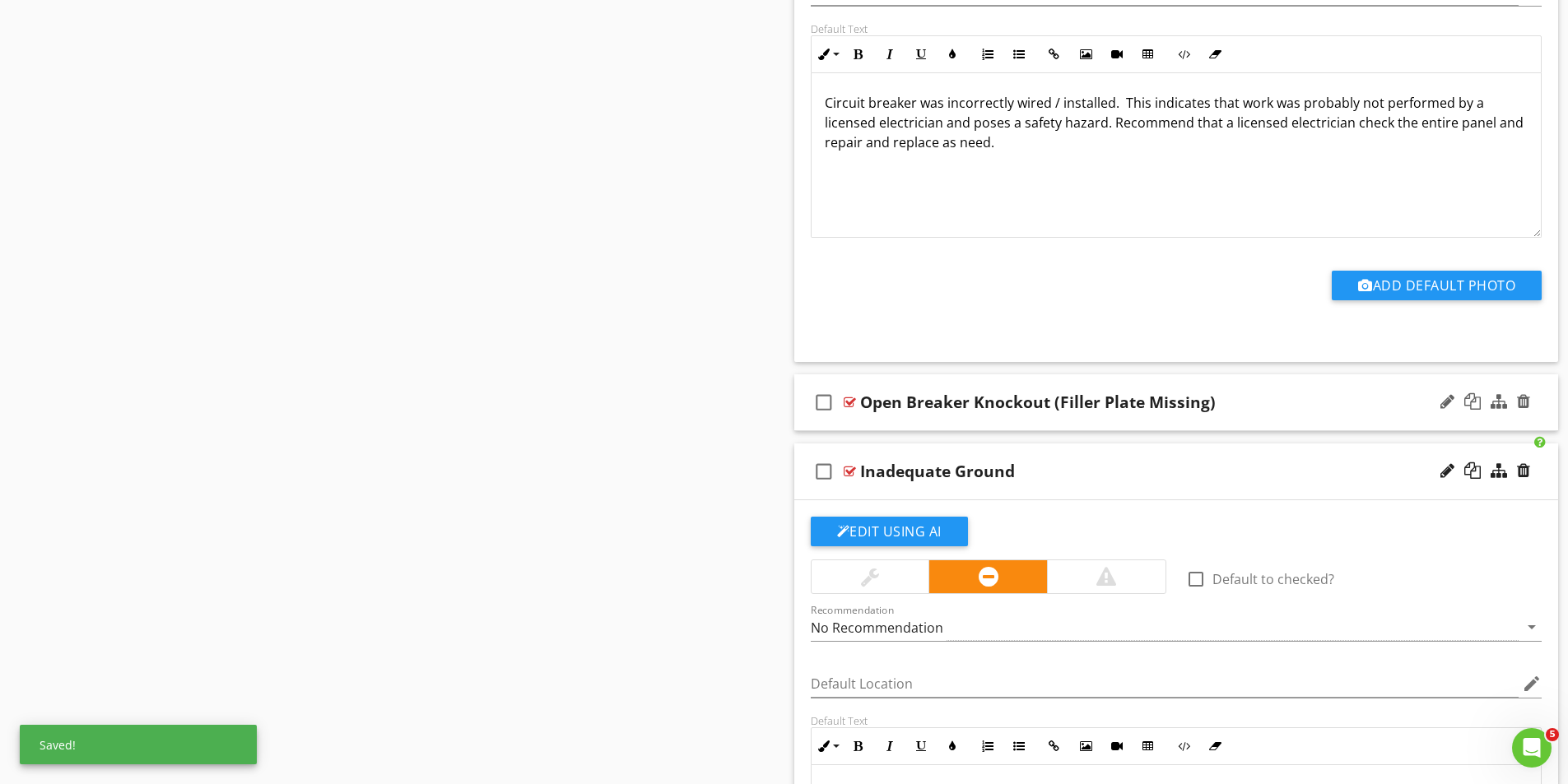
click at [853, 407] on div at bounding box center [849, 402] width 12 height 13
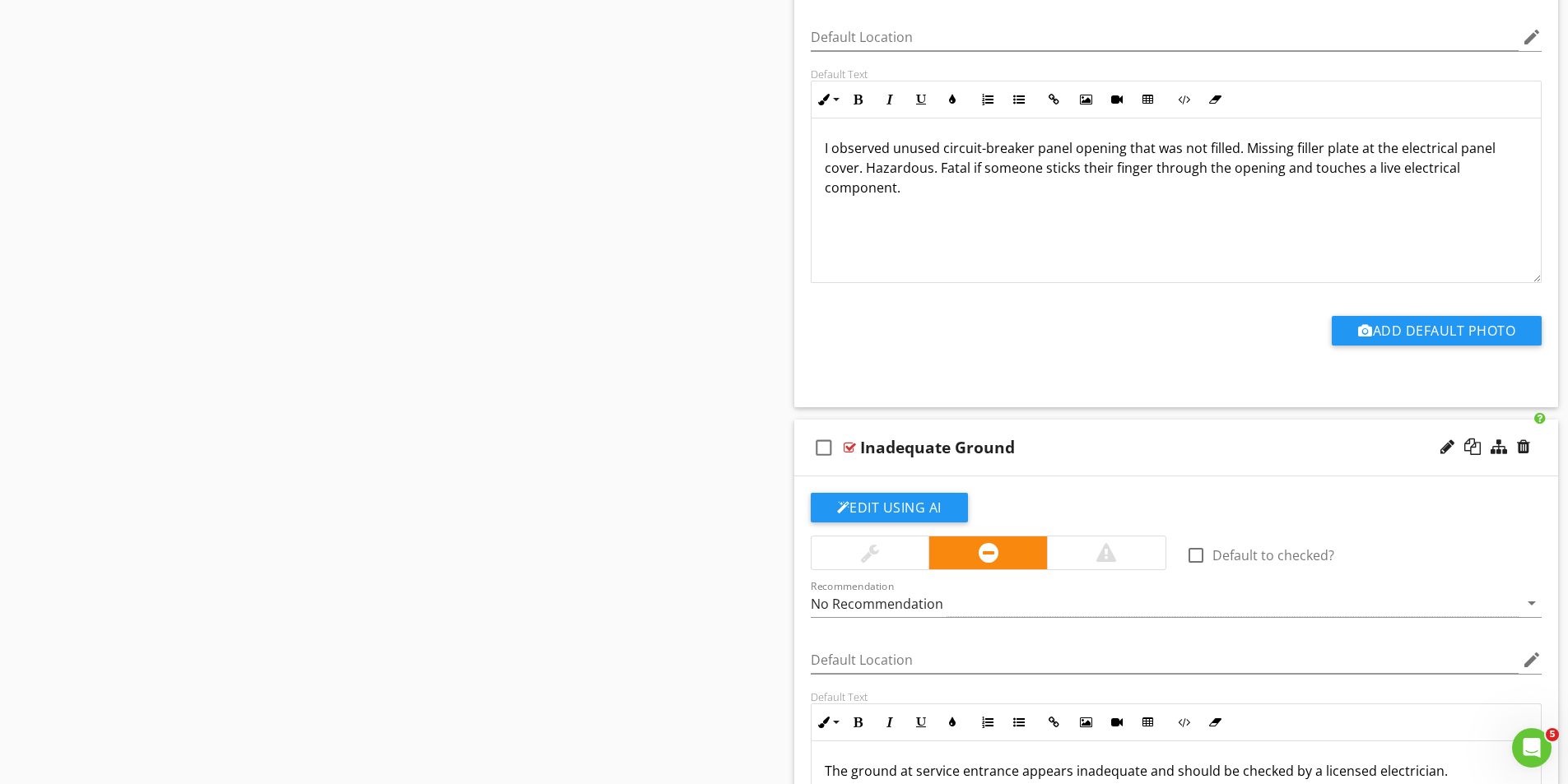
scroll to position [2301, 0]
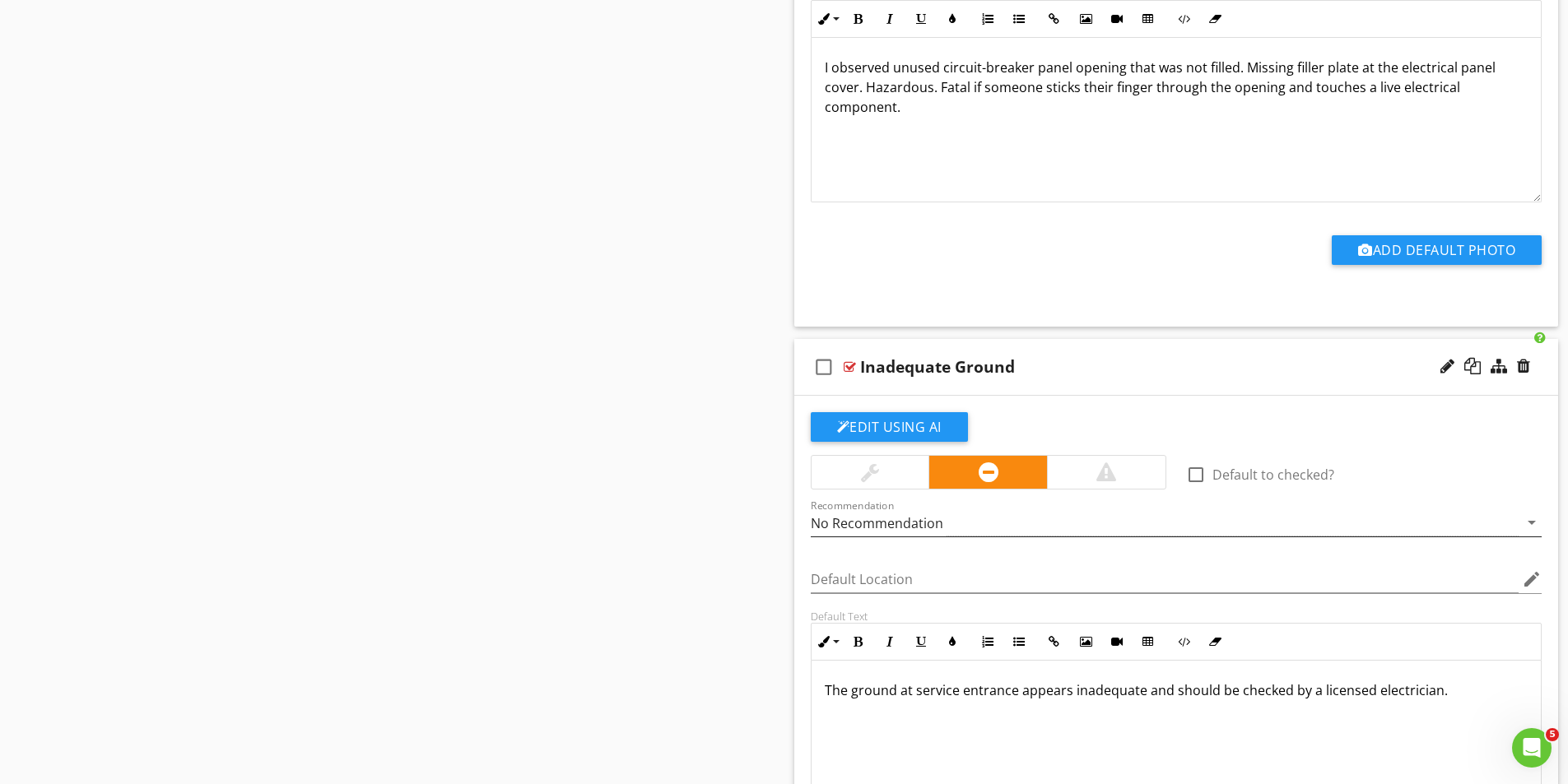
click at [898, 522] on div "No Recommendation" at bounding box center [877, 523] width 132 height 15
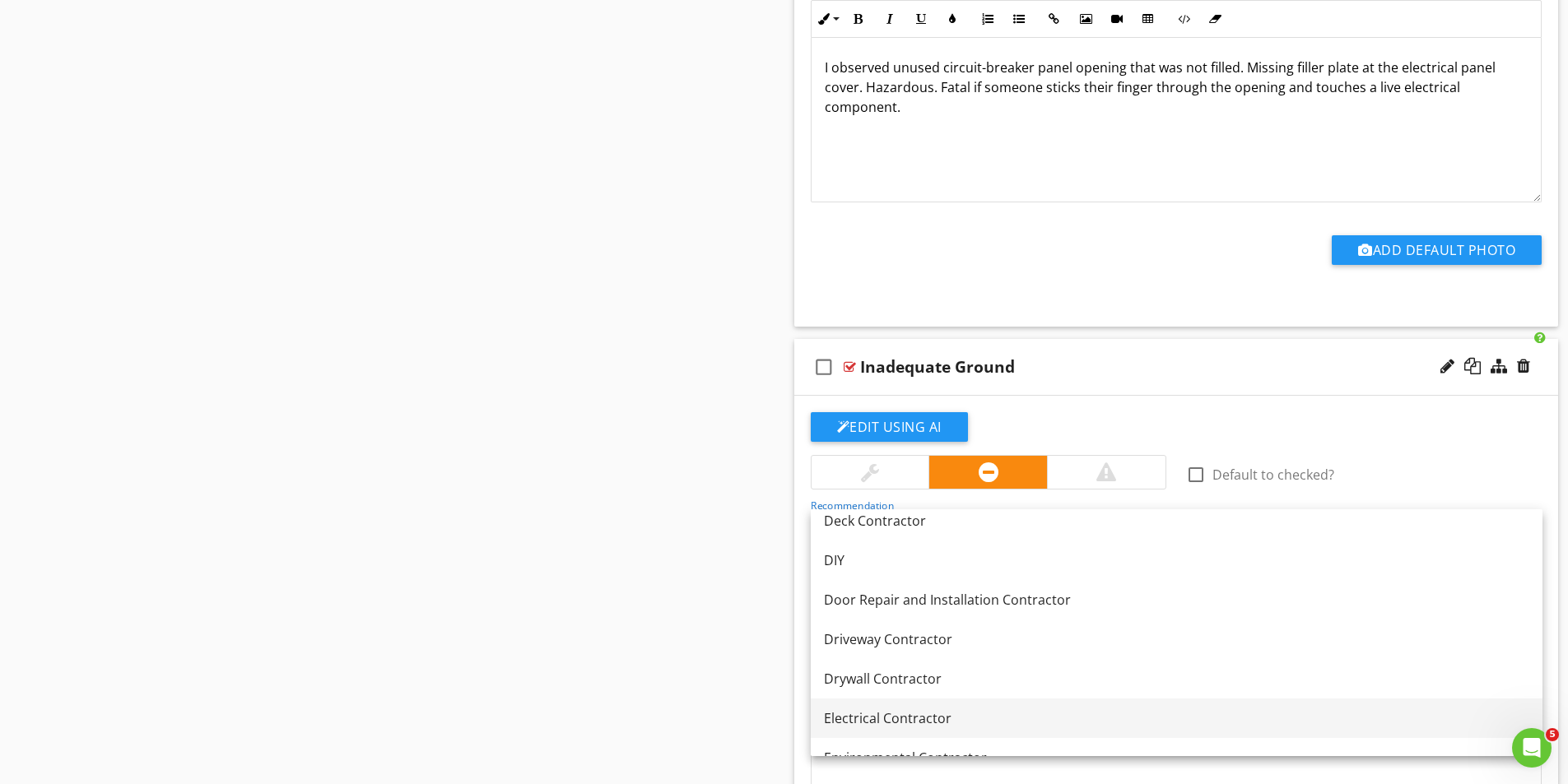
scroll to position [494, 0]
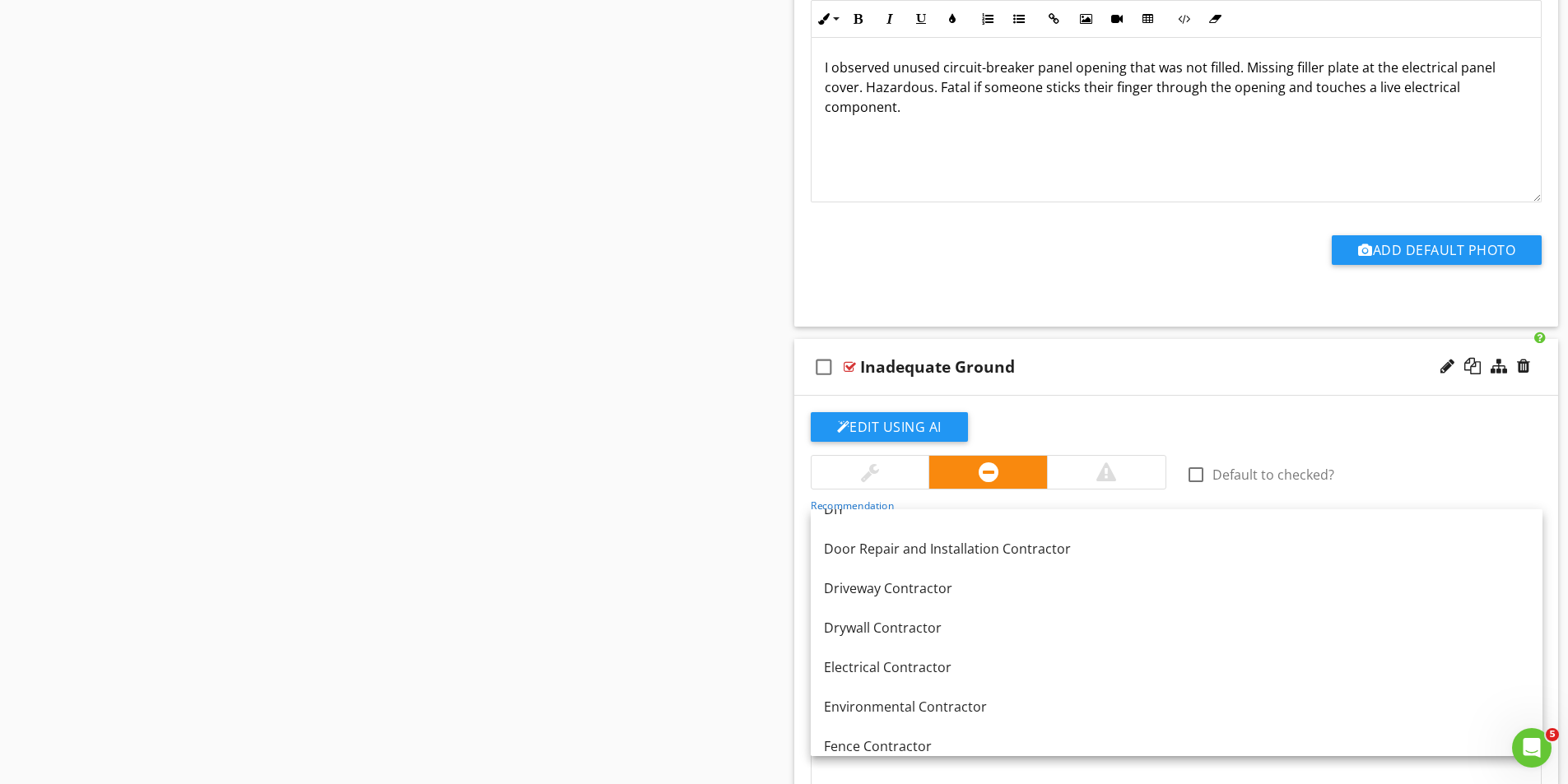
click at [916, 665] on div "Electrical Contractor" at bounding box center [1177, 667] width 706 height 20
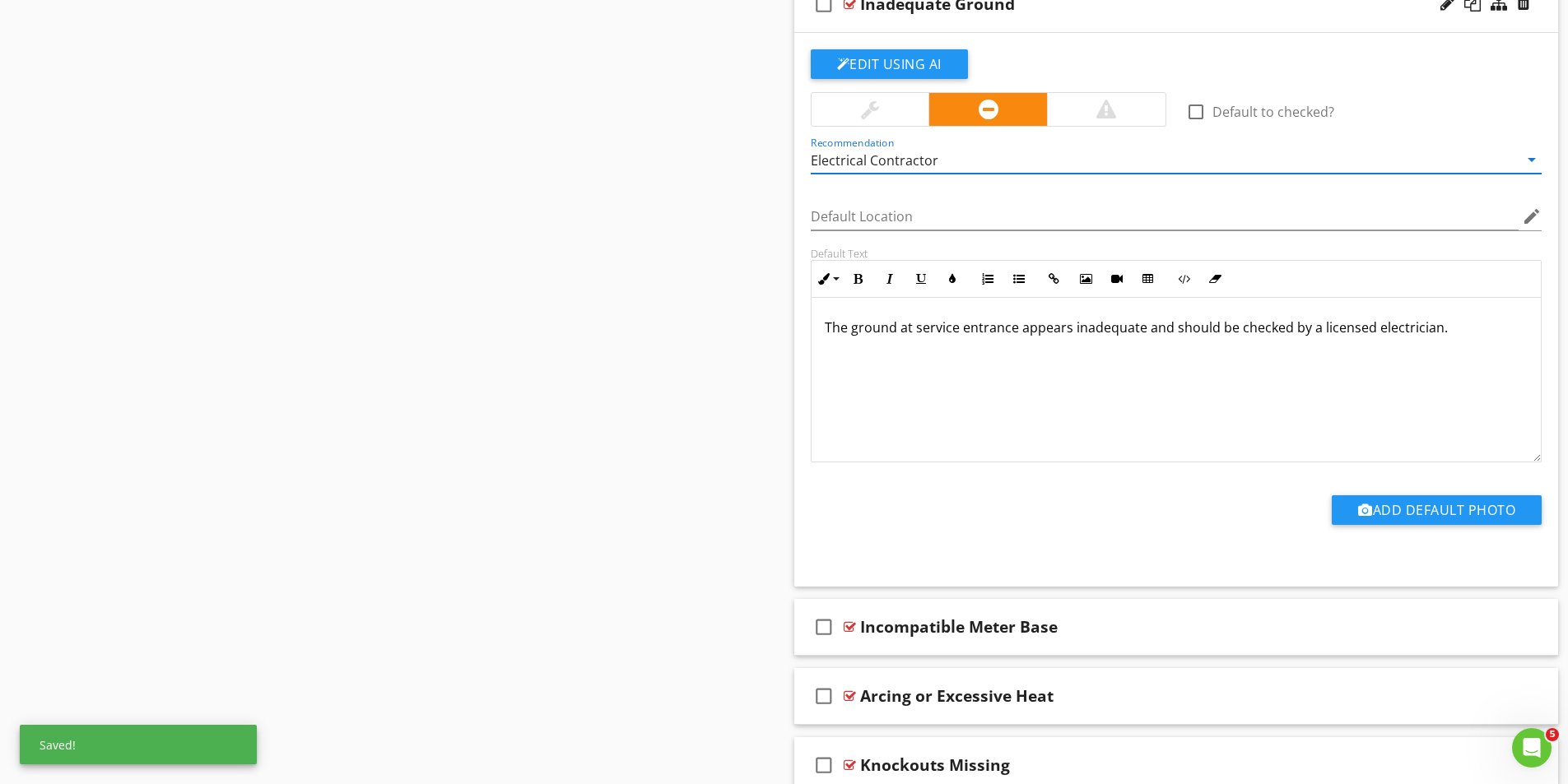
scroll to position [2794, 0]
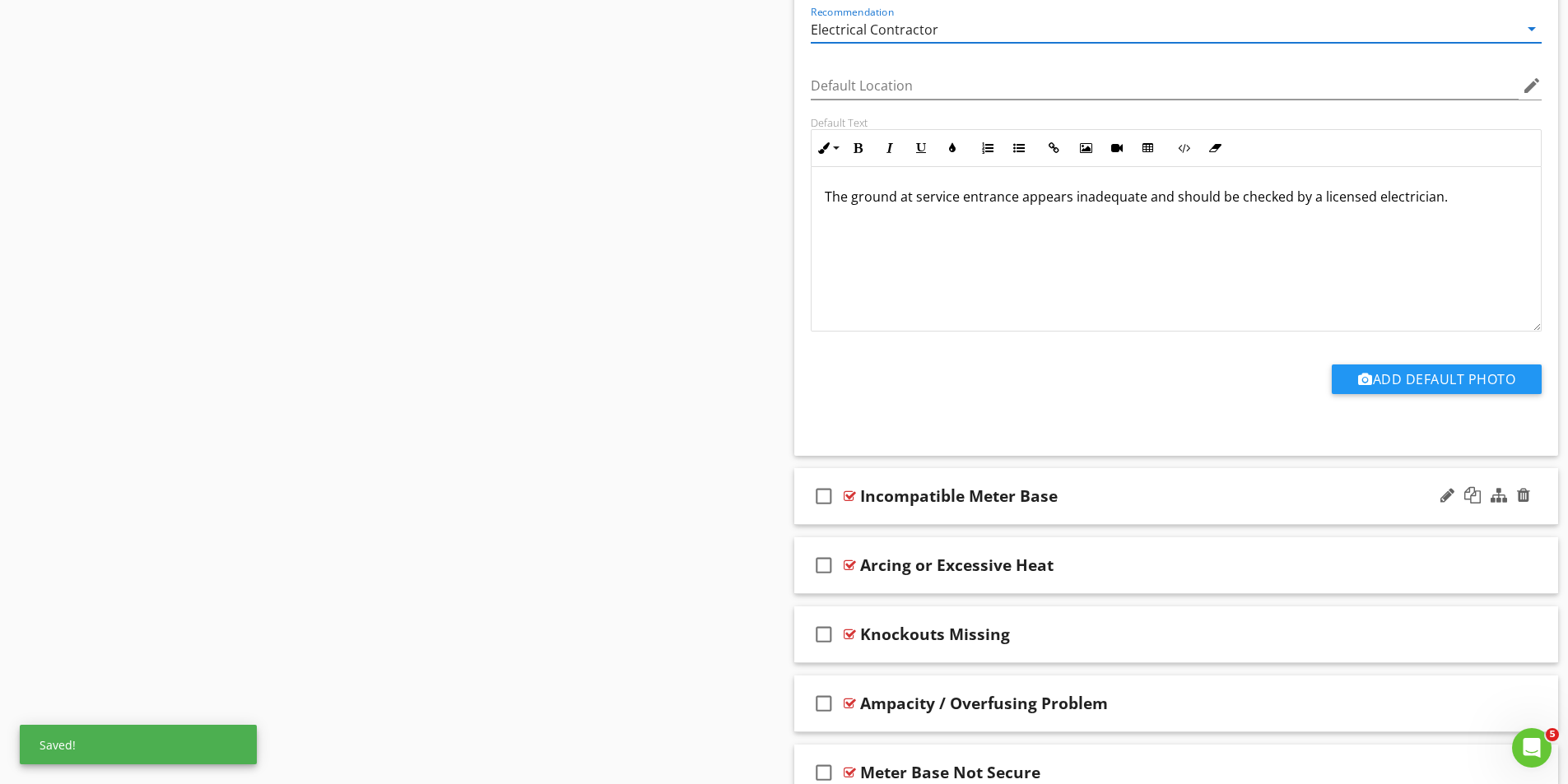
click at [844, 493] on div at bounding box center [849, 496] width 12 height 13
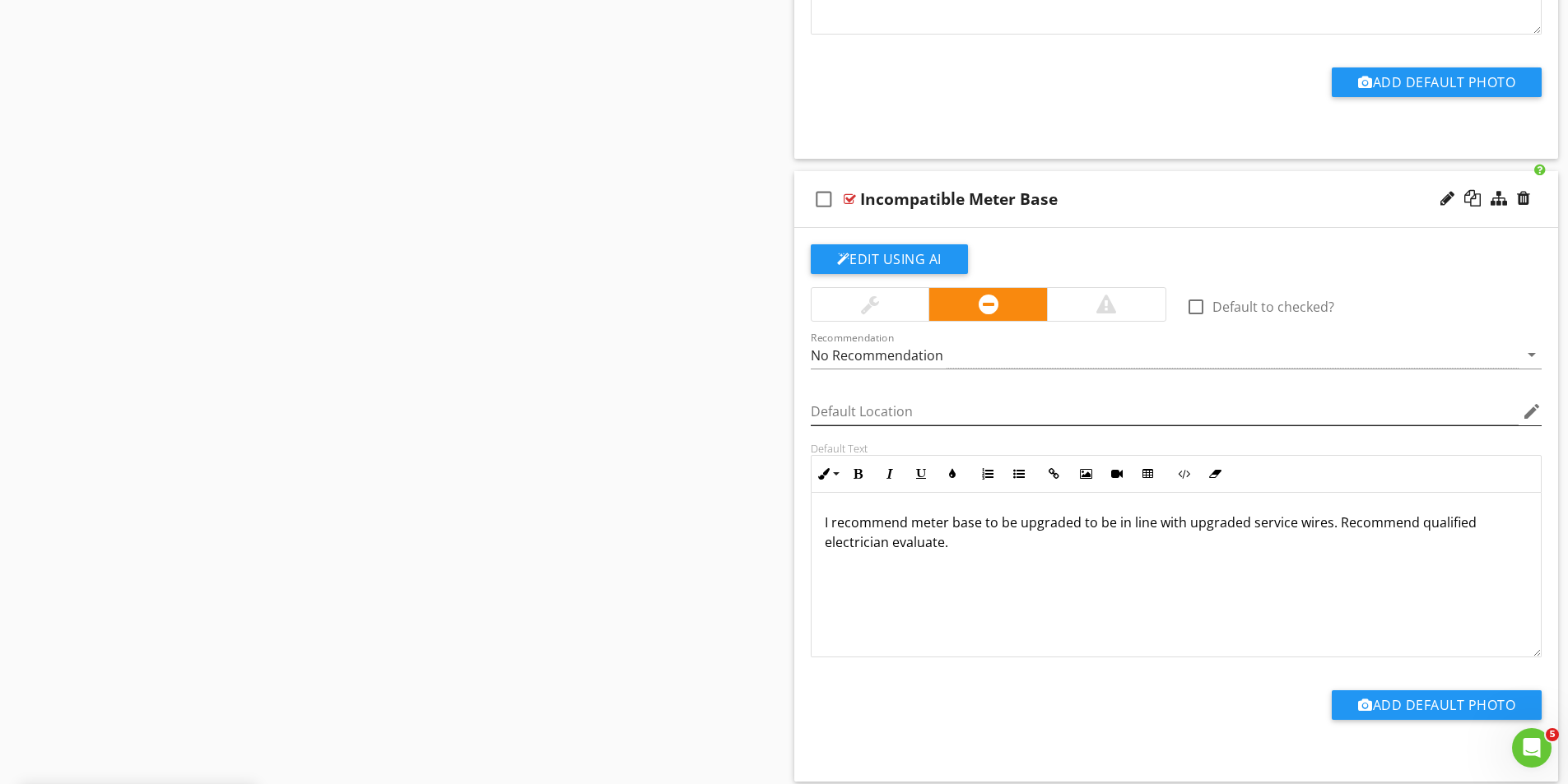
scroll to position [3123, 0]
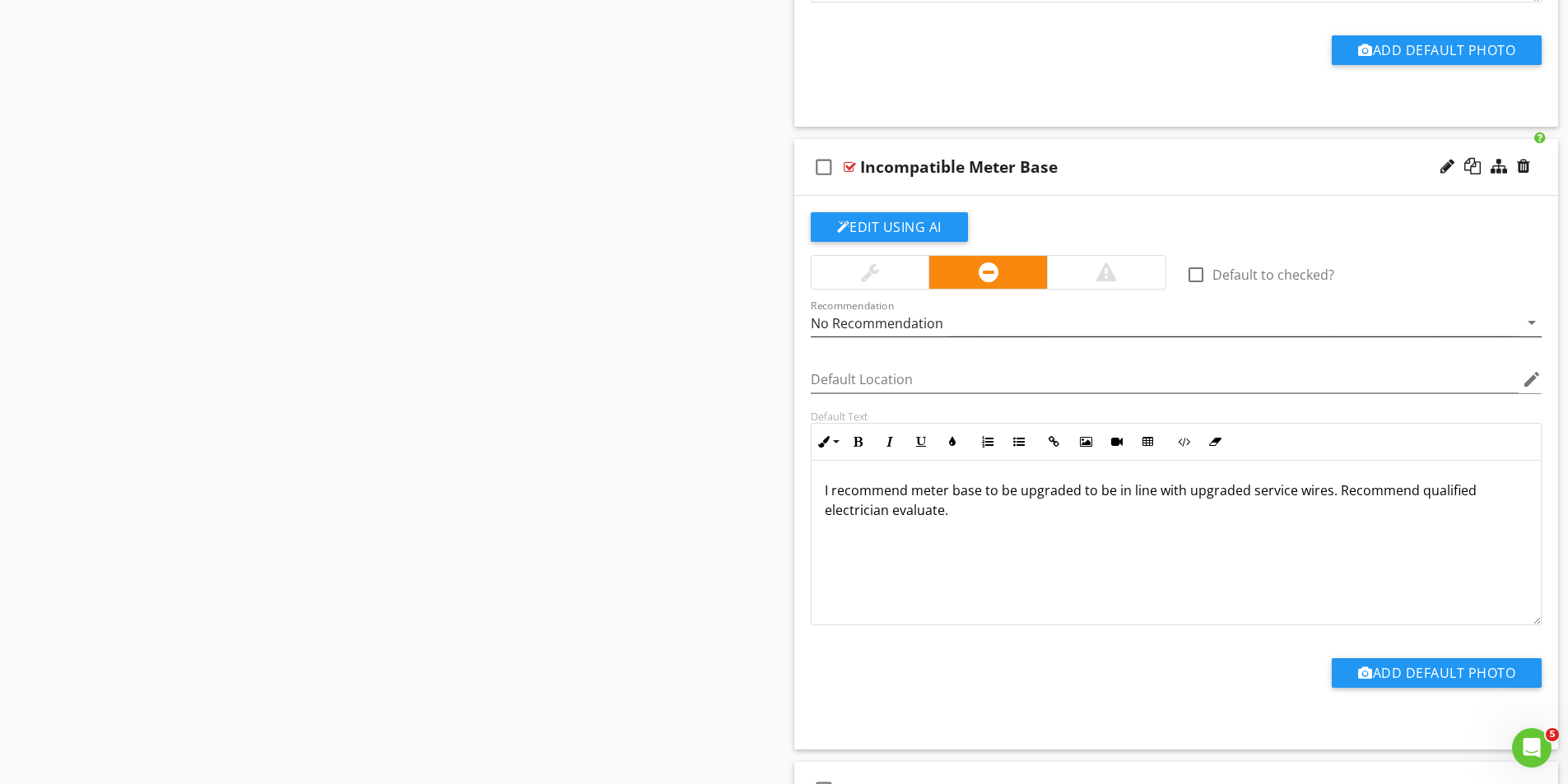
click at [889, 320] on div "No Recommendation" at bounding box center [877, 323] width 132 height 15
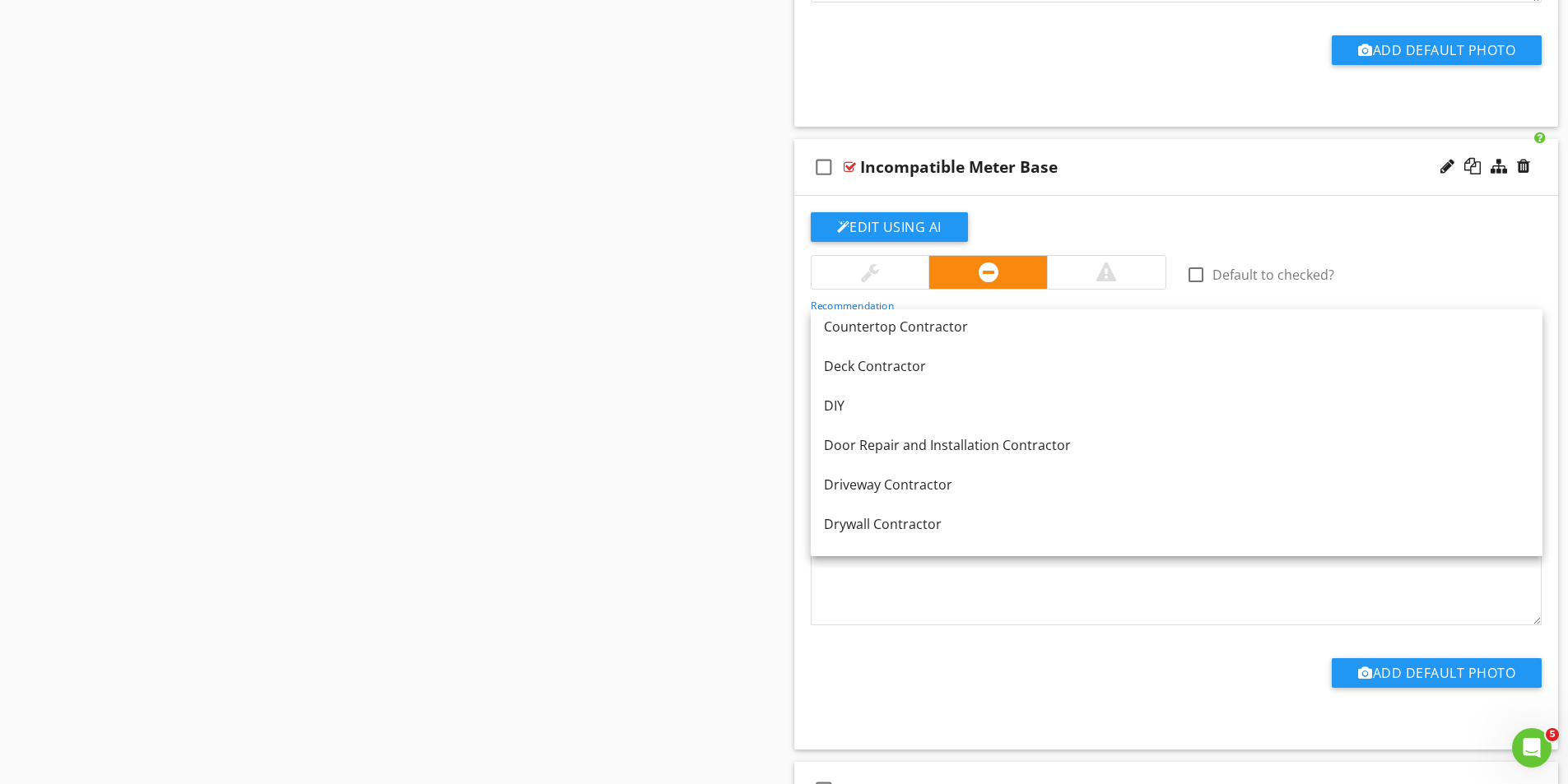
scroll to position [494, 0]
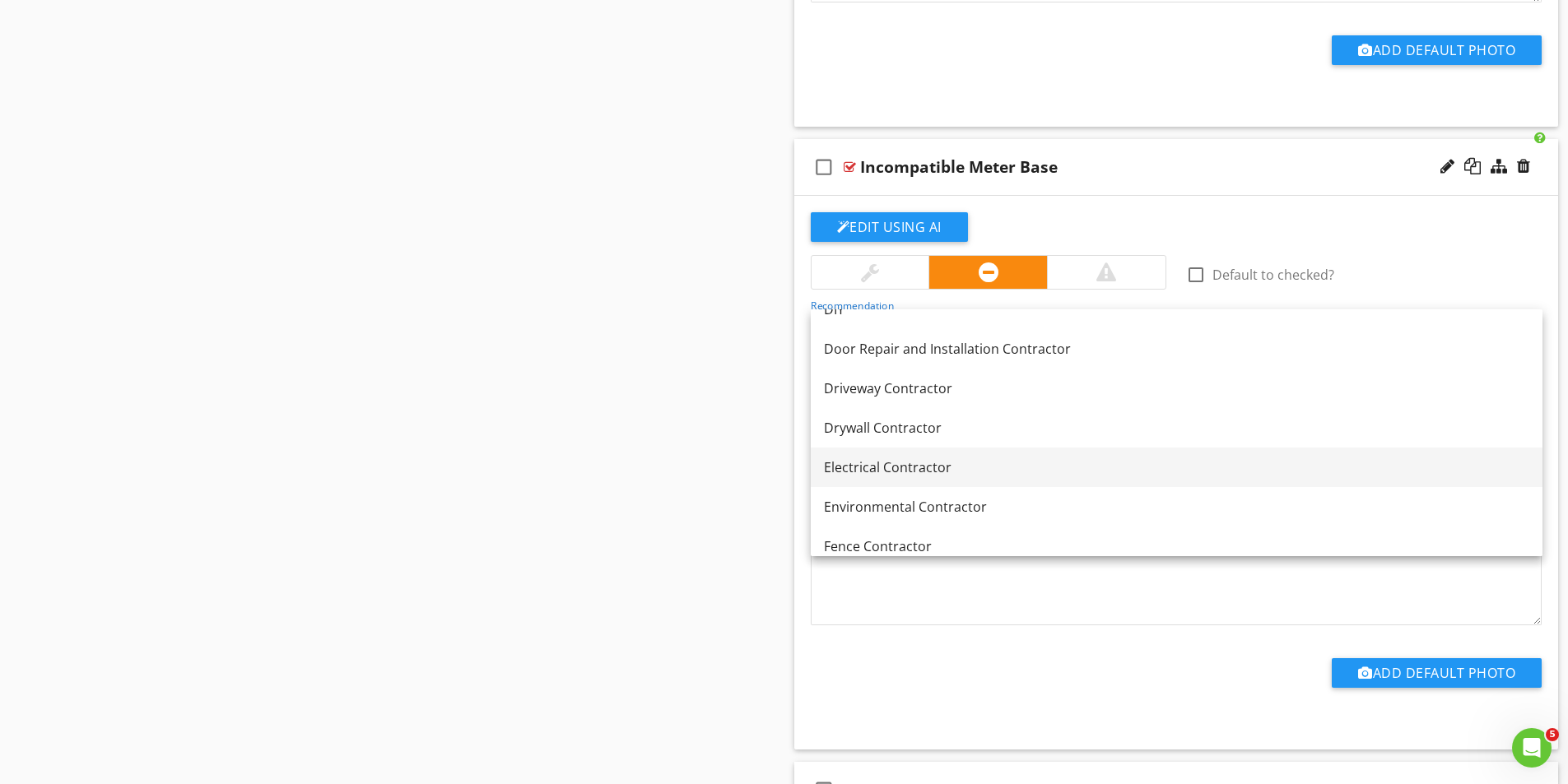
click at [876, 468] on div "Electrical Contractor" at bounding box center [1177, 467] width 706 height 20
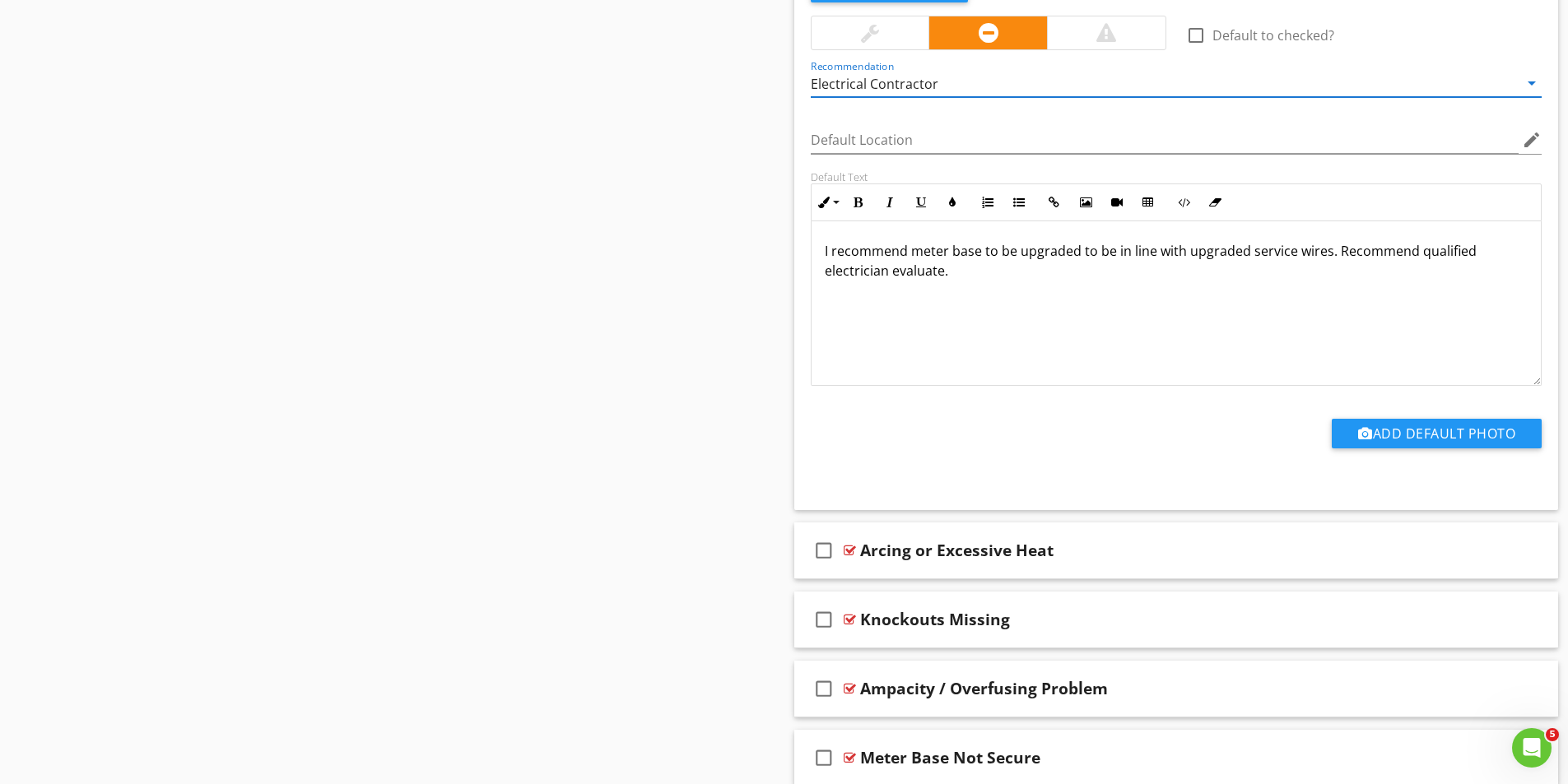
scroll to position [3452, 0]
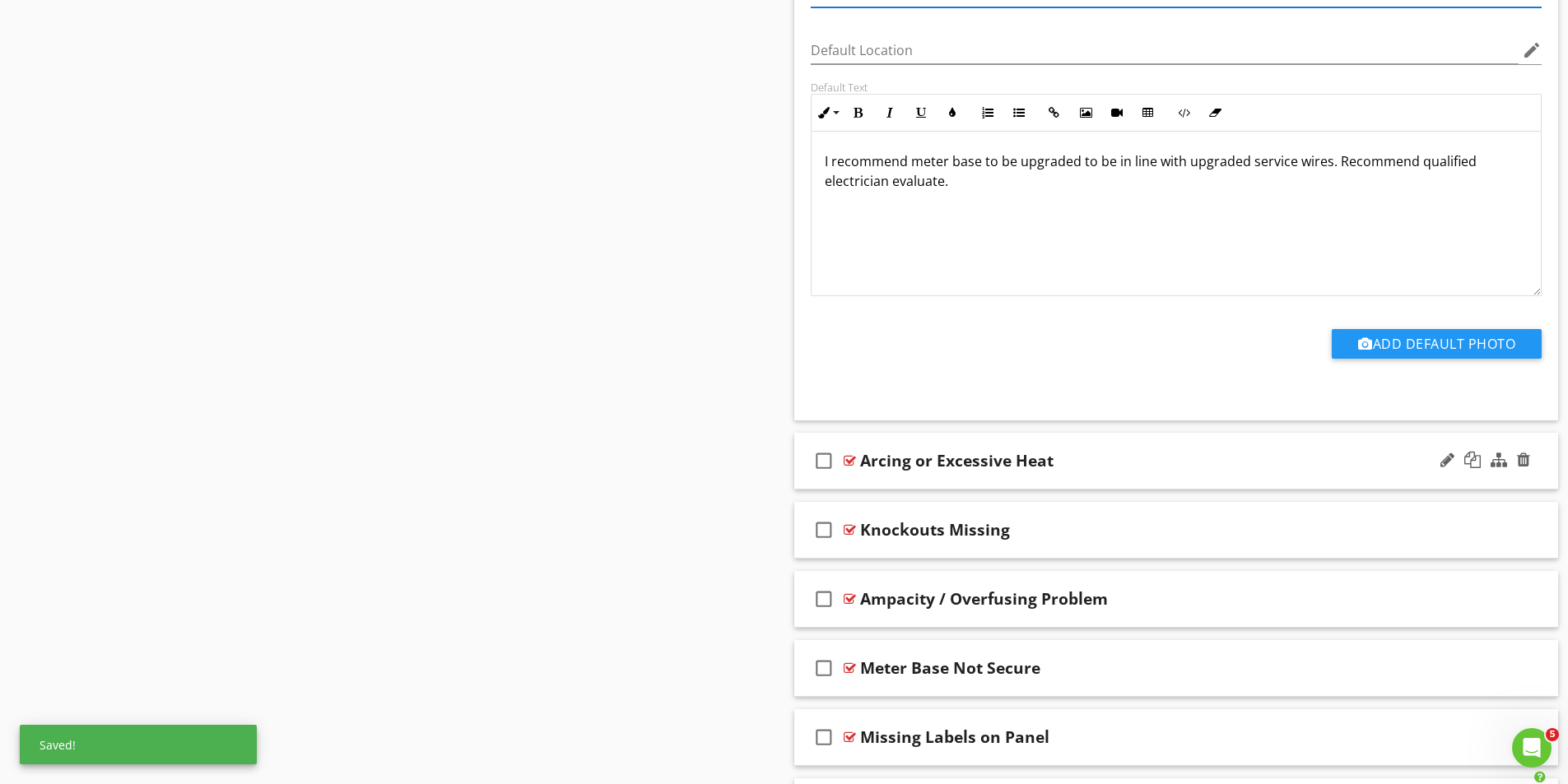
click at [849, 459] on div at bounding box center [849, 460] width 12 height 13
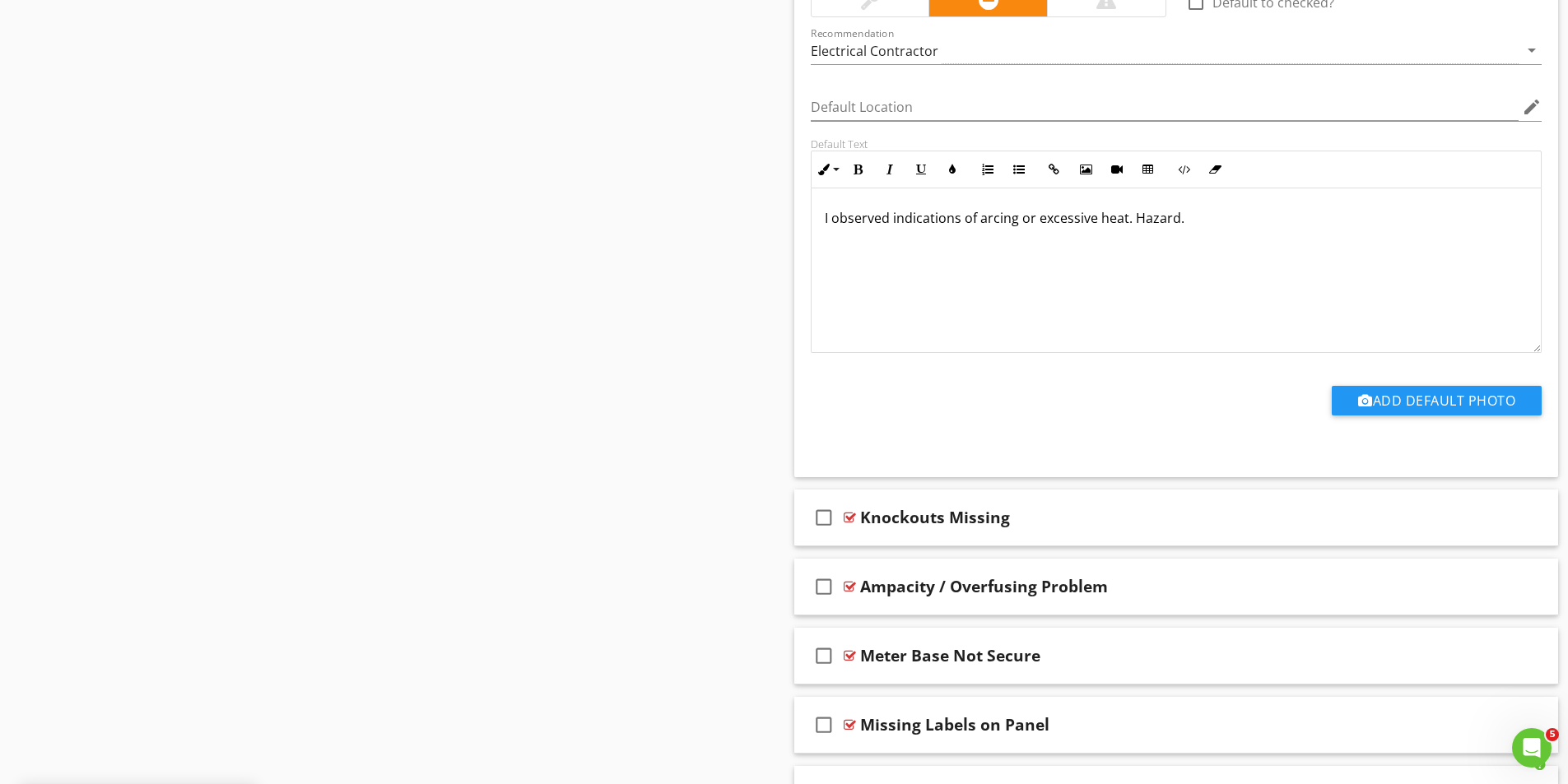
scroll to position [4028, 0]
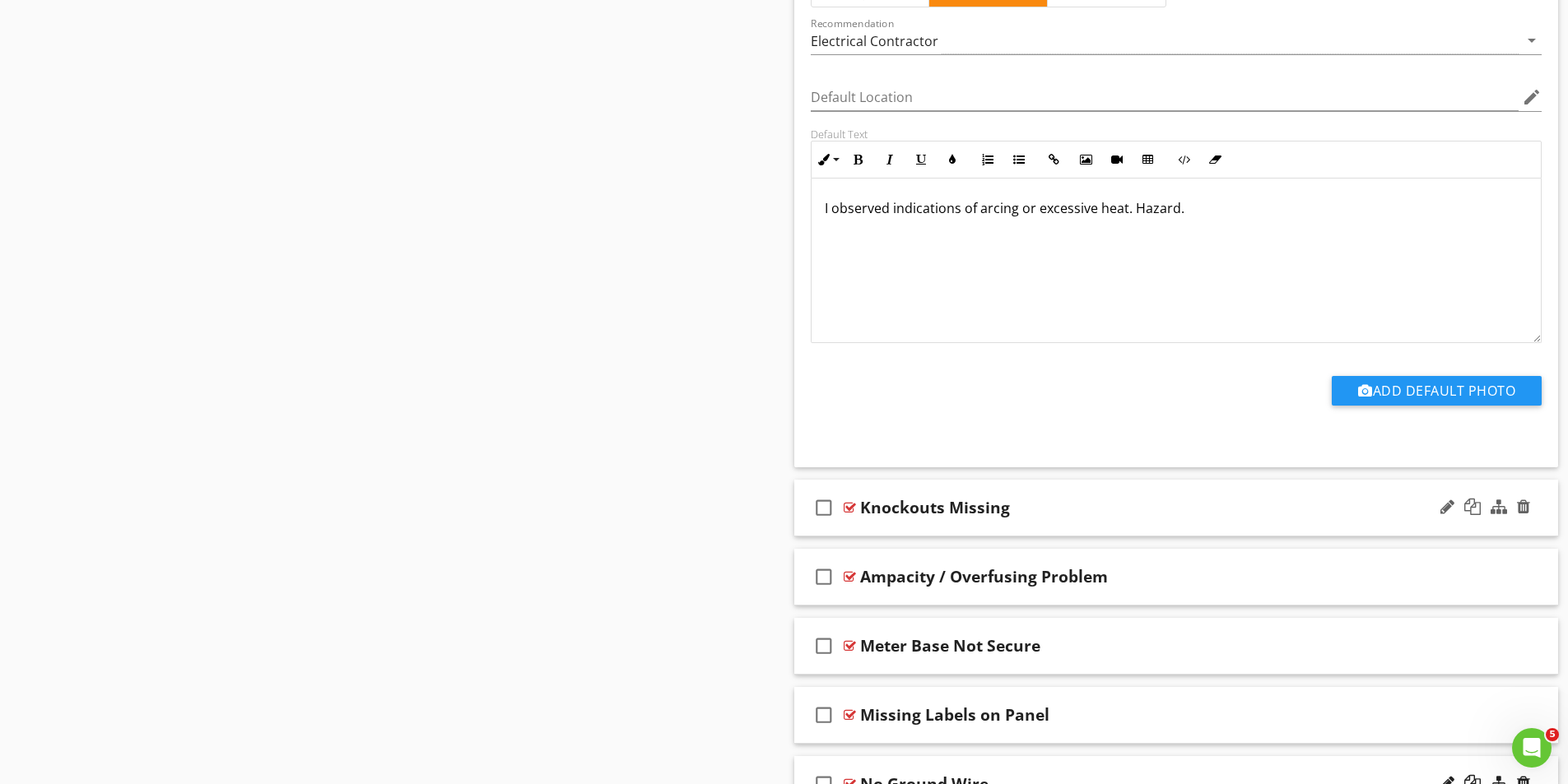
click at [855, 503] on div at bounding box center [849, 507] width 12 height 13
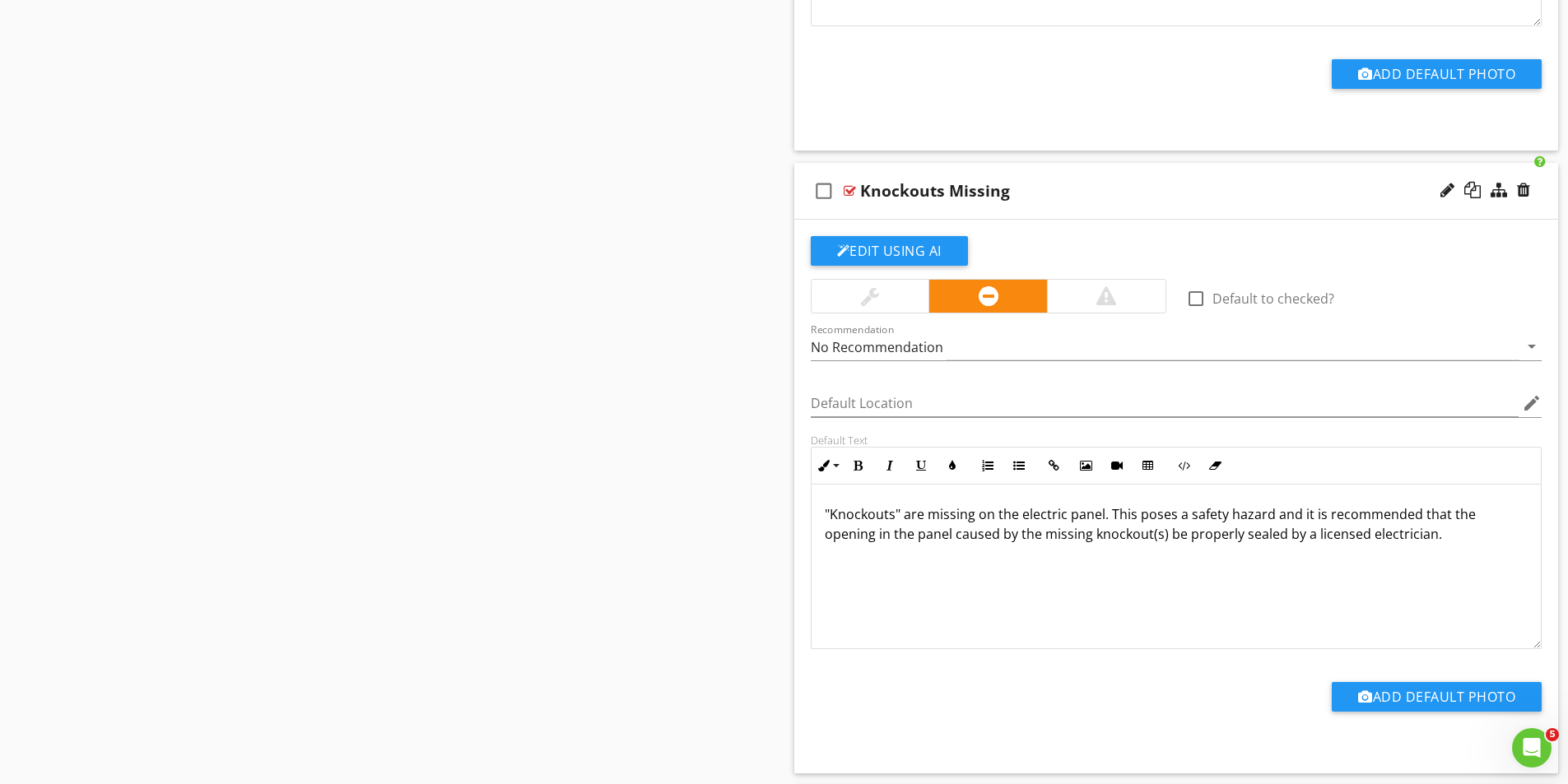
scroll to position [4357, 0]
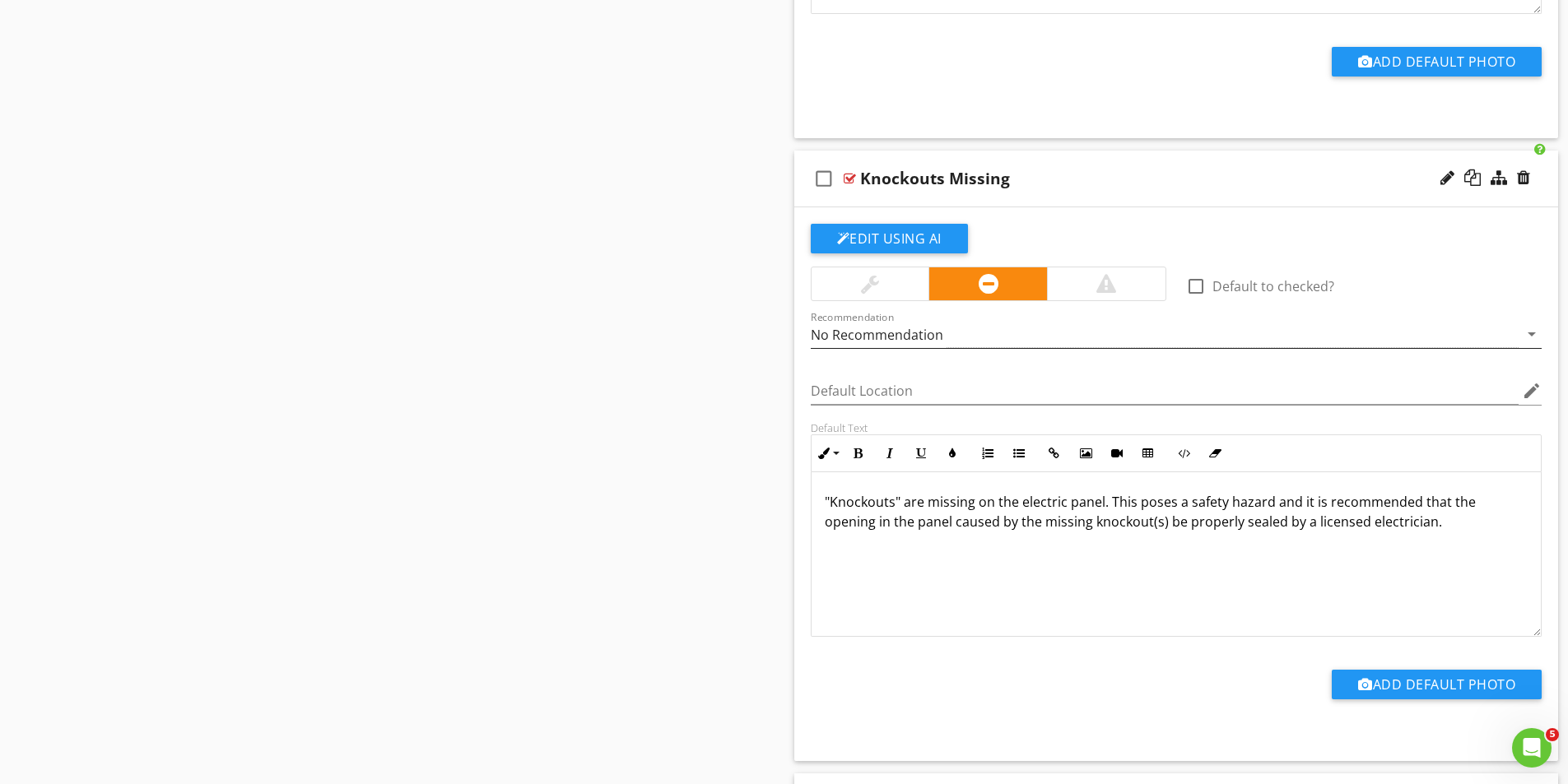
click at [868, 332] on div "No Recommendation" at bounding box center [877, 335] width 132 height 15
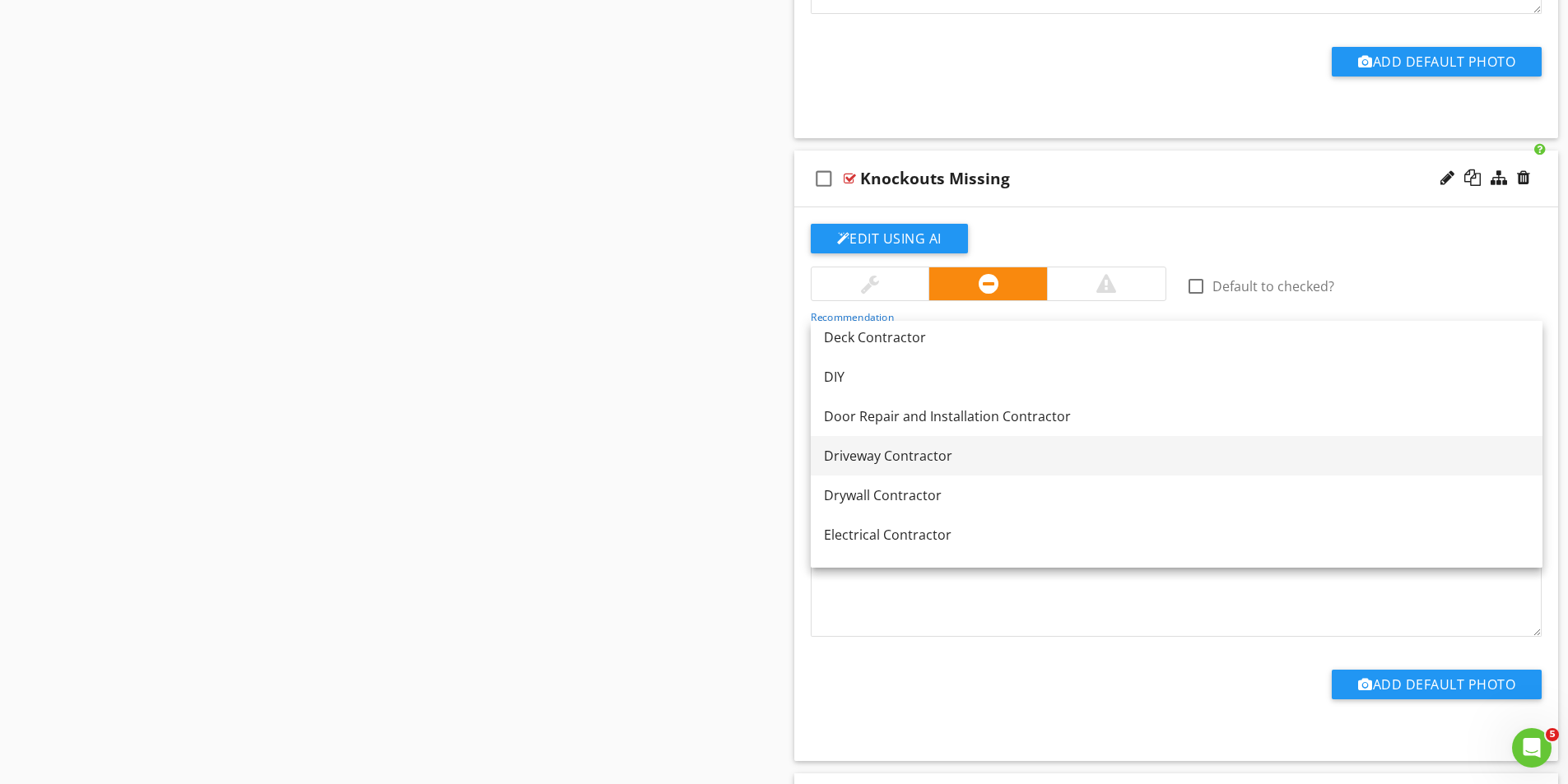
scroll to position [494, 0]
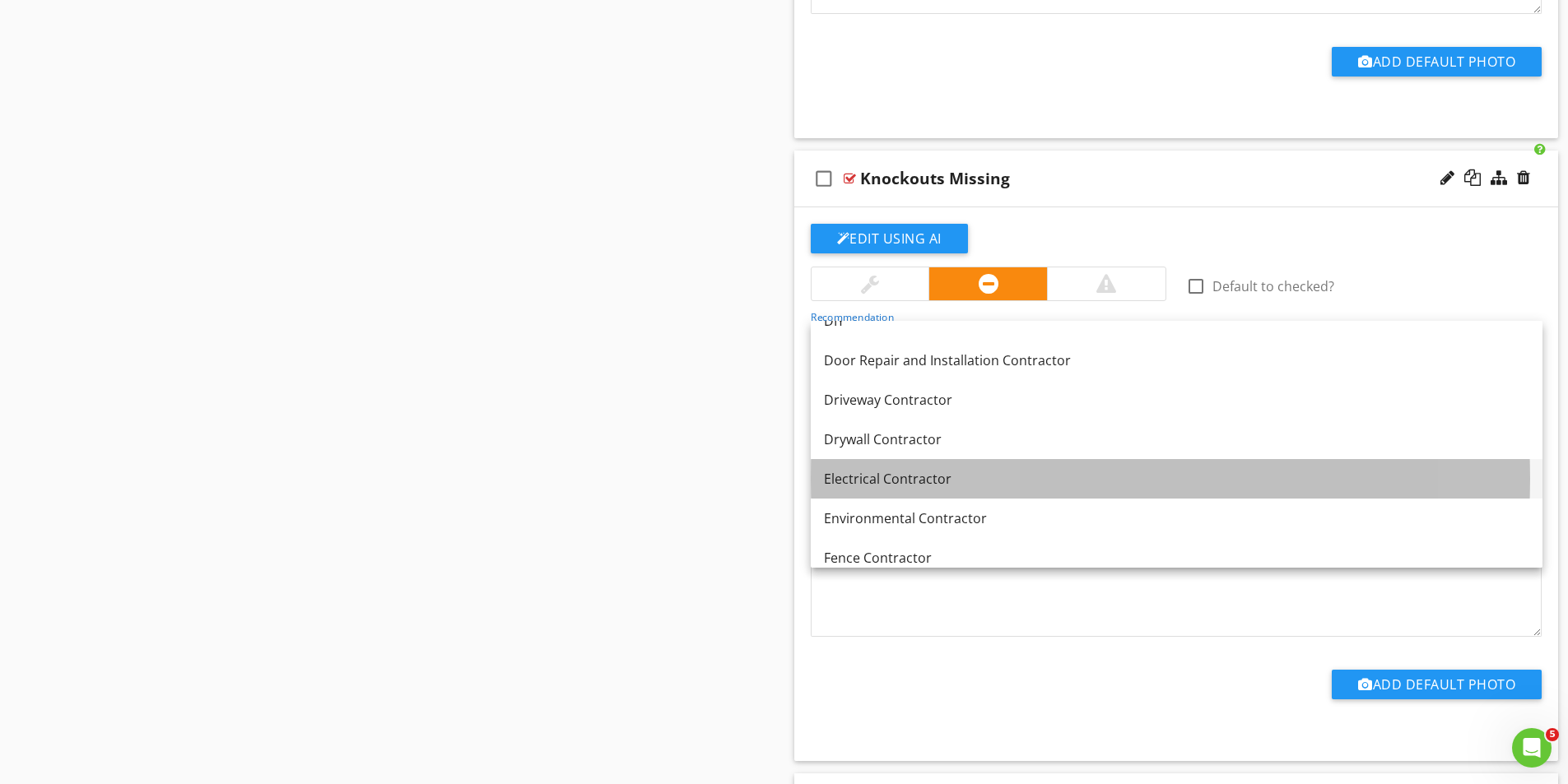
click at [900, 487] on div "Electrical Contractor" at bounding box center [1177, 478] width 706 height 20
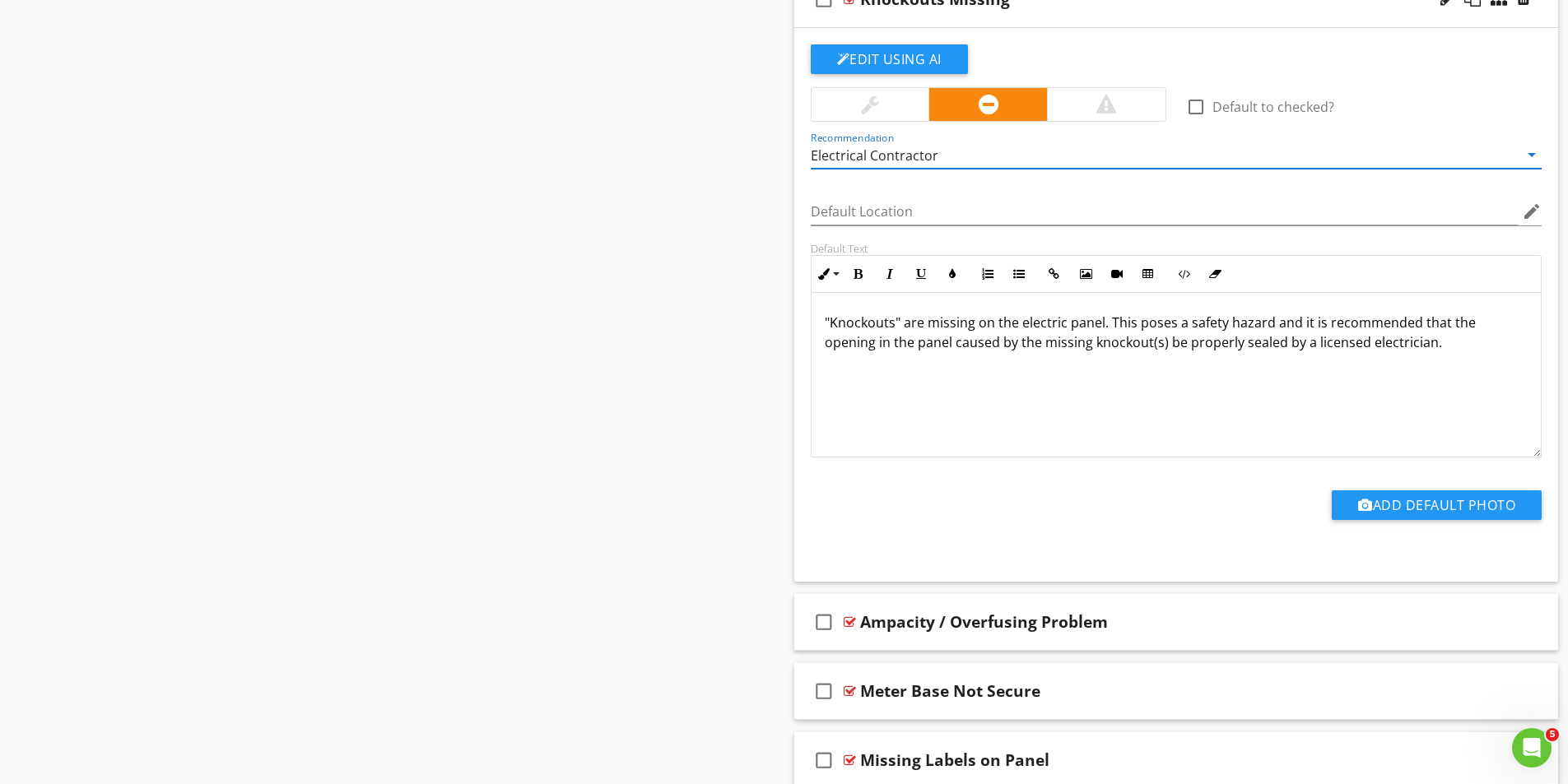
scroll to position [4605, 0]
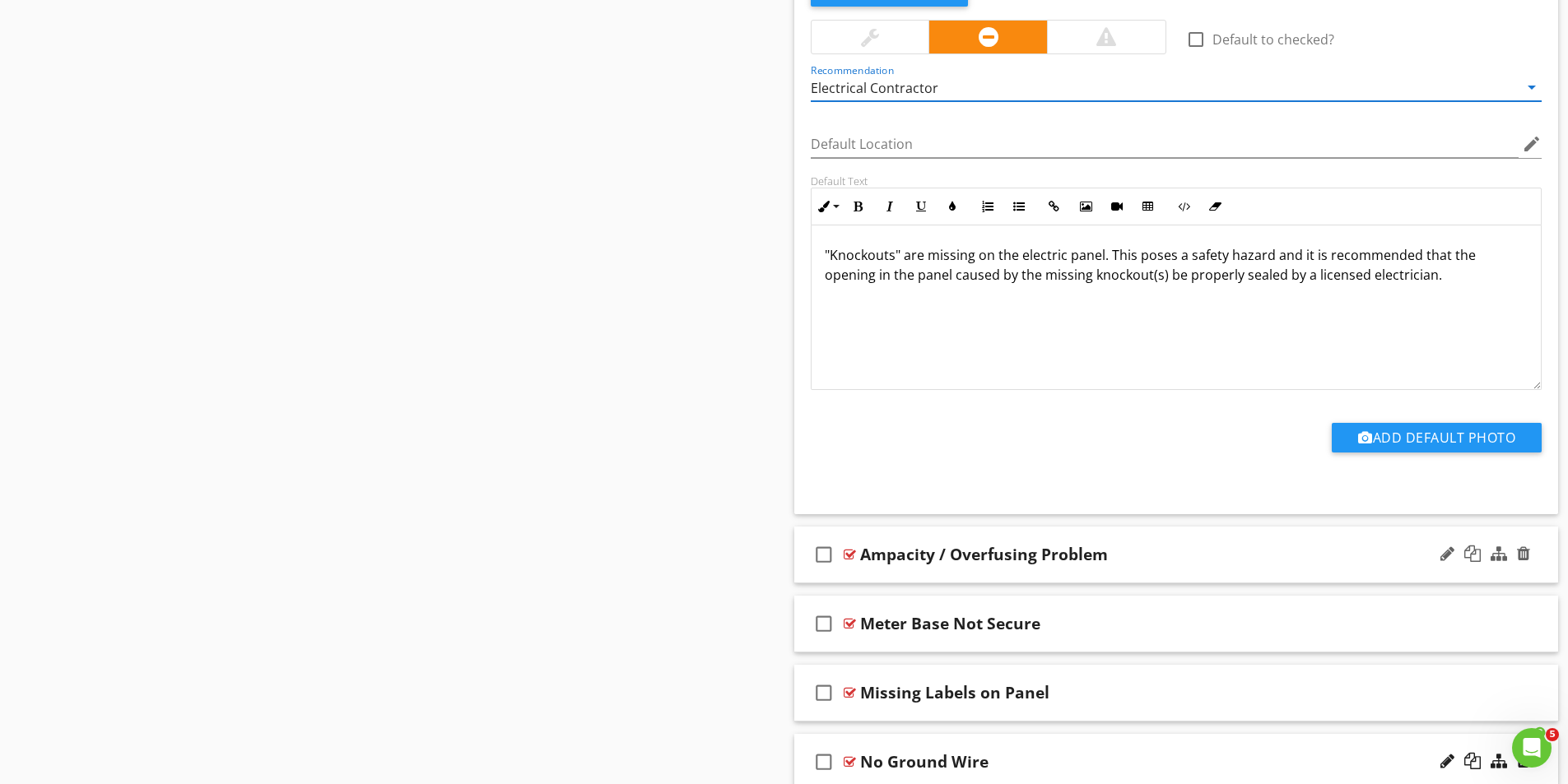
click at [848, 555] on div at bounding box center [849, 554] width 12 height 13
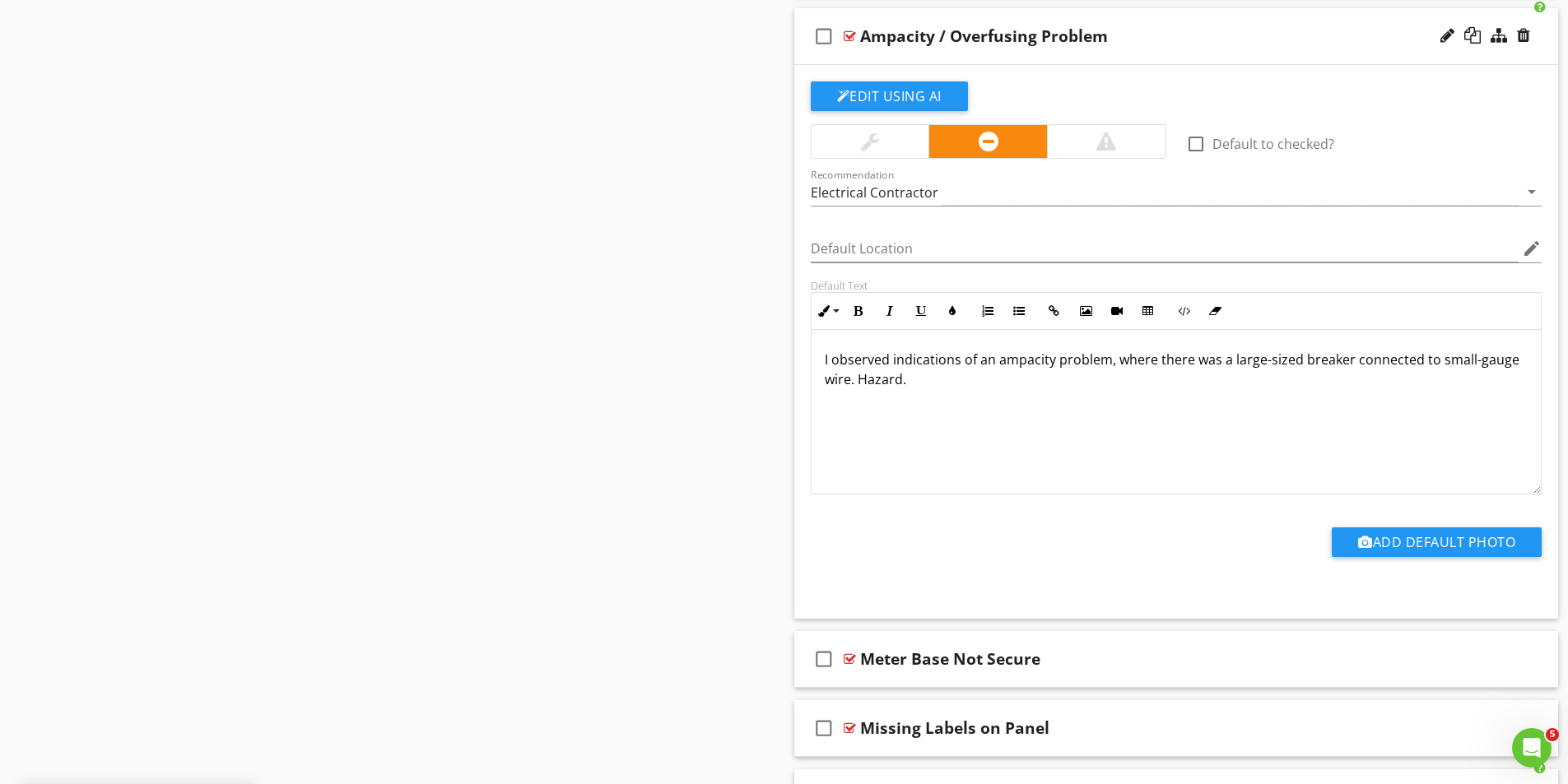
scroll to position [5427, 0]
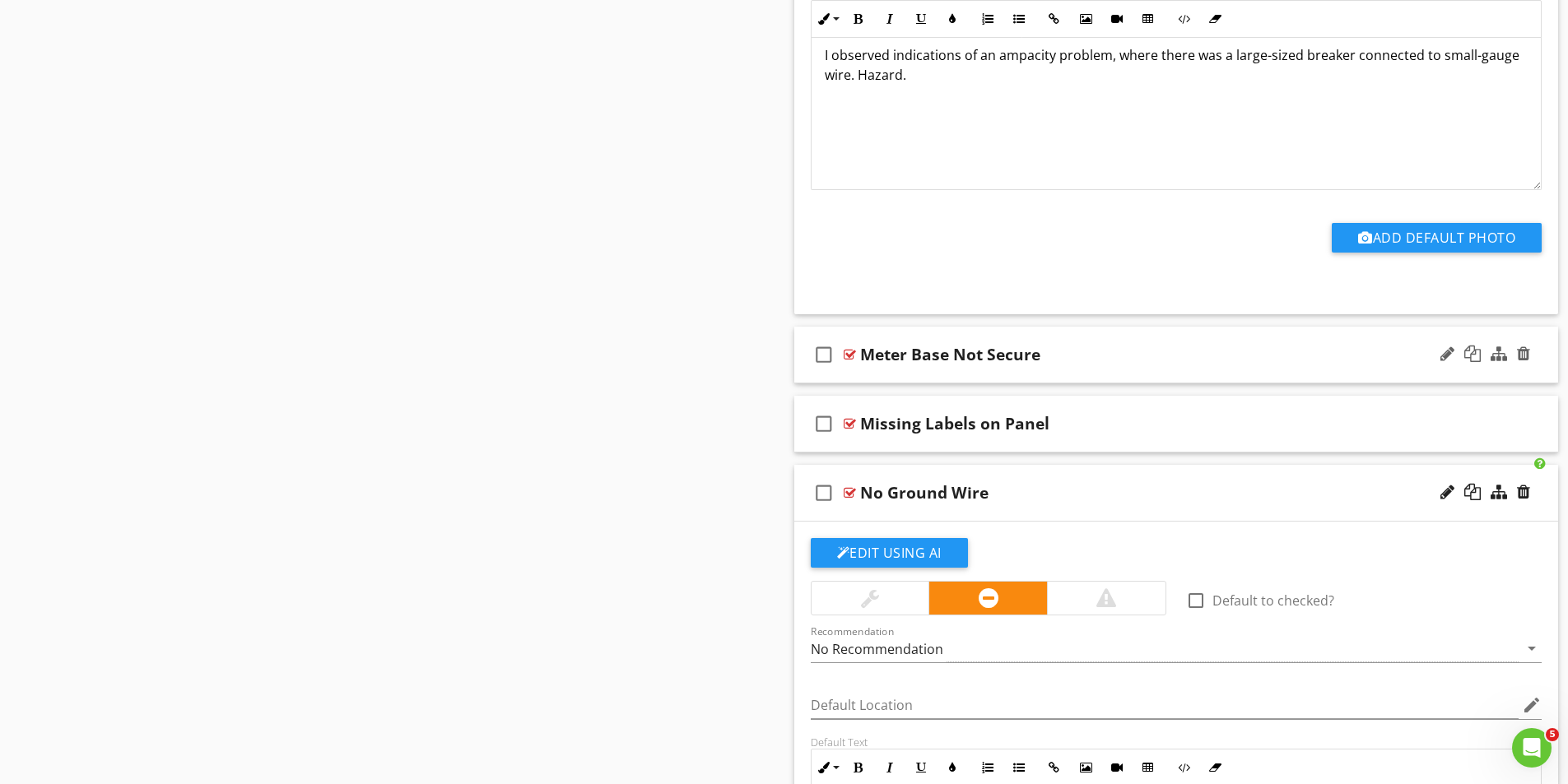
click at [856, 351] on div "check_box_outline_blank Meter Base Not Secure" at bounding box center [1177, 355] width 765 height 57
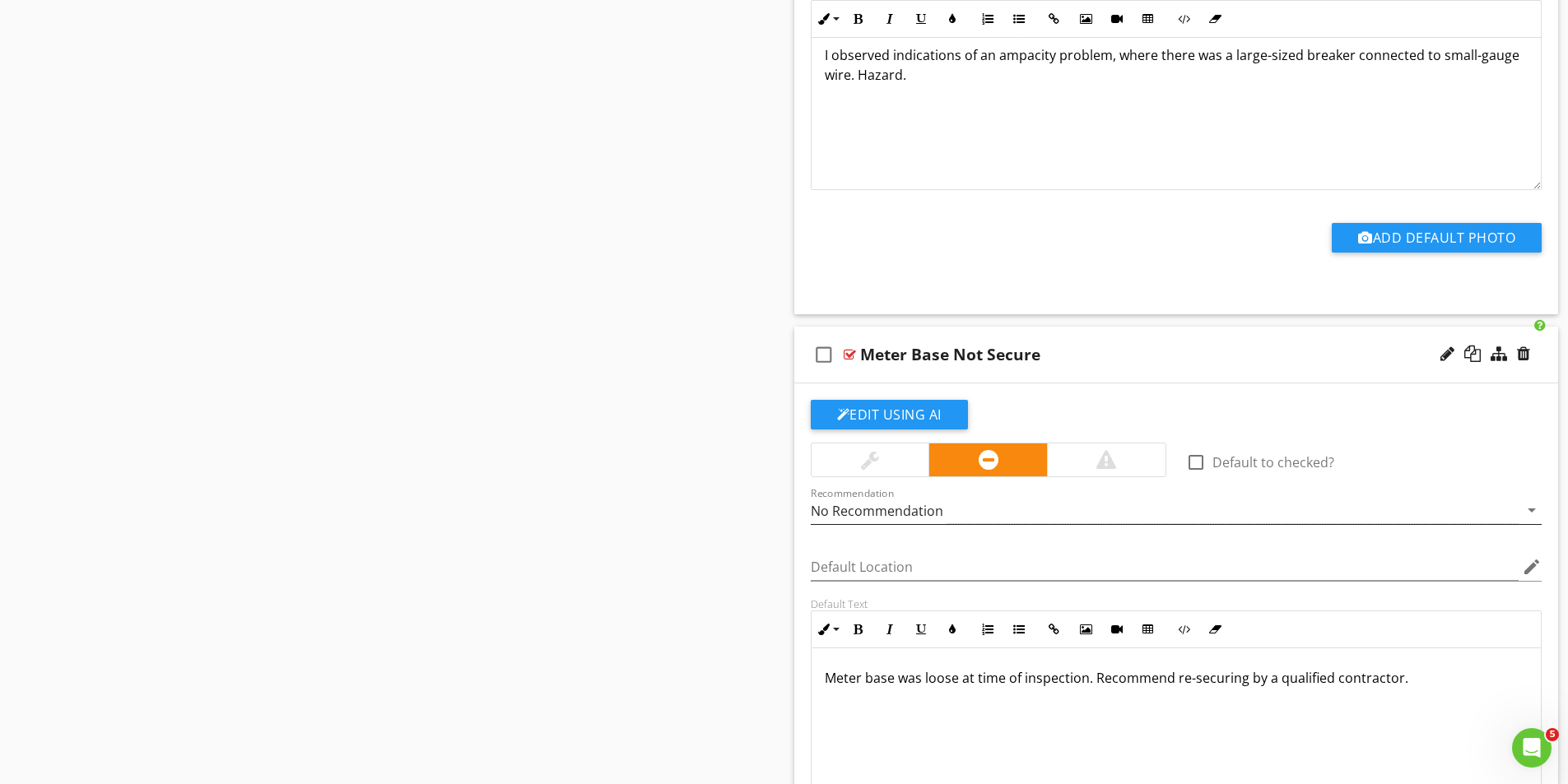
click at [912, 507] on div "No Recommendation" at bounding box center [877, 510] width 132 height 15
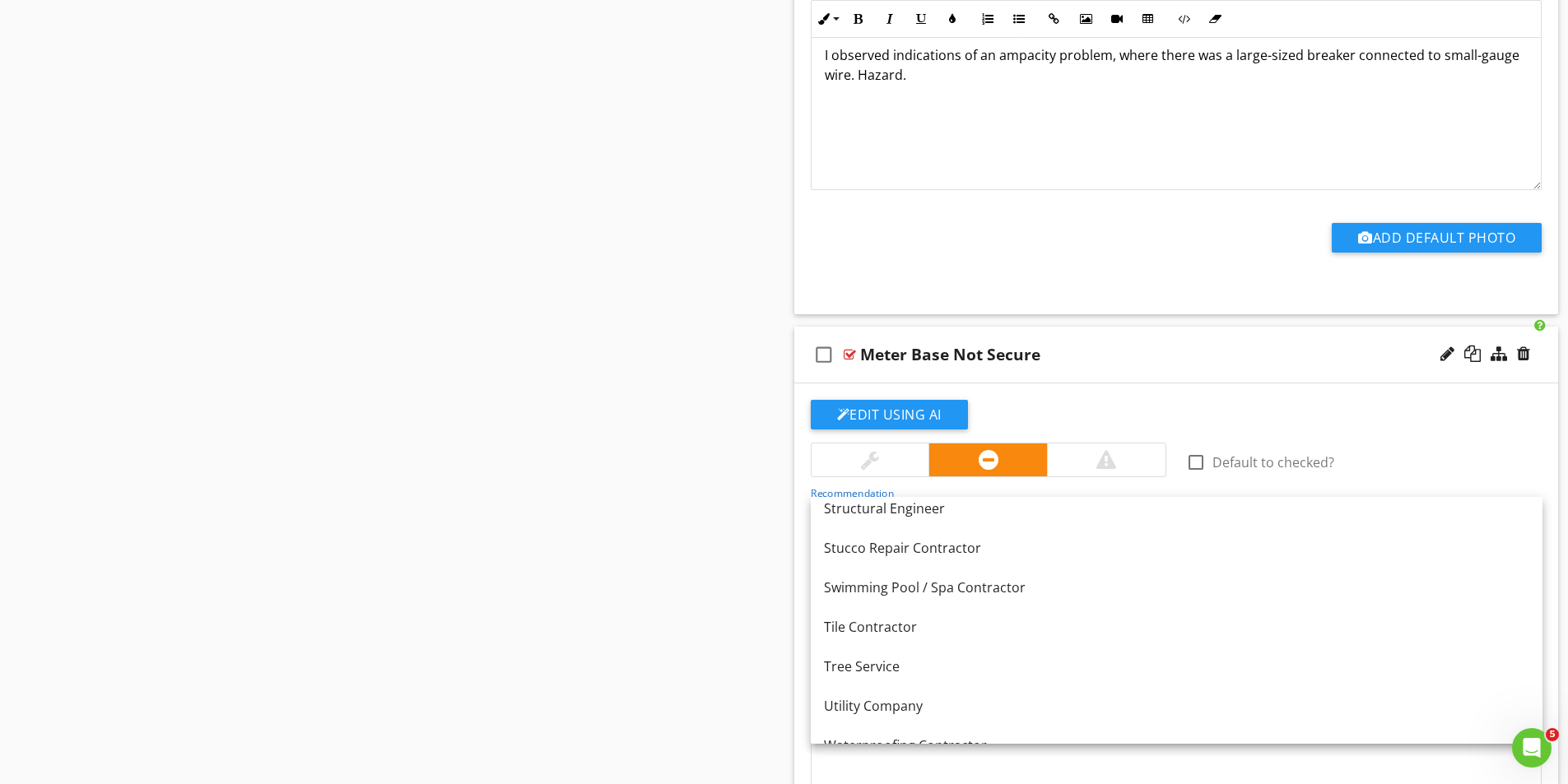
scroll to position [2222, 0]
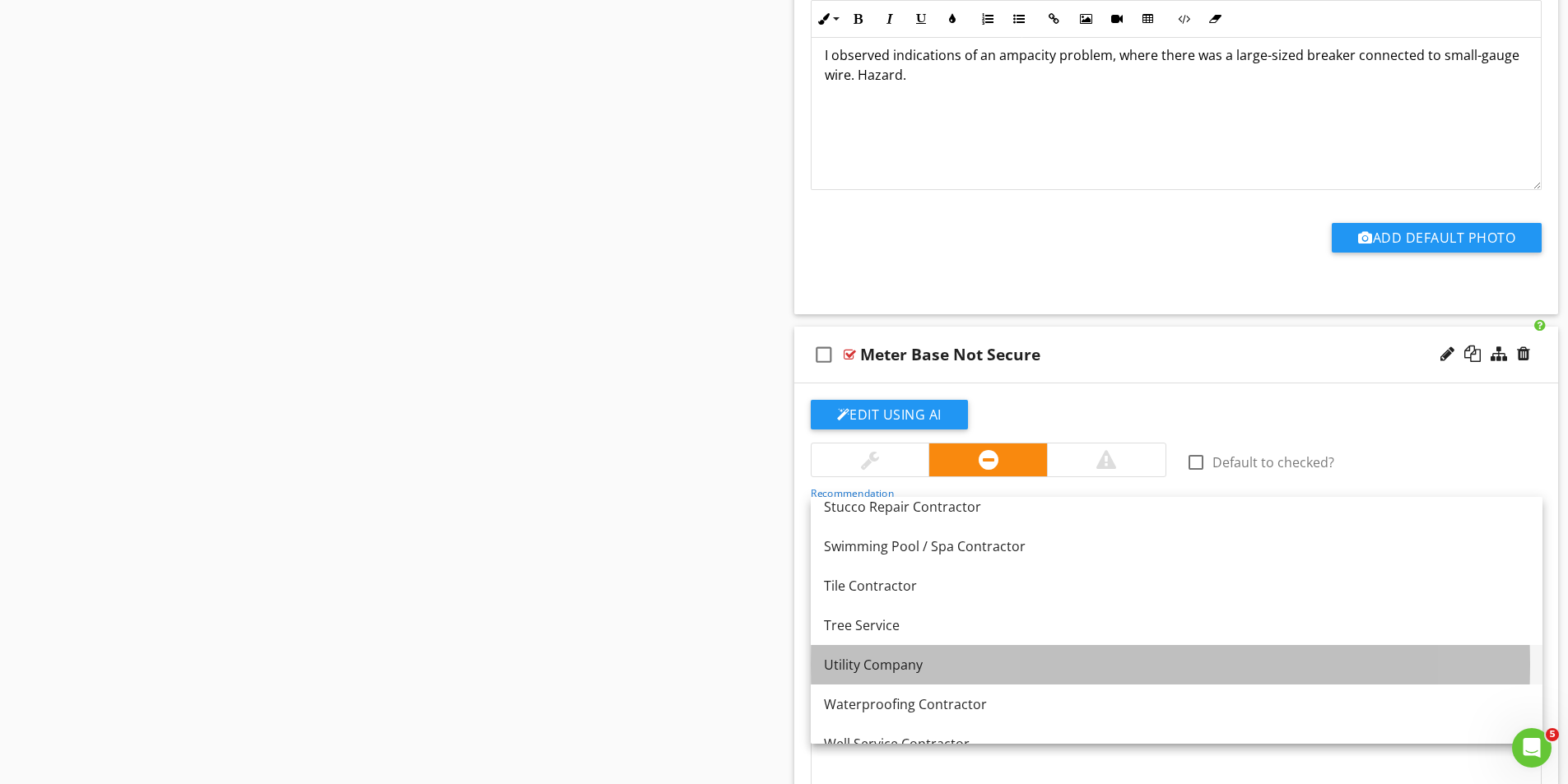
click at [893, 665] on div "Utility Company" at bounding box center [1177, 665] width 706 height 20
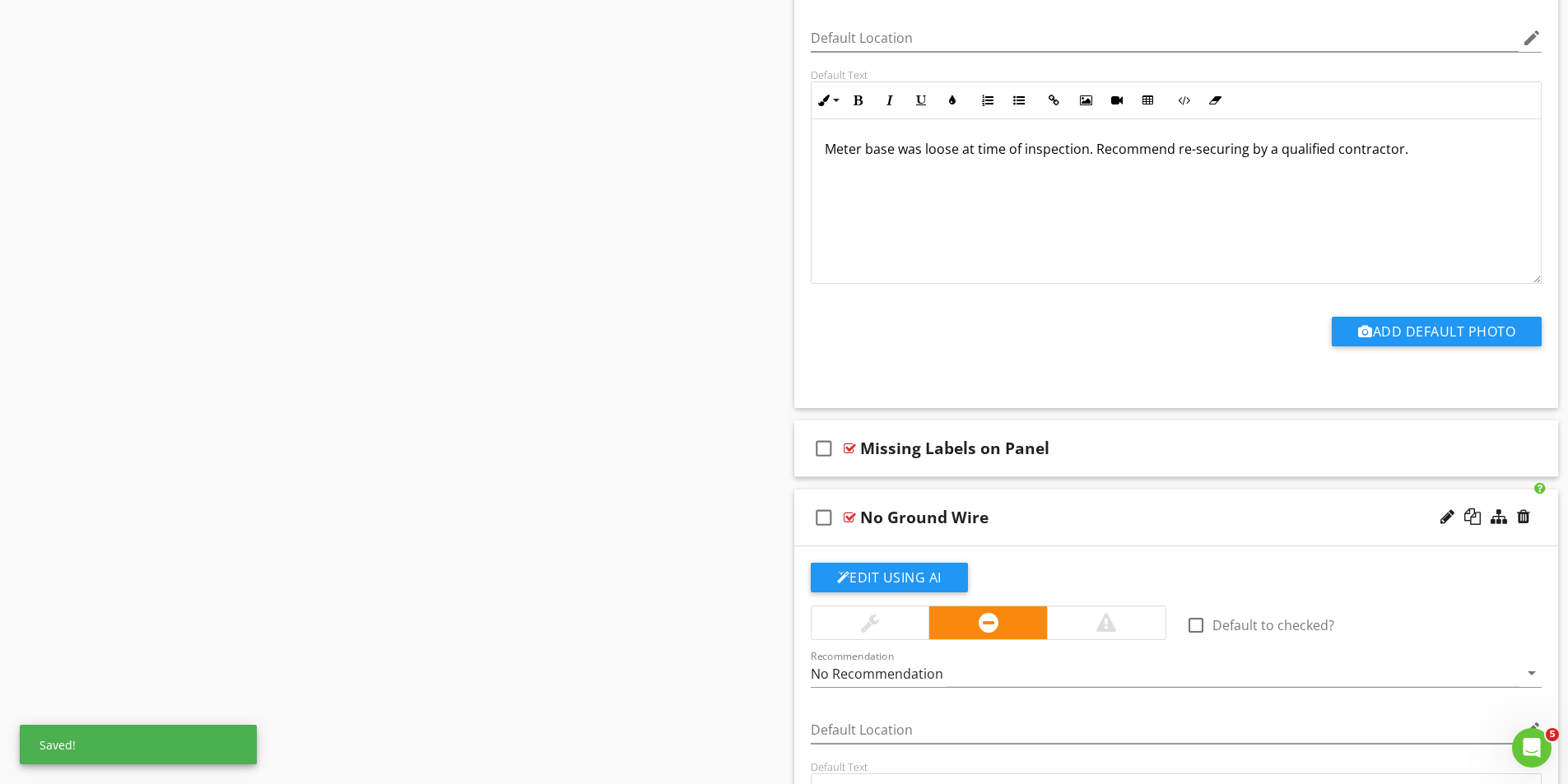
scroll to position [6004, 0]
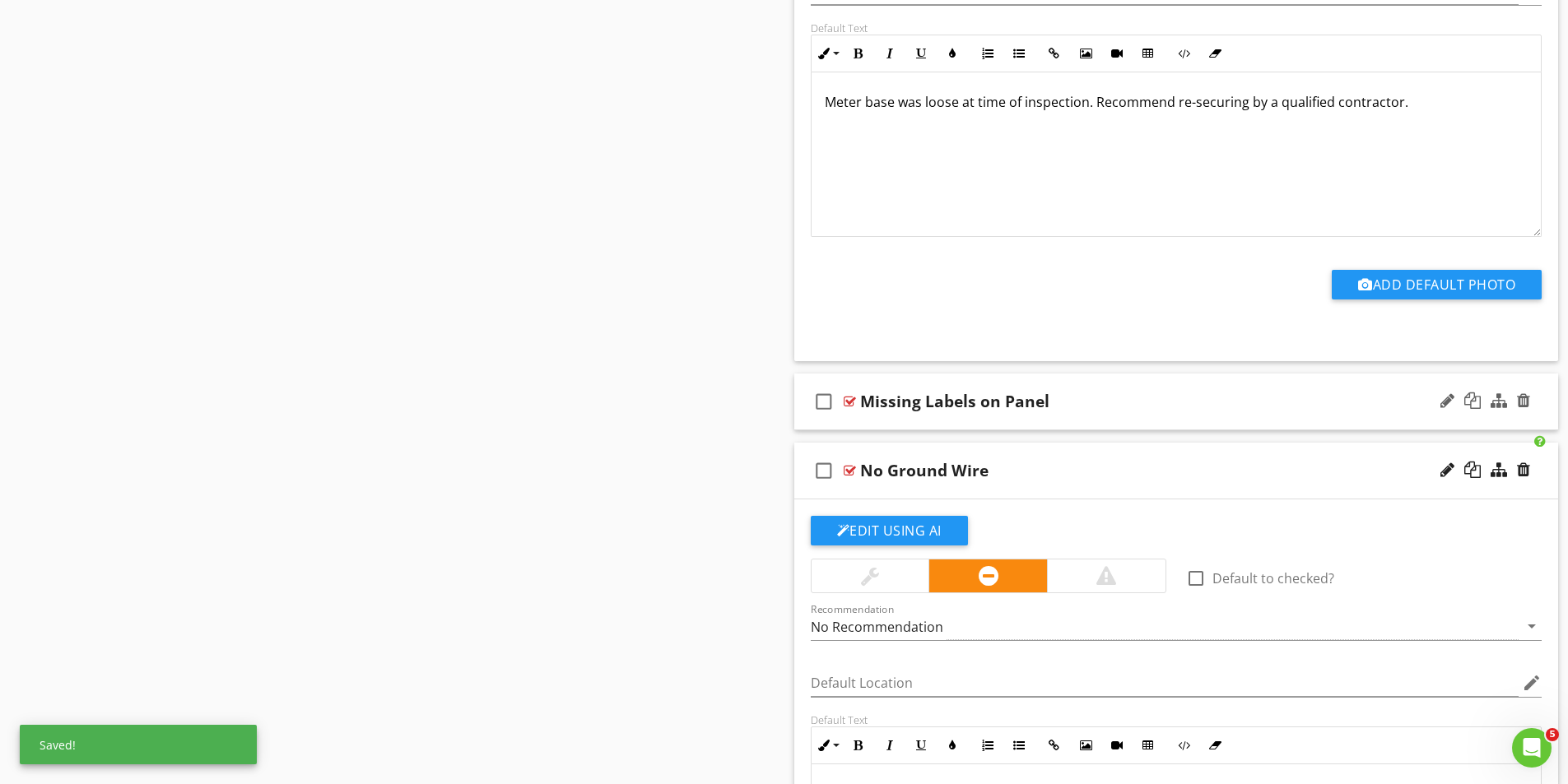
click at [851, 402] on div at bounding box center [849, 401] width 12 height 13
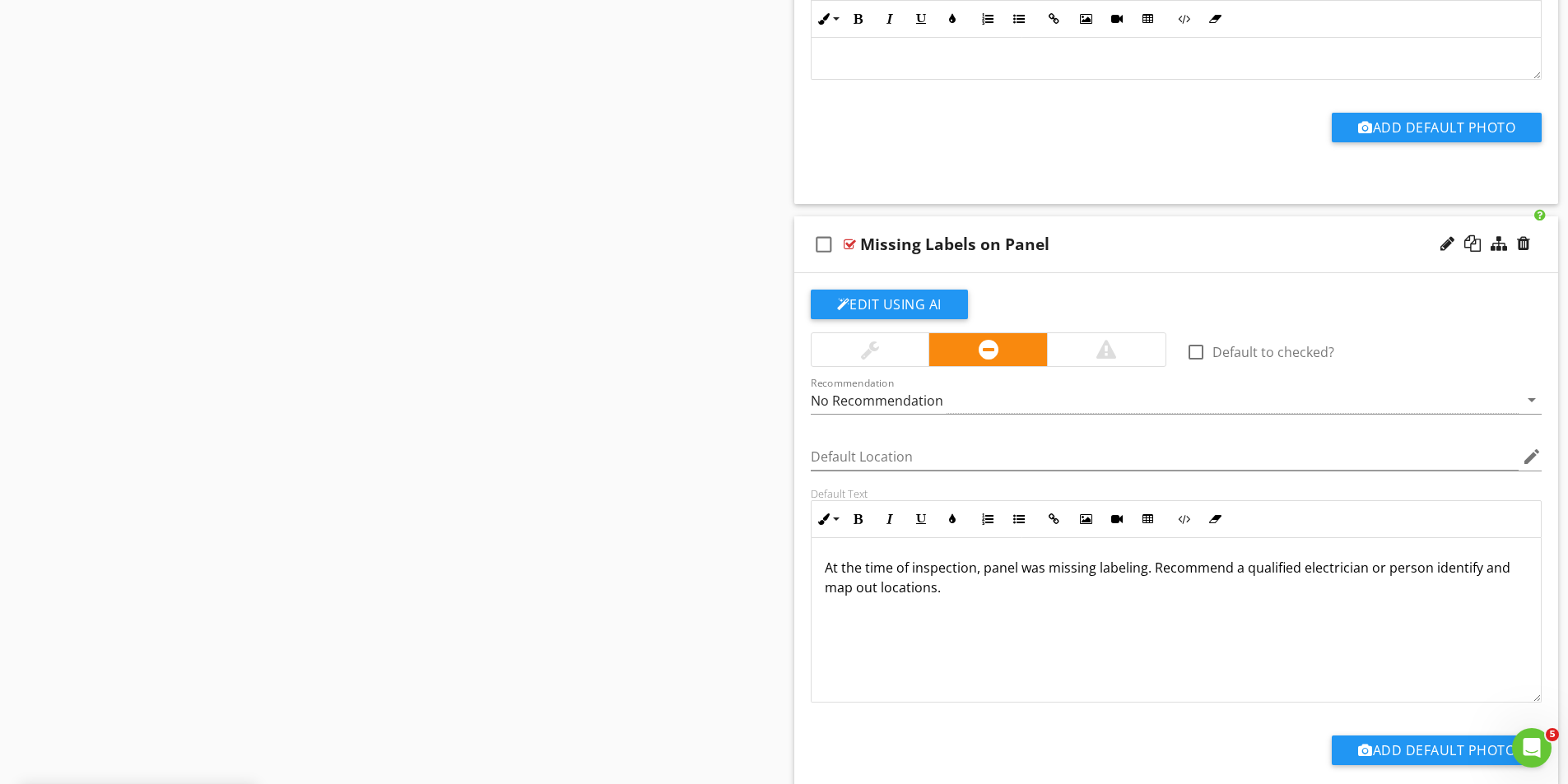
scroll to position [6168, 0]
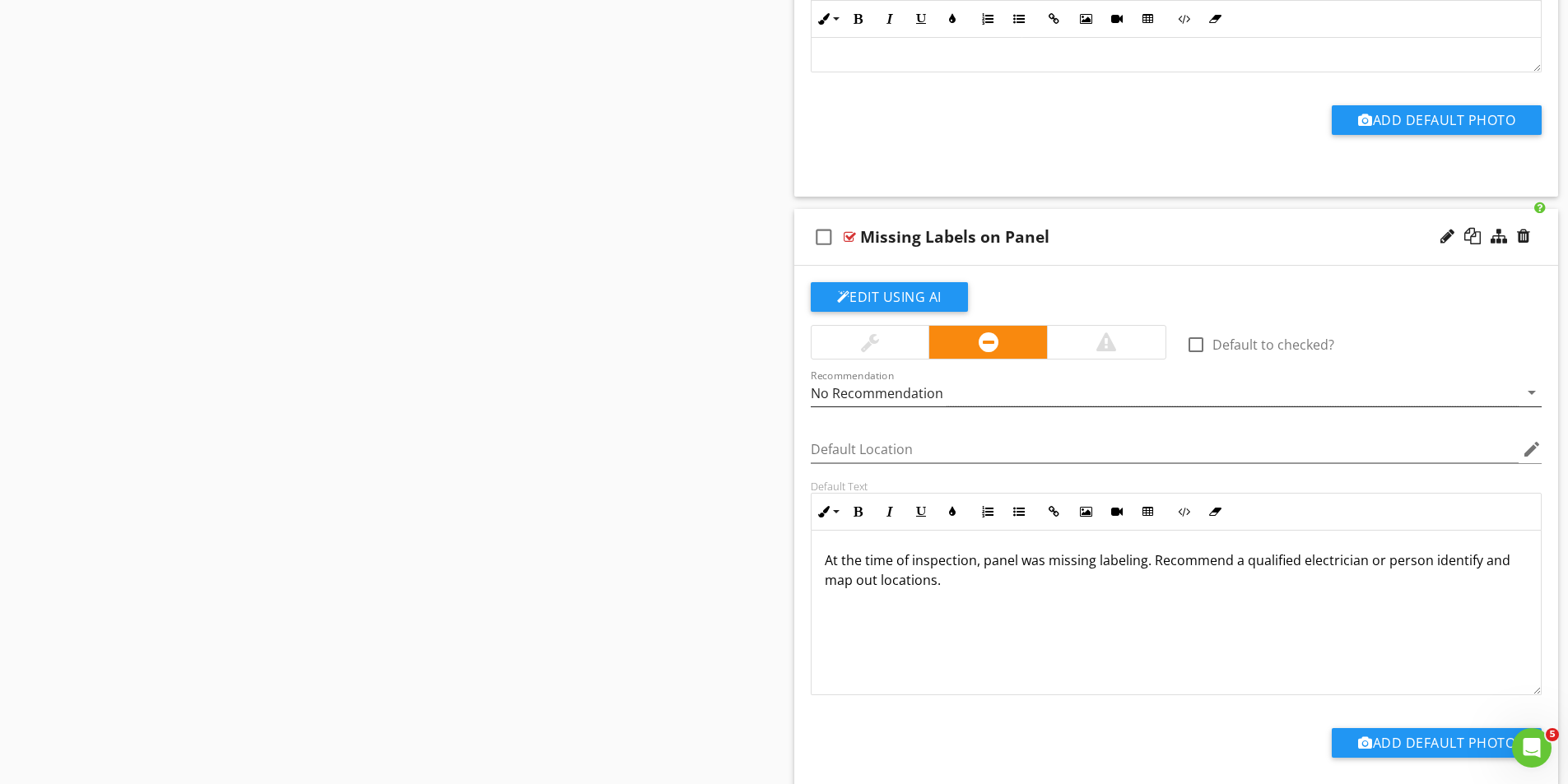
click at [886, 389] on div "No Recommendation" at bounding box center [877, 393] width 132 height 15
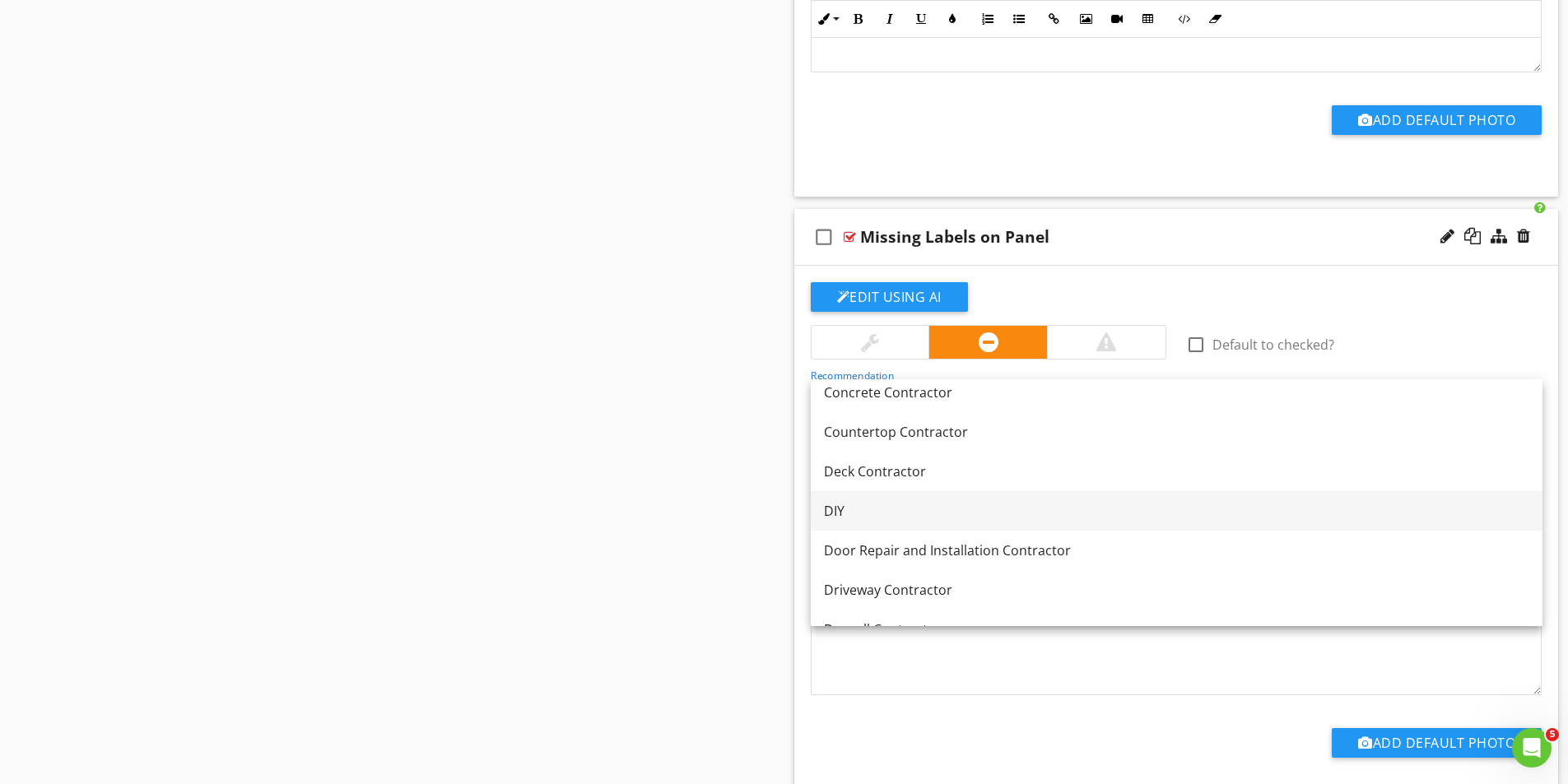
scroll to position [544, 0]
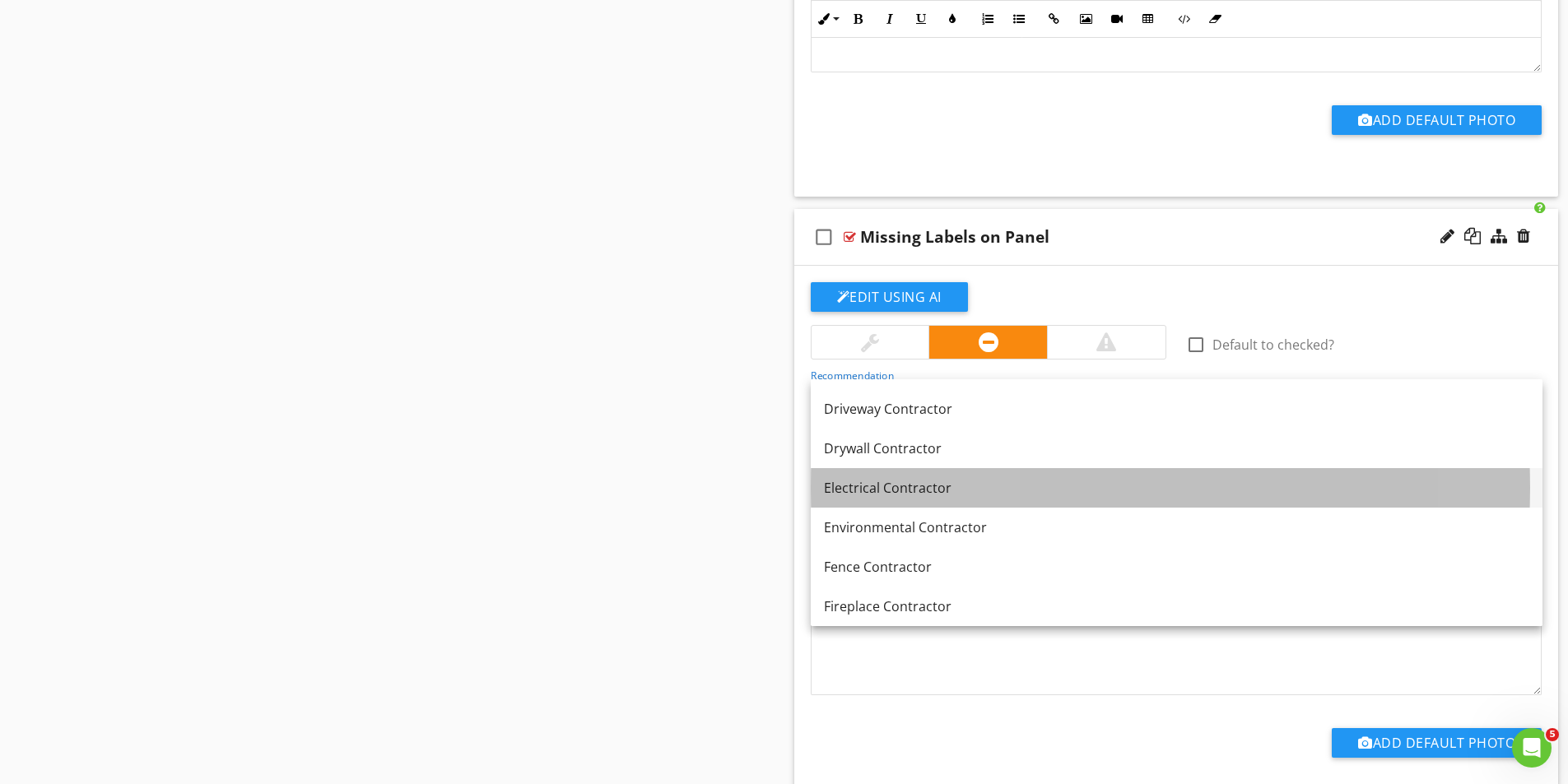
click at [880, 482] on div "Electrical Contractor" at bounding box center [1177, 488] width 706 height 20
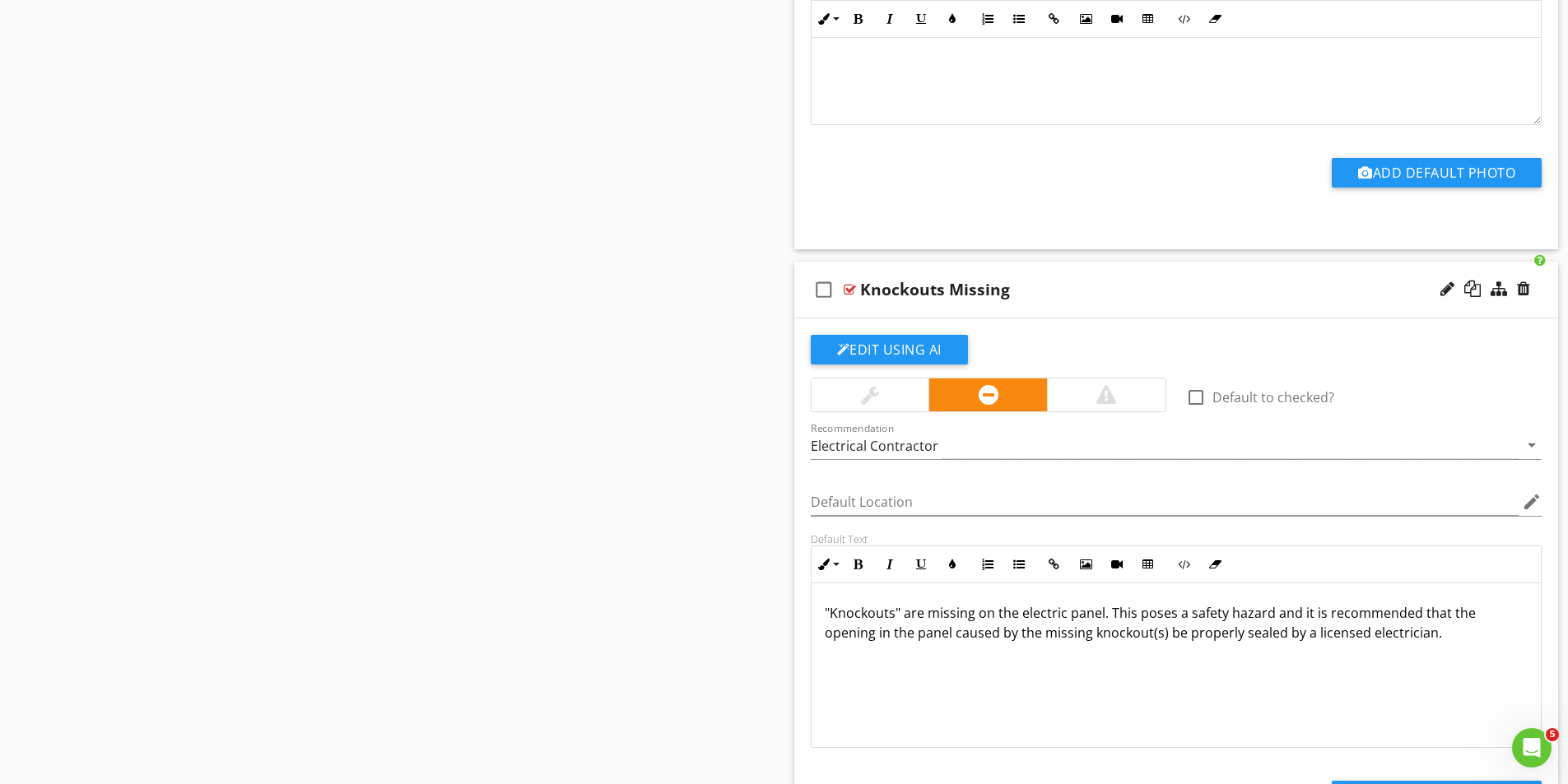
scroll to position [4193, 0]
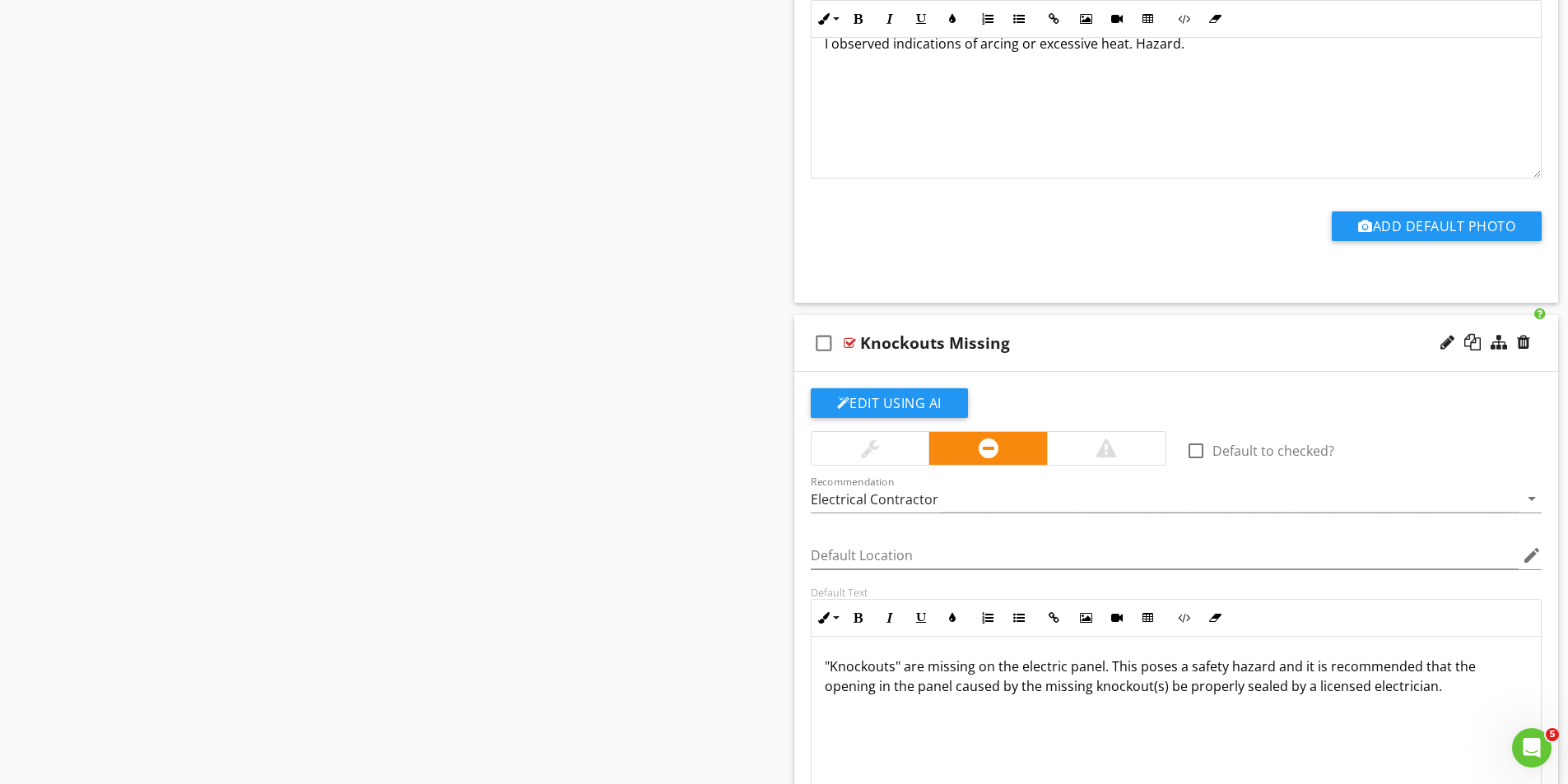
click at [855, 346] on div at bounding box center [849, 342] width 12 height 13
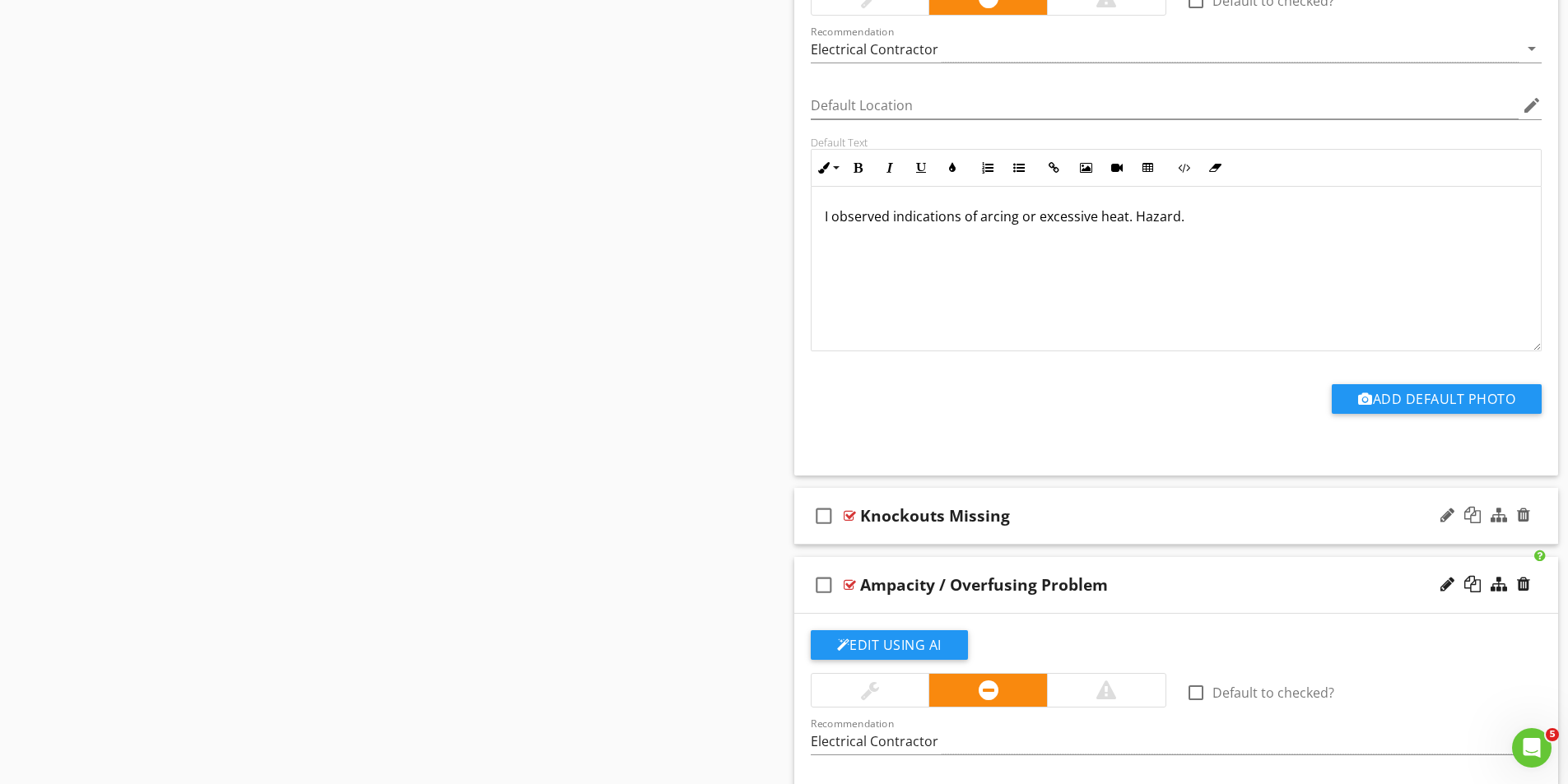
scroll to position [3781, 0]
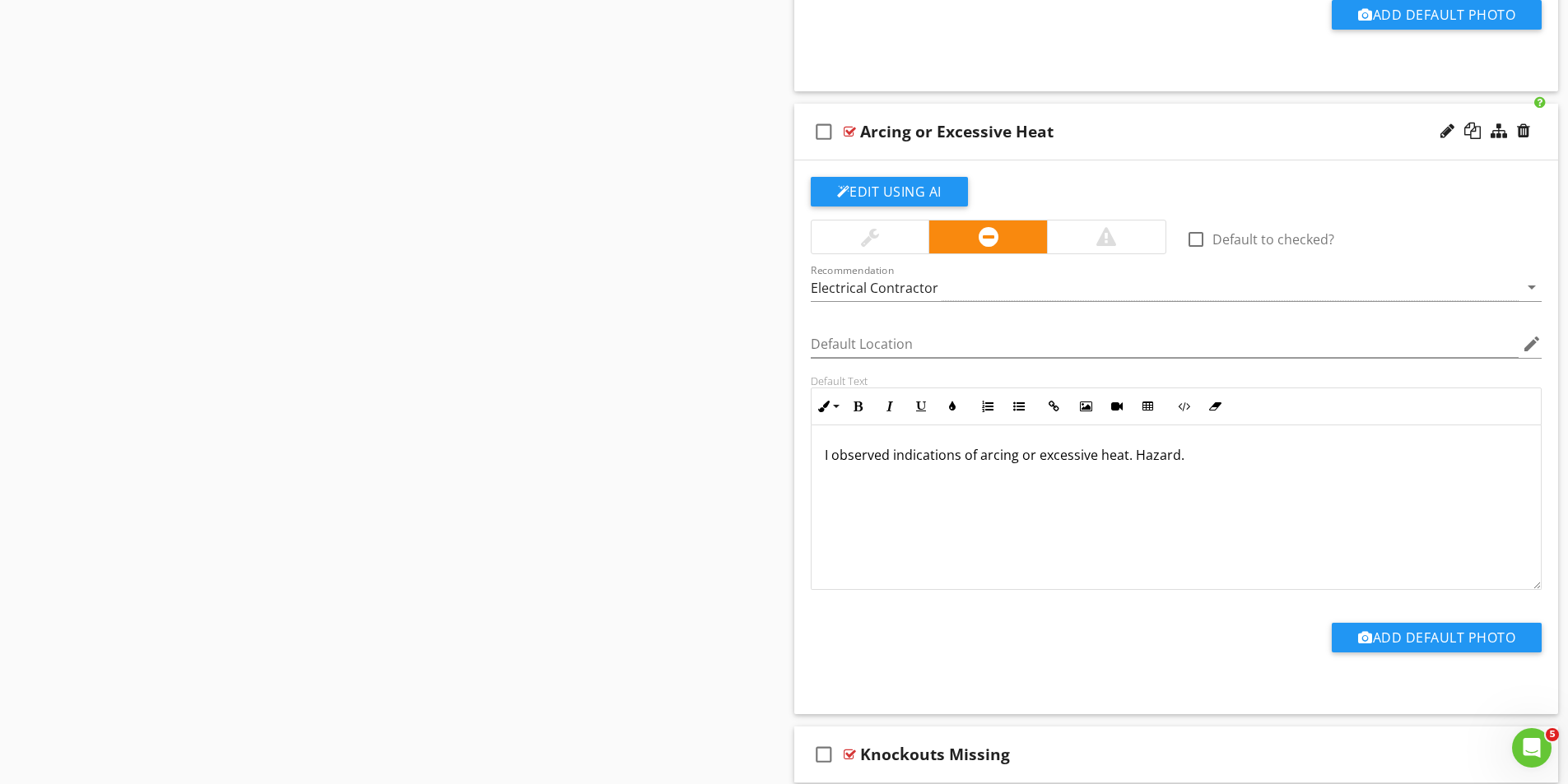
click at [843, 128] on div at bounding box center [849, 132] width 12 height 13
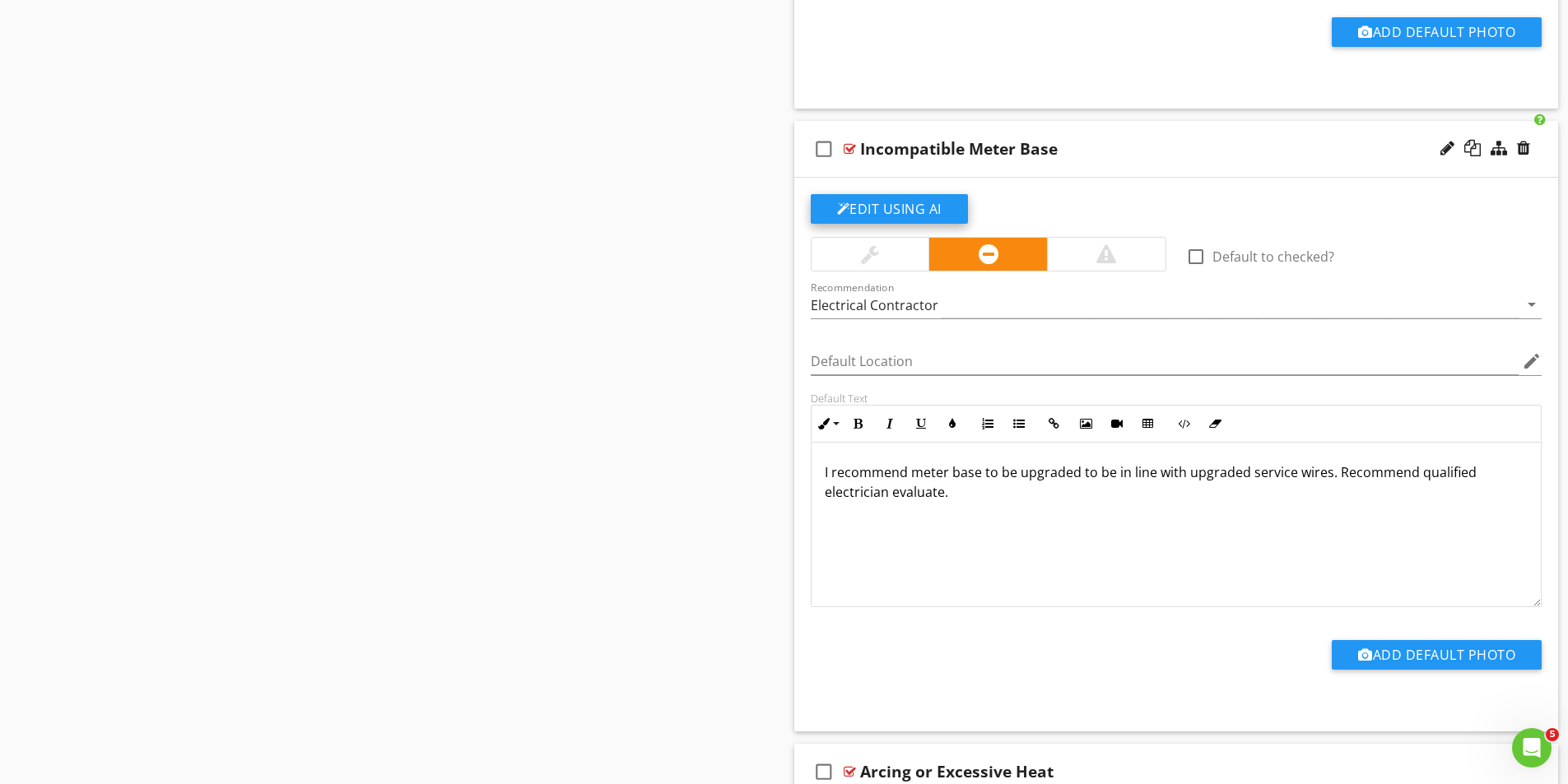
scroll to position [3123, 0]
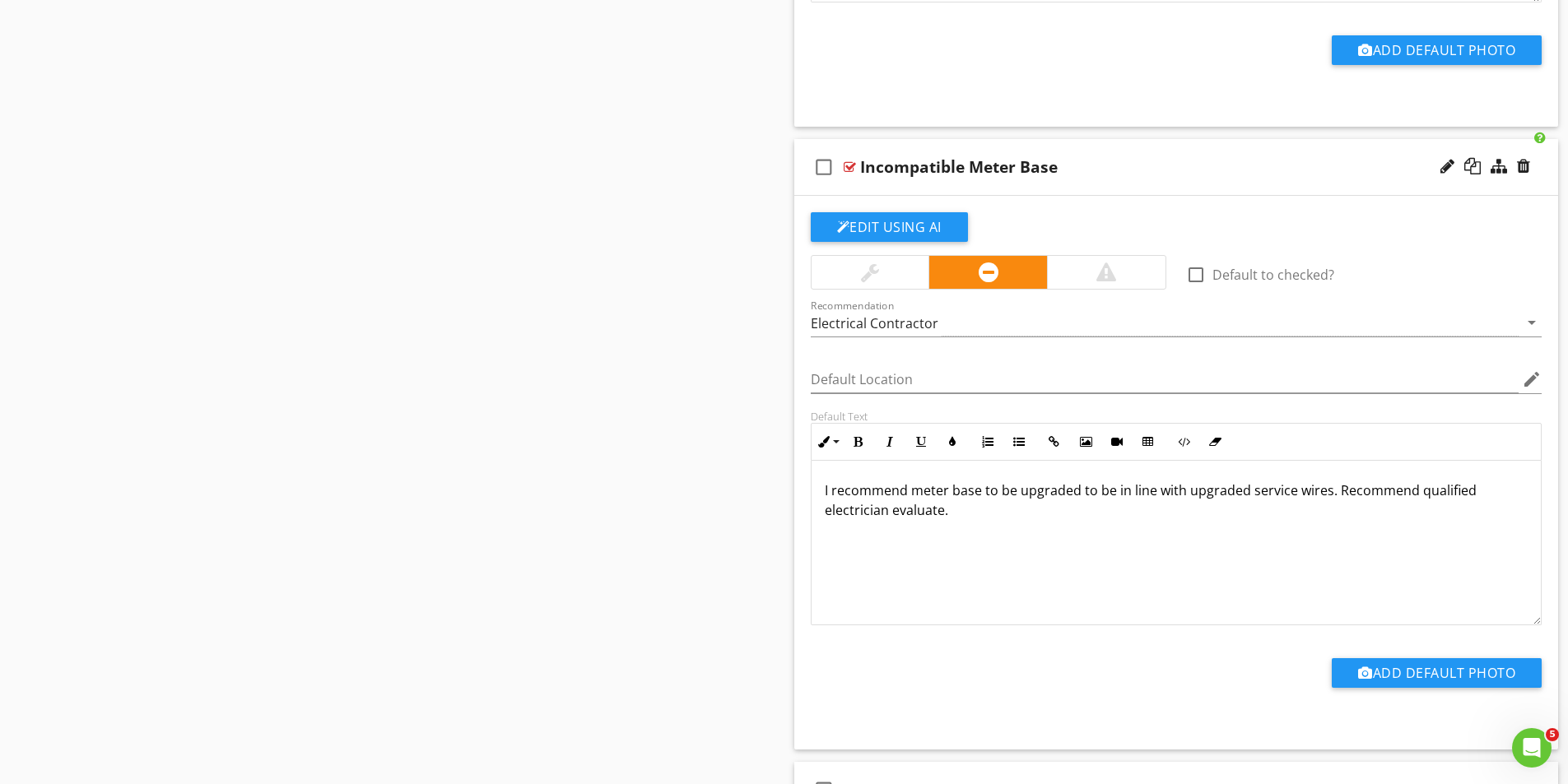
click at [847, 166] on div at bounding box center [849, 166] width 12 height 13
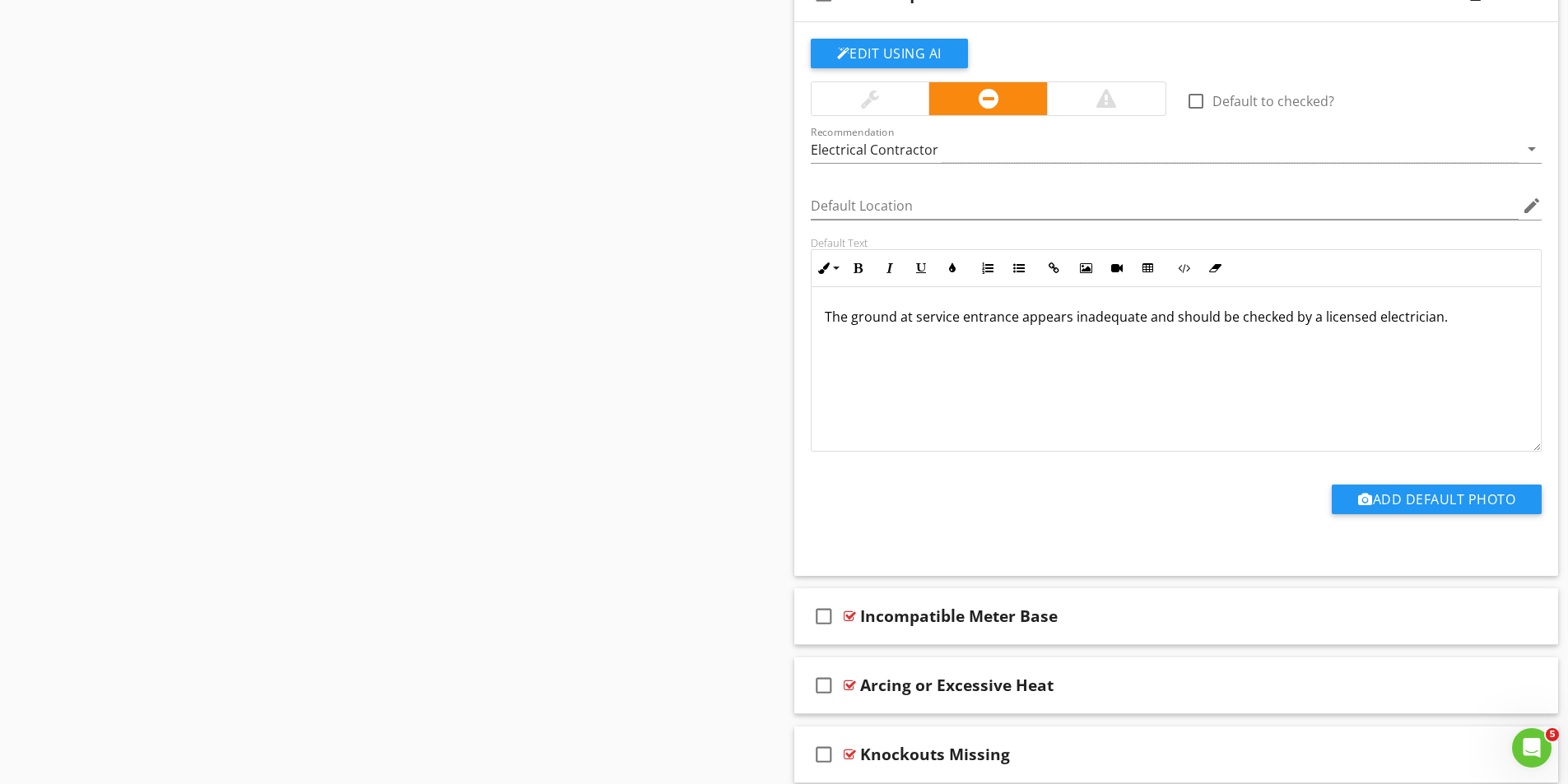
scroll to position [2629, 0]
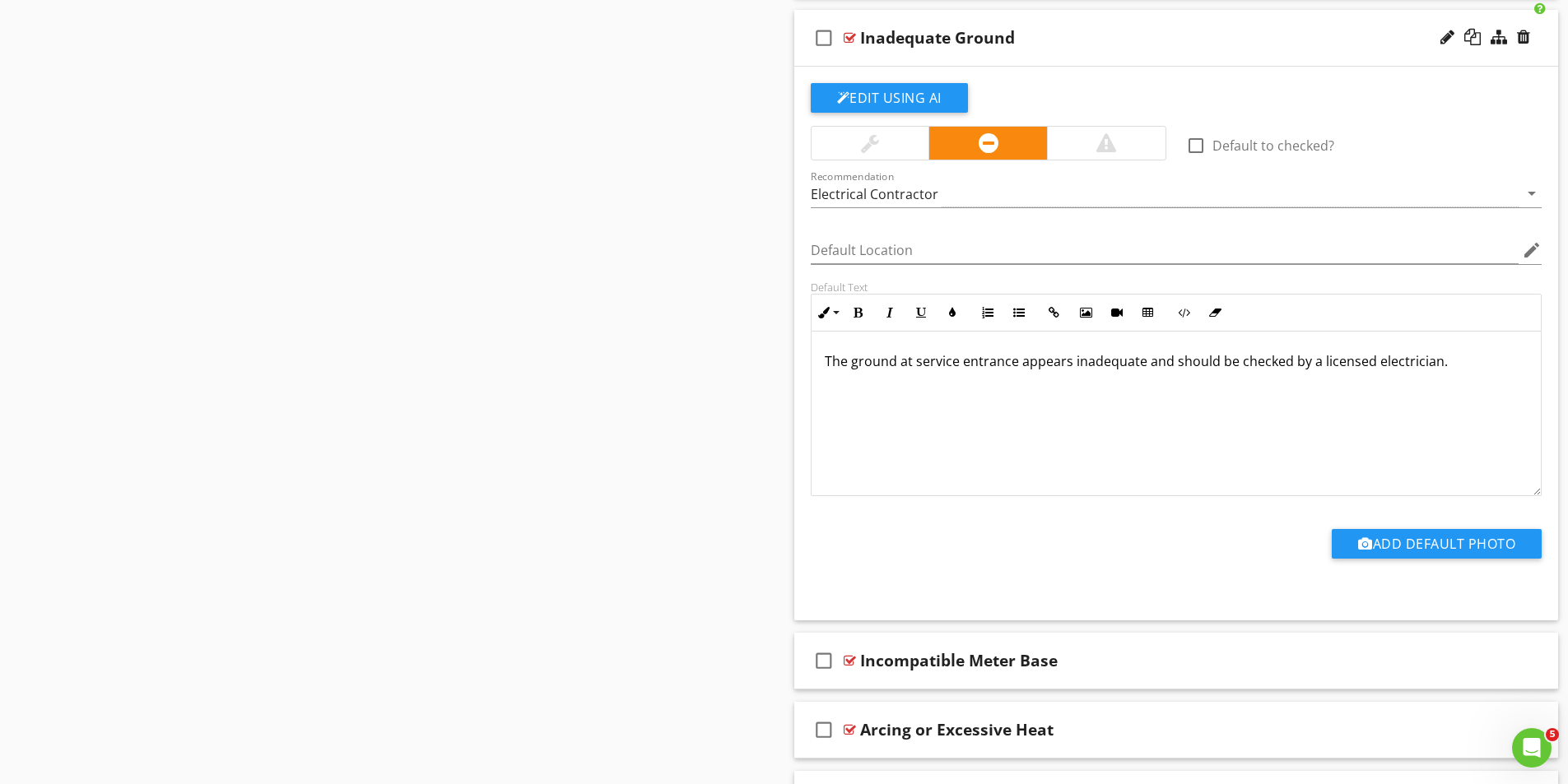
click at [851, 38] on div at bounding box center [849, 37] width 12 height 13
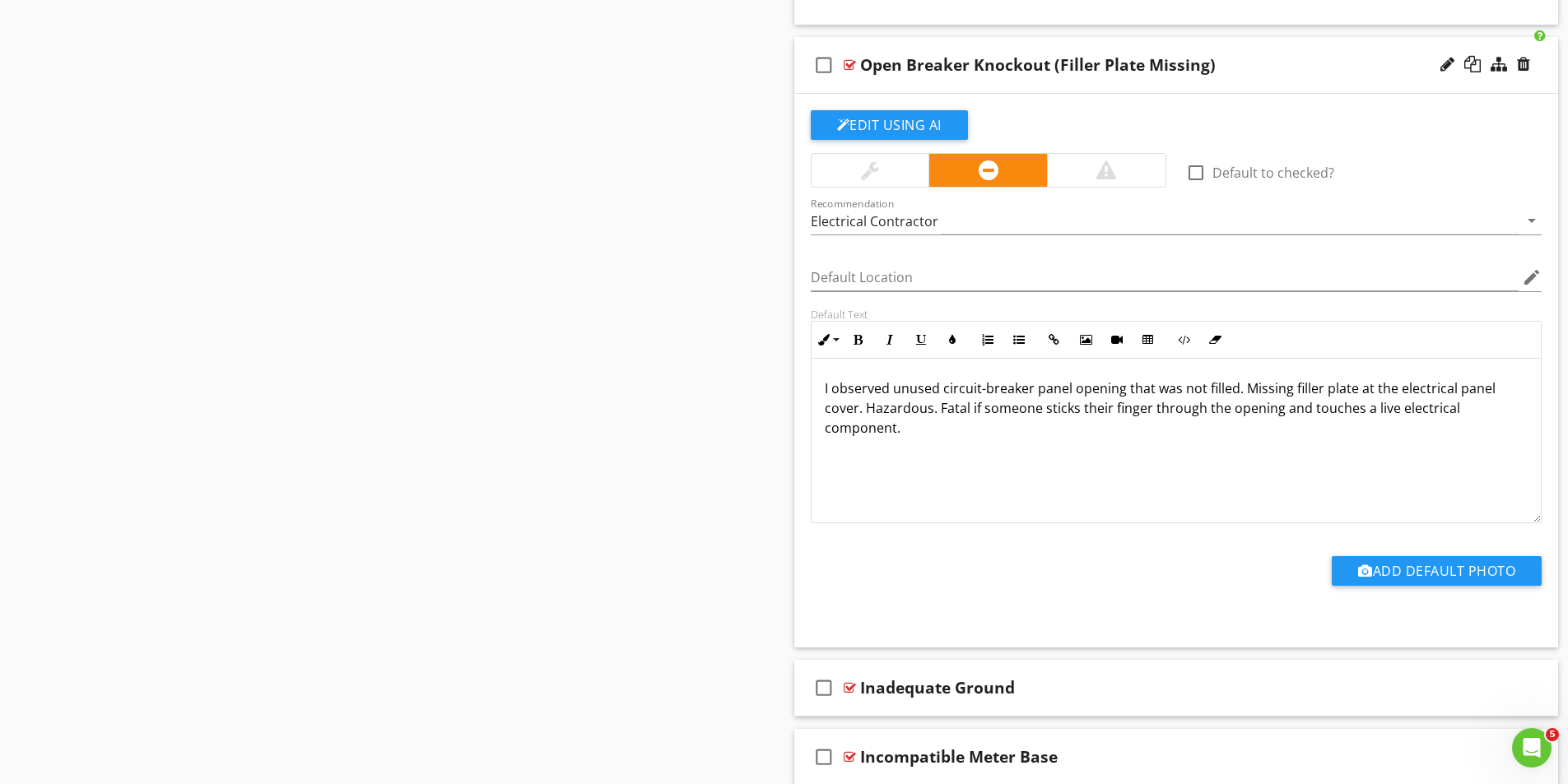
scroll to position [1971, 0]
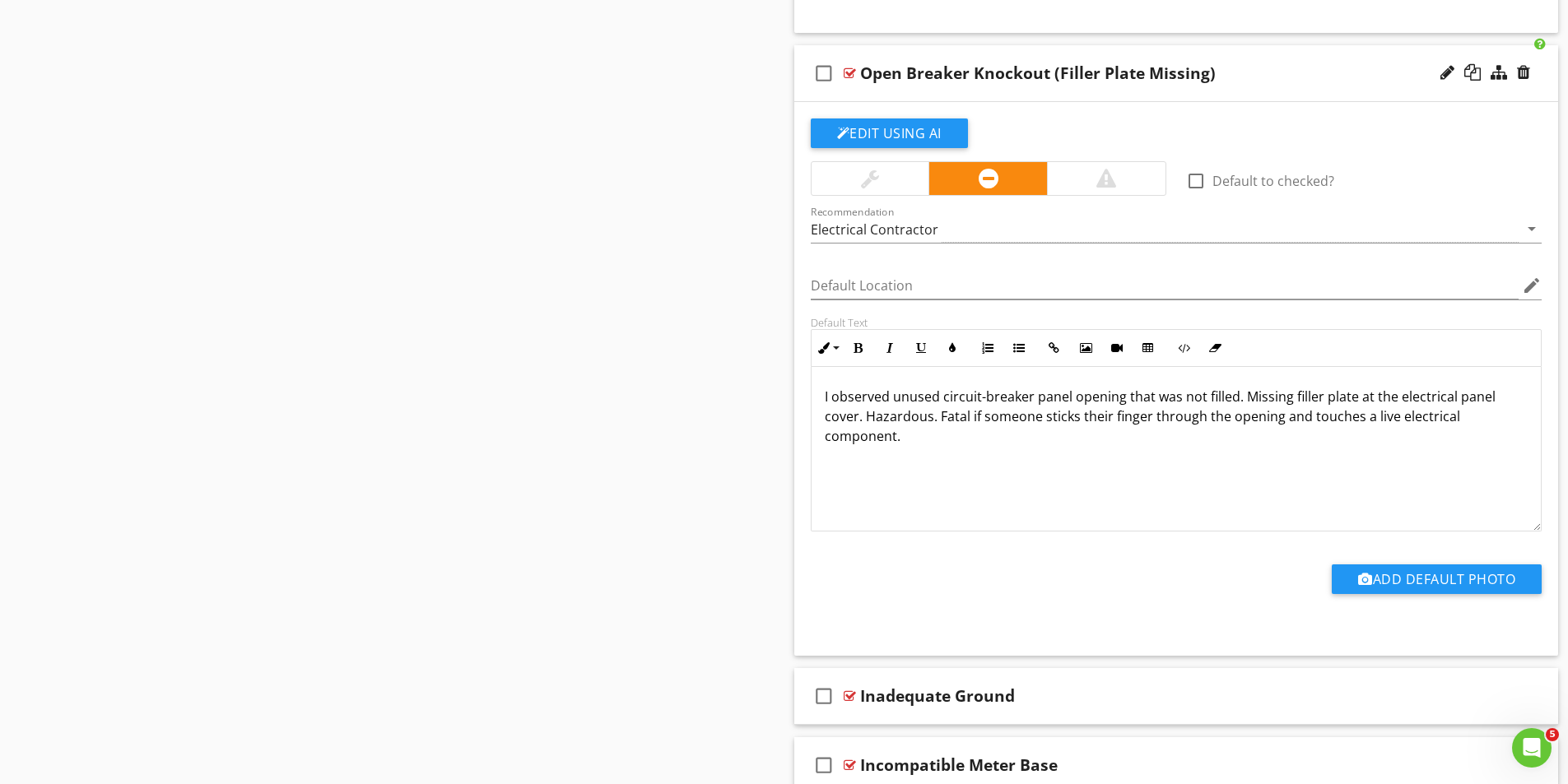
click at [854, 73] on div at bounding box center [849, 73] width 12 height 13
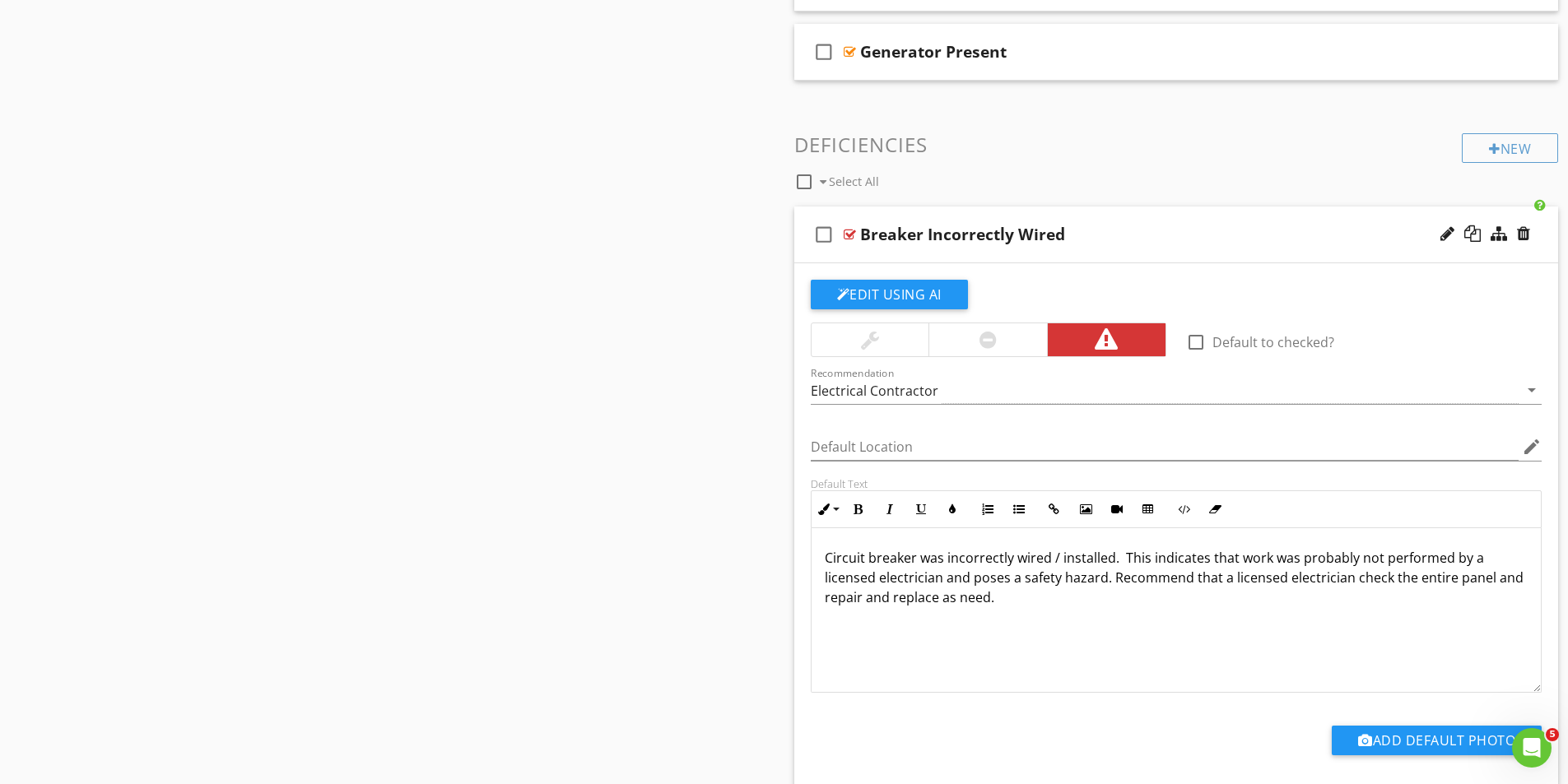
scroll to position [1148, 0]
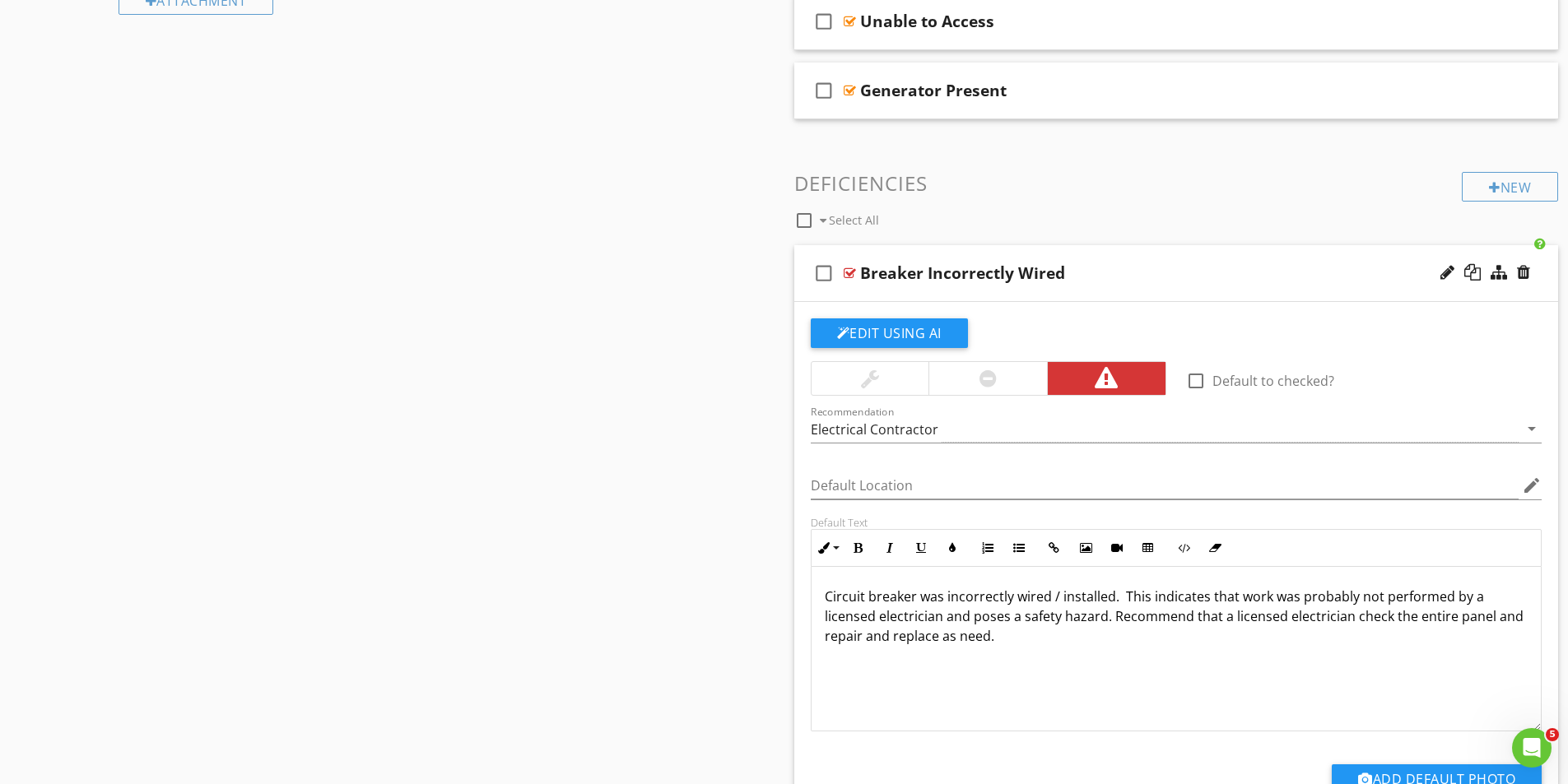
click at [848, 276] on div at bounding box center [849, 273] width 12 height 13
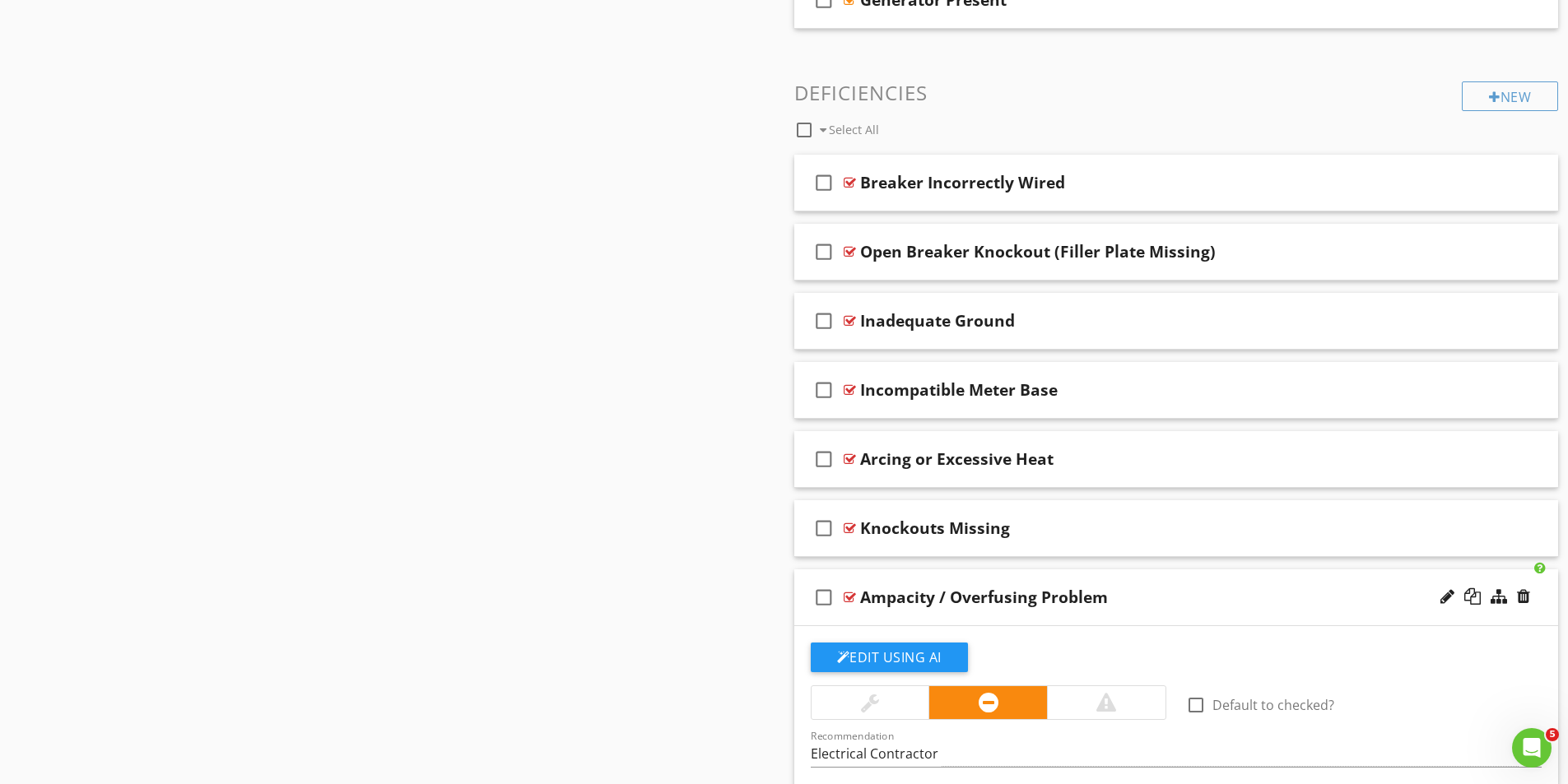
scroll to position [1559, 0]
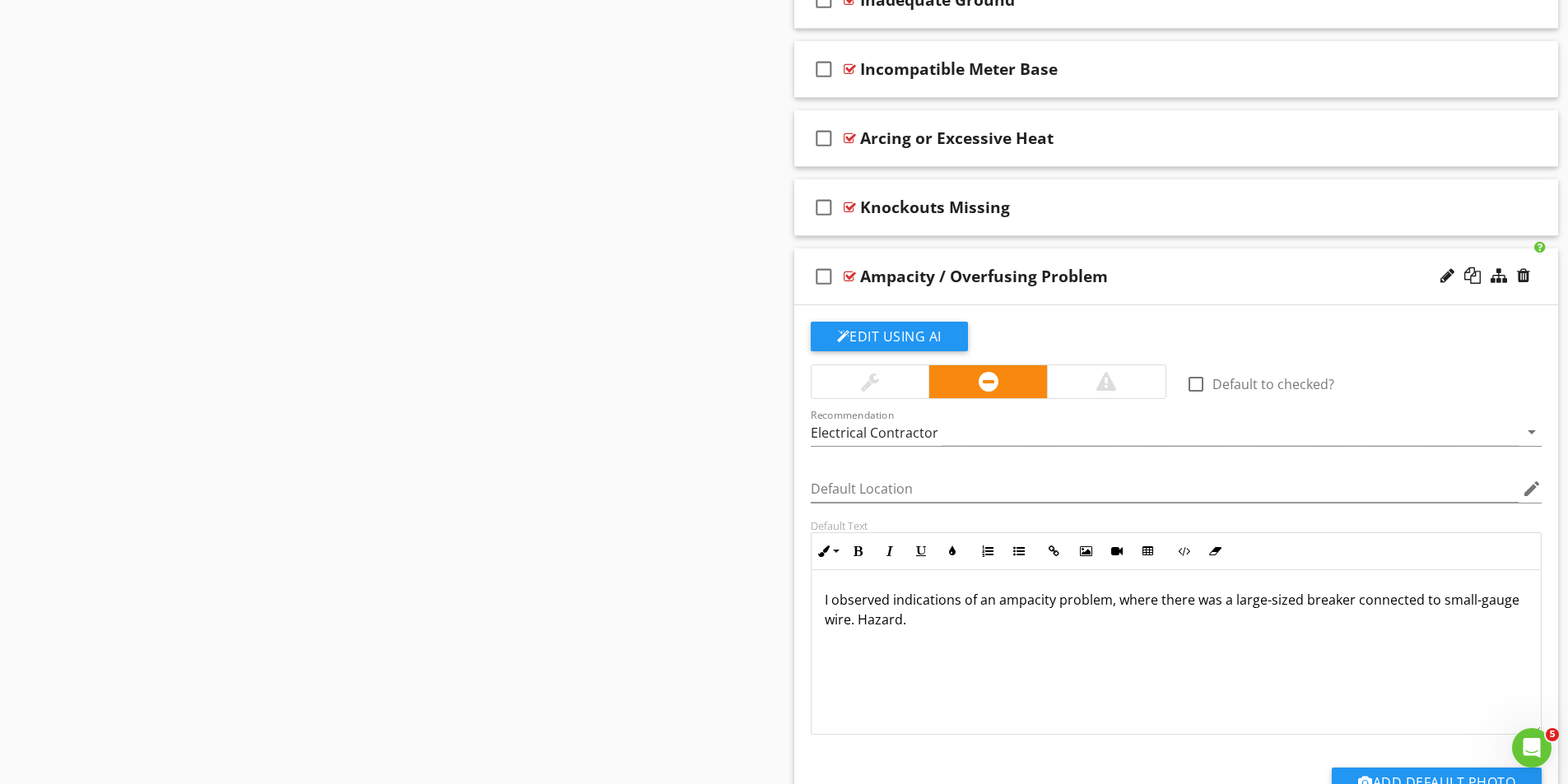
click at [856, 279] on div "check_box_outline_blank Ampacity / Overfusing Problem" at bounding box center [1177, 276] width 765 height 57
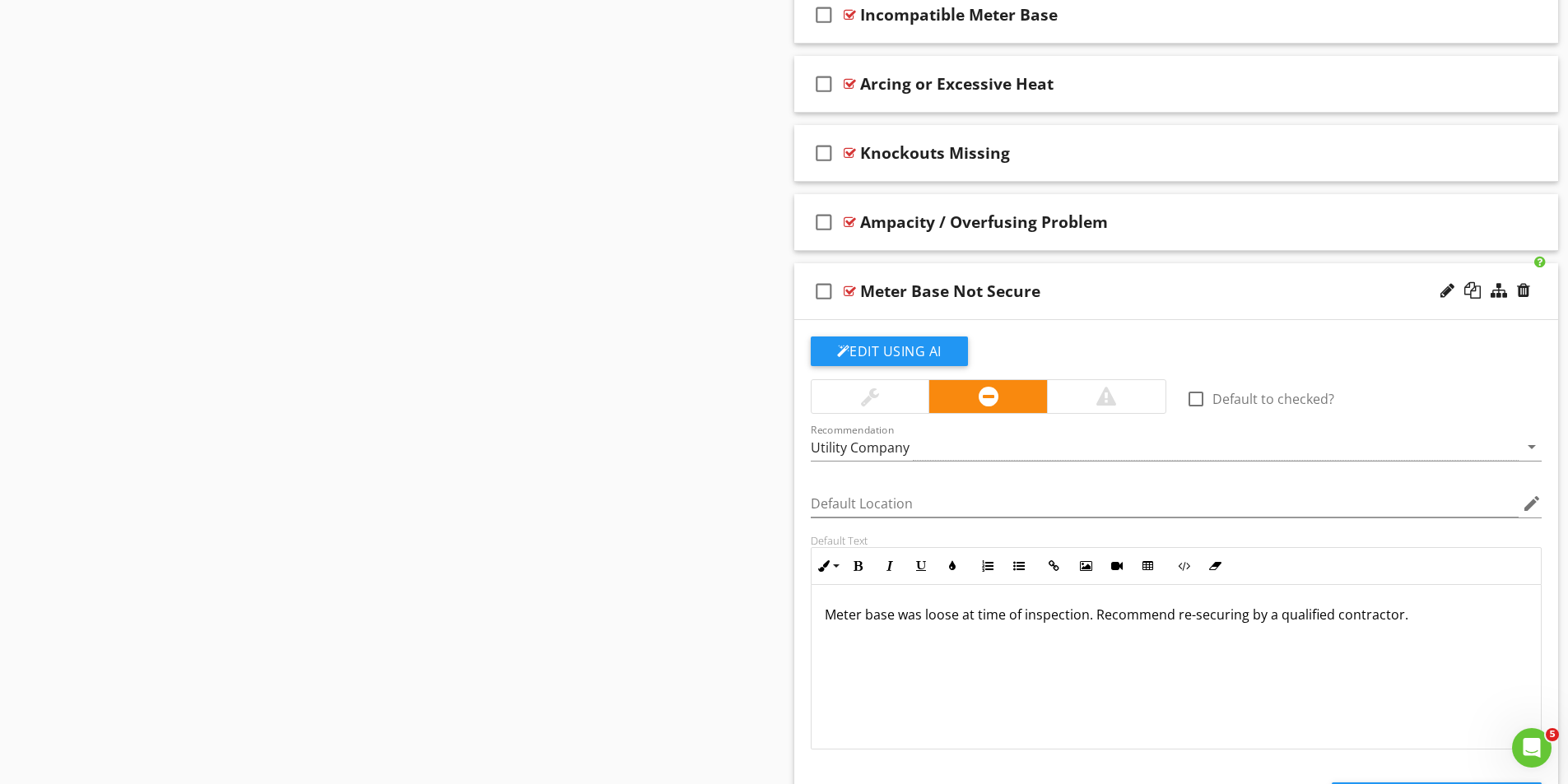
scroll to position [1889, 0]
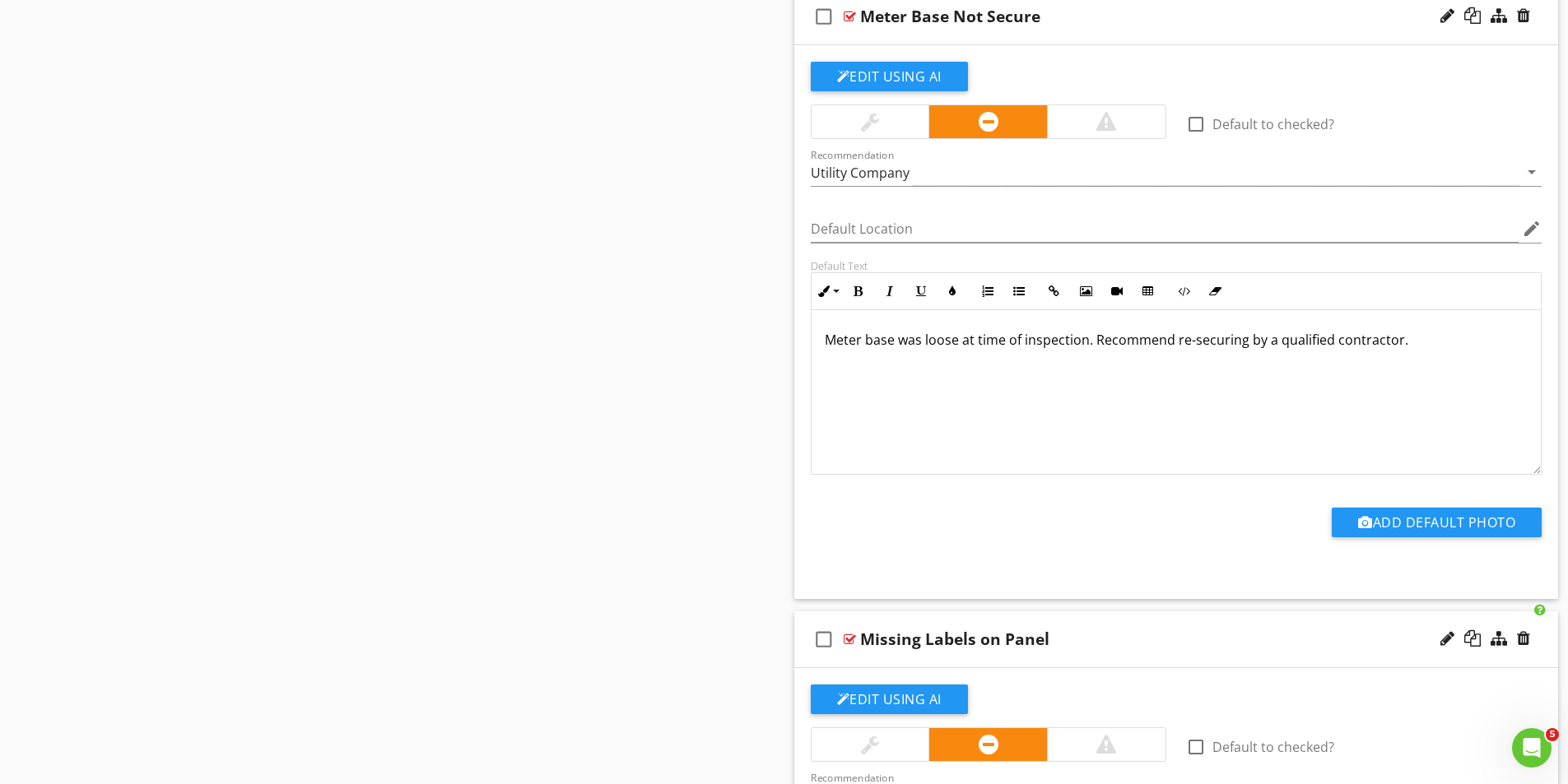
click at [848, 18] on div at bounding box center [849, 16] width 12 height 13
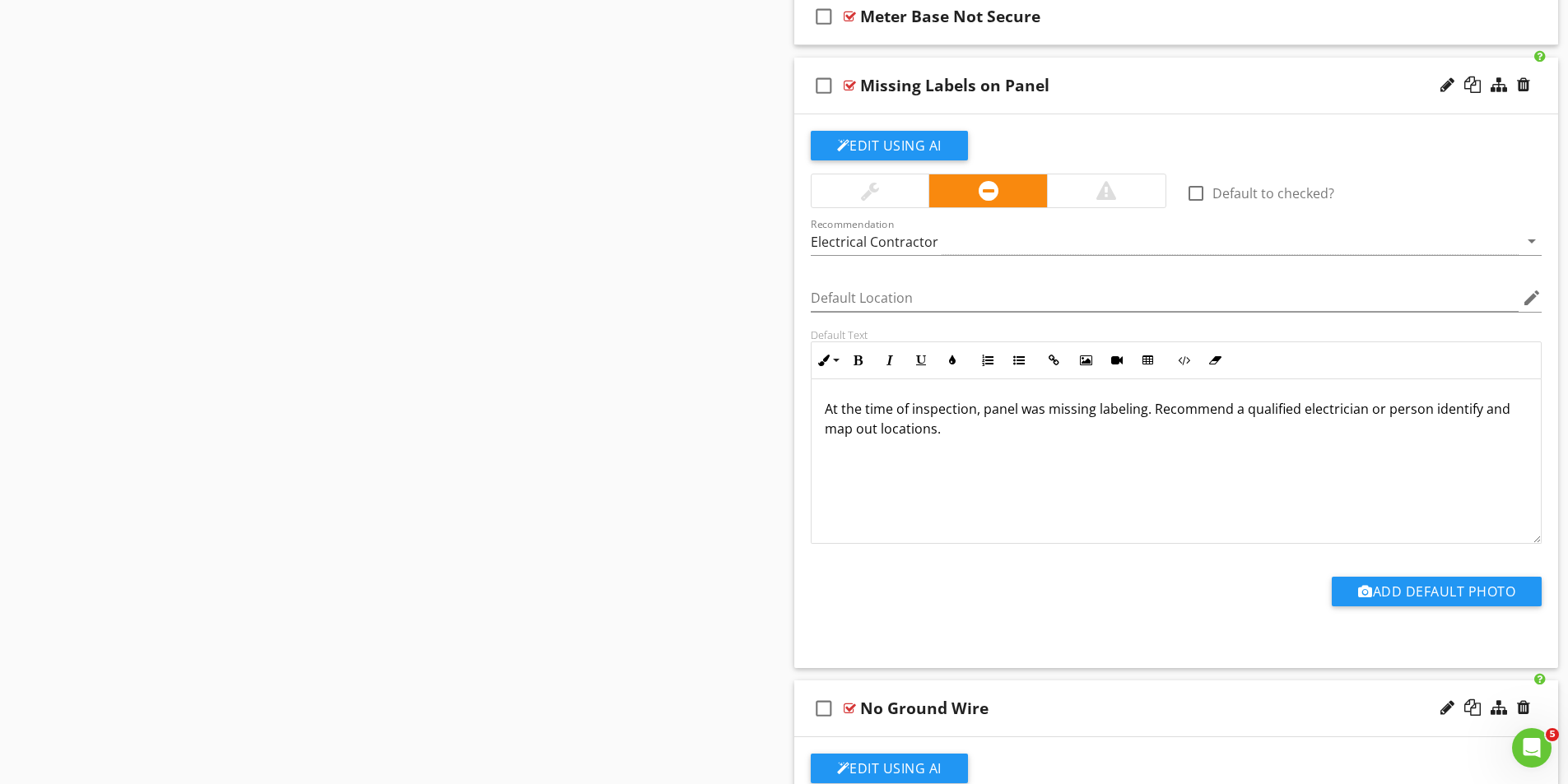
scroll to position [1, 0]
click at [856, 85] on div "check_box_outline_blank Missing Labels on Panel" at bounding box center [1177, 85] width 765 height 57
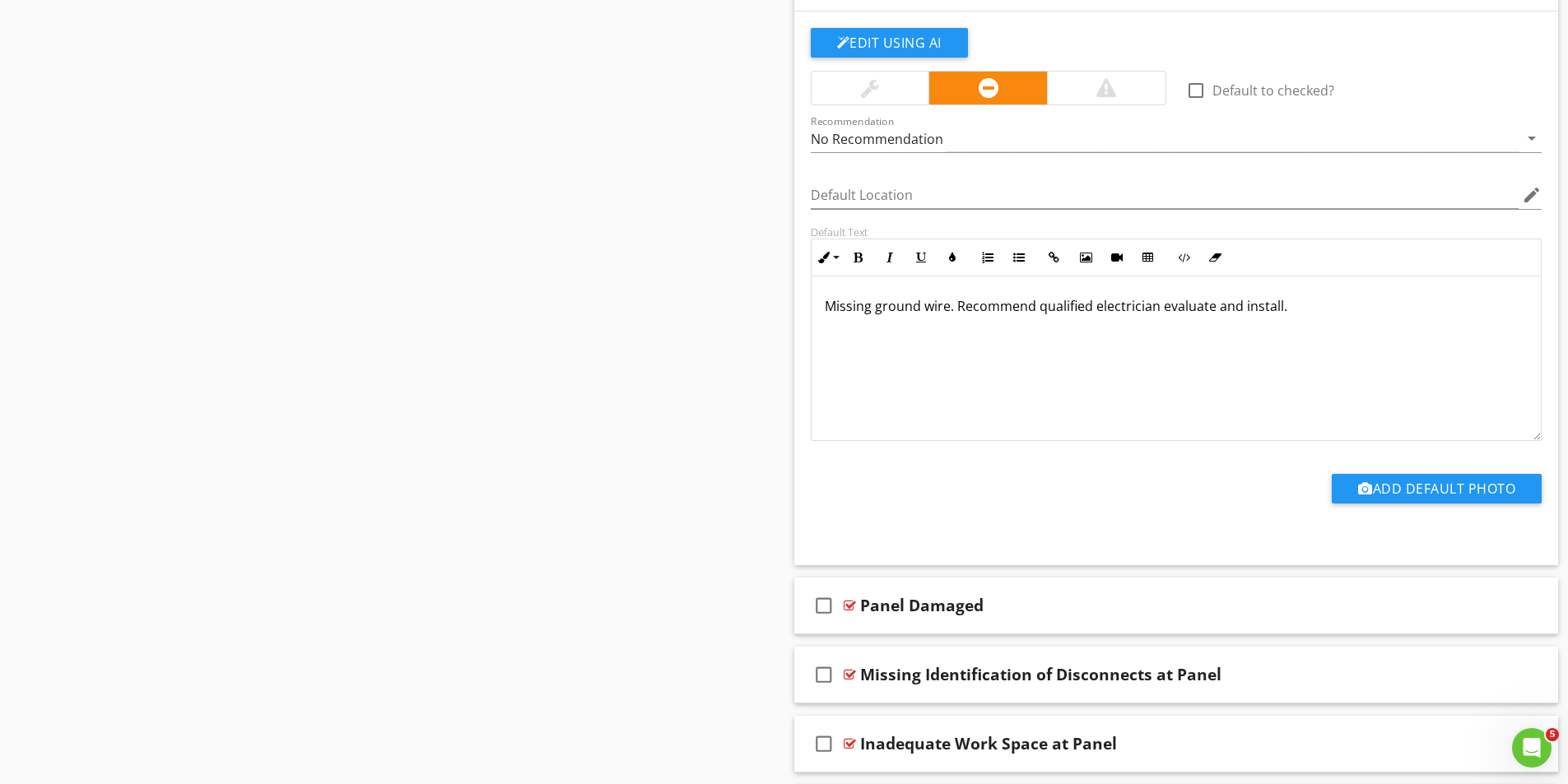
scroll to position [2053, 0]
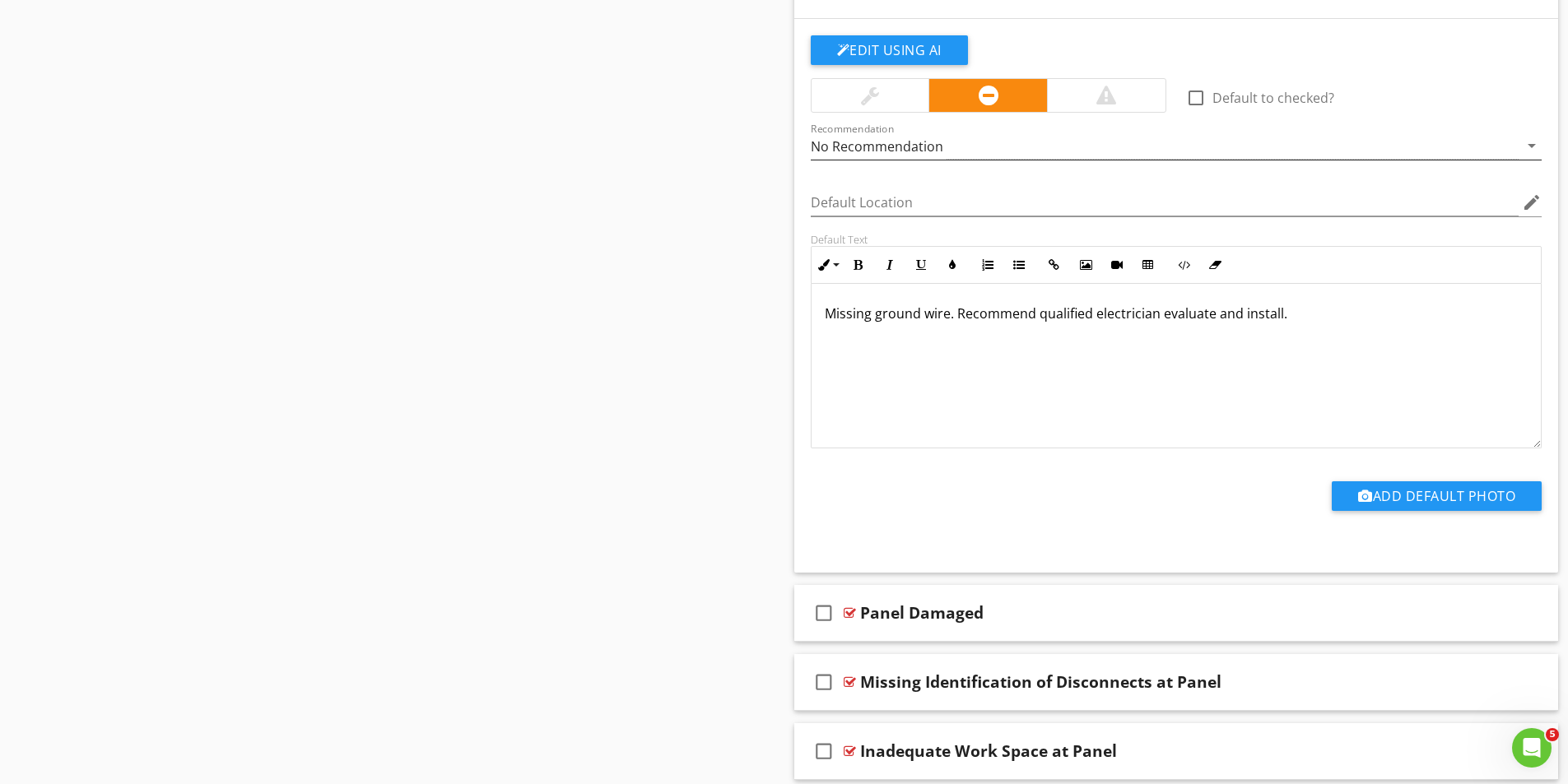
click at [936, 136] on div "No Recommendation" at bounding box center [1165, 145] width 708 height 27
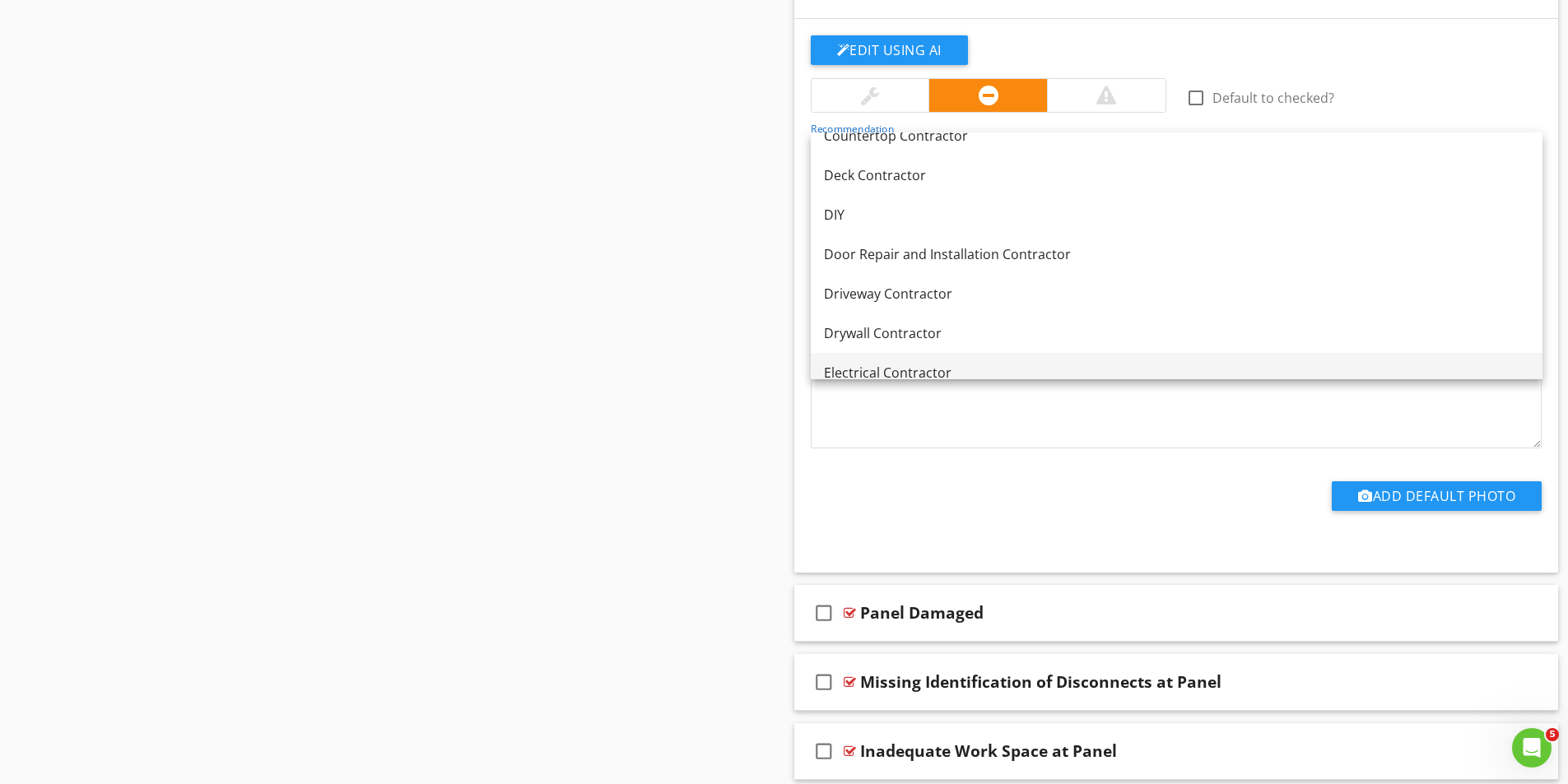
scroll to position [494, 0]
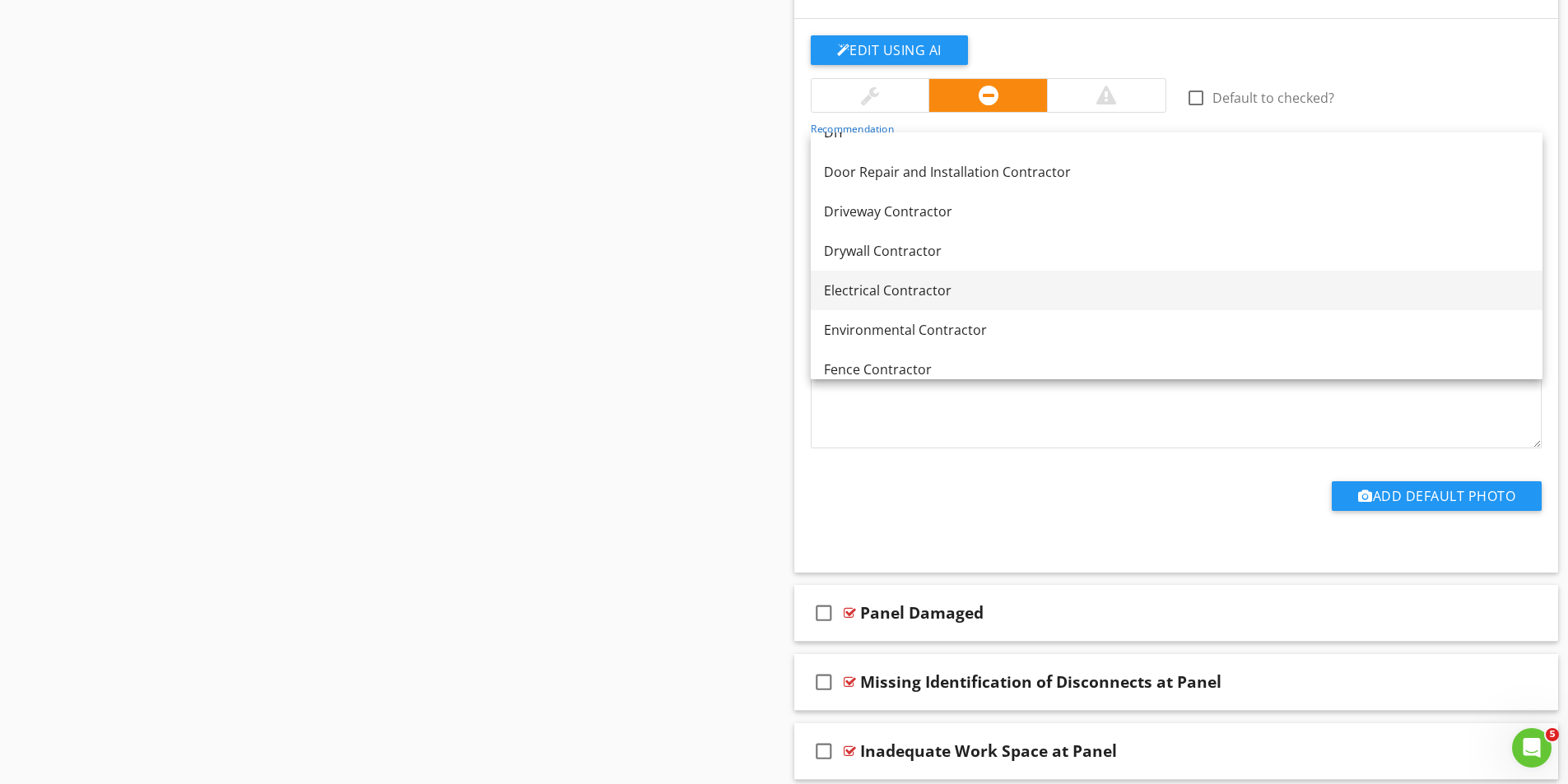
click at [900, 293] on div "Electrical Contractor" at bounding box center [1177, 290] width 706 height 20
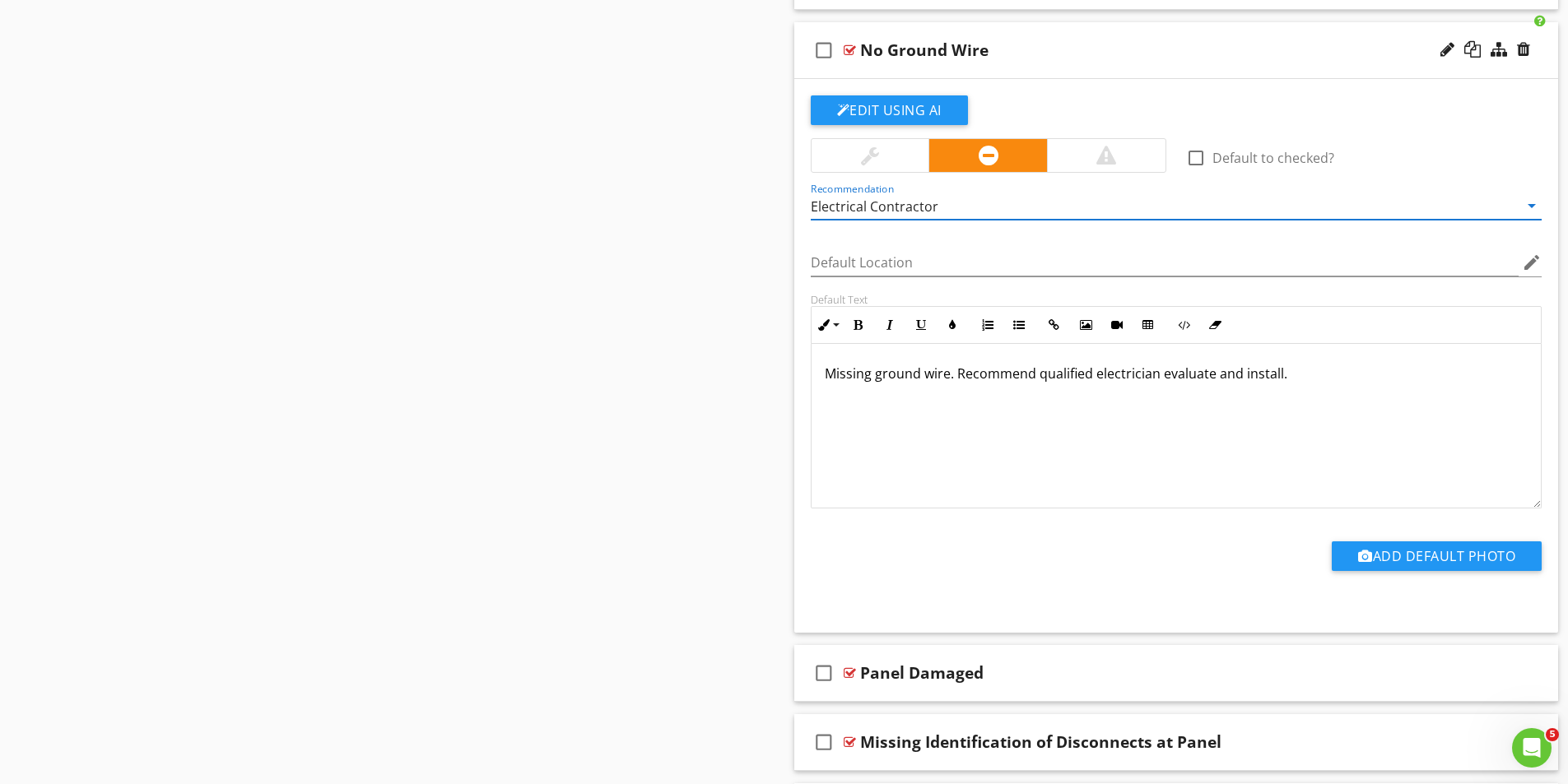
scroll to position [1807, 0]
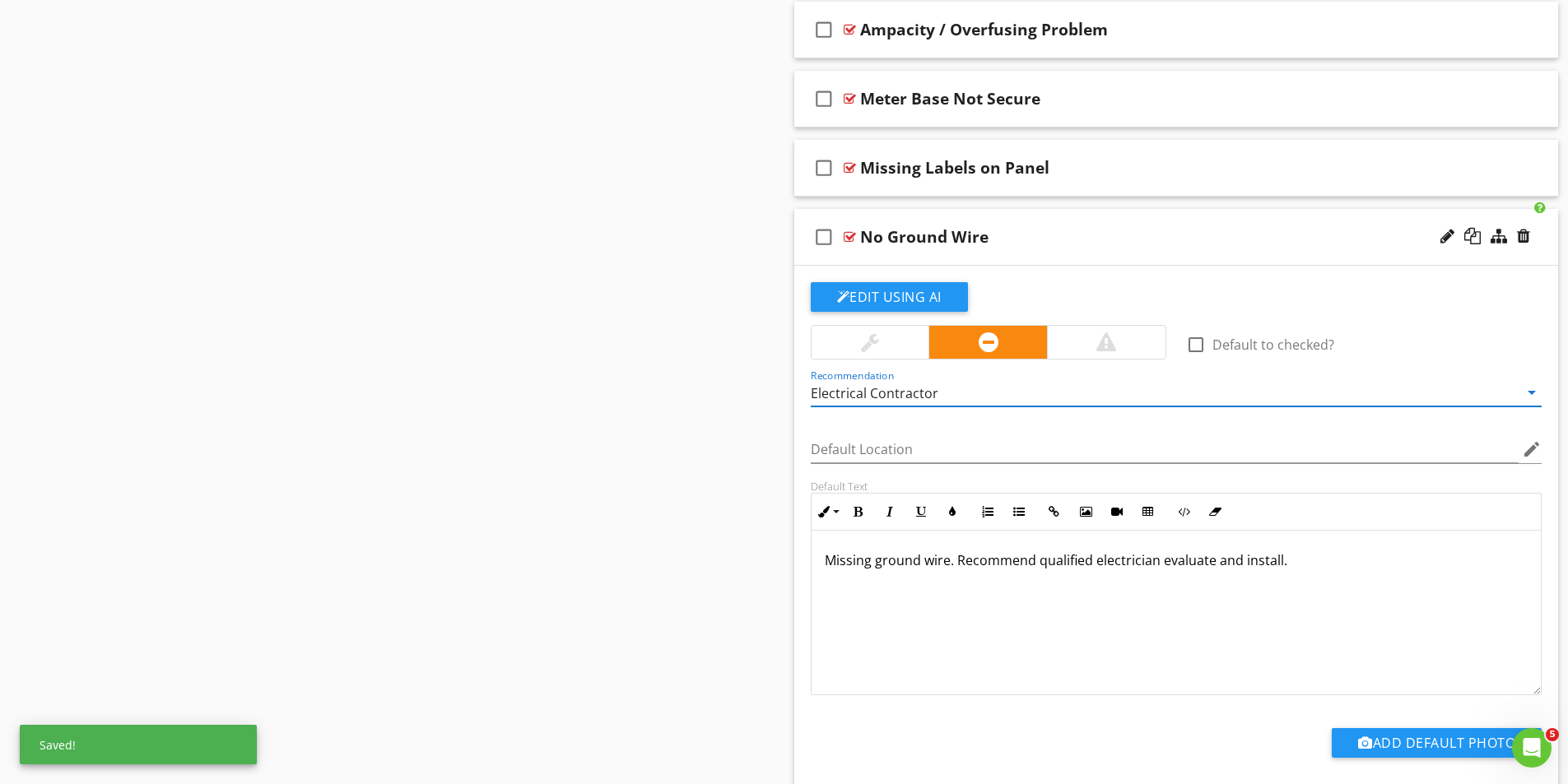
click at [855, 235] on div at bounding box center [849, 237] width 12 height 13
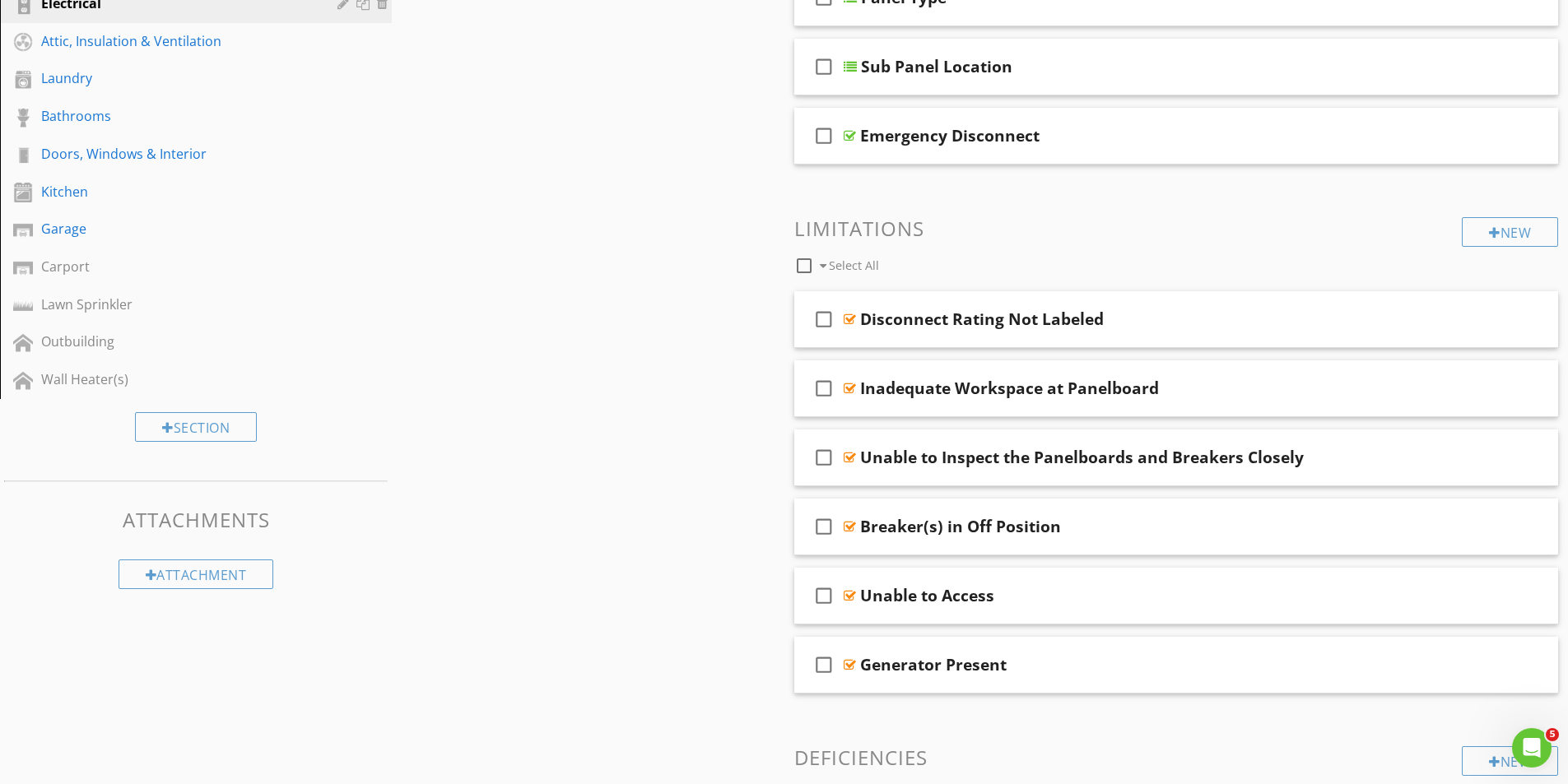
scroll to position [123, 0]
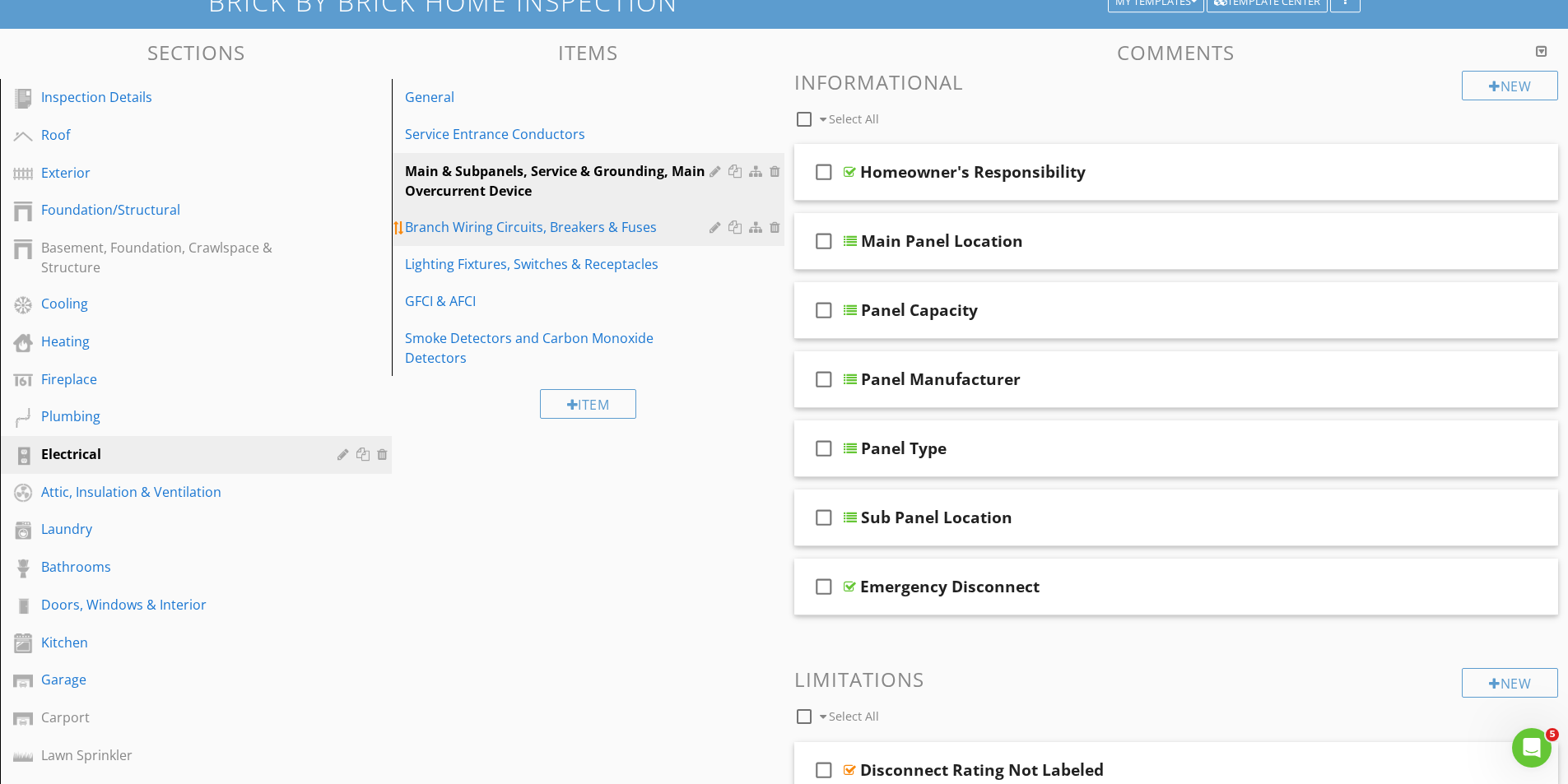
click at [491, 232] on div "Branch Wiring Circuits, Breakers & Fuses" at bounding box center [559, 226] width 308 height 20
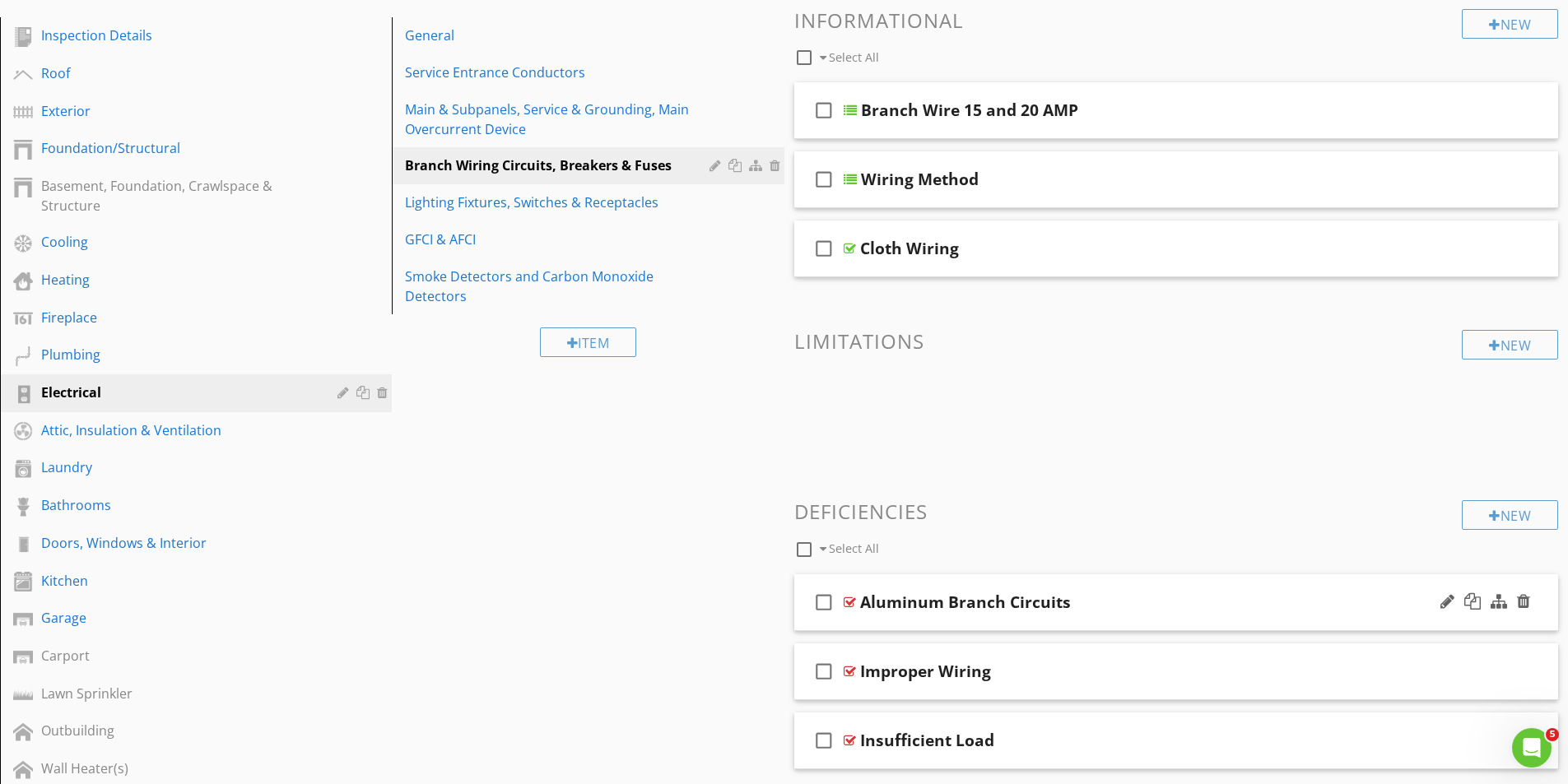
scroll to position [408, 0]
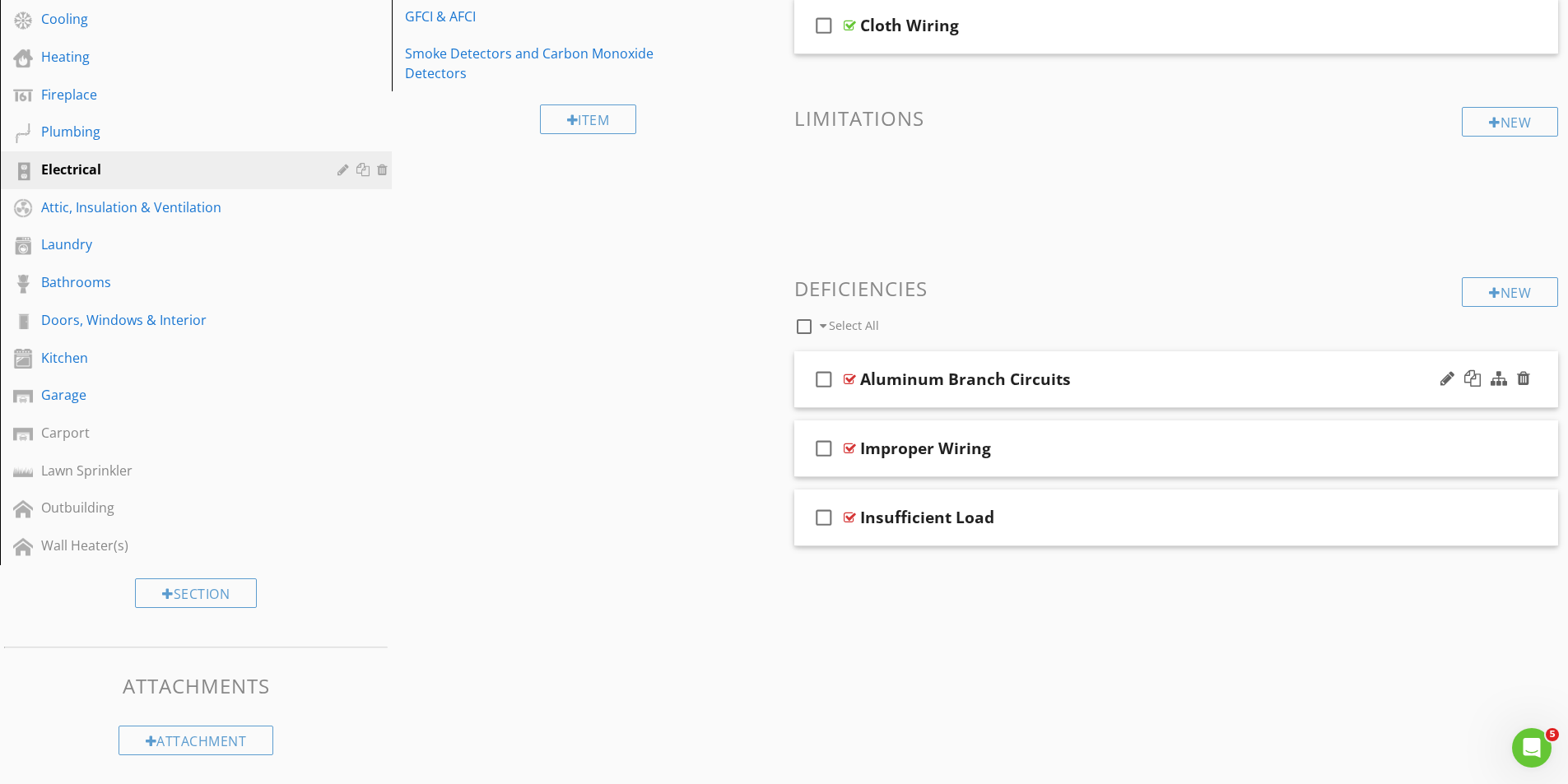
click at [849, 378] on div at bounding box center [849, 379] width 12 height 13
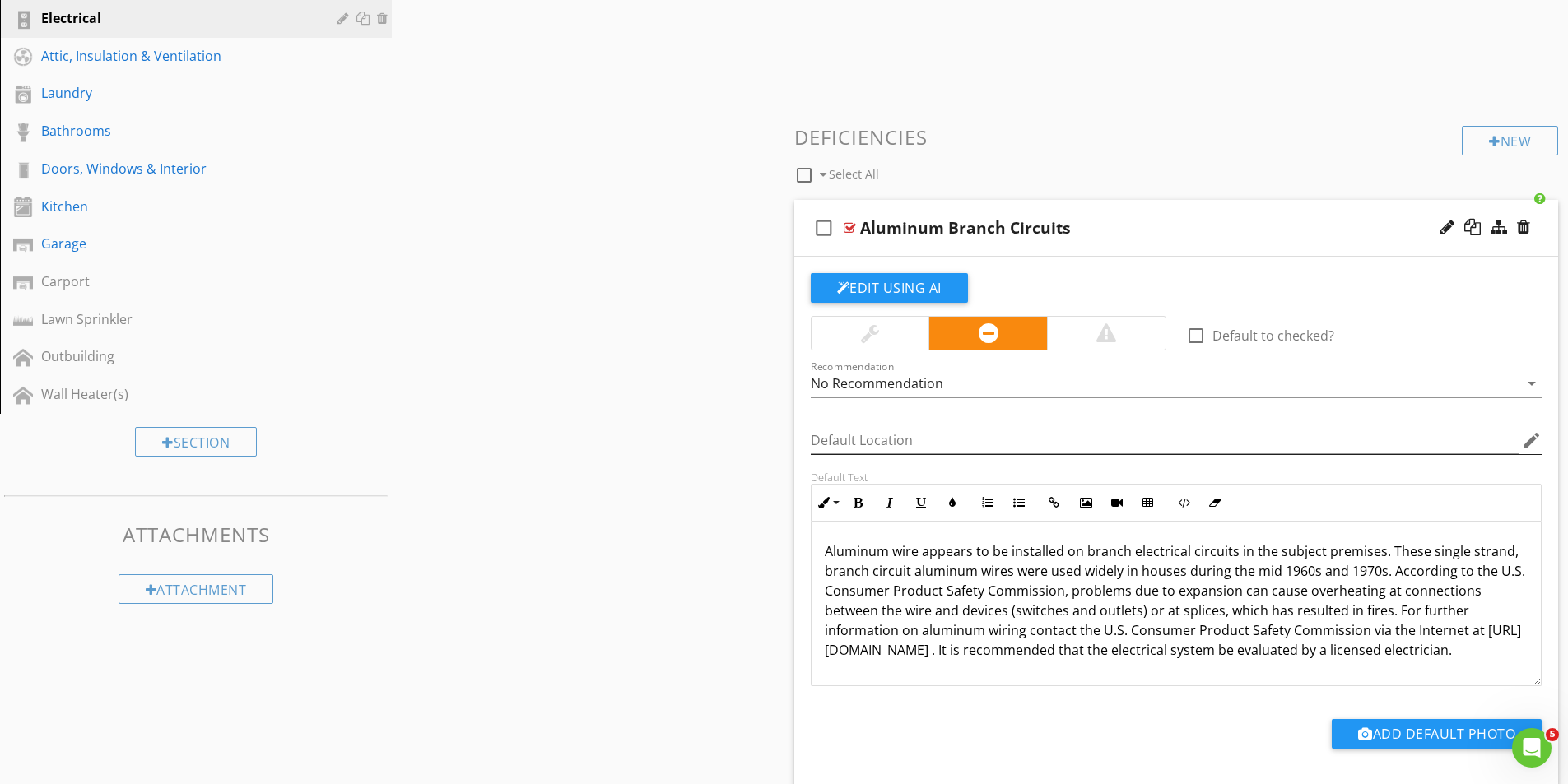
scroll to position [572, 0]
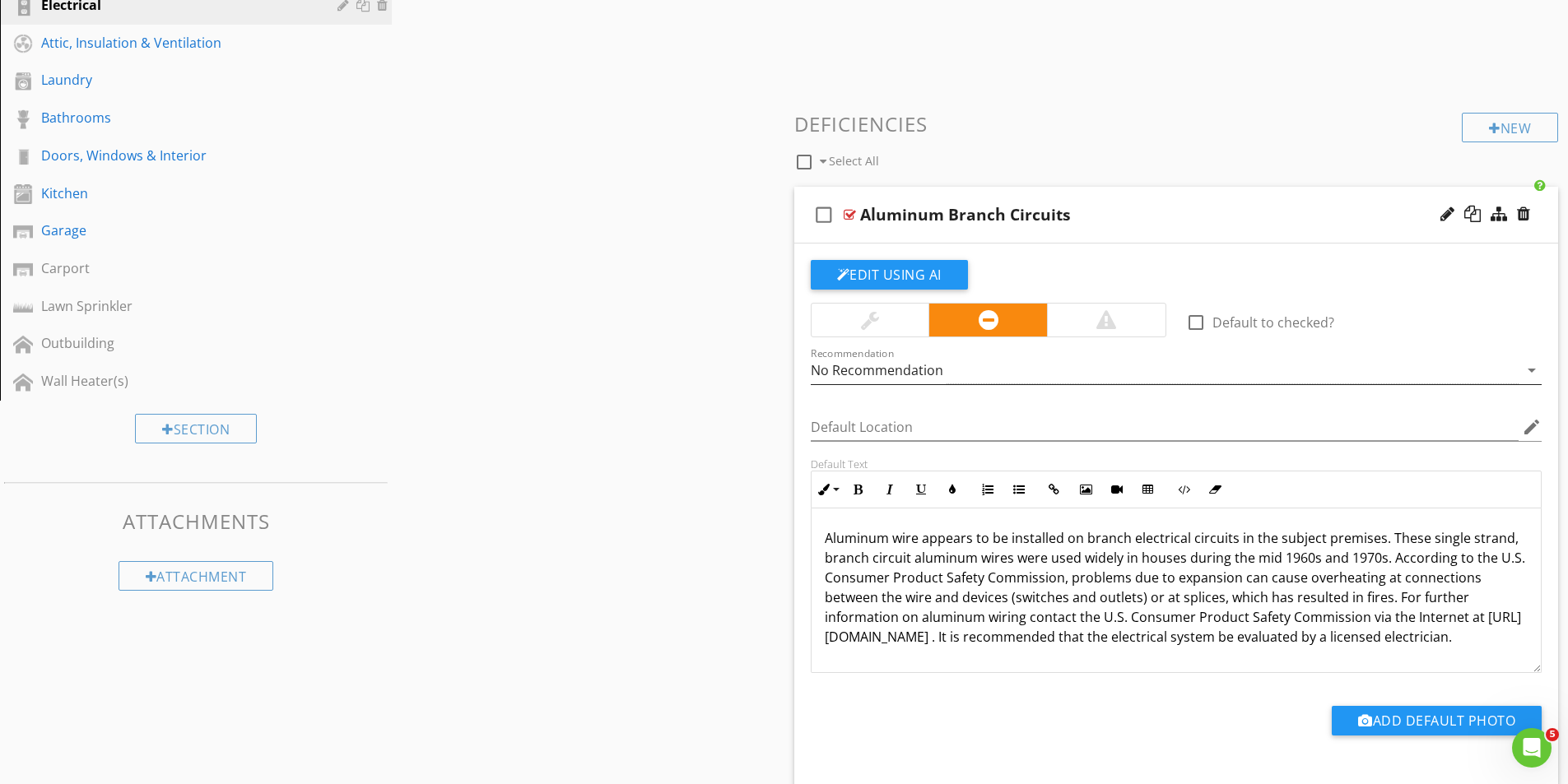
click at [936, 365] on div "No Recommendation" at bounding box center [877, 370] width 132 height 15
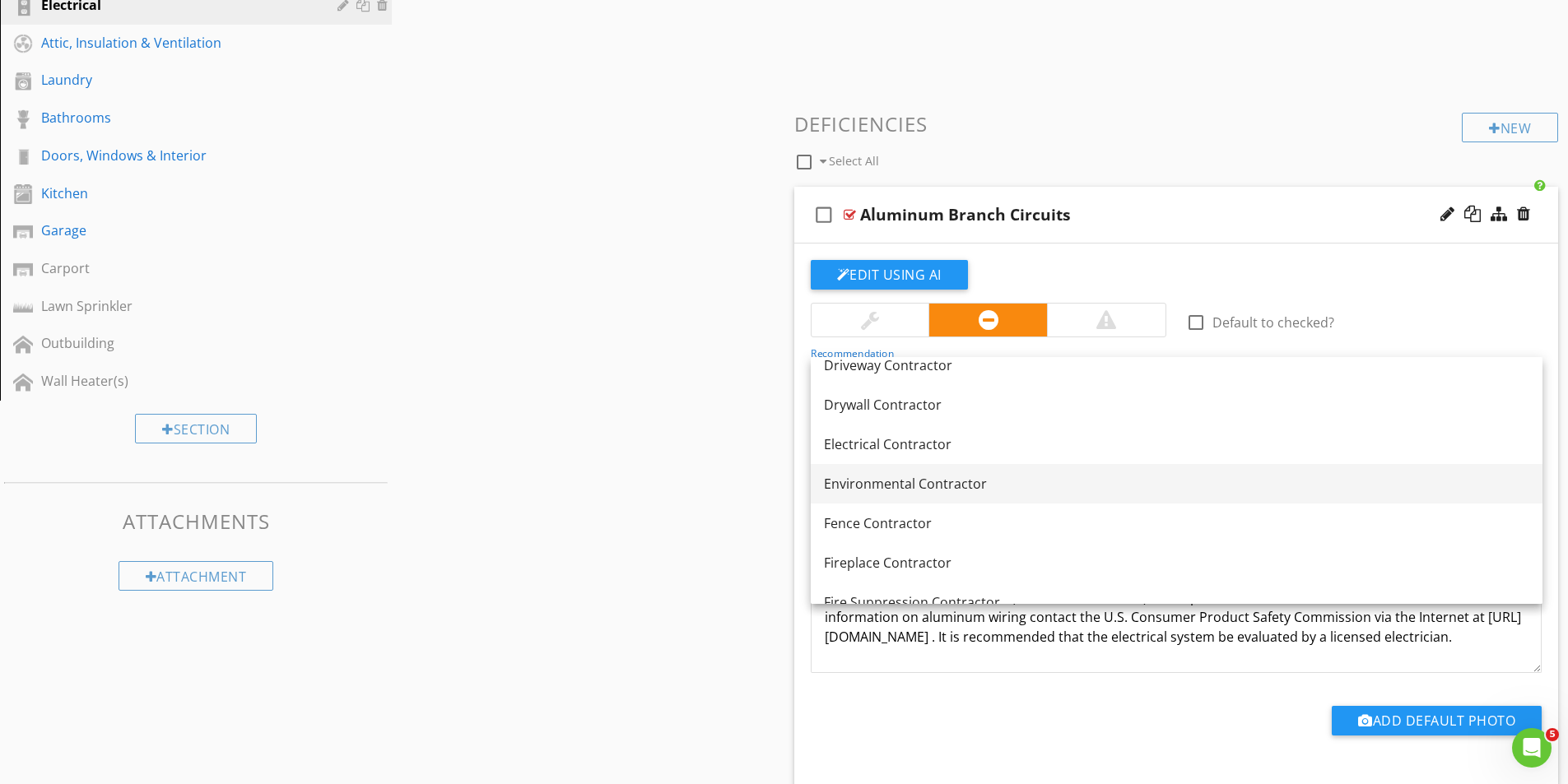
scroll to position [576, 0]
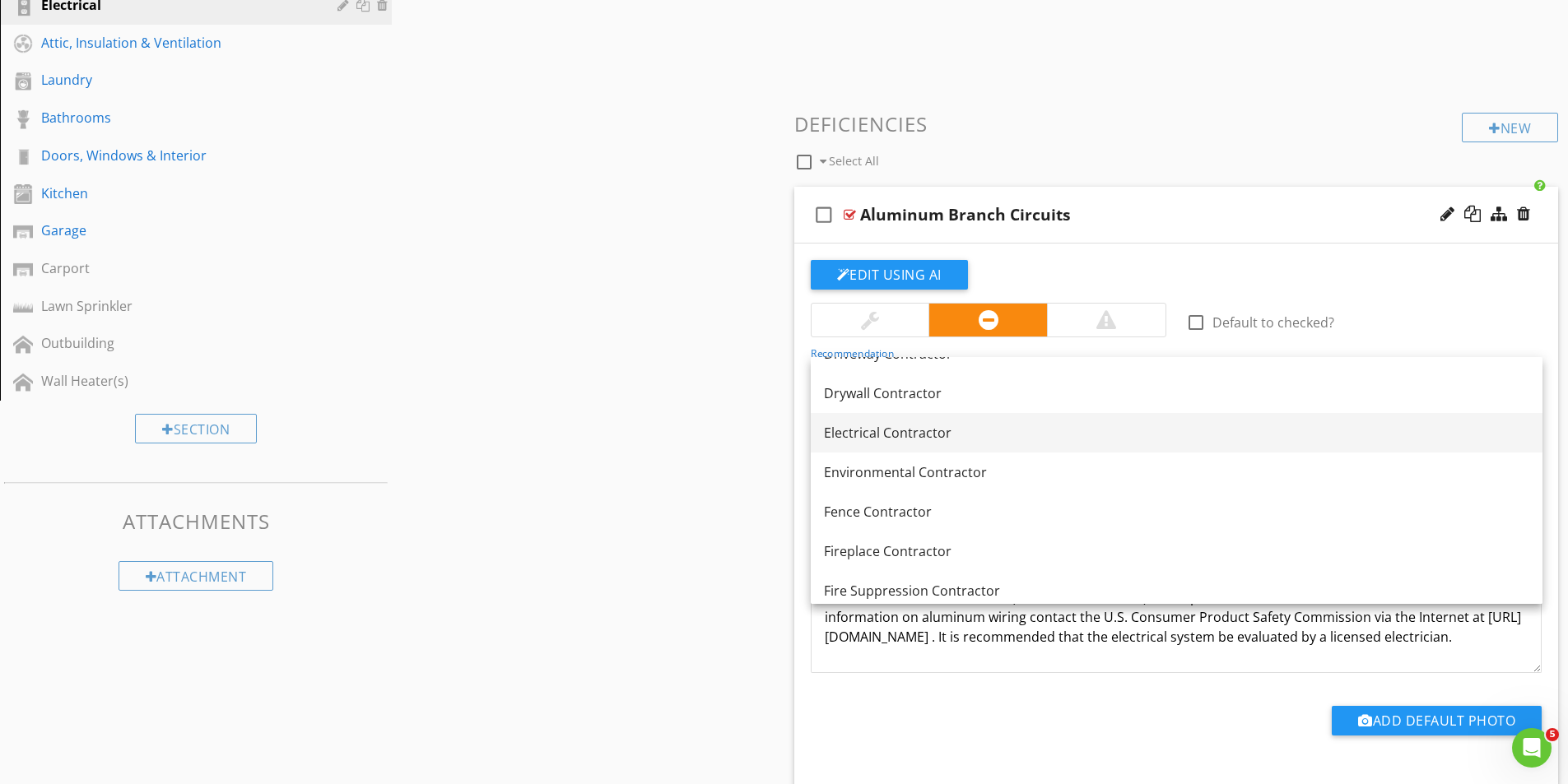
click at [891, 431] on div "Electrical Contractor" at bounding box center [1177, 433] width 706 height 20
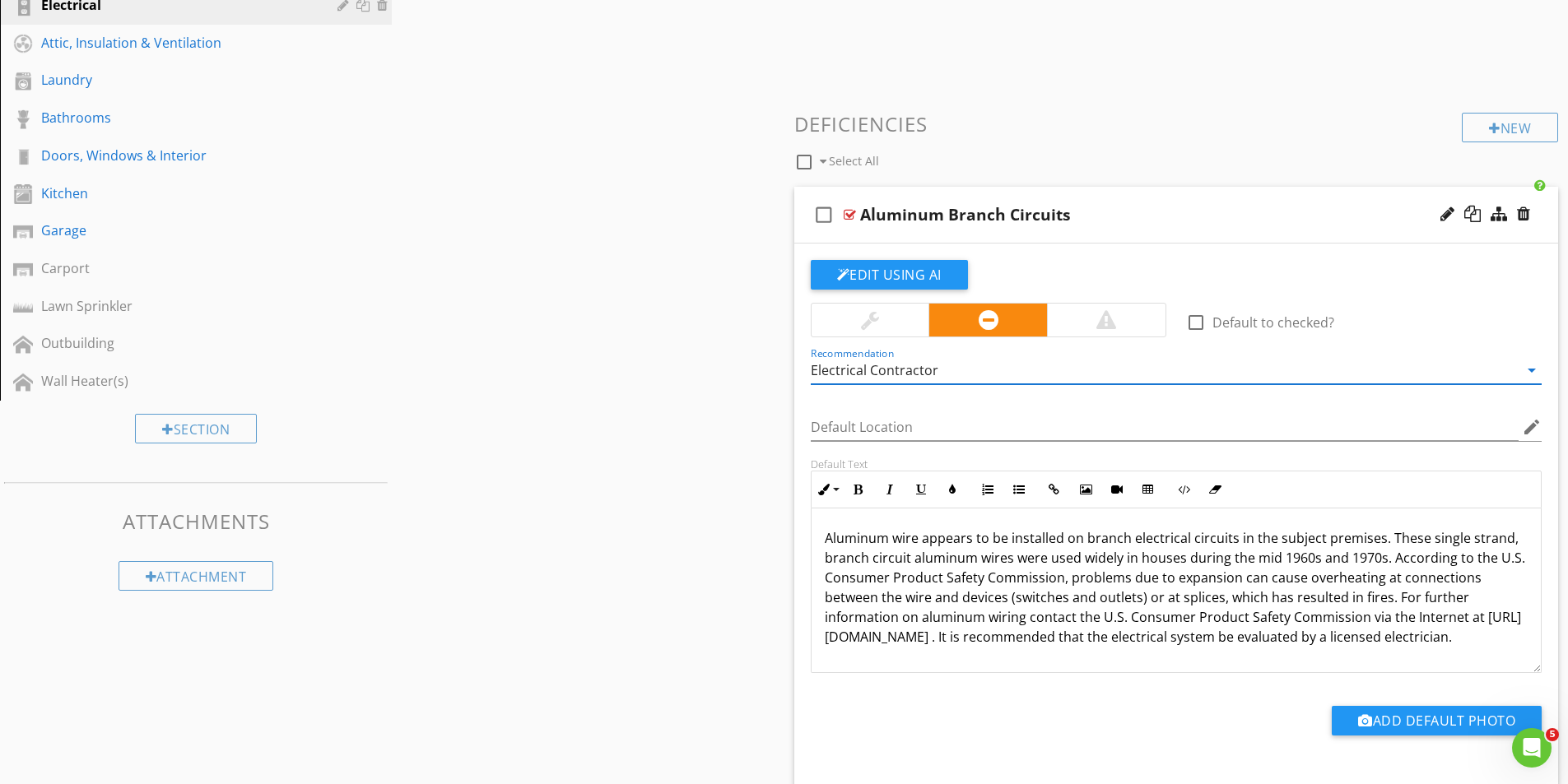
scroll to position [1, 0]
click at [693, 409] on div "Sections Inspection Details Roof Exterior Foundation/Structural Basement, Found…" at bounding box center [784, 283] width 1568 height 1409
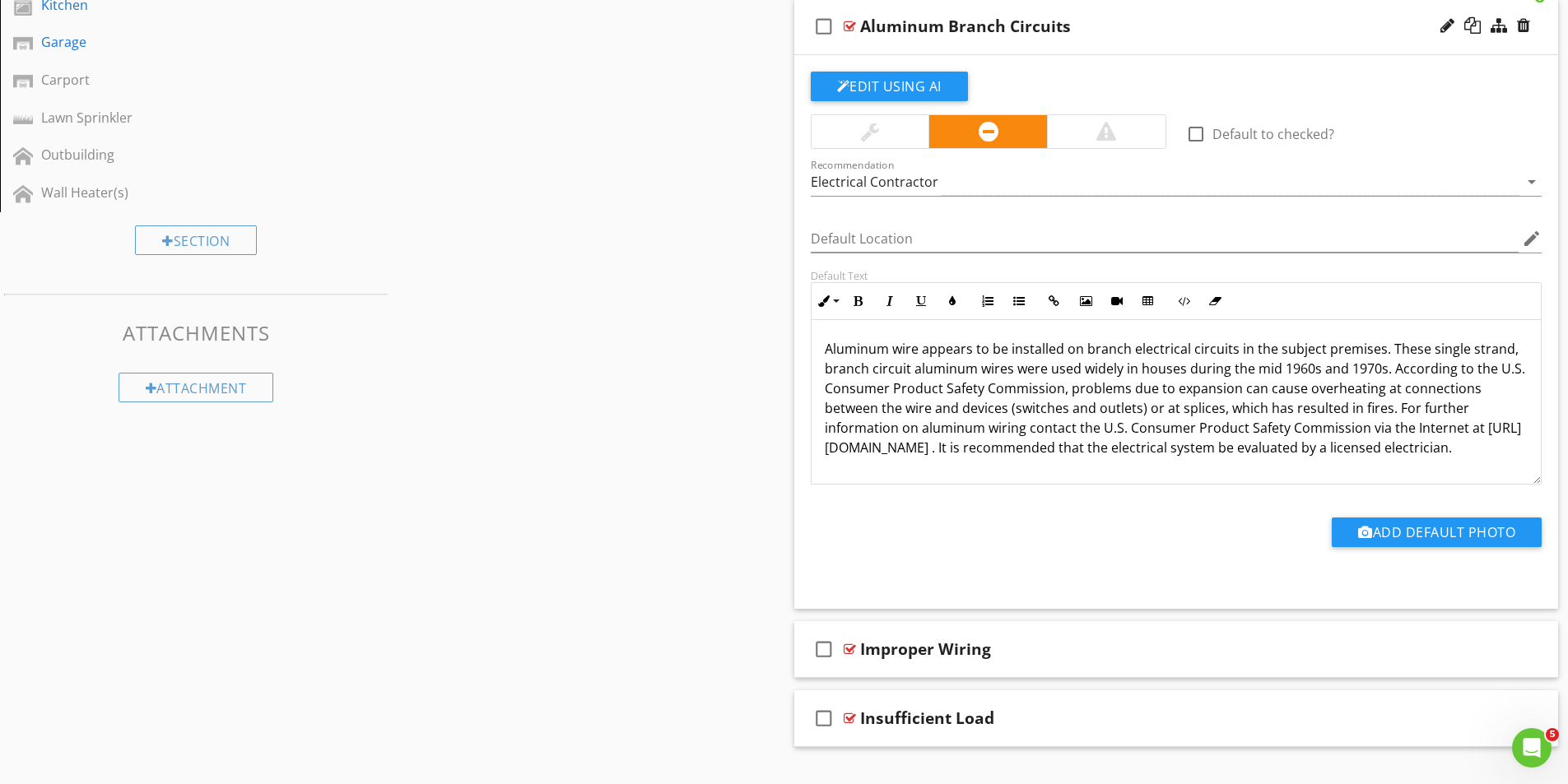
scroll to position [793, 0]
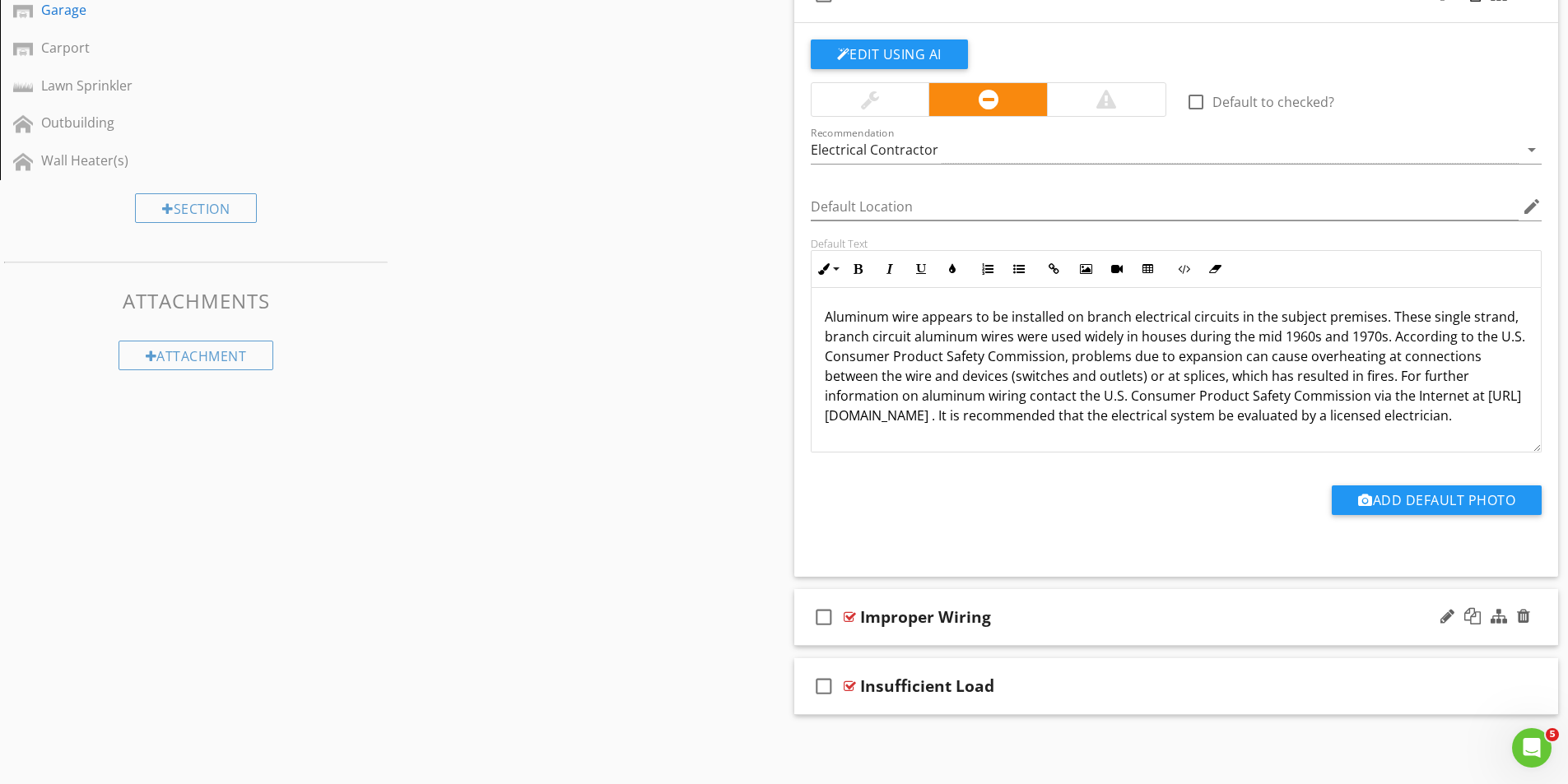
click at [846, 618] on div at bounding box center [849, 617] width 12 height 13
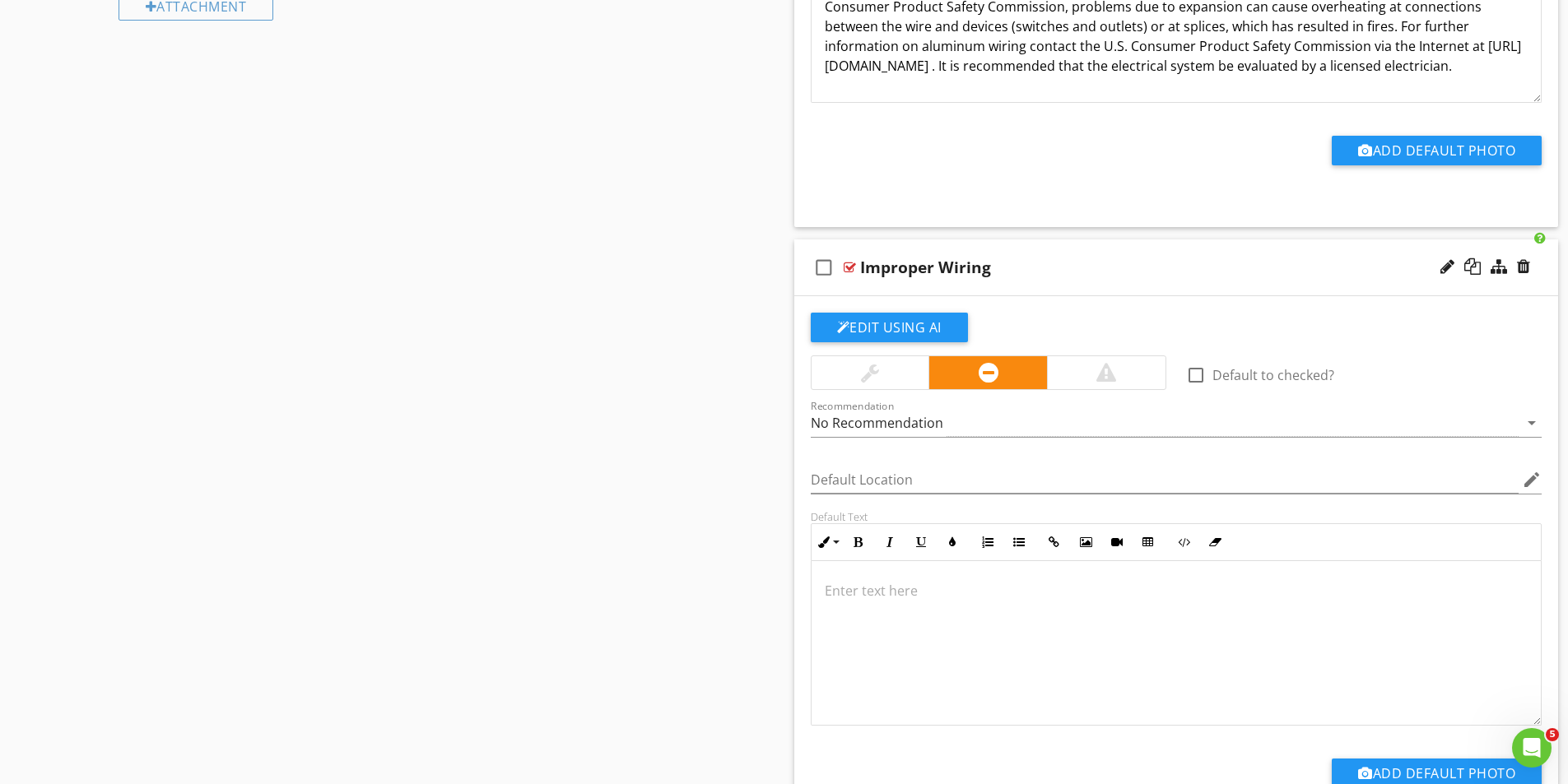
scroll to position [1204, 0]
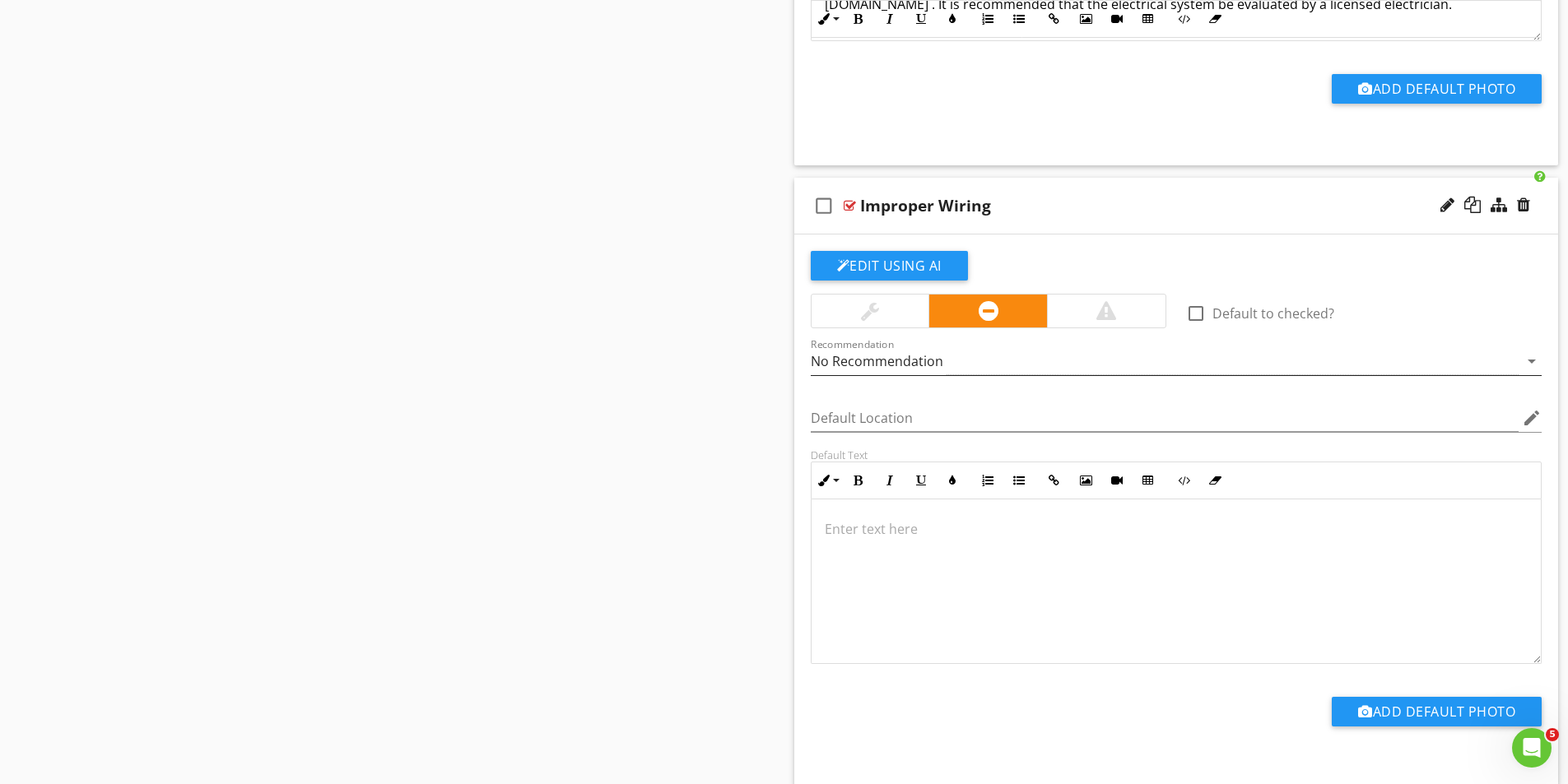
click at [939, 359] on div "No Recommendation" at bounding box center [877, 361] width 132 height 15
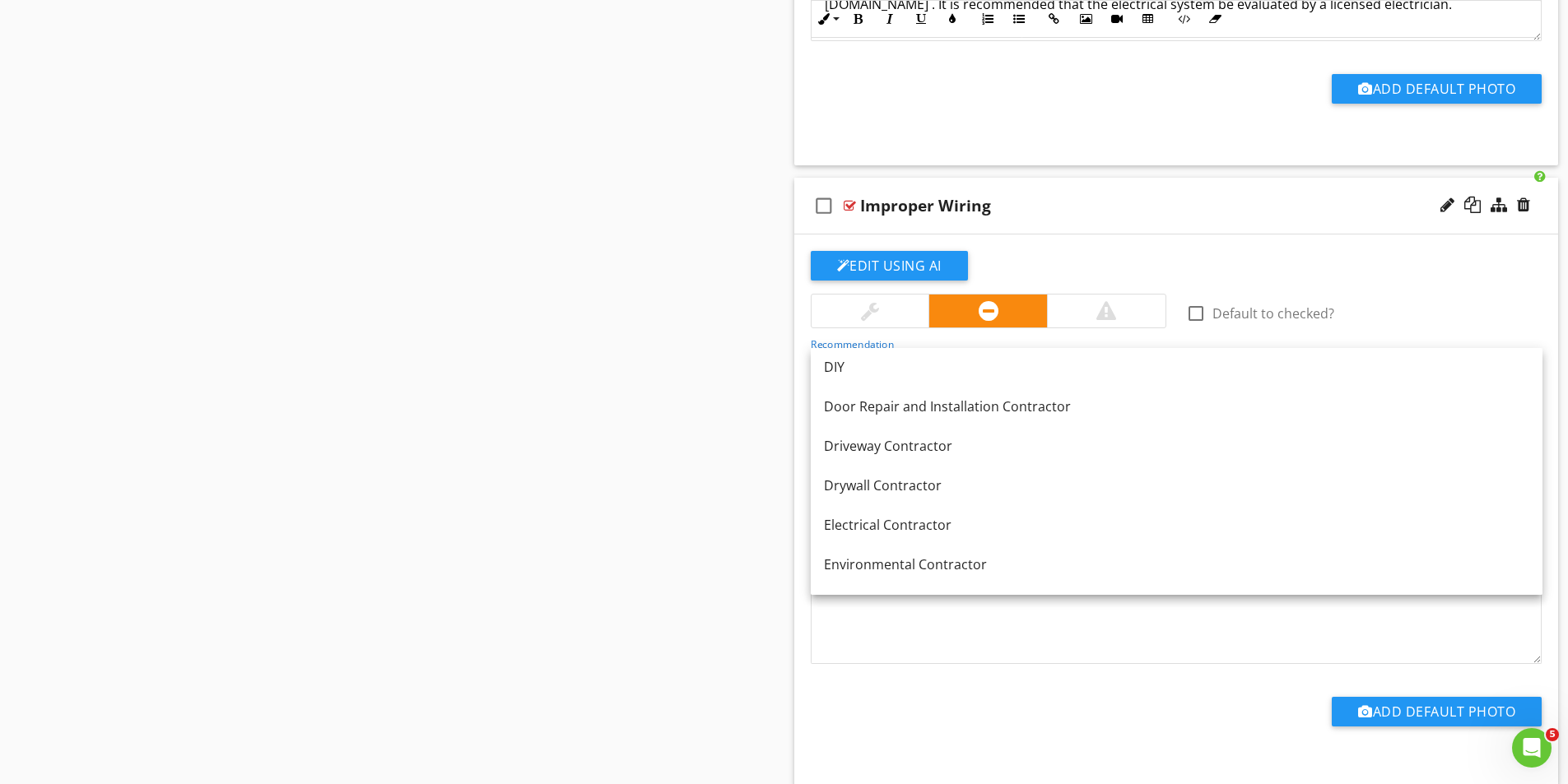
scroll to position [494, 0]
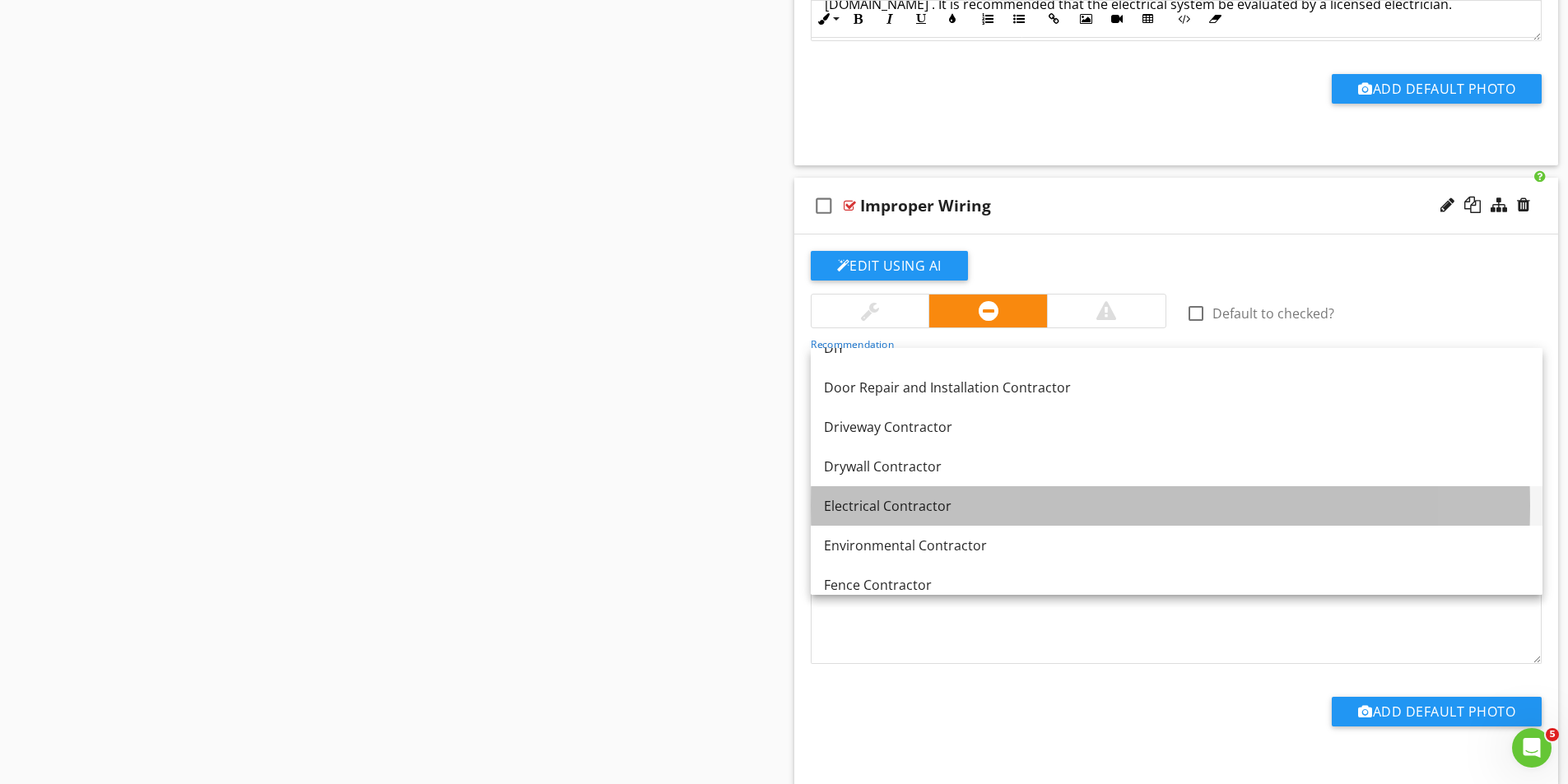
click at [886, 511] on div "Electrical Contractor" at bounding box center [1177, 506] width 706 height 20
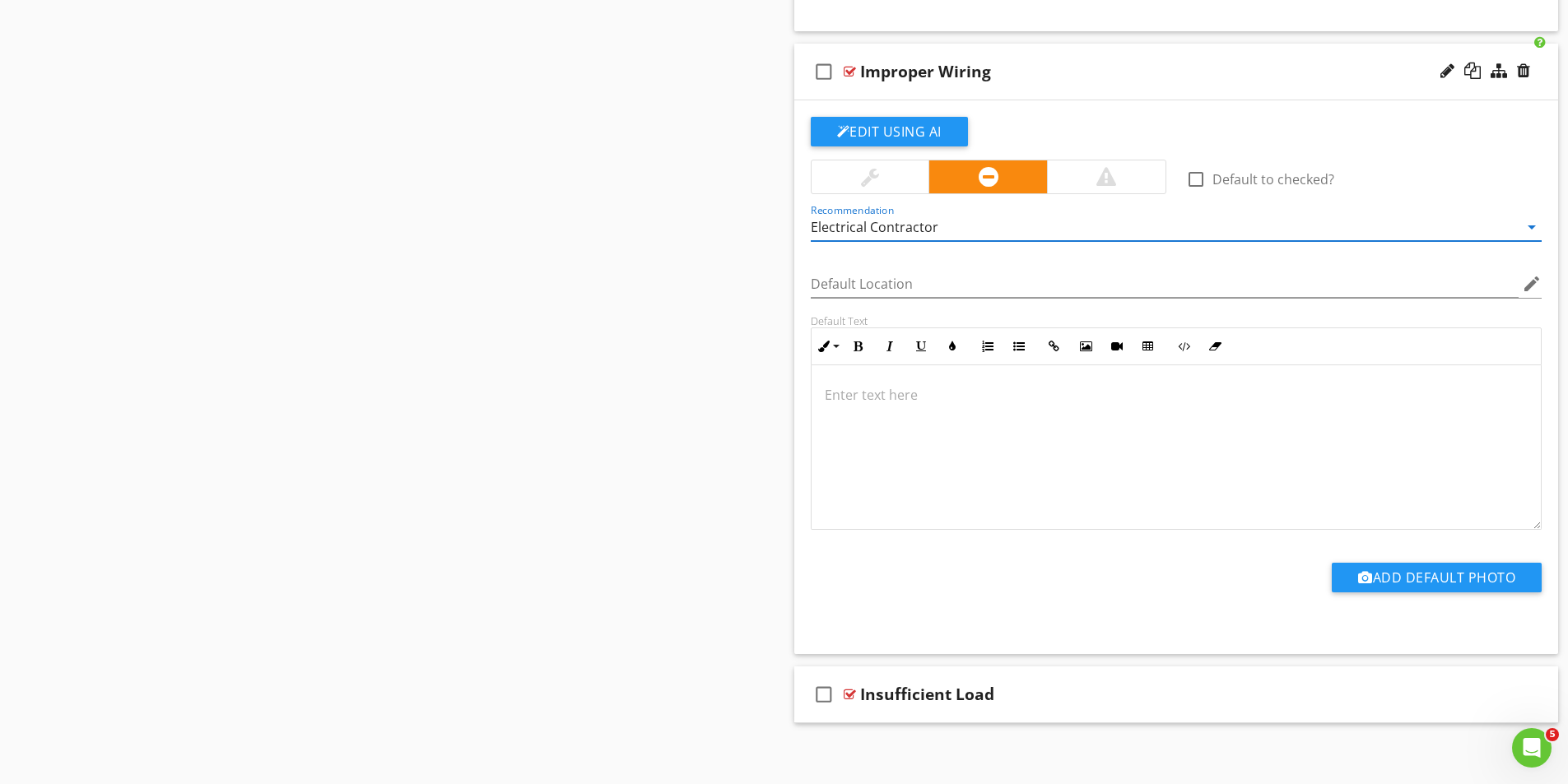
scroll to position [1347, 0]
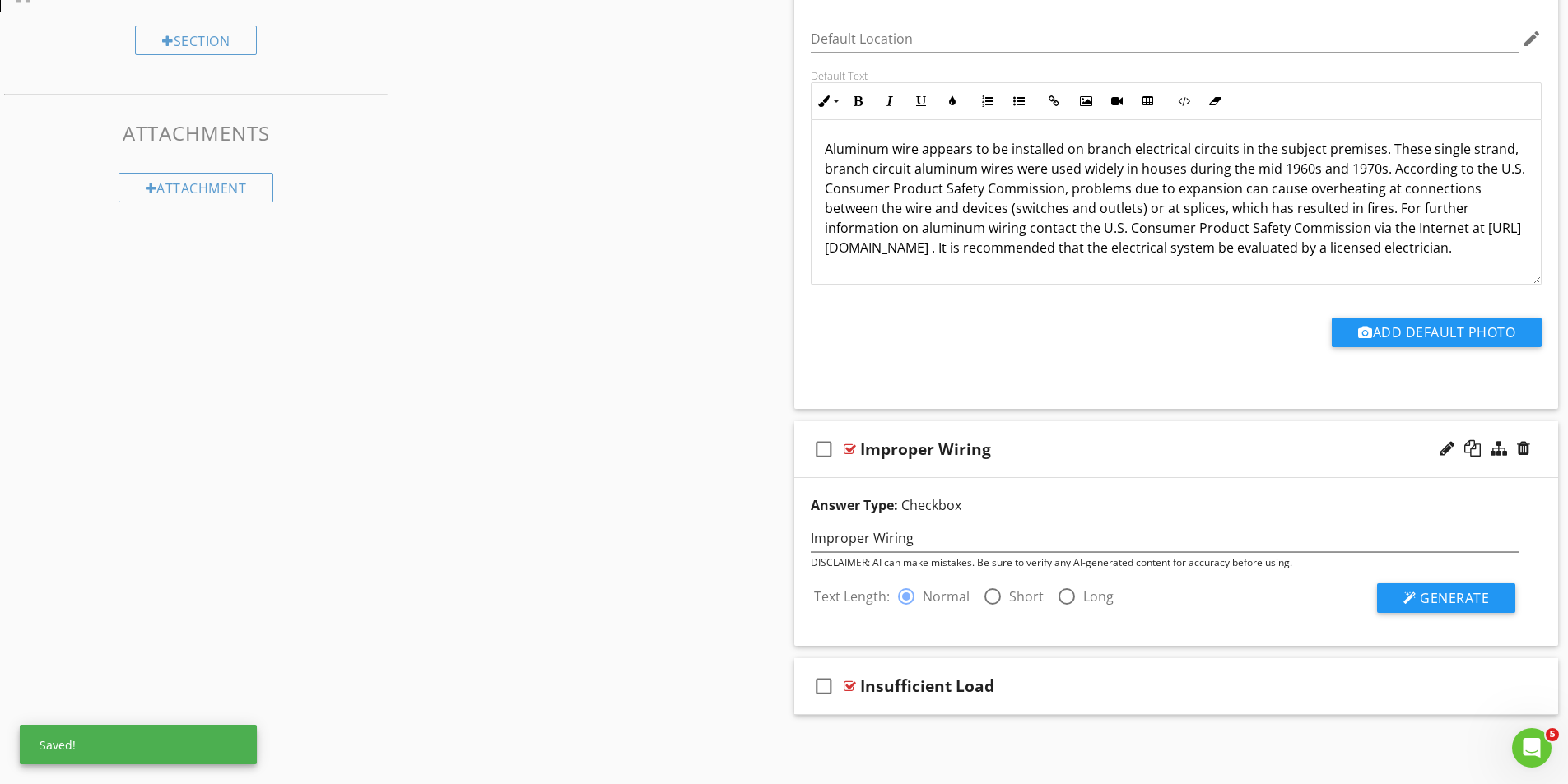
scroll to position [960, 0]
click at [992, 600] on div at bounding box center [992, 597] width 28 height 28
radio input "false"
radio input "true"
click at [1468, 597] on span "Generate" at bounding box center [1454, 598] width 69 height 18
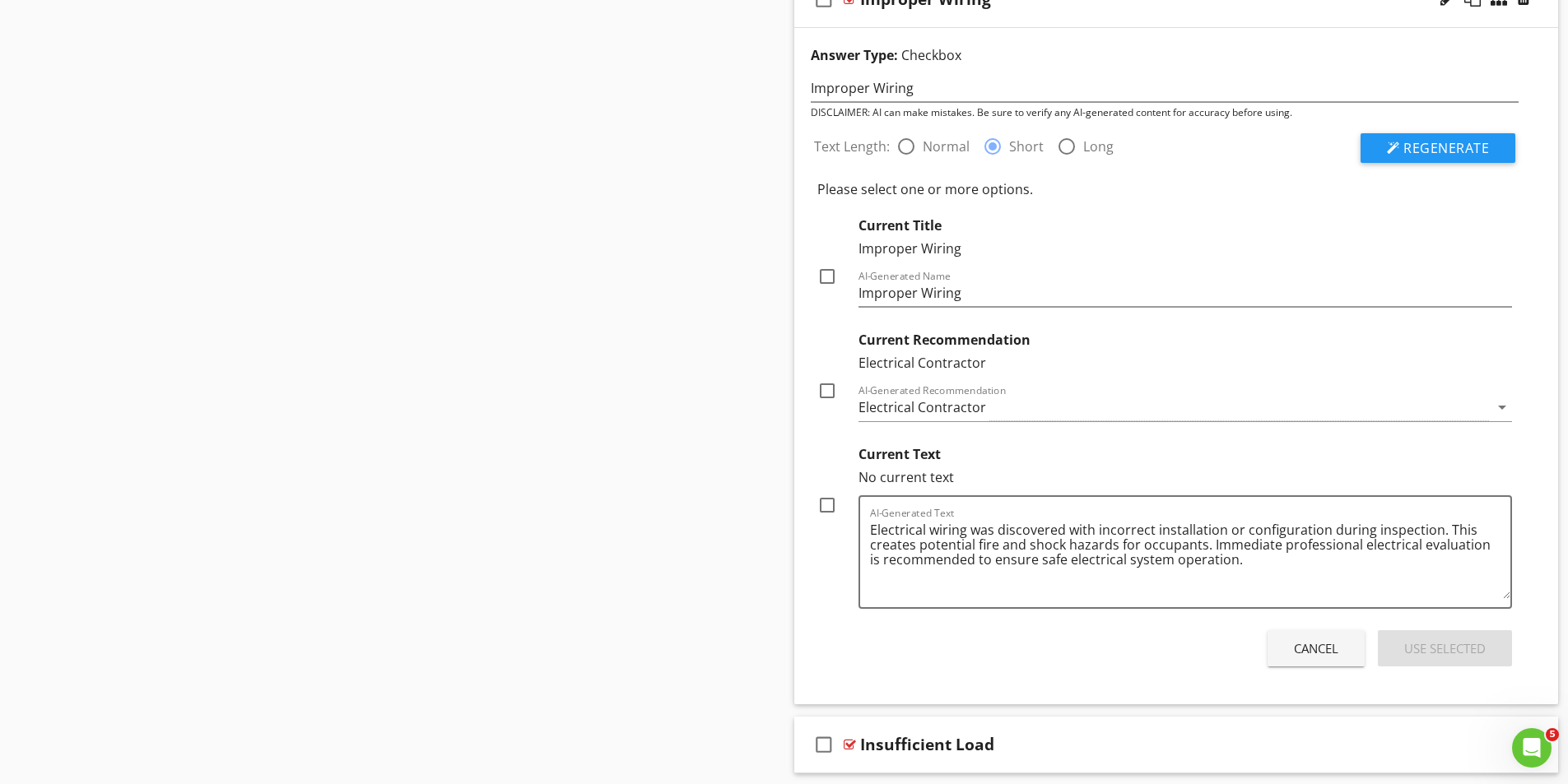
scroll to position [1454, 0]
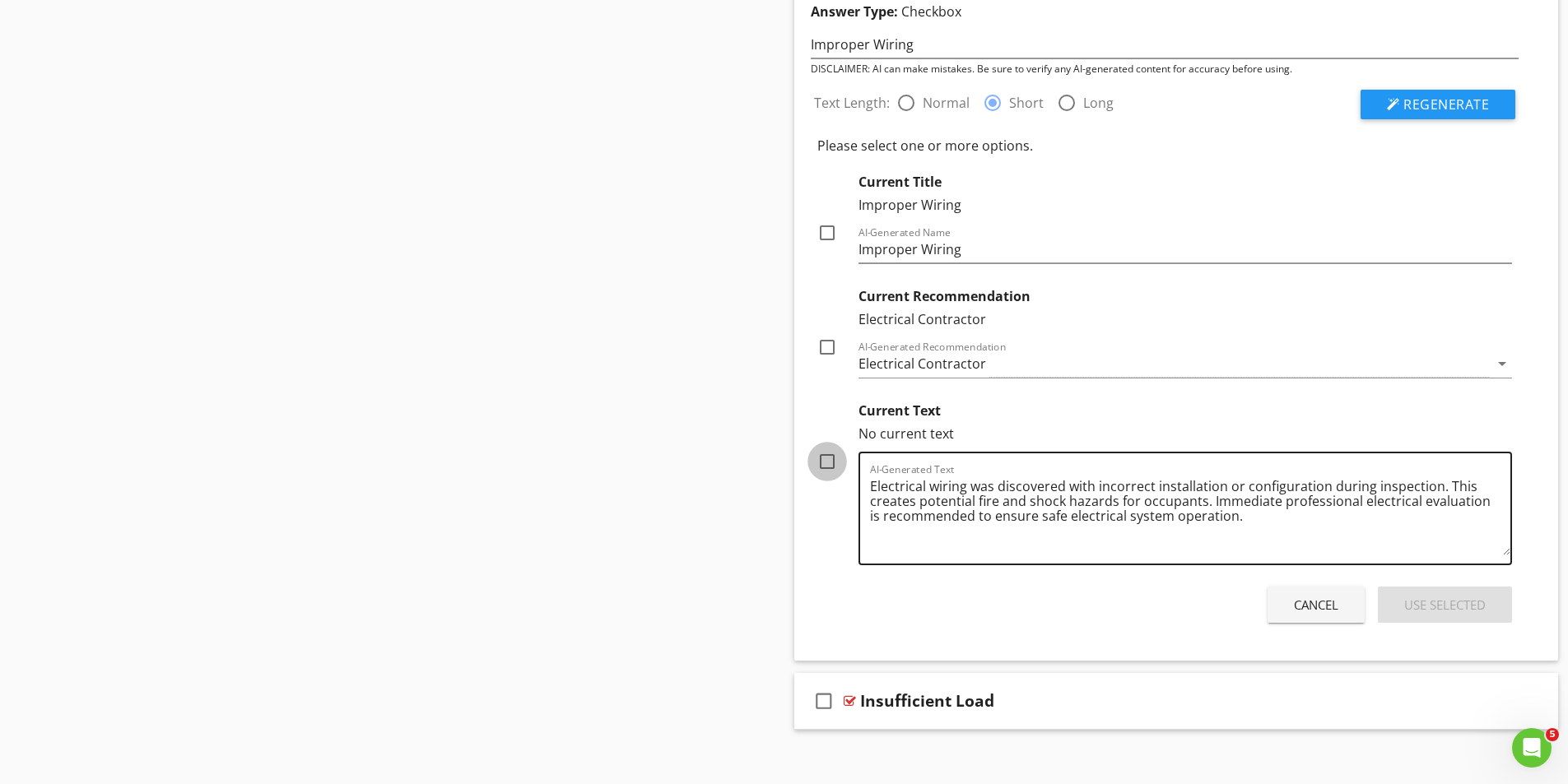
drag, startPoint x: 827, startPoint y: 460, endPoint x: 962, endPoint y: 507, distance: 142.9
click at [828, 460] on div at bounding box center [827, 462] width 28 height 28
checkbox input "true"
click at [1430, 603] on div "Use Selected" at bounding box center [1445, 605] width 82 height 19
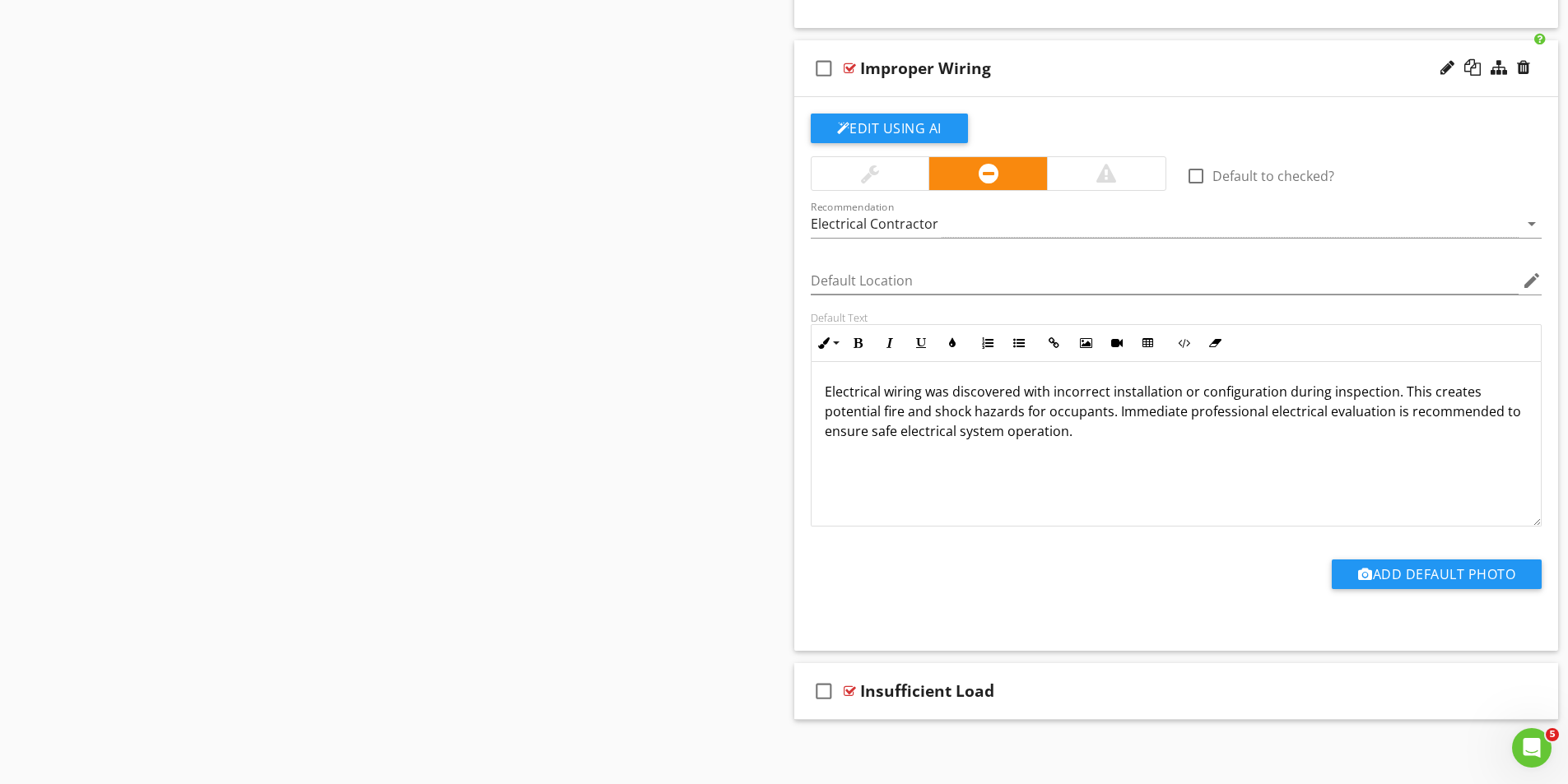
scroll to position [1347, 0]
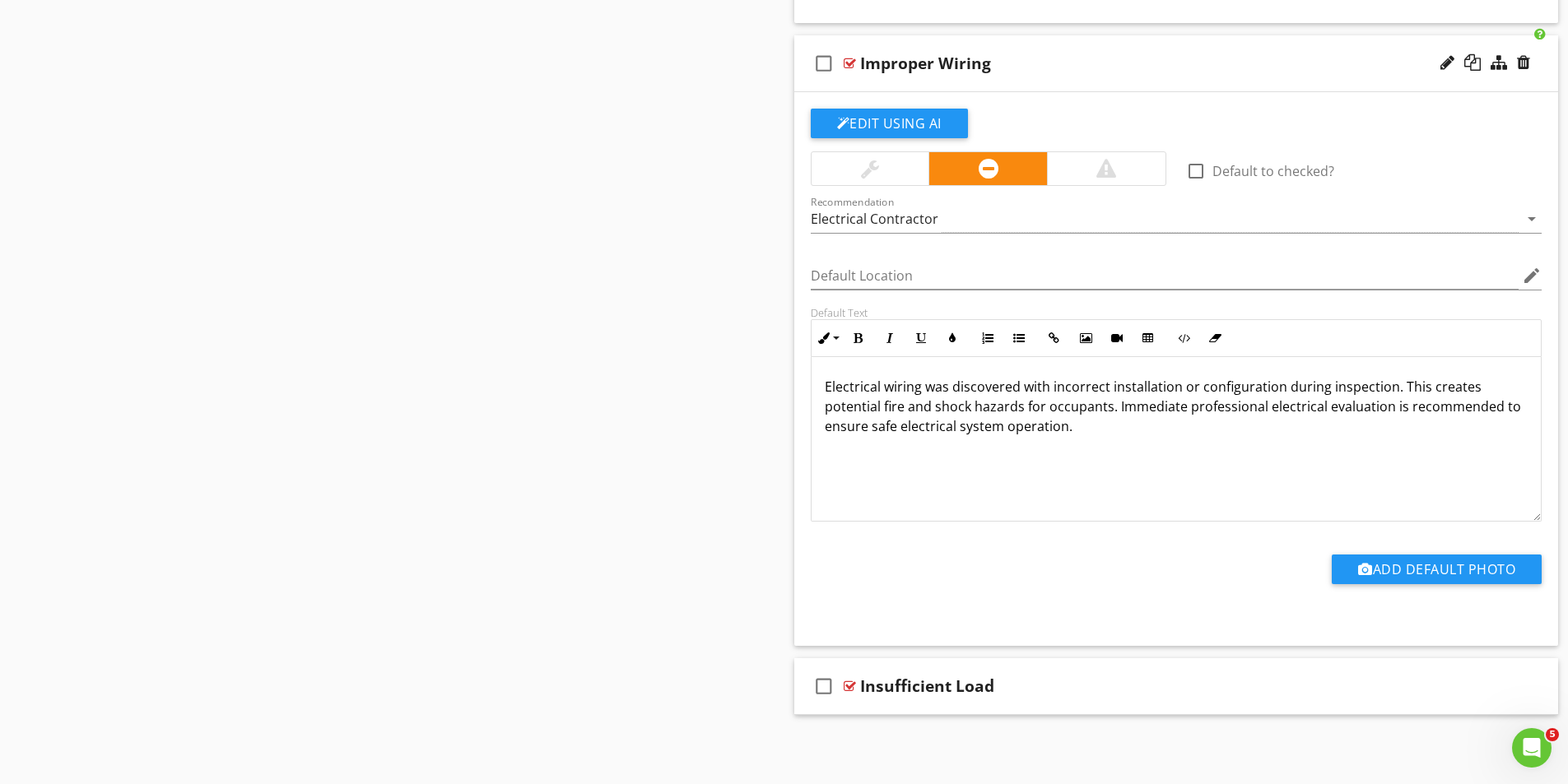
click at [847, 57] on div at bounding box center [849, 63] width 12 height 13
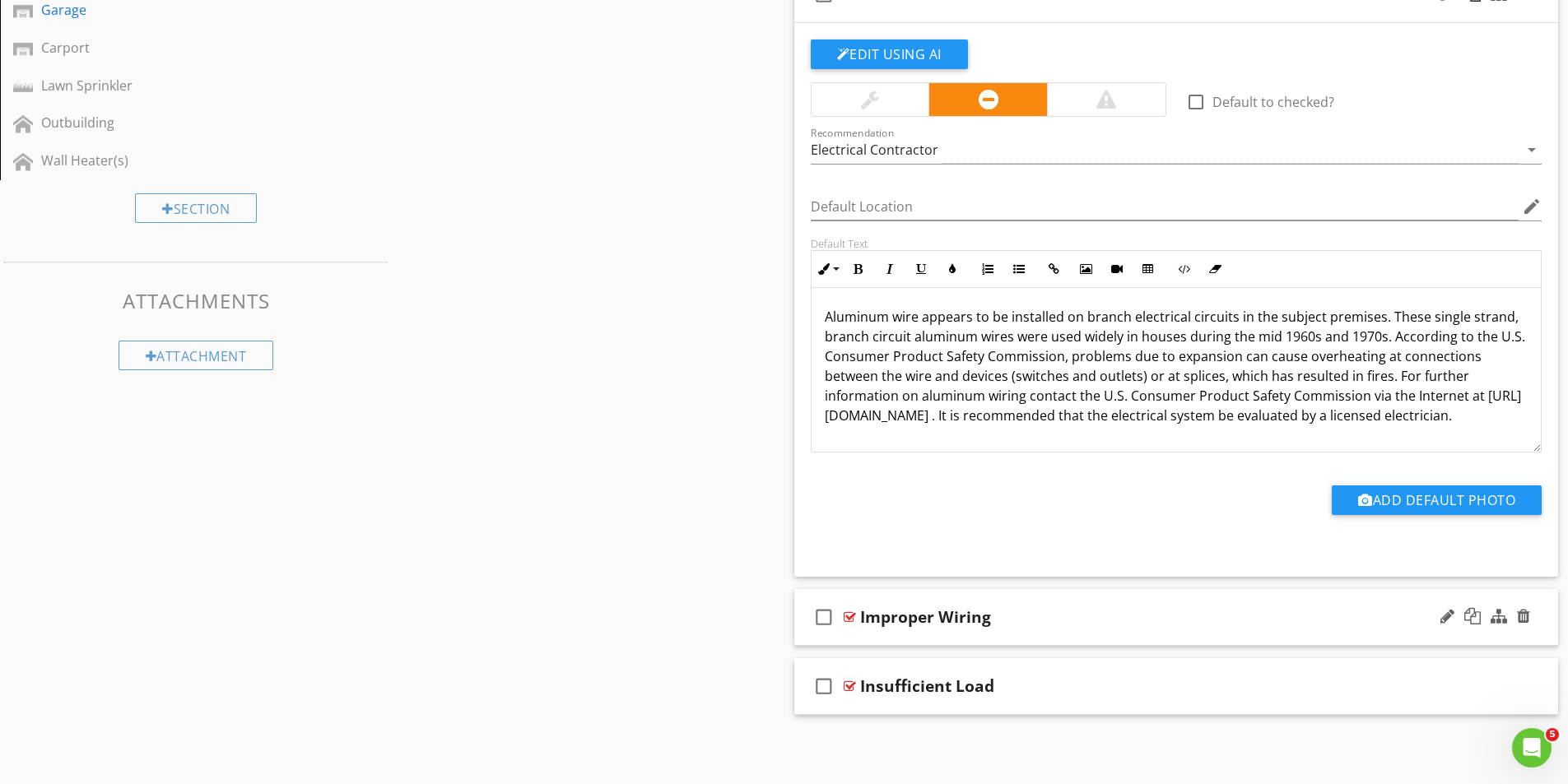
scroll to position [793, 0]
click at [849, 685] on div at bounding box center [849, 686] width 12 height 13
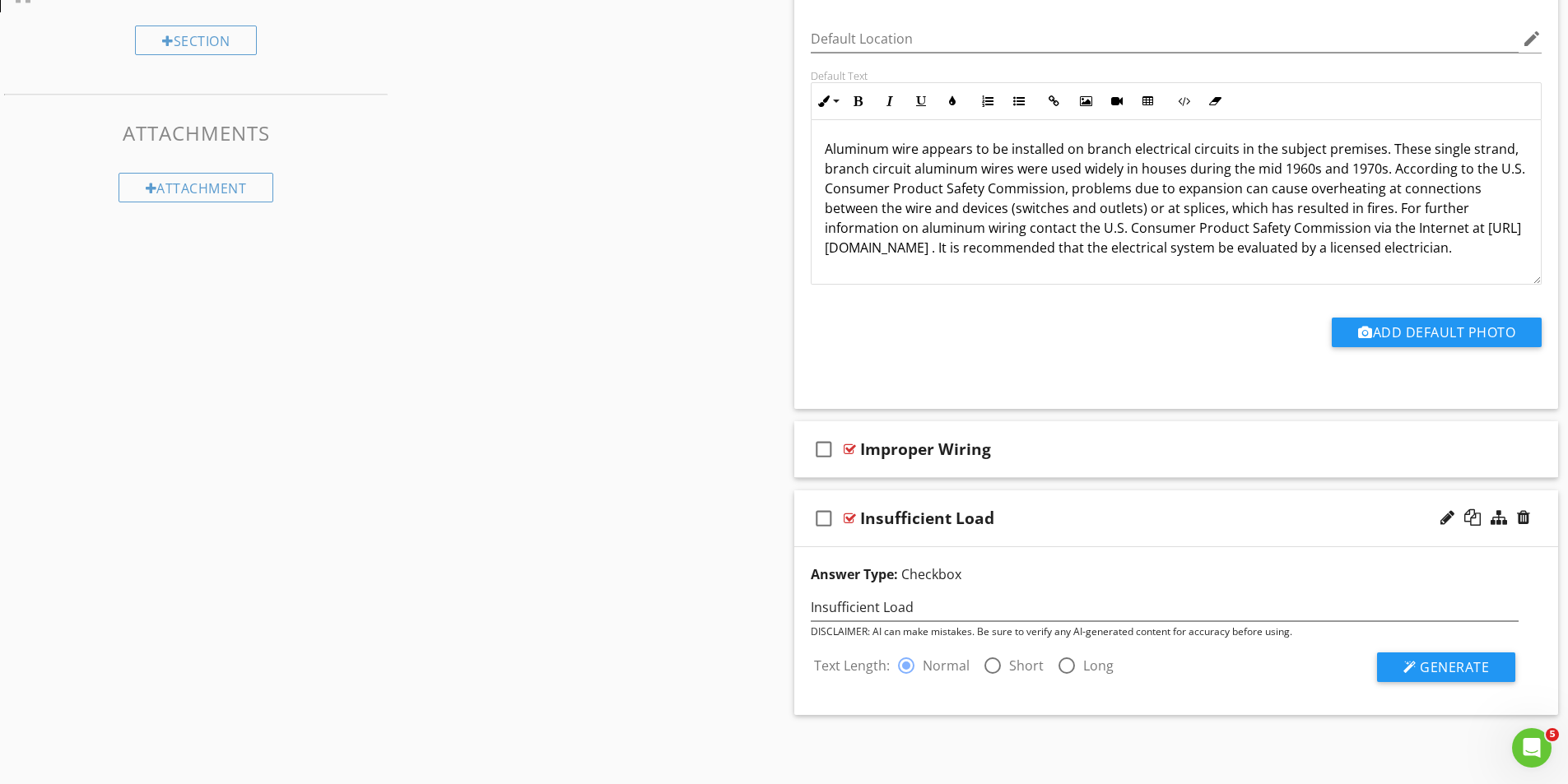
scroll to position [960, 0]
drag, startPoint x: 990, startPoint y: 662, endPoint x: 1096, endPoint y: 675, distance: 106.8
click at [990, 663] on div at bounding box center [992, 666] width 28 height 28
radio input "false"
radio input "true"
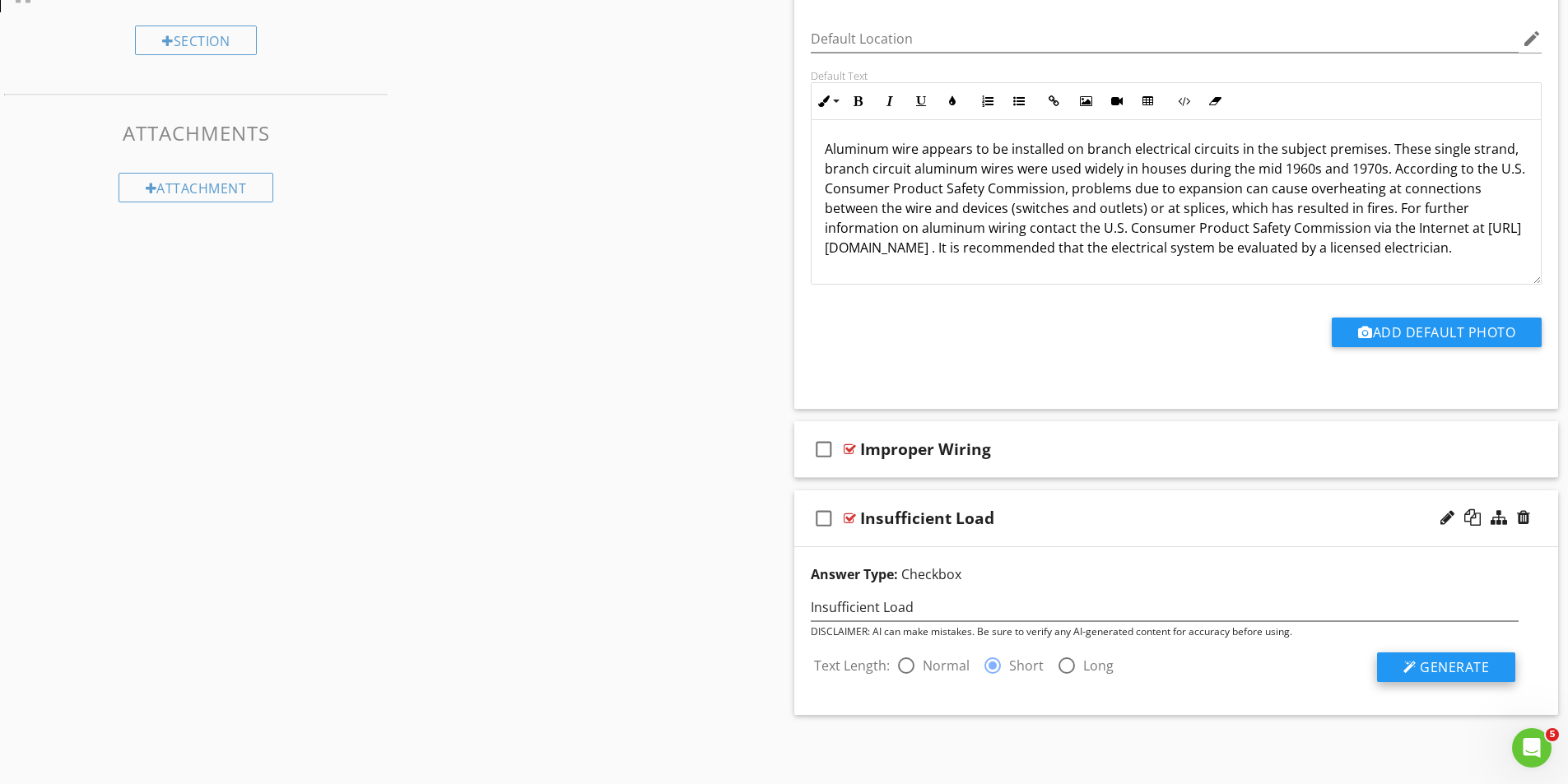
click at [1467, 663] on span "Generate" at bounding box center [1454, 667] width 69 height 18
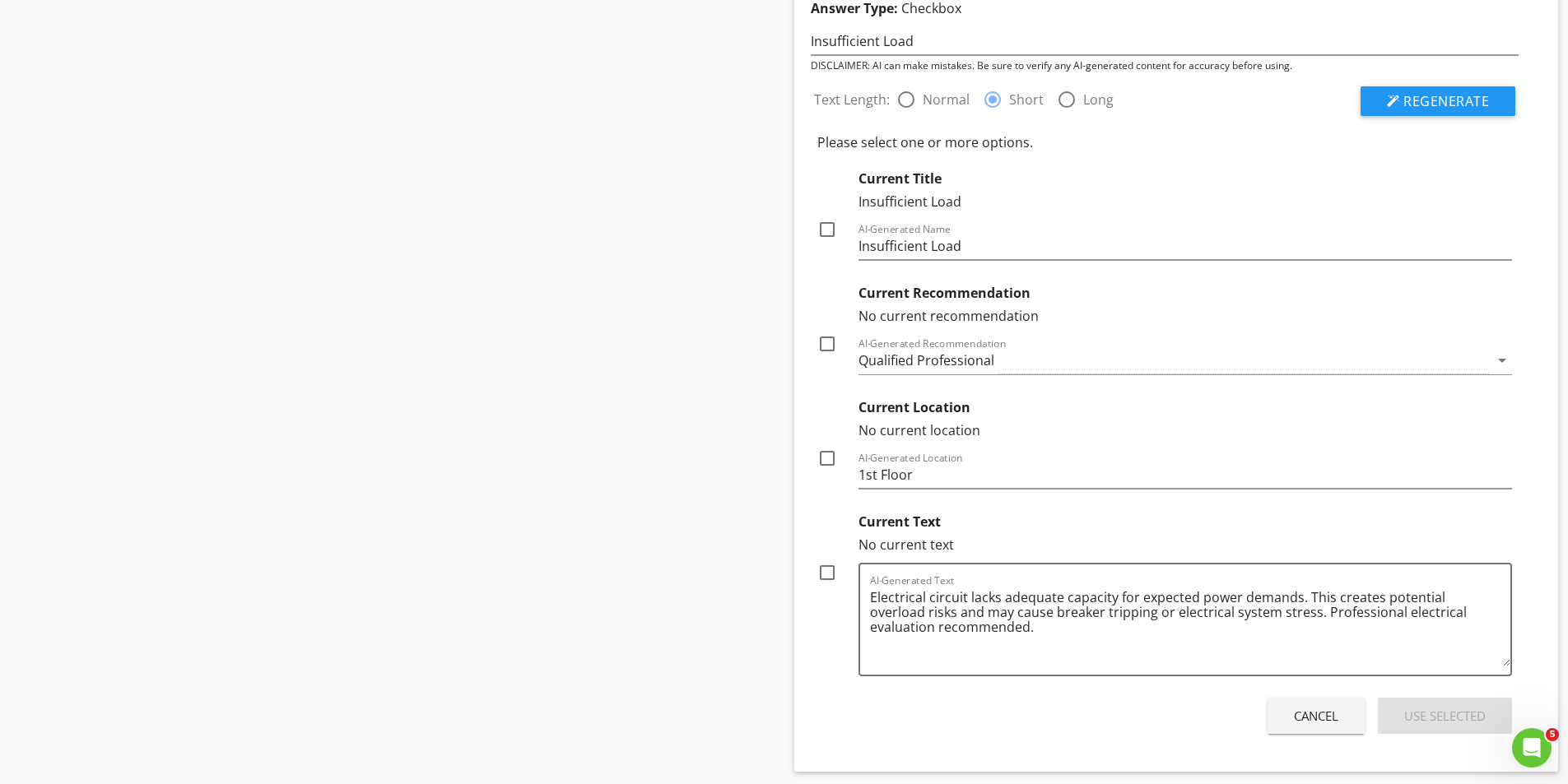
scroll to position [1537, 0]
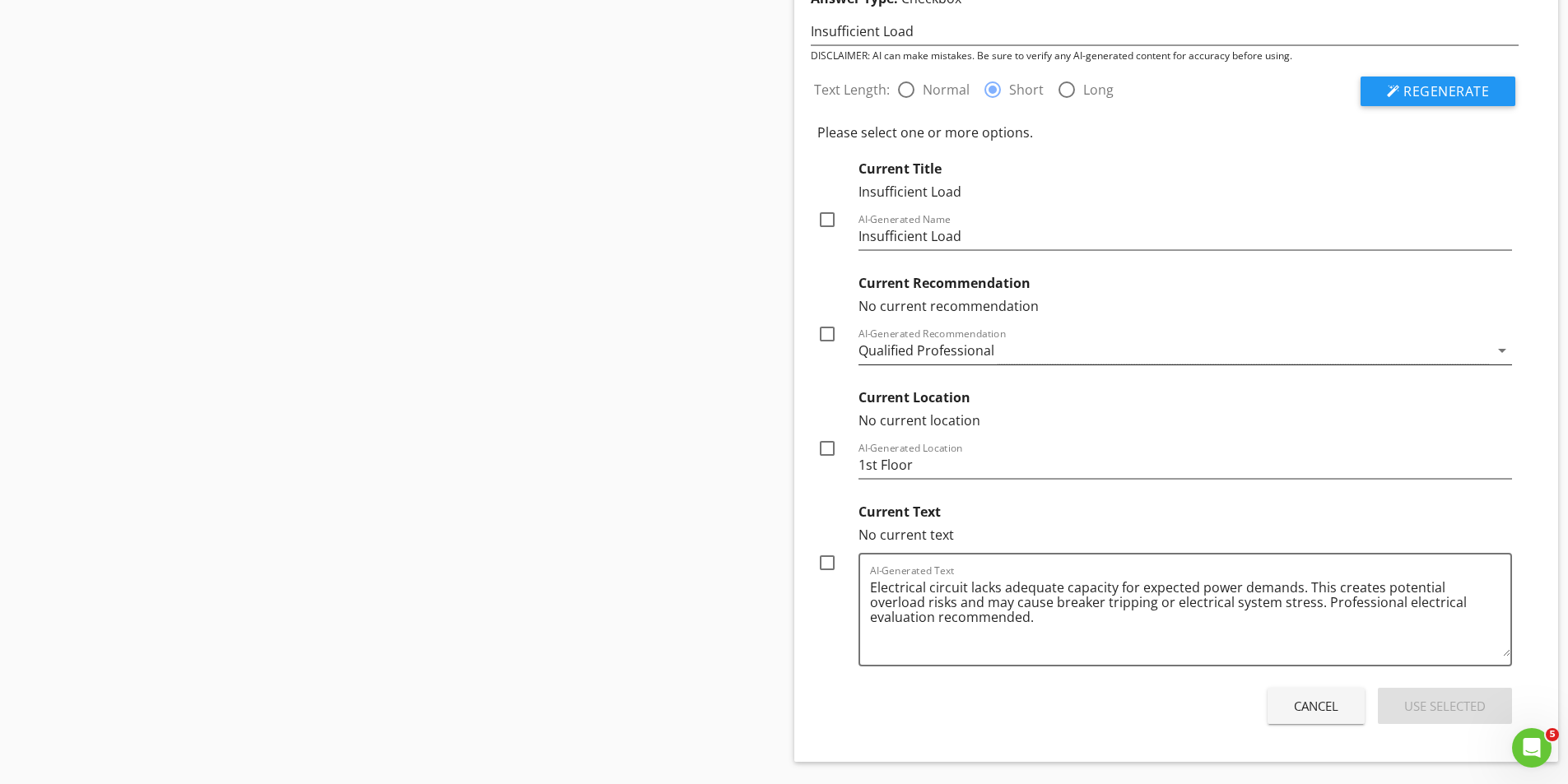
click at [1032, 348] on div "Qualified Professional" at bounding box center [1173, 350] width 632 height 27
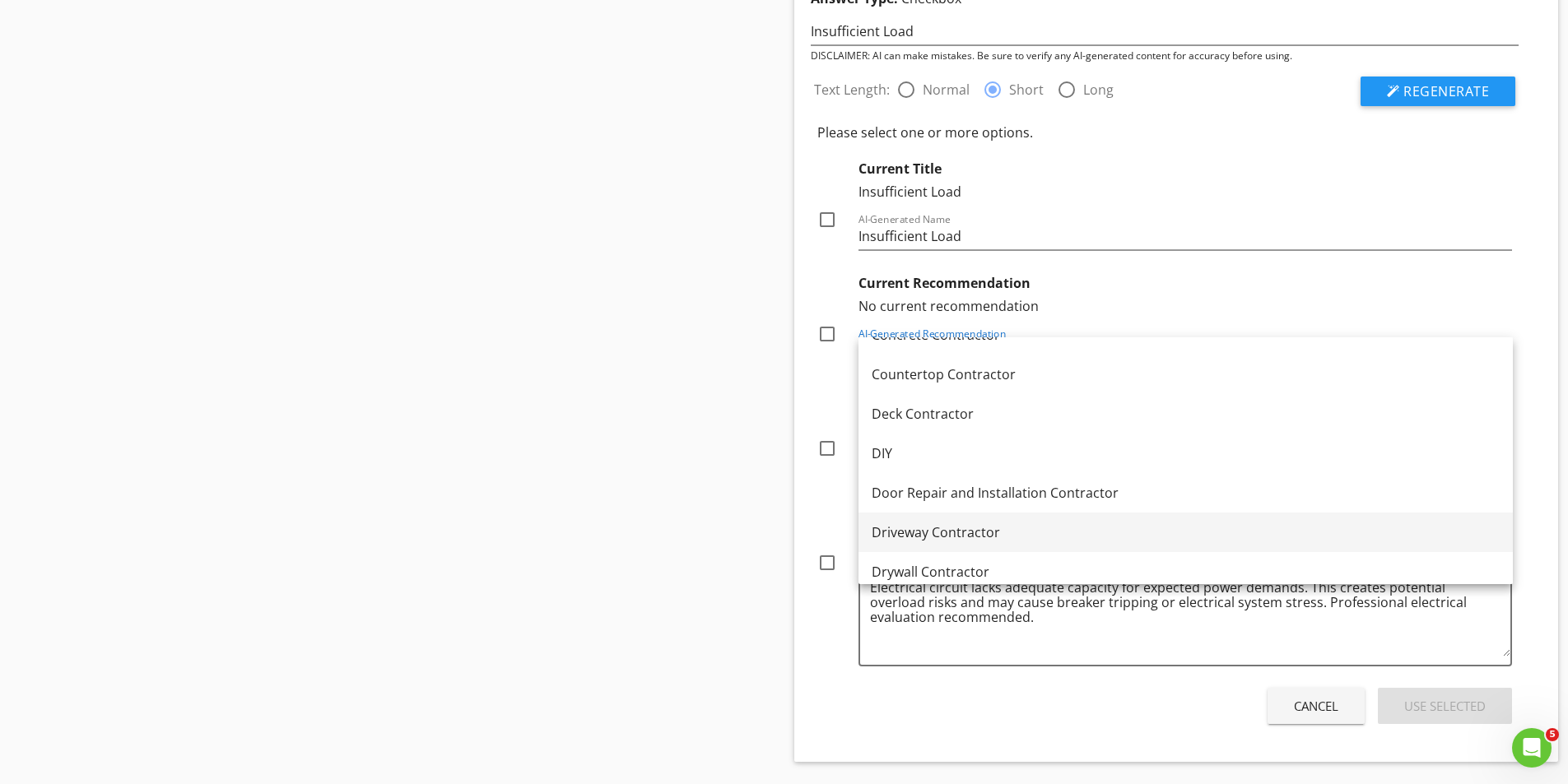
scroll to position [494, 0]
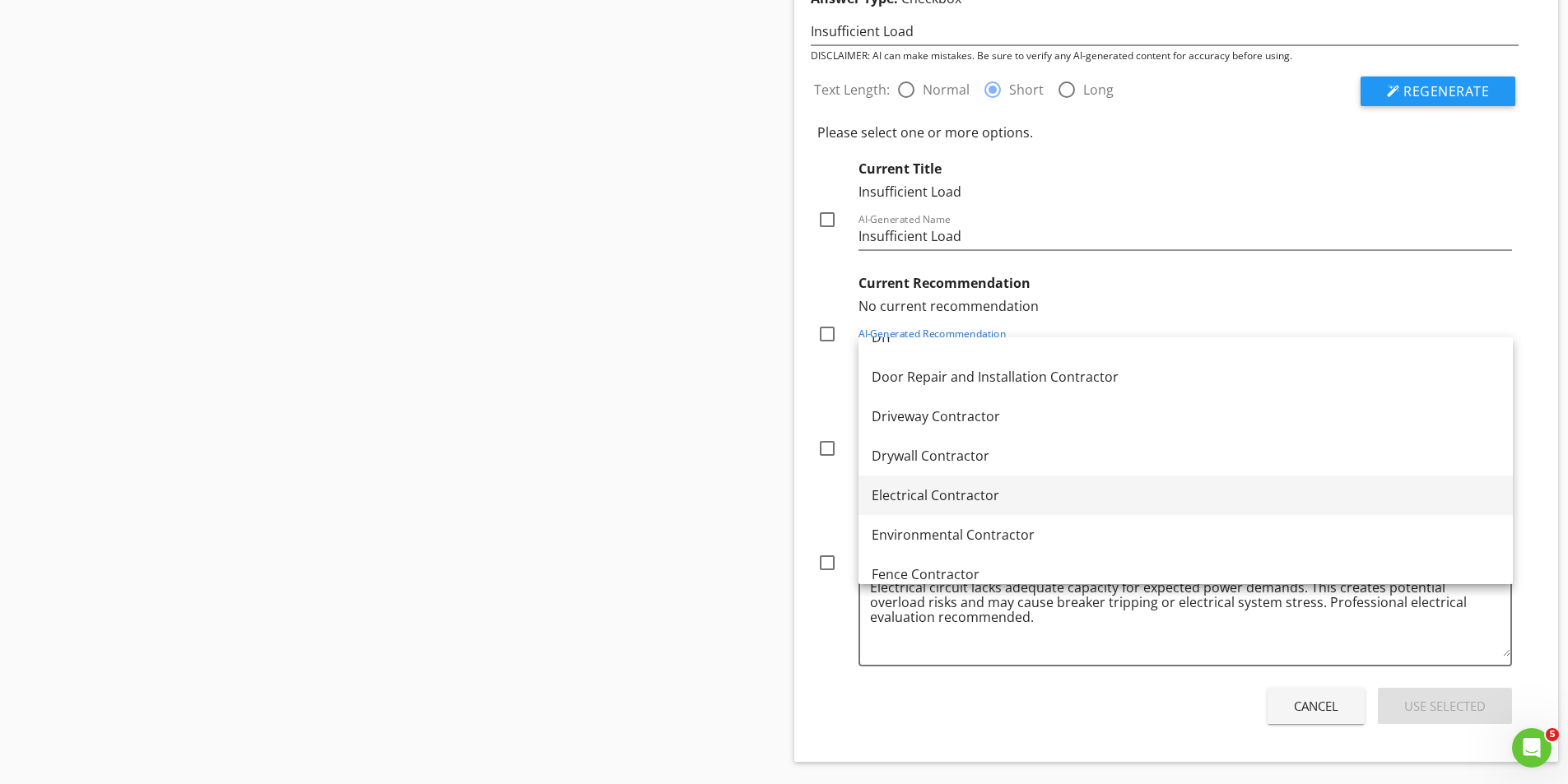
click at [944, 498] on div "Electrical Contractor" at bounding box center [1185, 495] width 628 height 20
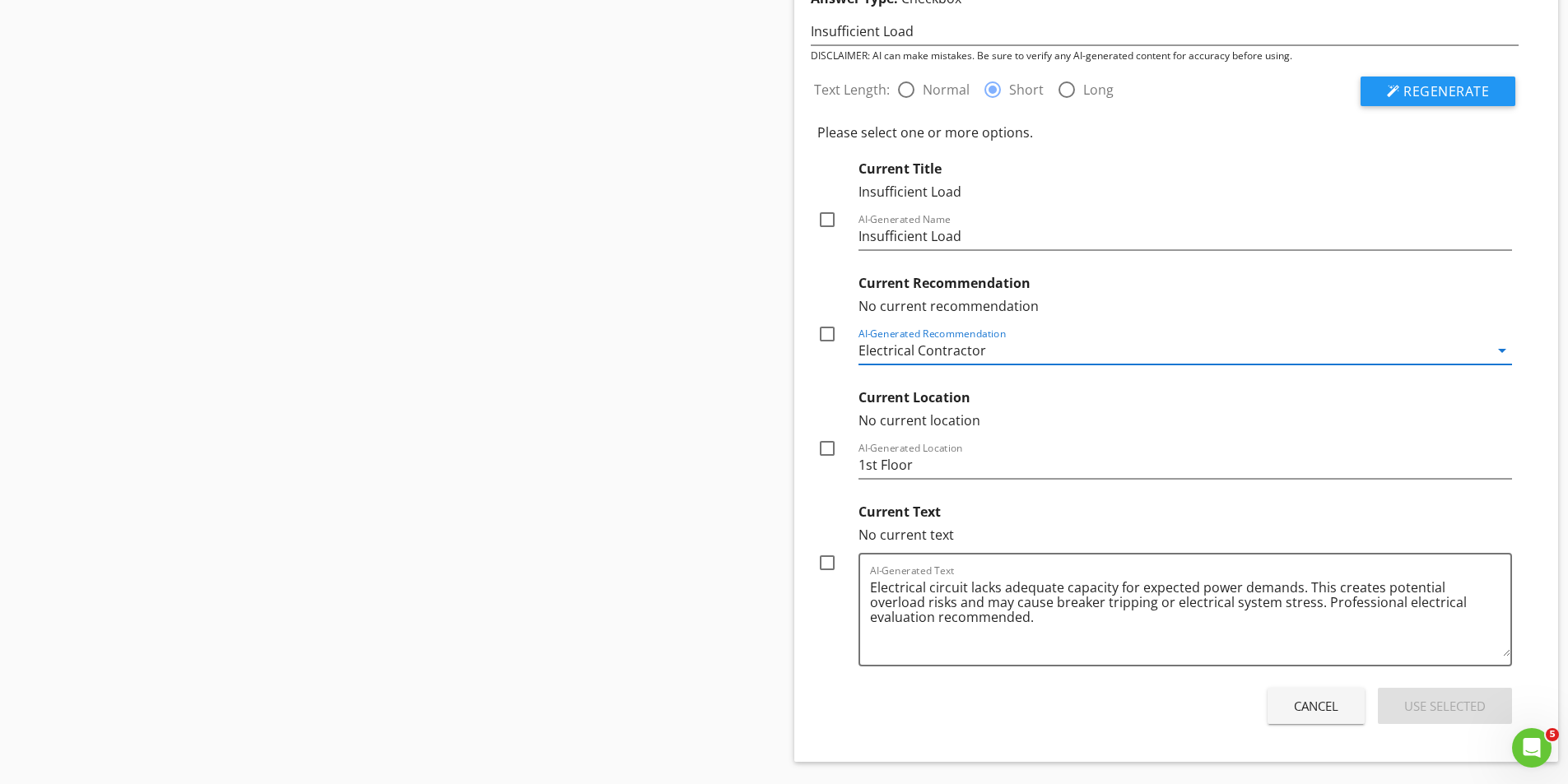
drag, startPoint x: 822, startPoint y: 565, endPoint x: 827, endPoint y: 573, distance: 9.4
click at [823, 565] on div at bounding box center [827, 563] width 28 height 28
checkbox input "true"
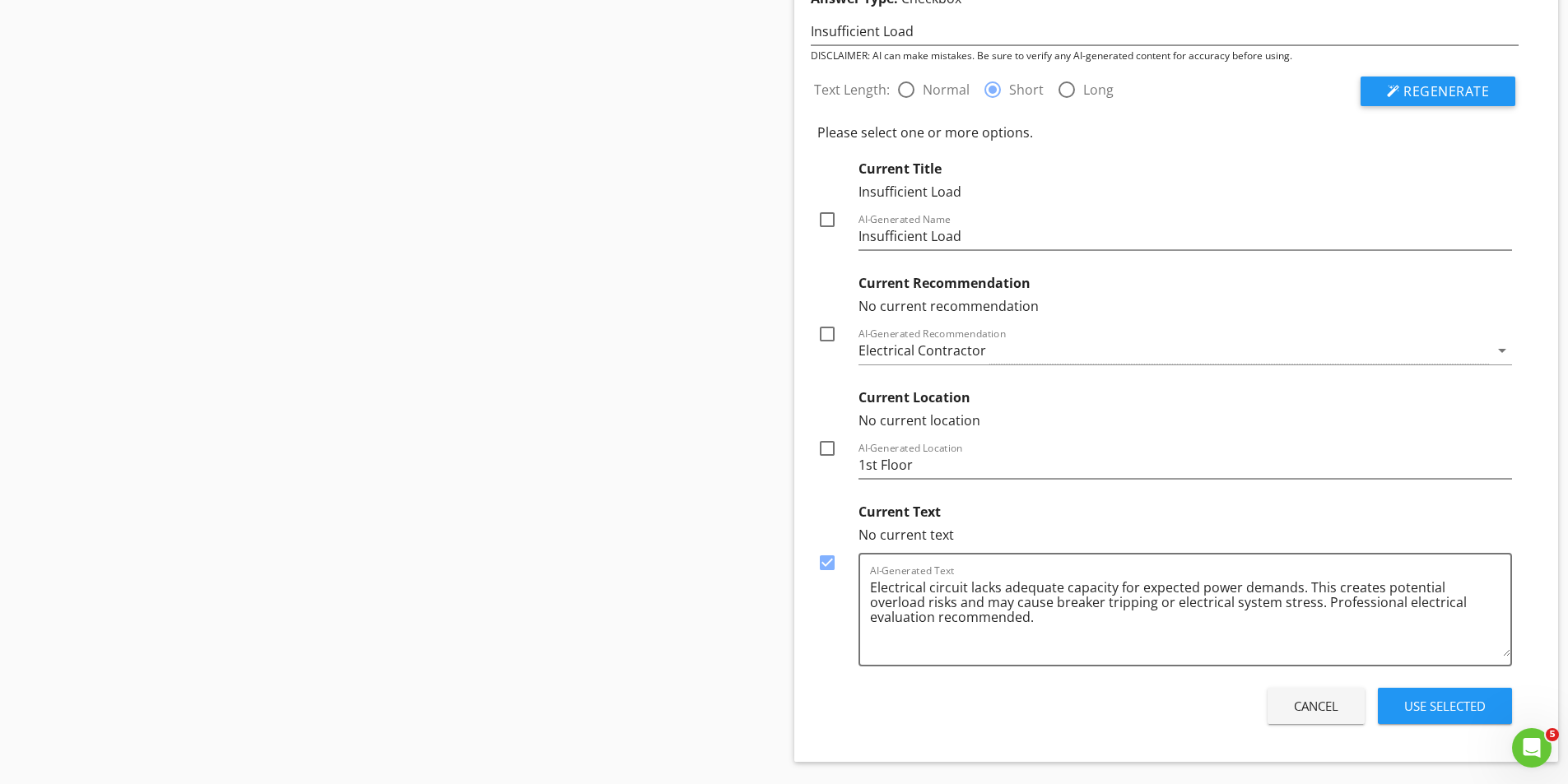
click at [1455, 697] on div "Use Selected" at bounding box center [1445, 706] width 82 height 19
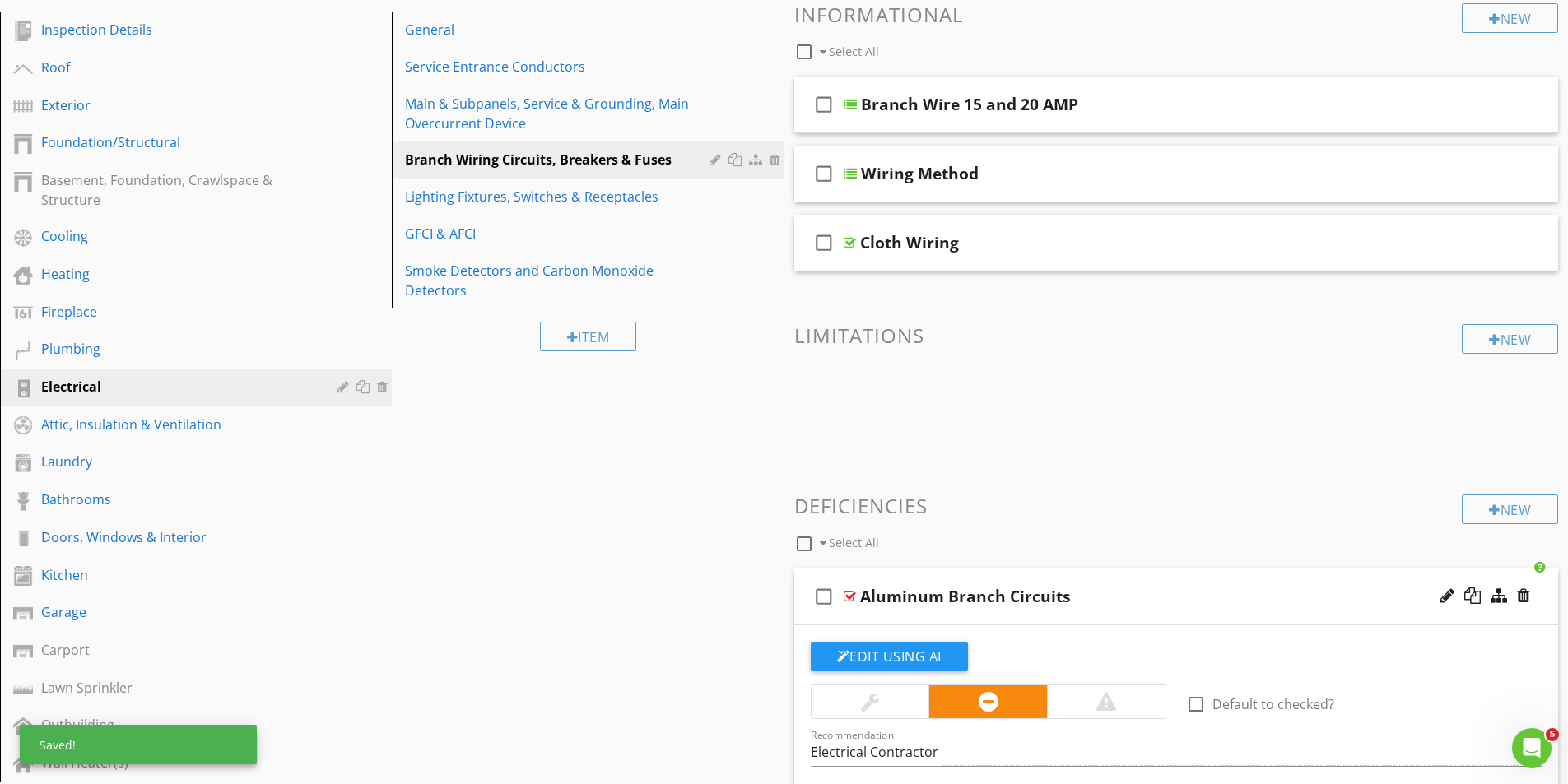
scroll to position [124, 0]
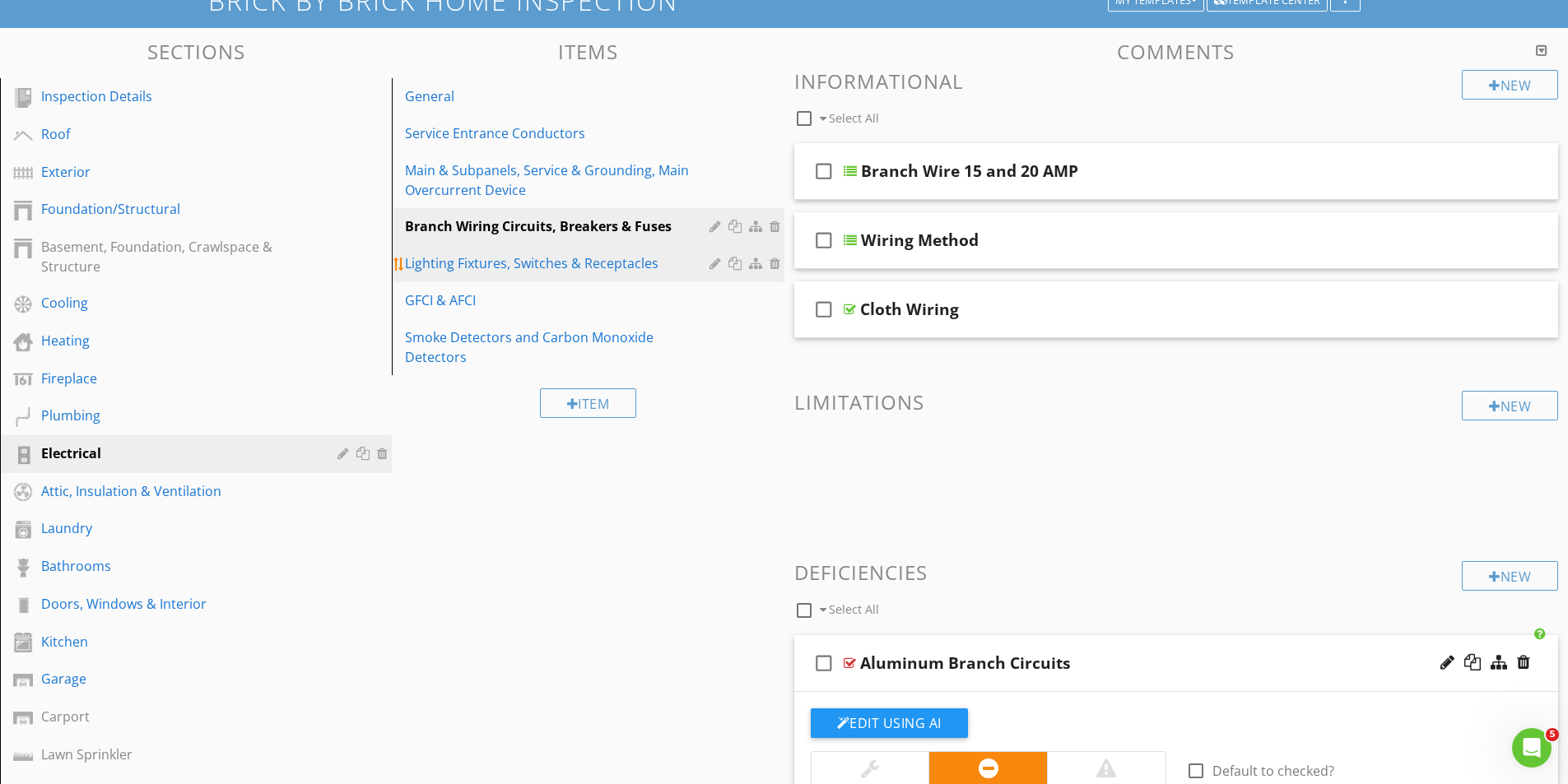
click at [454, 258] on div "Lighting Fixtures, Switches & Receptacles" at bounding box center [559, 263] width 308 height 20
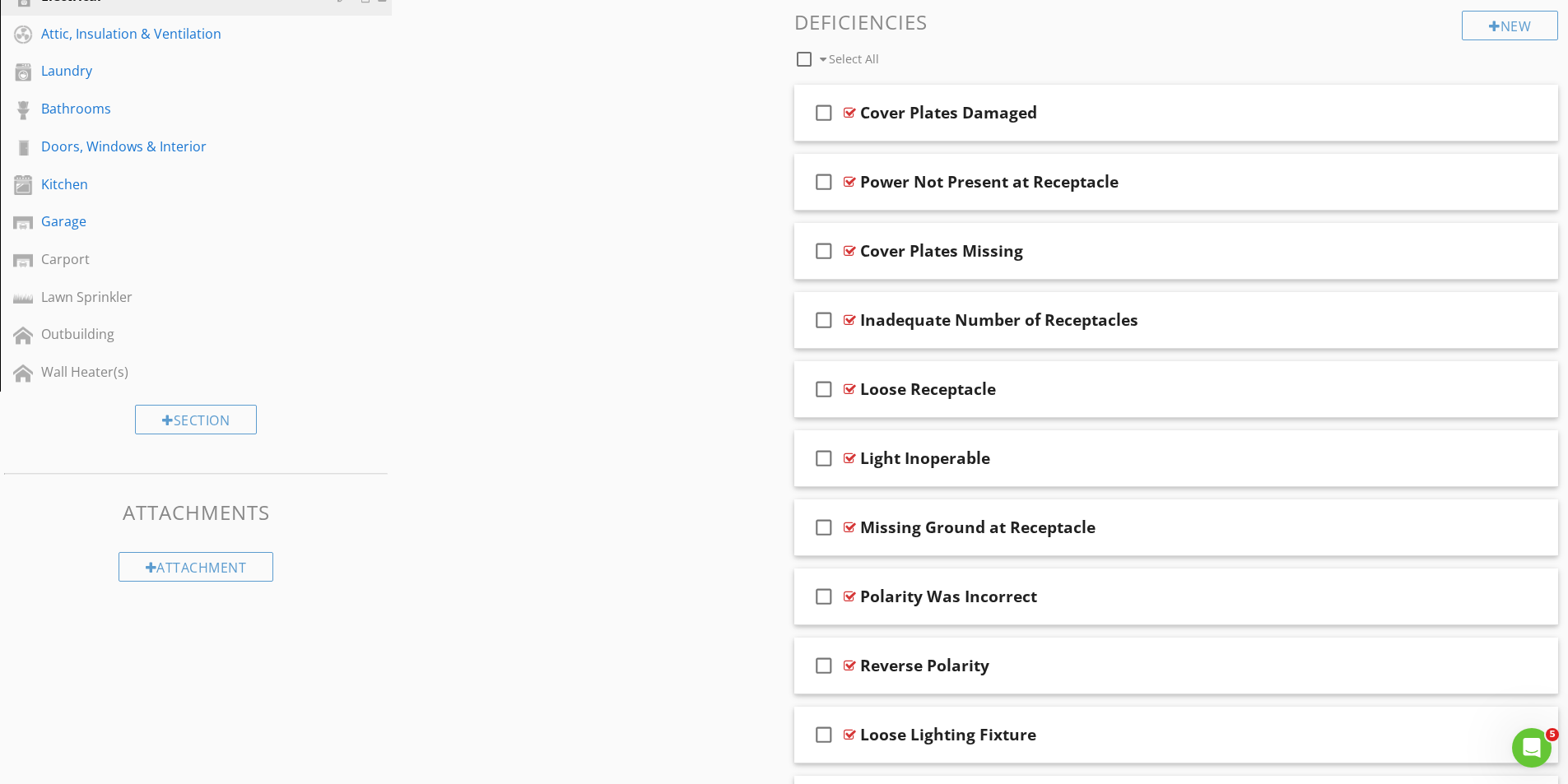
scroll to position [618, 0]
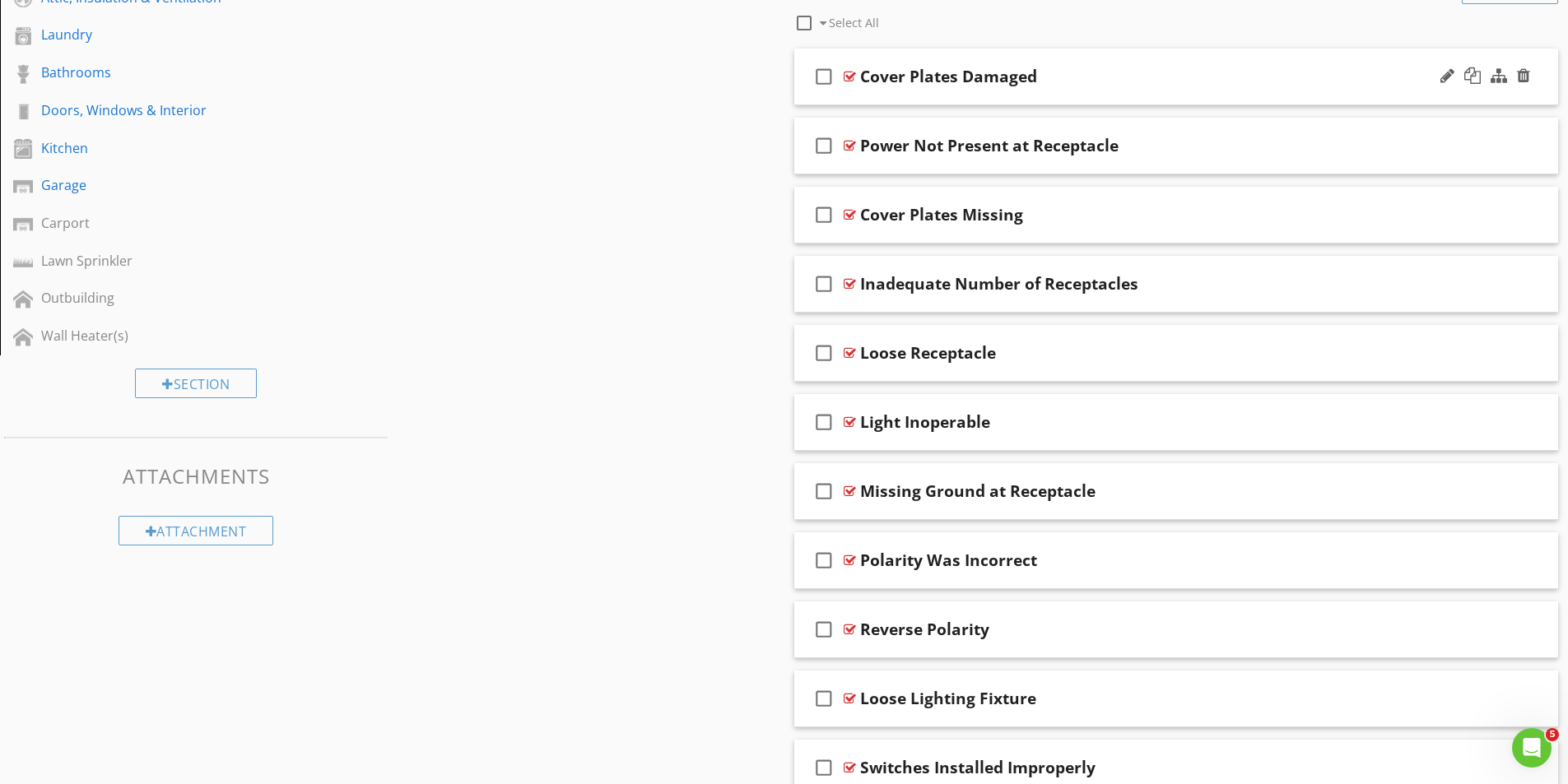
click at [855, 78] on div at bounding box center [849, 76] width 12 height 13
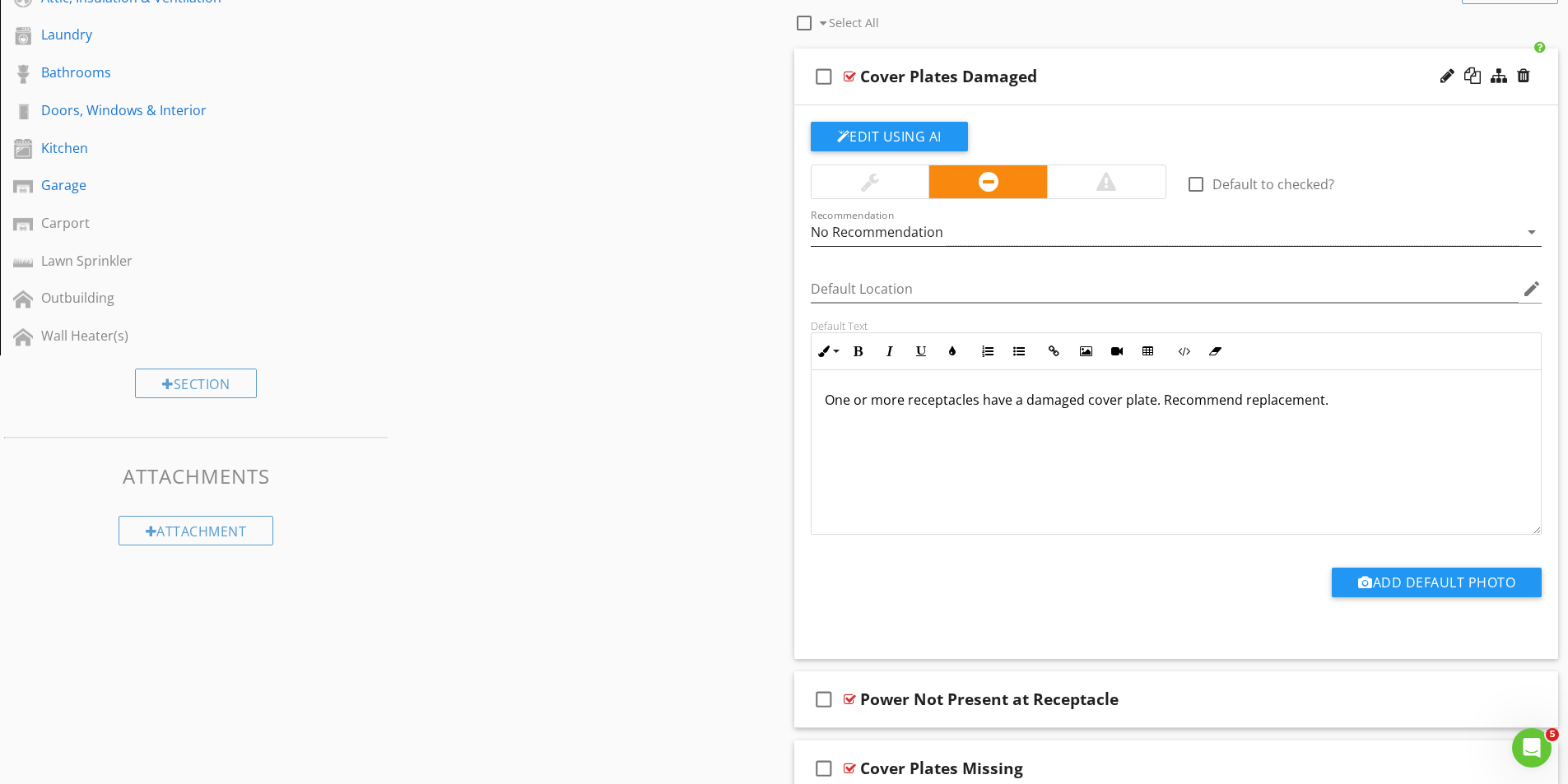
click at [957, 229] on div "No Recommendation" at bounding box center [1165, 232] width 708 height 27
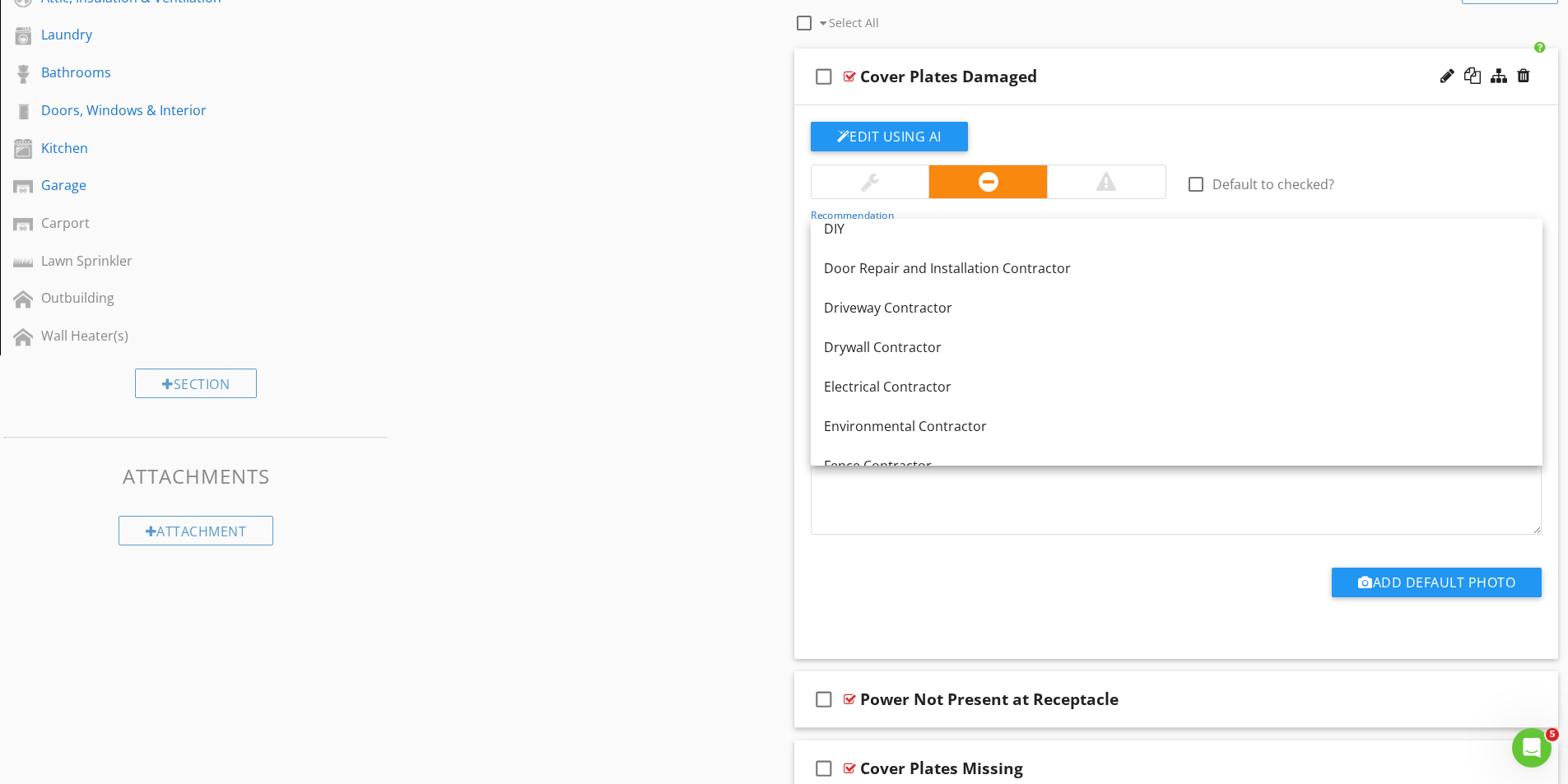
scroll to position [494, 0]
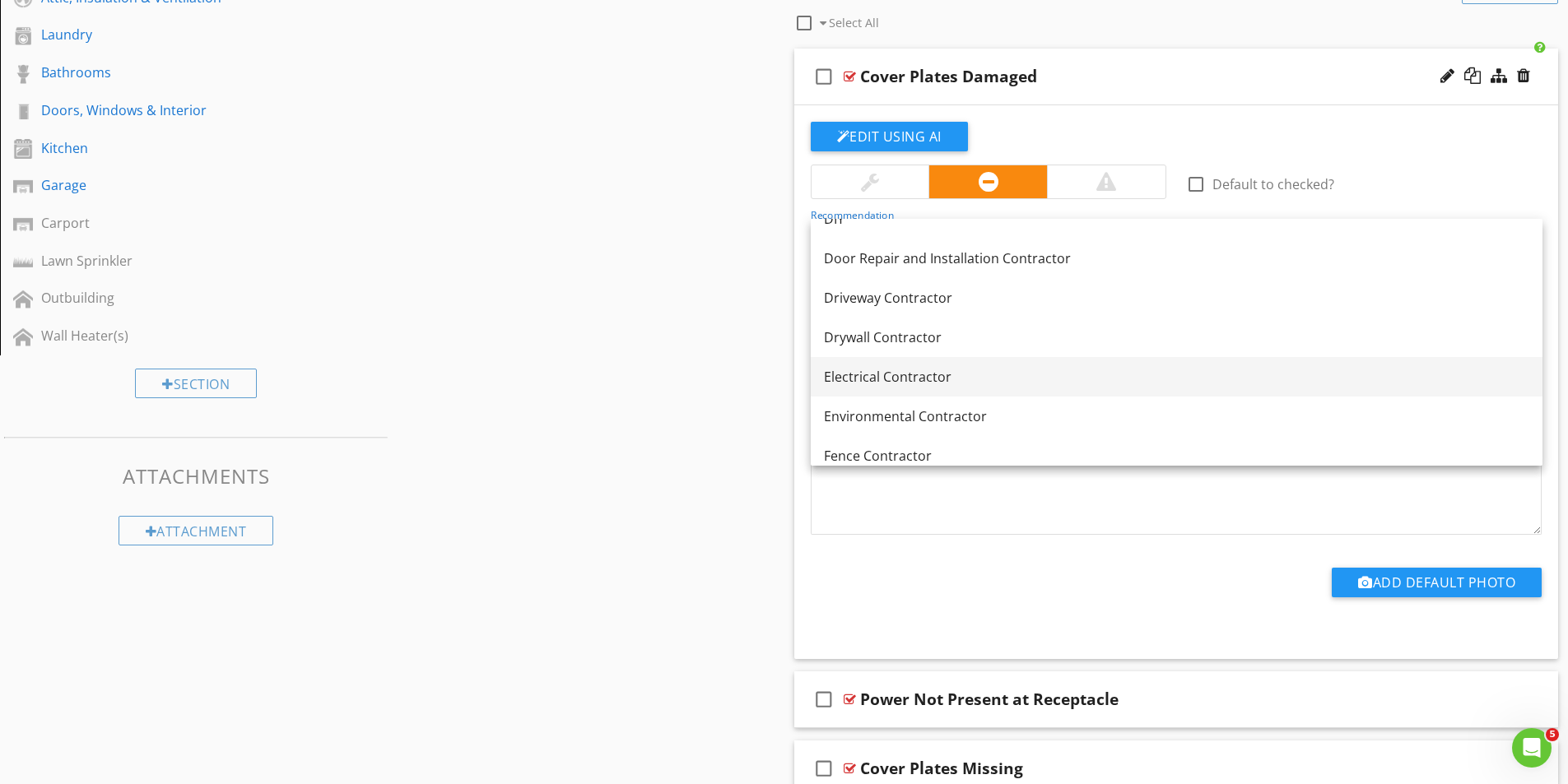
click at [893, 380] on div "Electrical Contractor" at bounding box center [1177, 376] width 706 height 20
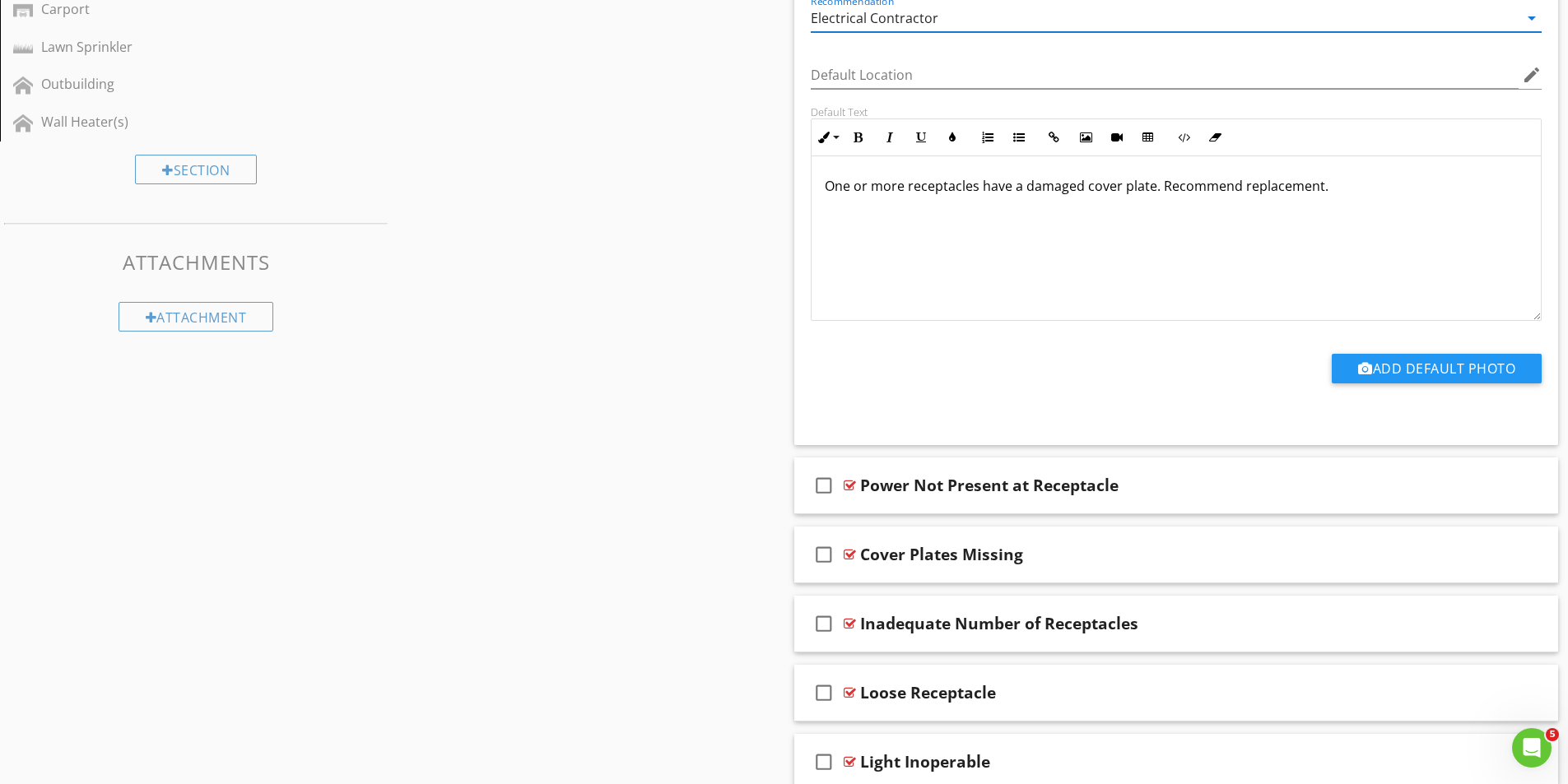
scroll to position [864, 0]
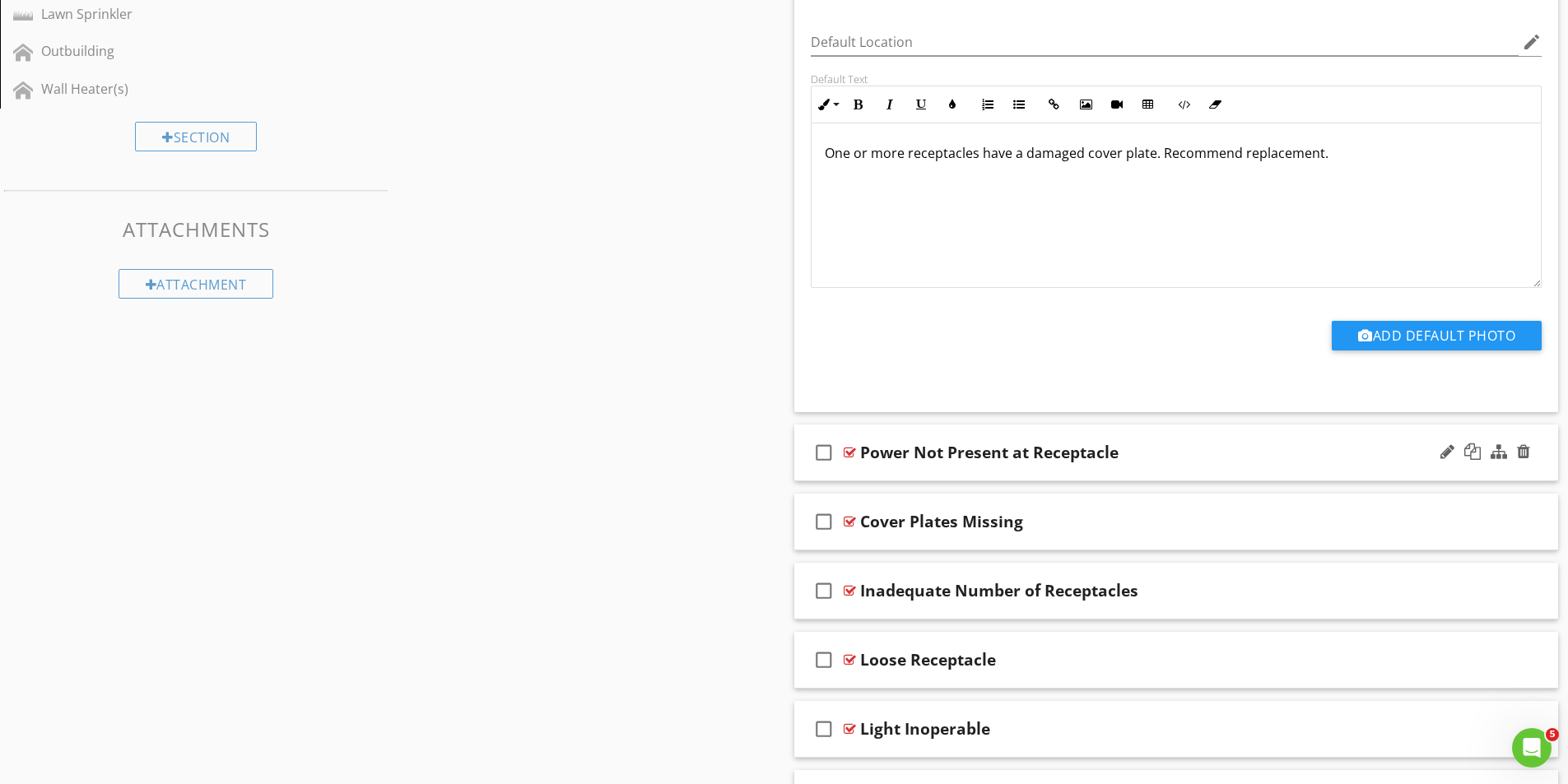
click at [856, 450] on div "check_box_outline_blank Power Not Present at Receptacle" at bounding box center [1177, 452] width 765 height 57
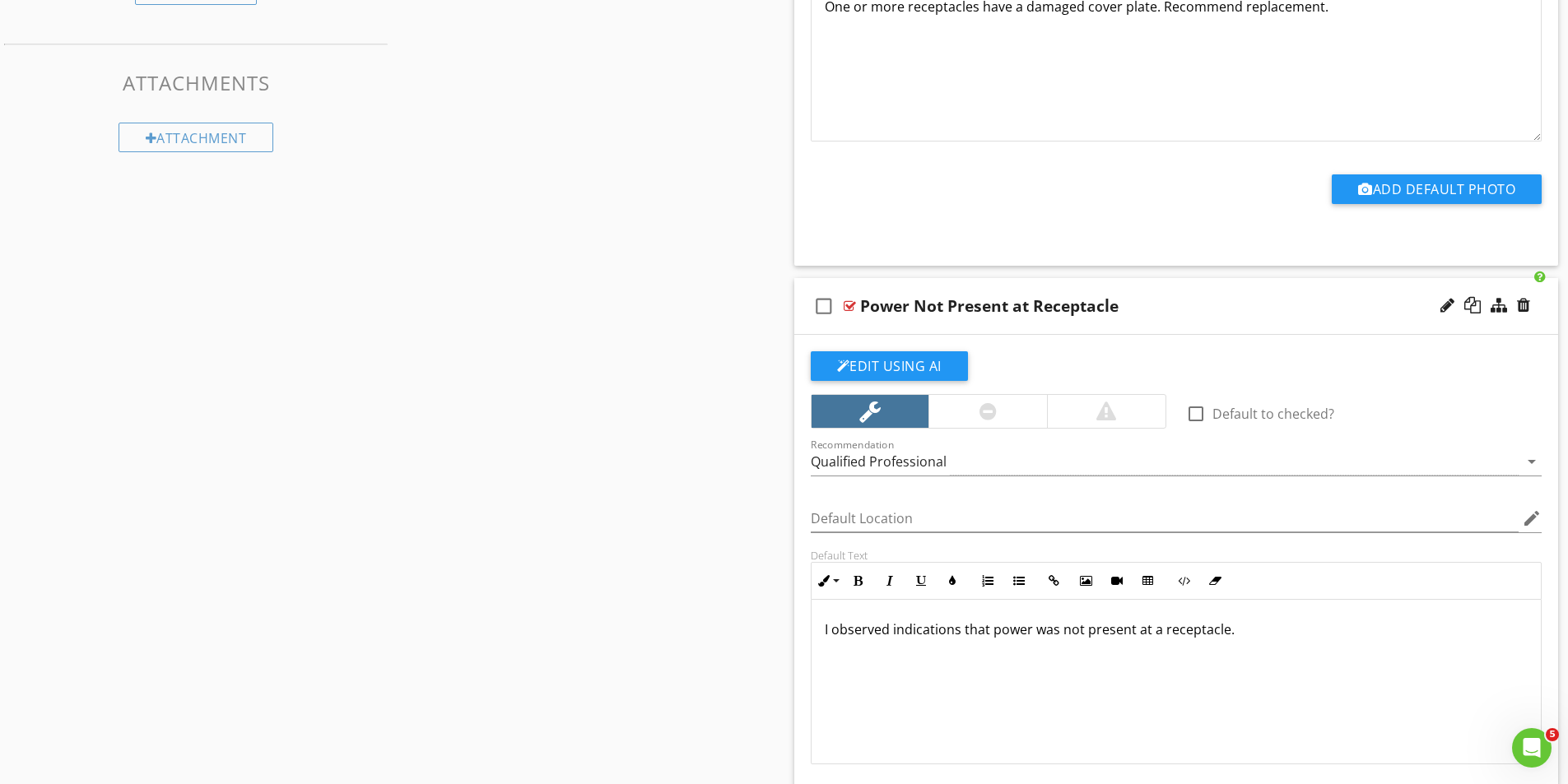
scroll to position [1111, 0]
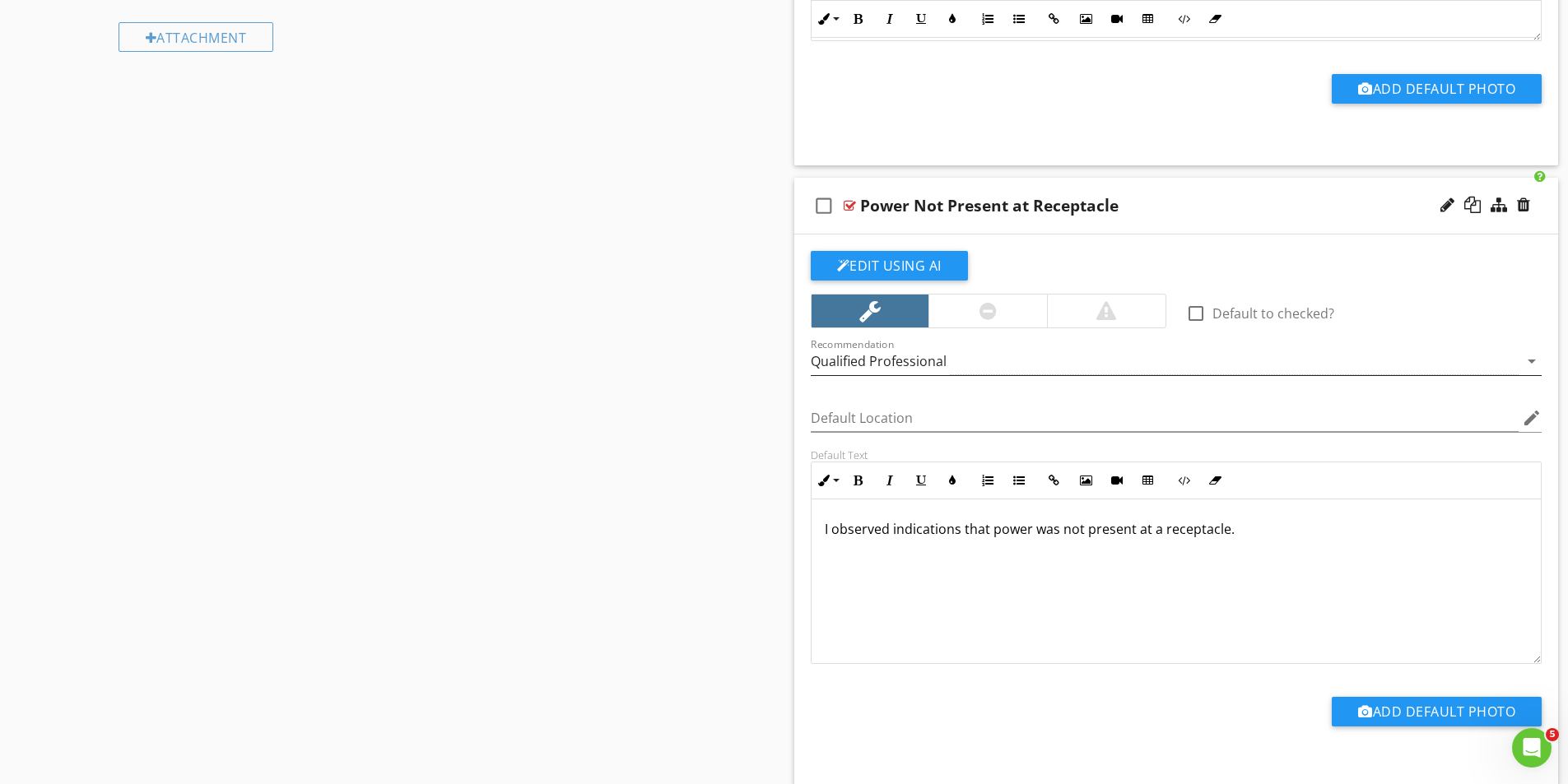
click at [941, 361] on div "Qualified Professional" at bounding box center [879, 361] width 136 height 15
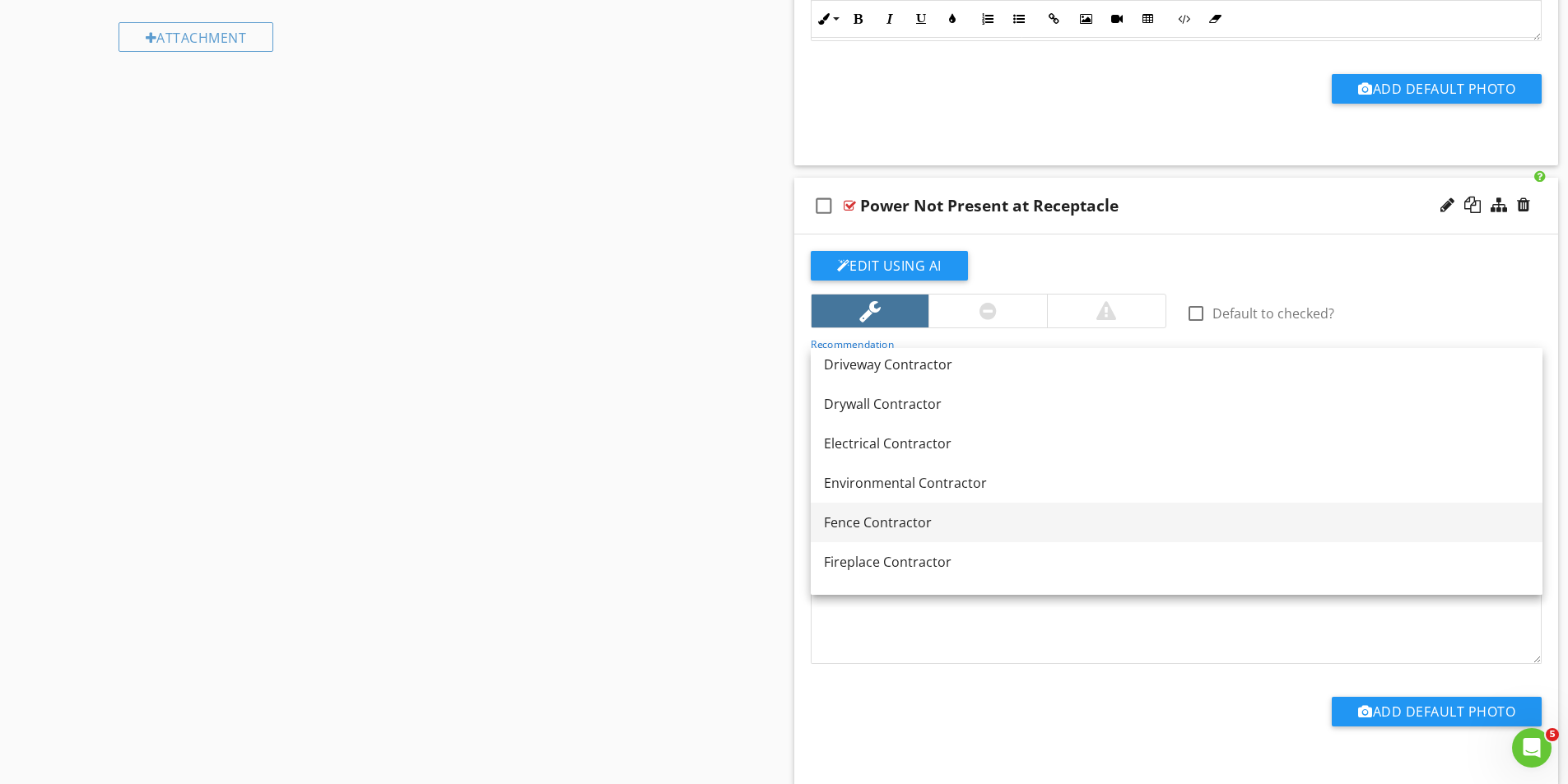
scroll to position [576, 0]
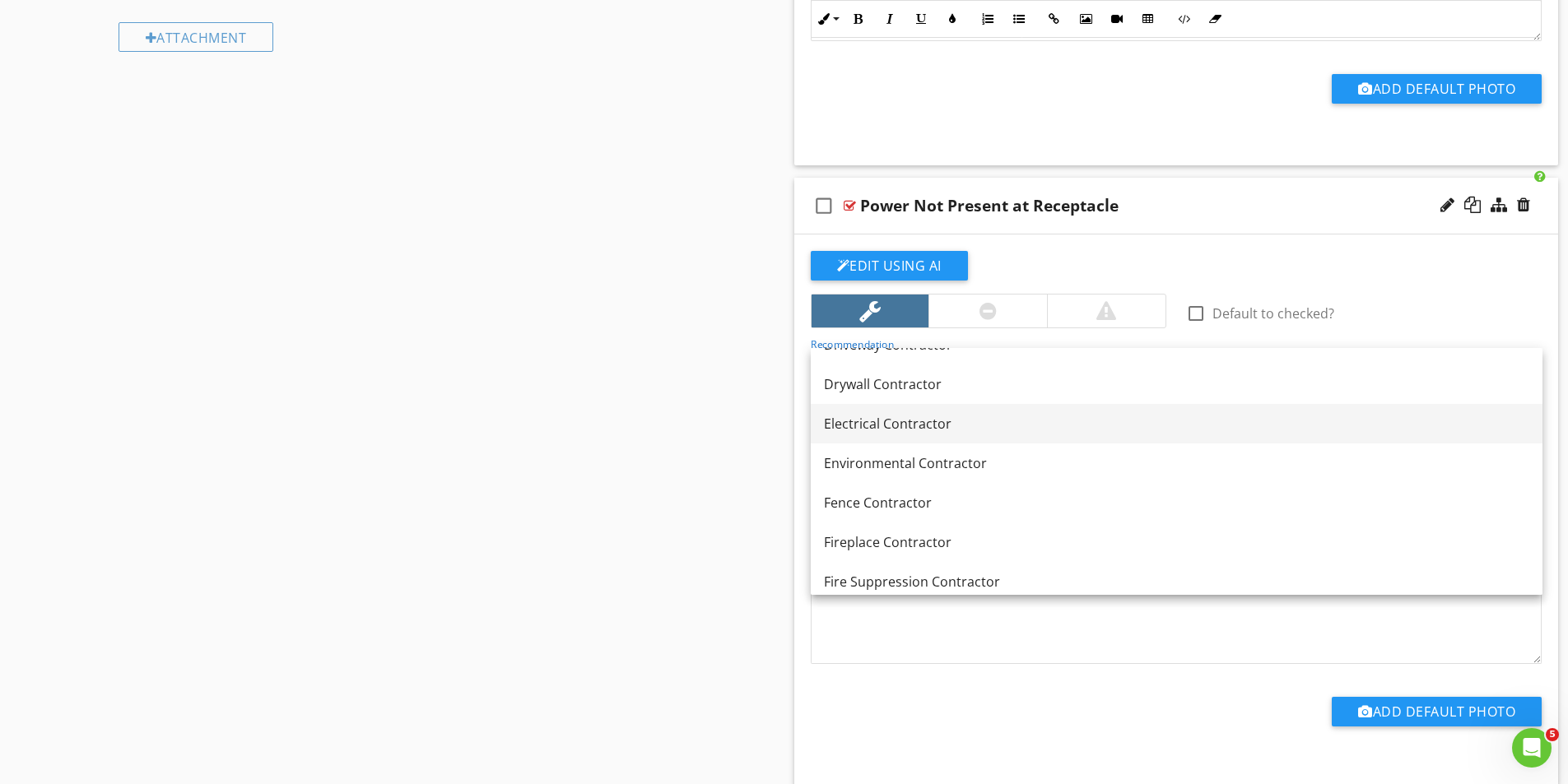
click at [892, 436] on link "Electrical Contractor" at bounding box center [1177, 423] width 732 height 39
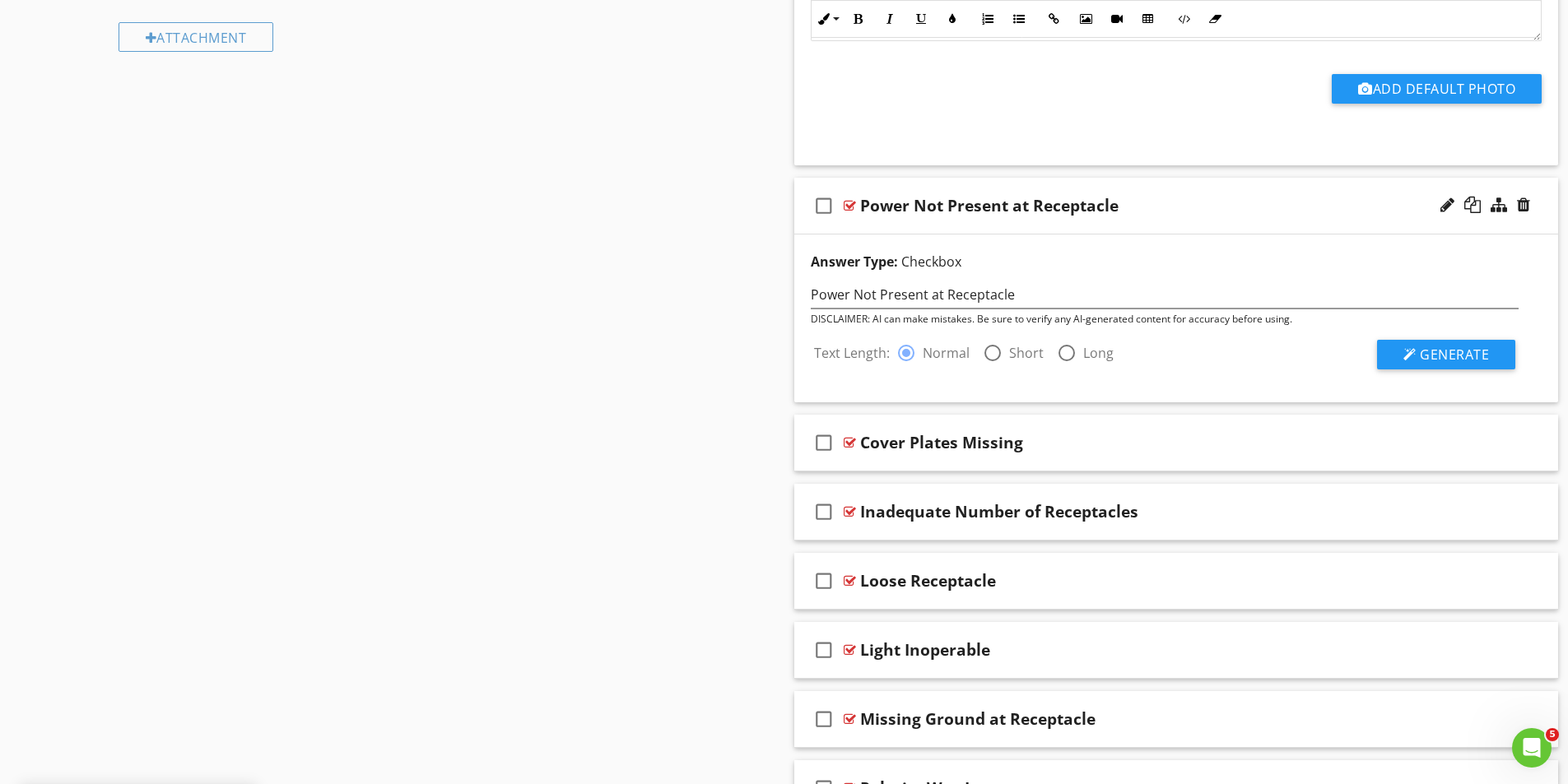
click at [995, 350] on div at bounding box center [992, 353] width 28 height 28
radio input "false"
click at [1427, 346] on span "Generate" at bounding box center [1454, 355] width 69 height 18
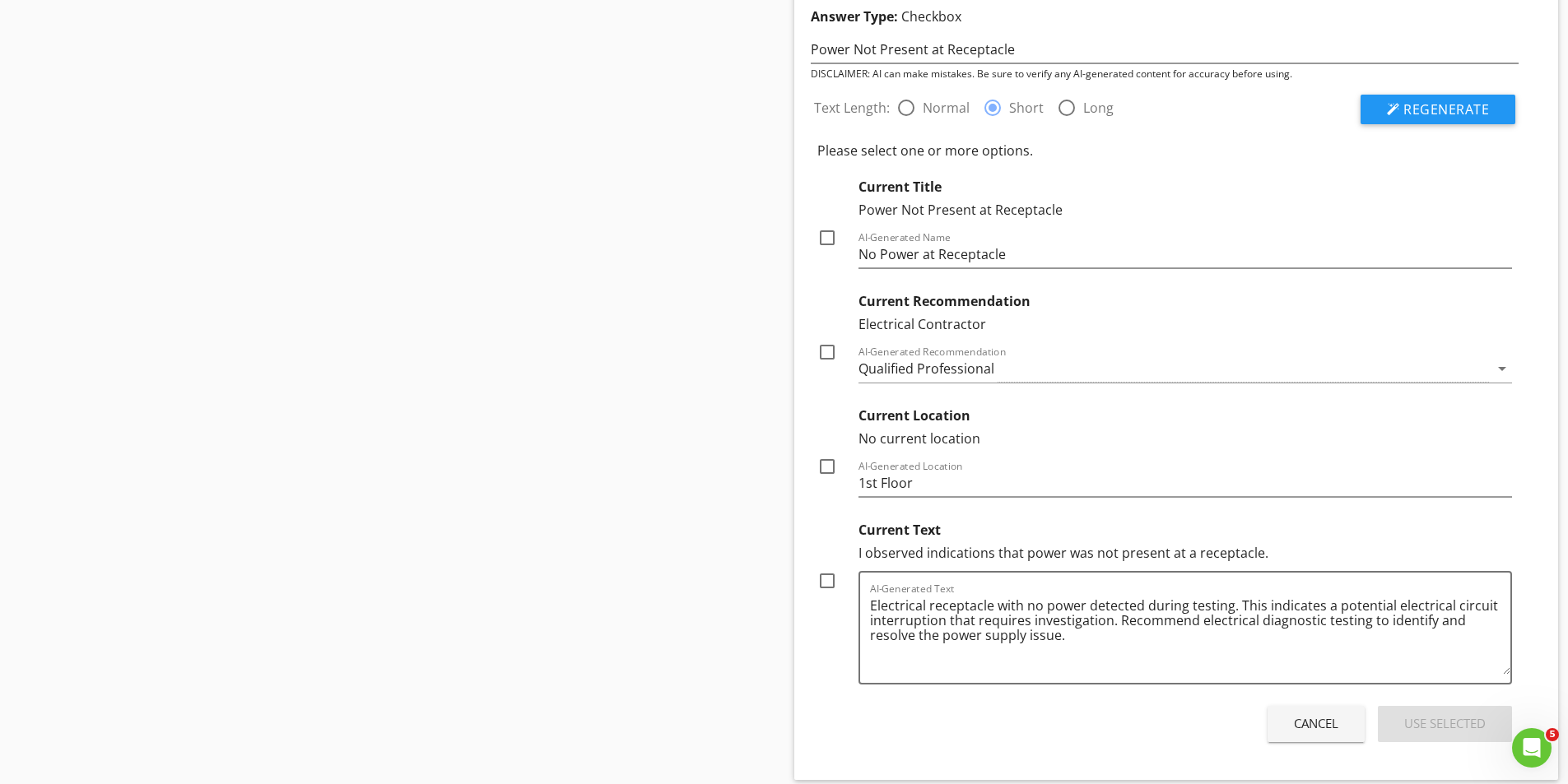
scroll to position [1358, 0]
click at [828, 581] on div at bounding box center [827, 579] width 28 height 28
click at [1442, 723] on div "Use Selected" at bounding box center [1445, 722] width 82 height 19
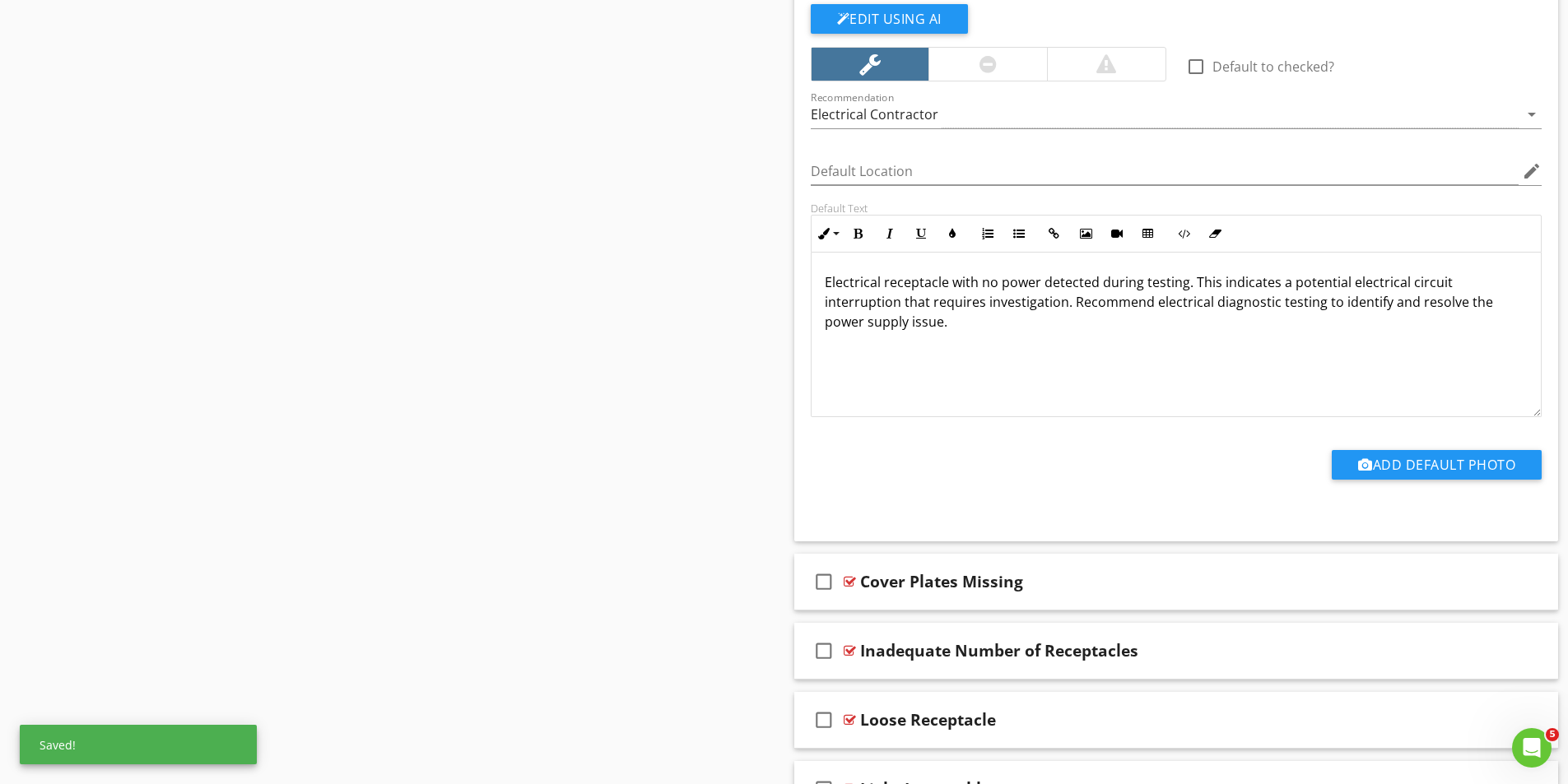
click at [990, 54] on div at bounding box center [988, 64] width 17 height 20
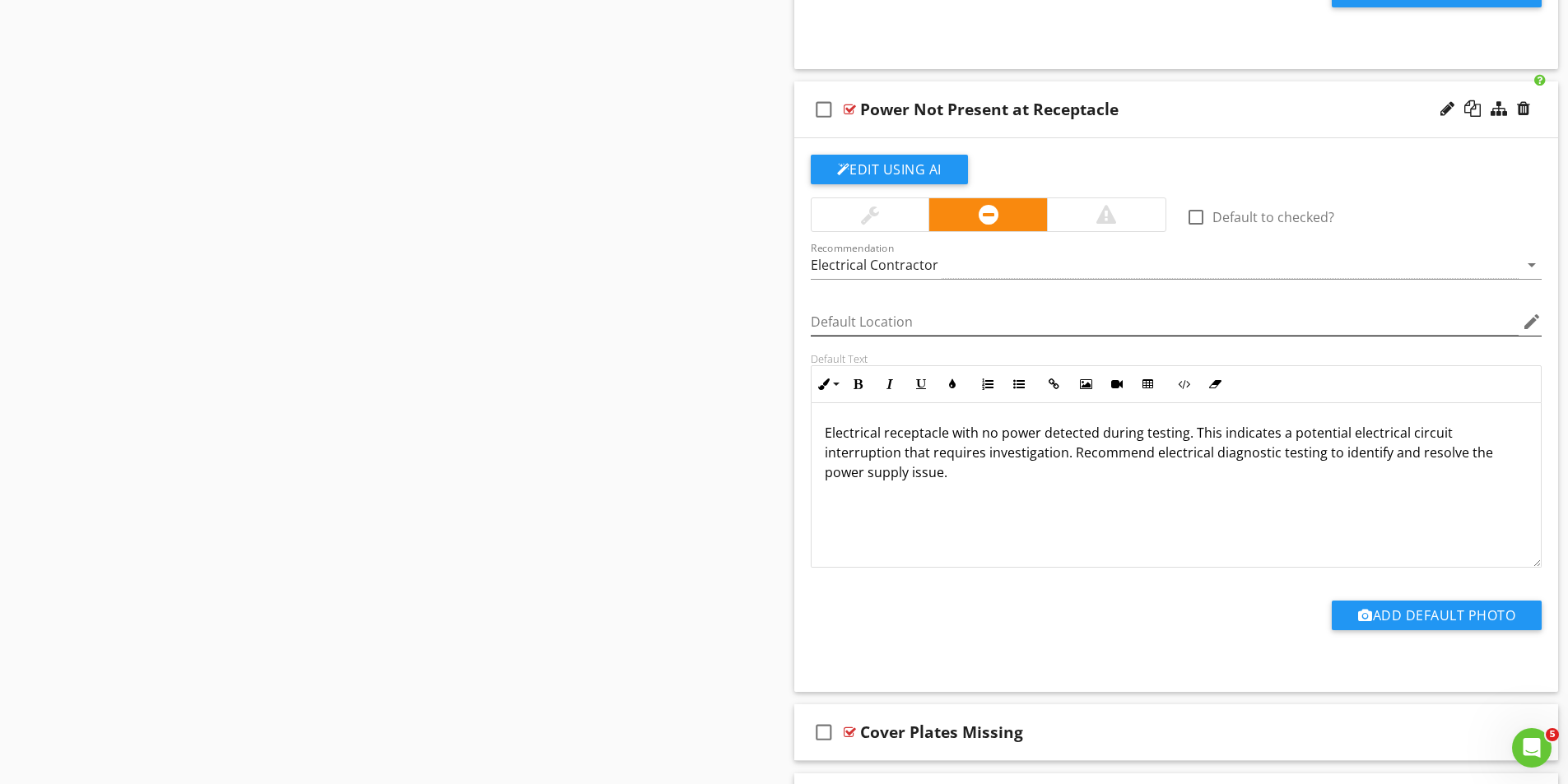
scroll to position [1193, 0]
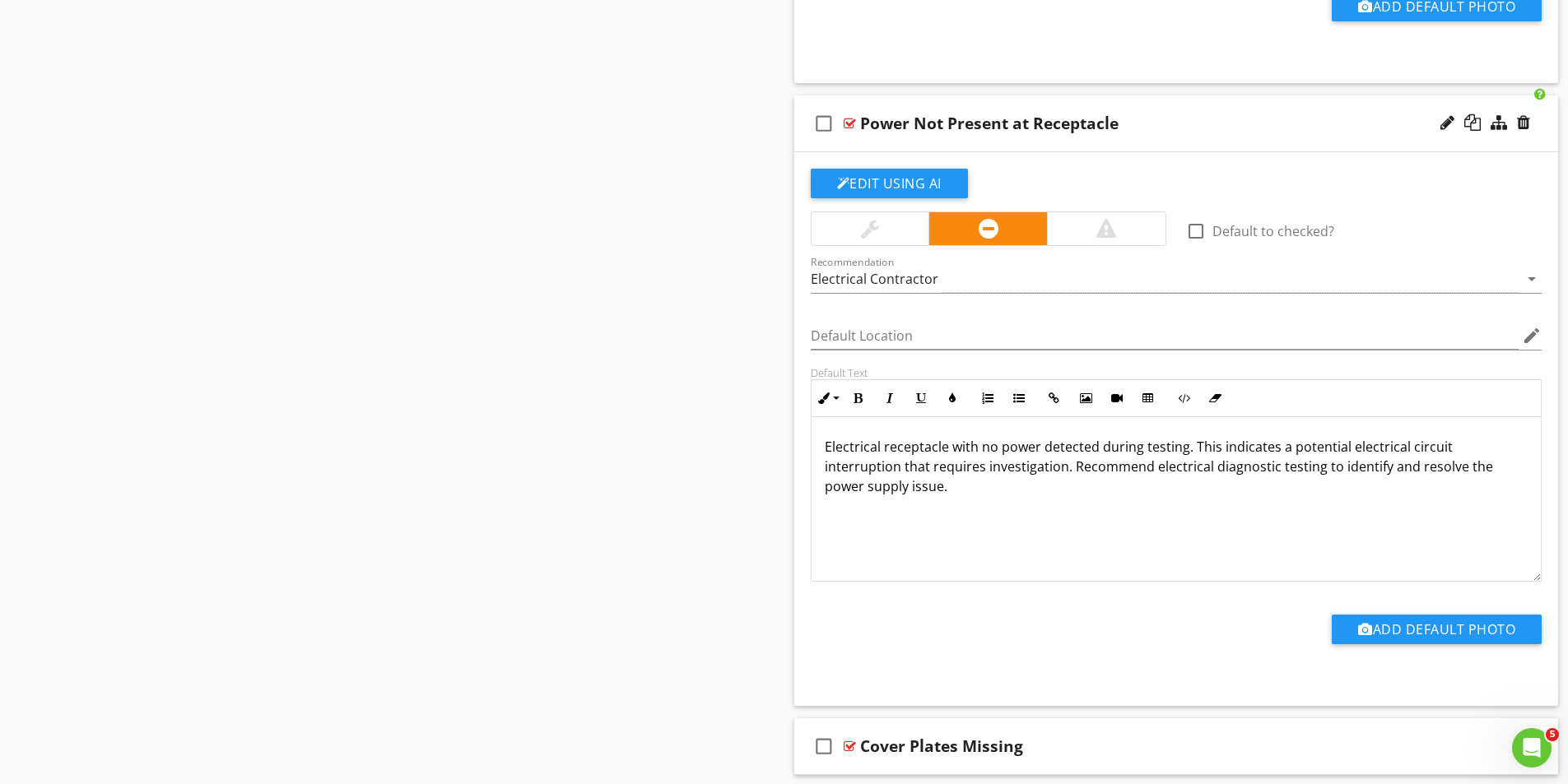
click at [846, 121] on div at bounding box center [849, 123] width 12 height 13
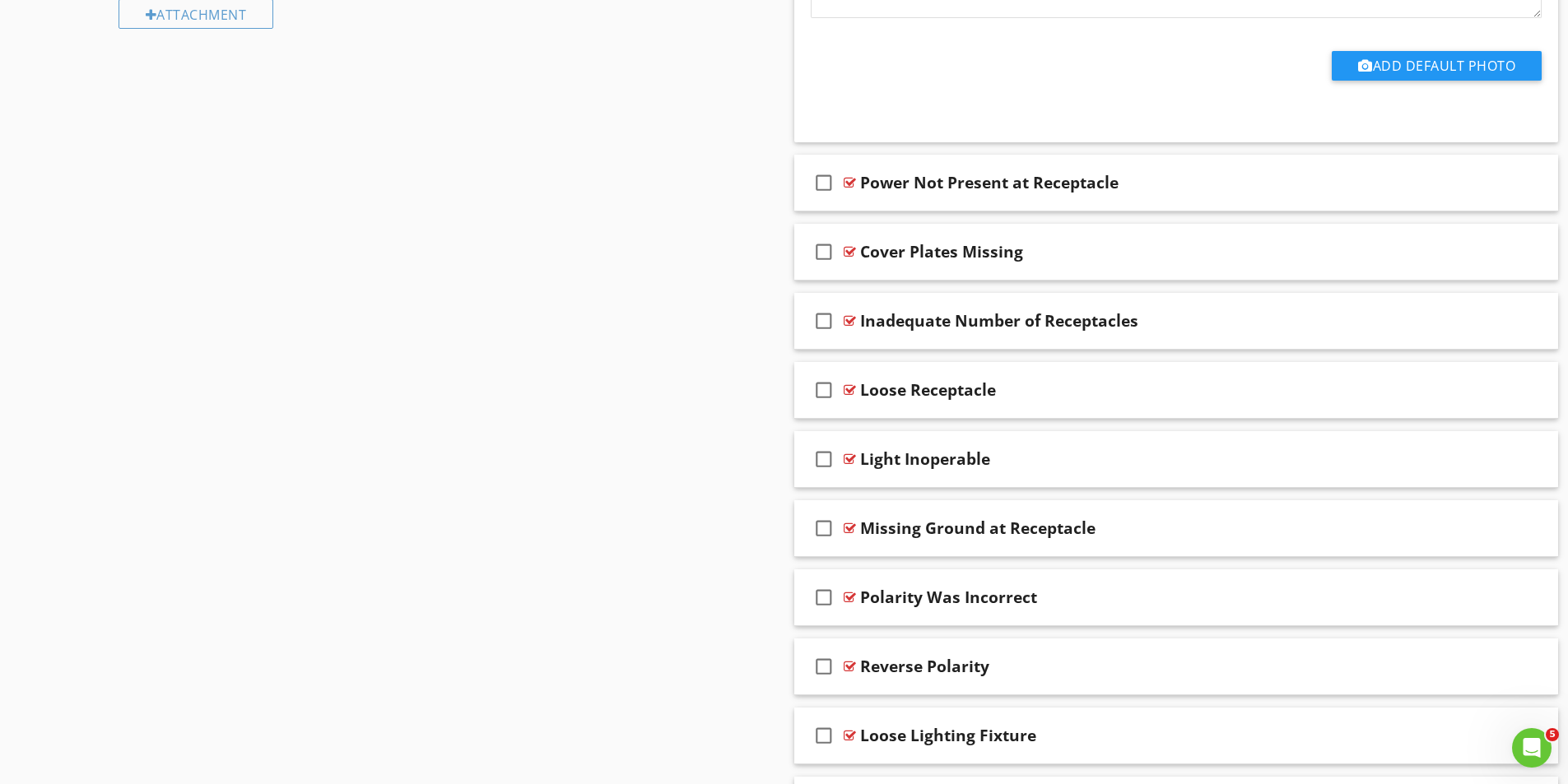
scroll to position [1152, 0]
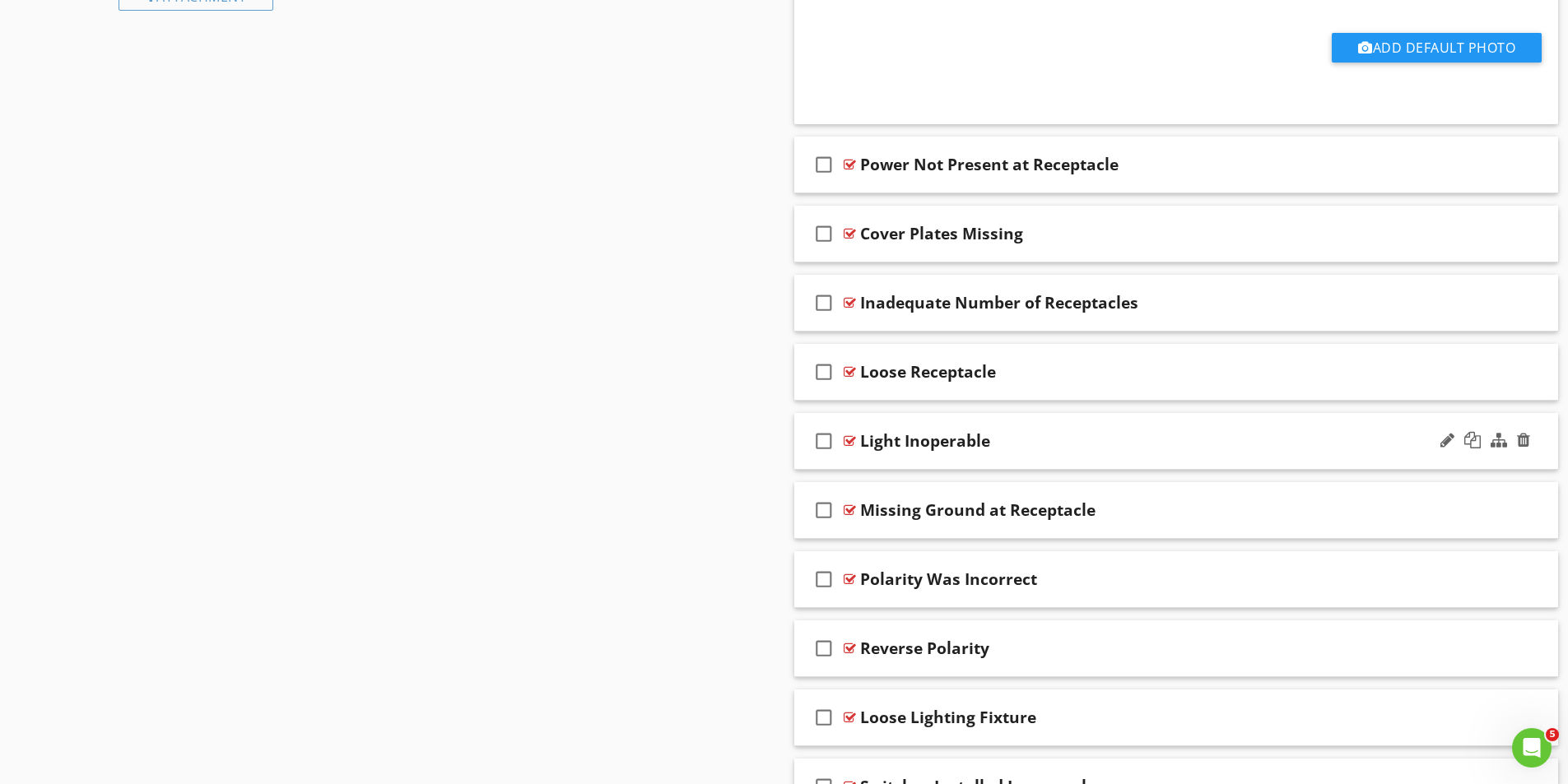
click at [850, 440] on div at bounding box center [849, 441] width 12 height 13
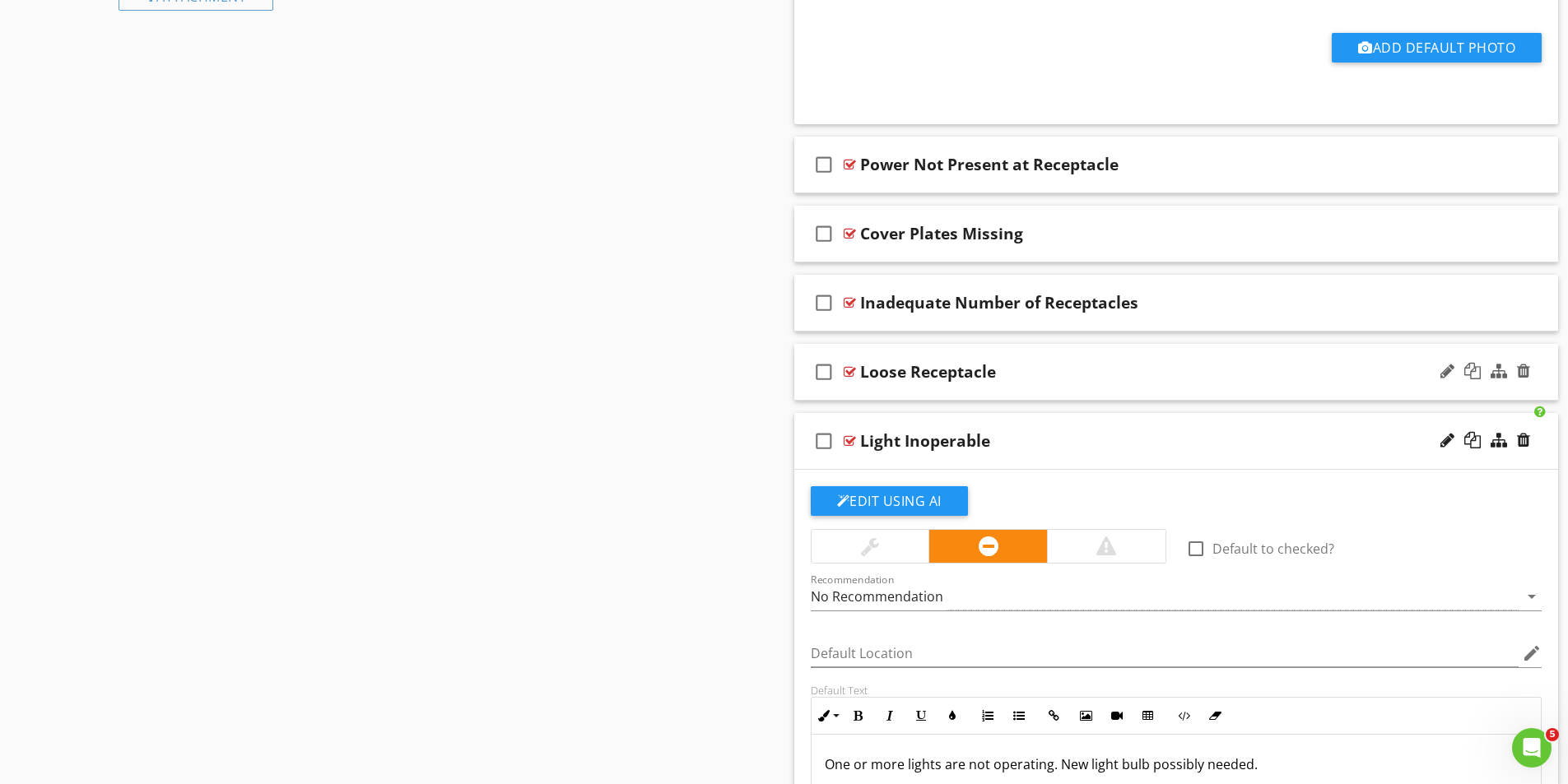
click at [855, 373] on div at bounding box center [849, 371] width 12 height 13
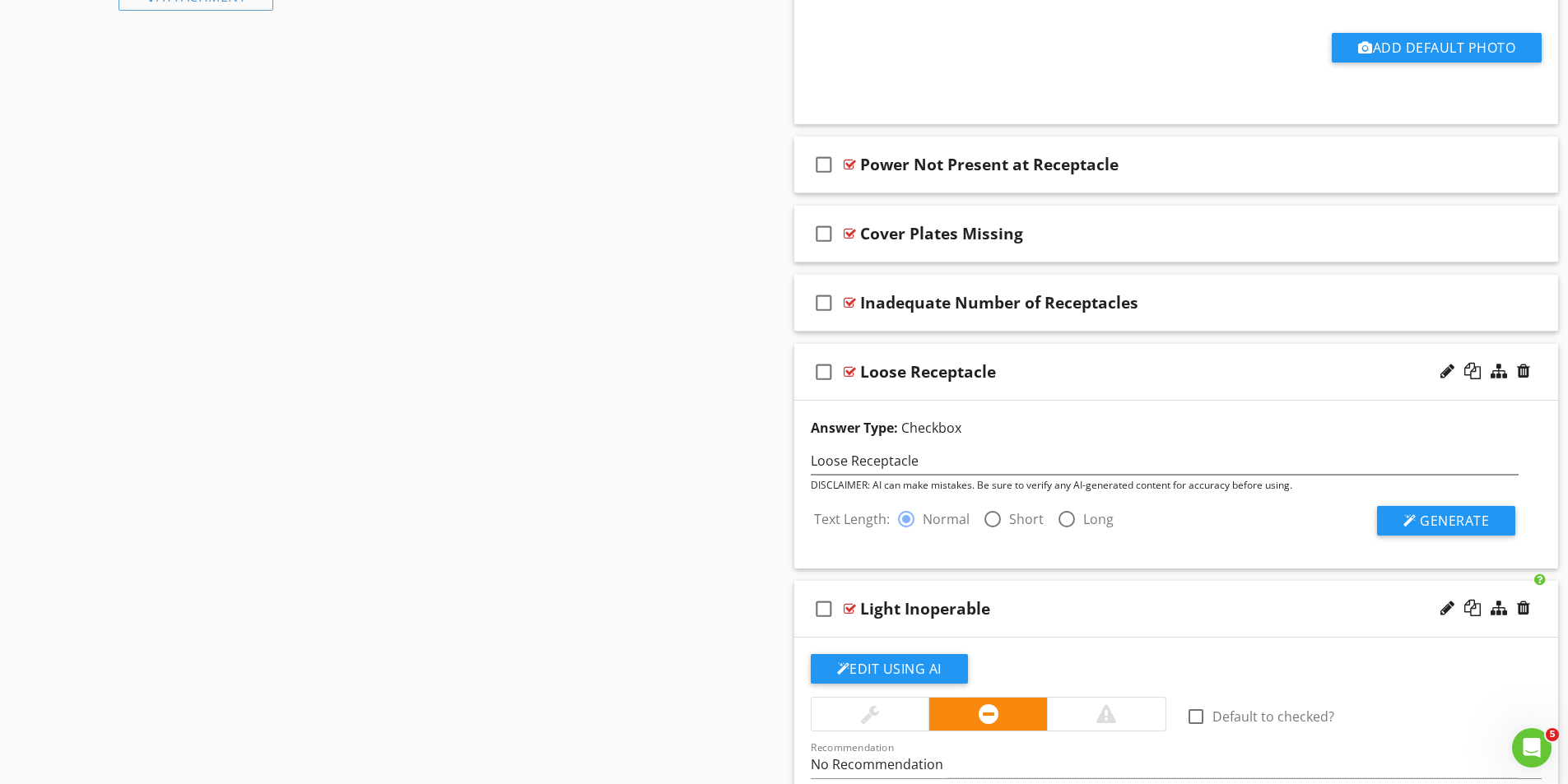
click at [997, 521] on div at bounding box center [992, 519] width 28 height 28
click at [1470, 517] on span "Generate" at bounding box center [1454, 521] width 69 height 18
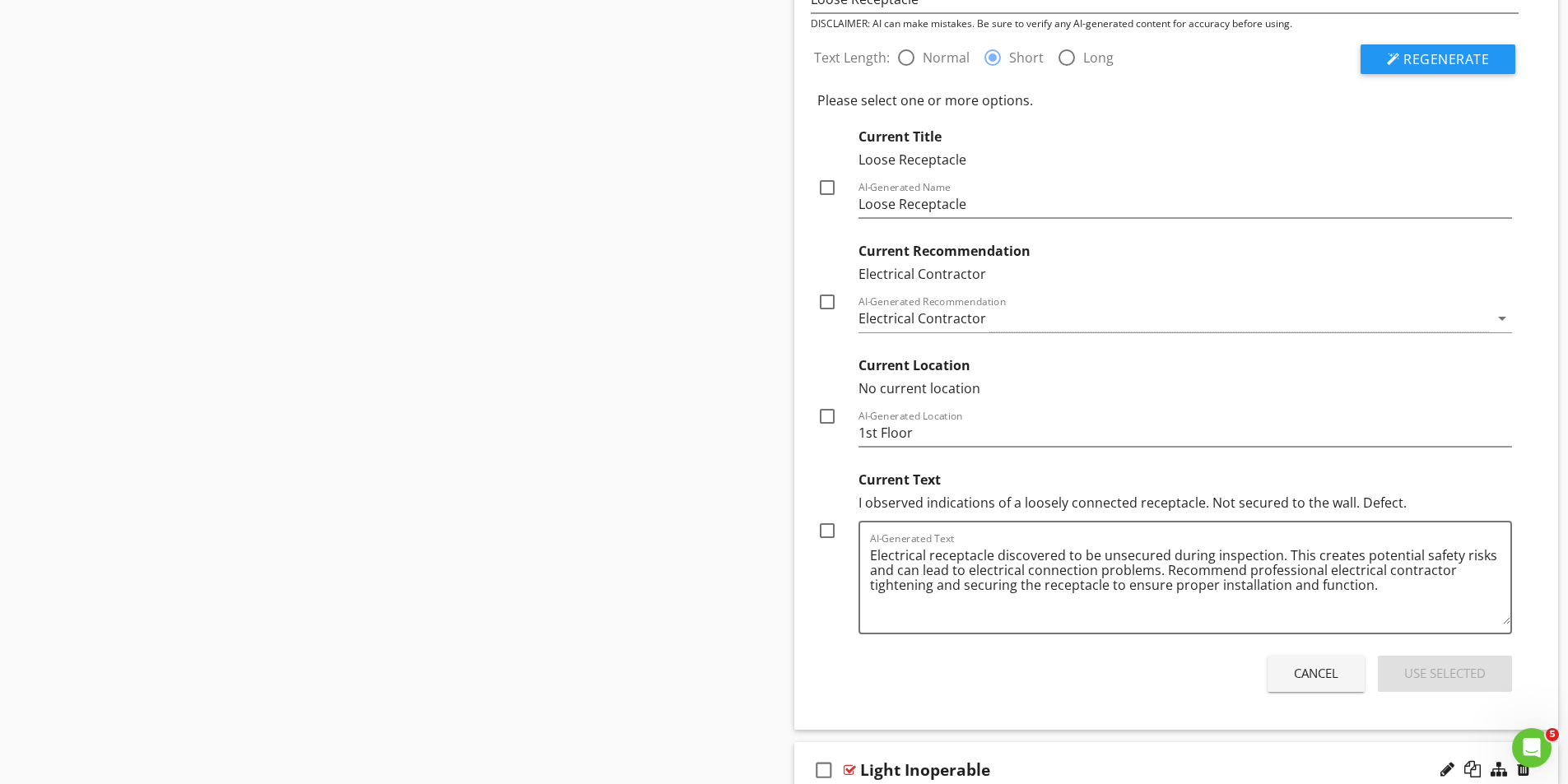
scroll to position [1646, 0]
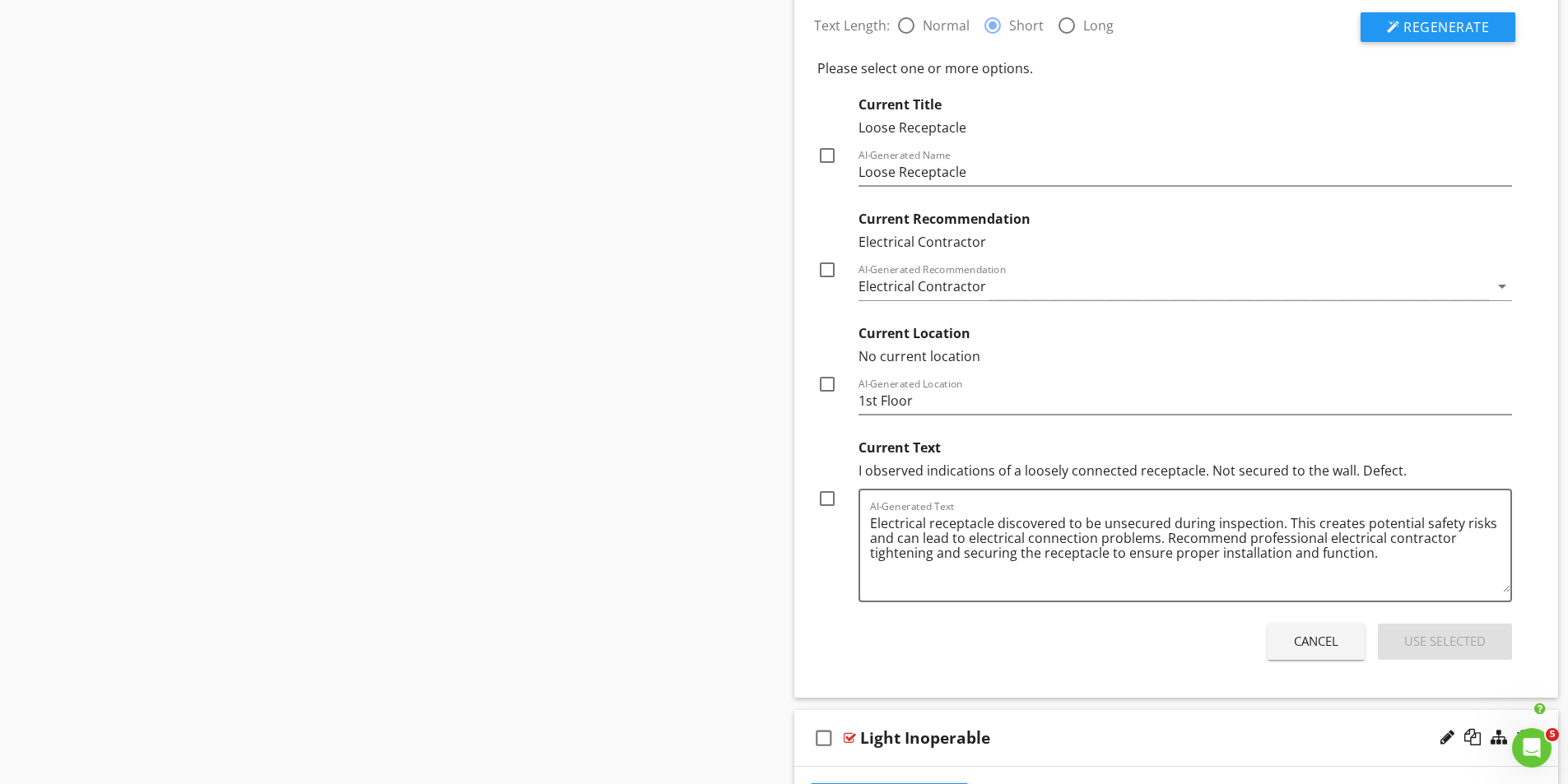
click at [832, 497] on div at bounding box center [827, 498] width 28 height 28
click at [1452, 643] on div "Use Selected" at bounding box center [1445, 642] width 82 height 19
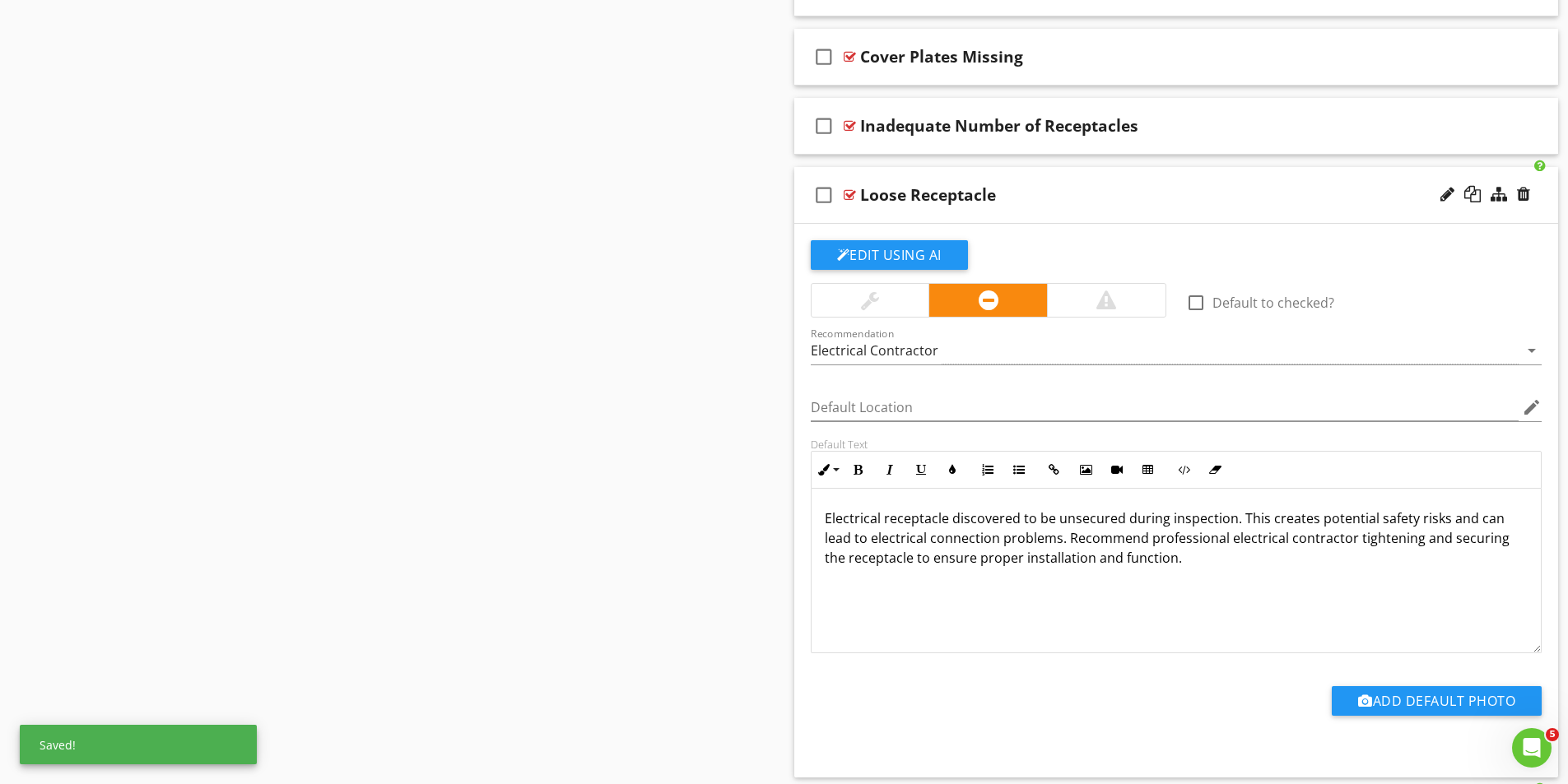
scroll to position [1317, 0]
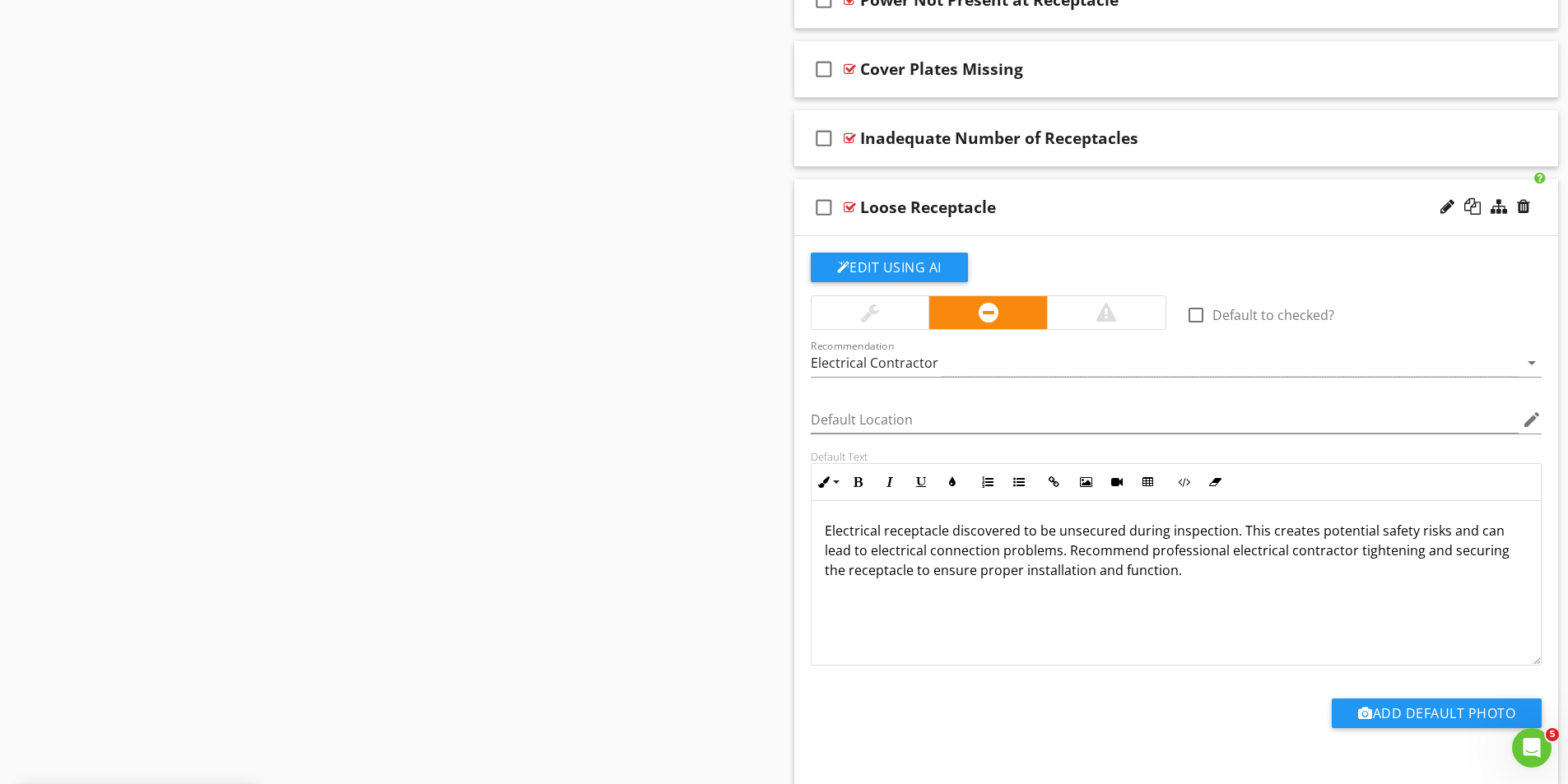
click at [856, 206] on div "check_box_outline_blank Loose Receptacle" at bounding box center [1177, 207] width 765 height 57
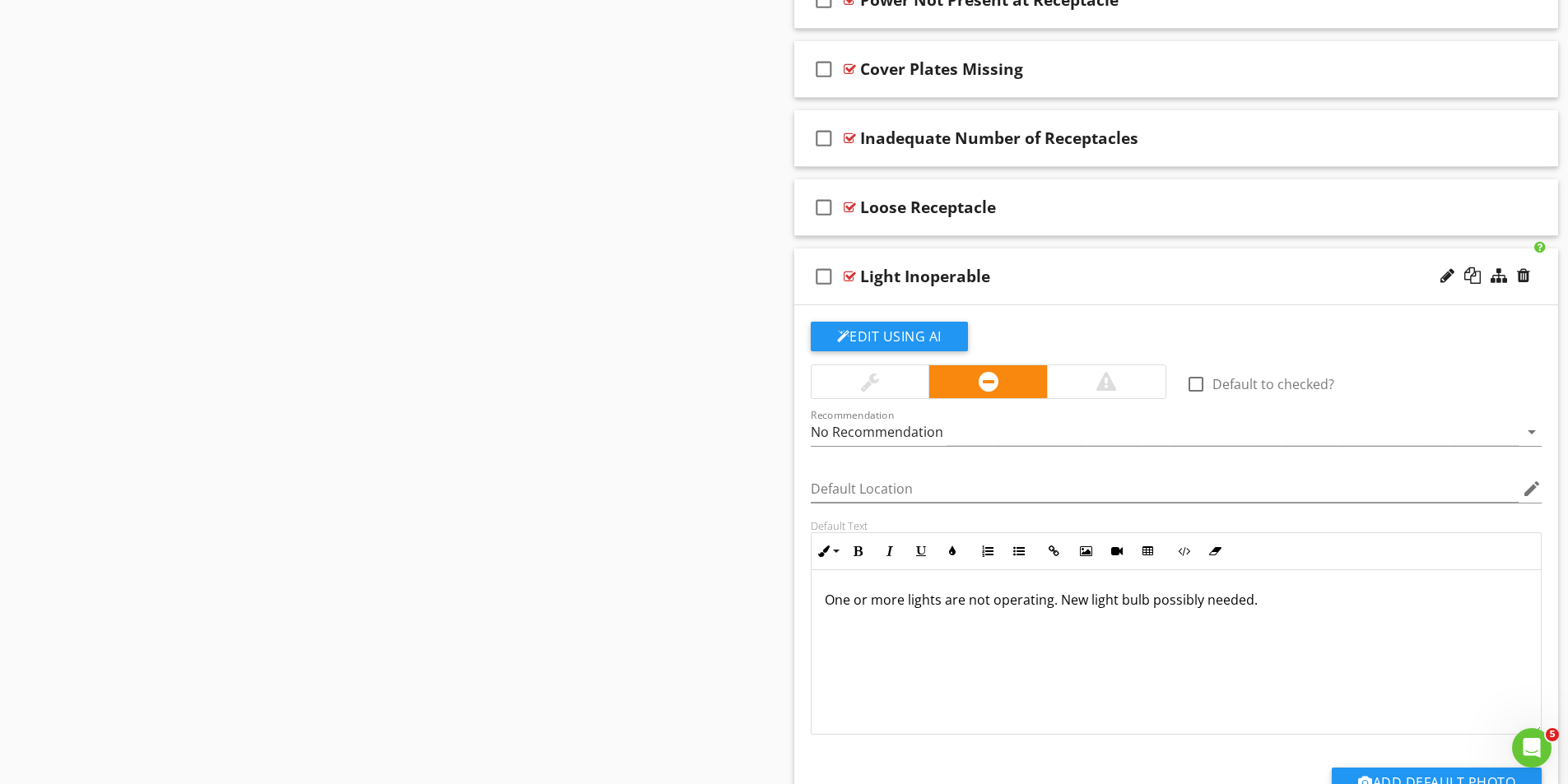
scroll to position [1728, 0]
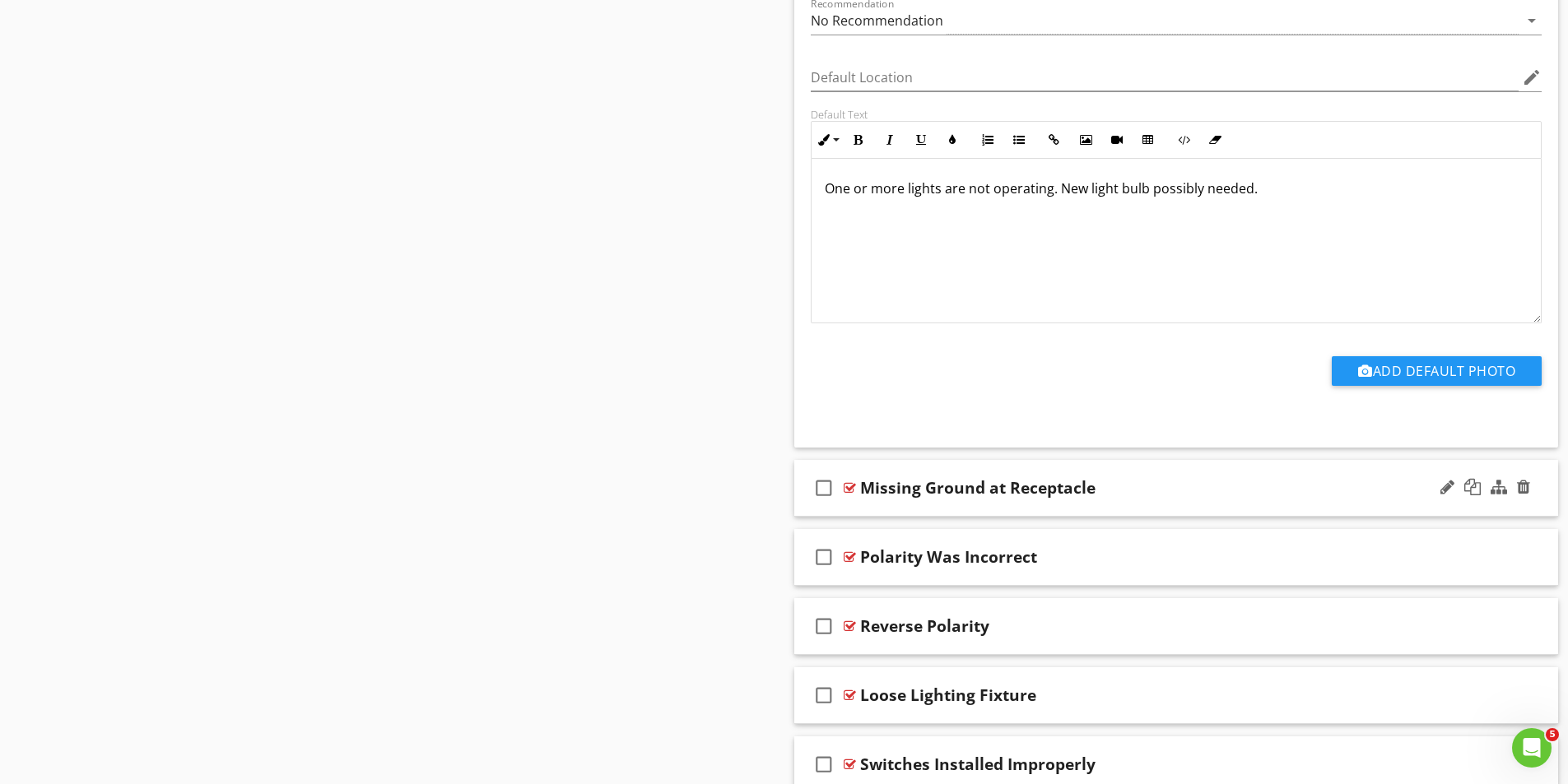
click at [855, 484] on div at bounding box center [849, 488] width 12 height 13
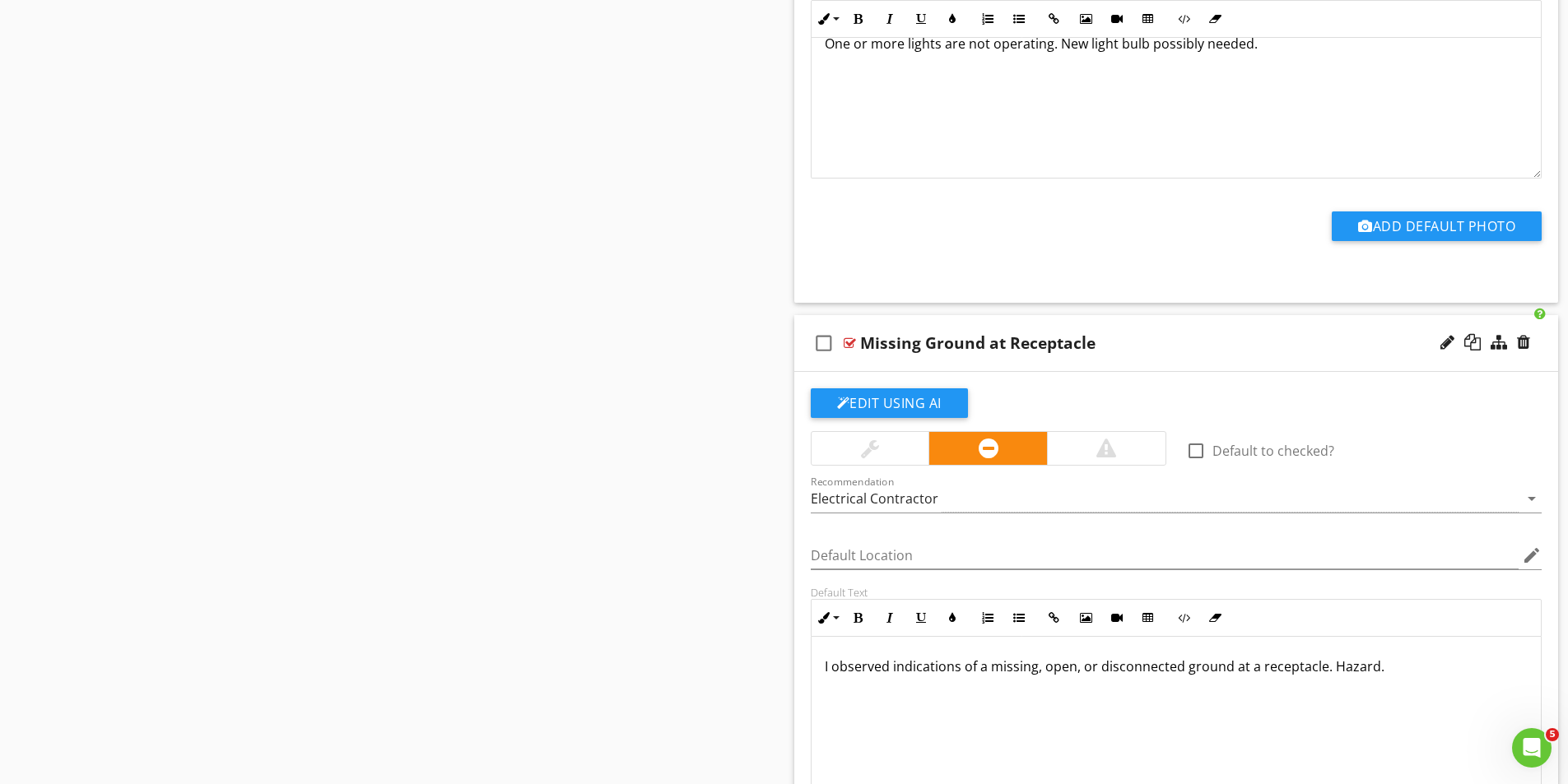
scroll to position [1893, 0]
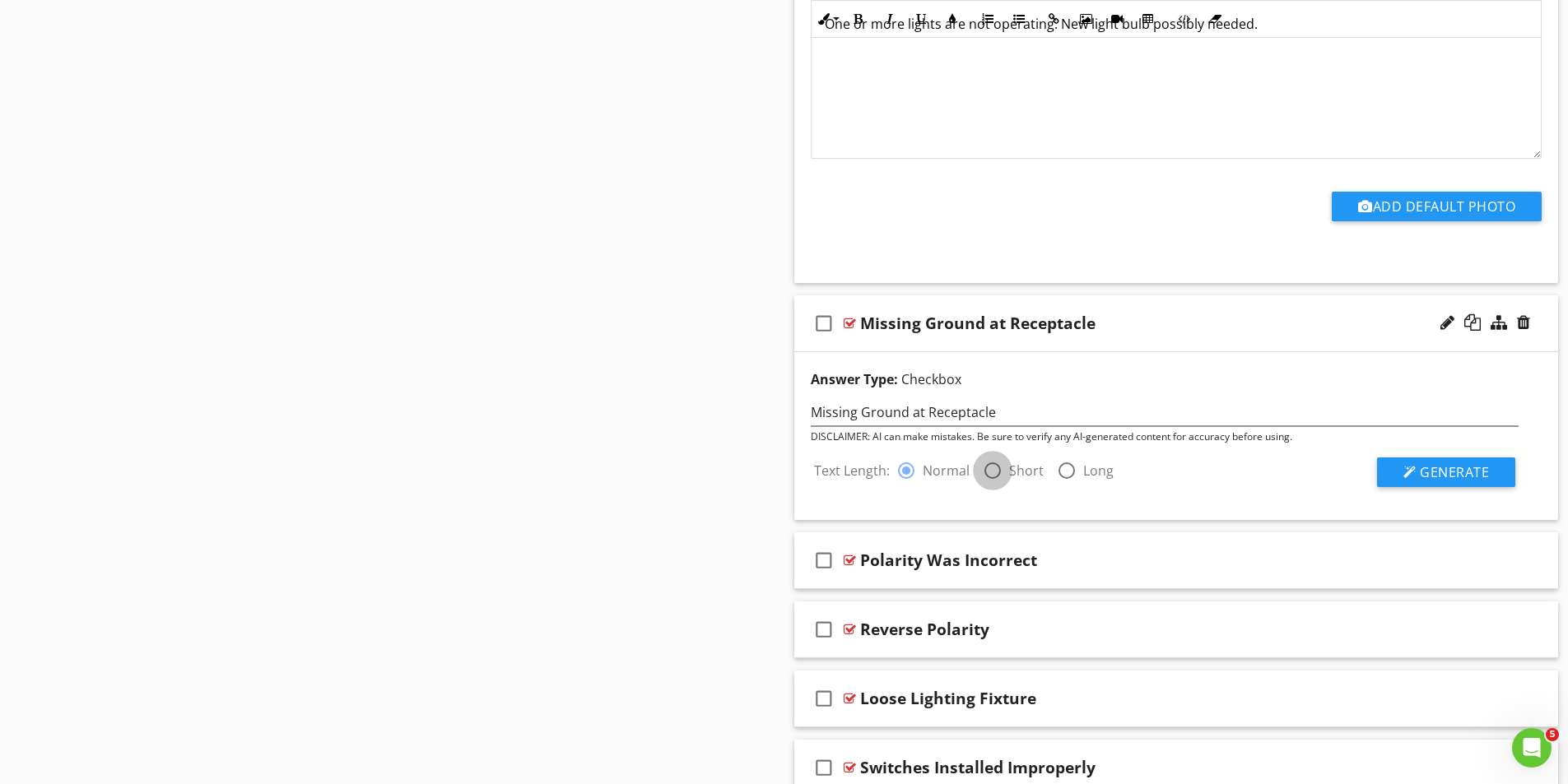
drag, startPoint x: 986, startPoint y: 470, endPoint x: 1374, endPoint y: 499, distance: 389.1
click at [987, 470] on div at bounding box center [992, 470] width 28 height 28
click at [1432, 473] on span "Generate" at bounding box center [1454, 472] width 69 height 18
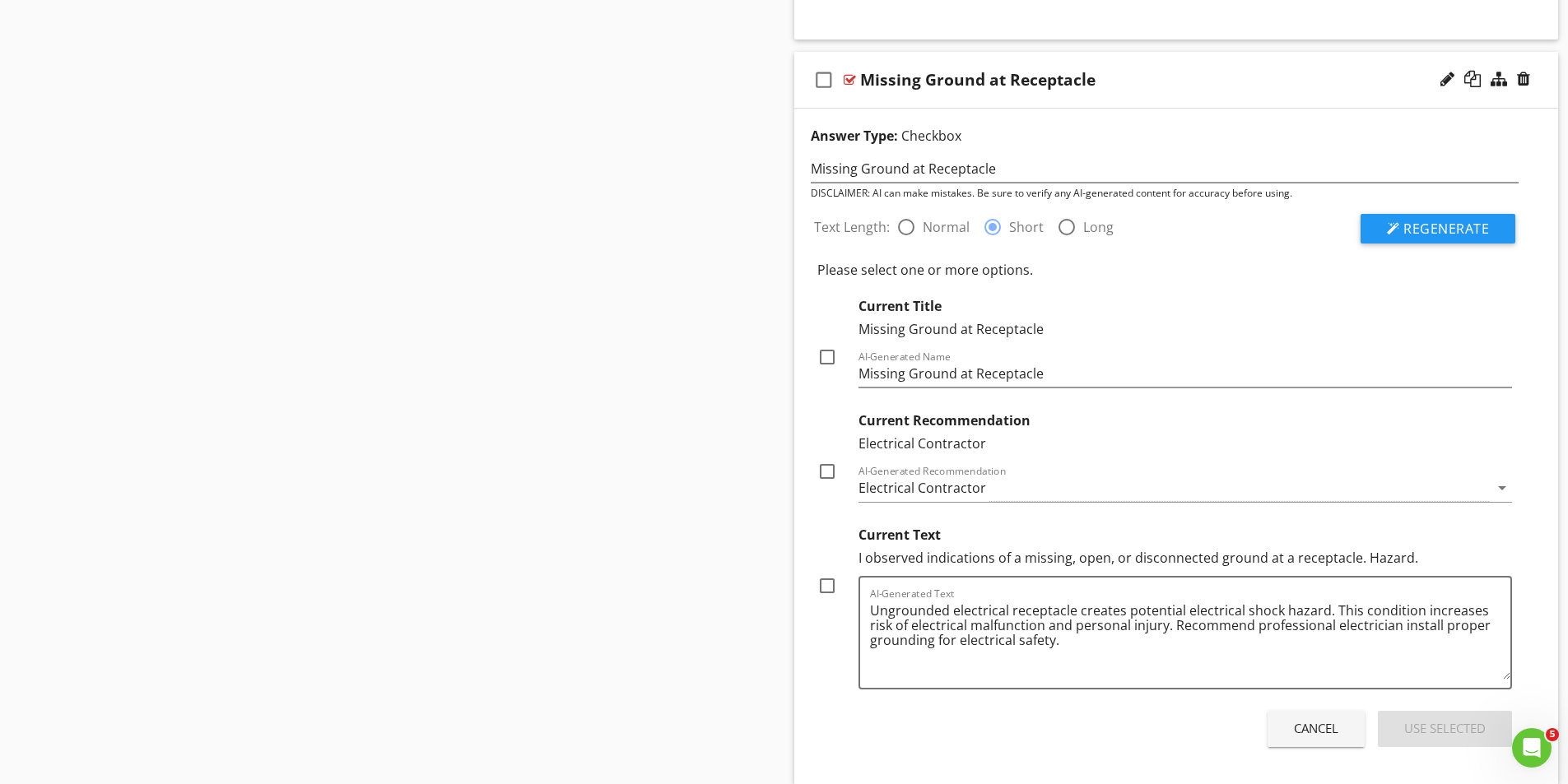
scroll to position [2139, 0]
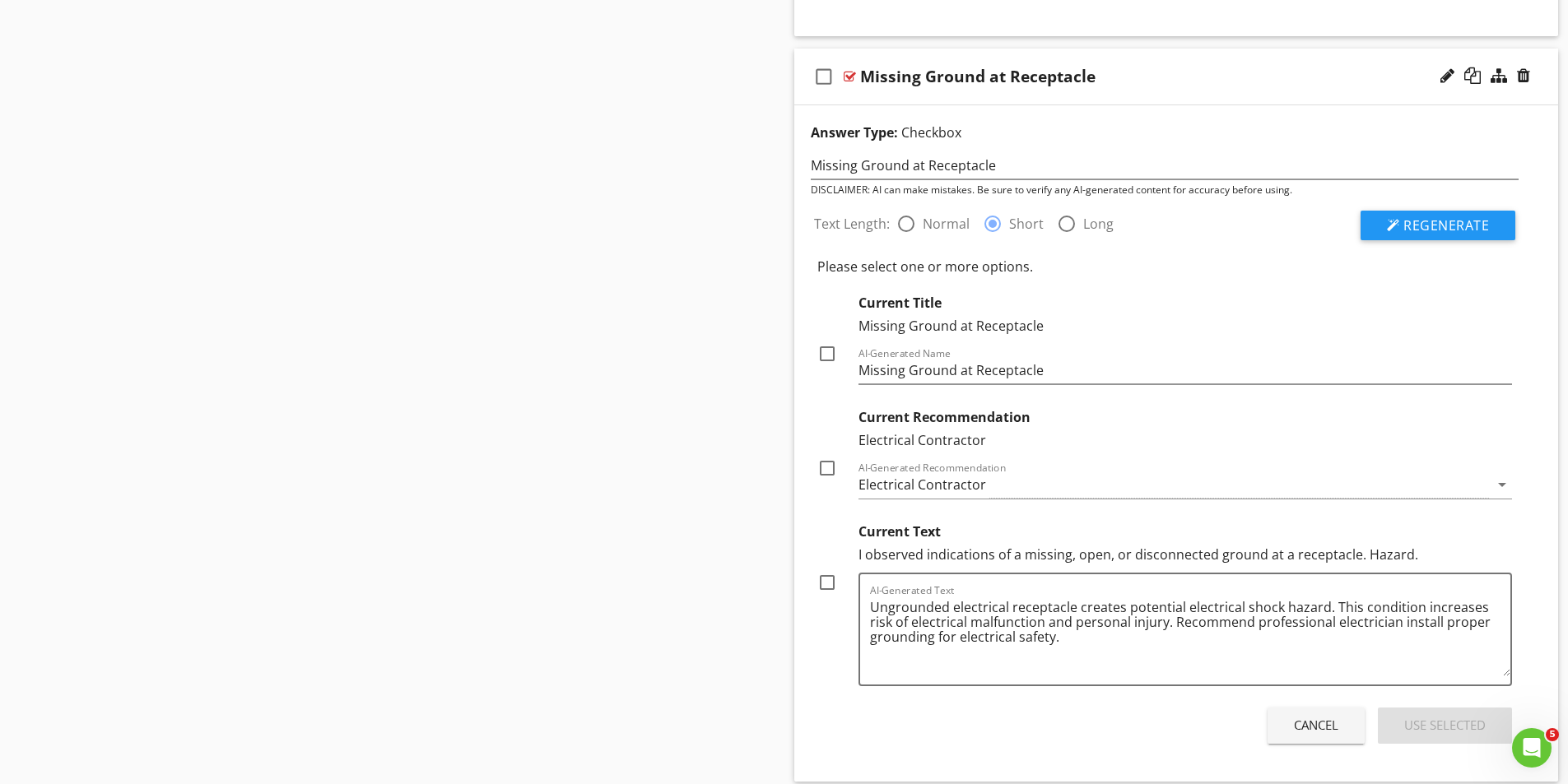
click at [830, 583] on div at bounding box center [827, 583] width 28 height 28
click at [1450, 727] on div "Use Selected" at bounding box center [1445, 726] width 82 height 19
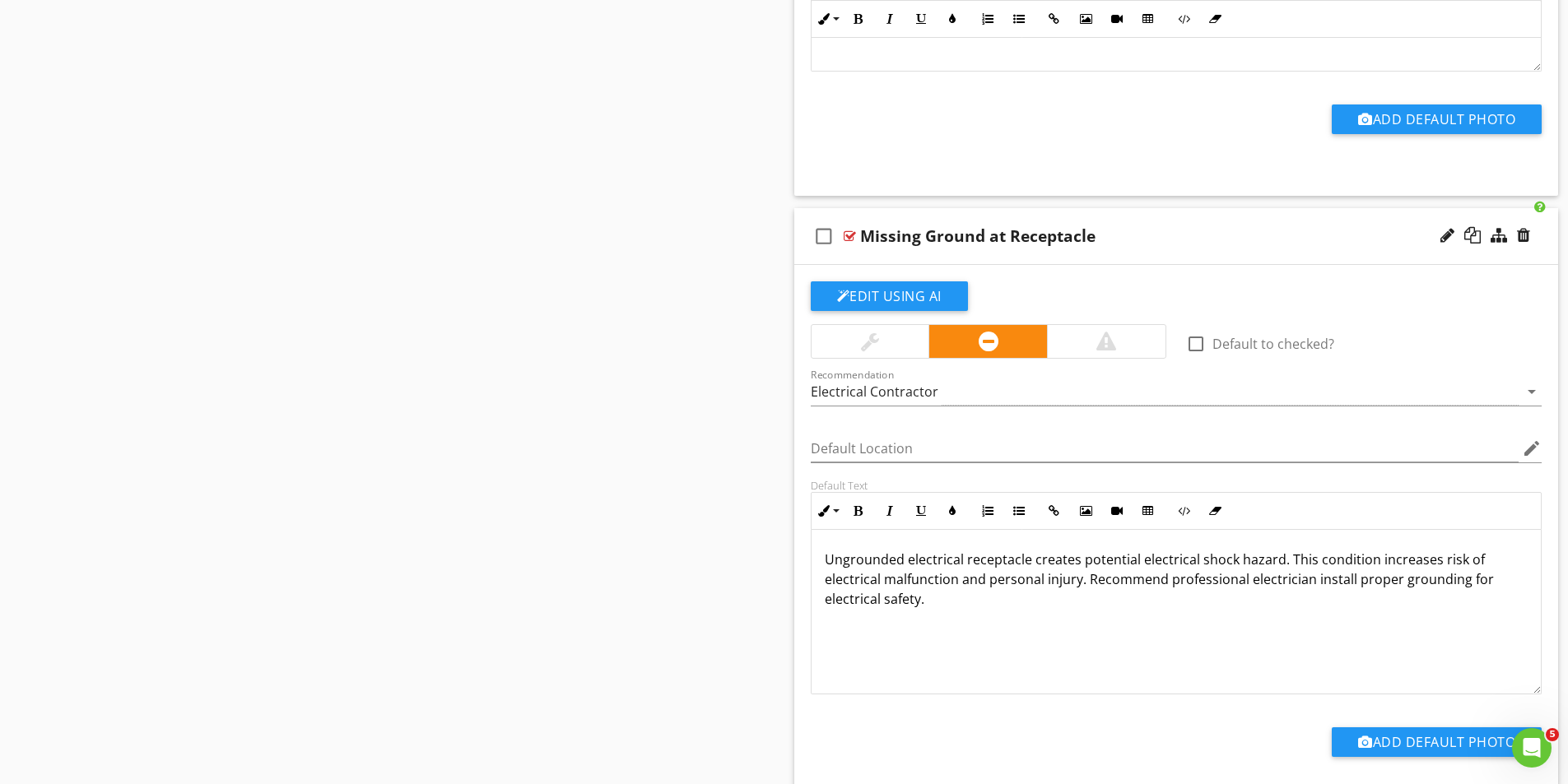
scroll to position [1975, 0]
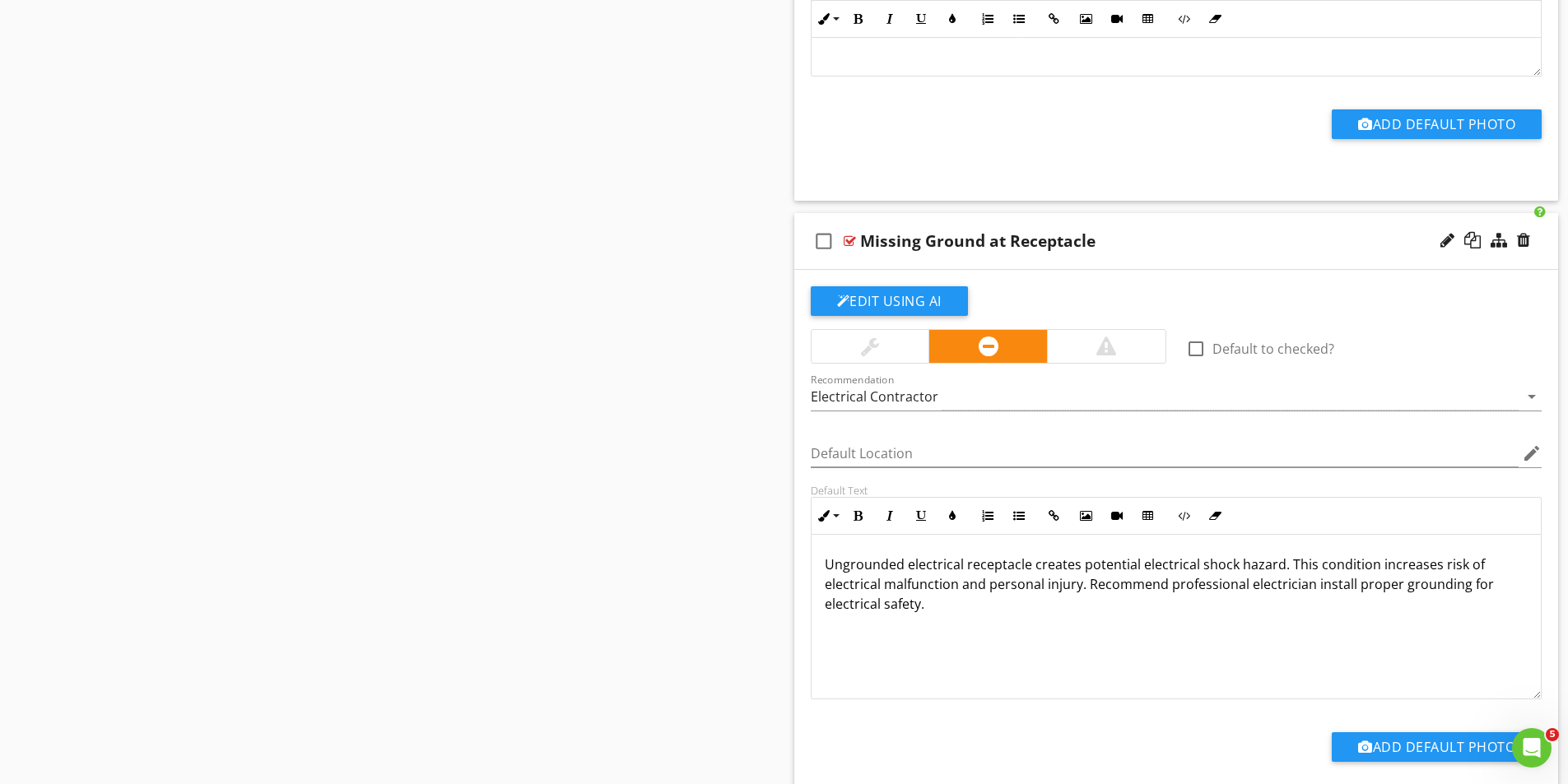
click at [847, 239] on div at bounding box center [849, 240] width 12 height 13
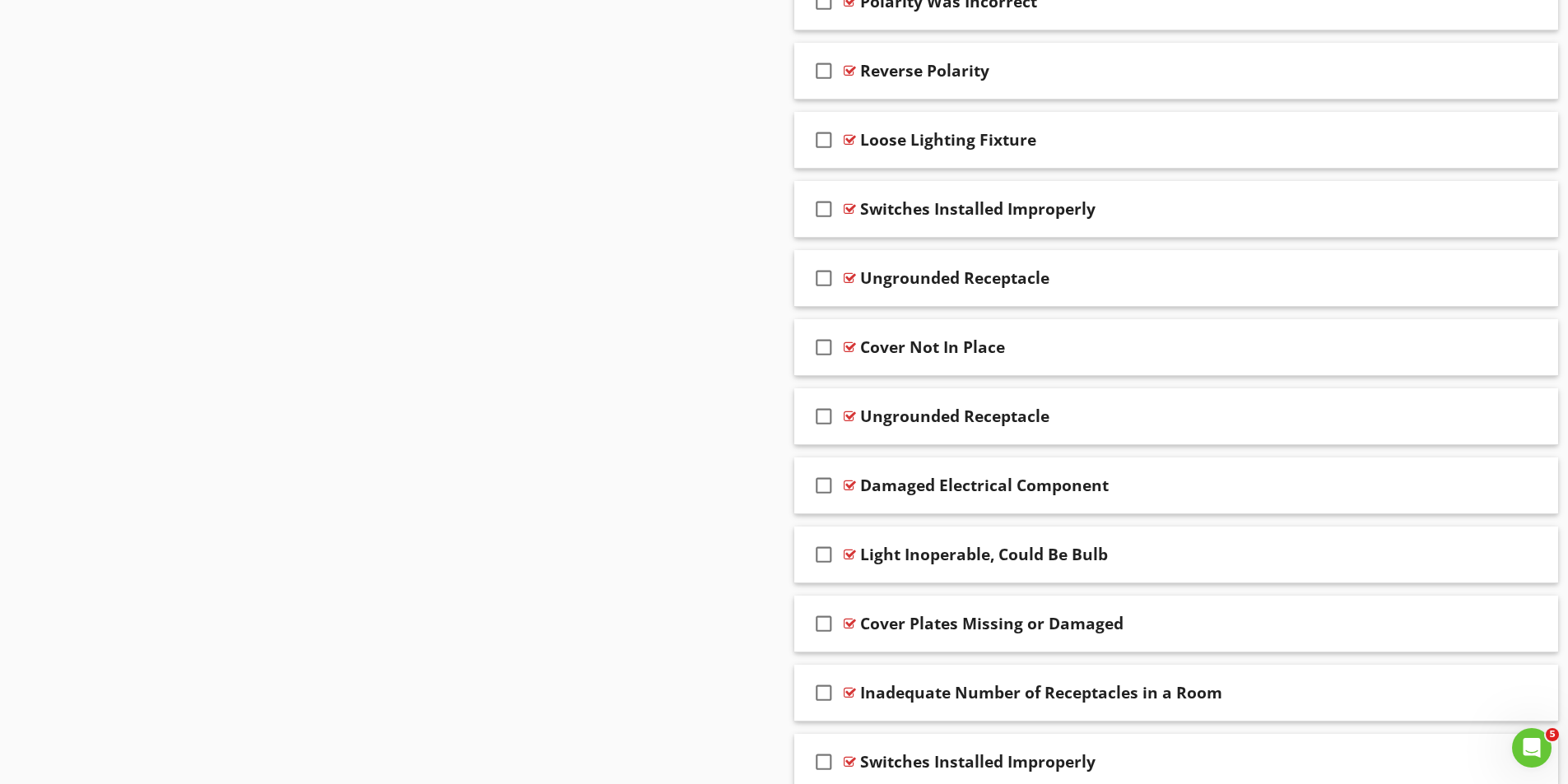
scroll to position [2304, 0]
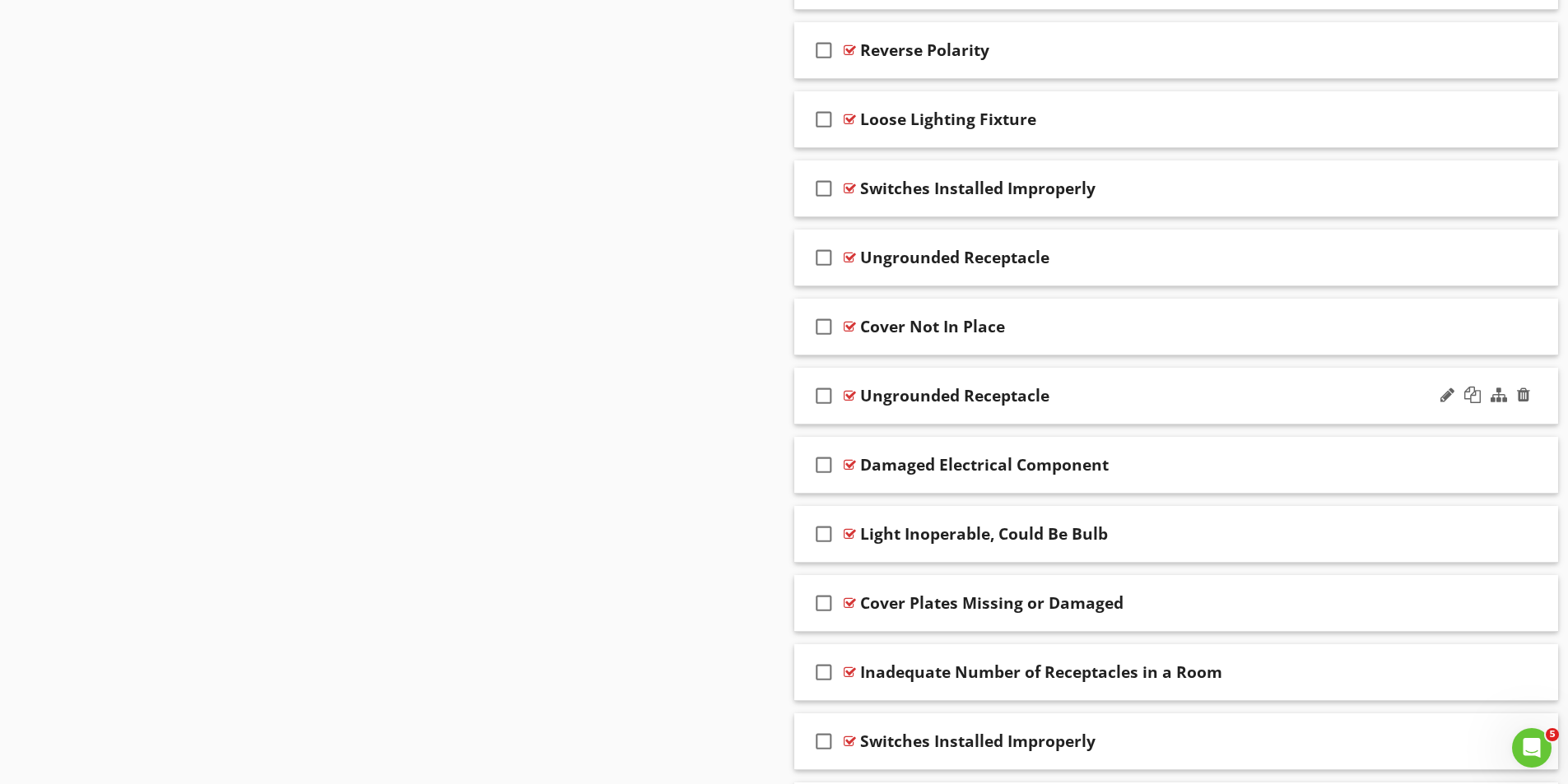
click at [847, 395] on div at bounding box center [849, 395] width 12 height 13
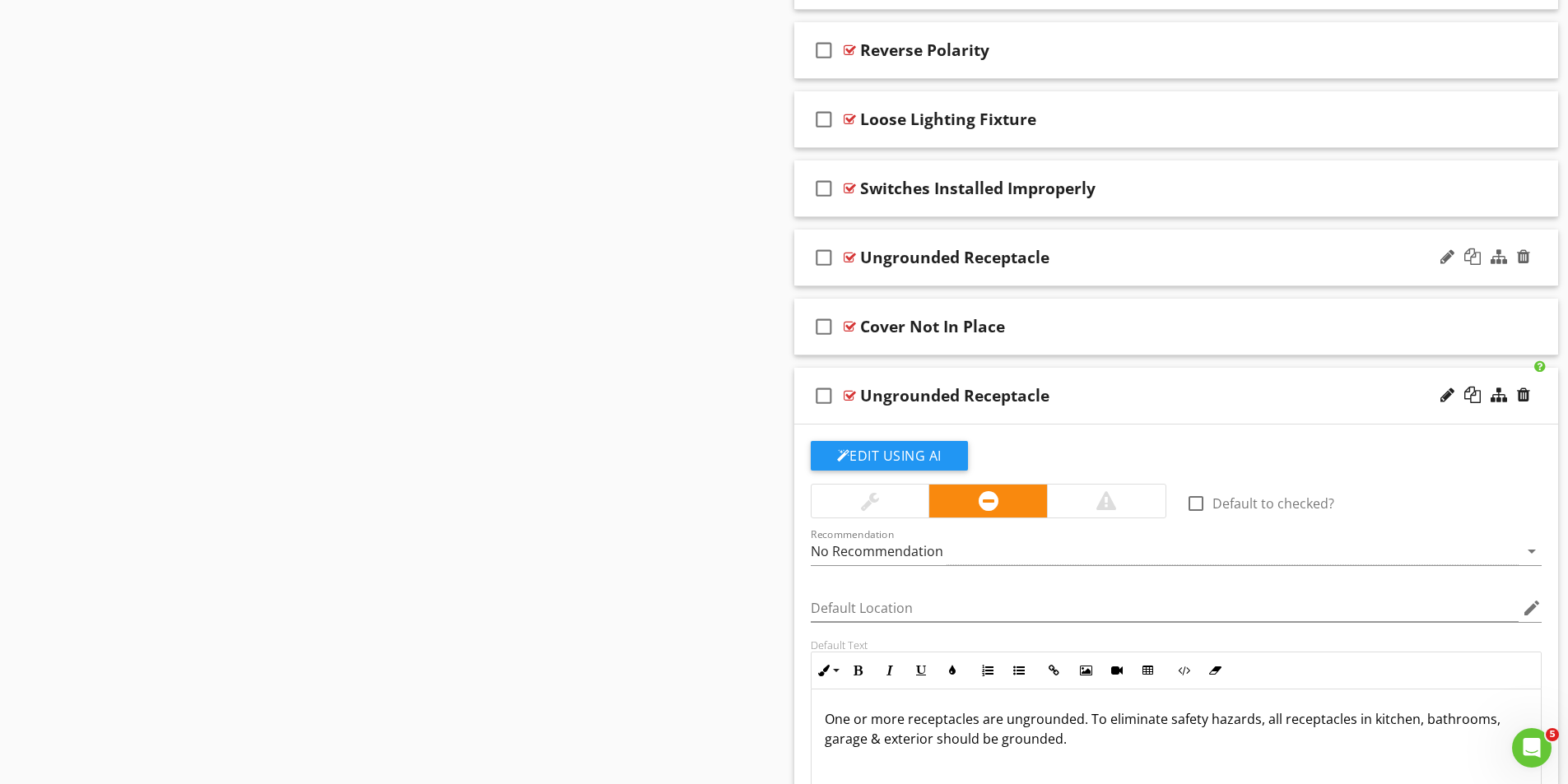
click at [851, 256] on div at bounding box center [849, 257] width 12 height 13
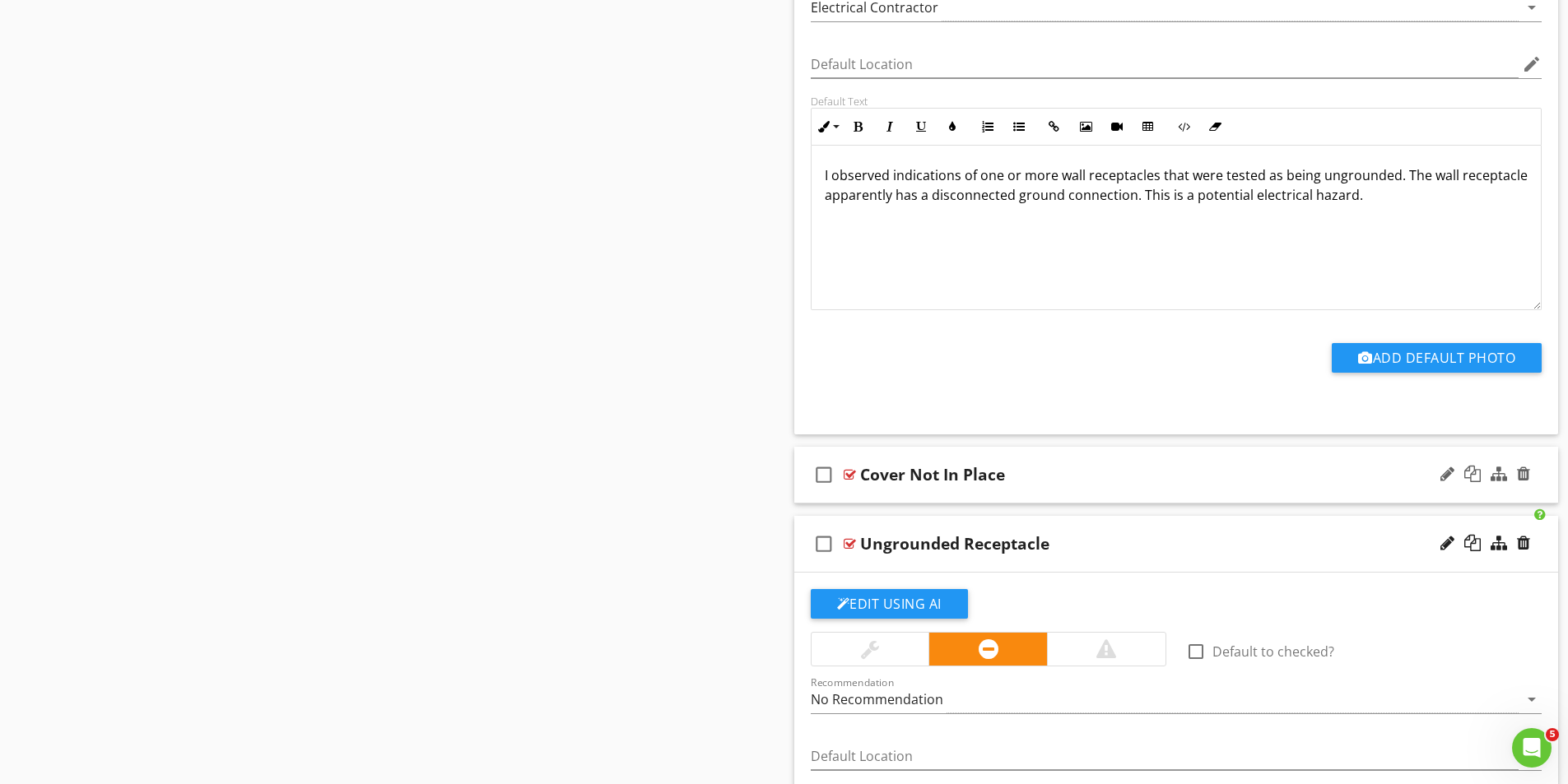
scroll to position [2716, 0]
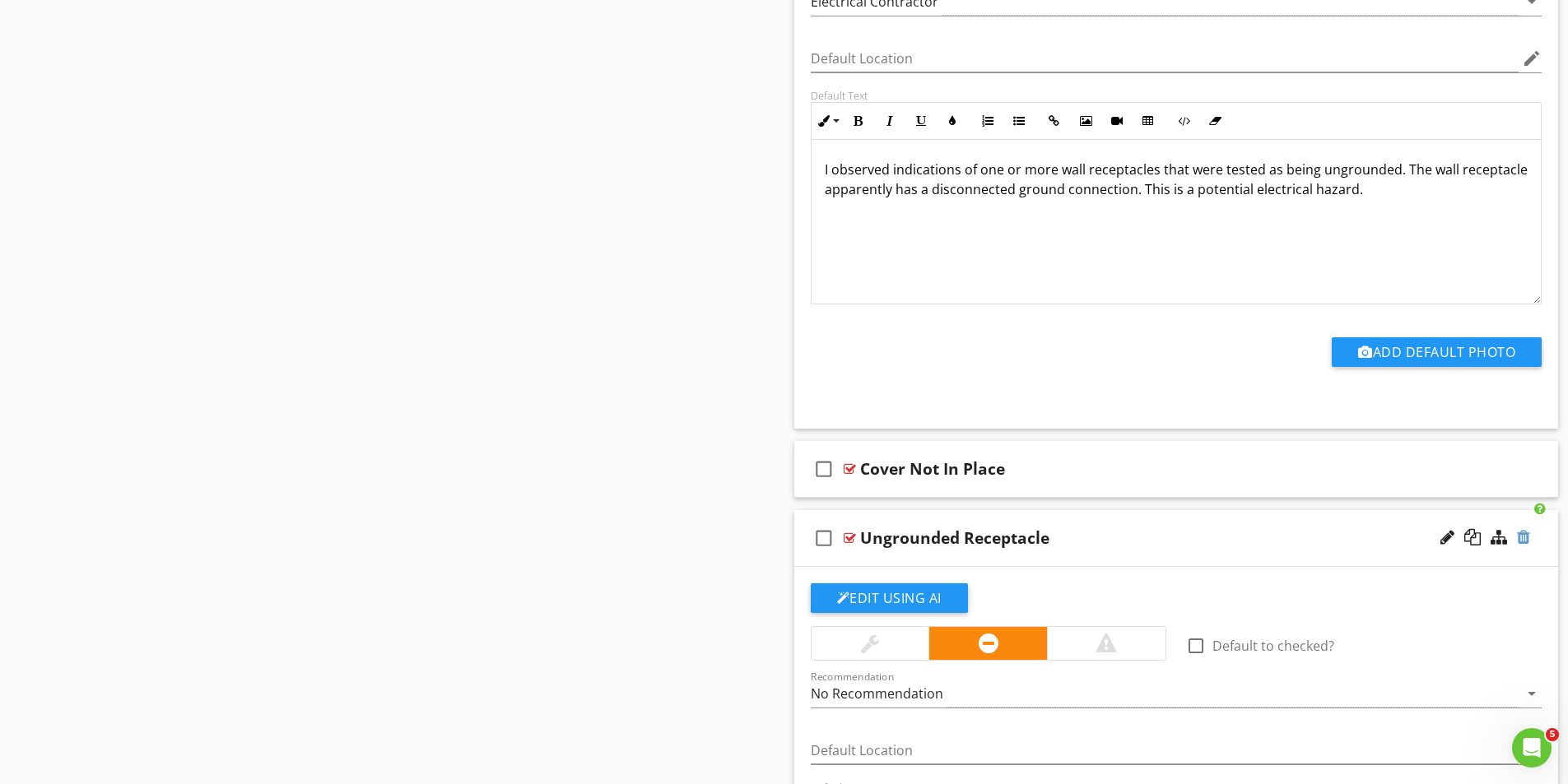
click at [1524, 537] on div at bounding box center [1523, 537] width 13 height 17
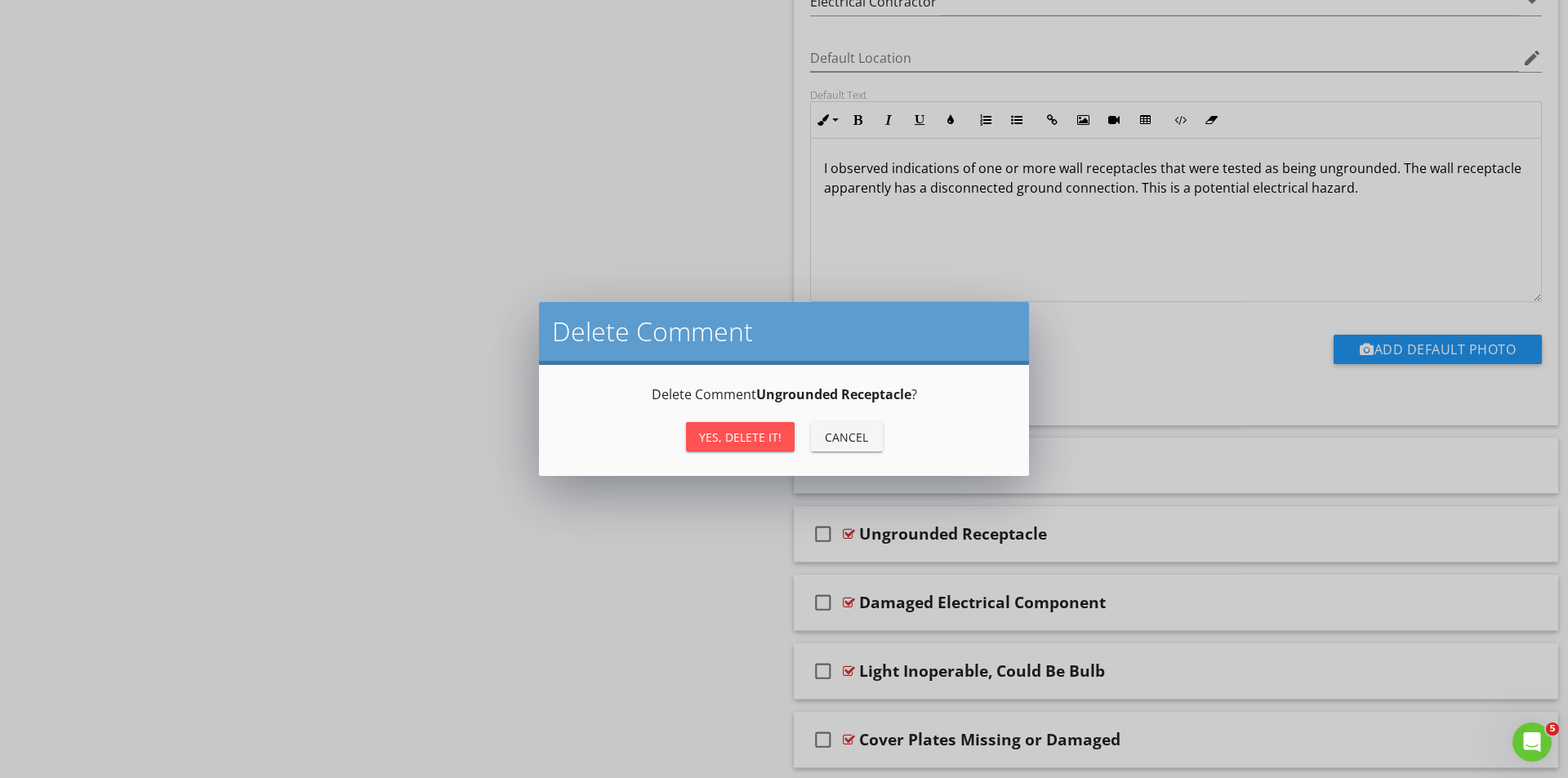
click at [730, 436] on div "Yes, Delete it!" at bounding box center [740, 437] width 82 height 17
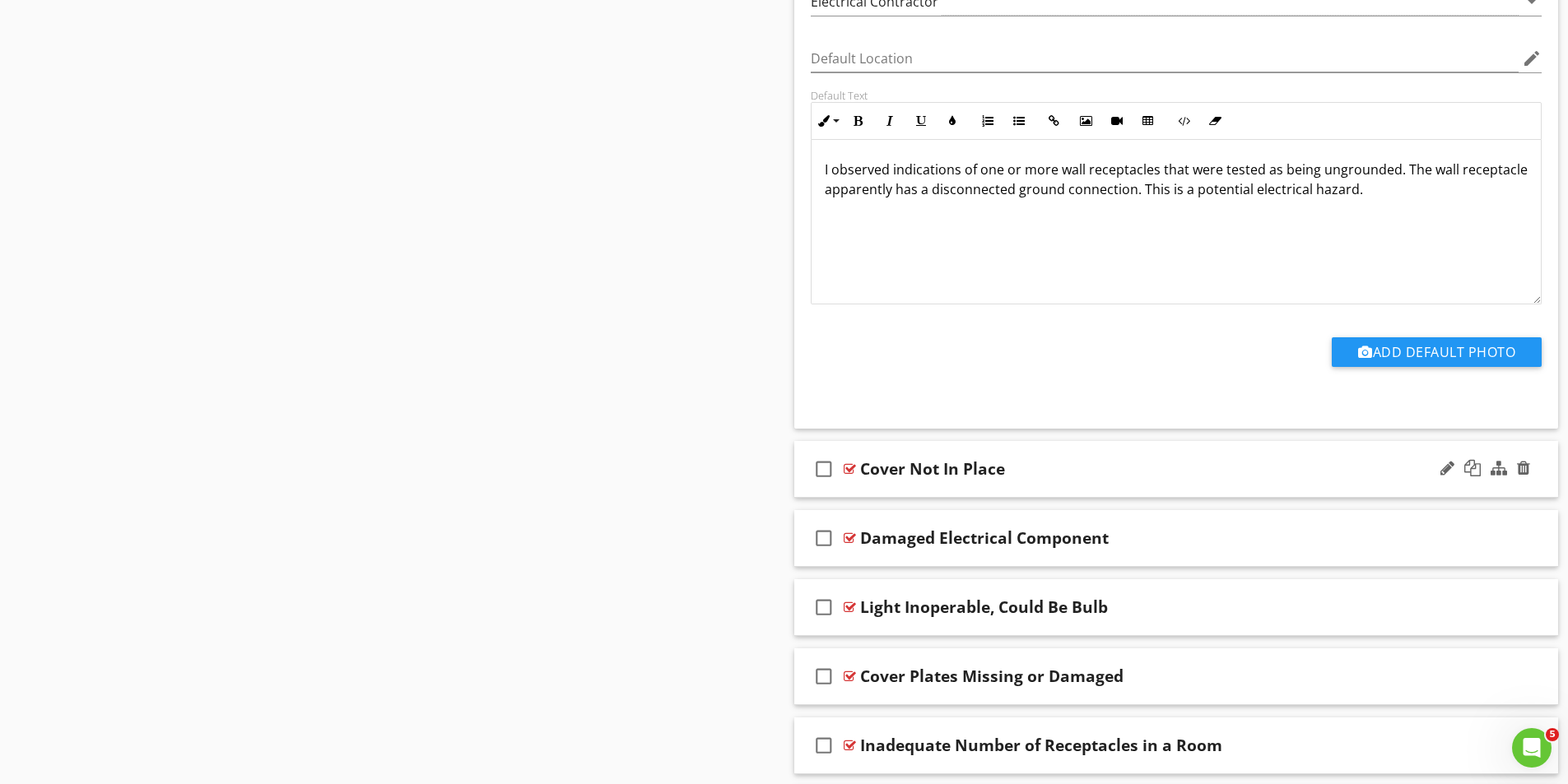
click at [847, 467] on div at bounding box center [849, 469] width 12 height 13
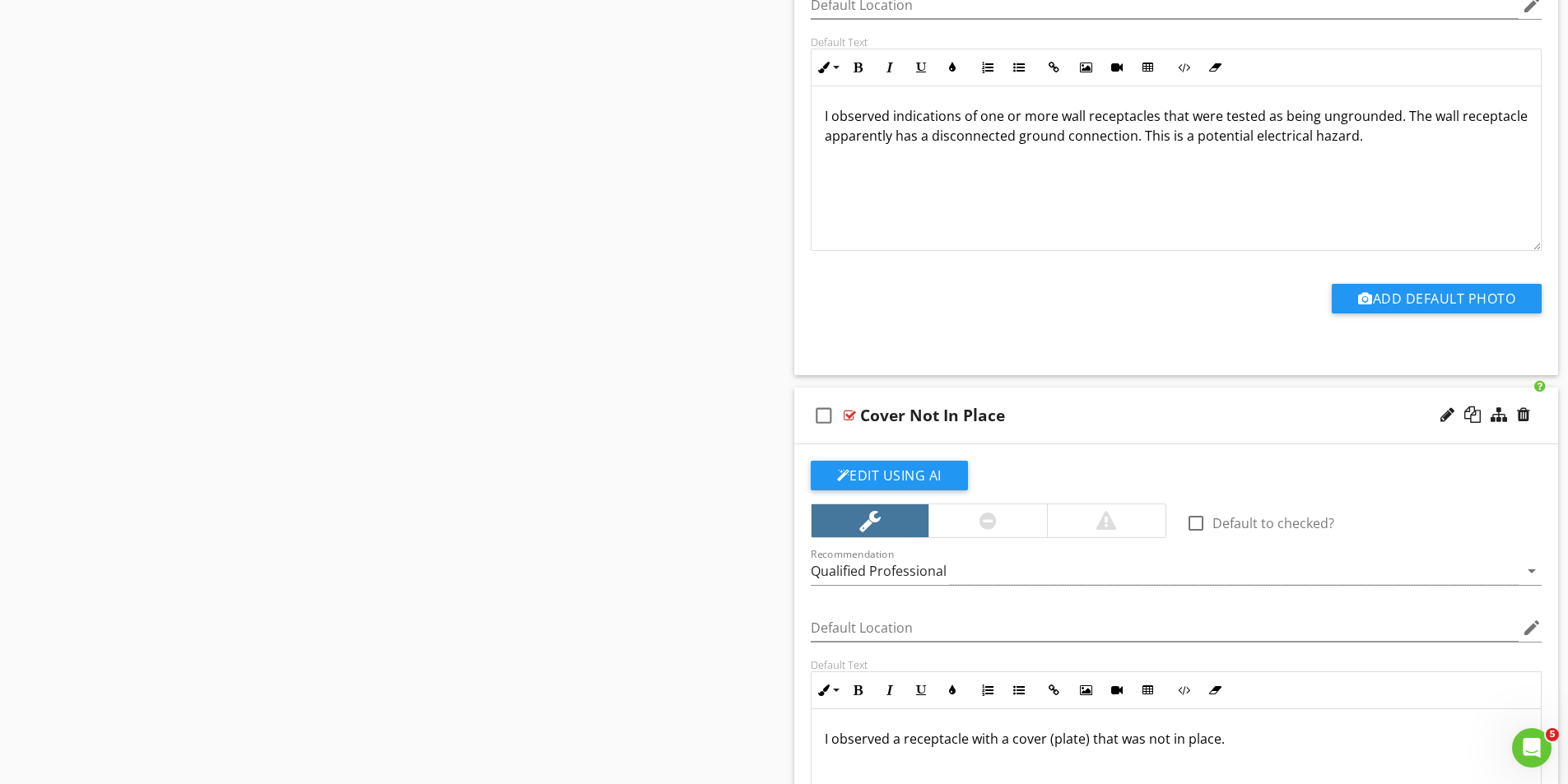
scroll to position [2963, 0]
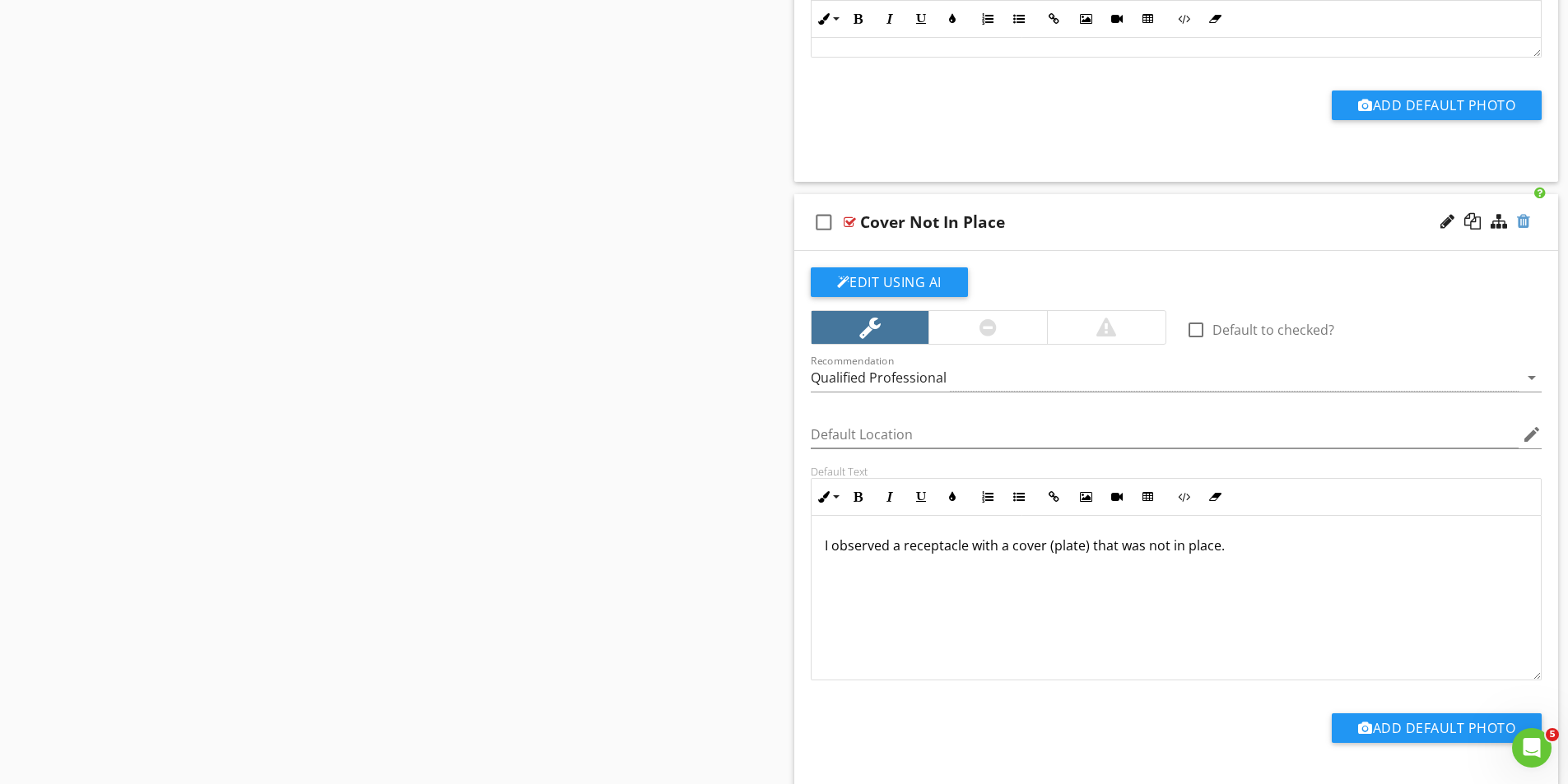
click at [1525, 217] on div at bounding box center [1523, 221] width 13 height 17
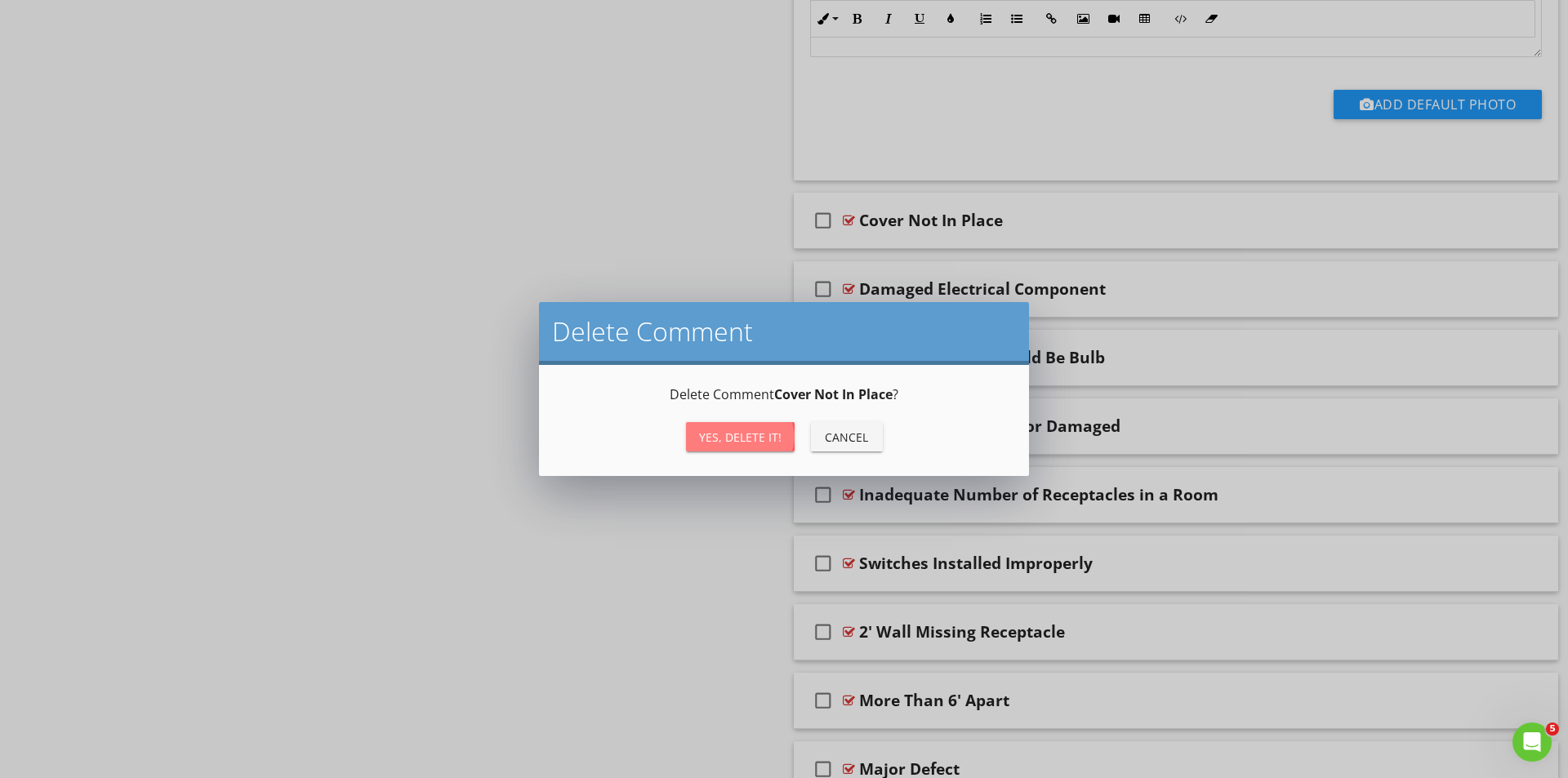
click at [731, 428] on button "Yes, Delete it!" at bounding box center [741, 437] width 109 height 29
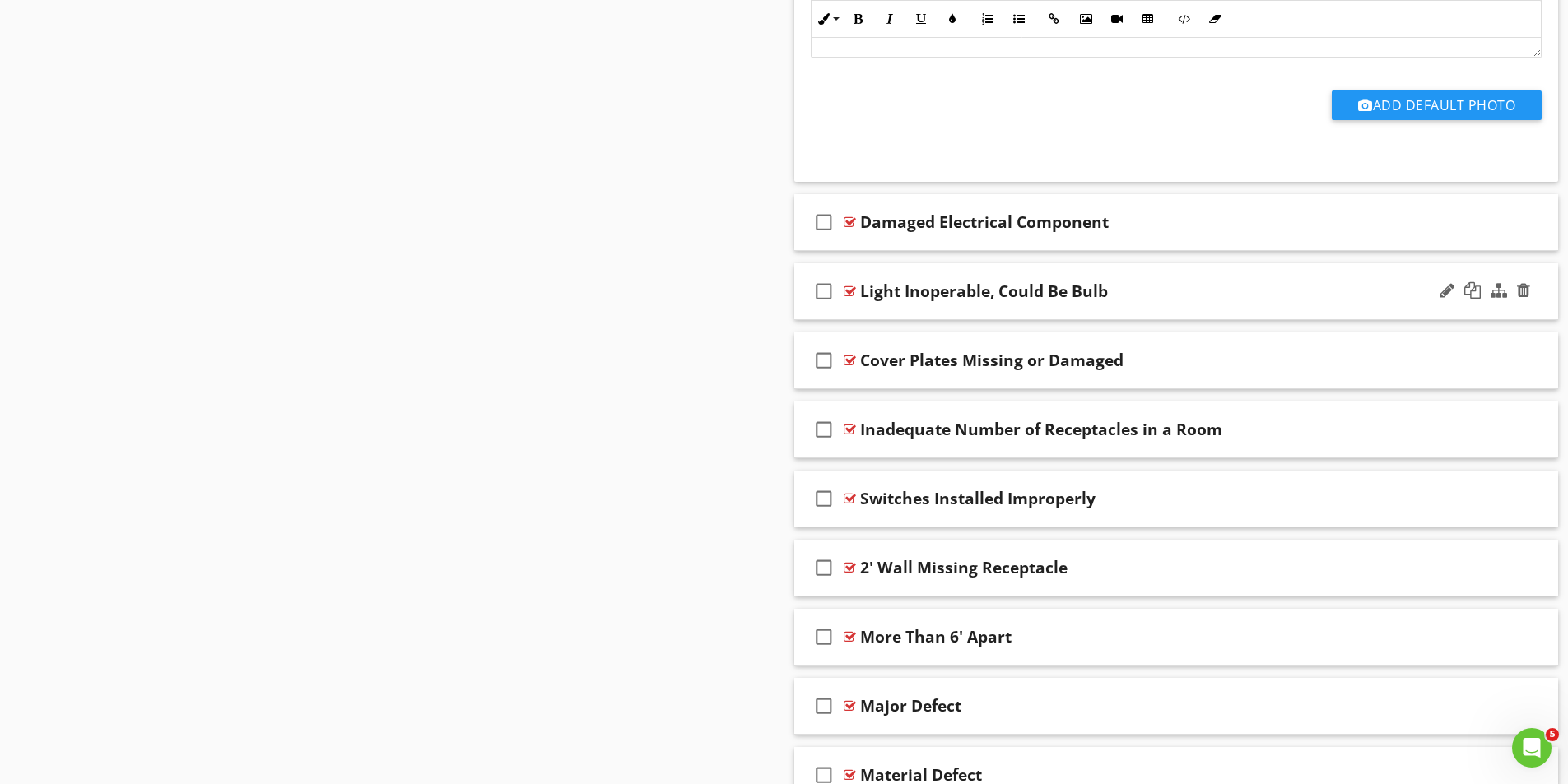
click at [848, 290] on div at bounding box center [849, 291] width 12 height 13
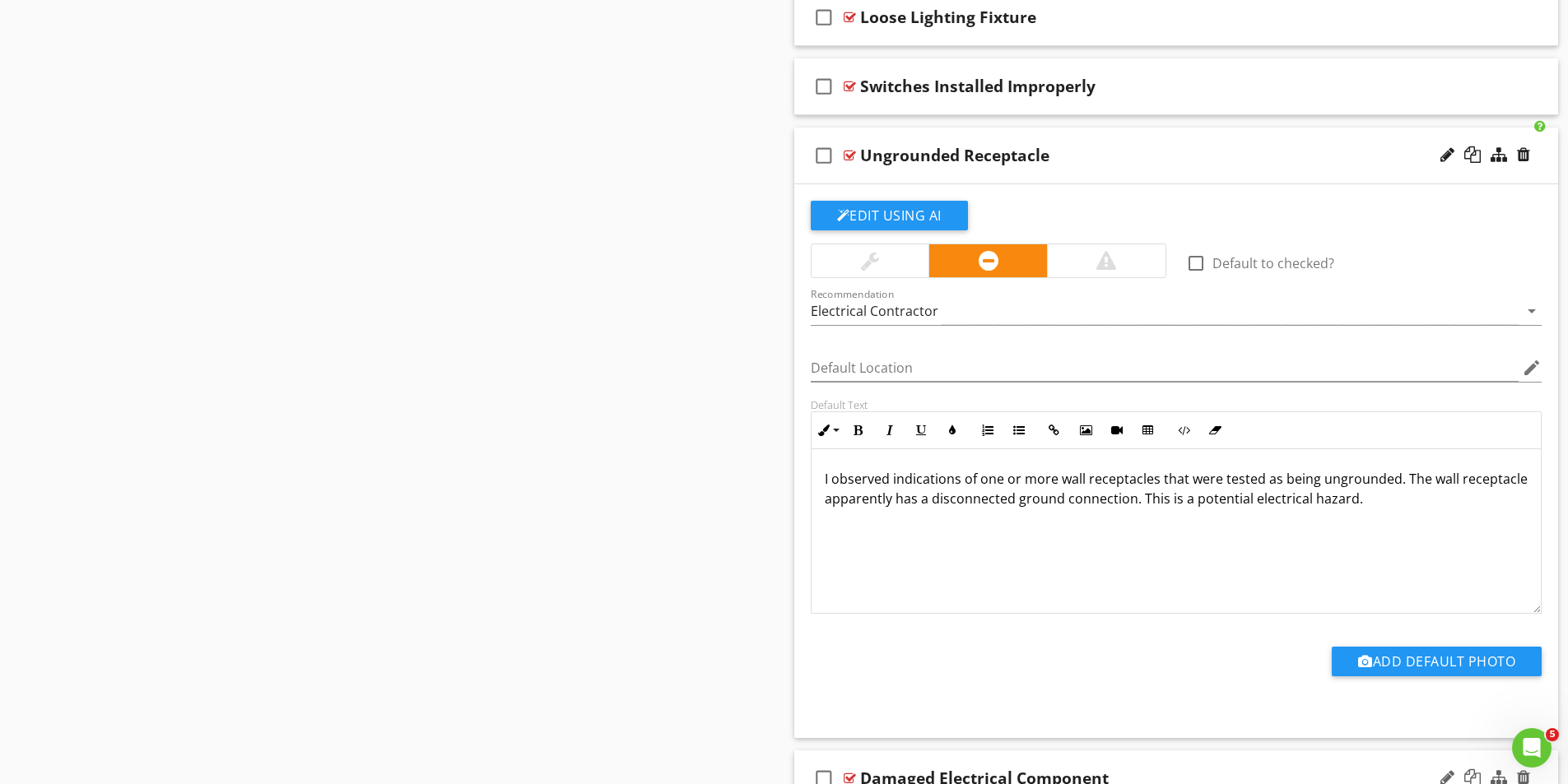
scroll to position [2387, 0]
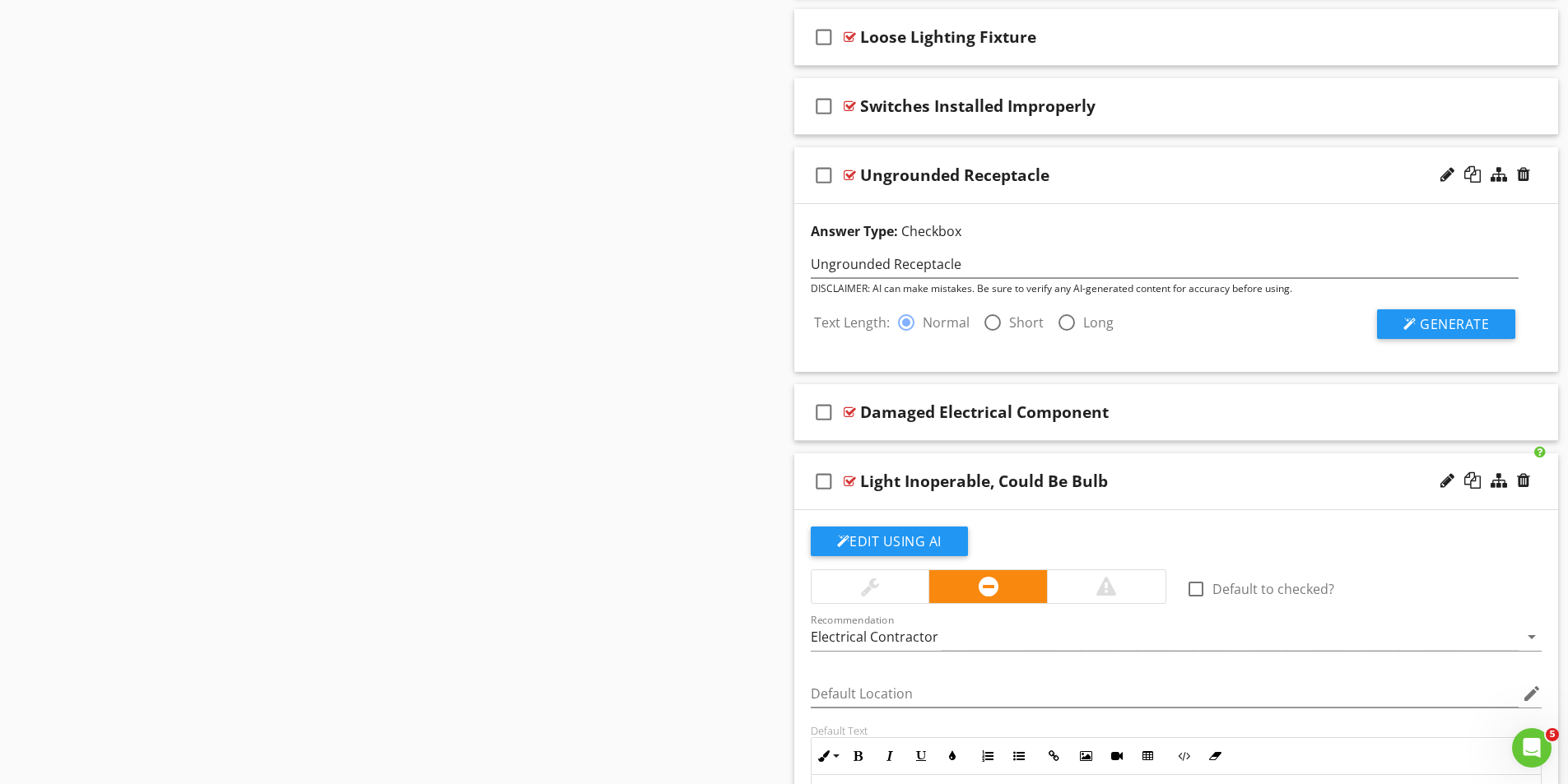
click at [997, 321] on div at bounding box center [992, 322] width 28 height 28
click at [1430, 324] on span "Generate" at bounding box center [1454, 324] width 69 height 18
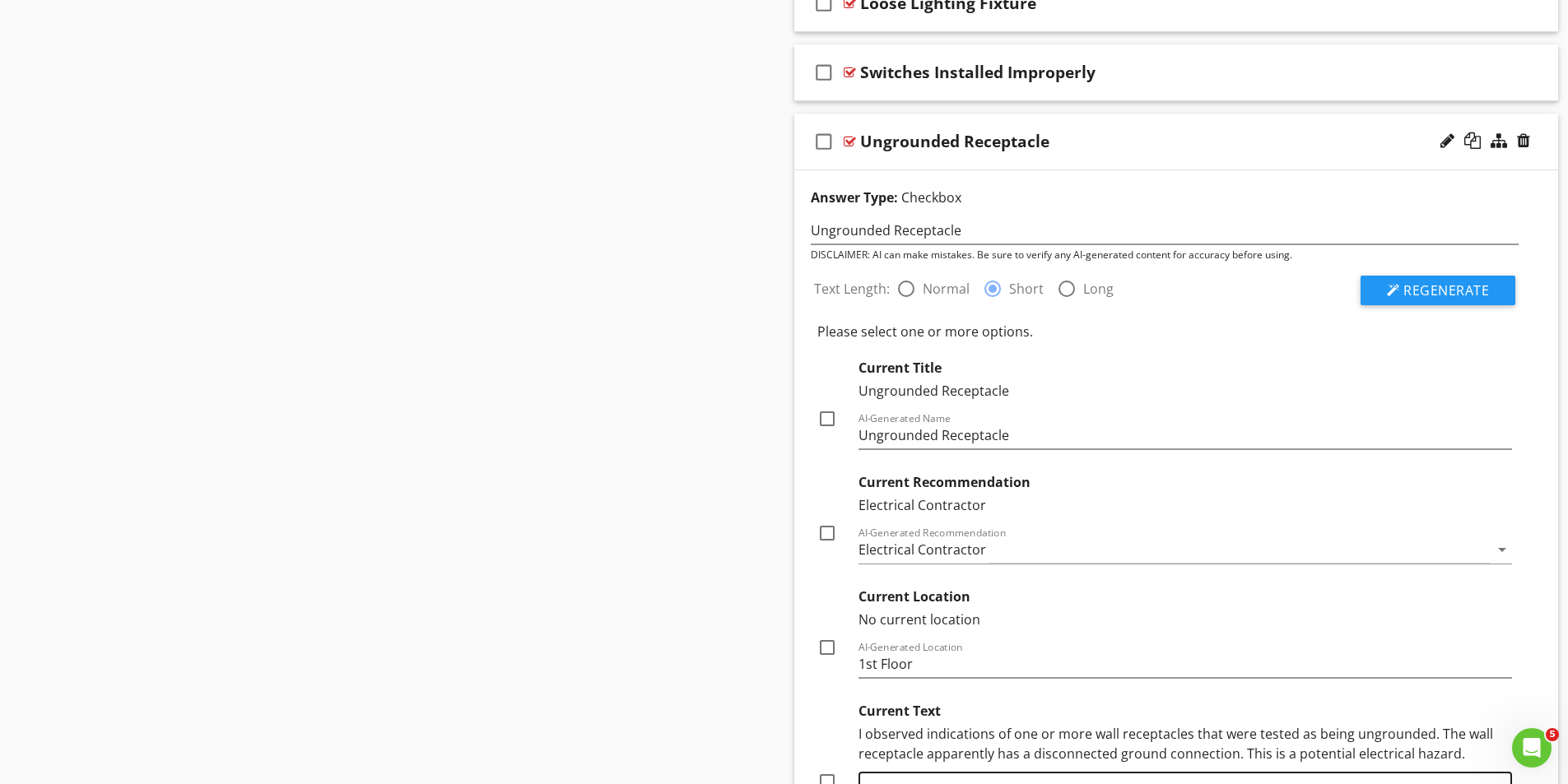
scroll to position [2716, 0]
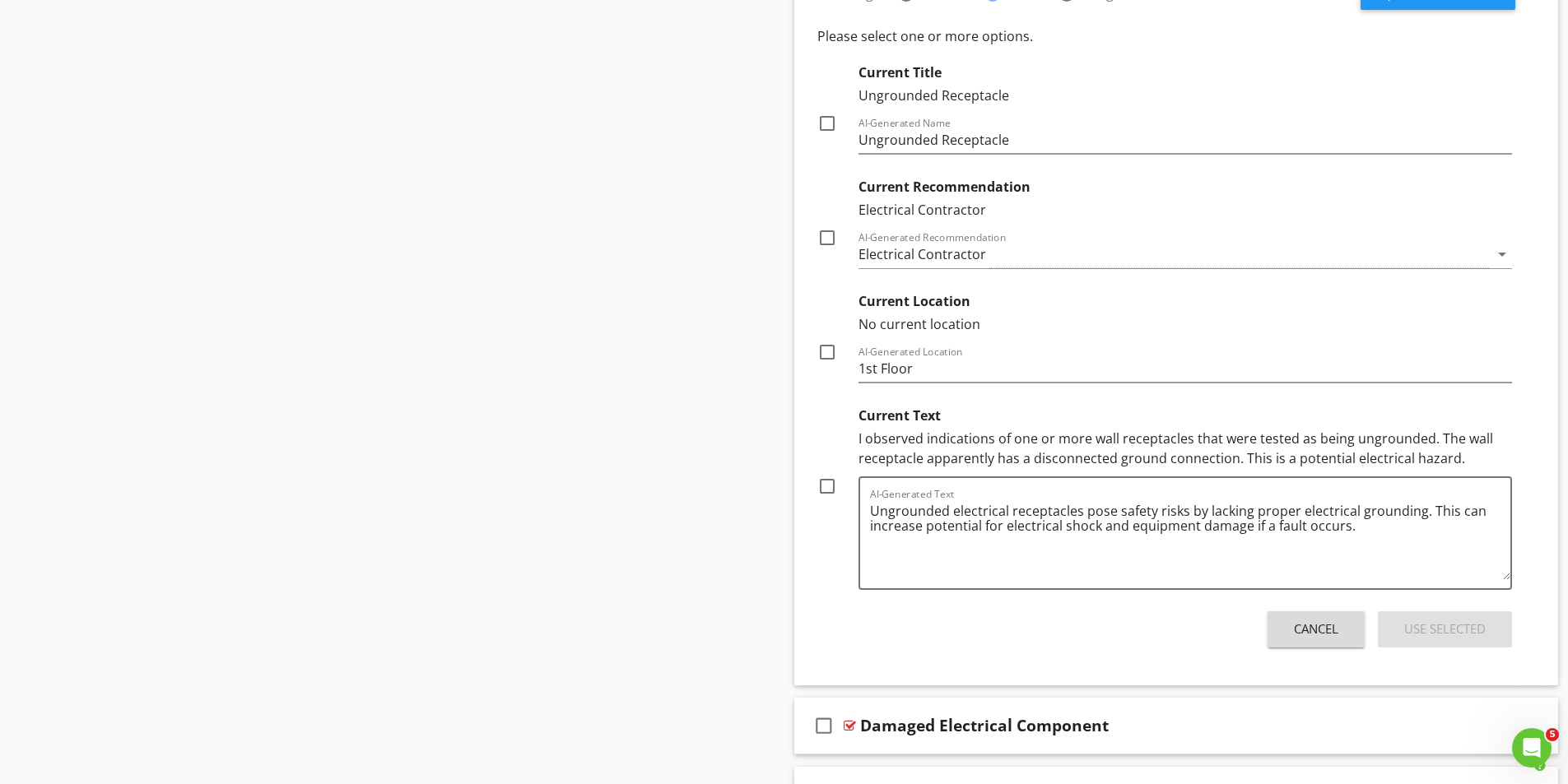
click at [1321, 627] on div "Cancel" at bounding box center [1315, 629] width 44 height 19
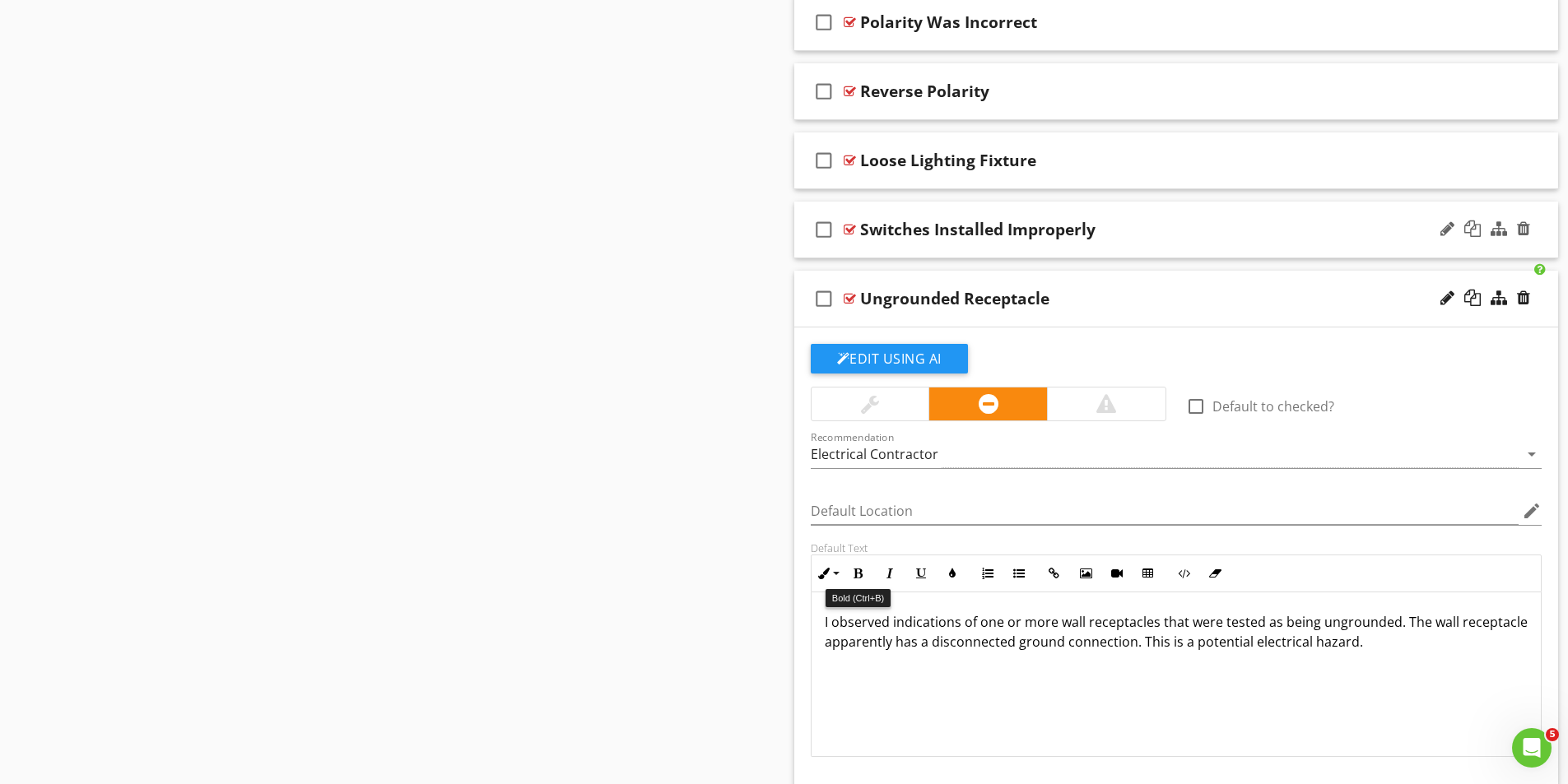
scroll to position [2222, 0]
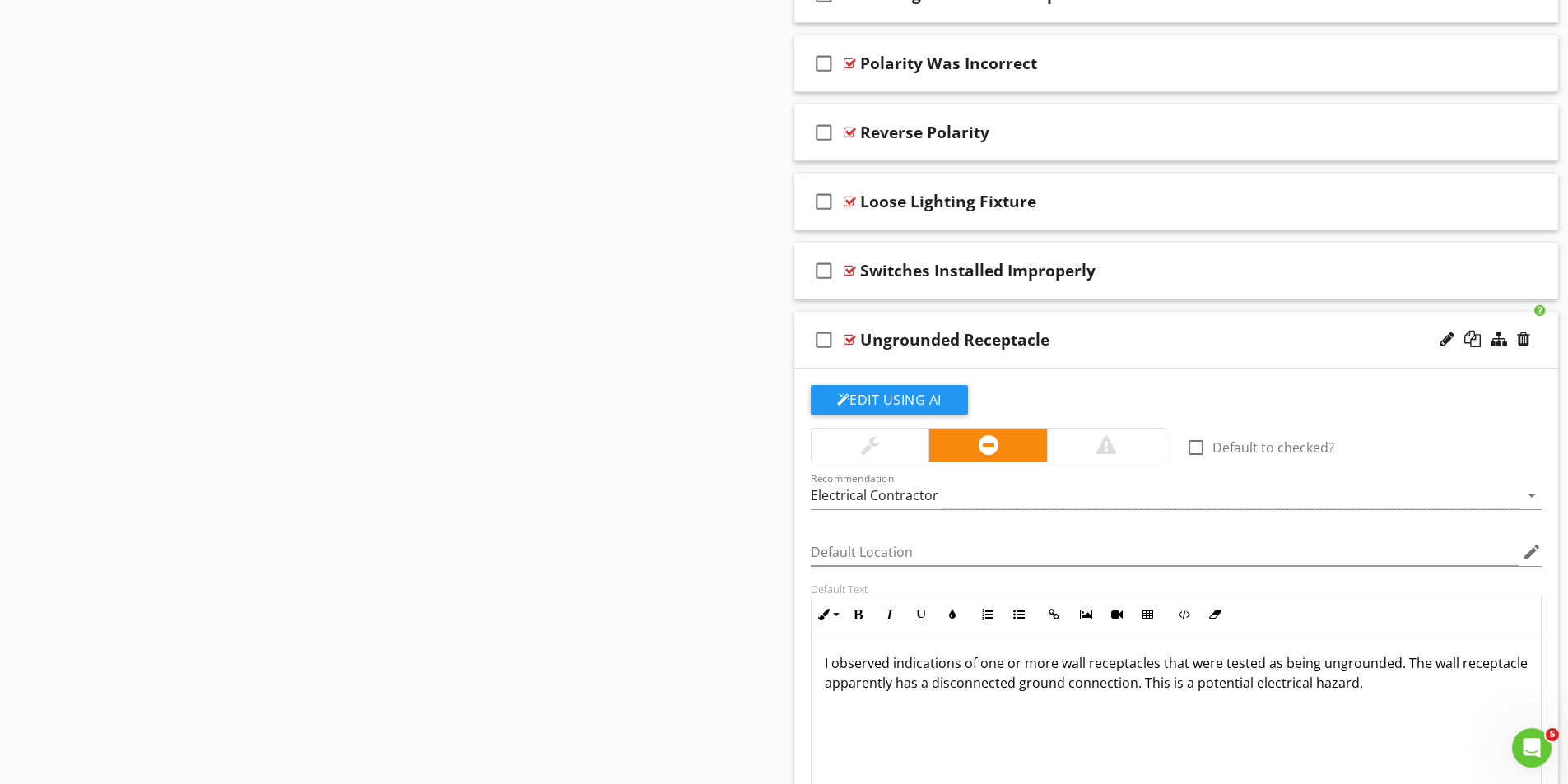
click at [849, 339] on div at bounding box center [849, 340] width 12 height 13
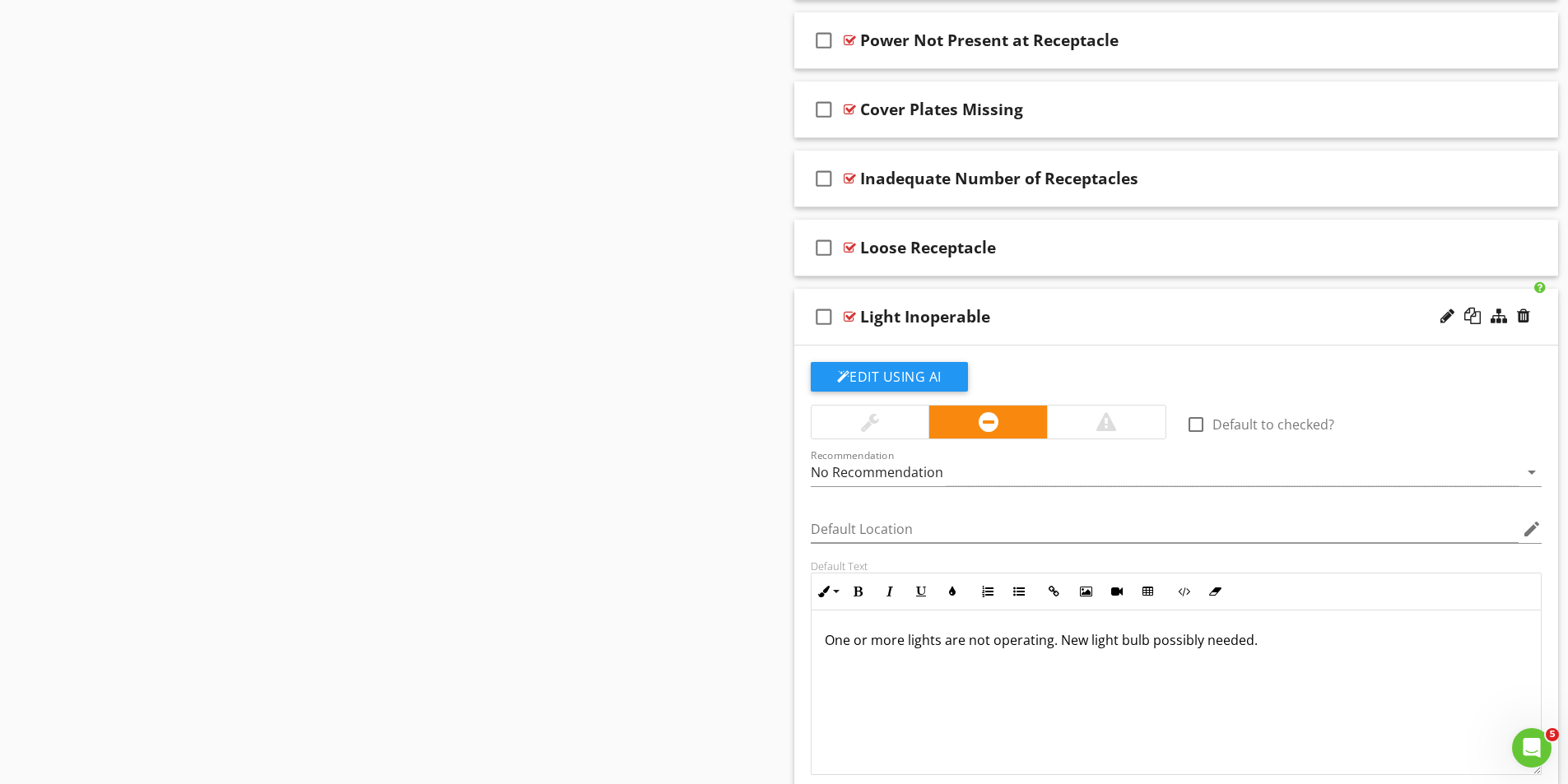
scroll to position [1234, 0]
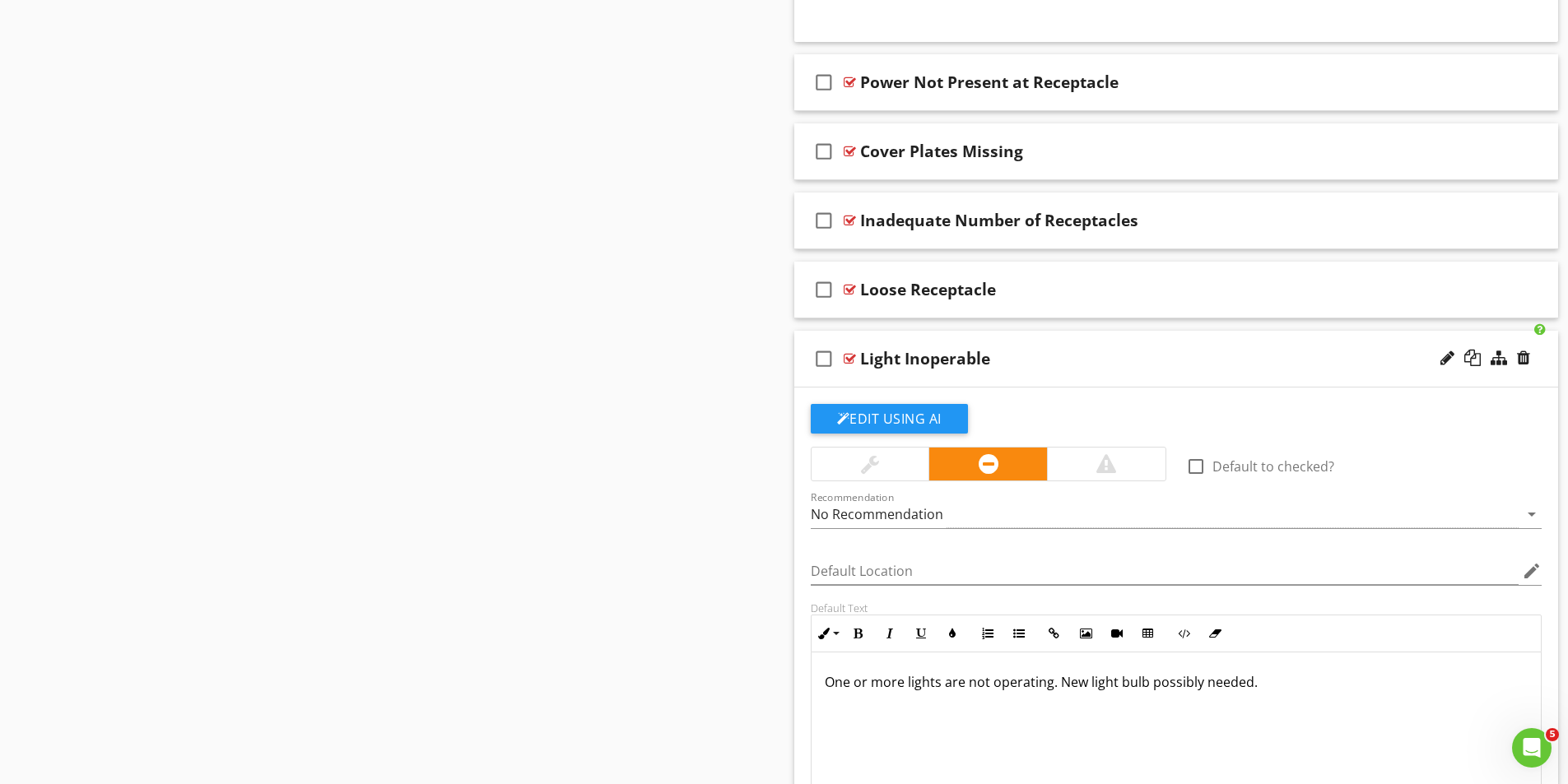
click at [850, 356] on div at bounding box center [849, 358] width 12 height 13
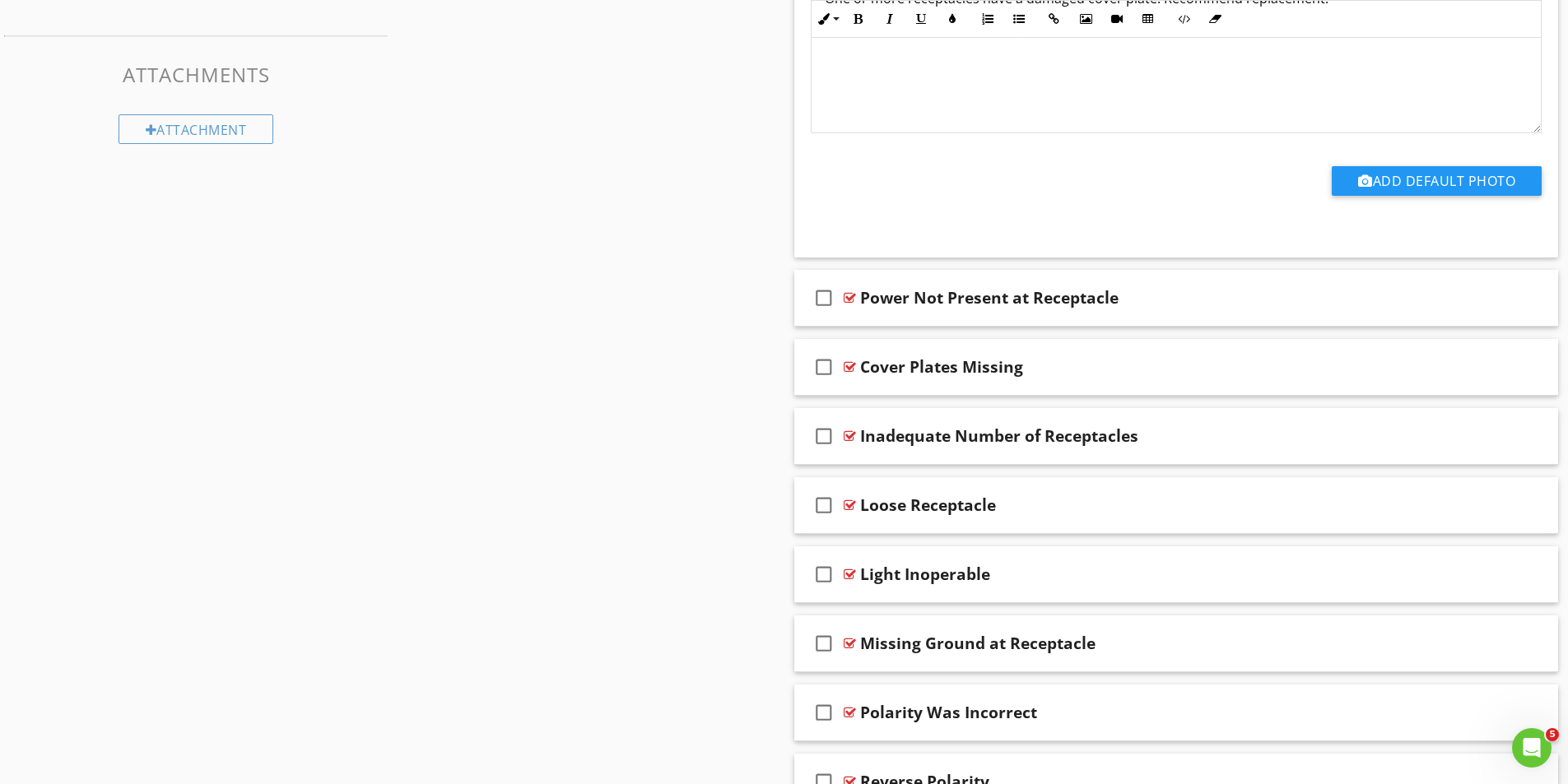
scroll to position [988, 0]
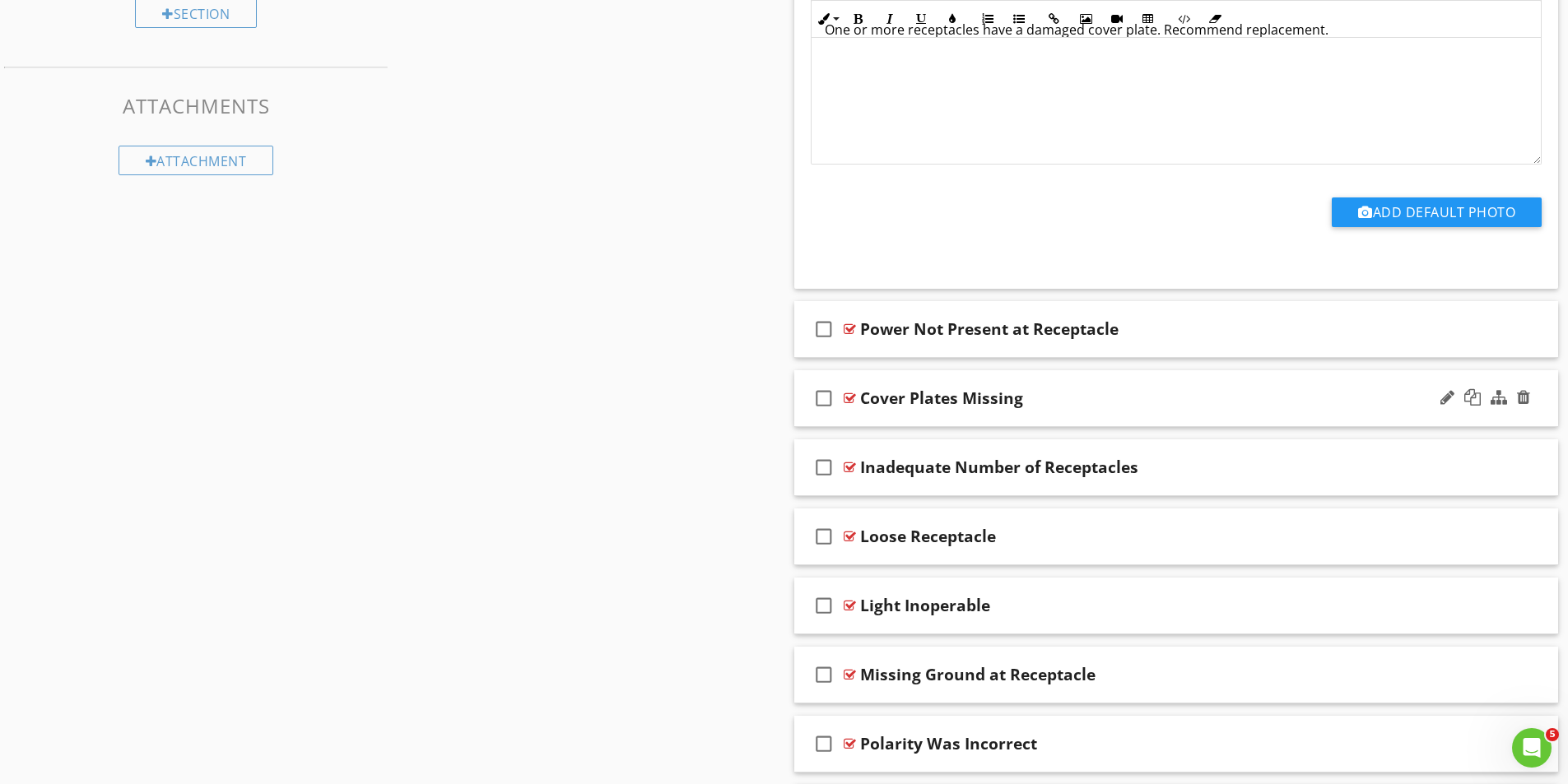
click at [849, 395] on div at bounding box center [849, 398] width 12 height 13
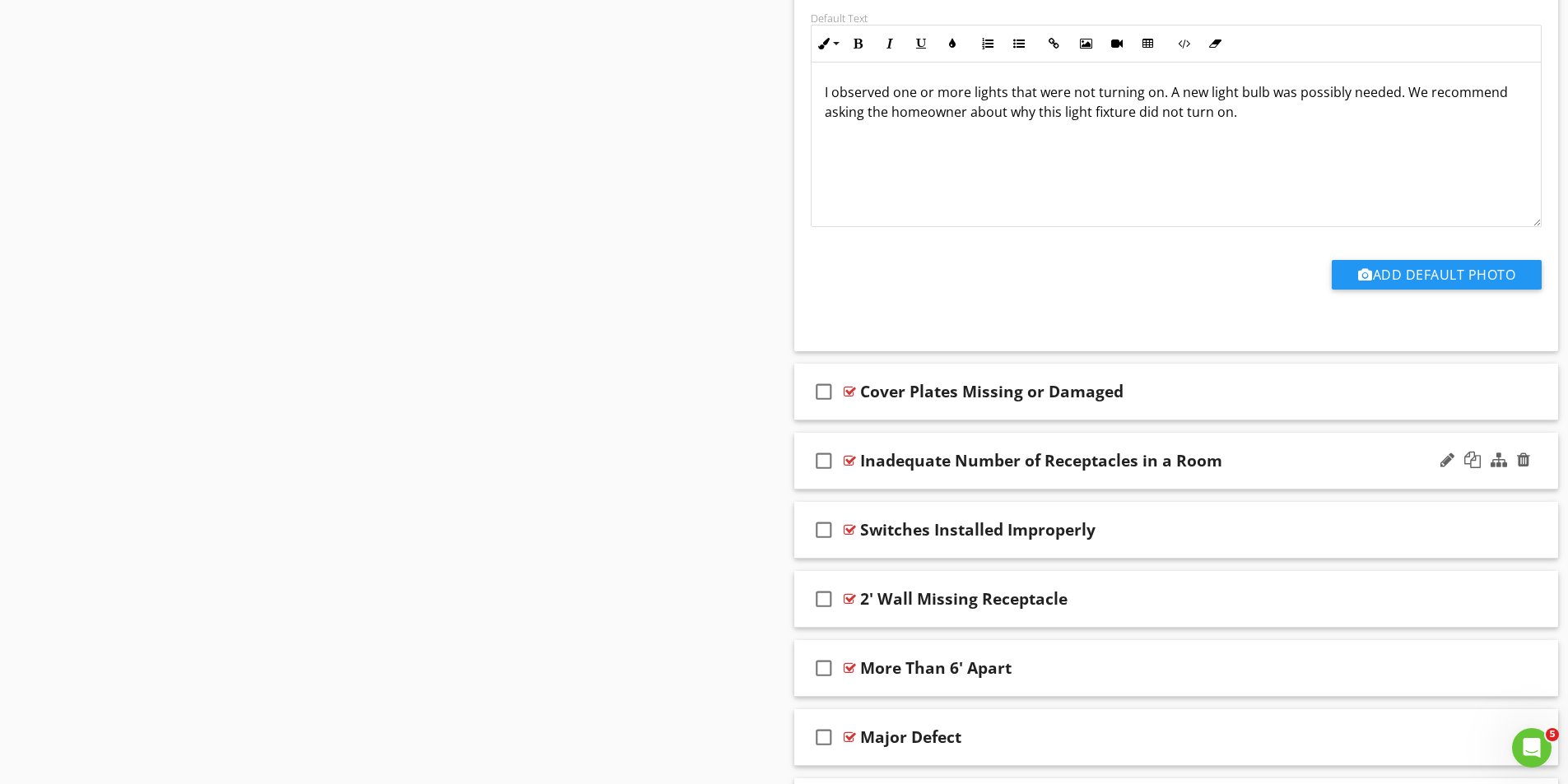
scroll to position [2963, 0]
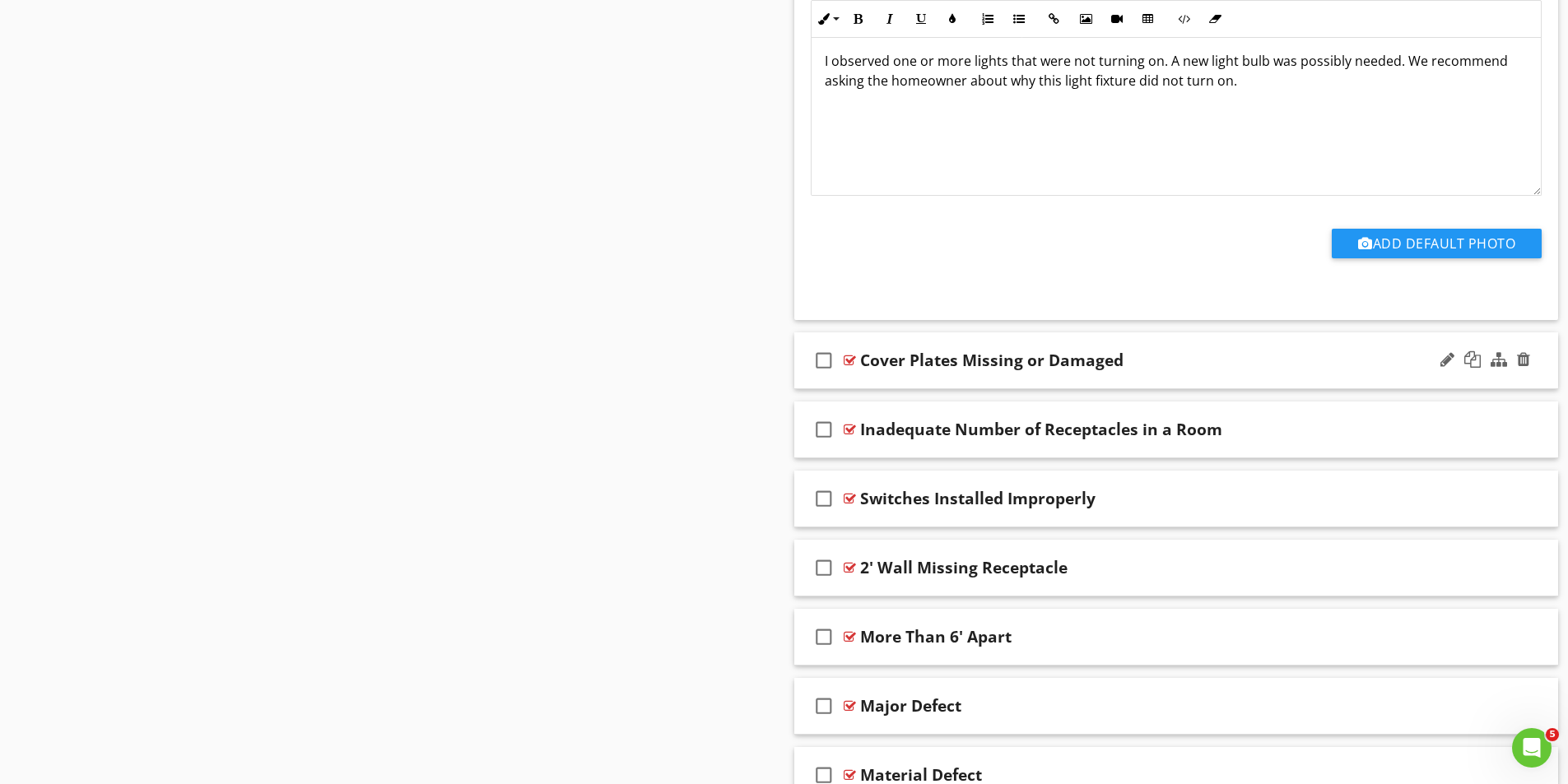
click at [849, 356] on div at bounding box center [849, 360] width 12 height 13
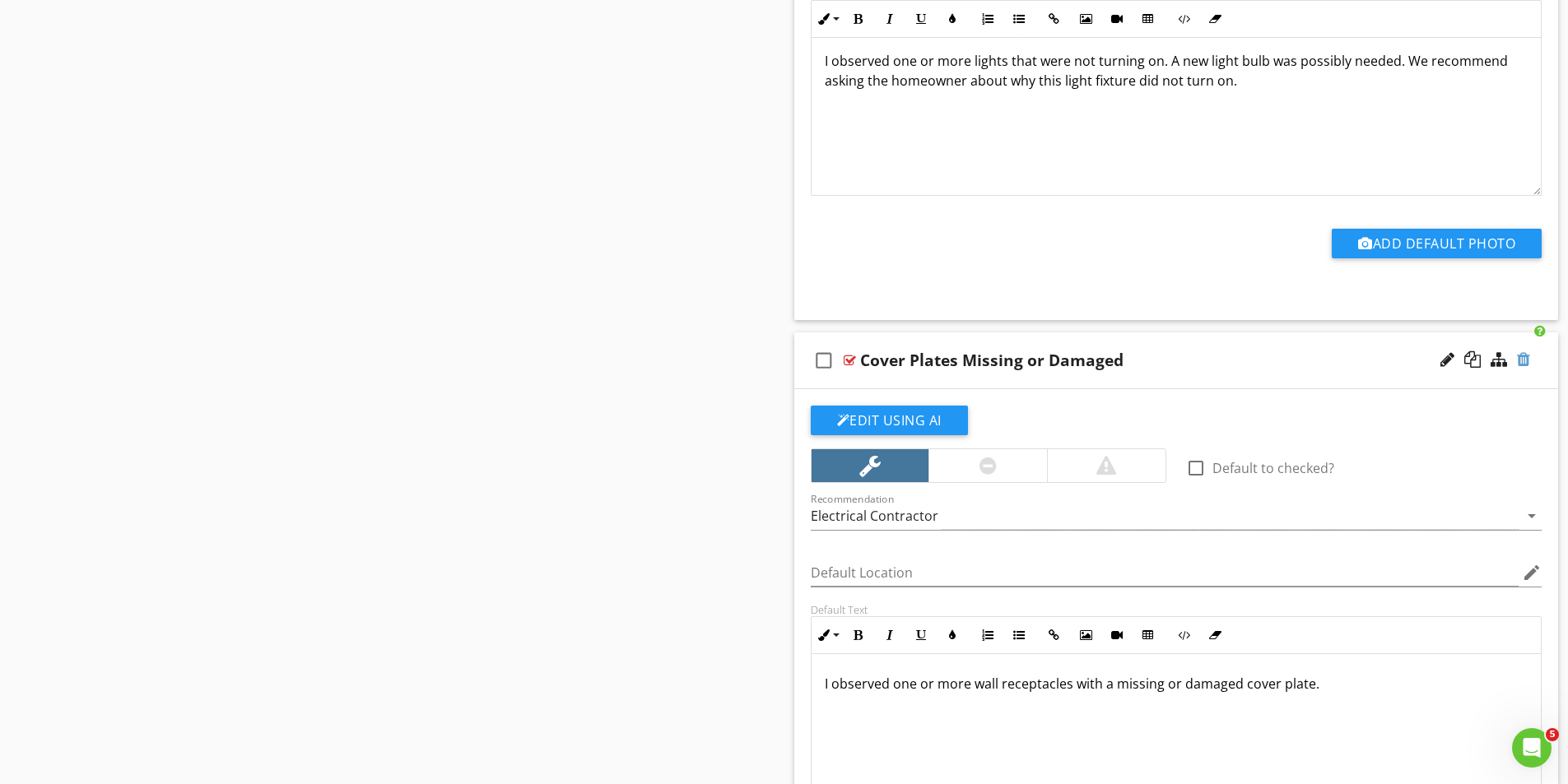
click at [1526, 359] on div at bounding box center [1523, 359] width 13 height 17
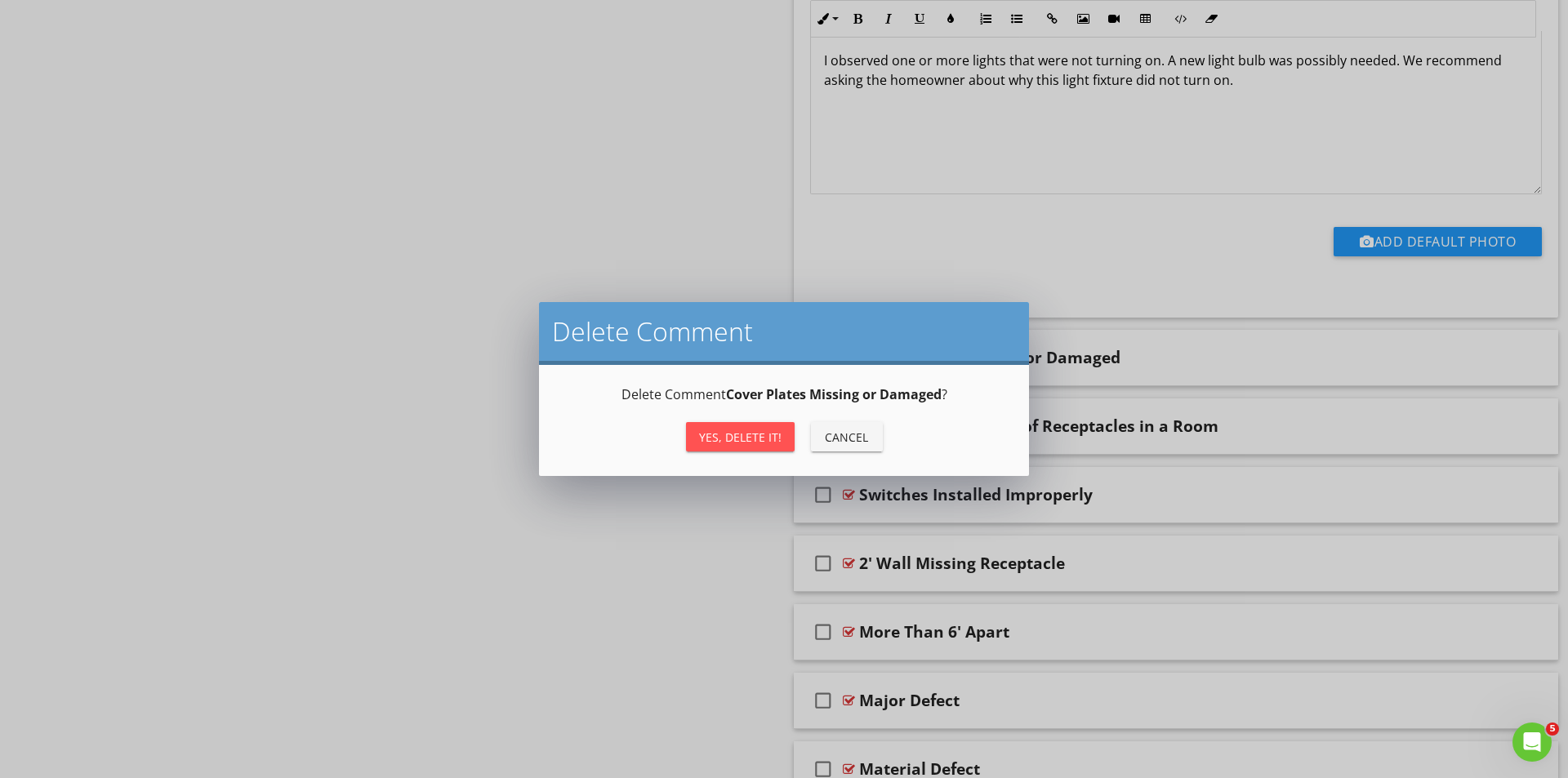
click at [746, 438] on div "Yes, Delete it!" at bounding box center [740, 437] width 82 height 17
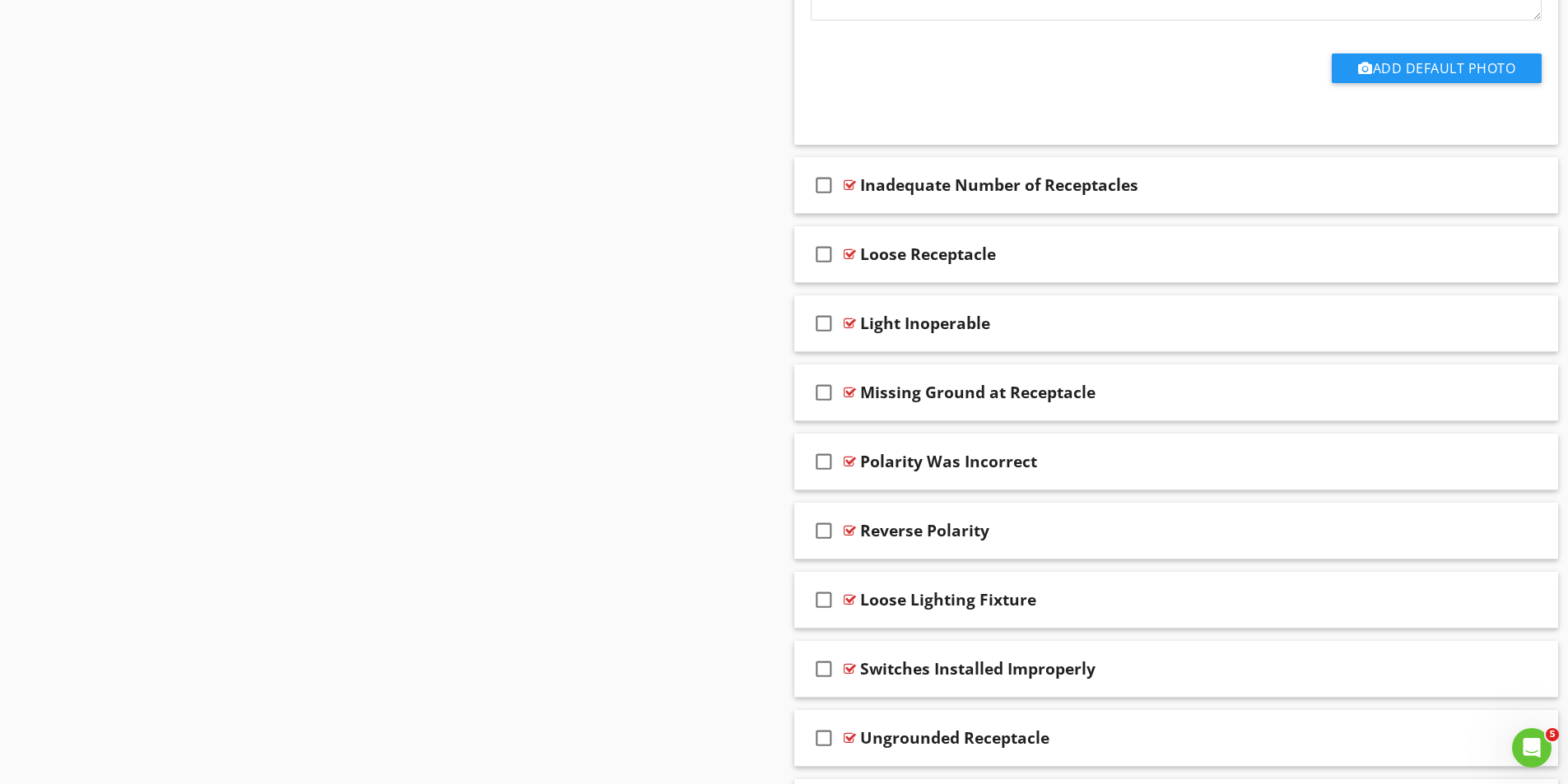
scroll to position [1810, 0]
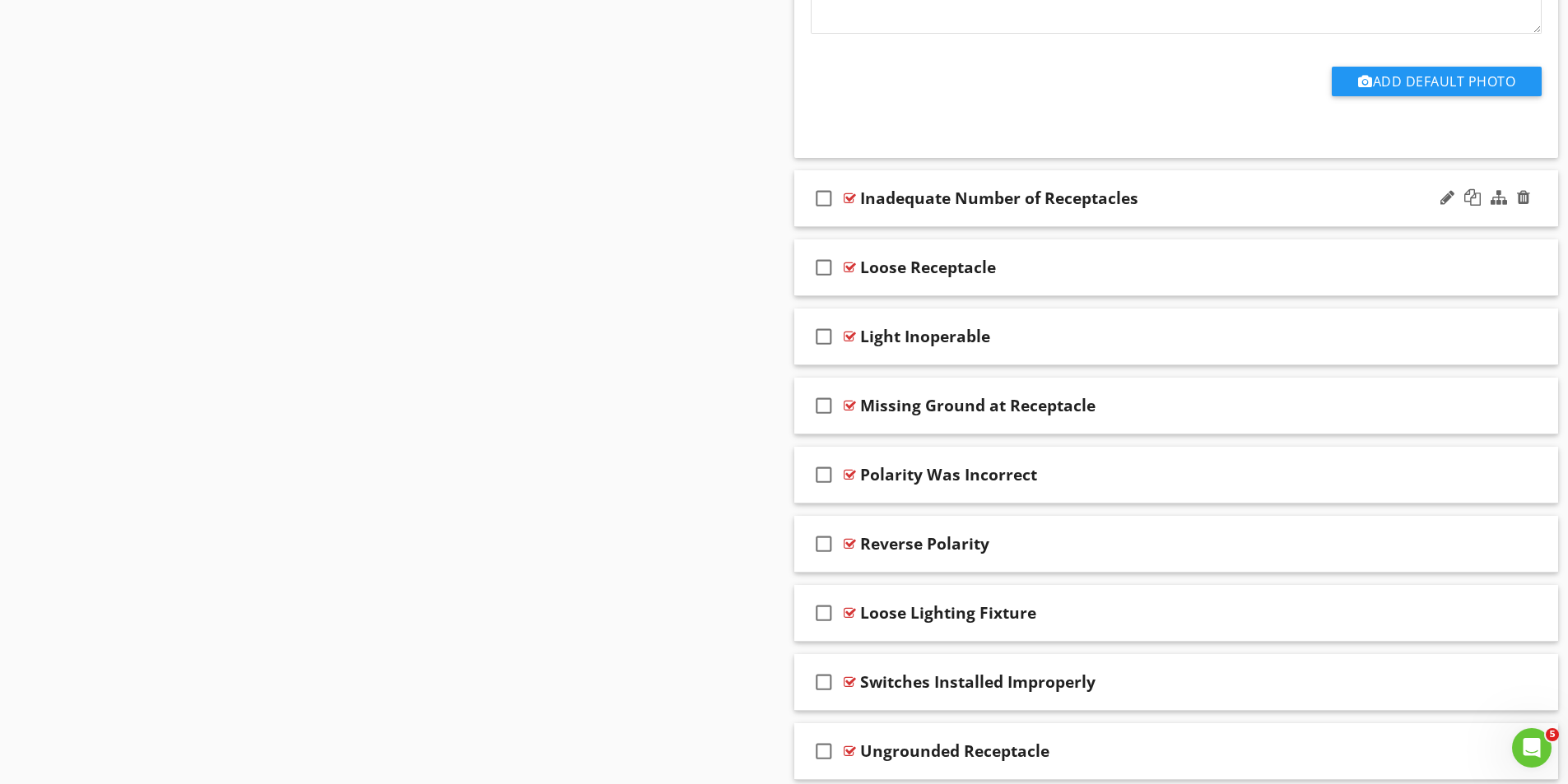
click at [848, 195] on div at bounding box center [849, 198] width 12 height 13
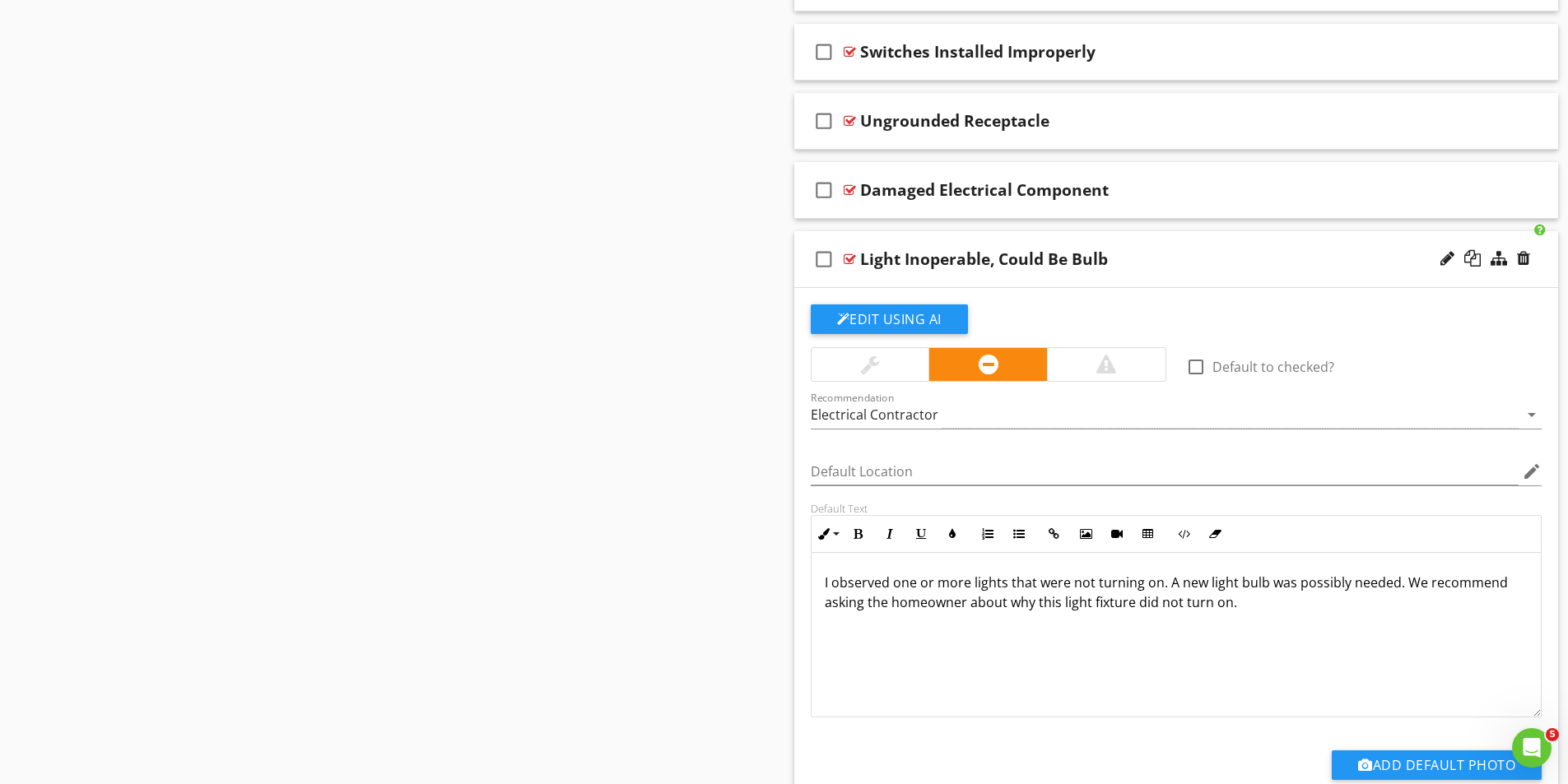
scroll to position [3292, 0]
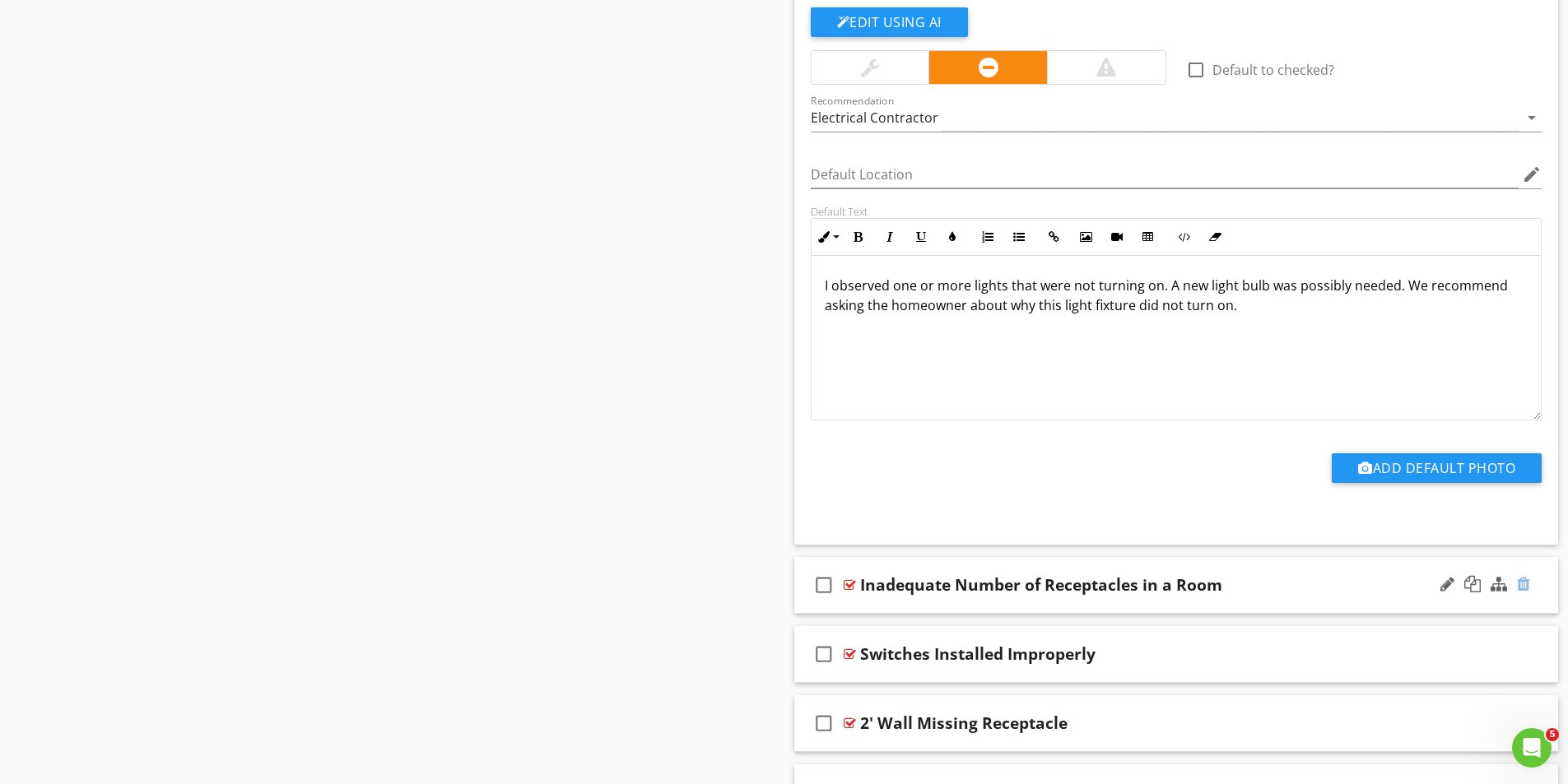
click at [1527, 585] on div at bounding box center [1523, 584] width 13 height 17
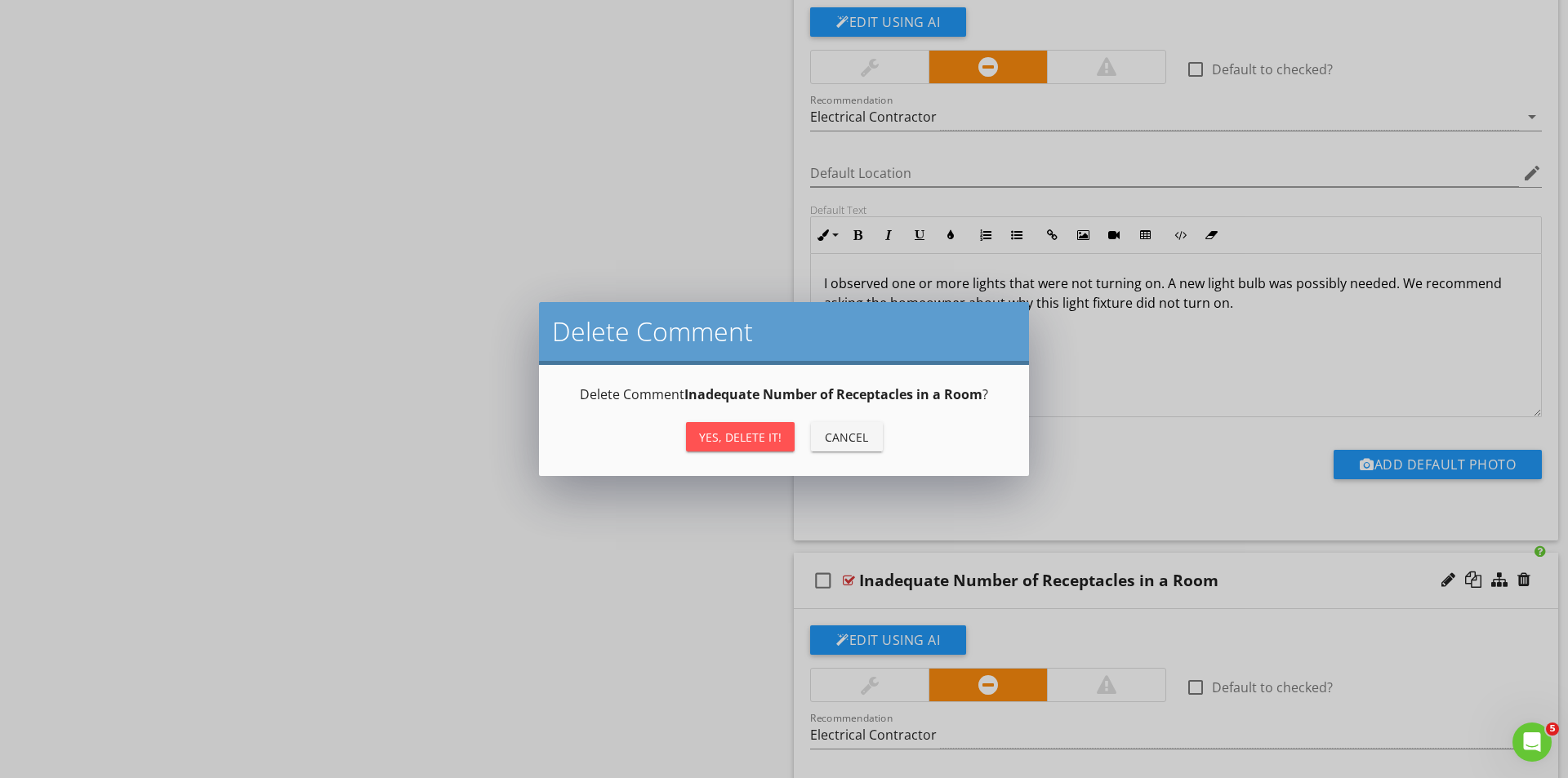
click at [736, 437] on div "Yes, Delete it!" at bounding box center [740, 437] width 82 height 17
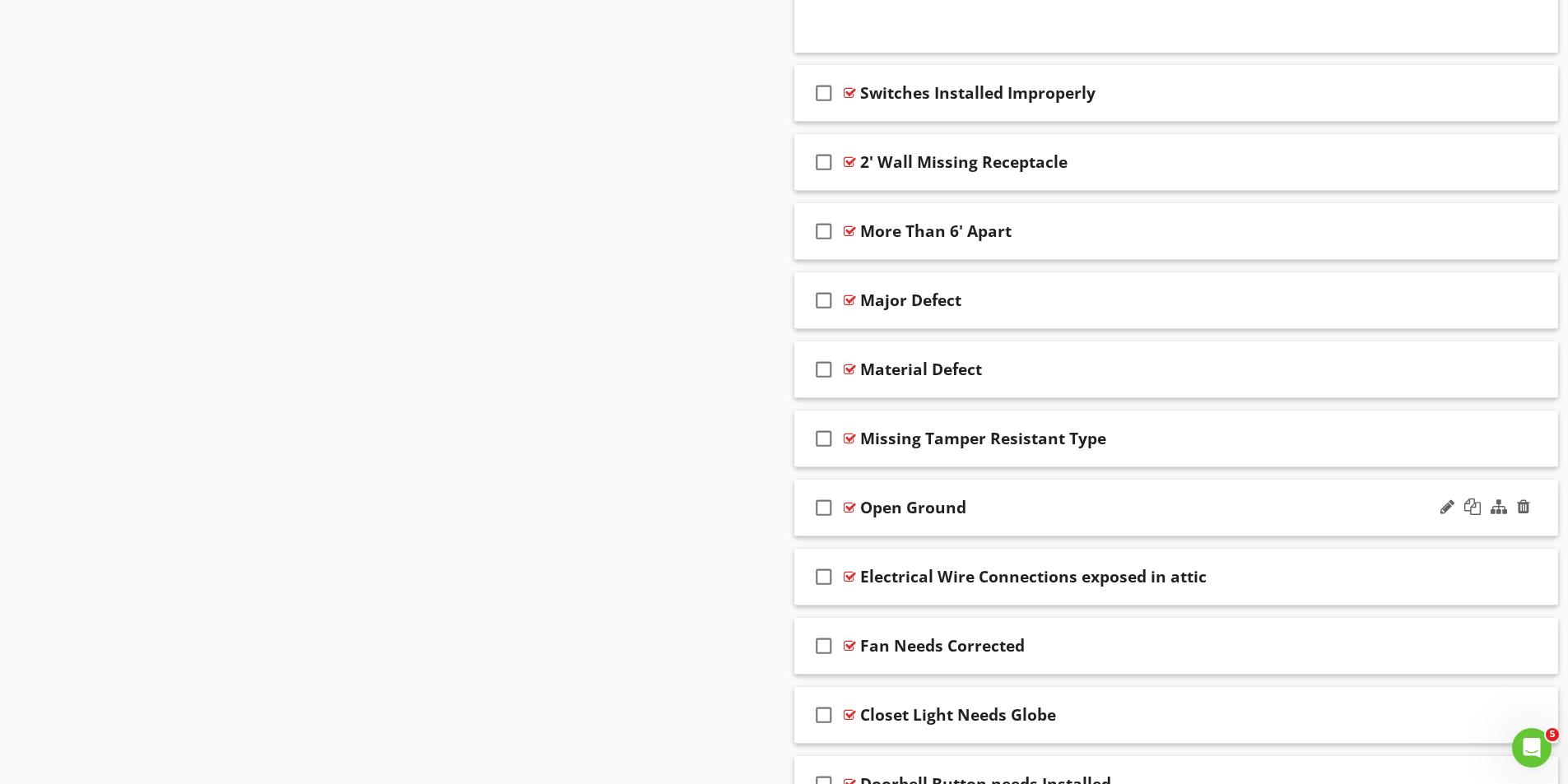
scroll to position [3786, 0]
click at [848, 504] on div at bounding box center [849, 505] width 12 height 13
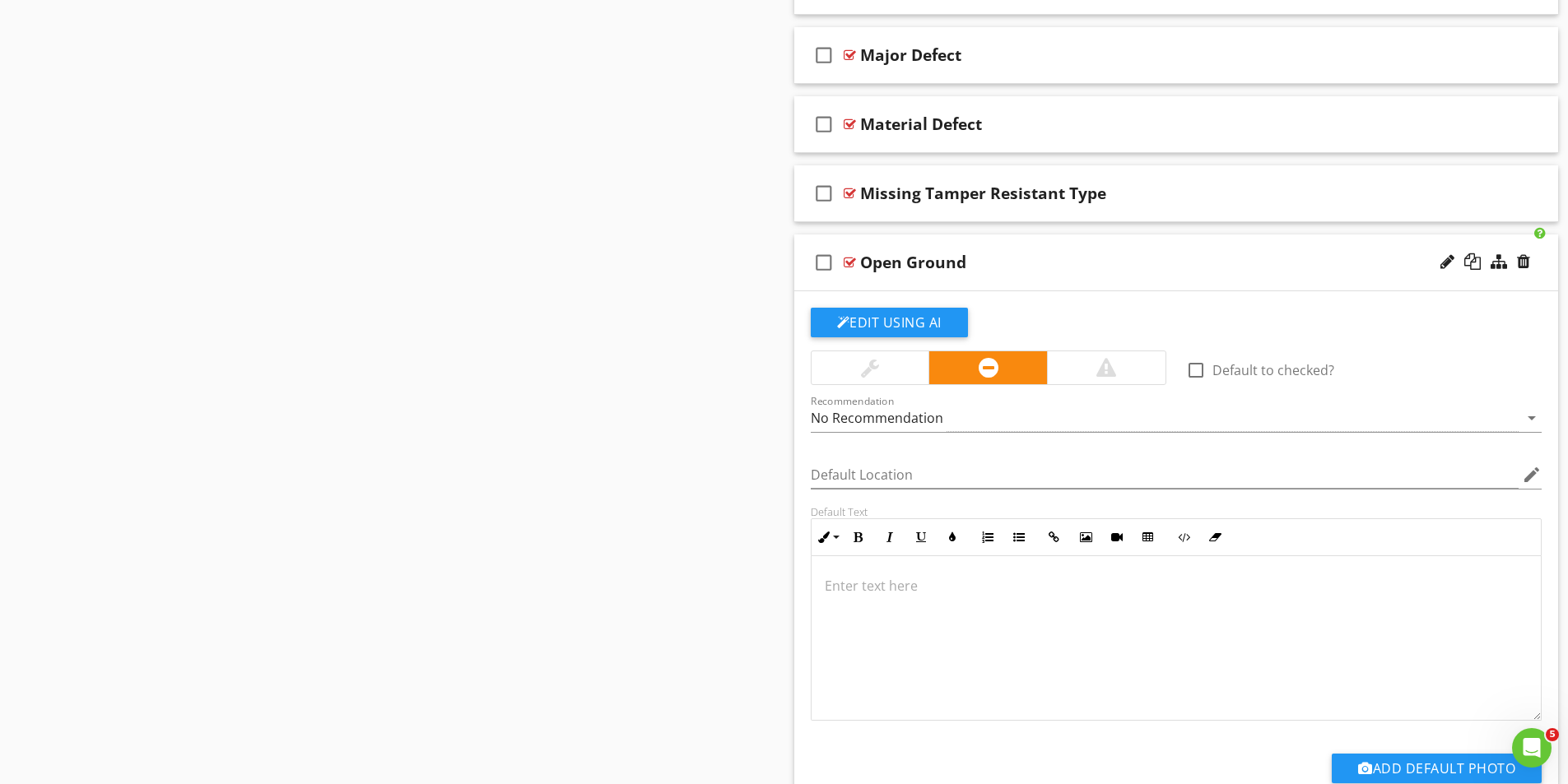
scroll to position [4032, 0]
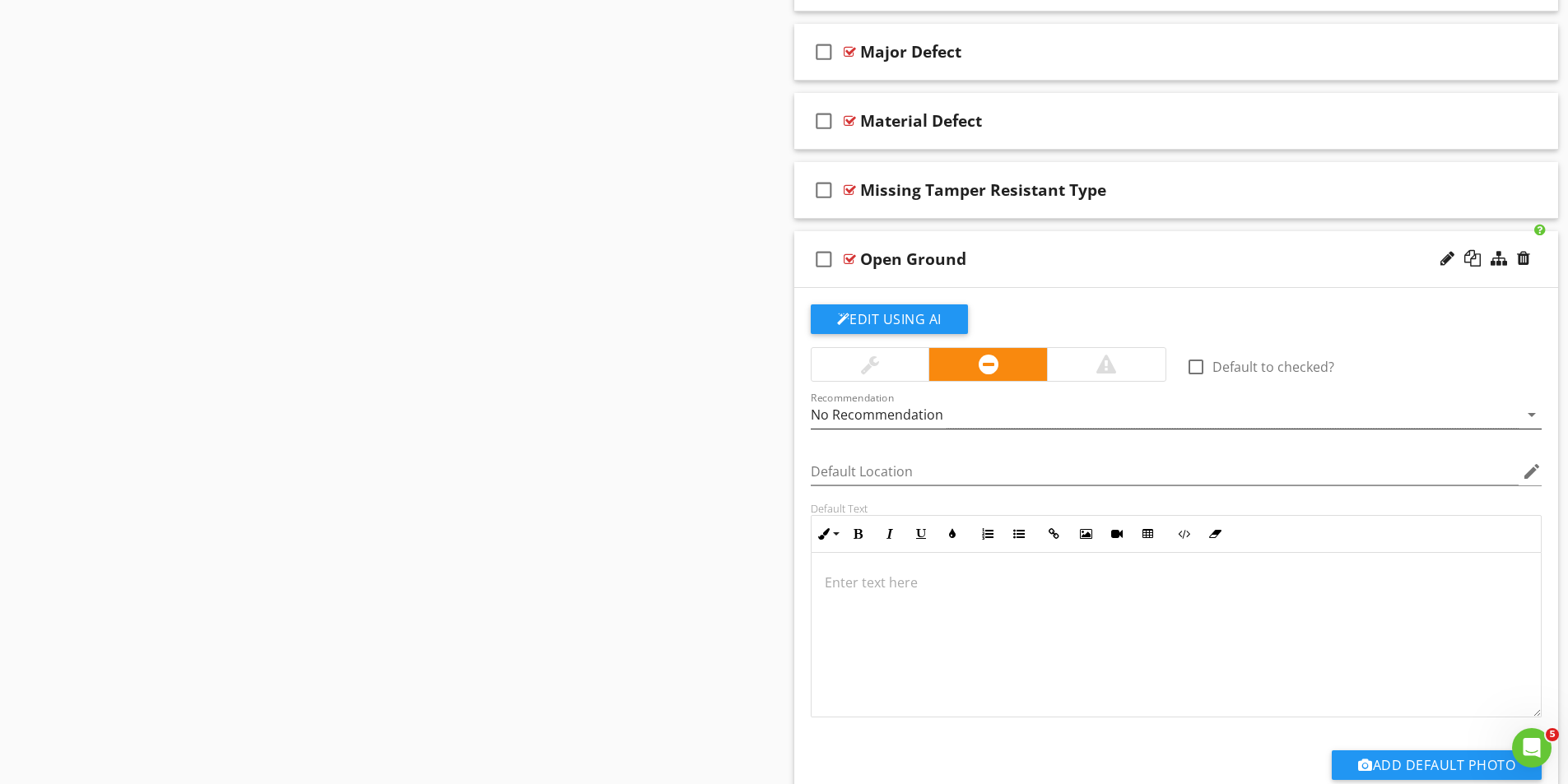
click at [973, 409] on div "No Recommendation" at bounding box center [1165, 415] width 708 height 27
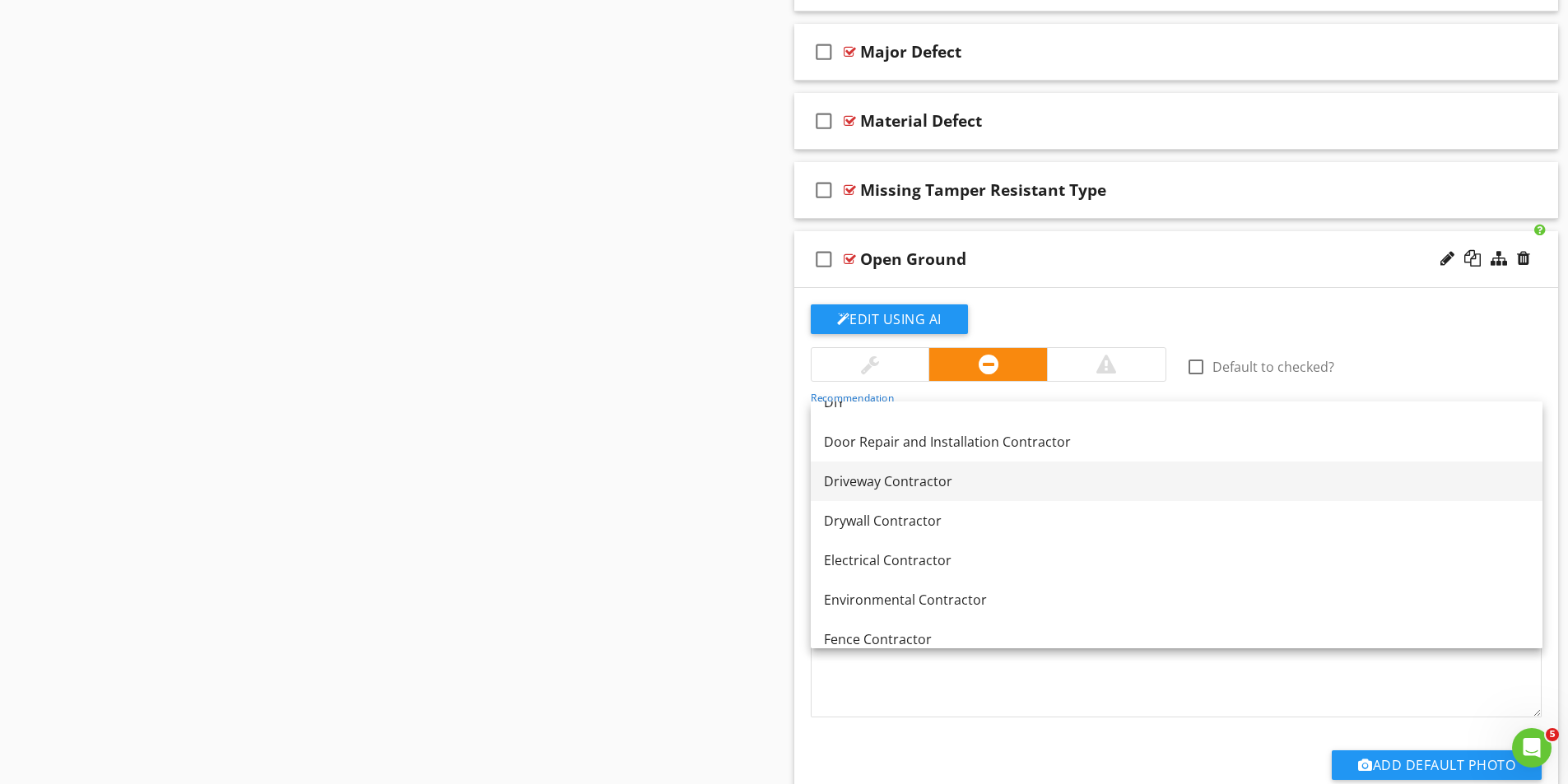
scroll to position [494, 0]
click at [882, 564] on div "Electrical Contractor" at bounding box center [1177, 559] width 706 height 20
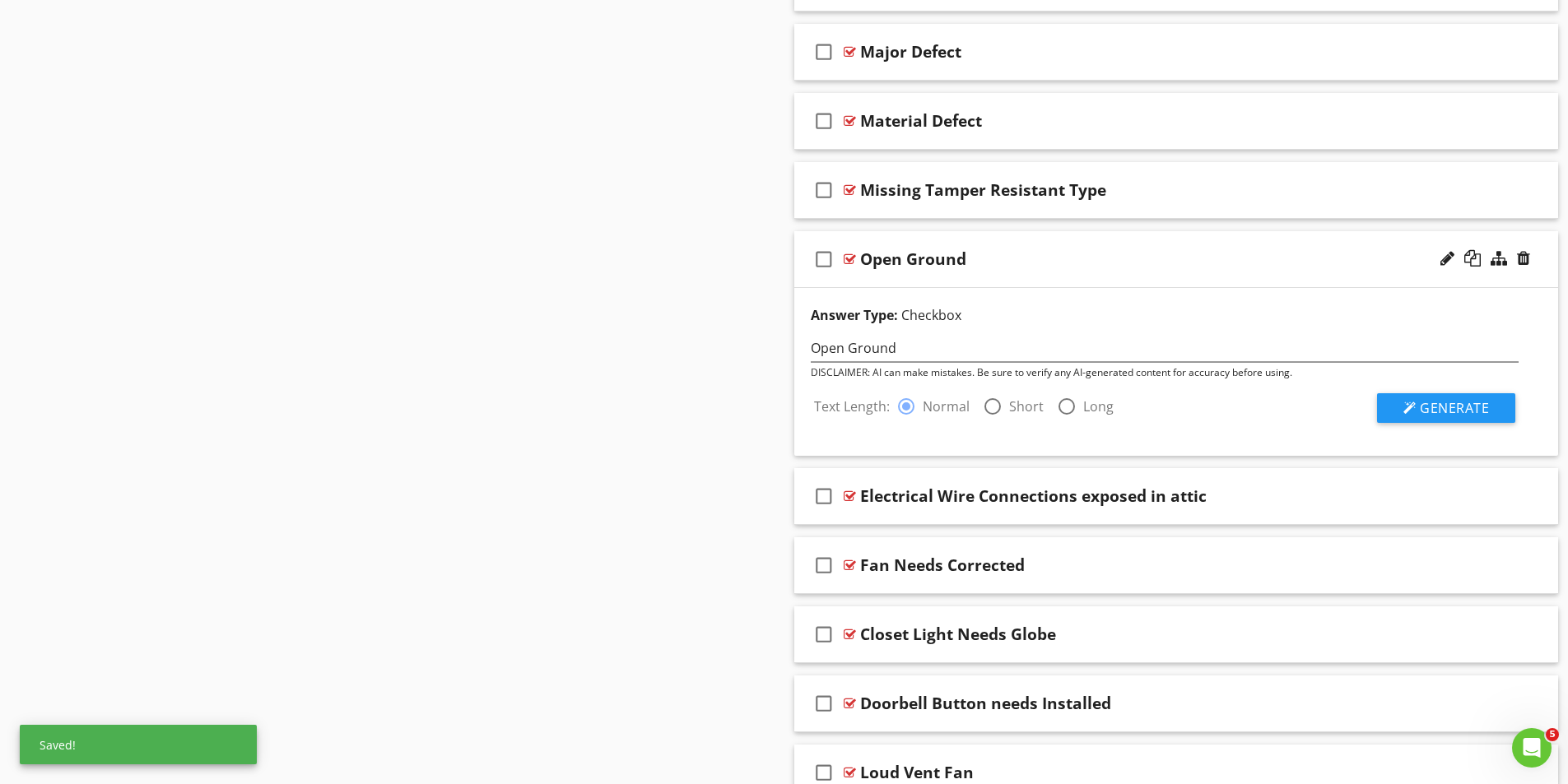
click at [982, 400] on div at bounding box center [992, 407] width 28 height 28
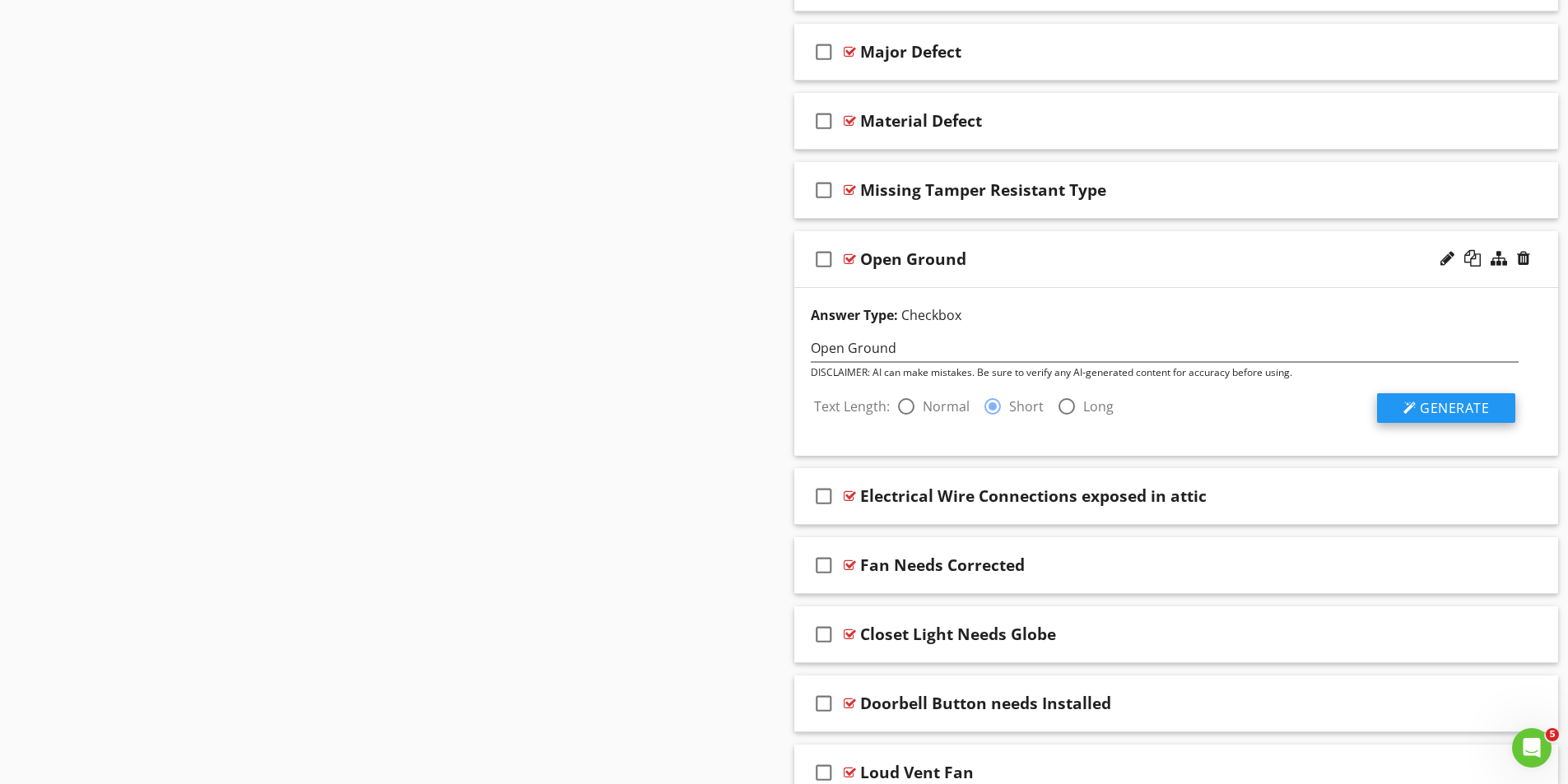
click at [1451, 404] on span "Generate" at bounding box center [1454, 408] width 69 height 18
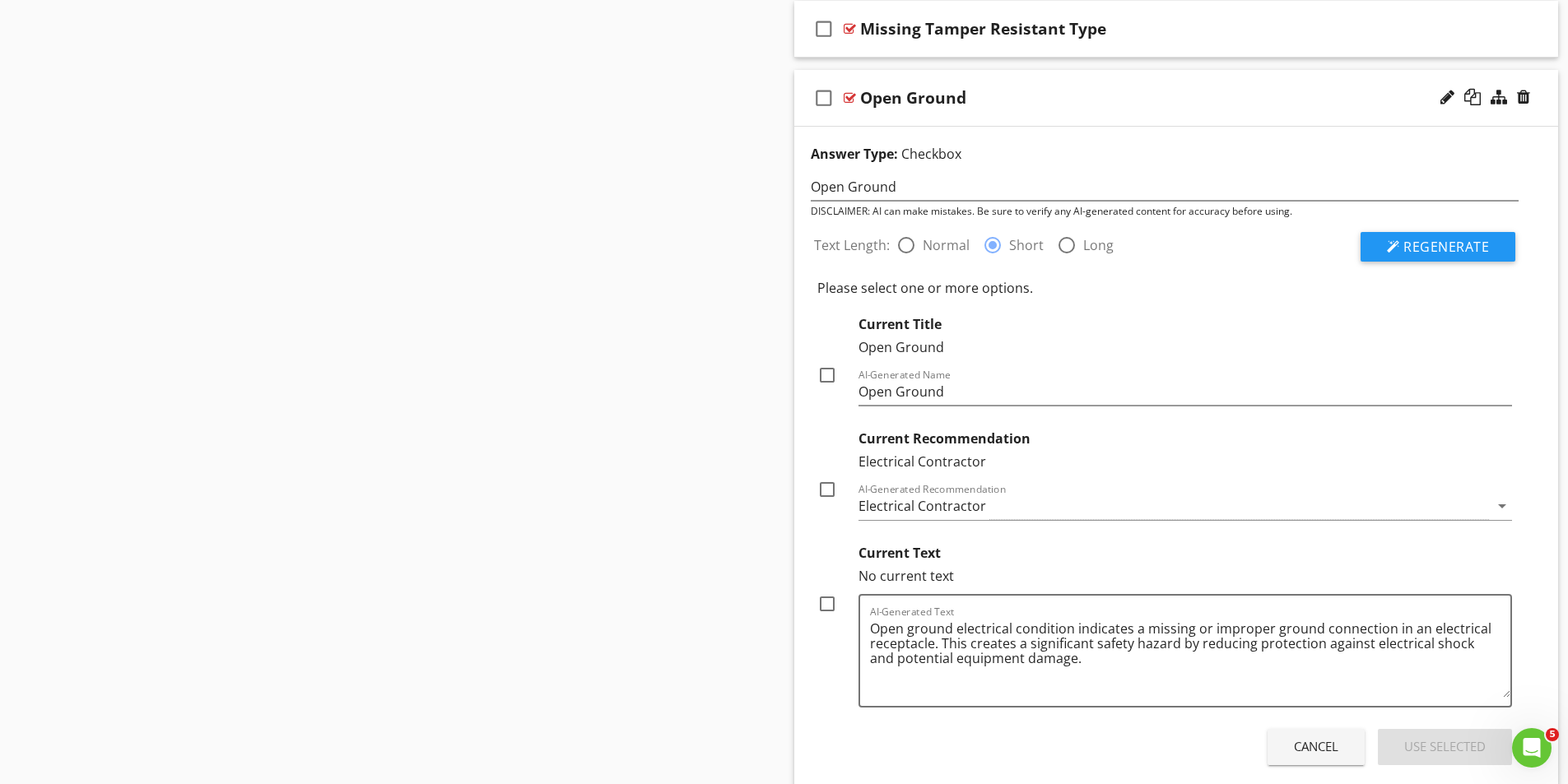
scroll to position [4280, 0]
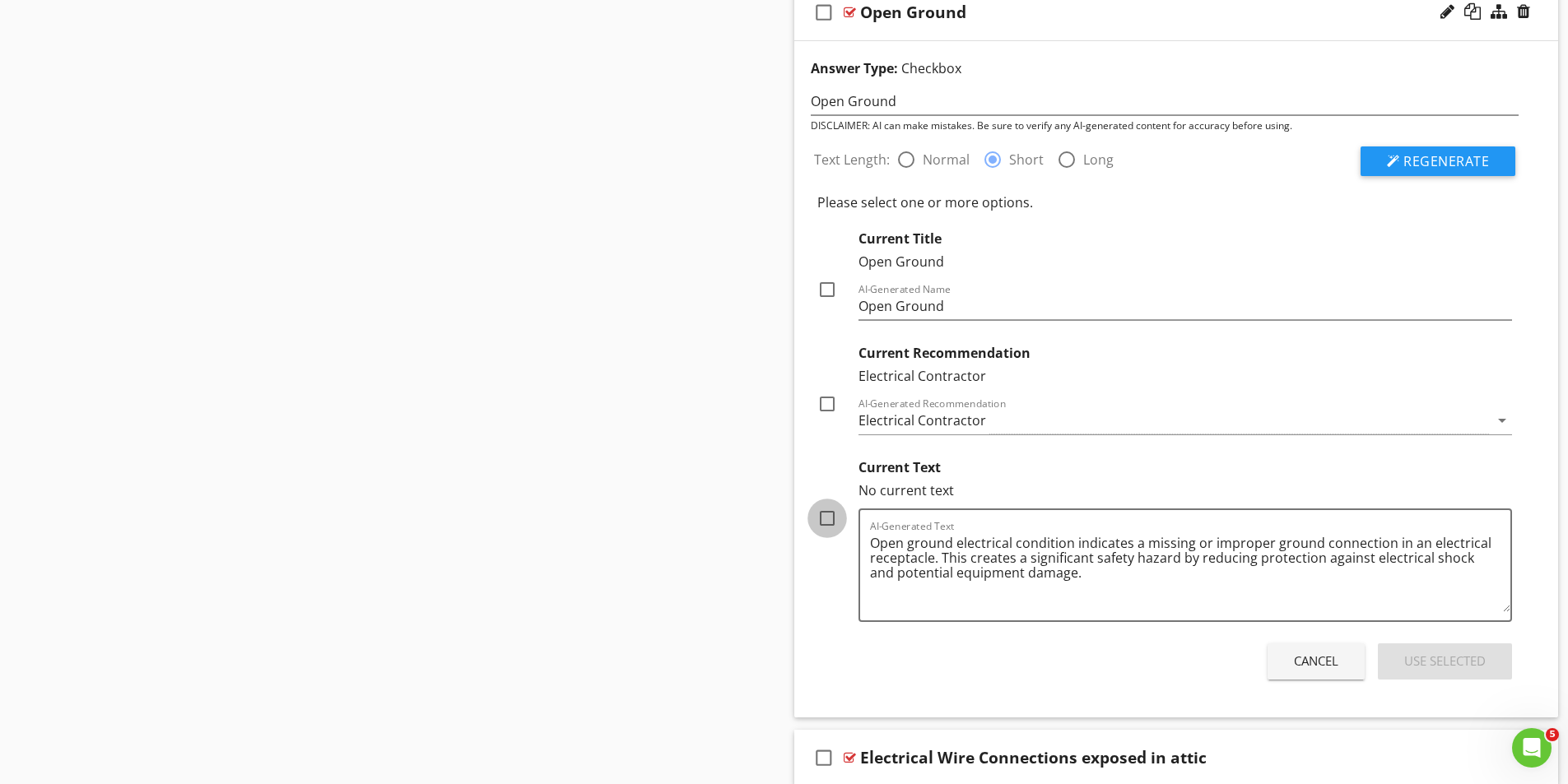
click at [828, 515] on div at bounding box center [827, 518] width 28 height 28
click at [1448, 659] on div "Use Selected" at bounding box center [1445, 661] width 82 height 19
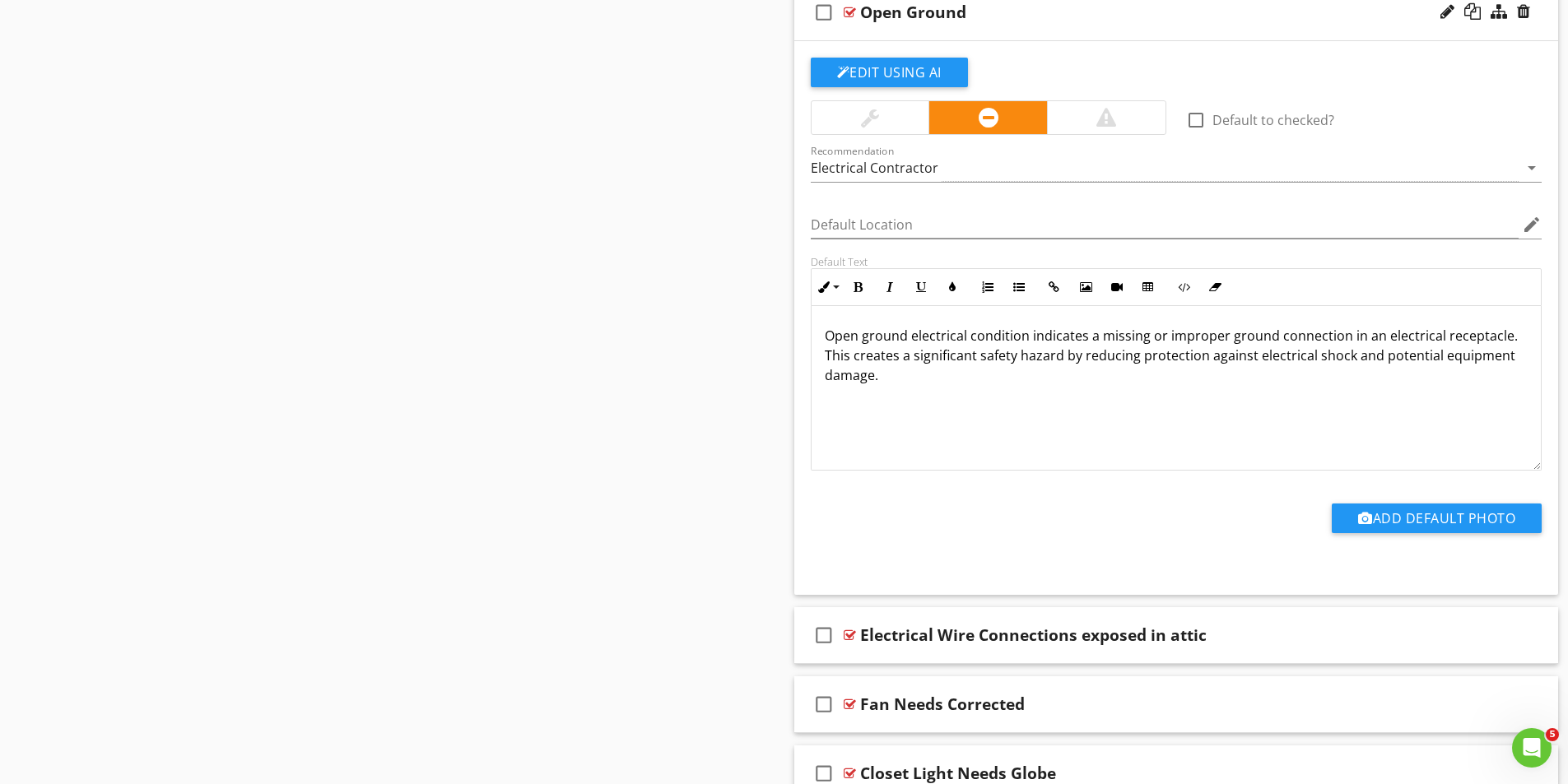
click at [846, 9] on div at bounding box center [849, 12] width 12 height 13
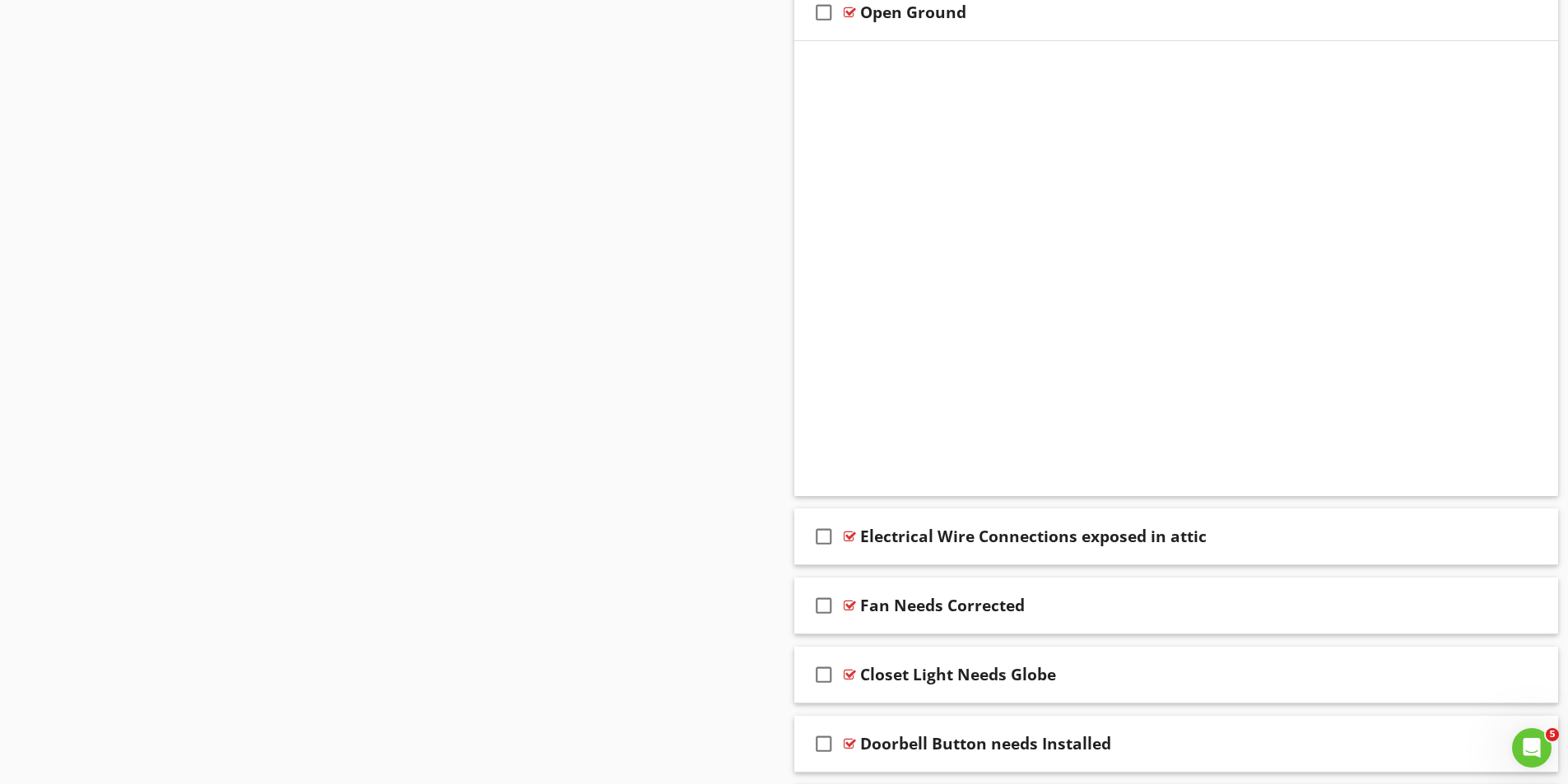
scroll to position [4159, 0]
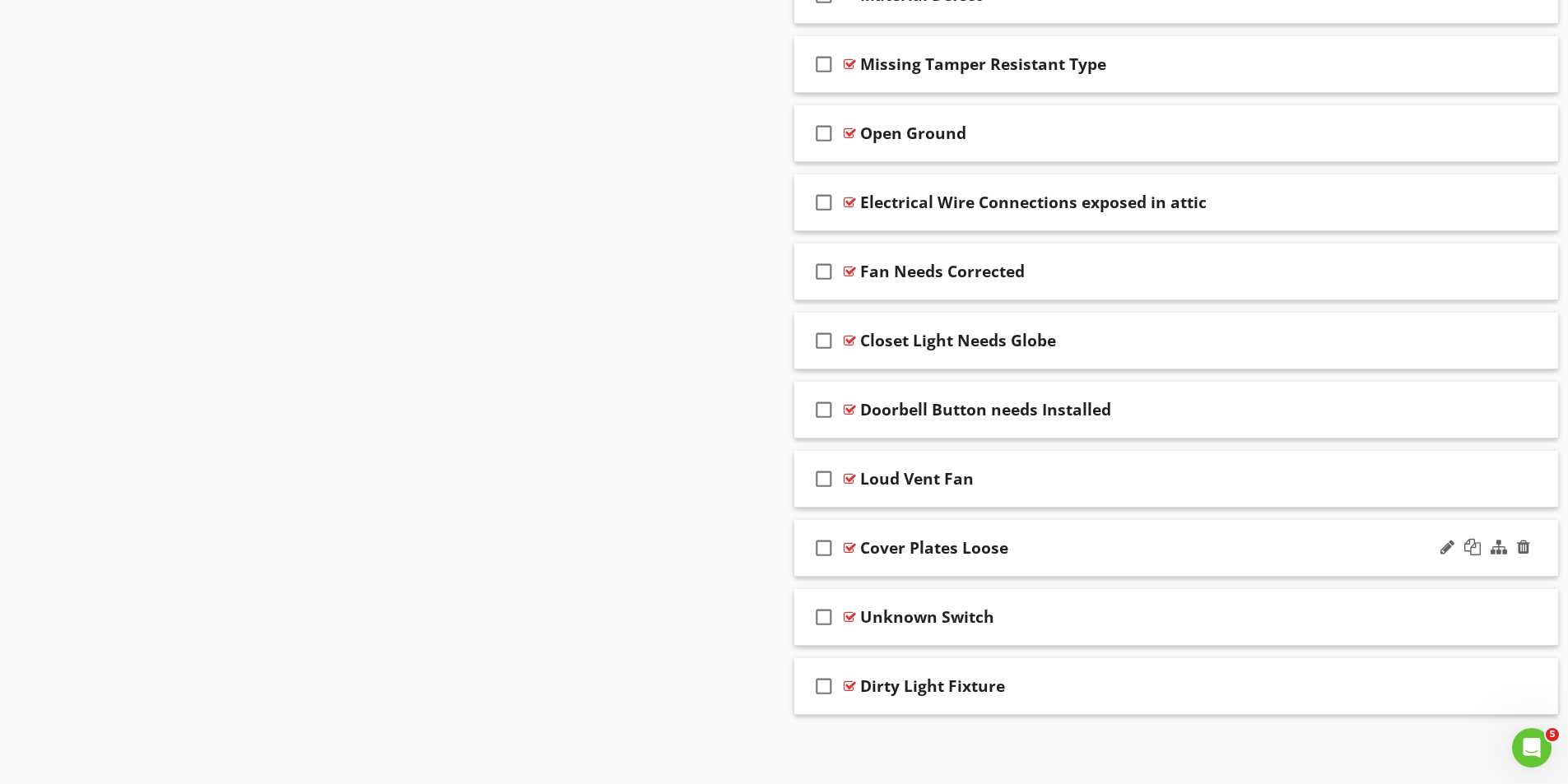
click at [849, 545] on div at bounding box center [849, 548] width 12 height 13
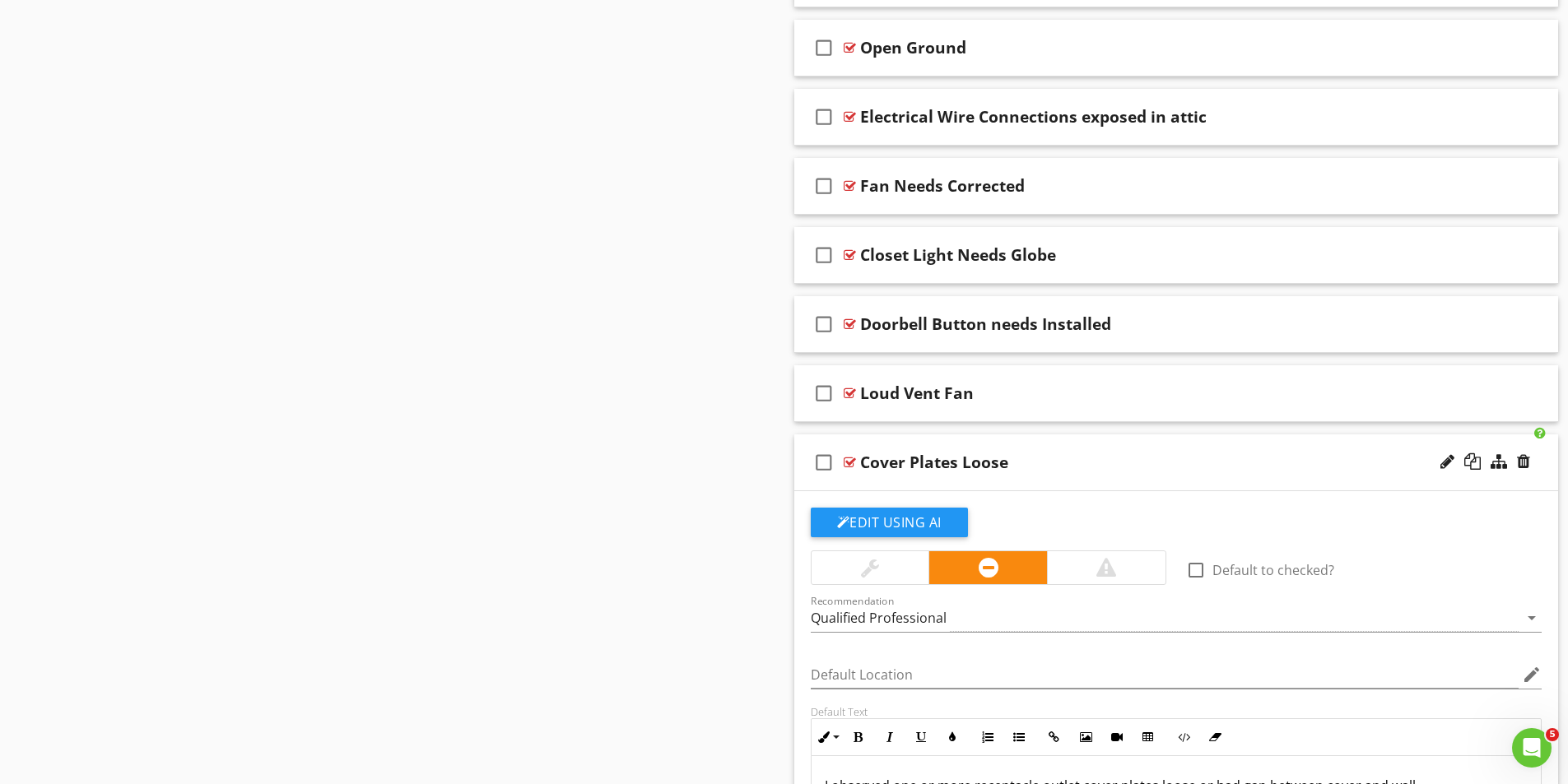
scroll to position [4362, 0]
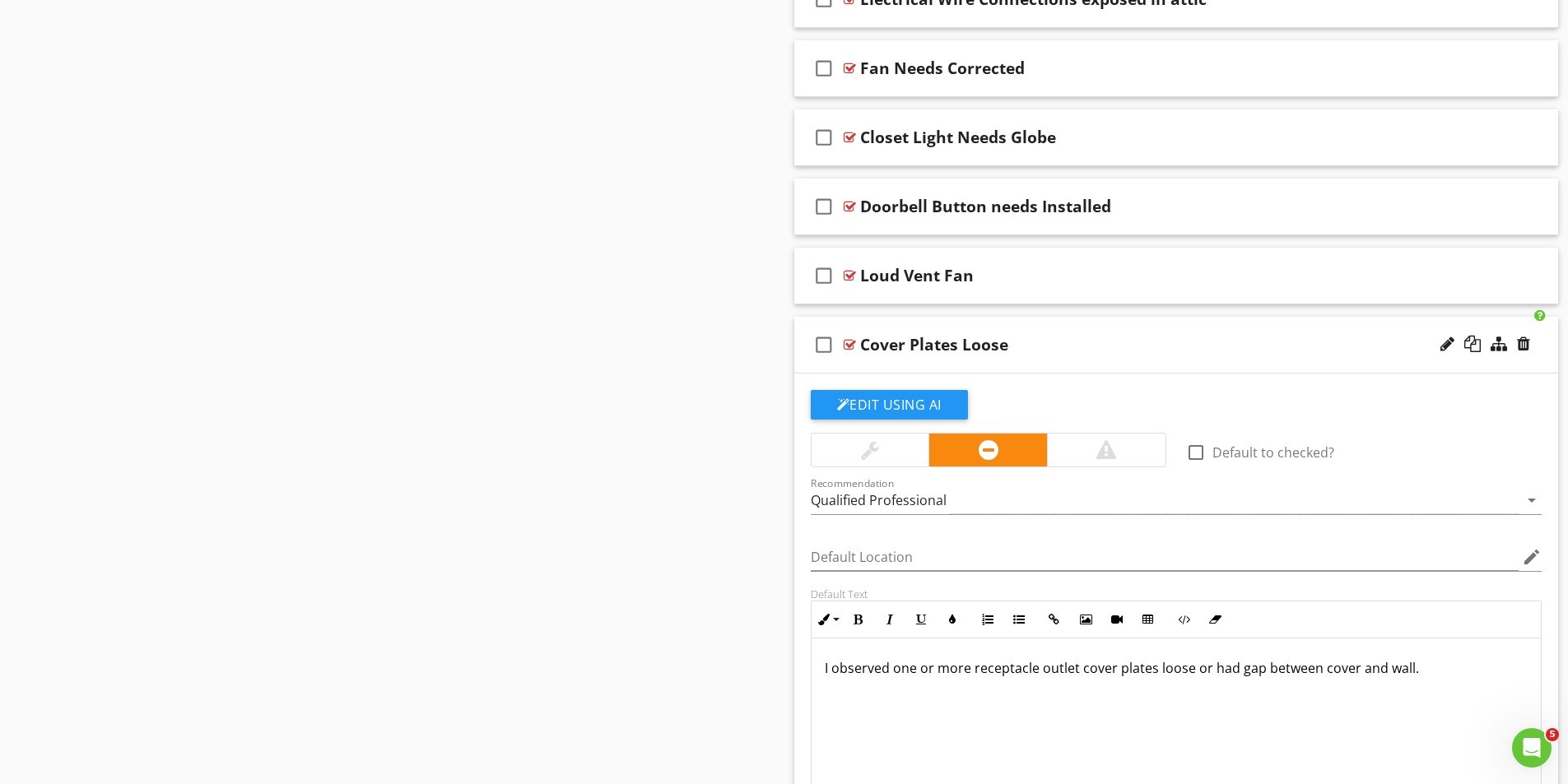
click at [848, 343] on div at bounding box center [849, 344] width 12 height 13
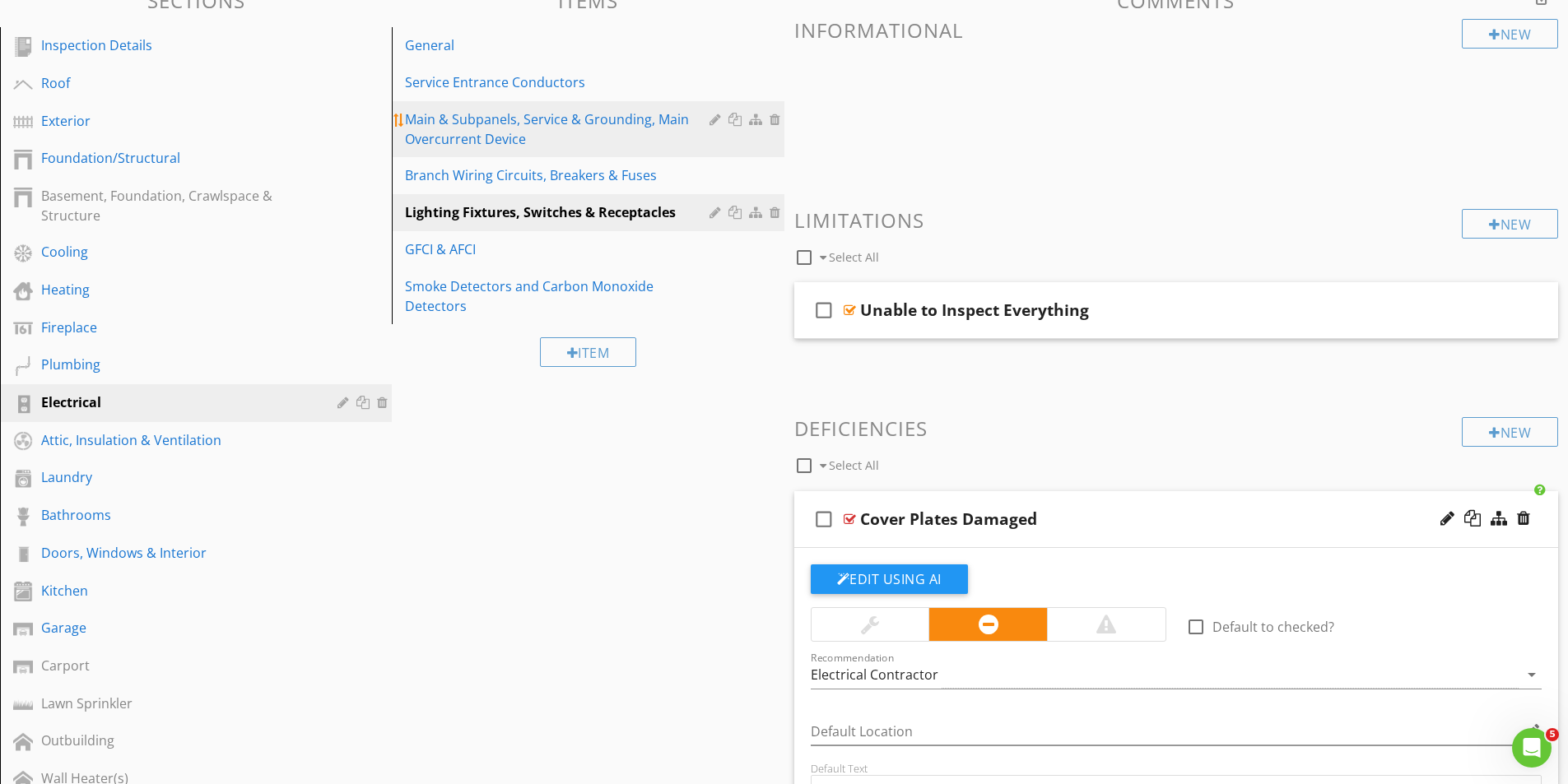
scroll to position [0, 0]
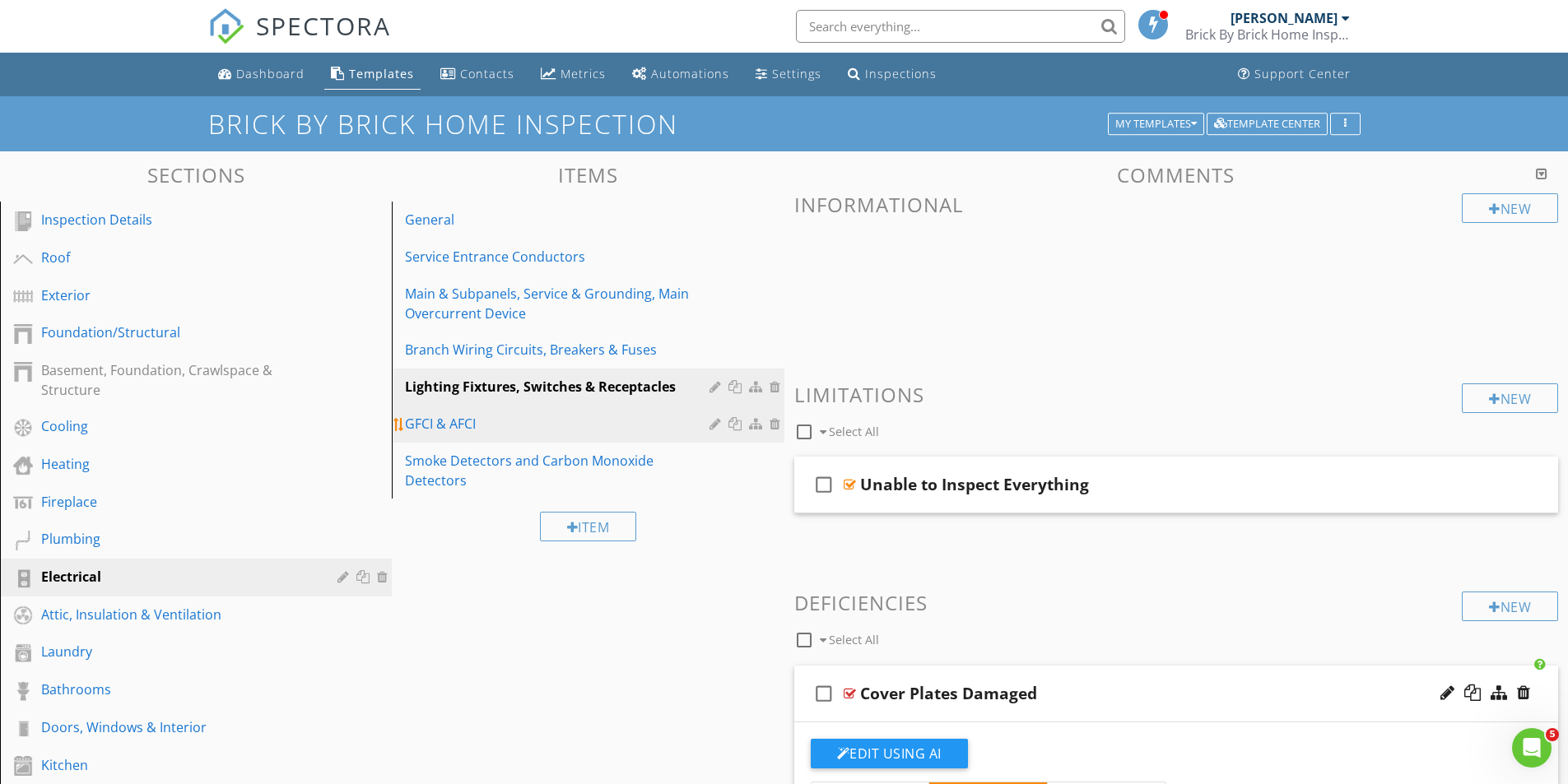
click at [450, 423] on div "GFCI & AFCI" at bounding box center [559, 423] width 308 height 20
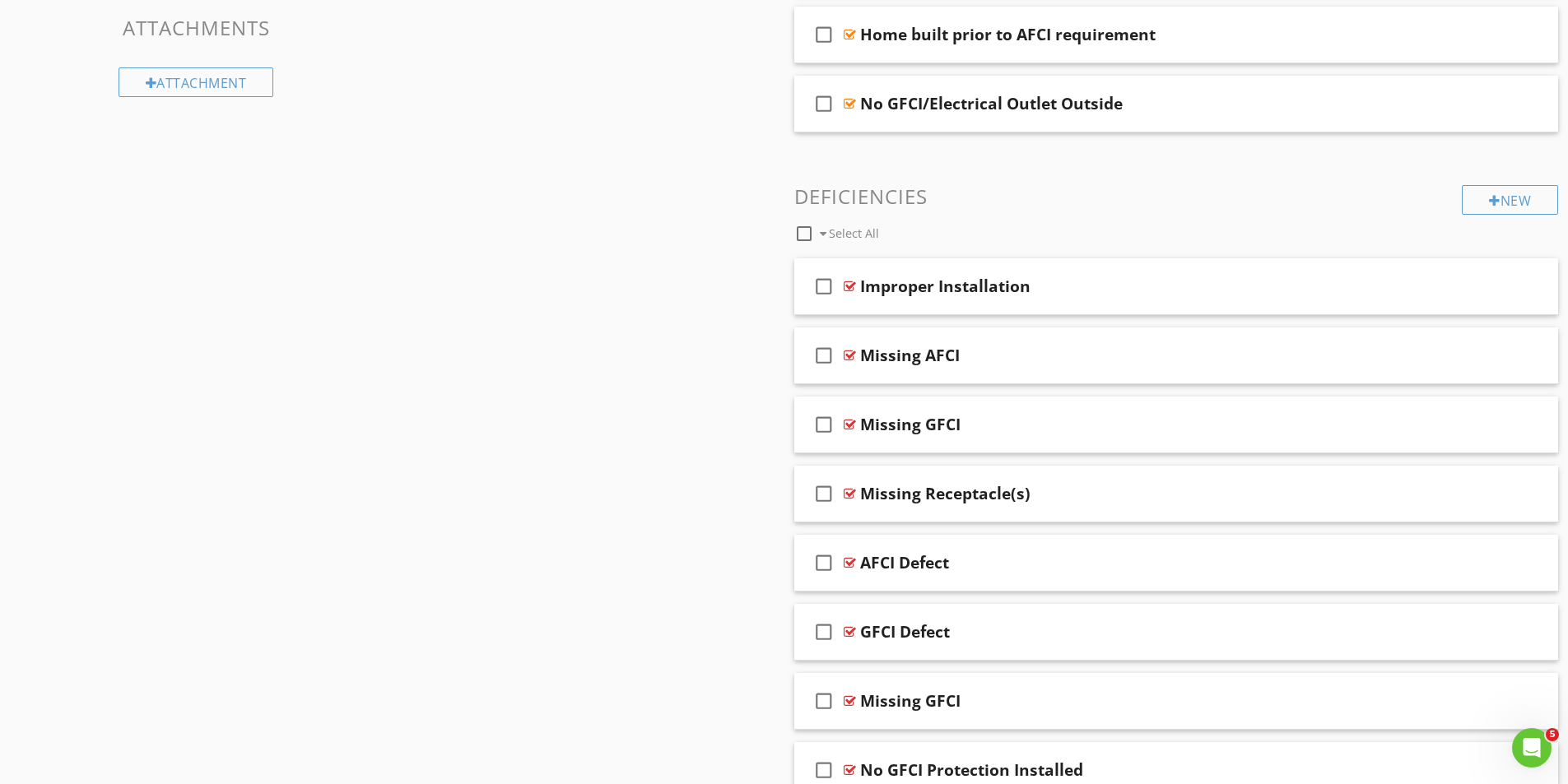
scroll to position [1070, 0]
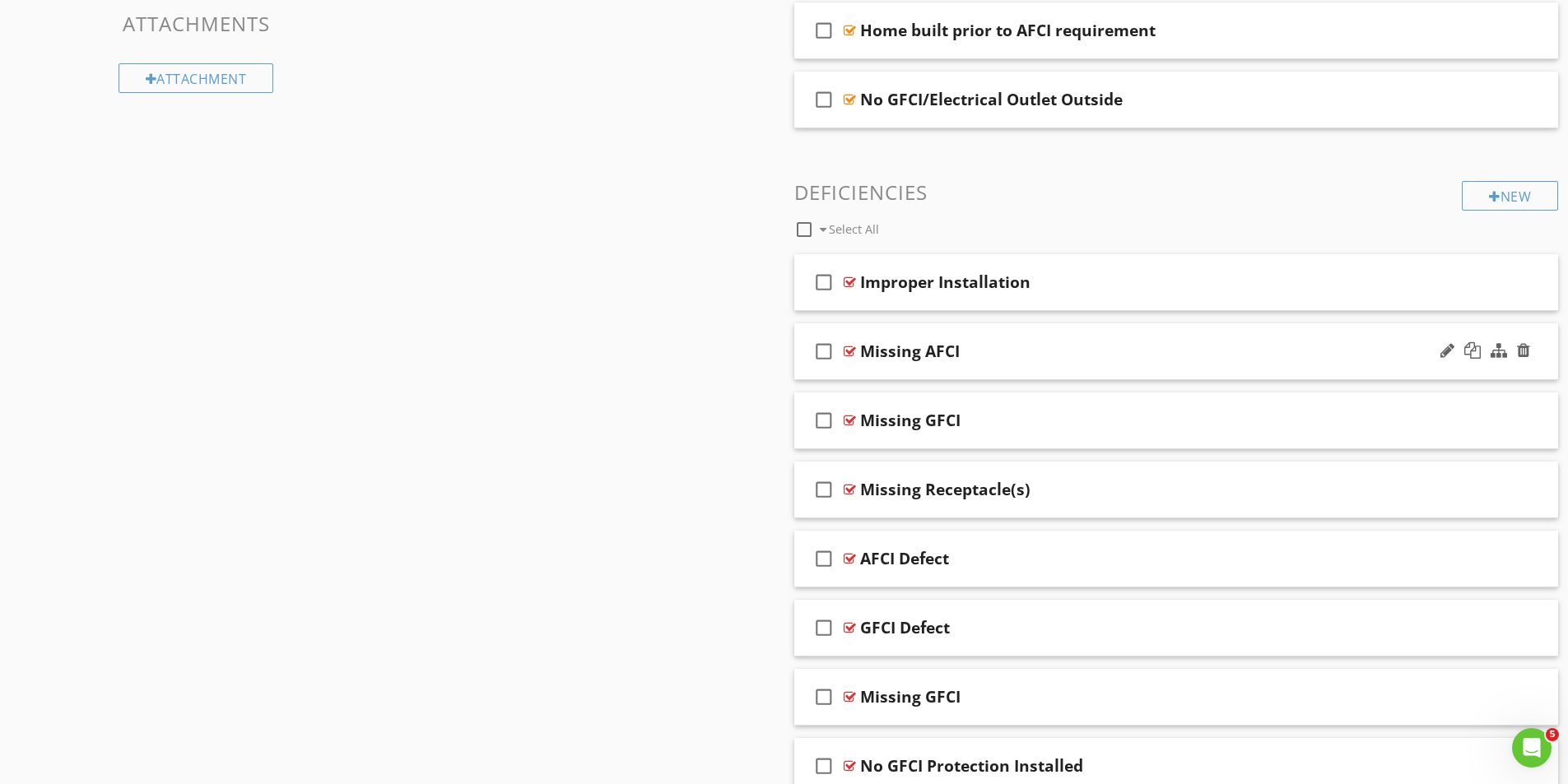
click at [846, 348] on div at bounding box center [849, 351] width 12 height 13
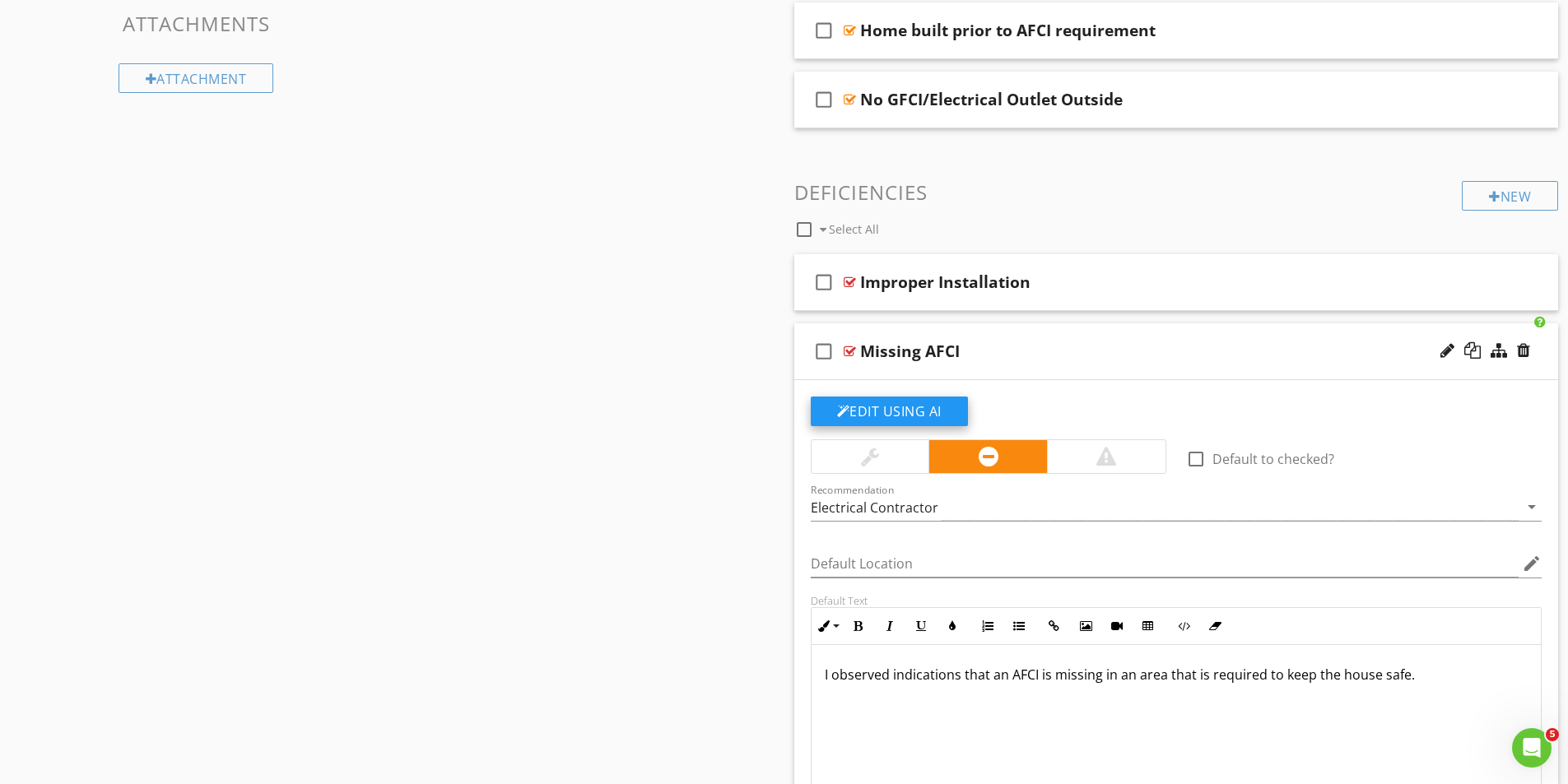
click at [892, 410] on button "Edit Using AI" at bounding box center [889, 411] width 157 height 30
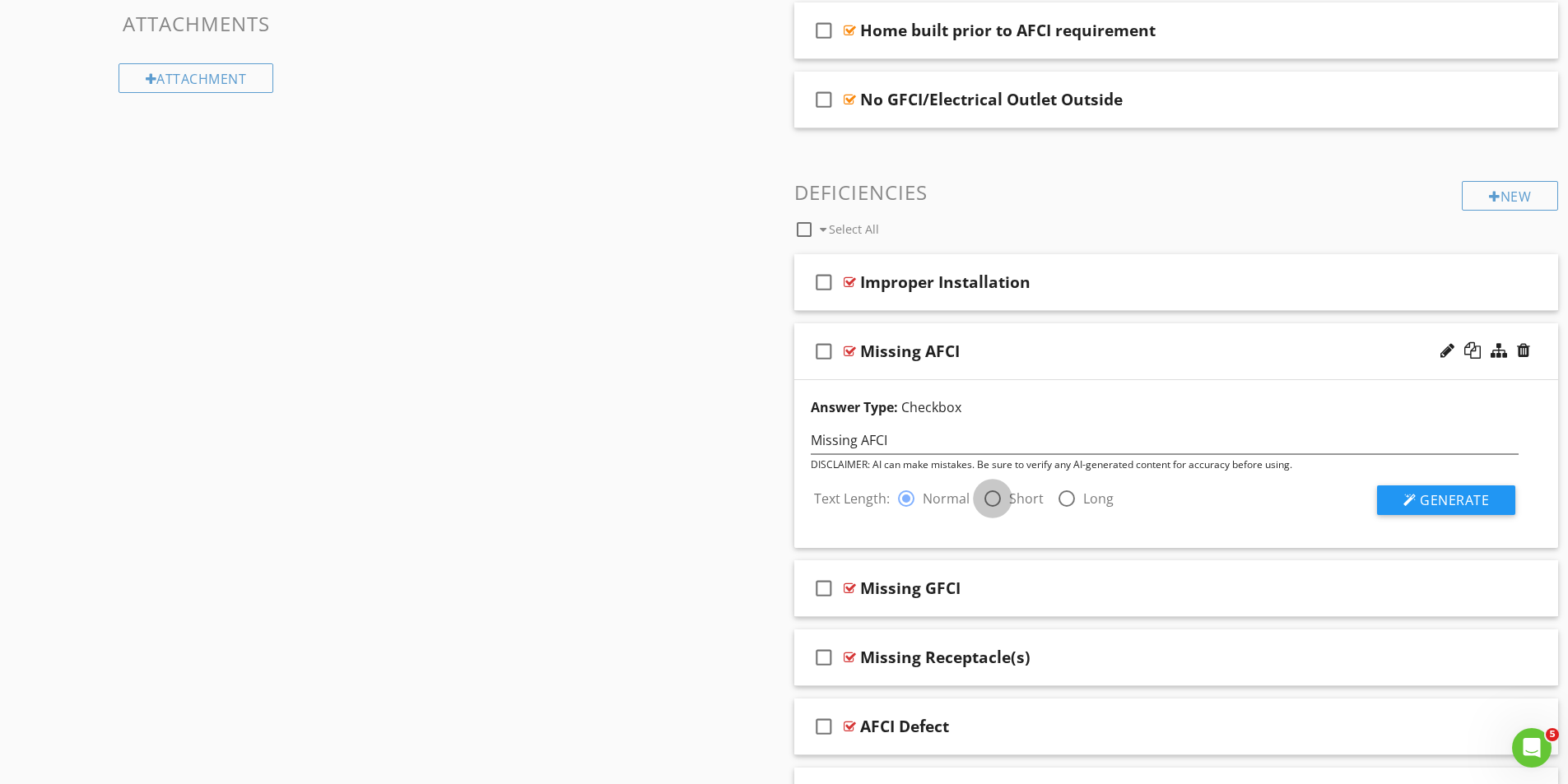
click at [990, 498] on div at bounding box center [992, 498] width 28 height 28
drag, startPoint x: 1447, startPoint y: 500, endPoint x: 1416, endPoint y: 483, distance: 35.4
click at [1448, 500] on span "Generate" at bounding box center [1454, 500] width 69 height 18
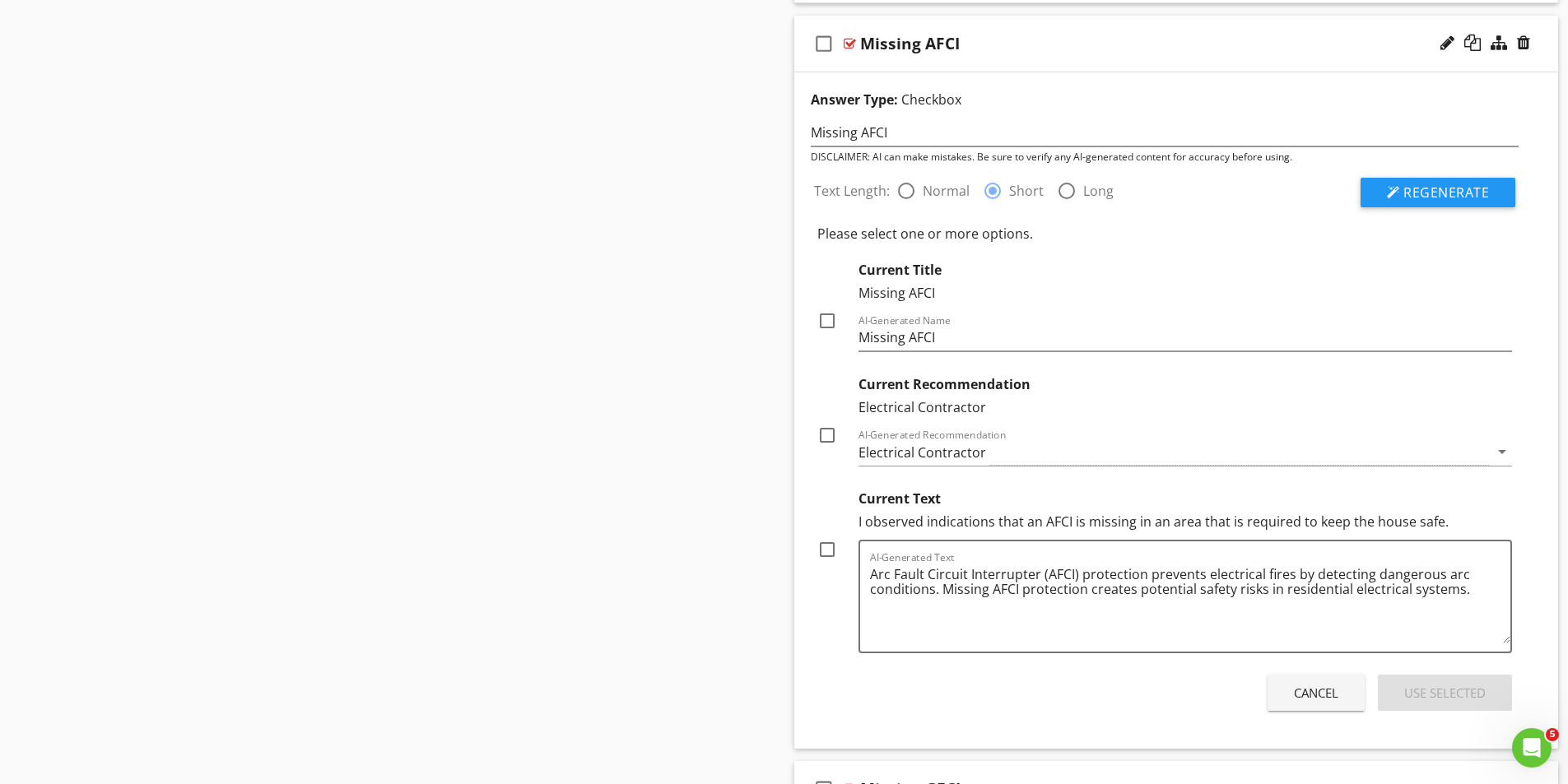
scroll to position [1399, 0]
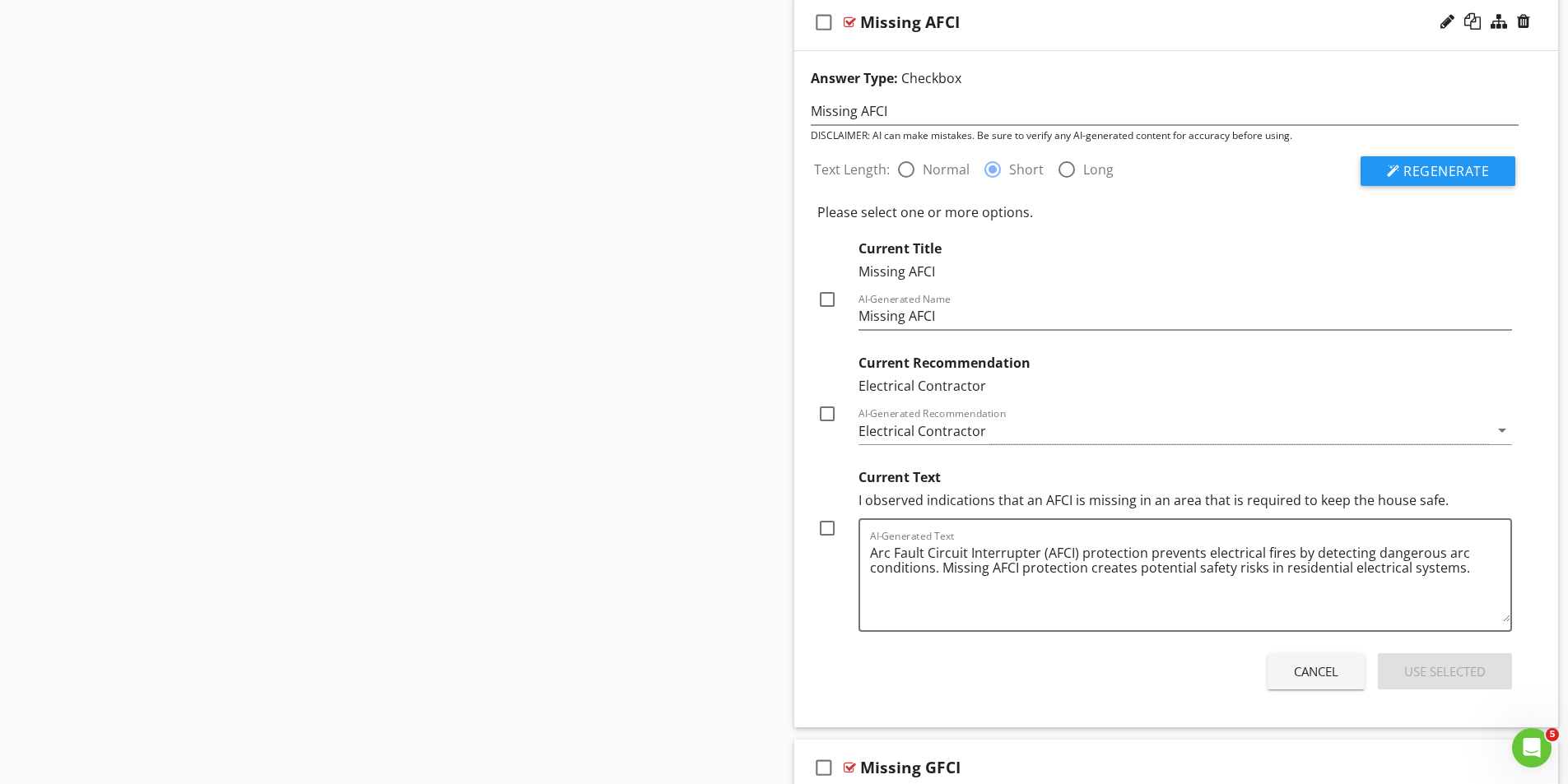
click at [904, 169] on div at bounding box center [906, 170] width 28 height 28
click at [1456, 171] on span "Regenerate" at bounding box center [1446, 171] width 85 height 18
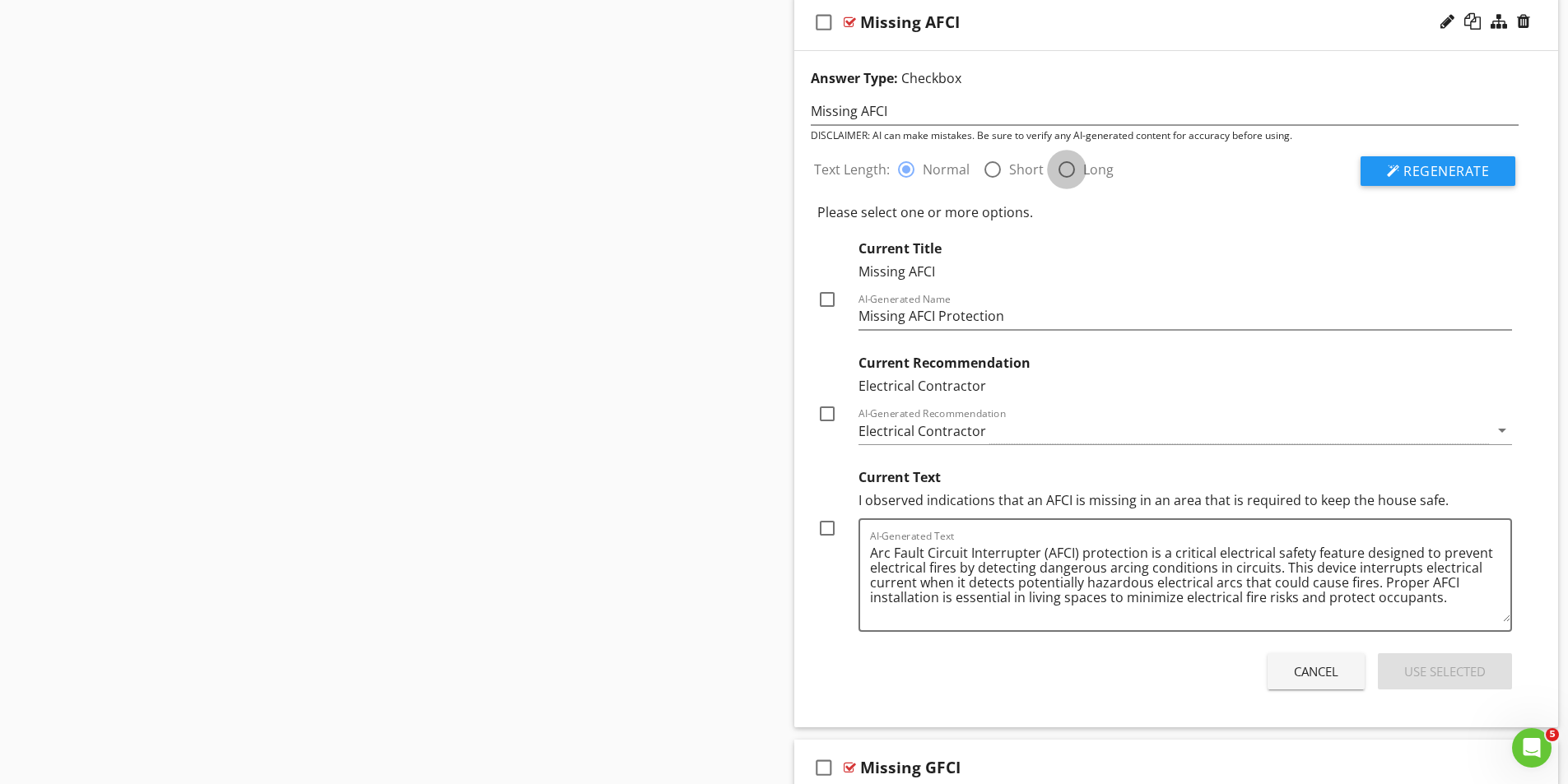
click at [1064, 168] on div at bounding box center [1066, 170] width 28 height 28
click at [1460, 172] on span "Regenerate" at bounding box center [1446, 171] width 85 height 18
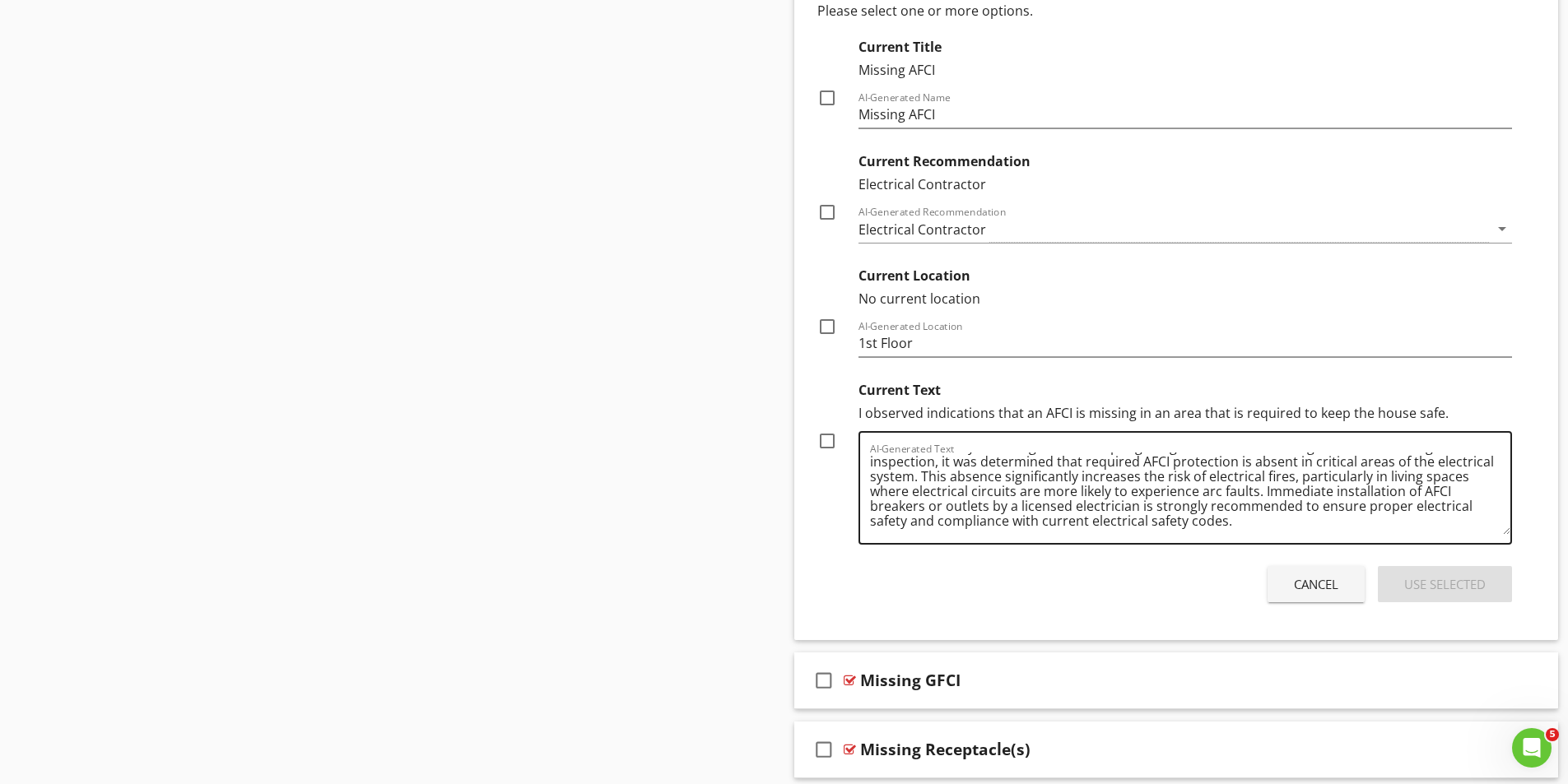
scroll to position [1646, 0]
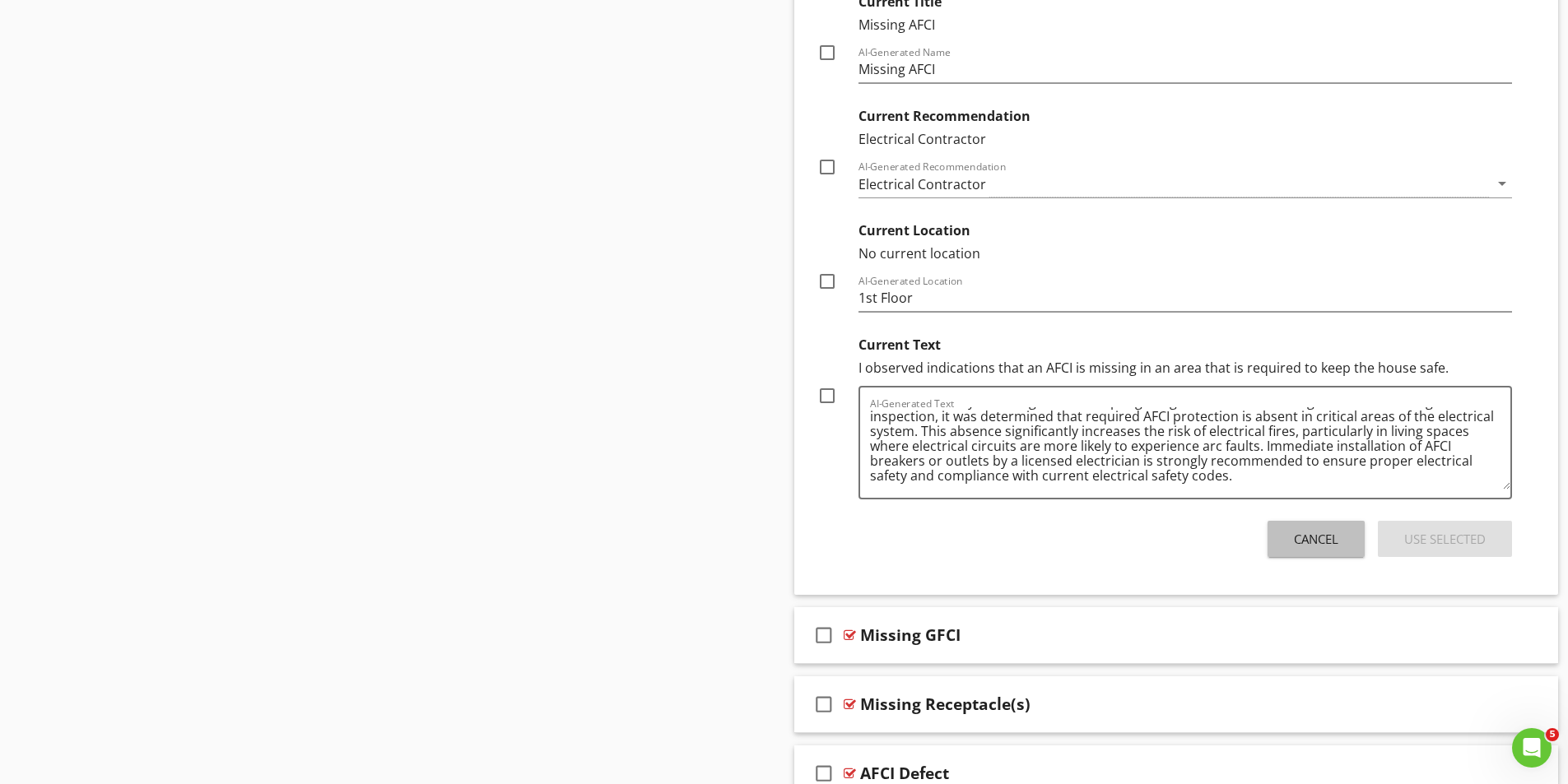
click at [1309, 537] on div "Cancel" at bounding box center [1315, 539] width 44 height 19
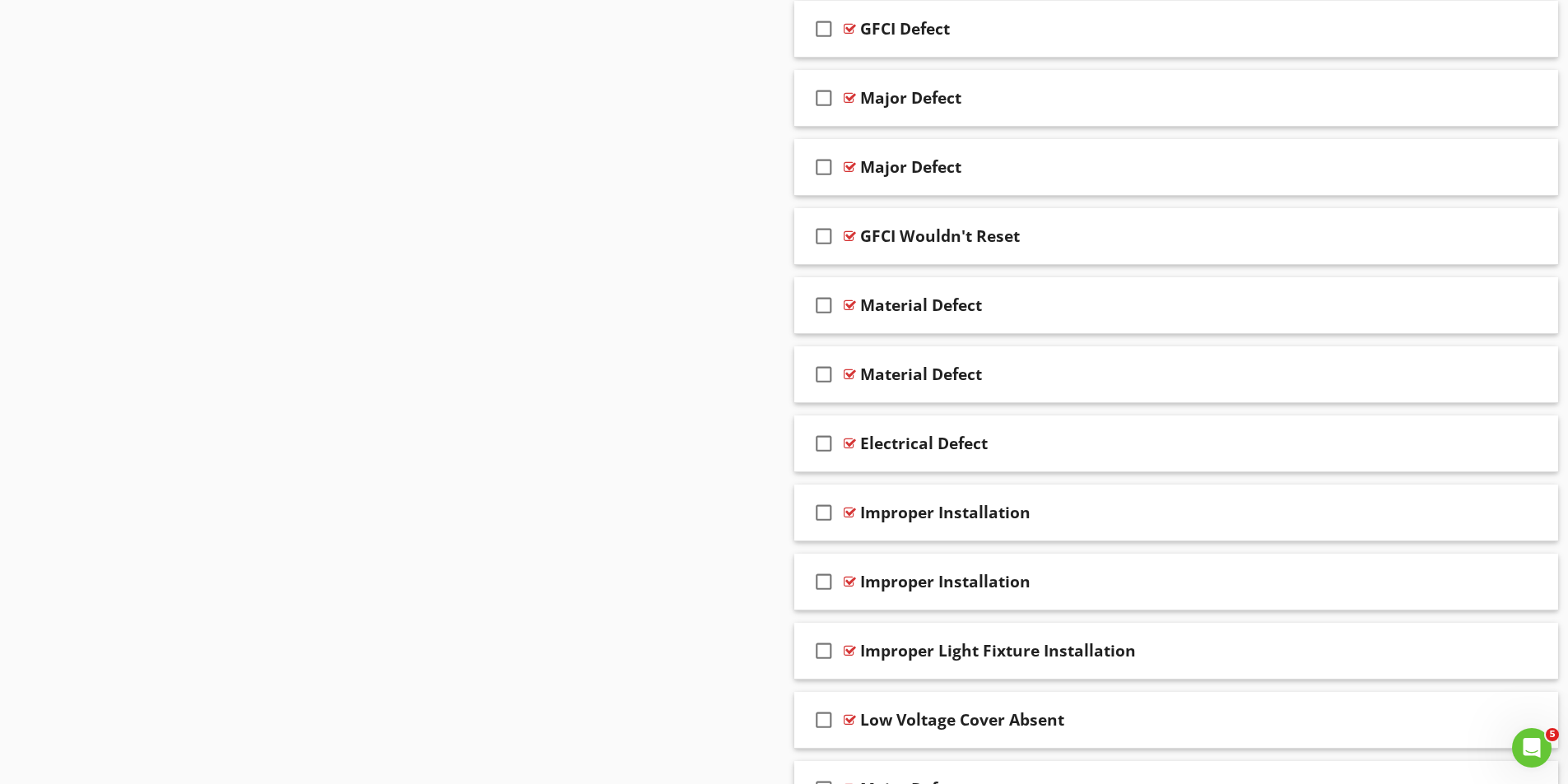
scroll to position [2633, 0]
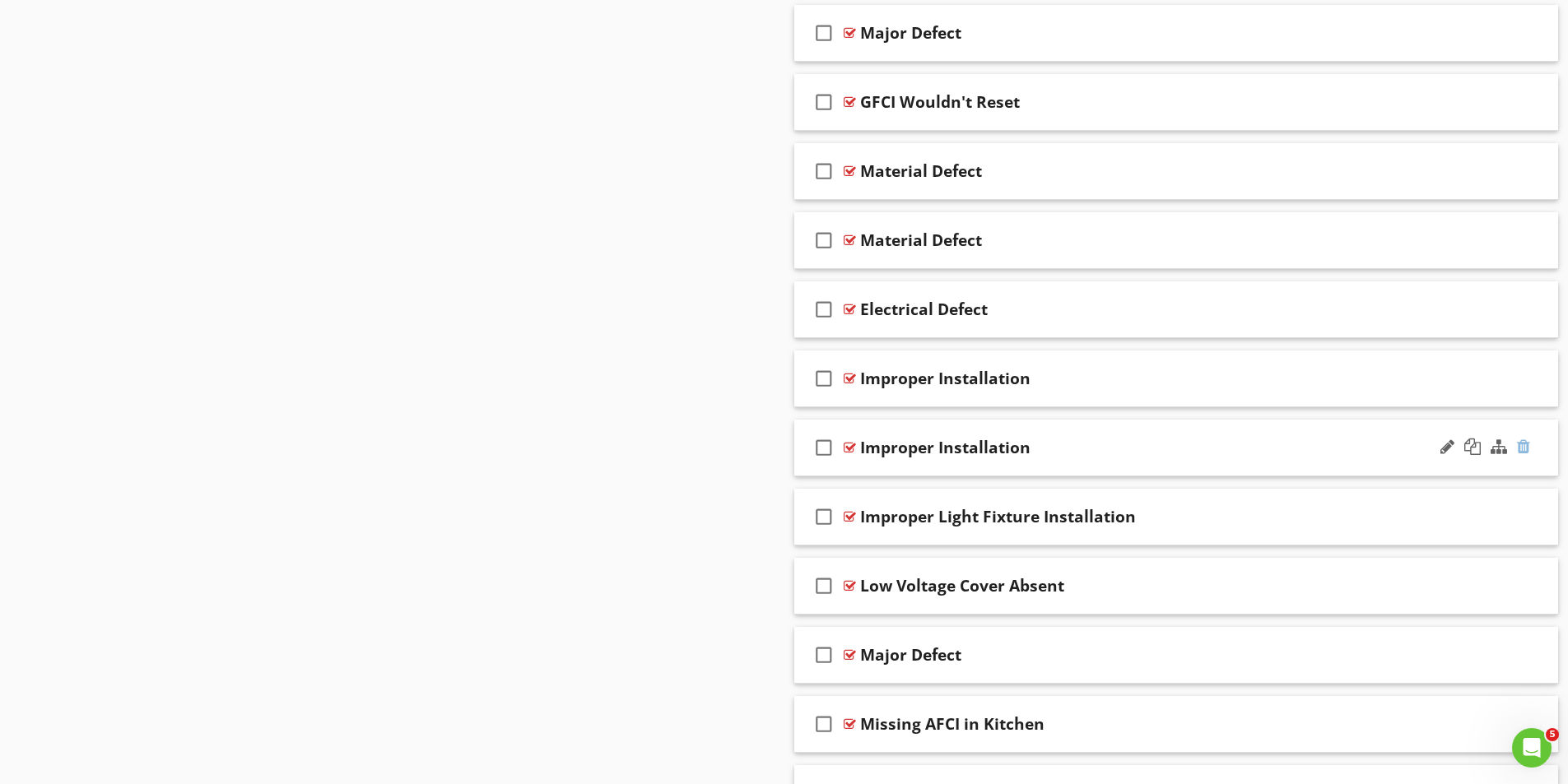
click at [1524, 447] on div at bounding box center [1523, 447] width 13 height 17
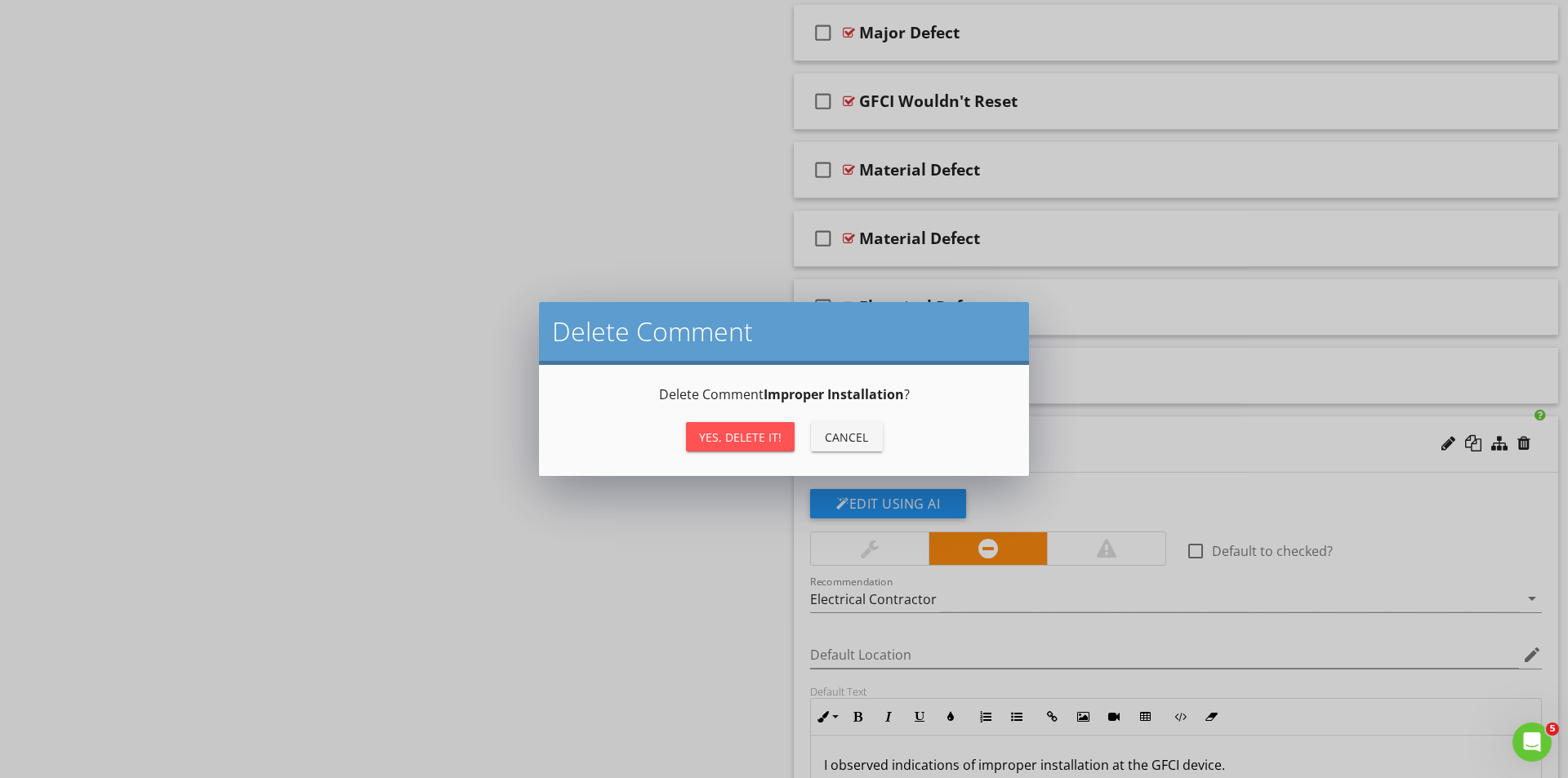
click at [759, 443] on div "Yes, Delete it!" at bounding box center [740, 437] width 82 height 17
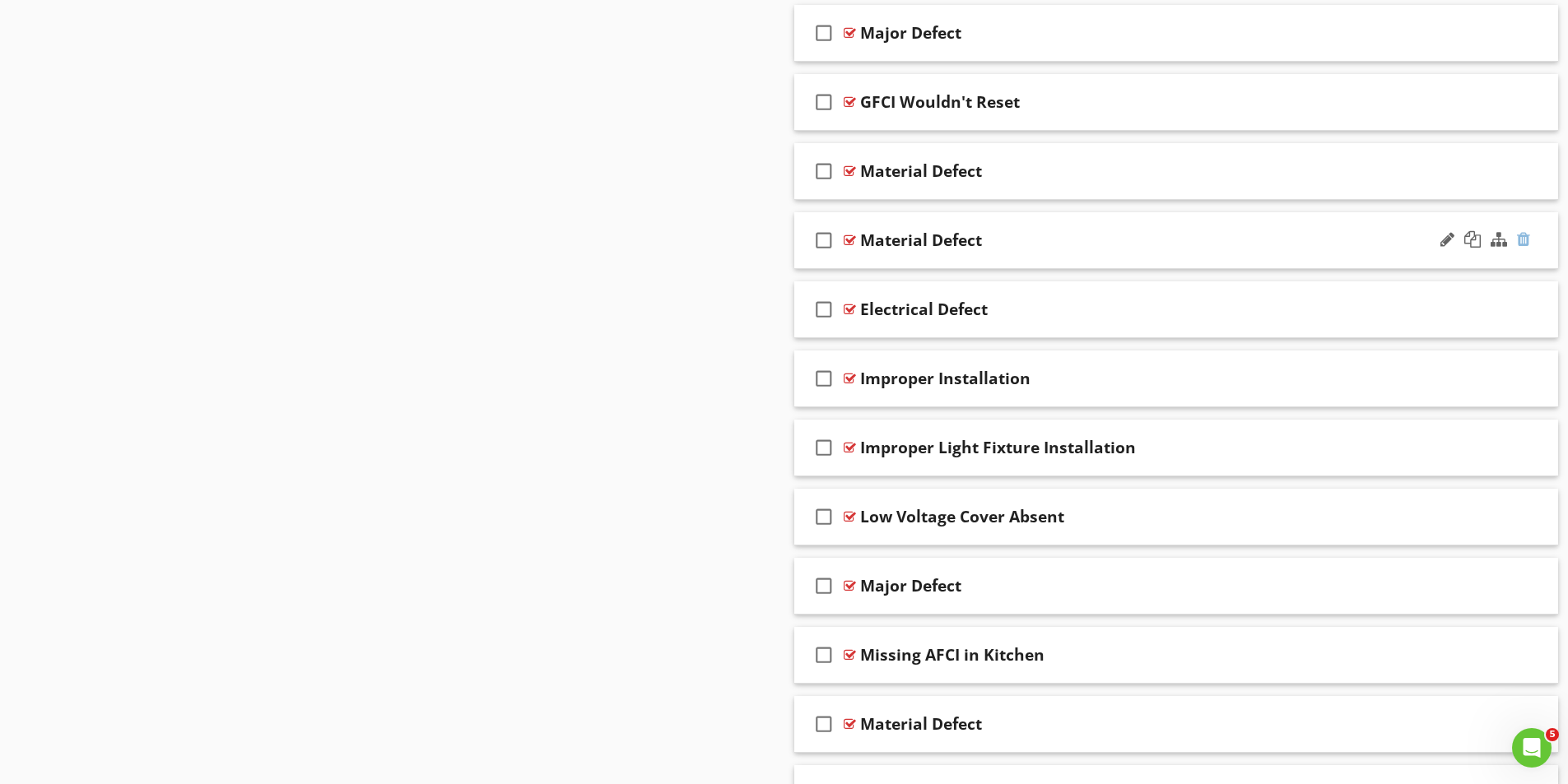
click at [1524, 237] on div at bounding box center [1523, 239] width 13 height 17
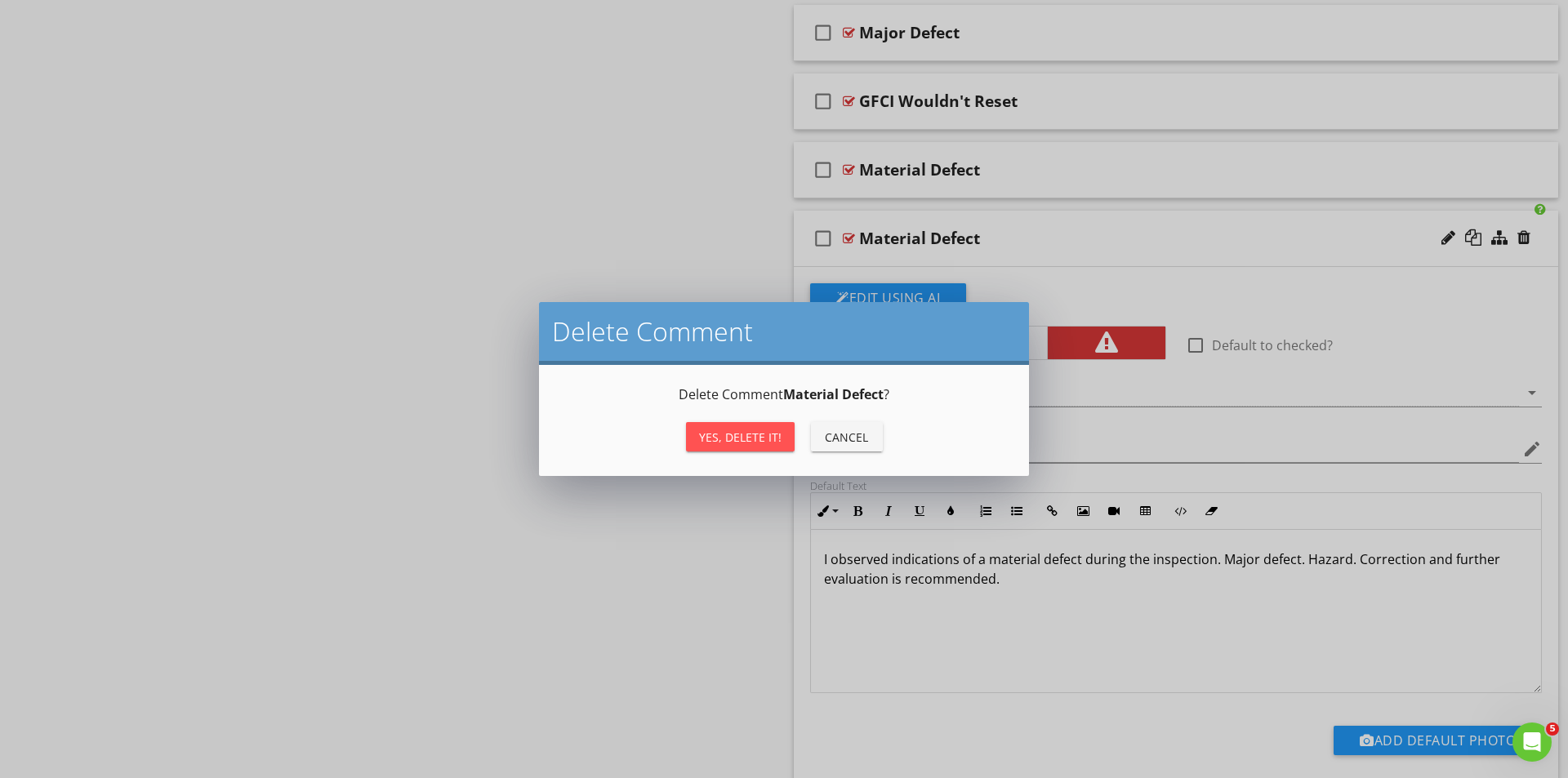
click at [736, 437] on div "Yes, Delete it!" at bounding box center [740, 437] width 82 height 17
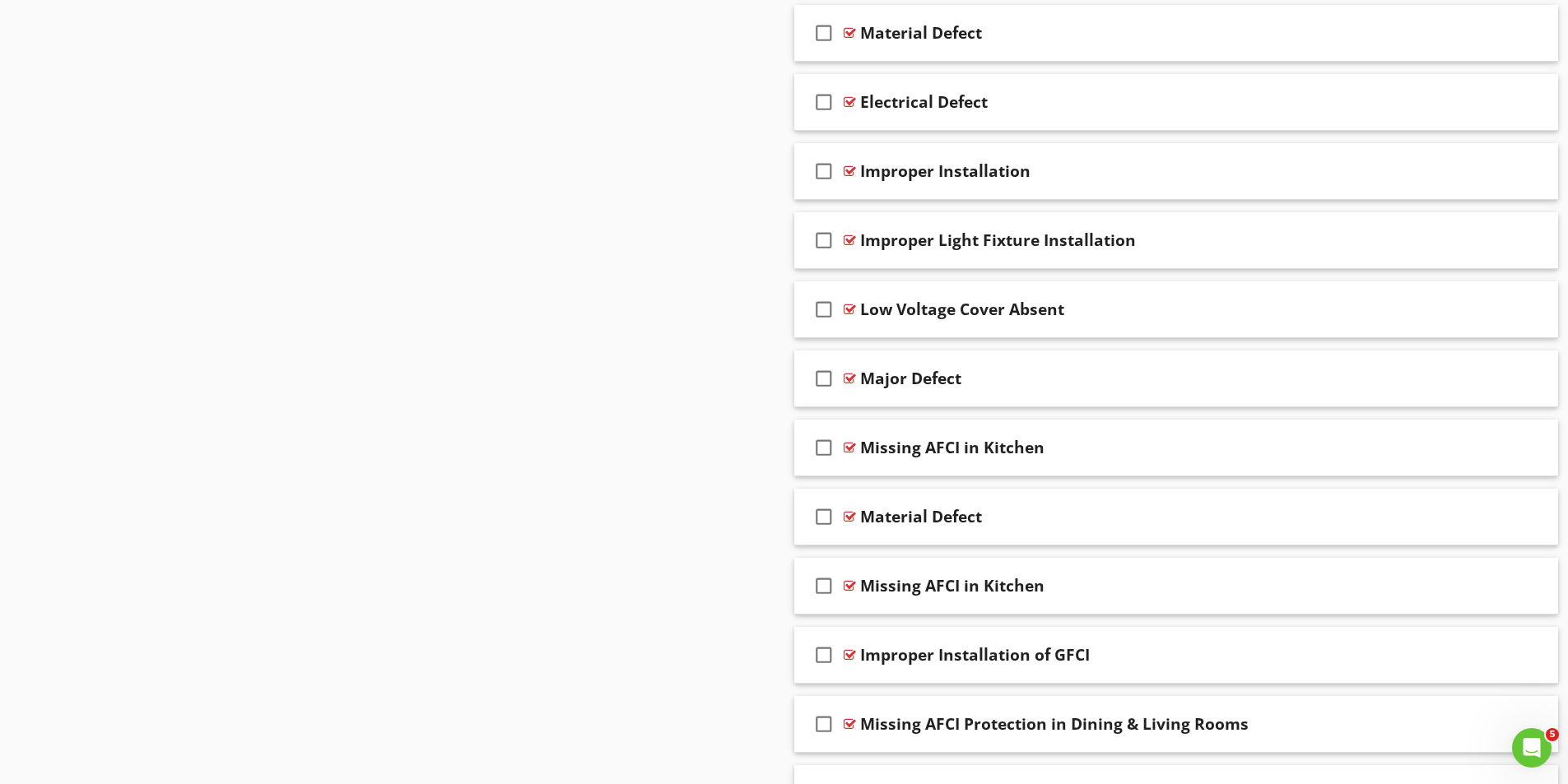
scroll to position [2798, 0]
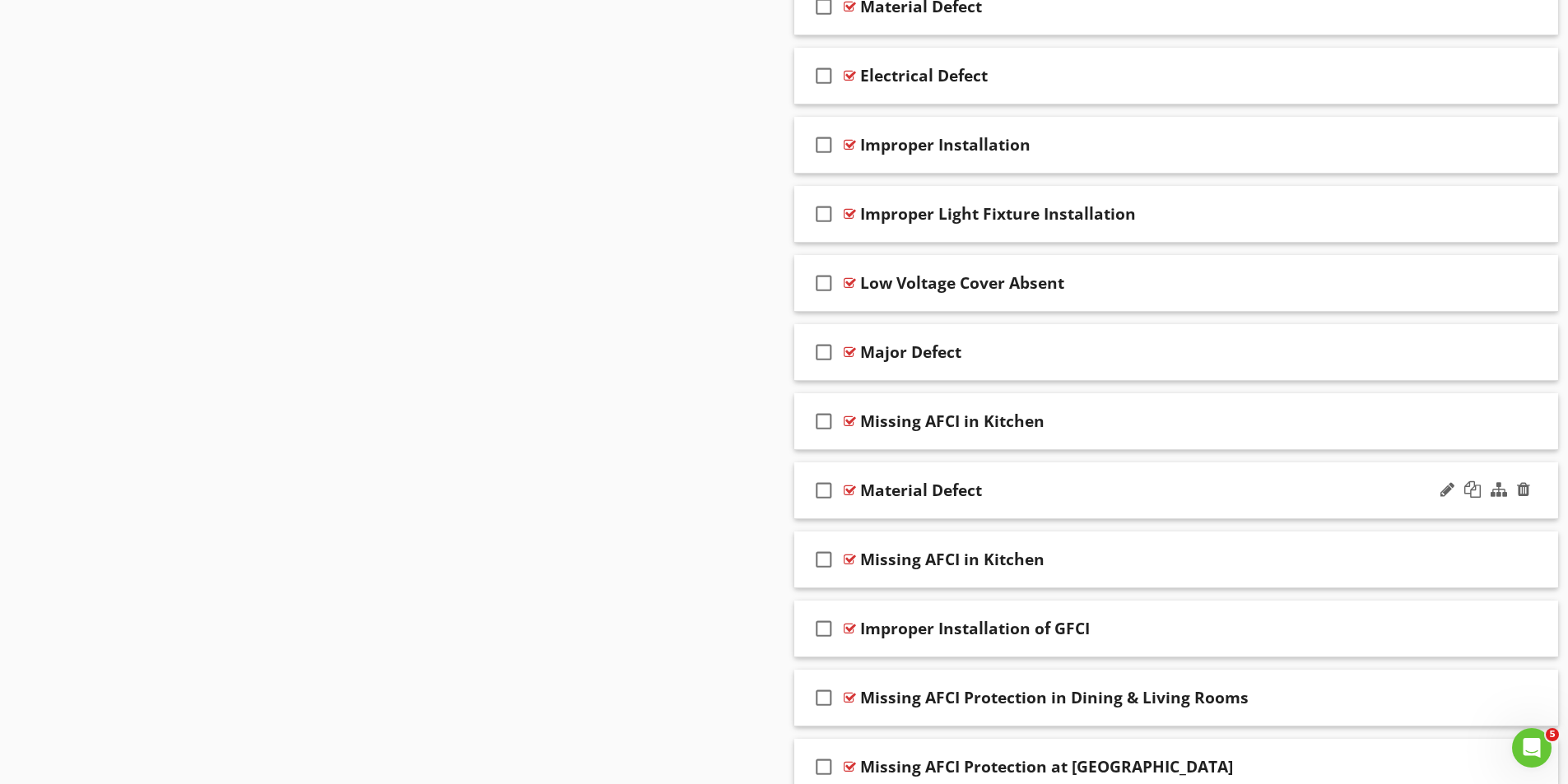
click at [849, 489] on div at bounding box center [849, 490] width 12 height 13
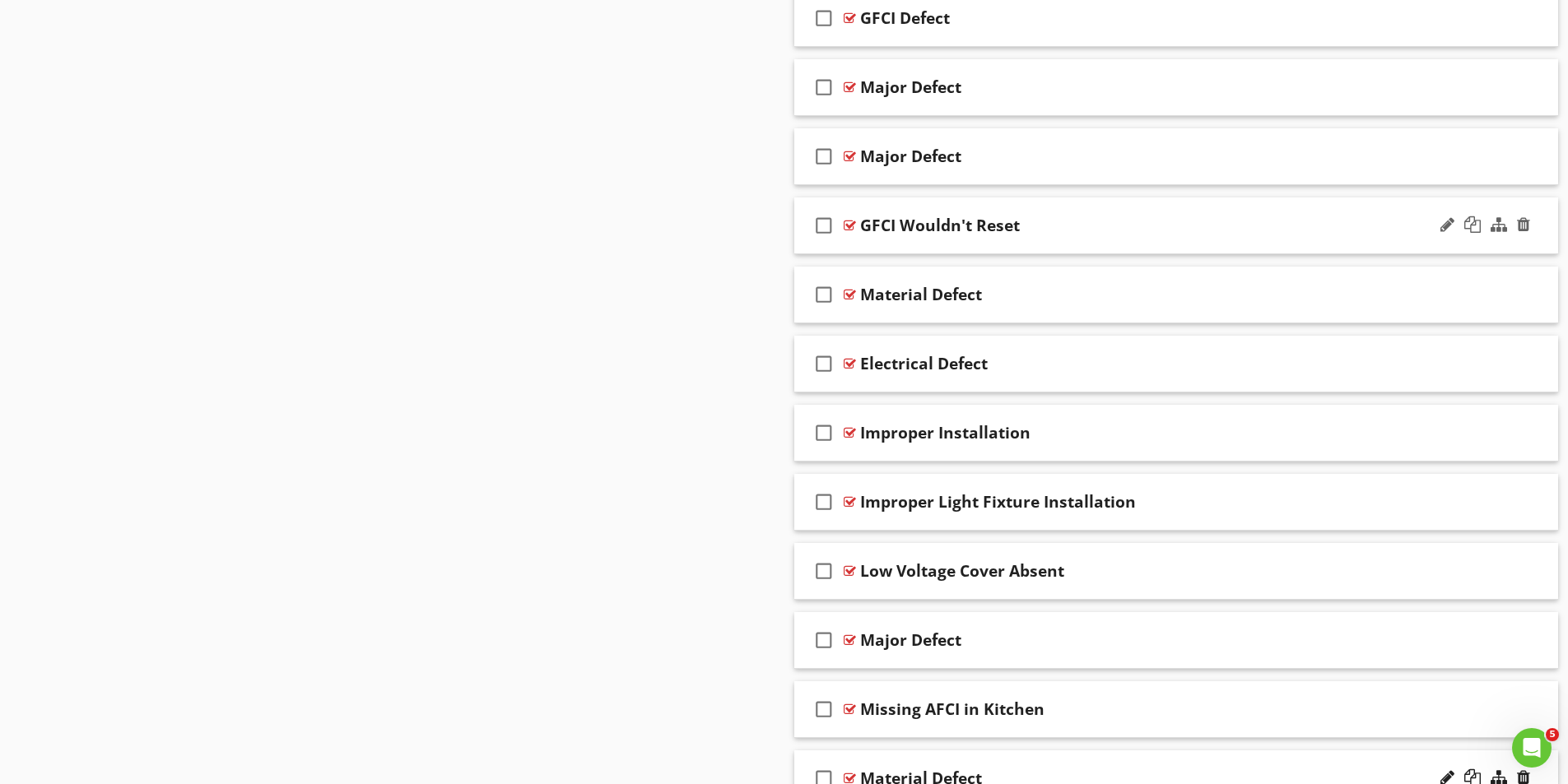
scroll to position [2469, 0]
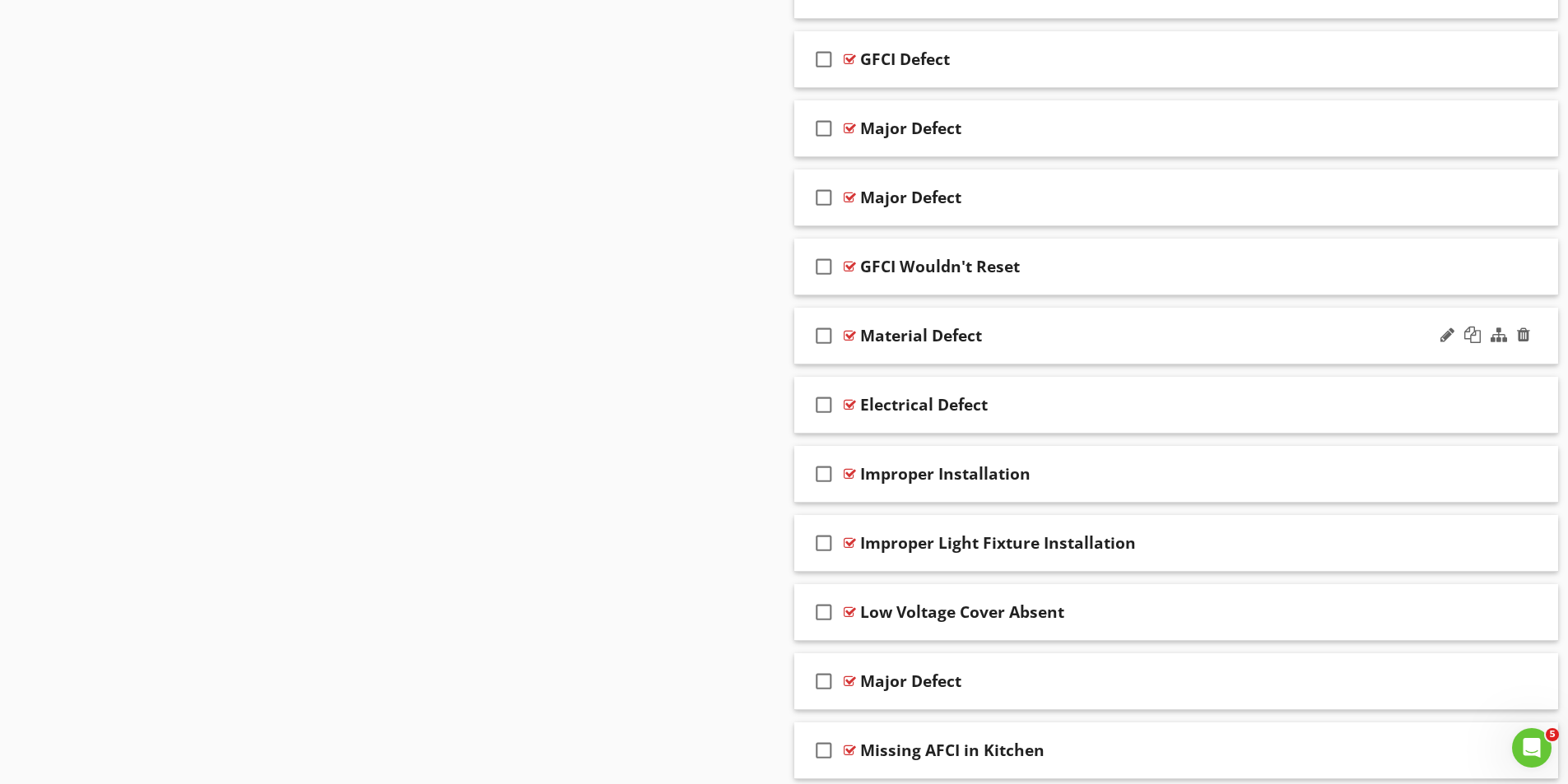
click at [845, 331] on div at bounding box center [849, 335] width 12 height 13
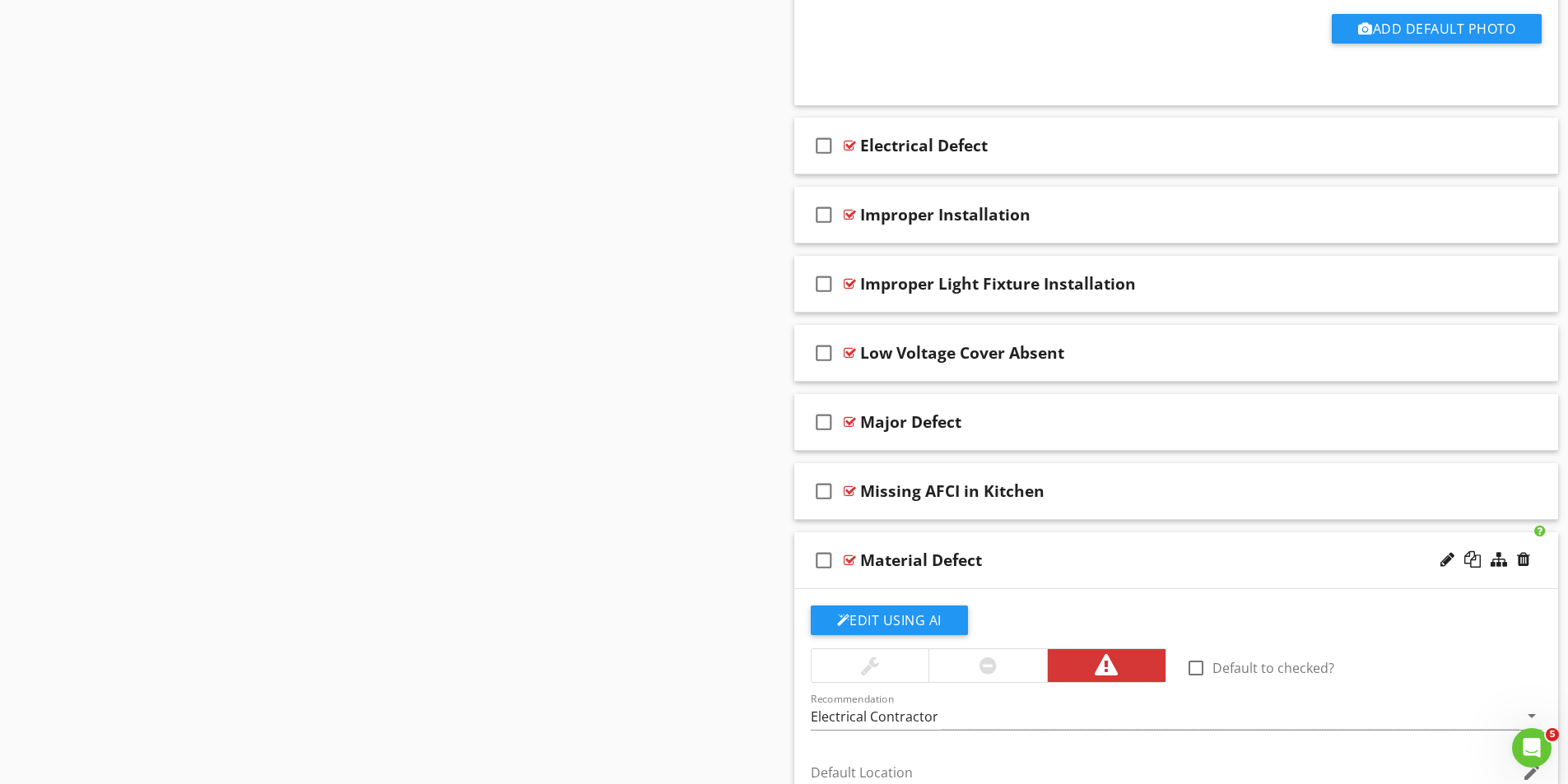
scroll to position [3292, 0]
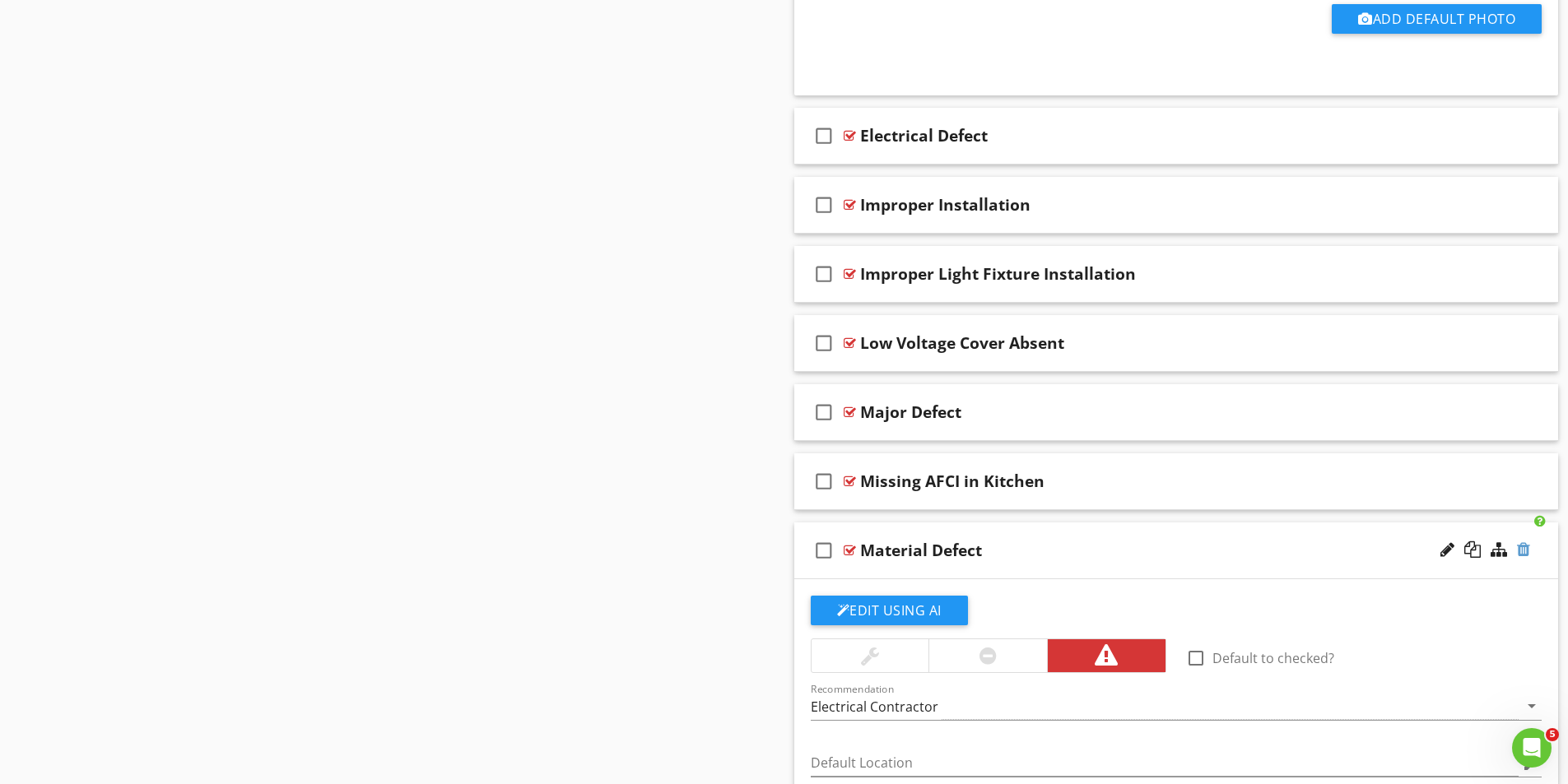
click at [1521, 547] on div at bounding box center [1523, 550] width 13 height 17
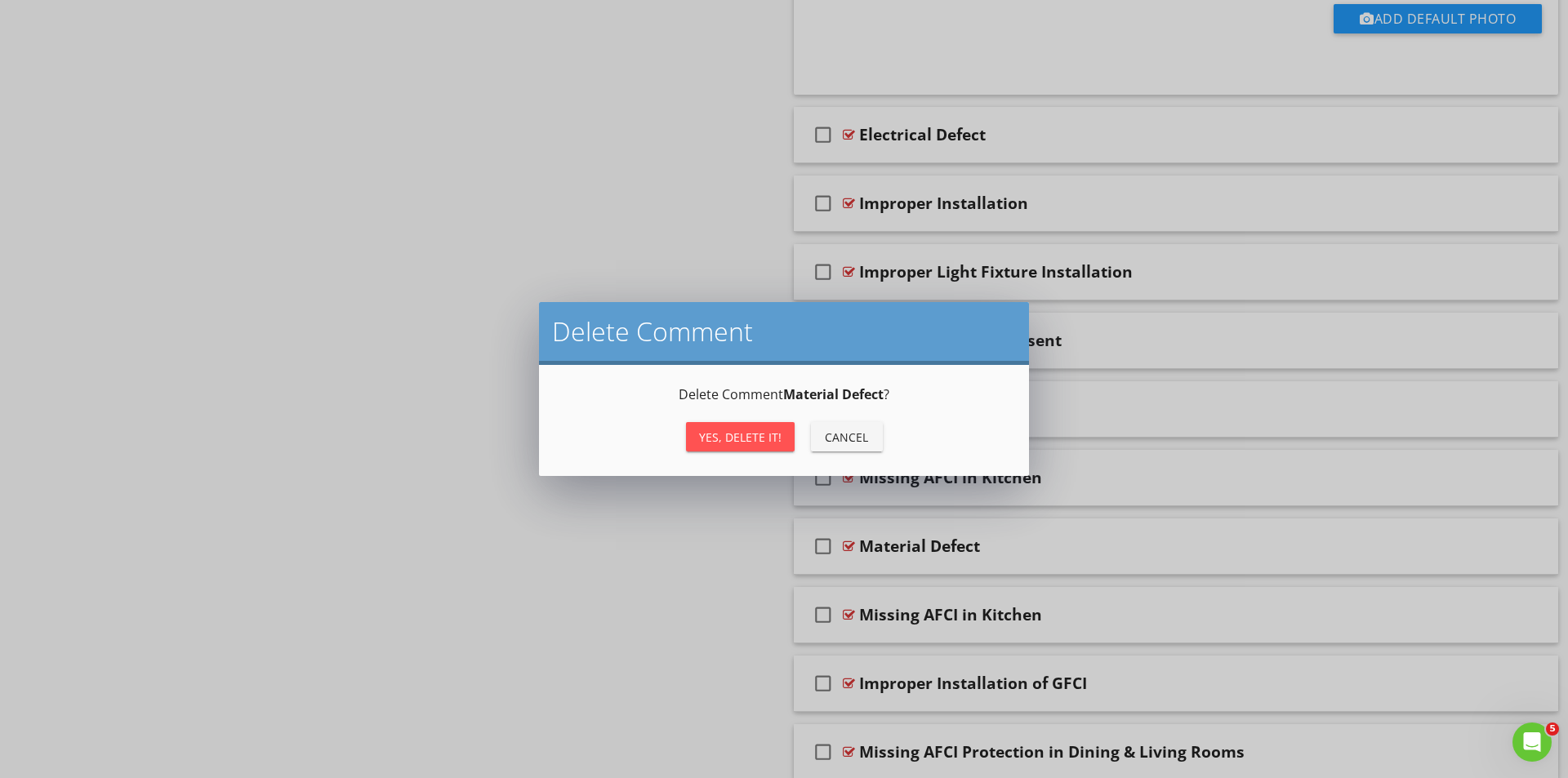
click at [756, 439] on div "Yes, Delete it!" at bounding box center [740, 437] width 82 height 17
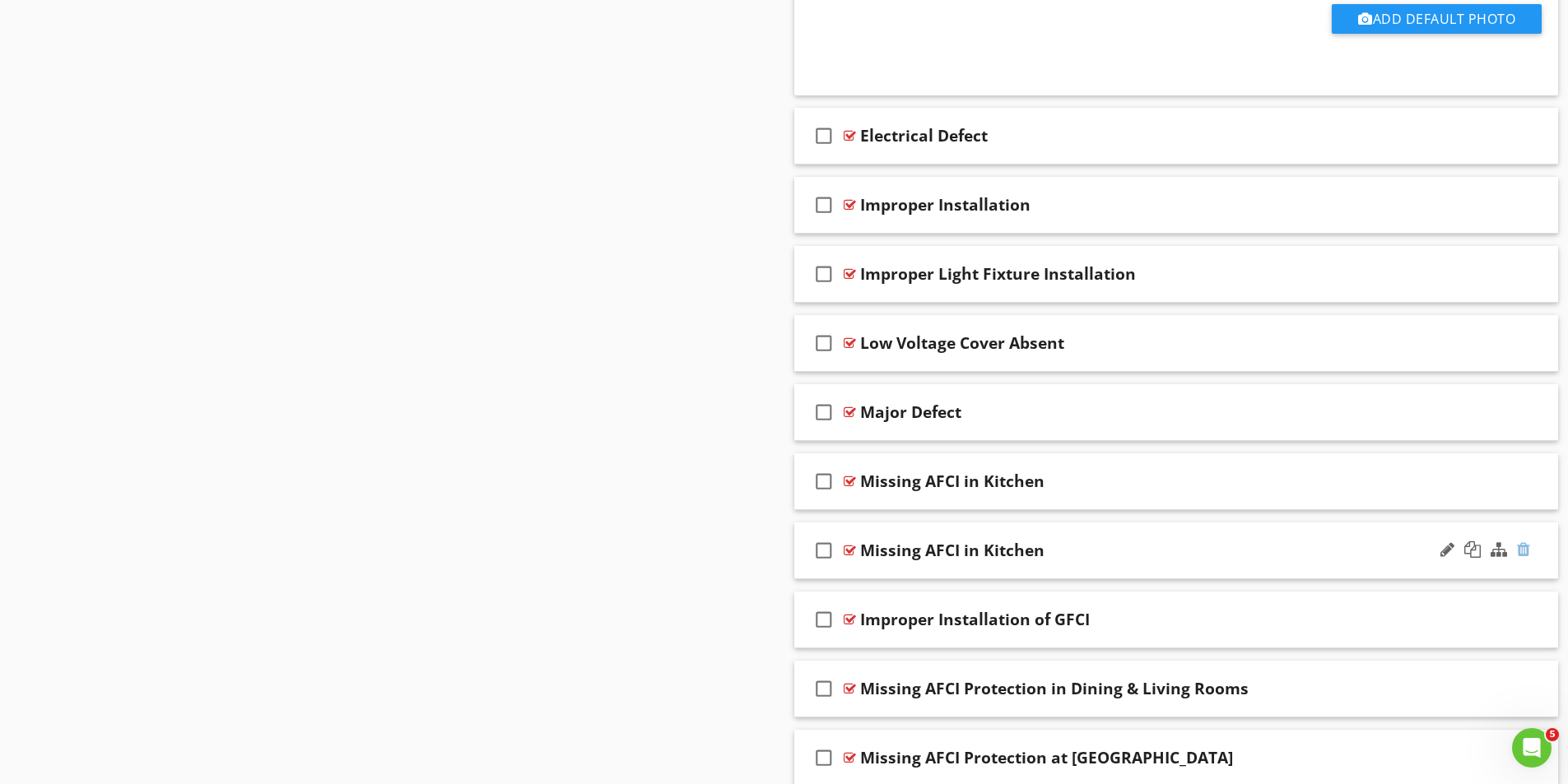
click at [1524, 549] on div at bounding box center [1523, 550] width 13 height 17
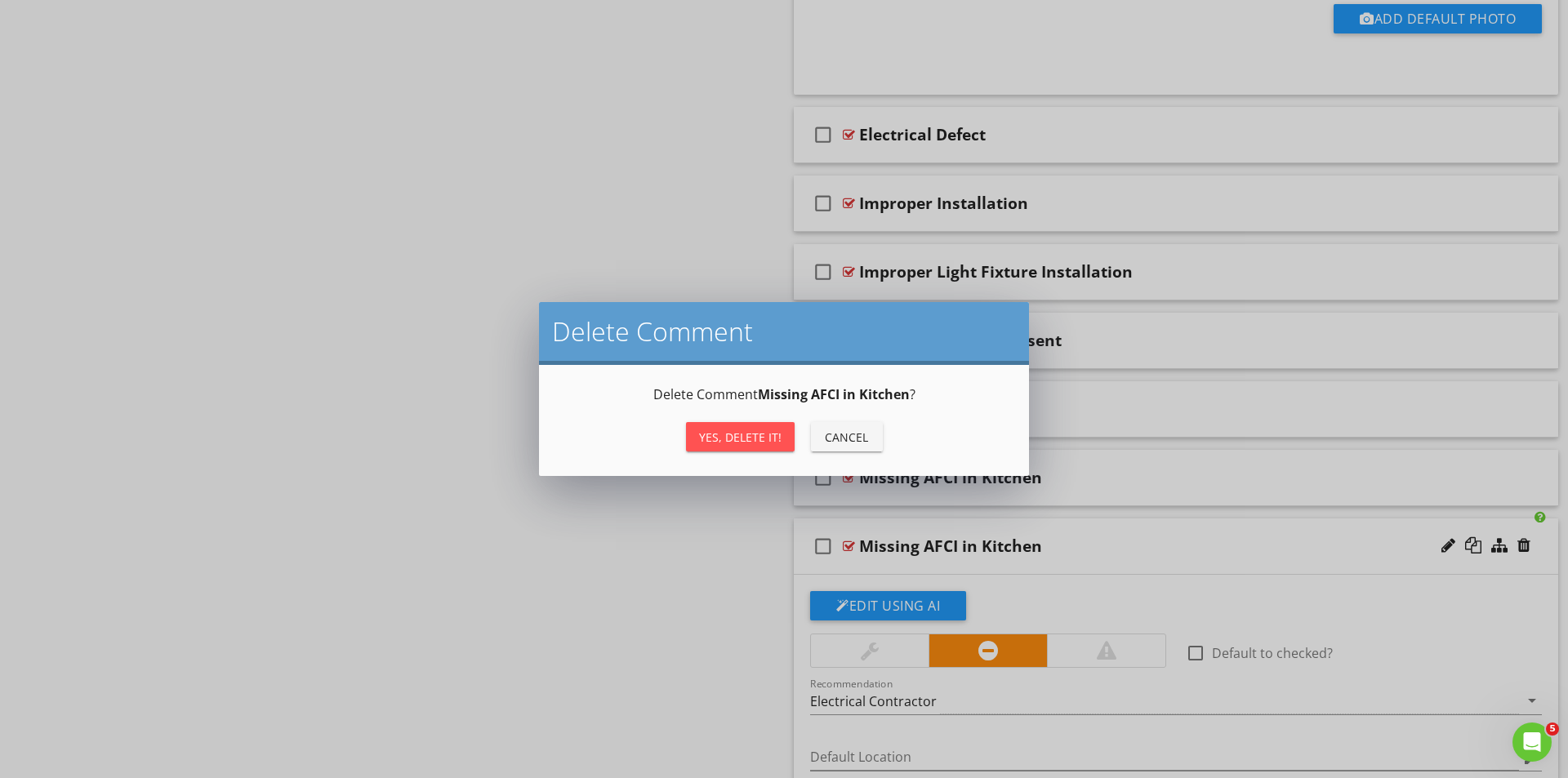
click at [752, 436] on div "Yes, Delete it!" at bounding box center [740, 437] width 82 height 17
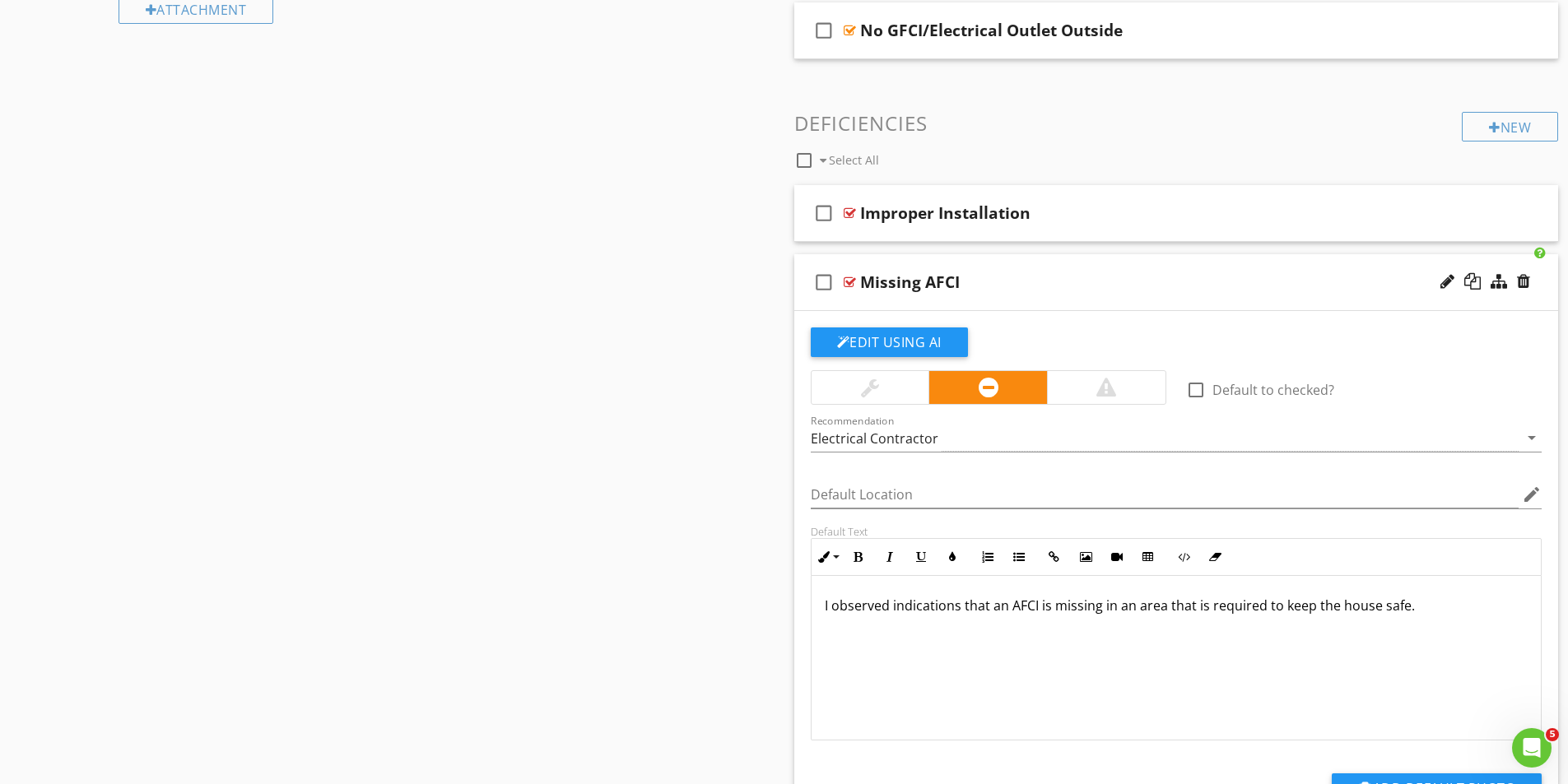
scroll to position [740, 0]
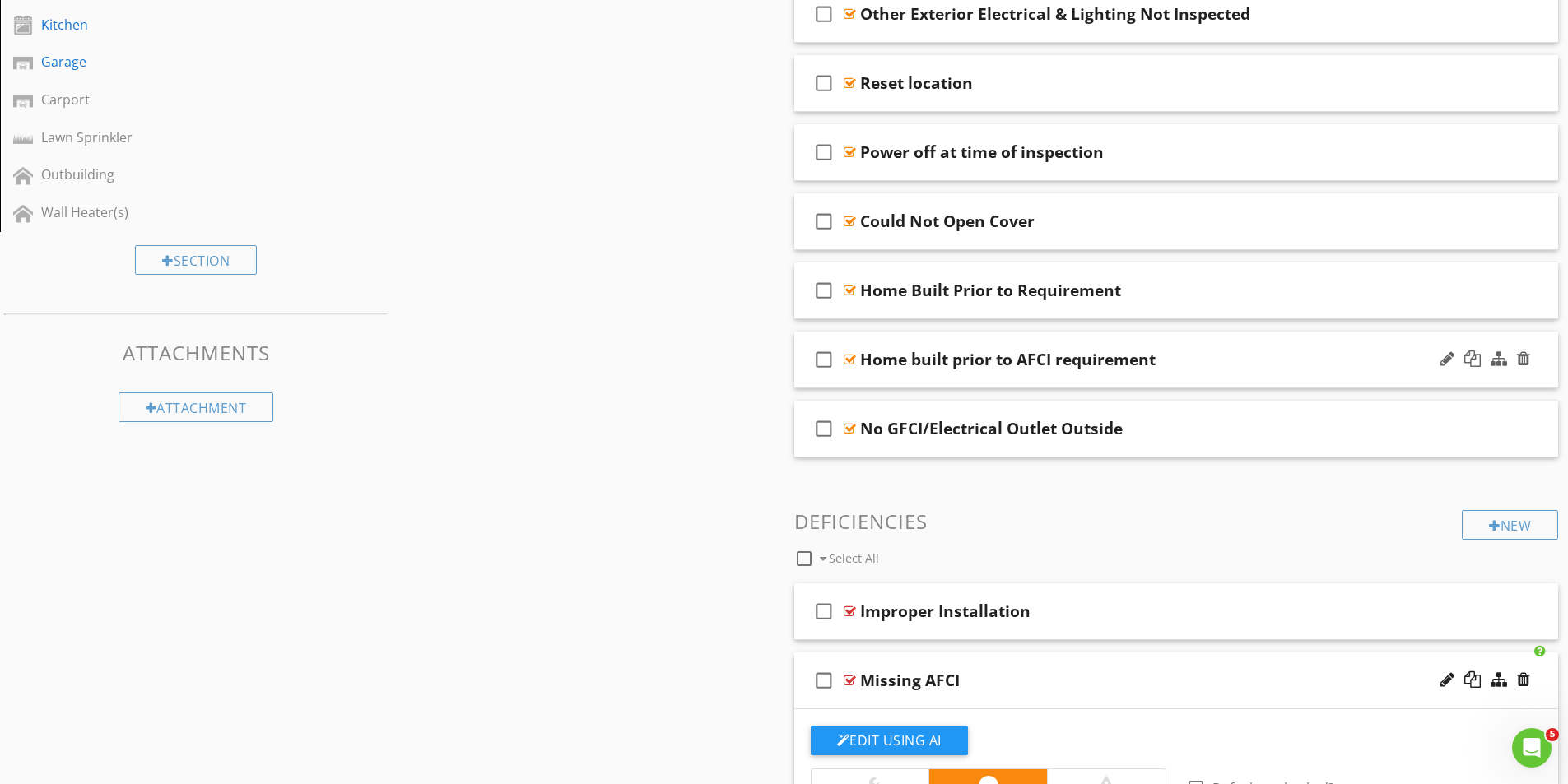
click at [851, 359] on div at bounding box center [849, 359] width 12 height 13
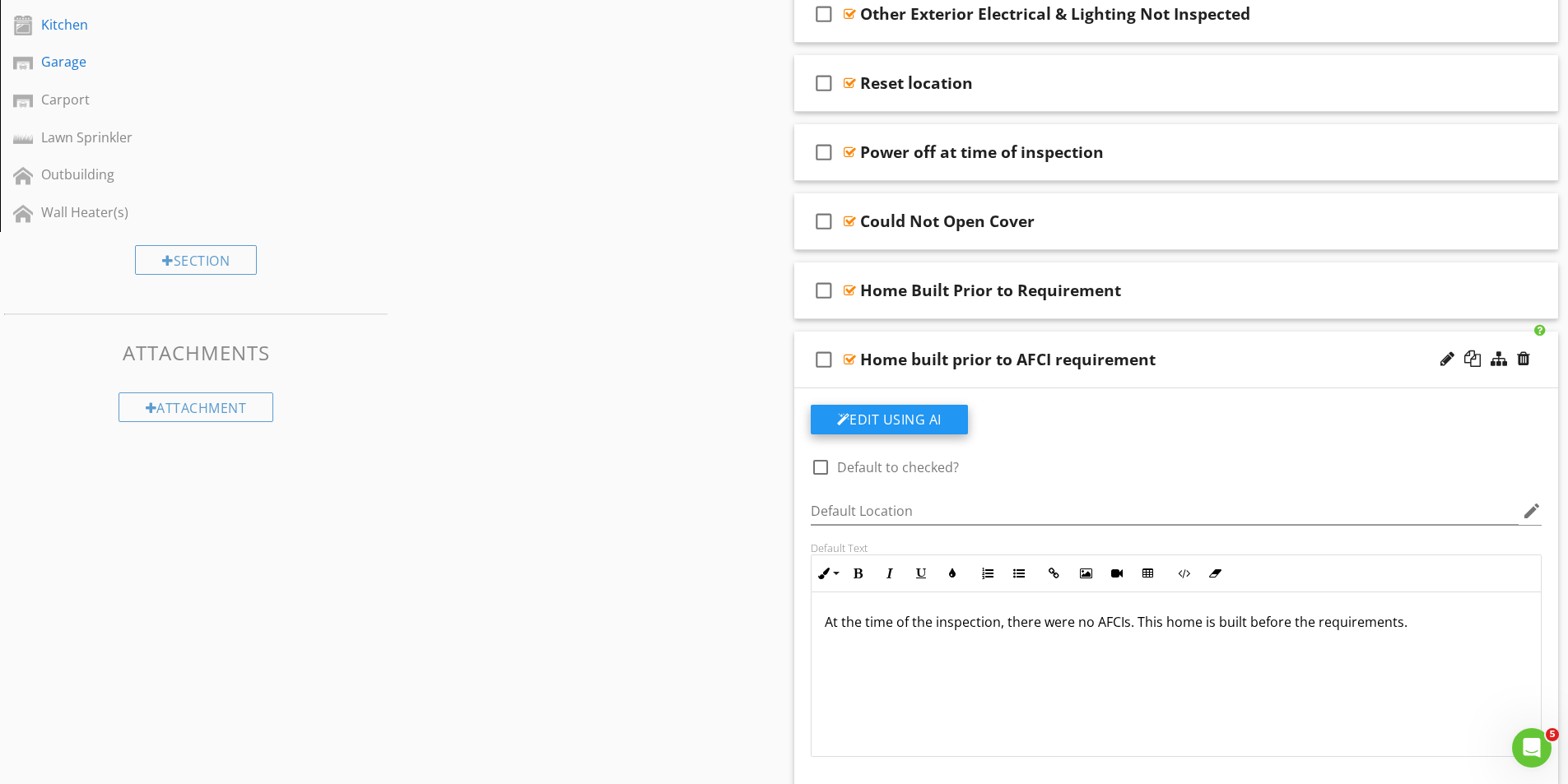
click at [893, 416] on button "Edit Using AI" at bounding box center [889, 420] width 157 height 30
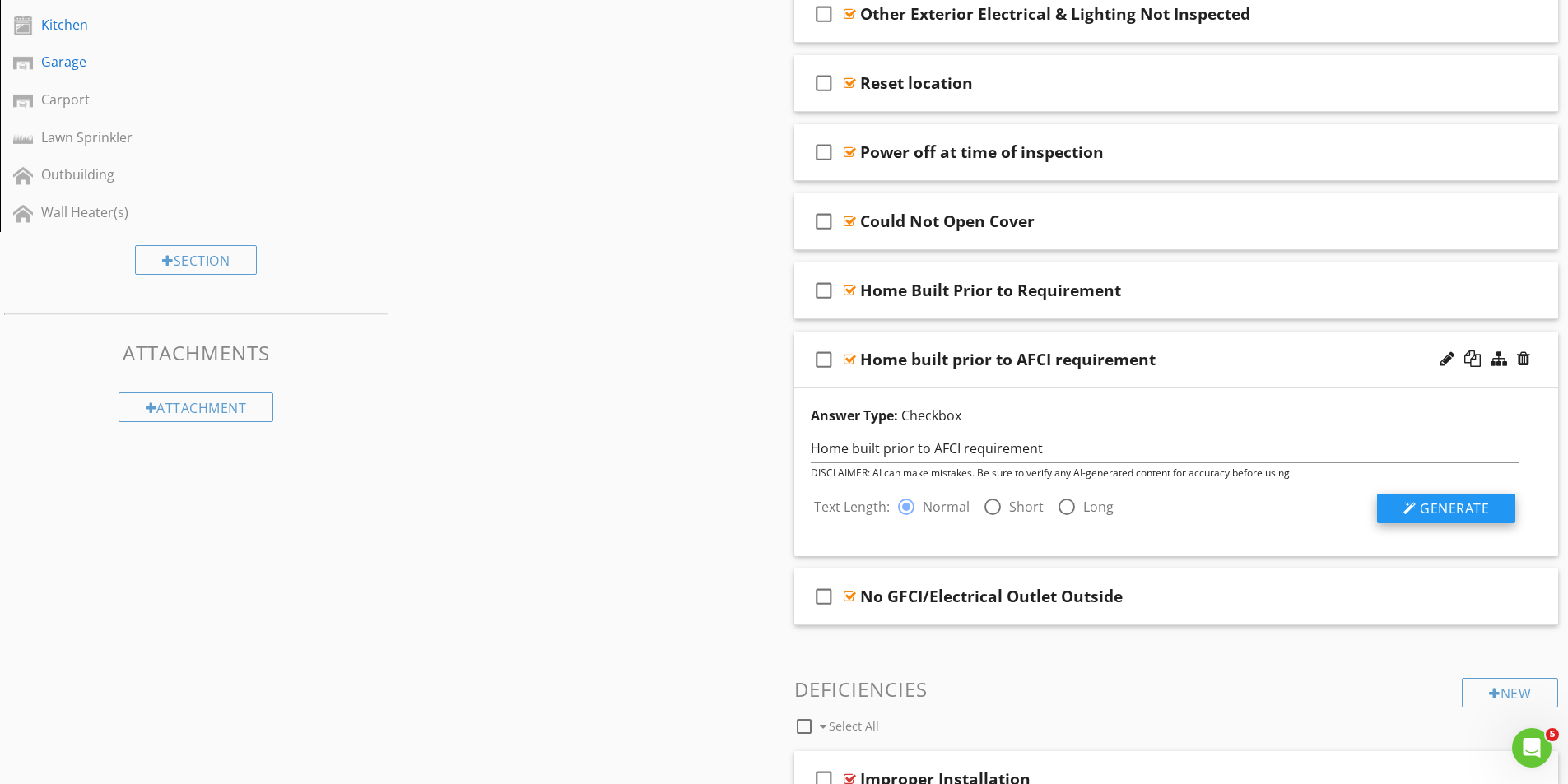
click at [1447, 510] on span "Generate" at bounding box center [1454, 508] width 69 height 18
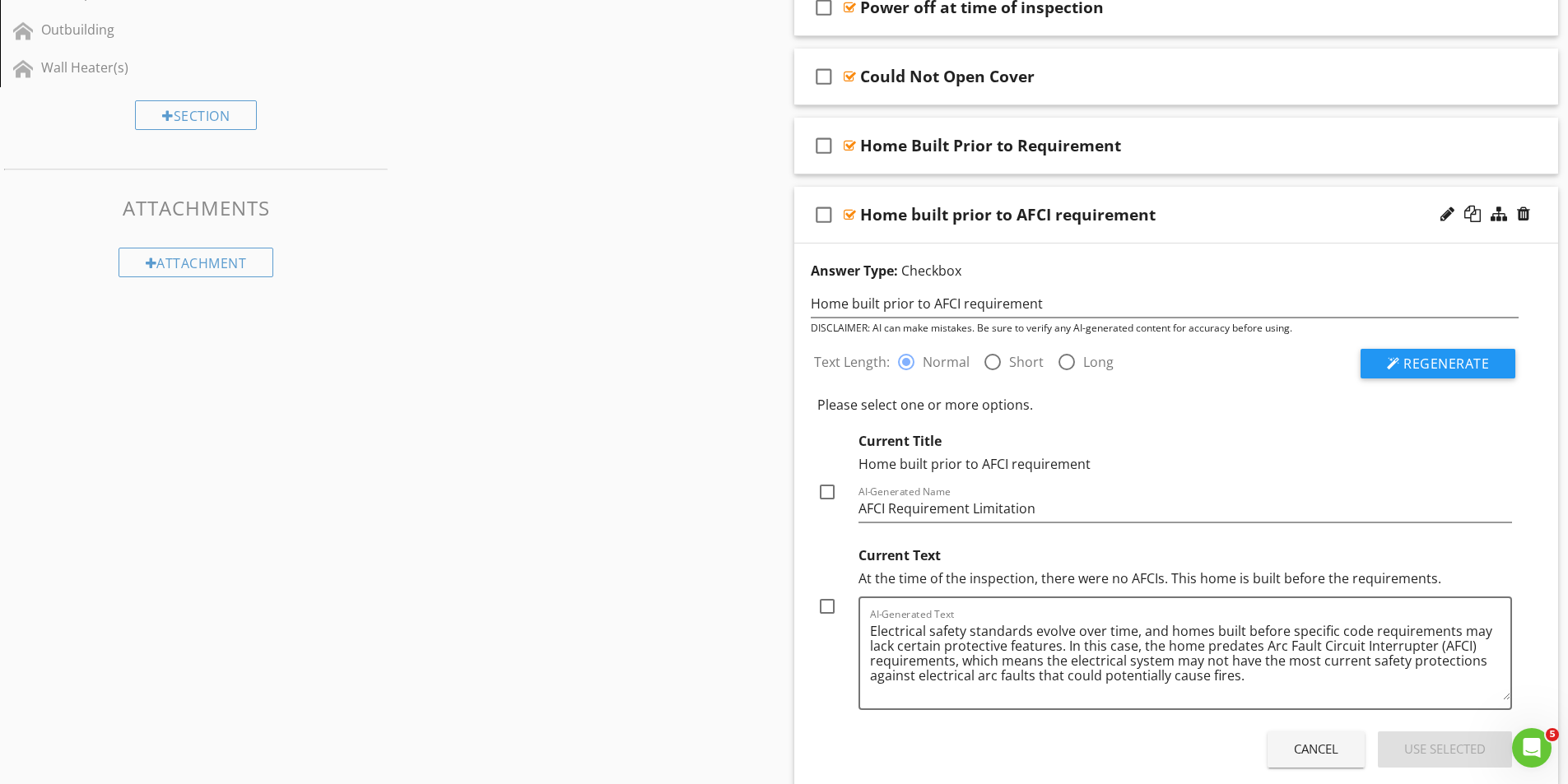
scroll to position [905, 0]
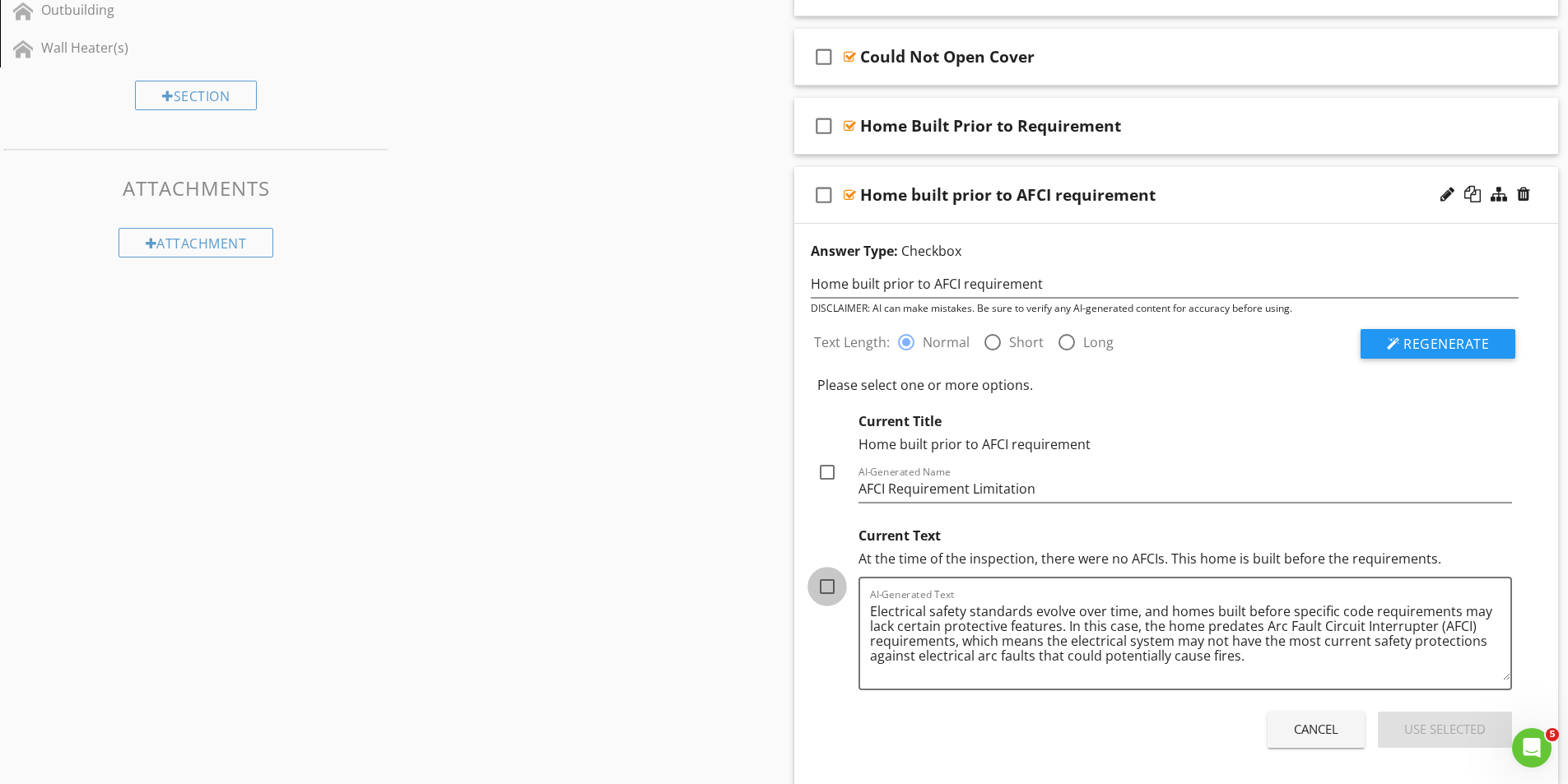
click at [826, 585] on div at bounding box center [827, 587] width 28 height 28
click at [1433, 732] on div "Use Selected" at bounding box center [1445, 730] width 82 height 19
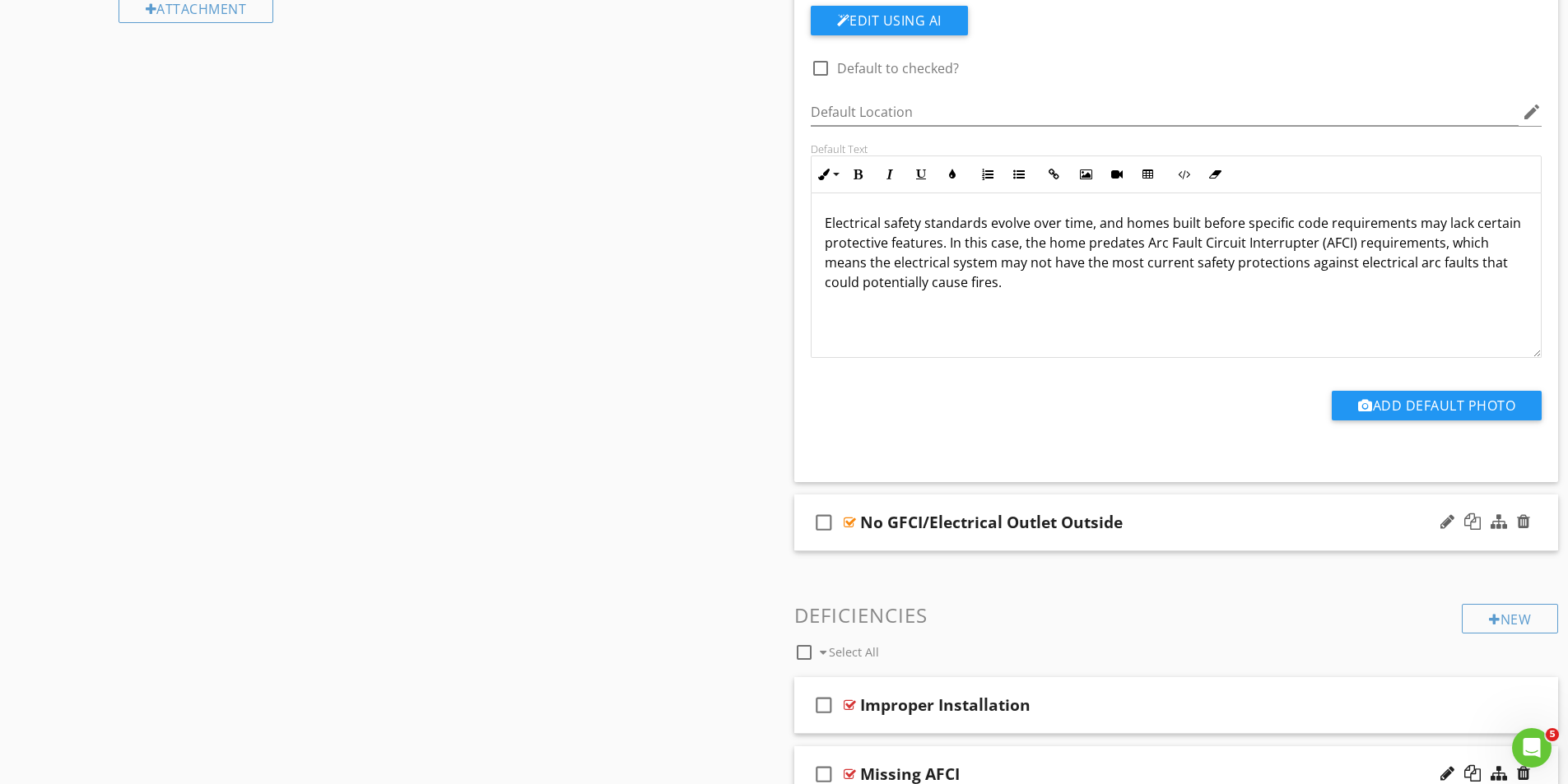
scroll to position [1152, 0]
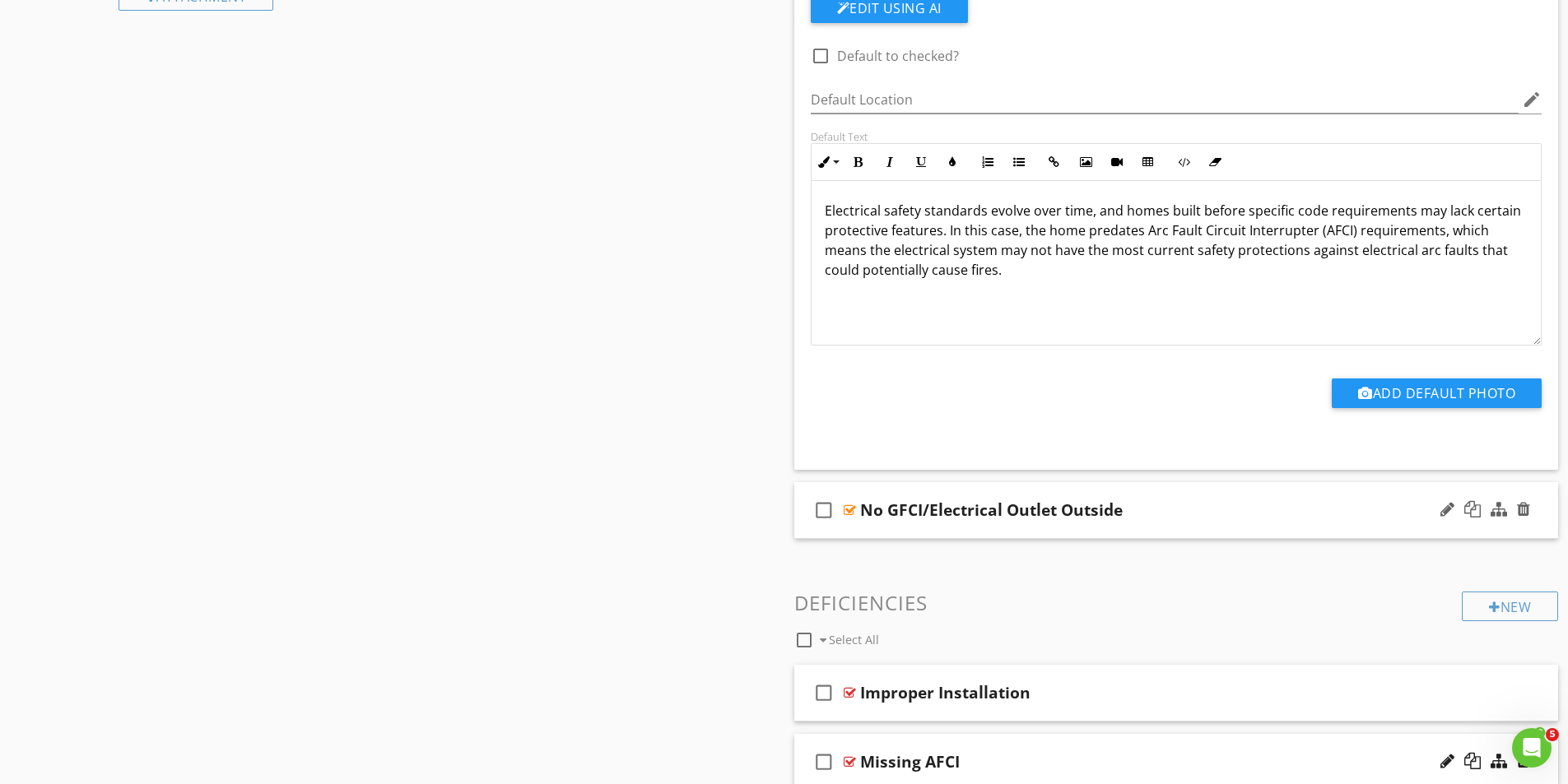
click at [849, 508] on div at bounding box center [849, 510] width 12 height 13
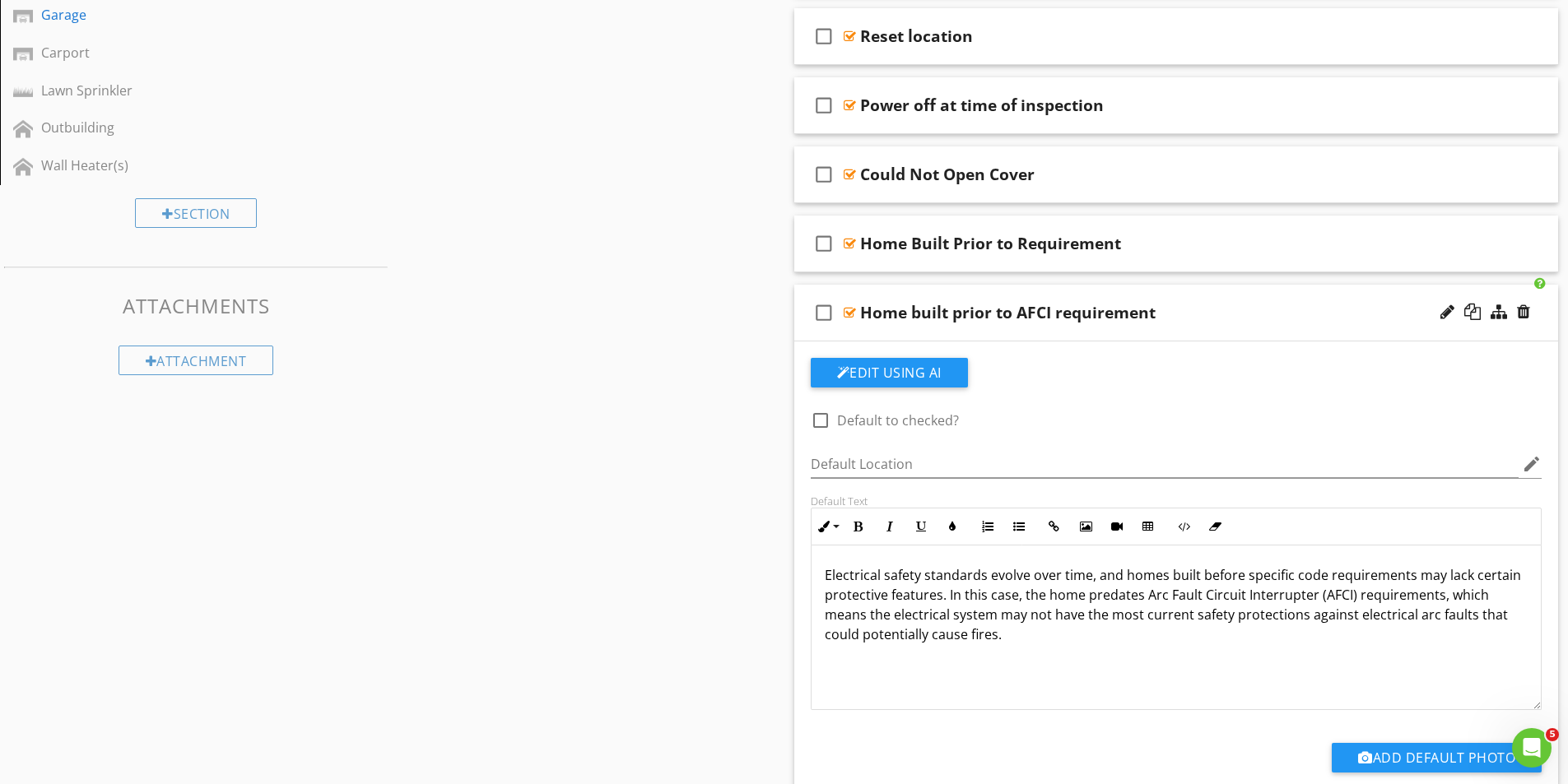
scroll to position [740, 0]
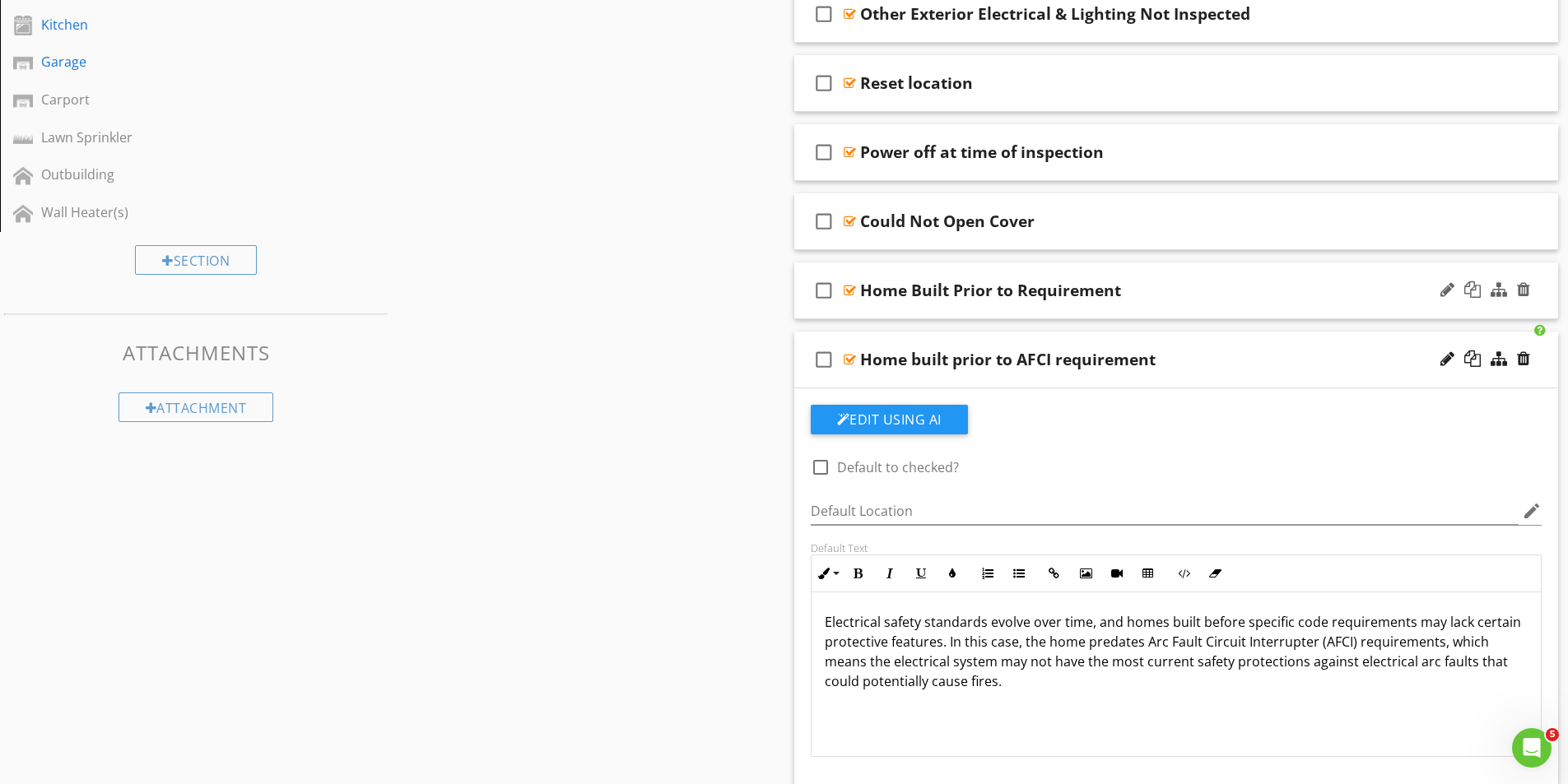
click at [851, 290] on div at bounding box center [849, 290] width 12 height 13
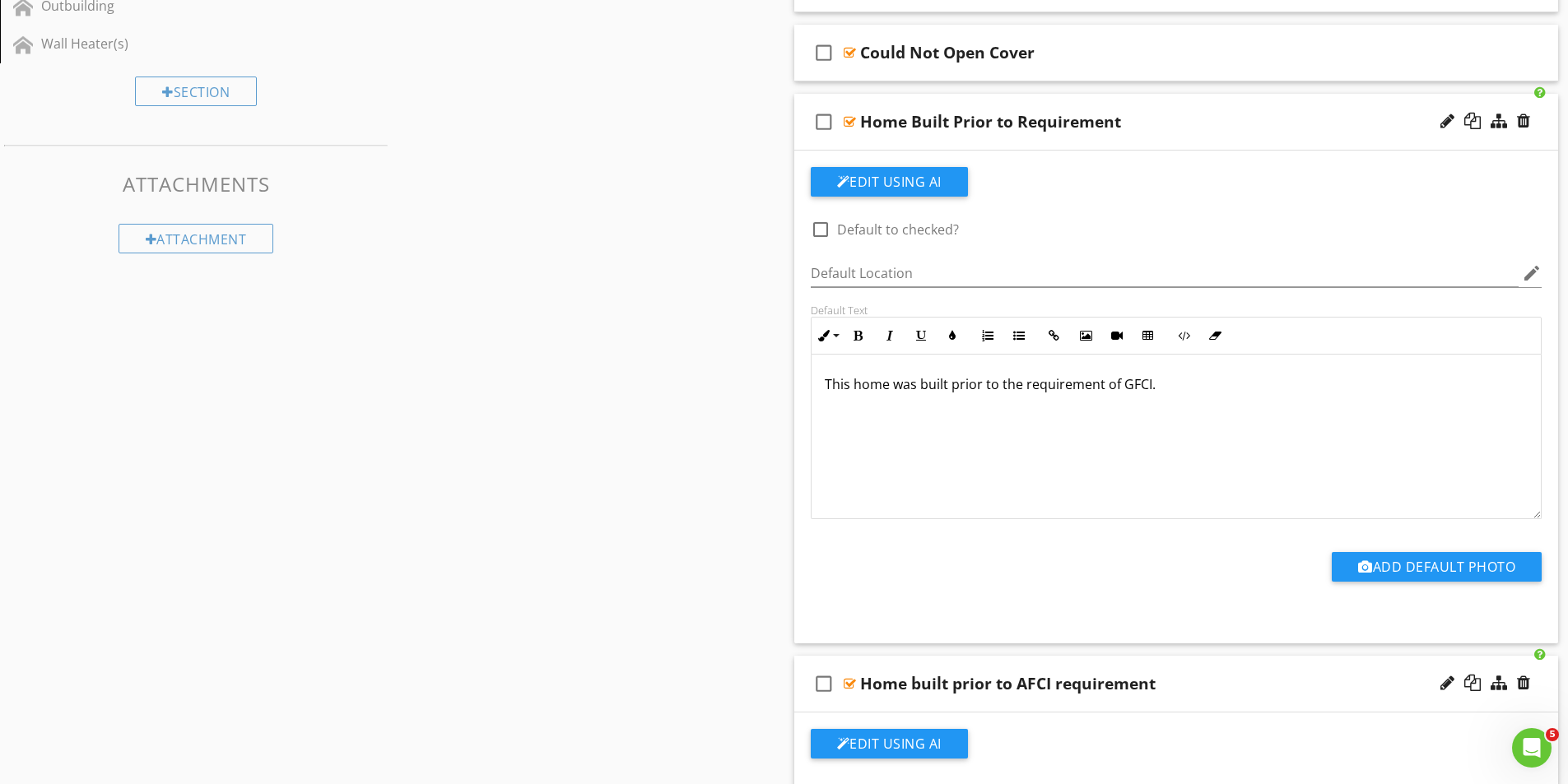
scroll to position [905, 0]
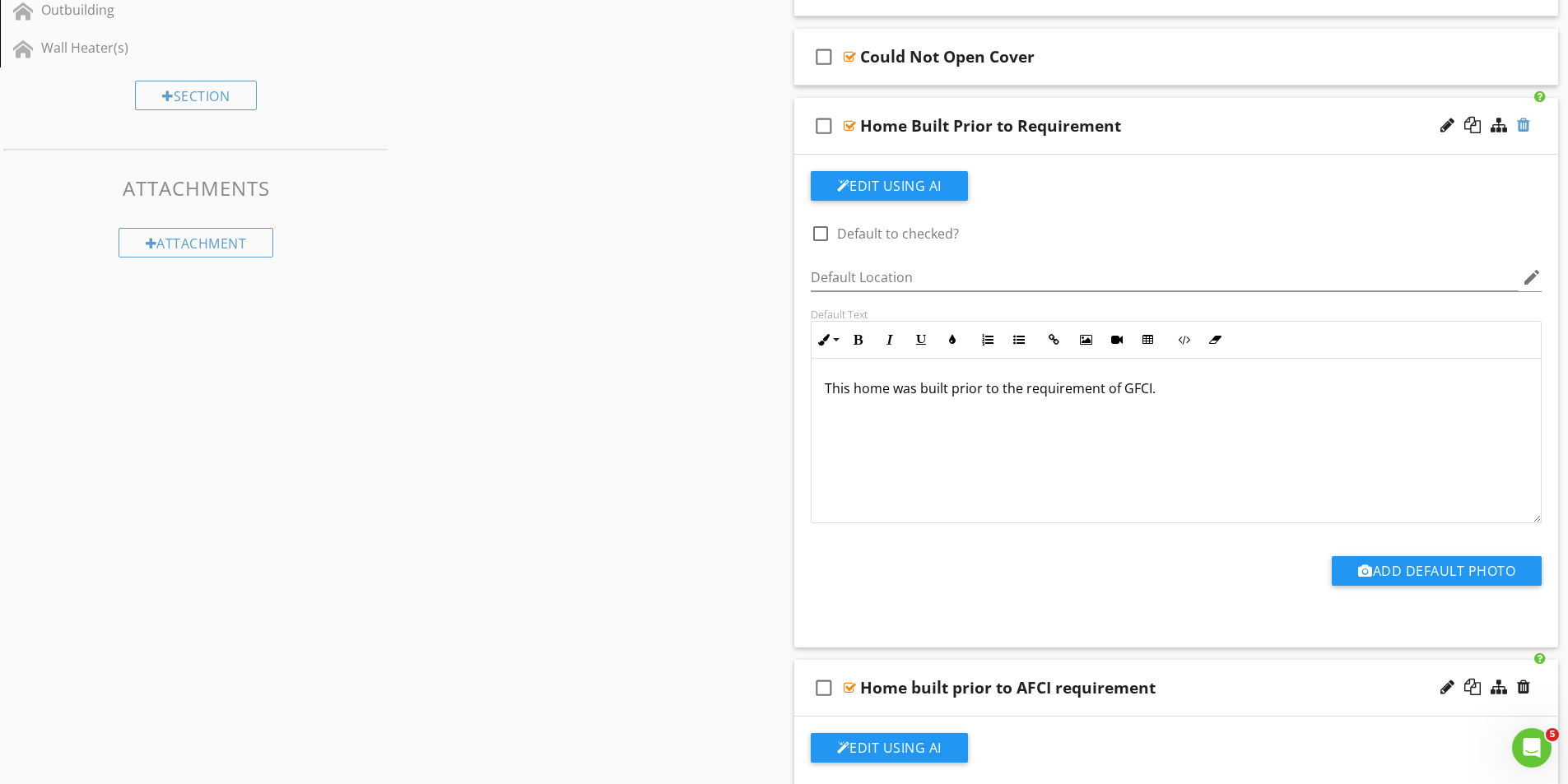
click at [1521, 126] on div at bounding box center [1523, 125] width 13 height 17
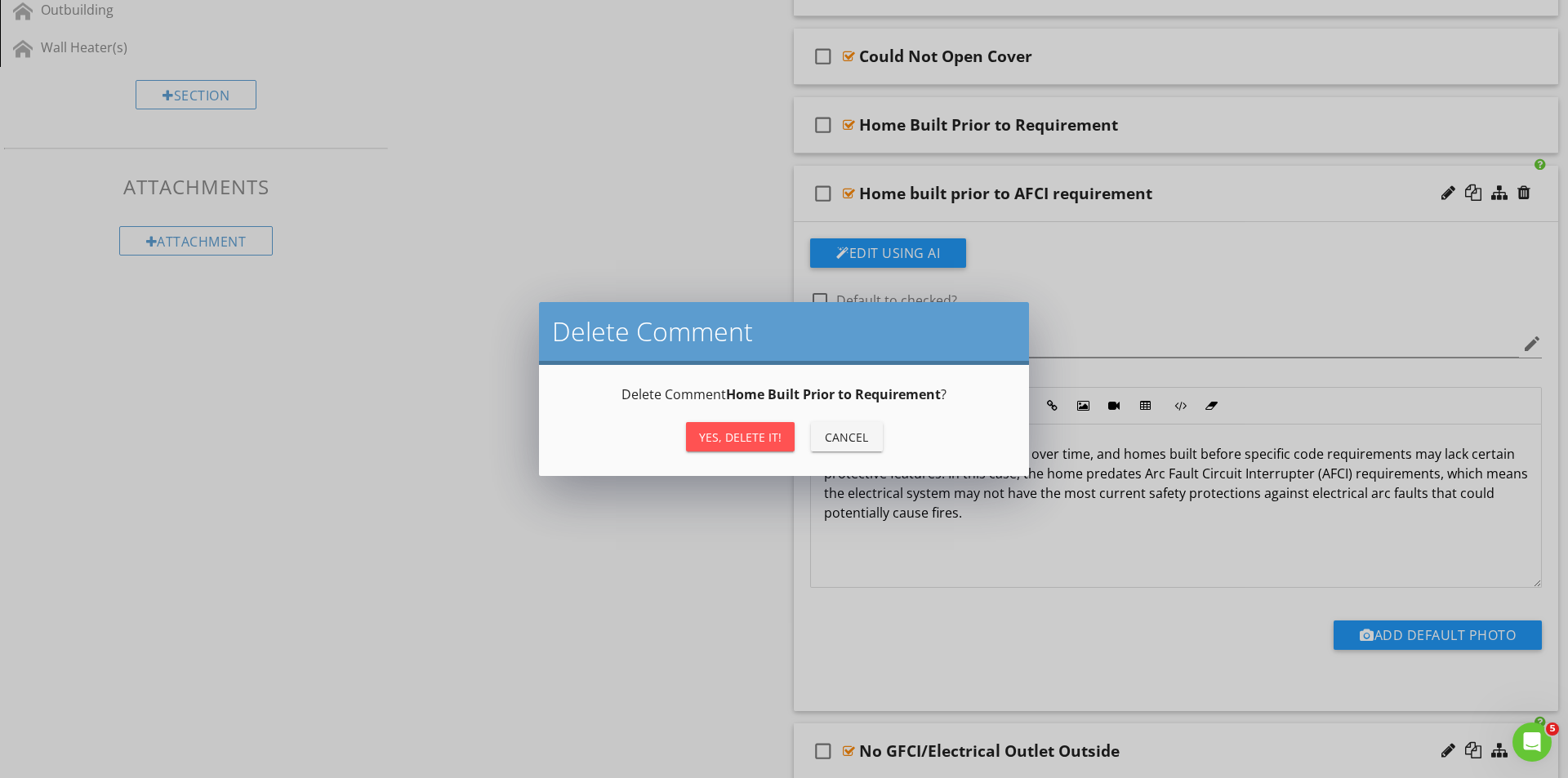
click at [753, 440] on div "Yes, Delete it!" at bounding box center [740, 437] width 82 height 17
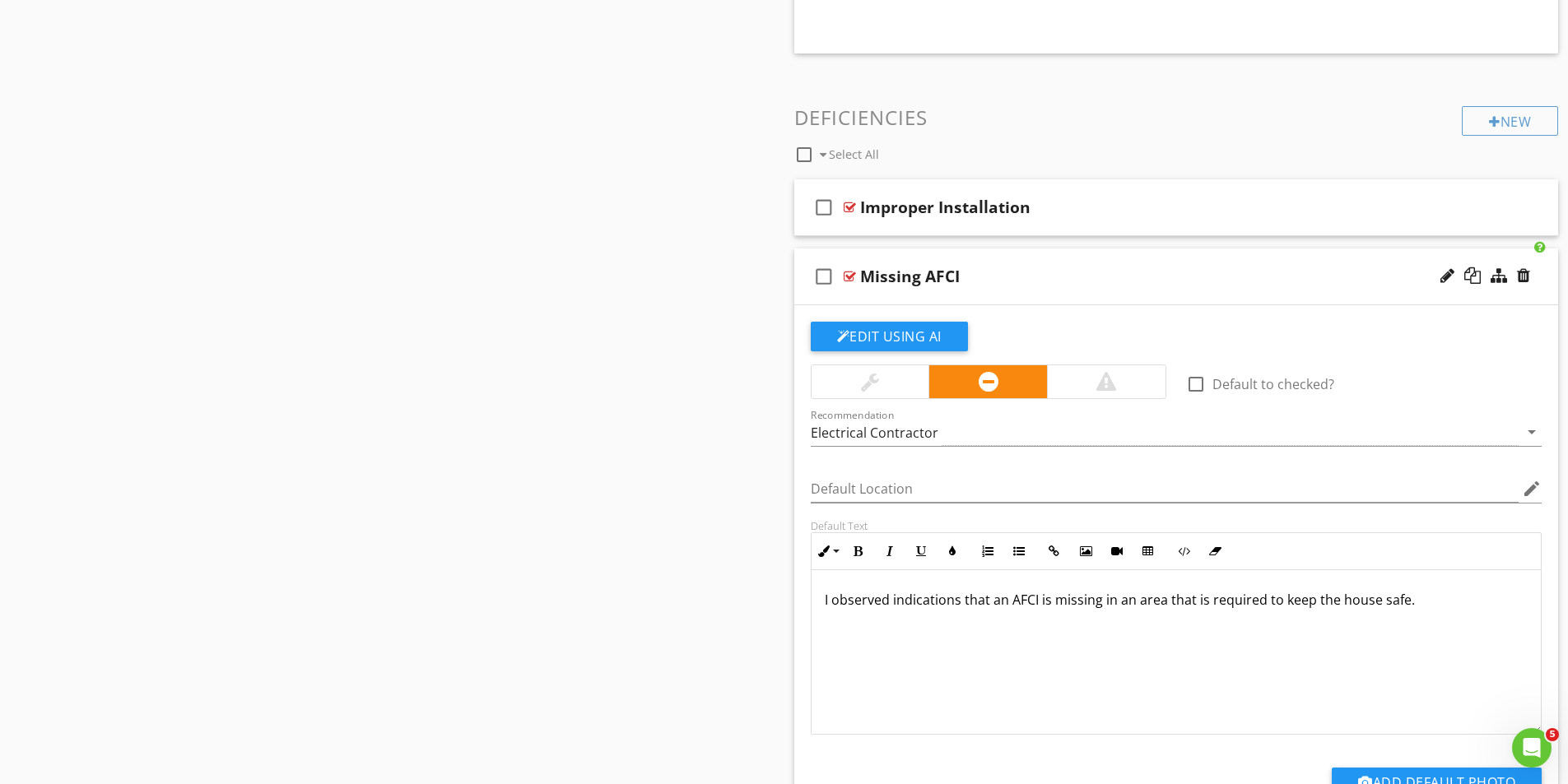
scroll to position [2058, 0]
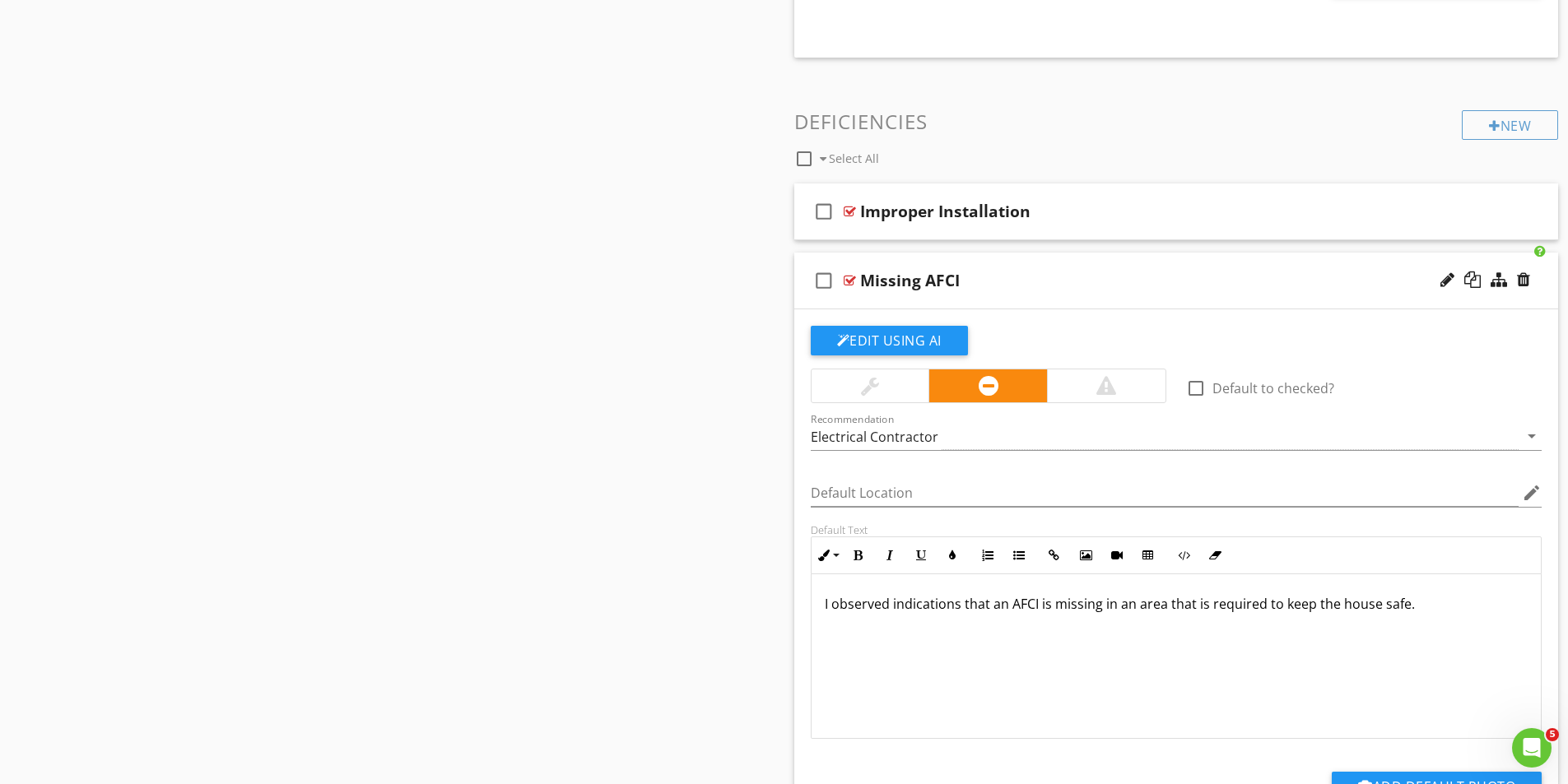
click at [849, 277] on div at bounding box center [849, 280] width 12 height 13
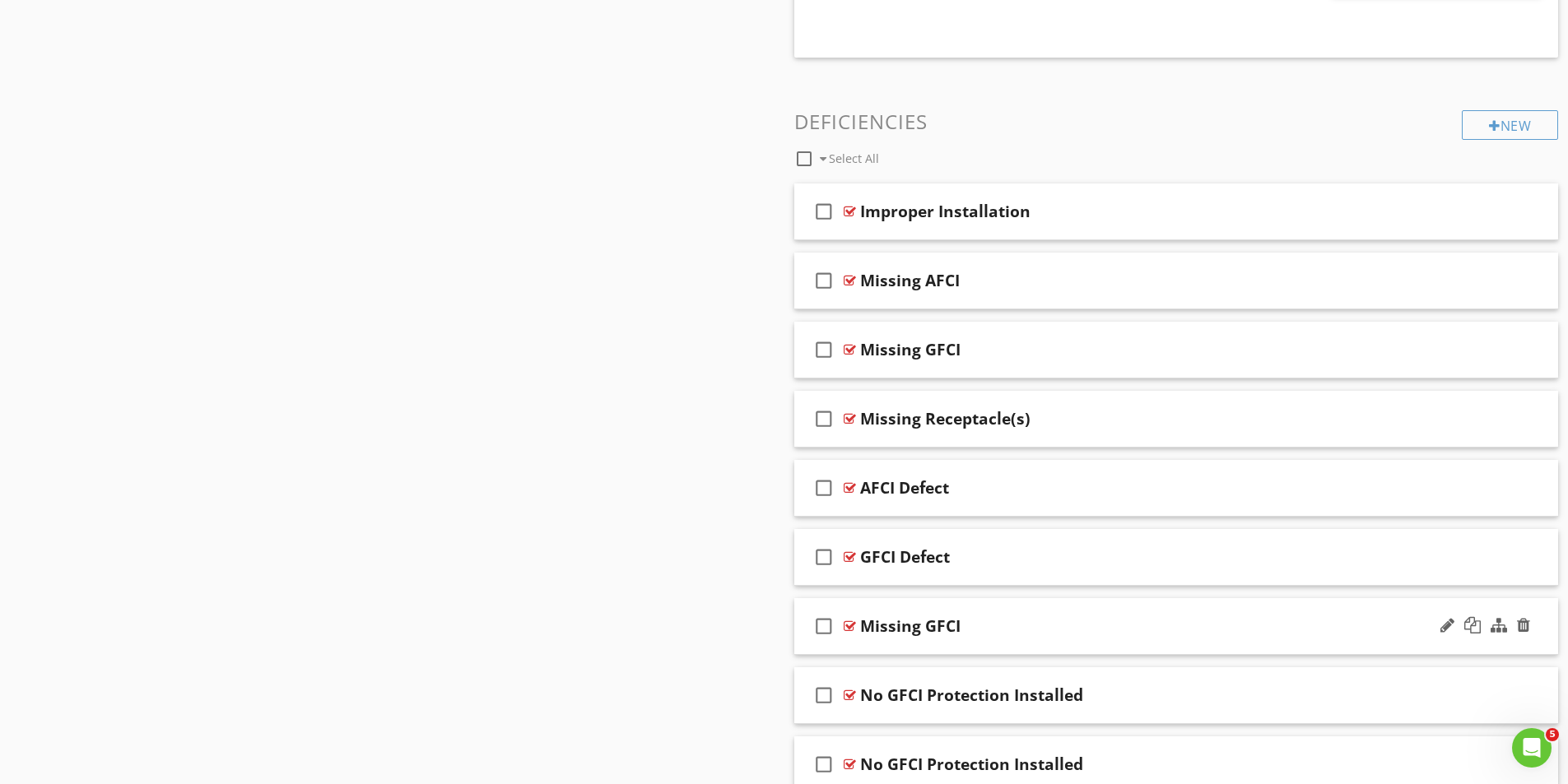
click at [849, 618] on div "check_box_outline_blank Missing GFCI" at bounding box center [1177, 626] width 765 height 57
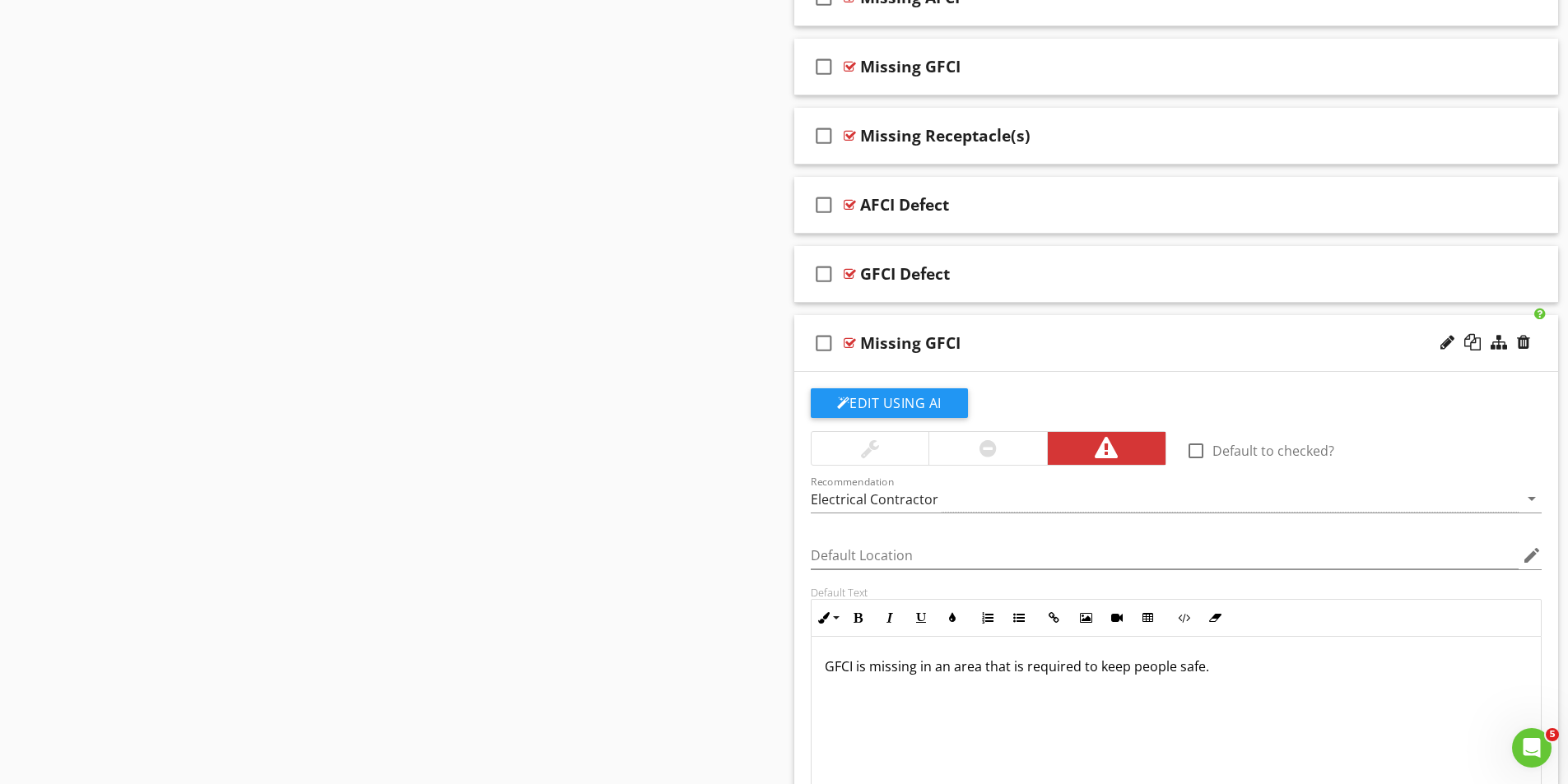
scroll to position [2304, 0]
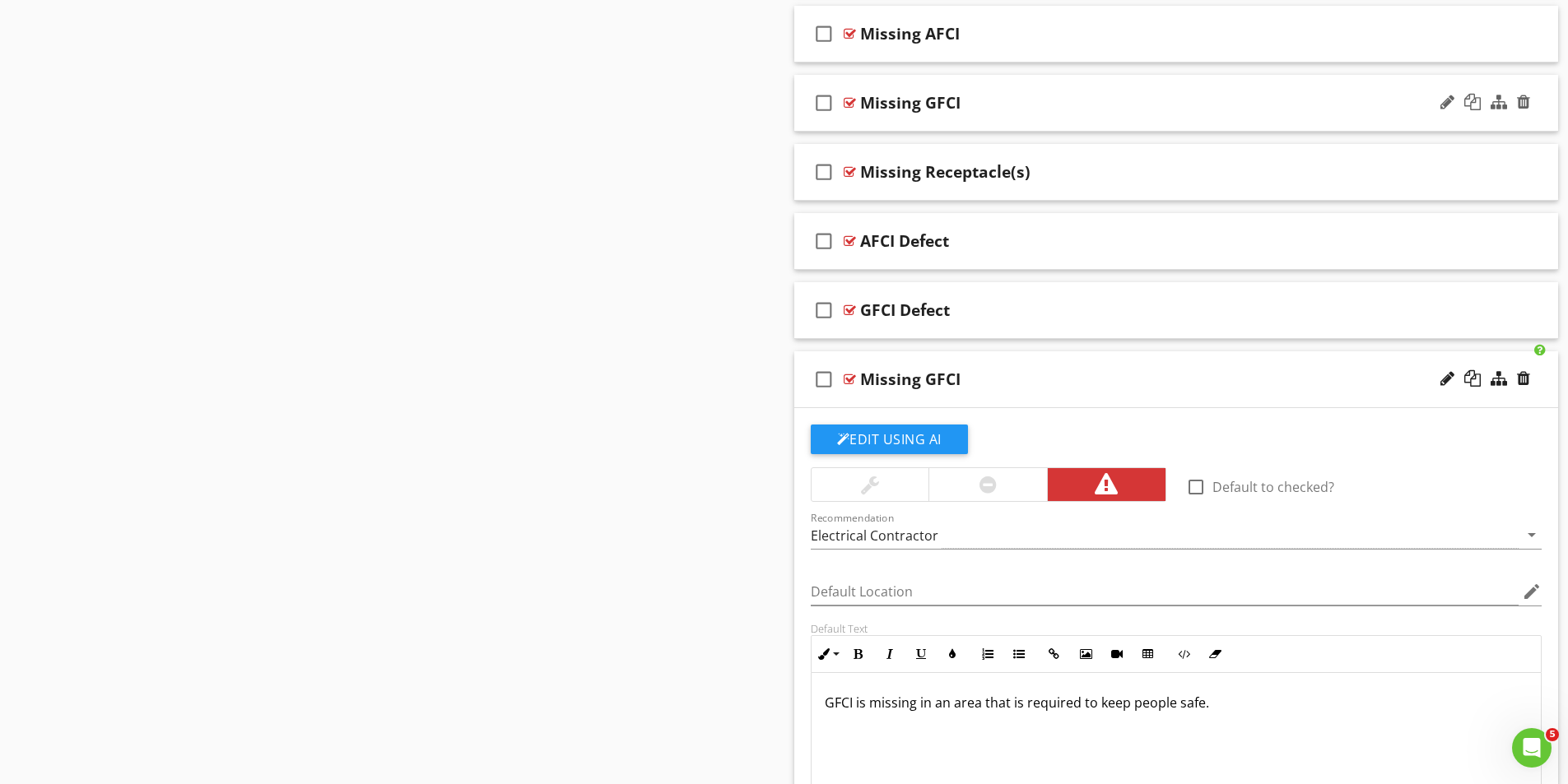
click at [851, 105] on div at bounding box center [849, 103] width 12 height 13
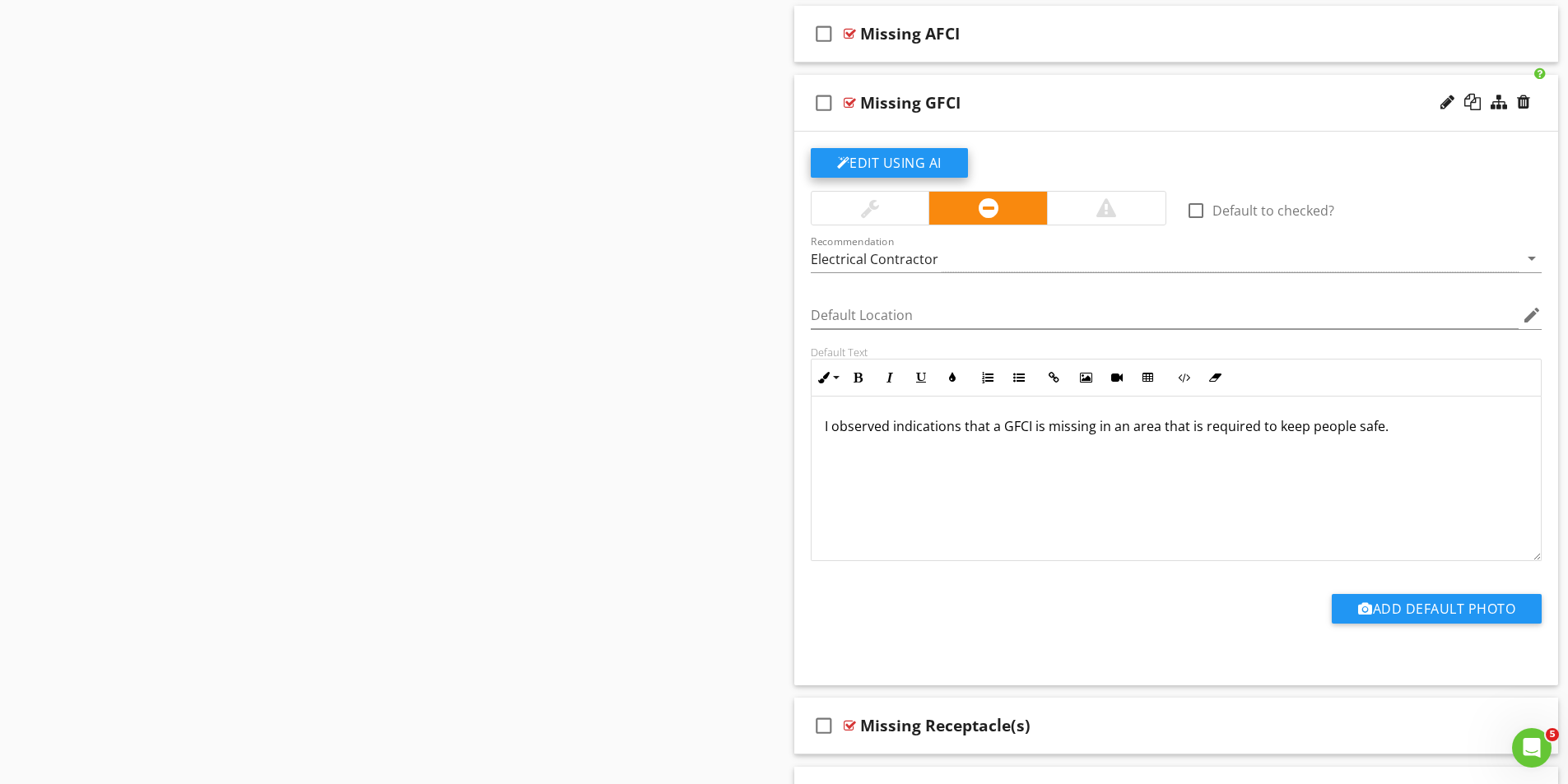
click at [901, 166] on button "Edit Using AI" at bounding box center [889, 163] width 157 height 30
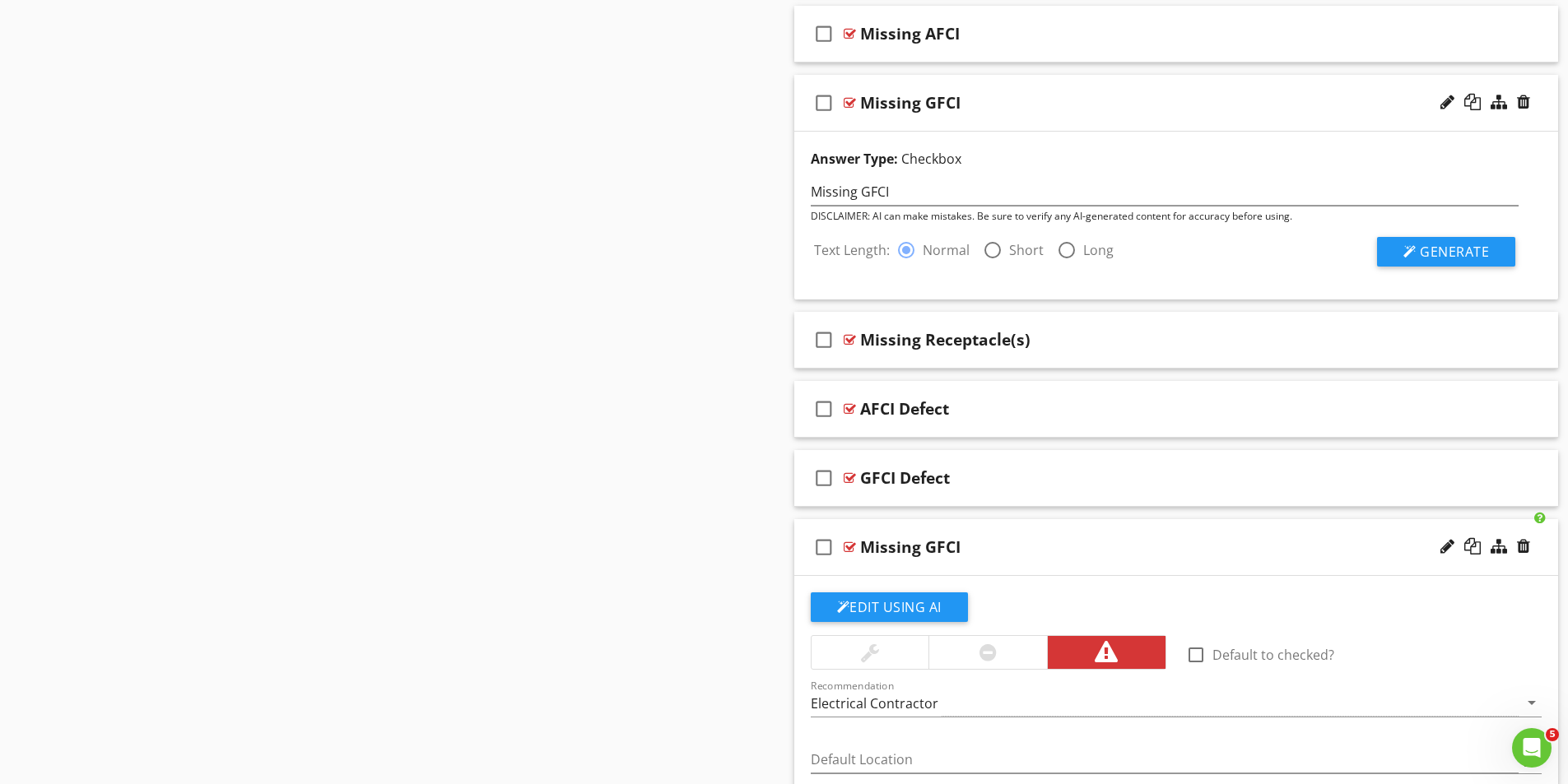
click at [991, 253] on div at bounding box center [992, 250] width 28 height 28
click at [1460, 255] on span "Generate" at bounding box center [1454, 252] width 69 height 18
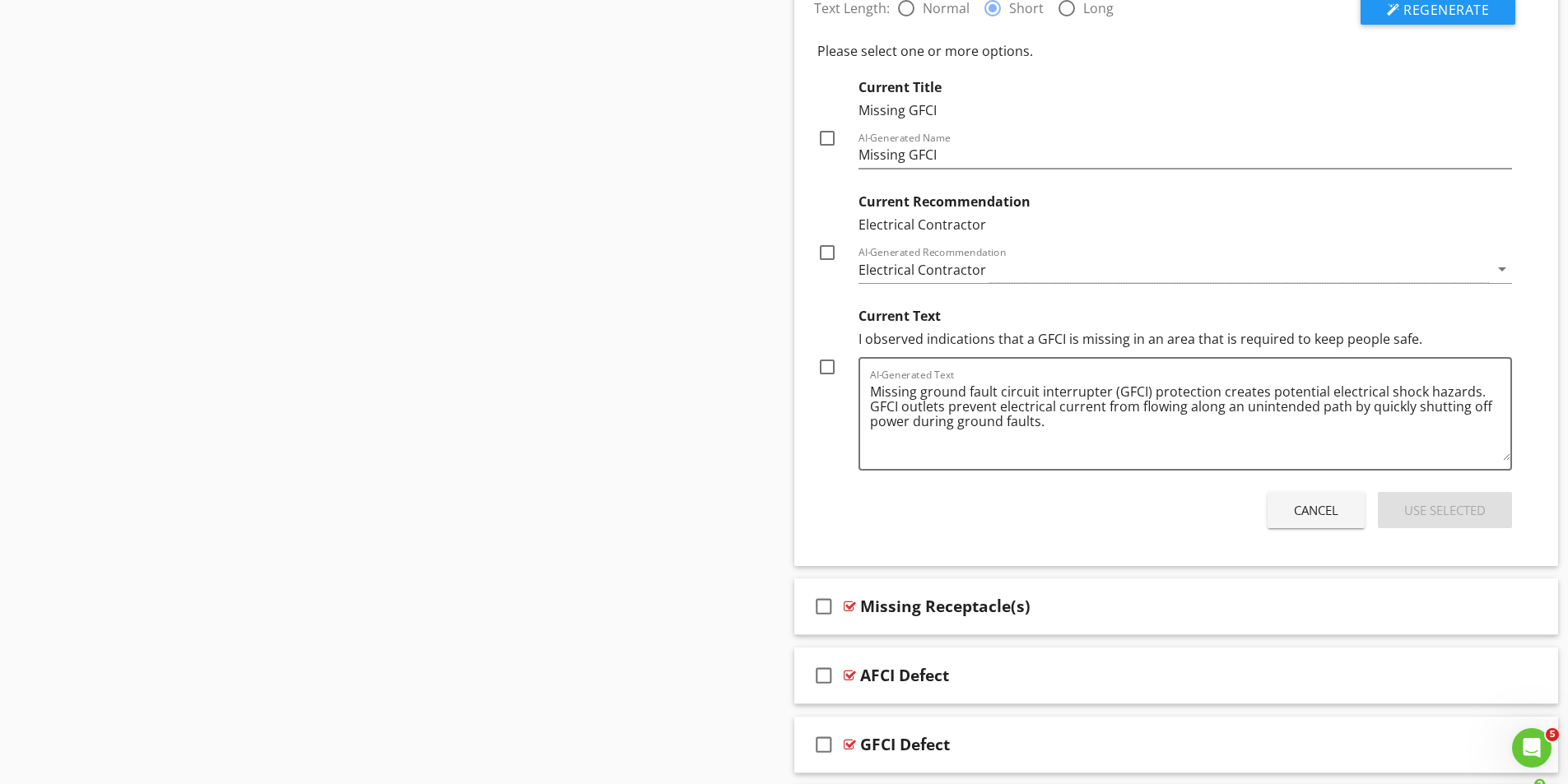
scroll to position [2551, 0]
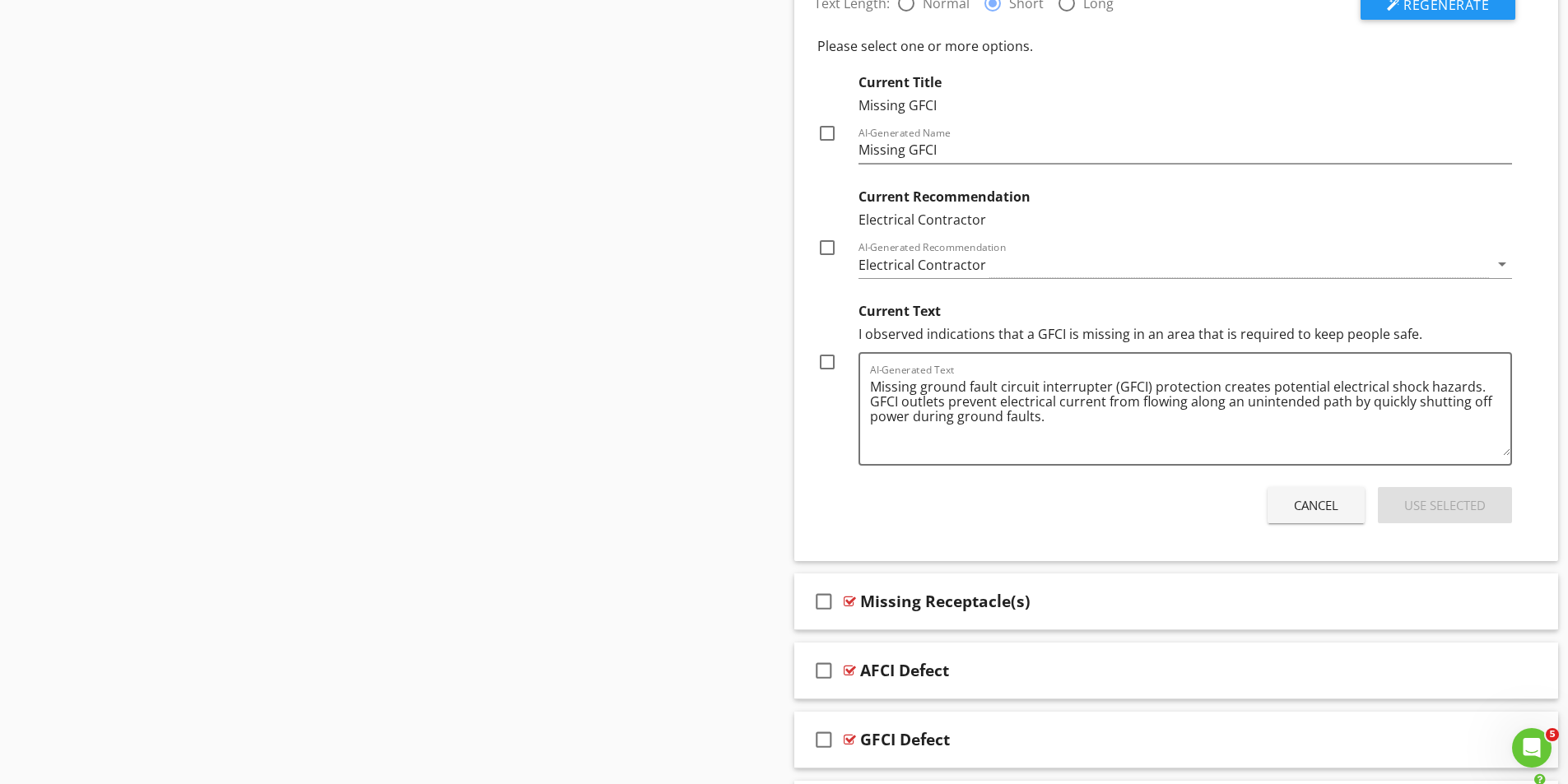
click at [827, 362] on div at bounding box center [827, 362] width 28 height 28
click at [1451, 504] on div "Use Selected" at bounding box center [1445, 506] width 82 height 19
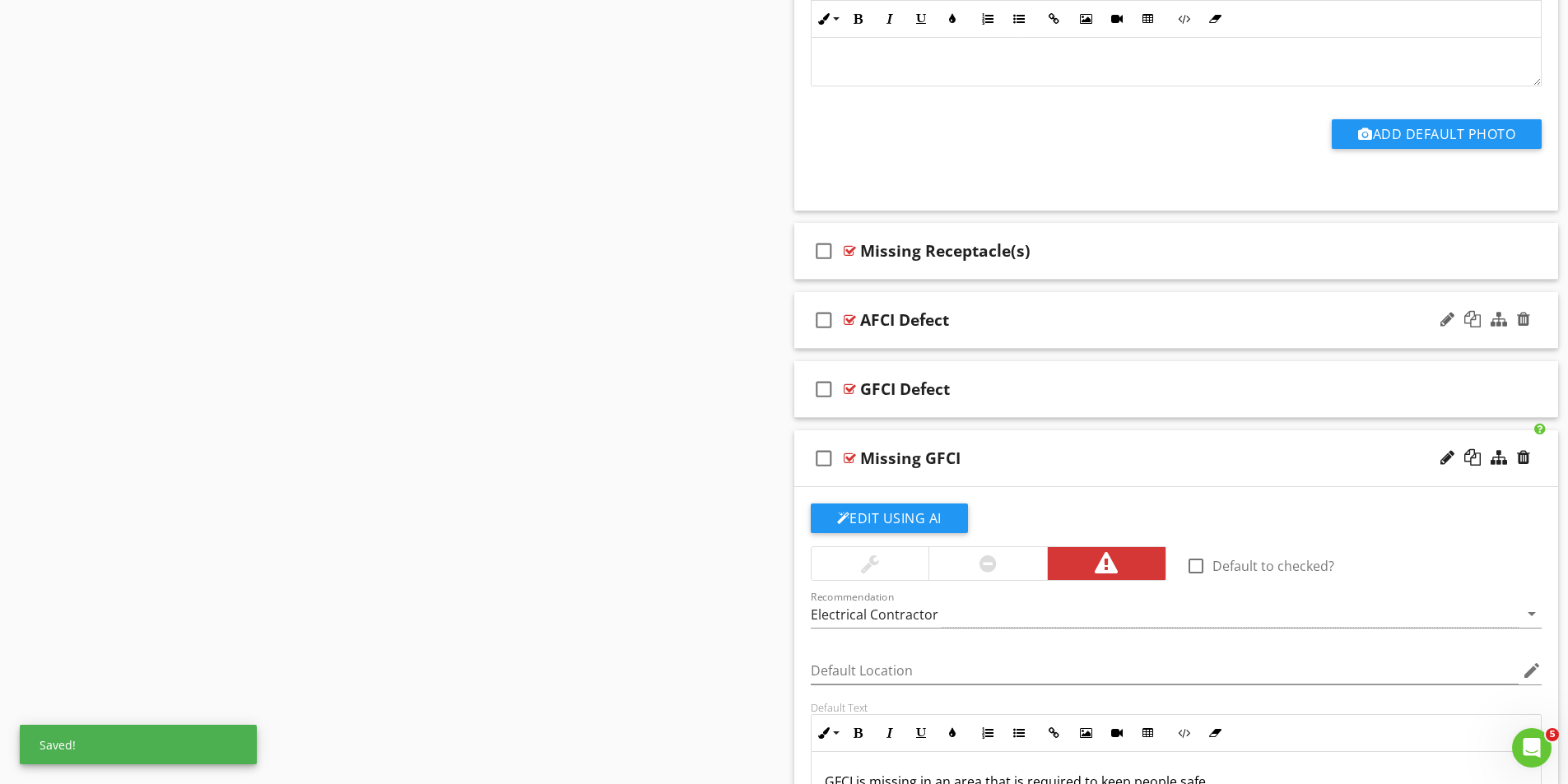
scroll to position [2798, 0]
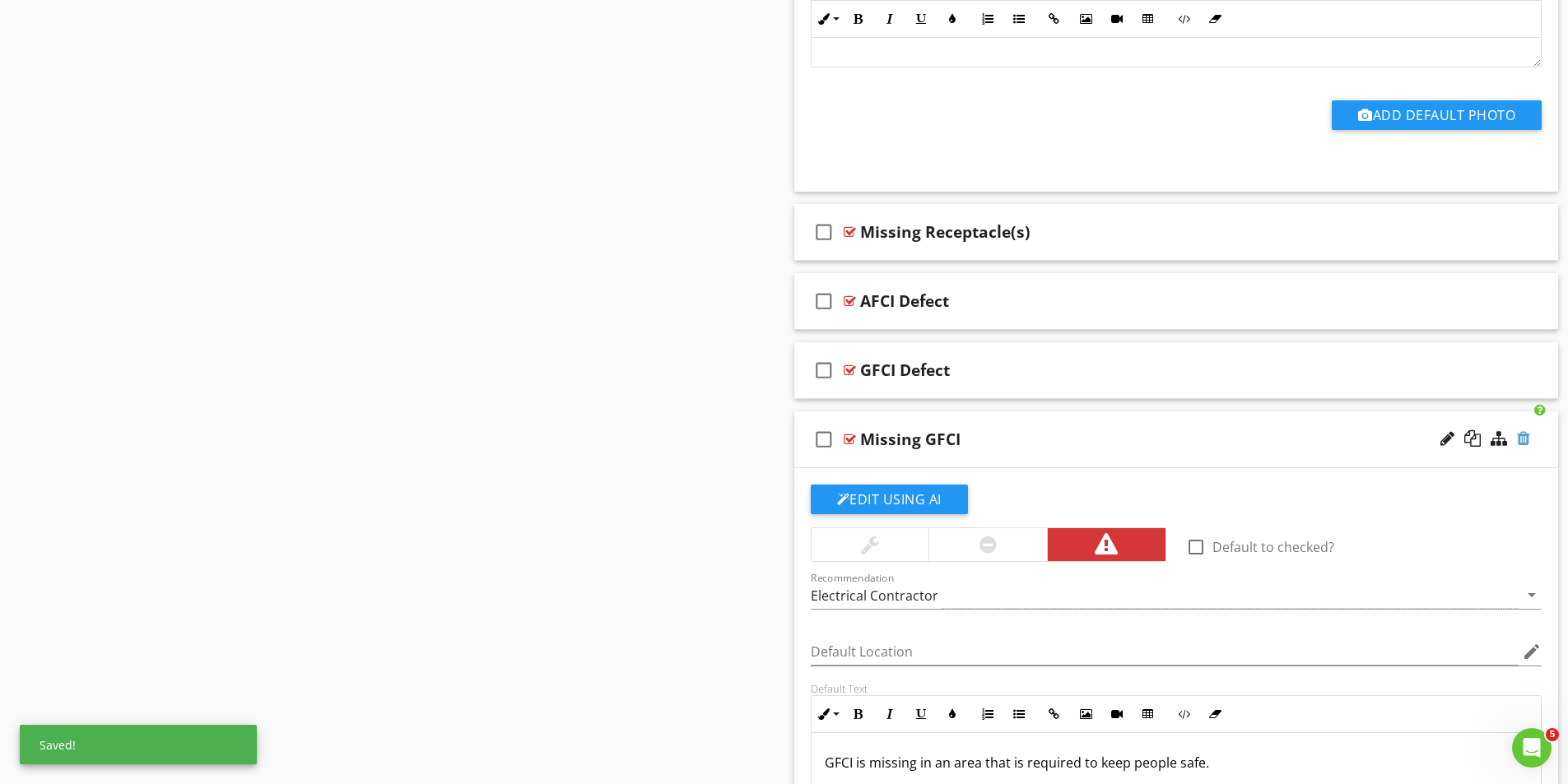
click at [1522, 440] on div at bounding box center [1523, 438] width 13 height 17
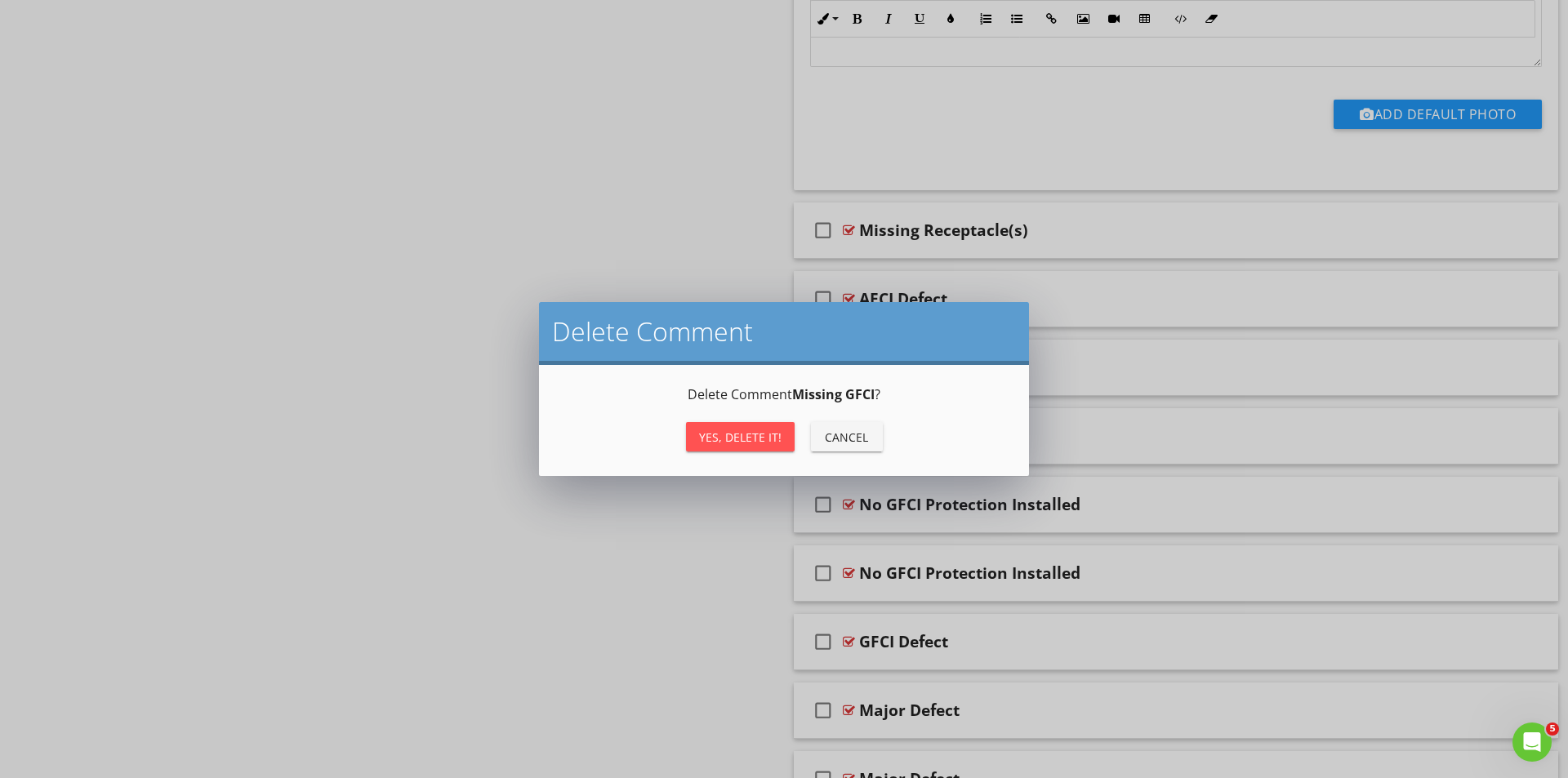
click at [754, 429] on button "Yes, Delete it!" at bounding box center [741, 437] width 109 height 29
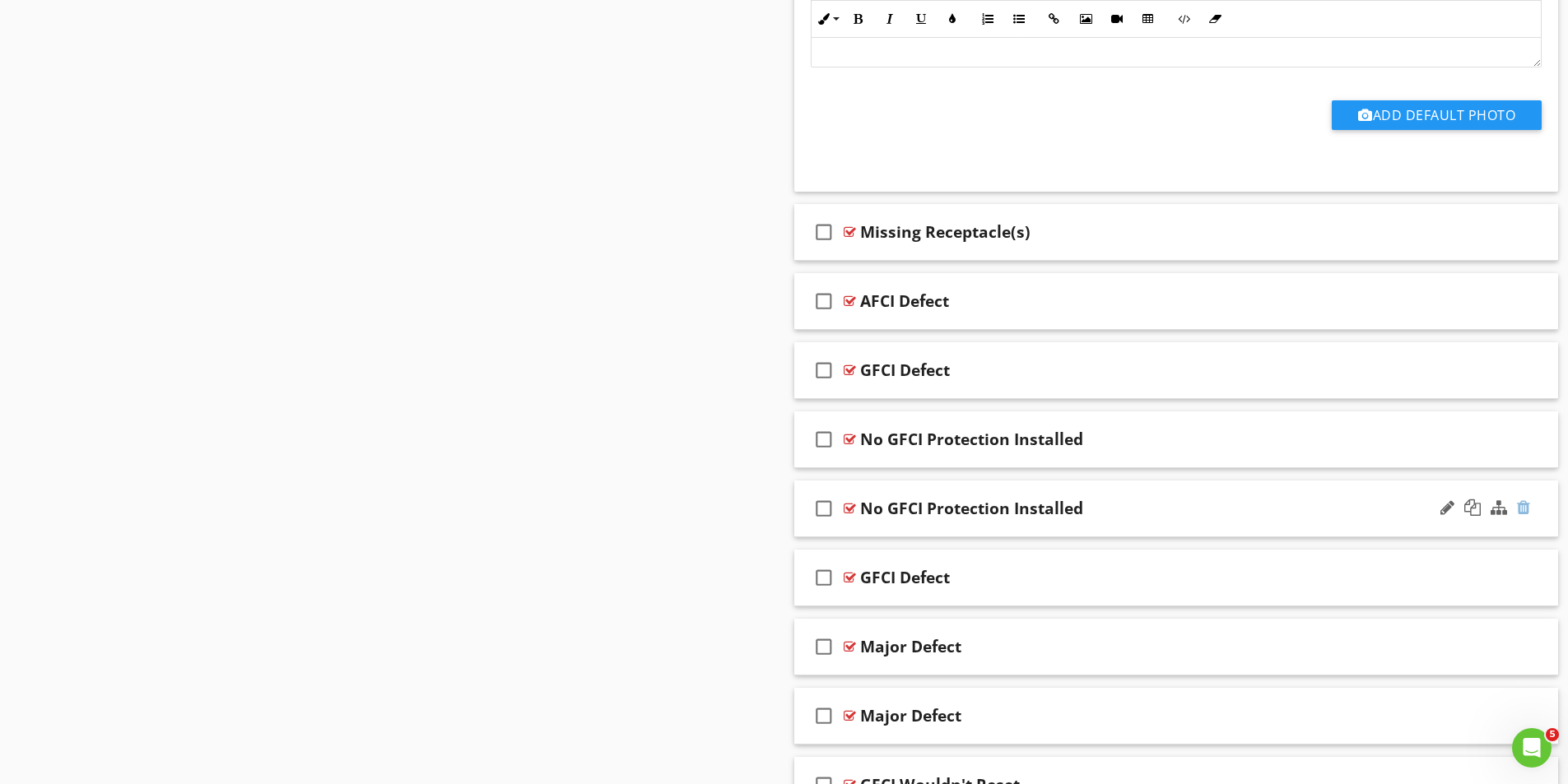
click at [1524, 509] on div at bounding box center [1523, 507] width 13 height 17
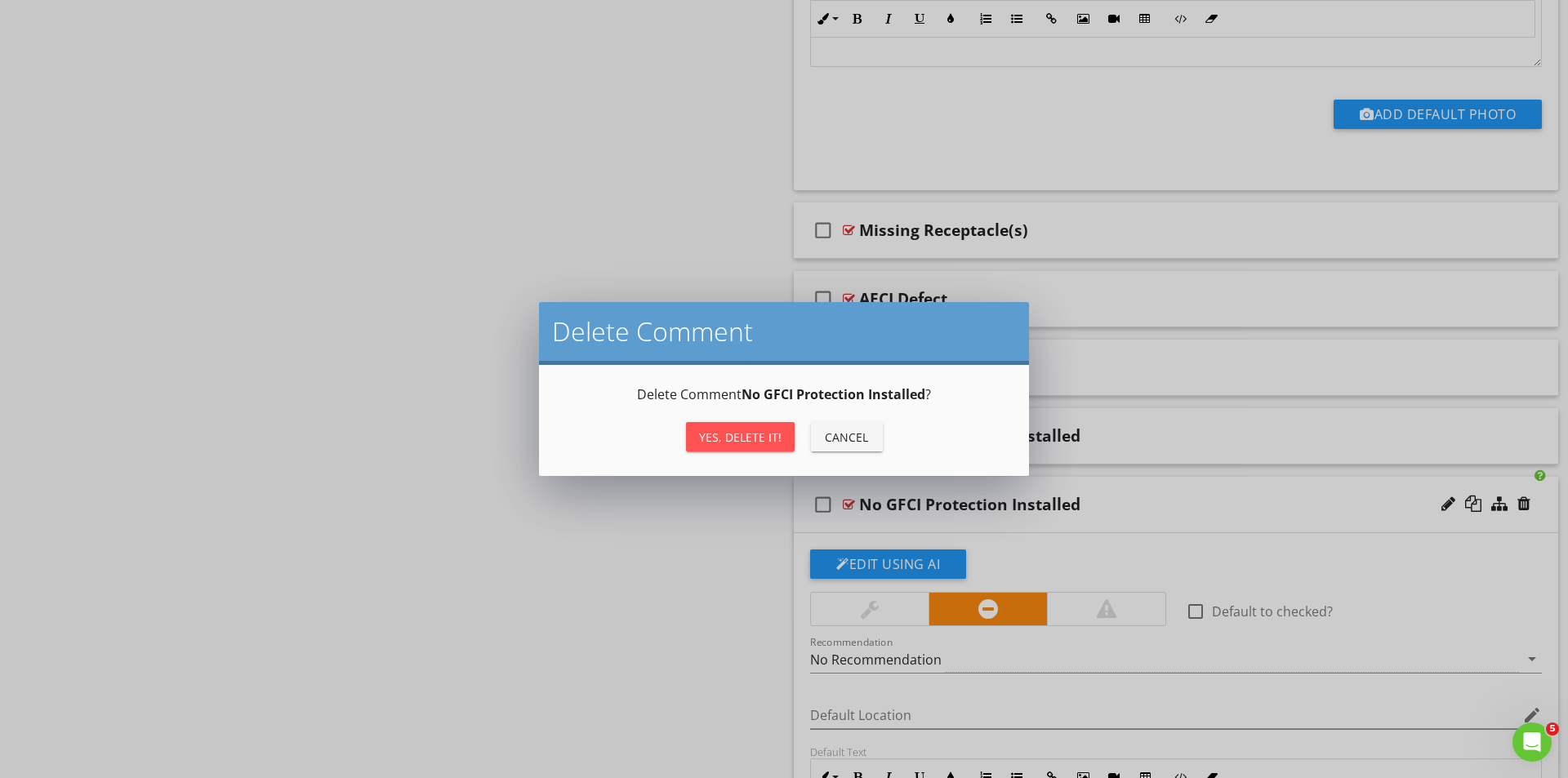
click at [759, 441] on div "Yes, Delete it!" at bounding box center [740, 437] width 82 height 17
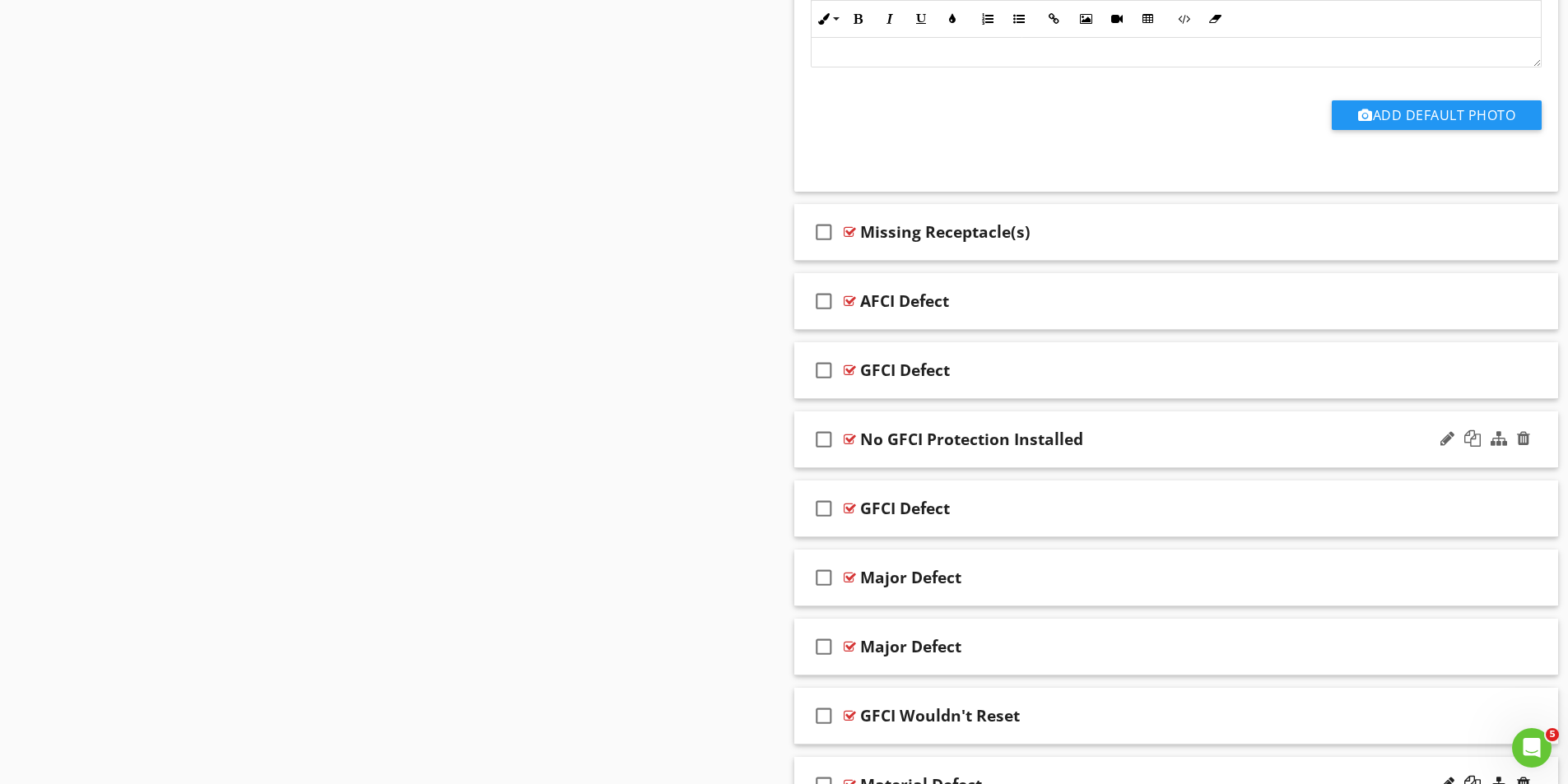
click at [856, 439] on div "check_box_outline_blank No GFCI Protection Installed" at bounding box center [1177, 439] width 765 height 57
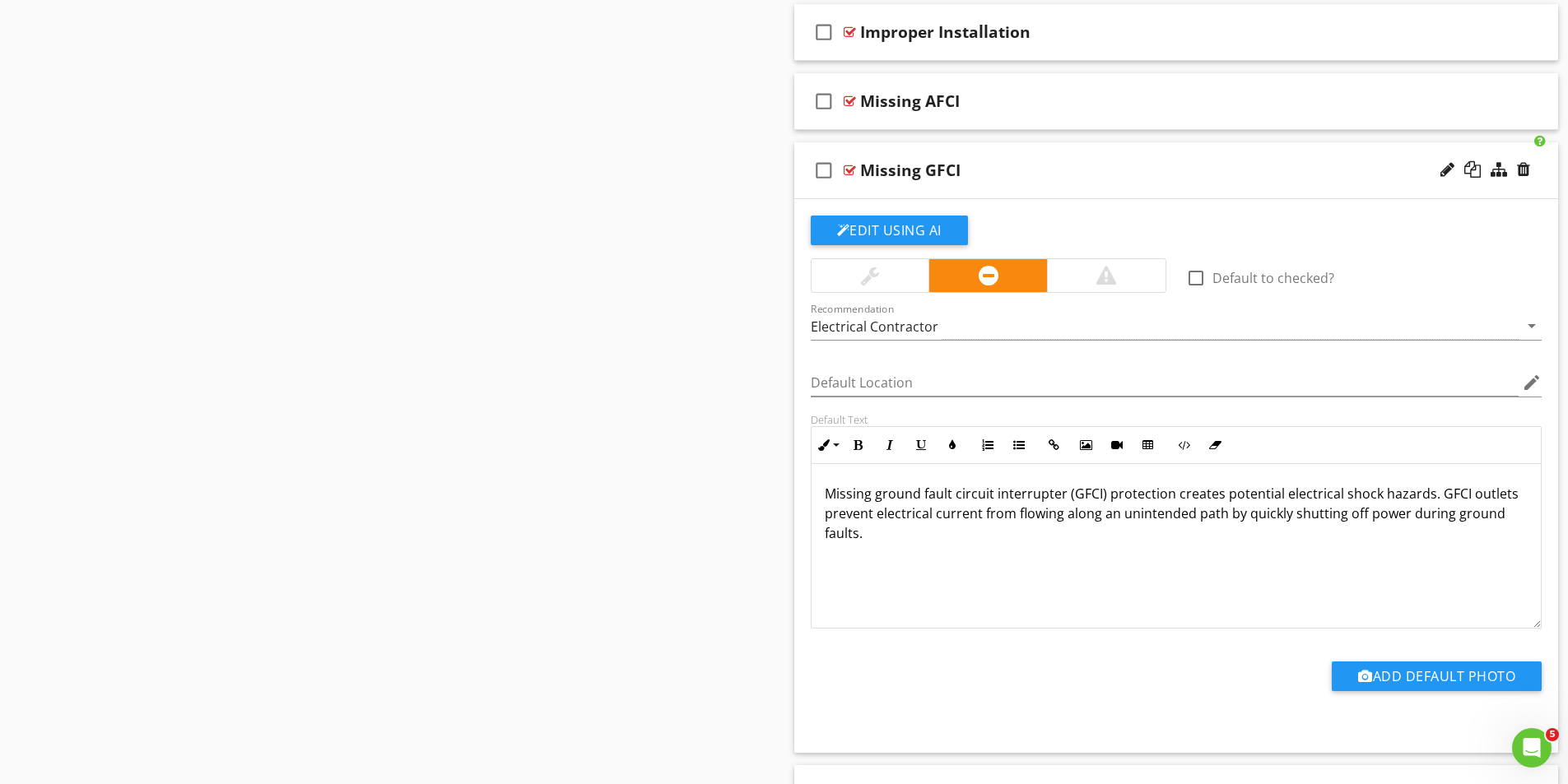
scroll to position [2222, 0]
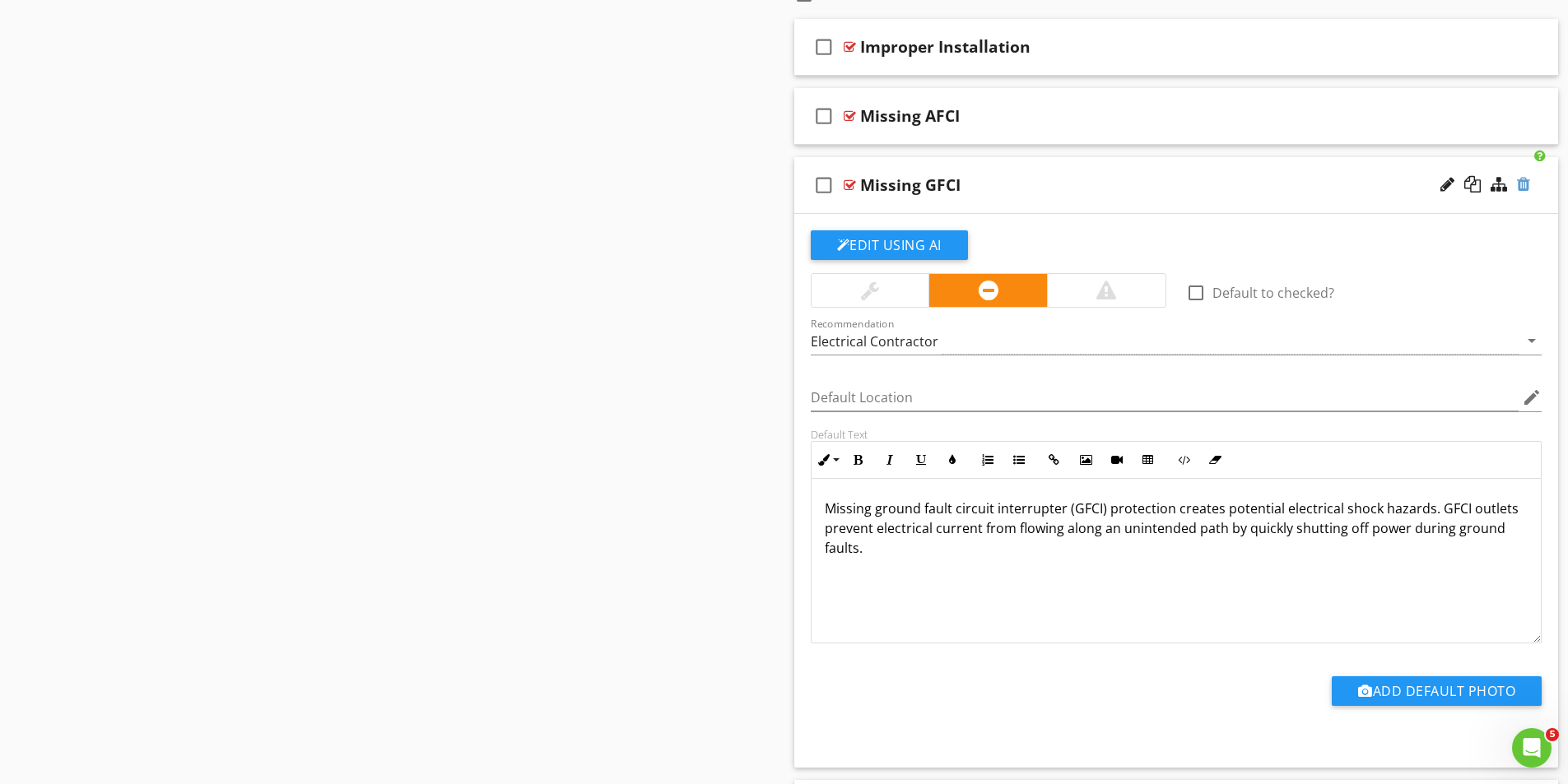
click at [1529, 185] on div at bounding box center [1523, 184] width 13 height 17
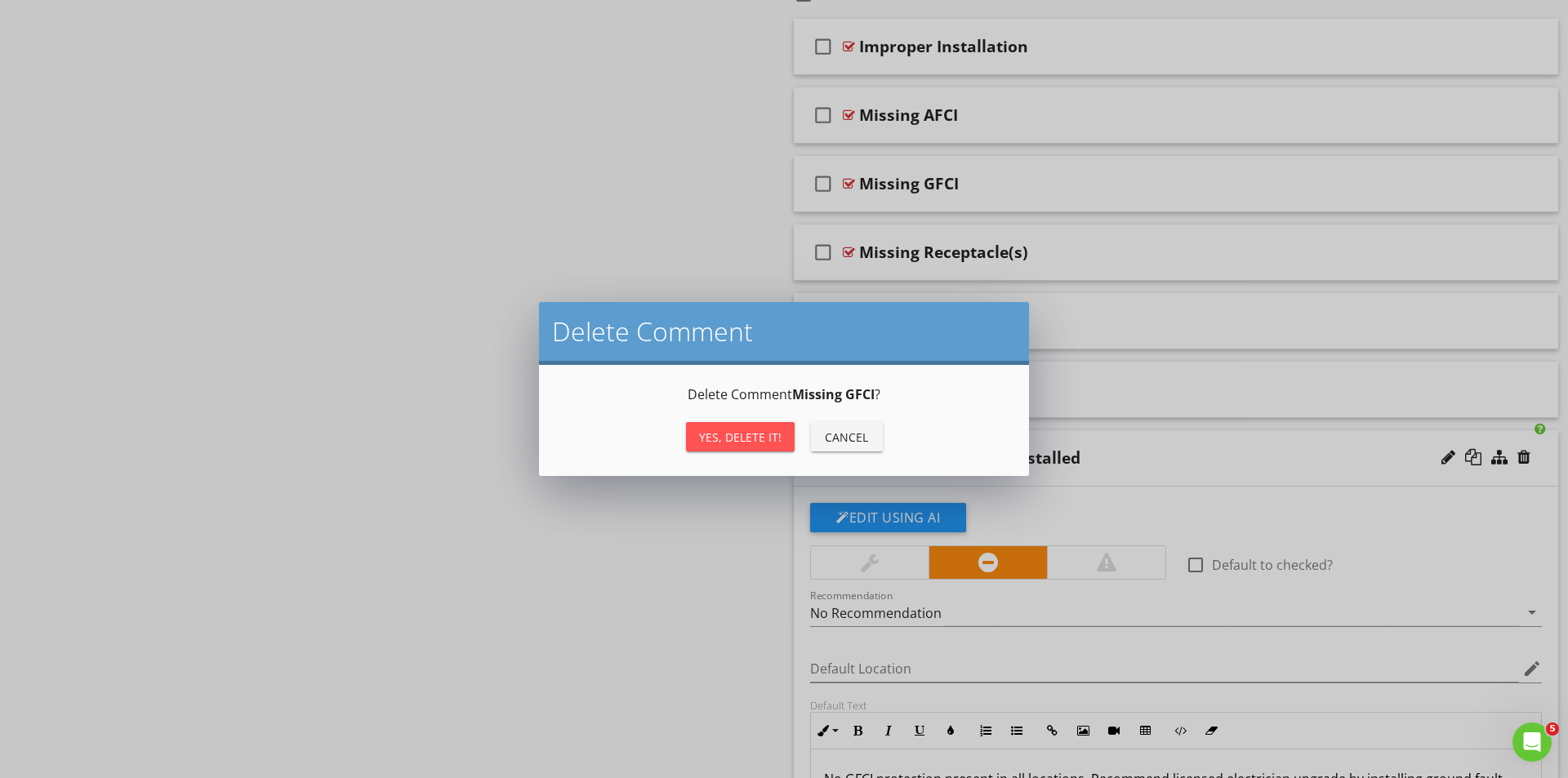
click at [738, 430] on div "Yes, Delete it!" at bounding box center [740, 437] width 82 height 17
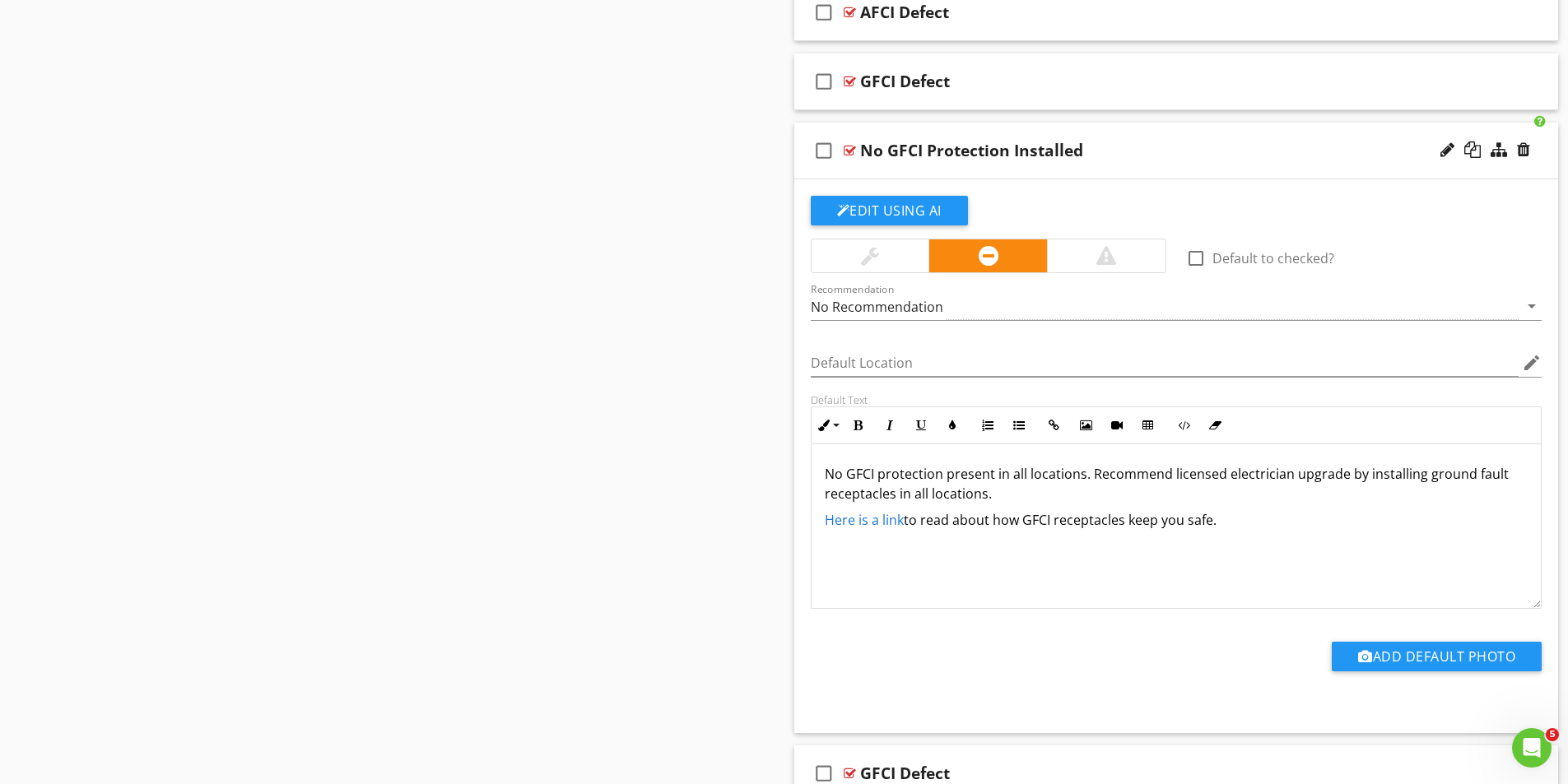
scroll to position [2469, 0]
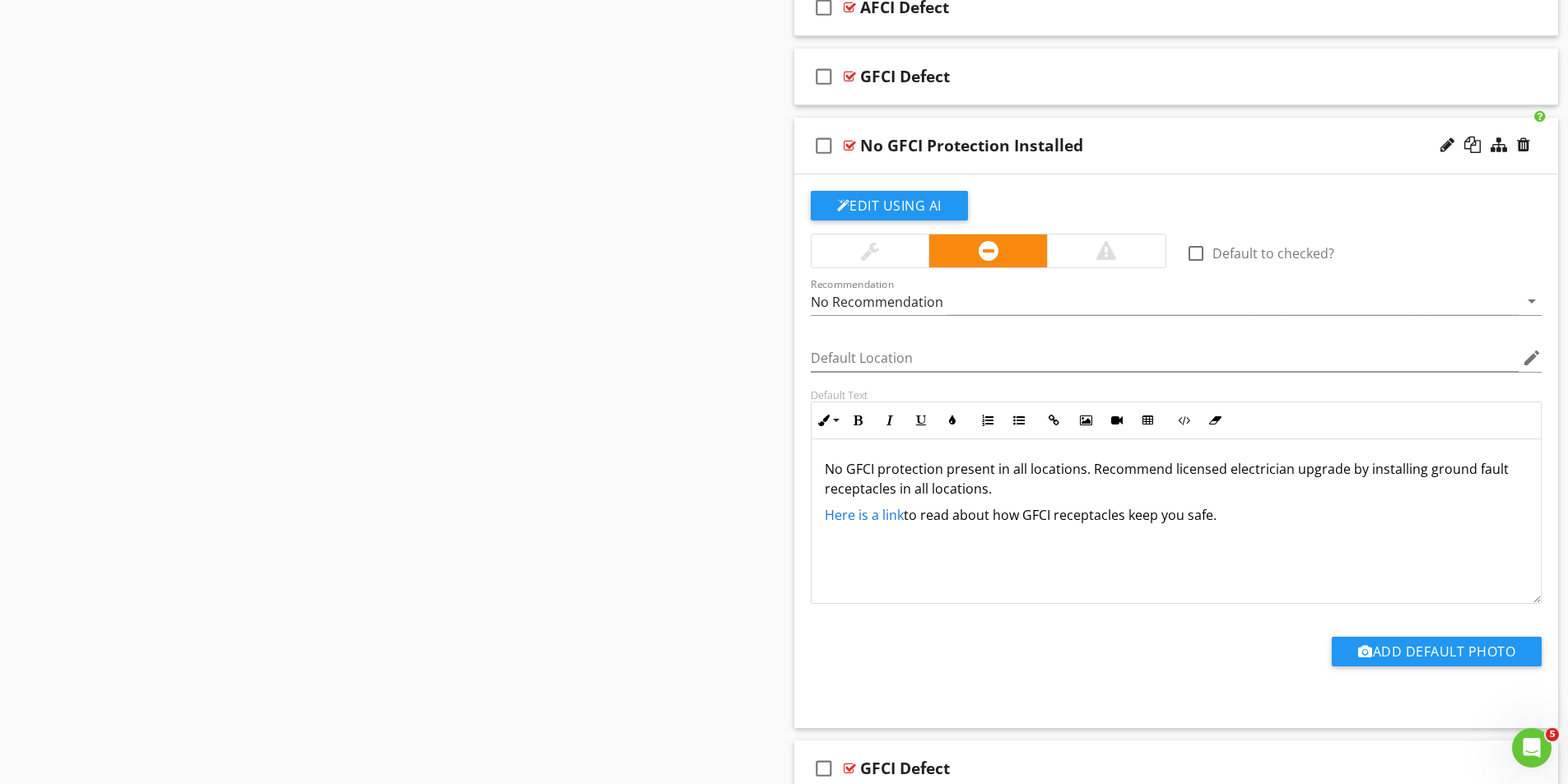
click at [848, 141] on div at bounding box center [849, 145] width 12 height 13
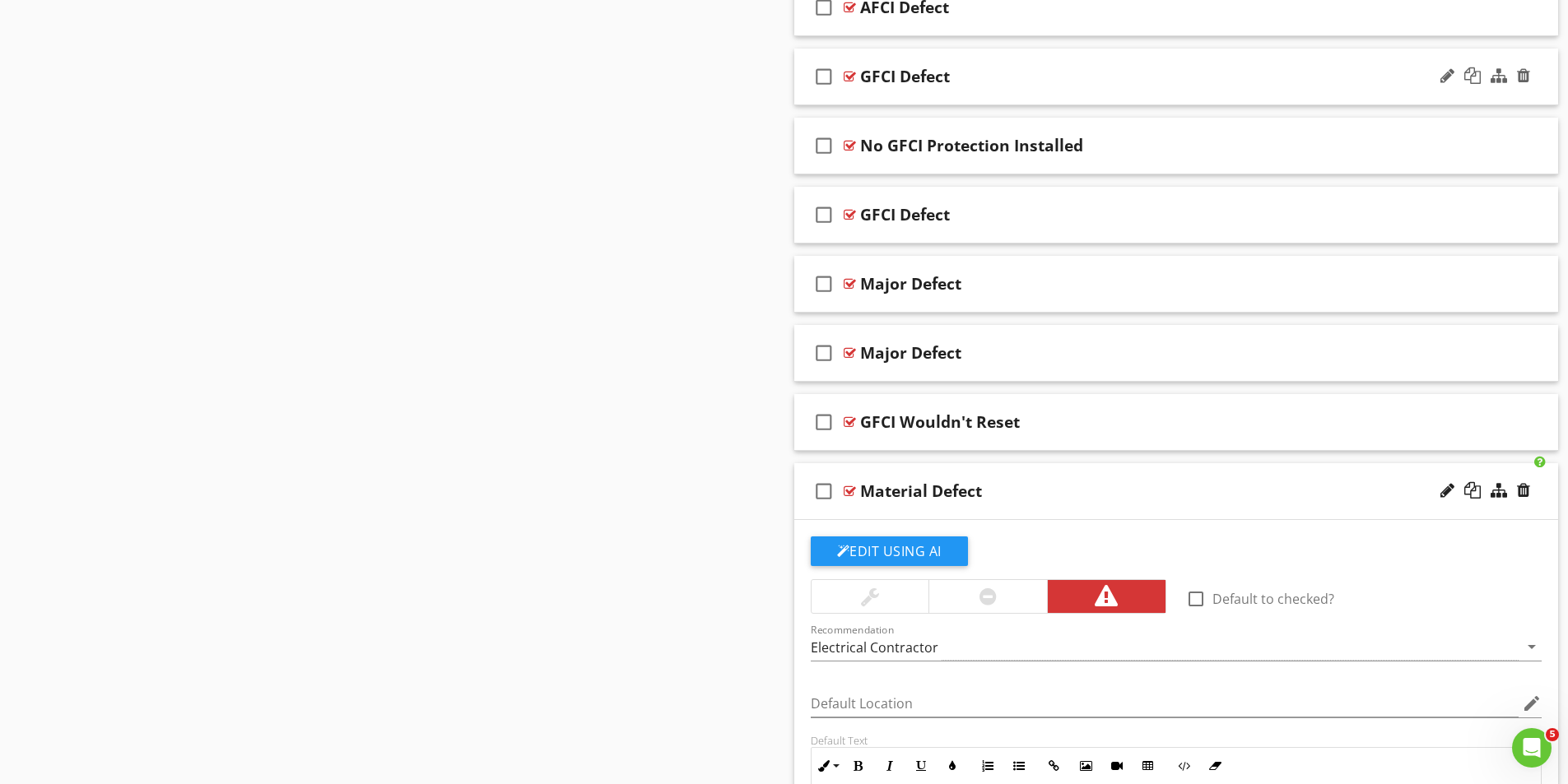
click at [845, 75] on div at bounding box center [849, 76] width 12 height 13
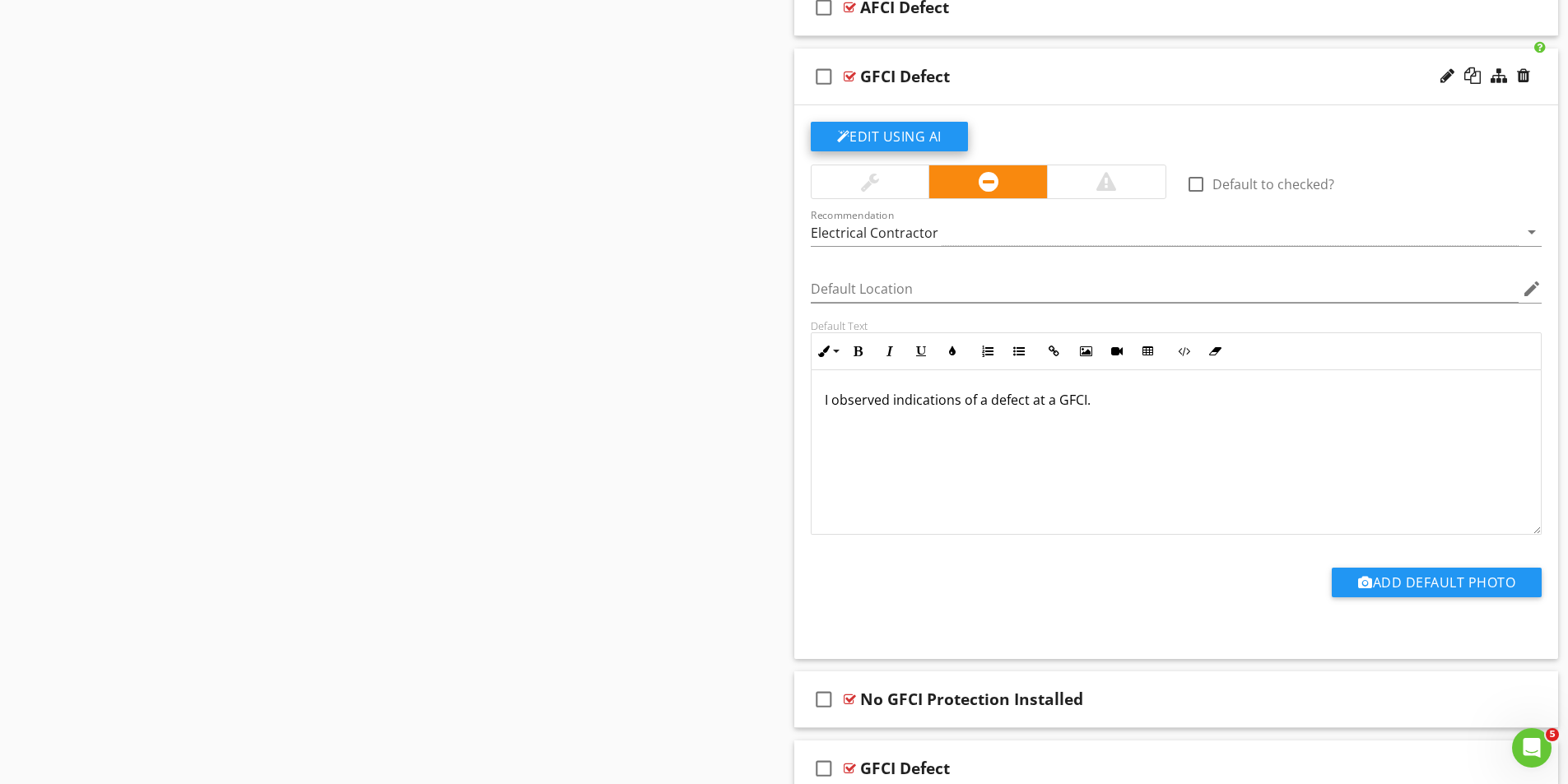
click at [894, 135] on button "Edit Using AI" at bounding box center [889, 137] width 157 height 30
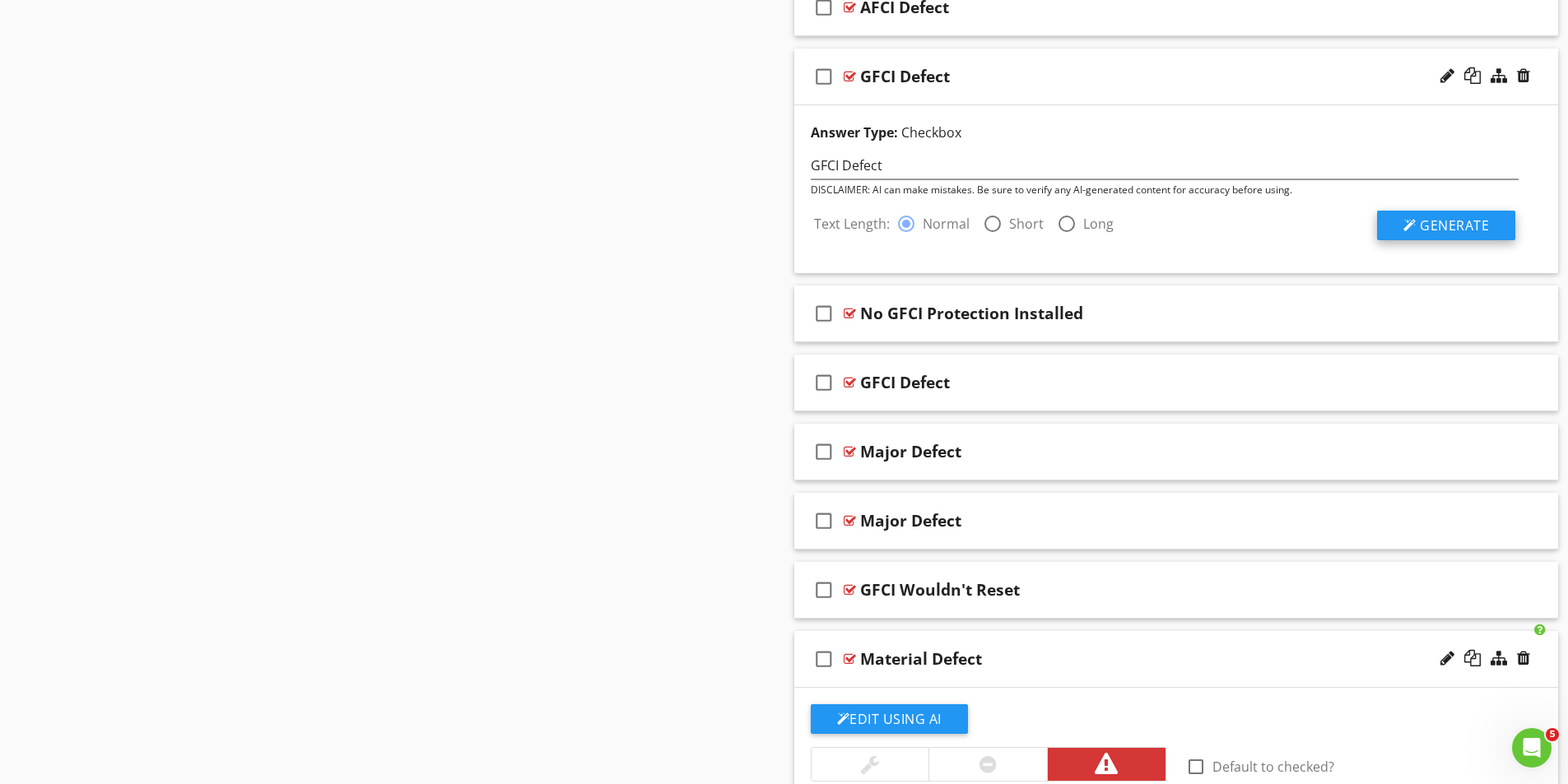
click at [1443, 218] on span "Generate" at bounding box center [1454, 225] width 69 height 18
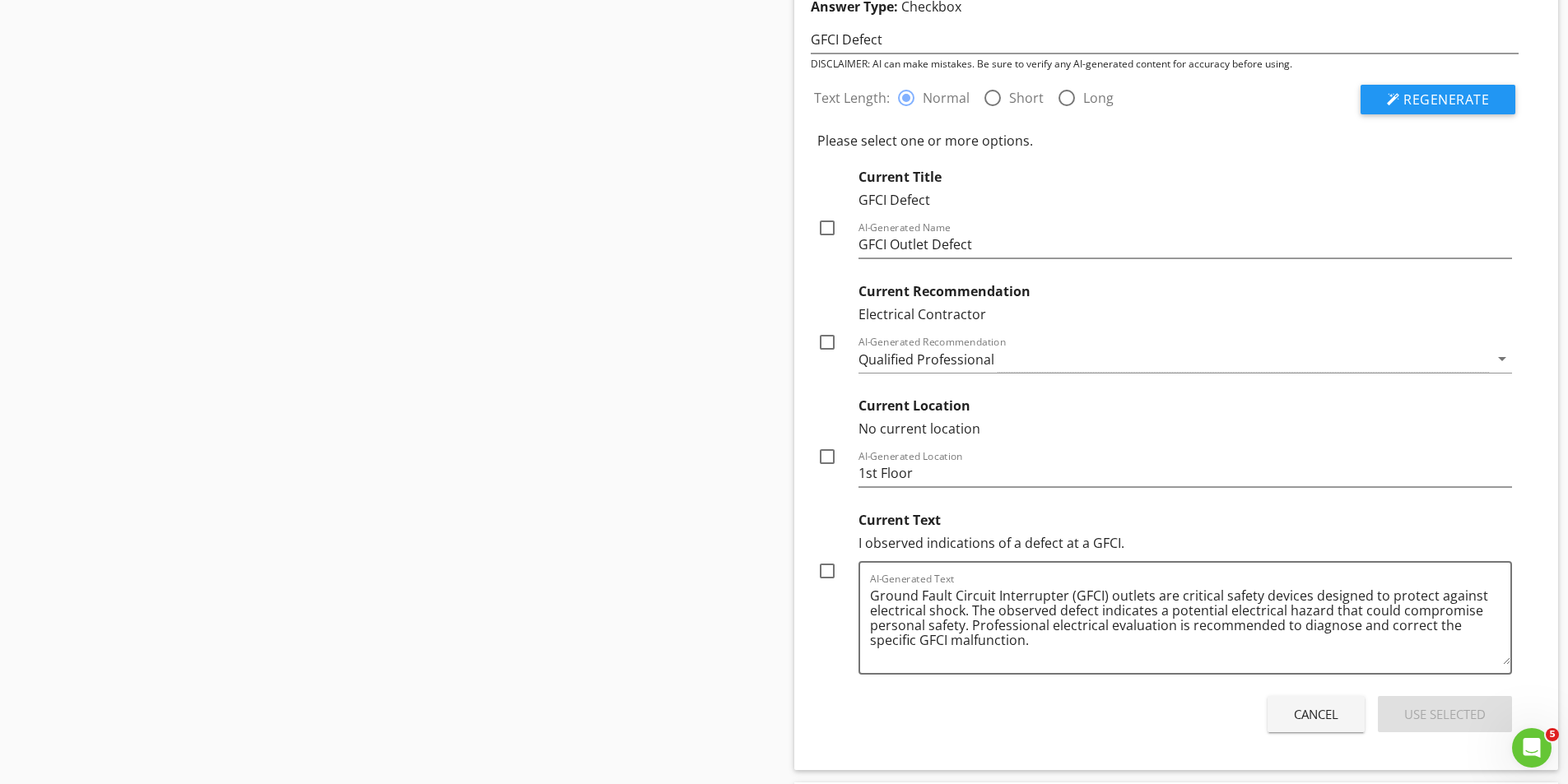
scroll to position [2633, 0]
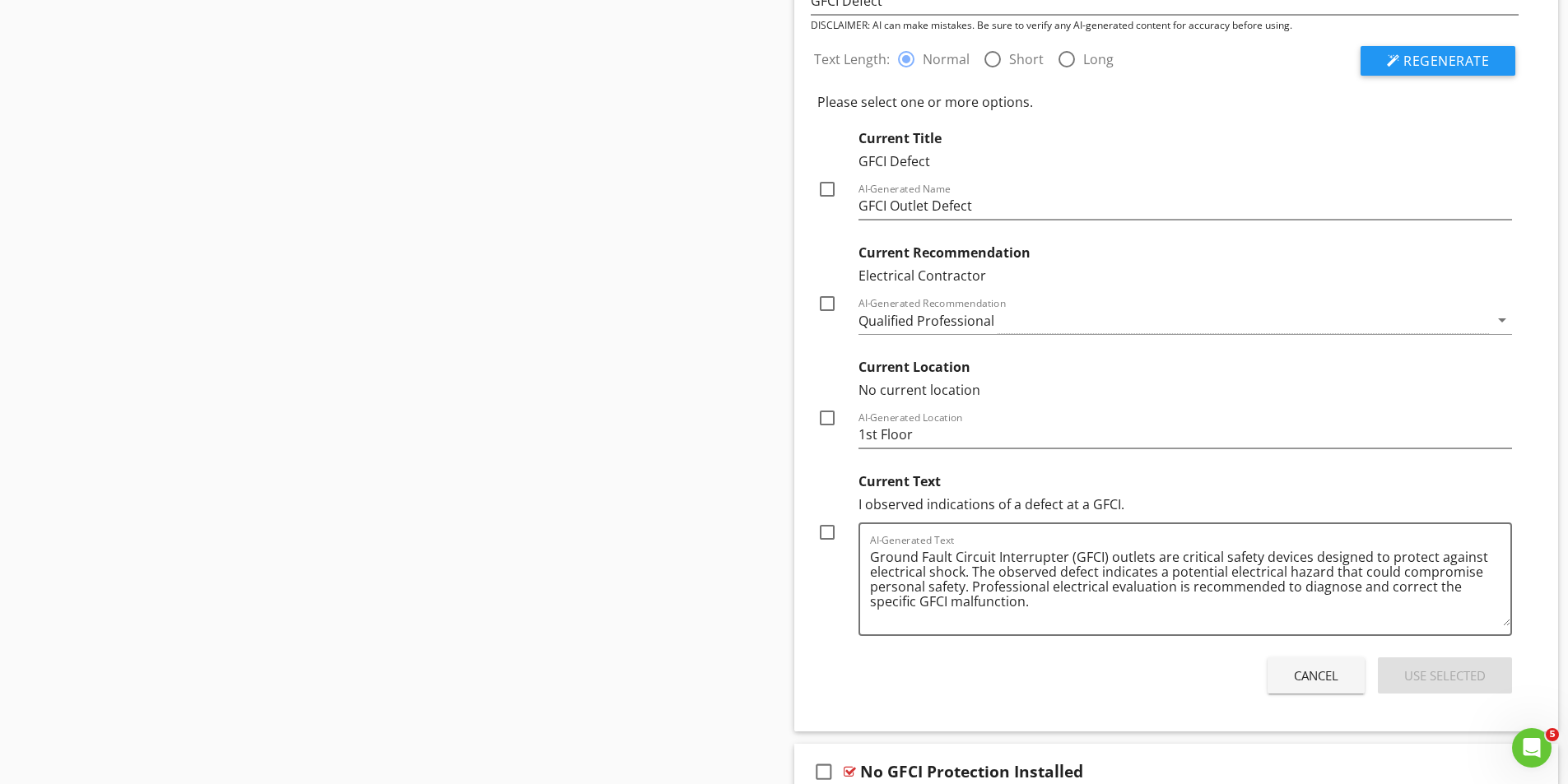
click at [828, 529] on div at bounding box center [827, 532] width 28 height 28
click at [831, 188] on div at bounding box center [827, 189] width 28 height 28
click at [1443, 672] on div "Use Selected" at bounding box center [1445, 676] width 82 height 19
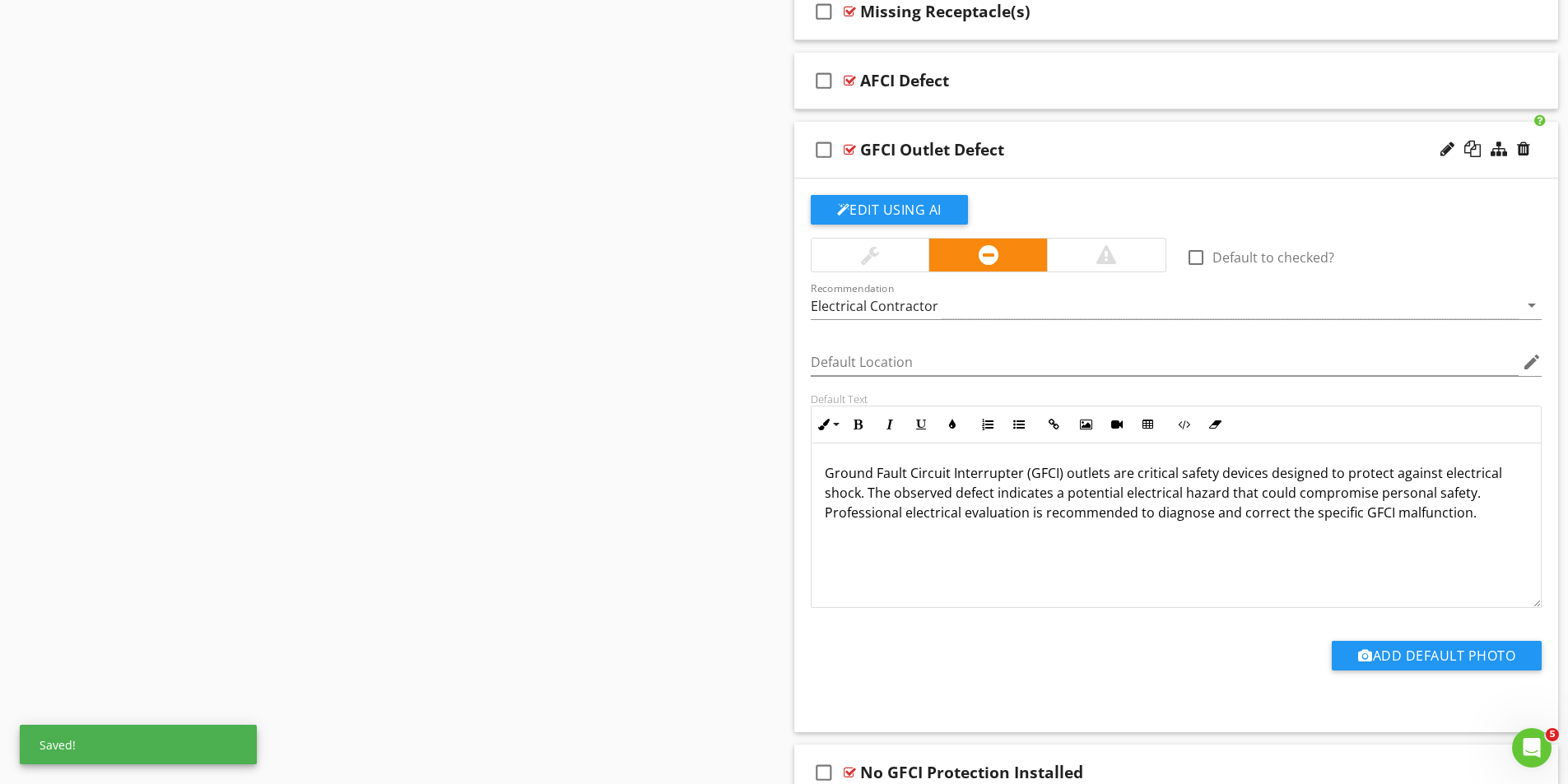
scroll to position [2387, 0]
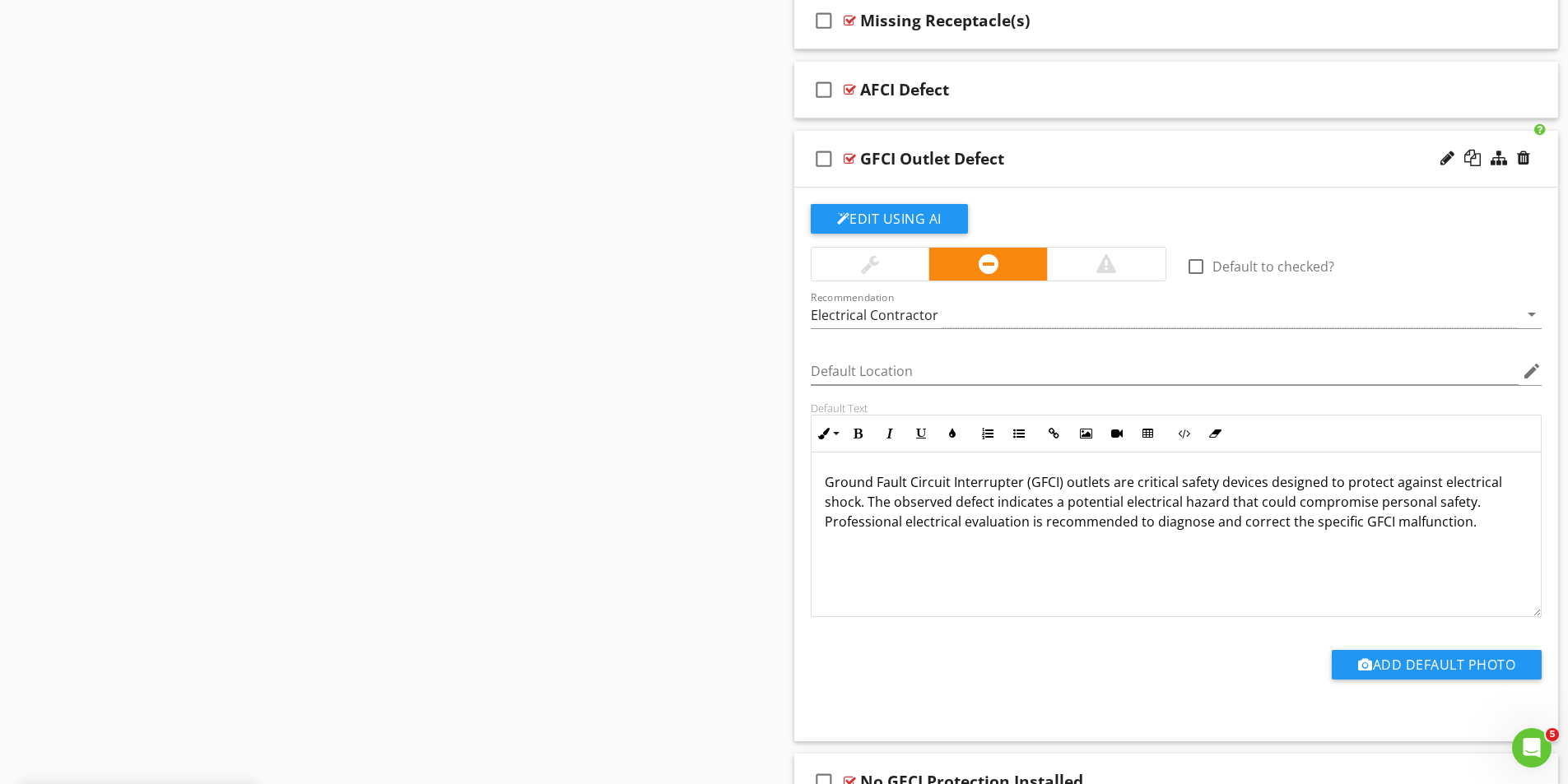
click at [848, 155] on div at bounding box center [849, 159] width 12 height 13
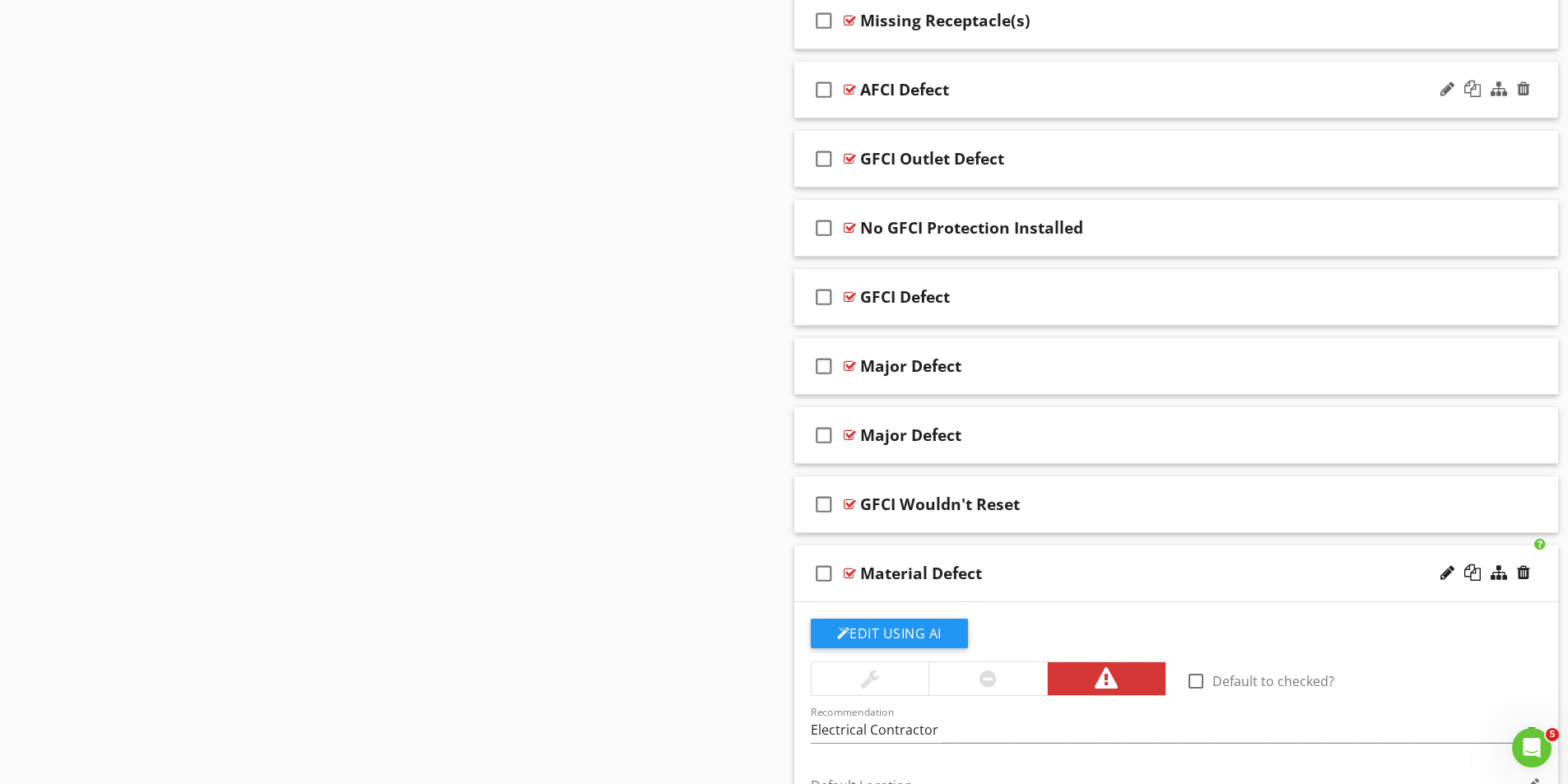
click at [851, 86] on div at bounding box center [849, 89] width 12 height 13
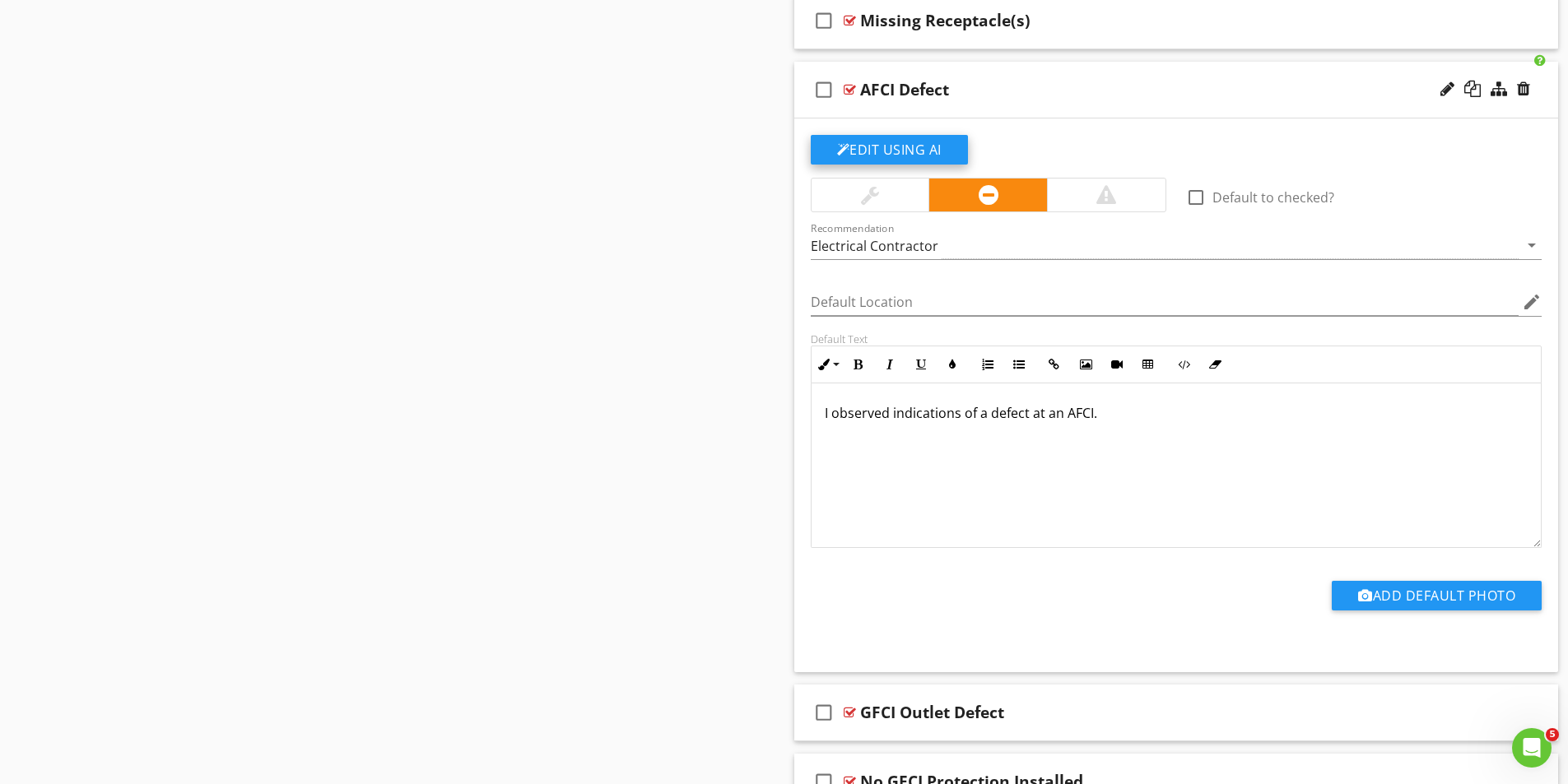
click at [912, 152] on button "Edit Using AI" at bounding box center [889, 150] width 157 height 30
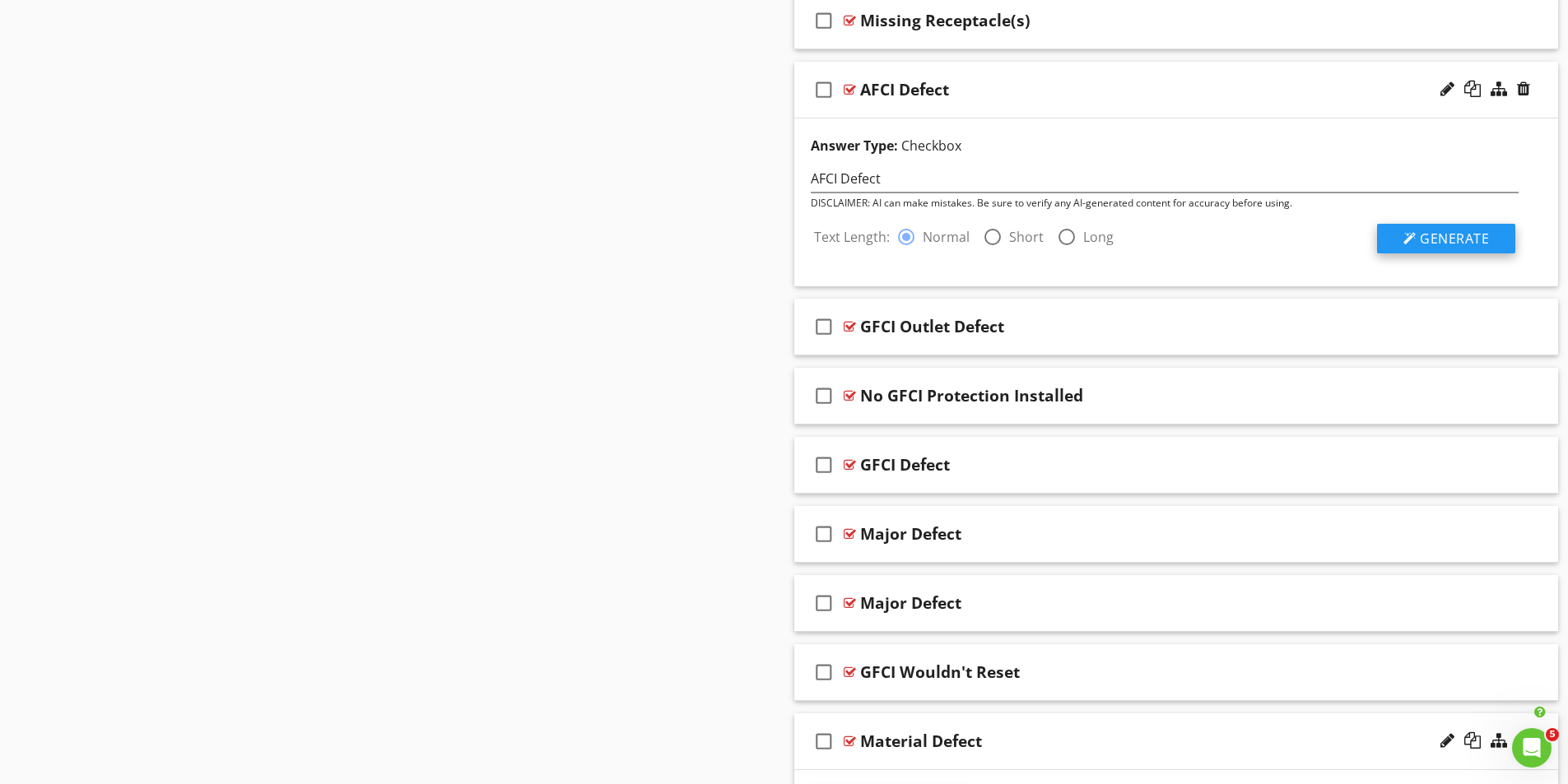
click at [1432, 239] on span "Generate" at bounding box center [1454, 239] width 69 height 18
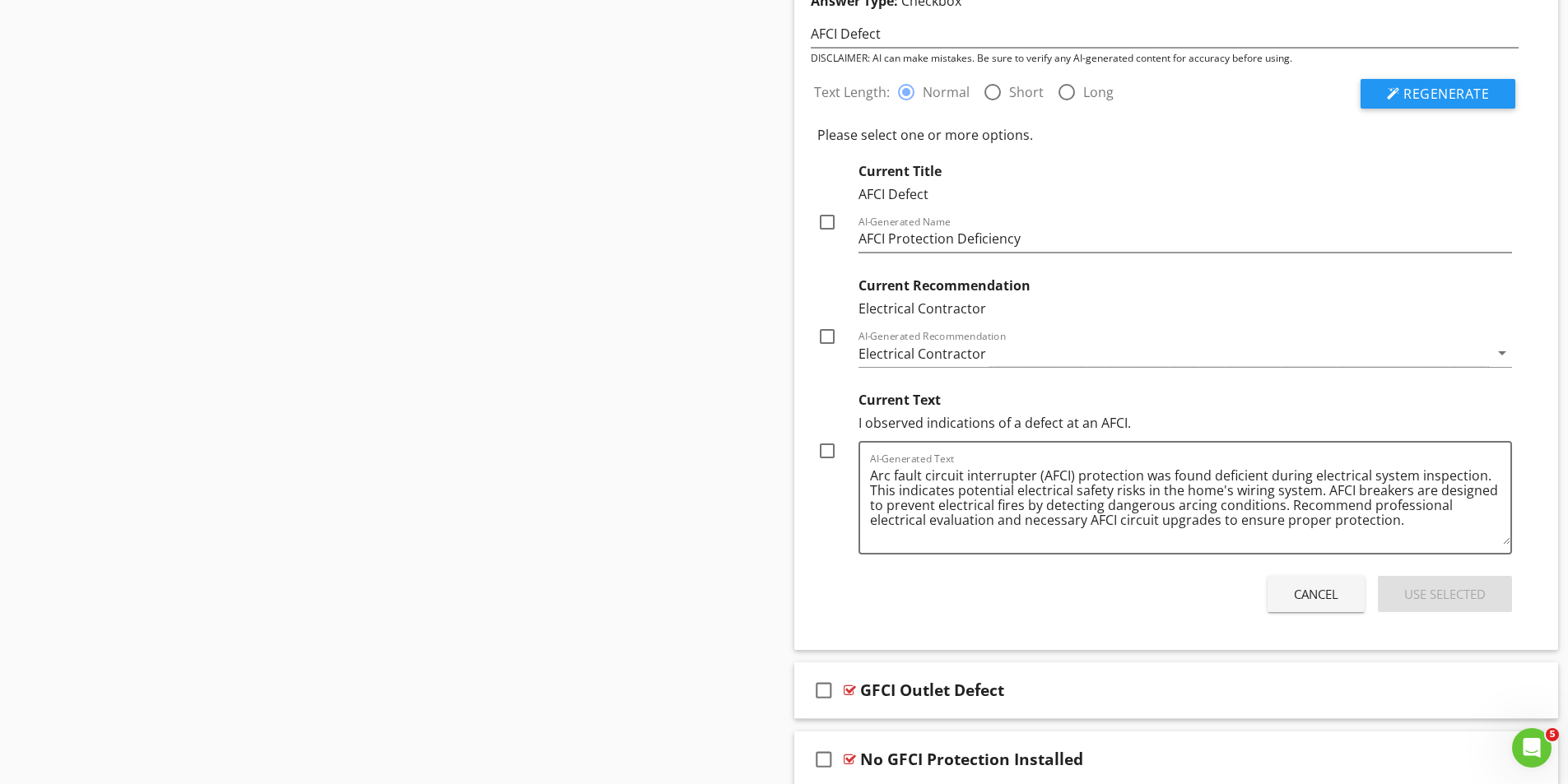
scroll to position [2551, 0]
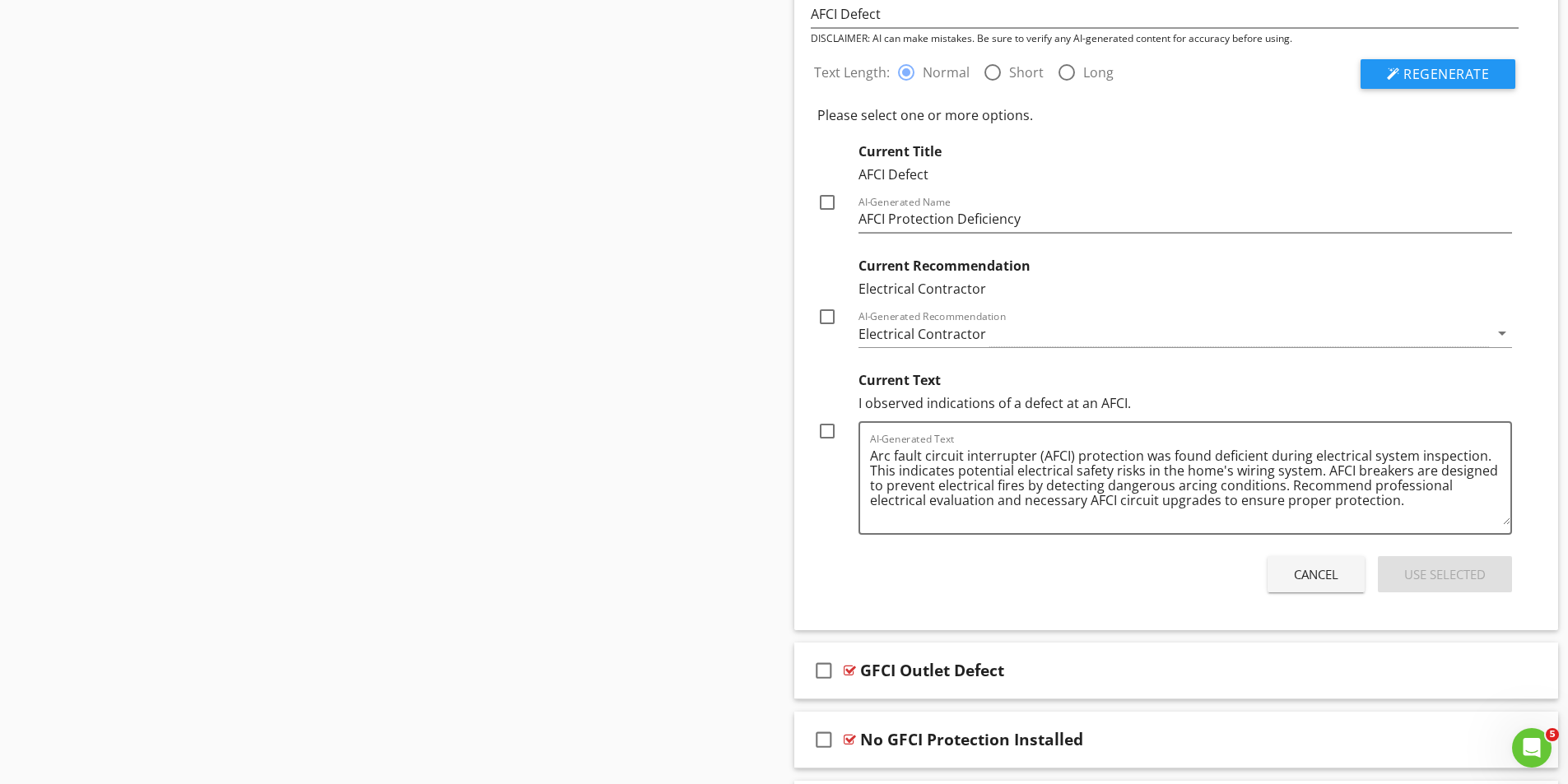
click at [990, 70] on div at bounding box center [992, 72] width 28 height 28
click at [1463, 70] on span "Regenerate" at bounding box center [1446, 74] width 85 height 18
click at [828, 429] on div at bounding box center [827, 431] width 28 height 28
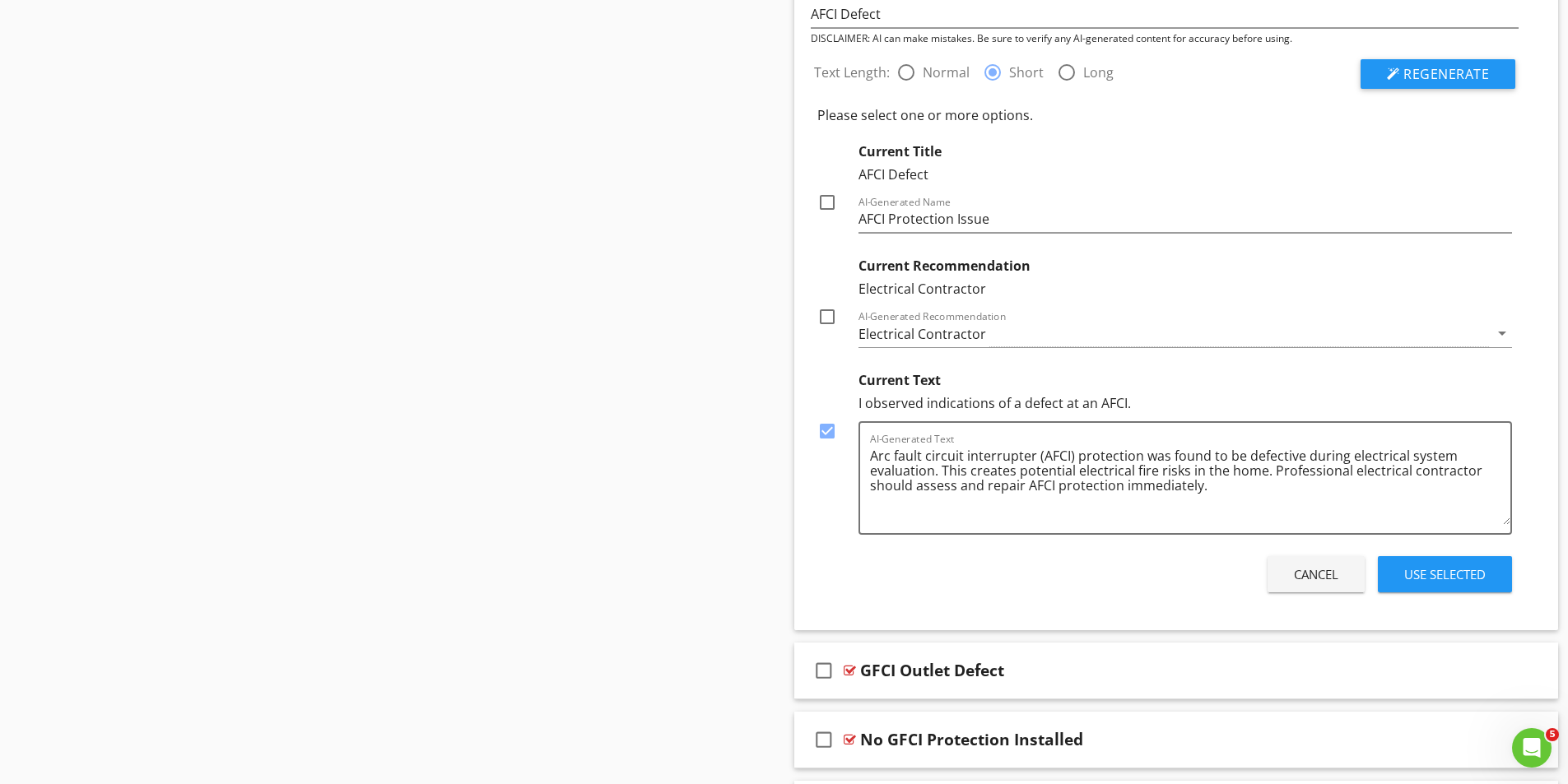
click at [830, 201] on div at bounding box center [827, 202] width 28 height 28
click at [1457, 570] on div "Use Selected" at bounding box center [1445, 575] width 82 height 19
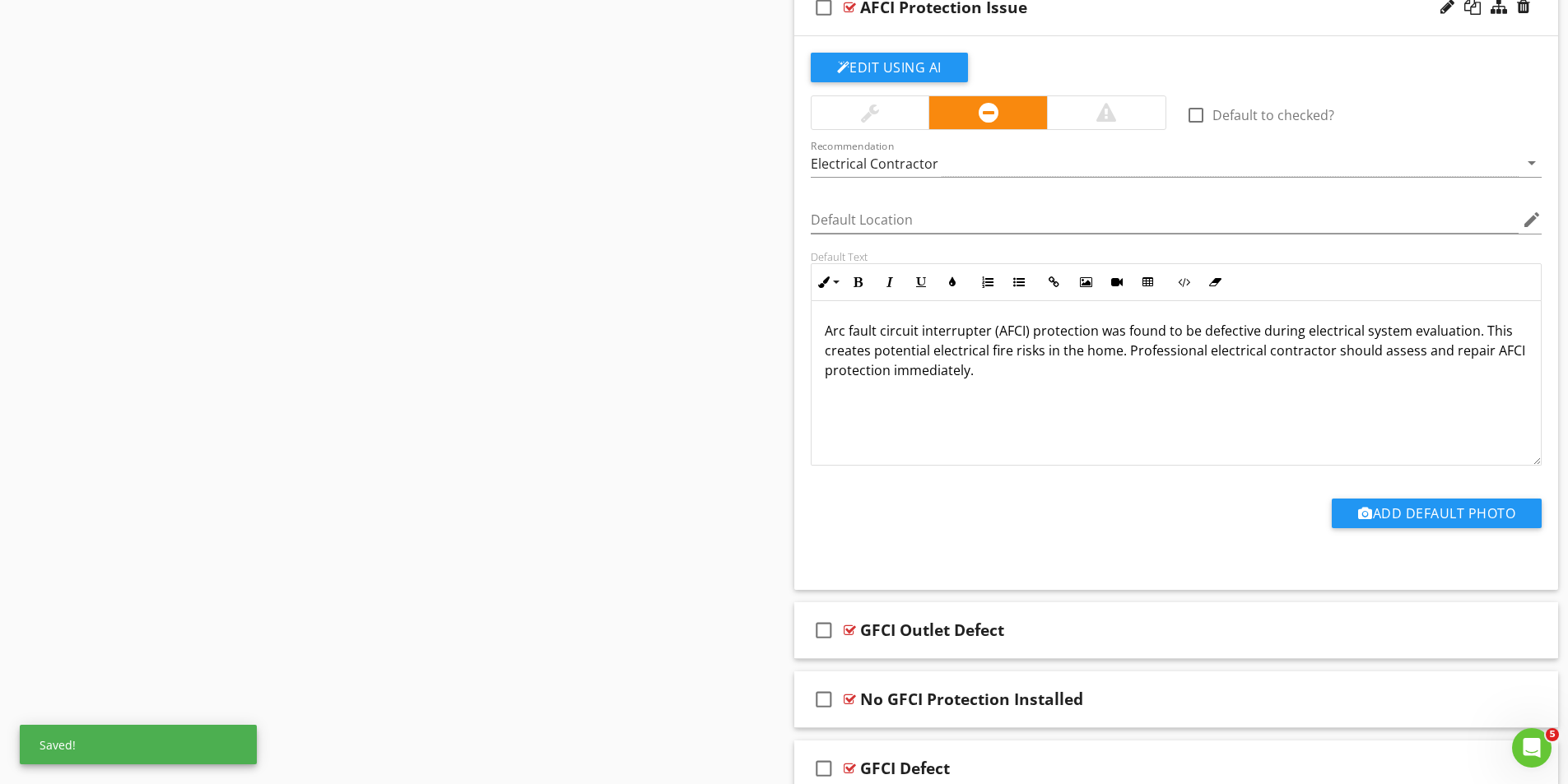
scroll to position [2139, 0]
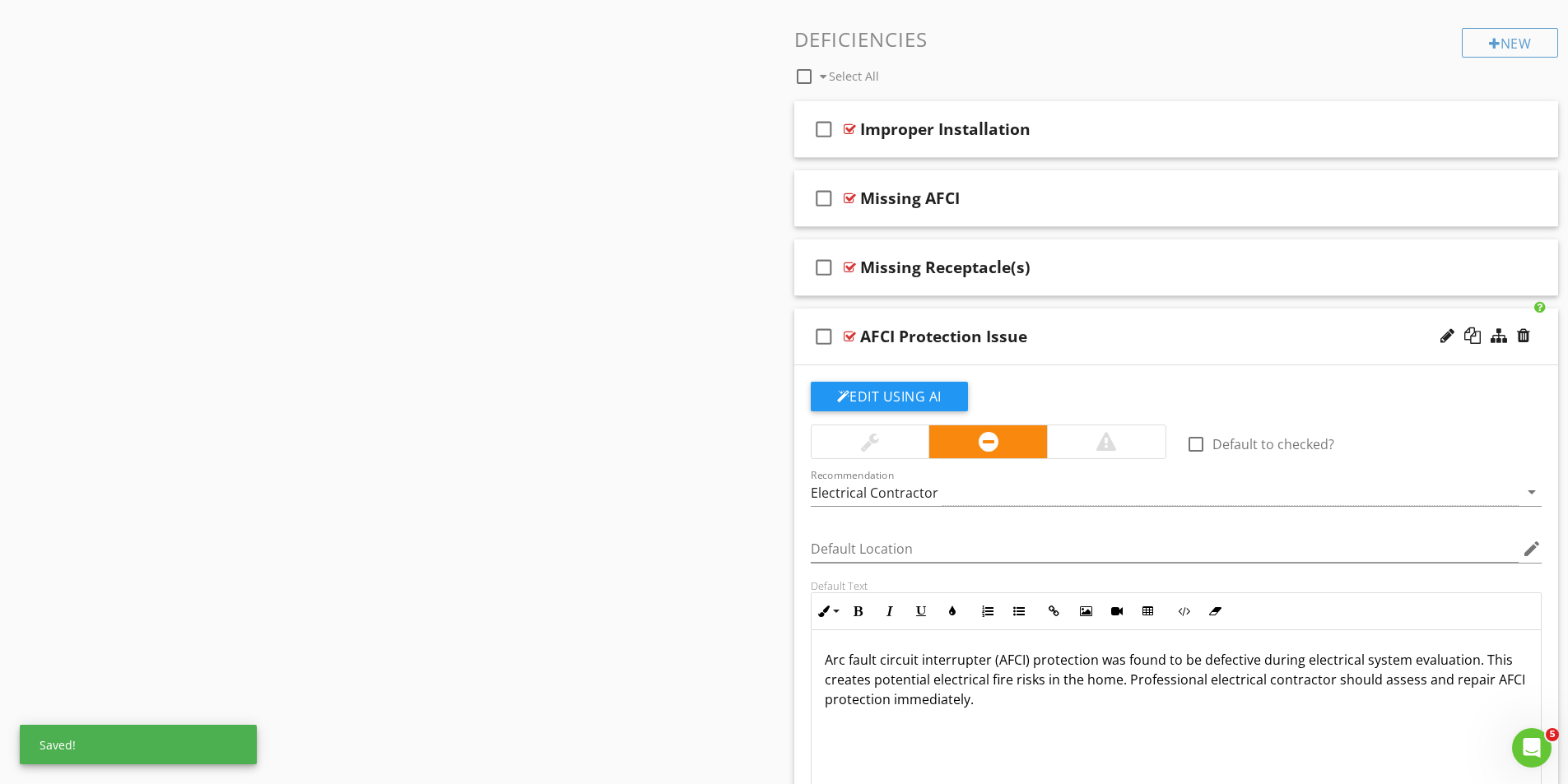
click at [854, 335] on div at bounding box center [849, 336] width 12 height 13
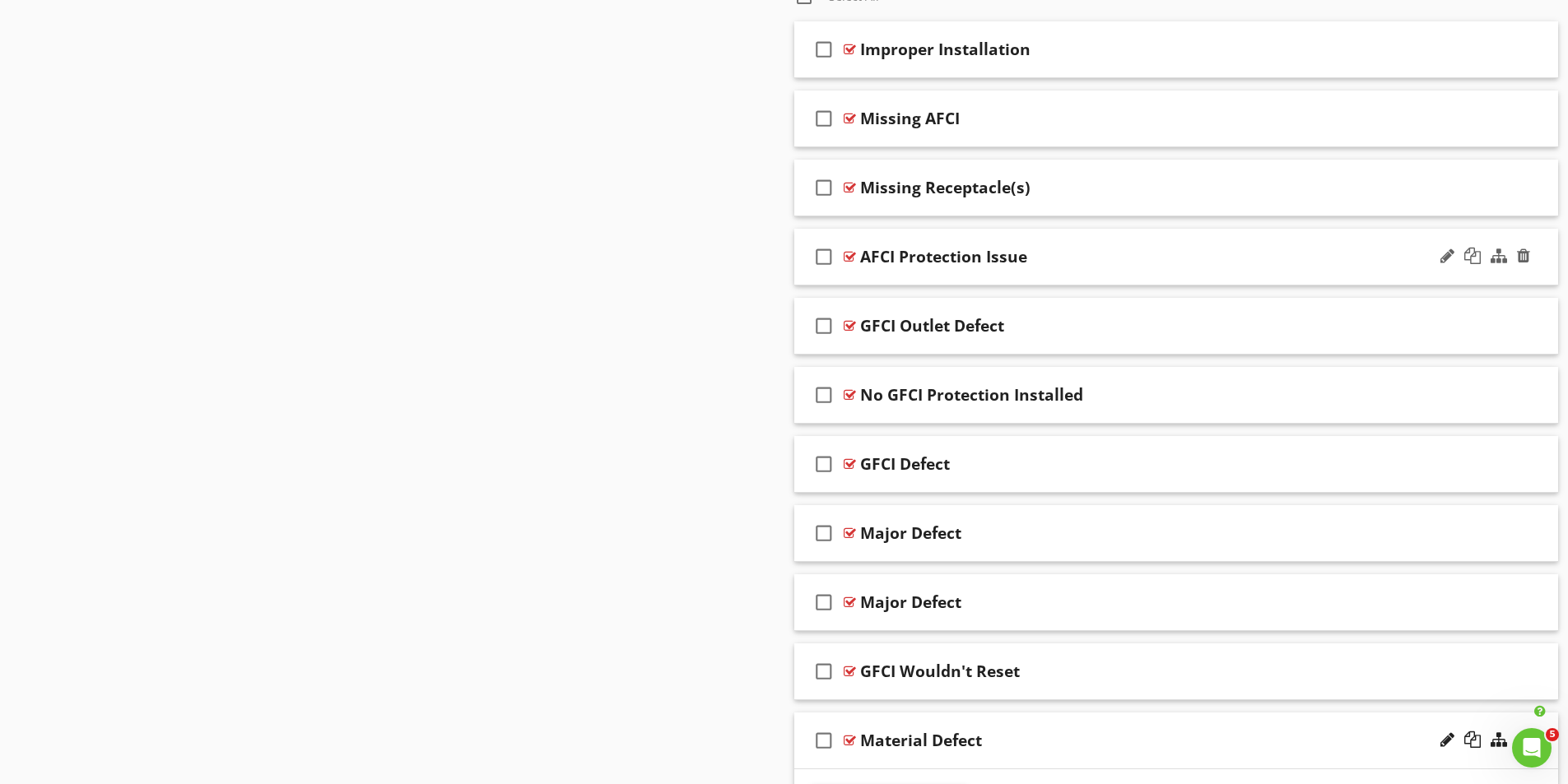
scroll to position [2222, 0]
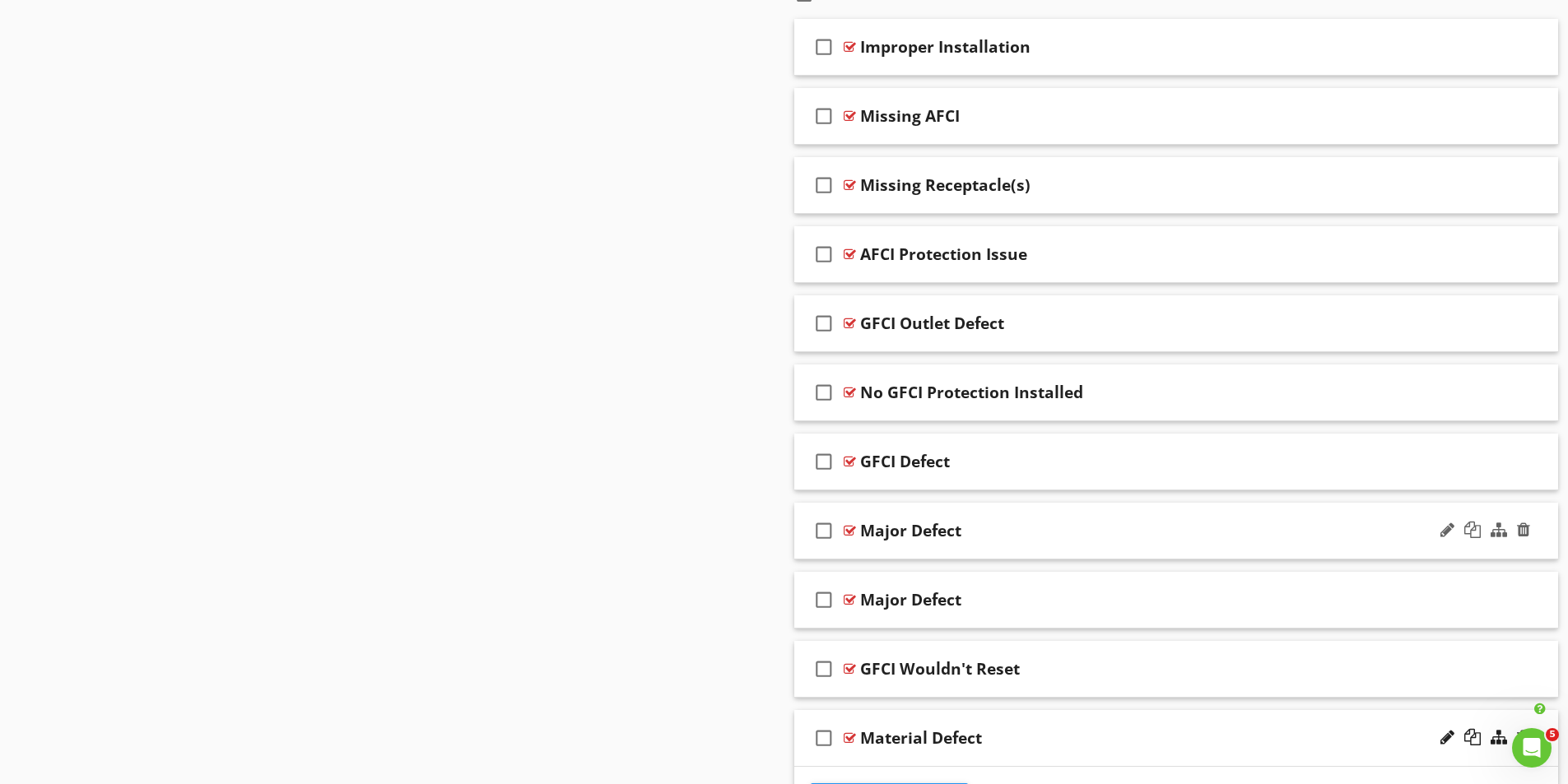
click at [848, 530] on div at bounding box center [849, 531] width 12 height 13
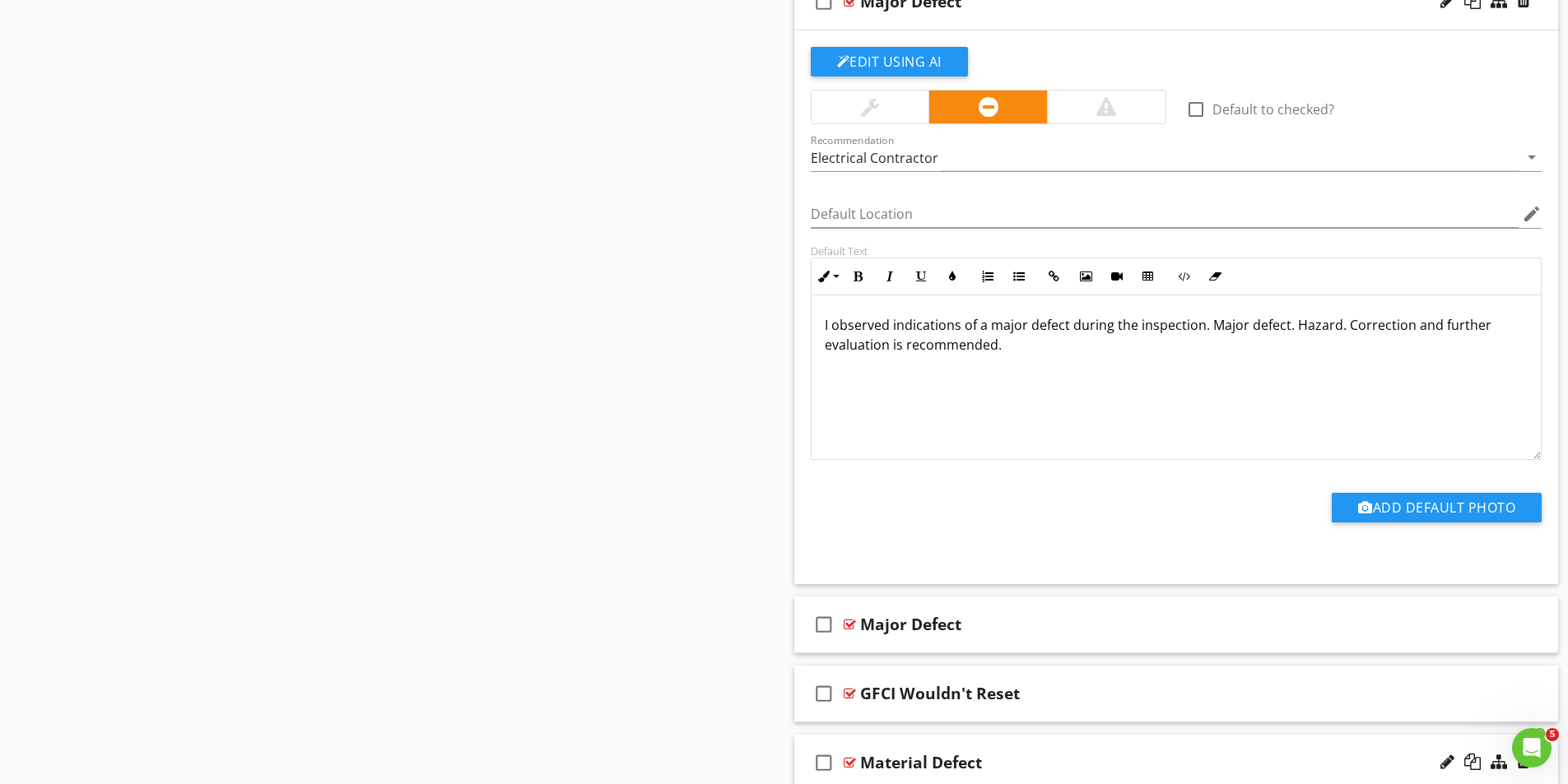
scroll to position [2881, 0]
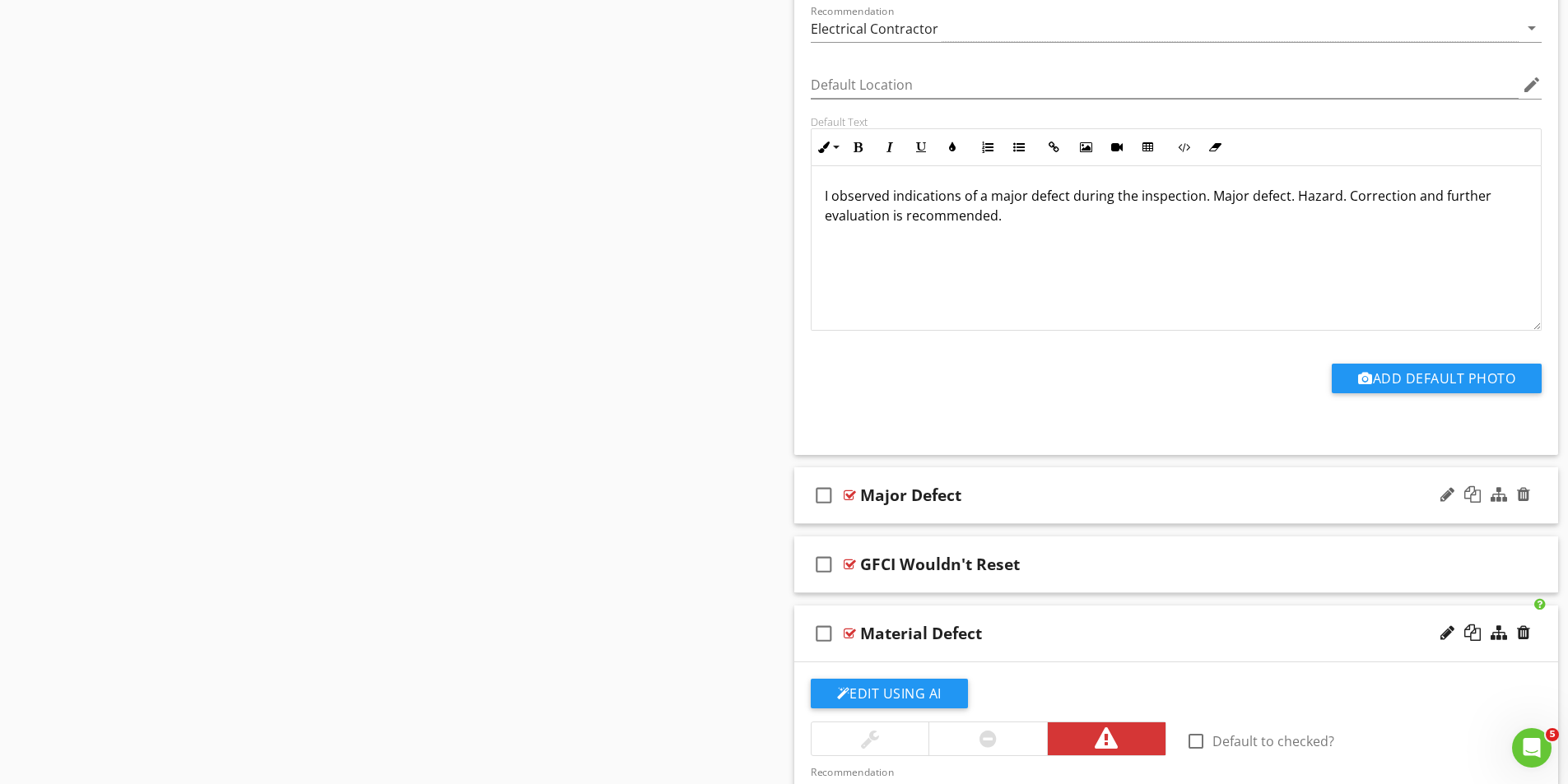
click at [848, 495] on div at bounding box center [849, 495] width 12 height 13
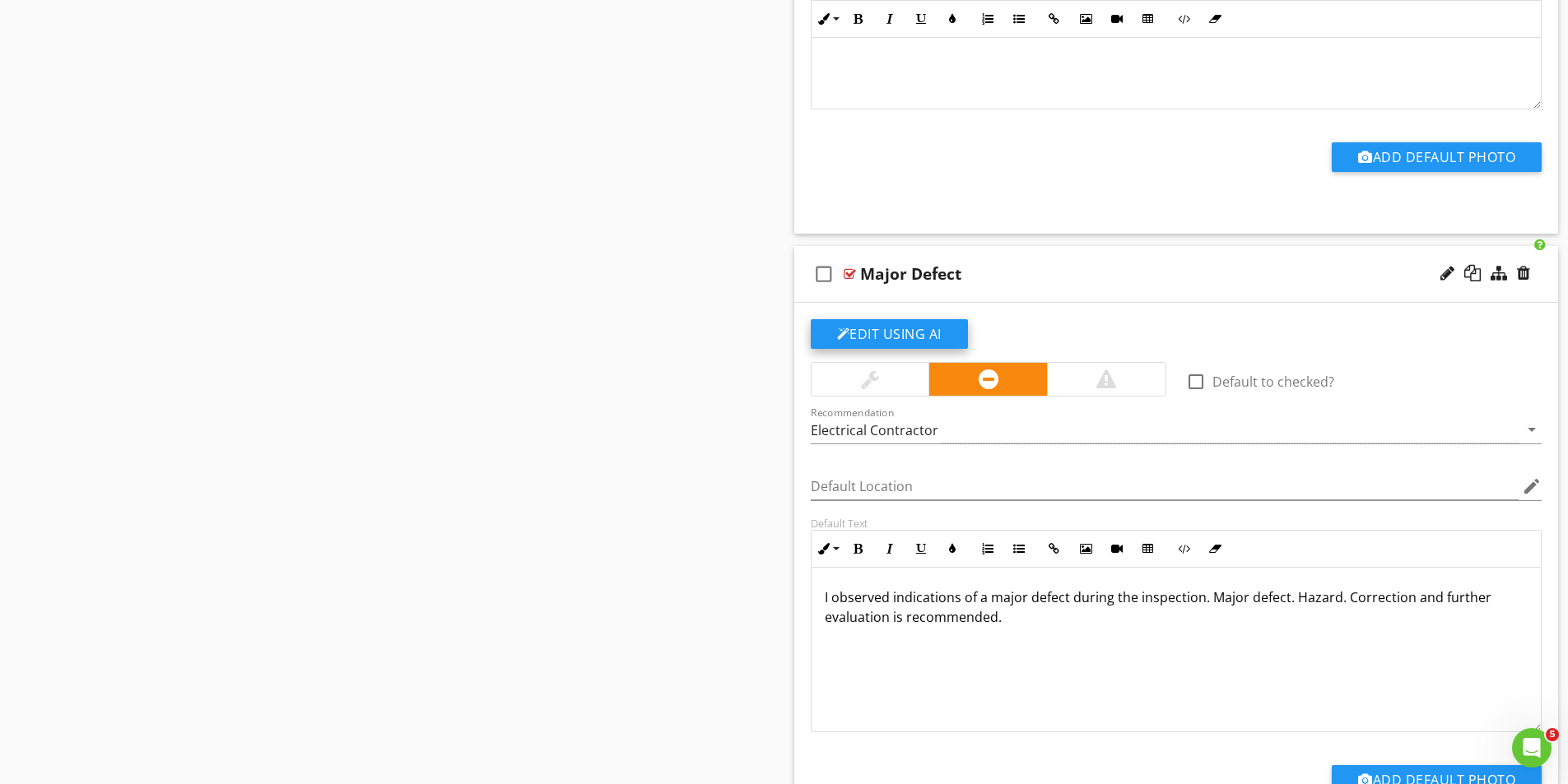
scroll to position [3127, 0]
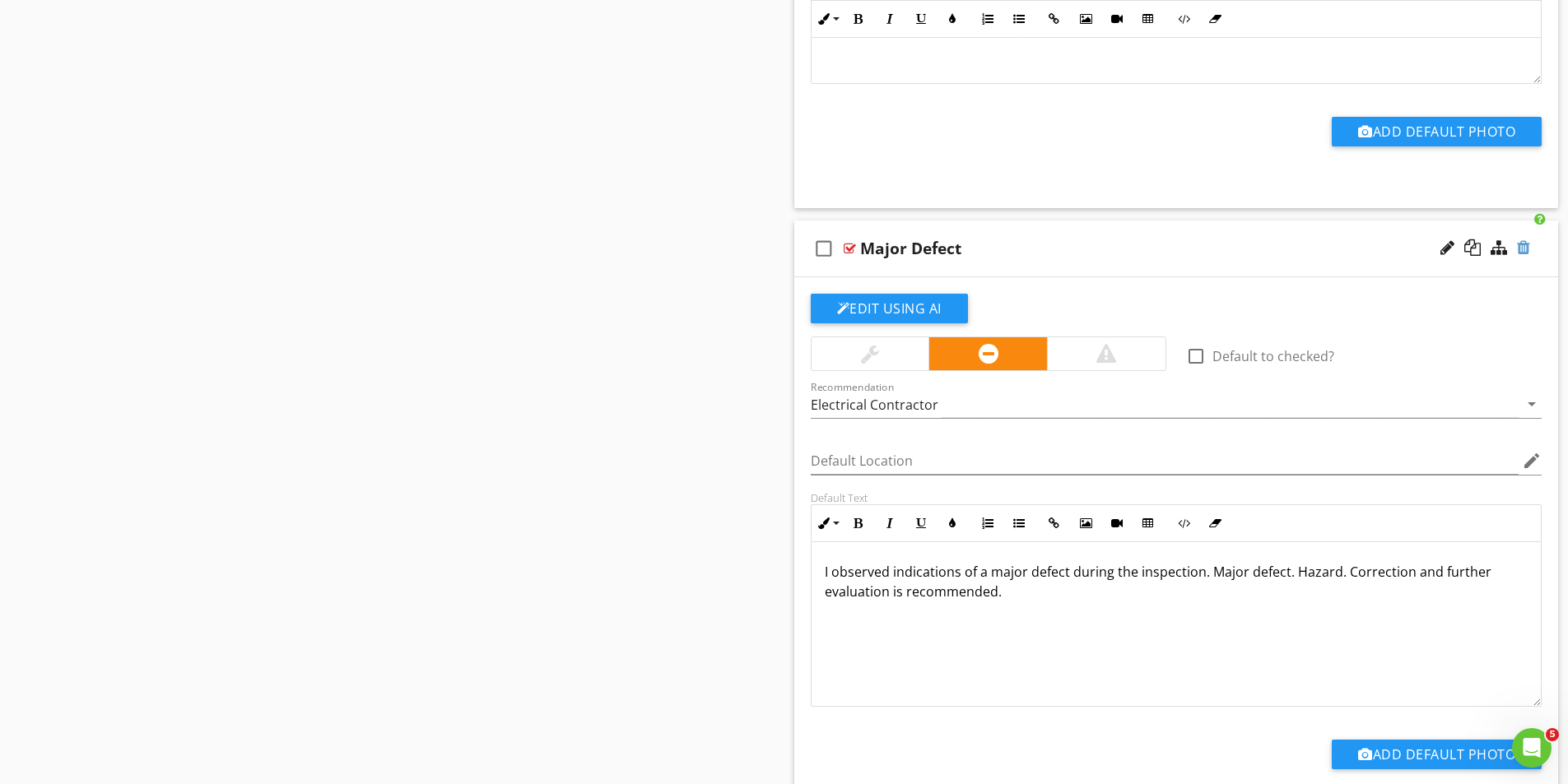
click at [1525, 251] on div at bounding box center [1523, 247] width 13 height 17
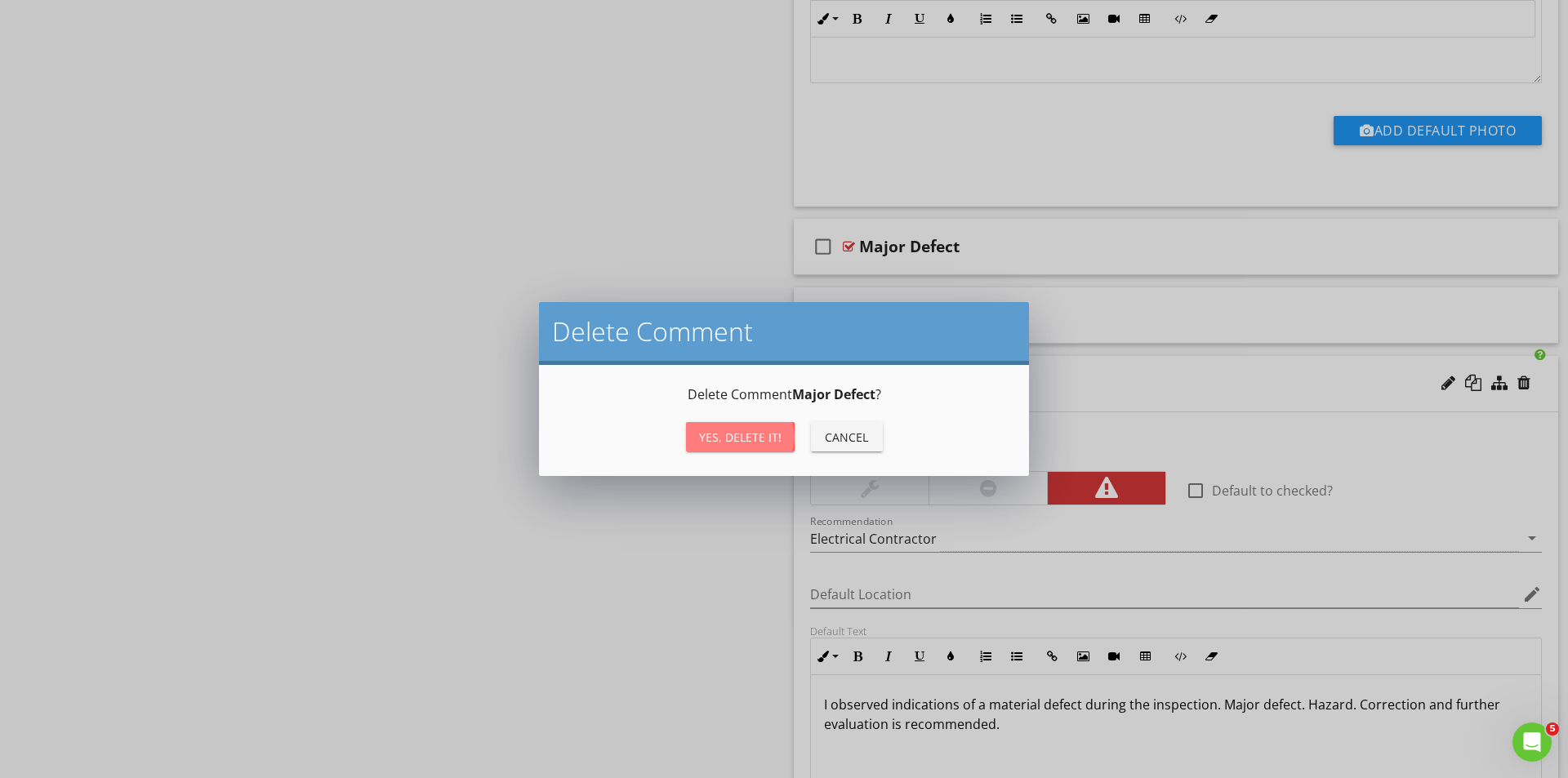
click at [753, 437] on div "Yes, Delete it!" at bounding box center [740, 437] width 82 height 17
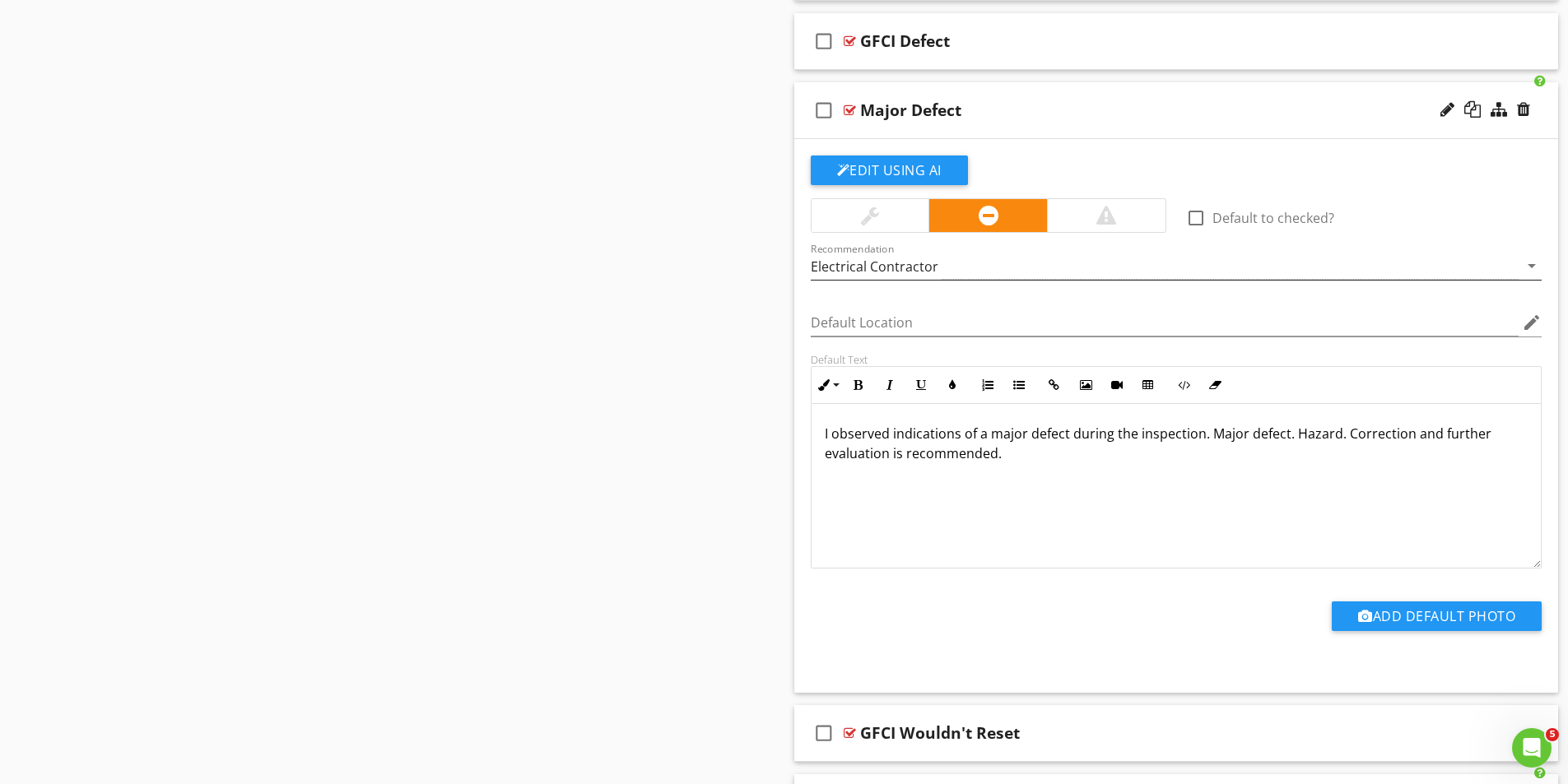
scroll to position [2633, 0]
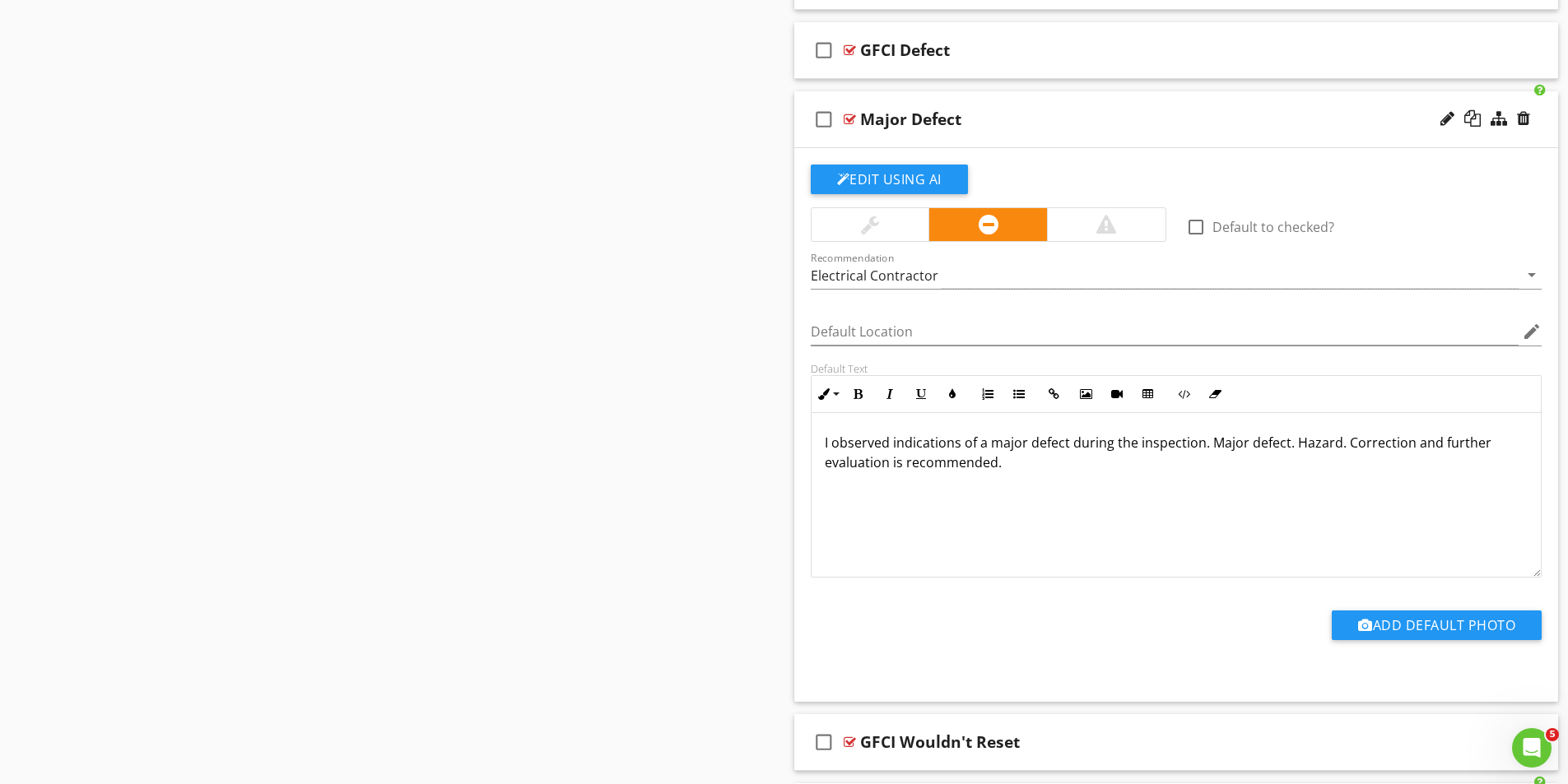
click at [852, 118] on div at bounding box center [849, 118] width 12 height 13
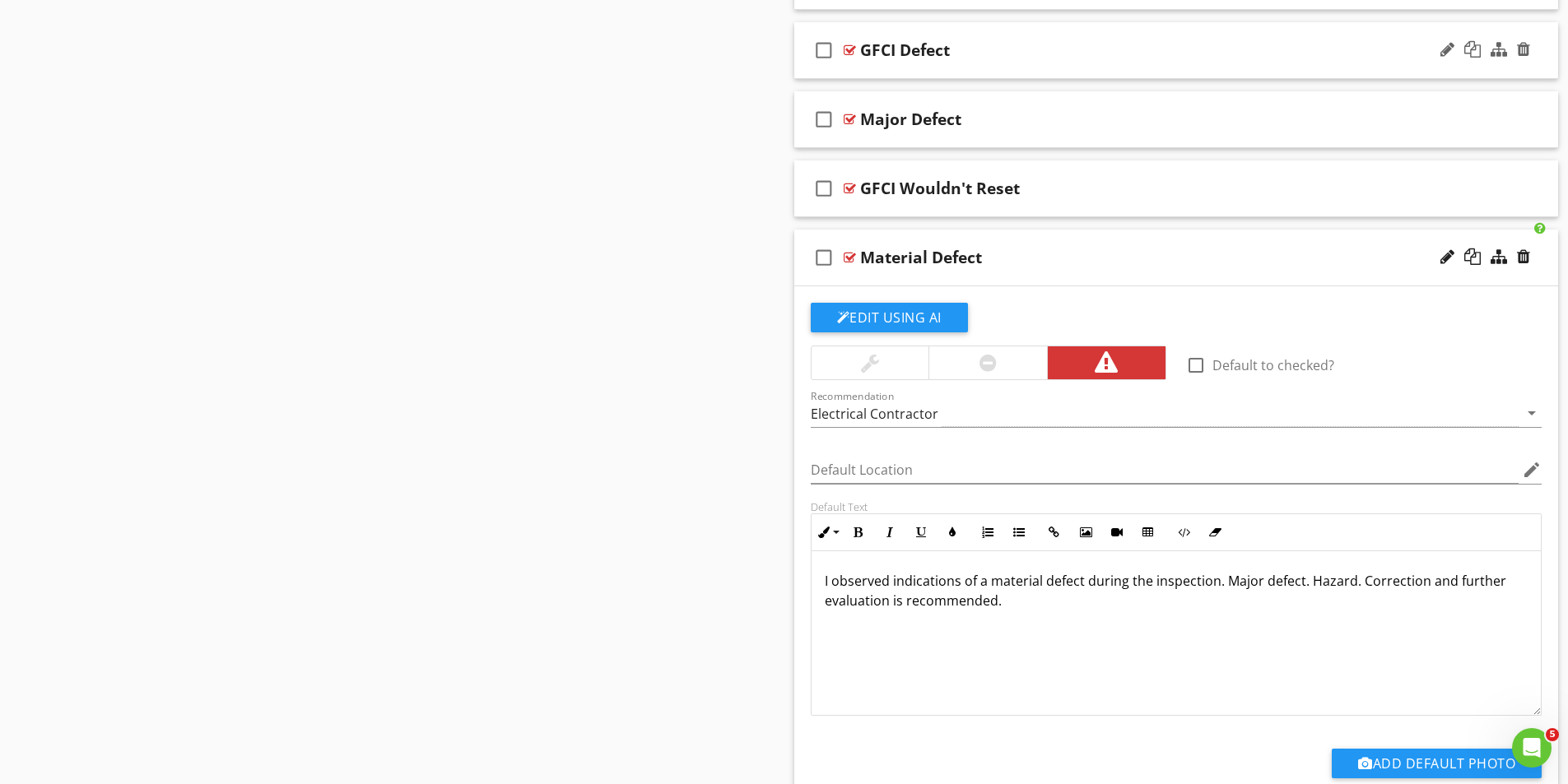
click at [855, 50] on div at bounding box center [849, 50] width 12 height 13
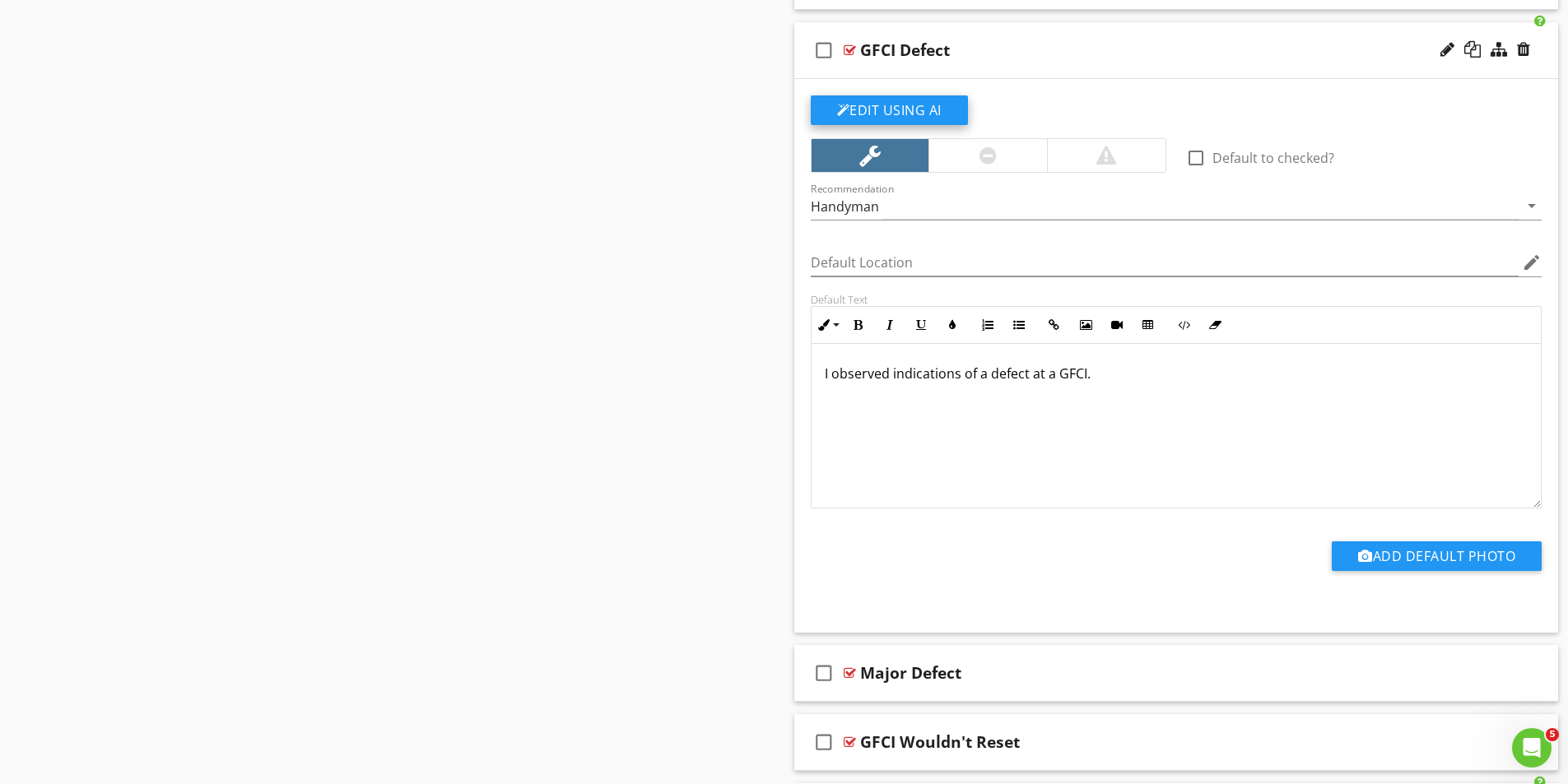
click at [918, 105] on button "Edit Using AI" at bounding box center [889, 111] width 157 height 30
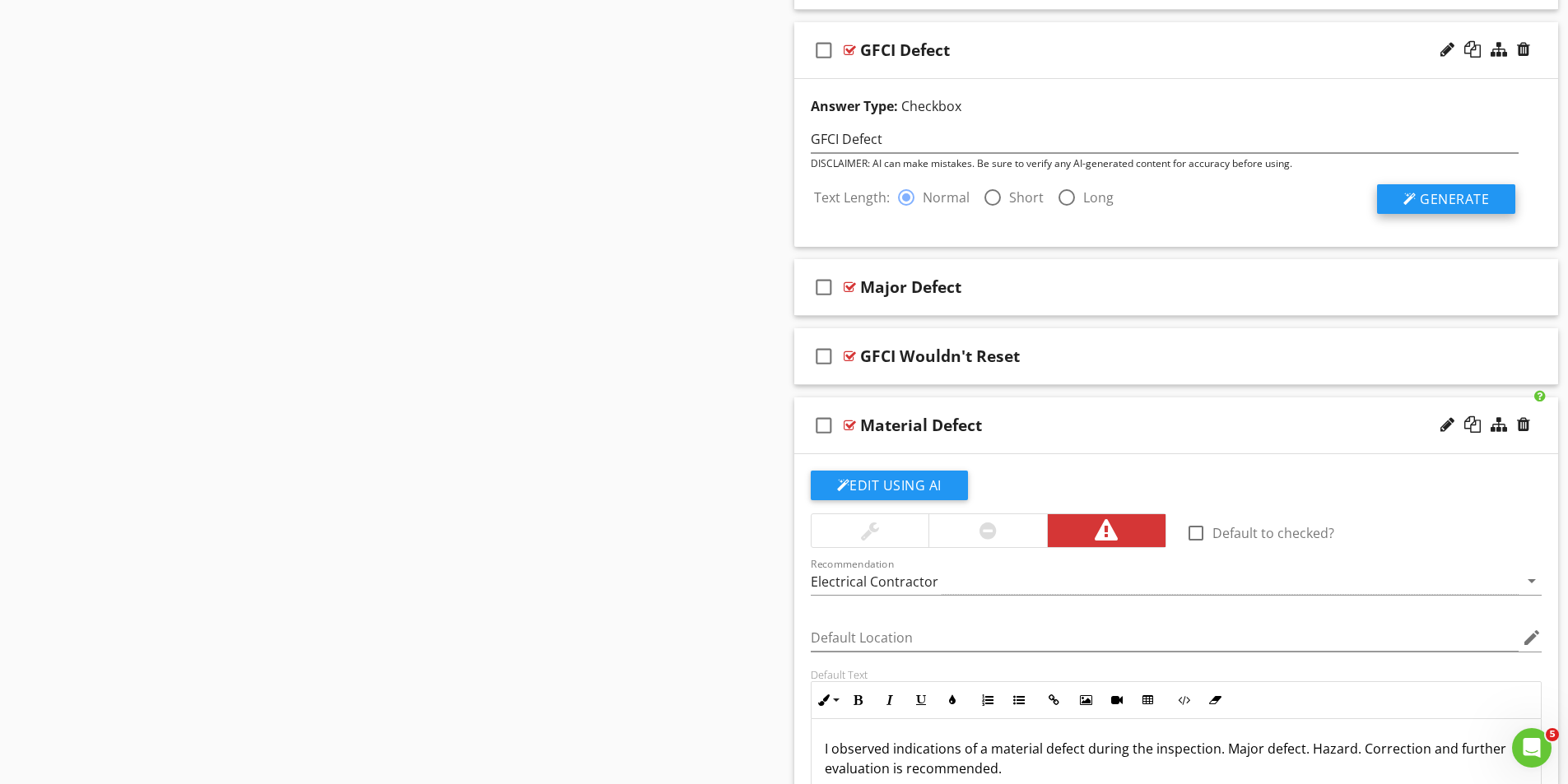
click at [1456, 193] on span "Generate" at bounding box center [1454, 199] width 69 height 18
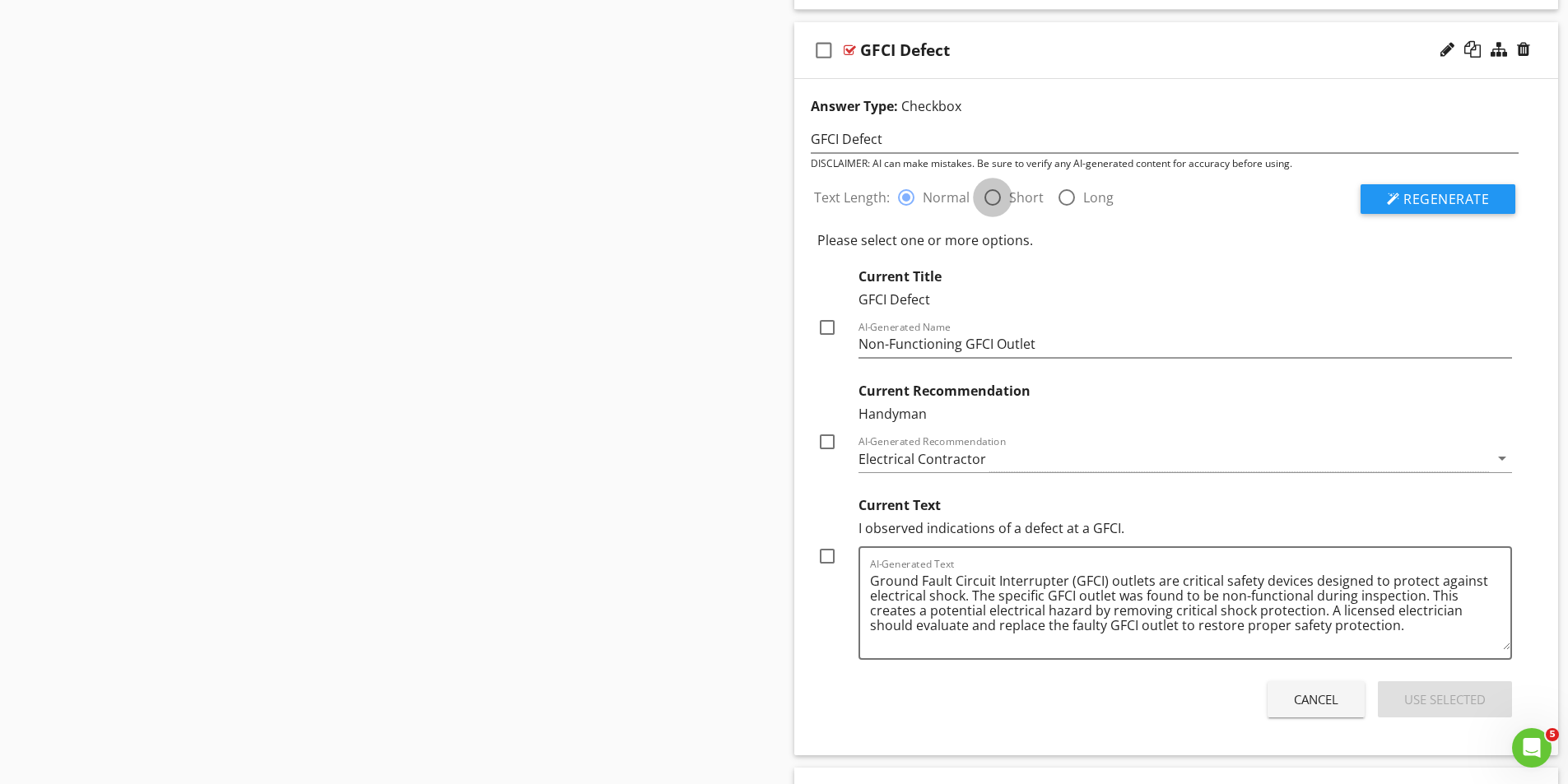
click at [991, 193] on div at bounding box center [992, 198] width 28 height 28
click at [1412, 199] on span "Regenerate" at bounding box center [1446, 199] width 85 height 18
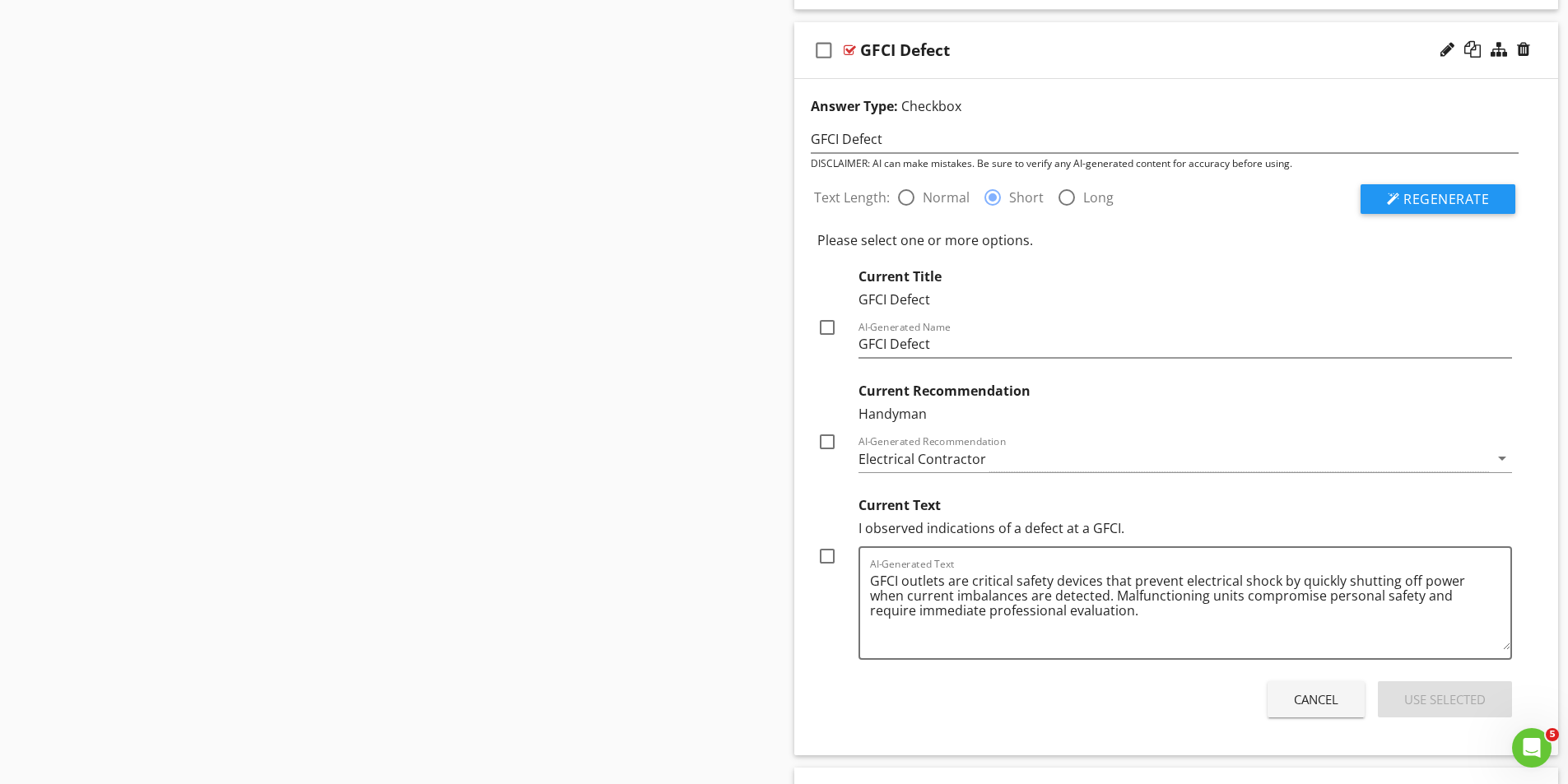
click at [827, 438] on div at bounding box center [827, 442] width 28 height 28
click at [827, 550] on div at bounding box center [827, 557] width 28 height 28
click at [1440, 695] on div "Use Selected" at bounding box center [1445, 700] width 82 height 19
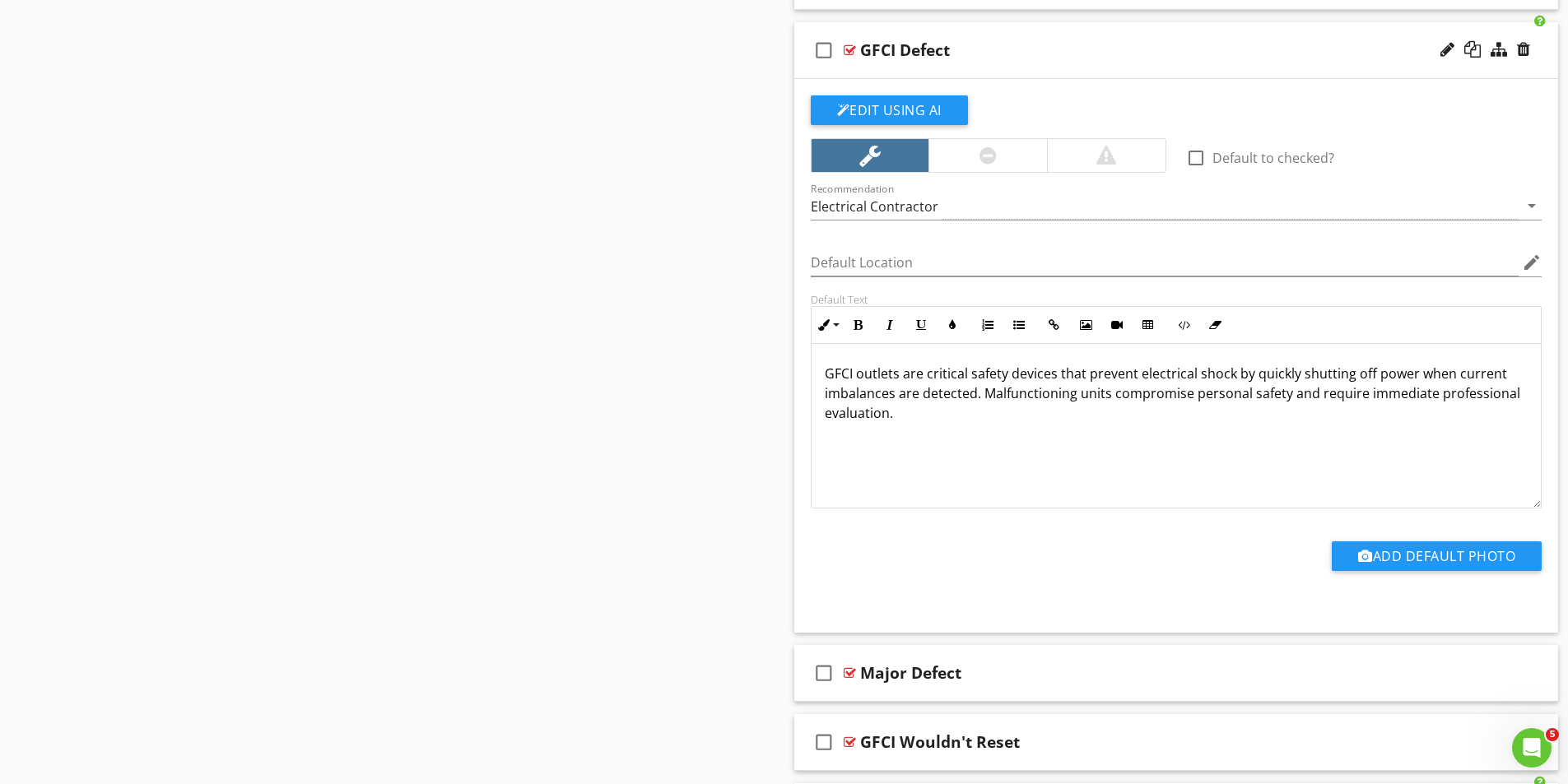
click at [982, 159] on div at bounding box center [988, 155] width 17 height 20
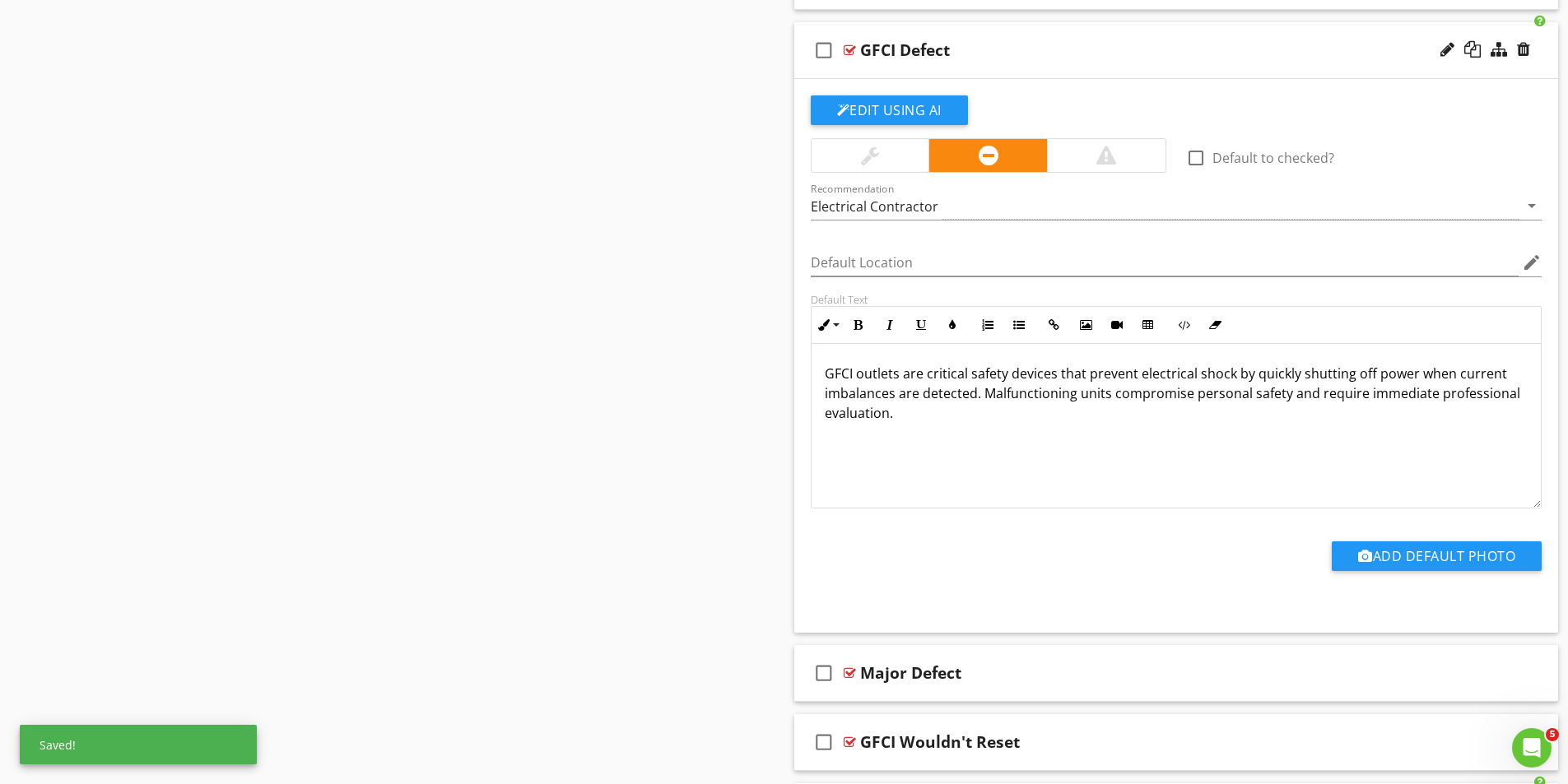
click at [677, 396] on div "Sections Inspection Details Roof Exterior Foundation/Structural Basement, Found…" at bounding box center [784, 589] width 1568 height 6141
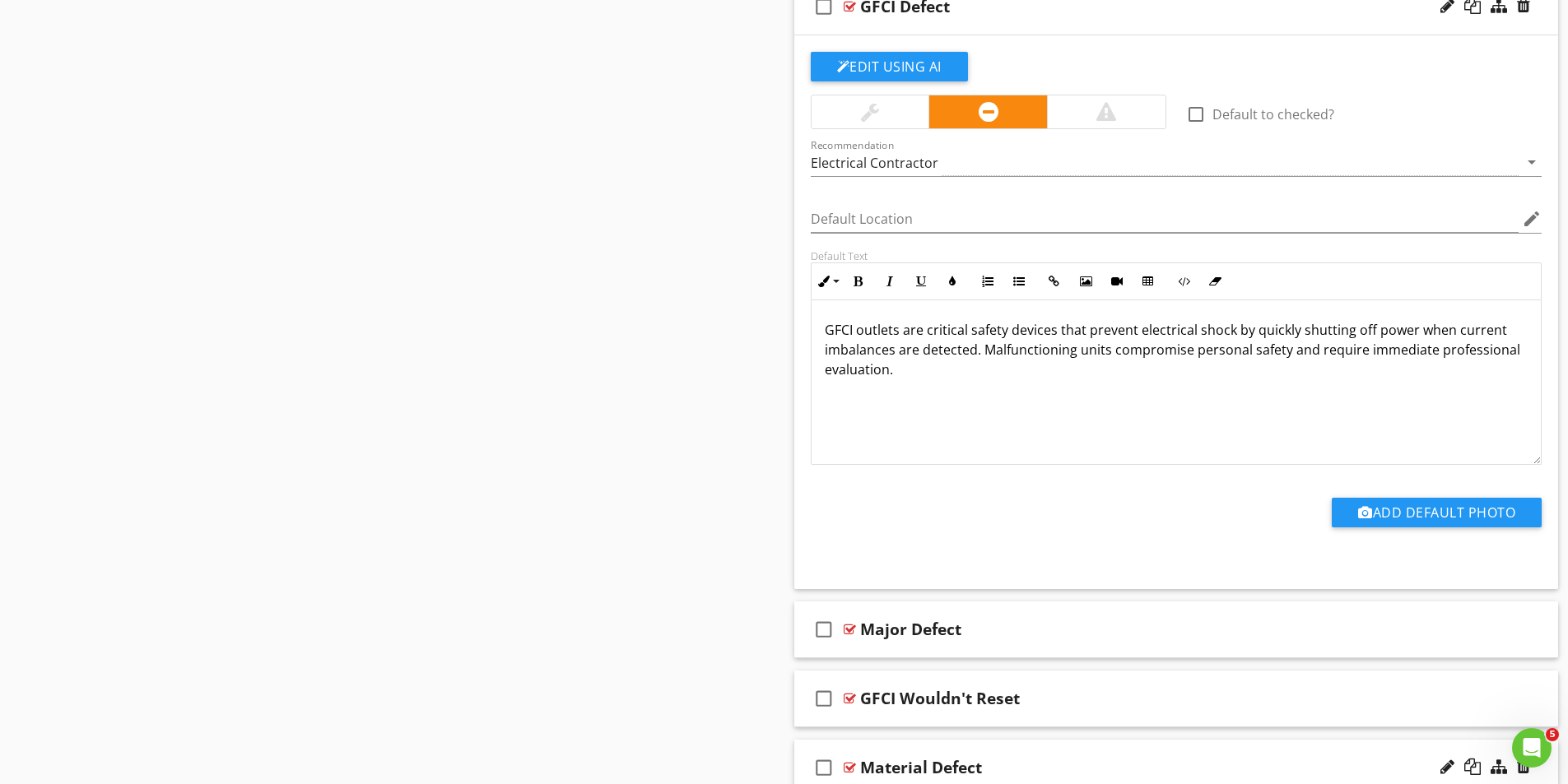
scroll to position [2387, 0]
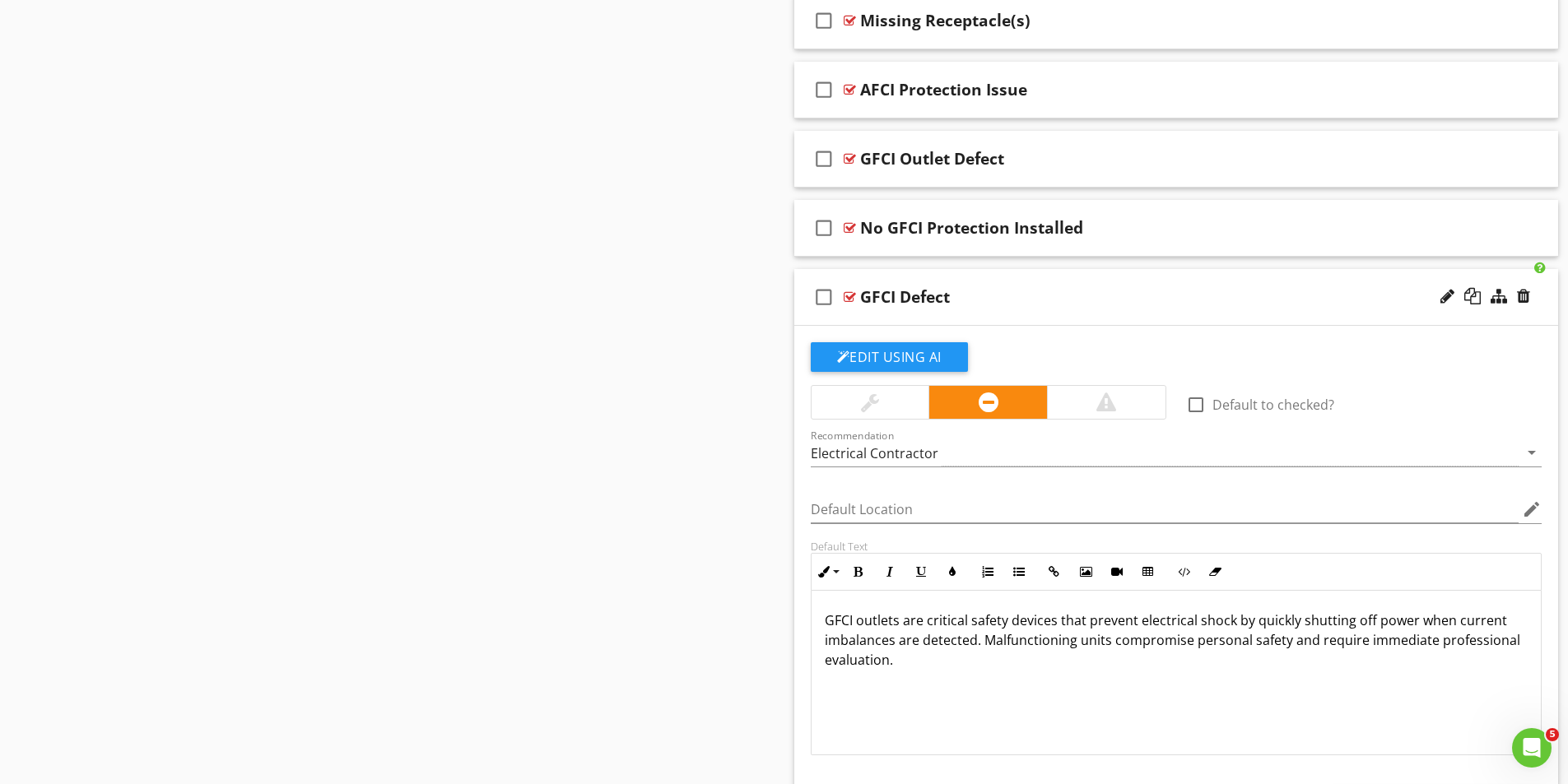
click at [848, 294] on div at bounding box center [849, 296] width 12 height 13
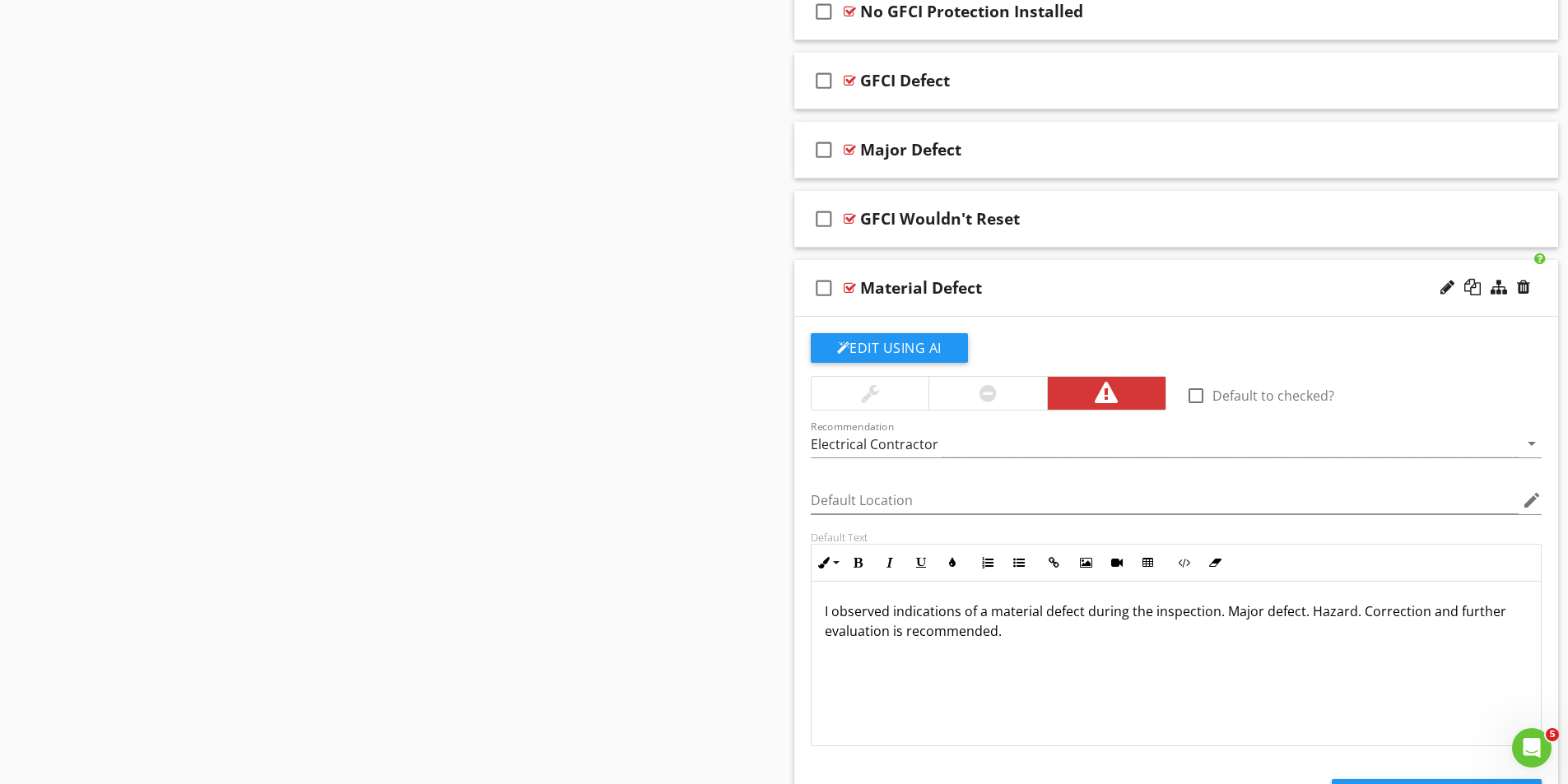
scroll to position [2633, 0]
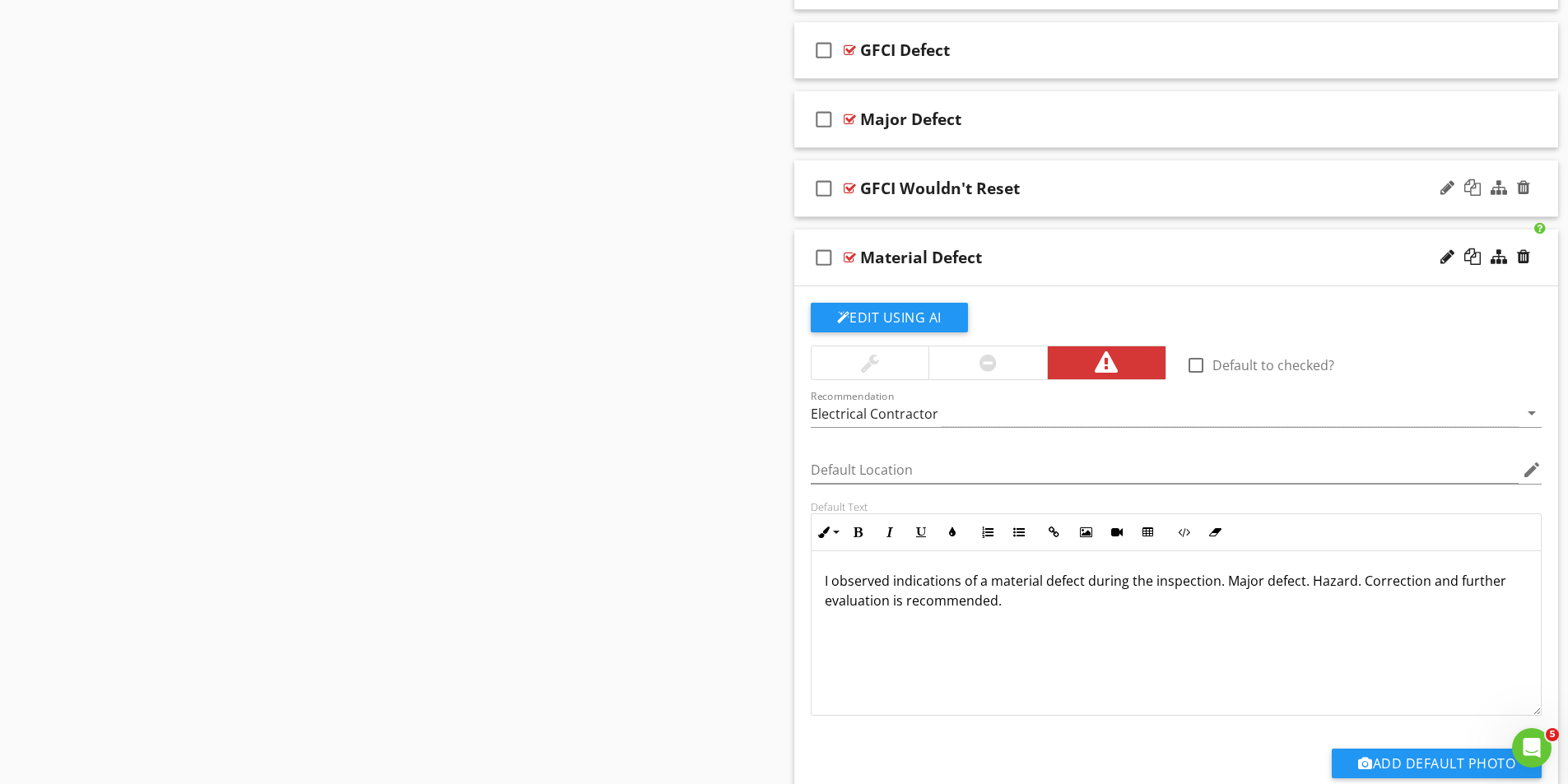
click at [848, 186] on div at bounding box center [849, 188] width 12 height 13
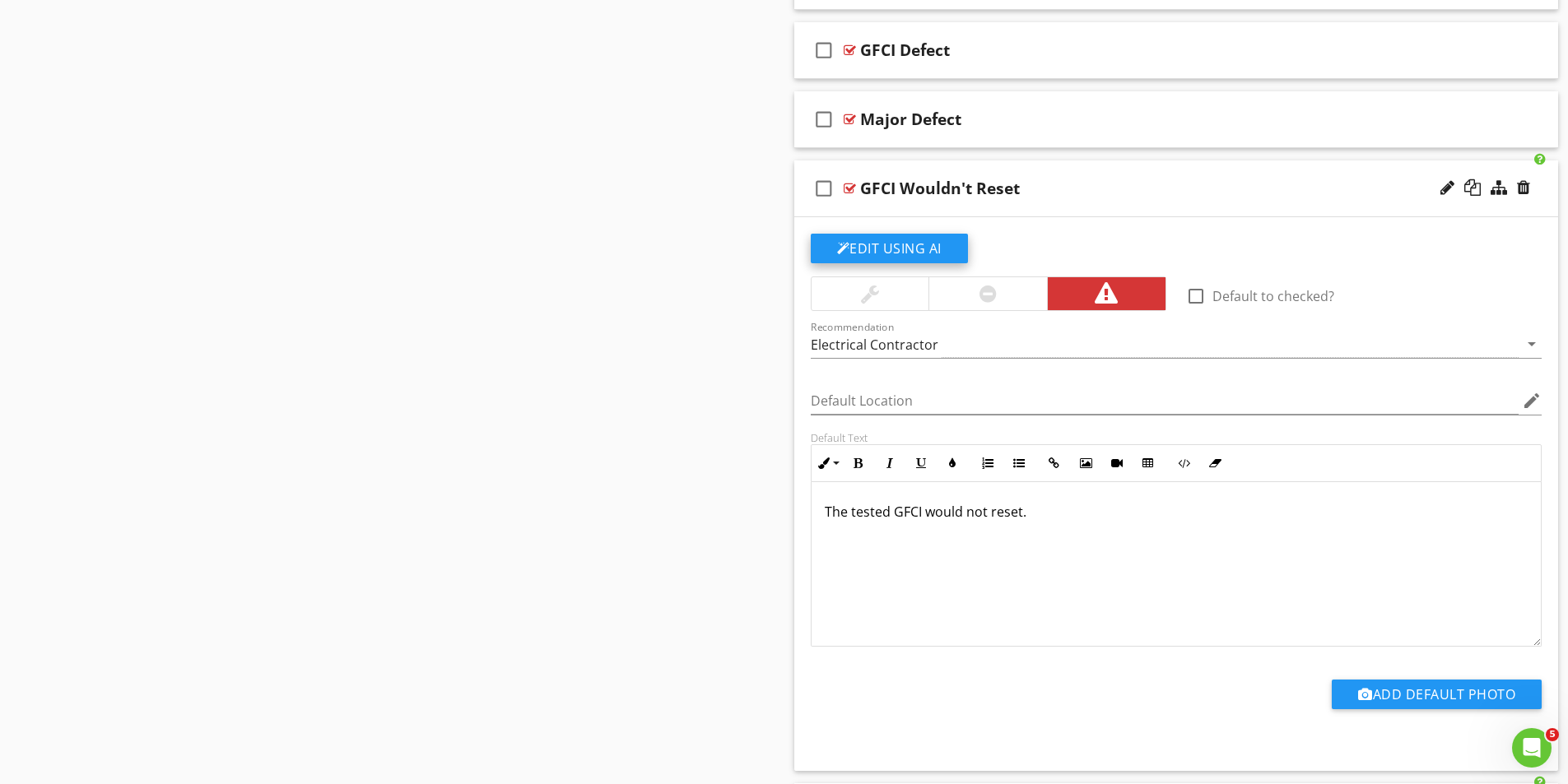
click at [910, 245] on button "Edit Using AI" at bounding box center [889, 248] width 157 height 30
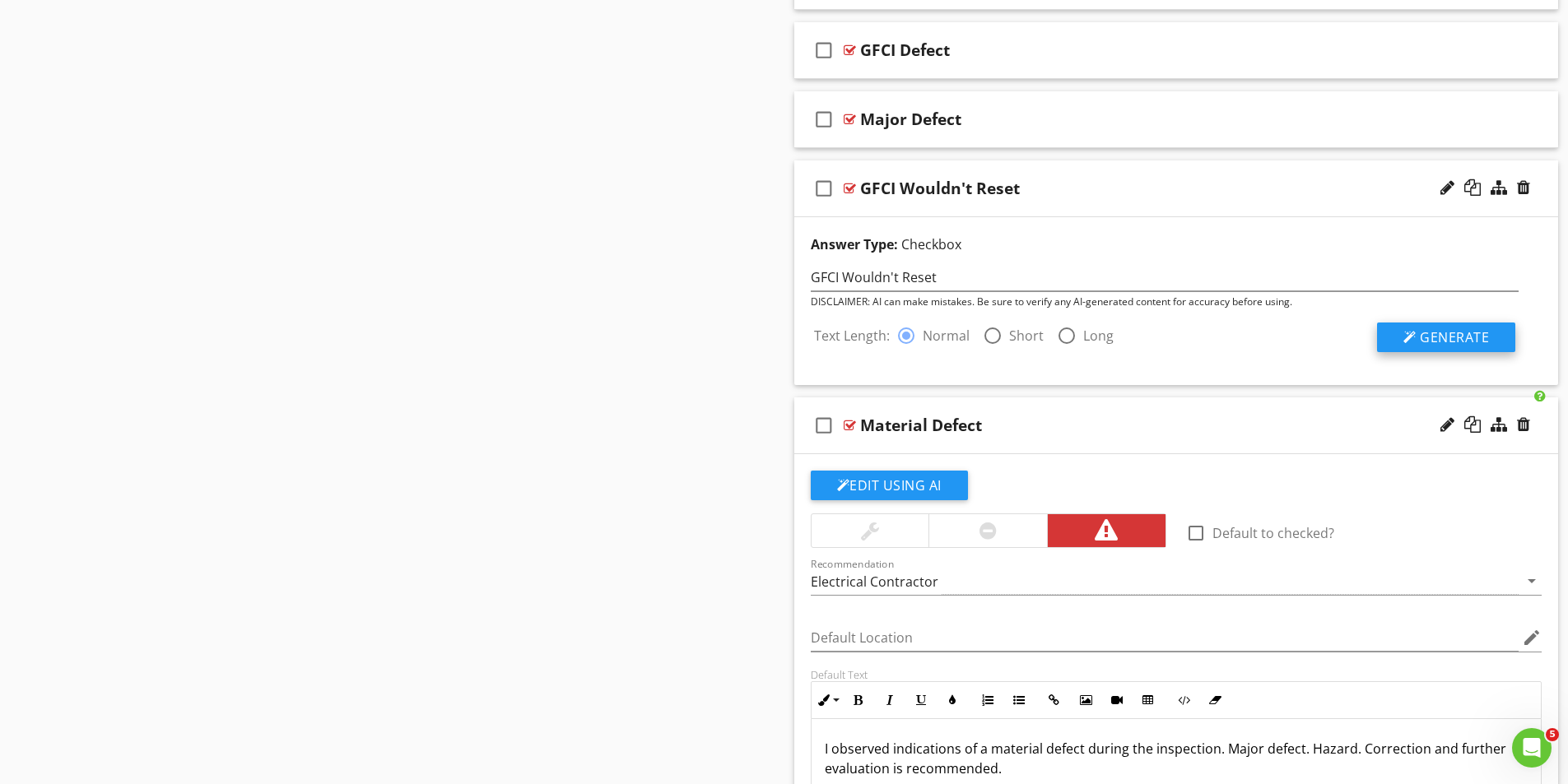
click at [1443, 332] on span "Generate" at bounding box center [1454, 337] width 69 height 18
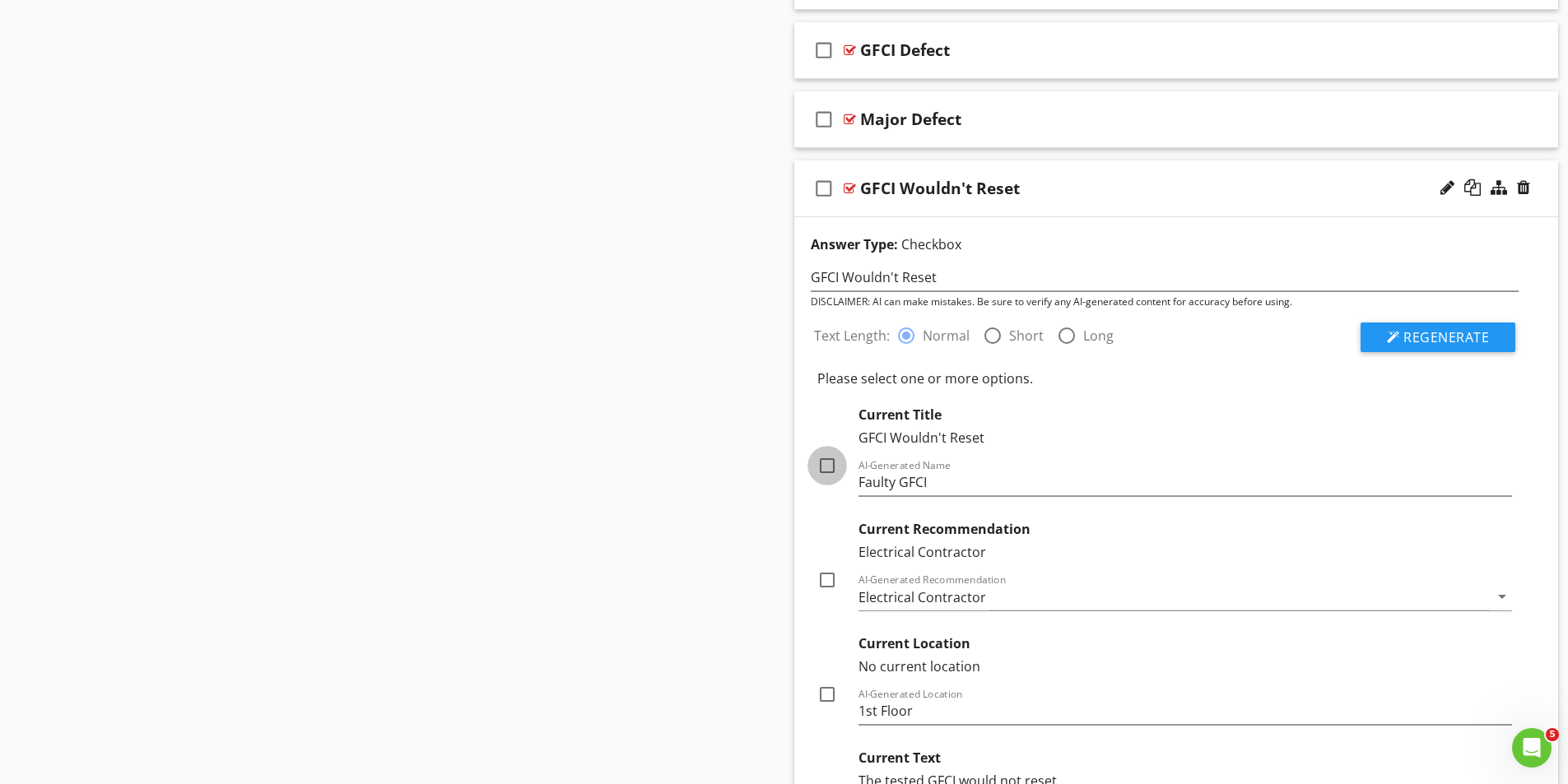
click at [825, 458] on div at bounding box center [827, 466] width 28 height 28
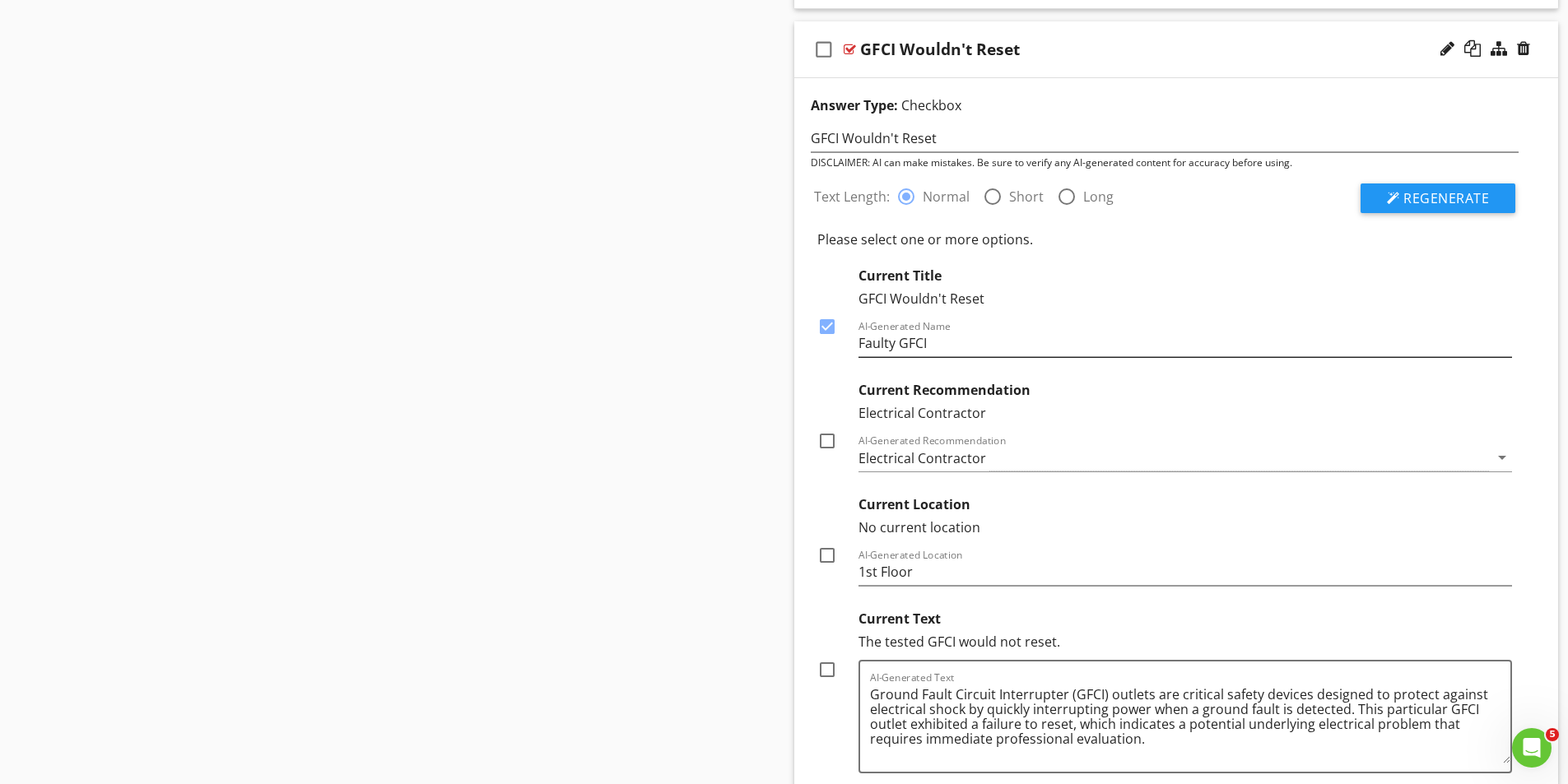
scroll to position [2798, 0]
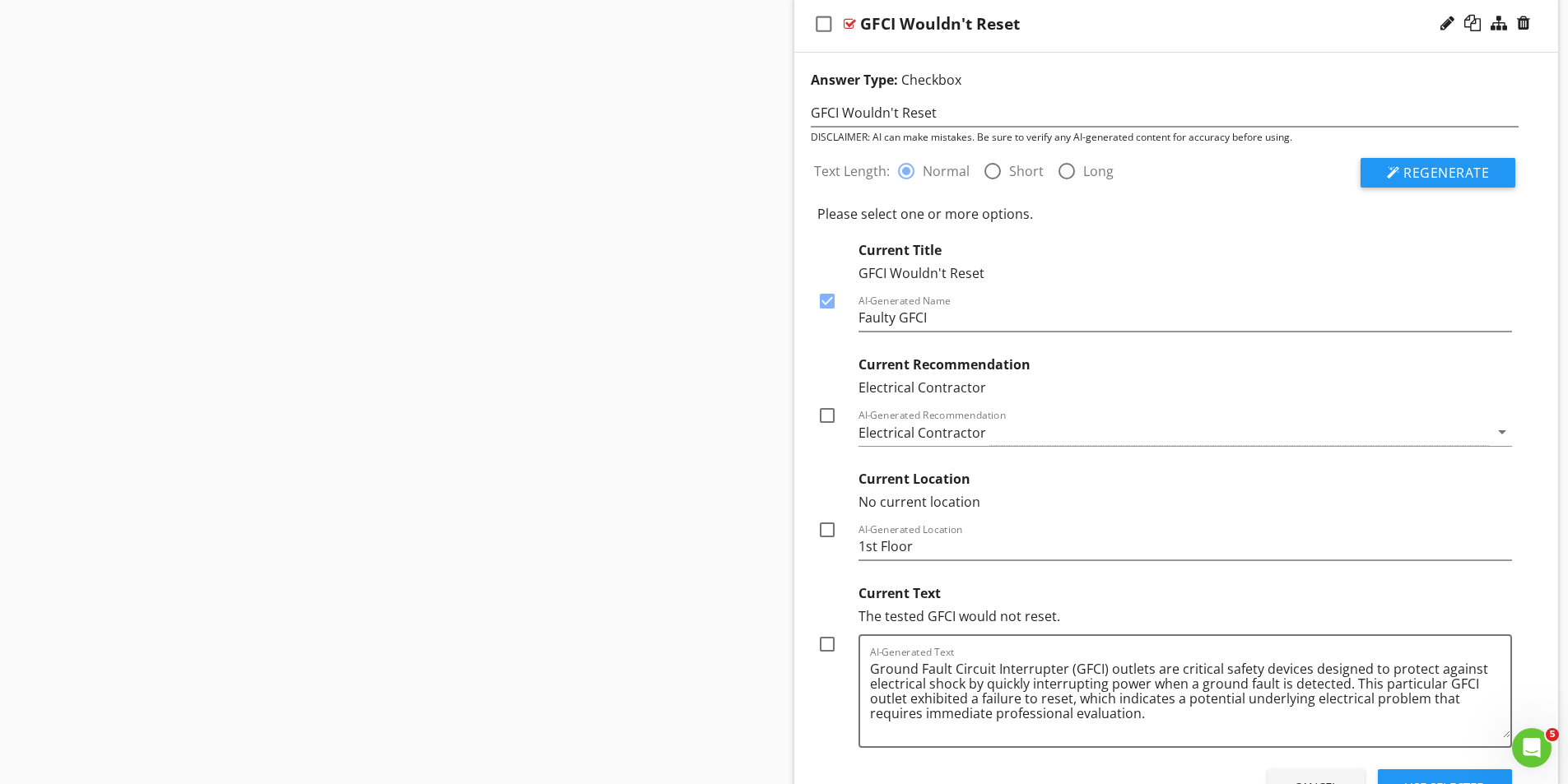
click at [827, 301] on div at bounding box center [827, 301] width 28 height 28
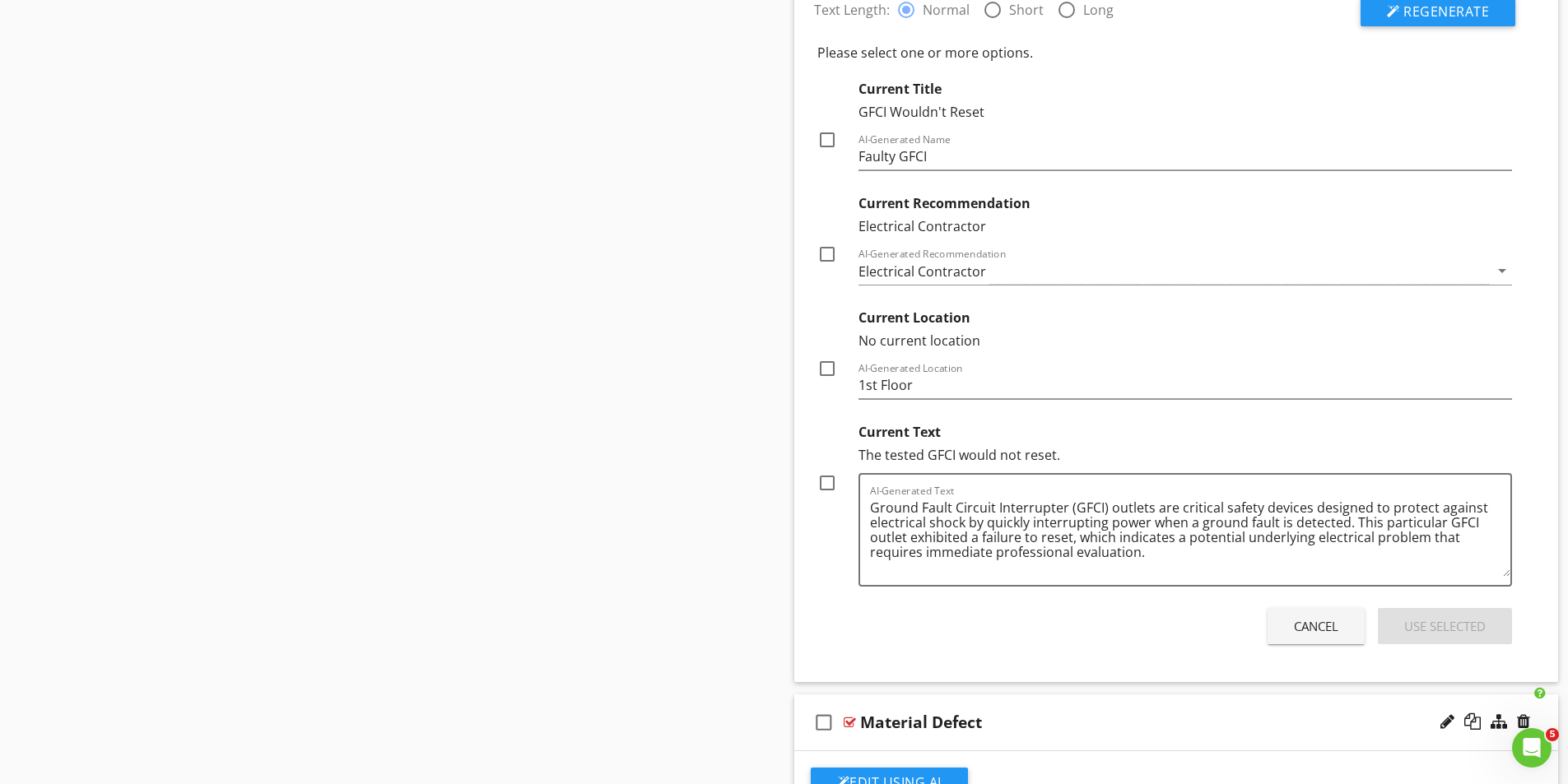
scroll to position [2963, 0]
click at [826, 476] on div at bounding box center [827, 480] width 28 height 28
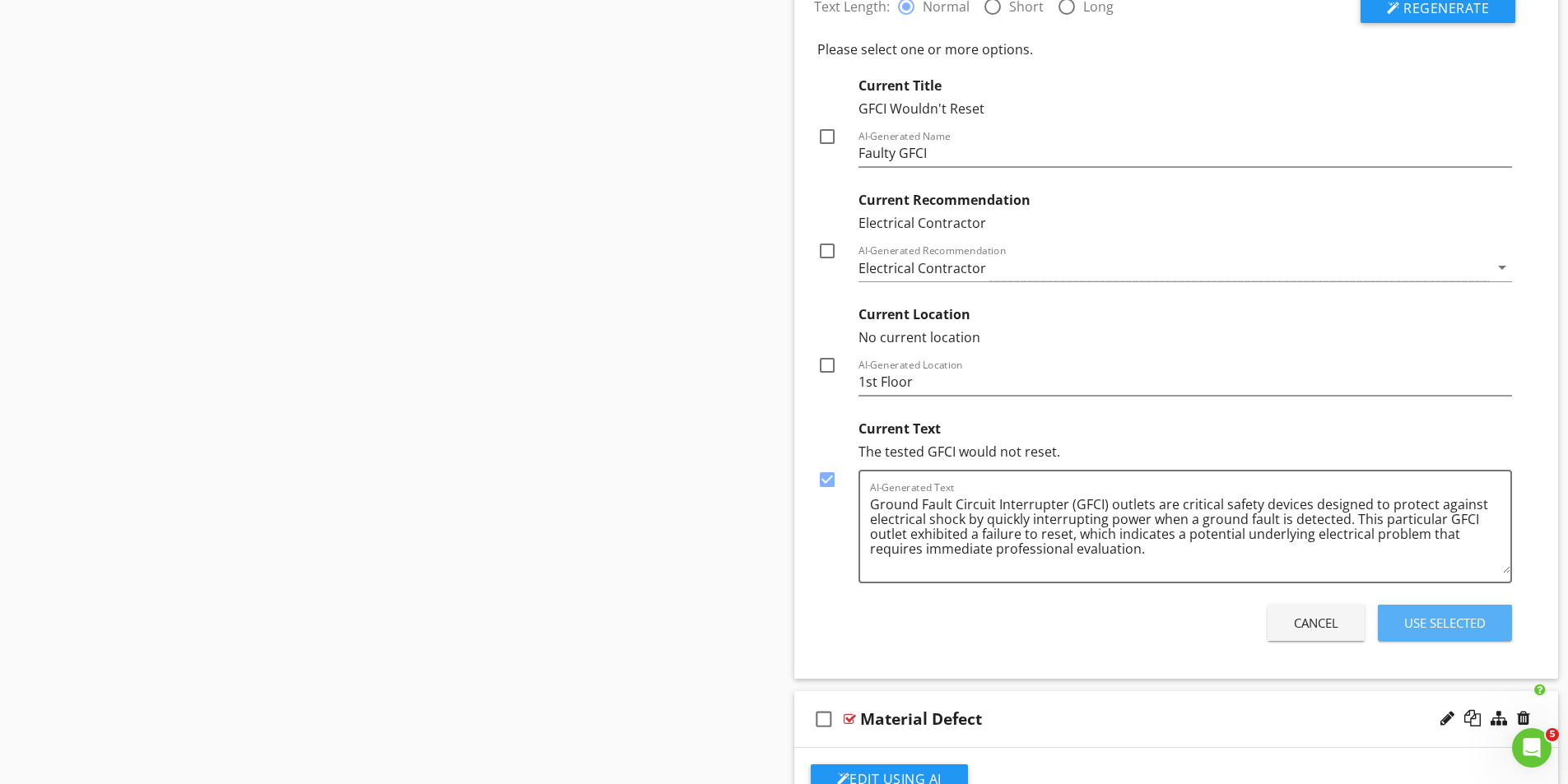
click at [1444, 624] on div "Use Selected" at bounding box center [1445, 624] width 82 height 19
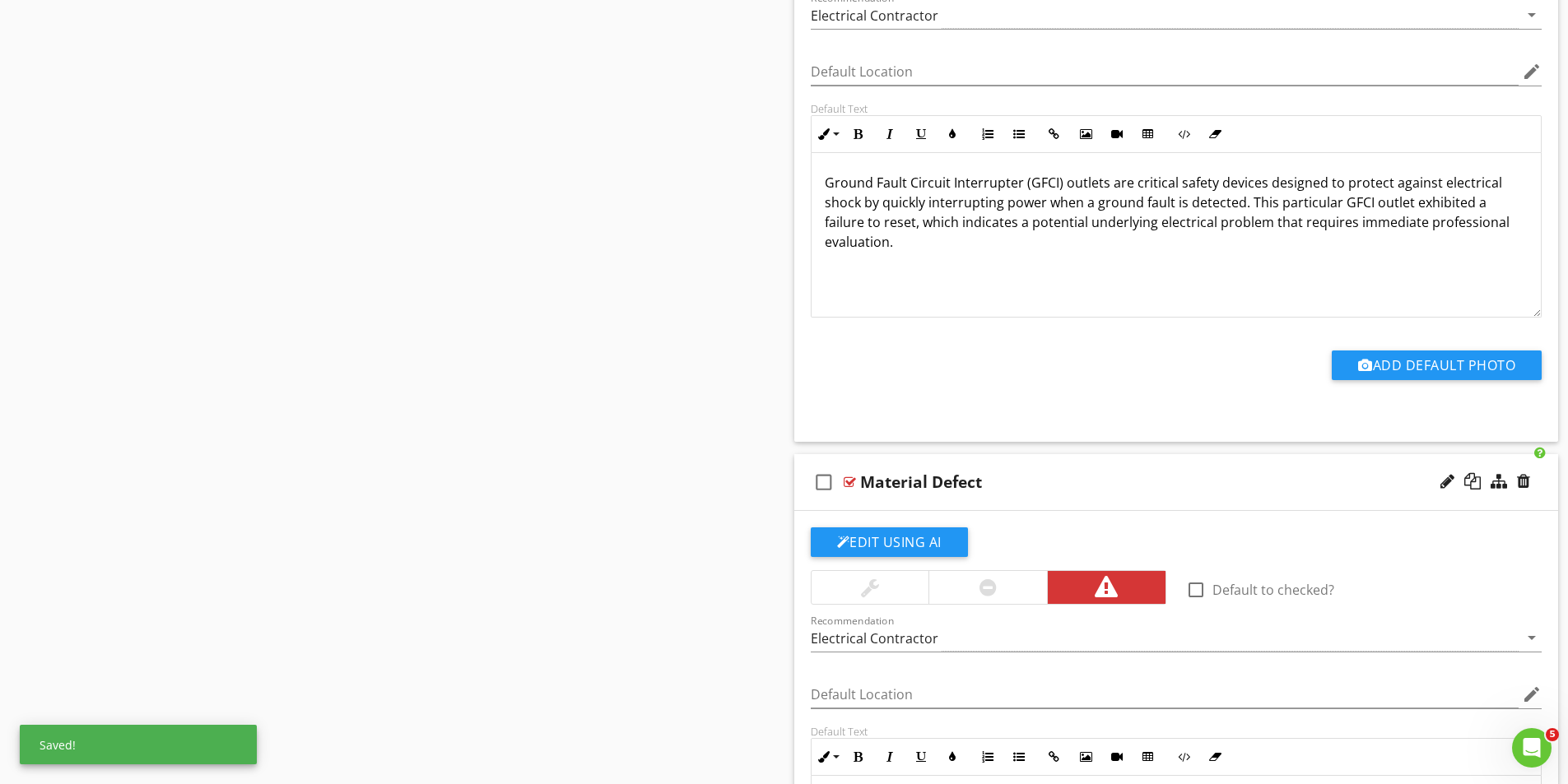
scroll to position [2633, 0]
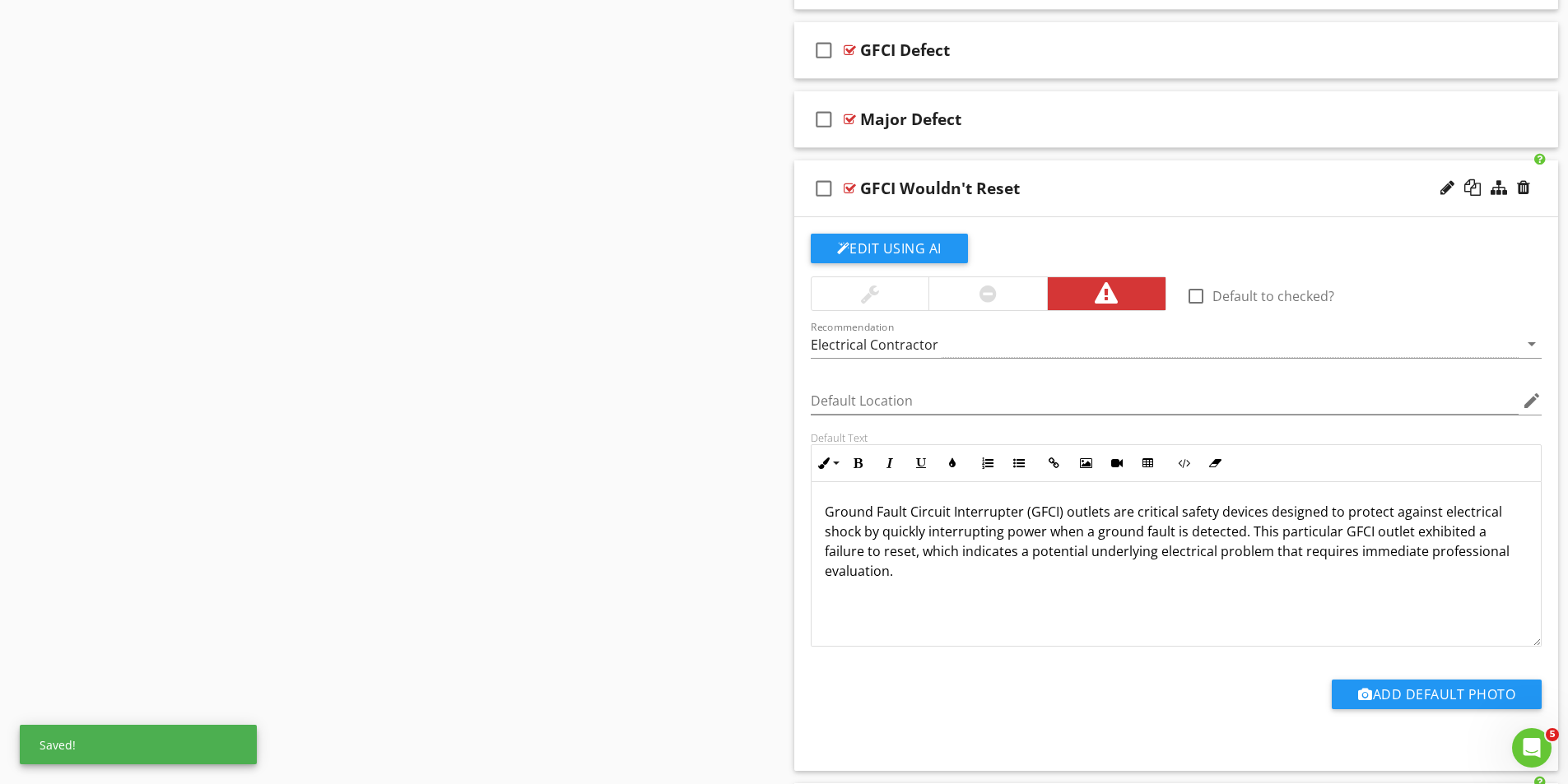
click at [992, 295] on div at bounding box center [988, 294] width 17 height 20
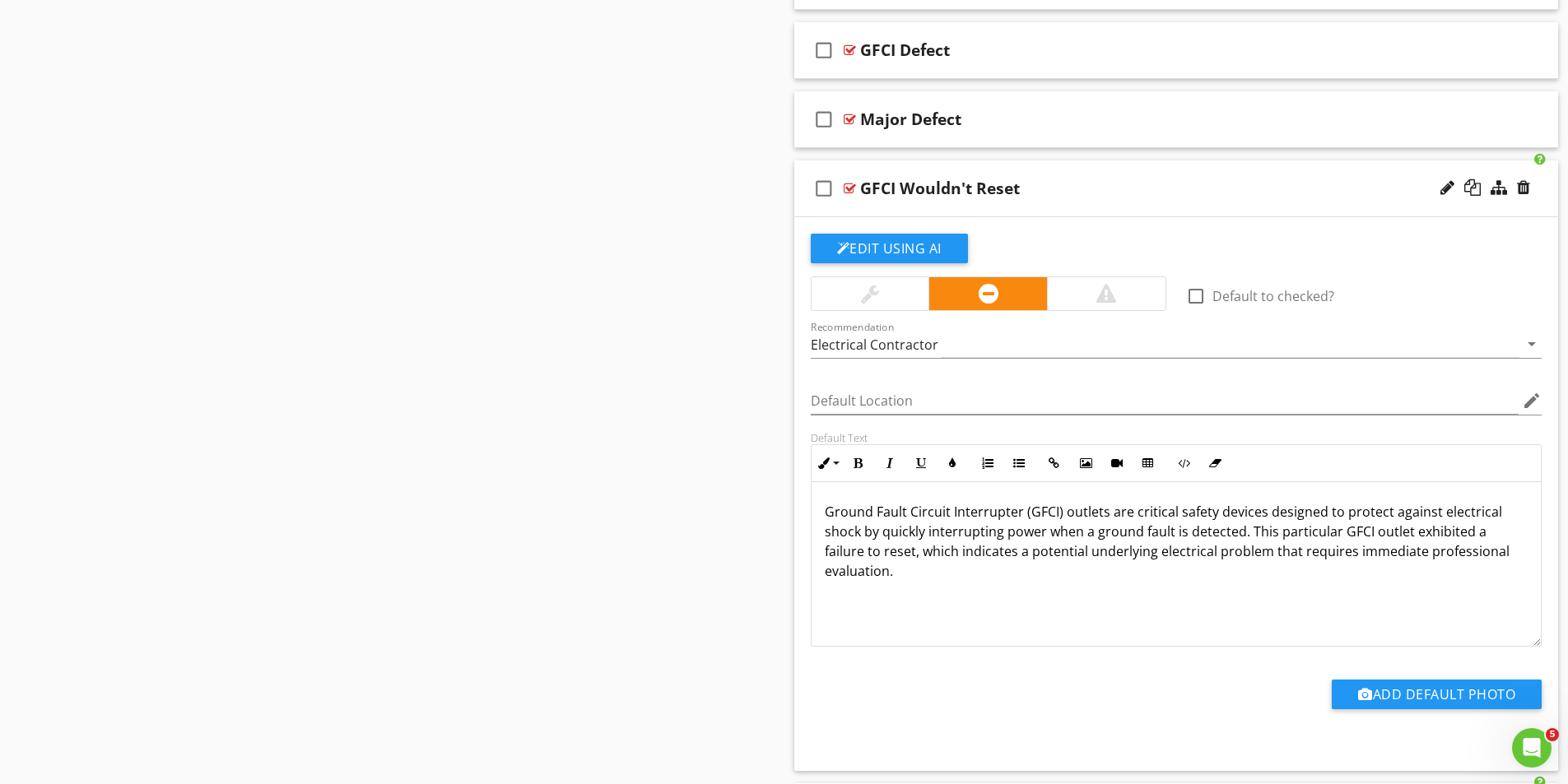
click at [845, 183] on div at bounding box center [849, 188] width 12 height 13
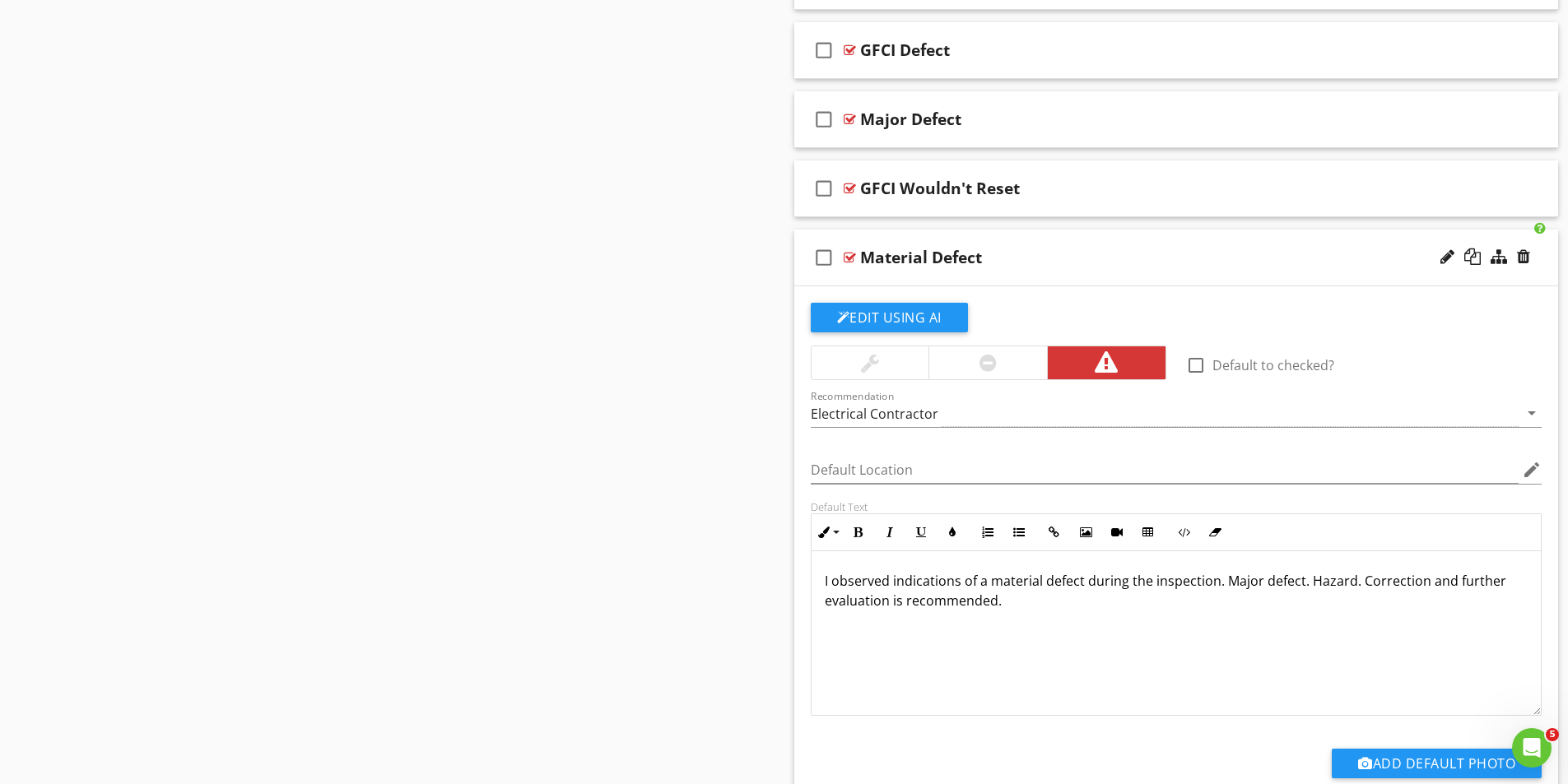
click at [850, 256] on div at bounding box center [849, 257] width 12 height 13
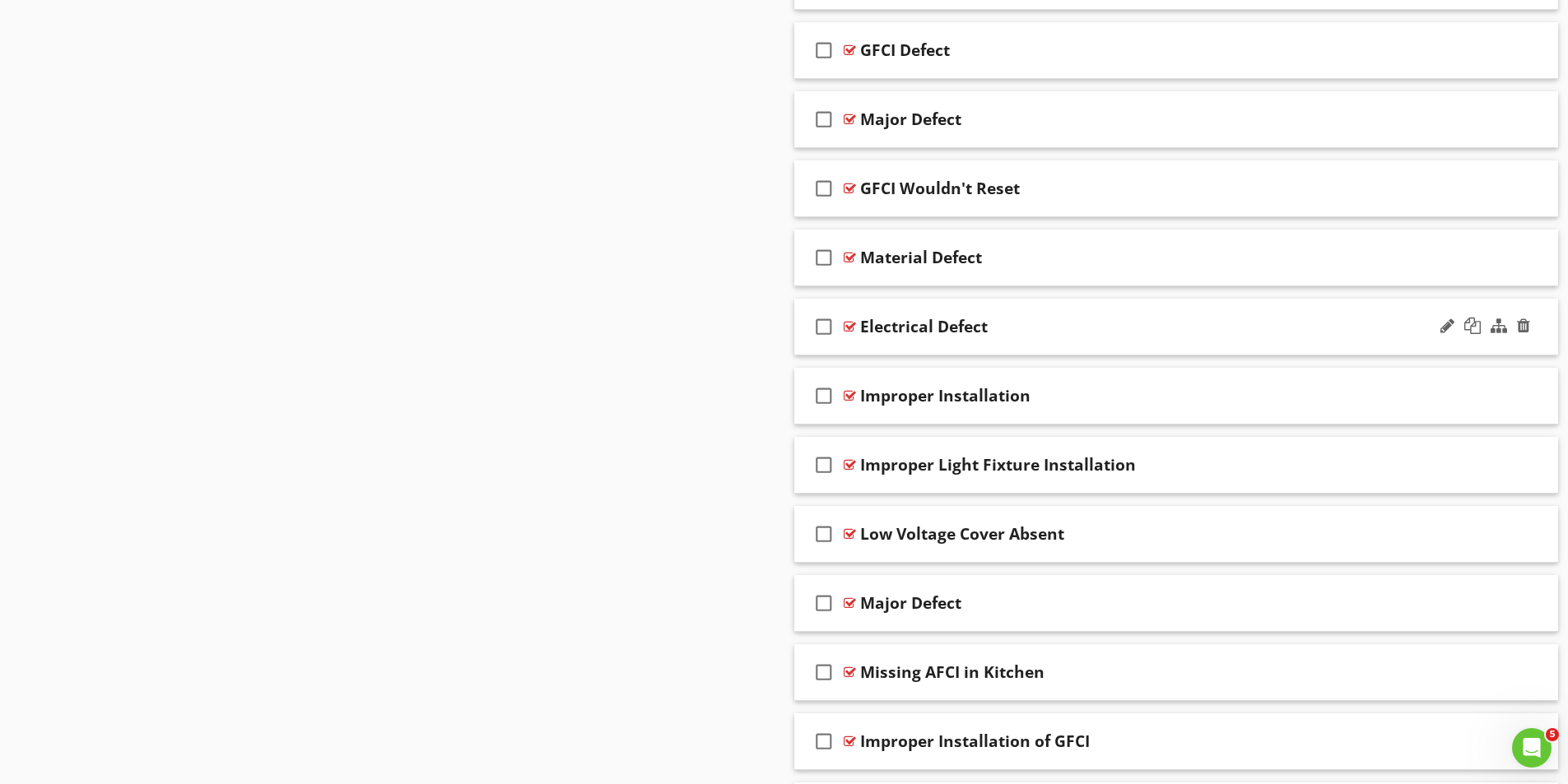
click at [847, 324] on div at bounding box center [849, 326] width 12 height 13
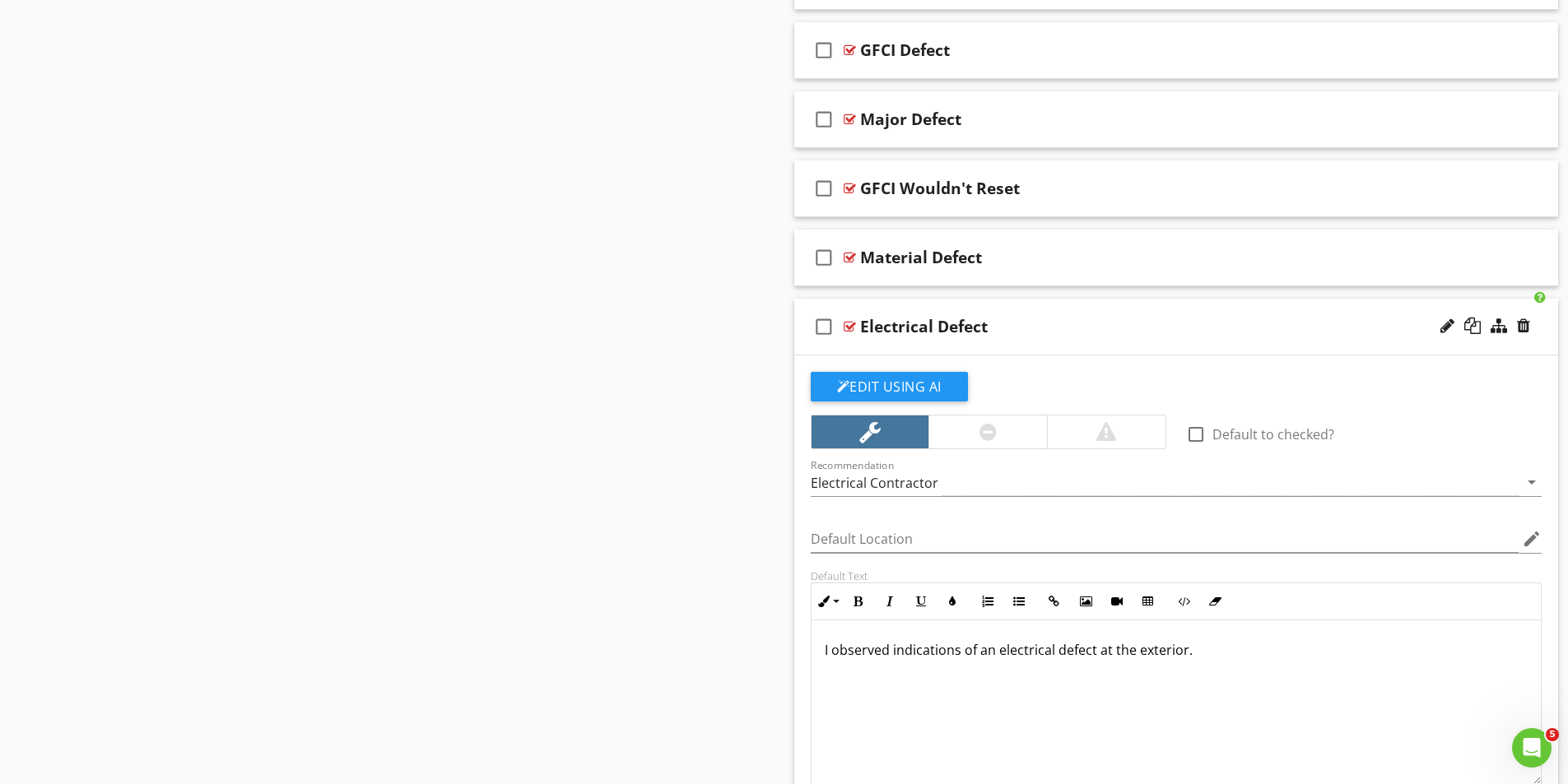
click at [848, 322] on div at bounding box center [849, 326] width 12 height 13
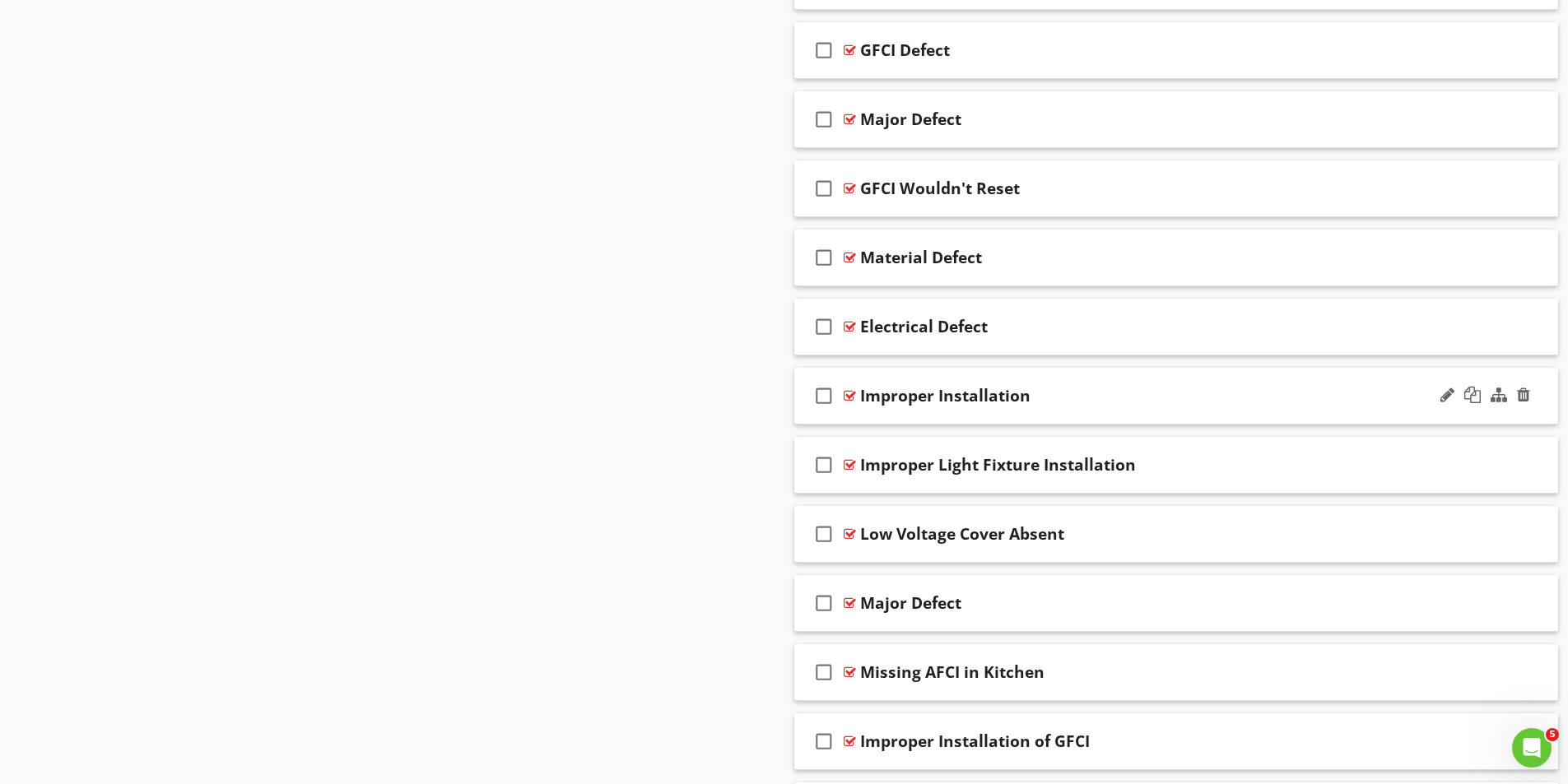
click at [848, 395] on div at bounding box center [849, 395] width 12 height 13
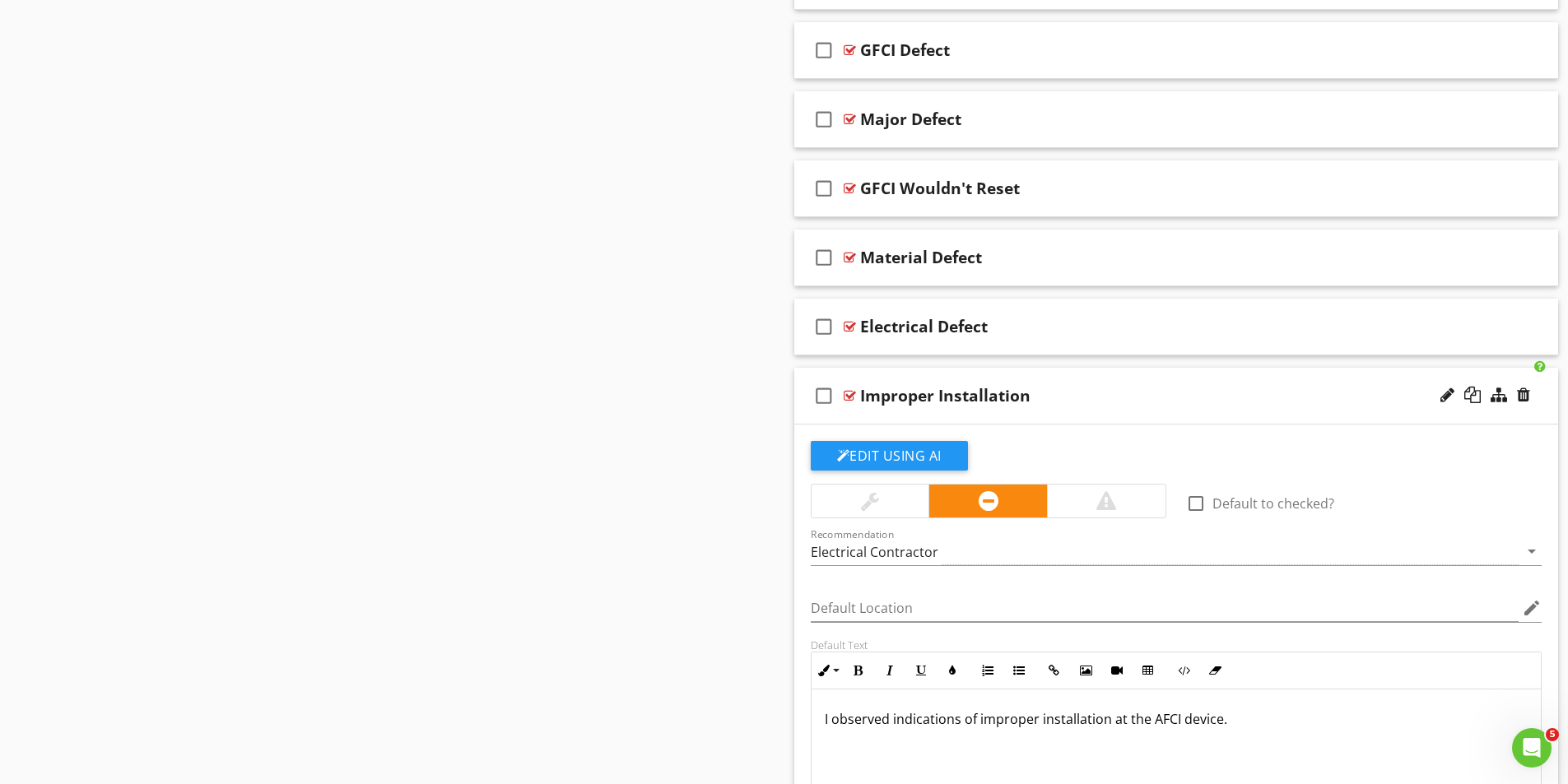
click at [848, 394] on div at bounding box center [849, 395] width 12 height 13
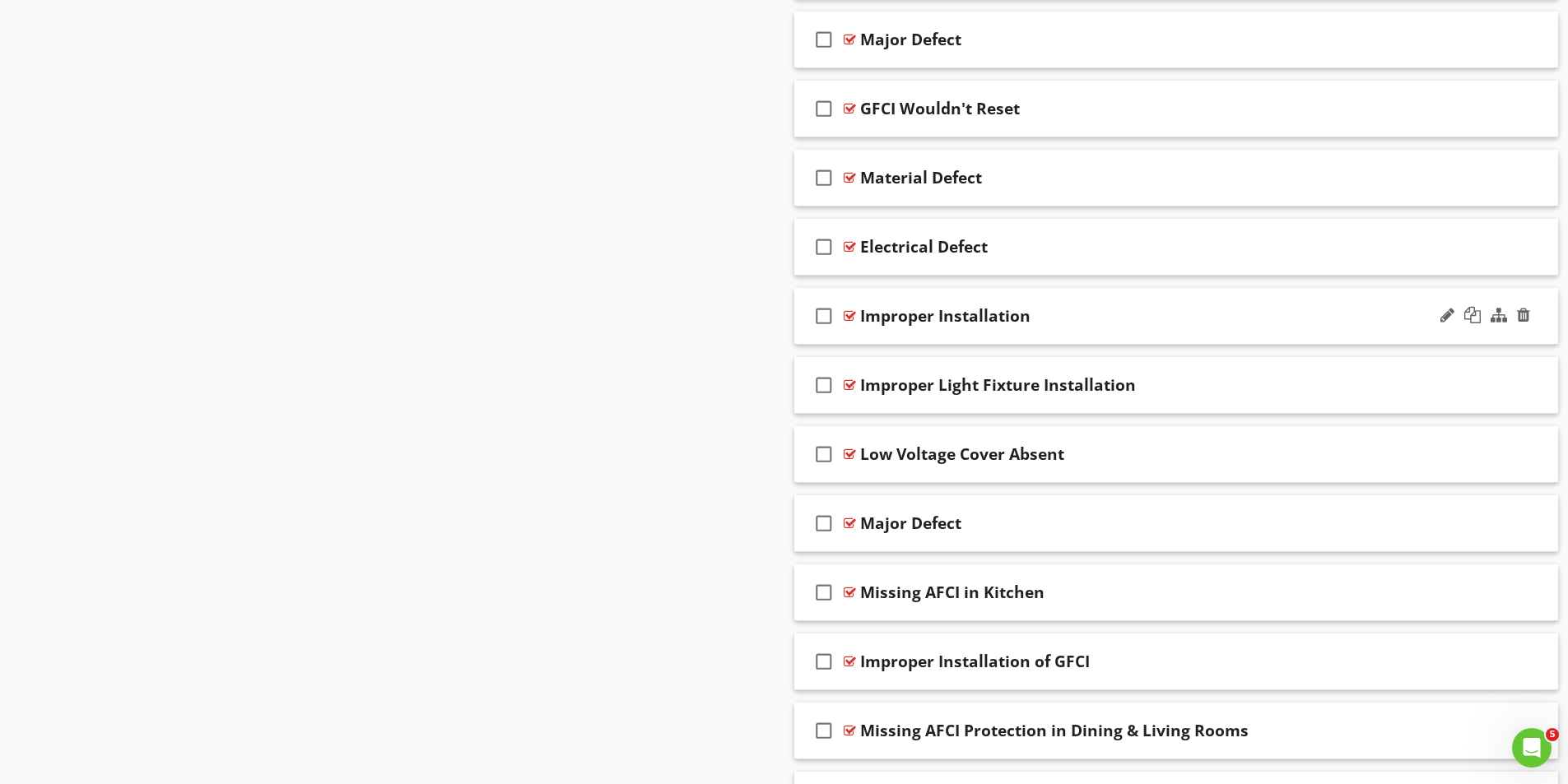
scroll to position [2716, 0]
click at [855, 450] on div at bounding box center [849, 451] width 12 height 13
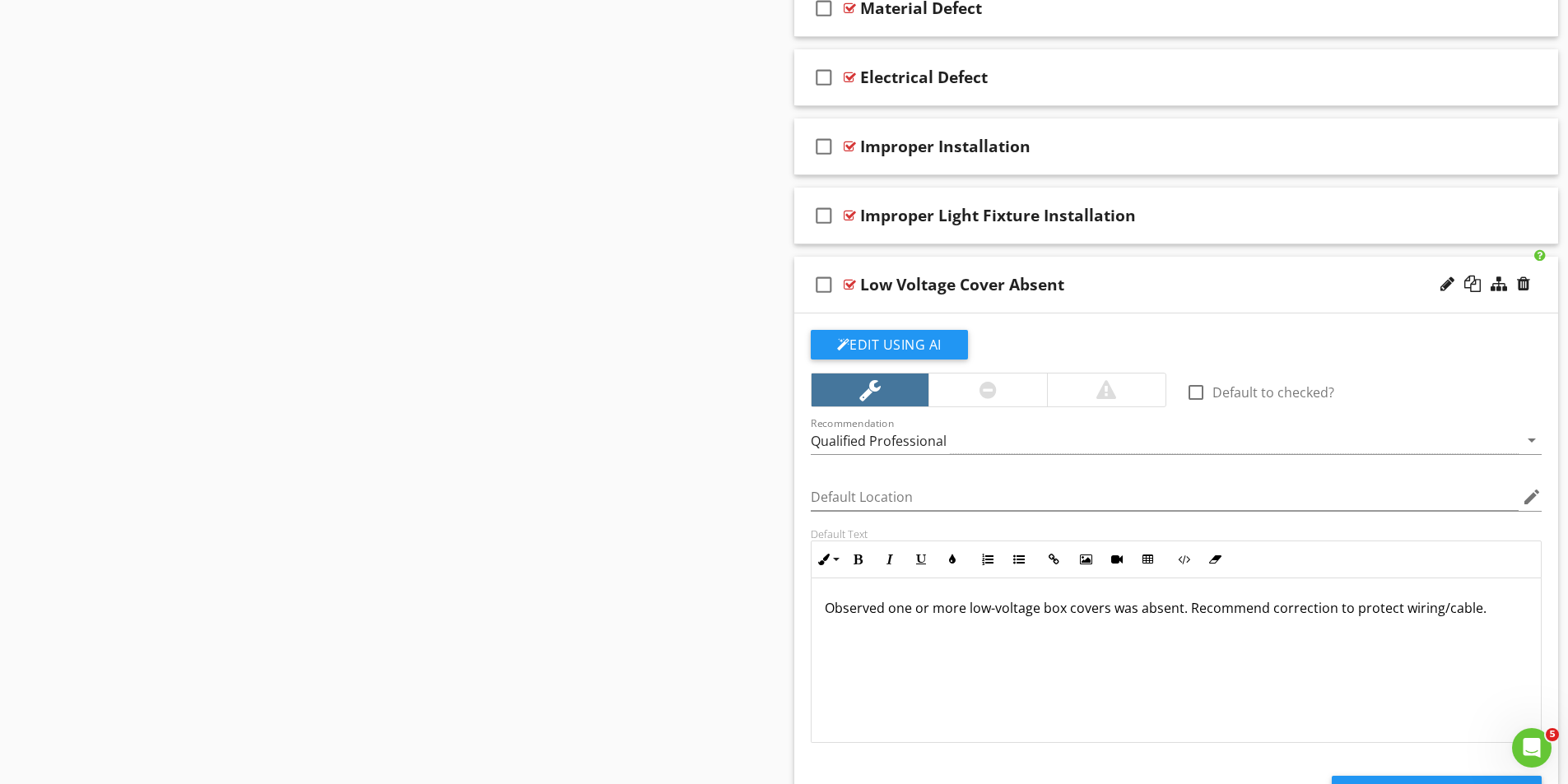
scroll to position [2963, 0]
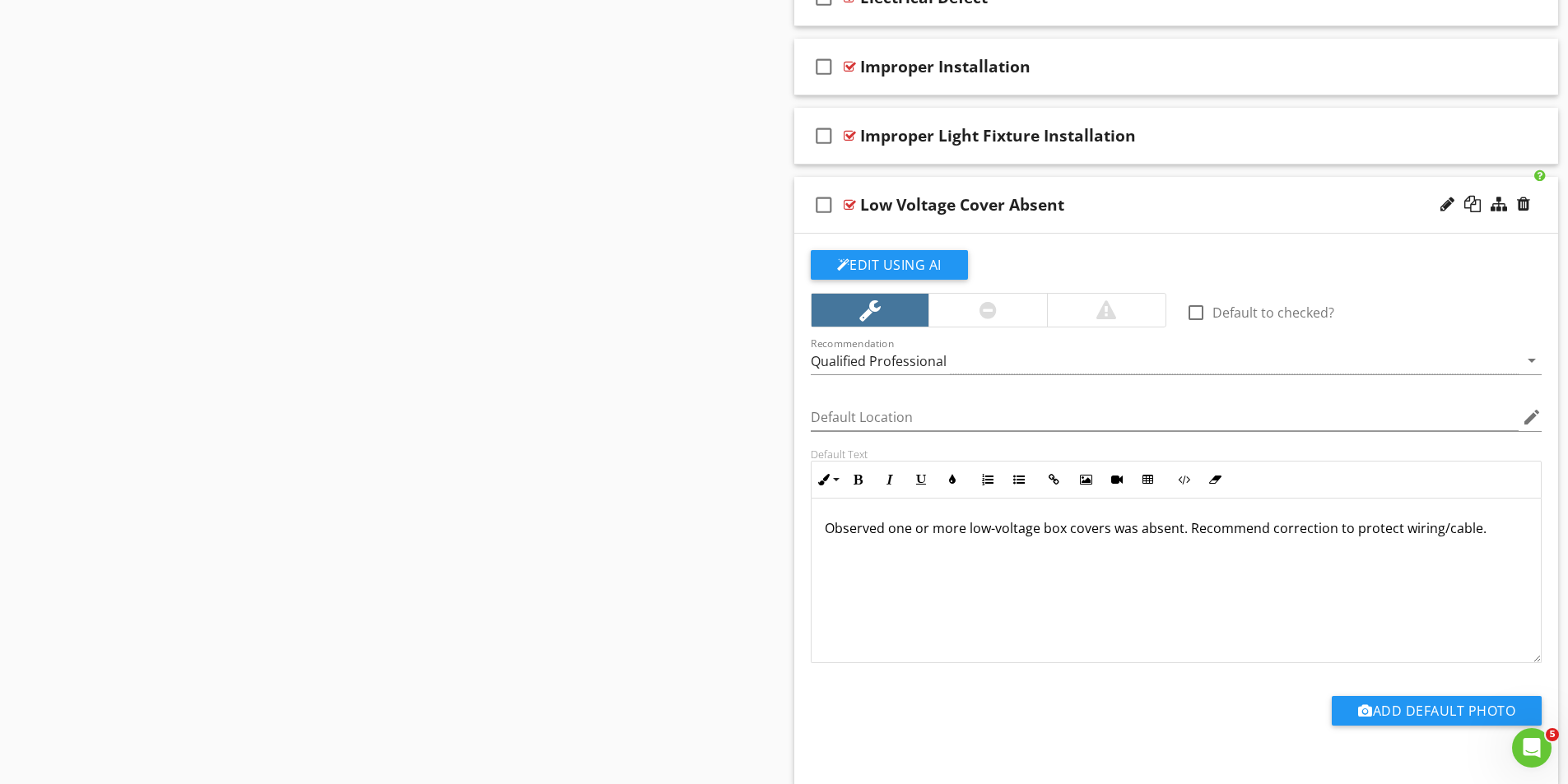
click at [856, 204] on div "check_box_outline_blank Low Voltage Cover Absent" at bounding box center [1177, 205] width 765 height 57
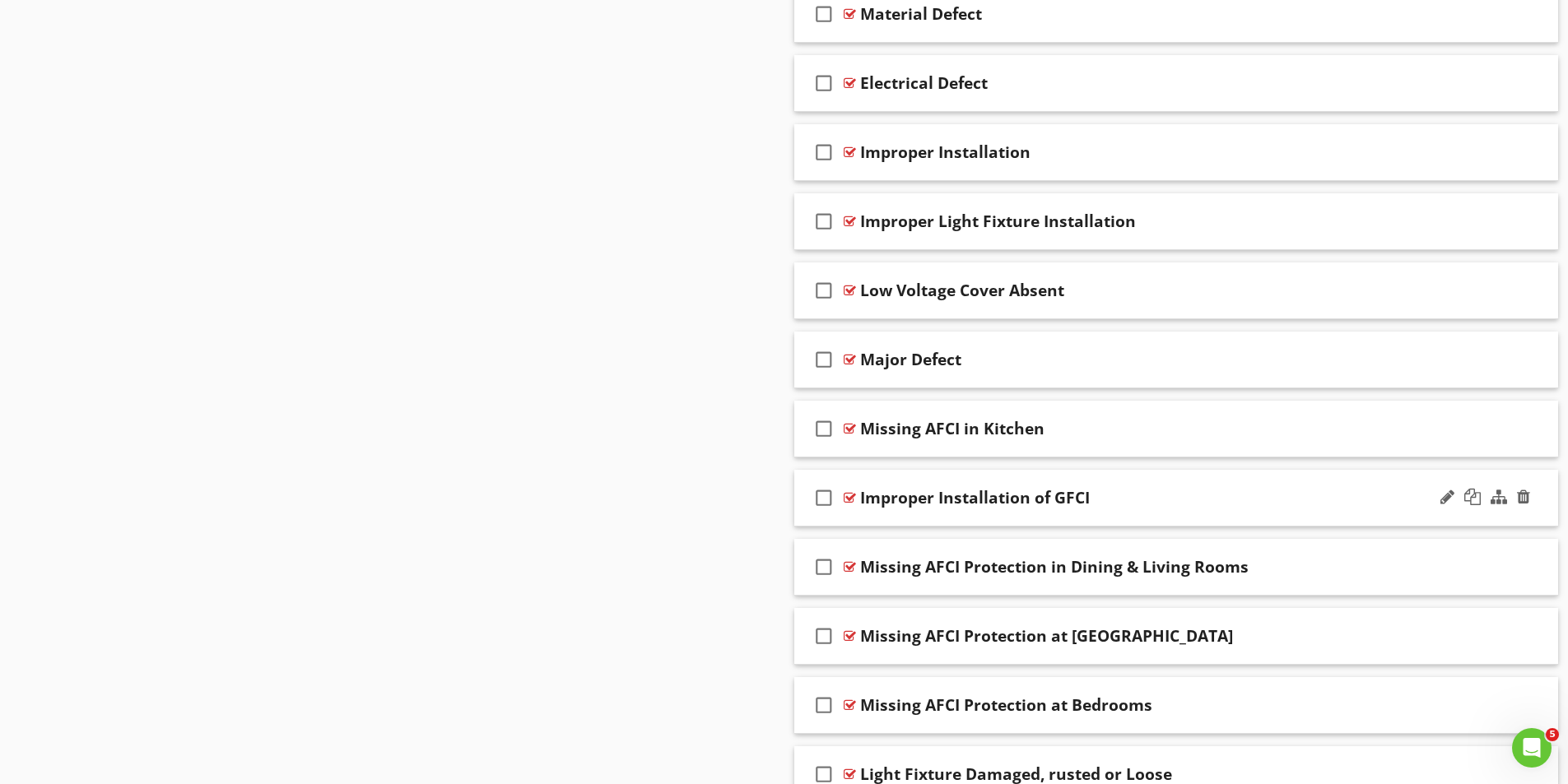
scroll to position [2881, 0]
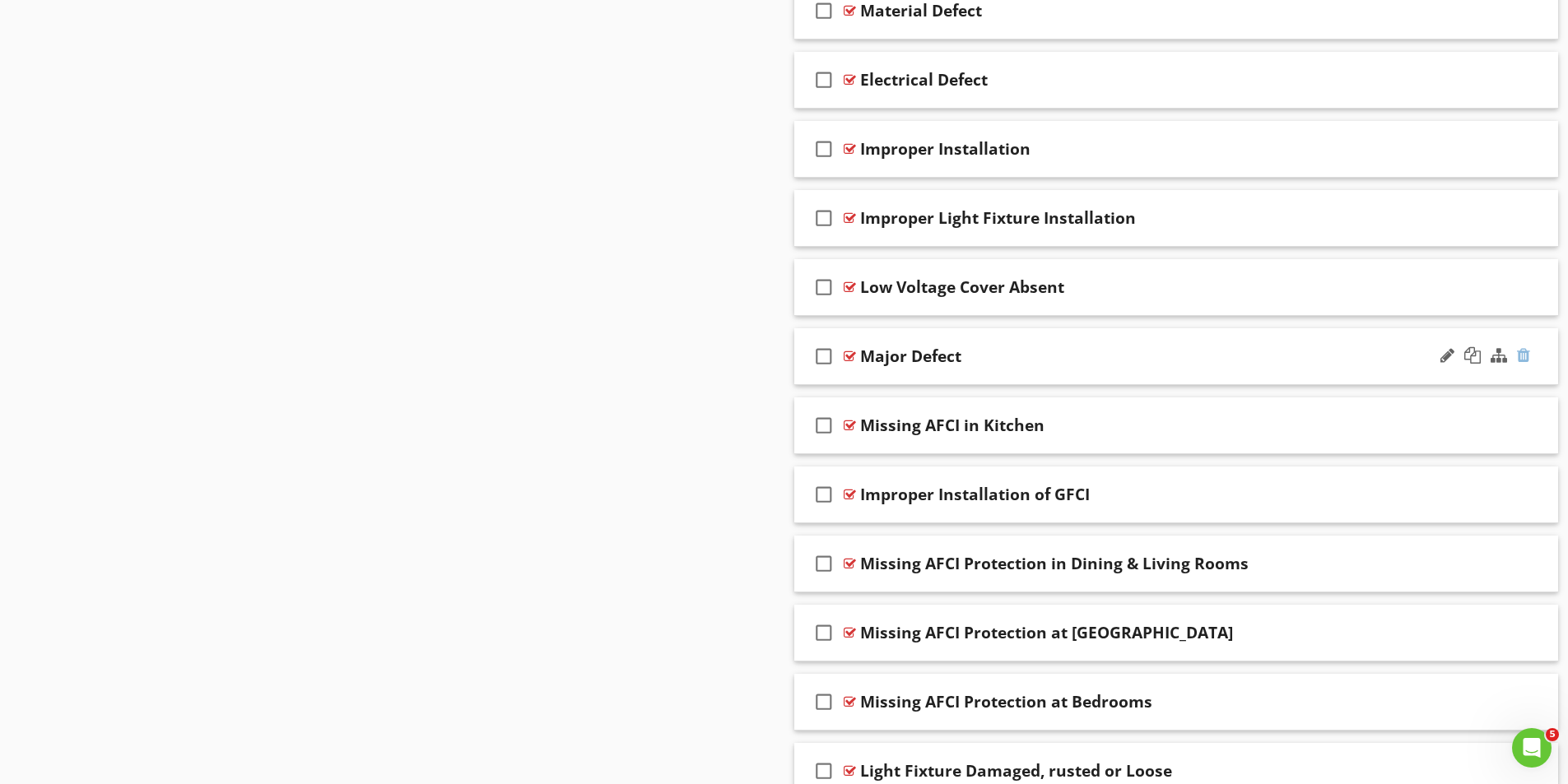
click at [1525, 356] on div at bounding box center [1523, 355] width 13 height 17
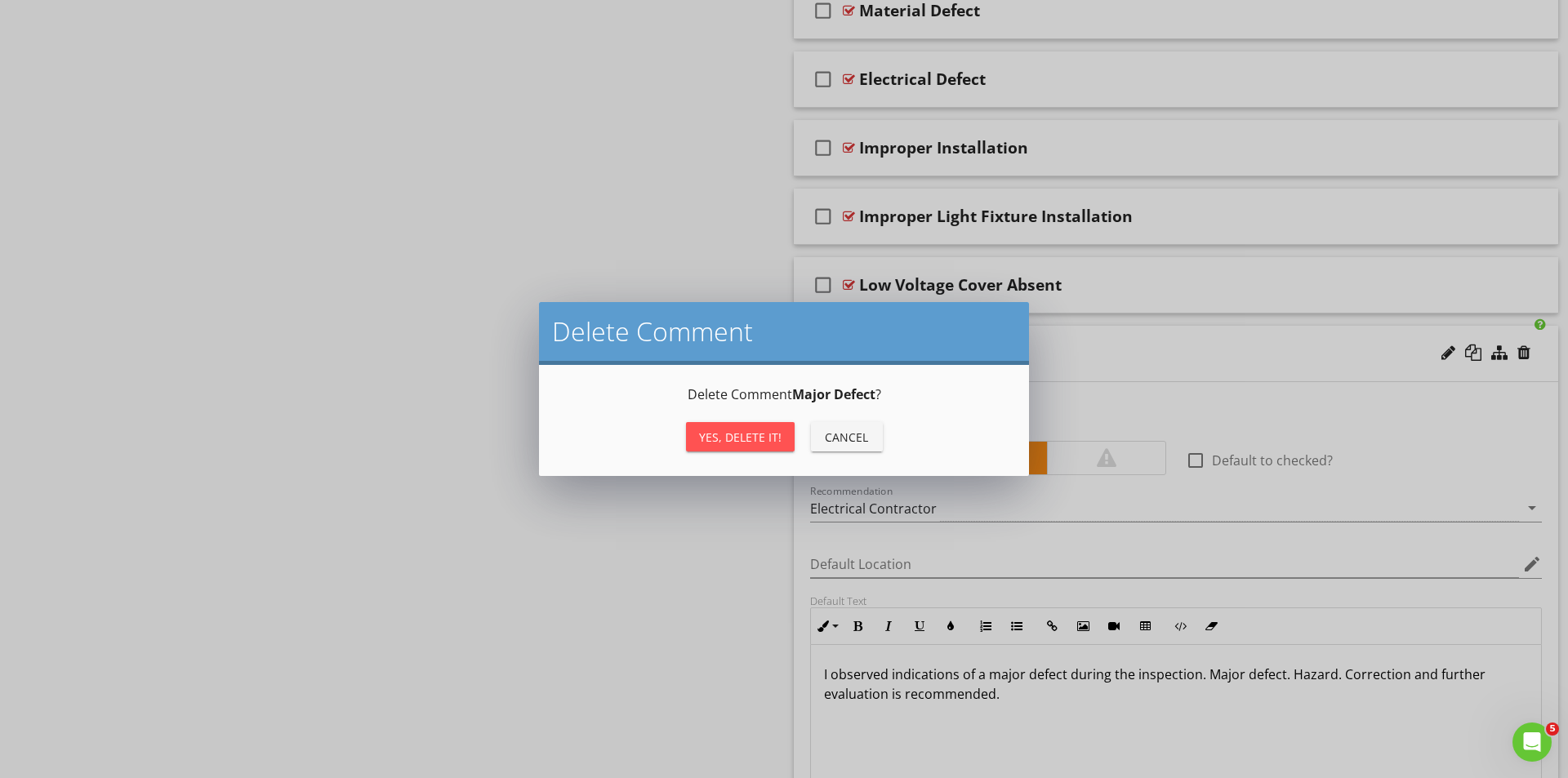
click at [742, 435] on div "Yes, Delete it!" at bounding box center [740, 437] width 82 height 17
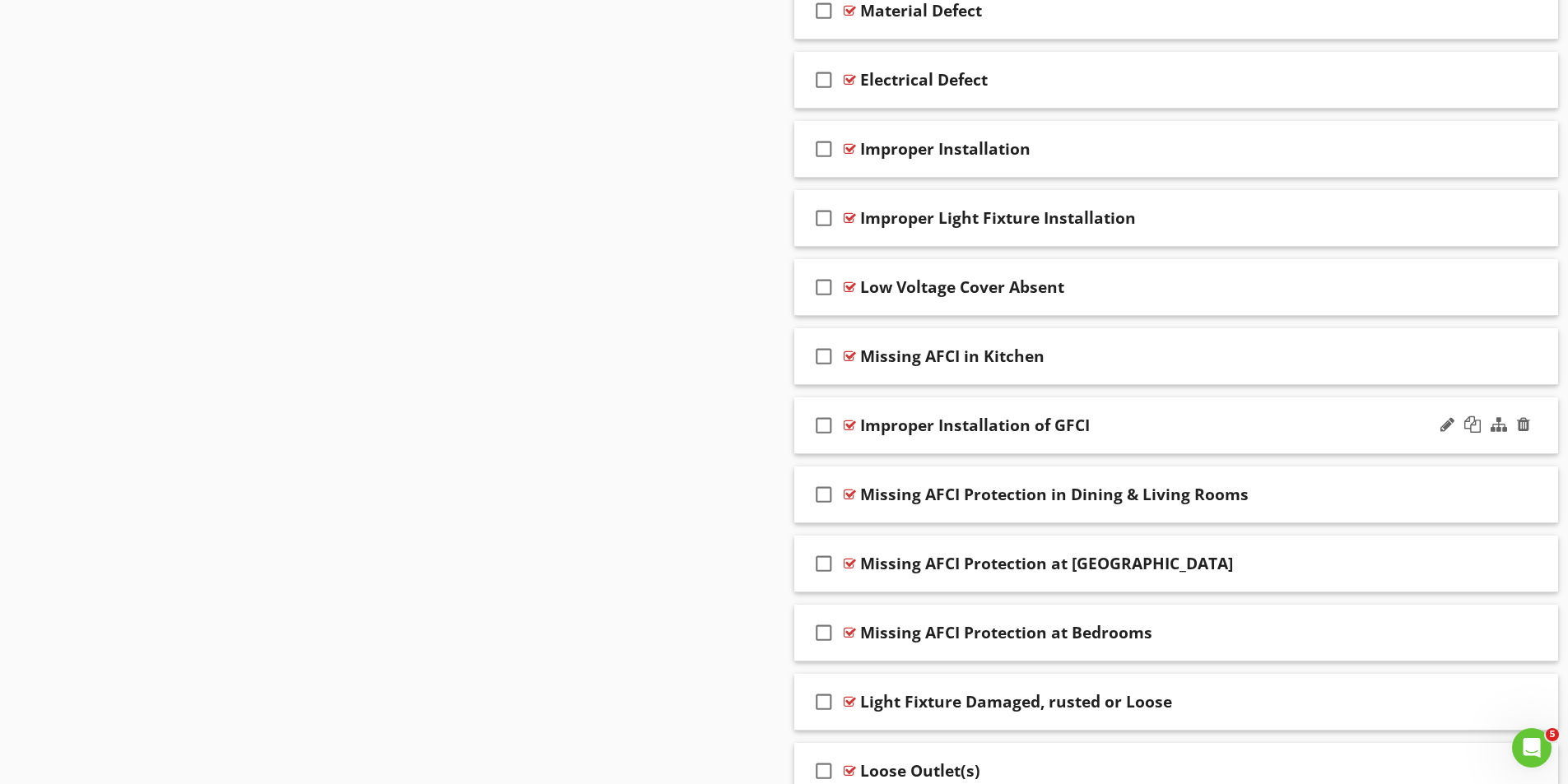
click at [851, 423] on div at bounding box center [849, 425] width 12 height 13
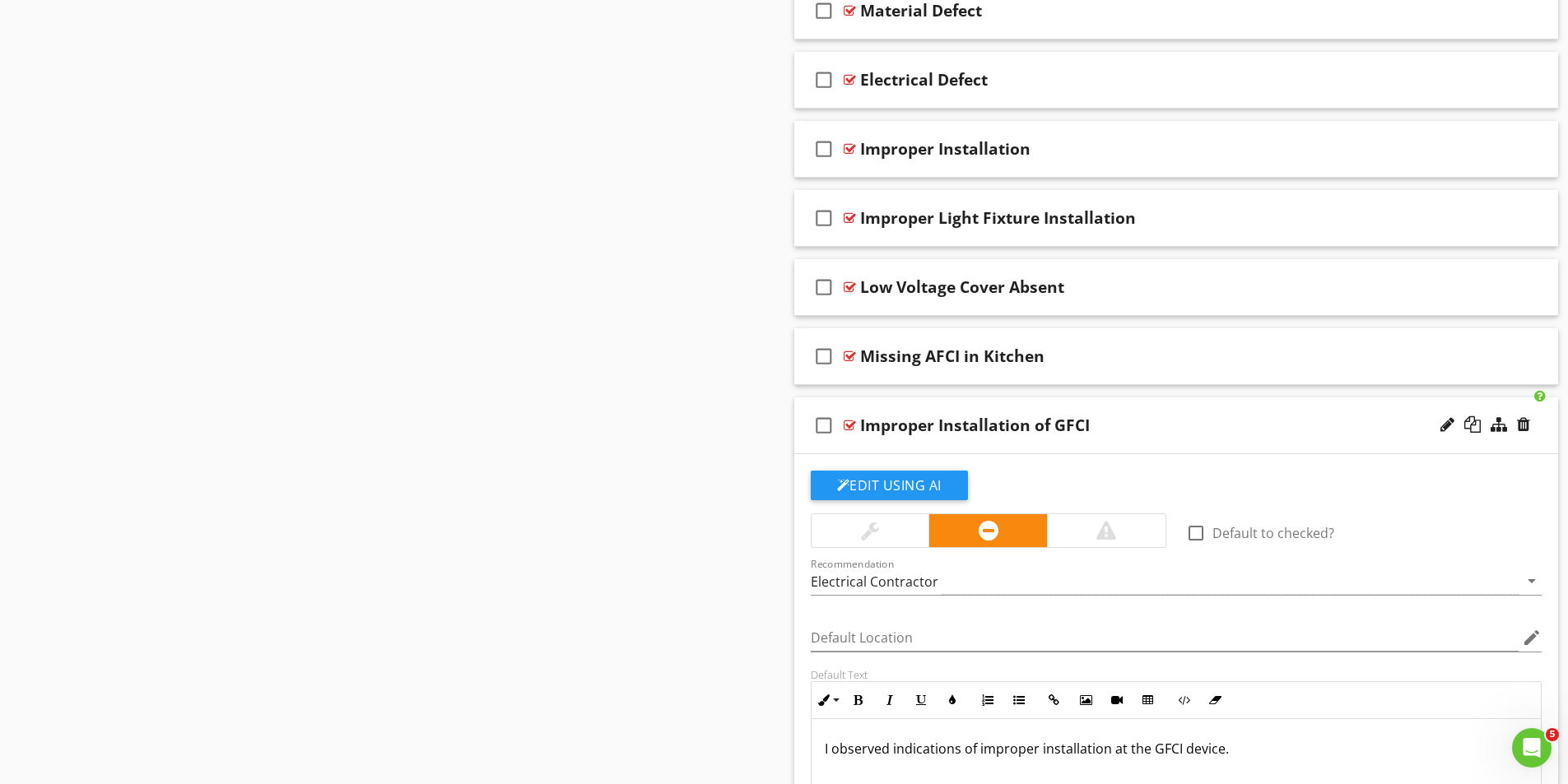
click at [848, 422] on div at bounding box center [849, 425] width 12 height 13
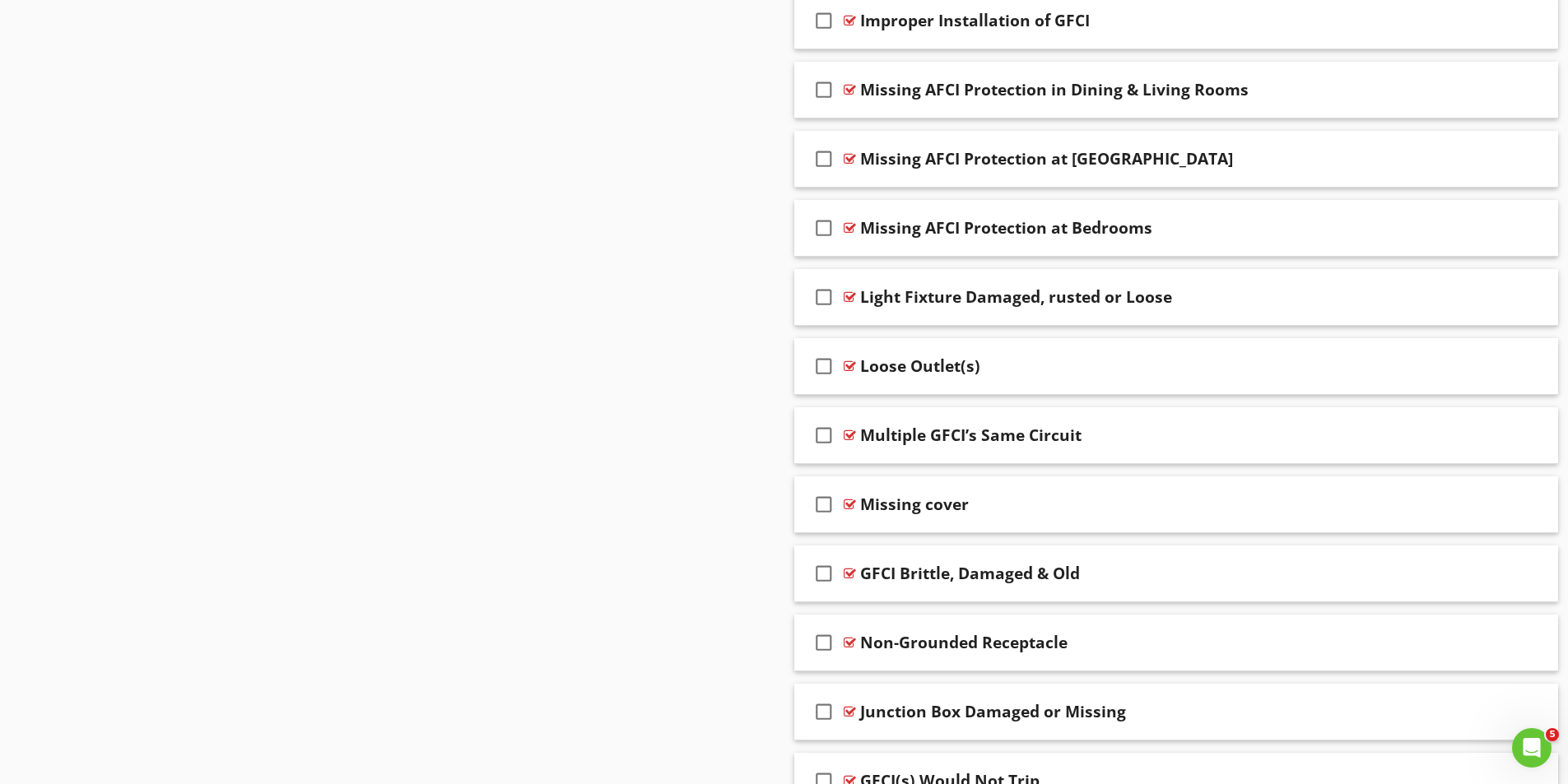
scroll to position [3292, 0]
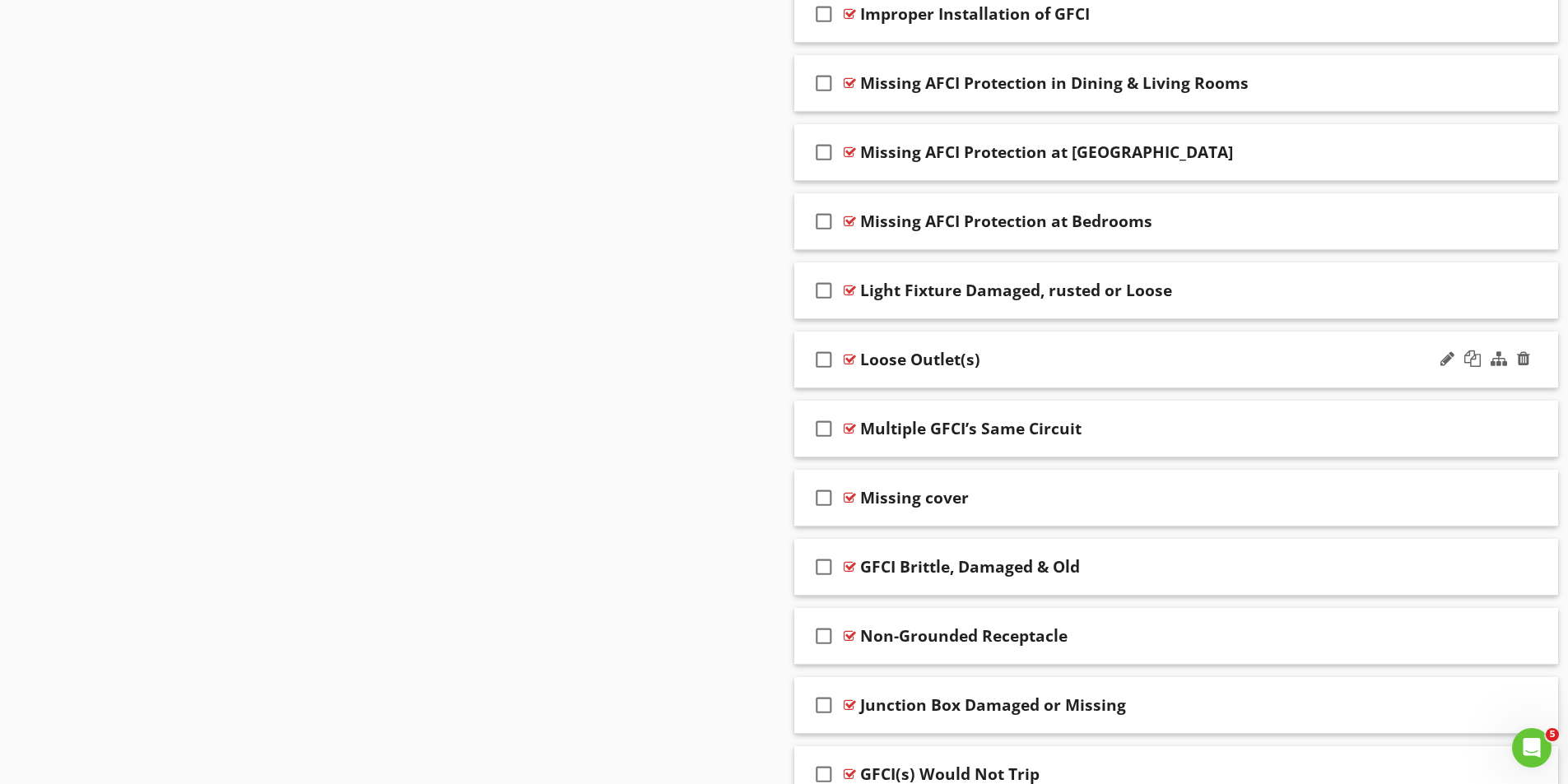
click at [847, 358] on div at bounding box center [849, 359] width 12 height 13
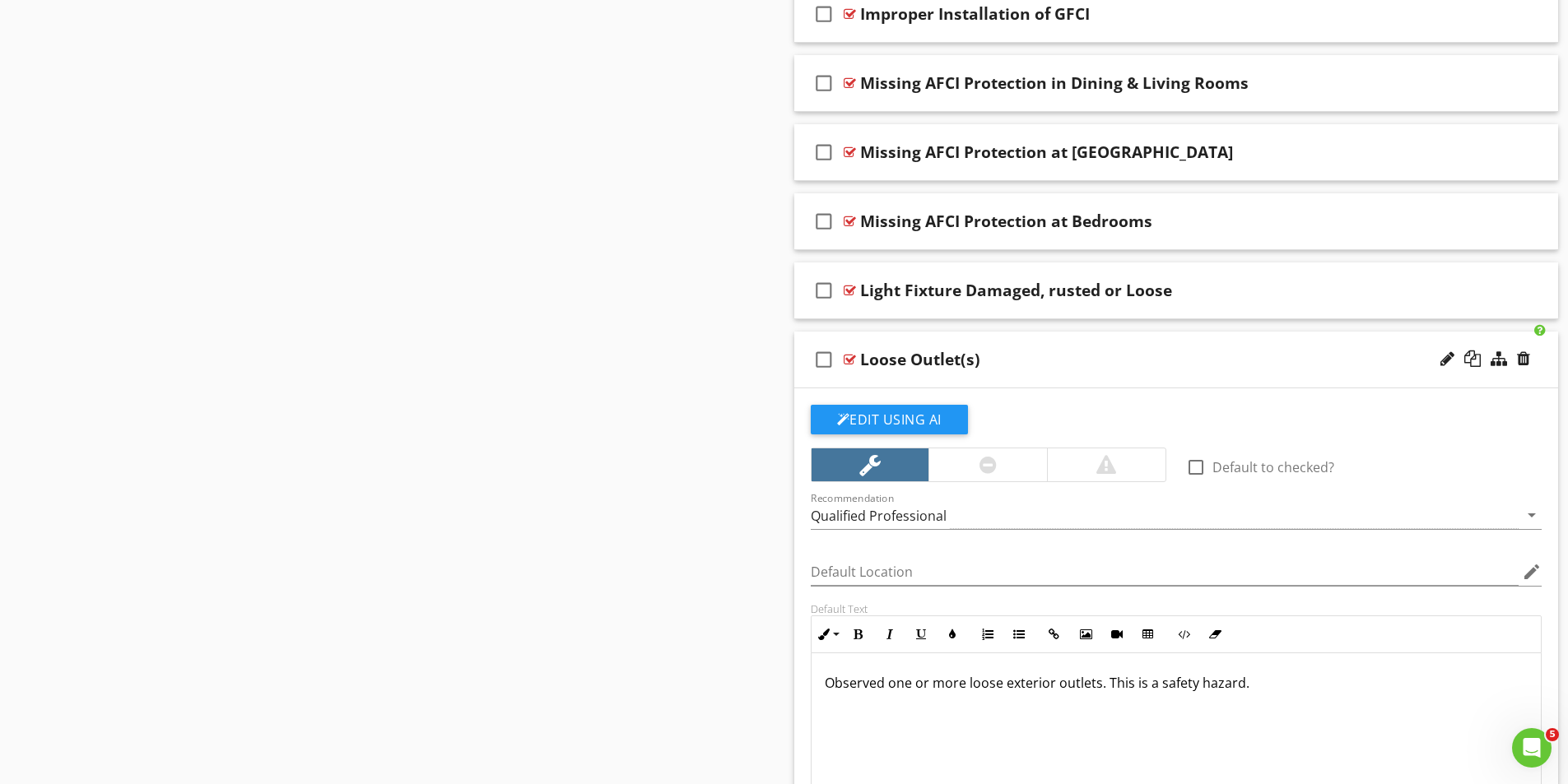
click at [851, 356] on div at bounding box center [849, 359] width 12 height 13
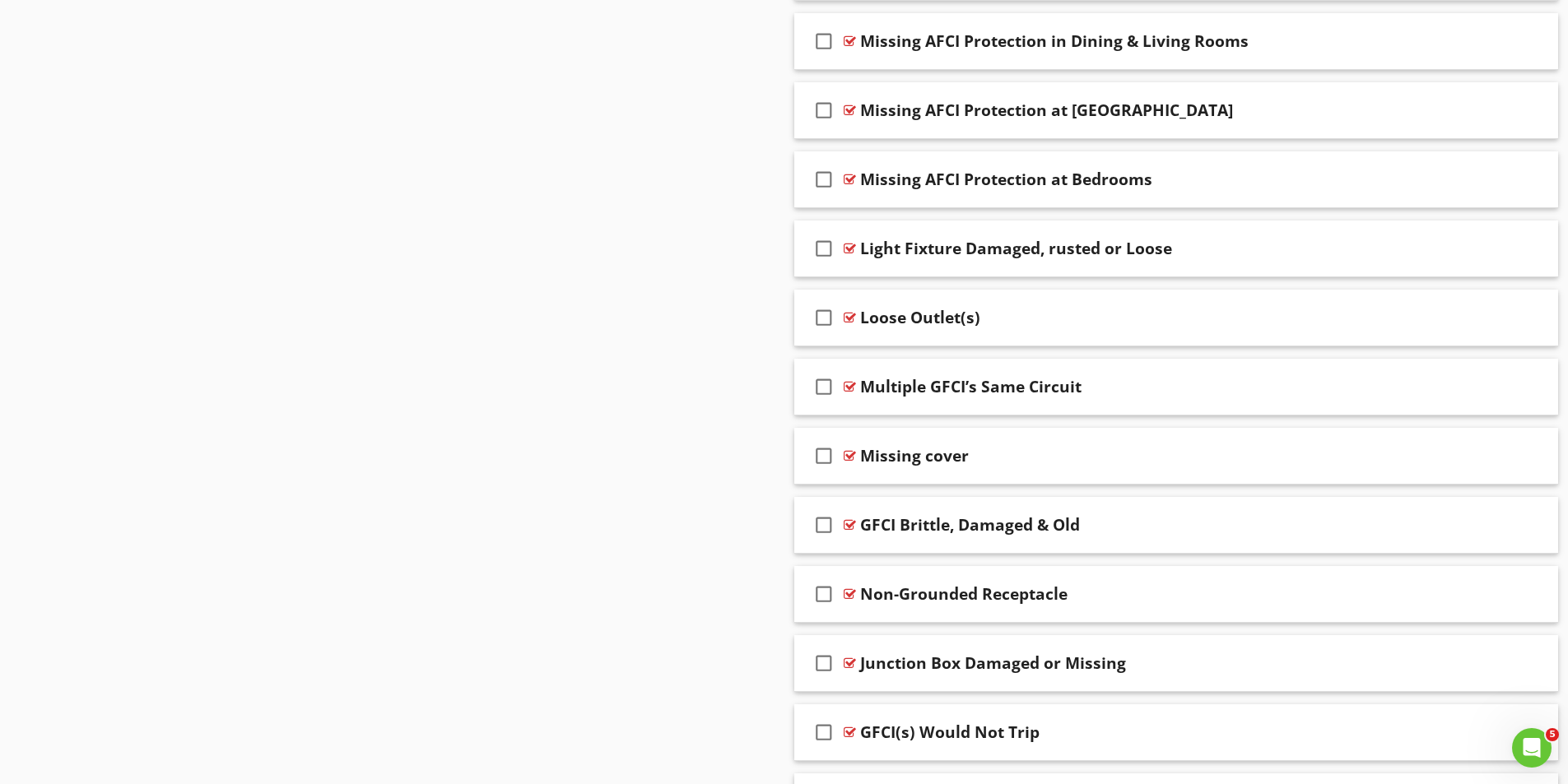
scroll to position [3374, 0]
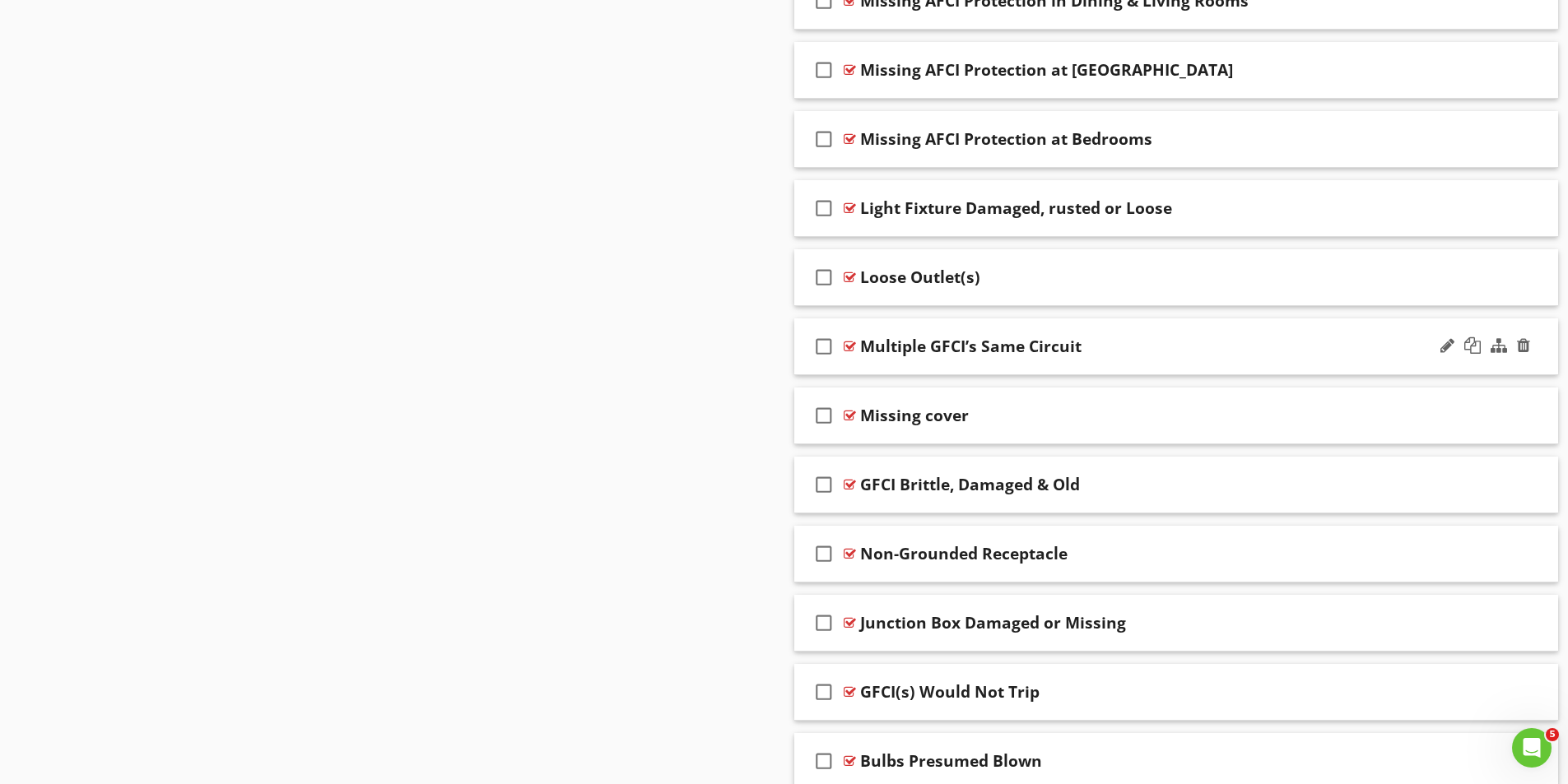
click at [851, 345] on div at bounding box center [849, 346] width 12 height 13
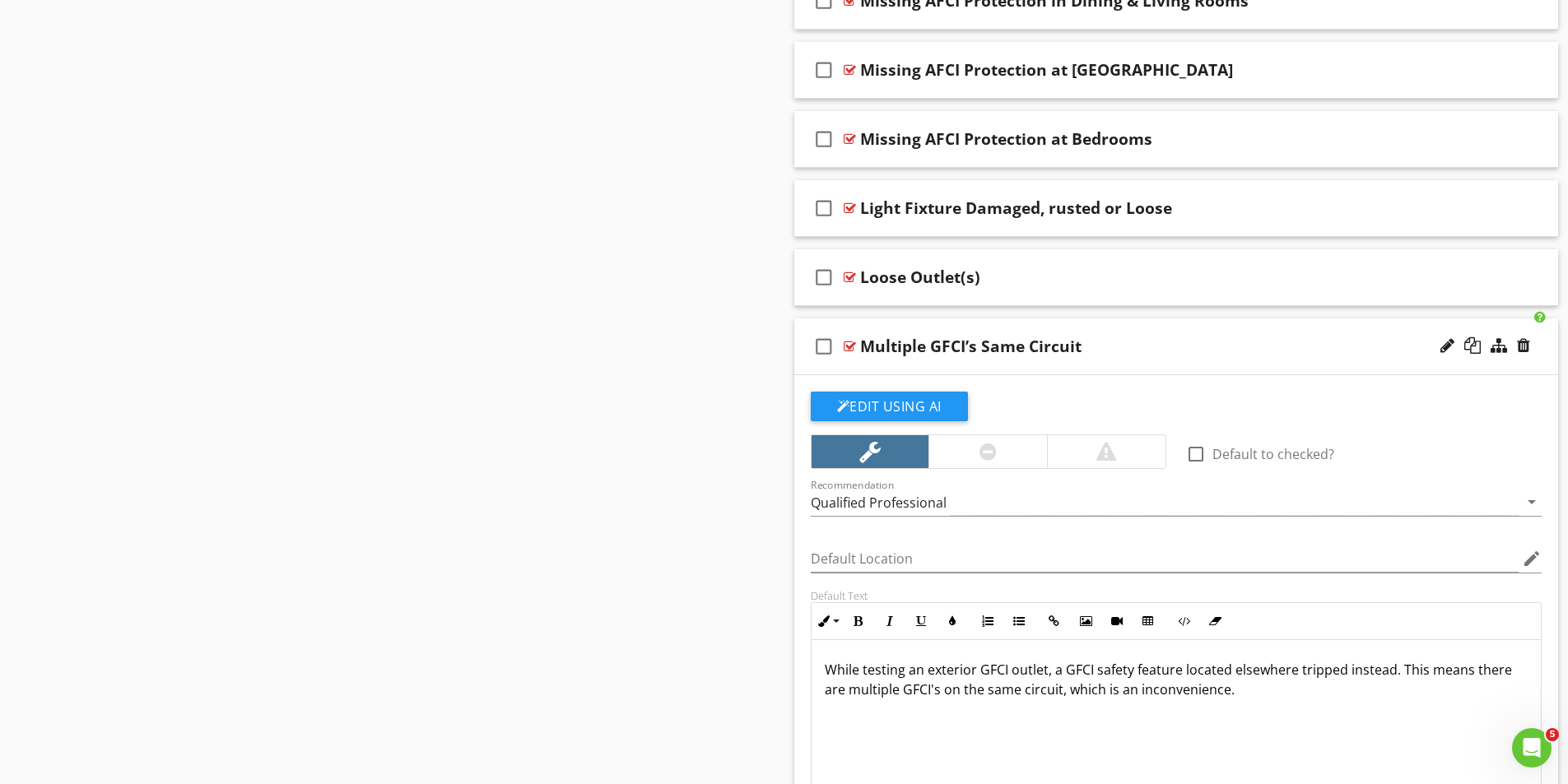
click at [846, 346] on div at bounding box center [849, 346] width 12 height 13
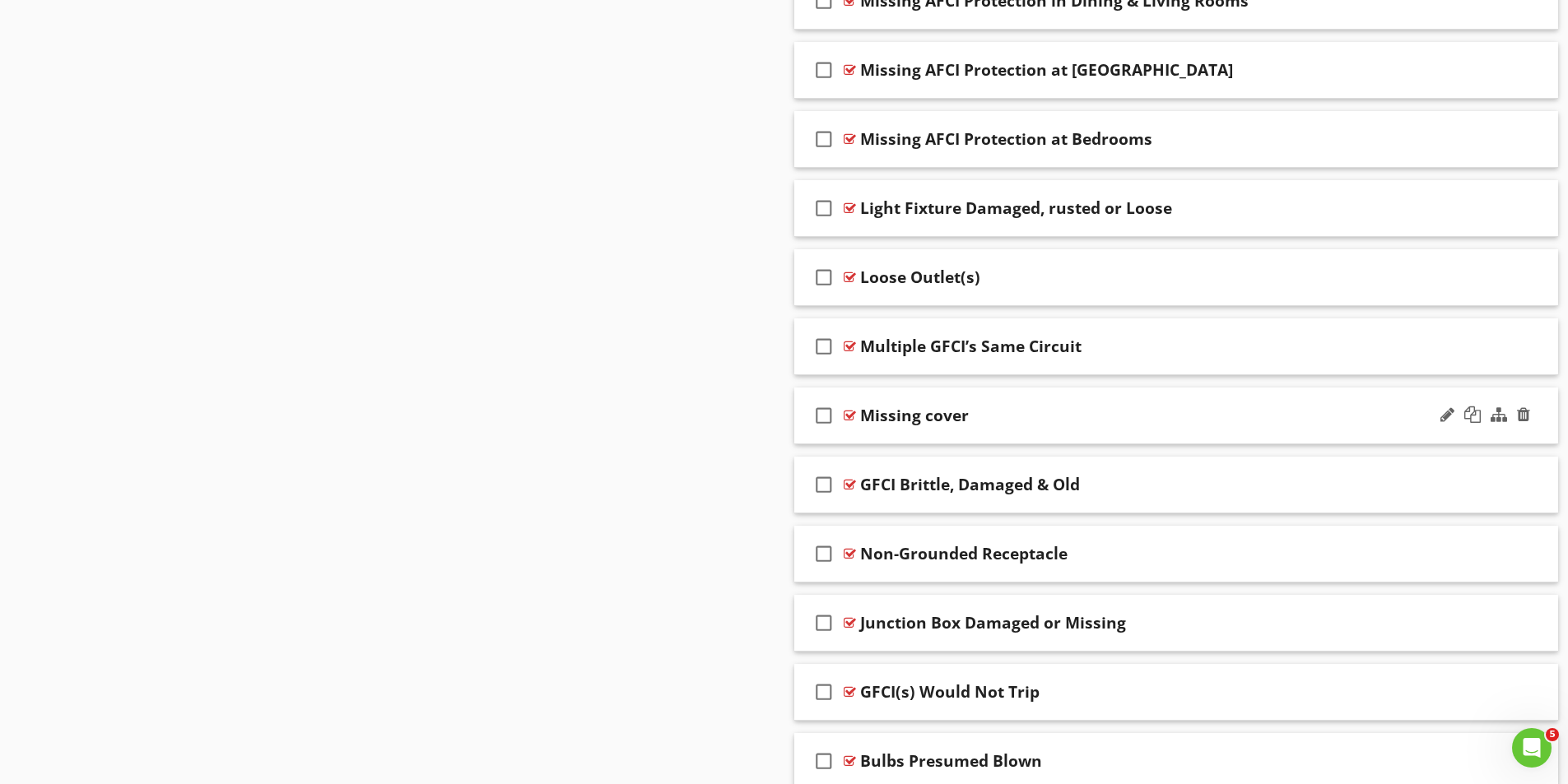
click at [849, 414] on div at bounding box center [849, 416] width 12 height 13
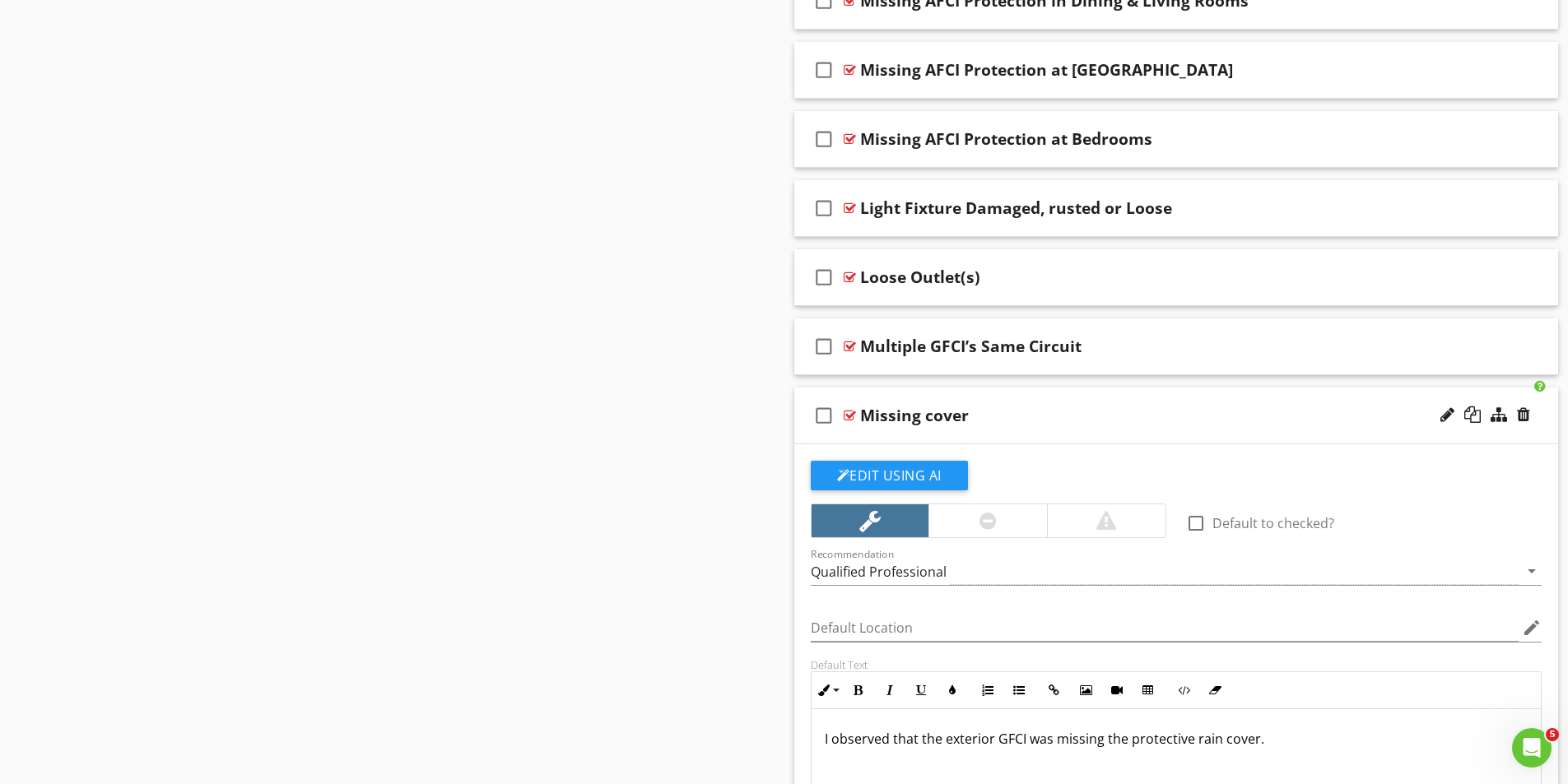
click at [850, 413] on div at bounding box center [849, 416] width 12 height 13
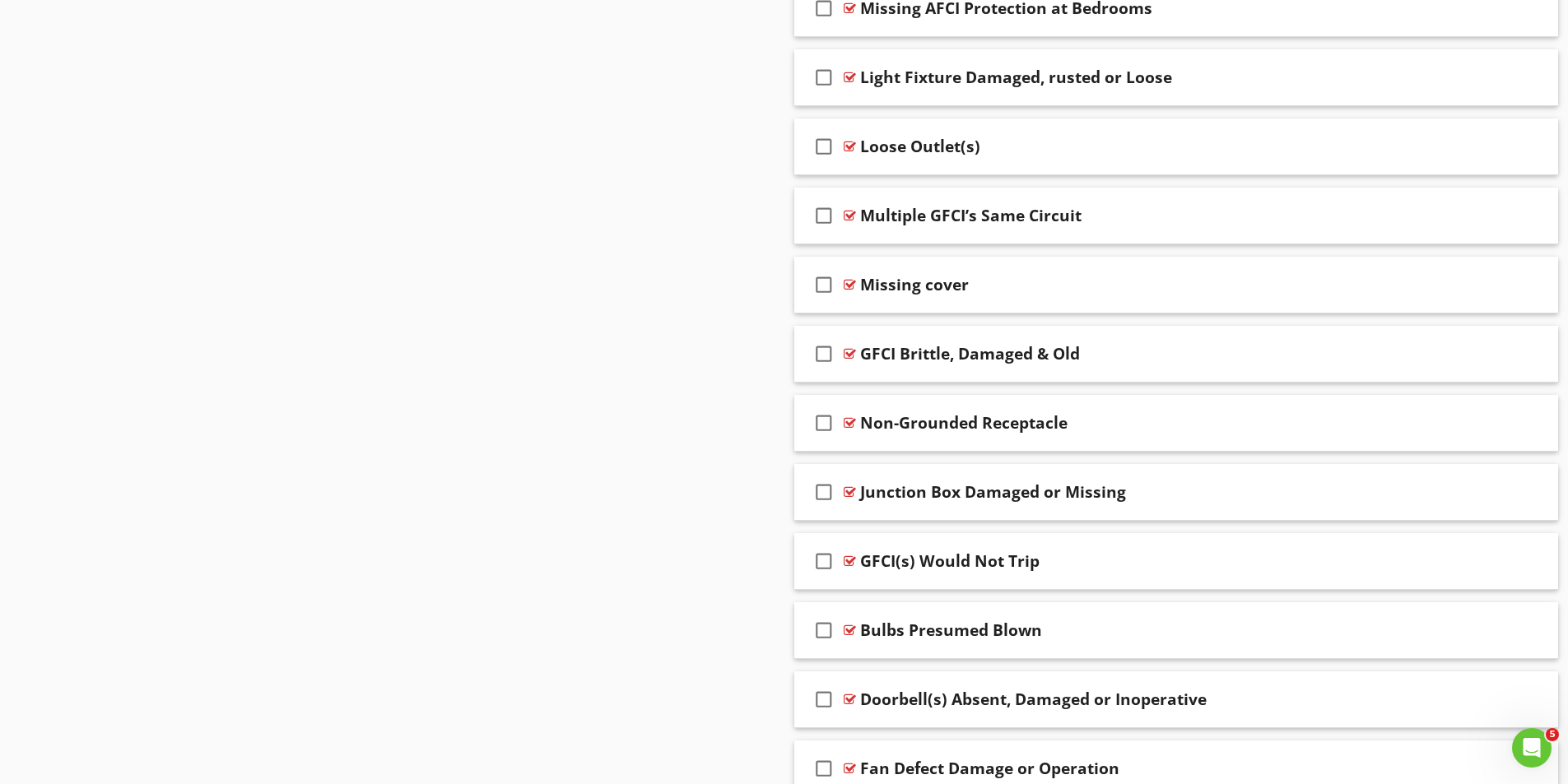
scroll to position [3538, 0]
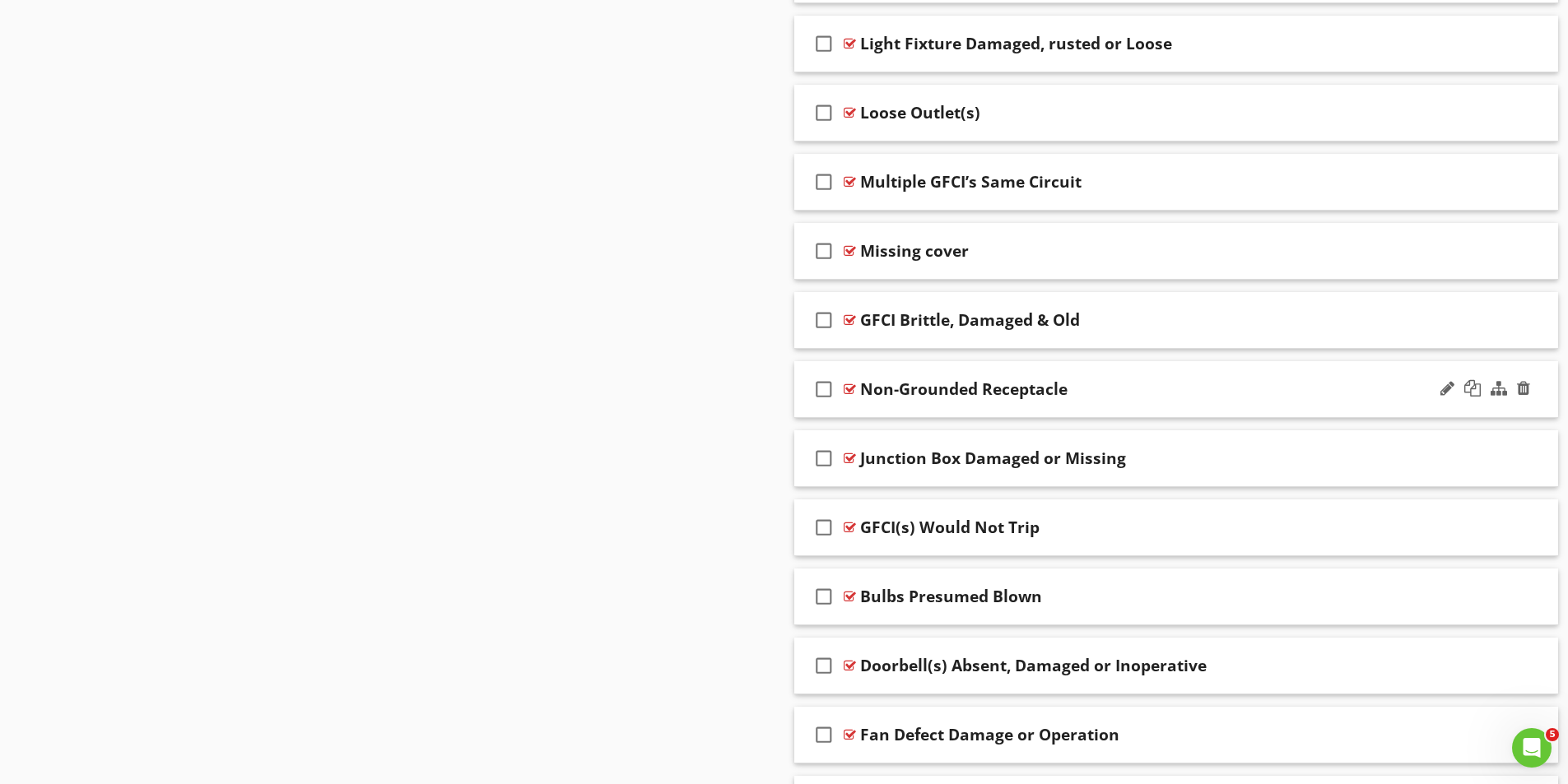
click at [851, 382] on div at bounding box center [849, 389] width 12 height 13
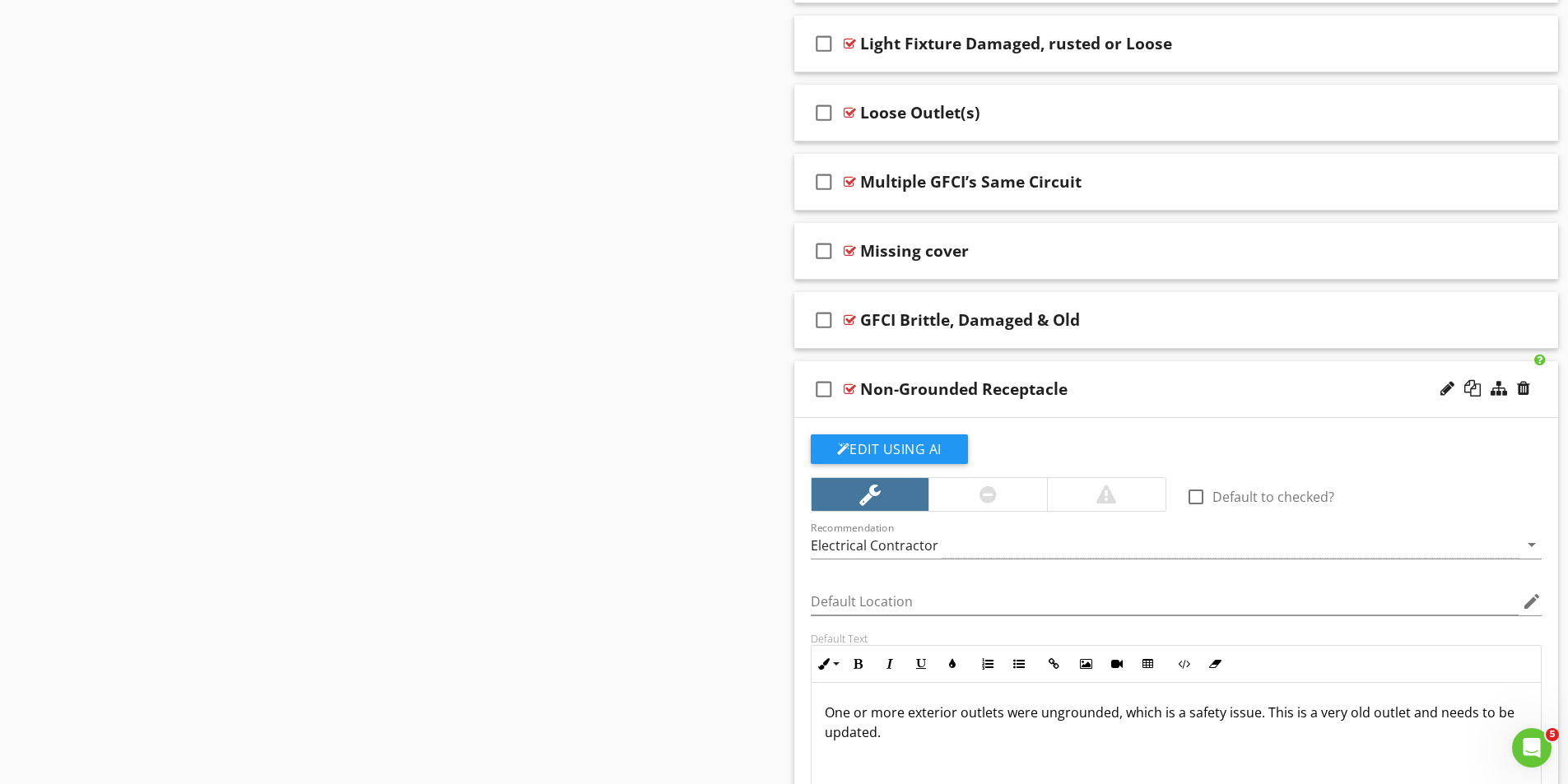
click at [849, 387] on div at bounding box center [849, 389] width 12 height 13
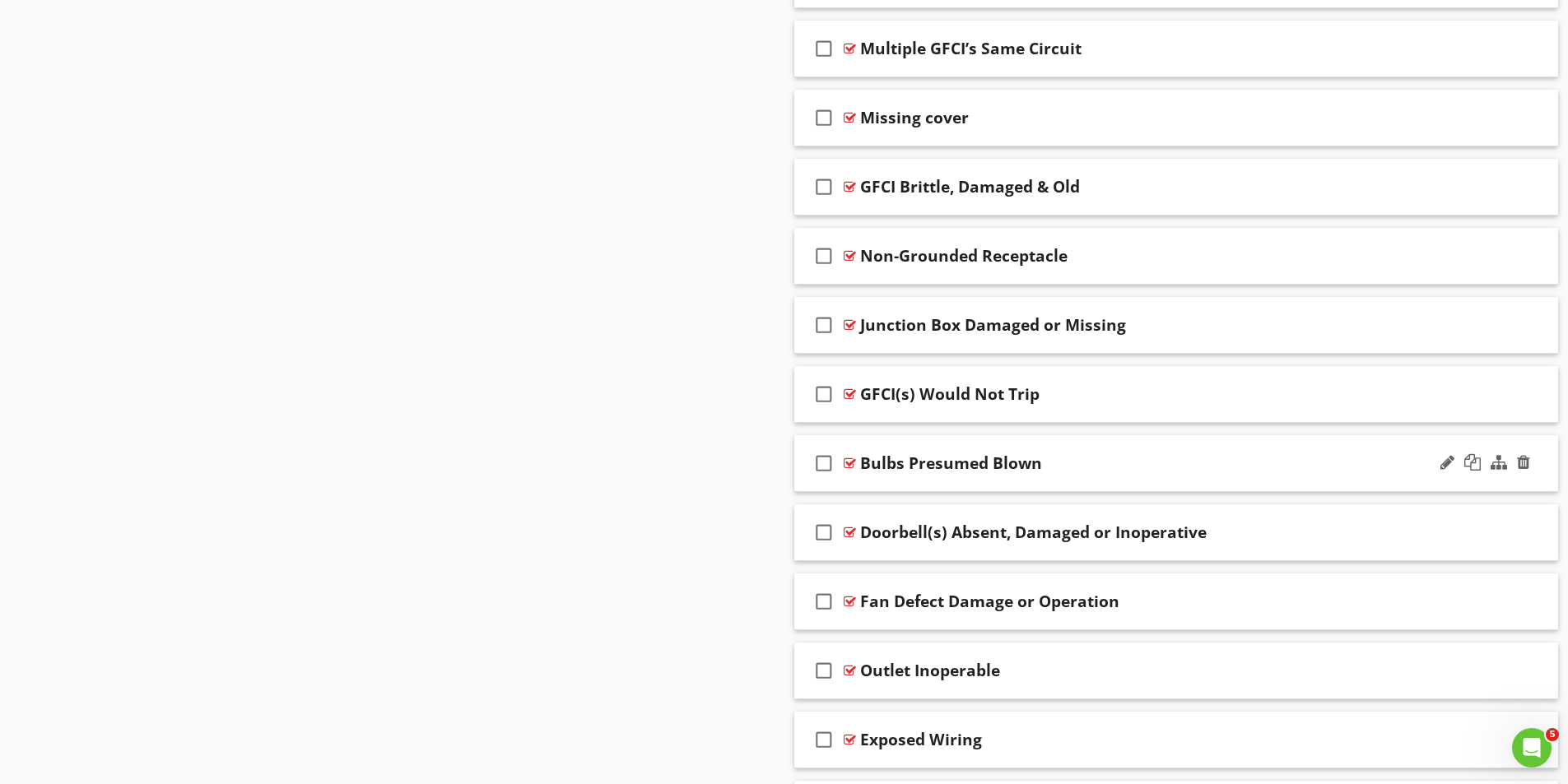
scroll to position [3703, 0]
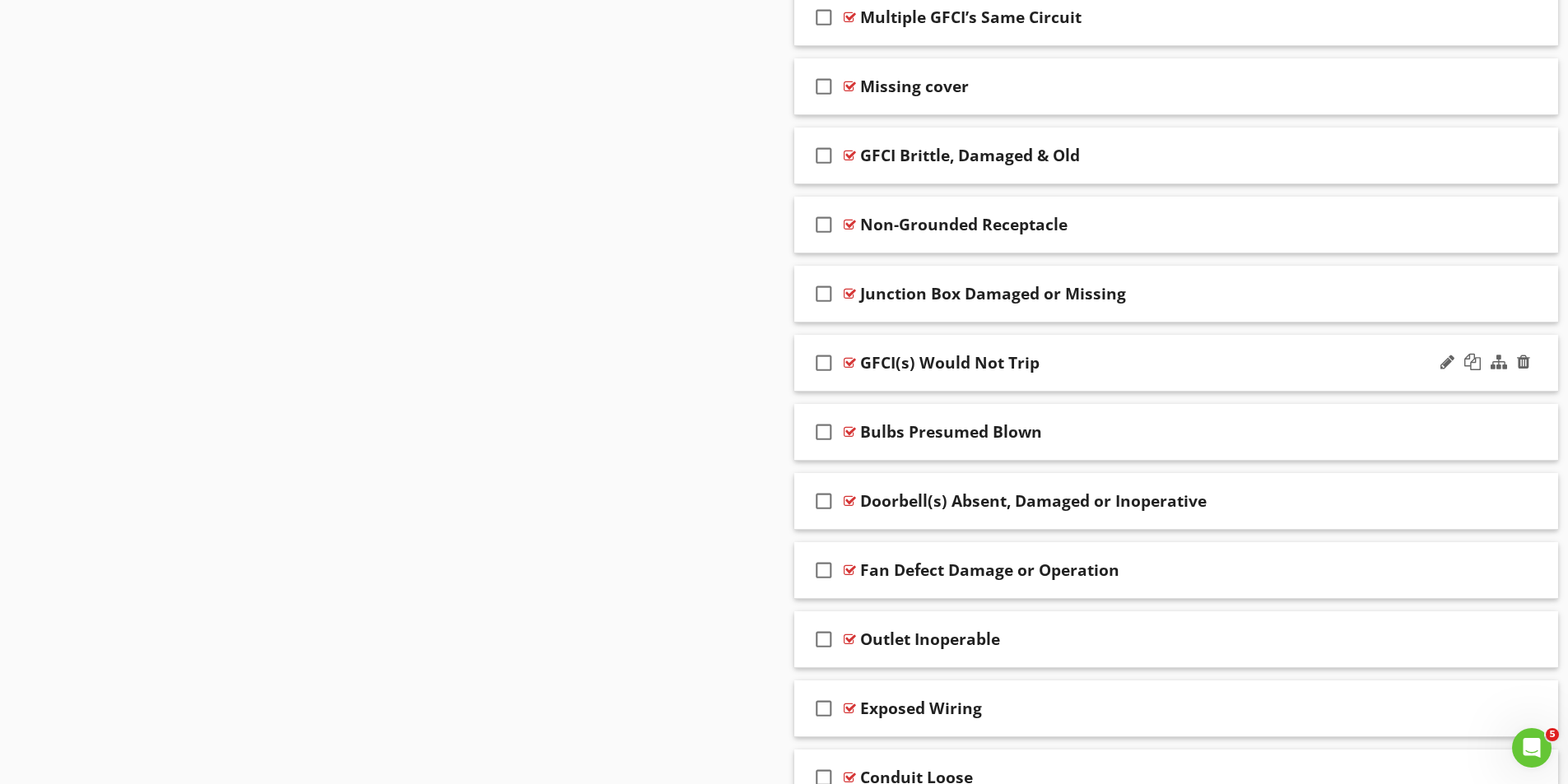
click at [845, 362] on div at bounding box center [849, 362] width 12 height 13
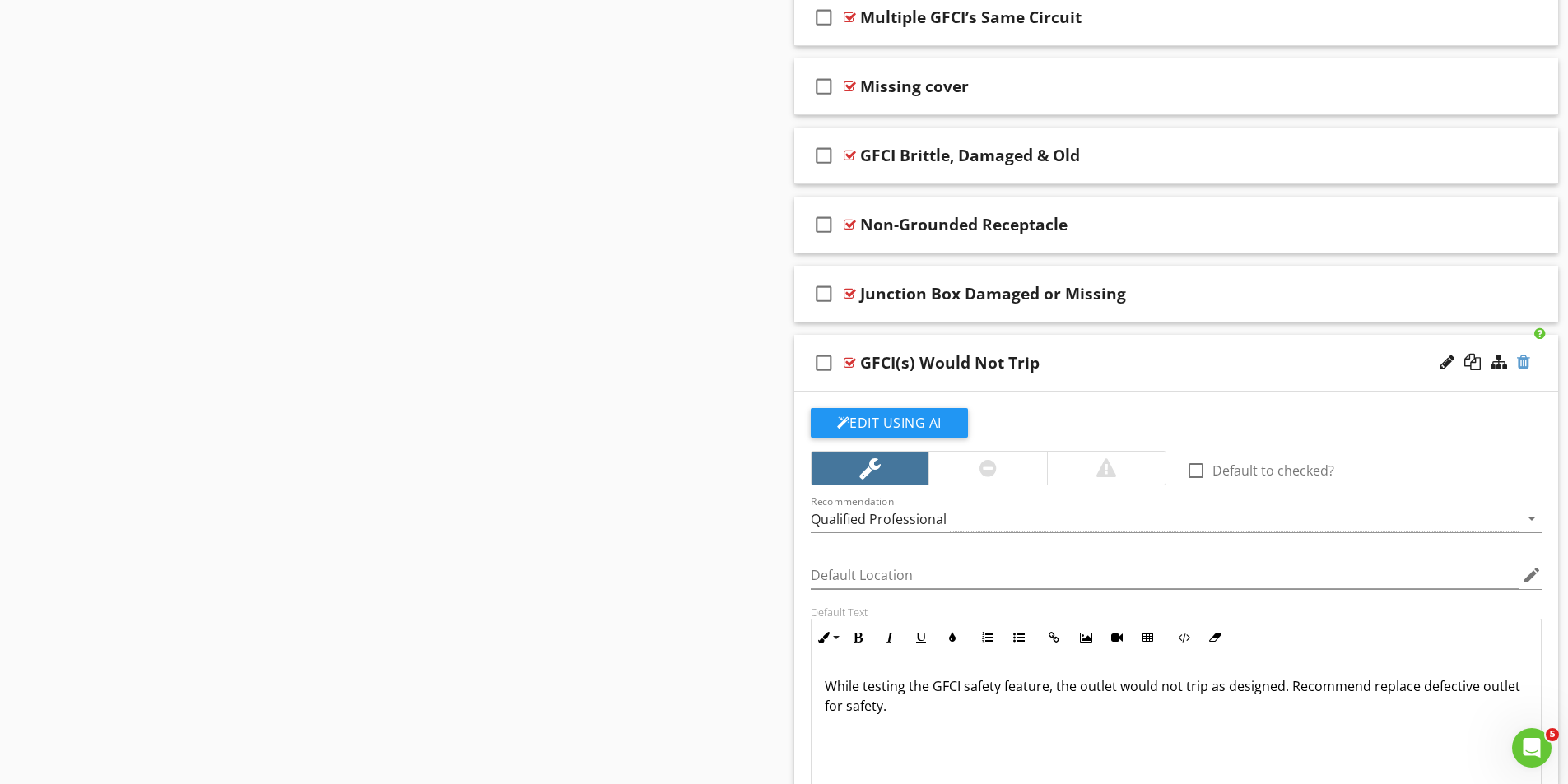
click at [1520, 354] on div at bounding box center [1523, 362] width 13 height 17
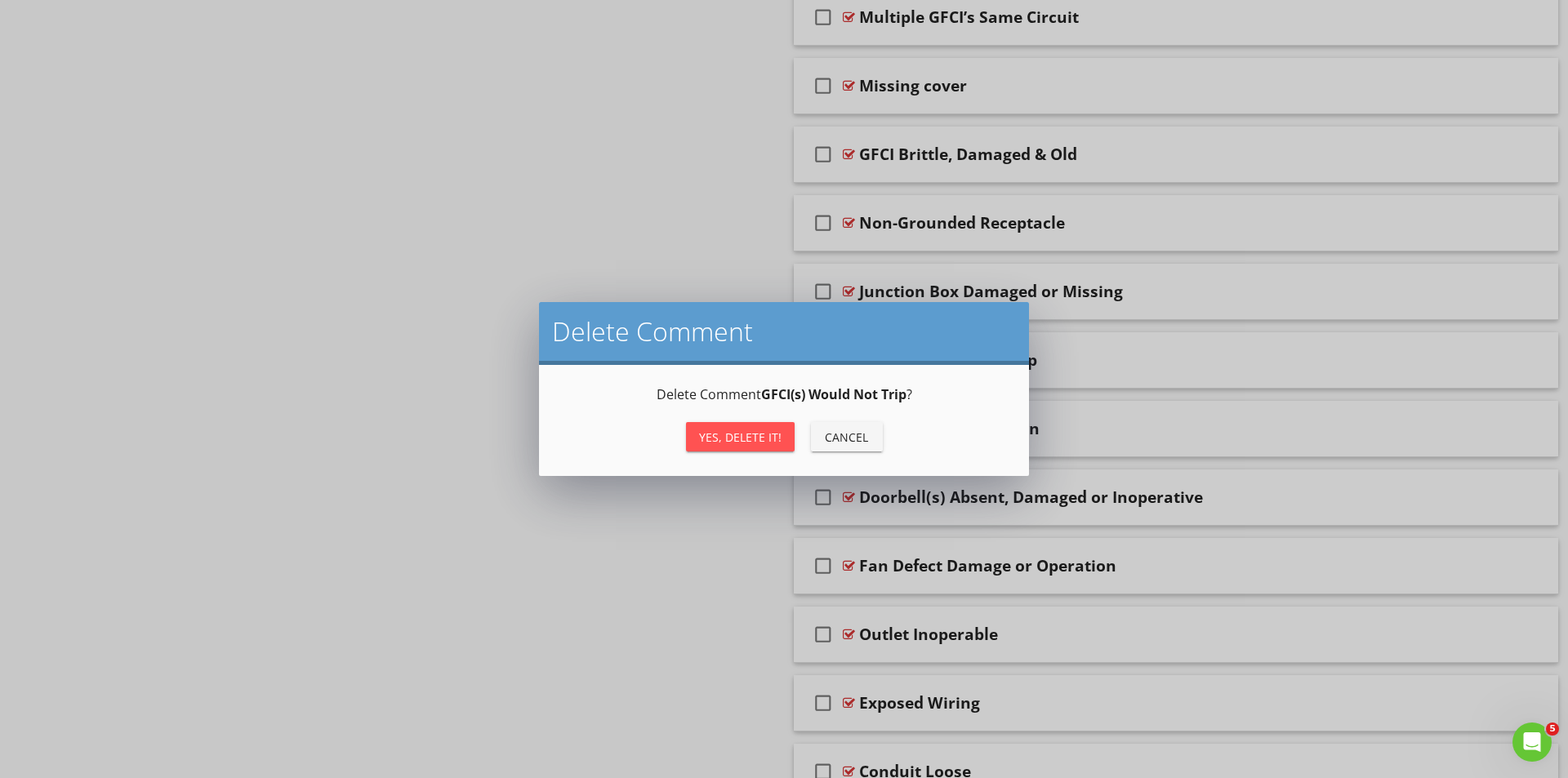
click at [846, 434] on div "Cancel" at bounding box center [846, 437] width 46 height 17
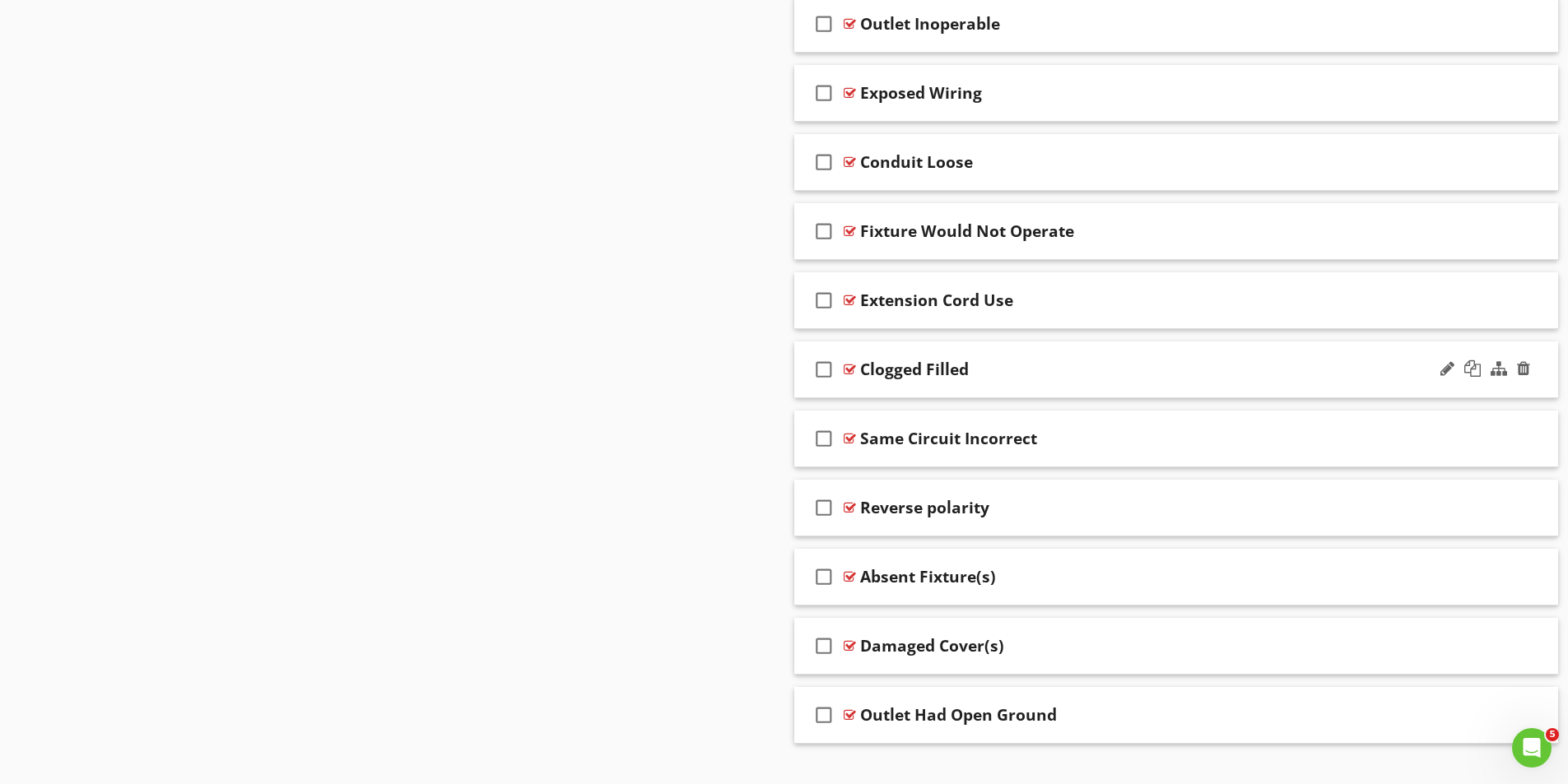
scroll to position [4348, 0]
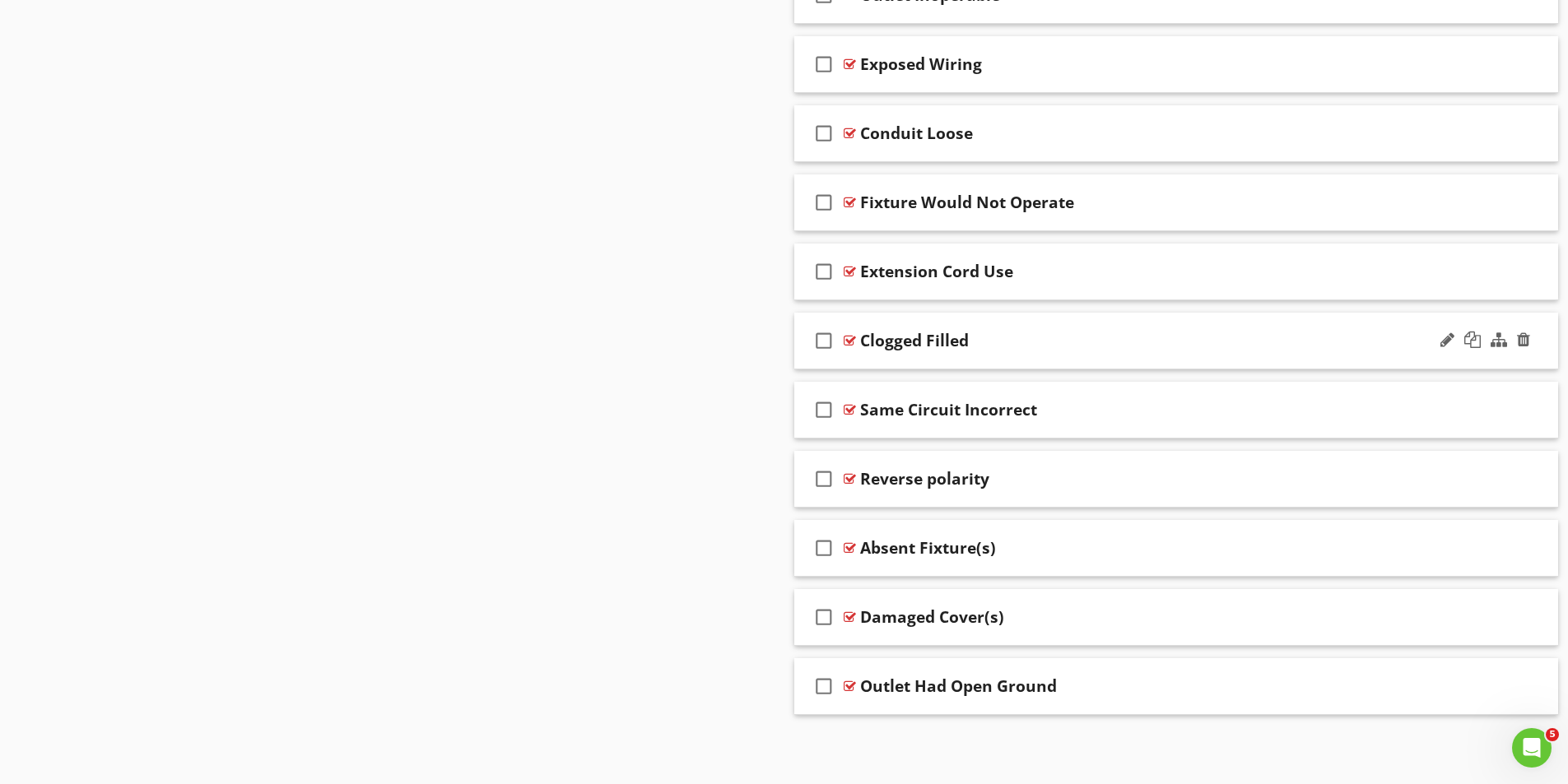
click at [853, 338] on div at bounding box center [849, 341] width 12 height 13
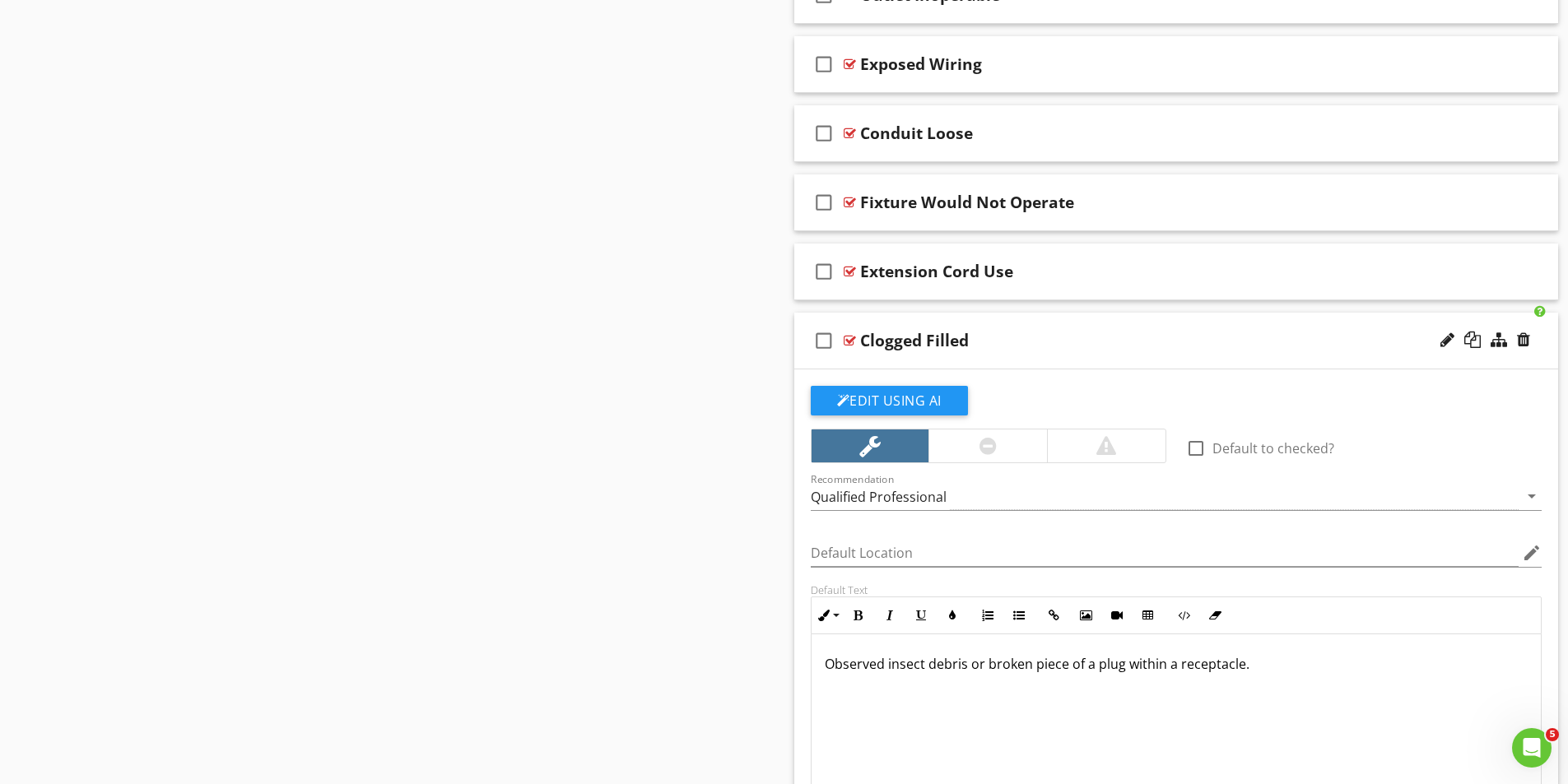
click at [849, 339] on div at bounding box center [849, 341] width 12 height 13
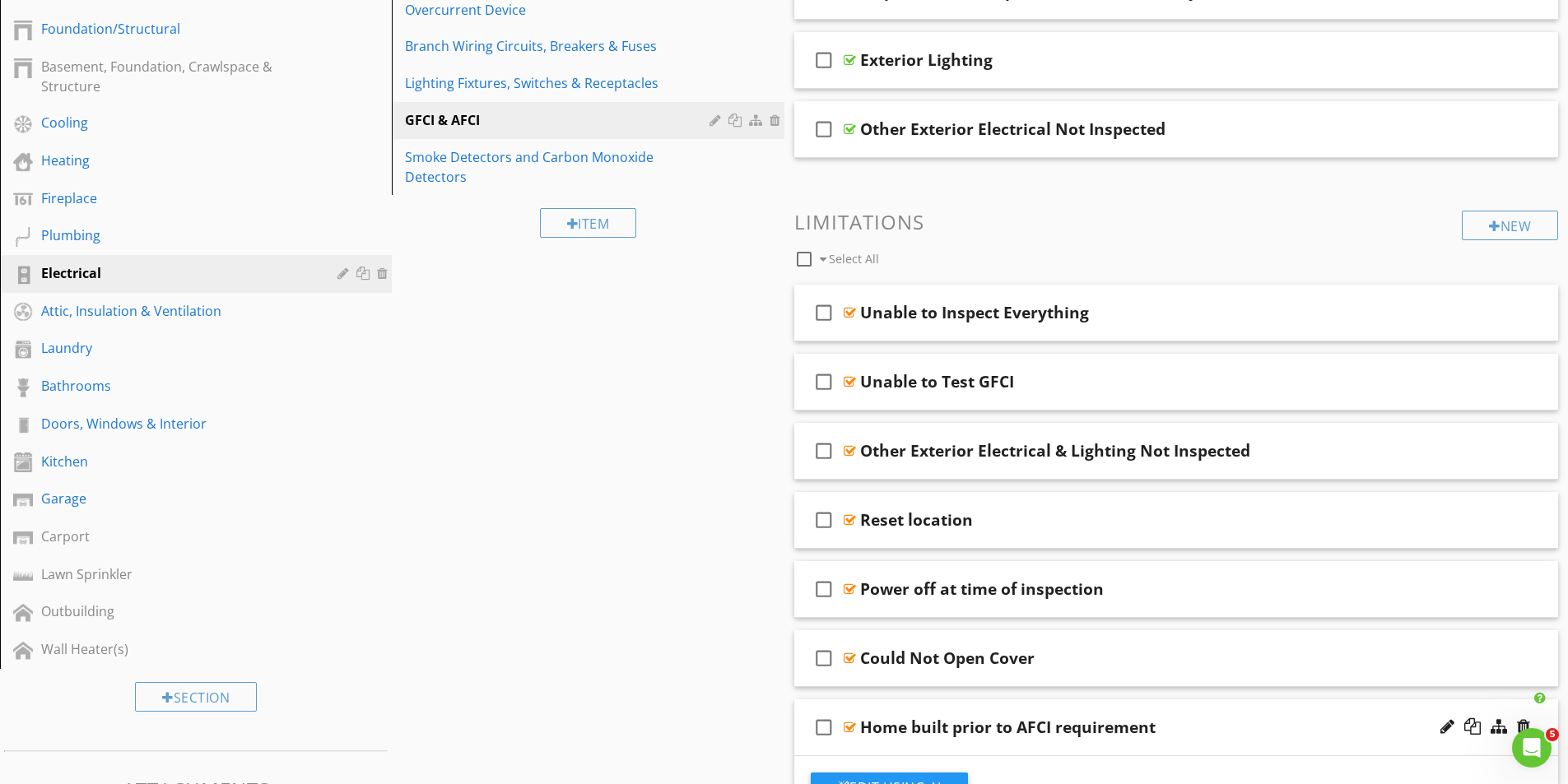
scroll to position [315, 0]
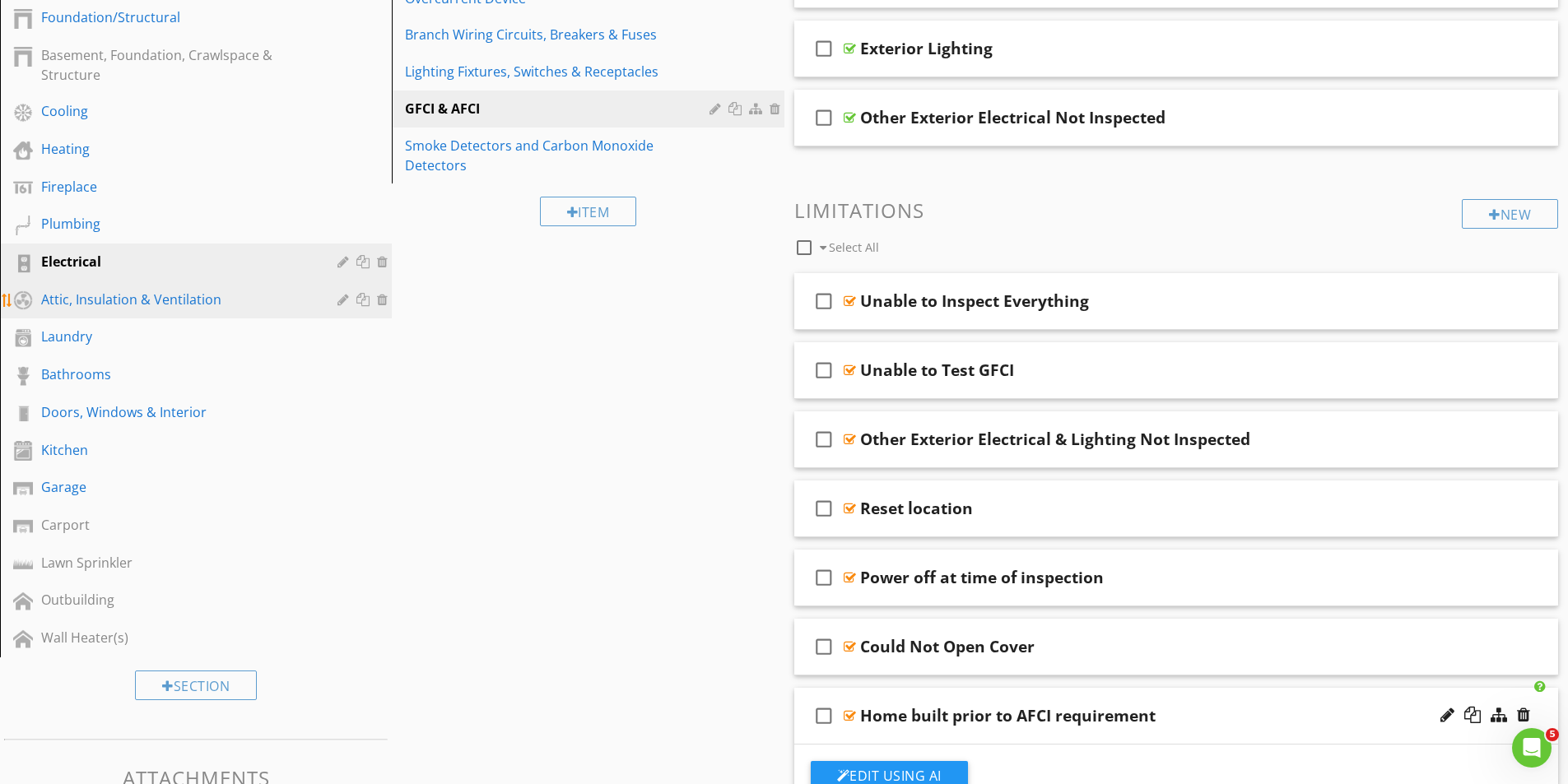
click at [82, 305] on div "Attic, Insulation & Ventilation" at bounding box center [177, 300] width 273 height 20
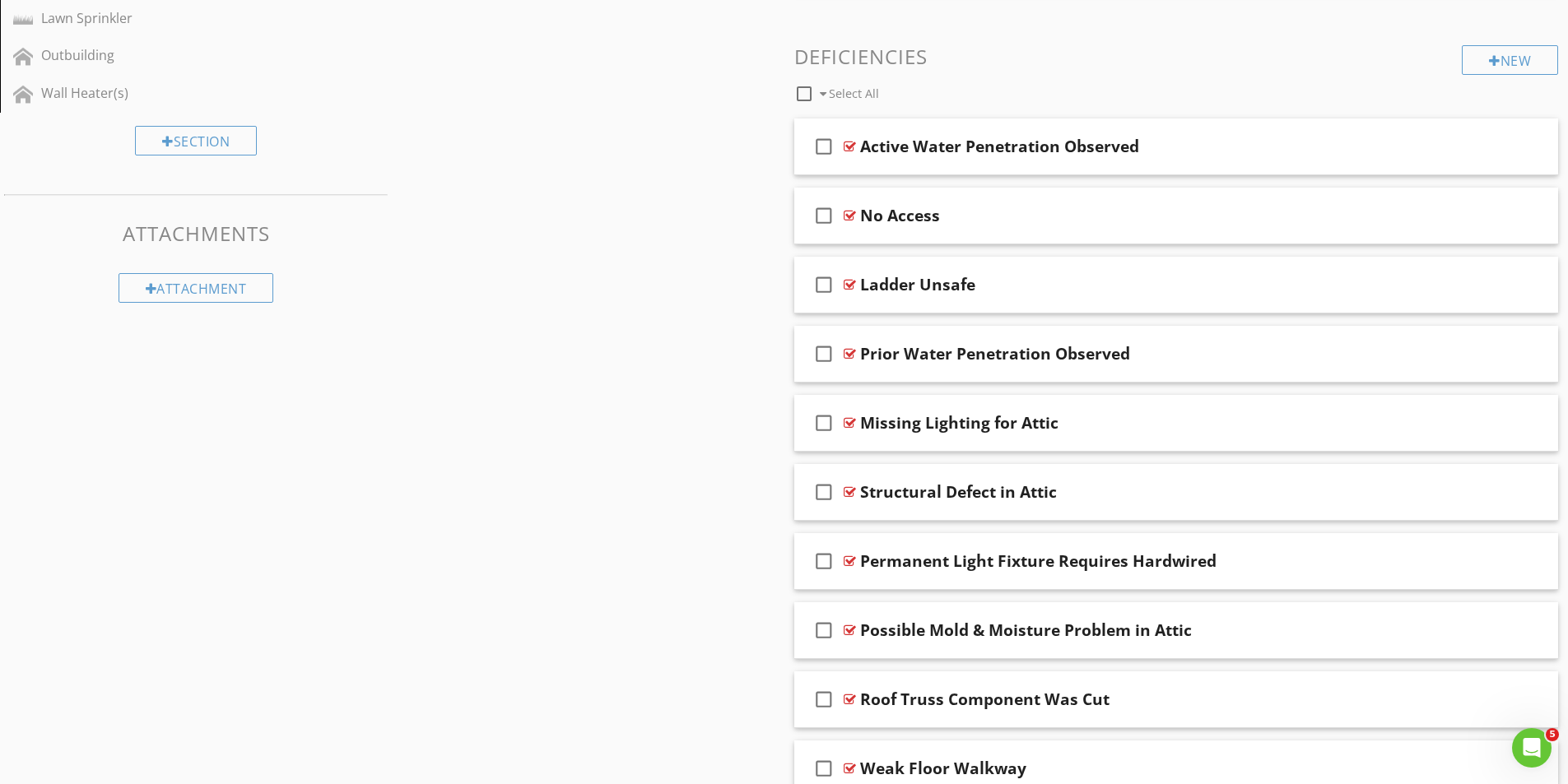
scroll to position [854, 0]
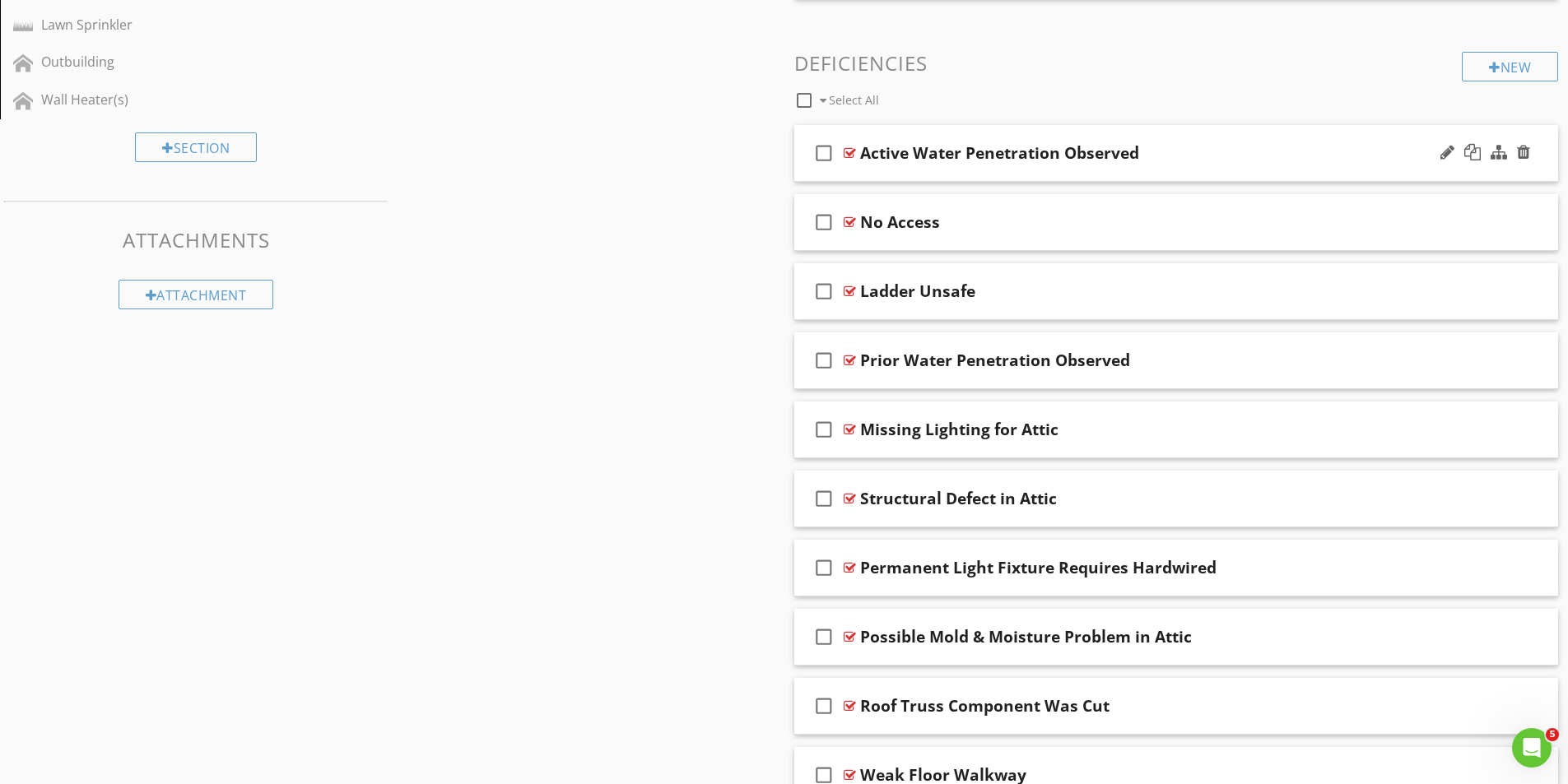
click at [850, 152] on div at bounding box center [849, 152] width 12 height 13
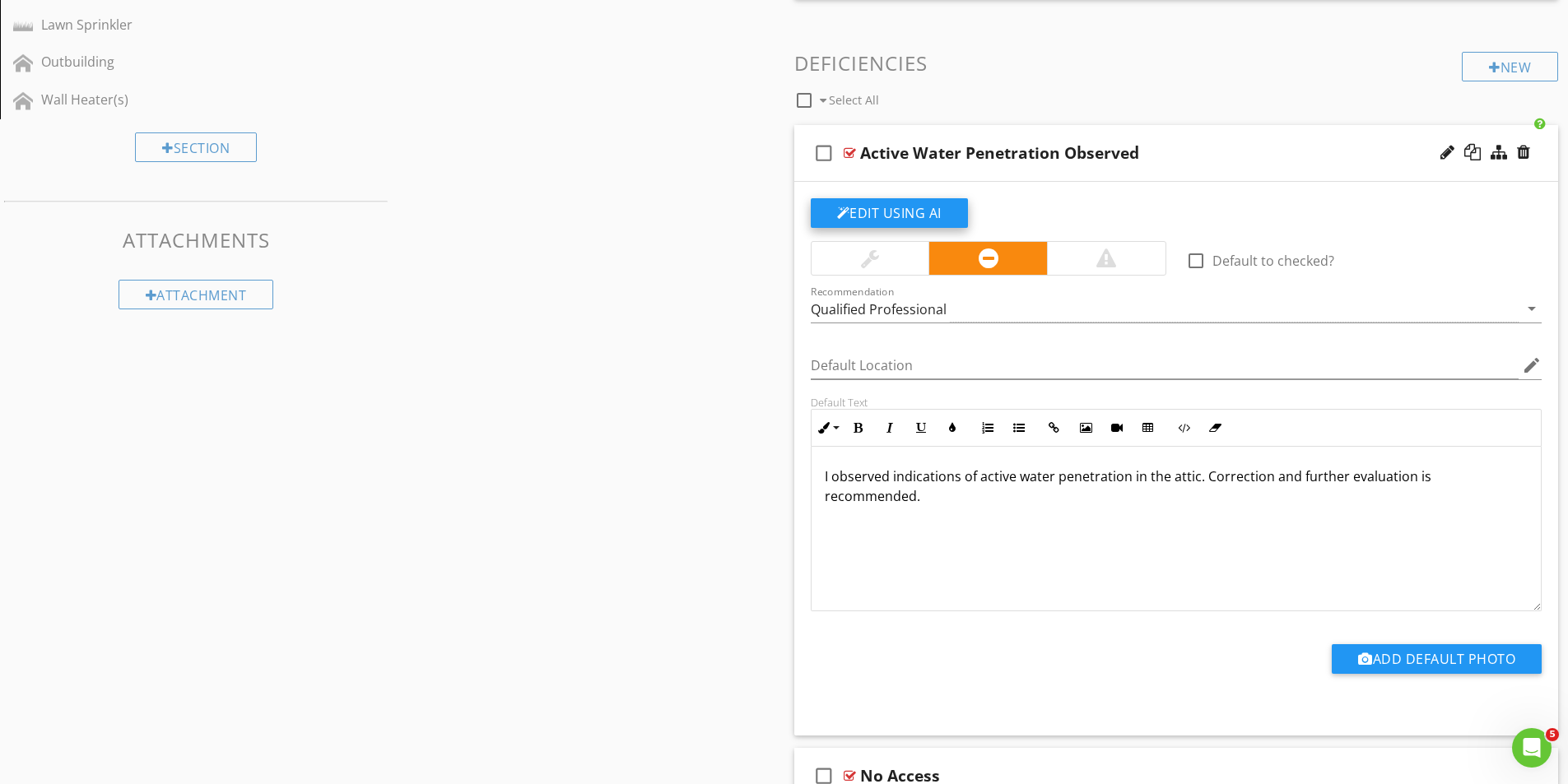
click at [909, 206] on button "Edit Using AI" at bounding box center [889, 213] width 157 height 30
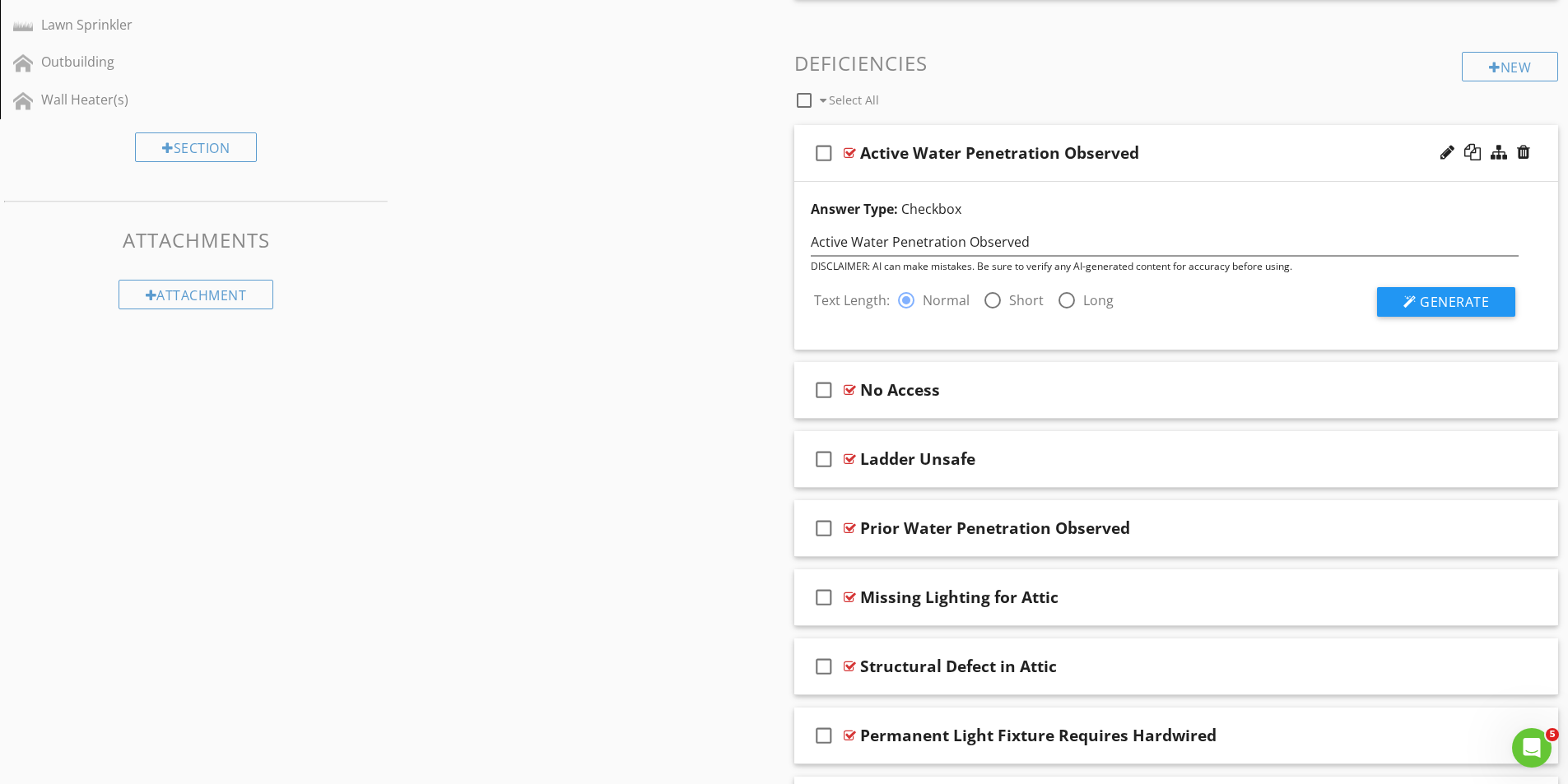
click at [997, 298] on div at bounding box center [992, 301] width 28 height 28
click at [1413, 294] on button "Generate" at bounding box center [1446, 302] width 139 height 30
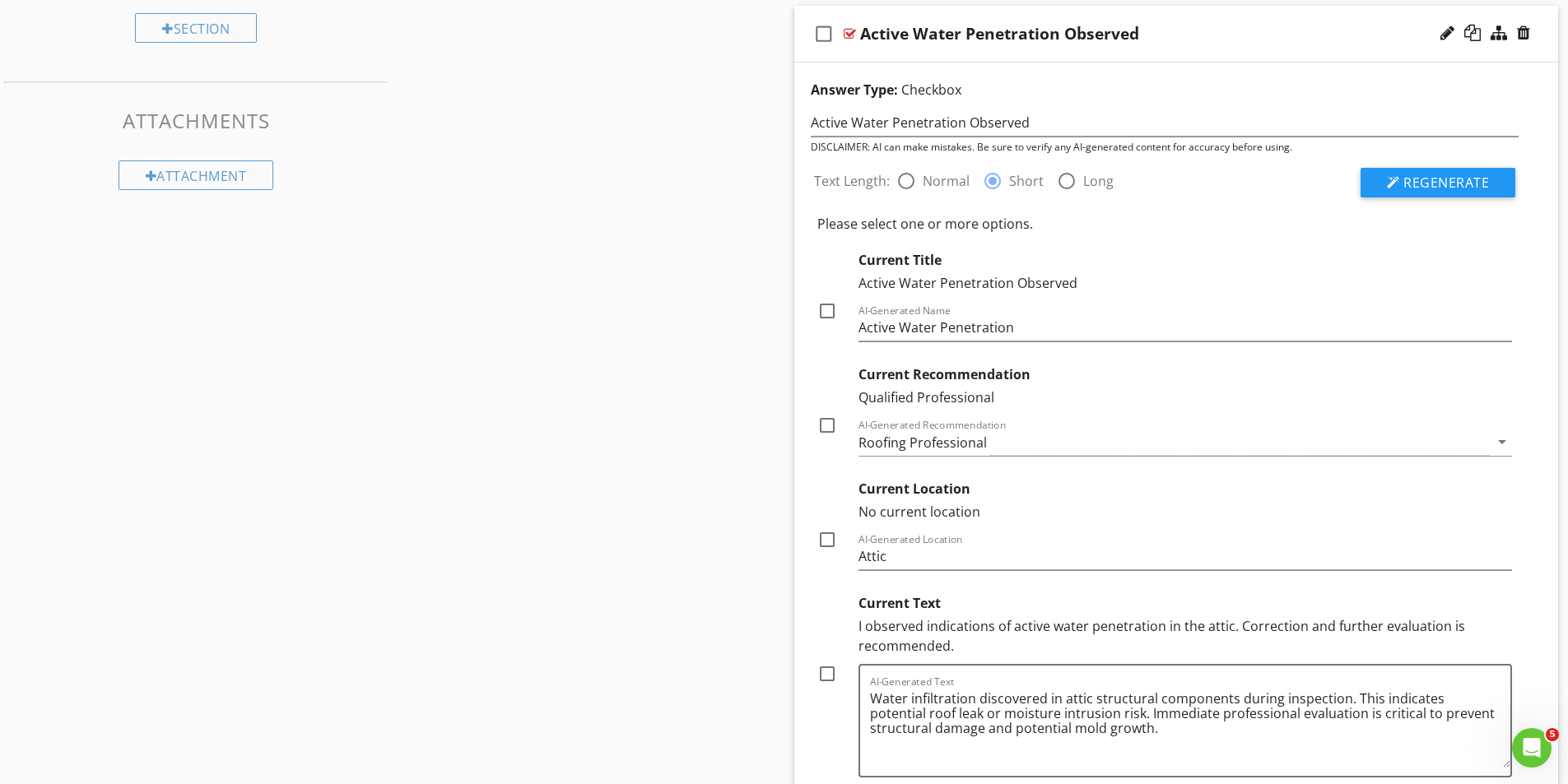
scroll to position [1018, 0]
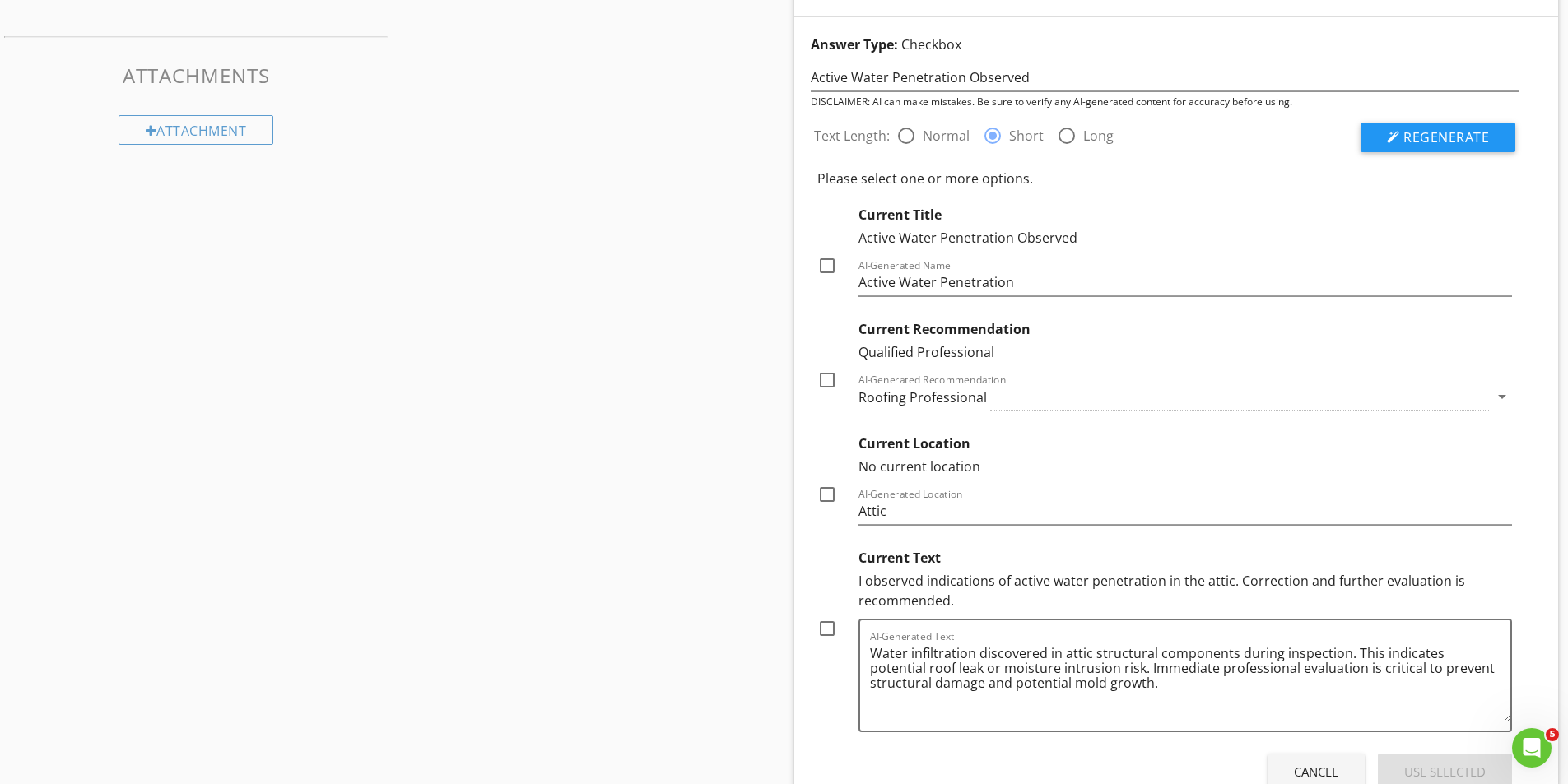
click at [828, 380] on div at bounding box center [827, 380] width 28 height 28
click at [826, 261] on div at bounding box center [827, 266] width 28 height 28
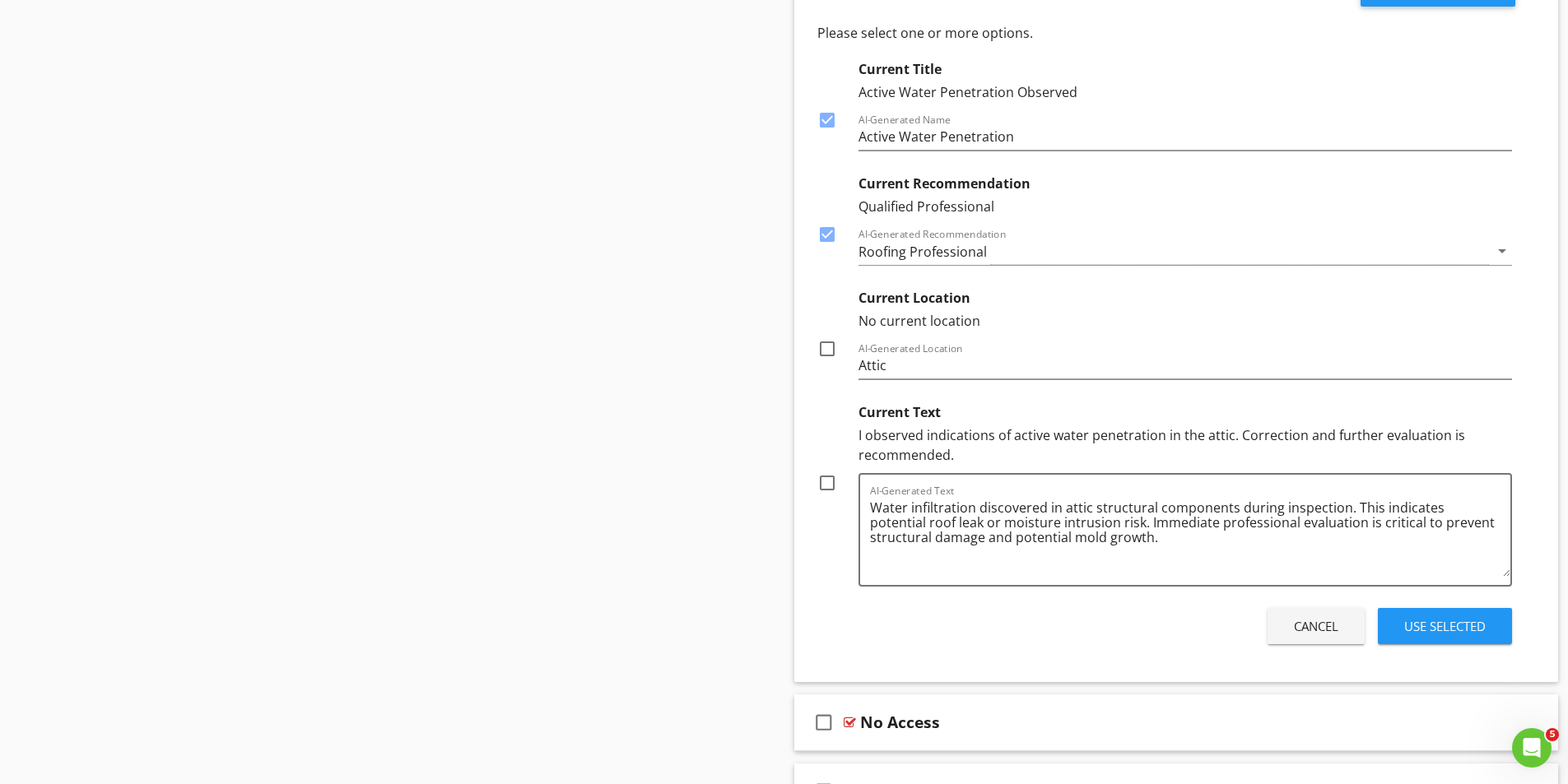
scroll to position [1183, 0]
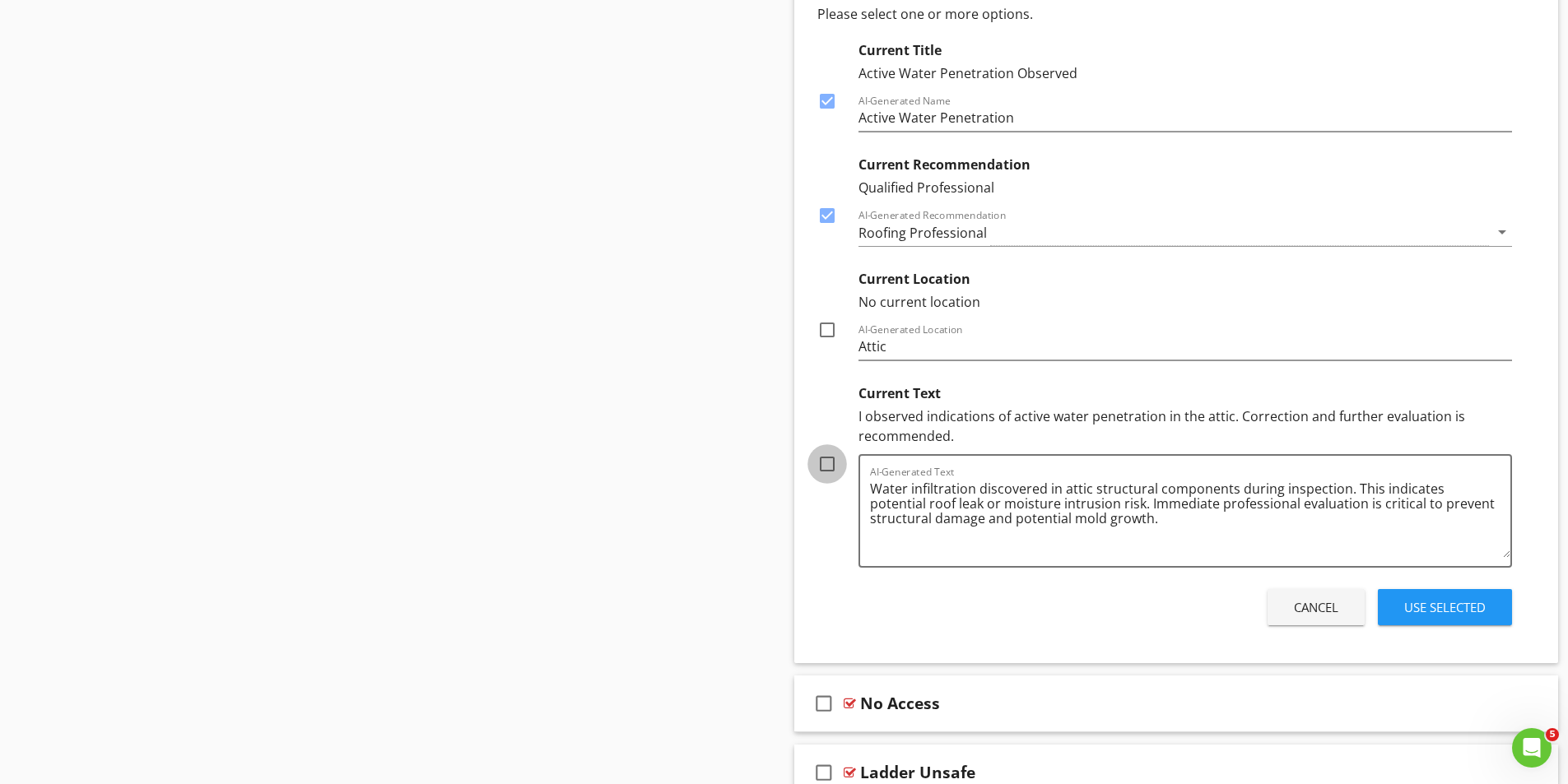
drag, startPoint x: 831, startPoint y: 464, endPoint x: 847, endPoint y: 463, distance: 16.0
click at [832, 464] on div at bounding box center [827, 464] width 28 height 28
click at [1443, 605] on div "Use Selected" at bounding box center [1445, 608] width 82 height 19
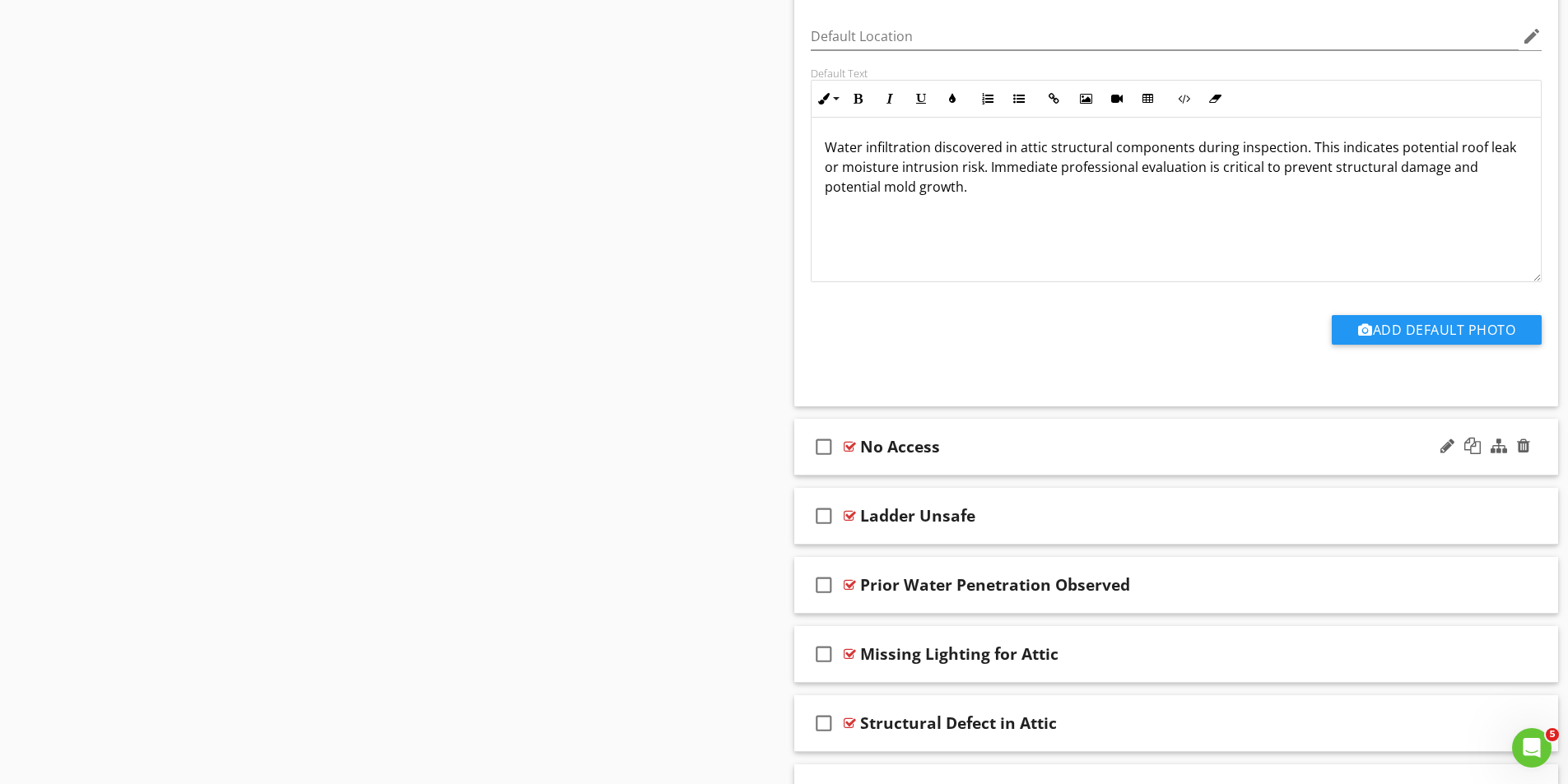
click at [846, 443] on div at bounding box center [849, 446] width 12 height 13
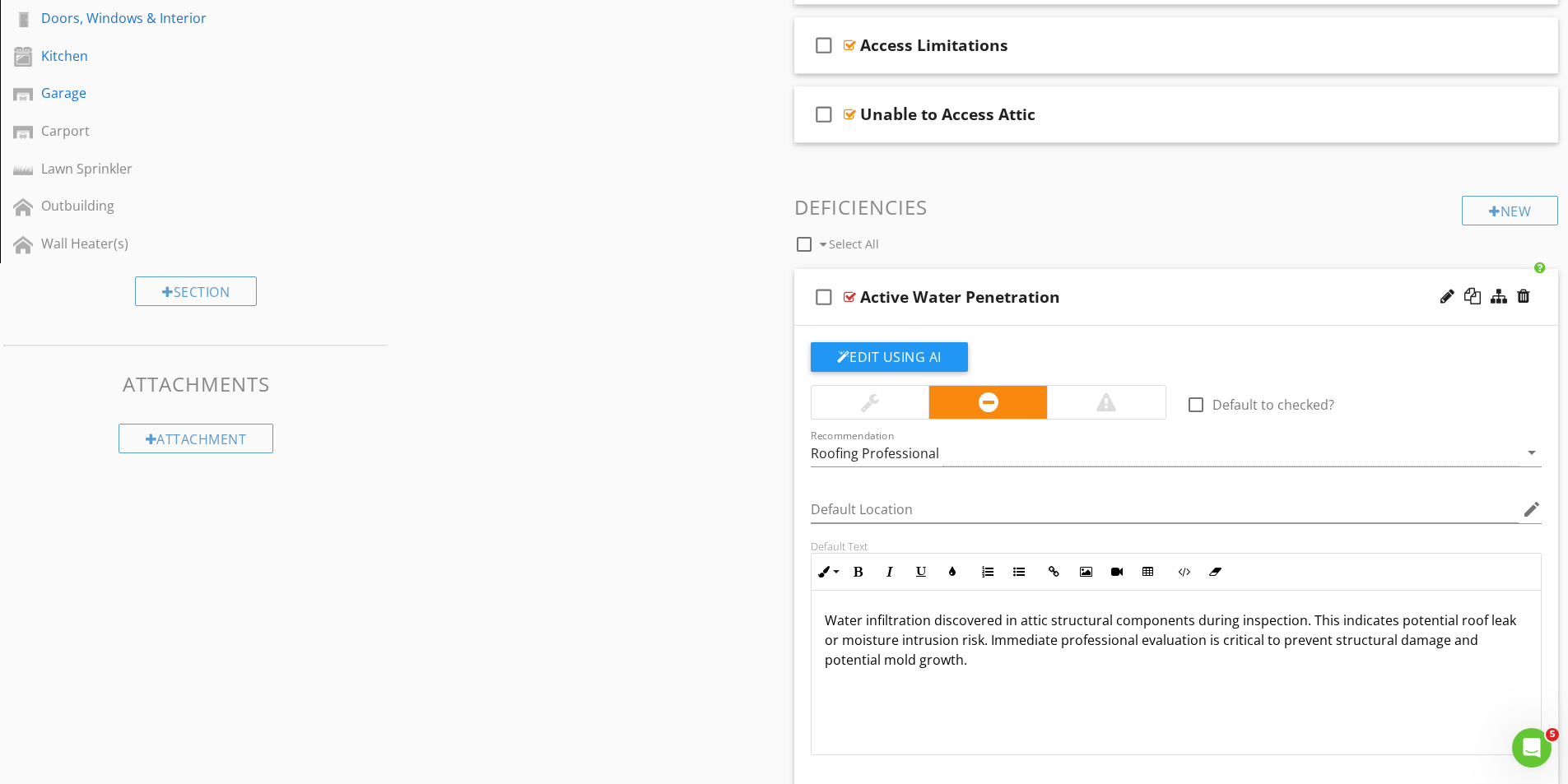
scroll to position [689, 0]
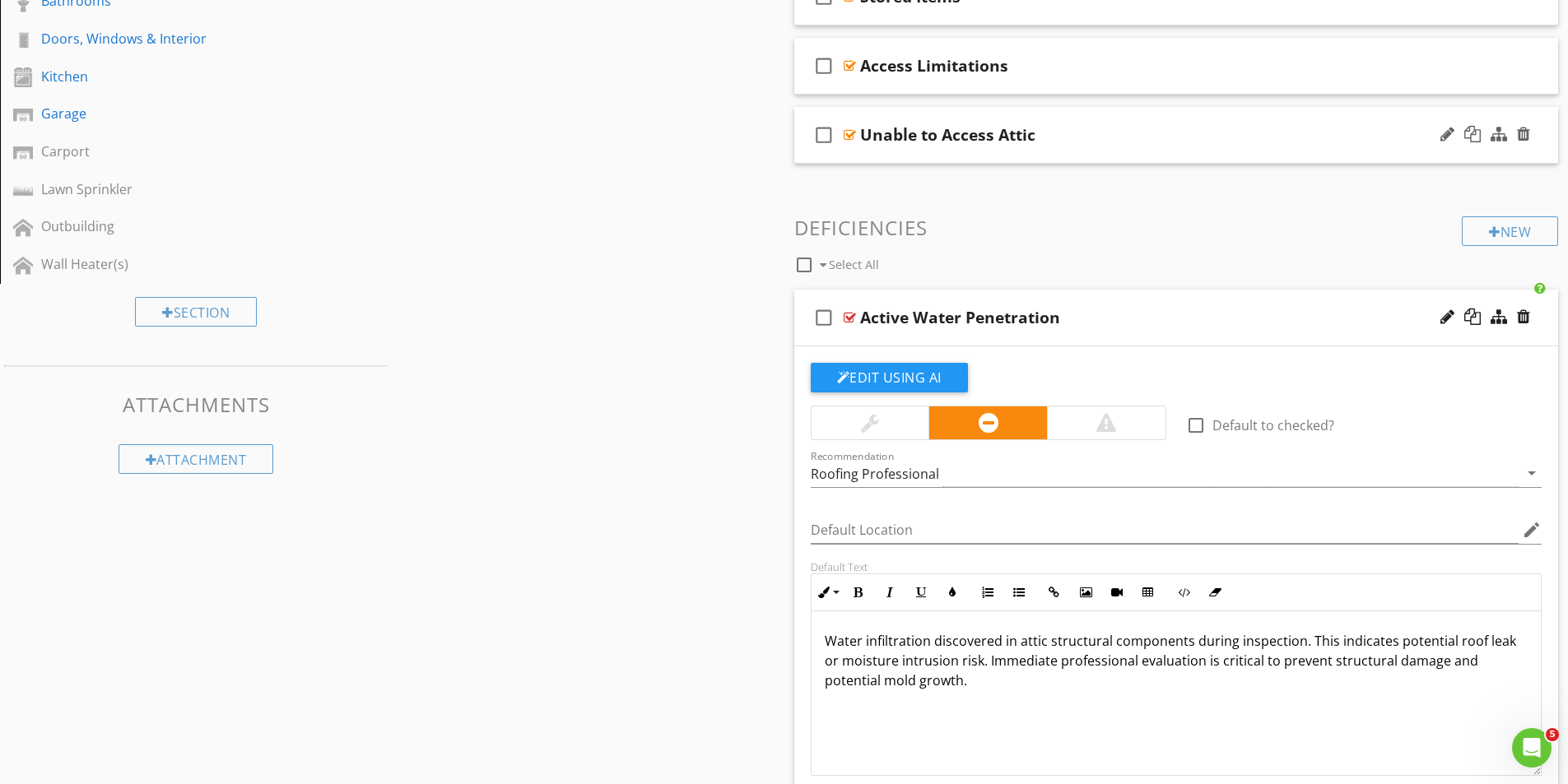
click at [856, 132] on div "check_box_outline_blank Unable to Access Attic" at bounding box center [1177, 135] width 765 height 57
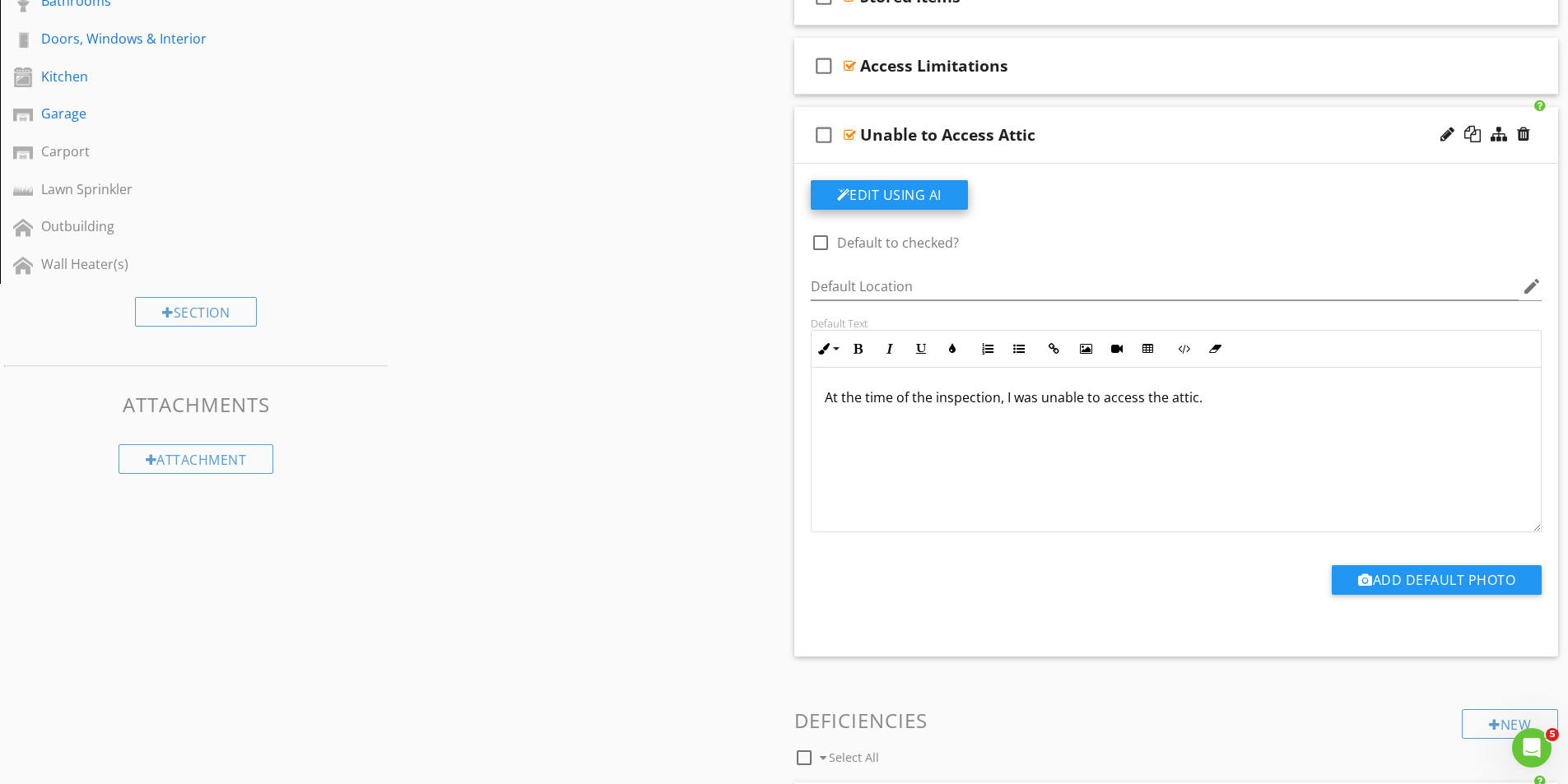
click at [881, 188] on button "Edit Using AI" at bounding box center [889, 195] width 157 height 30
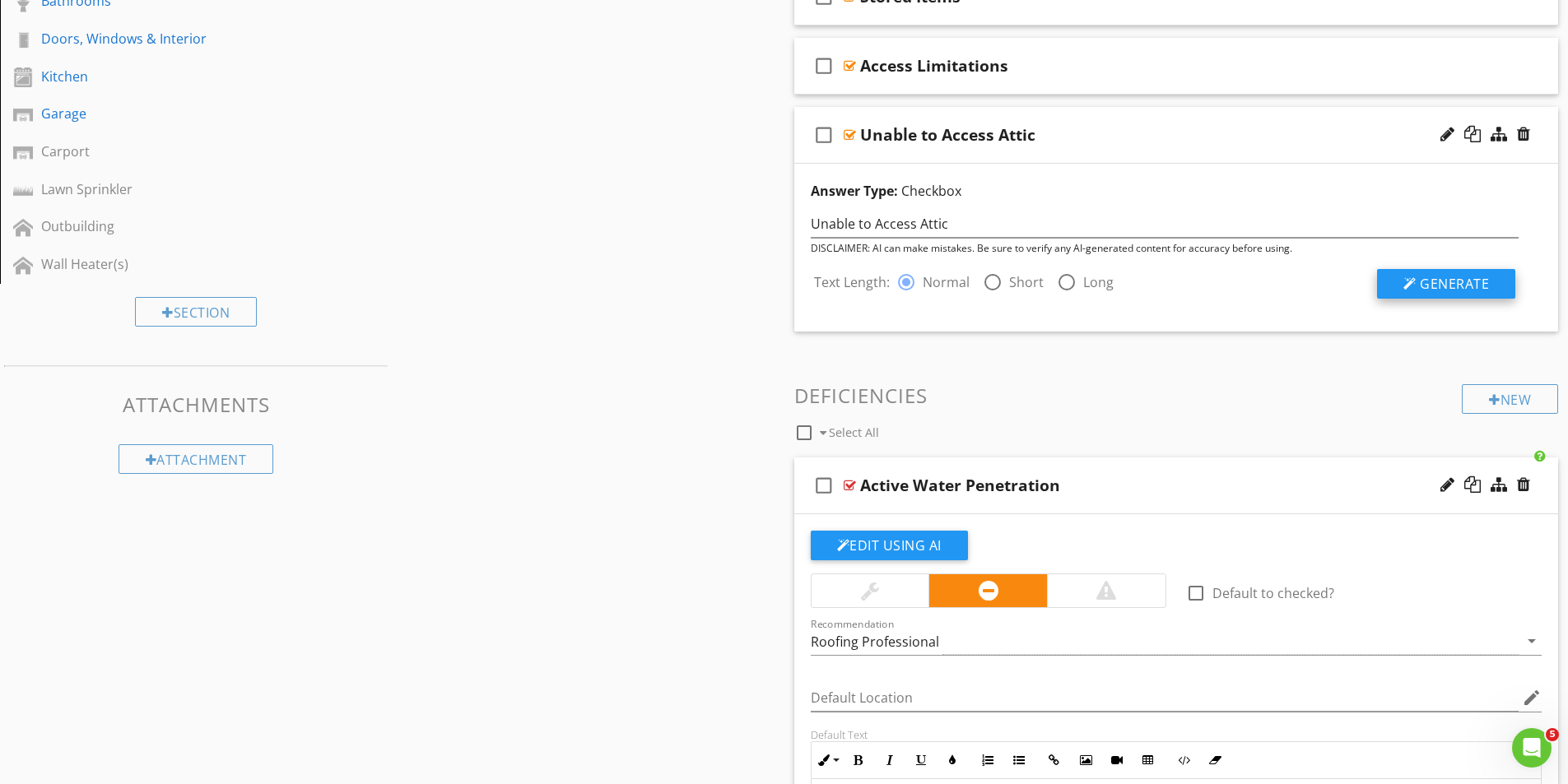
click at [1456, 280] on span "Generate" at bounding box center [1454, 284] width 69 height 18
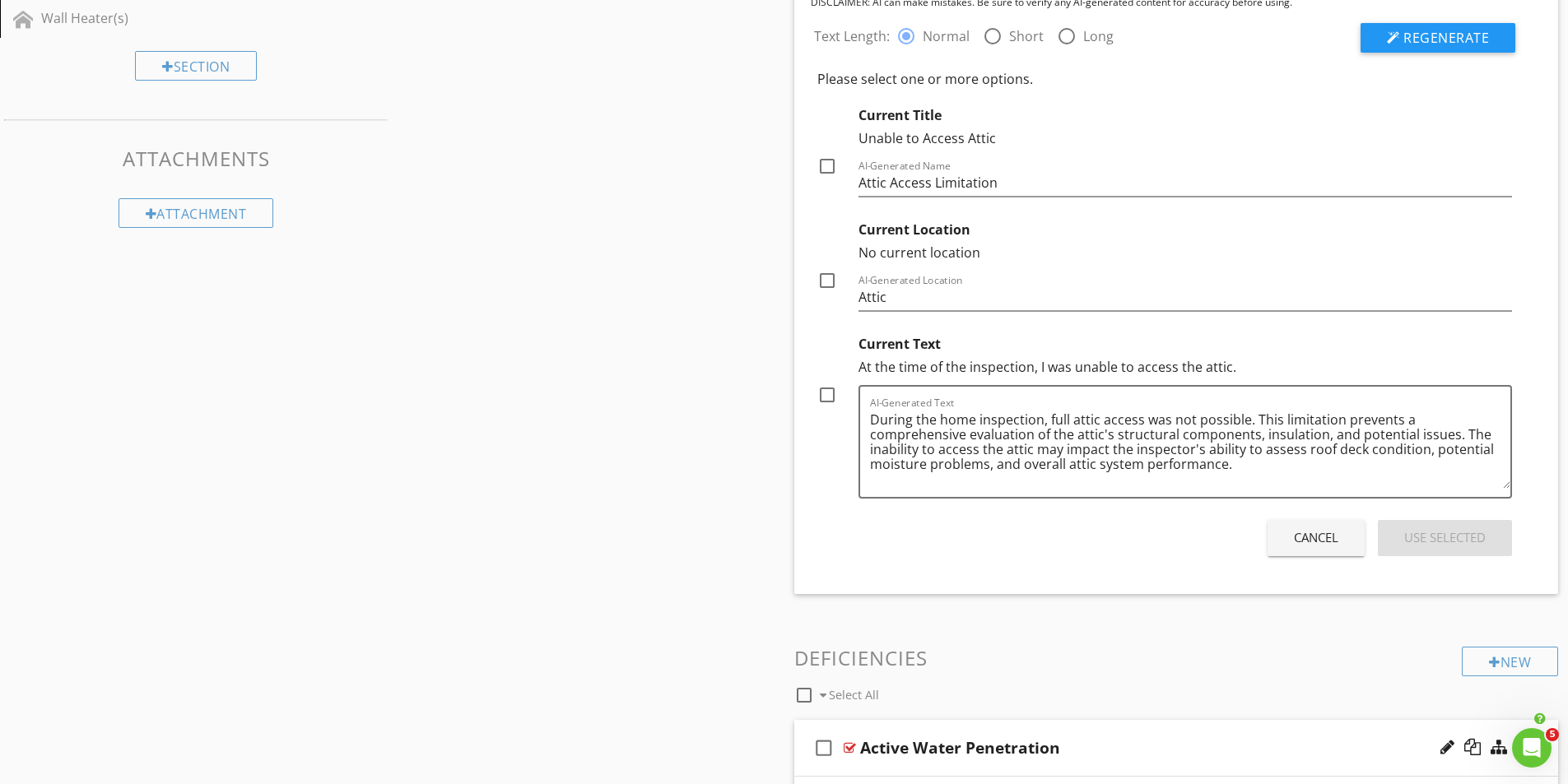
scroll to position [936, 0]
click at [833, 393] on div at bounding box center [827, 394] width 28 height 28
click at [830, 166] on div at bounding box center [827, 166] width 28 height 28
click at [1443, 537] on div "Use Selected" at bounding box center [1445, 537] width 82 height 19
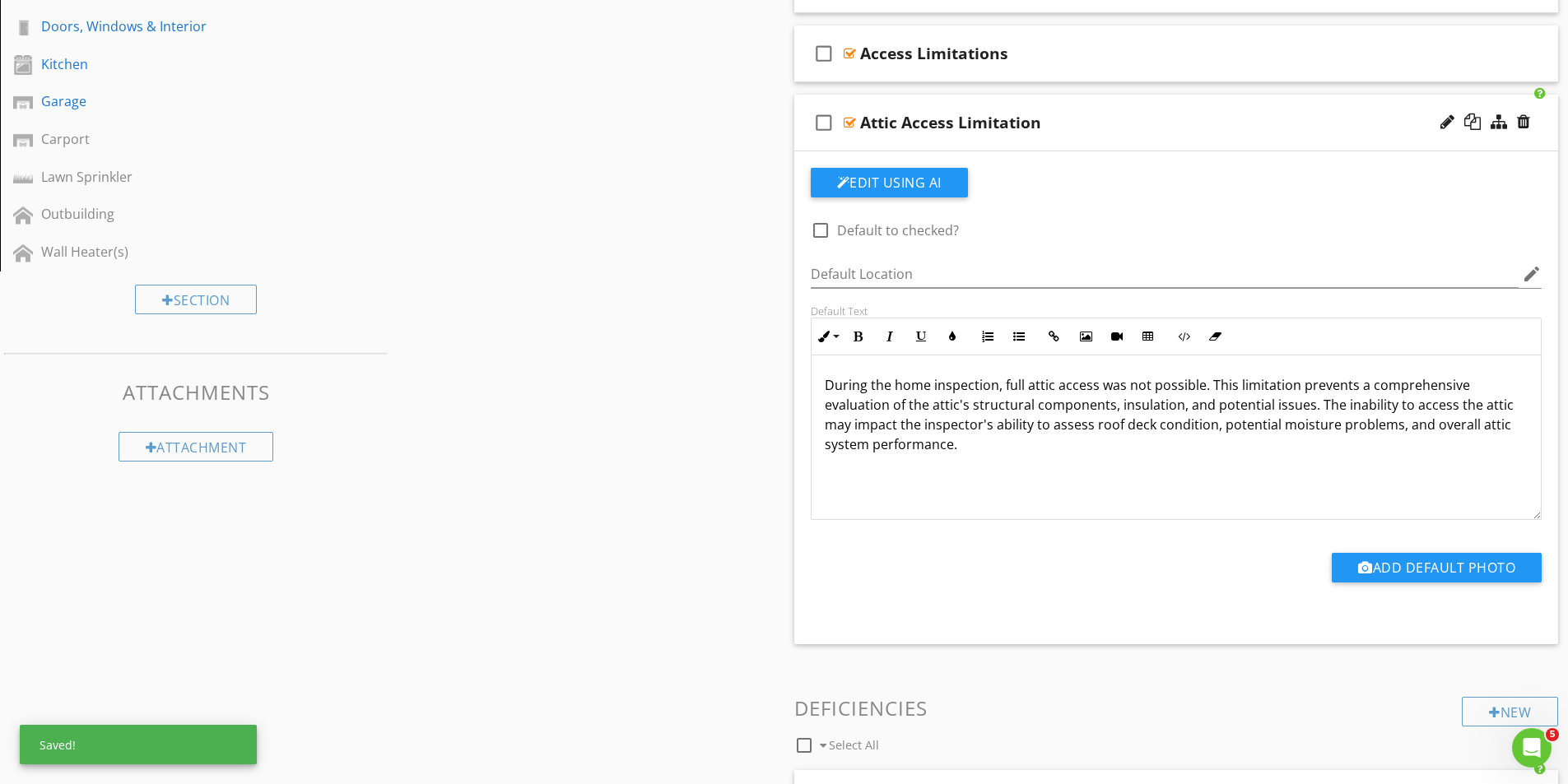
scroll to position [689, 0]
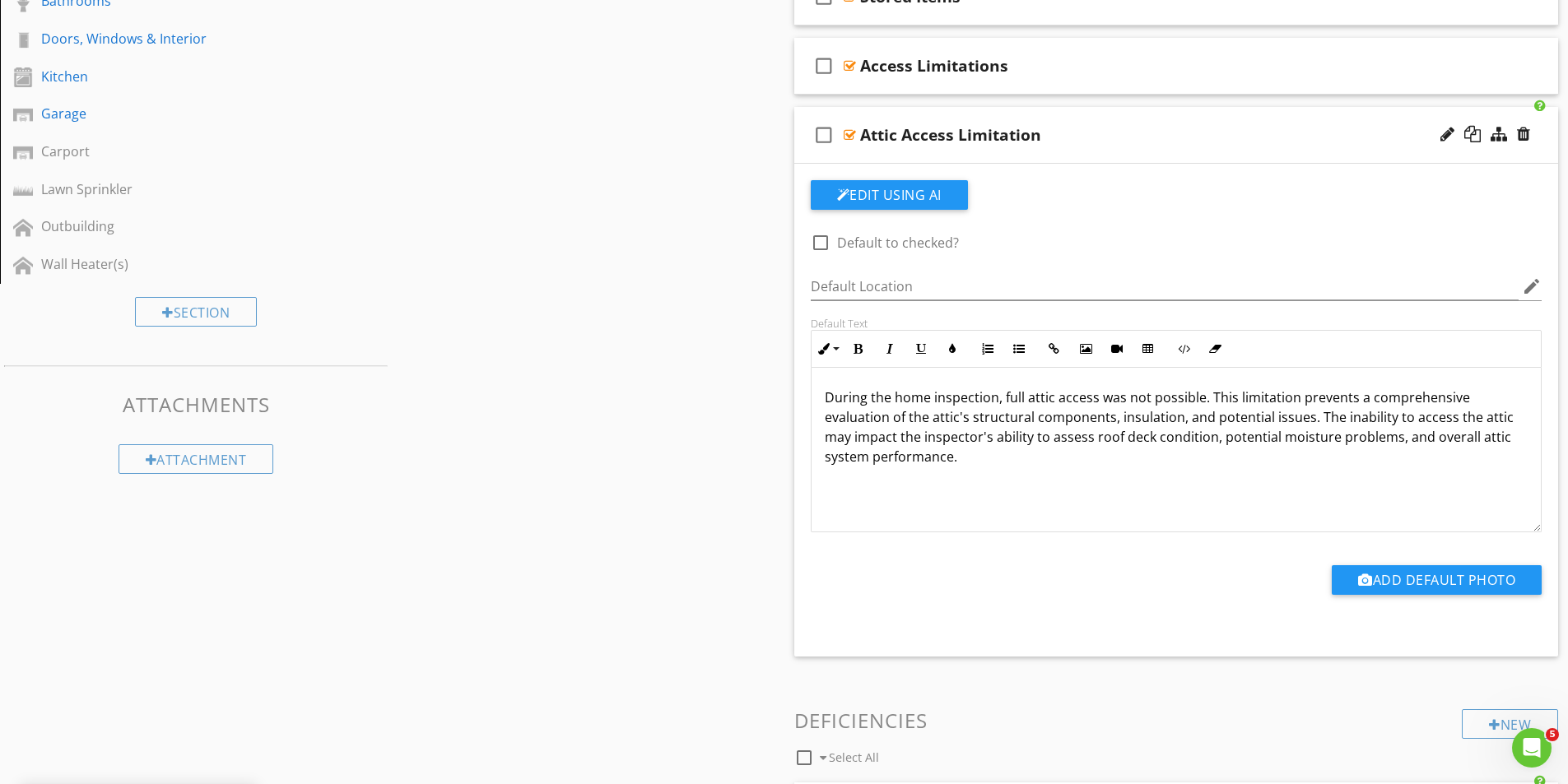
click at [846, 132] on div at bounding box center [849, 134] width 12 height 13
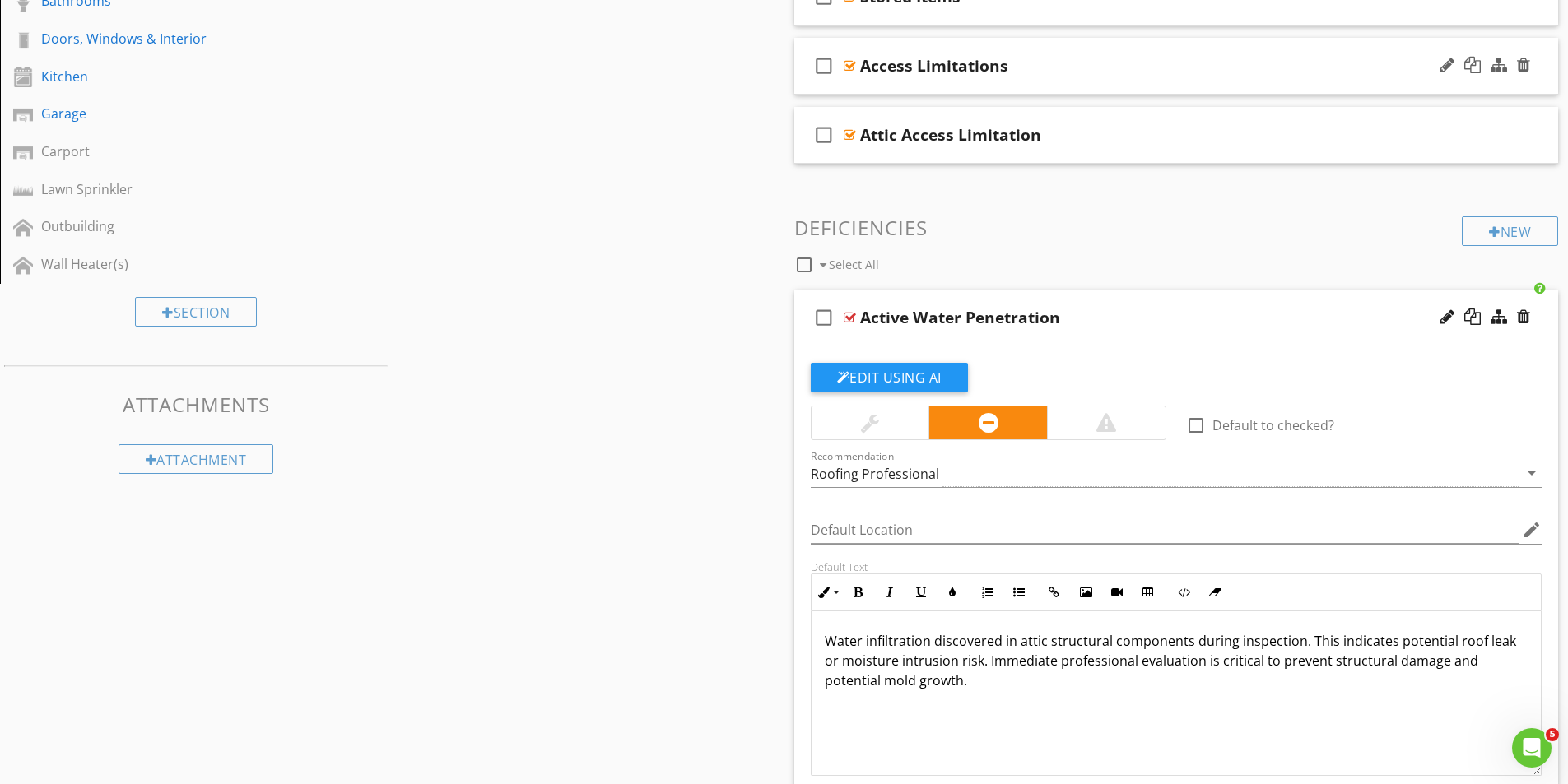
click at [848, 67] on div at bounding box center [849, 65] width 12 height 13
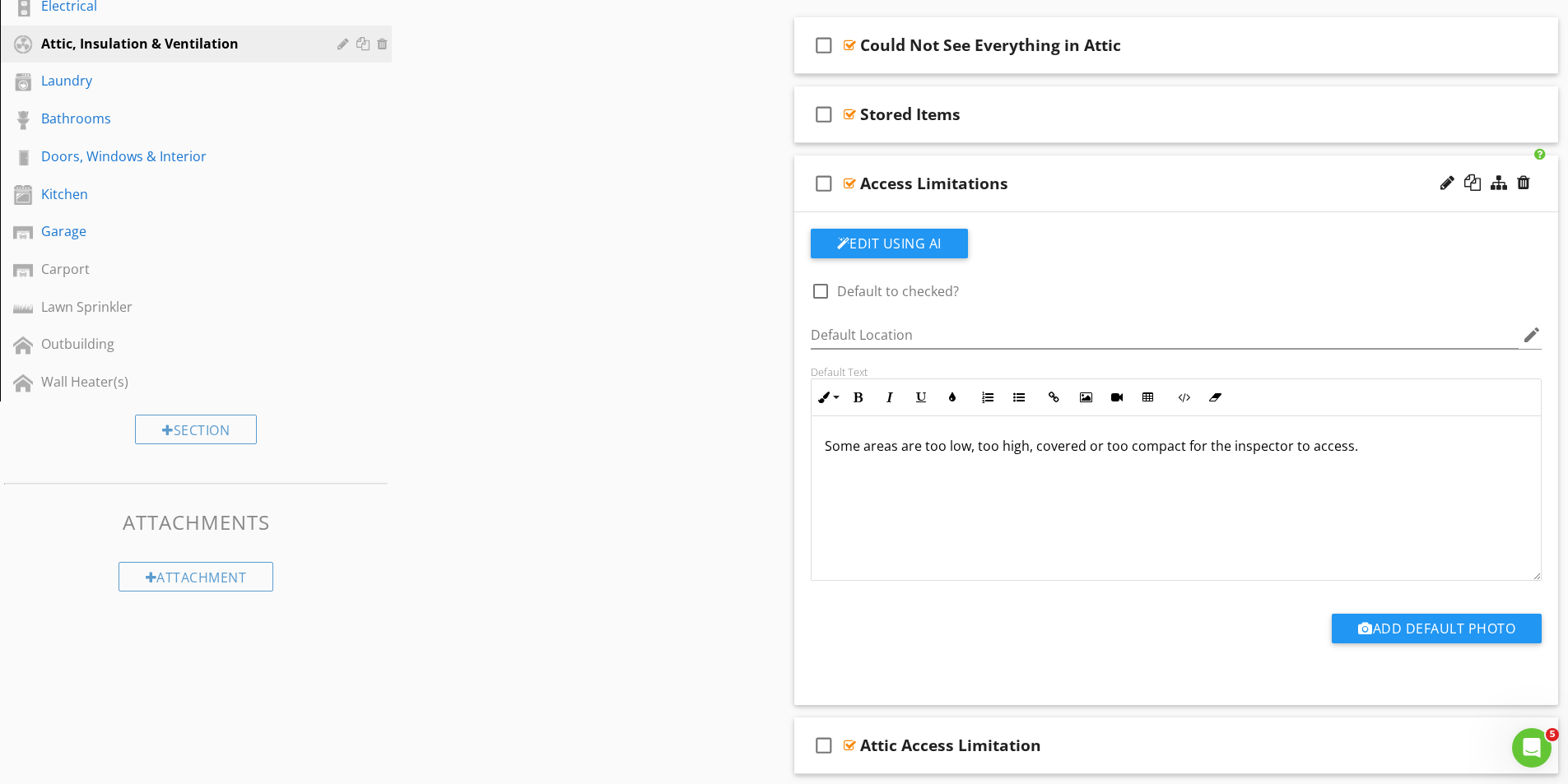
scroll to position [854, 0]
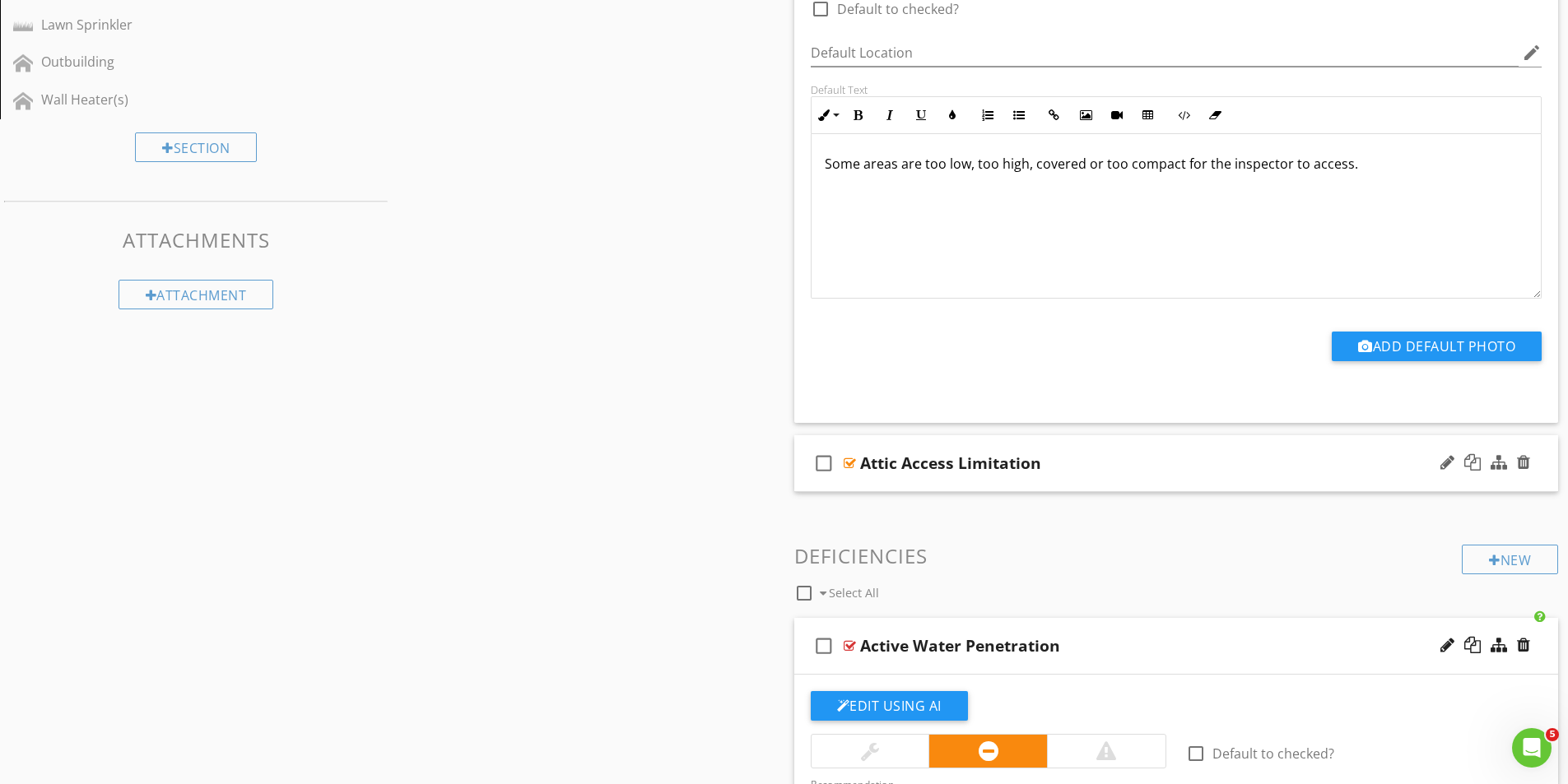
click at [855, 464] on div at bounding box center [849, 463] width 12 height 13
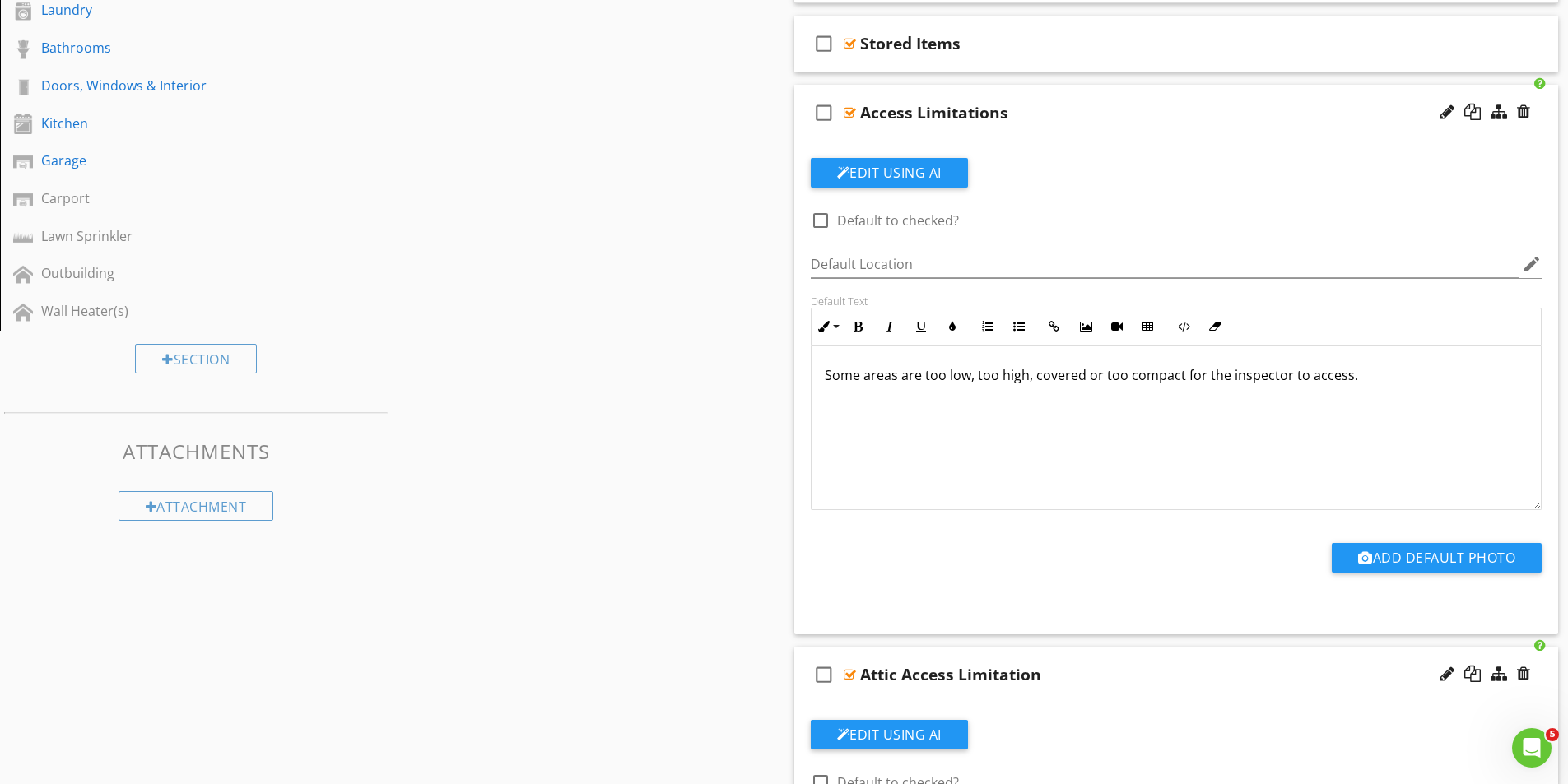
scroll to position [524, 0]
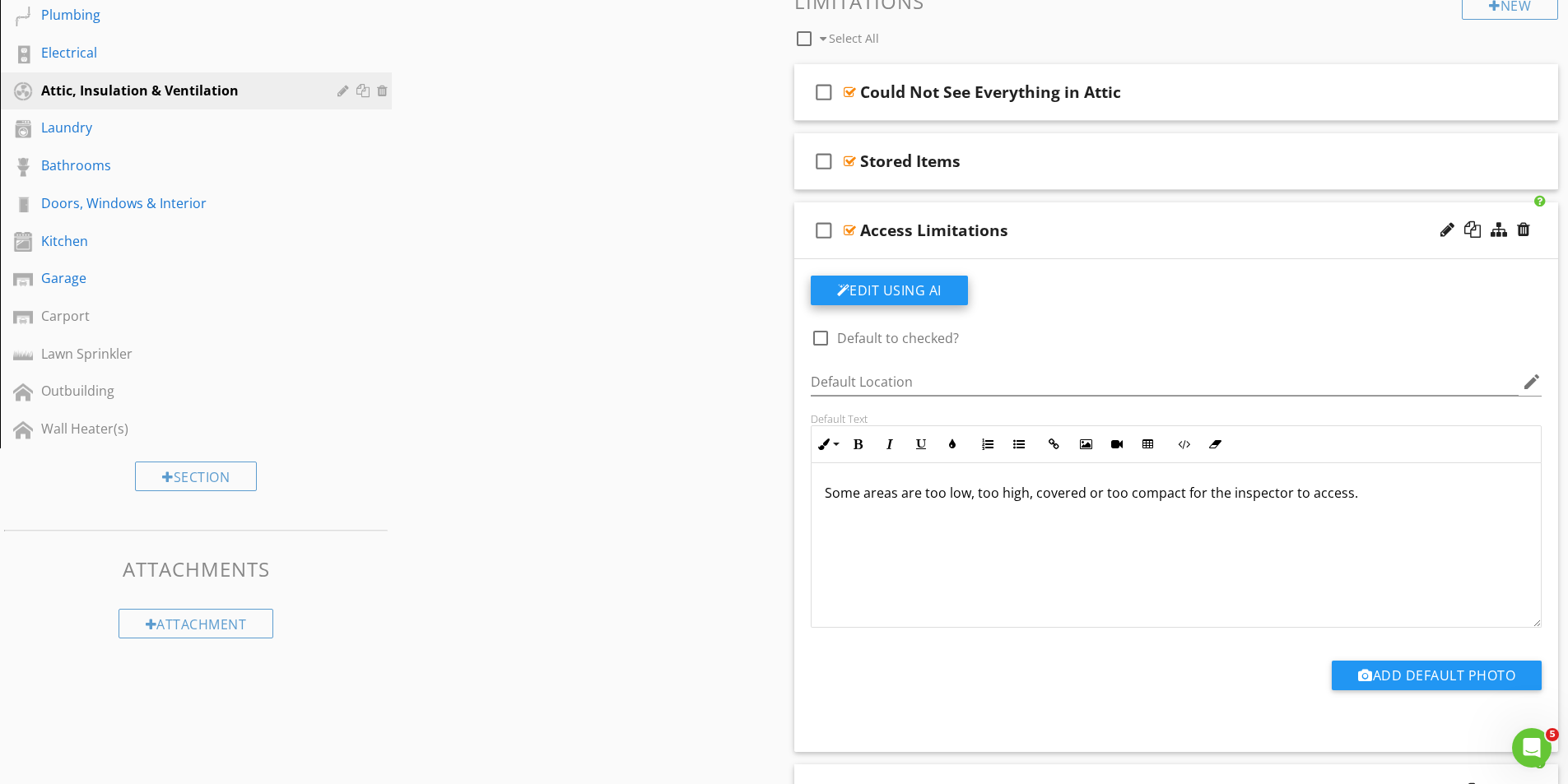
click at [886, 287] on button "Edit Using AI" at bounding box center [889, 290] width 157 height 30
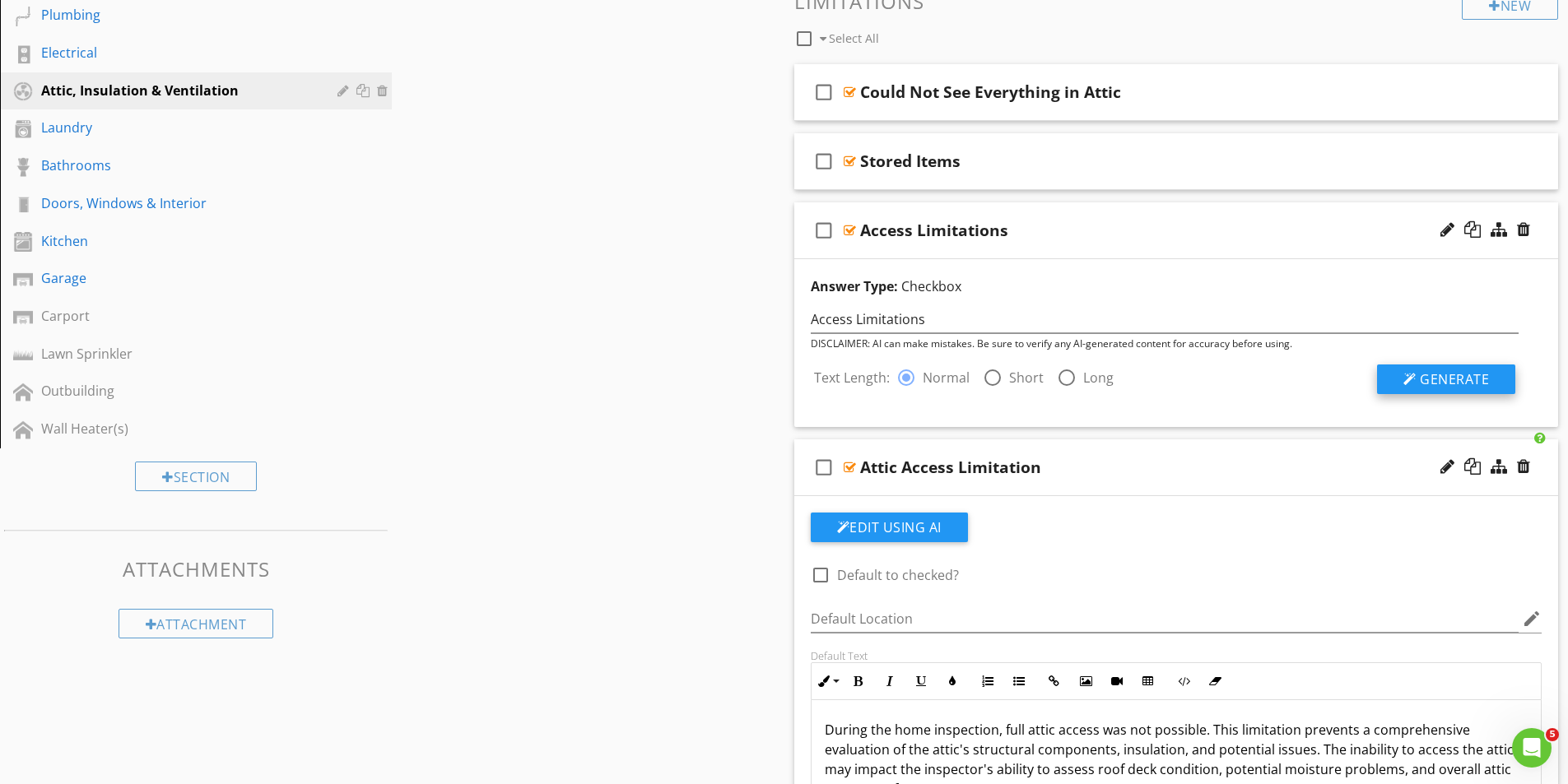
click at [1493, 375] on button "Generate" at bounding box center [1446, 380] width 139 height 30
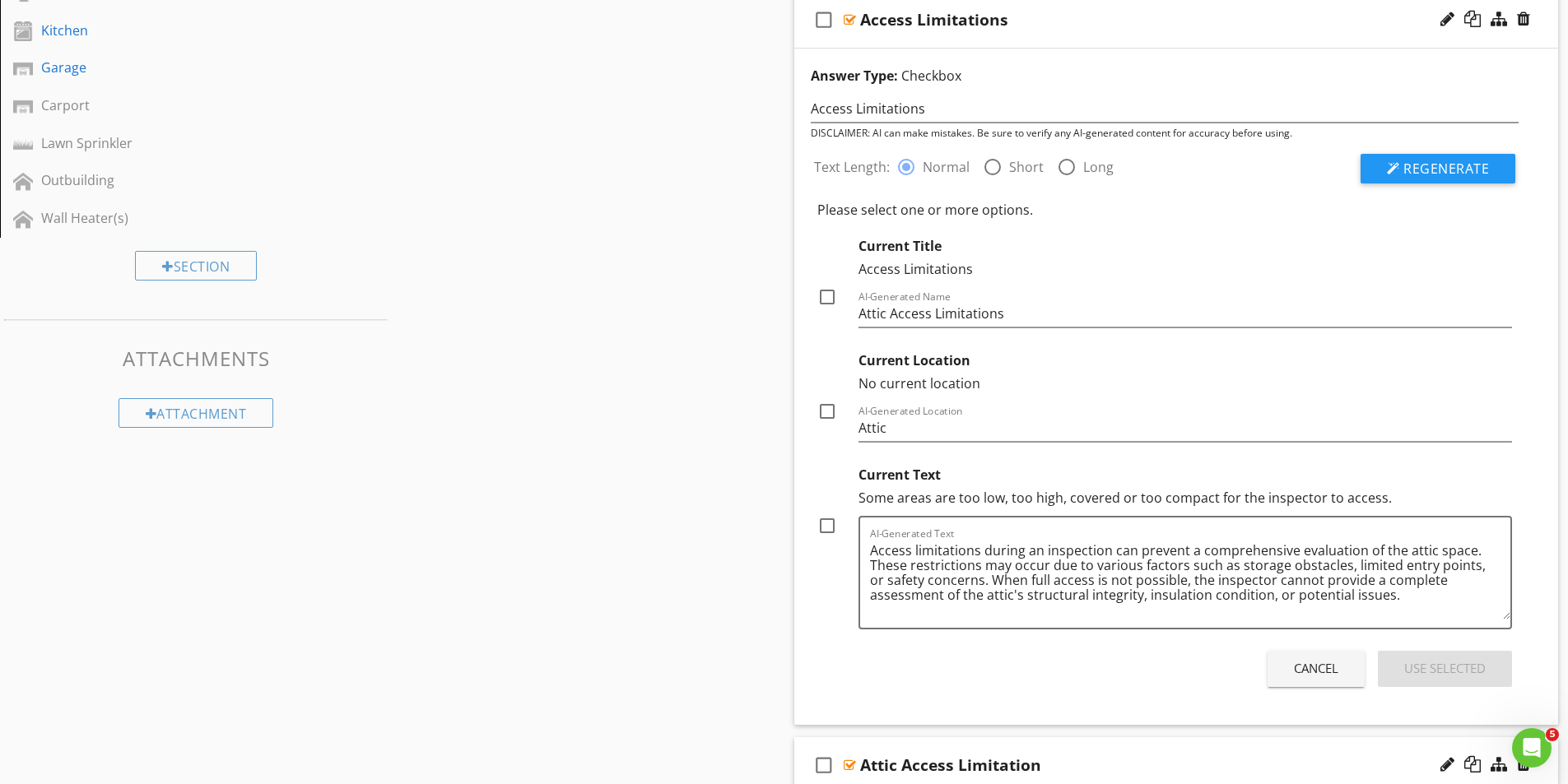
scroll to position [854, 0]
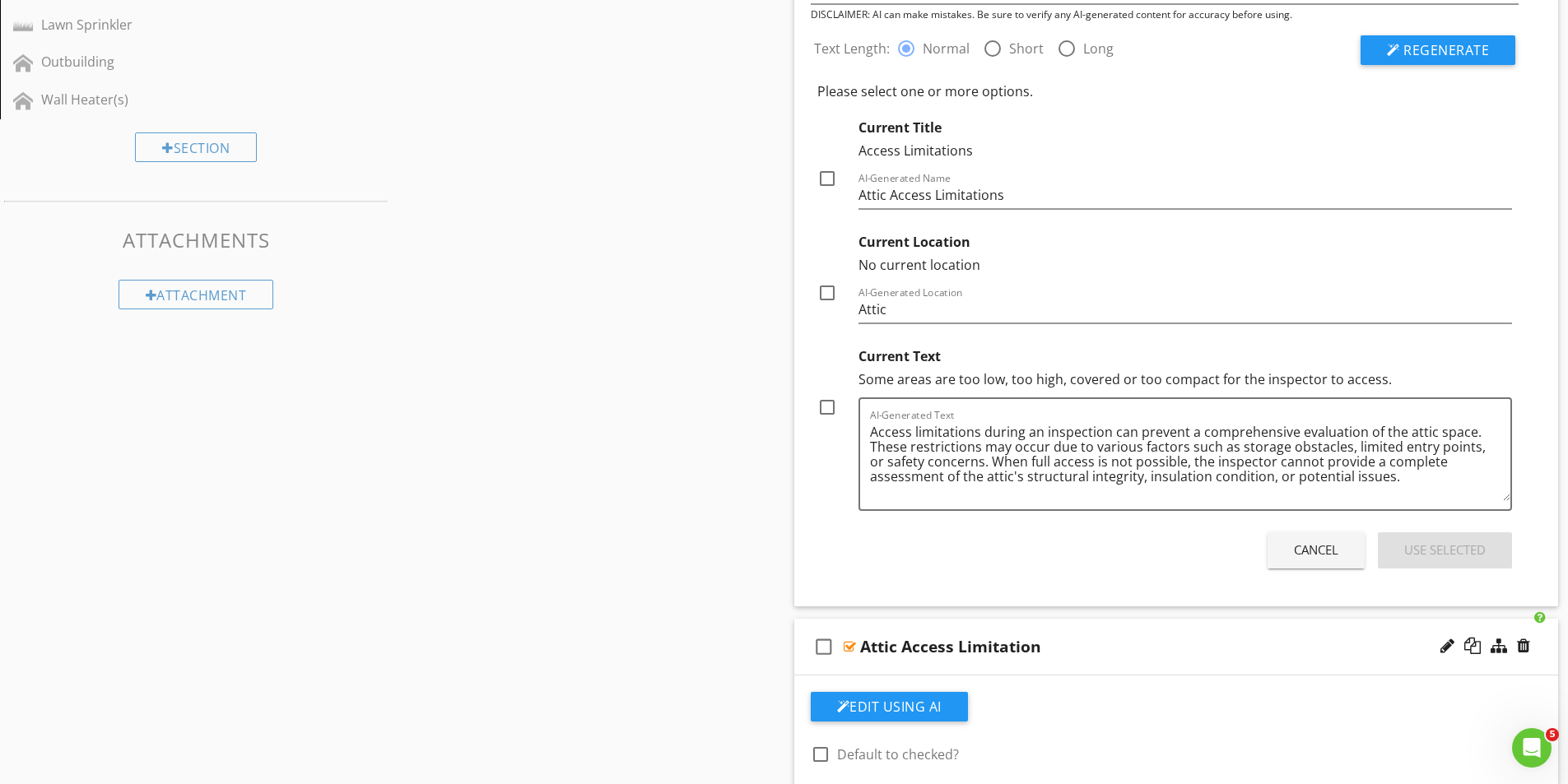
click at [827, 404] on div at bounding box center [827, 408] width 28 height 28
click at [1443, 549] on div "Use Selected" at bounding box center [1445, 551] width 82 height 19
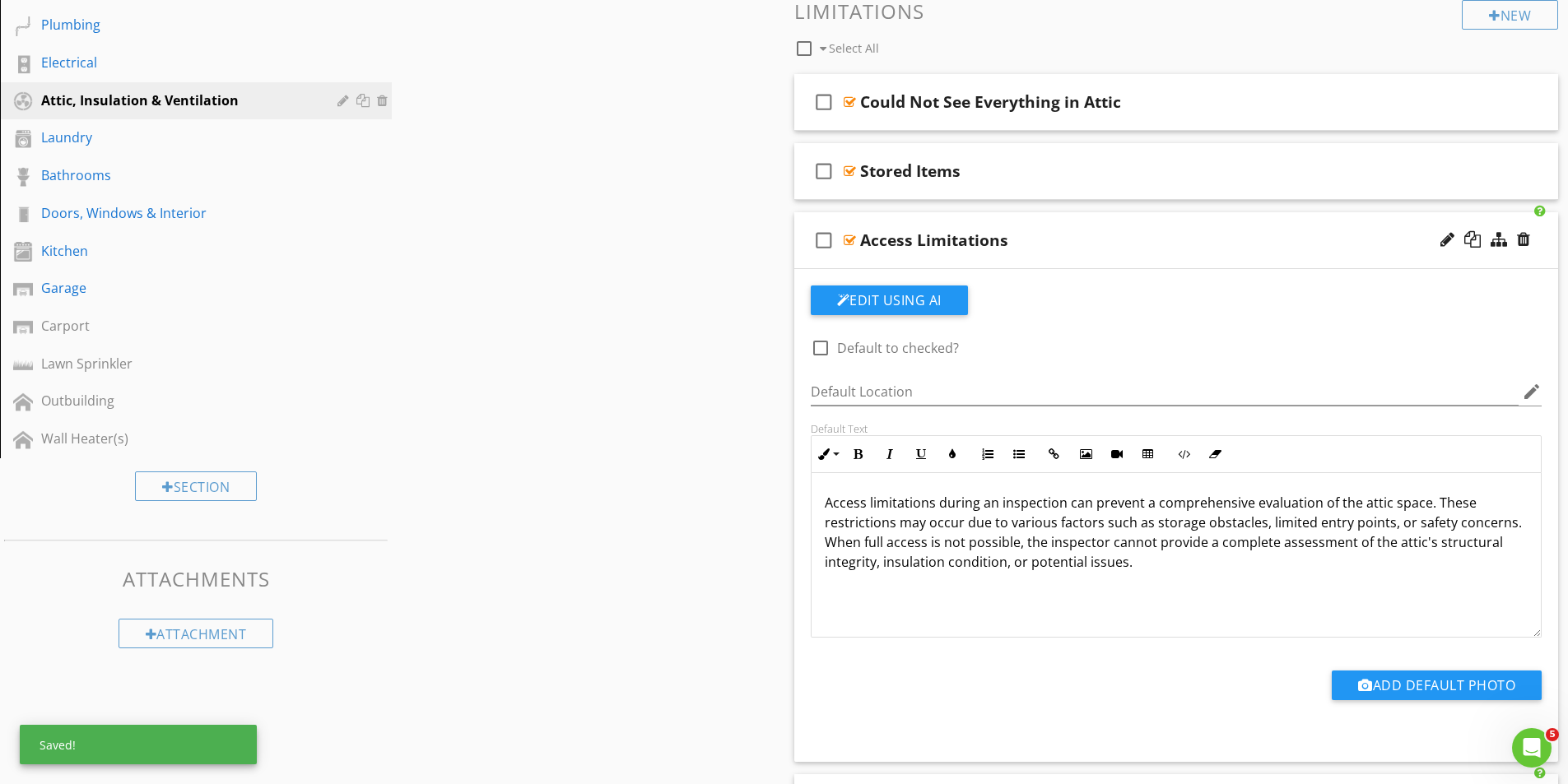
scroll to position [442, 0]
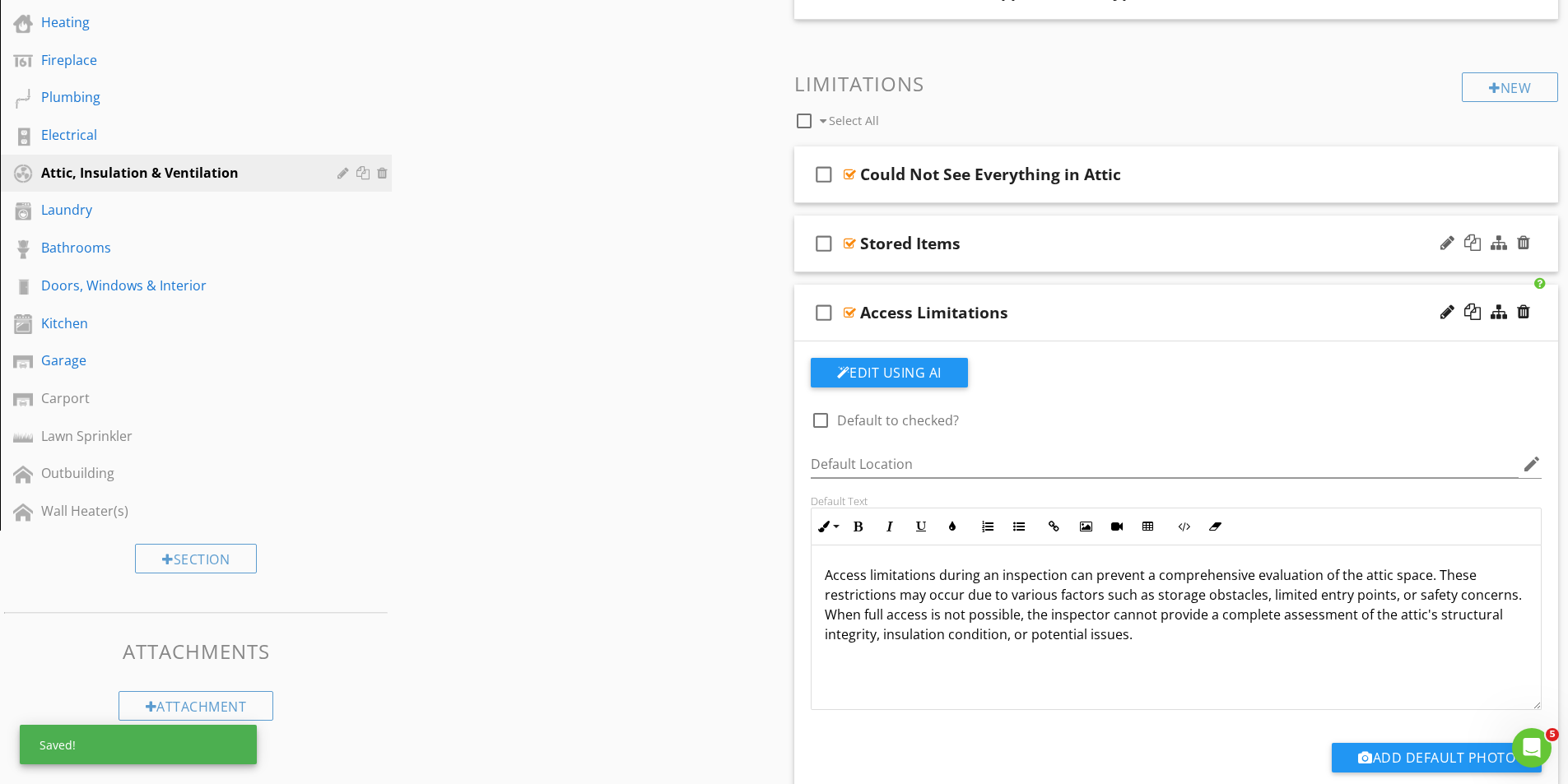
click at [852, 244] on div at bounding box center [849, 243] width 12 height 13
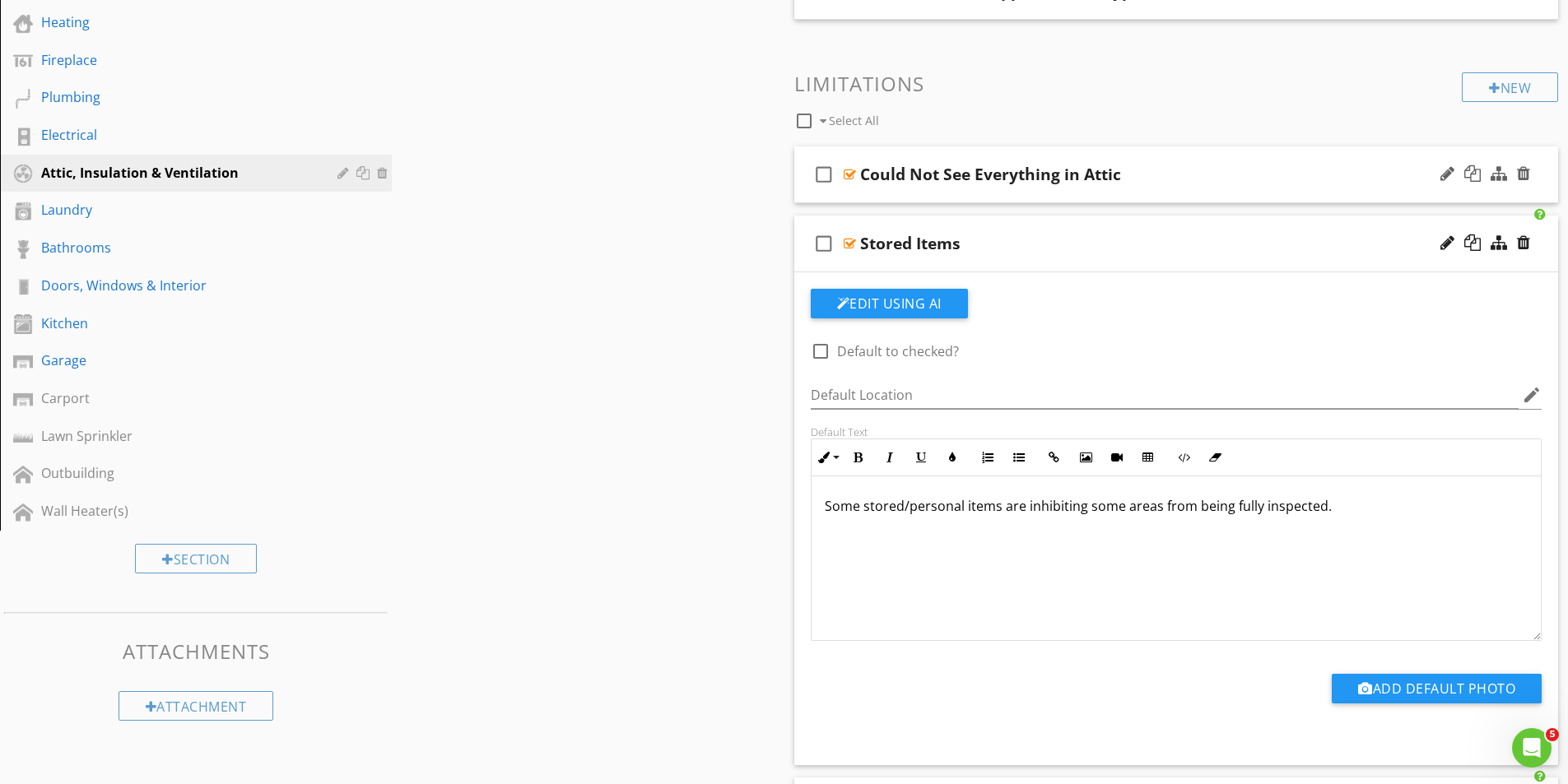
click at [853, 173] on div at bounding box center [849, 174] width 12 height 13
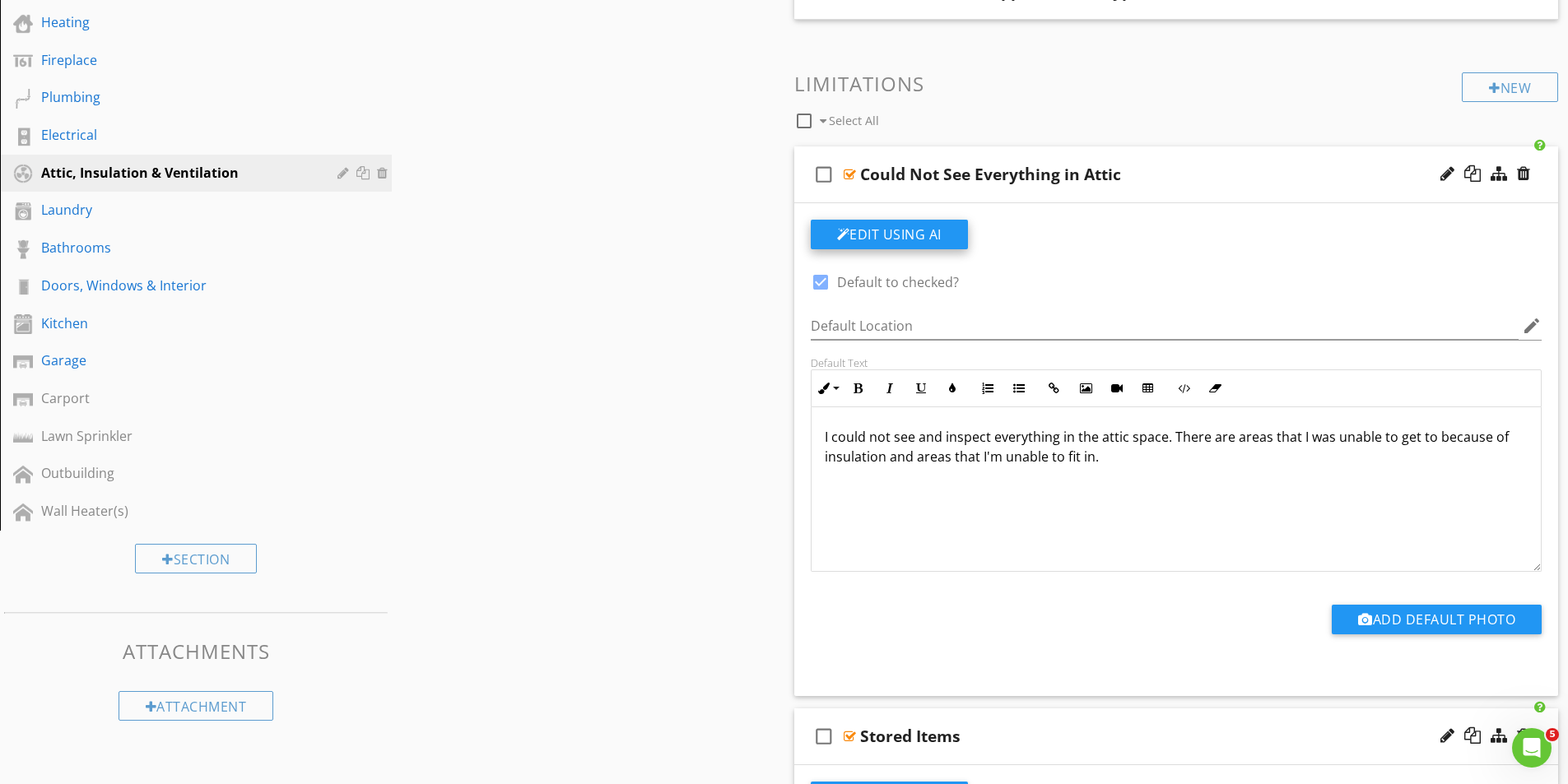
click at [902, 231] on button "Edit Using AI" at bounding box center [889, 234] width 157 height 30
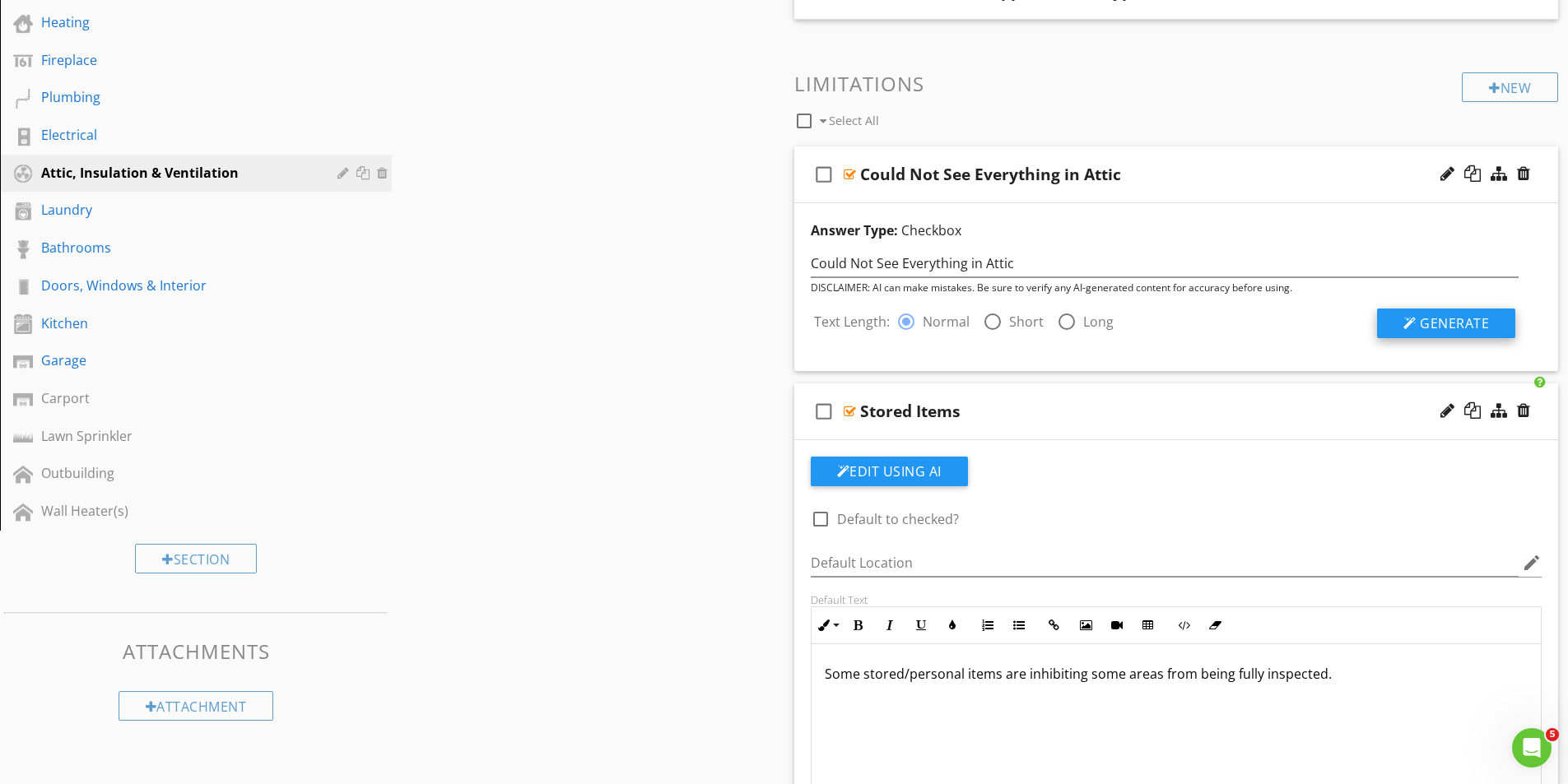
click at [1426, 321] on span "Generate" at bounding box center [1454, 323] width 69 height 18
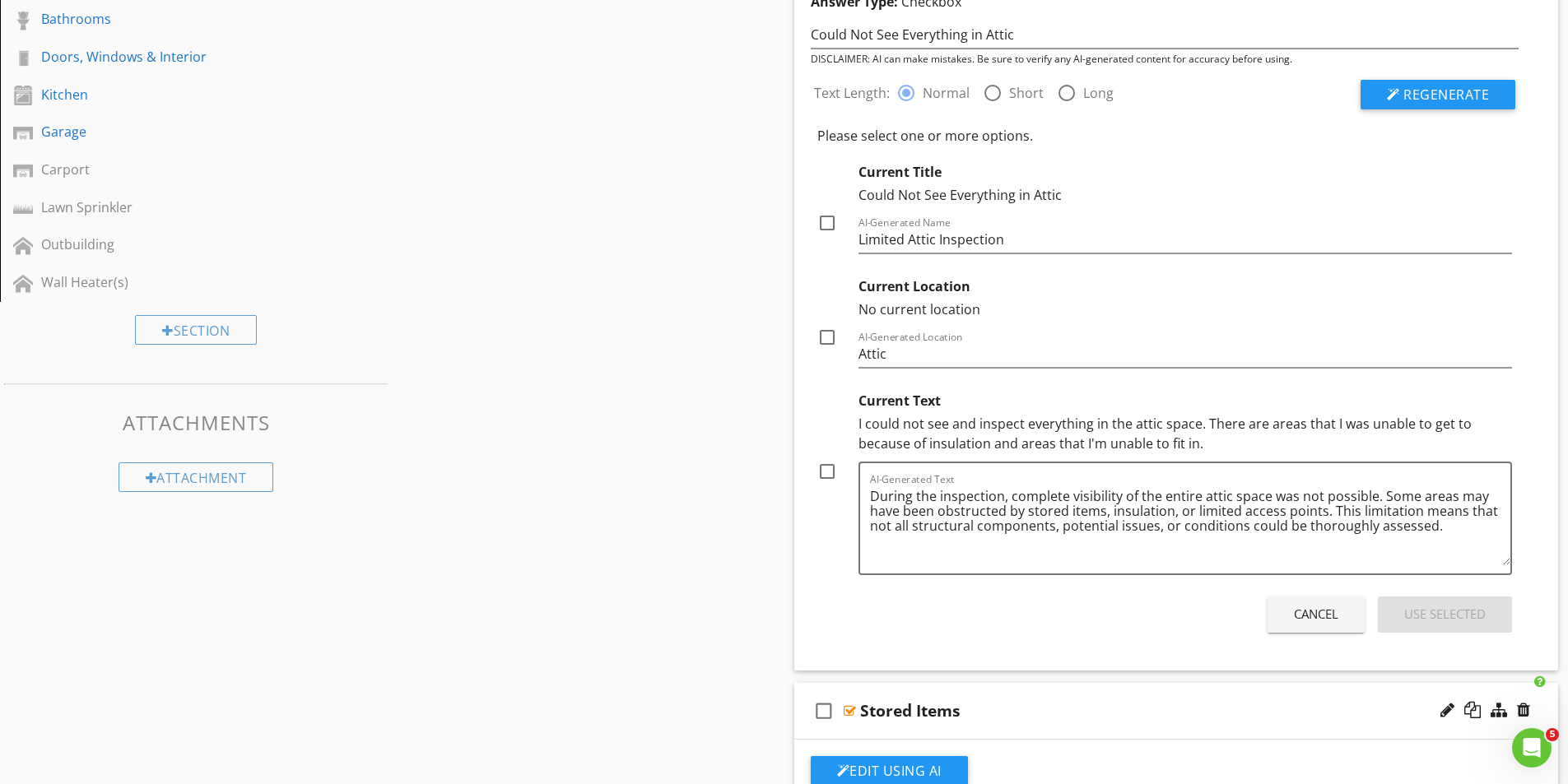
scroll to position [689, 0]
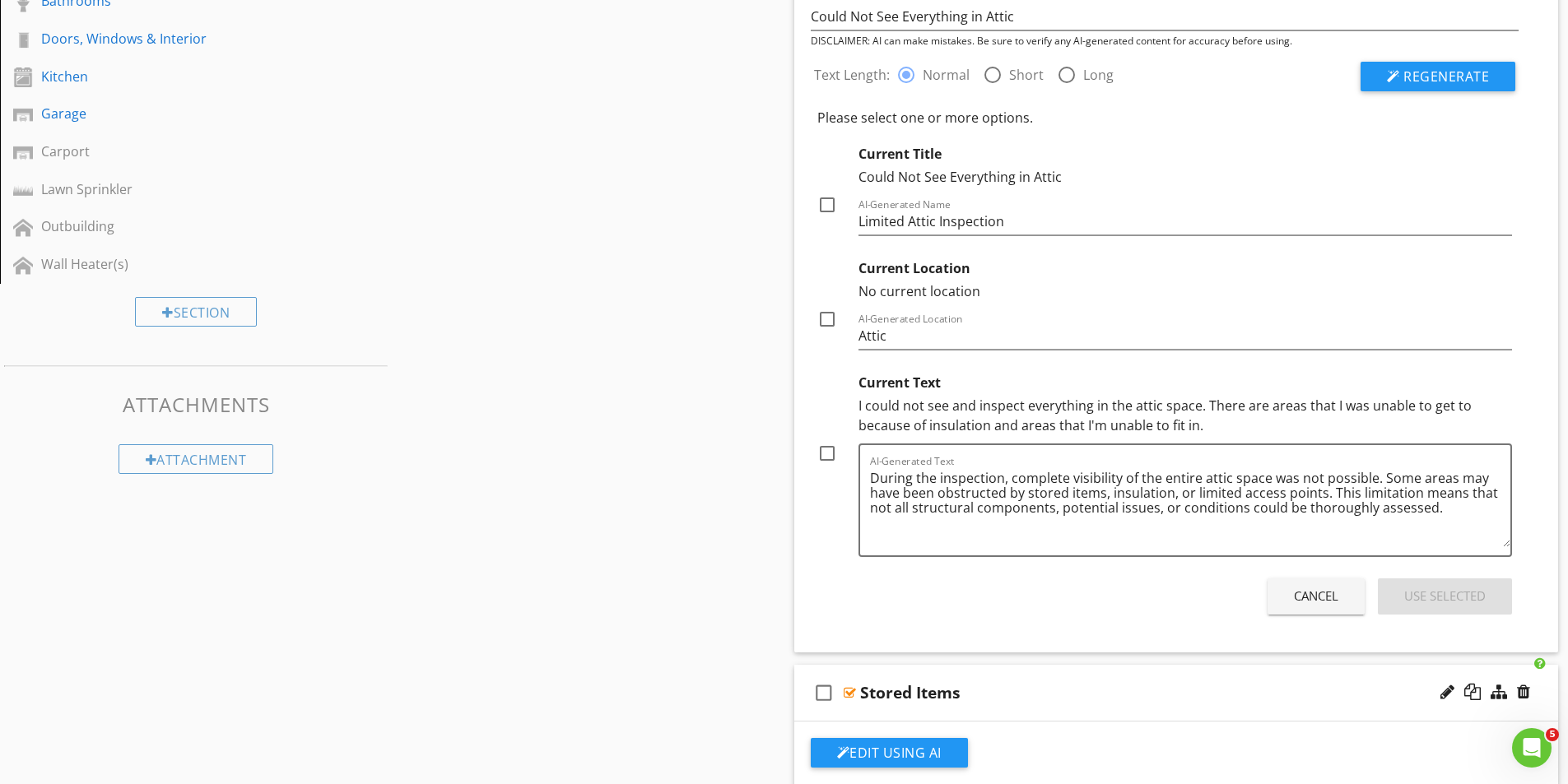
click at [1064, 74] on div at bounding box center [1066, 75] width 28 height 28
click at [1429, 73] on span "Regenerate" at bounding box center [1446, 76] width 85 height 18
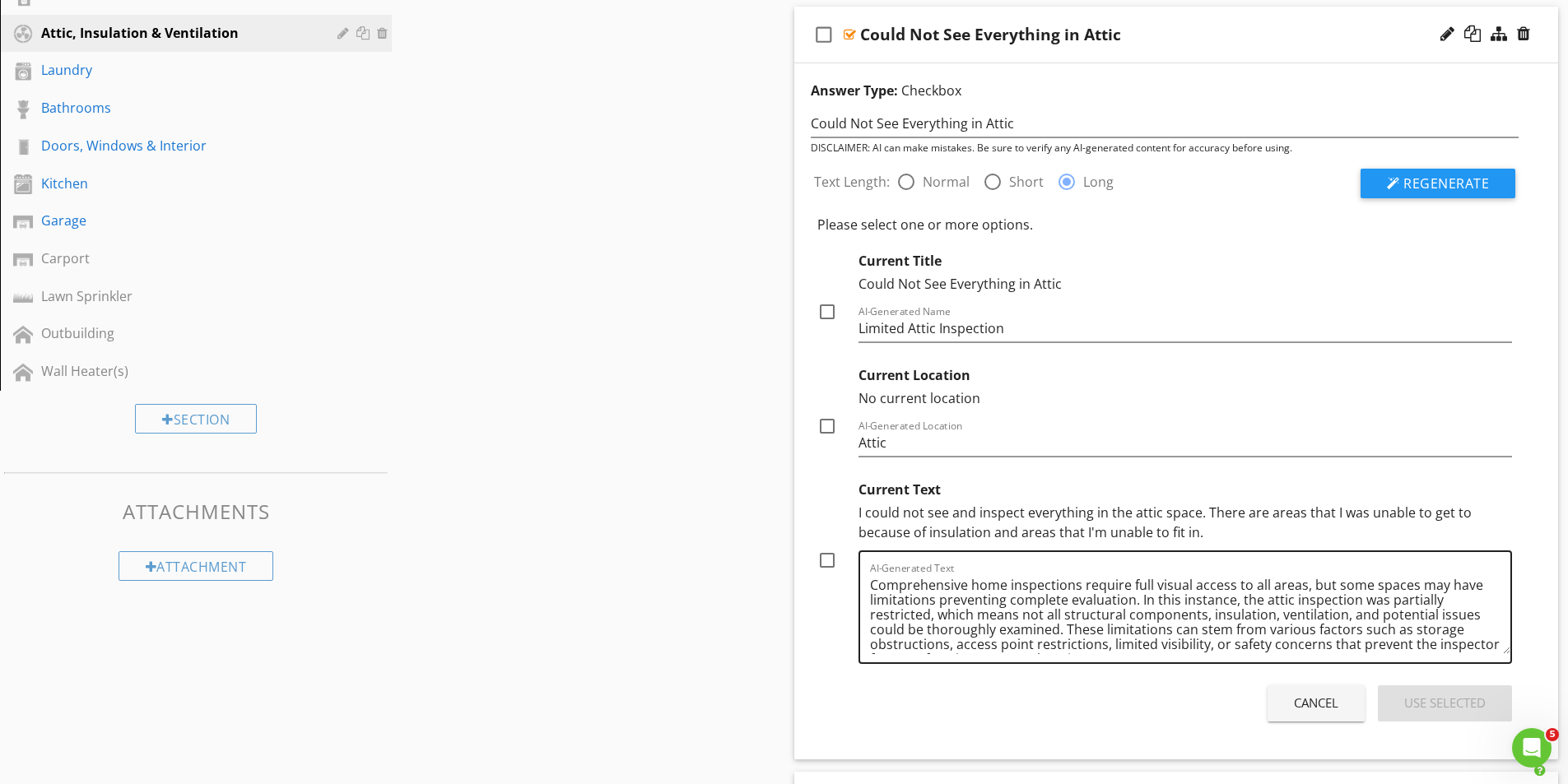
scroll to position [606, 0]
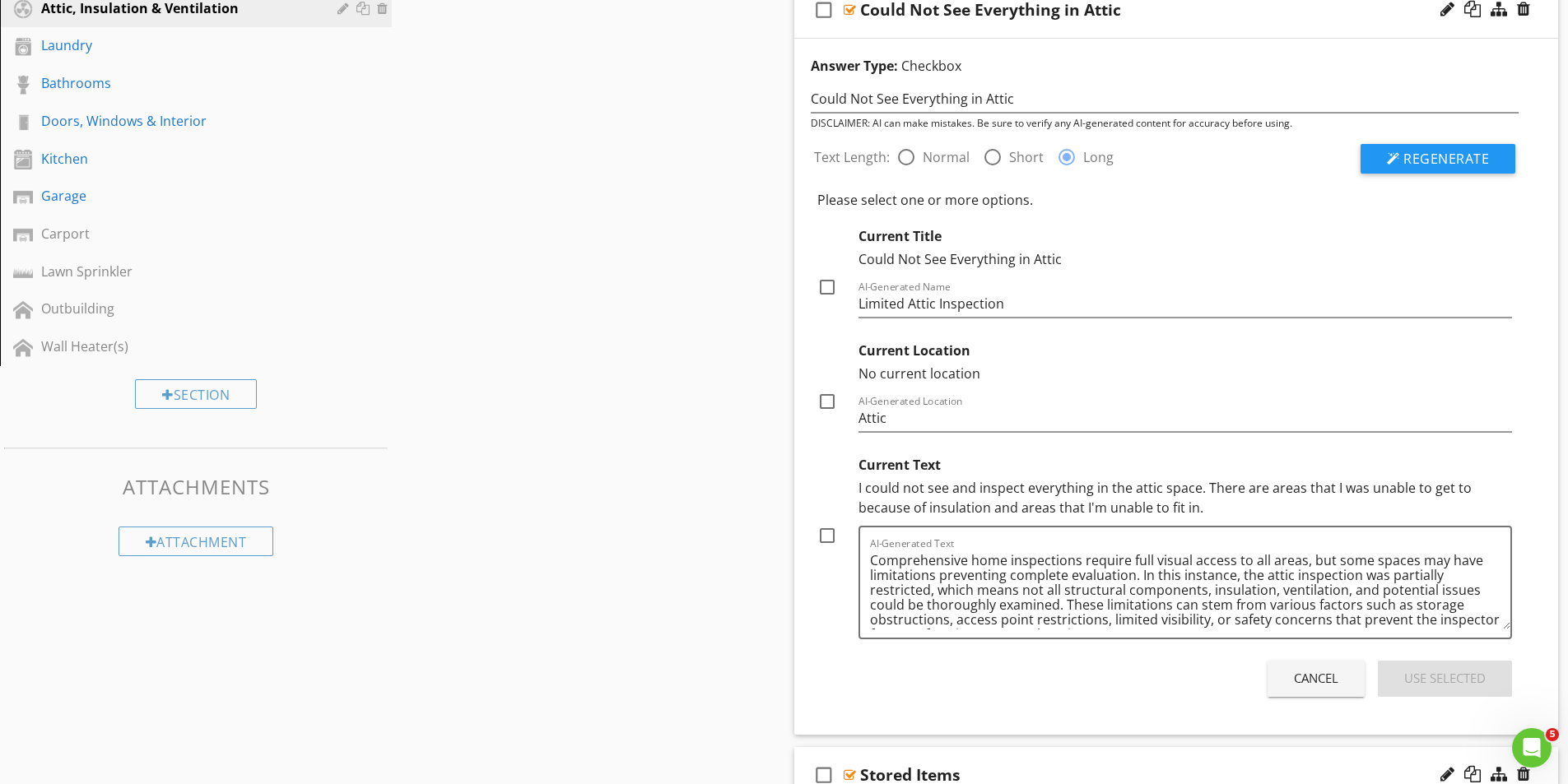
click at [992, 156] on div at bounding box center [992, 157] width 28 height 28
click at [1472, 159] on span "Regenerate" at bounding box center [1446, 159] width 85 height 18
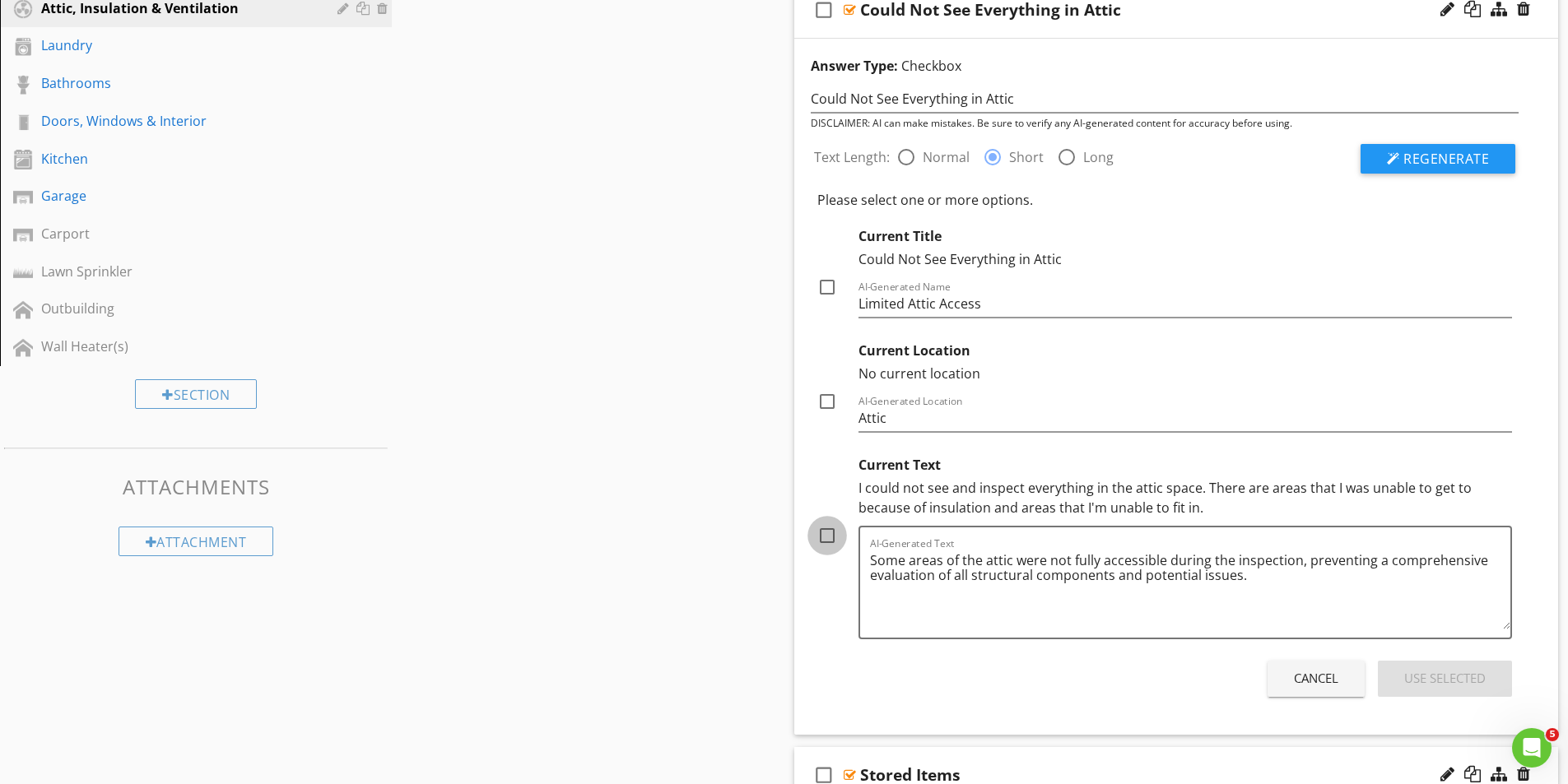
click at [823, 532] on div at bounding box center [827, 536] width 28 height 28
click at [825, 285] on div at bounding box center [827, 287] width 28 height 28
click at [1436, 679] on div "Use Selected" at bounding box center [1445, 679] width 82 height 19
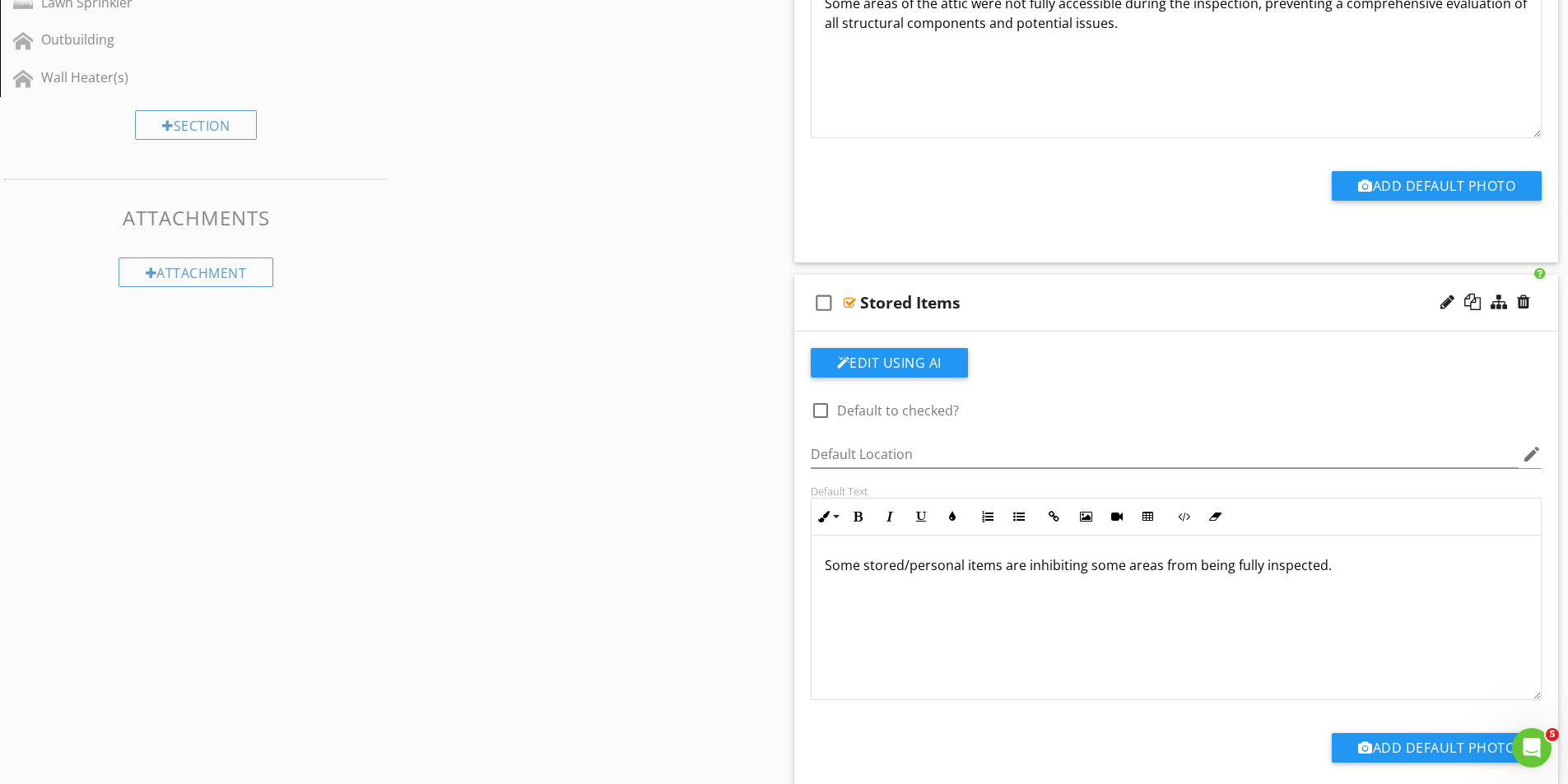
scroll to position [936, 0]
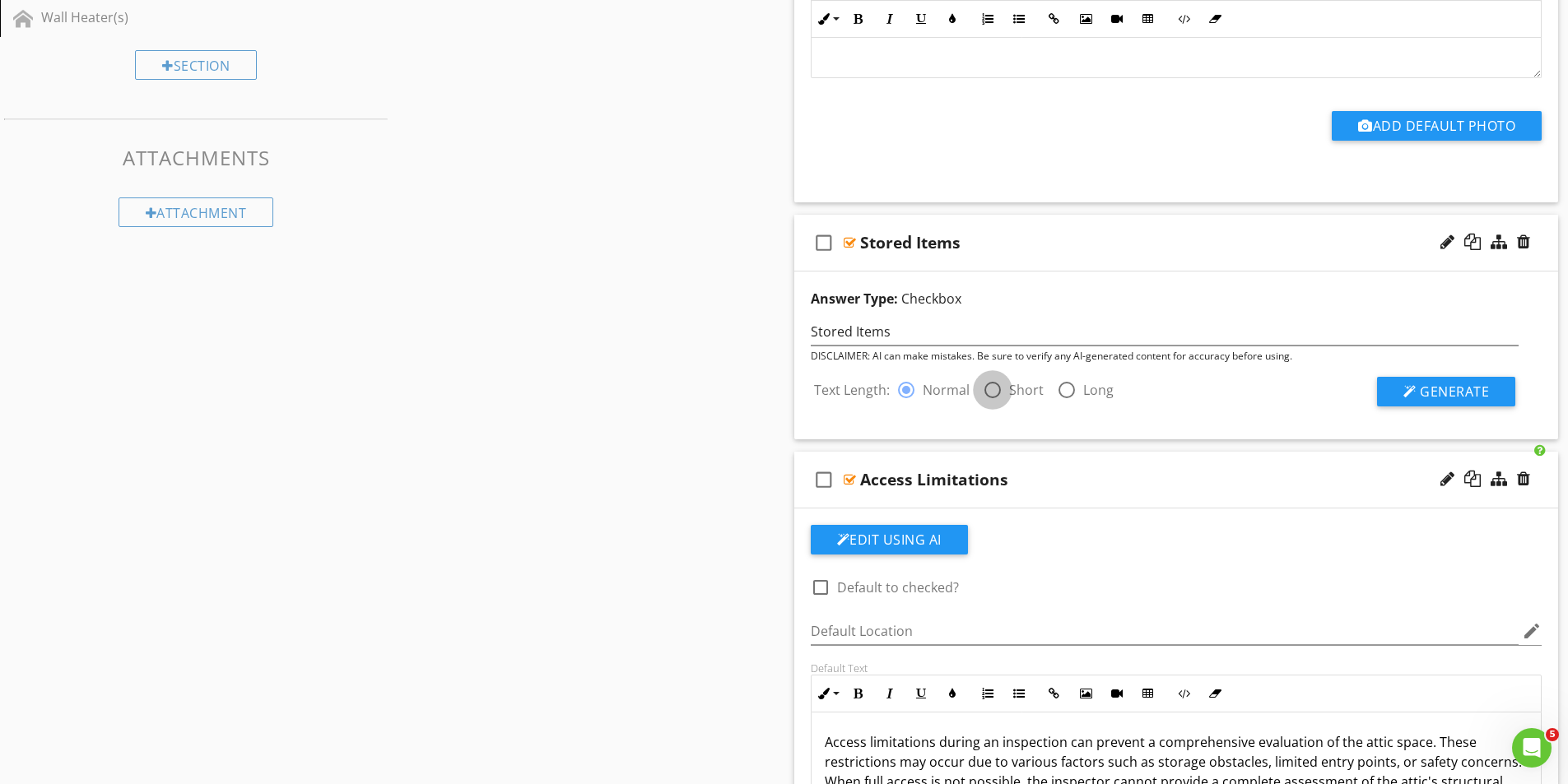
click at [990, 389] on div at bounding box center [992, 390] width 28 height 28
click at [1456, 389] on span "Generate" at bounding box center [1454, 391] width 69 height 18
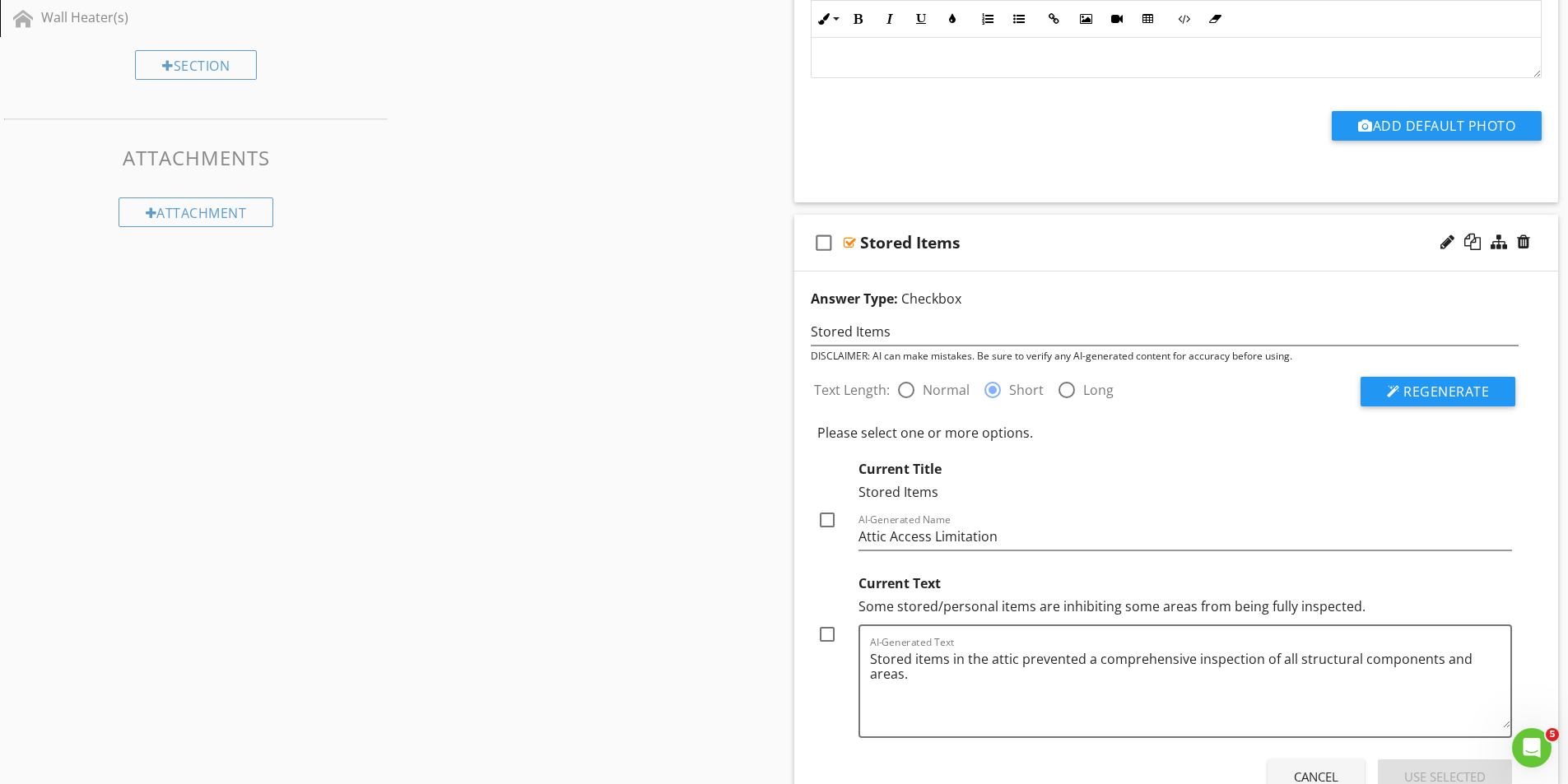
scroll to position [1018, 0]
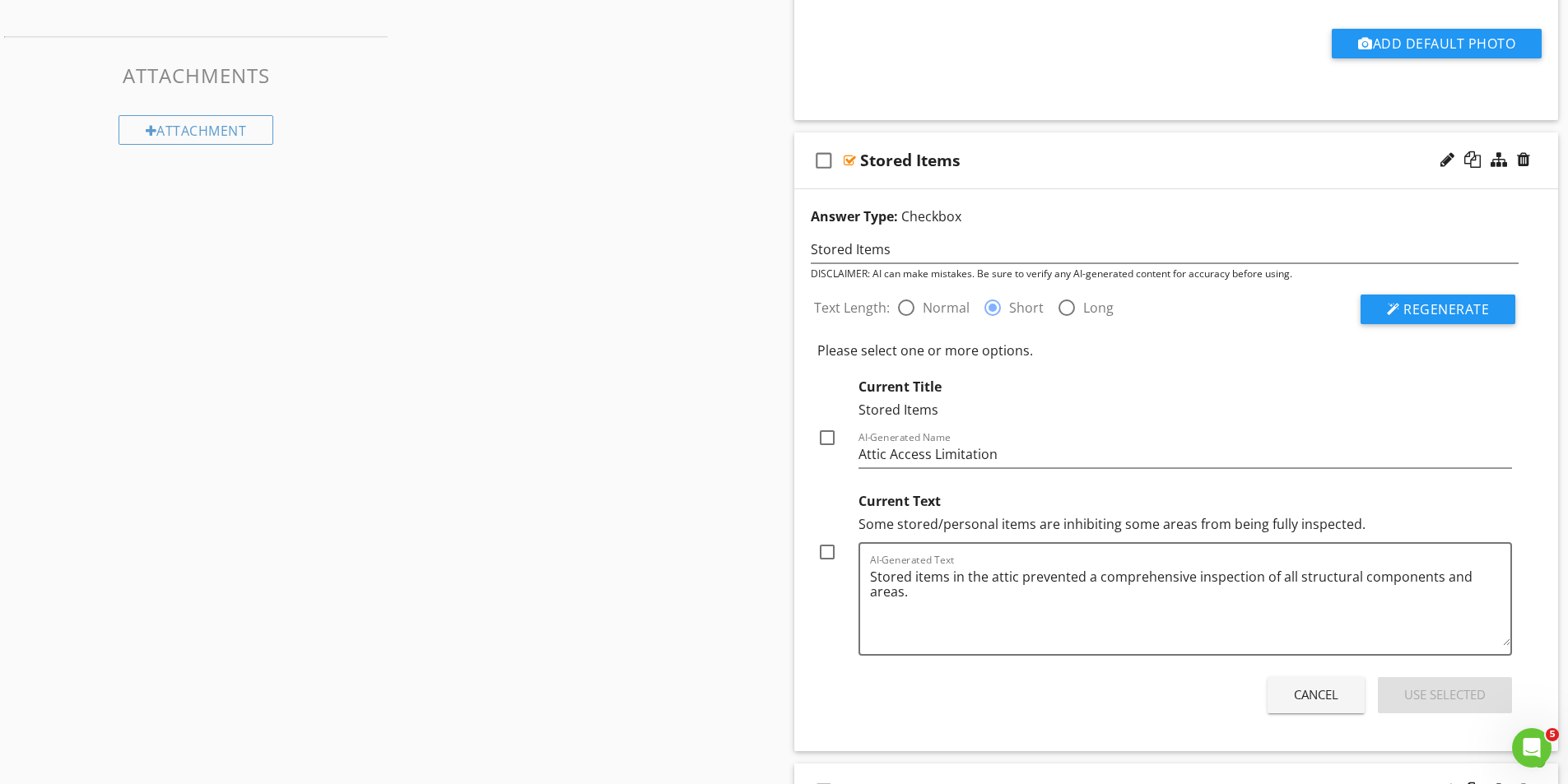
click at [831, 549] on div at bounding box center [827, 552] width 28 height 28
click at [1443, 697] on div "Use Selected" at bounding box center [1445, 695] width 82 height 19
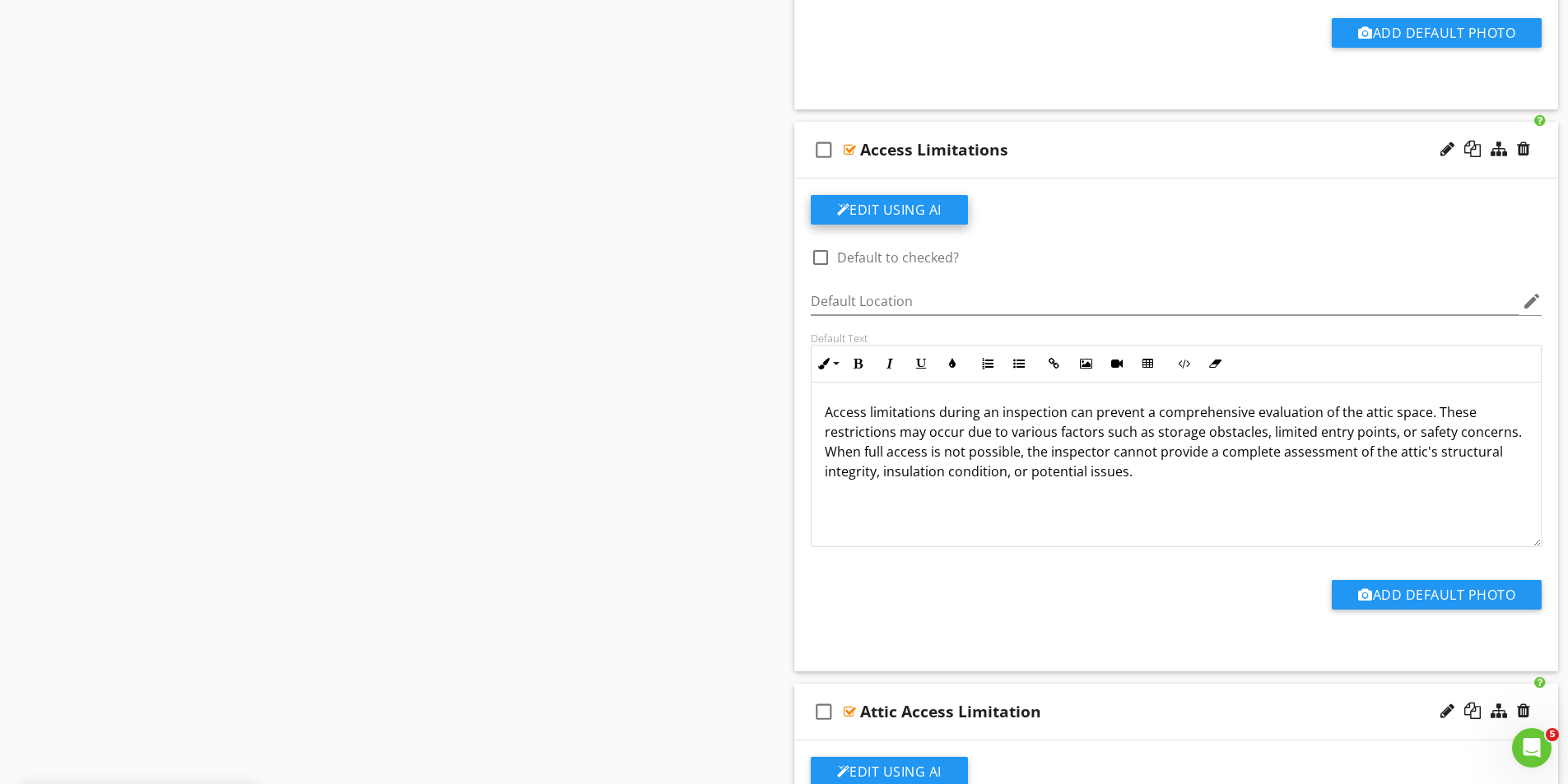
scroll to position [1594, 0]
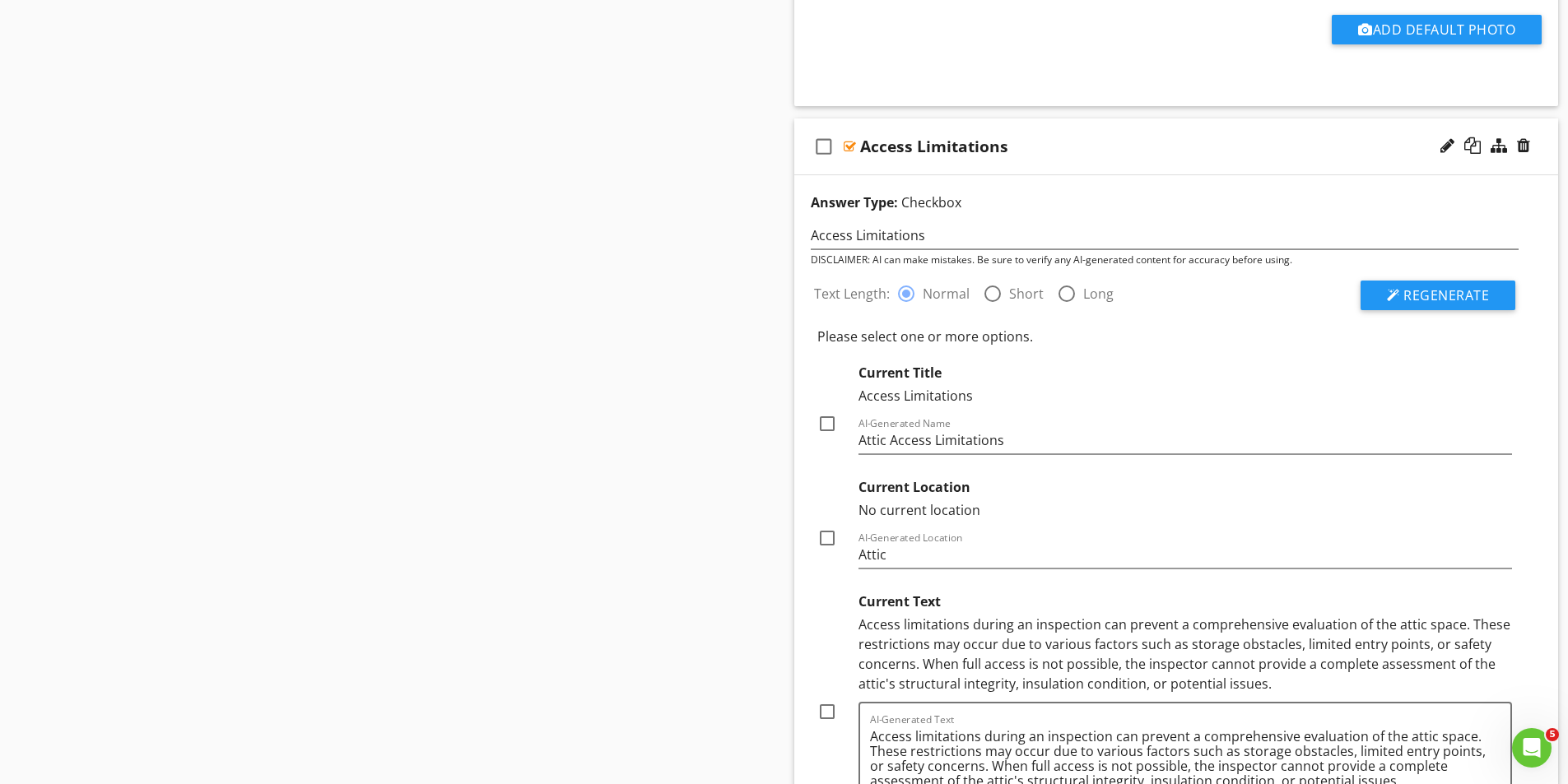
click at [993, 292] on div at bounding box center [992, 294] width 28 height 28
click at [1437, 301] on span "Regenerate" at bounding box center [1446, 295] width 85 height 18
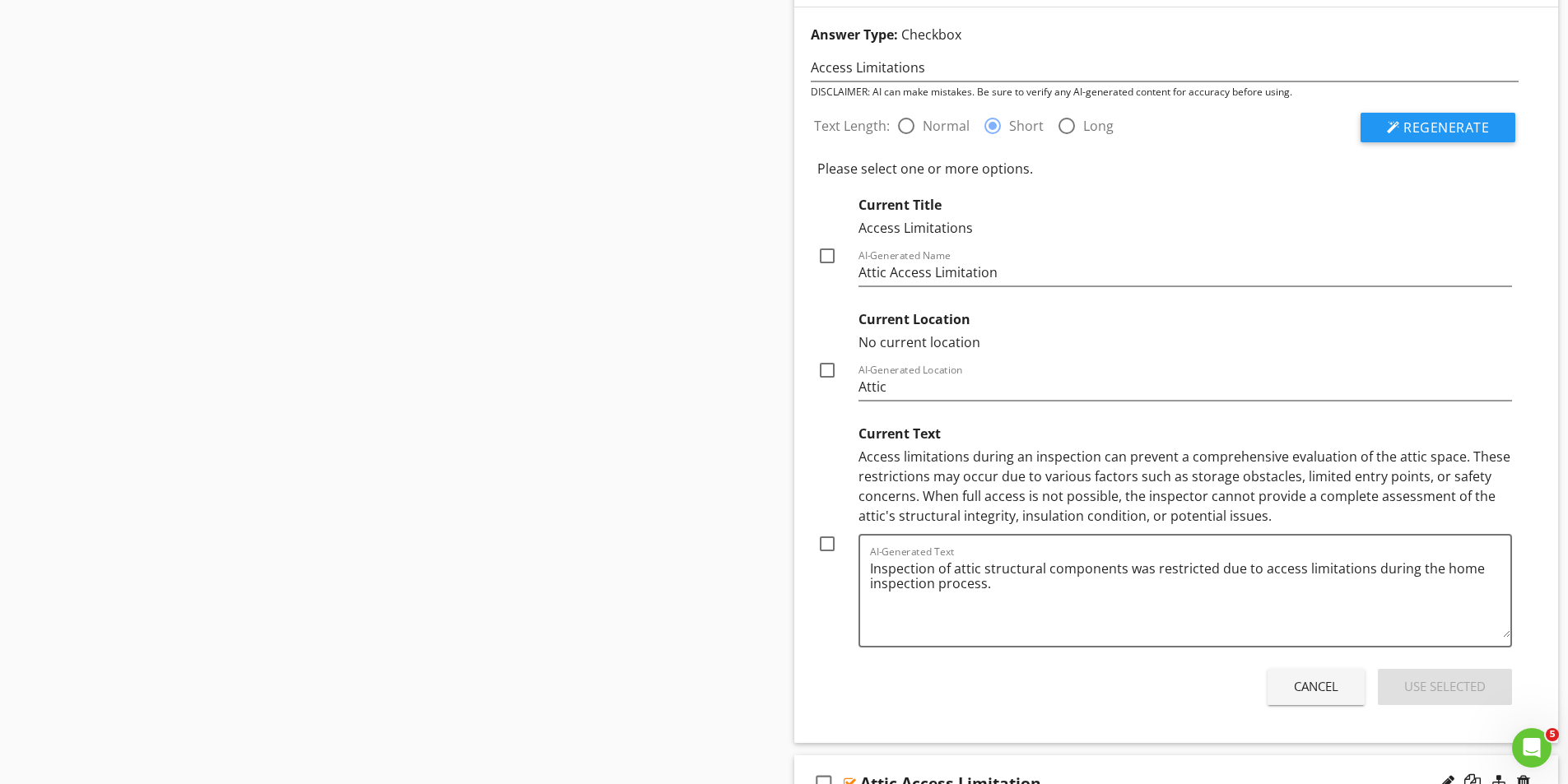
scroll to position [1759, 0]
click at [1308, 693] on div "Cancel" at bounding box center [1315, 690] width 44 height 19
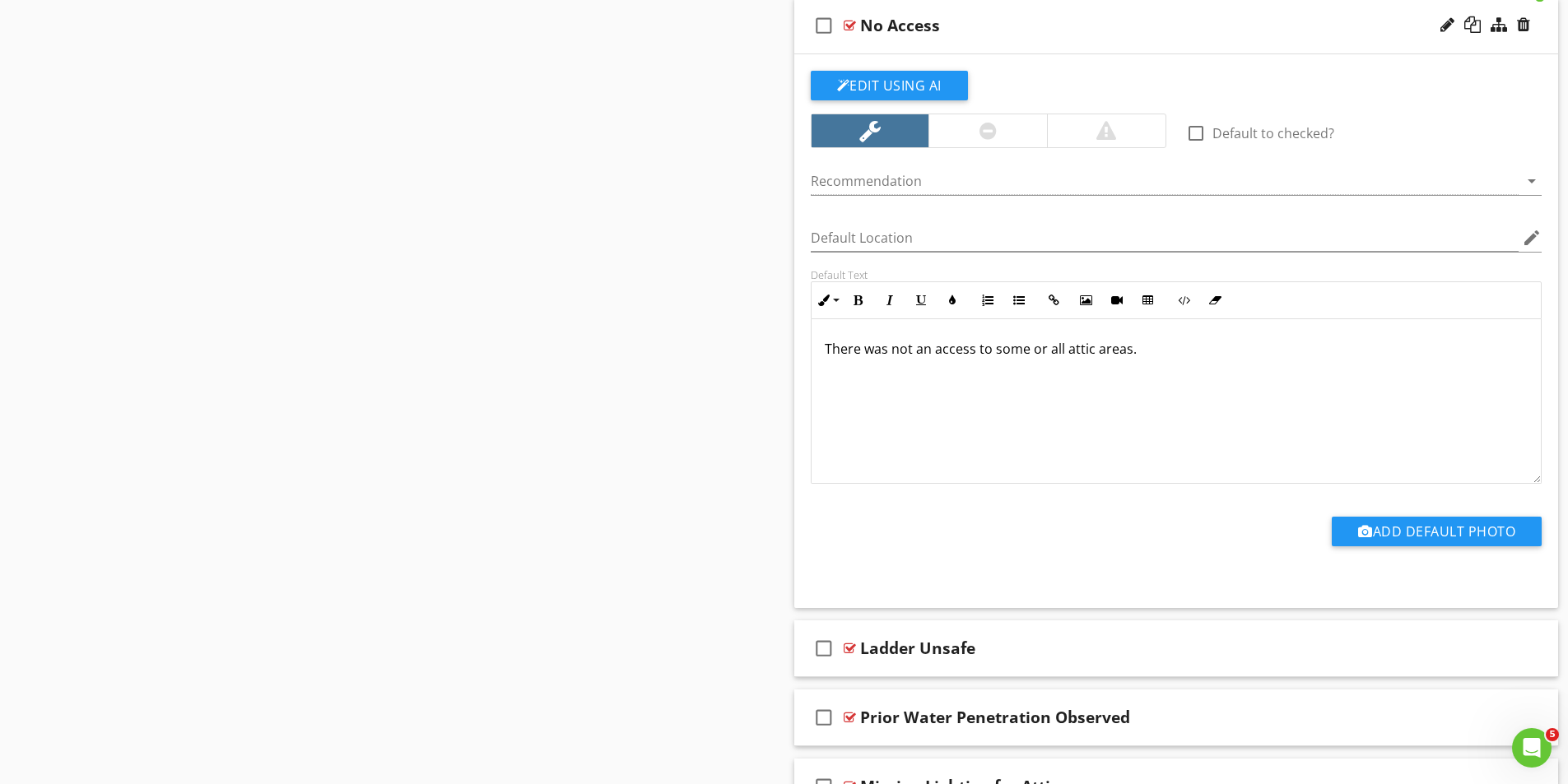
scroll to position [3981, 0]
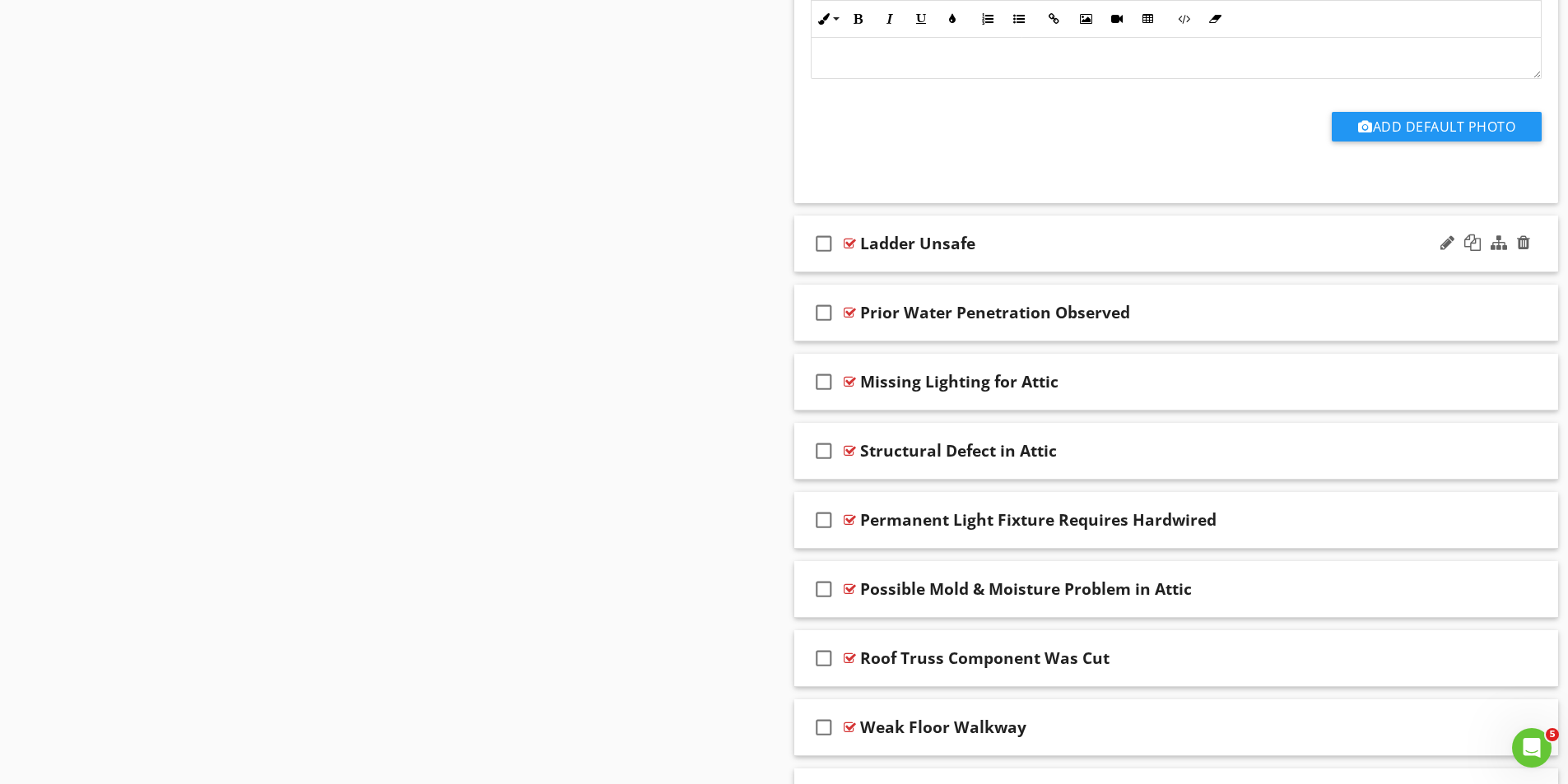
click at [850, 241] on div at bounding box center [849, 243] width 12 height 13
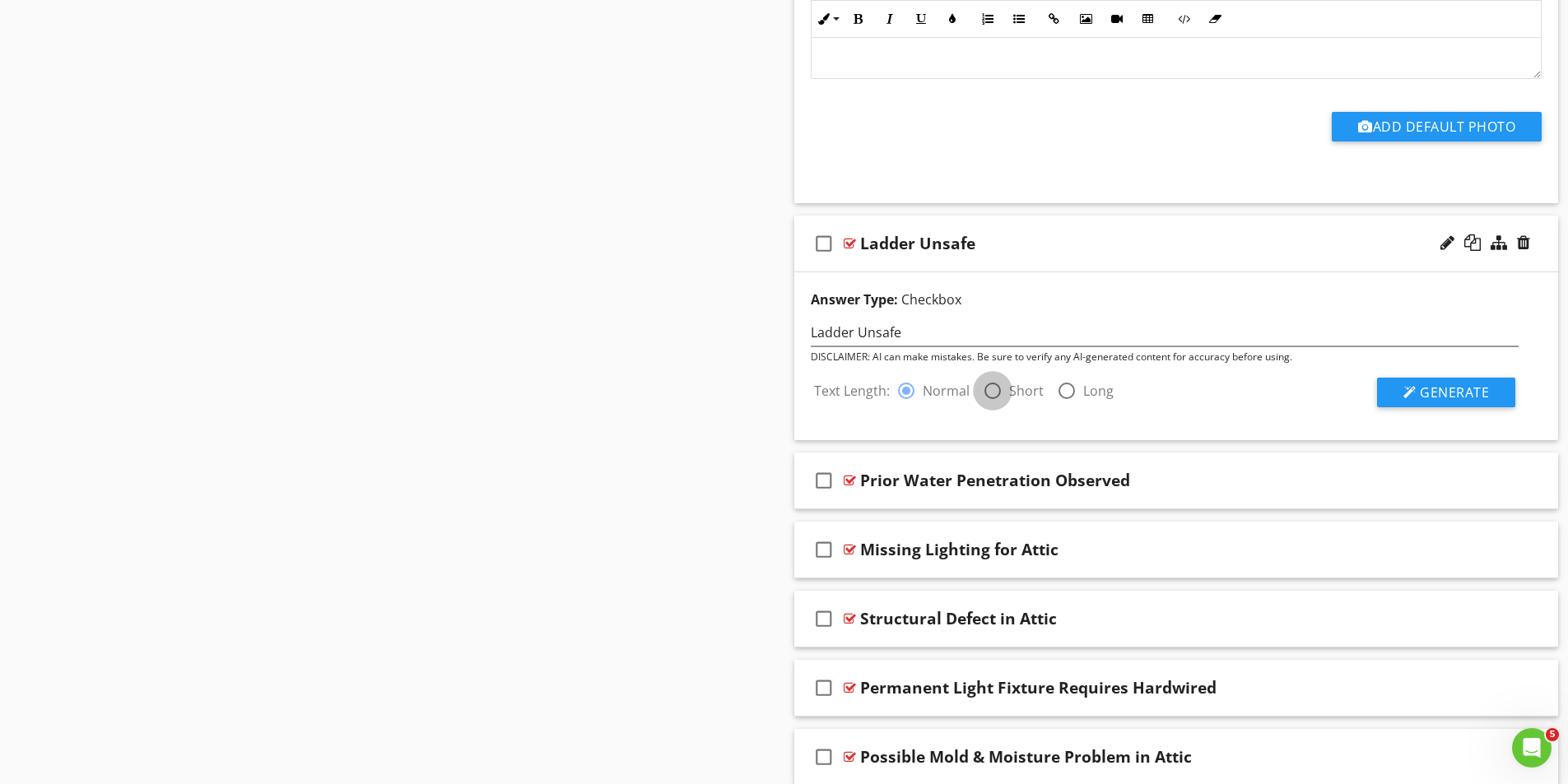
click at [992, 391] on div at bounding box center [992, 391] width 28 height 28
click at [1445, 391] on span "Generate" at bounding box center [1454, 392] width 69 height 18
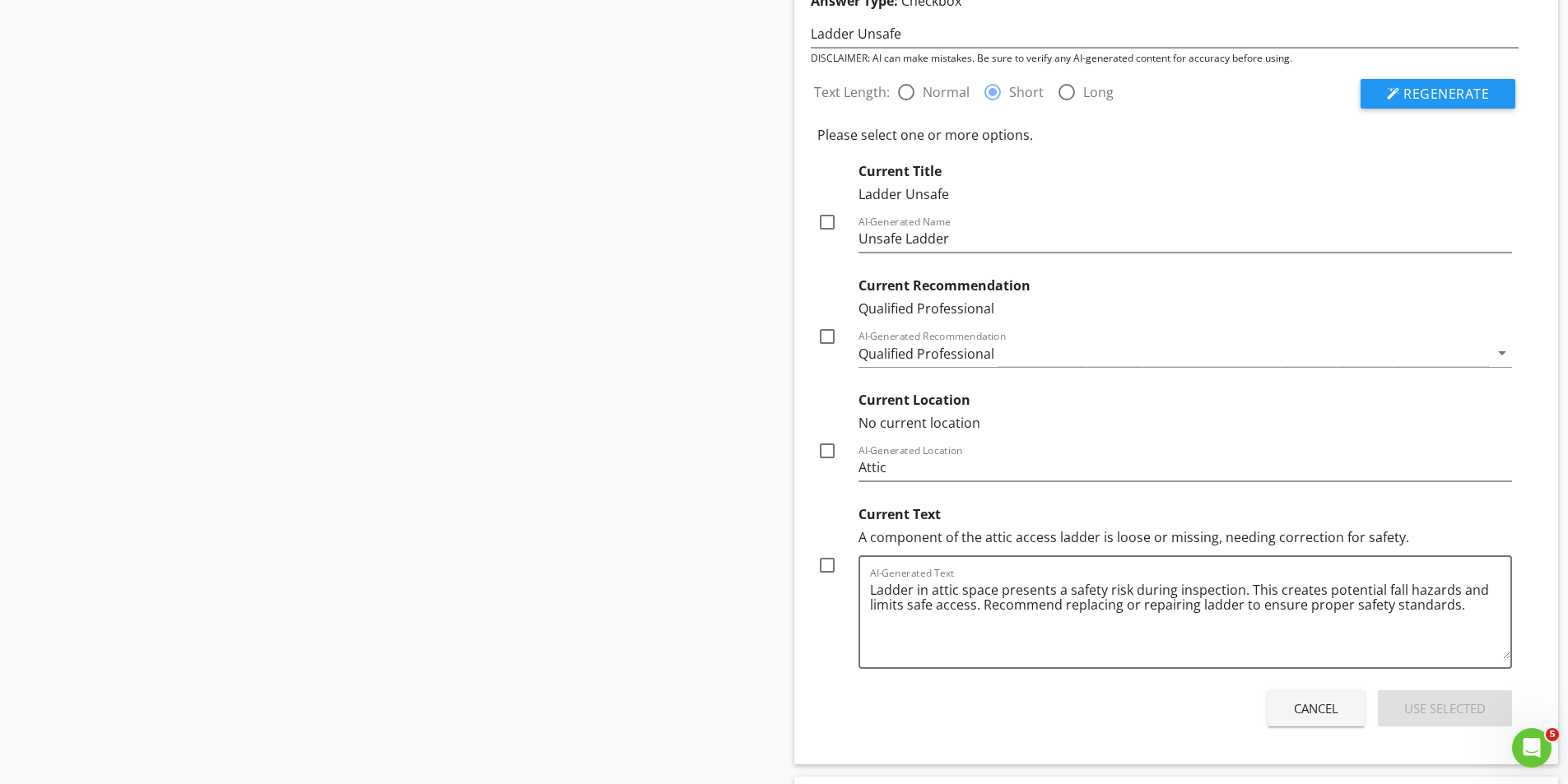
scroll to position [4310, 0]
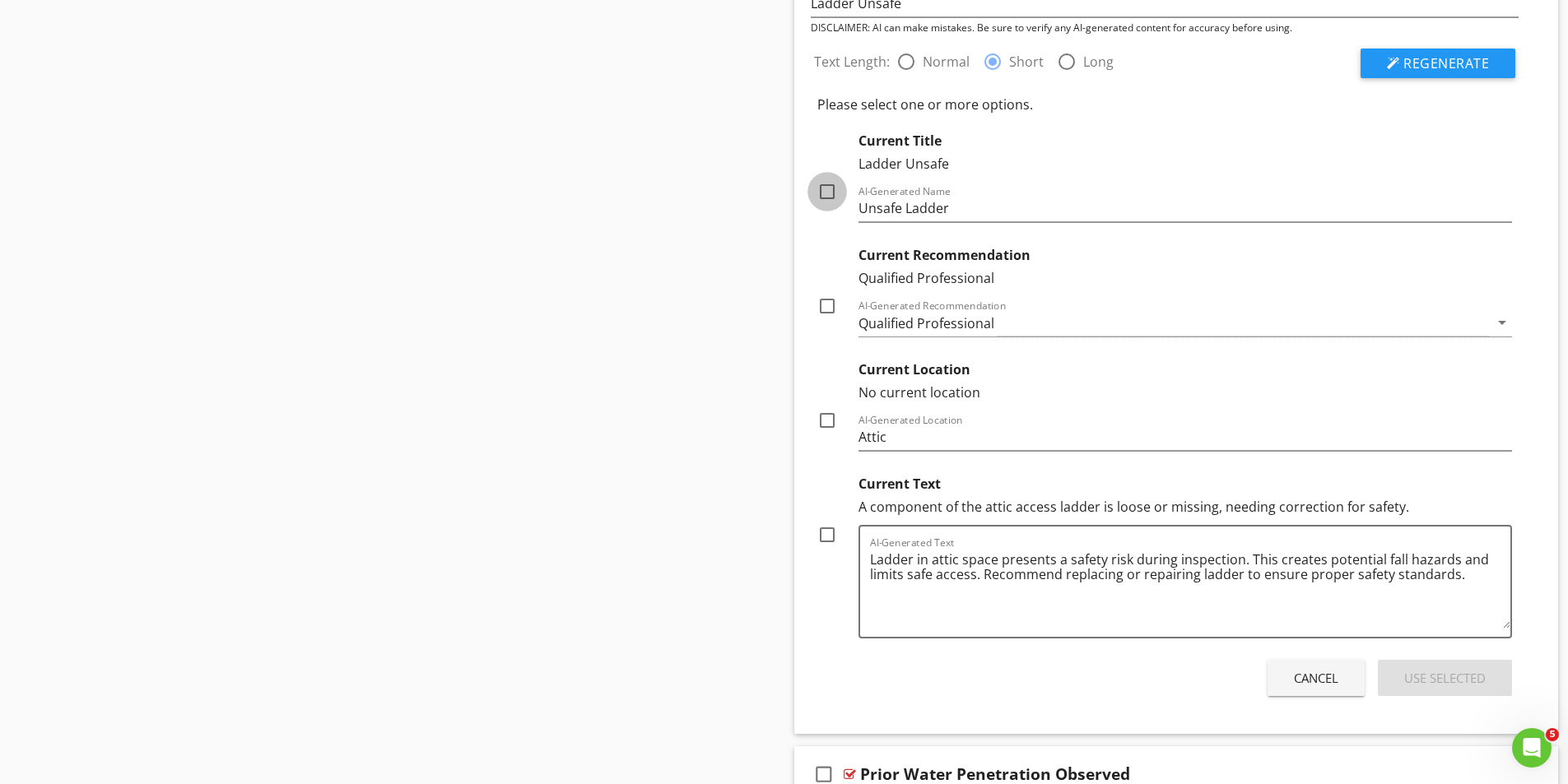
click at [827, 188] on div at bounding box center [827, 192] width 28 height 28
click at [832, 535] on div at bounding box center [827, 535] width 28 height 28
drag, startPoint x: 1452, startPoint y: 675, endPoint x: 1423, endPoint y: 658, distance: 33.6
click at [1452, 675] on div "Use Selected" at bounding box center [1445, 679] width 82 height 19
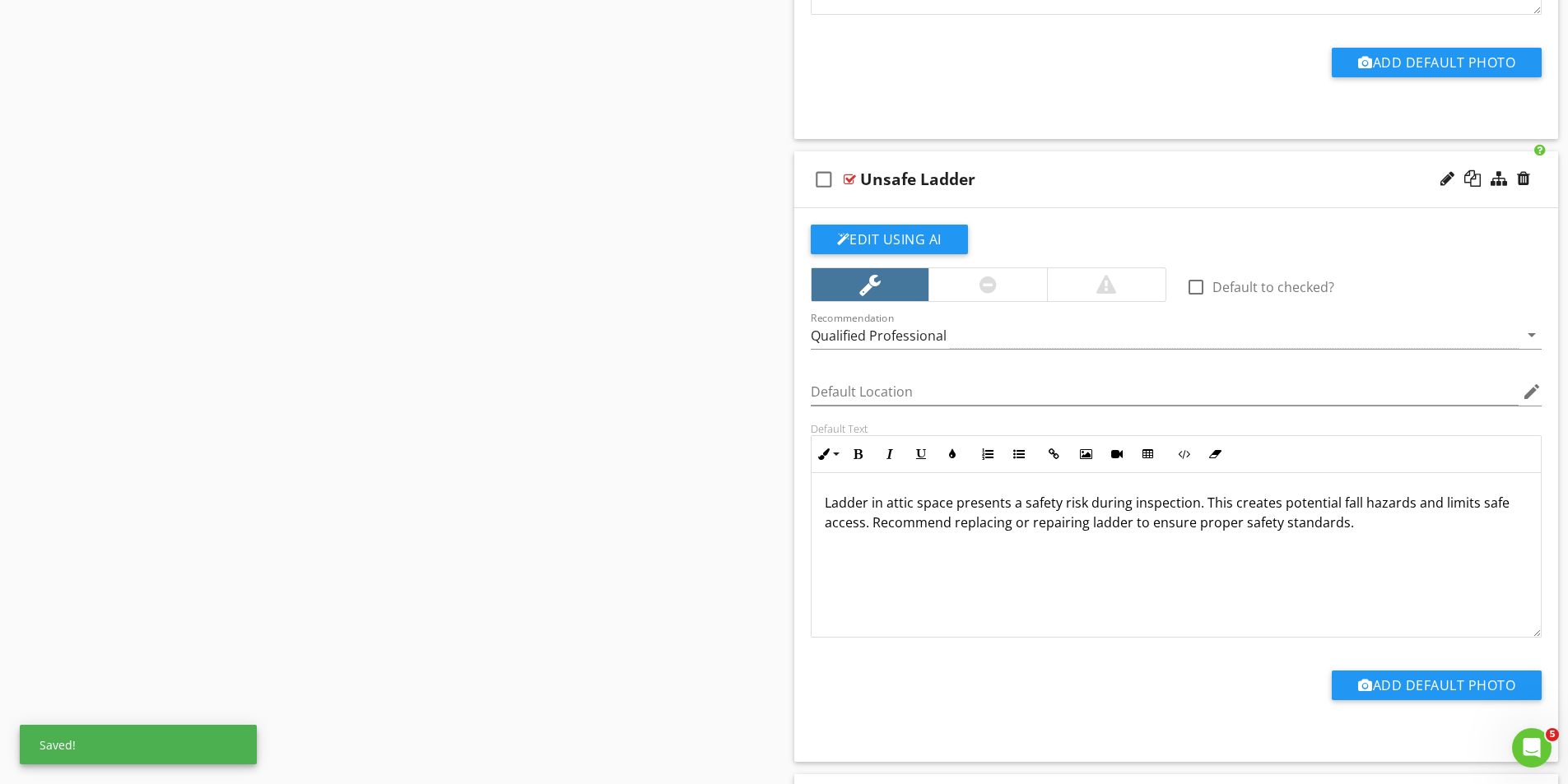
scroll to position [3981, 0]
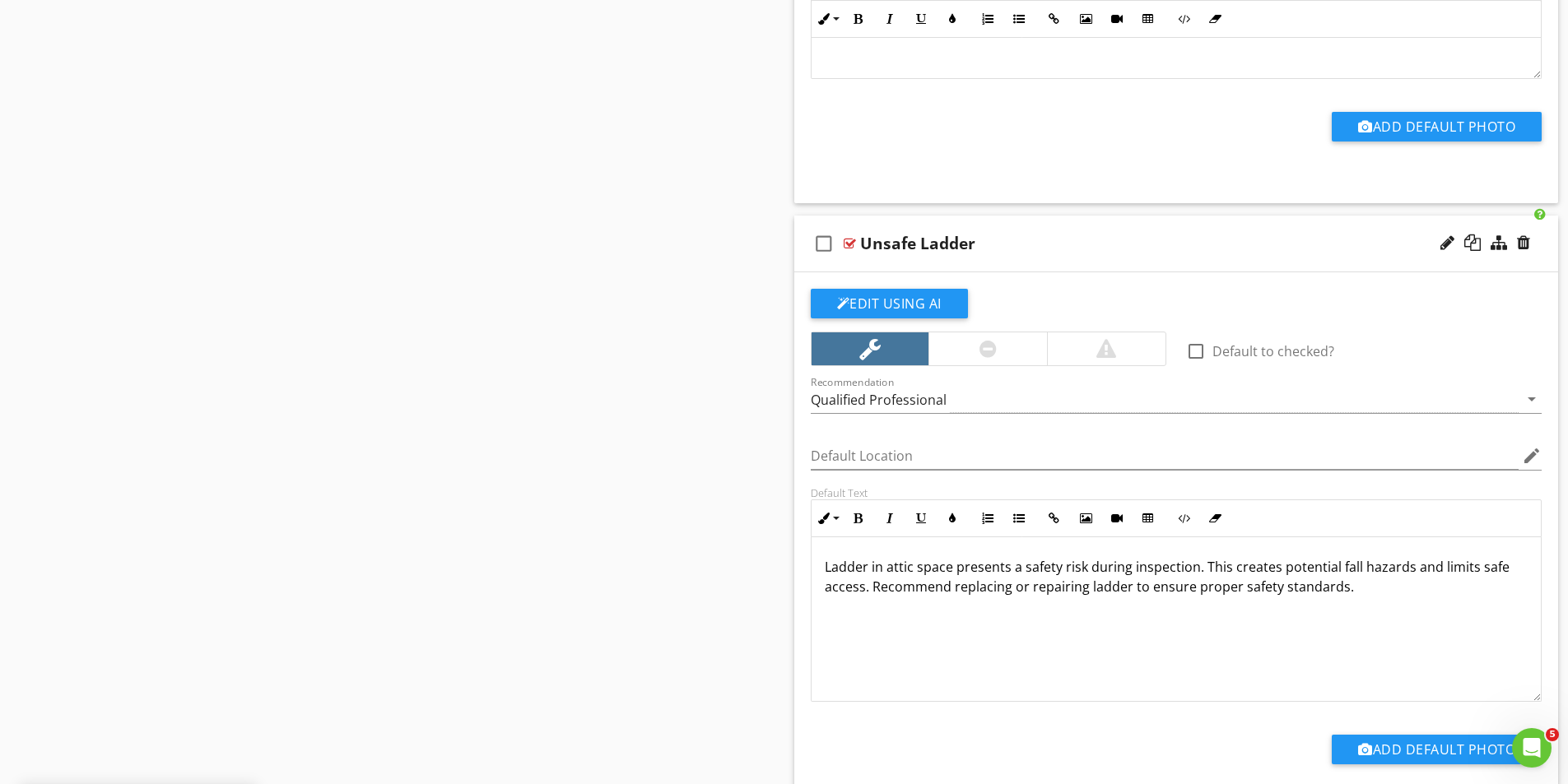
click at [851, 244] on div at bounding box center [849, 243] width 12 height 13
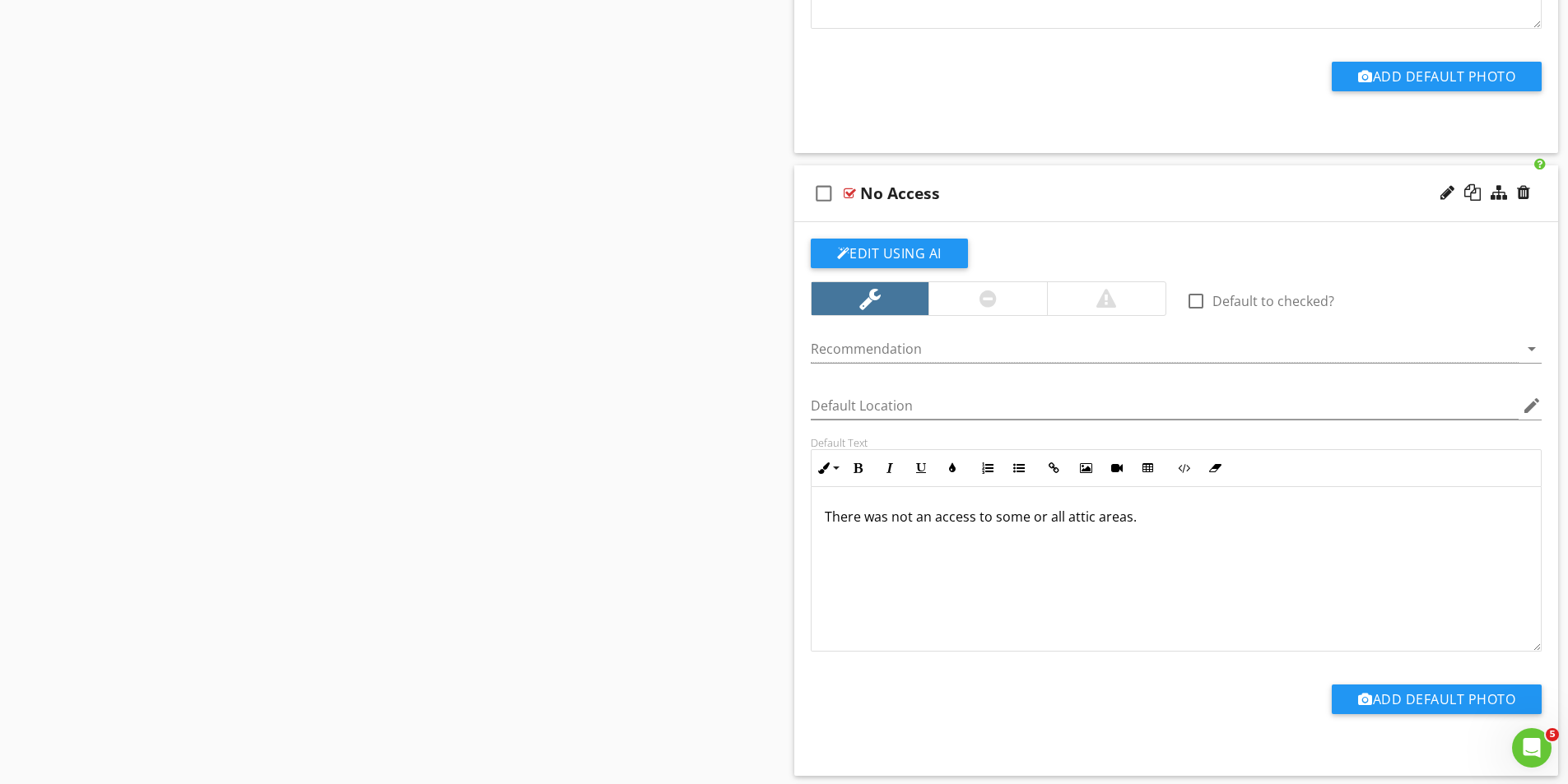
scroll to position [3404, 0]
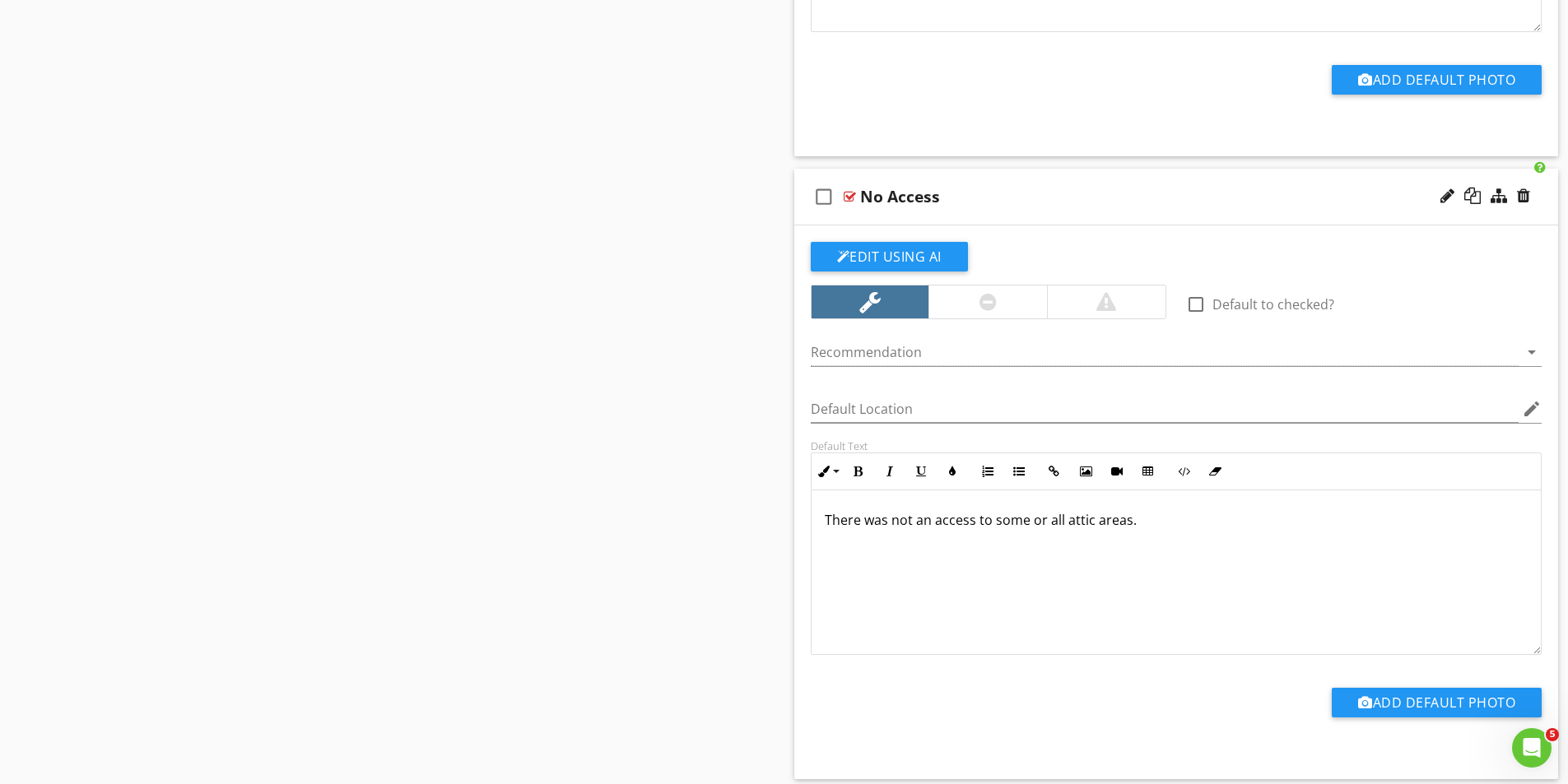
click at [852, 194] on div at bounding box center [849, 196] width 12 height 13
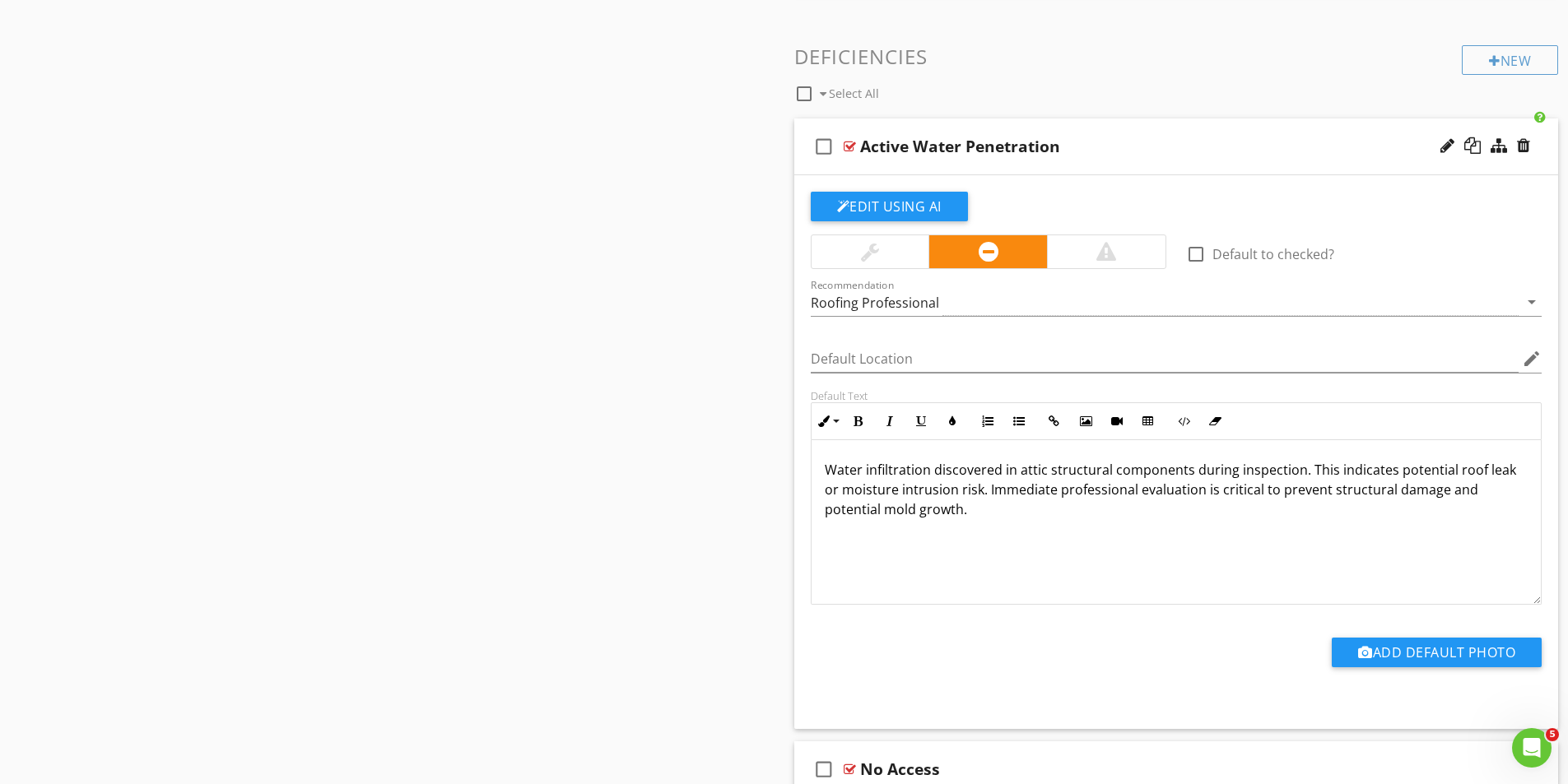
scroll to position [2828, 0]
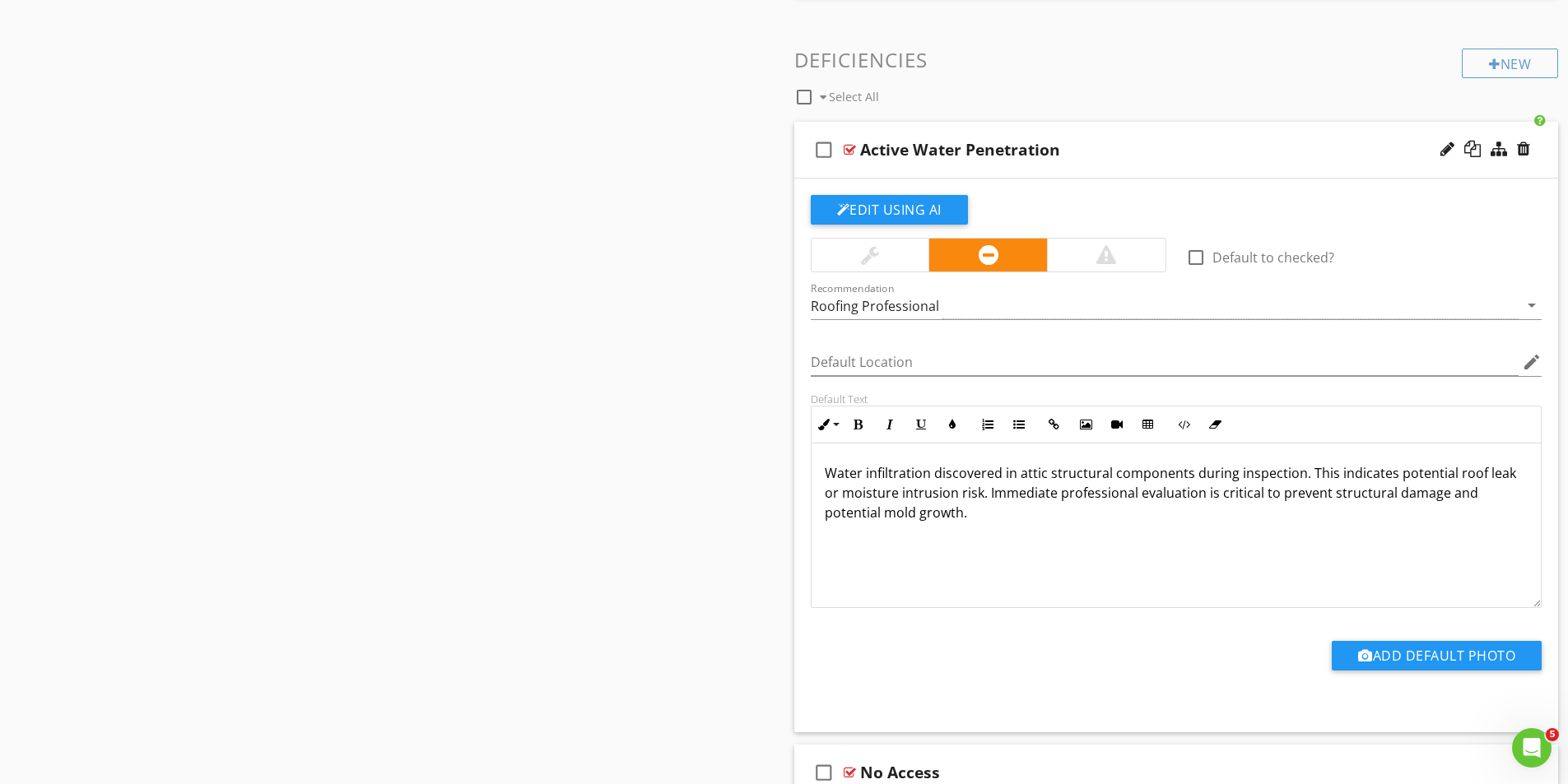
click at [845, 147] on div at bounding box center [849, 149] width 12 height 13
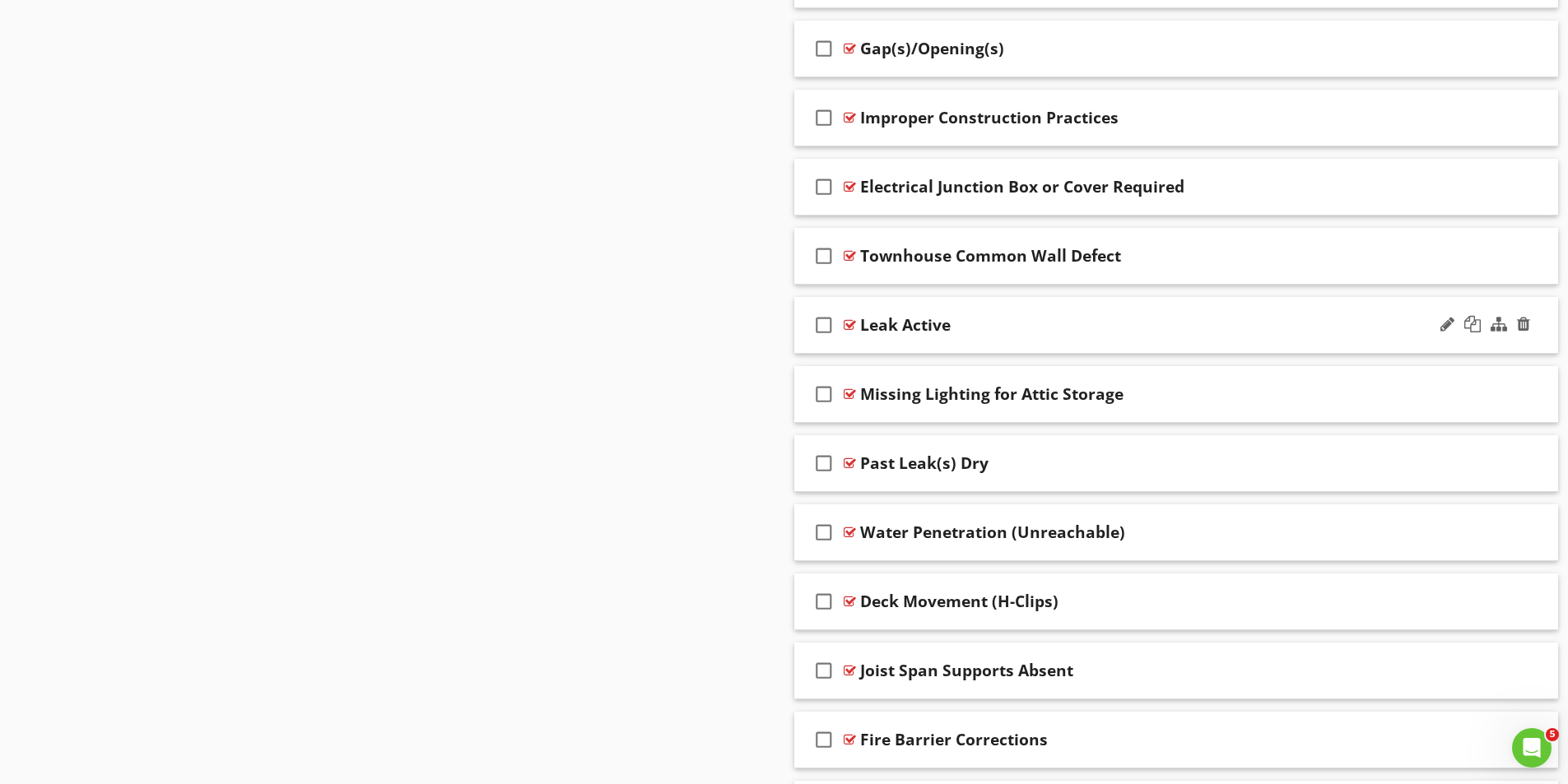
scroll to position [3898, 0]
click at [854, 321] on div at bounding box center [849, 324] width 12 height 13
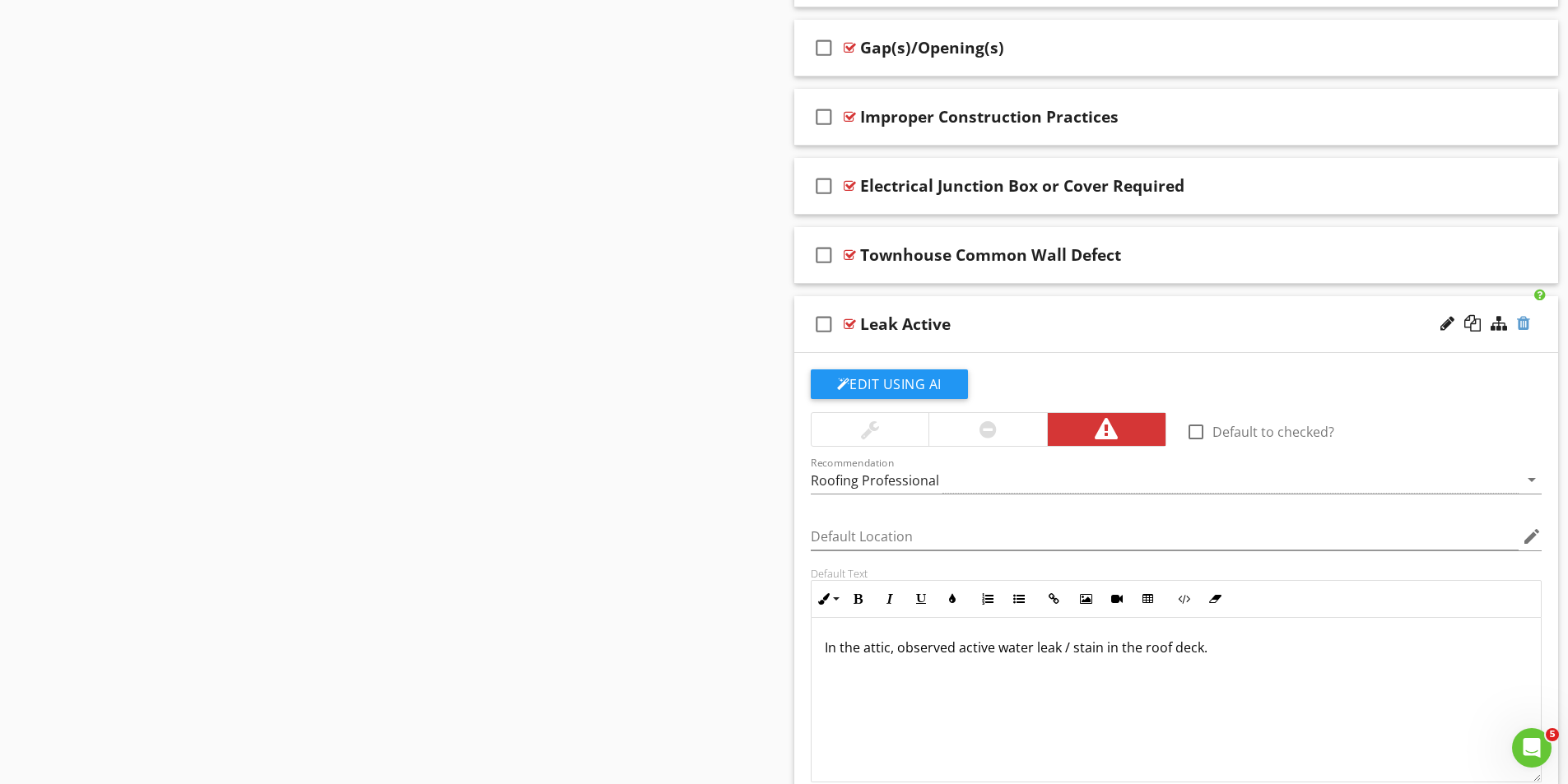
click at [1523, 321] on div at bounding box center [1523, 323] width 13 height 17
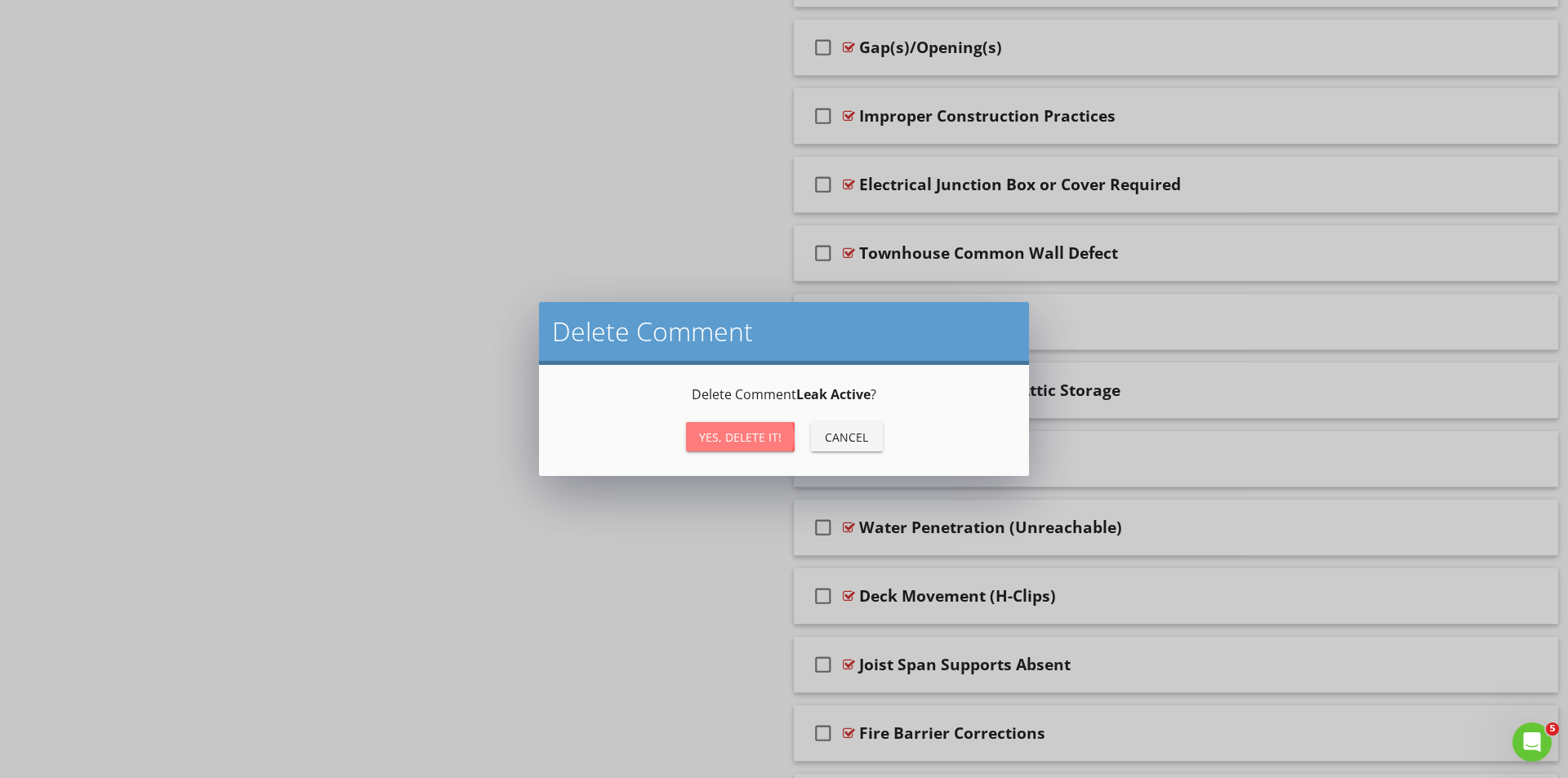
click at [733, 436] on div "Yes, Delete it!" at bounding box center [740, 437] width 82 height 17
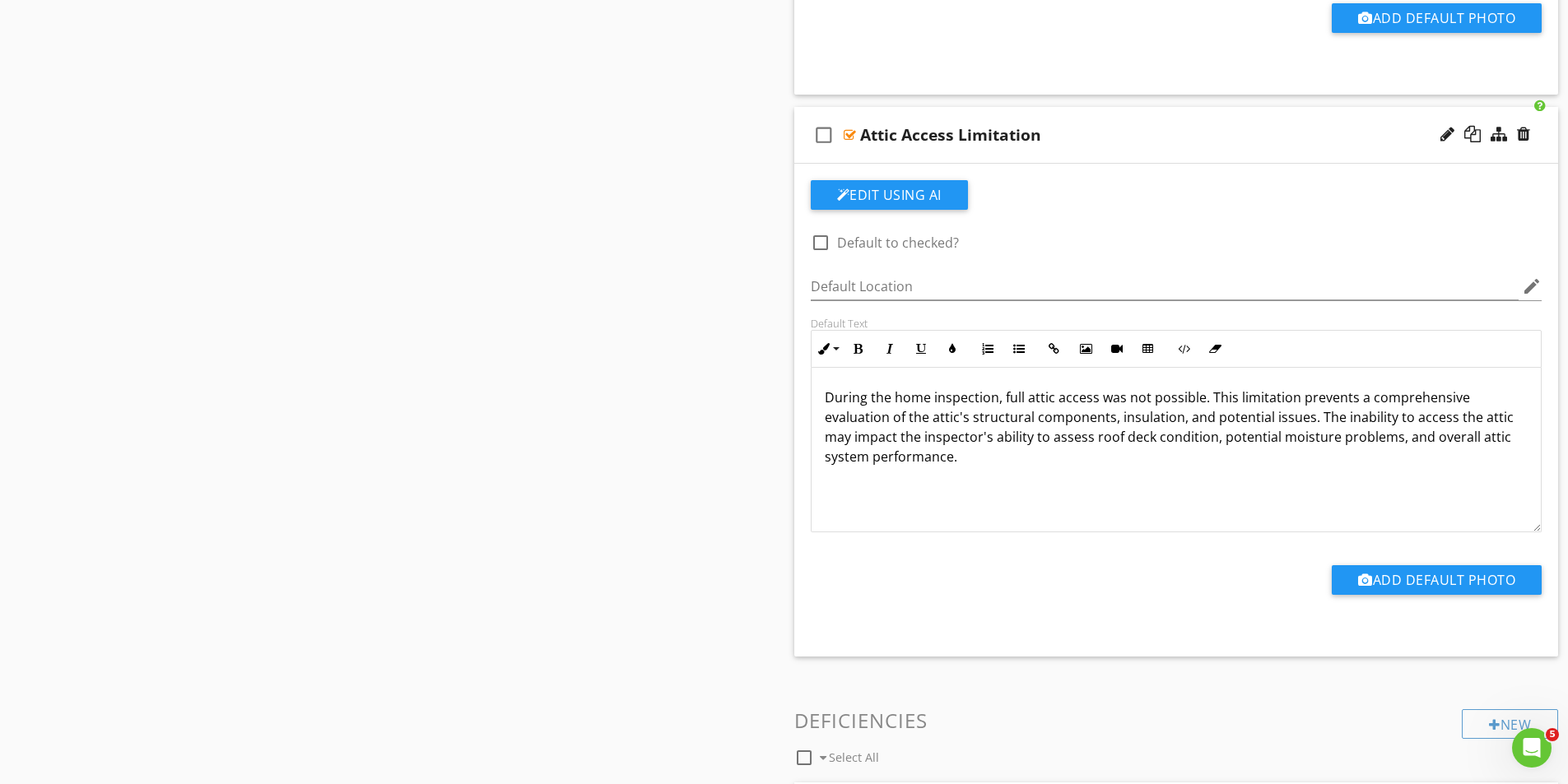
scroll to position [2582, 0]
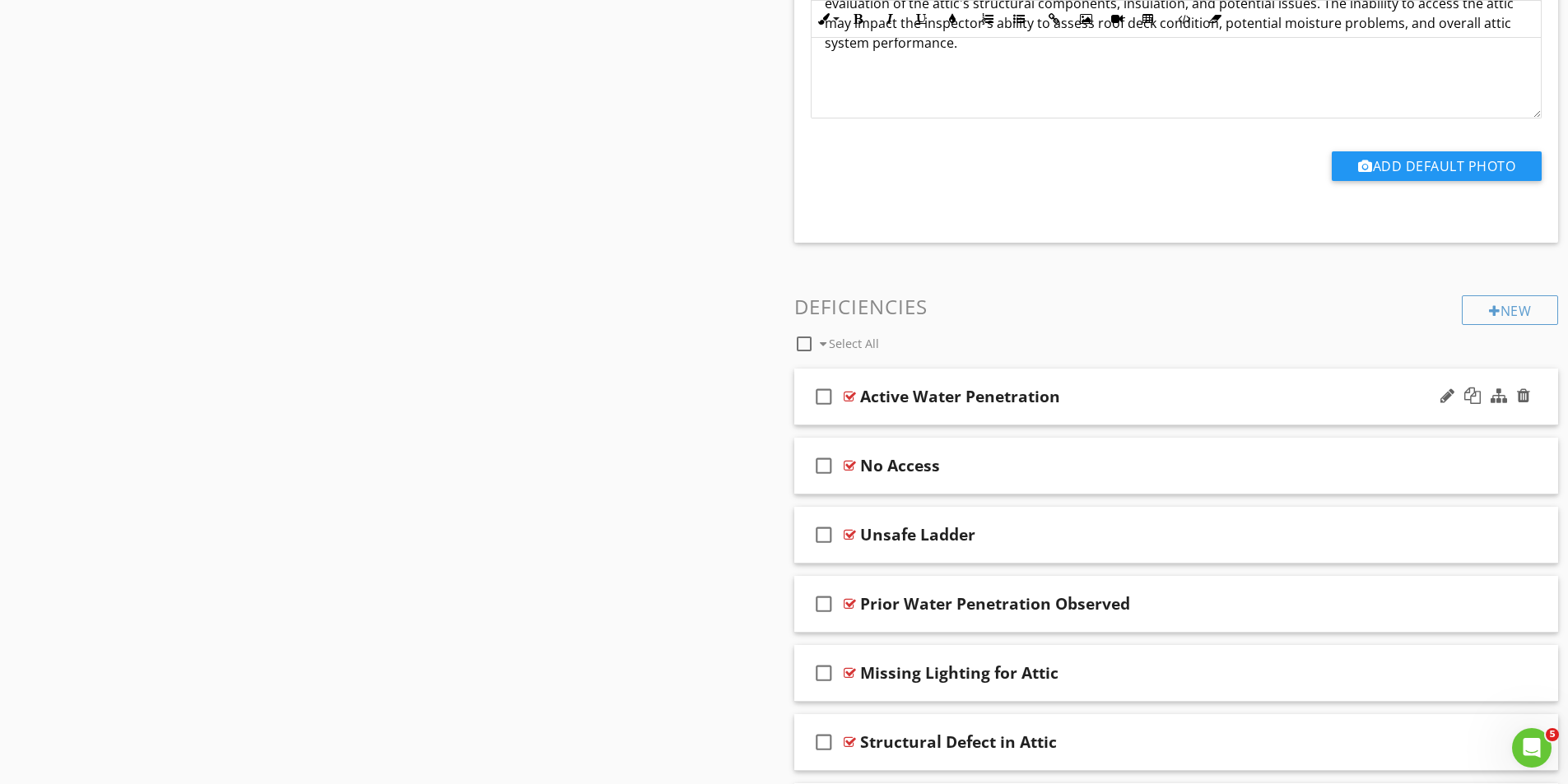
click at [845, 394] on div at bounding box center [849, 396] width 12 height 13
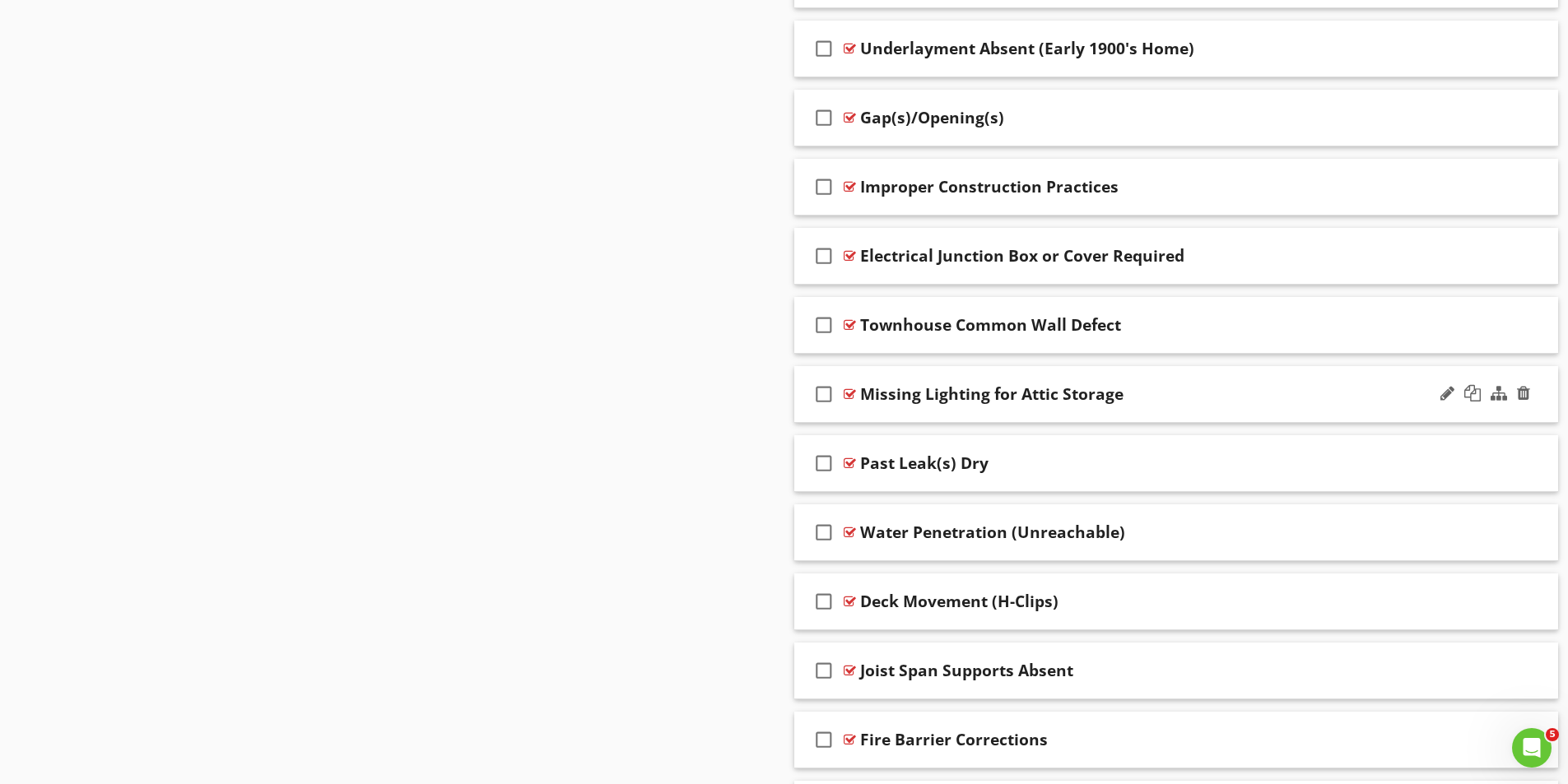
scroll to position [4392, 0]
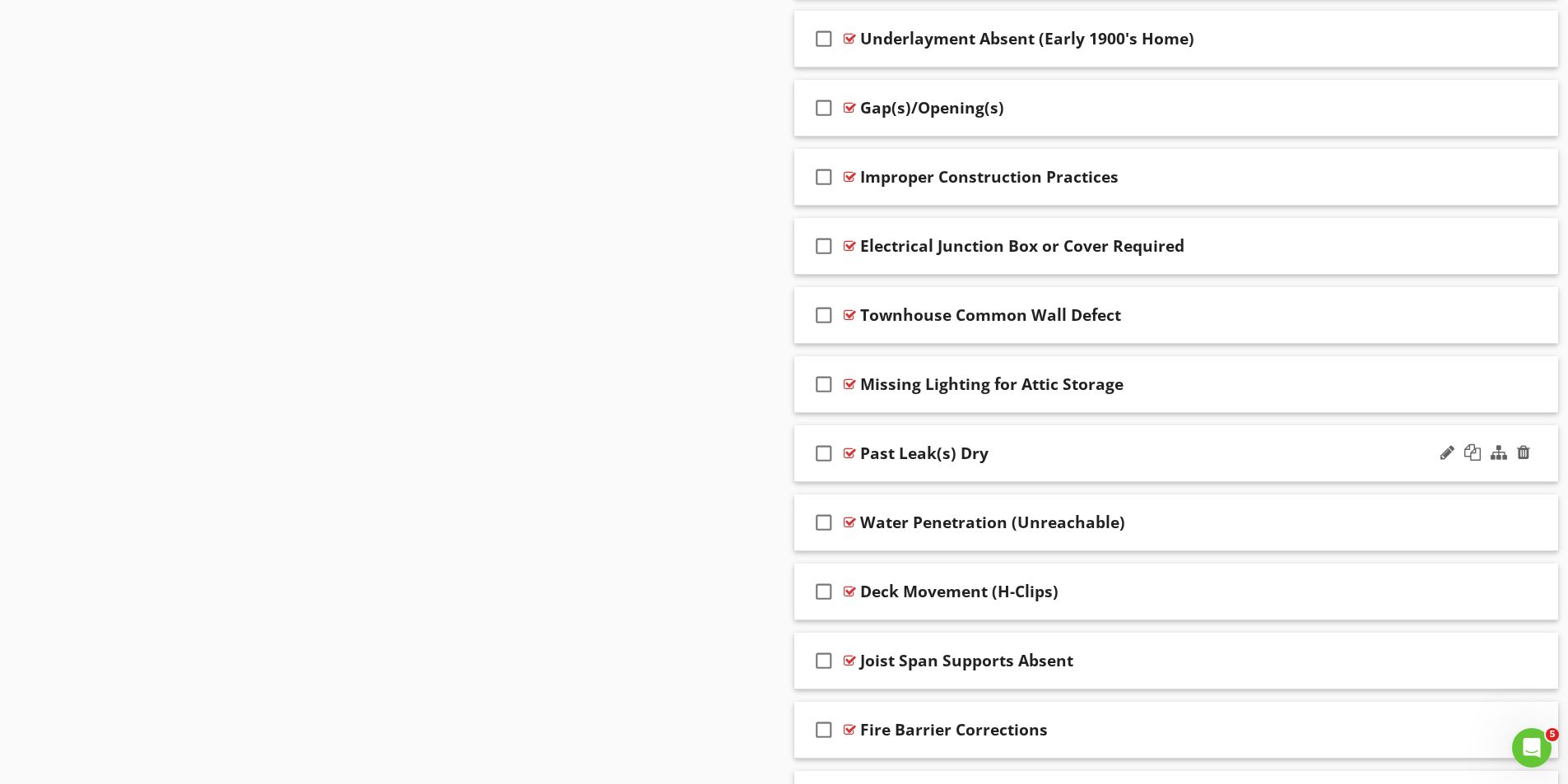
click at [852, 451] on div at bounding box center [849, 453] width 12 height 13
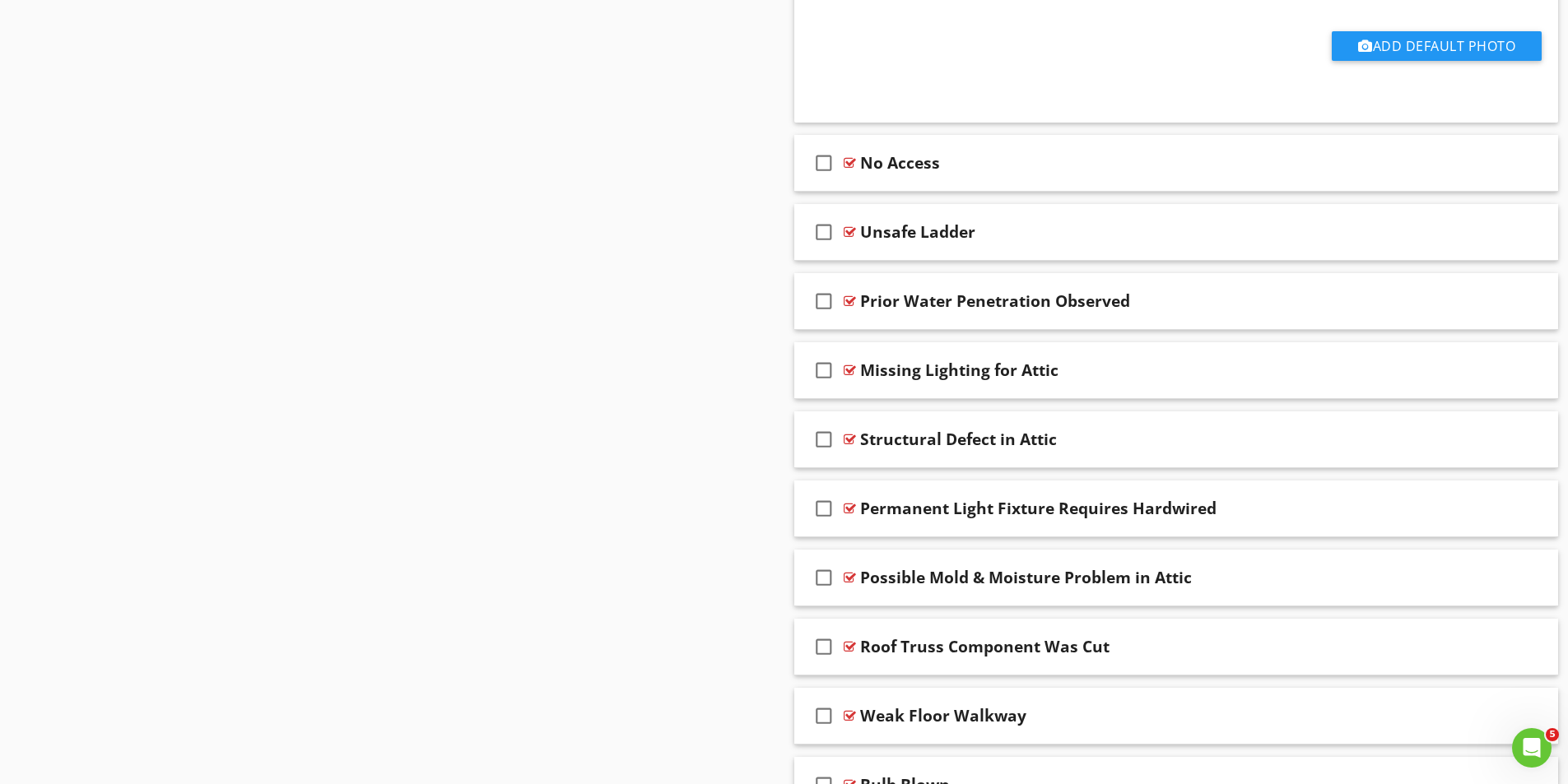
scroll to position [3322, 0]
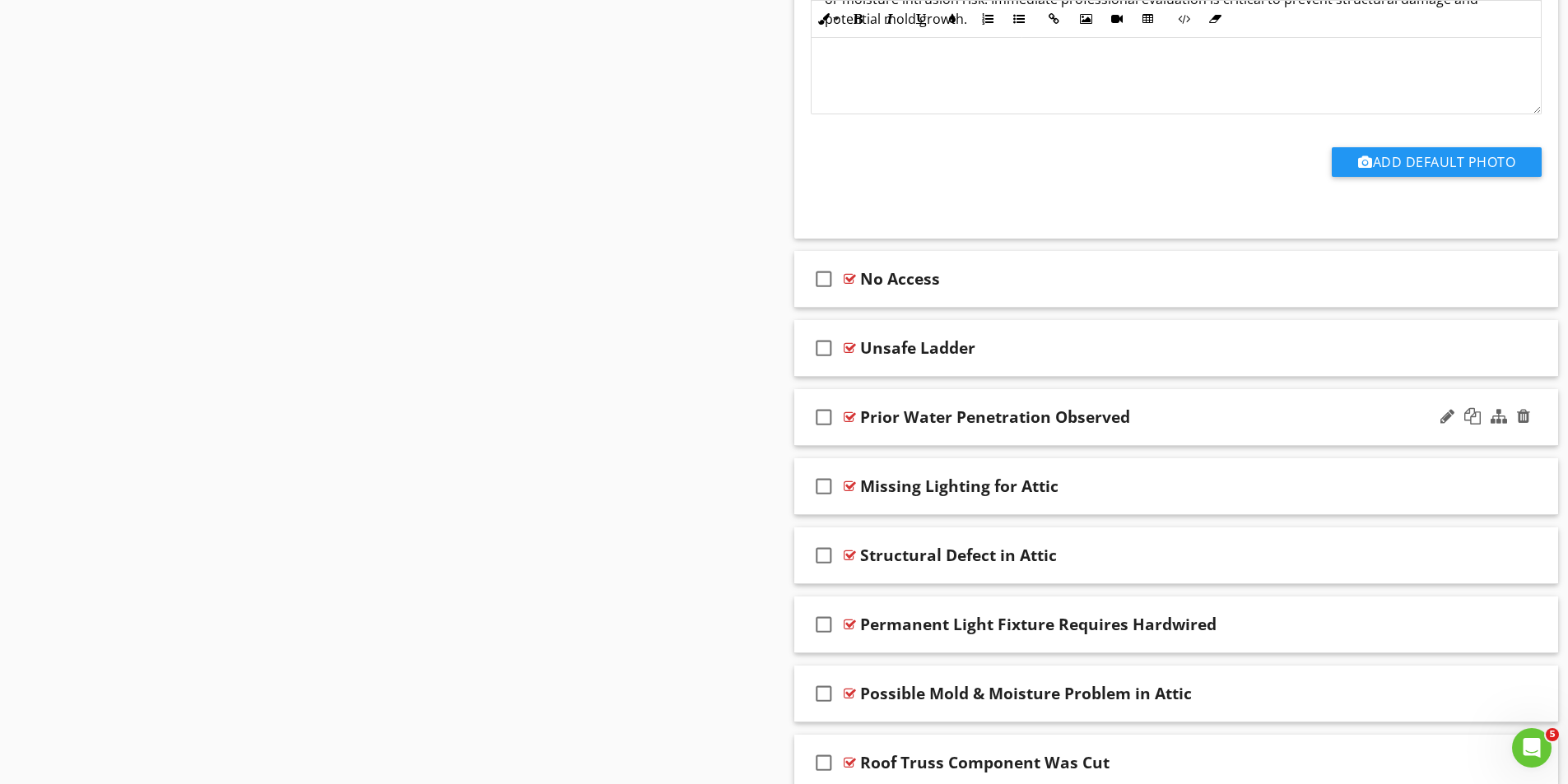
click at [848, 419] on div at bounding box center [849, 416] width 12 height 13
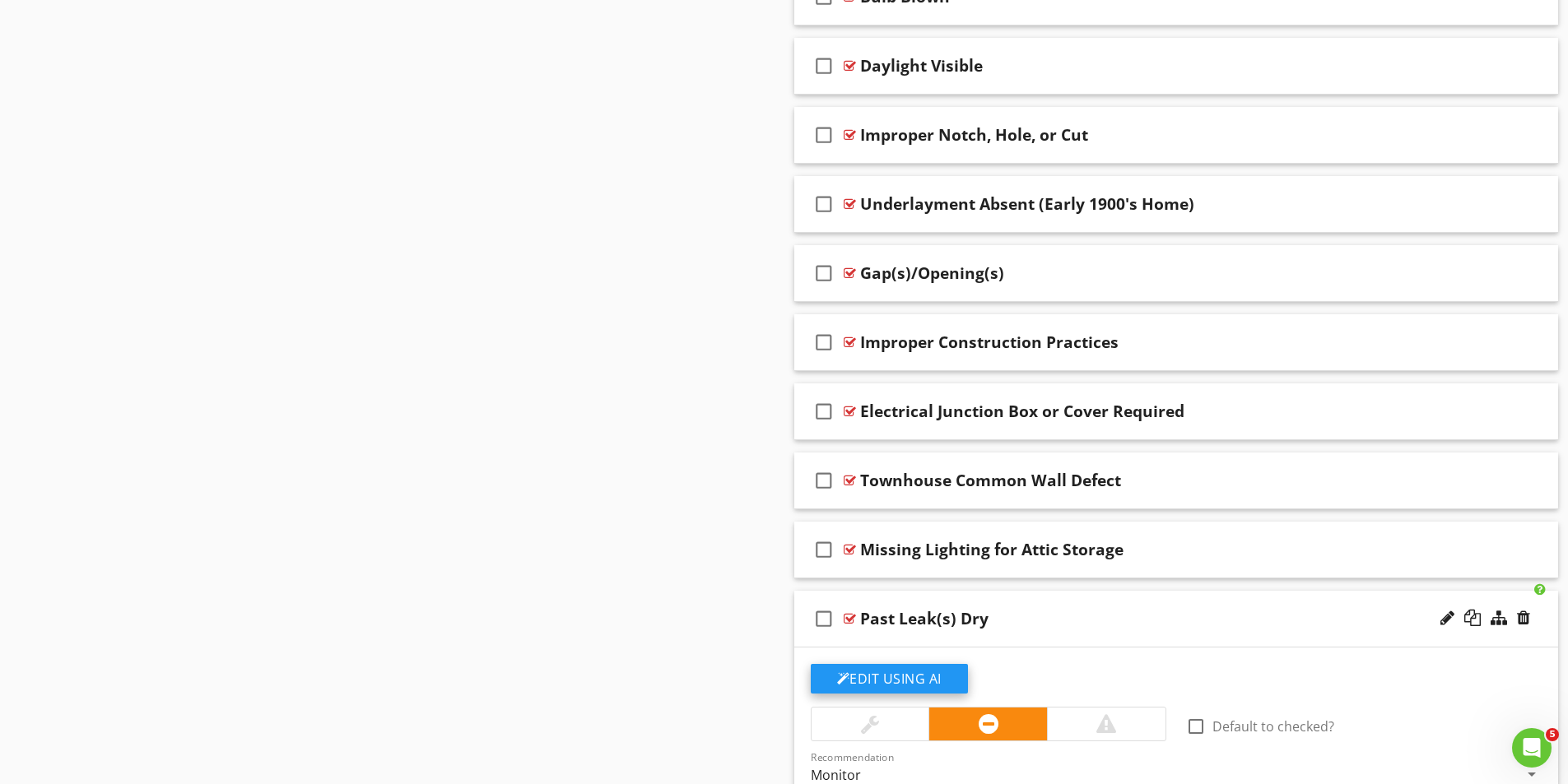
scroll to position [4886, 0]
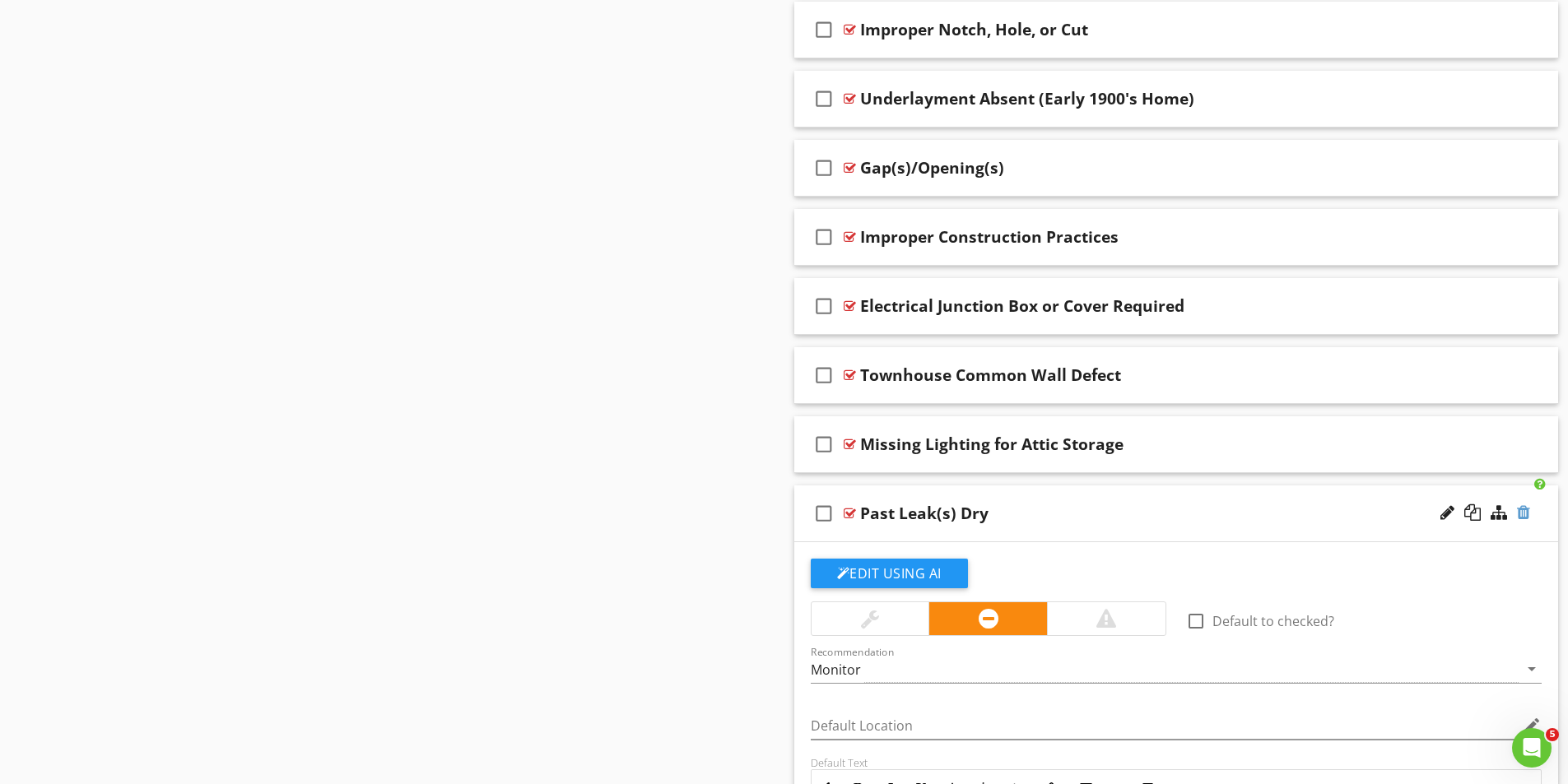
click at [1524, 515] on div at bounding box center [1523, 512] width 13 height 17
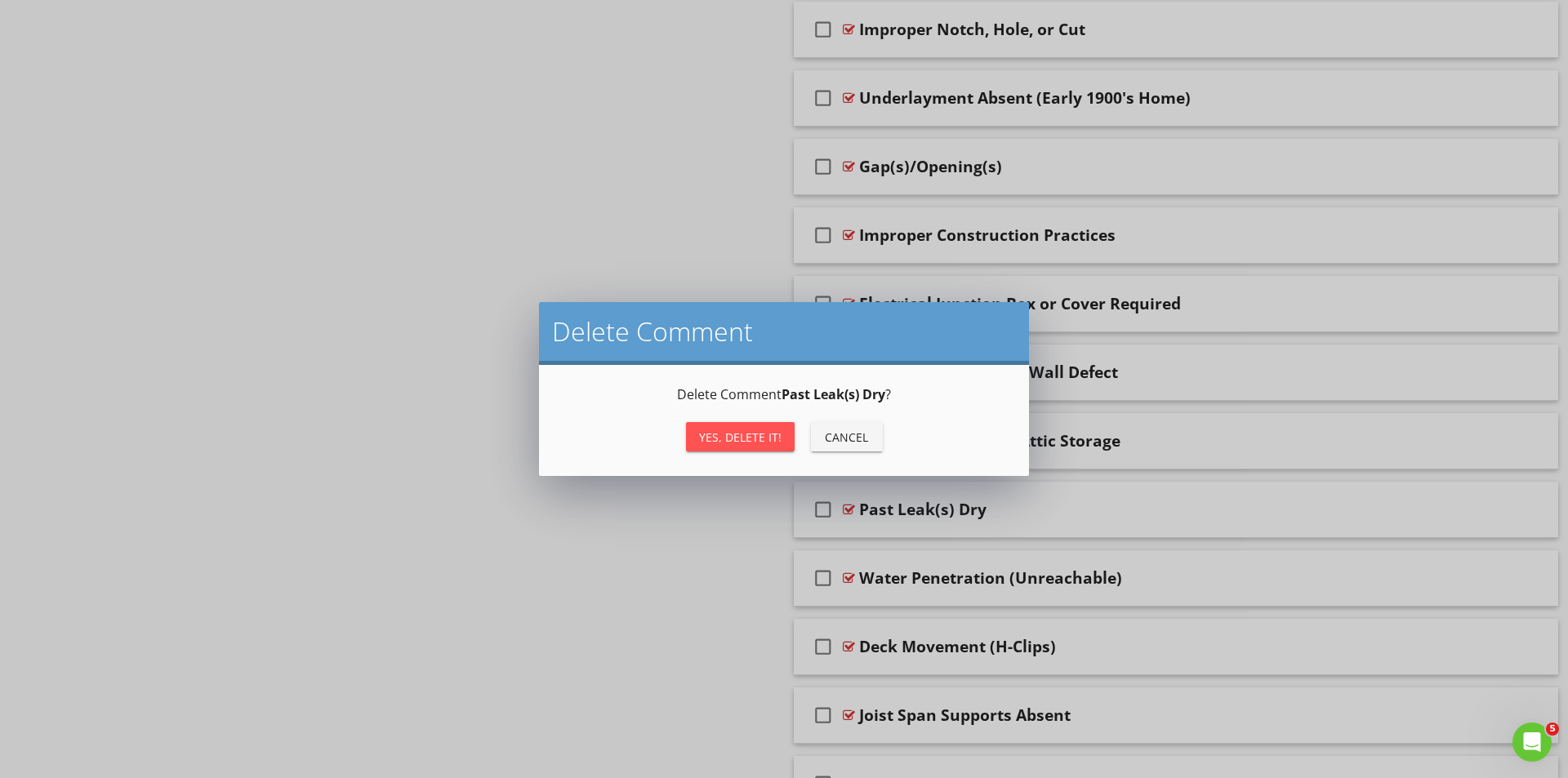
click at [762, 431] on div "Yes, Delete it!" at bounding box center [740, 437] width 82 height 17
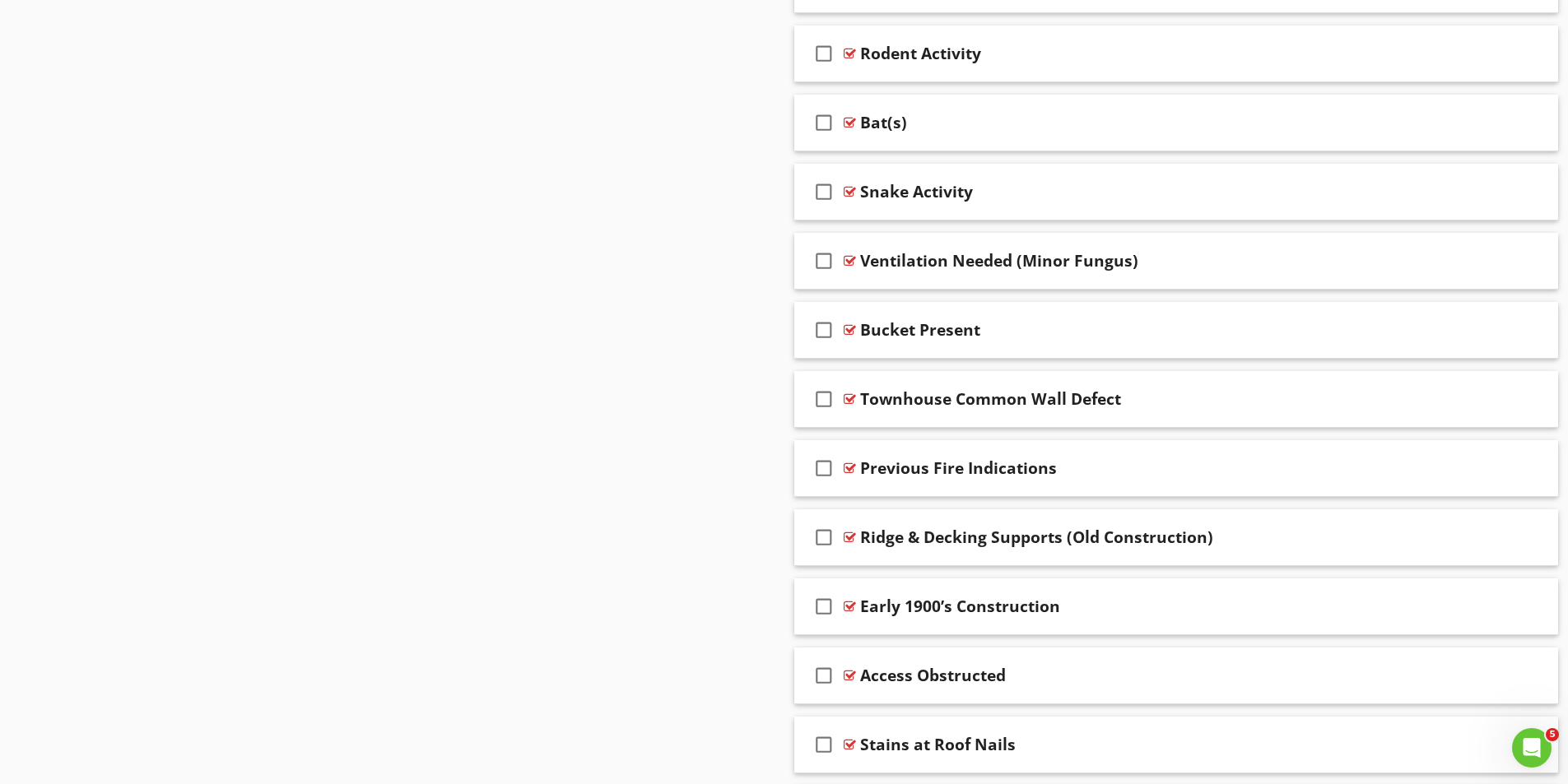
scroll to position [5709, 0]
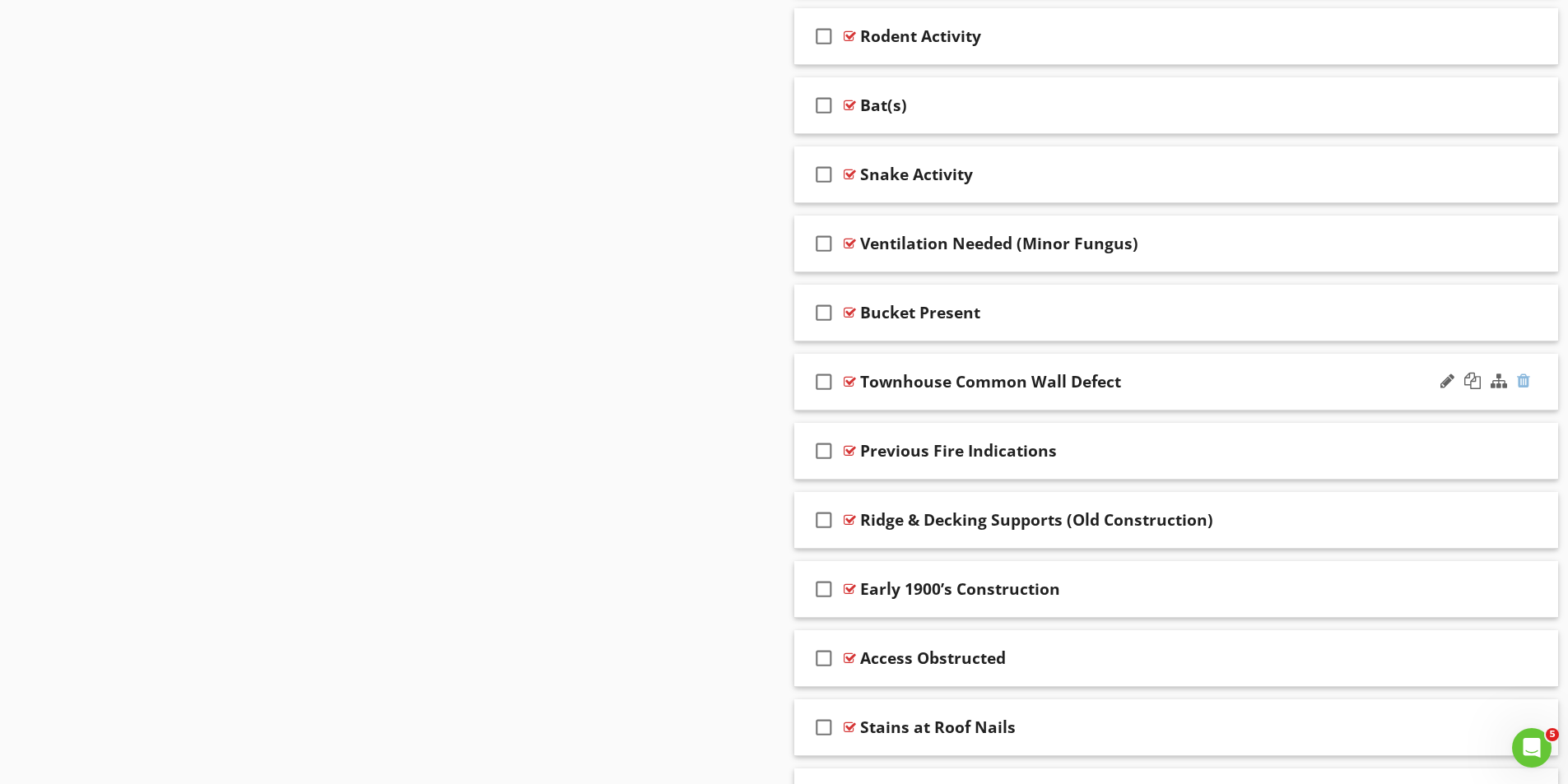
click at [1528, 378] on div at bounding box center [1523, 381] width 13 height 17
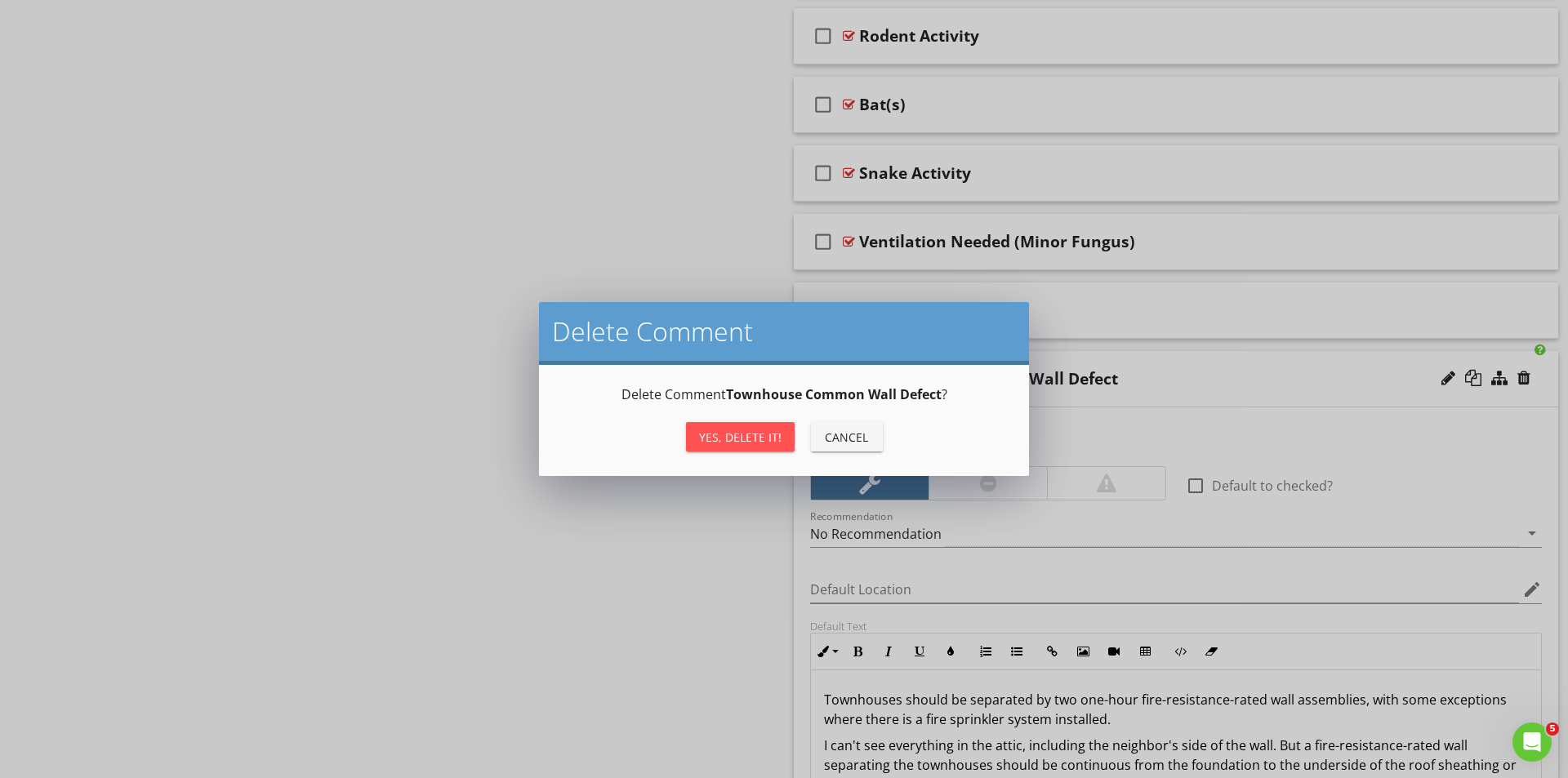
click at [743, 443] on div "Yes, Delete it!" at bounding box center [740, 437] width 82 height 17
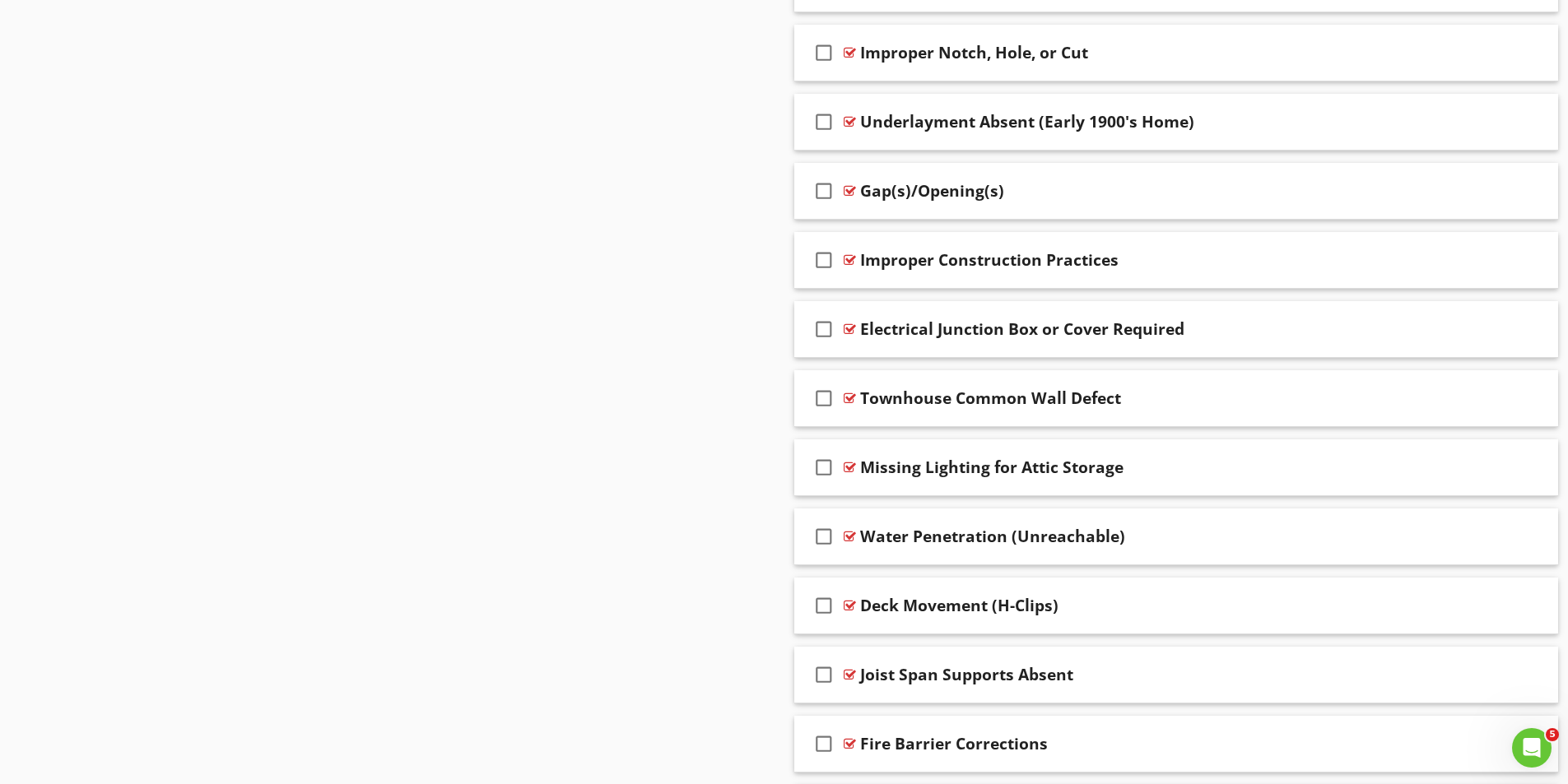
scroll to position [4557, 0]
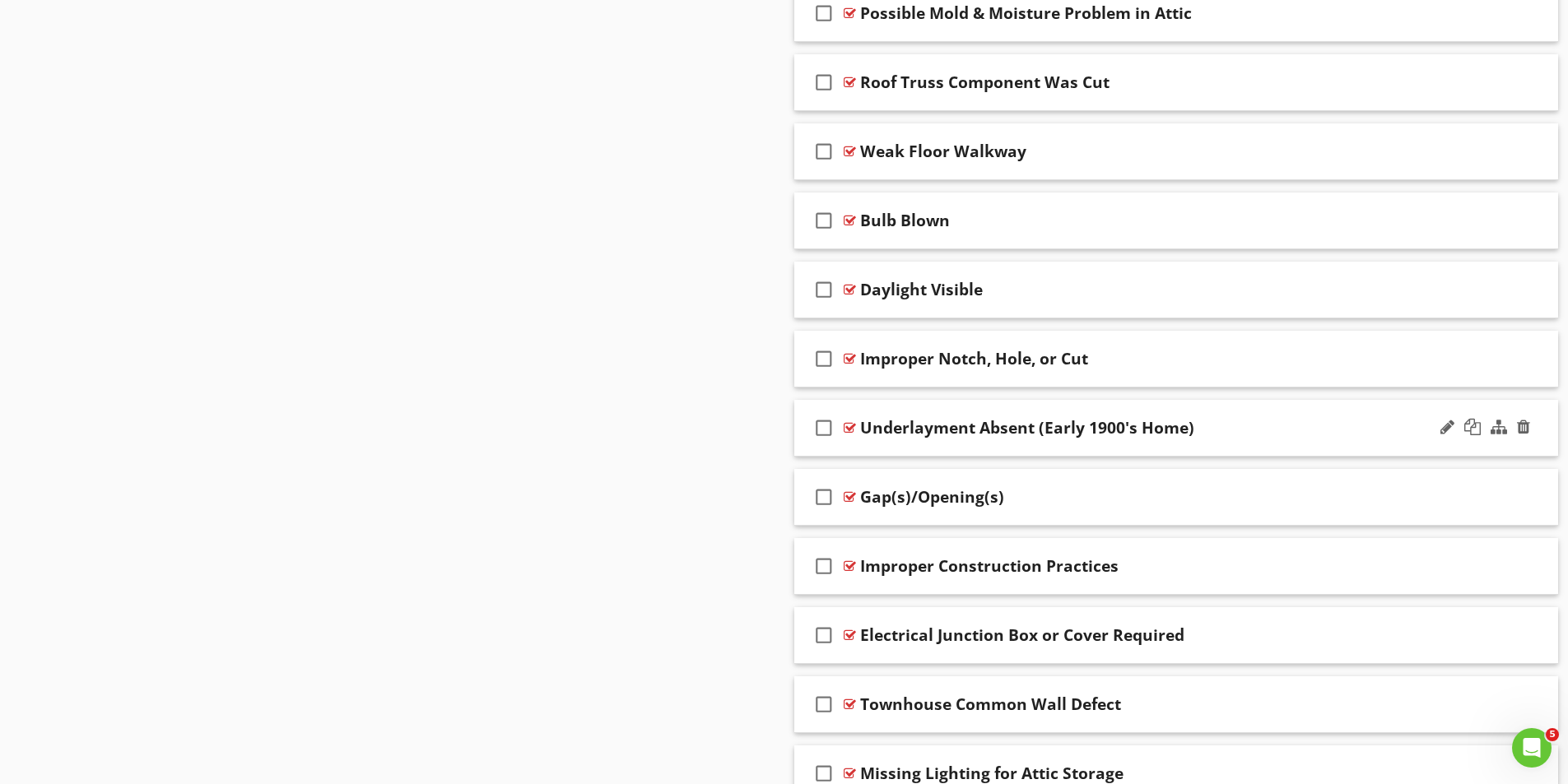
click at [847, 424] on div at bounding box center [849, 428] width 12 height 13
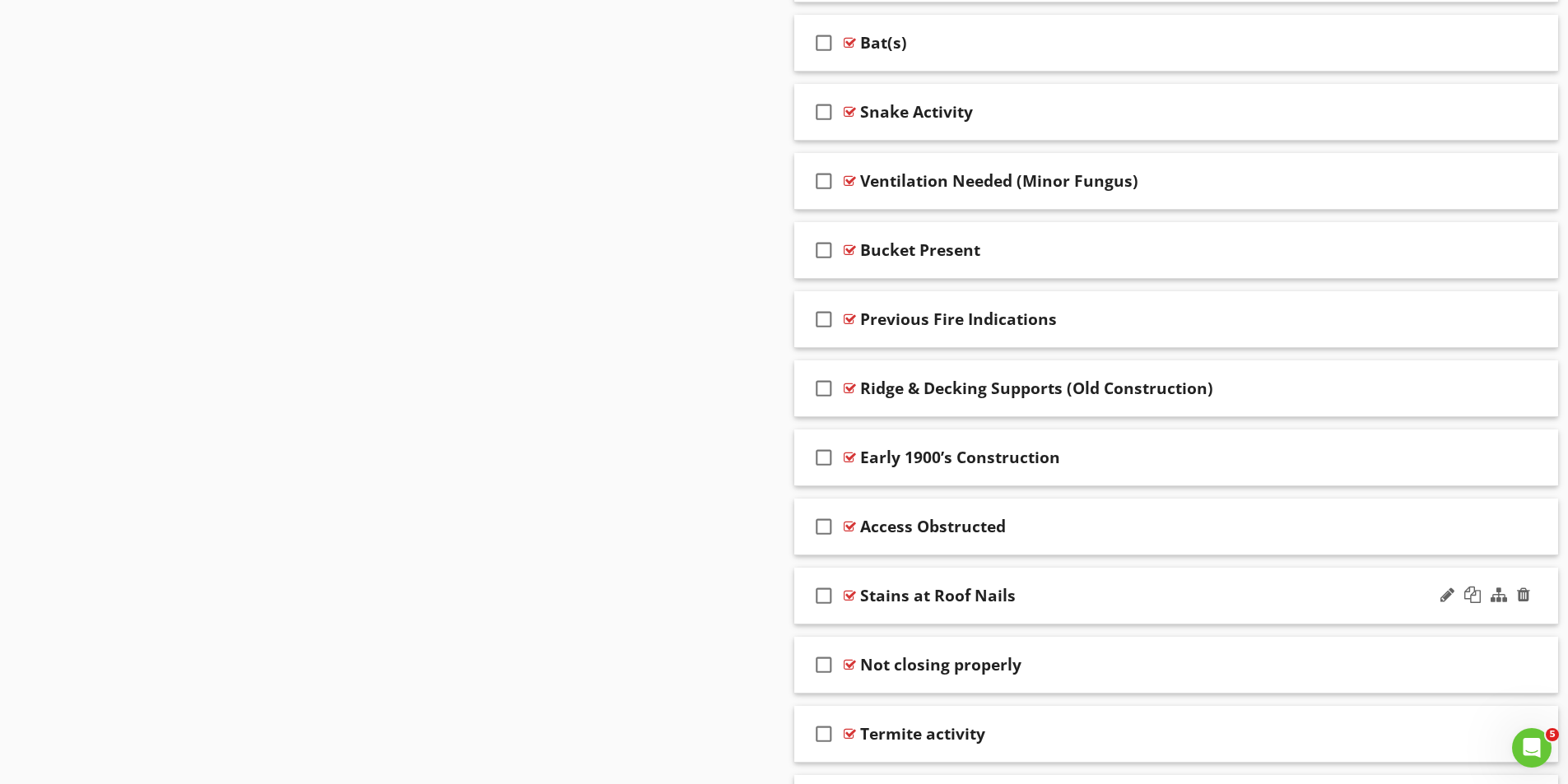
scroll to position [6367, 0]
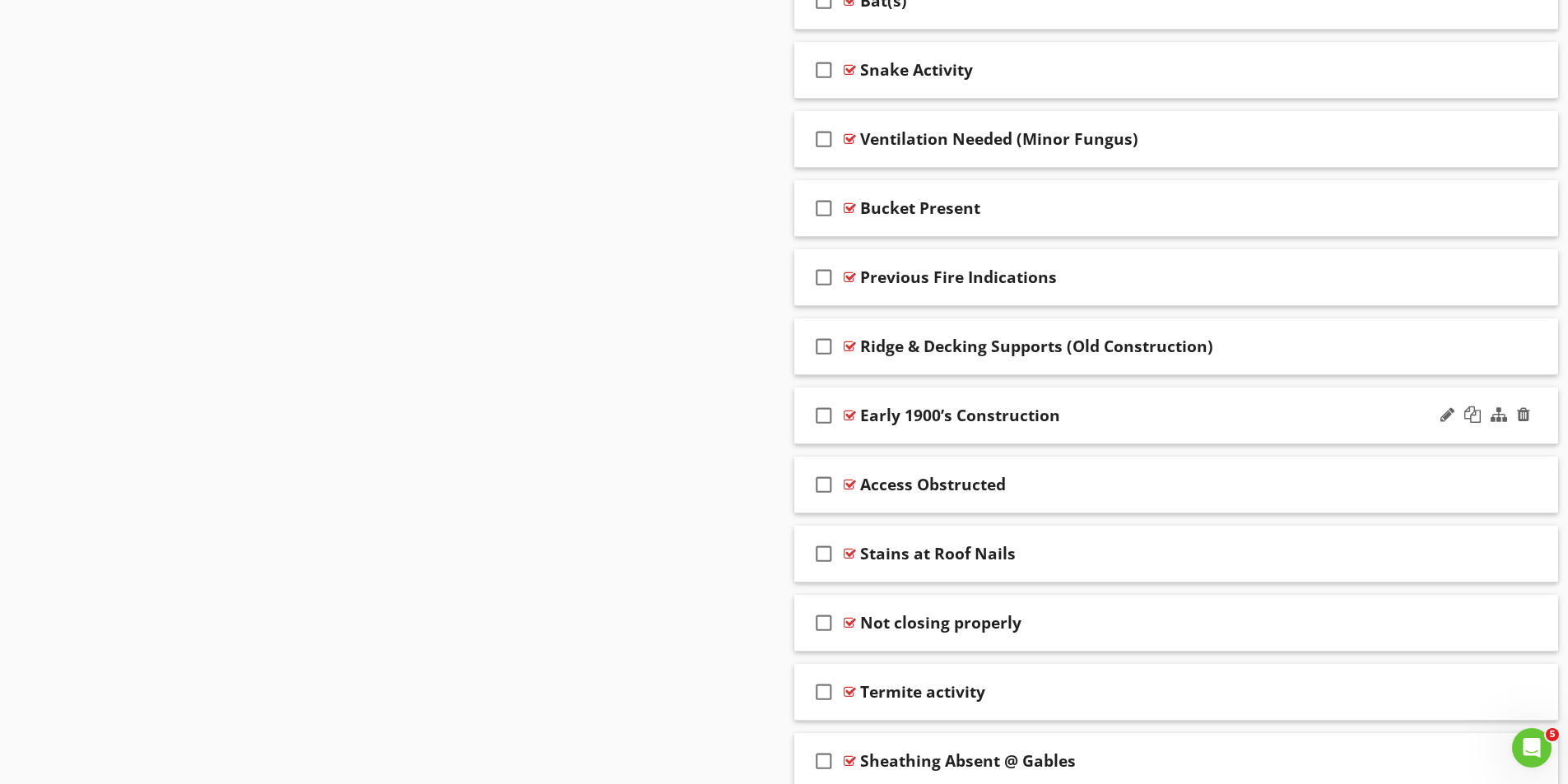
click at [850, 416] on div at bounding box center [849, 416] width 12 height 13
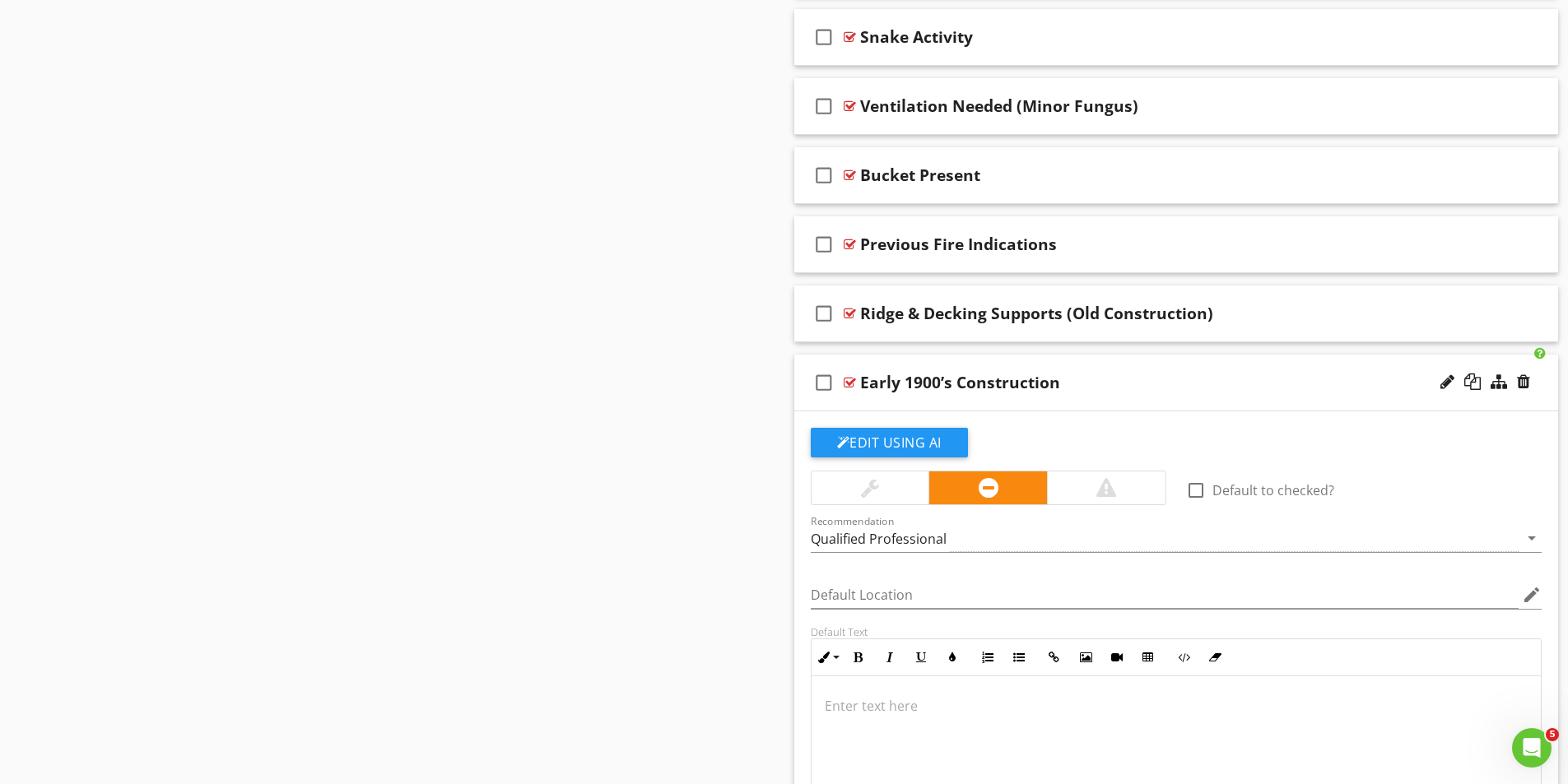
scroll to position [6532, 0]
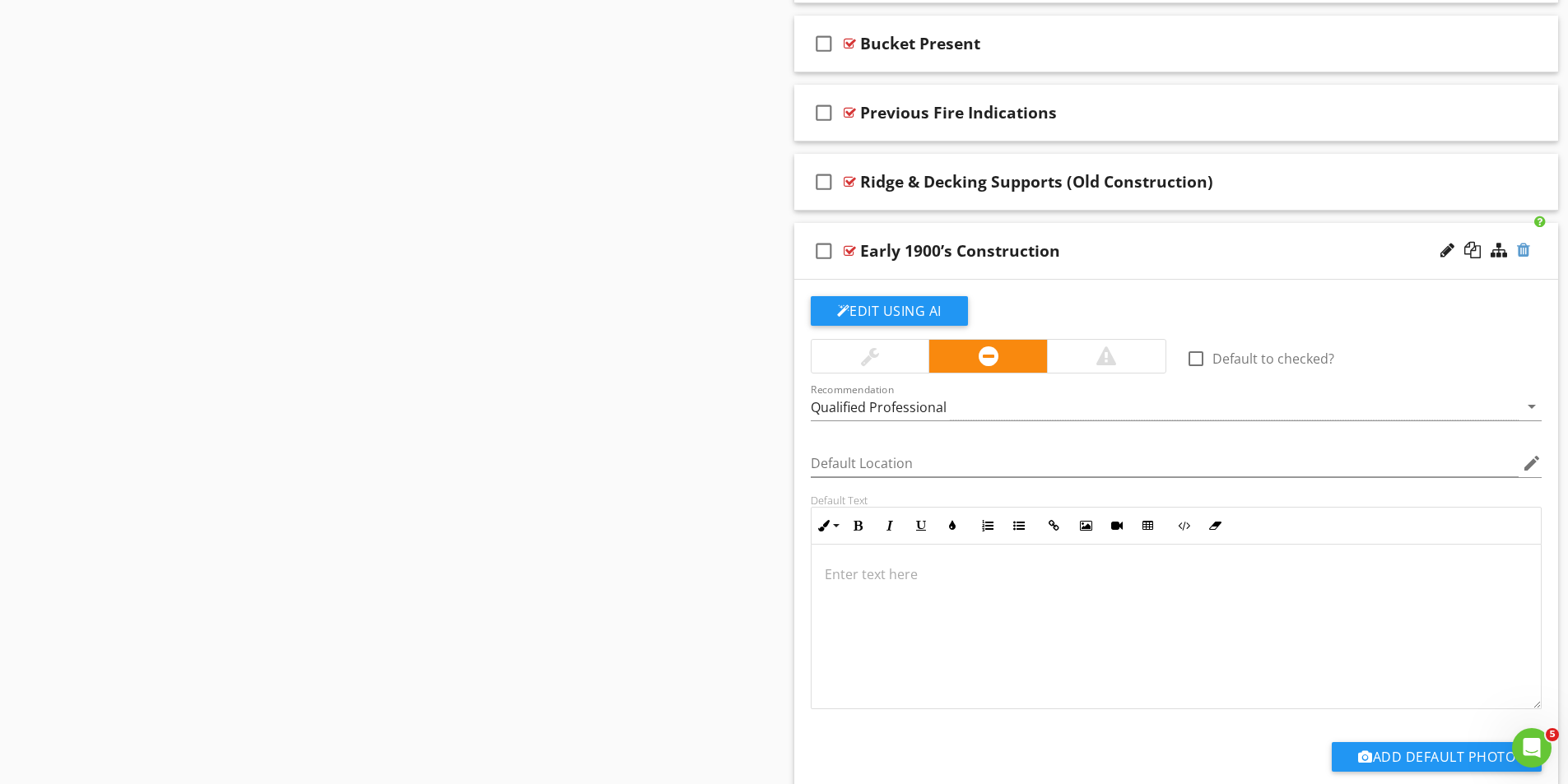
click at [1524, 246] on div at bounding box center [1523, 250] width 13 height 17
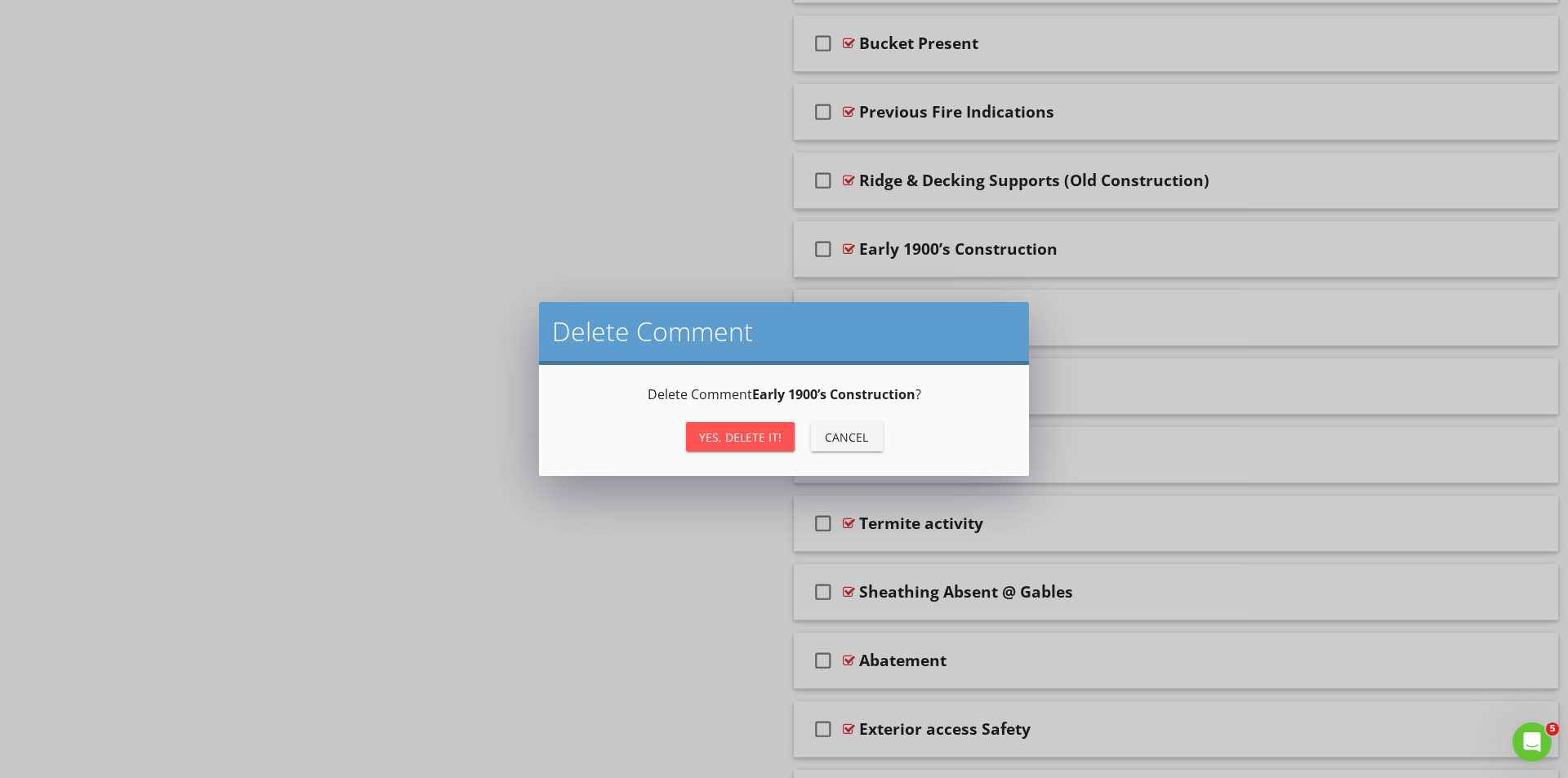
click at [724, 429] on div "Yes, Delete it!" at bounding box center [740, 437] width 82 height 17
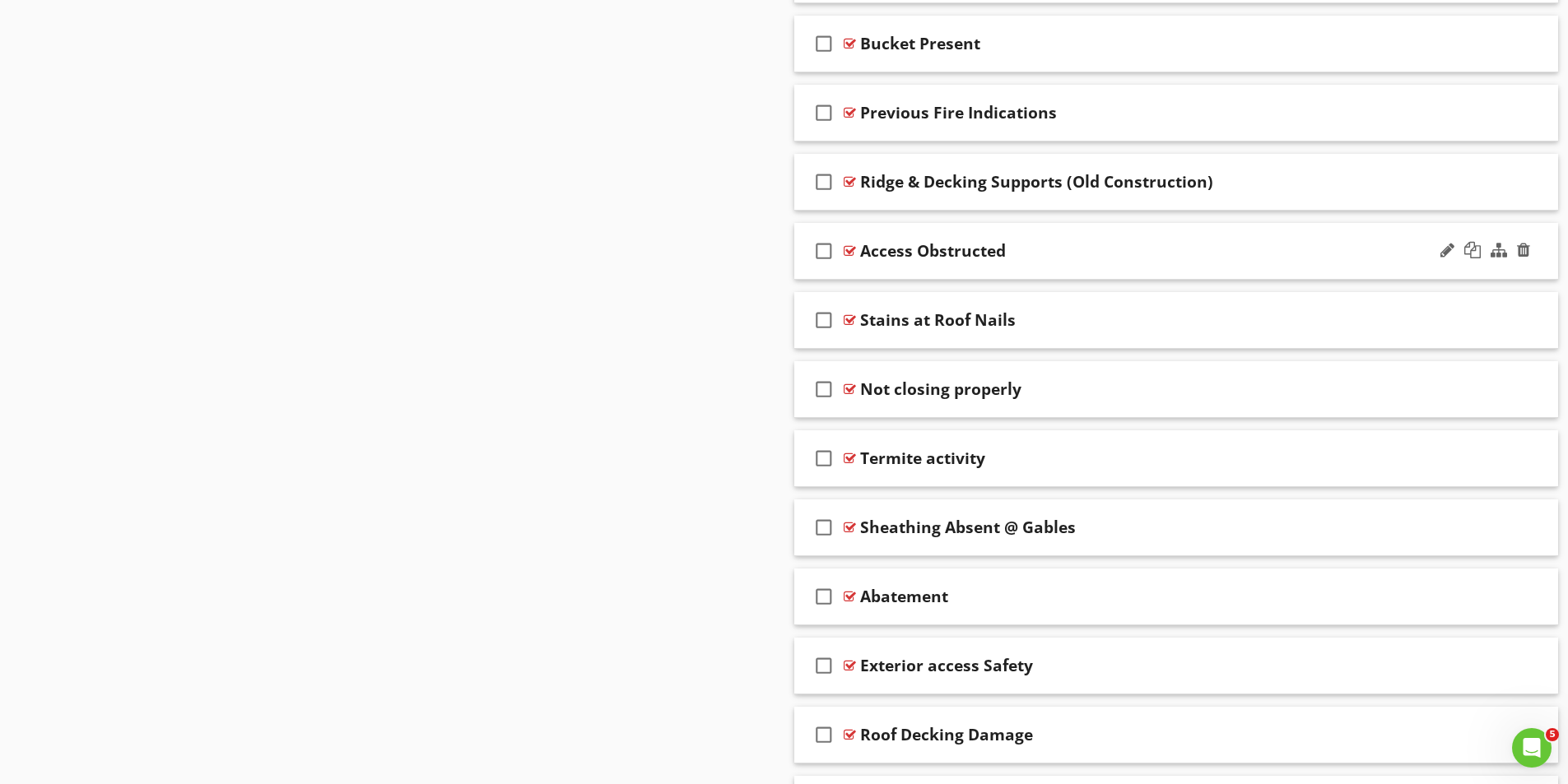
click at [852, 249] on div at bounding box center [849, 251] width 12 height 13
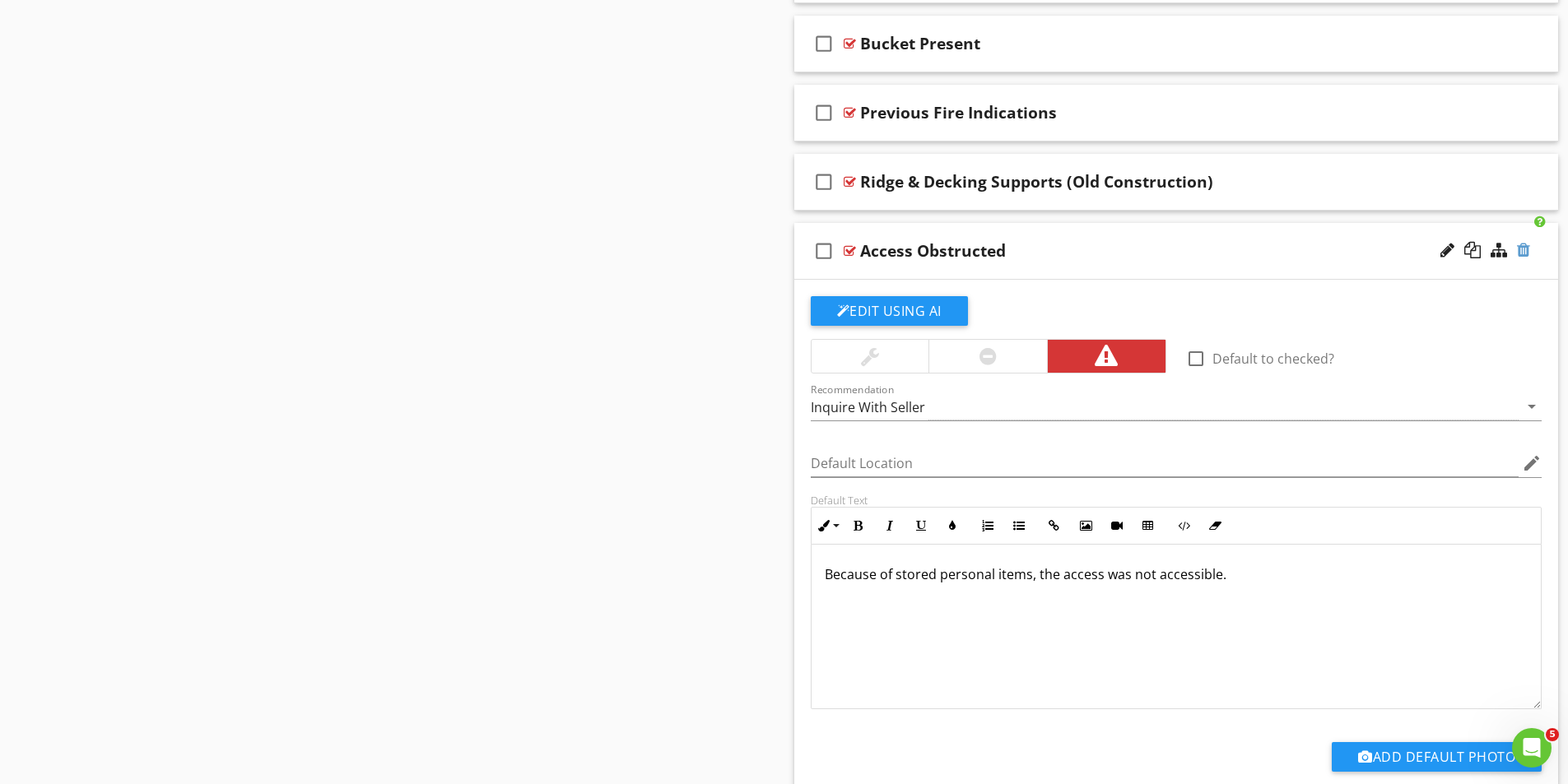
click at [1526, 251] on div at bounding box center [1523, 250] width 13 height 17
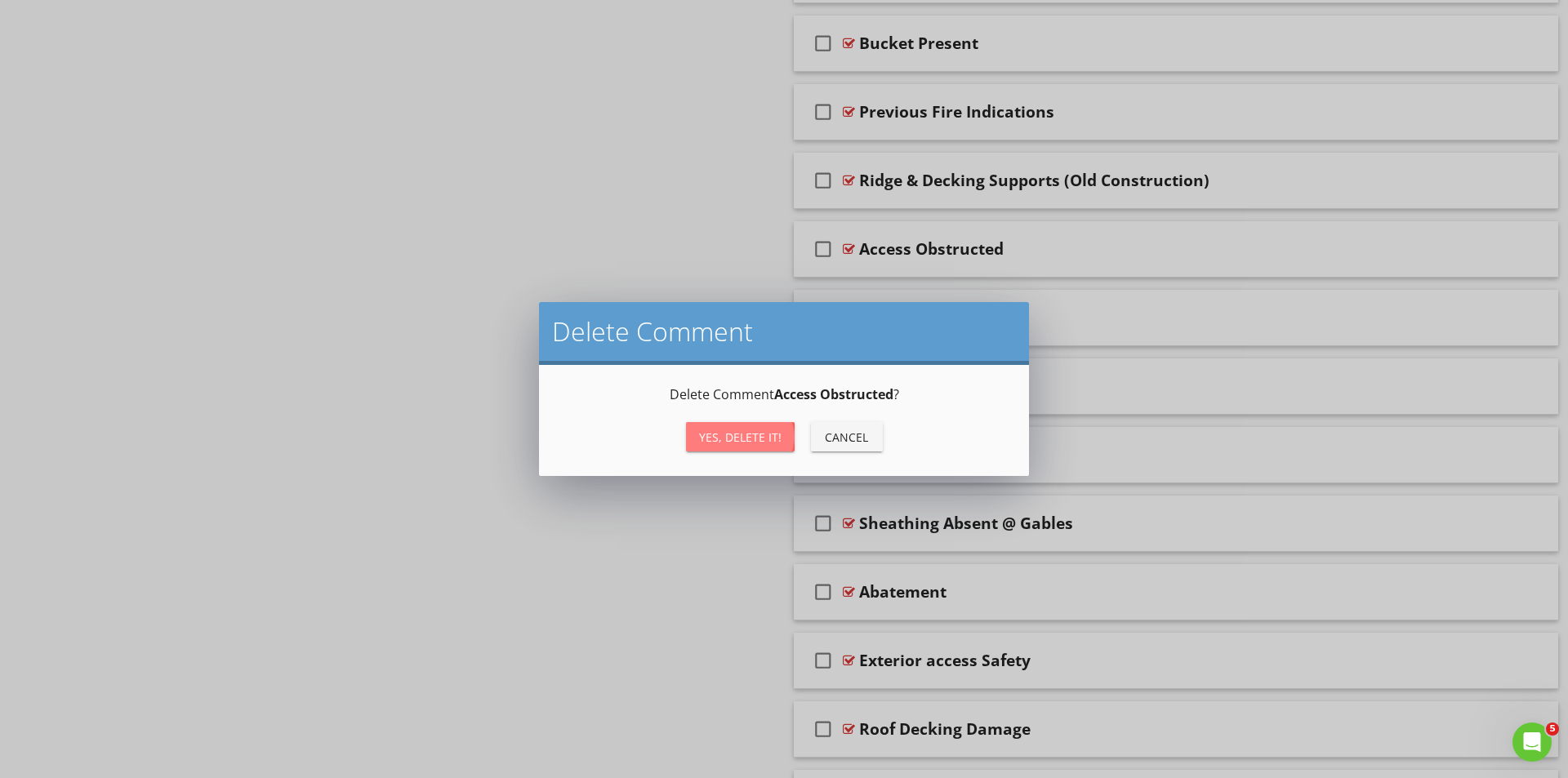
click at [747, 437] on div "Yes, Delete it!" at bounding box center [740, 437] width 82 height 17
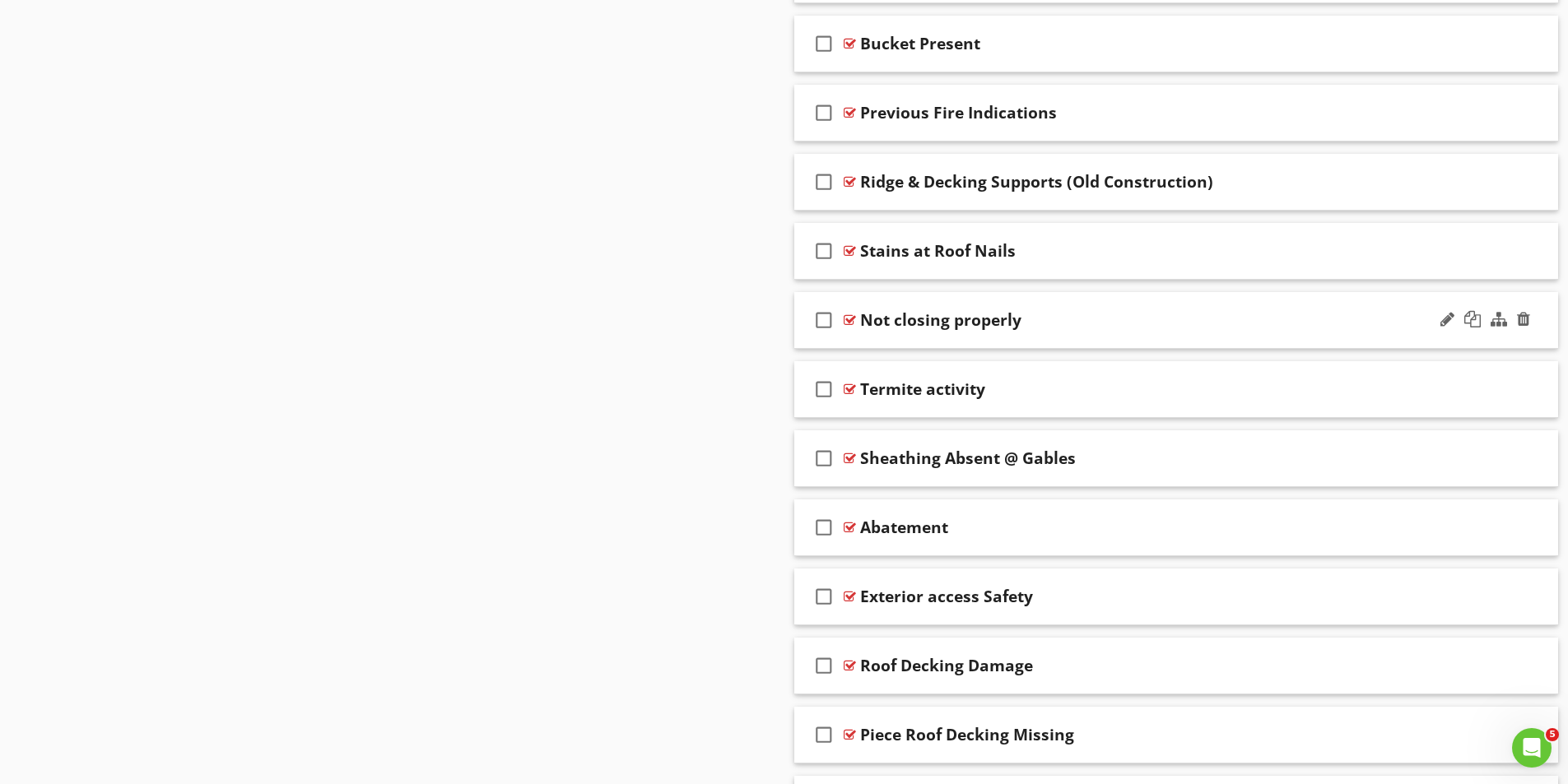
click at [853, 319] on div at bounding box center [849, 320] width 12 height 13
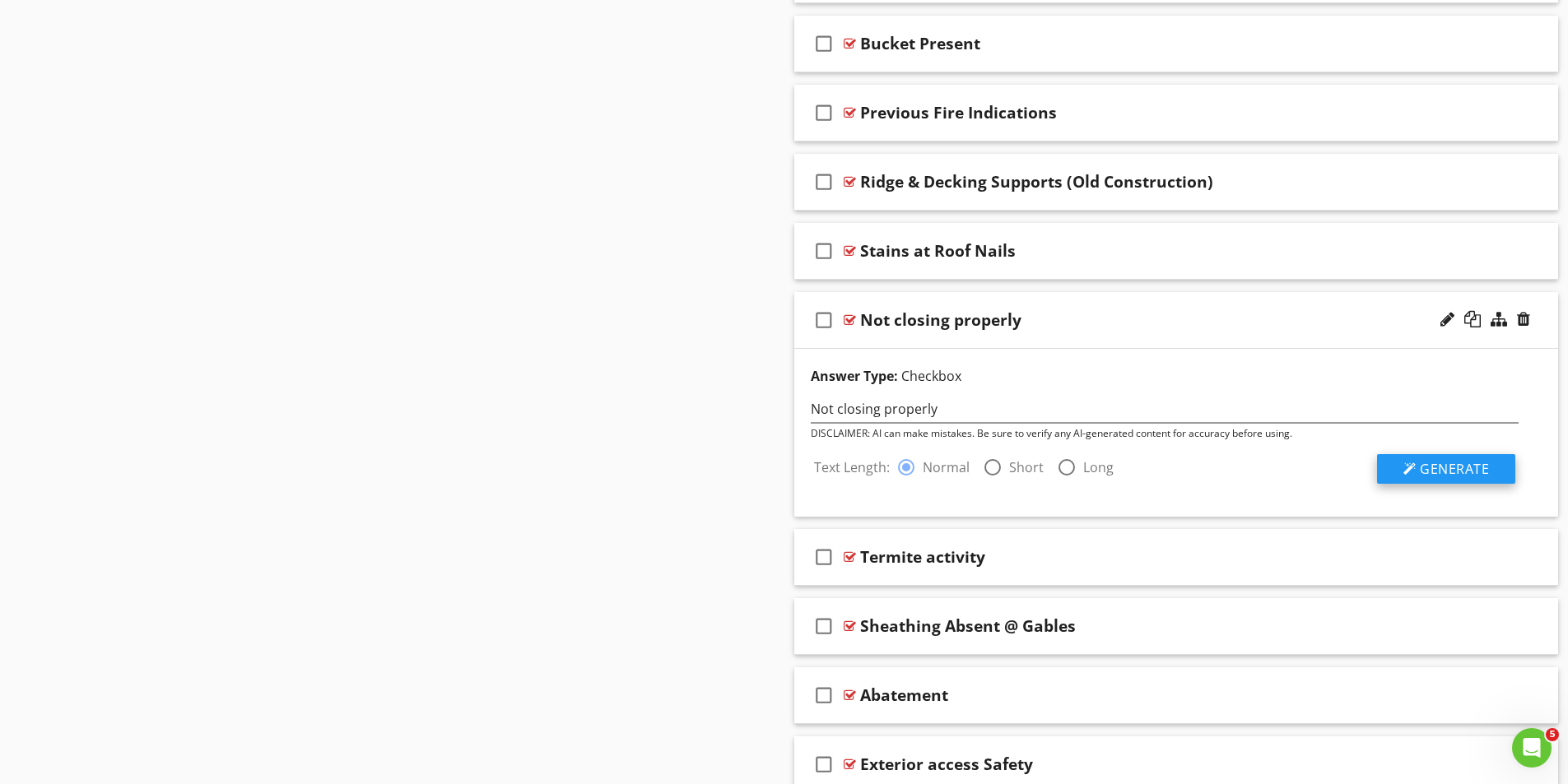
click at [1456, 467] on span "Generate" at bounding box center [1454, 469] width 69 height 18
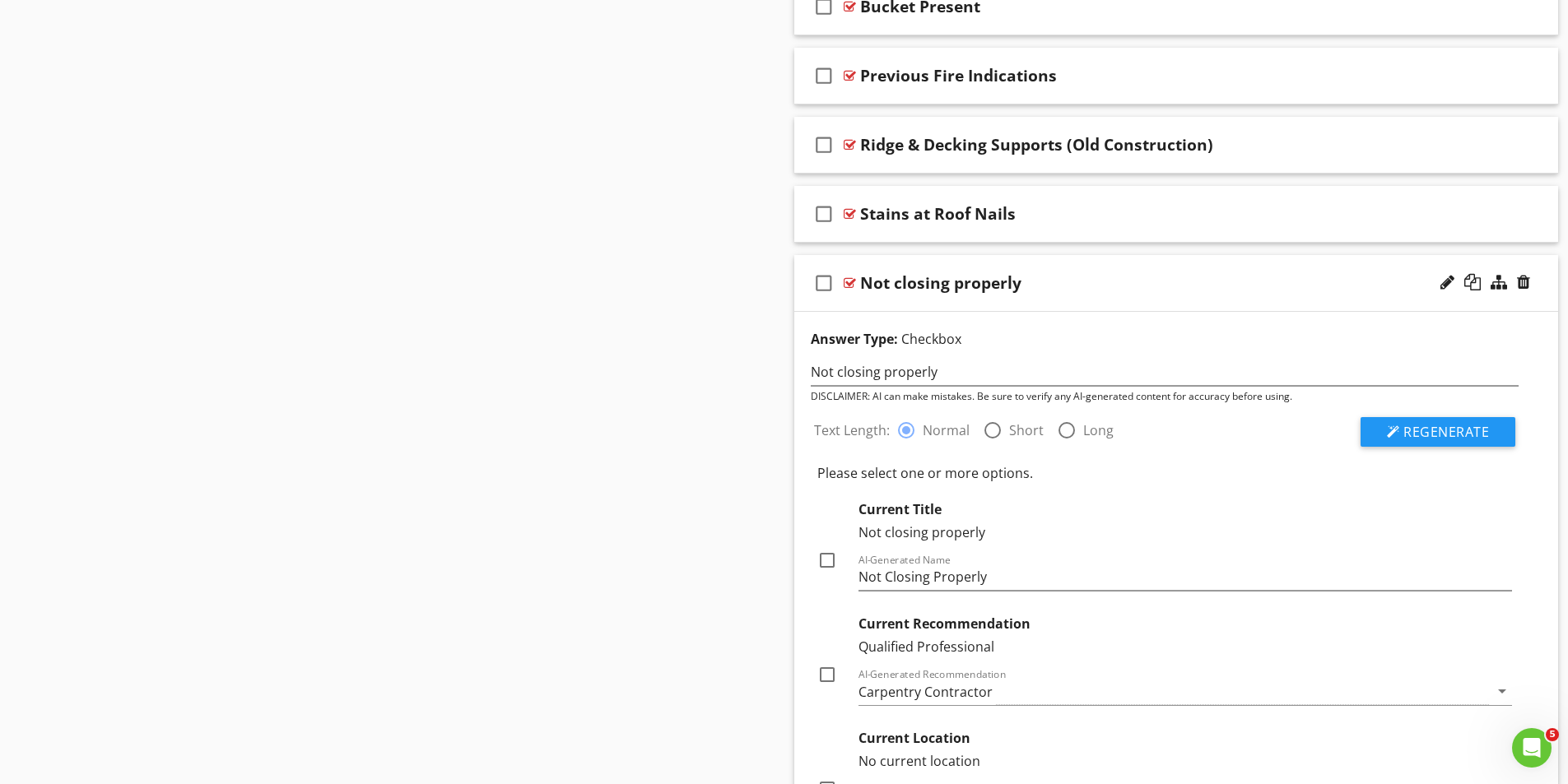
scroll to position [6779, 0]
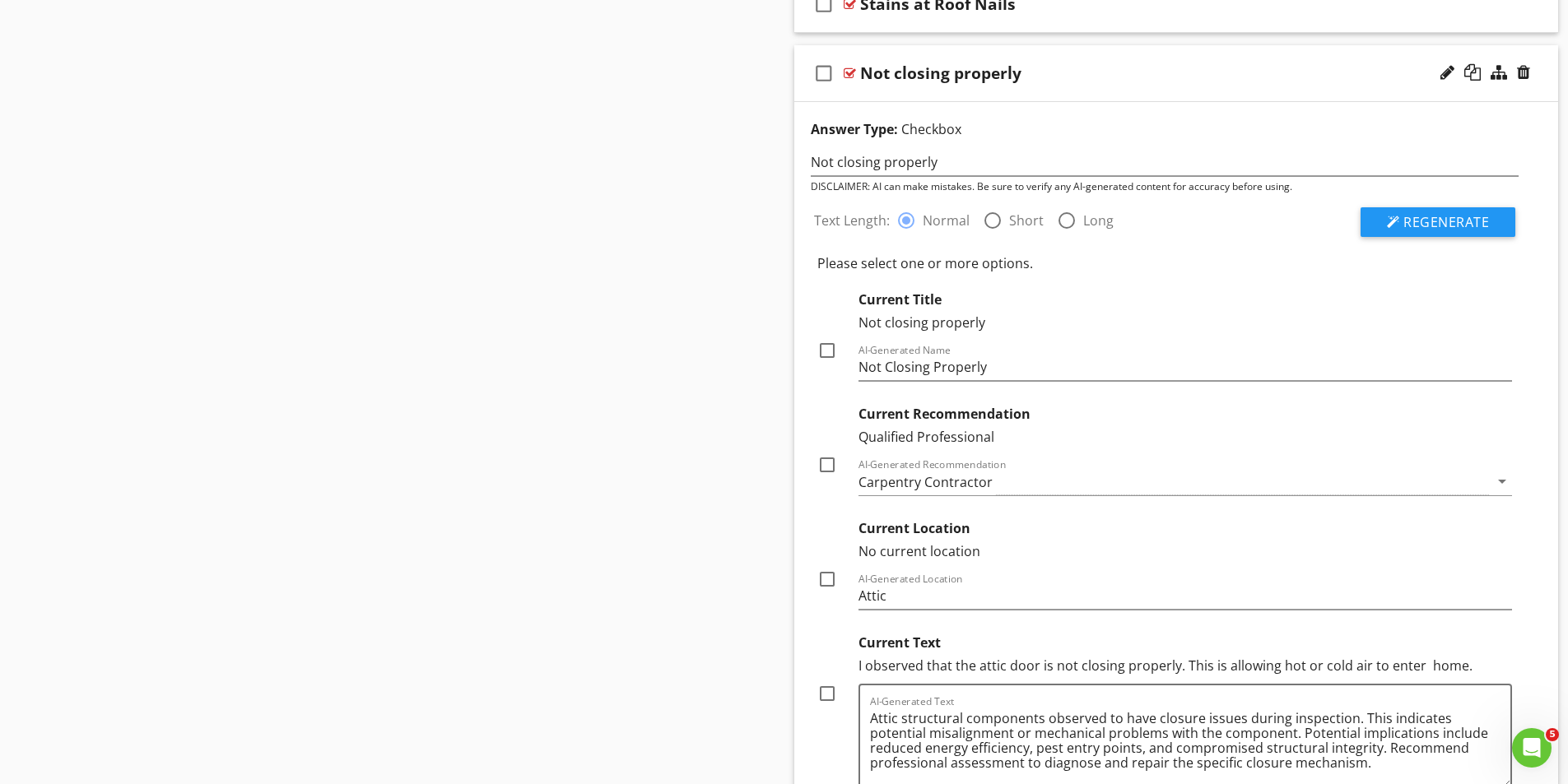
click at [827, 463] on div at bounding box center [827, 465] width 28 height 28
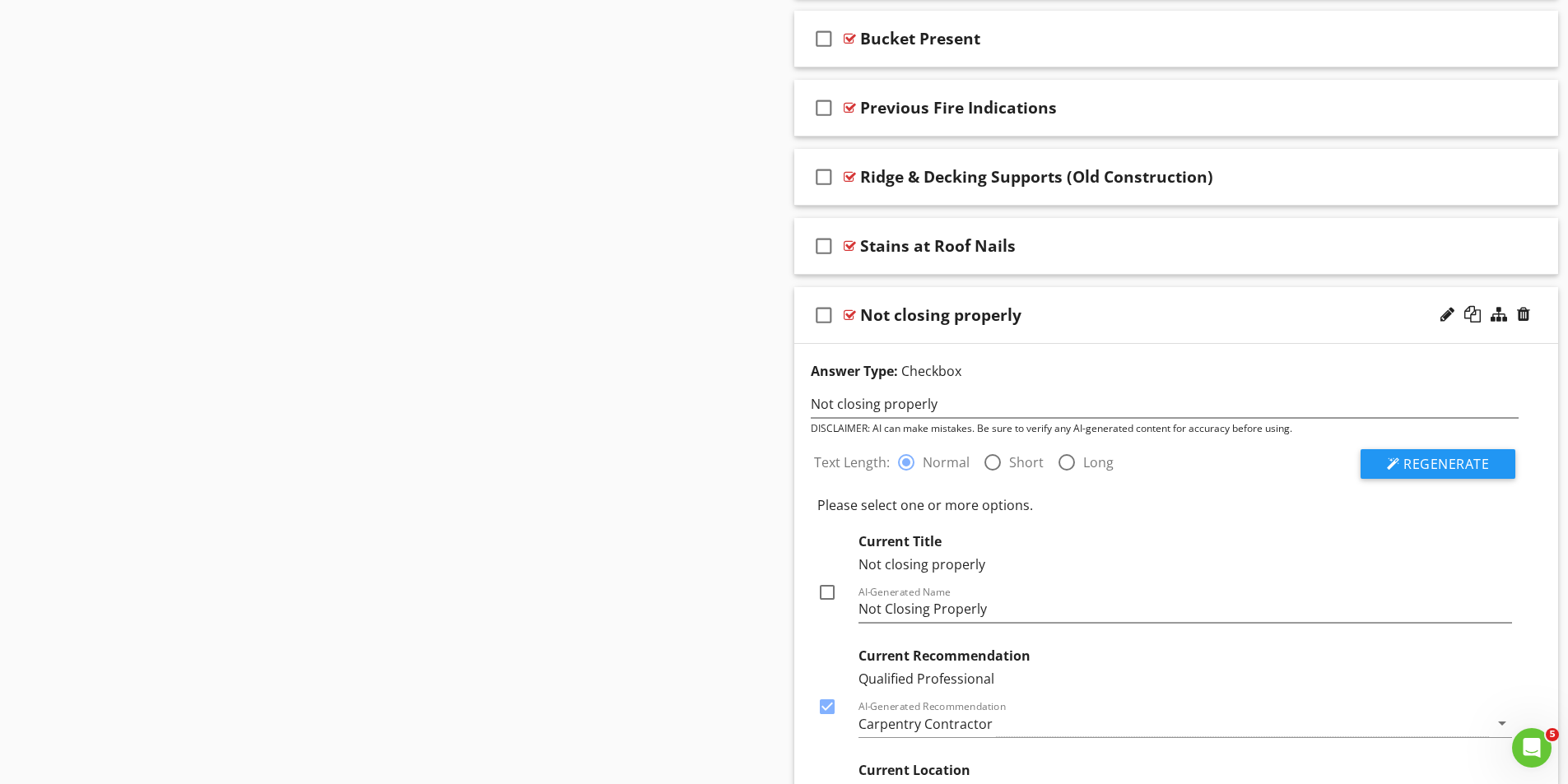
scroll to position [6532, 0]
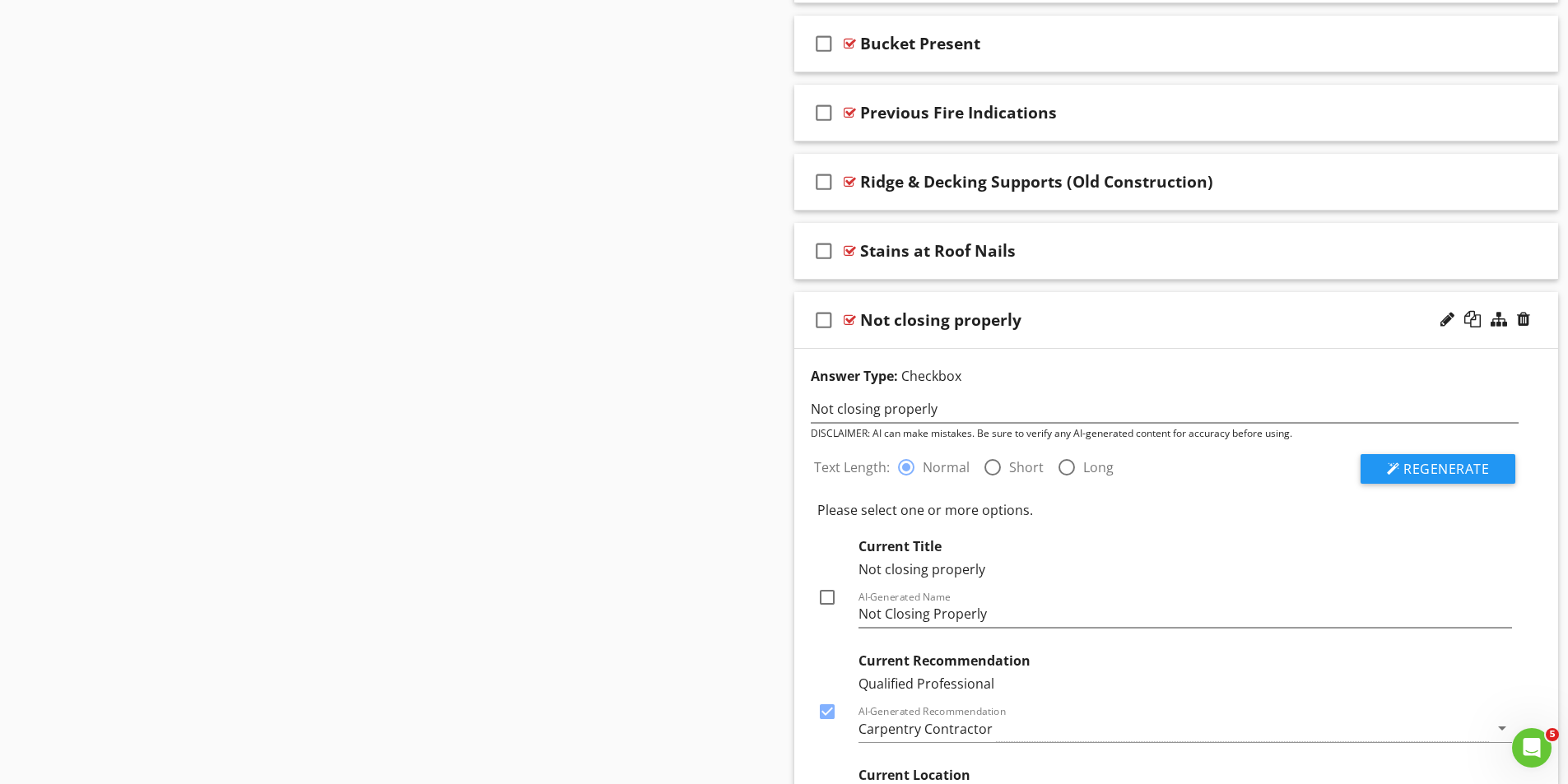
click at [993, 461] on div at bounding box center [992, 468] width 28 height 28
click at [1452, 467] on span "Regenerate" at bounding box center [1446, 469] width 85 height 18
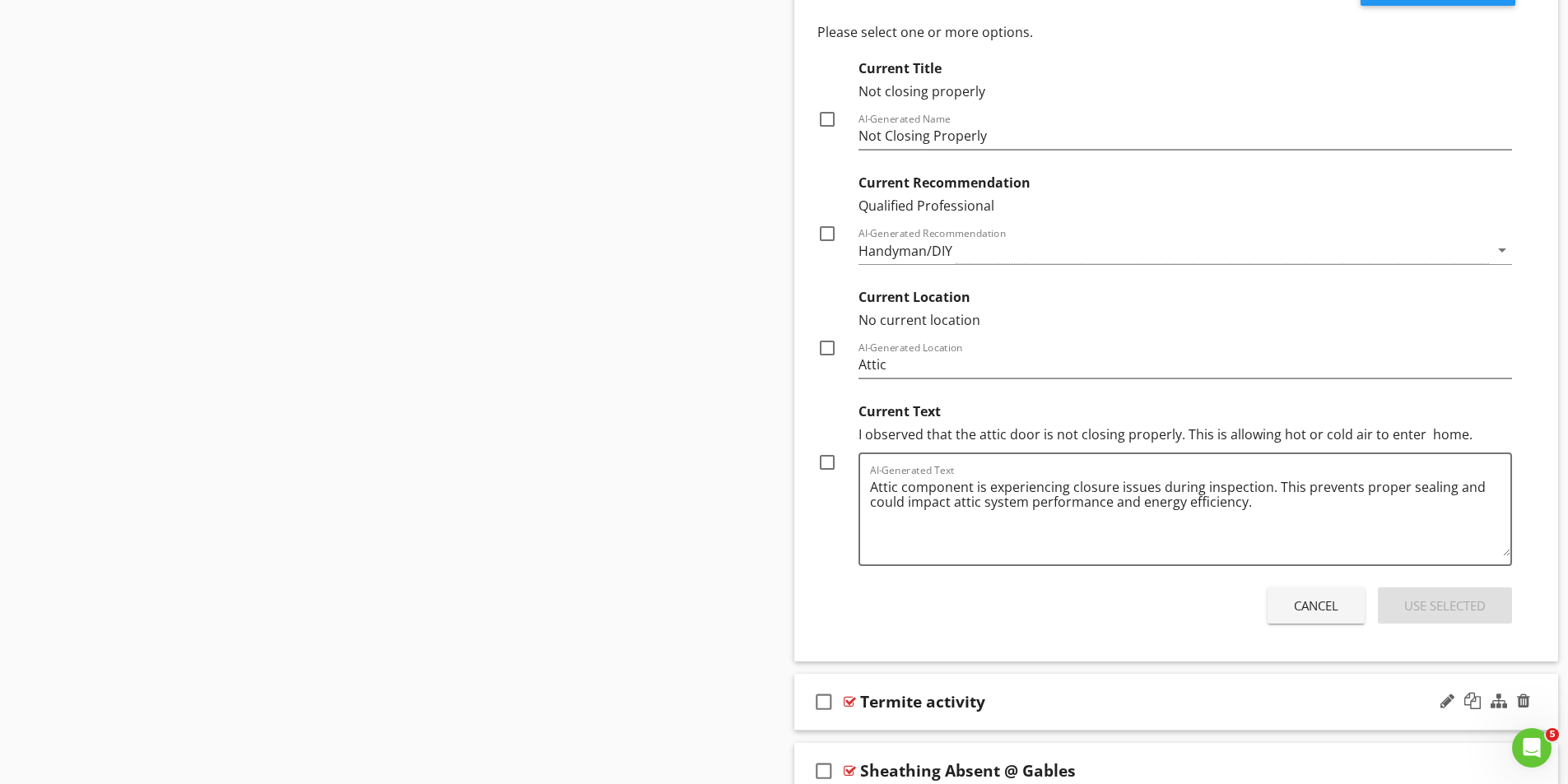
scroll to position [7026, 0]
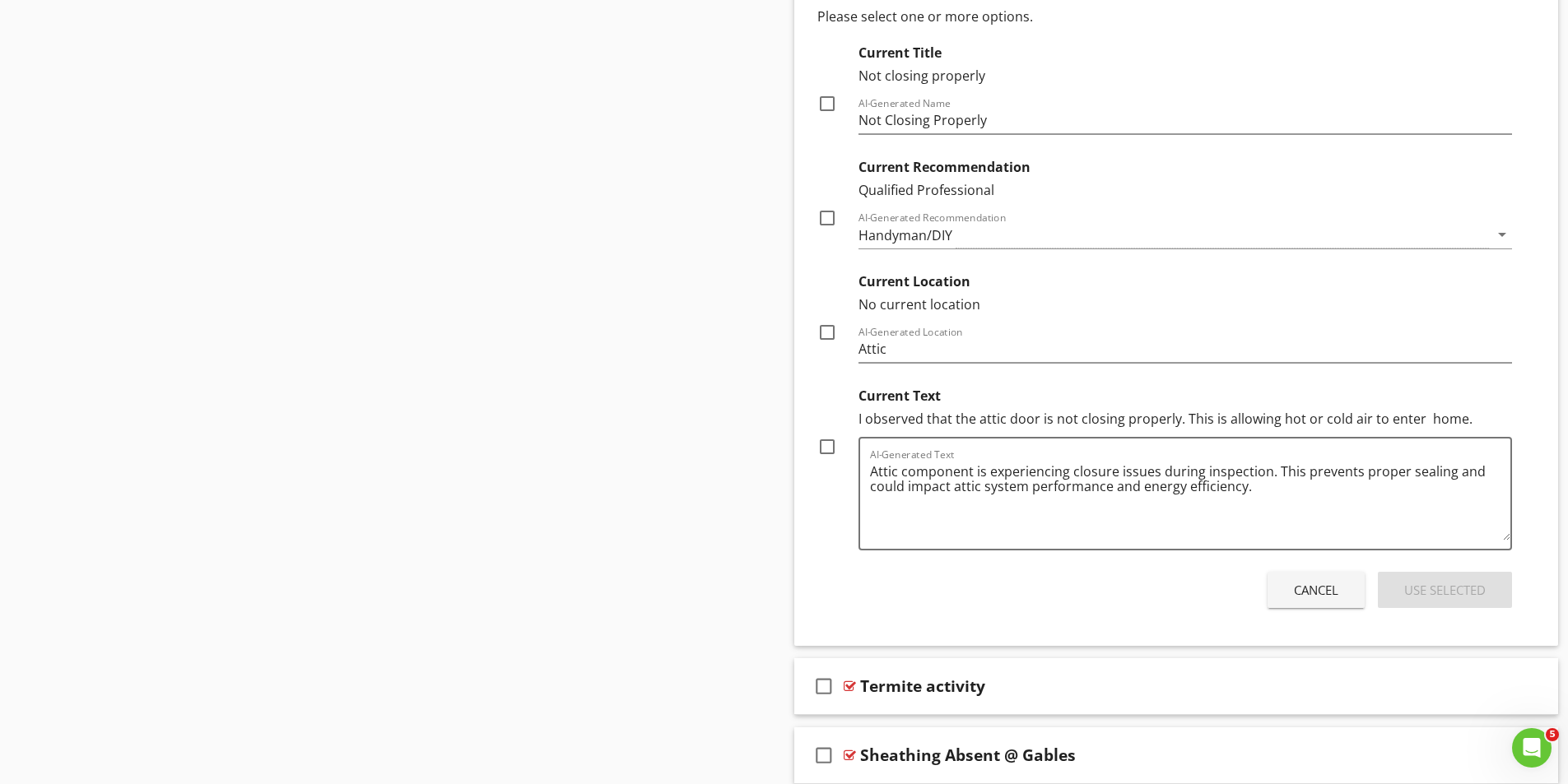
click at [822, 444] on div at bounding box center [827, 447] width 28 height 28
click at [827, 220] on div at bounding box center [827, 218] width 28 height 28
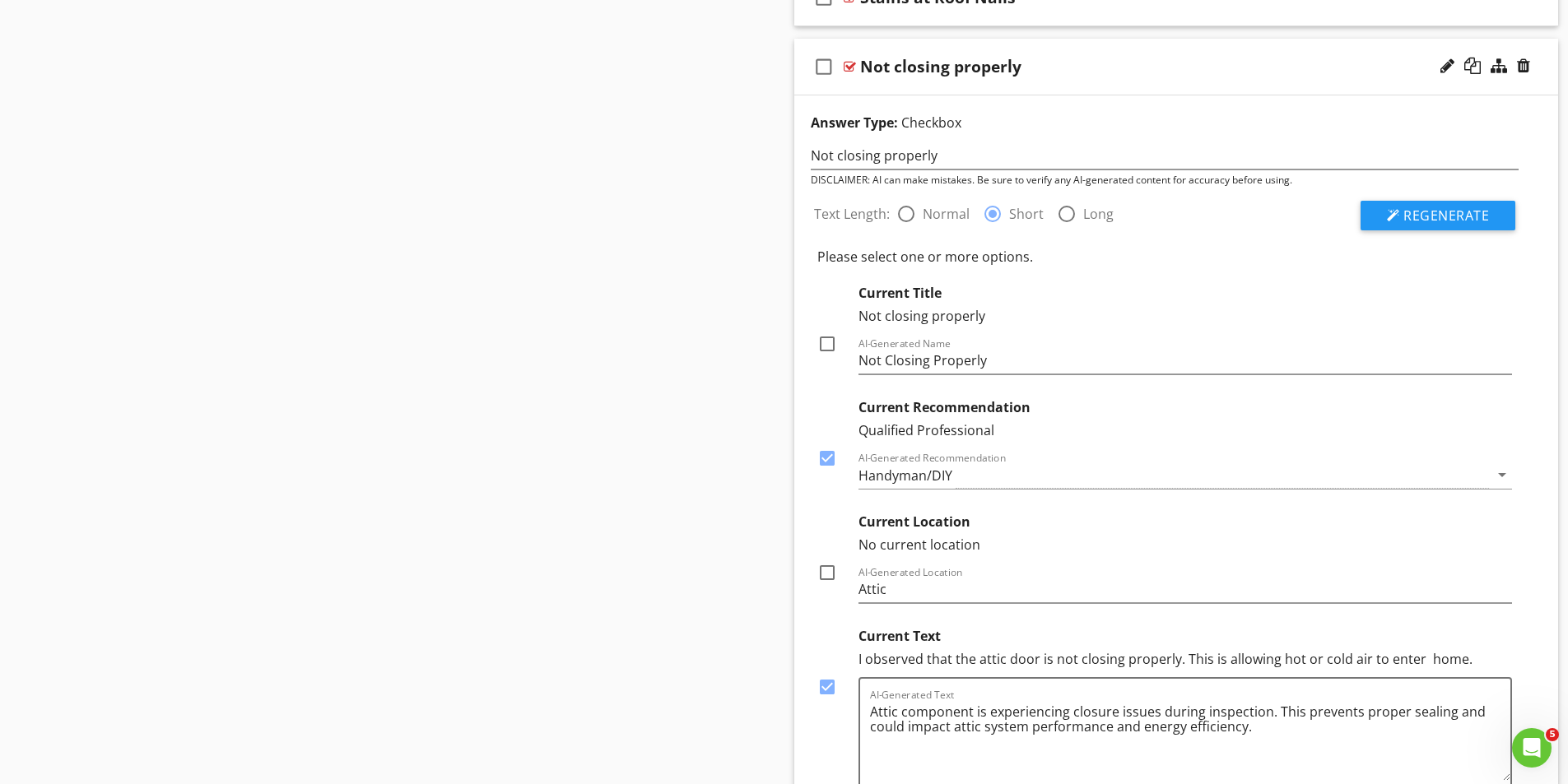
scroll to position [6779, 0]
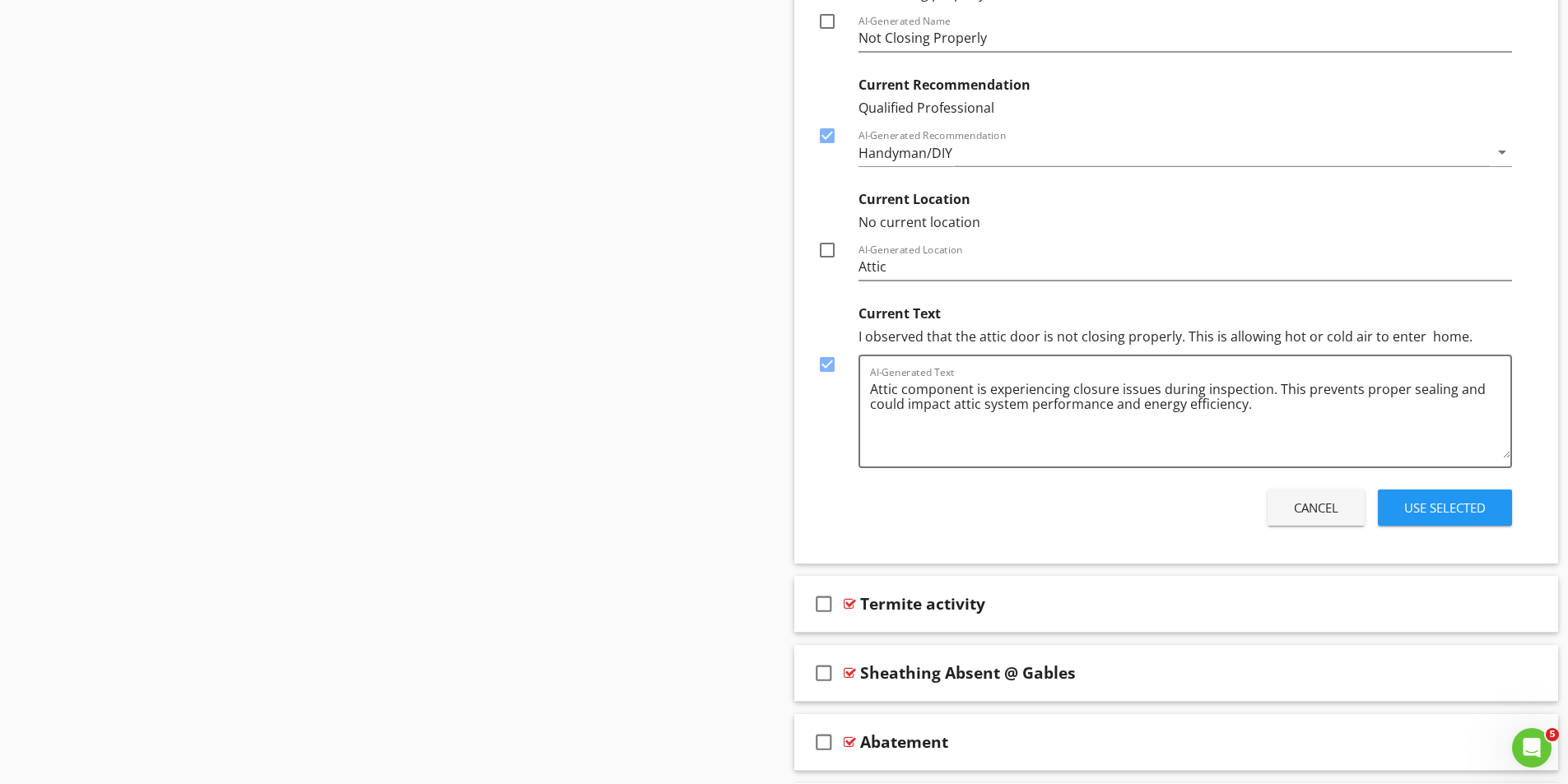
click at [1444, 503] on div "Use Selected" at bounding box center [1445, 509] width 82 height 19
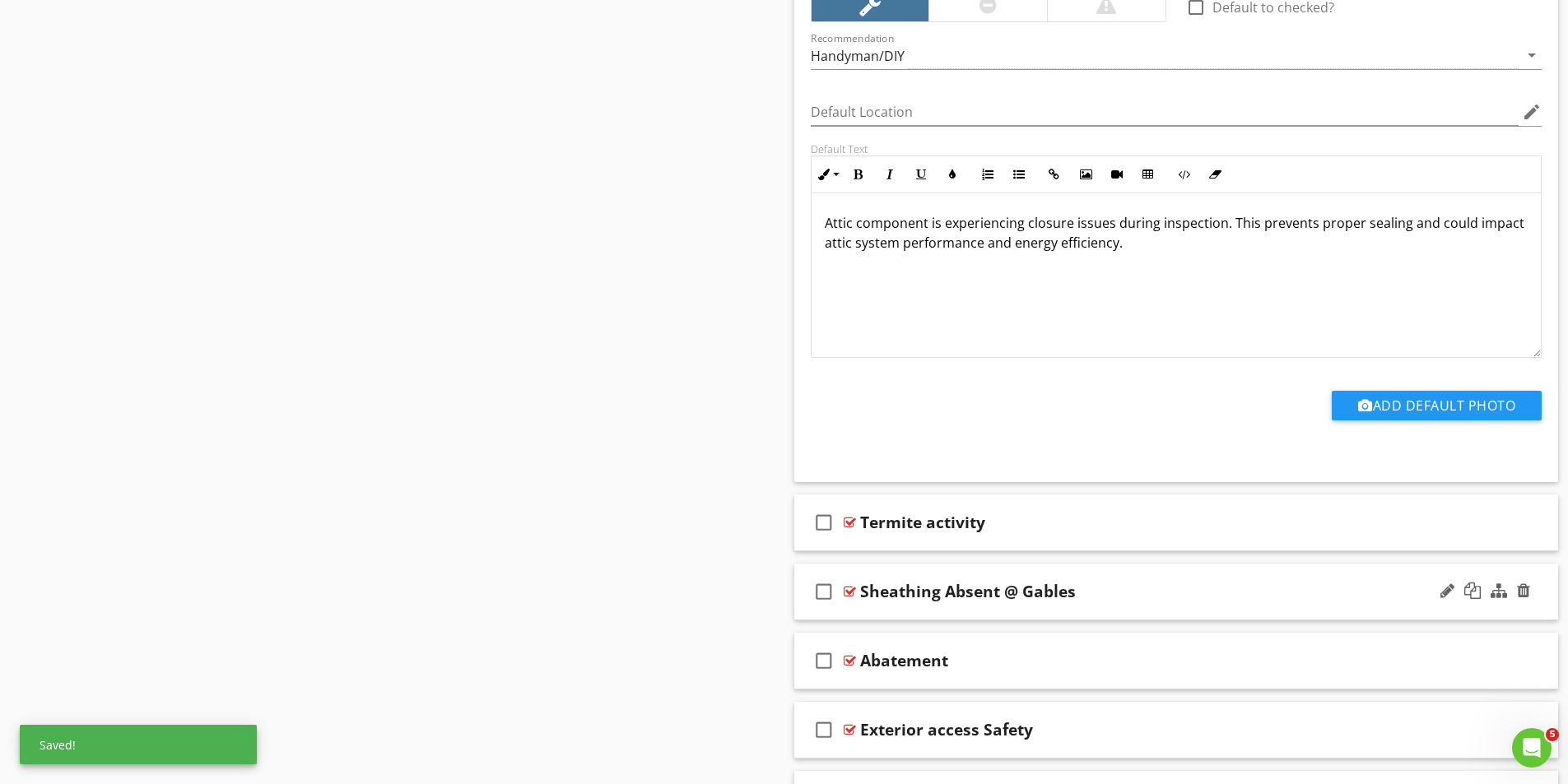
scroll to position [6681, 0]
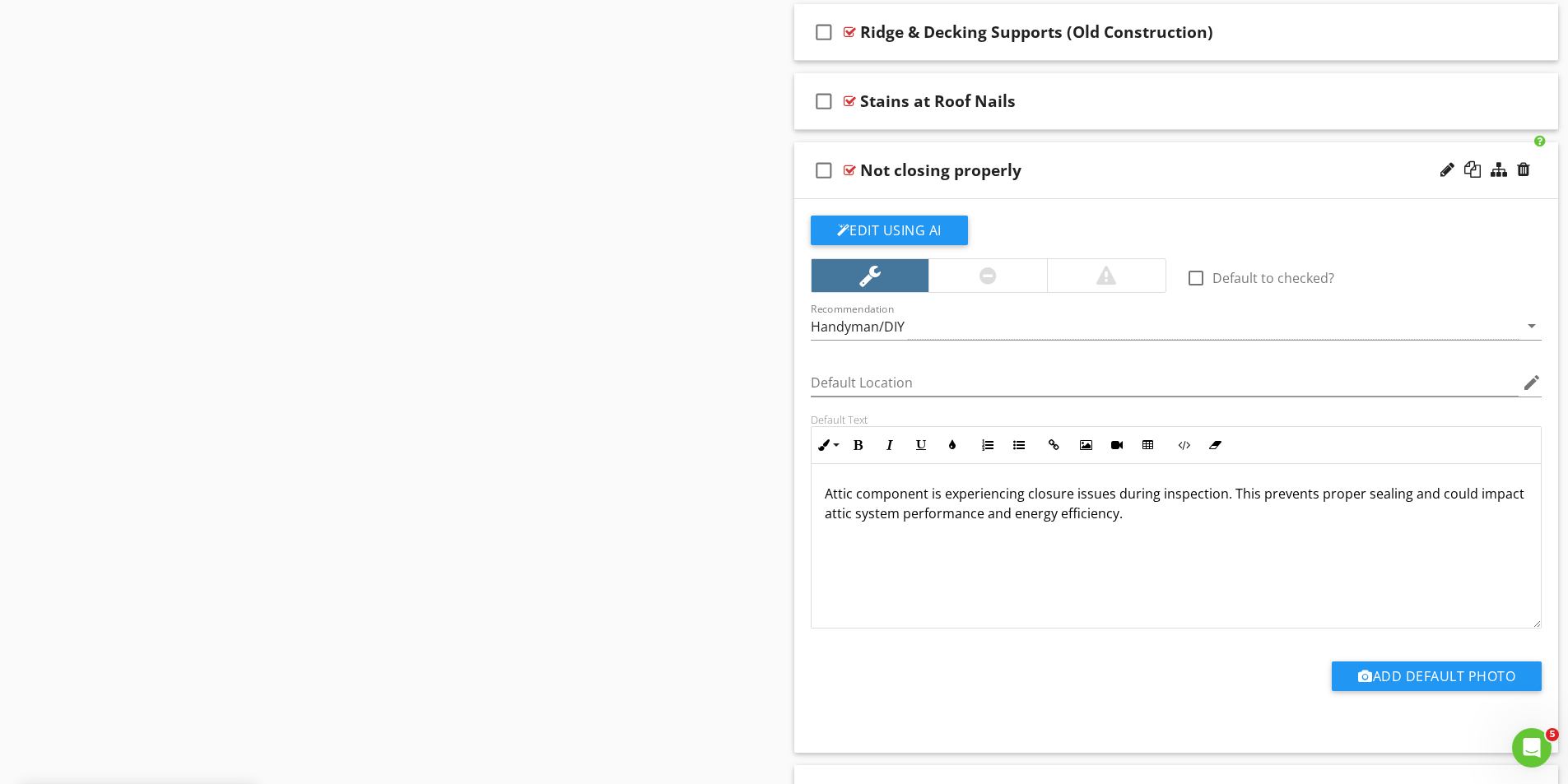
click at [851, 162] on div "check_box_outline_blank Not closing properly" at bounding box center [1177, 170] width 765 height 57
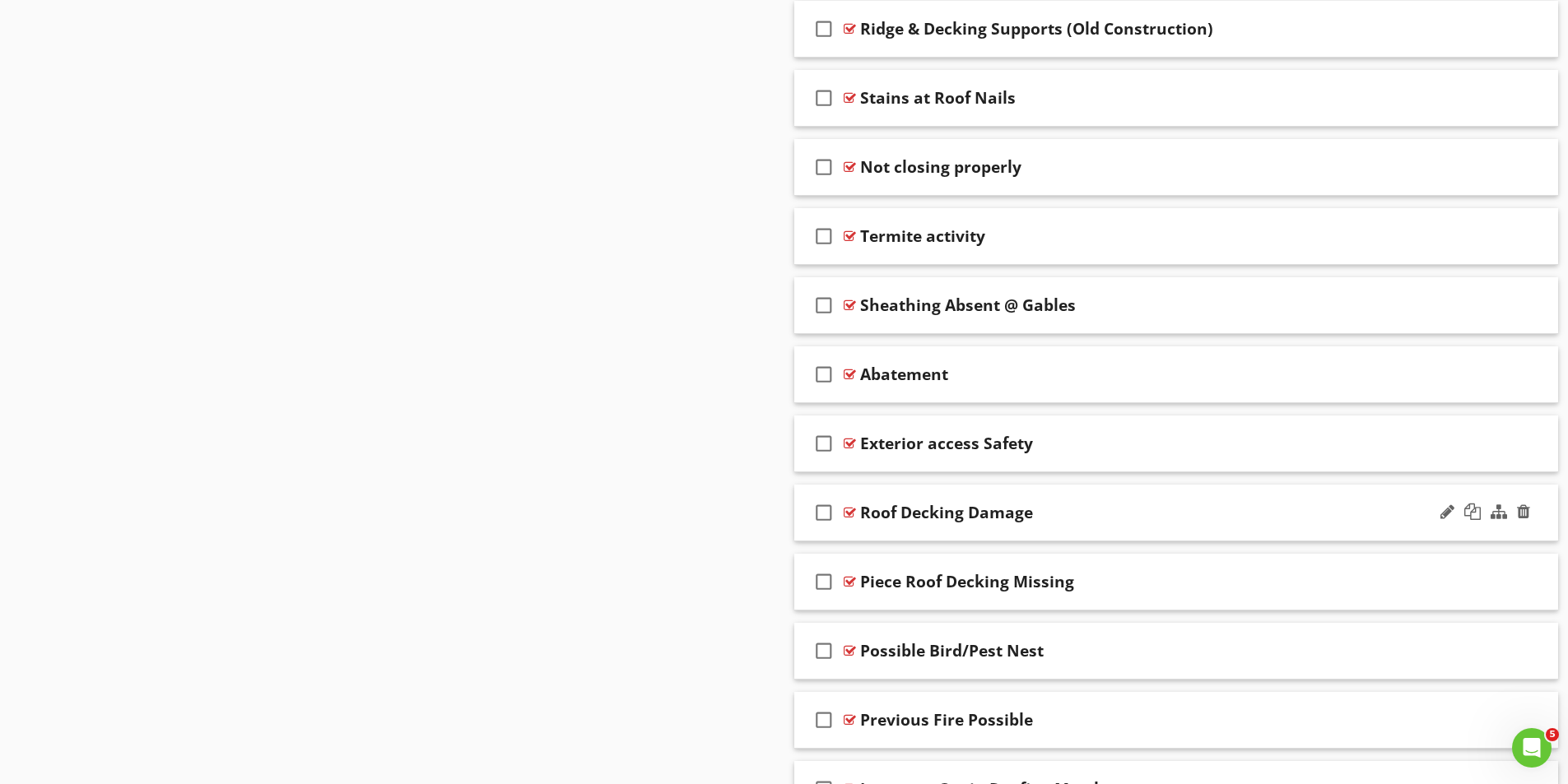
scroll to position [6693, 0]
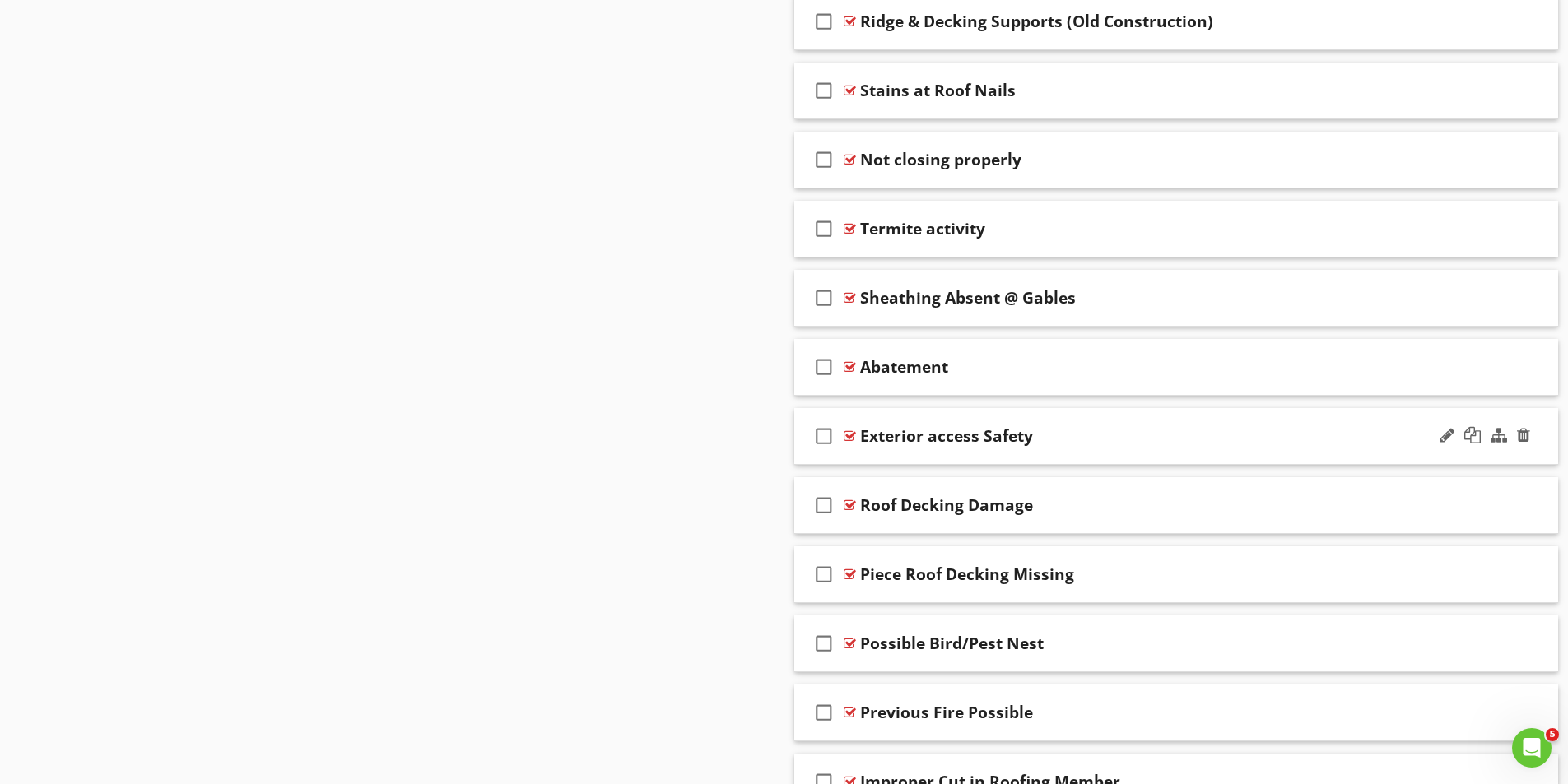
click at [848, 435] on div at bounding box center [849, 436] width 12 height 13
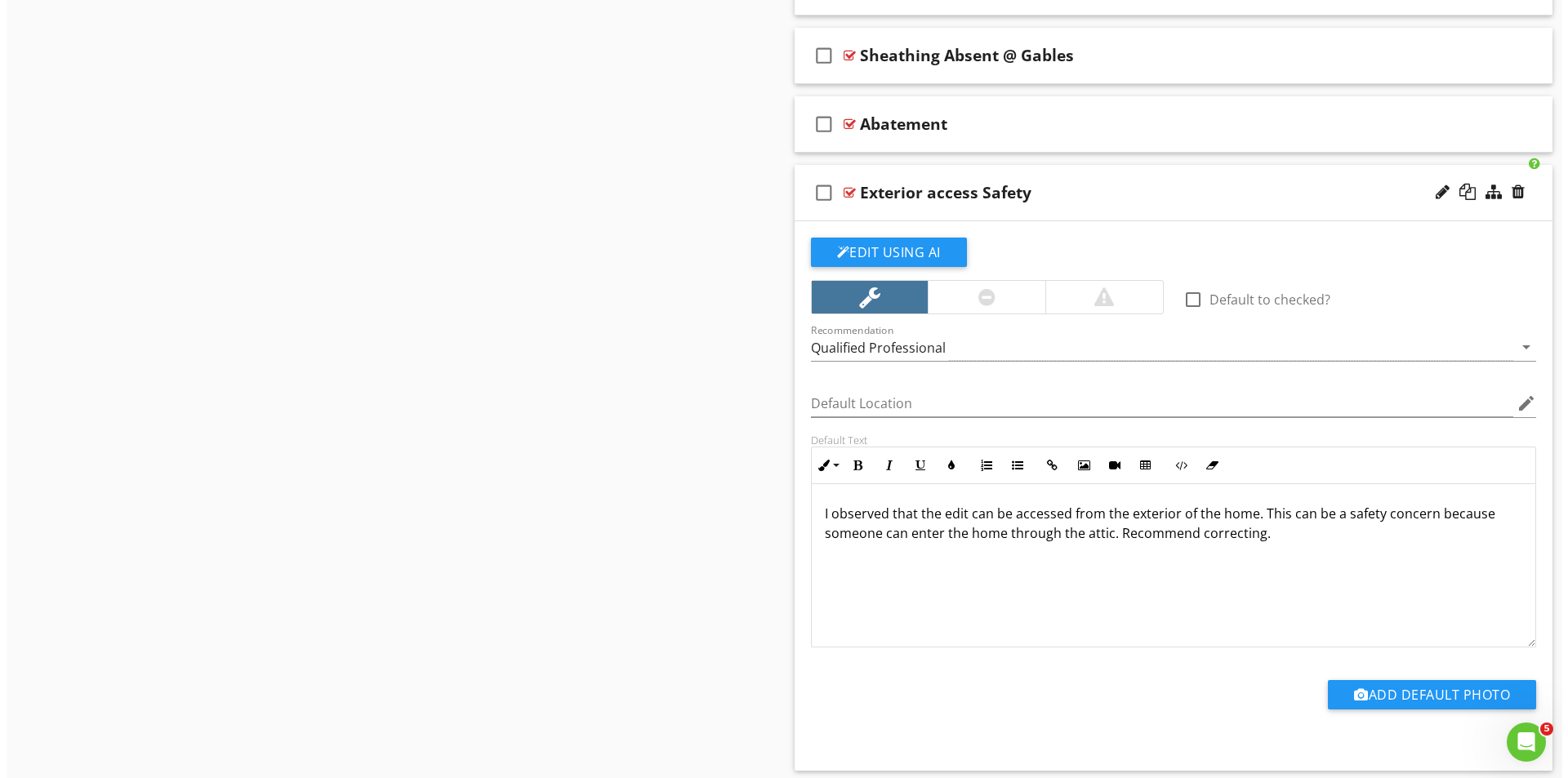
scroll to position [6886, 0]
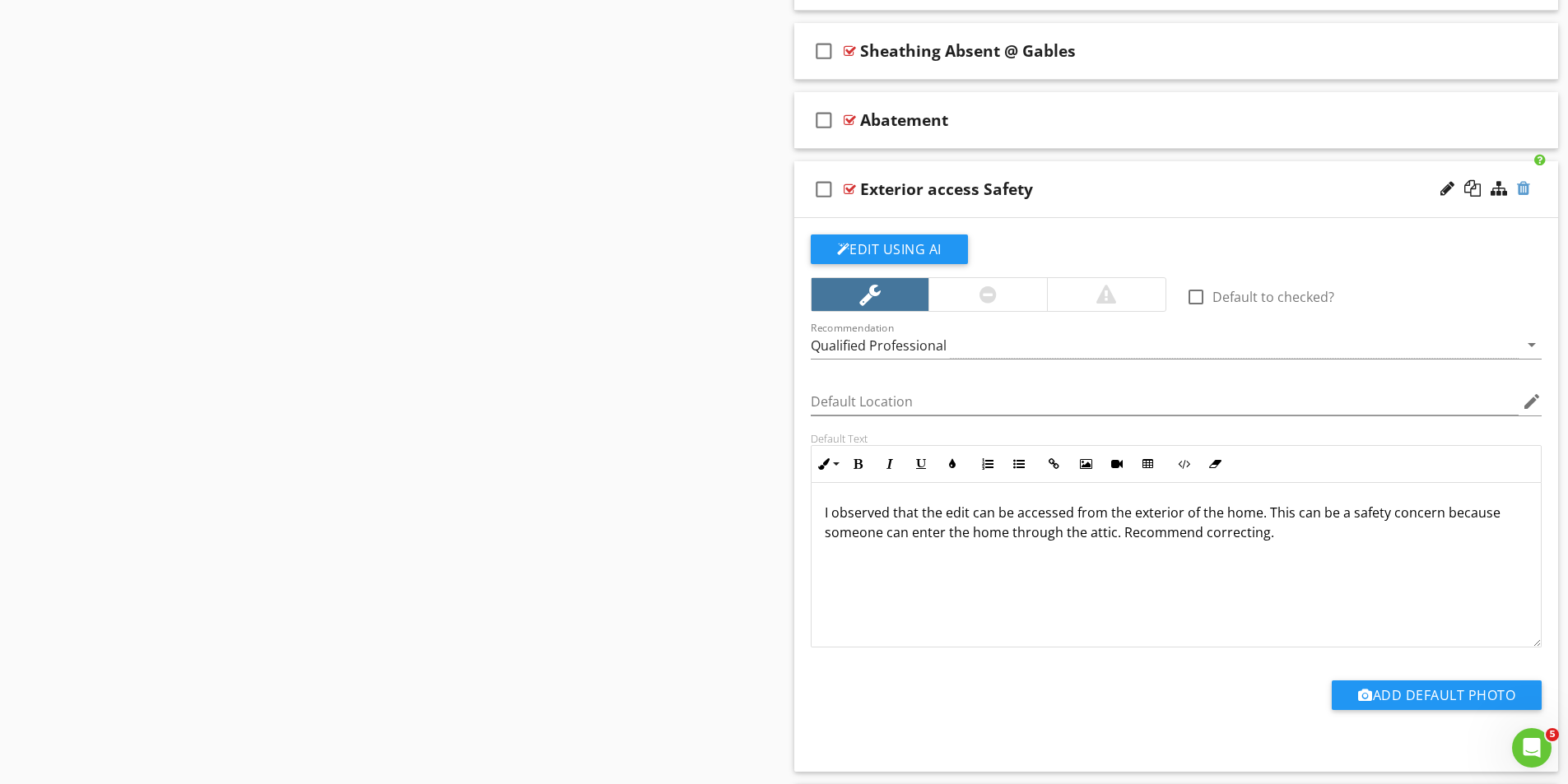
click at [1525, 186] on div at bounding box center [1523, 188] width 13 height 17
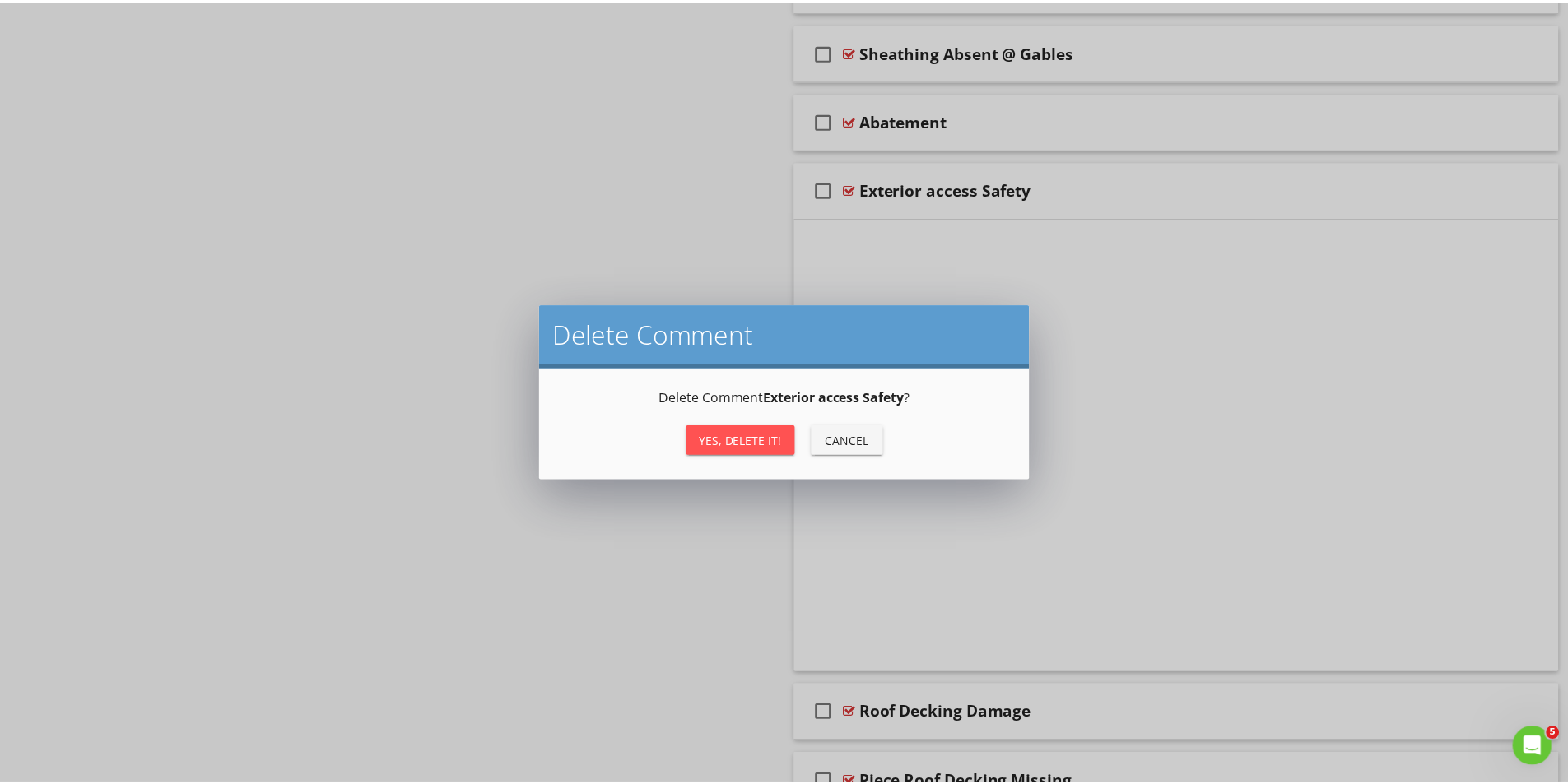
scroll to position [6857, 0]
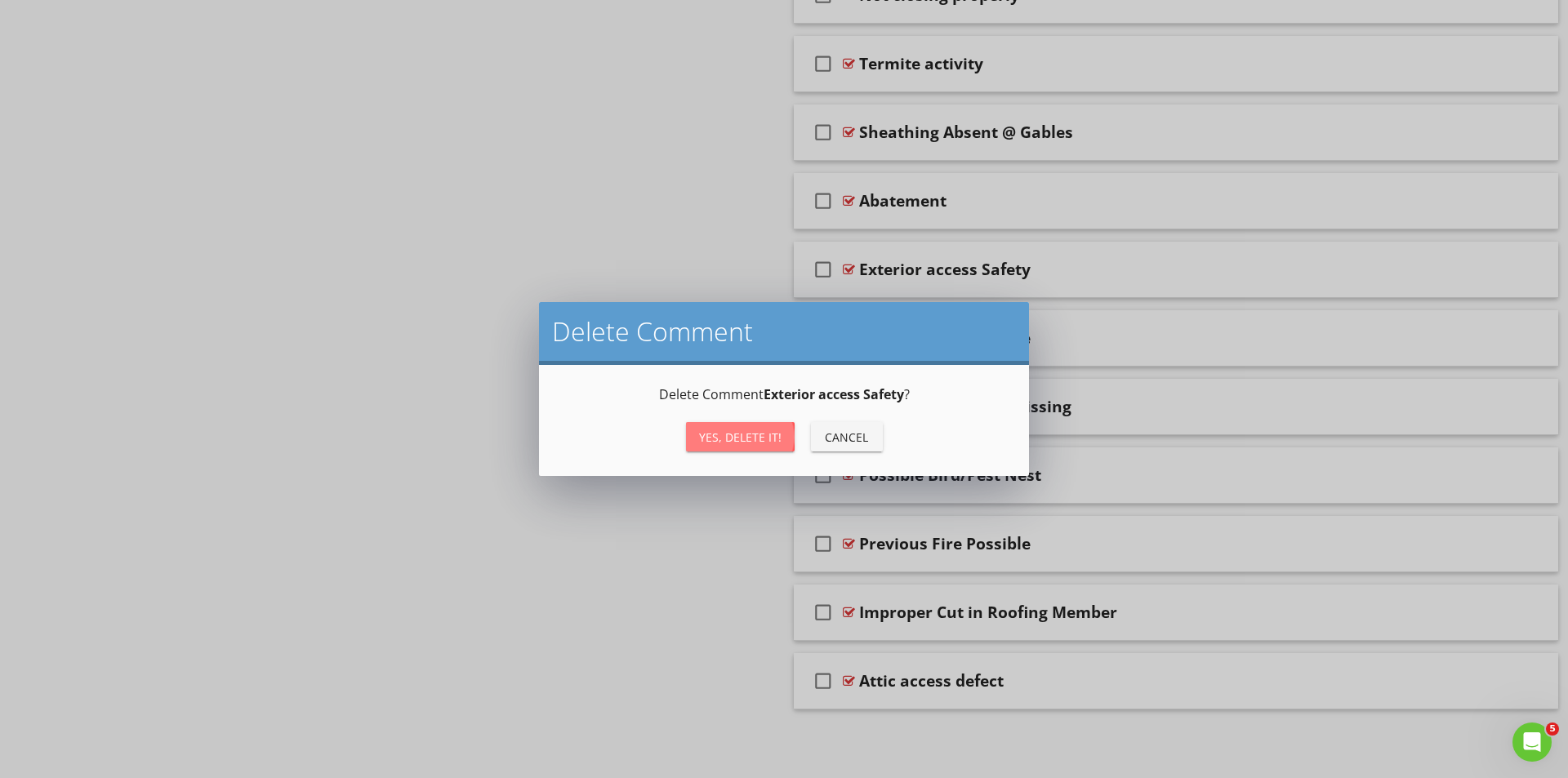
drag, startPoint x: 743, startPoint y: 435, endPoint x: 717, endPoint y: 464, distance: 38.9
click at [745, 435] on div "Yes, Delete it!" at bounding box center [740, 437] width 82 height 17
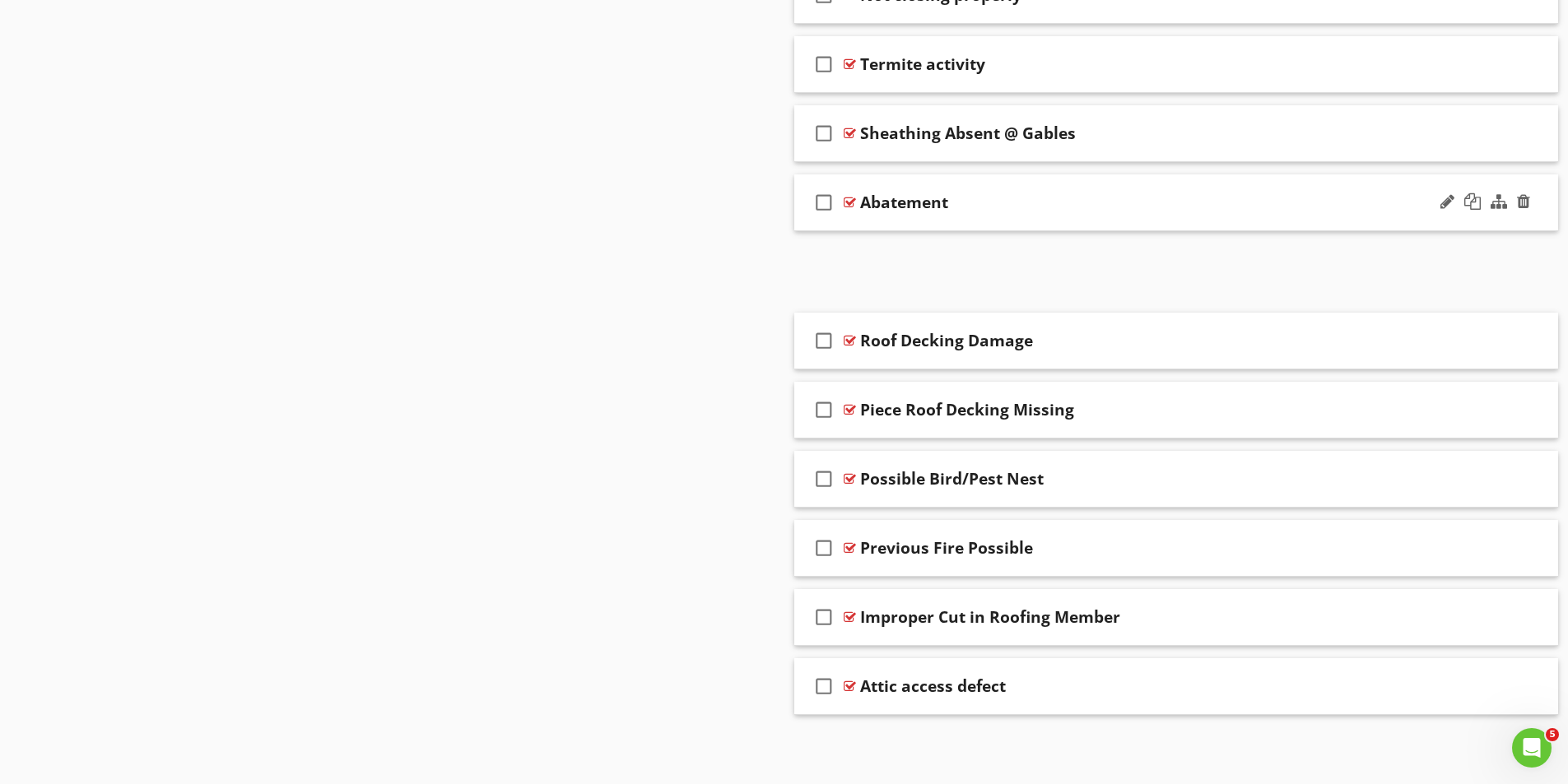
scroll to position [6788, 0]
click at [844, 686] on div at bounding box center [849, 686] width 12 height 13
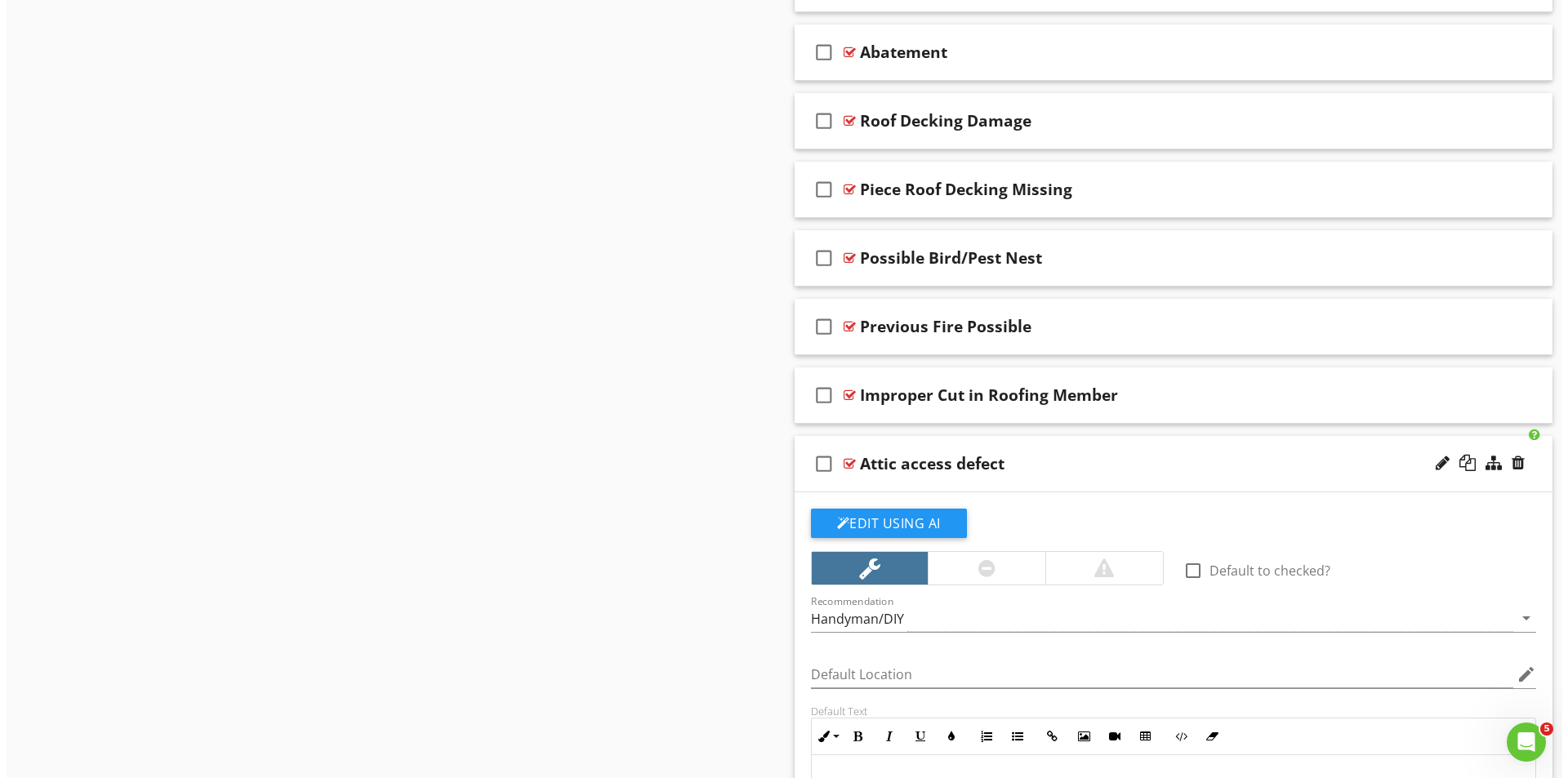
scroll to position [7131, 0]
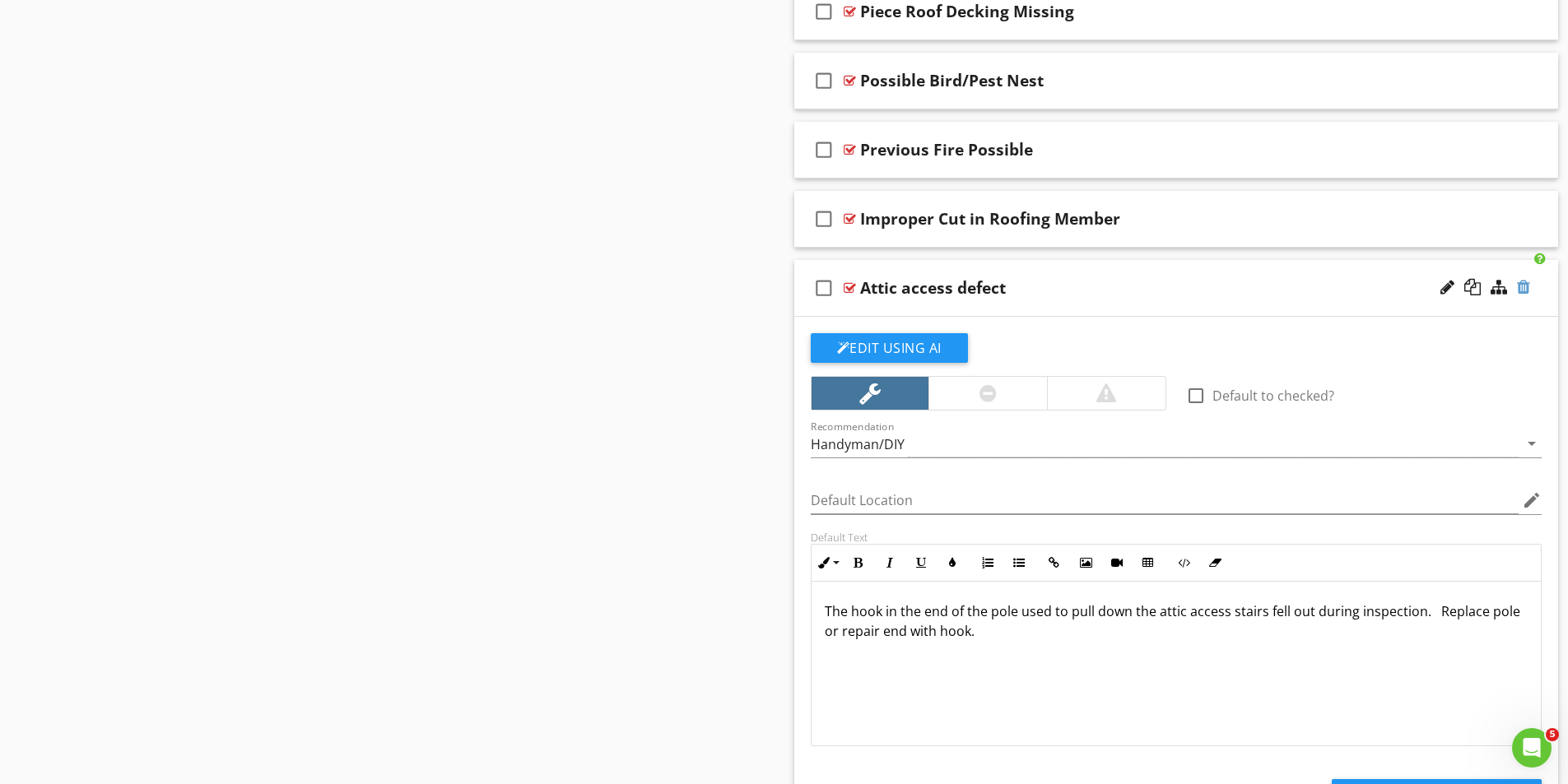
click at [1524, 287] on div at bounding box center [1523, 287] width 13 height 17
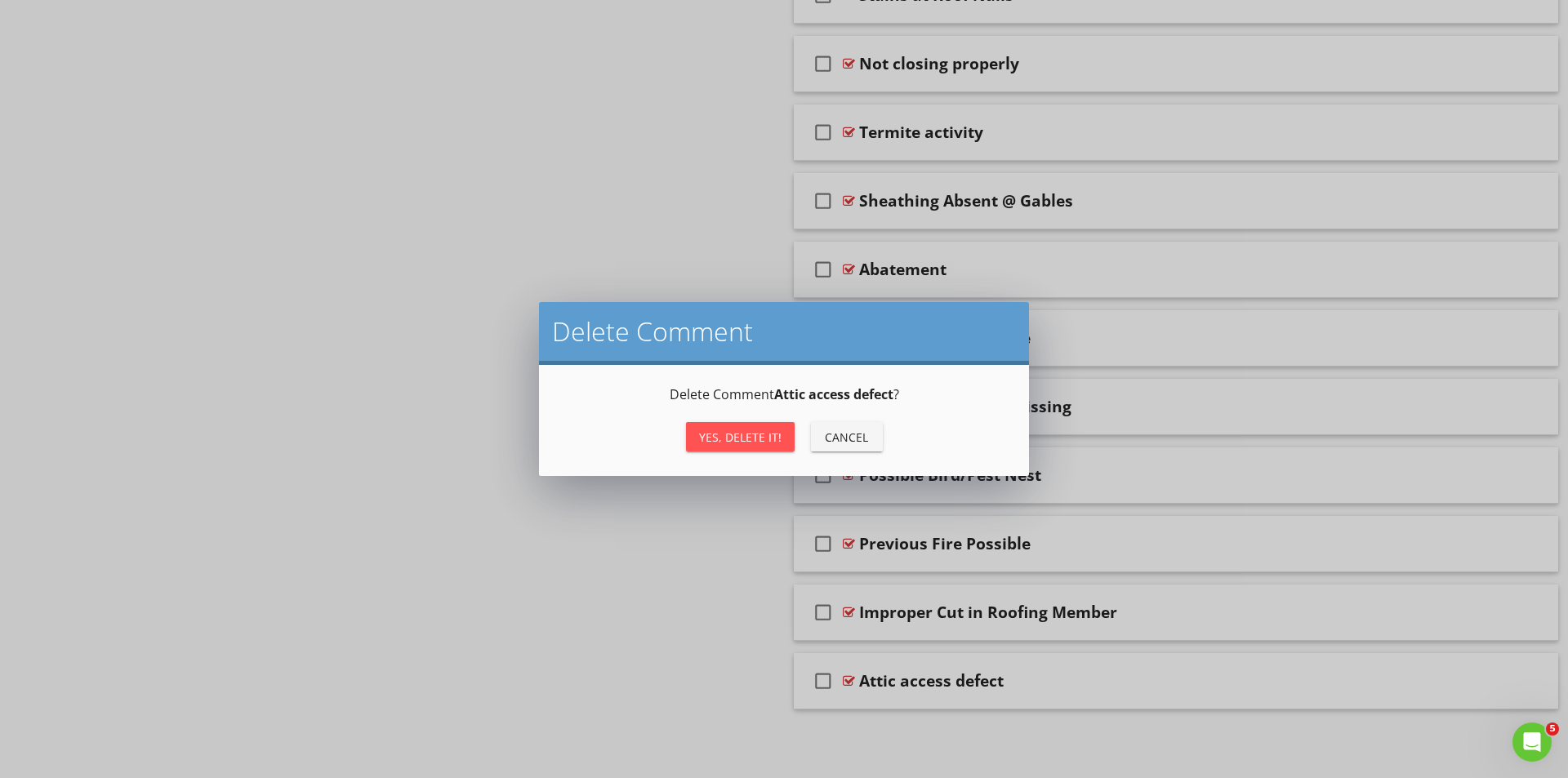
click at [756, 439] on div "Yes, Delete it!" at bounding box center [740, 437] width 82 height 17
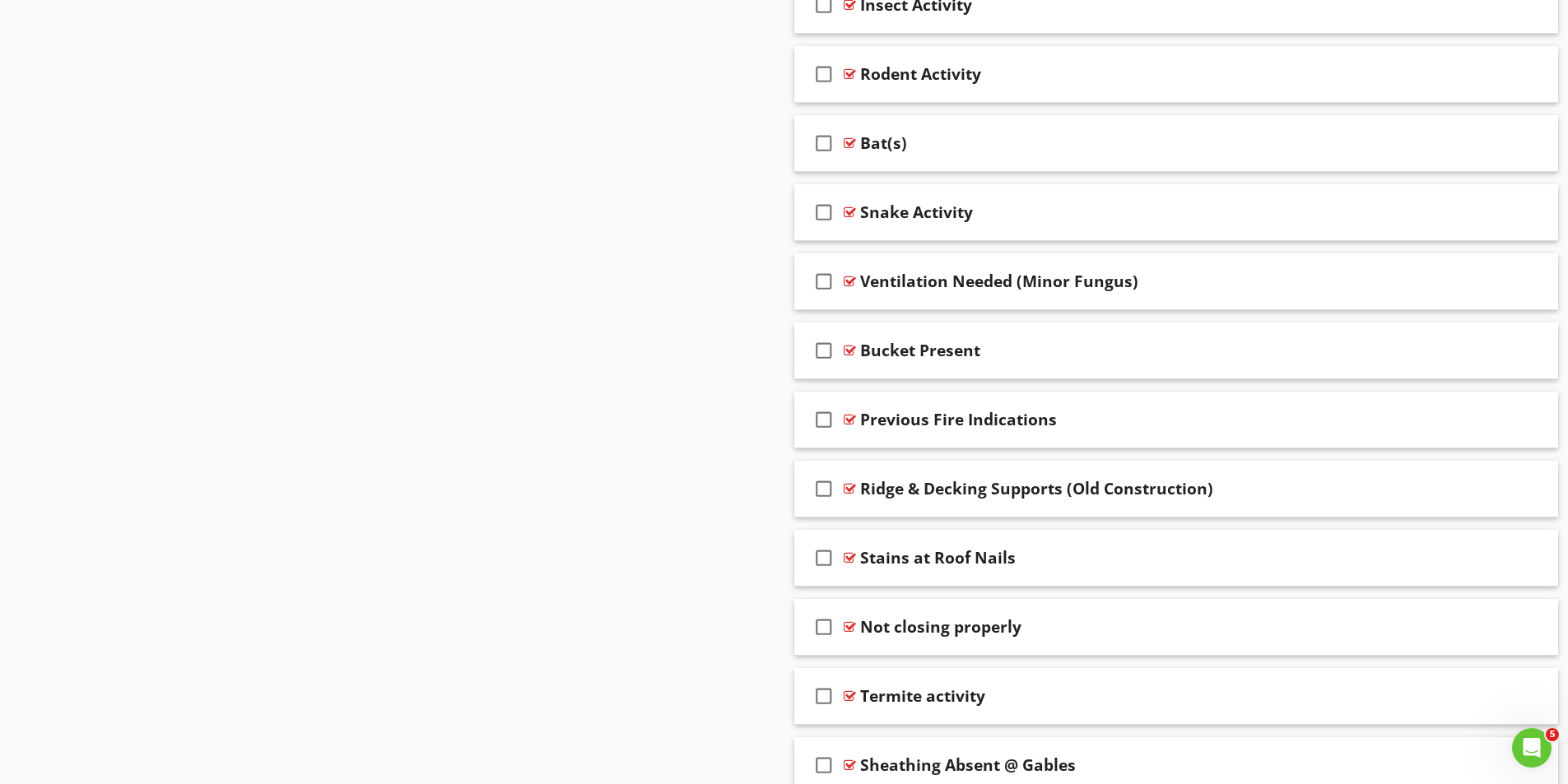
scroll to position [6142, 0]
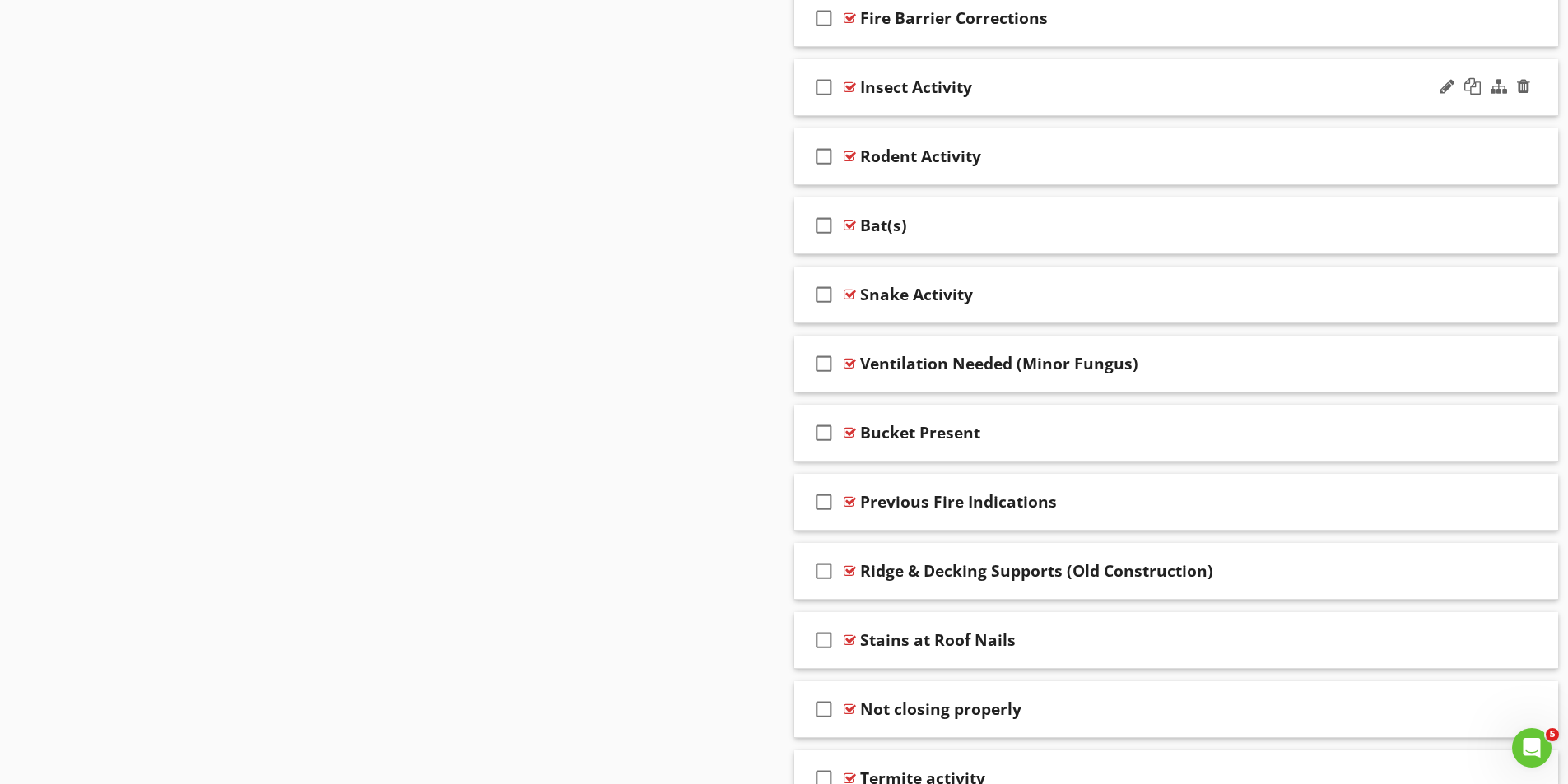
click at [852, 84] on div at bounding box center [849, 87] width 12 height 13
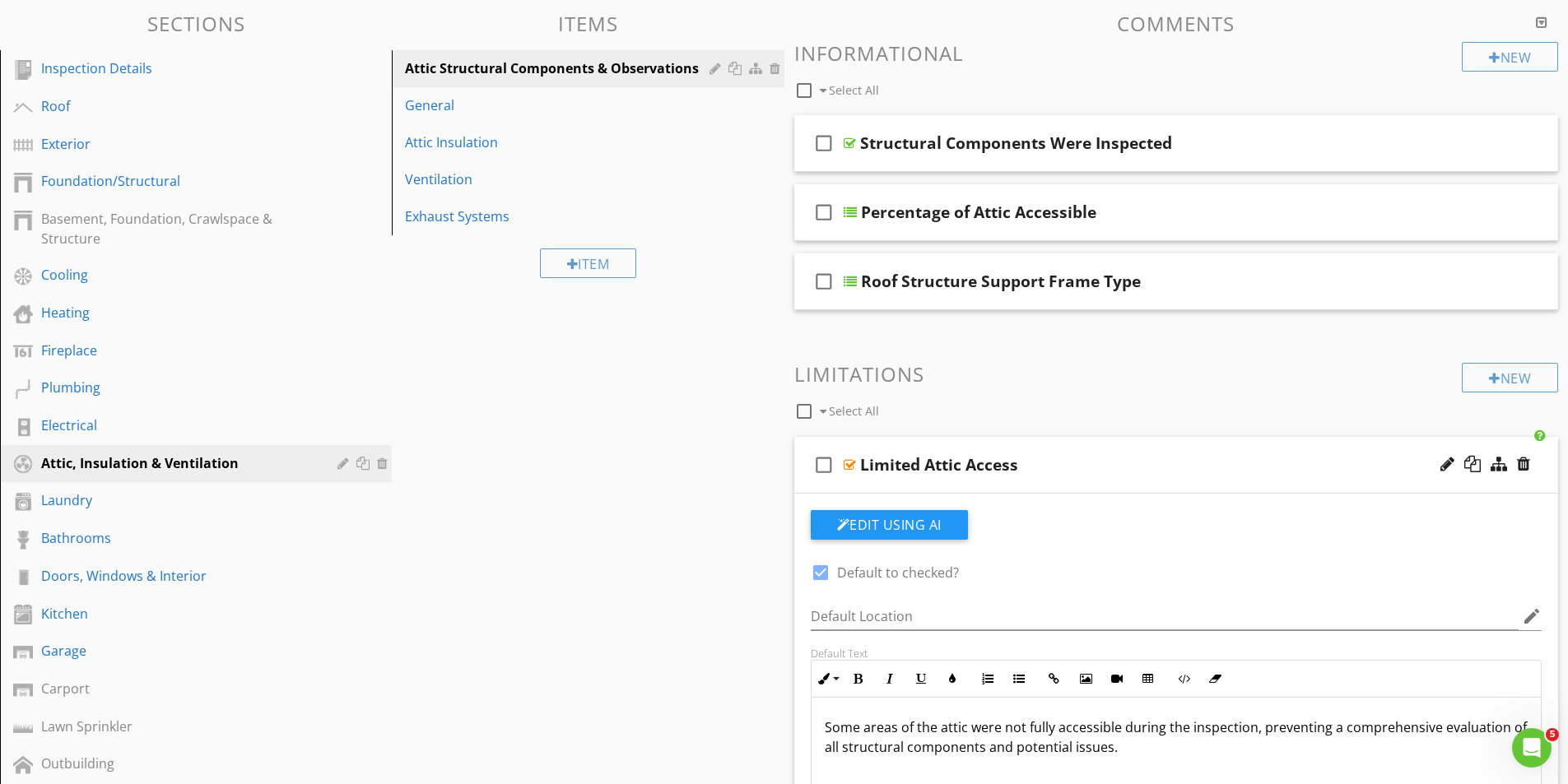
scroll to position [135, 0]
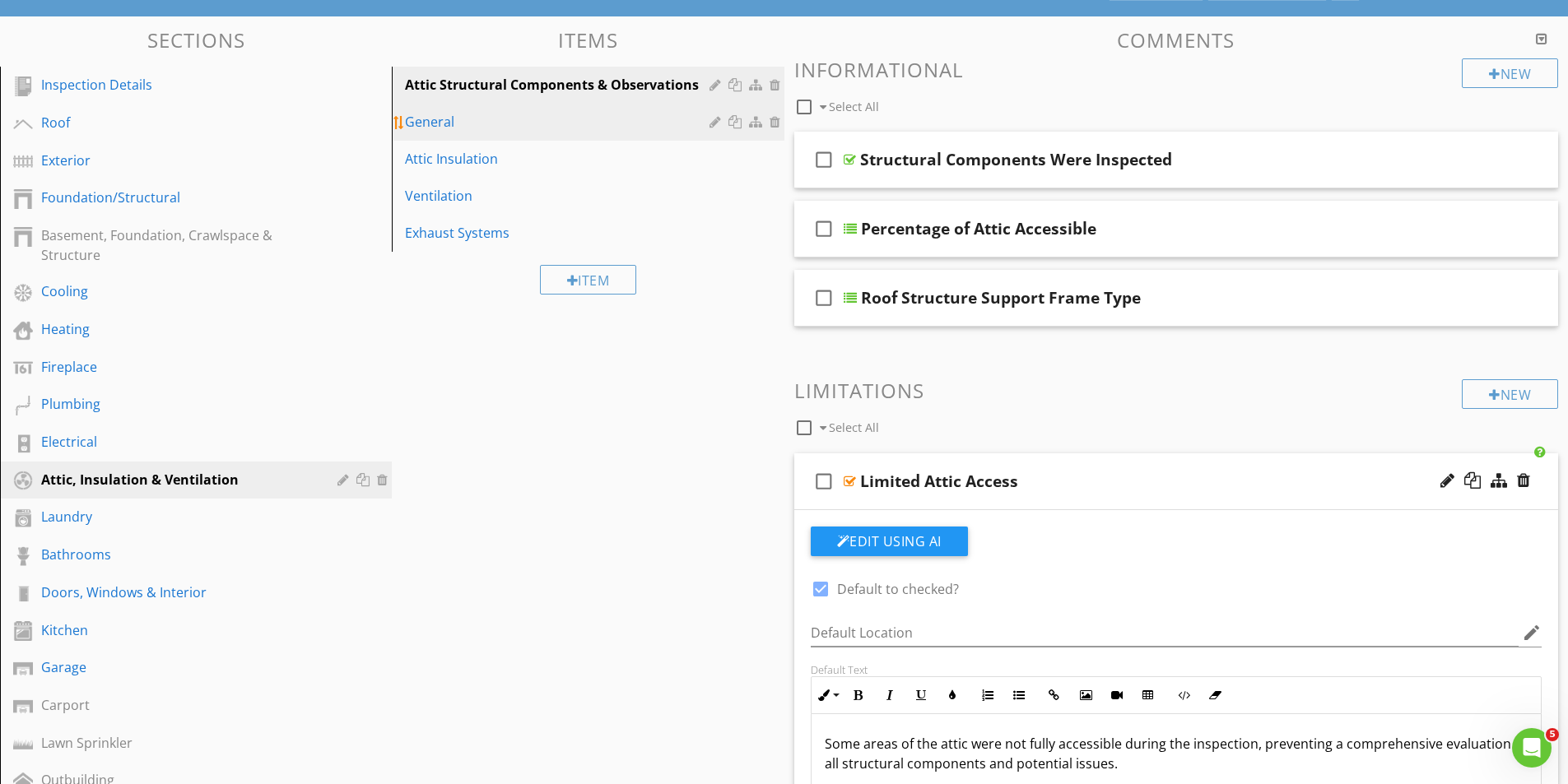
click at [425, 125] on div "General" at bounding box center [559, 121] width 308 height 20
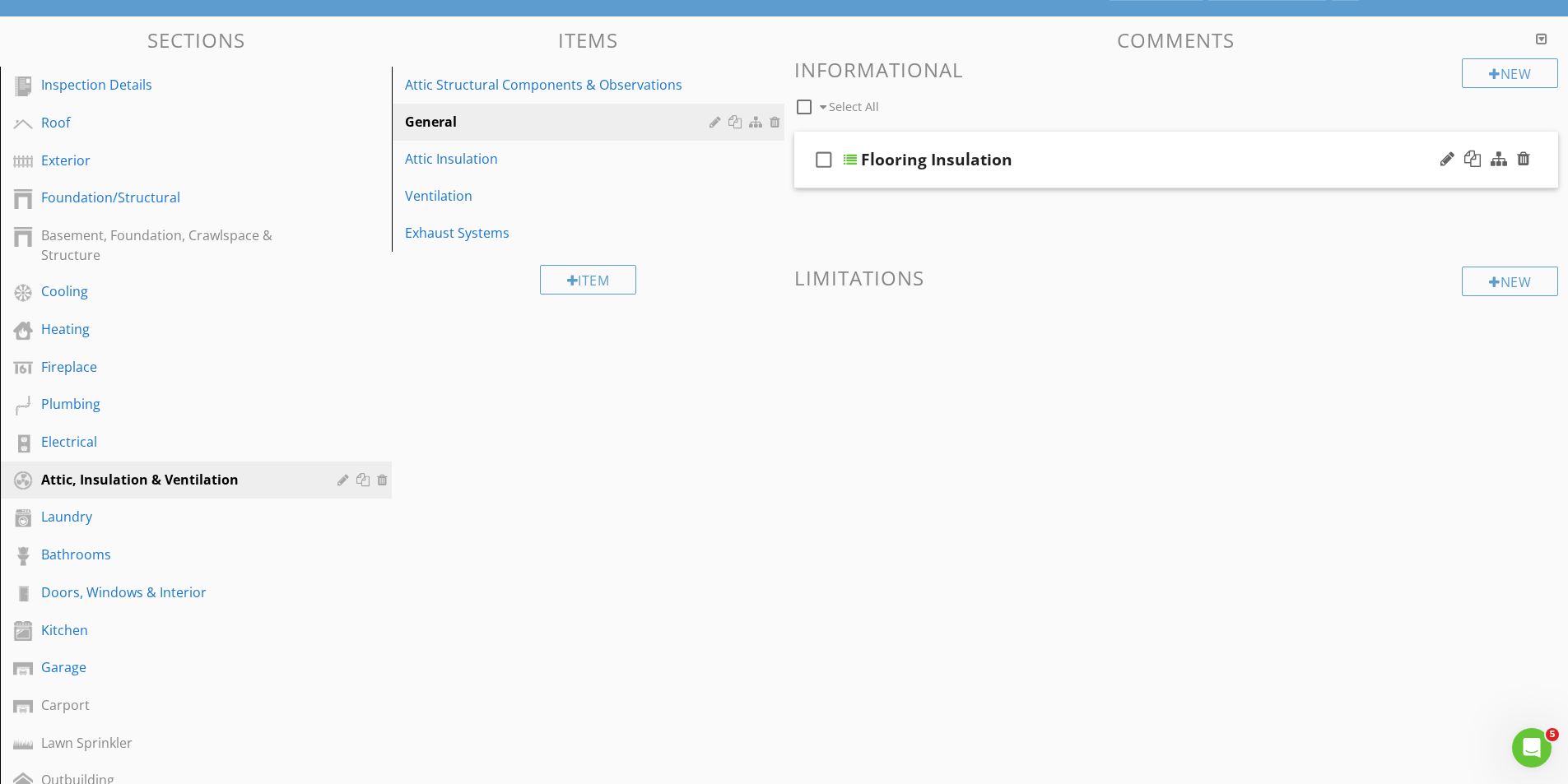
click at [848, 161] on div at bounding box center [849, 159] width 13 height 13
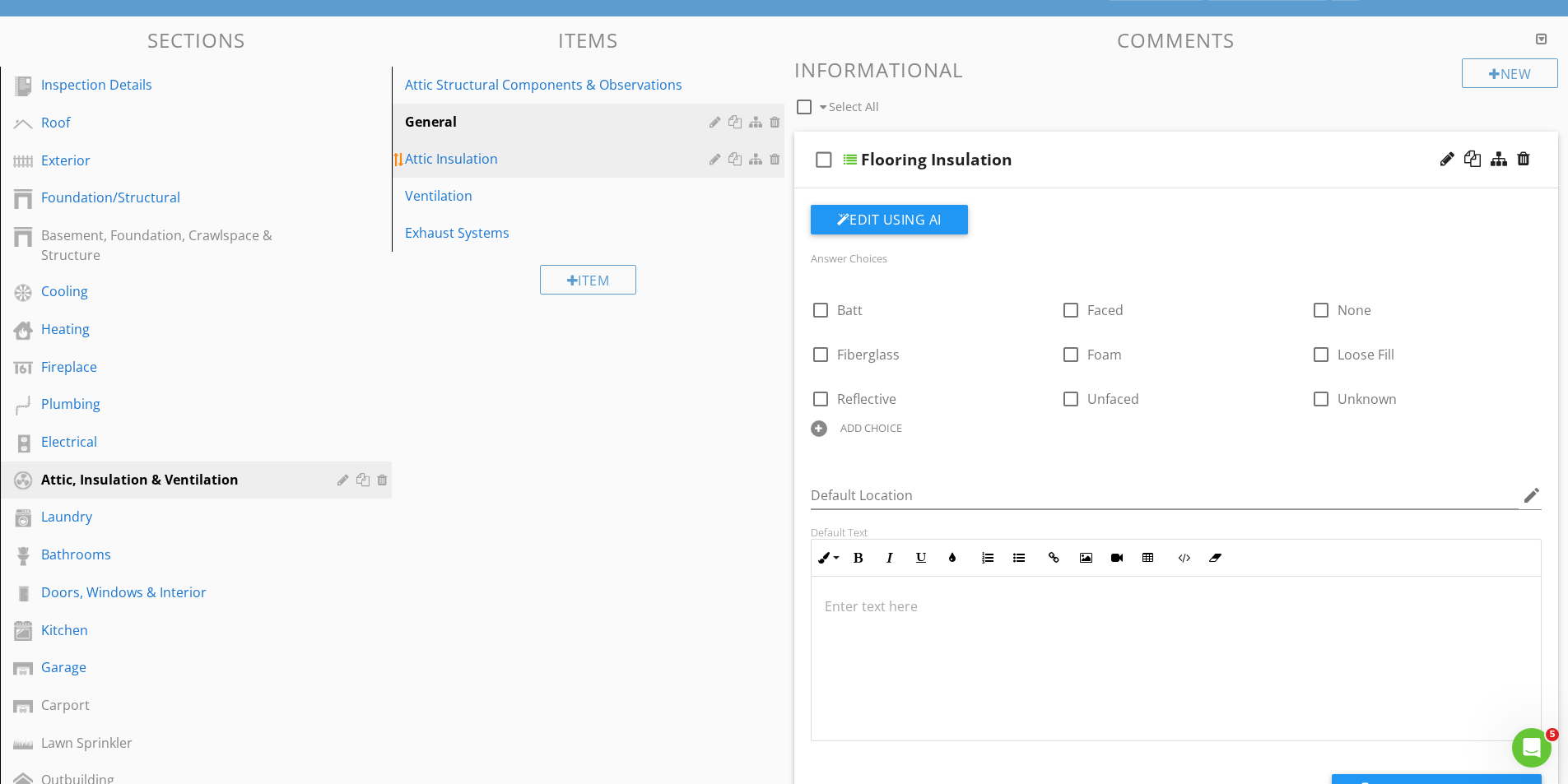
click at [443, 153] on div "Attic Insulation" at bounding box center [559, 159] width 308 height 20
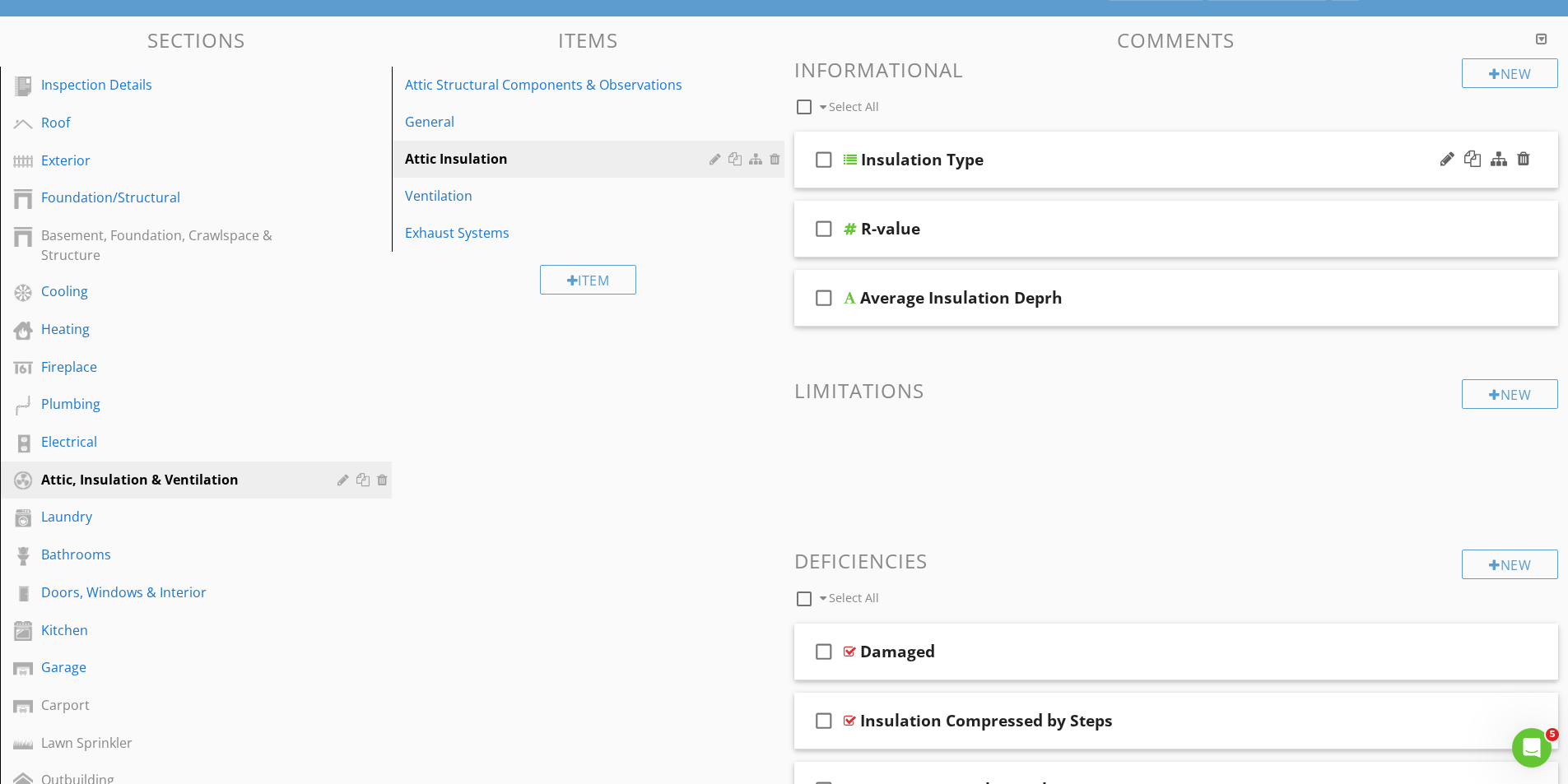
click at [849, 161] on div at bounding box center [849, 159] width 13 height 13
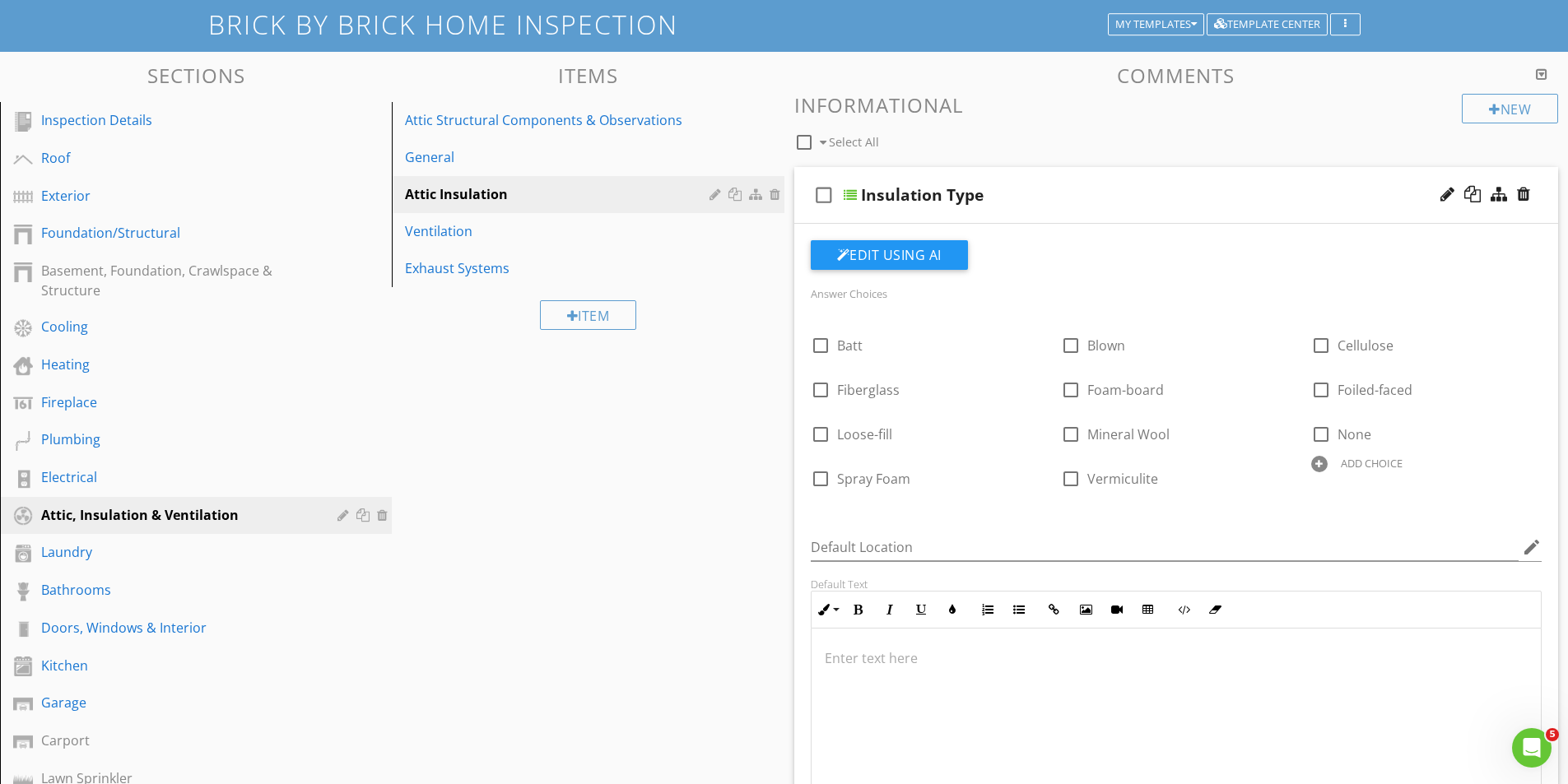
scroll to position [52, 0]
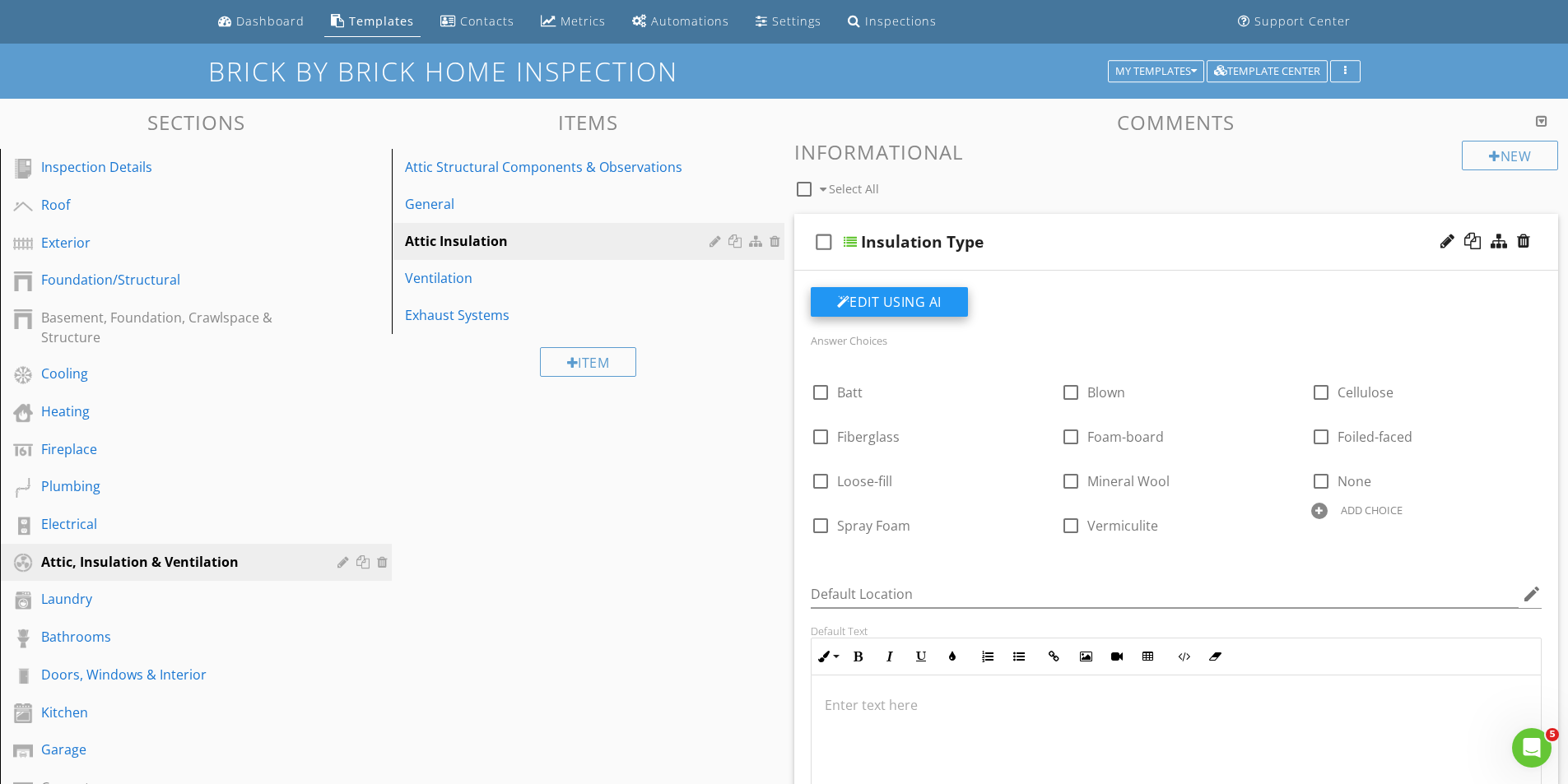
click at [895, 302] on button "Edit Using AI" at bounding box center [889, 302] width 157 height 30
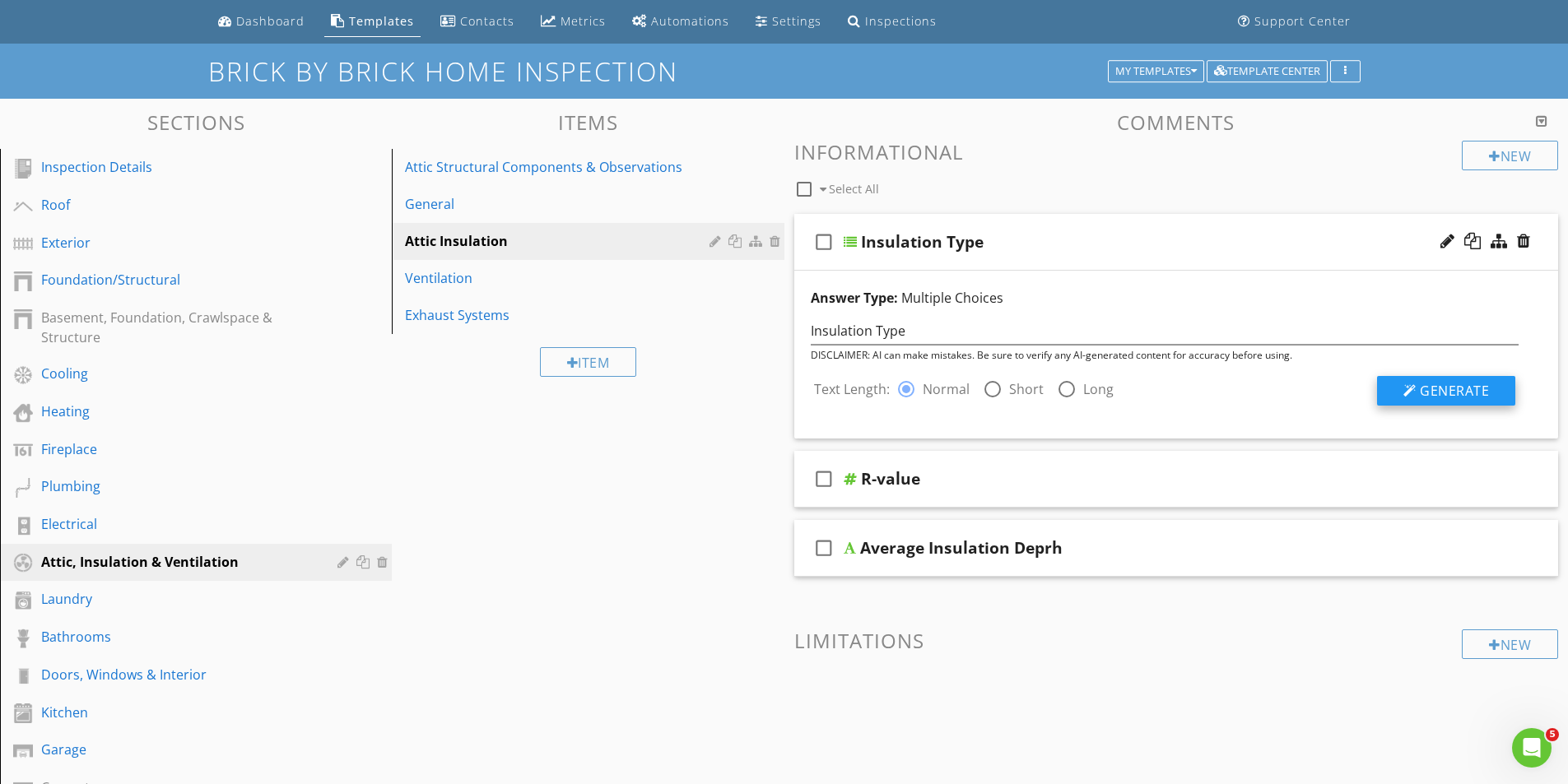
click at [1456, 392] on span "Generate" at bounding box center [1454, 390] width 69 height 18
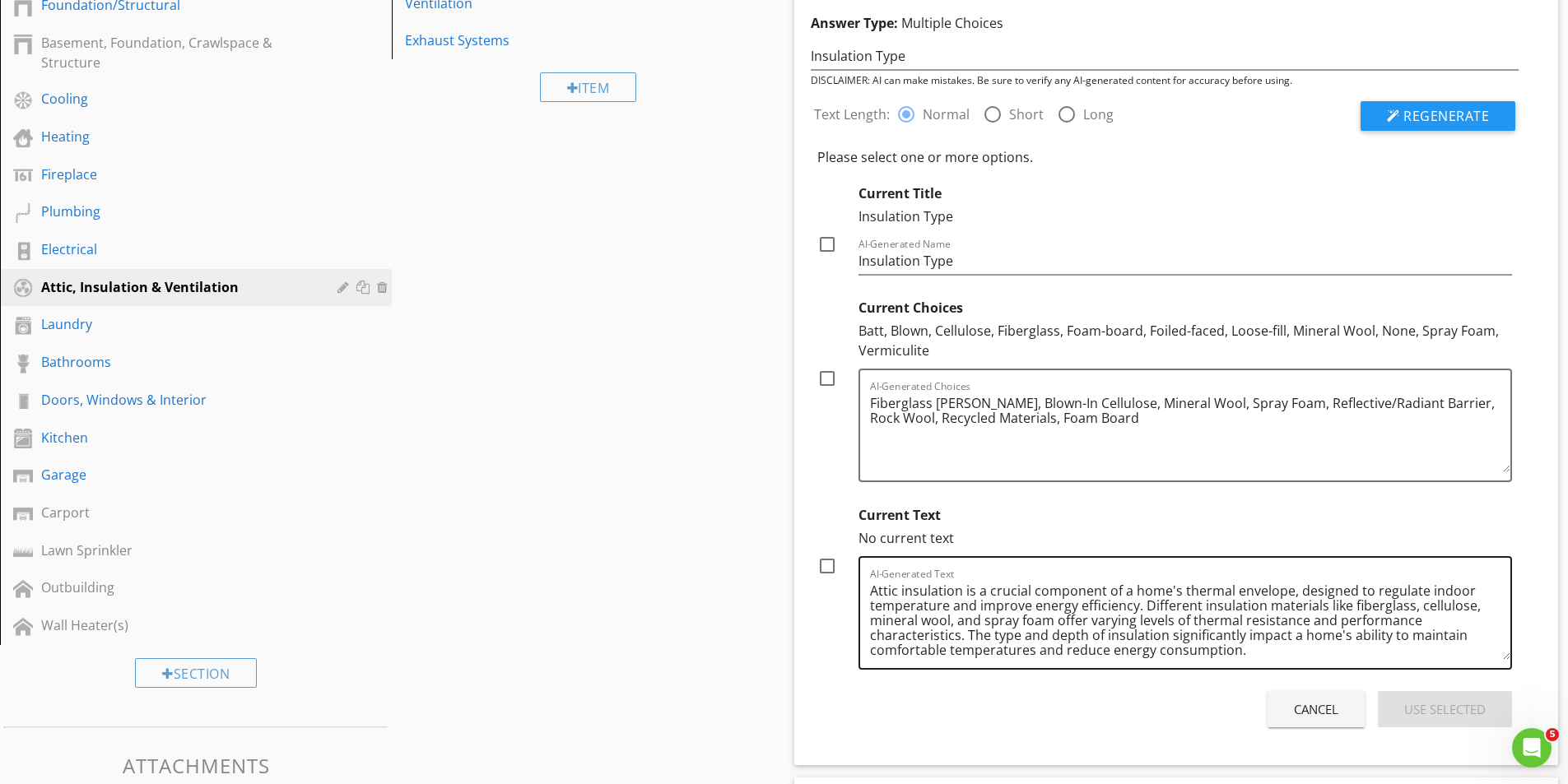
scroll to position [382, 0]
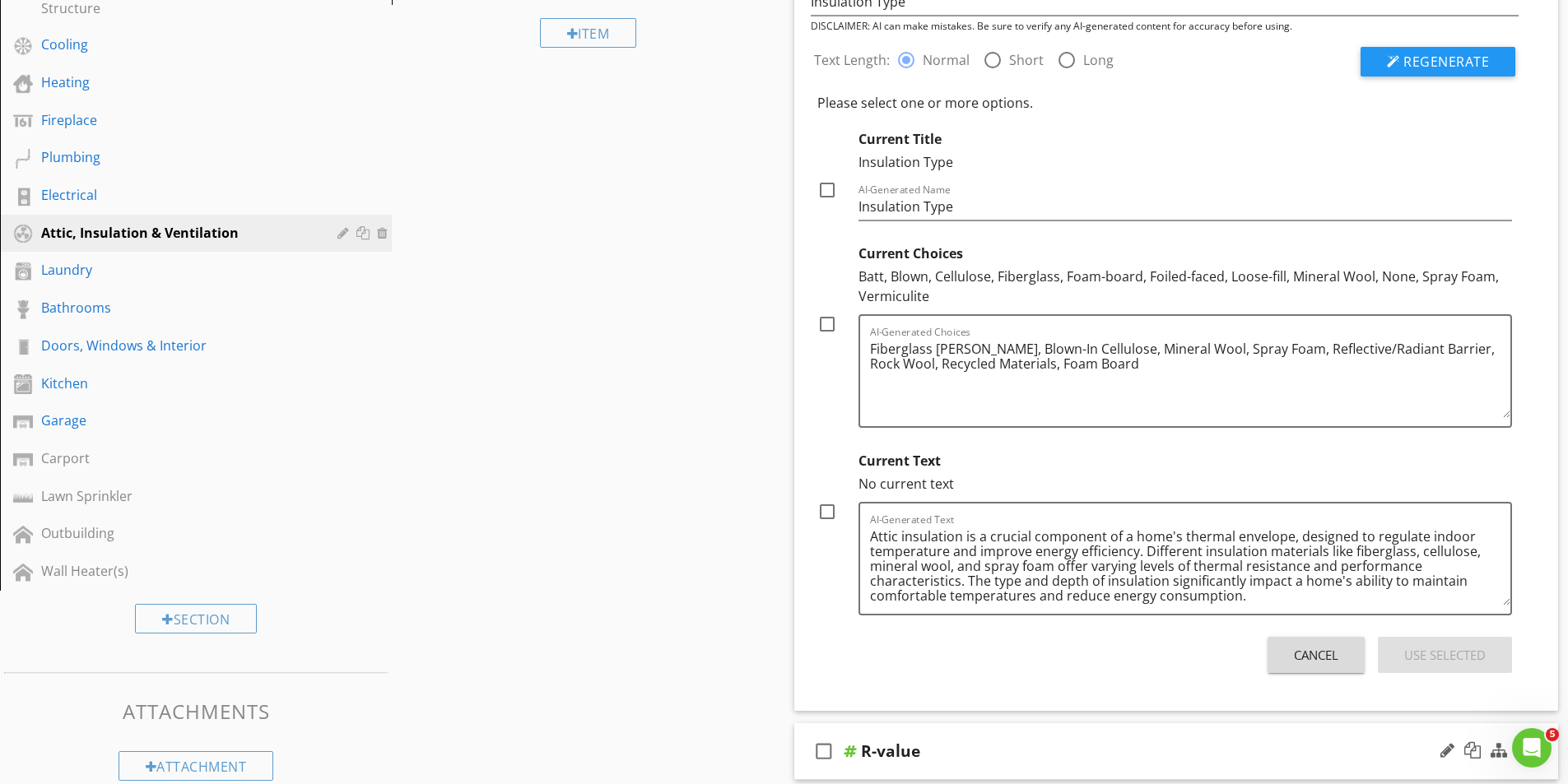
click at [1297, 655] on div "Cancel" at bounding box center [1315, 656] width 44 height 19
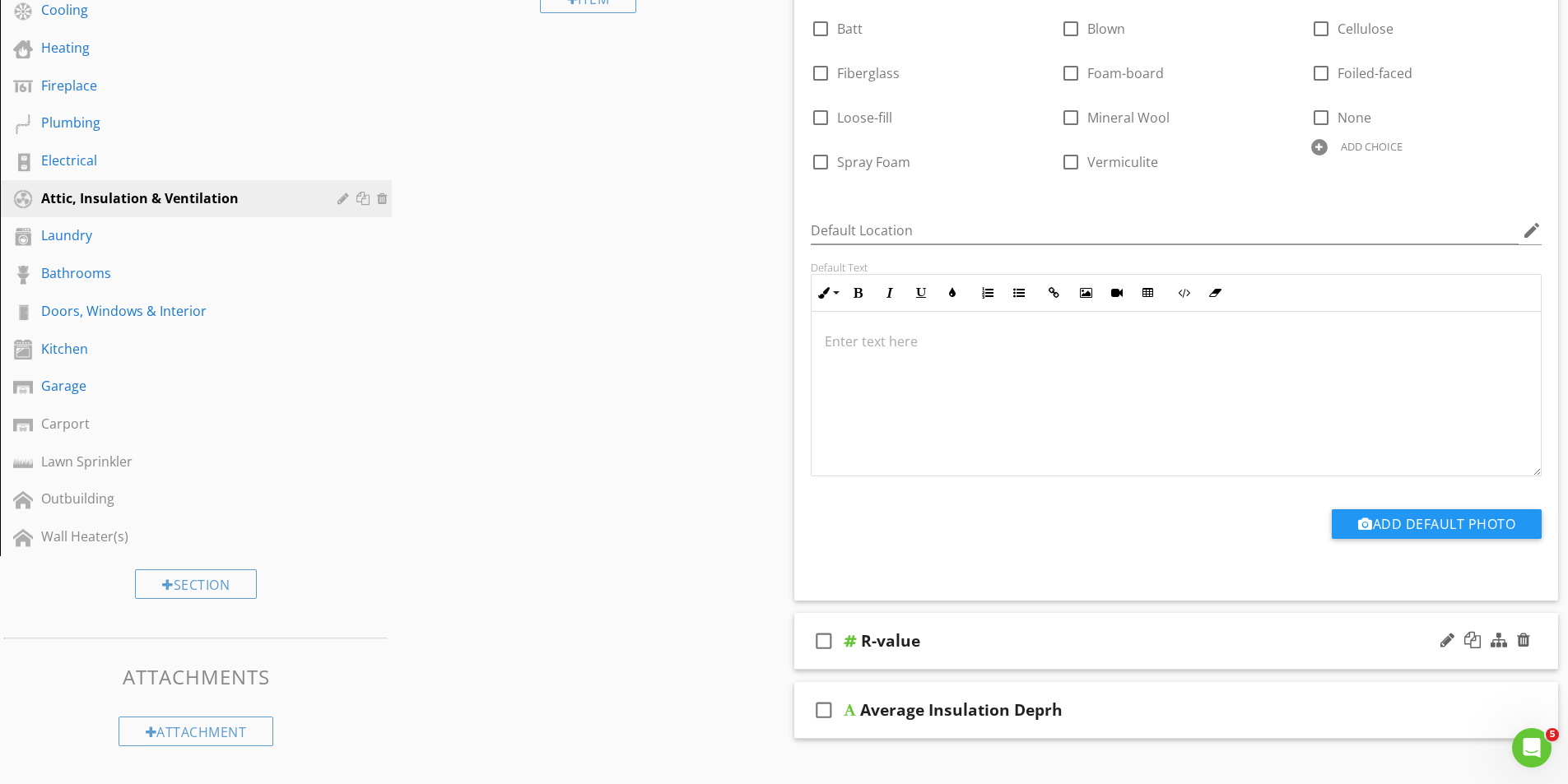
scroll to position [629, 0]
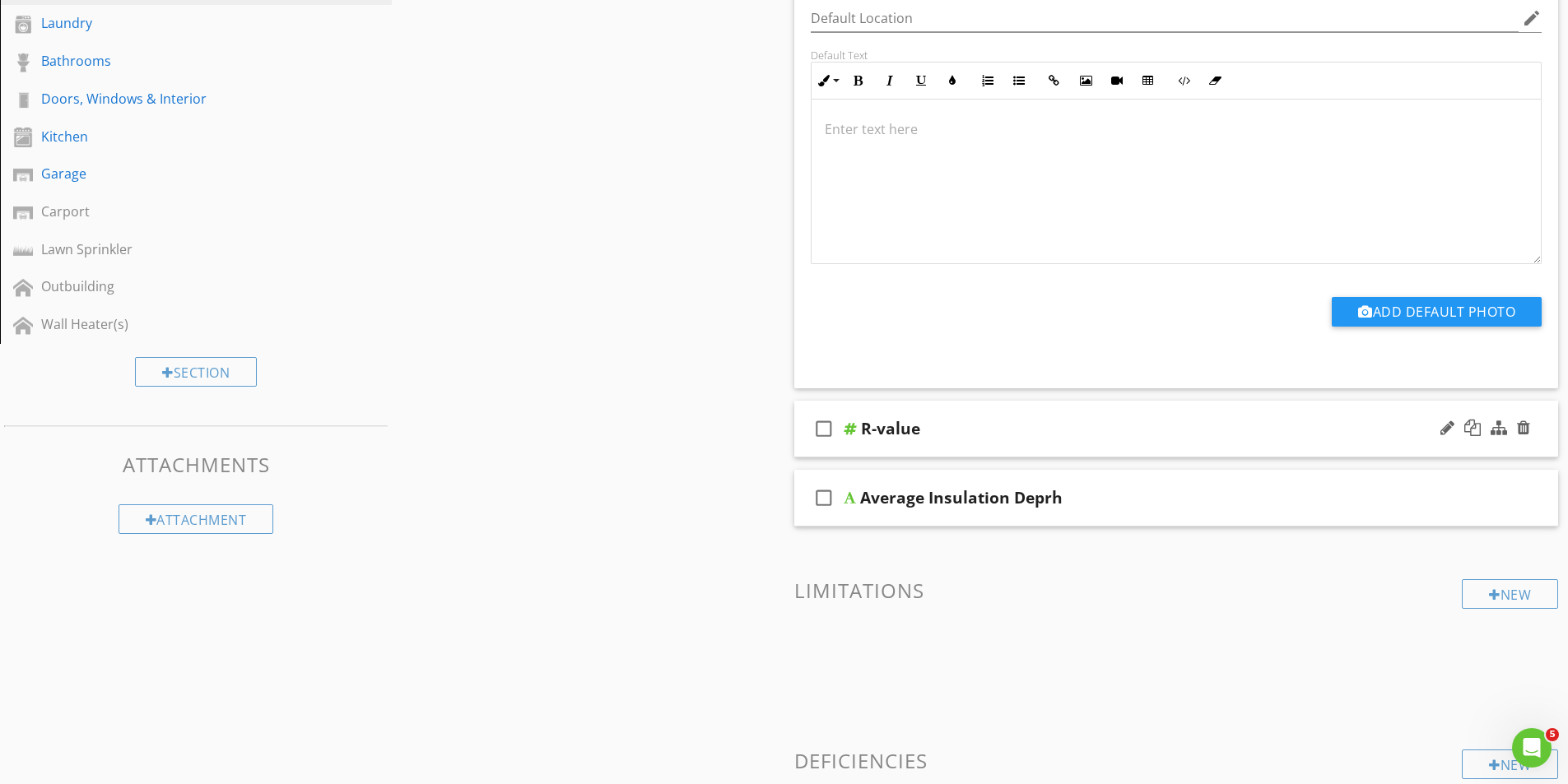
click at [849, 427] on div at bounding box center [849, 429] width 13 height 13
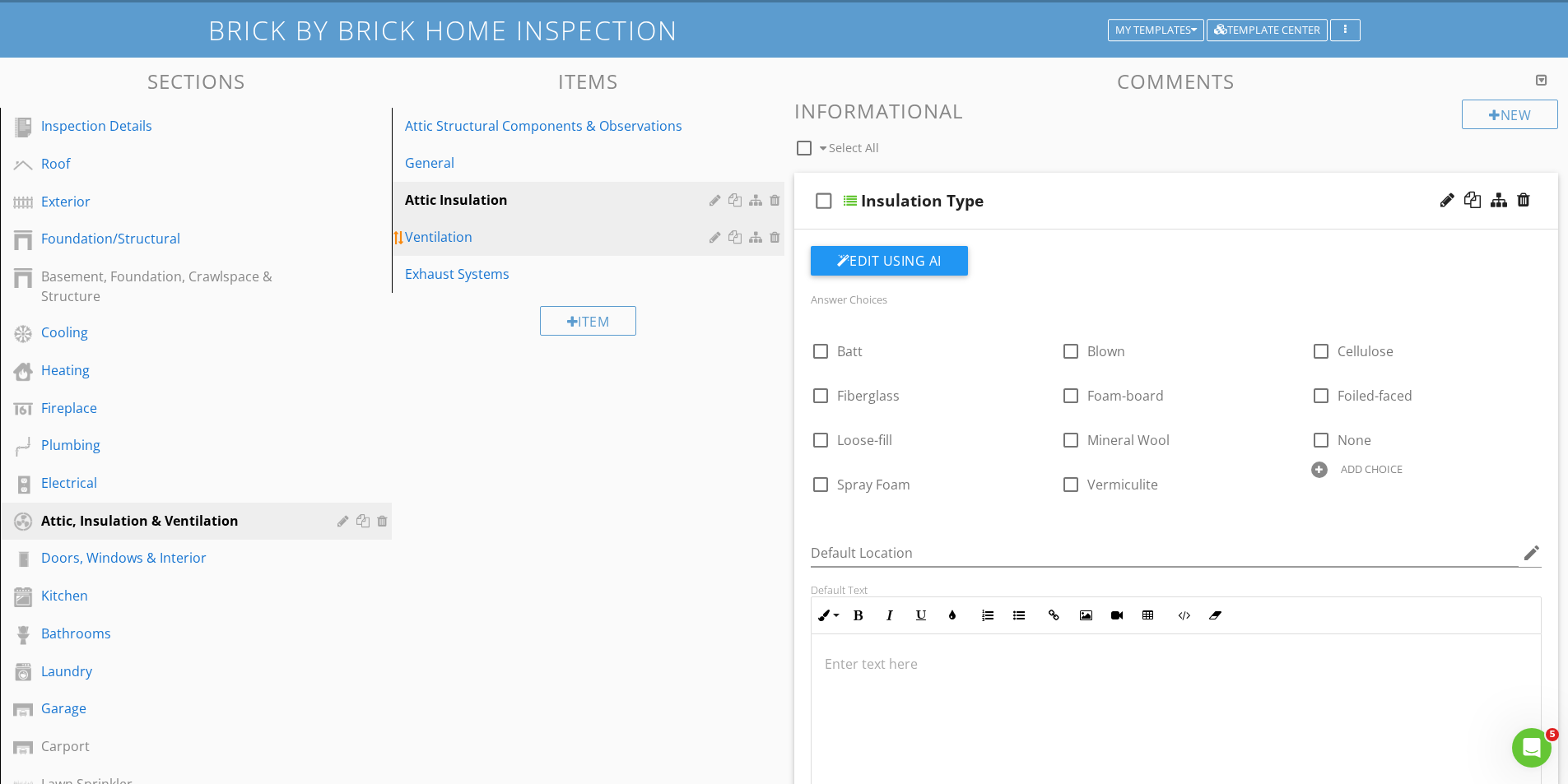
scroll to position [55, 0]
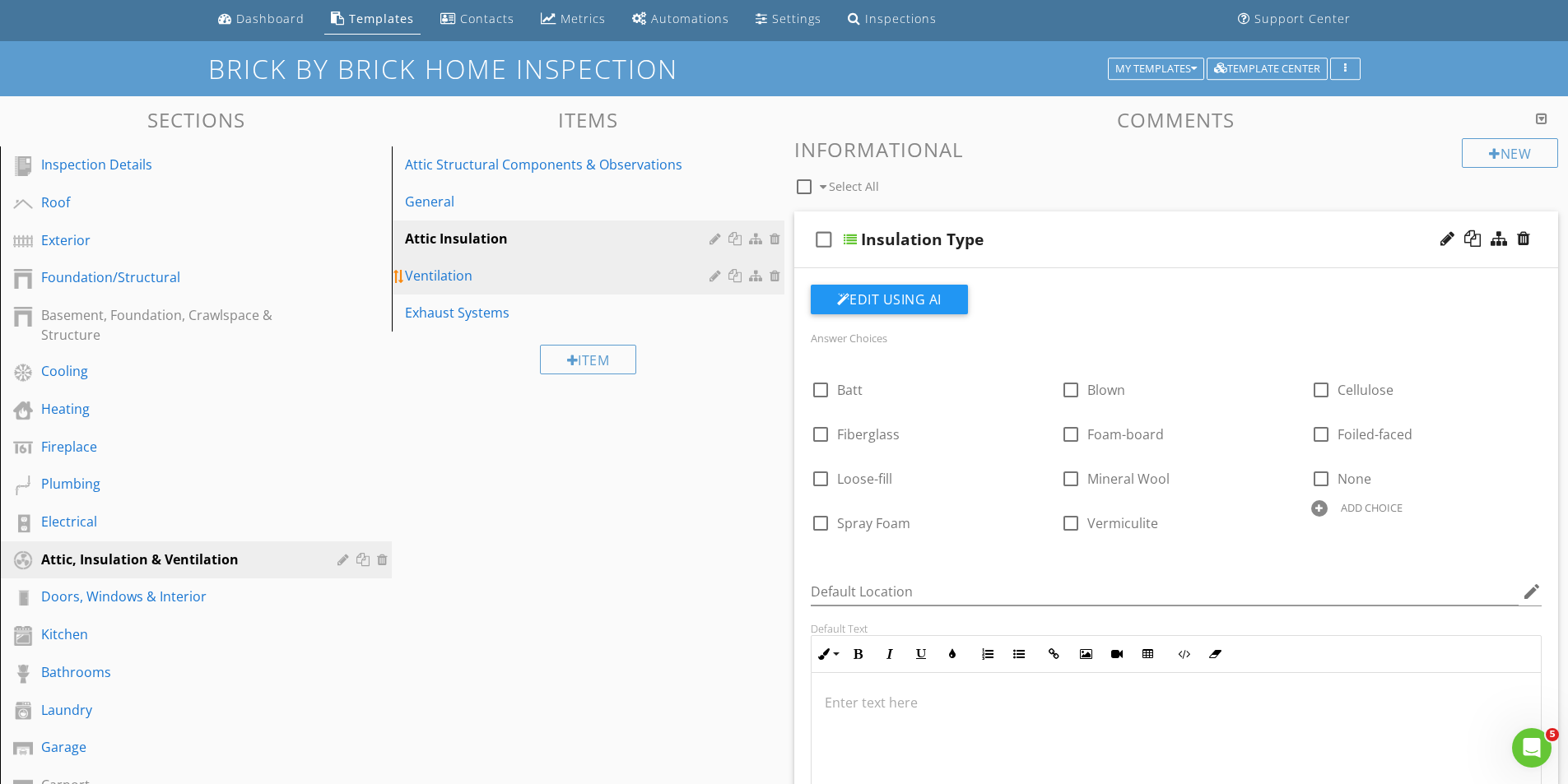
click at [449, 283] on div "Ventilation" at bounding box center [559, 275] width 308 height 20
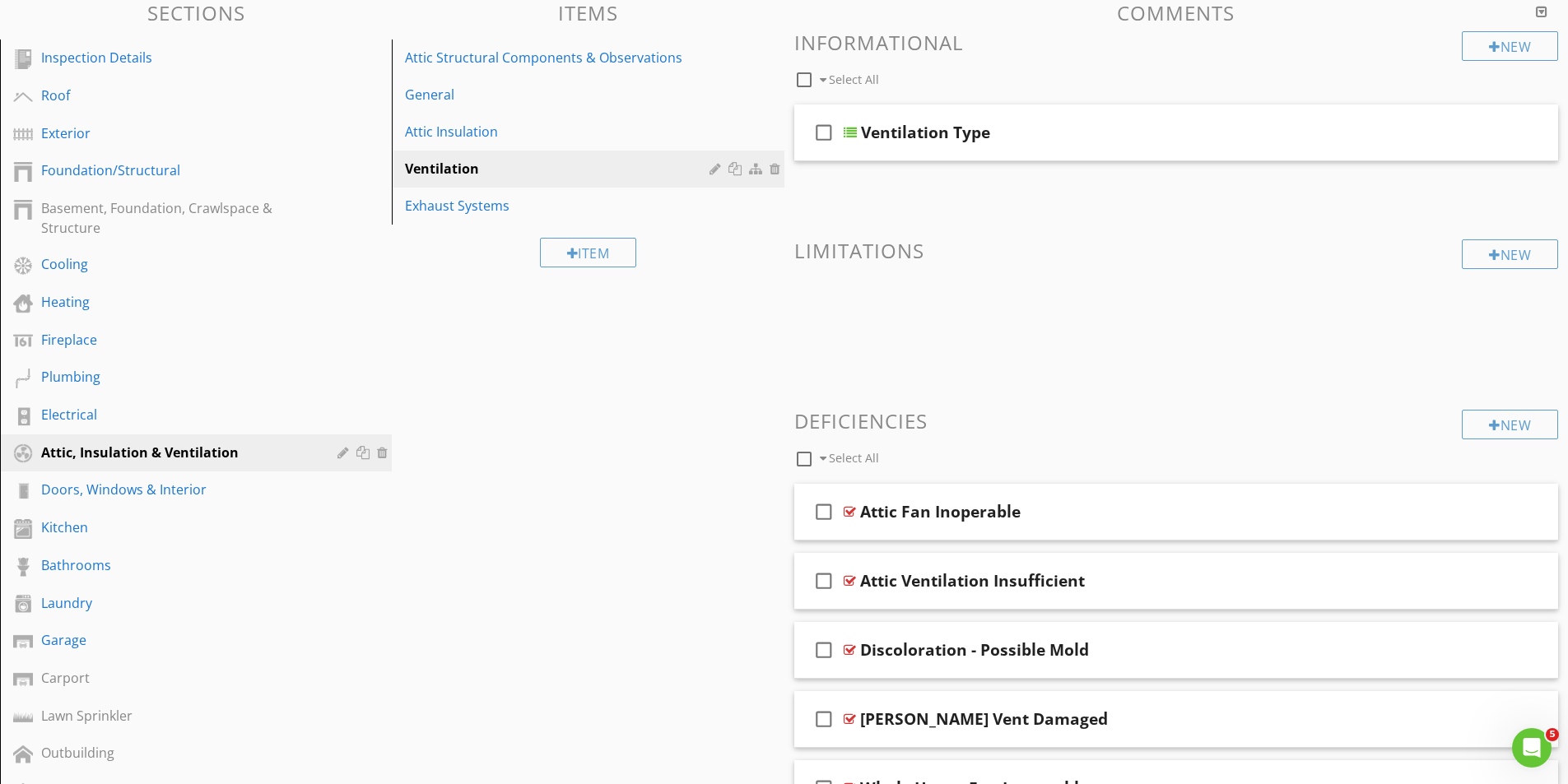
scroll to position [138, 0]
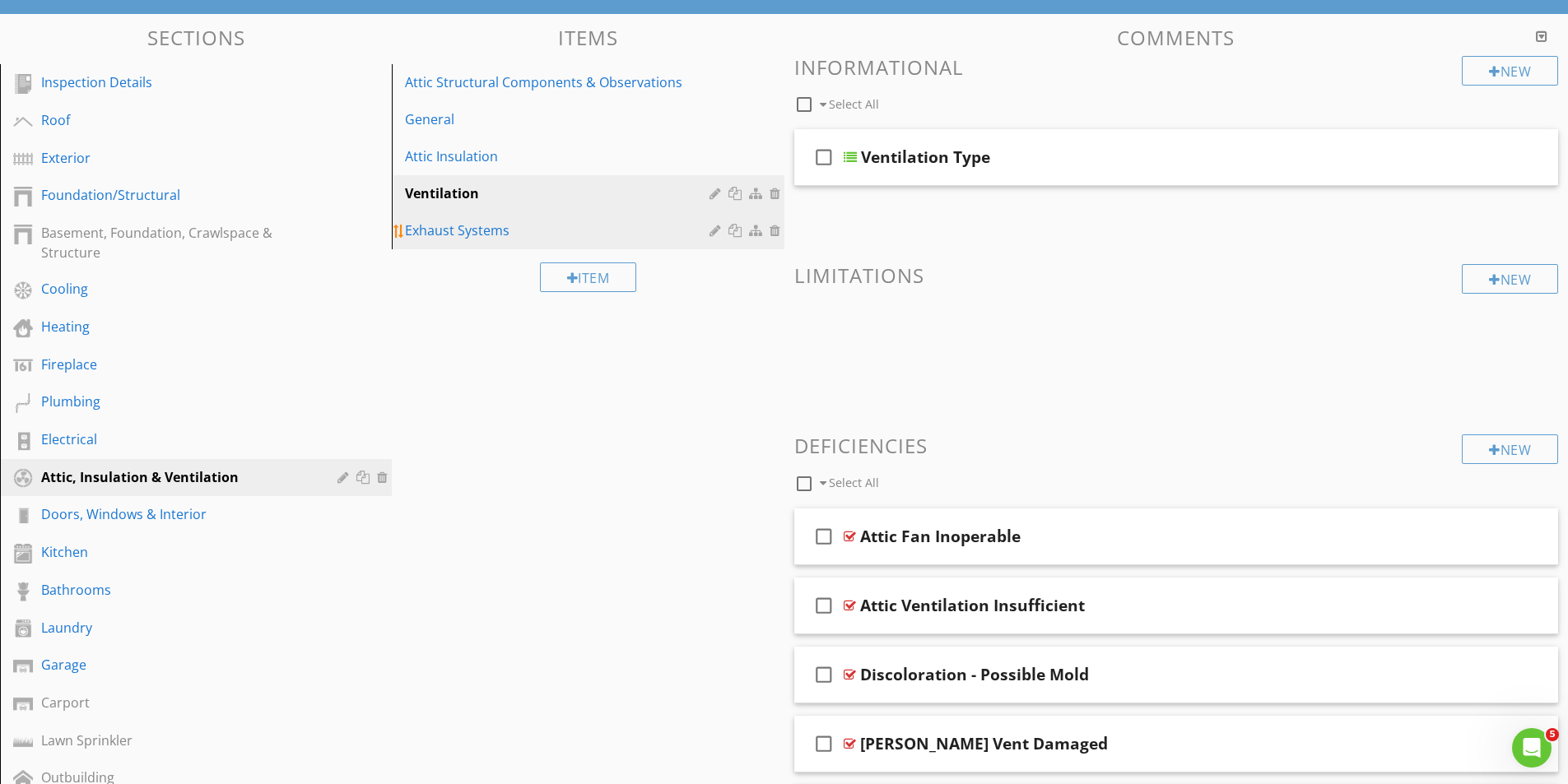
click at [468, 234] on div "Exhaust Systems" at bounding box center [559, 230] width 308 height 20
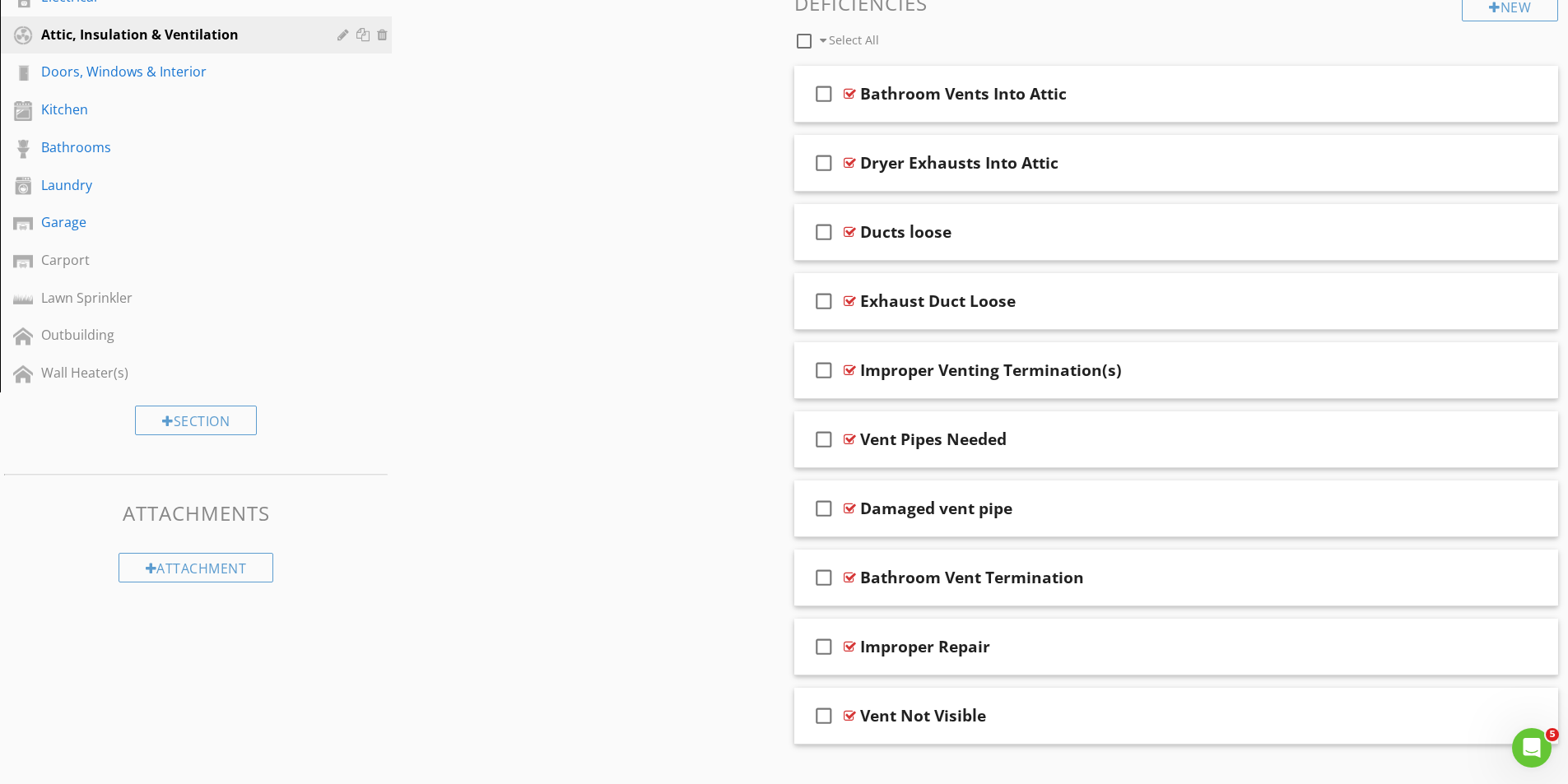
scroll to position [610, 0]
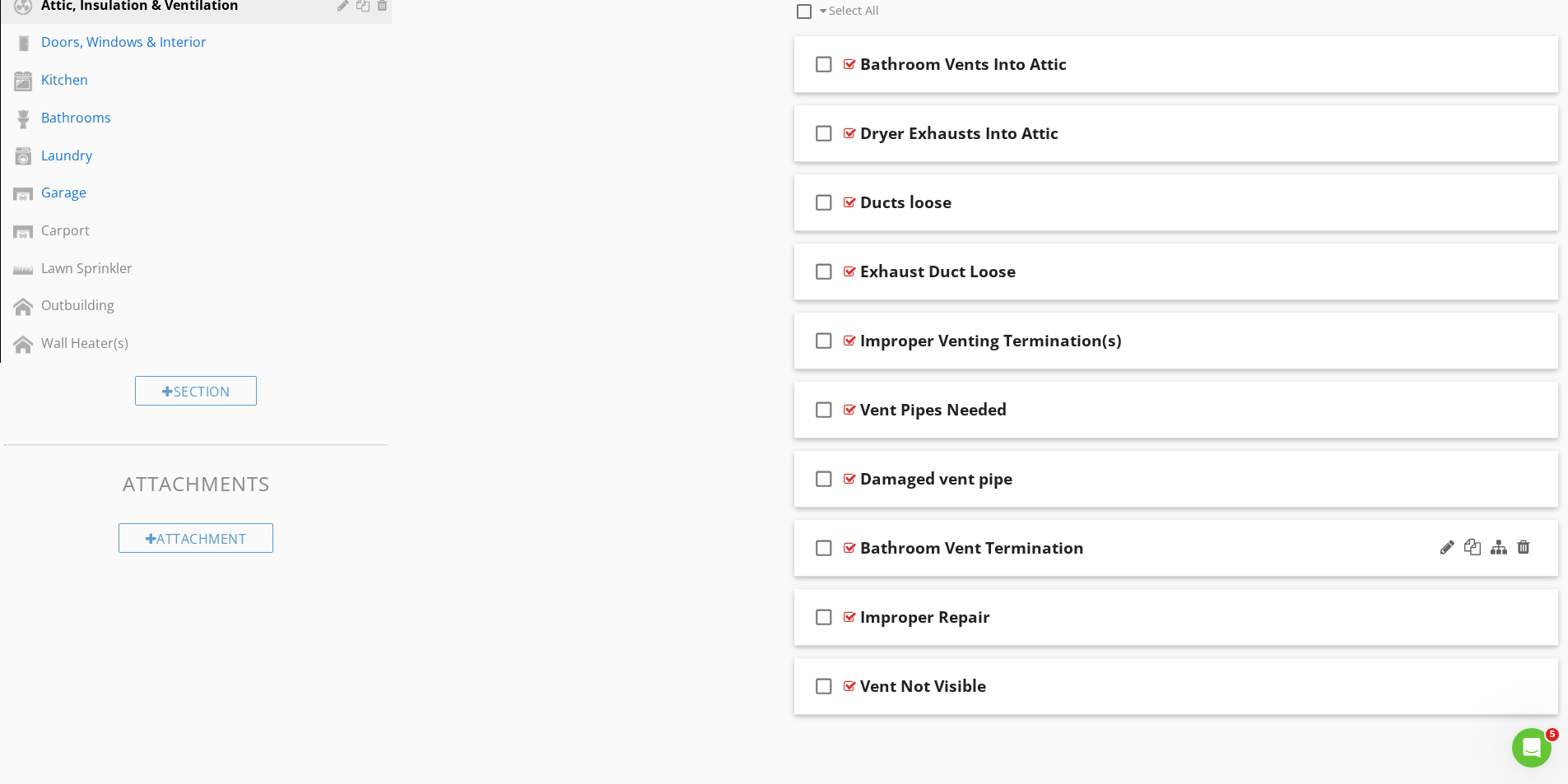
click at [855, 546] on div at bounding box center [849, 548] width 12 height 13
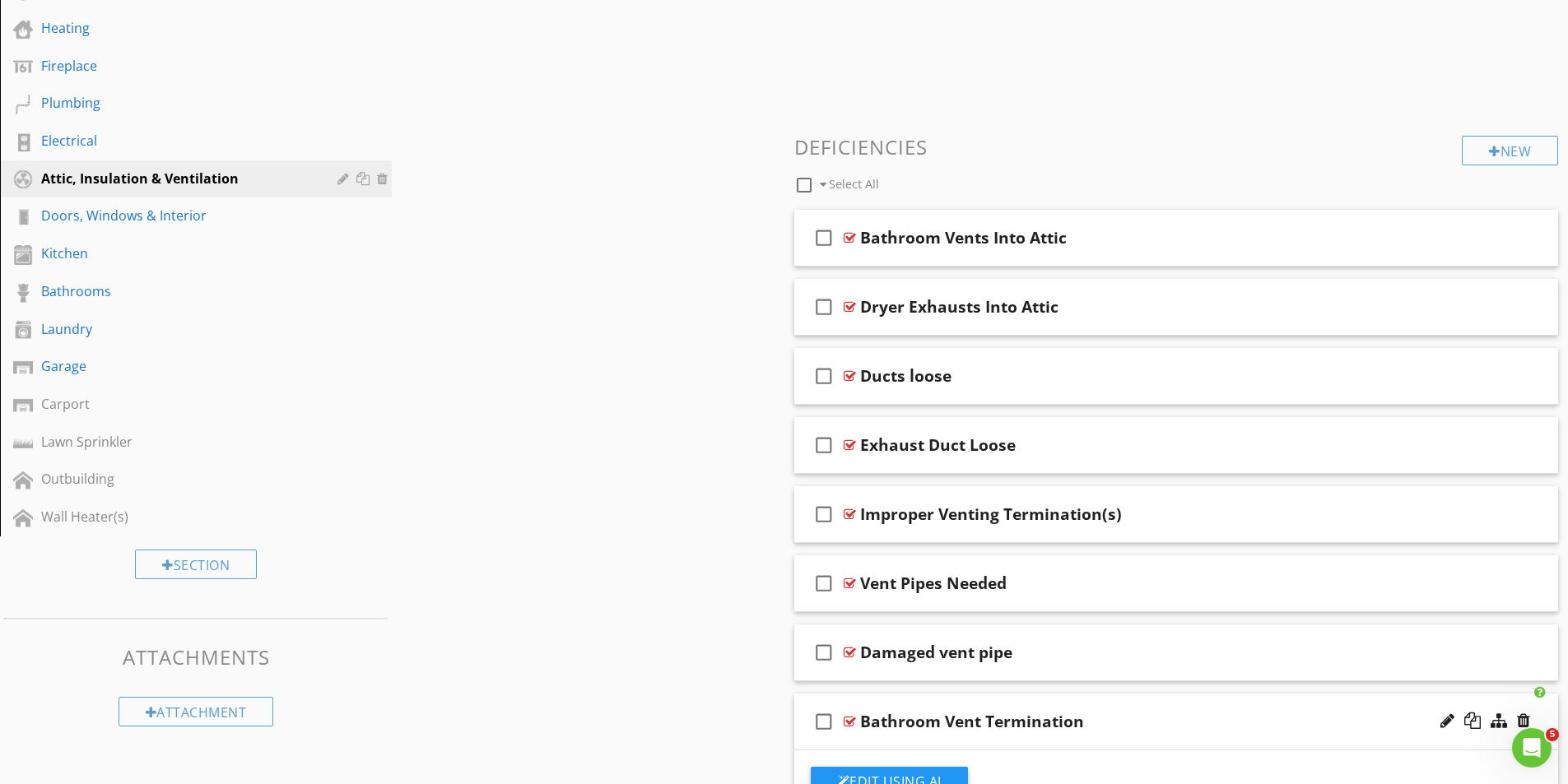
scroll to position [363, 0]
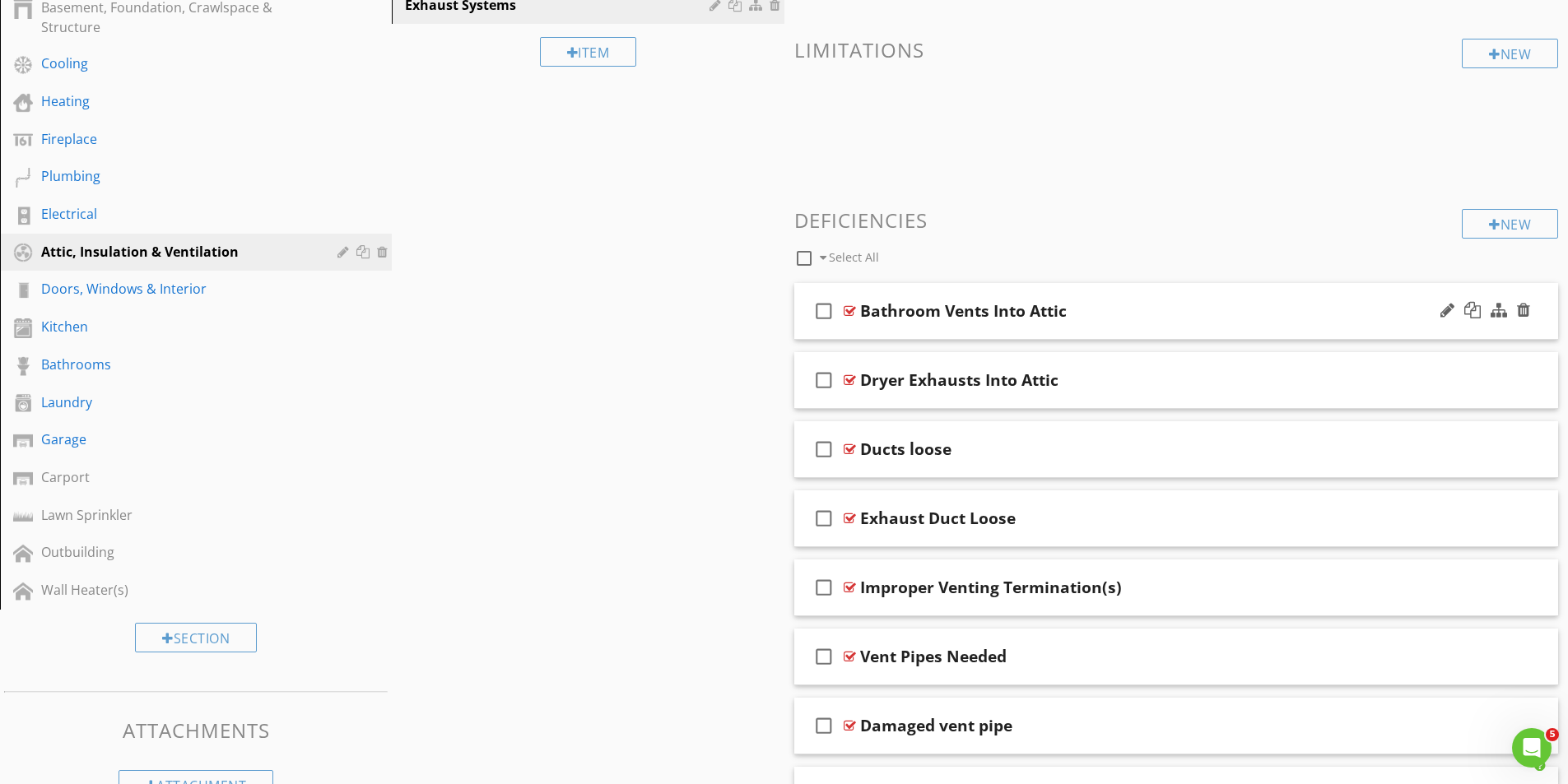
click at [847, 305] on div at bounding box center [849, 311] width 12 height 13
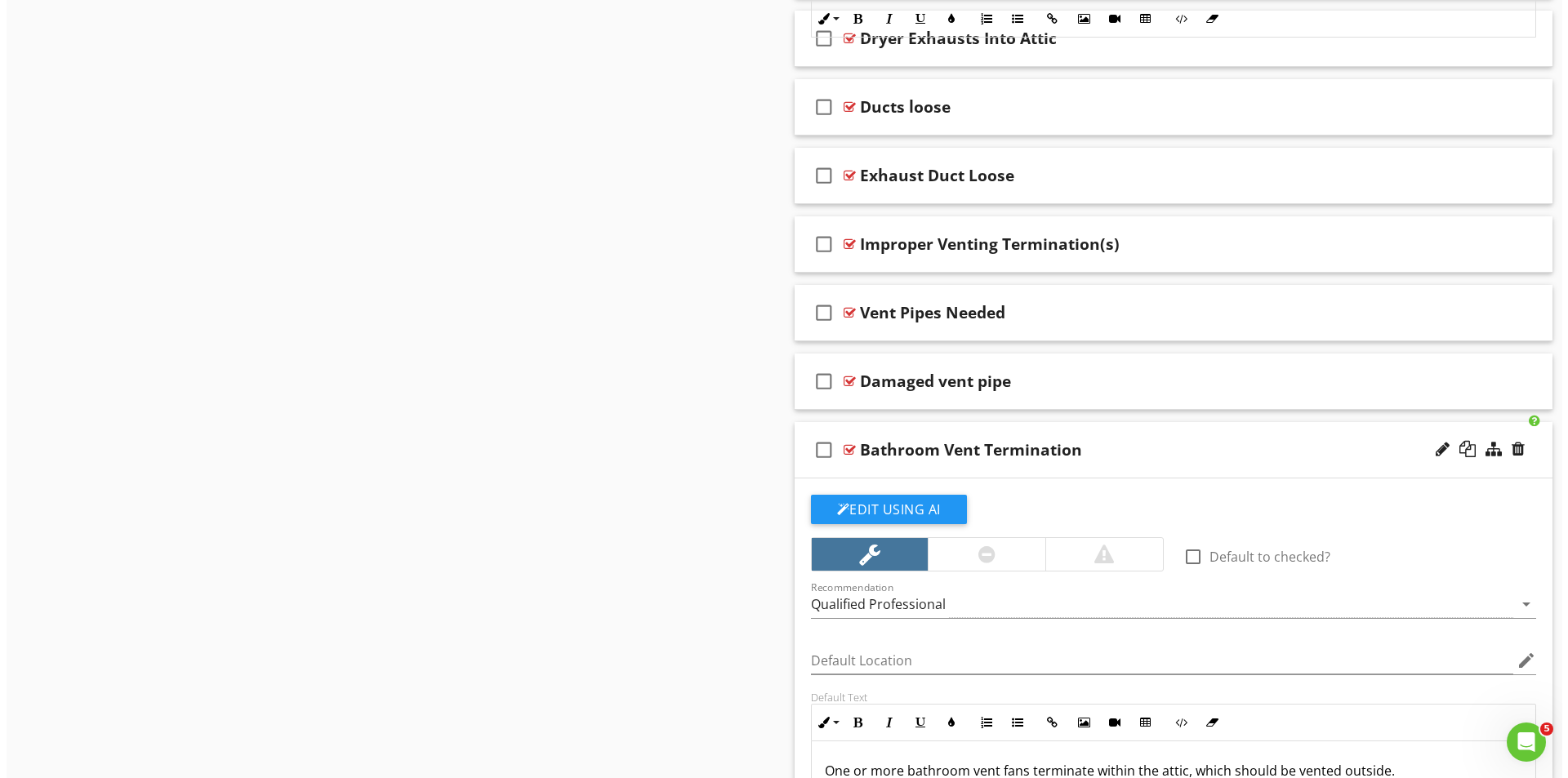
scroll to position [1259, 0]
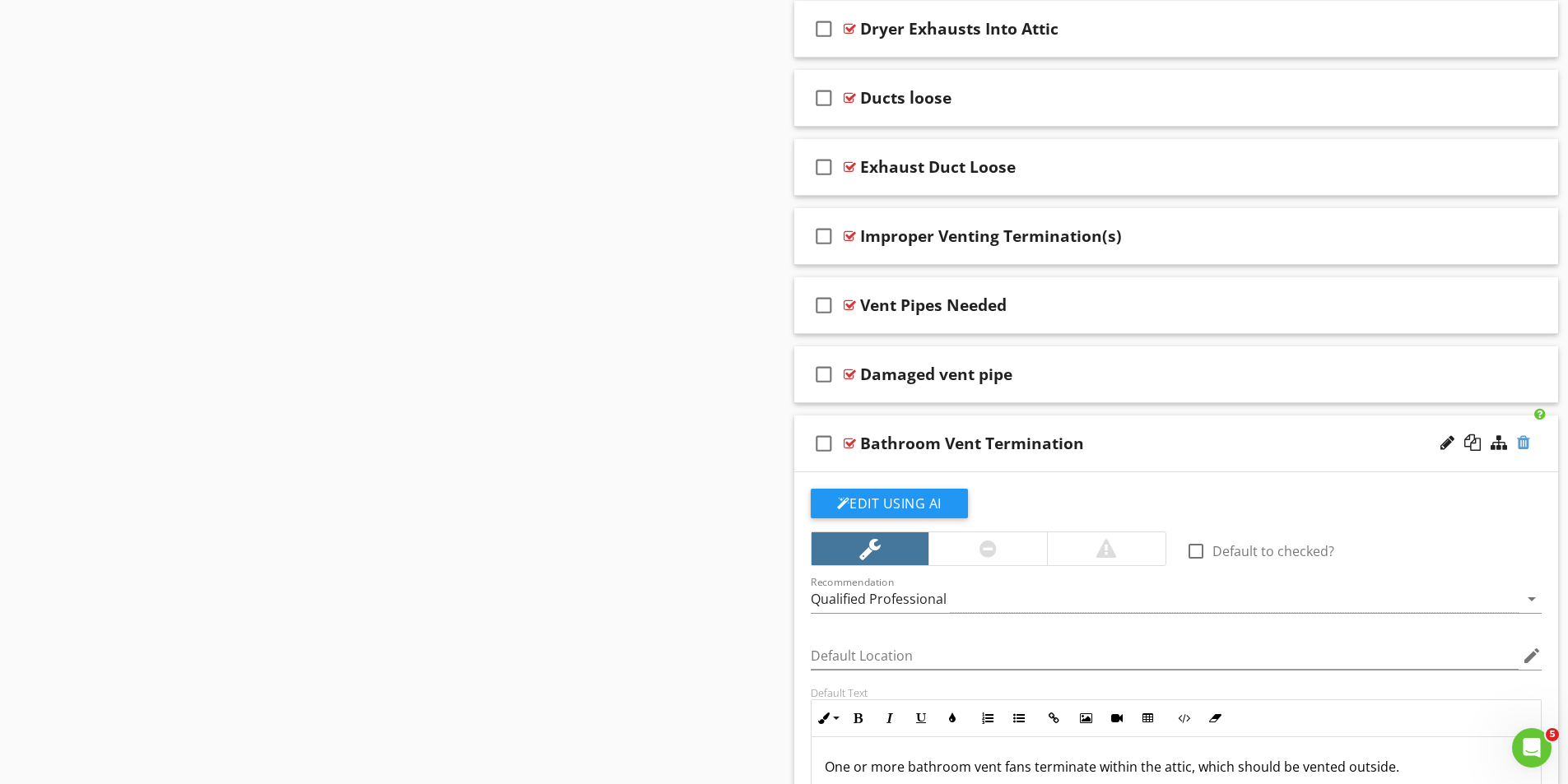
click at [1524, 443] on div at bounding box center [1523, 443] width 13 height 17
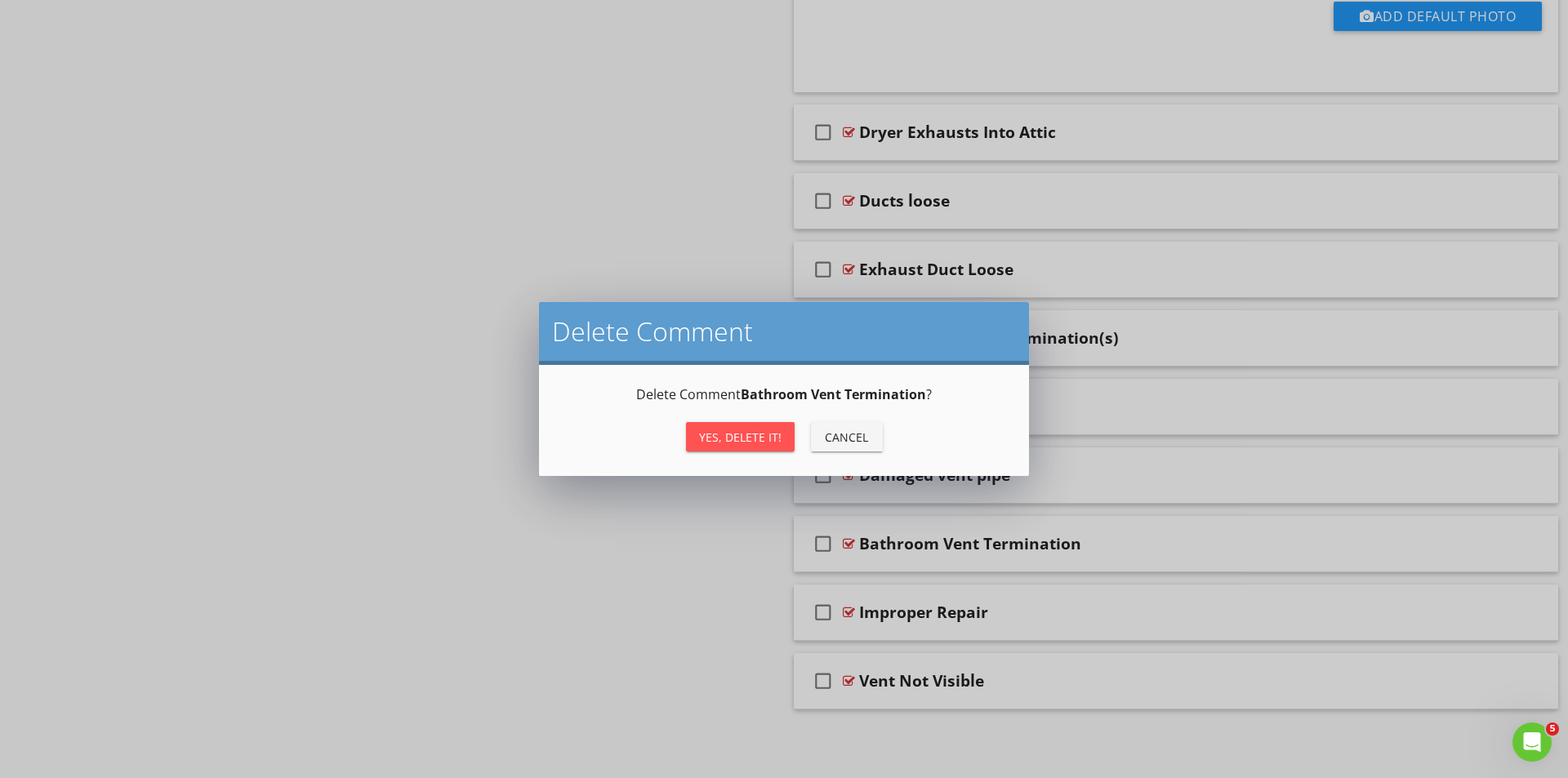
click at [746, 437] on div "Yes, Delete it!" at bounding box center [740, 437] width 82 height 17
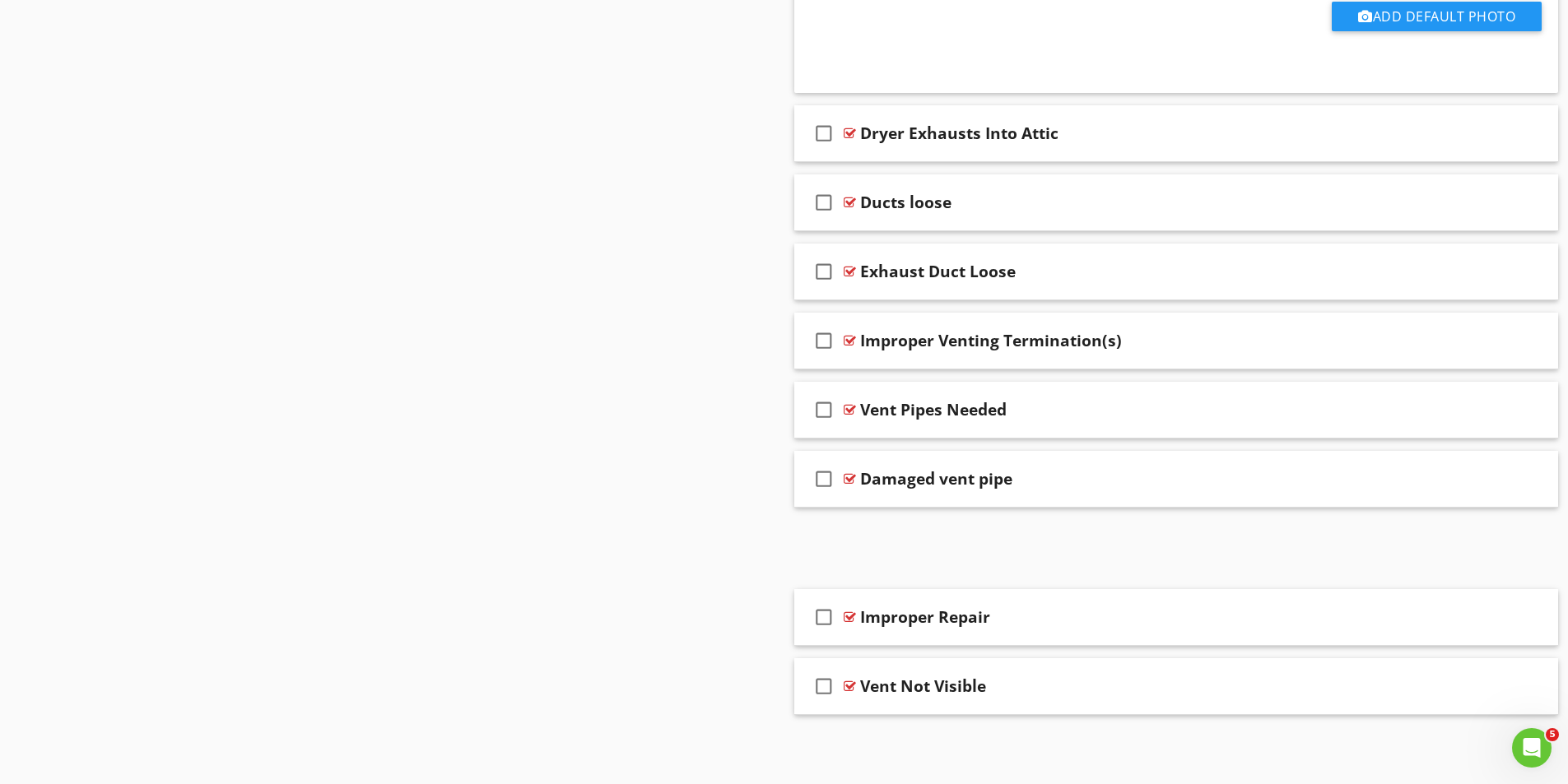
scroll to position [1094, 0]
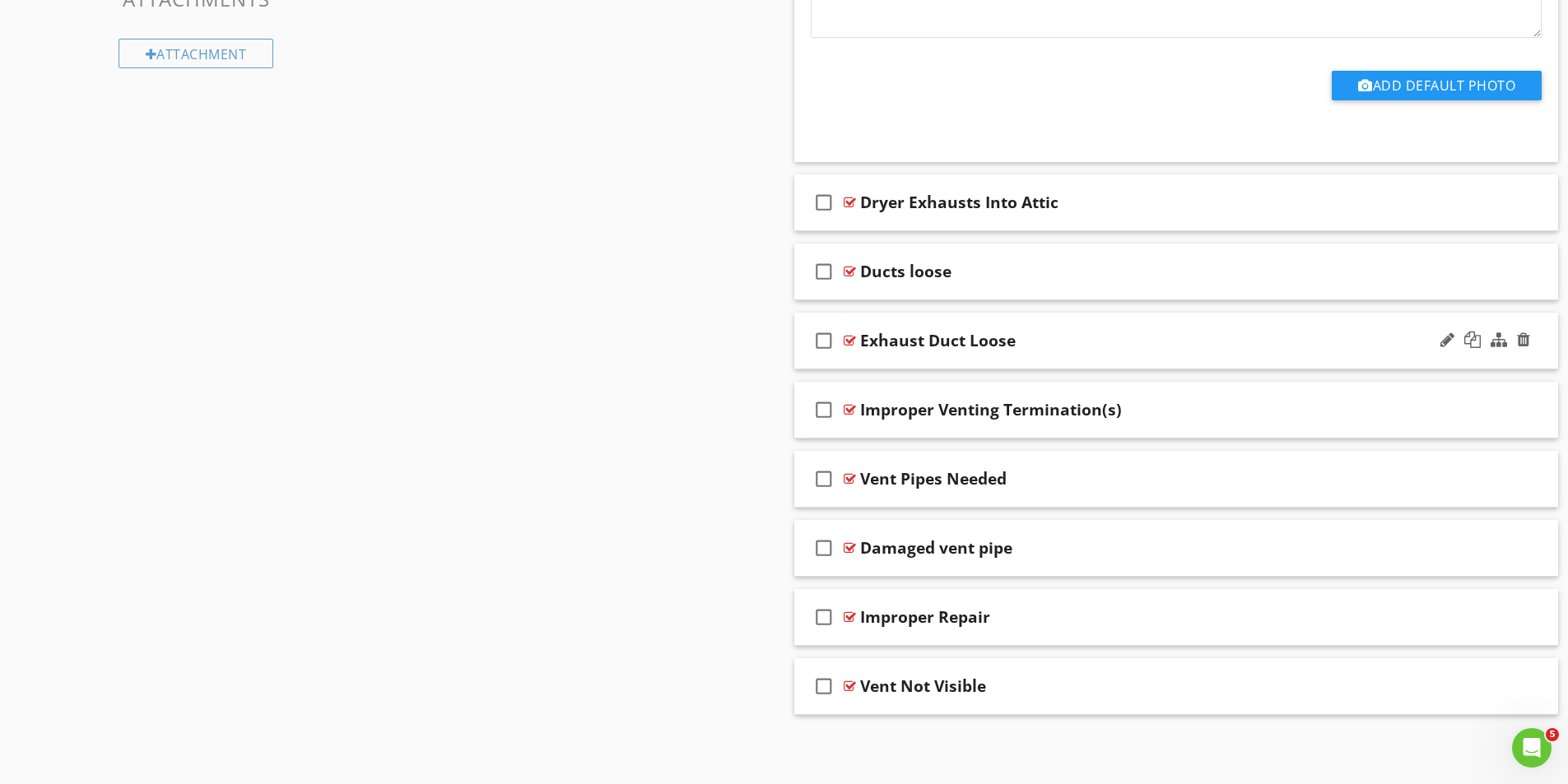
click at [850, 339] on div at bounding box center [849, 341] width 12 height 13
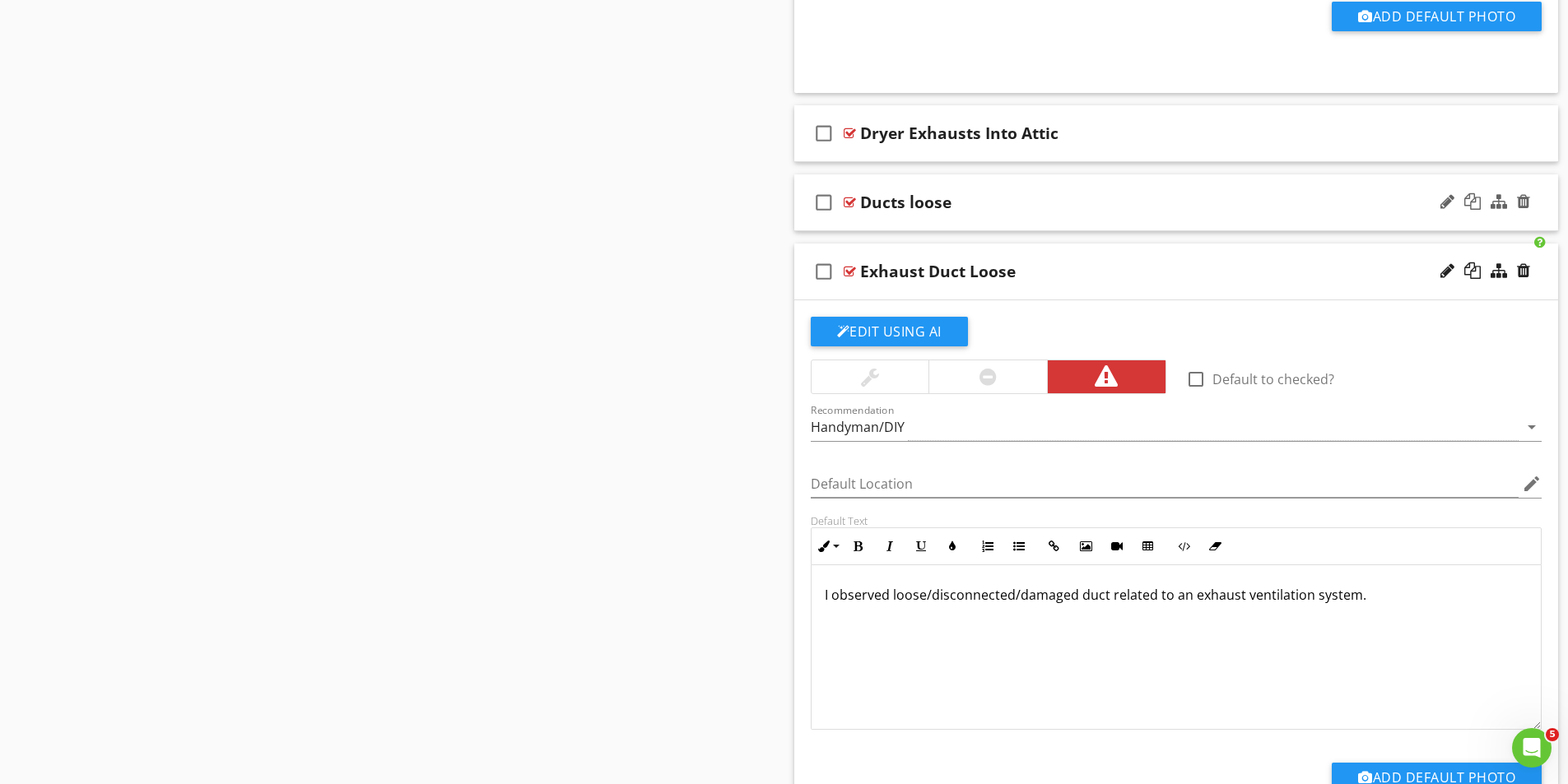
click at [850, 204] on div at bounding box center [849, 202] width 12 height 13
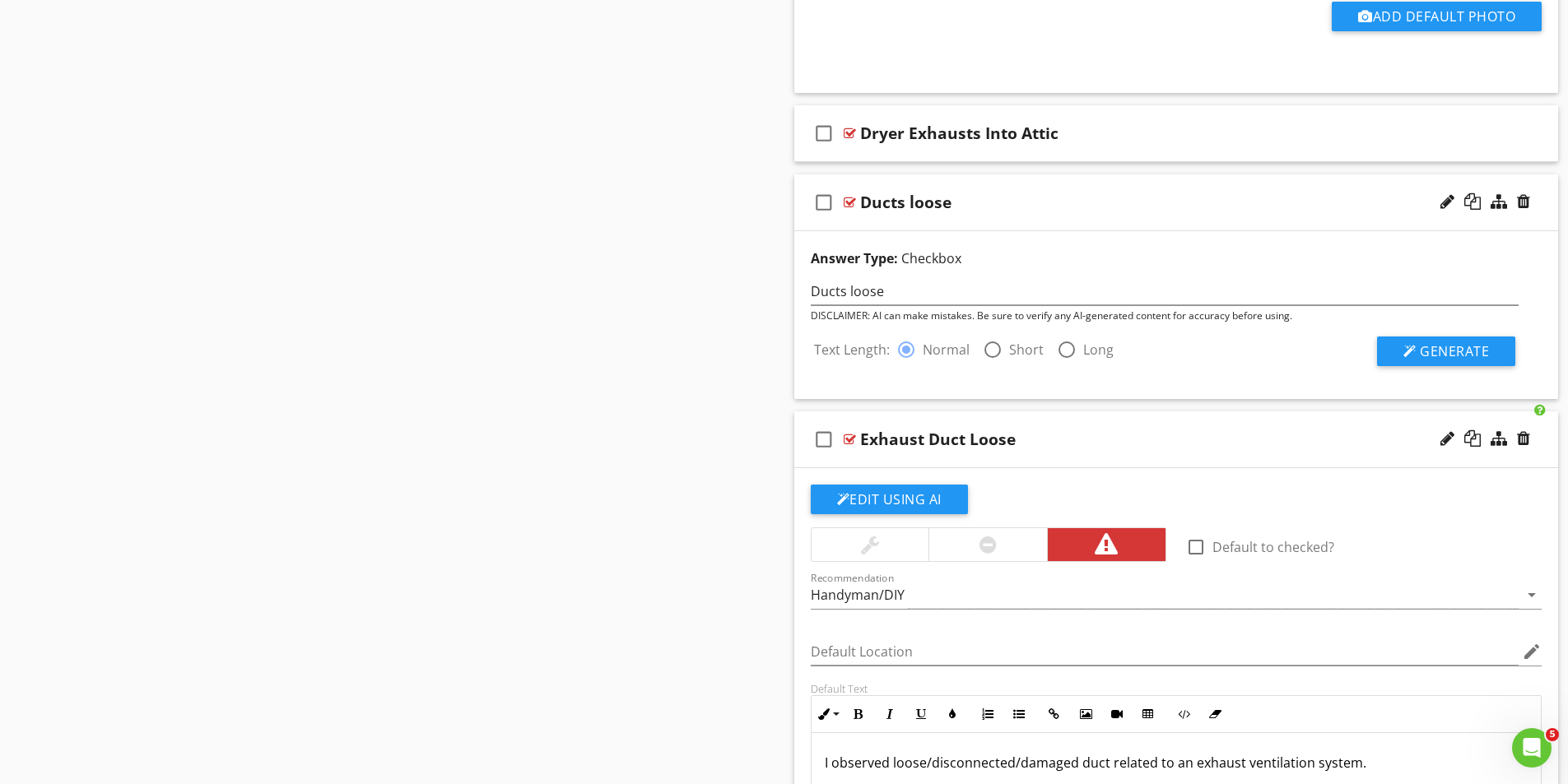
drag, startPoint x: 995, startPoint y: 348, endPoint x: 1074, endPoint y: 356, distance: 79.4
click at [995, 349] on div at bounding box center [992, 349] width 28 height 28
click at [1449, 347] on span "Generate" at bounding box center [1454, 351] width 69 height 18
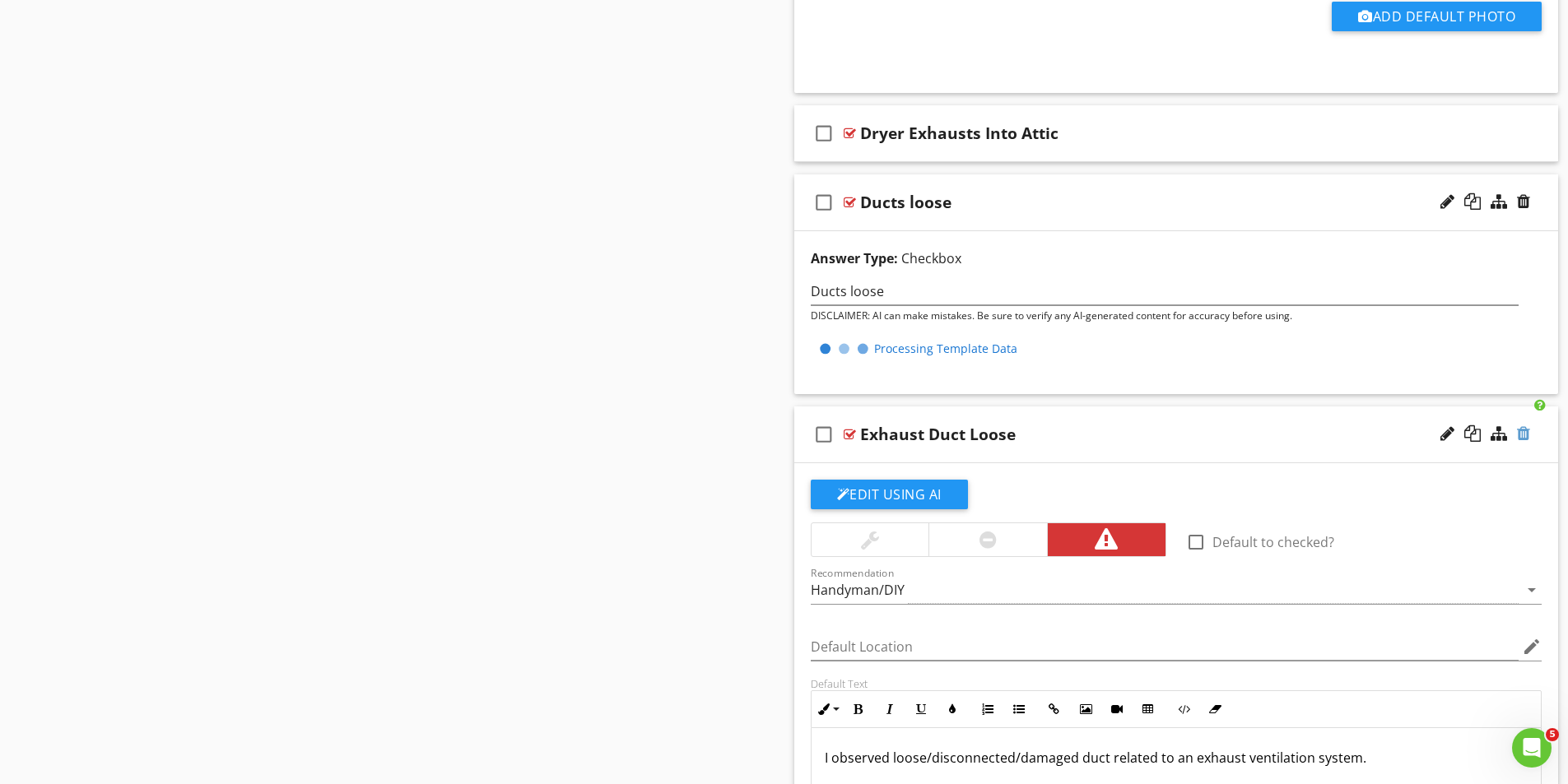
click at [1522, 432] on div at bounding box center [1523, 433] width 13 height 17
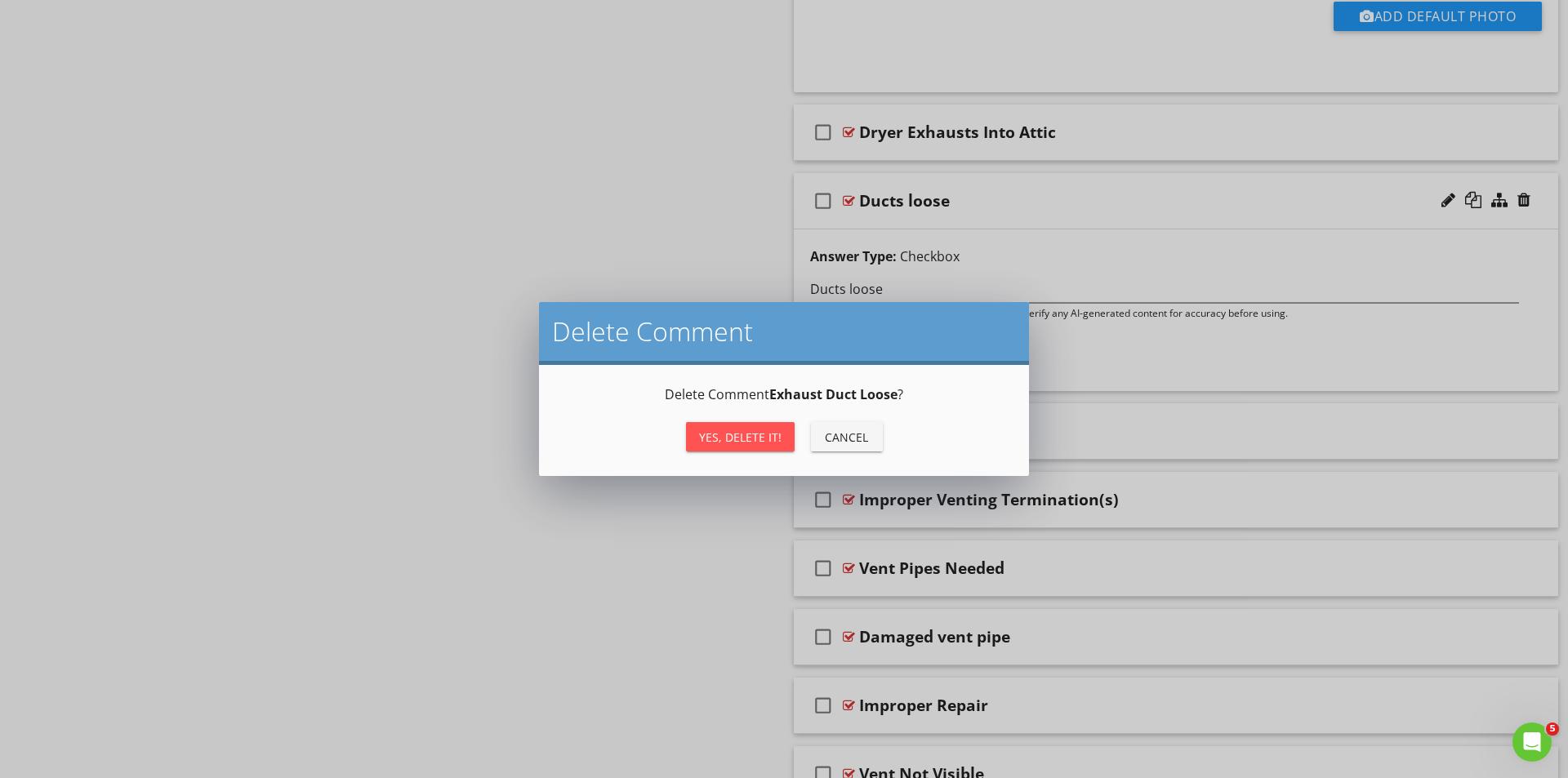
click at [740, 430] on div "Yes, Delete it!" at bounding box center [740, 437] width 82 height 17
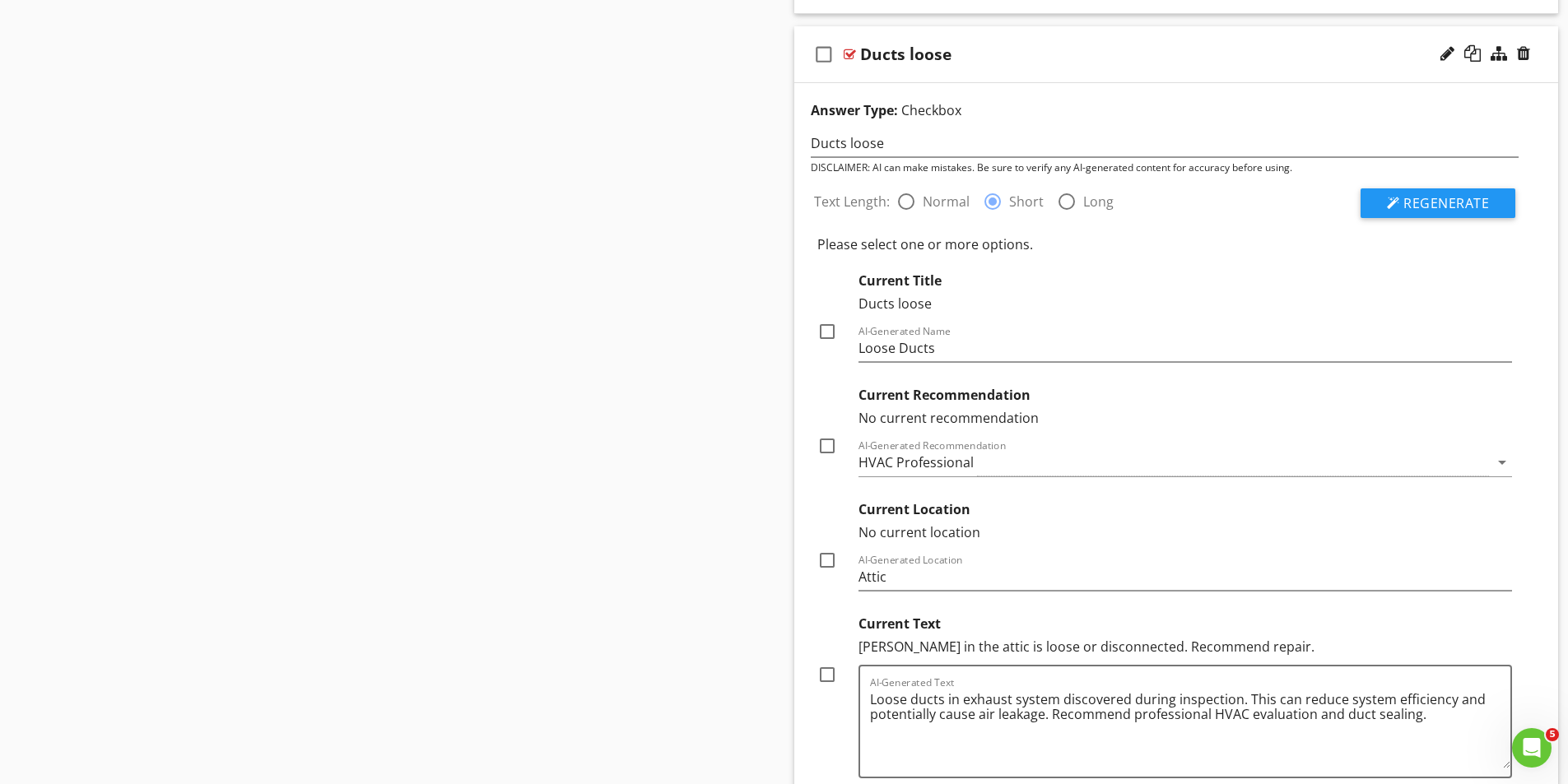
scroll to position [1328, 0]
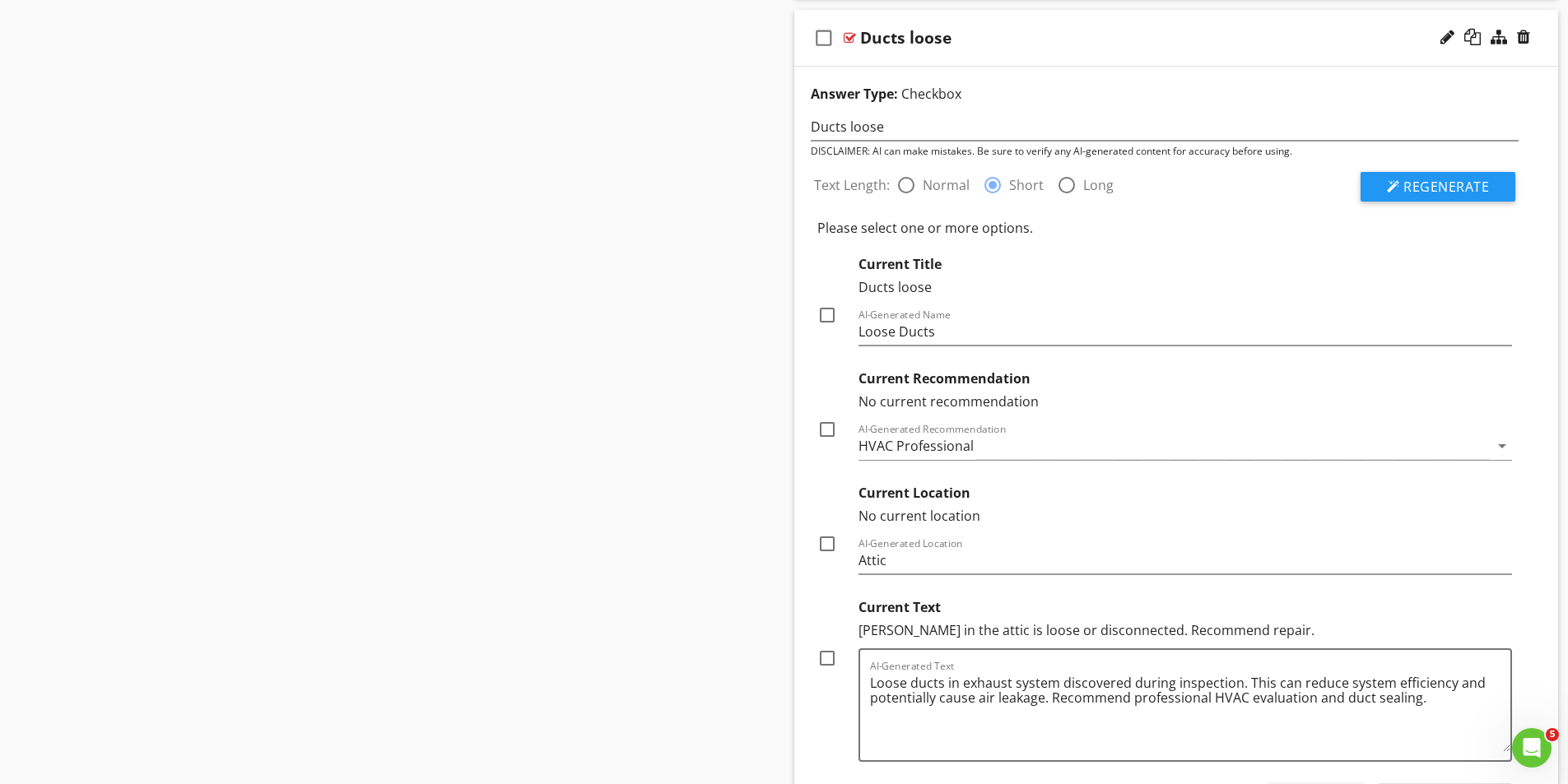
click at [829, 316] on div at bounding box center [827, 315] width 28 height 28
click at [826, 429] on div at bounding box center [827, 429] width 28 height 28
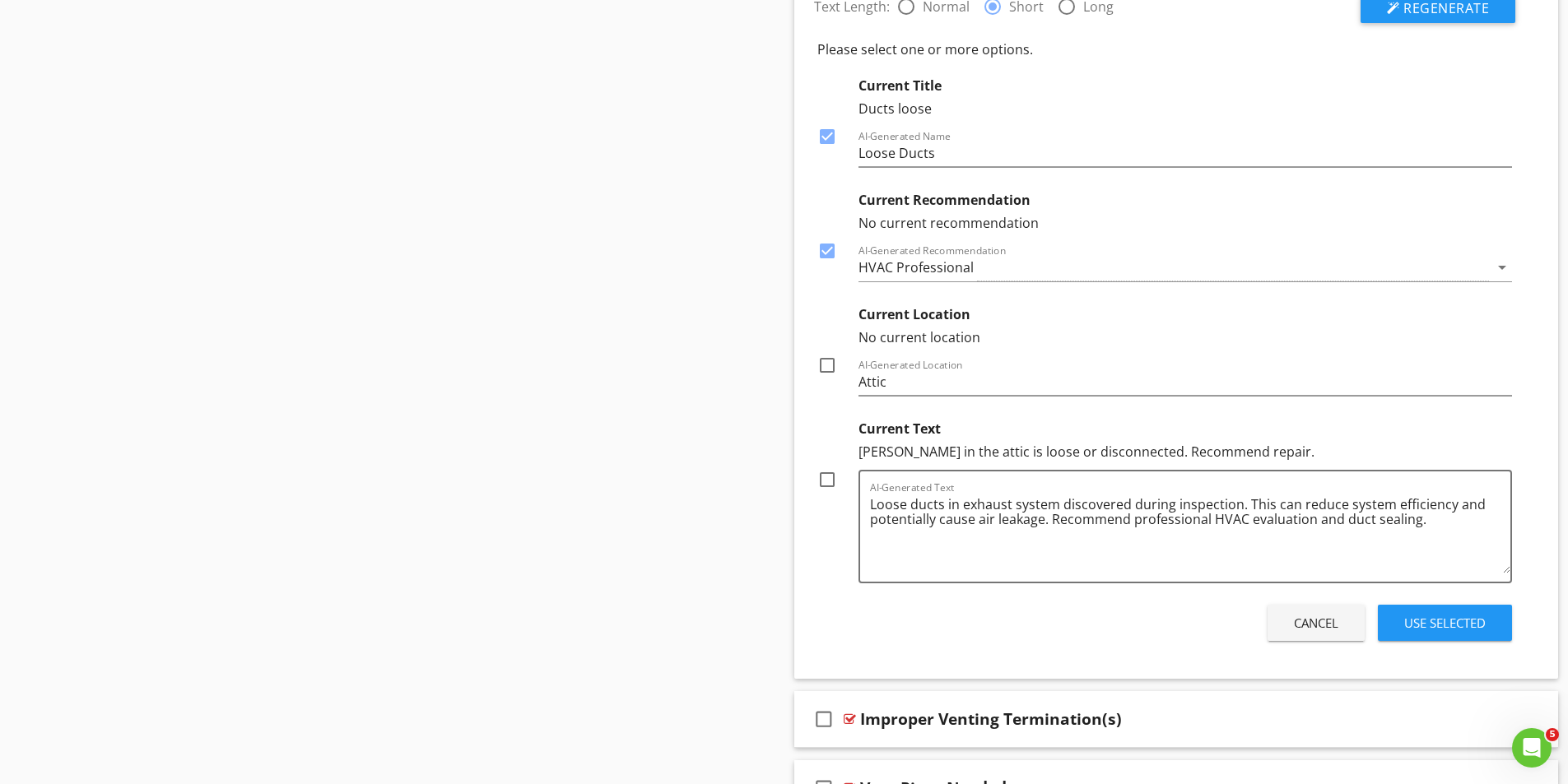
scroll to position [1575, 0]
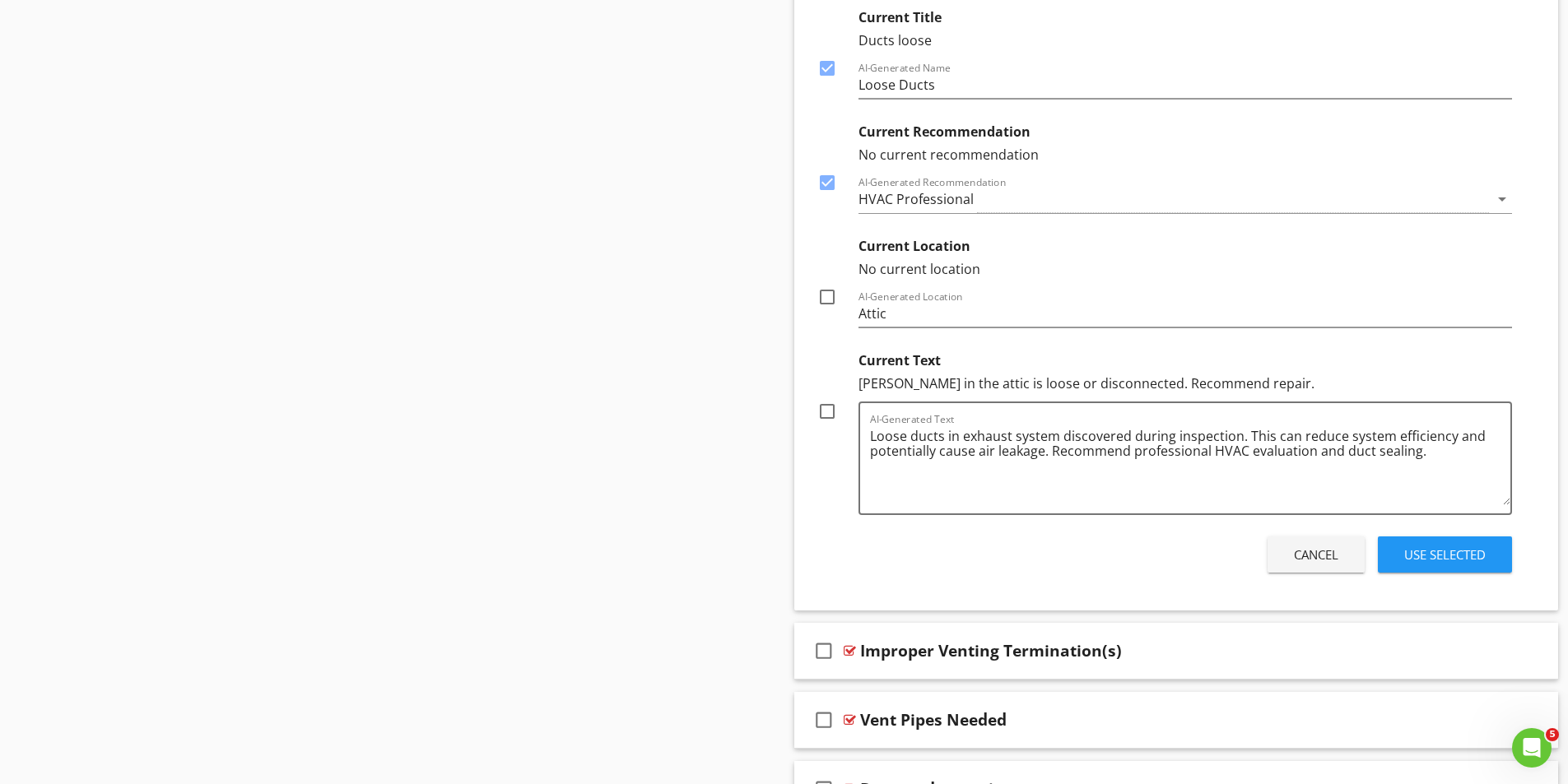
click at [826, 409] on div at bounding box center [827, 411] width 28 height 28
click at [1450, 551] on div "Use Selected" at bounding box center [1445, 555] width 82 height 19
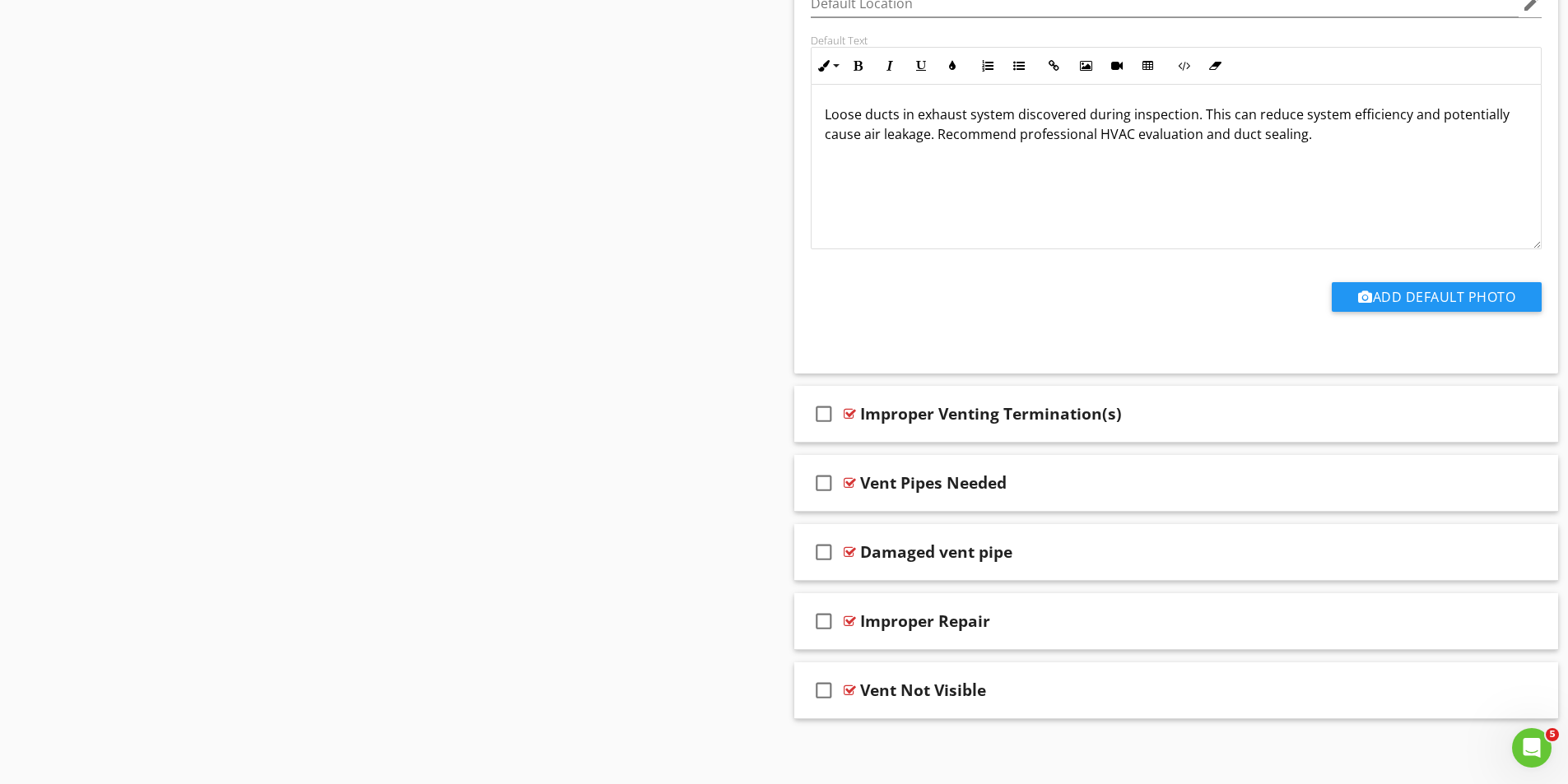
scroll to position [1261, 0]
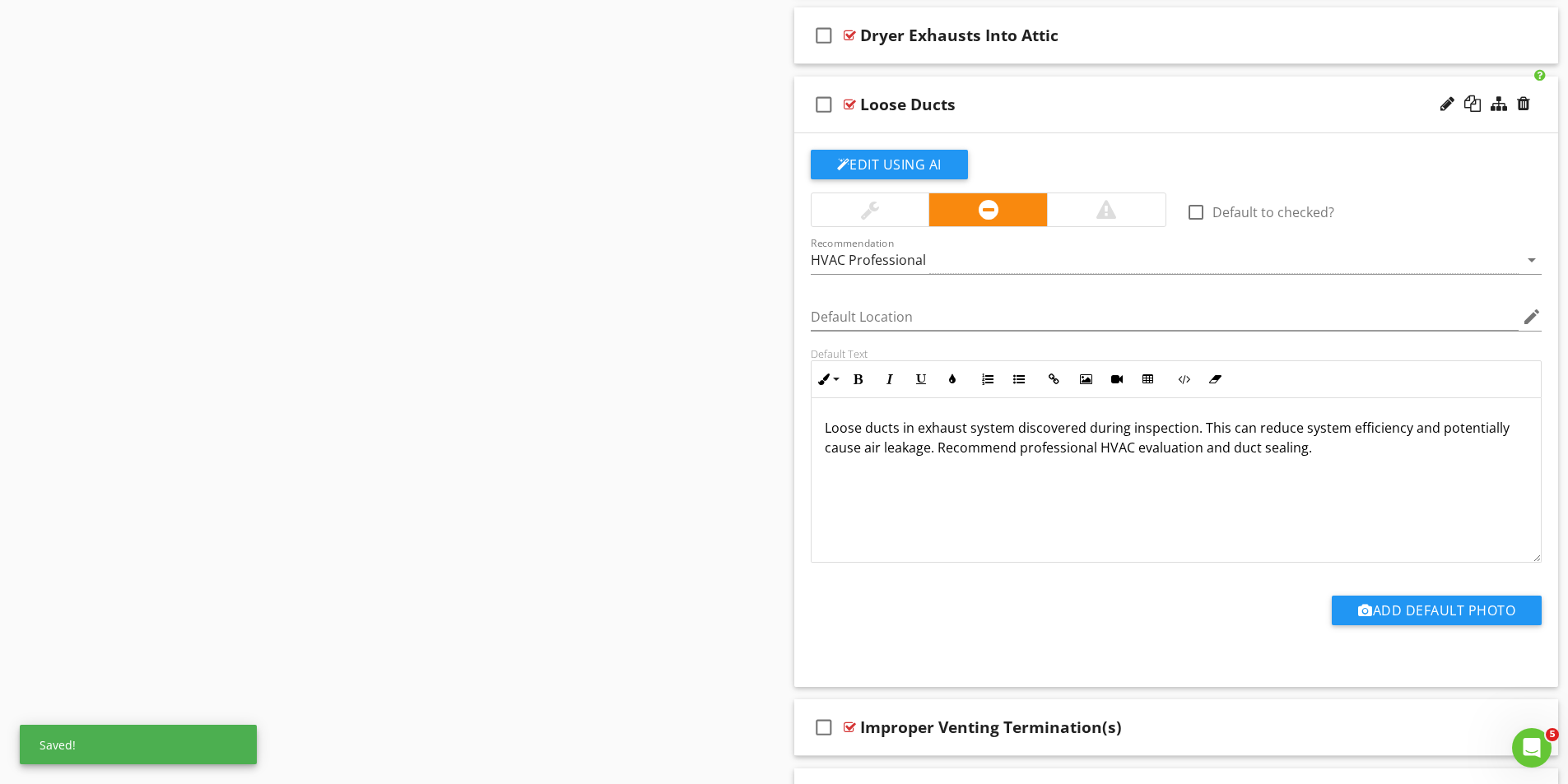
click at [851, 102] on div at bounding box center [849, 104] width 12 height 13
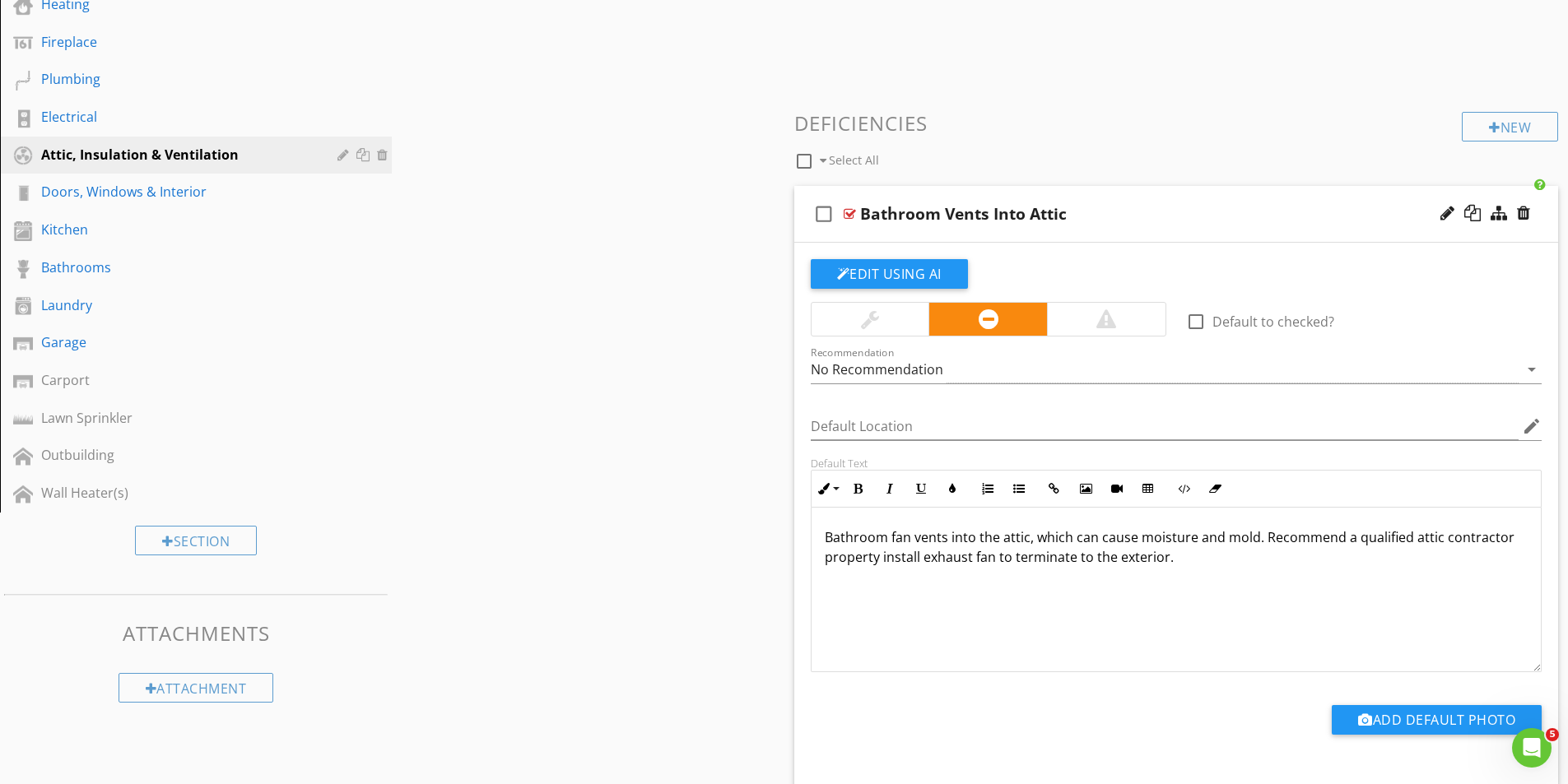
scroll to position [449, 0]
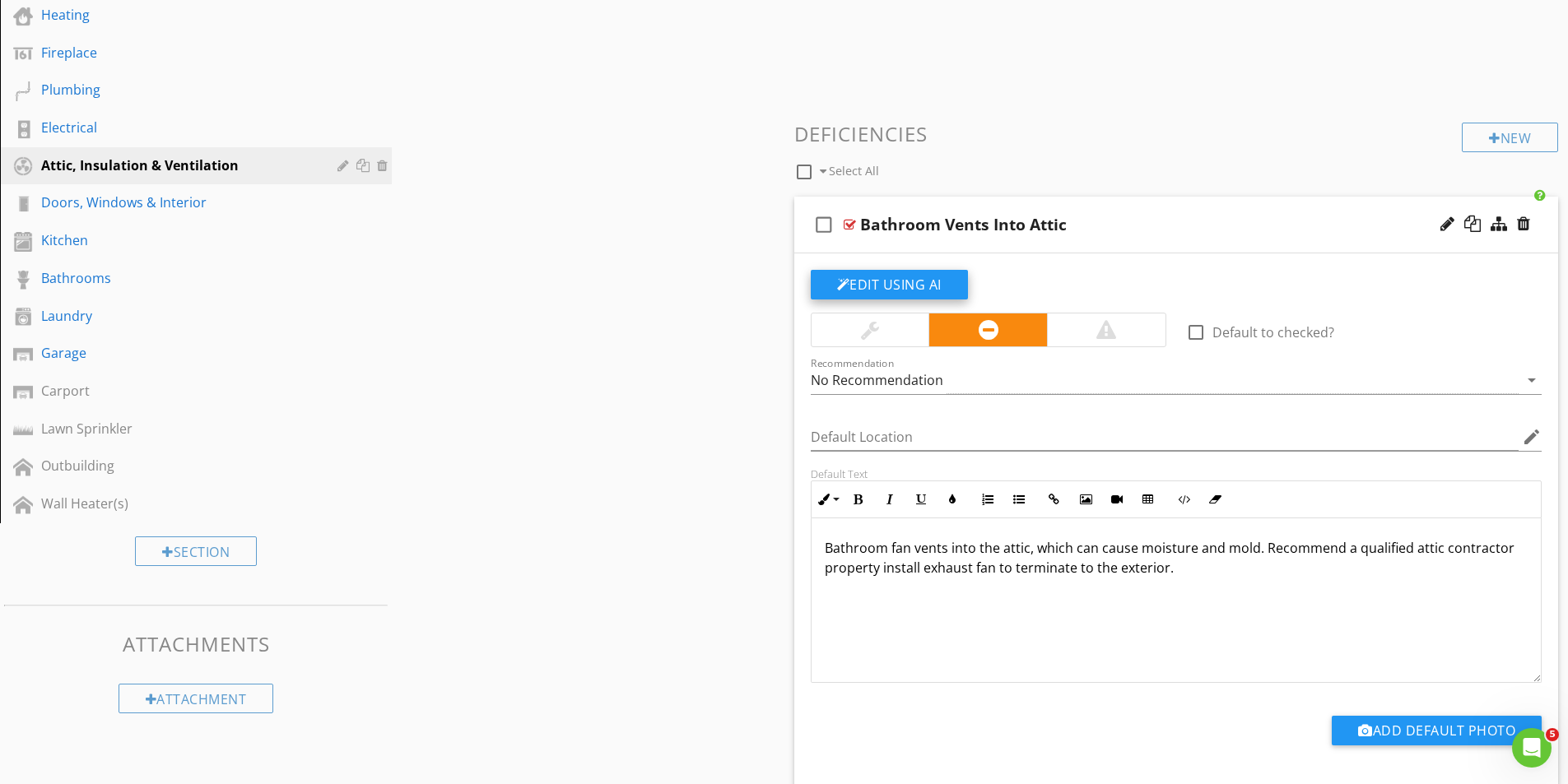
click at [891, 288] on button "Edit Using AI" at bounding box center [889, 285] width 157 height 30
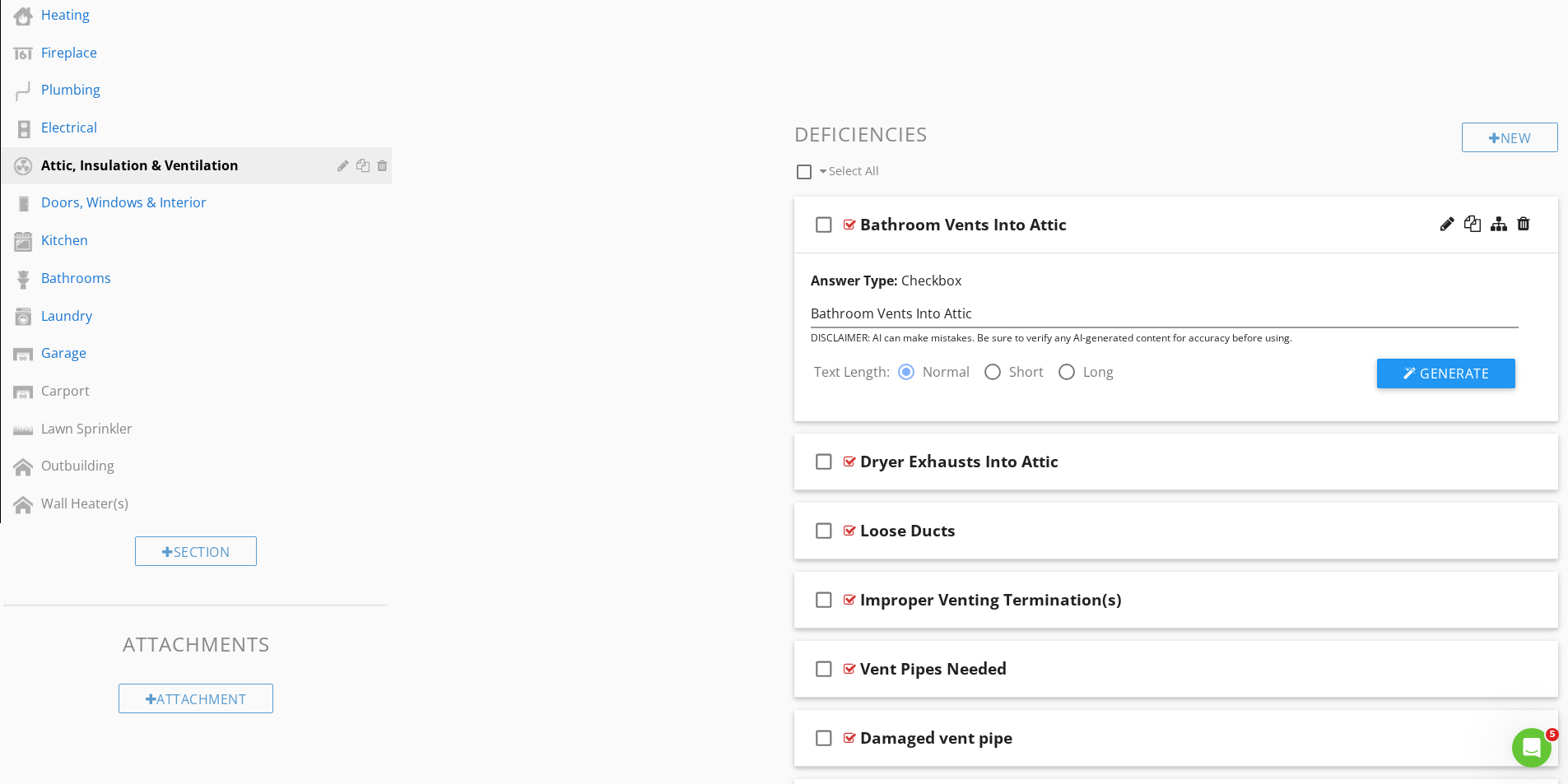
click at [989, 368] on div at bounding box center [992, 372] width 28 height 28
click at [1455, 368] on span "Generate" at bounding box center [1454, 374] width 69 height 18
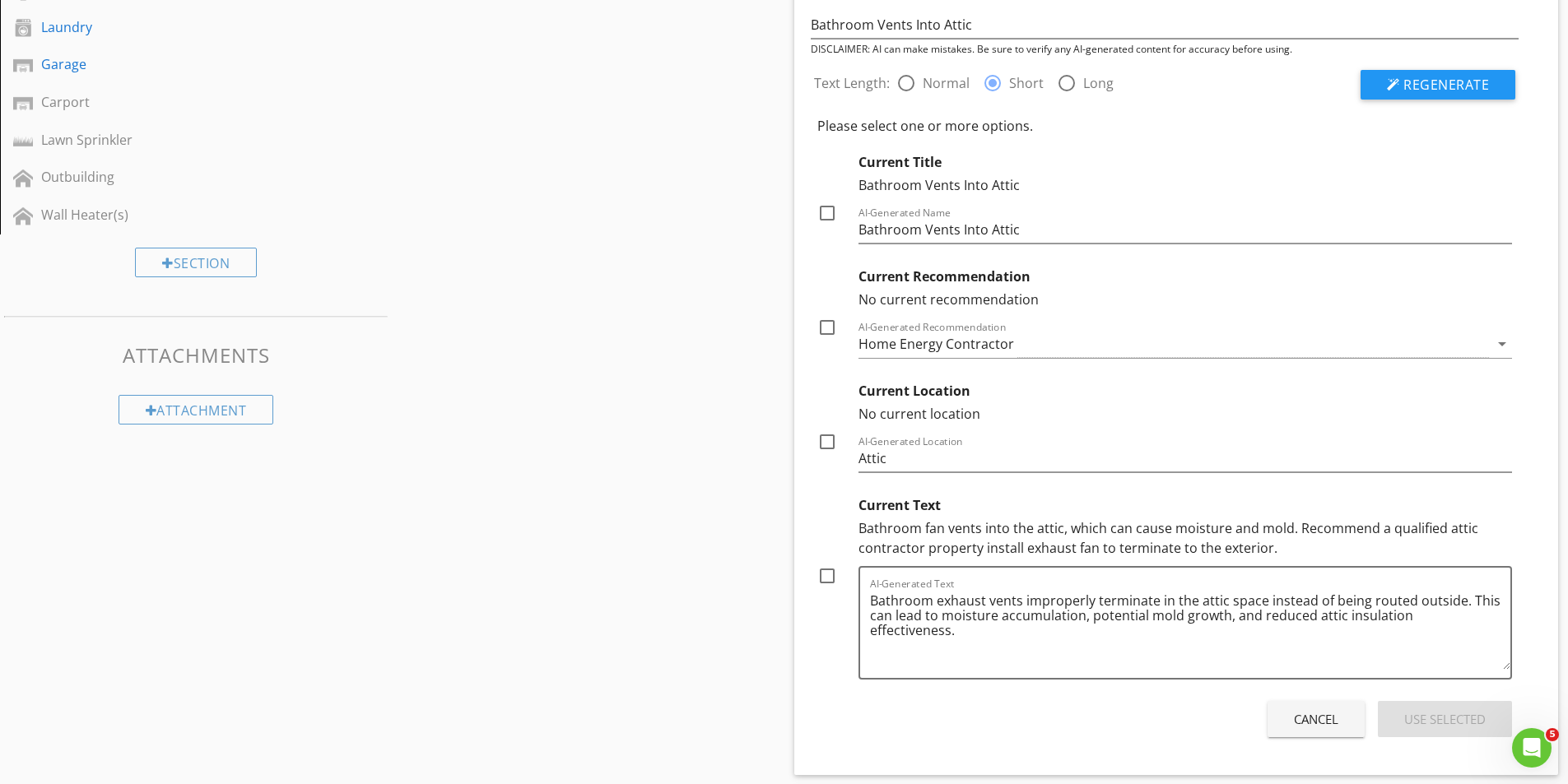
scroll to position [779, 0]
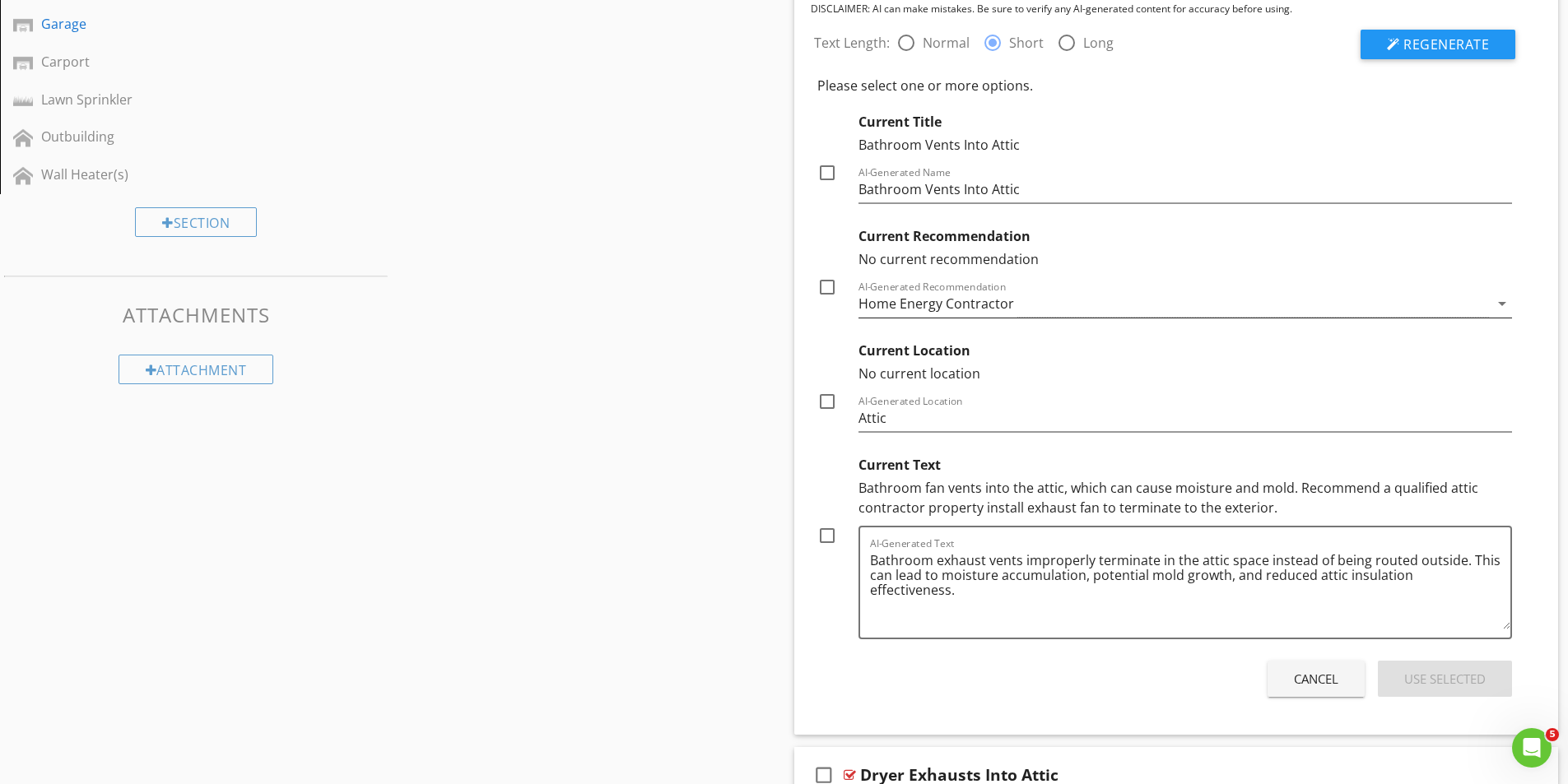
click at [1071, 305] on div "Home Energy Contractor" at bounding box center [1173, 303] width 632 height 27
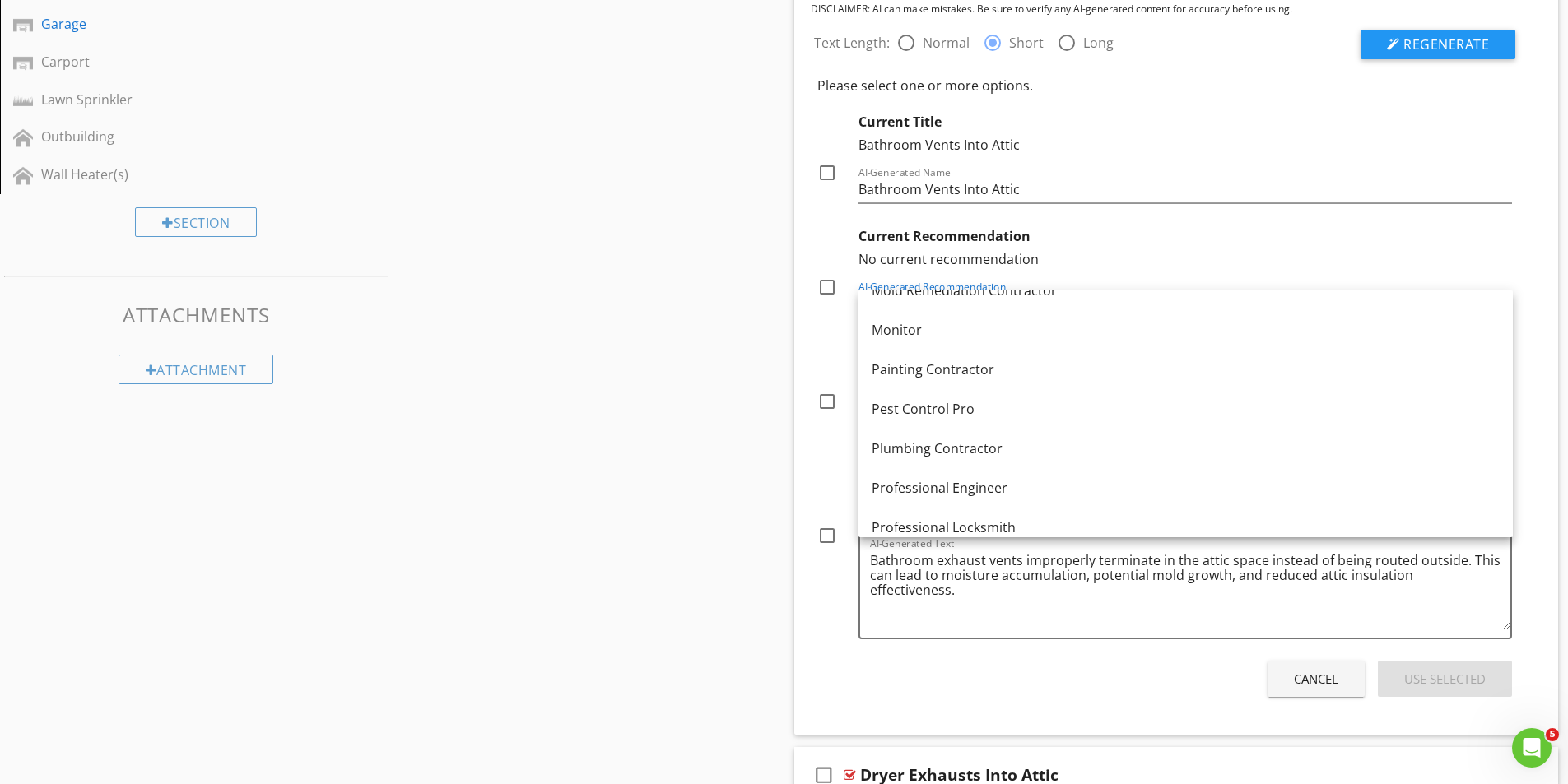
scroll to position [1695, 0]
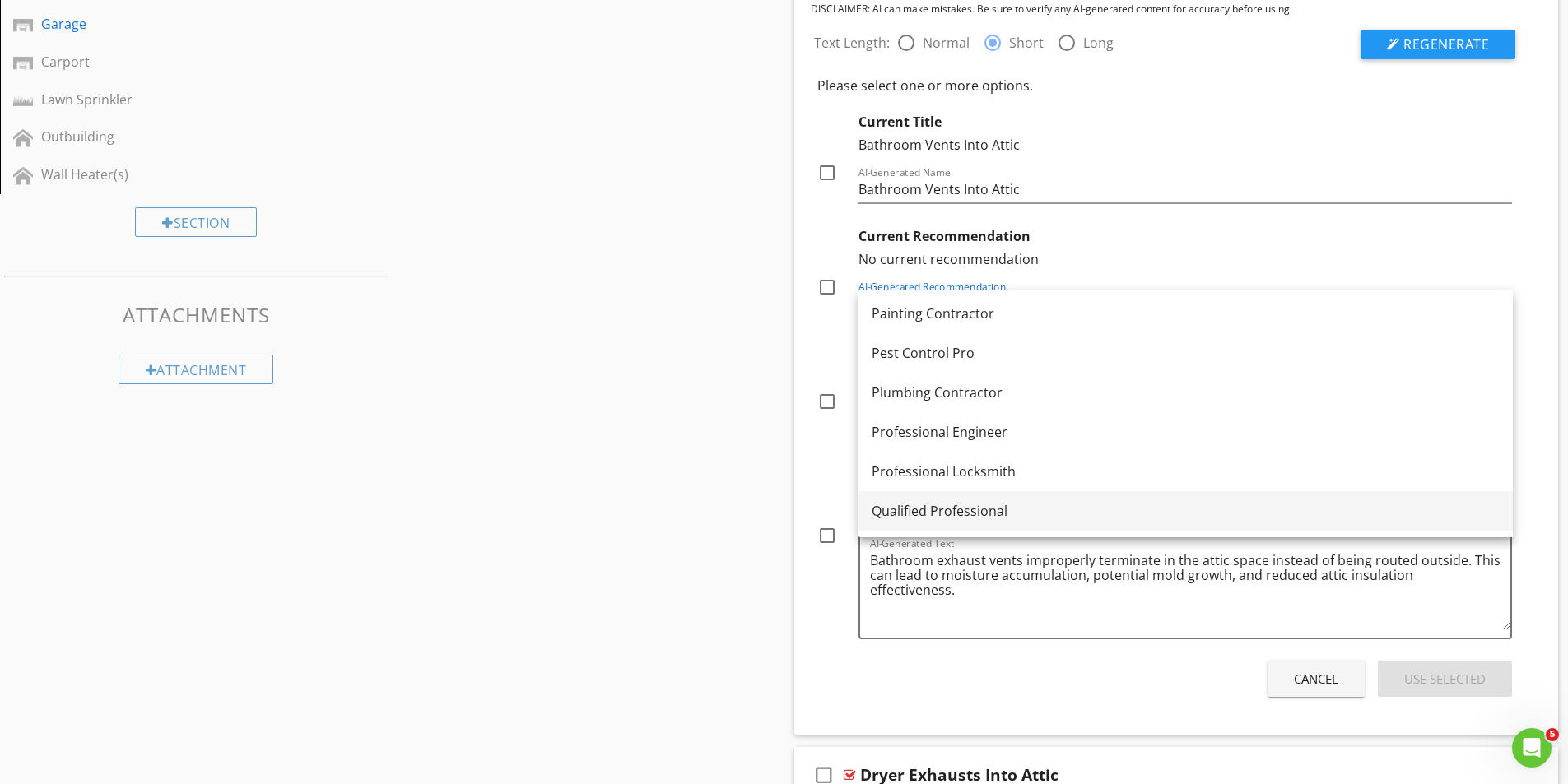
click at [954, 508] on div "Qualified Professional" at bounding box center [1185, 510] width 628 height 20
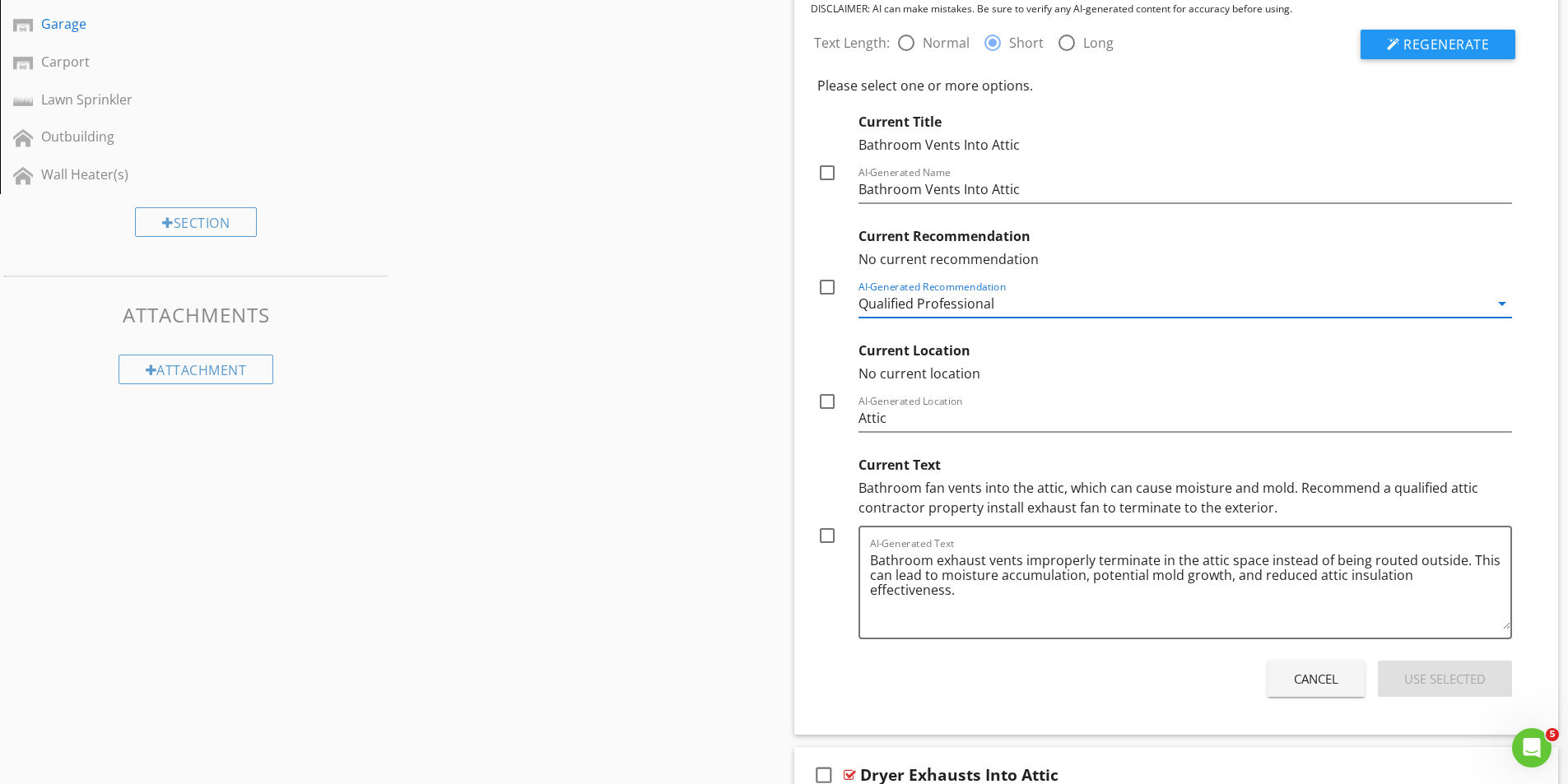
click at [825, 537] on div at bounding box center [827, 536] width 28 height 28
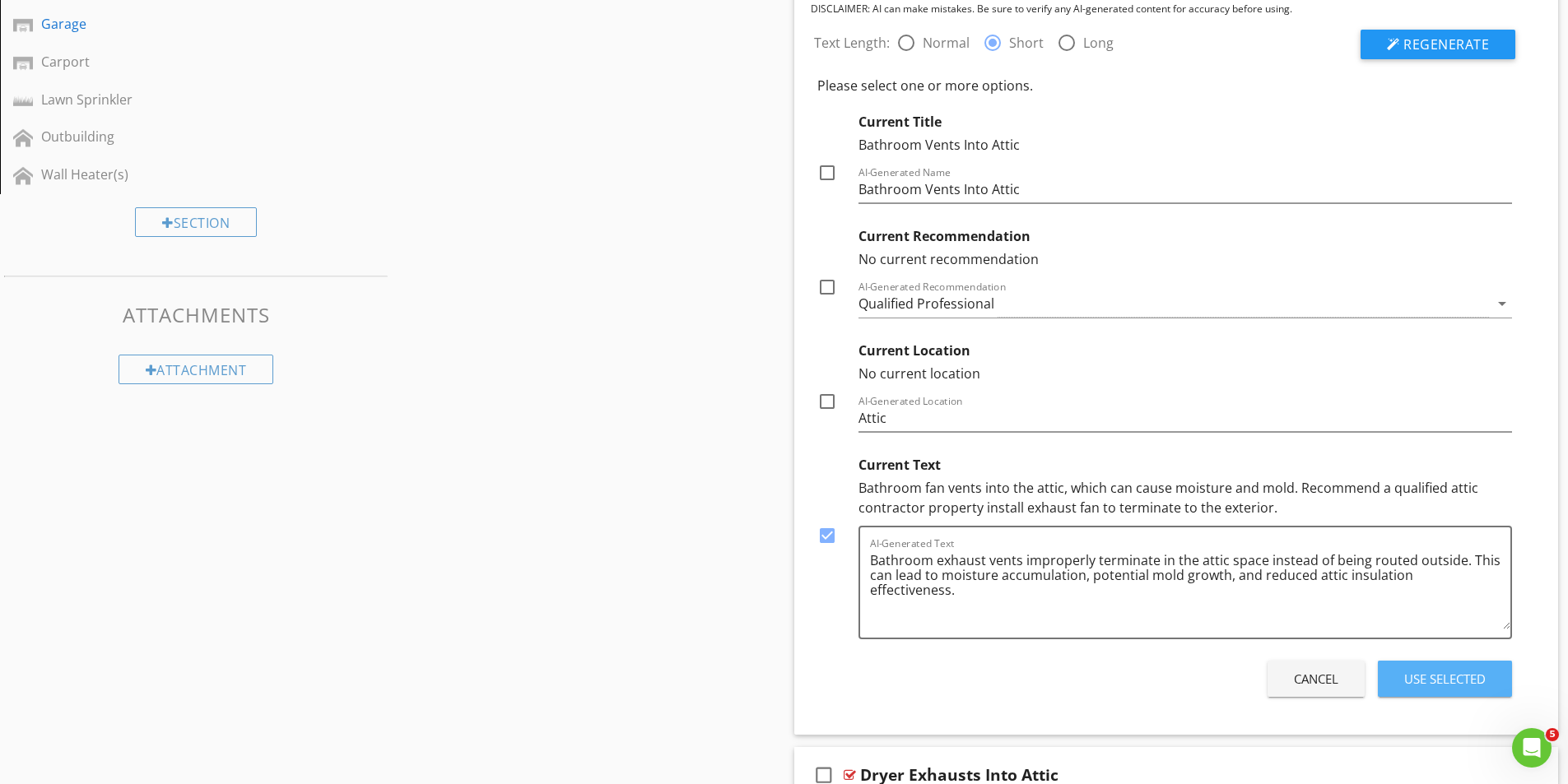
click at [1444, 682] on div "Use Selected" at bounding box center [1445, 679] width 82 height 19
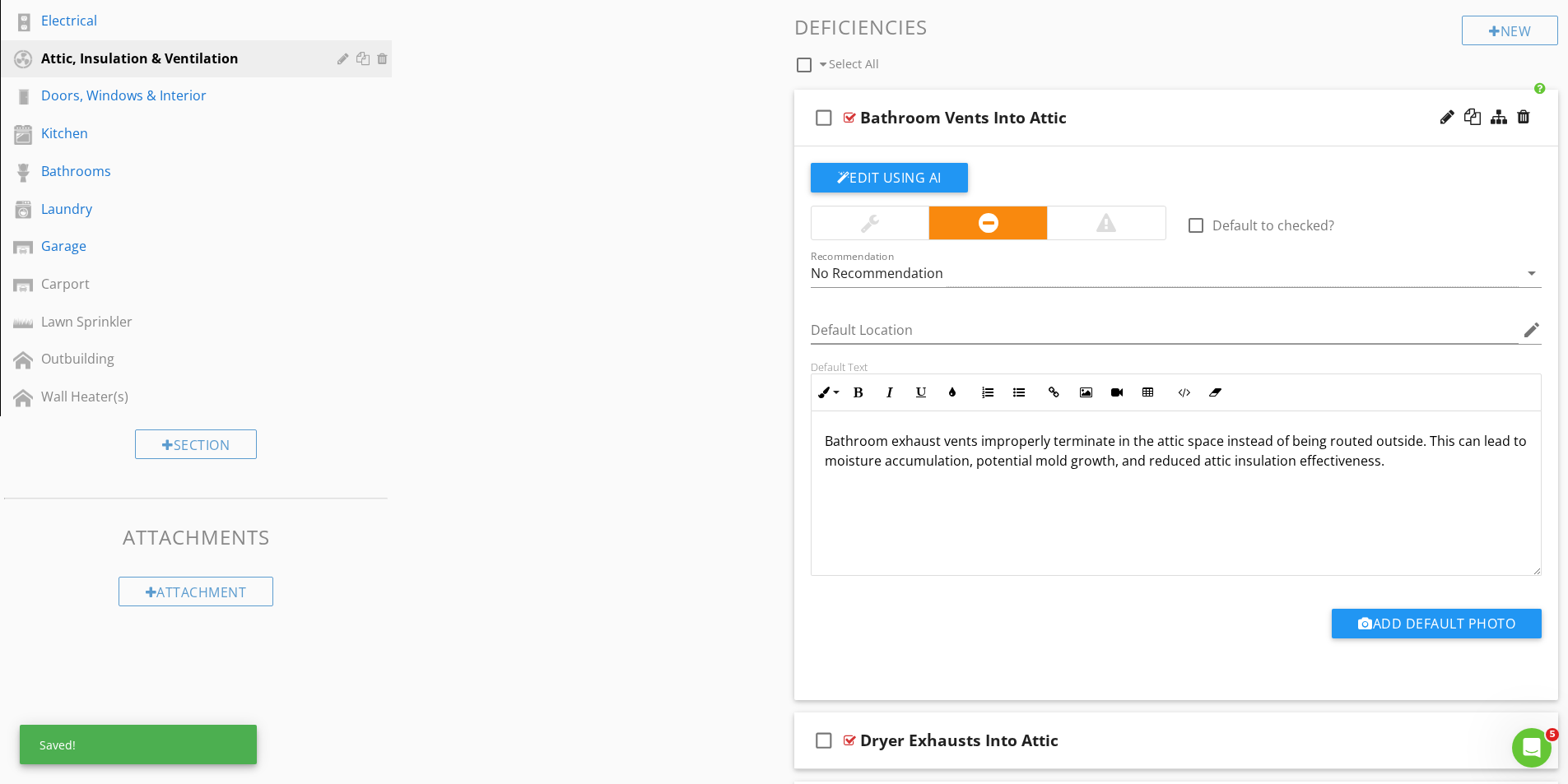
scroll to position [531, 0]
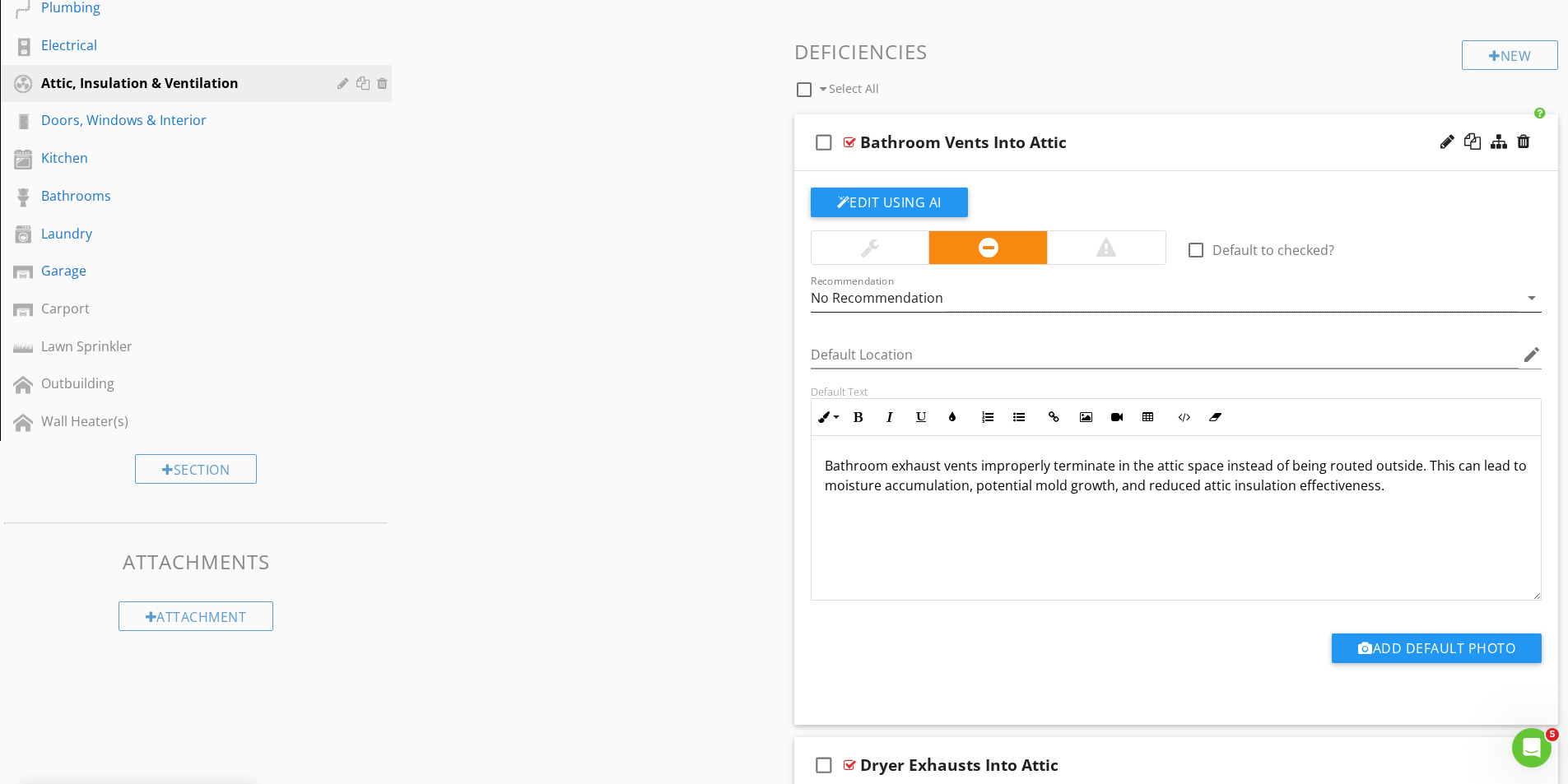
click at [956, 294] on div "No Recommendation" at bounding box center [1165, 298] width 708 height 27
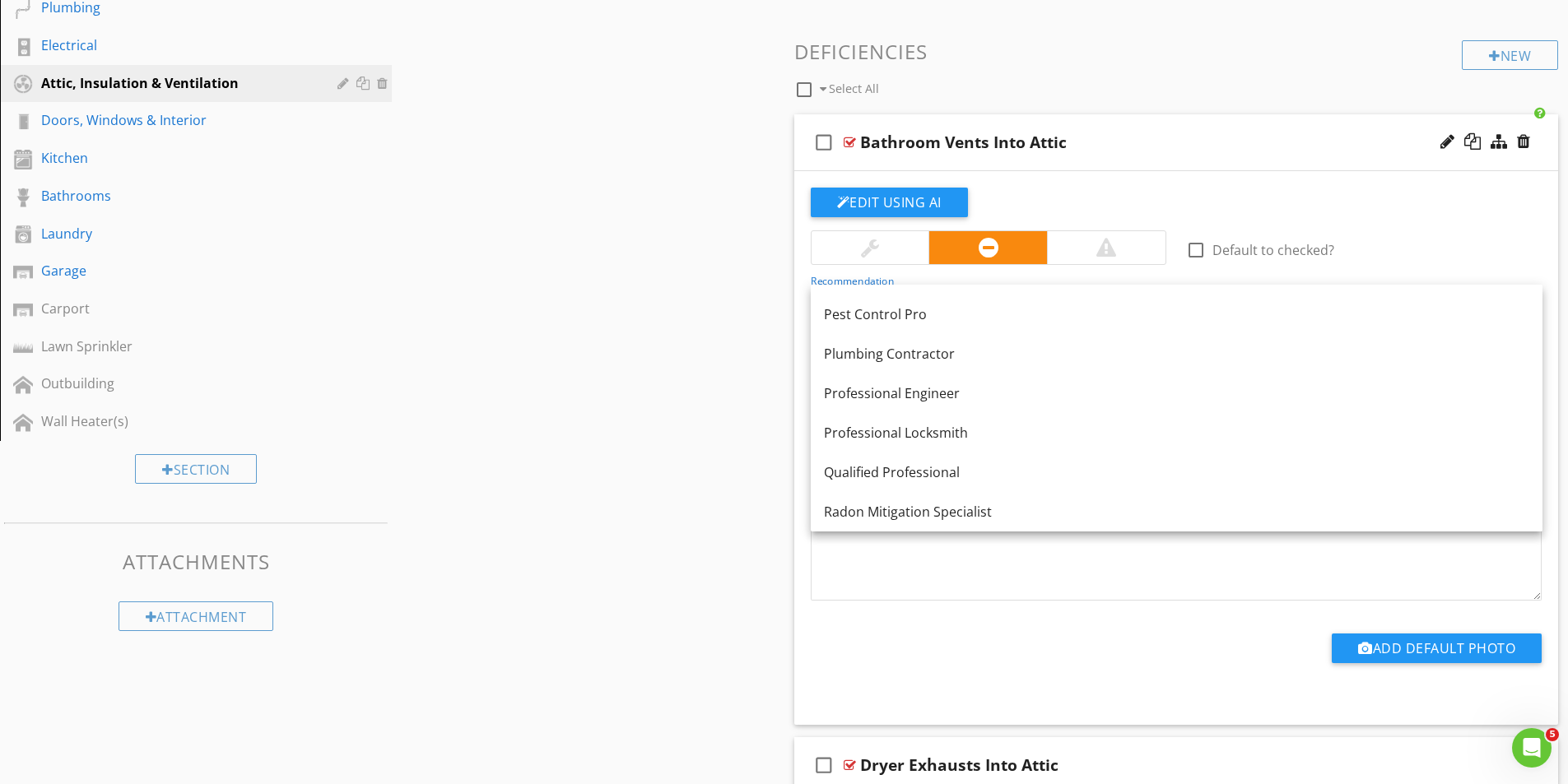
scroll to position [1810, 0]
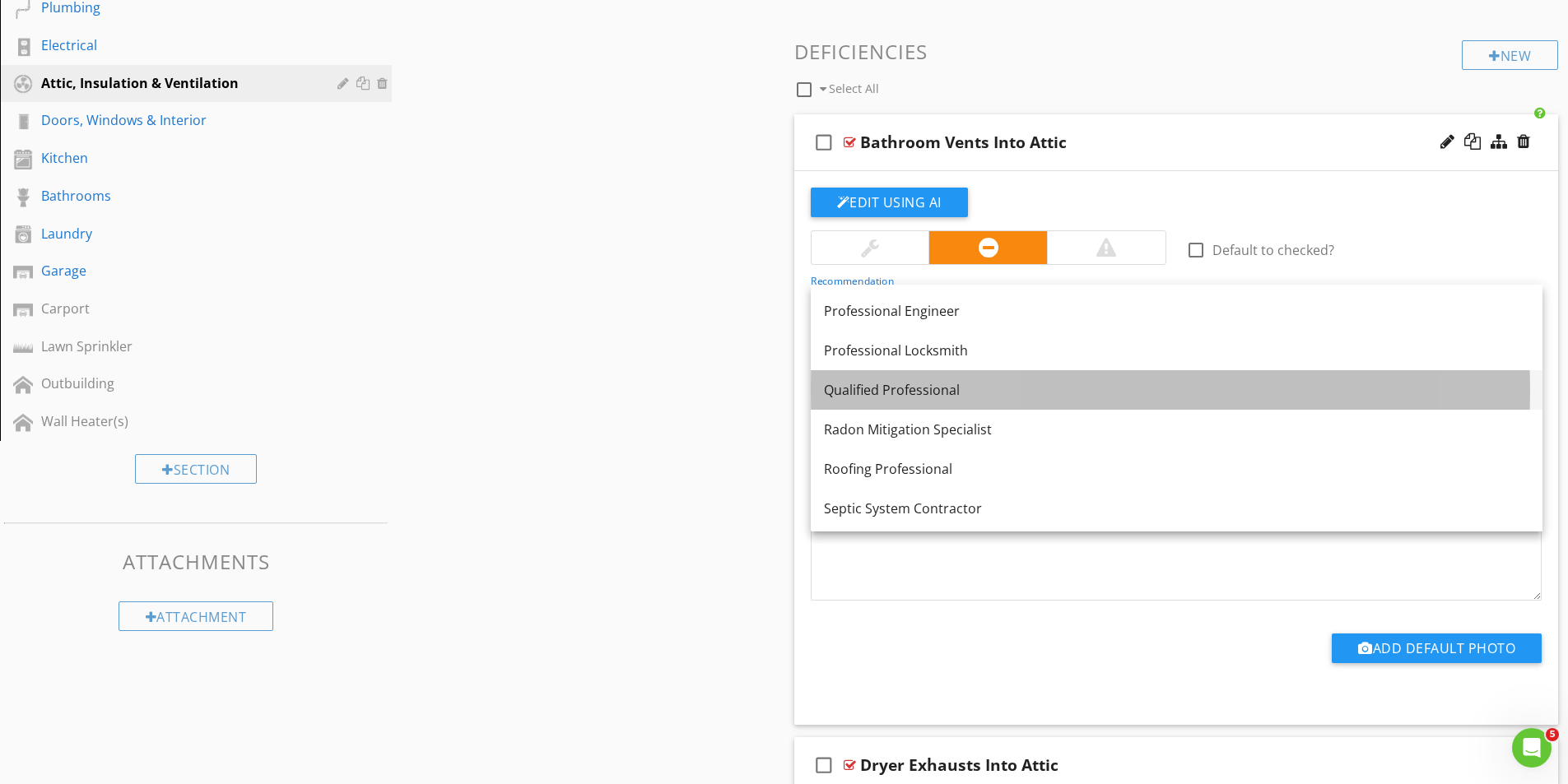
click at [896, 391] on div "Qualified Professional" at bounding box center [1177, 389] width 706 height 20
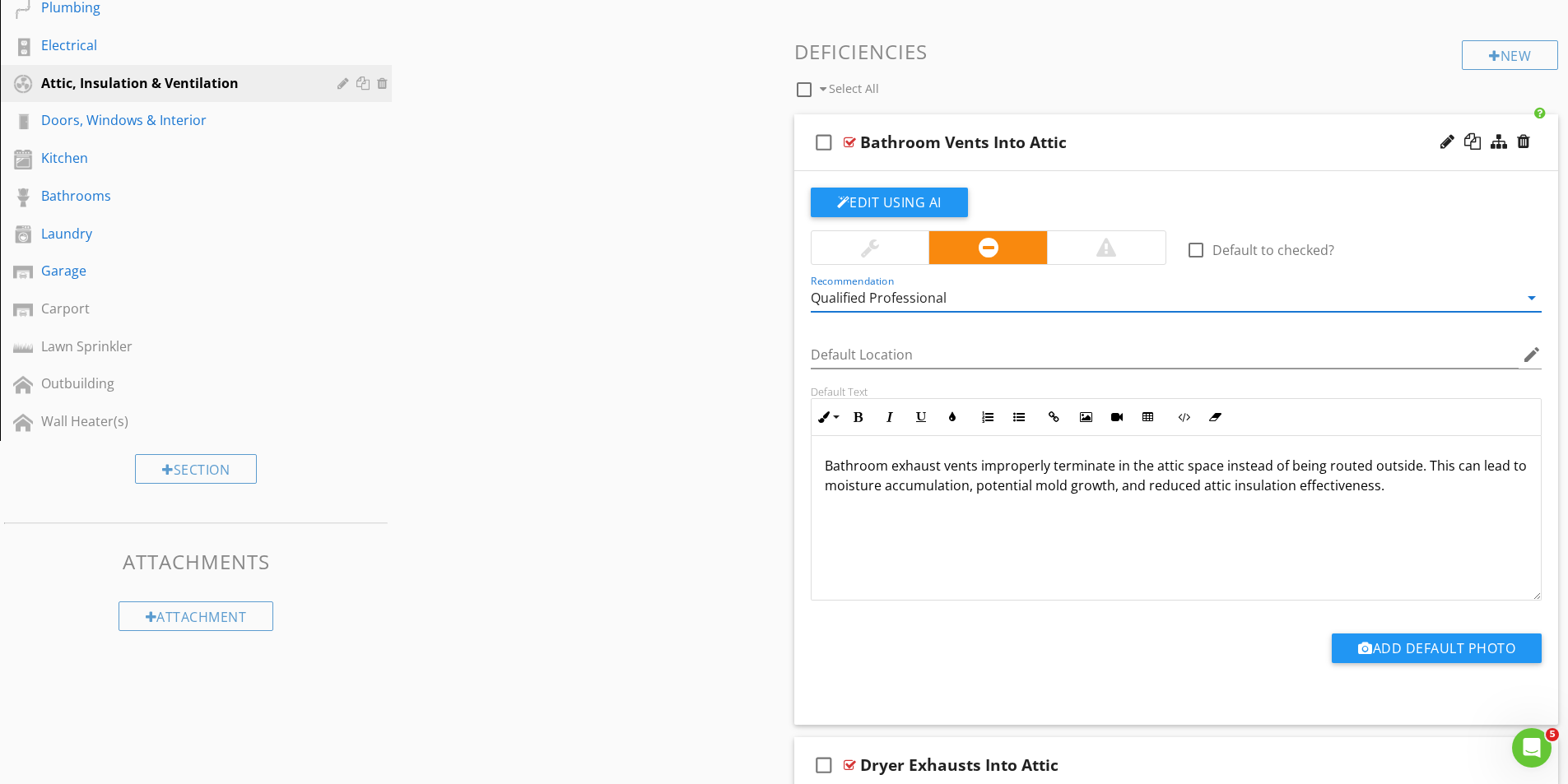
click at [691, 382] on div "Sections Inspection Details Roof Exterior Foundation/Structural Basement, Found…" at bounding box center [784, 441] width 1568 height 1642
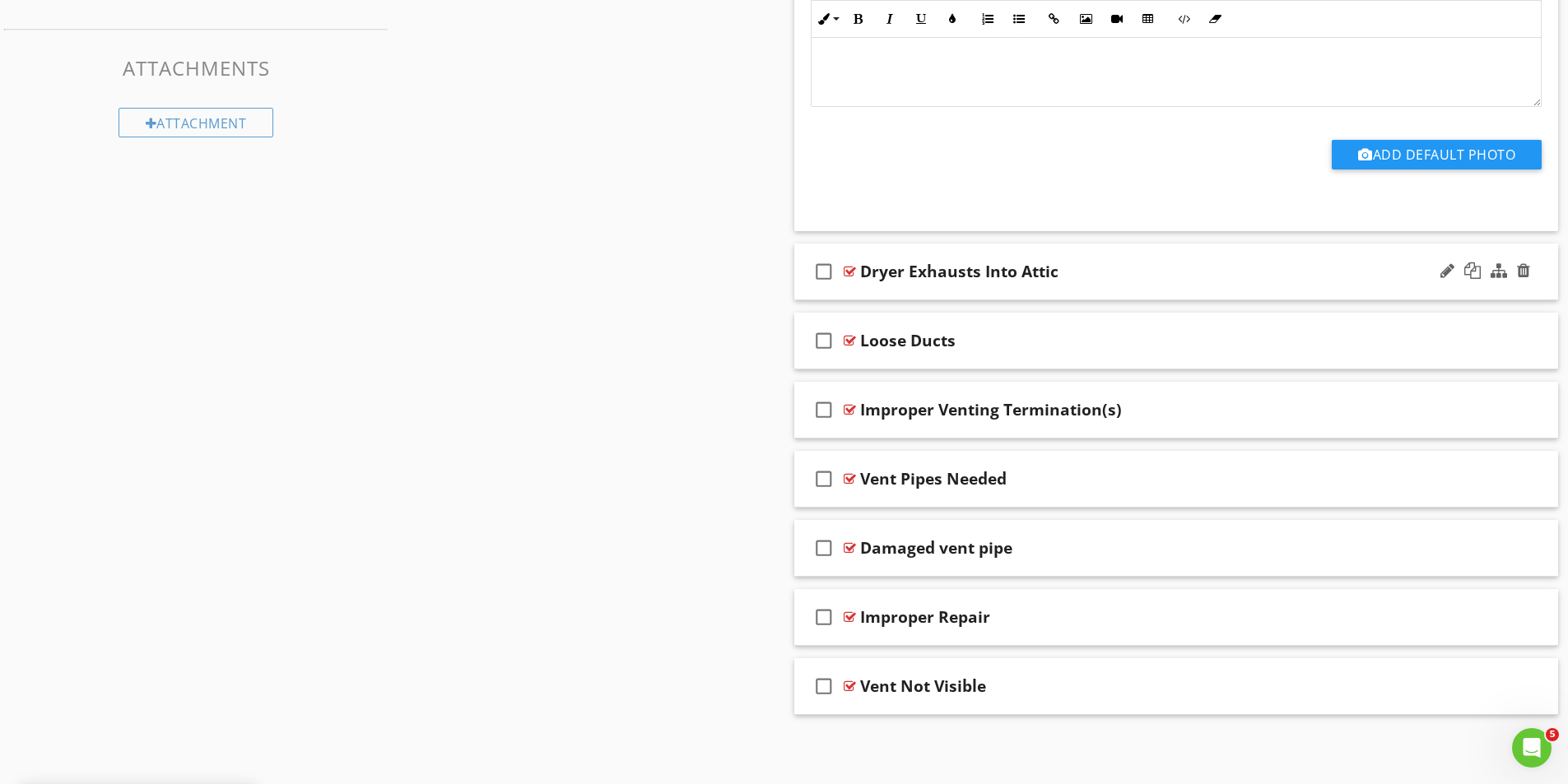
click at [849, 269] on div at bounding box center [849, 271] width 12 height 13
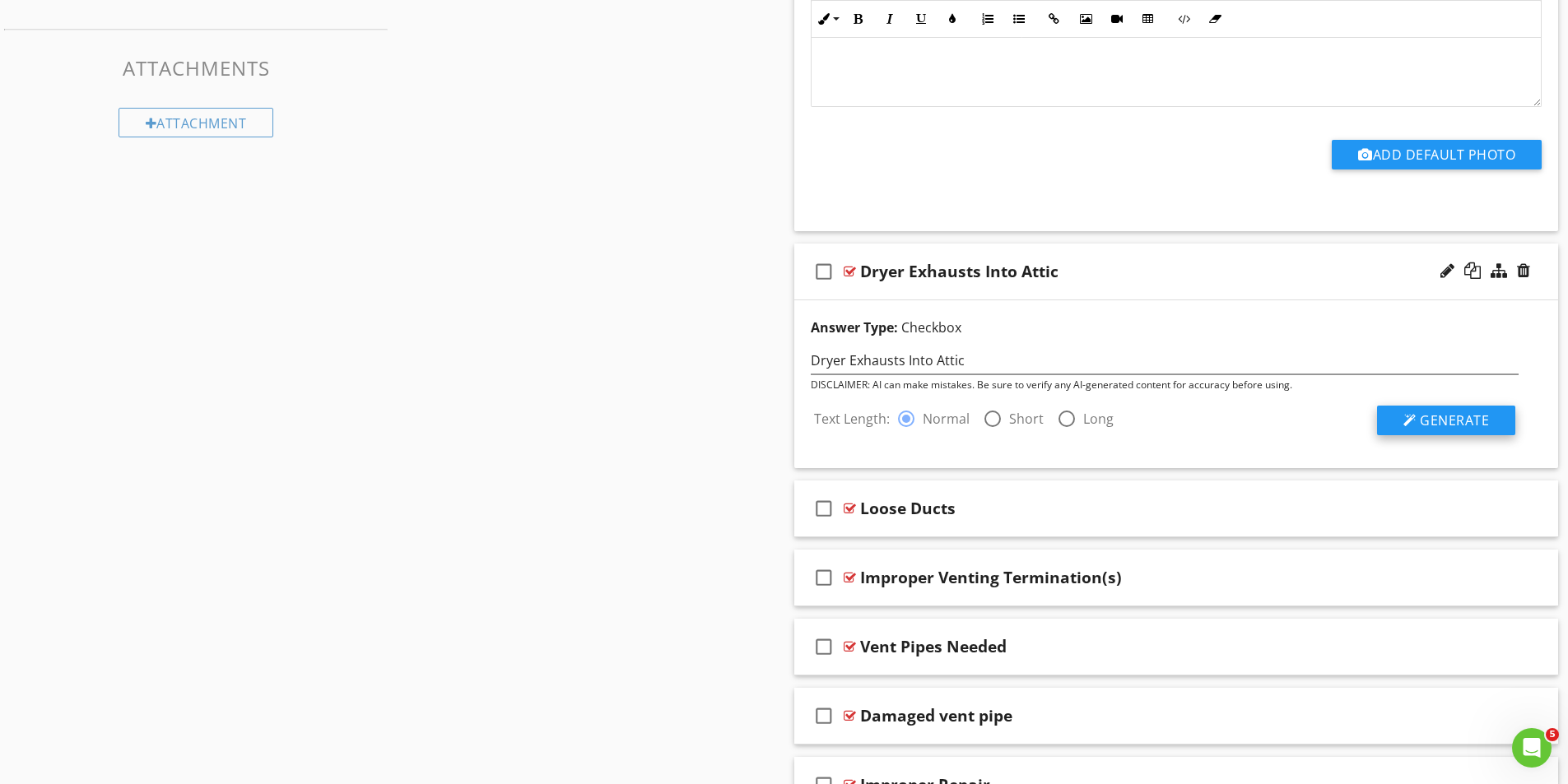
click at [1473, 421] on span "Generate" at bounding box center [1454, 420] width 69 height 18
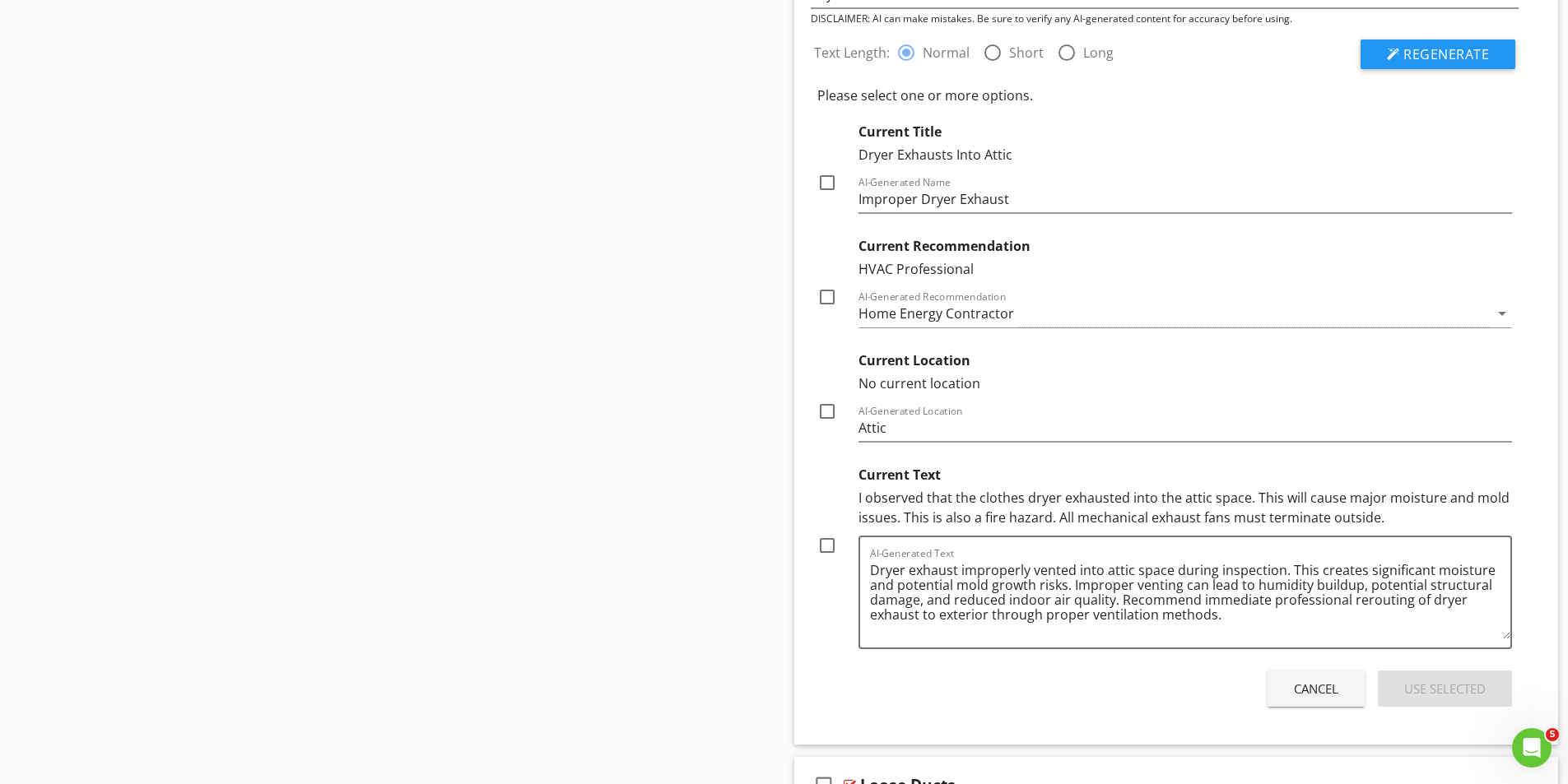
scroll to position [1436, 0]
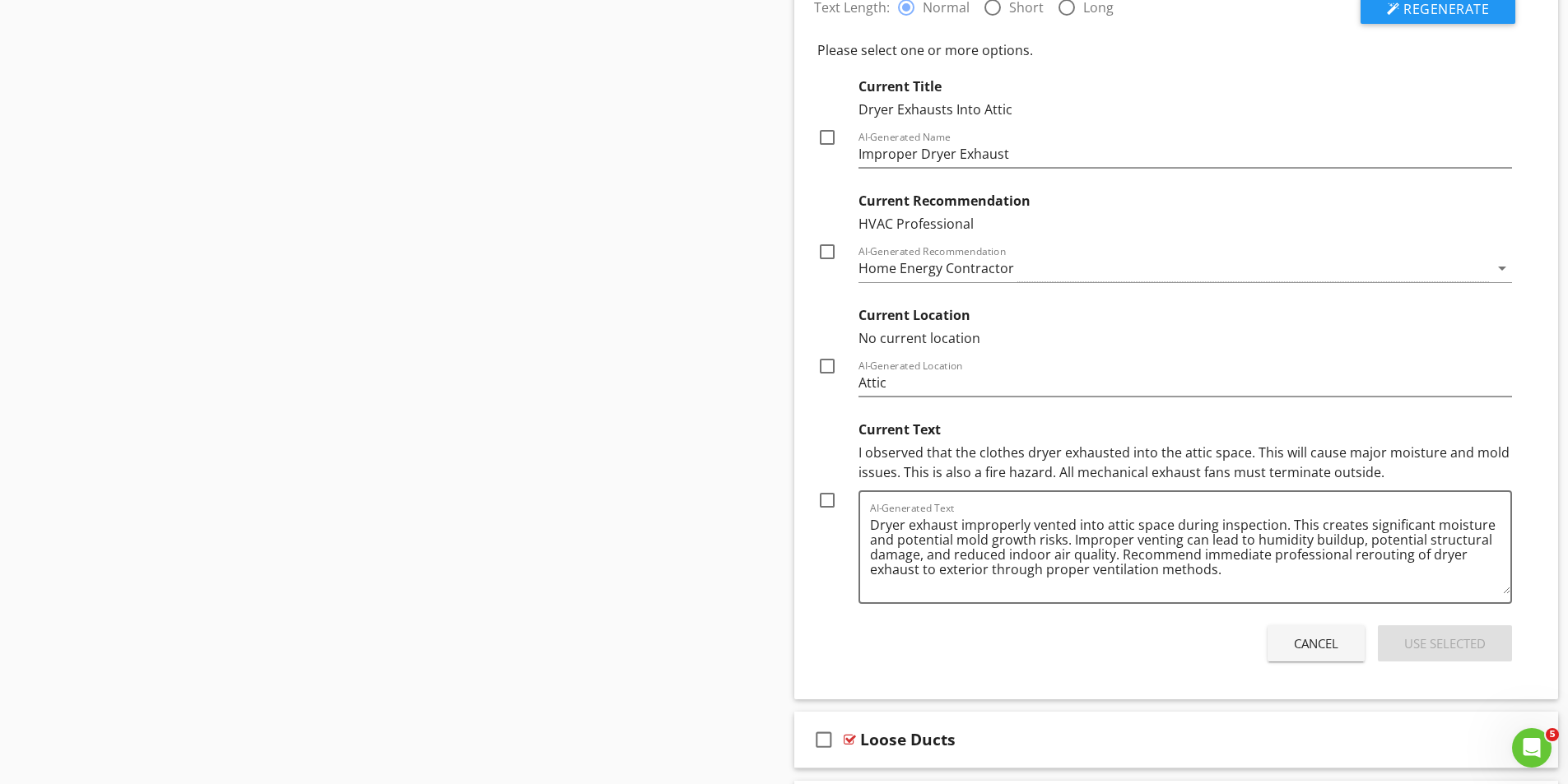
click at [828, 499] on div at bounding box center [827, 500] width 28 height 28
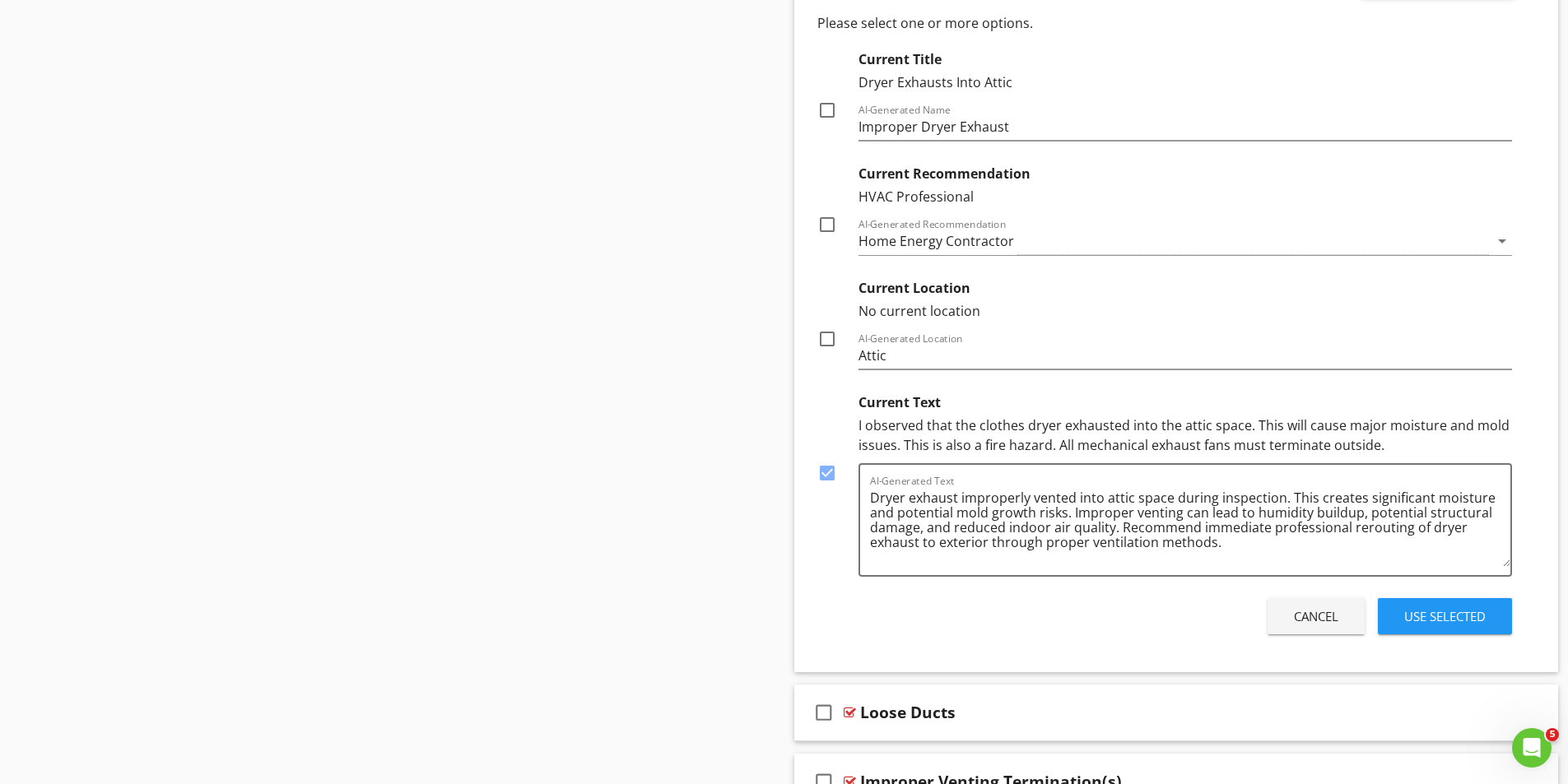
scroll to position [1519, 0]
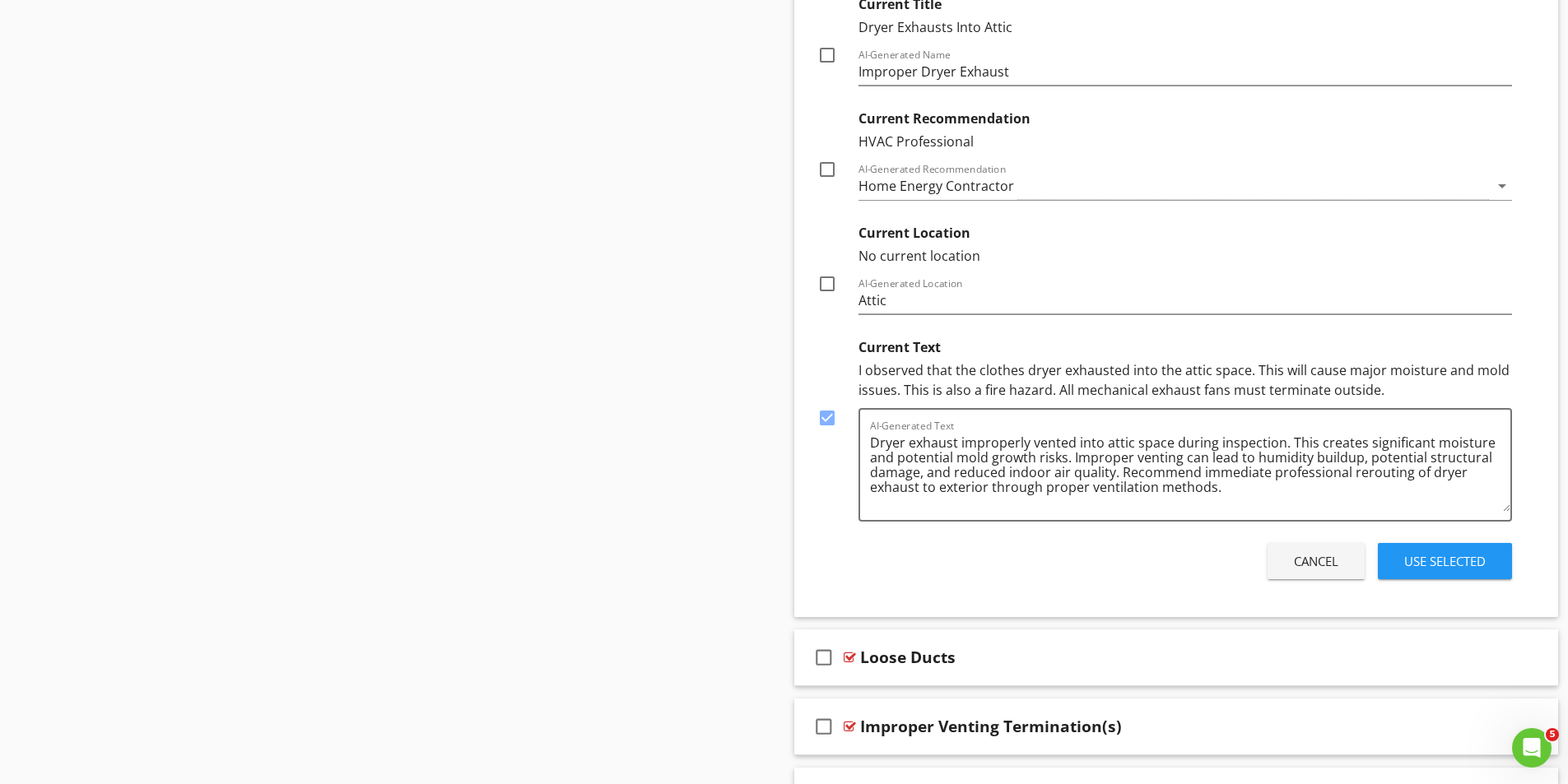
click at [1449, 558] on div "Use Selected" at bounding box center [1445, 562] width 82 height 19
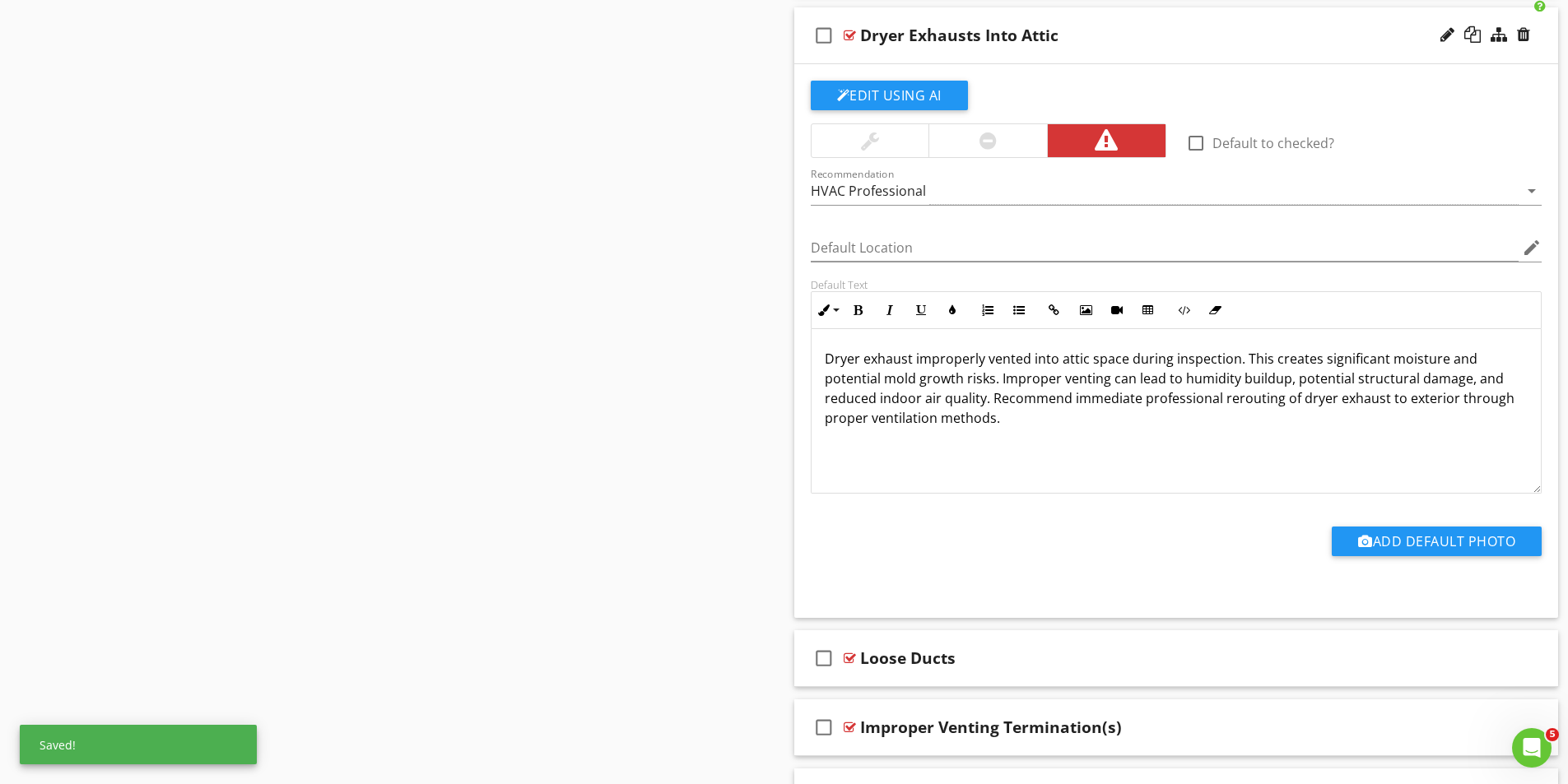
click at [992, 142] on div at bounding box center [988, 140] width 17 height 20
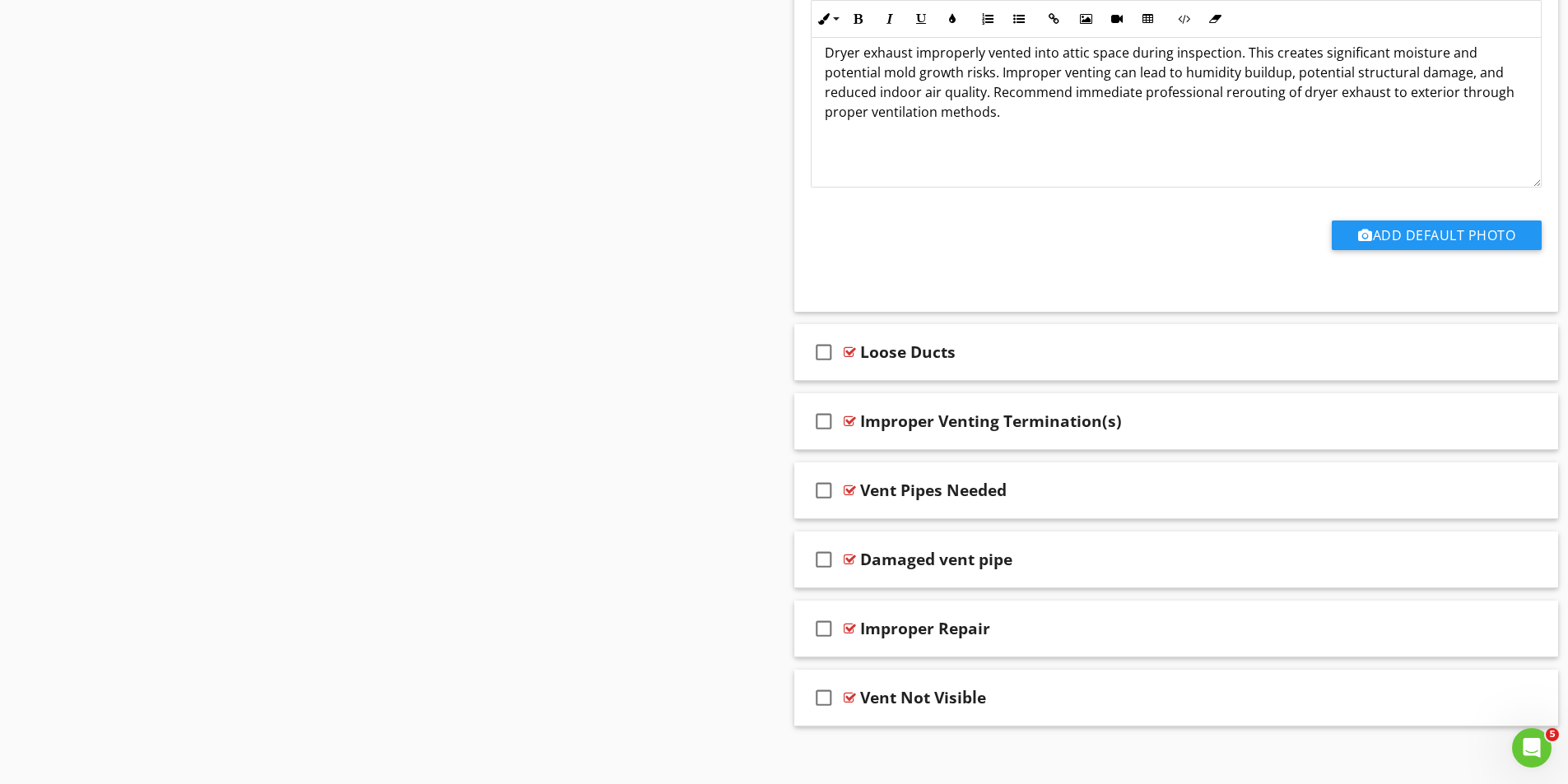
scroll to position [1579, 0]
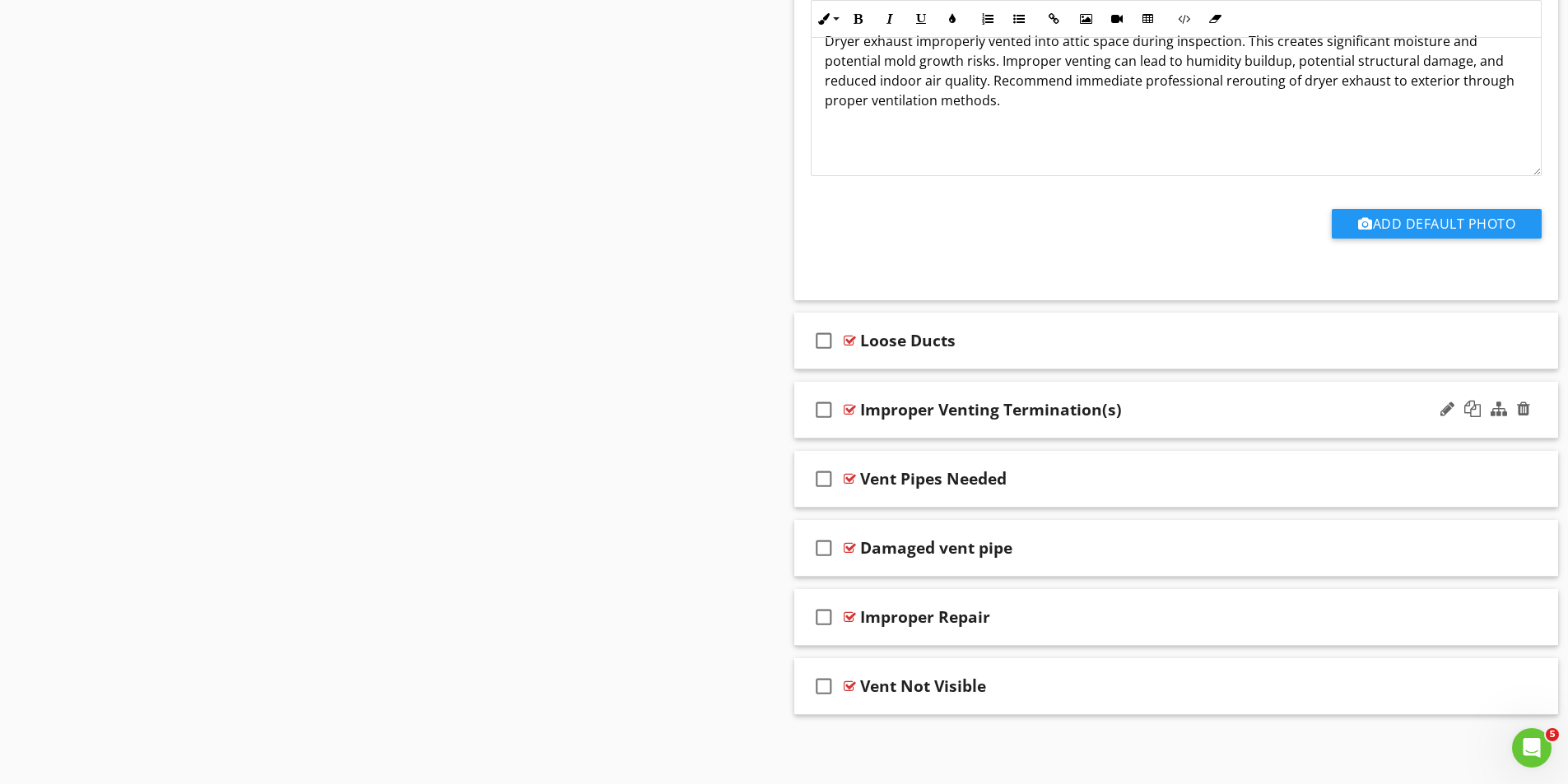
click at [852, 408] on div at bounding box center [849, 409] width 12 height 13
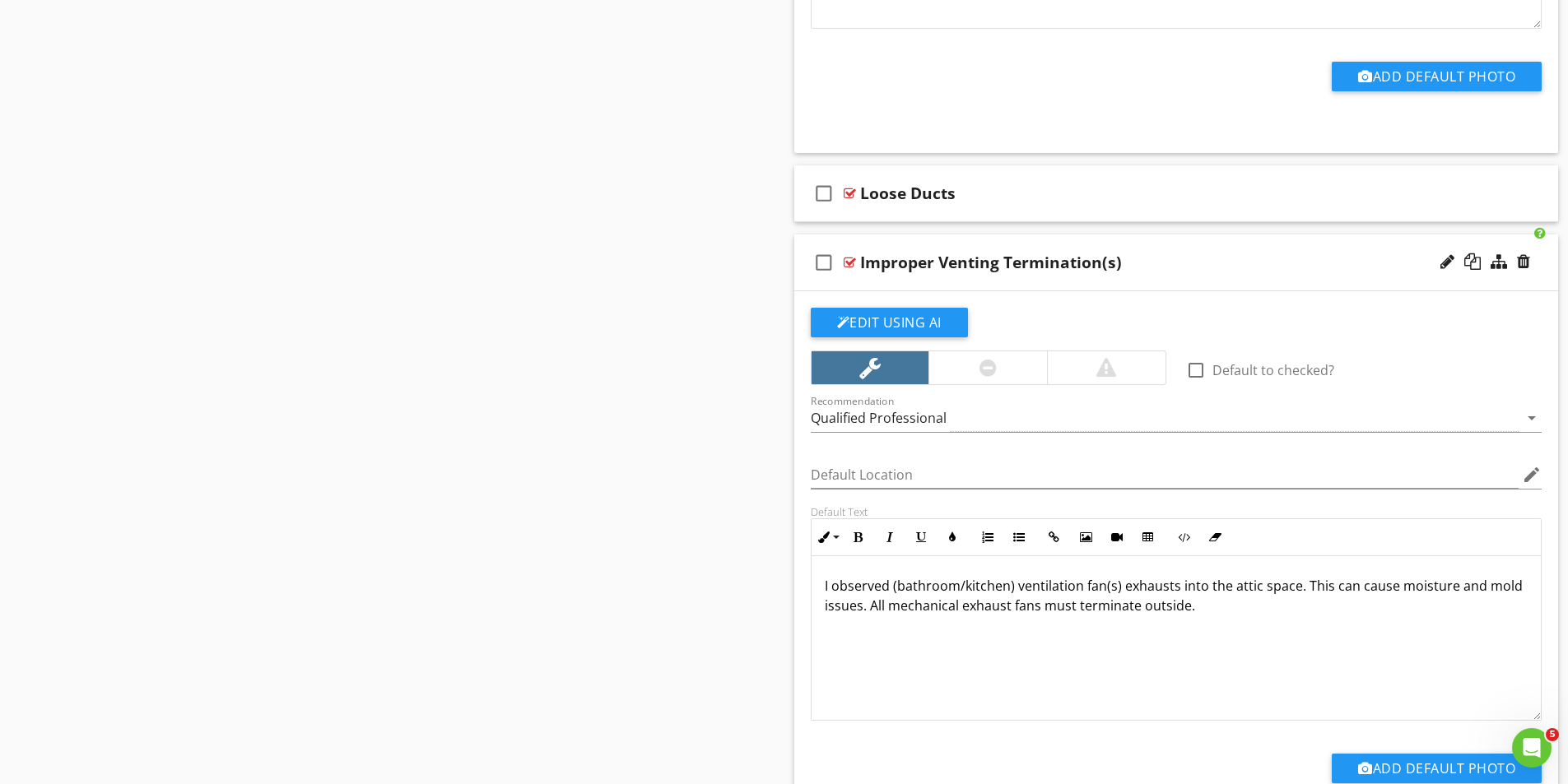
scroll to position [1744, 0]
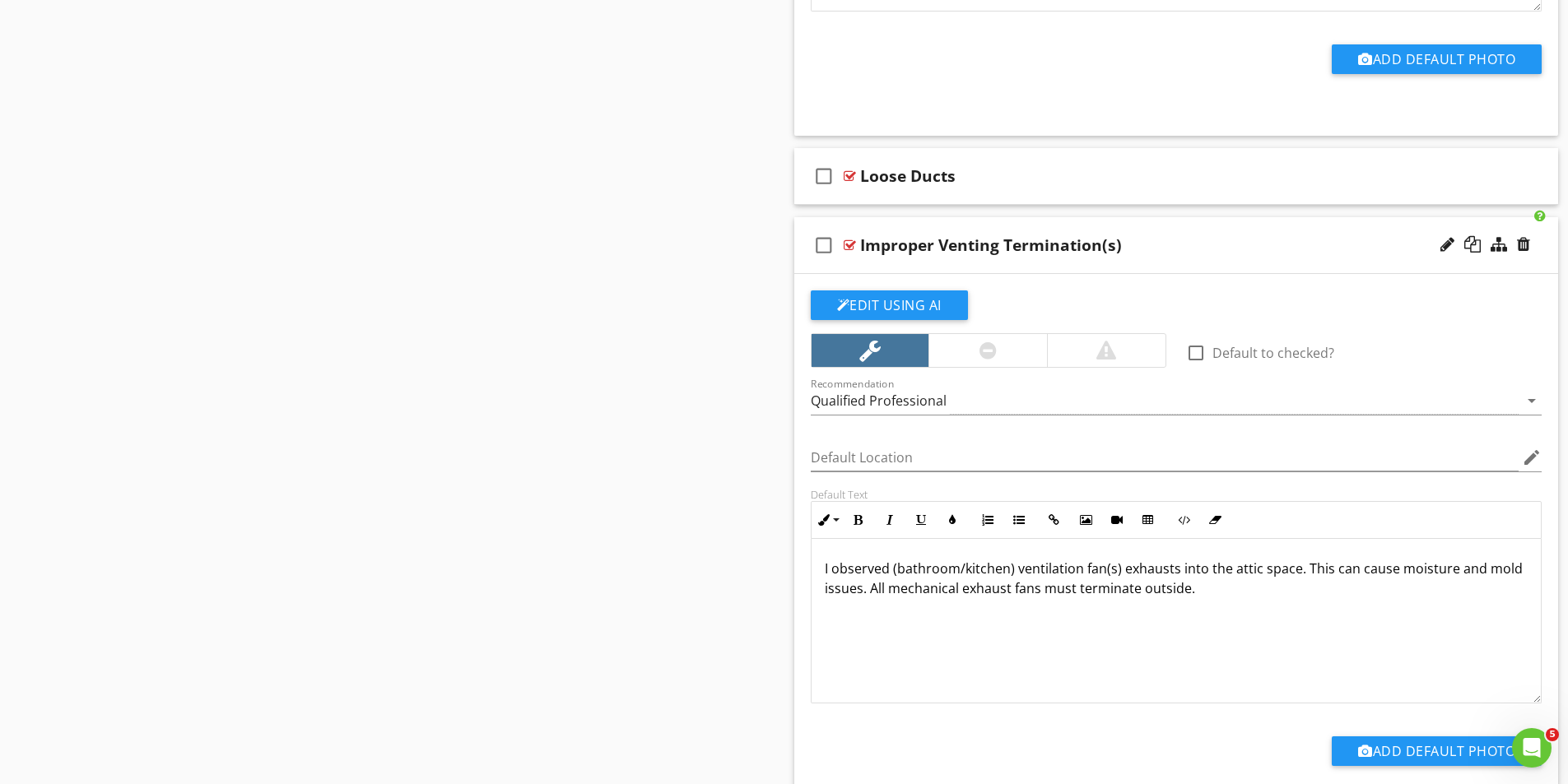
click at [979, 345] on div at bounding box center [988, 350] width 17 height 20
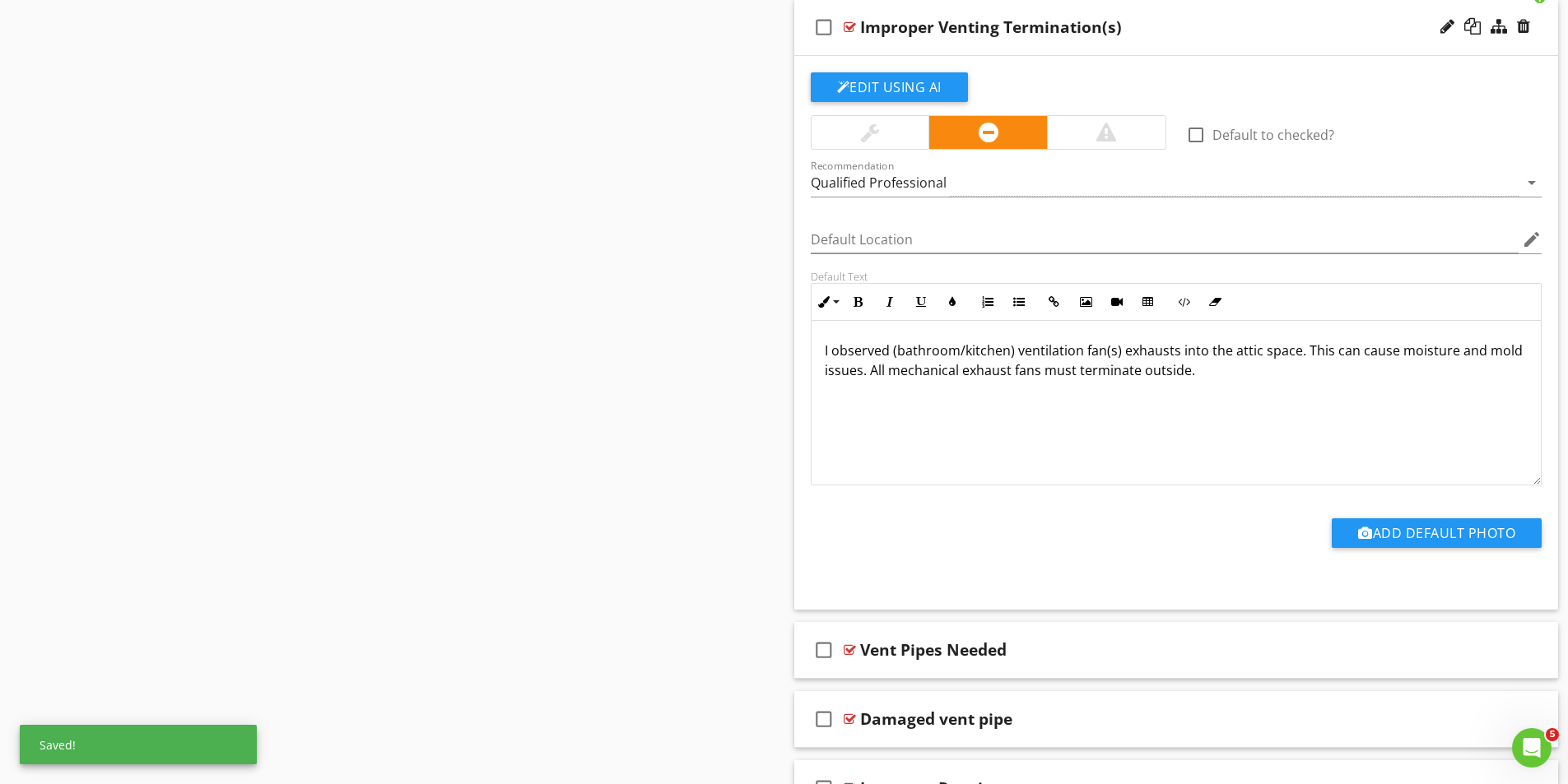
scroll to position [1990, 0]
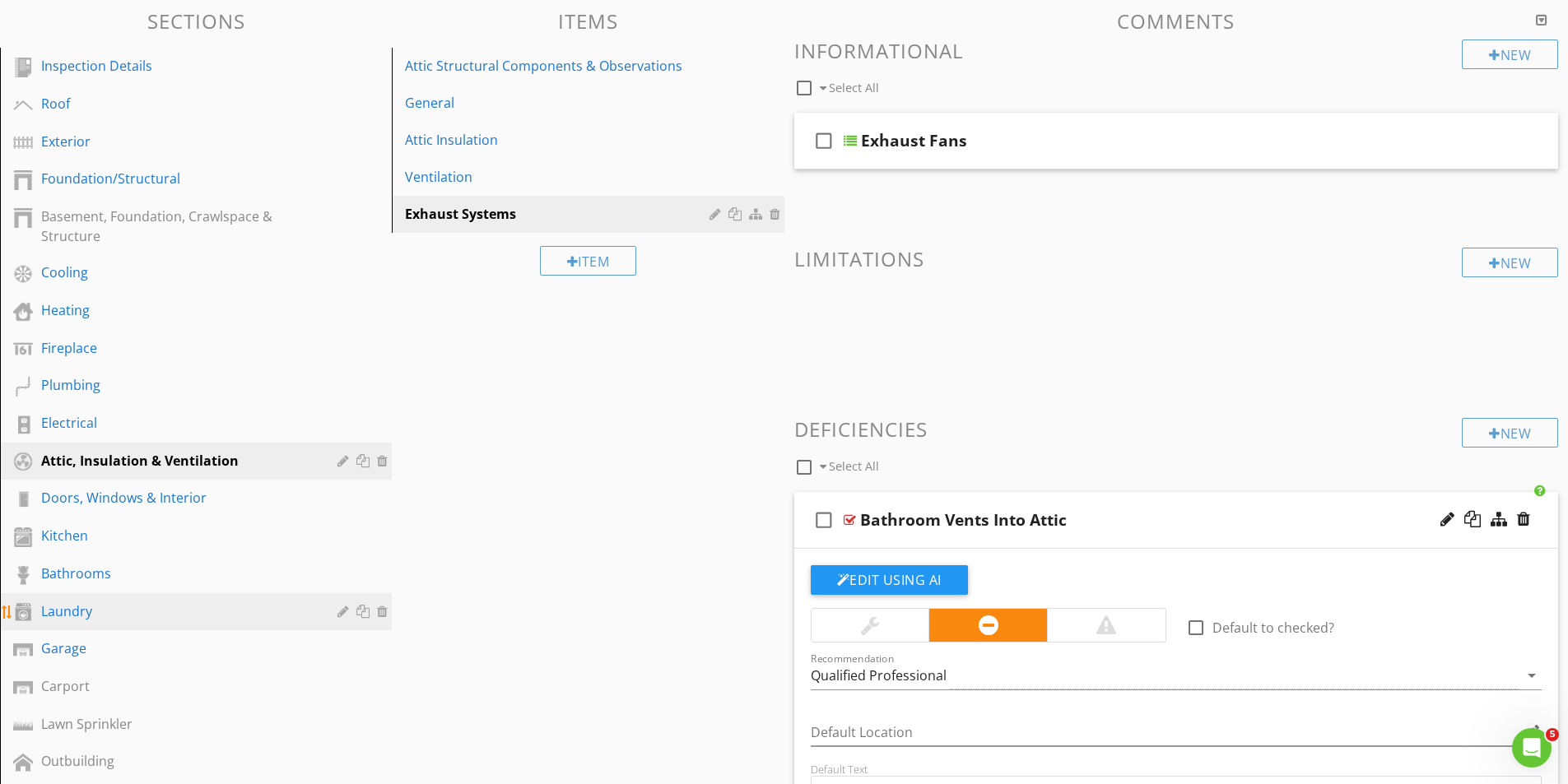
scroll to position [165, 0]
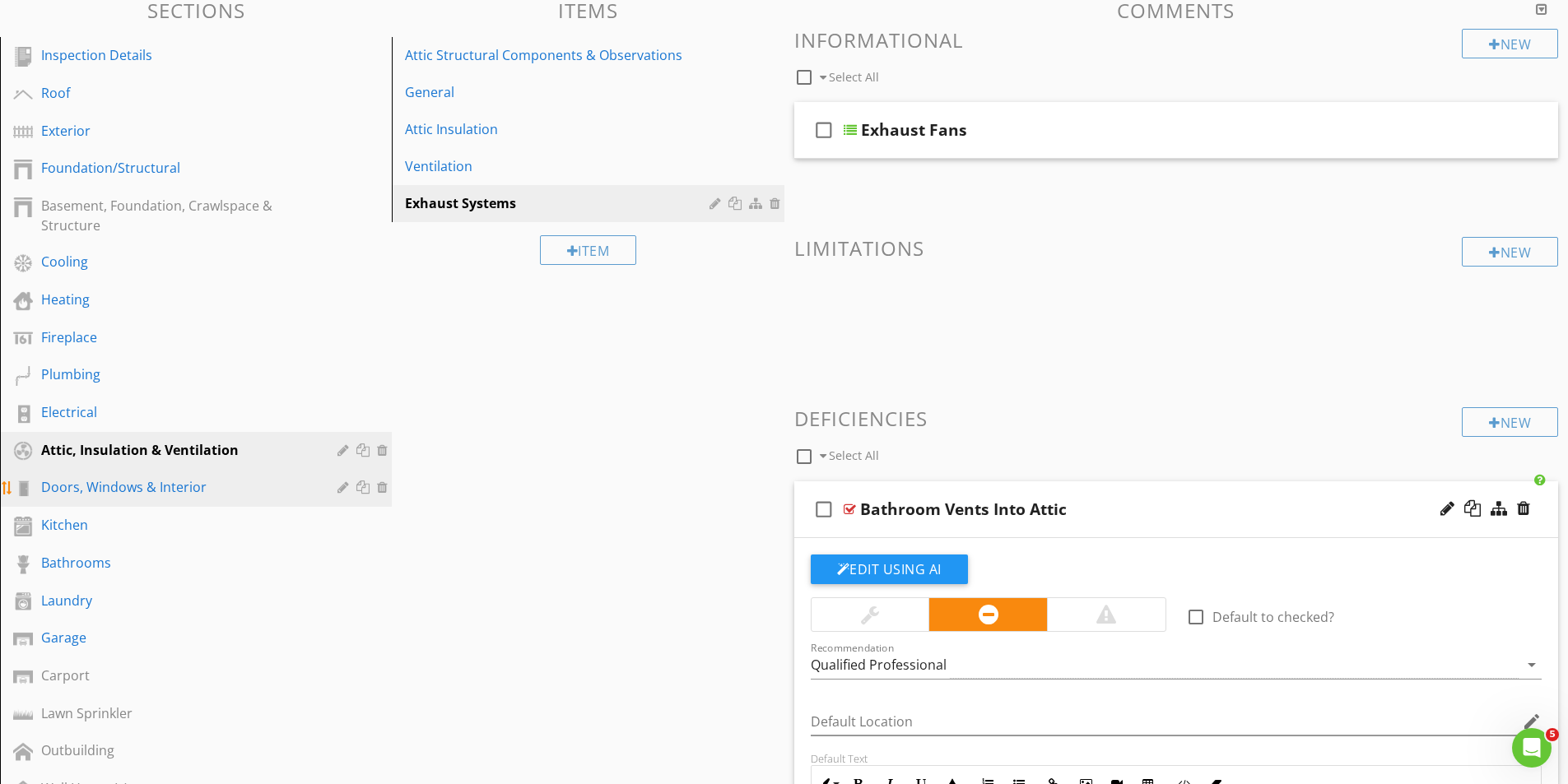
click at [126, 490] on div "Doors, Windows & Interior" at bounding box center [177, 487] width 273 height 20
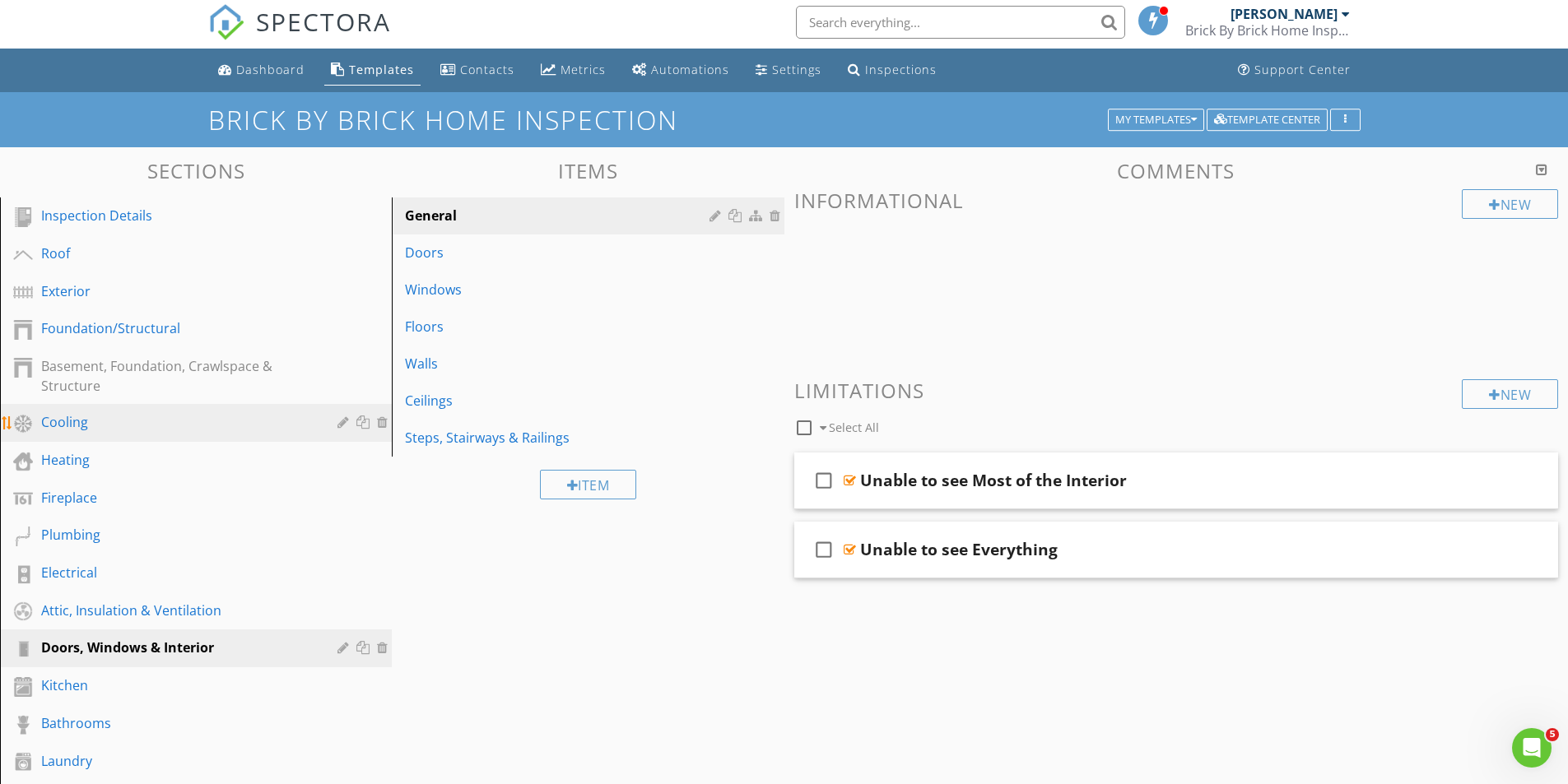
scroll to position [0, 0]
